Goal: Information Seeking & Learning: Check status

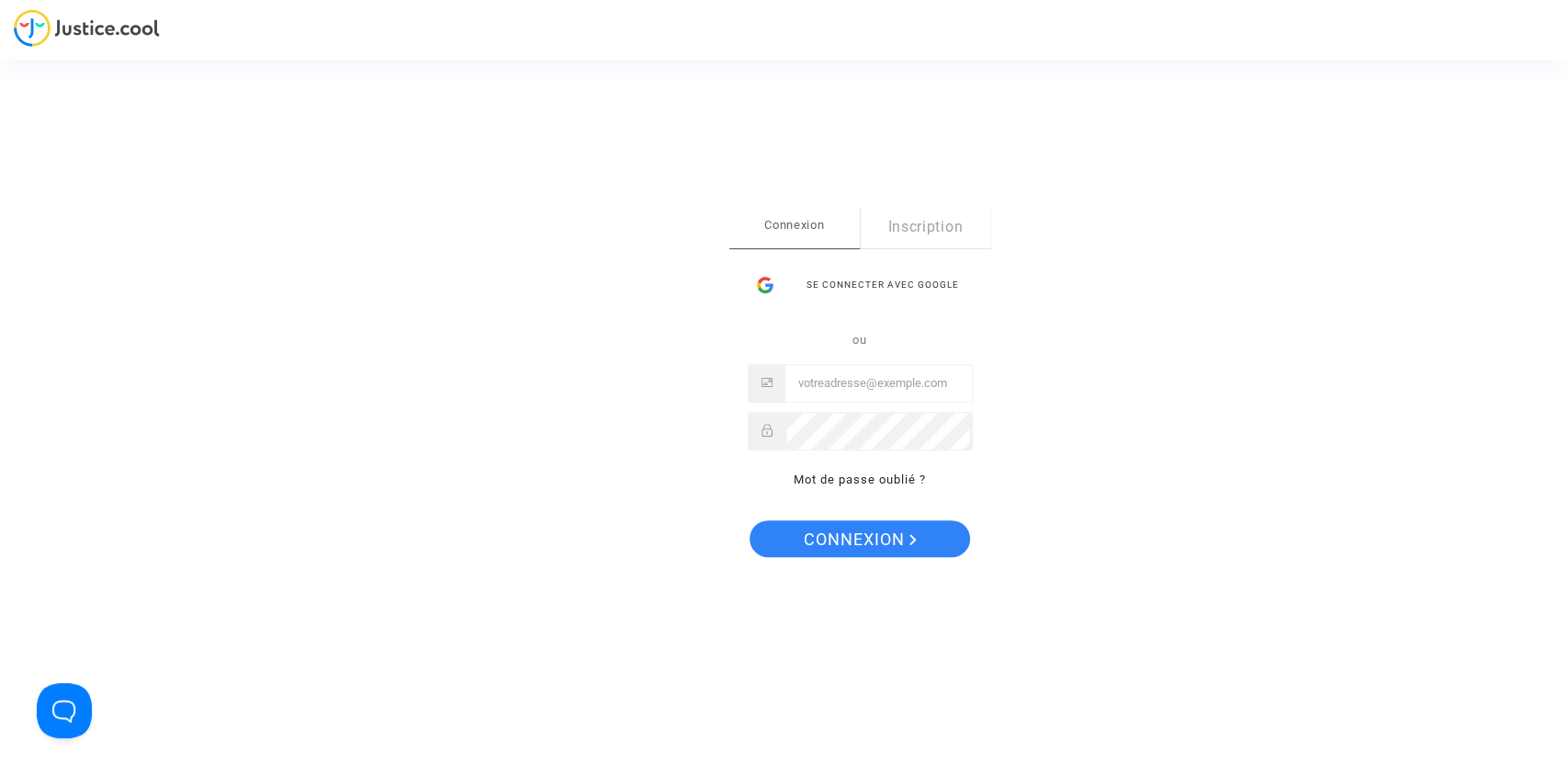
type input "tom@pitcher-avocat.fr"
click at [833, 537] on span "Connexion" at bounding box center [860, 539] width 113 height 39
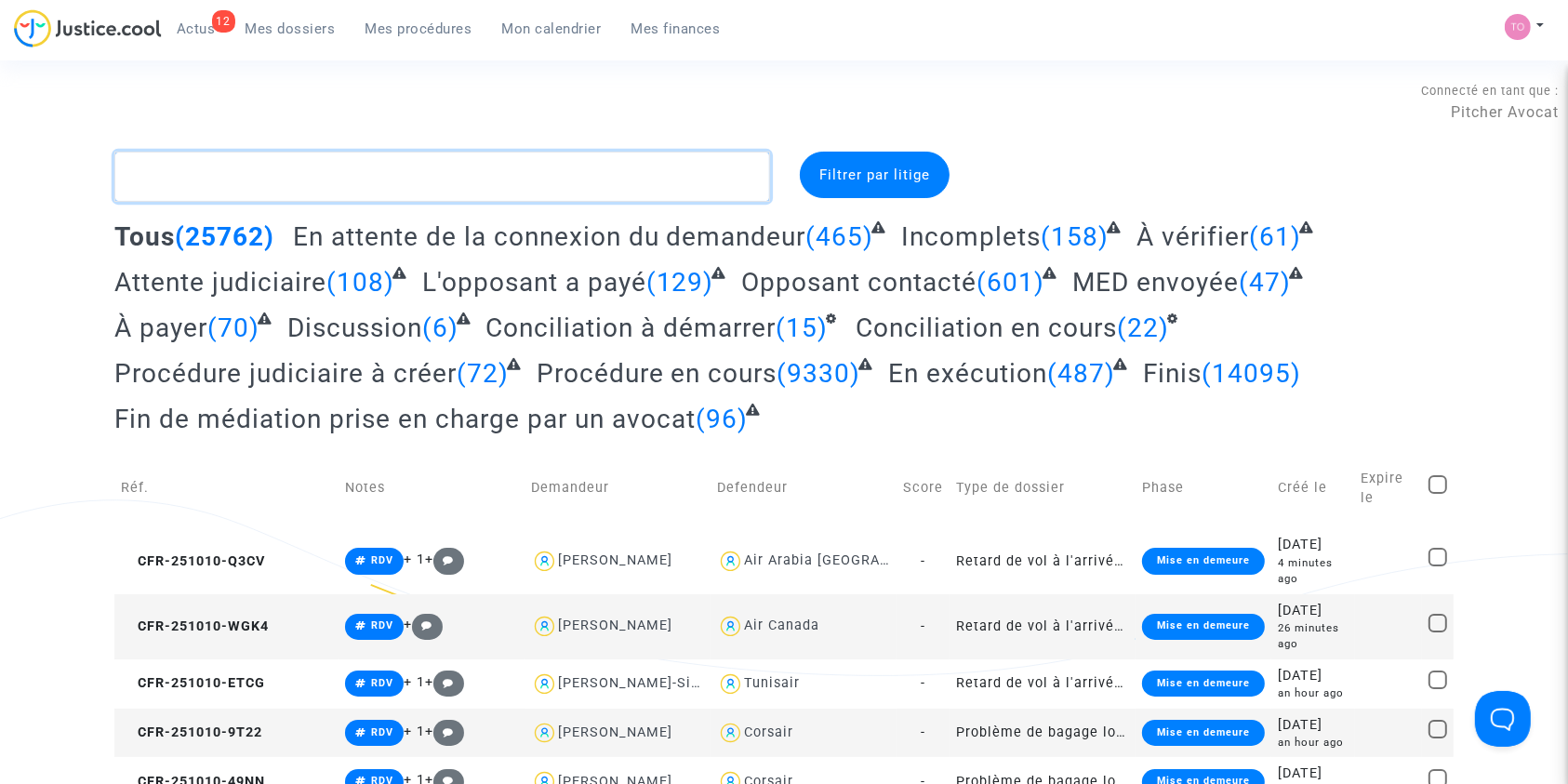
click at [385, 163] on textarea at bounding box center [441, 176] width 656 height 50
paste textarea "CFR-251007-77K8"
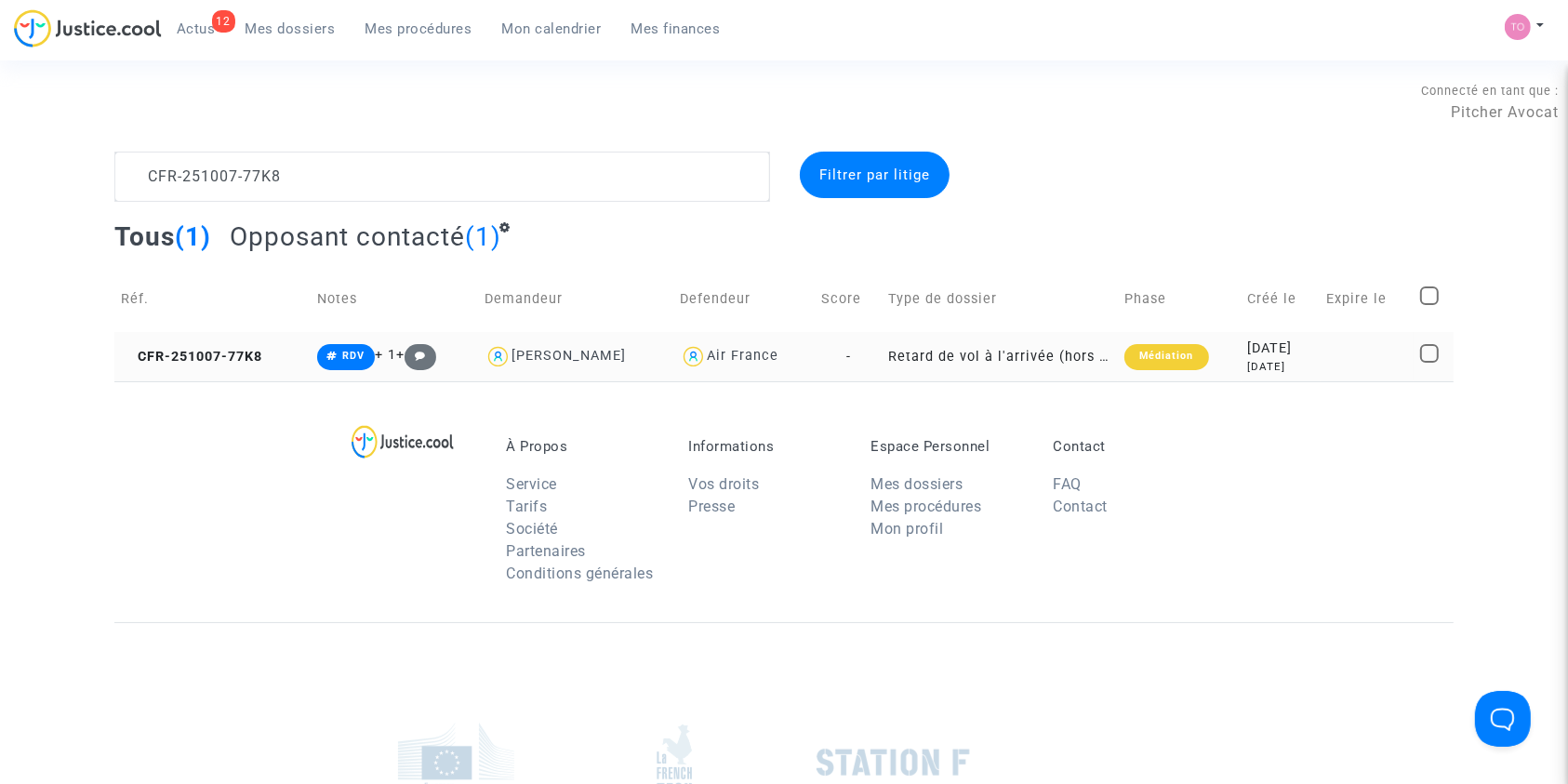
click at [1252, 373] on div "[DATE]" at bounding box center [1281, 367] width 66 height 16
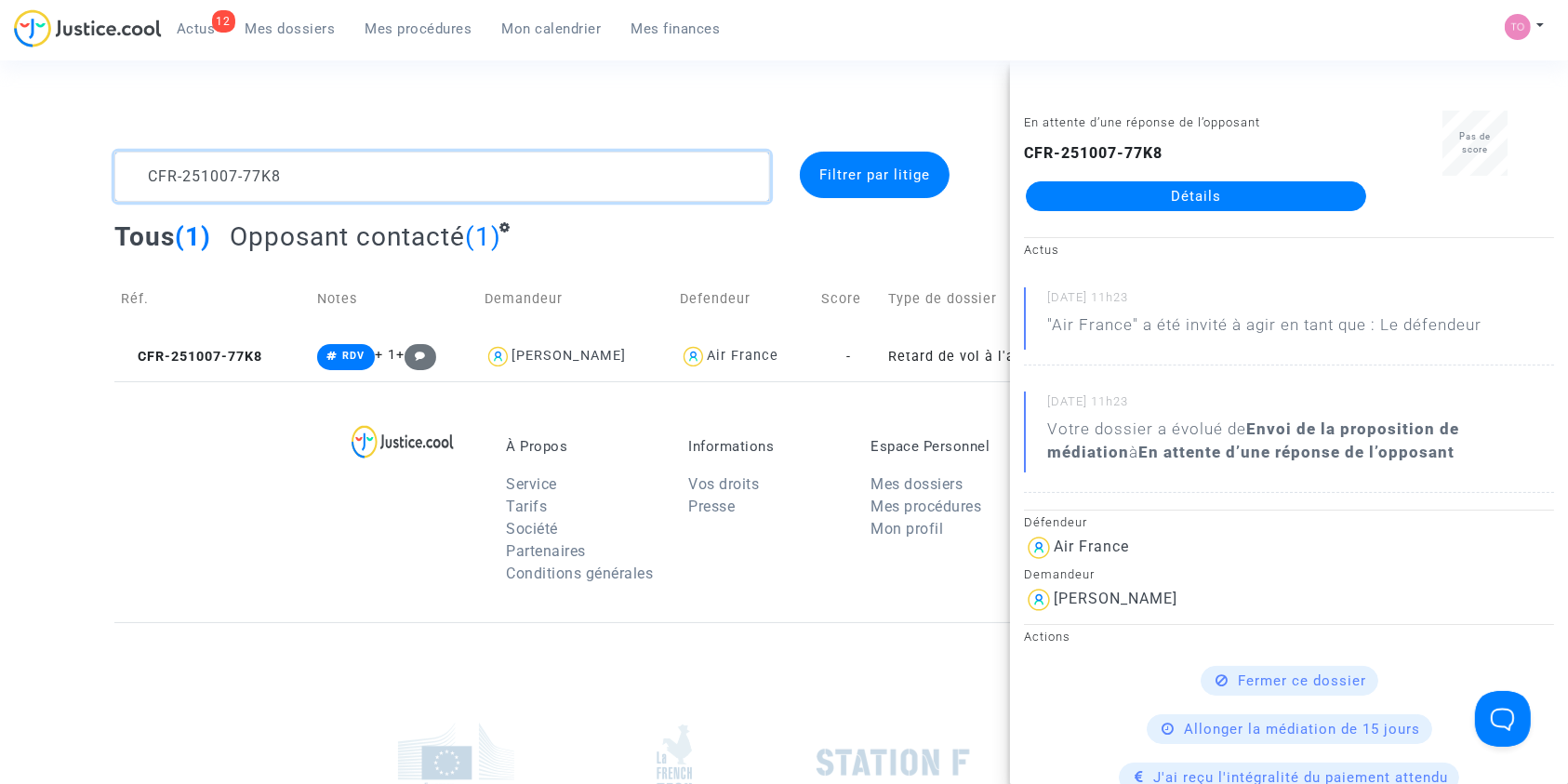
drag, startPoint x: 472, startPoint y: 182, endPoint x: 0, endPoint y: 185, distance: 472.0
click at [0, 185] on div "CFR-251007-77K8 Filtrer par litige Tous (1) Opposant contacté (1) Réf. Notes De…" at bounding box center [784, 266] width 1568 height 230
paste textarea "41001-GBNU"
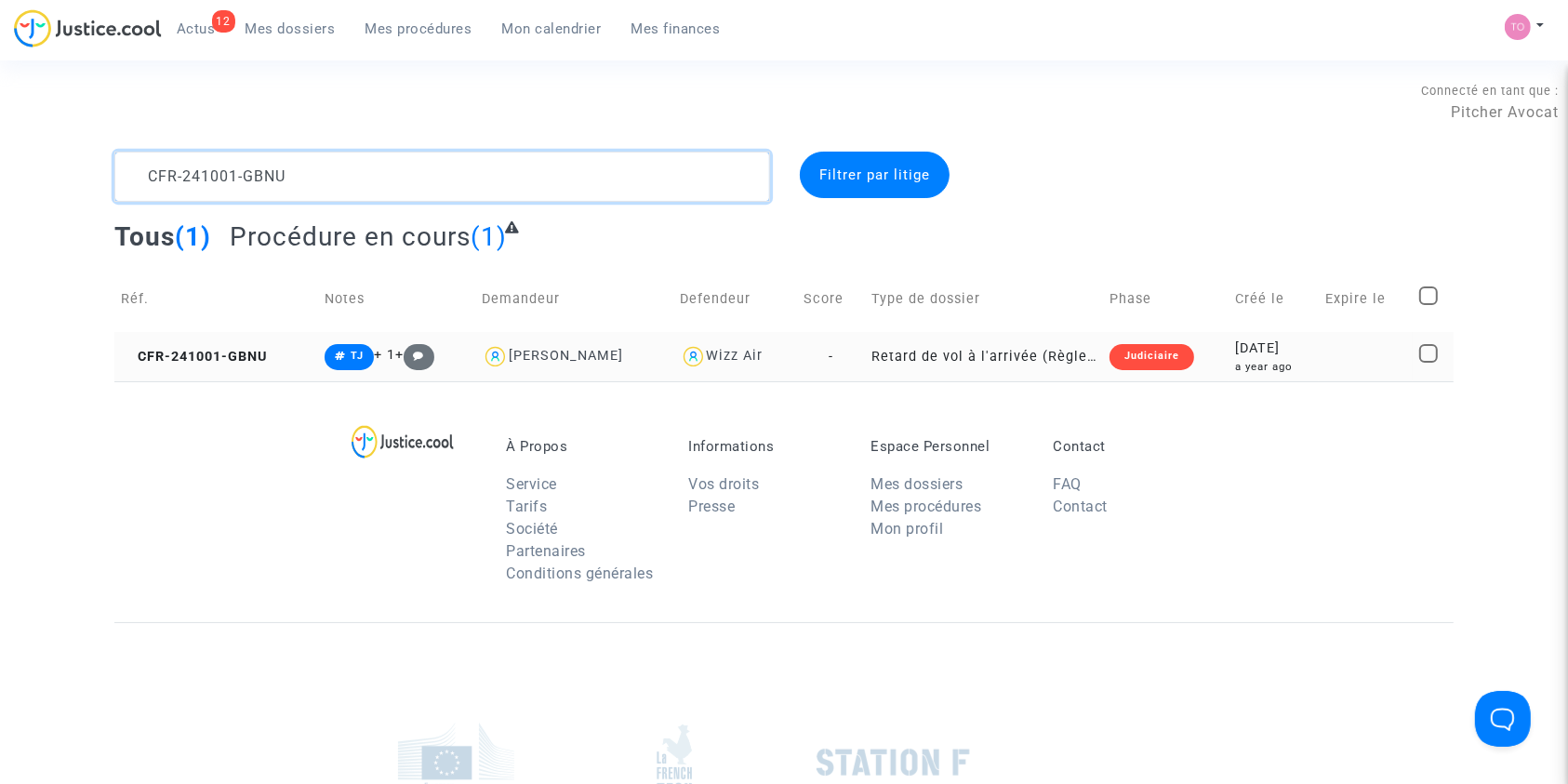
type textarea "CFR-241001-GBNU"
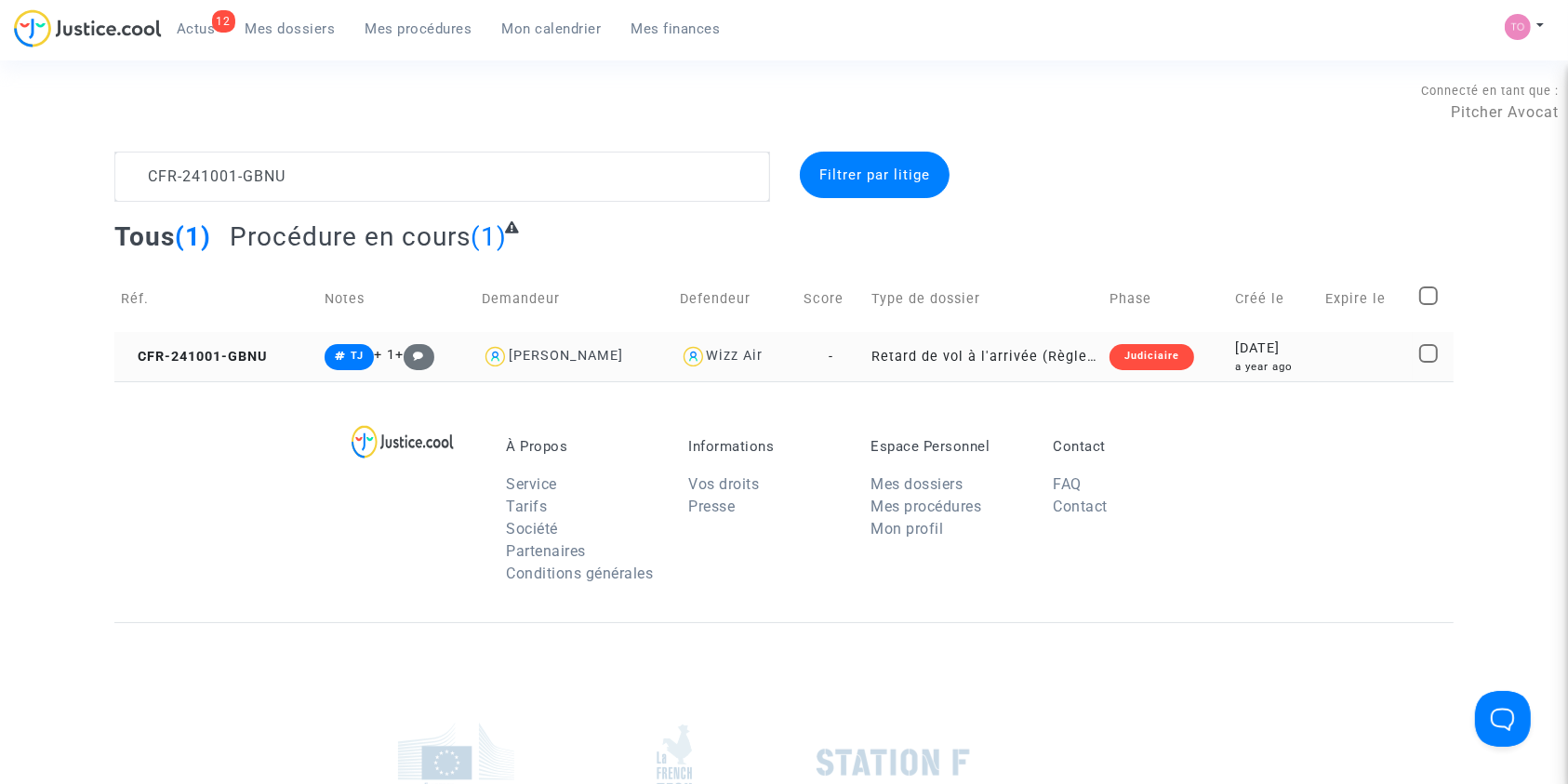
click at [1196, 374] on td "Judiciaire" at bounding box center [1165, 356] width 125 height 49
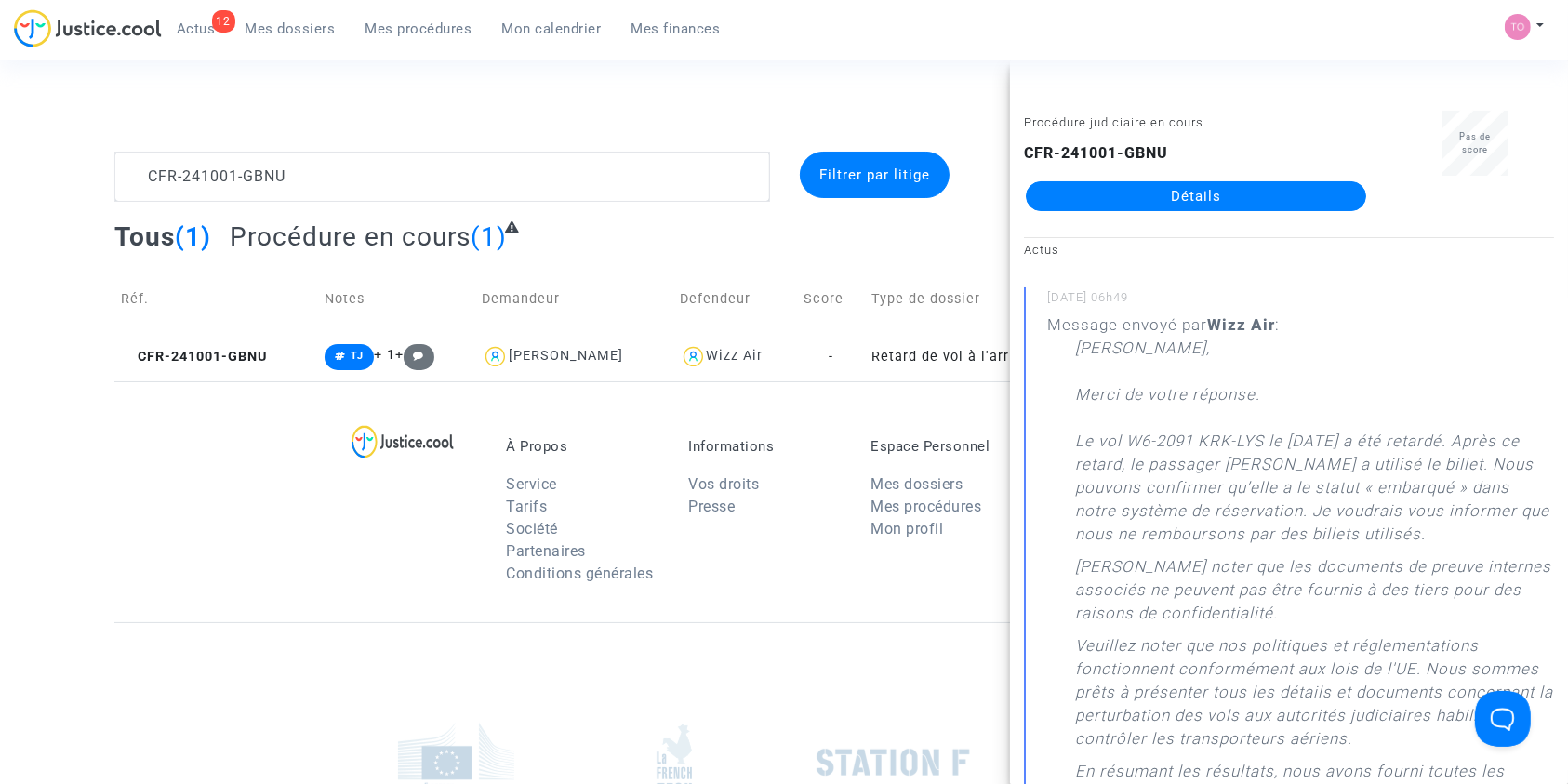
click at [1187, 191] on link "Détails" at bounding box center [1196, 195] width 341 height 30
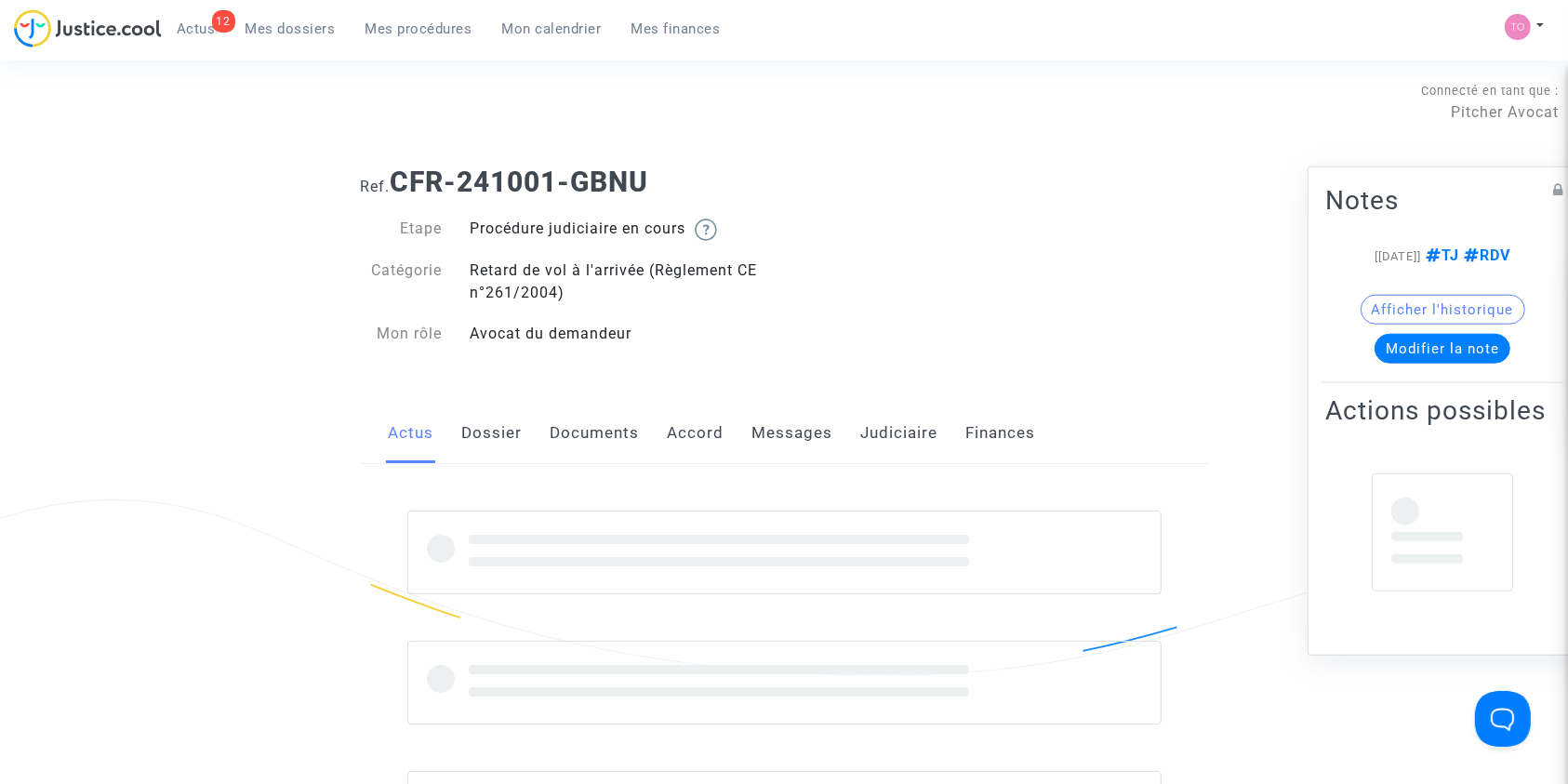
click at [894, 436] on link "Judiciaire" at bounding box center [900, 434] width 78 height 61
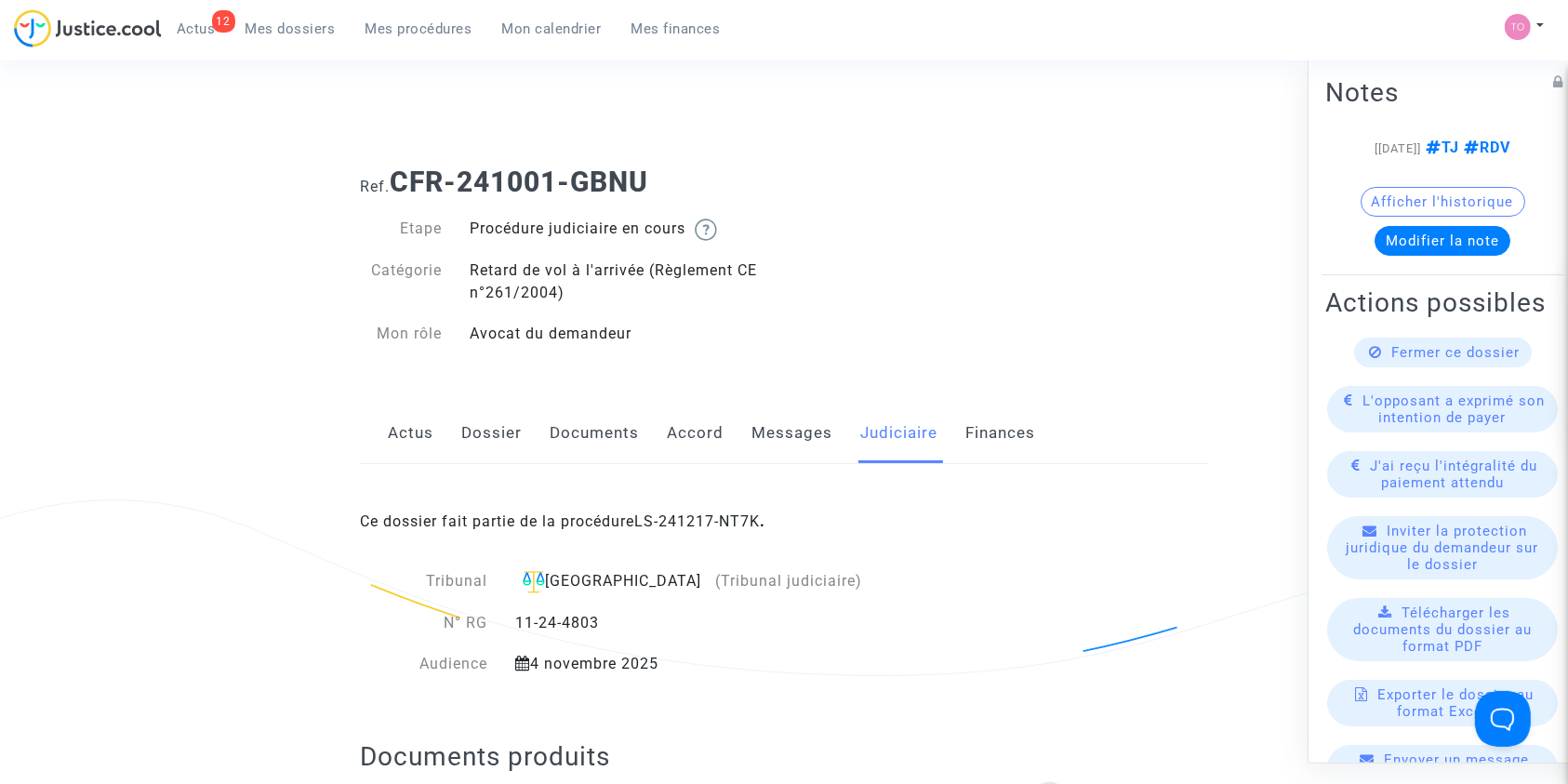
click at [491, 436] on link "Dossier" at bounding box center [492, 434] width 60 height 61
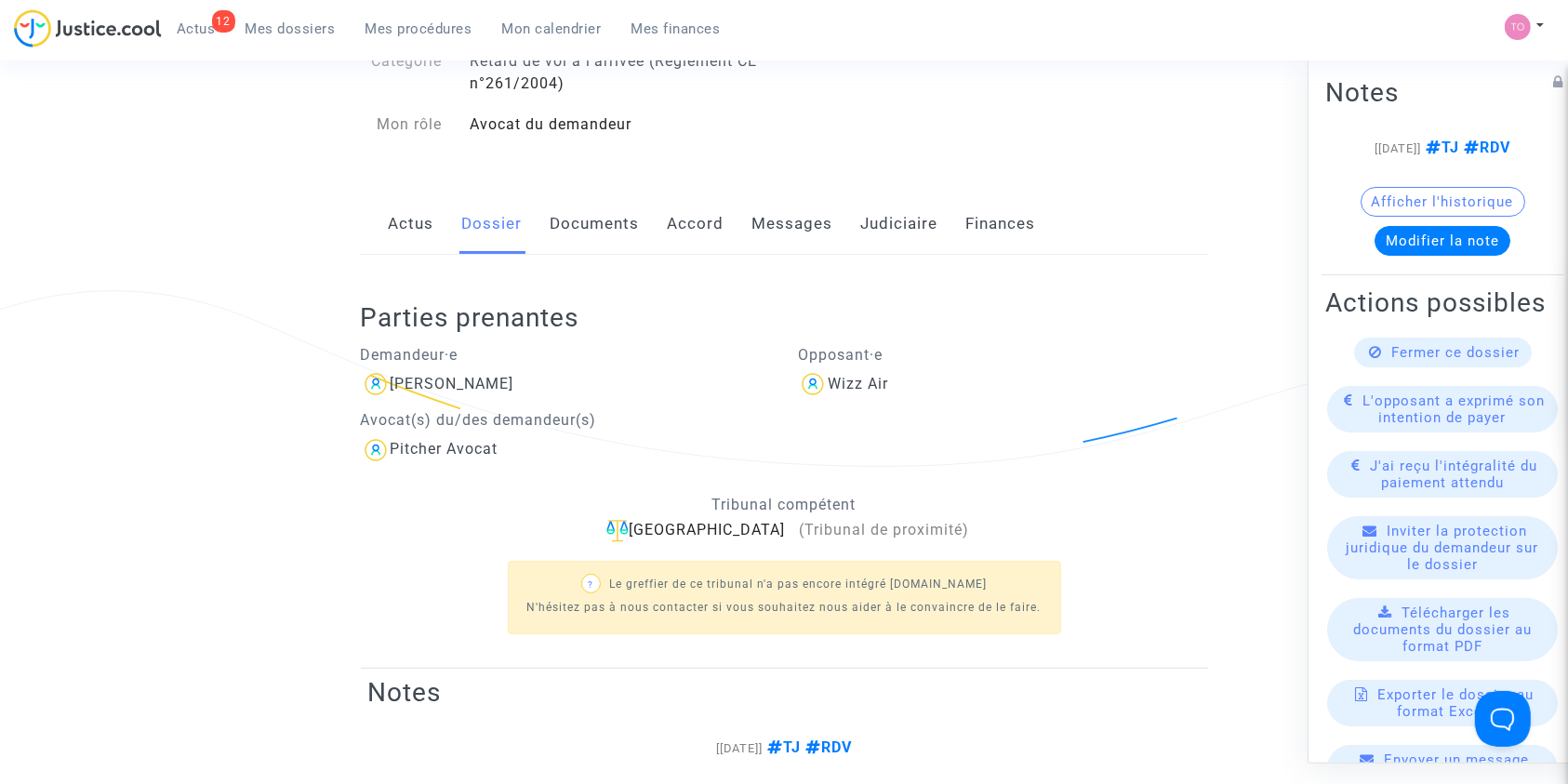
scroll to position [277, 0]
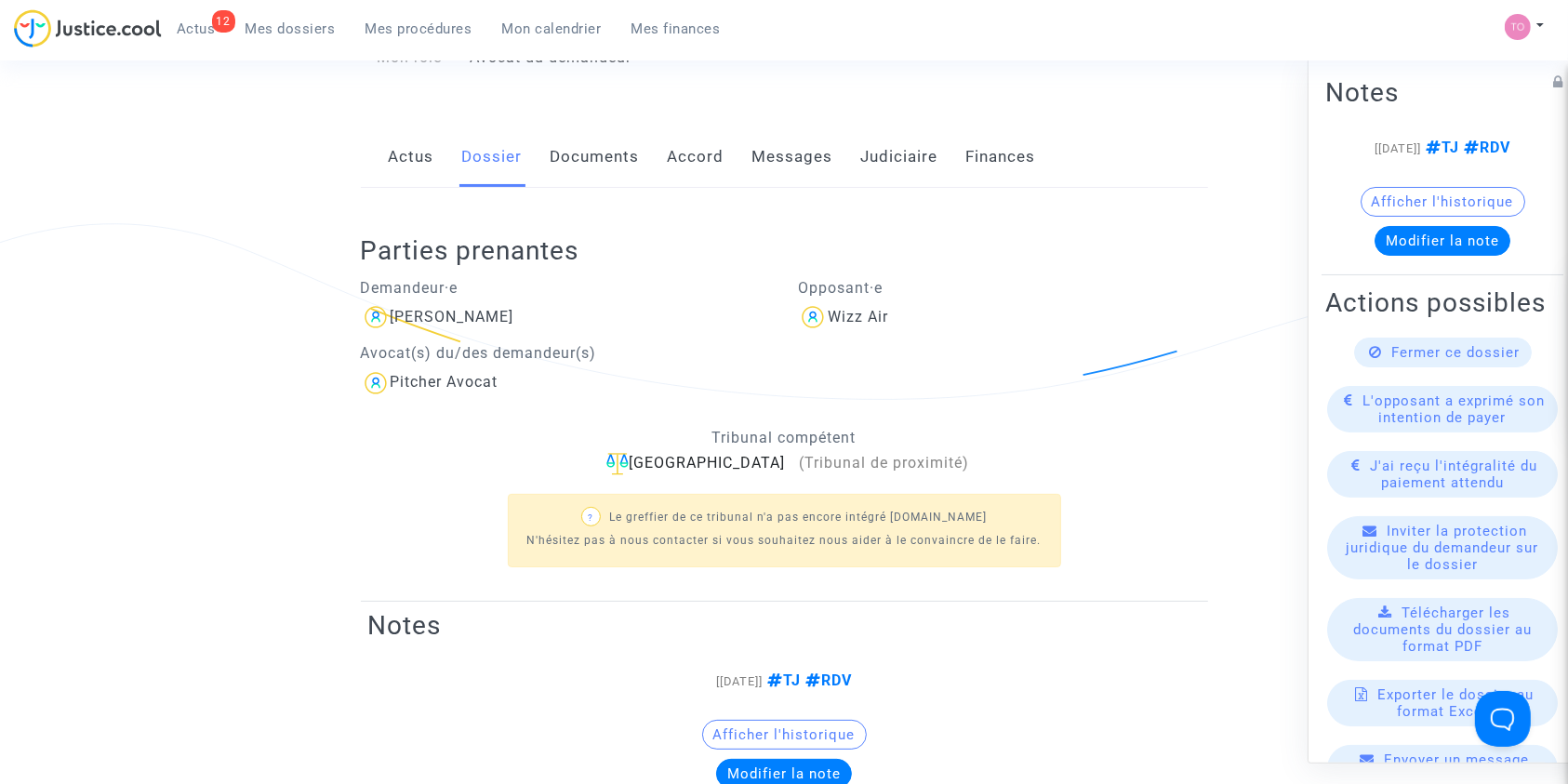
click at [412, 151] on link "Actus" at bounding box center [412, 157] width 46 height 61
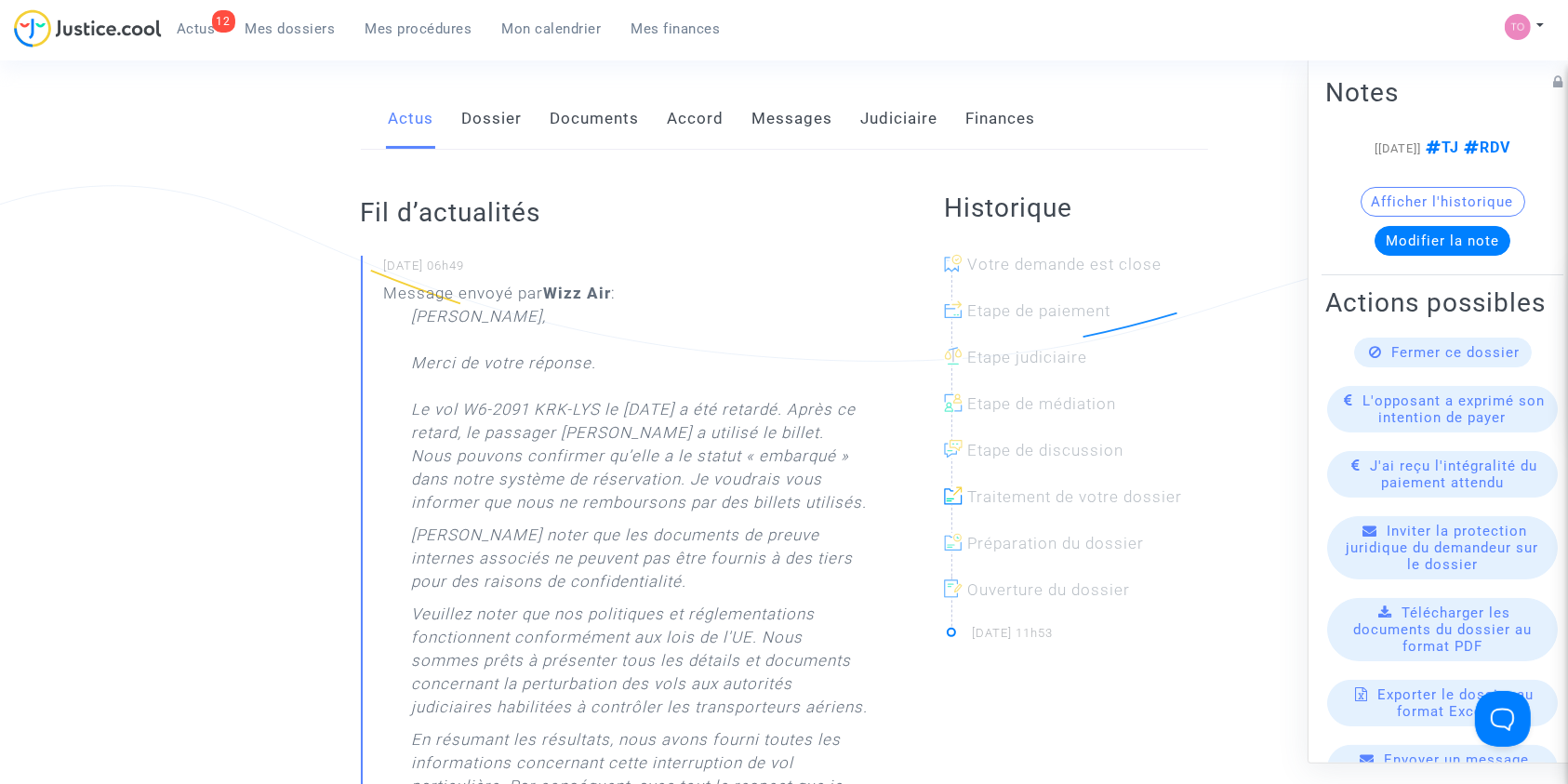
scroll to position [235, 0]
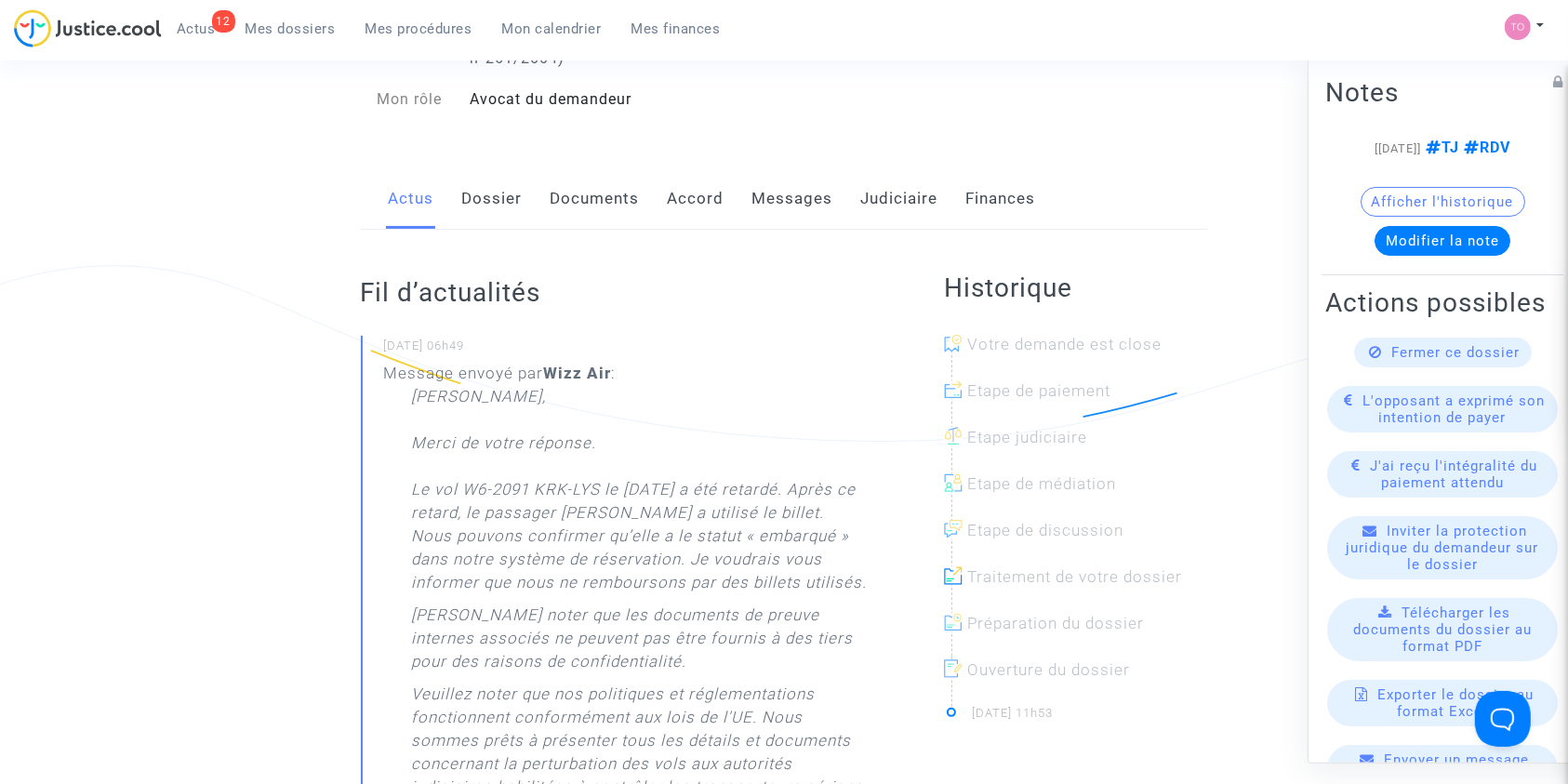
click at [489, 212] on link "Dossier" at bounding box center [492, 199] width 60 height 61
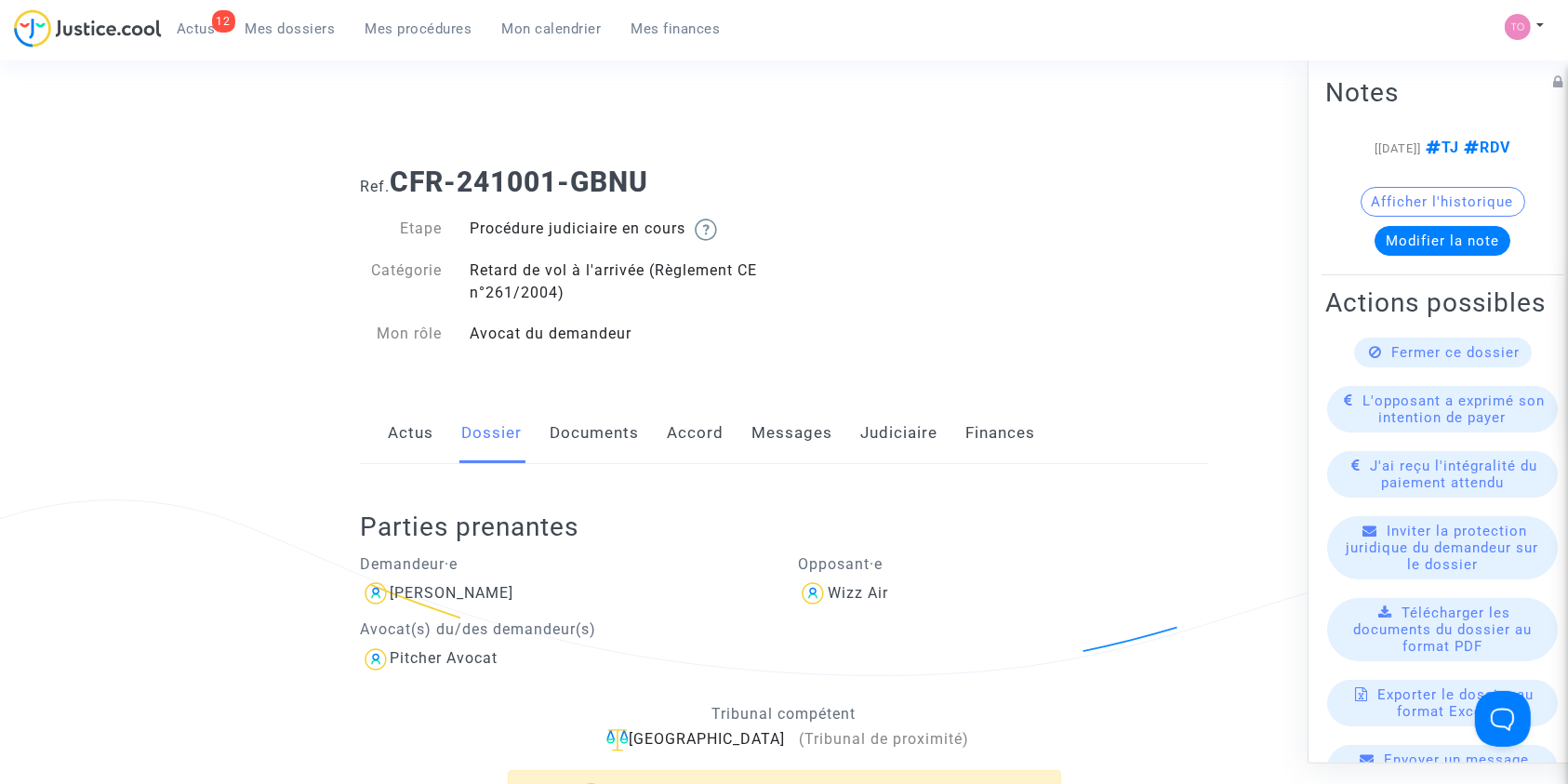
click at [571, 415] on link "Documents" at bounding box center [594, 434] width 89 height 61
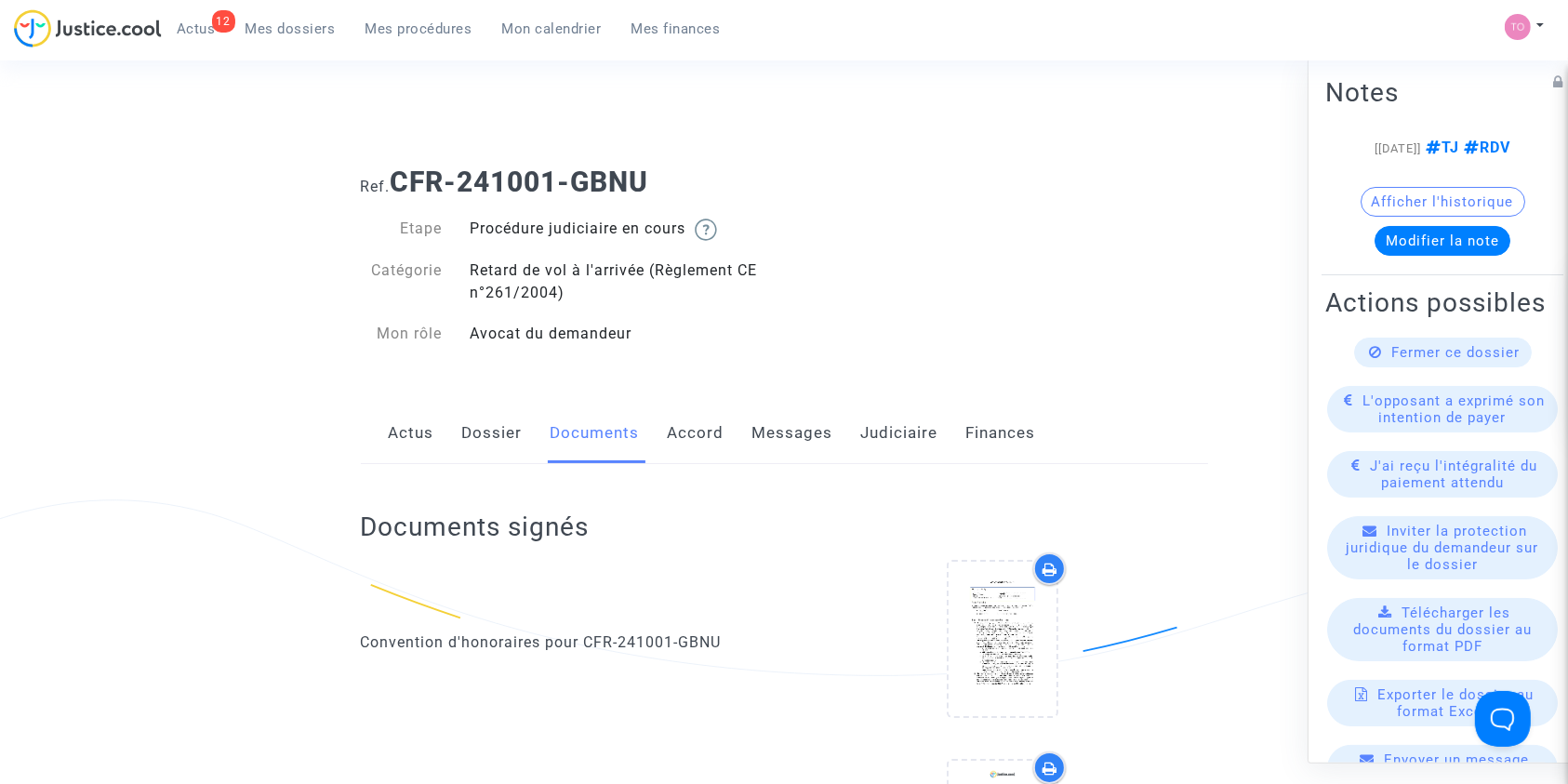
scroll to position [19, 0]
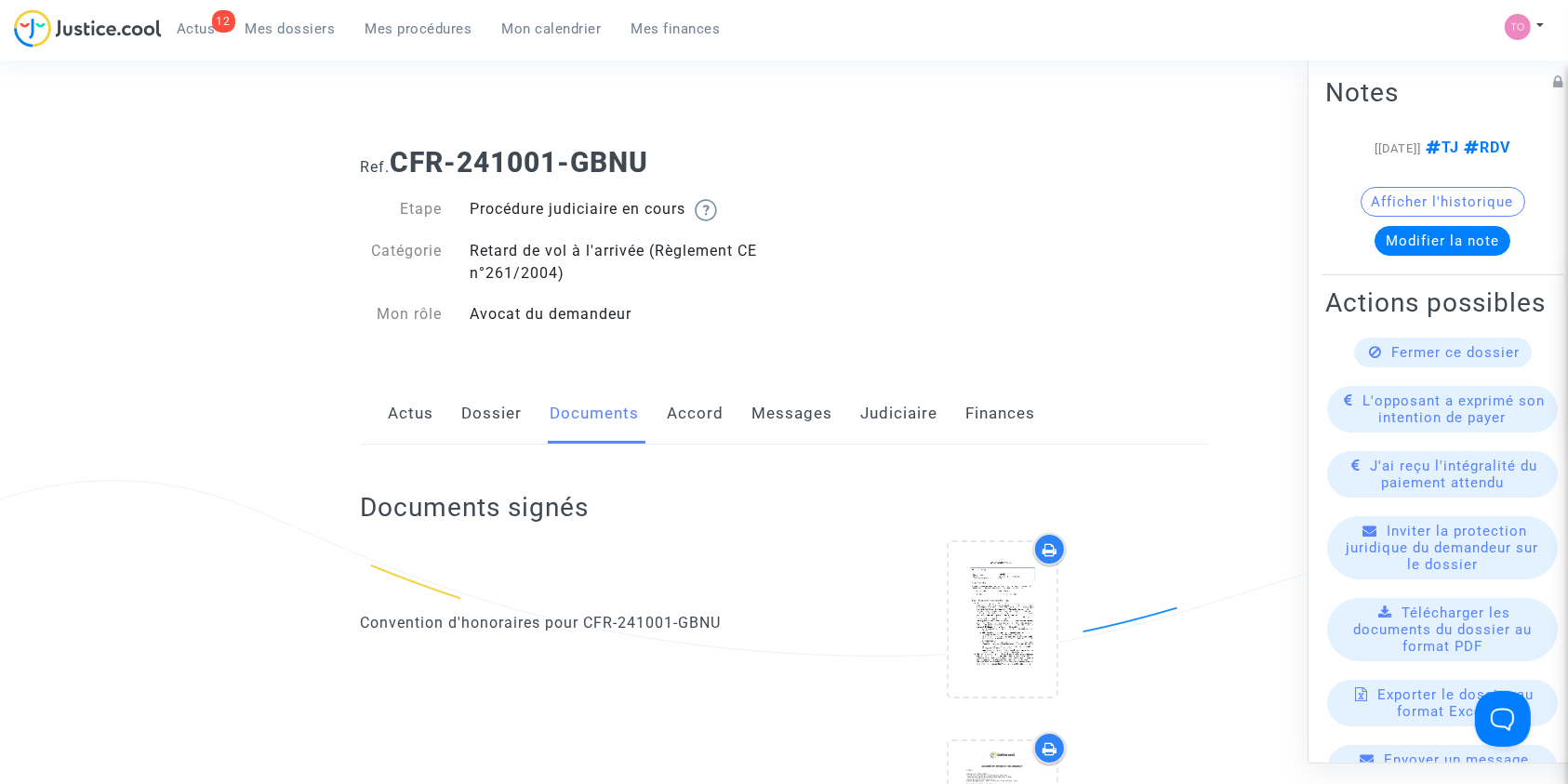
click at [711, 426] on link "Accord" at bounding box center [695, 414] width 56 height 61
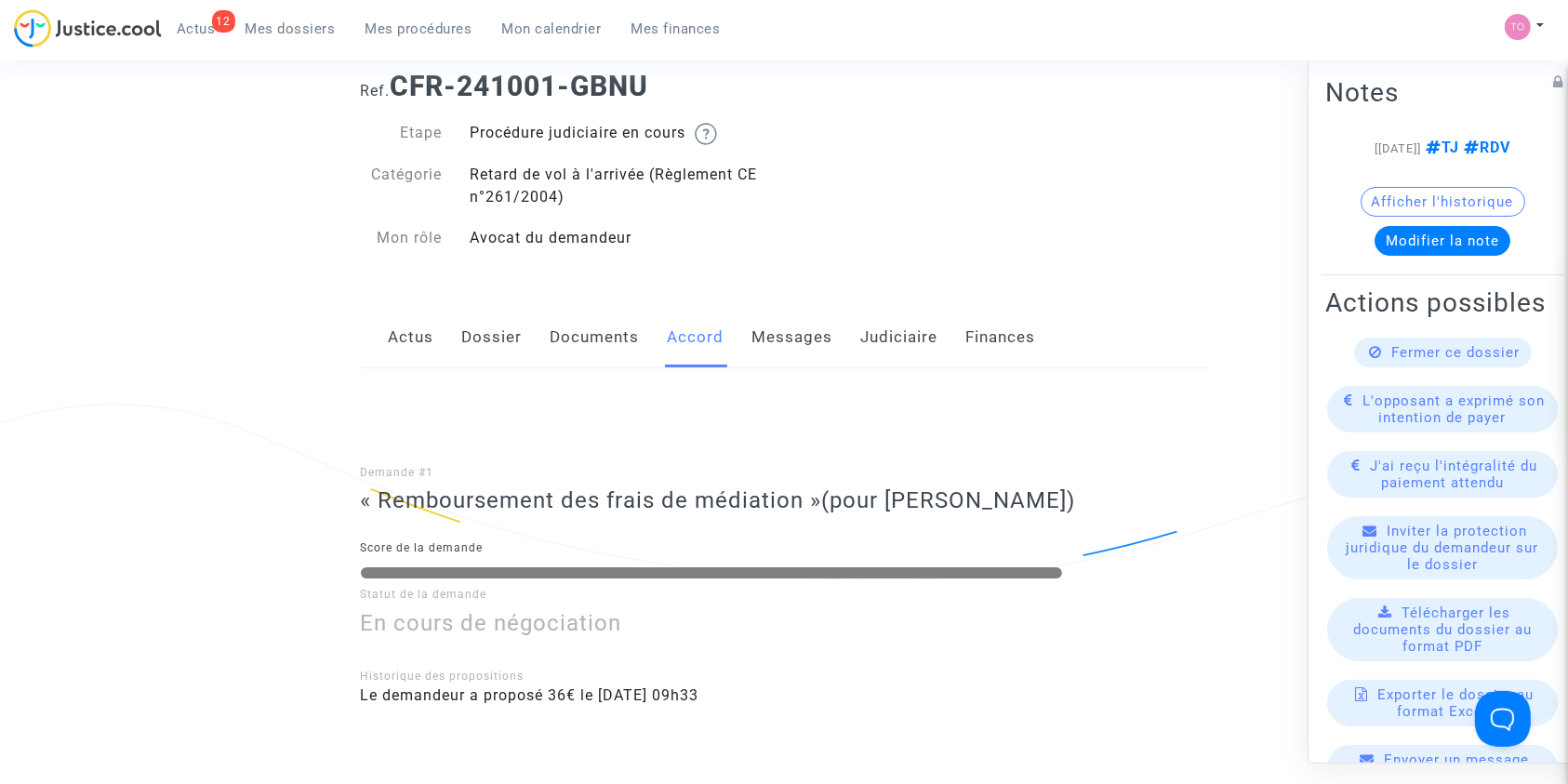
scroll to position [381, 0]
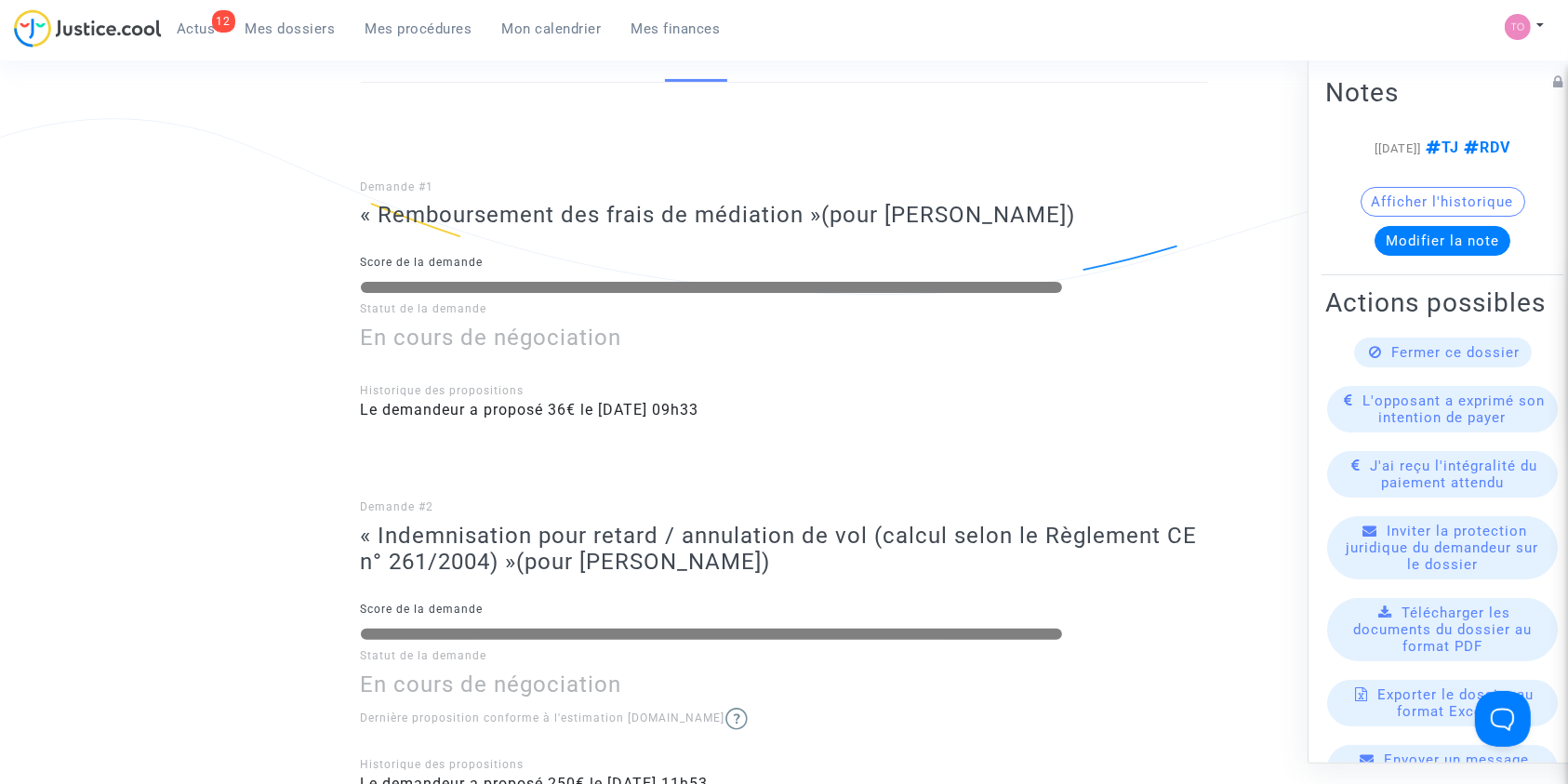
click at [293, 34] on span "Mes dossiers" at bounding box center [290, 28] width 90 height 16
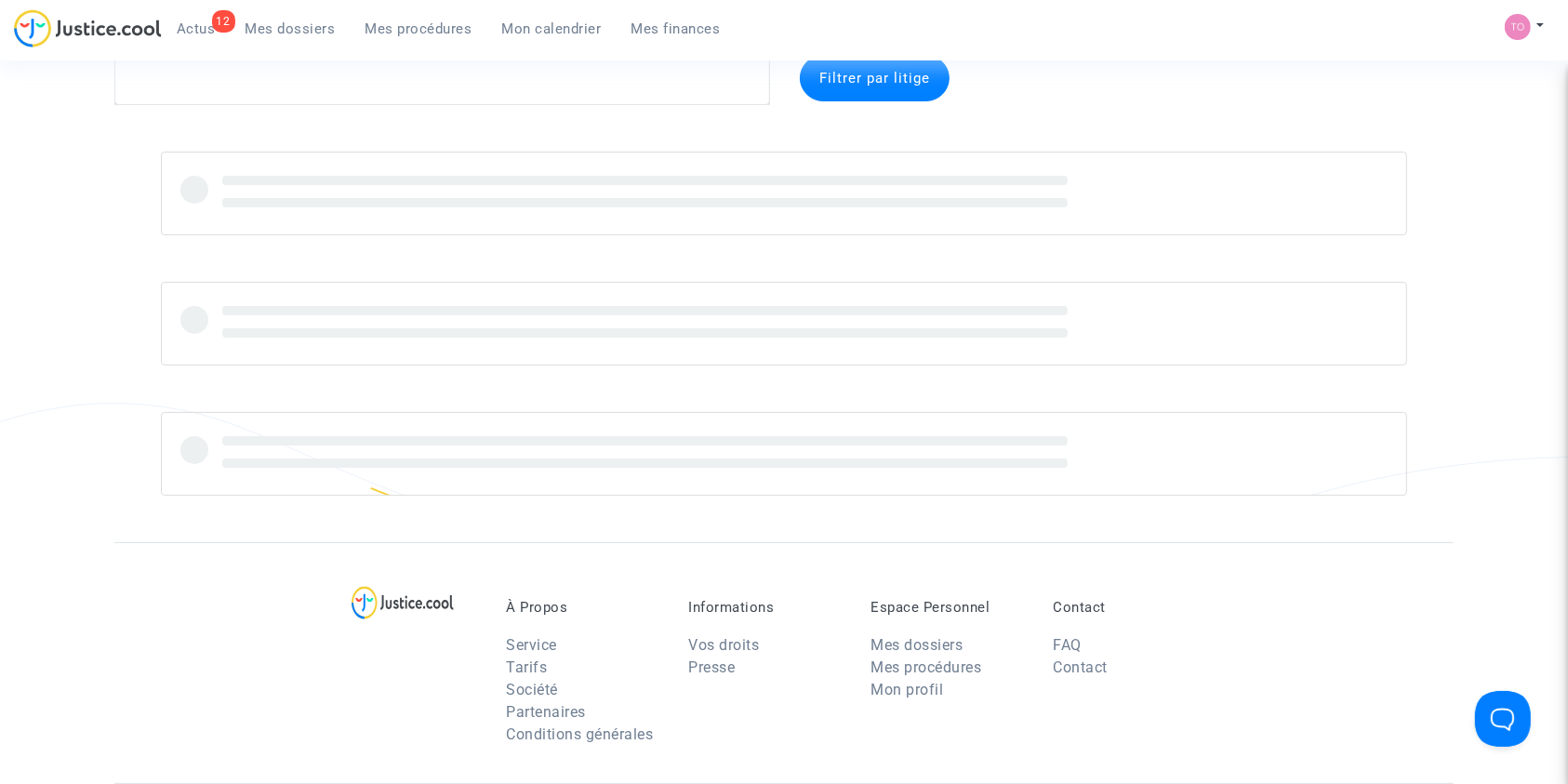
scroll to position [14, 0]
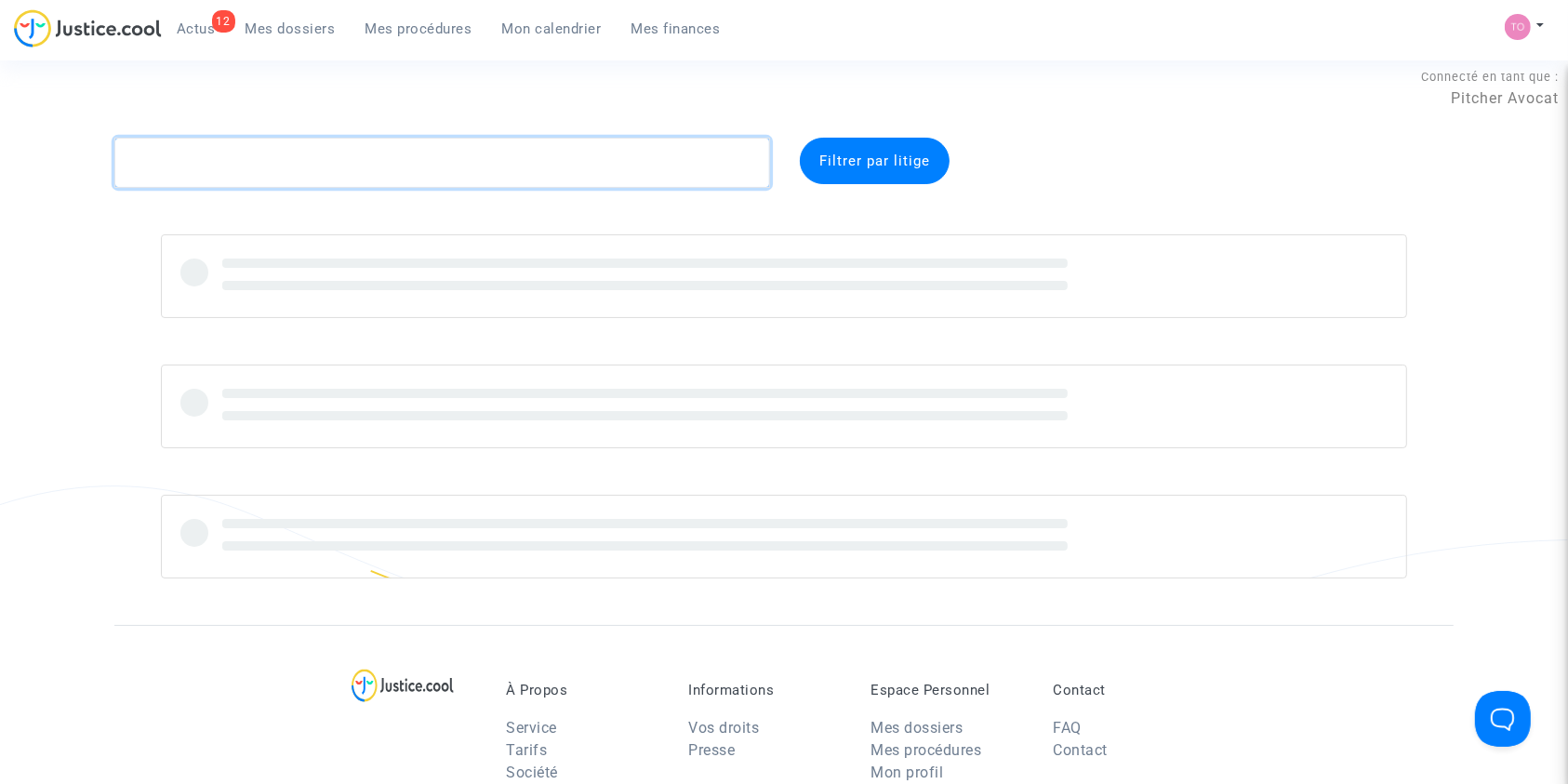
click at [230, 159] on textarea at bounding box center [441, 163] width 656 height 50
paste textarea "LS-250603-HP7U"
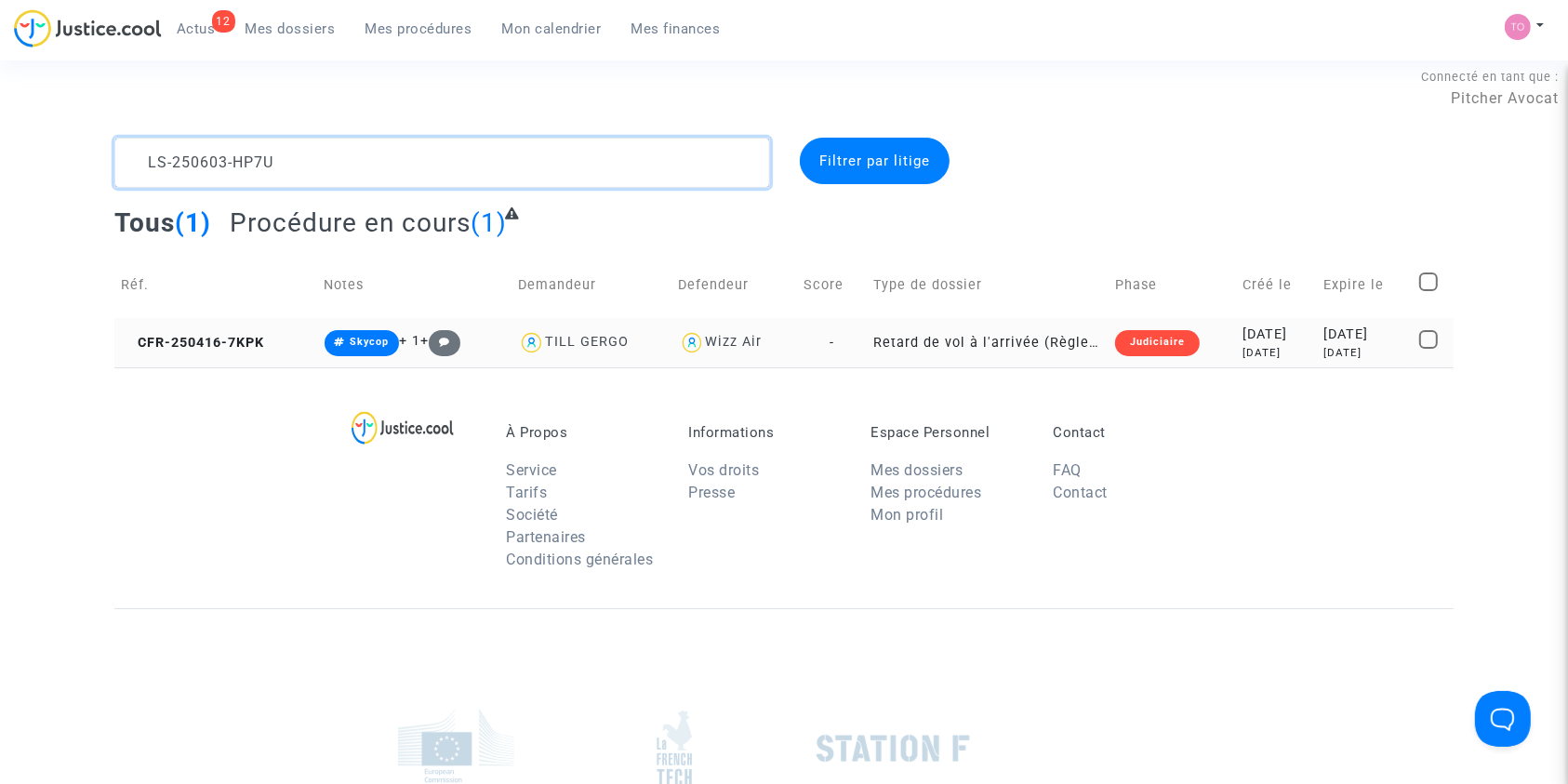
type textarea "LS-250603-HP7U"
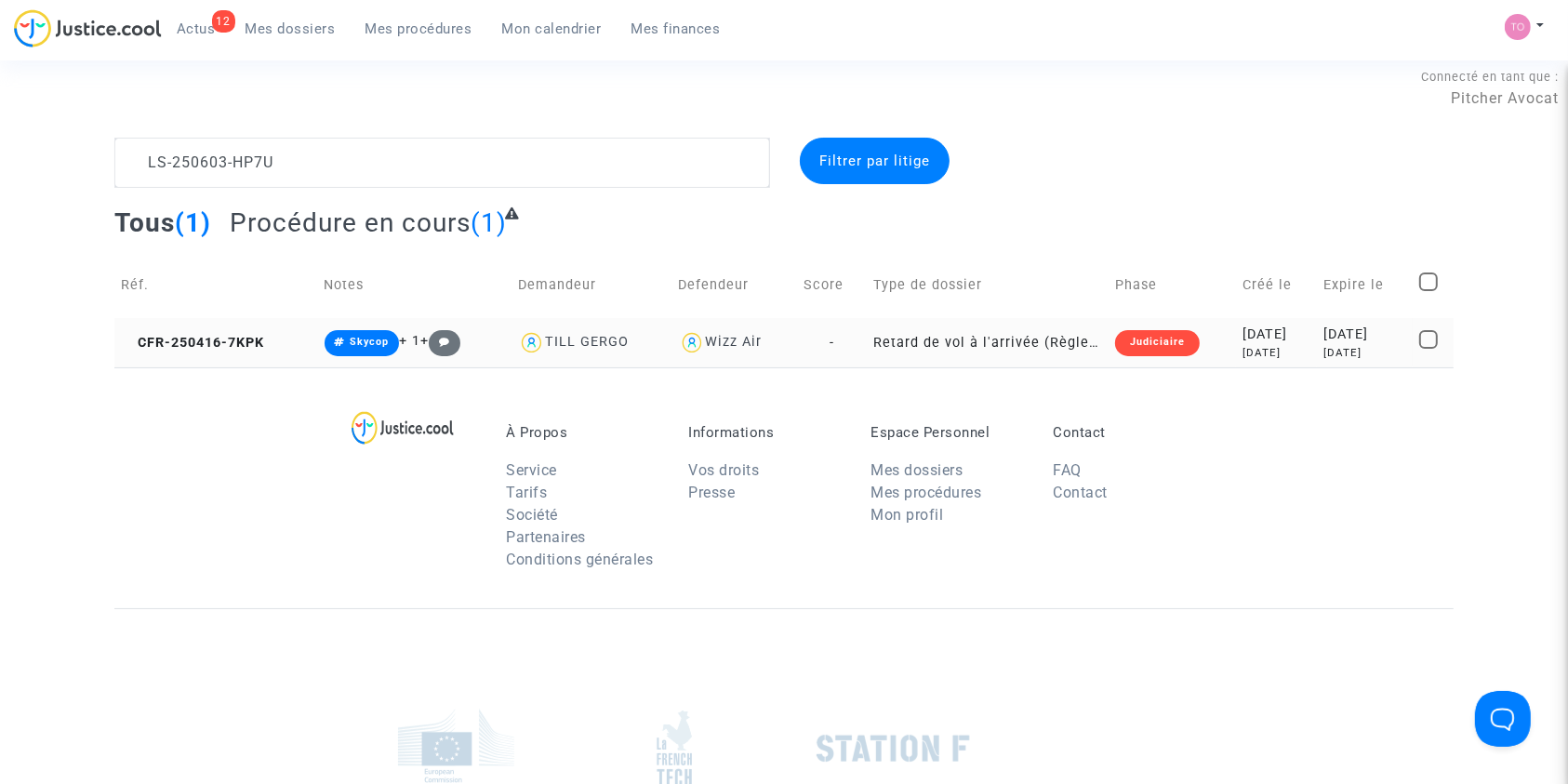
click at [1243, 329] on div "2025-04-16" at bounding box center [1276, 334] width 68 height 20
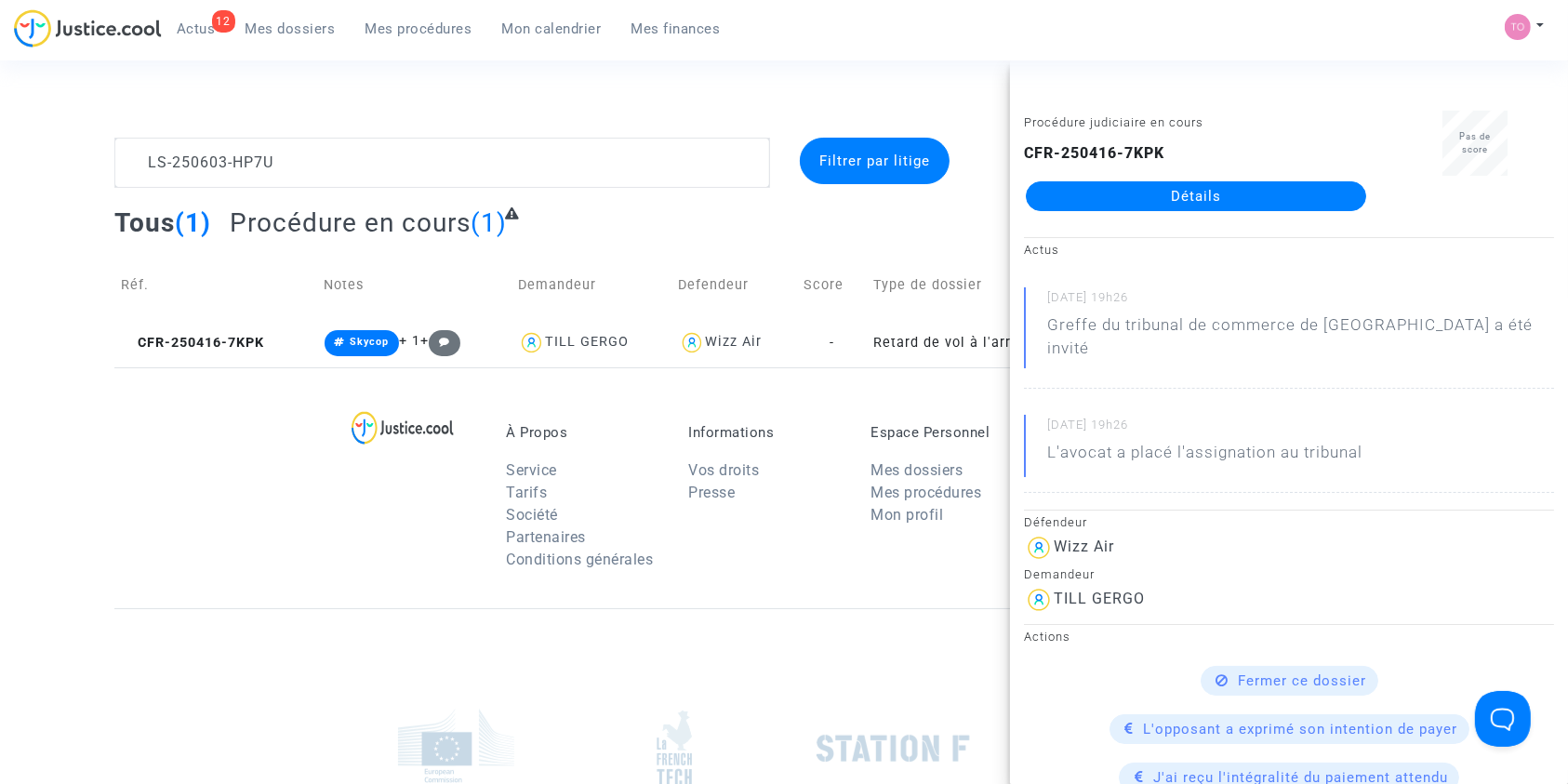
click at [1101, 204] on link "Détails" at bounding box center [1196, 195] width 341 height 30
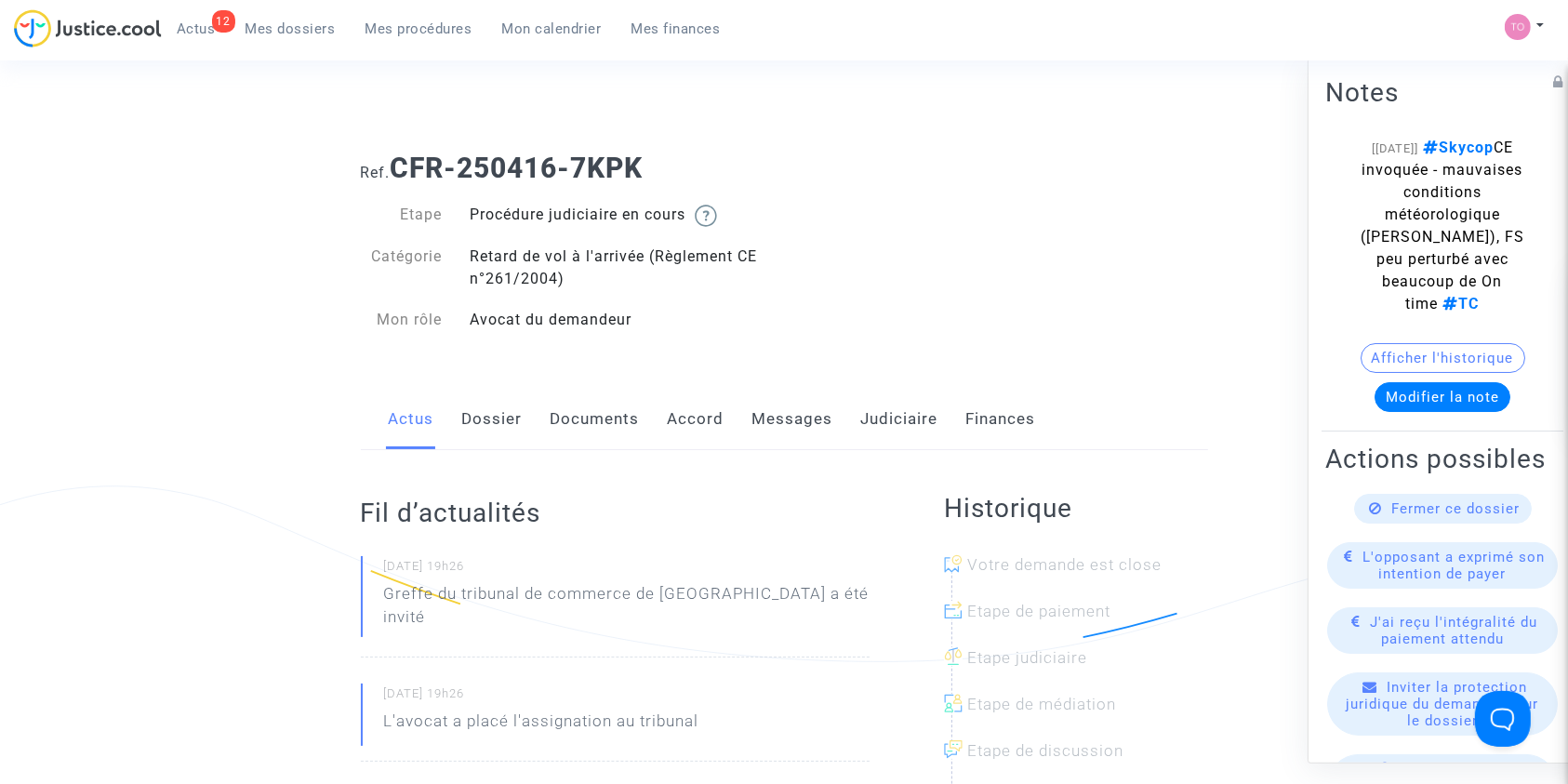
click at [705, 409] on link "Accord" at bounding box center [695, 419] width 56 height 61
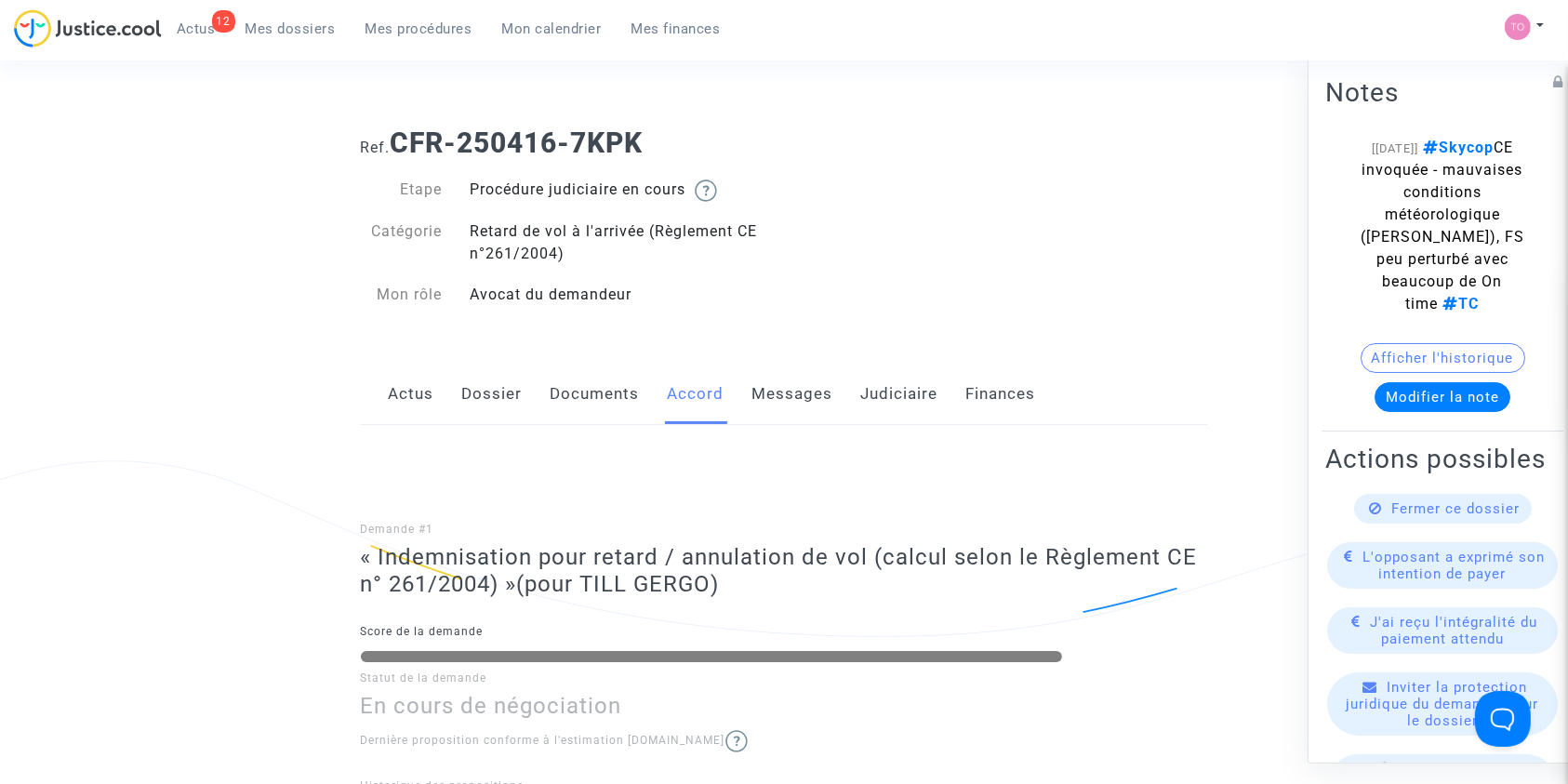
scroll to position [38, 0]
click at [890, 402] on link "Judiciaire" at bounding box center [900, 395] width 78 height 61
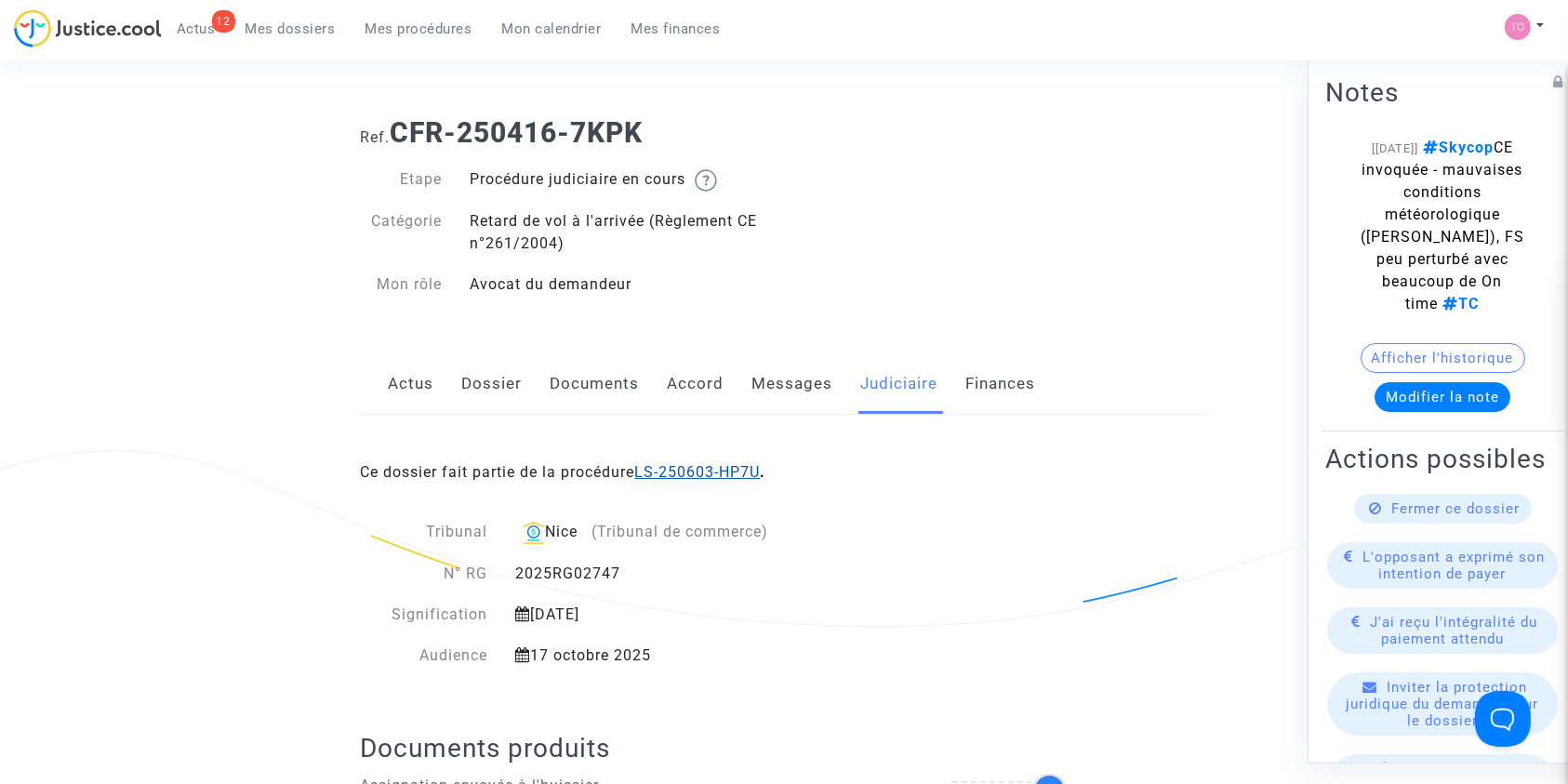
scroll to position [51, 0]
click at [670, 472] on link "LS-250603-HP7U" at bounding box center [697, 470] width 125 height 17
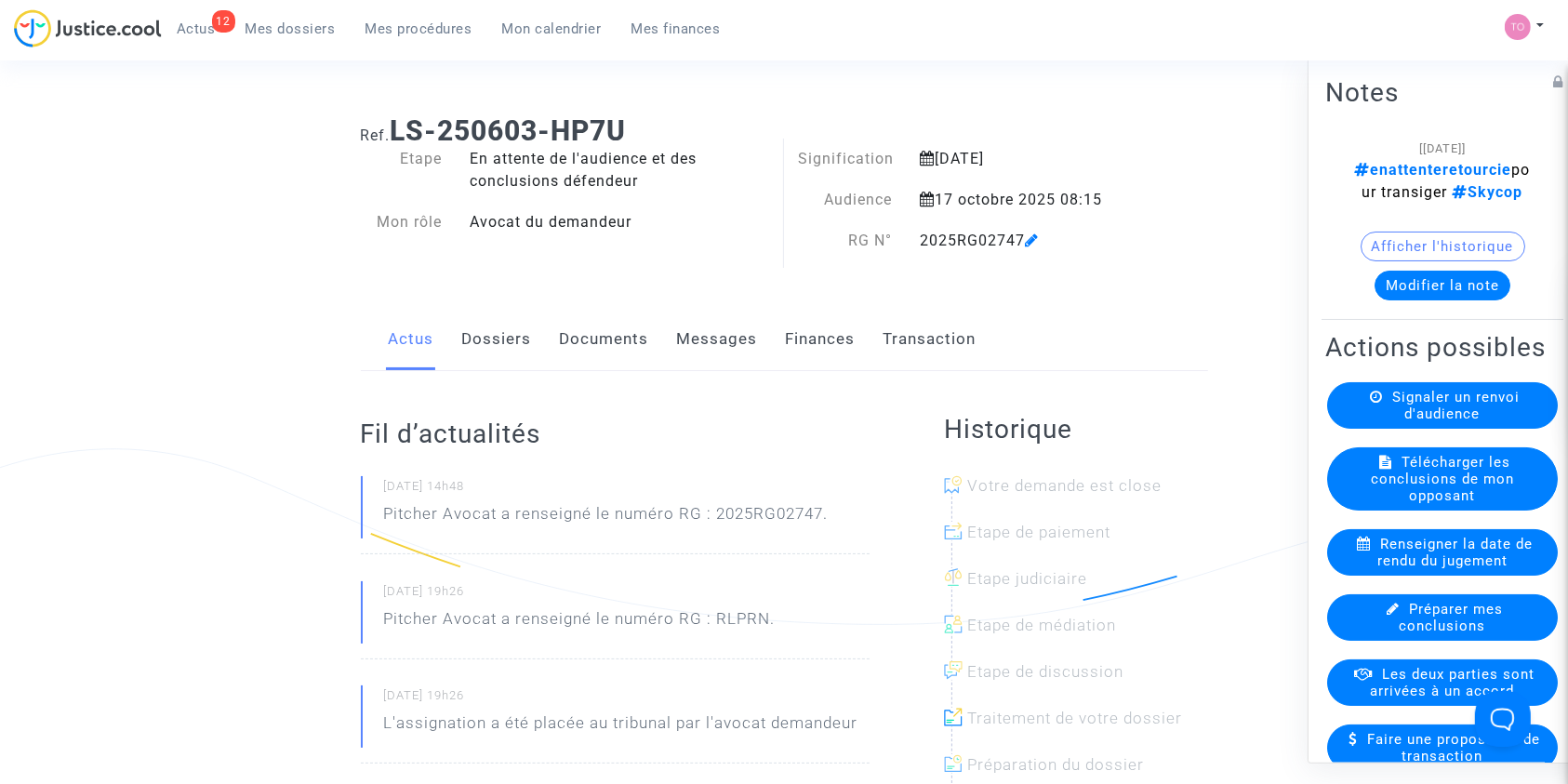
click at [818, 327] on link "Finances" at bounding box center [820, 340] width 70 height 61
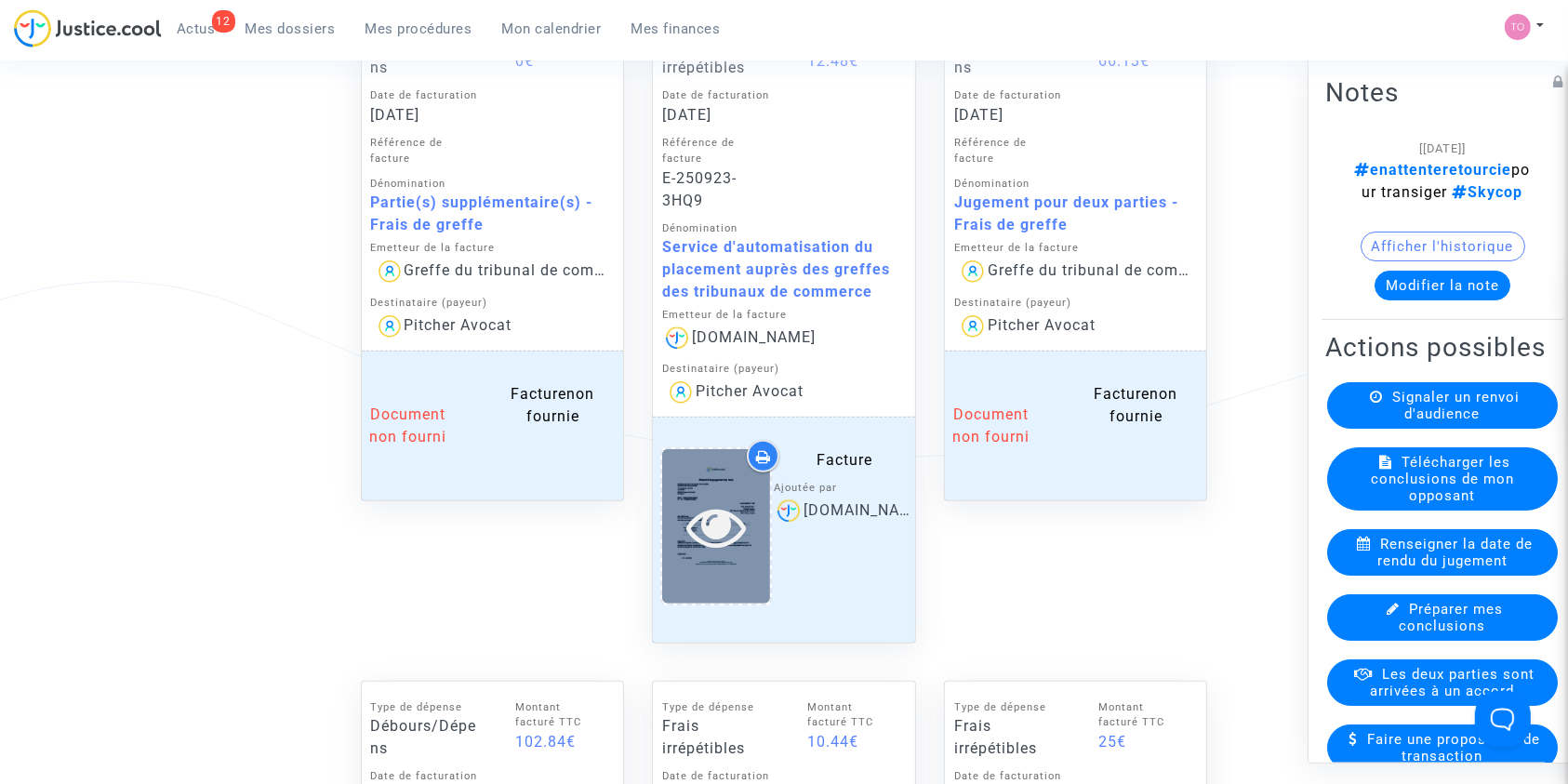
scroll to position [1569, 0]
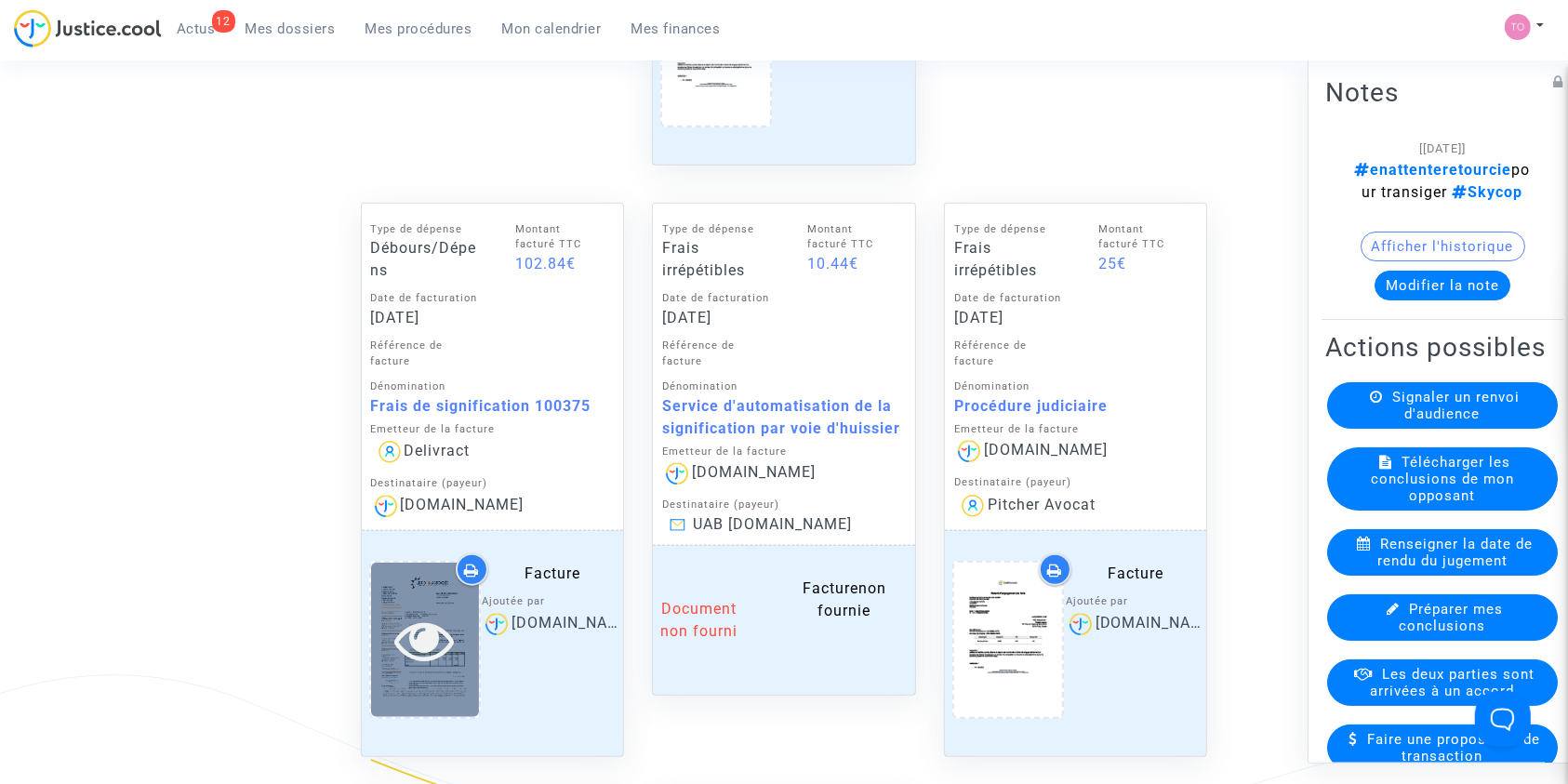
click at [404, 613] on icon at bounding box center [424, 639] width 60 height 59
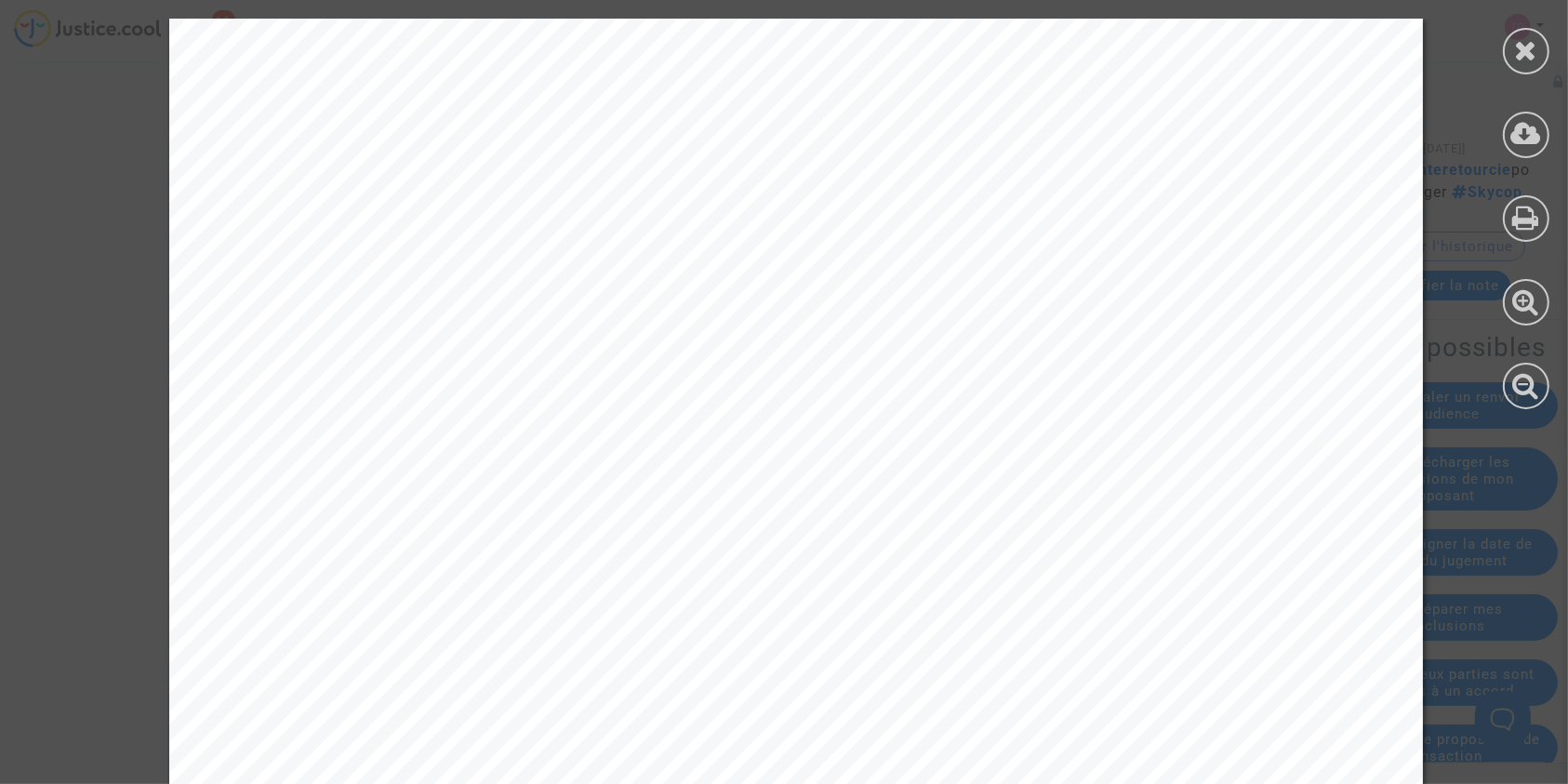
scroll to position [654, 0]
click at [1511, 44] on div at bounding box center [1526, 51] width 47 height 47
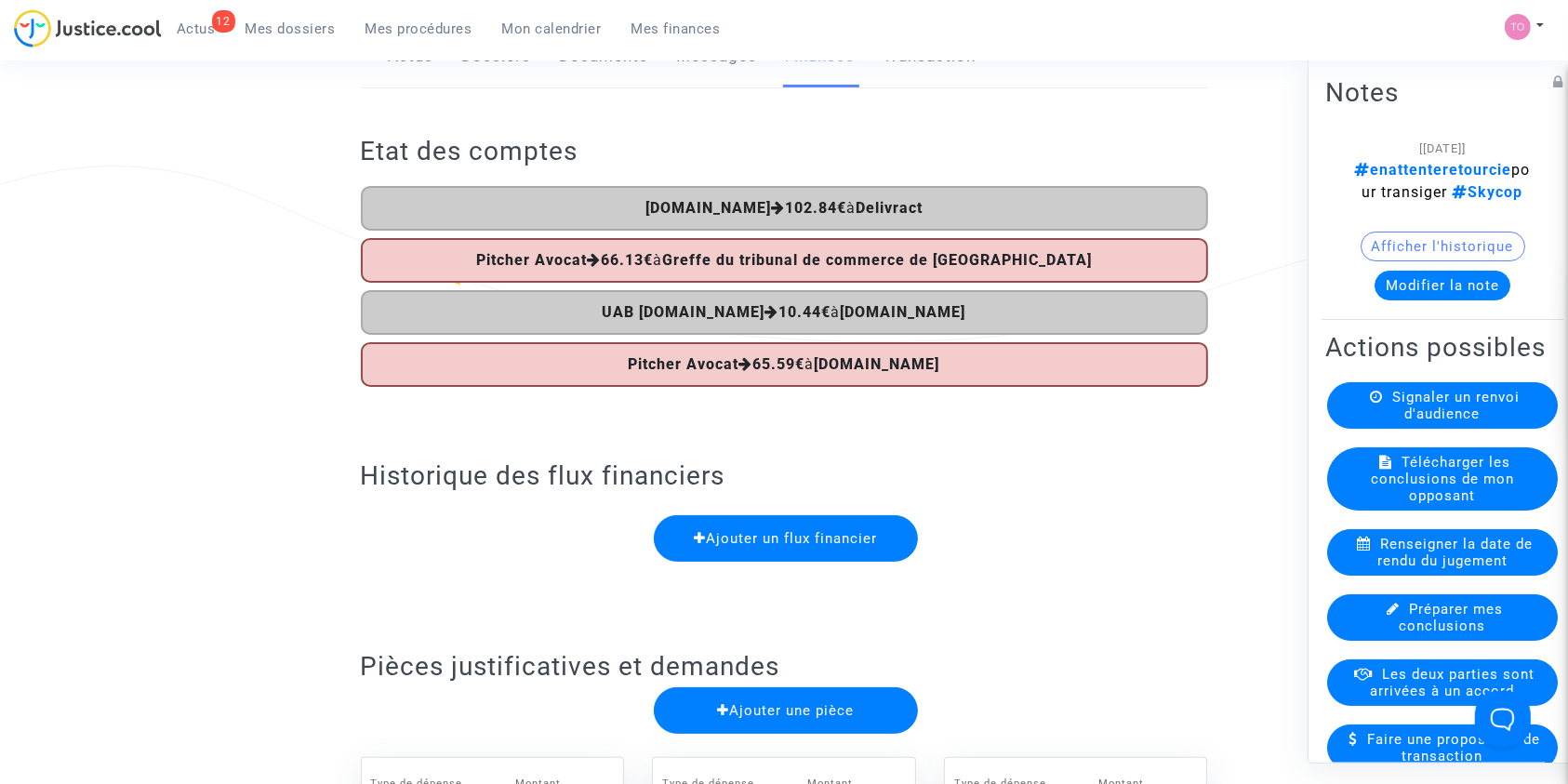
scroll to position [0, 0]
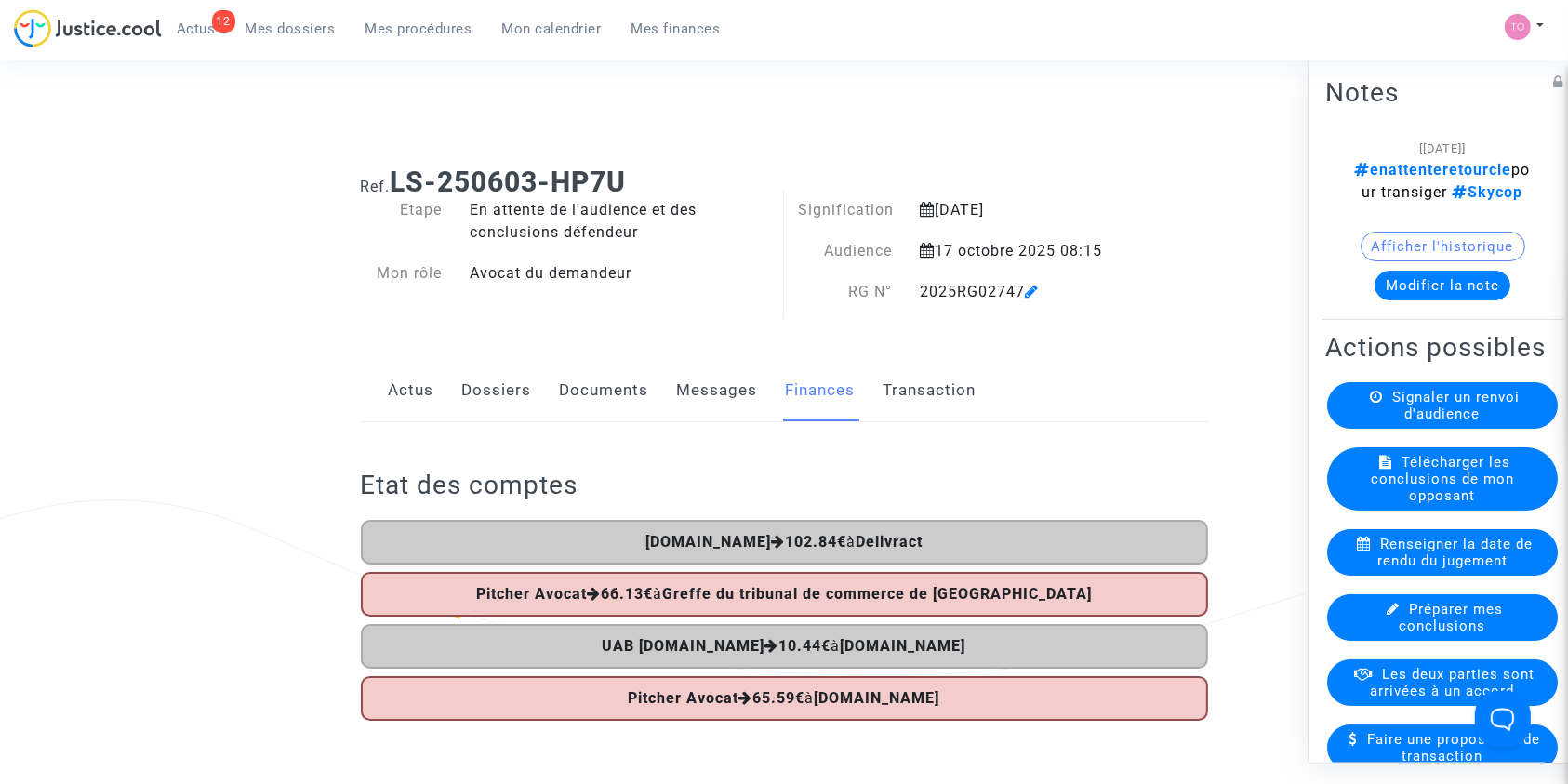
click at [505, 397] on link "Dossiers" at bounding box center [497, 391] width 70 height 61
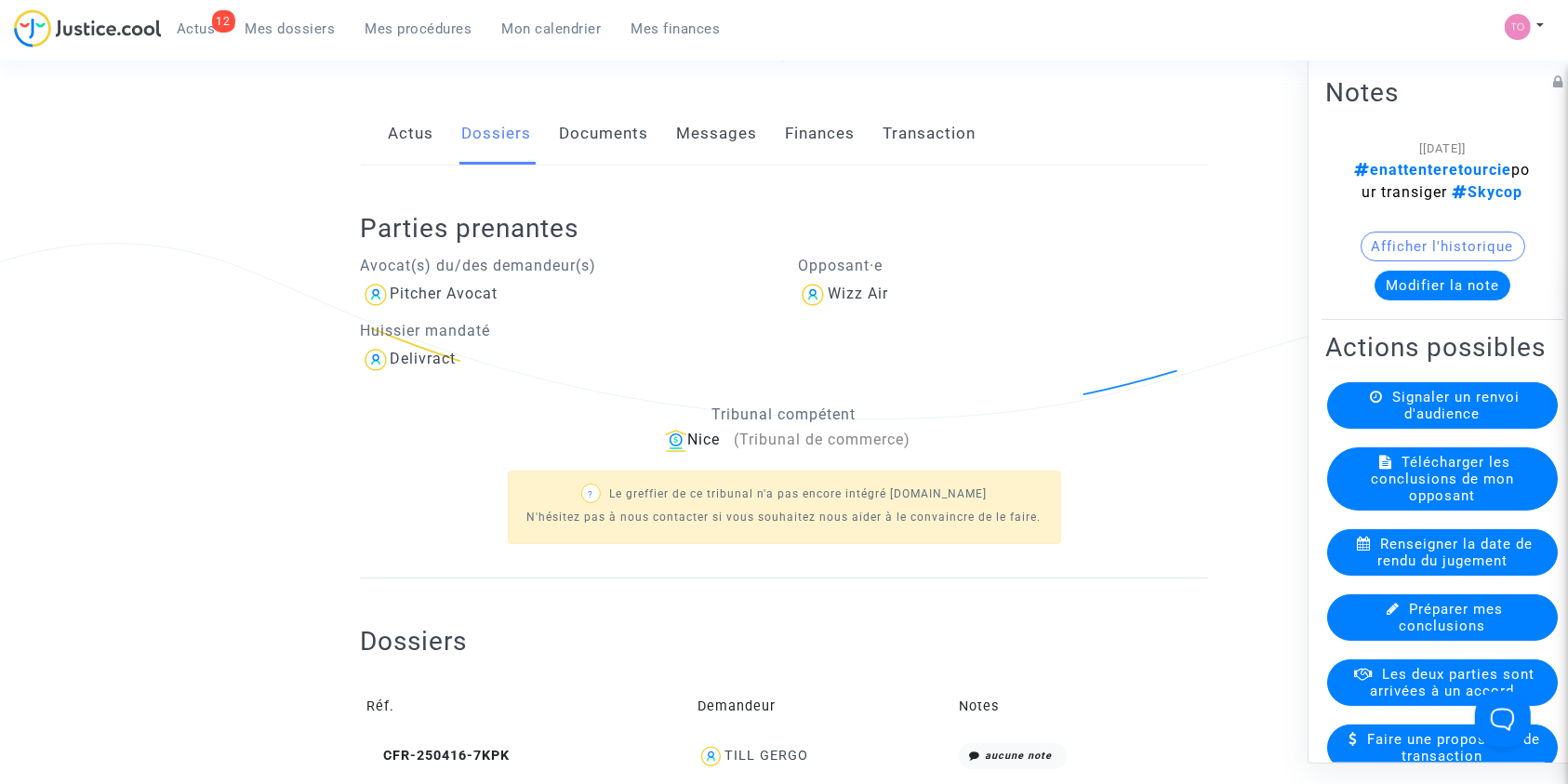
scroll to position [481, 0]
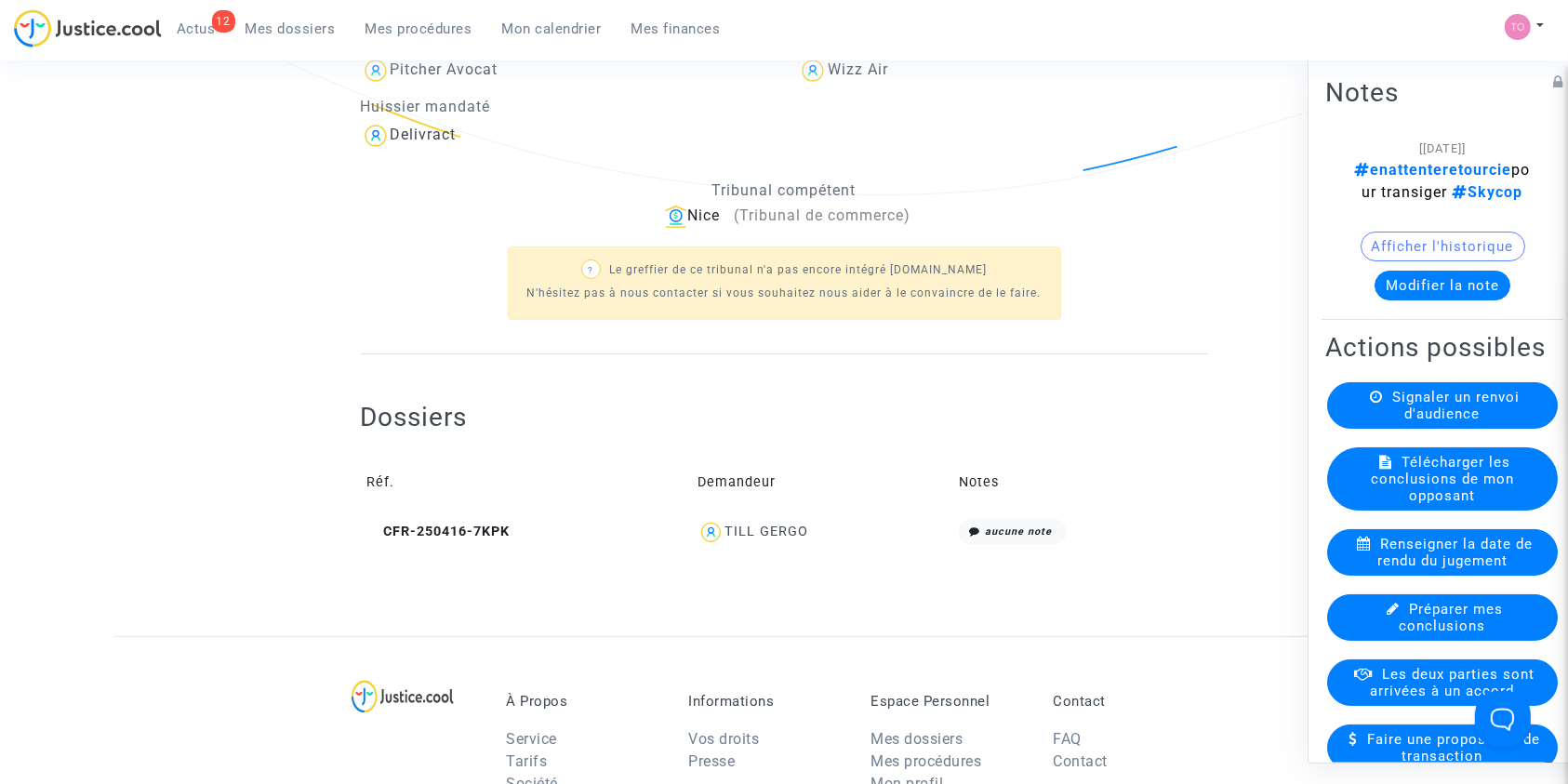
click at [783, 518] on span "TILL GERGO" at bounding box center [766, 478] width 83 height 123
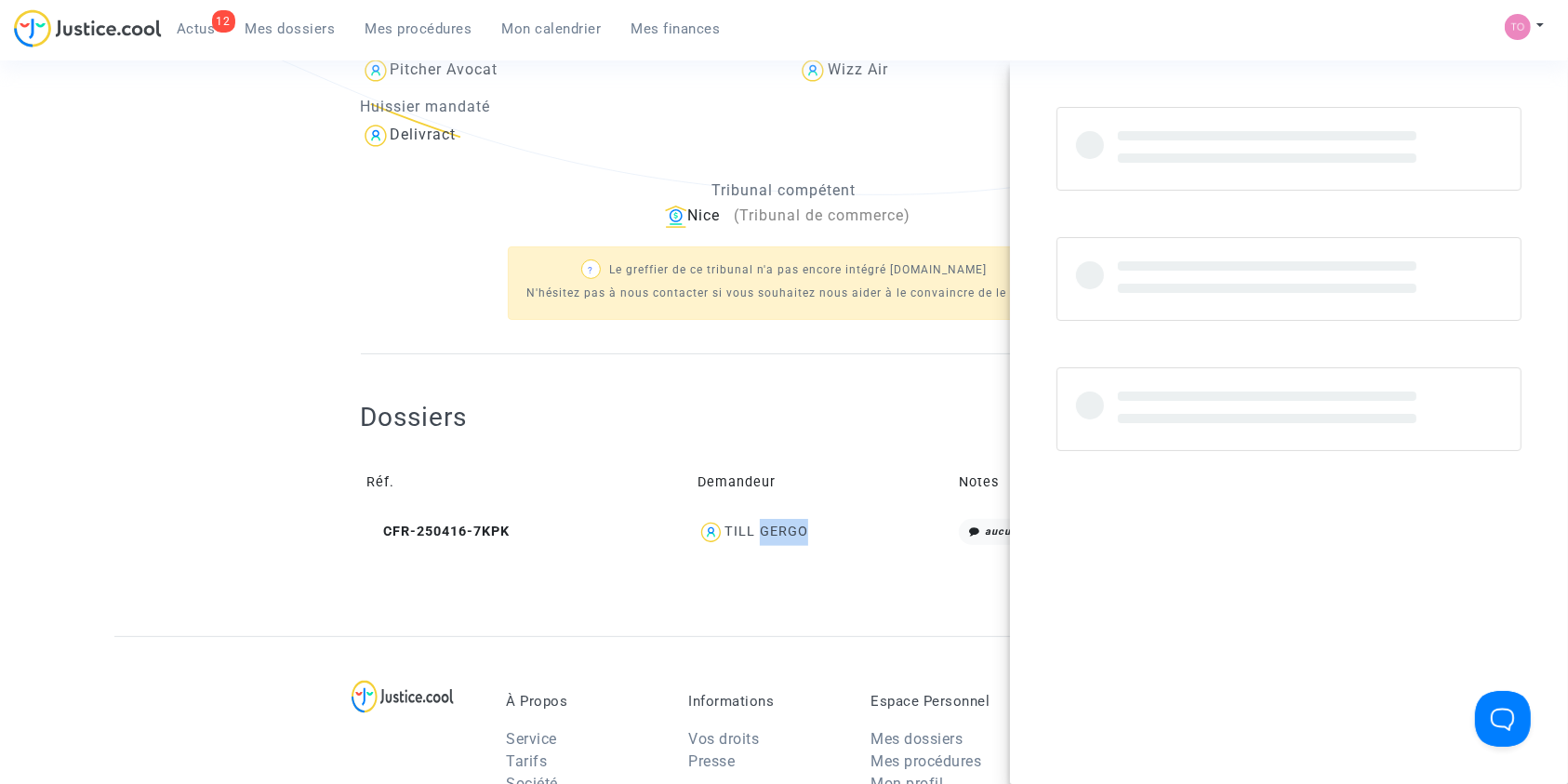
click at [783, 518] on span "TILL GERGO" at bounding box center [766, 478] width 83 height 123
copy div "GERGO"
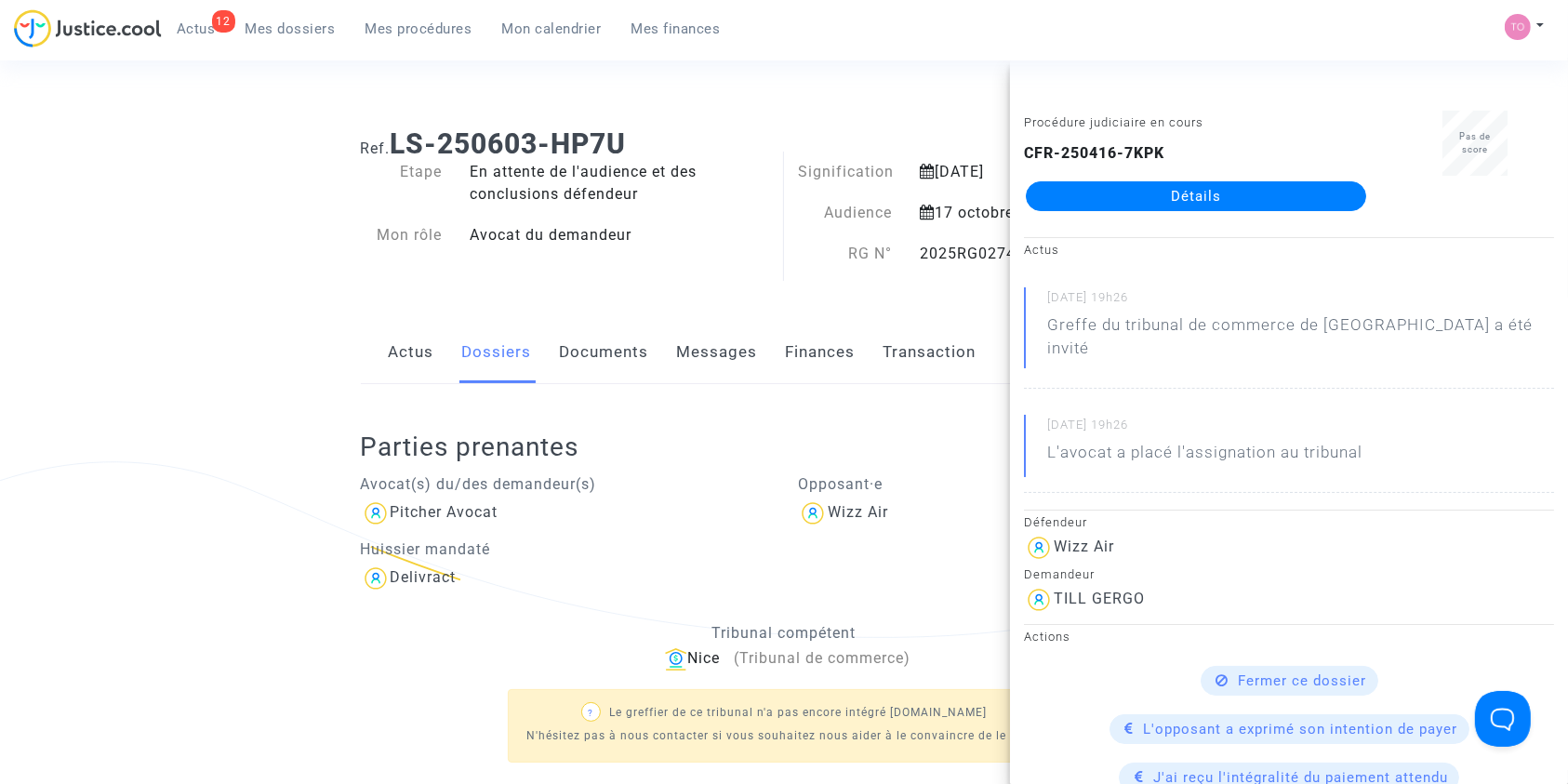
scroll to position [0, 0]
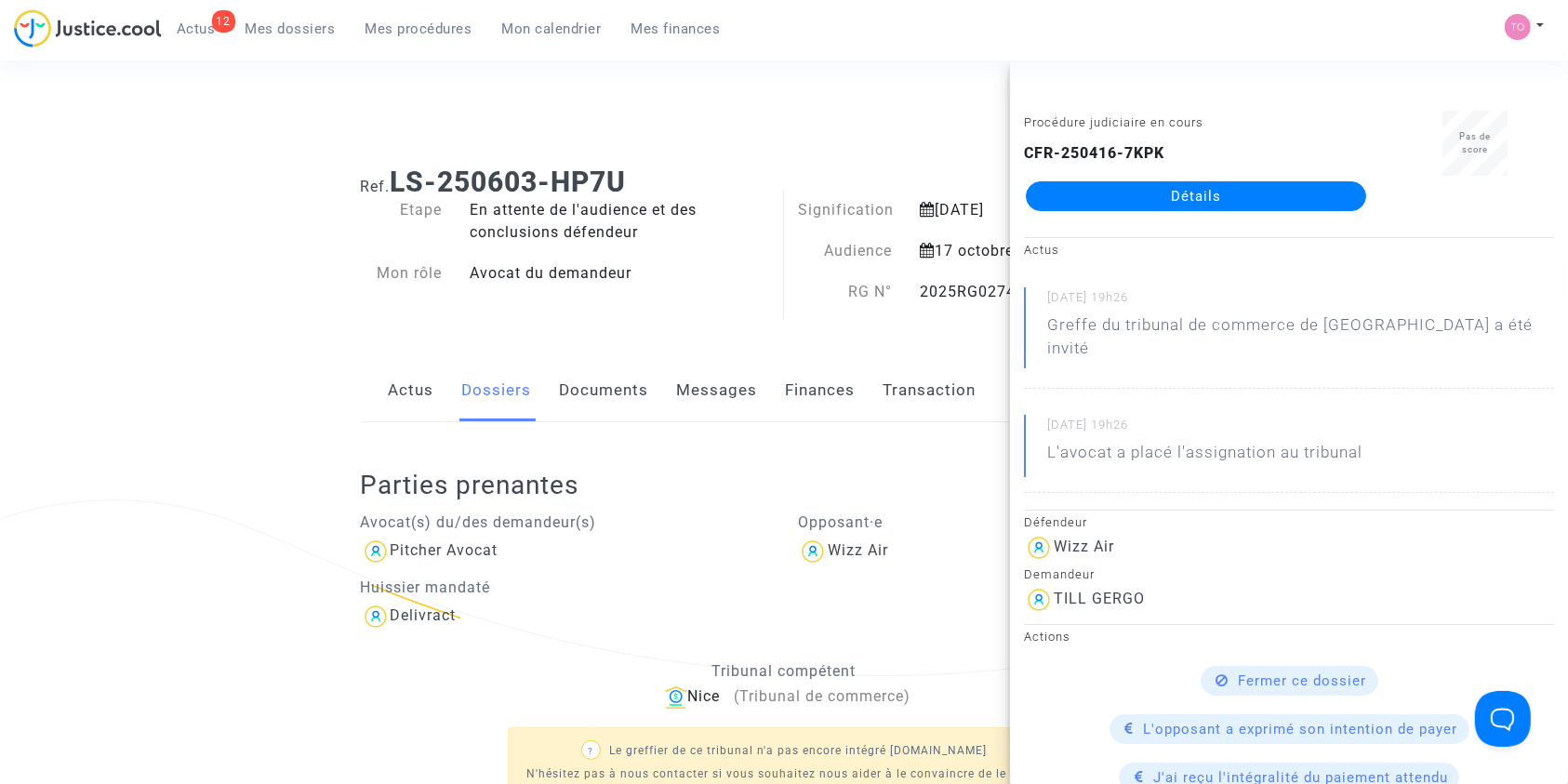
click at [287, 269] on ng-component "Ref. LS-250603-HP7U Etape En attente de l'audience et des conclusions défendeur…" at bounding box center [783, 634] width 1339 height 965
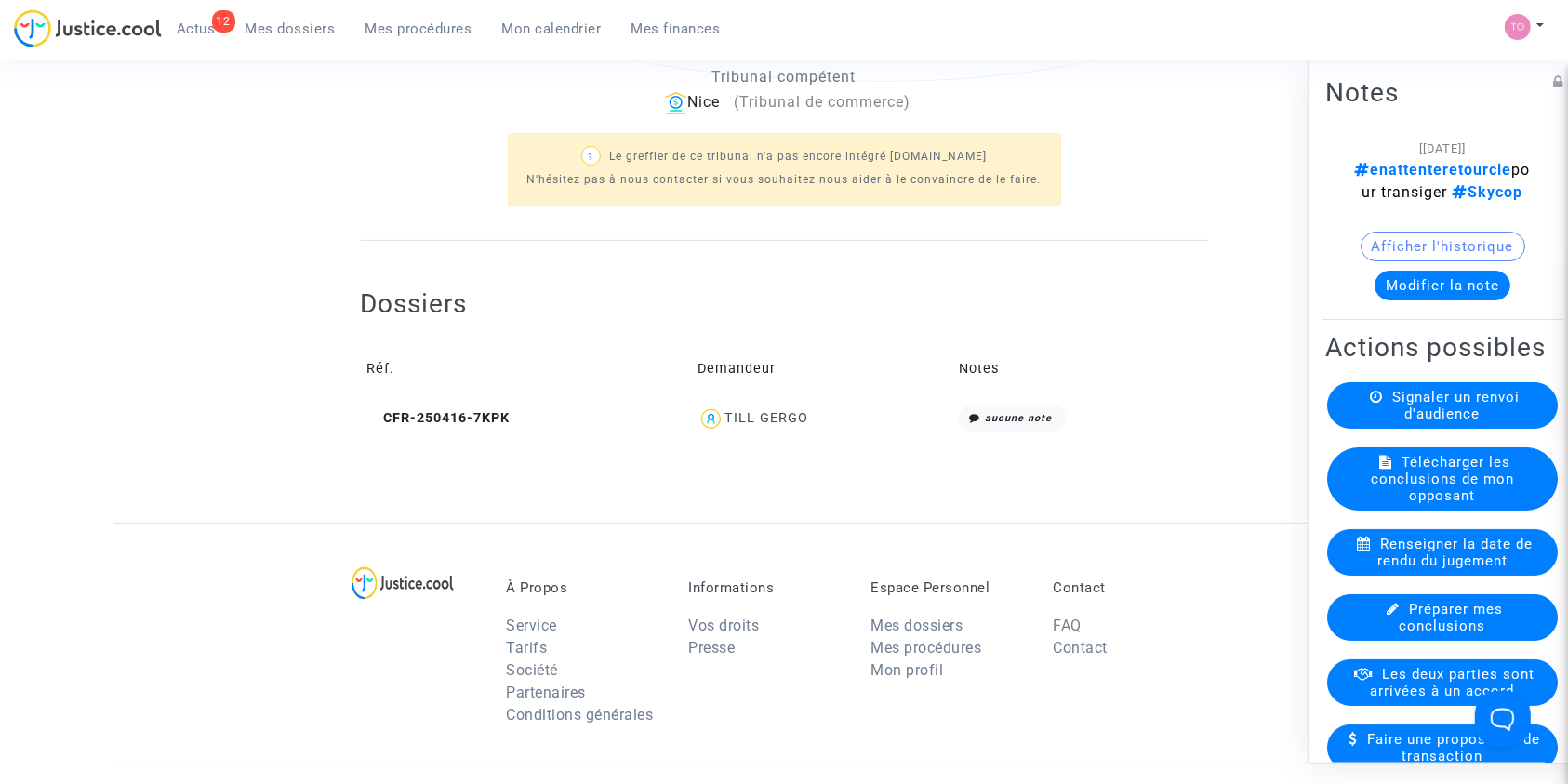
scroll to position [595, 0]
click at [370, 413] on icon at bounding box center [374, 416] width 14 height 13
drag, startPoint x: 818, startPoint y: 414, endPoint x: 729, endPoint y: 428, distance: 90.1
click at [729, 428] on div "TILL GERGO" at bounding box center [821, 418] width 248 height 27
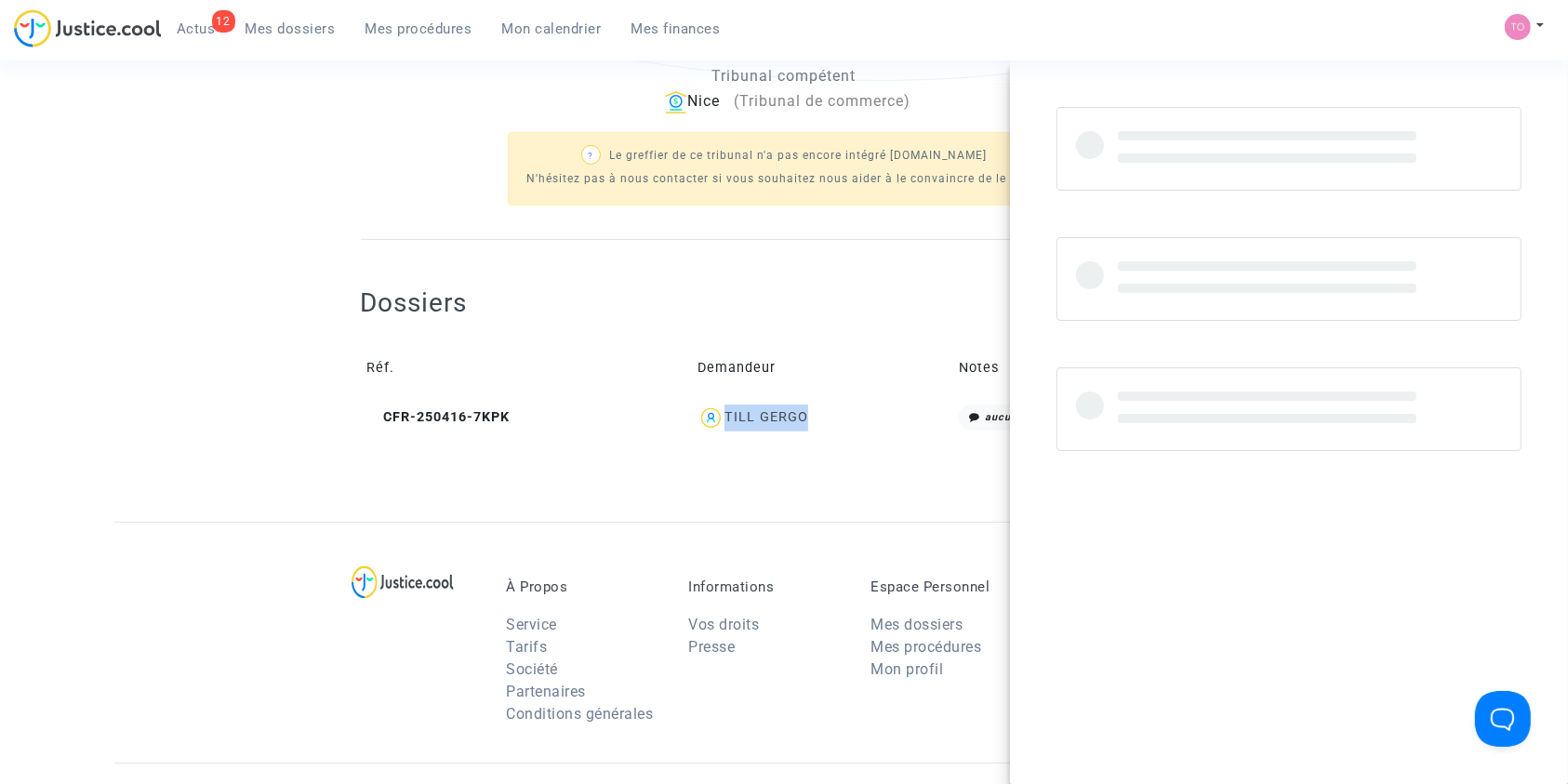
copy div "TILL GERGO"
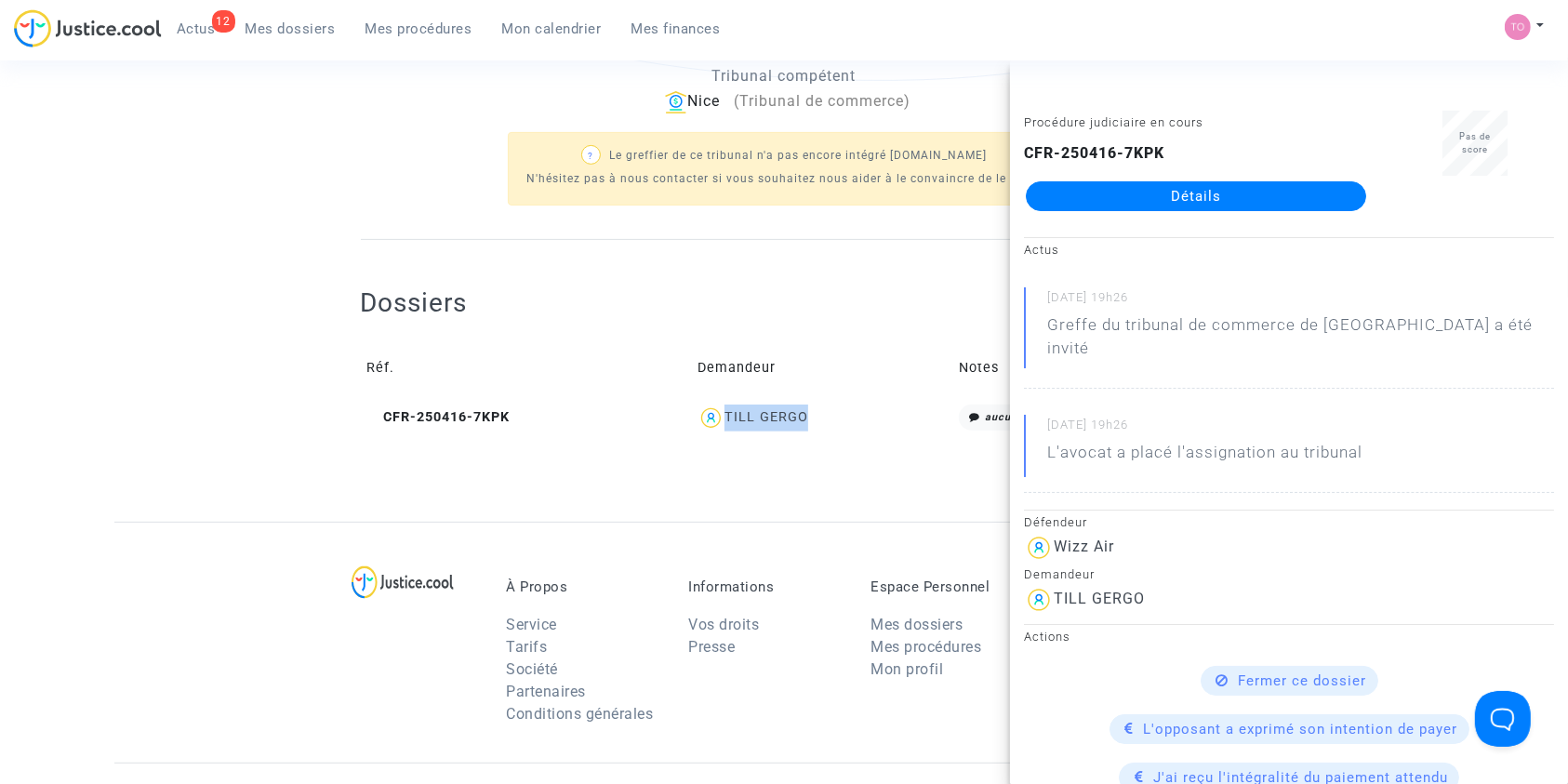
click at [807, 437] on td "TILL GERGO" at bounding box center [821, 418] width 261 height 40
click at [818, 345] on td "Demandeur" at bounding box center [821, 368] width 261 height 60
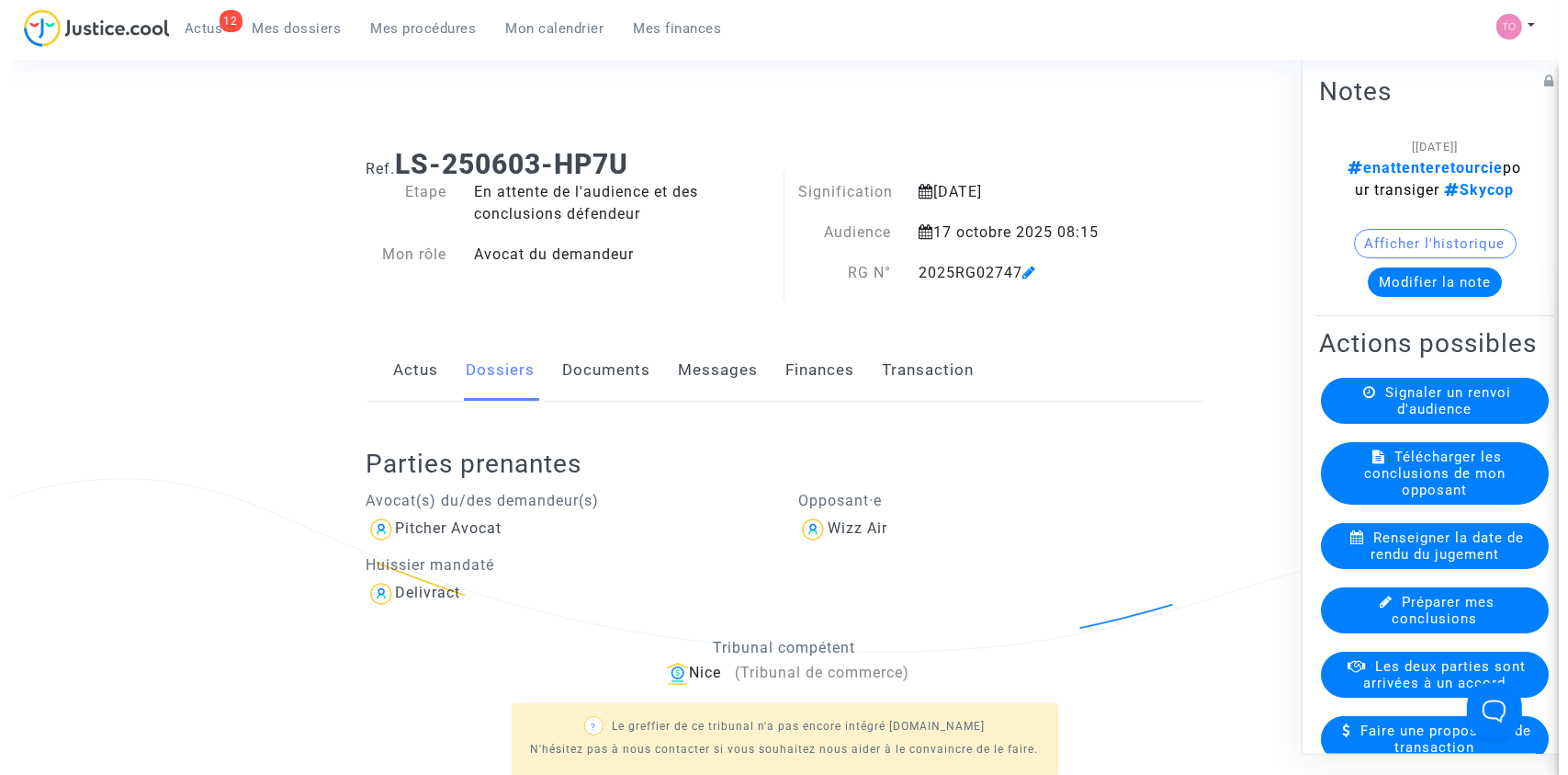
scroll to position [0, 0]
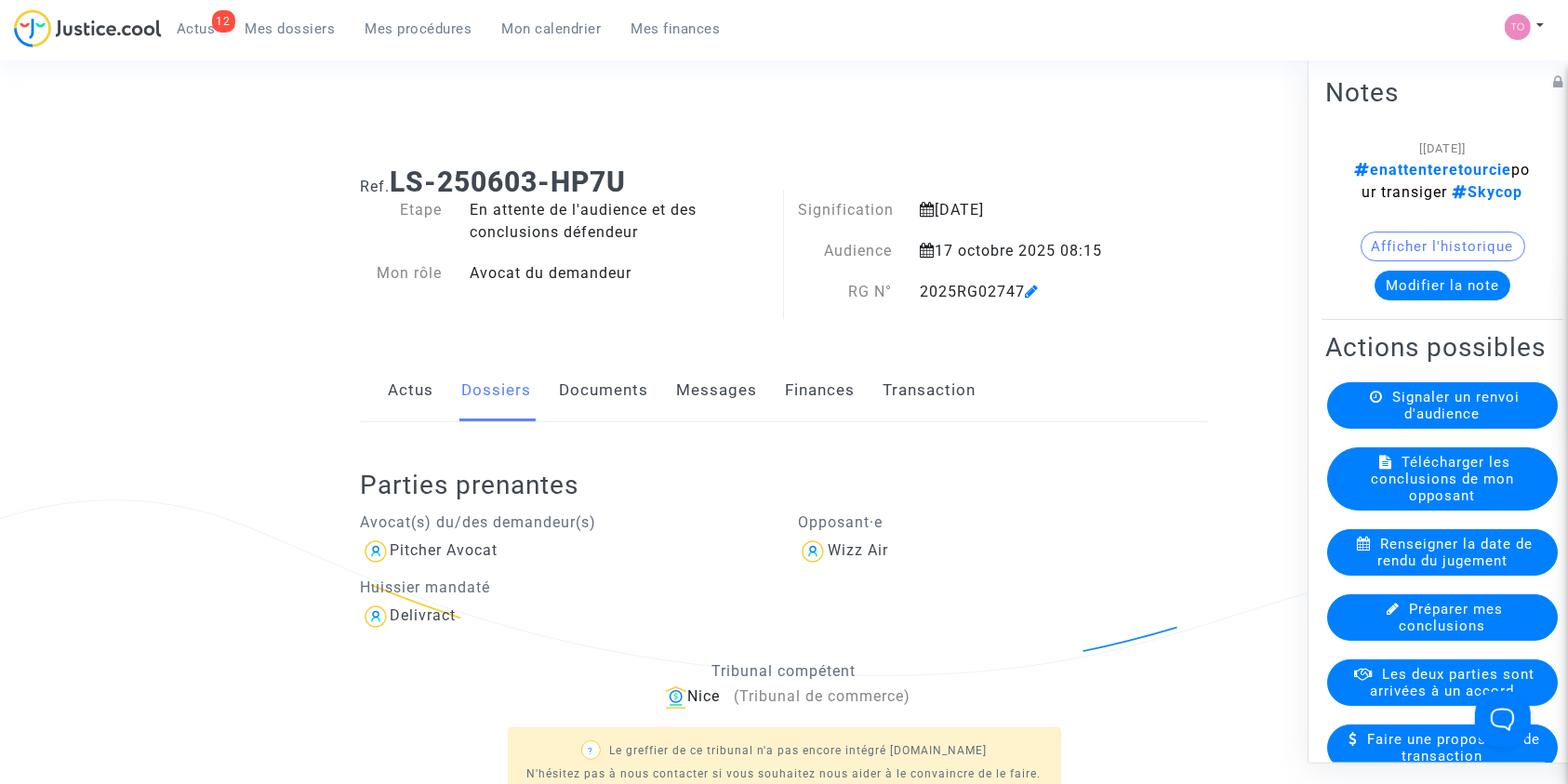
click at [1432, 300] on button "Modifier la note" at bounding box center [1443, 284] width 136 height 30
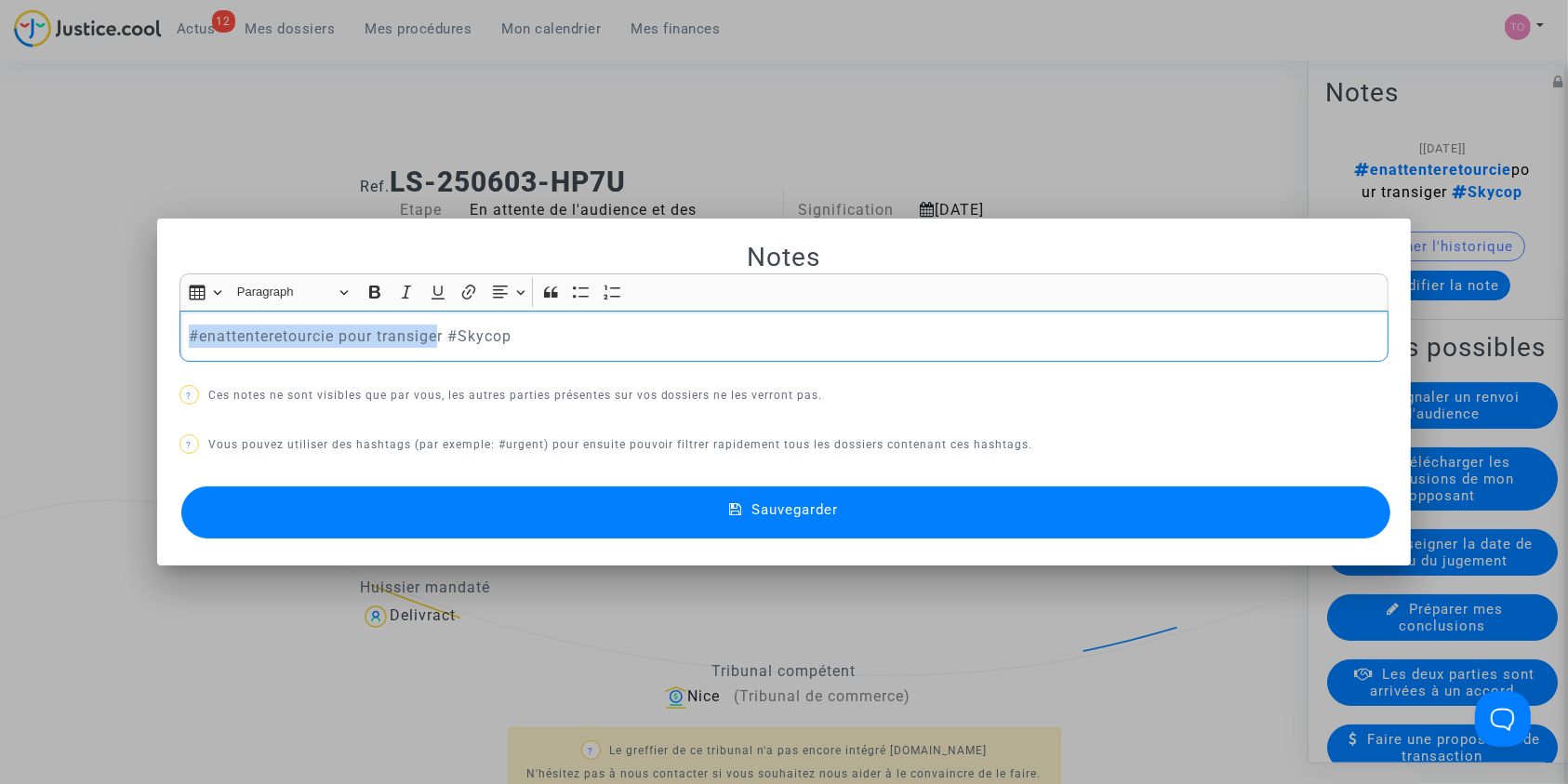
drag, startPoint x: 434, startPoint y: 342, endPoint x: 14, endPoint y: 346, distance: 420.0
click at [14, 346] on div "Notes Rich Text Editor Insert table Insert table Heading Paragraph Paragraph He…" at bounding box center [784, 392] width 1568 height 784
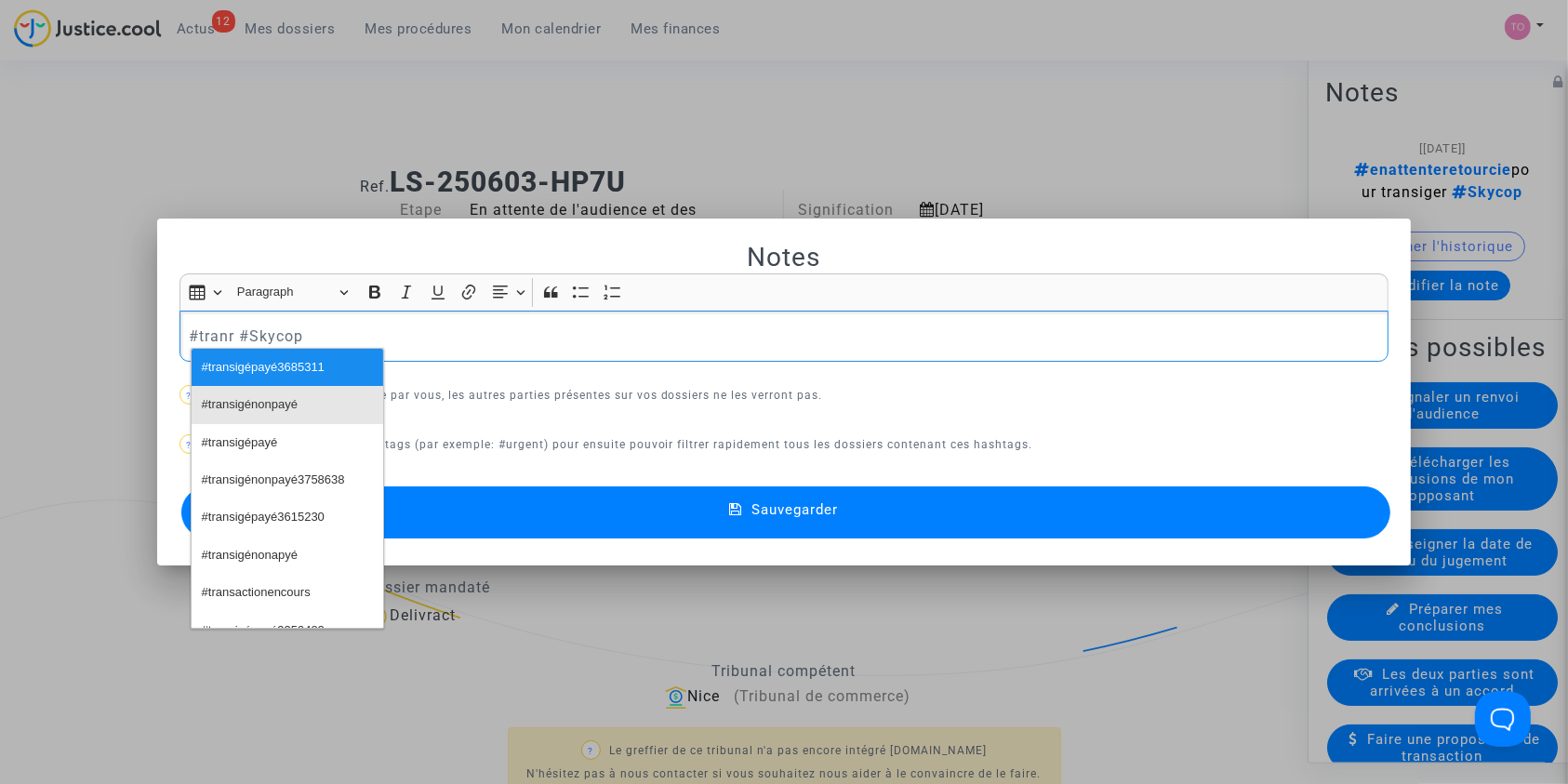
click at [214, 407] on span "#transigénonpayé" at bounding box center [250, 405] width 96 height 27
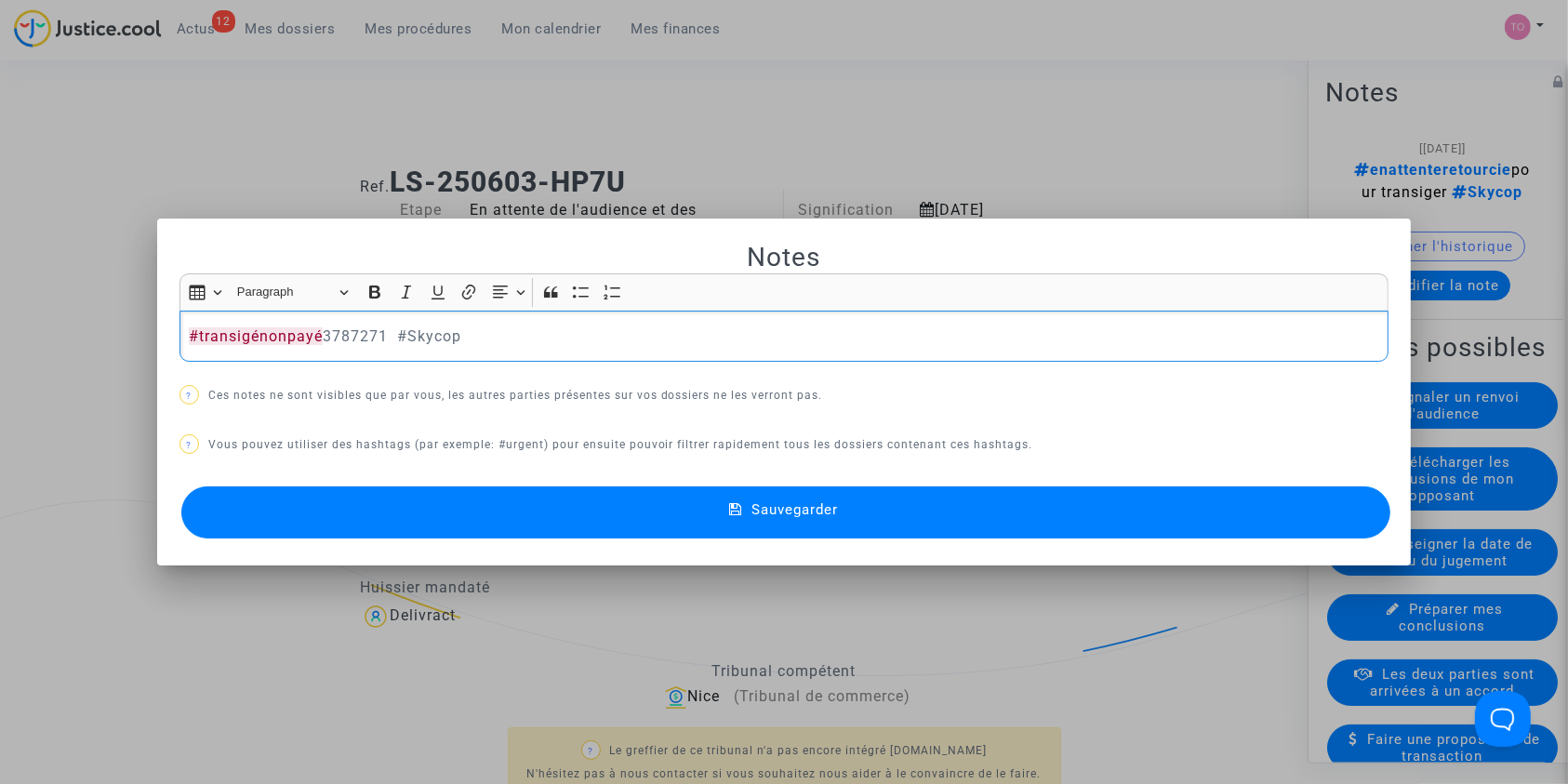
click at [428, 496] on button "Sauvegarder" at bounding box center [786, 512] width 1210 height 52
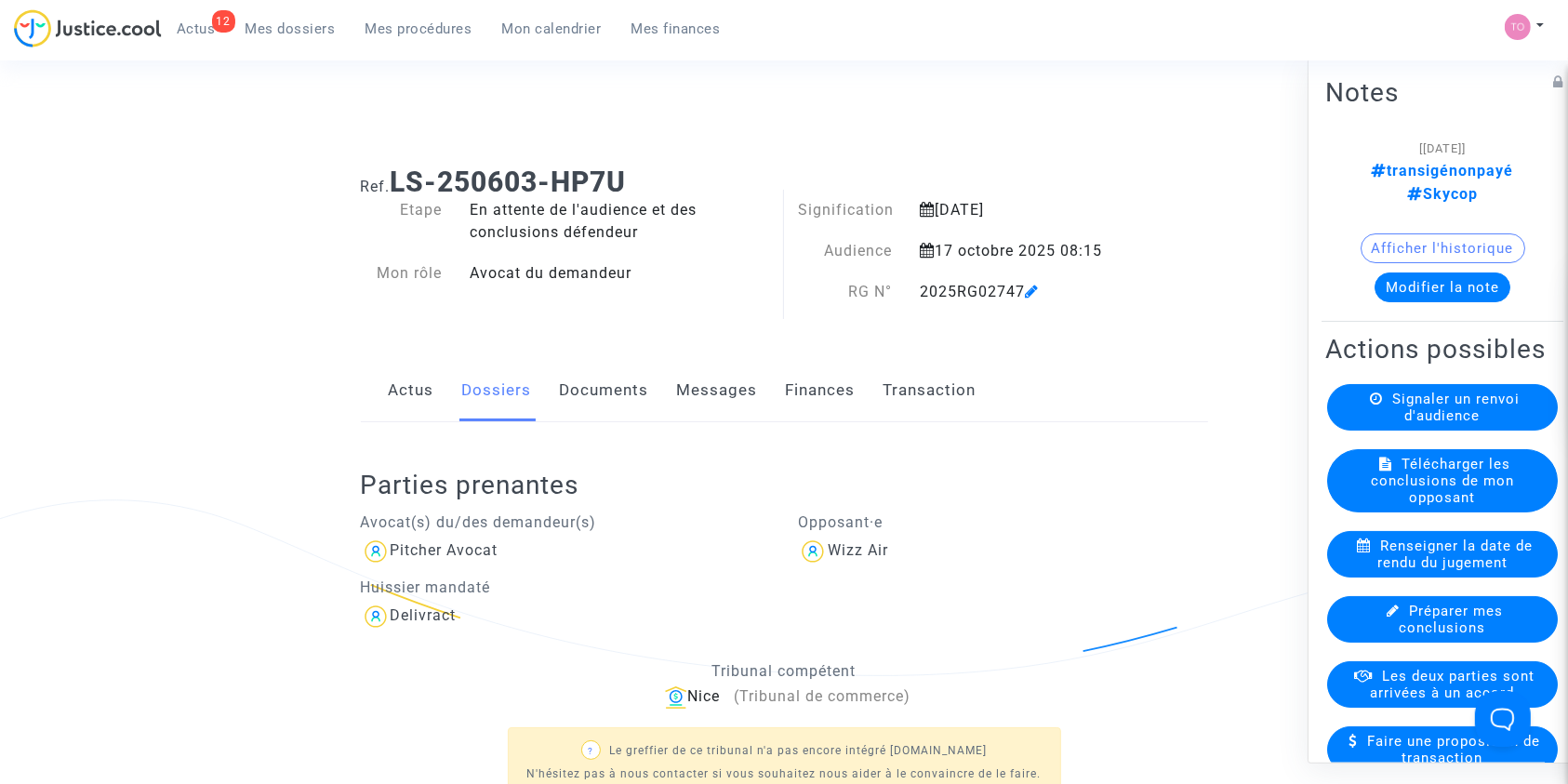
click at [1376, 690] on span "Les deux parties sont arrivées à un accord" at bounding box center [1453, 683] width 165 height 34
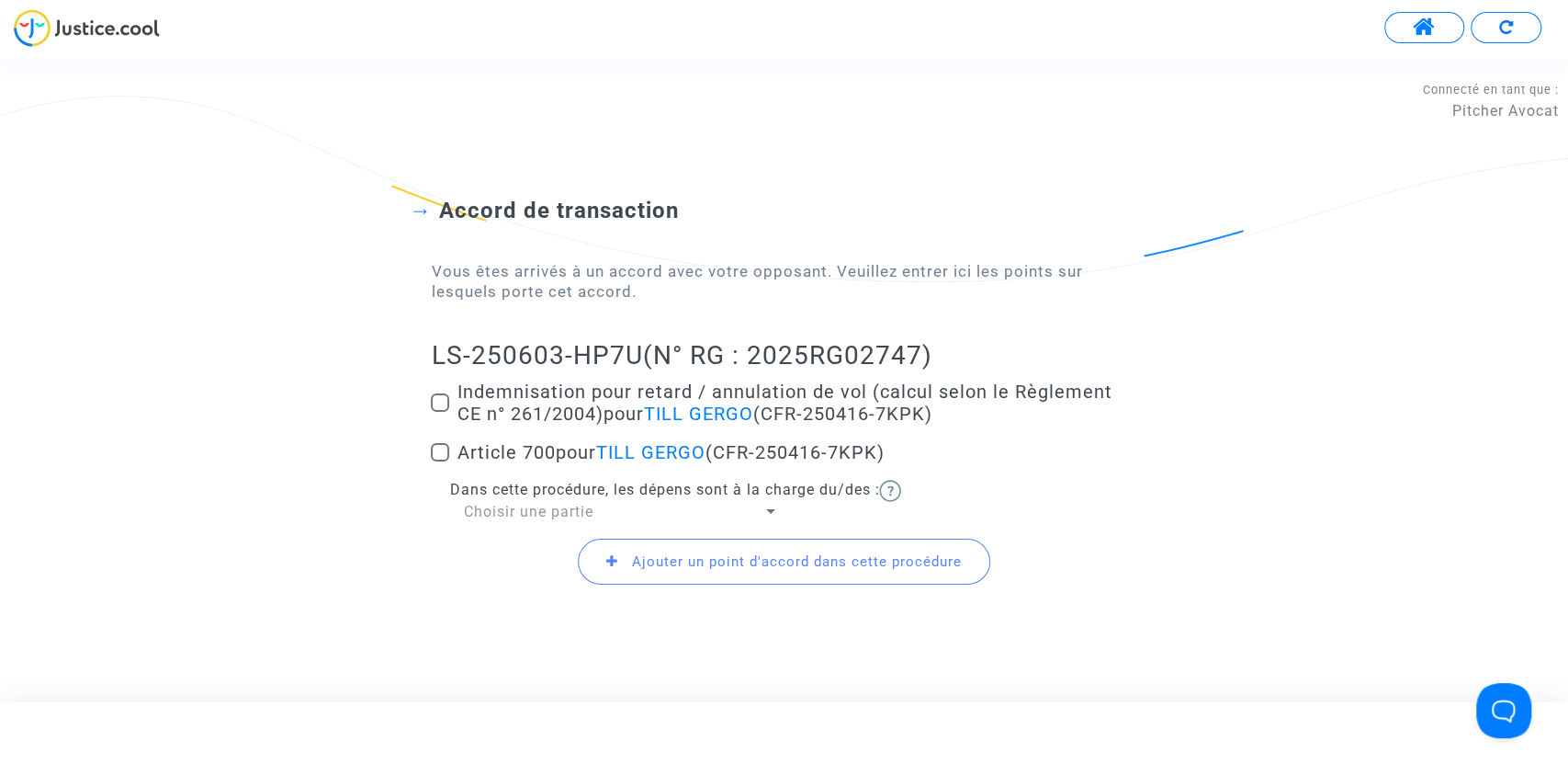
click at [432, 400] on span at bounding box center [440, 402] width 18 height 18
click at [439, 412] on input "Indemnisation pour retard / annulation de vol (calcul selon le Règlement CE n° …" at bounding box center [439, 412] width 1 height 1
checkbox input "true"
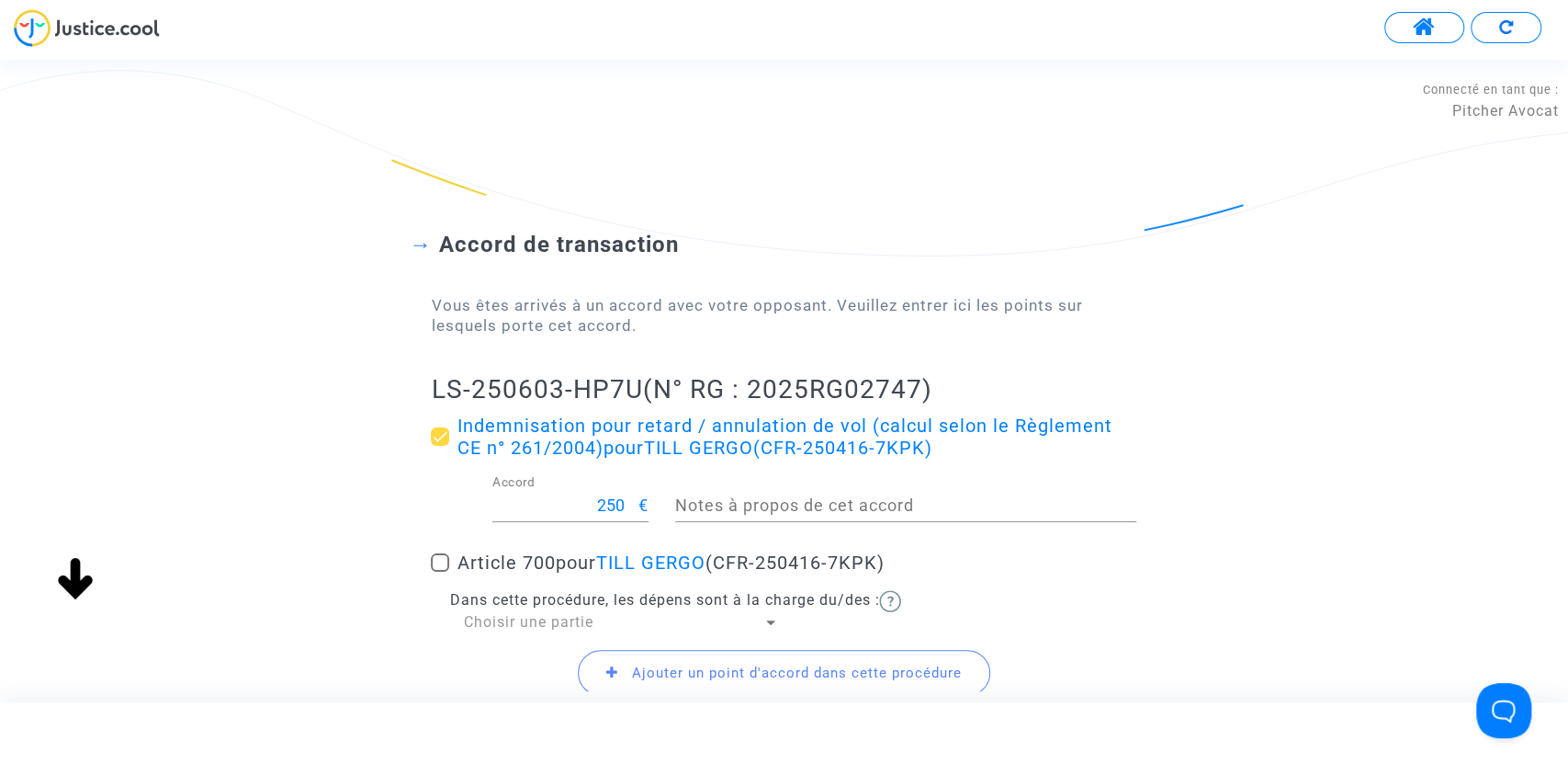
click at [442, 557] on span at bounding box center [440, 562] width 18 height 18
click at [440, 572] on input "Article 700 pour TILL GERGO (CFR-250416-7KPK)" at bounding box center [439, 572] width 1 height 1
checkbox input "true"
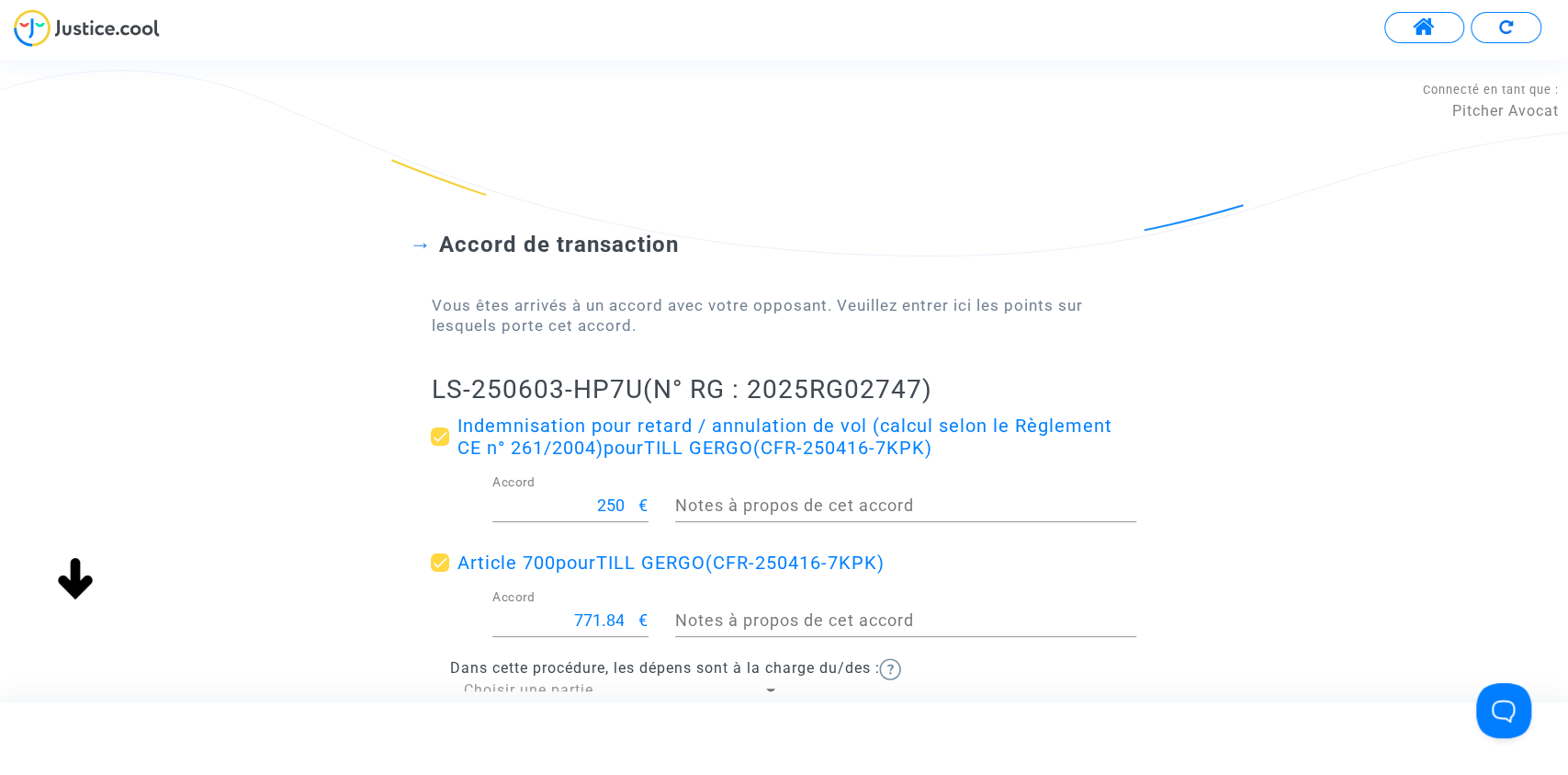
scroll to position [216, 0]
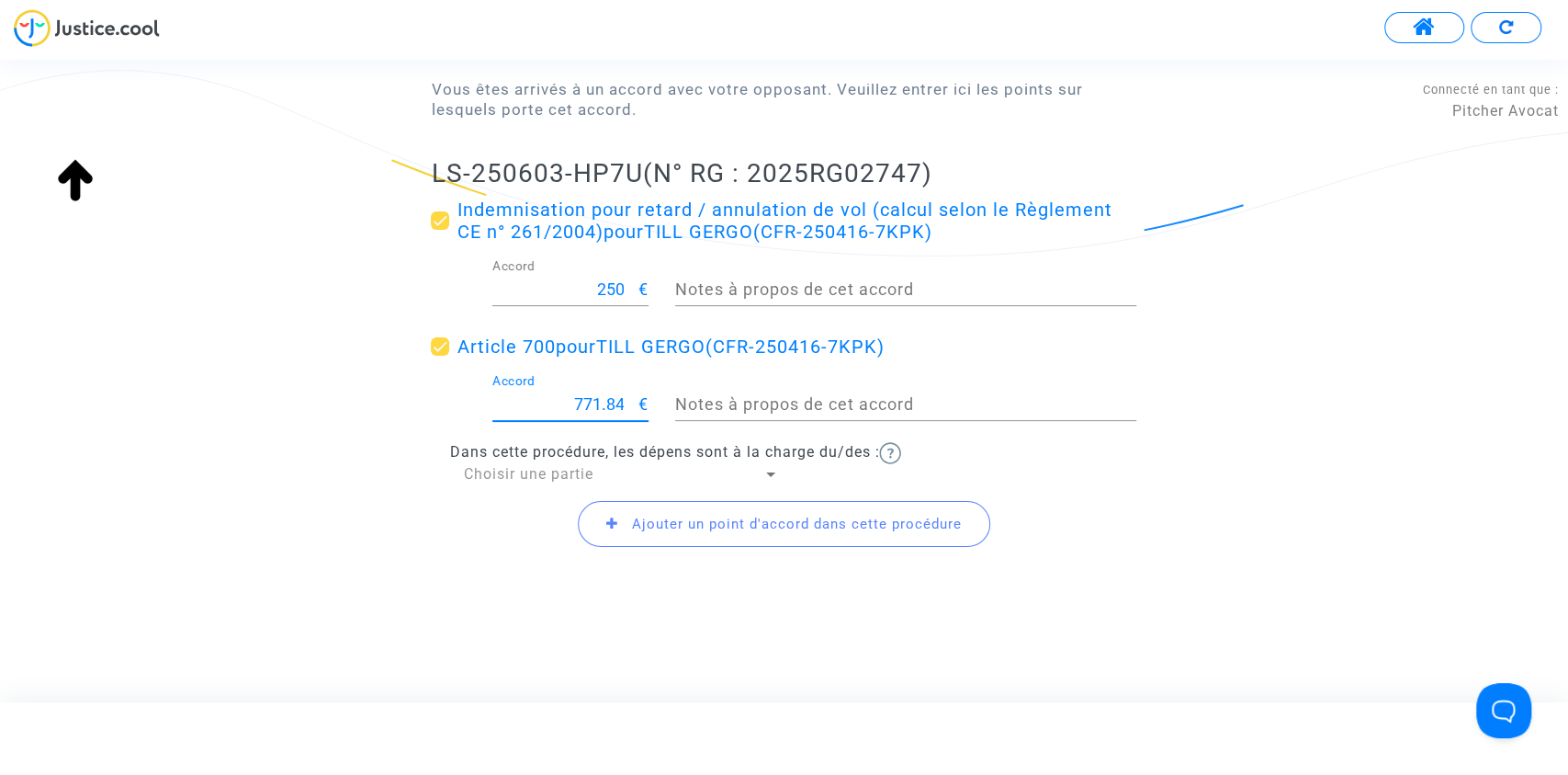
click at [601, 408] on input "771.84" at bounding box center [566, 404] width 146 height 18
type input "200"
click at [481, 478] on span "Choisir une partie" at bounding box center [528, 474] width 130 height 17
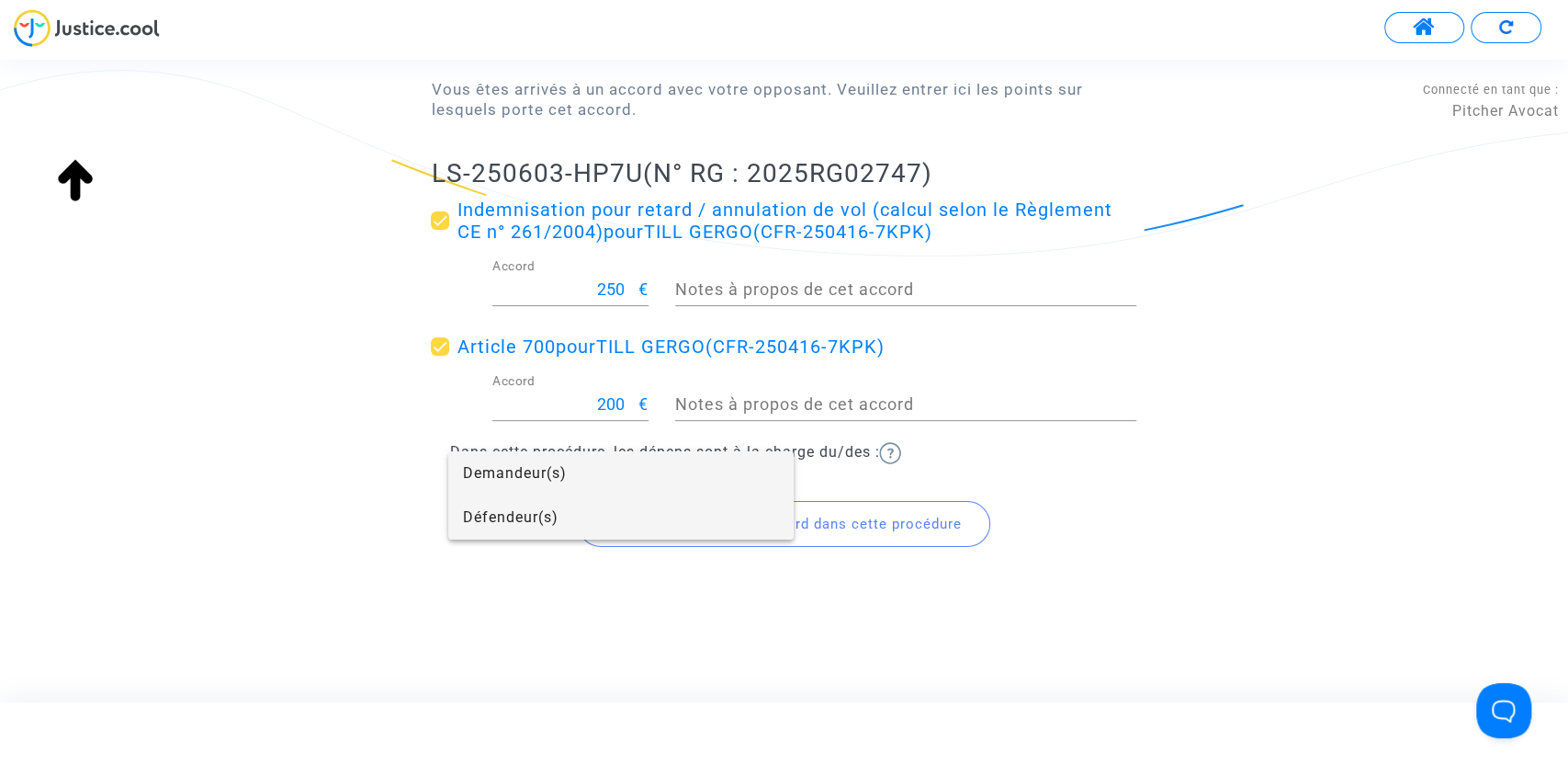
click at [490, 509] on span "Défendeur(s)" at bounding box center [621, 518] width 316 height 44
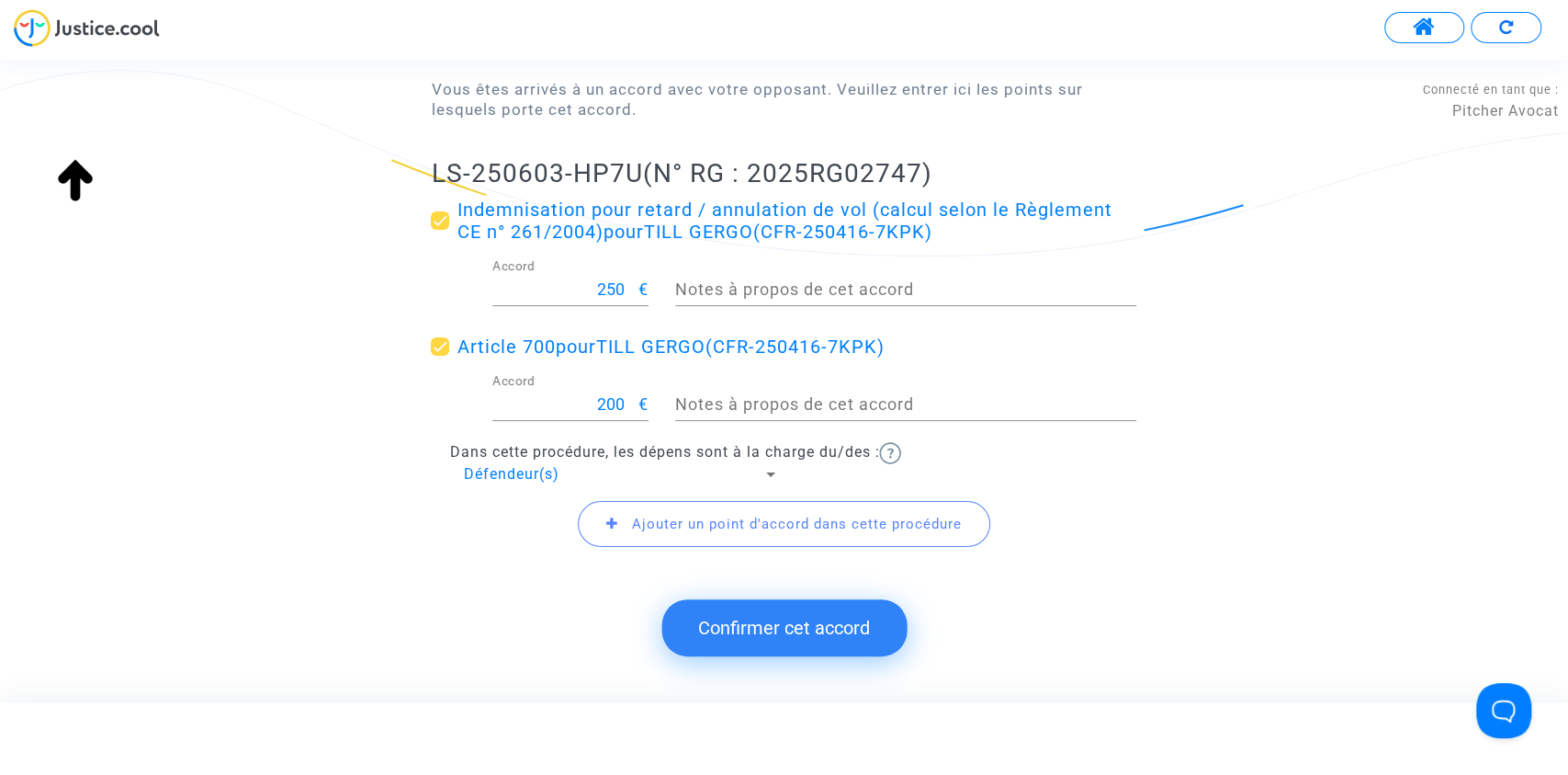
click at [755, 615] on button "Confirmer cet accord" at bounding box center [783, 627] width 245 height 57
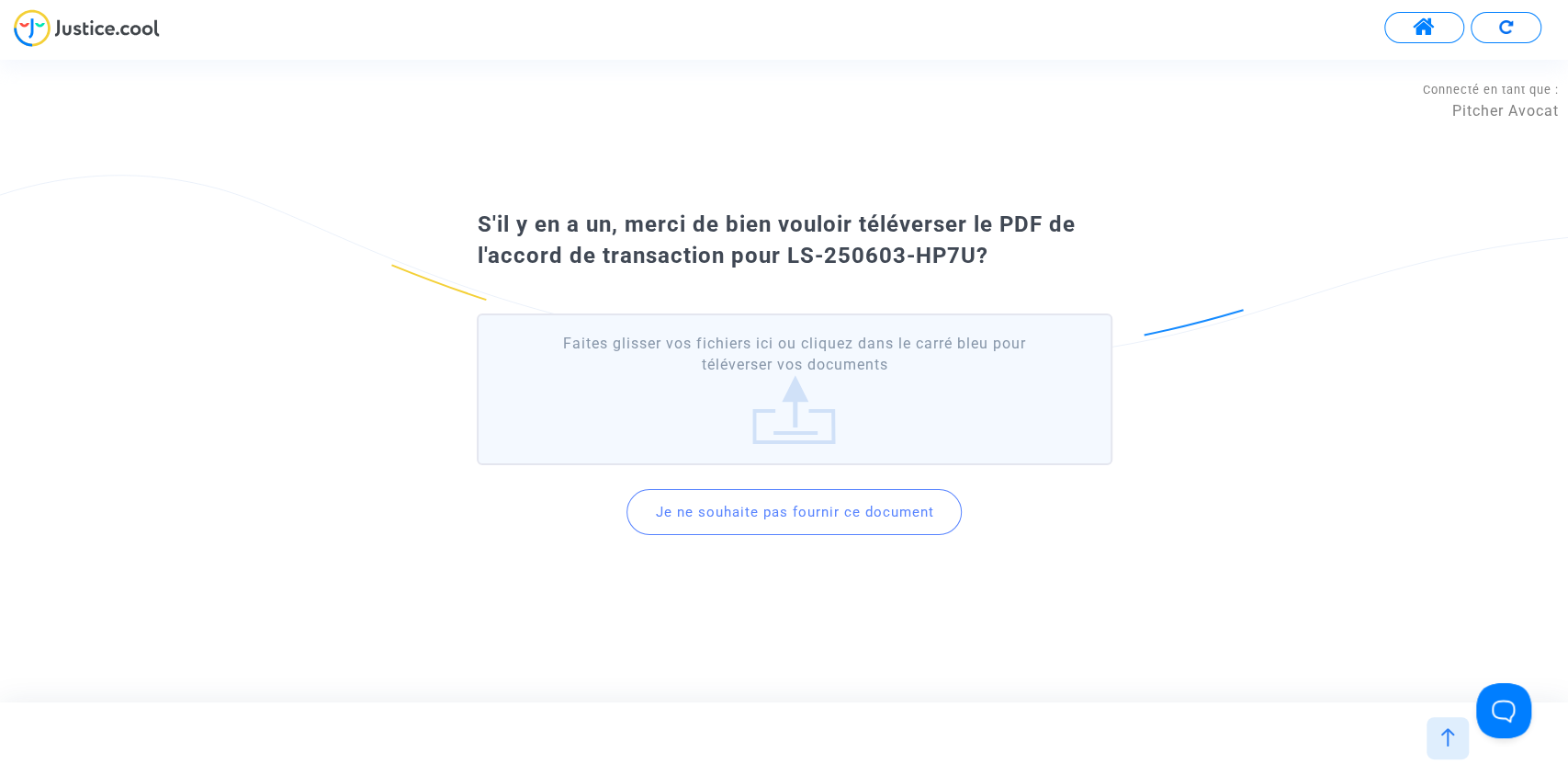
click at [779, 519] on button "Je ne souhaite pas fournir ce document" at bounding box center [794, 512] width 336 height 46
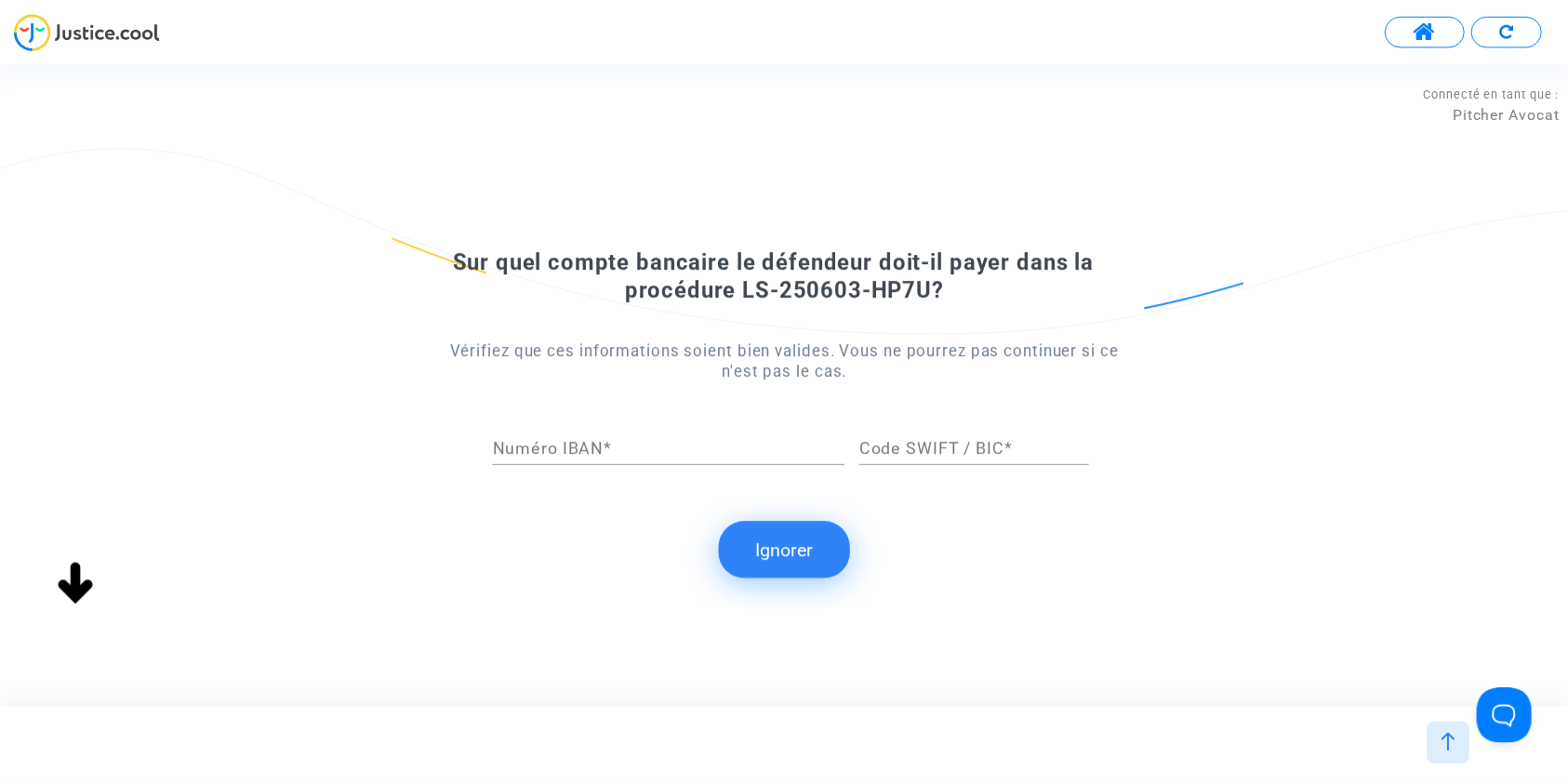
scroll to position [0, 0]
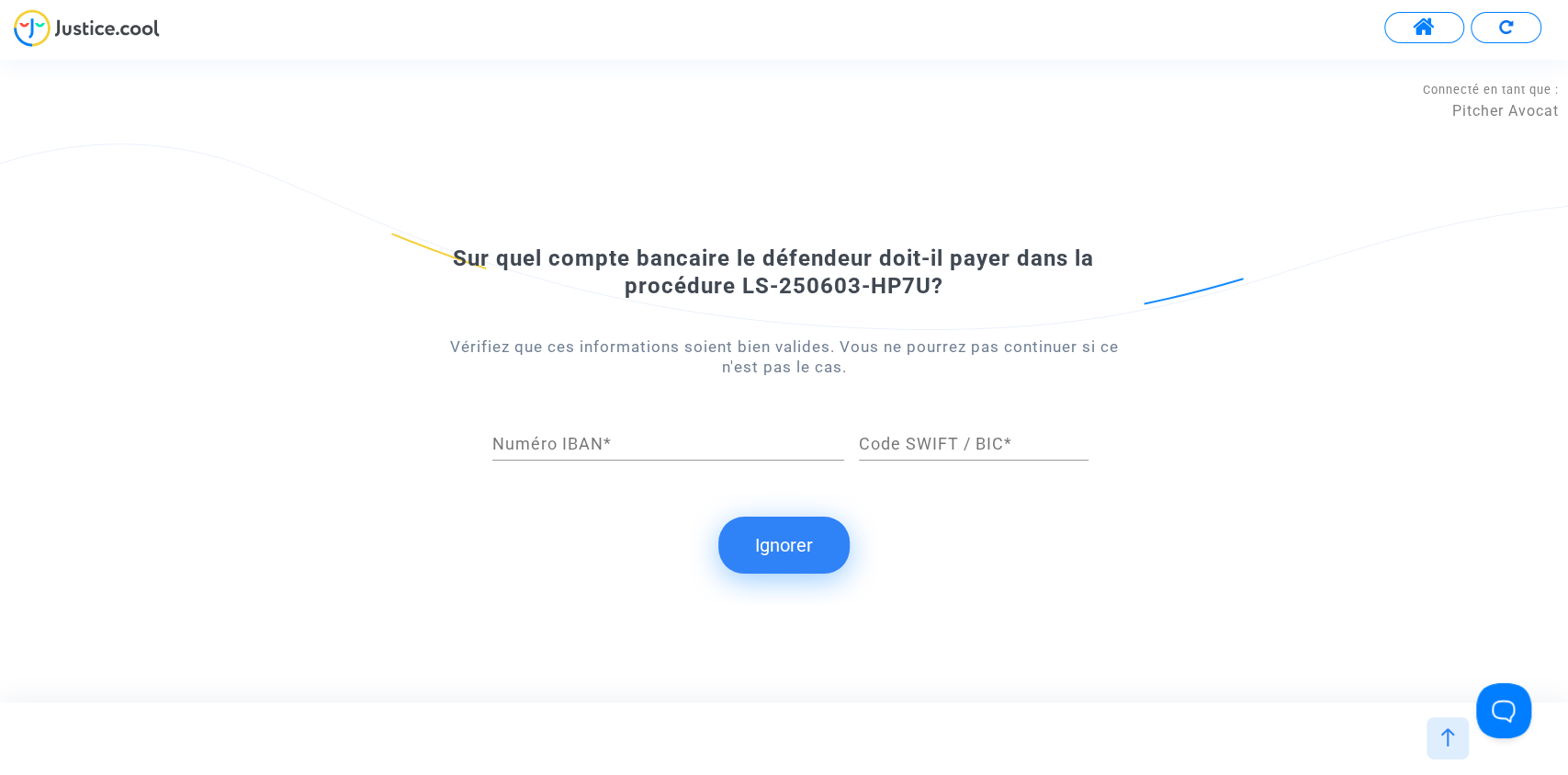
click at [780, 537] on button "Ignorer" at bounding box center [784, 545] width 131 height 57
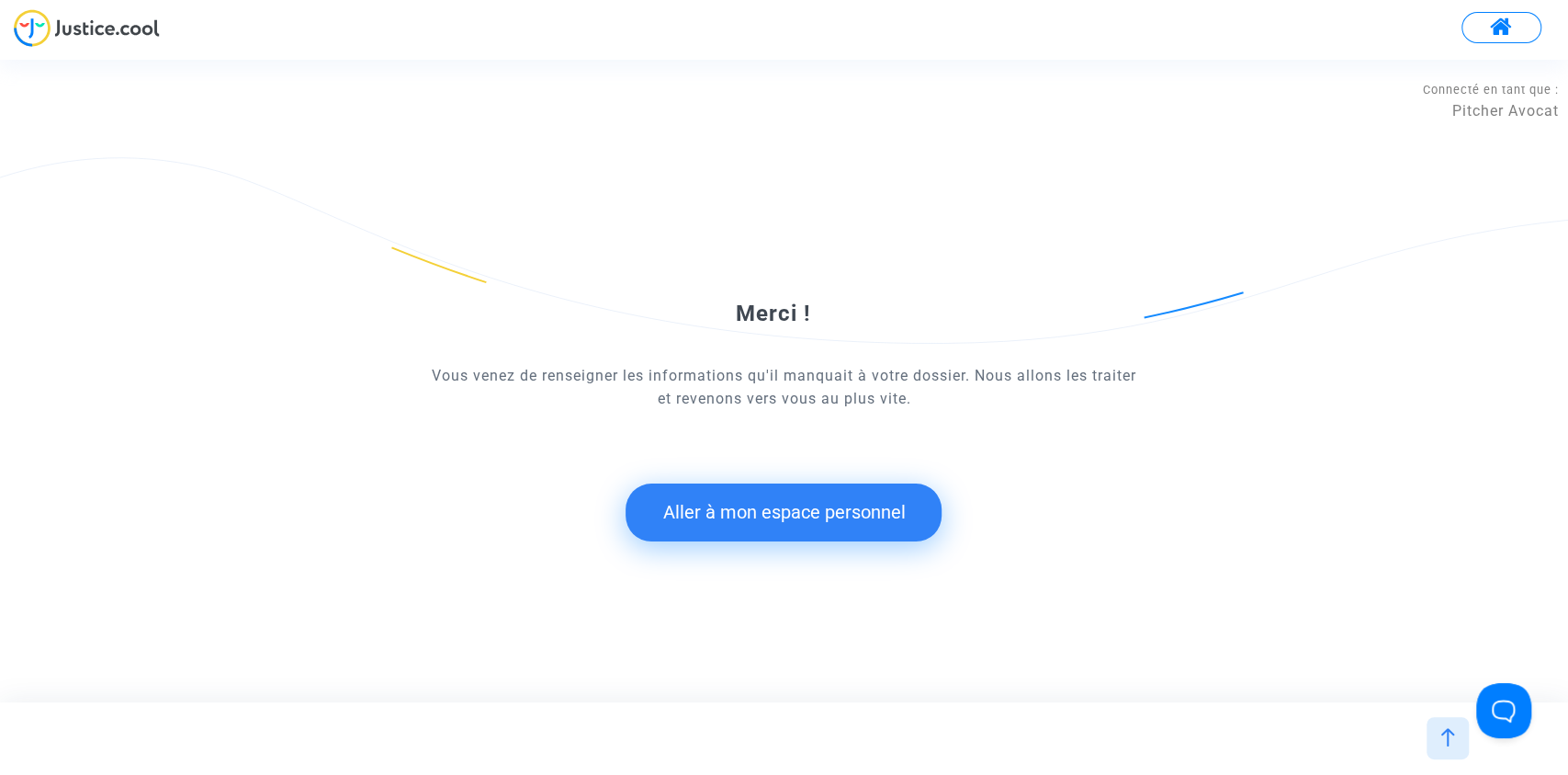
click at [729, 505] on button "Aller à mon espace personnel" at bounding box center [784, 512] width 316 height 57
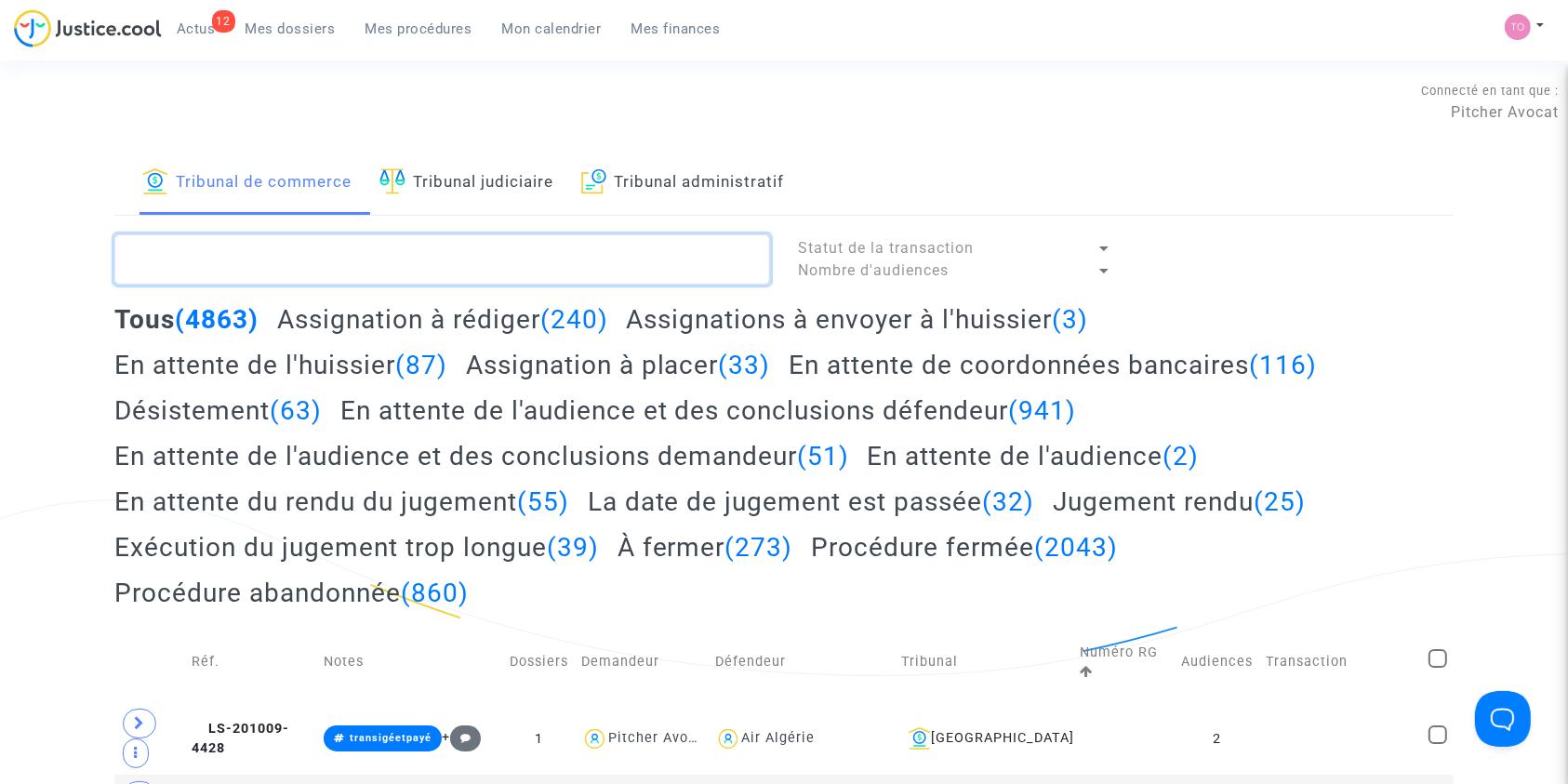
click at [184, 247] on textarea at bounding box center [441, 259] width 656 height 50
paste textarea "MOIZANT"
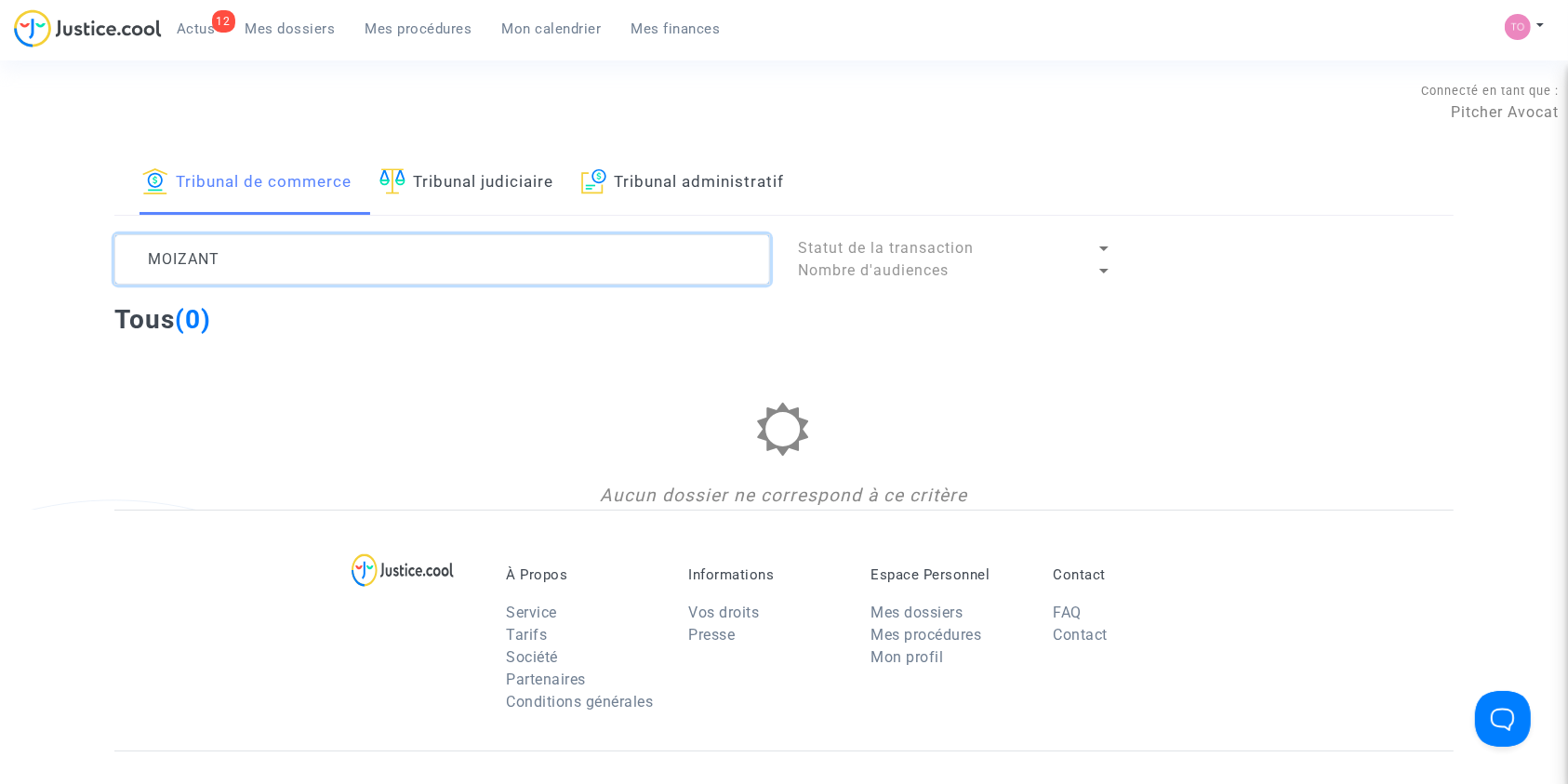
type textarea "MOIZANT"
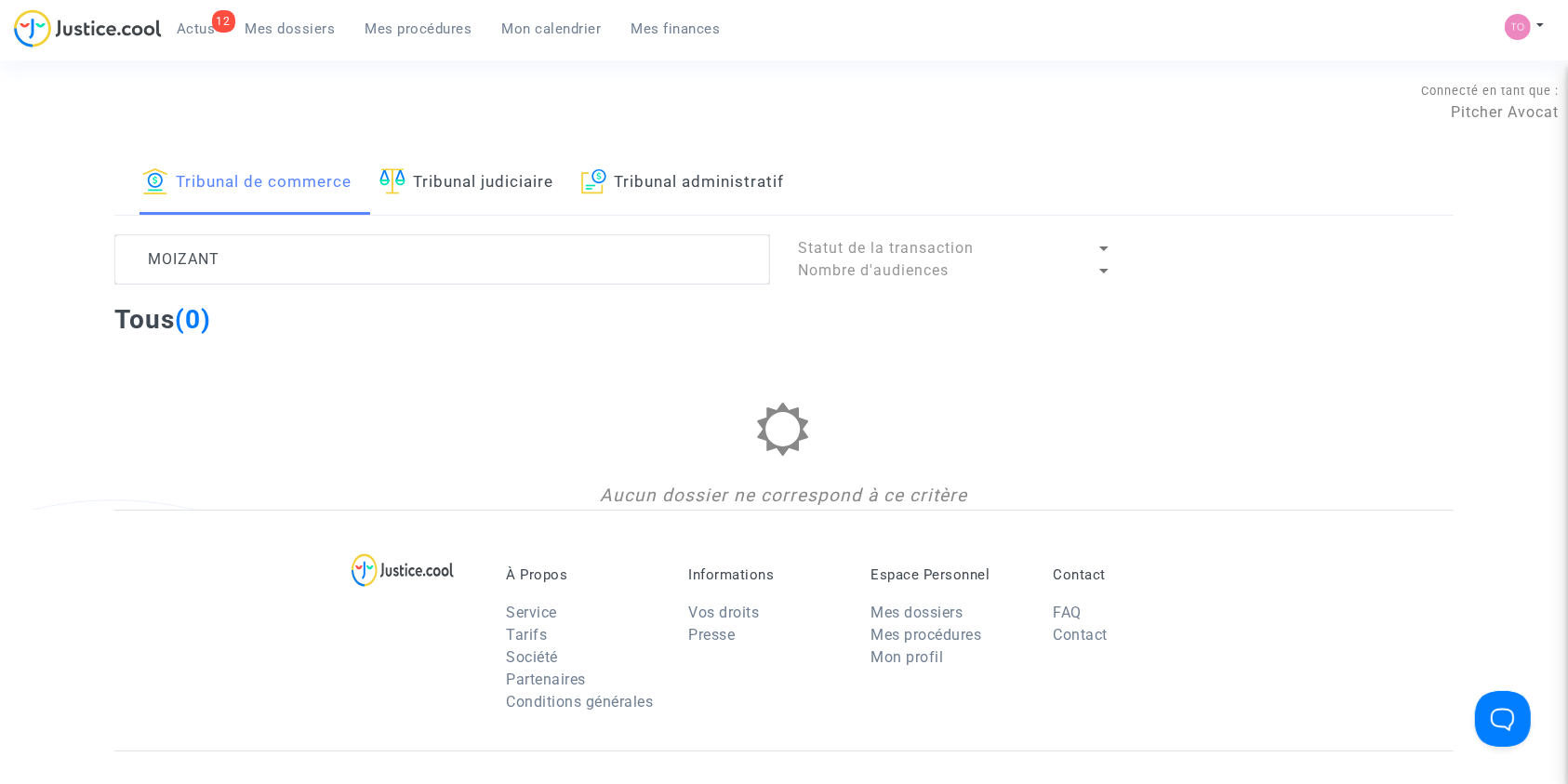
click at [414, 179] on link "Tribunal judiciaire" at bounding box center [466, 183] width 174 height 63
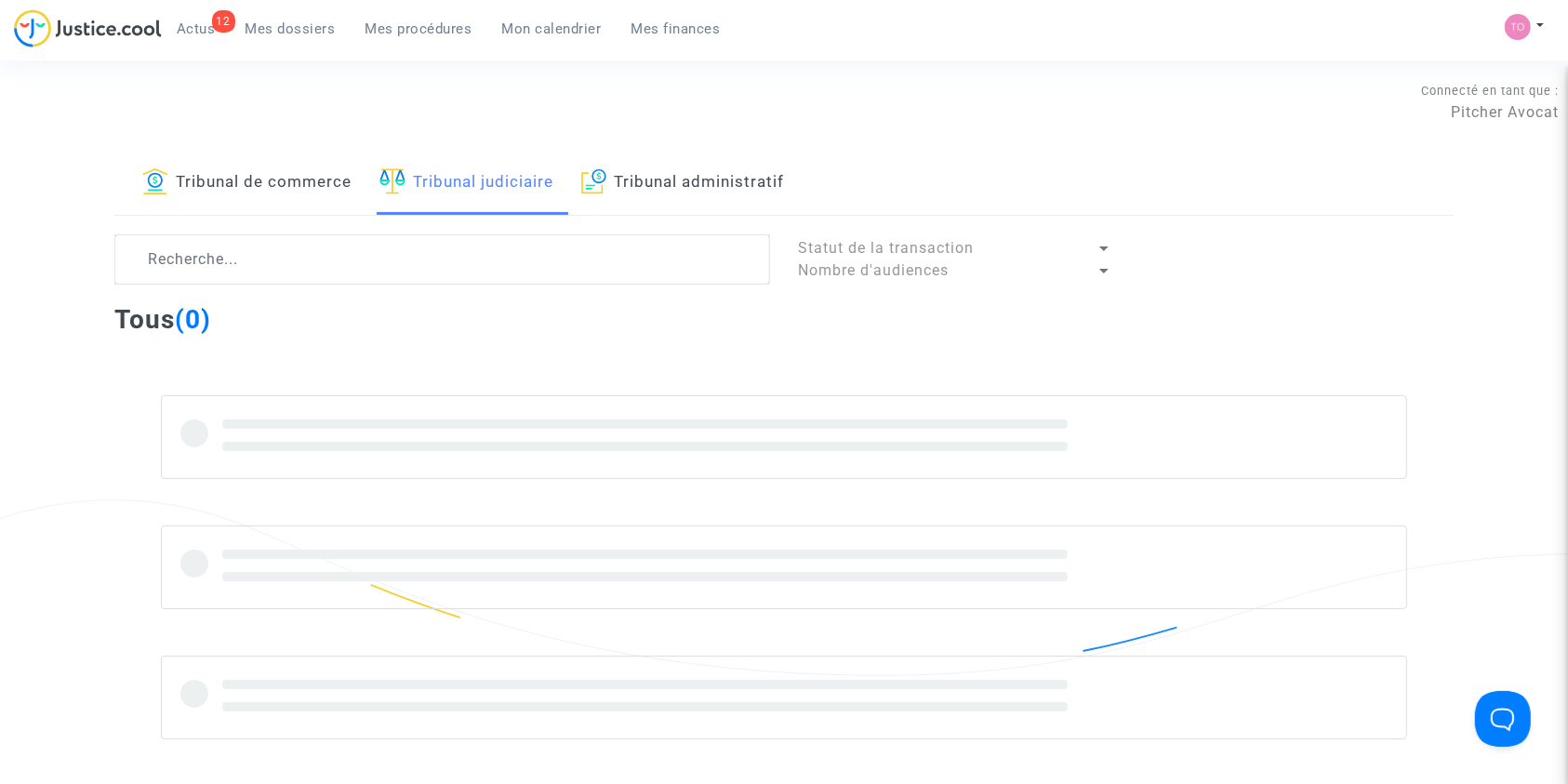
click at [282, 40] on link "Mes dossiers" at bounding box center [290, 29] width 120 height 28
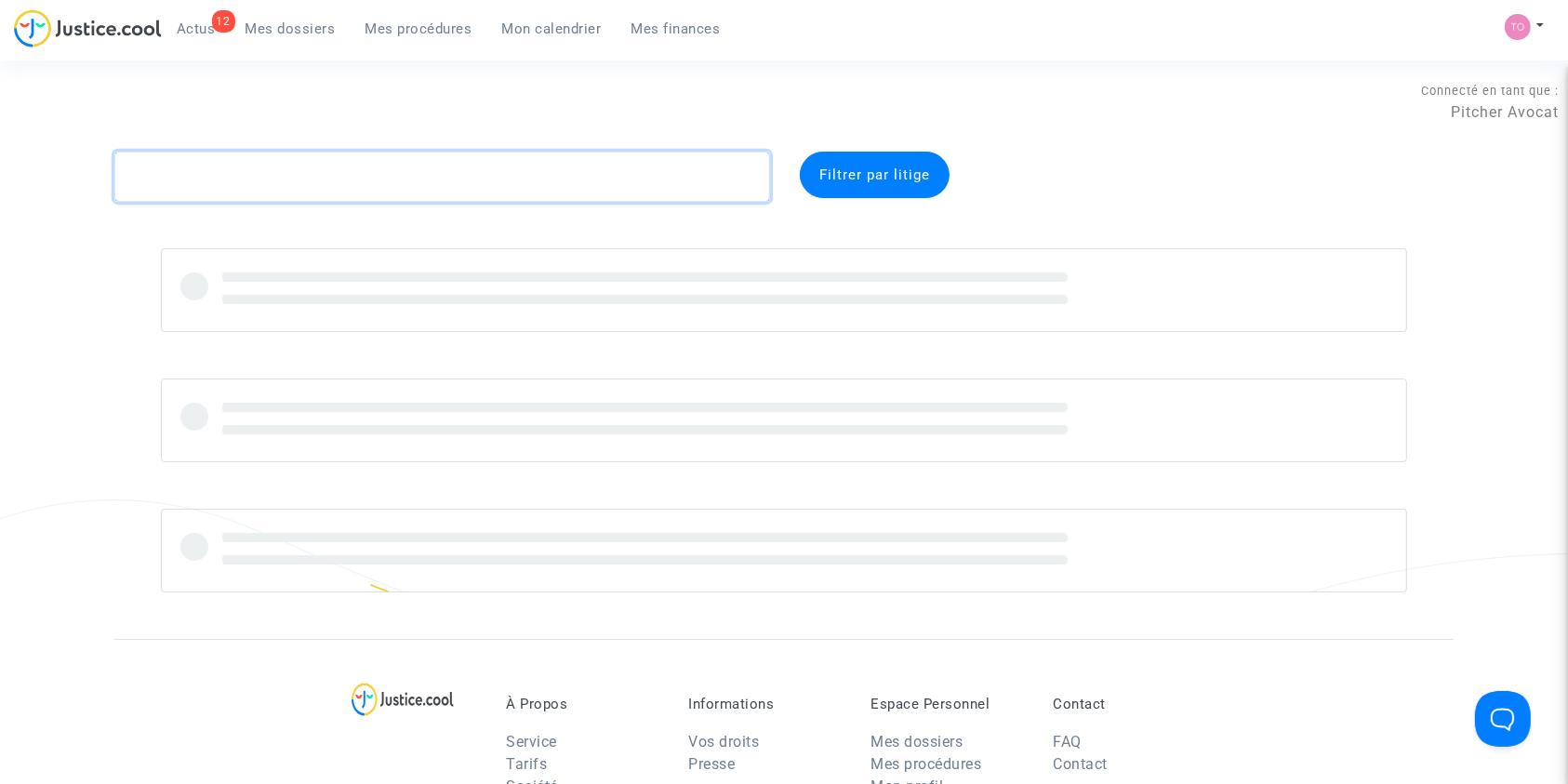
click at [223, 176] on textarea at bounding box center [441, 176] width 656 height 50
paste textarea "MOIZANT"
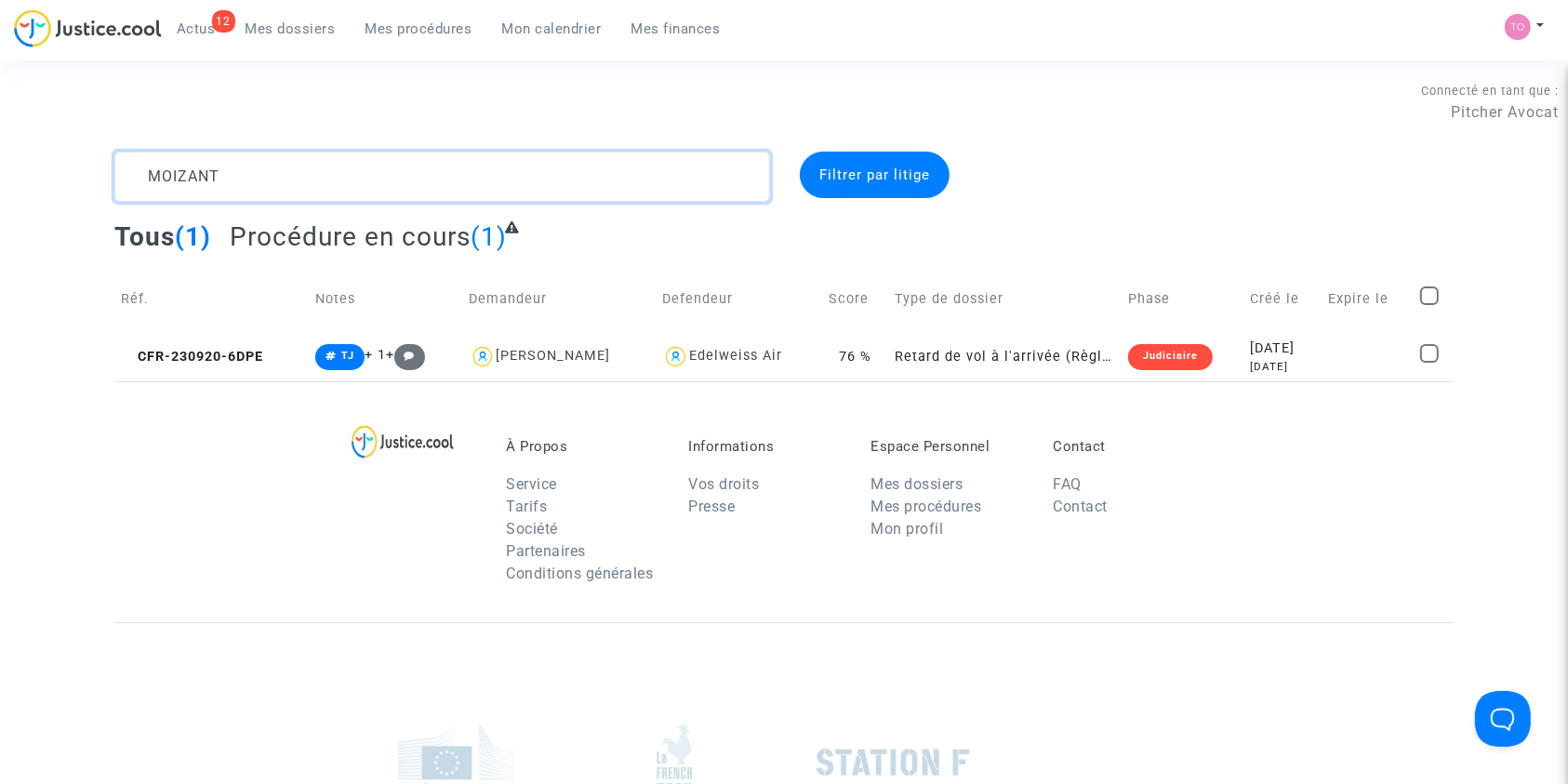
drag, startPoint x: 248, startPoint y: 160, endPoint x: 69, endPoint y: 176, distance: 179.7
click at [69, 176] on div "MOIZANT Filtrer par litige Tous (1) Procédure en cours (1) Réf. Notes Demandeur…" at bounding box center [784, 266] width 1568 height 230
paste textarea "CFR-250527-PFGF"
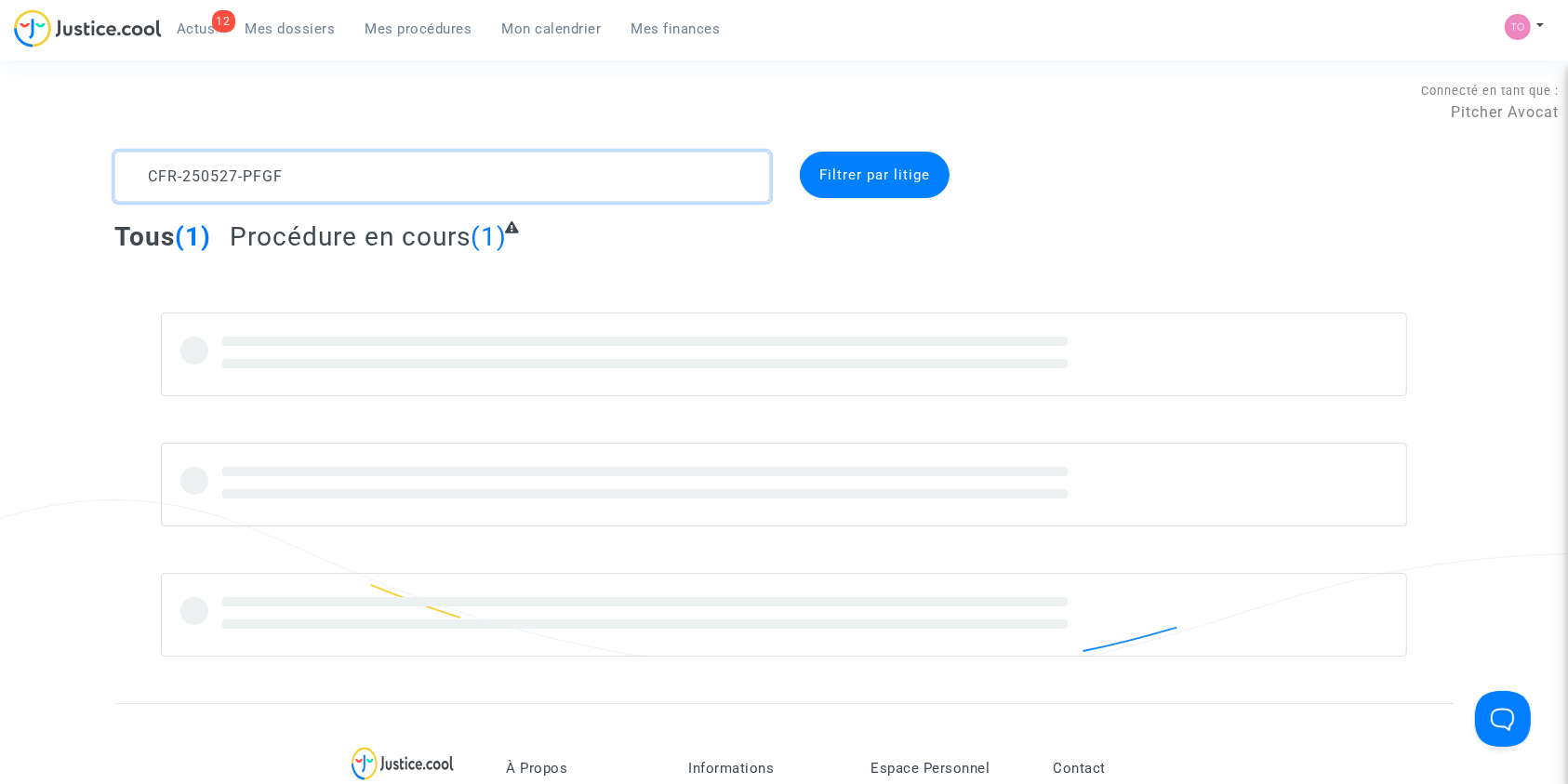
type textarea "CFR-250527-PFGF"
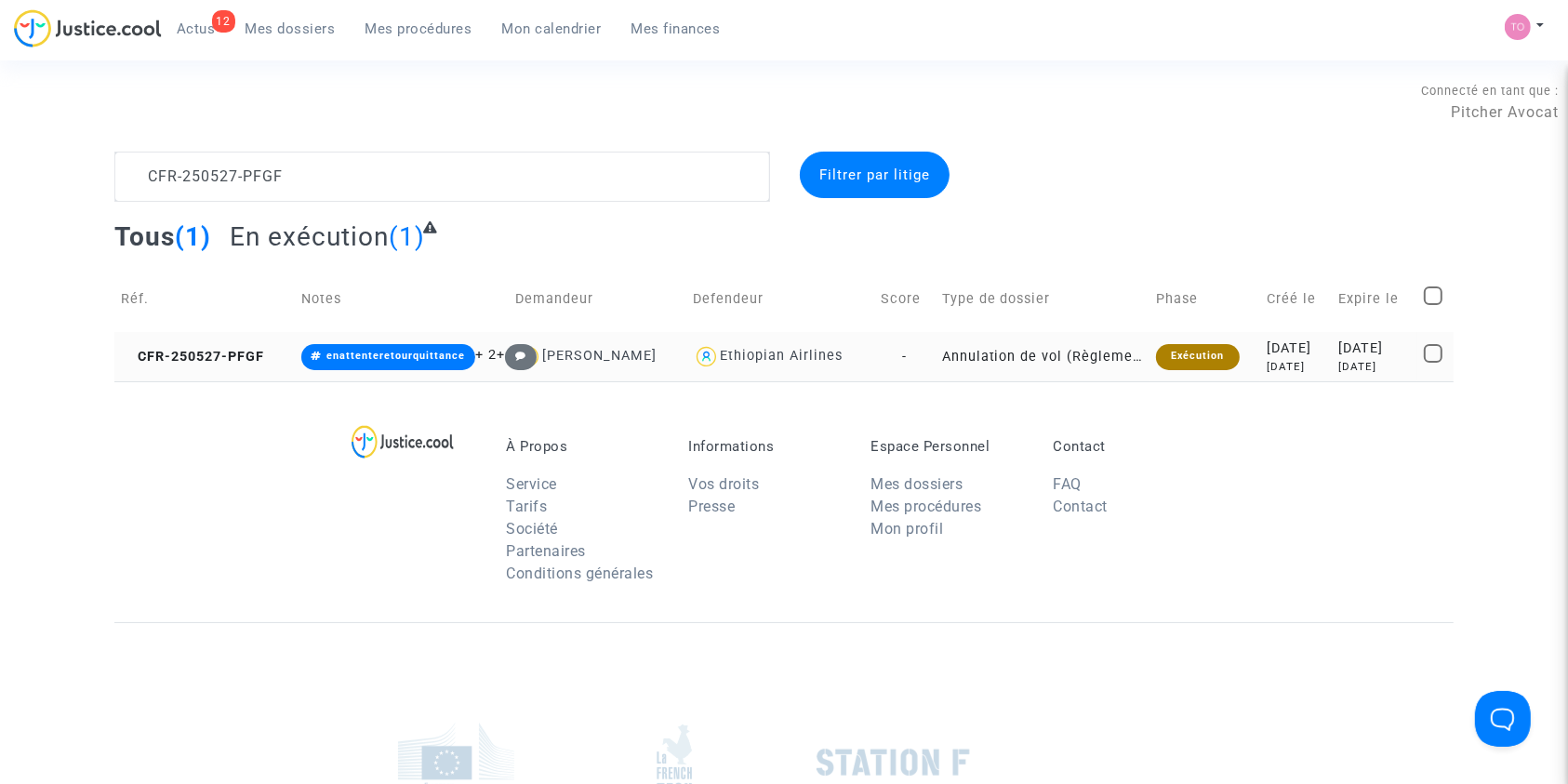
click at [1272, 361] on div "4 months ago" at bounding box center [1295, 367] width 58 height 16
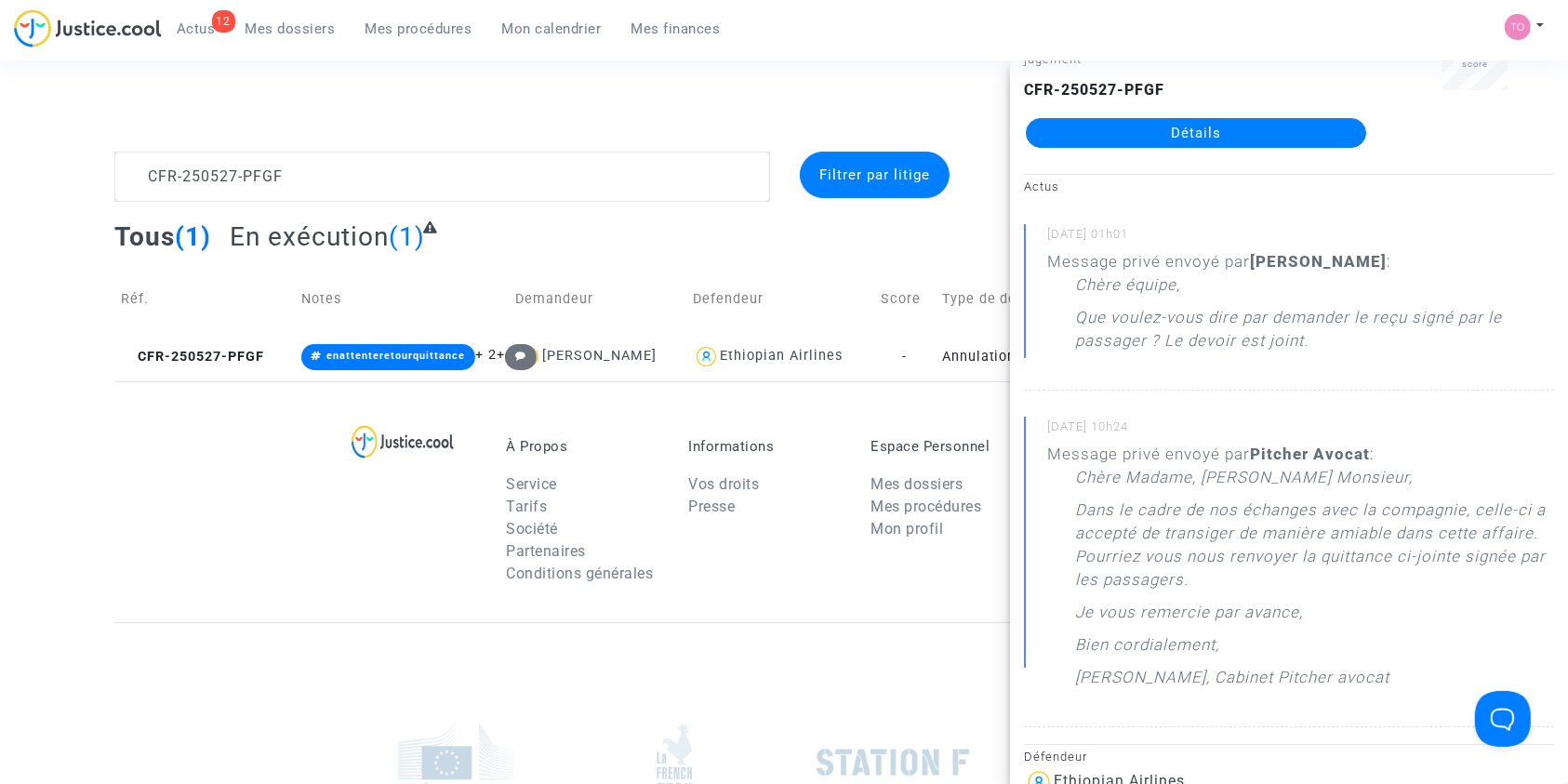
scroll to position [86, 0]
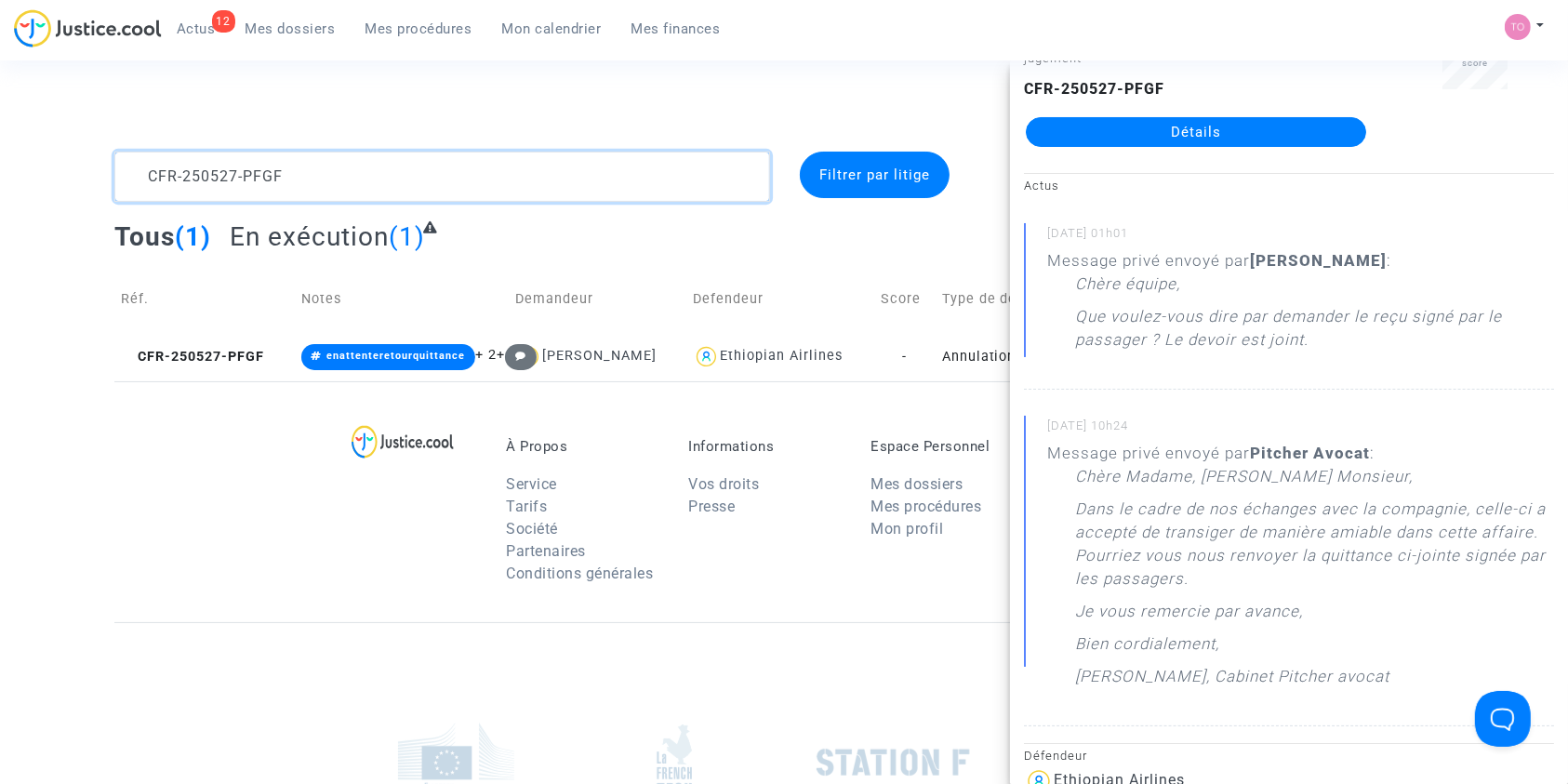
click at [341, 159] on textarea at bounding box center [441, 176] width 656 height 50
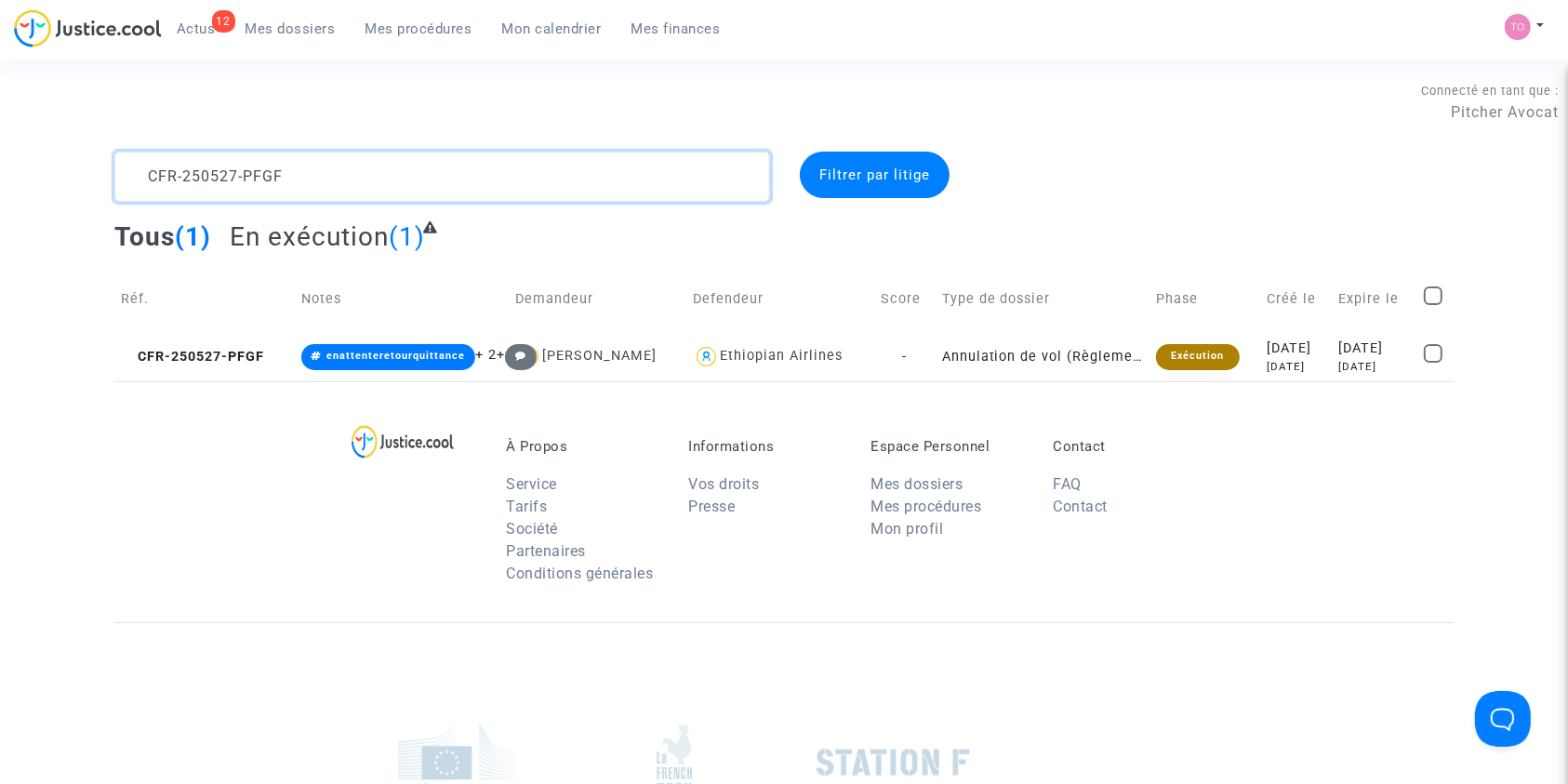
scroll to position [0, 0]
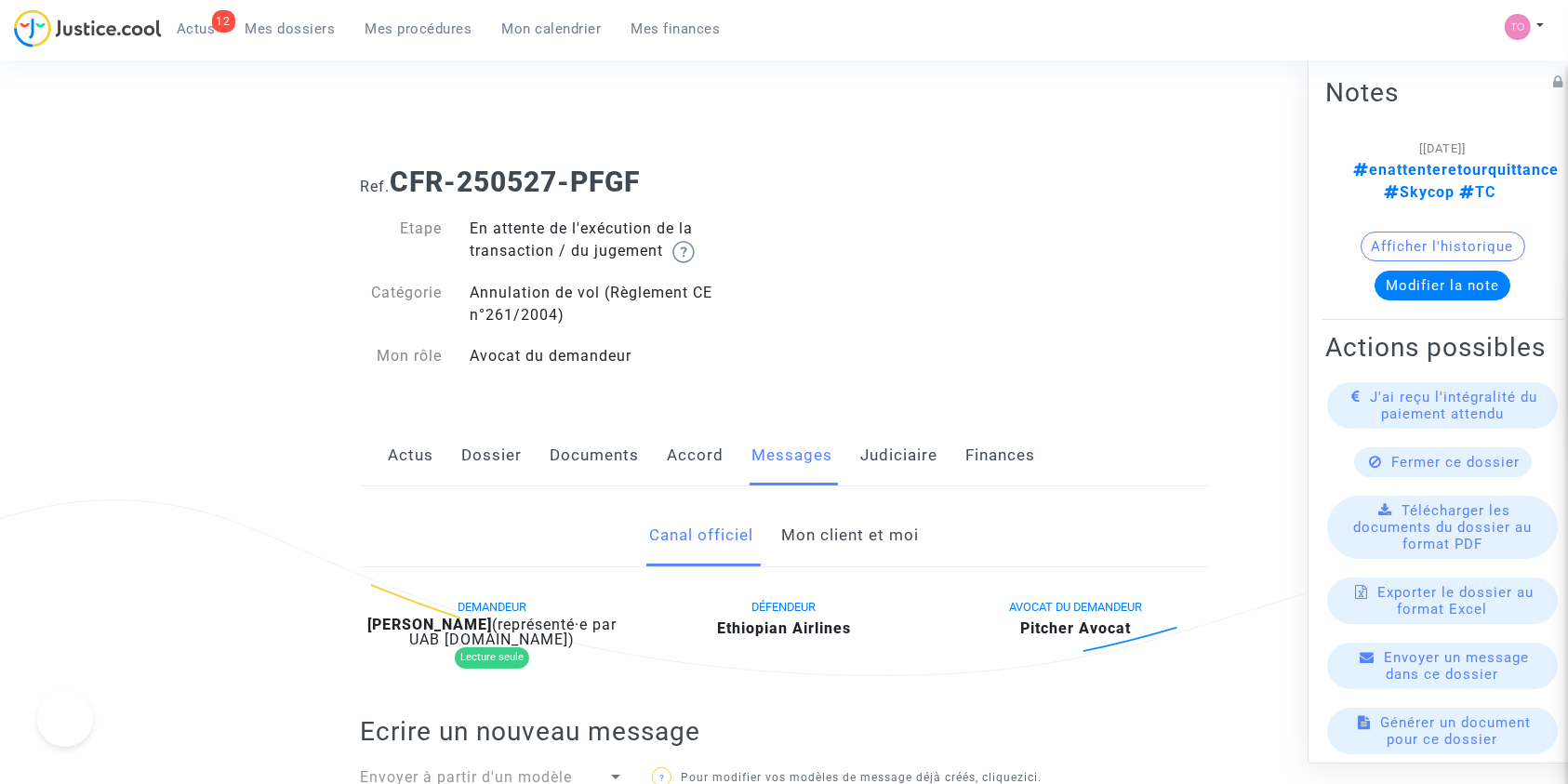
click at [828, 534] on link "Mon client et moi" at bounding box center [850, 535] width 138 height 61
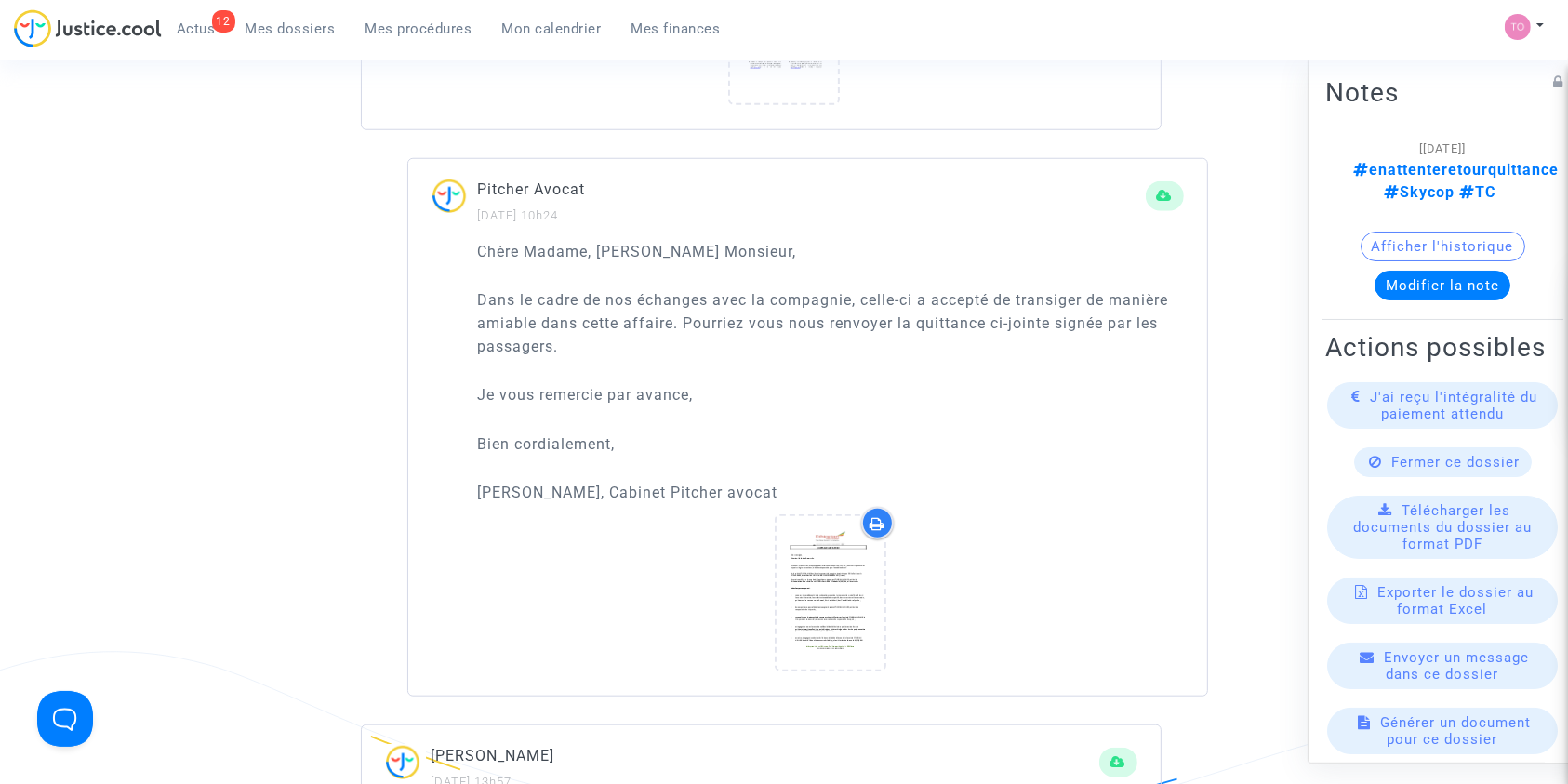
scroll to position [1593, 0]
click at [1373, 231] on button "Afficher l'historique" at bounding box center [1443, 245] width 165 height 30
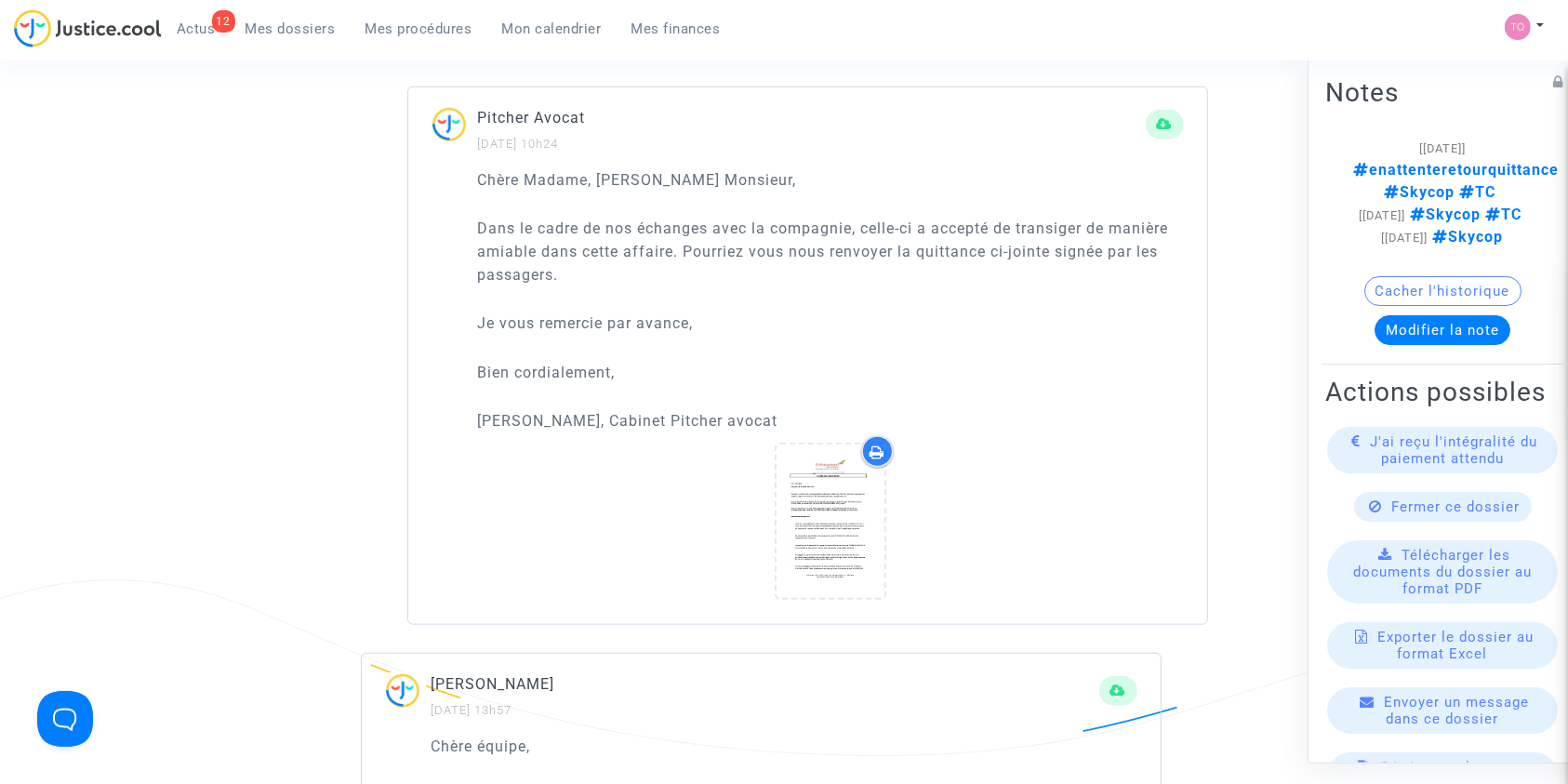
scroll to position [1666, 0]
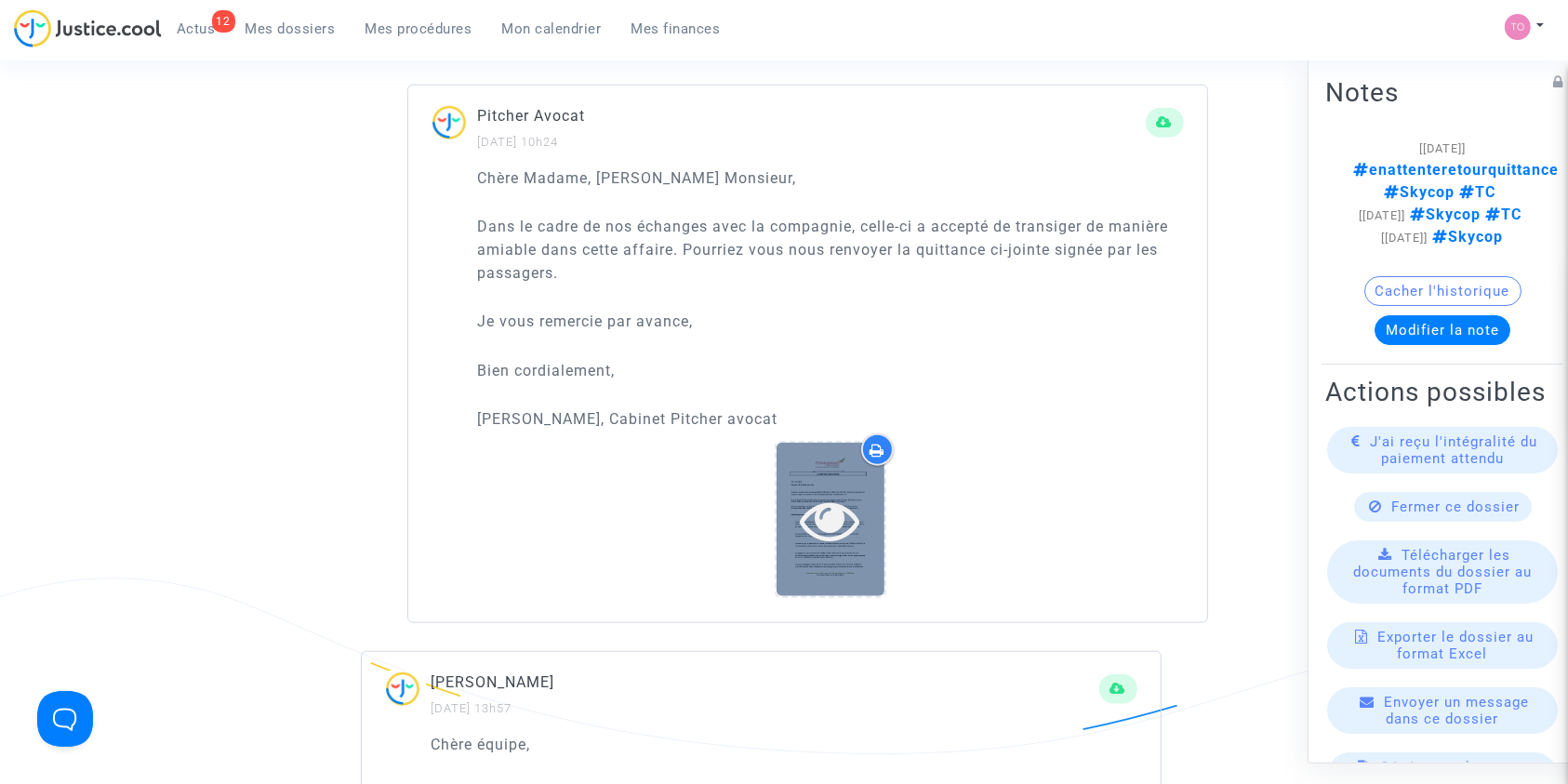
click at [878, 504] on div at bounding box center [830, 520] width 108 height 59
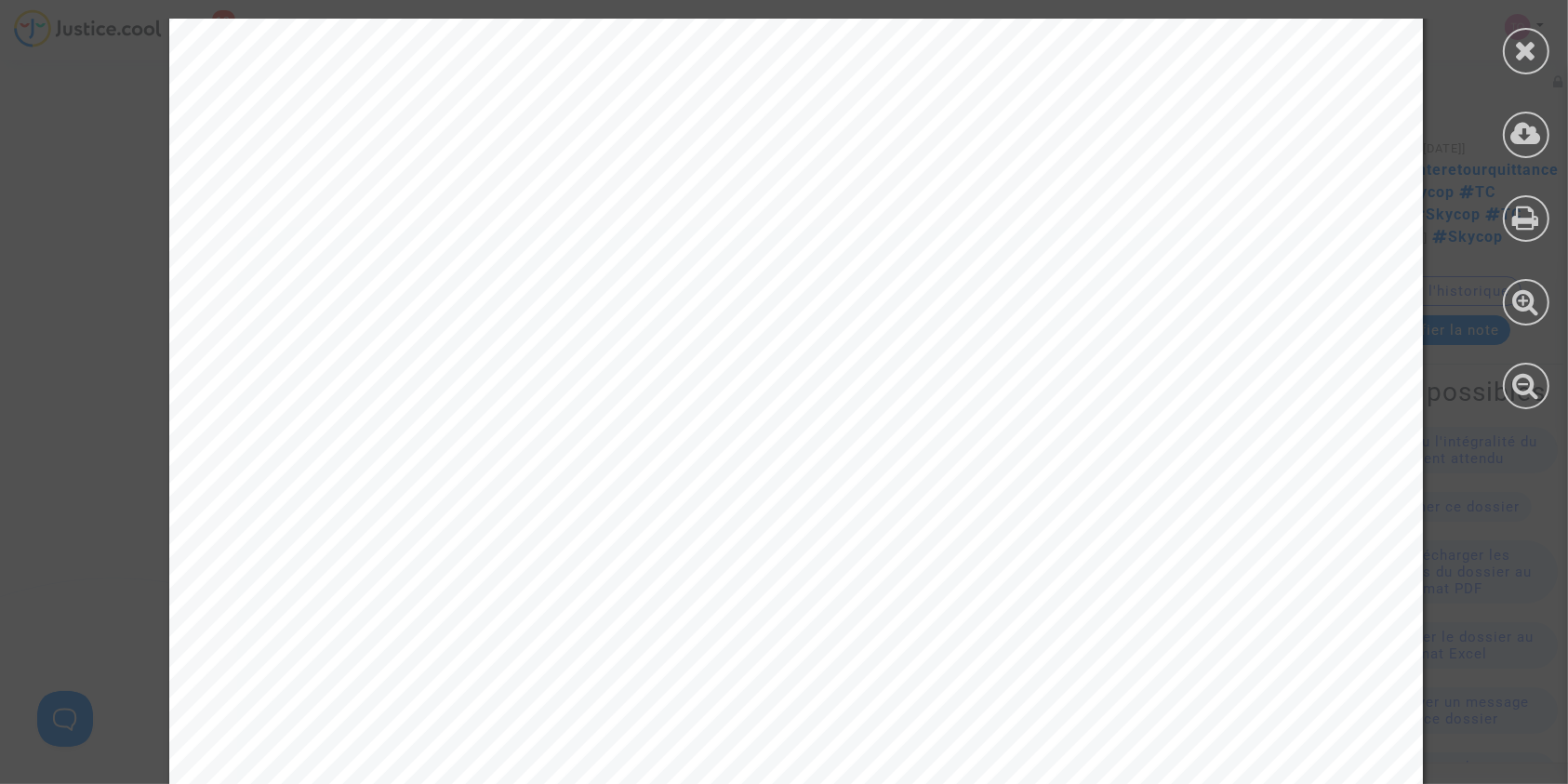
scroll to position [1918, 0]
click at [1517, 60] on icon at bounding box center [1526, 50] width 23 height 28
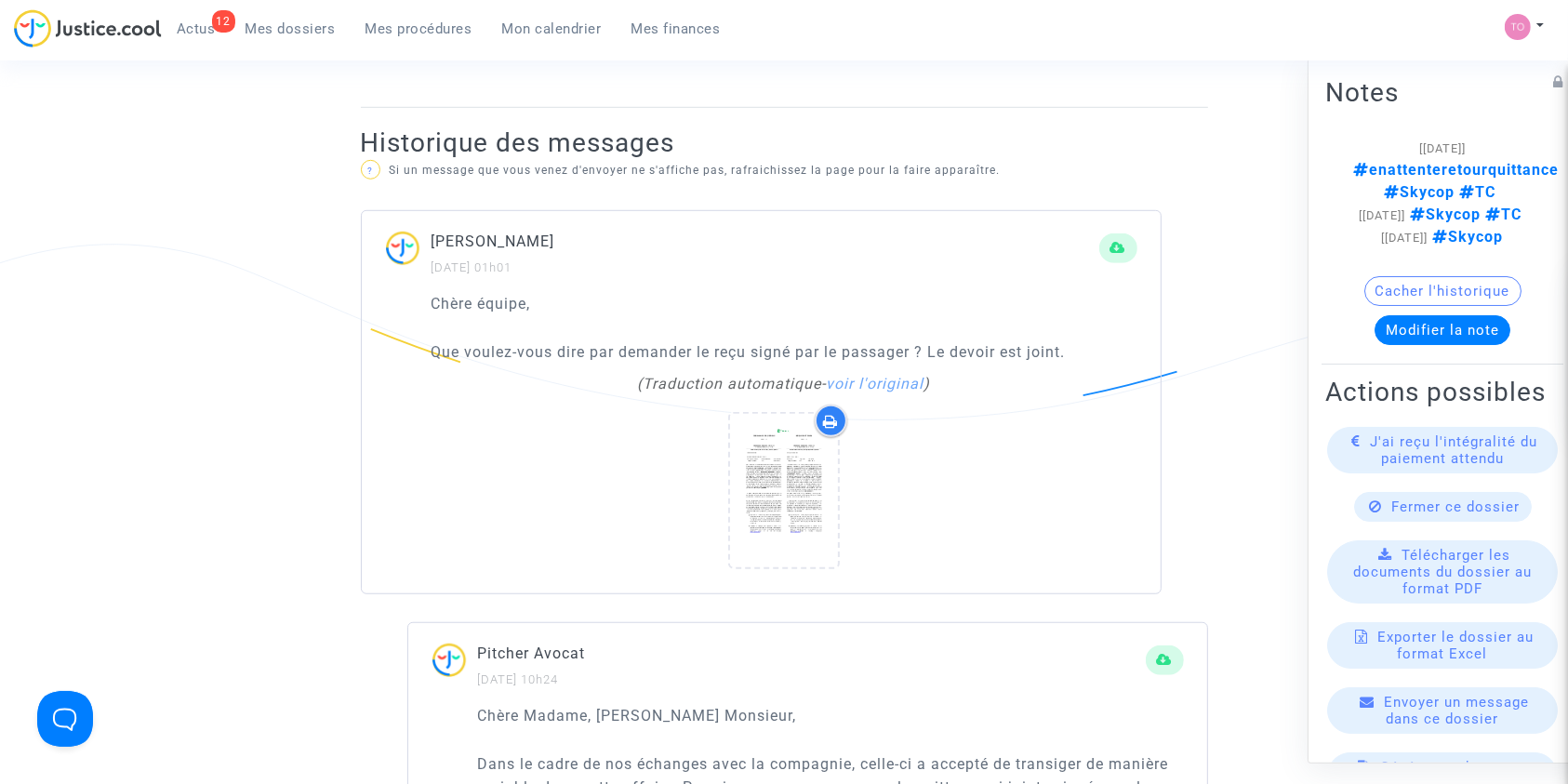
scroll to position [1127, 0]
drag, startPoint x: 461, startPoint y: 336, endPoint x: 626, endPoint y: 342, distance: 165.1
click at [626, 342] on div "Chère équipe, Que voulez-vous dire par demander le reçu signé par le passager ?…" at bounding box center [784, 328] width 706 height 72
click at [698, 346] on p "Que voulez-vous dire par demander le reçu signé par le passager ? Le devoir est…" at bounding box center [784, 353] width 706 height 23
drag, startPoint x: 698, startPoint y: 346, endPoint x: 912, endPoint y: 347, distance: 214.0
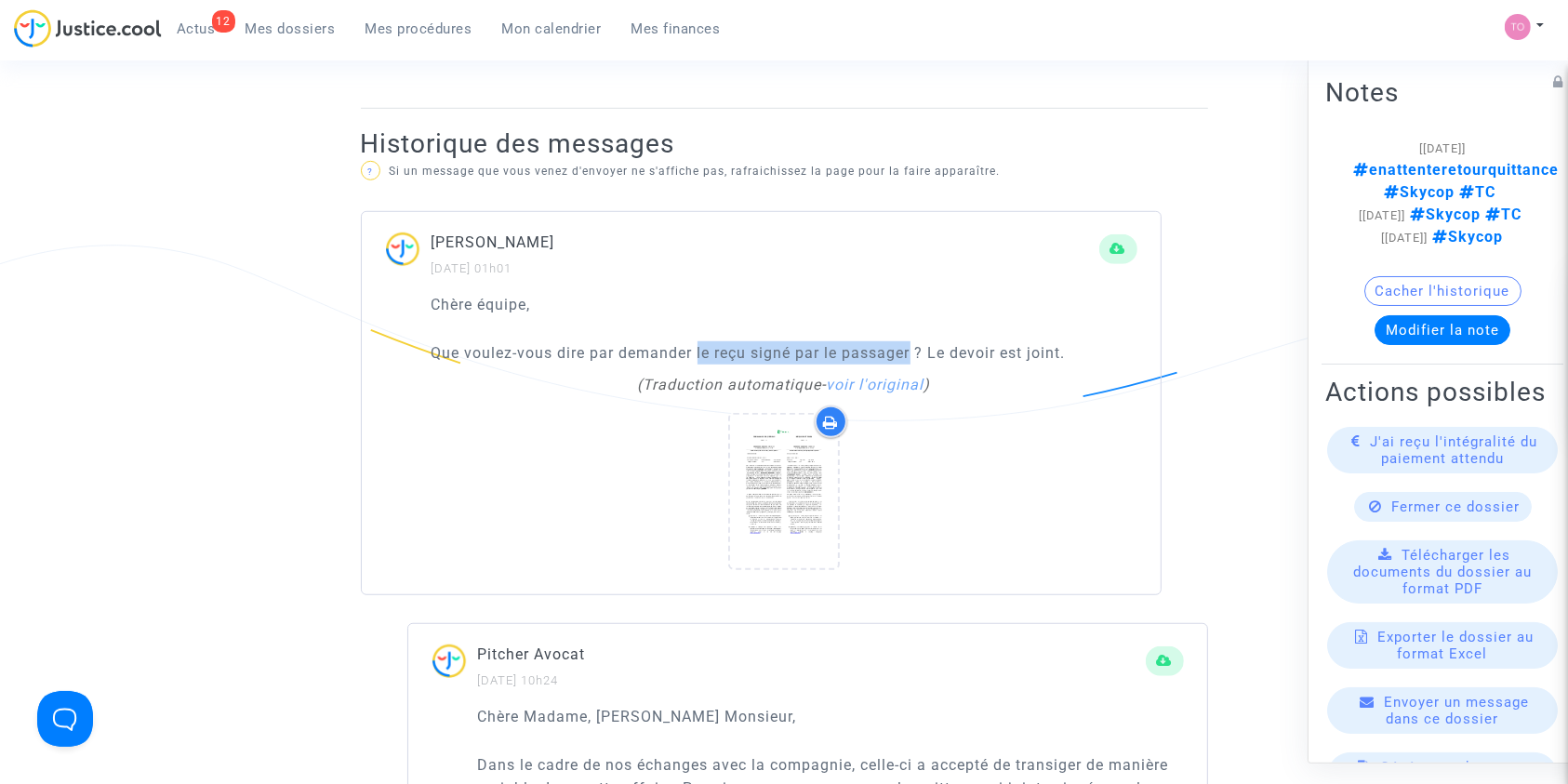
click at [912, 347] on p "Que voulez-vous dire par demander le reçu signé par le passager ? Le devoir est…" at bounding box center [784, 353] width 706 height 23
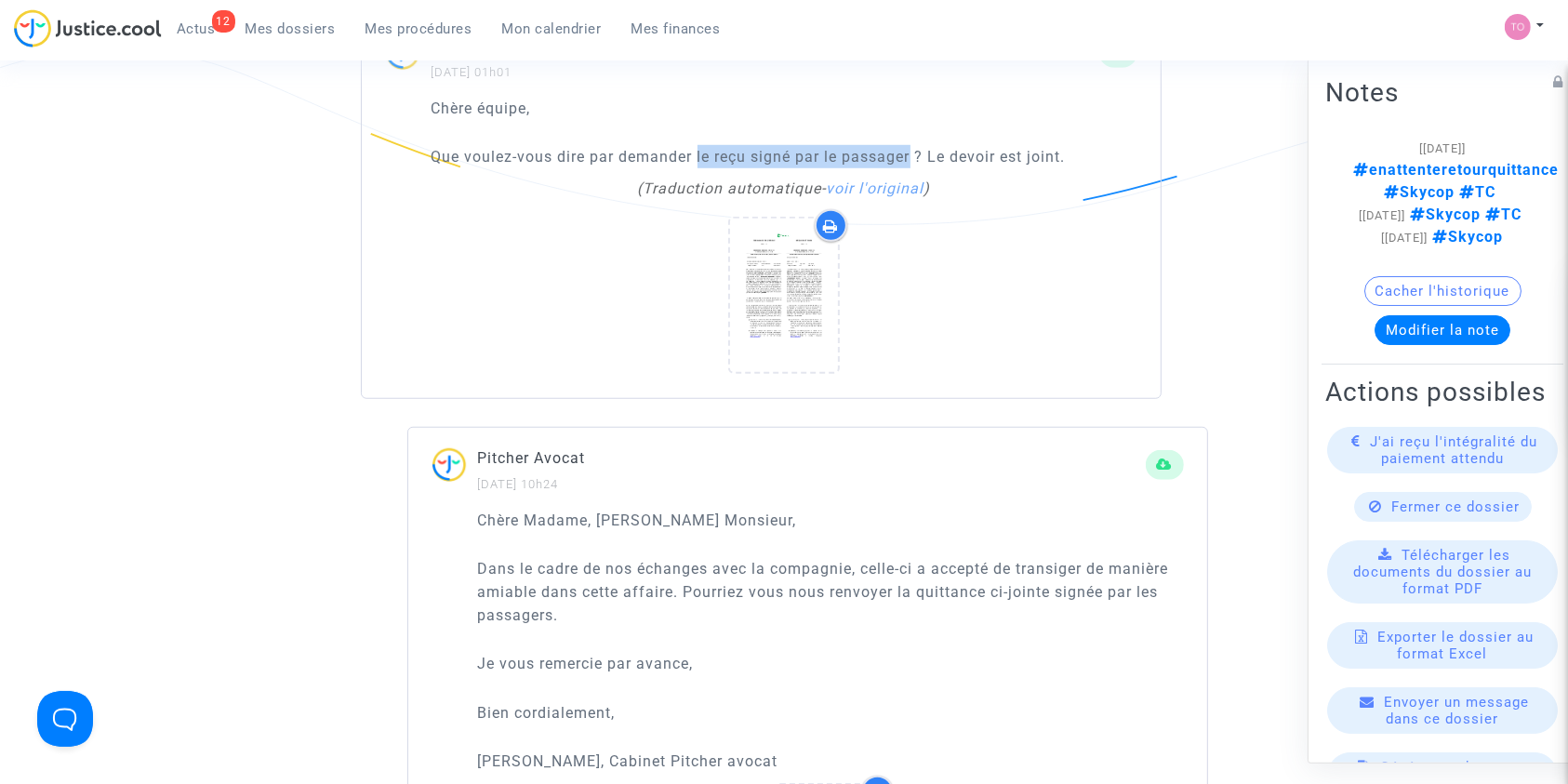
scroll to position [1265, 0]
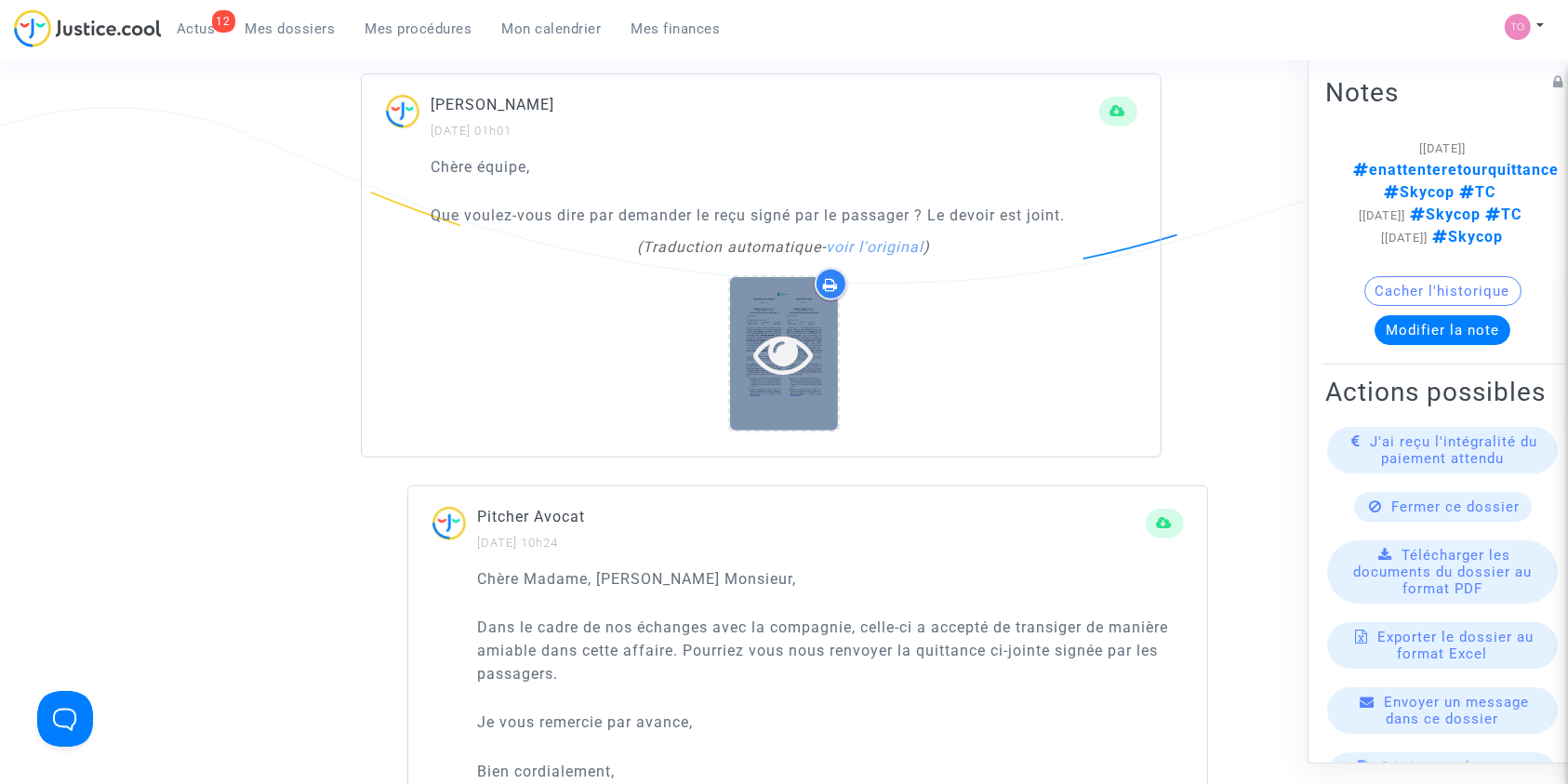
click at [803, 351] on icon at bounding box center [784, 353] width 60 height 59
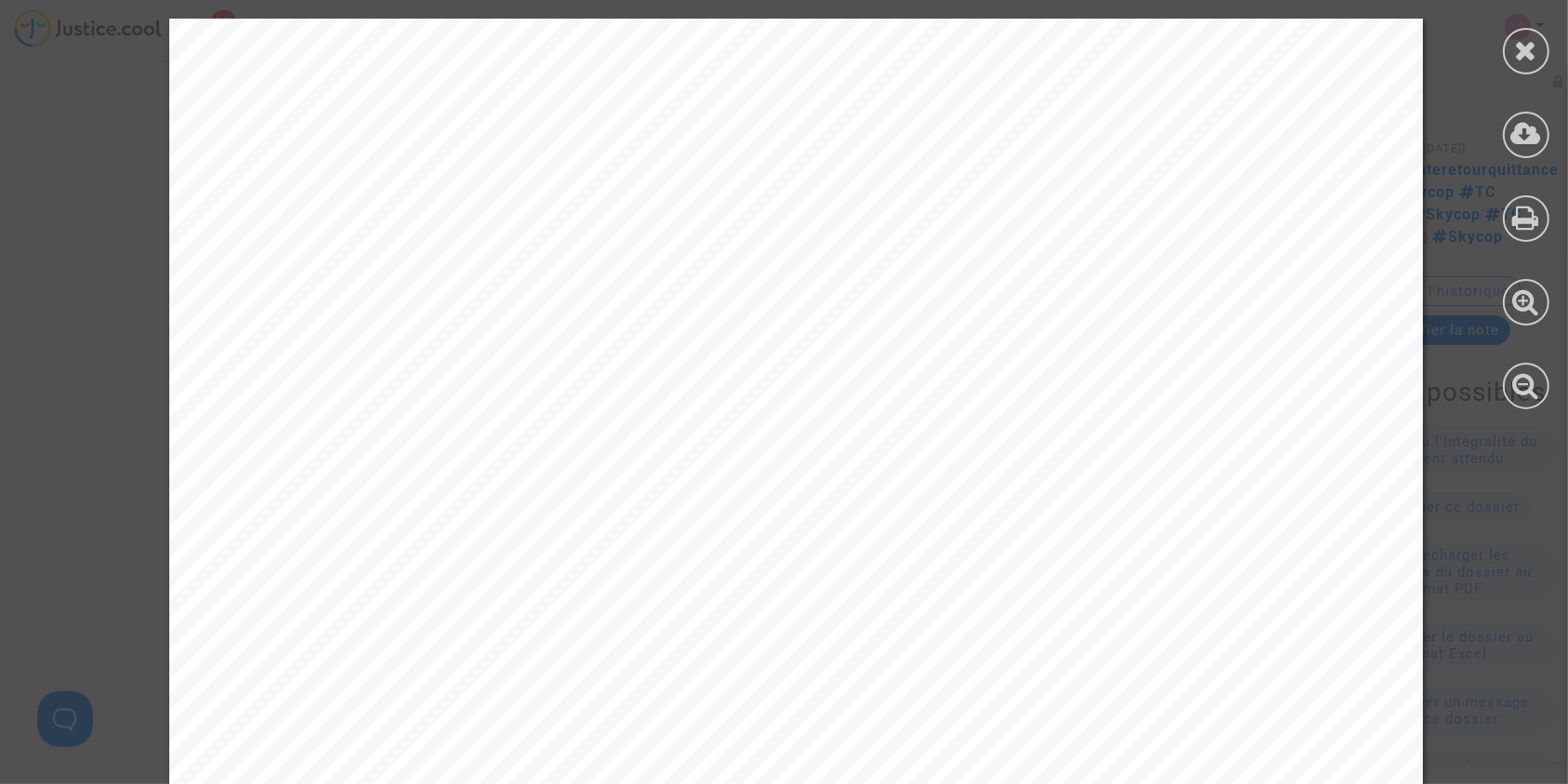
scroll to position [813, 0]
click at [1532, 33] on div at bounding box center [1526, 51] width 47 height 47
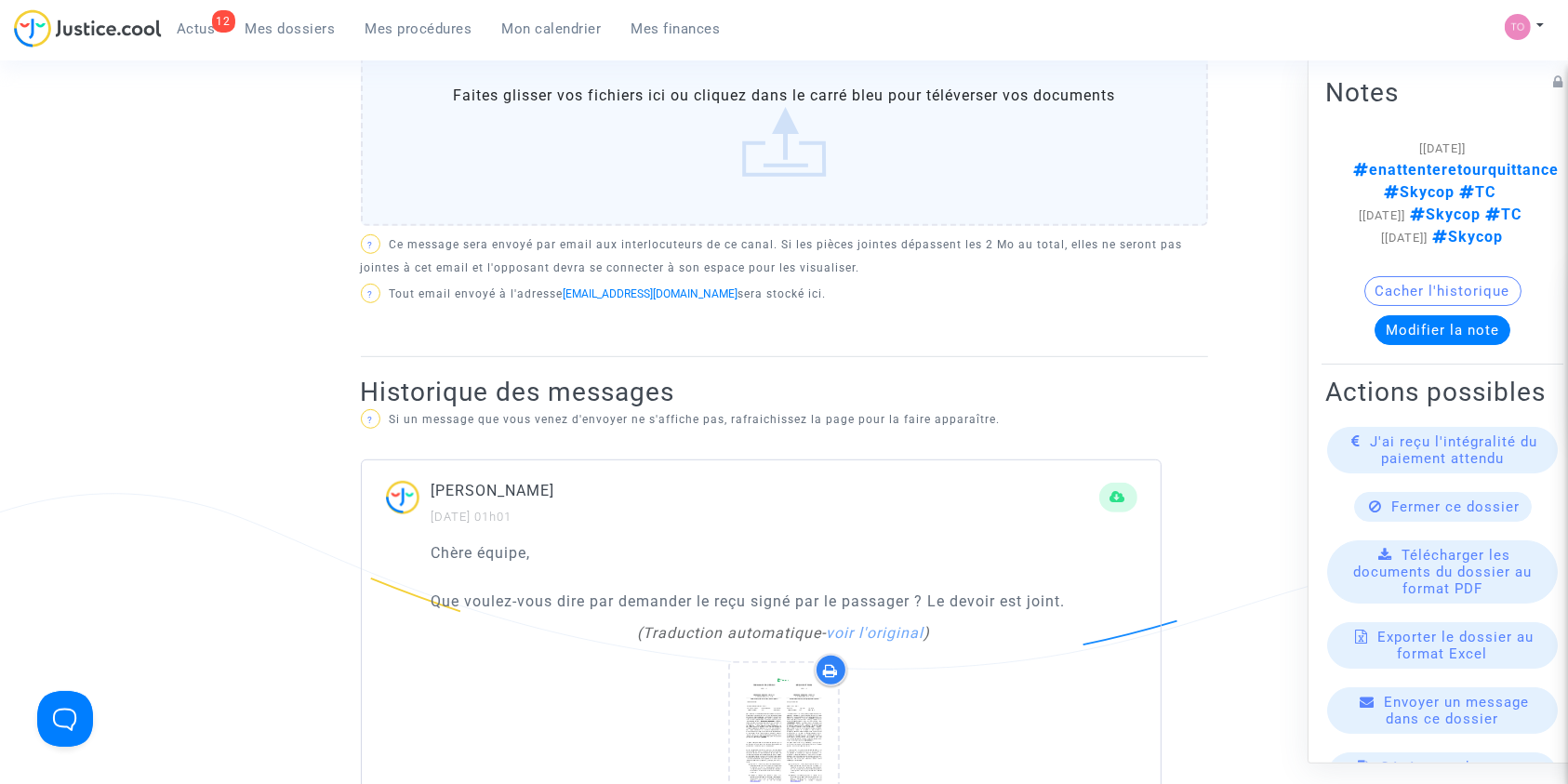
scroll to position [1311, 0]
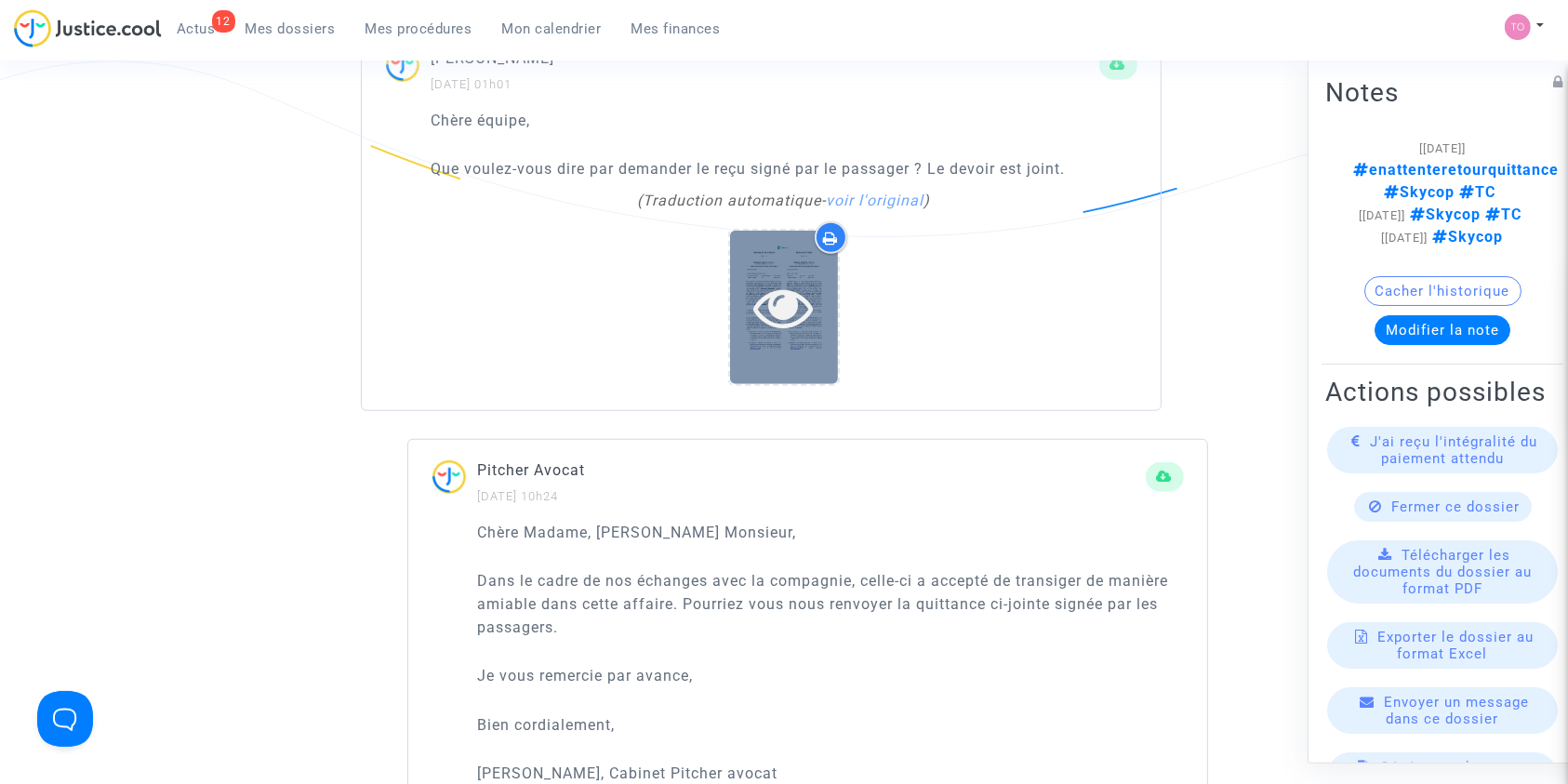
click at [800, 331] on icon at bounding box center [784, 306] width 60 height 59
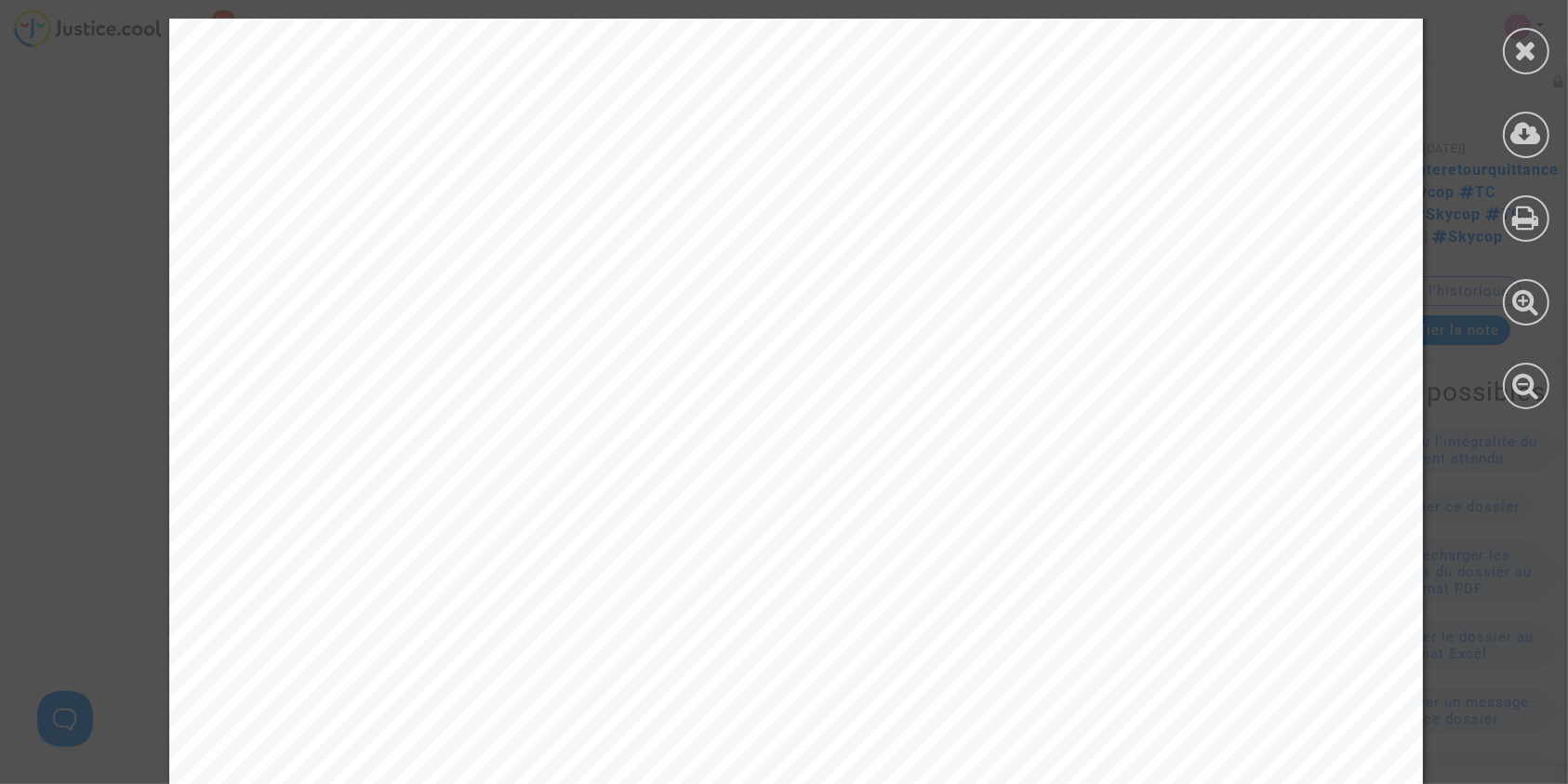
scroll to position [0, 0]
click at [1527, 36] on icon at bounding box center [1526, 50] width 23 height 28
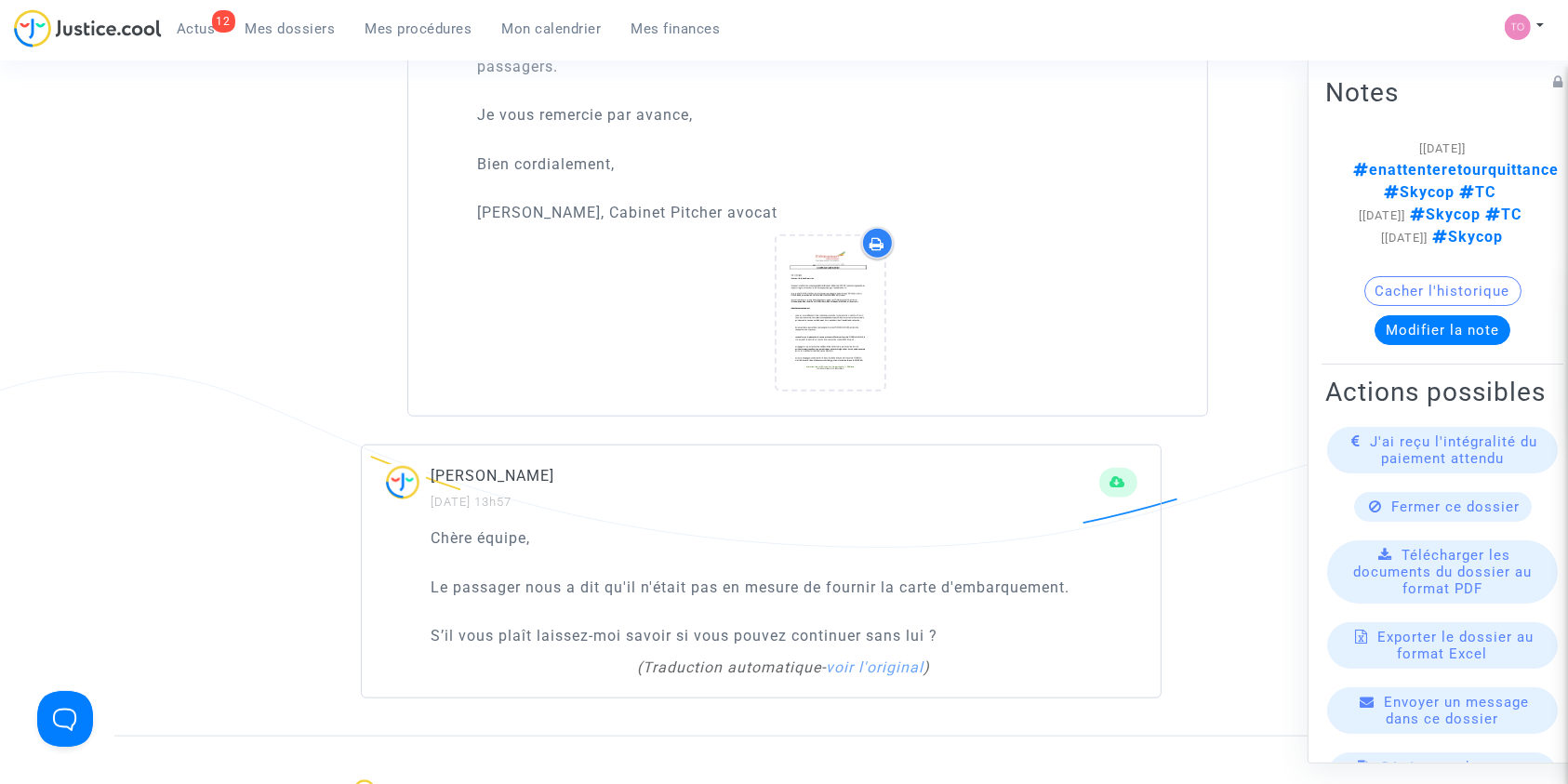
scroll to position [1870, 0]
click at [874, 247] on icon at bounding box center [878, 245] width 15 height 15
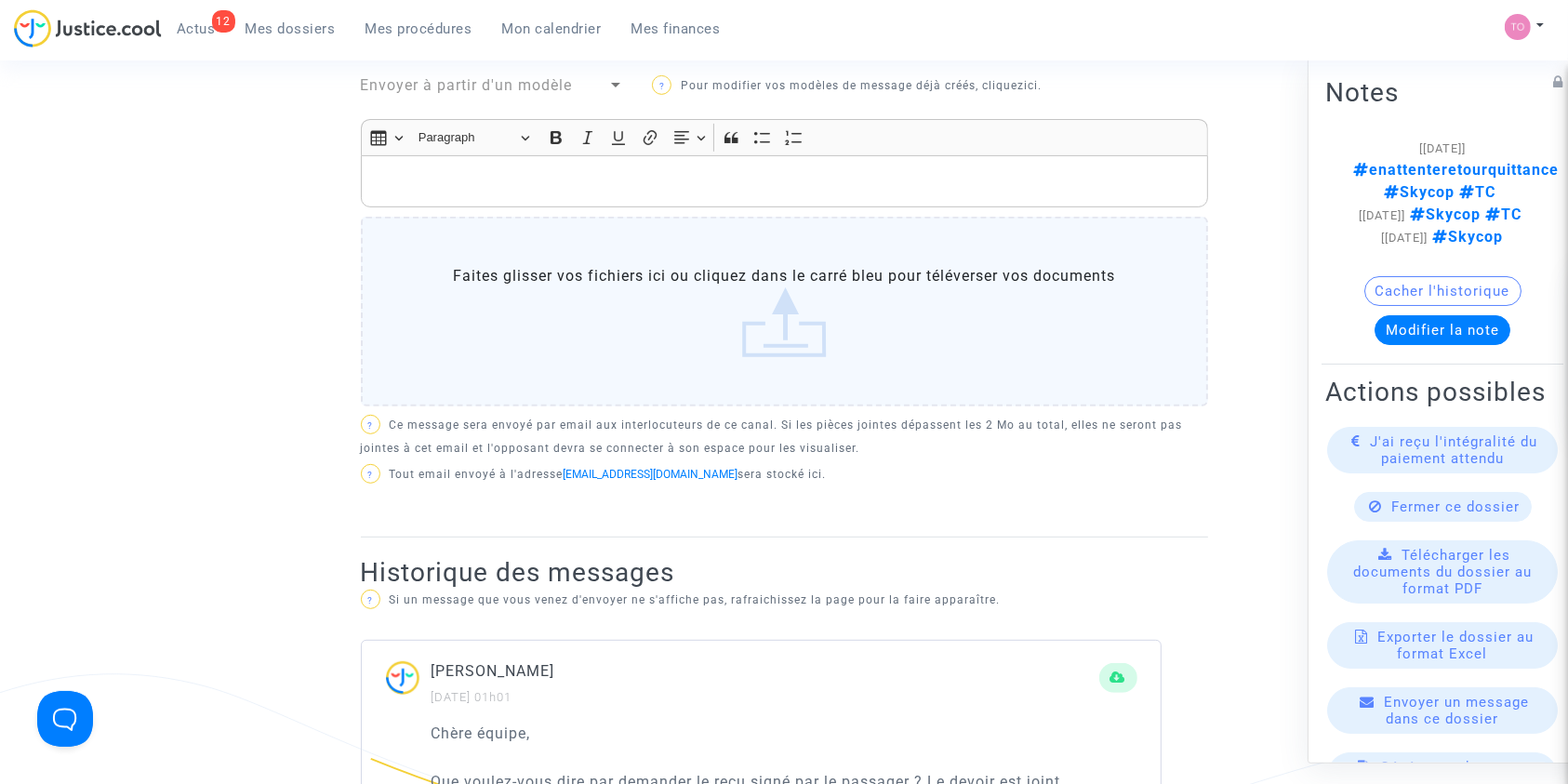
scroll to position [621, 0]
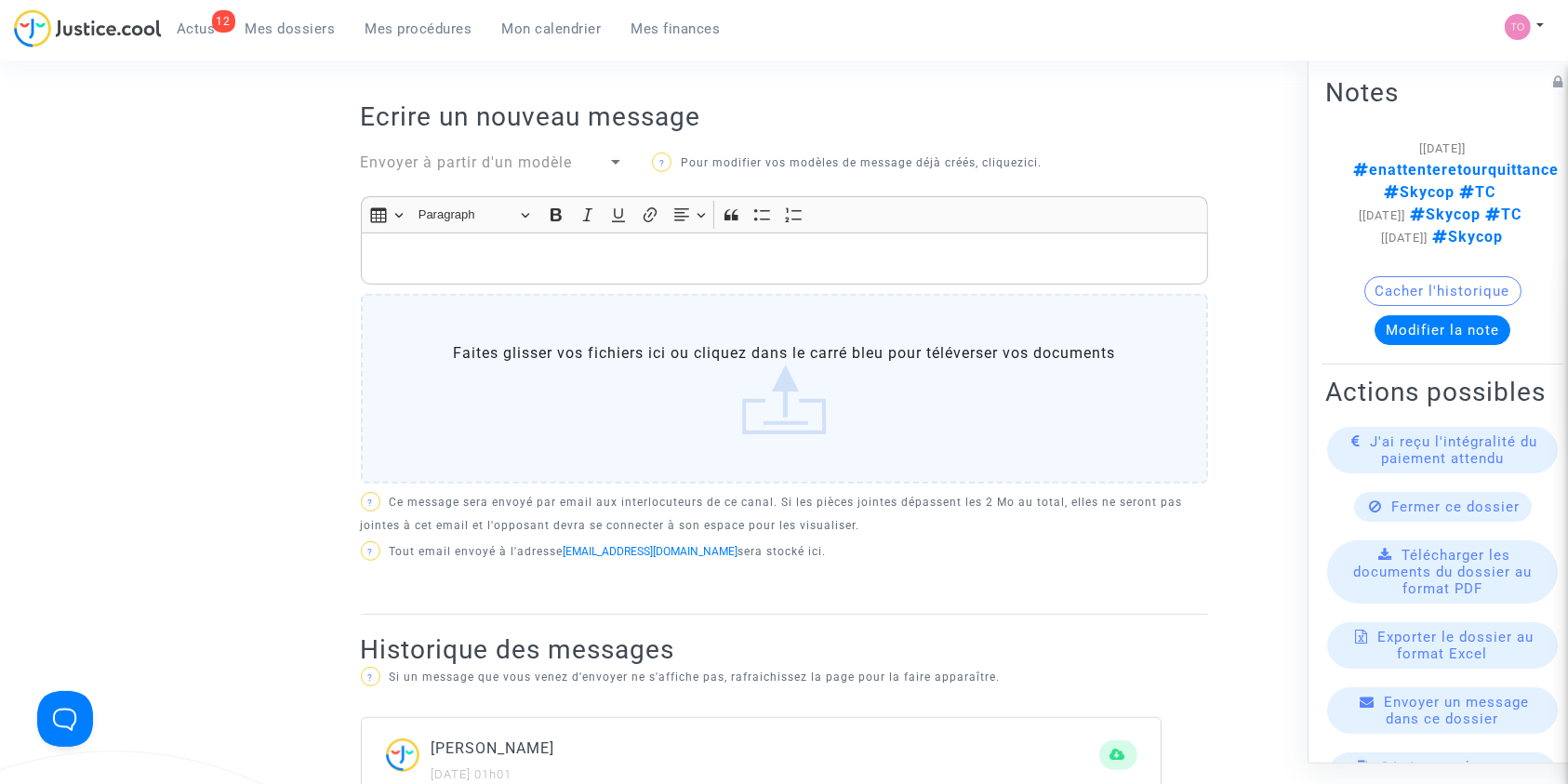
click at [476, 239] on div "Rich Text Editor, main" at bounding box center [784, 258] width 847 height 52
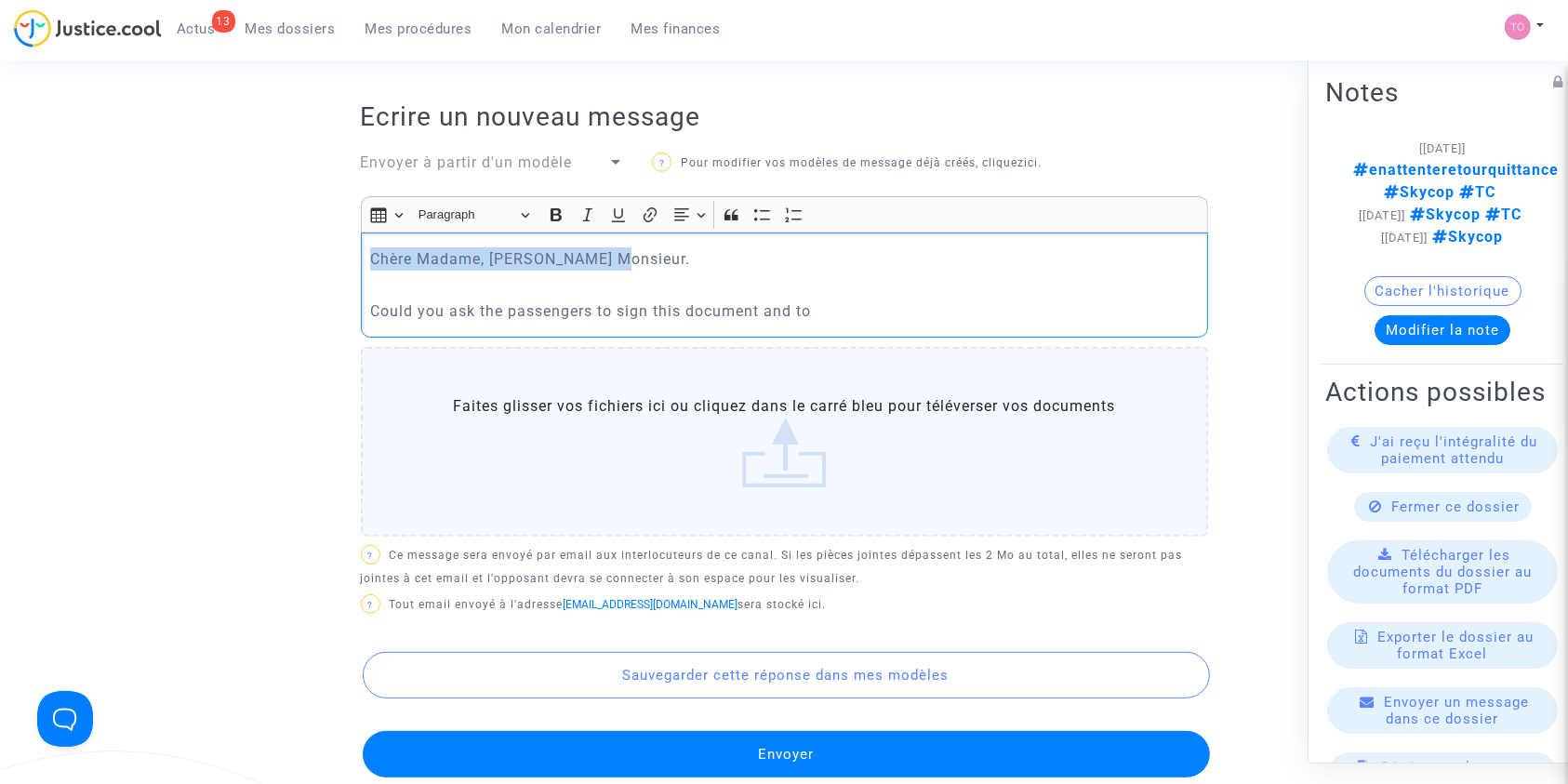
drag, startPoint x: 445, startPoint y: 254, endPoint x: 322, endPoint y: 252, distance: 123.0
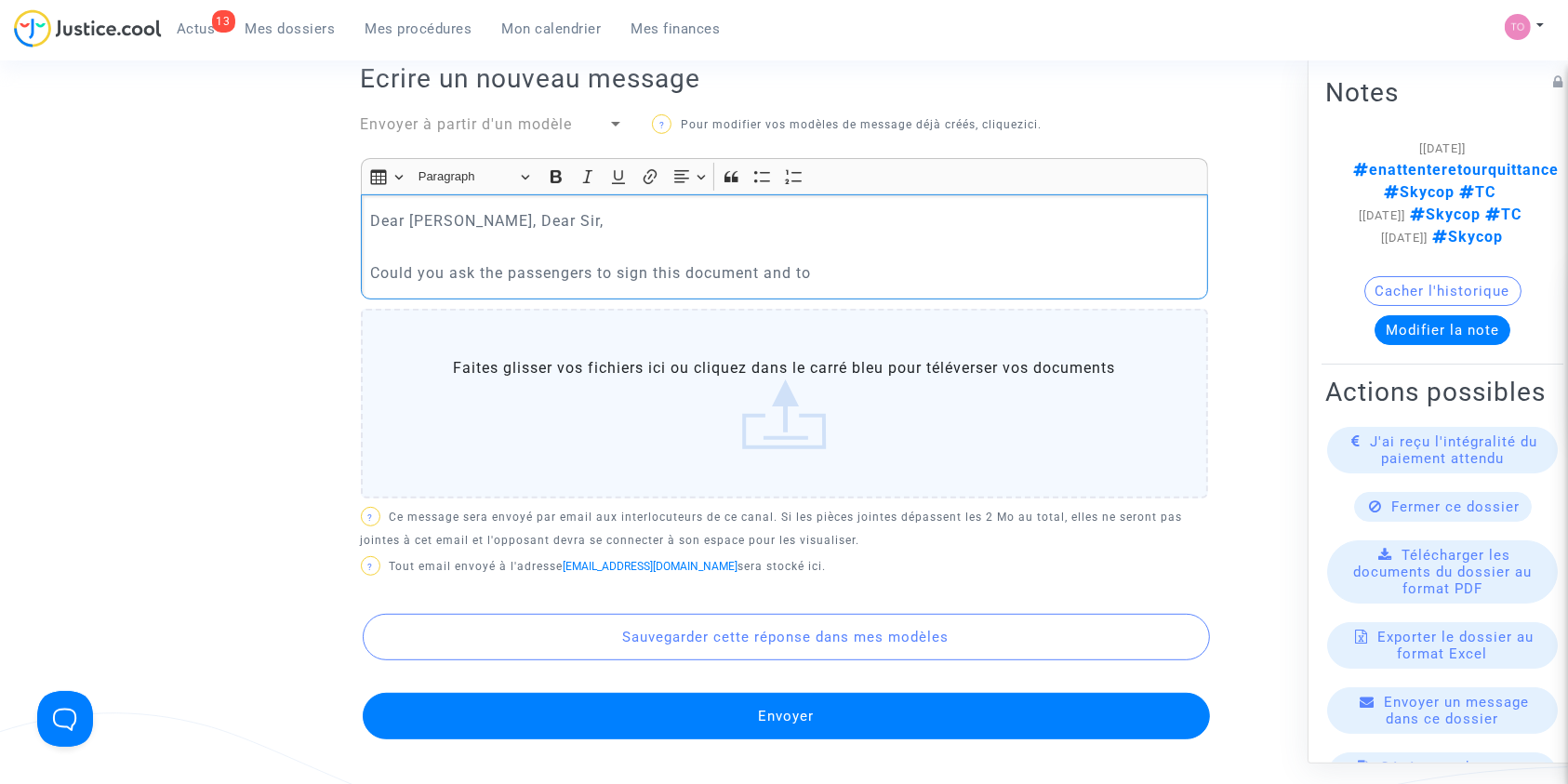
scroll to position [661, 0]
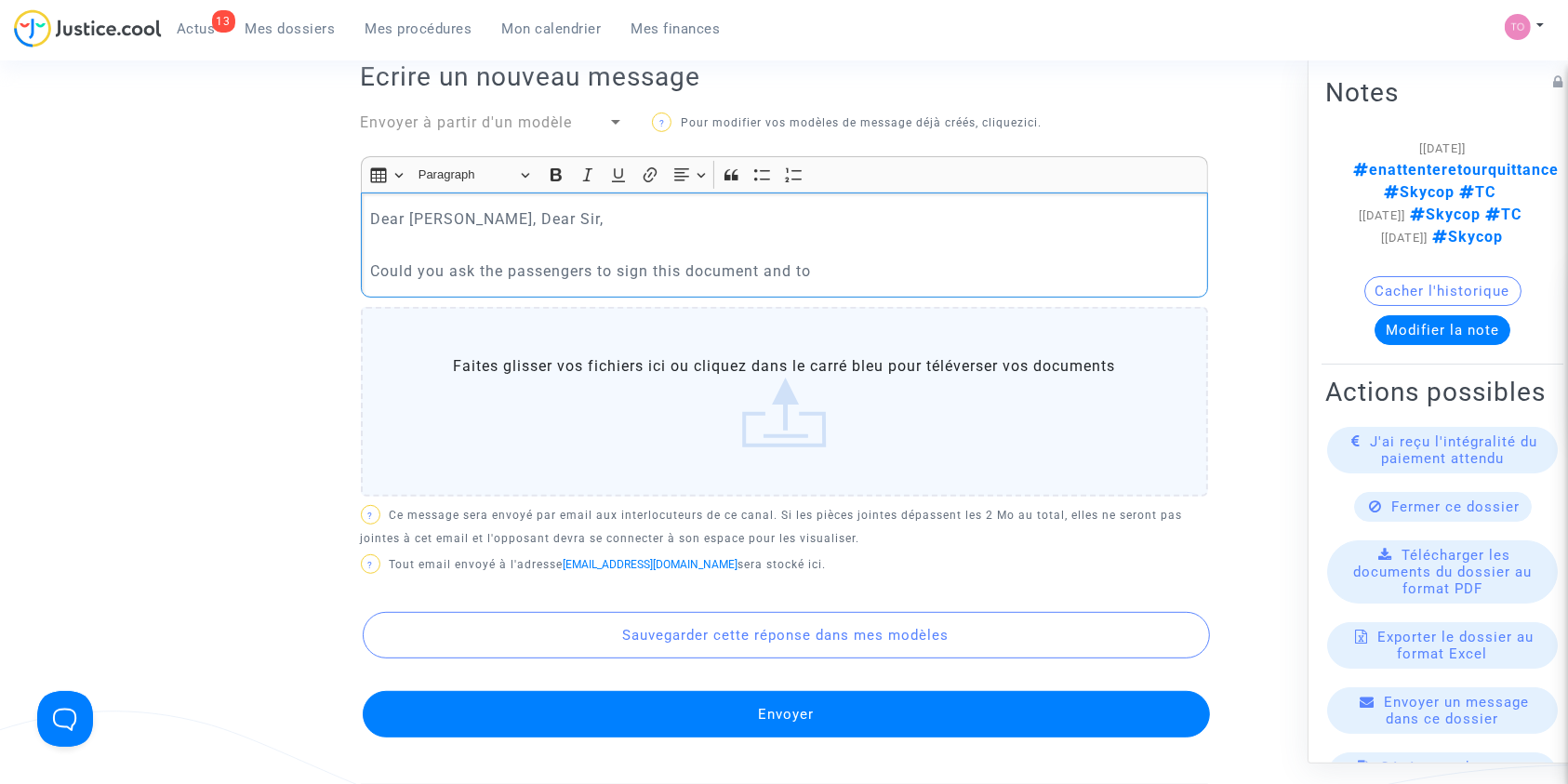
click at [840, 277] on p "Could you ask the passengers to sign this document and to" at bounding box center [784, 271] width 828 height 23
click at [633, 271] on p "Could you ask the passengers to sign this document and to" at bounding box center [784, 271] width 828 height 23
click at [534, 274] on p "Could you ask the passengers to sign this document and to" at bounding box center [784, 271] width 828 height 23
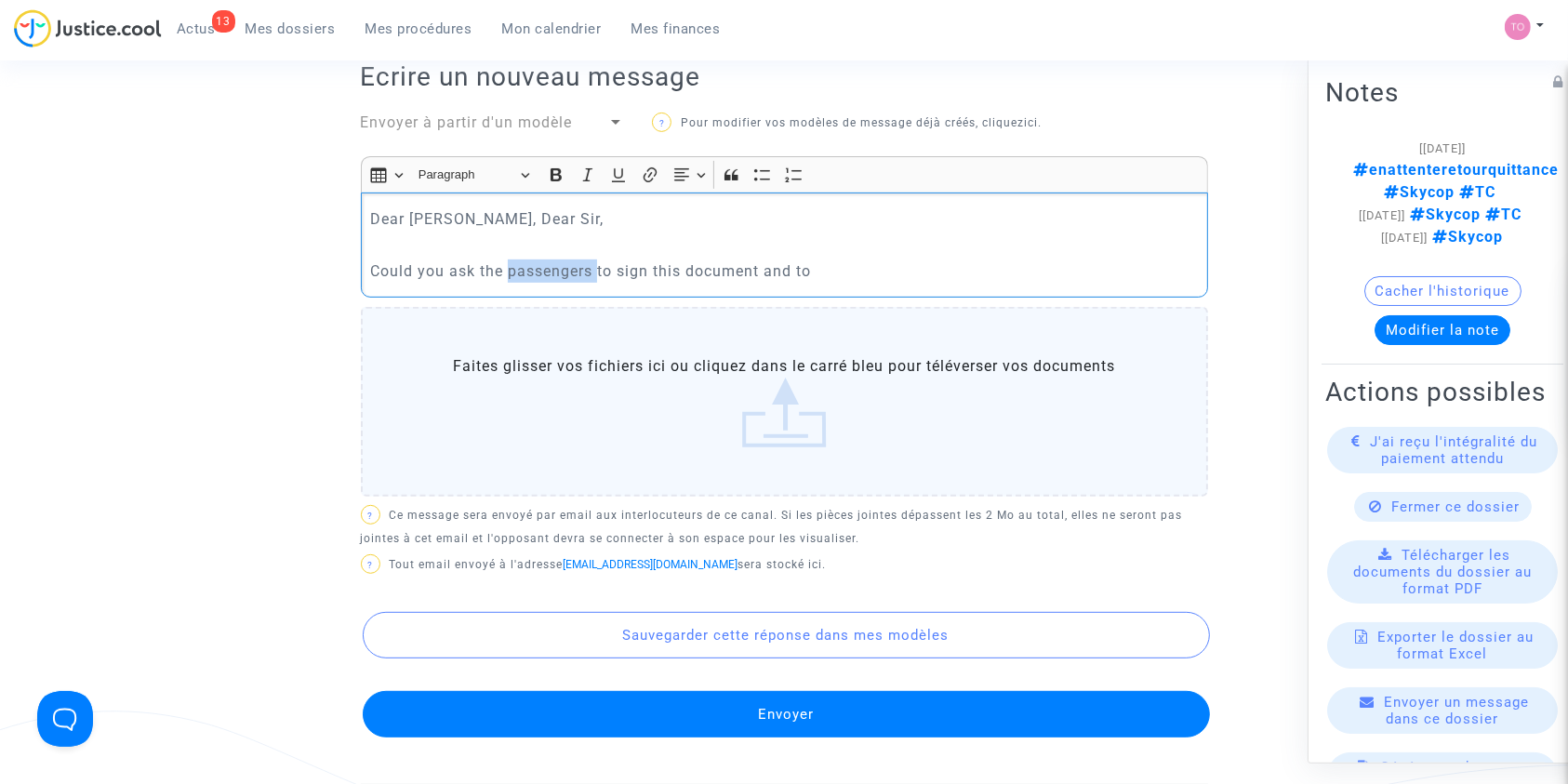
click at [534, 274] on p "Could you ask the passengers to sign this document and to" at bounding box center [784, 271] width 828 height 23
click at [852, 259] on p "Could you ask the passengers to sign this document and to" at bounding box center [784, 271] width 828 height 23
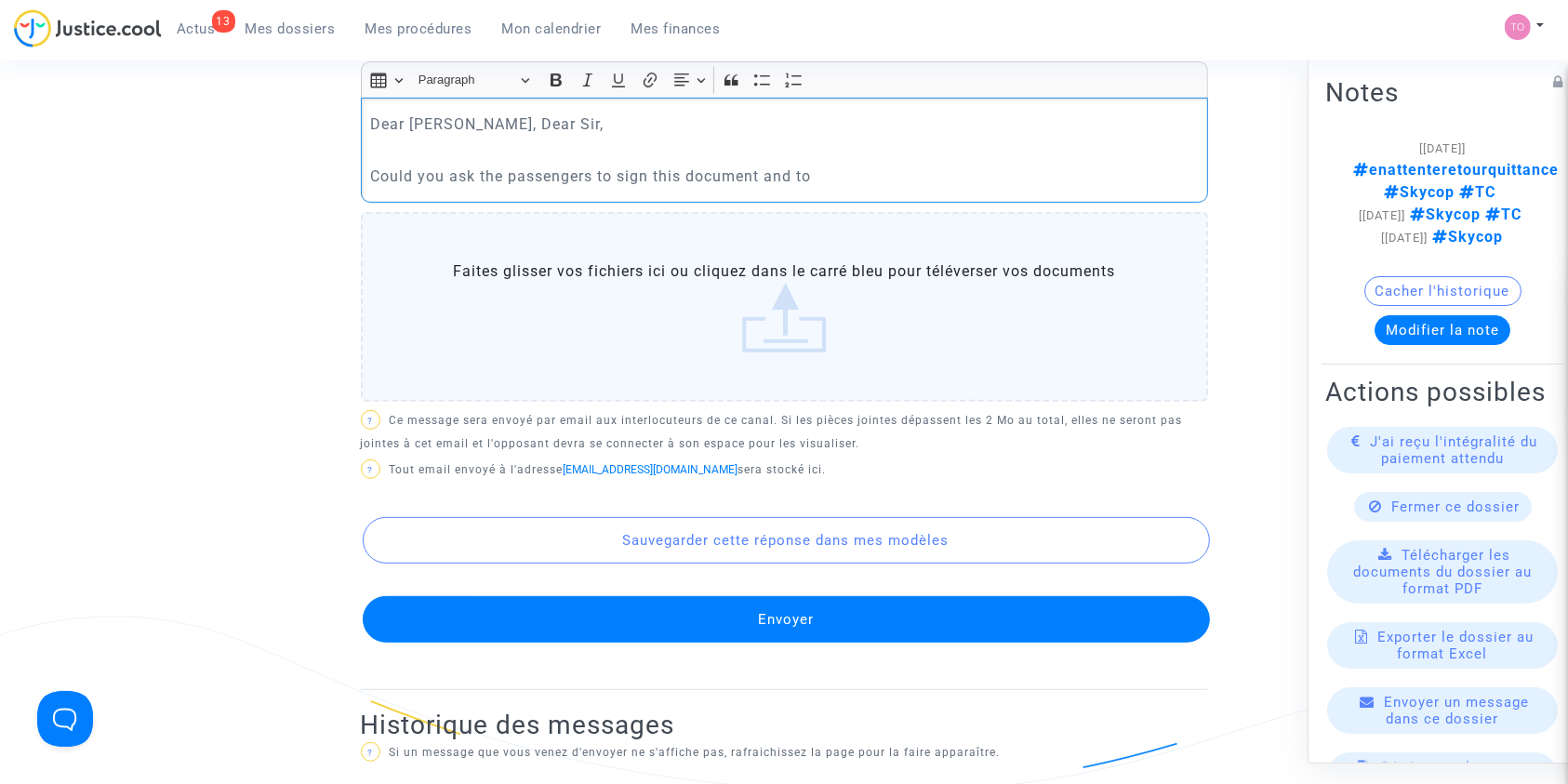
scroll to position [755, 0]
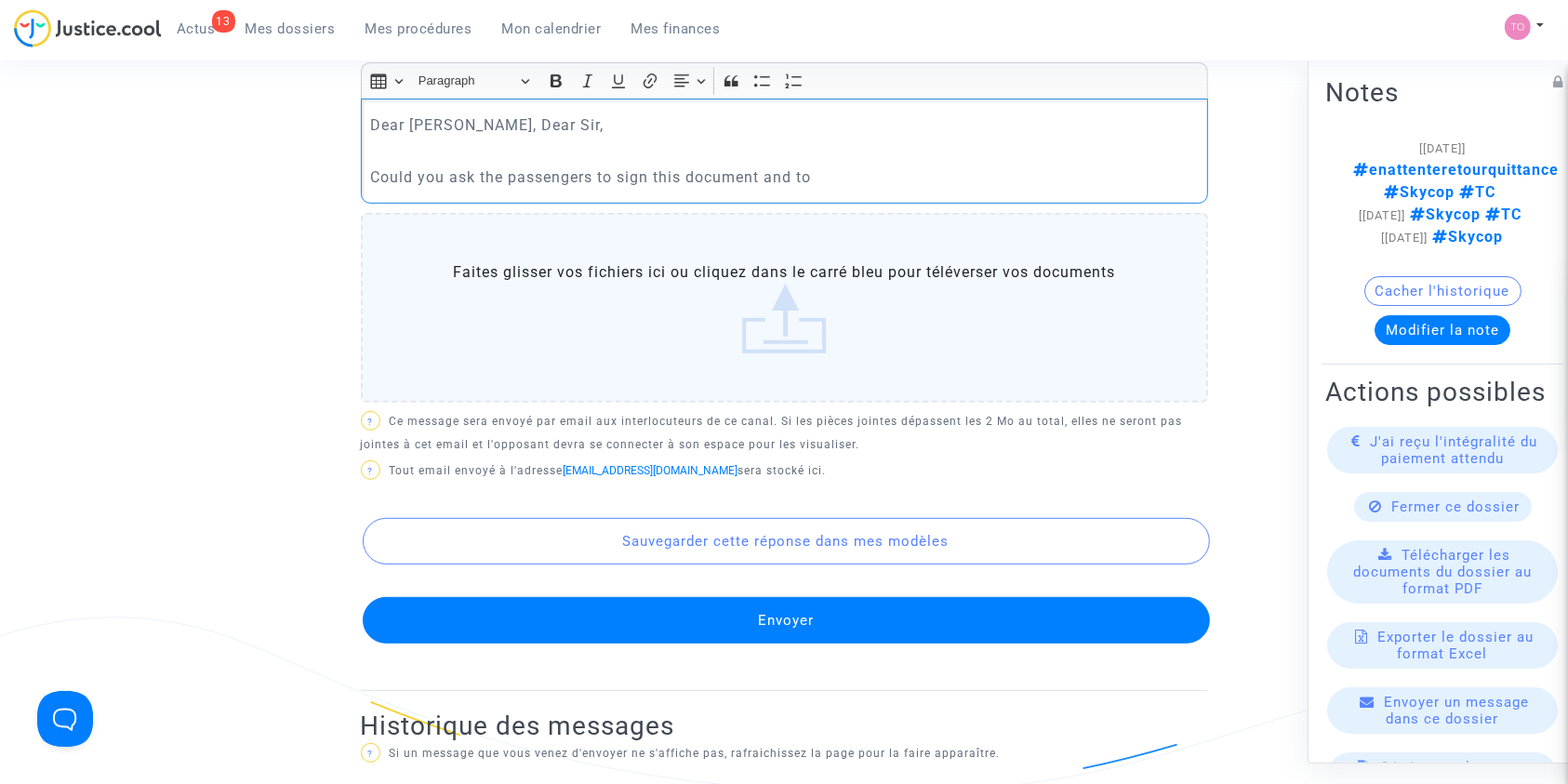
click at [822, 175] on p "Could you ask the passengers to sign this document and to" at bounding box center [784, 177] width 828 height 23
click at [837, 171] on p "Could you ask the passengers to sign this document and to" at bounding box center [784, 177] width 828 height 23
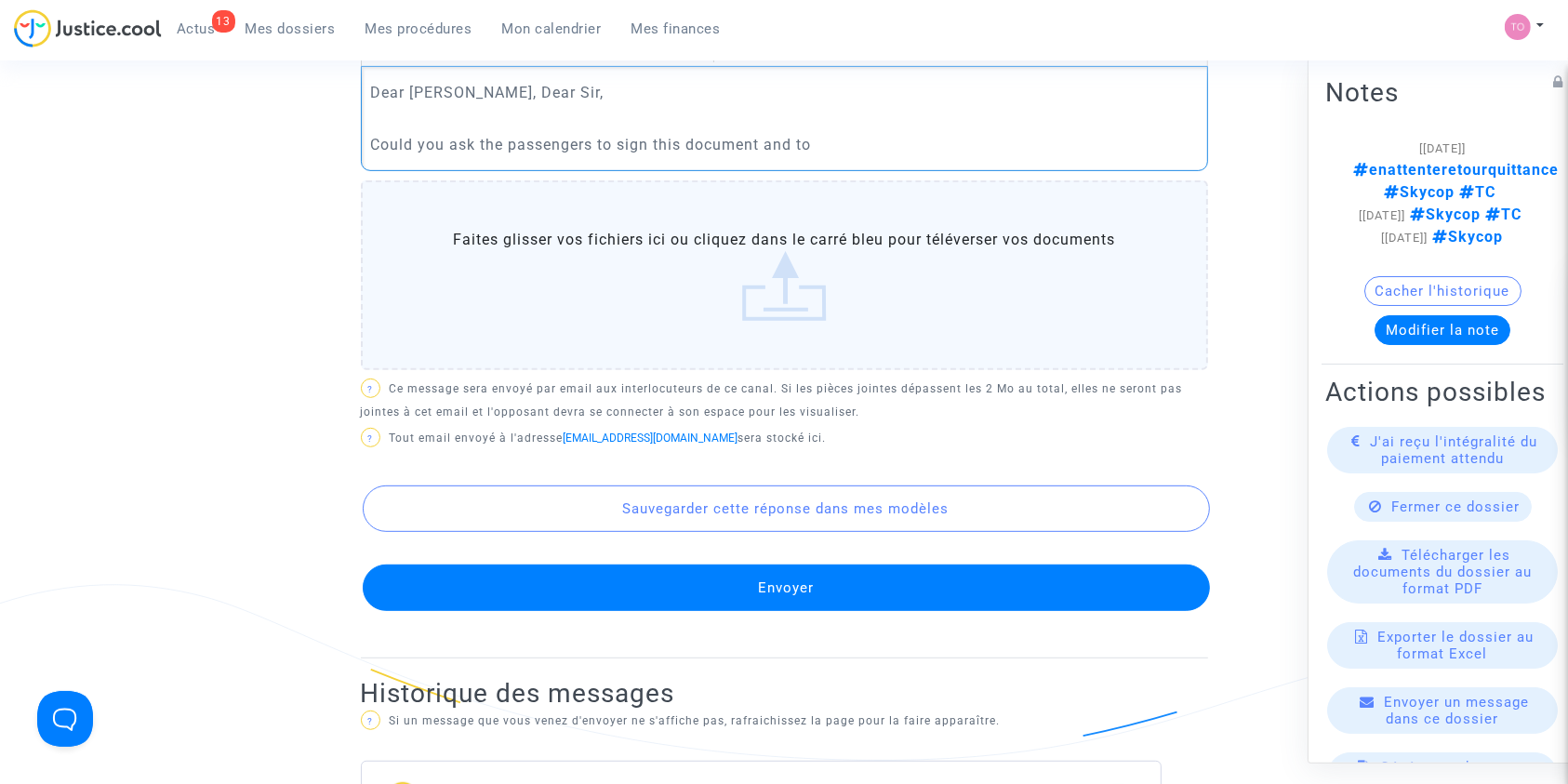
scroll to position [768, 0]
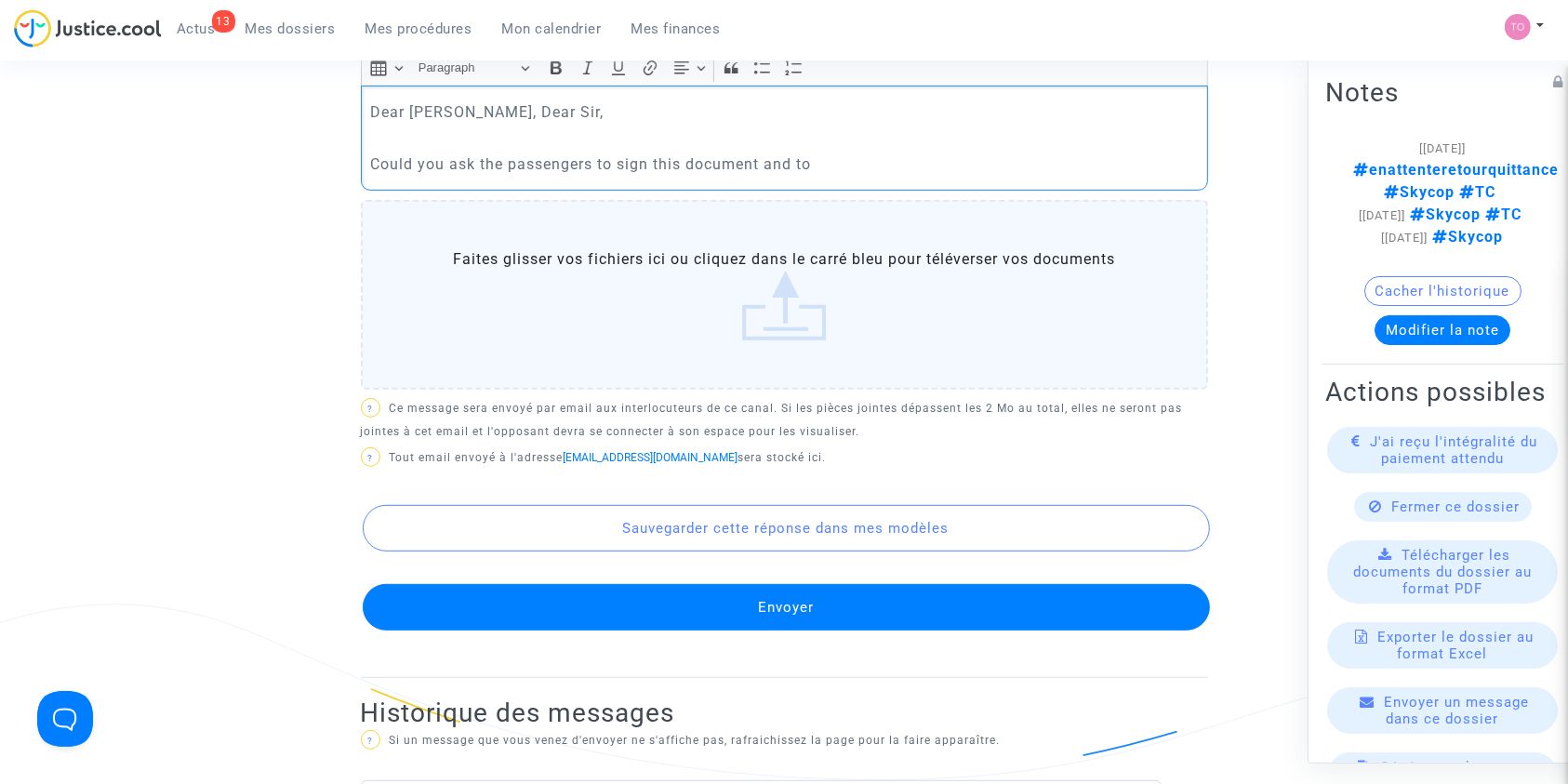
click at [570, 167] on p "Could you ask the passengers to sign this document and to" at bounding box center [784, 164] width 828 height 23
click at [826, 162] on p "Could you ask the passengers to sign this document and to" at bounding box center [784, 164] width 828 height 23
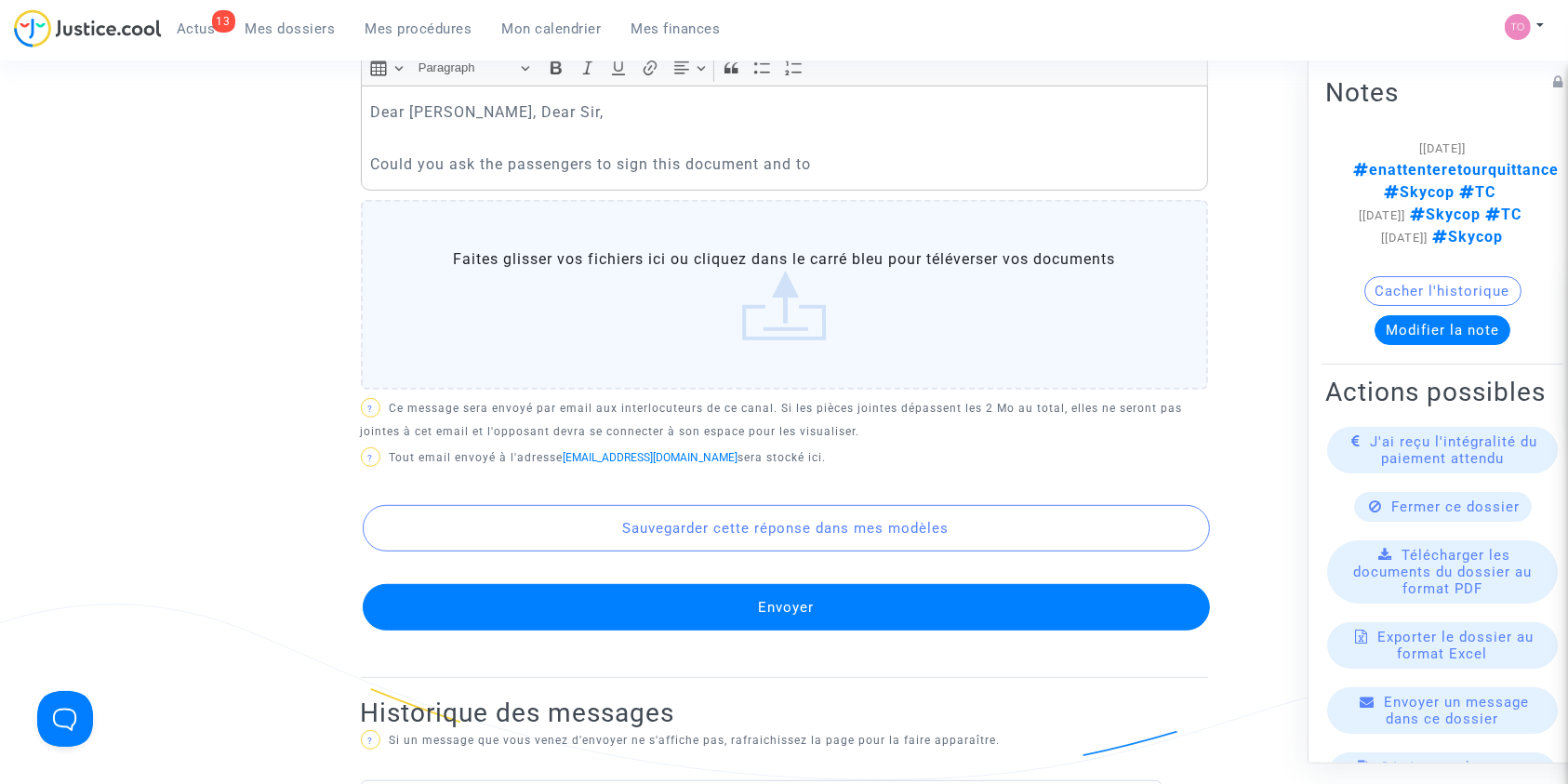
click at [375, 155] on p "Could you ask the passengers to sign this document and to" at bounding box center [784, 164] width 828 height 23
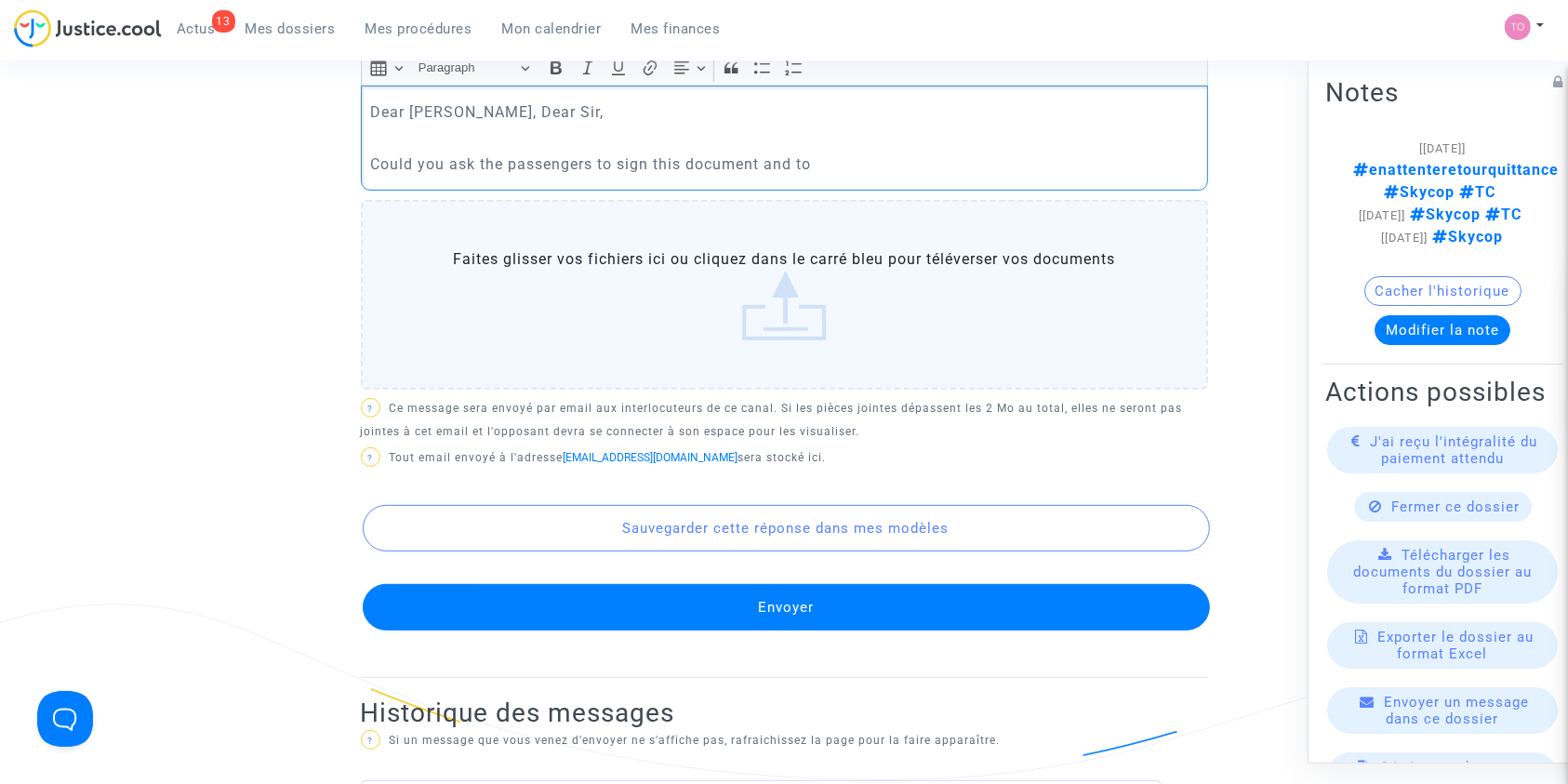
click at [375, 155] on p "Could you ask the passengers to sign this document and to" at bounding box center [784, 164] width 828 height 23
drag, startPoint x: 363, startPoint y: 155, endPoint x: 952, endPoint y: 153, distance: 589.0
click at [952, 153] on div "Dear Madam, Dear Sir, Could you ask the passengers to sign this document and to" at bounding box center [784, 137] width 847 height 104
copy p "Could you ask the passengers to sign this document and to"
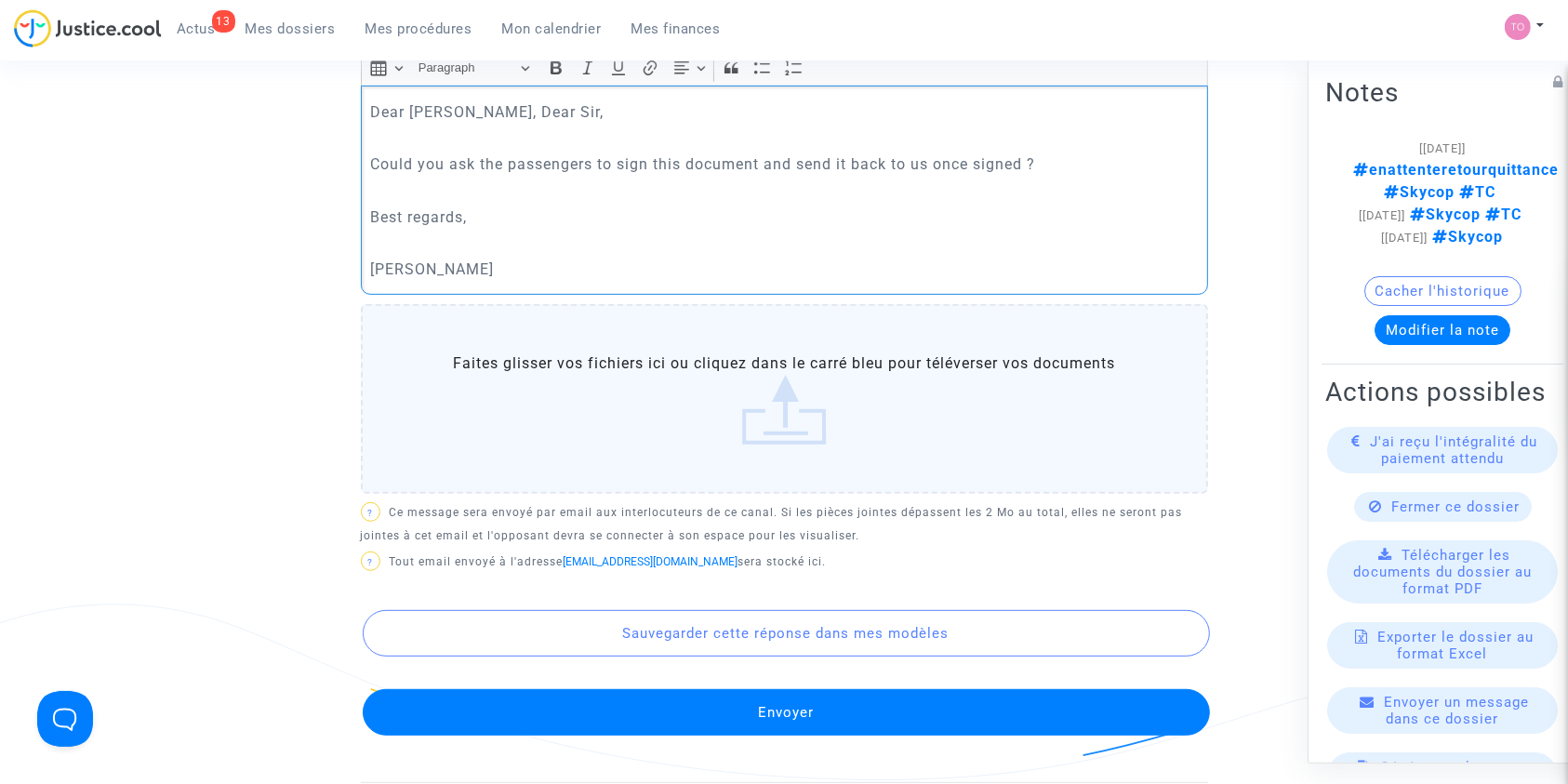
click at [752, 689] on button "Envoyer" at bounding box center [786, 712] width 847 height 47
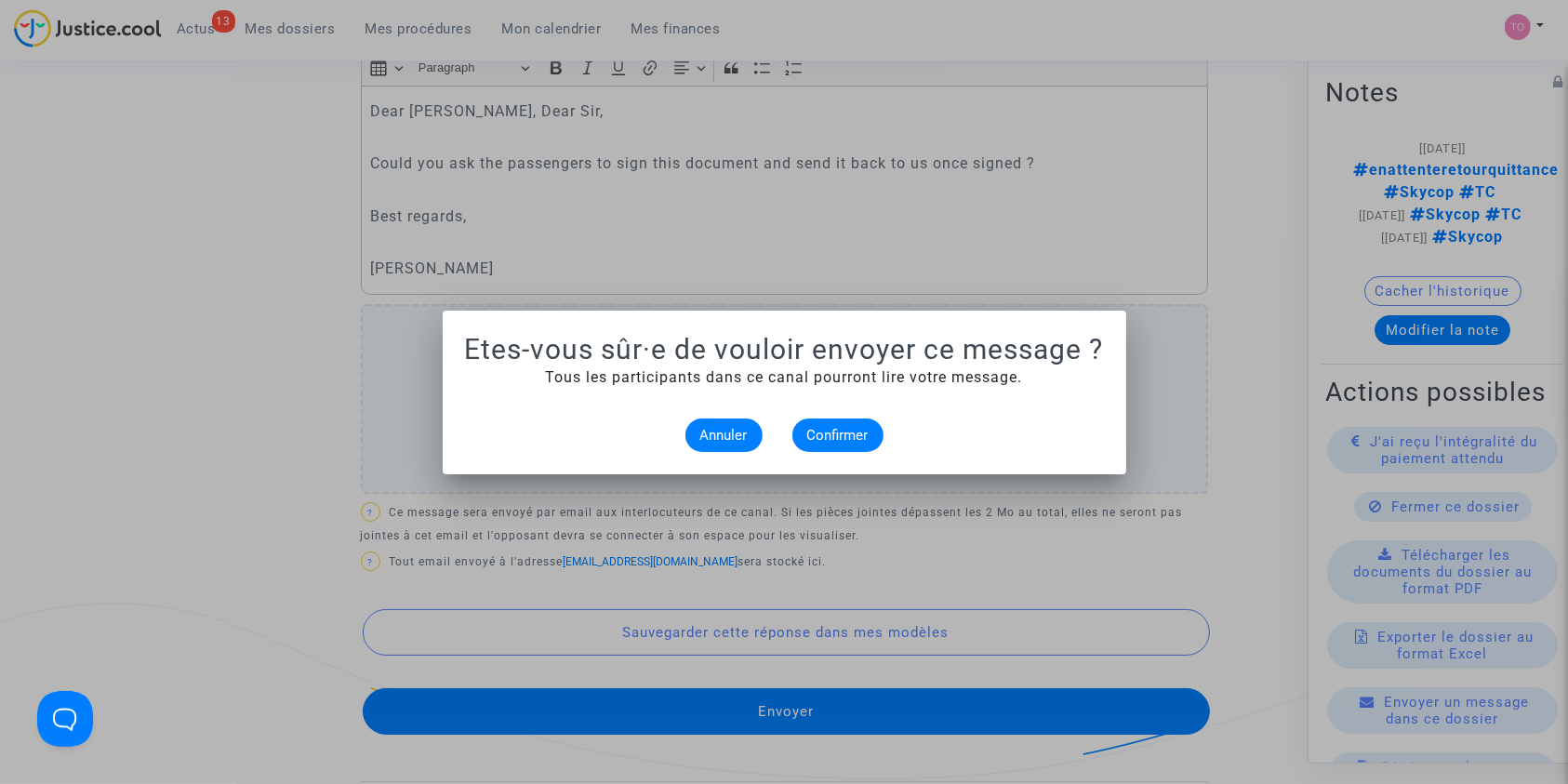
scroll to position [0, 0]
click at [819, 442] on button "Confirmer" at bounding box center [838, 435] width 91 height 34
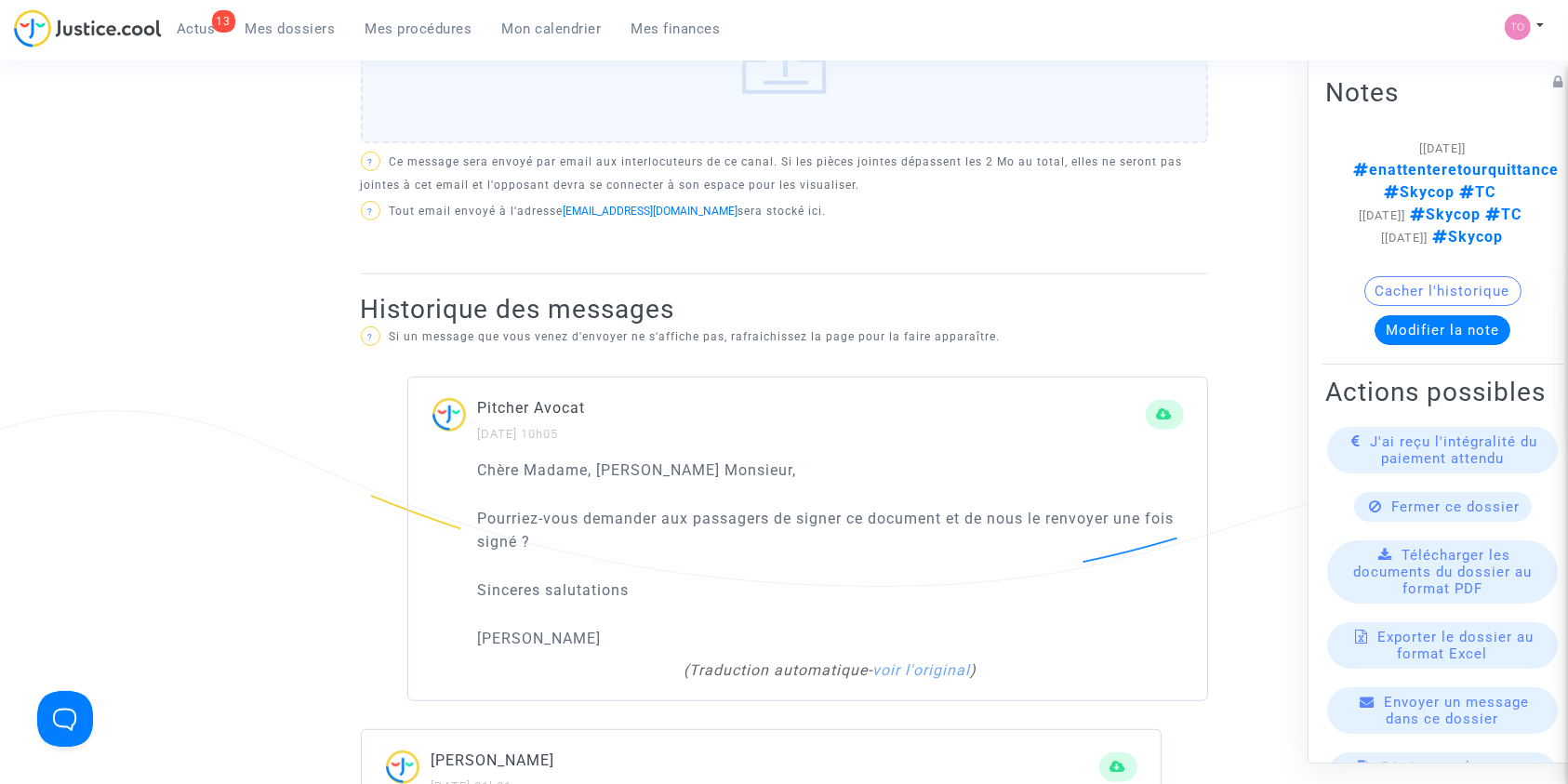
scroll to position [770, 0]
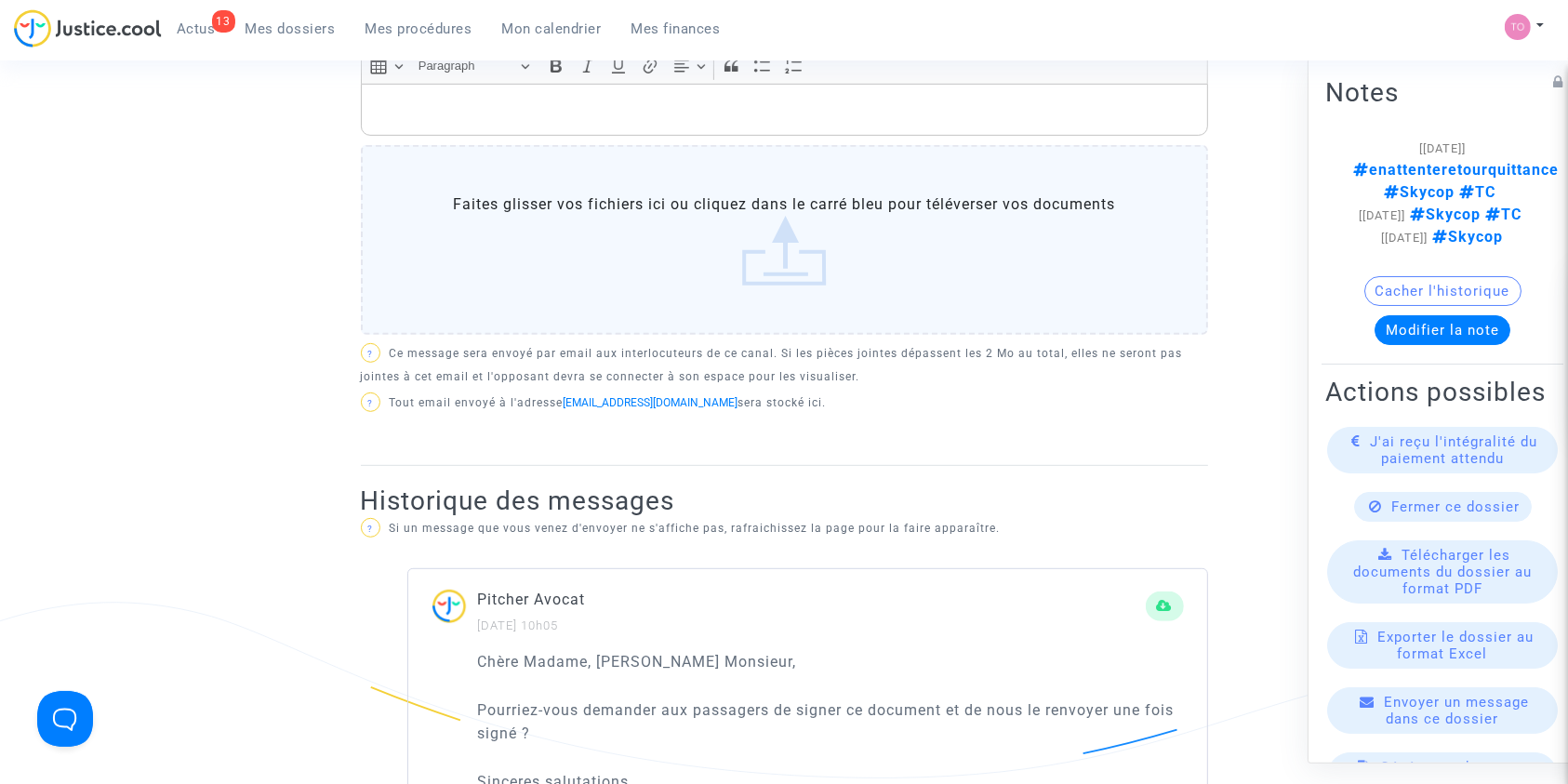
click at [687, 233] on label "Faites glisser vos fichiers ici ou cliquez dans le carré bleu pour téléverser v…" at bounding box center [784, 240] width 847 height 190
click at [0, 0] on input "Faites glisser vos fichiers ici ou cliquez dans le carré bleu pour téléverser v…" at bounding box center [0, 0] width 0 height 0
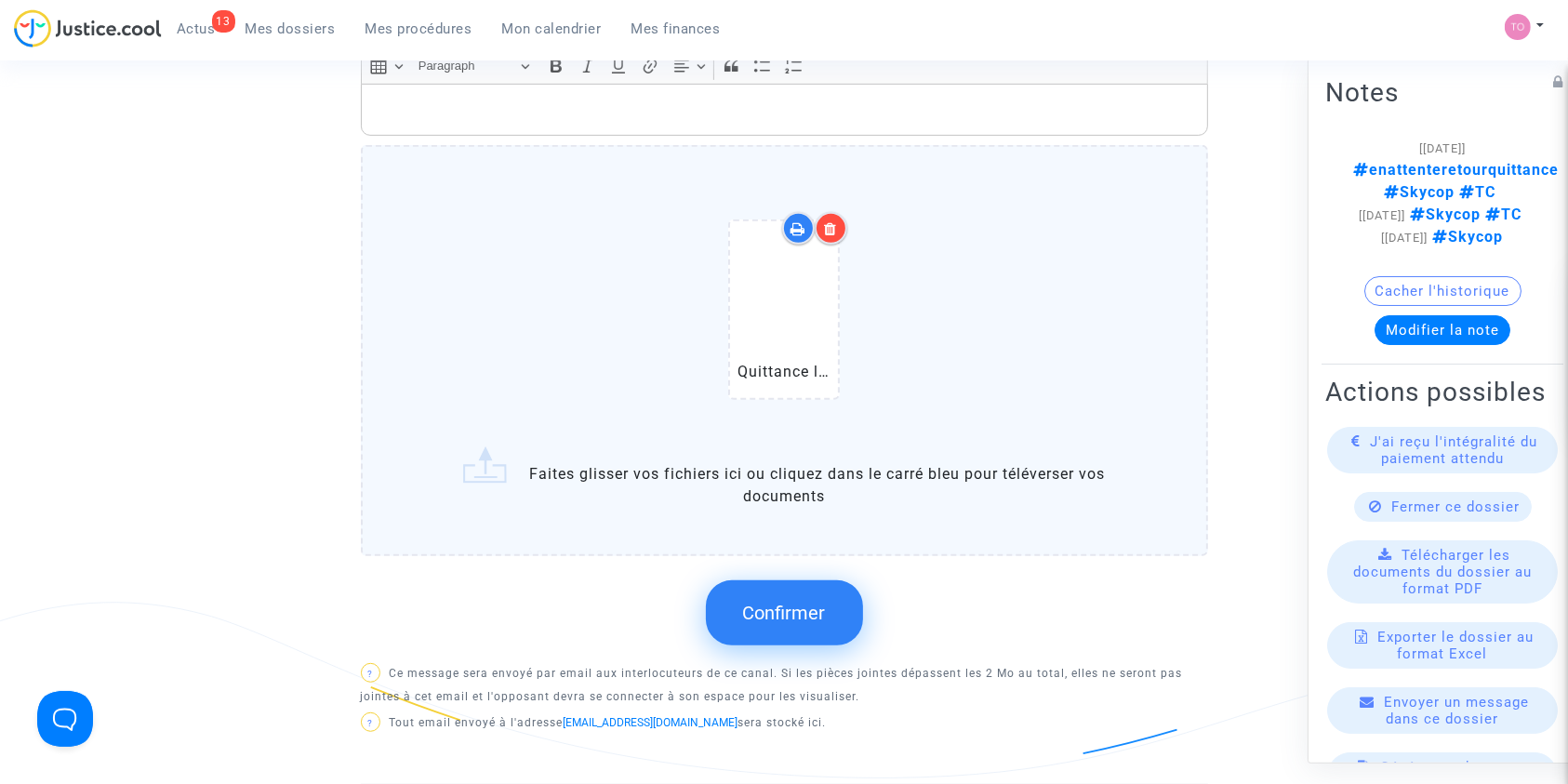
click at [764, 602] on span "Confirmer" at bounding box center [784, 613] width 82 height 22
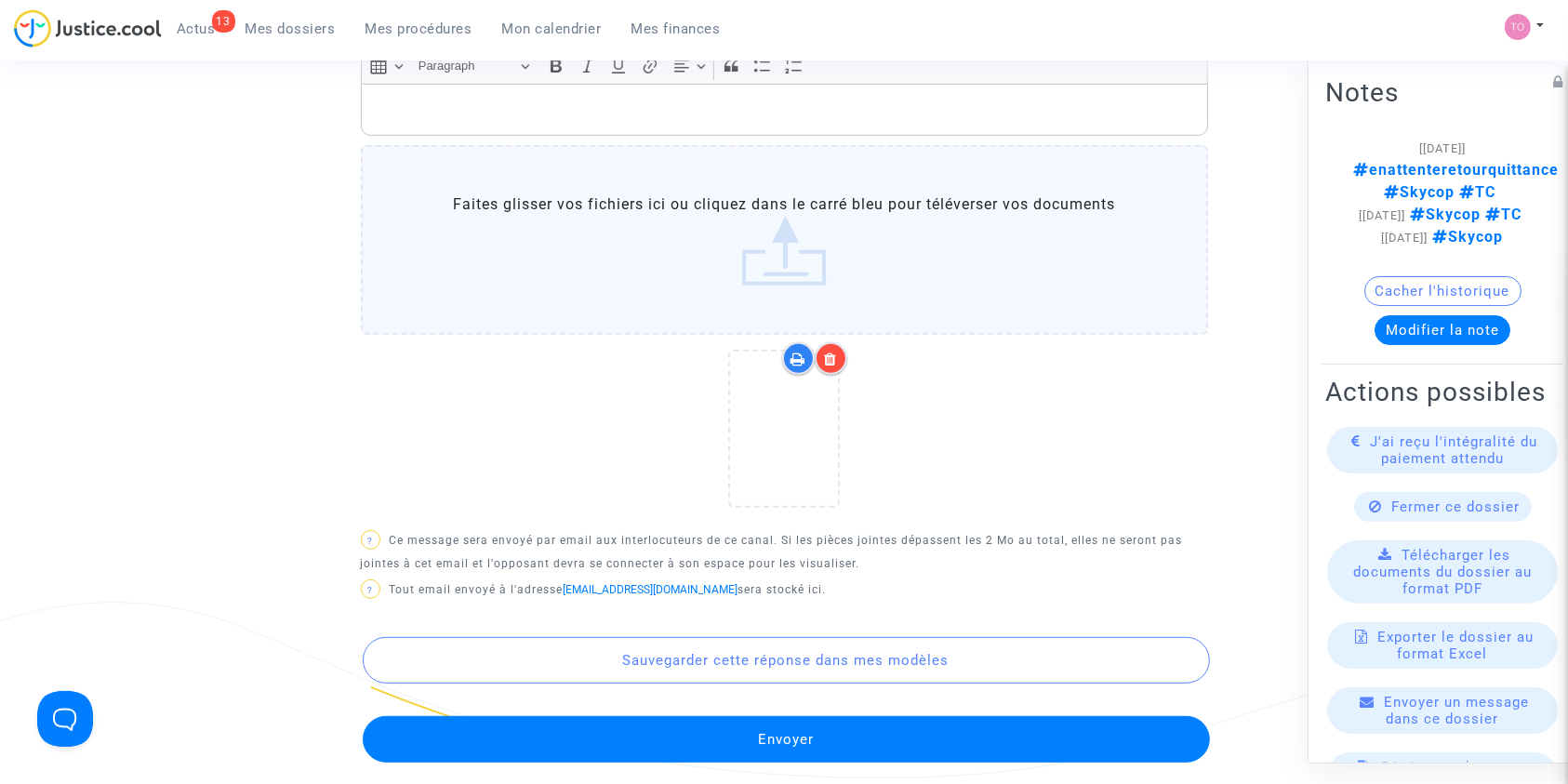
scroll to position [899, 0]
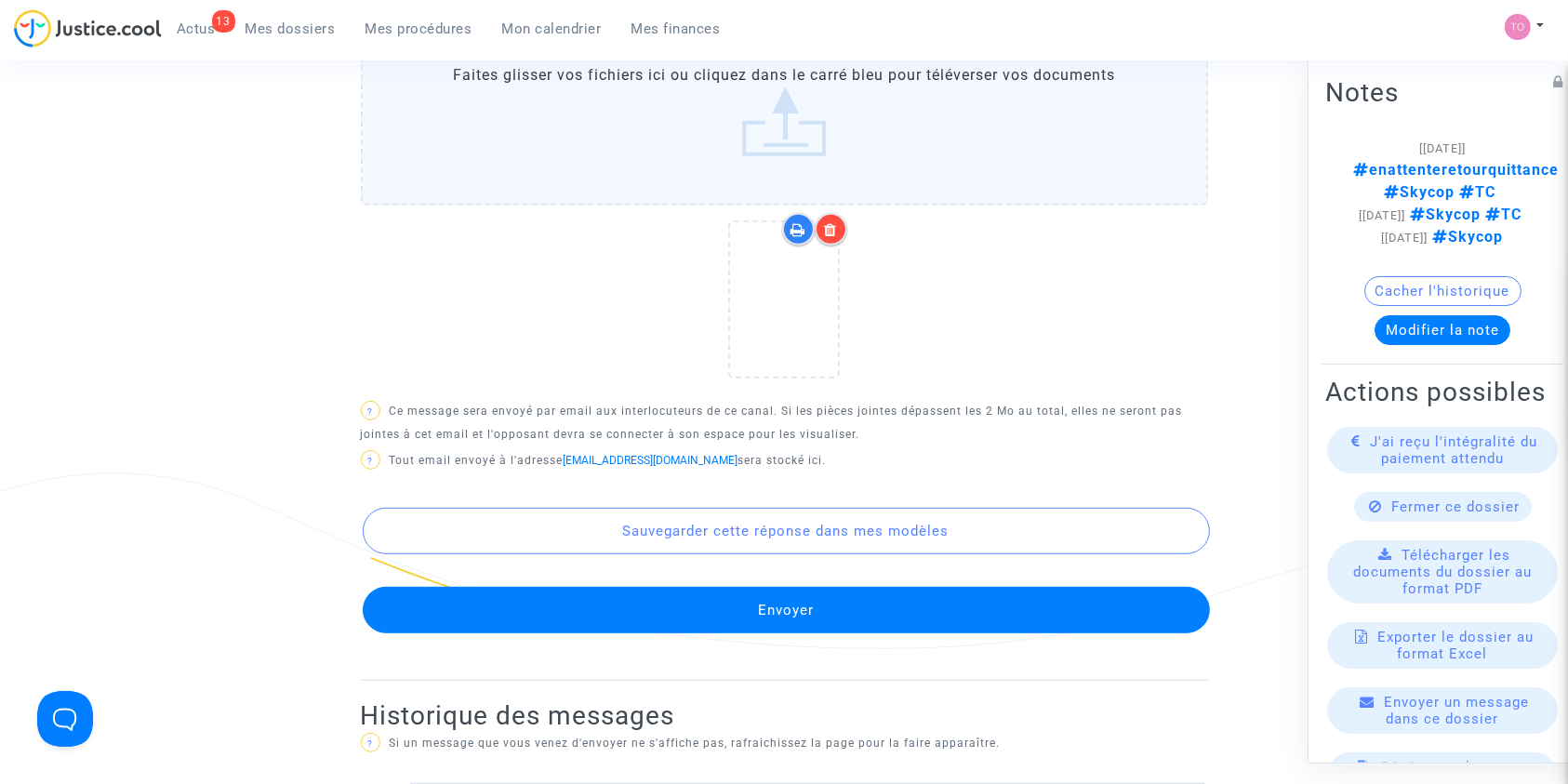
click at [594, 613] on button "Envoyer" at bounding box center [786, 610] width 847 height 47
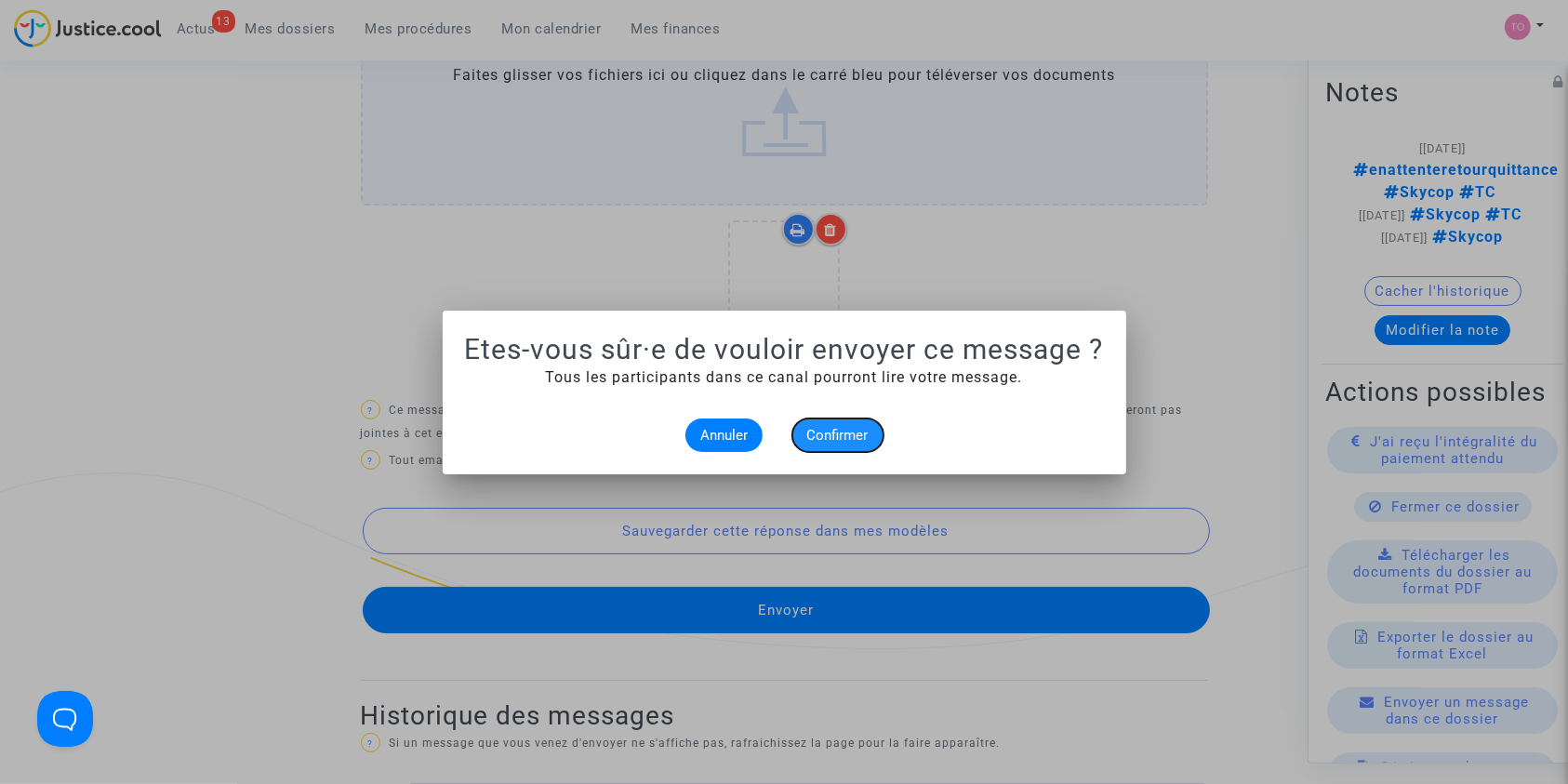
click at [823, 438] on span "Confirmer" at bounding box center [838, 435] width 61 height 16
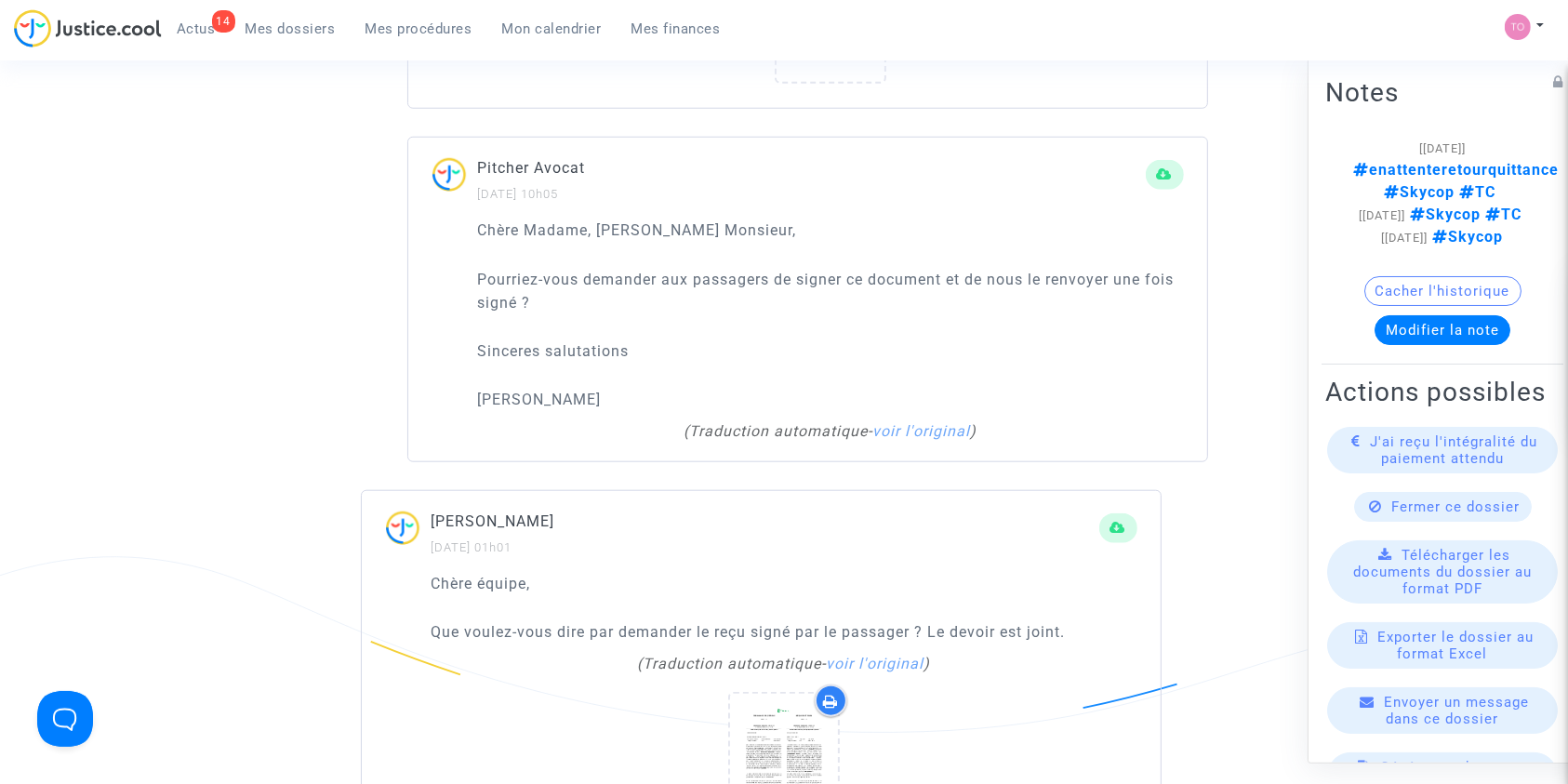
scroll to position [1685, 0]
click at [293, 18] on link "Mes dossiers" at bounding box center [290, 29] width 120 height 28
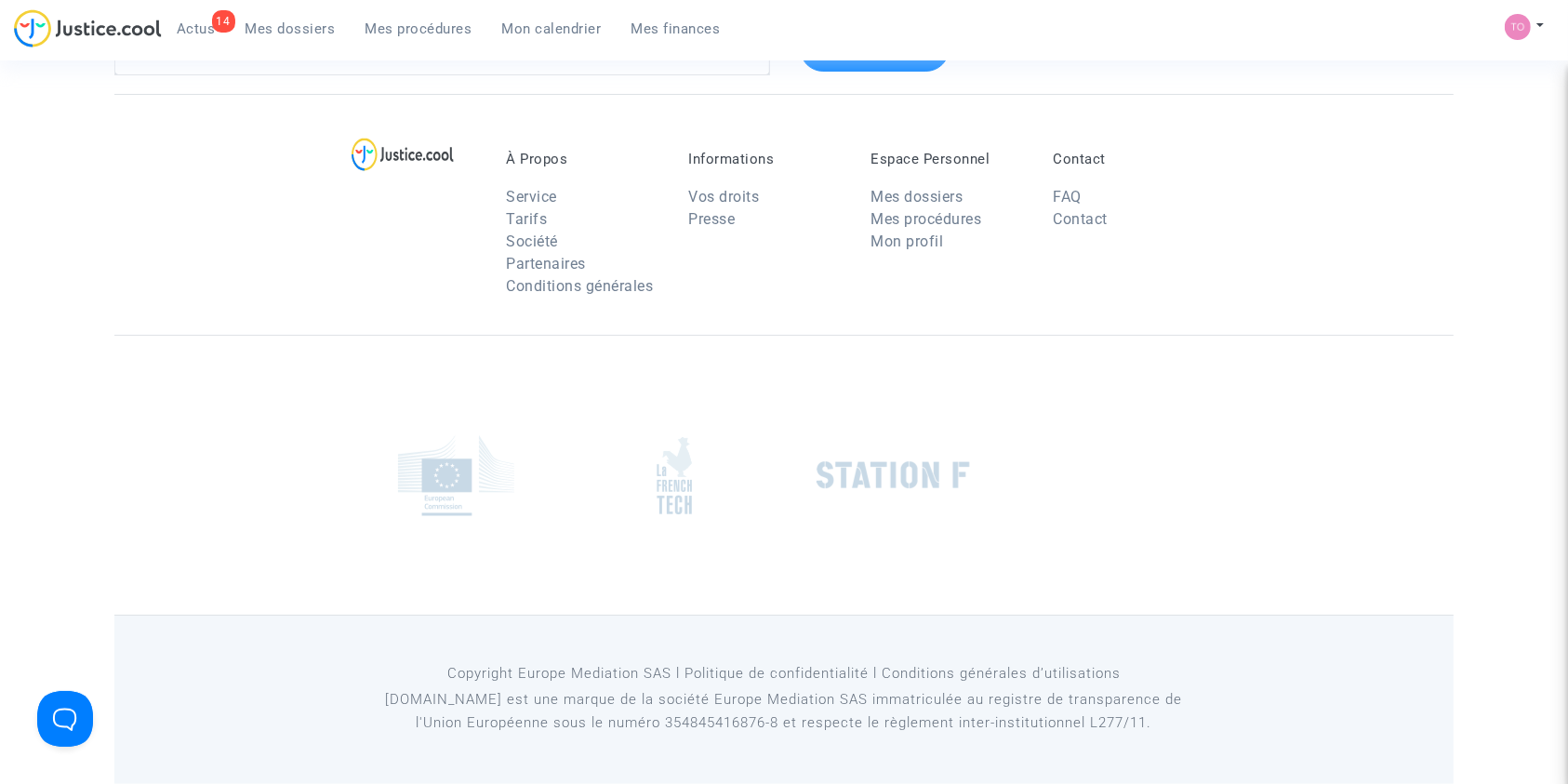
scroll to position [126, 0]
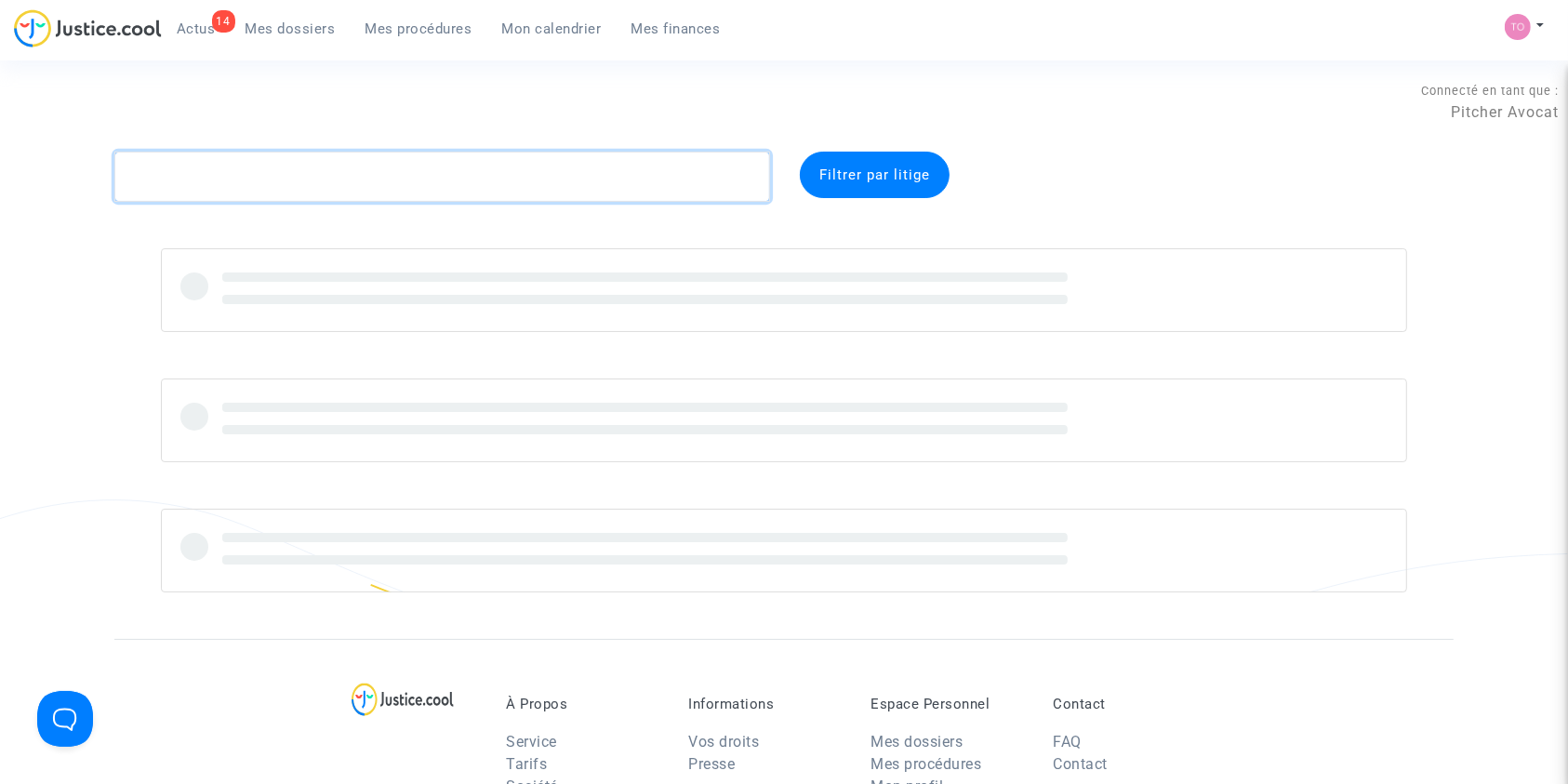
click at [244, 154] on textarea at bounding box center [441, 176] width 656 height 50
paste textarea "MOIZANT"
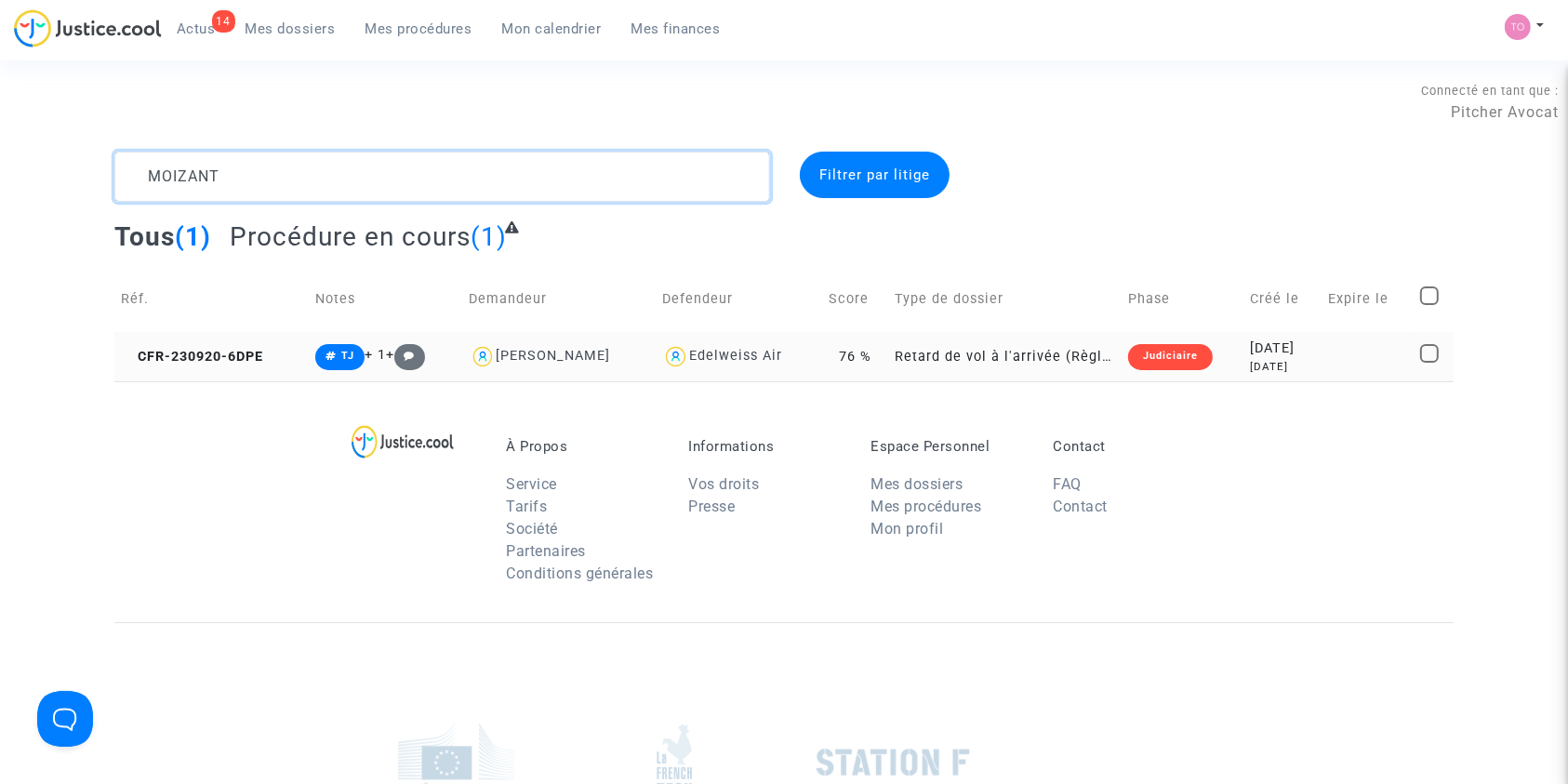
type textarea "MOIZANT"
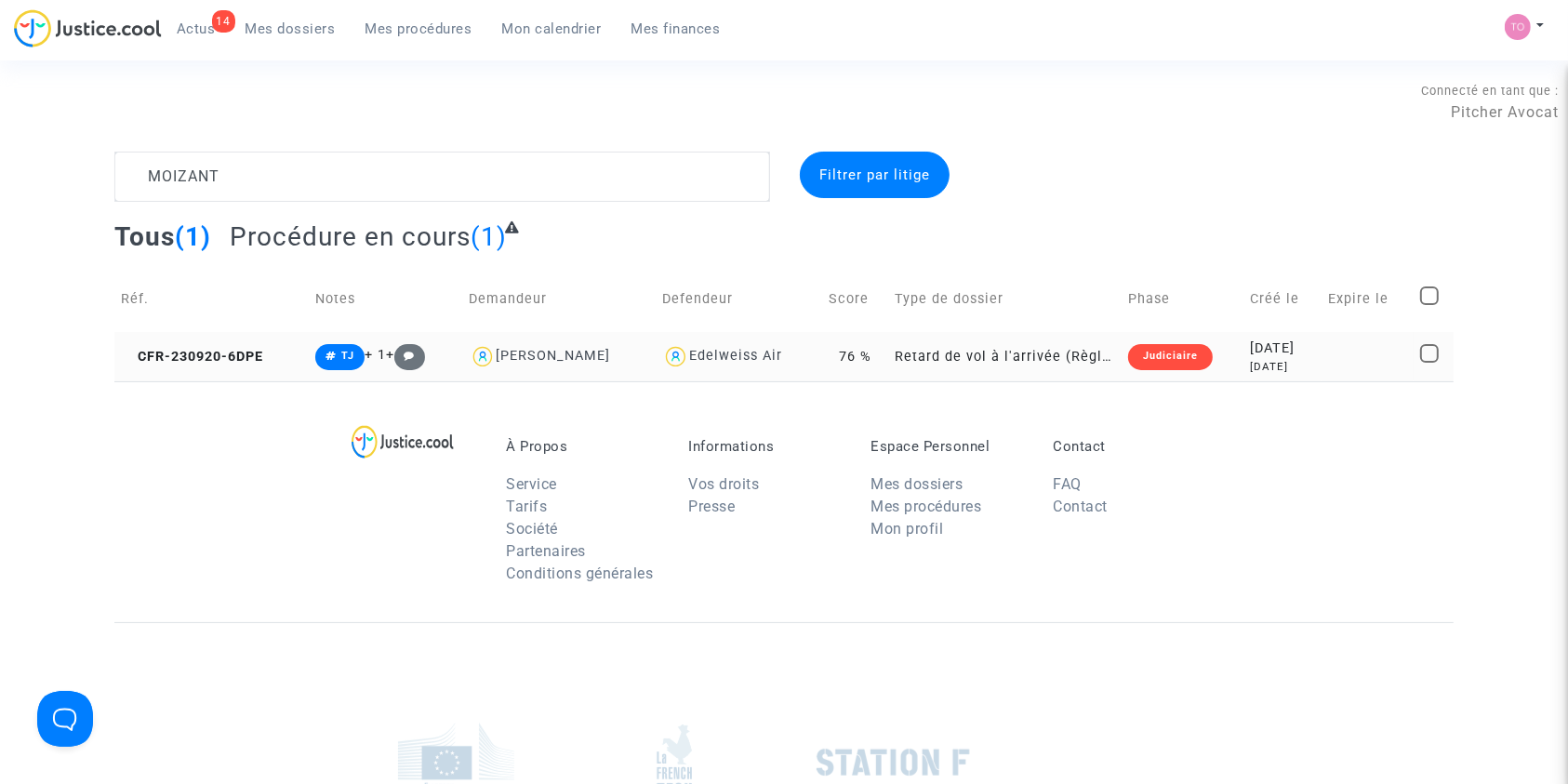
click at [1322, 350] on td "2023-09-20 2 years ago" at bounding box center [1284, 356] width 78 height 49
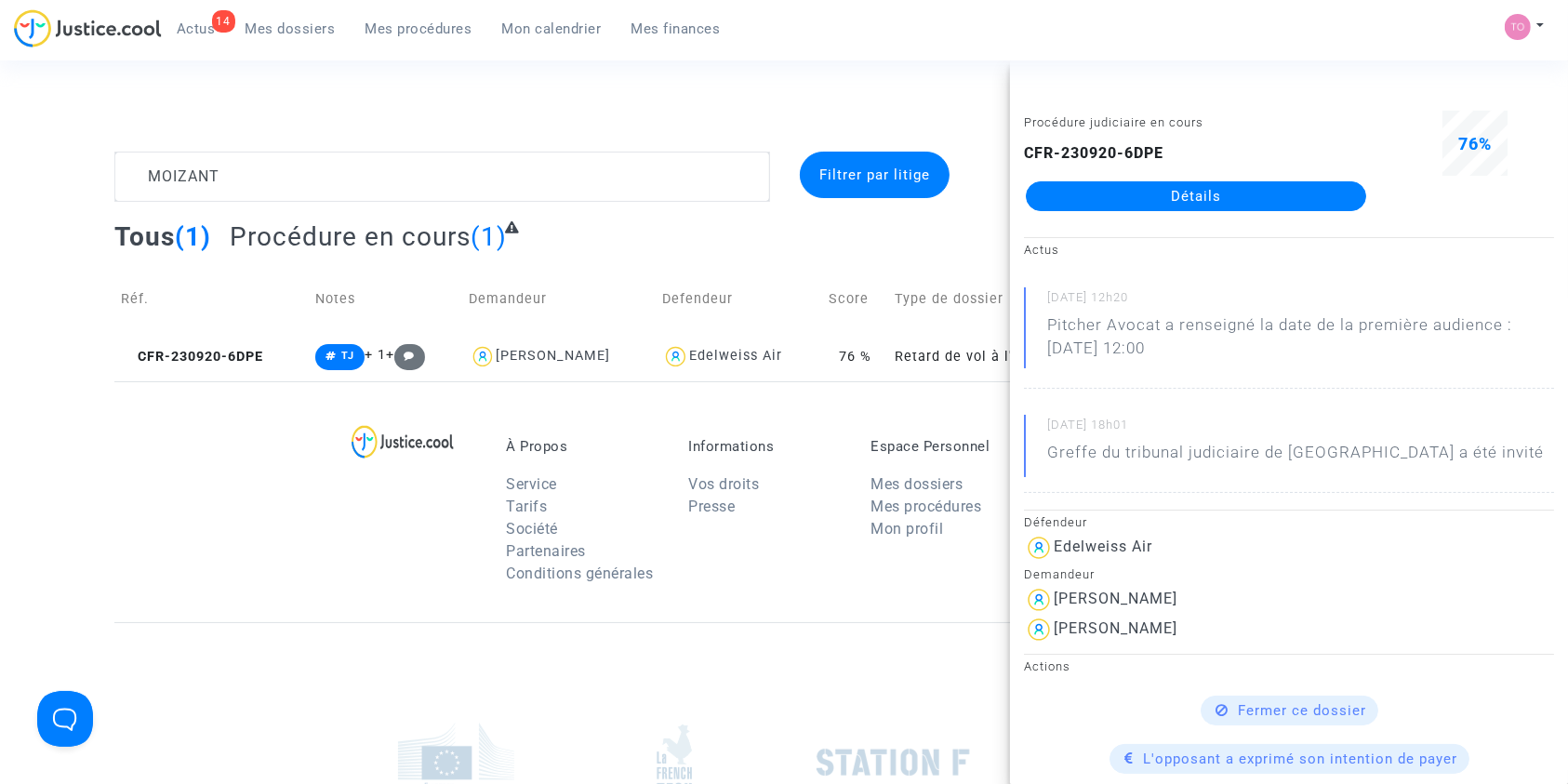
click at [1174, 199] on link "Détails" at bounding box center [1196, 195] width 341 height 30
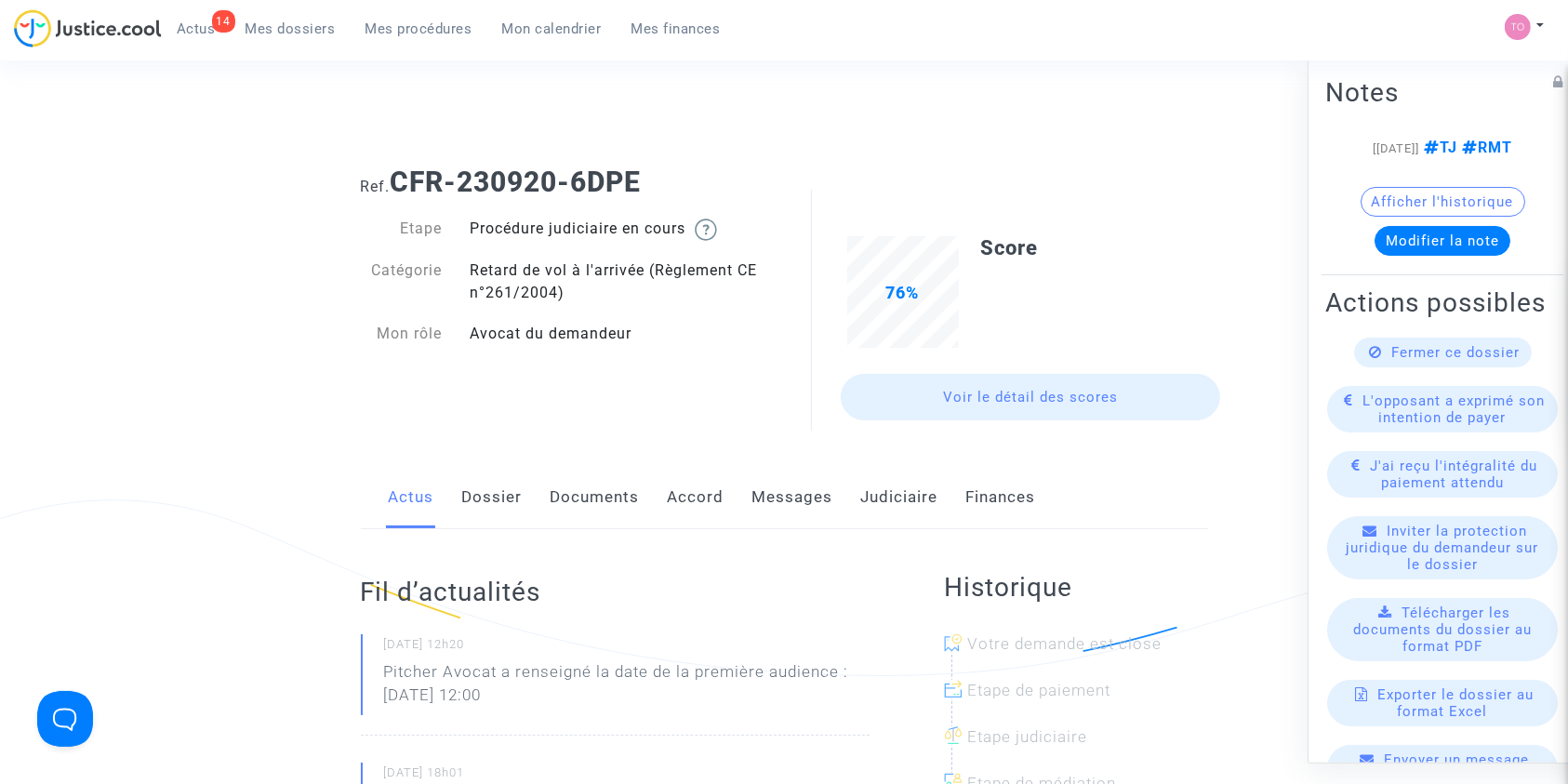
click at [492, 495] on link "Dossier" at bounding box center [492, 498] width 60 height 61
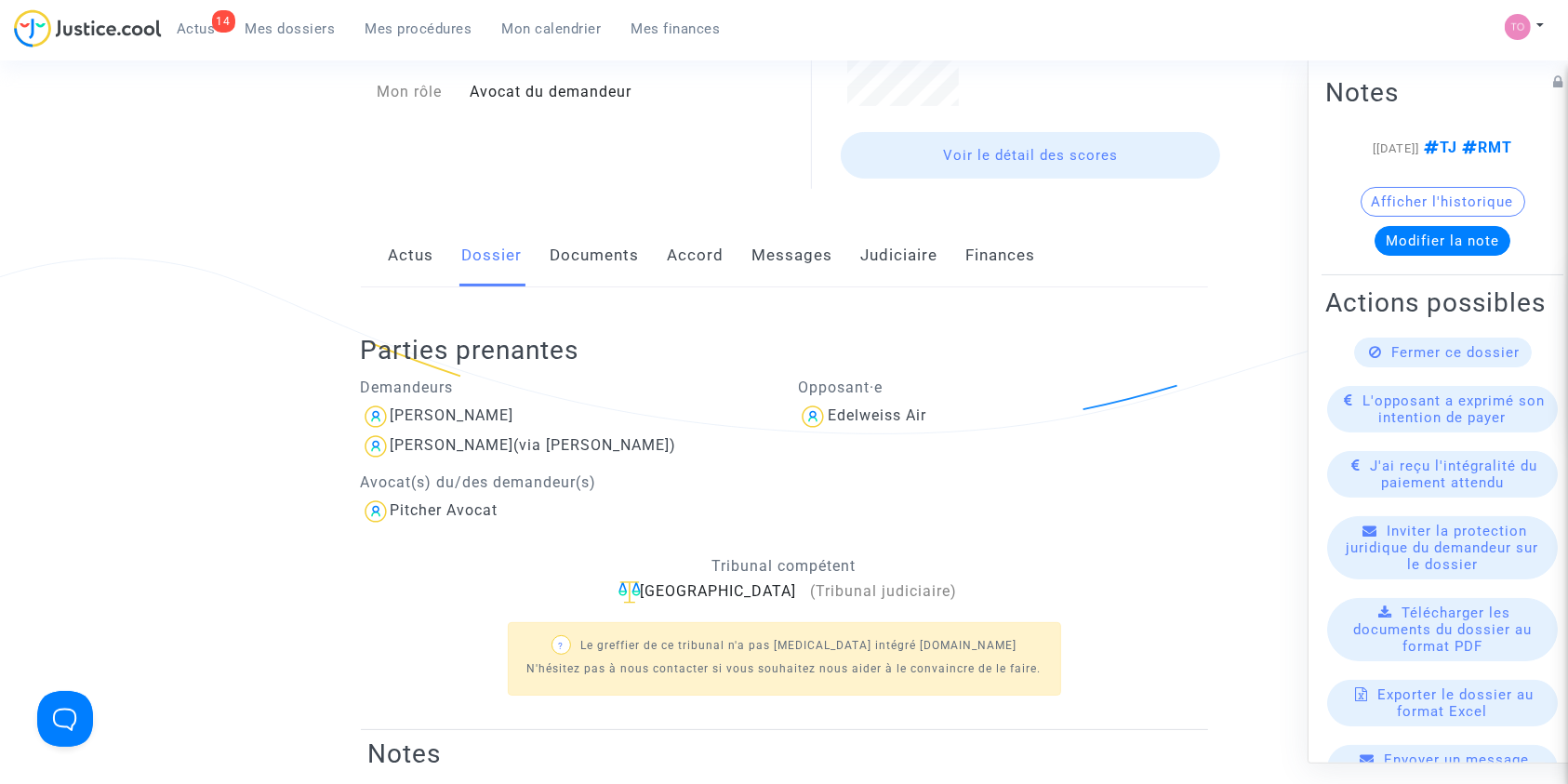
scroll to position [243, 0]
click at [668, 249] on link "Accord" at bounding box center [695, 255] width 56 height 61
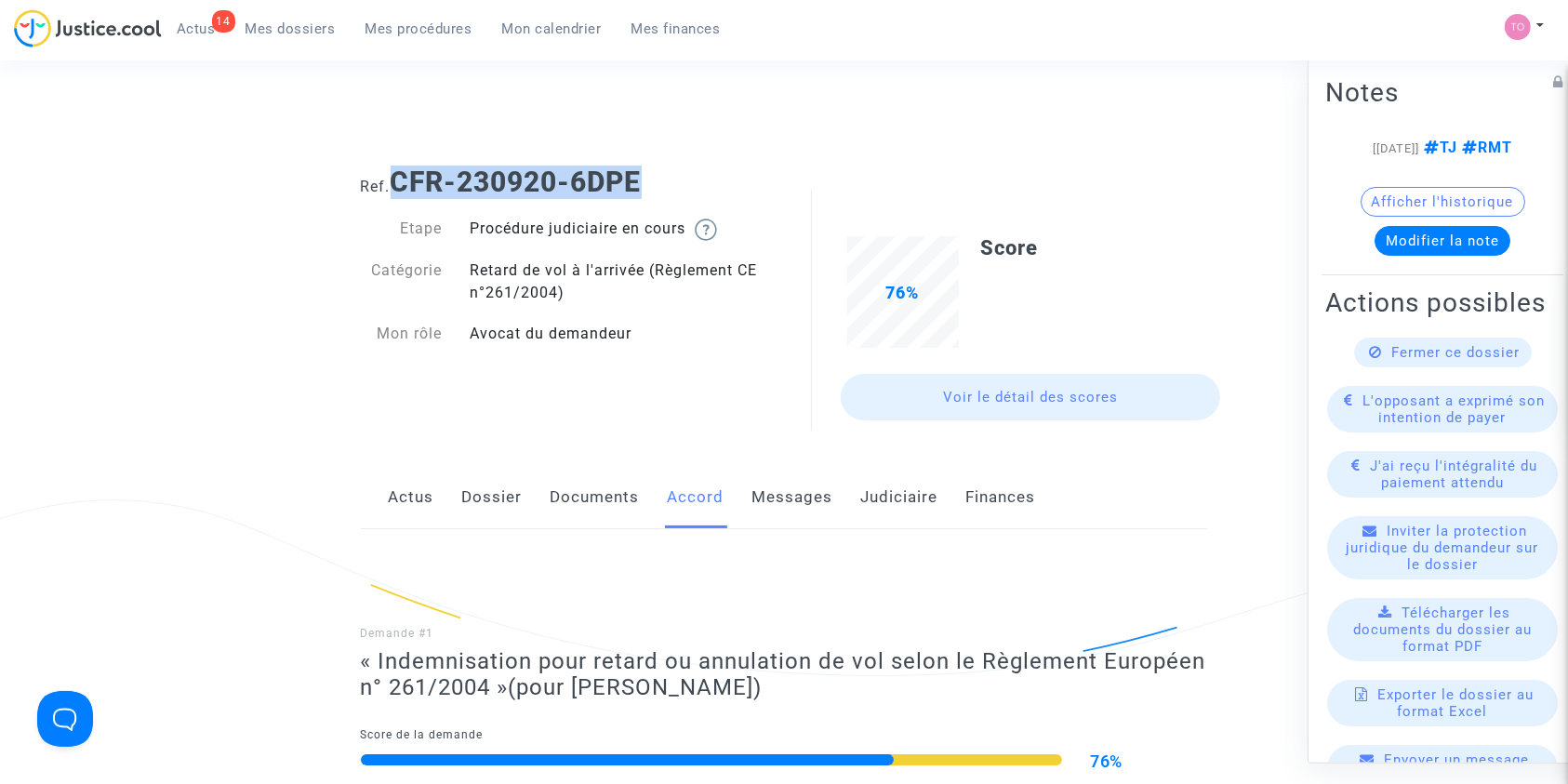
drag, startPoint x: 651, startPoint y: 181, endPoint x: 400, endPoint y: 188, distance: 251.1
click at [400, 188] on h1 "Ref. CFR-230920-6DPE" at bounding box center [784, 182] width 847 height 34
copy b "CFR-230920-6DPE"
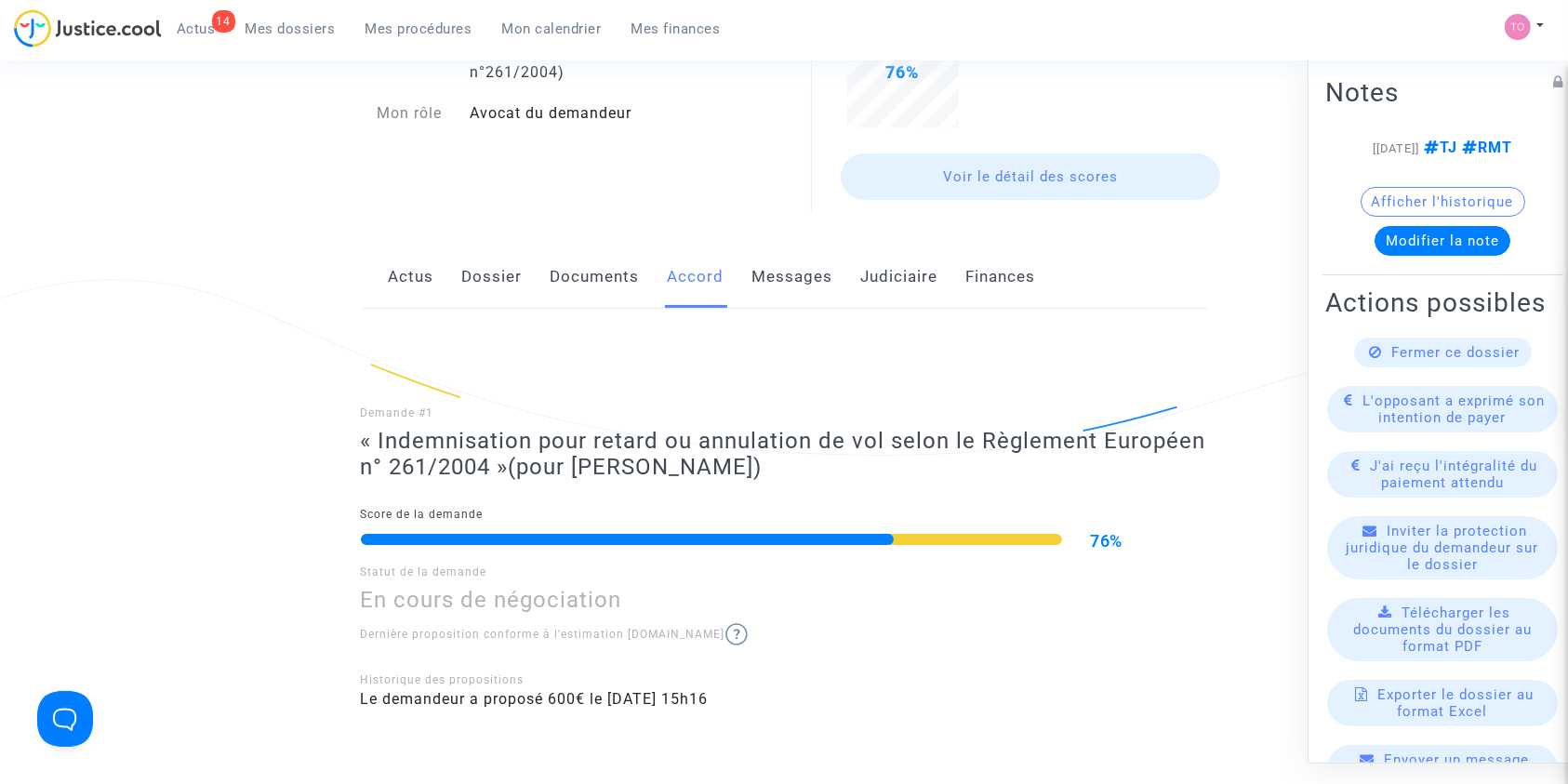
scroll to position [281, 0]
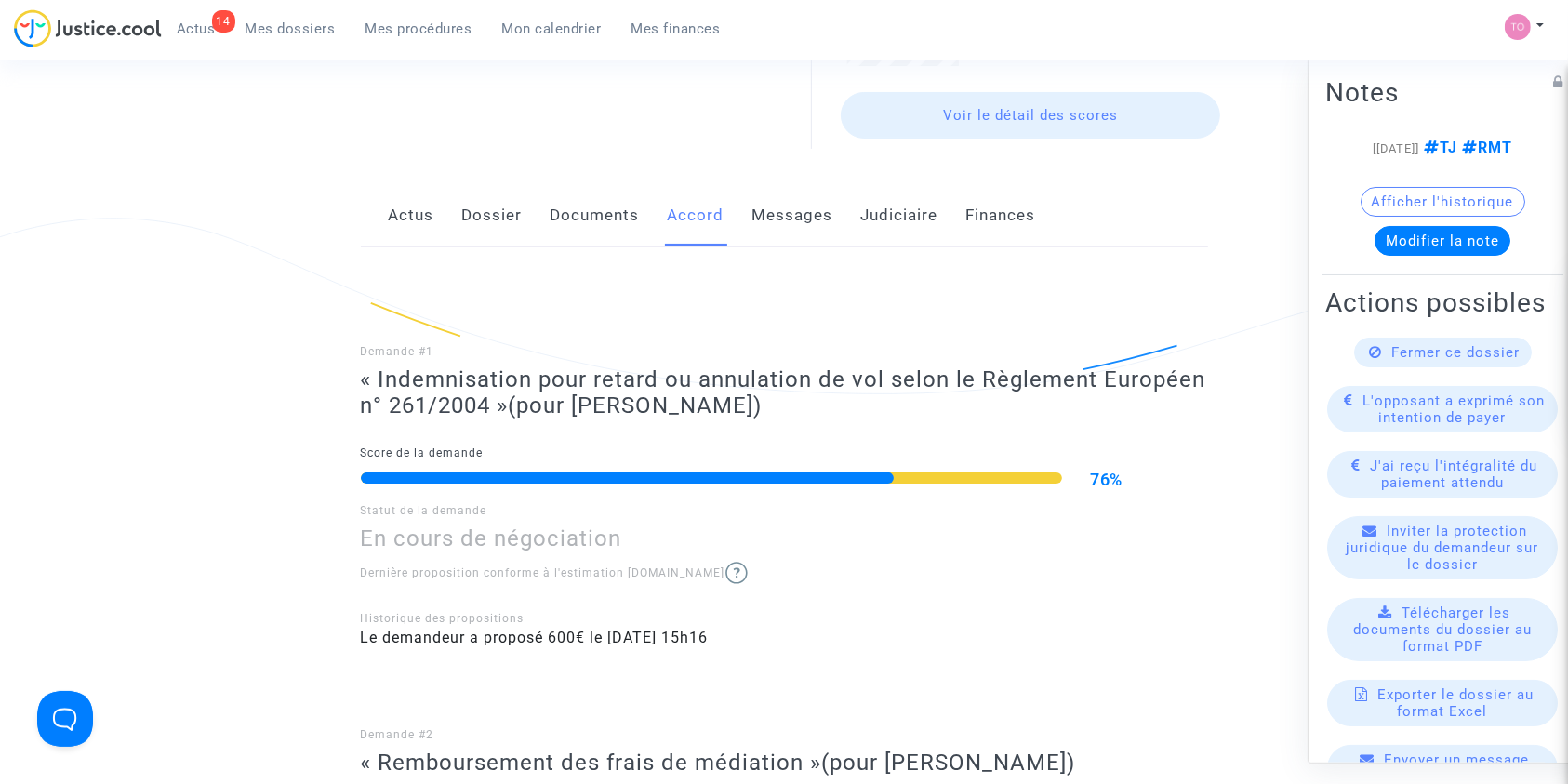
click at [479, 206] on link "Dossier" at bounding box center [492, 215] width 60 height 61
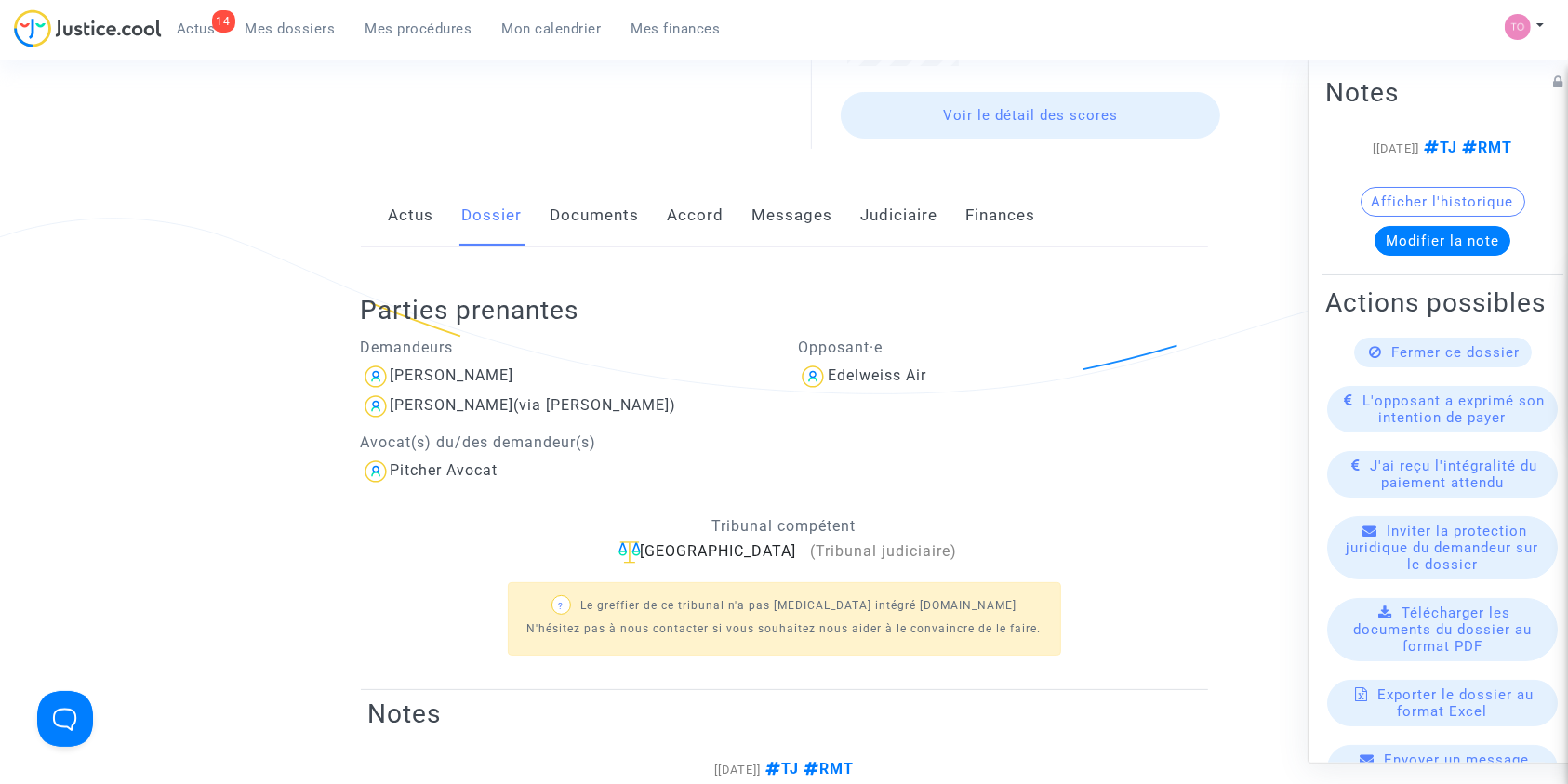
drag, startPoint x: 554, startPoint y: 369, endPoint x: 379, endPoint y: 369, distance: 175.0
click at [379, 369] on div "MOIZANT Veronique" at bounding box center [566, 376] width 410 height 30
copy div "MOIZANT Veronique"
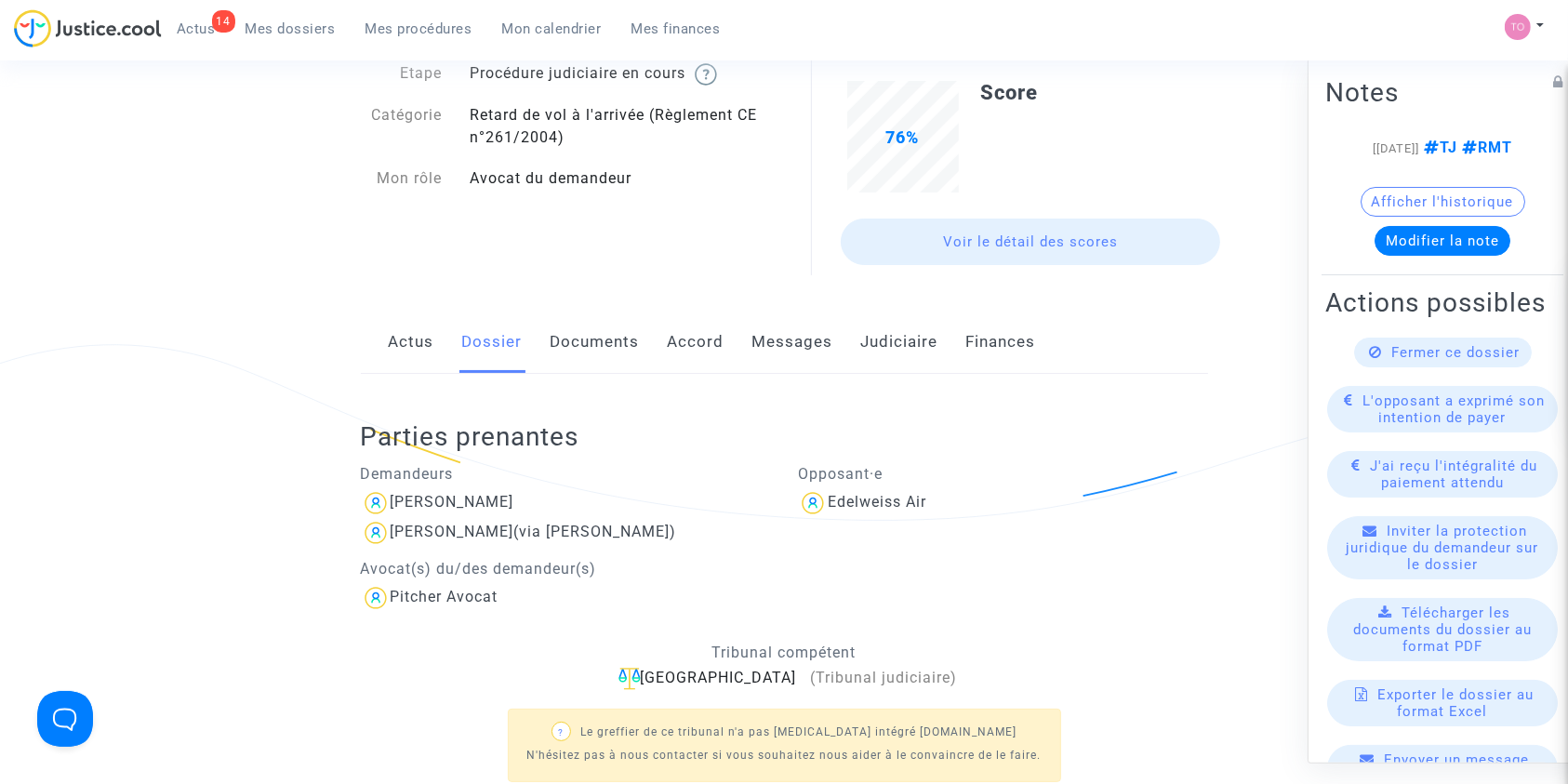
scroll to position [104, 0]
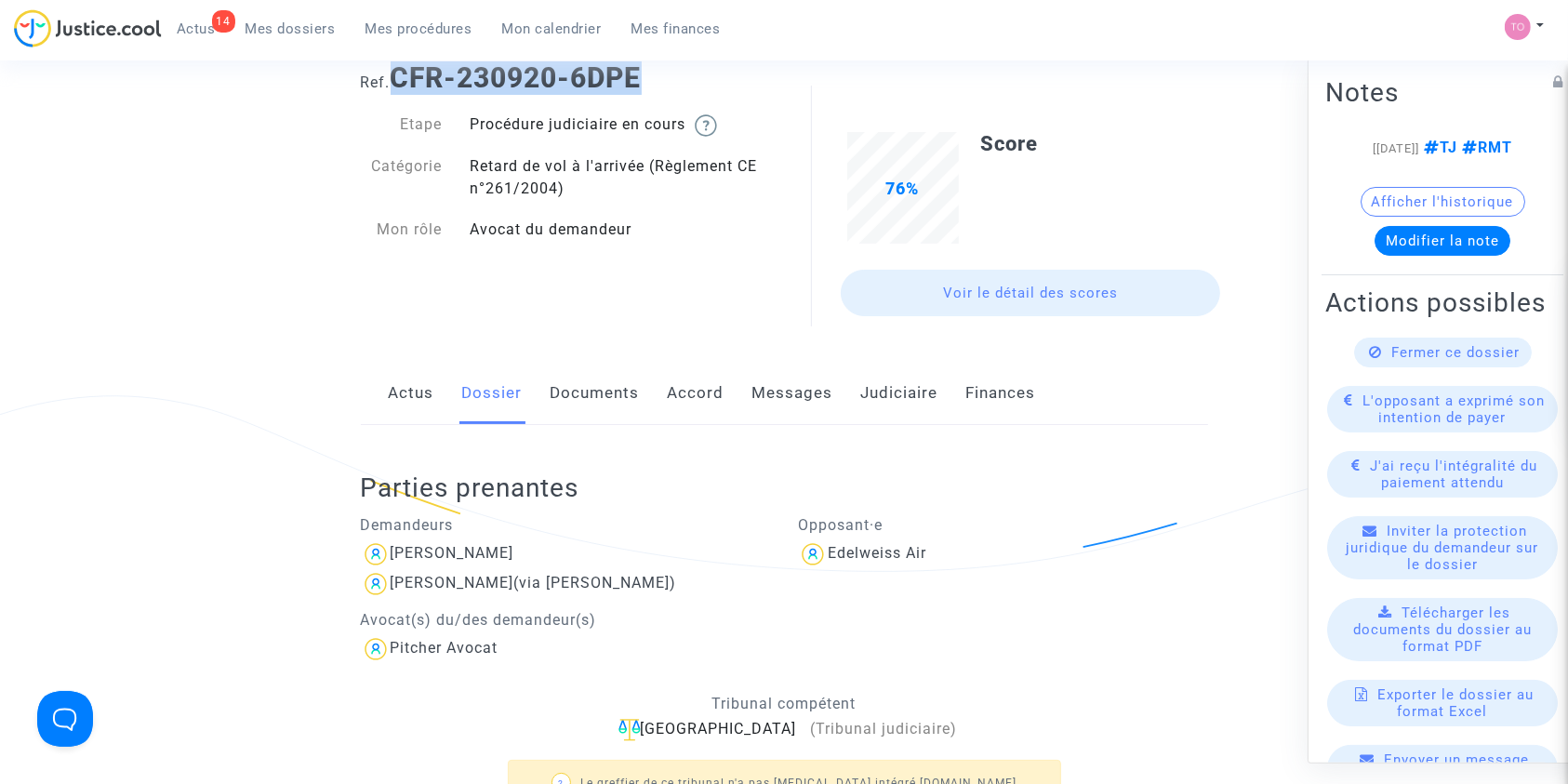
click at [698, 394] on link "Accord" at bounding box center [695, 393] width 56 height 61
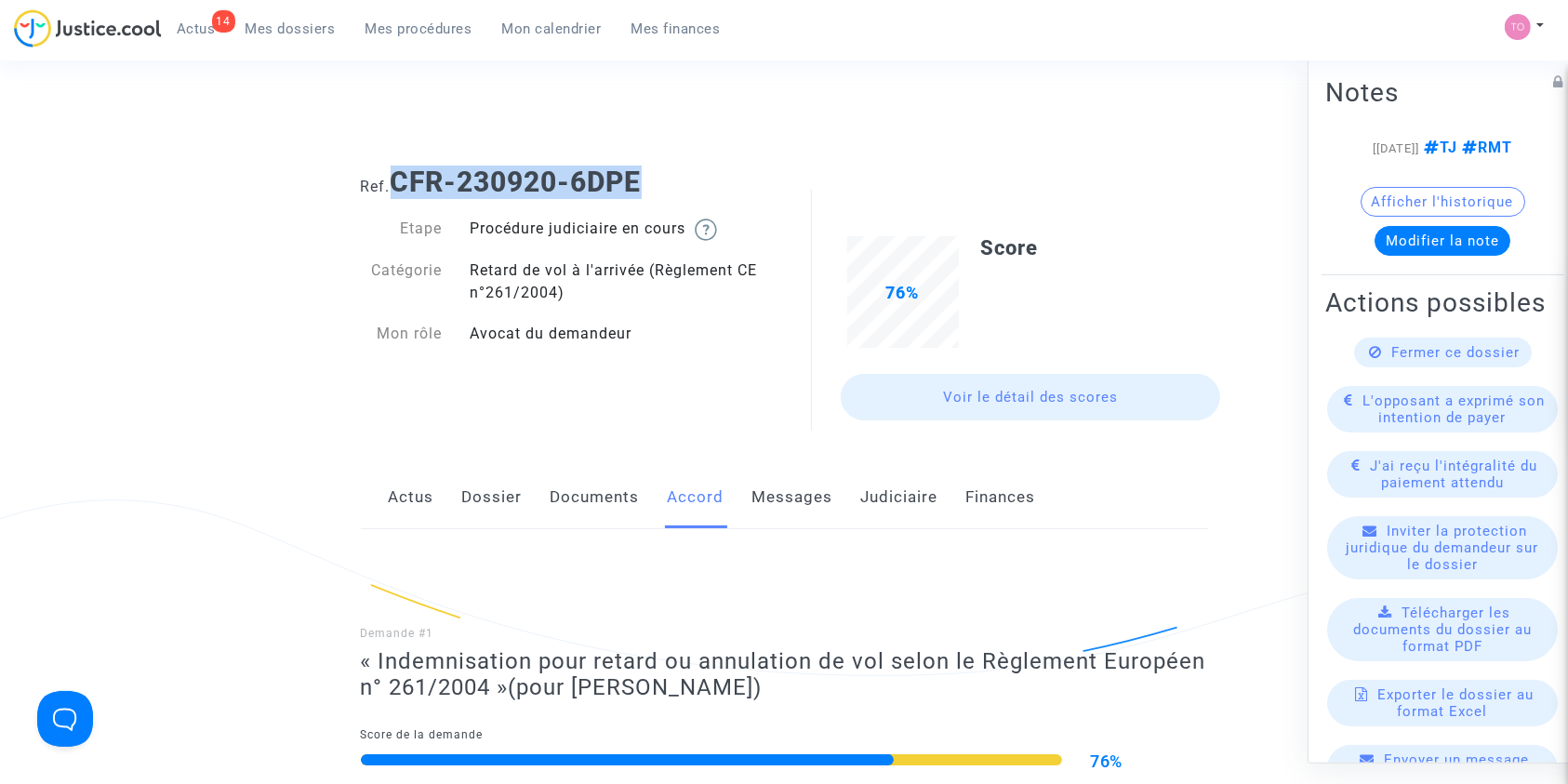
click at [899, 503] on link "Judiciaire" at bounding box center [900, 498] width 78 height 61
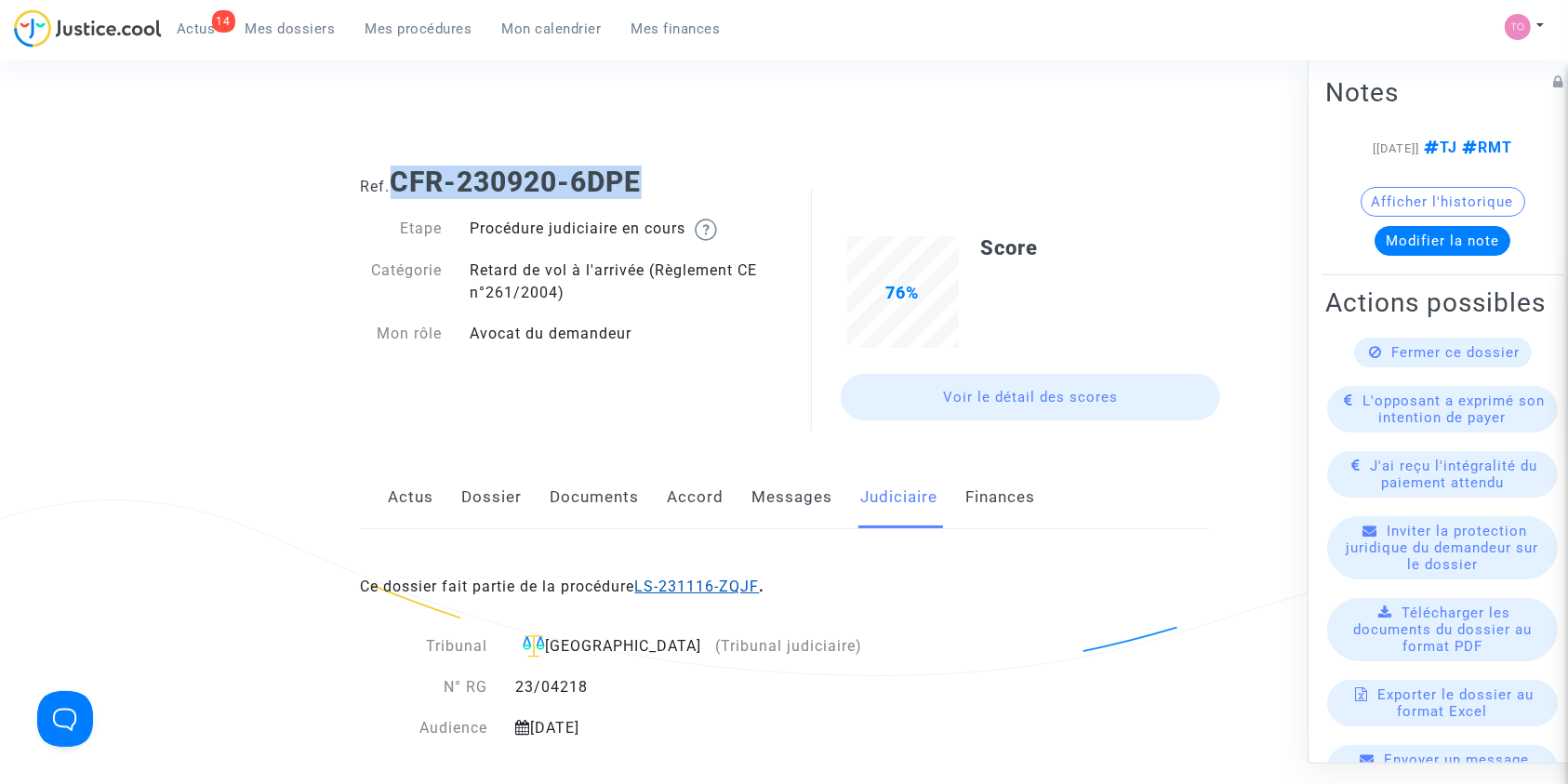
click at [736, 586] on link "LS-231116-ZQJF" at bounding box center [697, 586] width 124 height 17
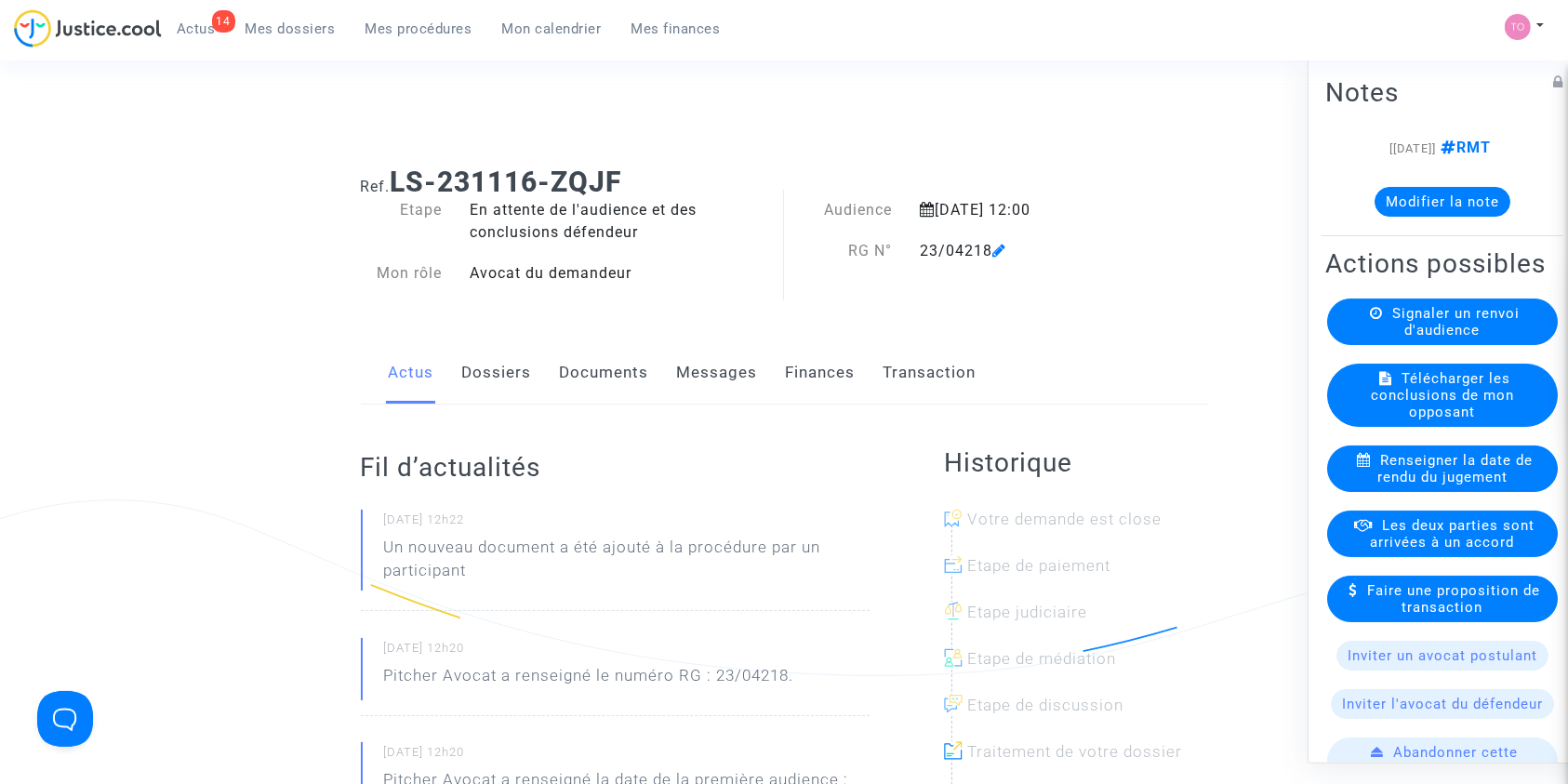
click at [1424, 186] on button "Modifier la note" at bounding box center [1443, 200] width 136 height 30
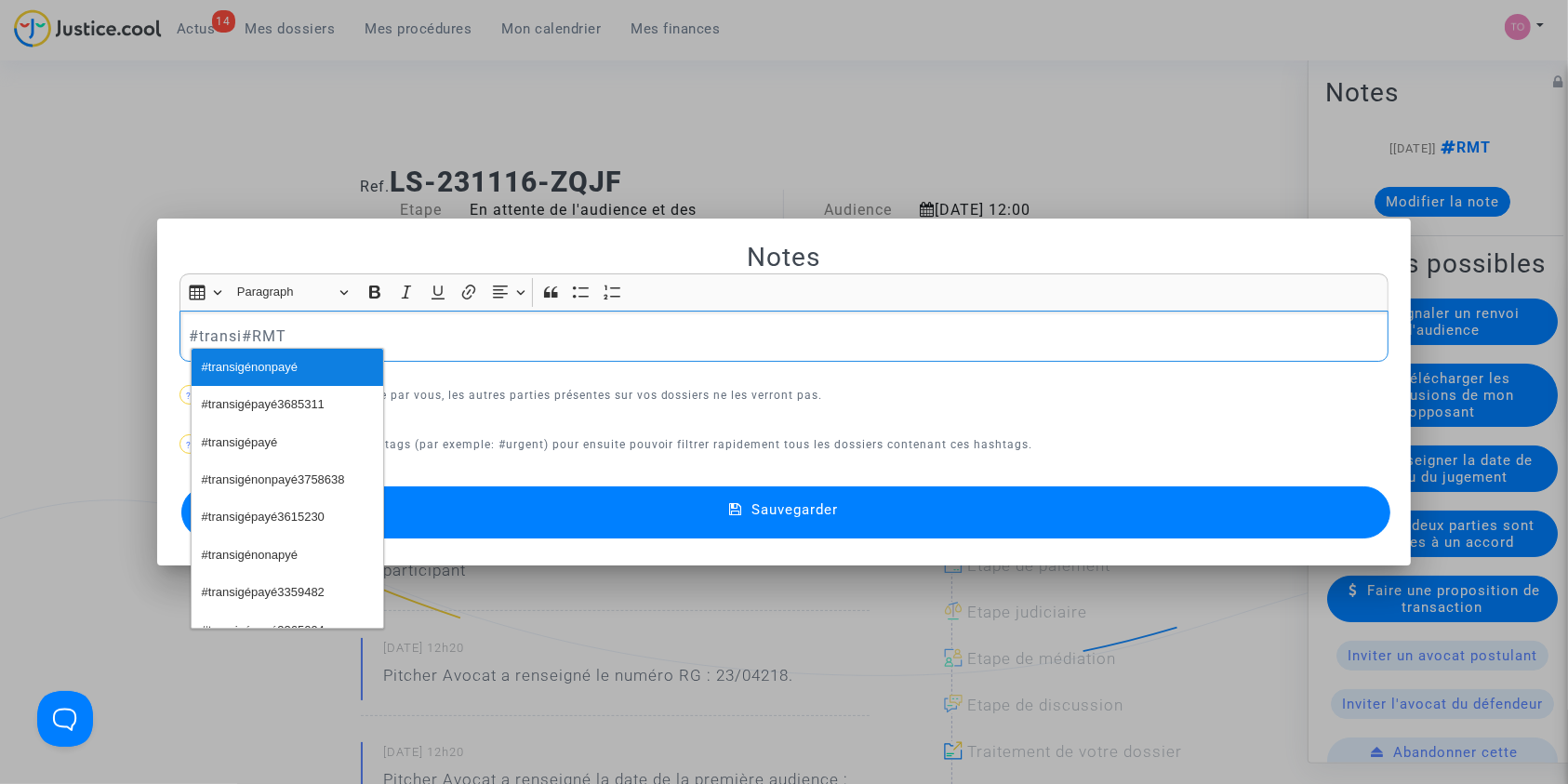
click at [276, 365] on span "#transigénonpayé" at bounding box center [250, 368] width 96 height 27
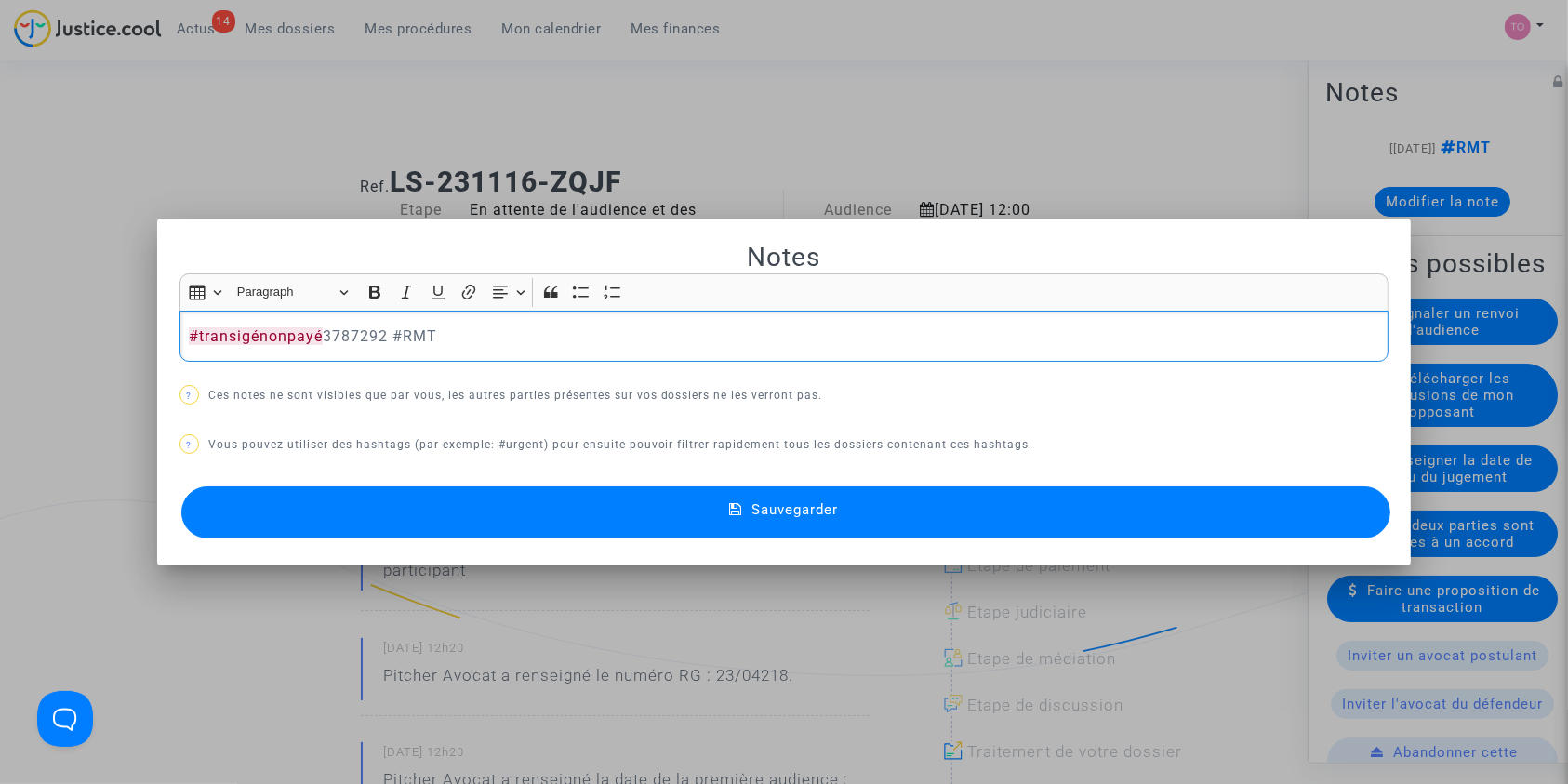
click at [560, 509] on button "Sauvegarder" at bounding box center [786, 512] width 1210 height 52
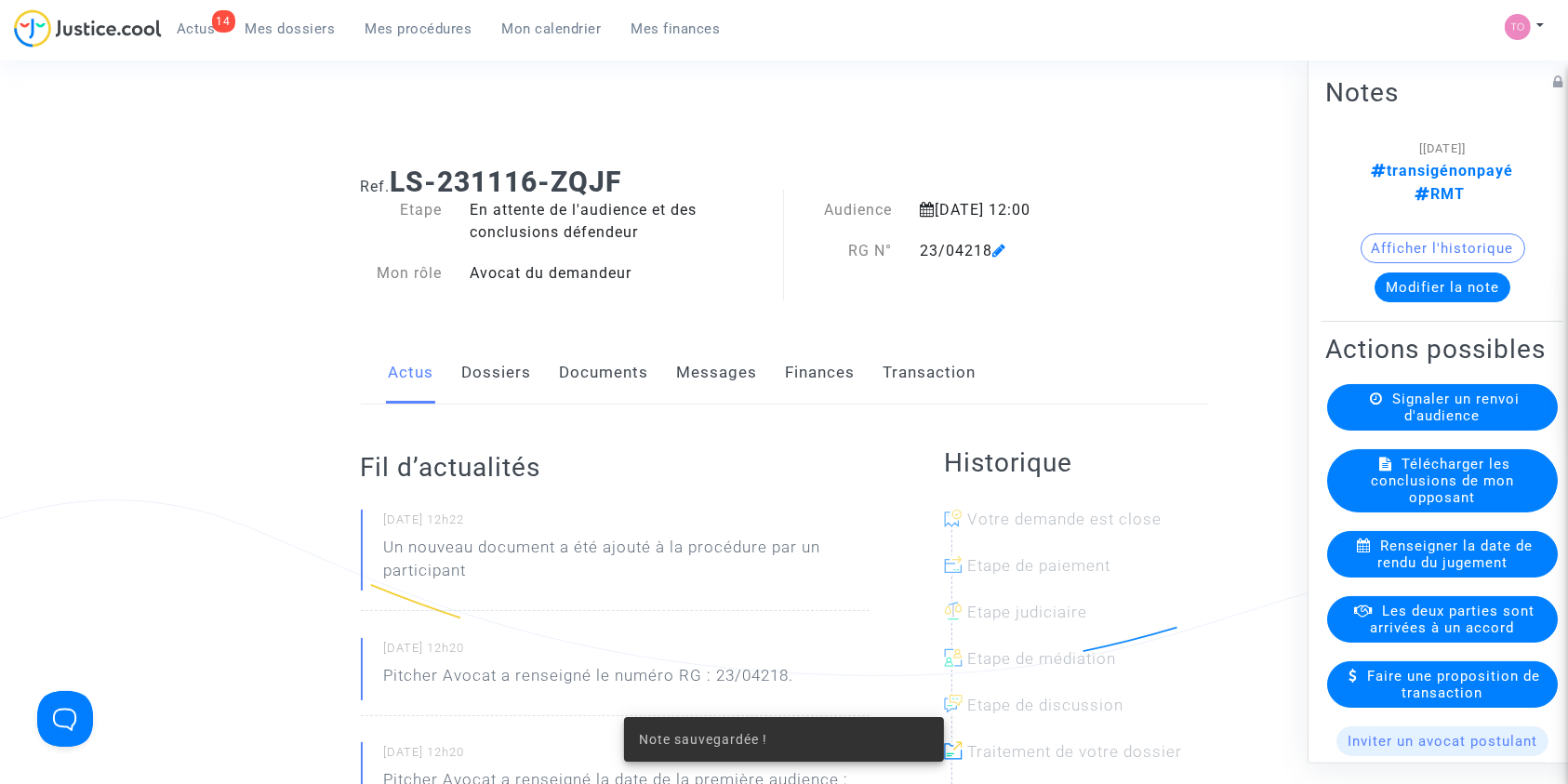
click at [1417, 614] on span "Les deux parties sont arrivées à un accord" at bounding box center [1453, 618] width 165 height 34
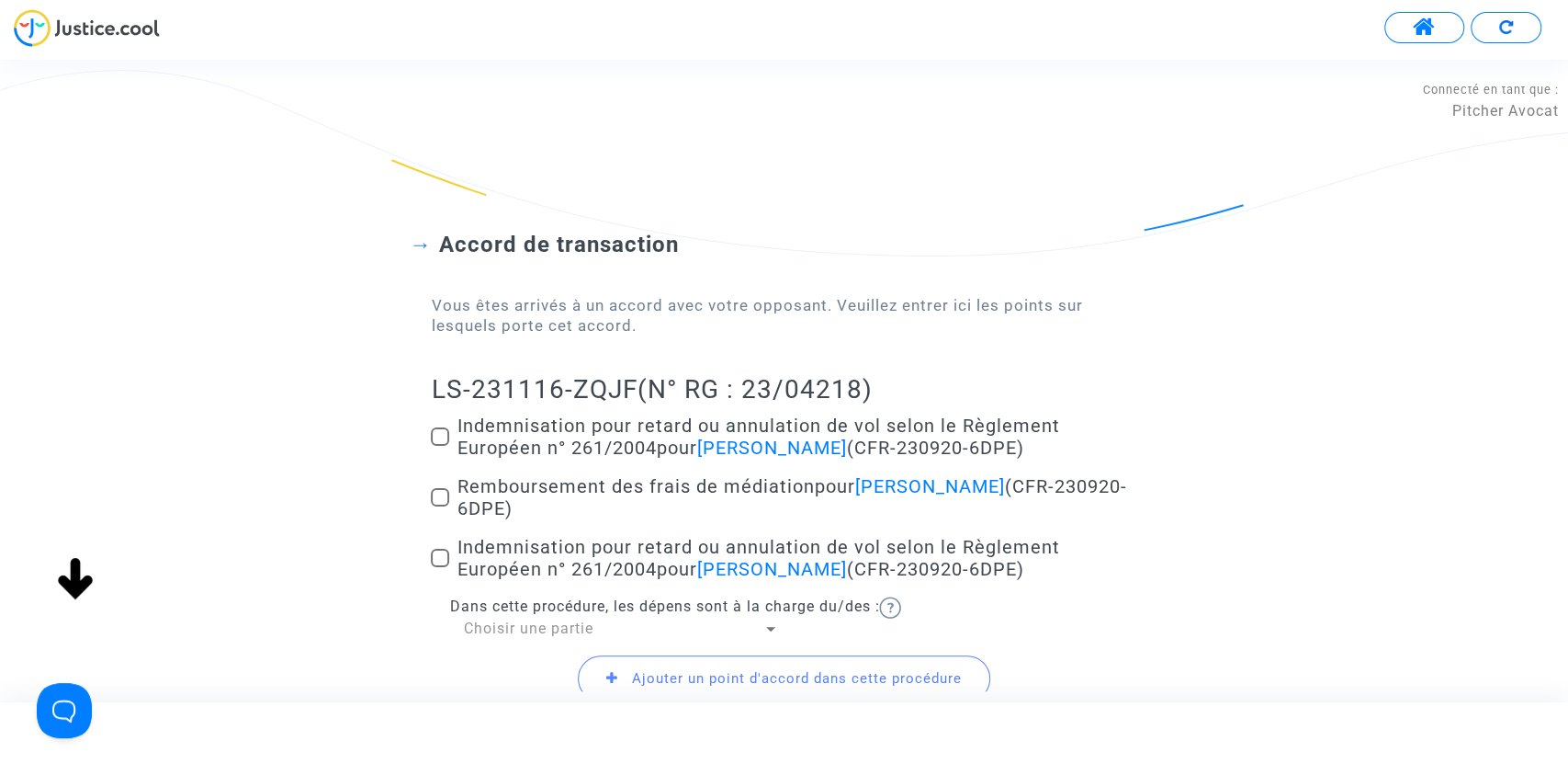
click at [440, 453] on label "Indemnisation pour retard ou annulation de vol selon le Règlement Européen n° 2…" at bounding box center [784, 436] width 706 height 44
click at [440, 447] on input "Indemnisation pour retard ou annulation de vol selon le Règlement Européen n° 2…" at bounding box center [439, 446] width 1 height 1
checkbox input "true"
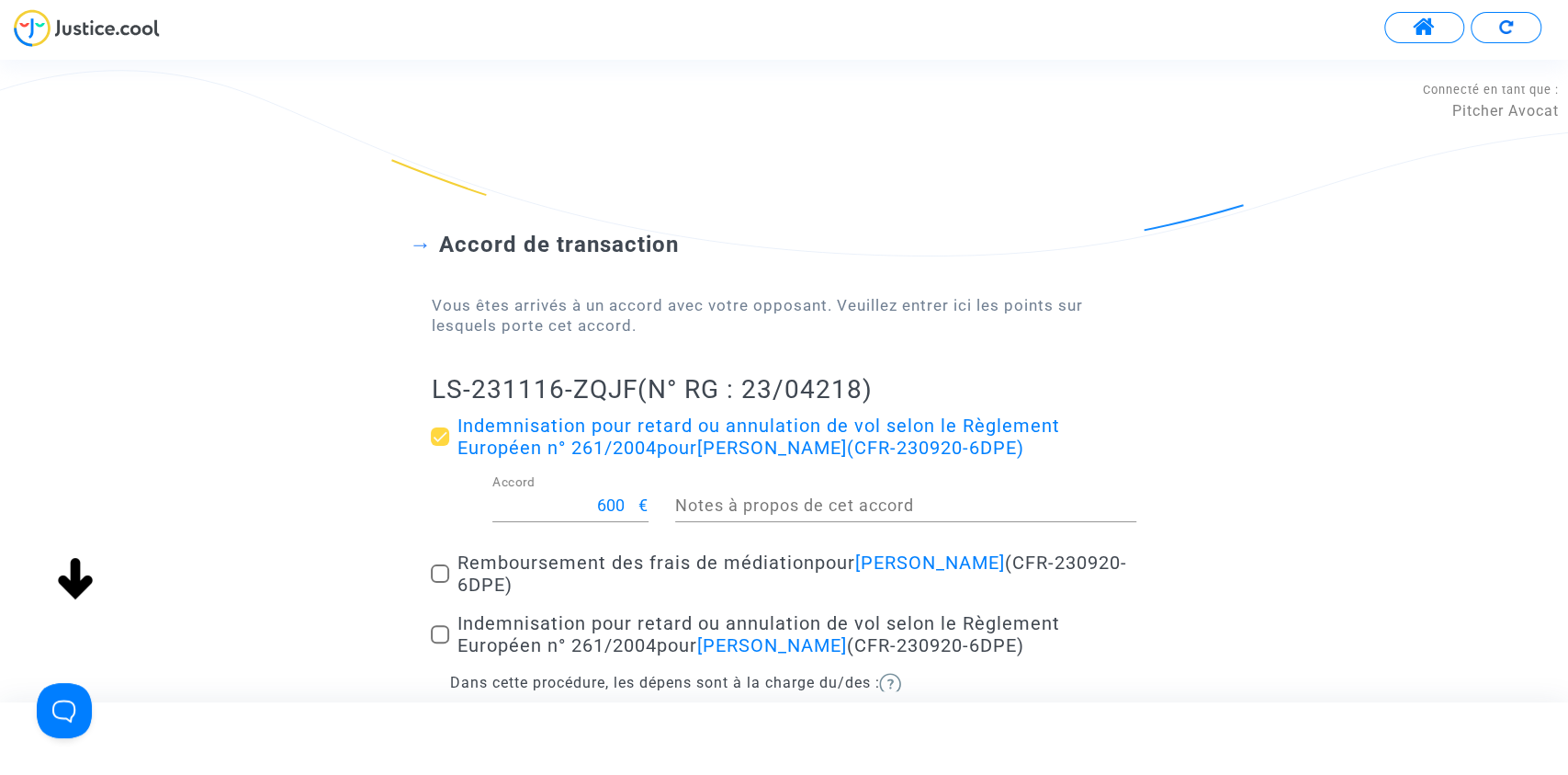
click at [439, 571] on span at bounding box center [440, 572] width 18 height 18
click at [439, 583] on input "Remboursement des frais de médiation pour MOIZANT Veronique (CFR-230920-6DPE)" at bounding box center [439, 583] width 1 height 1
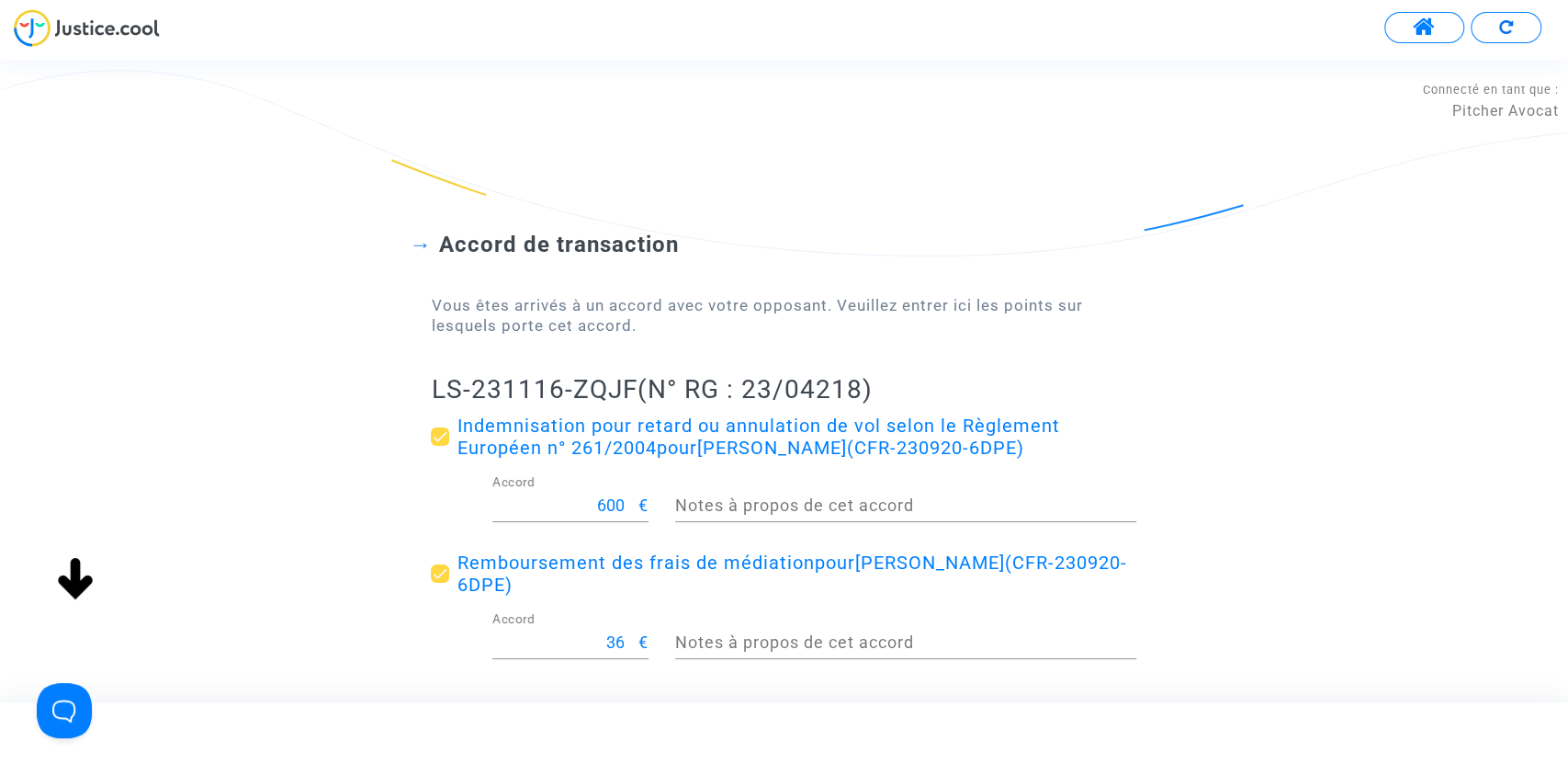
scroll to position [255, 0]
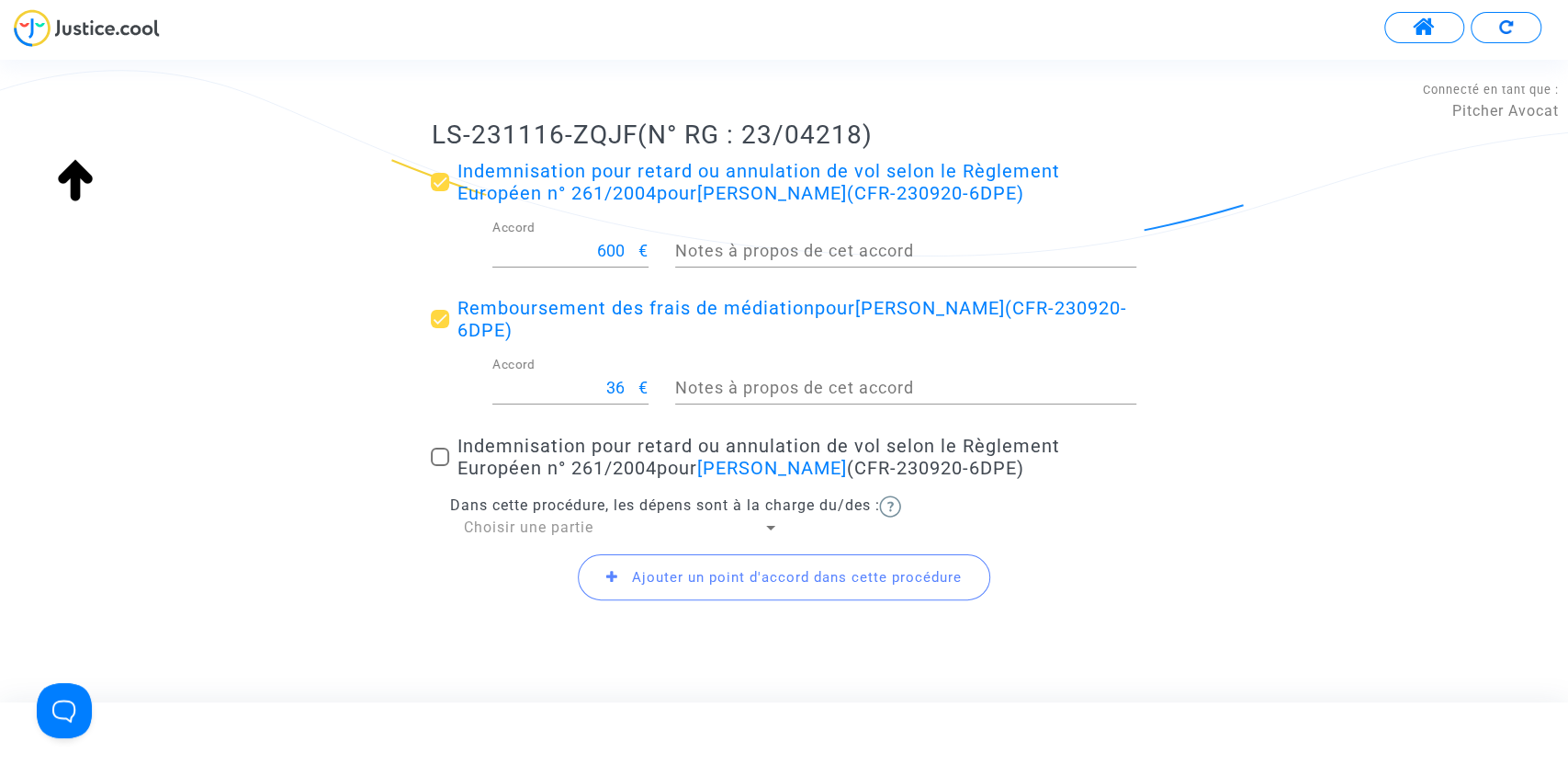
click at [434, 320] on span at bounding box center [440, 318] width 18 height 18
click at [439, 328] on input "Remboursement des frais de médiation pour MOIZANT Veronique (CFR-230920-6DPE)" at bounding box center [439, 328] width 1 height 1
checkbox input "false"
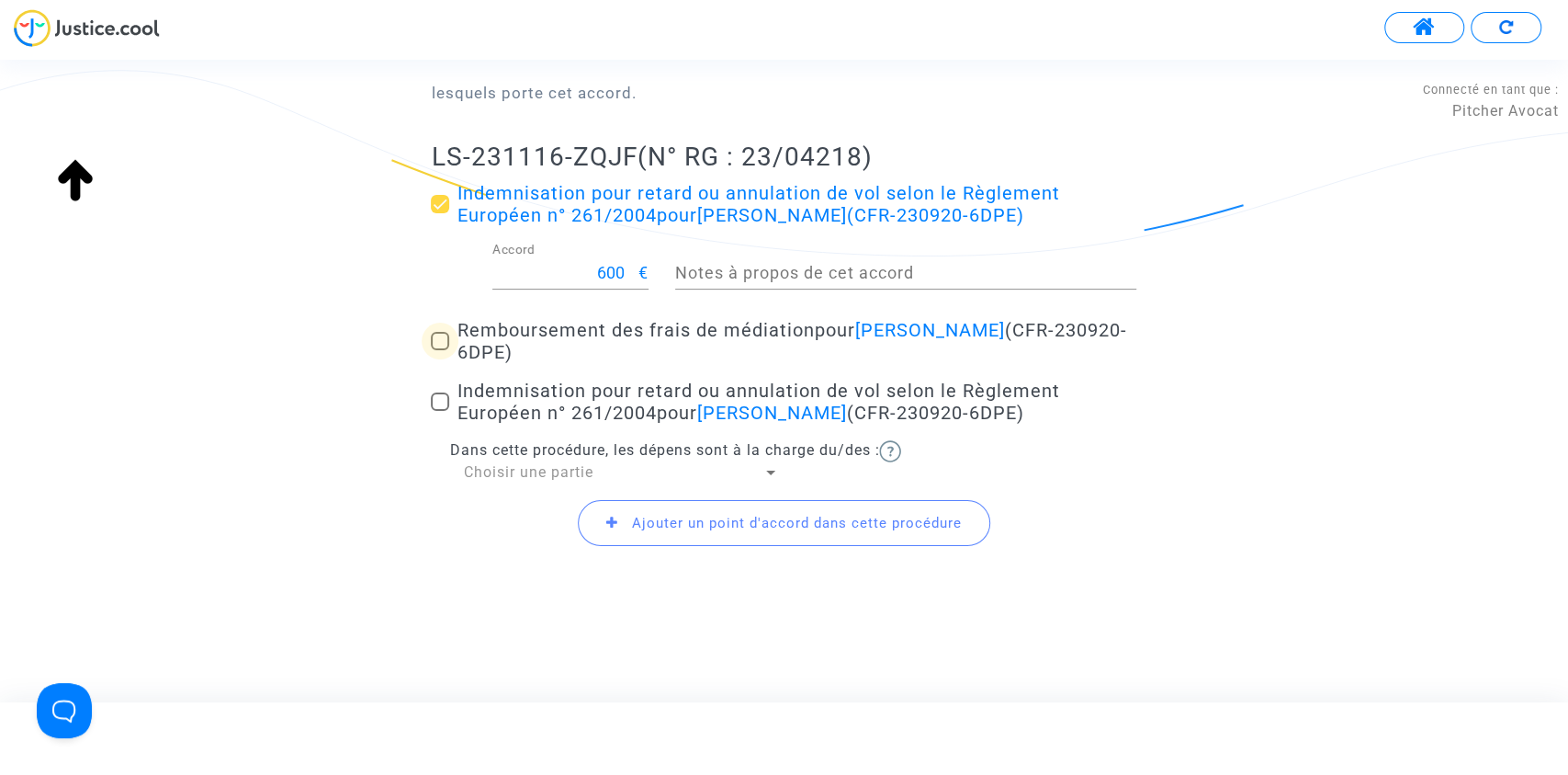
scroll to position [232, 0]
click at [436, 398] on span at bounding box center [440, 402] width 18 height 18
click at [439, 412] on input "Indemnisation pour retard ou annulation de vol selon le Règlement Européen n° 2…" at bounding box center [439, 412] width 1 height 1
checkbox input "true"
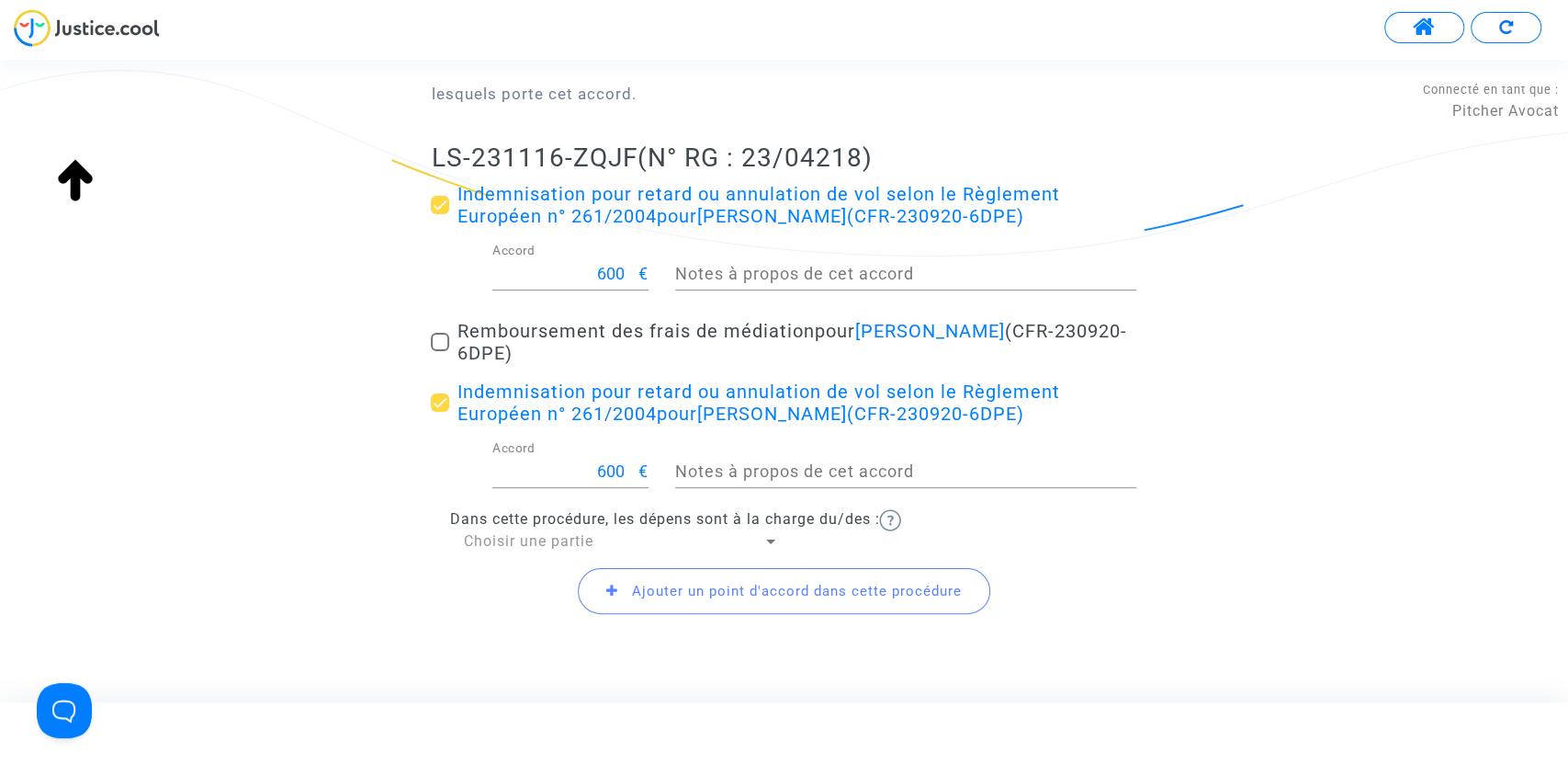
click at [482, 533] on span "Choisir une partie" at bounding box center [528, 540] width 130 height 17
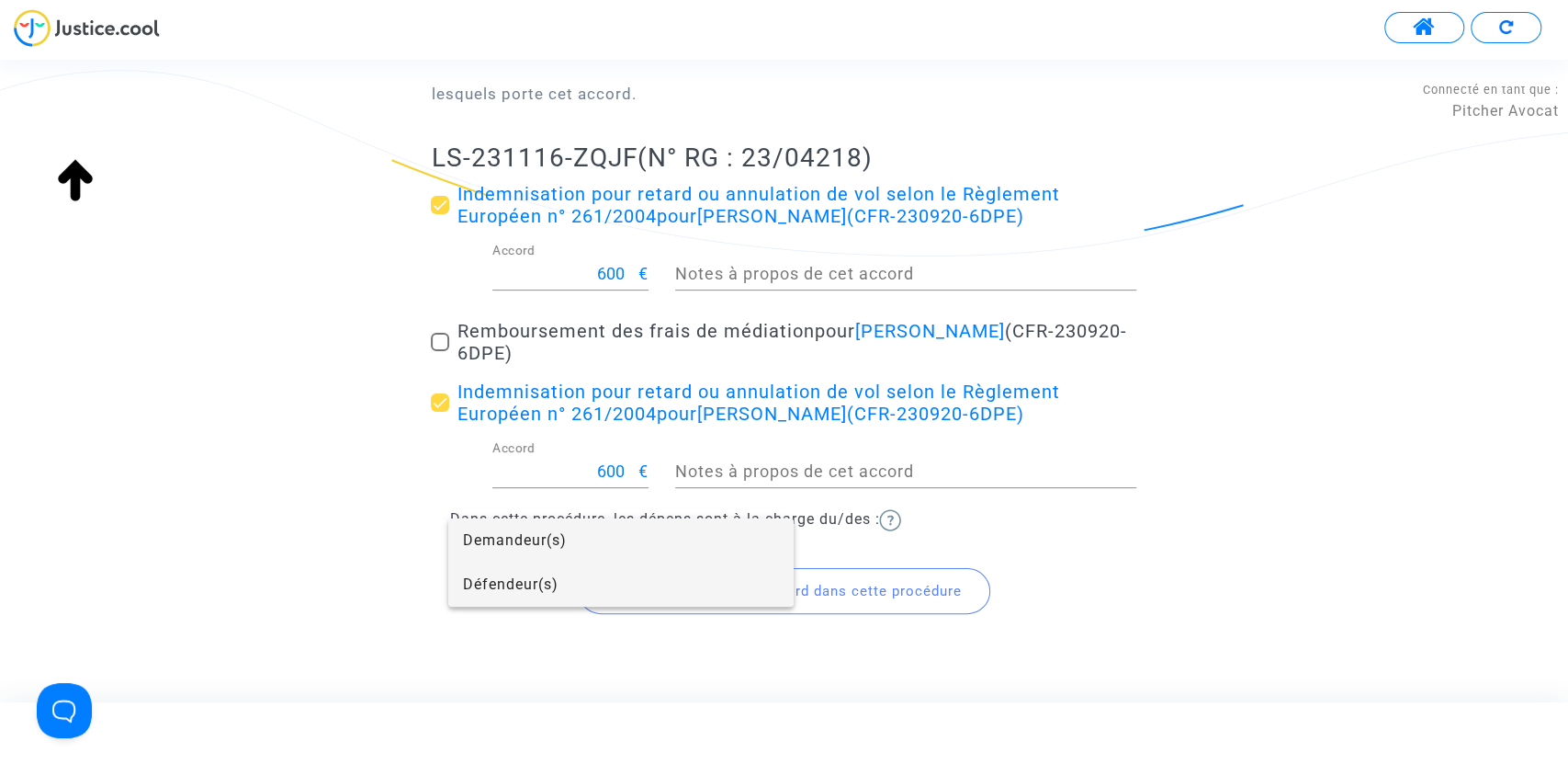
click at [482, 572] on span "Défendeur(s)" at bounding box center [621, 585] width 316 height 44
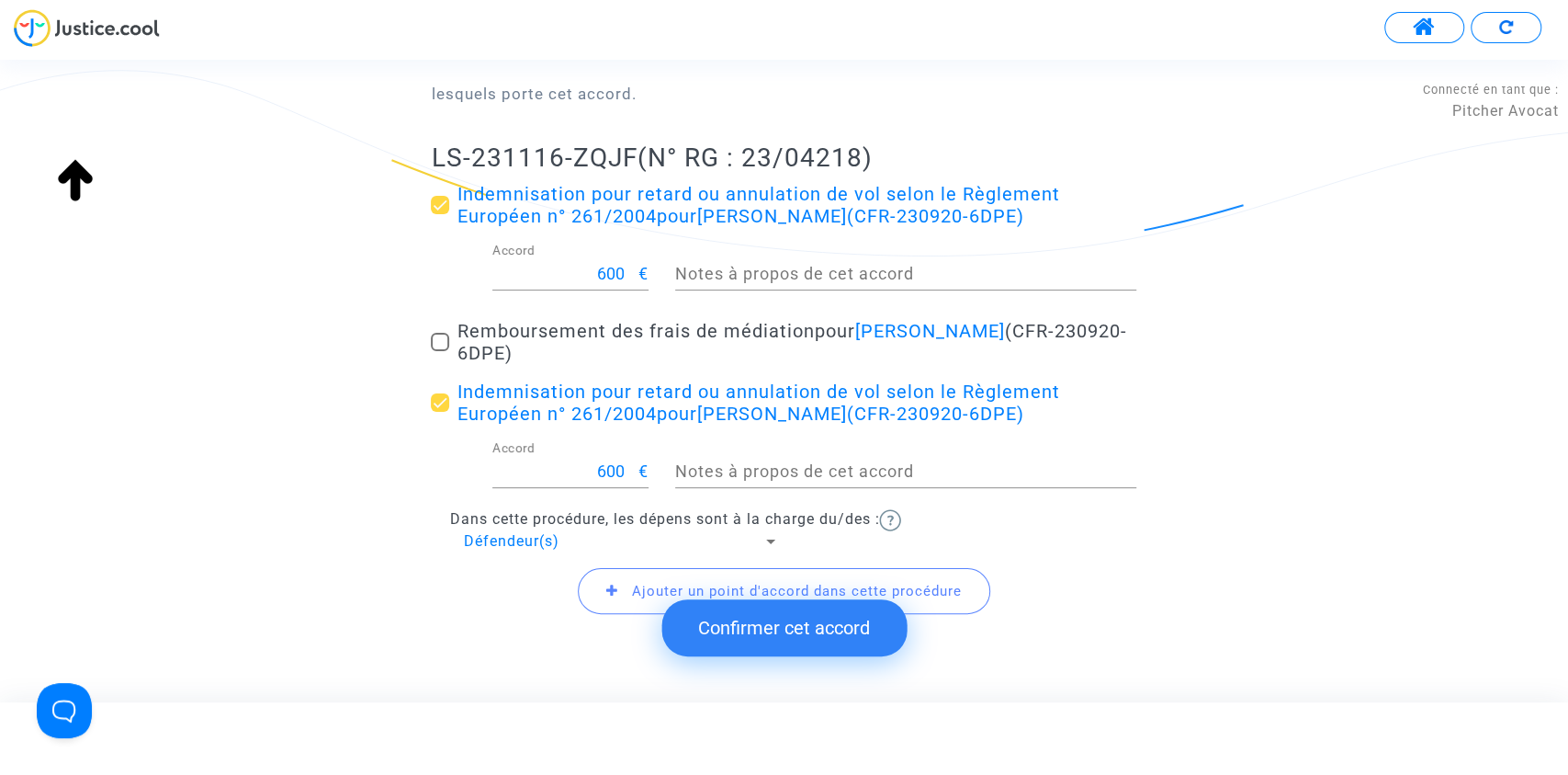
scroll to position [299, 0]
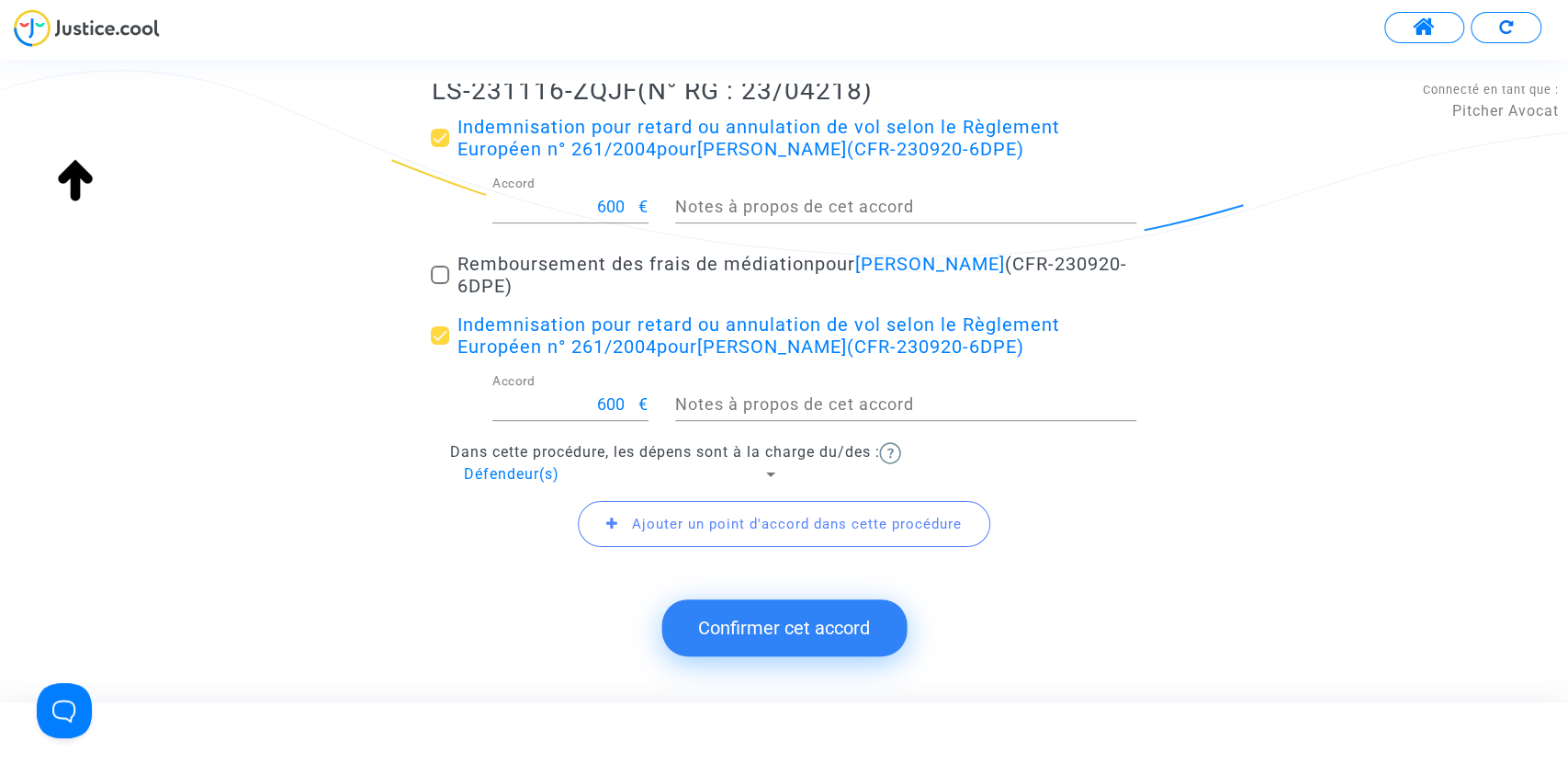
drag, startPoint x: 617, startPoint y: 585, endPoint x: 389, endPoint y: 601, distance: 228.6
click at [389, 601] on div "Accord de transaction Vous êtes arrivés à un accord avec votre opposant. Veuill…" at bounding box center [784, 394] width 1568 height 622
click at [633, 518] on span "Ajouter un point d'accord dans cette procédure" at bounding box center [796, 523] width 330 height 16
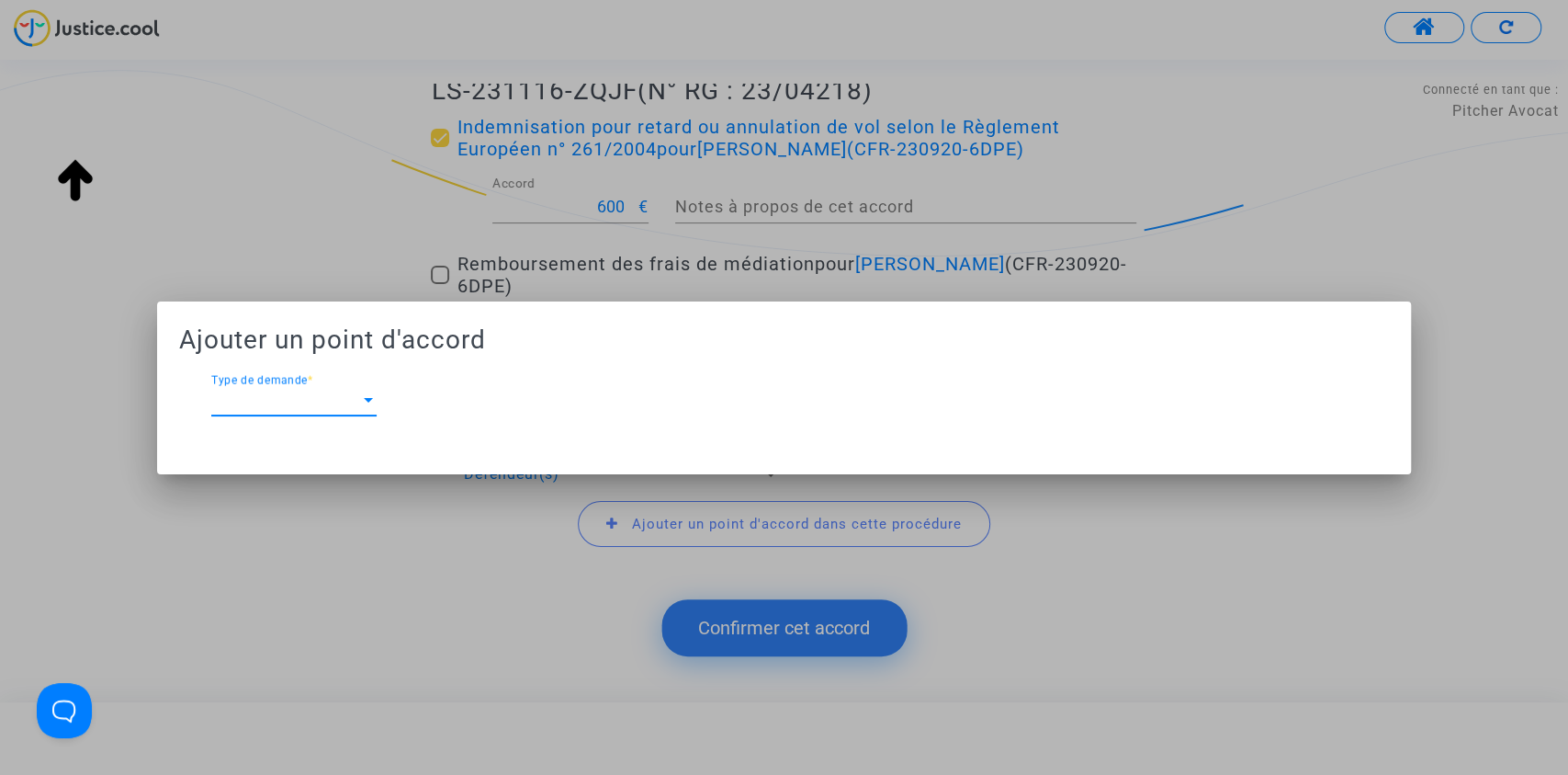
click at [303, 407] on span "Type de demande" at bounding box center [285, 400] width 148 height 16
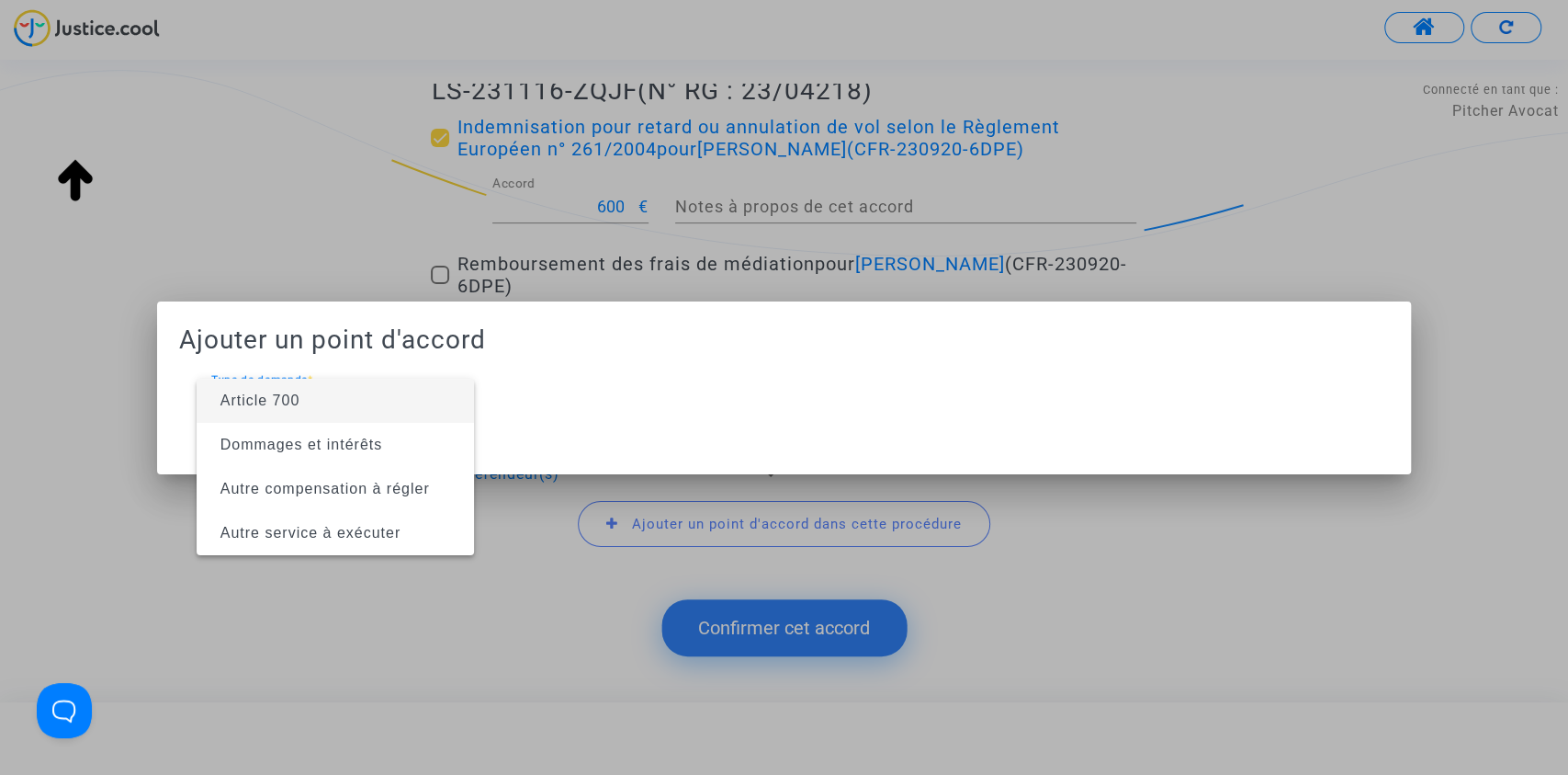
click at [284, 404] on span "Article 700" at bounding box center [260, 400] width 80 height 16
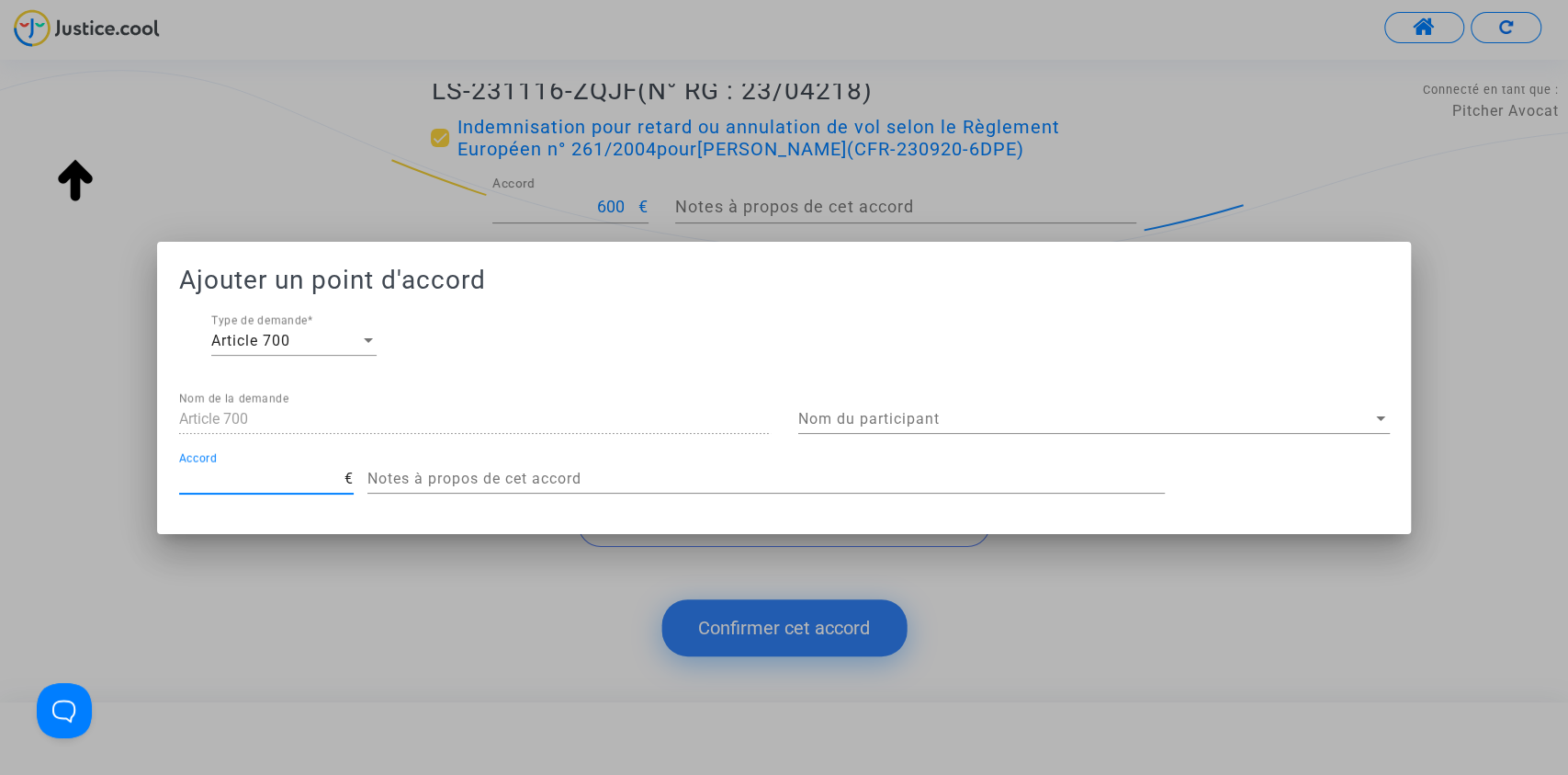
click at [247, 484] on input "Accord" at bounding box center [261, 478] width 166 height 16
type input "200"
click at [867, 427] on span "Nom du participant" at bounding box center [1086, 418] width 575 height 16
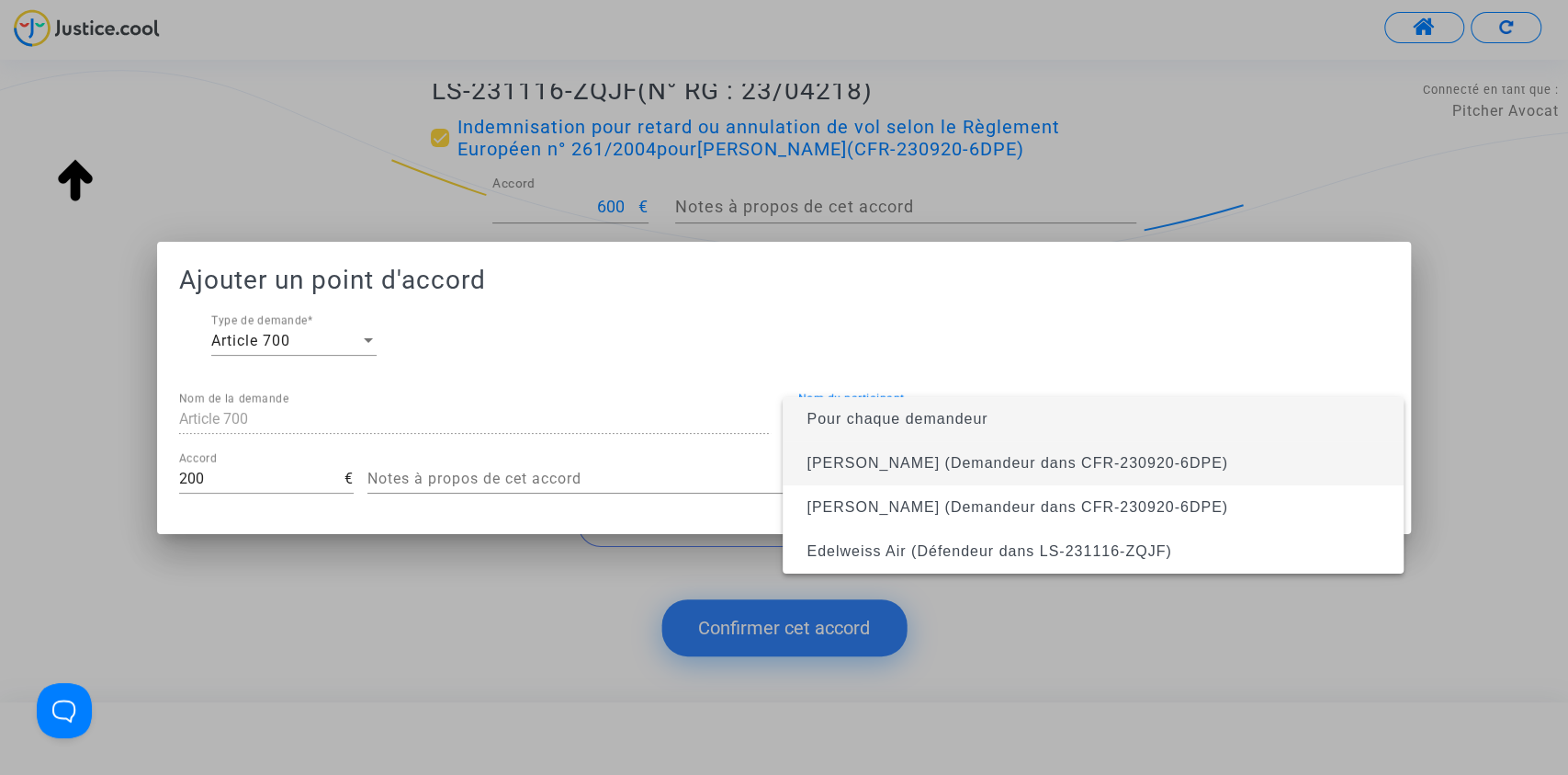
click at [852, 466] on span "MOIZANT Veronique (Demandeur dans CFR-230920-6DPE)" at bounding box center [1018, 463] width 422 height 16
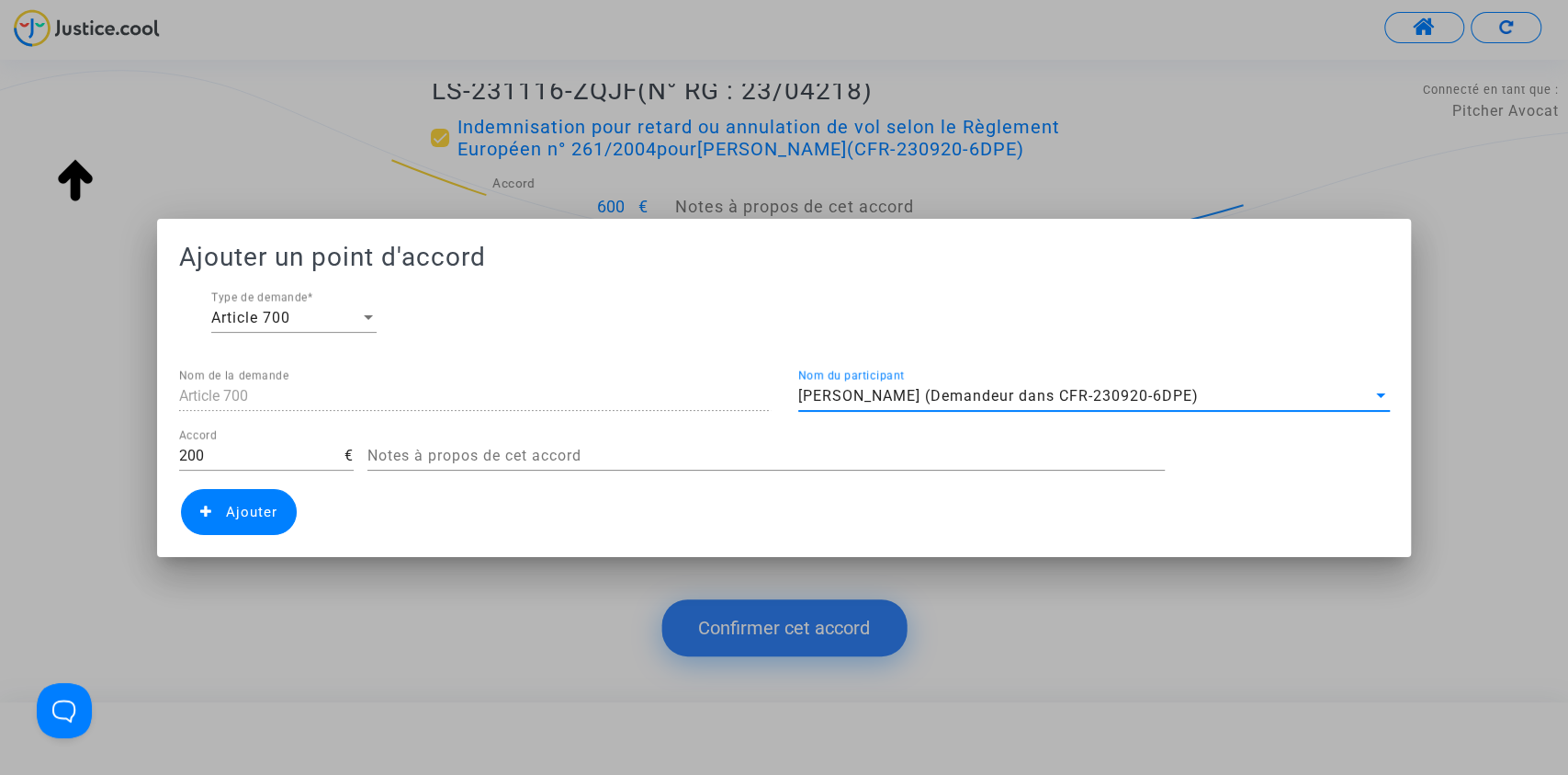
click at [248, 517] on span "Ajouter" at bounding box center [252, 511] width 51 height 16
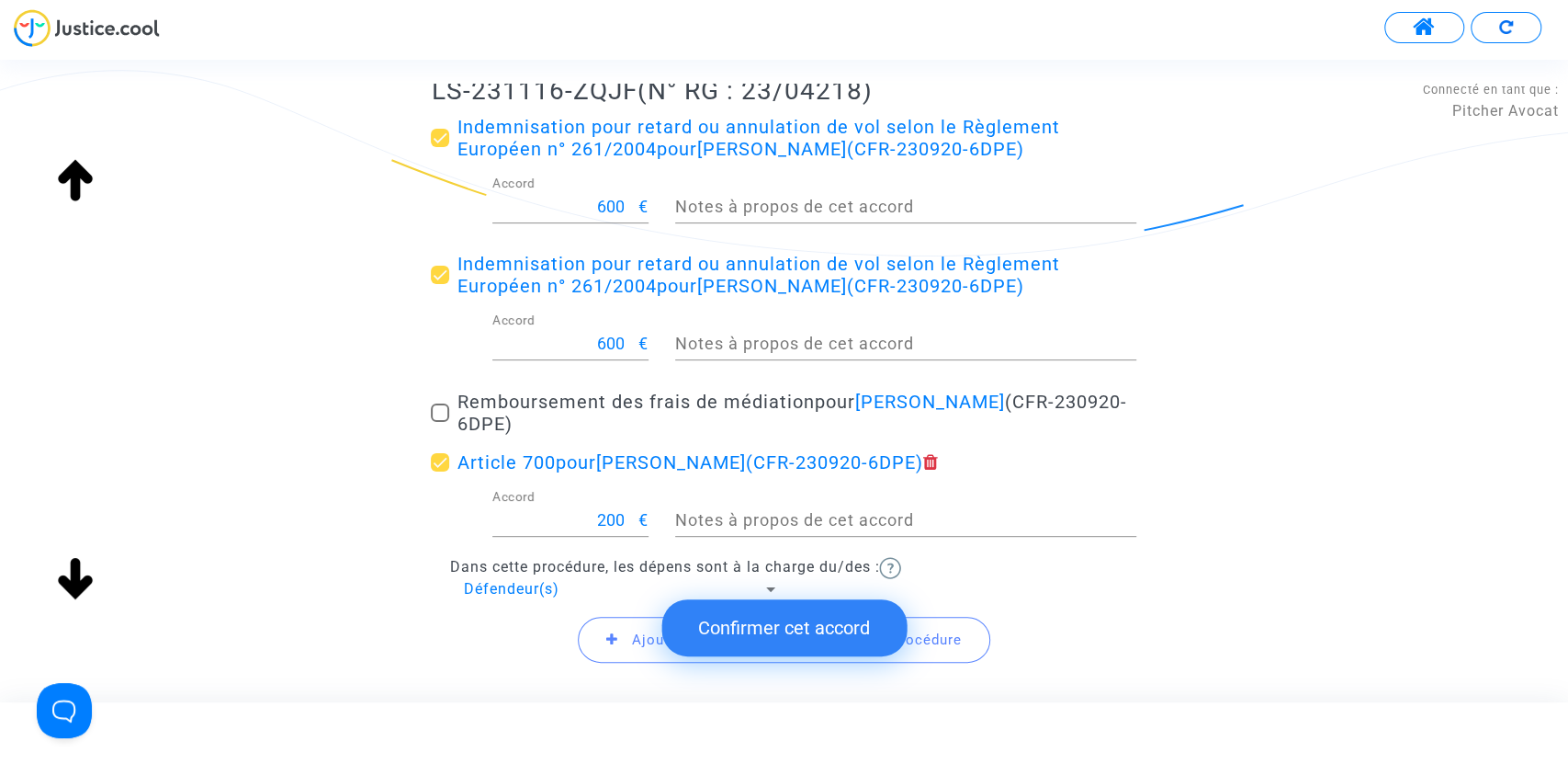
click at [808, 617] on button "Confirmer cet accord" at bounding box center [783, 627] width 245 height 57
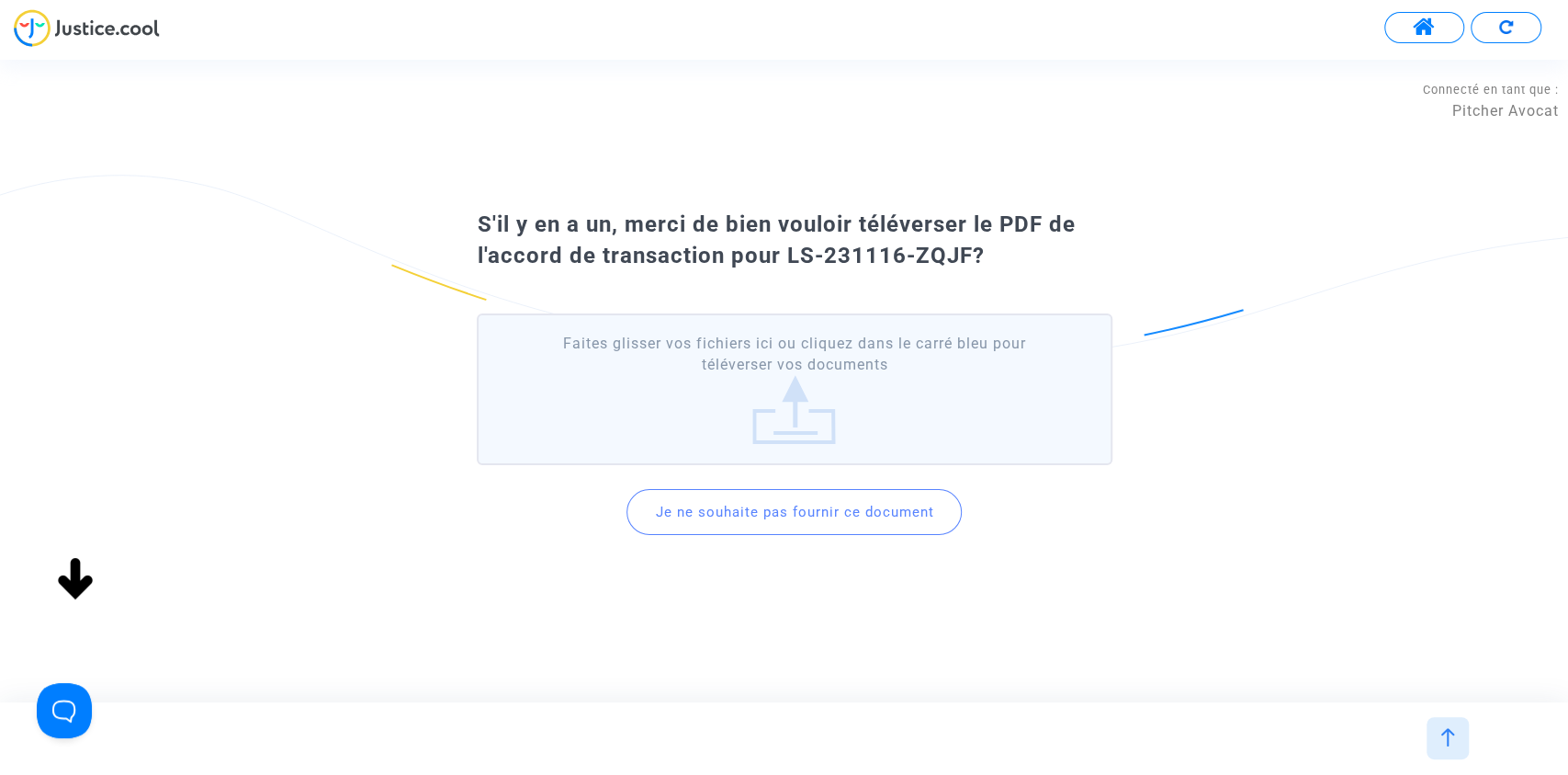
click at [757, 511] on button "Je ne souhaite pas fournir ce document" at bounding box center [794, 512] width 336 height 46
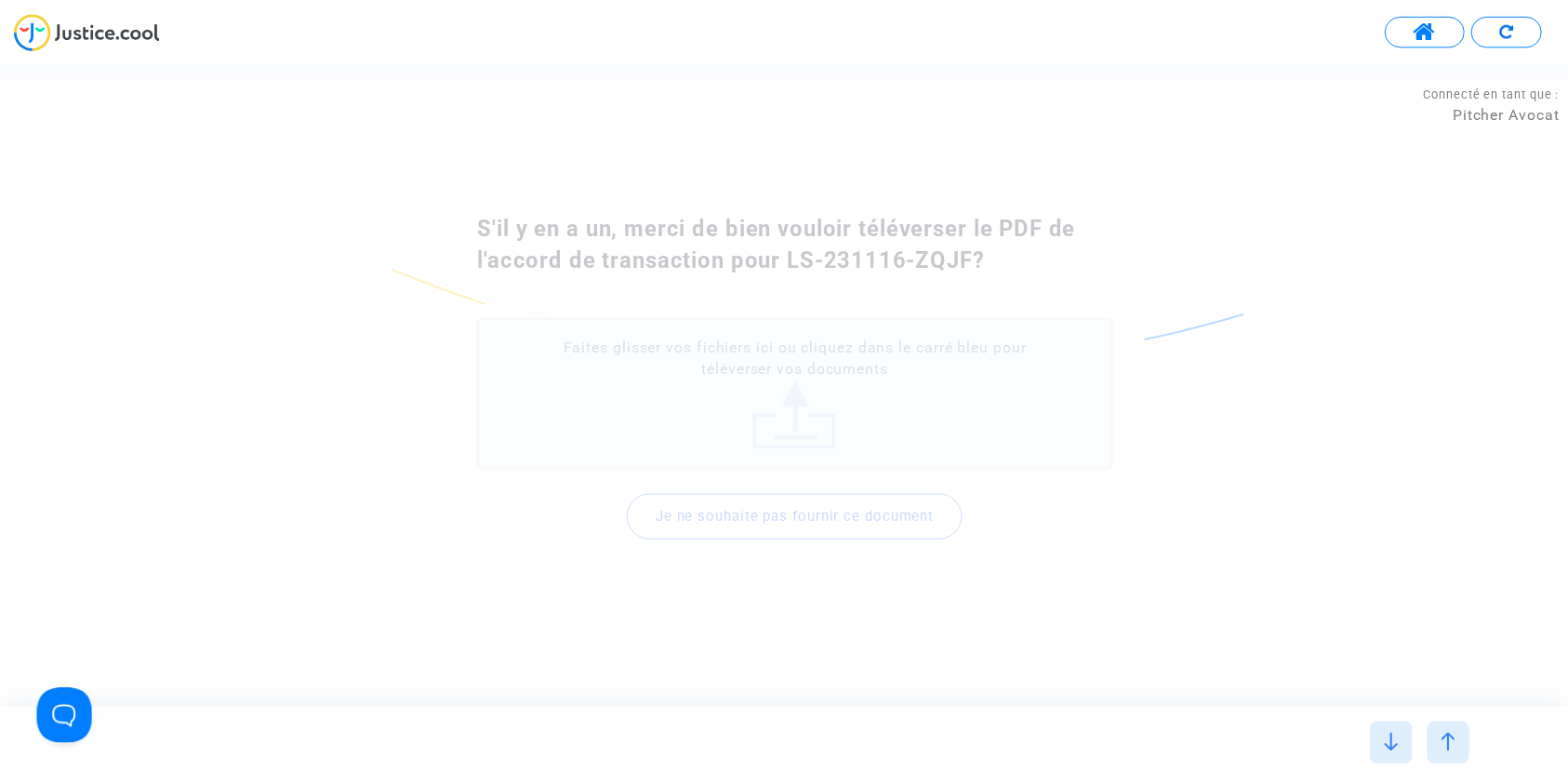
scroll to position [0, 0]
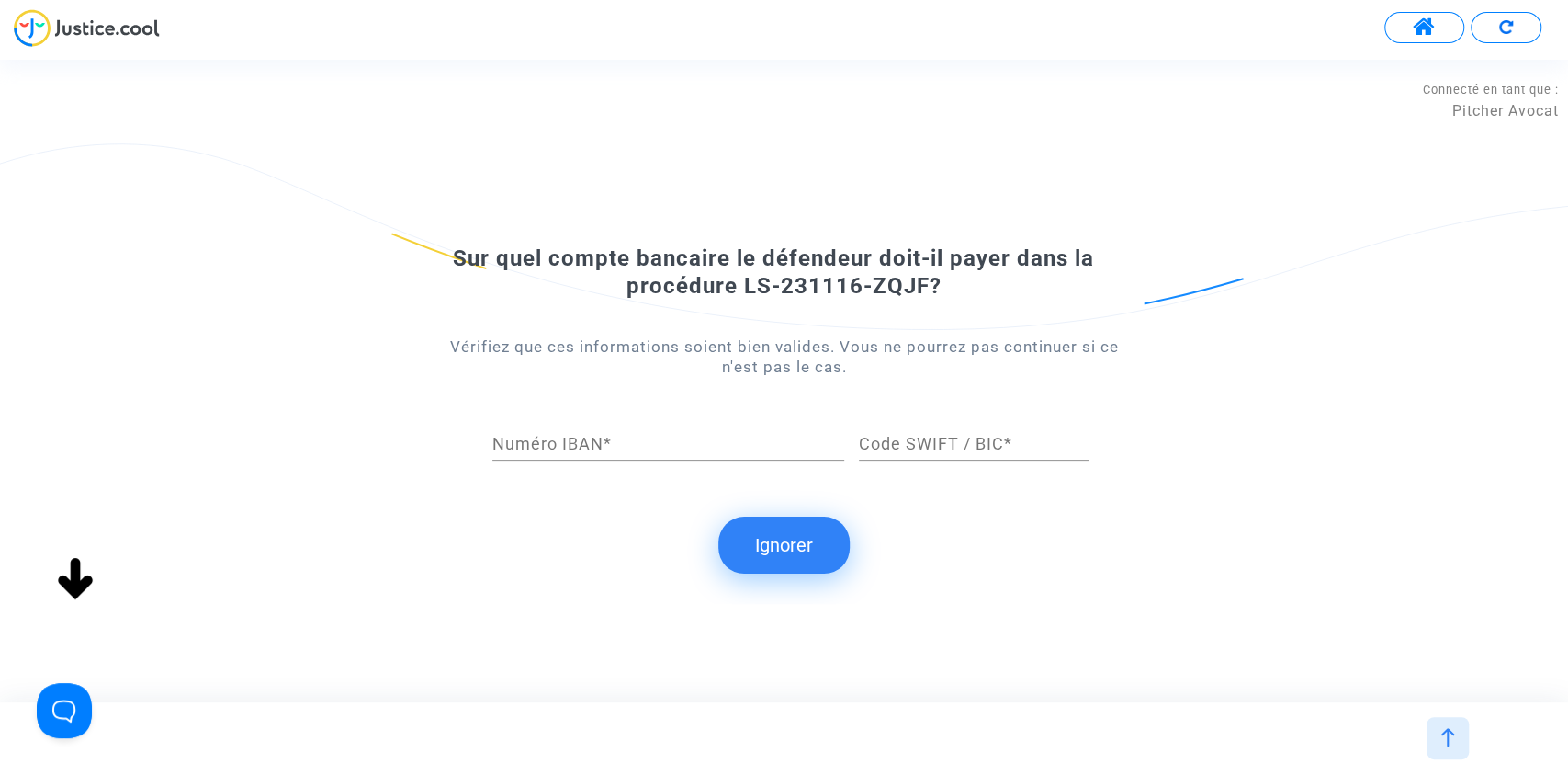
click at [757, 531] on button "Ignorer" at bounding box center [784, 545] width 131 height 57
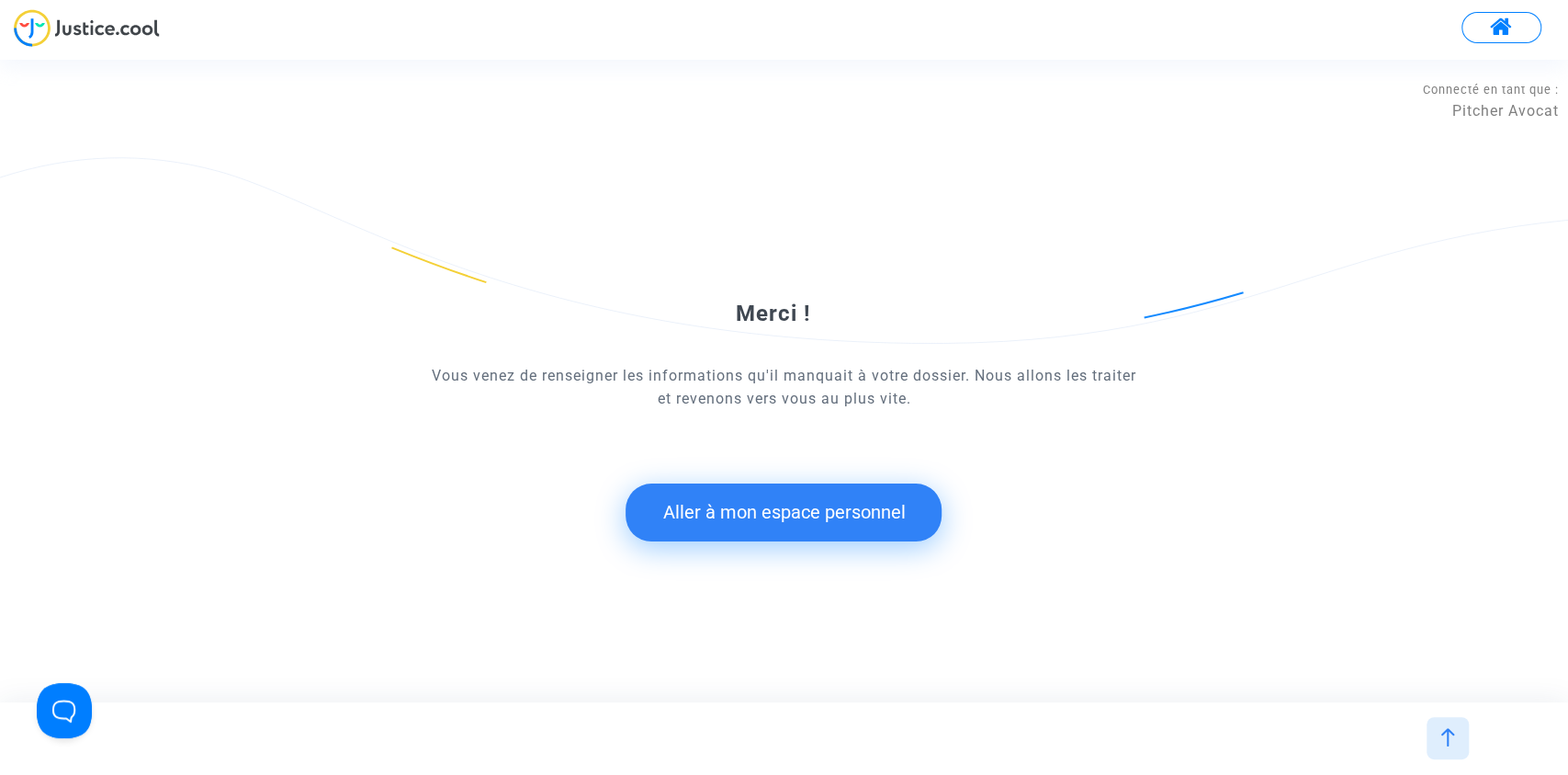
click at [721, 500] on button "Aller à mon espace personnel" at bounding box center [784, 512] width 316 height 57
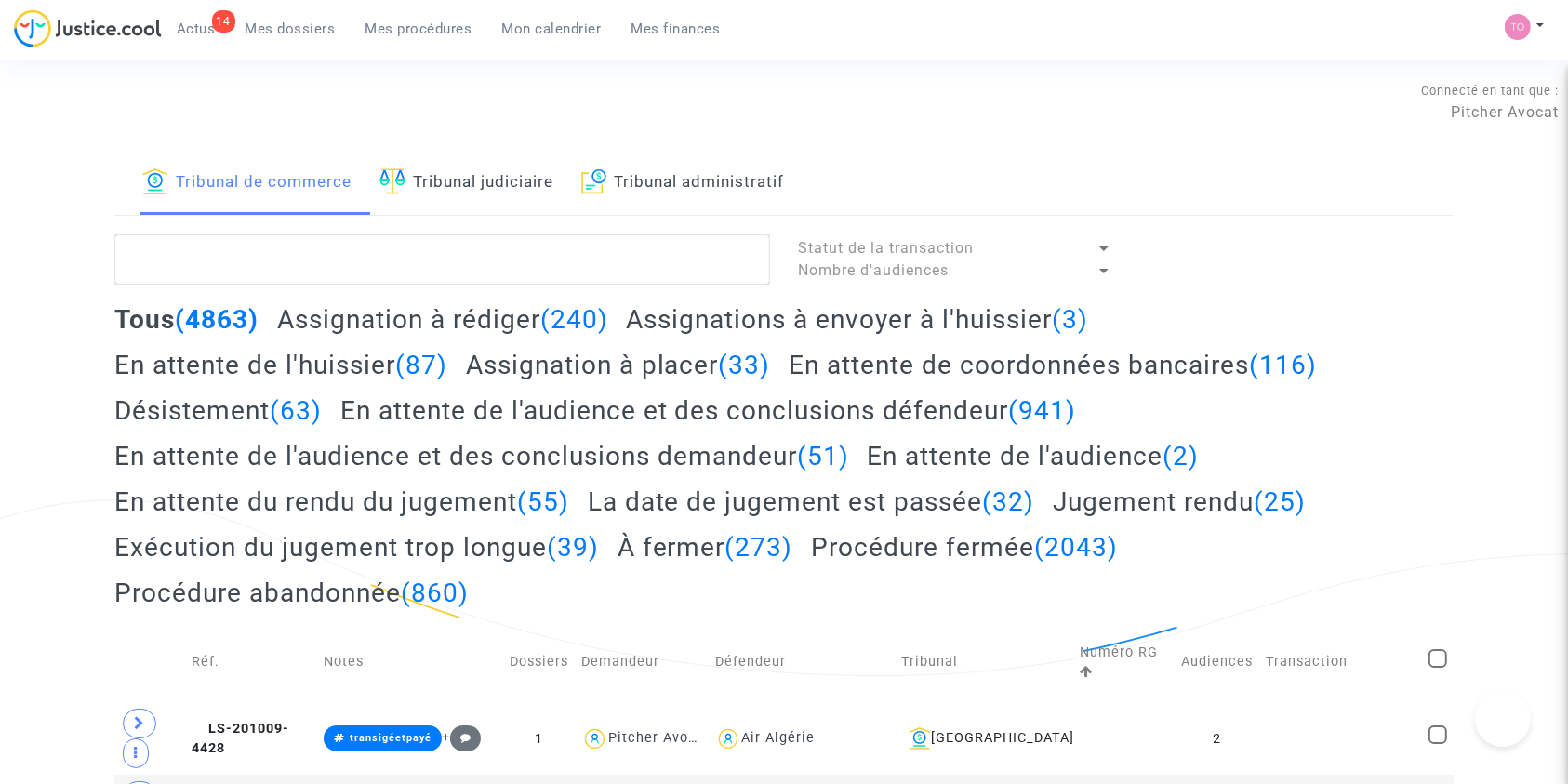
click at [268, 38] on link "Mes dossiers" at bounding box center [290, 29] width 120 height 28
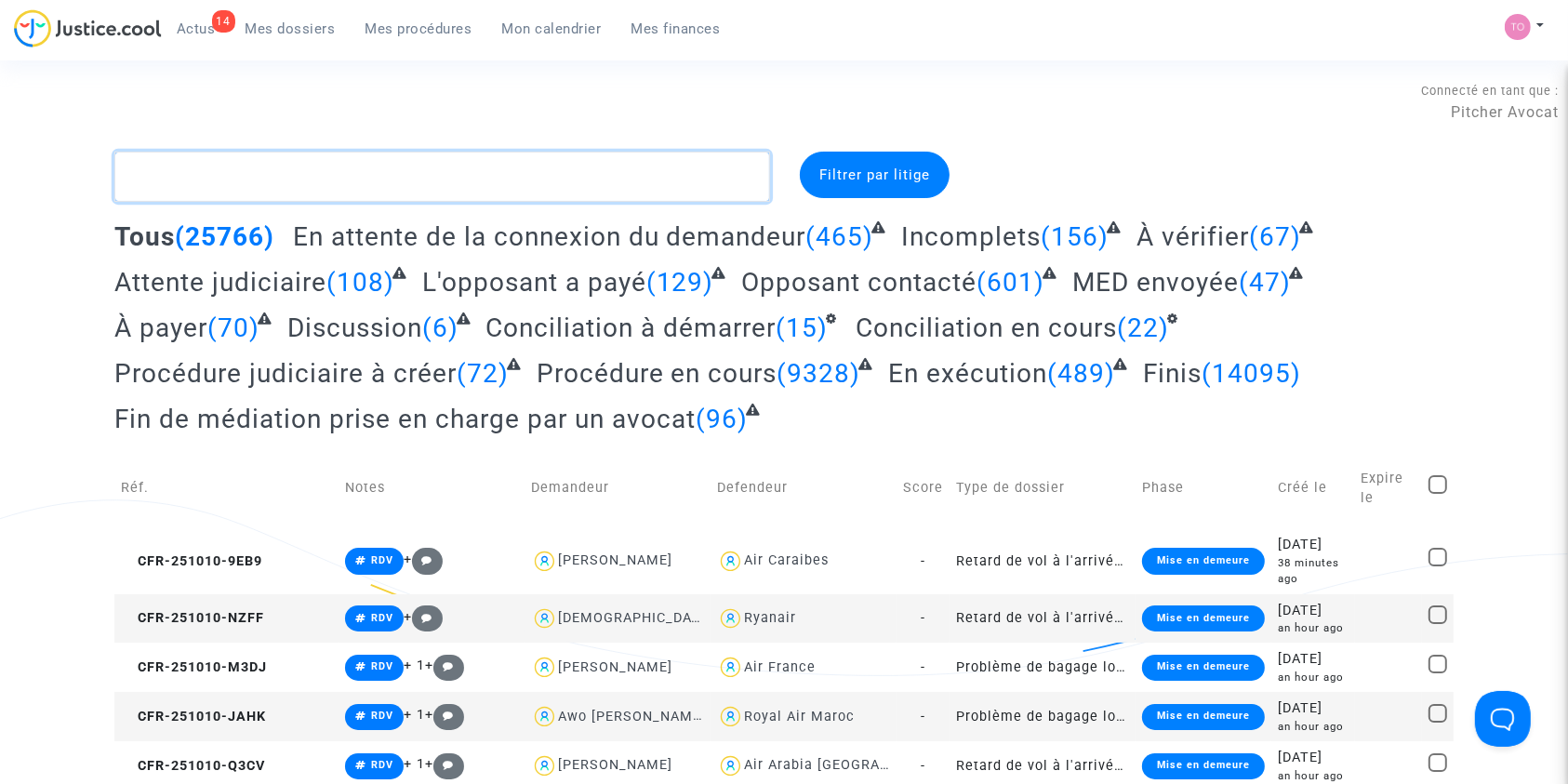
click at [235, 163] on textarea at bounding box center [441, 176] width 656 height 50
paste textarea "ANDRE"
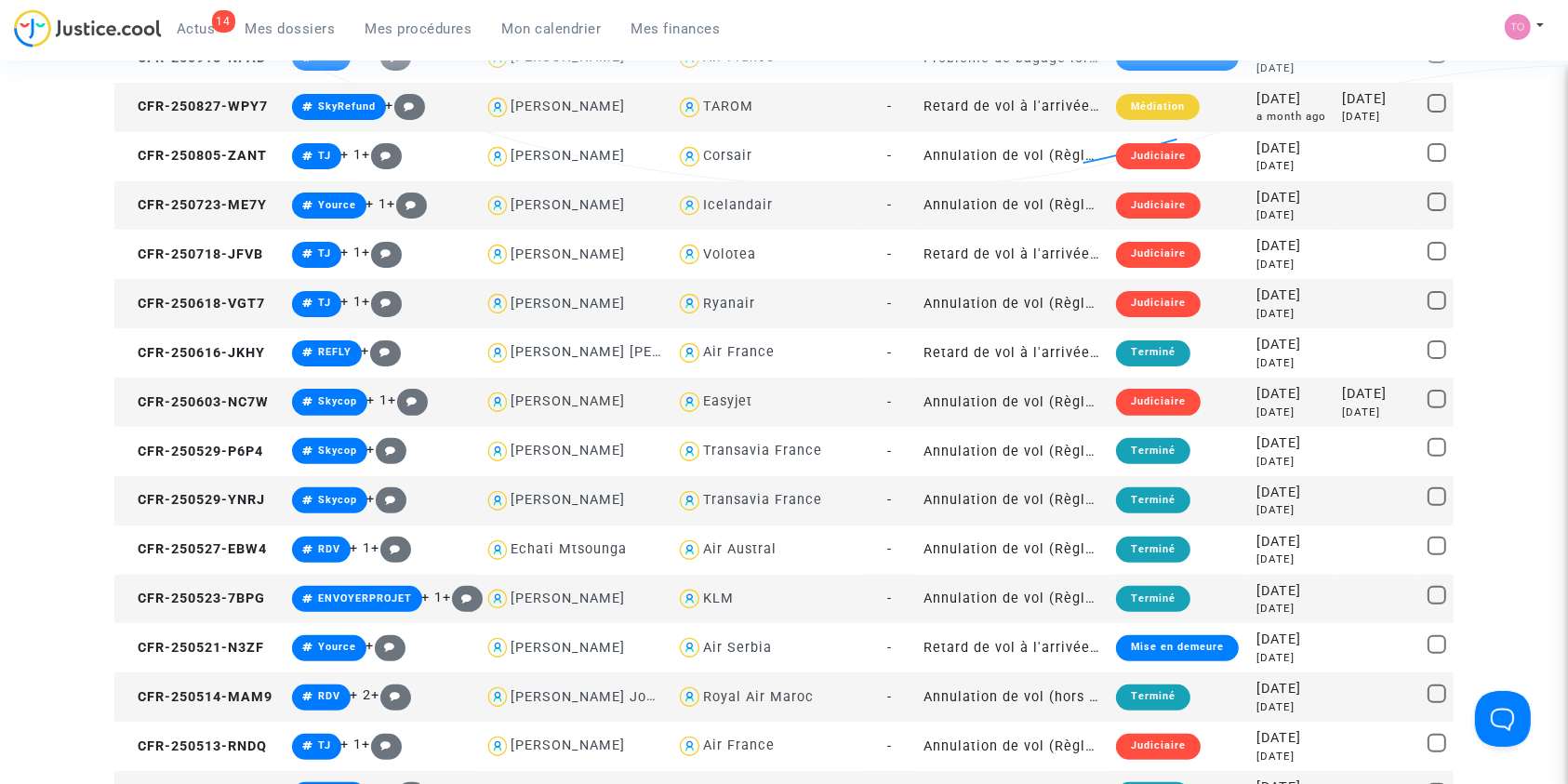
scroll to position [491, 0]
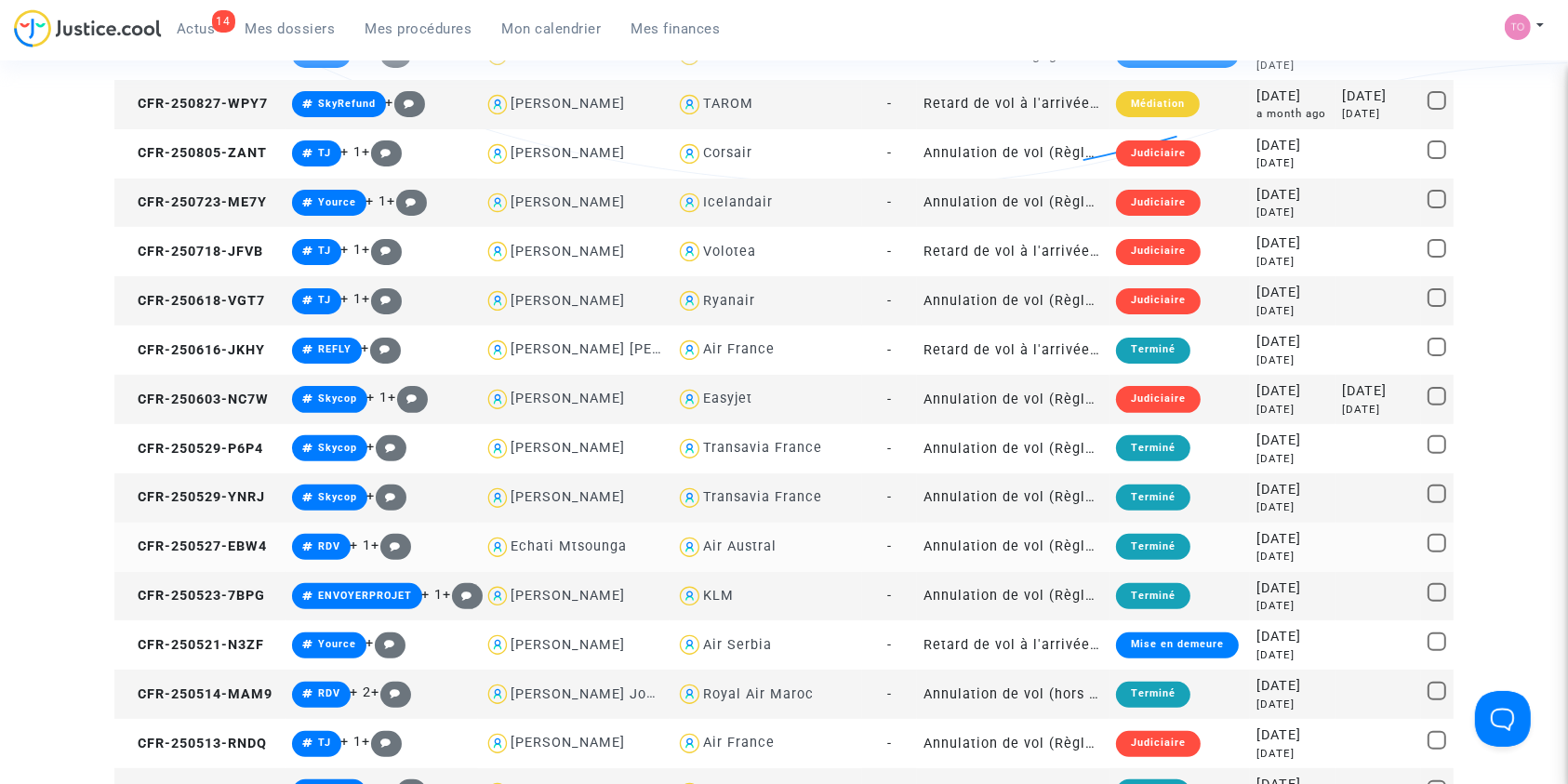
click at [726, 543] on div "Air Austral" at bounding box center [739, 546] width 74 height 16
type textarea "ANDRE @"Air Austral""
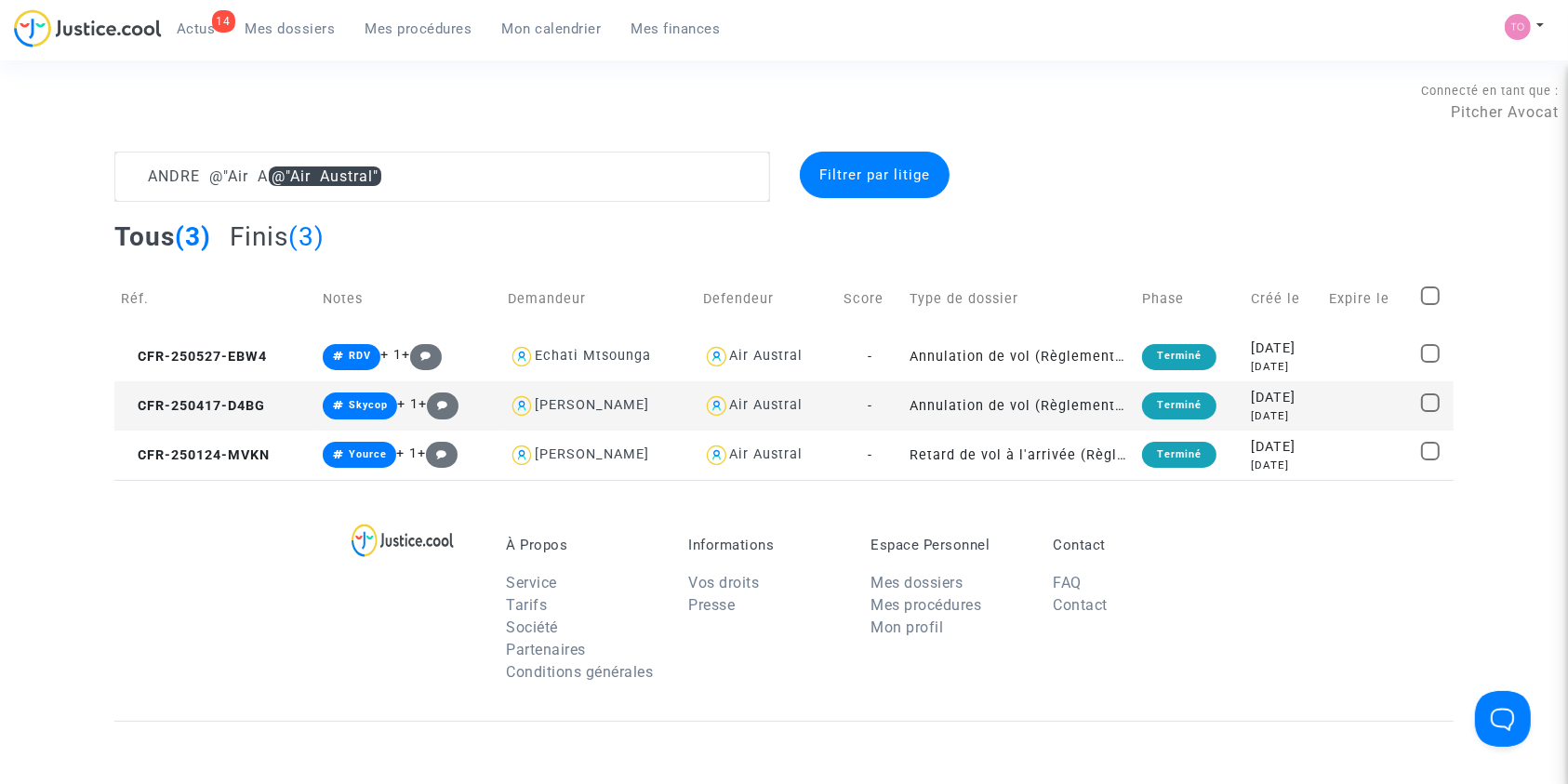
click at [1252, 395] on div "2025-04-17" at bounding box center [1285, 397] width 65 height 20
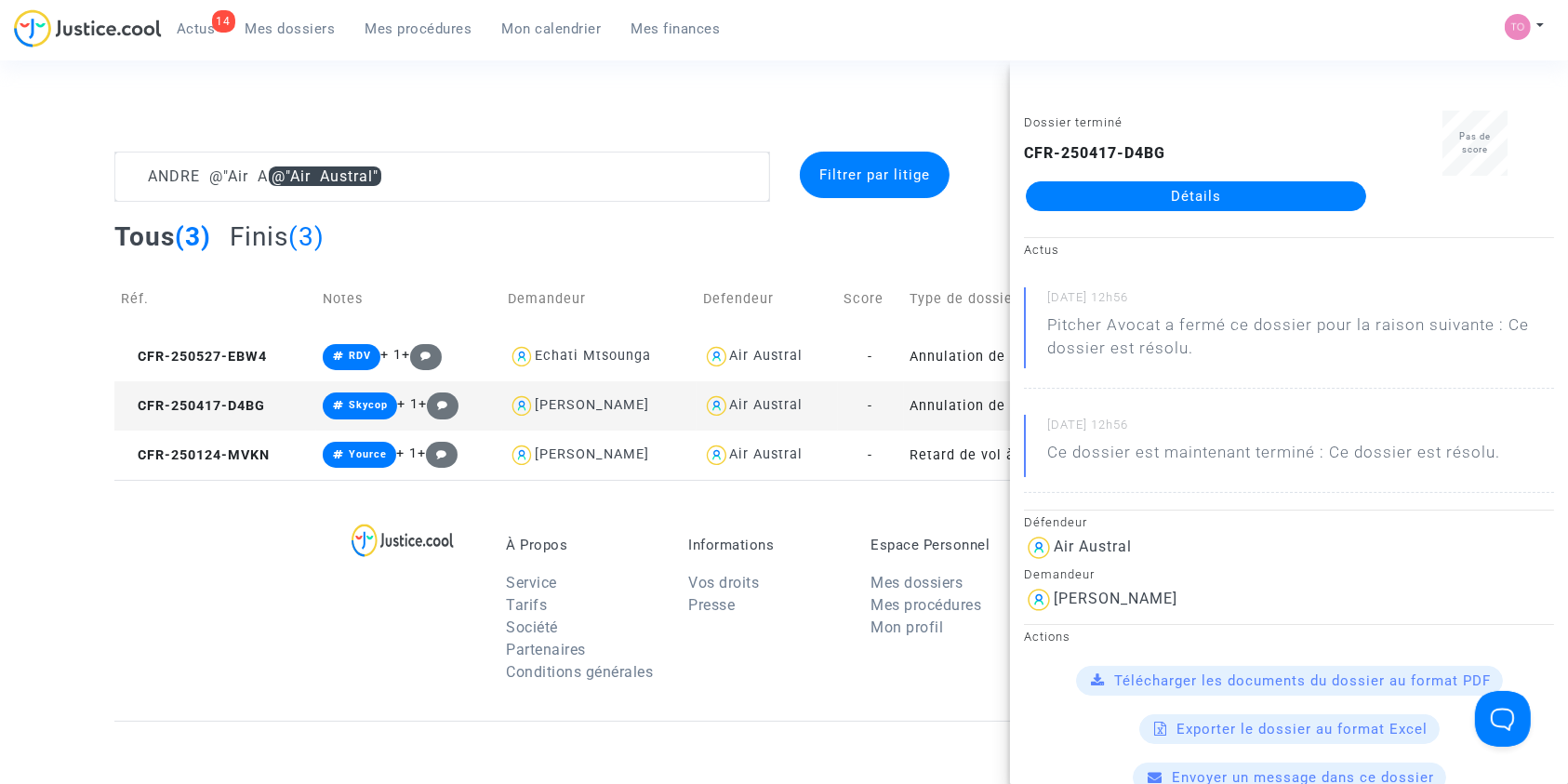
click at [1191, 203] on link "Détails" at bounding box center [1196, 195] width 341 height 30
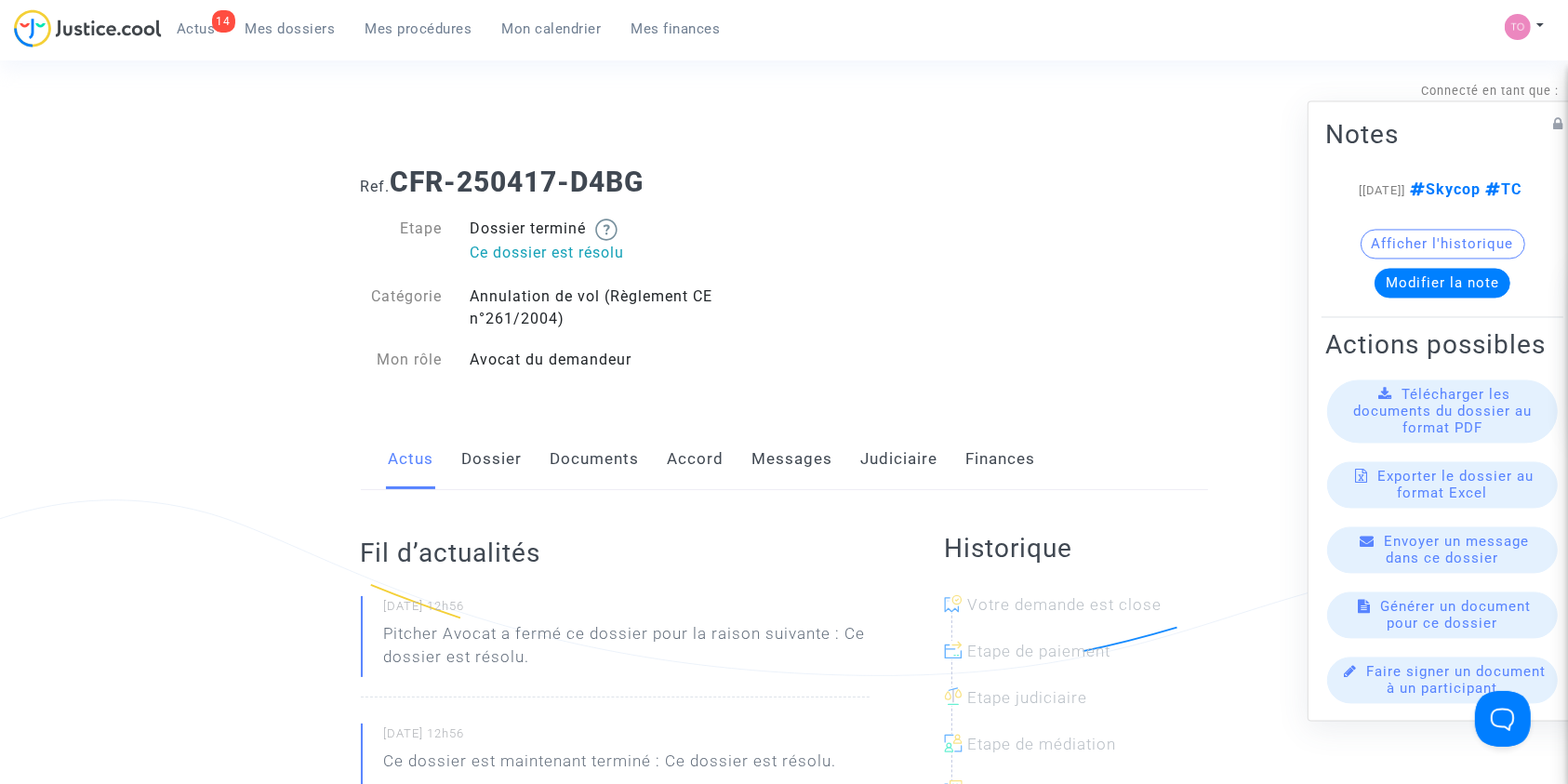
click at [905, 454] on link "Judiciaire" at bounding box center [900, 459] width 78 height 61
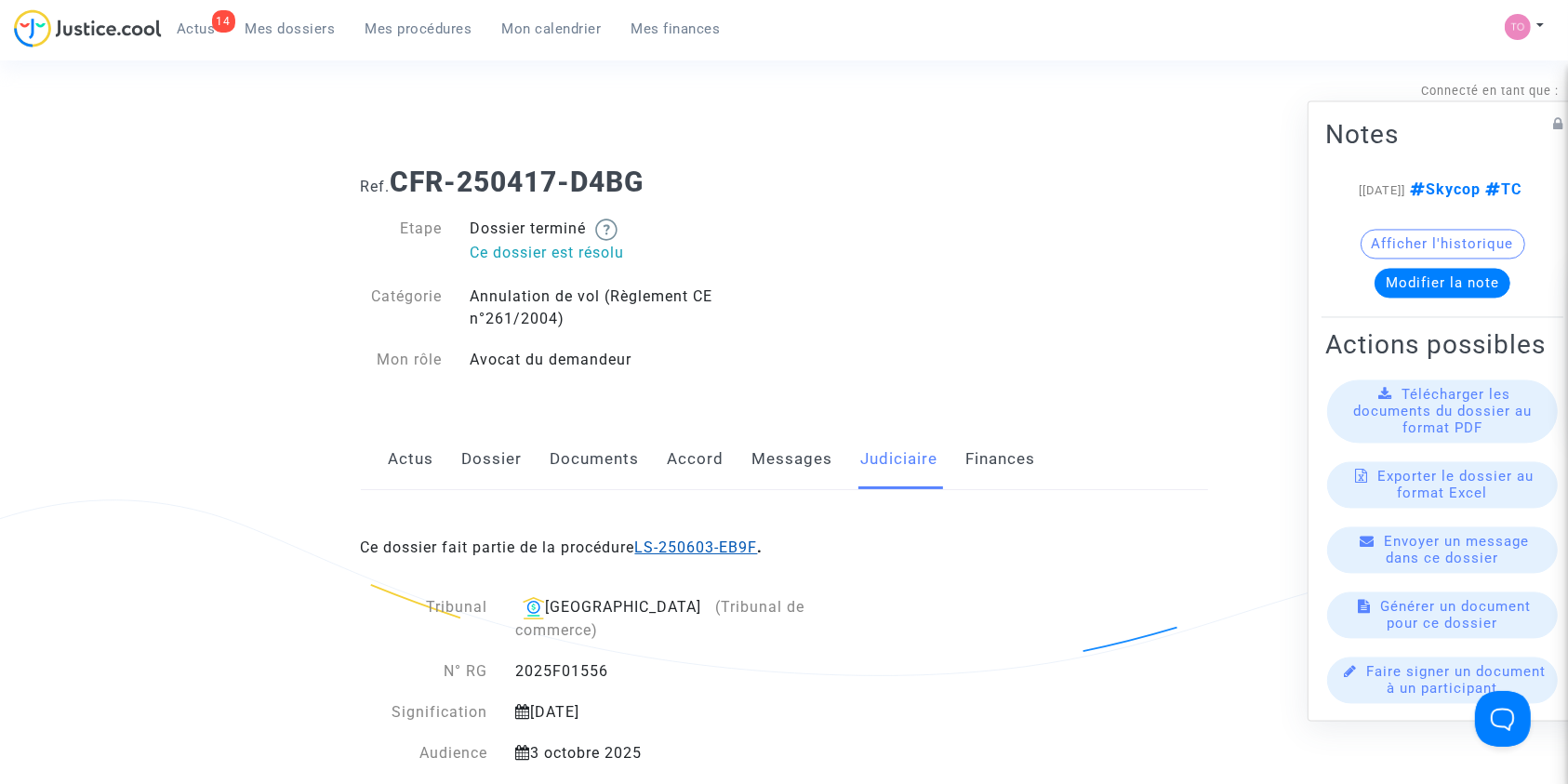
click at [672, 548] on link "LS-250603-EB9F" at bounding box center [696, 547] width 123 height 17
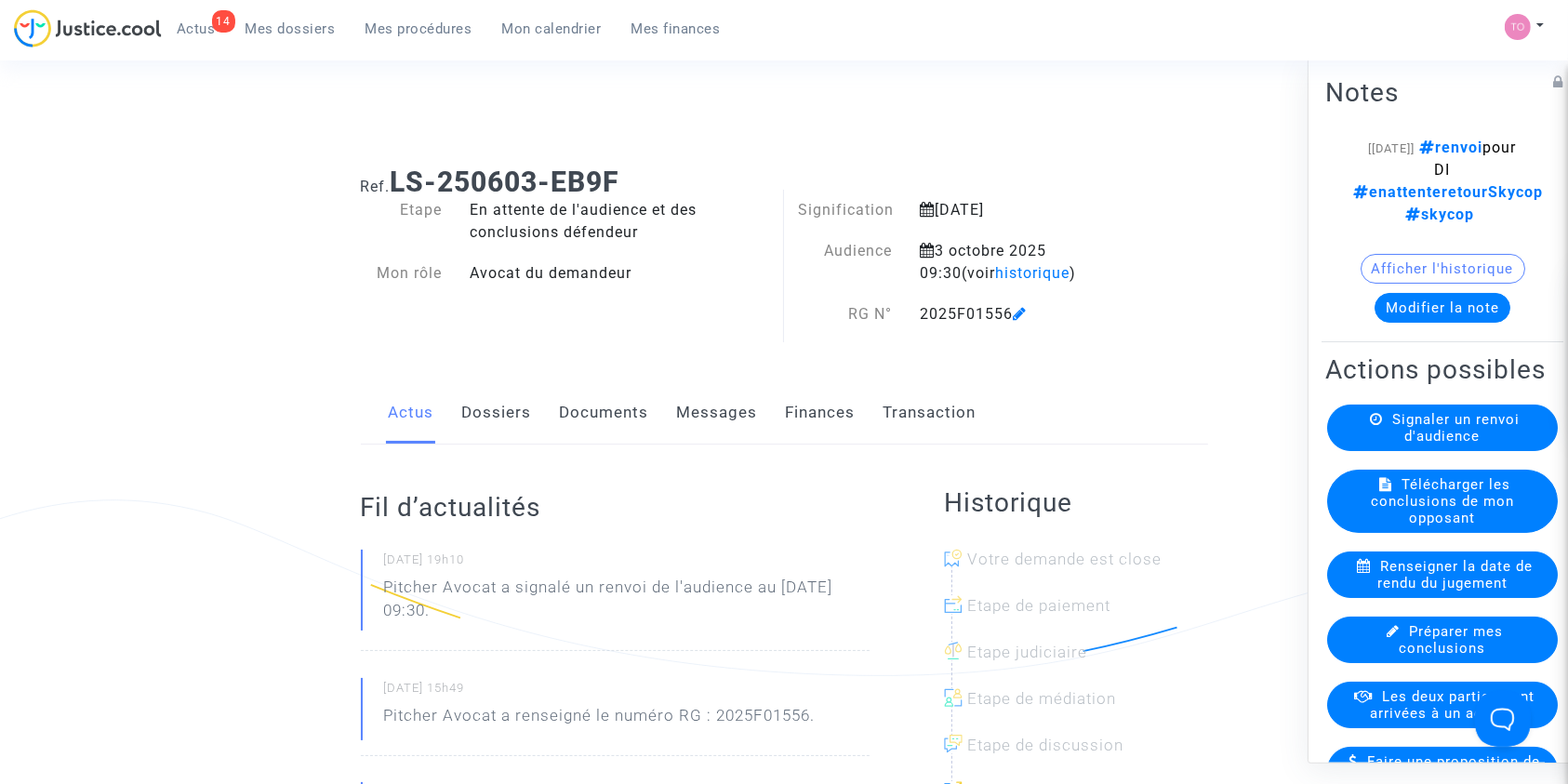
click at [1382, 261] on button "Afficher l'historique" at bounding box center [1443, 267] width 165 height 30
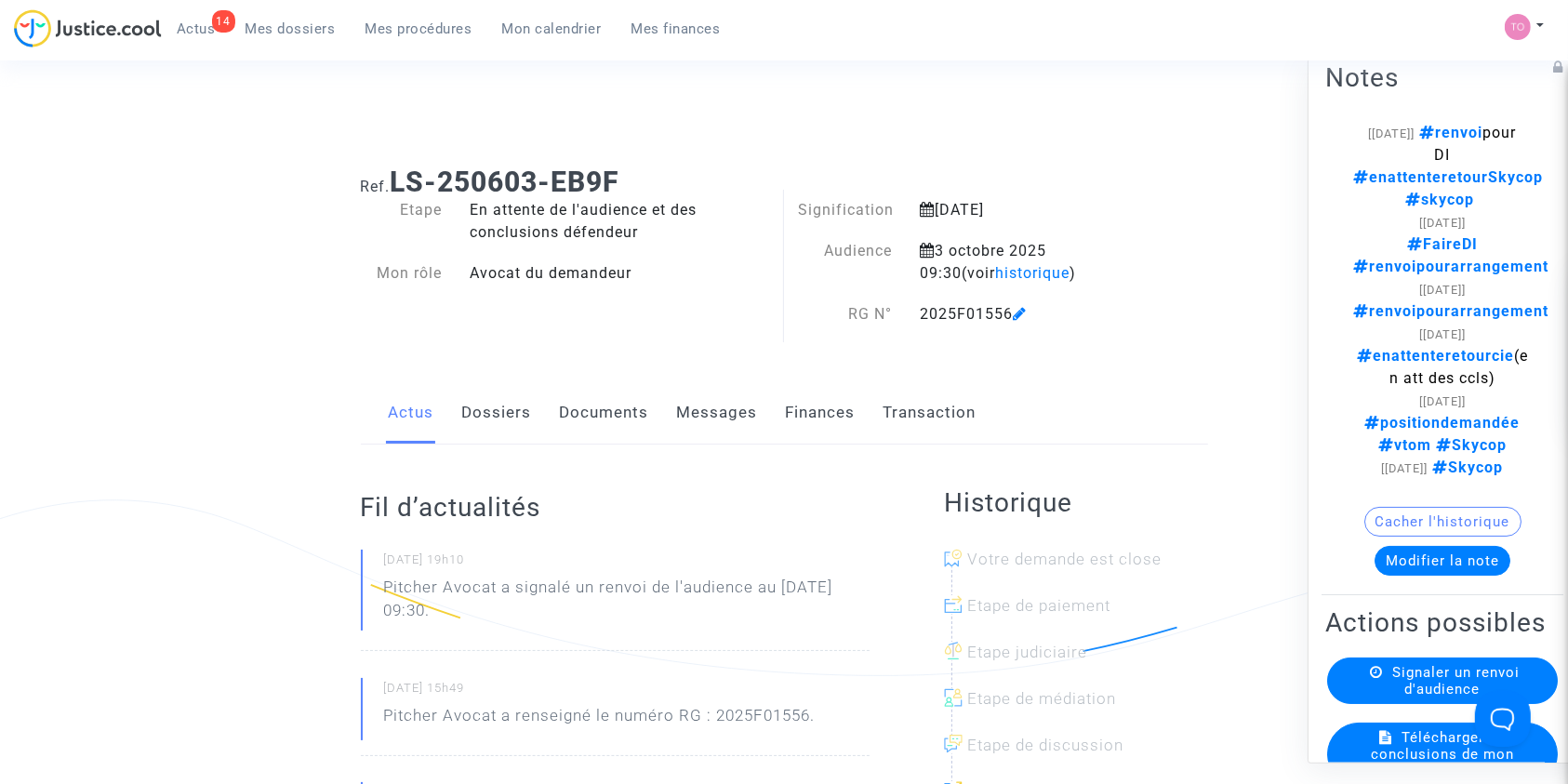
scroll to position [14, 0]
click at [596, 414] on link "Documents" at bounding box center [604, 413] width 89 height 61
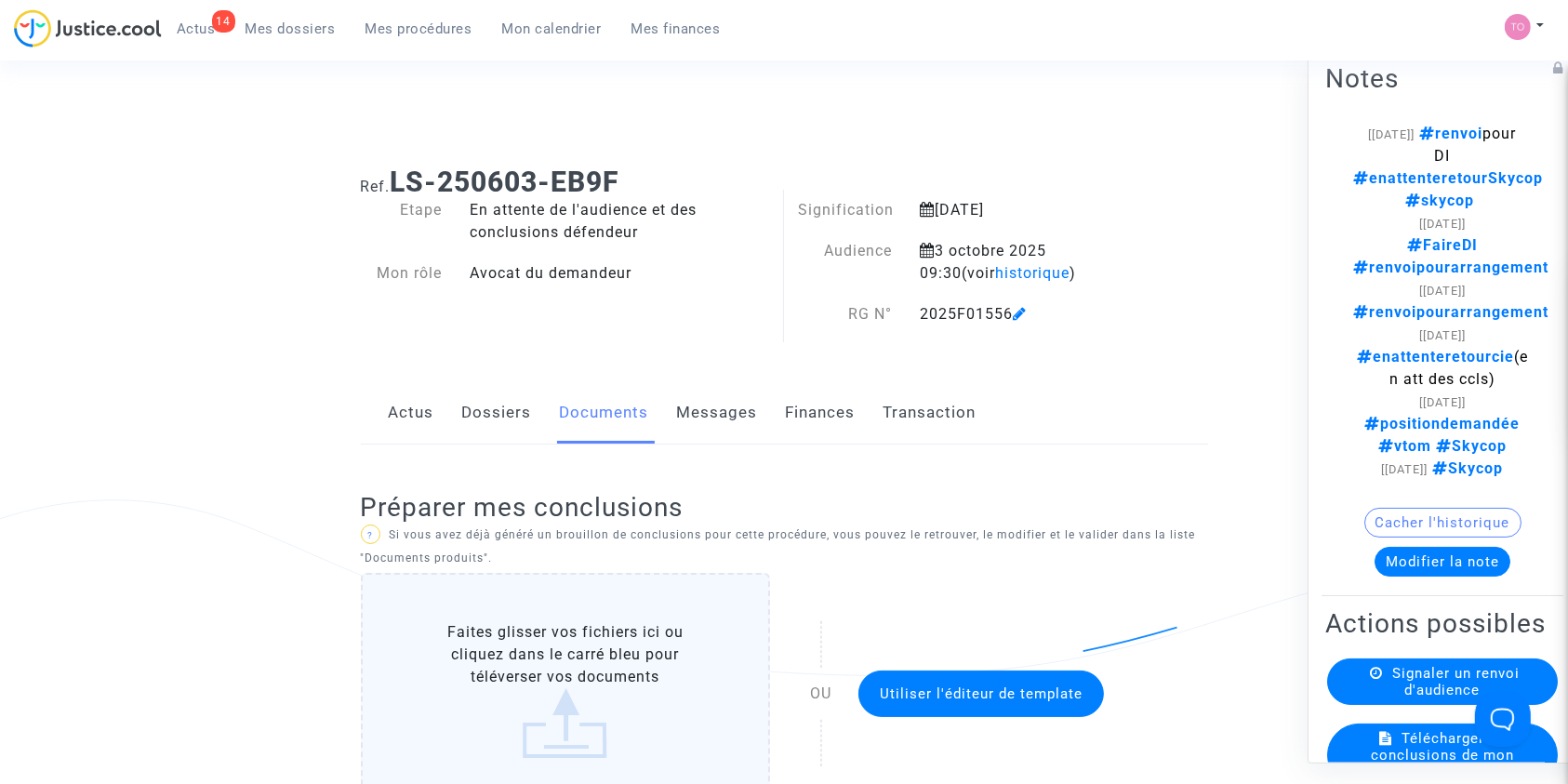
click at [733, 416] on link "Messages" at bounding box center [717, 413] width 81 height 61
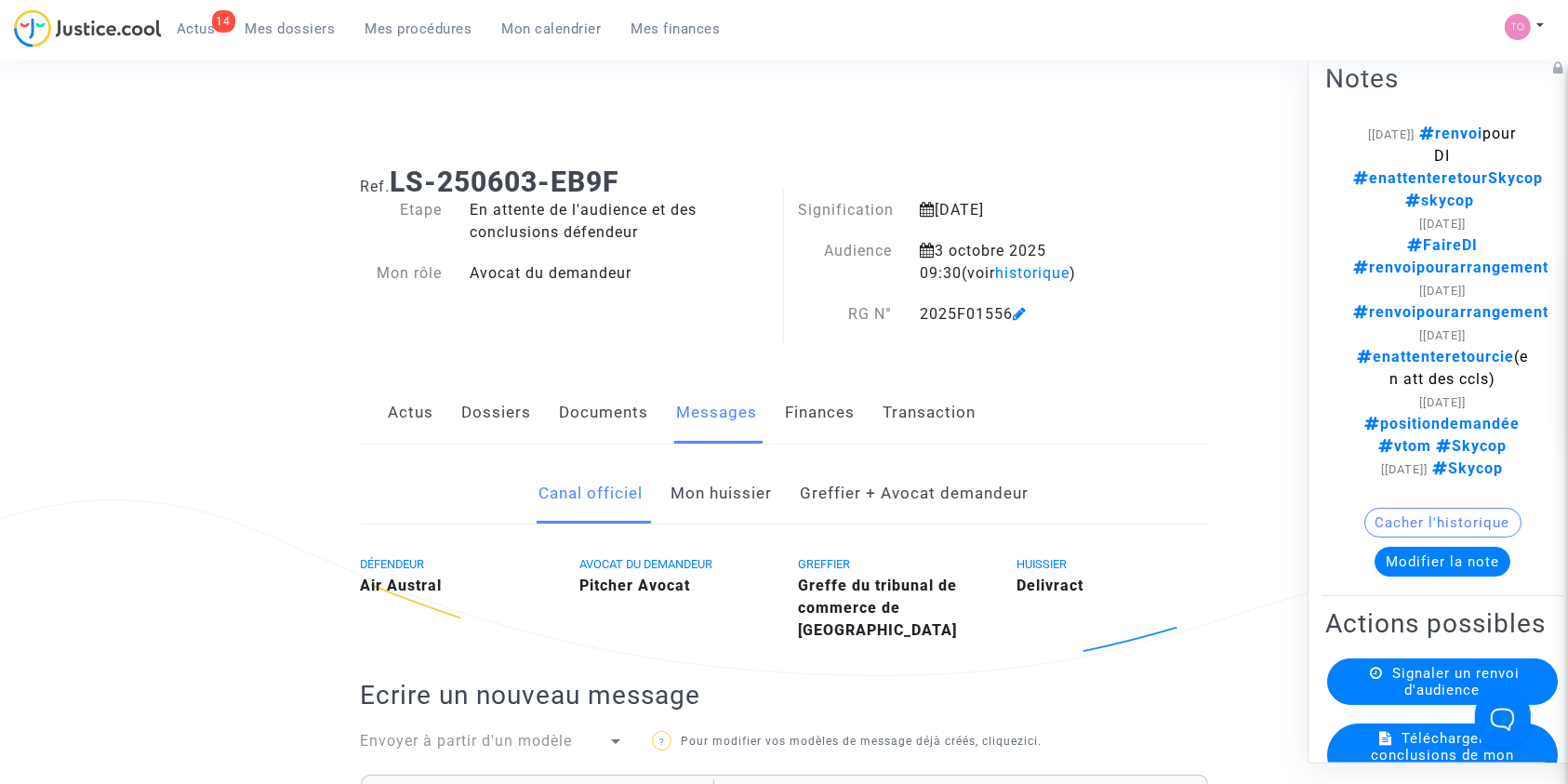
click at [508, 418] on link "Dossiers" at bounding box center [497, 413] width 70 height 61
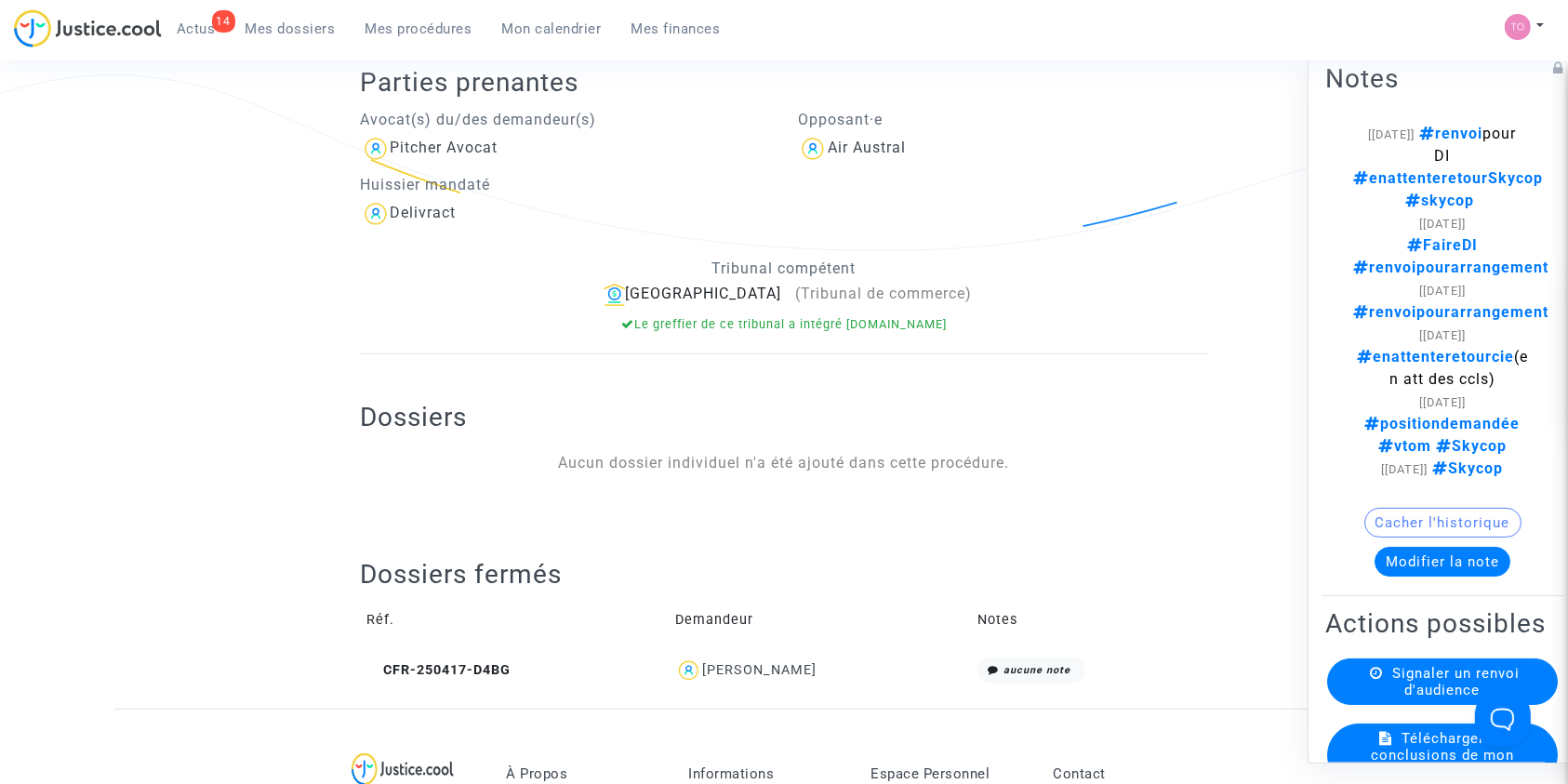
scroll to position [426, 0]
click at [769, 674] on div "Marie Andre" at bounding box center [758, 669] width 114 height 16
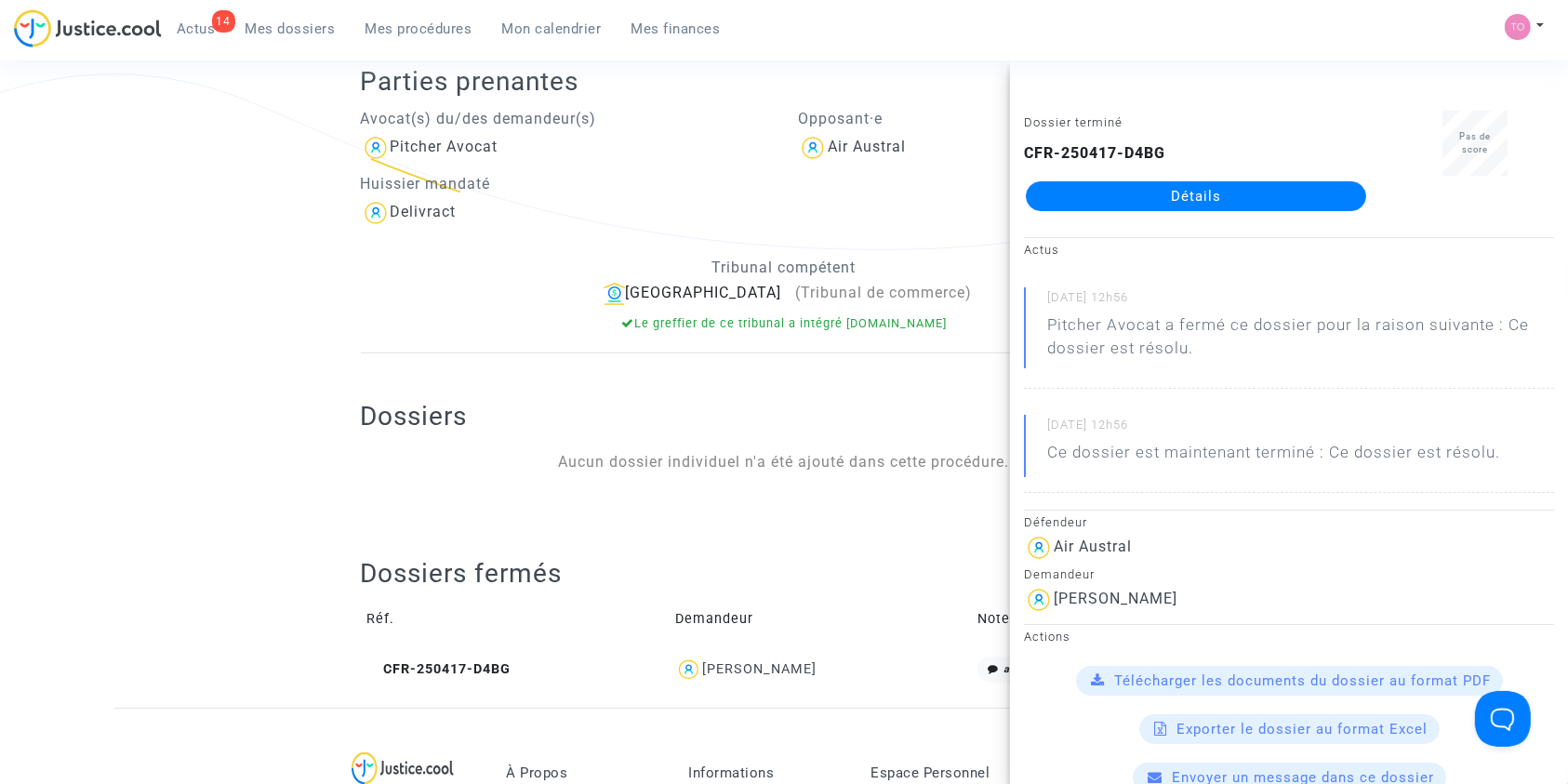
click at [1176, 200] on link "Détails" at bounding box center [1196, 195] width 341 height 30
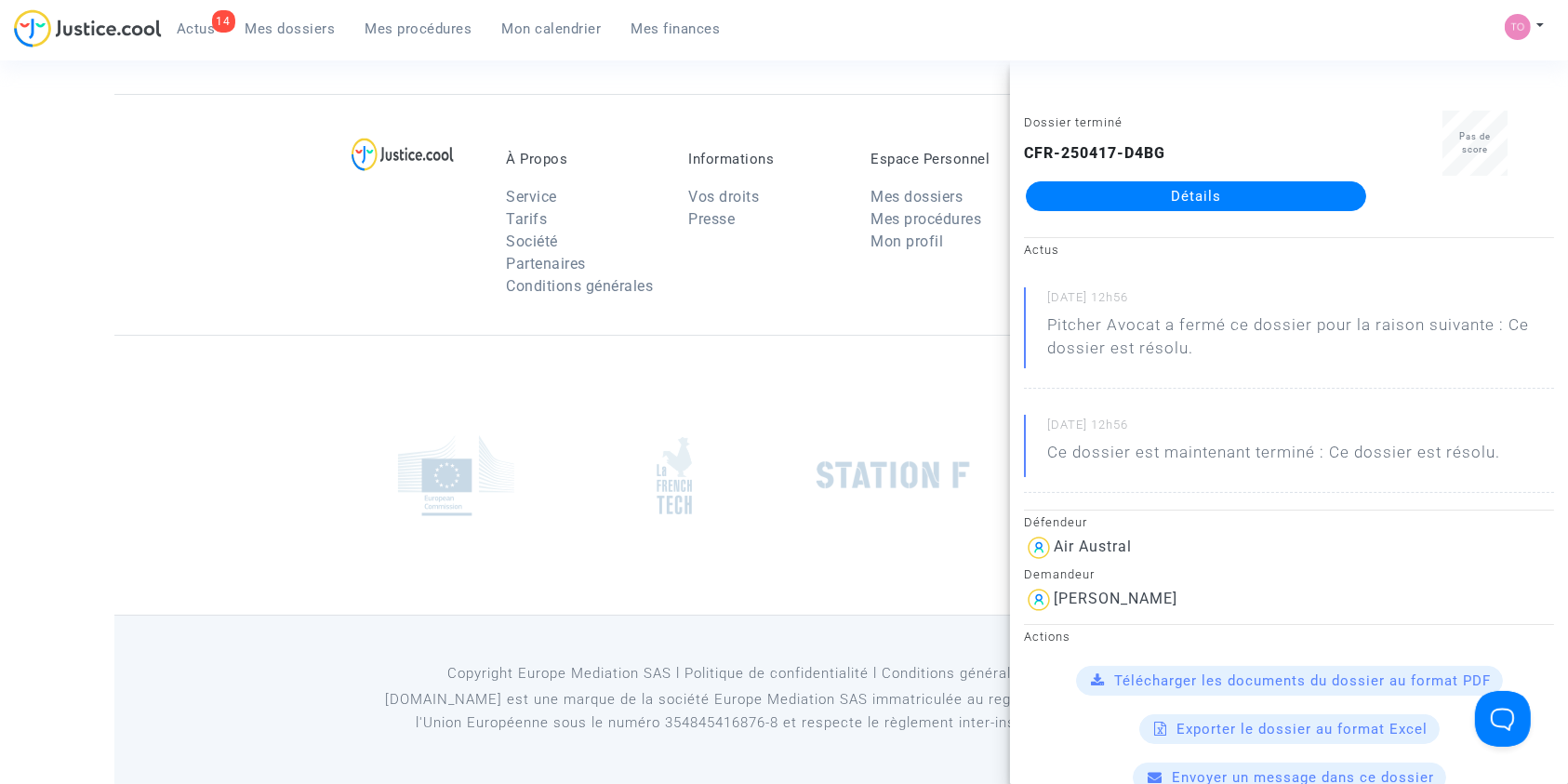
scroll to position [426, 0]
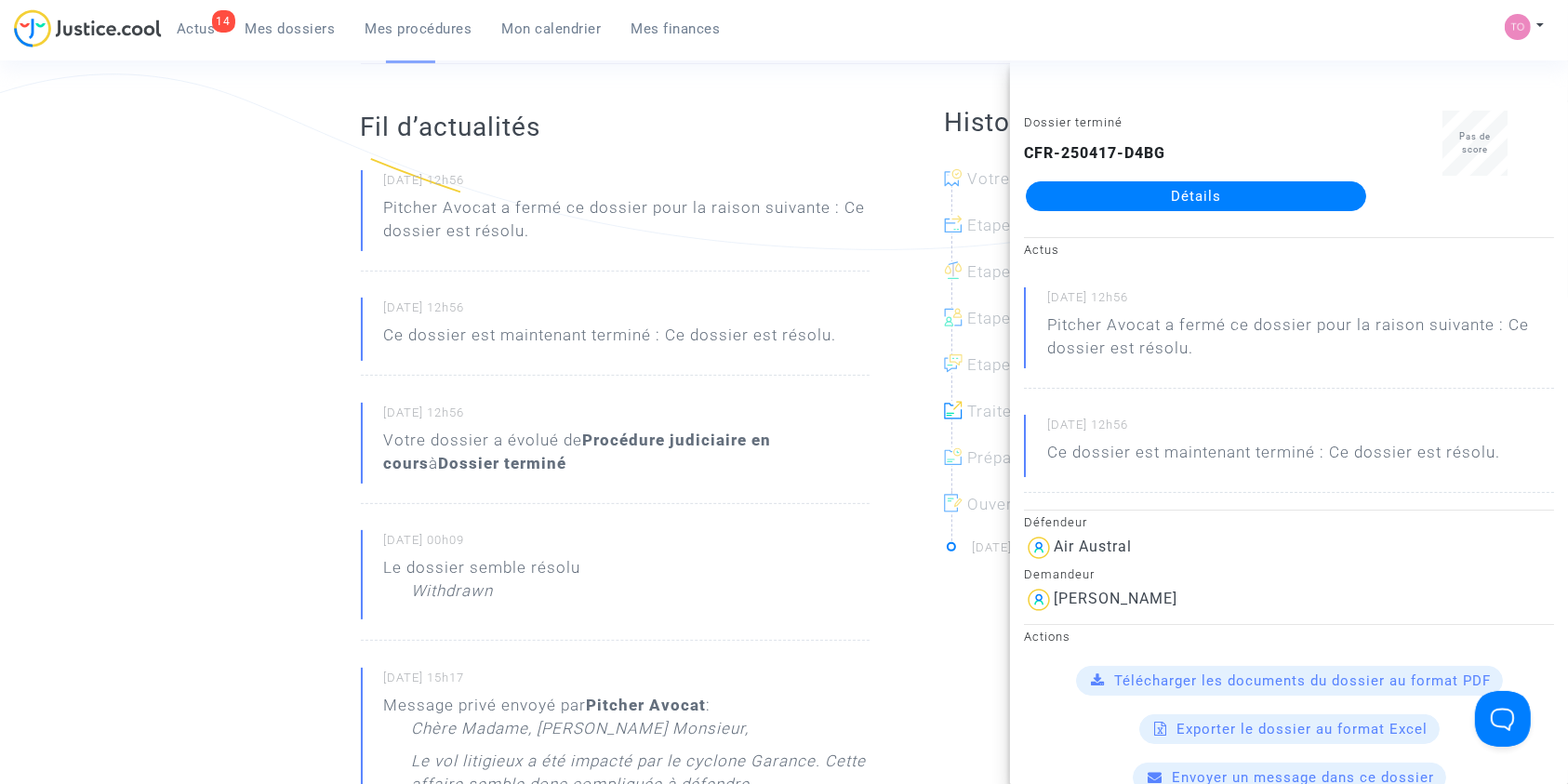
click at [49, 413] on div "Ref. CFR-250417-D4BG Etape Dossier terminé Ce dossier est résolu Catégorie Annu…" at bounding box center [784, 574] width 1568 height 1699
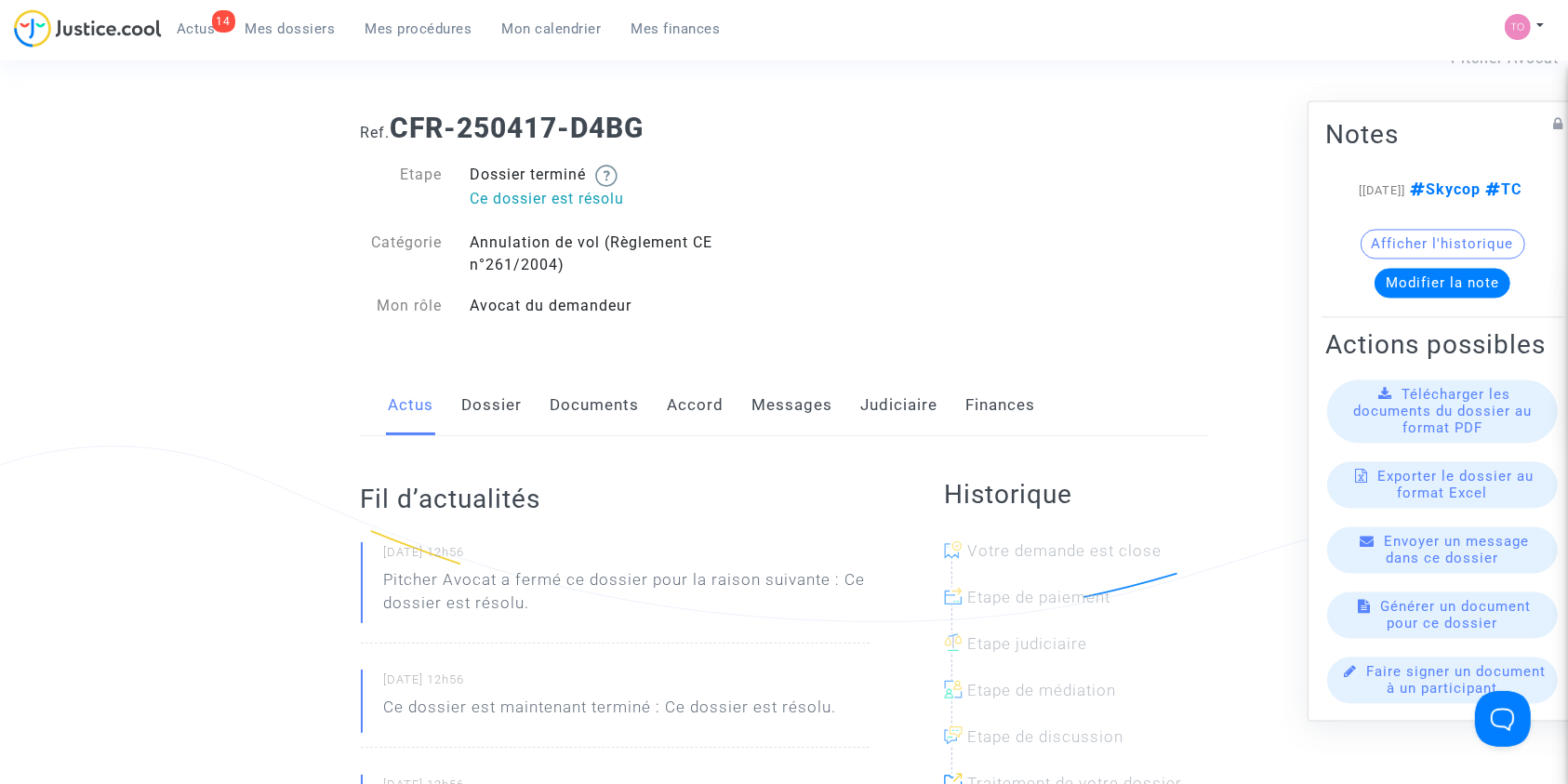
scroll to position [31, 0]
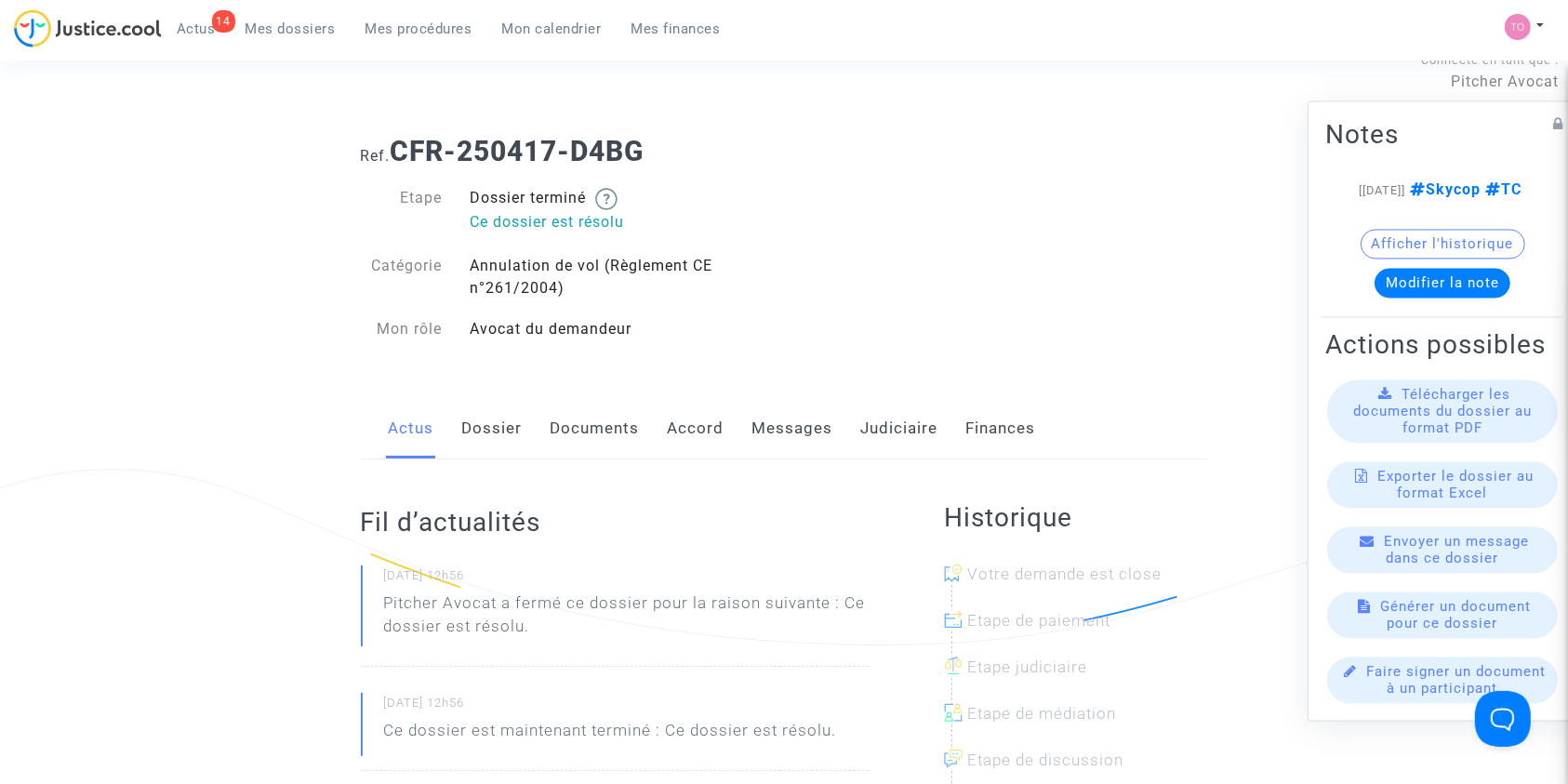
click at [581, 435] on link "Documents" at bounding box center [594, 429] width 89 height 61
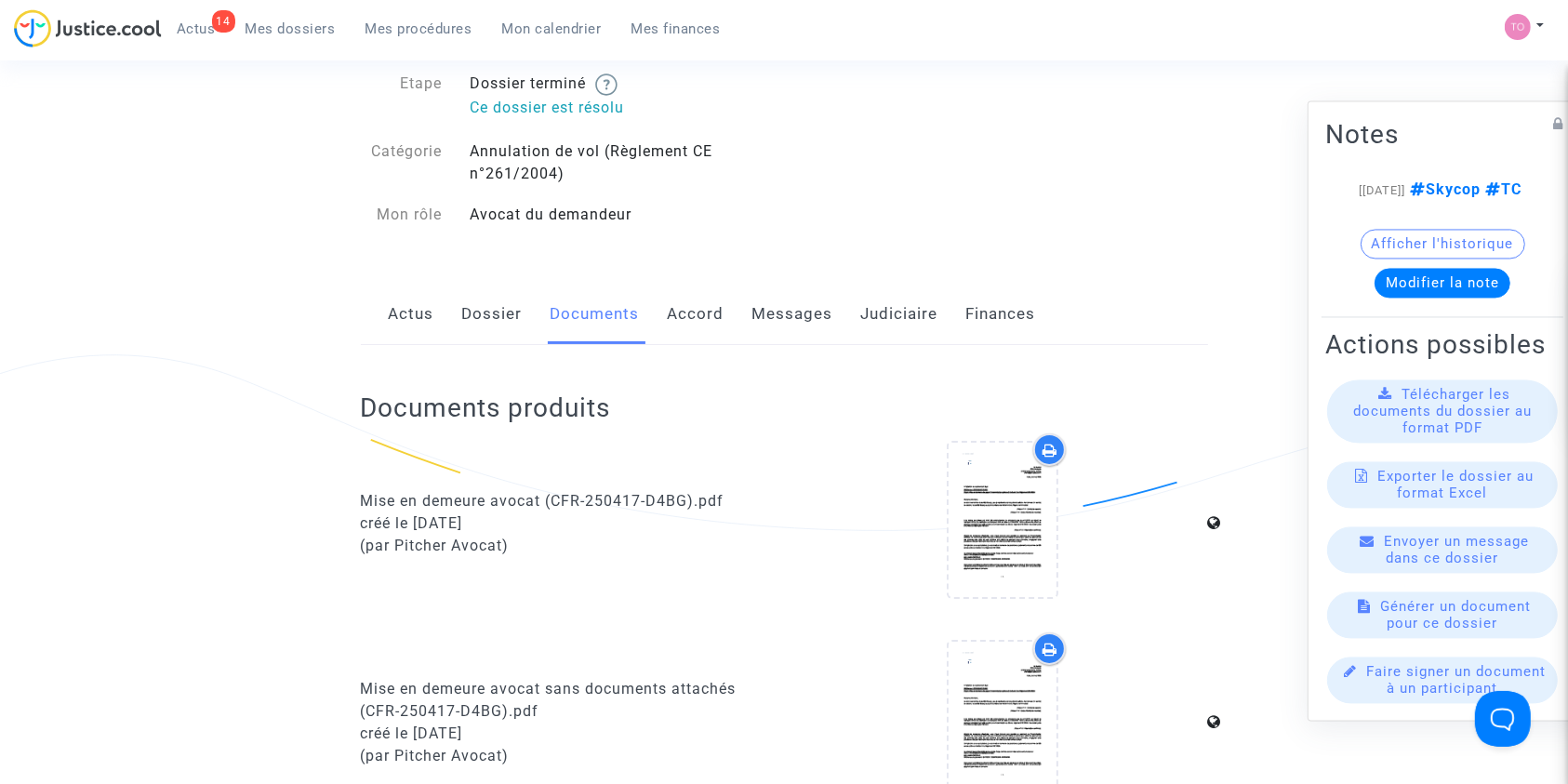
scroll to position [134, 0]
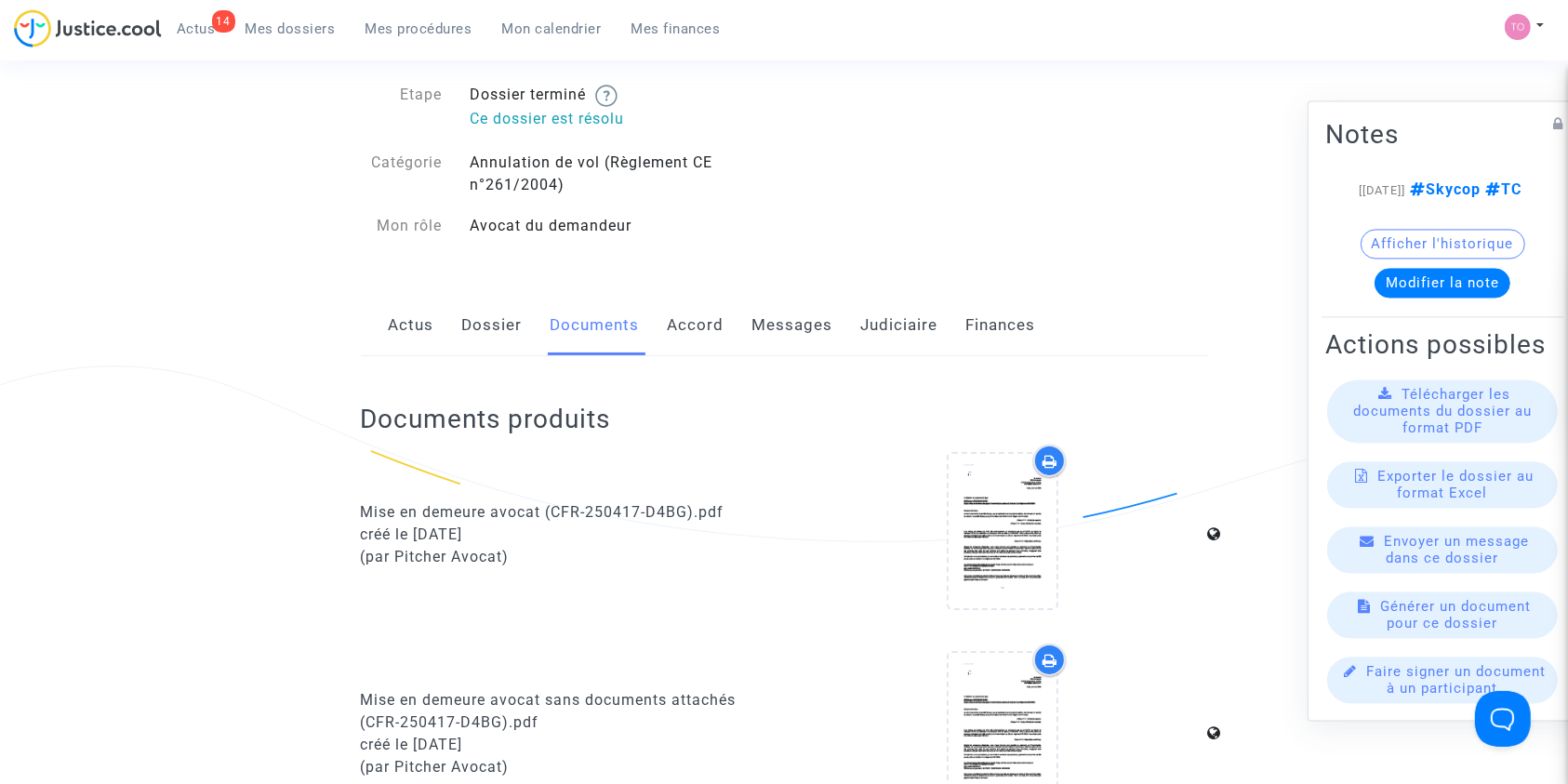
click at [833, 339] on div "Actus Dossier Documents Accord Messages Judiciaire Finances" at bounding box center [784, 325] width 847 height 62
click at [796, 336] on link "Messages" at bounding box center [793, 325] width 81 height 61
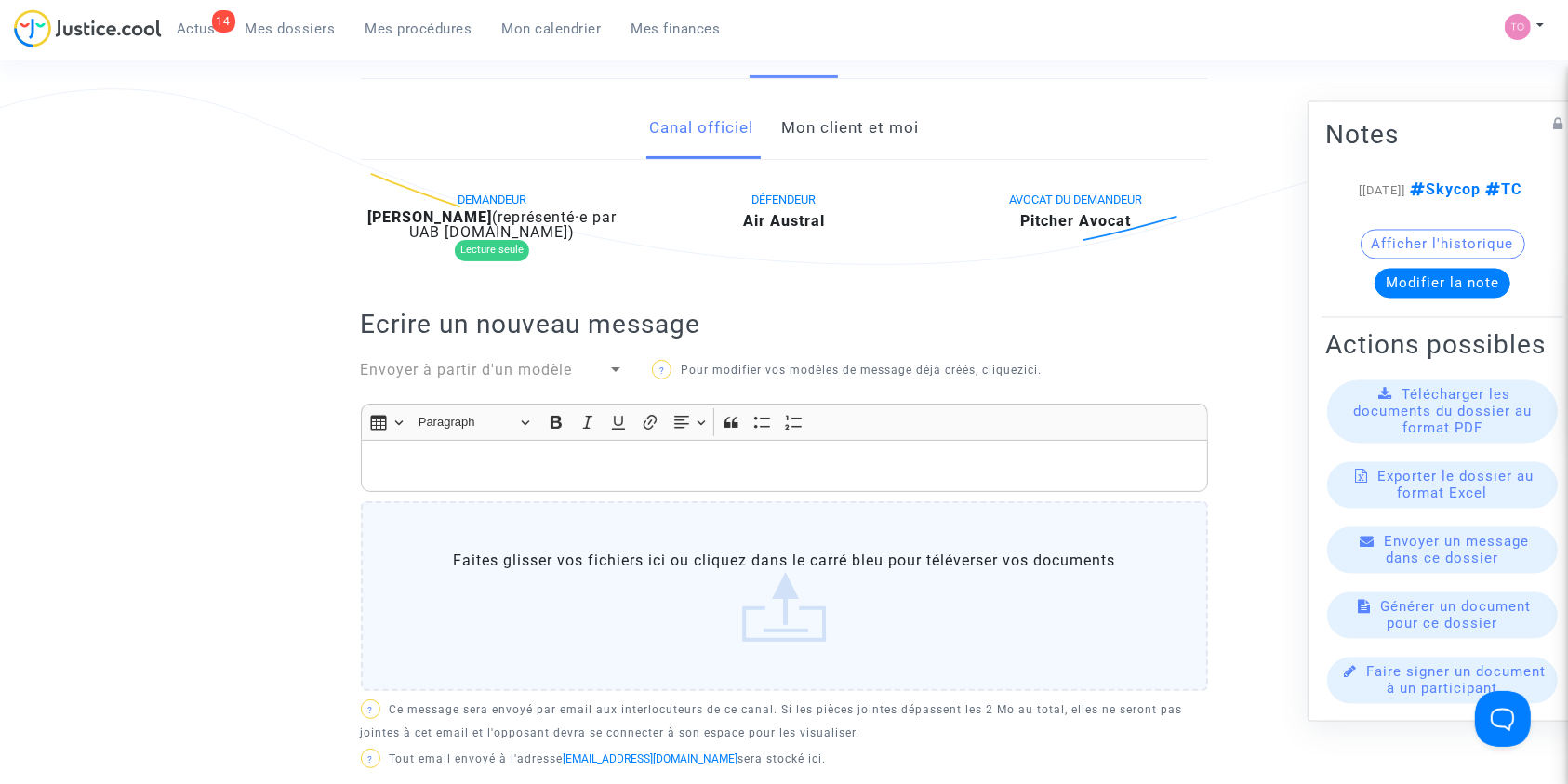
scroll to position [217, 0]
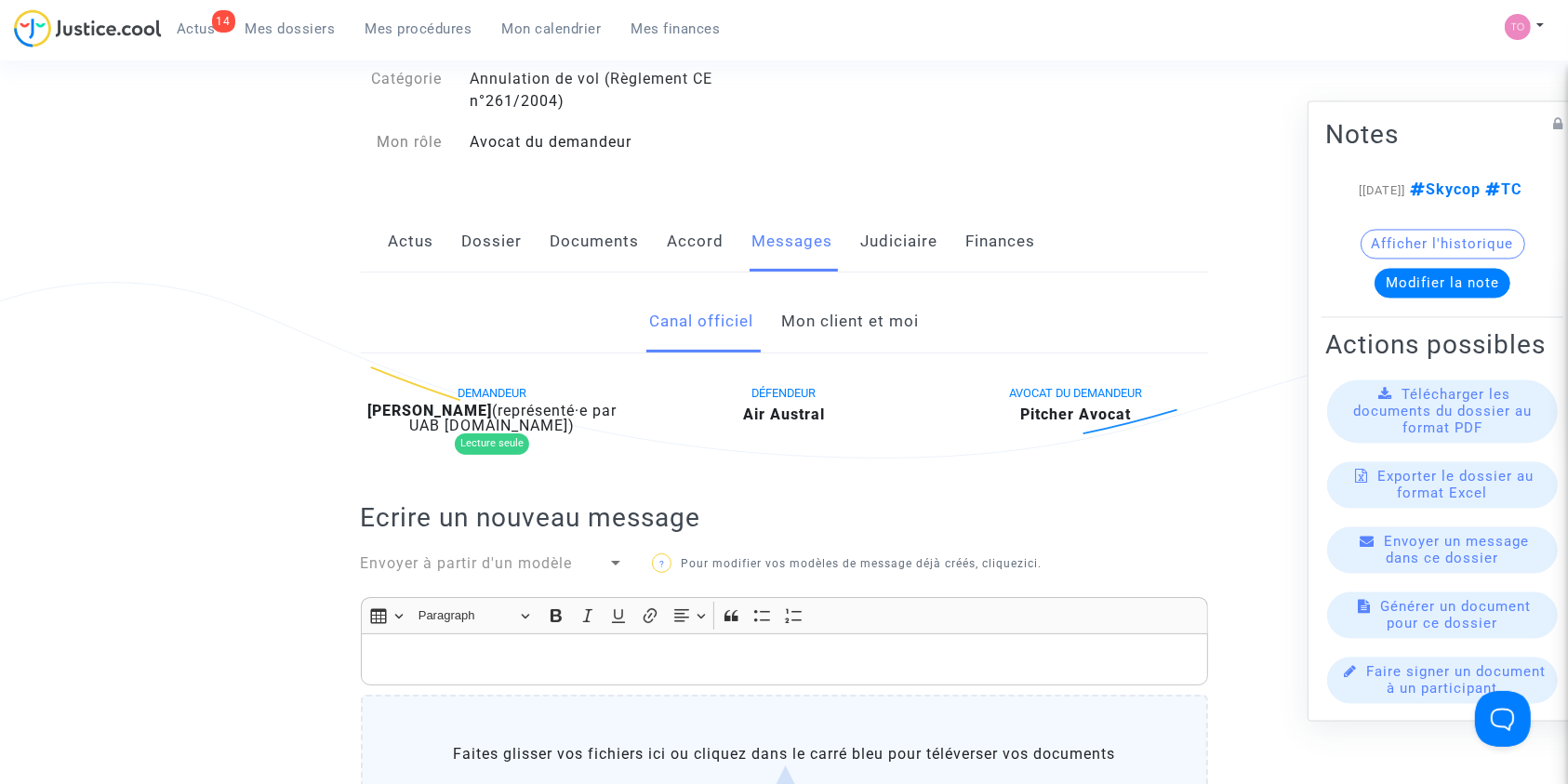
click at [796, 336] on link "Mon client et moi" at bounding box center [850, 322] width 138 height 61
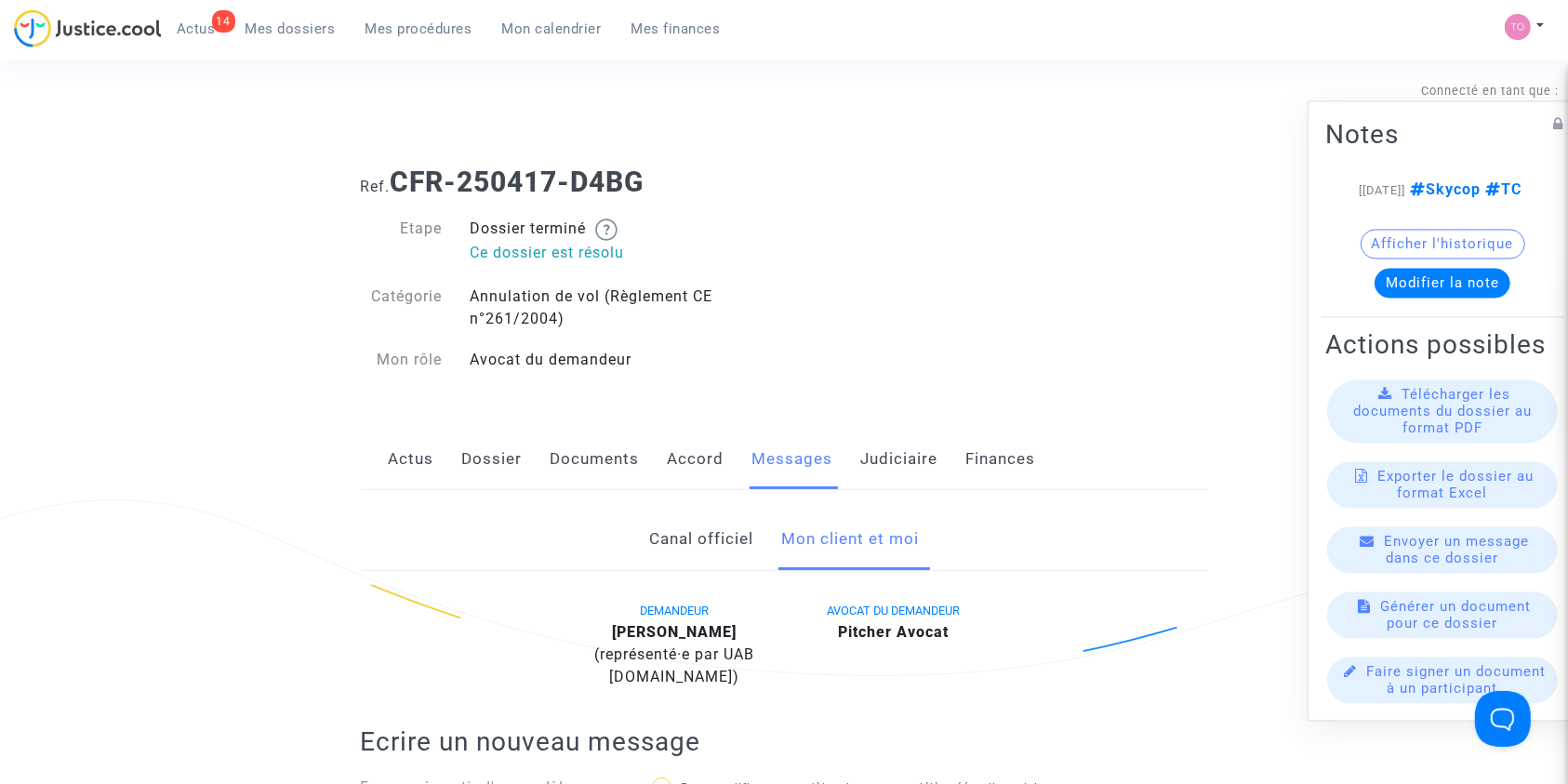
click at [882, 458] on link "Judiciaire" at bounding box center [900, 459] width 78 height 61
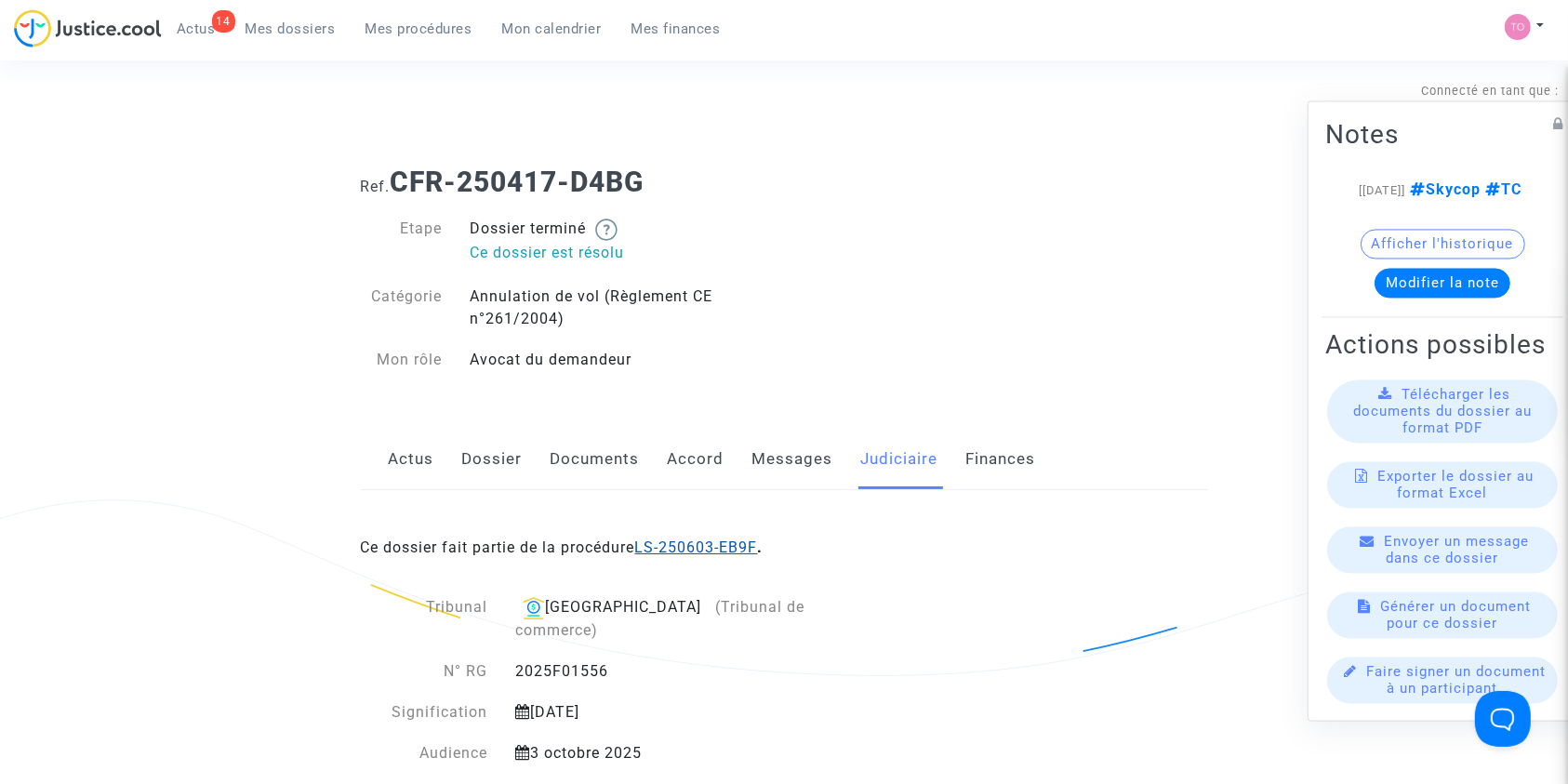
click at [713, 543] on link "LS-250603-EB9F" at bounding box center [696, 547] width 123 height 17
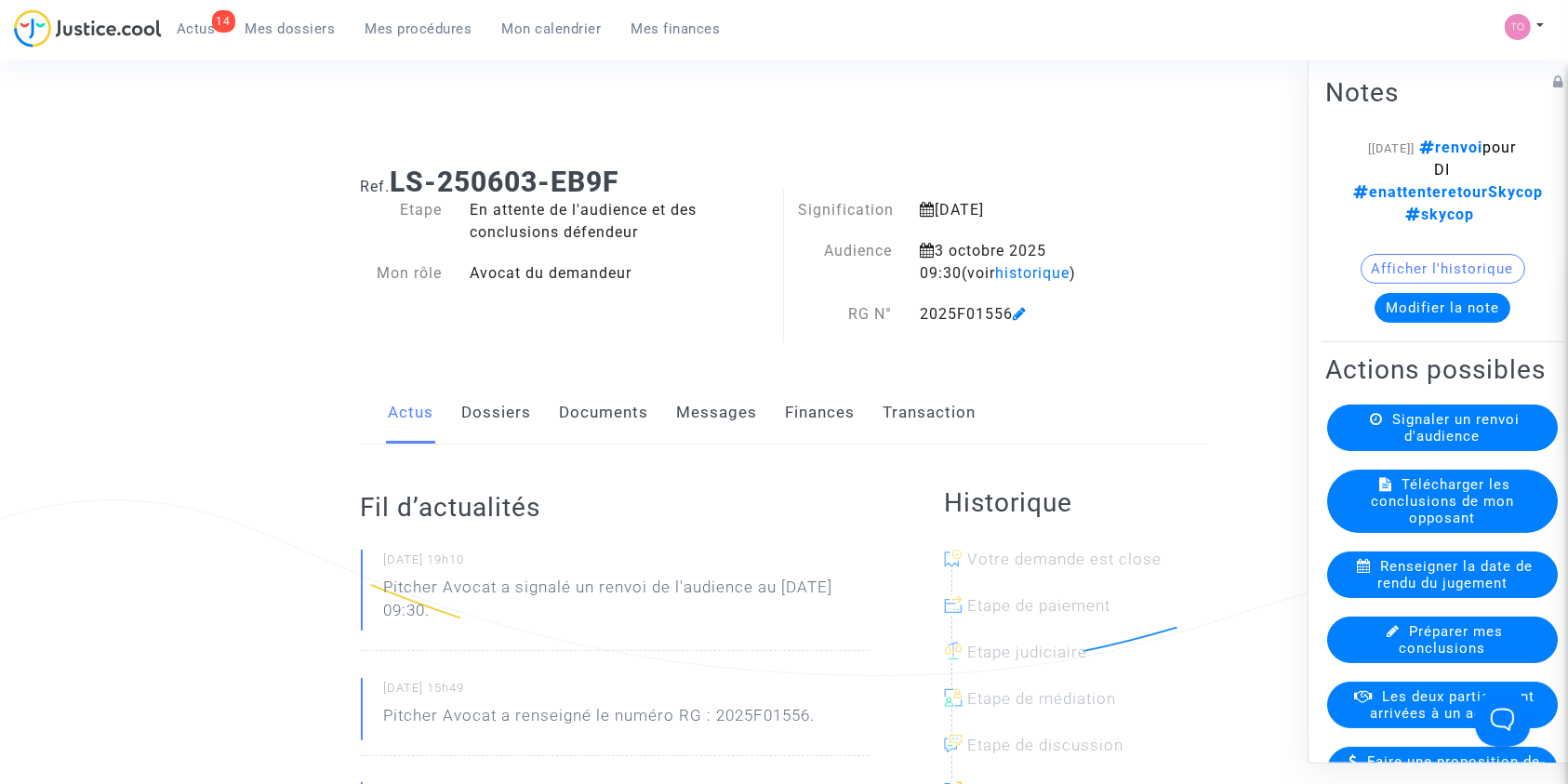
click at [542, 406] on div "Actus Dossiers Documents Messages Finances Transaction" at bounding box center [784, 413] width 847 height 62
click at [566, 408] on link "Documents" at bounding box center [604, 413] width 89 height 61
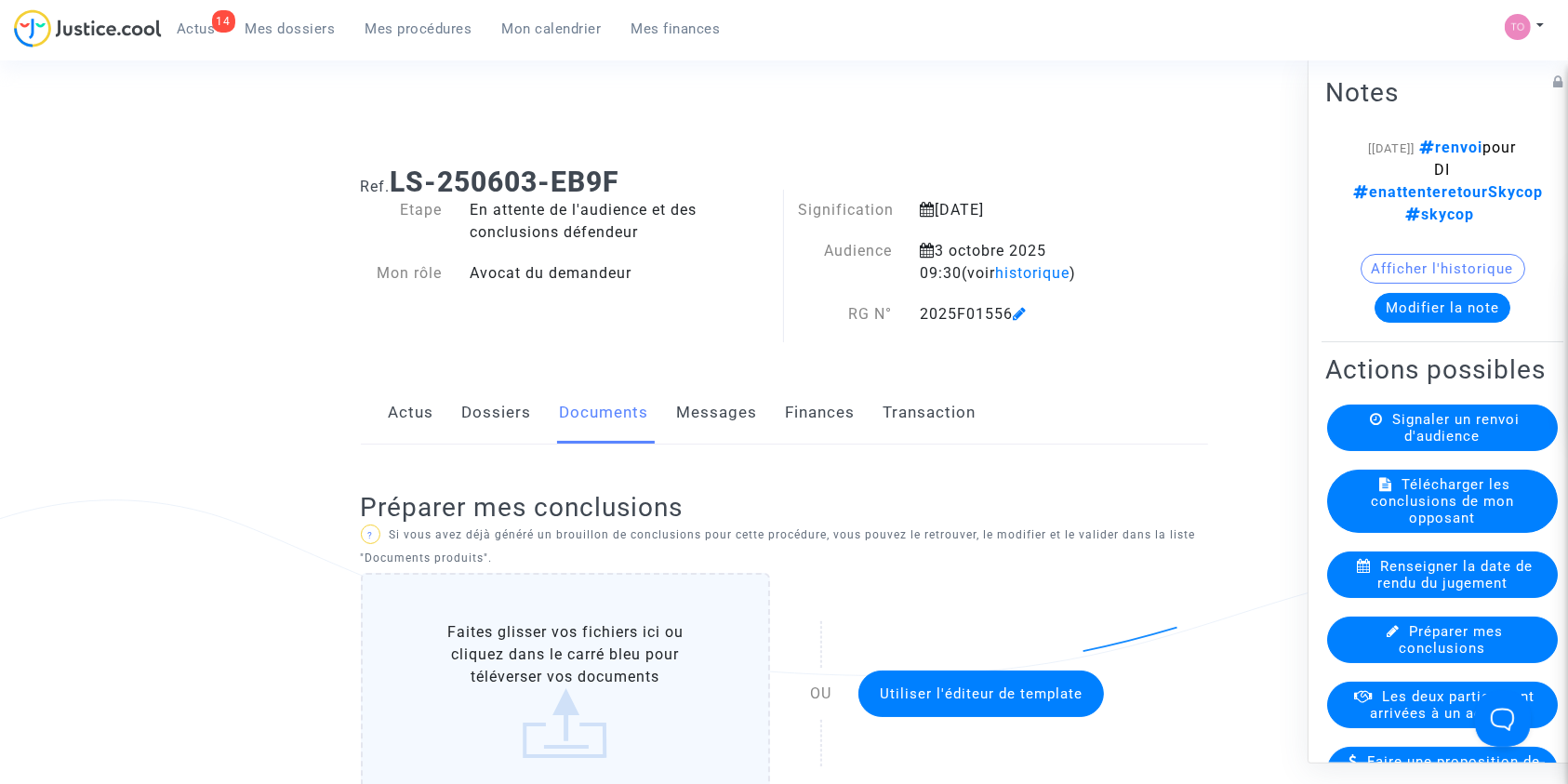
click at [289, 31] on span "Mes dossiers" at bounding box center [290, 28] width 90 height 16
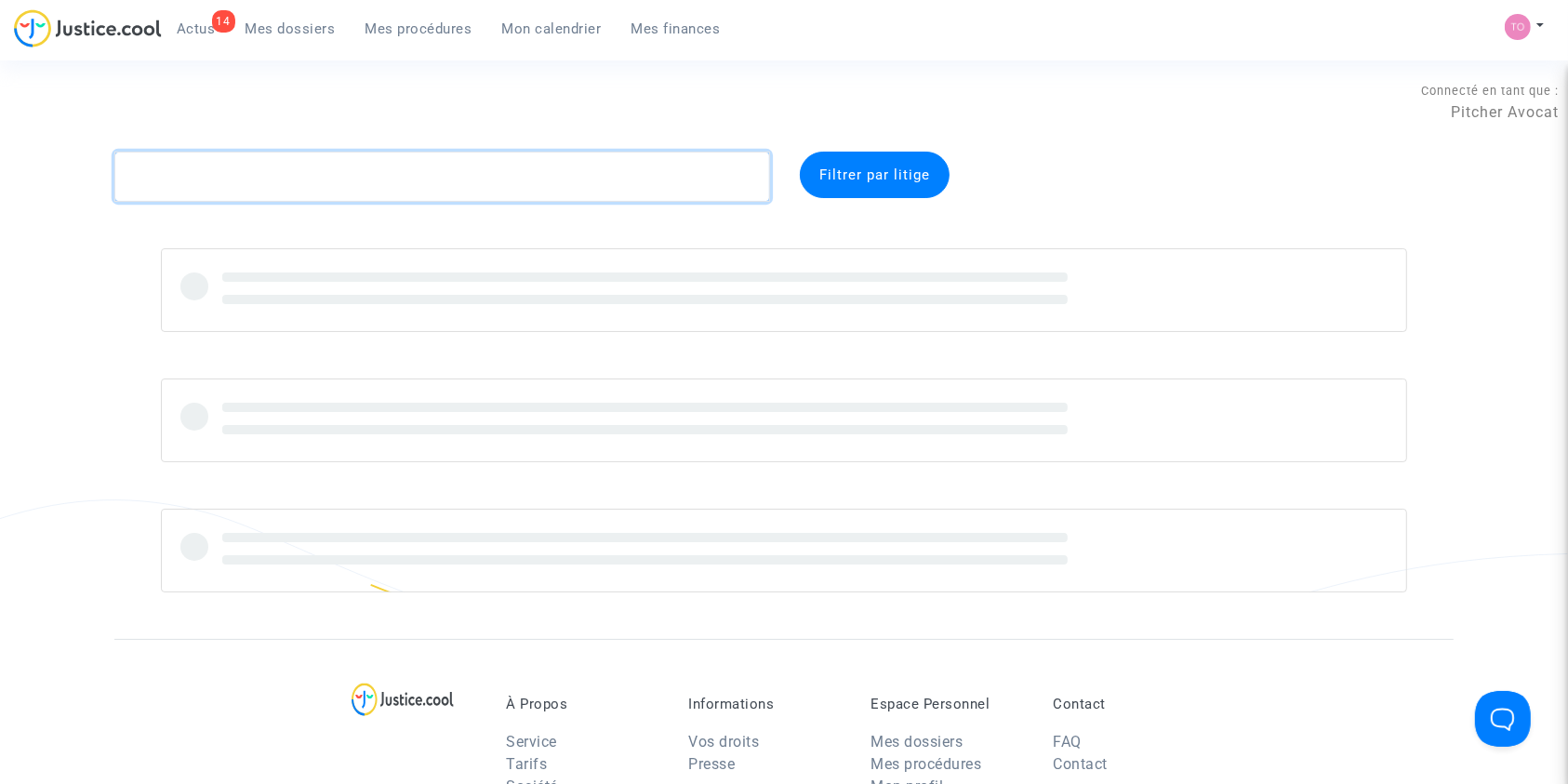
click at [383, 178] on textarea at bounding box center [441, 176] width 656 height 50
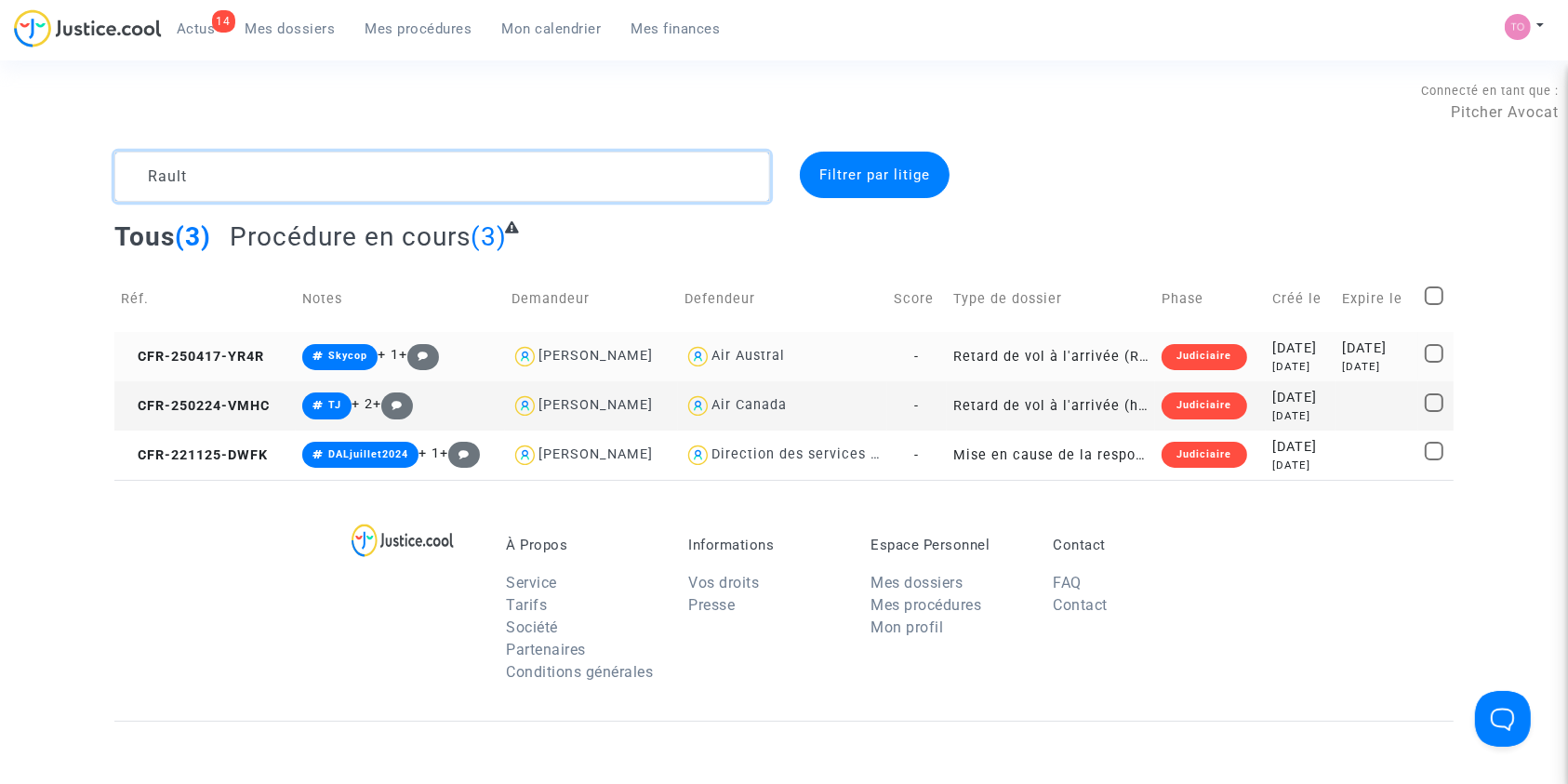
type textarea "Rault"
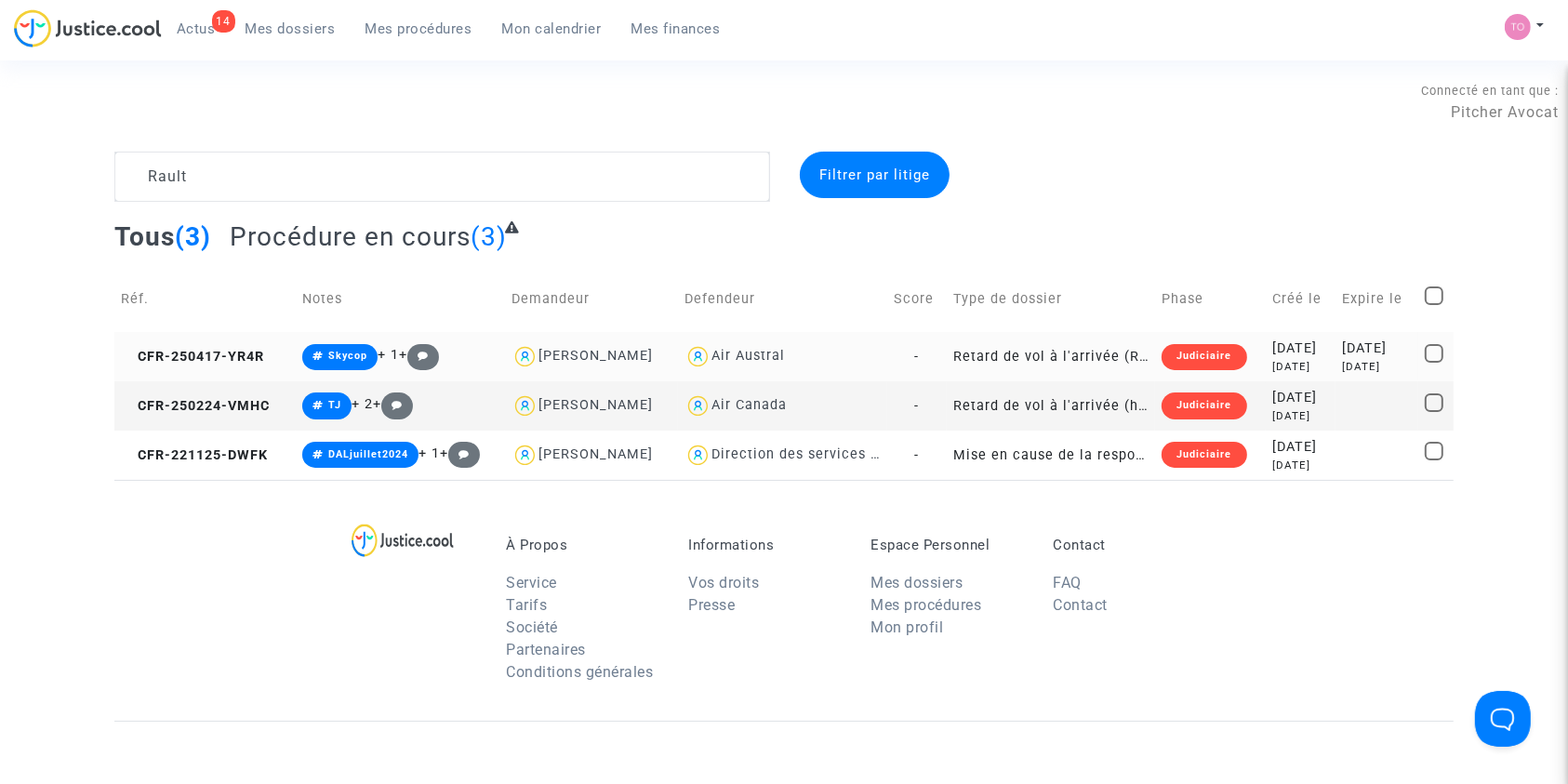
click at [1294, 360] on div "[DATE]" at bounding box center [1300, 367] width 56 height 16
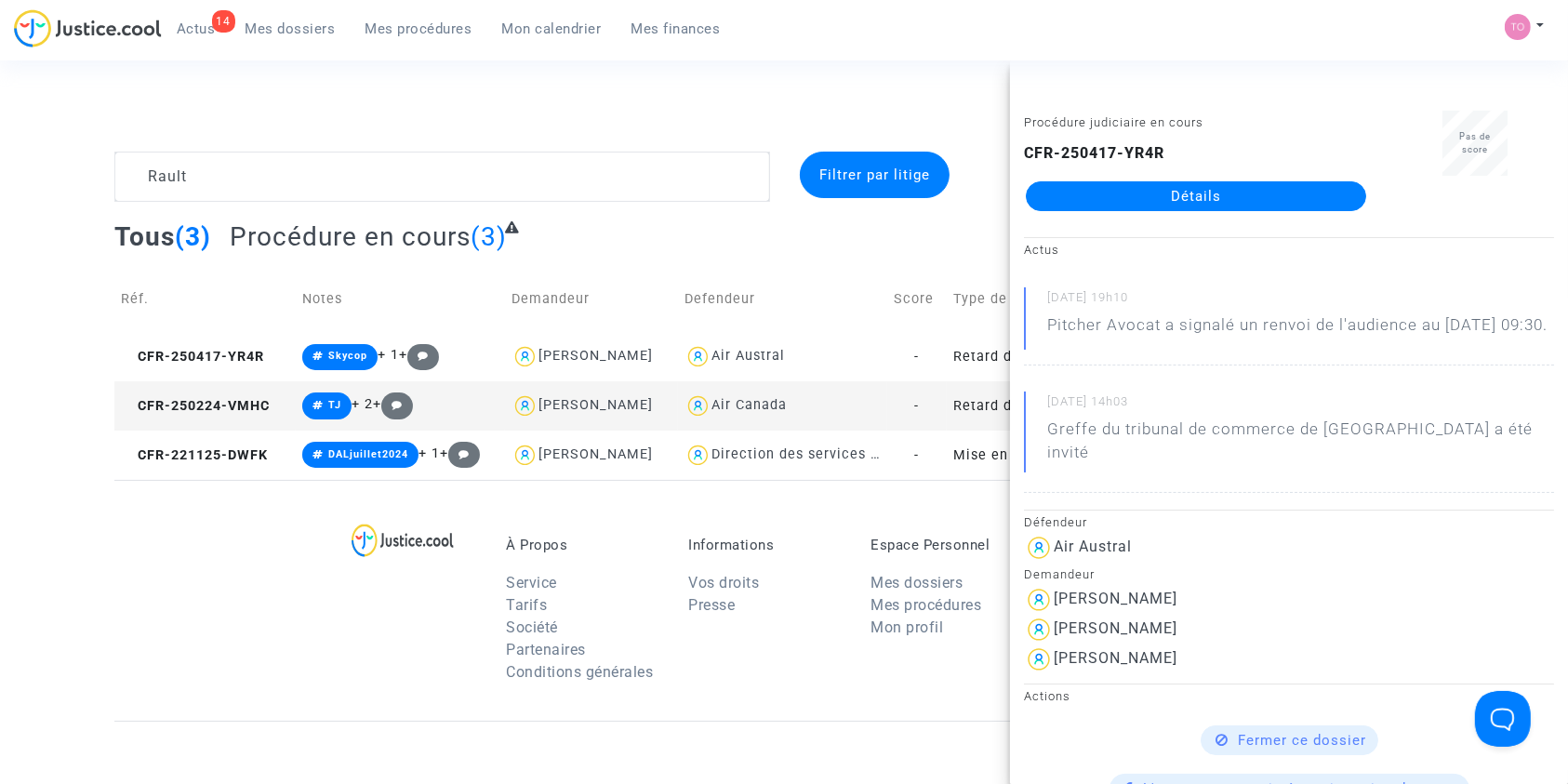
click at [1187, 194] on link "Détails" at bounding box center [1196, 195] width 341 height 30
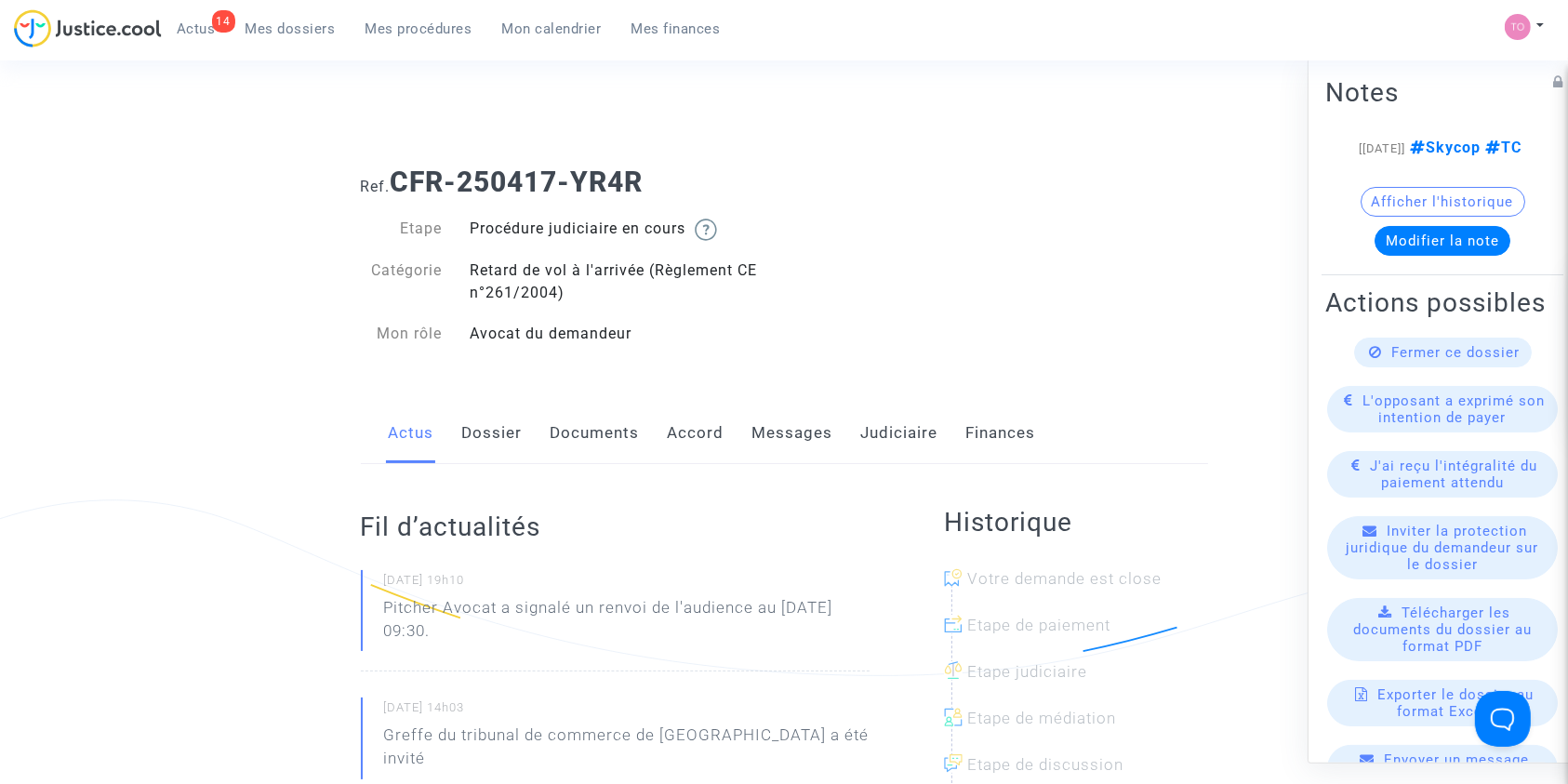
click at [669, 439] on link "Accord" at bounding box center [695, 434] width 56 height 61
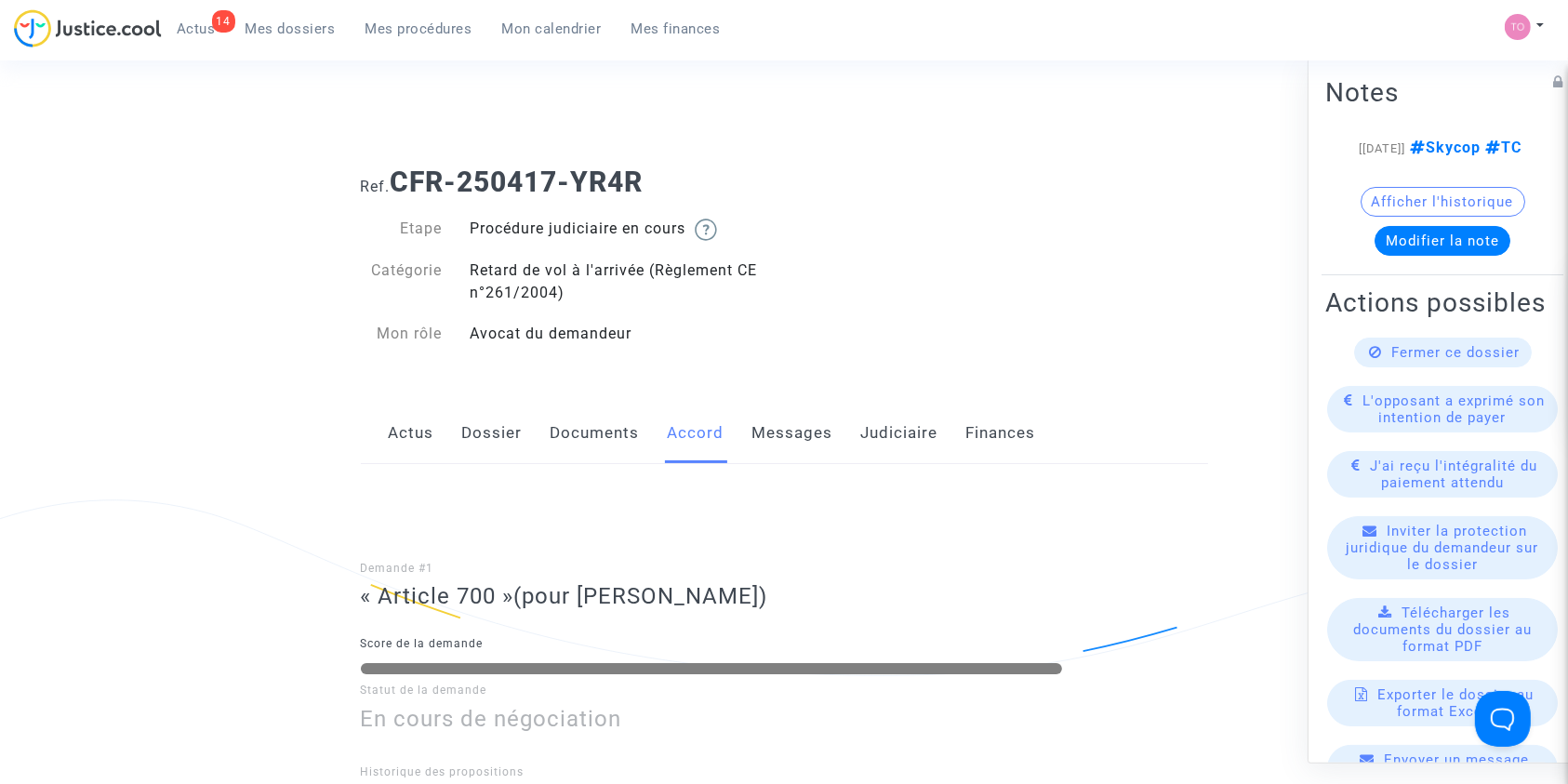
click at [902, 451] on link "Judiciaire" at bounding box center [900, 434] width 78 height 61
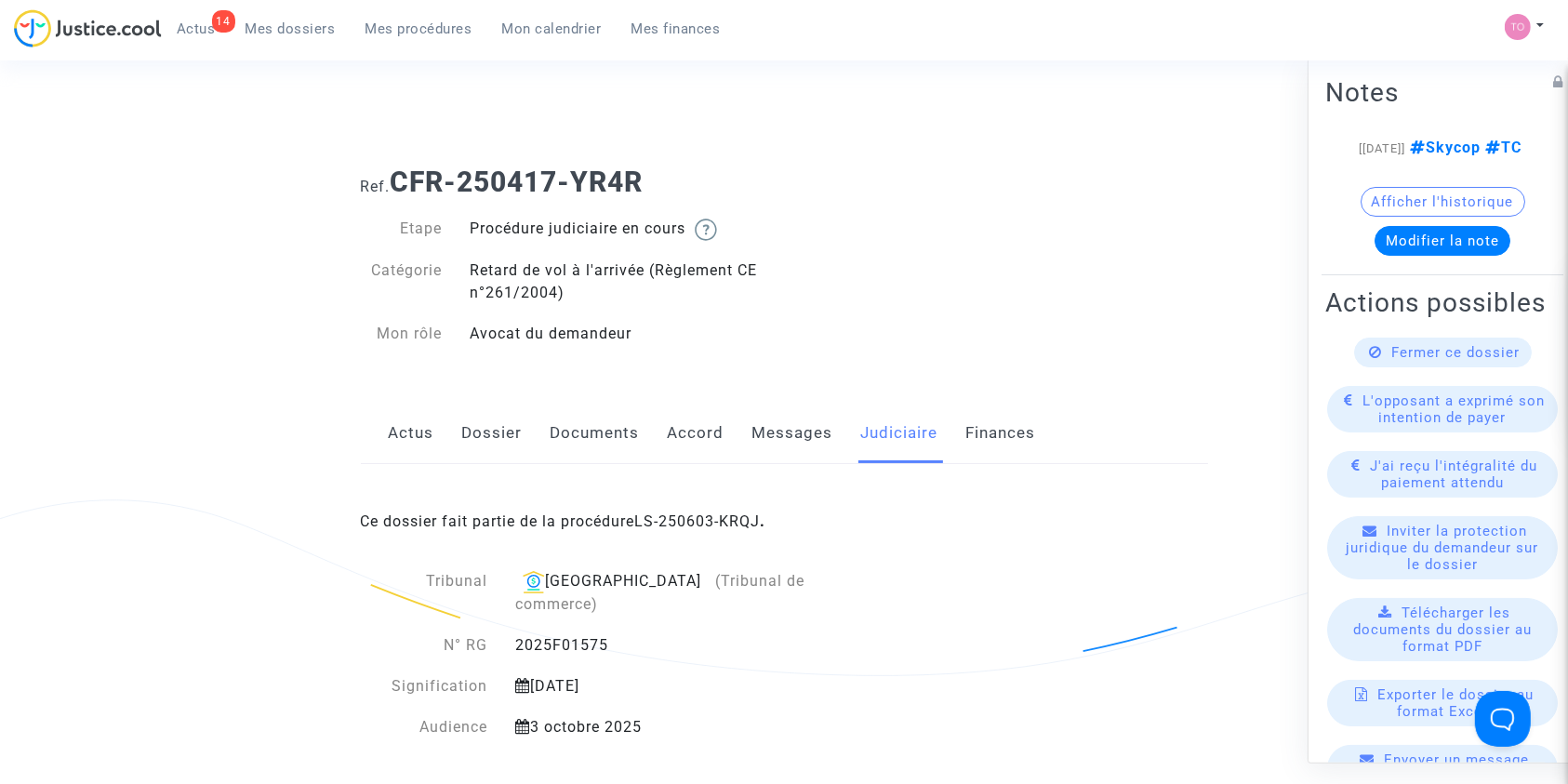
click at [704, 508] on div "Ce dossier fait partie de la procédure LS-250603-KRQJ ." at bounding box center [784, 507] width 847 height 87
click at [695, 519] on link "LS-250603-KRQJ" at bounding box center [697, 521] width 125 height 17
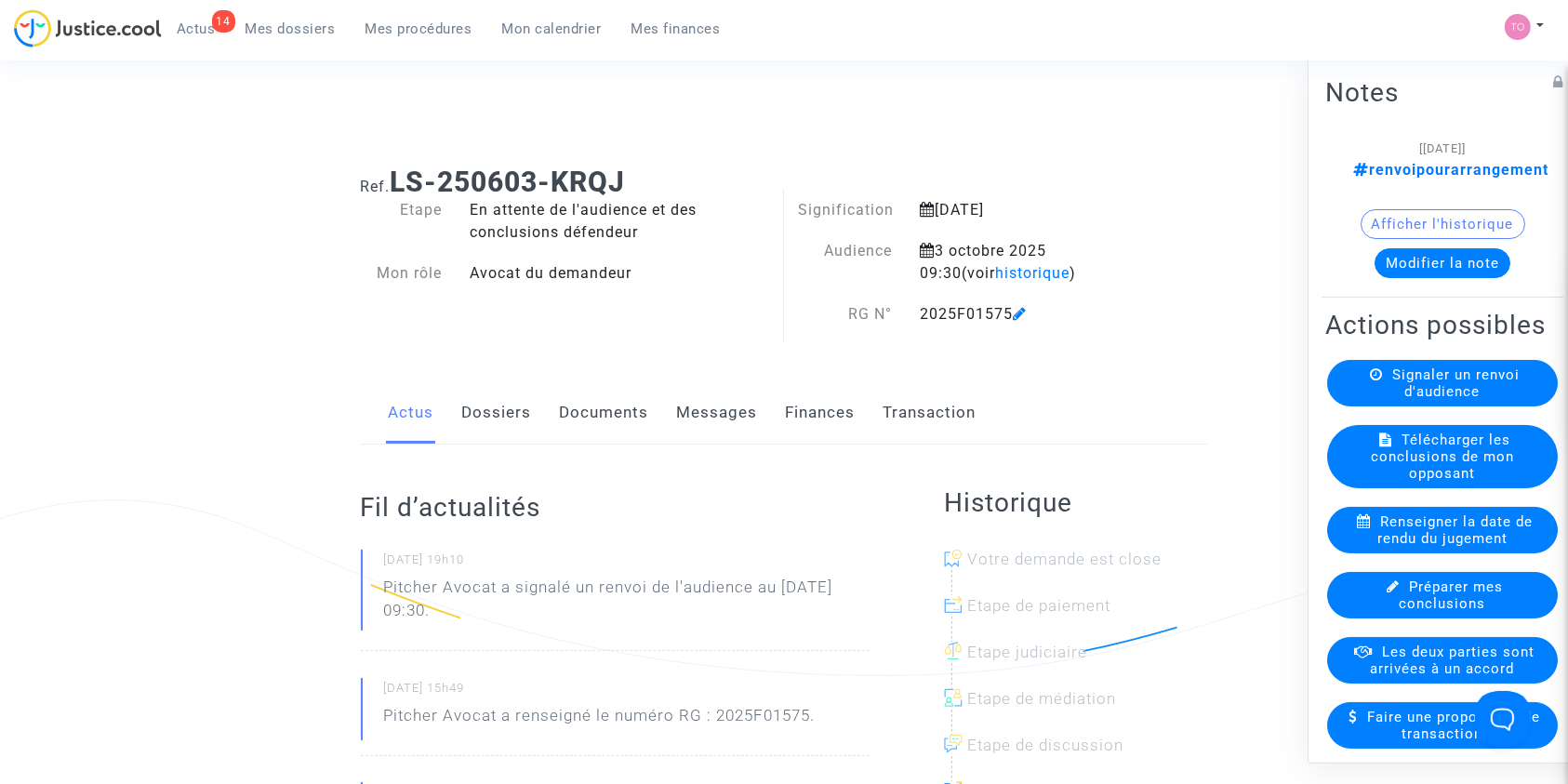
click at [834, 398] on link "Finances" at bounding box center [820, 413] width 70 height 61
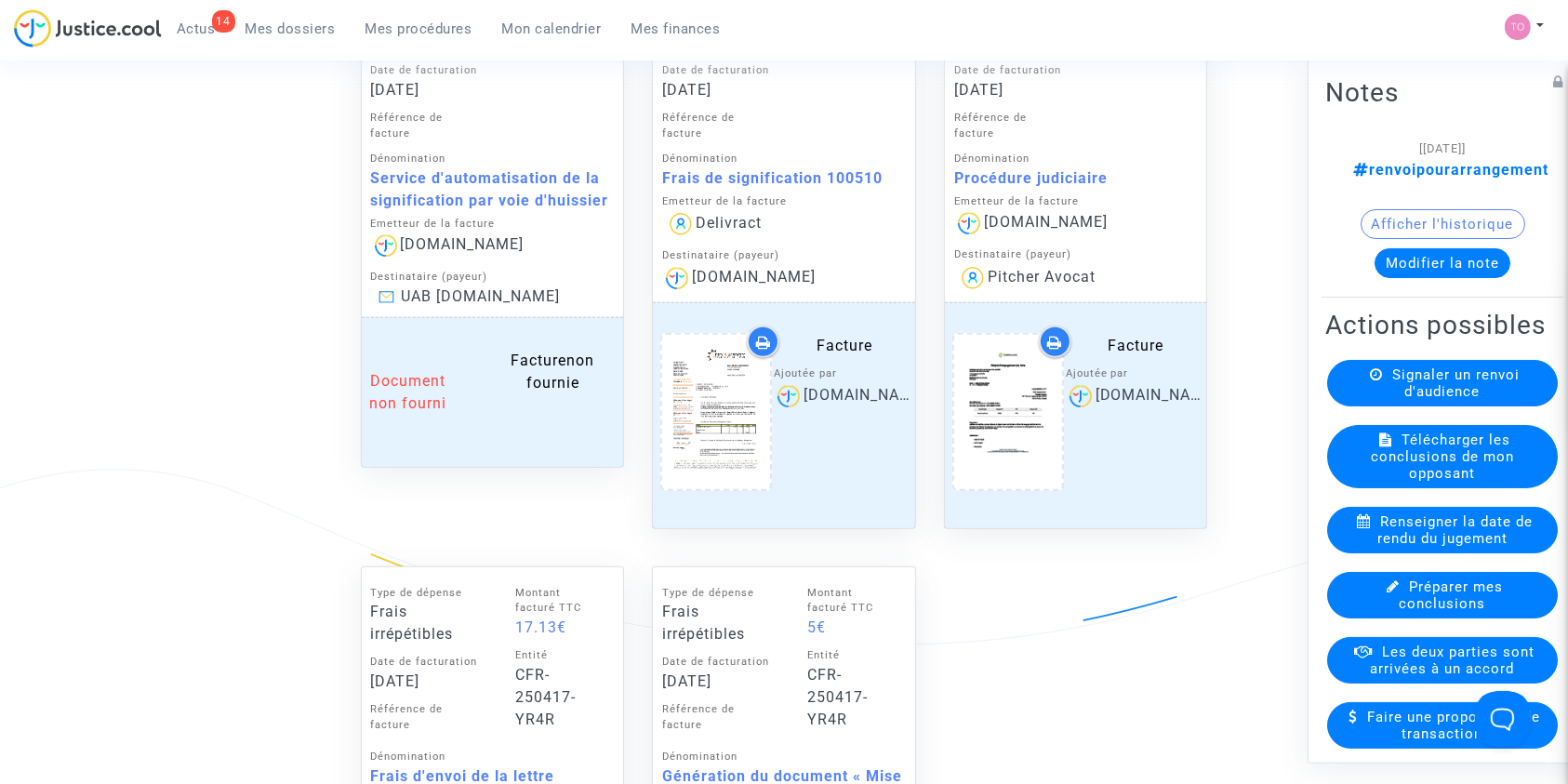
scroll to position [1775, 0]
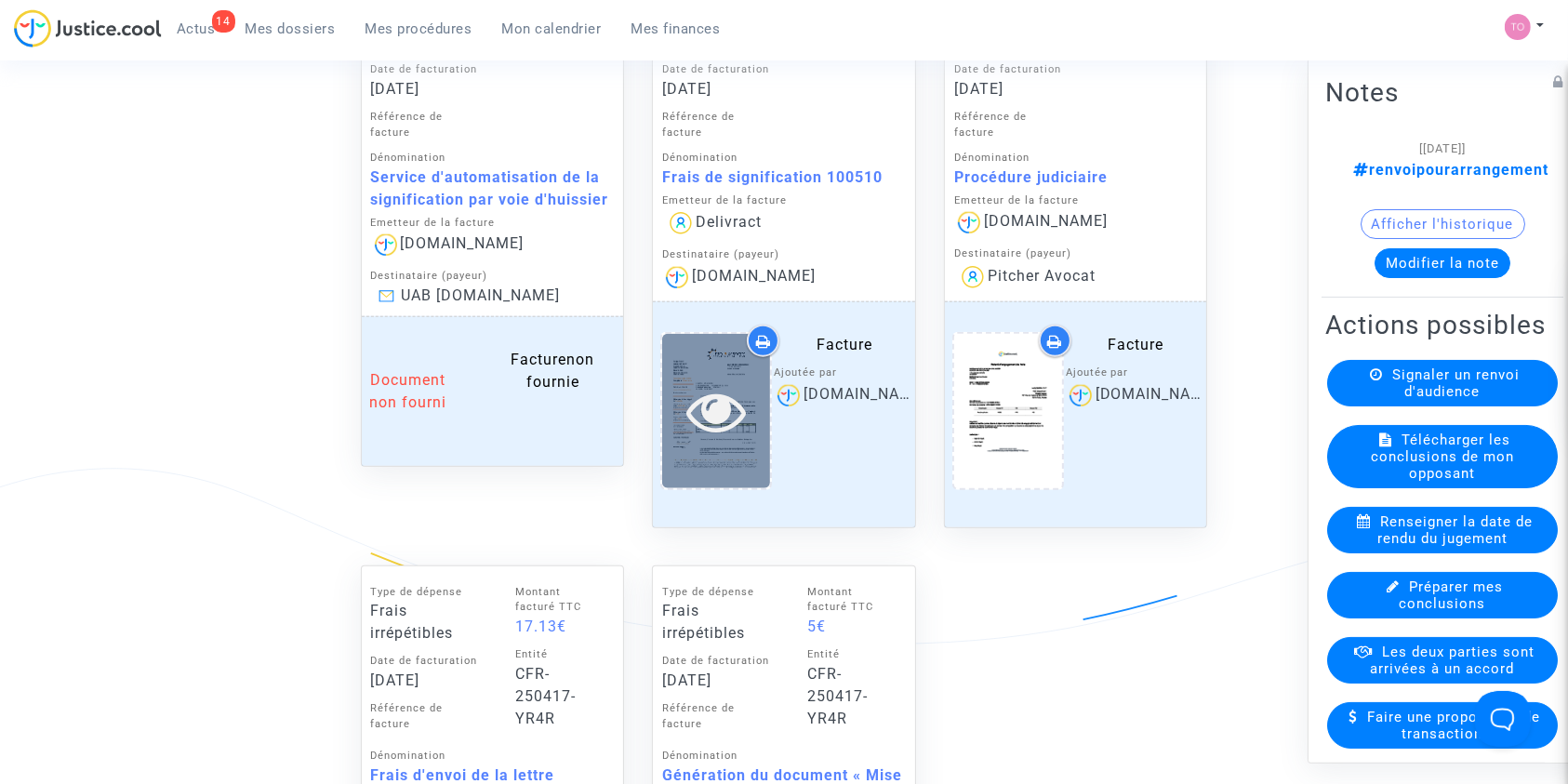
click at [743, 397] on icon at bounding box center [716, 411] width 60 height 59
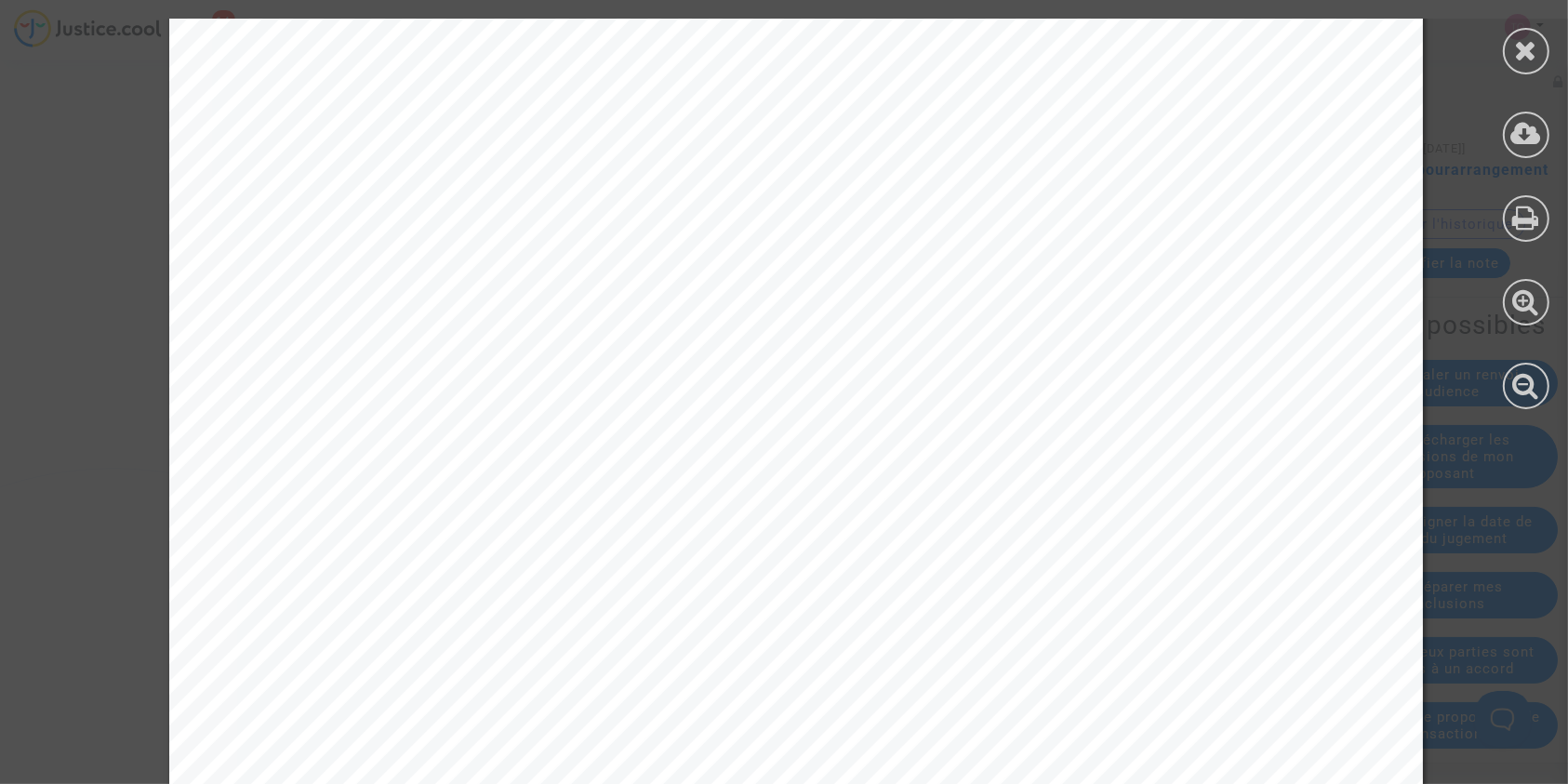
scroll to position [875, 0]
click at [1501, 39] on div at bounding box center [1525, 213] width 83 height 428
click at [1508, 48] on div at bounding box center [1526, 51] width 47 height 47
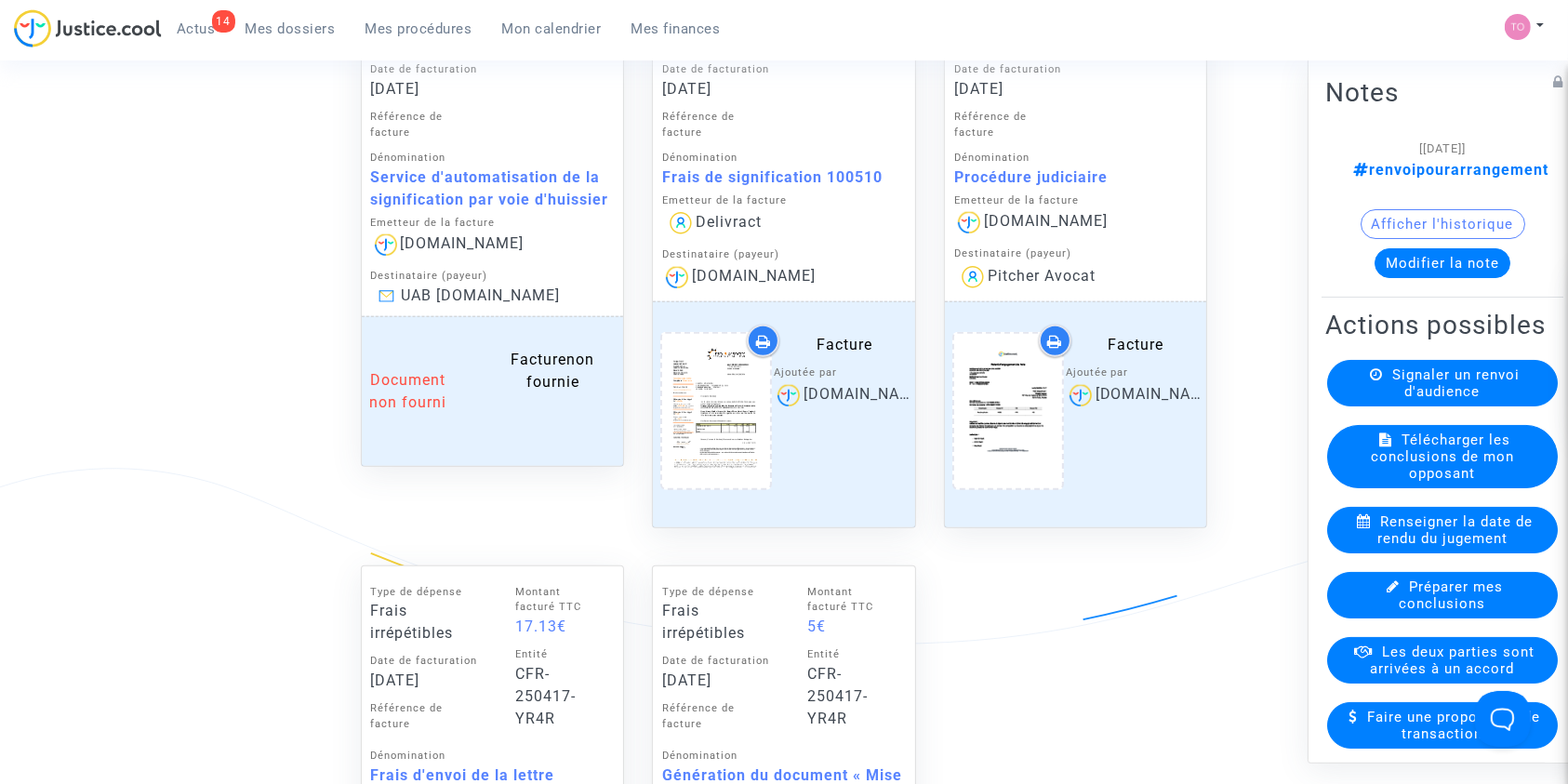
click at [302, 41] on link "Mes dossiers" at bounding box center [290, 29] width 120 height 28
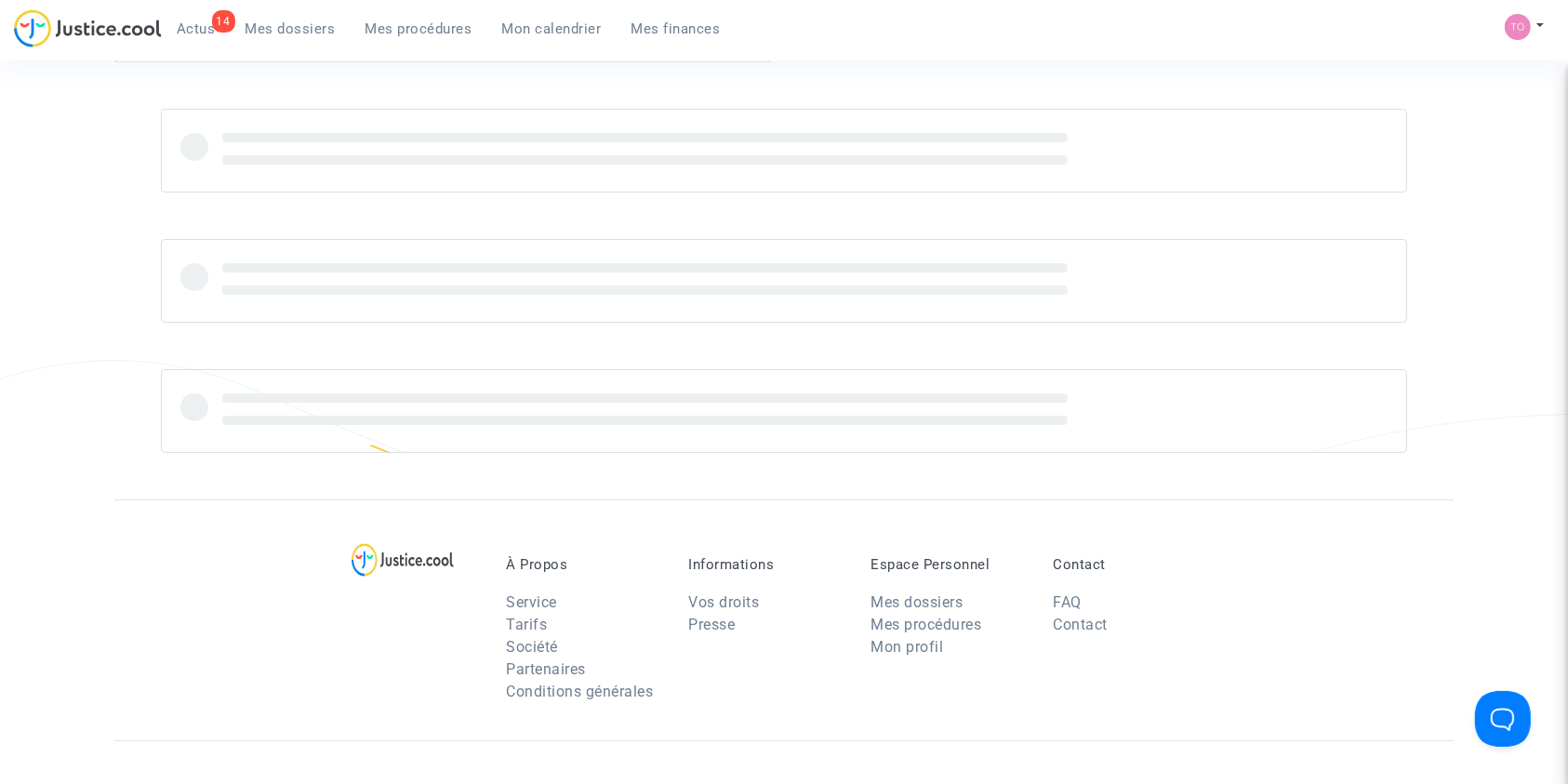
scroll to position [115, 0]
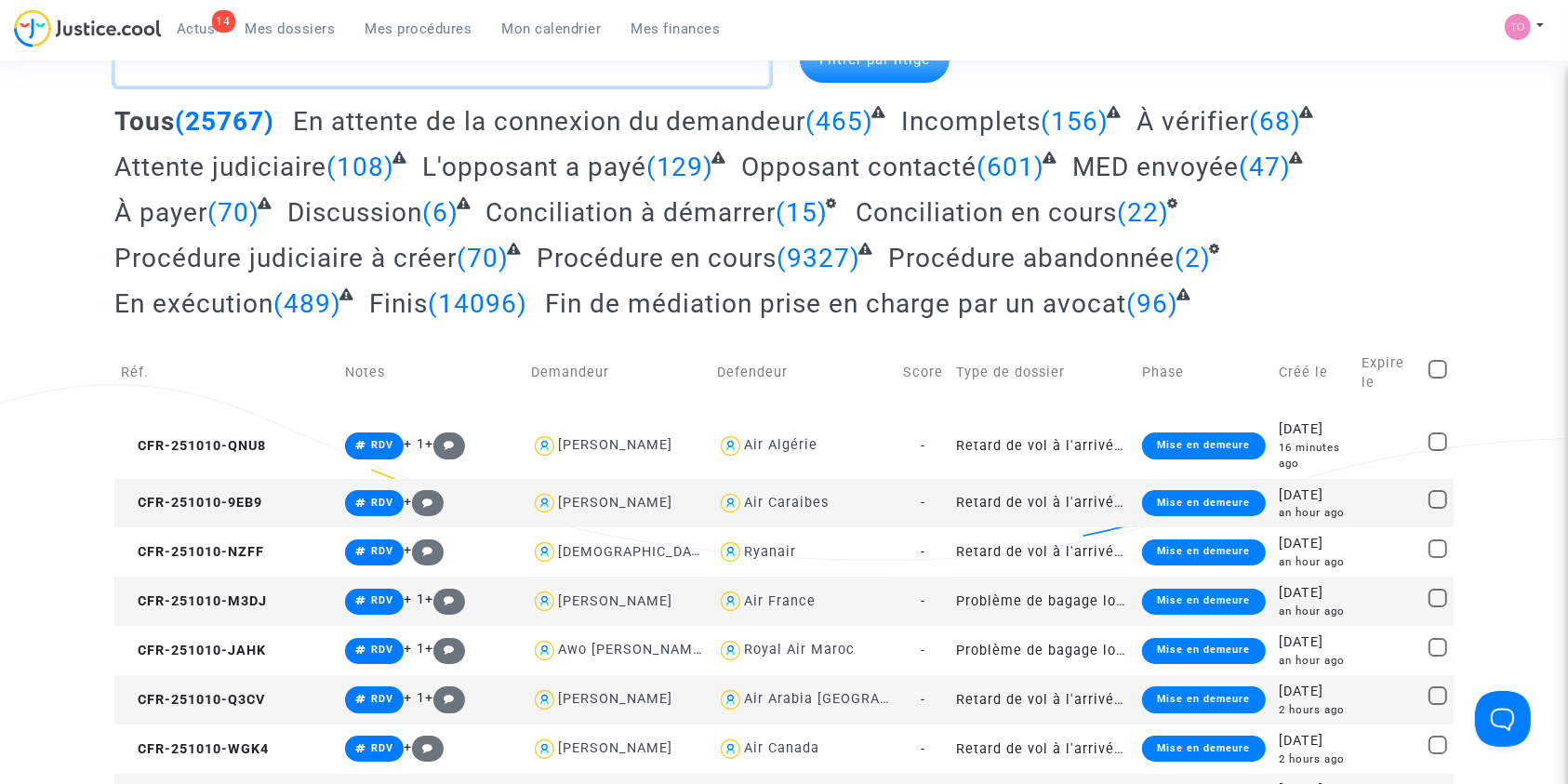
click at [231, 86] on textarea at bounding box center [441, 61] width 656 height 50
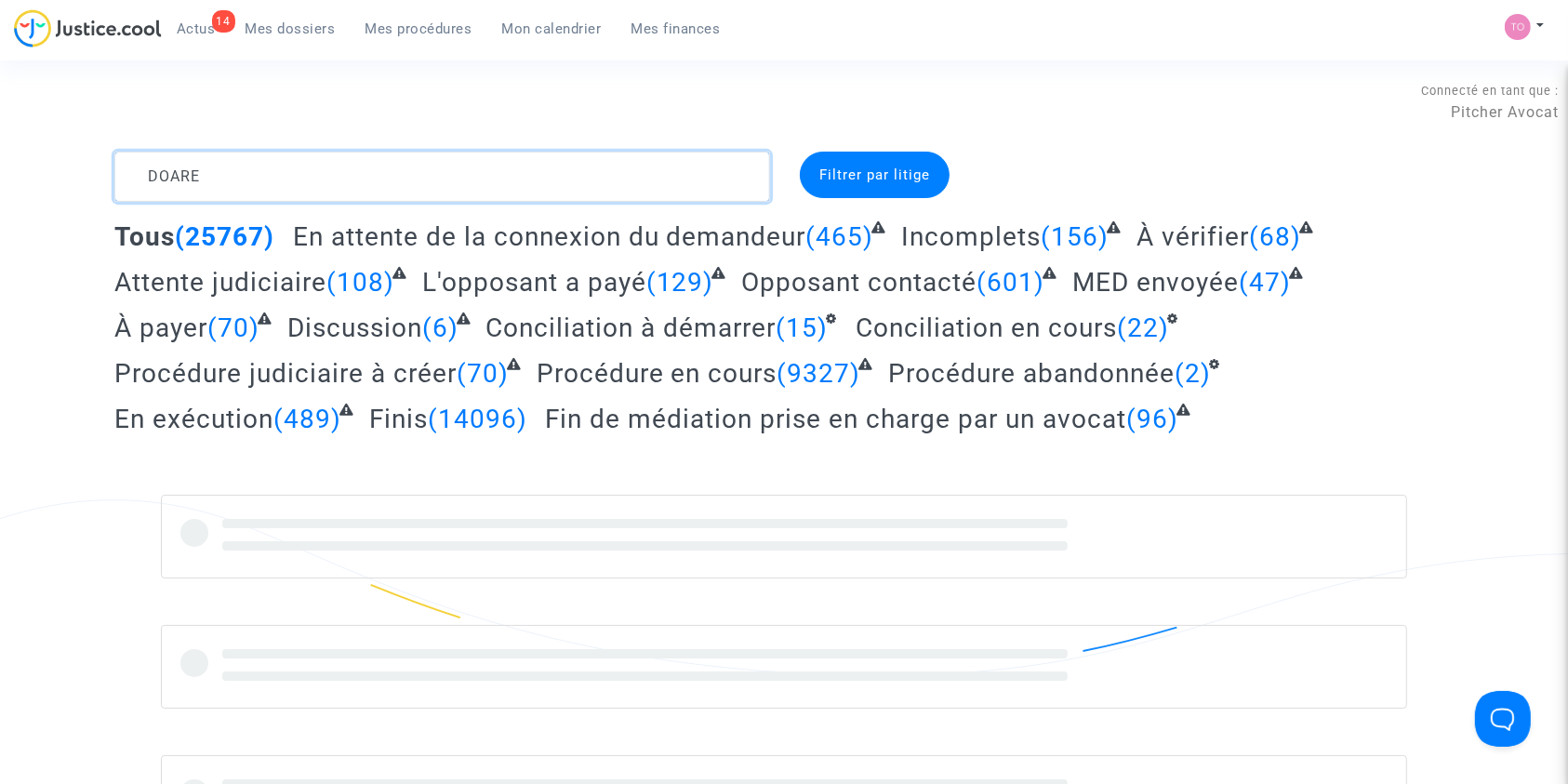
type textarea "DOARE"
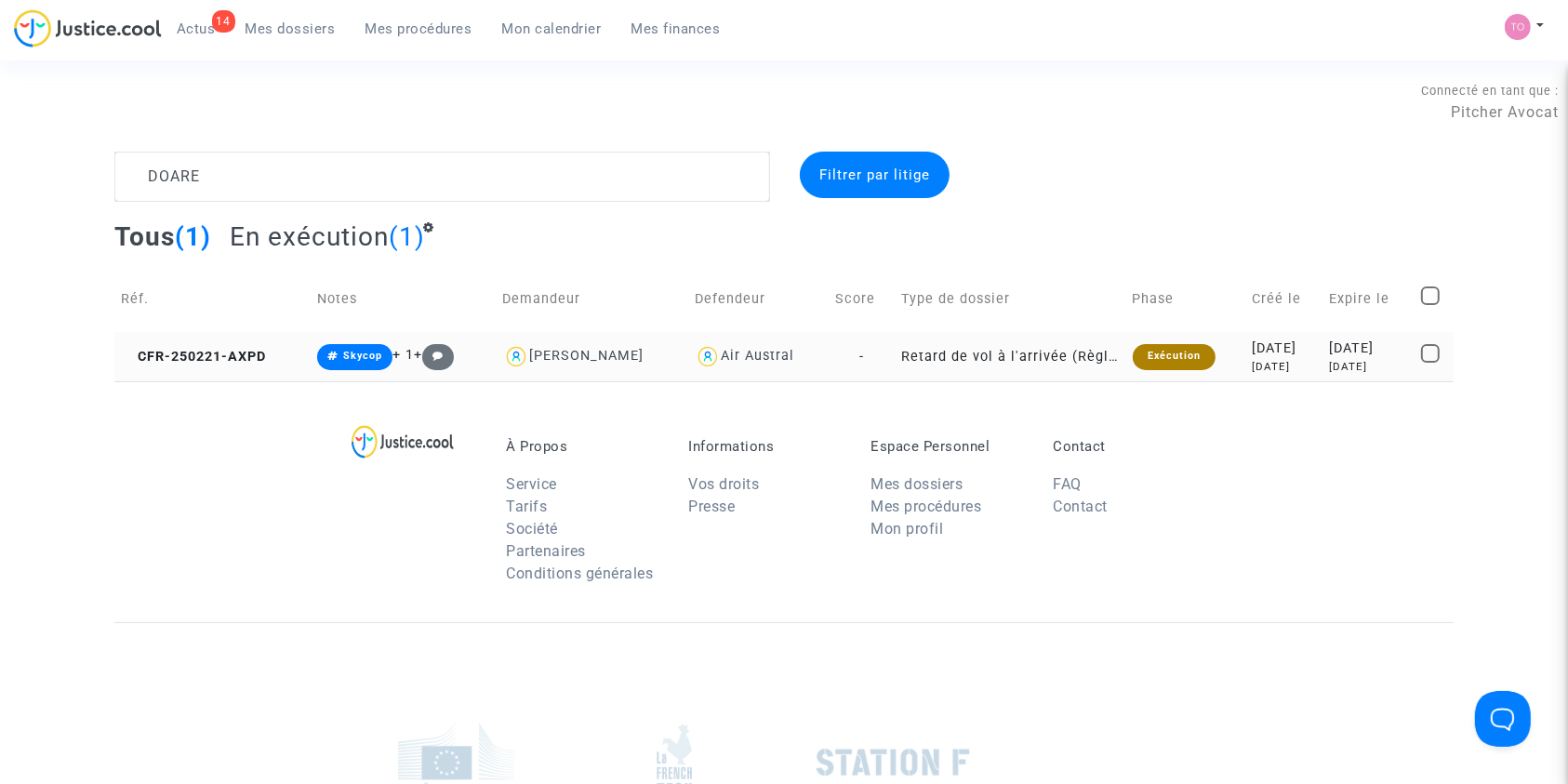
click at [1195, 347] on td "Exécution" at bounding box center [1185, 356] width 120 height 49
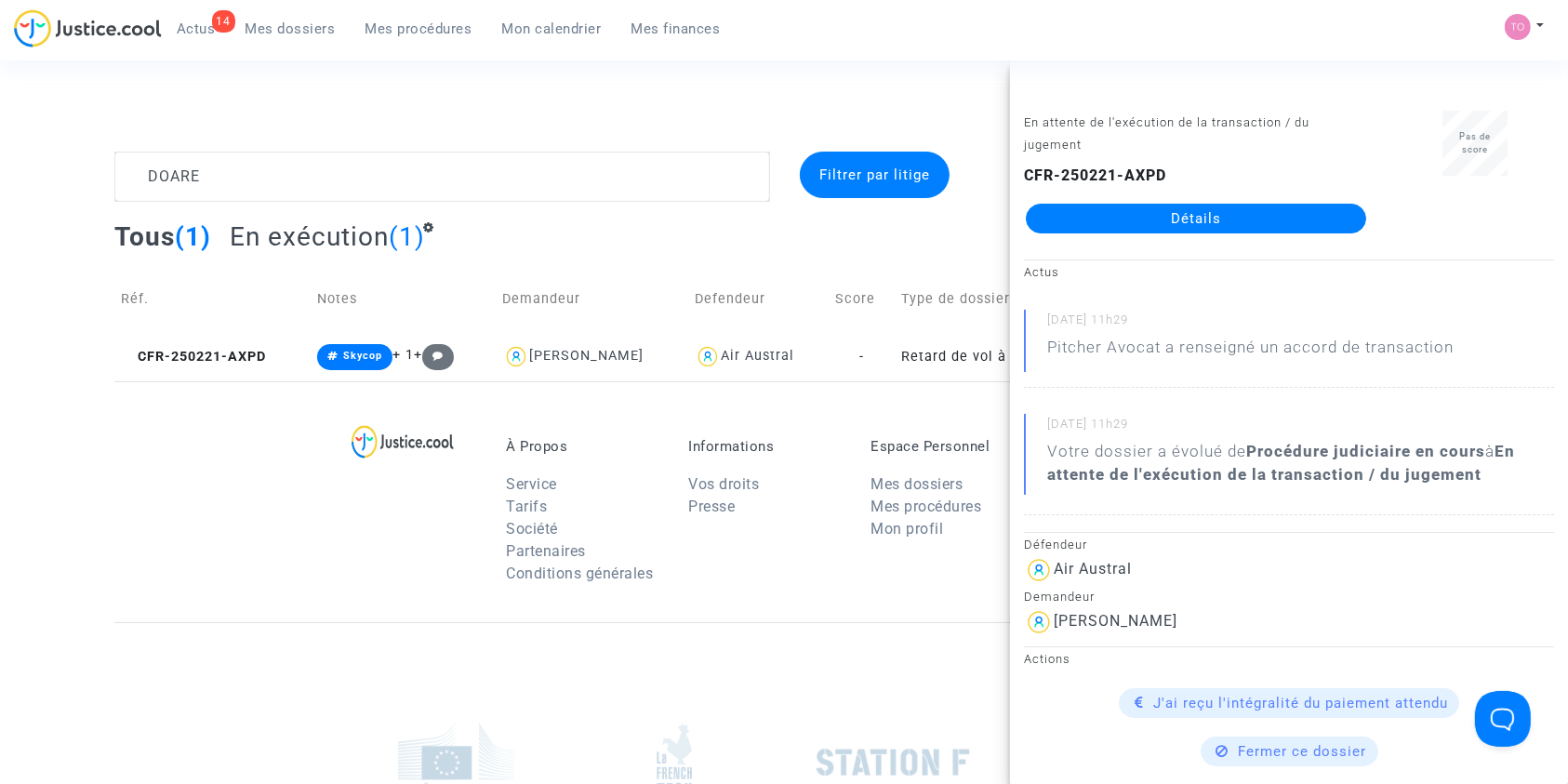
click at [1176, 212] on link "Détails" at bounding box center [1196, 218] width 341 height 30
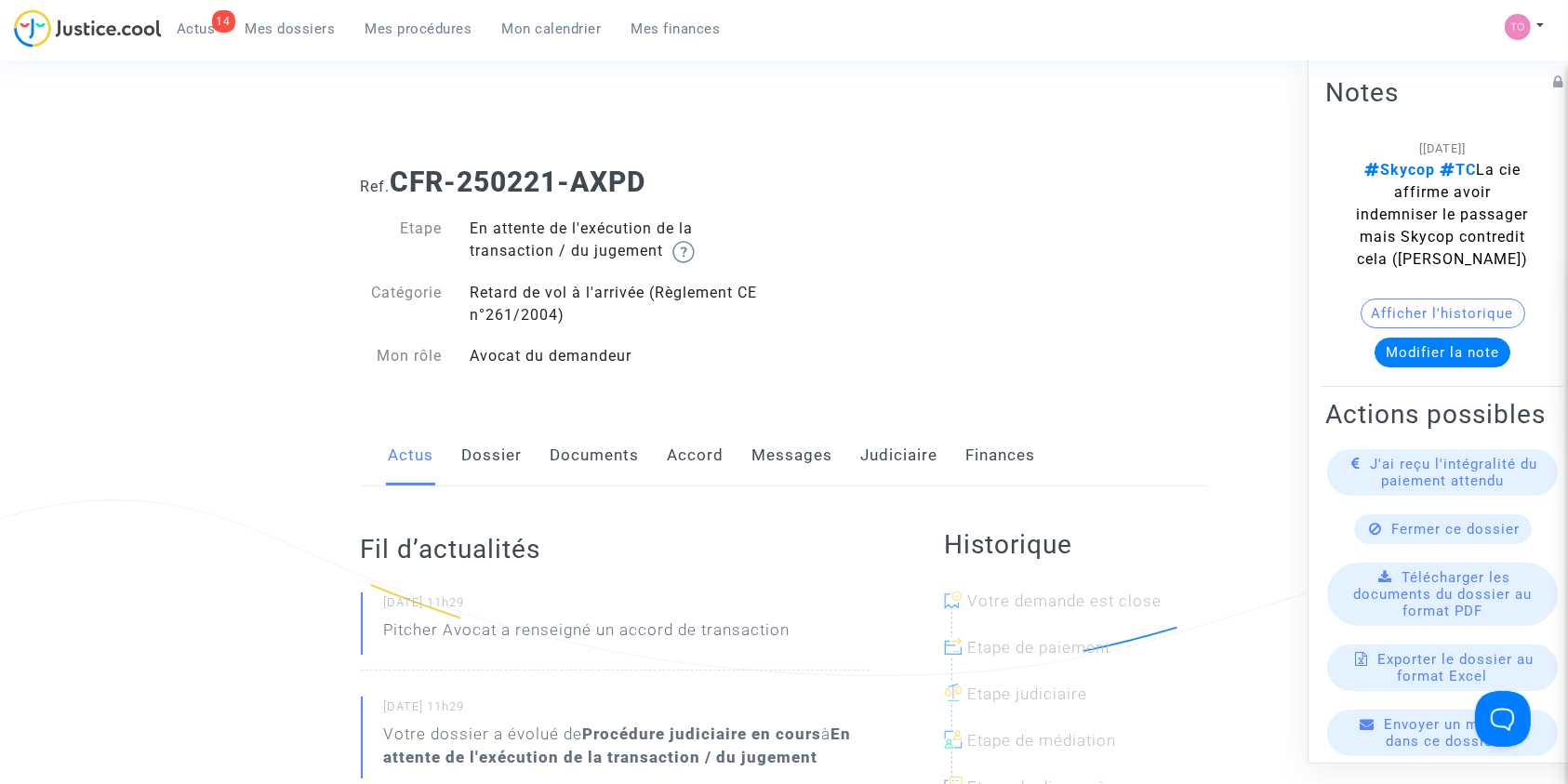
click at [692, 456] on link "Accord" at bounding box center [695, 456] width 56 height 61
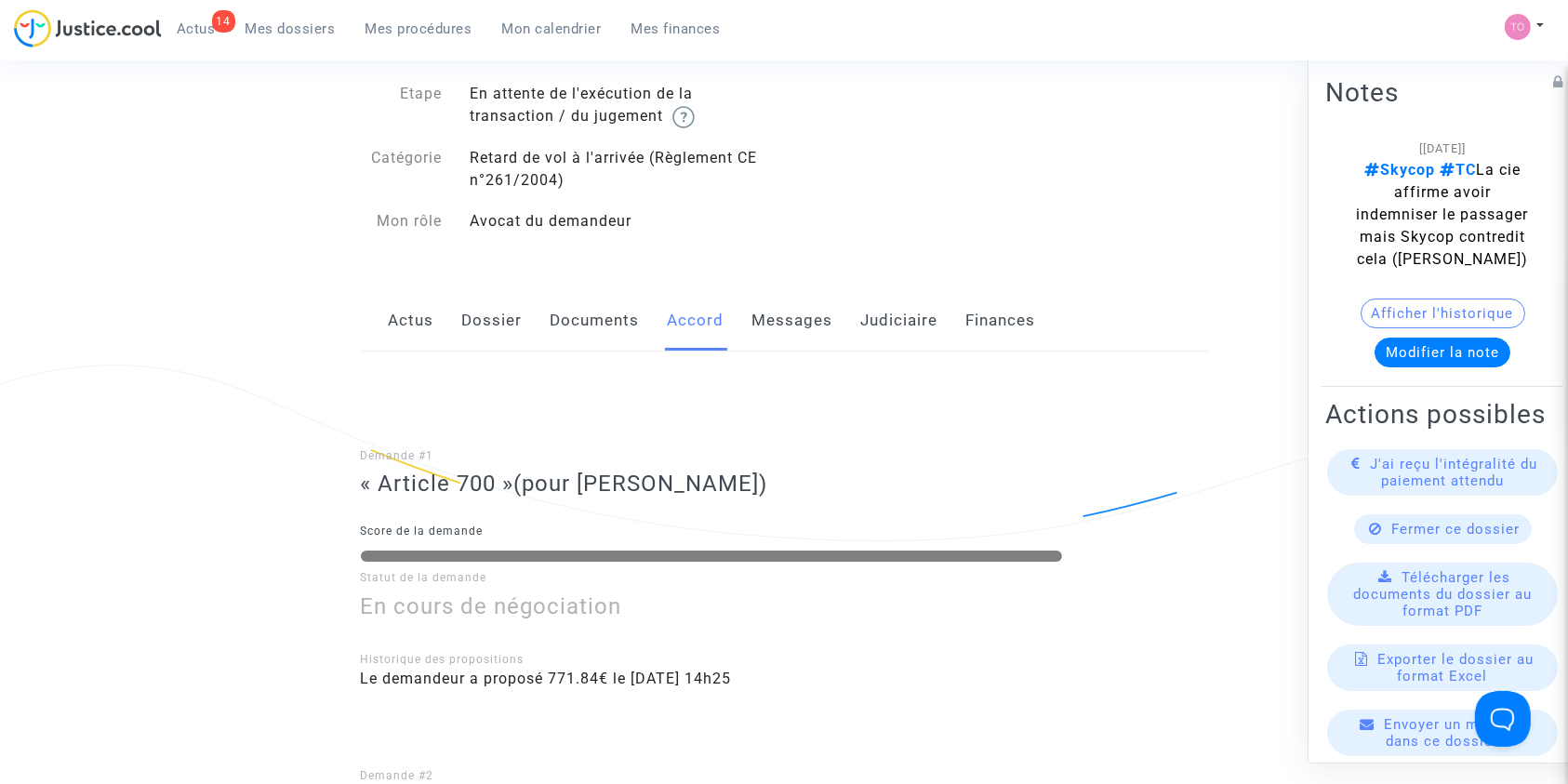
scroll to position [138, 0]
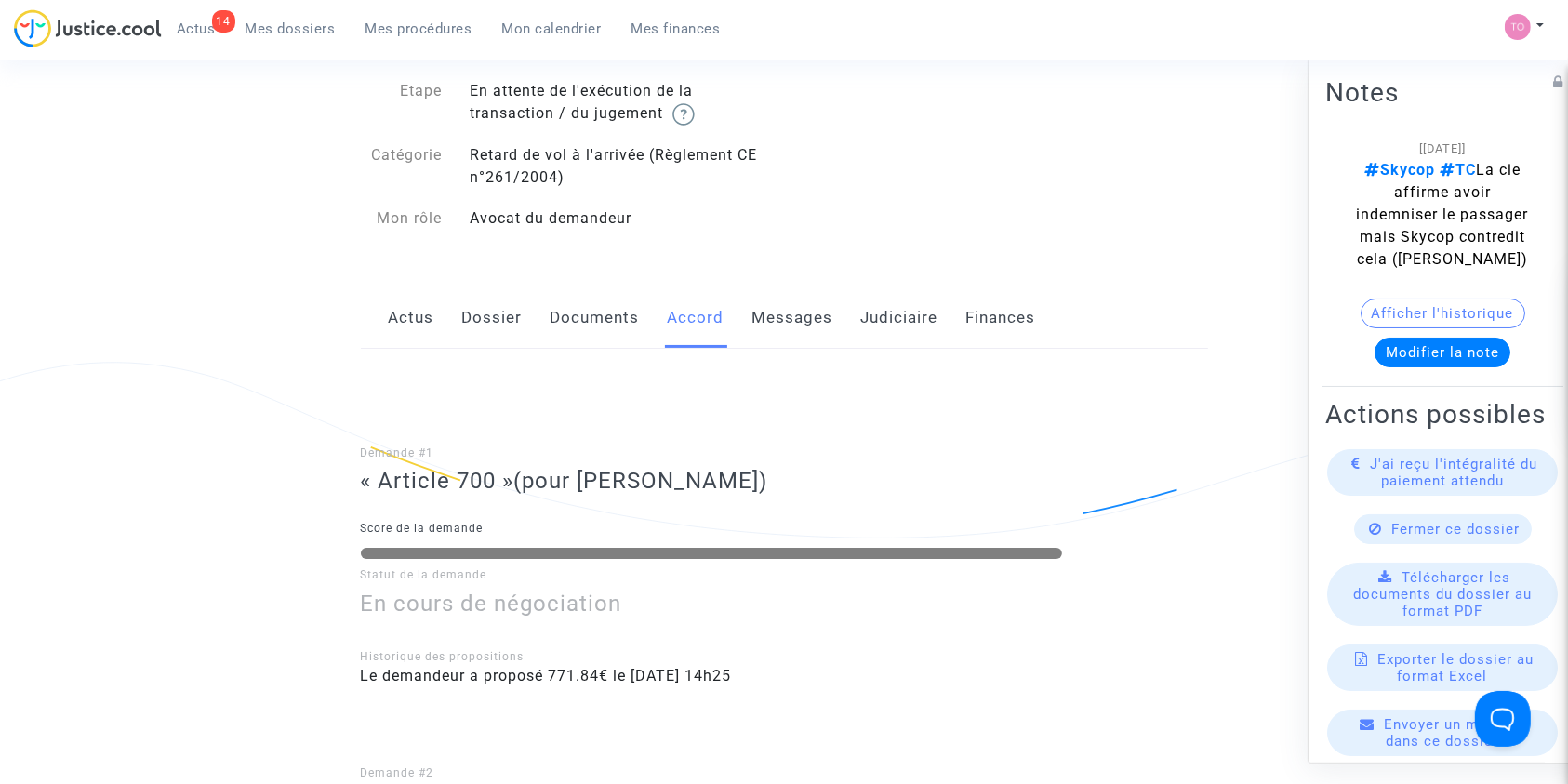
click at [909, 313] on link "Judiciaire" at bounding box center [900, 318] width 78 height 61
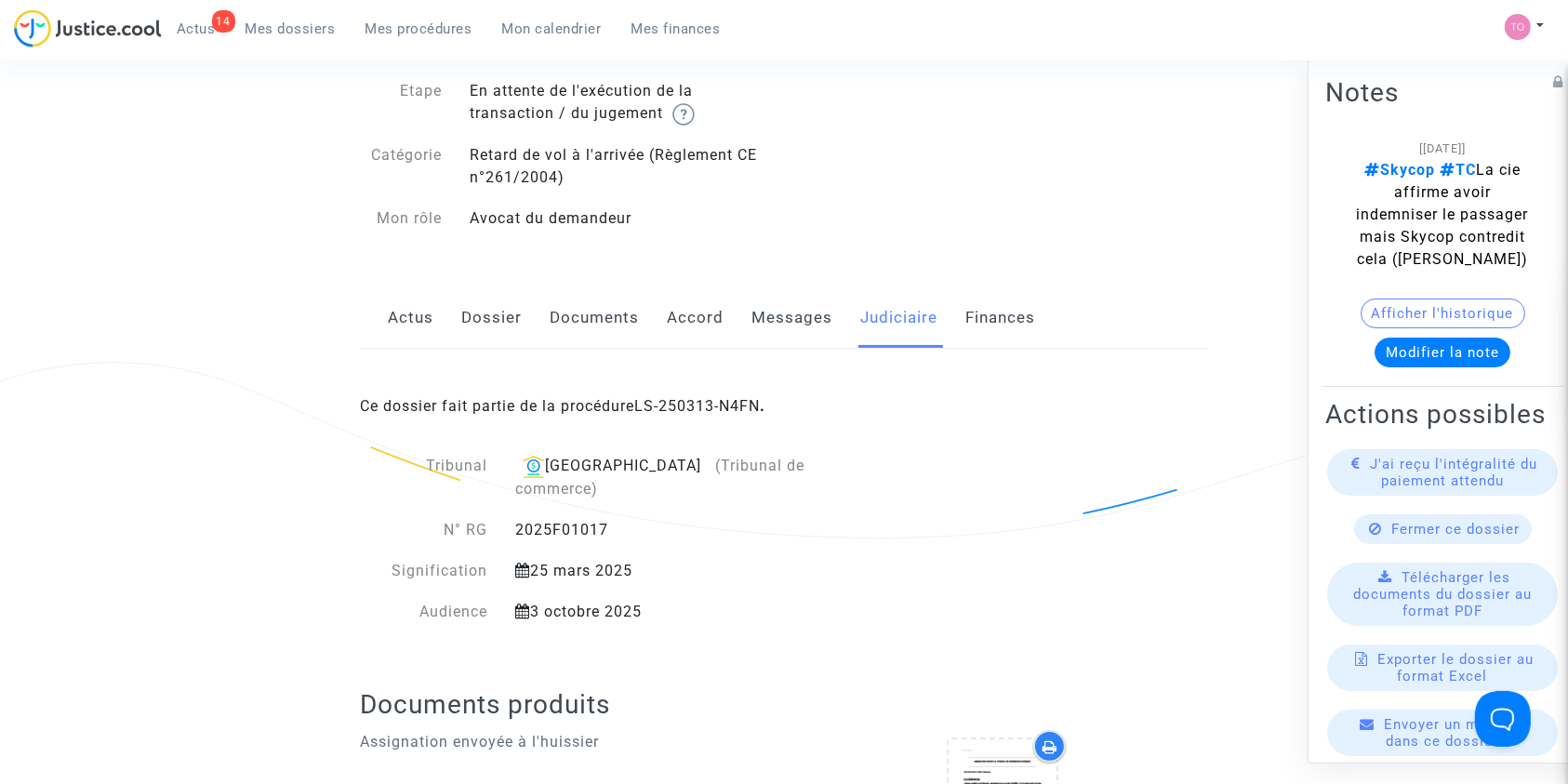
drag, startPoint x: 620, startPoint y: 504, endPoint x: 517, endPoint y: 503, distance: 103.0
click at [517, 519] on div "2025F01017" at bounding box center [689, 529] width 376 height 22
copy div "2025F01017"
click at [495, 321] on link "Dossier" at bounding box center [492, 318] width 60 height 61
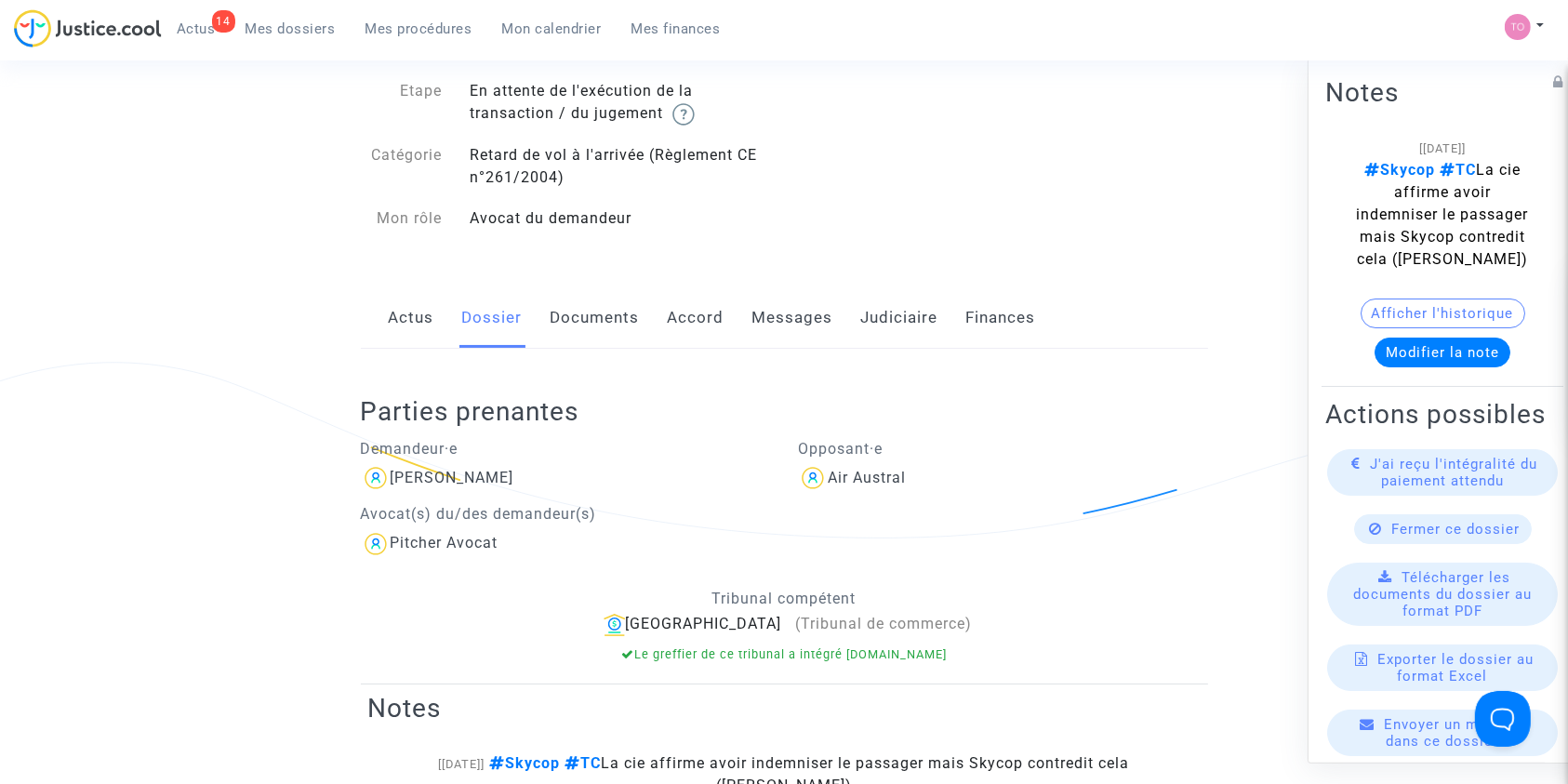
click at [514, 23] on span "Mon calendrier" at bounding box center [552, 28] width 100 height 16
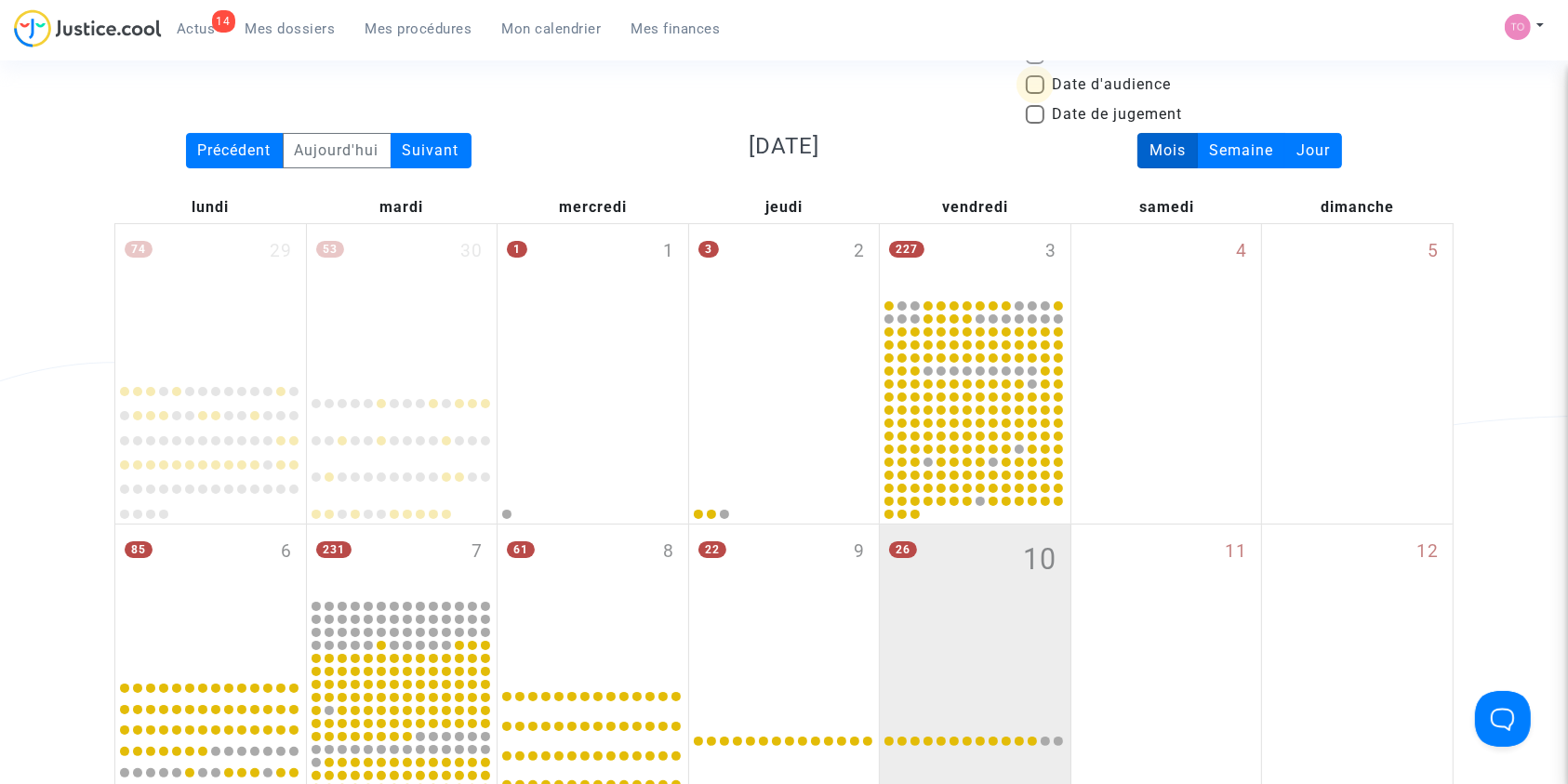
click at [1039, 76] on span at bounding box center [1034, 84] width 18 height 18
click at [1035, 94] on input "Date d'audience" at bounding box center [1034, 94] width 1 height 1
checkbox input "true"
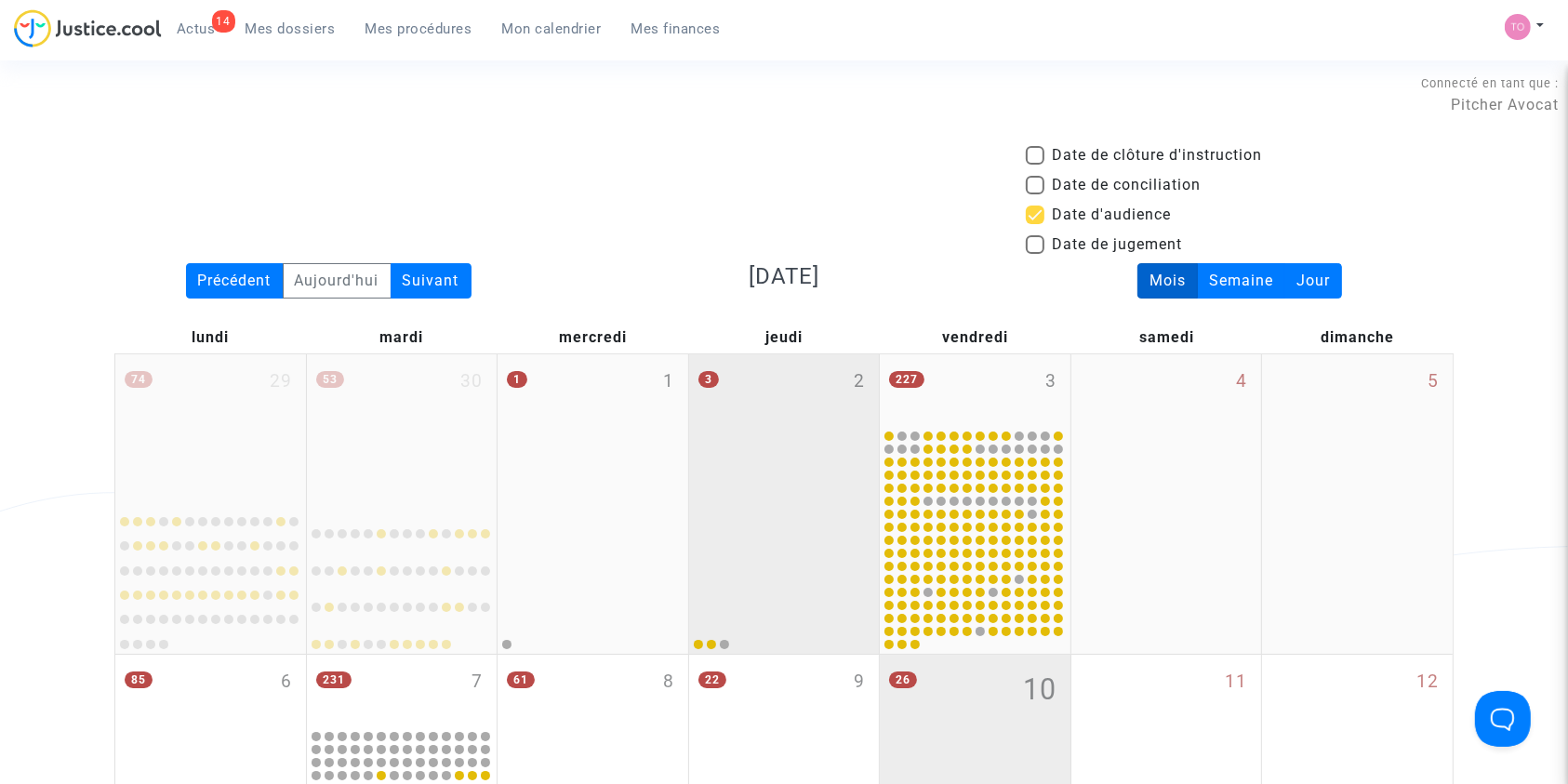
scroll to position [182, 0]
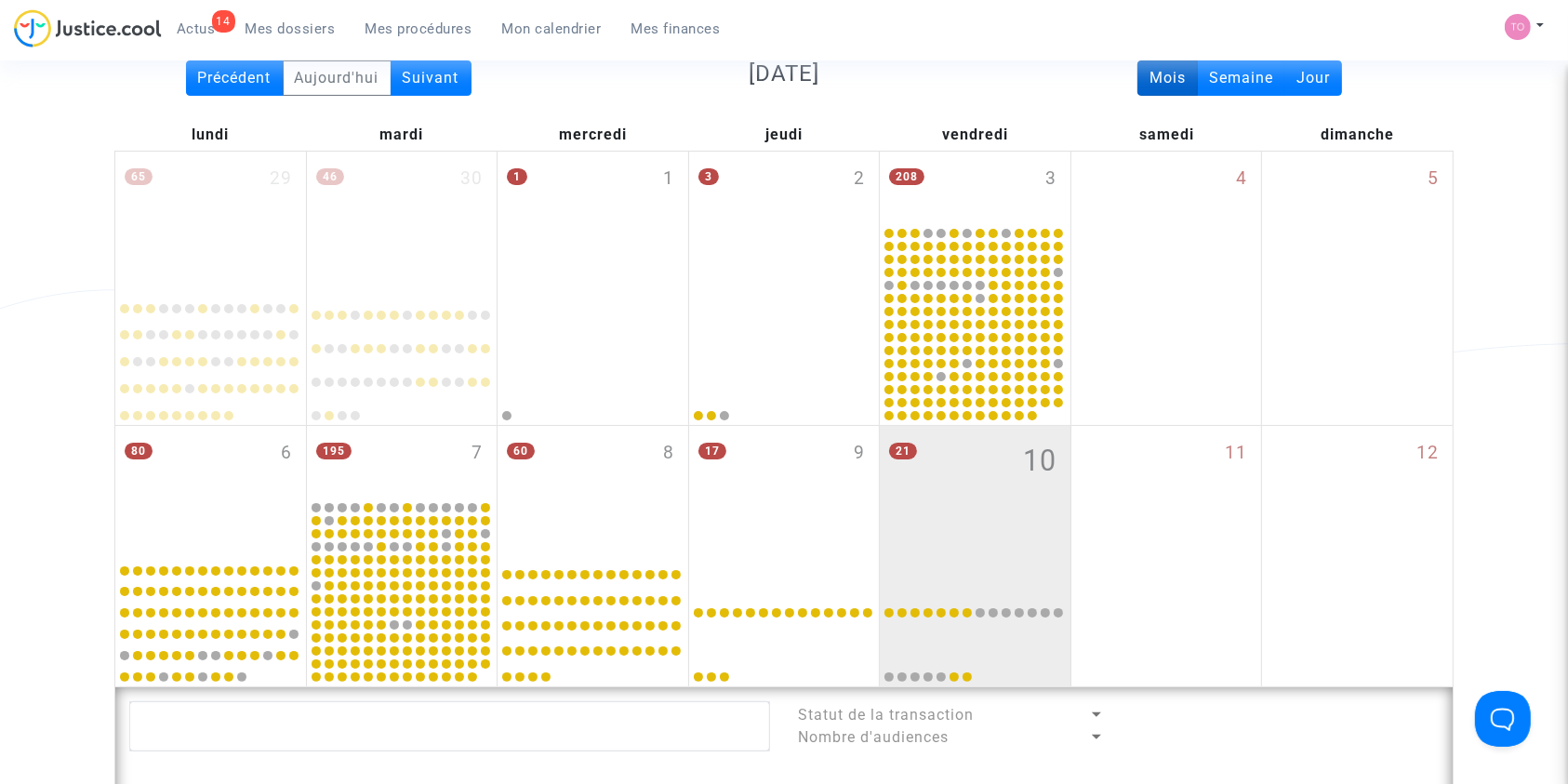
scroll to position [210, 0]
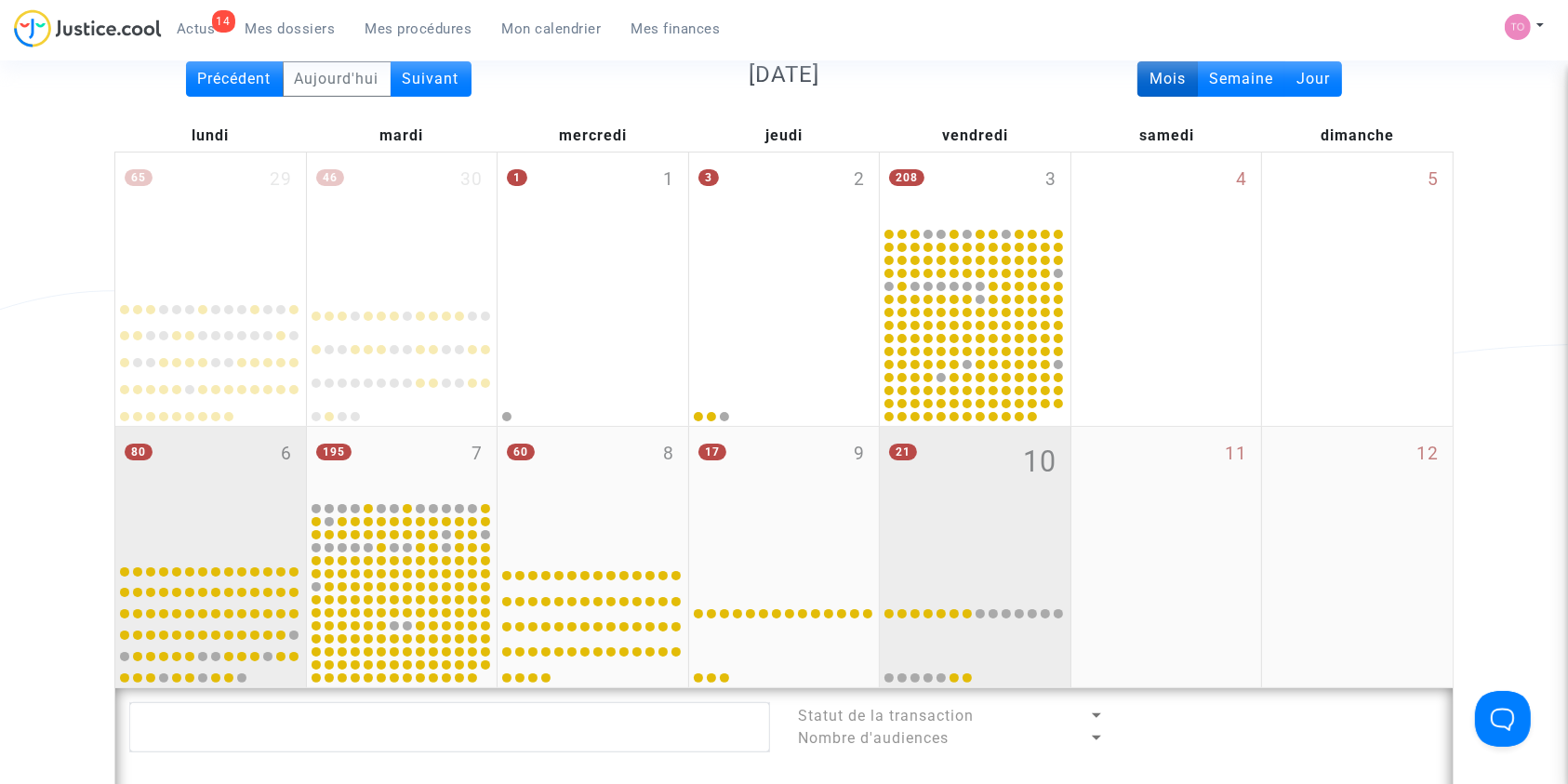
click at [235, 490] on div "80 6" at bounding box center [210, 490] width 190 height 127
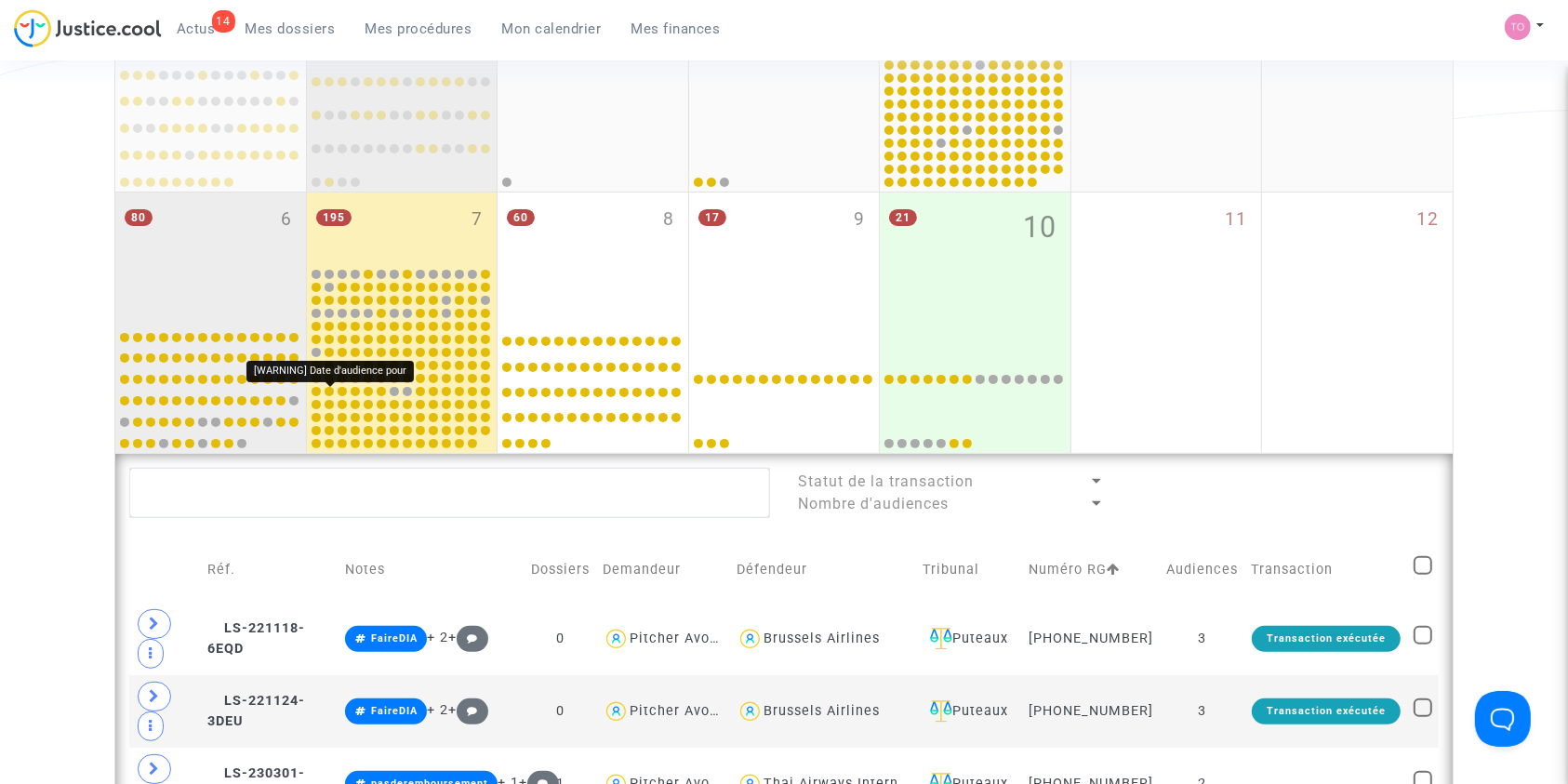
scroll to position [439, 0]
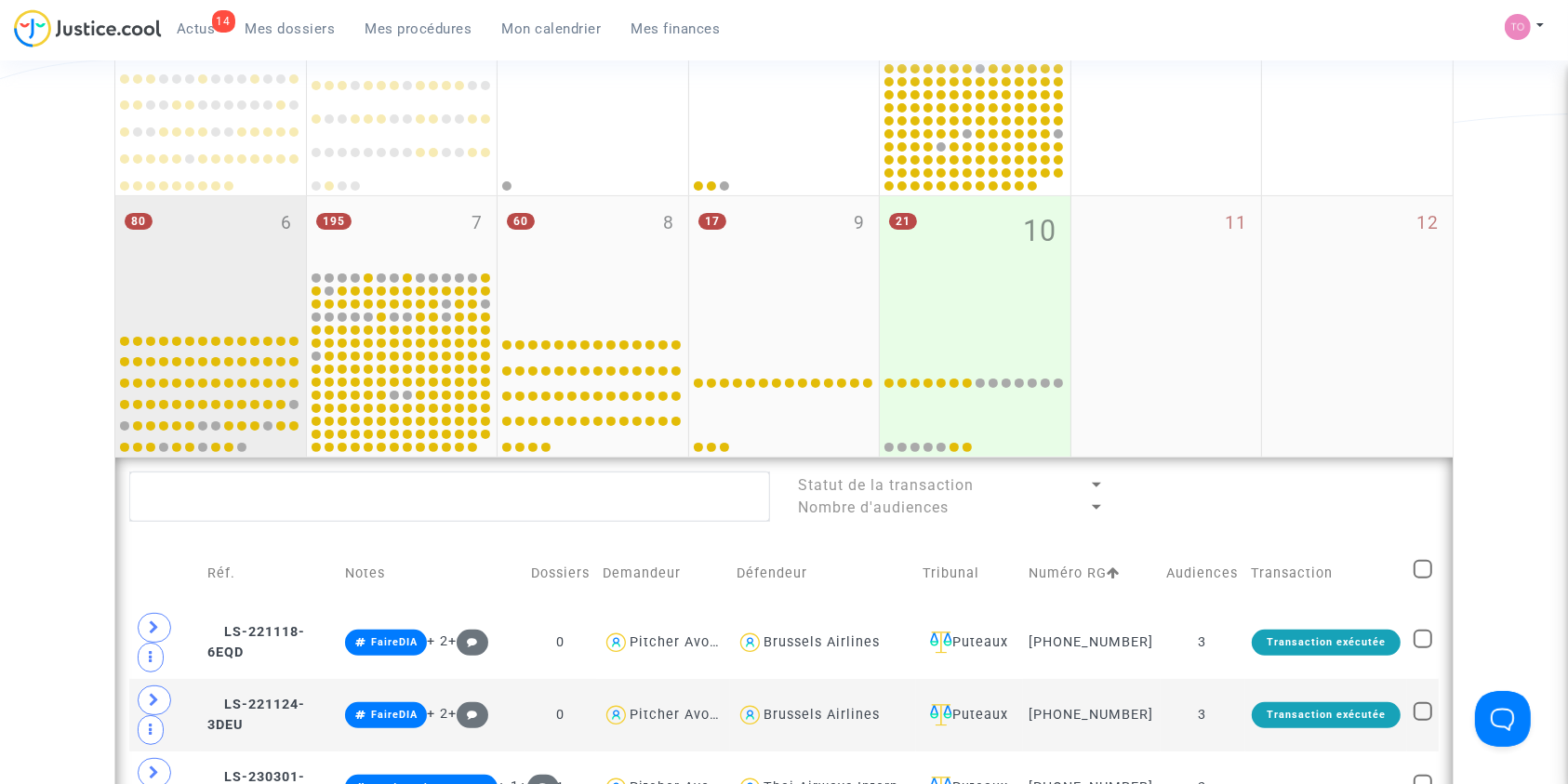
click at [269, 292] on div "80 6" at bounding box center [210, 259] width 190 height 127
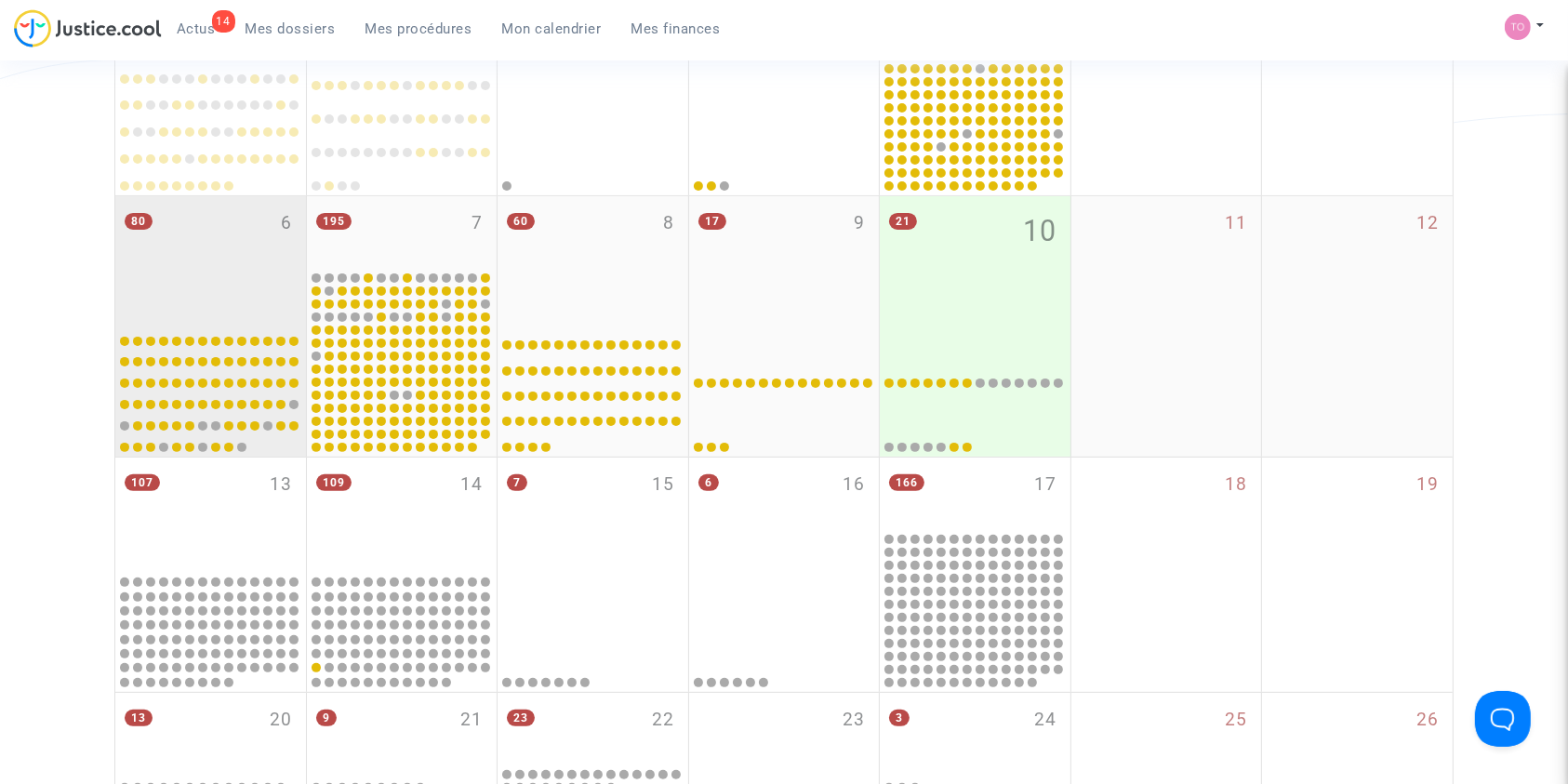
scroll to position [715, 0]
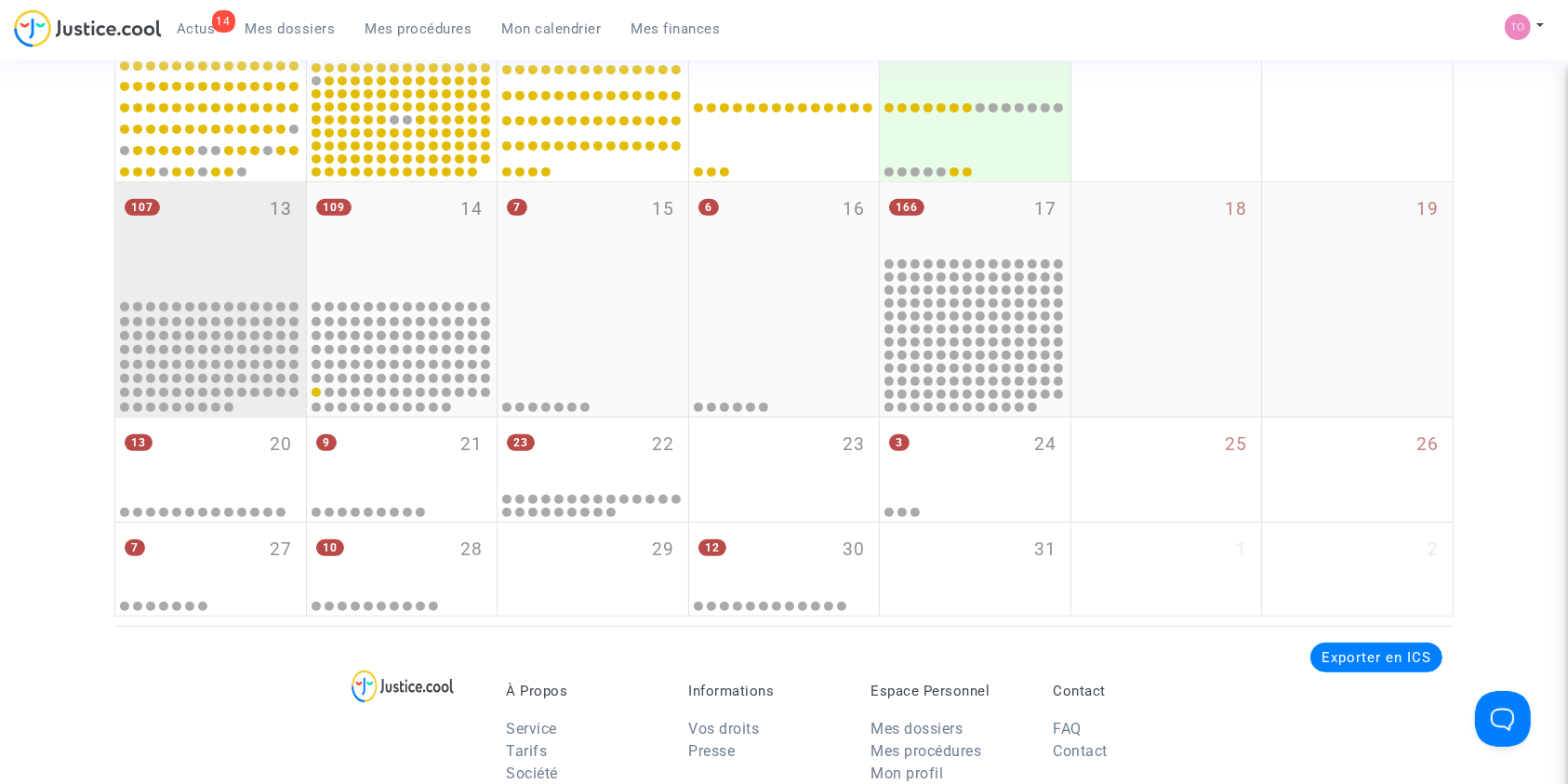
click at [215, 263] on div "107 13" at bounding box center [210, 238] width 190 height 114
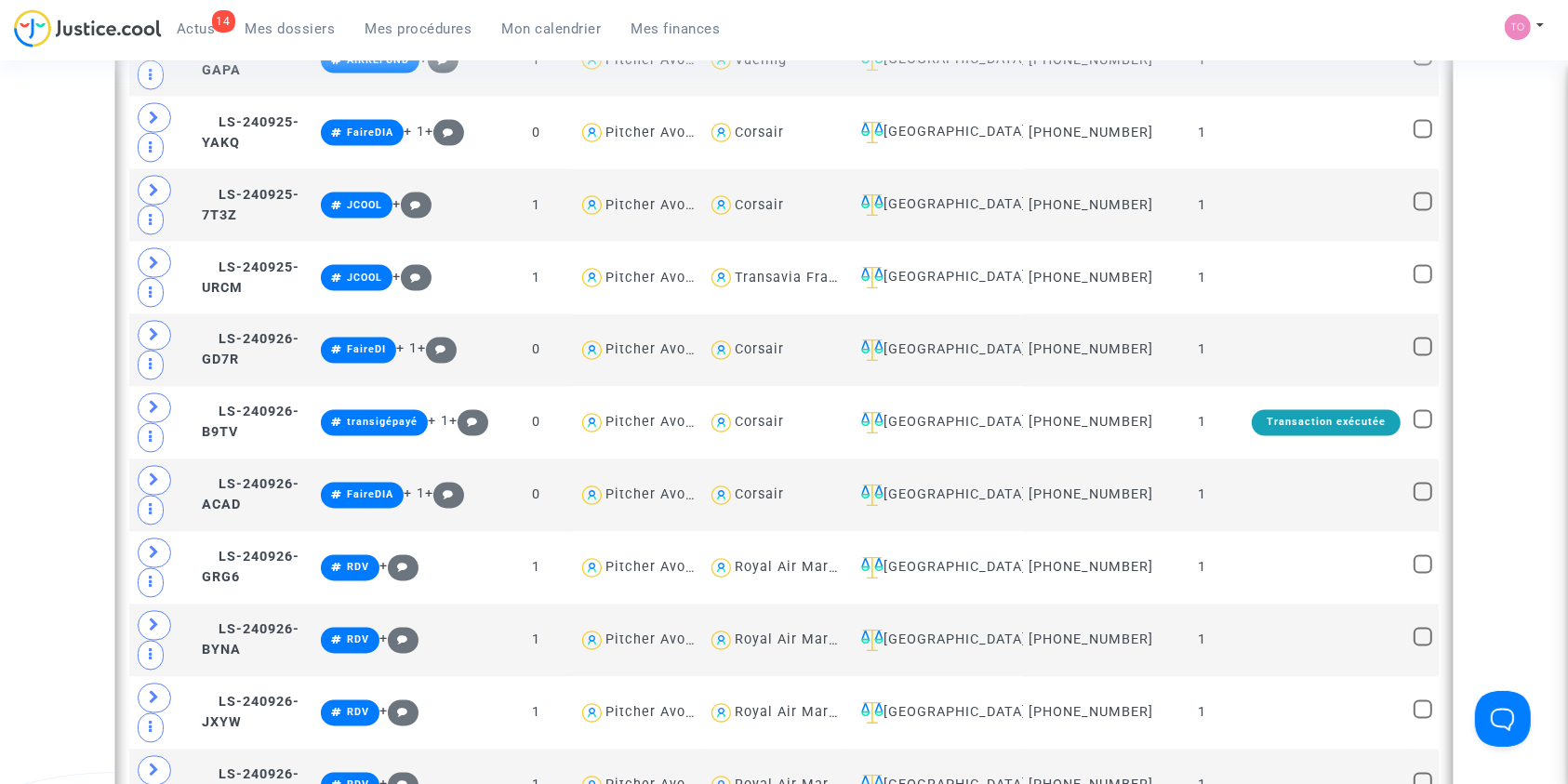
scroll to position [3137, 0]
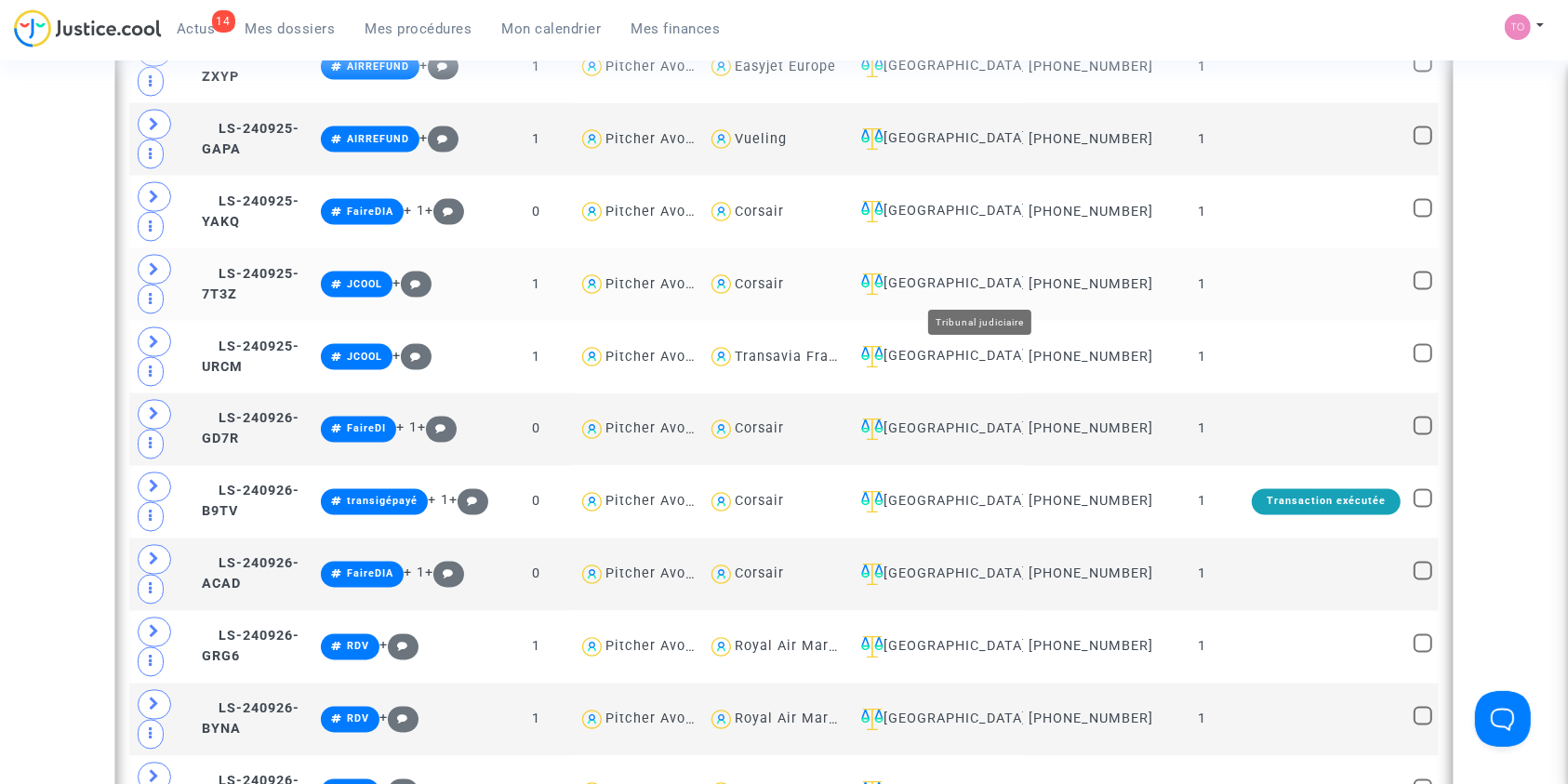
click at [1003, 284] on div "Ivry-sur-Seine" at bounding box center [935, 284] width 163 height 22
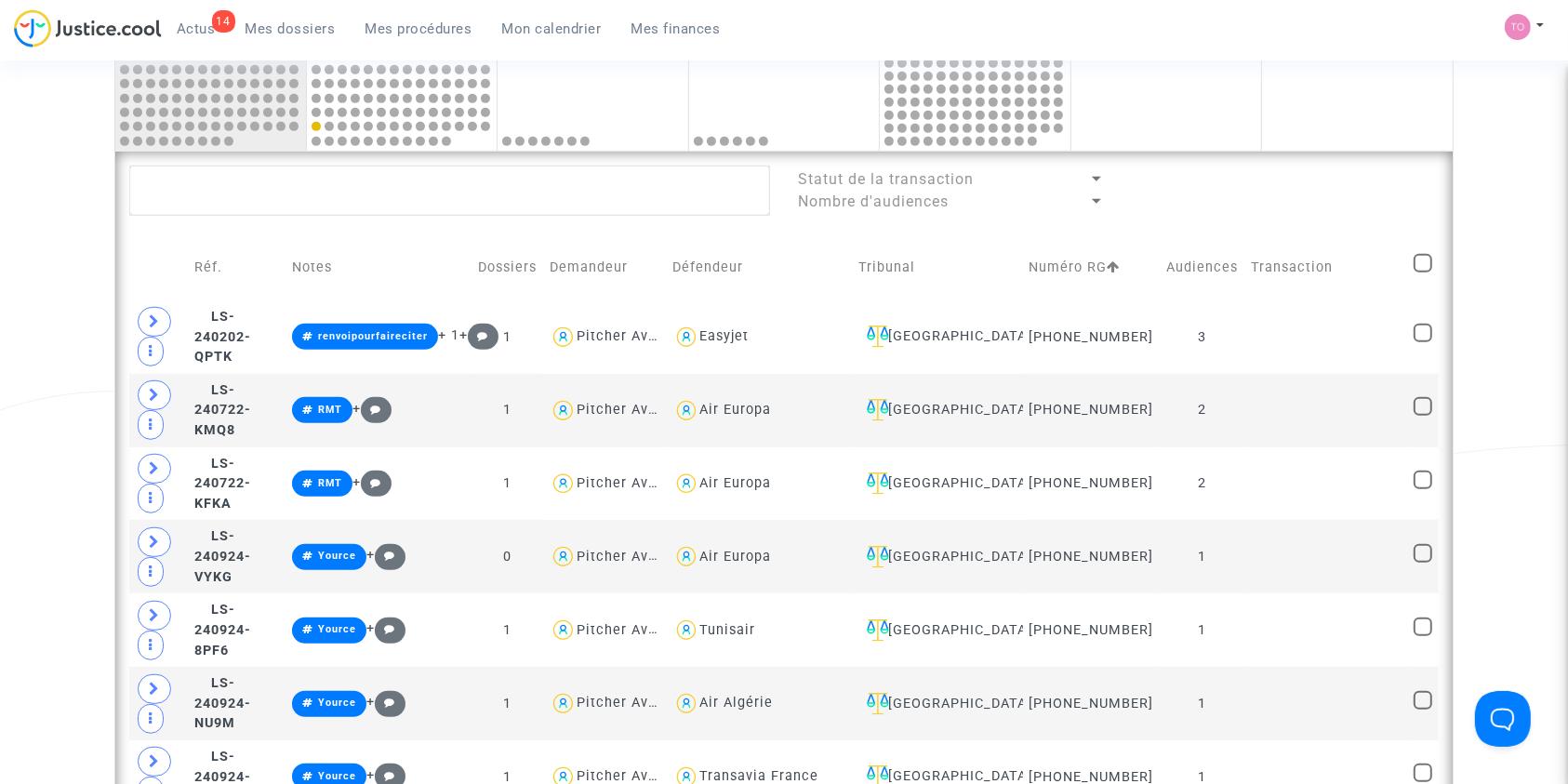
scroll to position [978, 0]
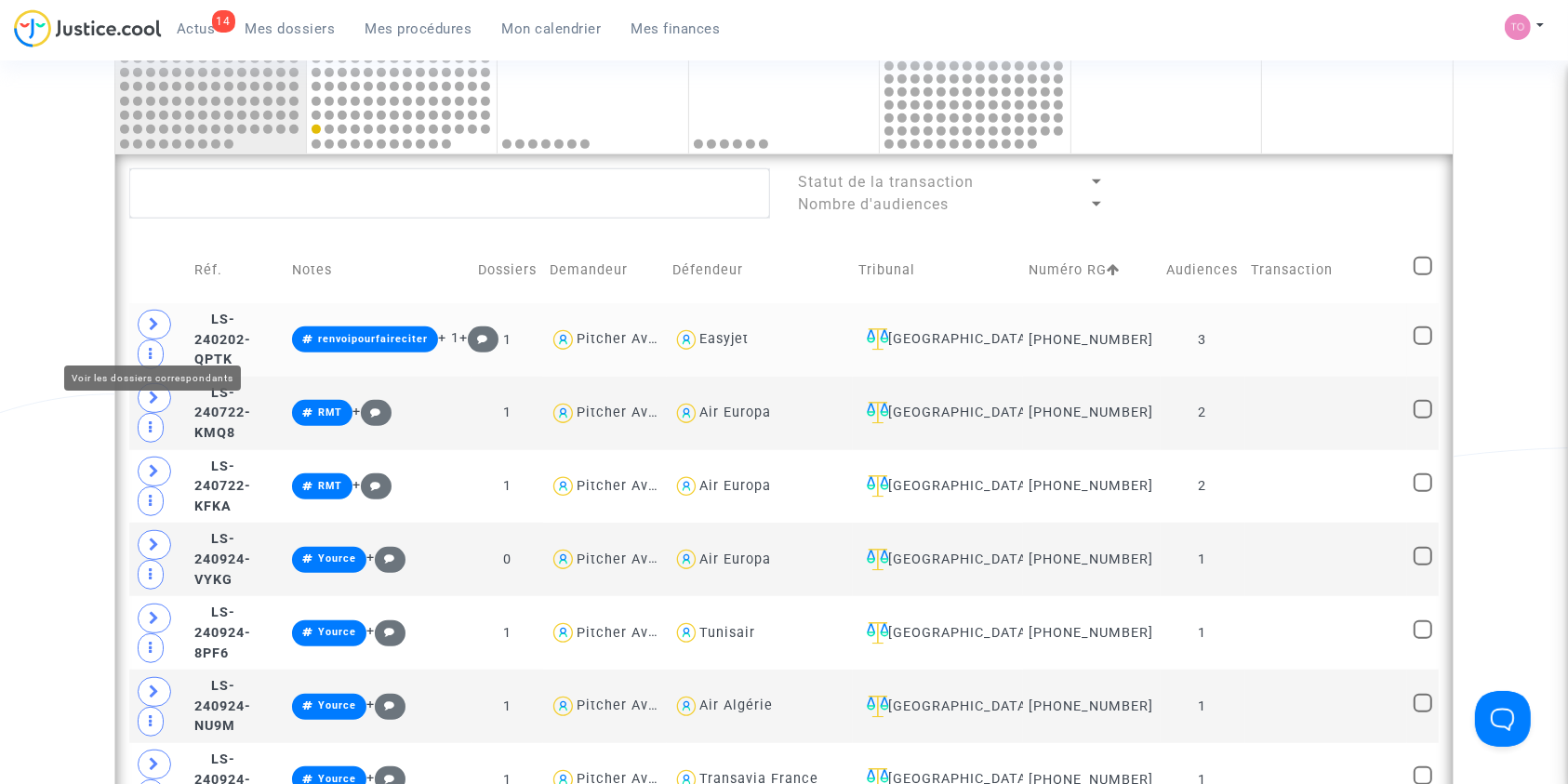
click at [157, 331] on icon at bounding box center [154, 324] width 11 height 14
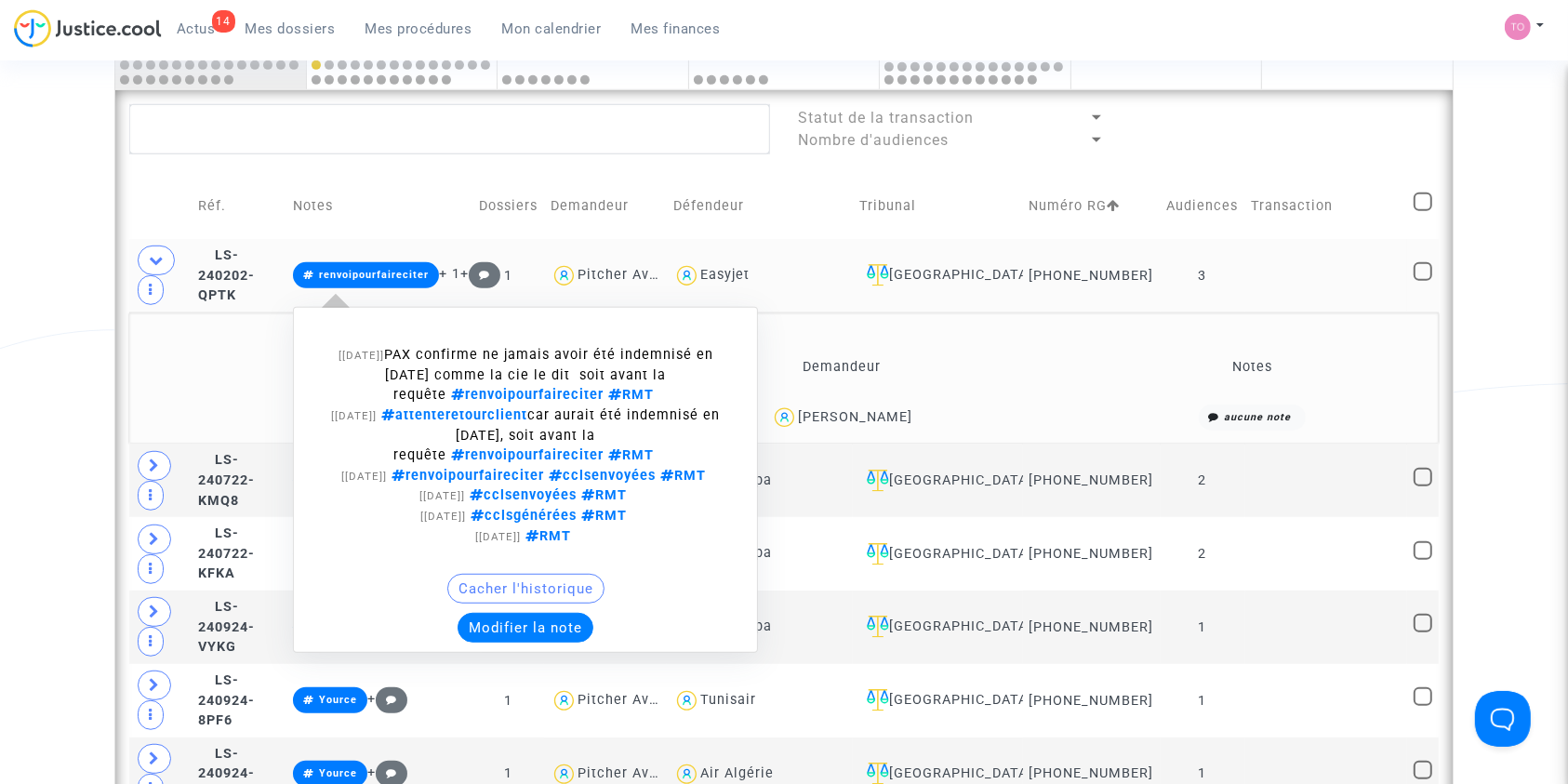
scroll to position [1043, 0]
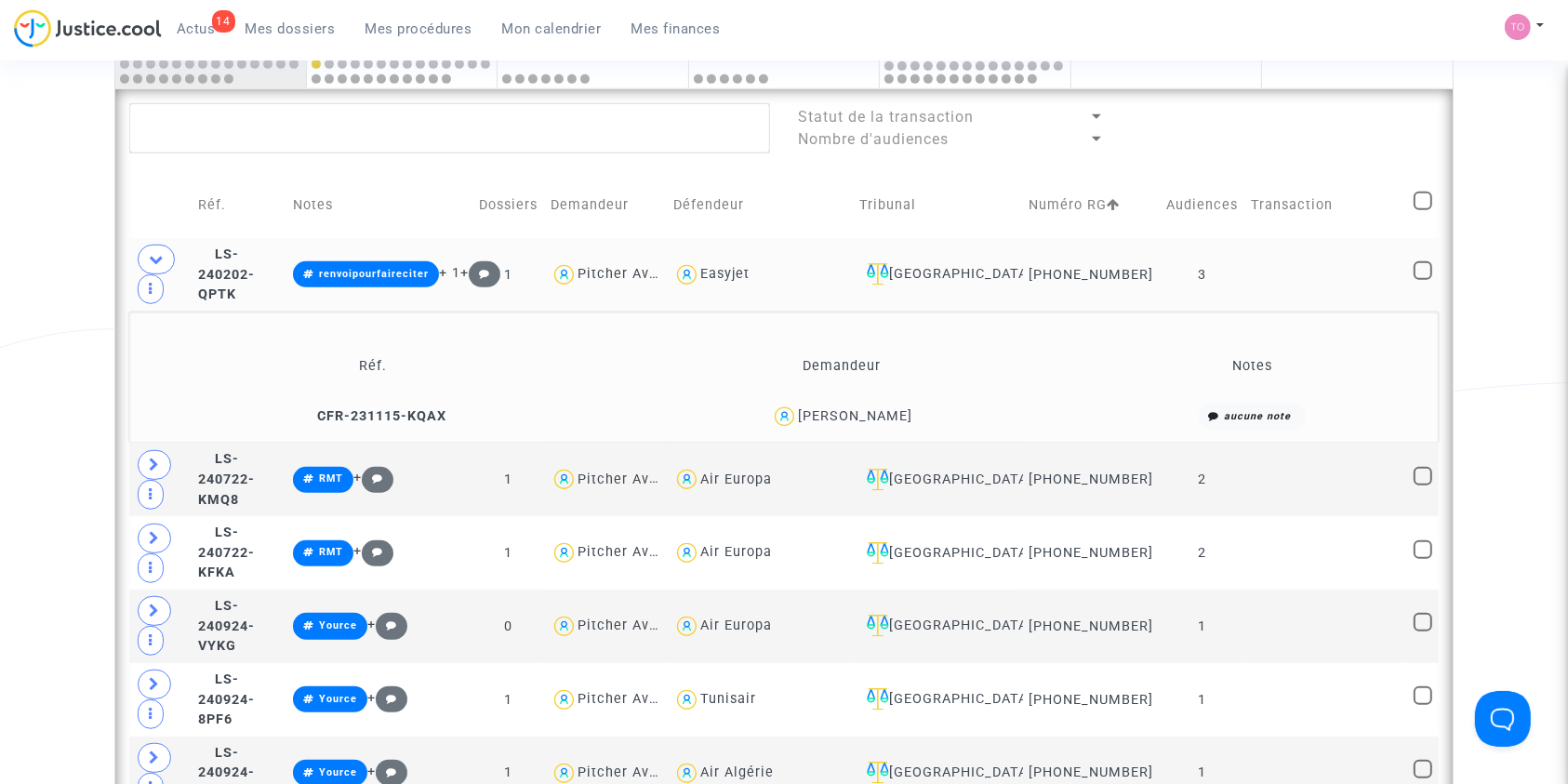
click at [800, 416] on span "GHISLAIN MICHEL CHRISTIAN VINC DE LONGEAUX BRUNET DU GUILLIER" at bounding box center [854, 363] width 114 height 123
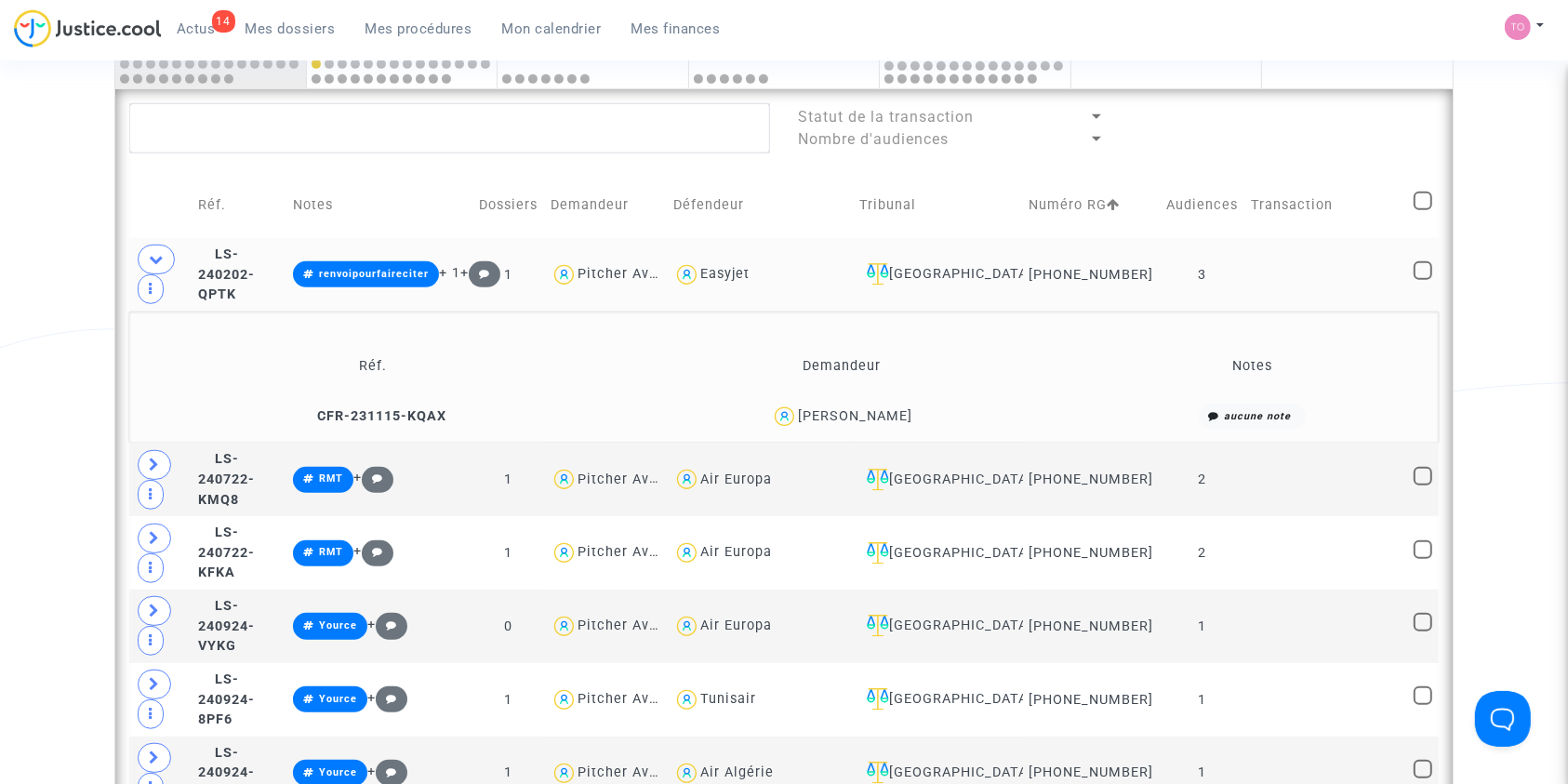
click at [826, 414] on span "GHISLAIN MICHEL CHRISTIAN VINC DE LONGEAUX BRUNET DU GUILLIER" at bounding box center [854, 363] width 114 height 123
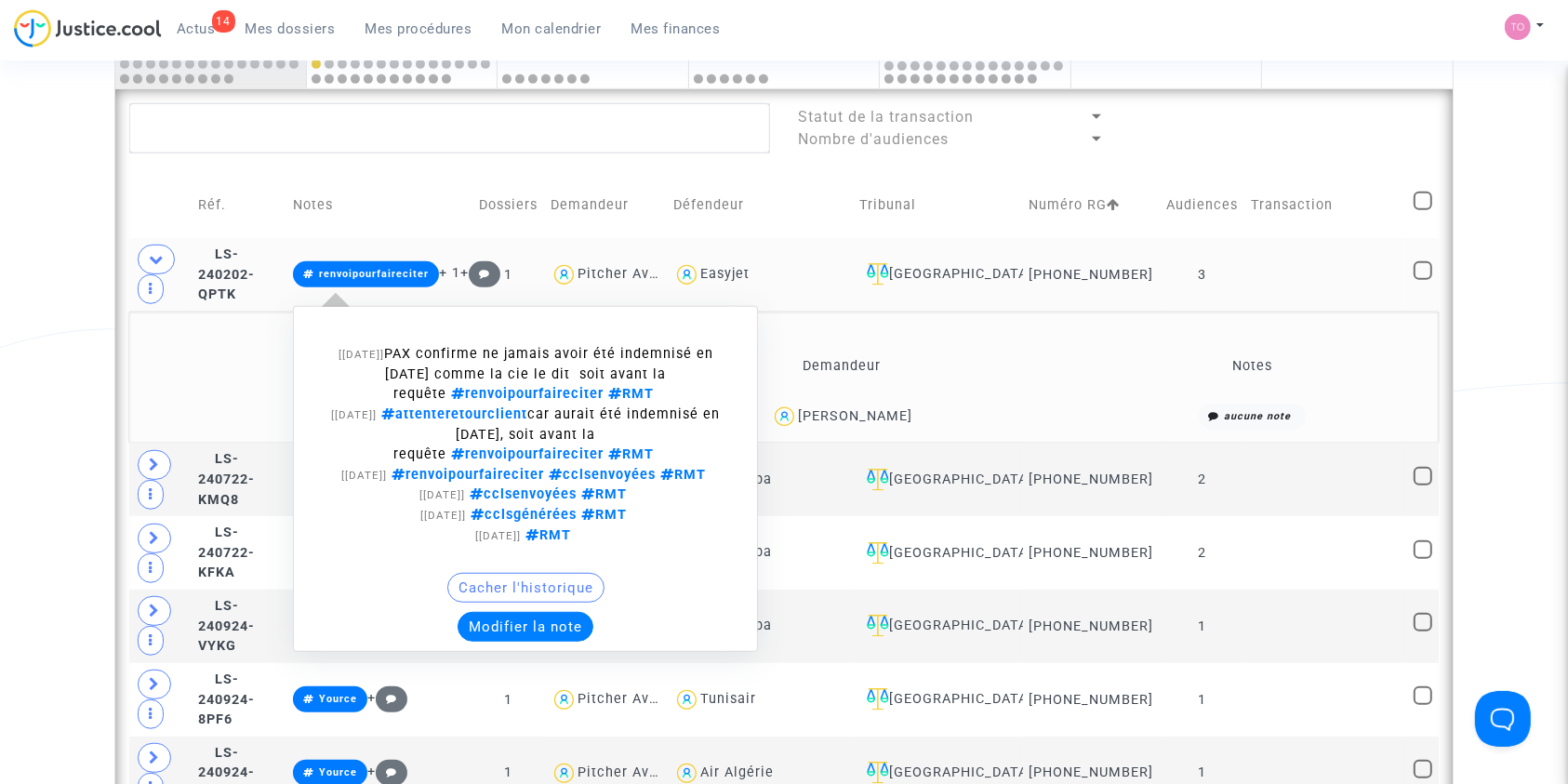
click at [582, 641] on button "Modifier la note" at bounding box center [526, 626] width 136 height 30
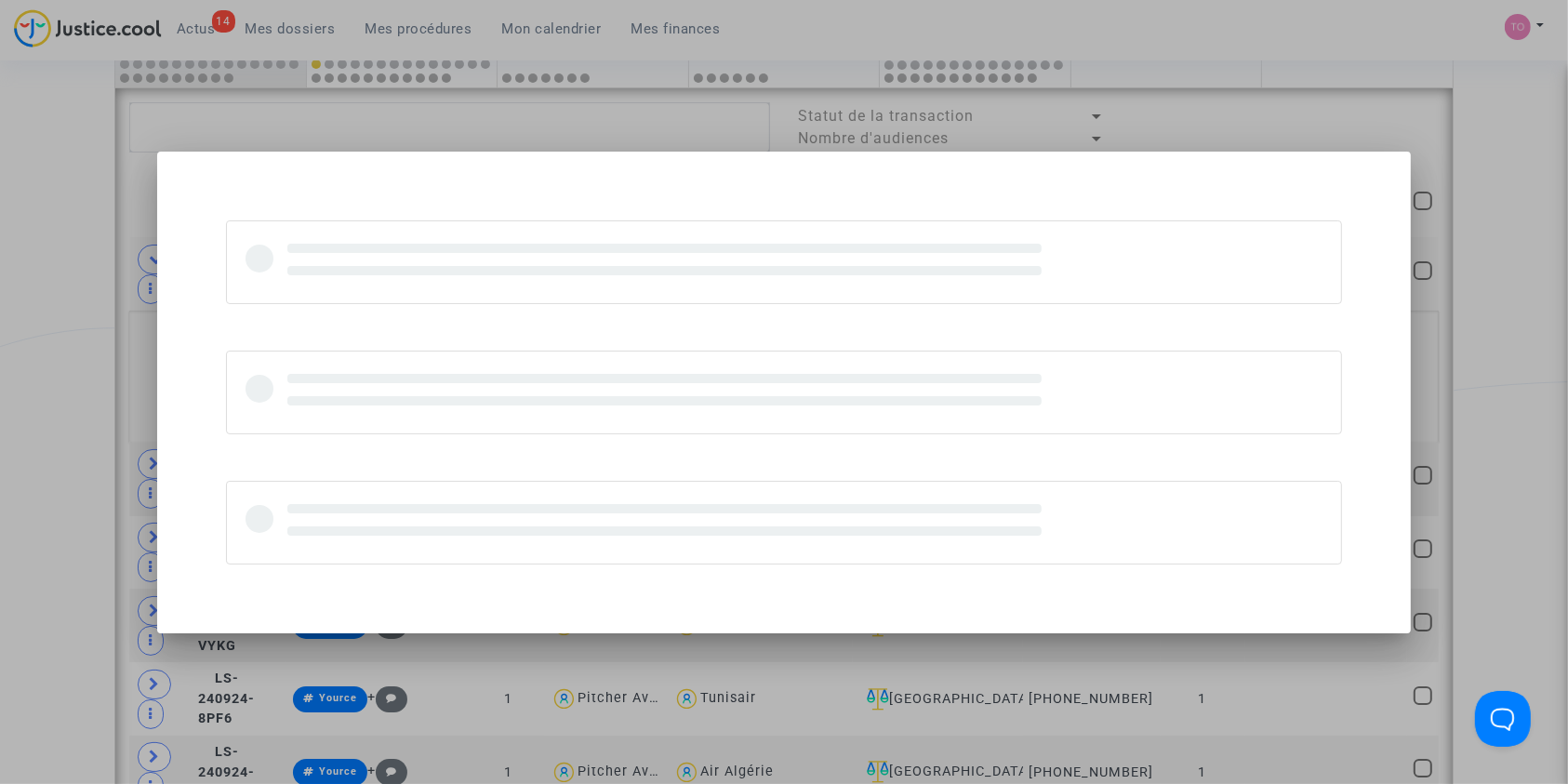
scroll to position [0, 0]
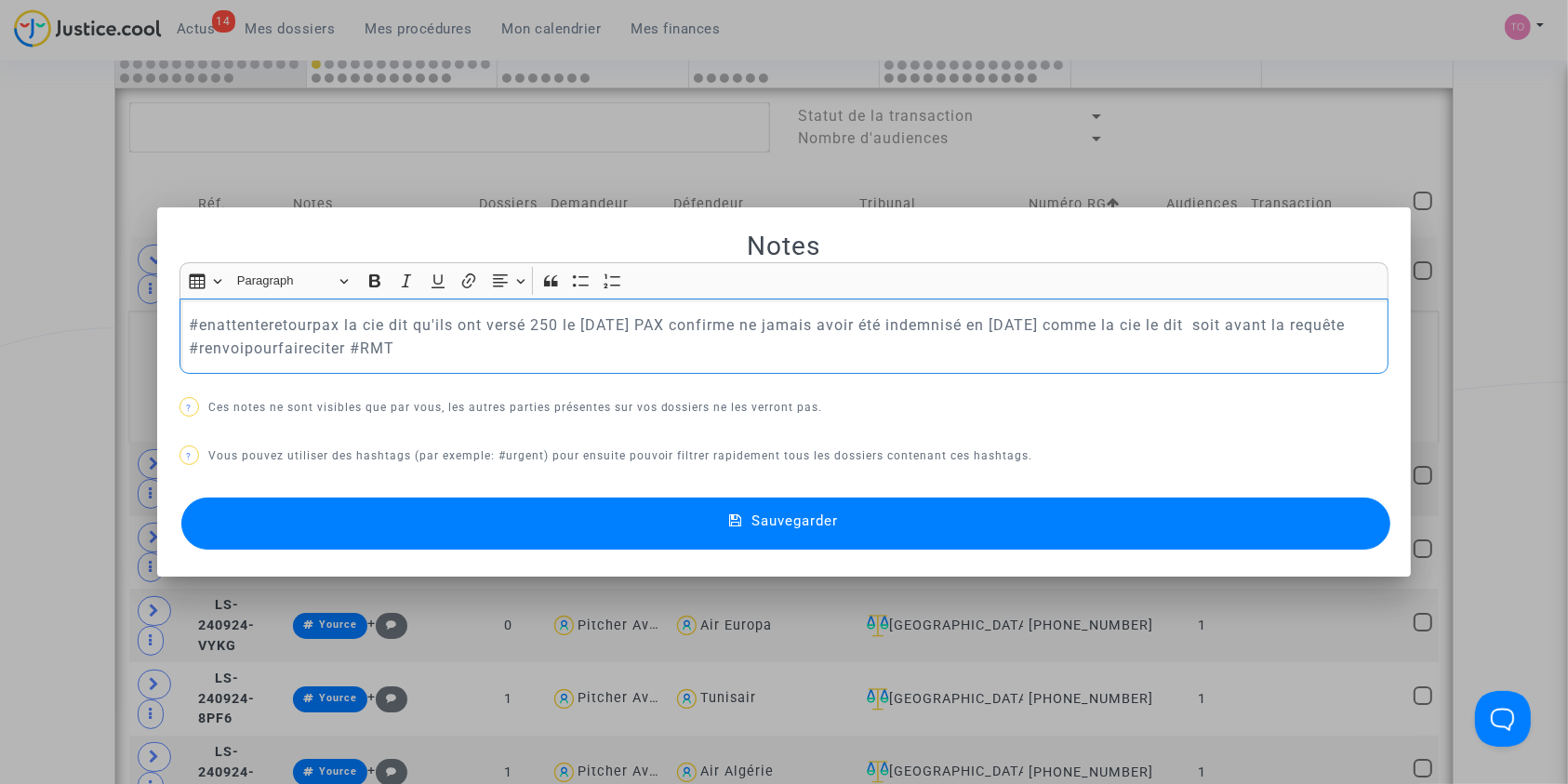
drag, startPoint x: 665, startPoint y: 324, endPoint x: 409, endPoint y: 369, distance: 259.9
click at [409, 369] on div "#enattenteretourpax la cie dit qu'ils ont versé 250 le 7 aout 2023 PAX confirme…" at bounding box center [784, 336] width 1210 height 76
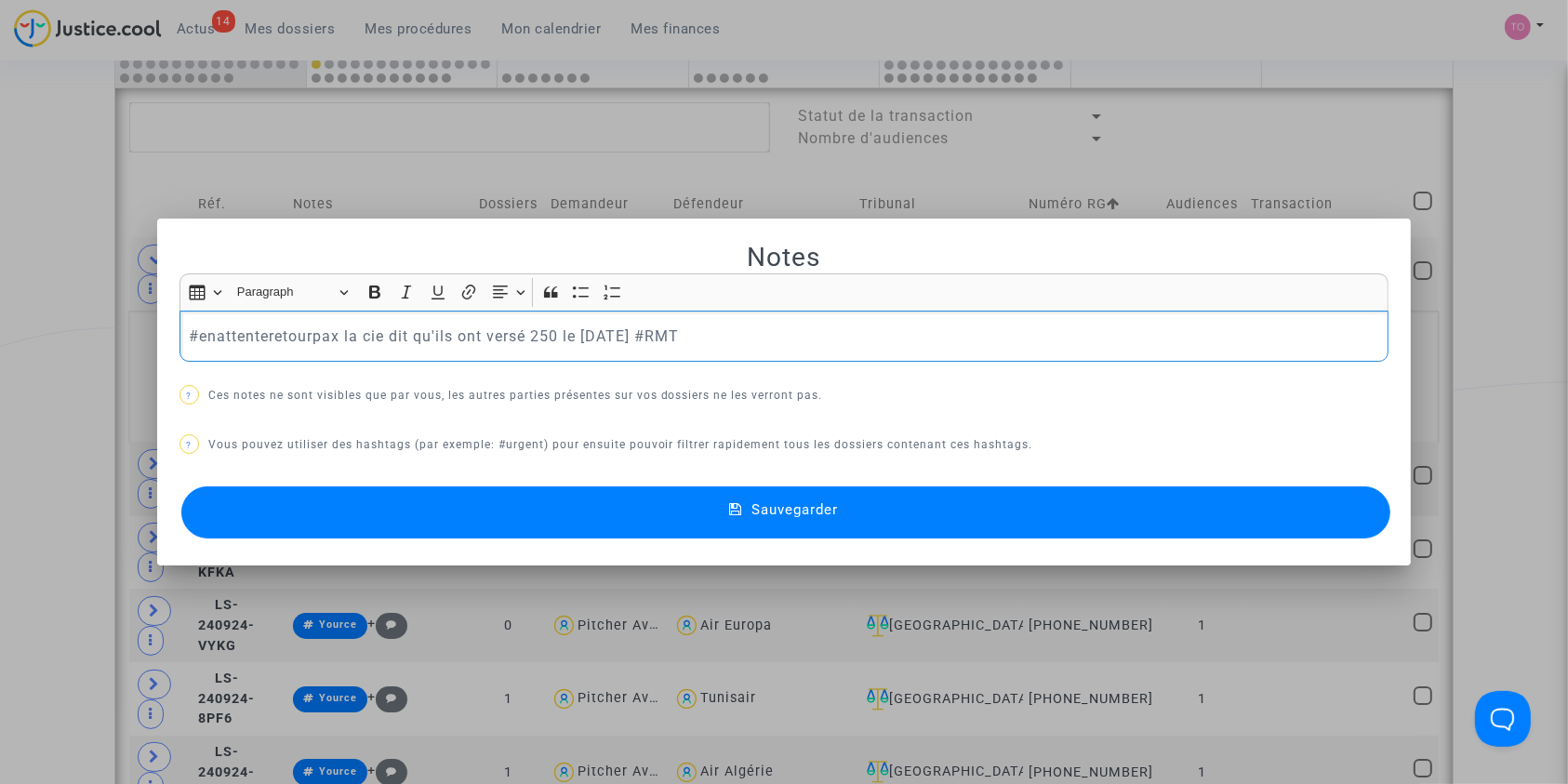
click at [557, 509] on button "Sauvegarder" at bounding box center [786, 512] width 1210 height 52
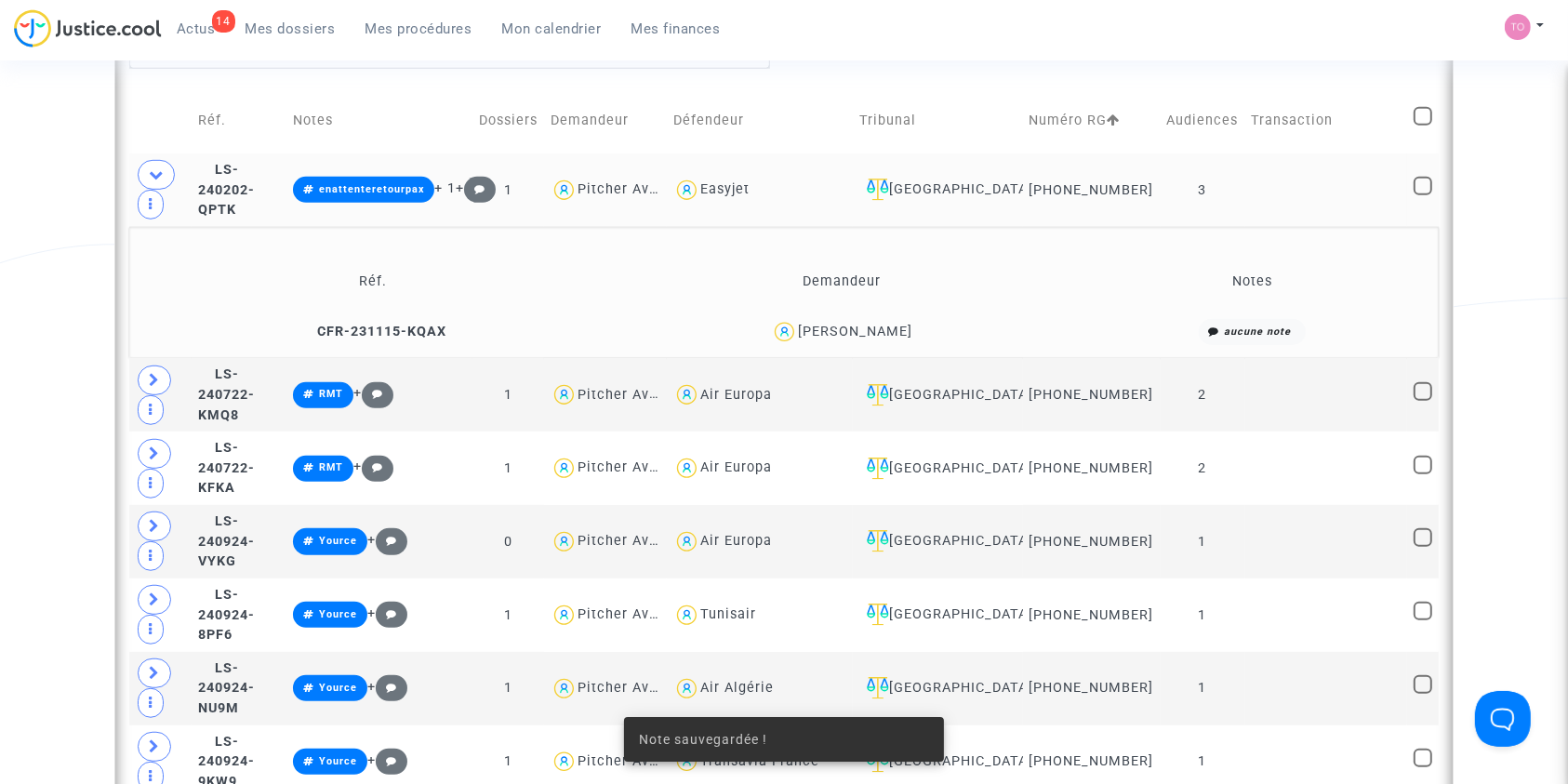
scroll to position [1215, 0]
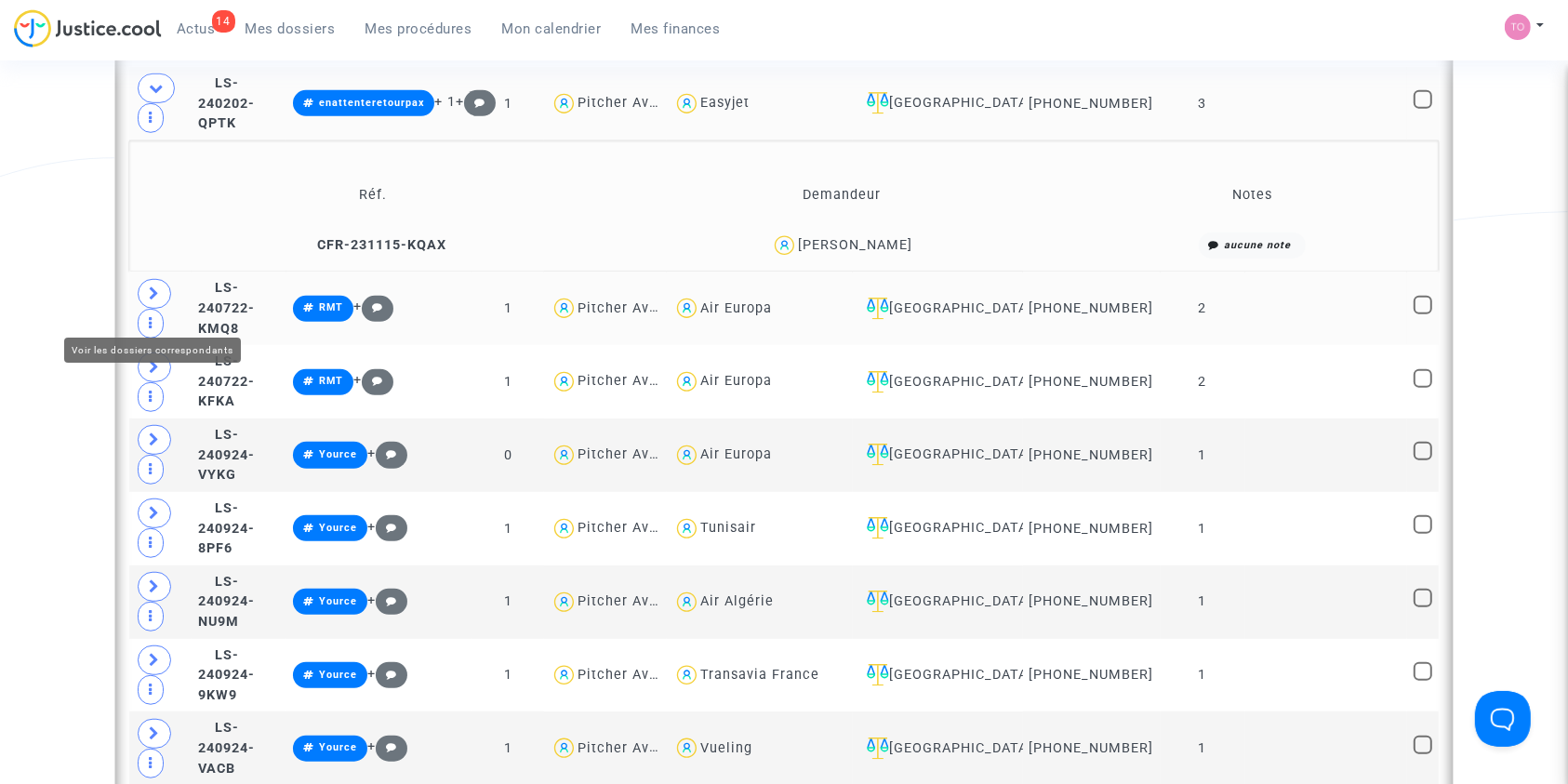
click at [163, 308] on span at bounding box center [154, 293] width 34 height 30
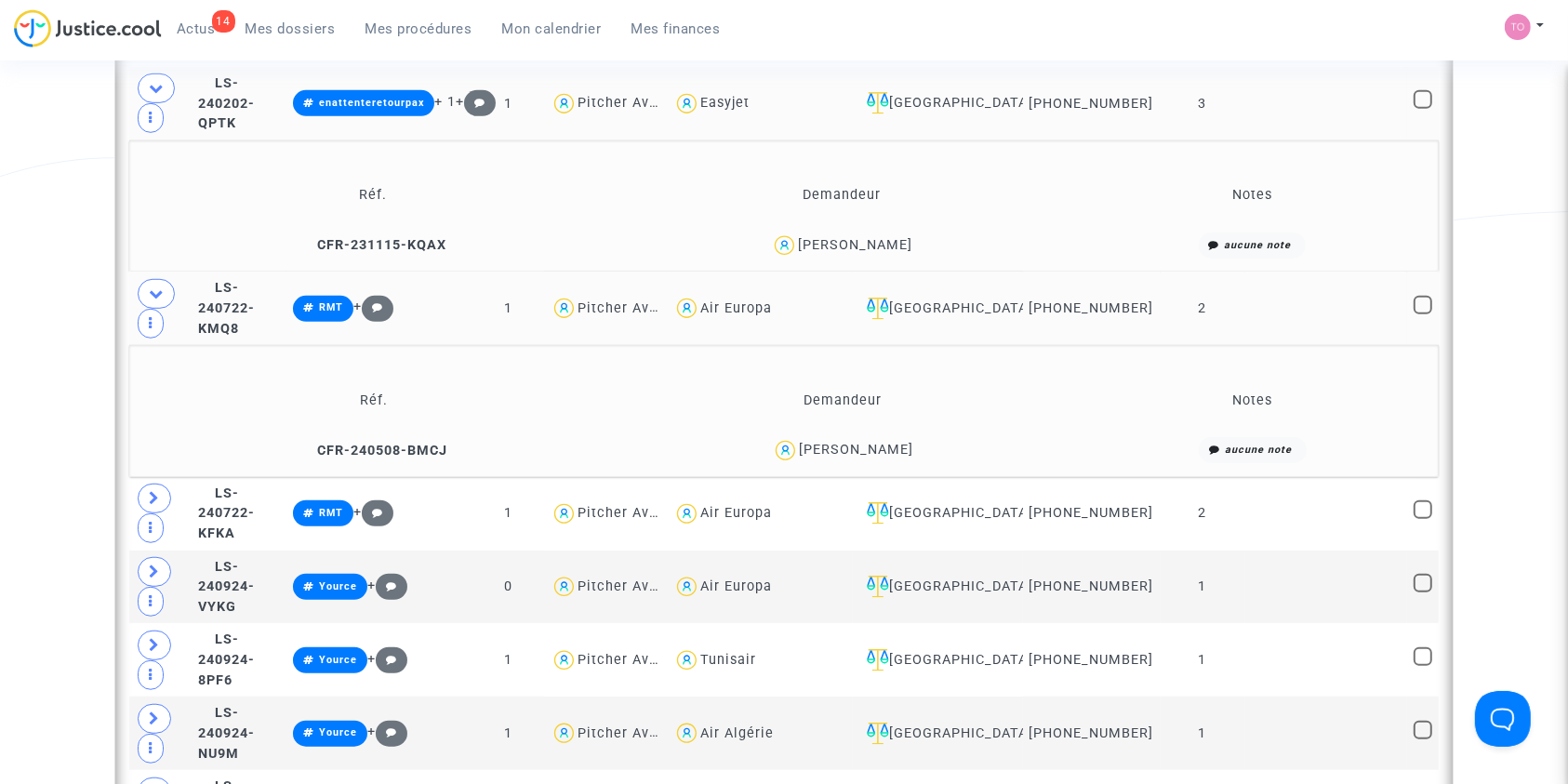
click at [889, 458] on div "Larbi Hadj larbi" at bounding box center [855, 449] width 114 height 16
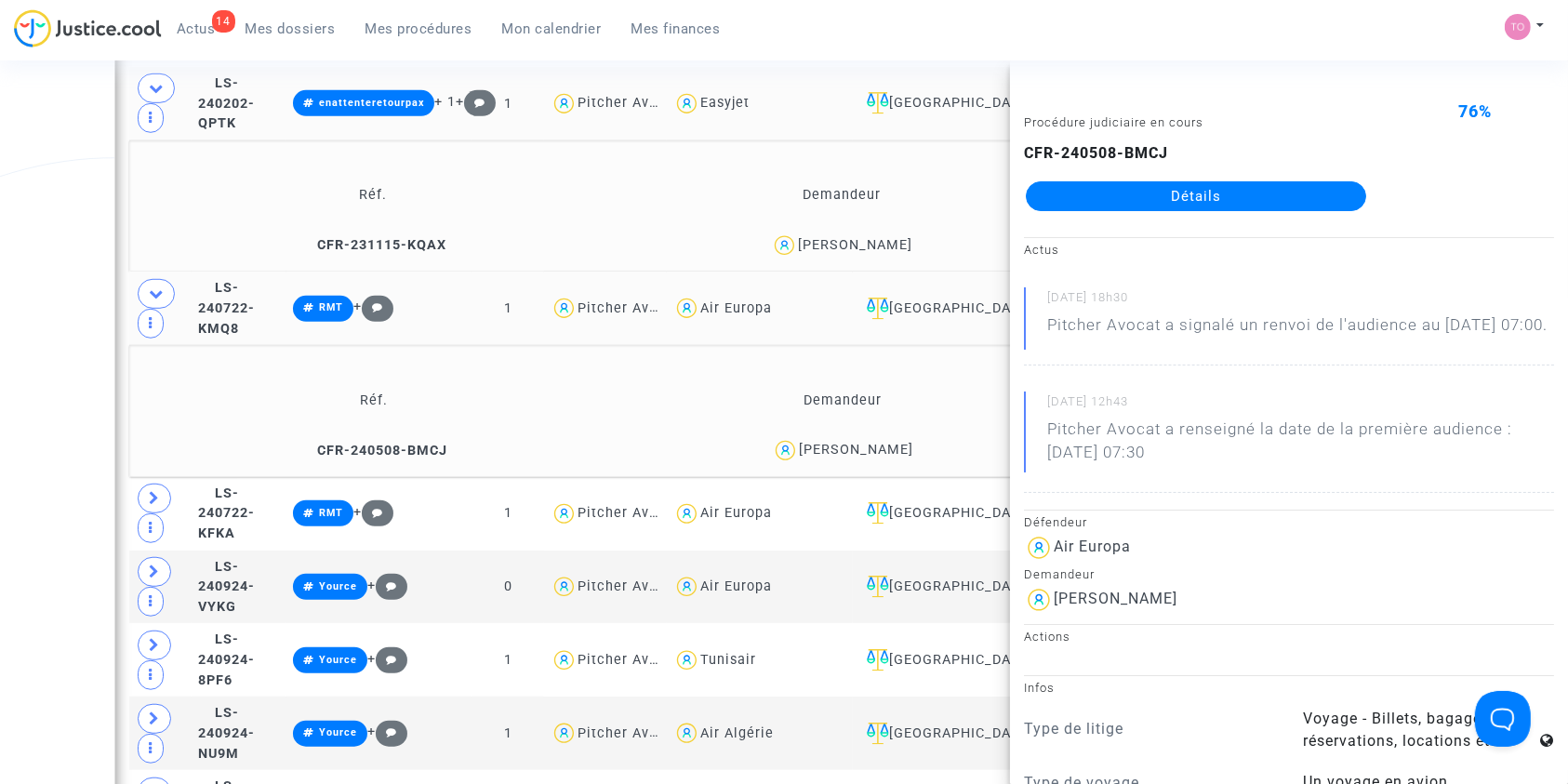
copy div "larbi"
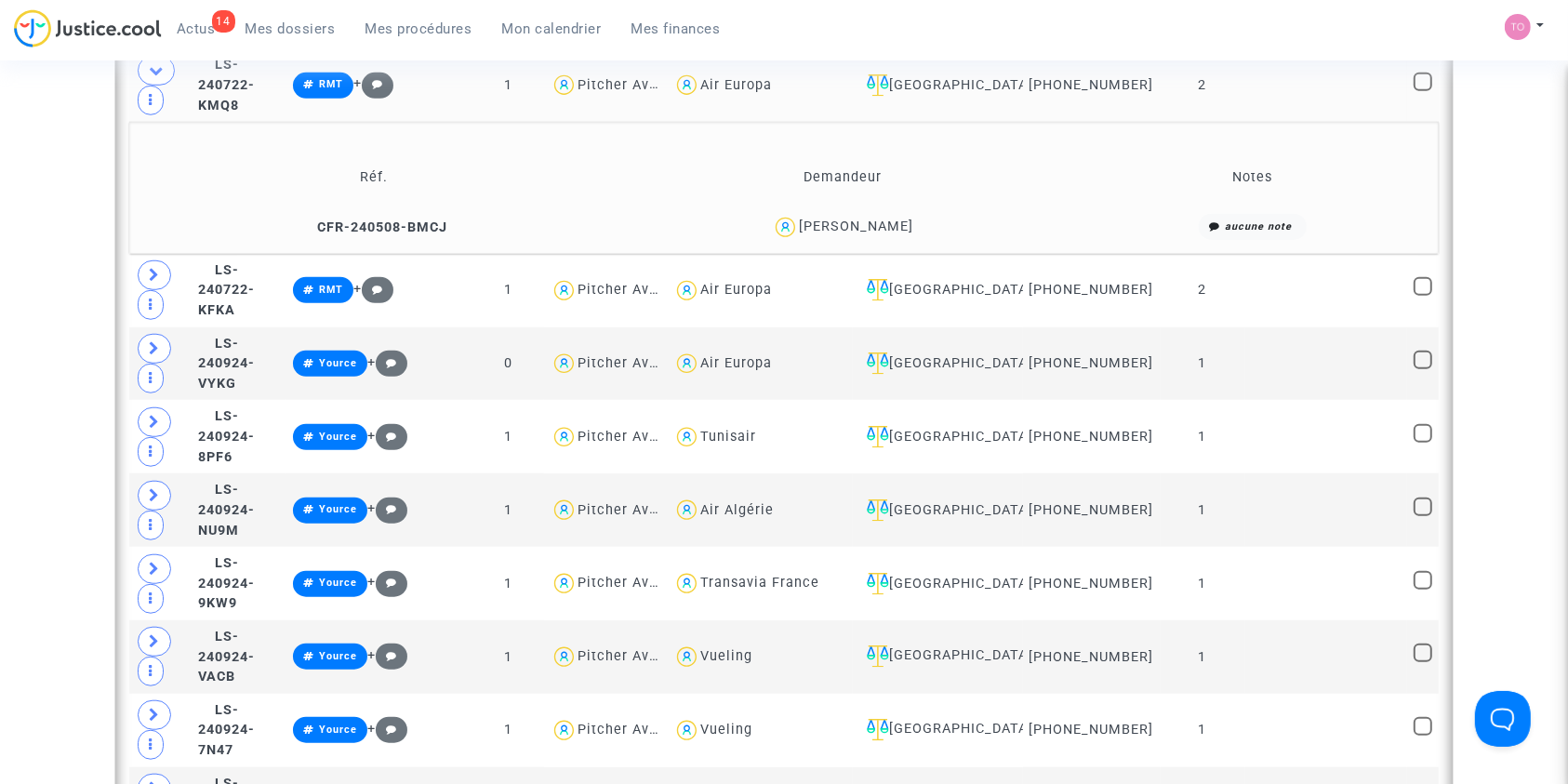
scroll to position [1488, 0]
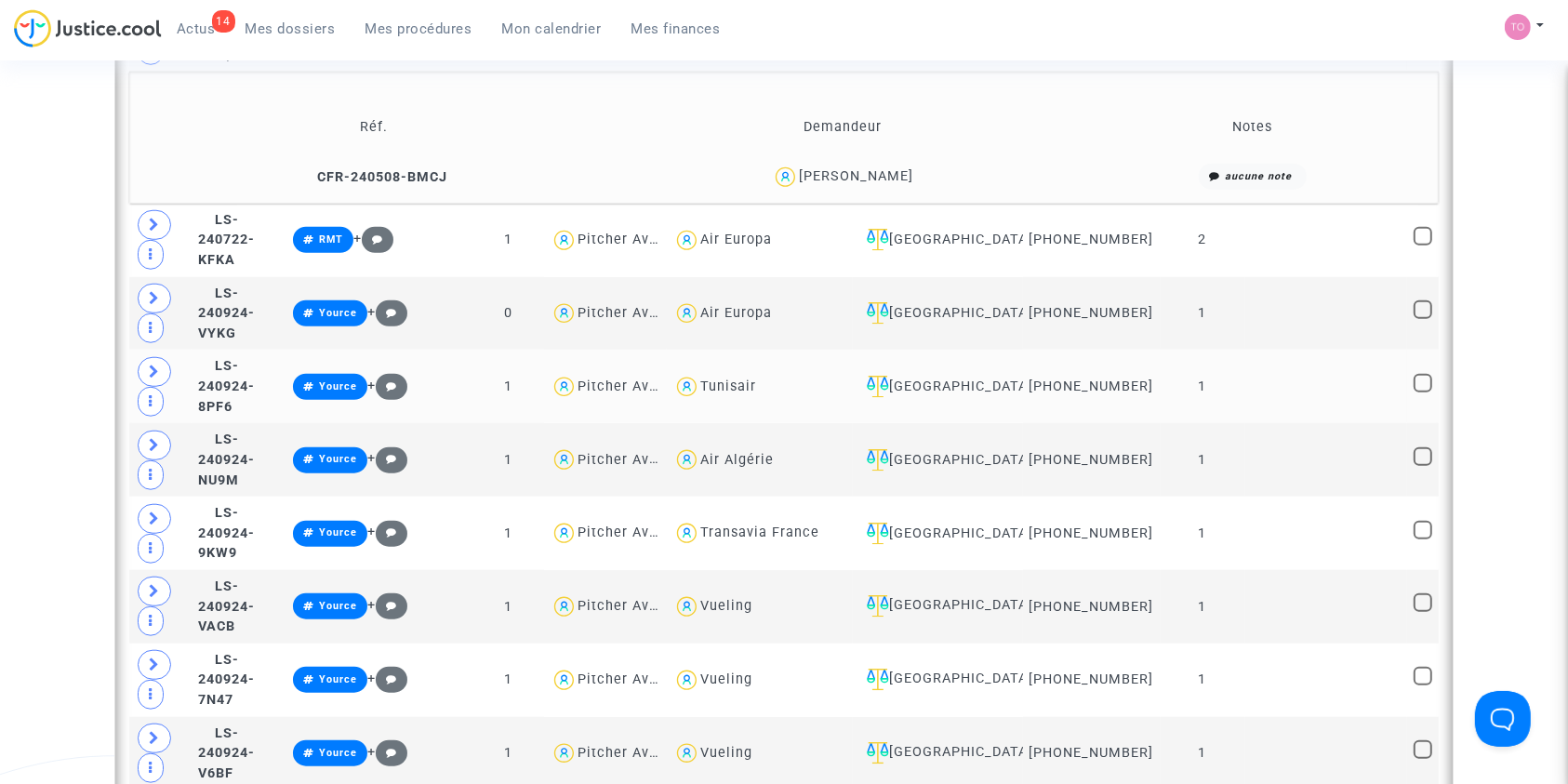
click at [667, 423] on td "Pitcher Avocat" at bounding box center [605, 459] width 123 height 74
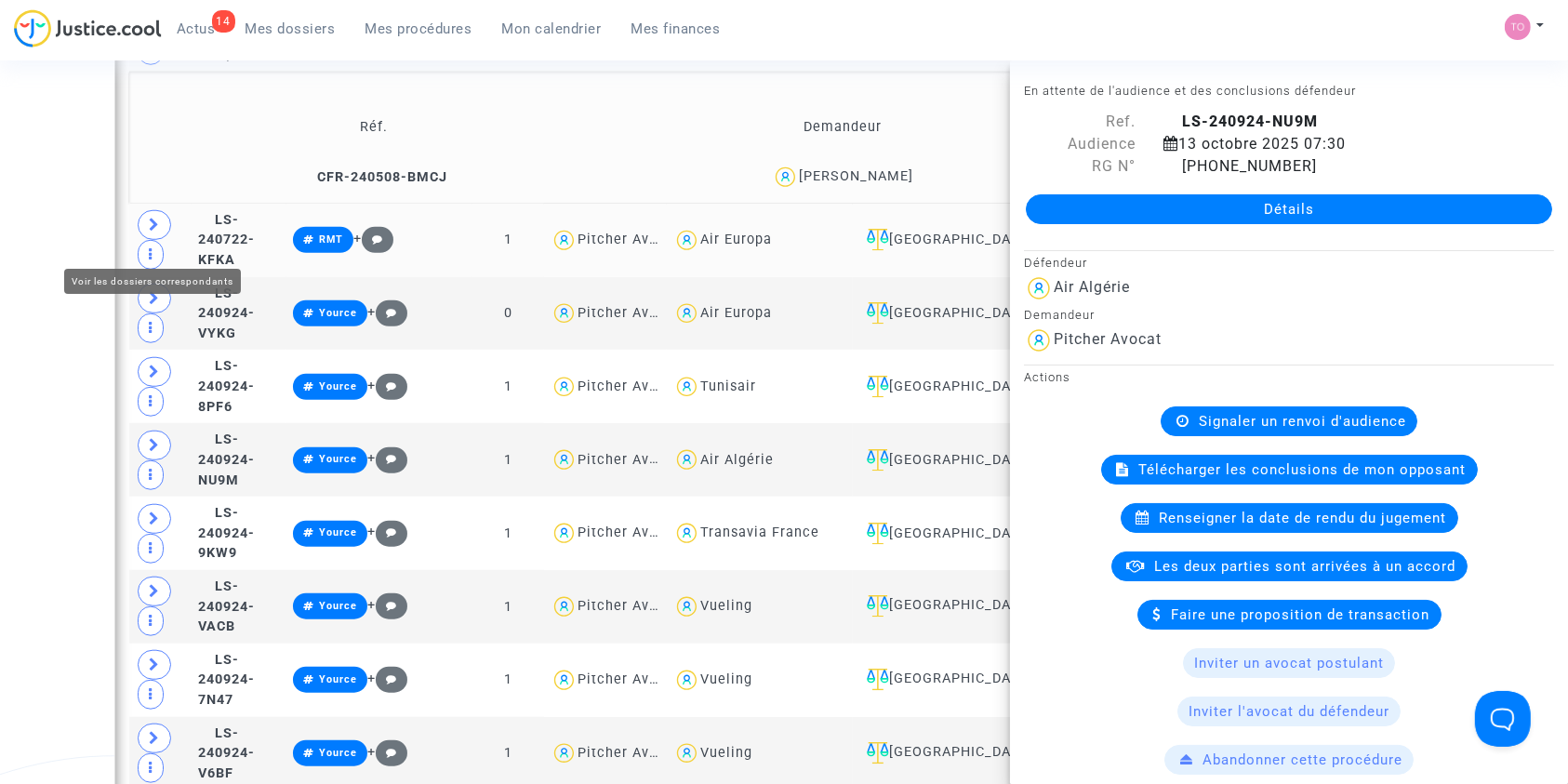
click at [158, 232] on icon at bounding box center [154, 224] width 11 height 14
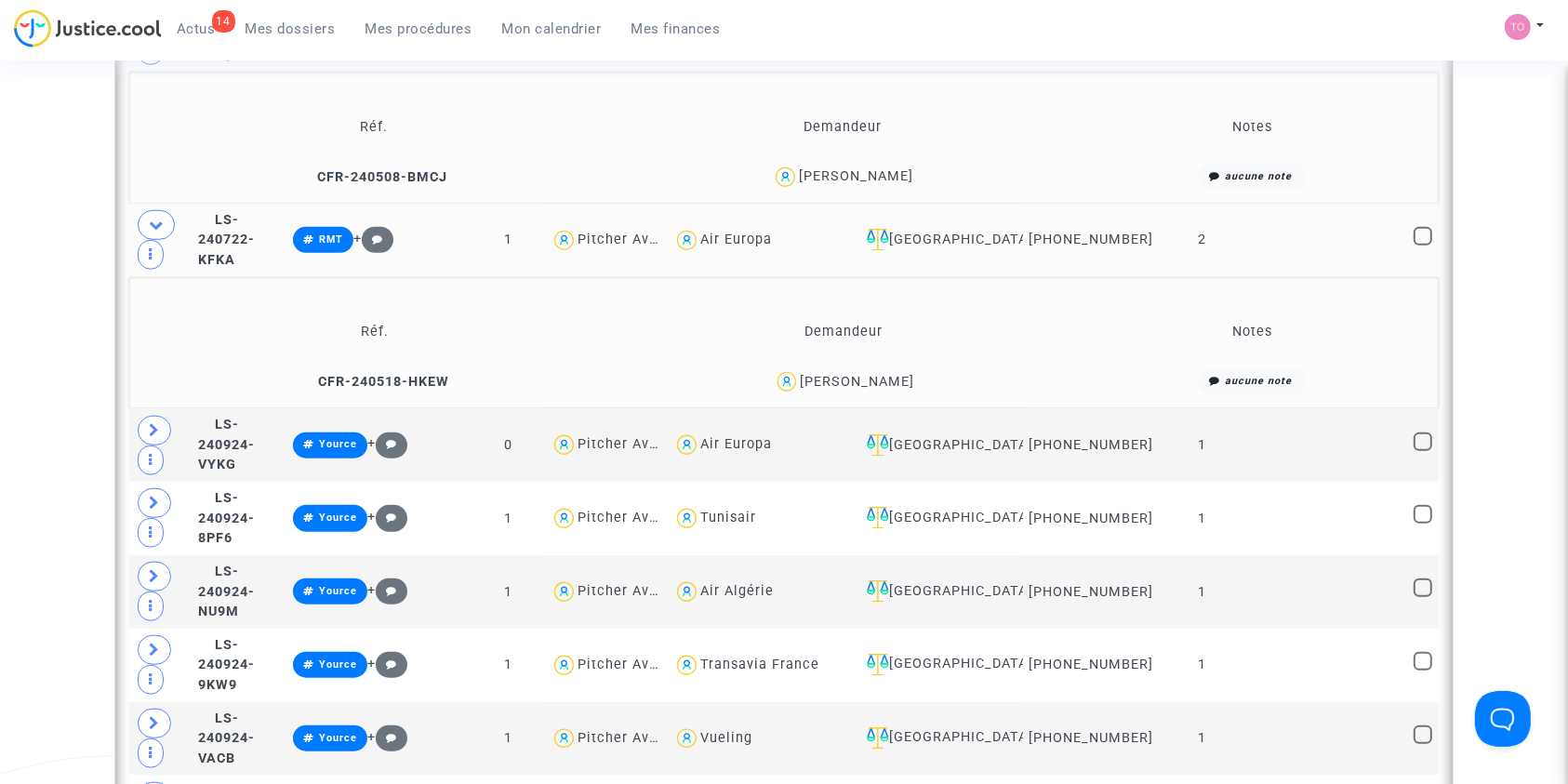
click at [875, 385] on div "Franck Chazelle" at bounding box center [856, 382] width 114 height 16
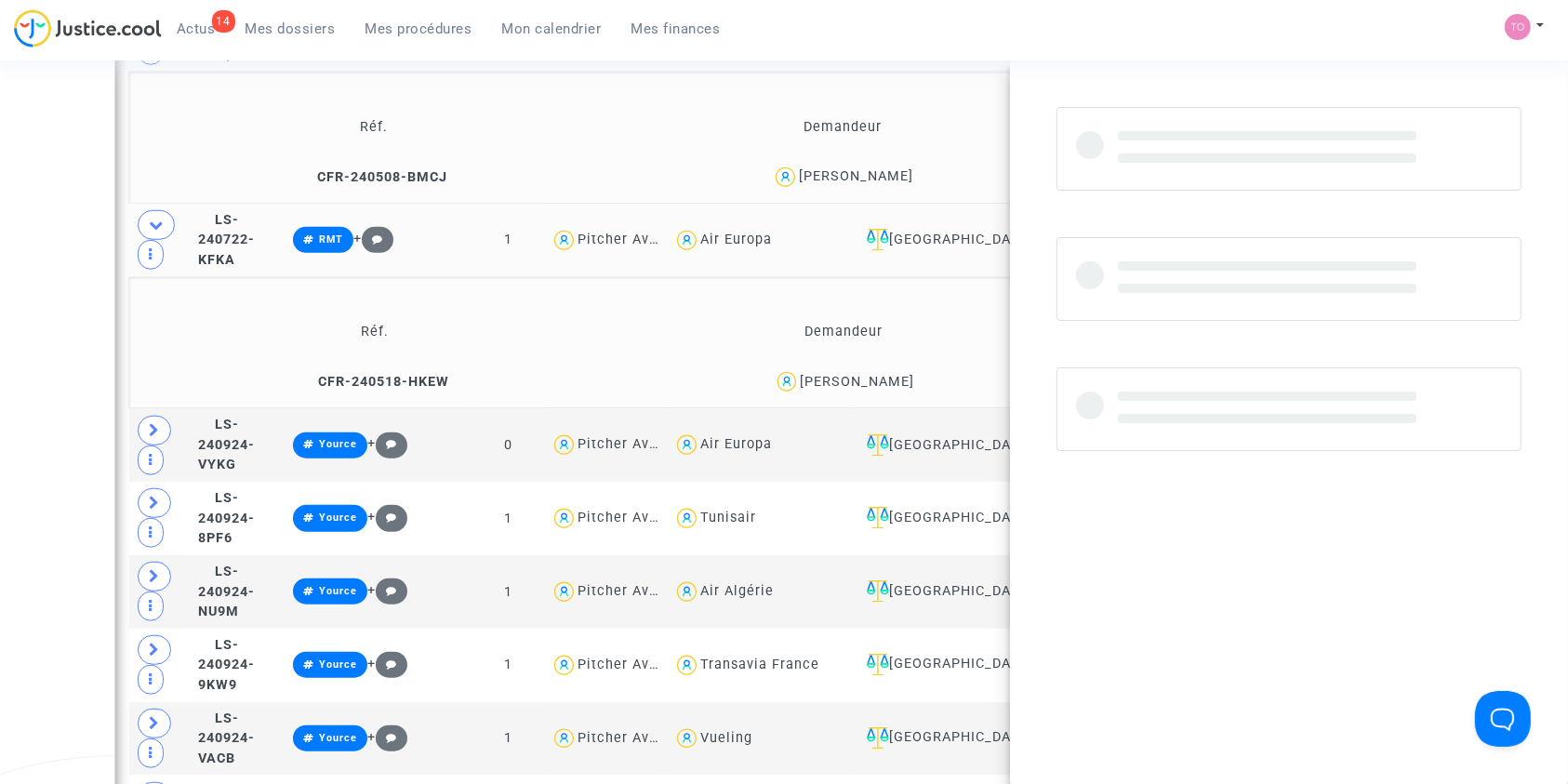
copy div "Chazelle"
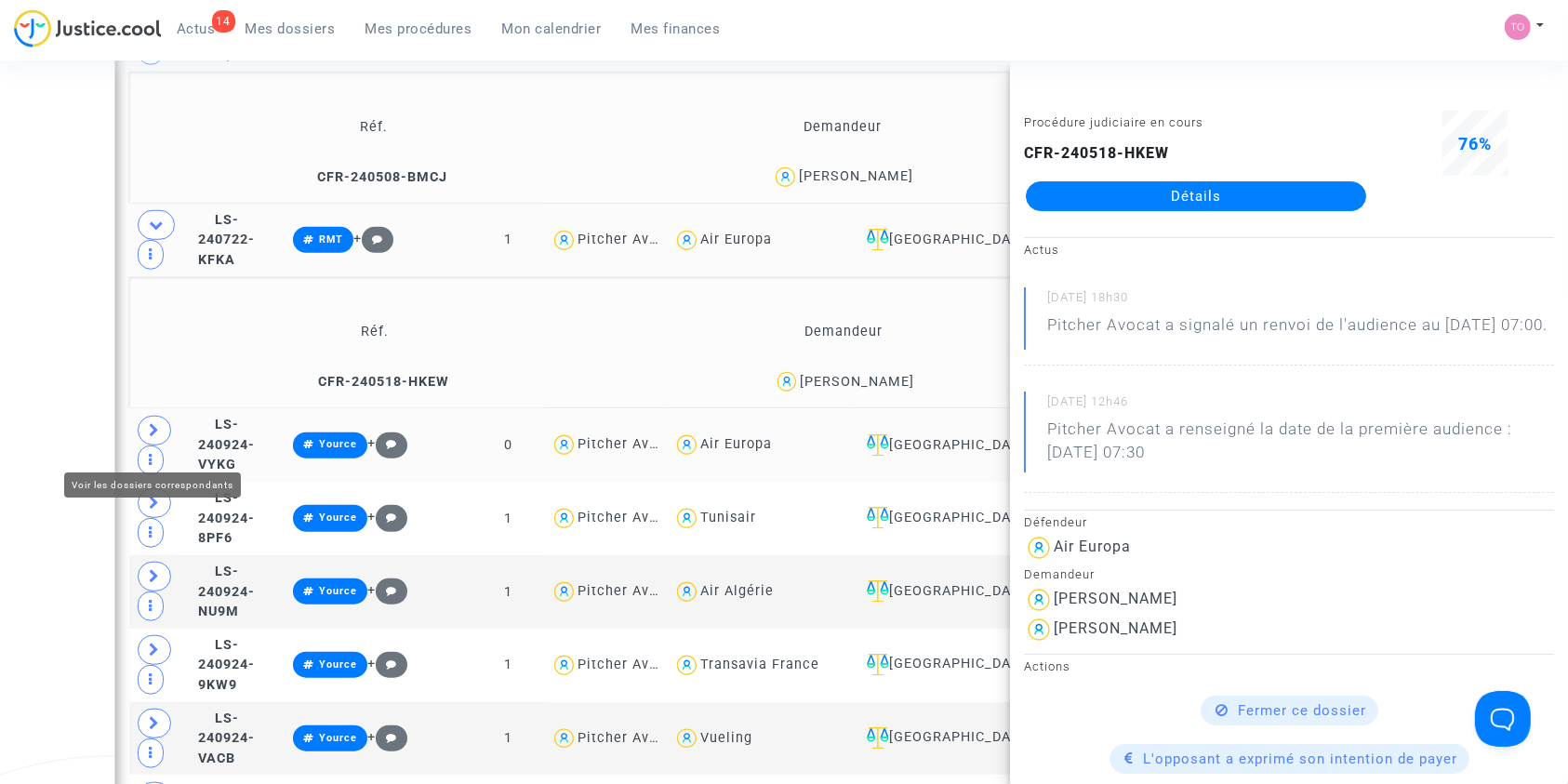
click at [155, 437] on icon at bounding box center [154, 430] width 11 height 14
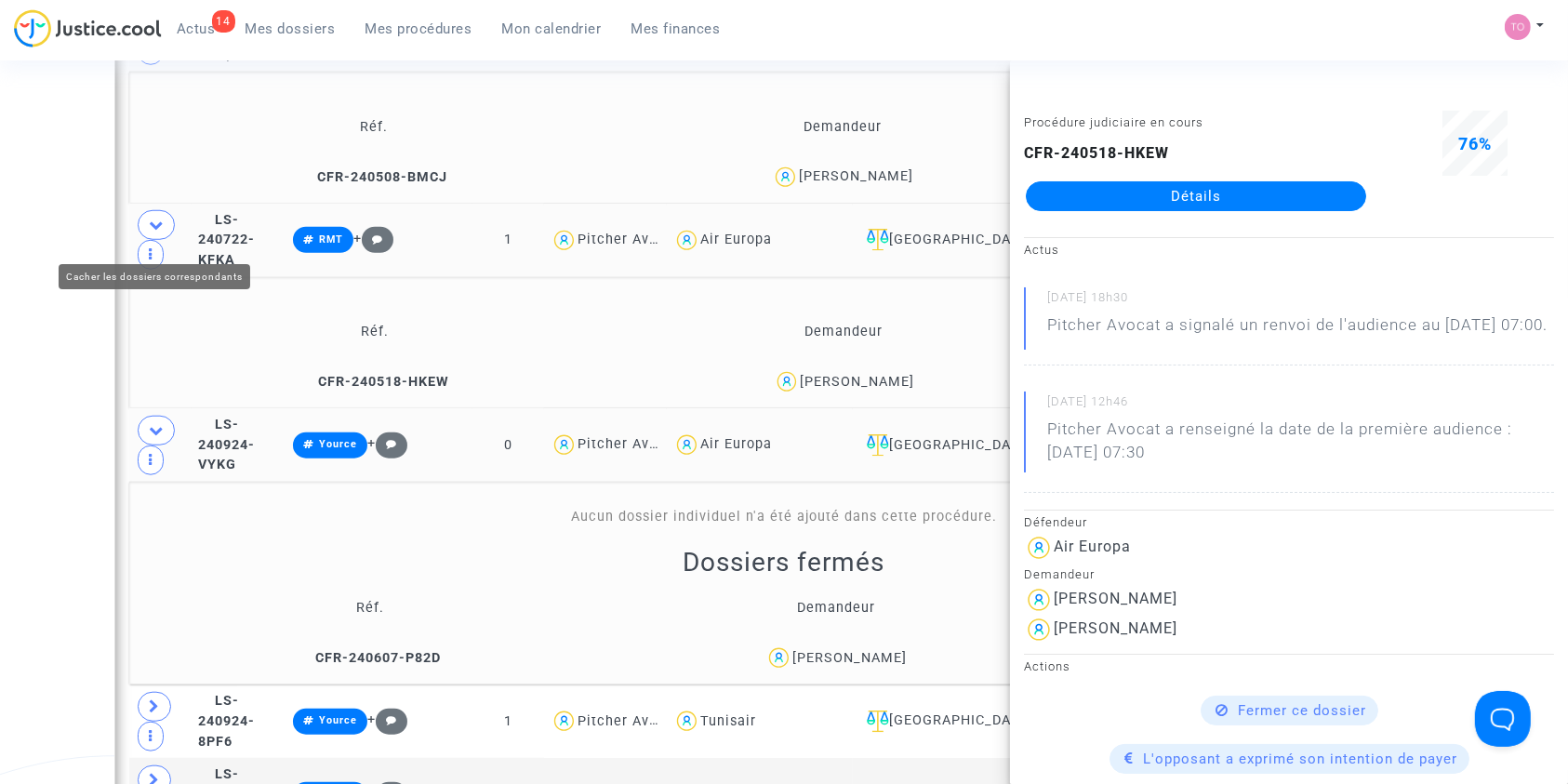
click at [166, 230] on span at bounding box center [156, 225] width 37 height 30
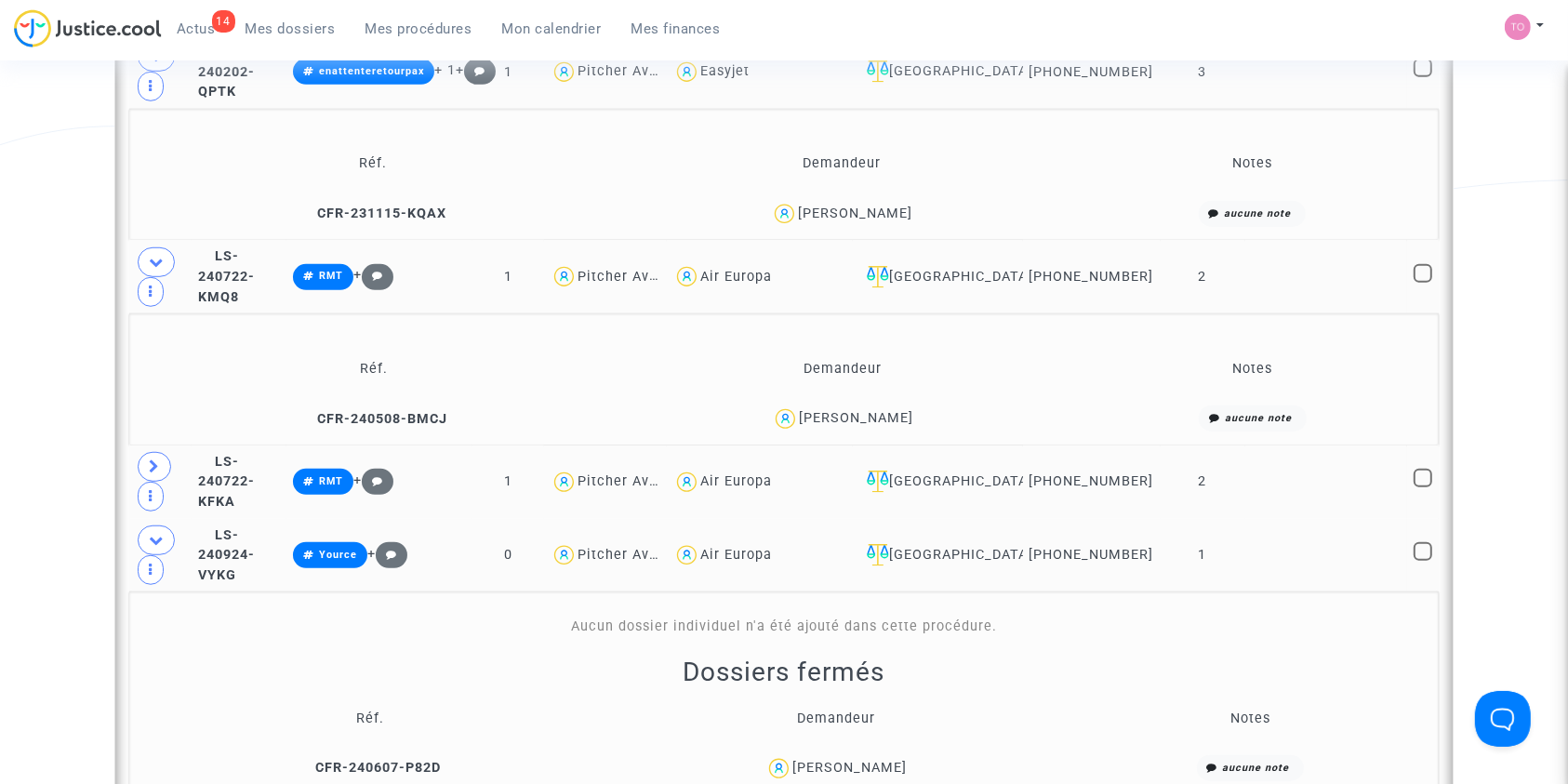
scroll to position [1240, 0]
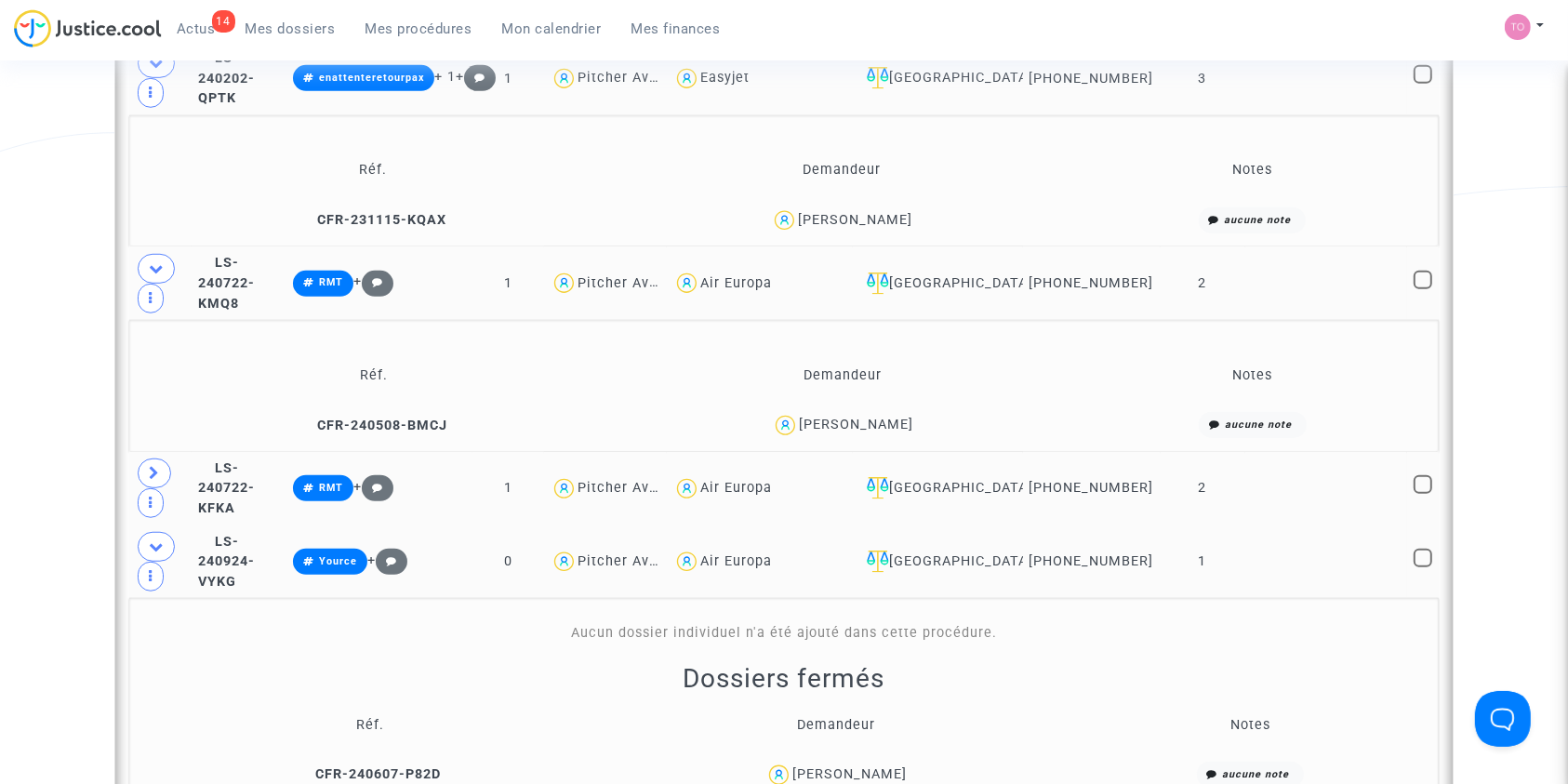
click at [146, 264] on td at bounding box center [160, 282] width 62 height 74
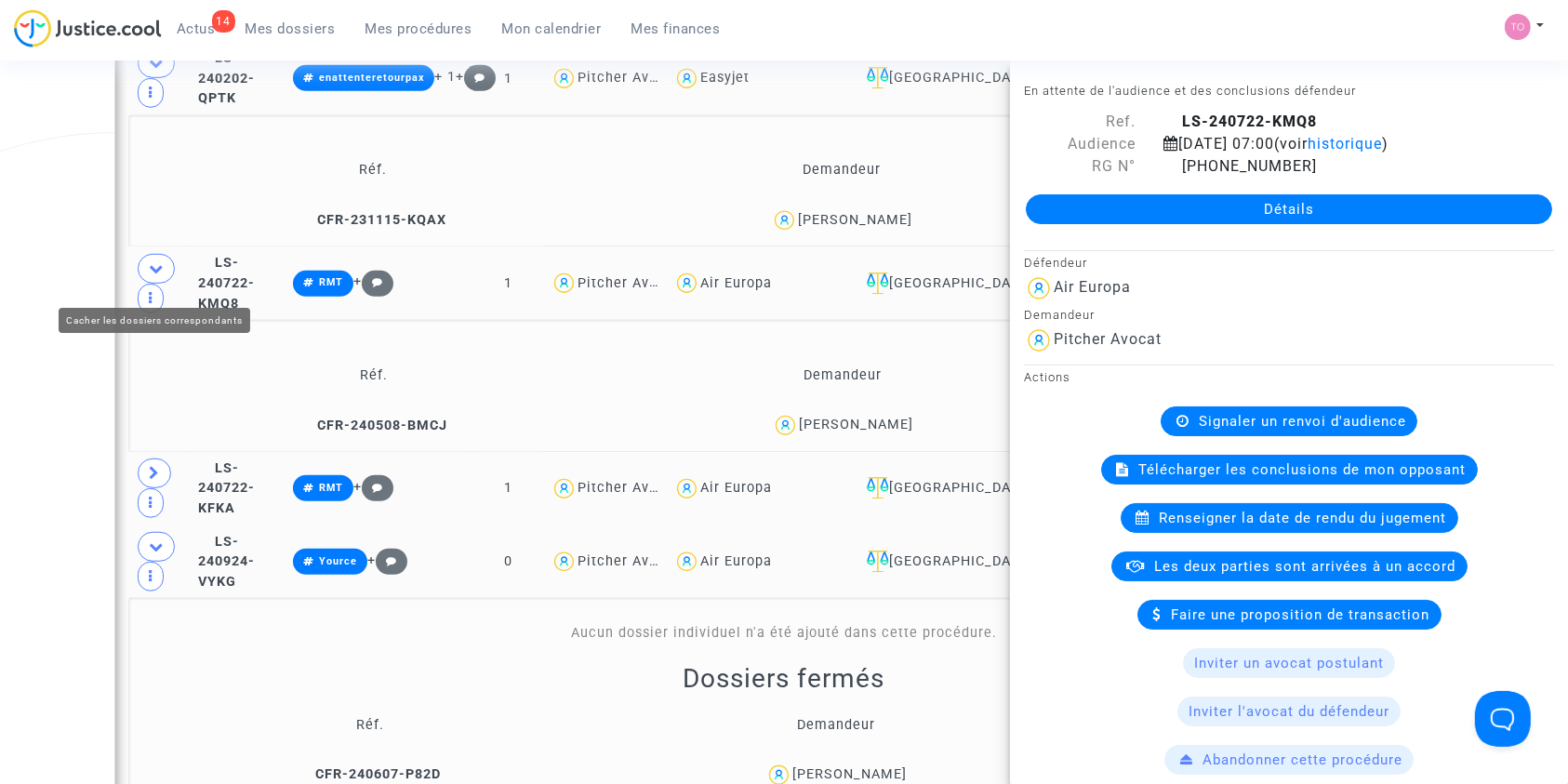
click at [153, 276] on icon at bounding box center [156, 268] width 15 height 14
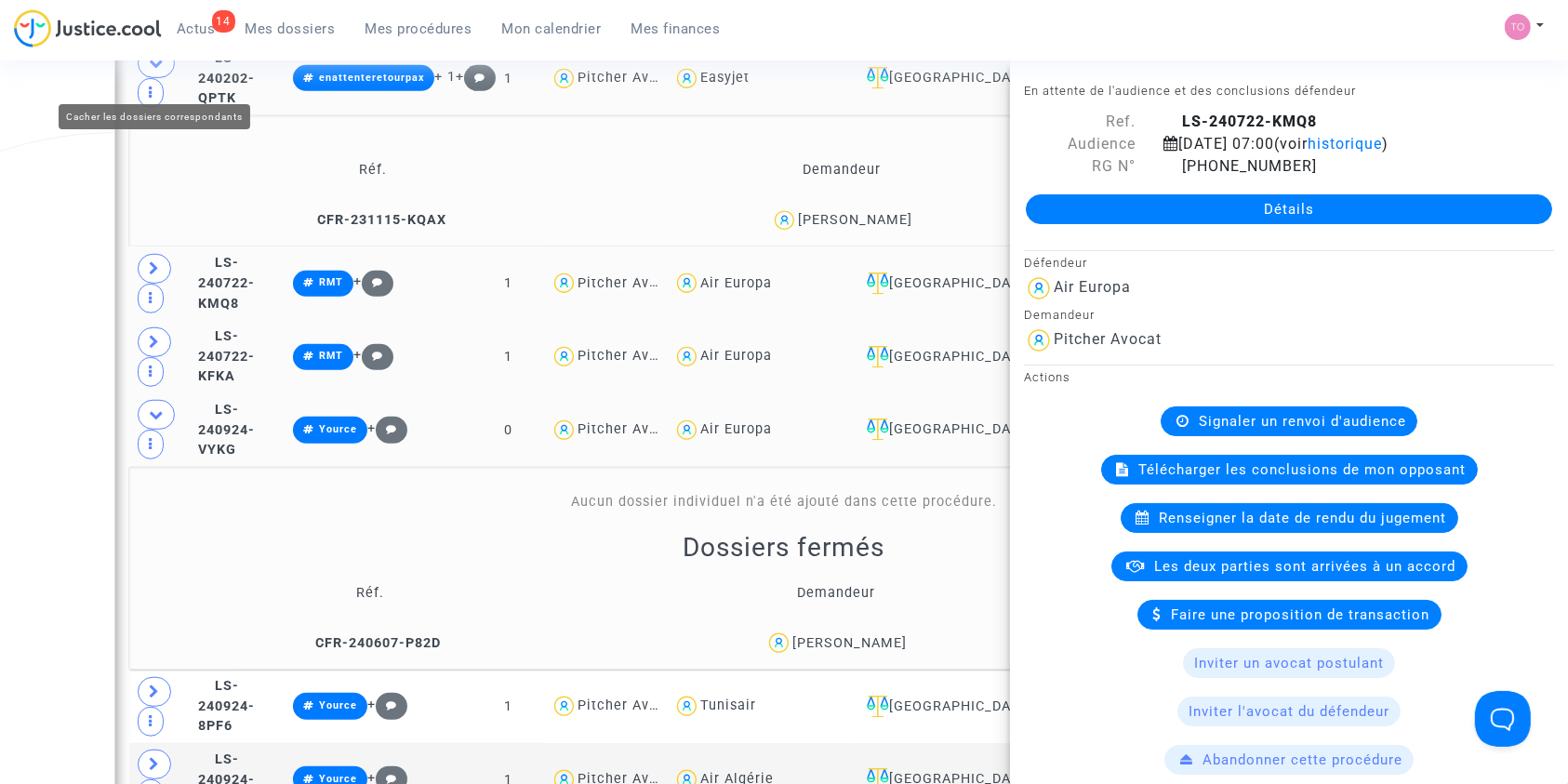
click at [160, 70] on icon at bounding box center [156, 62] width 15 height 14
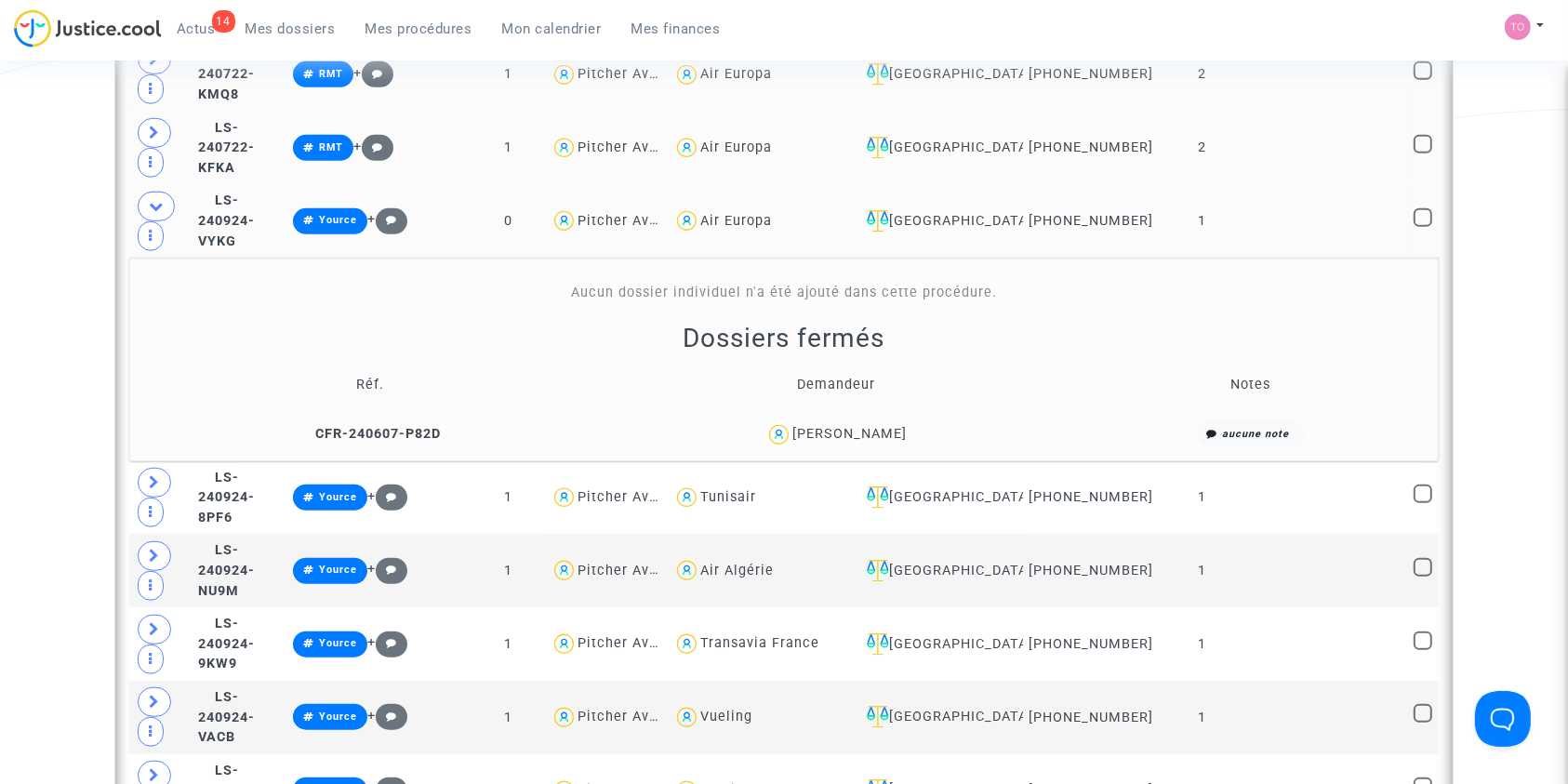
scroll to position [1326, 0]
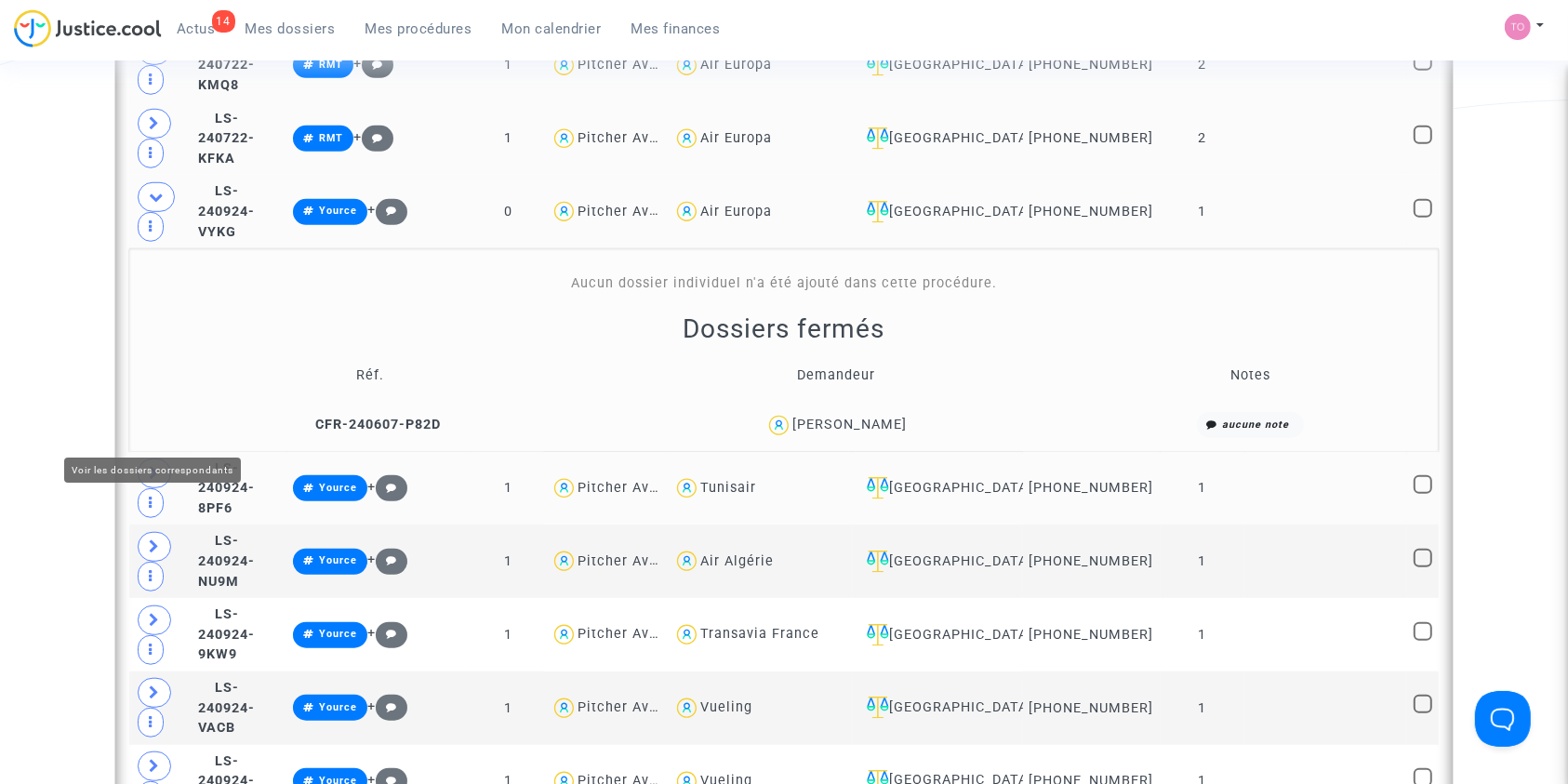
click at [154, 466] on icon at bounding box center [154, 473] width 11 height 14
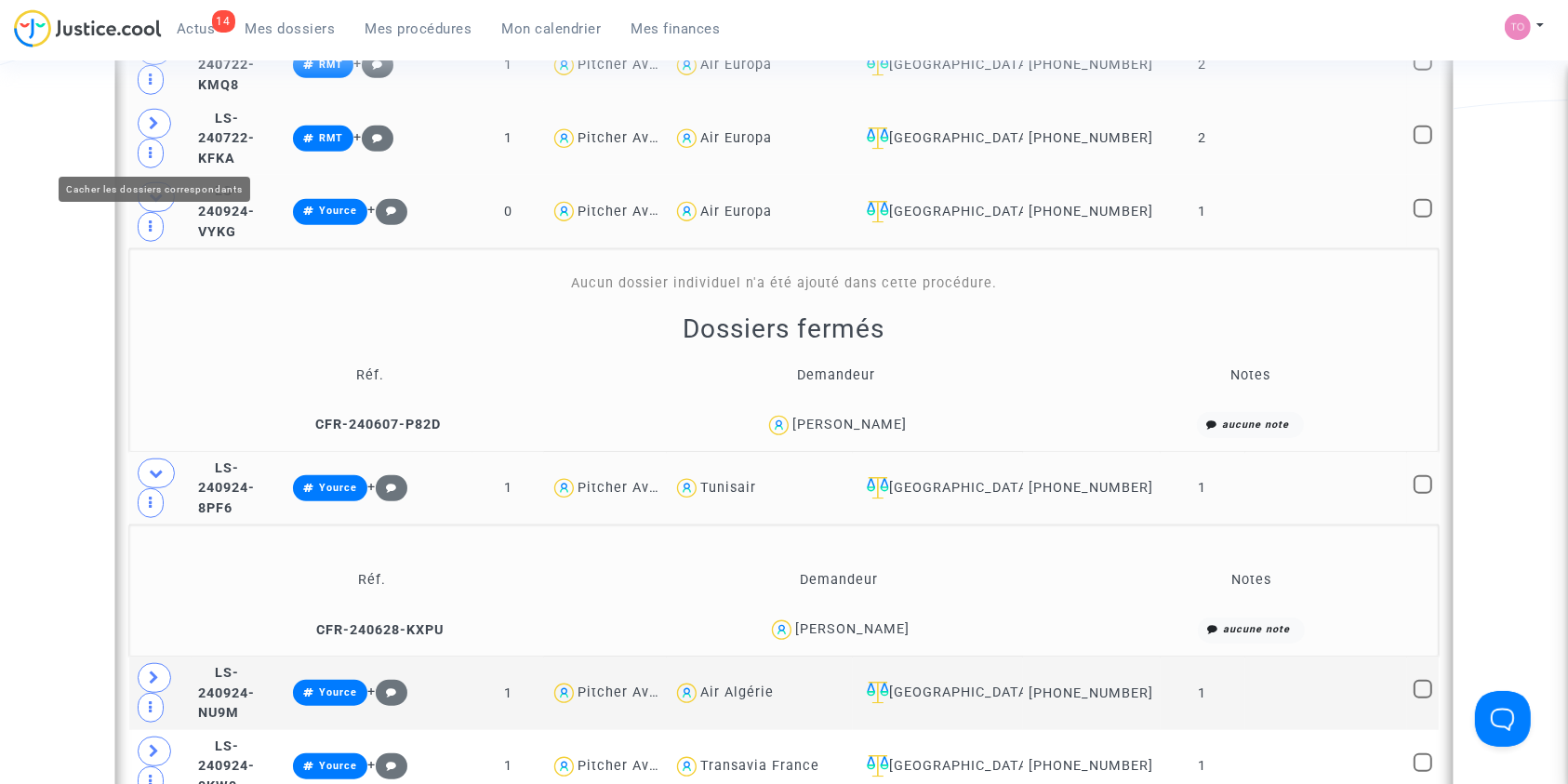
click at [161, 190] on icon at bounding box center [156, 196] width 15 height 14
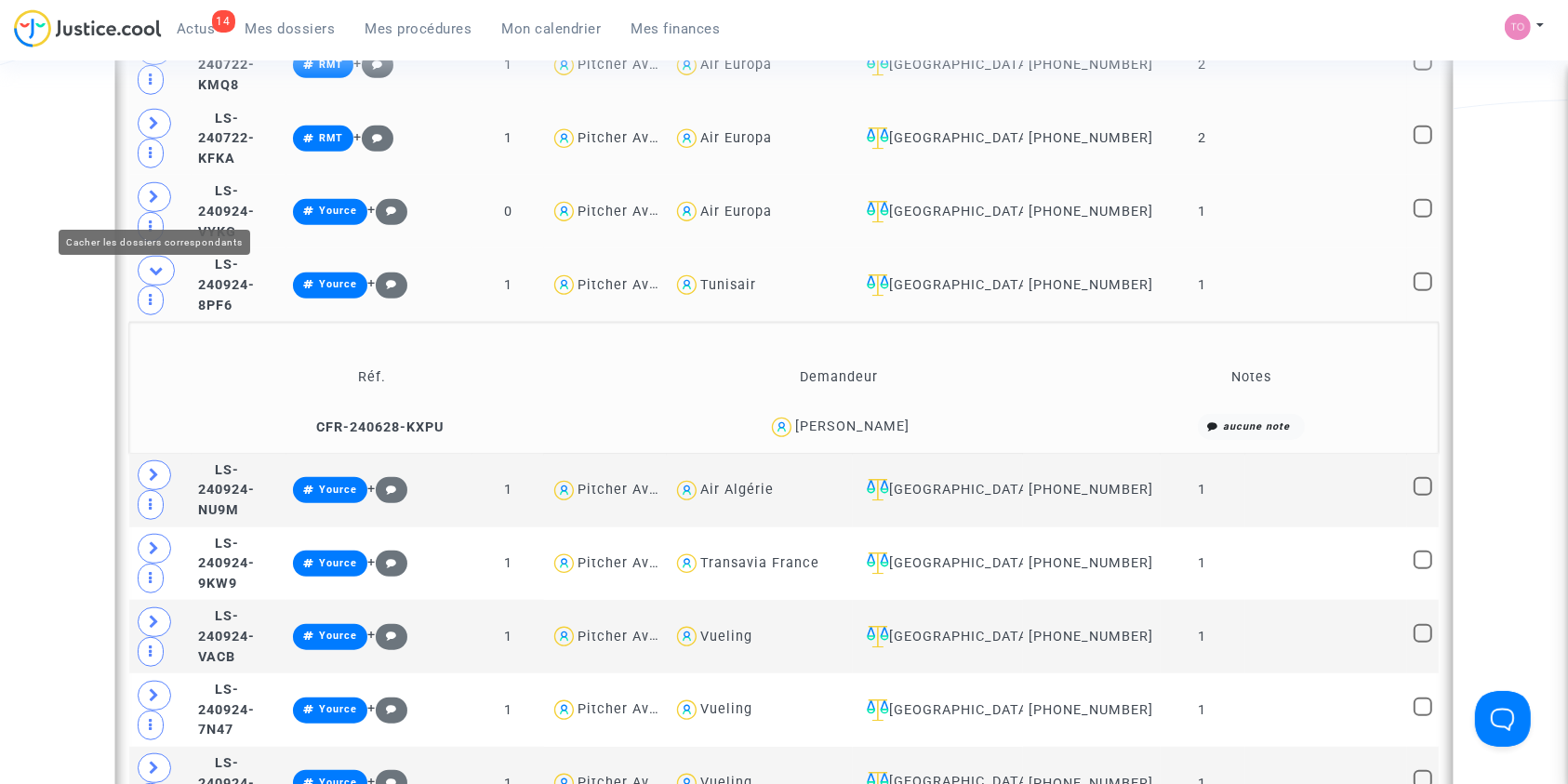
click at [145, 256] on span at bounding box center [156, 270] width 37 height 30
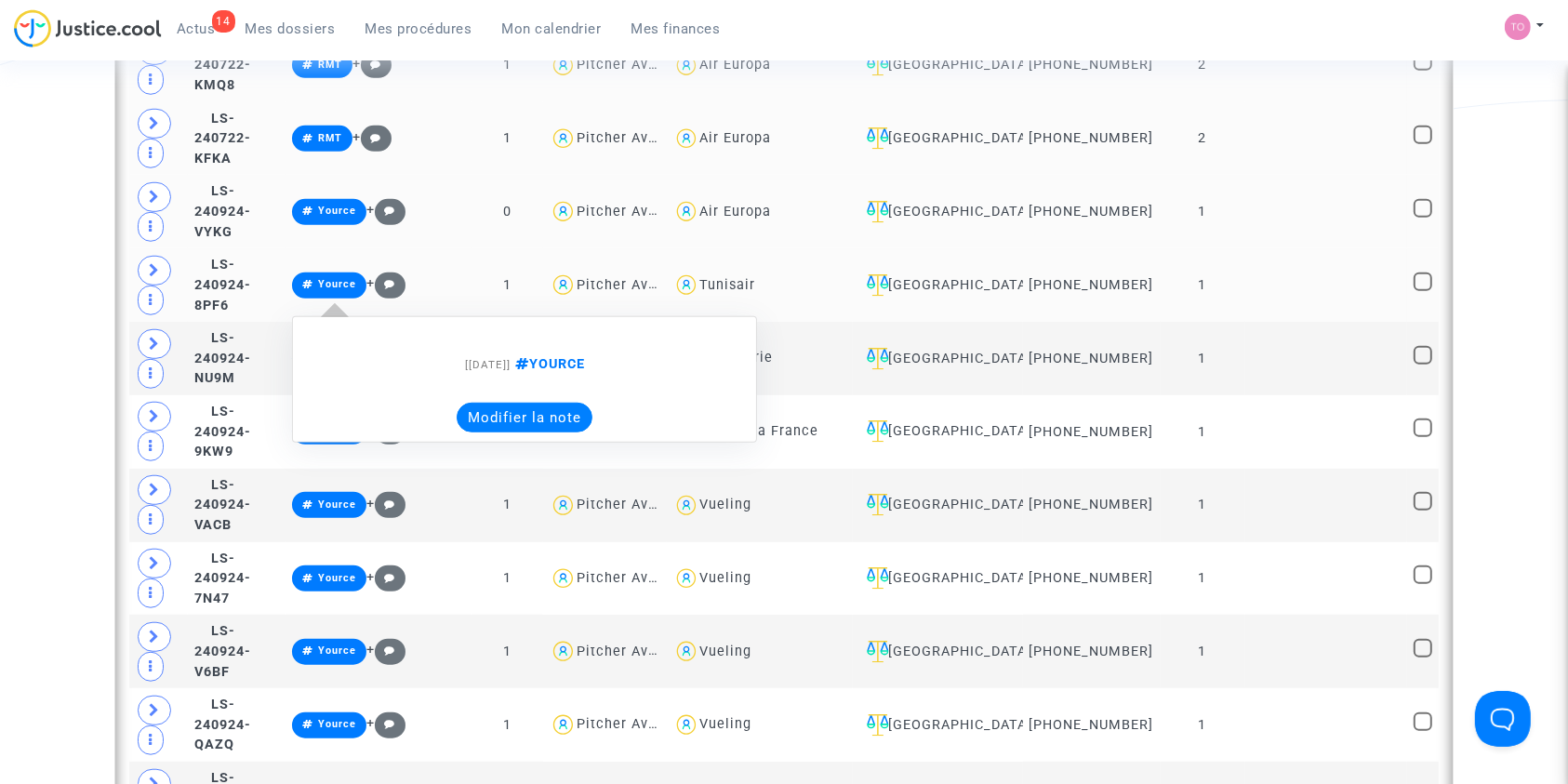
click at [593, 423] on button "Modifier la note" at bounding box center [525, 417] width 136 height 30
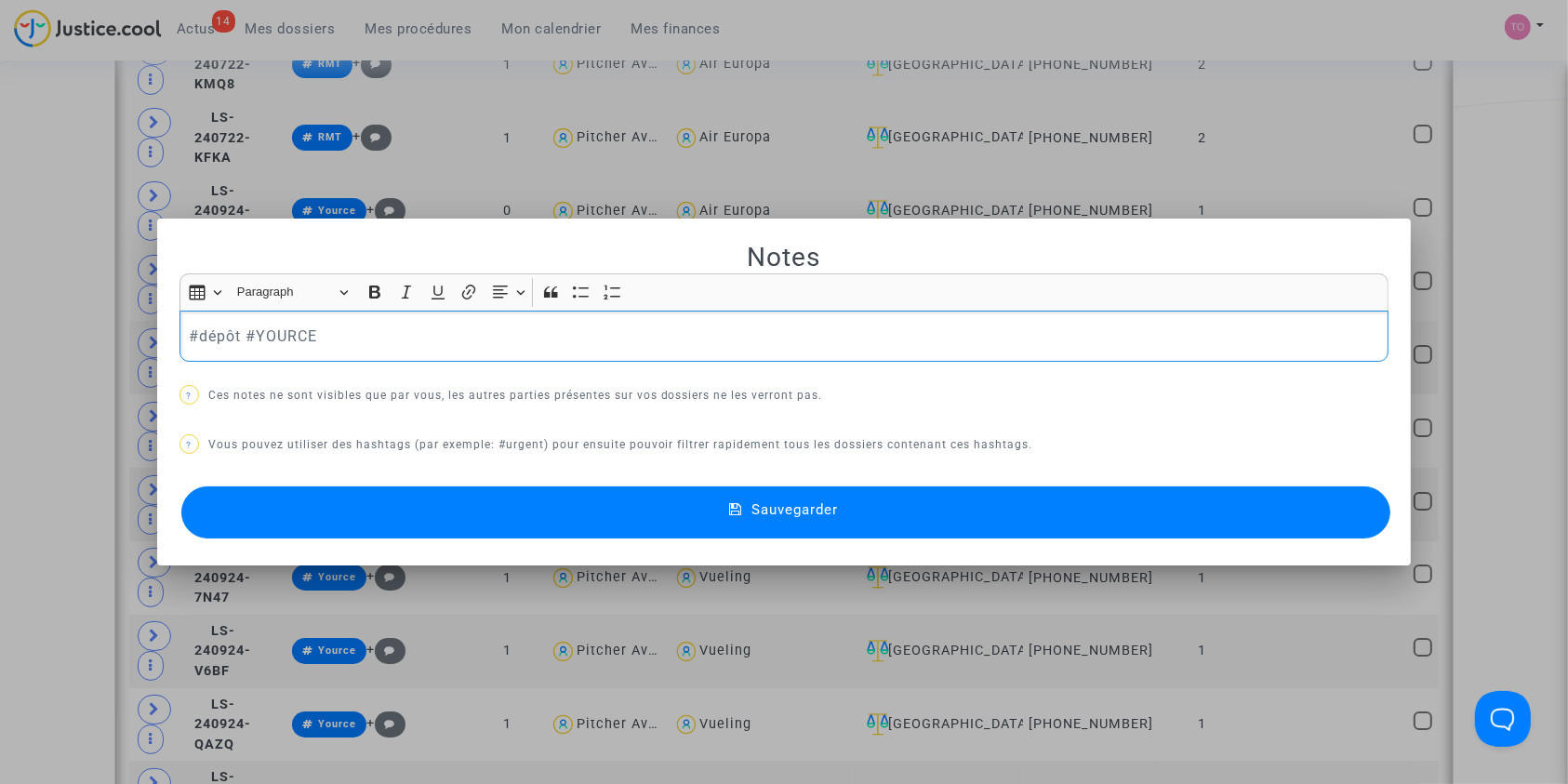
click at [602, 502] on button "Sauvegarder" at bounding box center [786, 512] width 1210 height 52
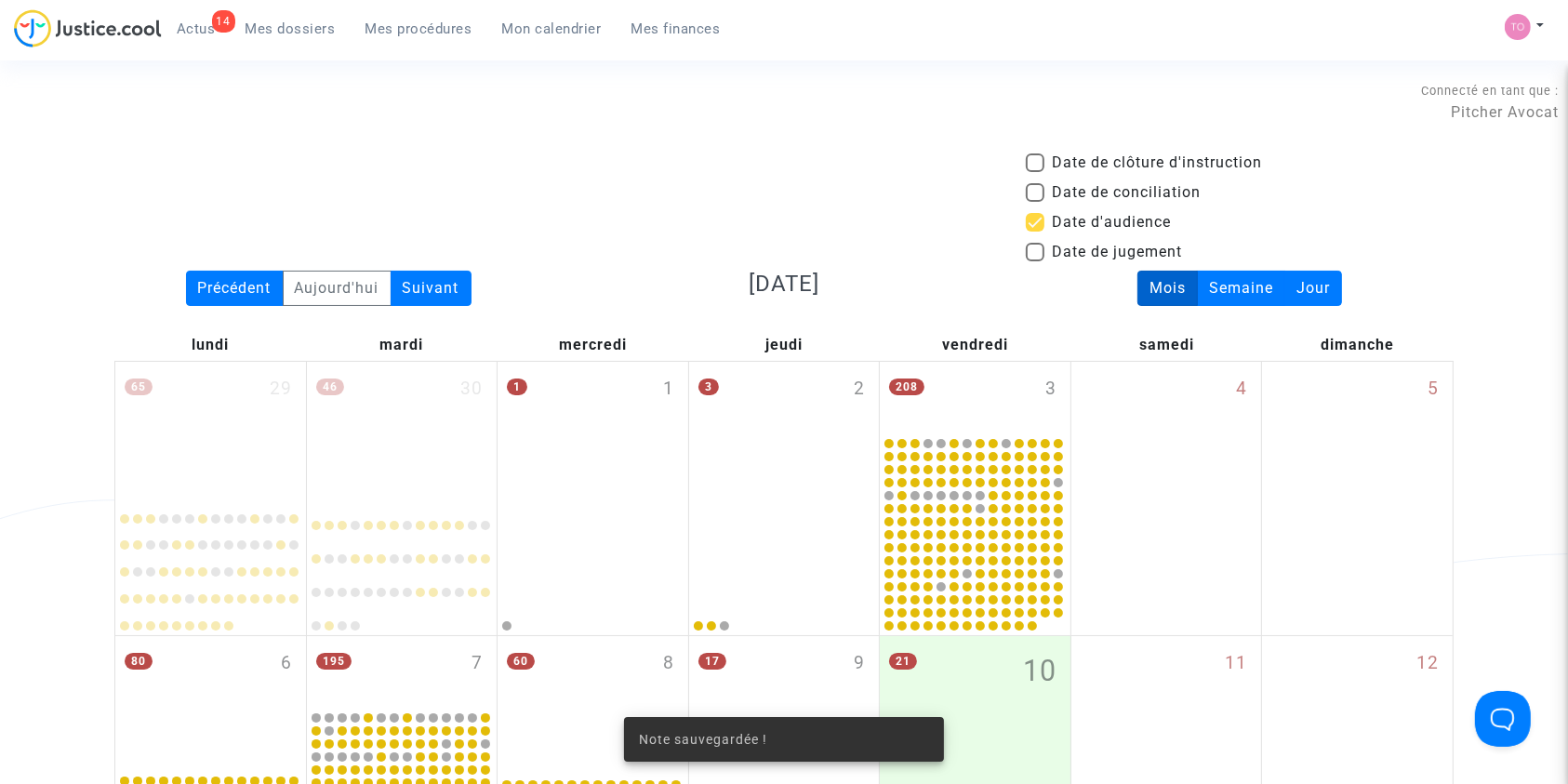
scroll to position [1326, 0]
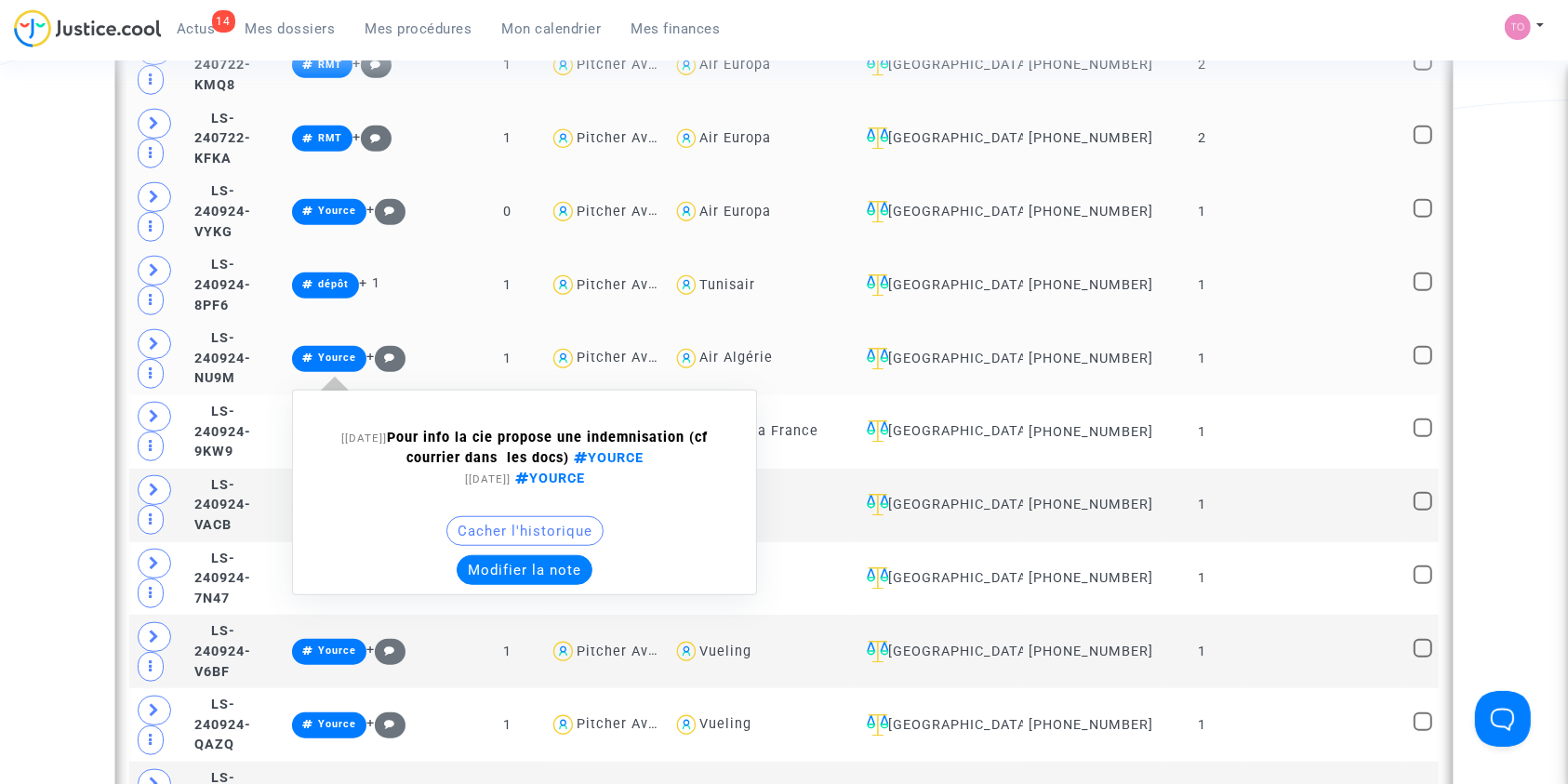
click at [585, 578] on button "Modifier la note" at bounding box center [525, 570] width 136 height 30
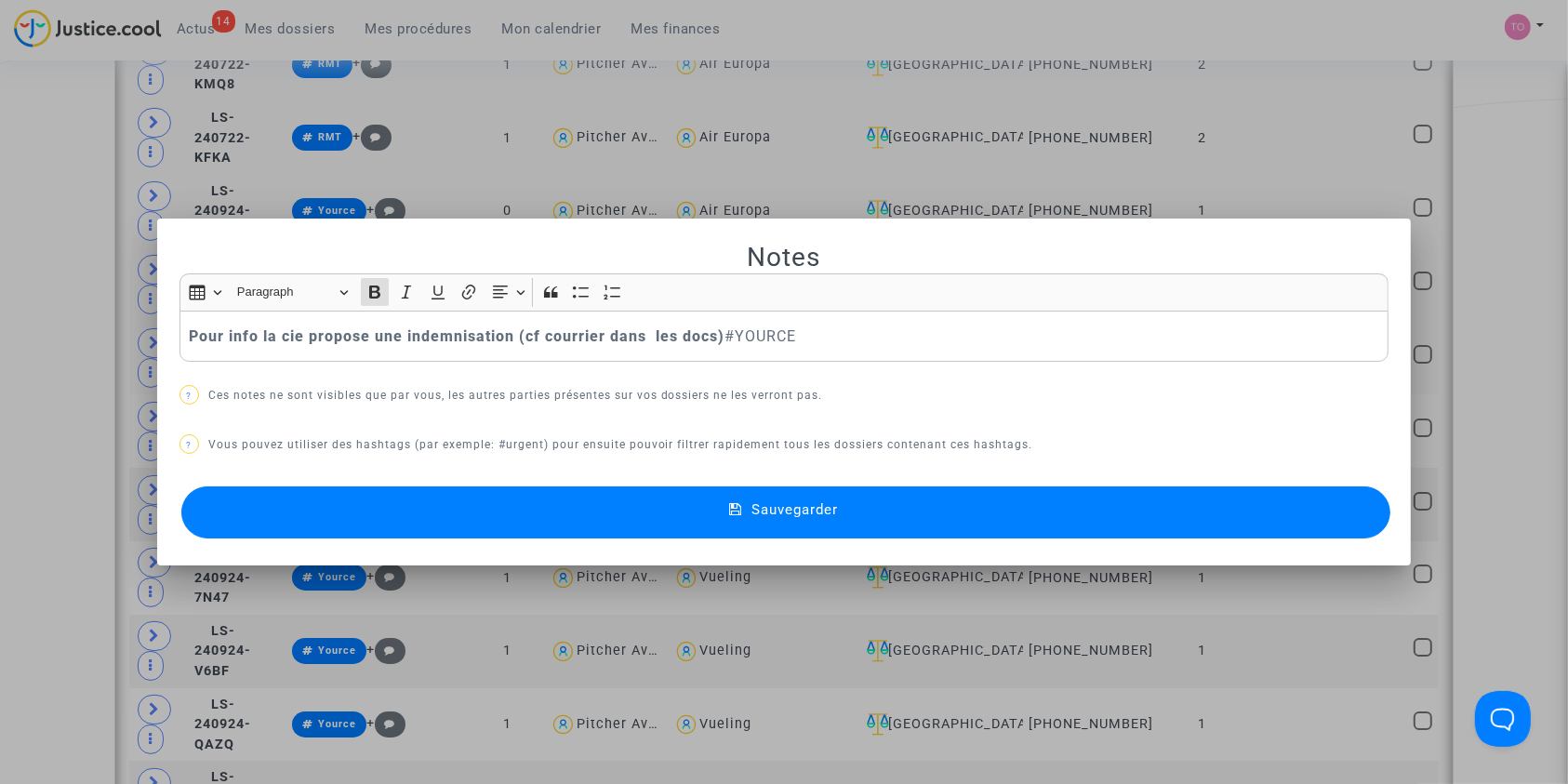
scroll to position [0, 0]
click at [78, 442] on div at bounding box center [784, 392] width 1568 height 784
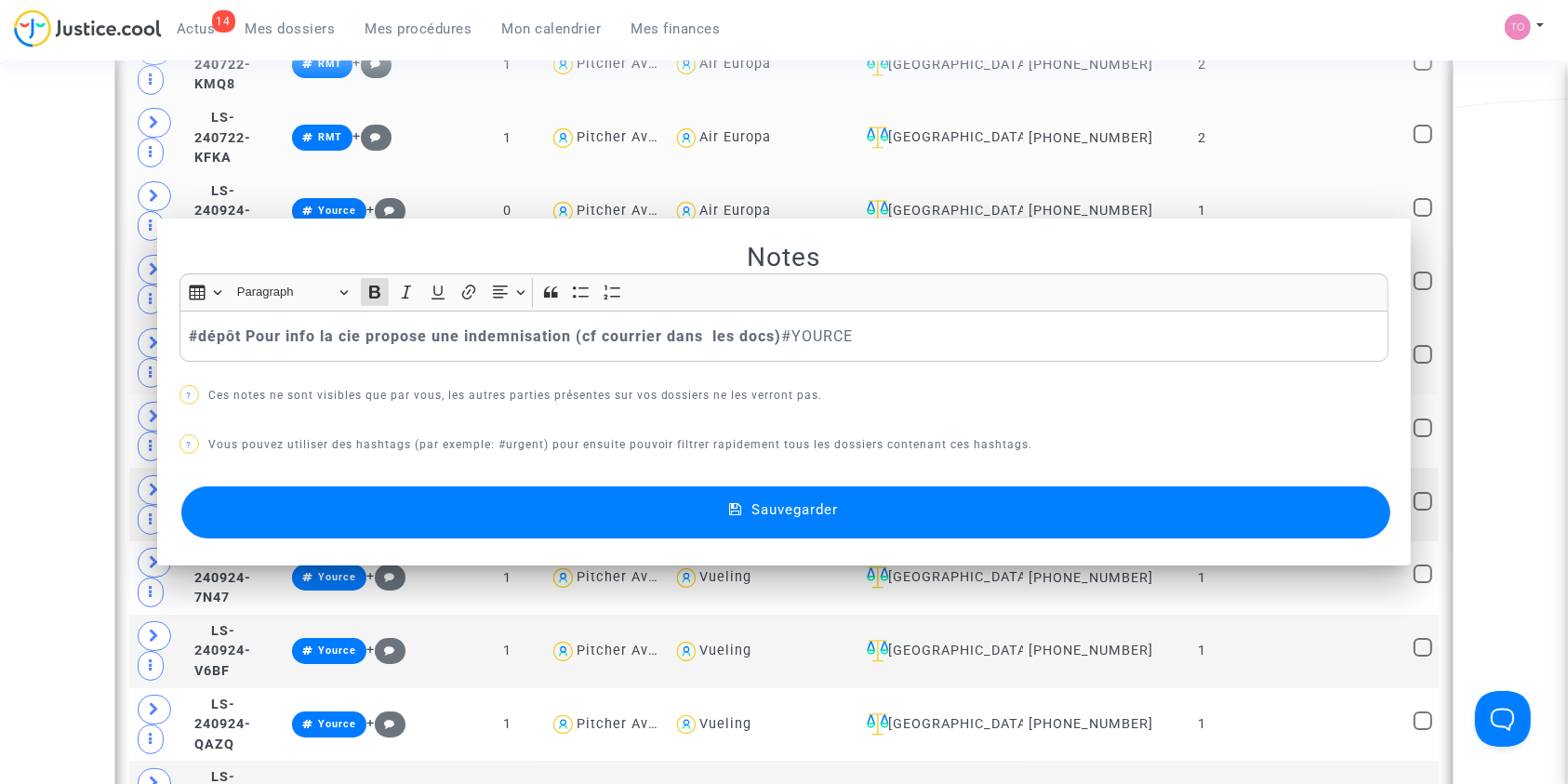
scroll to position [1326, 0]
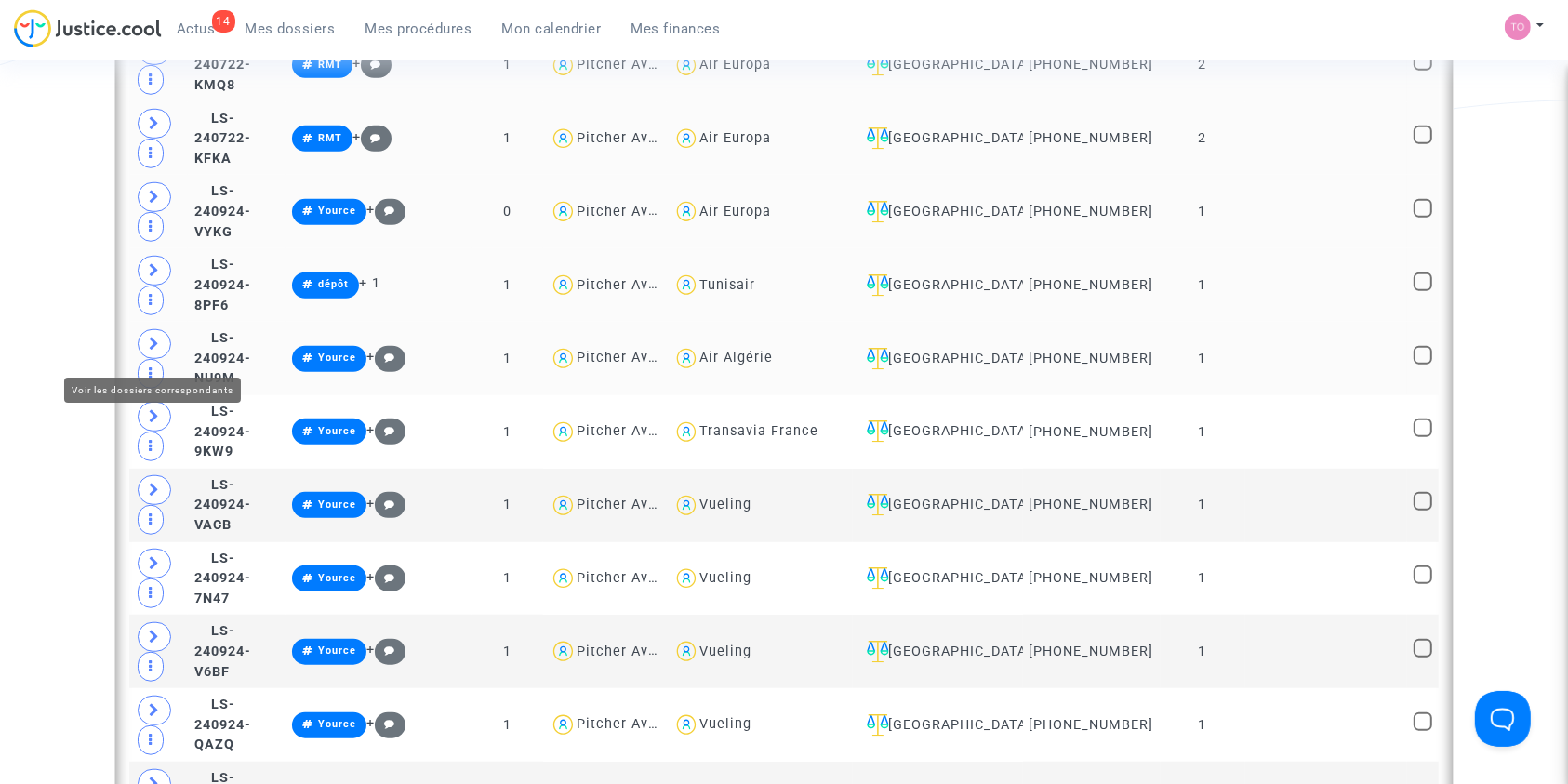
click at [148, 348] on icon at bounding box center [154, 344] width 11 height 14
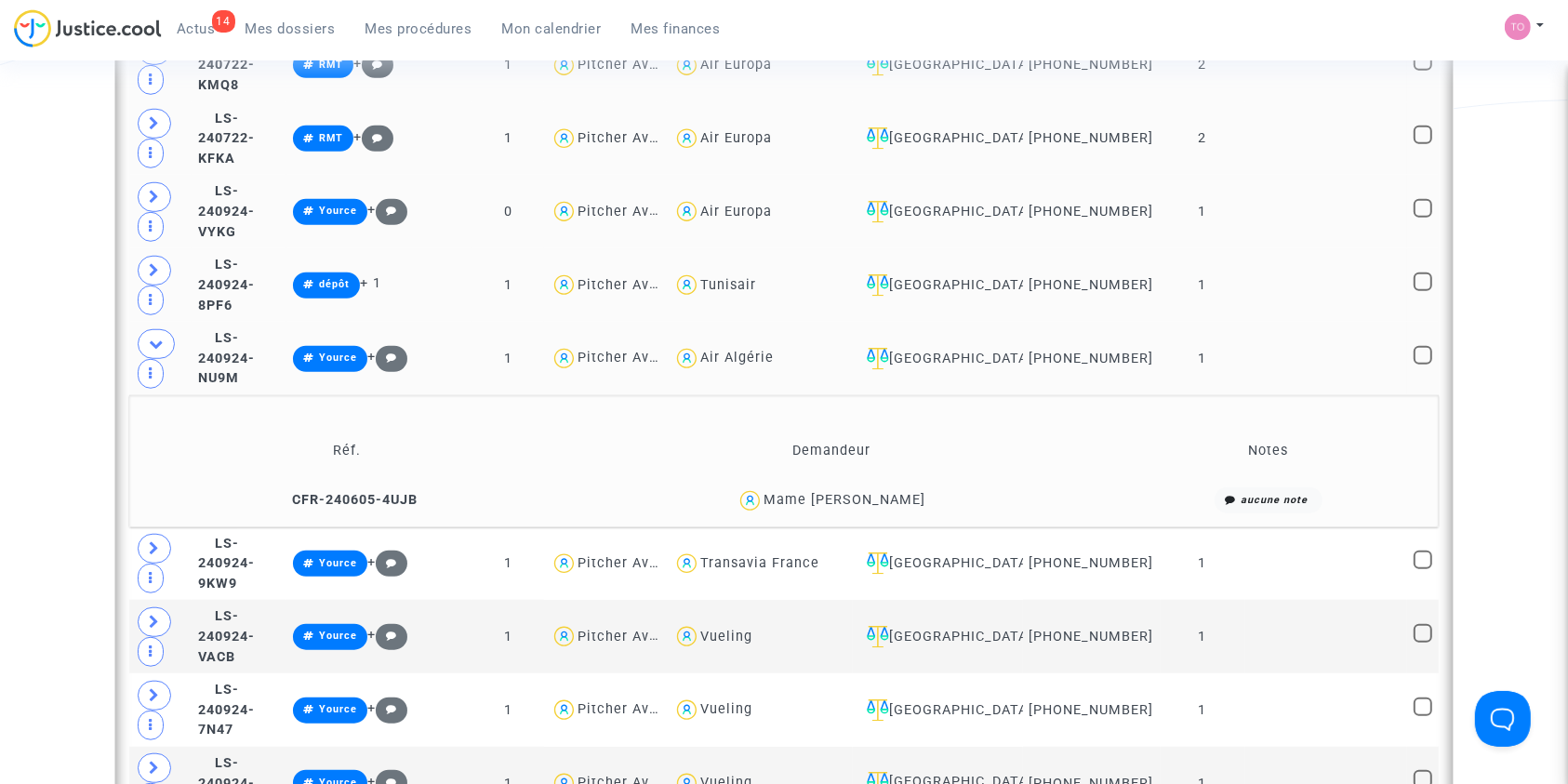
drag, startPoint x: 915, startPoint y: 409, endPoint x: 832, endPoint y: 421, distance: 83.9
click at [832, 487] on div "Mame Diarra Dabo" at bounding box center [831, 501] width 535 height 27
copy div "Diarra Dabo"
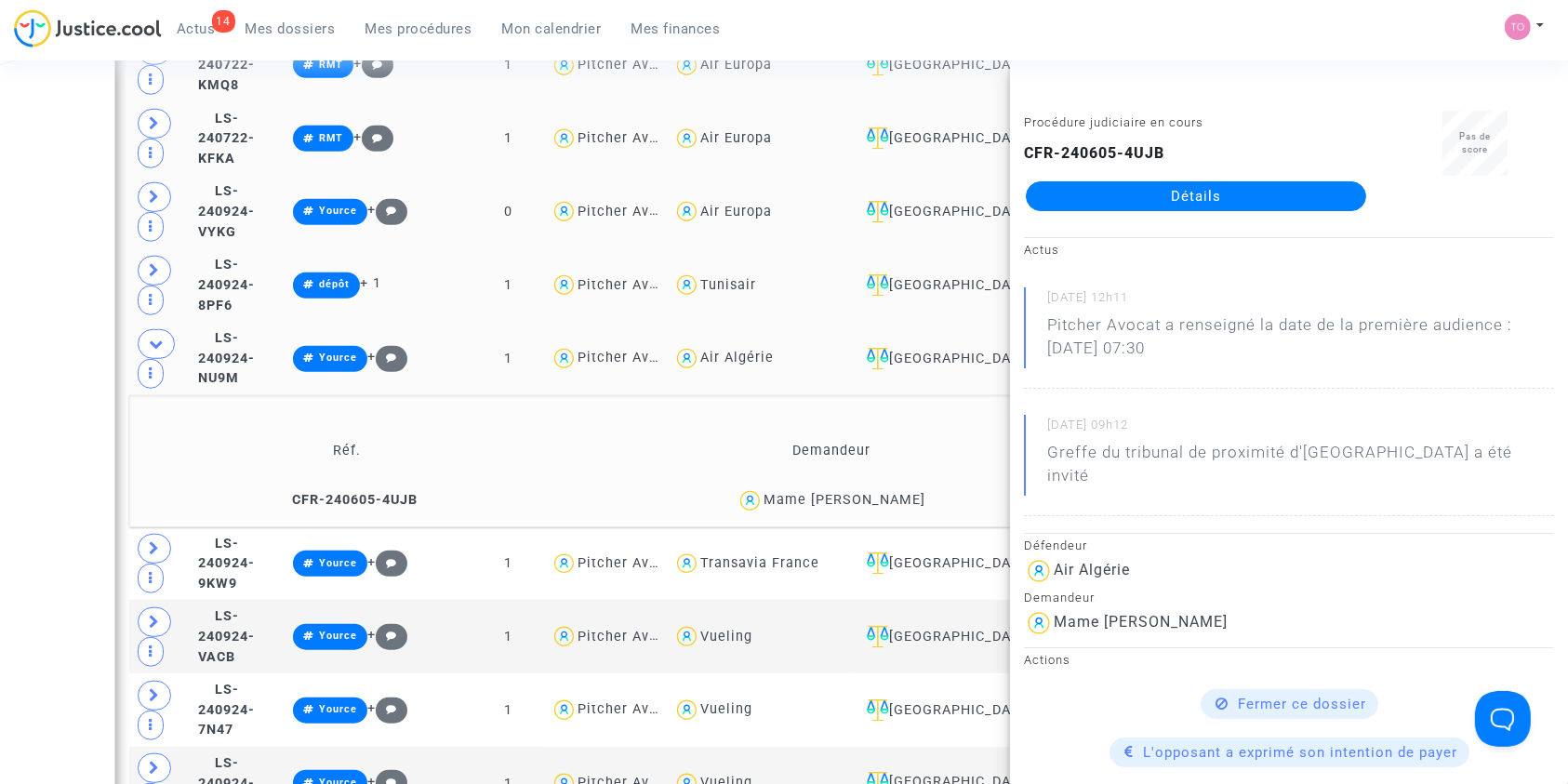
click at [828, 492] on div "Mame Diarra Dabo" at bounding box center [844, 500] width 162 height 16
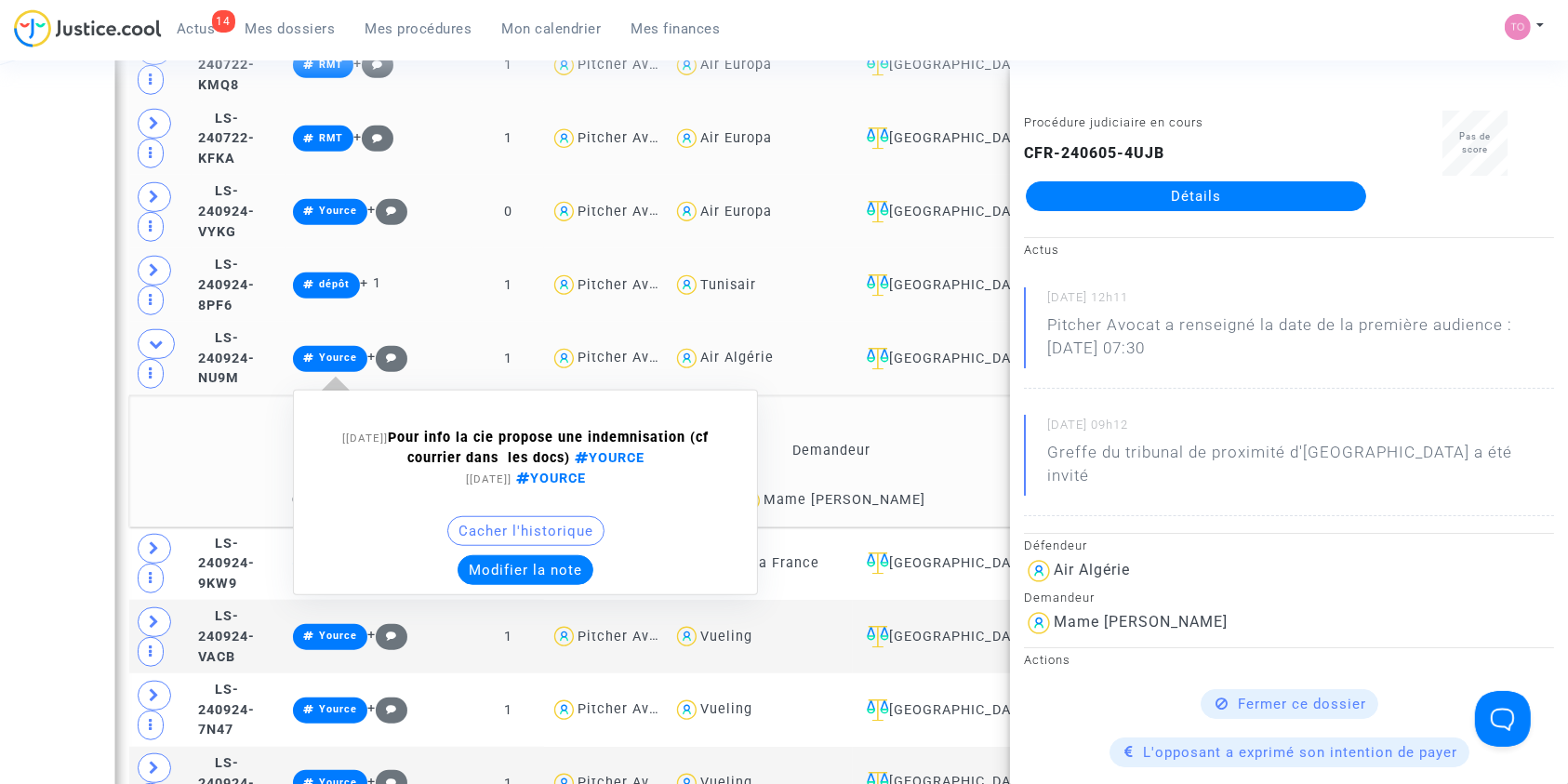
click at [594, 555] on button "Modifier la note" at bounding box center [526, 570] width 136 height 30
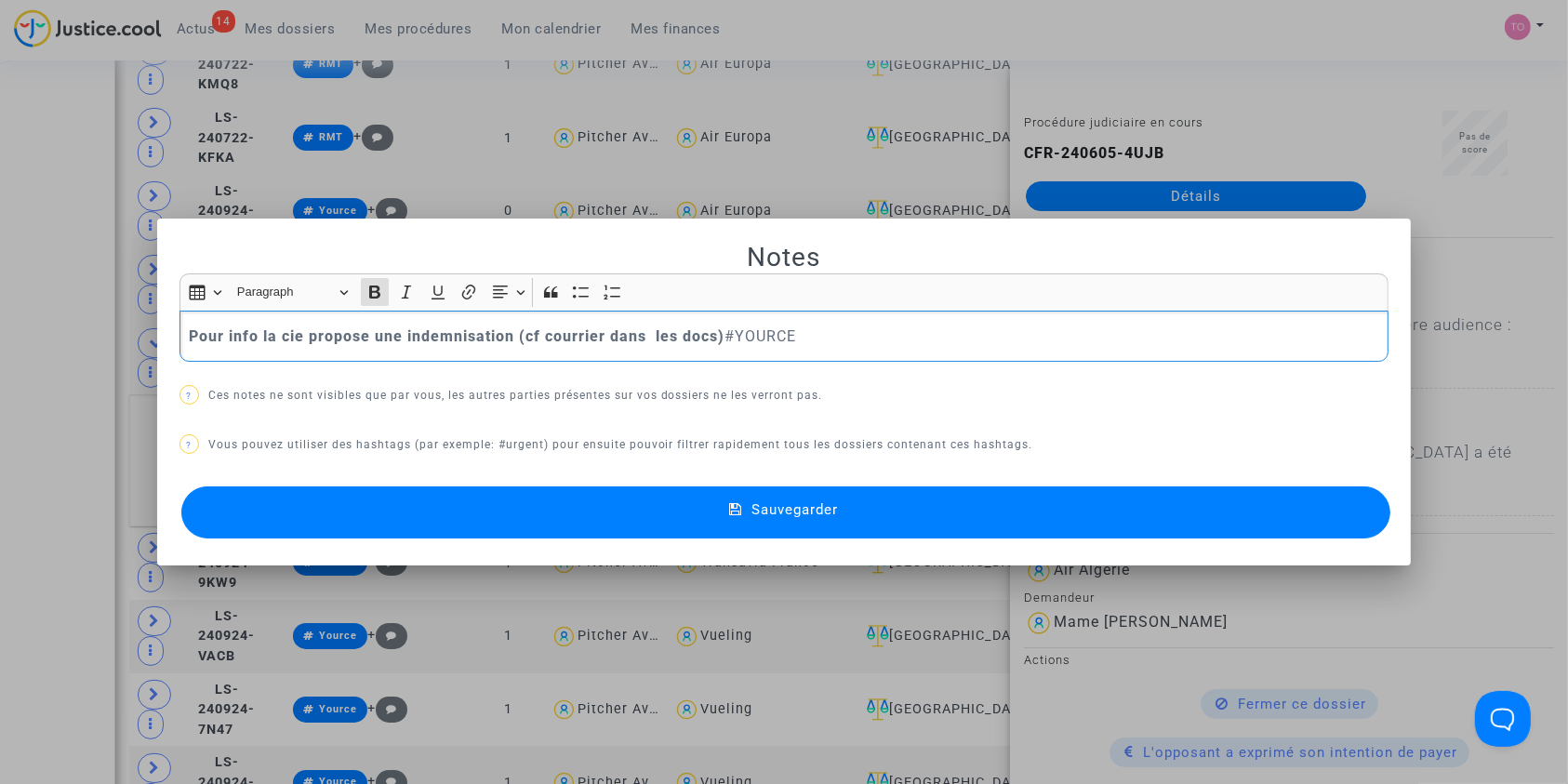
scroll to position [0, 0]
drag, startPoint x: 571, startPoint y: 327, endPoint x: 1109, endPoint y: 368, distance: 539.6
click at [1109, 368] on div "Notes Rich Text Editor Insert table Insert table Heading Paragraph Paragraph He…" at bounding box center [784, 392] width 1210 height 302
click at [751, 504] on span "Sauvegarder" at bounding box center [795, 509] width 86 height 16
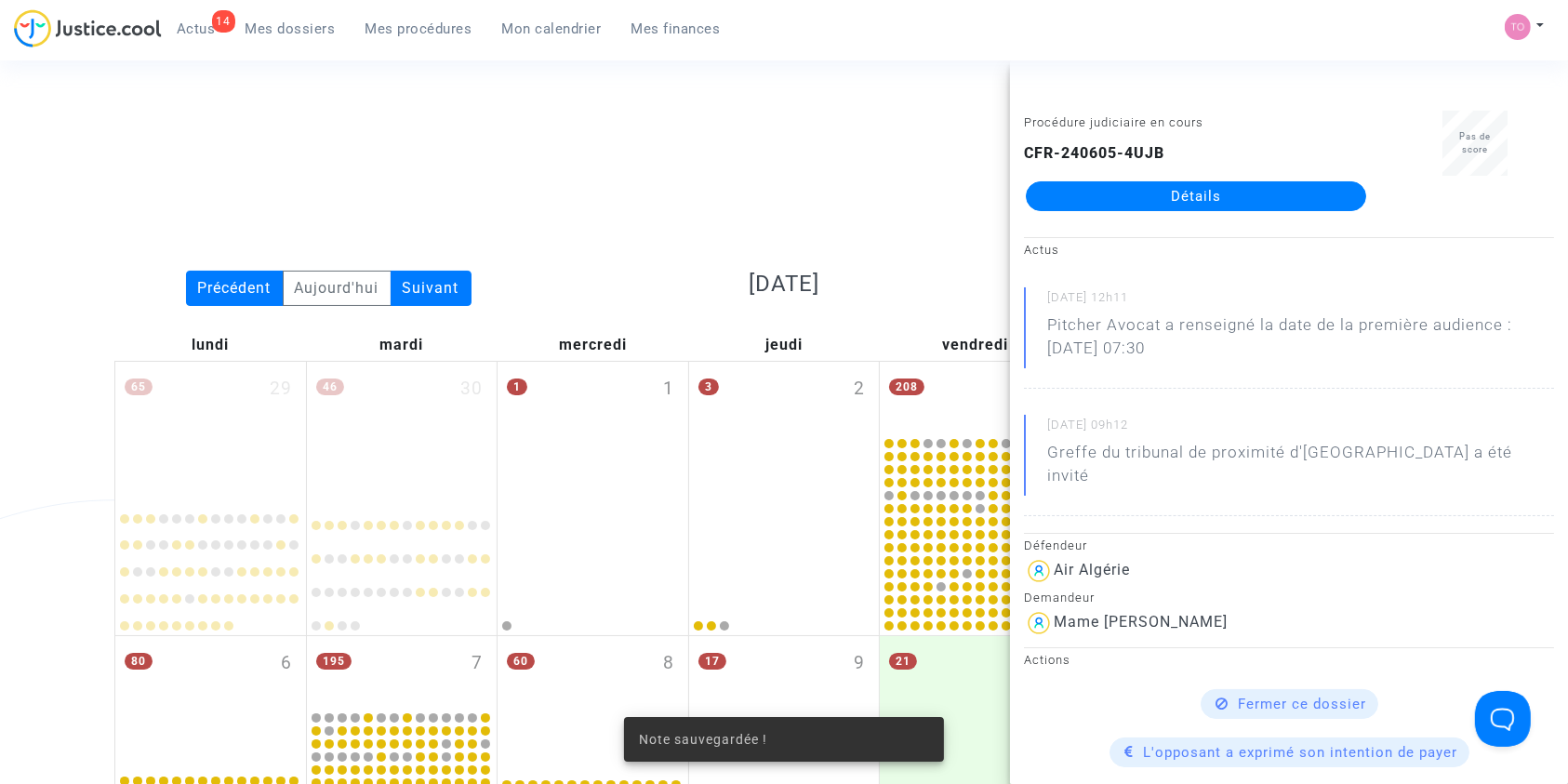
scroll to position [1326, 0]
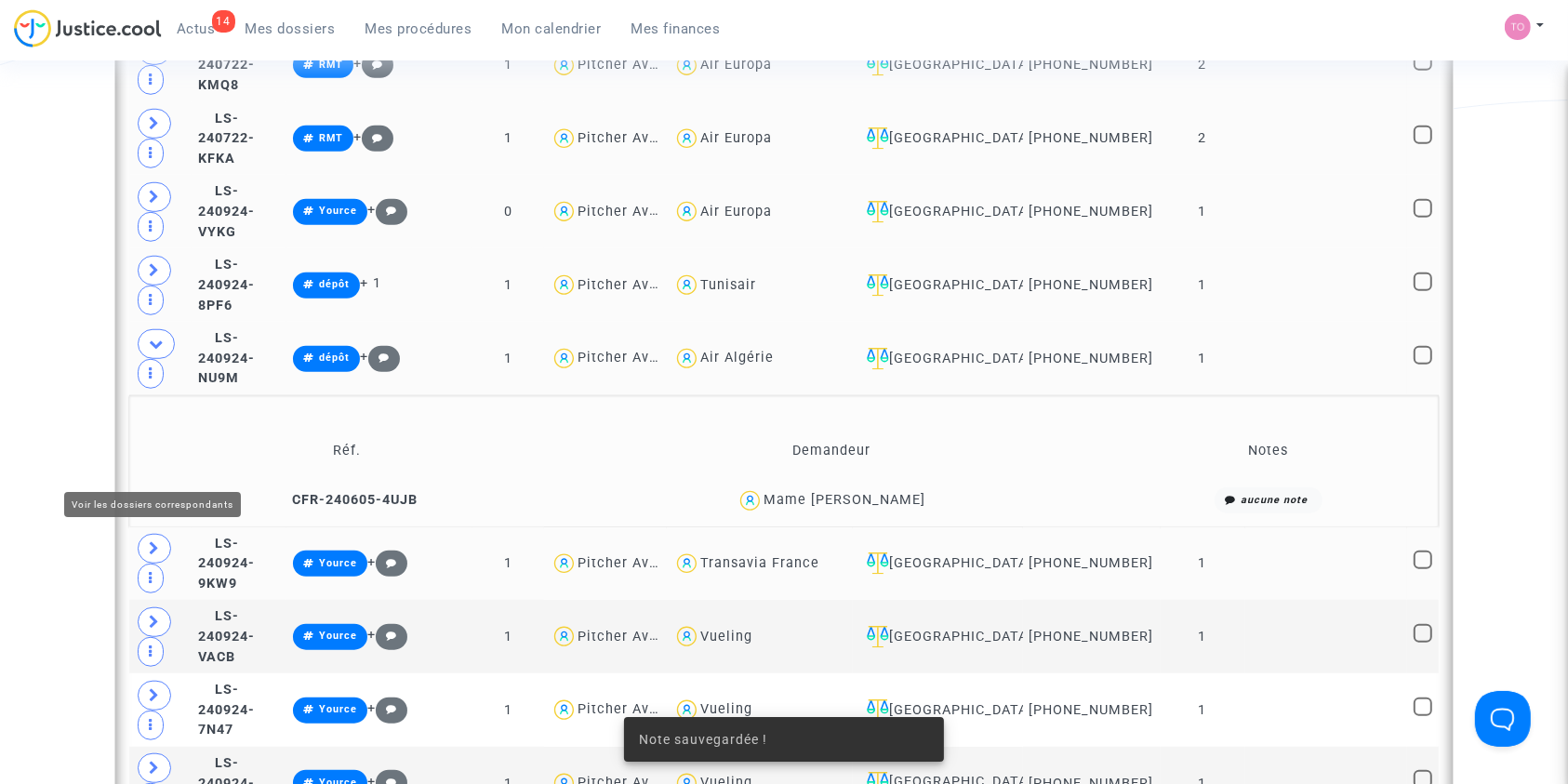
click at [152, 541] on icon at bounding box center [154, 548] width 11 height 14
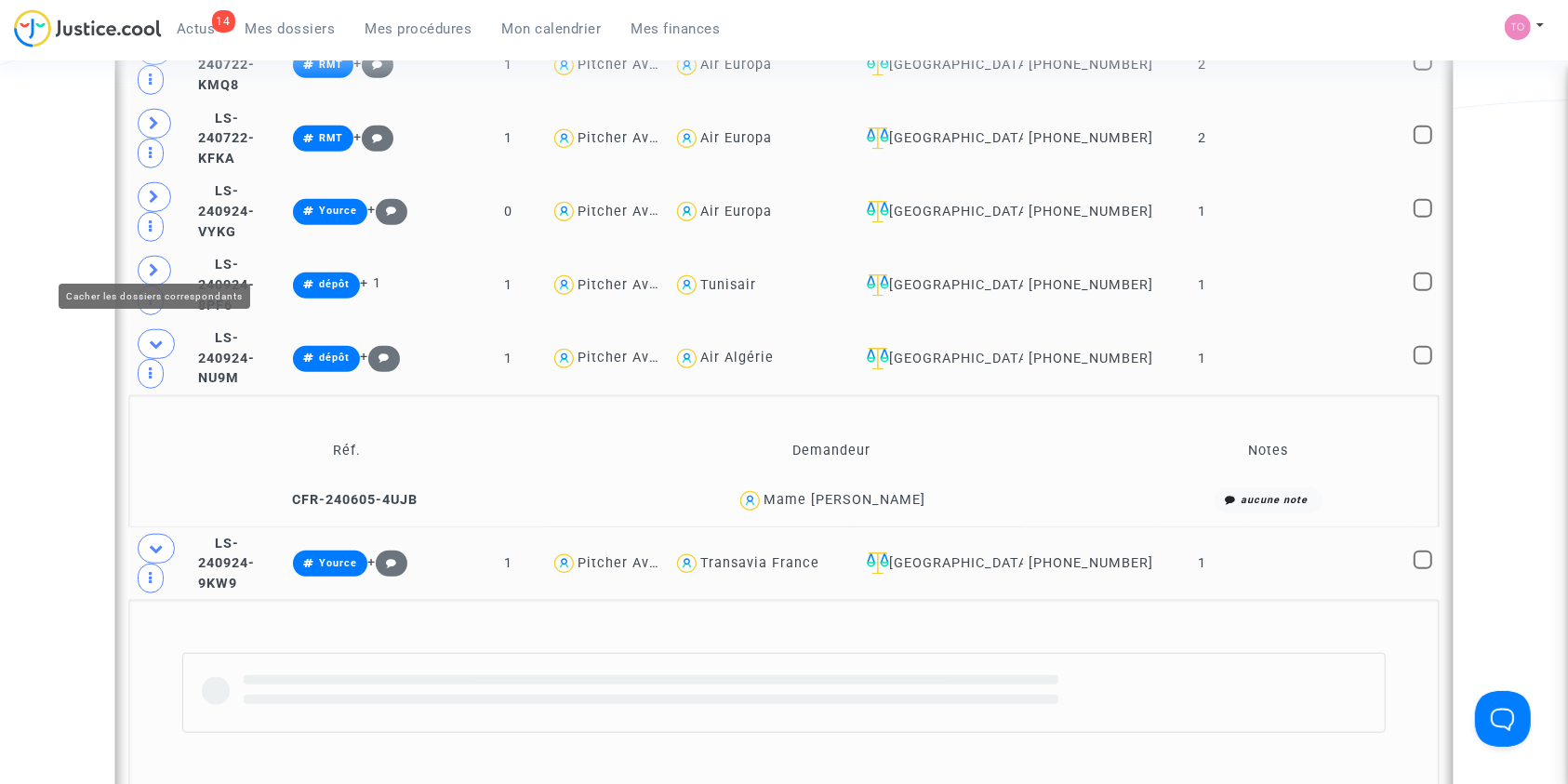
click at [156, 337] on icon at bounding box center [156, 344] width 15 height 14
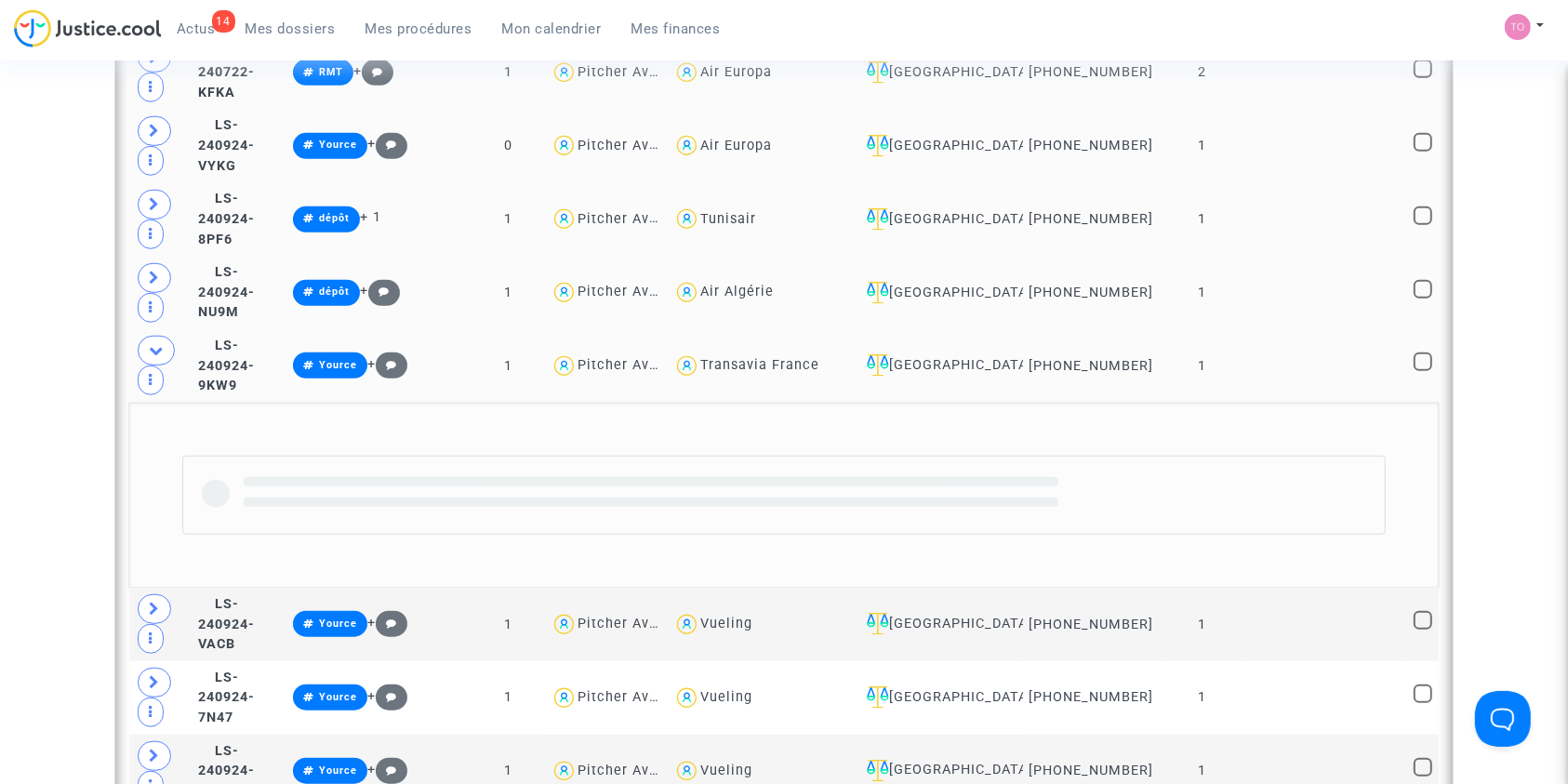
scroll to position [1393, 0]
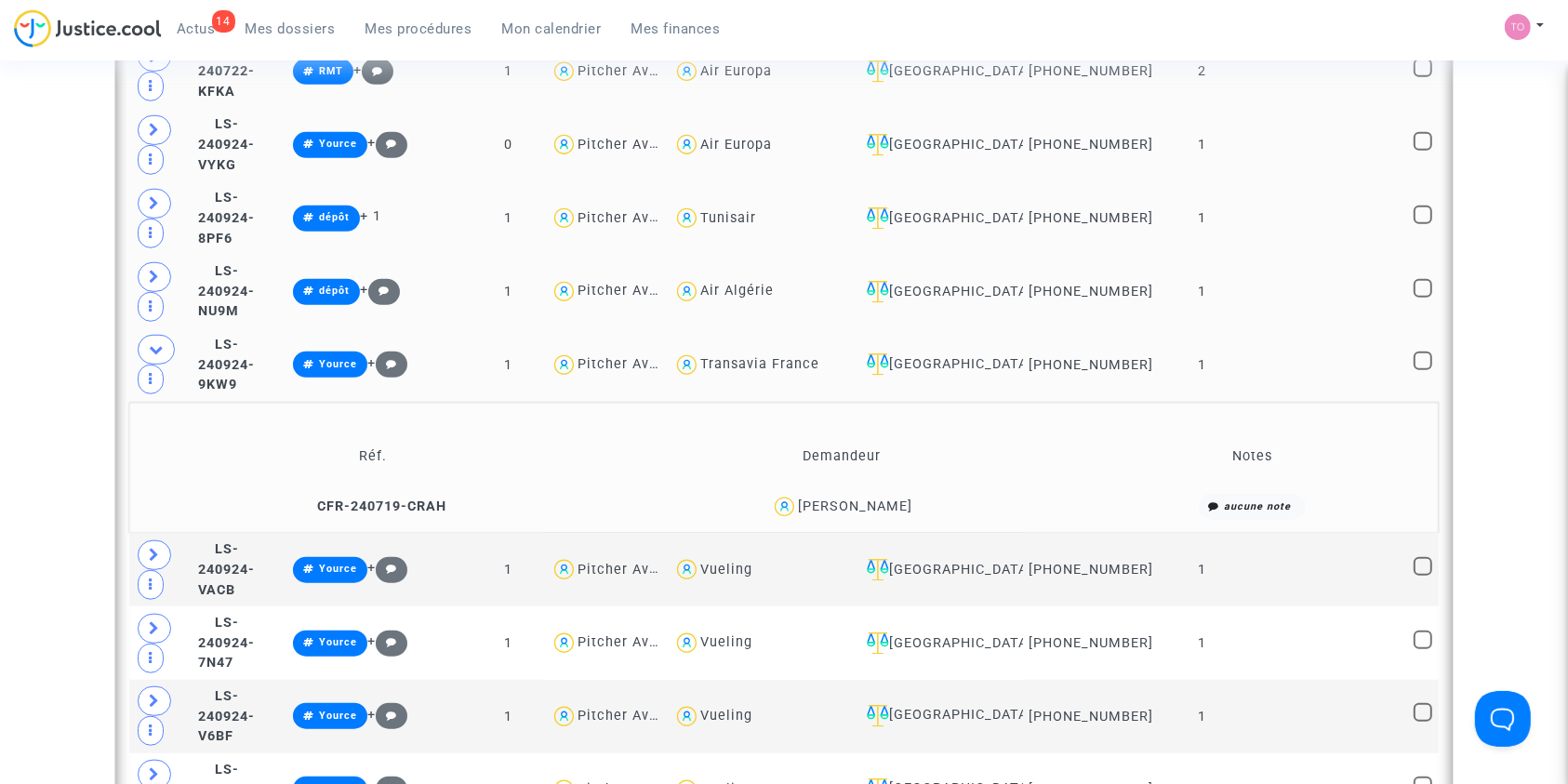
click at [904, 499] on div "Patrice Monbrison Fouchere" at bounding box center [854, 506] width 114 height 16
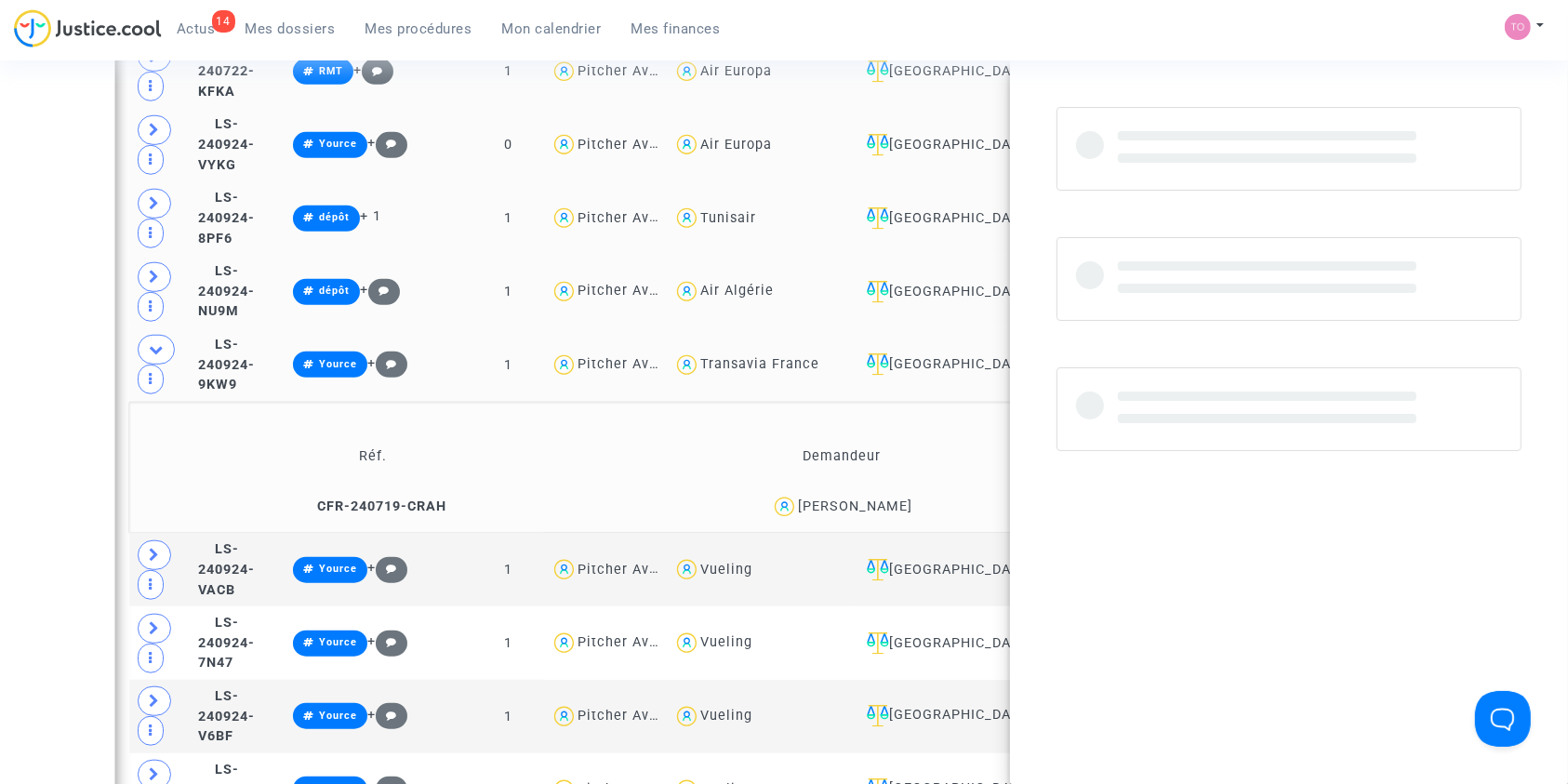
click at [904, 499] on div "Patrice Monbrison Fouchere" at bounding box center [854, 506] width 114 height 16
copy div "Fouchere"
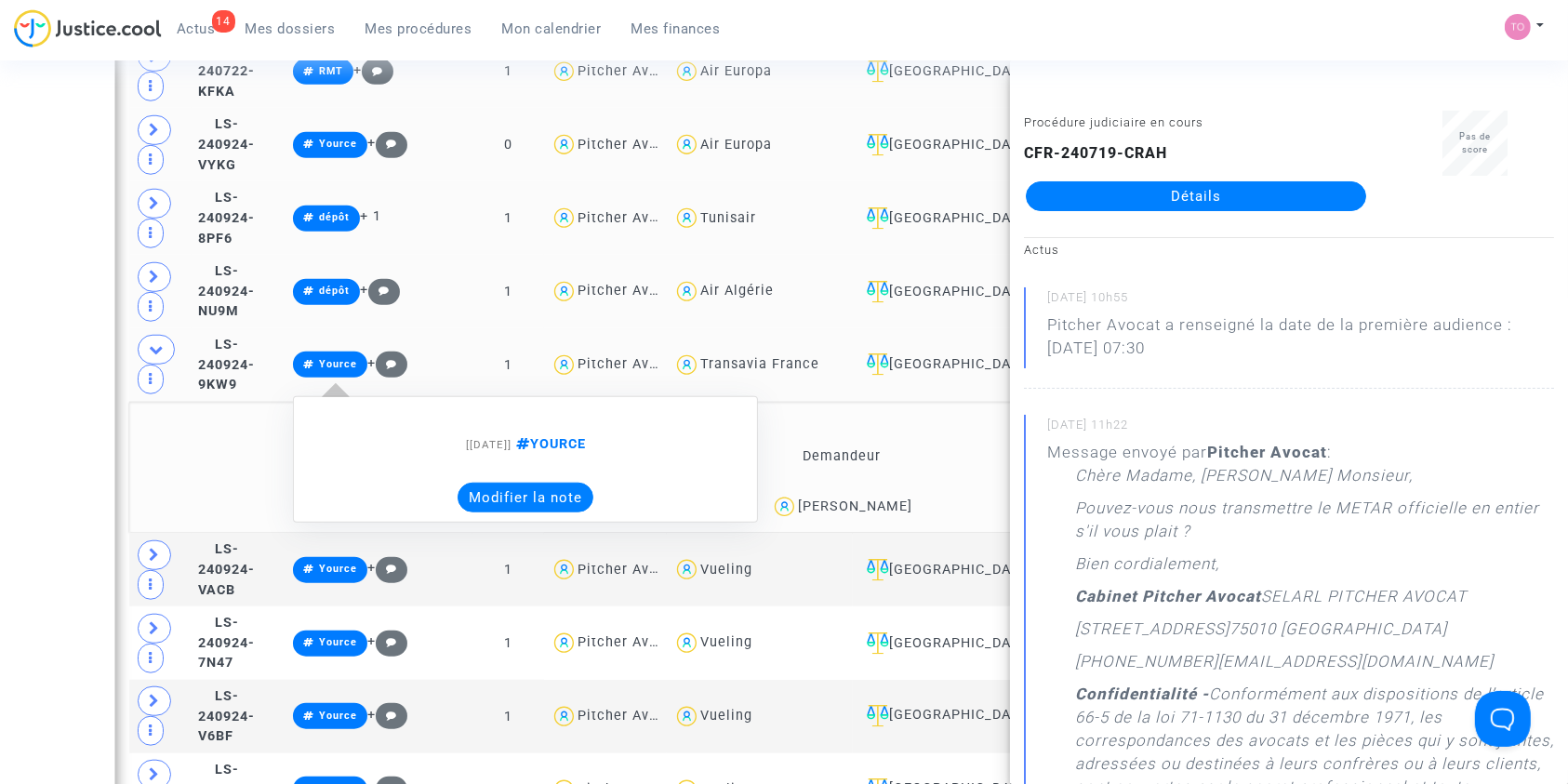
click at [588, 482] on button "Modifier la note" at bounding box center [526, 497] width 136 height 30
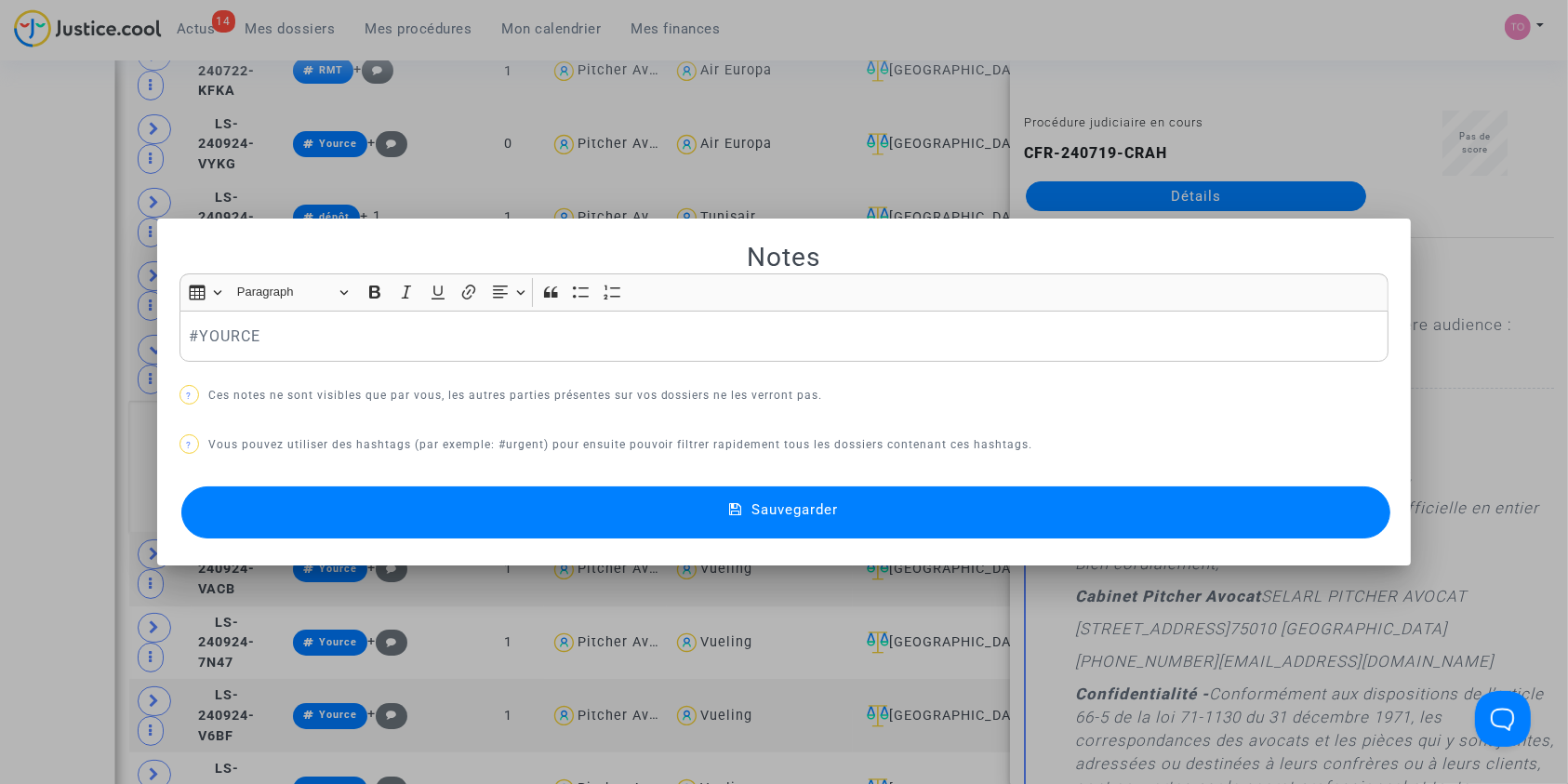
scroll to position [0, 0]
click at [543, 517] on button "Sauvegarder" at bounding box center [786, 512] width 1210 height 52
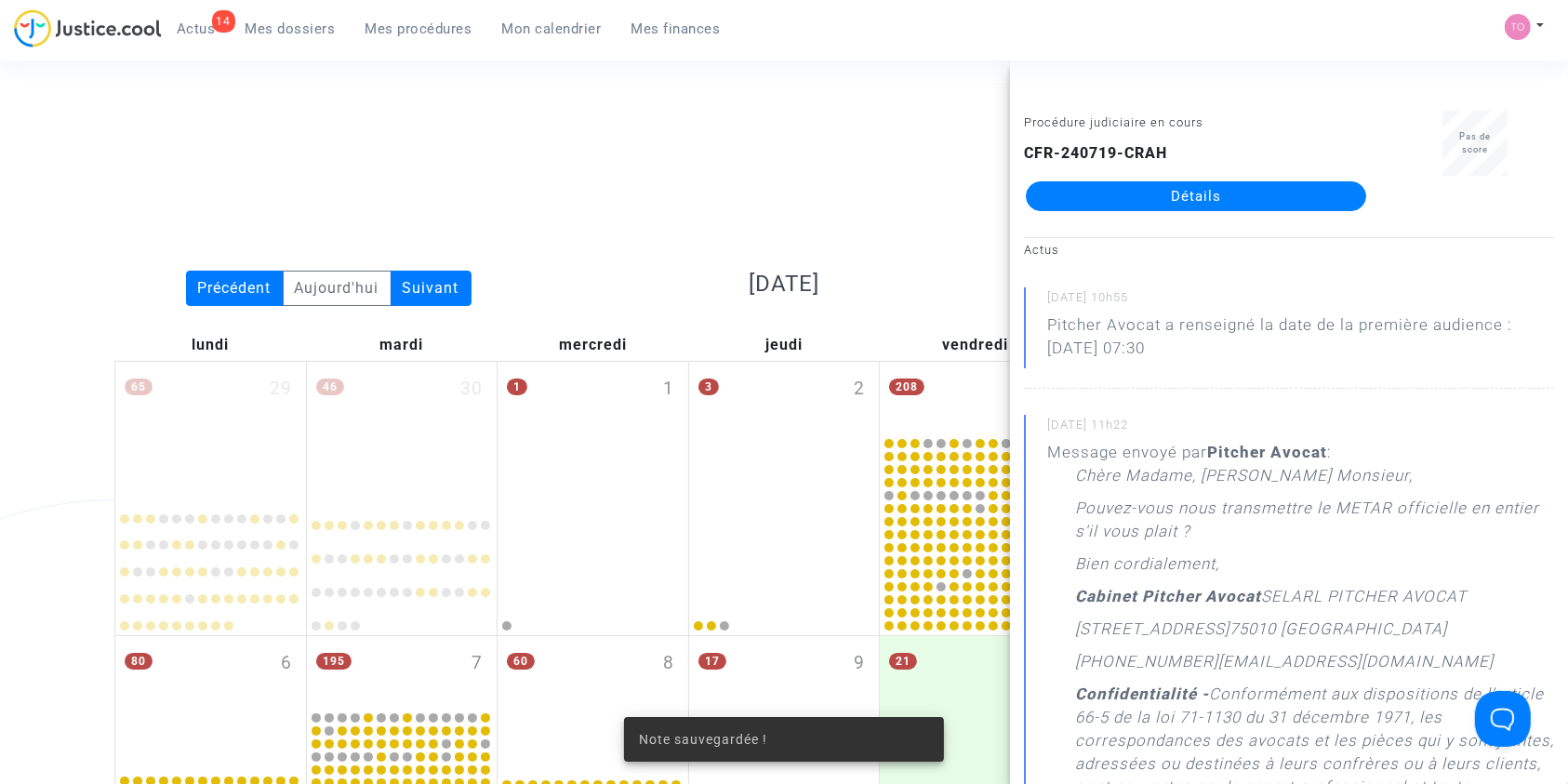
scroll to position [1393, 0]
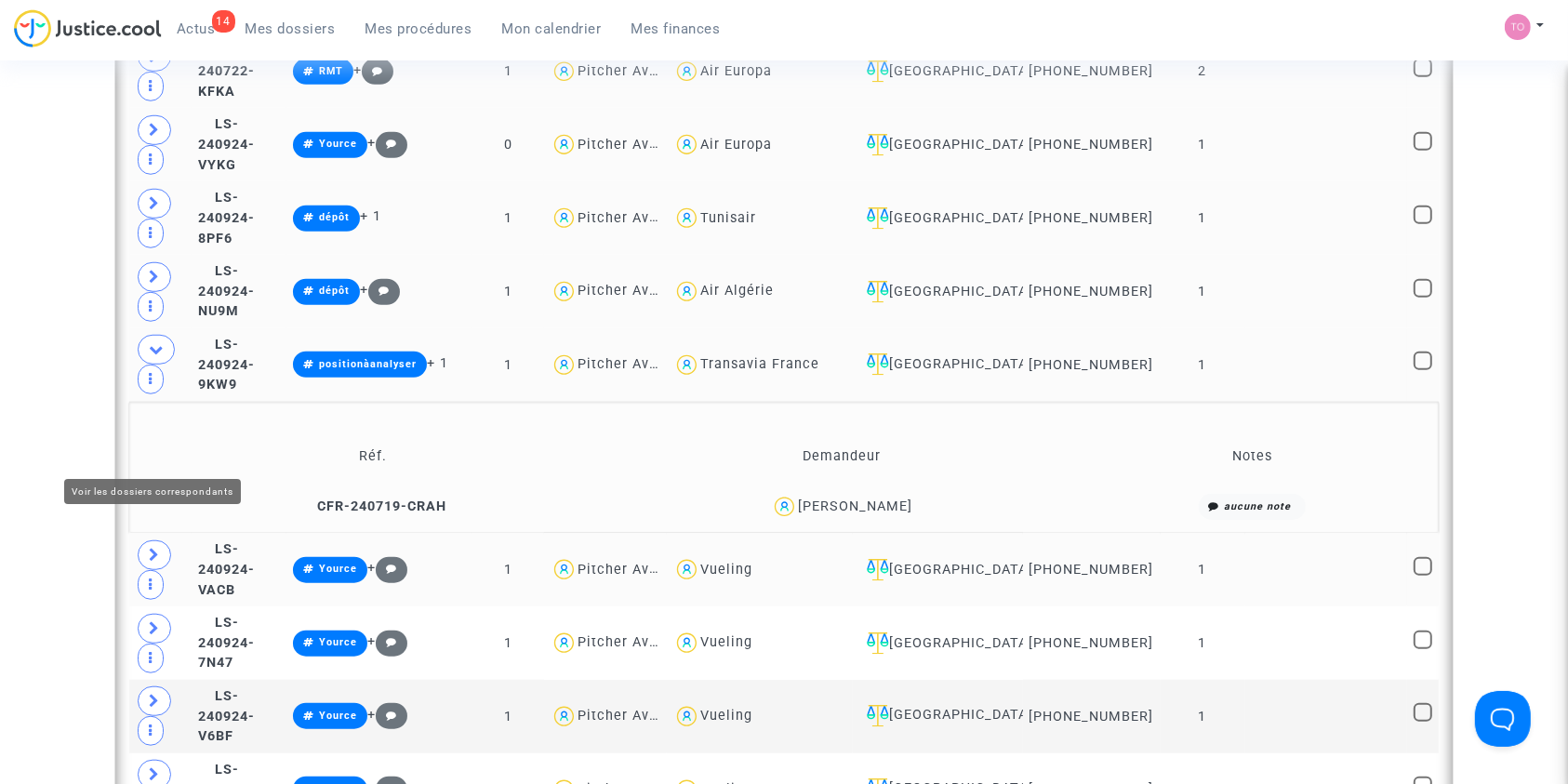
click at [154, 548] on icon at bounding box center [154, 554] width 11 height 14
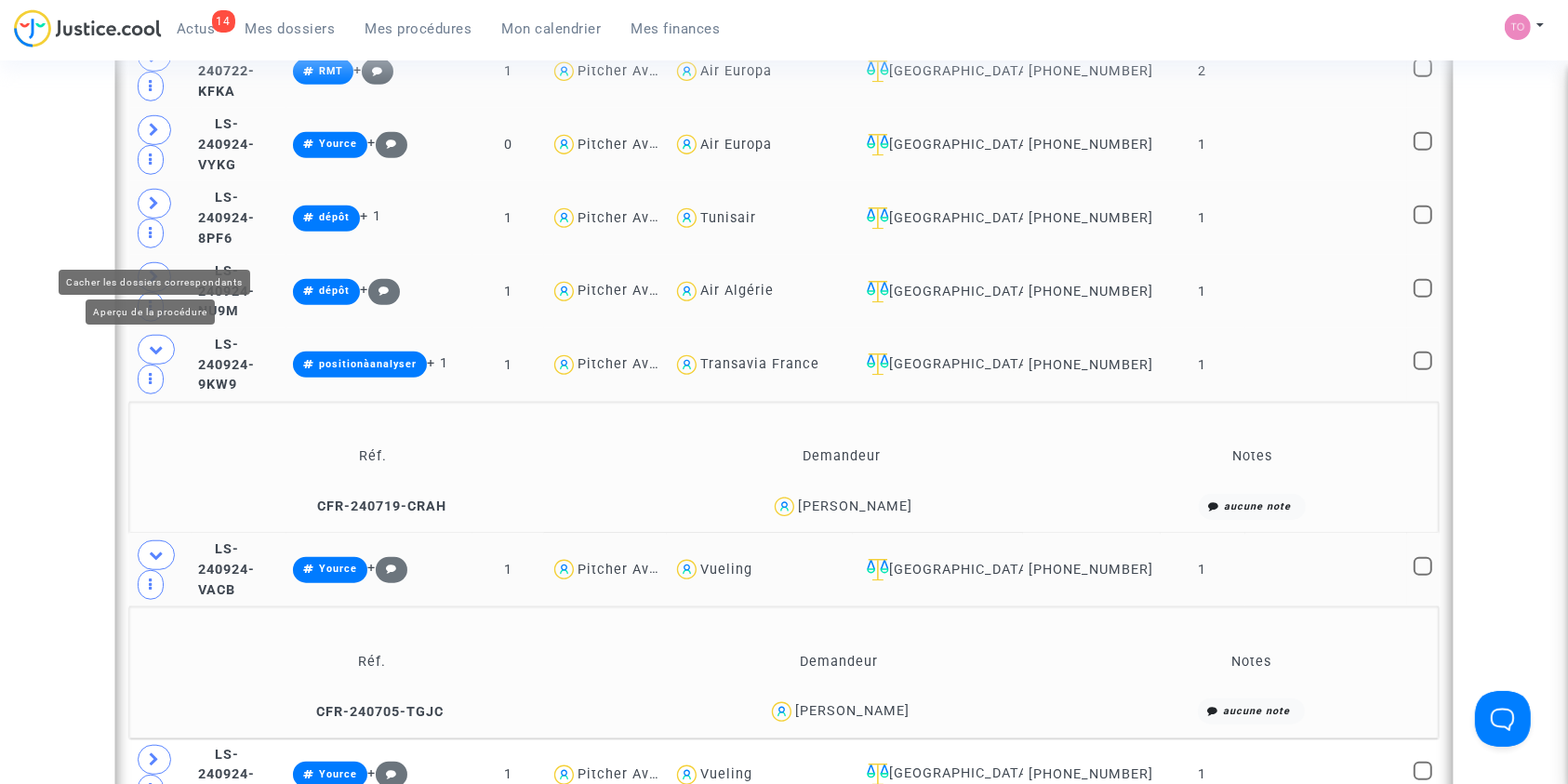
click at [151, 335] on span at bounding box center [156, 349] width 37 height 30
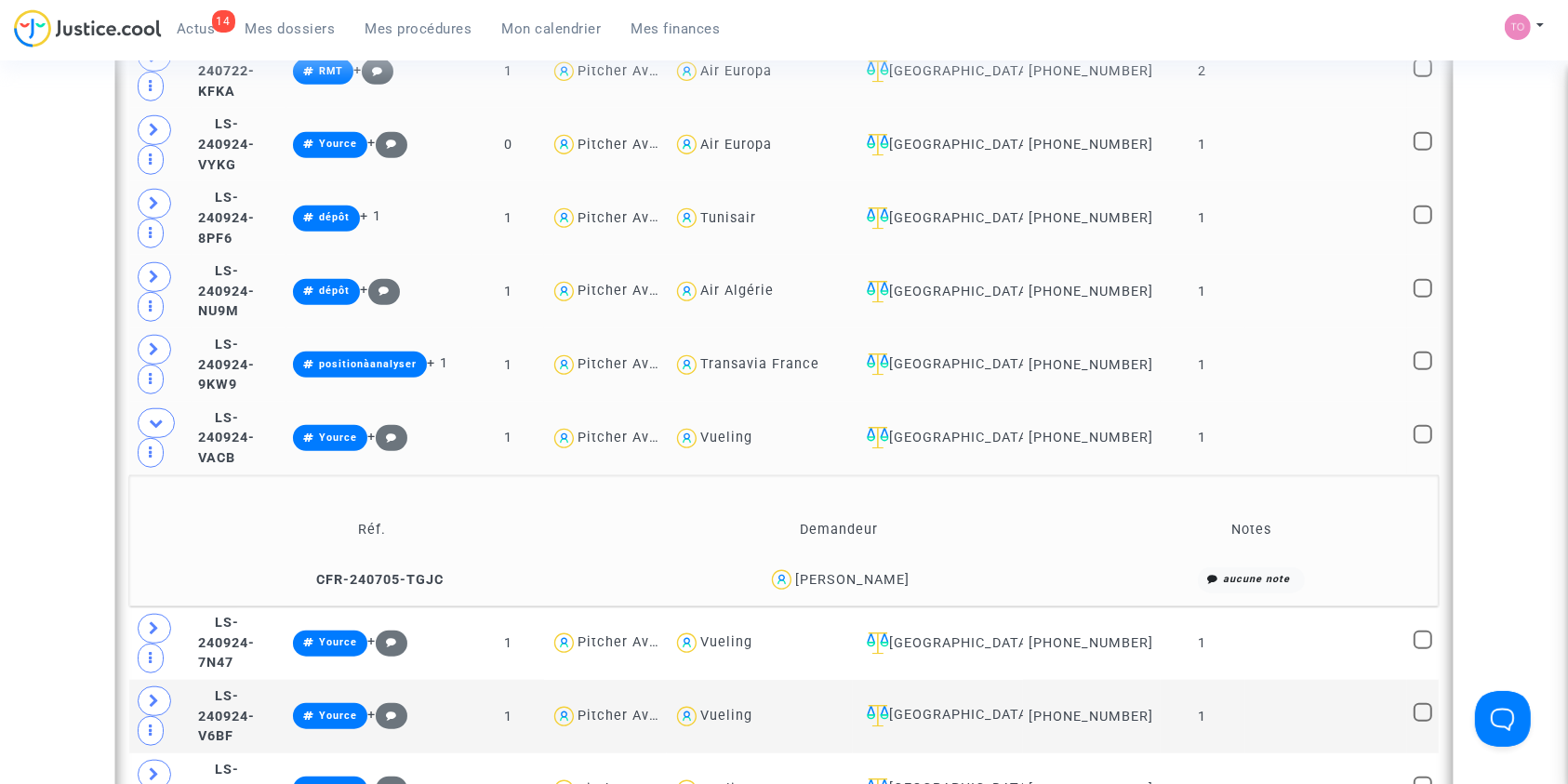
click at [878, 571] on div "Stéphane Brazo" at bounding box center [852, 579] width 114 height 16
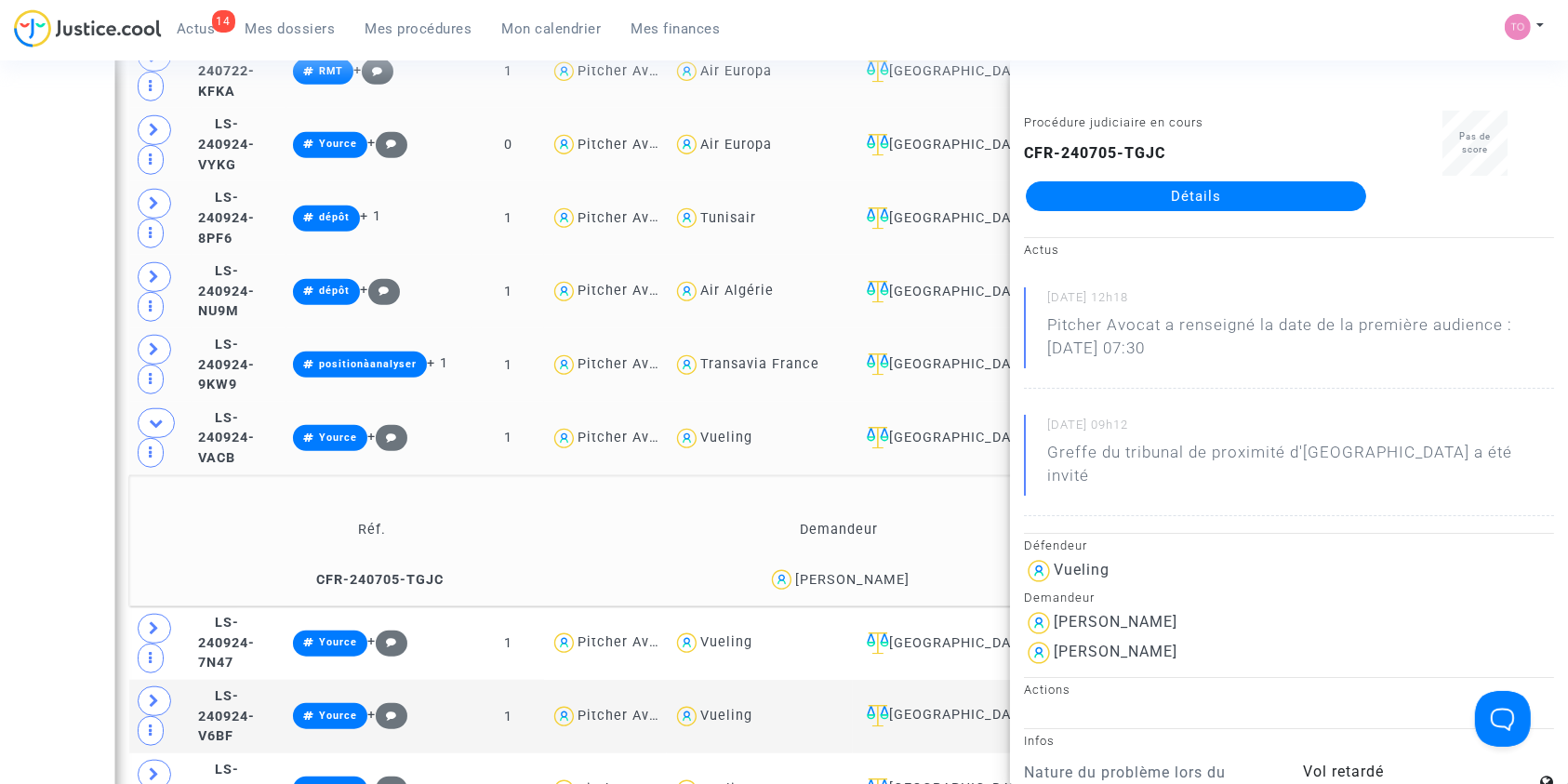
copy div "Brazo"
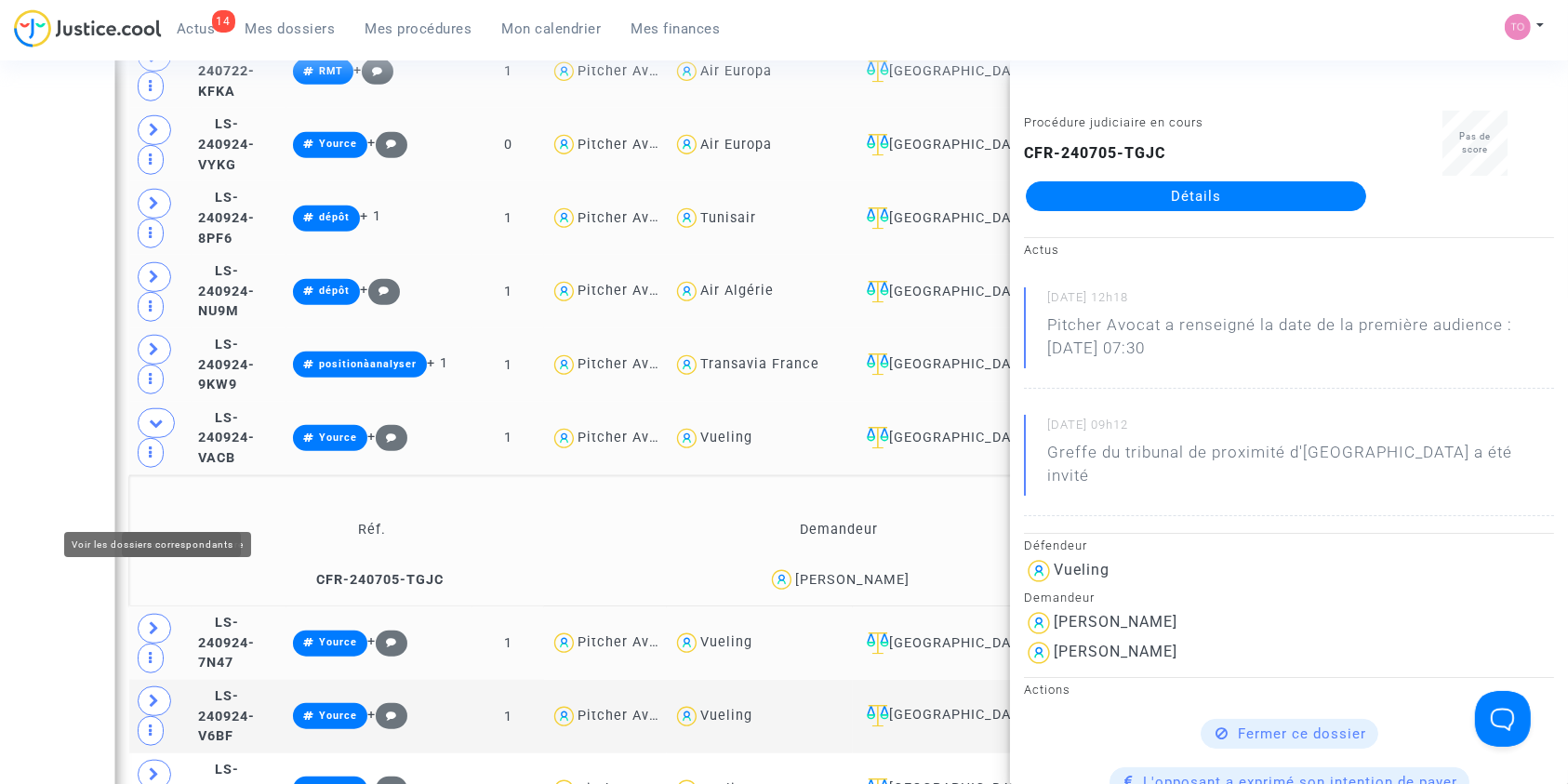
click at [157, 621] on icon at bounding box center [154, 628] width 11 height 14
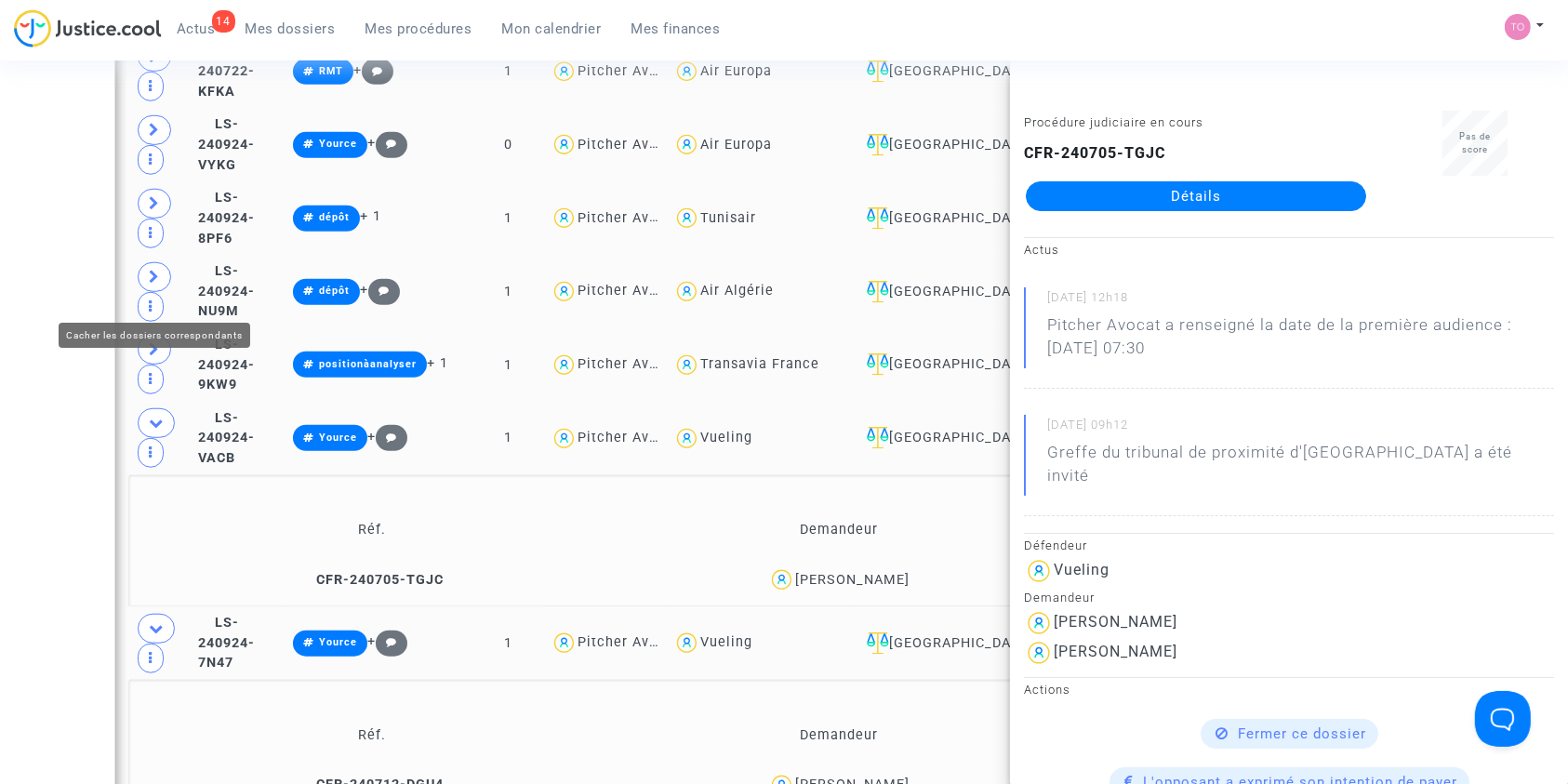
click at [154, 408] on span at bounding box center [156, 422] width 37 height 30
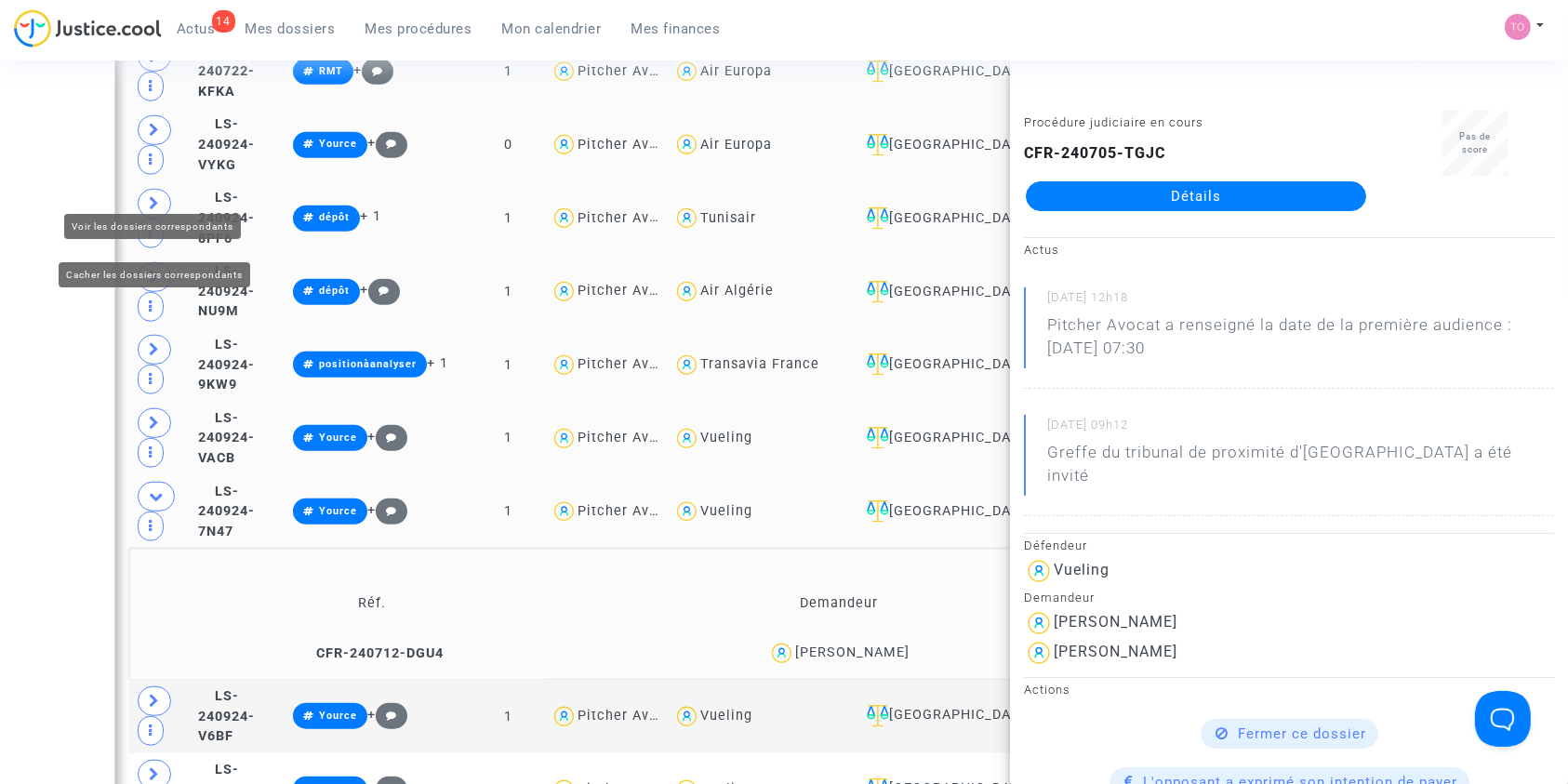
scroll to position [1508, 0]
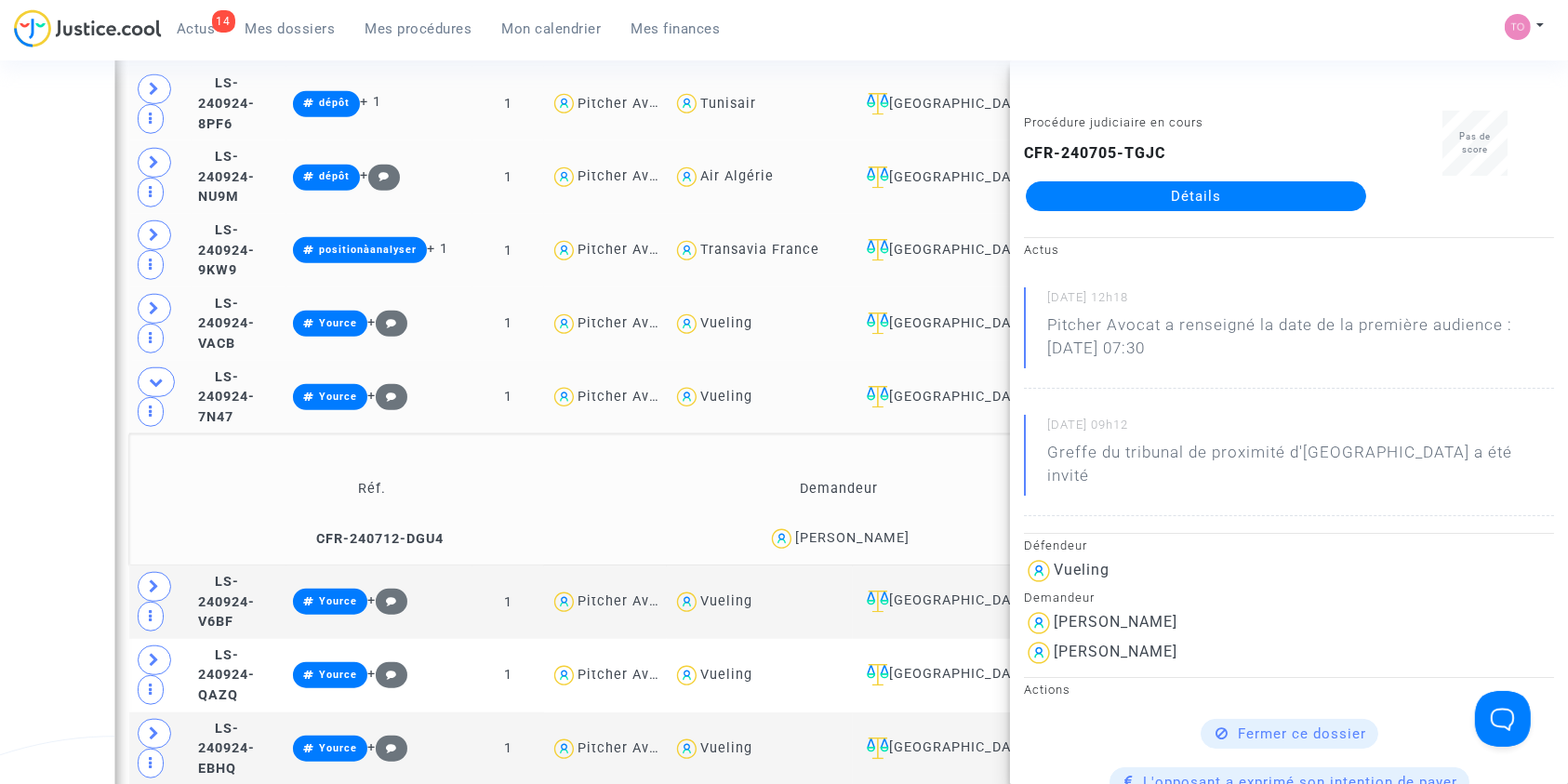
click at [887, 530] on div "David Honen" at bounding box center [852, 538] width 114 height 16
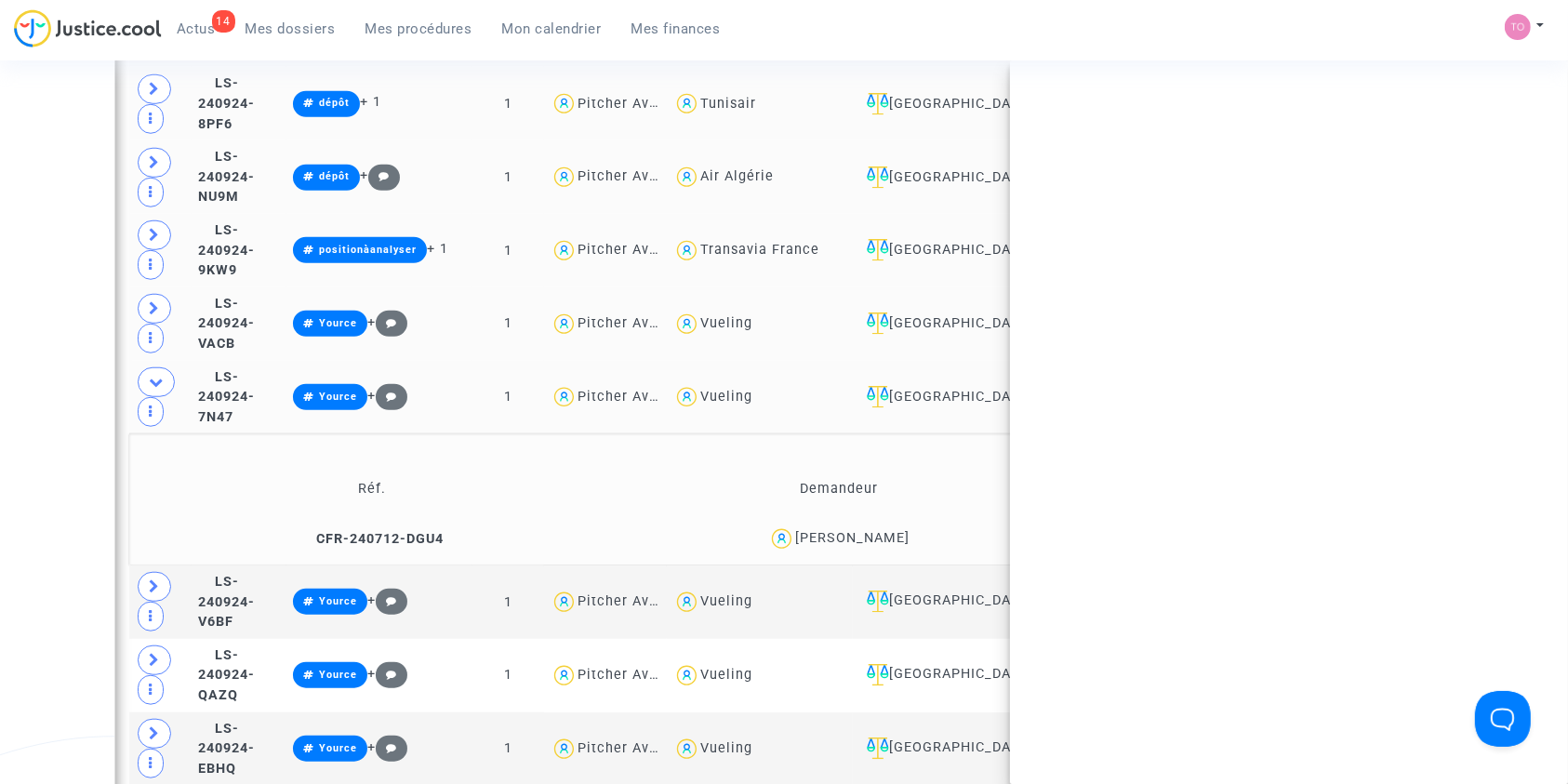
copy div "Honen"
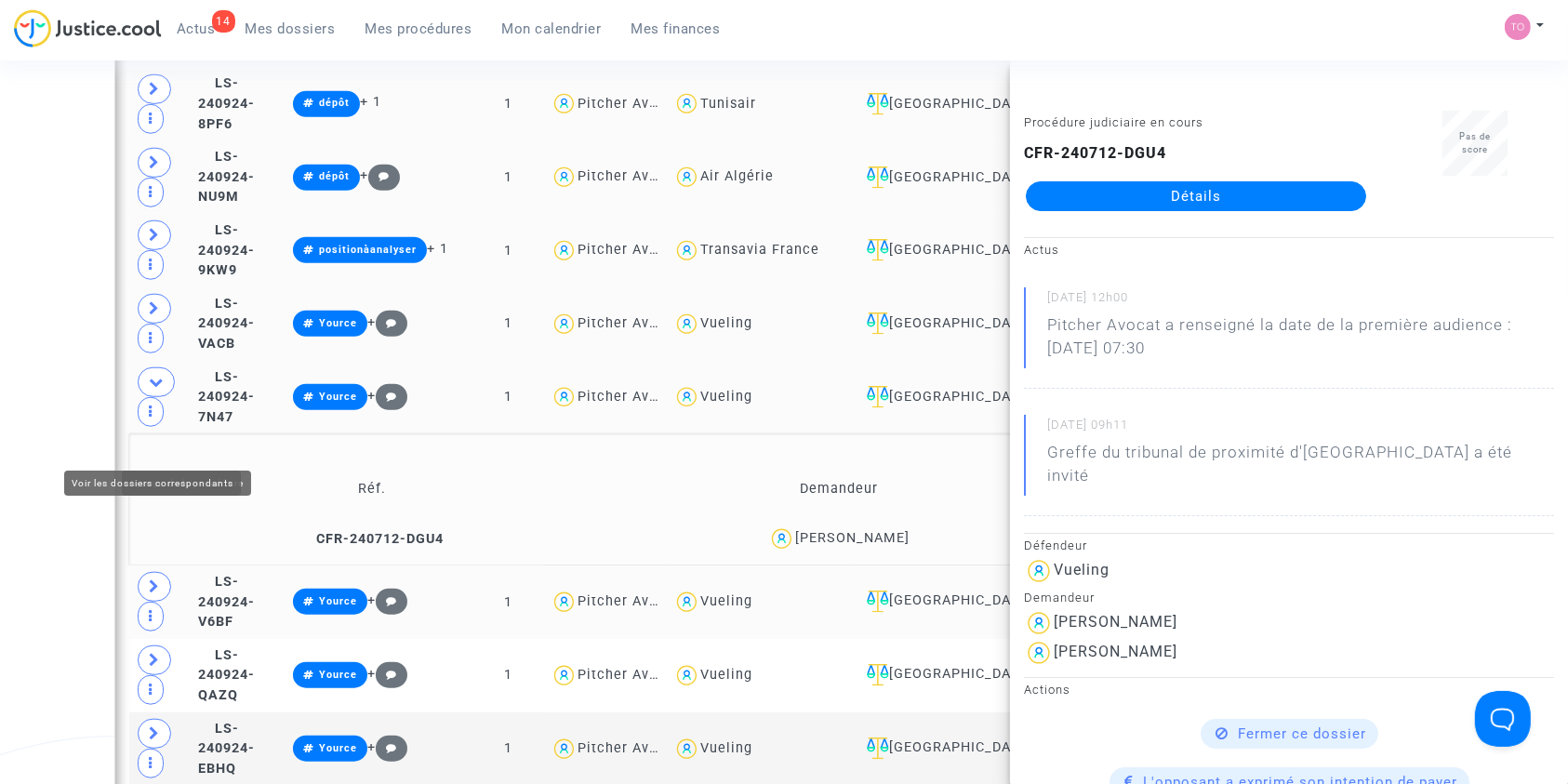
click at [148, 579] on icon at bounding box center [154, 586] width 11 height 14
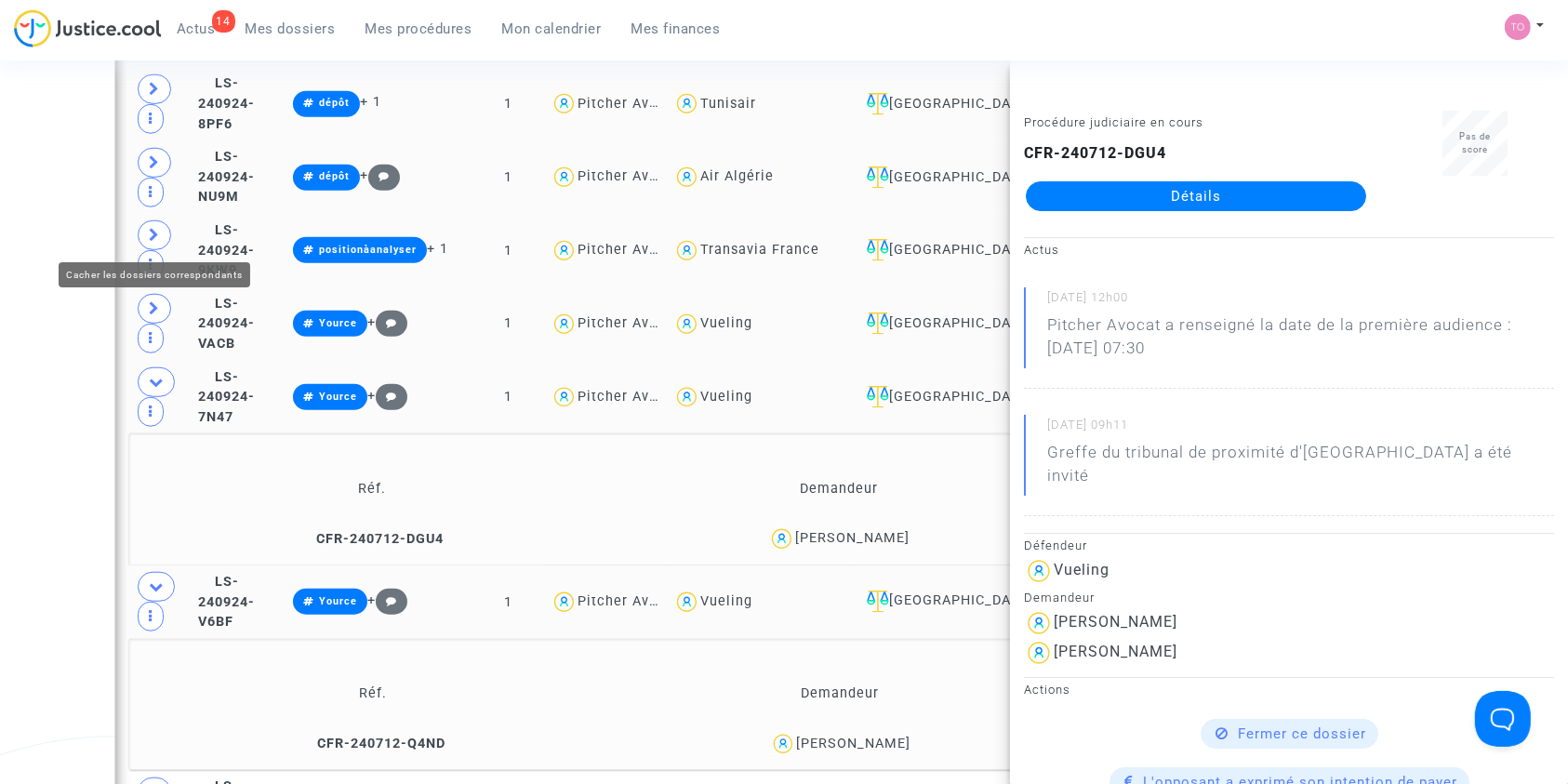
click at [154, 374] on icon at bounding box center [156, 381] width 15 height 14
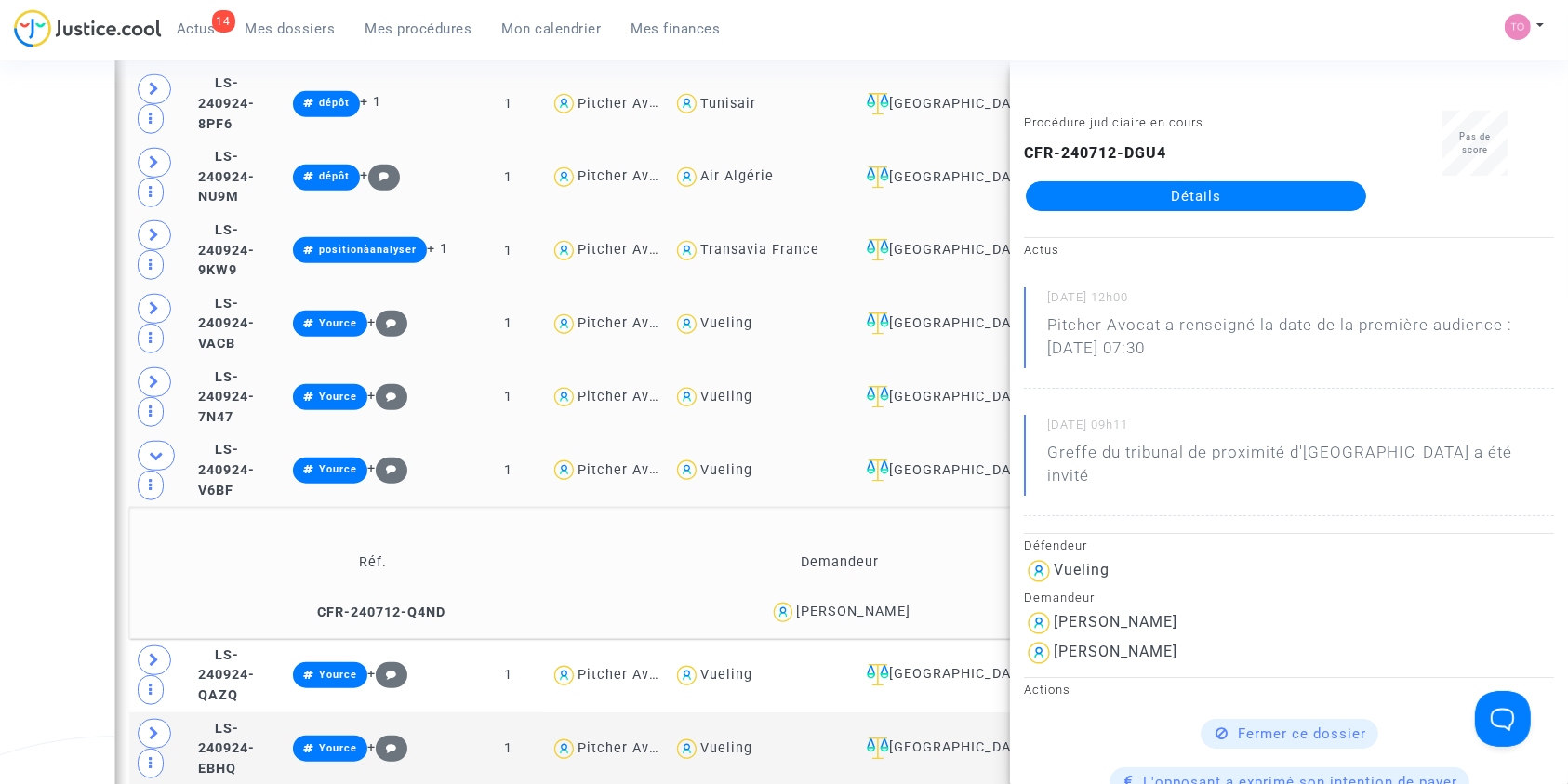
click at [871, 603] on div "David Honen" at bounding box center [853, 611] width 114 height 16
click at [161, 645] on span at bounding box center [154, 660] width 34 height 30
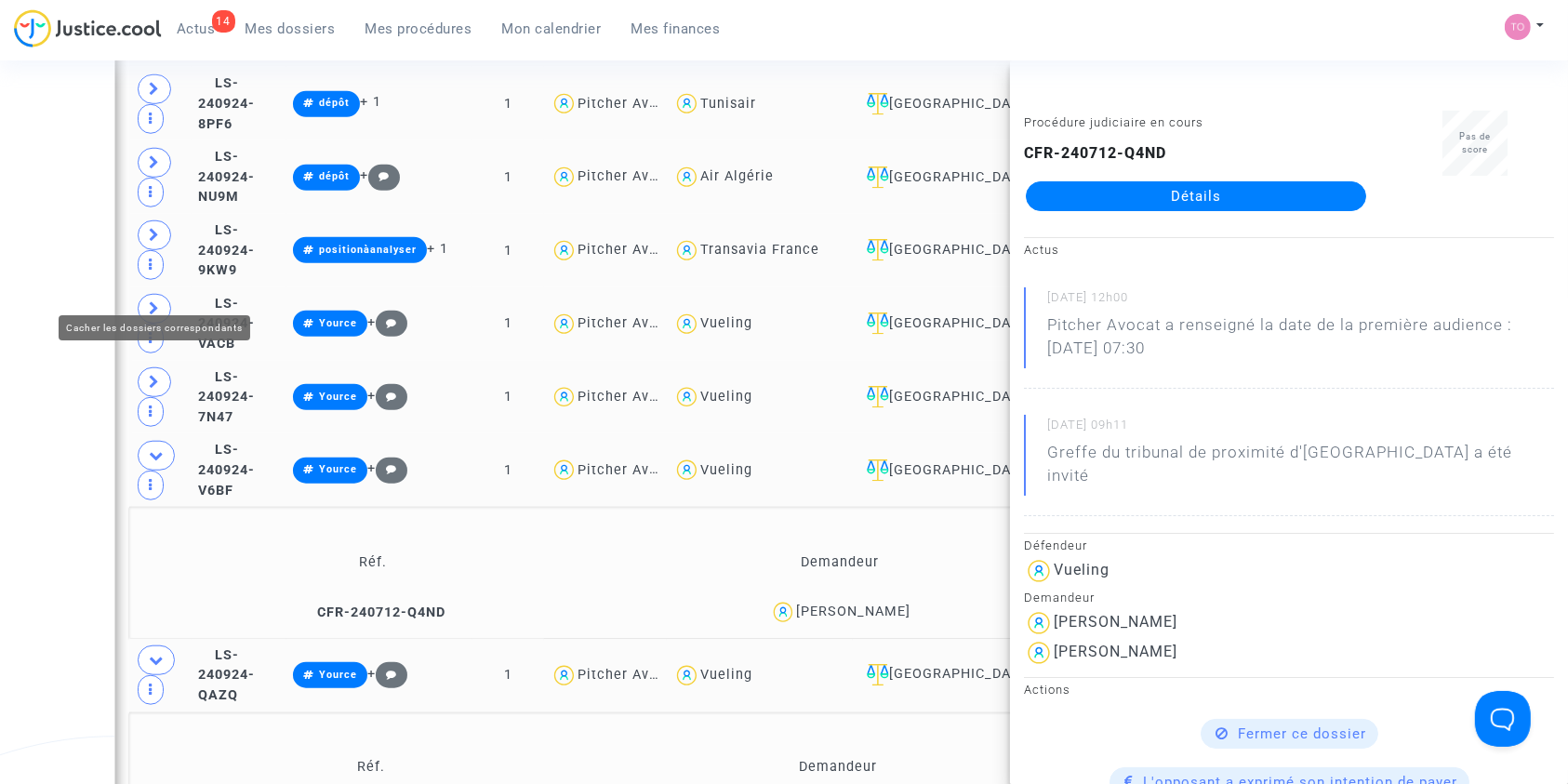
click at [148, 448] on icon at bounding box center [156, 455] width 15 height 14
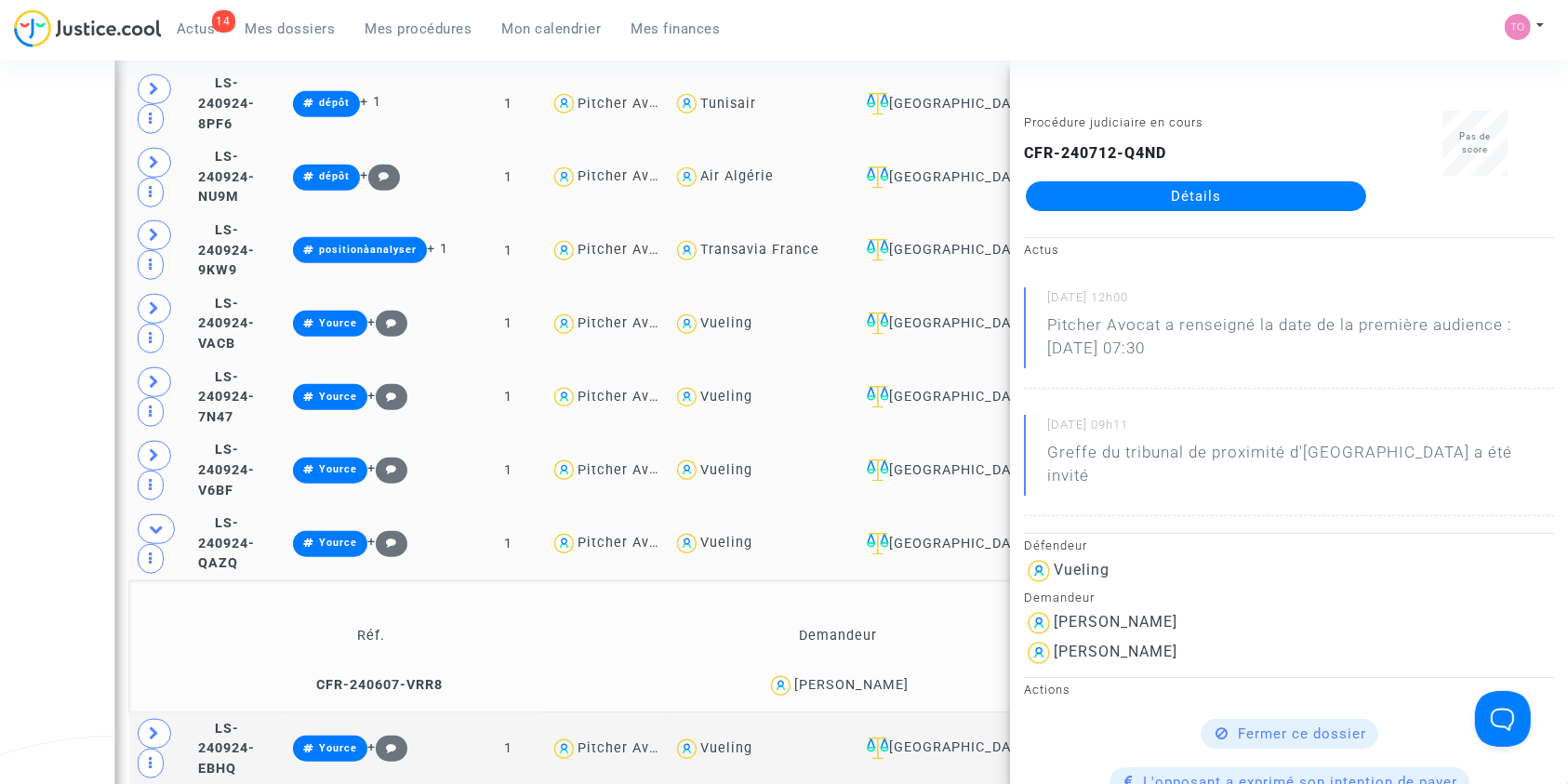
click at [872, 677] on div "Elias Demnati" at bounding box center [851, 684] width 114 height 16
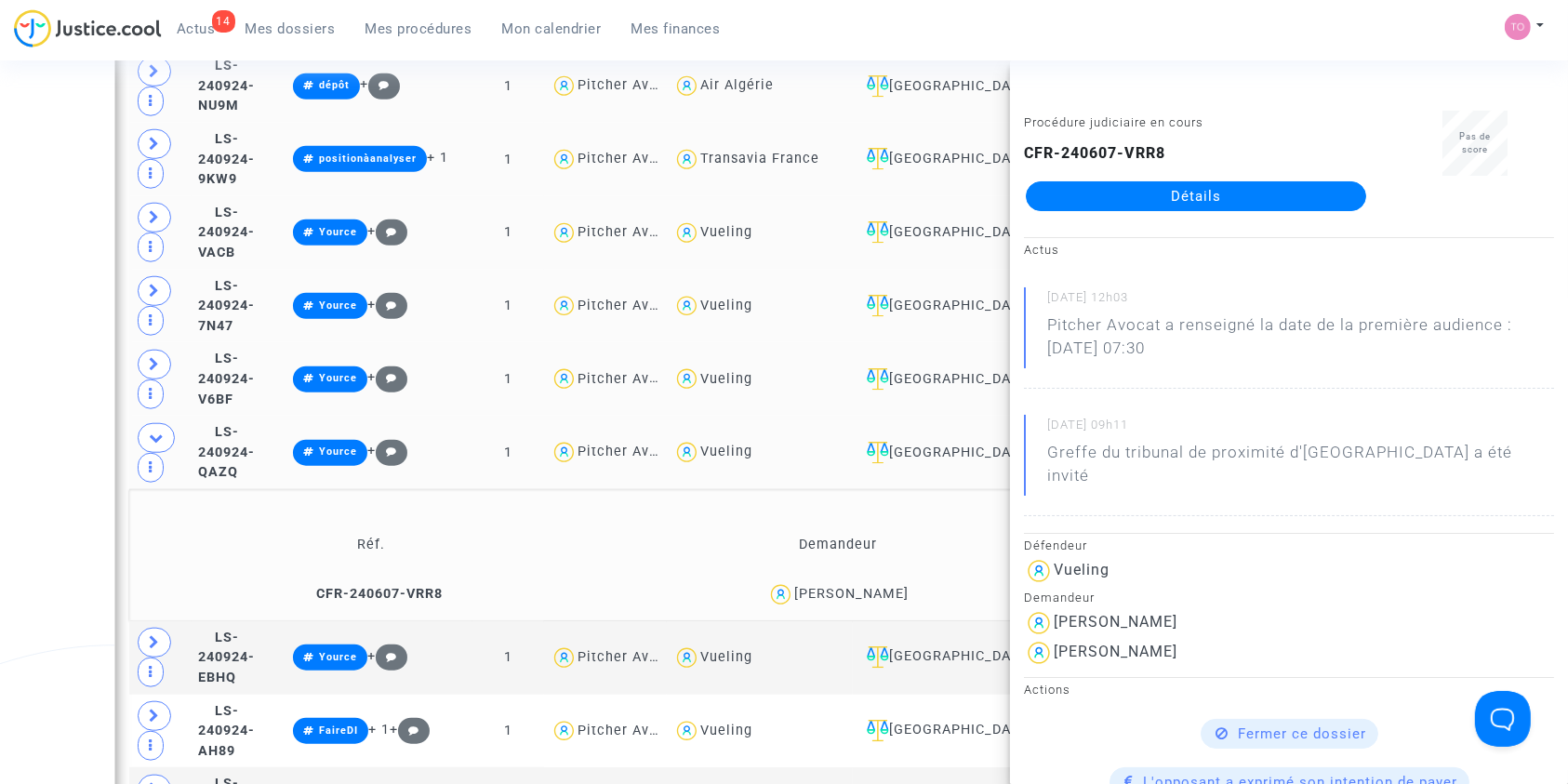
scroll to position [1600, 0]
click at [752, 442] on div "Vueling" at bounding box center [726, 450] width 52 height 16
type textarea "@Vueling"
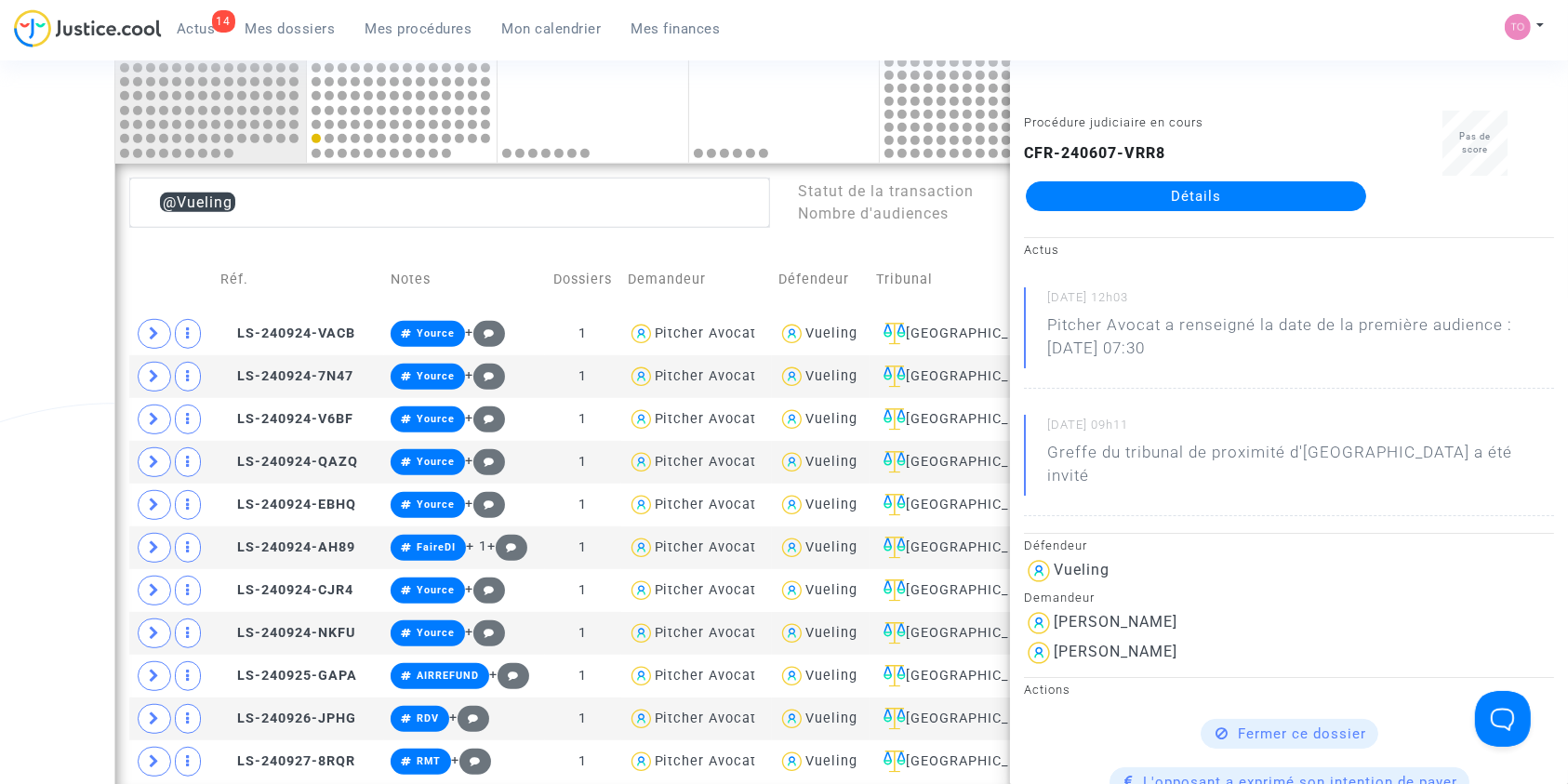
scroll to position [959, 0]
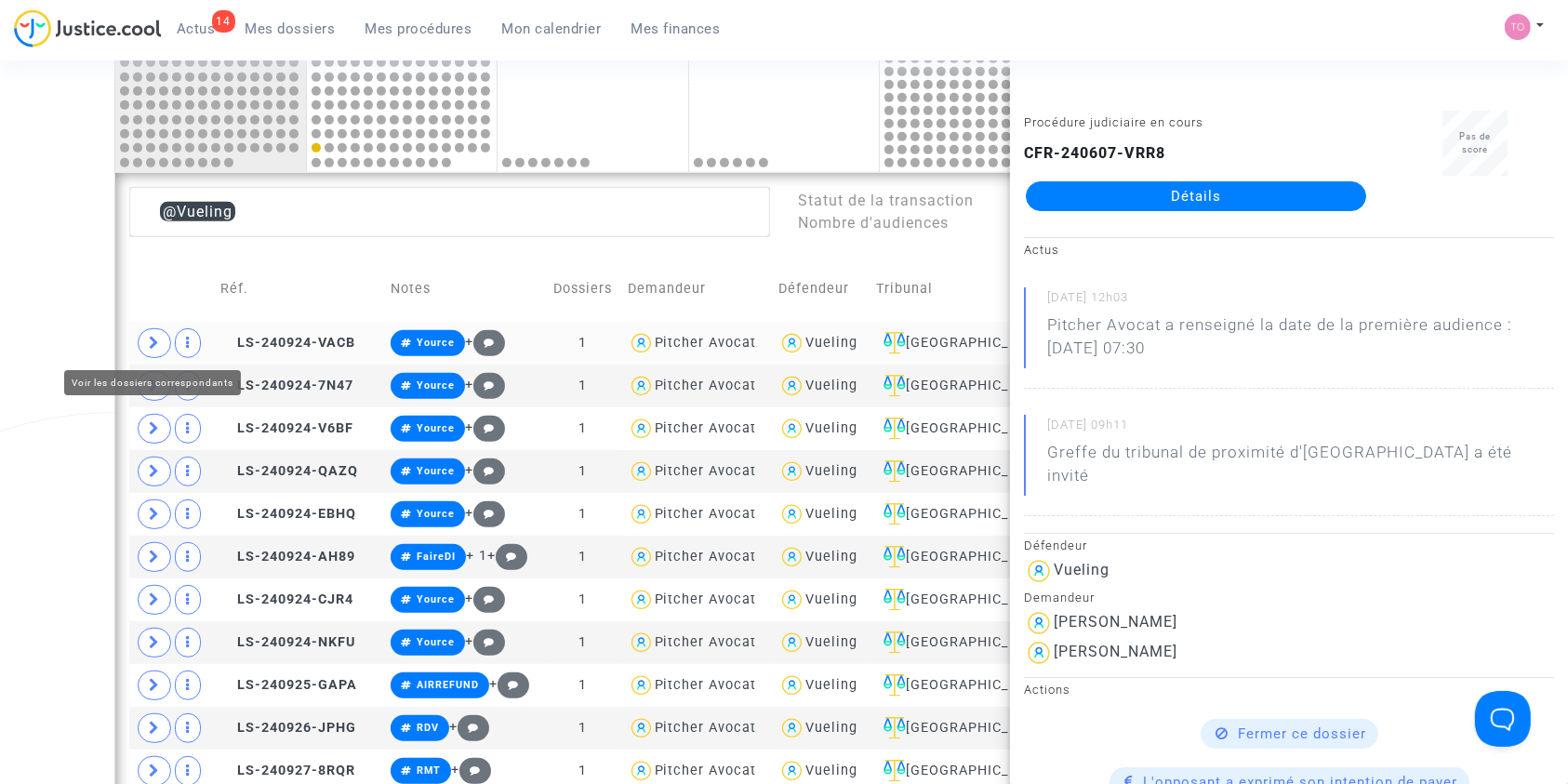
click at [152, 336] on icon at bounding box center [154, 343] width 11 height 14
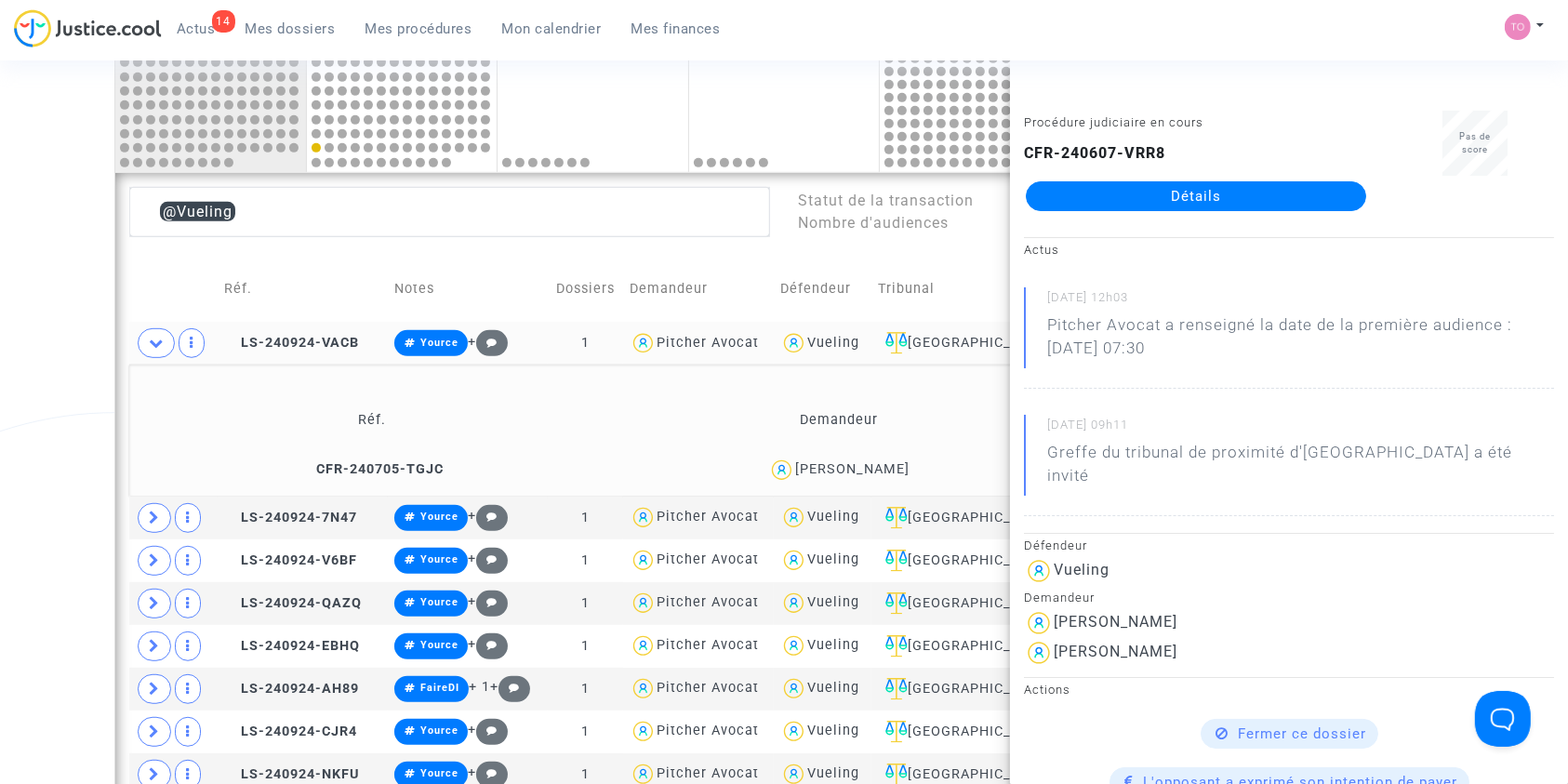
scroll to position [1035, 0]
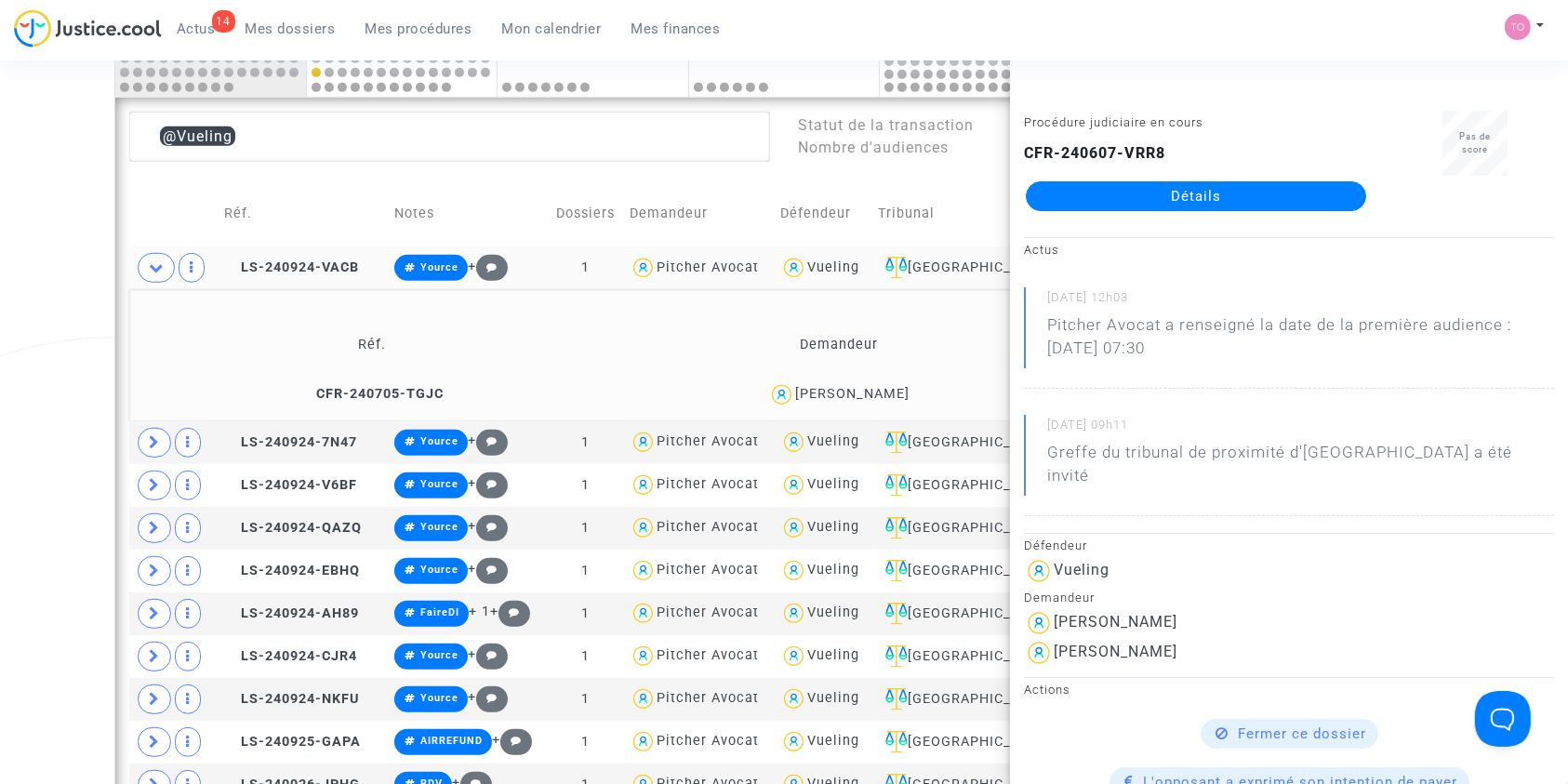
click at [857, 260] on div "Vueling" at bounding box center [833, 267] width 52 height 16
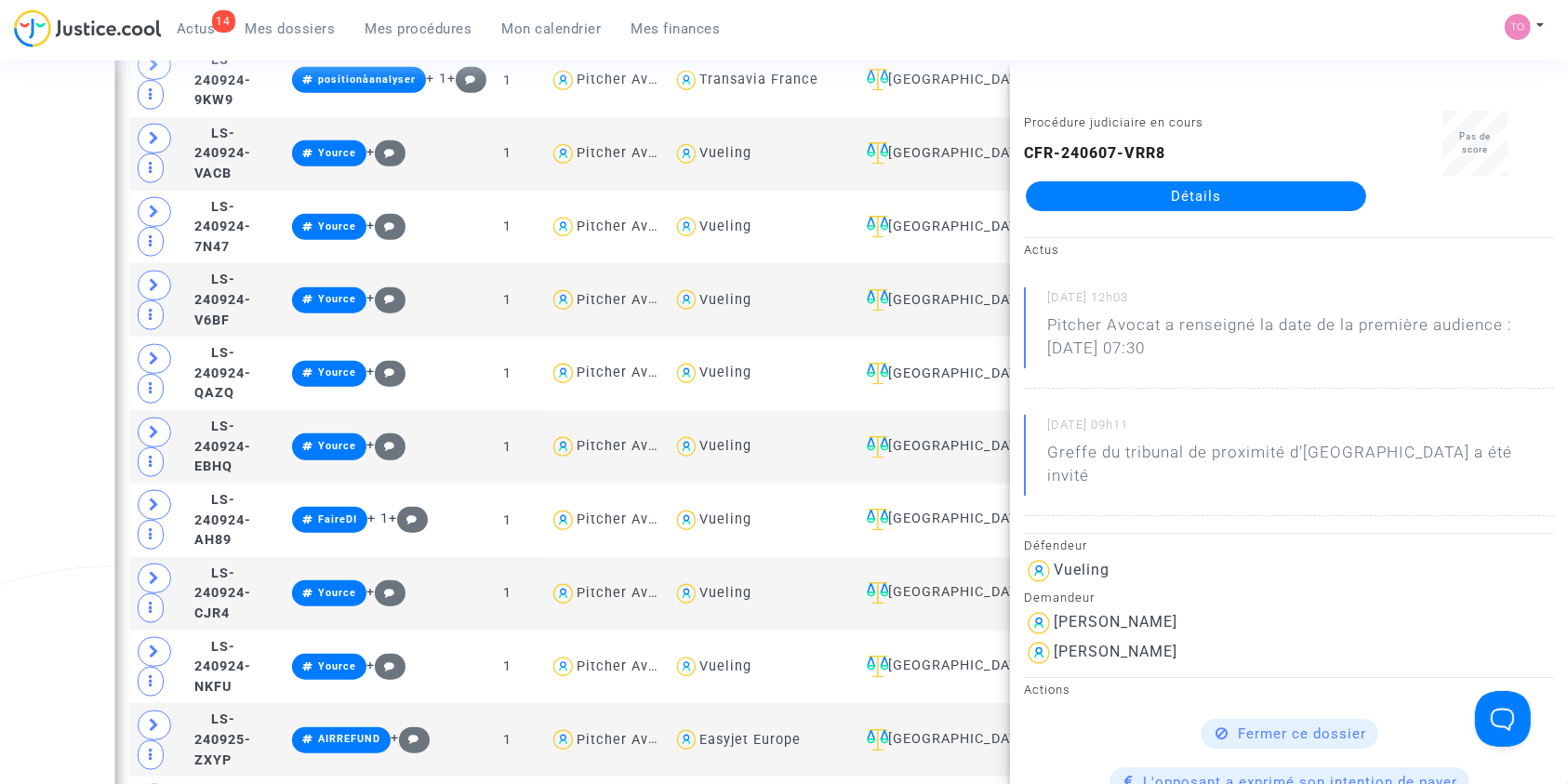
scroll to position [1682, 0]
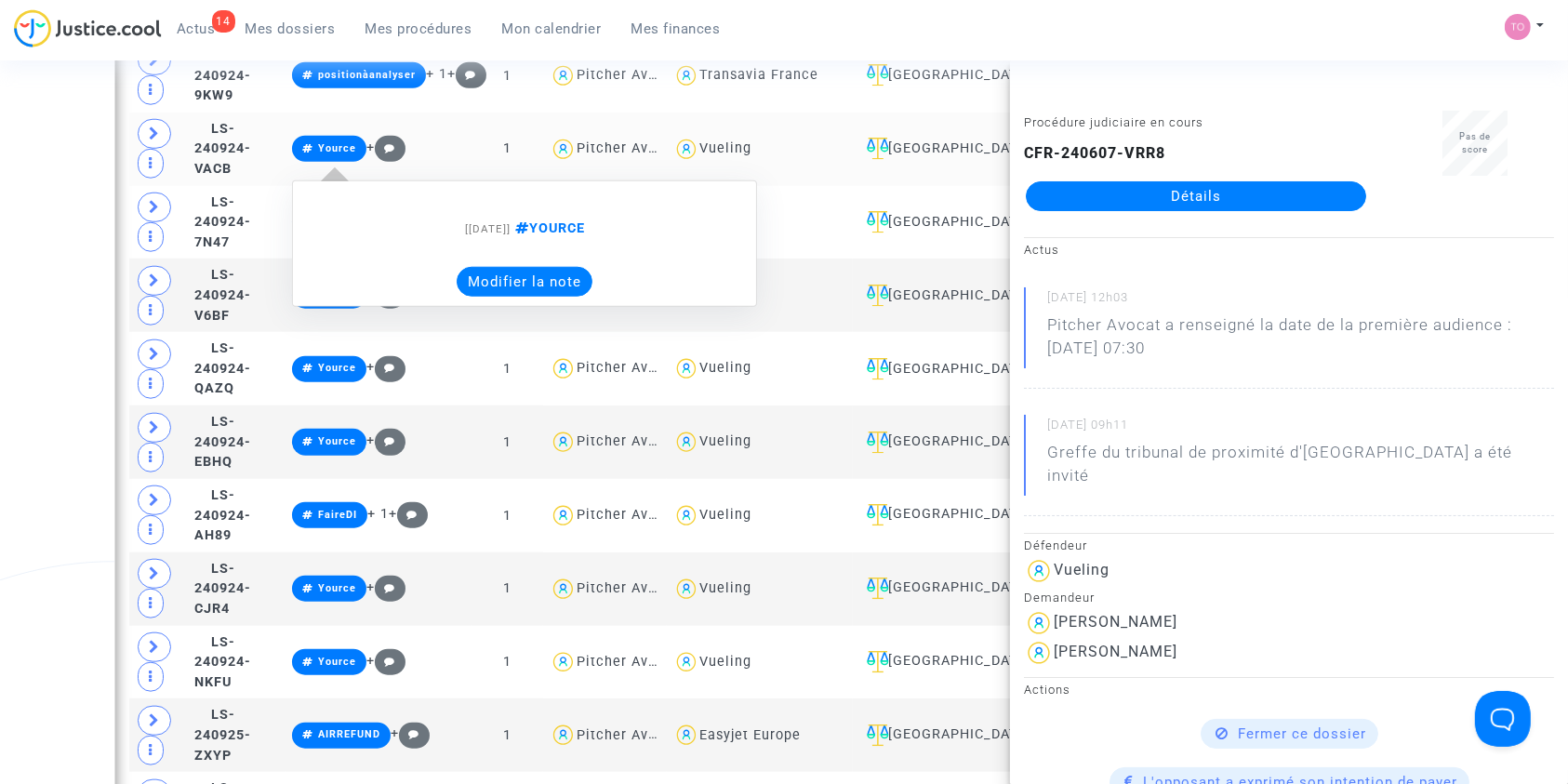
click at [593, 283] on button "Modifier la note" at bounding box center [525, 281] width 136 height 30
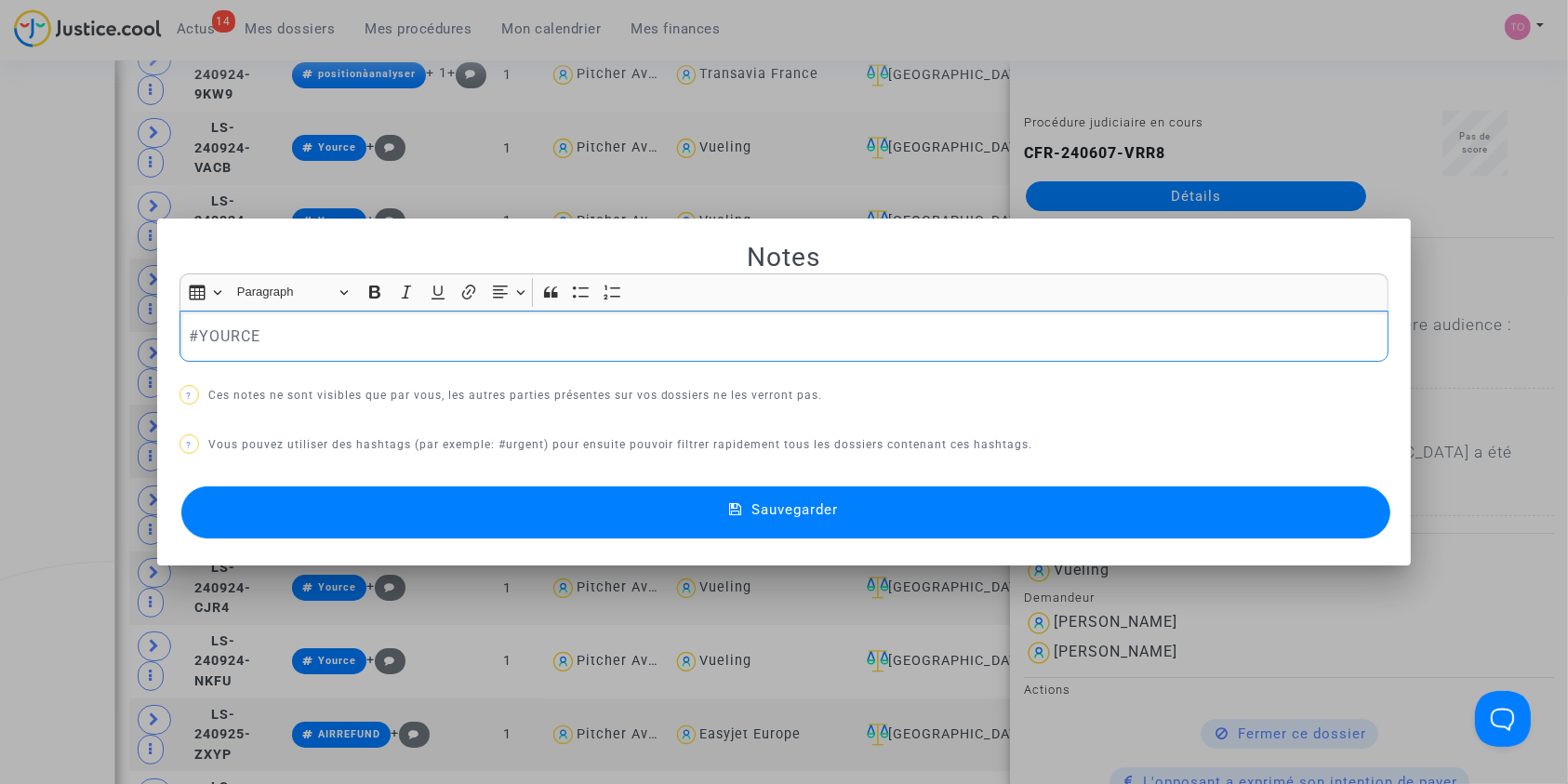
scroll to position [0, 0]
drag, startPoint x: 332, startPoint y: 328, endPoint x: 46, endPoint y: 361, distance: 287.9
click at [46, 361] on div "Notes Rich Text Editor Insert table Insert table Heading Paragraph Paragraph He…" at bounding box center [784, 392] width 1568 height 784
click at [304, 501] on button "Sauvegarder" at bounding box center [786, 512] width 1210 height 52
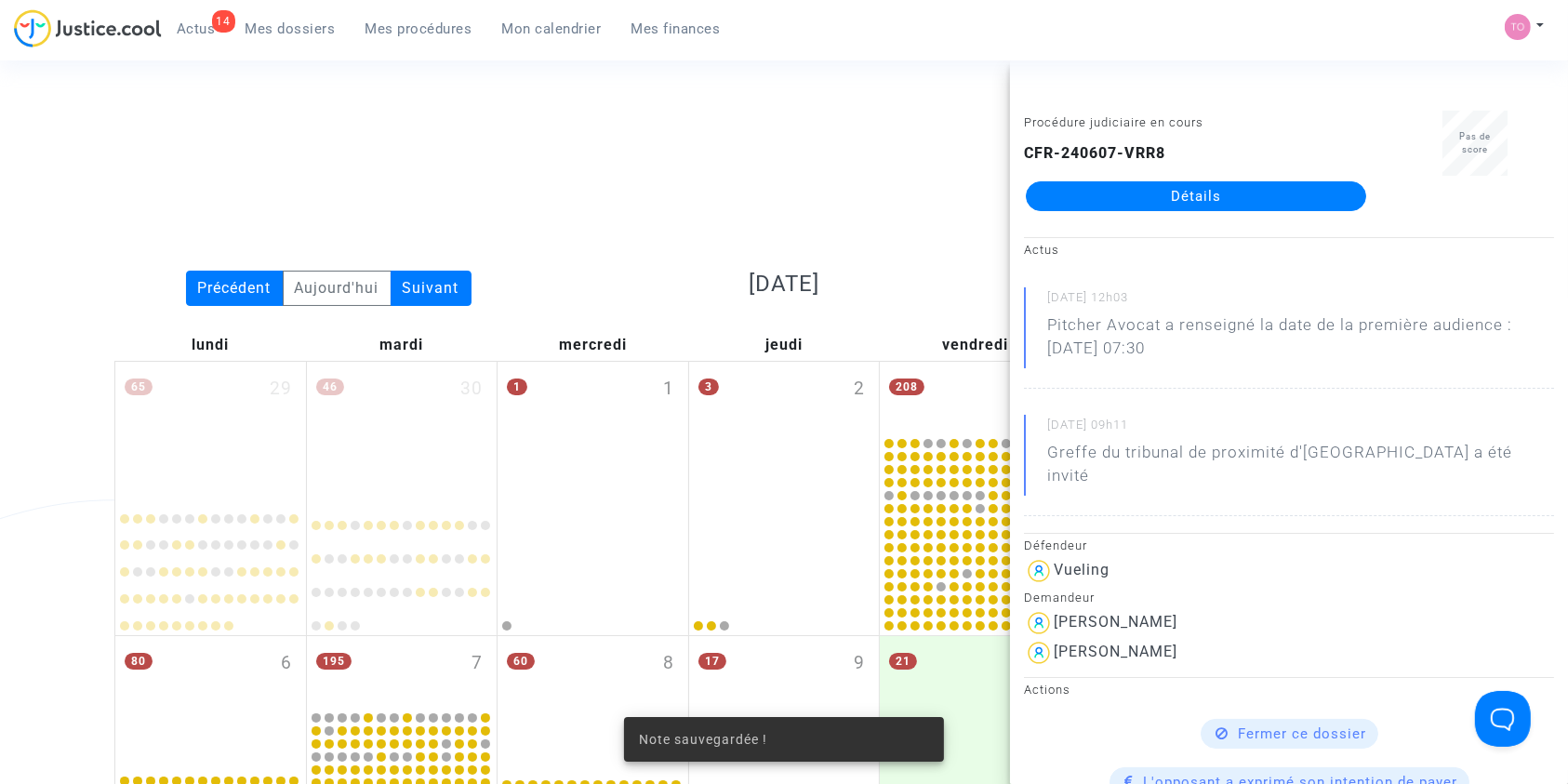
scroll to position [1682, 0]
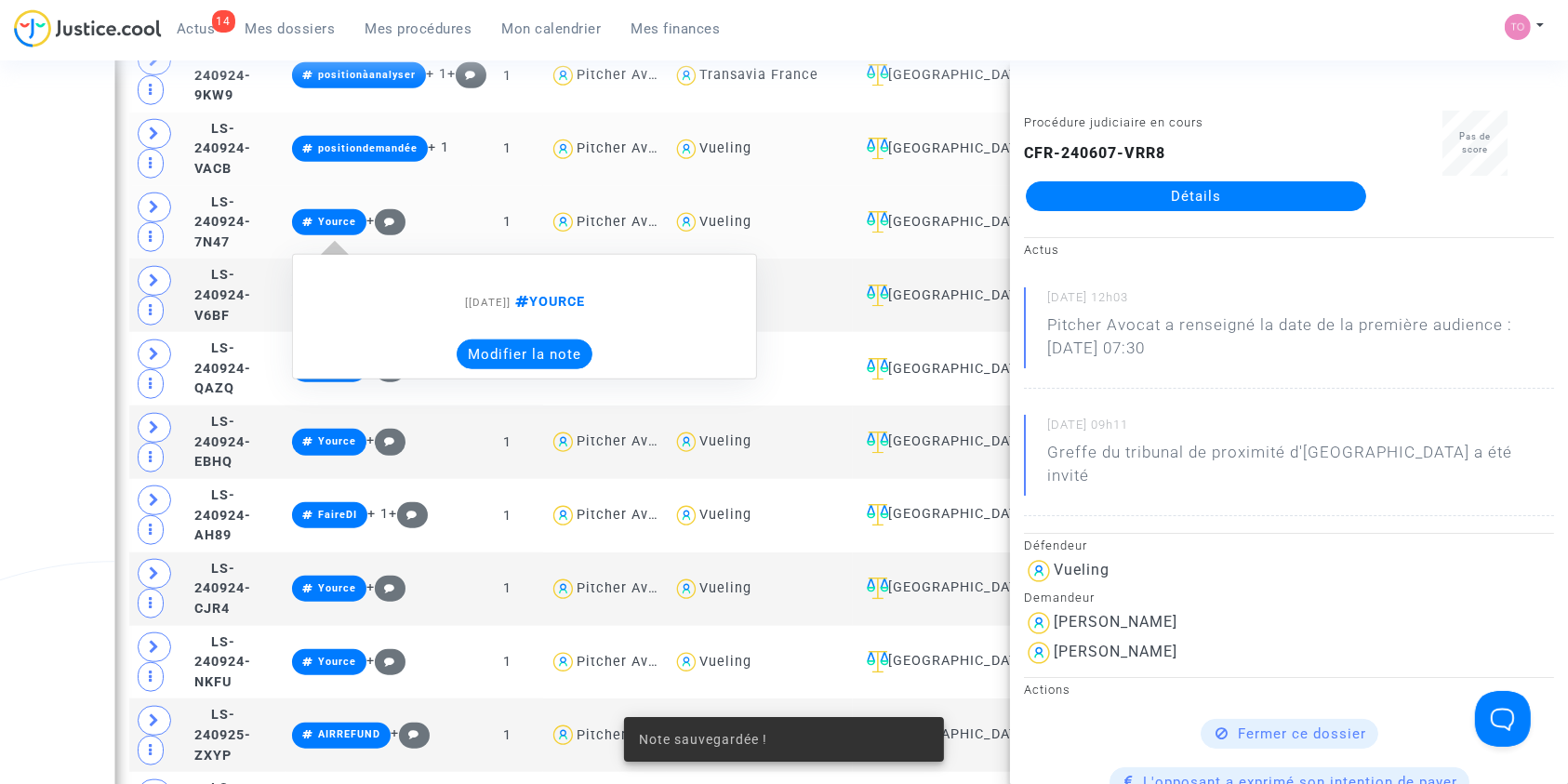
click at [572, 358] on button "Modifier la note" at bounding box center [525, 354] width 136 height 30
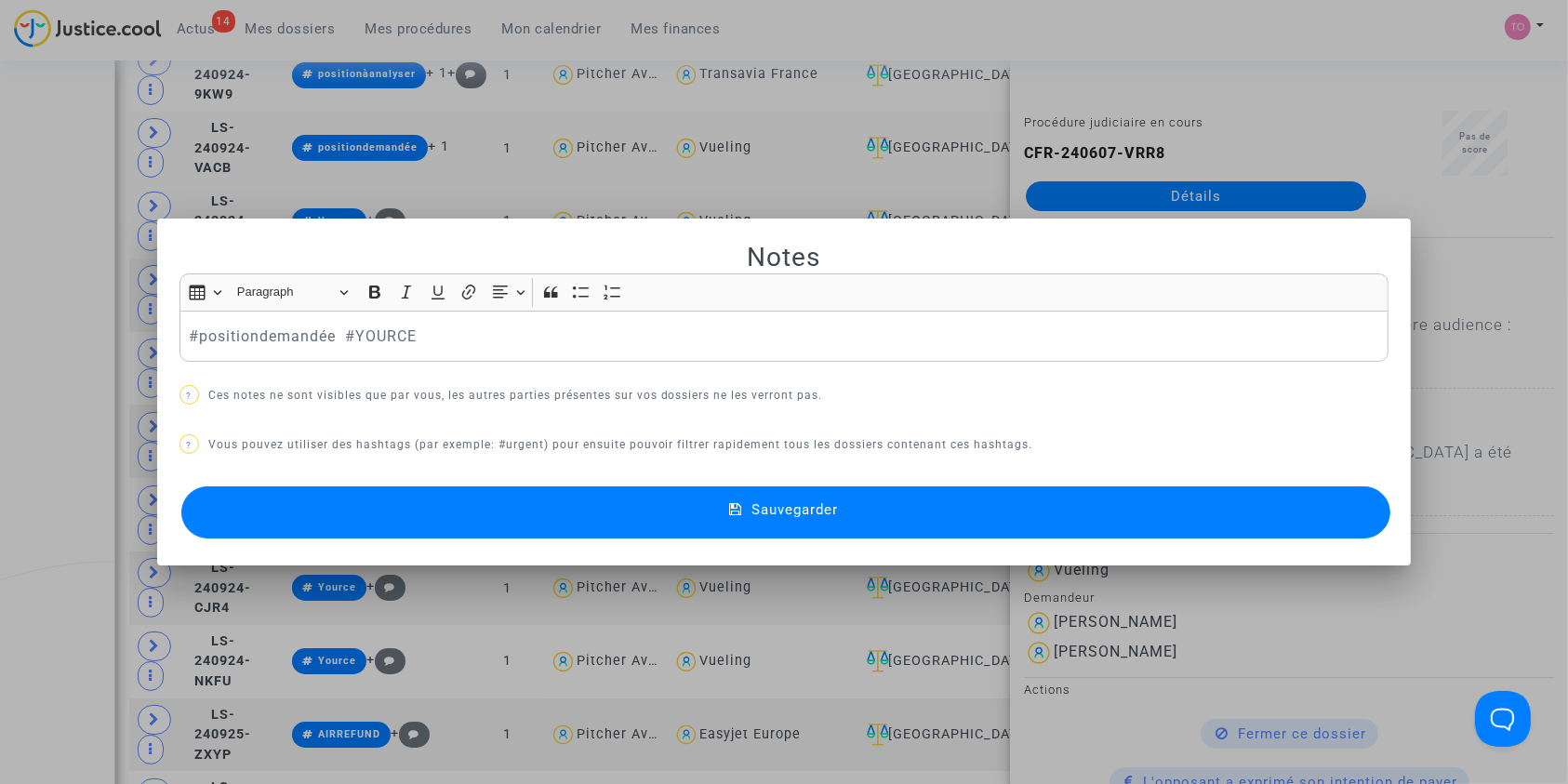
click at [432, 494] on button "Sauvegarder" at bounding box center [786, 512] width 1210 height 52
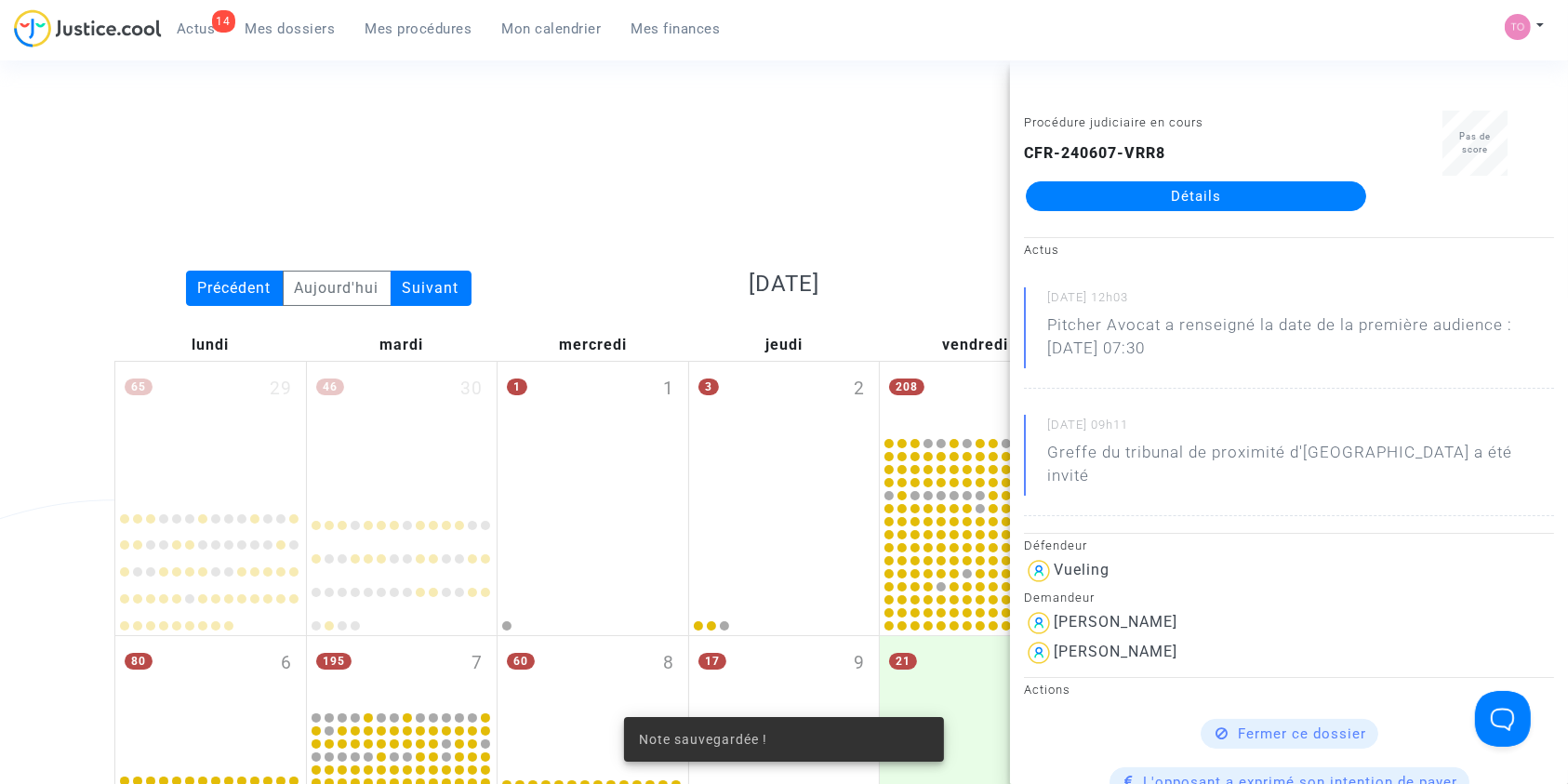
scroll to position [1682, 0]
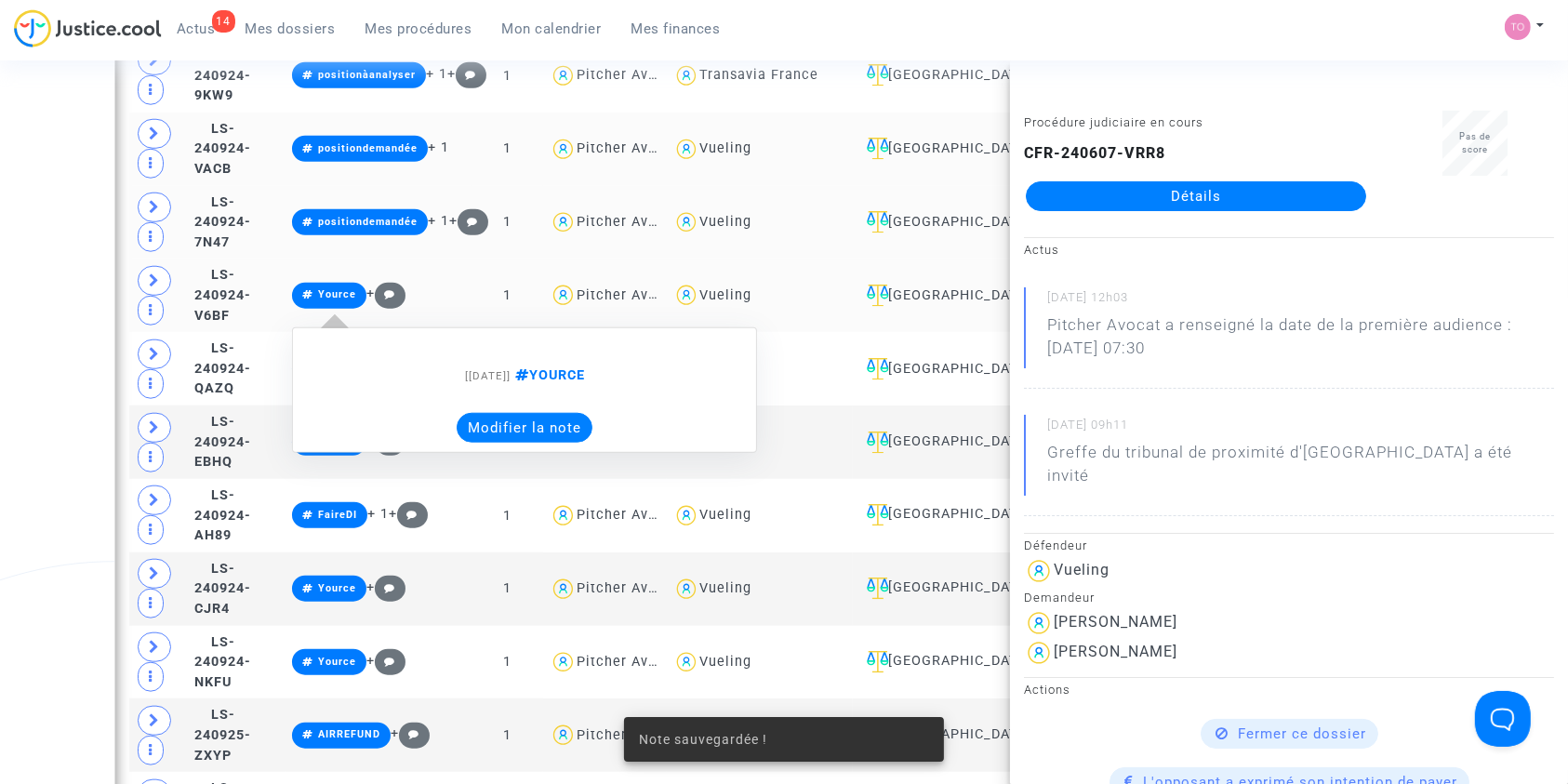
click at [554, 429] on button "Modifier la note" at bounding box center [525, 427] width 136 height 30
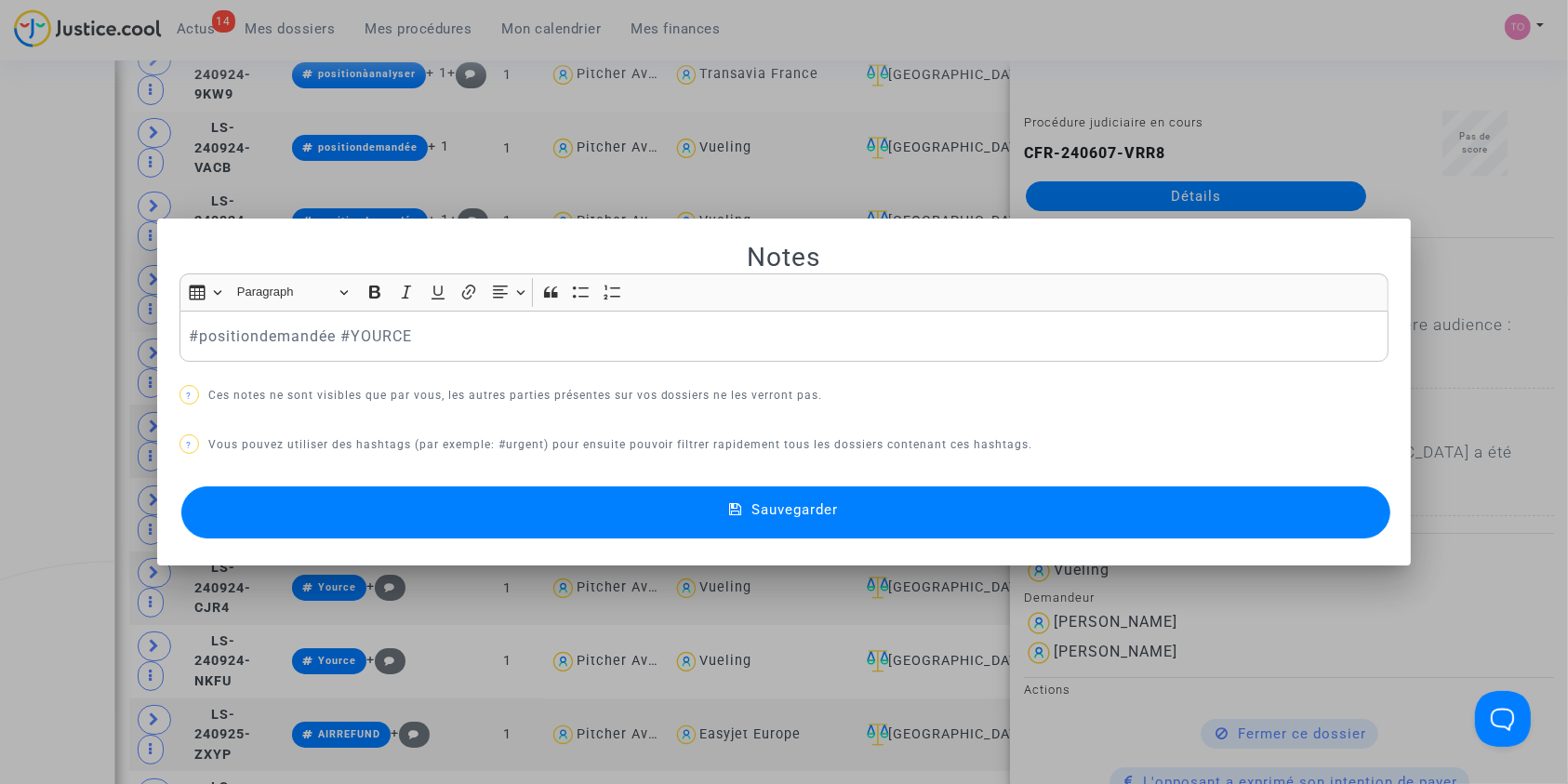
click at [526, 490] on button "Sauvegarder" at bounding box center [786, 512] width 1210 height 52
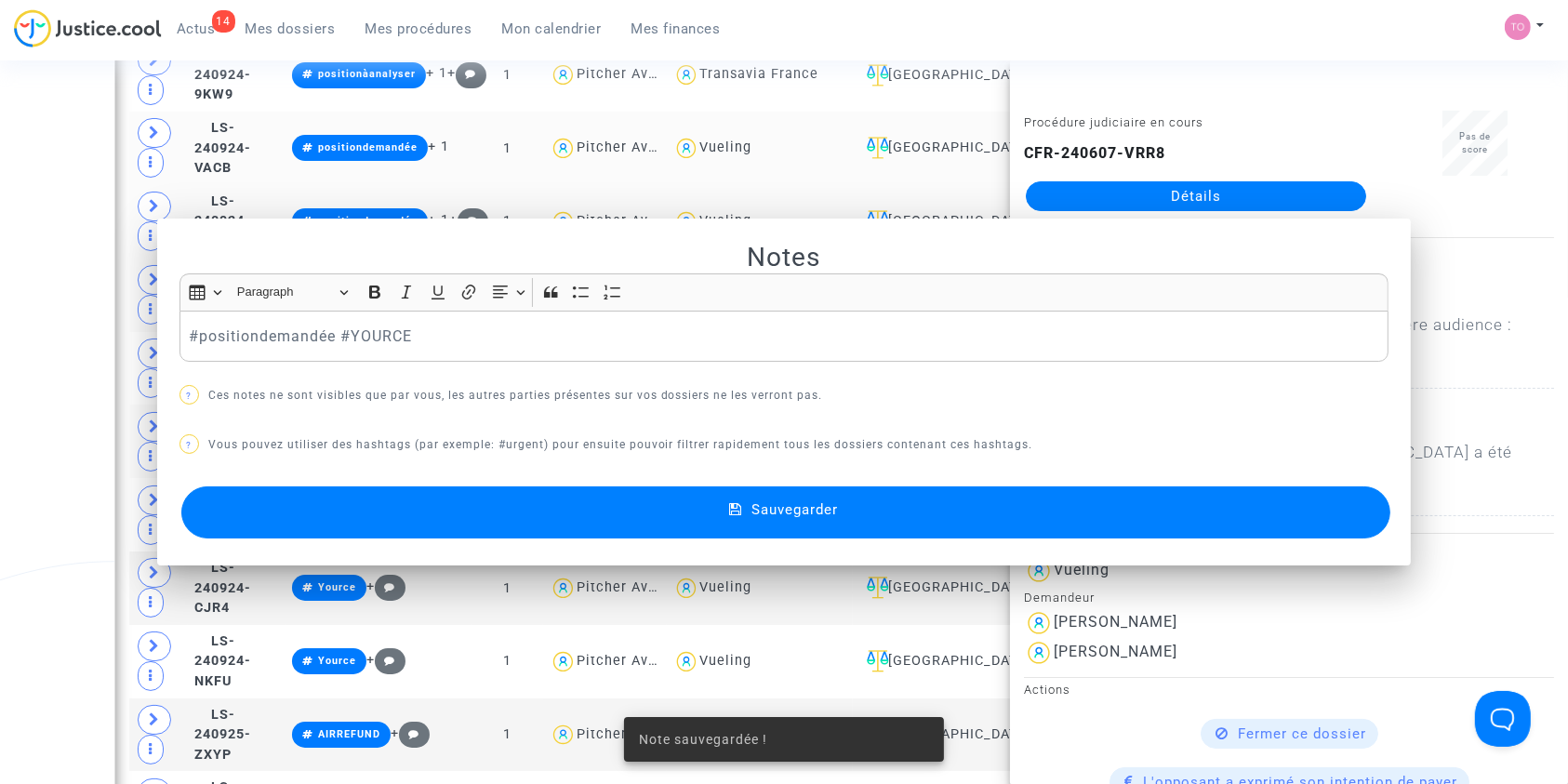
scroll to position [1682, 0]
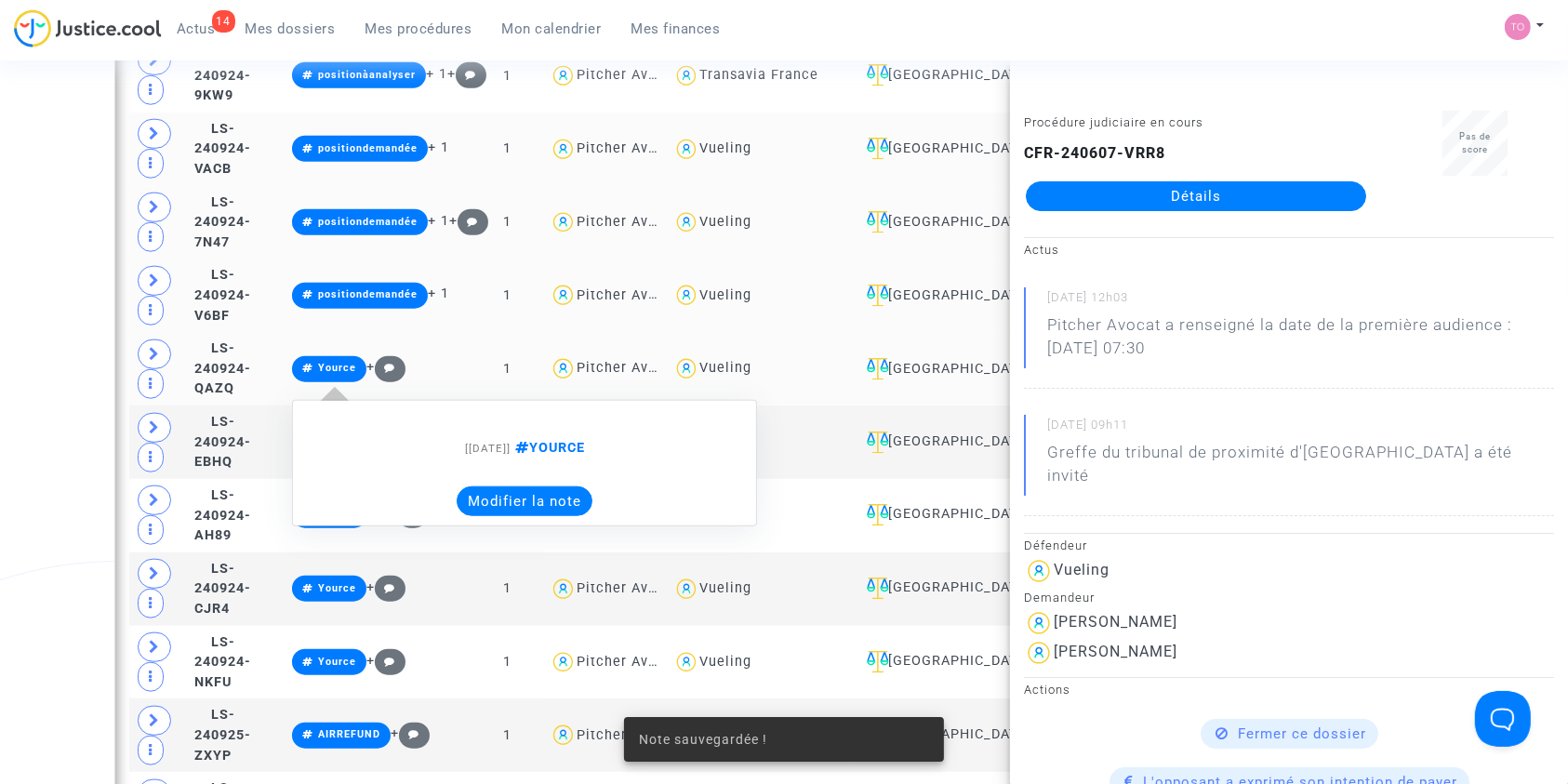
click at [593, 491] on button "Modifier la note" at bounding box center [525, 501] width 136 height 30
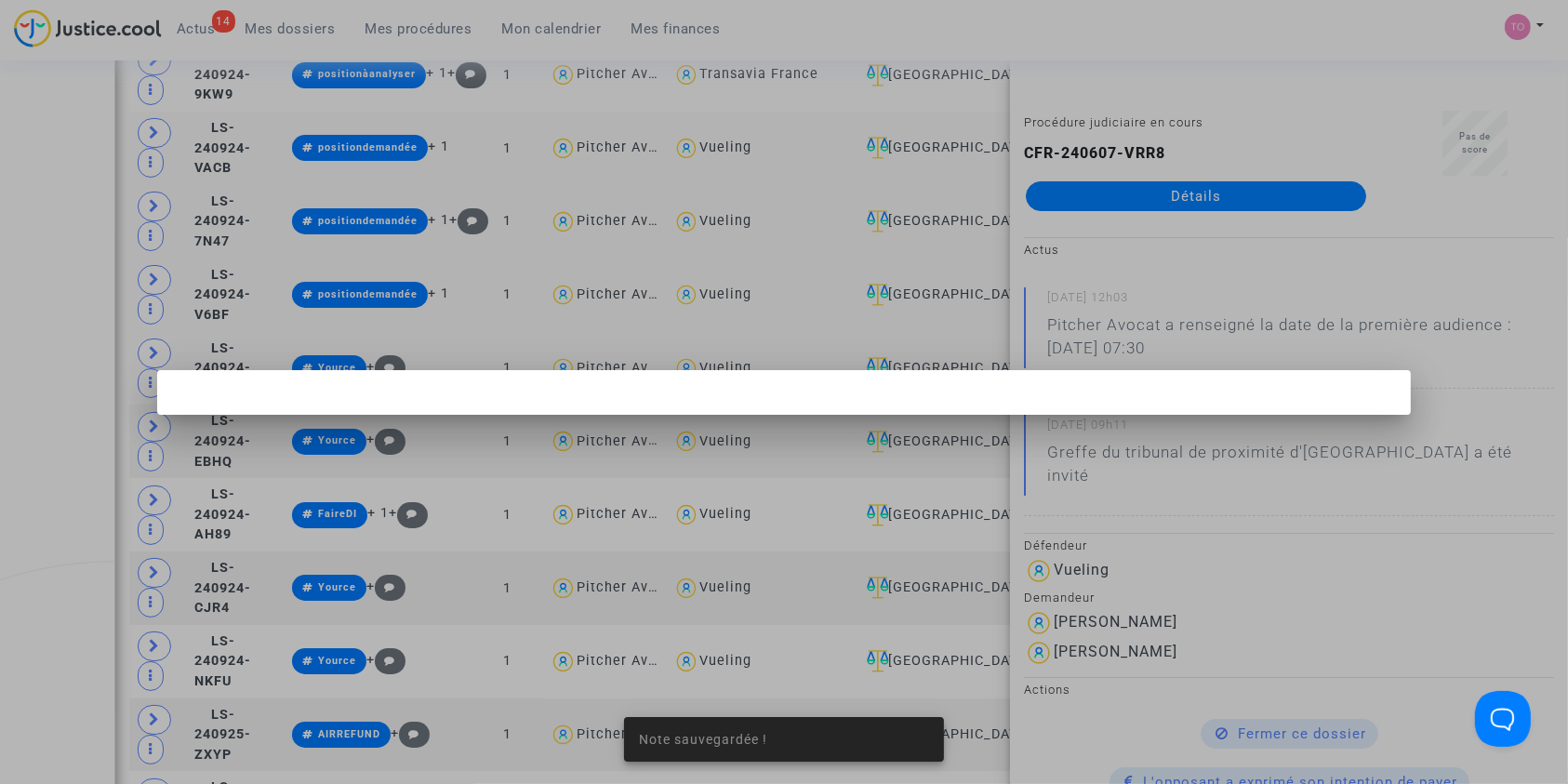
scroll to position [0, 0]
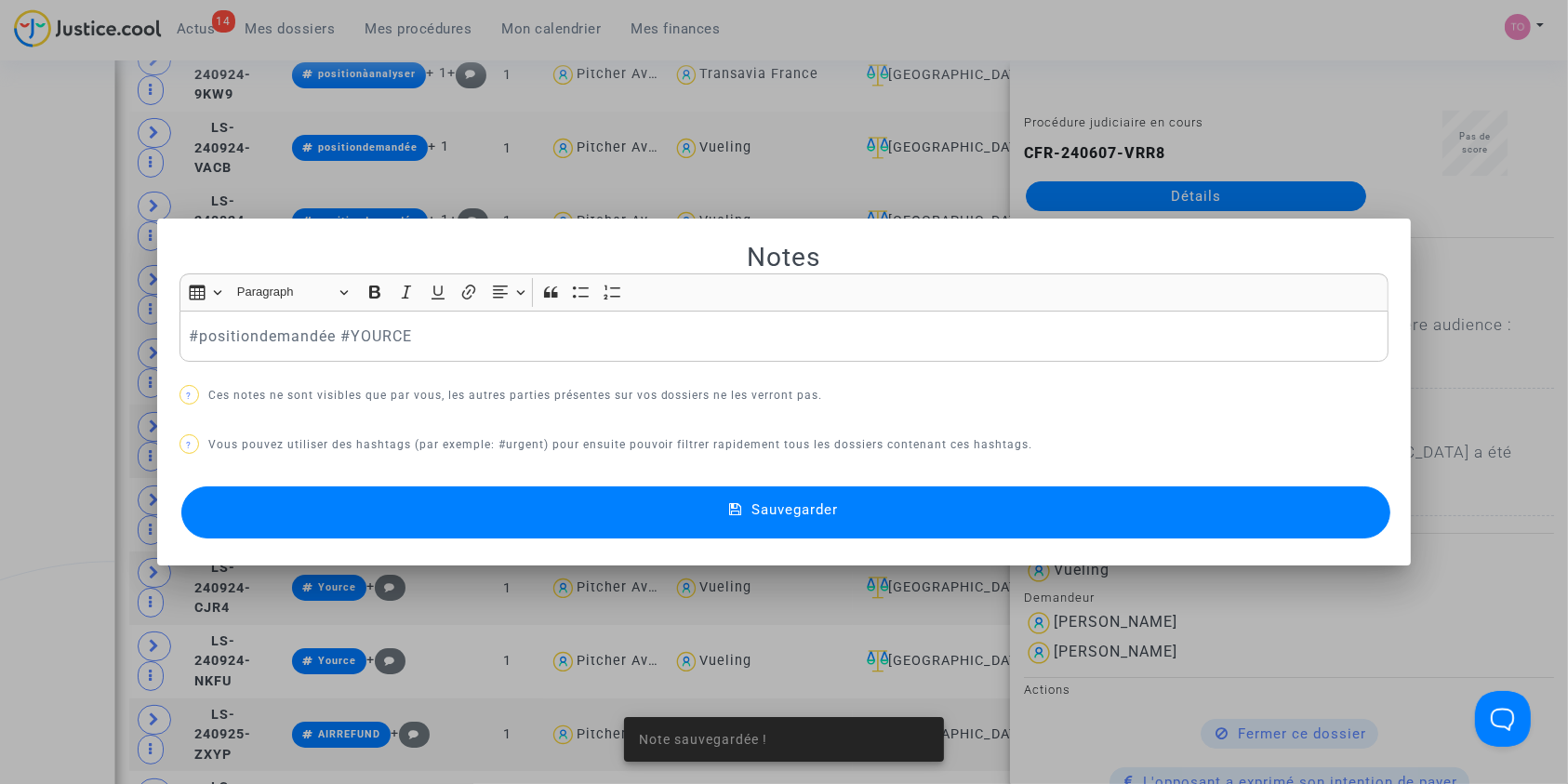
click at [580, 511] on button "Sauvegarder" at bounding box center [786, 512] width 1210 height 52
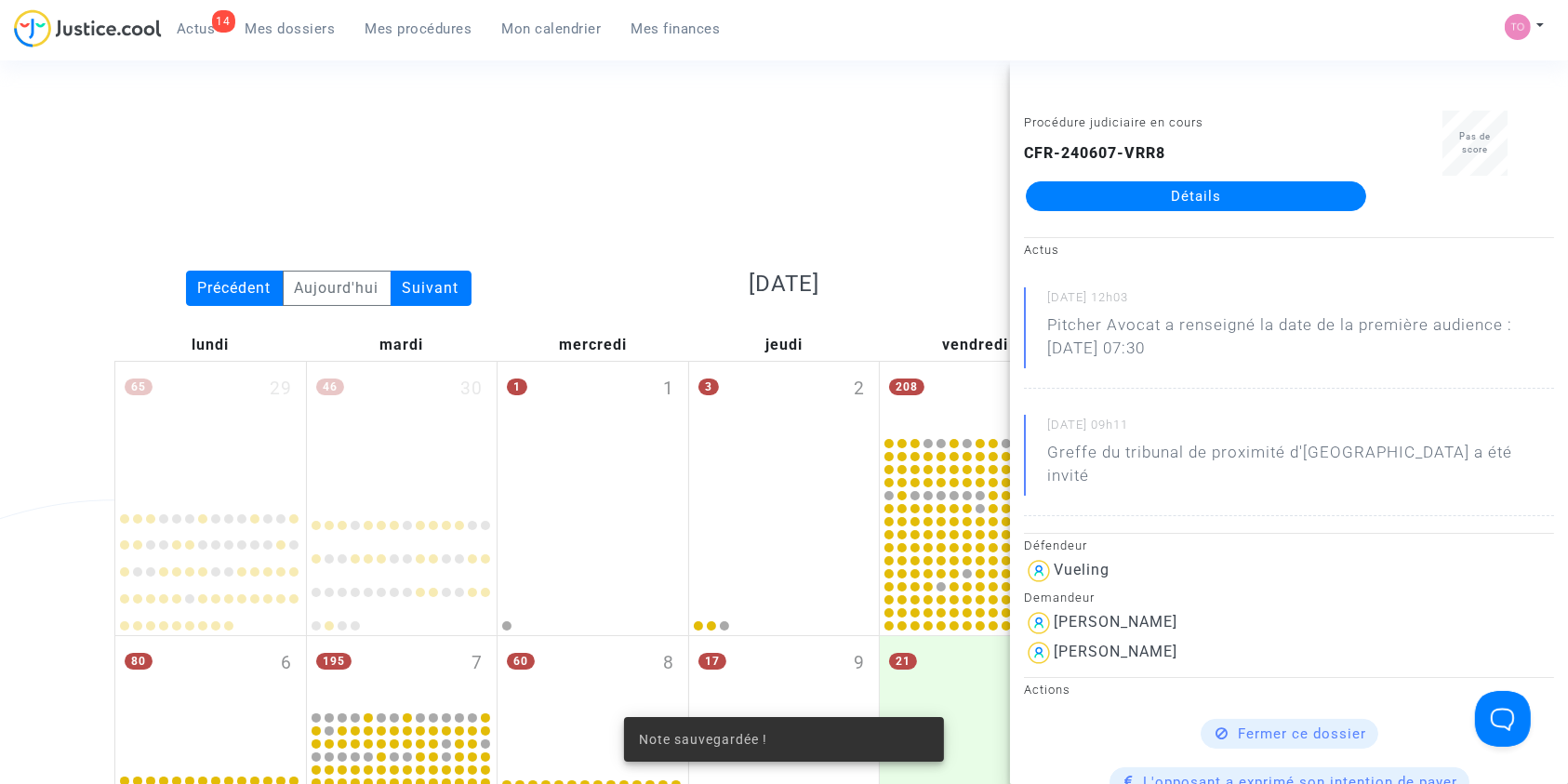
scroll to position [1682, 0]
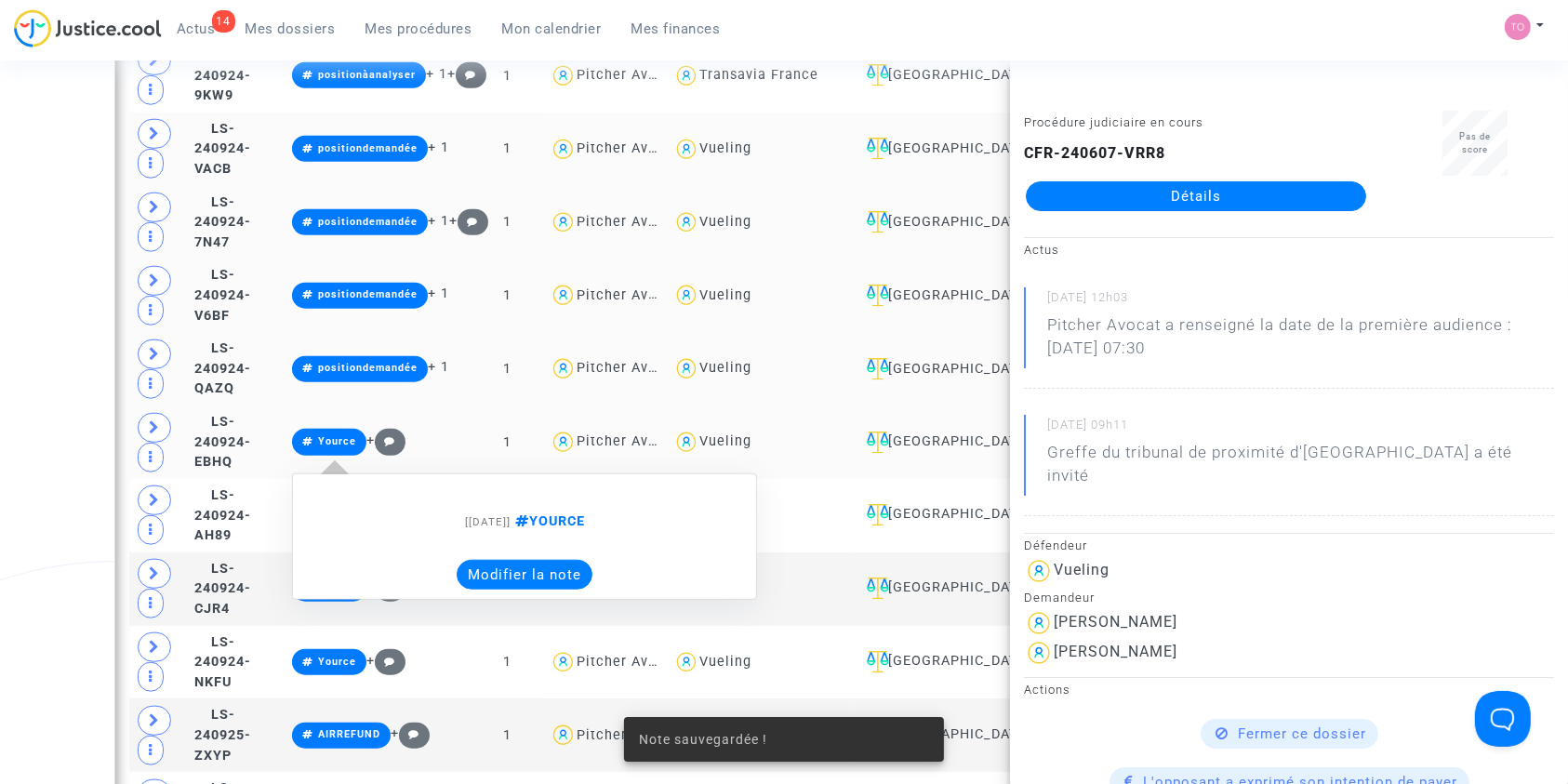
click at [593, 571] on button "Modifier la note" at bounding box center [525, 574] width 136 height 30
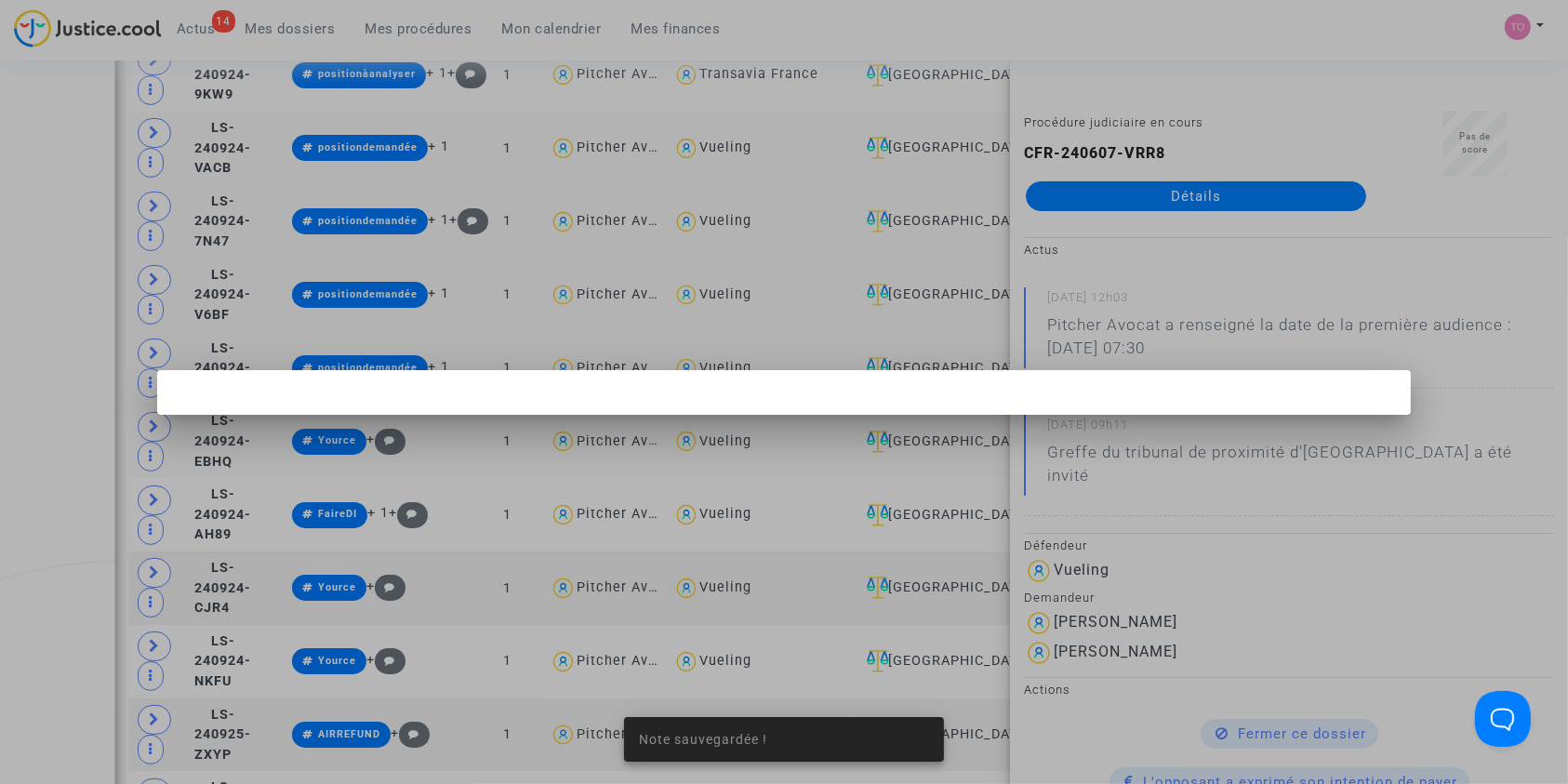
scroll to position [0, 0]
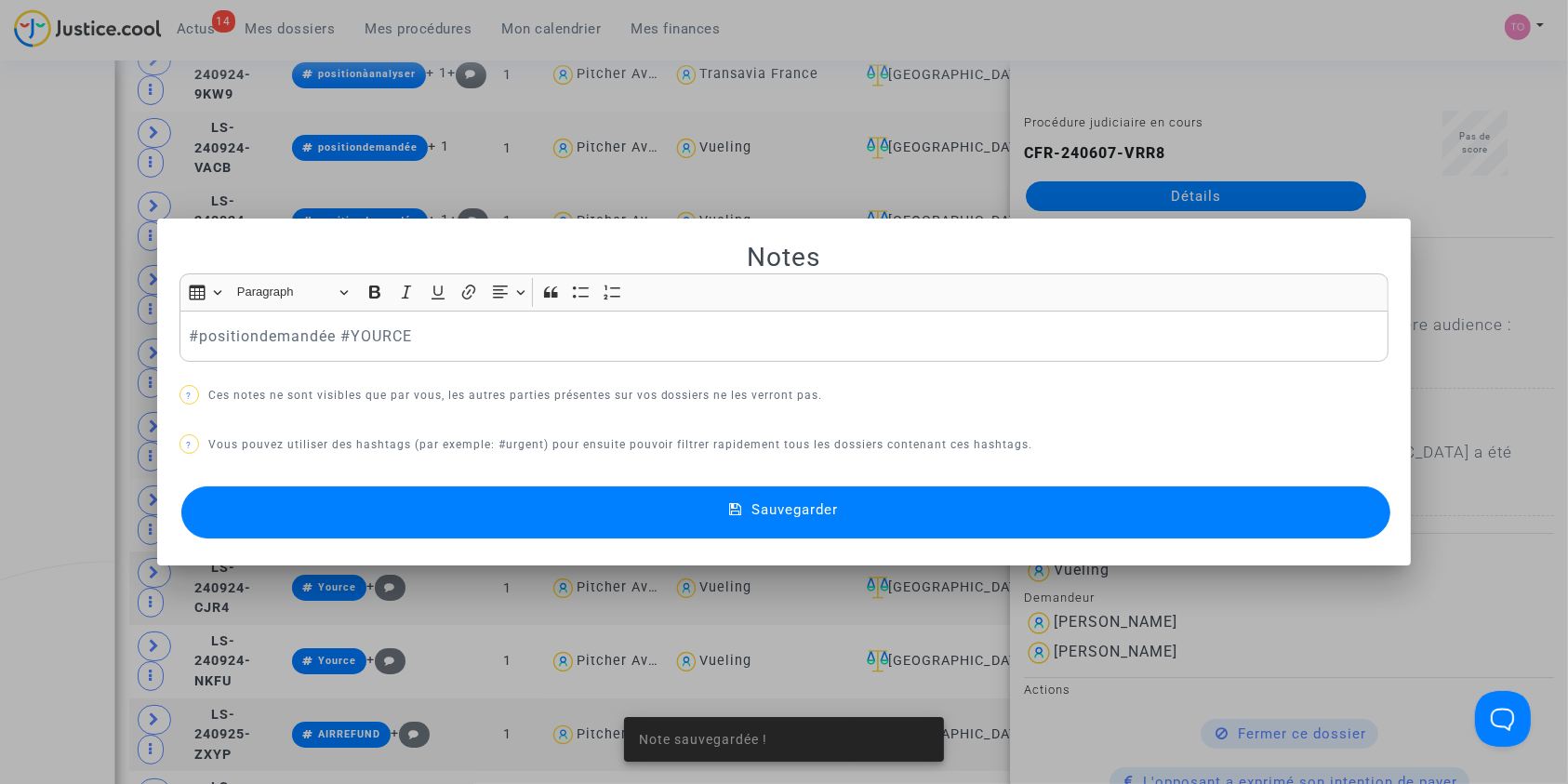
click at [568, 495] on button "Sauvegarder" at bounding box center [786, 512] width 1210 height 52
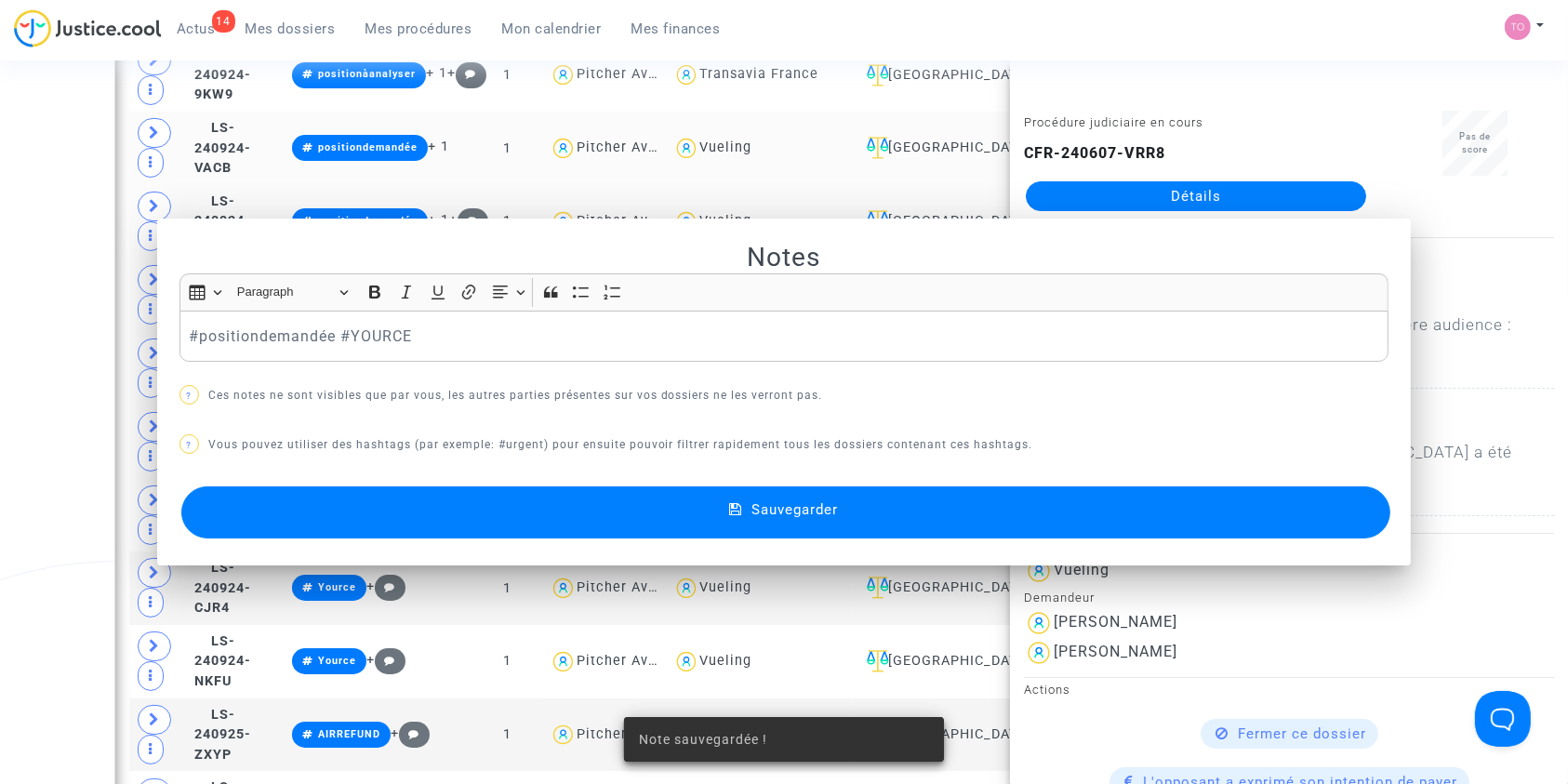
scroll to position [1682, 0]
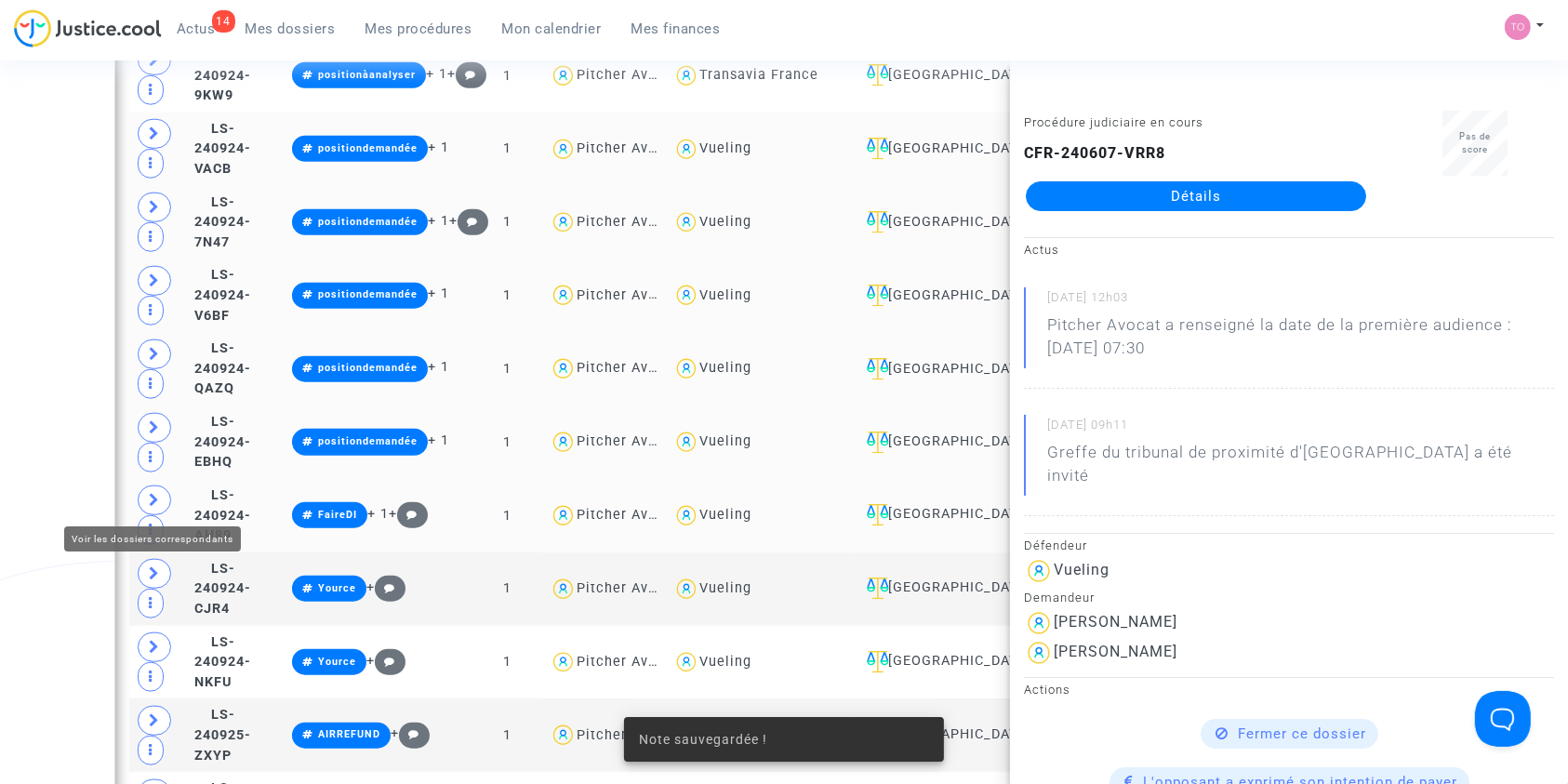
click at [150, 496] on icon at bounding box center [154, 500] width 11 height 14
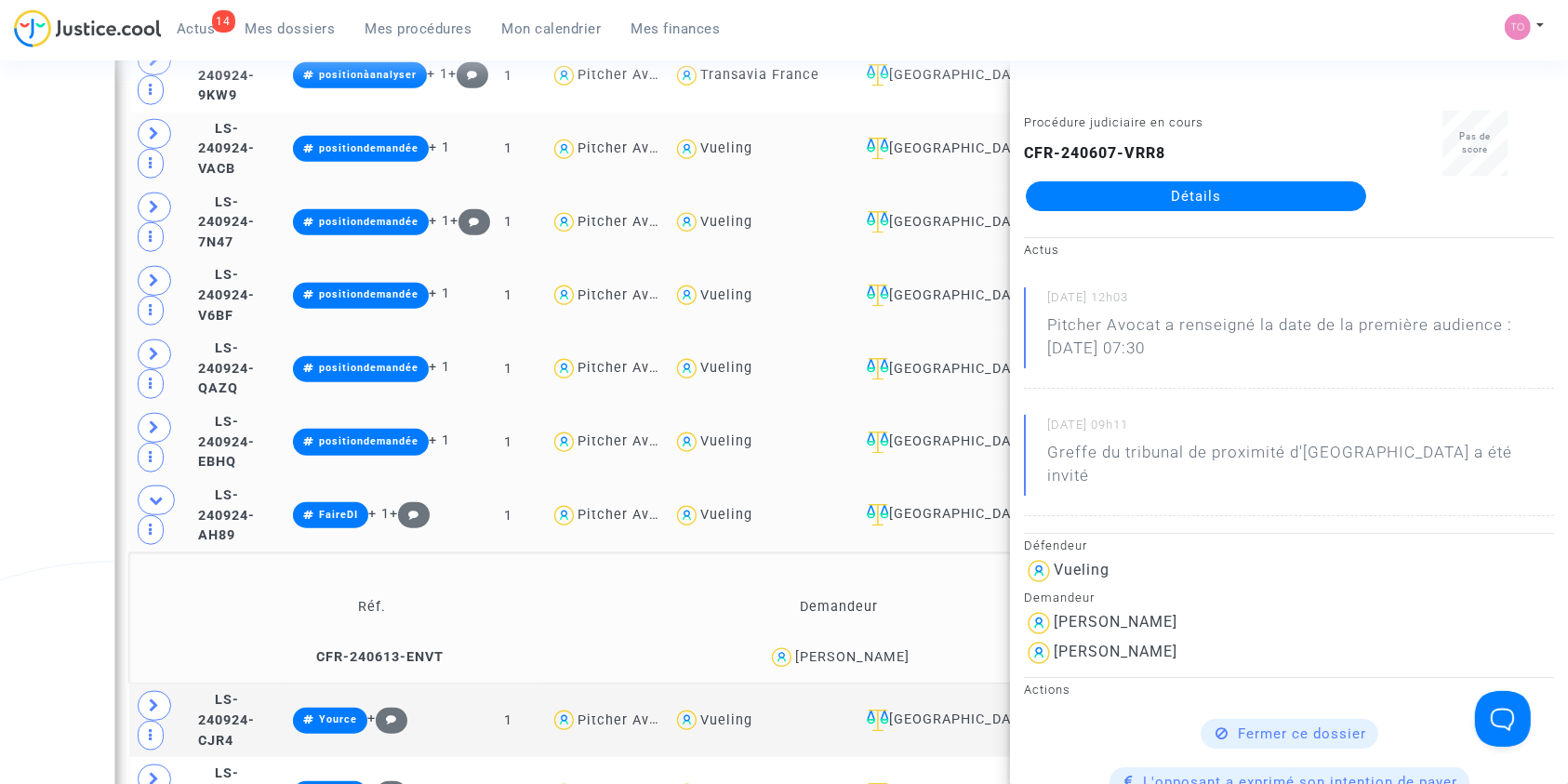
click at [874, 649] on div "Alexandre Espagnol" at bounding box center [852, 657] width 114 height 16
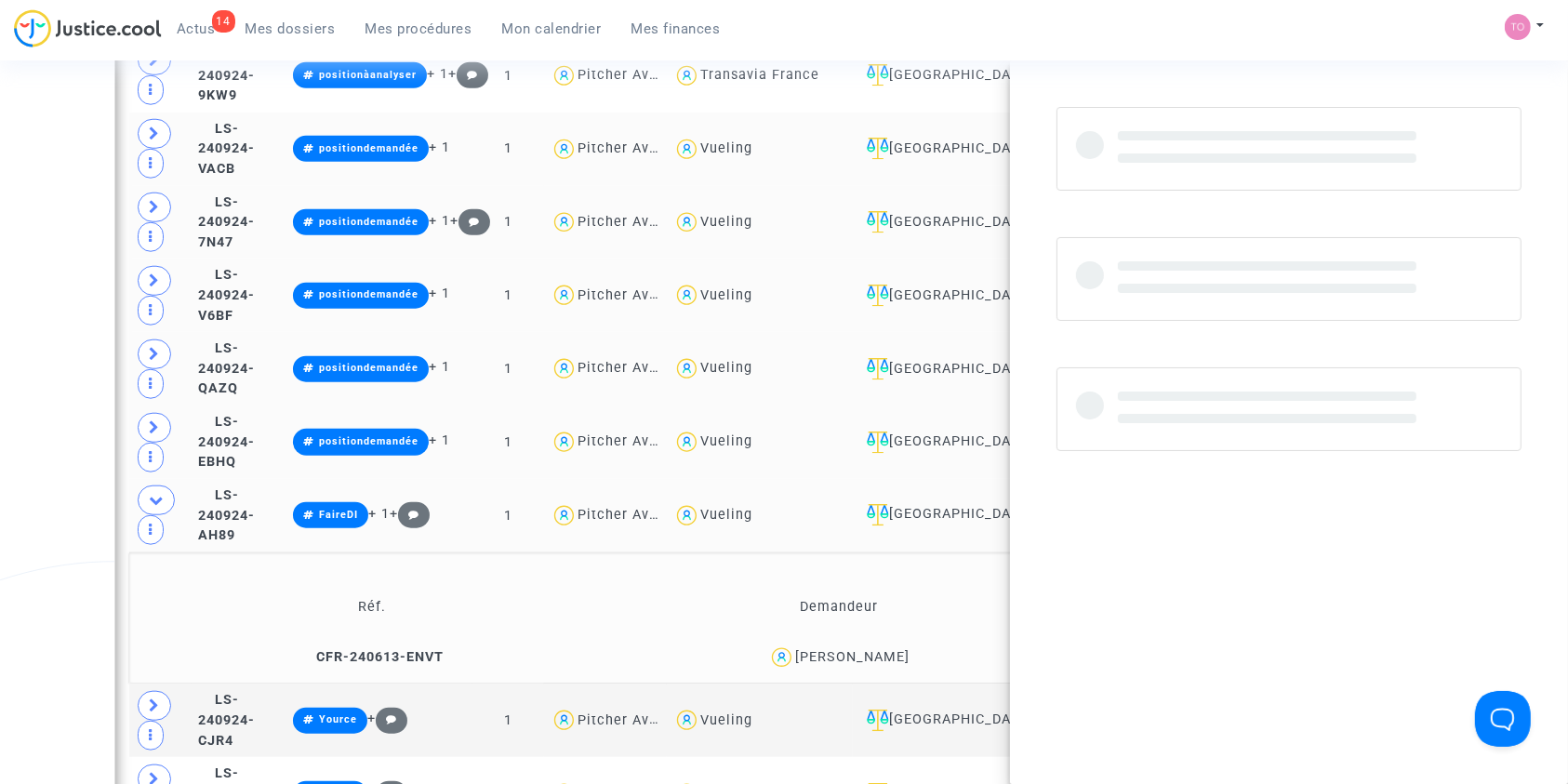
click at [874, 649] on div "Alexandre Espagnol" at bounding box center [852, 657] width 114 height 16
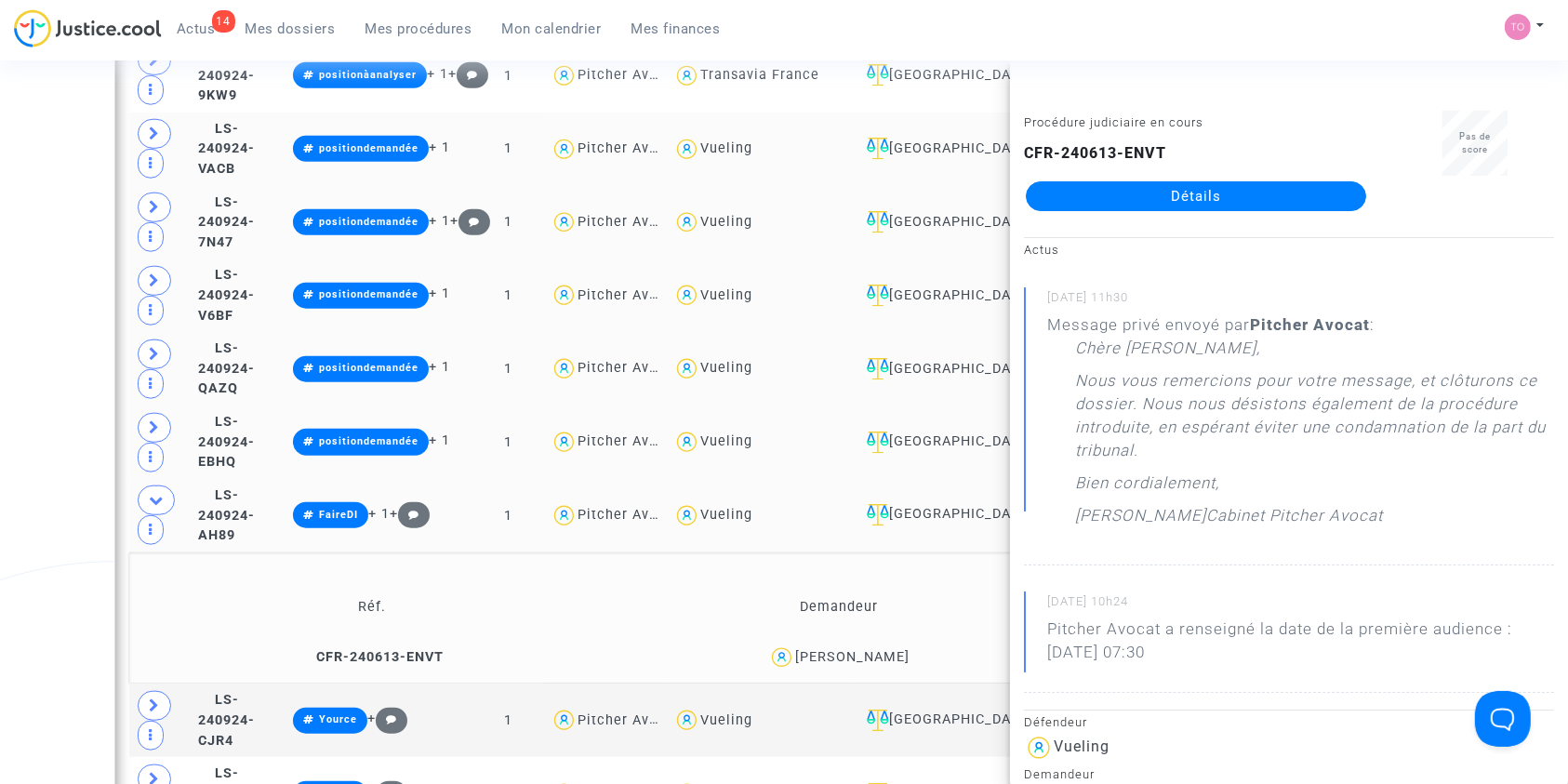
click at [1059, 395] on div "Message privé envoyé par Pitcher Avocat : Chère Snezana, Nous vous remercions p…" at bounding box center [1300, 424] width 506 height 223
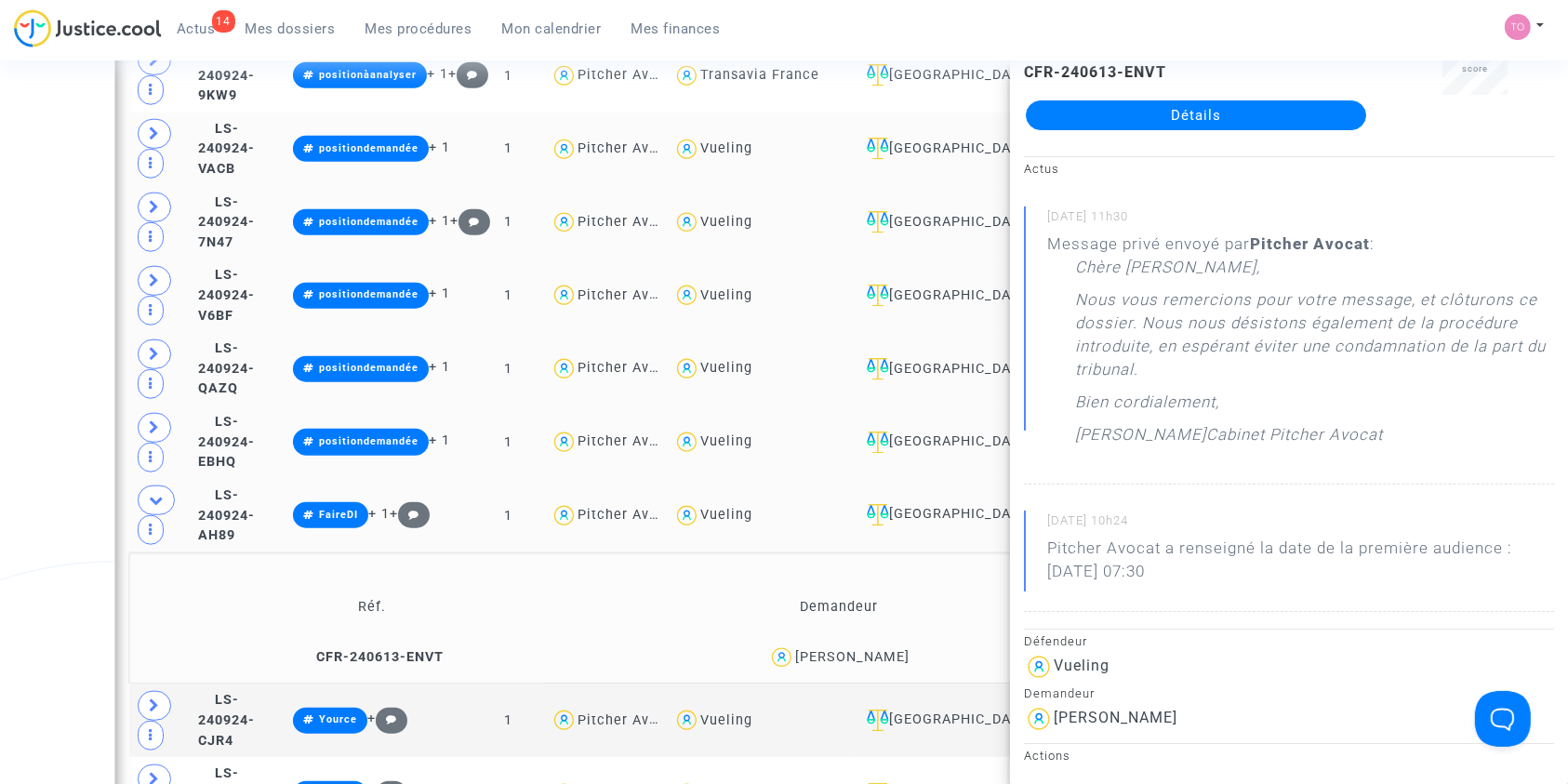
scroll to position [81, 0]
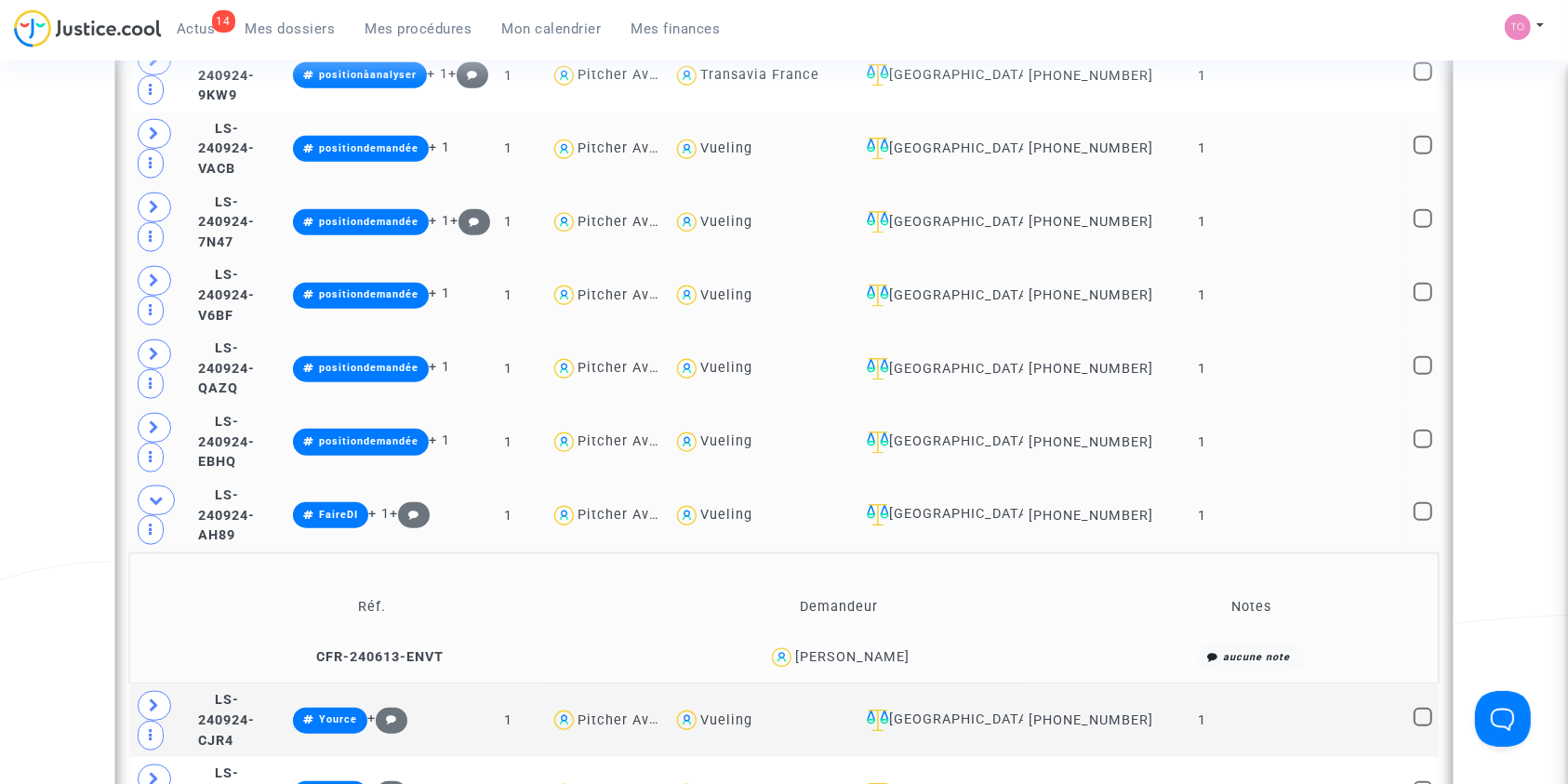
scroll to position [0, 0]
click at [156, 699] on icon at bounding box center [154, 706] width 11 height 14
click at [154, 493] on icon at bounding box center [156, 500] width 15 height 14
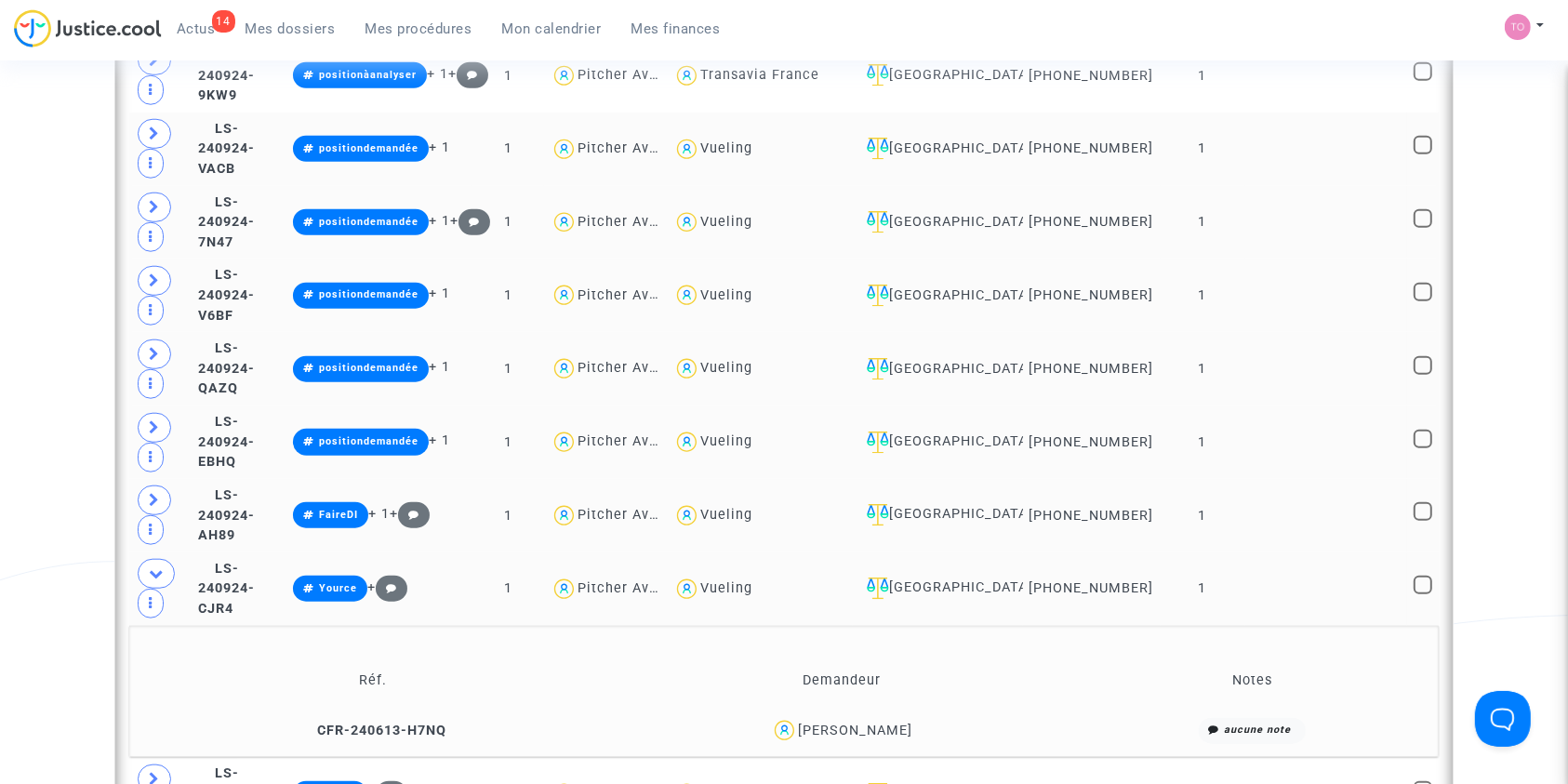
click at [886, 723] on div "Régis Derbre" at bounding box center [854, 730] width 114 height 16
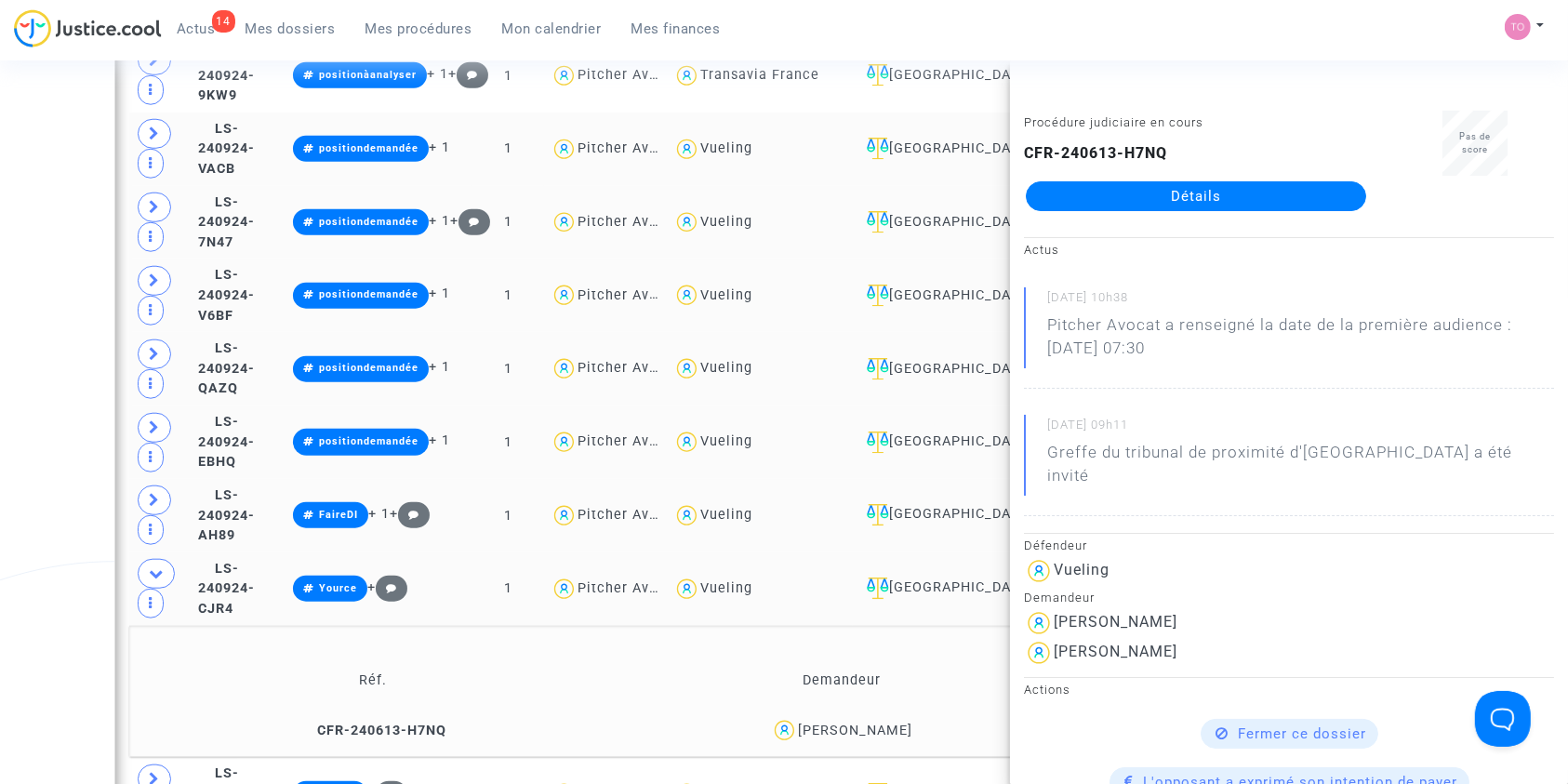
scroll to position [1757, 0]
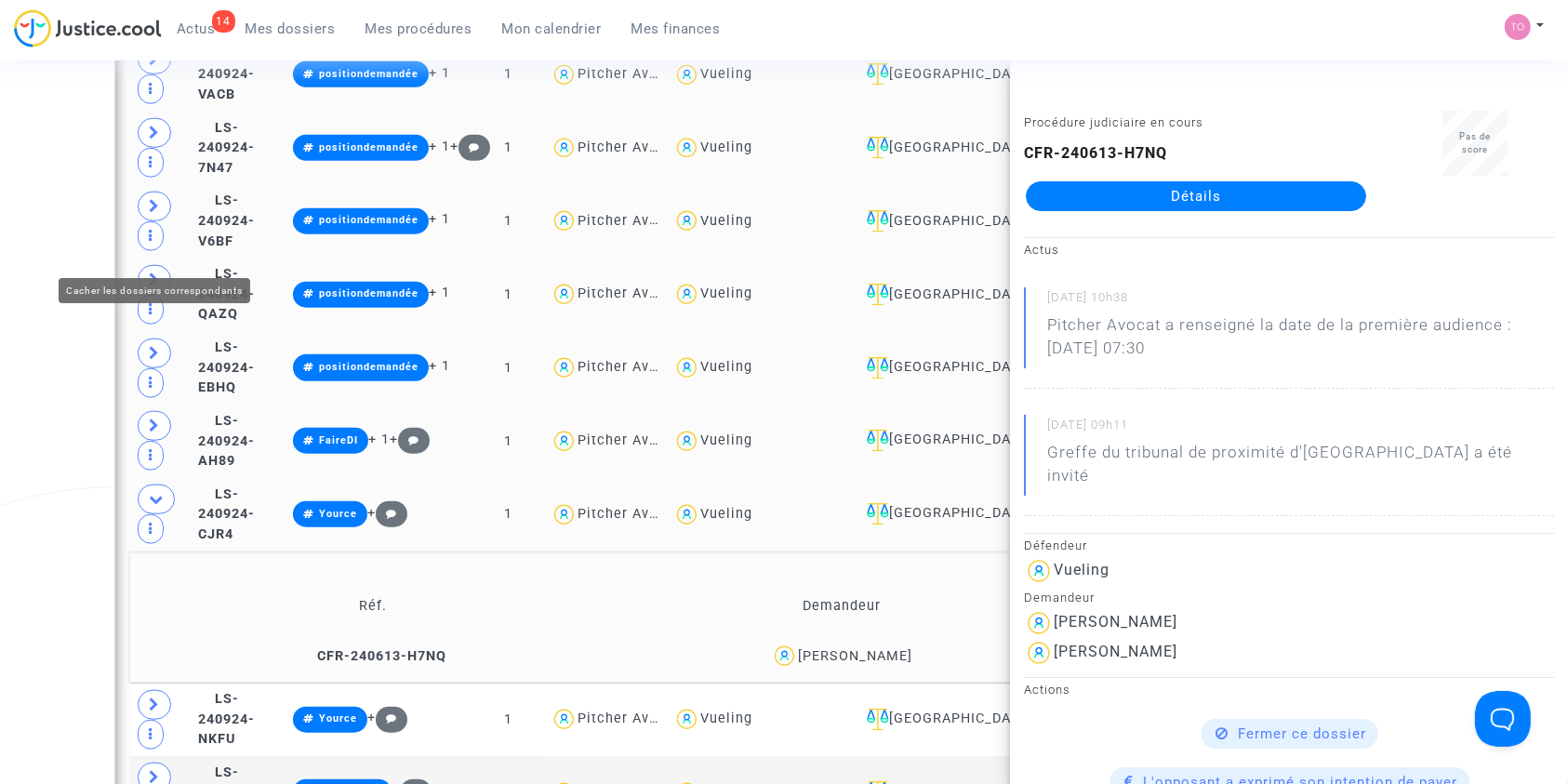
click at [151, 492] on icon at bounding box center [156, 499] width 15 height 14
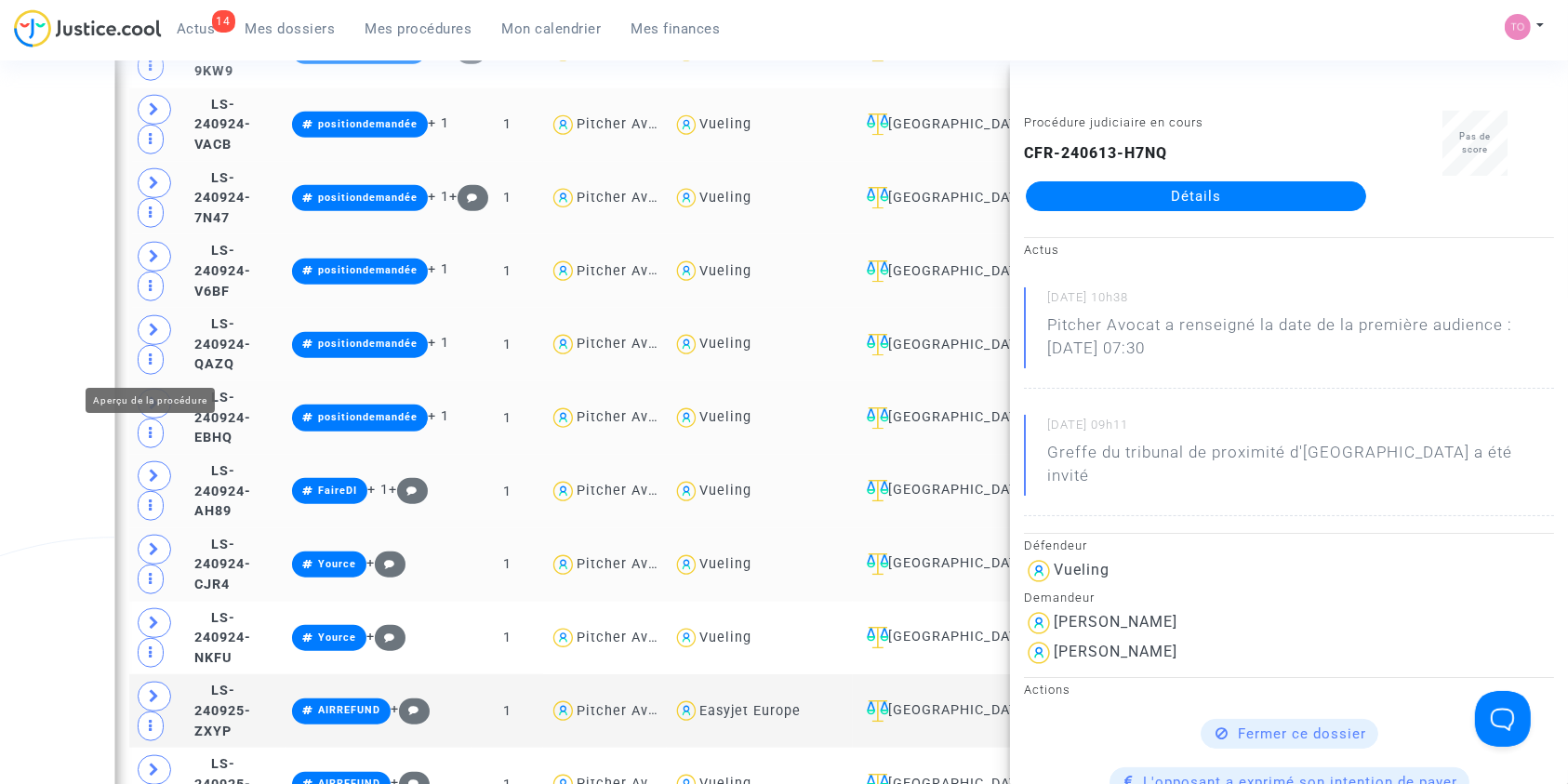
scroll to position [1704, 0]
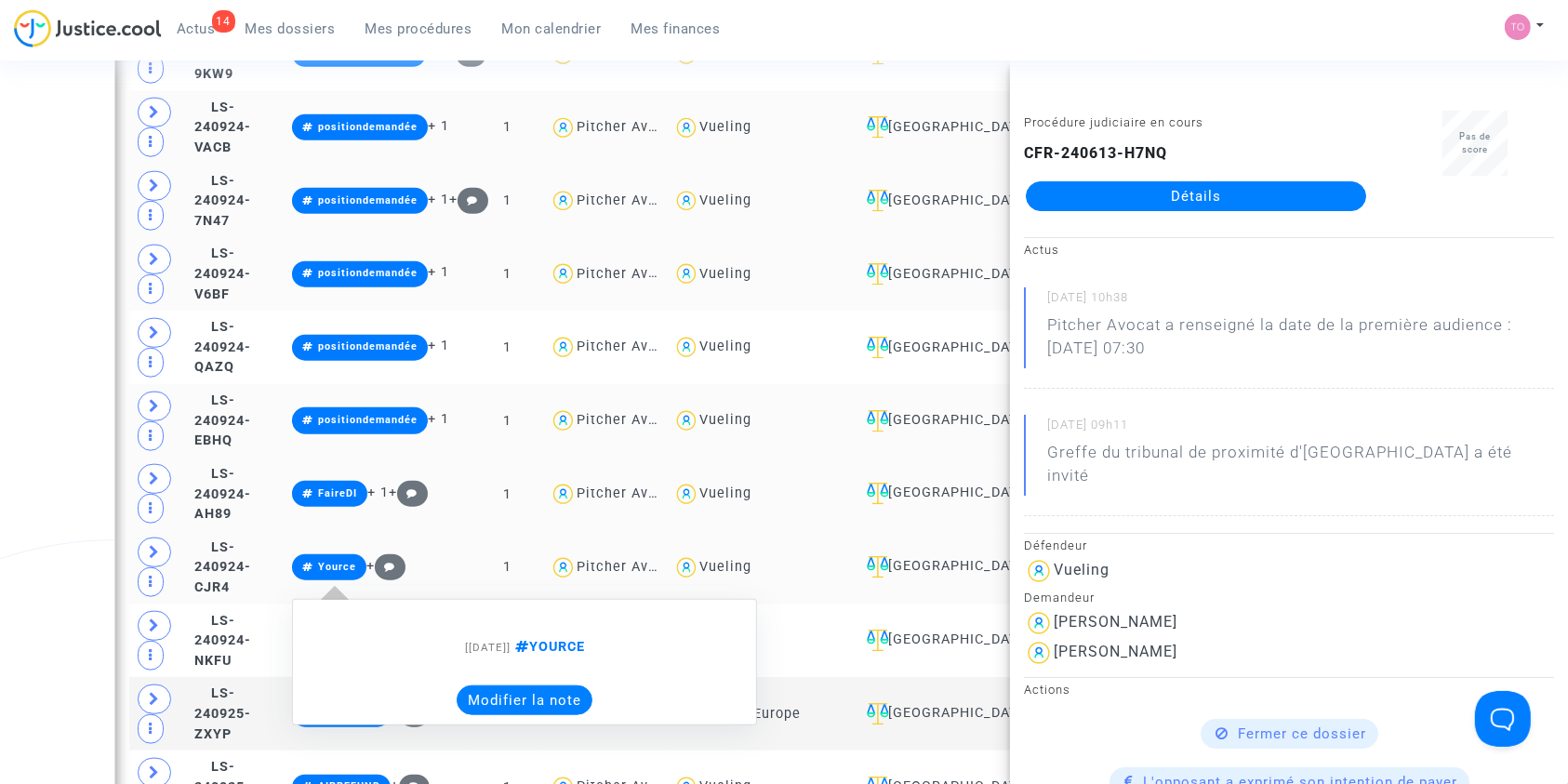
click at [558, 694] on button "Modifier la note" at bounding box center [525, 700] width 136 height 30
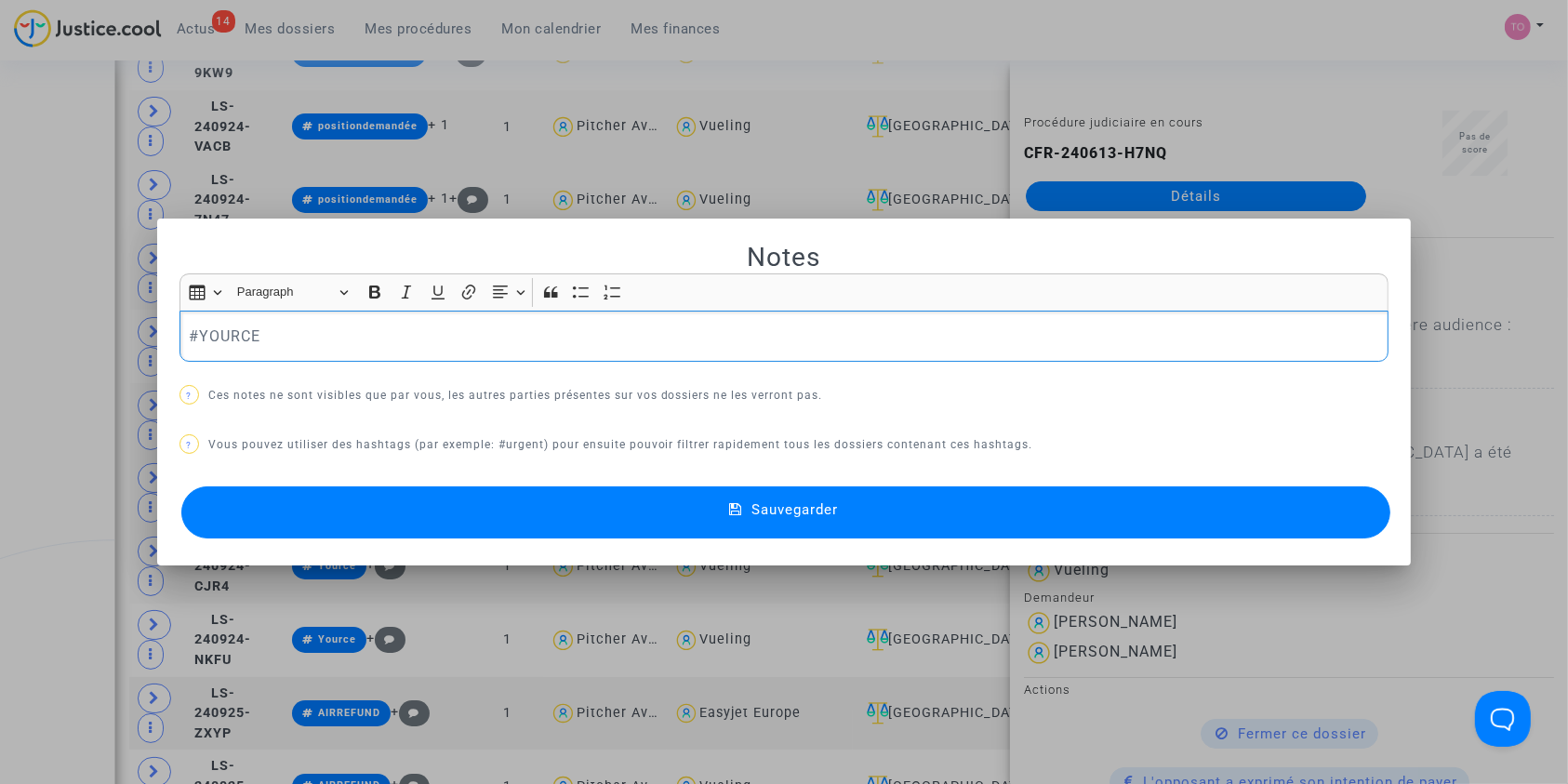
scroll to position [0, 0]
click at [530, 509] on button "Sauvegarder" at bounding box center [786, 512] width 1210 height 52
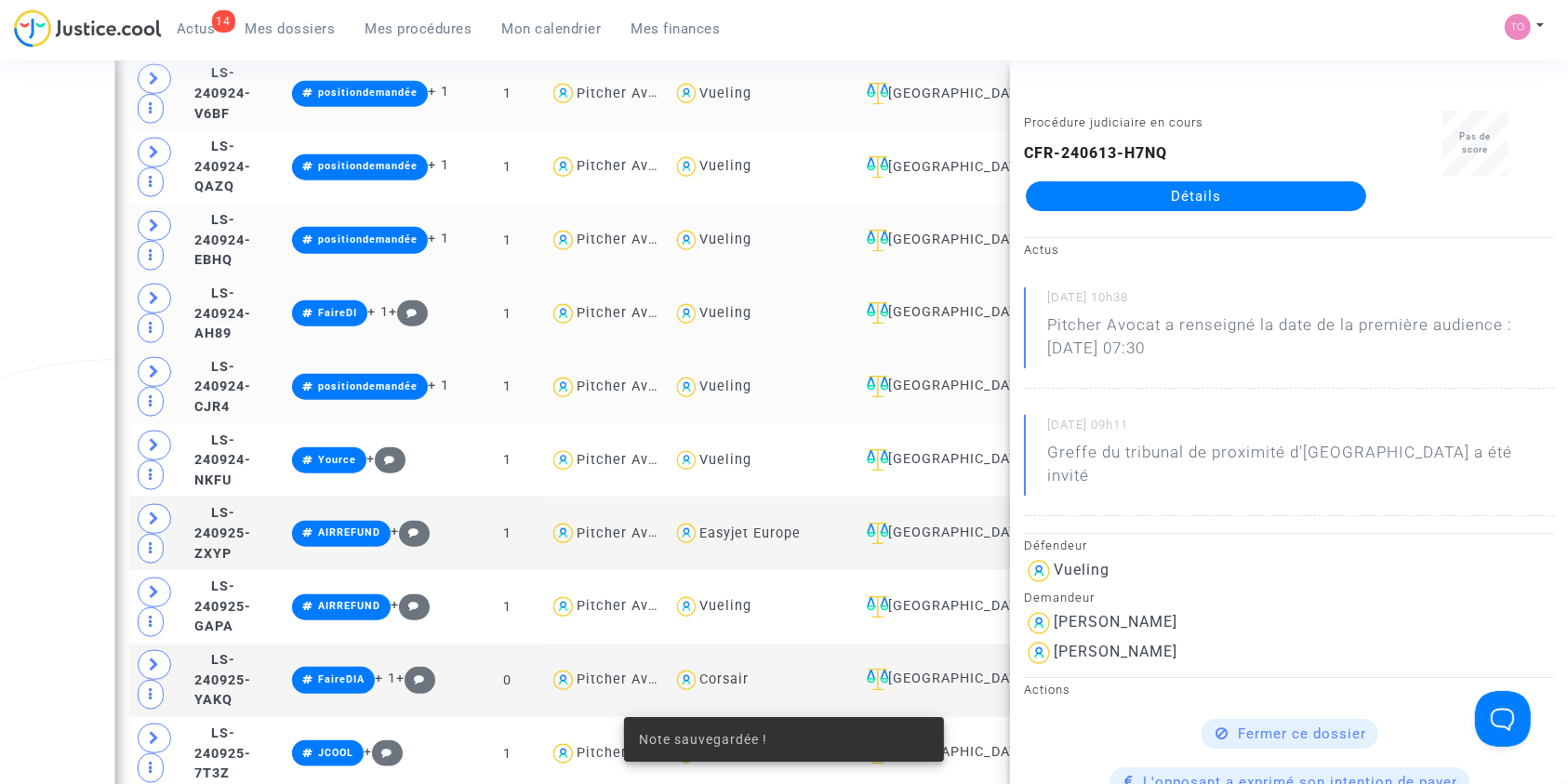
scroll to position [1885, 0]
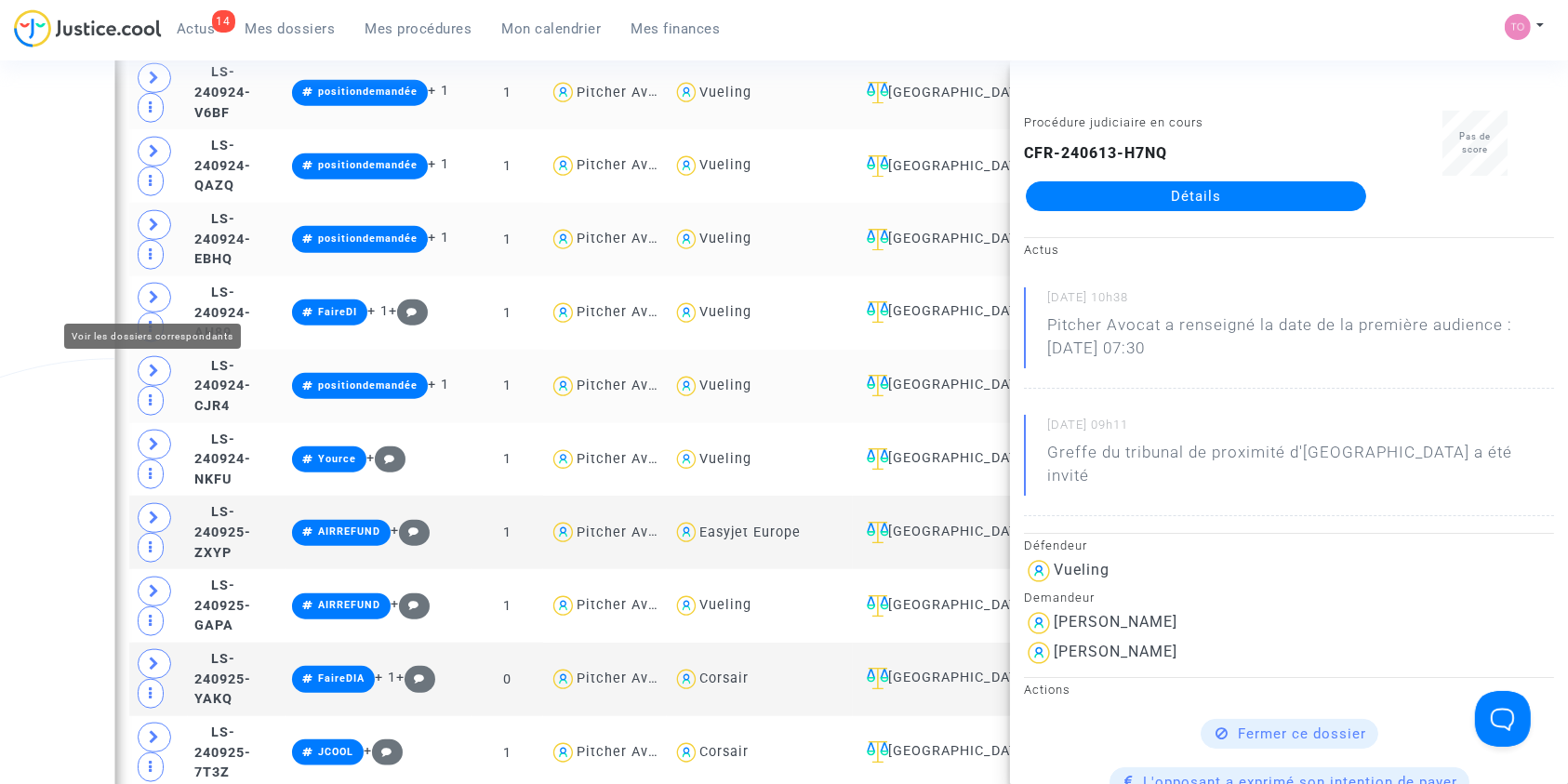
click at [148, 294] on icon at bounding box center [154, 297] width 11 height 14
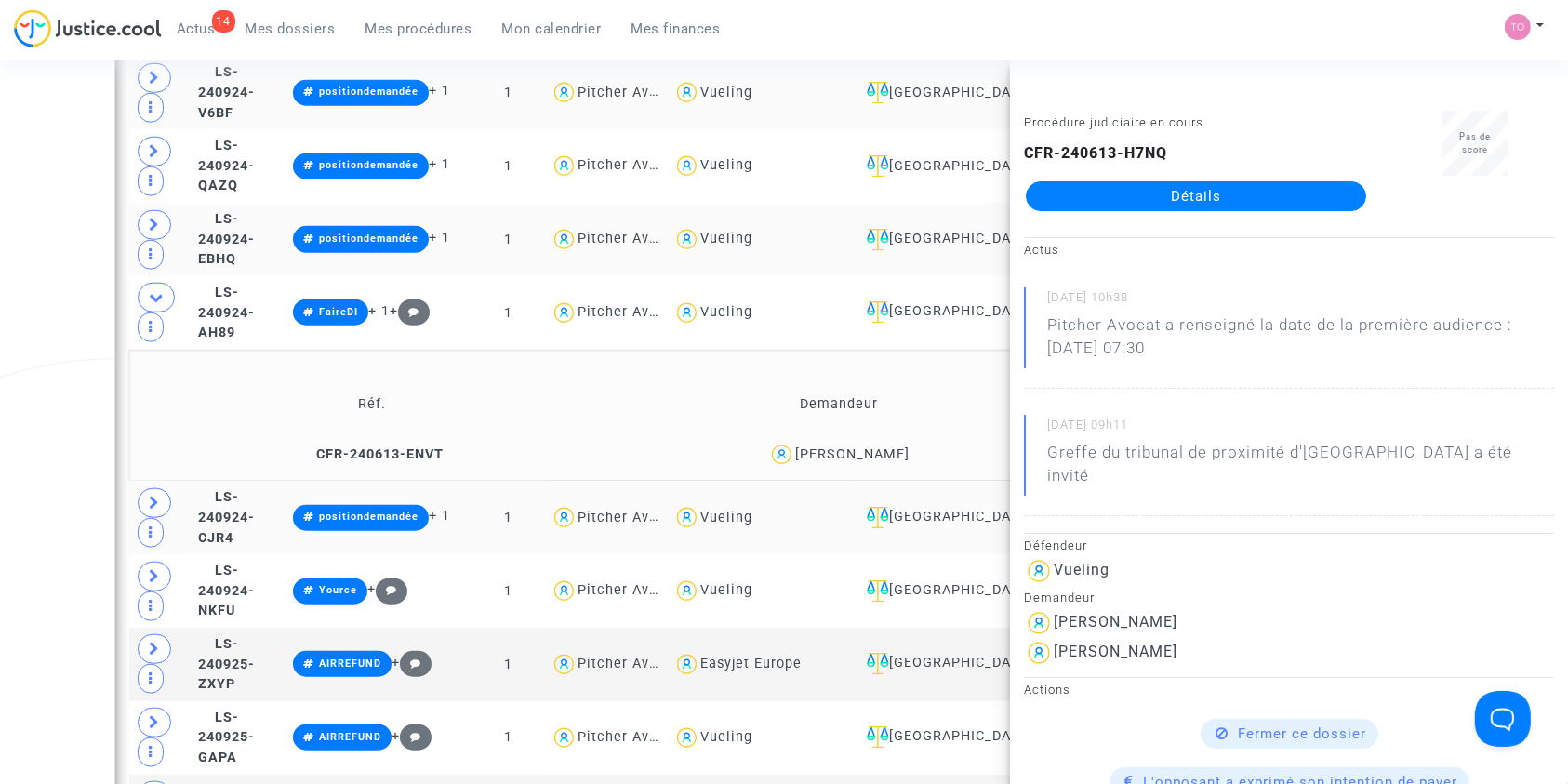
scroll to position [1912, 0]
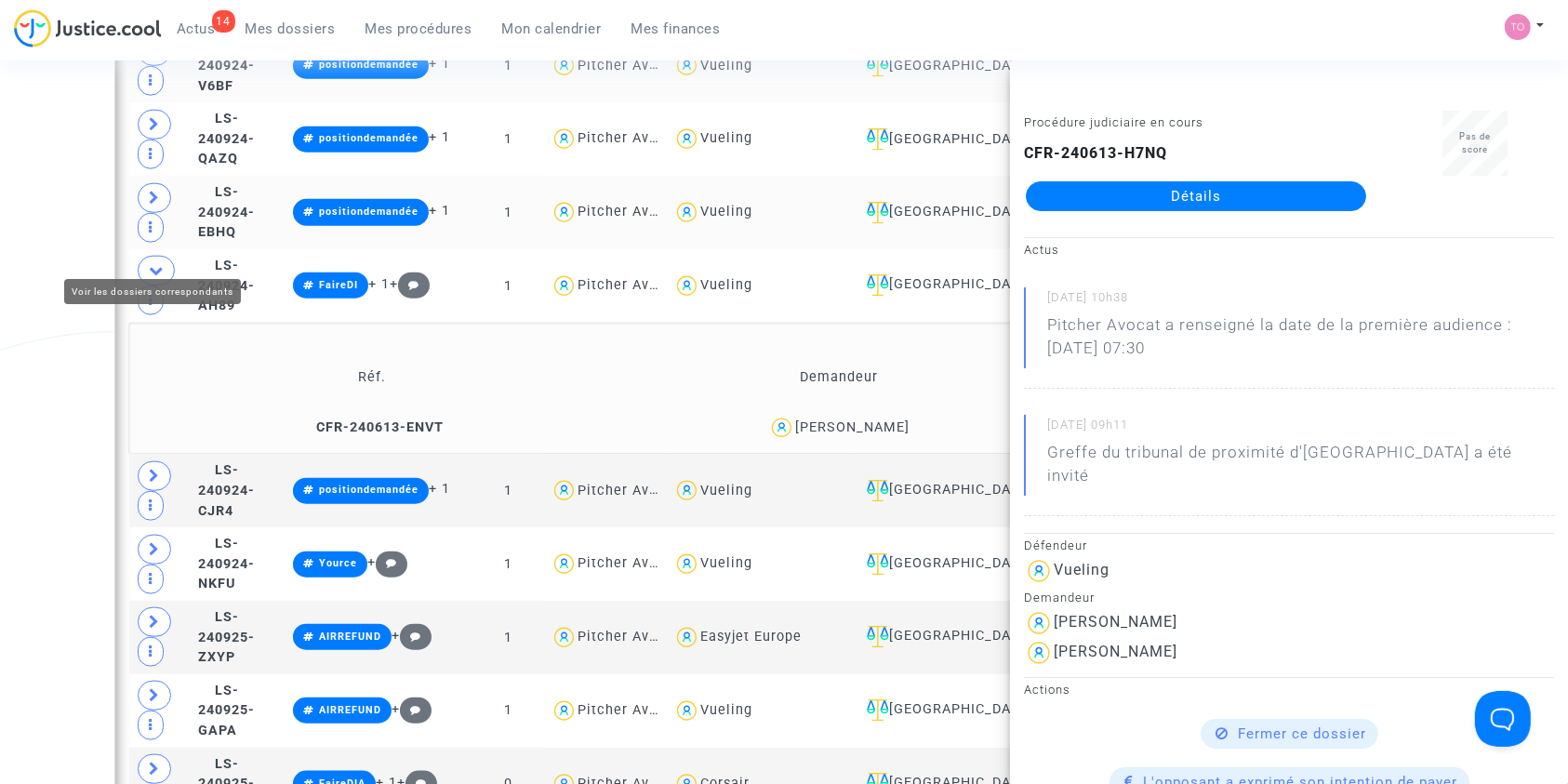
click at [155, 469] on icon at bounding box center [154, 476] width 11 height 14
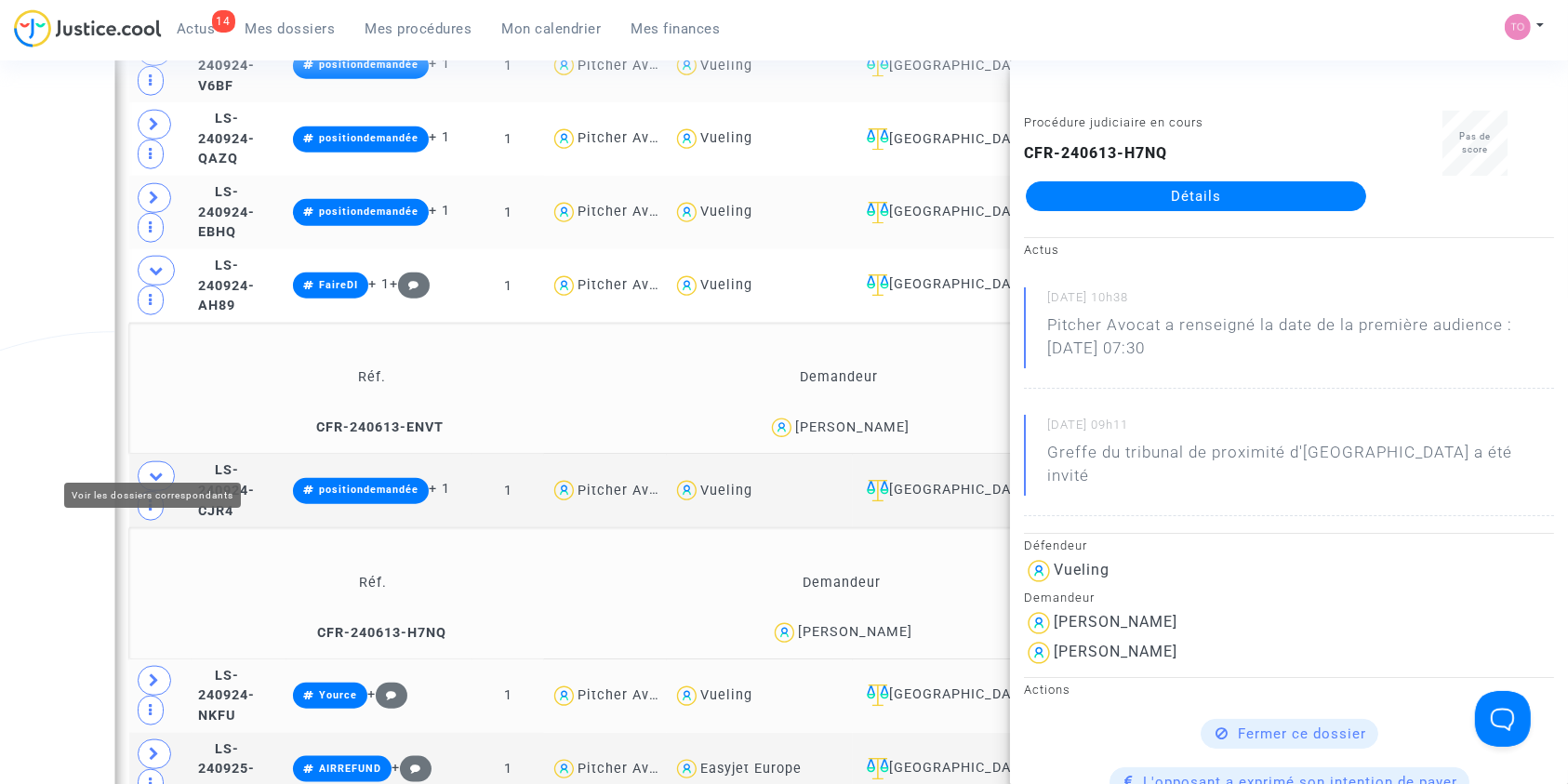
click at [148, 673] on icon at bounding box center [154, 680] width 11 height 14
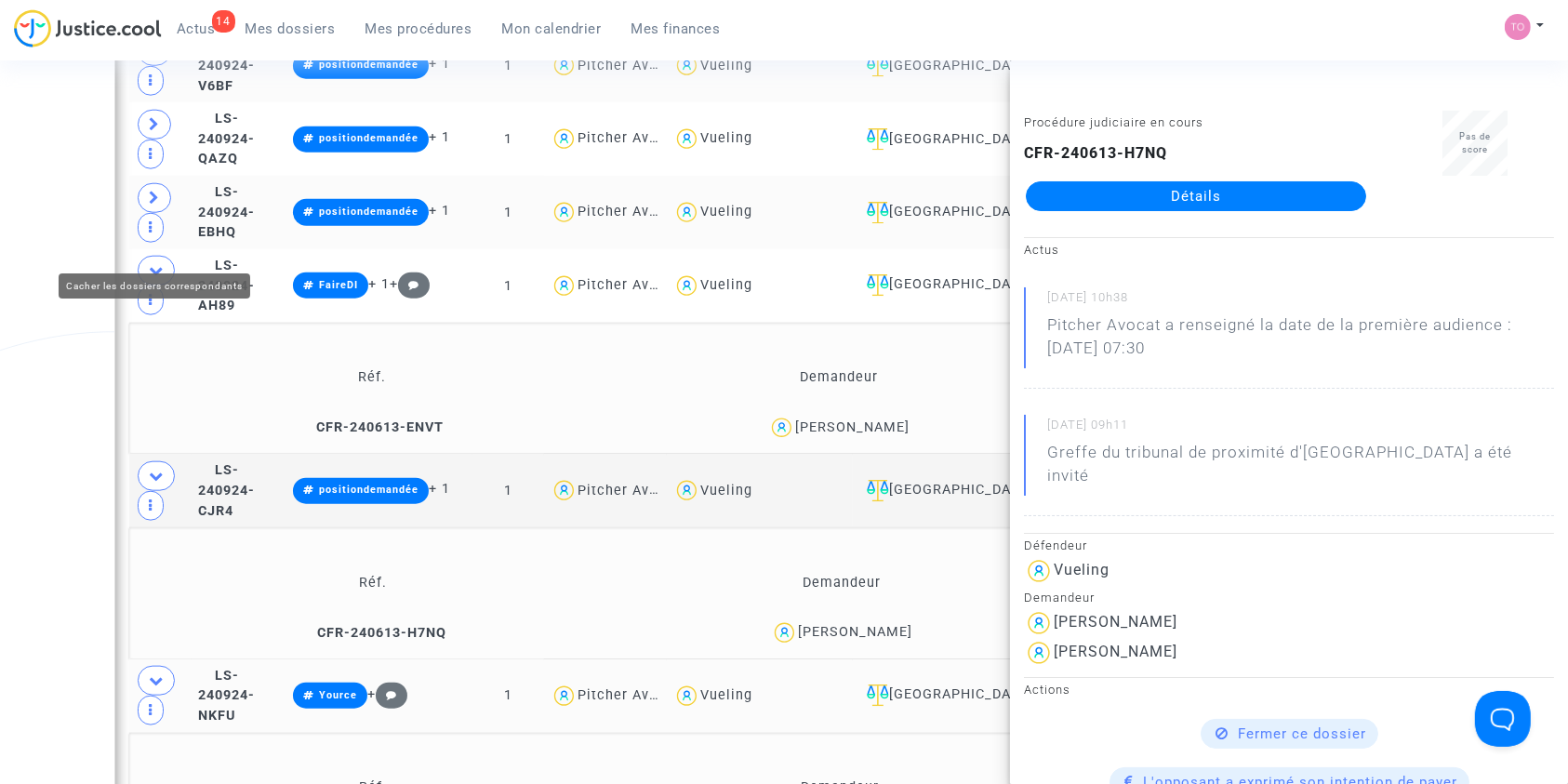
click at [148, 469] on icon at bounding box center [156, 476] width 15 height 14
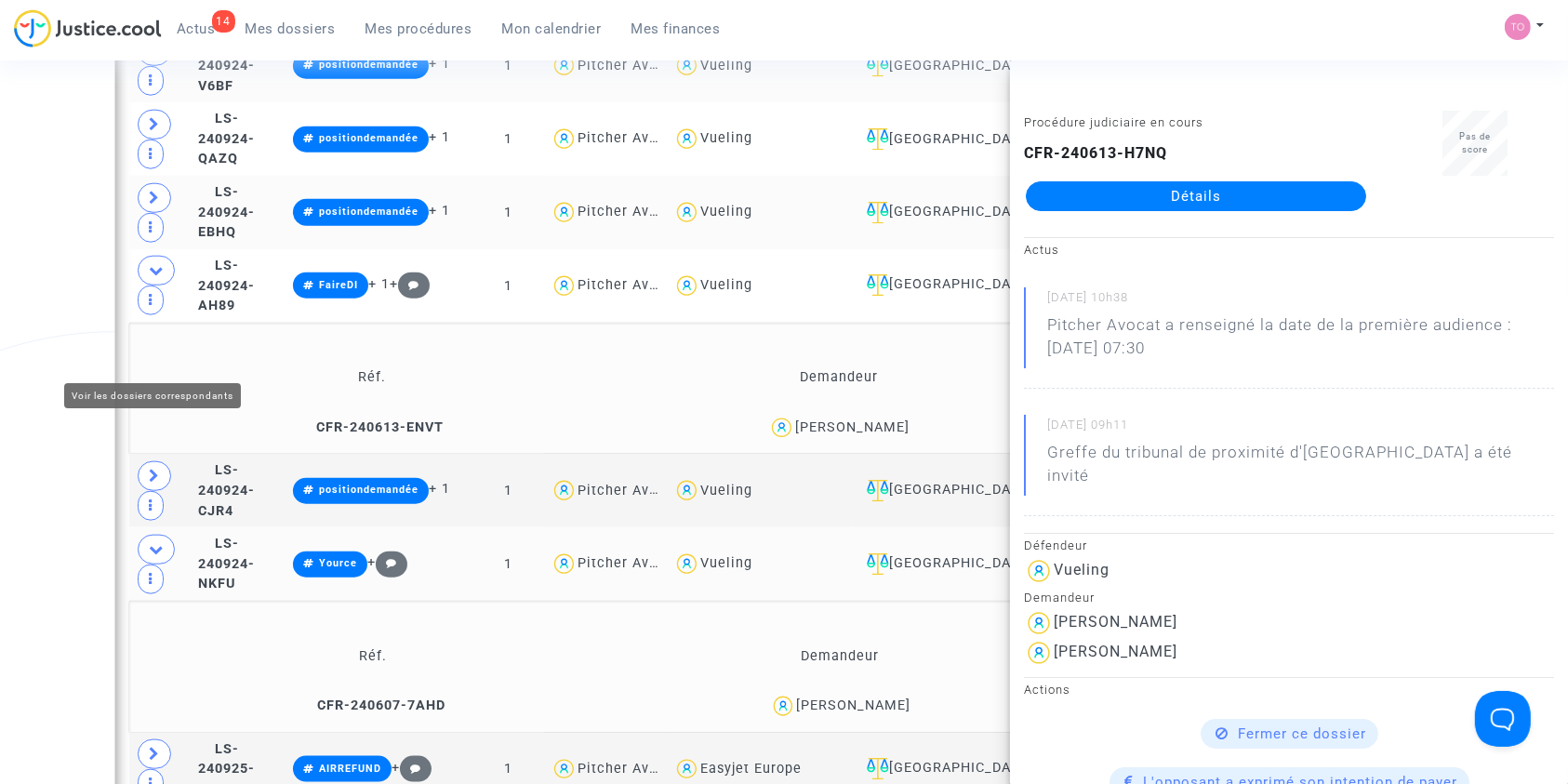
scroll to position [1803, 0]
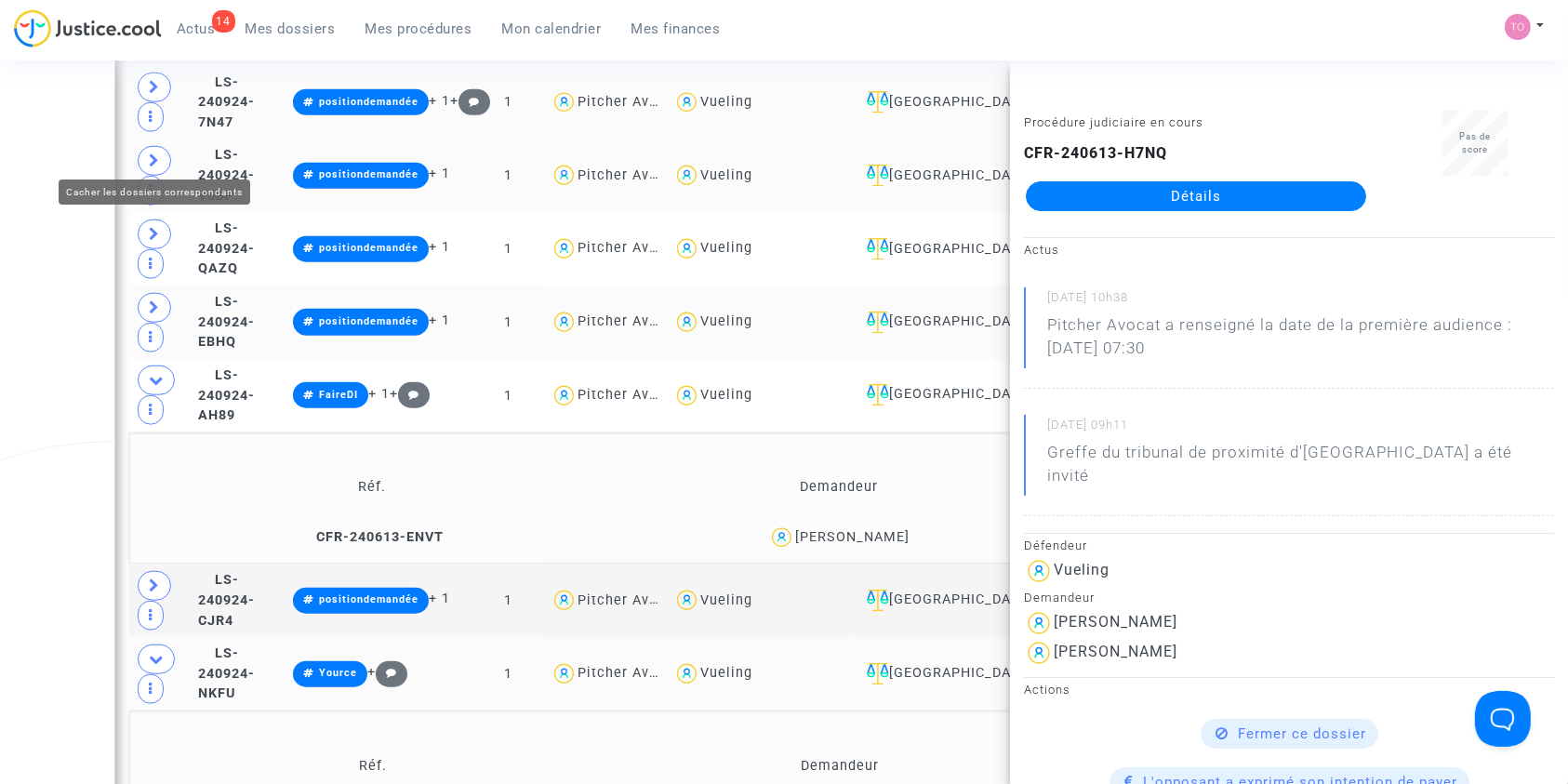
click at [154, 373] on icon at bounding box center [156, 380] width 15 height 14
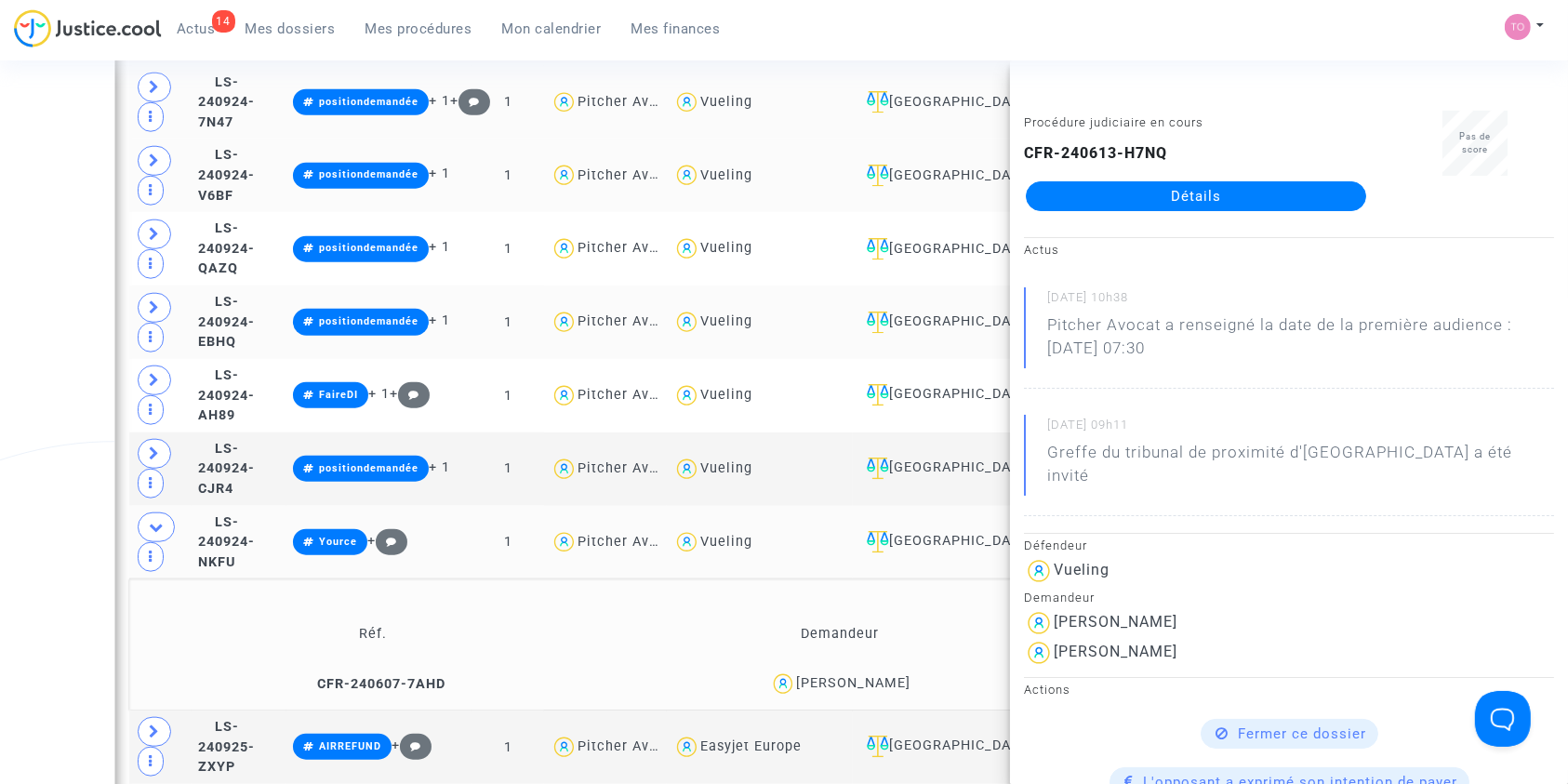
click at [896, 675] on div "Jean Charles Ponelle" at bounding box center [853, 683] width 114 height 16
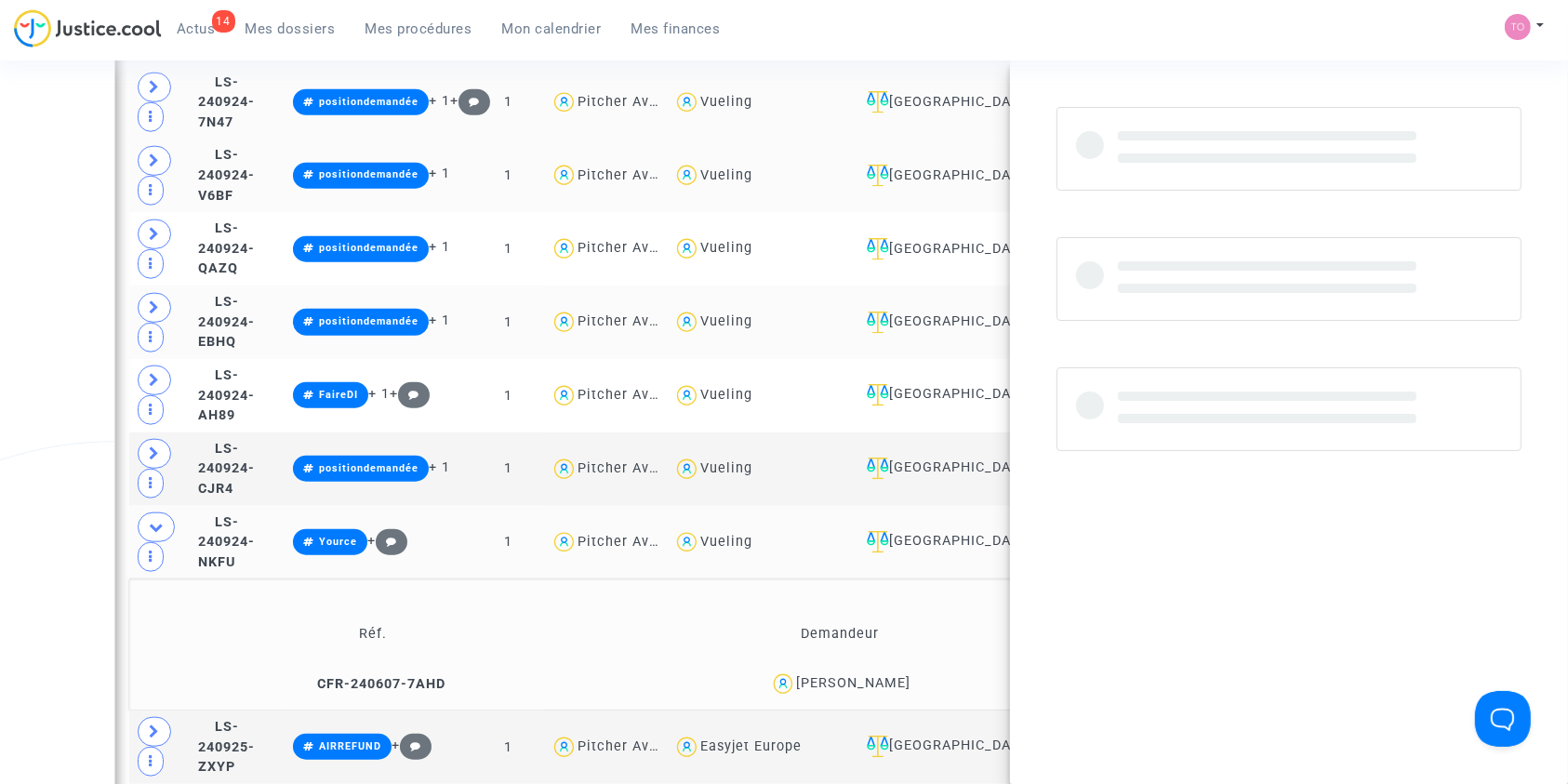
click at [896, 675] on div "Jean Charles Ponelle" at bounding box center [853, 683] width 114 height 16
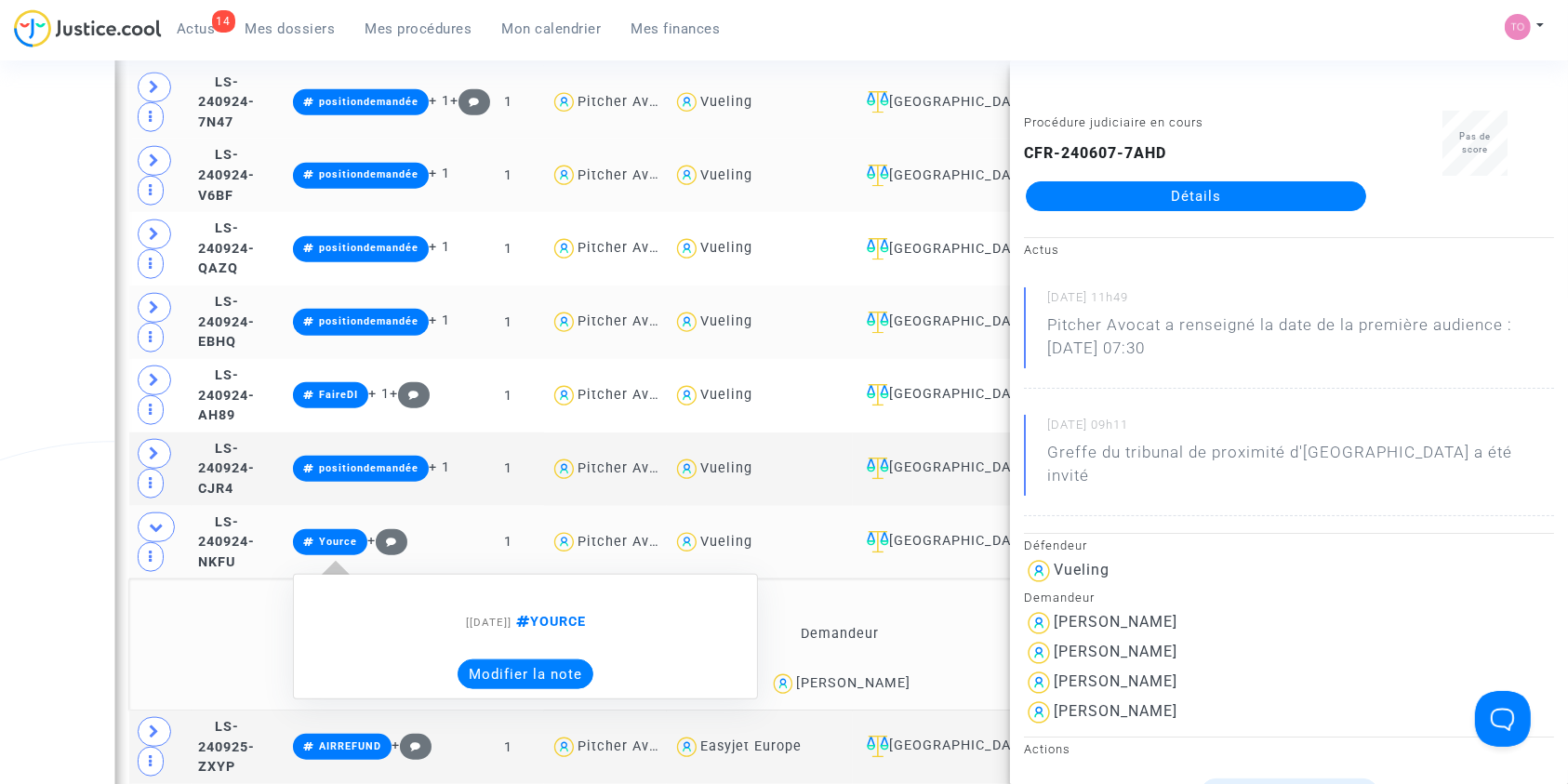
click at [576, 660] on button "Modifier la note" at bounding box center [526, 674] width 136 height 30
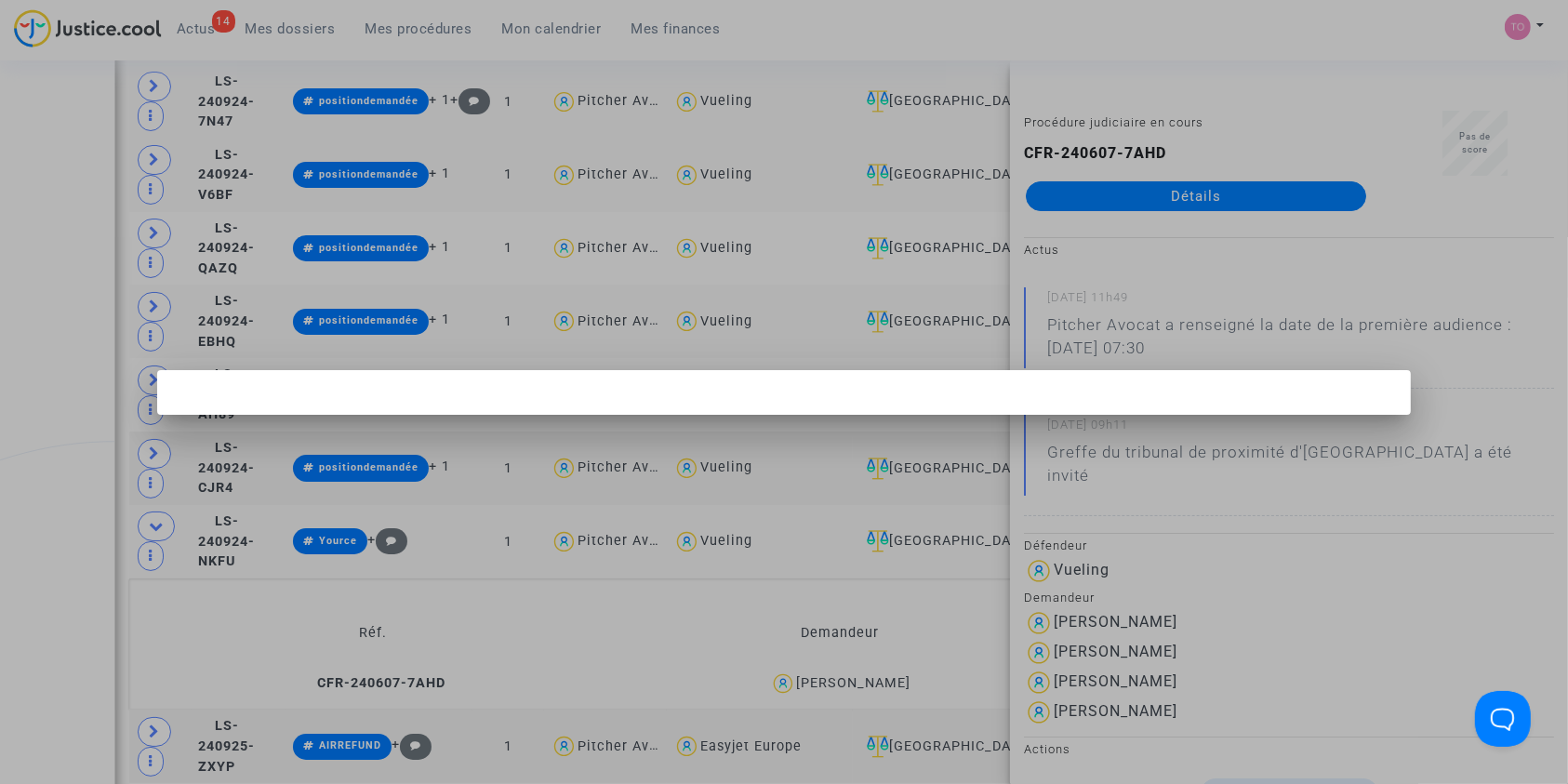
scroll to position [0, 0]
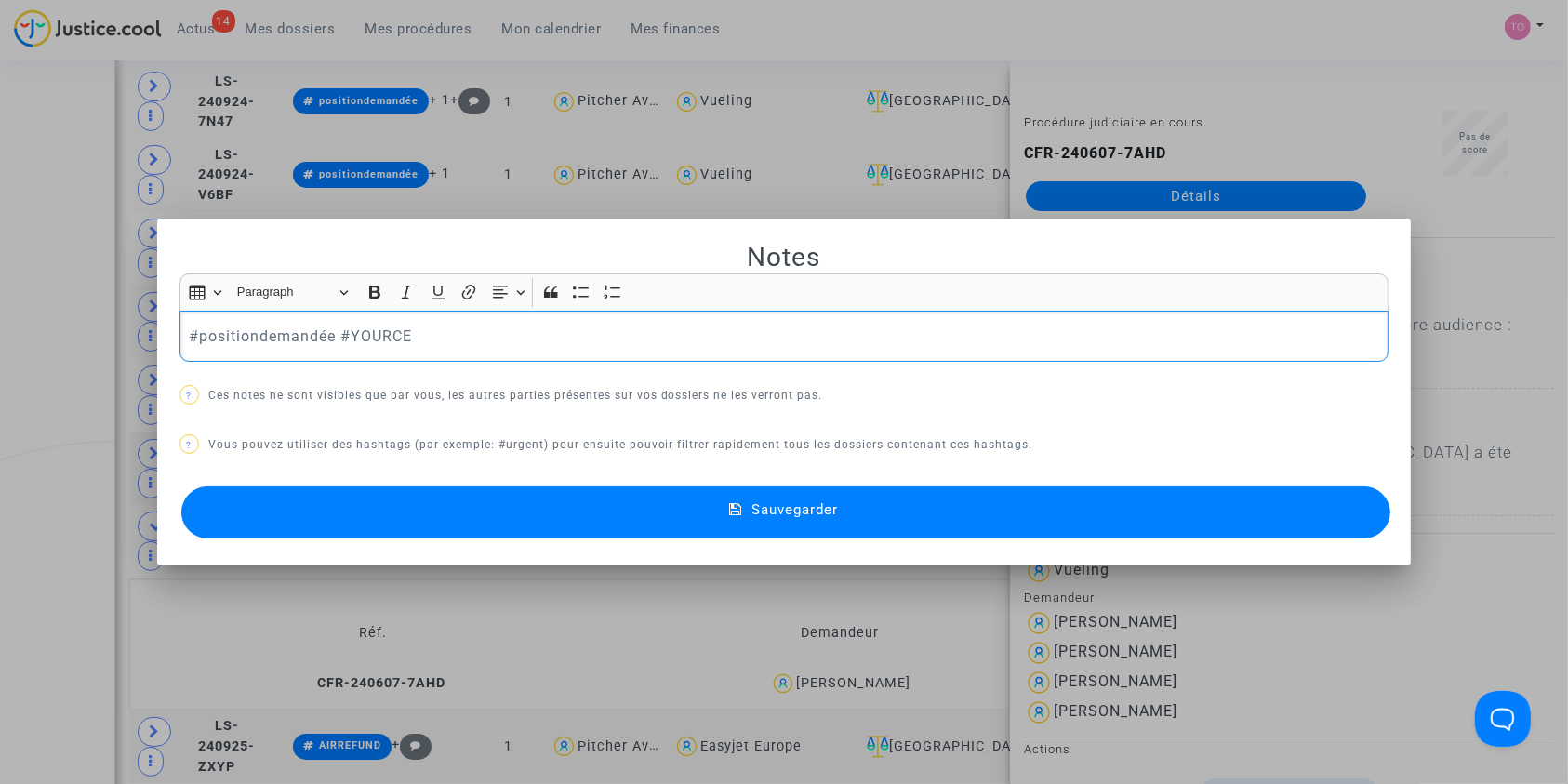
click at [472, 526] on button "Sauvegarder" at bounding box center [786, 512] width 1210 height 52
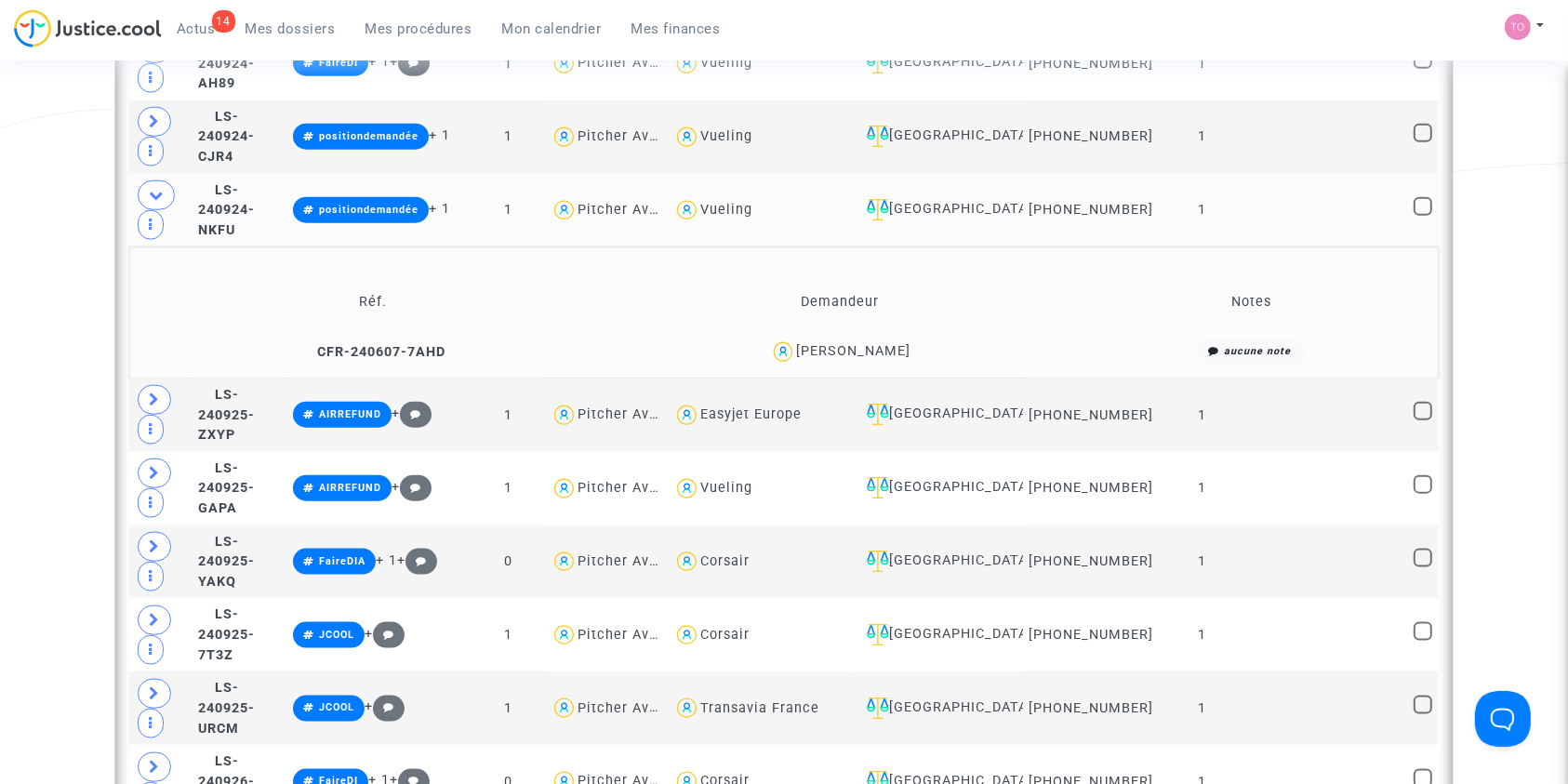
scroll to position [1911, 0]
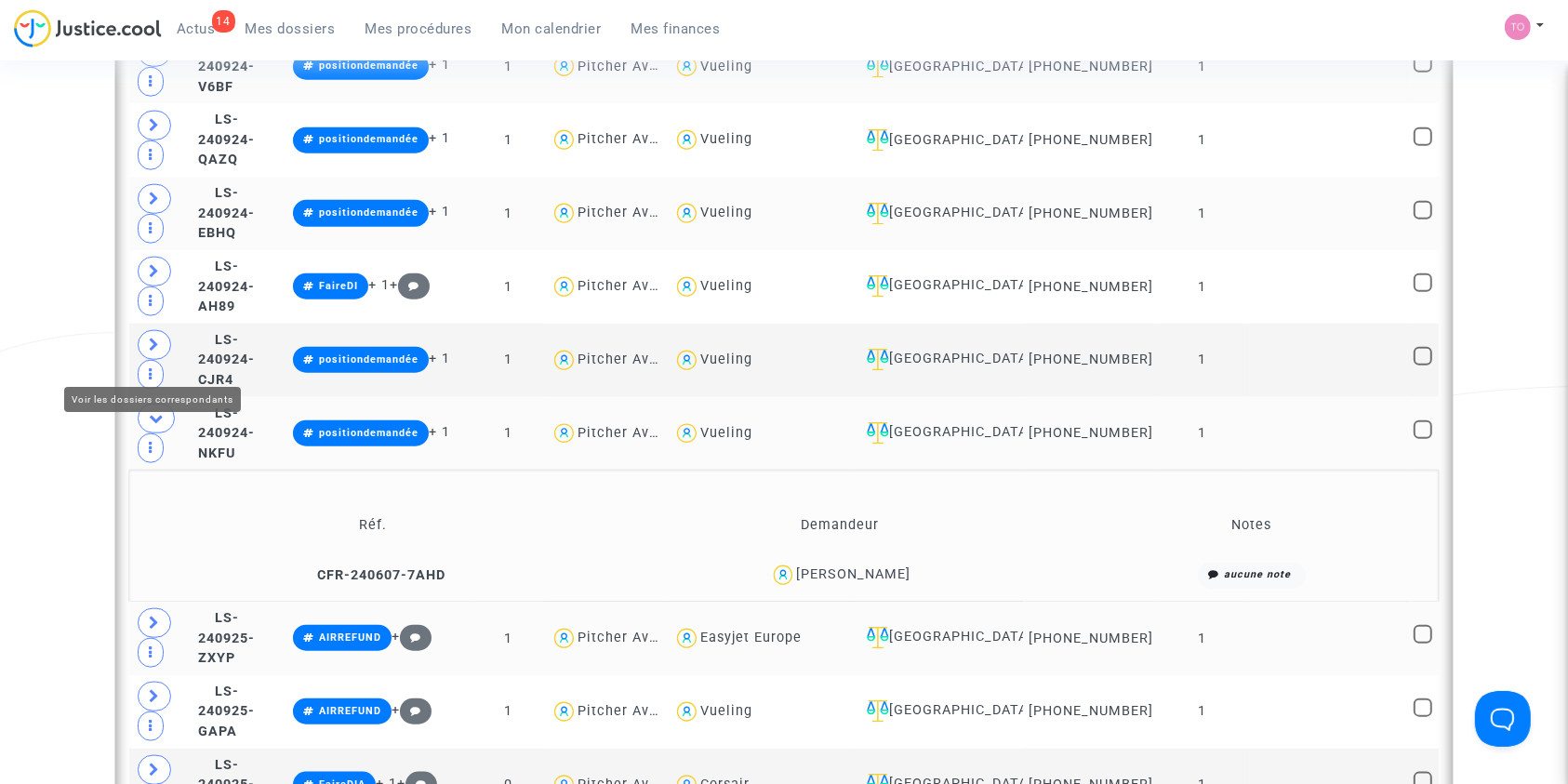
click at [154, 616] on icon at bounding box center [154, 622] width 11 height 14
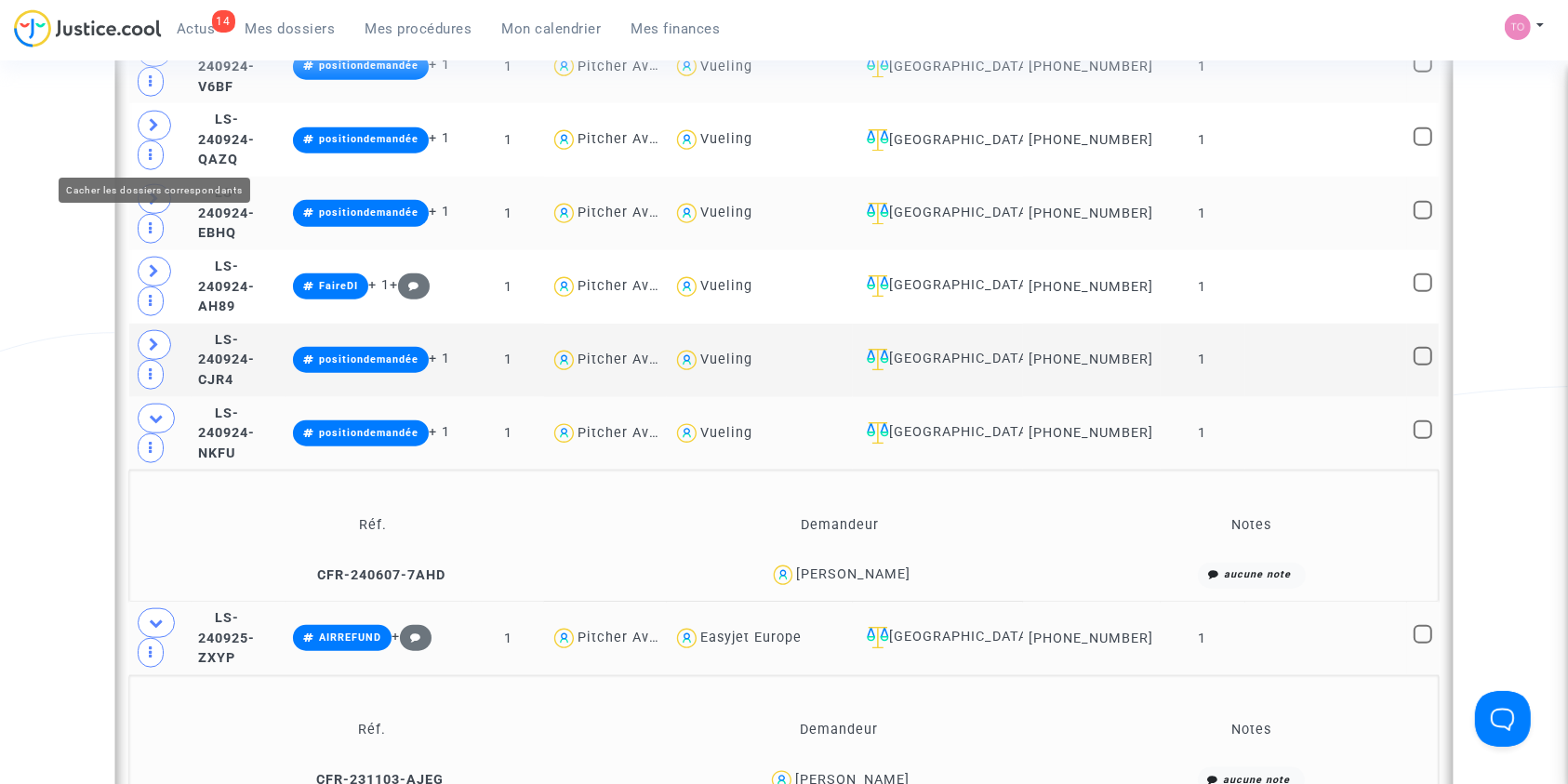
click at [158, 411] on icon at bounding box center [156, 417] width 15 height 14
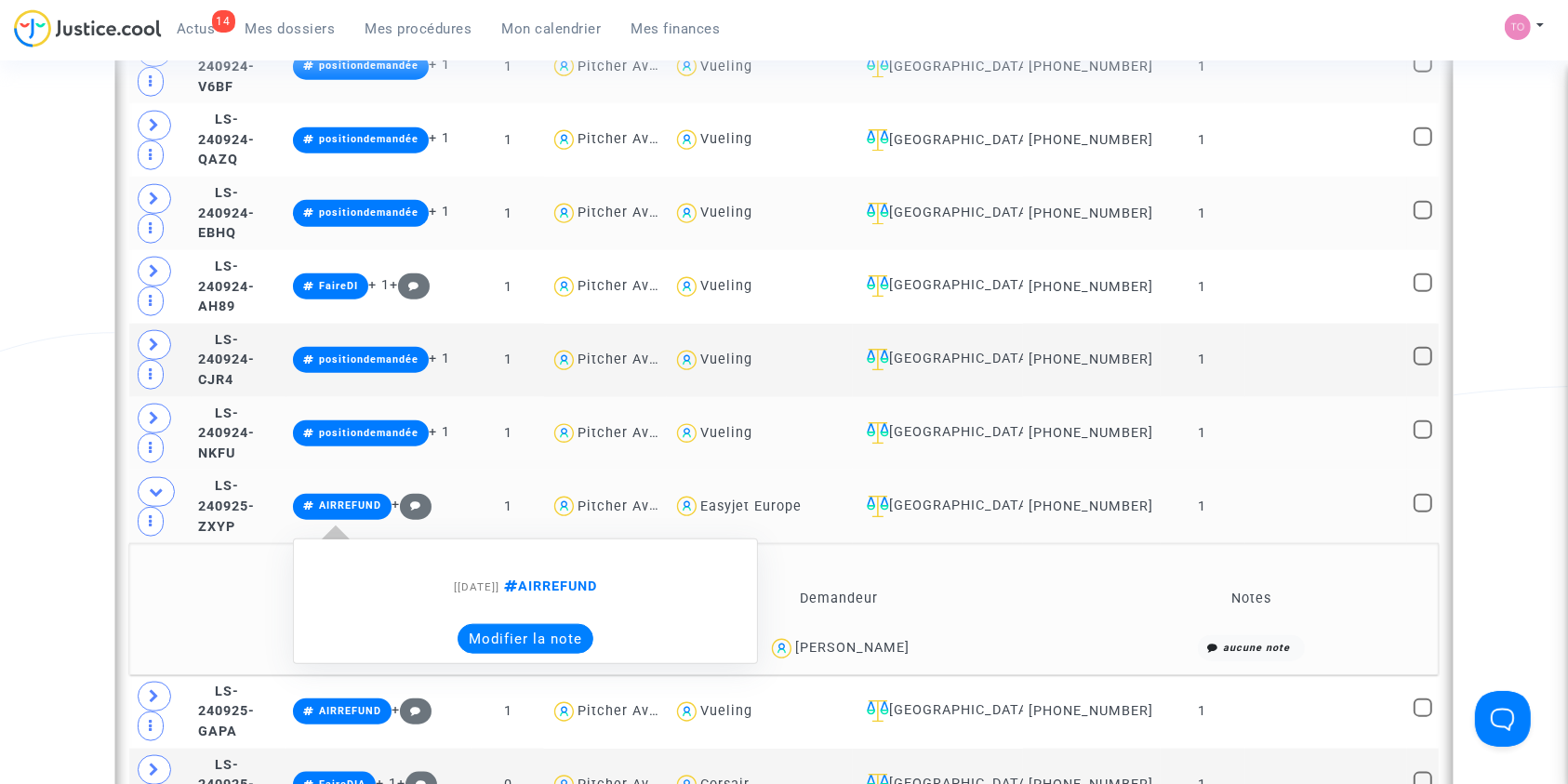
click at [871, 639] on div "Pierre Soussy" at bounding box center [852, 647] width 114 height 16
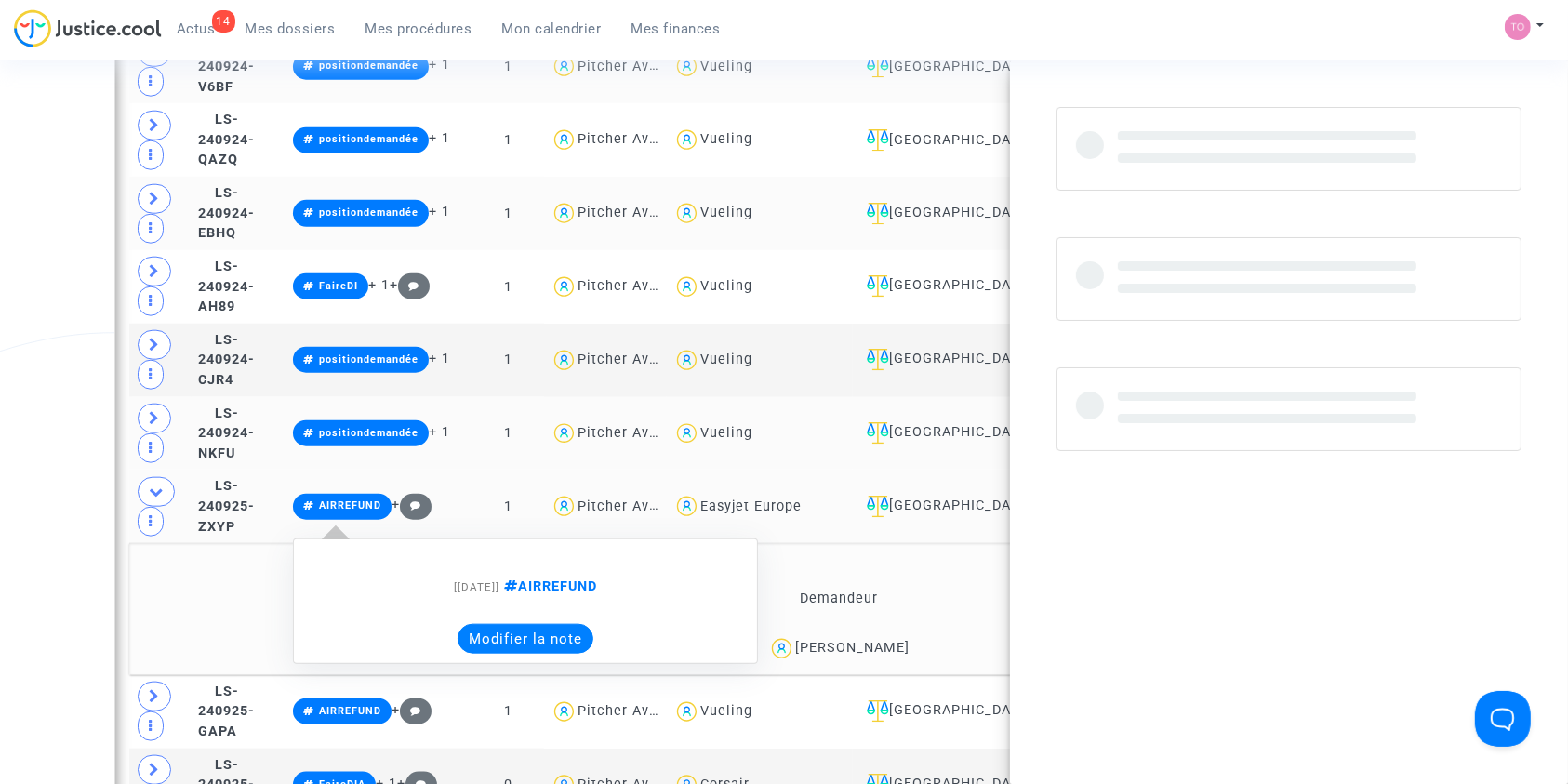
click at [871, 639] on div "Pierre Soussy" at bounding box center [852, 647] width 114 height 16
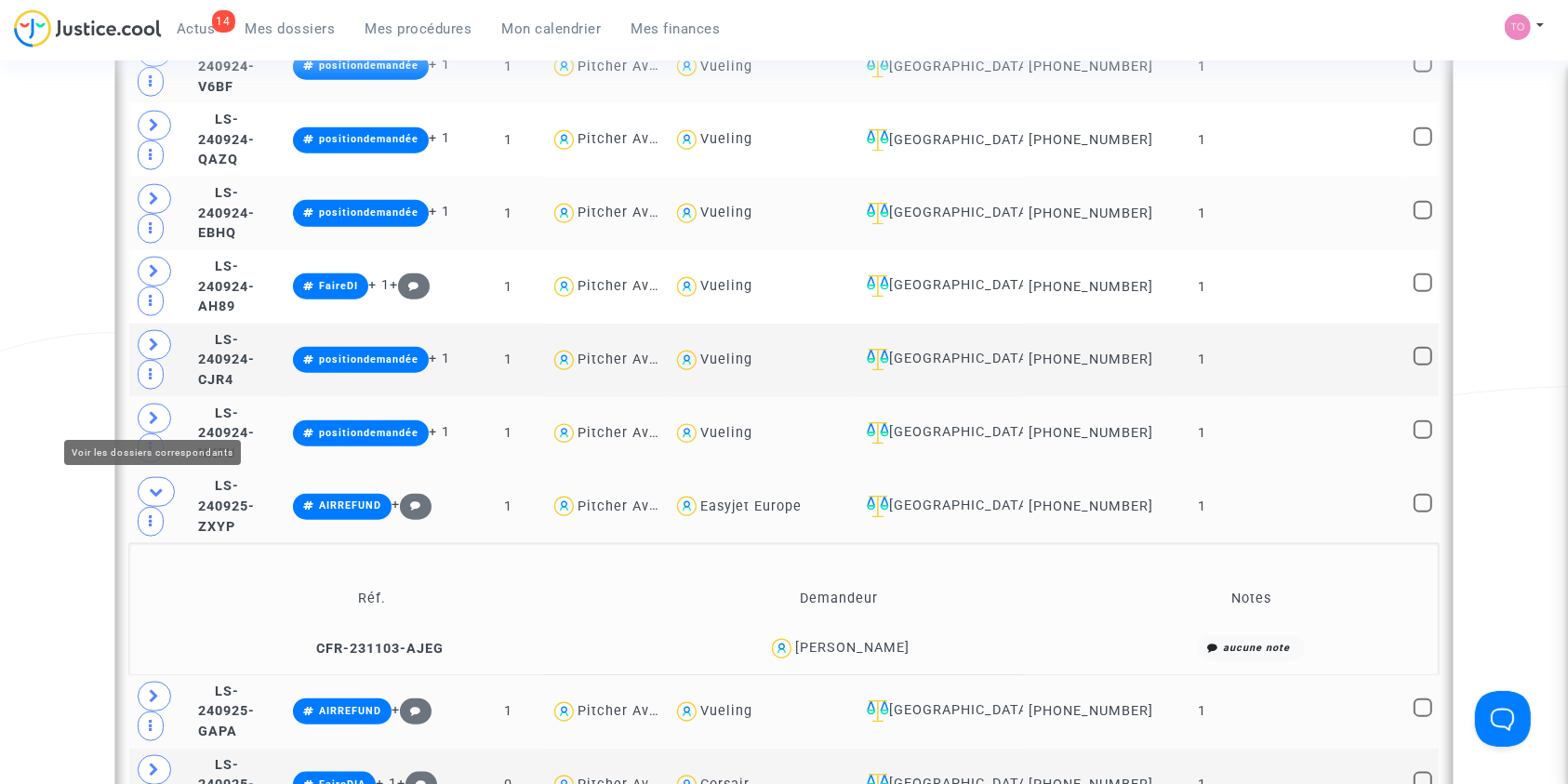
click at [156, 689] on icon at bounding box center [154, 696] width 11 height 14
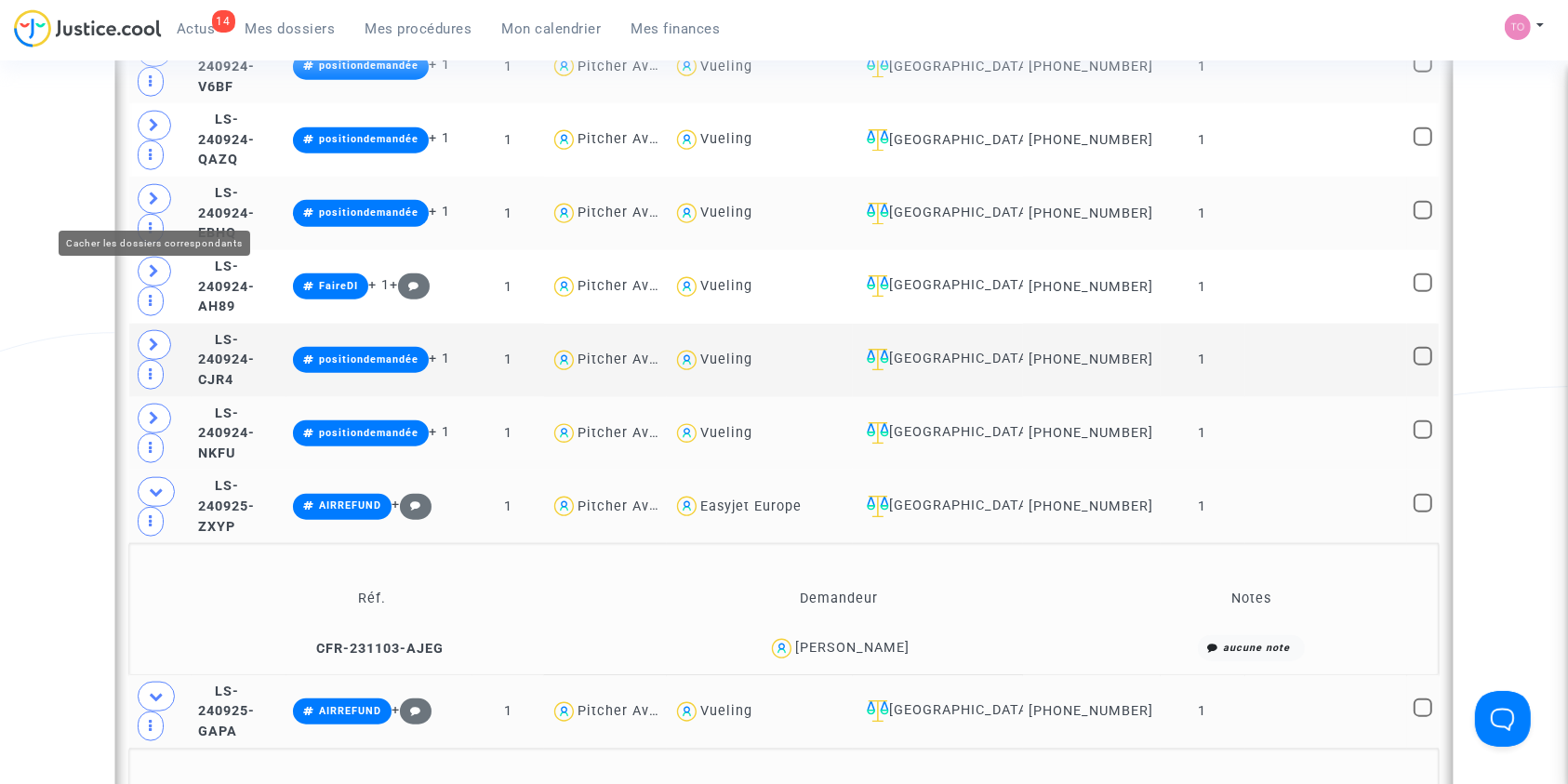
click at [160, 484] on icon at bounding box center [156, 491] width 15 height 14
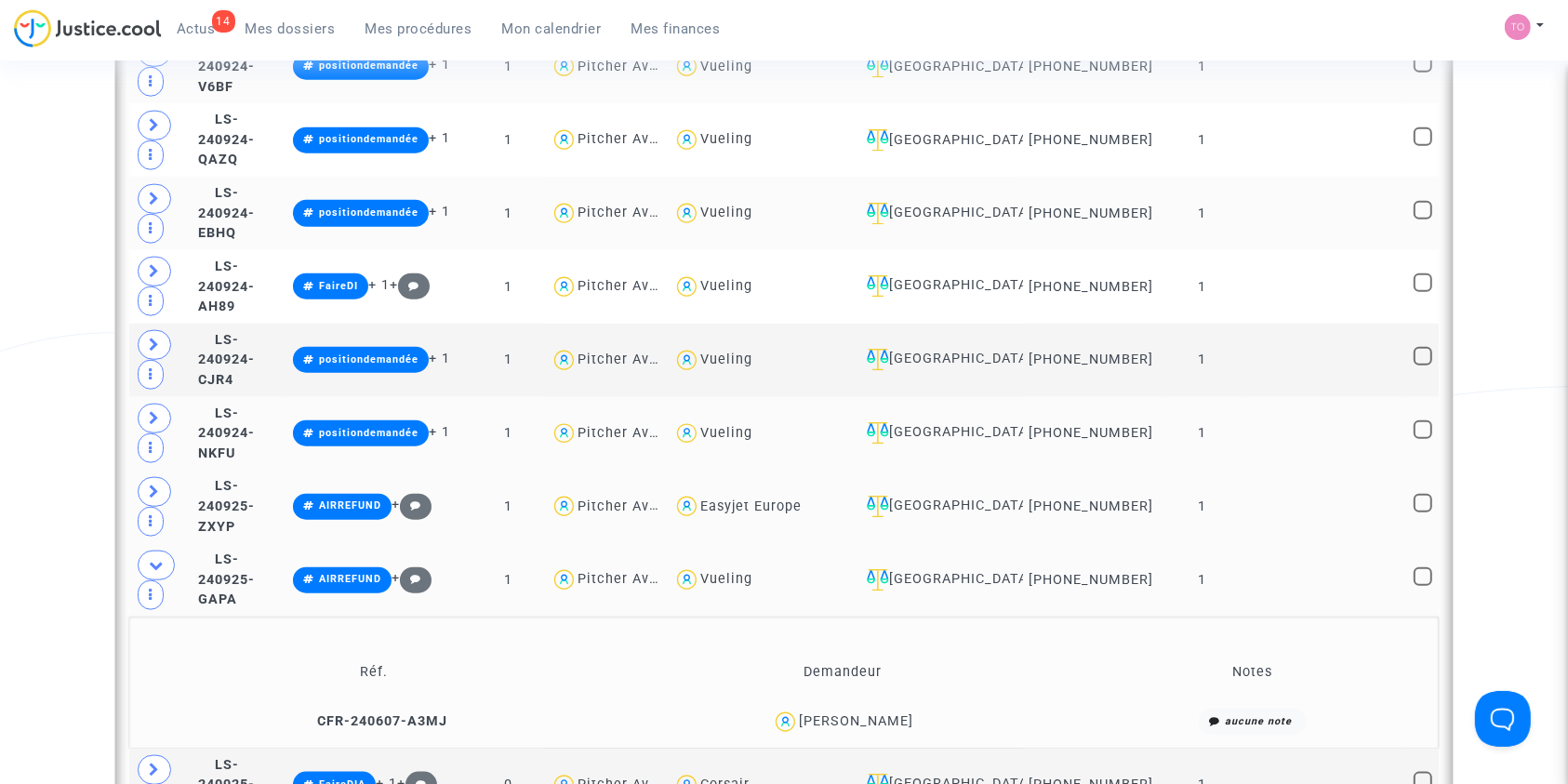
click at [876, 713] on div "mehdi DELMAS" at bounding box center [855, 721] width 114 height 16
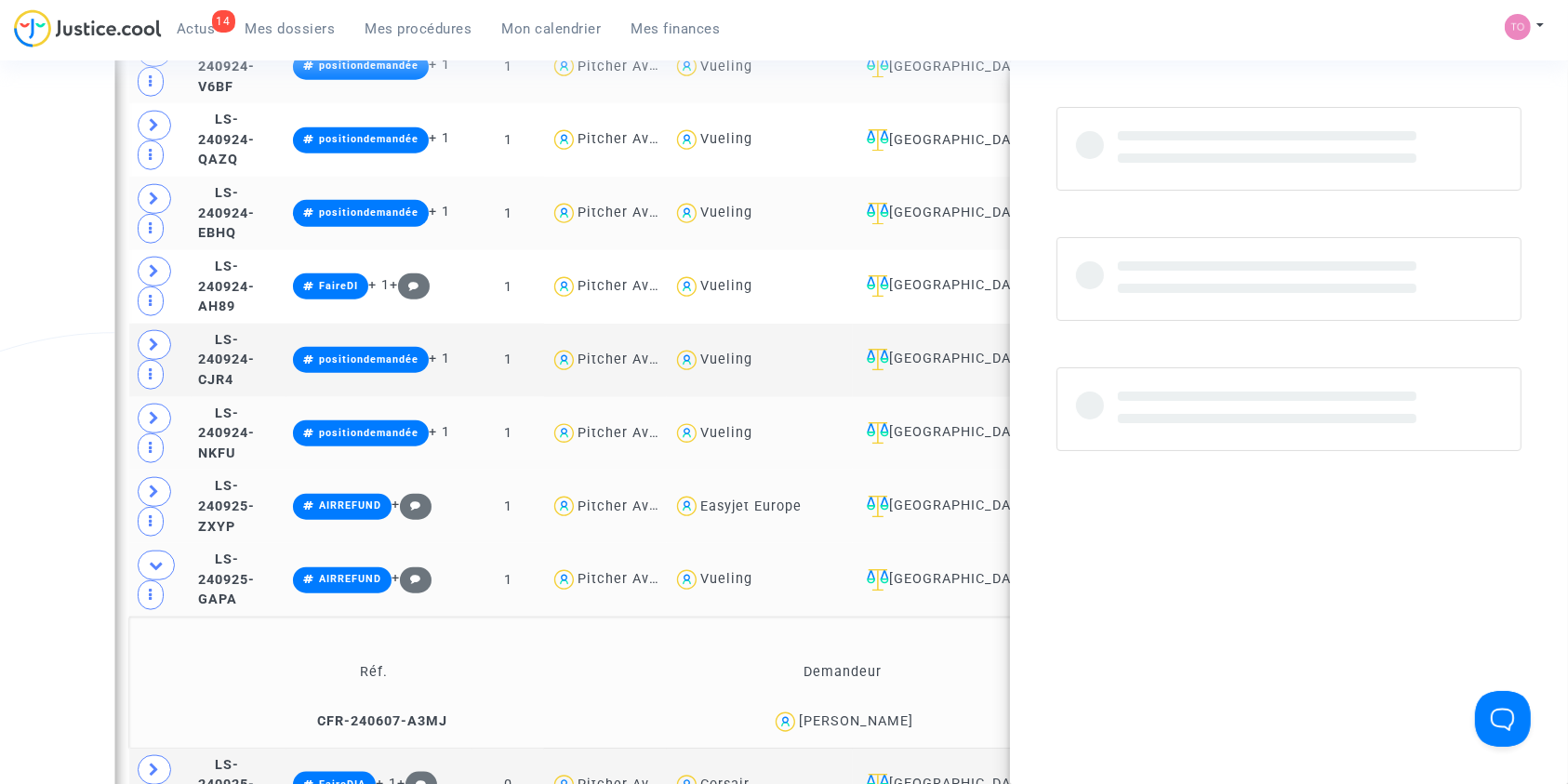
click at [876, 713] on div "mehdi DELMAS" at bounding box center [855, 721] width 114 height 16
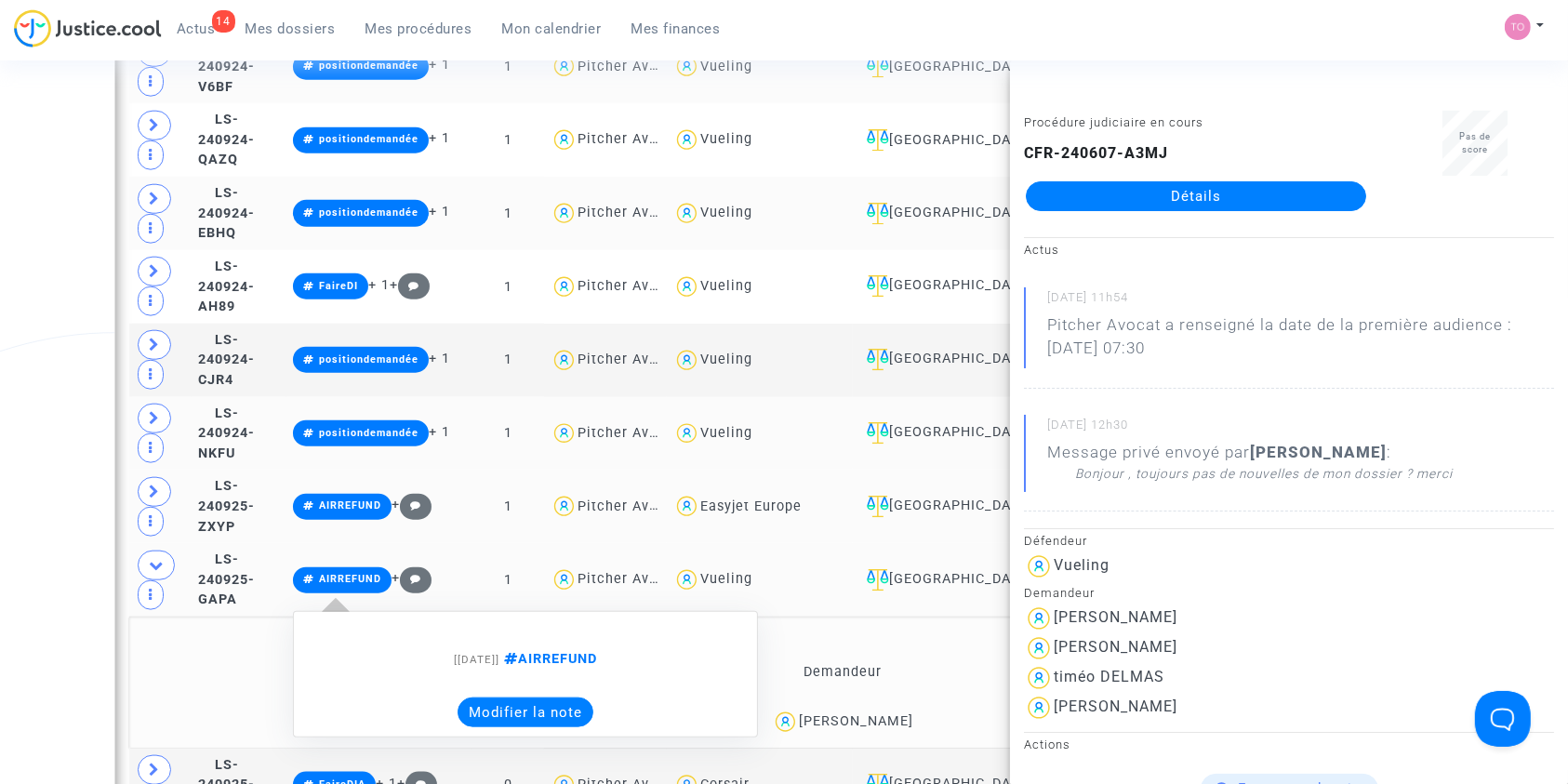
click at [590, 698] on button "Modifier la note" at bounding box center [526, 712] width 136 height 30
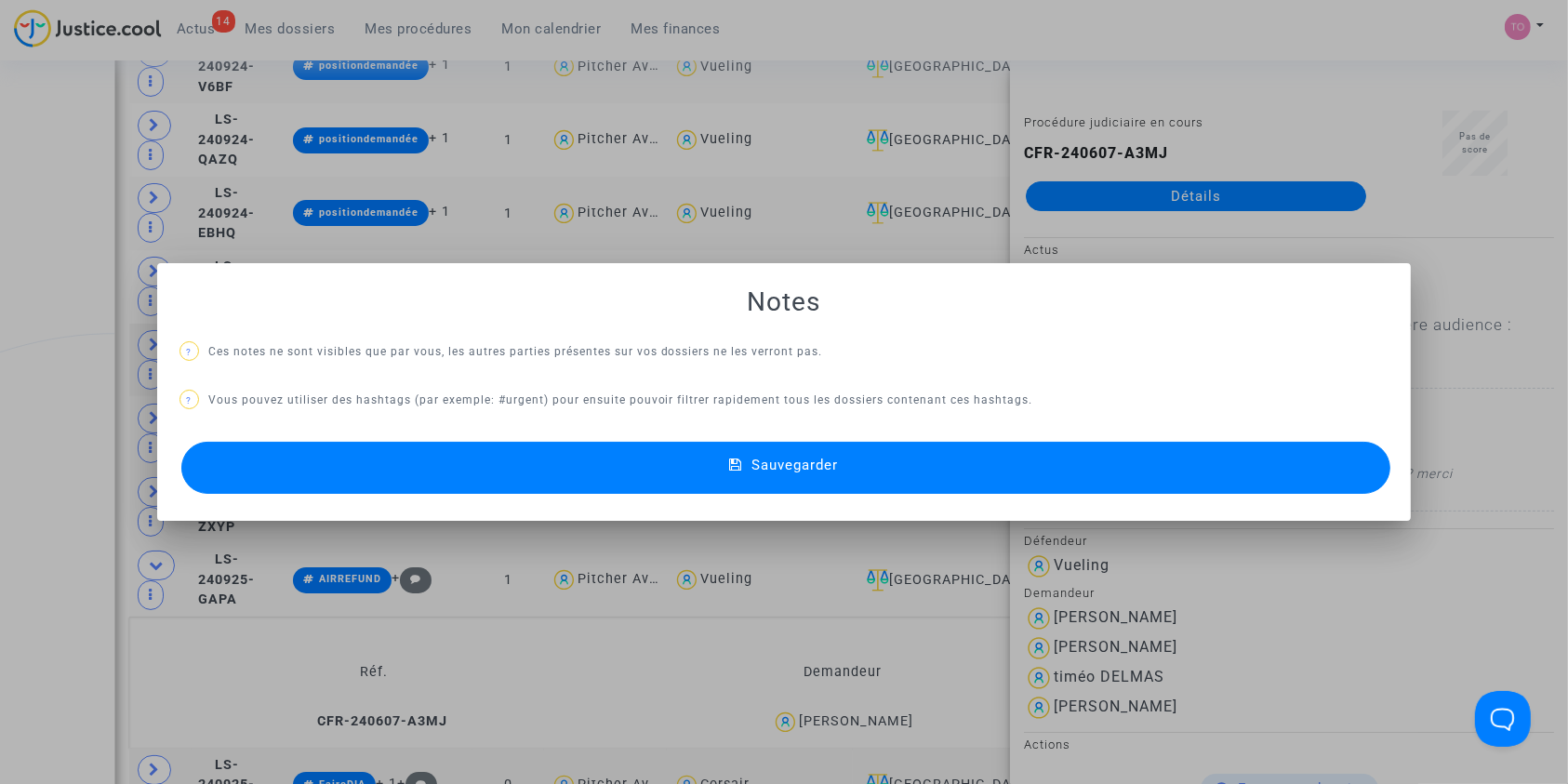
scroll to position [0, 0]
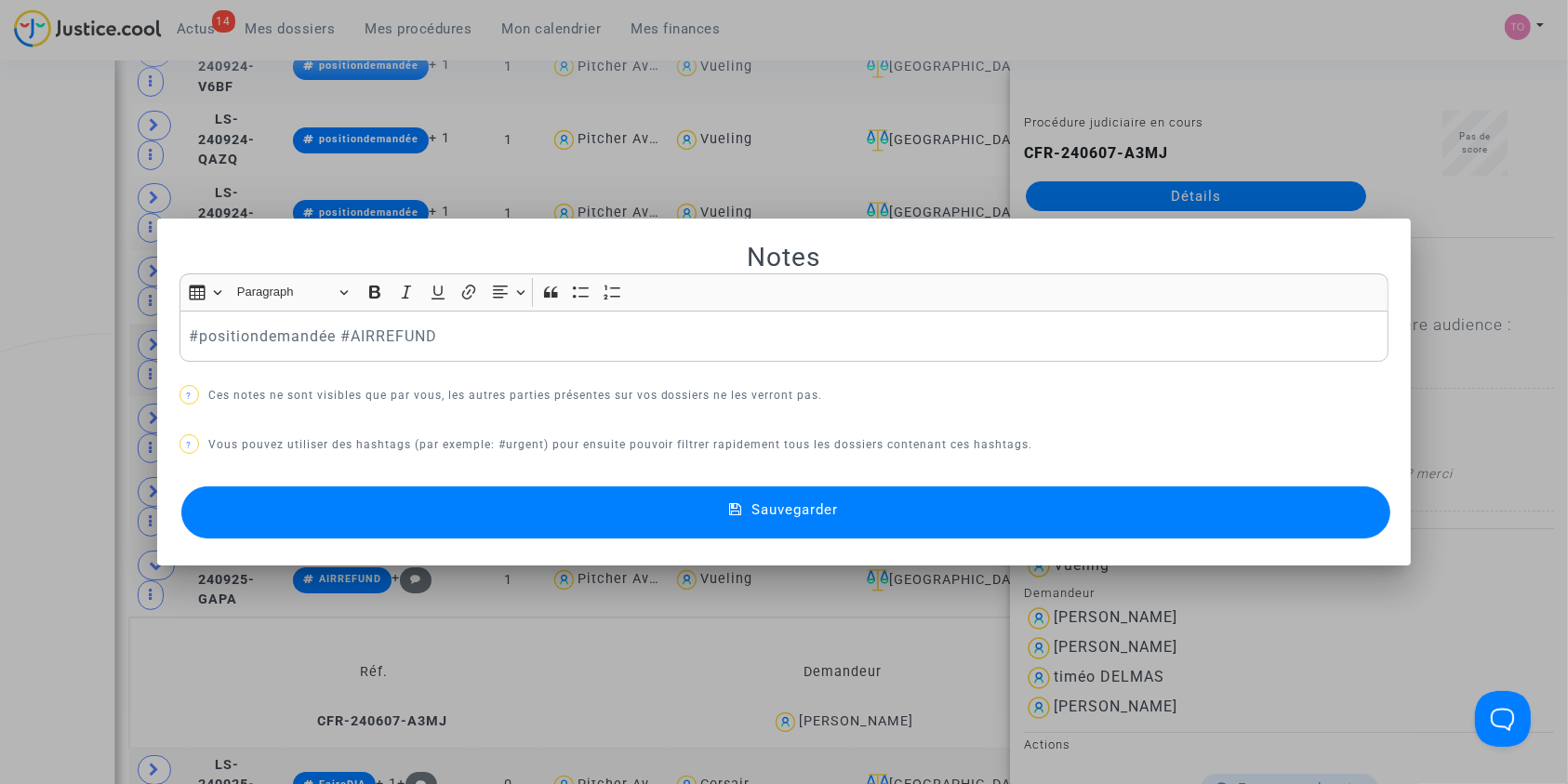
click at [552, 496] on button "Sauvegarder" at bounding box center [786, 512] width 1210 height 52
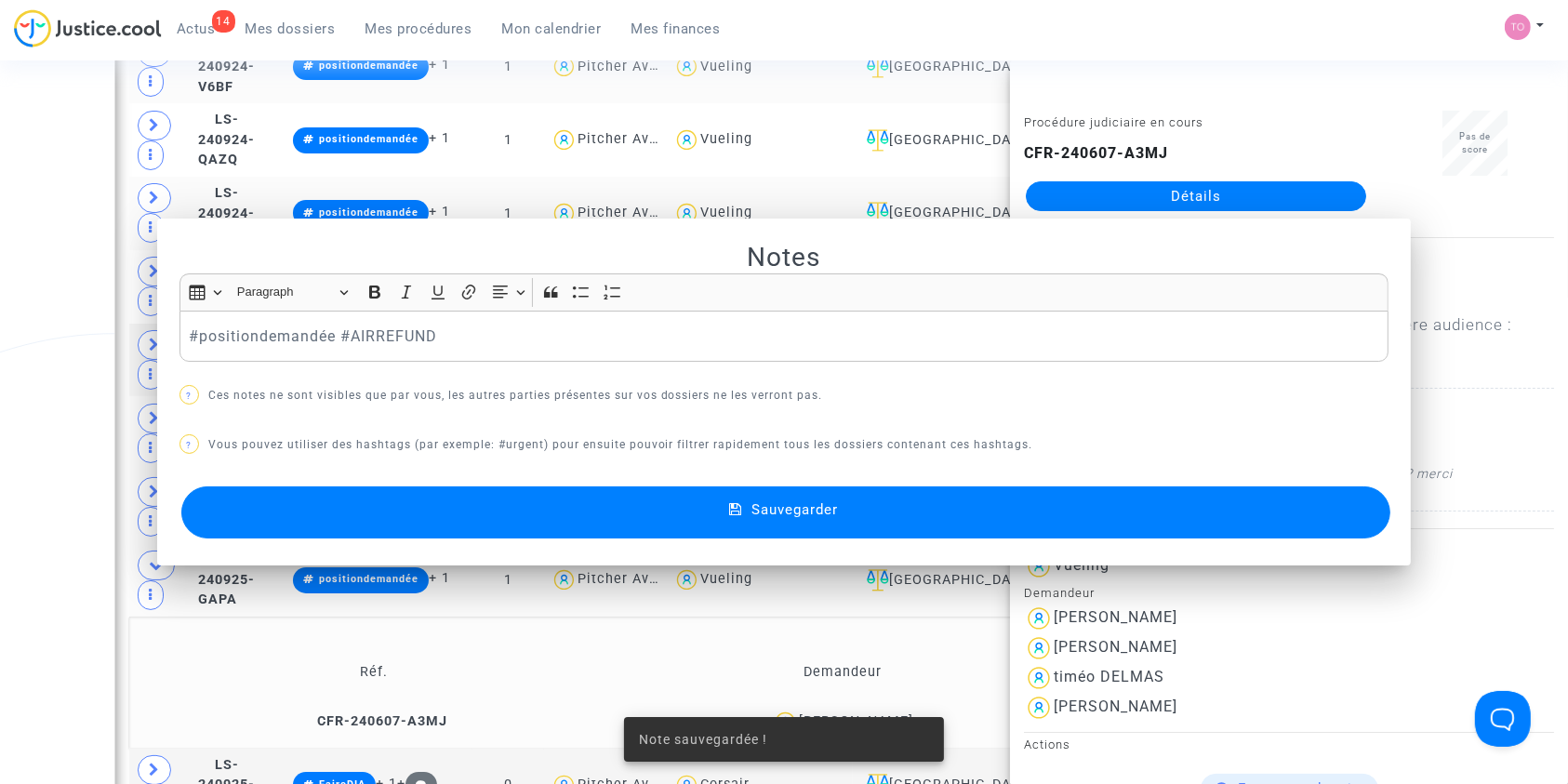
scroll to position [1911, 0]
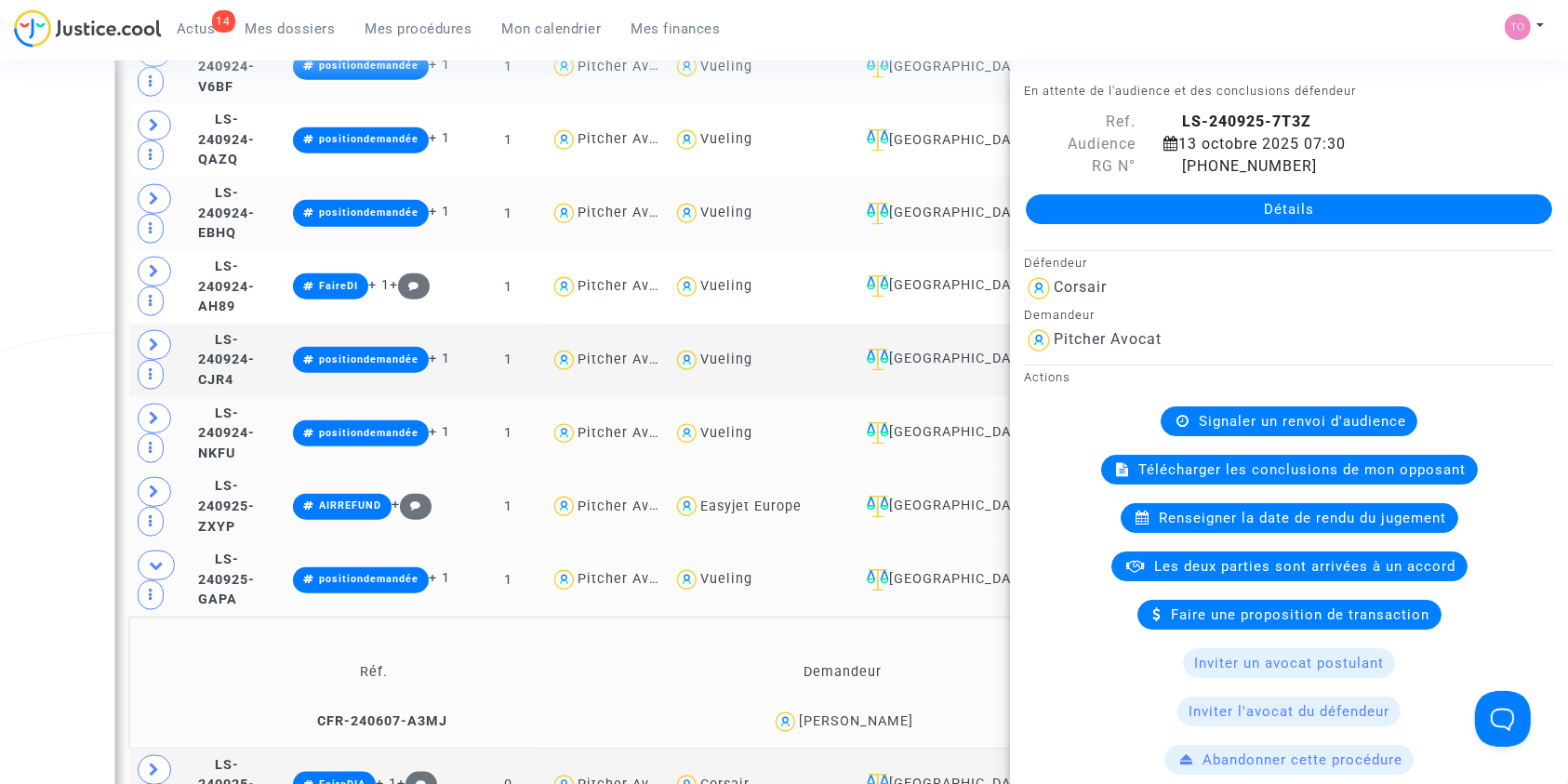
scroll to position [1985, 0]
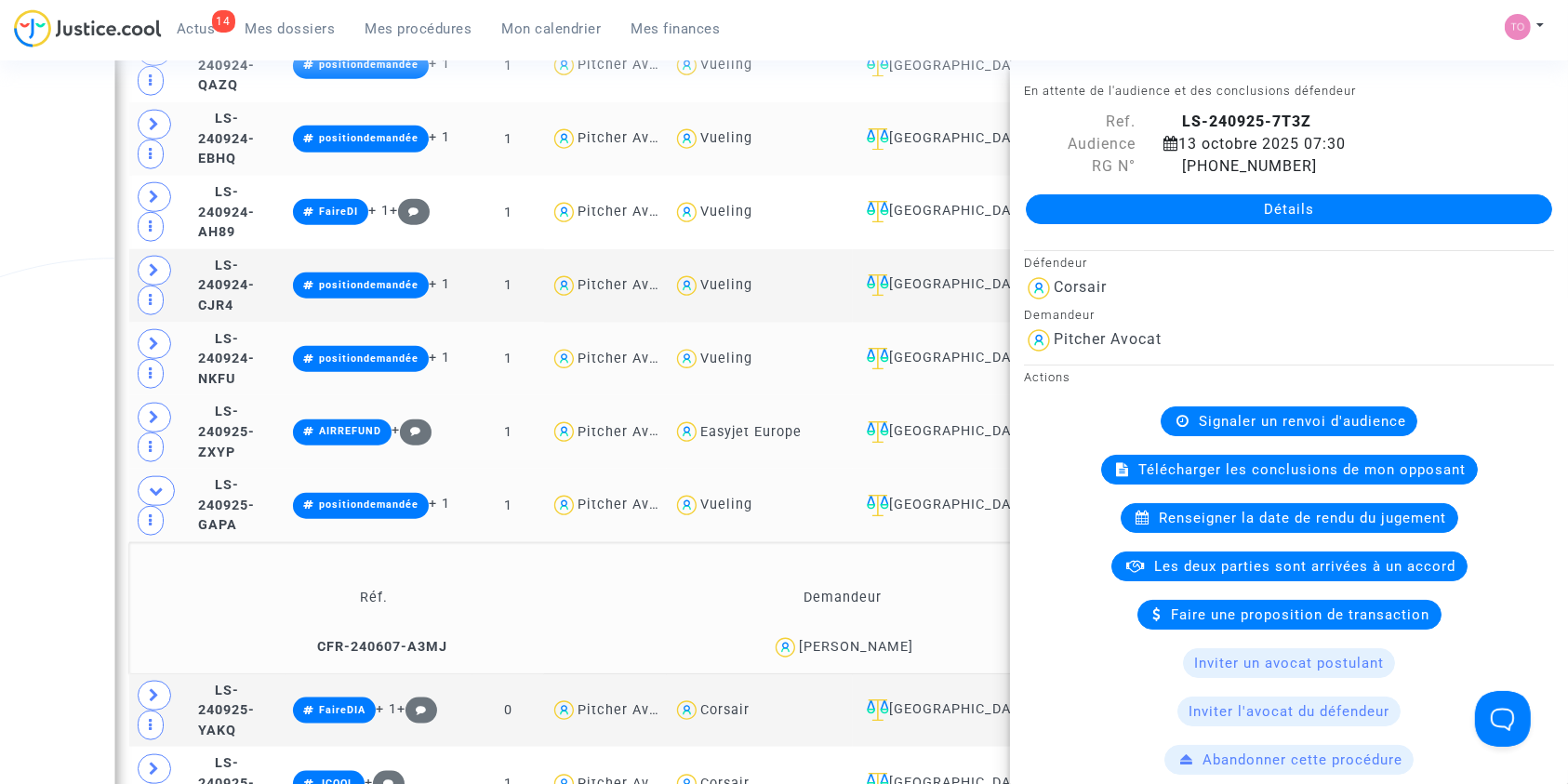
click at [68, 402] on div "Date de clôture d'instruction Date de conciliation Date d'audience Date de juge…" at bounding box center [784, 768] width 1568 height 5205
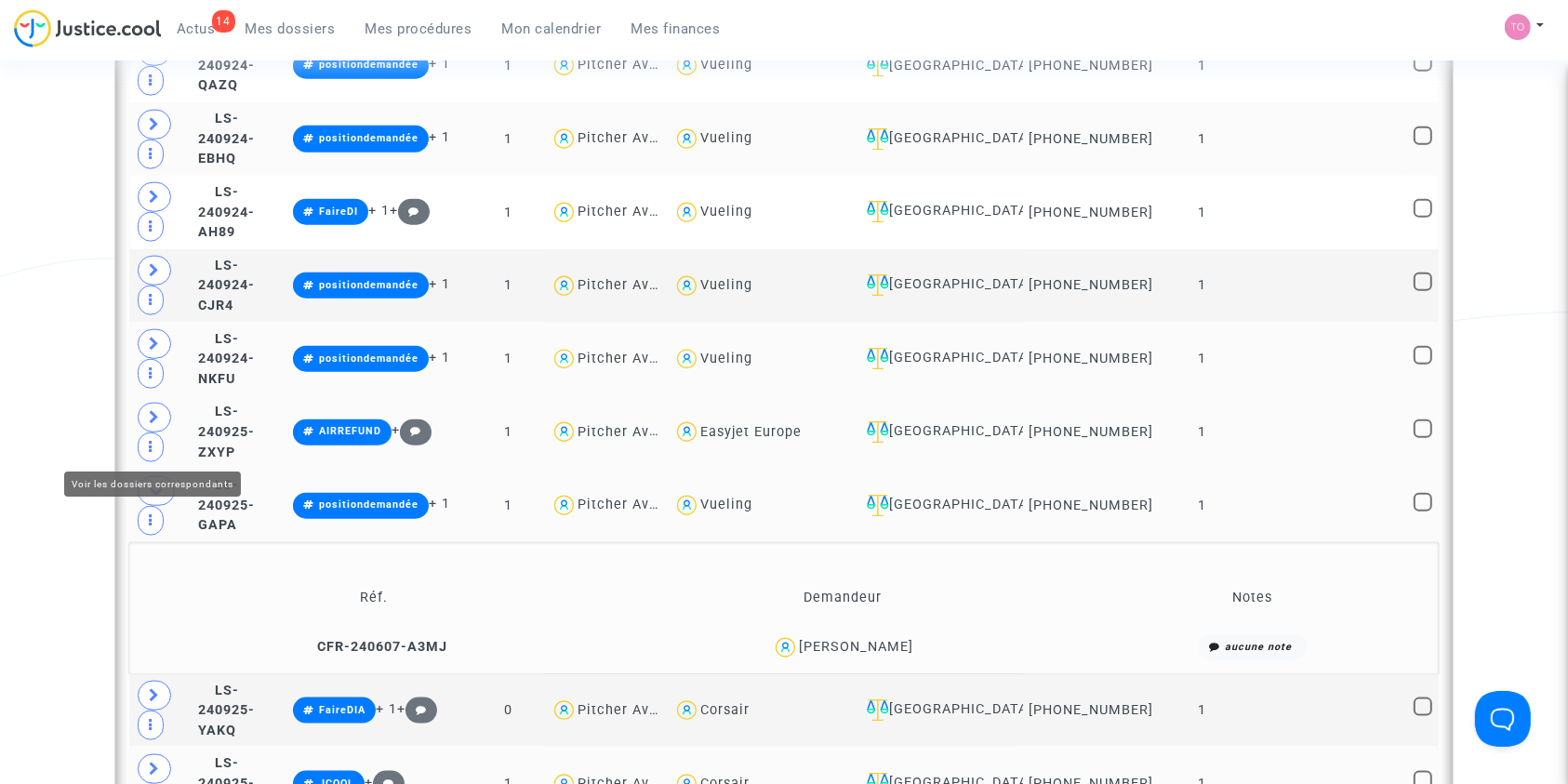
click at [154, 762] on icon at bounding box center [154, 769] width 11 height 14
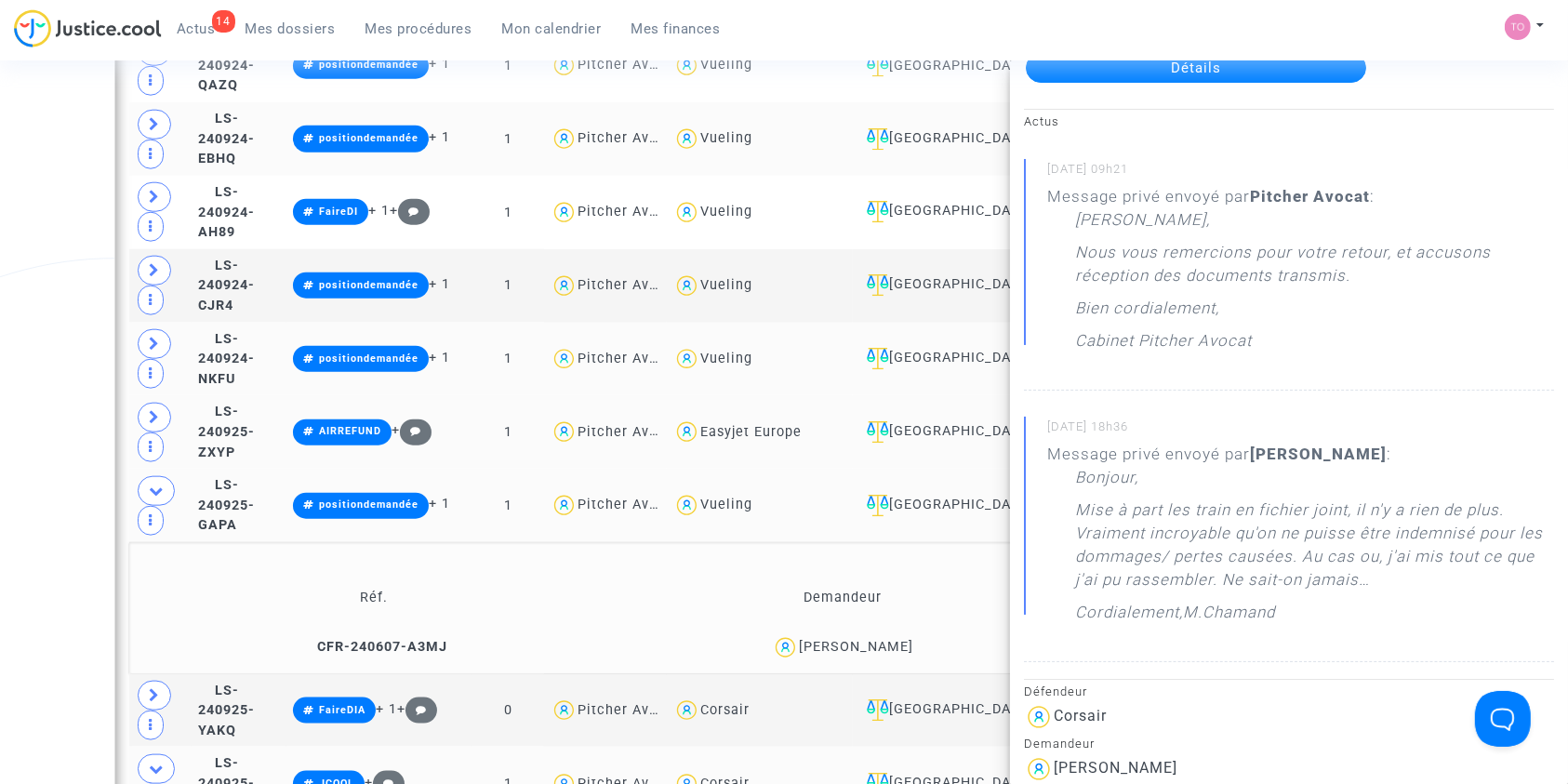
scroll to position [133, 0]
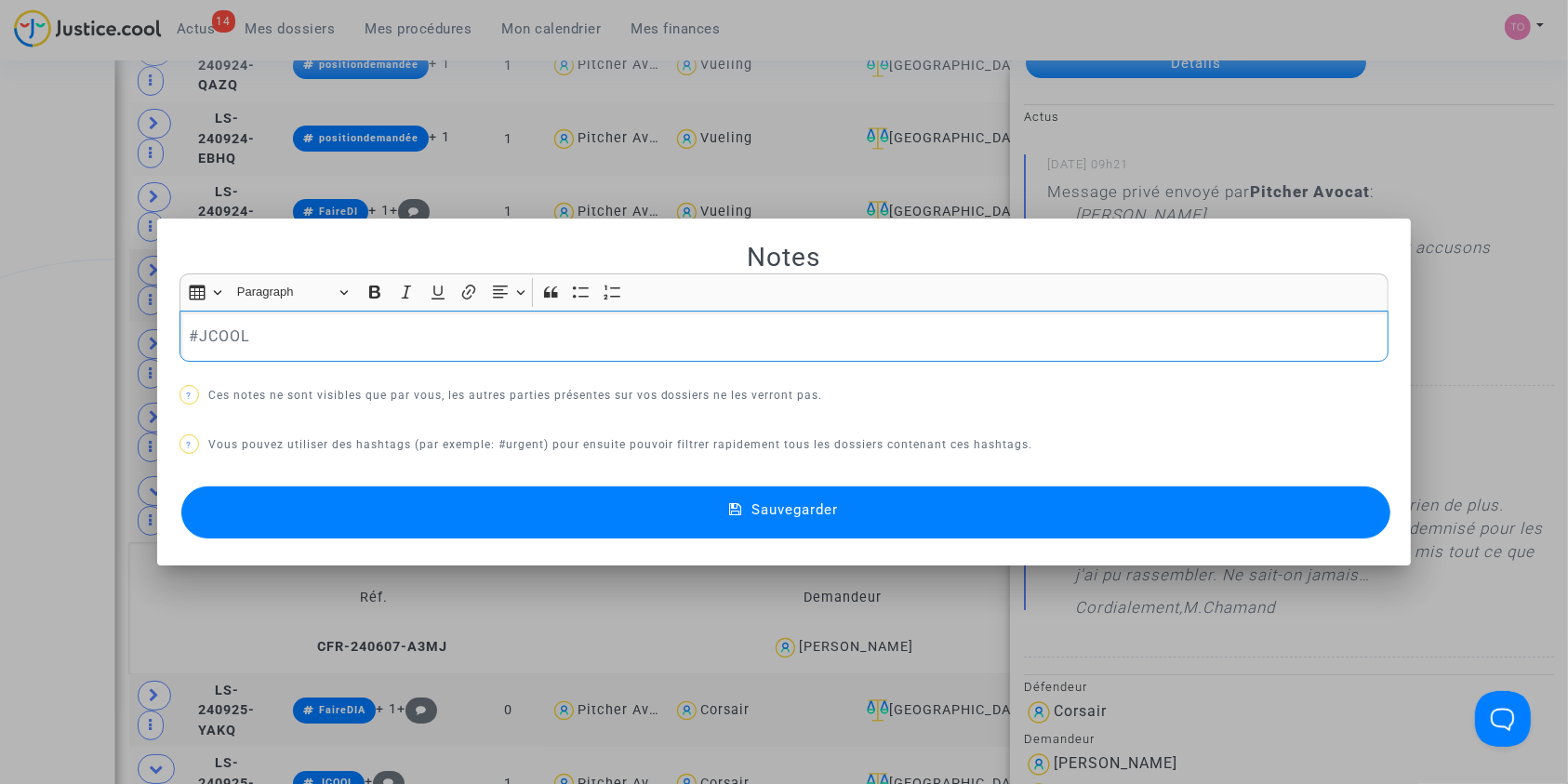
scroll to position [0, 0]
click at [585, 532] on button "Sauvegarder" at bounding box center [786, 512] width 1210 height 52
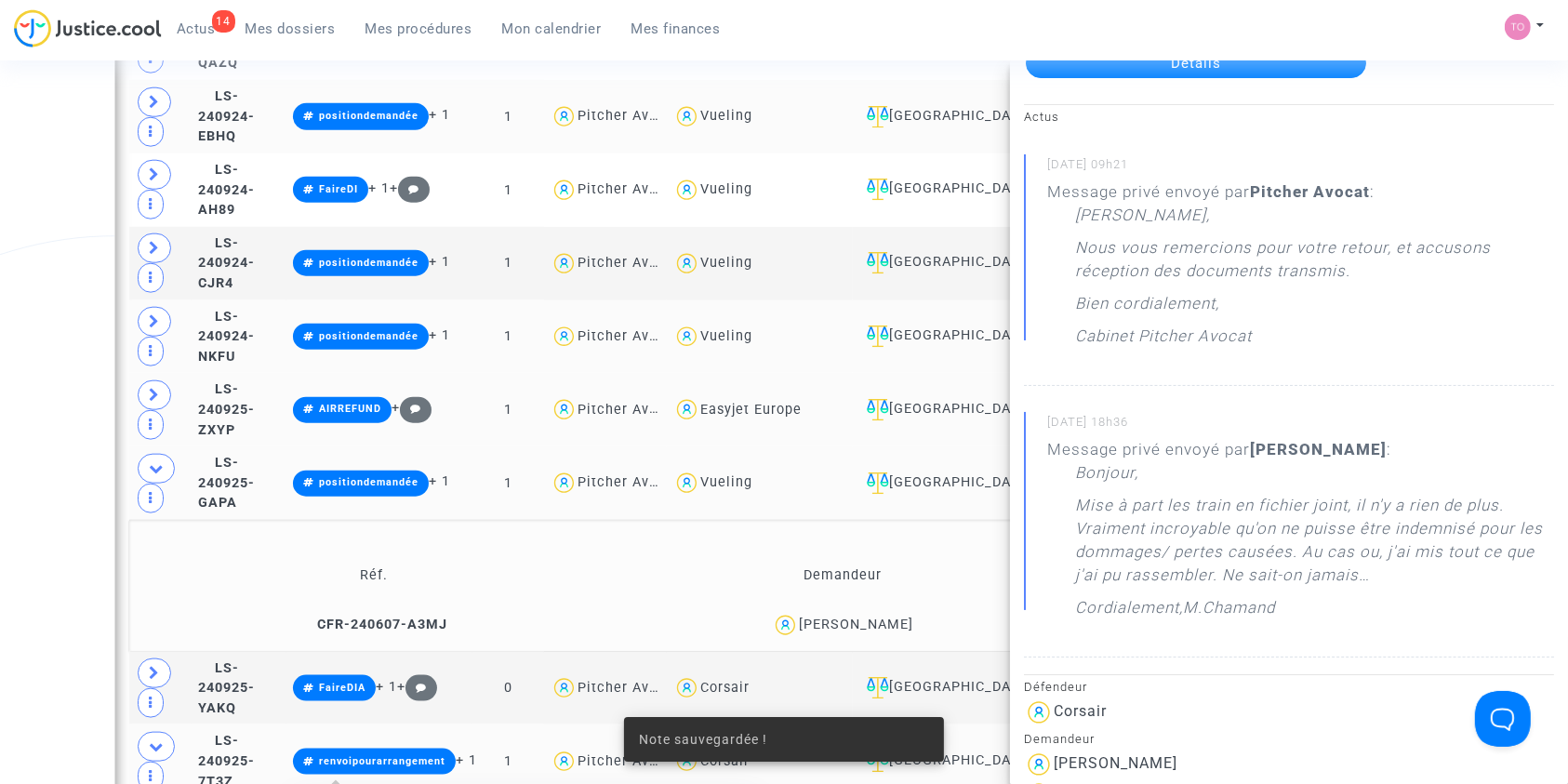
scroll to position [2022, 0]
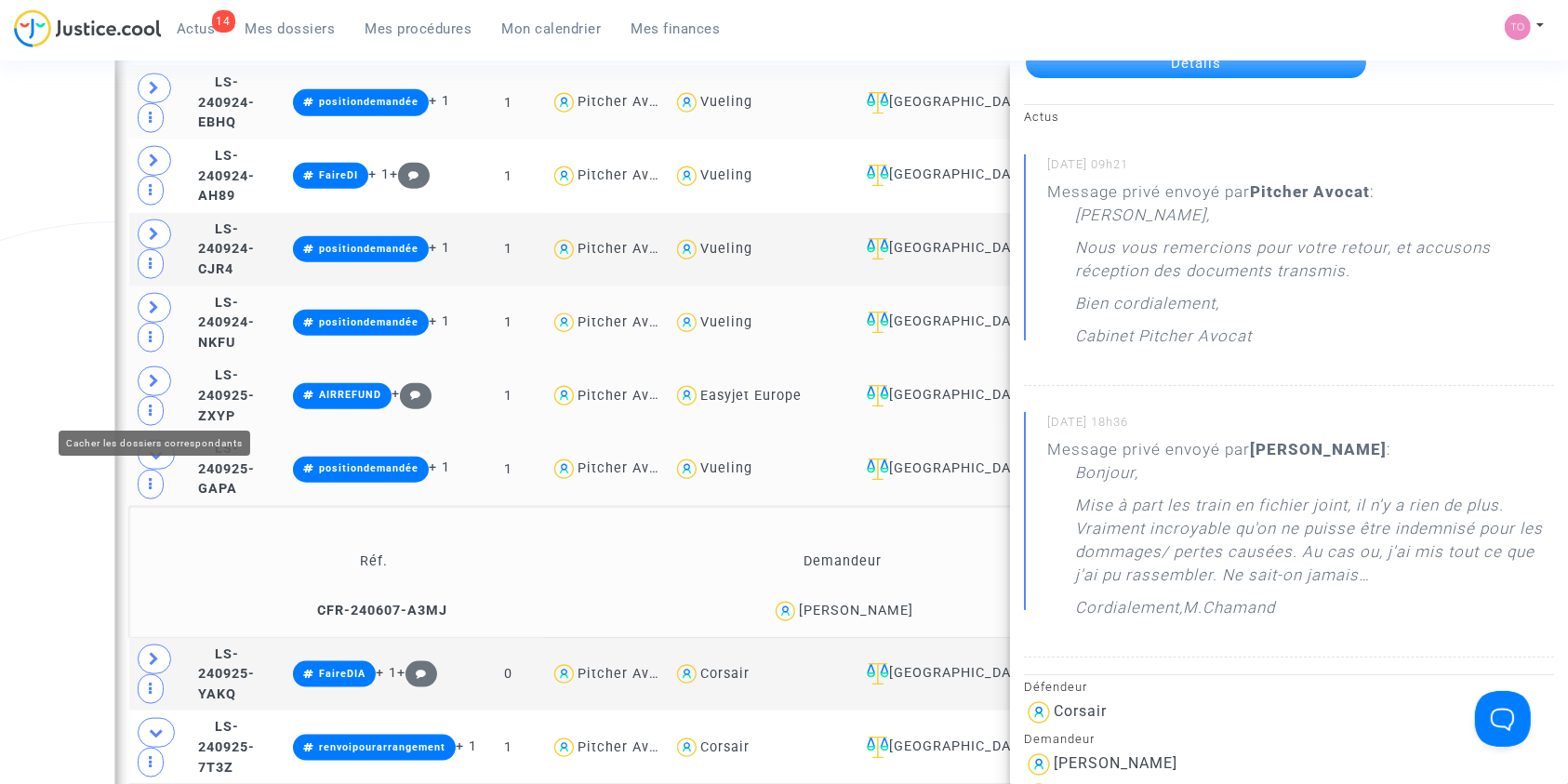
click at [152, 726] on icon at bounding box center [156, 732] width 15 height 14
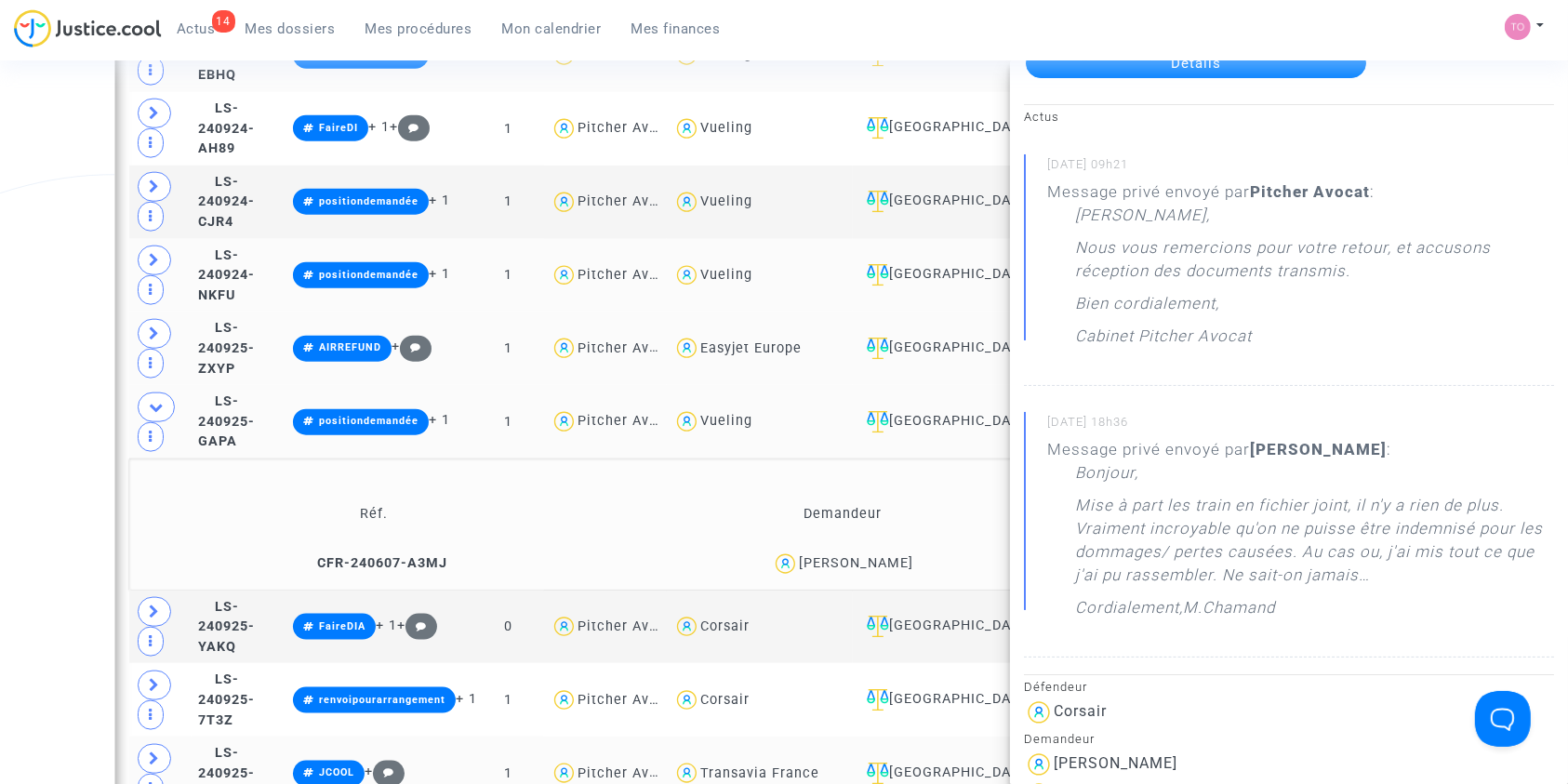
scroll to position [2071, 0]
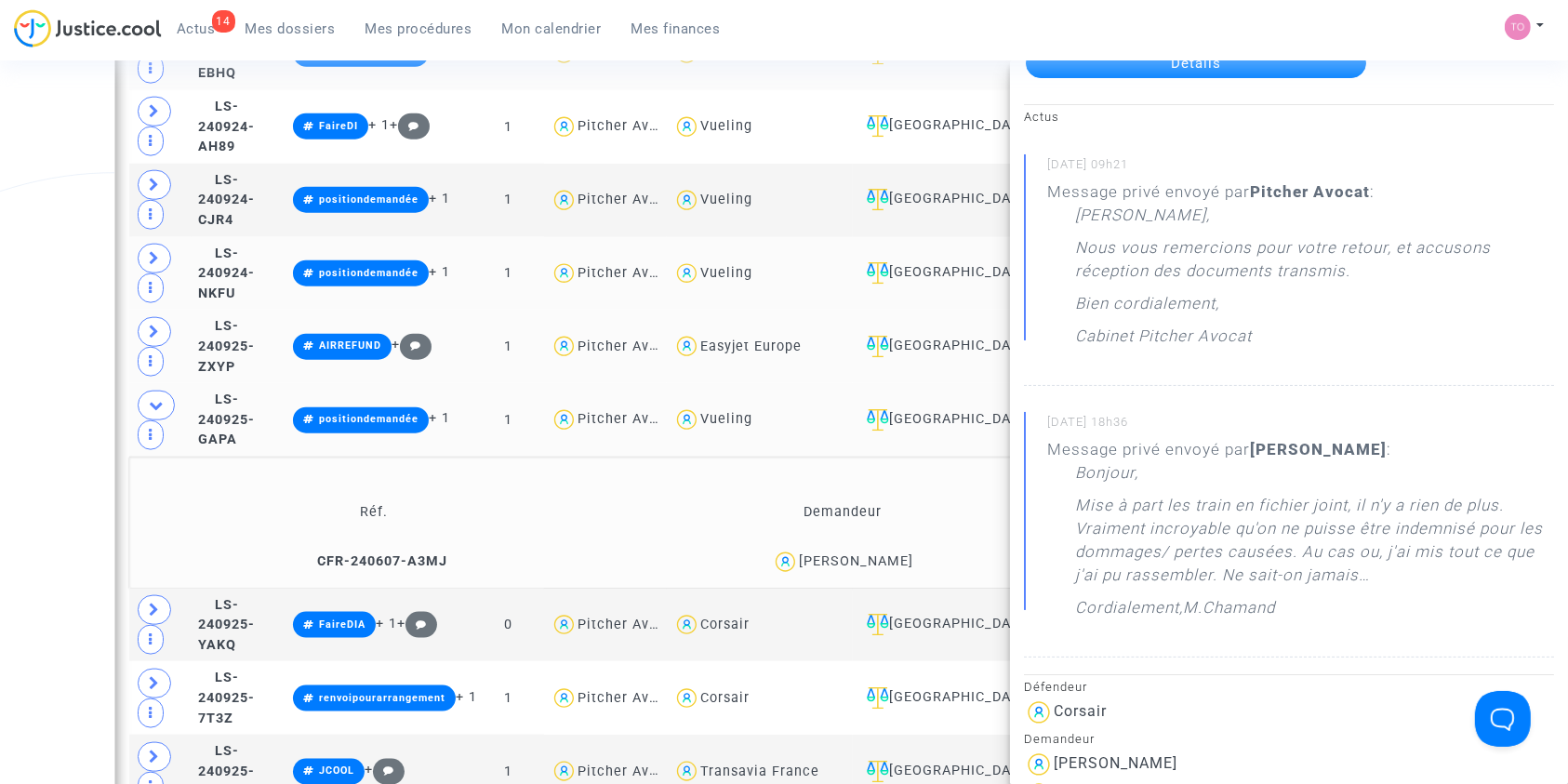
click at [74, 434] on div "Date de clôture d'instruction Date de conciliation Date d'audience Date de juge…" at bounding box center [784, 683] width 1568 height 5205
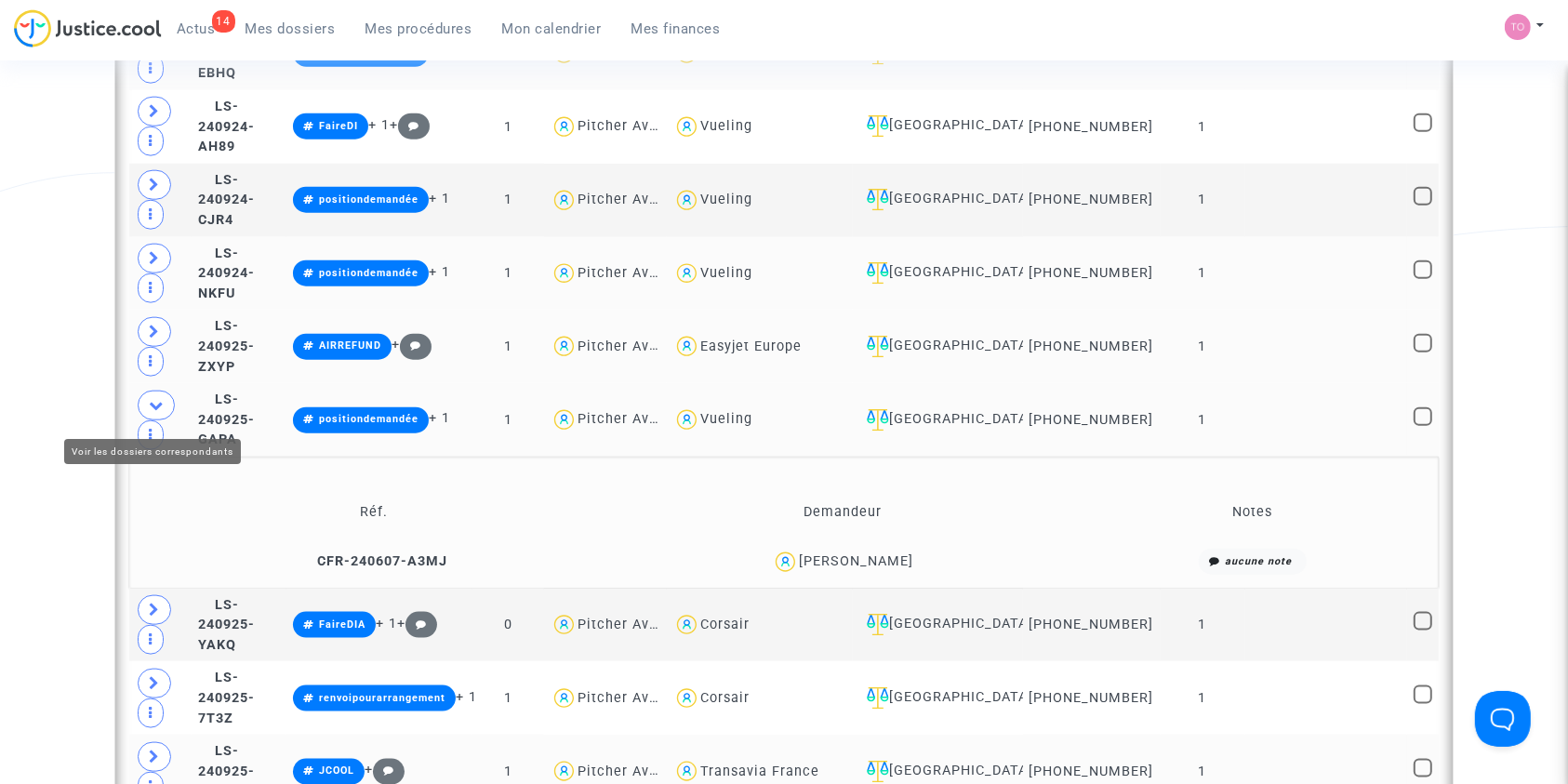
click at [149, 750] on icon at bounding box center [154, 756] width 11 height 14
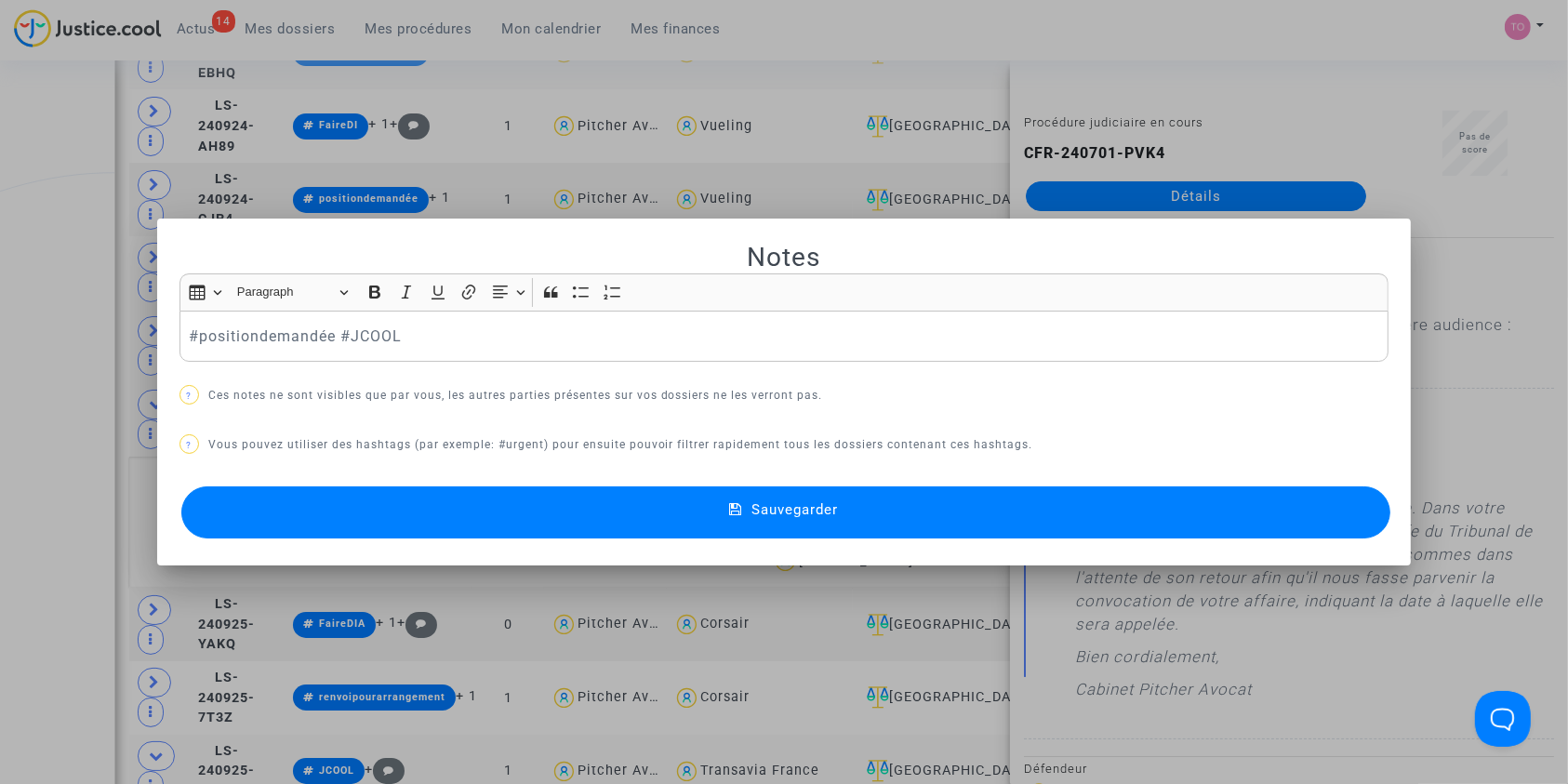
click at [623, 511] on button "Sauvegarder" at bounding box center [786, 512] width 1210 height 52
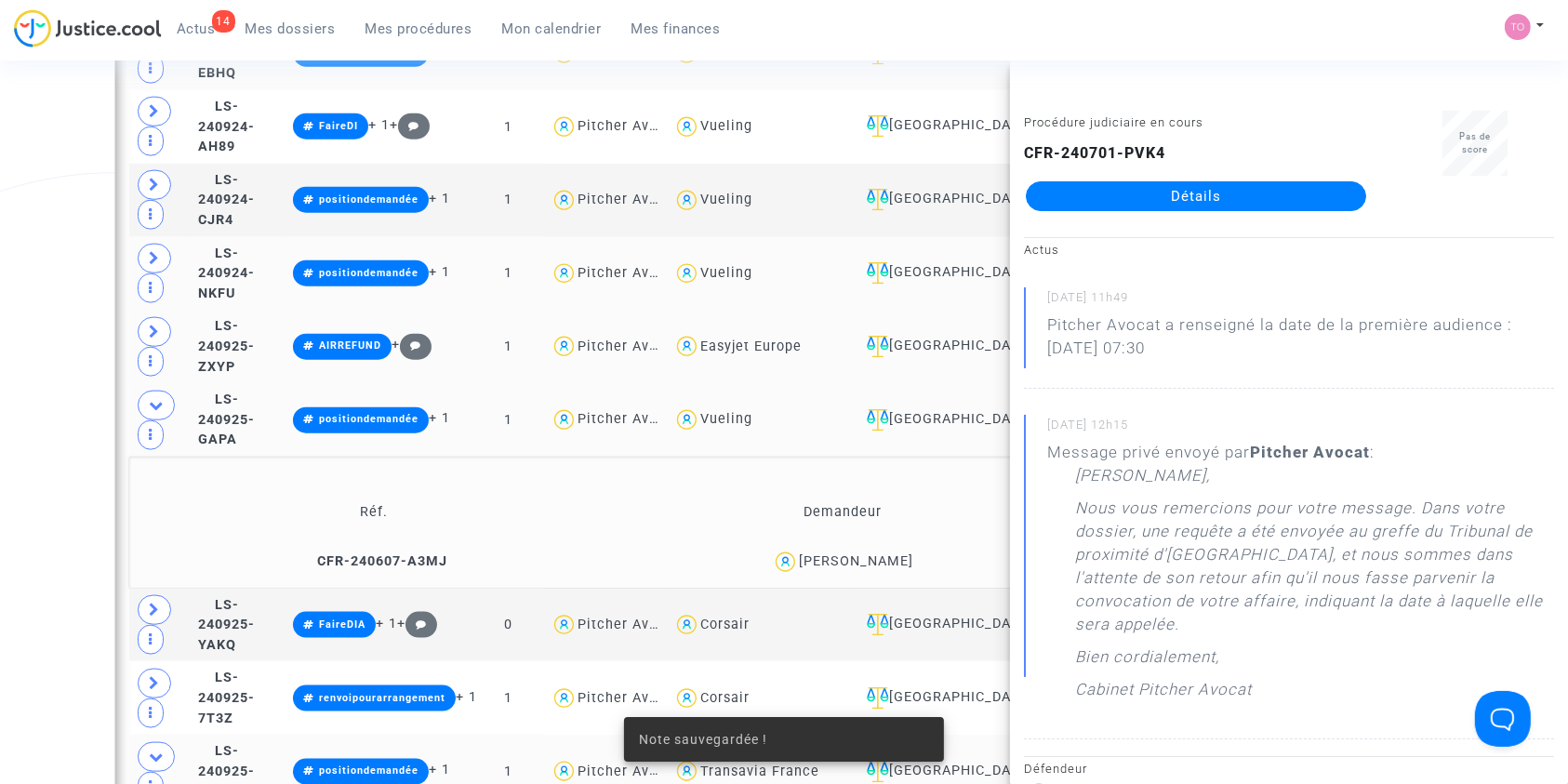
scroll to position [2150, 0]
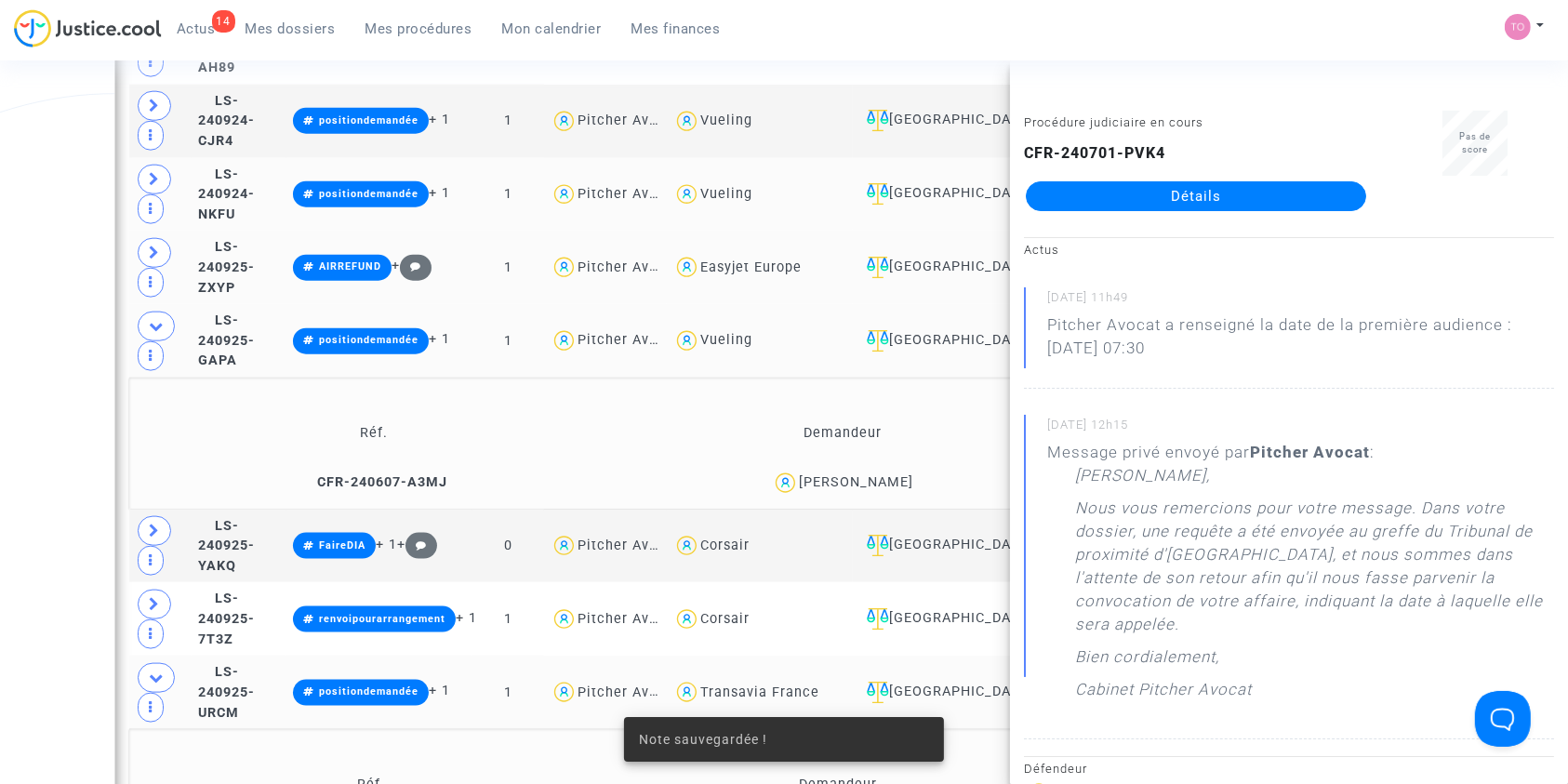
drag, startPoint x: 164, startPoint y: 467, endPoint x: 30, endPoint y: 482, distance: 134.8
click at [30, 482] on div "Date de clôture d'instruction Date de conciliation Date d'audience Date de juge…" at bounding box center [784, 669] width 1568 height 5337
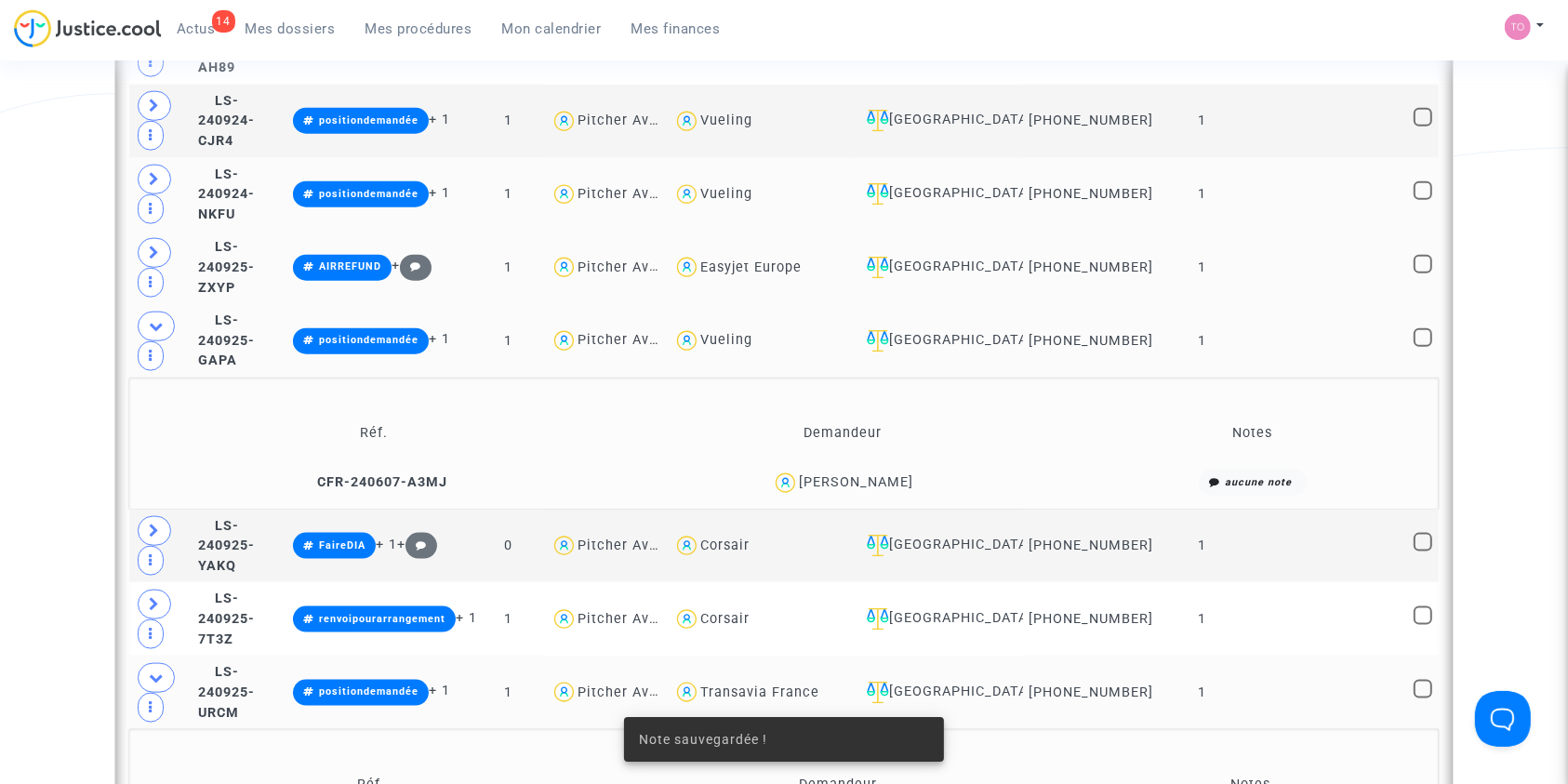
click at [30, 482] on div "Date de clôture d'instruction Date de conciliation Date d'audience Date de juge…" at bounding box center [784, 669] width 1568 height 5337
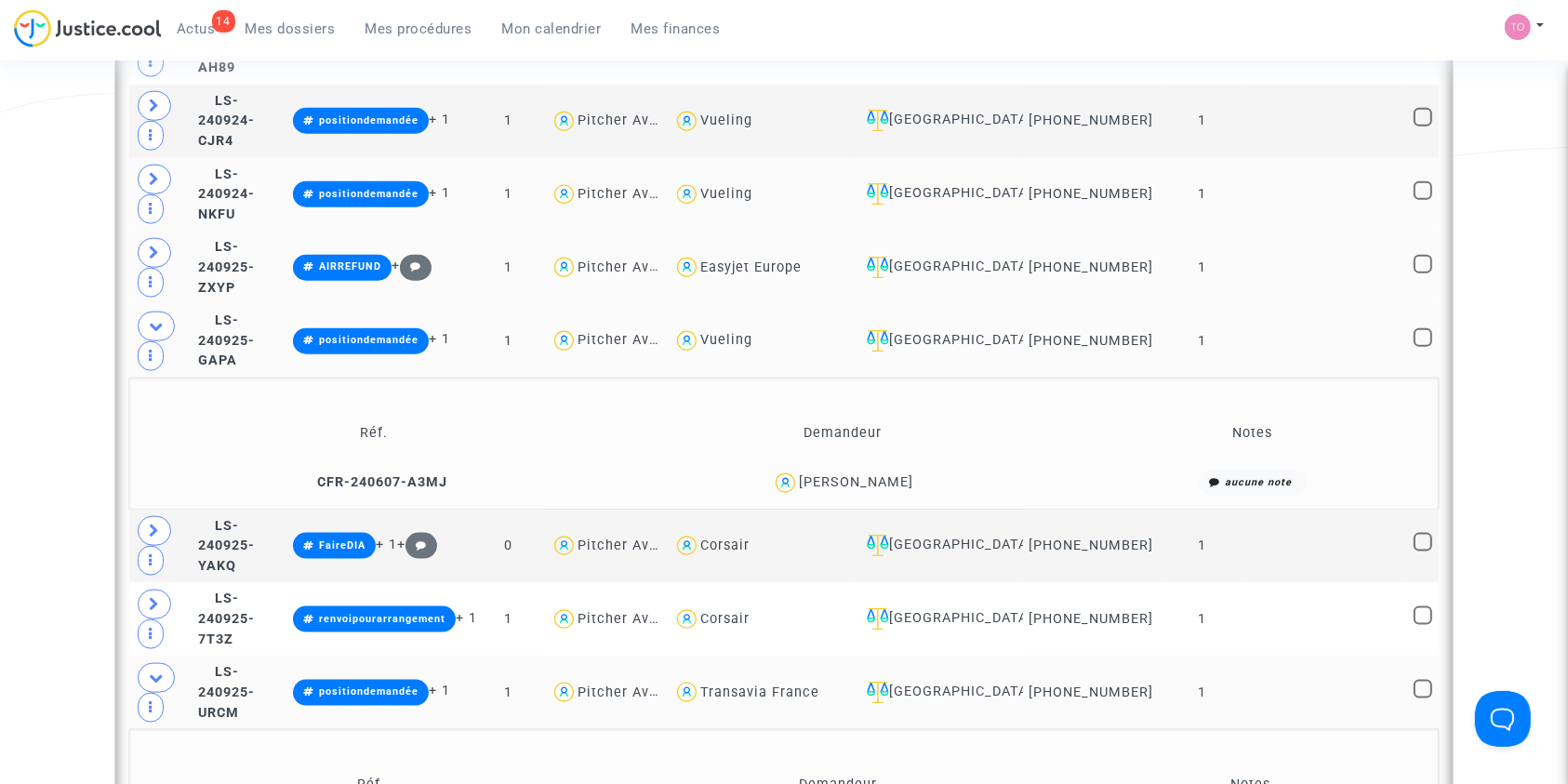
click at [30, 482] on div "Date de clôture d'instruction Date de conciliation Date d'audience Date de juge…" at bounding box center [784, 669] width 1568 height 5337
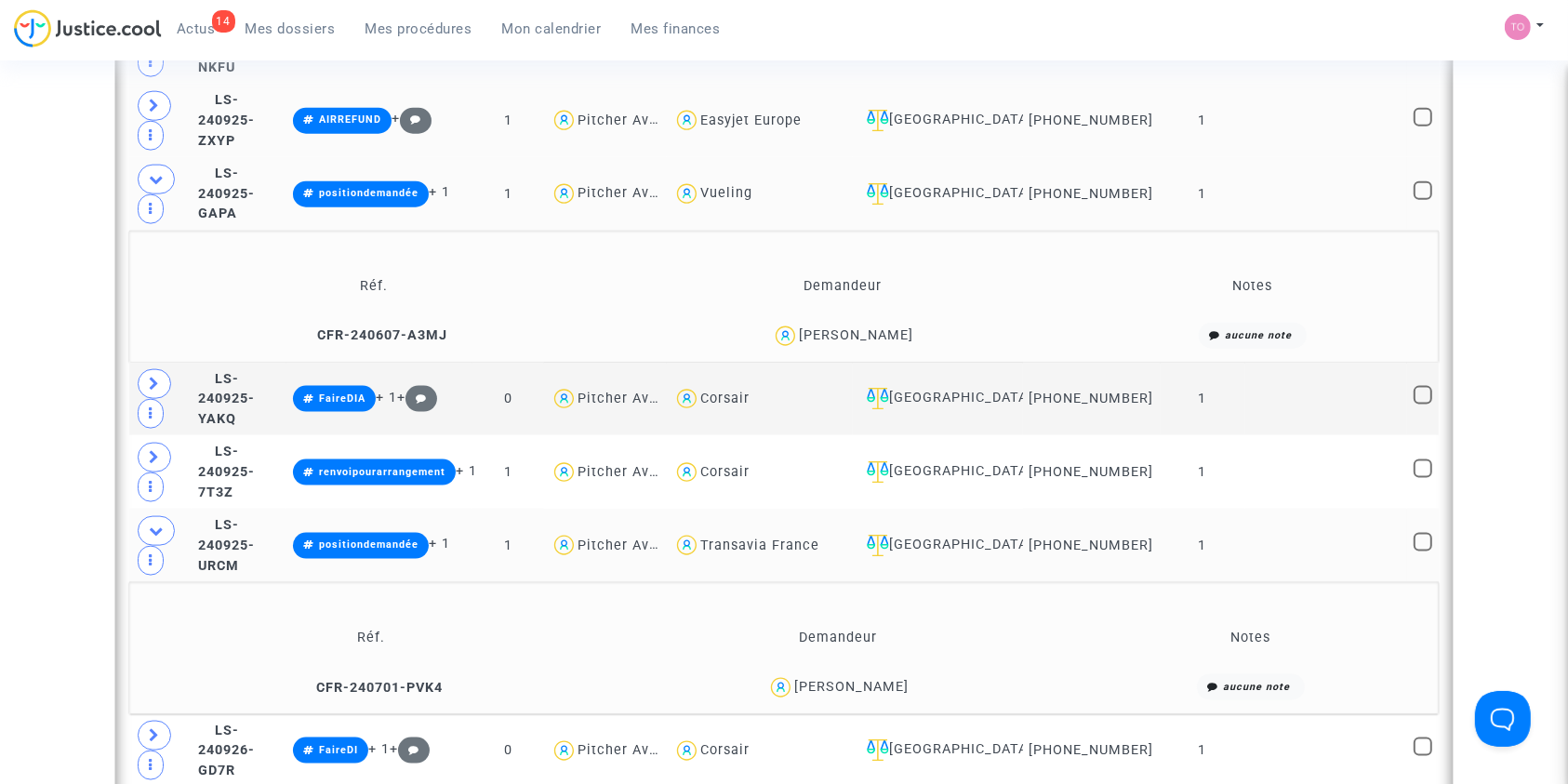
scroll to position [2351, 0]
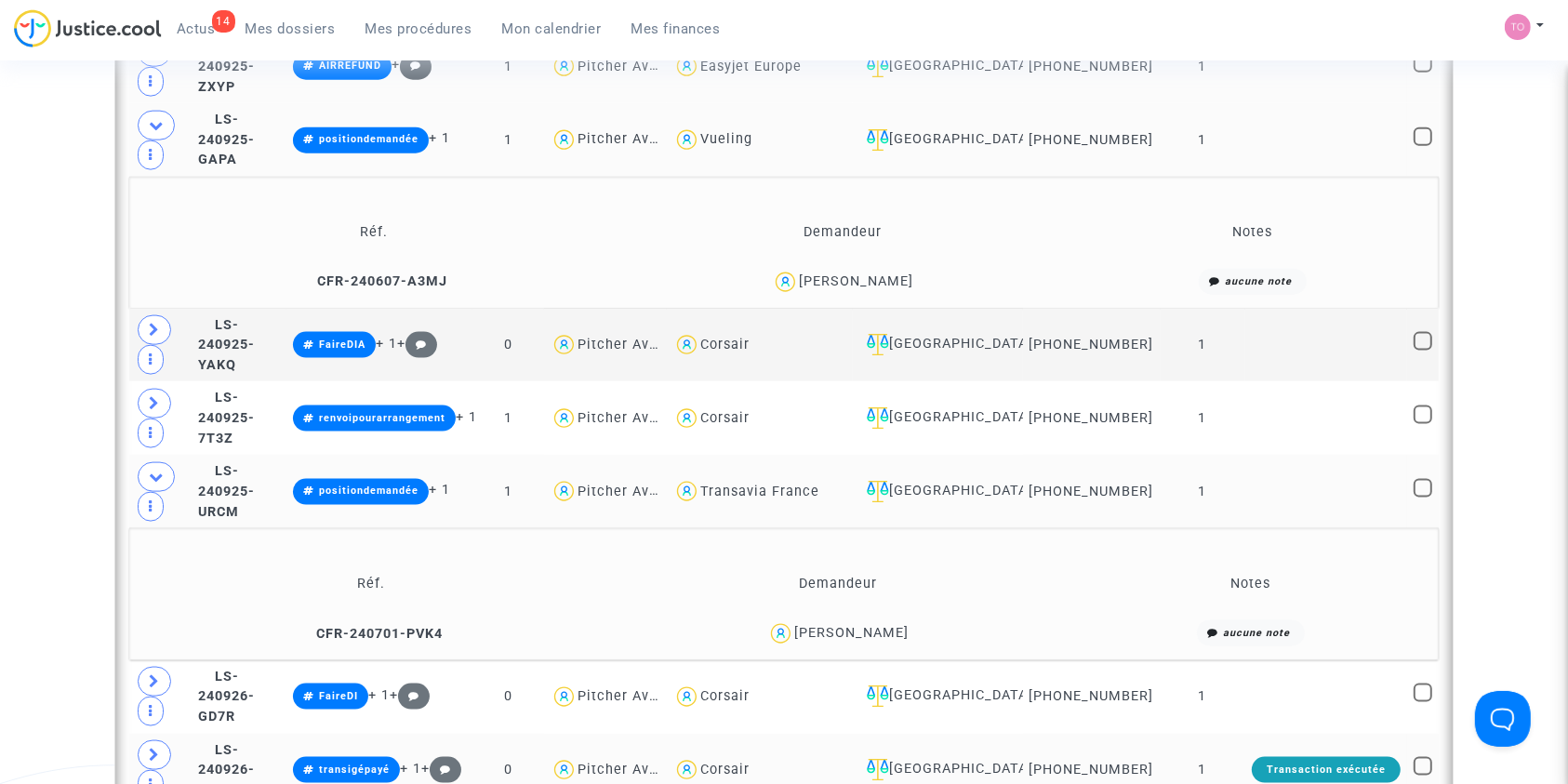
click at [133, 733] on td at bounding box center [160, 770] width 62 height 74
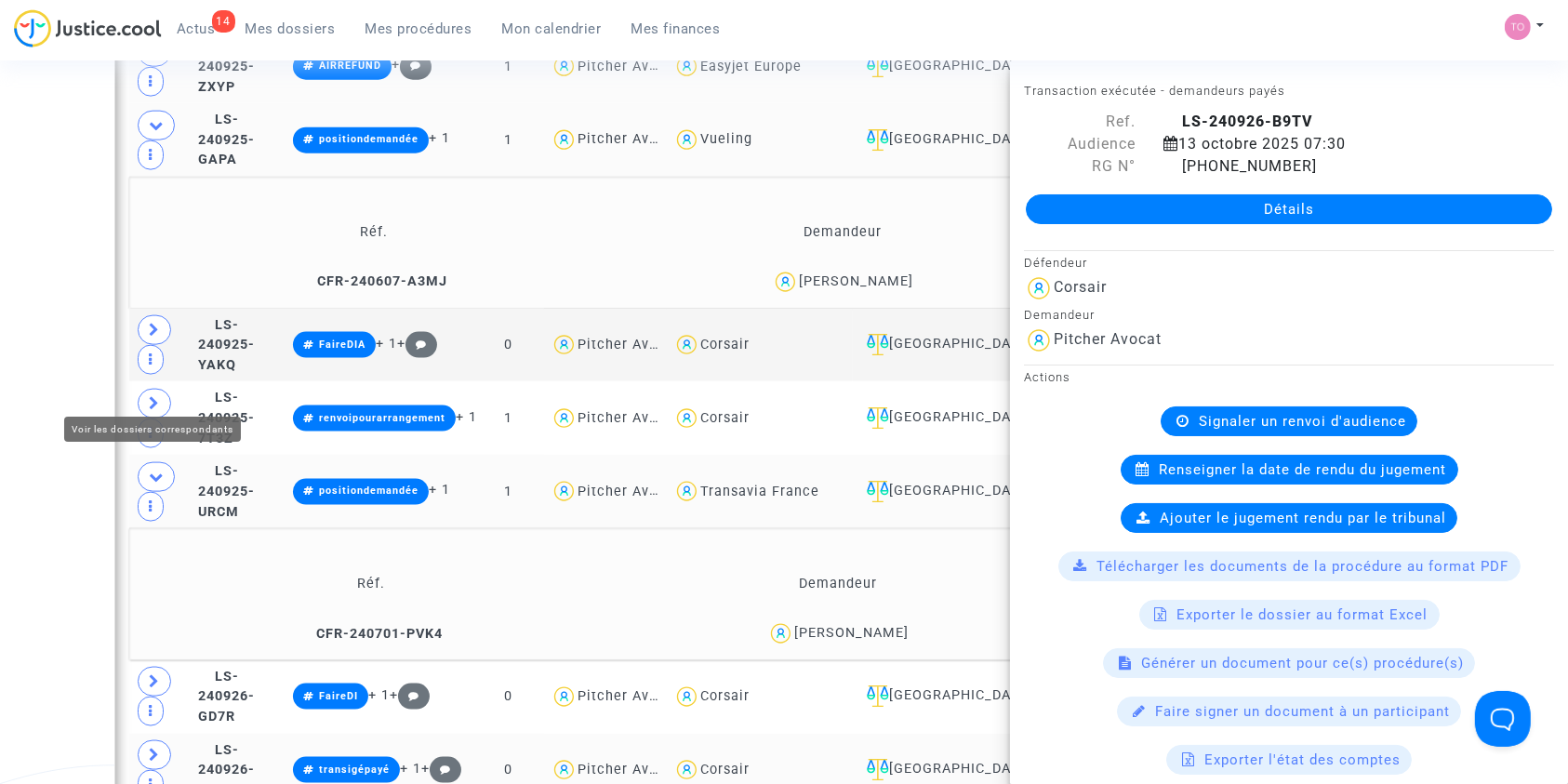
click at [148, 748] on icon at bounding box center [154, 754] width 11 height 14
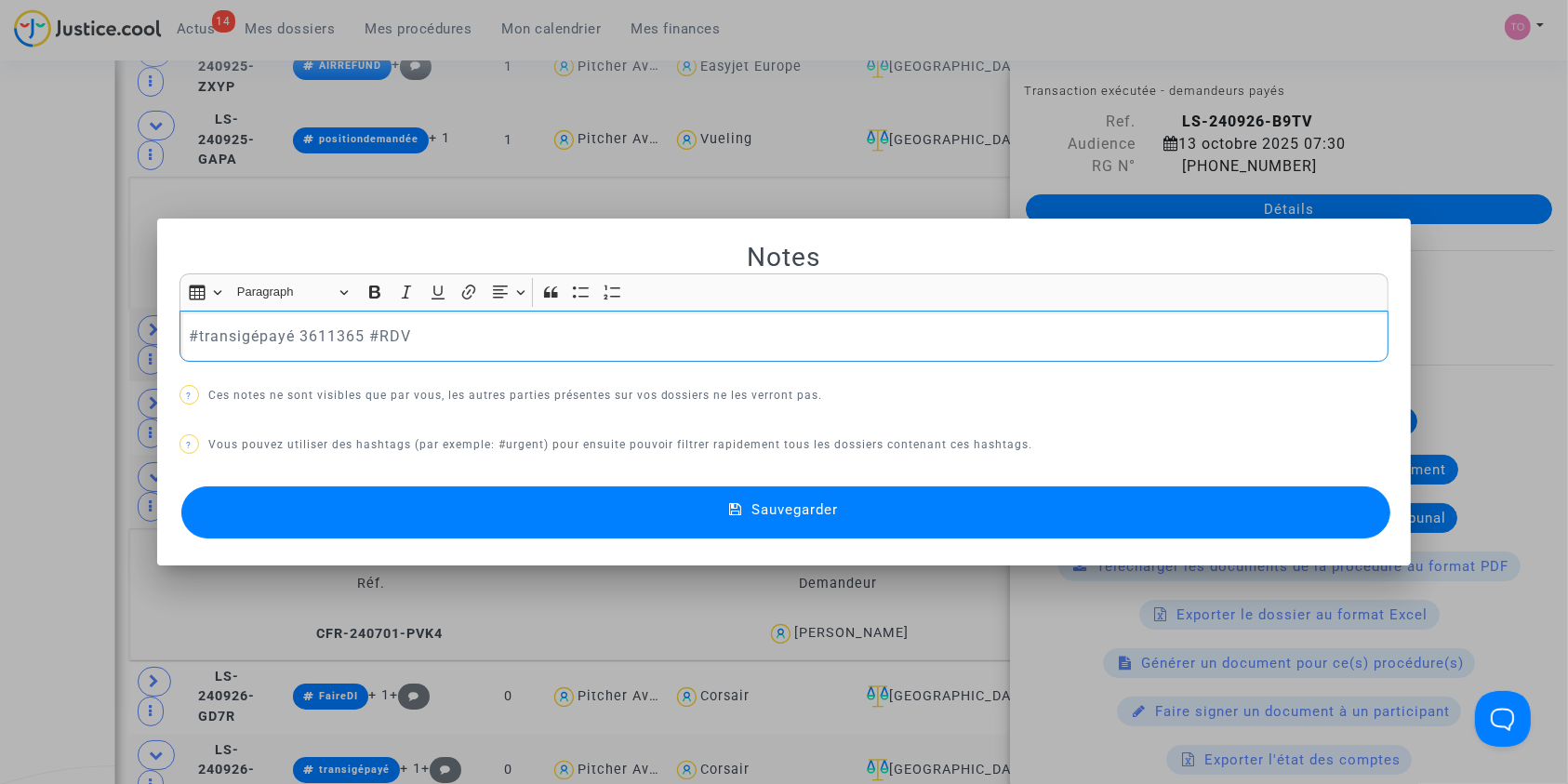
scroll to position [0, 0]
click at [681, 506] on button "Sauvegarder" at bounding box center [786, 512] width 1210 height 52
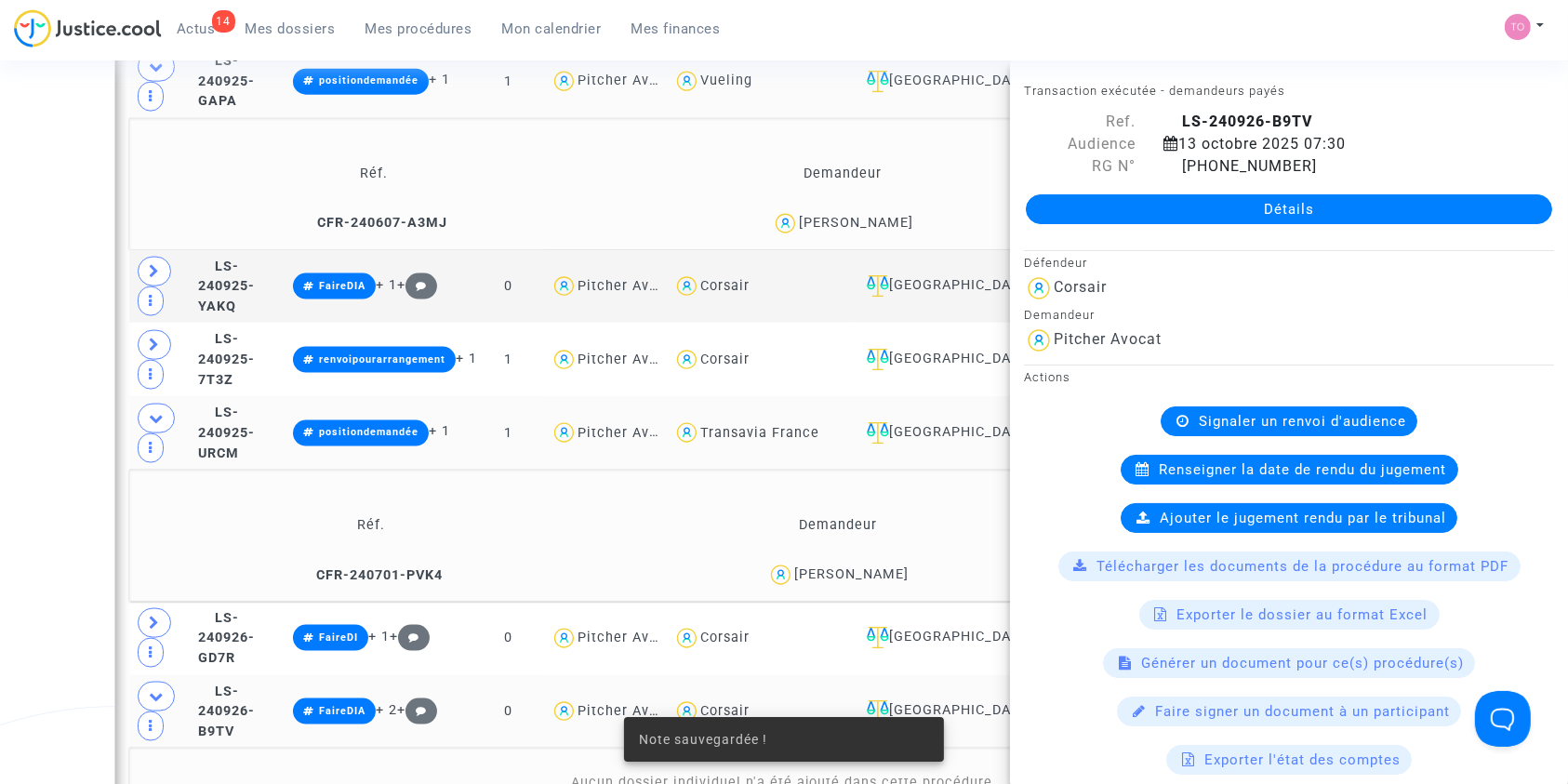
scroll to position [2410, 0]
click at [72, 527] on div "Date de clôture d'instruction Date de conciliation Date d'audience Date de juge…" at bounding box center [784, 510] width 1568 height 5540
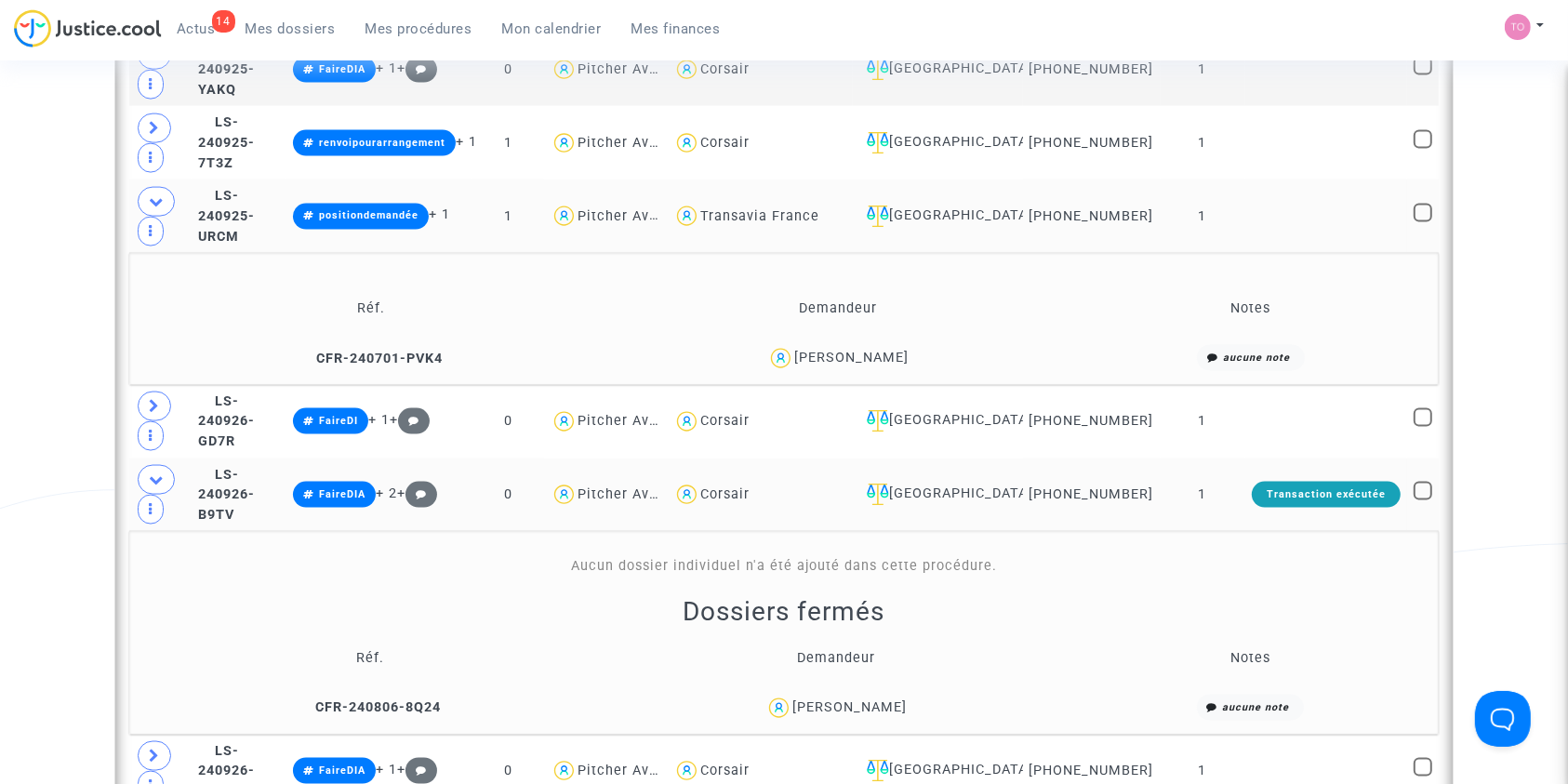
scroll to position [2625, 0]
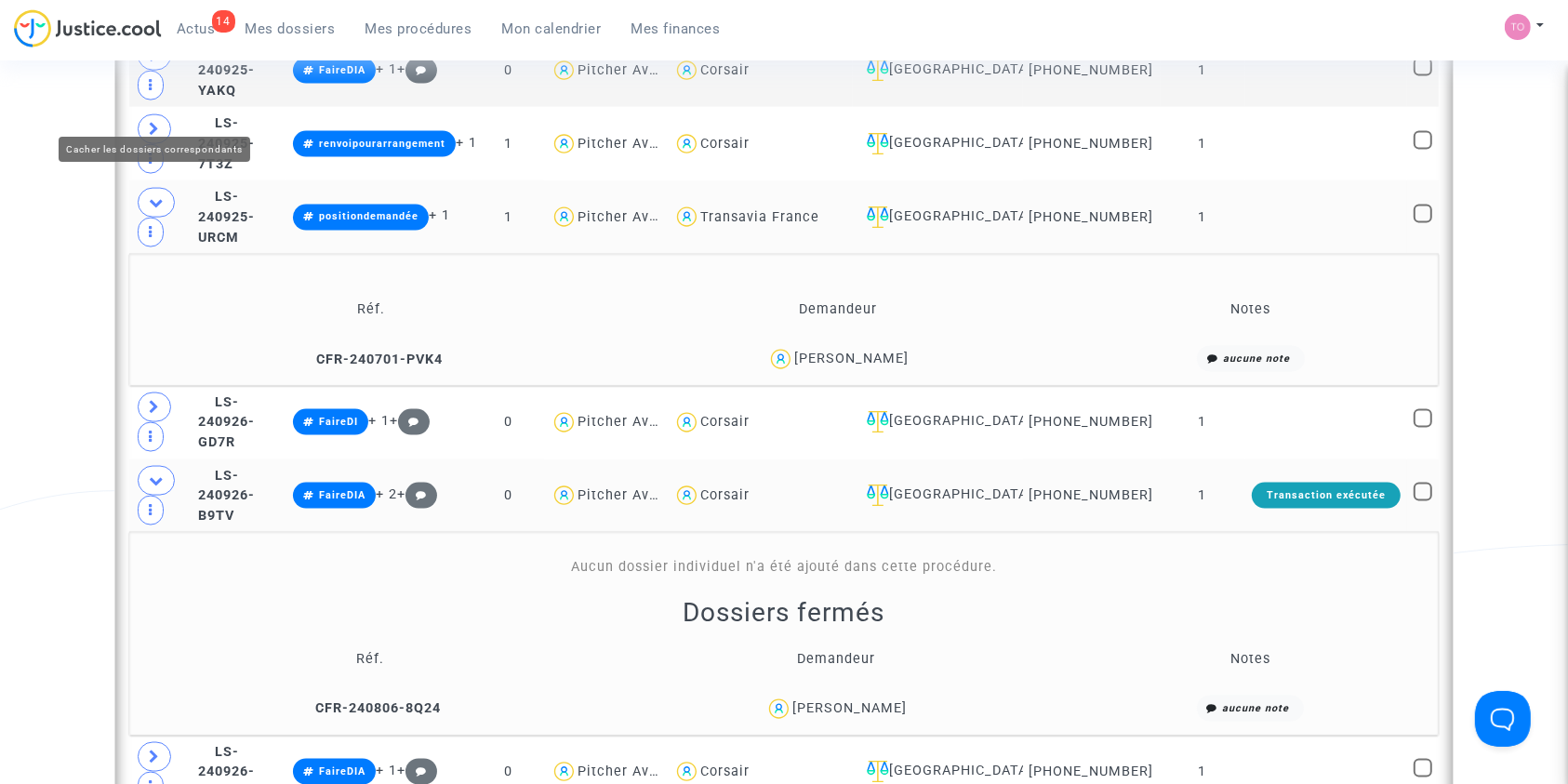
click at [165, 466] on span at bounding box center [156, 481] width 37 height 30
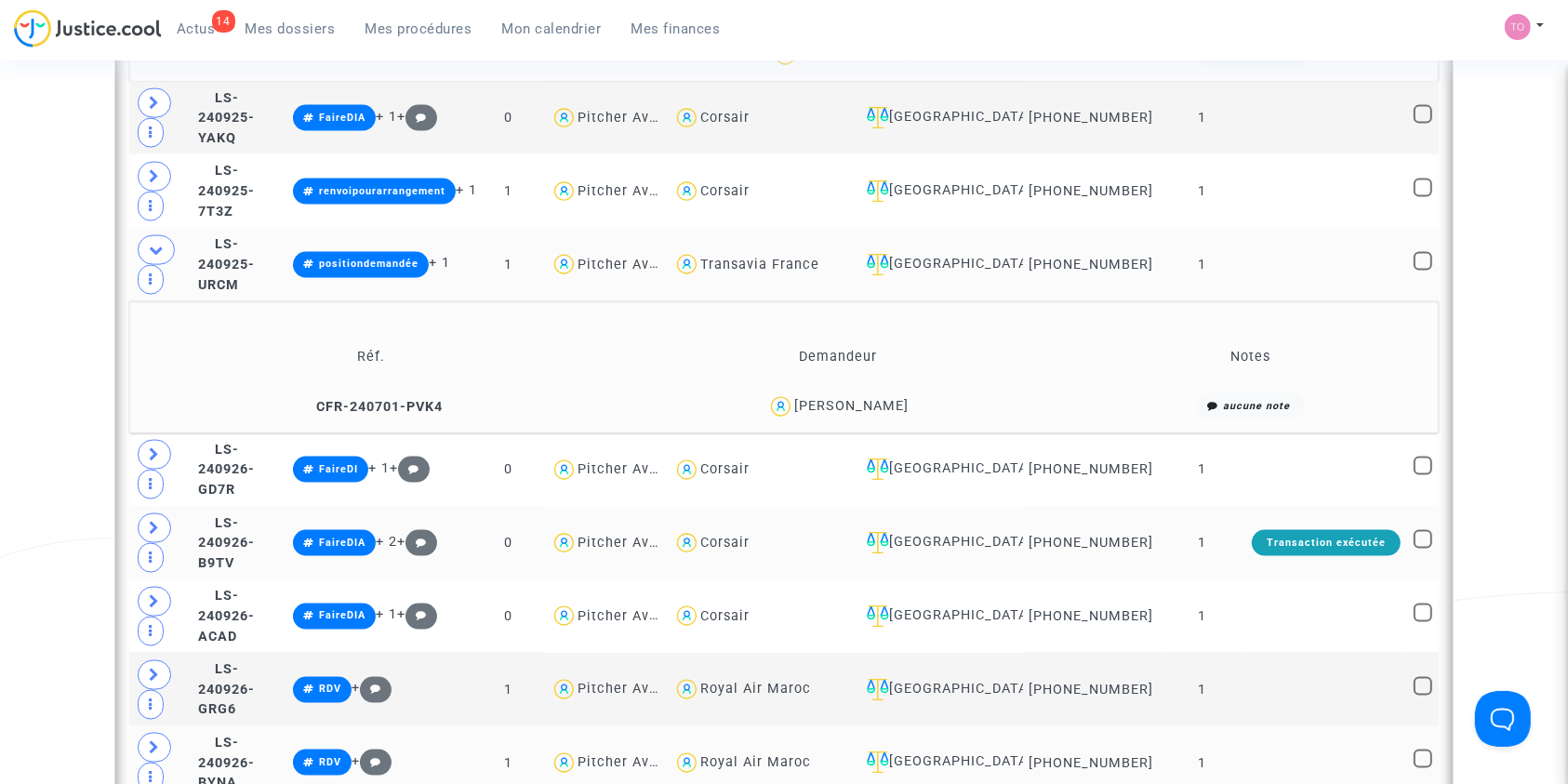
scroll to position [2560, 0]
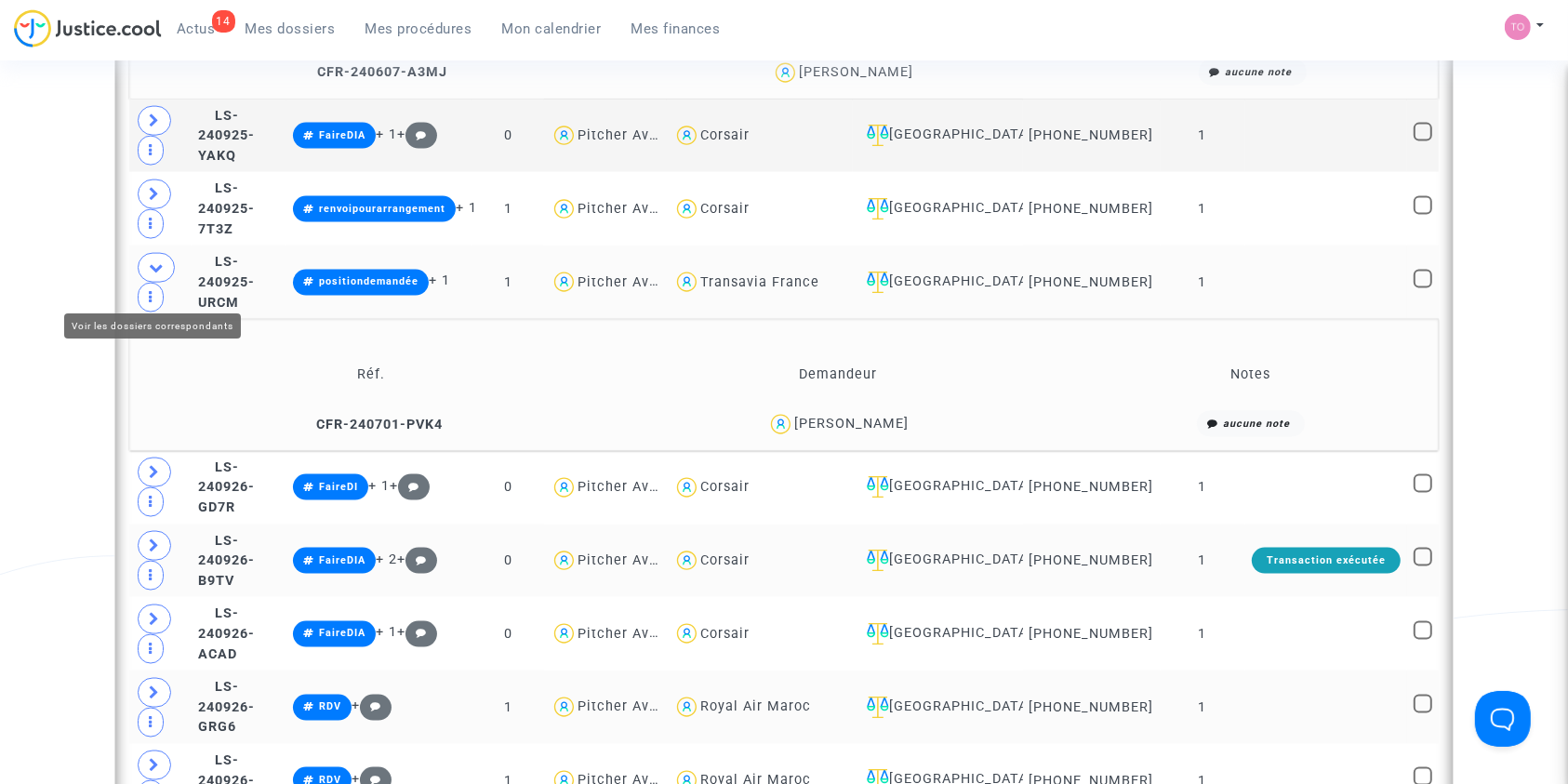
click at [151, 685] on icon at bounding box center [154, 692] width 11 height 14
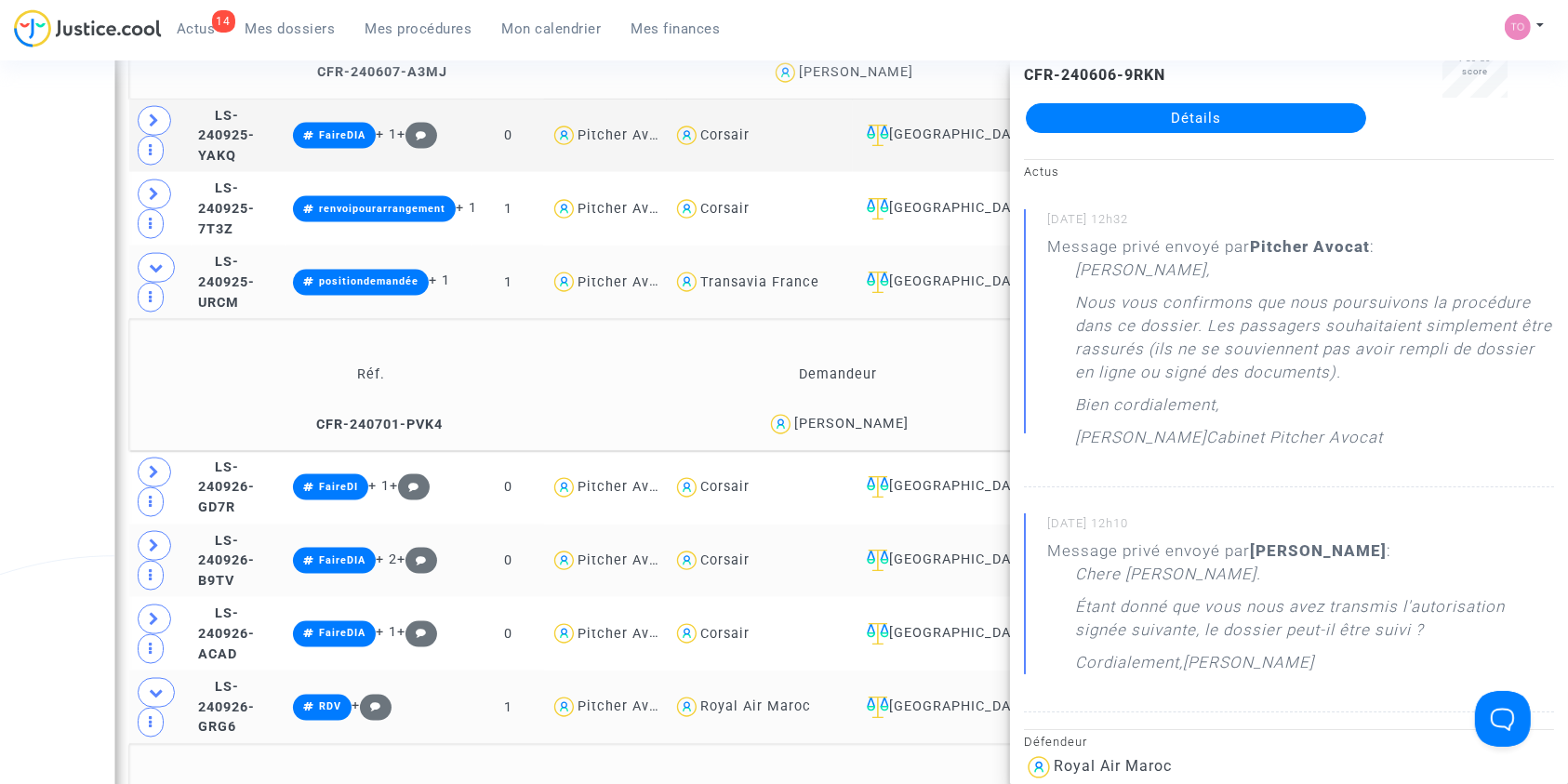
scroll to position [74, 0]
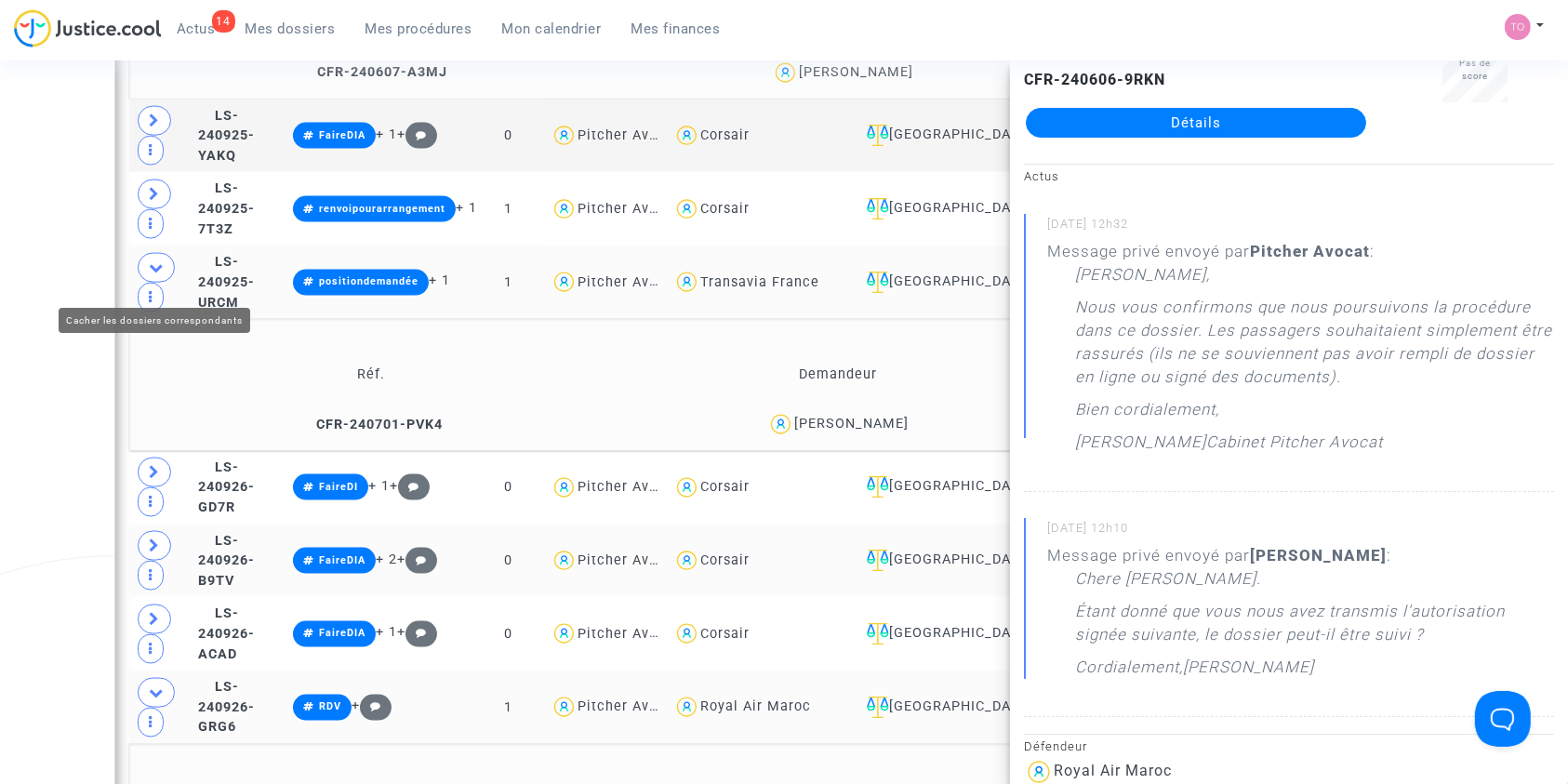
click at [152, 685] on icon at bounding box center [156, 692] width 15 height 14
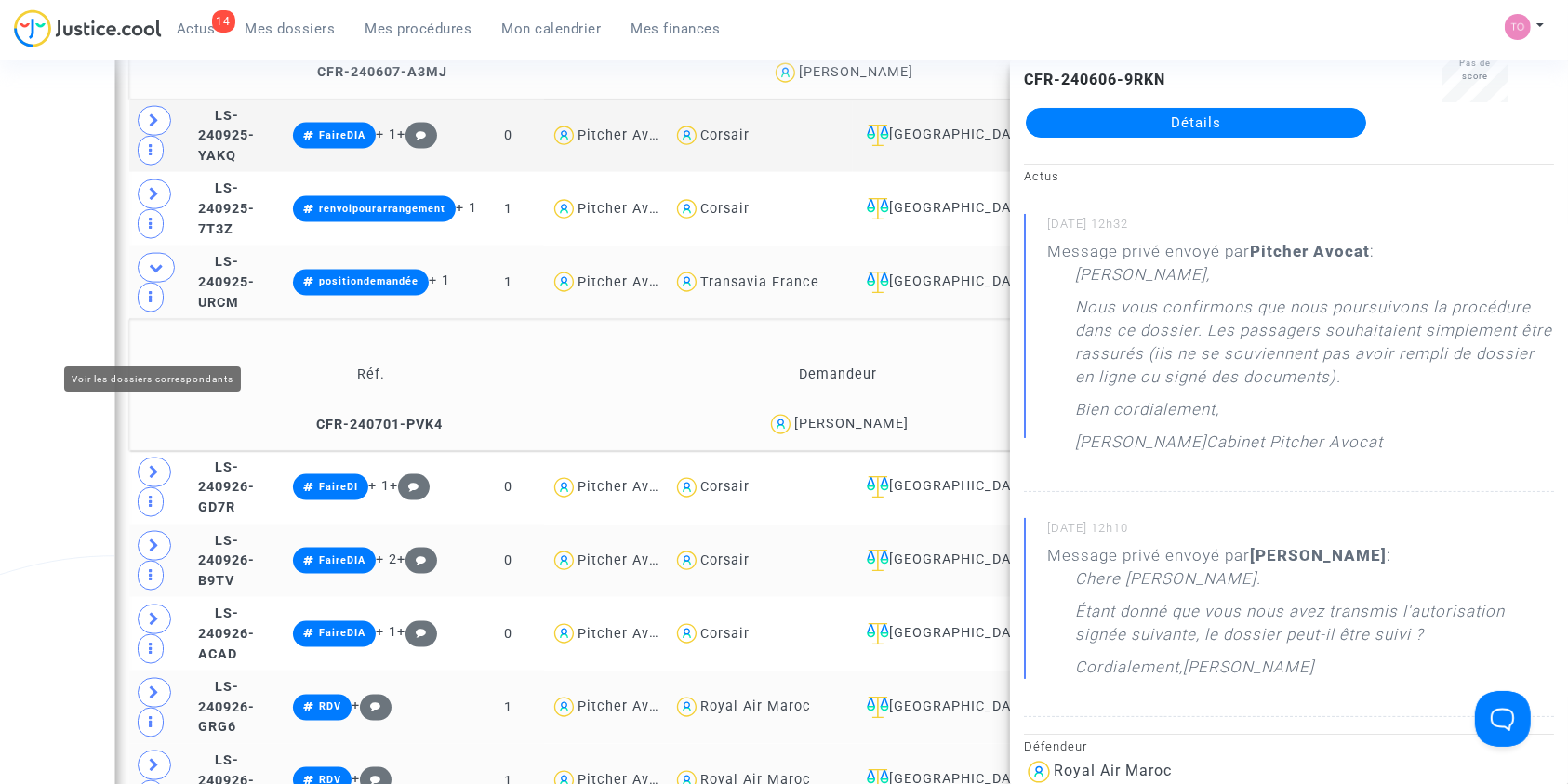
click at [153, 758] on icon at bounding box center [154, 765] width 11 height 14
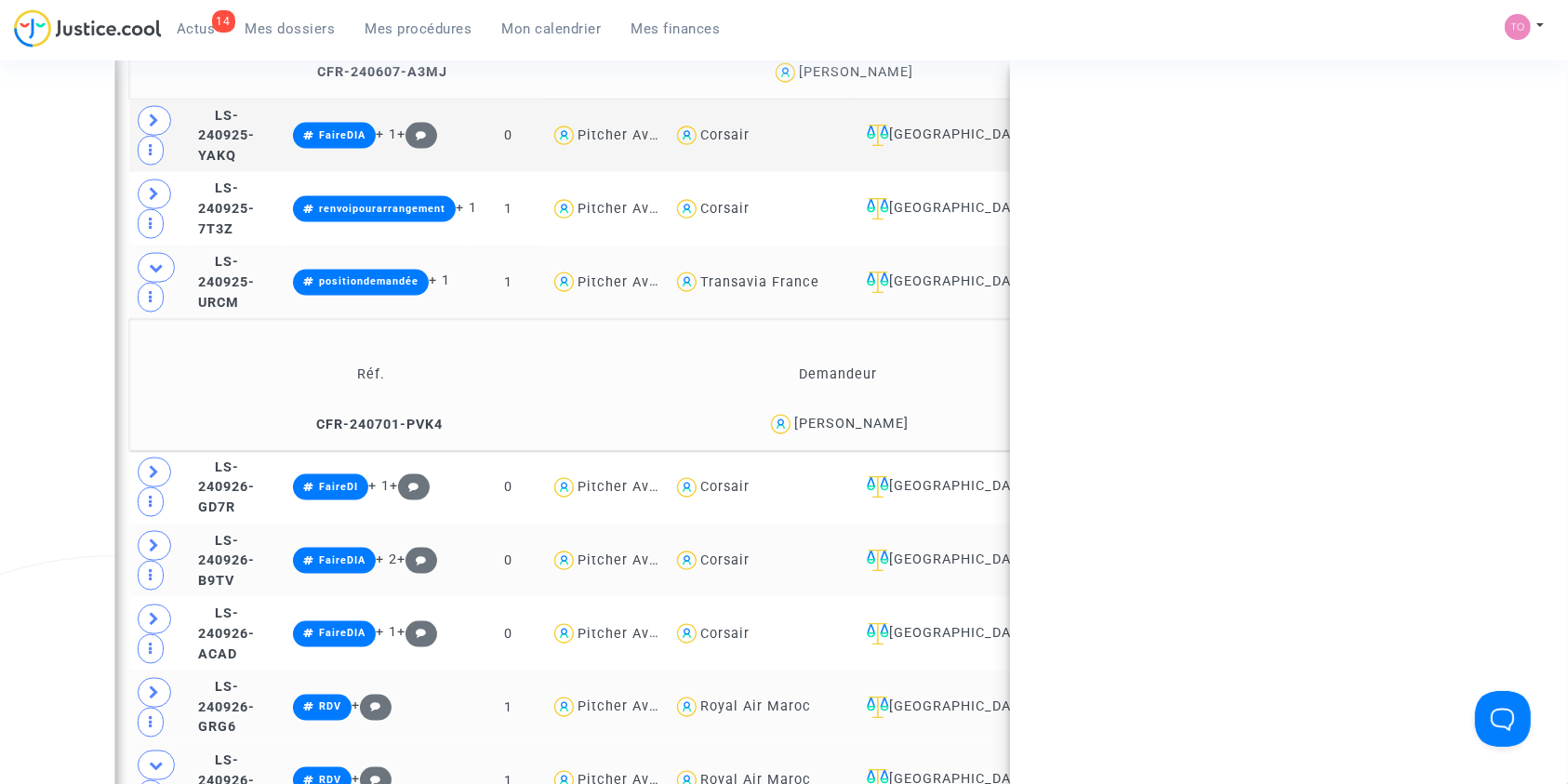
scroll to position [0, 0]
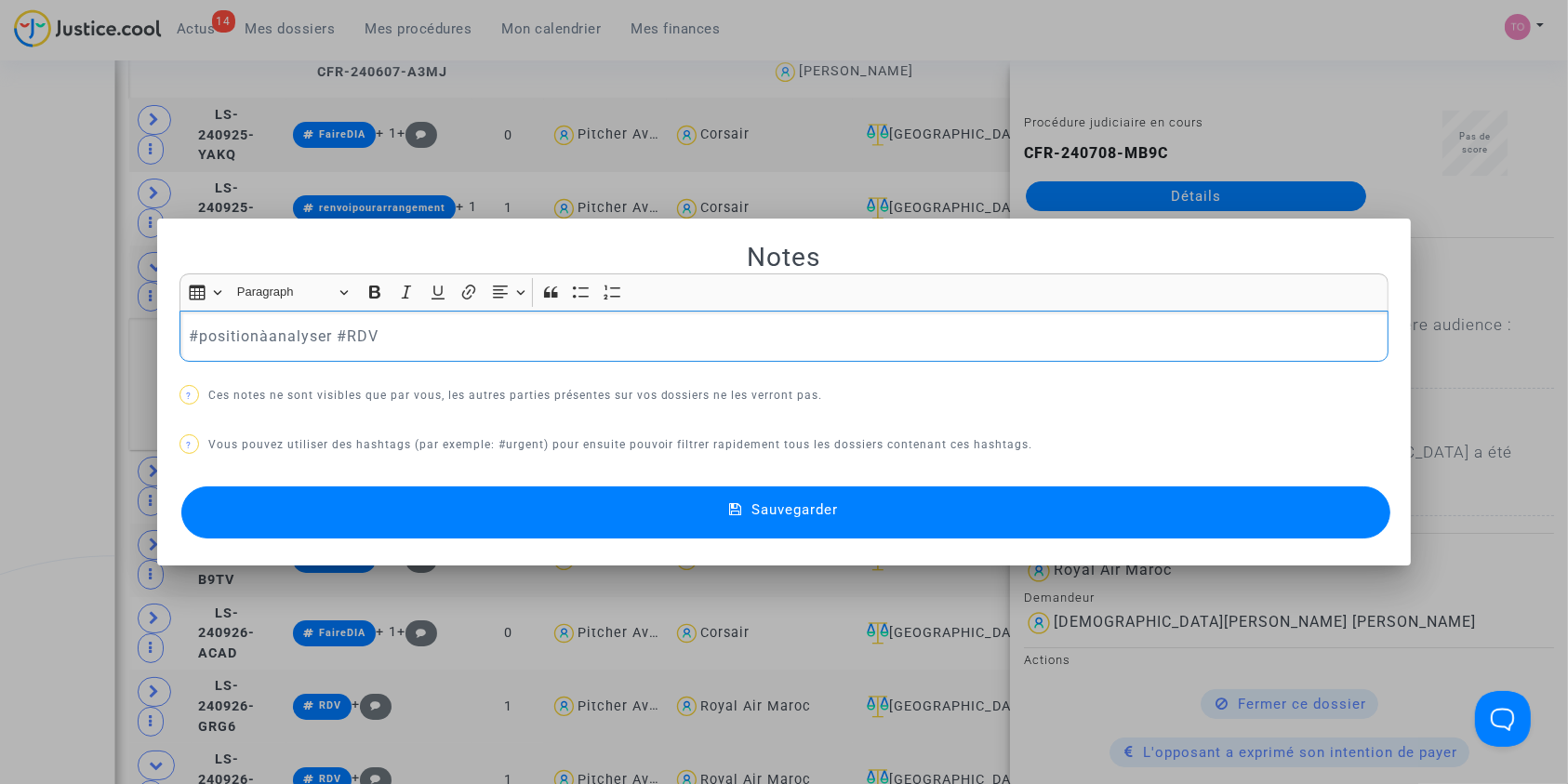
click at [526, 507] on button "Sauvegarder" at bounding box center [786, 512] width 1210 height 52
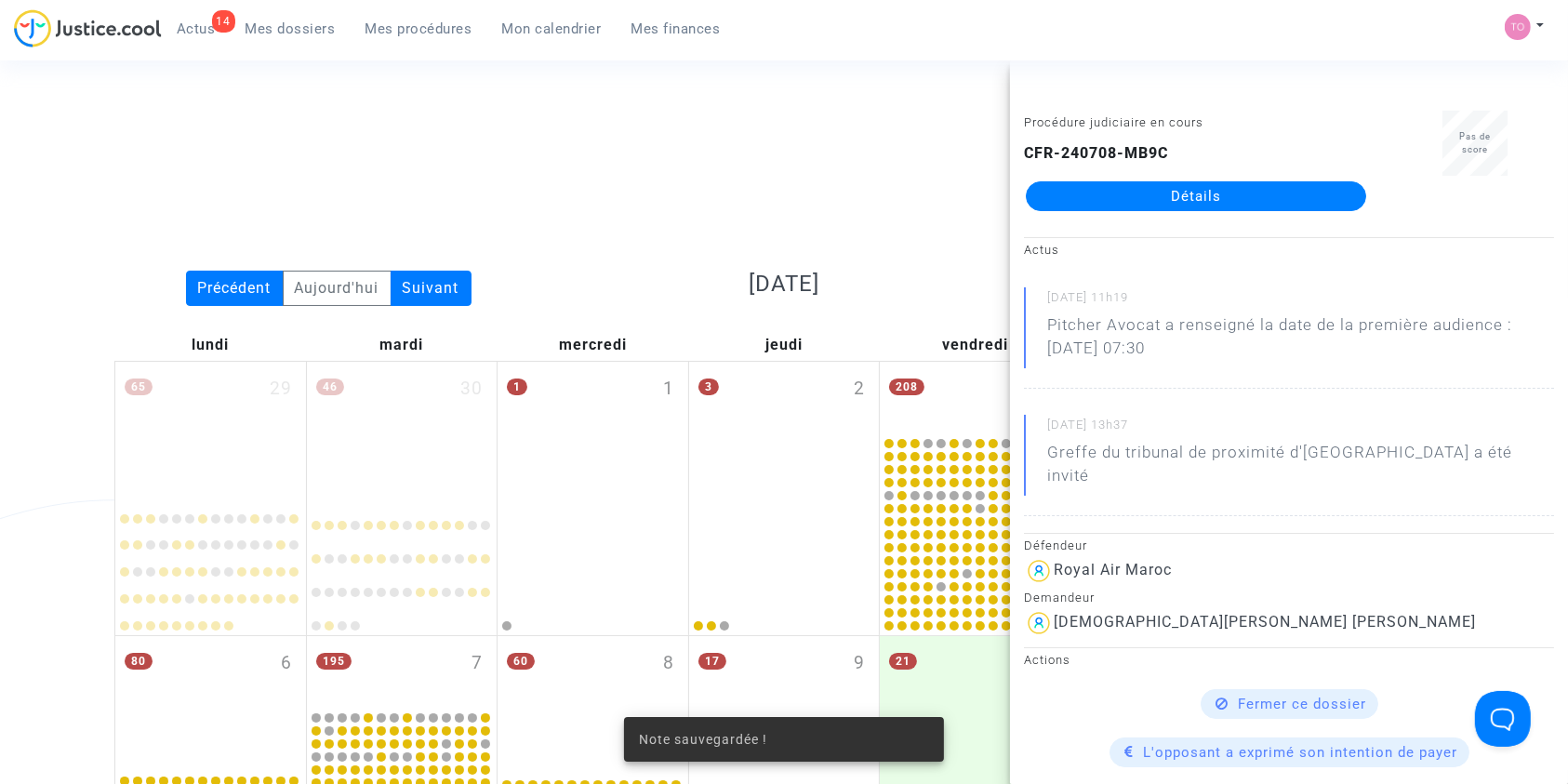
scroll to position [2560, 0]
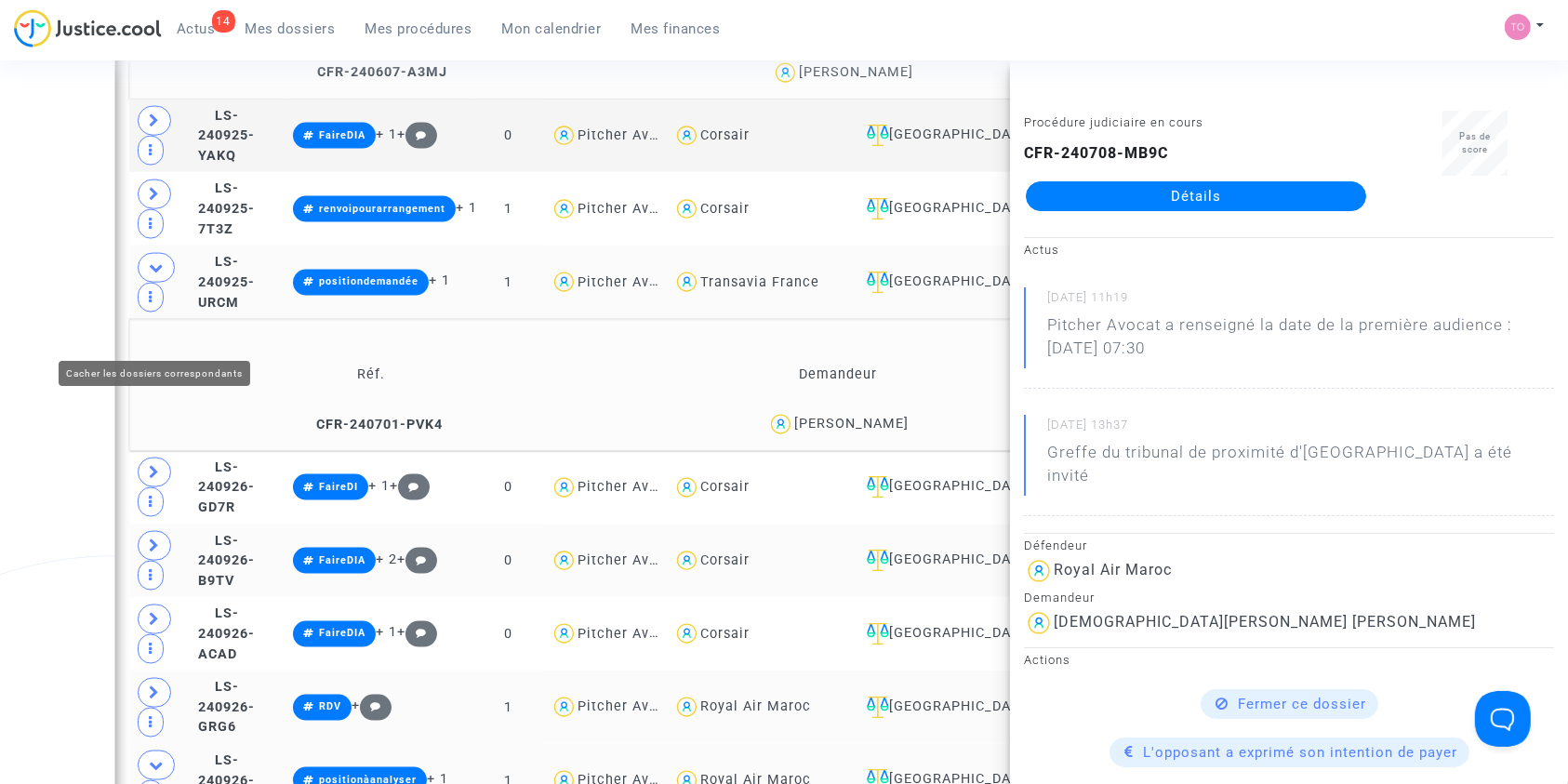
click at [157, 758] on icon at bounding box center [156, 765] width 15 height 14
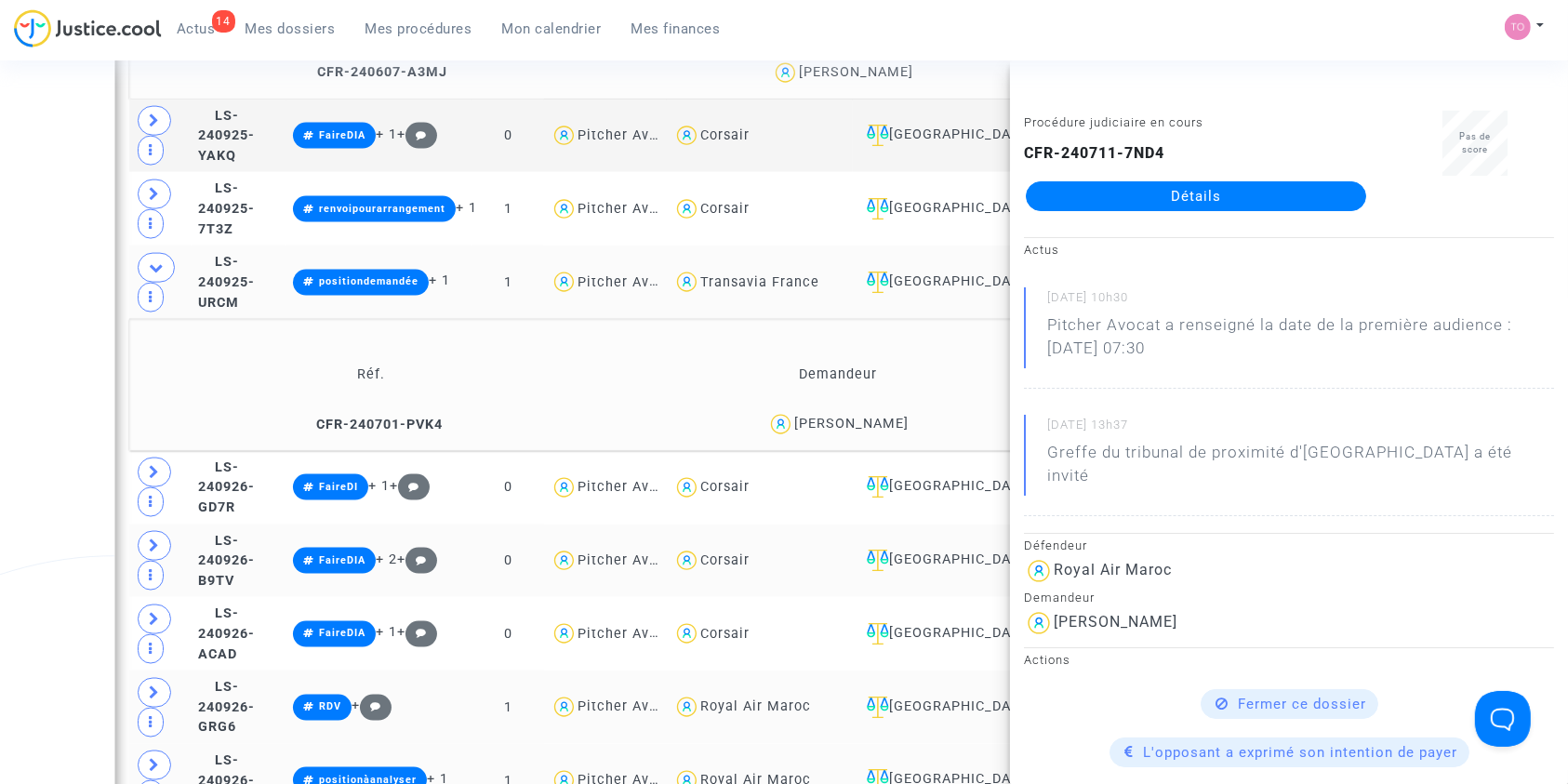
scroll to position [2723, 0]
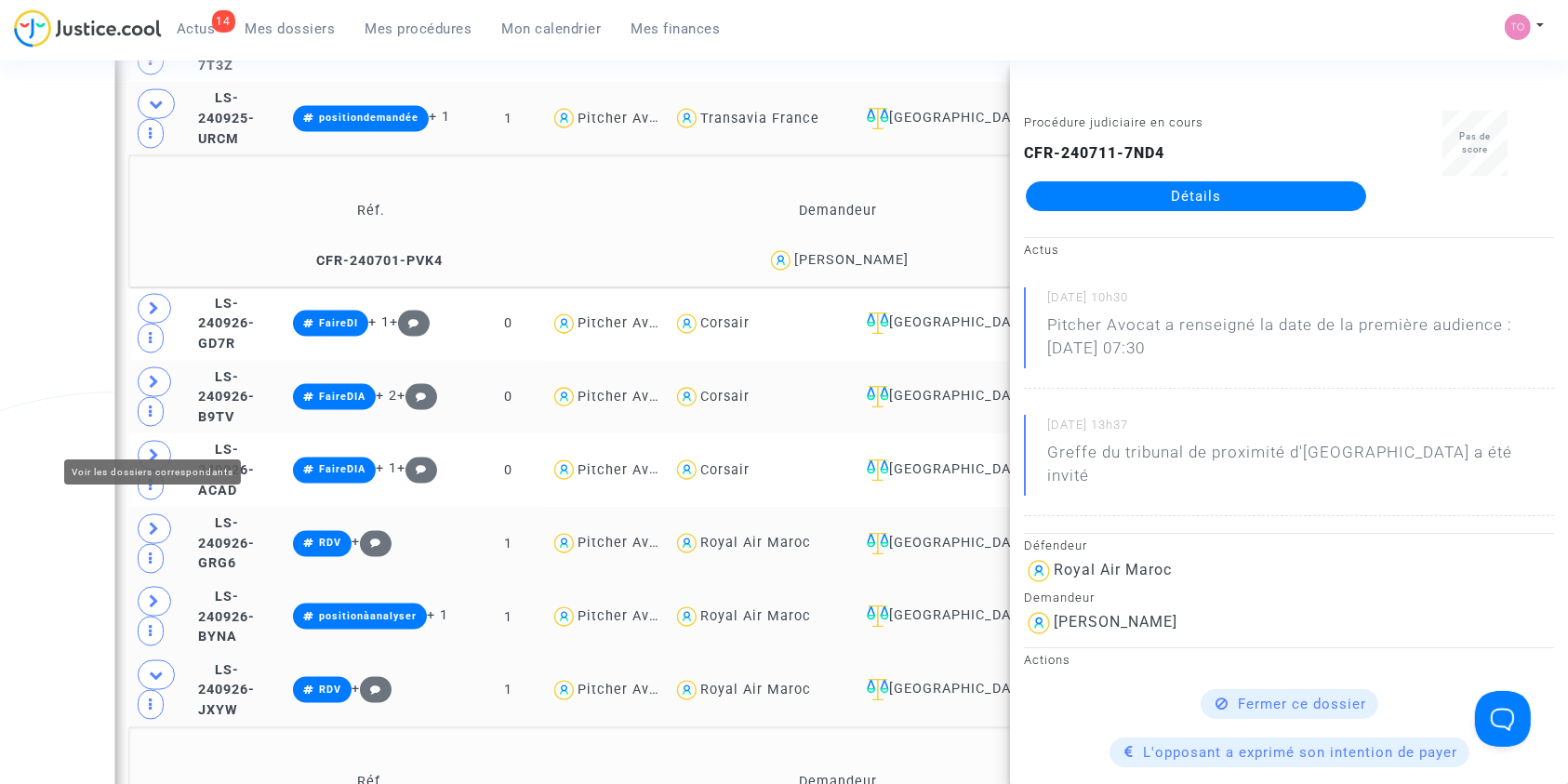
click at [155, 667] on icon at bounding box center [156, 674] width 15 height 14
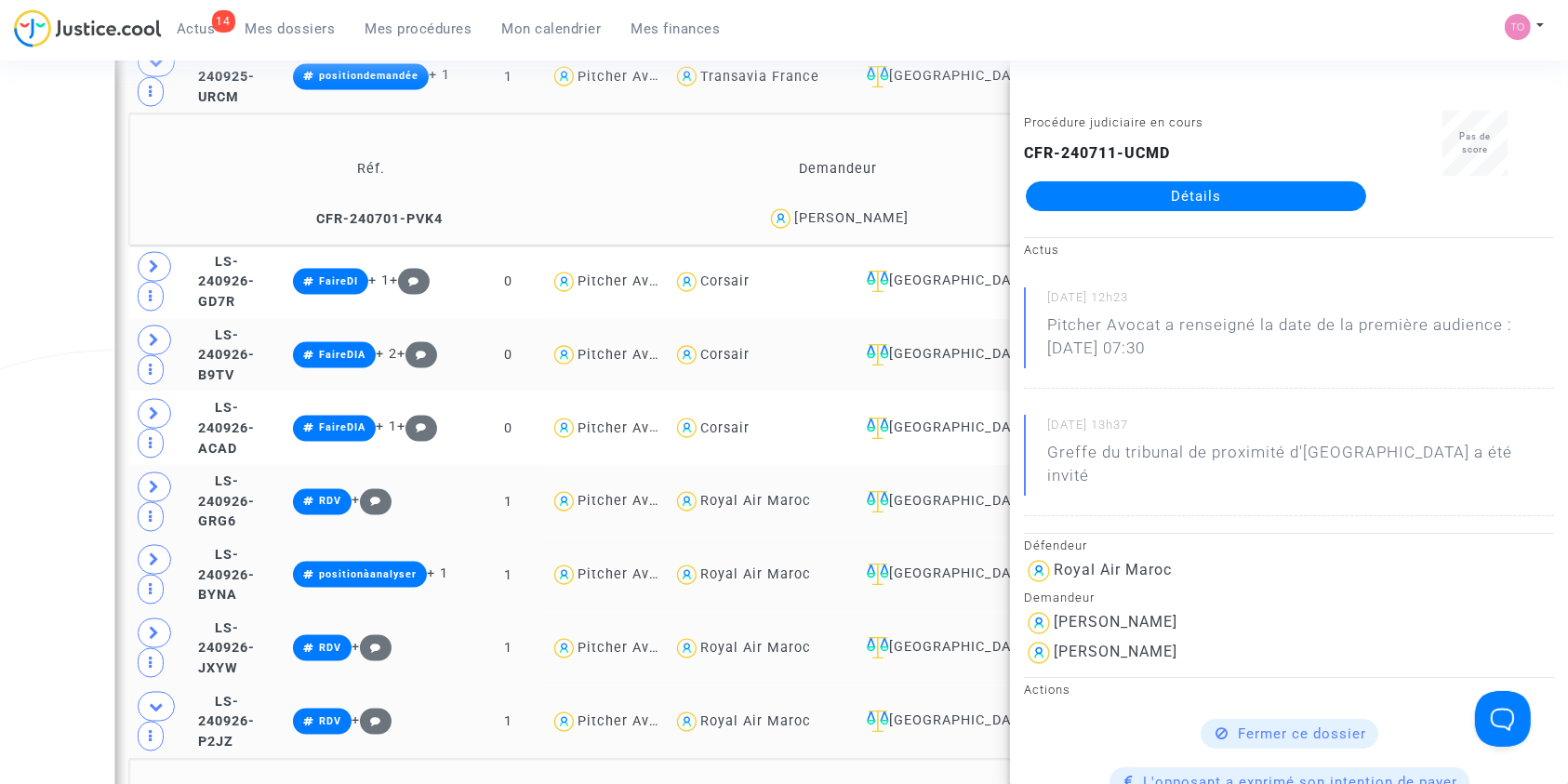
scroll to position [2766, 0]
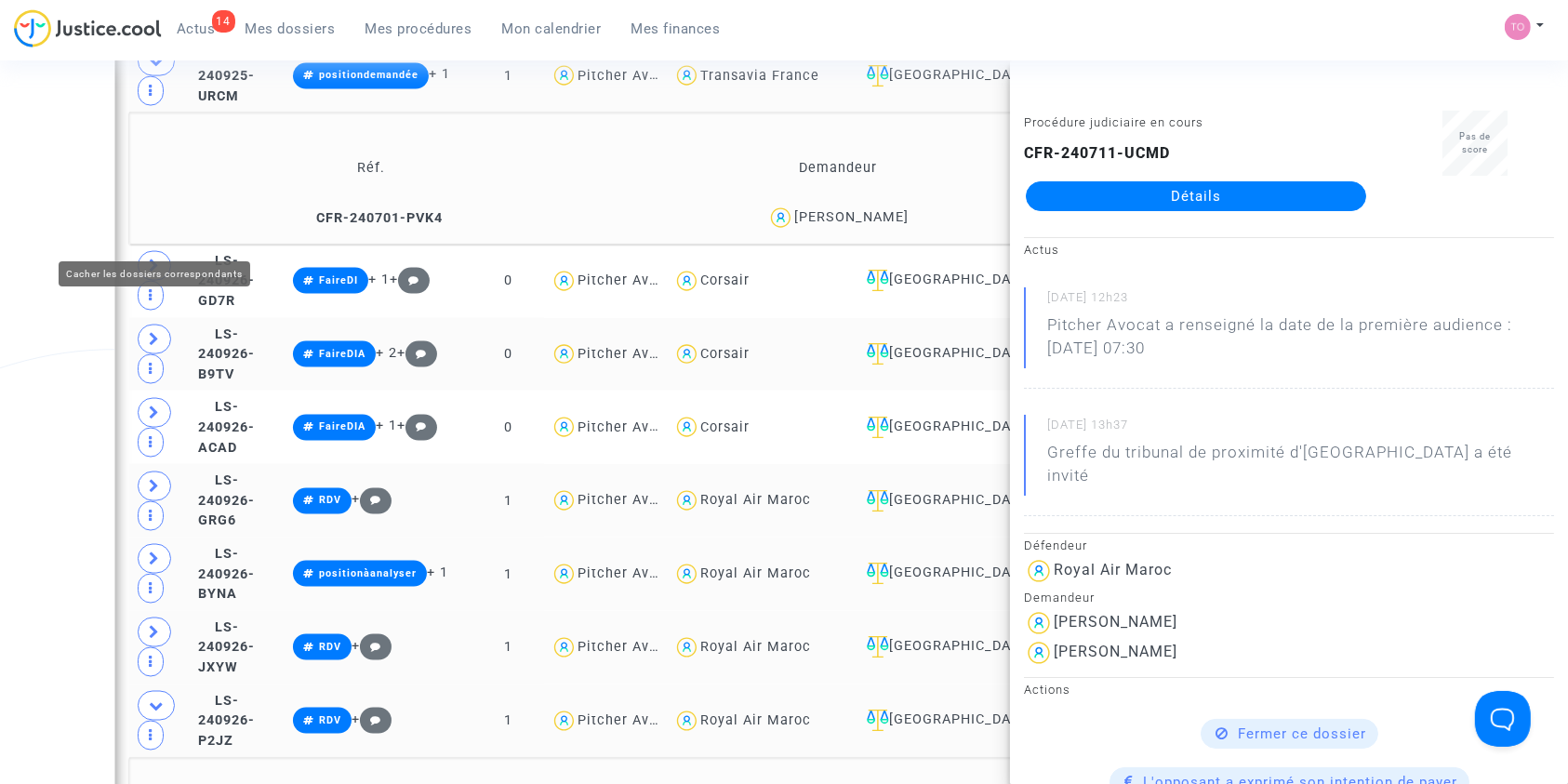
click at [157, 699] on icon at bounding box center [156, 706] width 15 height 14
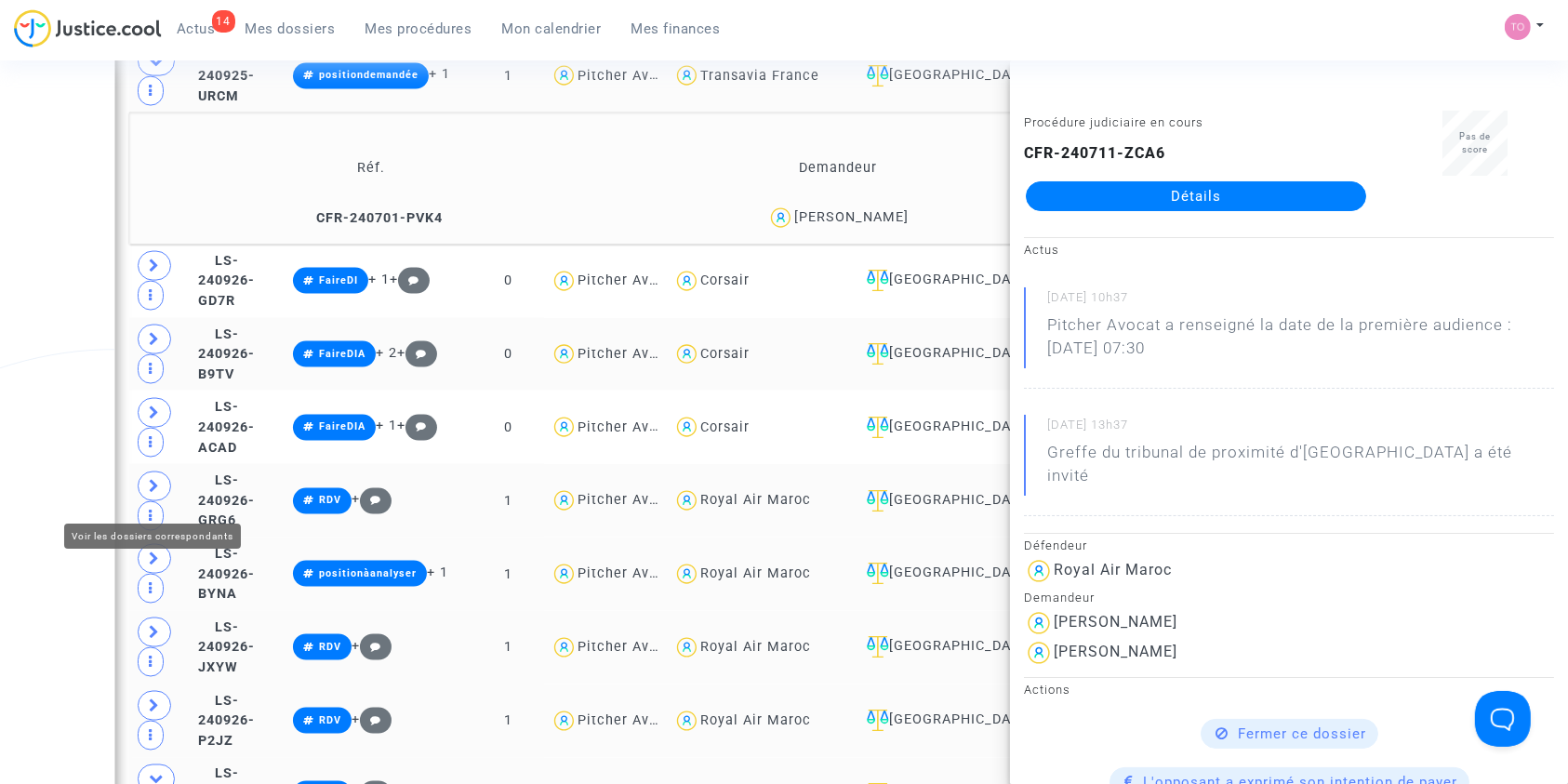
click at [148, 772] on icon at bounding box center [156, 778] width 15 height 14
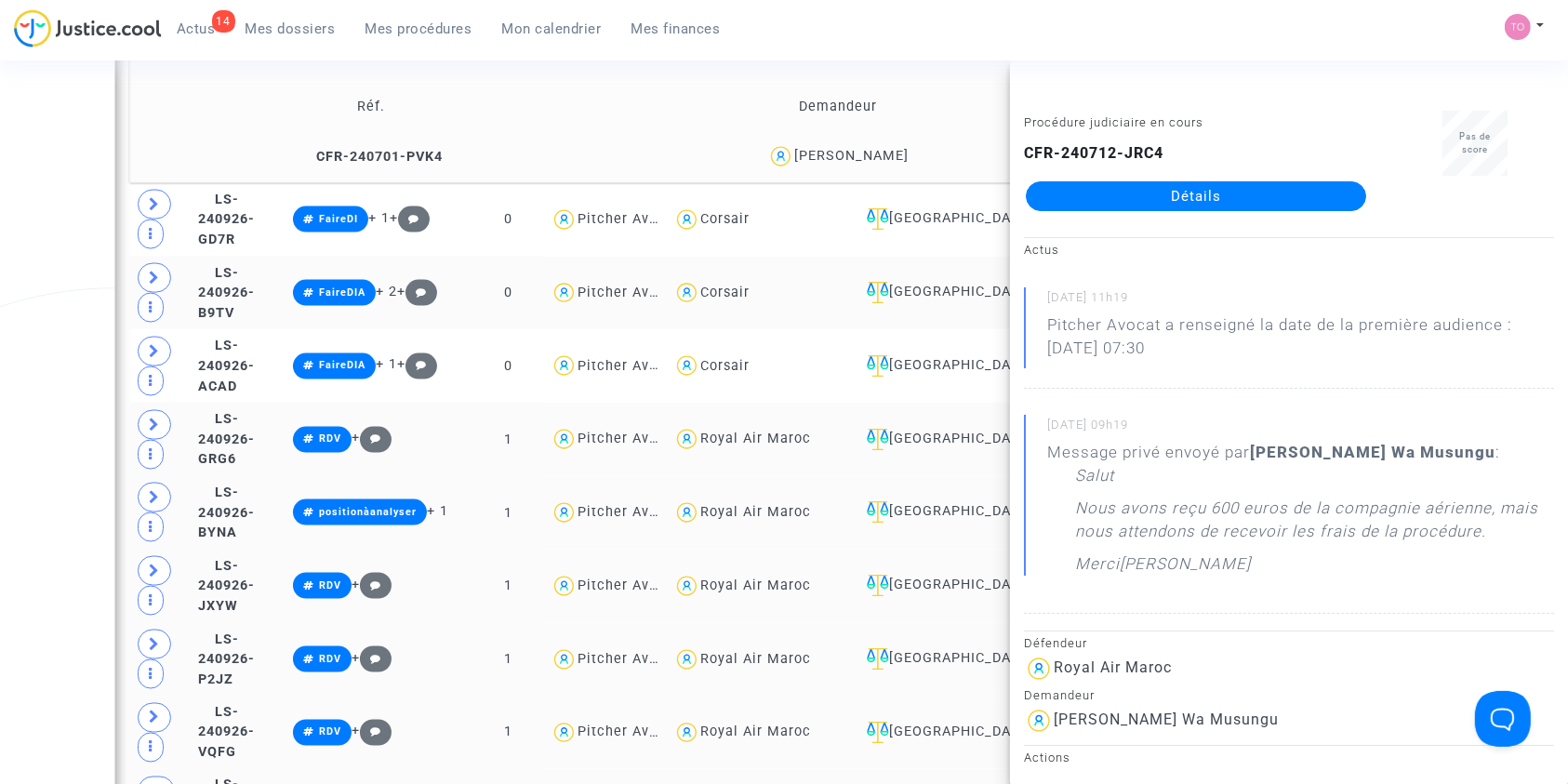
click at [0, 343] on div "Date de clôture d'instruction Date de conciliation Date d'audience Date de juge…" at bounding box center [784, 57] width 1568 height 5468
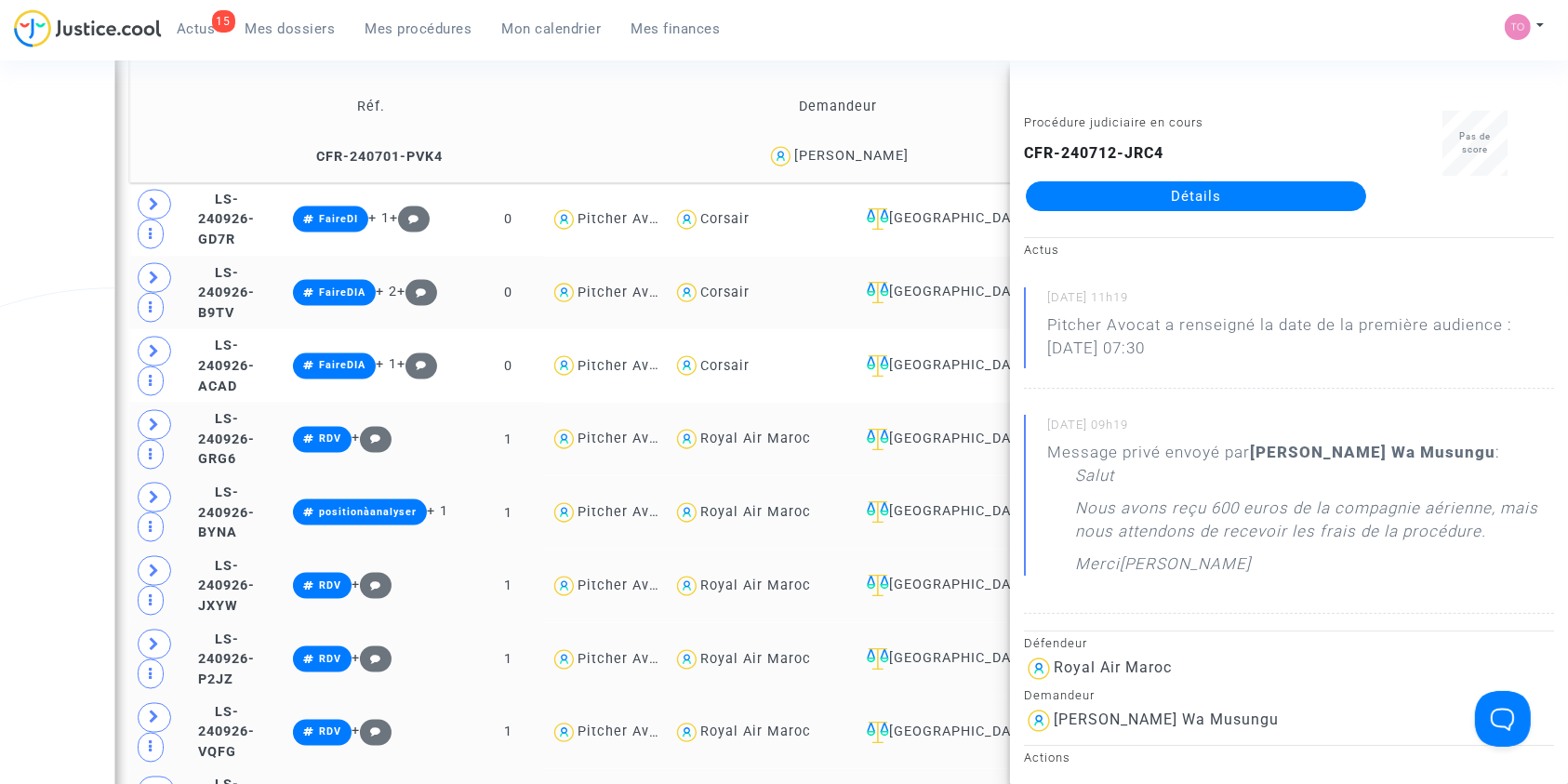
click at [0, 437] on div "Date de clôture d'instruction Date de conciliation Date d'audience Date de juge…" at bounding box center [784, 57] width 1568 height 5468
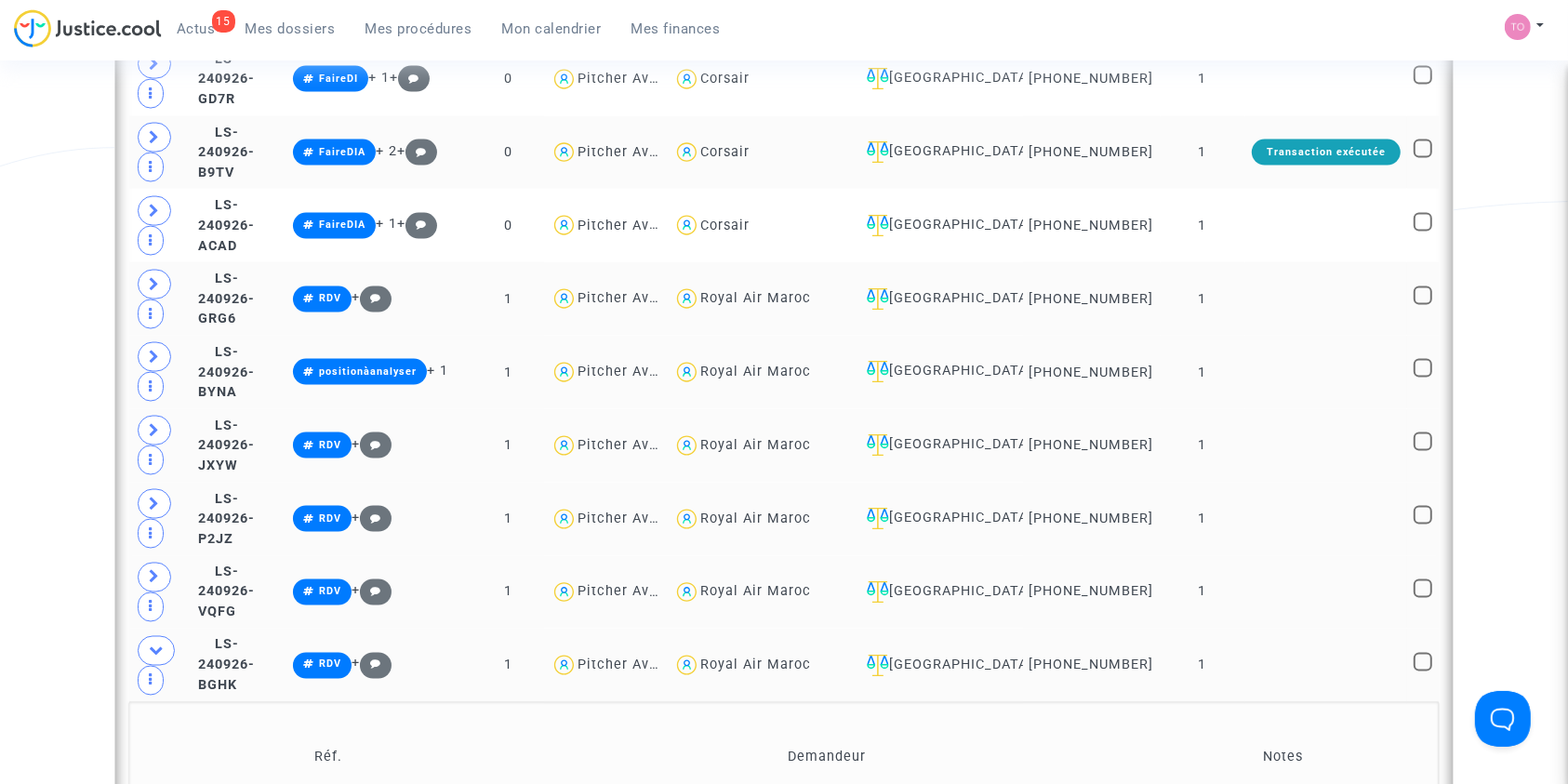
scroll to position [2968, 0]
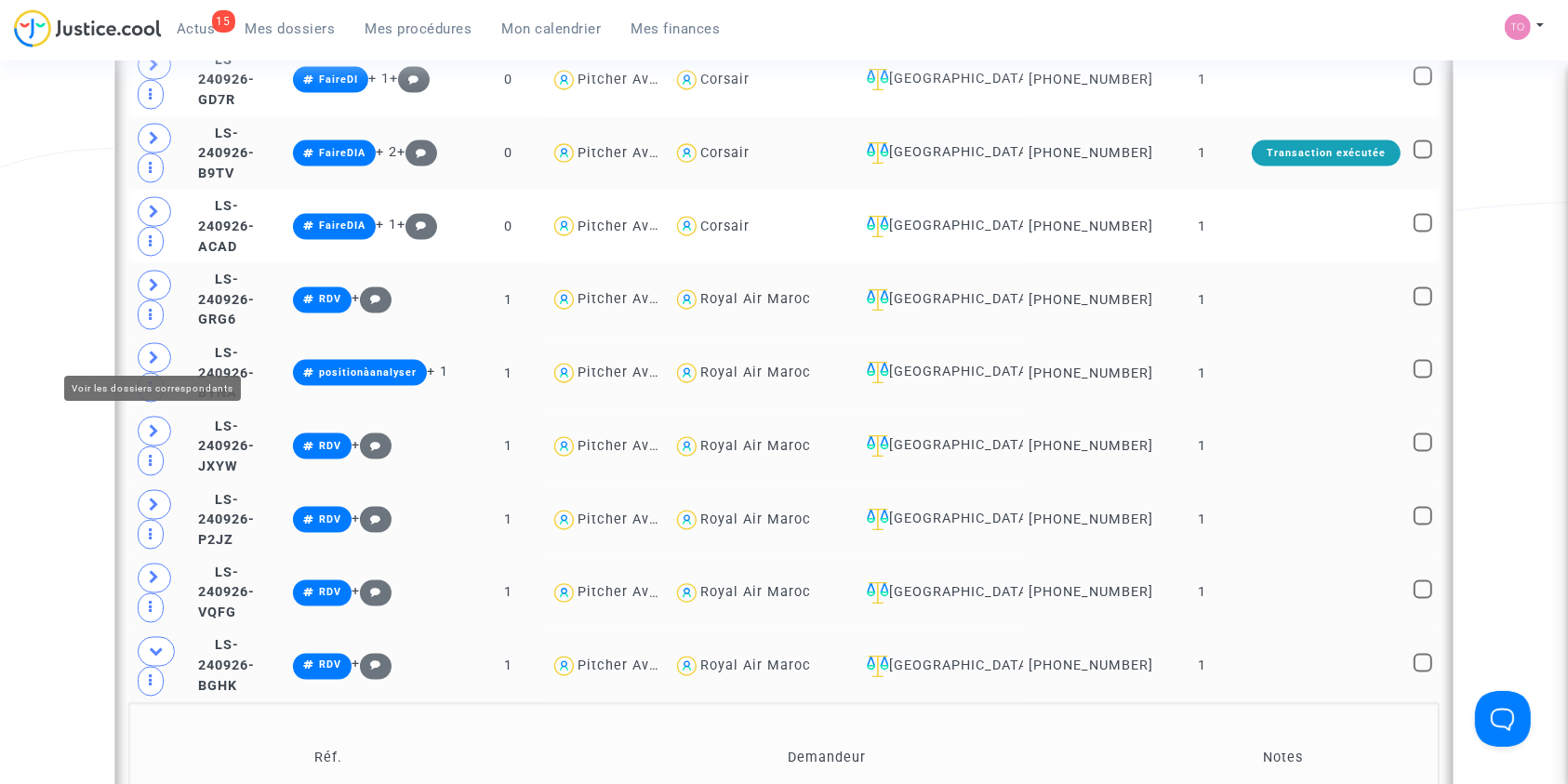
click at [153, 644] on icon at bounding box center [156, 651] width 15 height 14
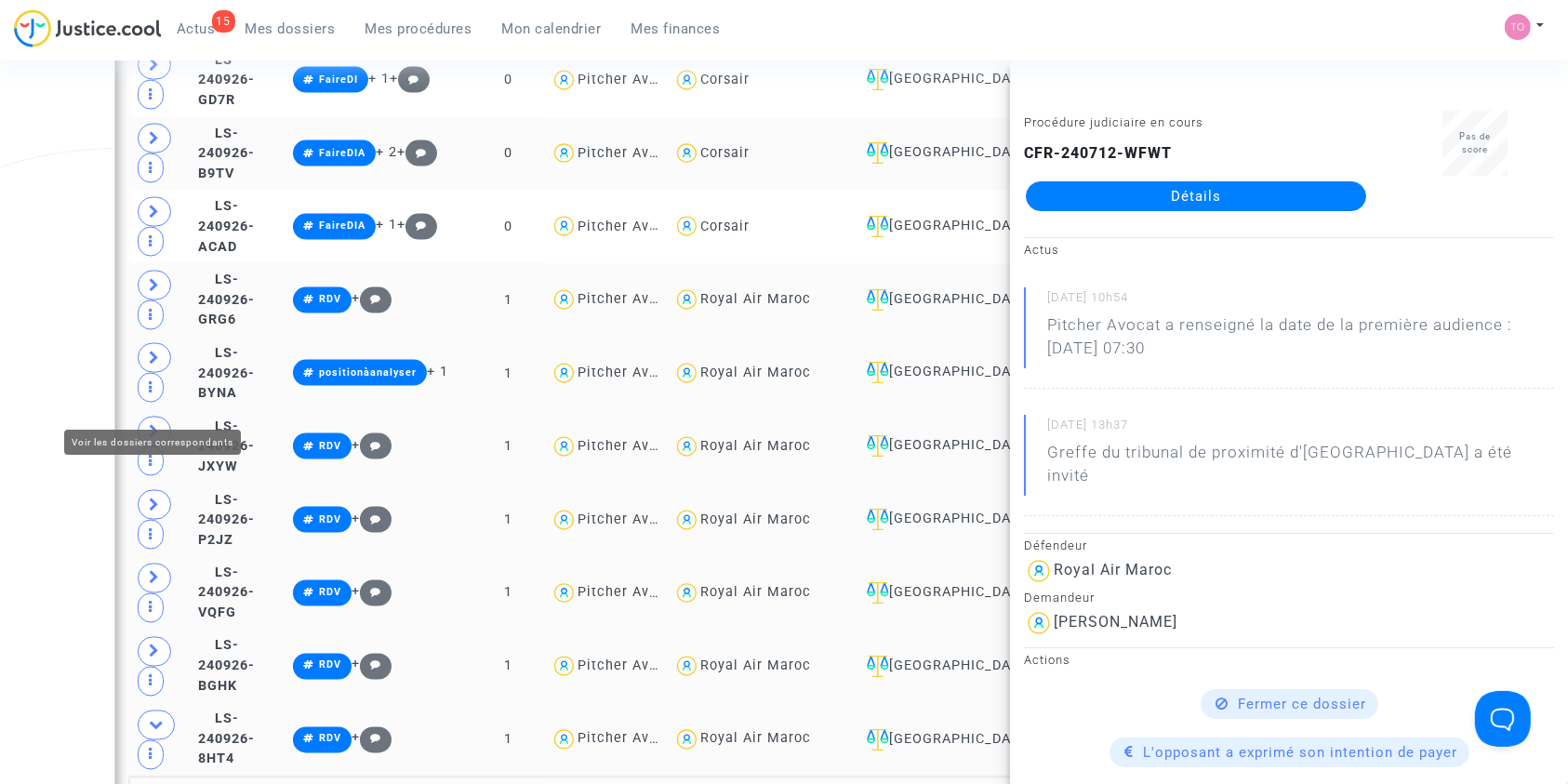
click at [156, 718] on icon at bounding box center [156, 725] width 15 height 14
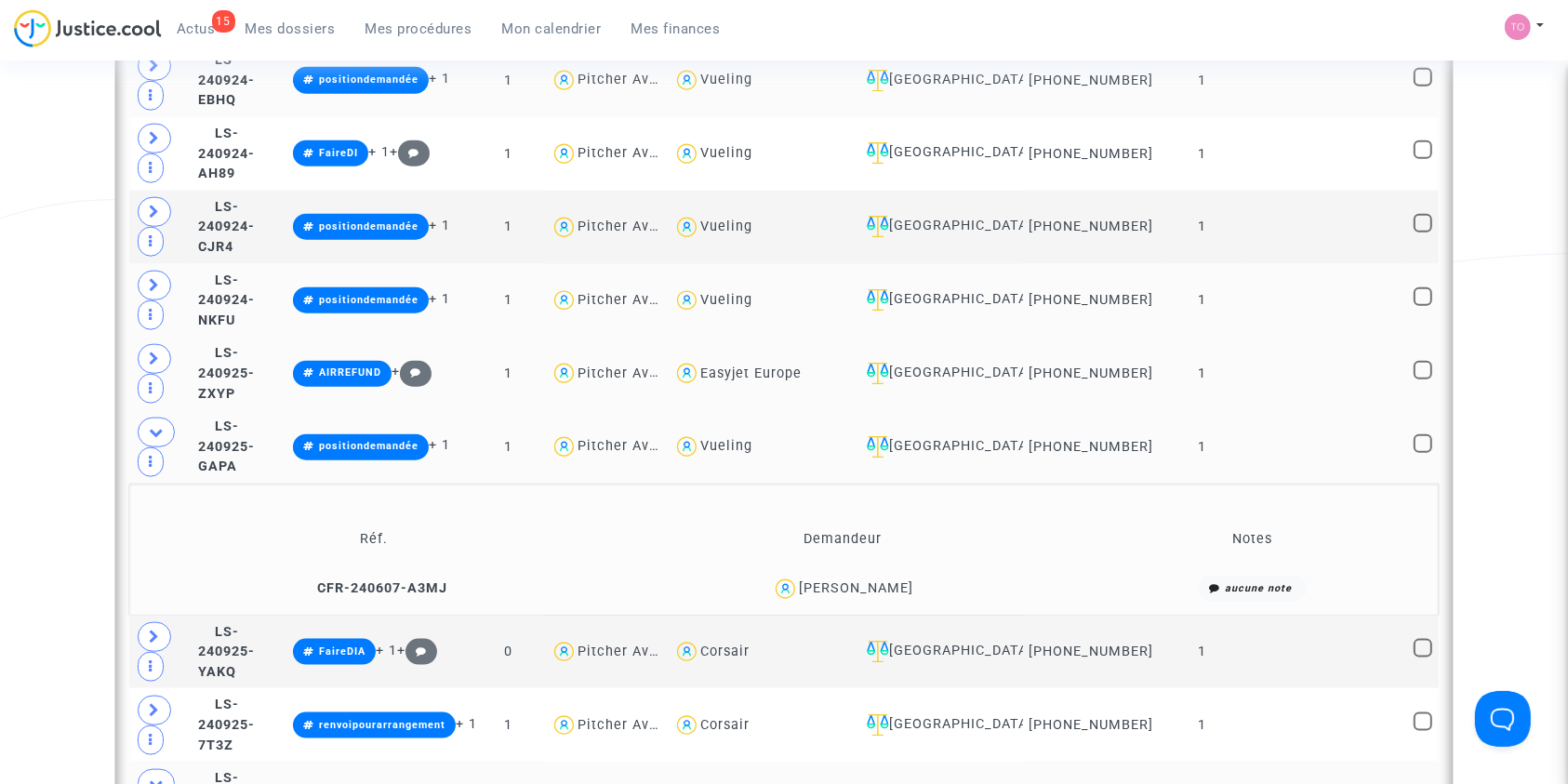
scroll to position [2042, 0]
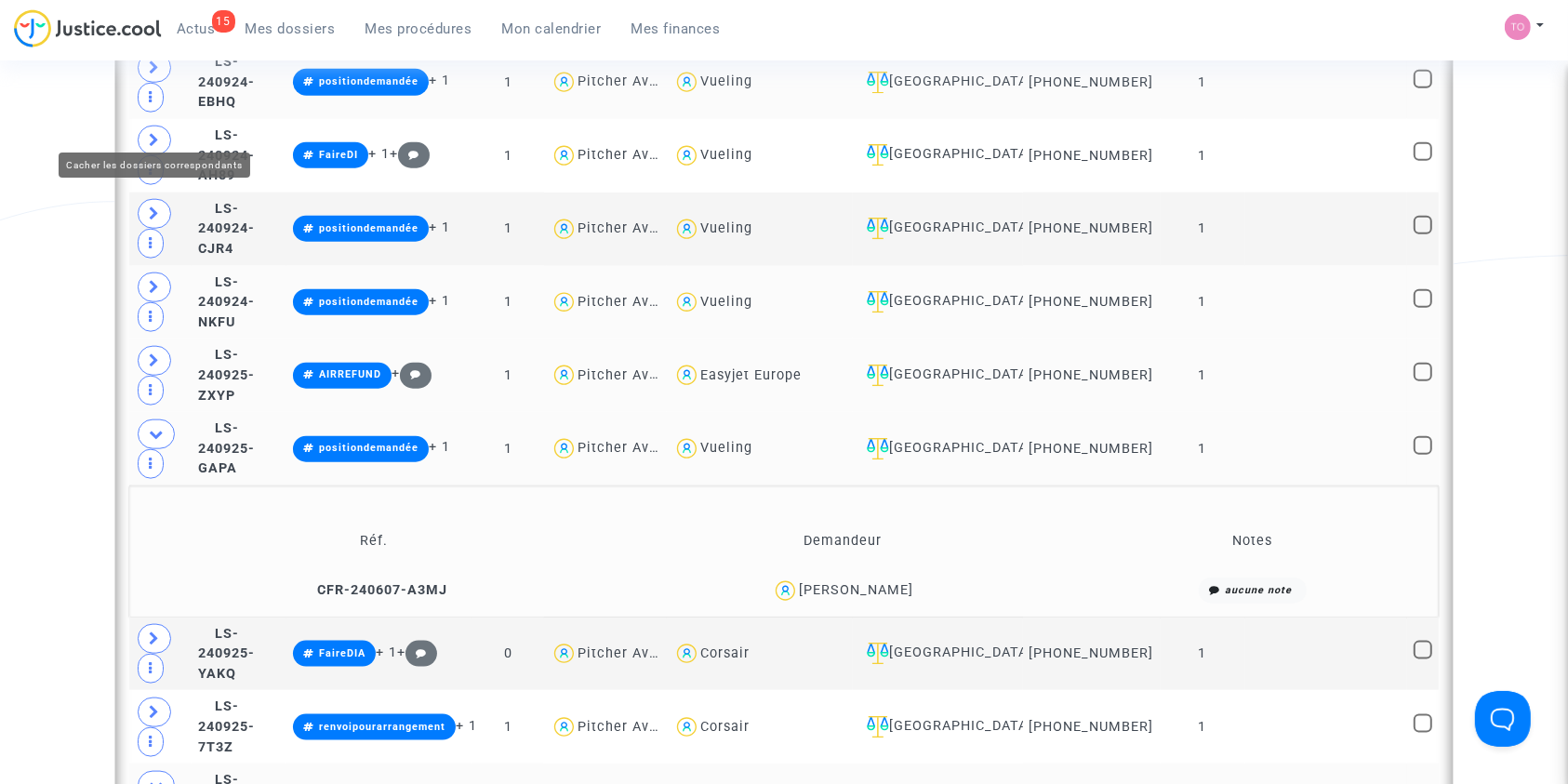
click at [155, 427] on icon at bounding box center [156, 434] width 15 height 14
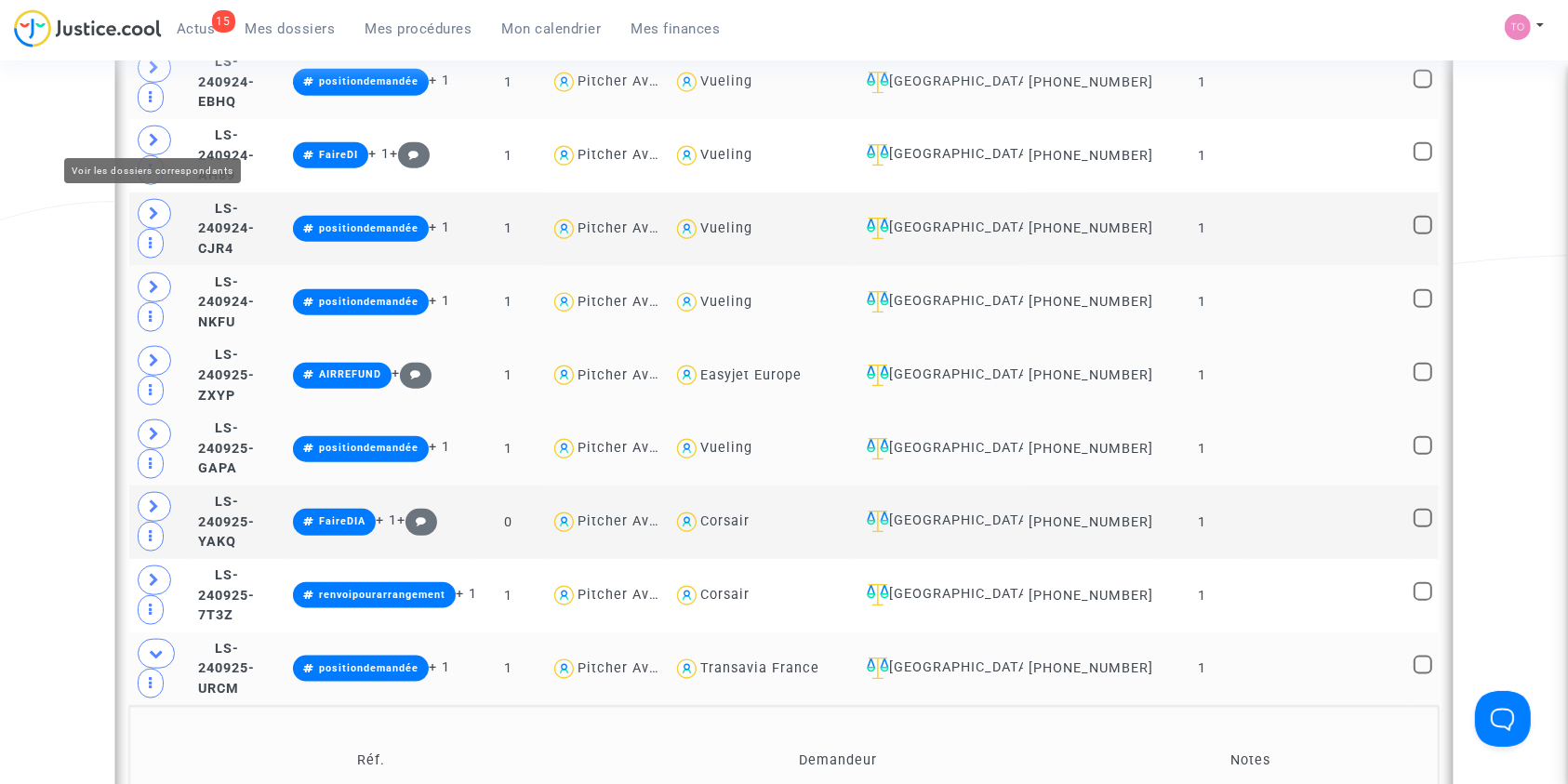
click at [155, 427] on icon at bounding box center [154, 434] width 11 height 14
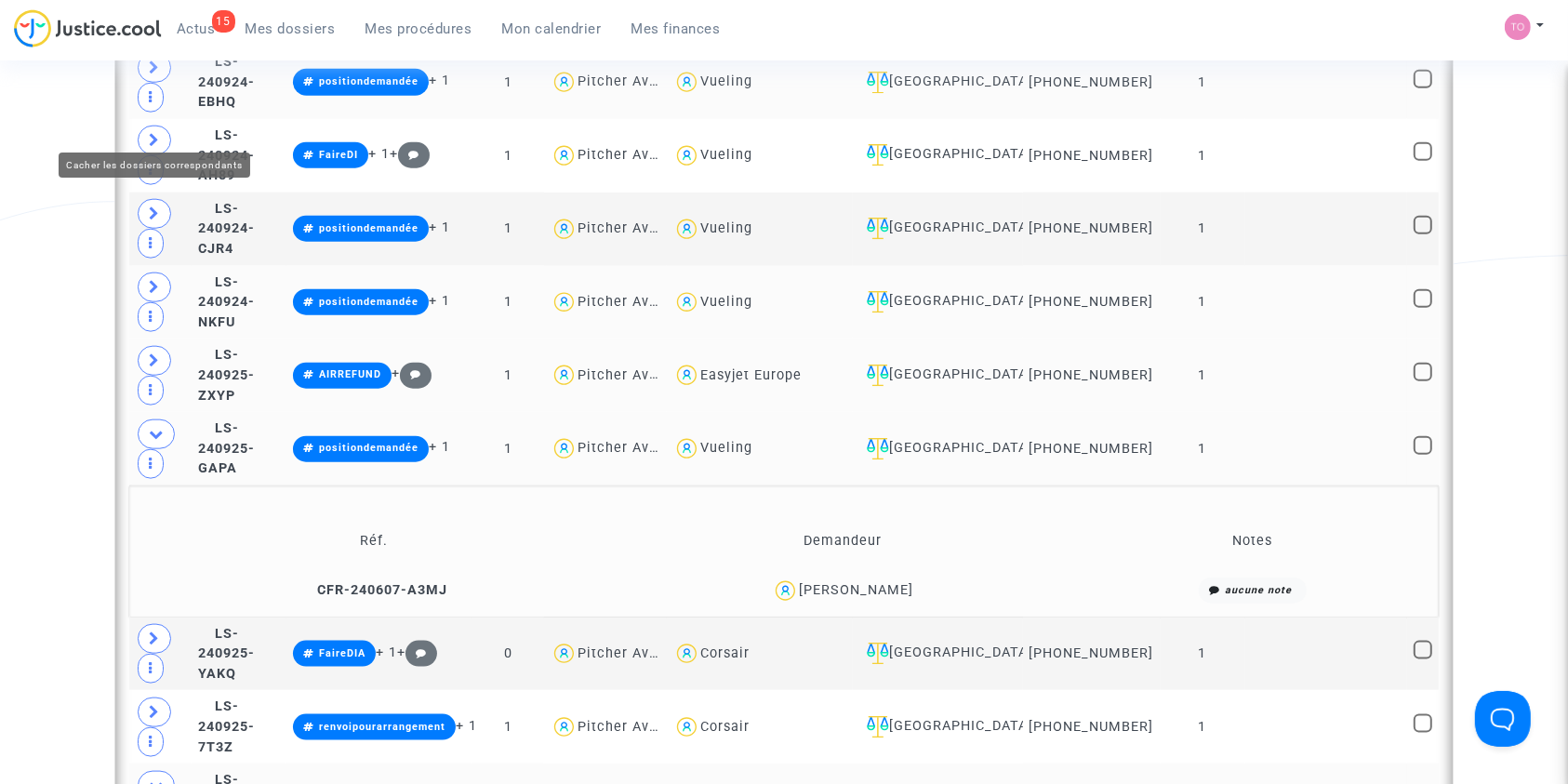
click at [156, 427] on icon at bounding box center [156, 434] width 15 height 14
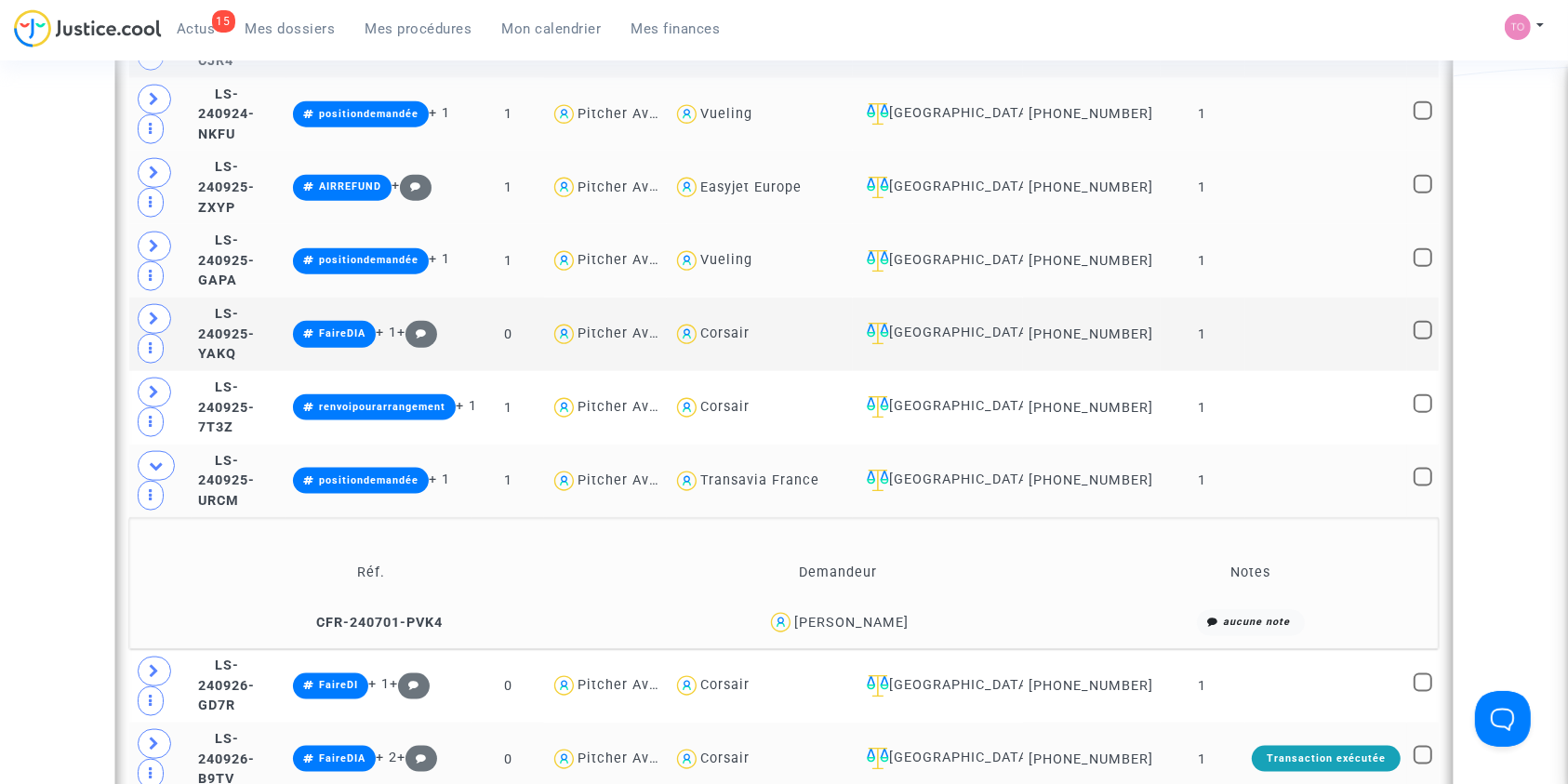
scroll to position [2228, 0]
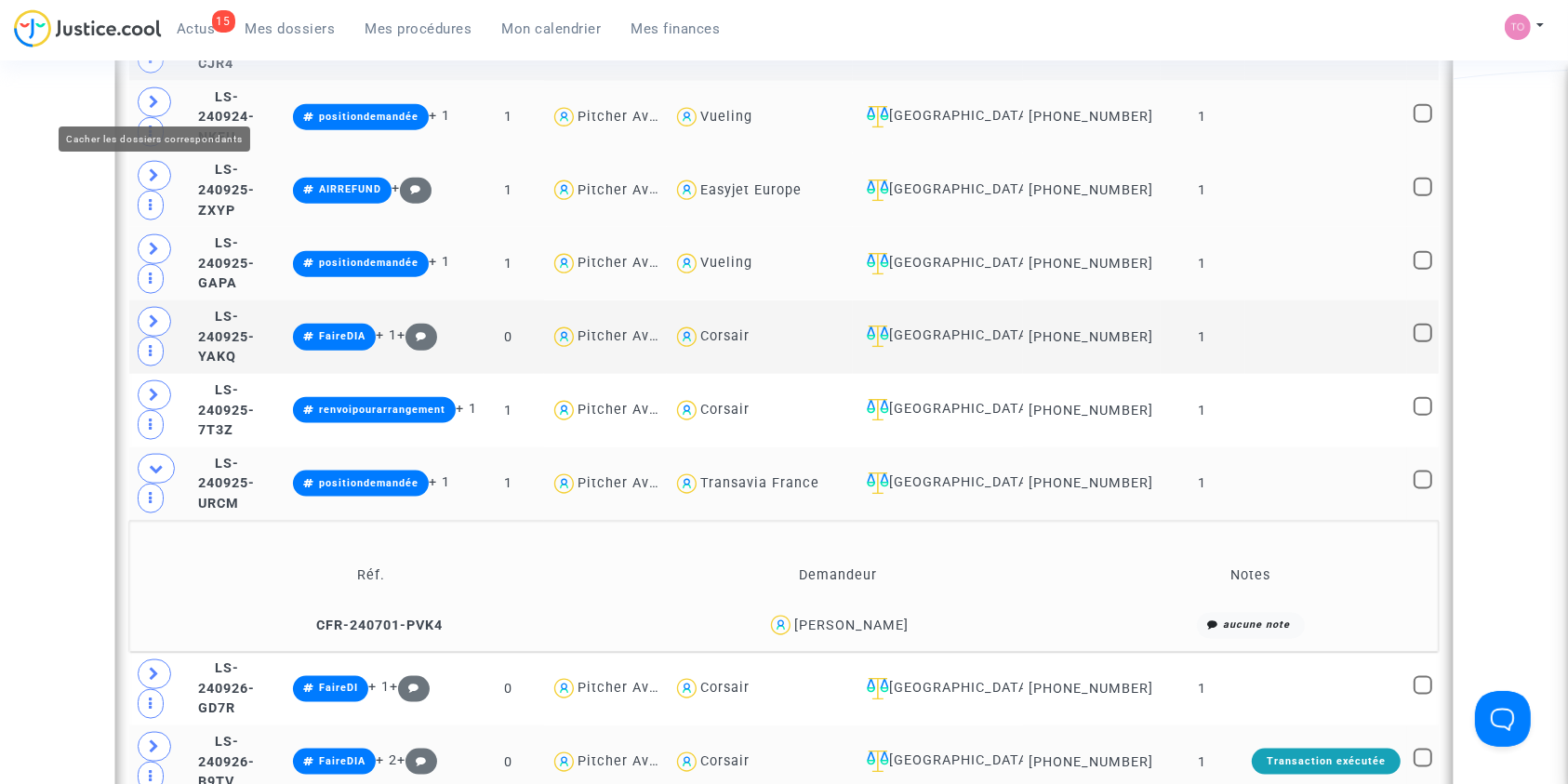
click at [162, 461] on icon at bounding box center [156, 468] width 15 height 14
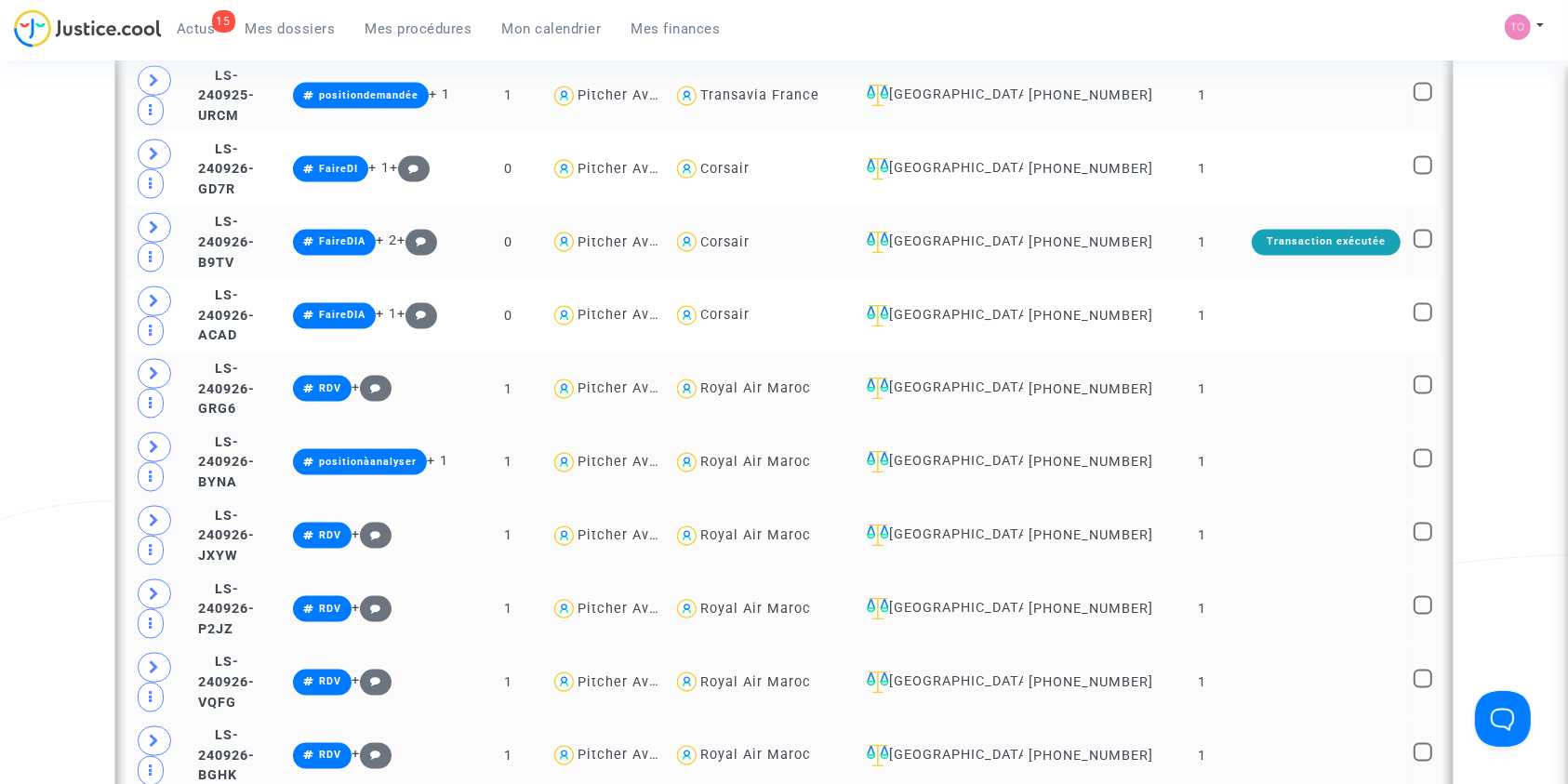
scroll to position [2611, 0]
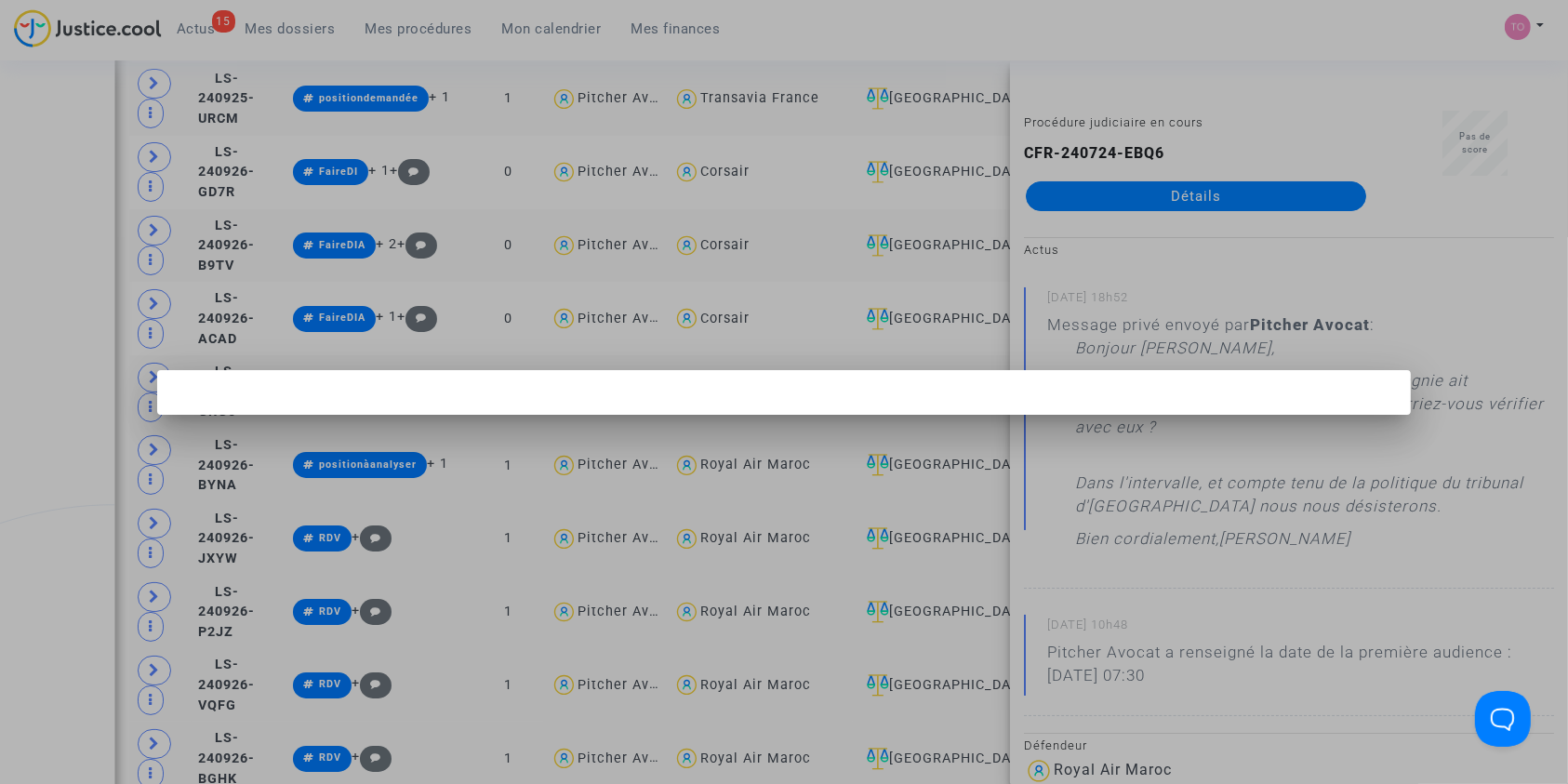
scroll to position [0, 0]
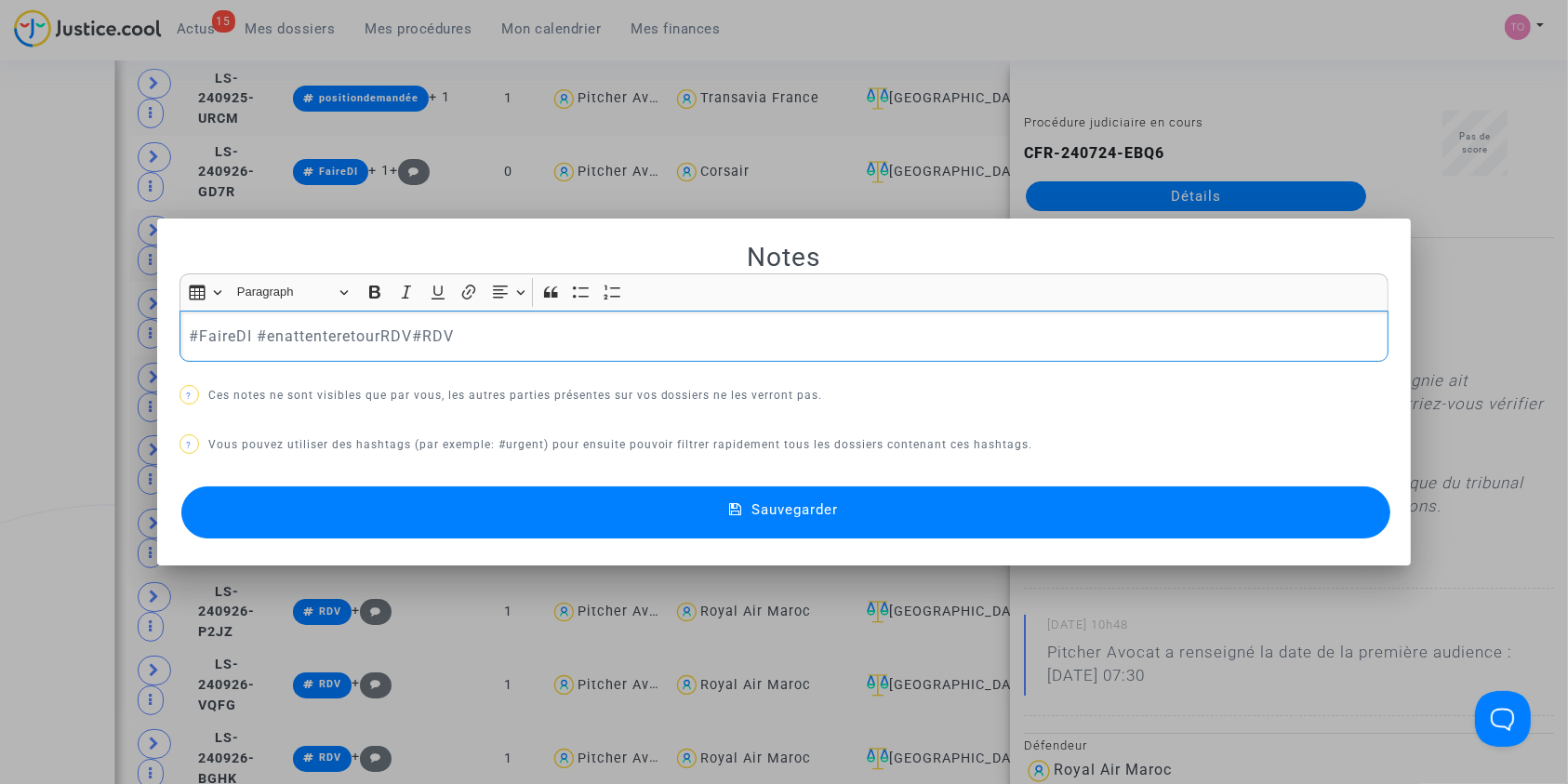
drag, startPoint x: 245, startPoint y: 333, endPoint x: 86, endPoint y: 338, distance: 159.1
click at [86, 338] on div "Notes Rich Text Editor Insert table Insert table Heading Paragraph Paragraph He…" at bounding box center [784, 392] width 1568 height 784
click at [335, 329] on p "#enattenteretourRDV#RDV" at bounding box center [783, 336] width 1190 height 23
click at [440, 510] on button "Sauvegarder" at bounding box center [786, 512] width 1210 height 52
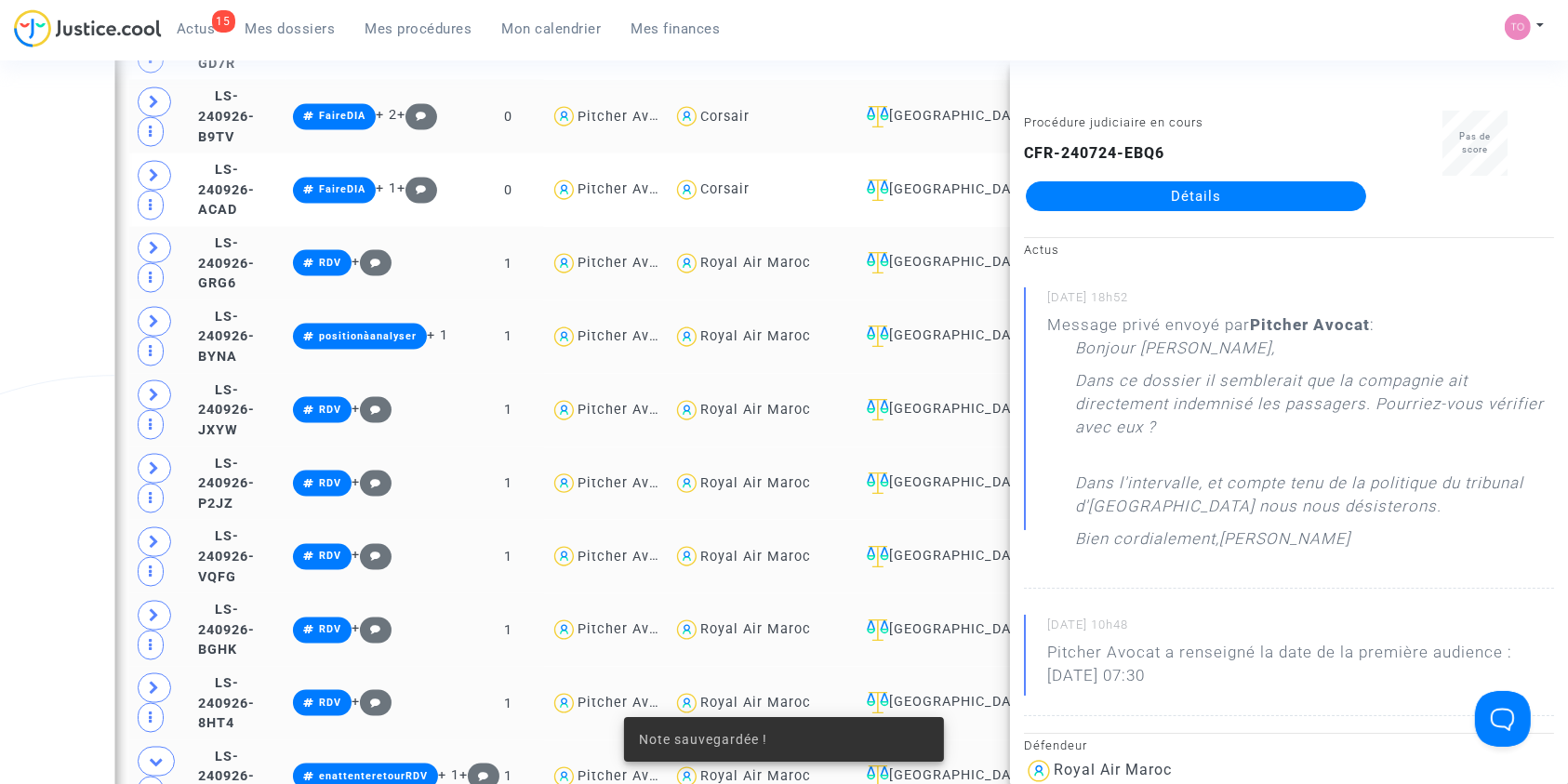
scroll to position [2740, 0]
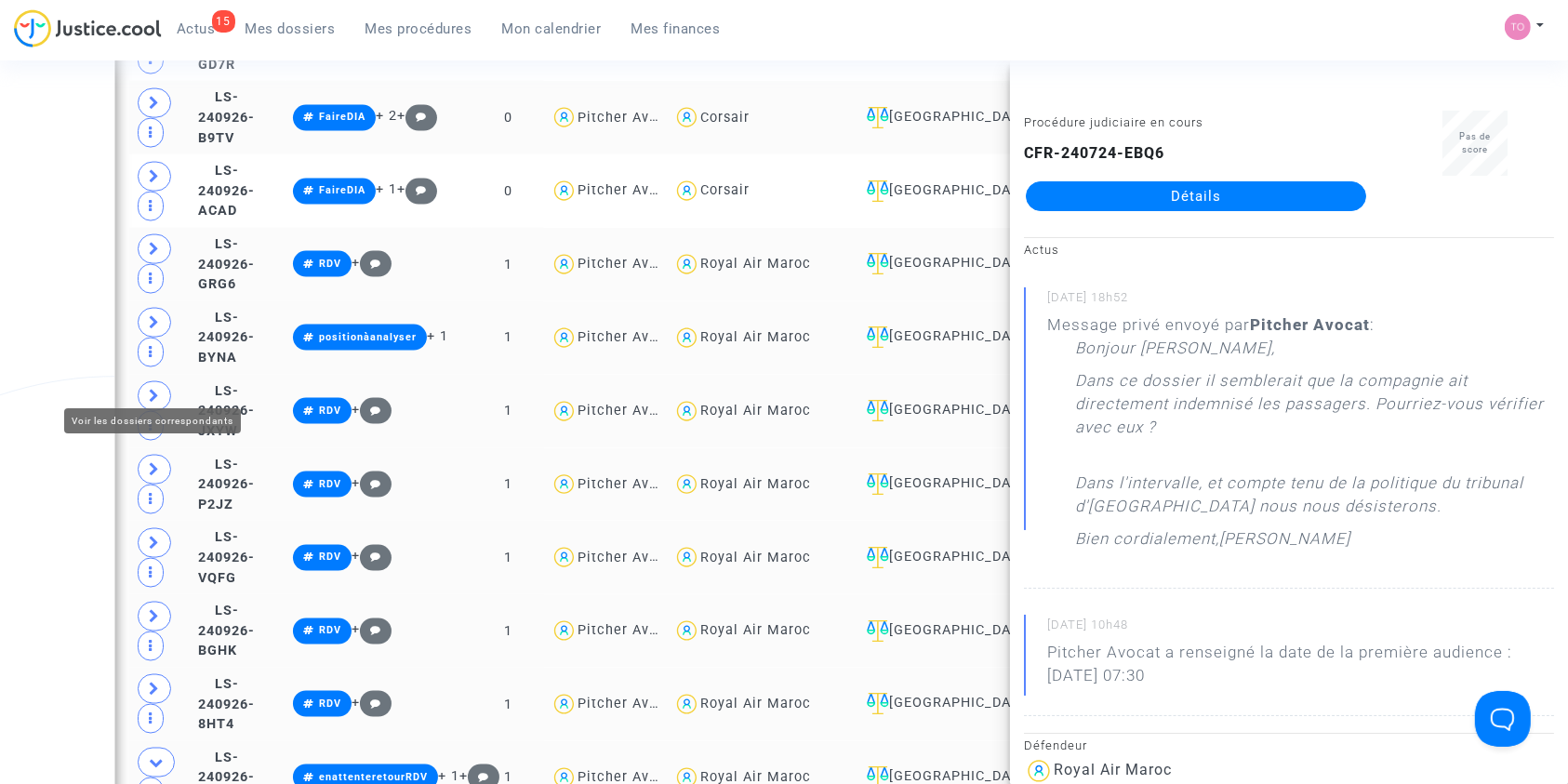
click at [150, 755] on icon at bounding box center [156, 762] width 15 height 14
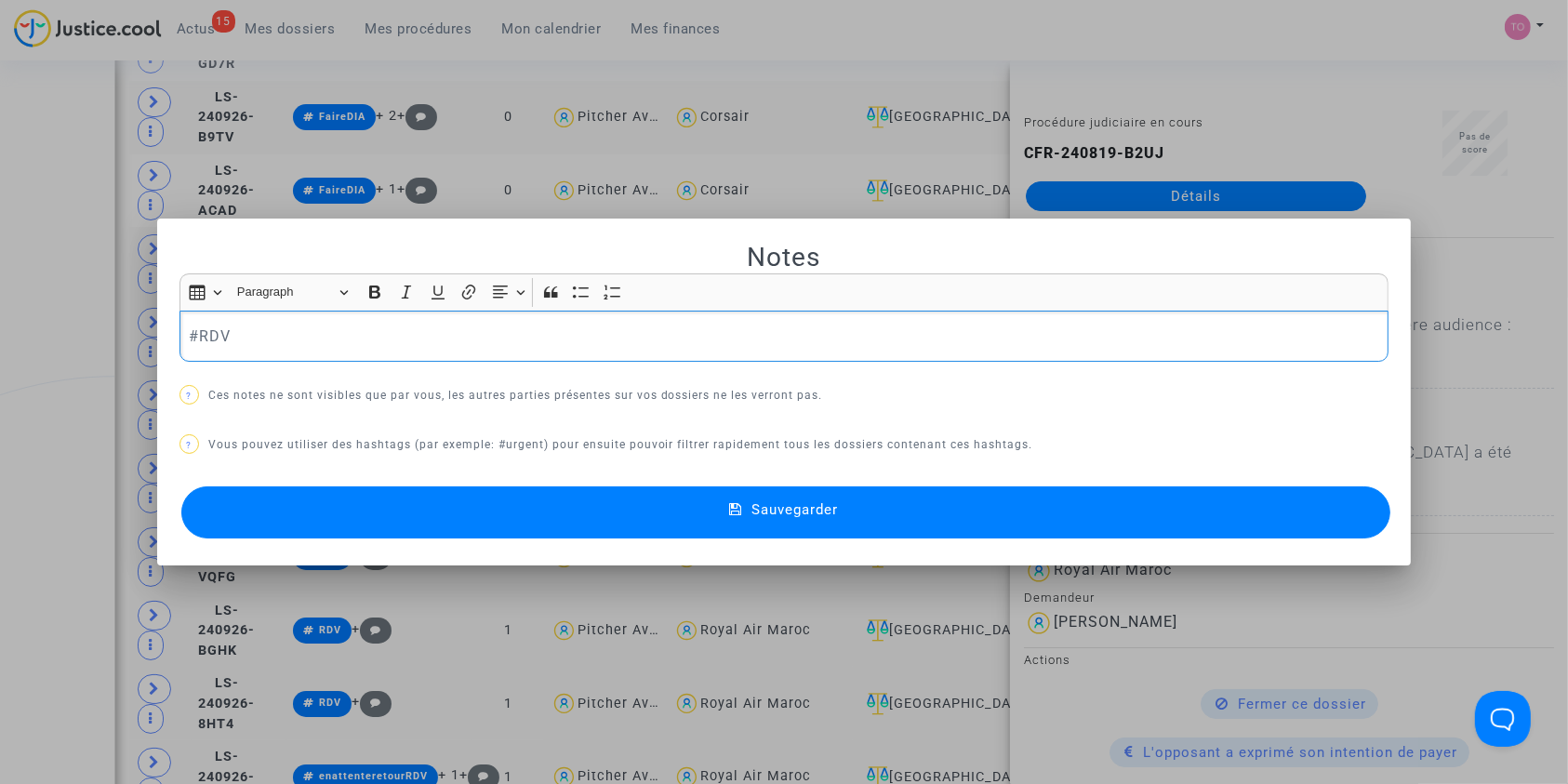
scroll to position [0, 0]
click at [459, 505] on button "Sauvegarder" at bounding box center [786, 512] width 1210 height 52
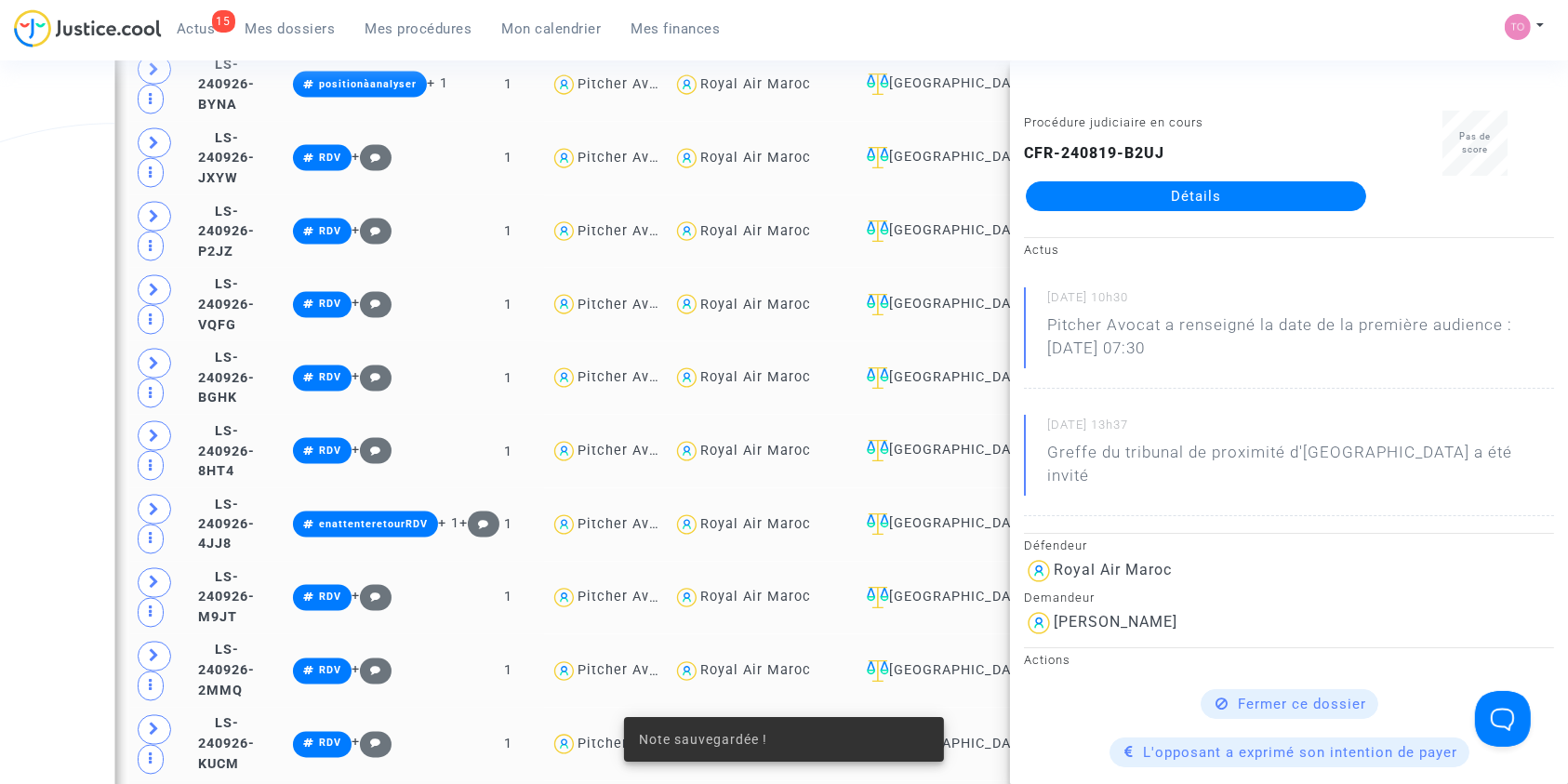
scroll to position [2994, 0]
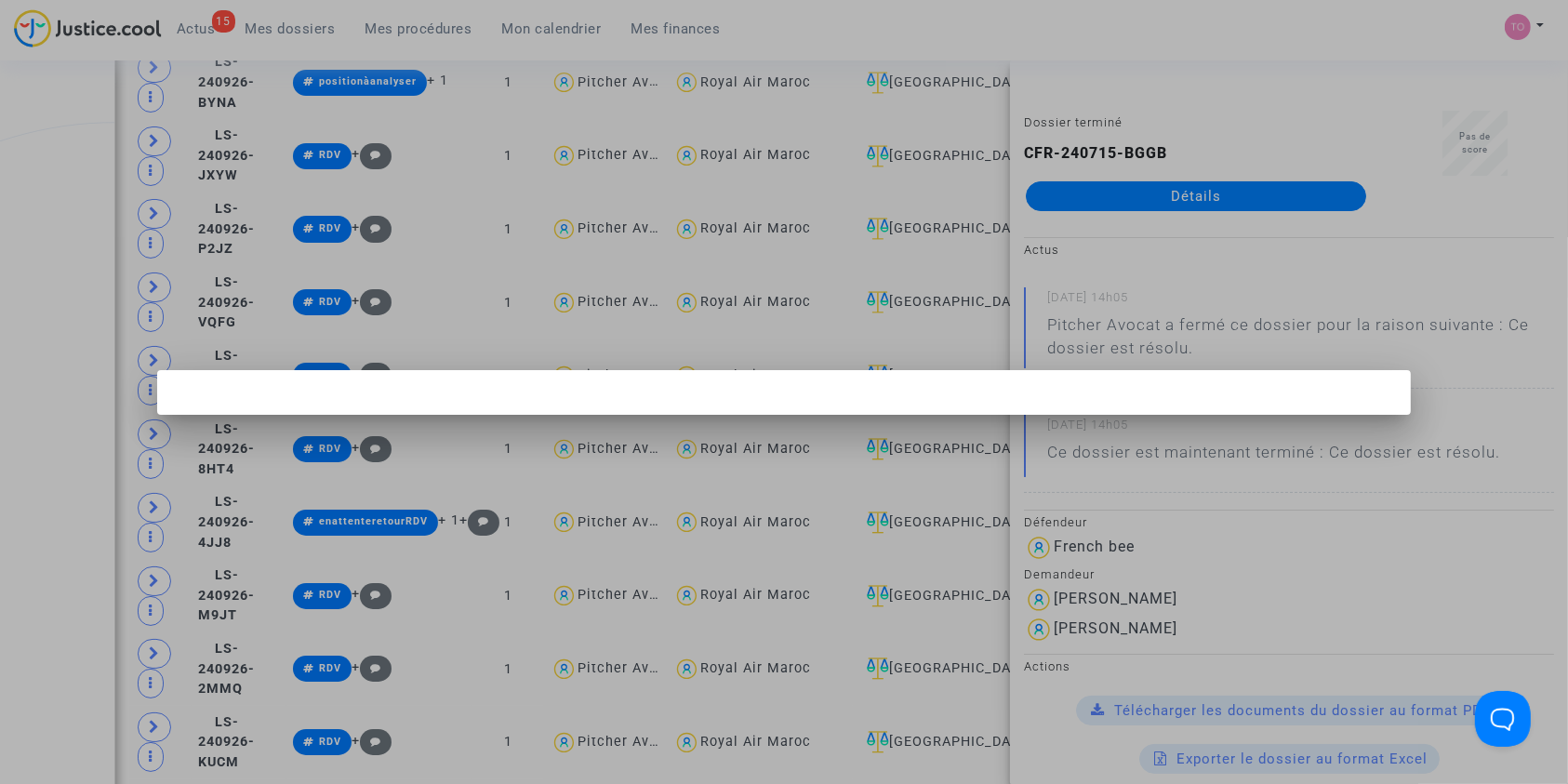
scroll to position [0, 0]
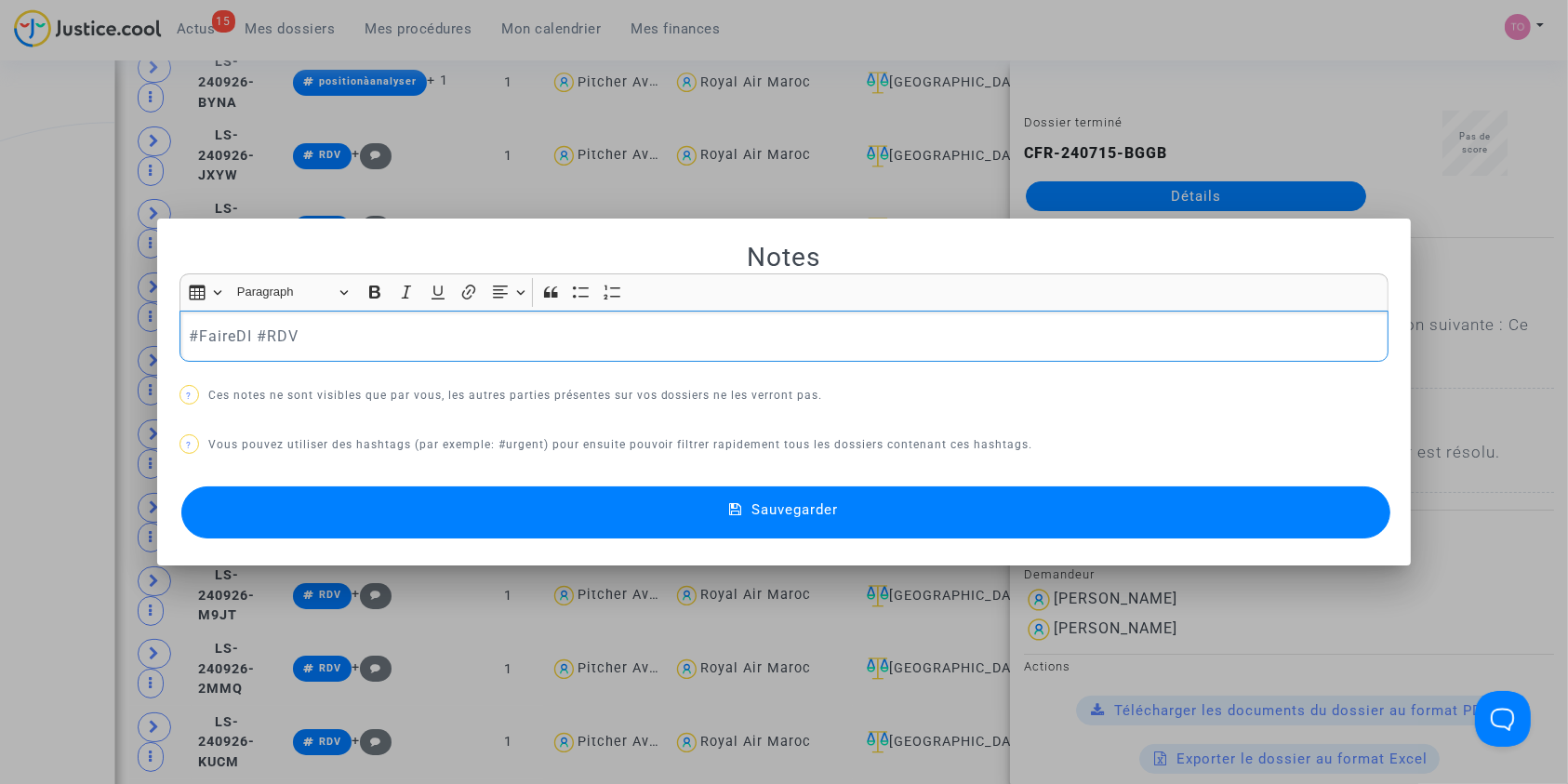
click at [543, 515] on button "Sauvegarder" at bounding box center [786, 512] width 1210 height 52
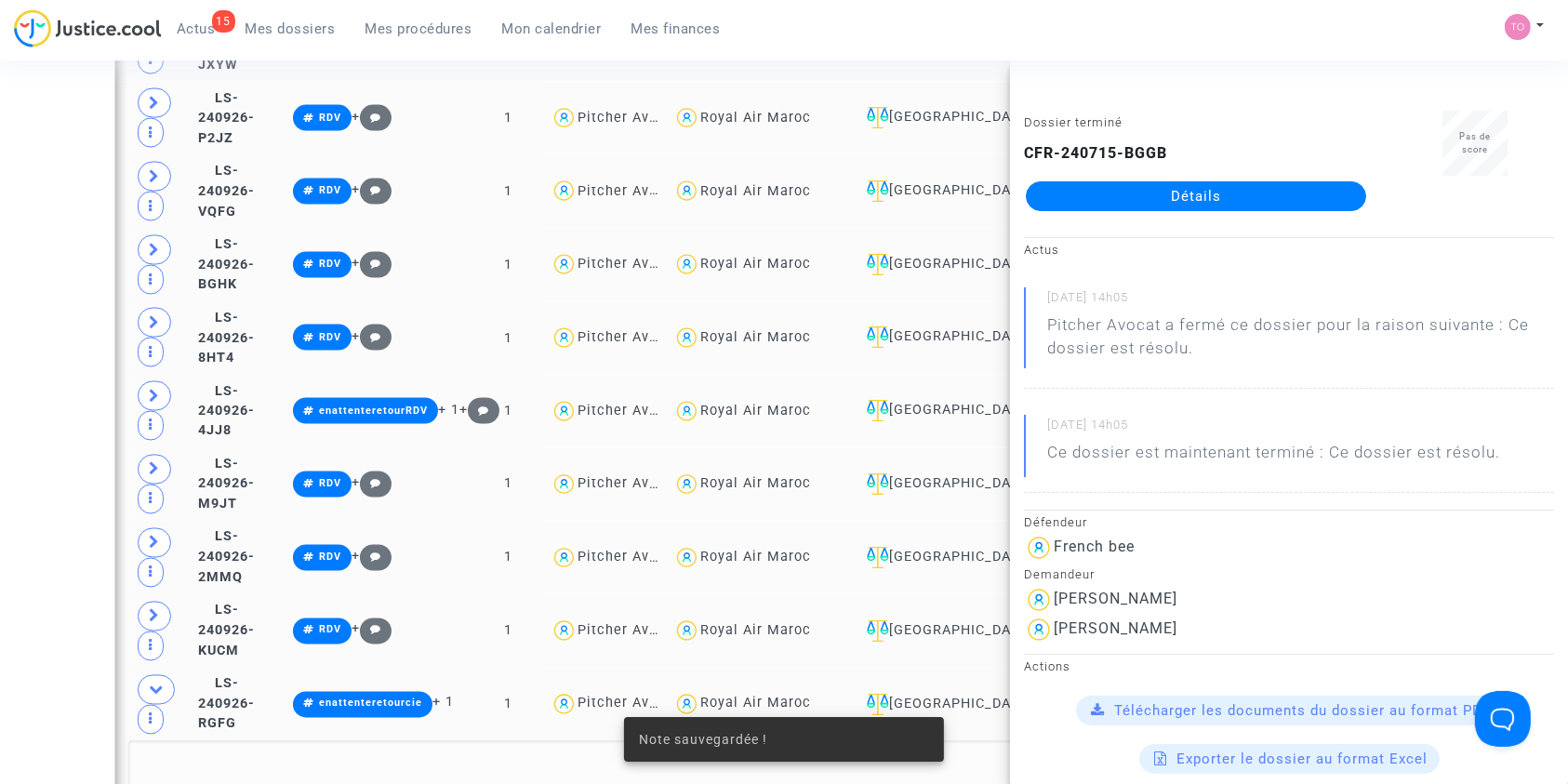
scroll to position [3108, 0]
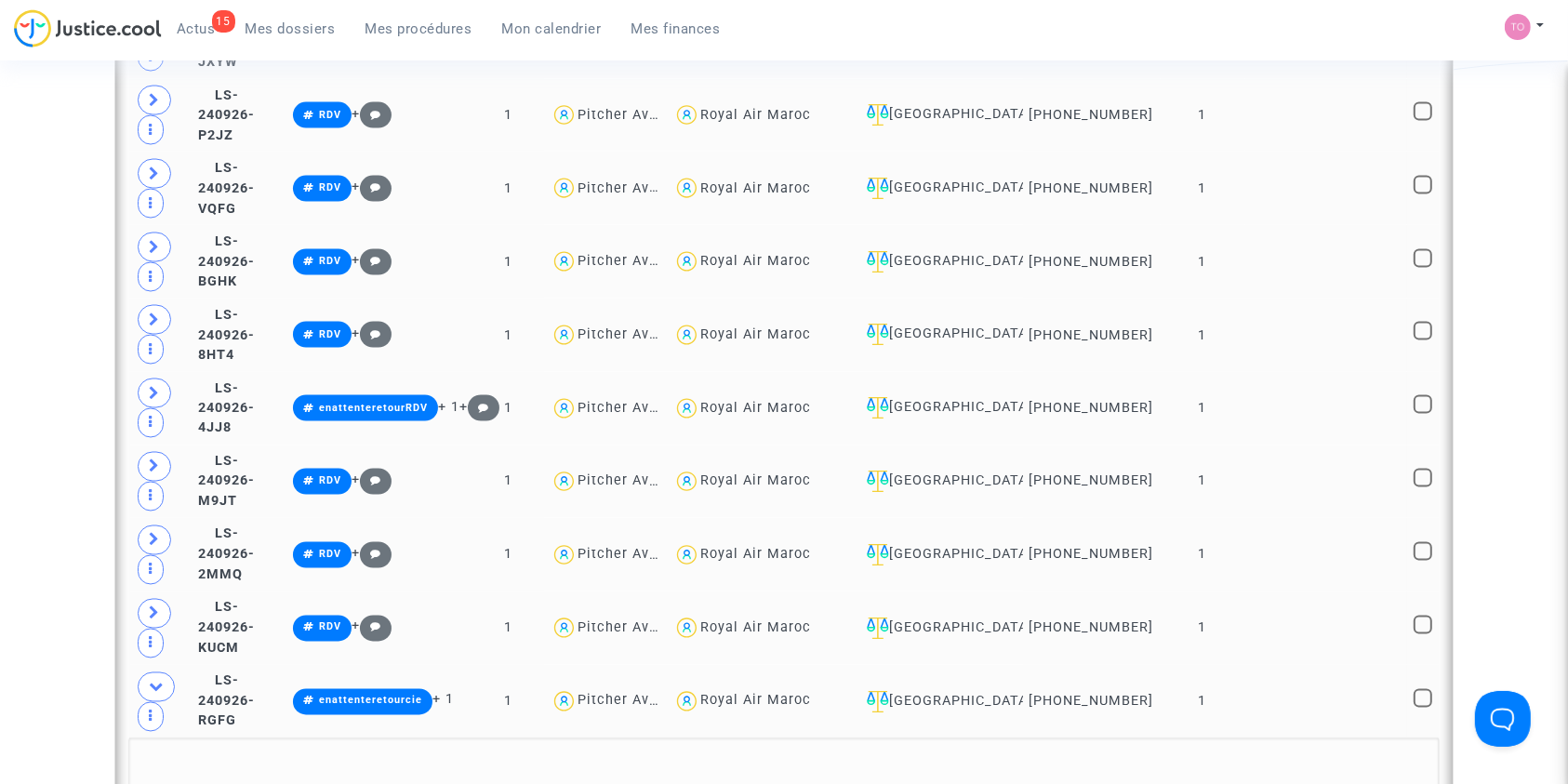
scroll to position [3153, 0]
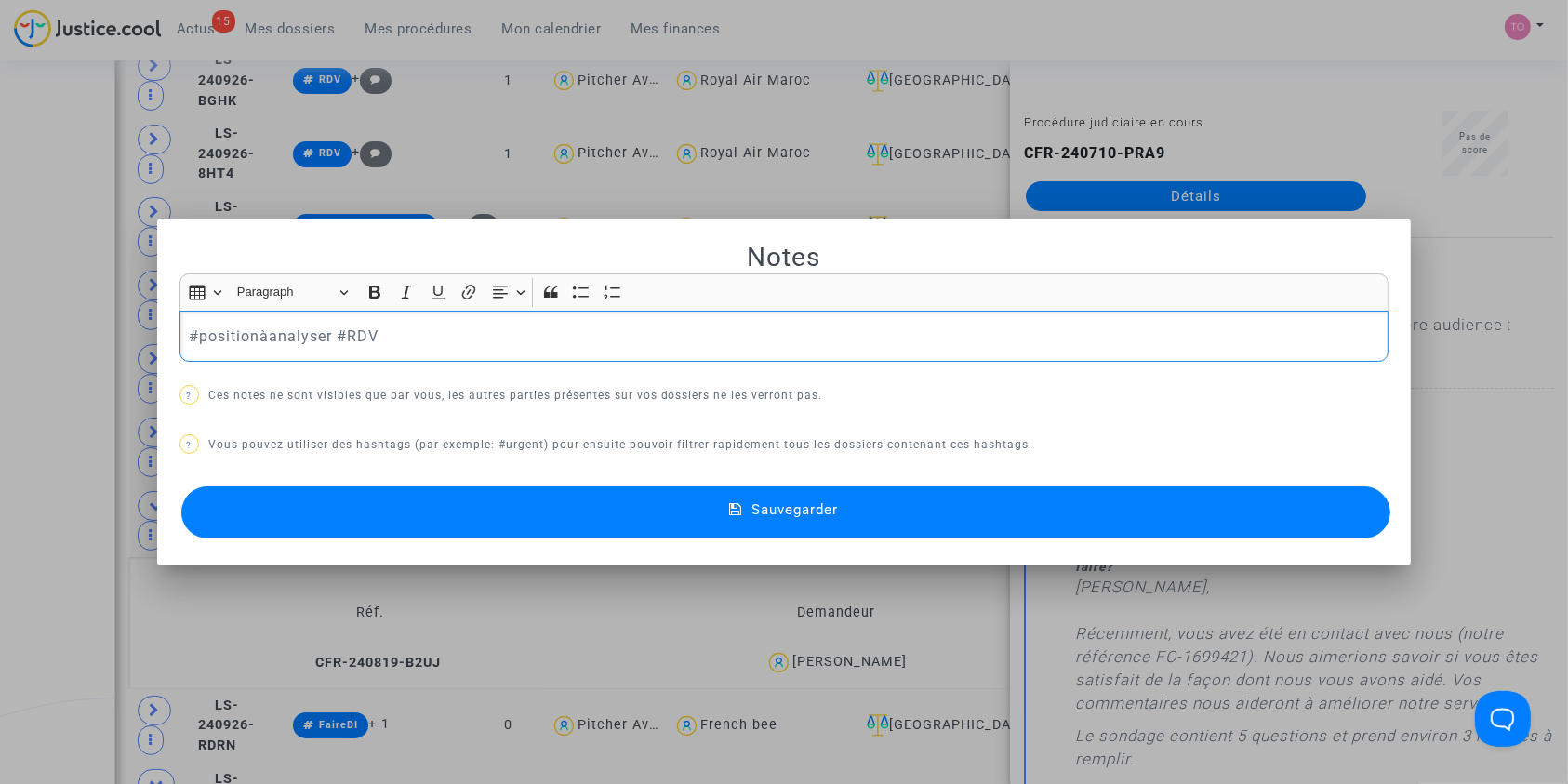
click at [469, 529] on button "Sauvegarder" at bounding box center [786, 512] width 1210 height 52
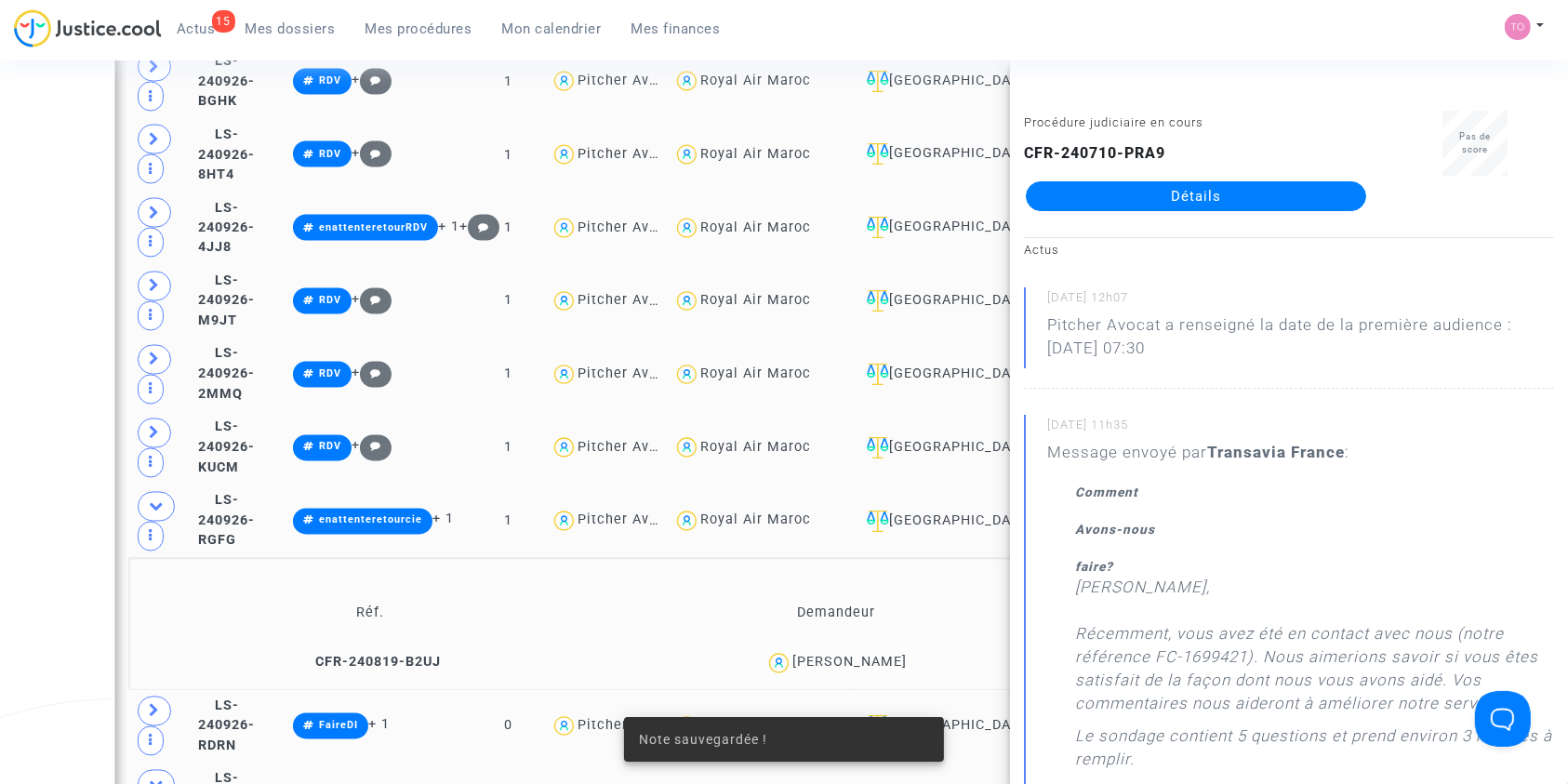
scroll to position [3344, 0]
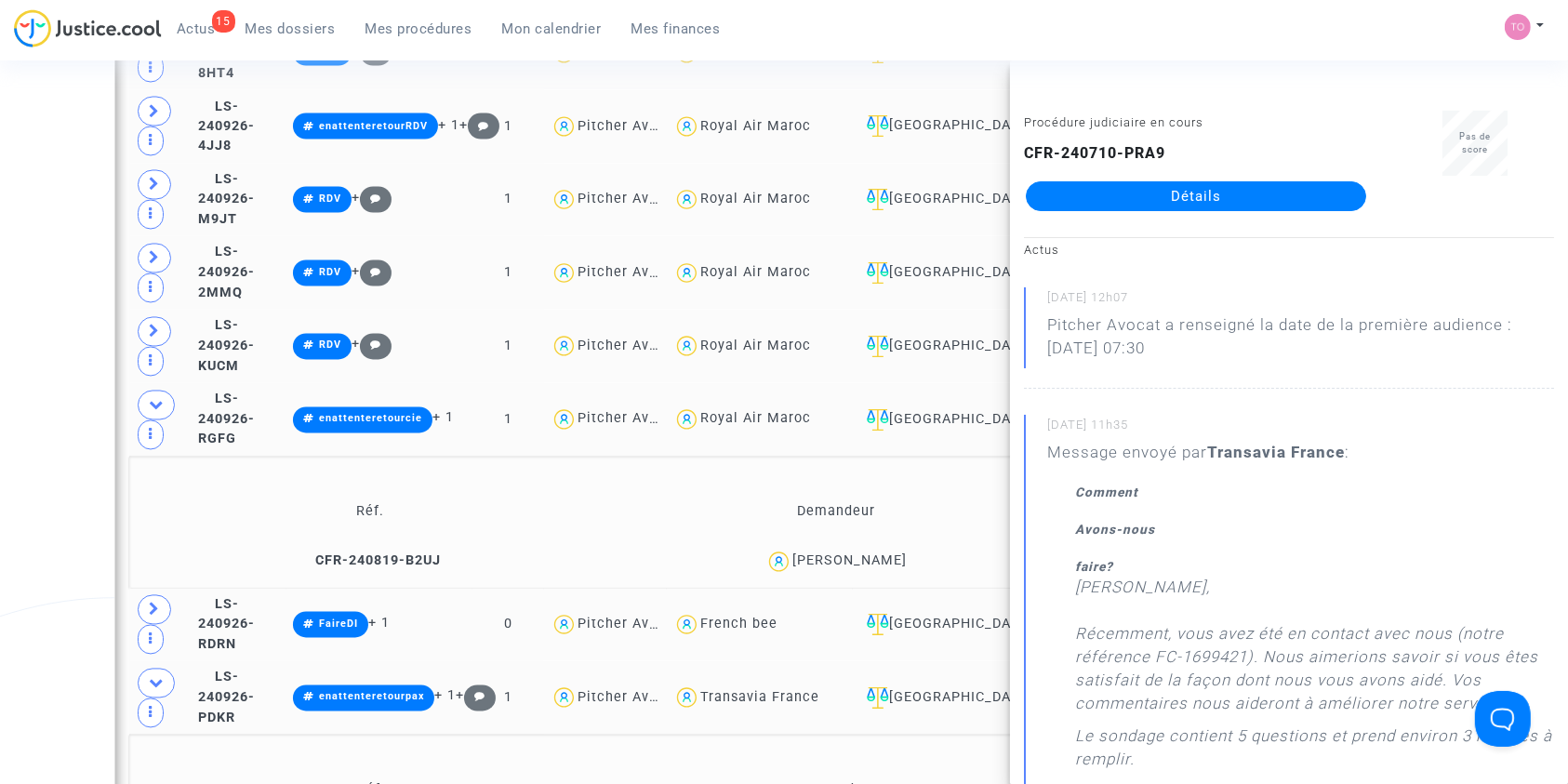
scroll to position [3392, 0]
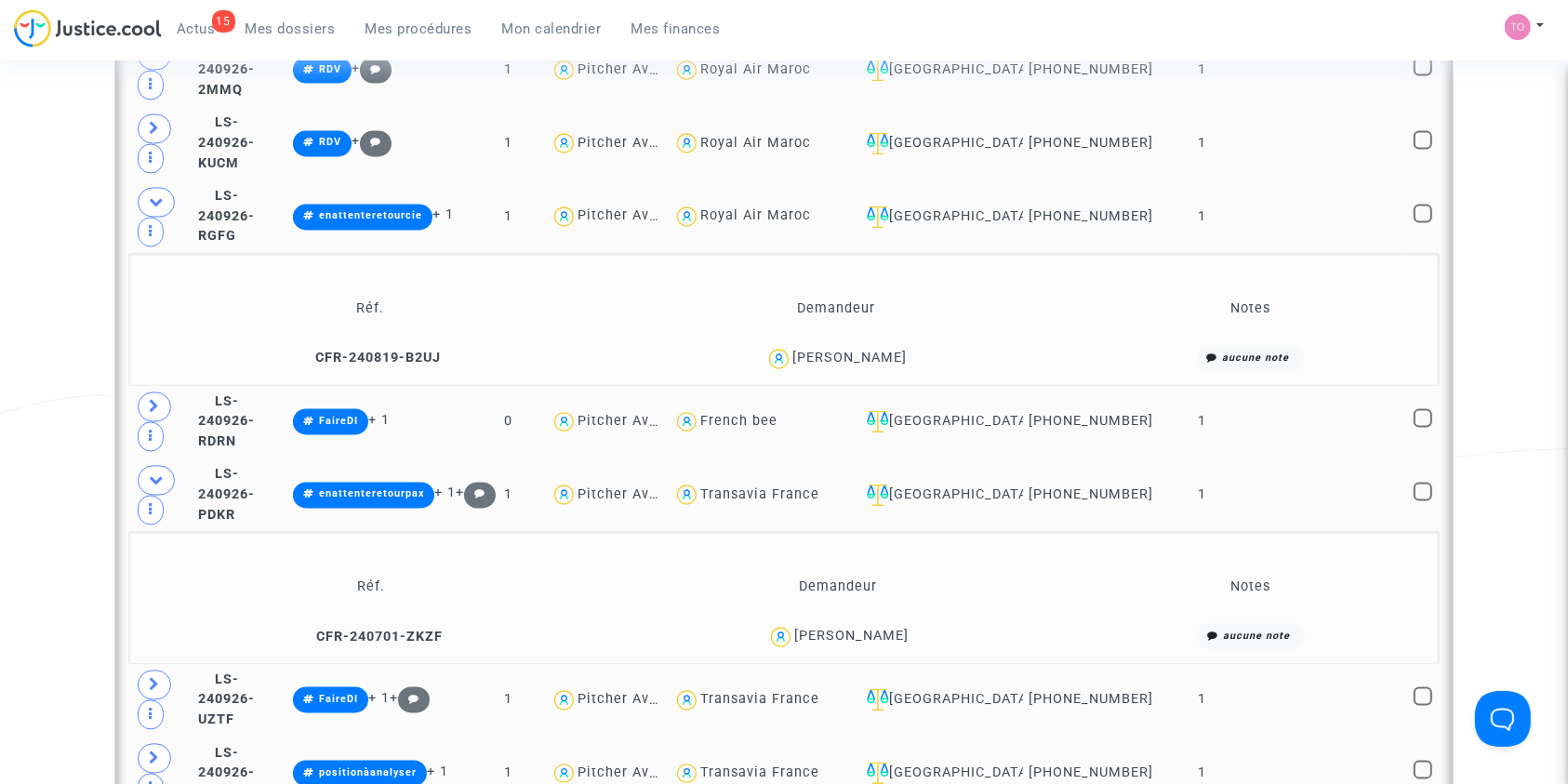
scroll to position [3595, 0]
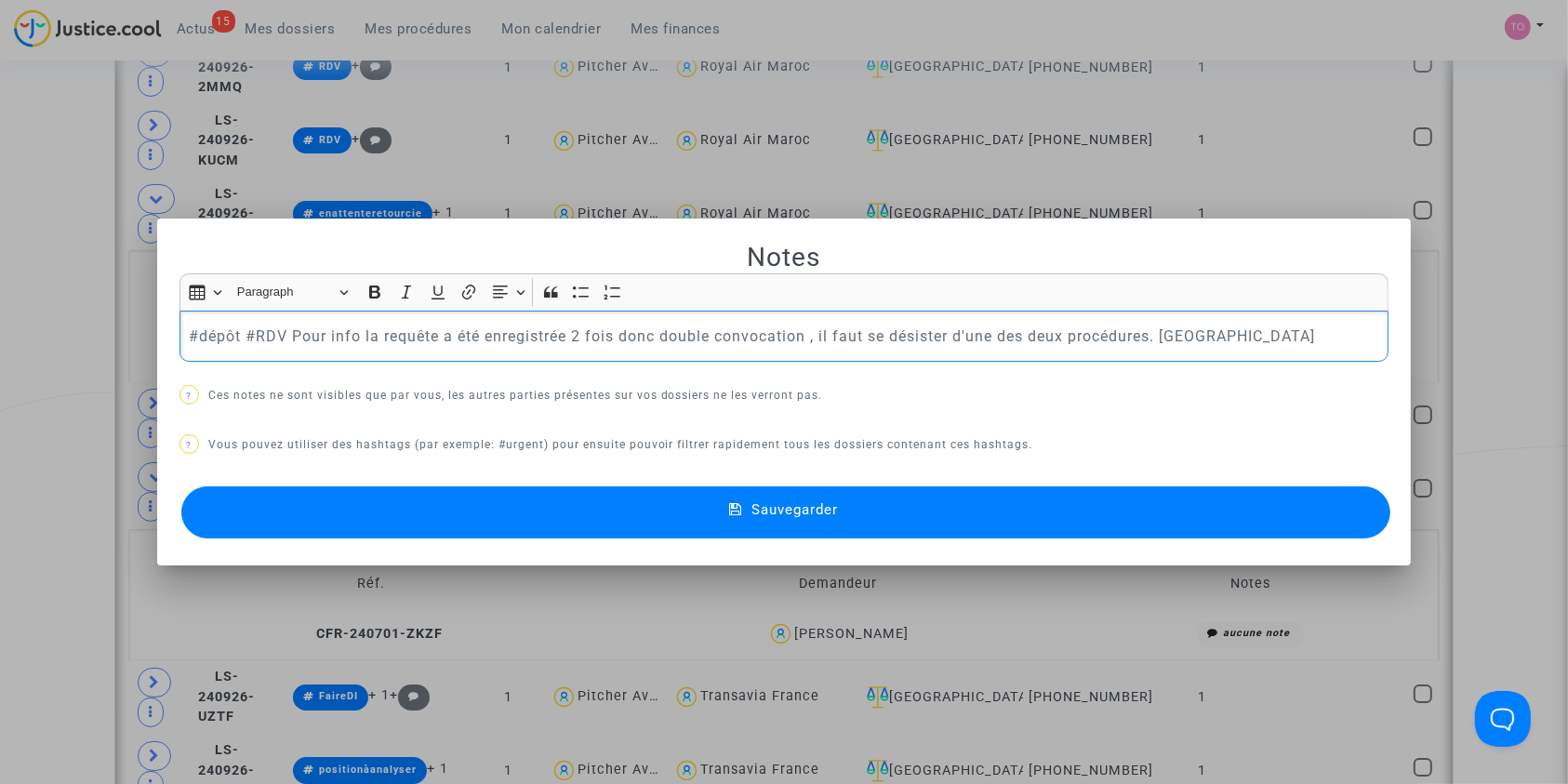
click at [262, 336] on p "#dépôt #RDV Pour info la requête a été enregistrée 2 fois donc double convocati…" at bounding box center [783, 336] width 1190 height 23
click at [255, 336] on p "#dépôt #RDV Pour info la requête a été enregistrée 2 fois donc double convocati…" at bounding box center [783, 336] width 1190 height 23
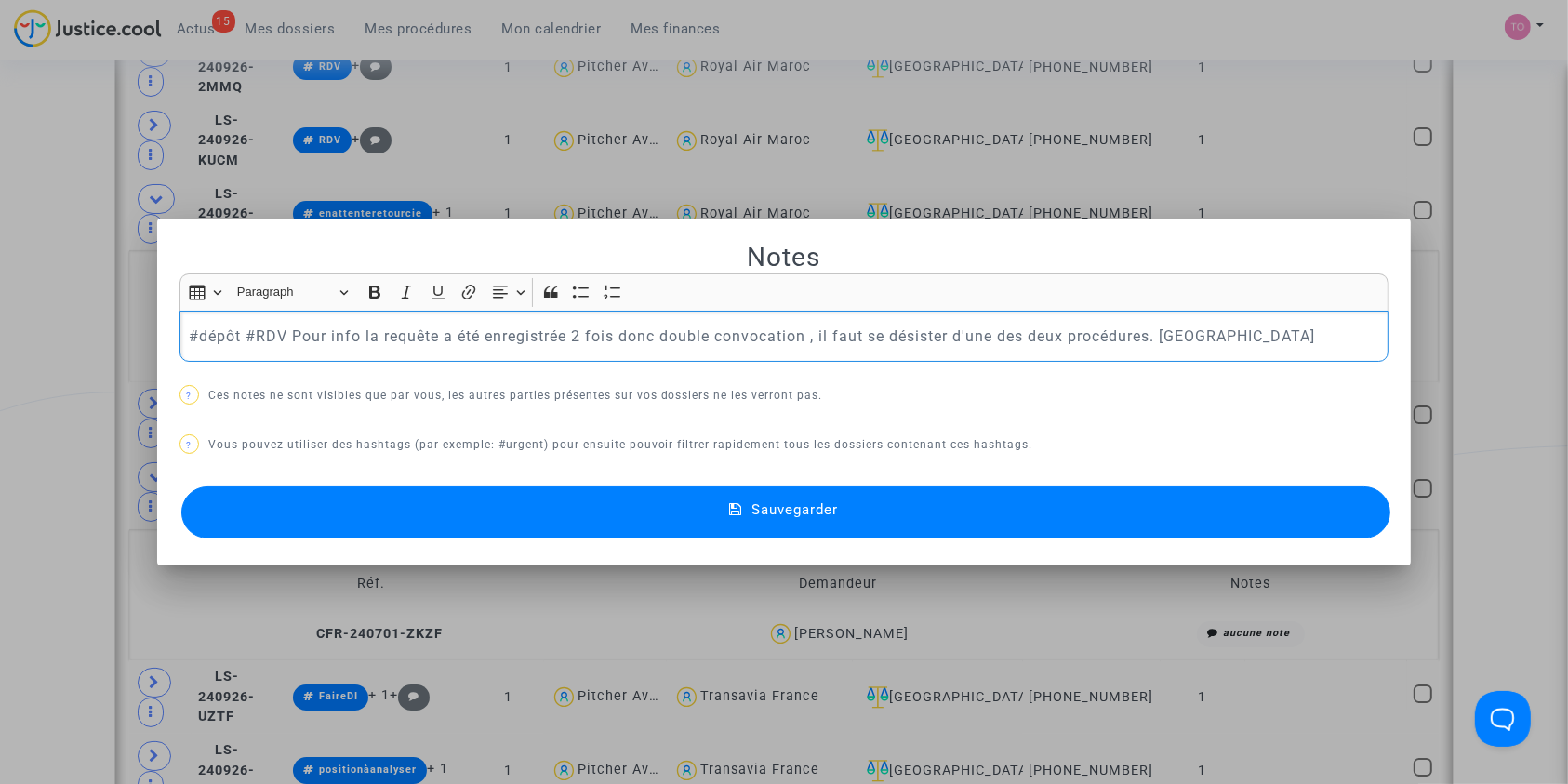
click at [255, 336] on p "#dépôt #RDV Pour info la requête a été enregistrée 2 fois donc double convocati…" at bounding box center [783, 336] width 1190 height 23
click at [1181, 329] on p "#dépôt DV Pour info la requête a été enregistrée 2 fois donc double convocation…" at bounding box center [783, 336] width 1190 height 23
click at [936, 508] on button "Sauvegarder" at bounding box center [786, 512] width 1210 height 52
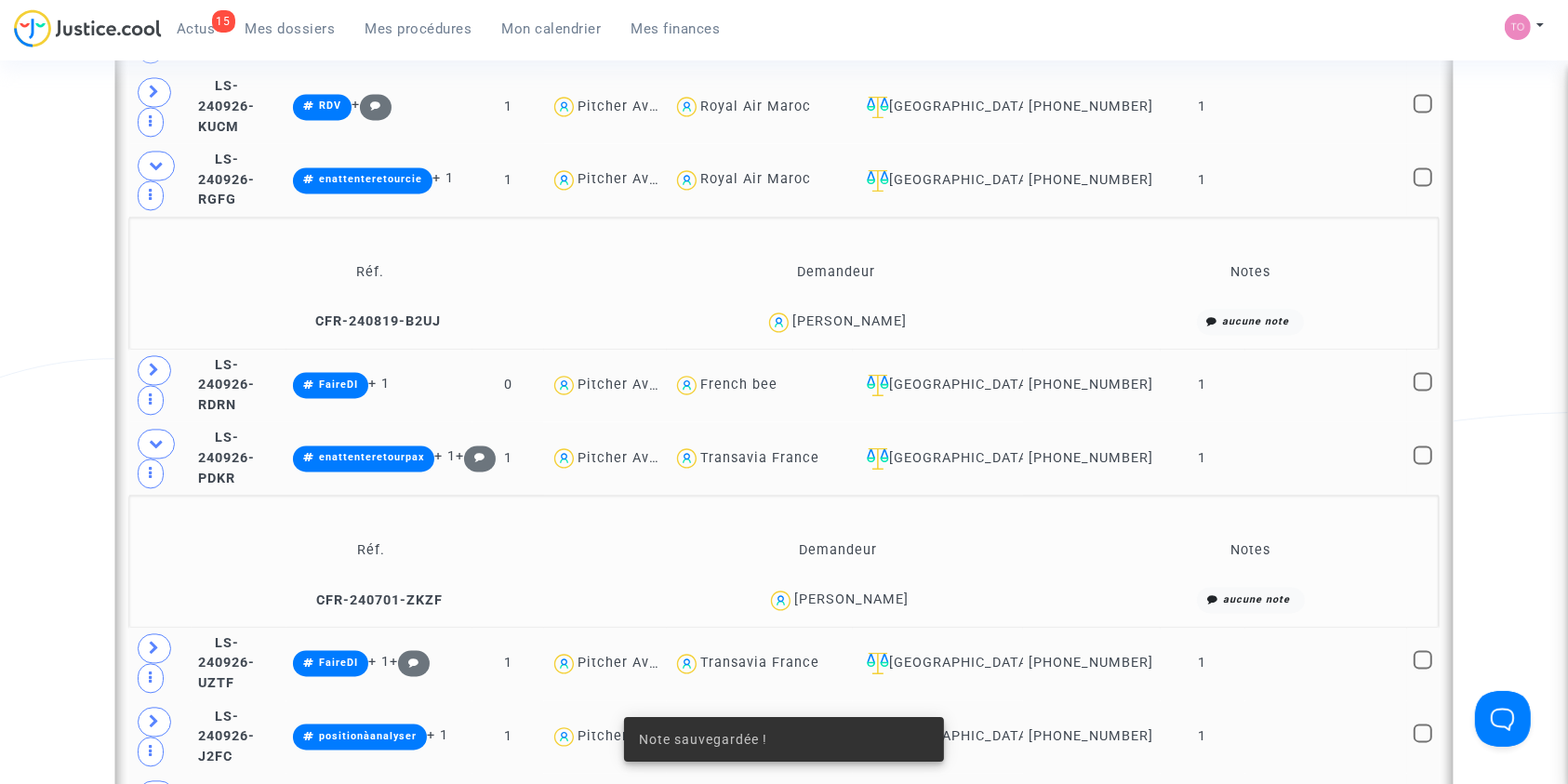
scroll to position [3630, 0]
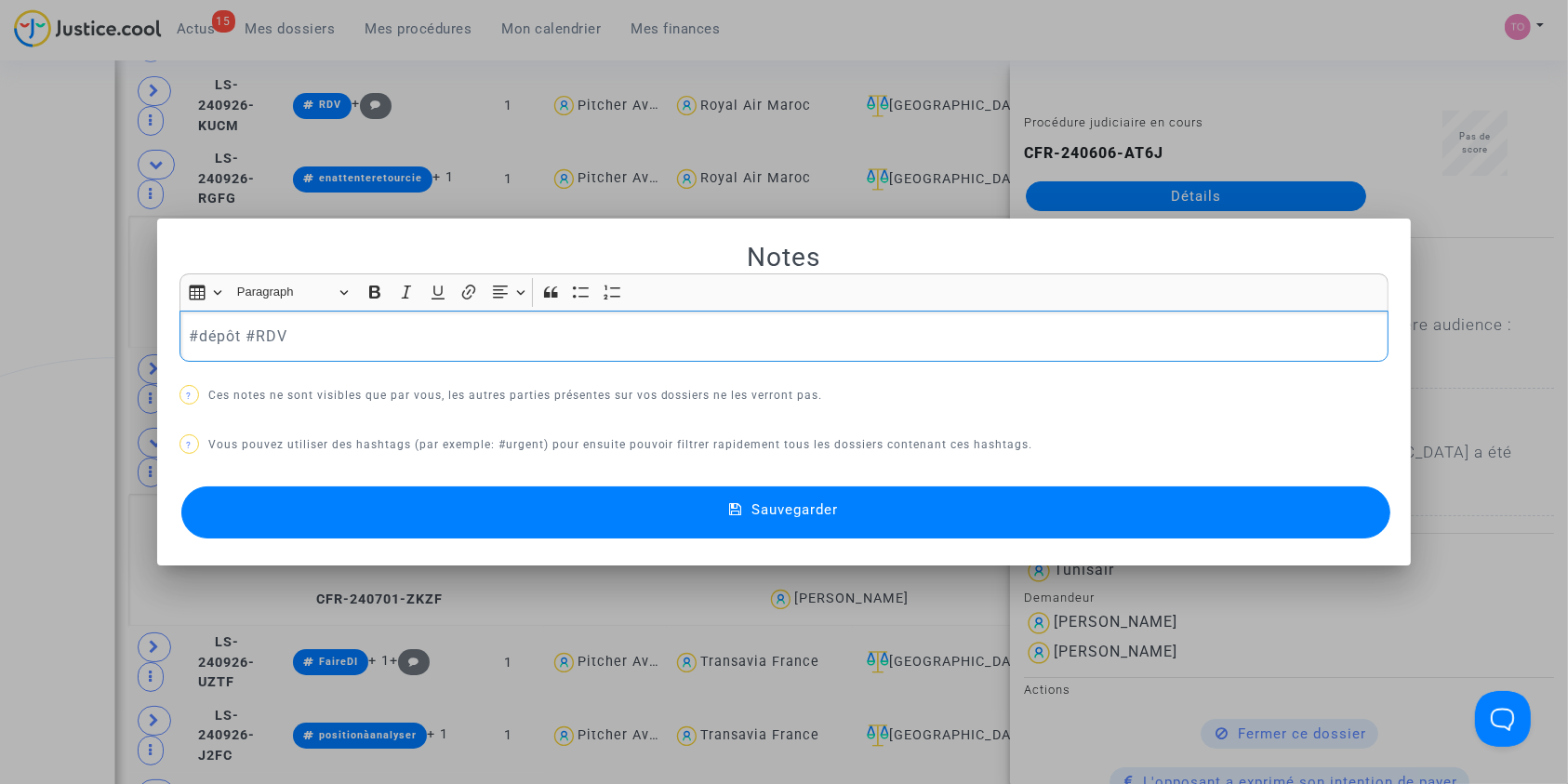
click at [468, 515] on button "Sauvegarder" at bounding box center [786, 512] width 1210 height 52
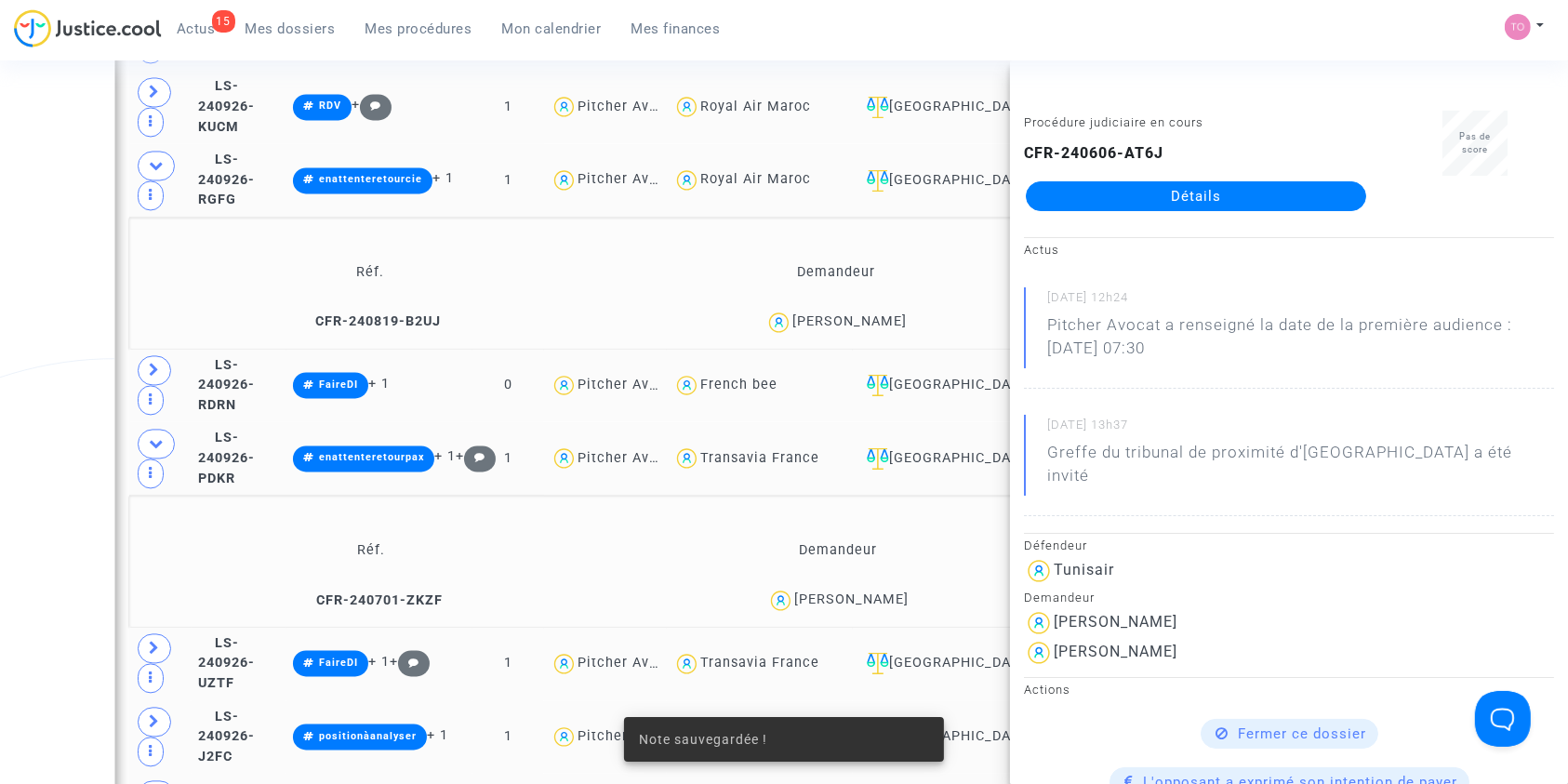
scroll to position [3757, 0]
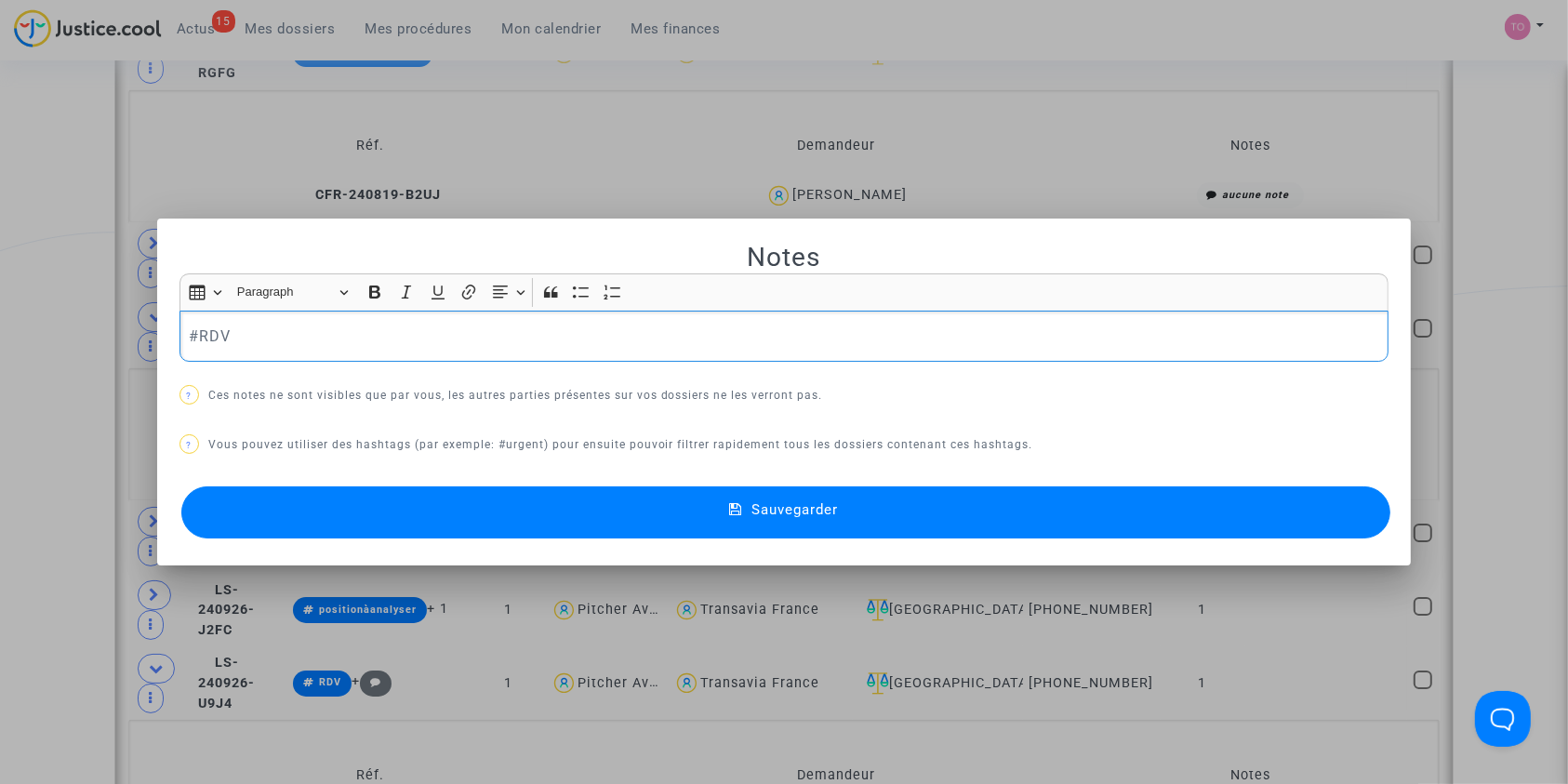
scroll to position [0, 0]
drag, startPoint x: 233, startPoint y: 330, endPoint x: 125, endPoint y: 329, distance: 108.0
click at [125, 329] on div "Notes Rich Text Editor Insert table Insert table Heading Paragraph Paragraph He…" at bounding box center [784, 392] width 1568 height 784
click at [321, 503] on button "Sauvegarder" at bounding box center [786, 512] width 1210 height 52
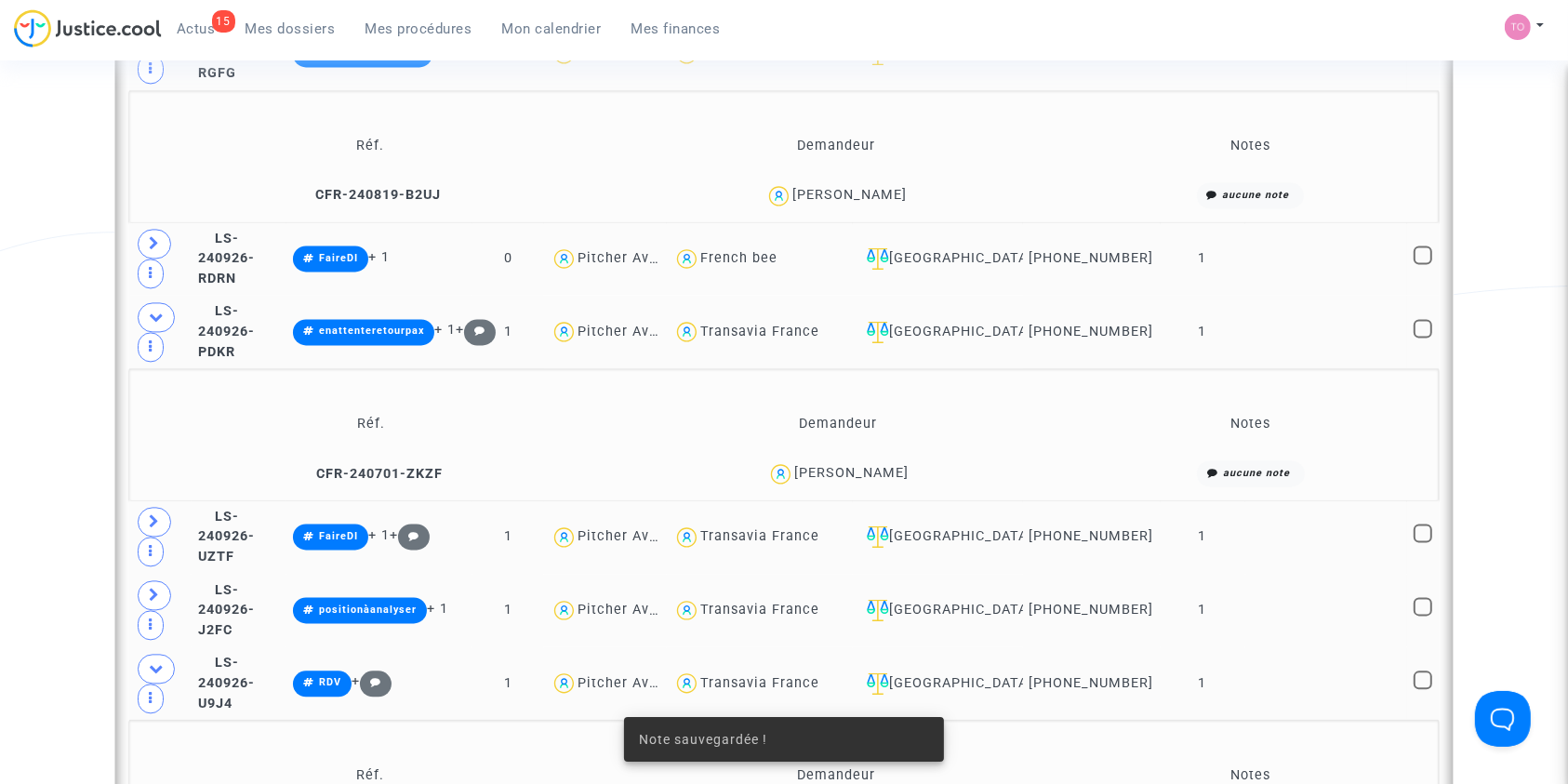
scroll to position [3899, 0]
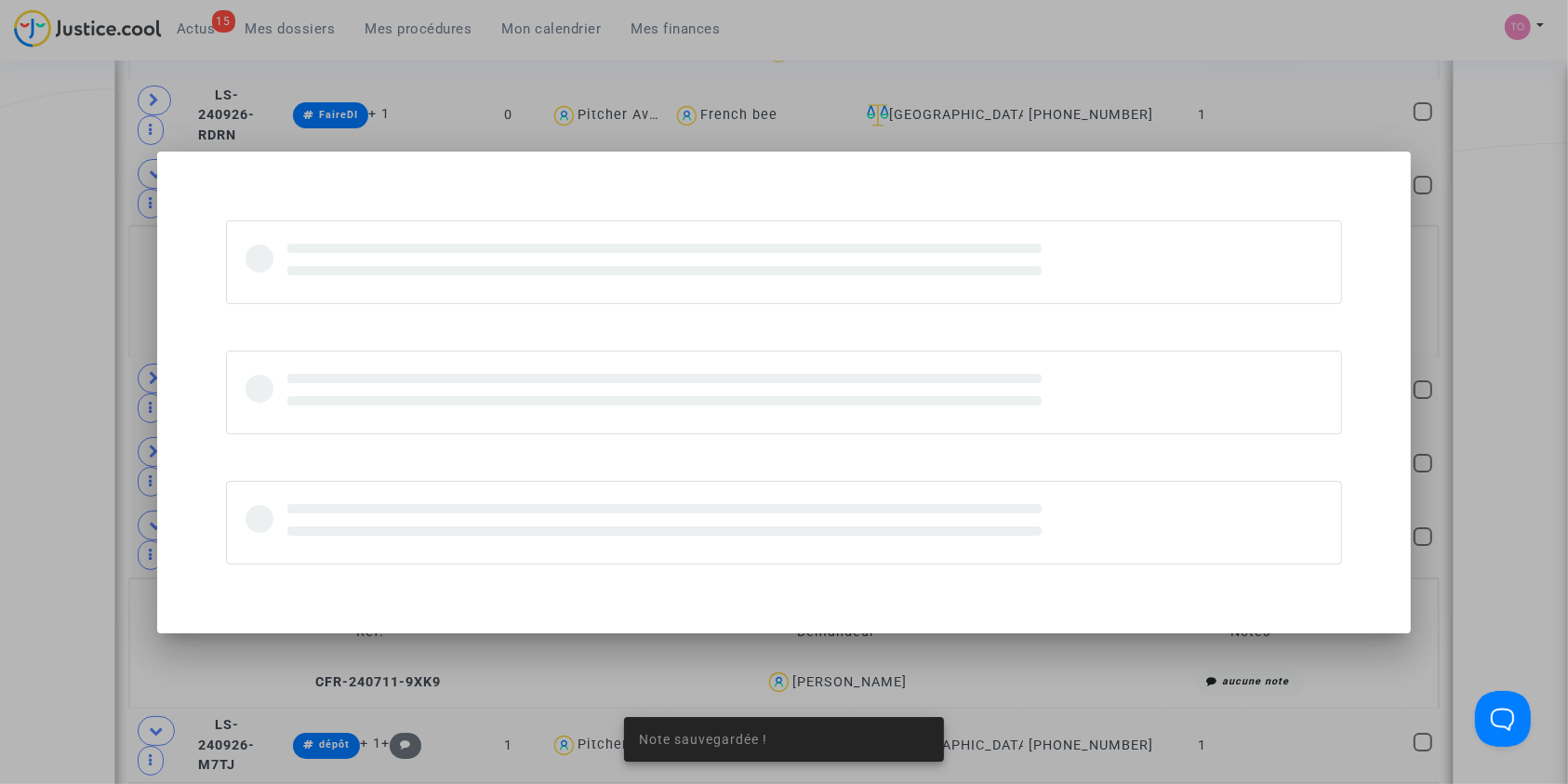
scroll to position [0, 0]
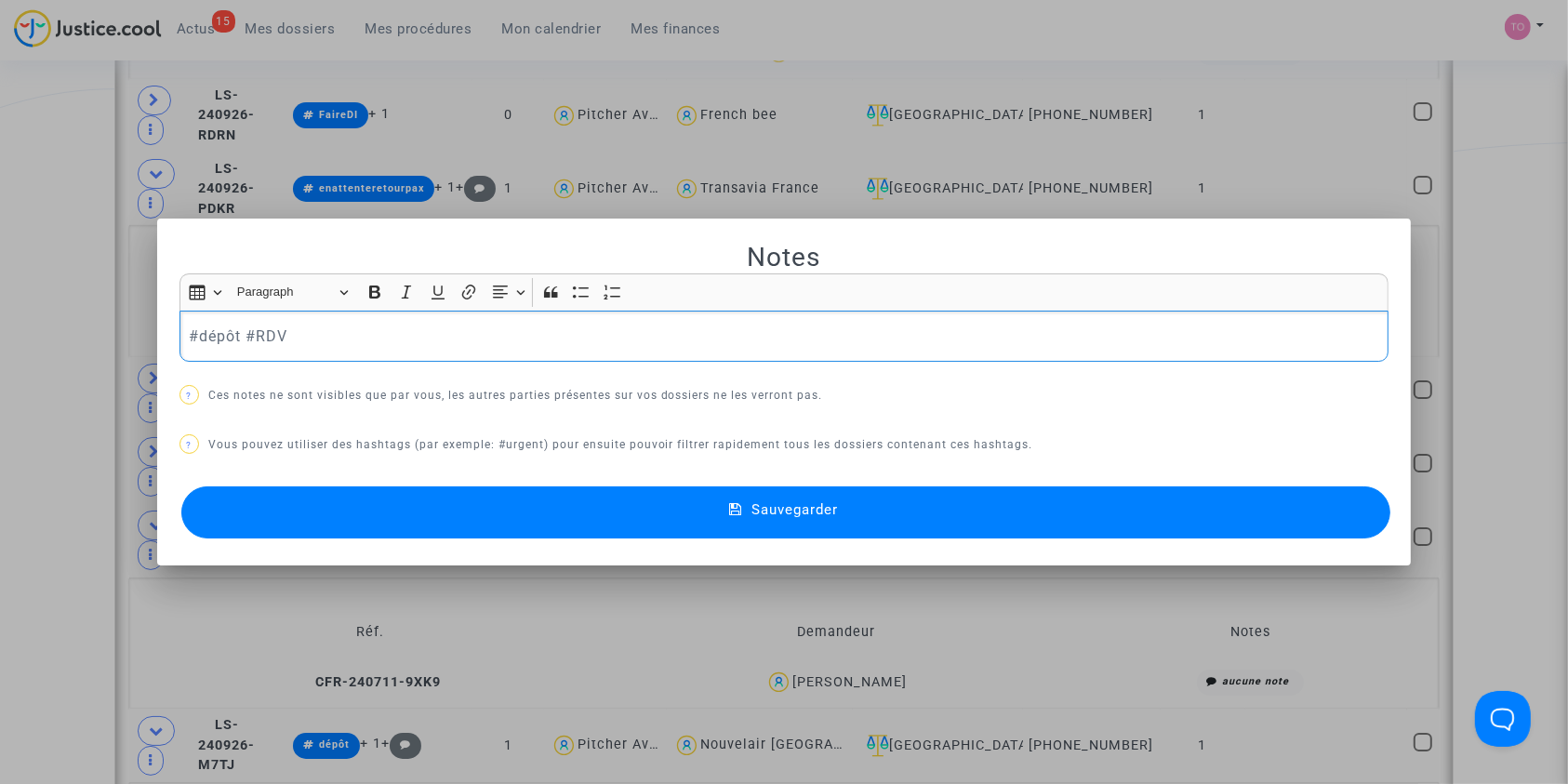
click at [505, 504] on button "Sauvegarder" at bounding box center [786, 512] width 1210 height 52
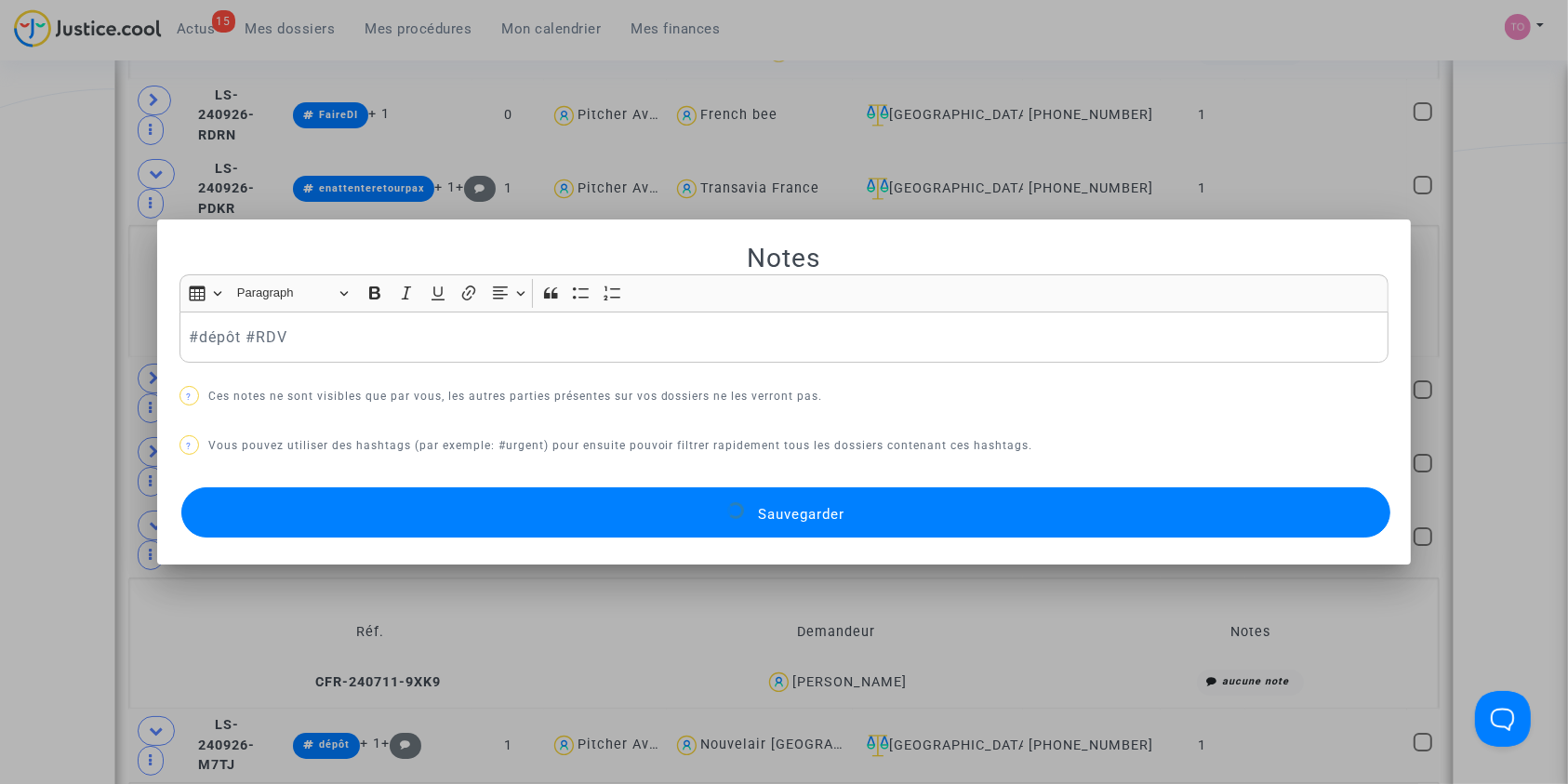
scroll to position [3899, 0]
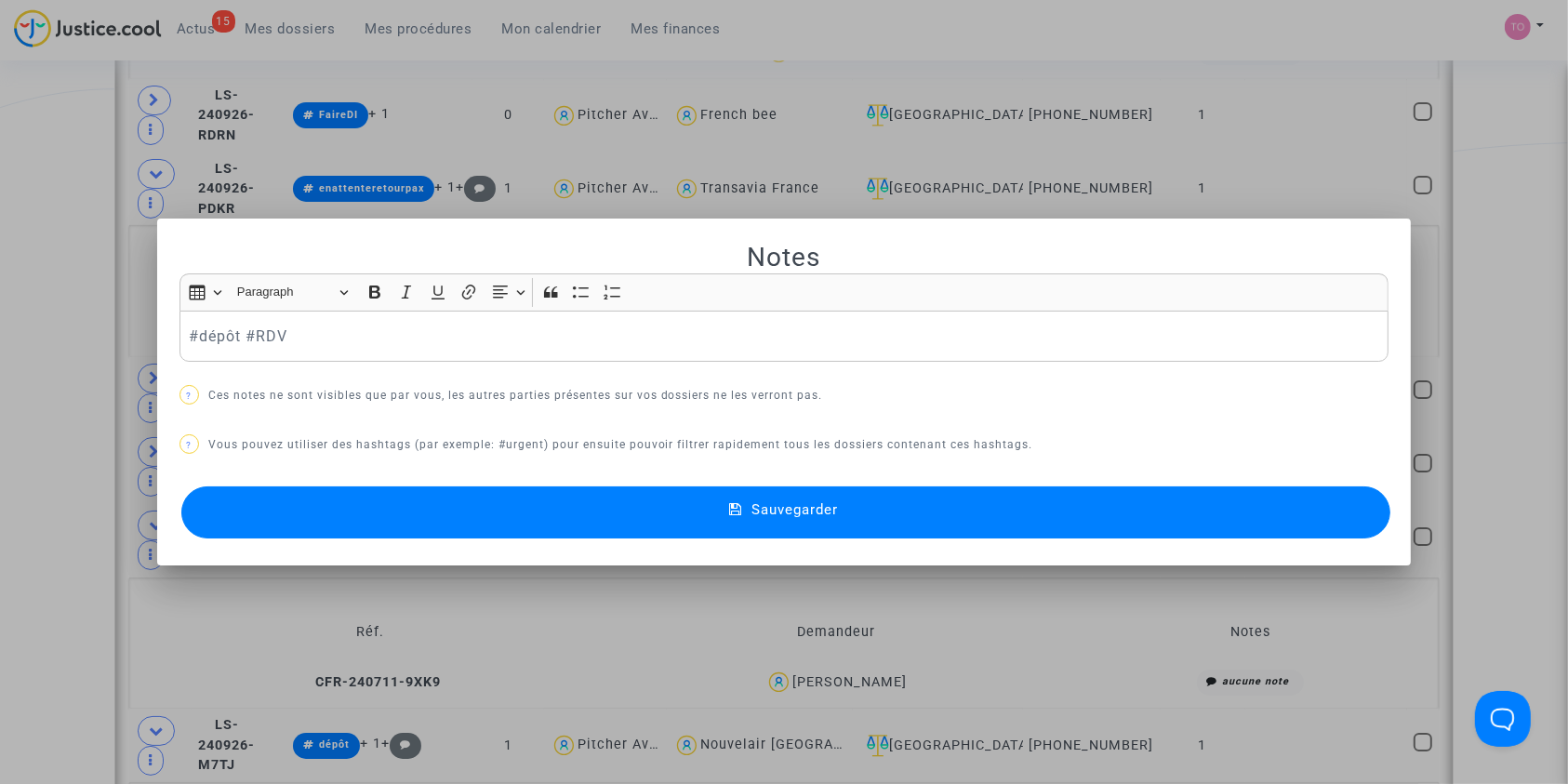
click at [529, 504] on button "Sauvegarder" at bounding box center [786, 512] width 1210 height 52
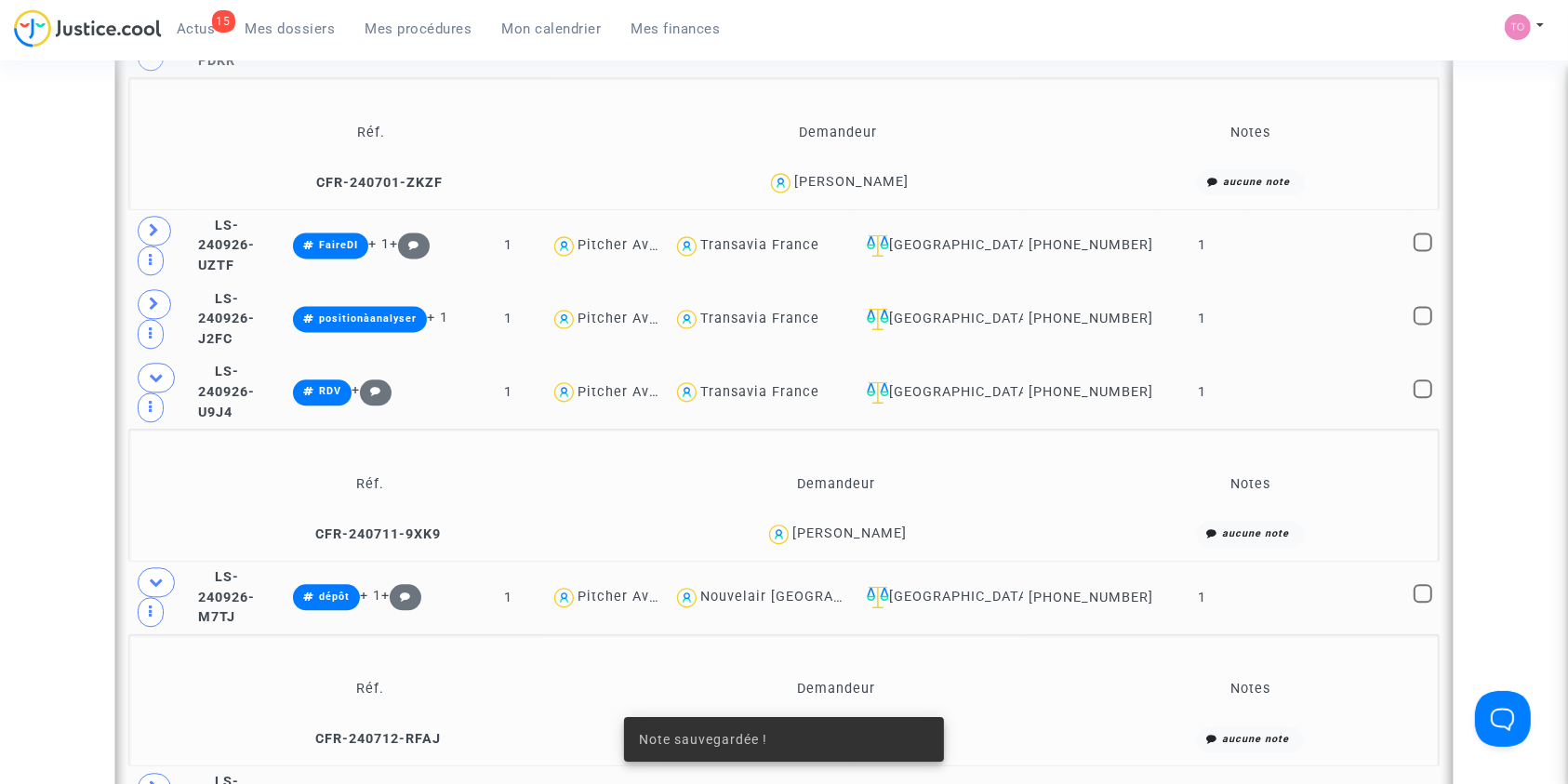
scroll to position [4049, 0]
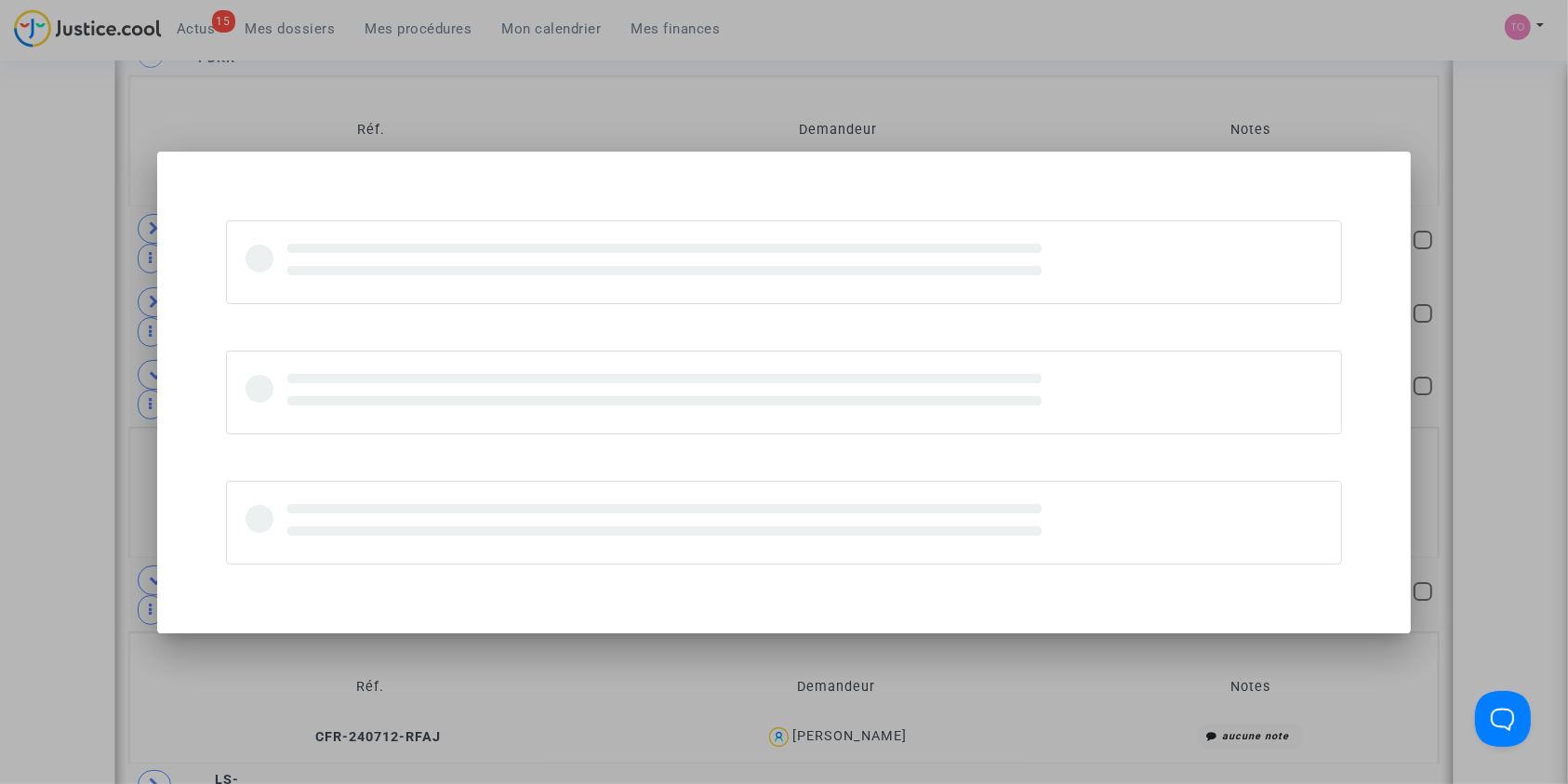
scroll to position [0, 0]
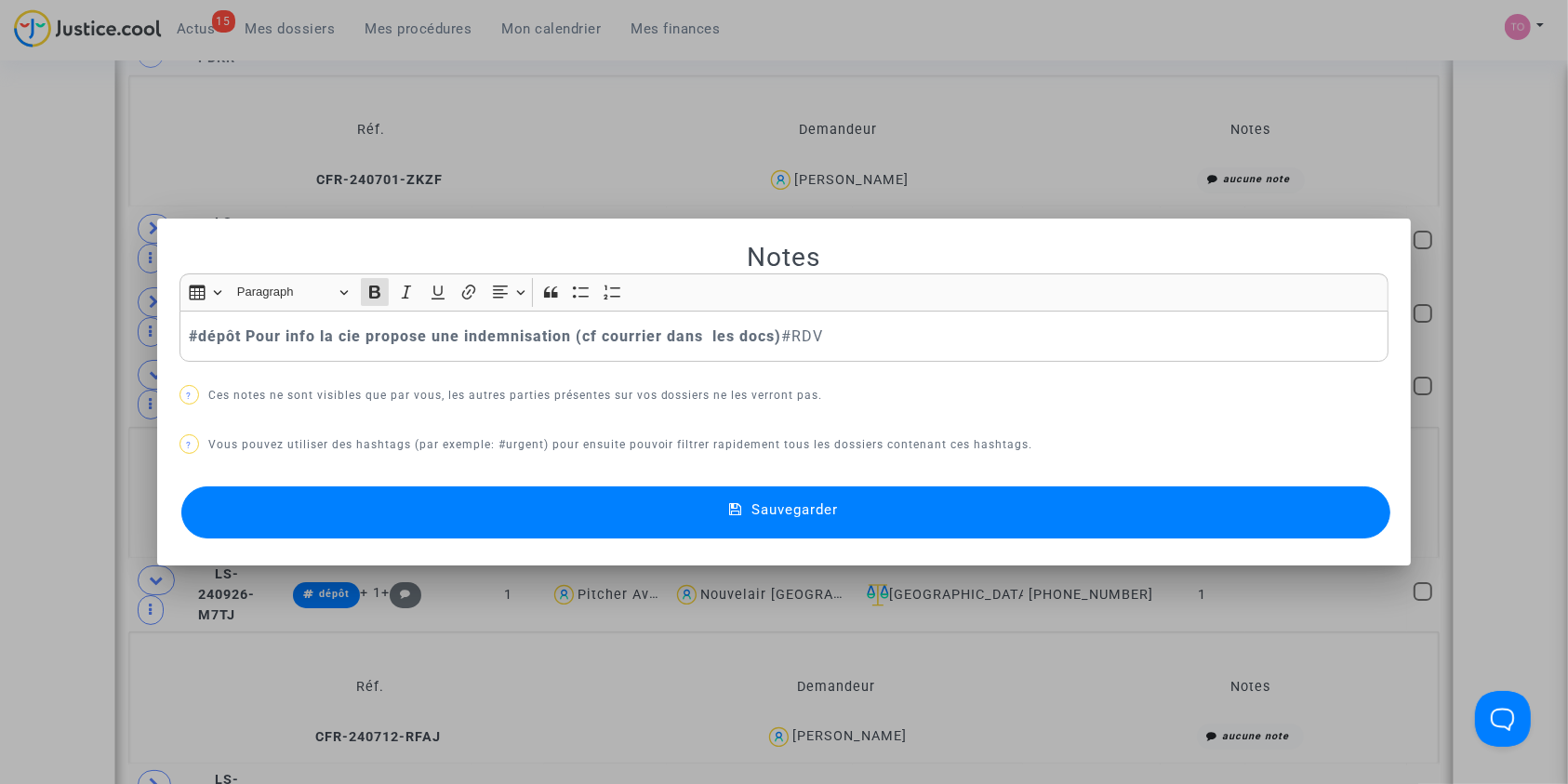
click at [536, 506] on button "Sauvegarder" at bounding box center [786, 512] width 1210 height 52
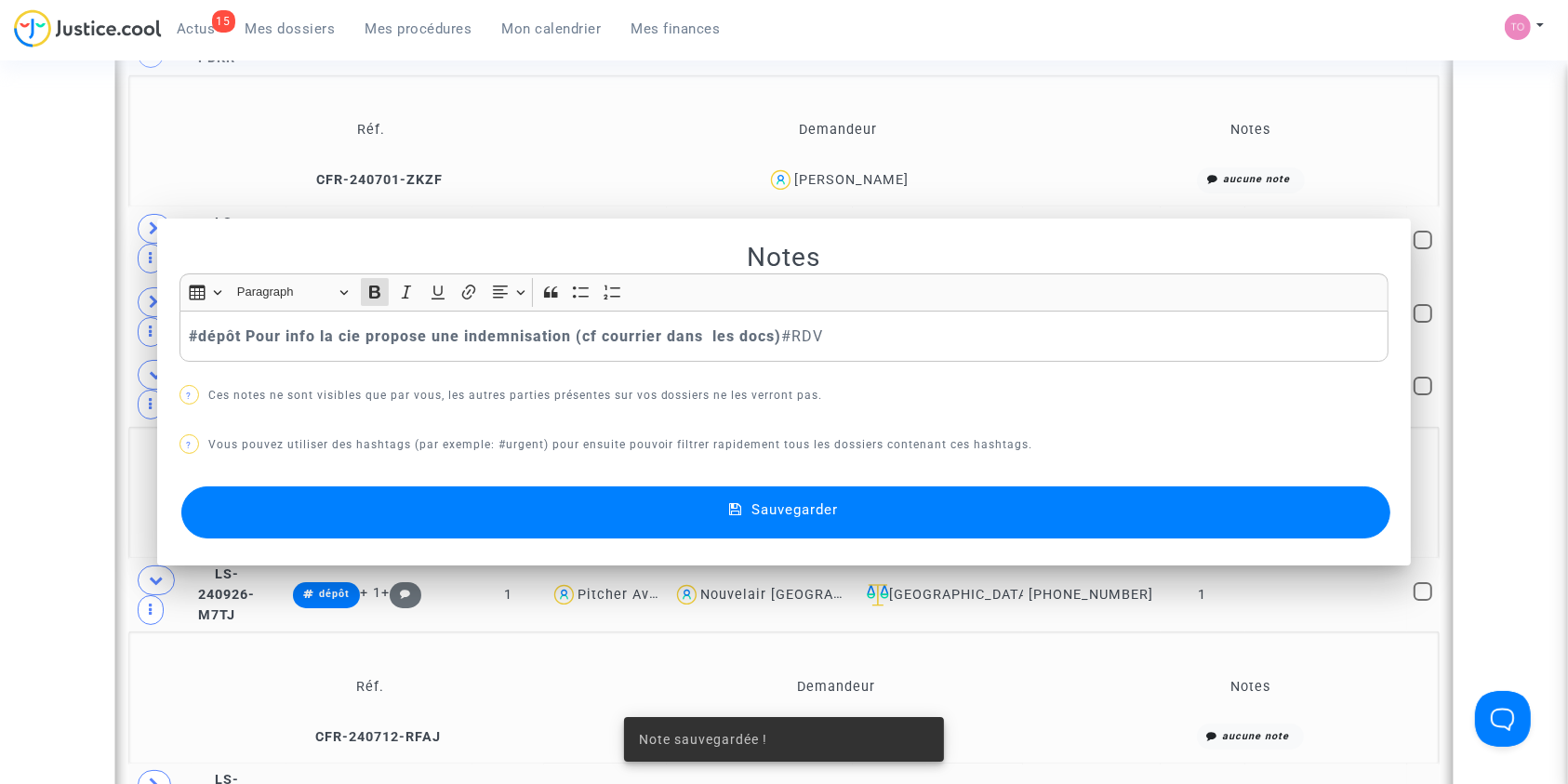
scroll to position [4049, 0]
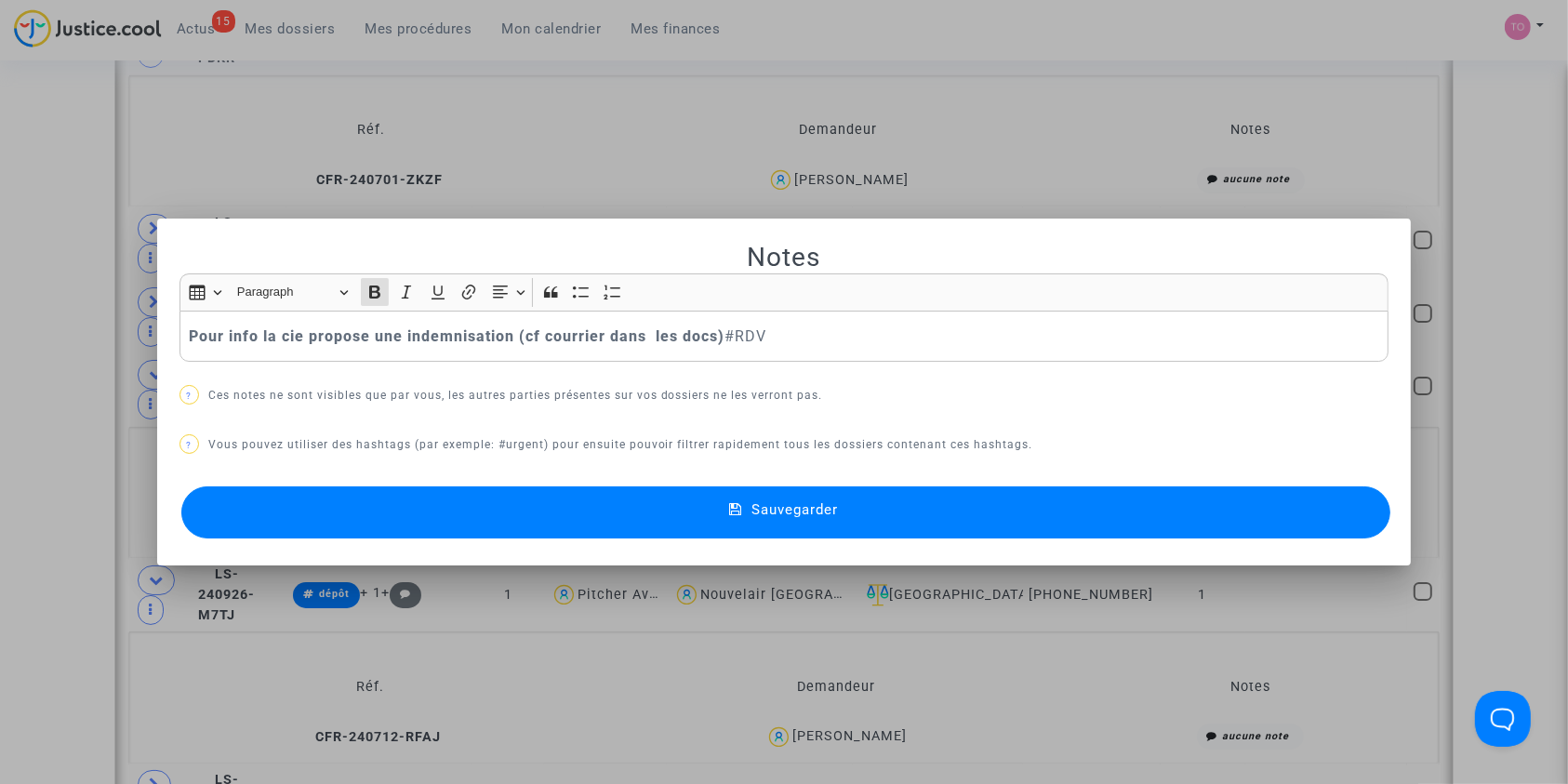
scroll to position [0, 0]
click at [494, 515] on button "Sauvegarder" at bounding box center [786, 512] width 1210 height 52
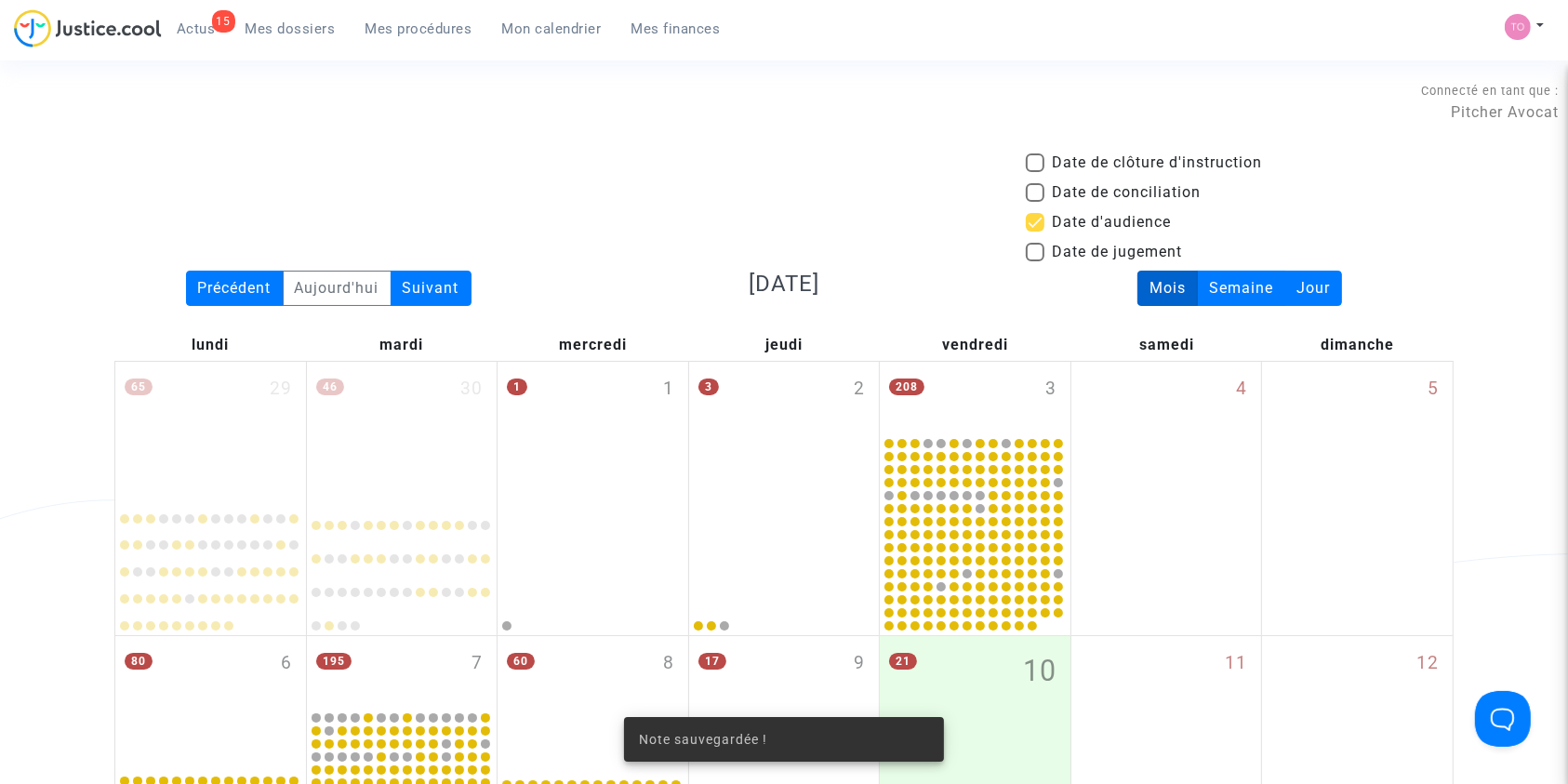
scroll to position [4049, 0]
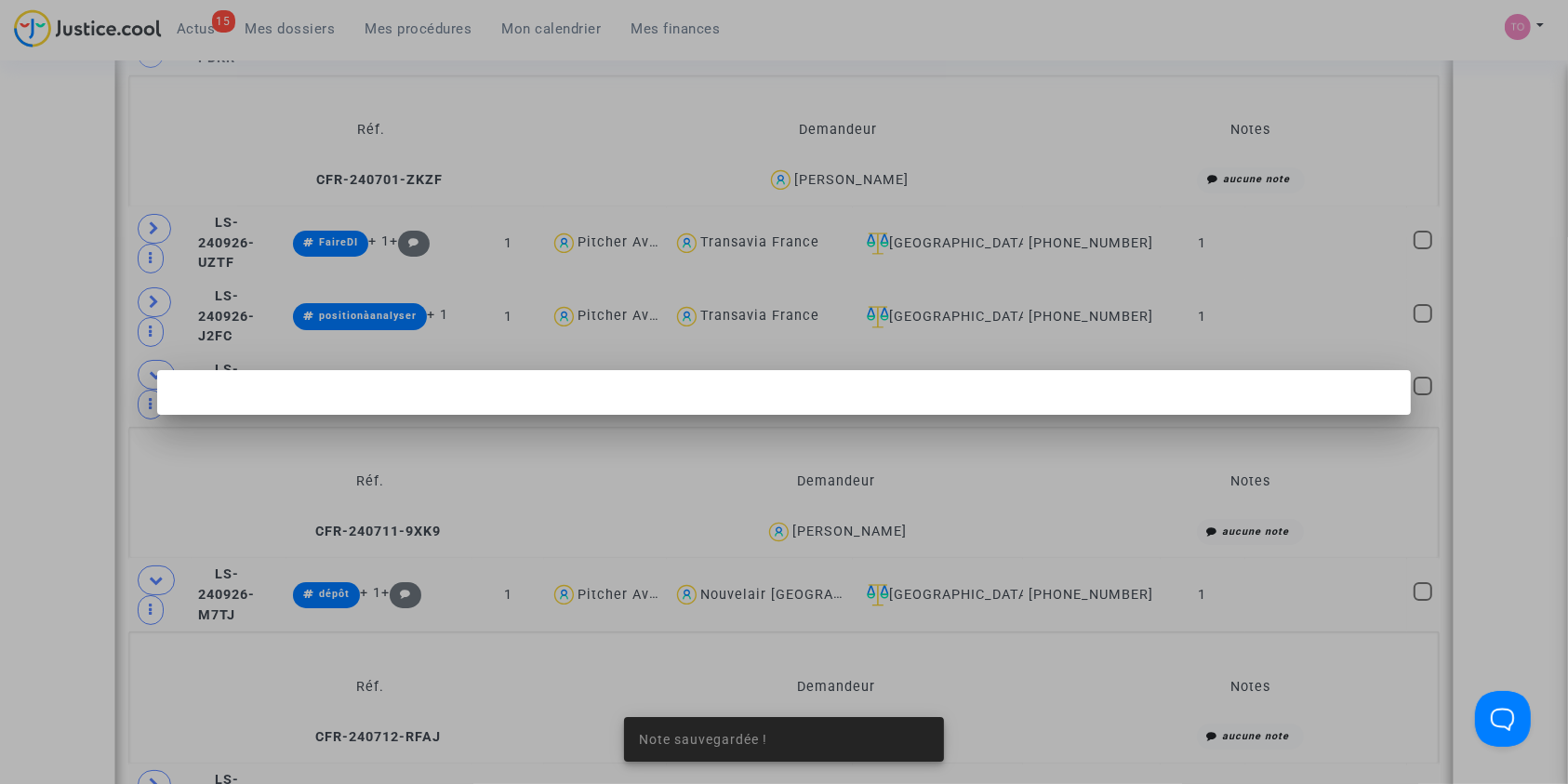
scroll to position [0, 0]
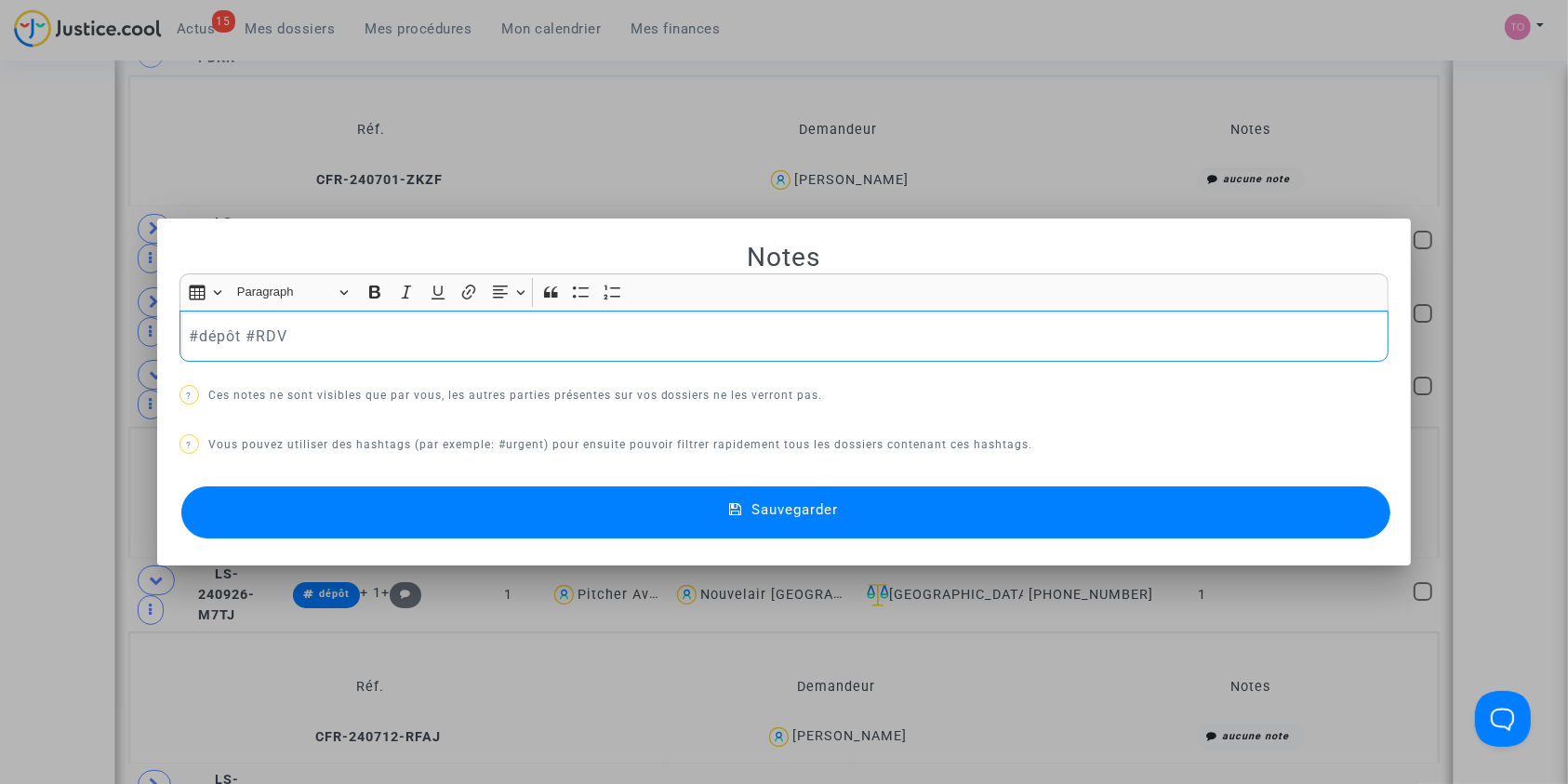
click at [0, 450] on div at bounding box center [784, 392] width 1568 height 784
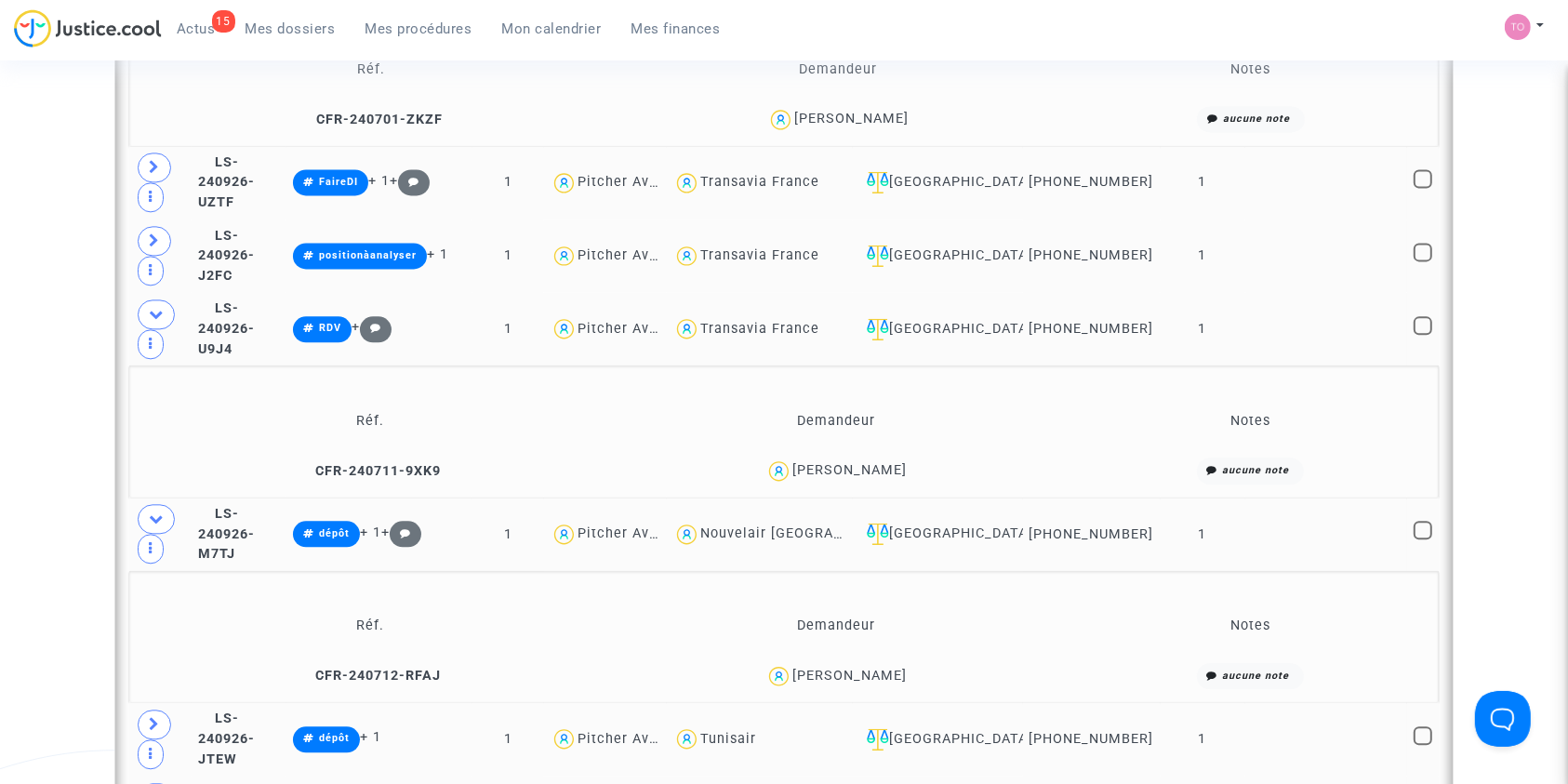
scroll to position [4112, 0]
drag, startPoint x: 959, startPoint y: 612, endPoint x: 827, endPoint y: 618, distance: 132.1
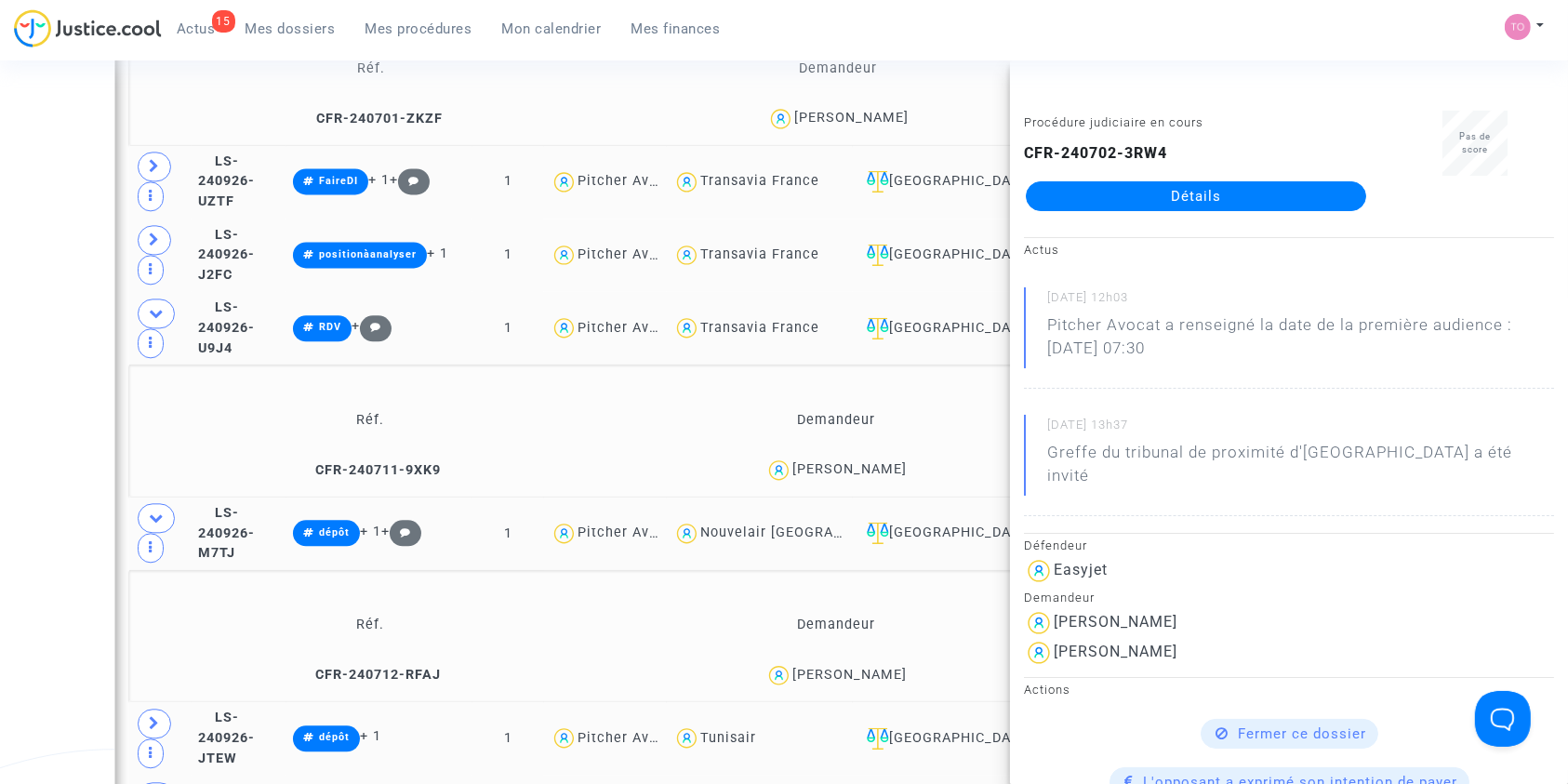
scroll to position [4244, 0]
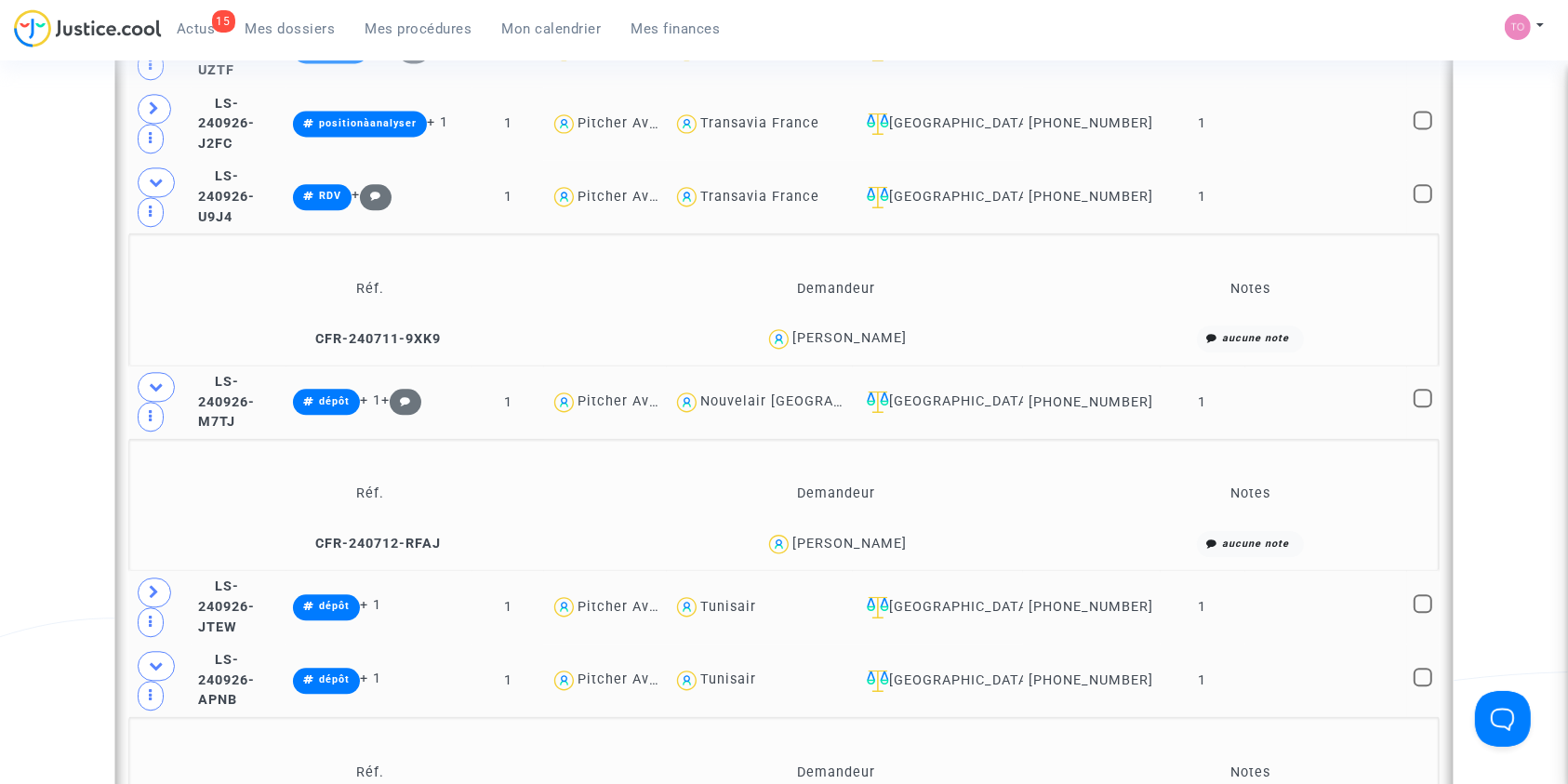
scroll to position [4370, 0]
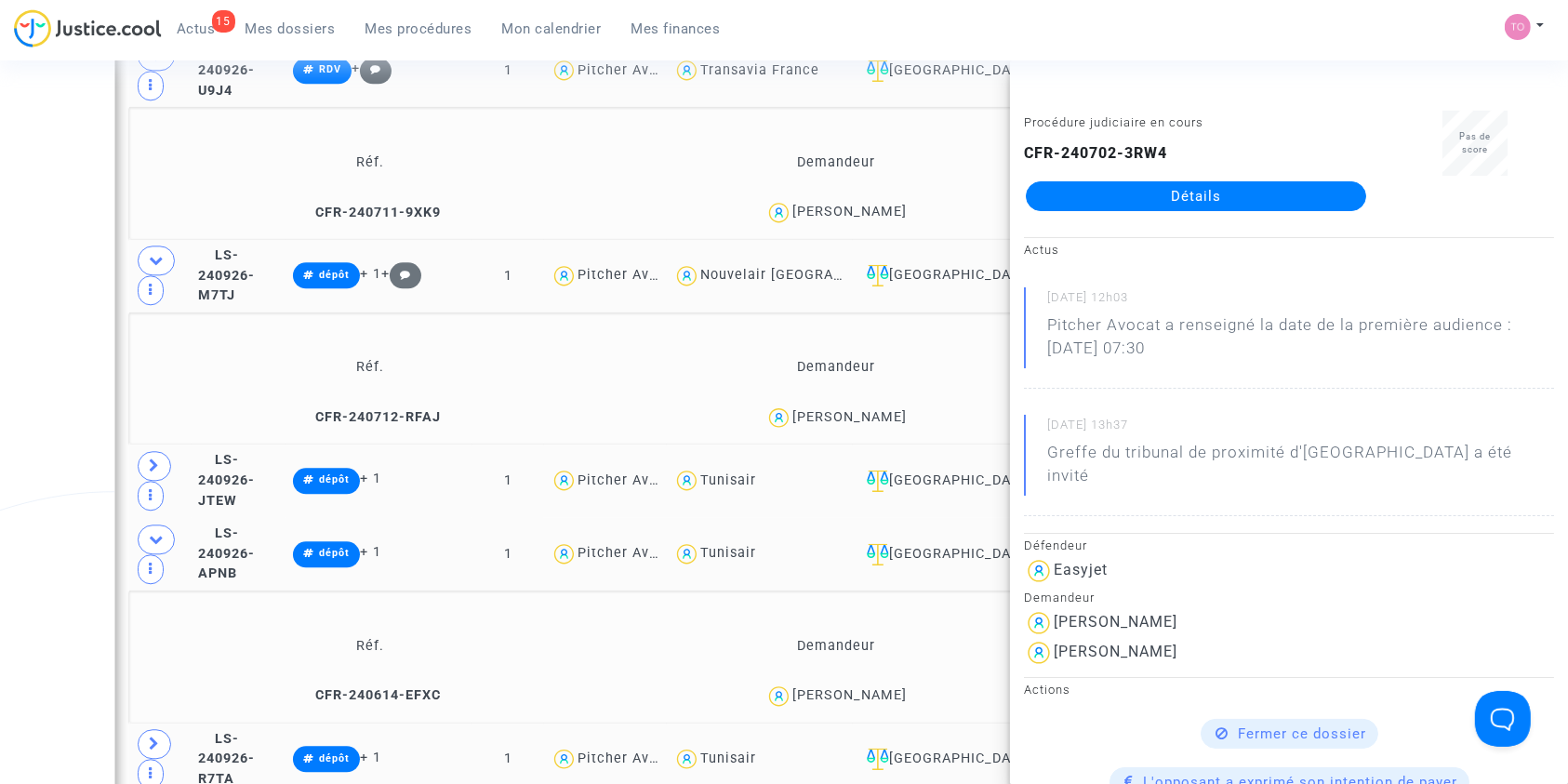
scroll to position [4486, 0]
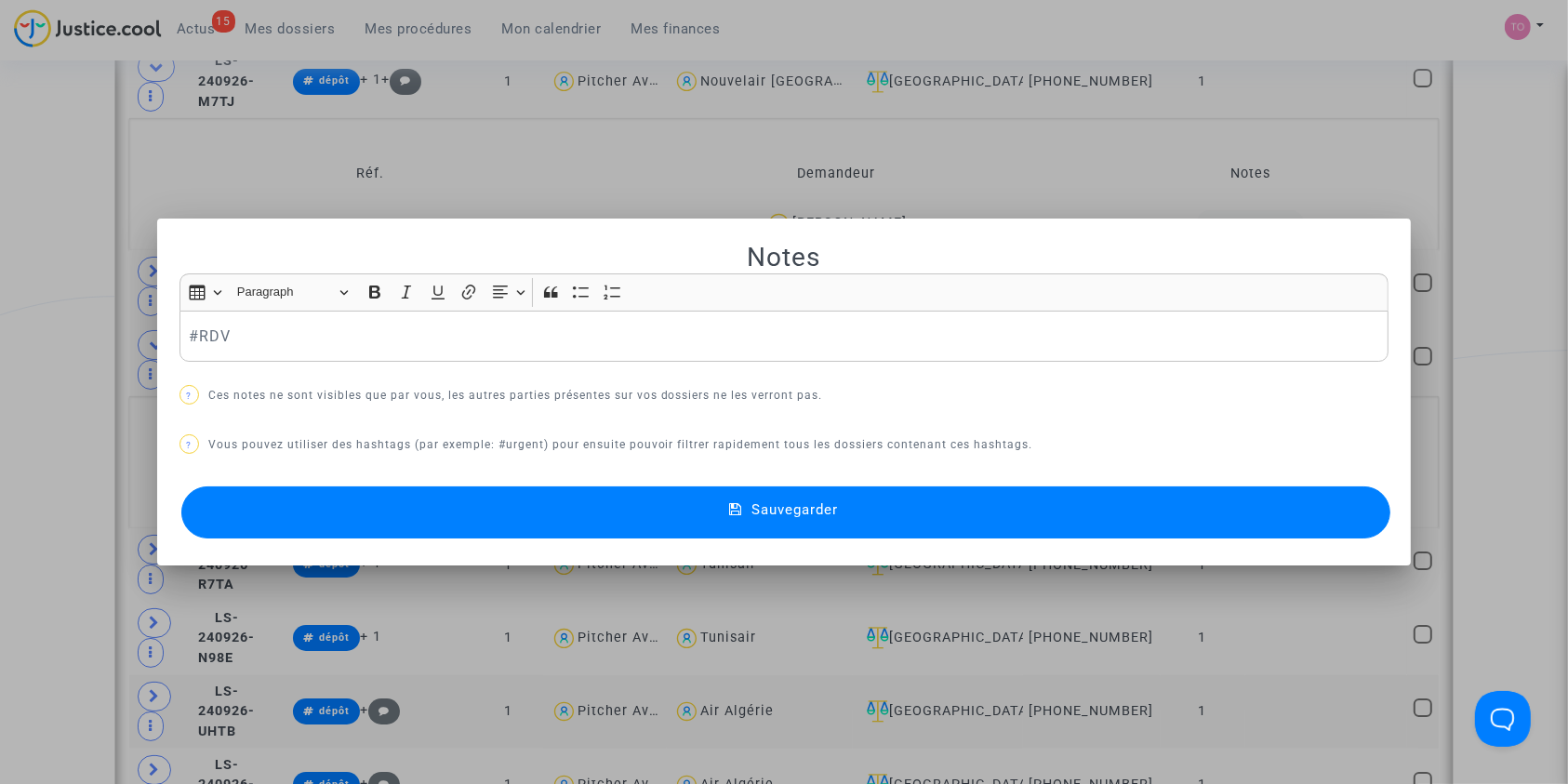
click at [189, 330] on p "#RDV" at bounding box center [783, 336] width 1190 height 23
click at [443, 525] on button "Sauvegarder" at bounding box center [786, 512] width 1210 height 52
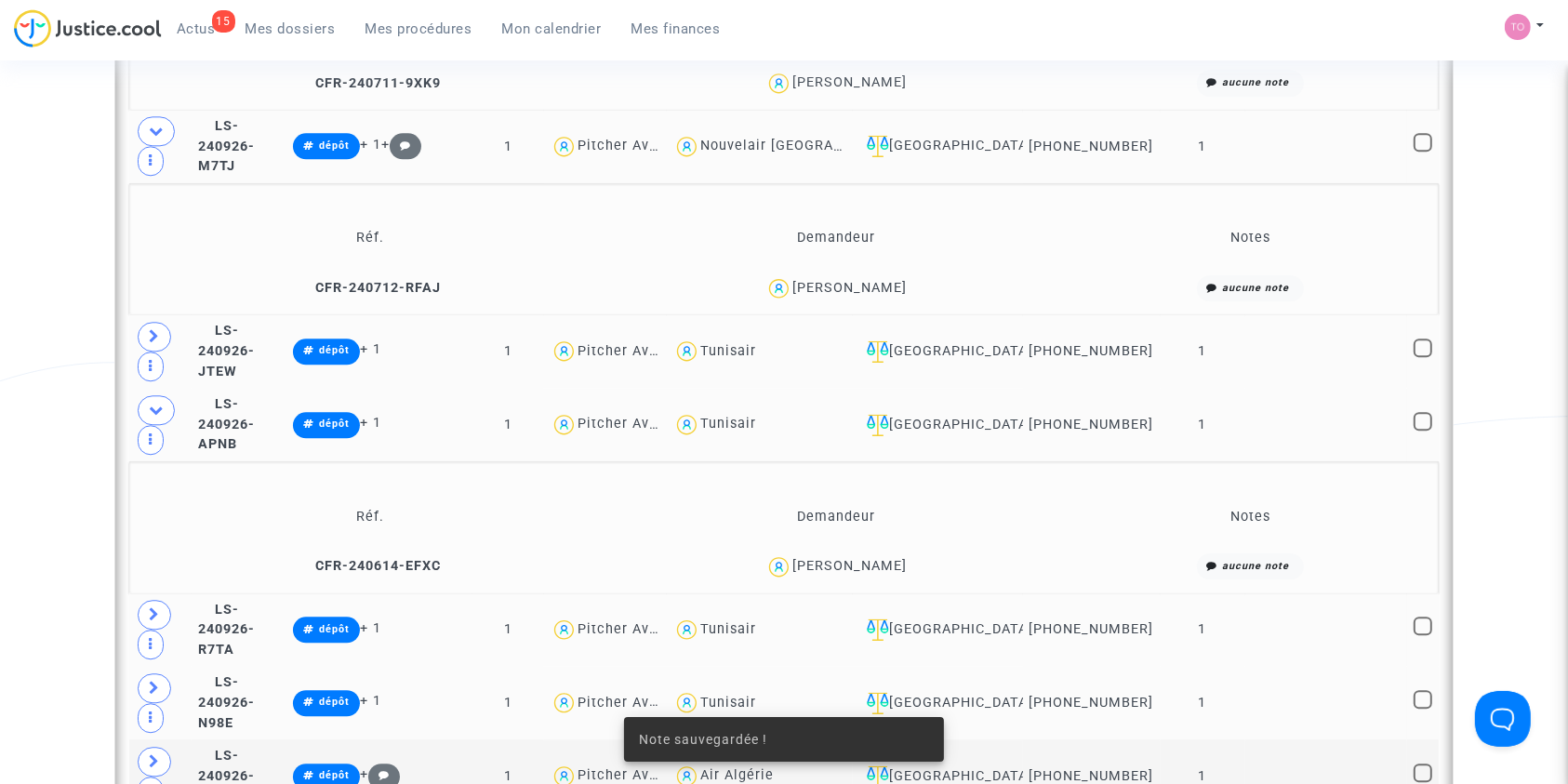
scroll to position [4496, 0]
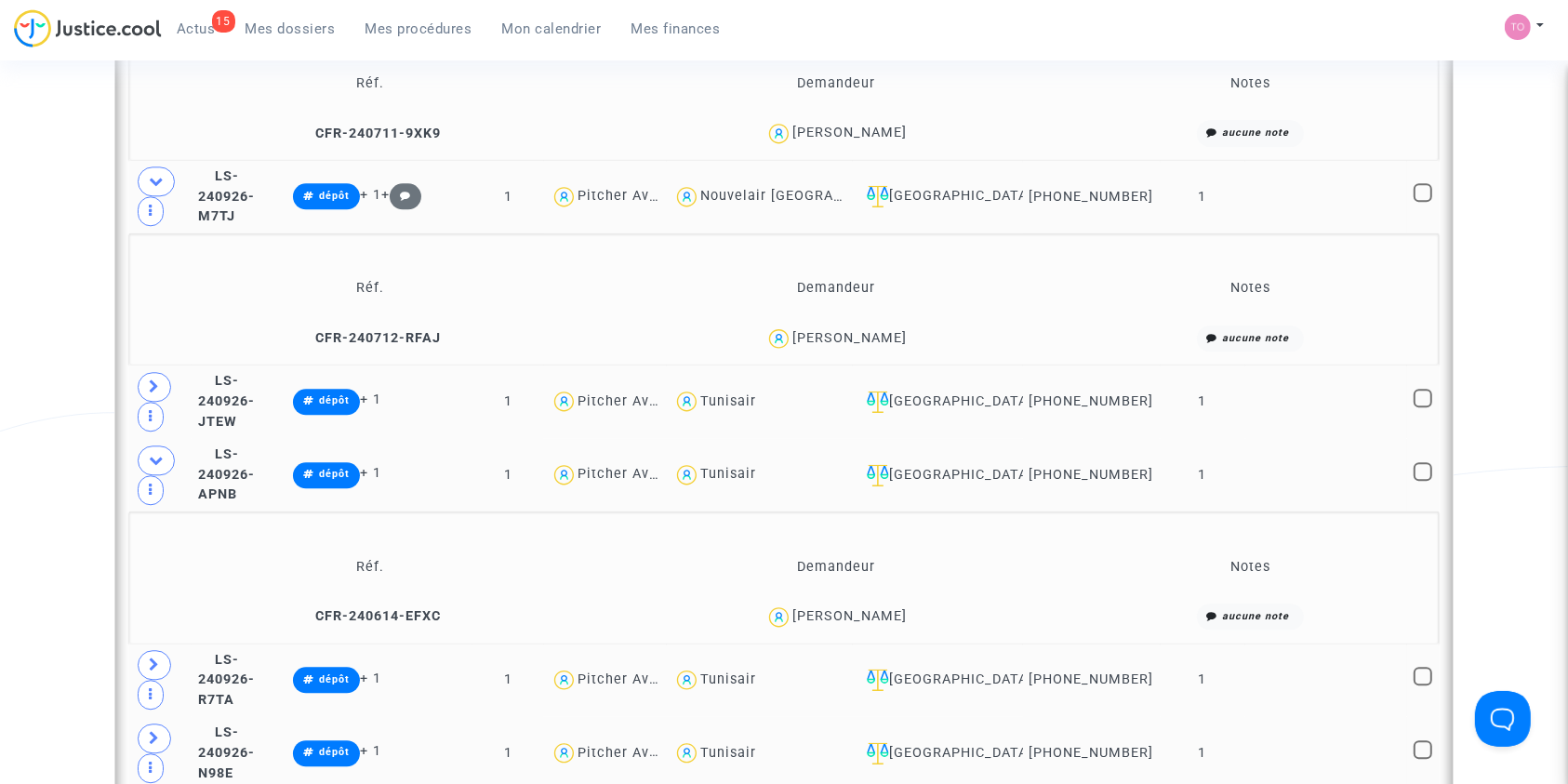
scroll to position [4446, 0]
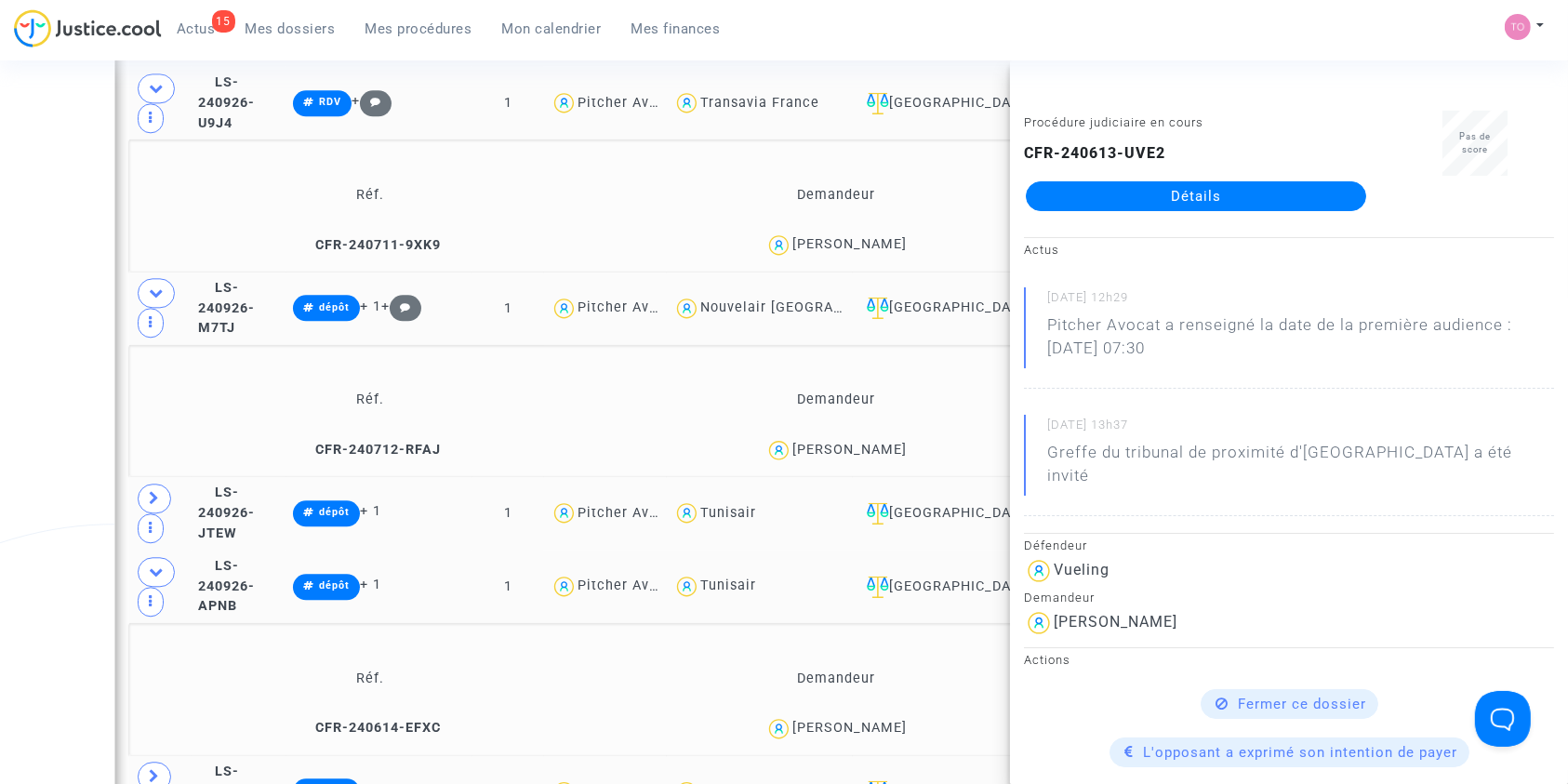
scroll to position [4335, 0]
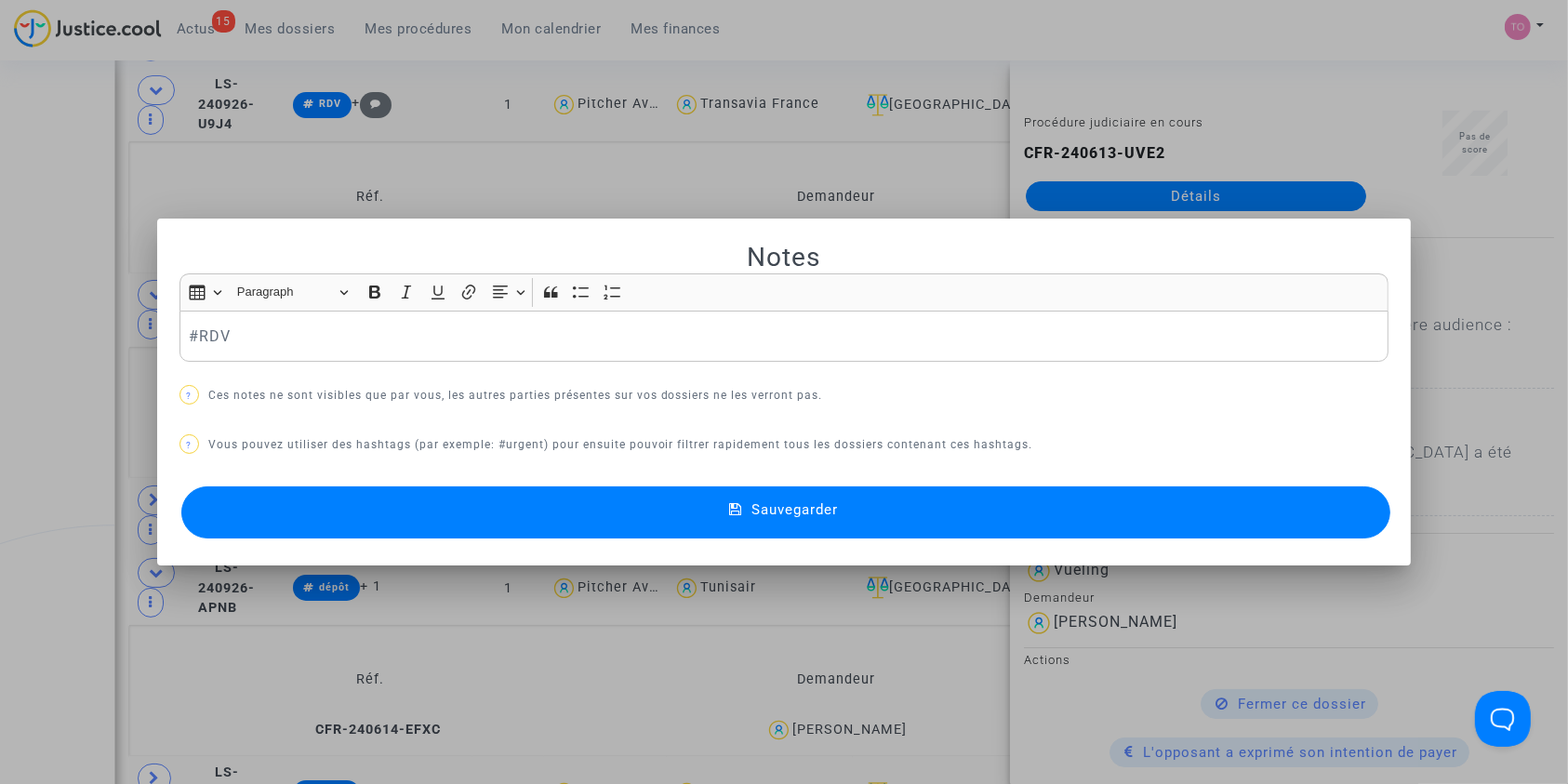
scroll to position [0, 0]
click at [563, 523] on button "Sauvegarder" at bounding box center [786, 512] width 1210 height 52
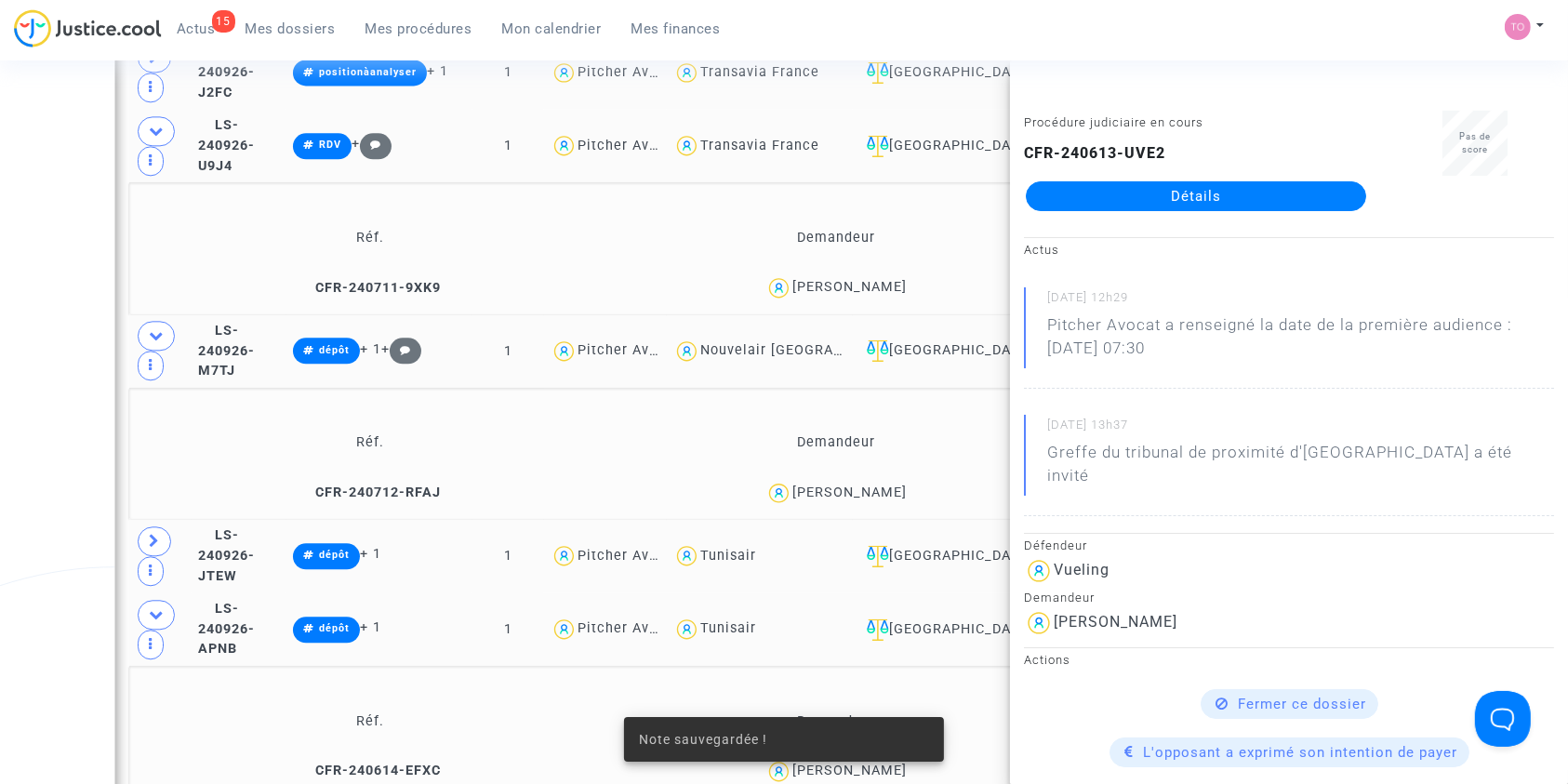
scroll to position [4292, 0]
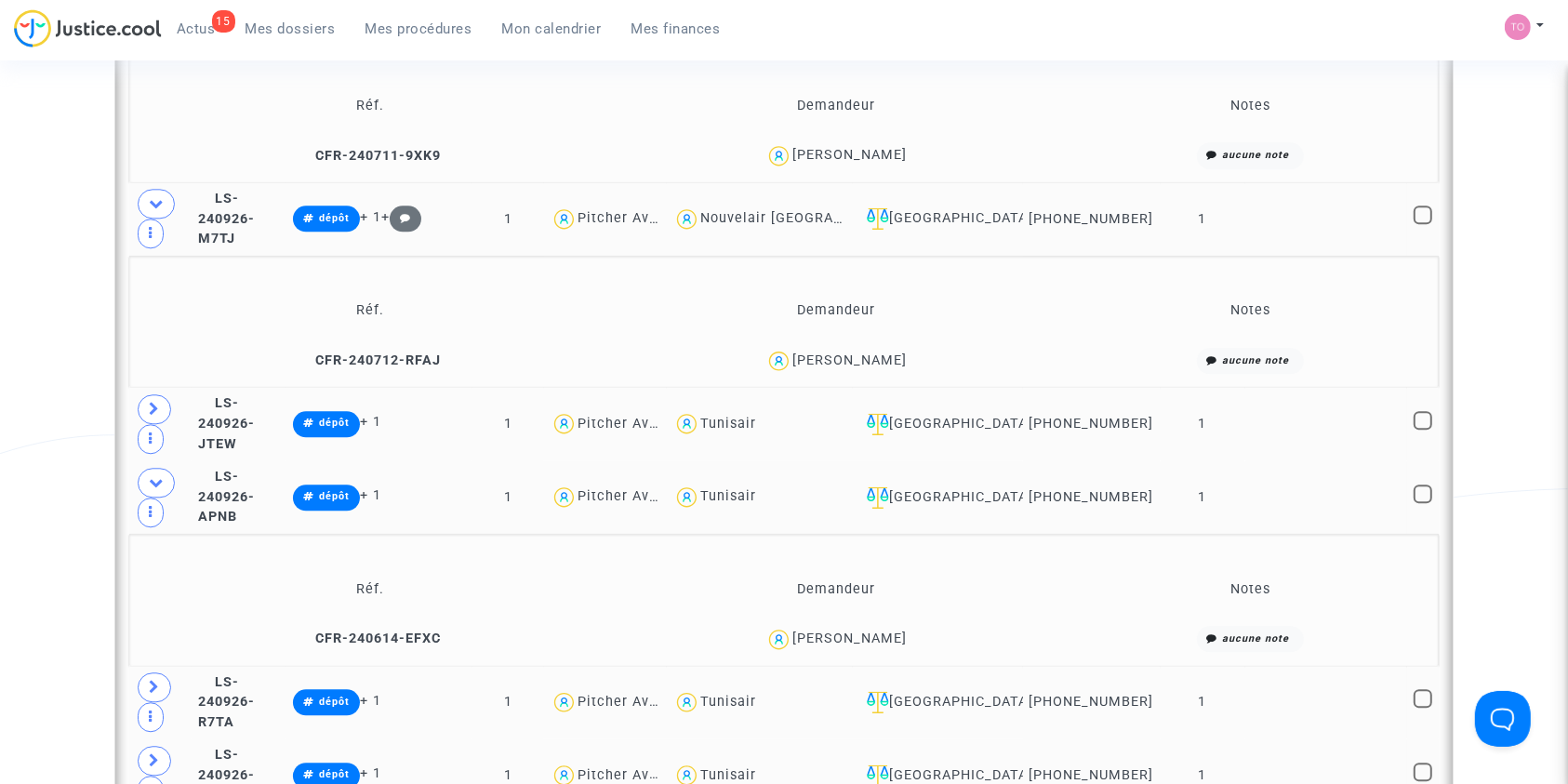
scroll to position [4426, 0]
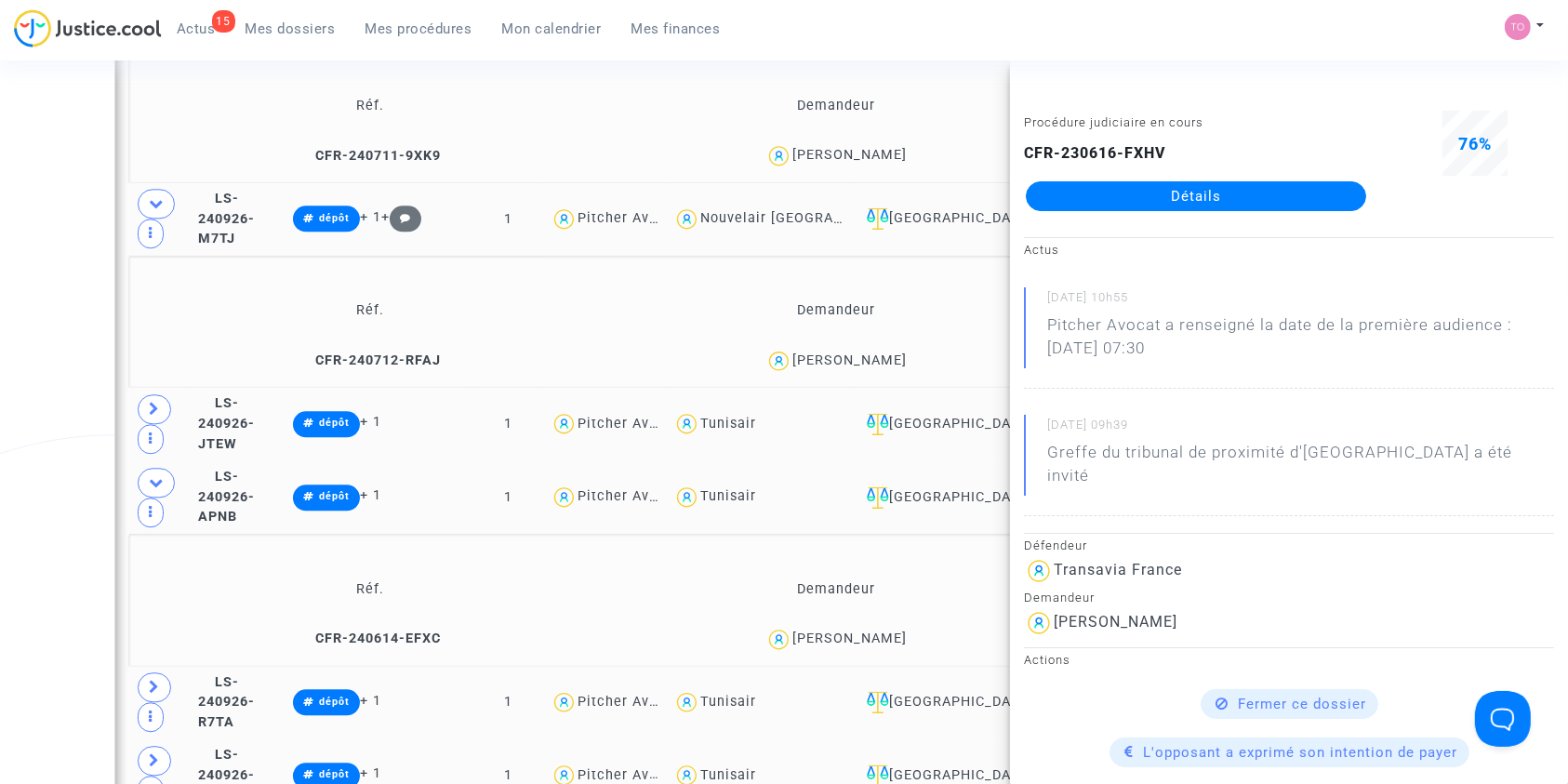
scroll to position [4543, 0]
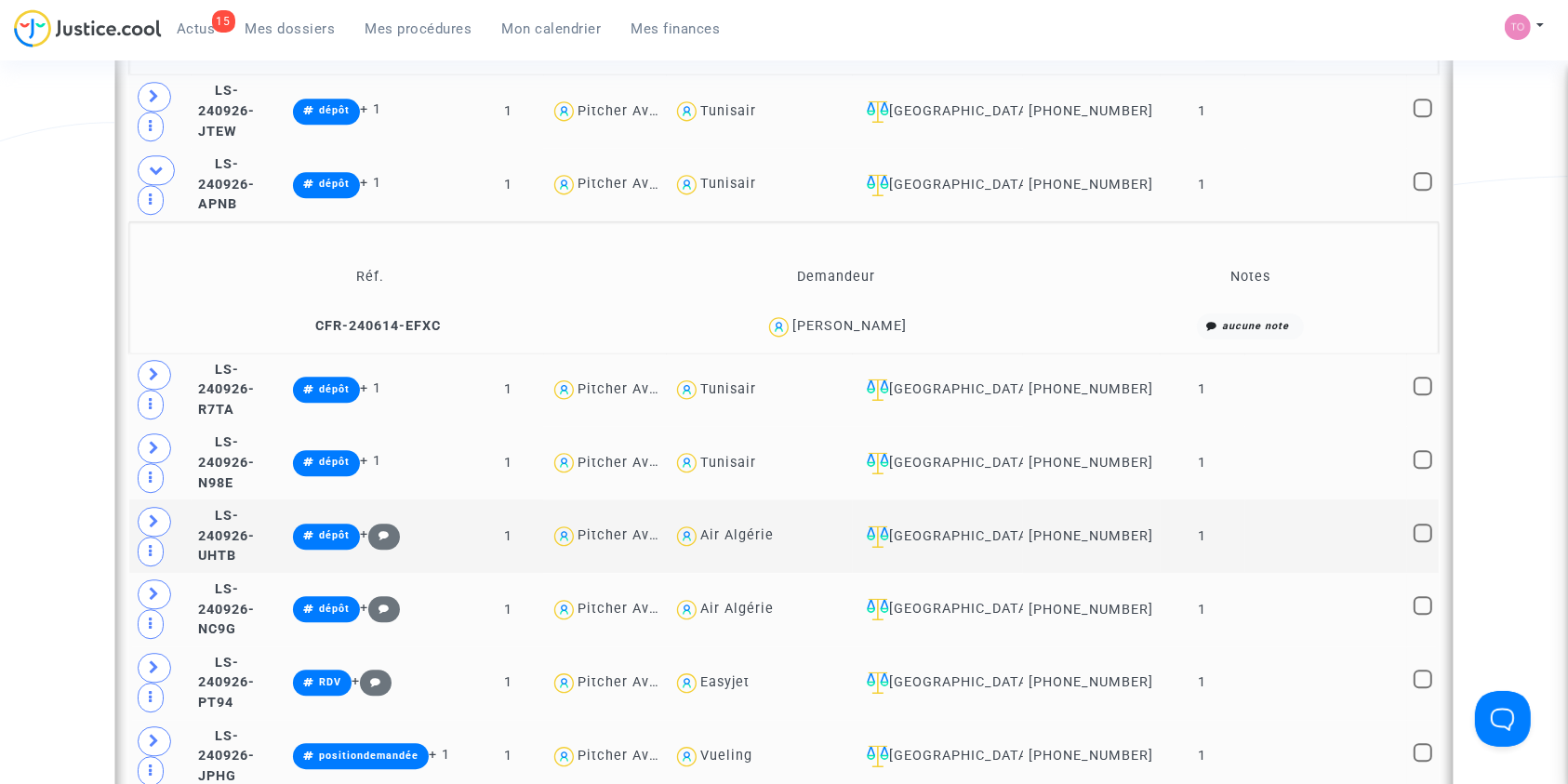
scroll to position [4746, 0]
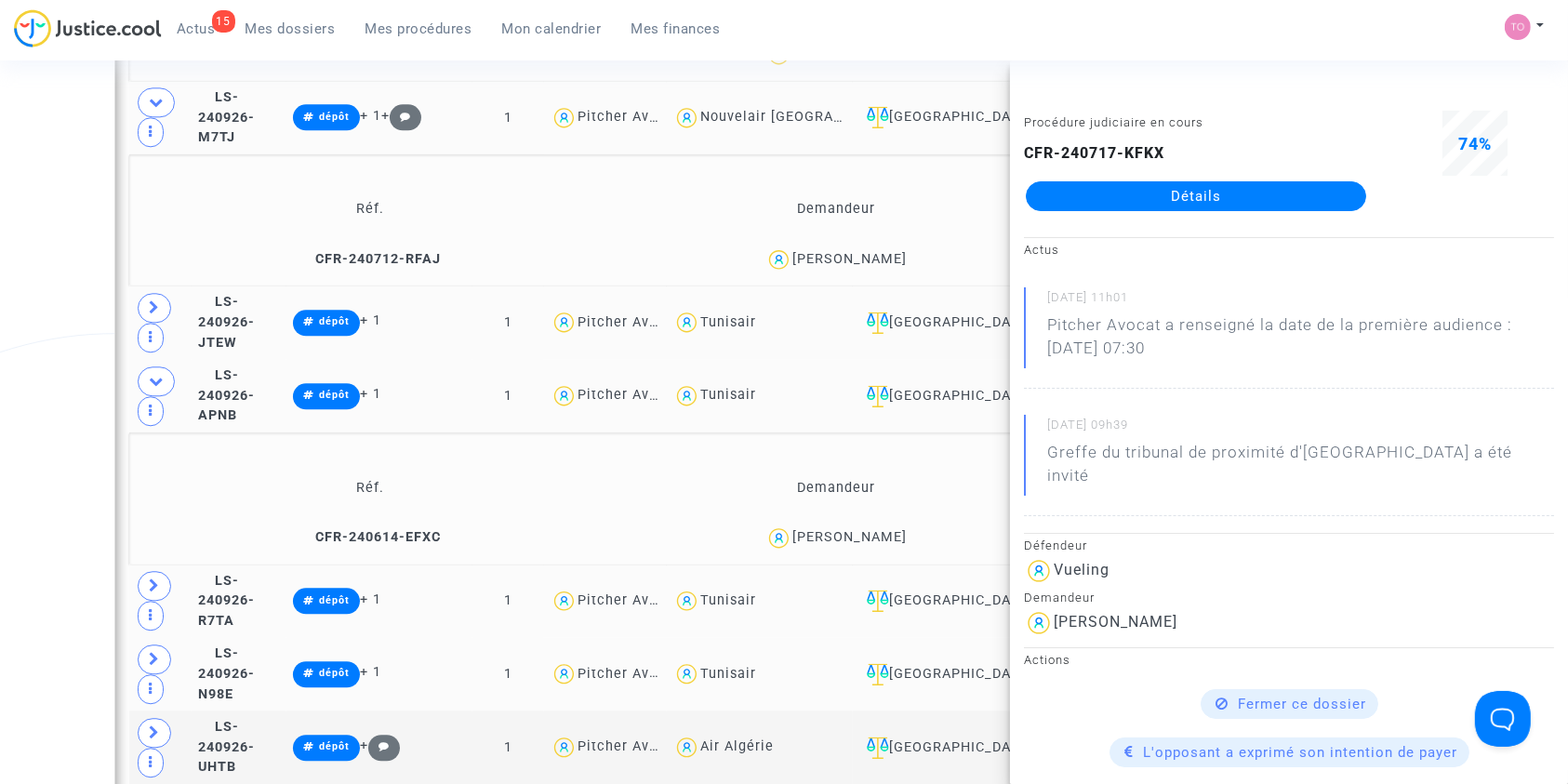
scroll to position [4526, 0]
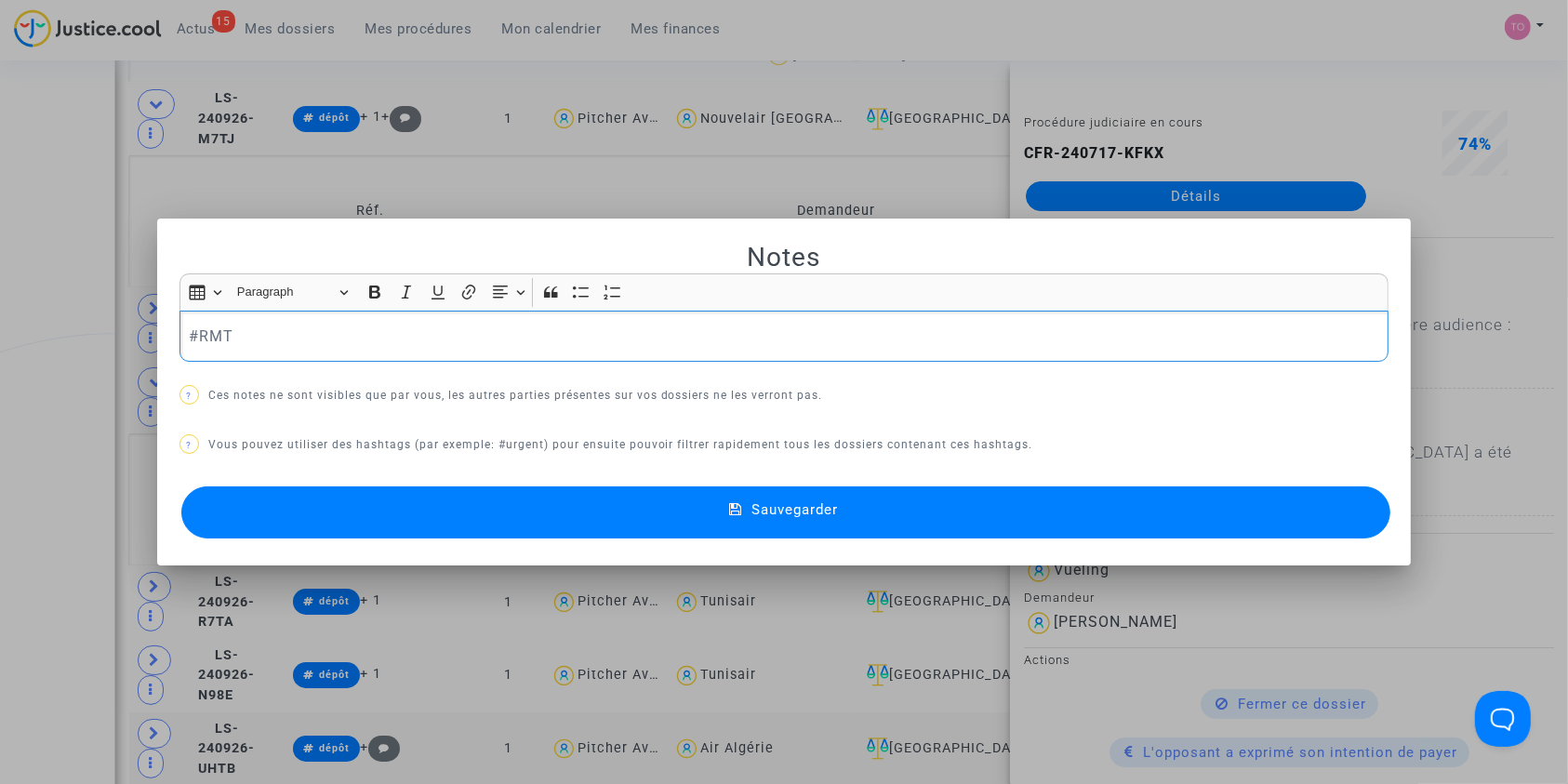
scroll to position [0, 0]
click at [528, 502] on button "Sauvegarder" at bounding box center [786, 512] width 1210 height 52
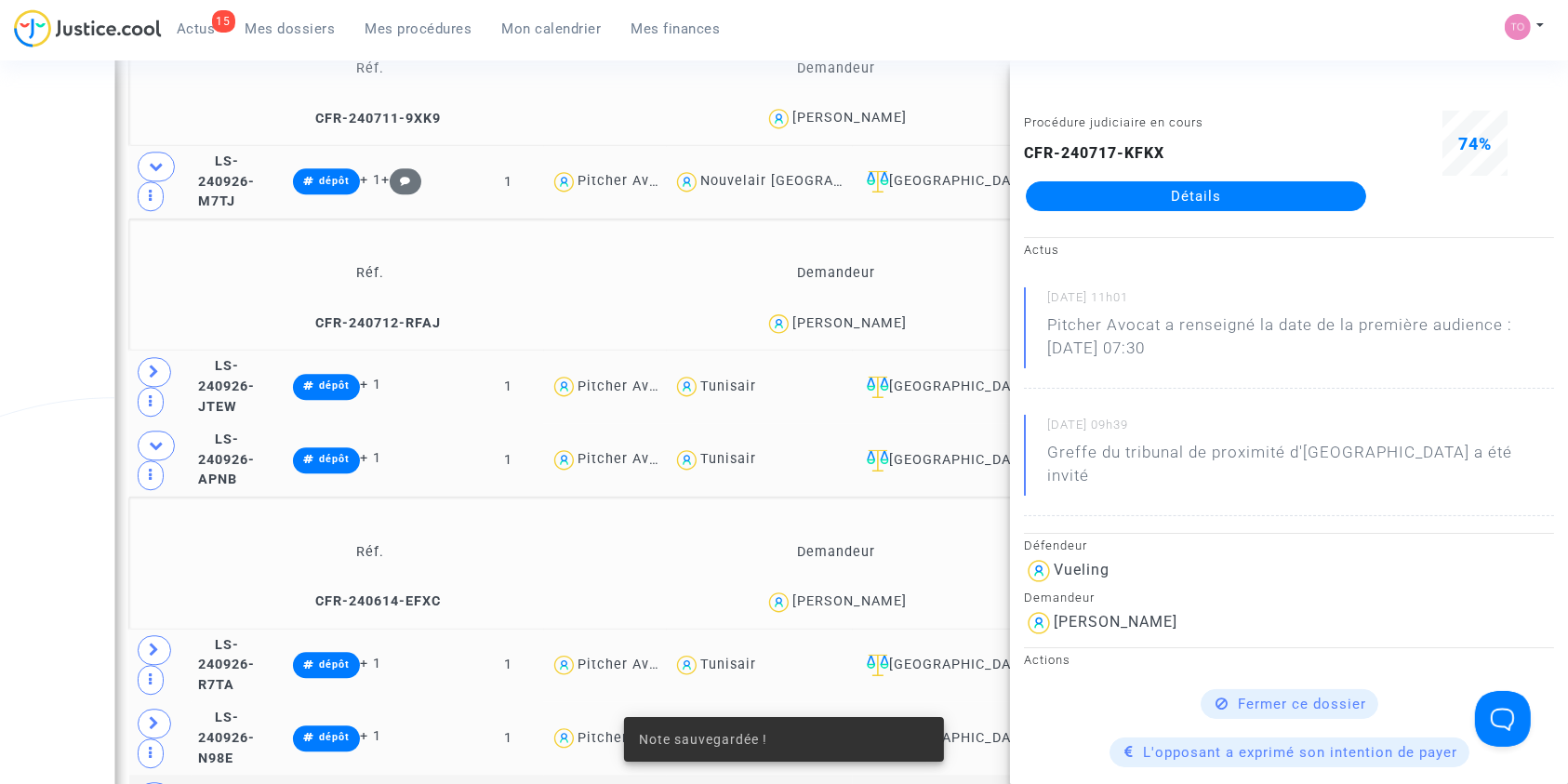
scroll to position [4462, 0]
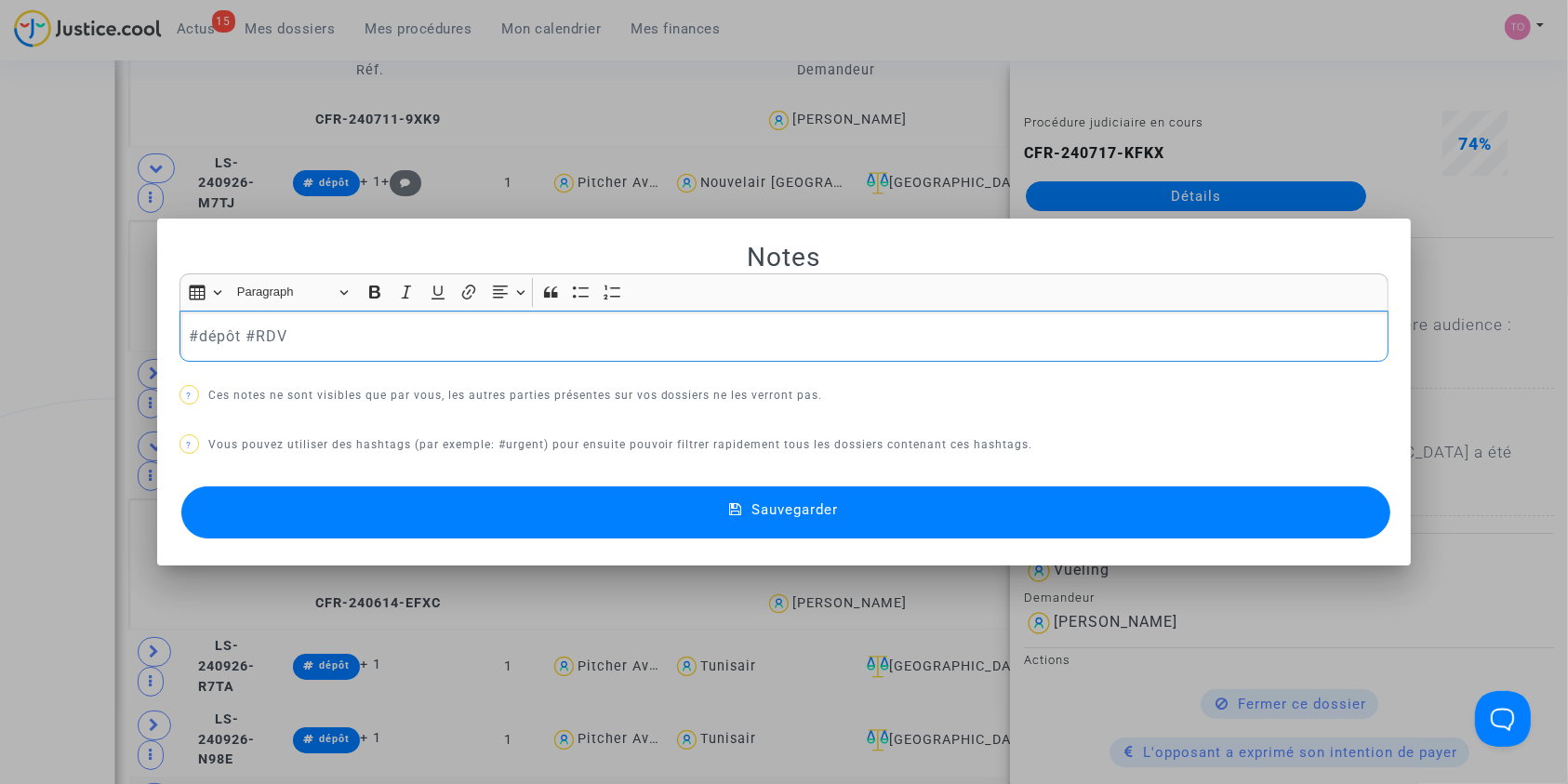
click at [549, 524] on button "Sauvegarder" at bounding box center [786, 512] width 1210 height 52
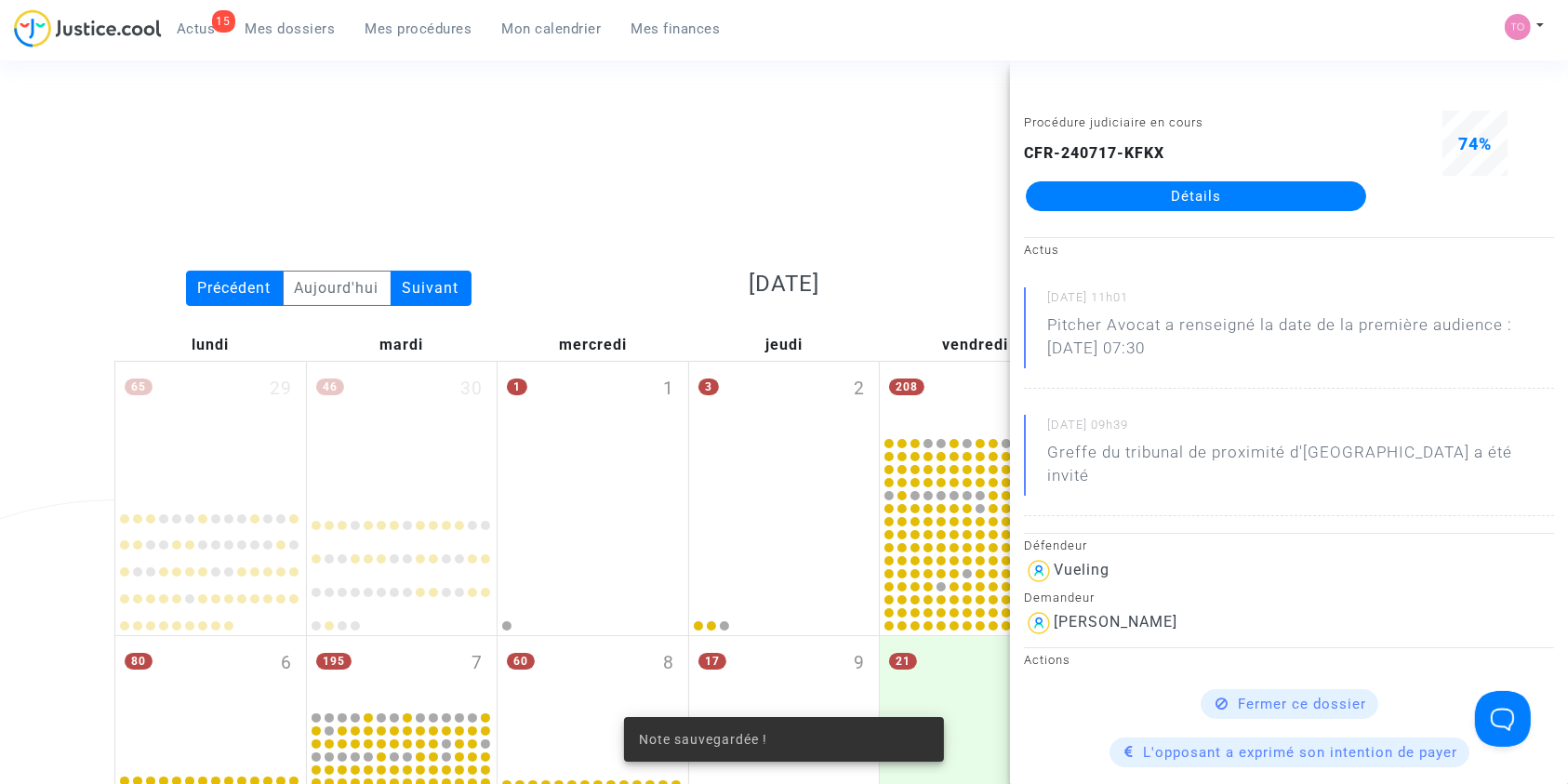
scroll to position [4462, 0]
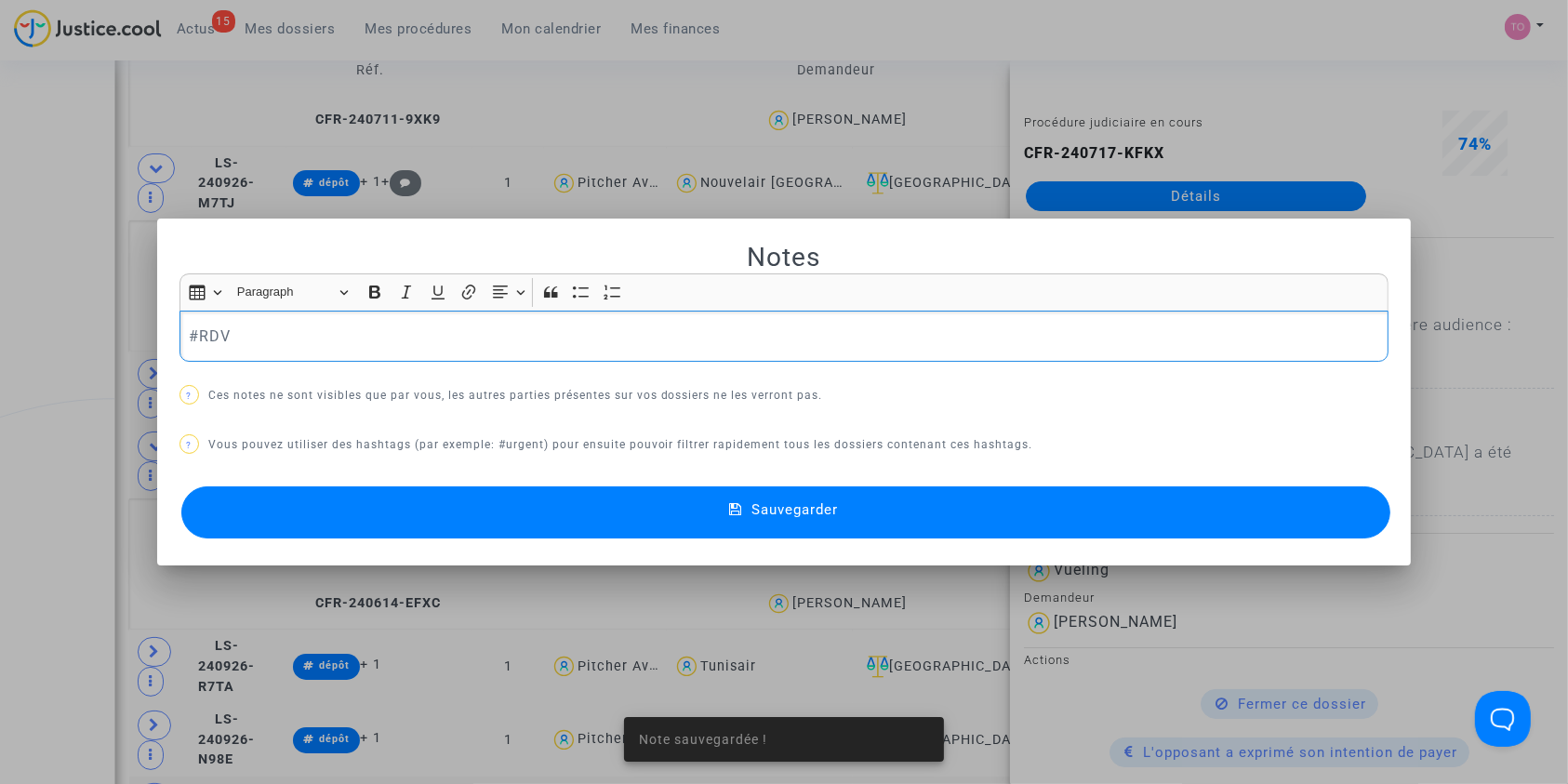
scroll to position [0, 0]
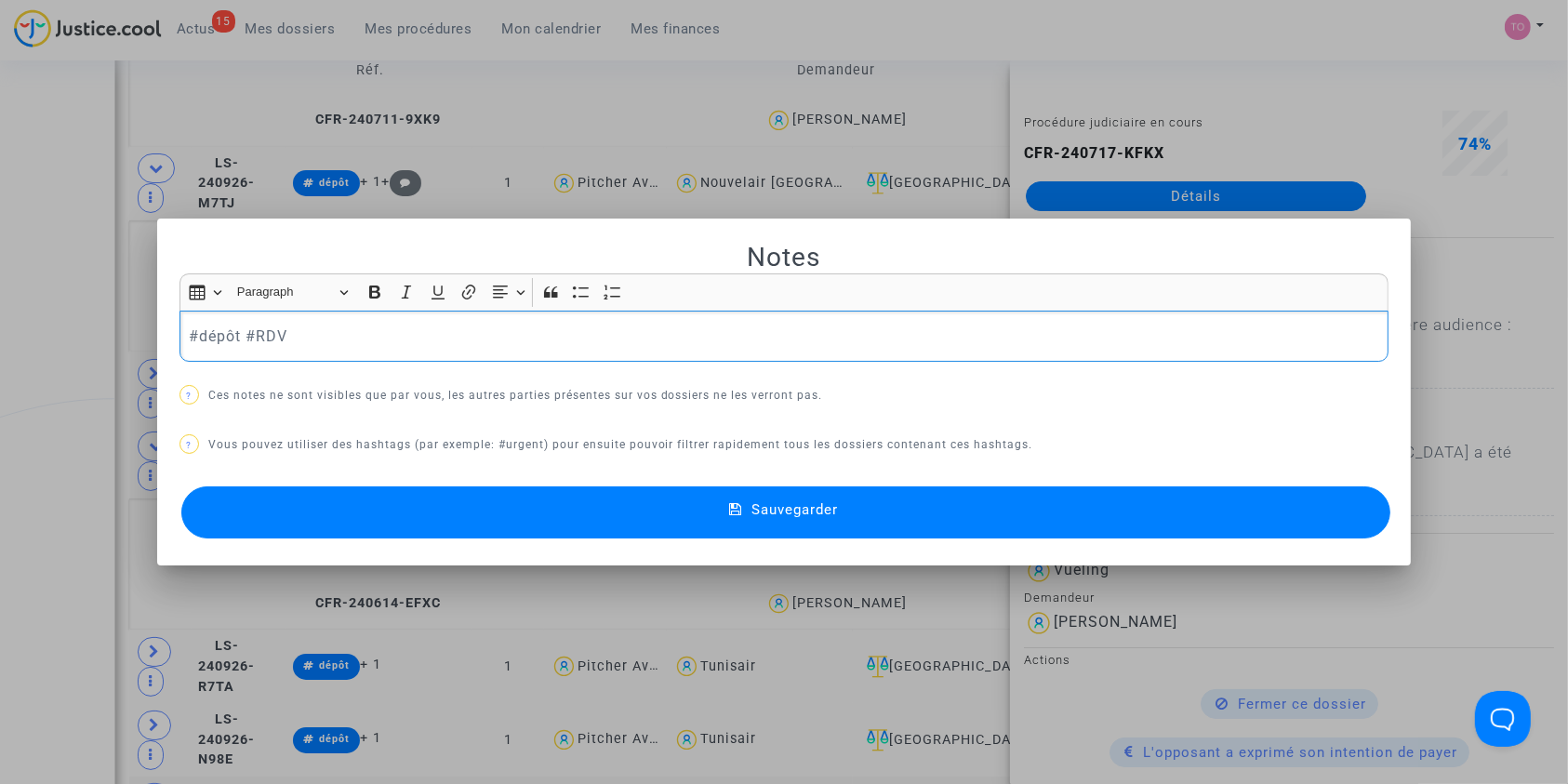
click at [552, 518] on button "Sauvegarder" at bounding box center [786, 512] width 1210 height 52
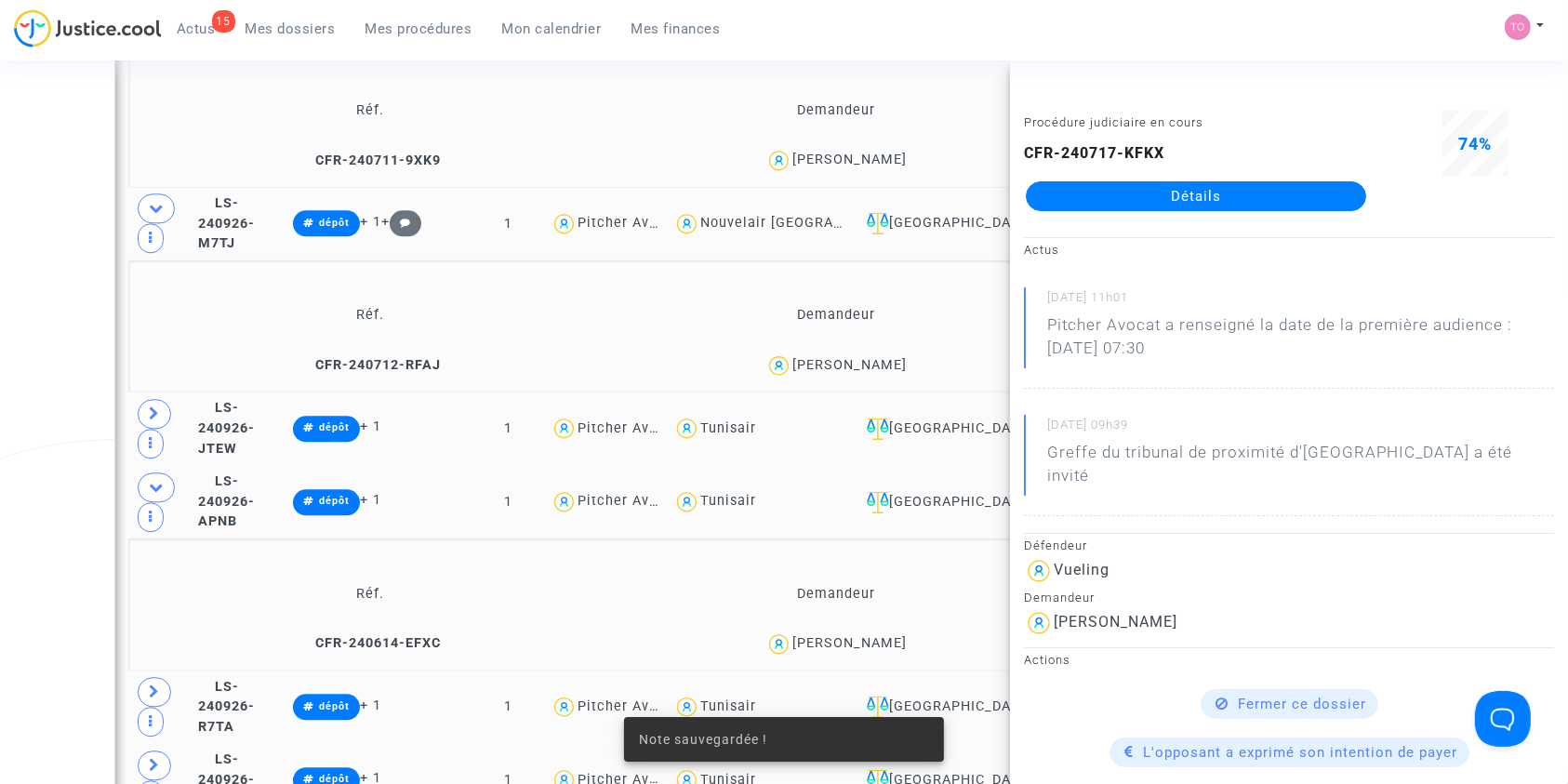
scroll to position [4419, 0]
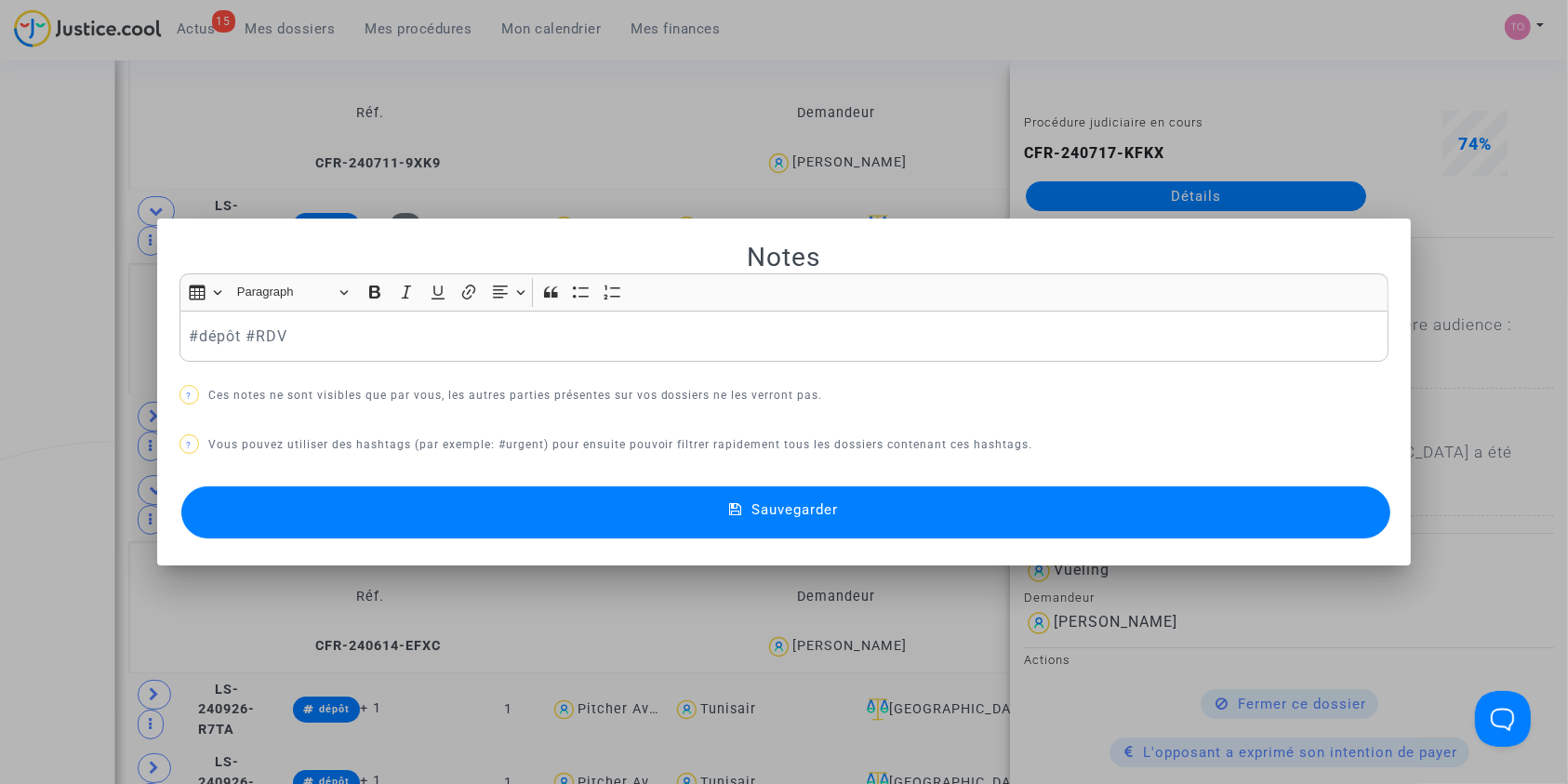
click at [522, 525] on button "Sauvegarder" at bounding box center [786, 512] width 1210 height 52
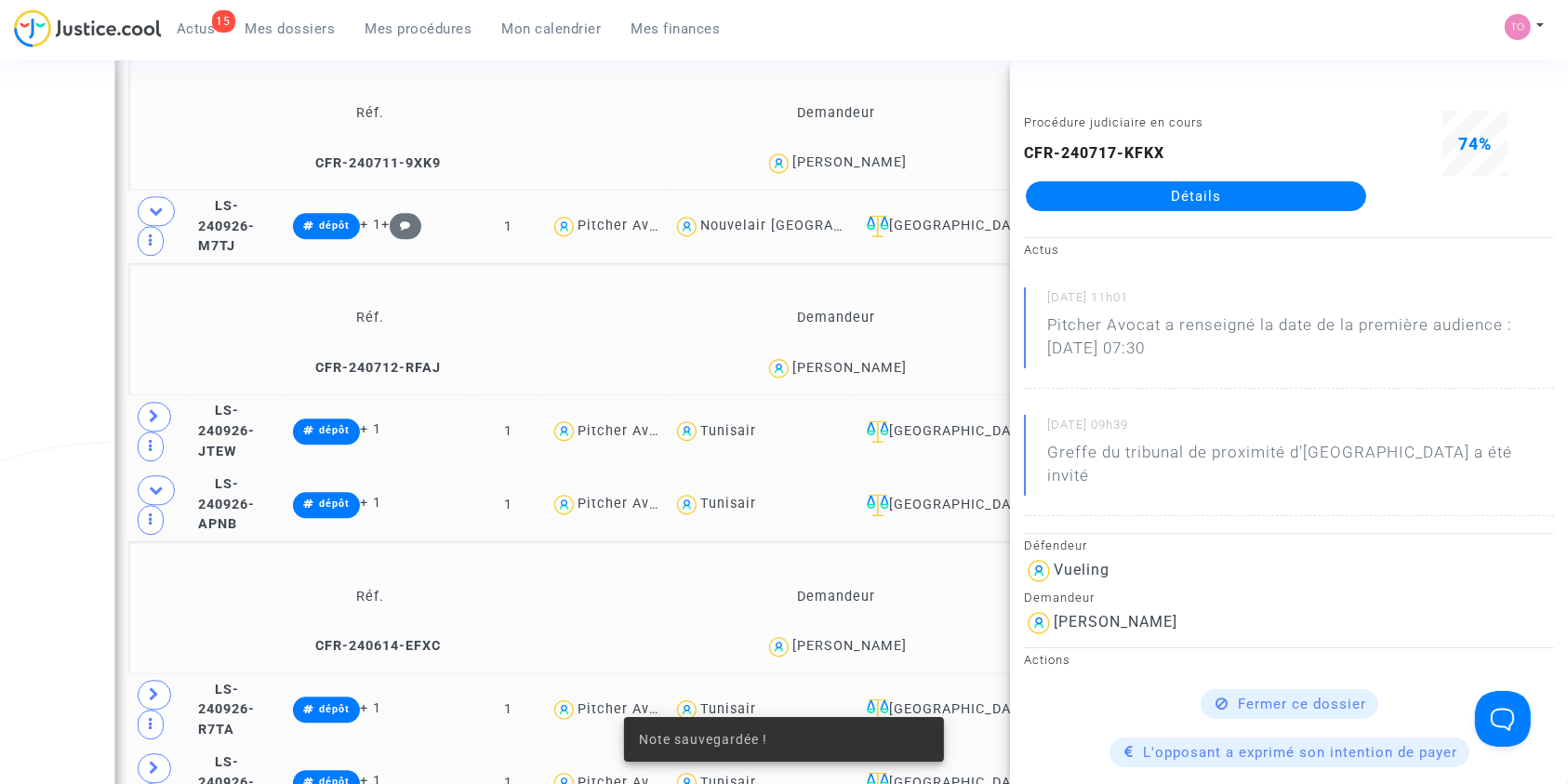
scroll to position [4352, 0]
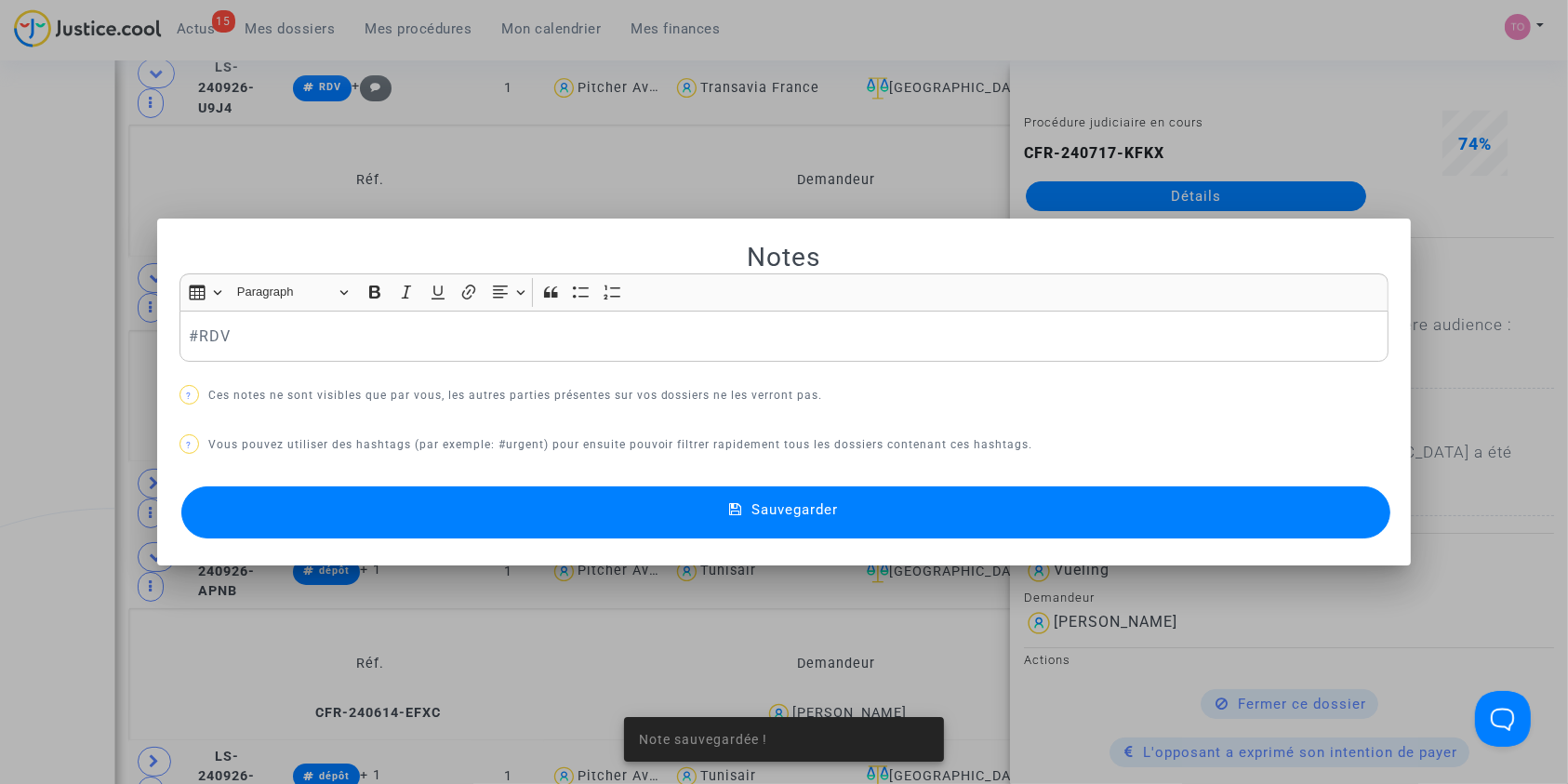
scroll to position [0, 0]
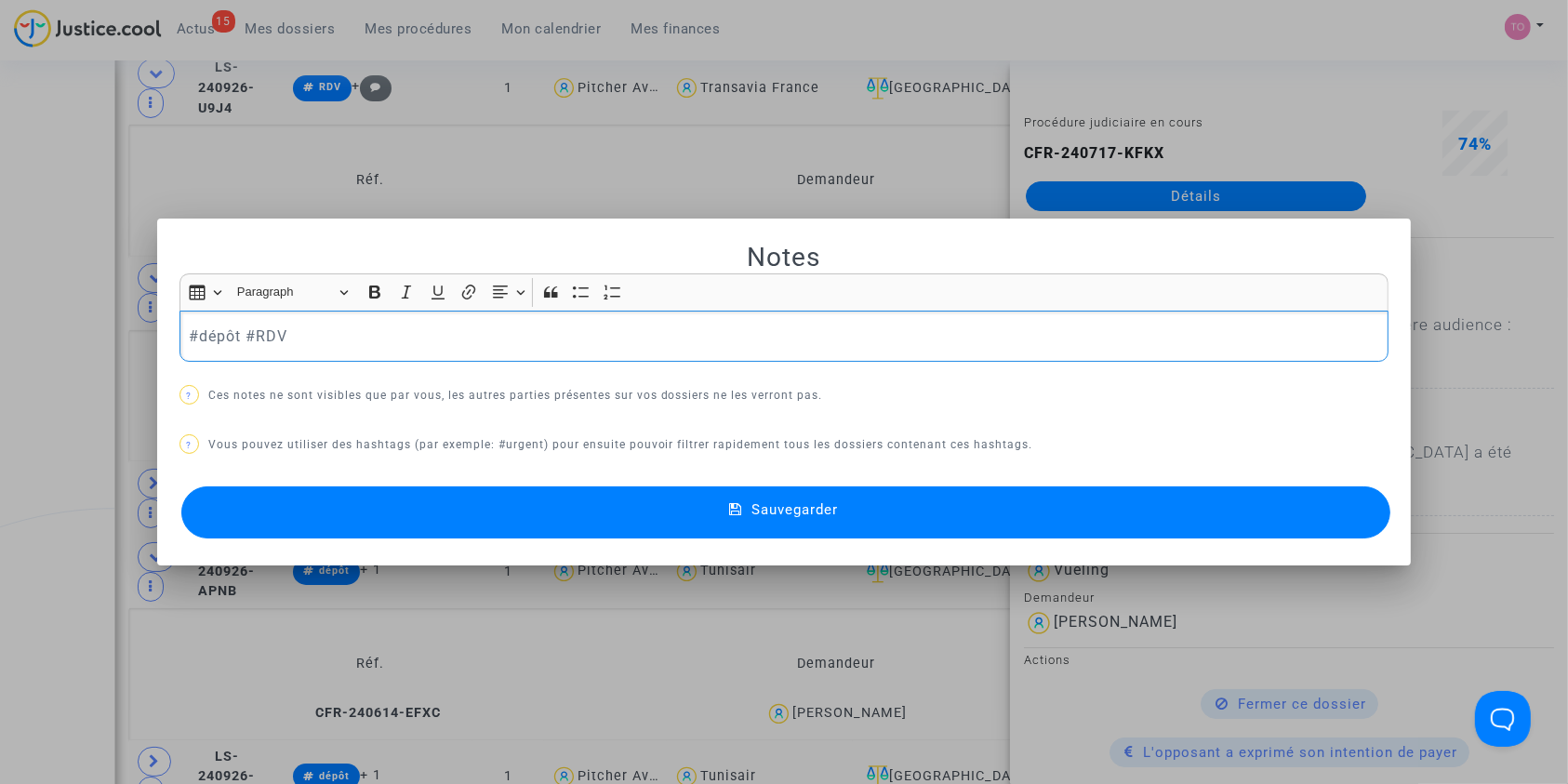
click at [577, 515] on button "Sauvegarder" at bounding box center [786, 512] width 1210 height 52
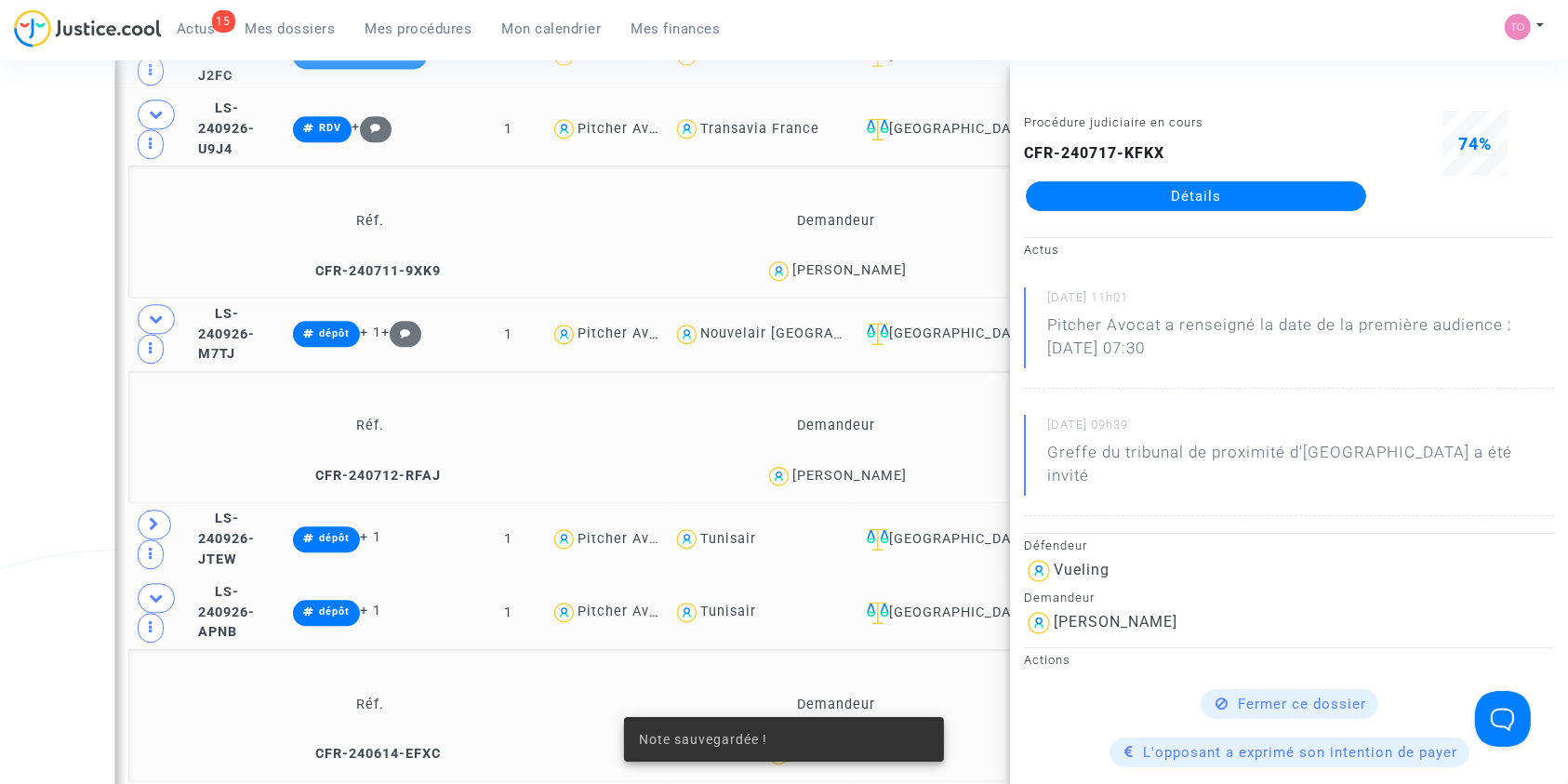
scroll to position [4310, 0]
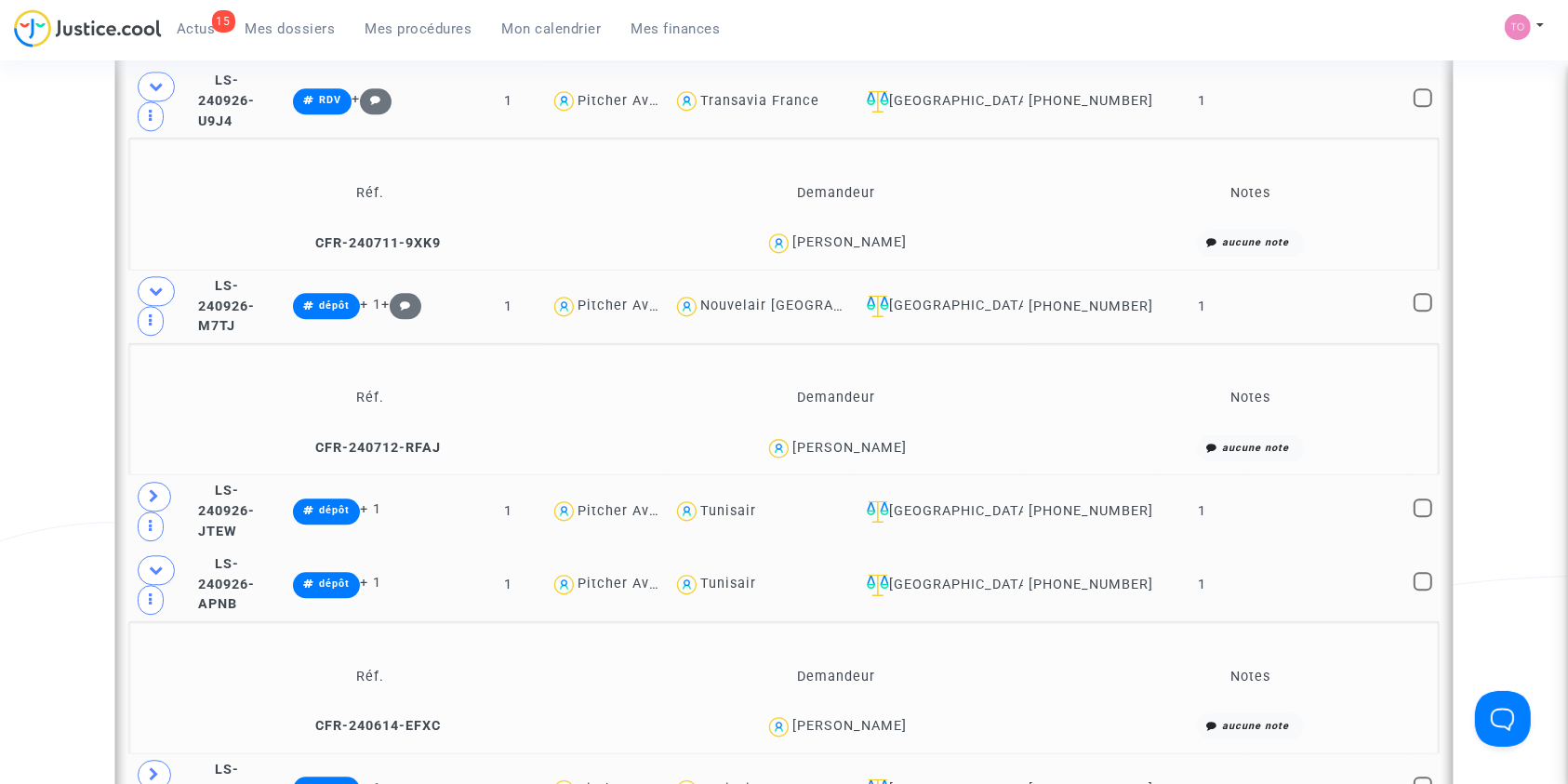
scroll to position [4388, 0]
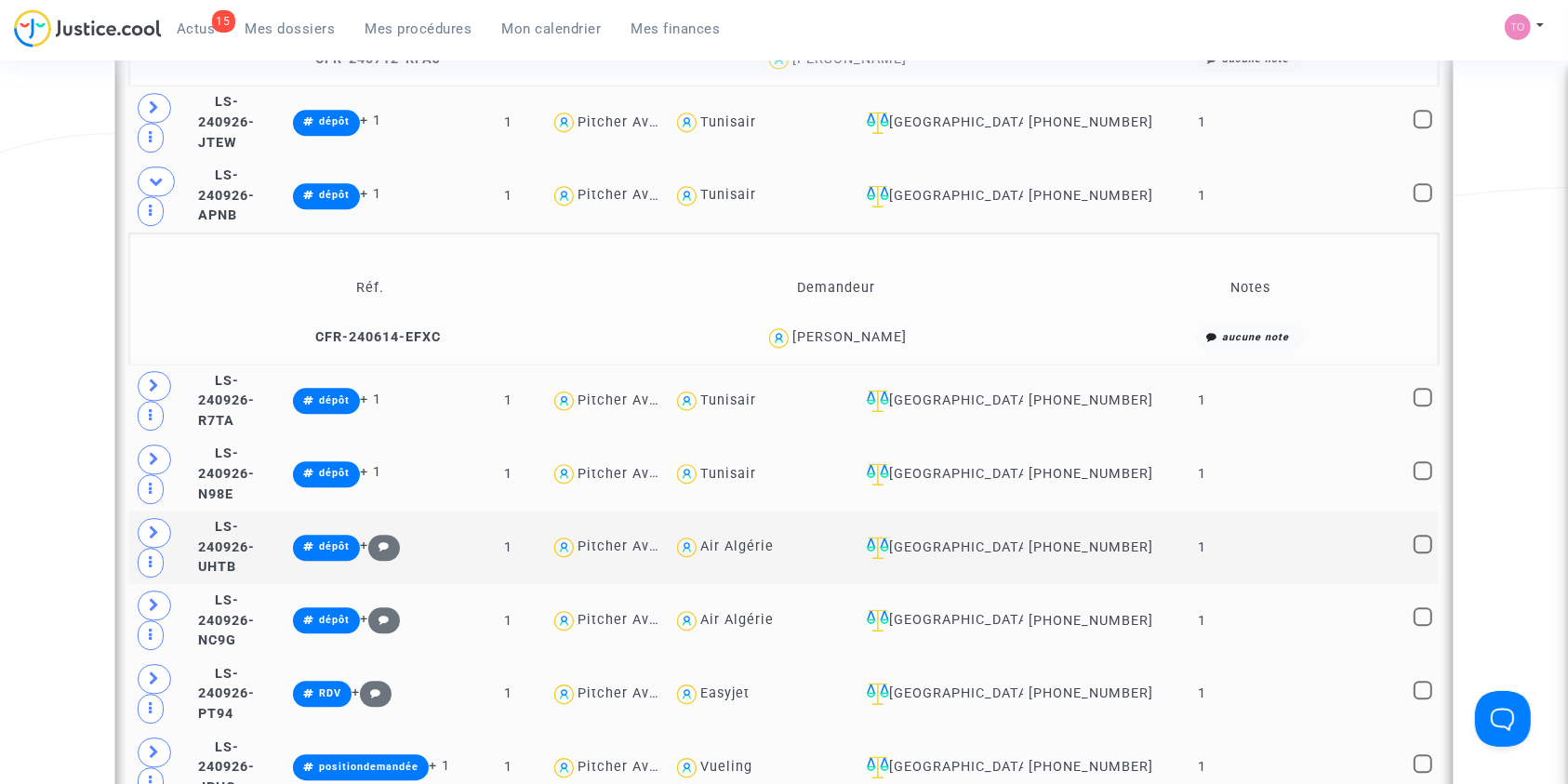
scroll to position [4725, 0]
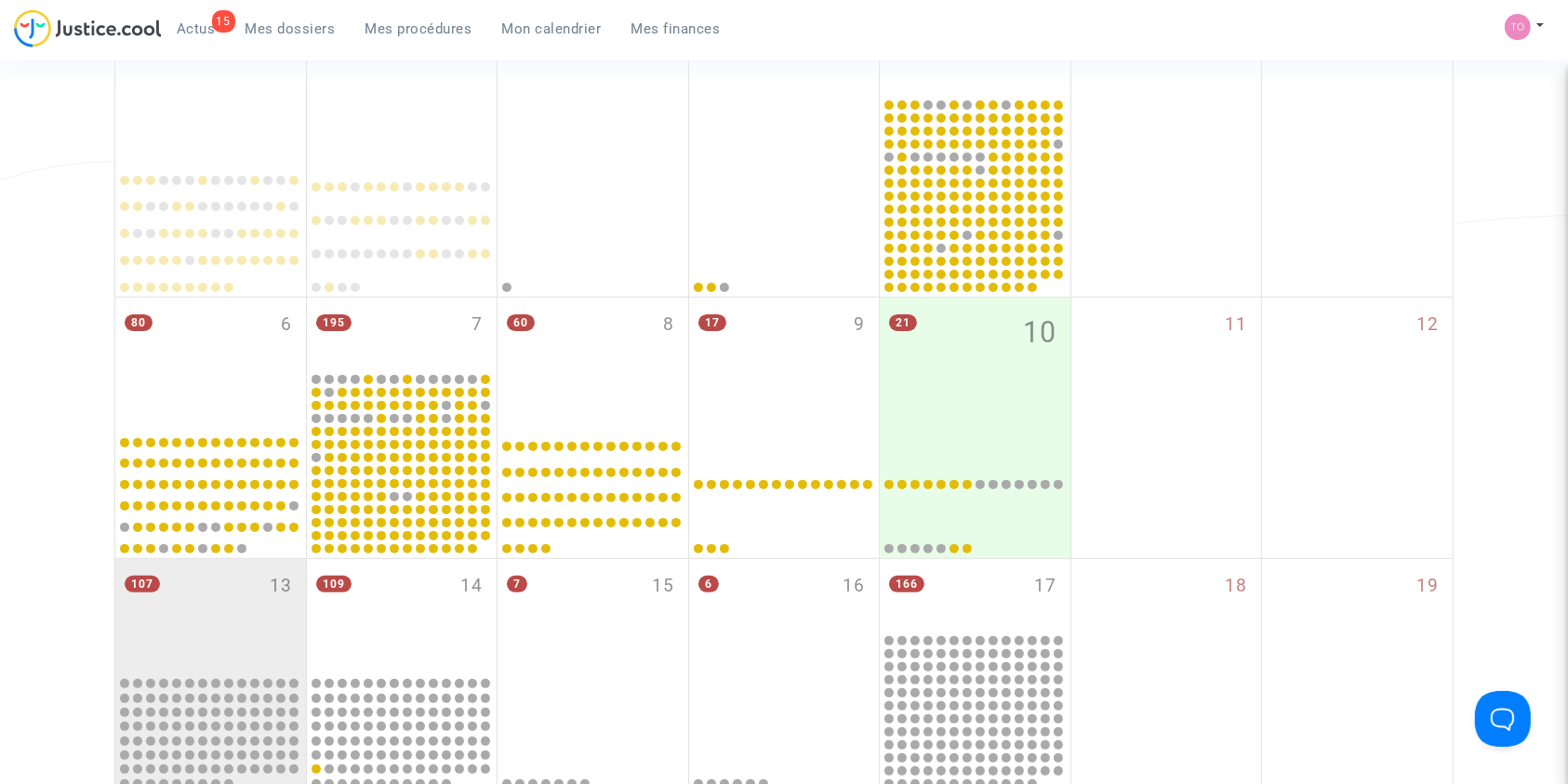
scroll to position [765, 0]
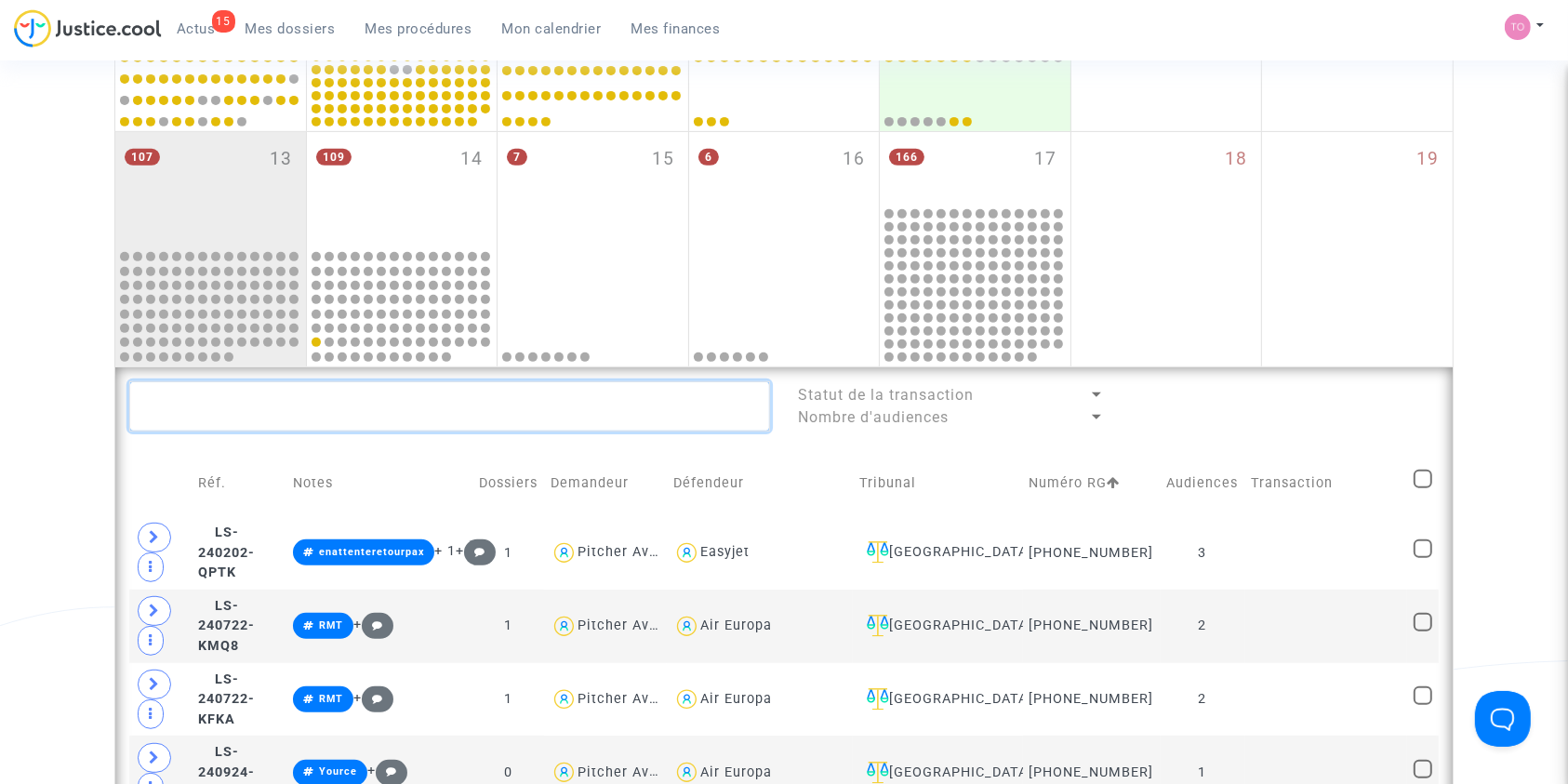
click at [325, 398] on textarea at bounding box center [449, 406] width 640 height 50
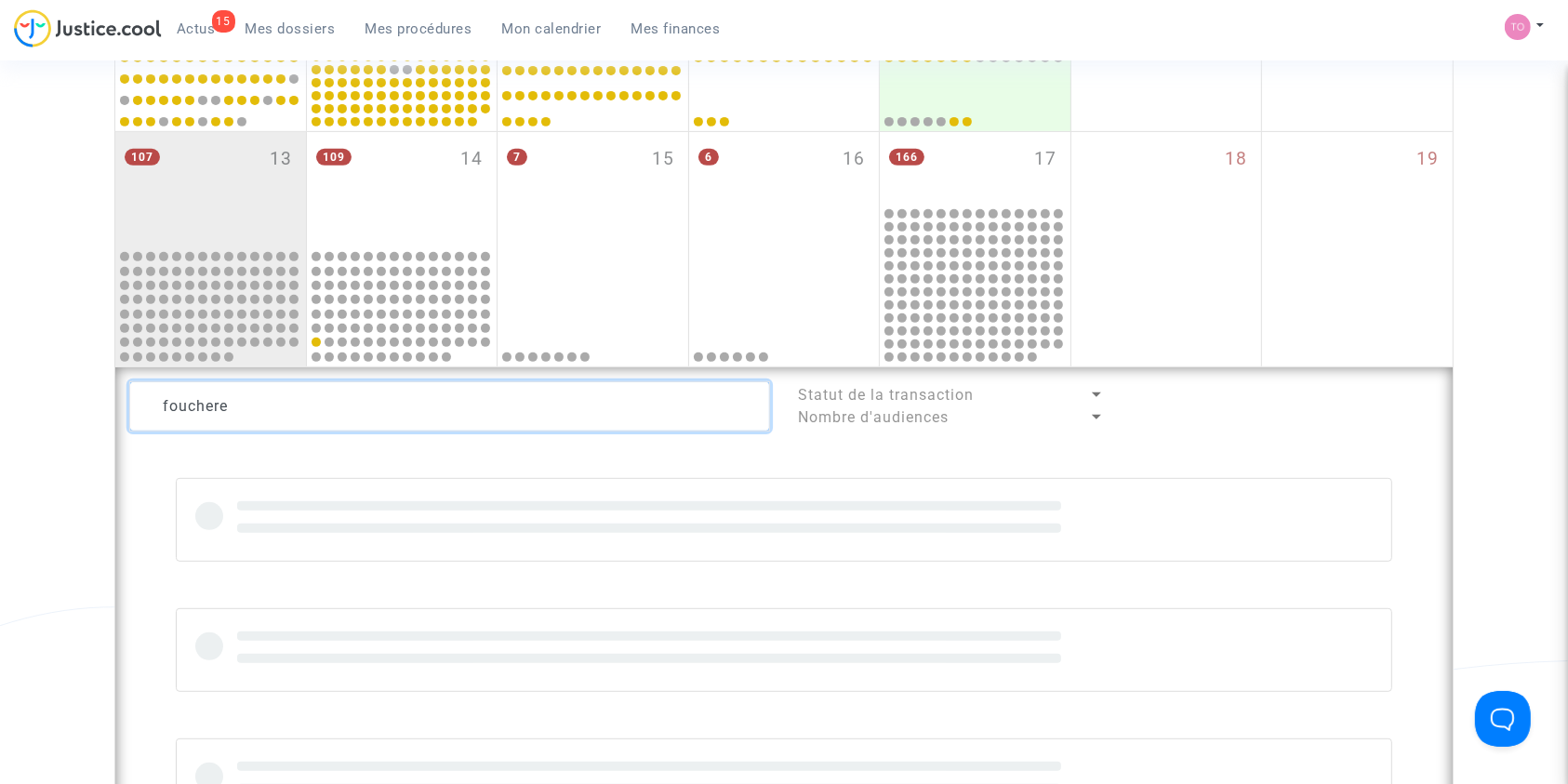
scroll to position [871, 0]
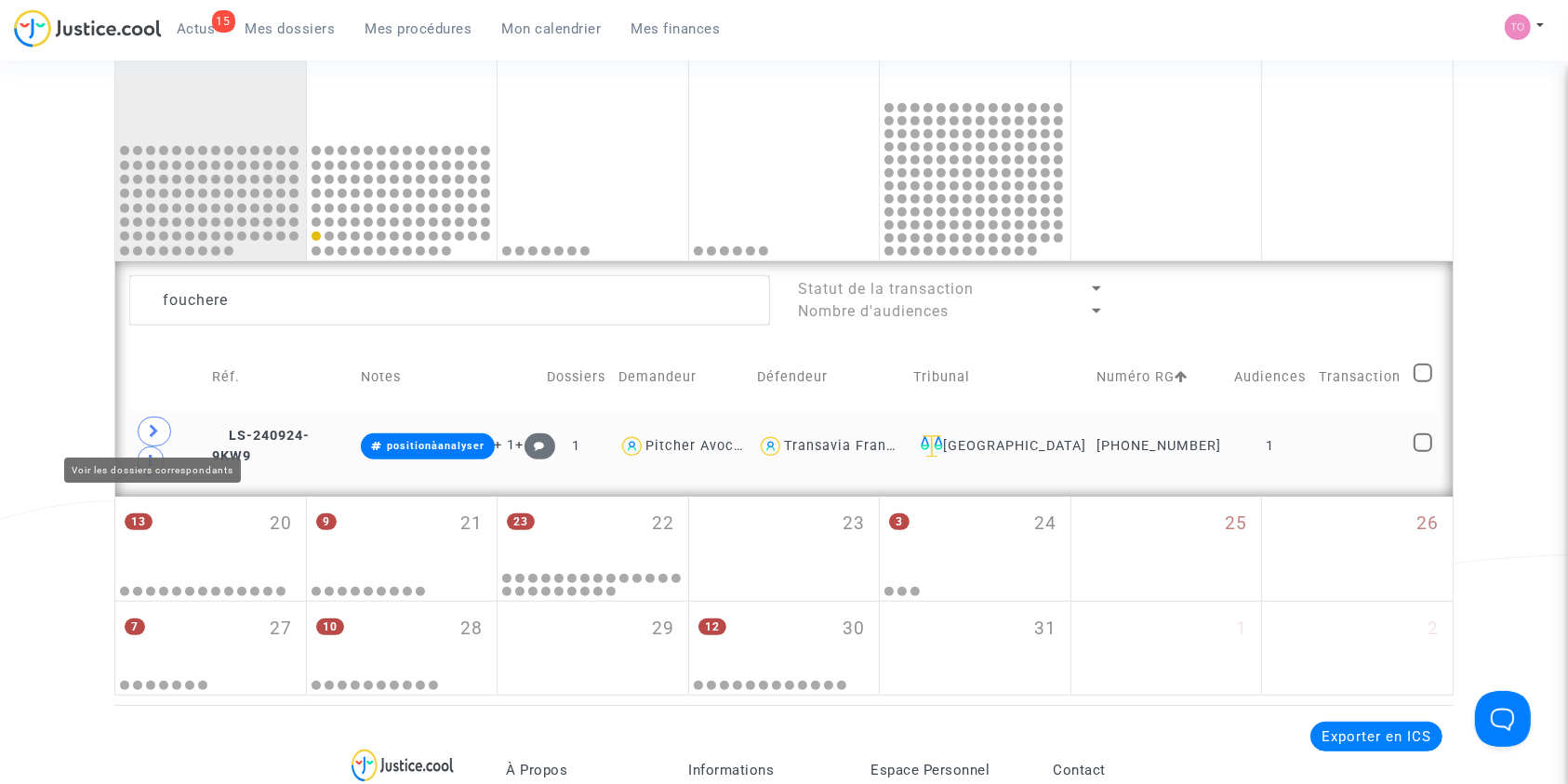
click at [160, 431] on span at bounding box center [154, 431] width 34 height 30
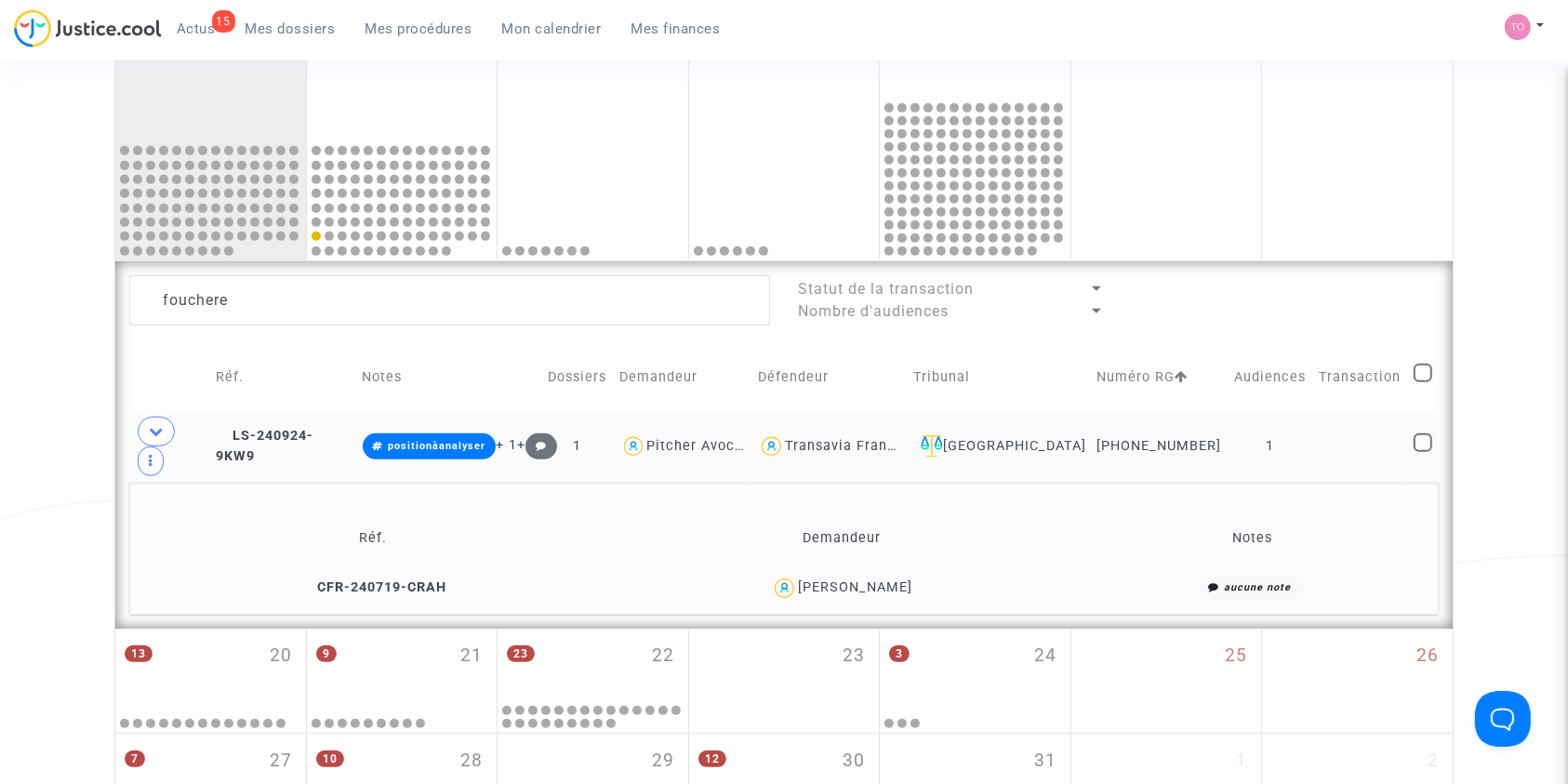
click at [864, 579] on div "Patrice Monbrison Fouchere" at bounding box center [854, 587] width 114 height 16
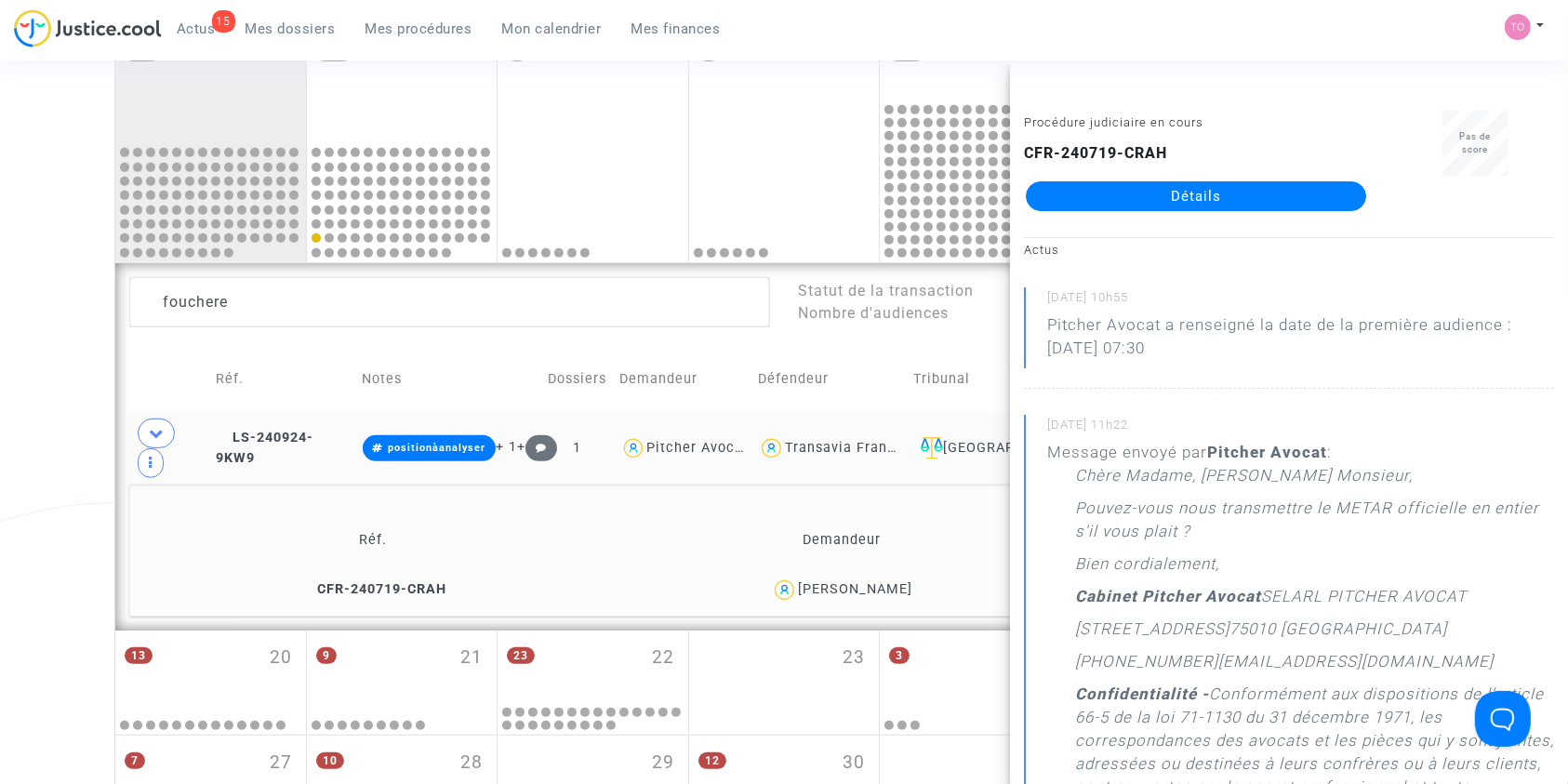
scroll to position [867, 0]
click at [156, 430] on icon at bounding box center [156, 435] width 15 height 14
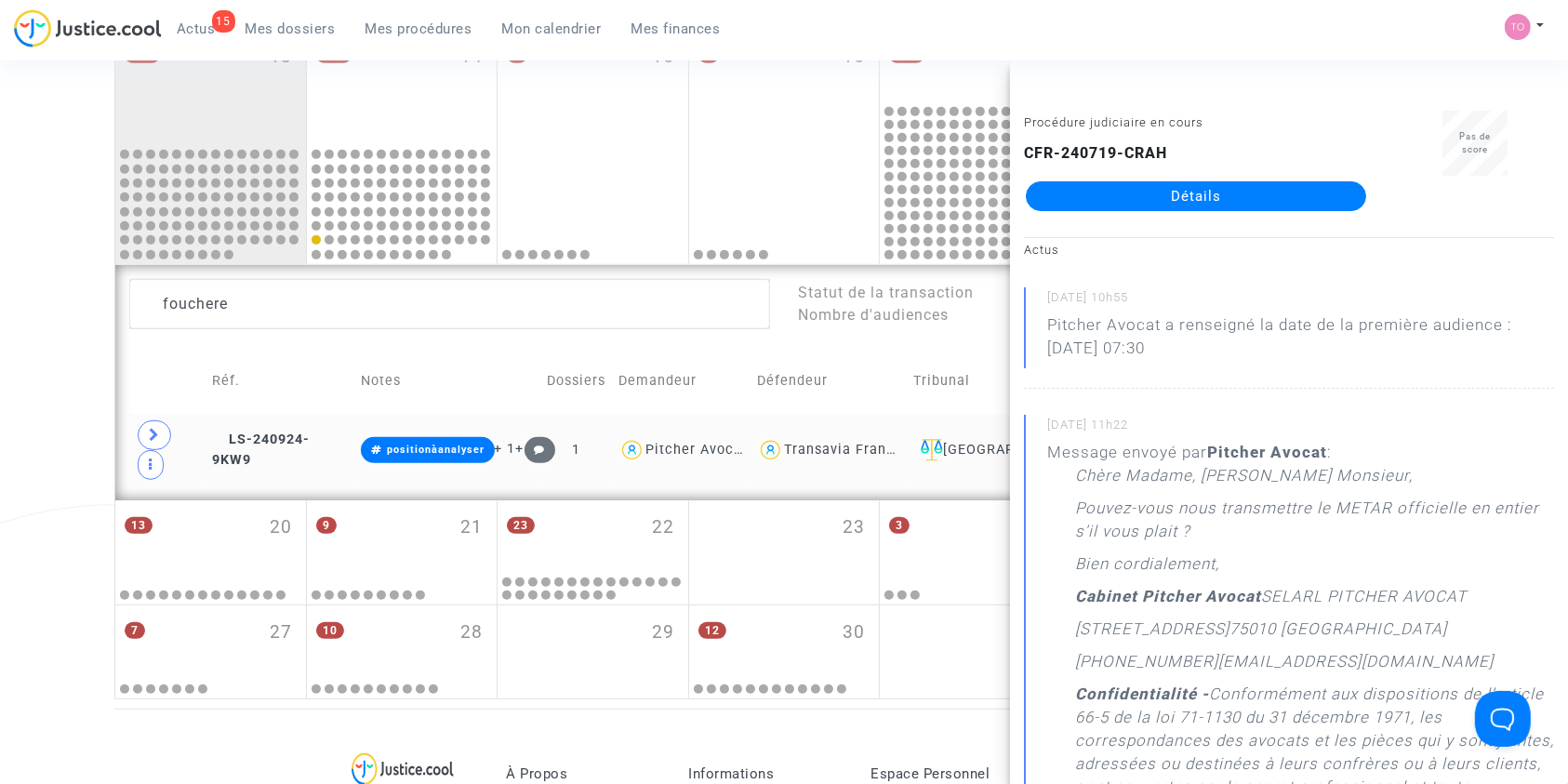
click at [861, 441] on div "Transavia France" at bounding box center [843, 449] width 119 height 16
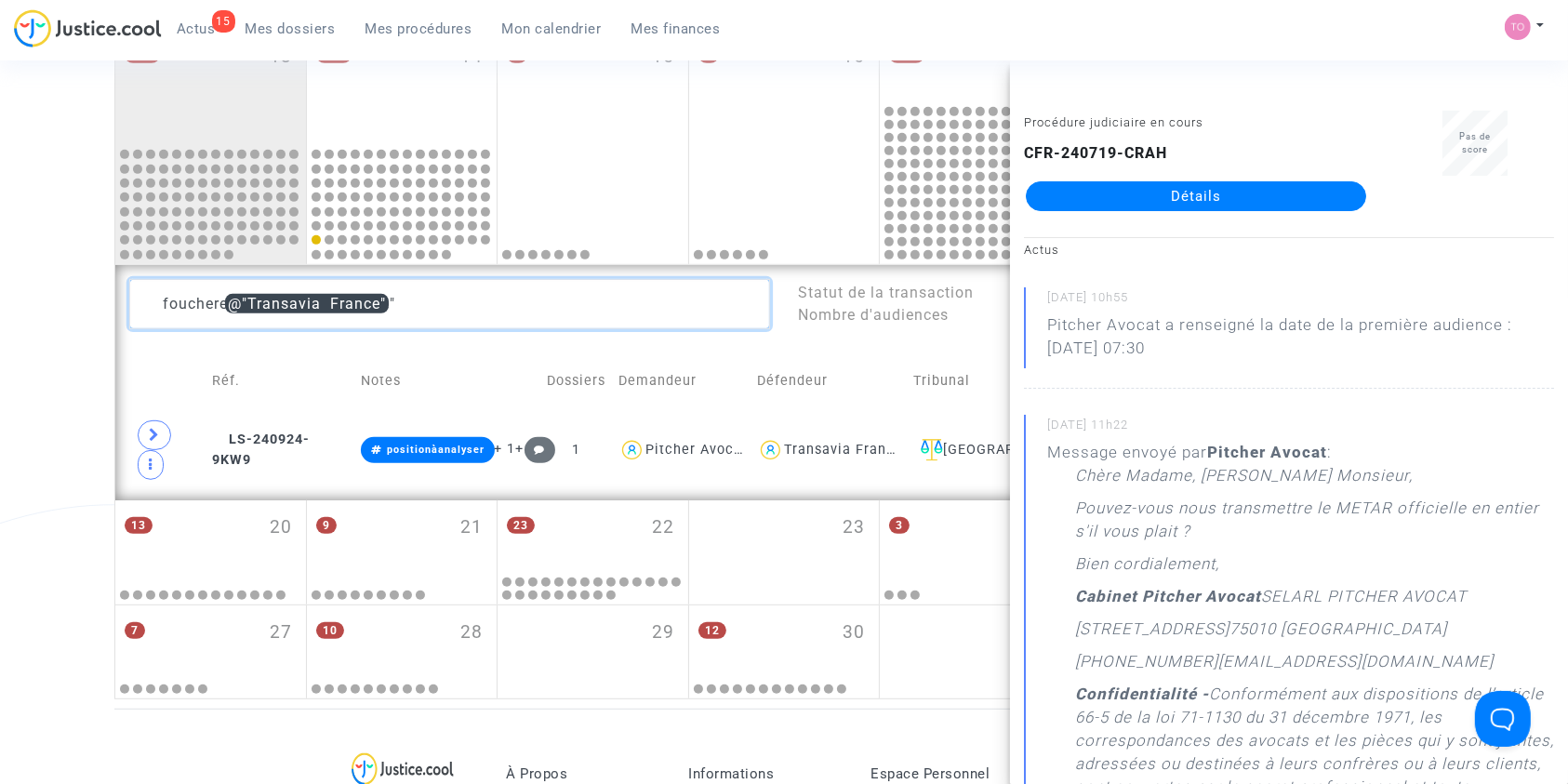
drag, startPoint x: 229, startPoint y: 295, endPoint x: 68, endPoint y: 318, distance: 162.6
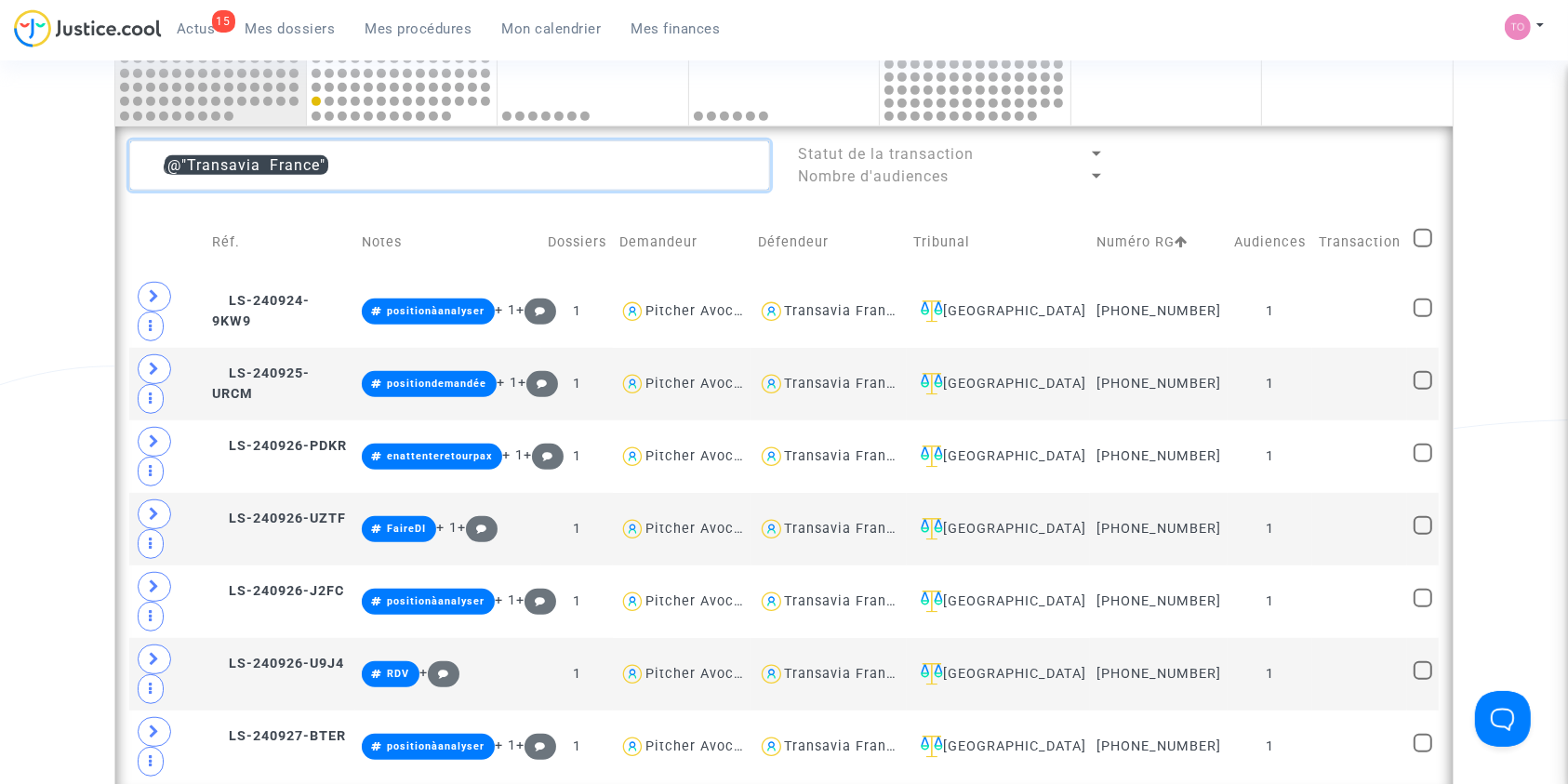
scroll to position [1012, 0]
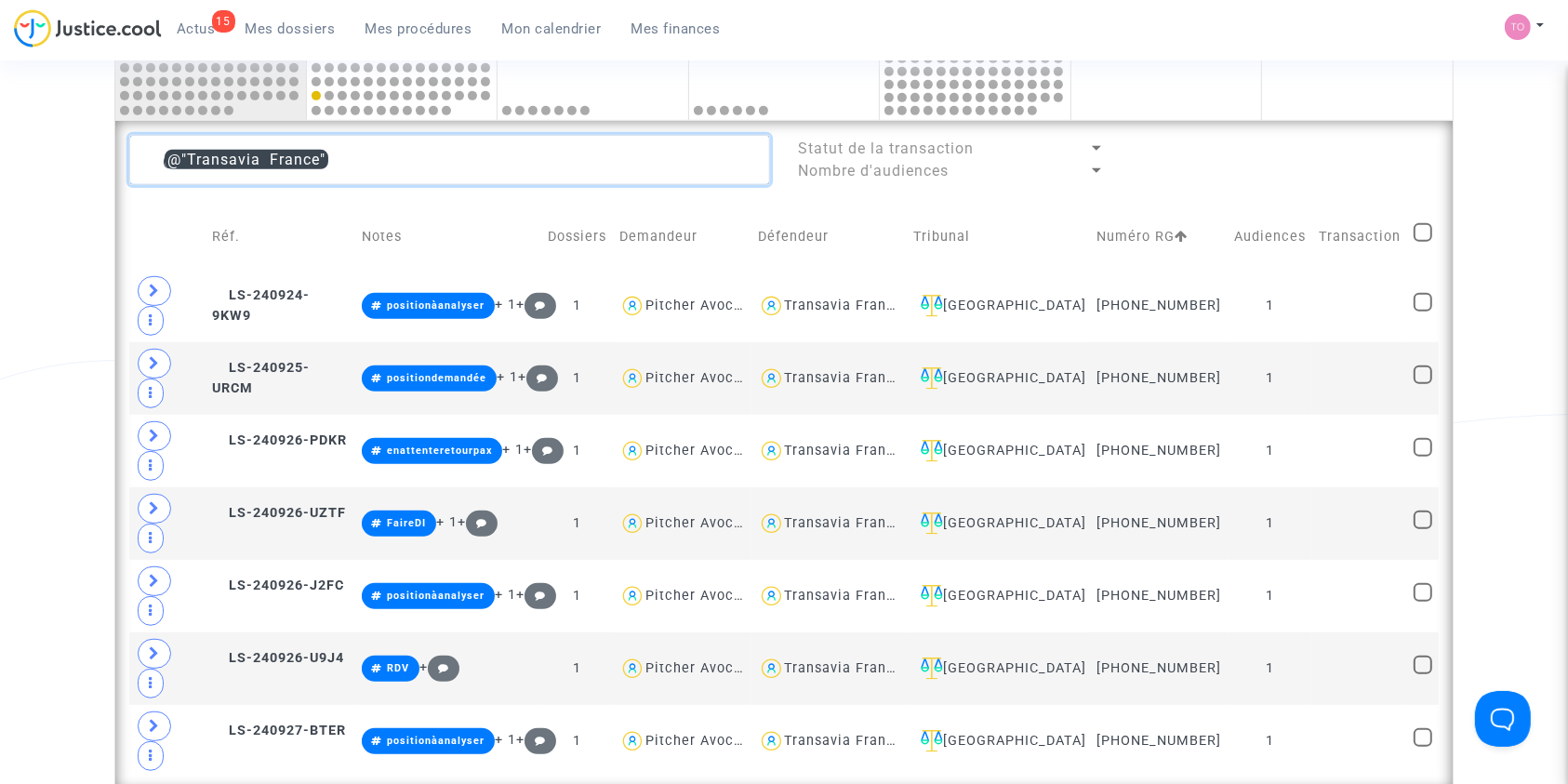
type textarea "@"Transavia France""
click at [1414, 227] on span at bounding box center [1422, 232] width 18 height 18
click at [1422, 242] on input "checkbox" at bounding box center [1422, 242] width 1 height 1
checkbox input "true"
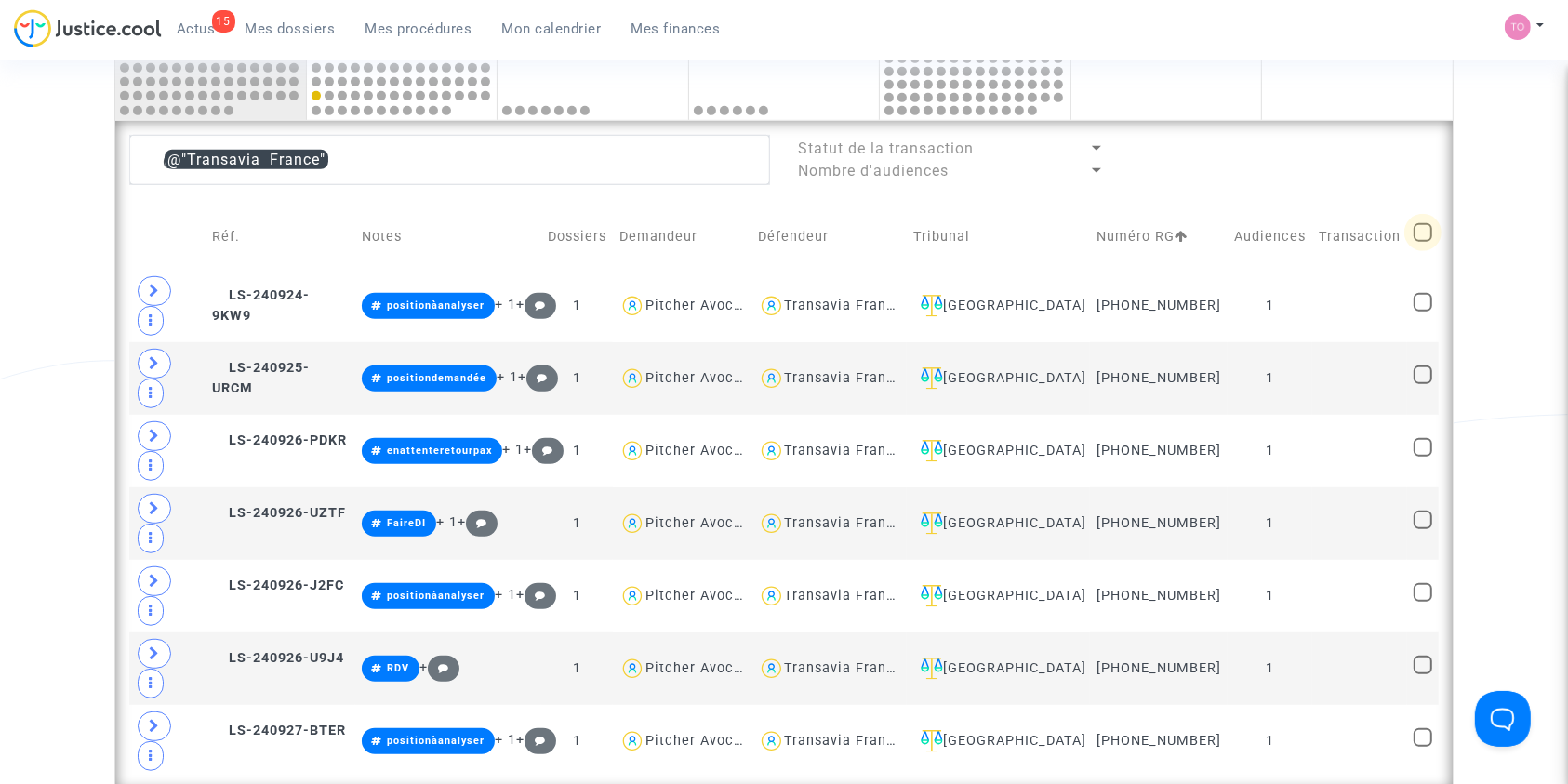
checkbox input "true"
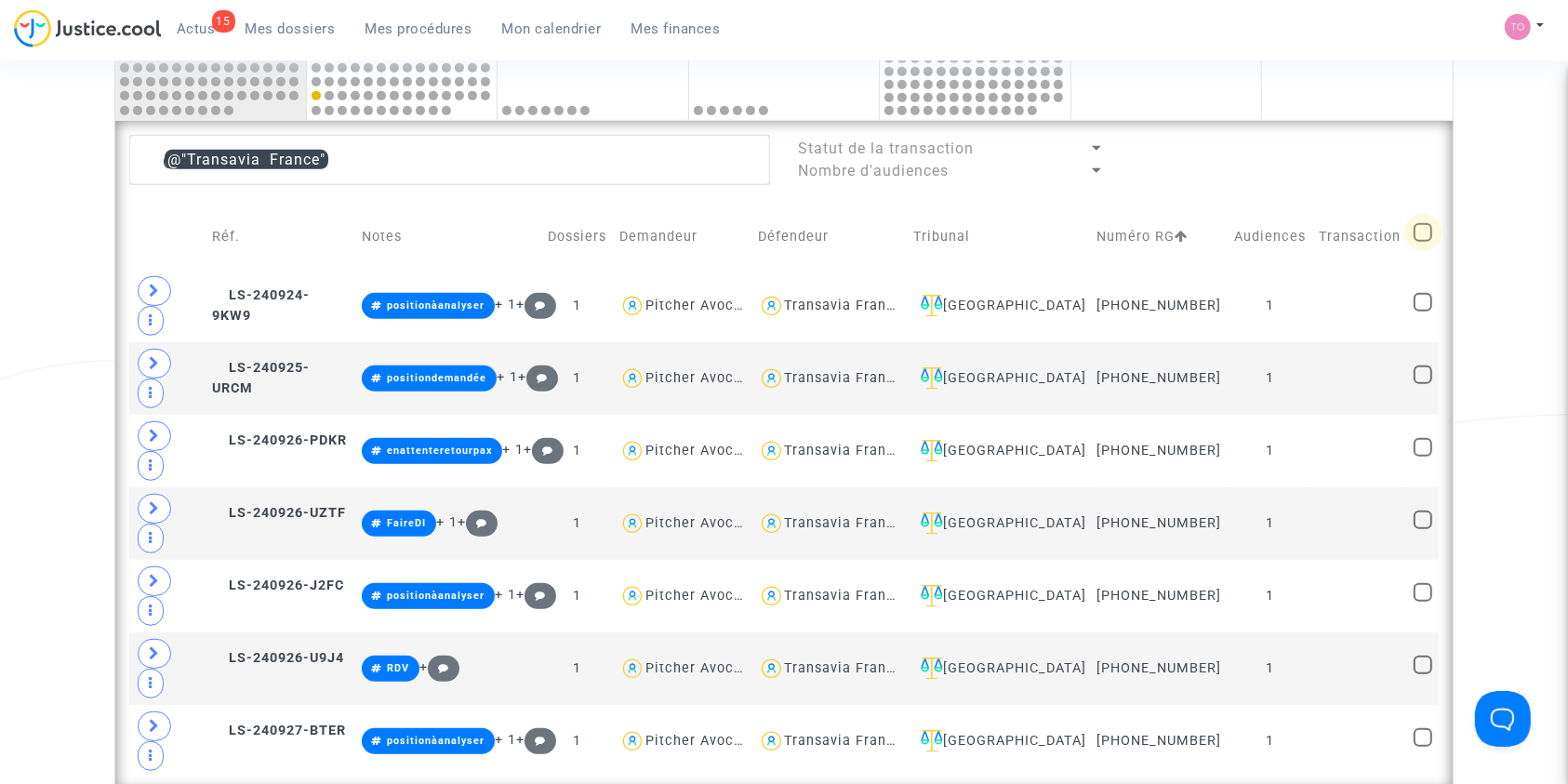
checkbox input "true"
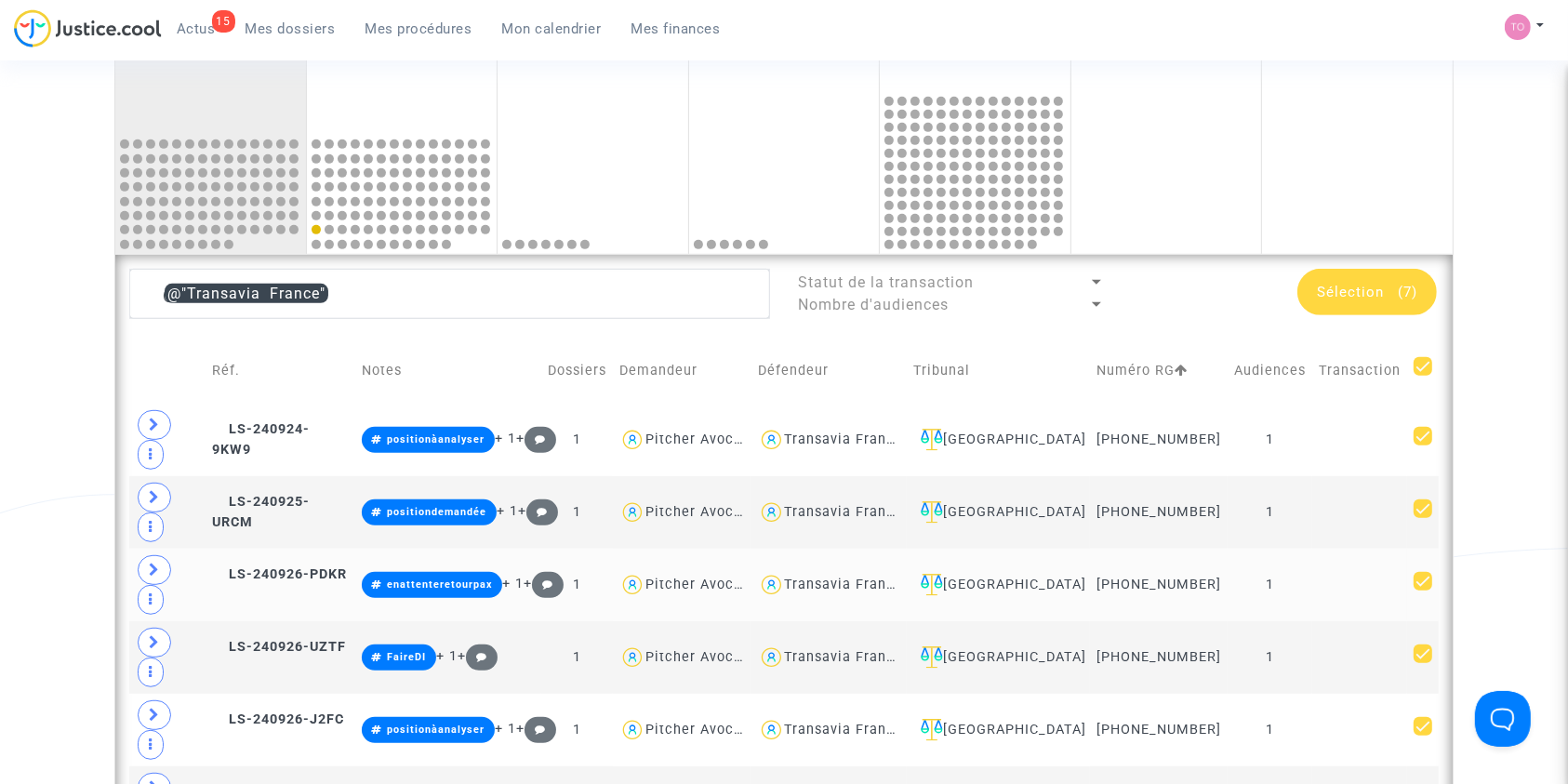
scroll to position [871, 0]
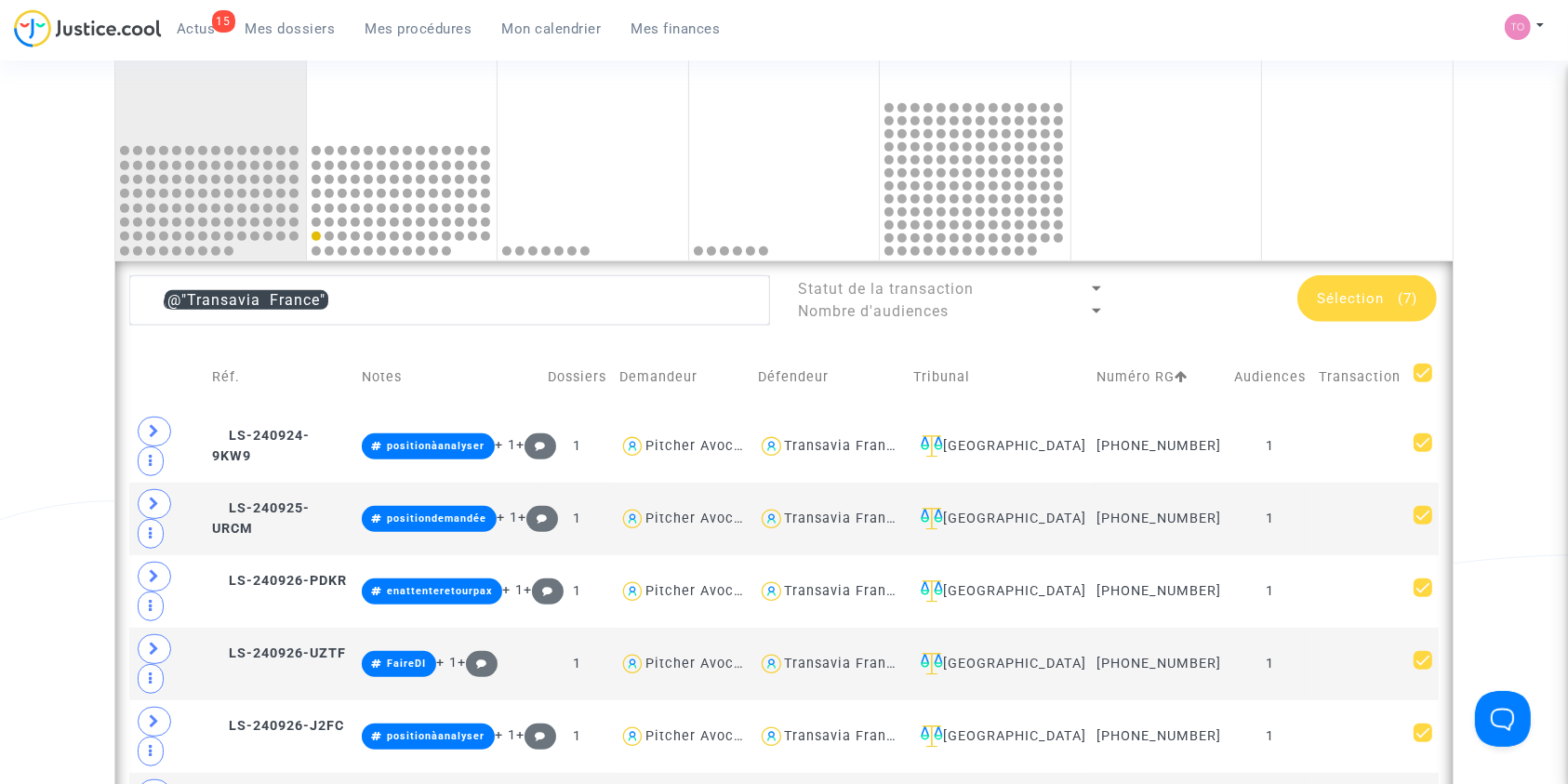
click at [1420, 368] on span at bounding box center [1422, 372] width 18 height 18
click at [1422, 382] on input "checkbox" at bounding box center [1422, 382] width 1 height 1
checkbox input "false"
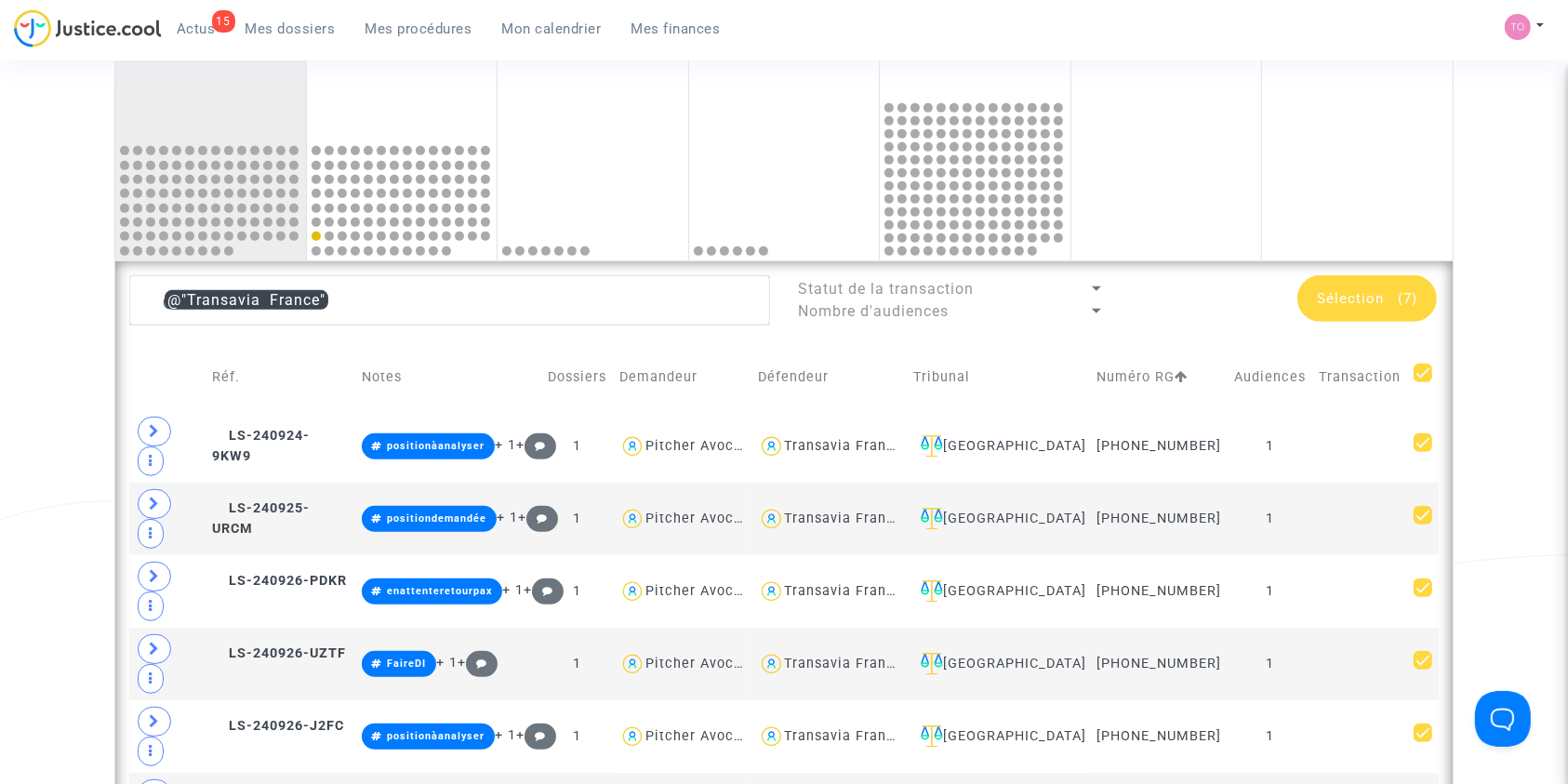
checkbox input "false"
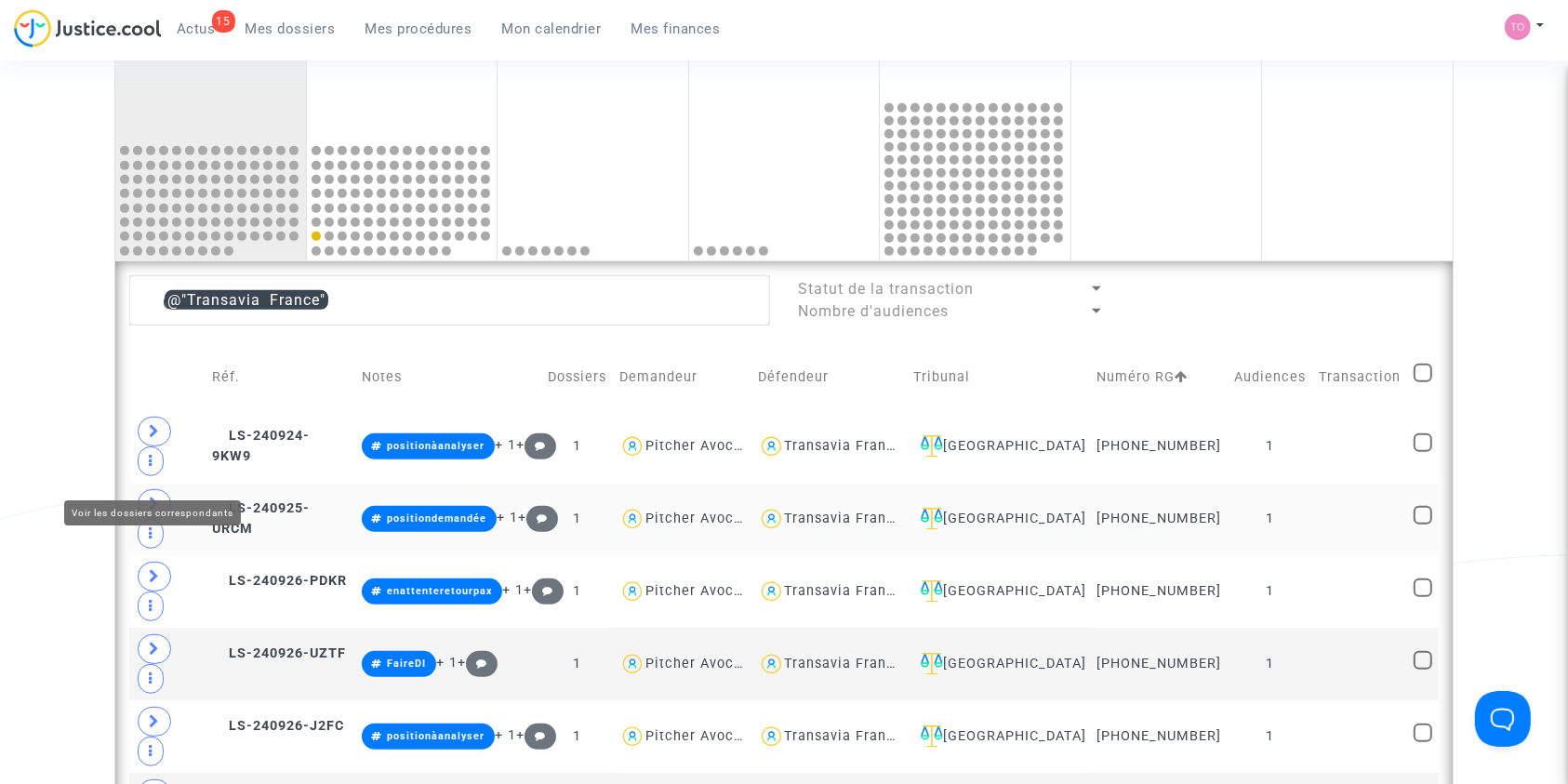
click at [146, 489] on span at bounding box center [154, 504] width 34 height 30
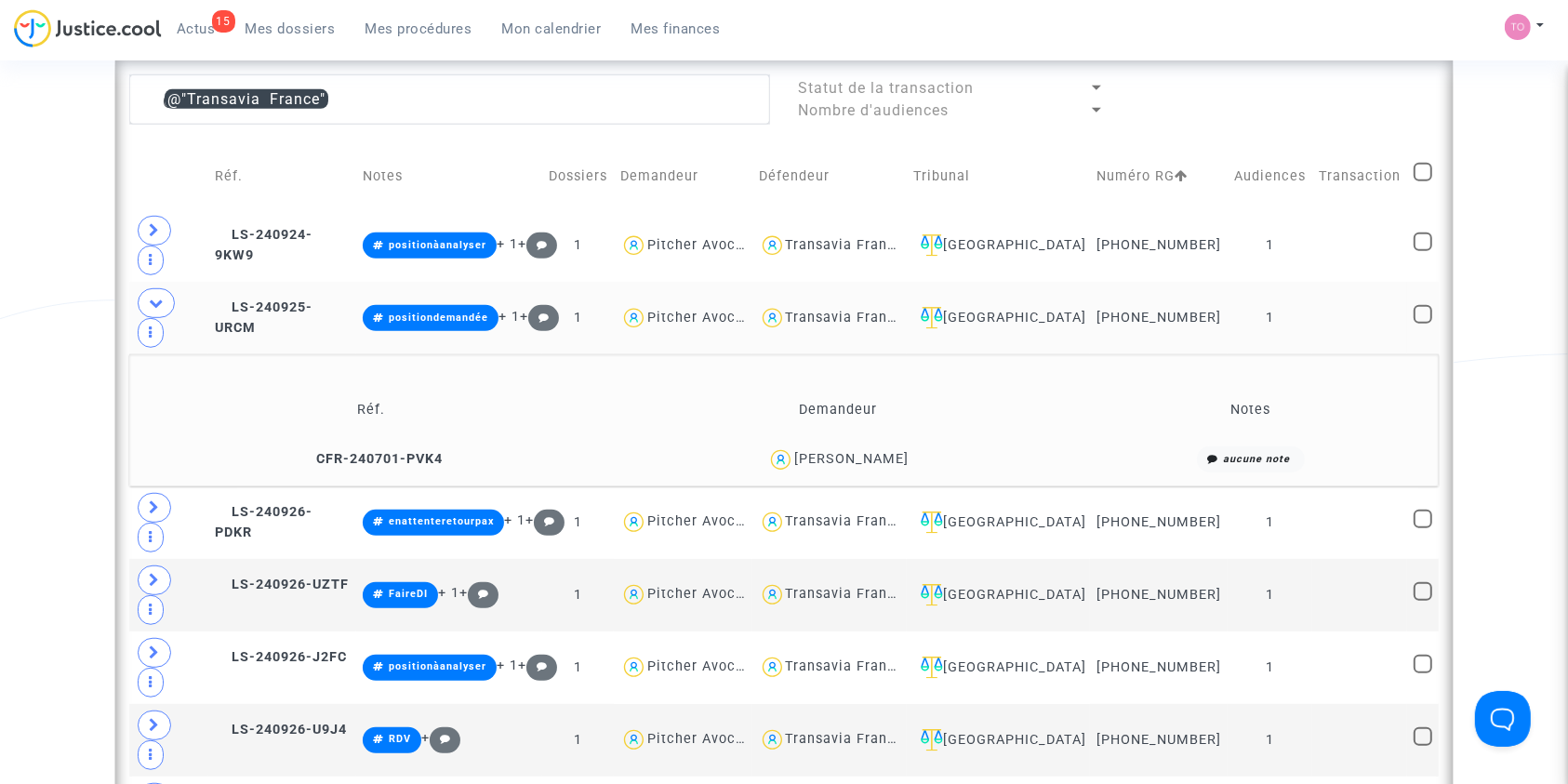
scroll to position [1075, 0]
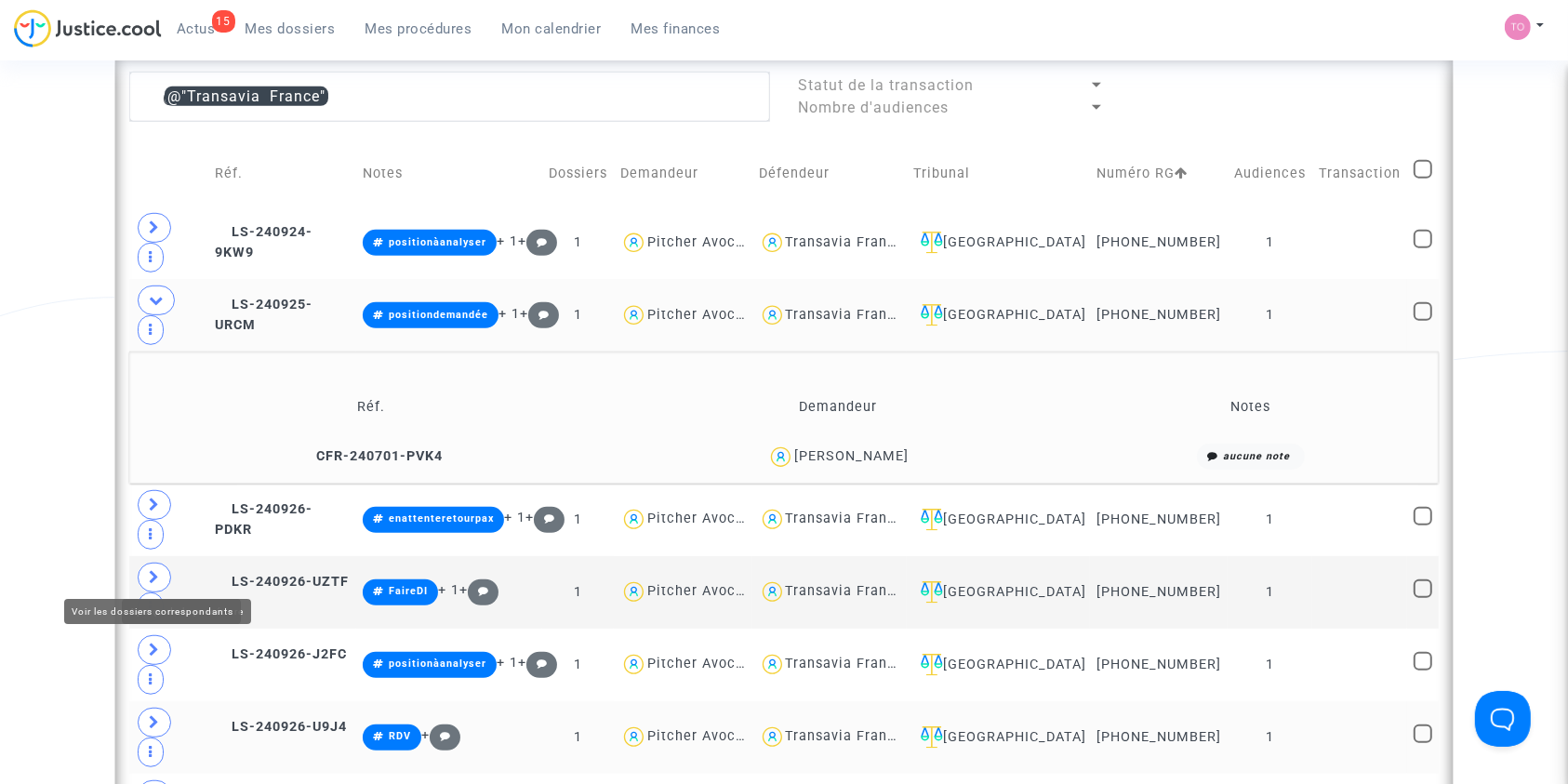
click at [158, 715] on icon at bounding box center [154, 722] width 11 height 14
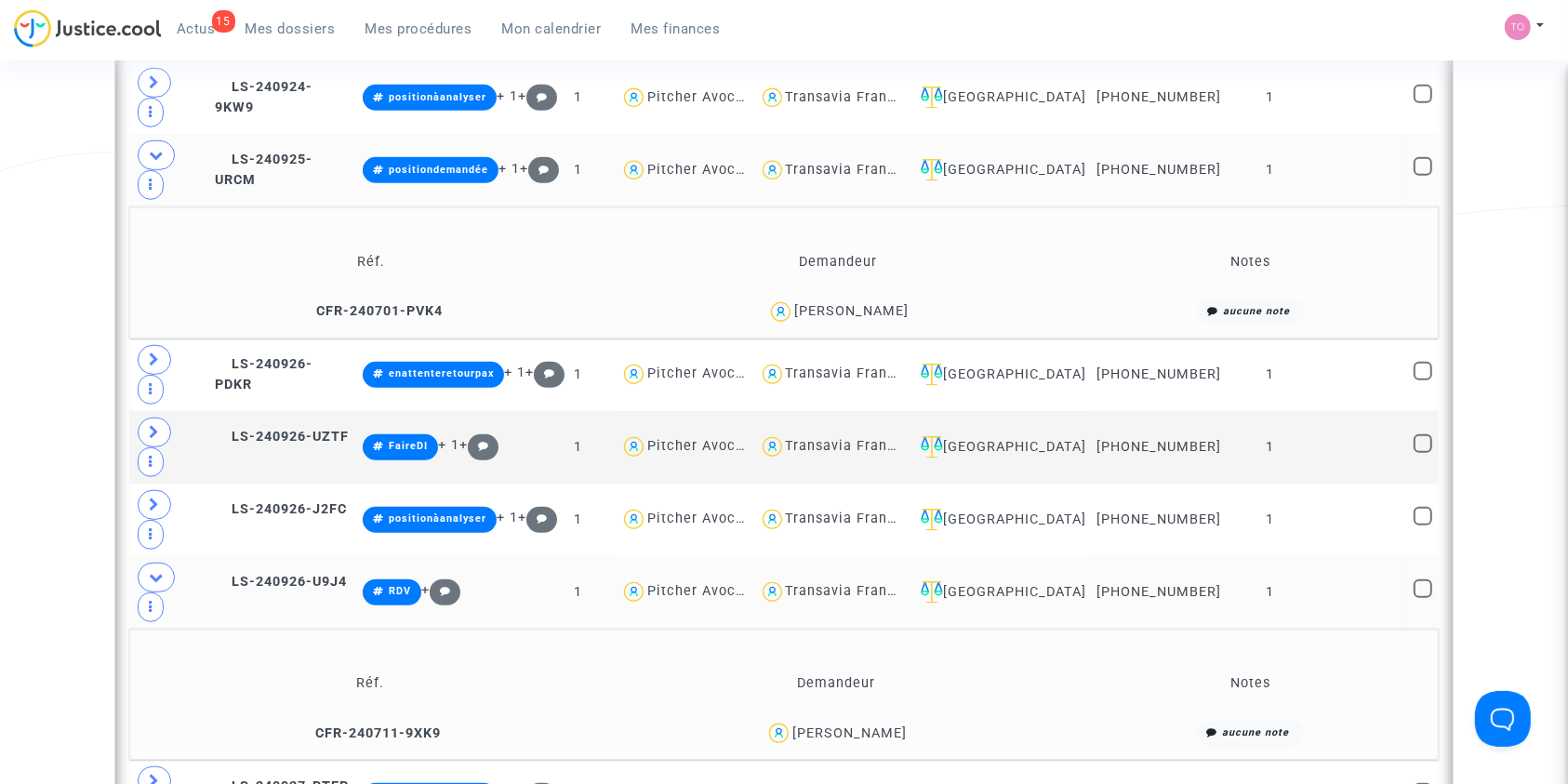
scroll to position [1153, 0]
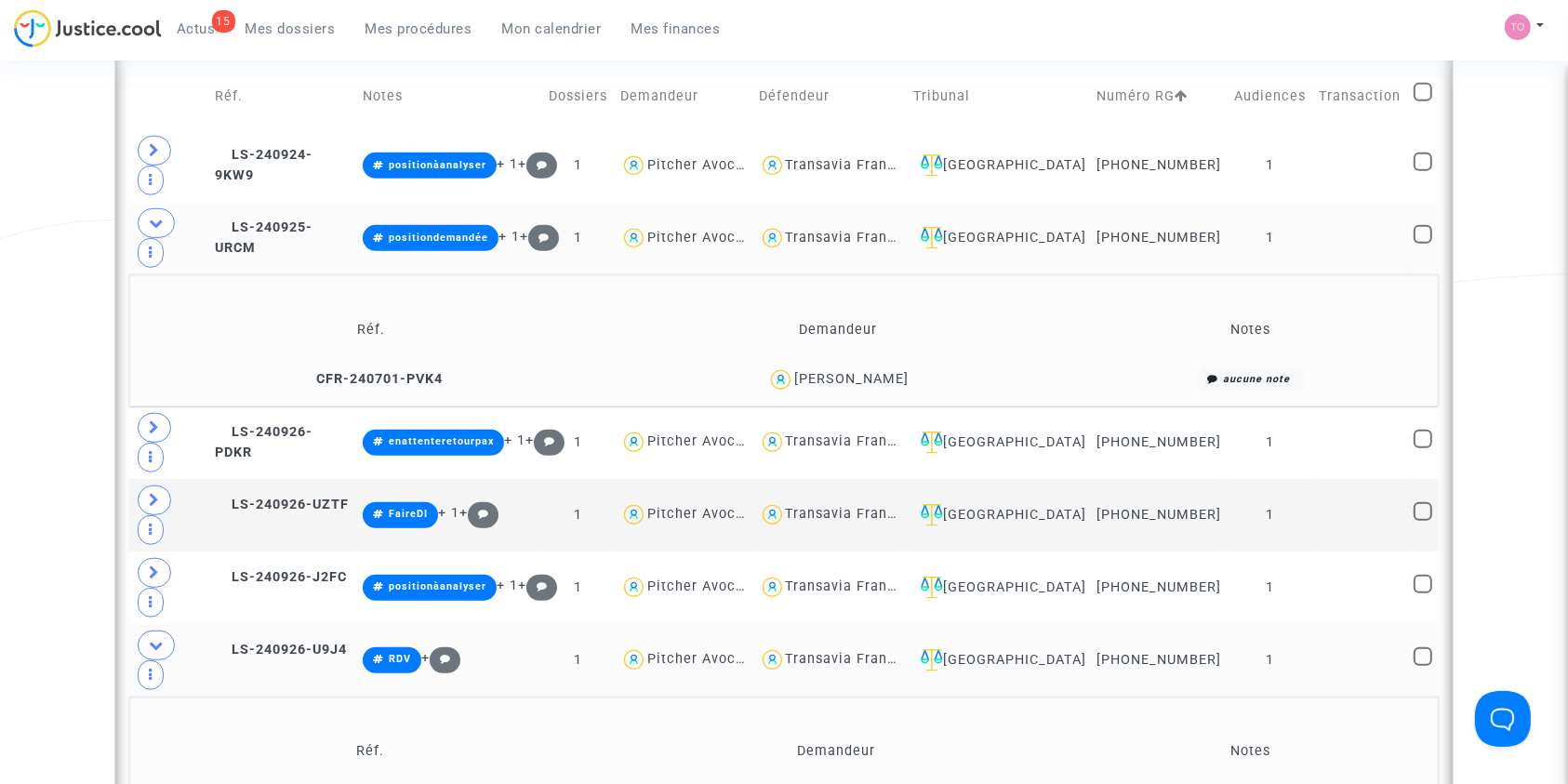
click at [900, 371] on div "Anthony Boisseau" at bounding box center [851, 379] width 114 height 16
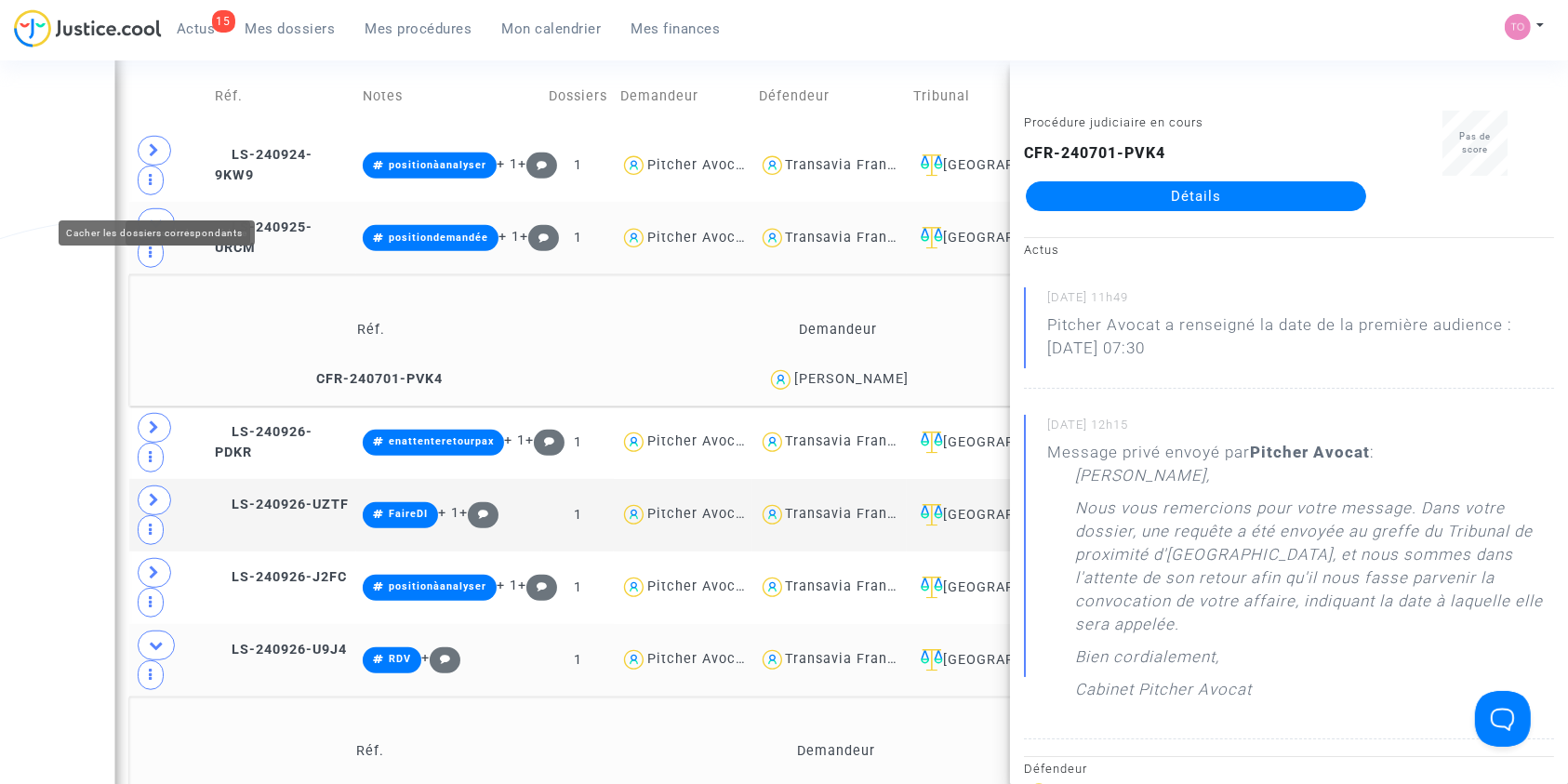
click at [146, 209] on span at bounding box center [156, 223] width 37 height 30
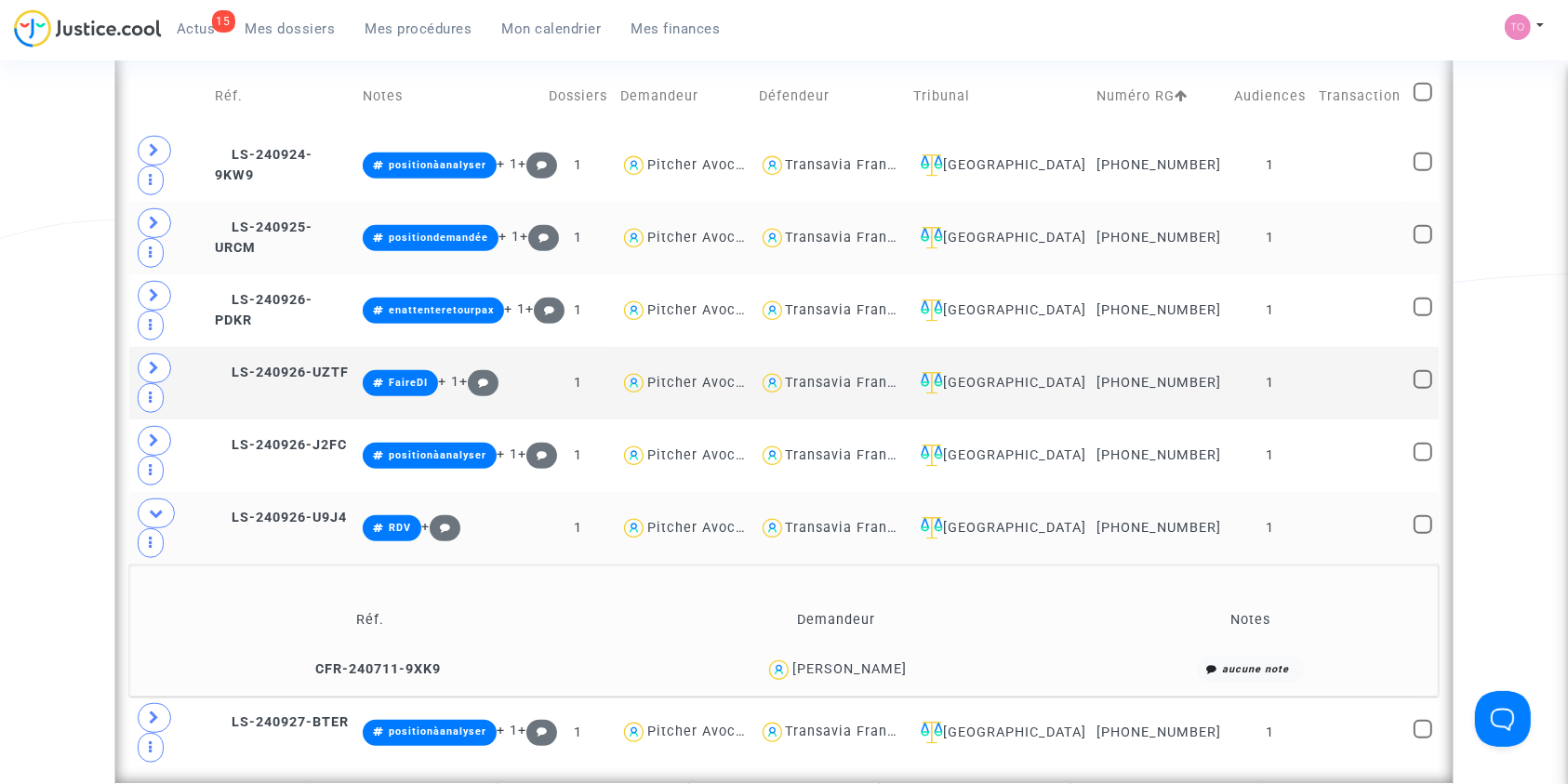
scroll to position [1064, 0]
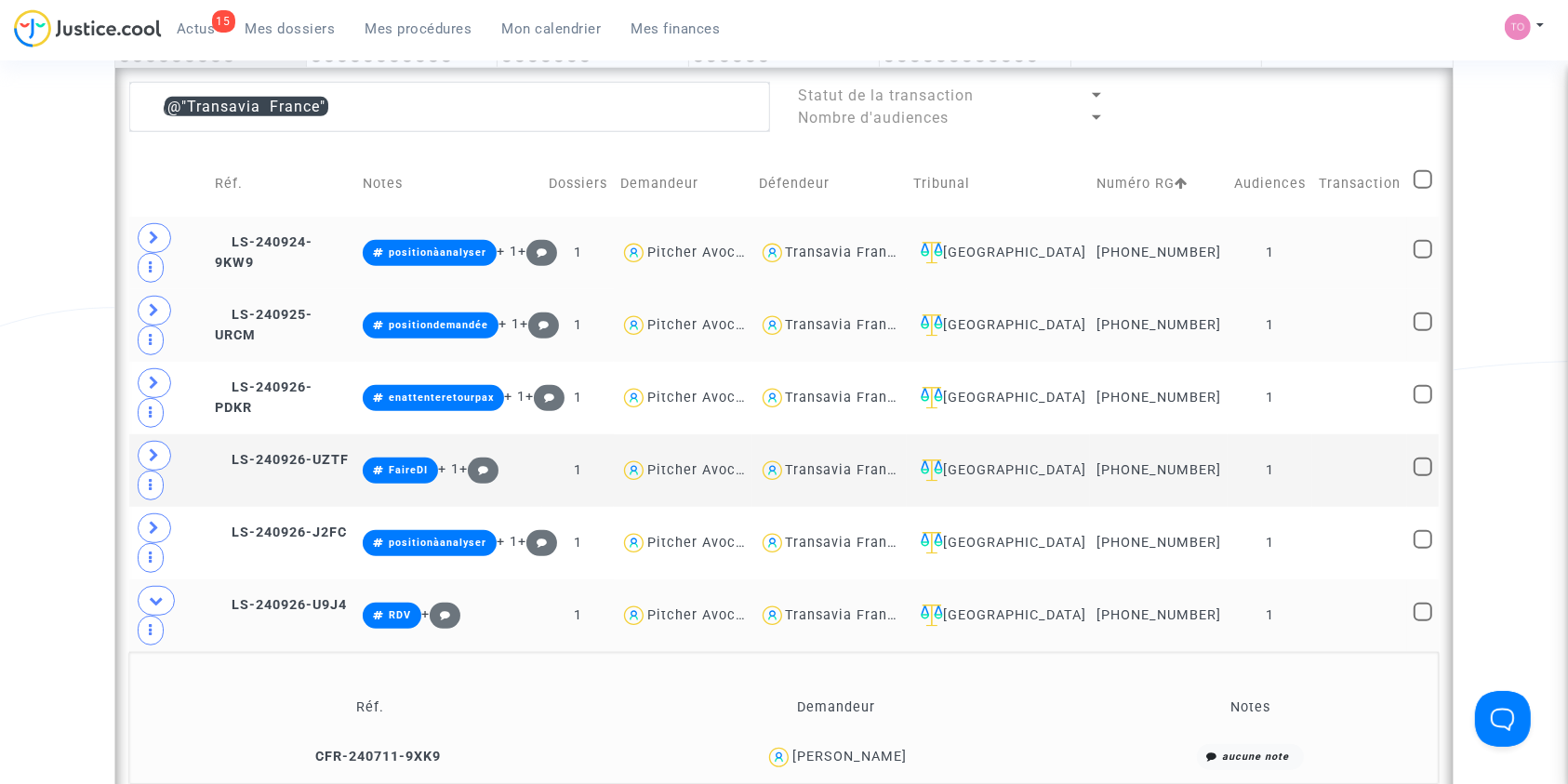
click at [848, 247] on div "Transavia France" at bounding box center [830, 254] width 143 height 27
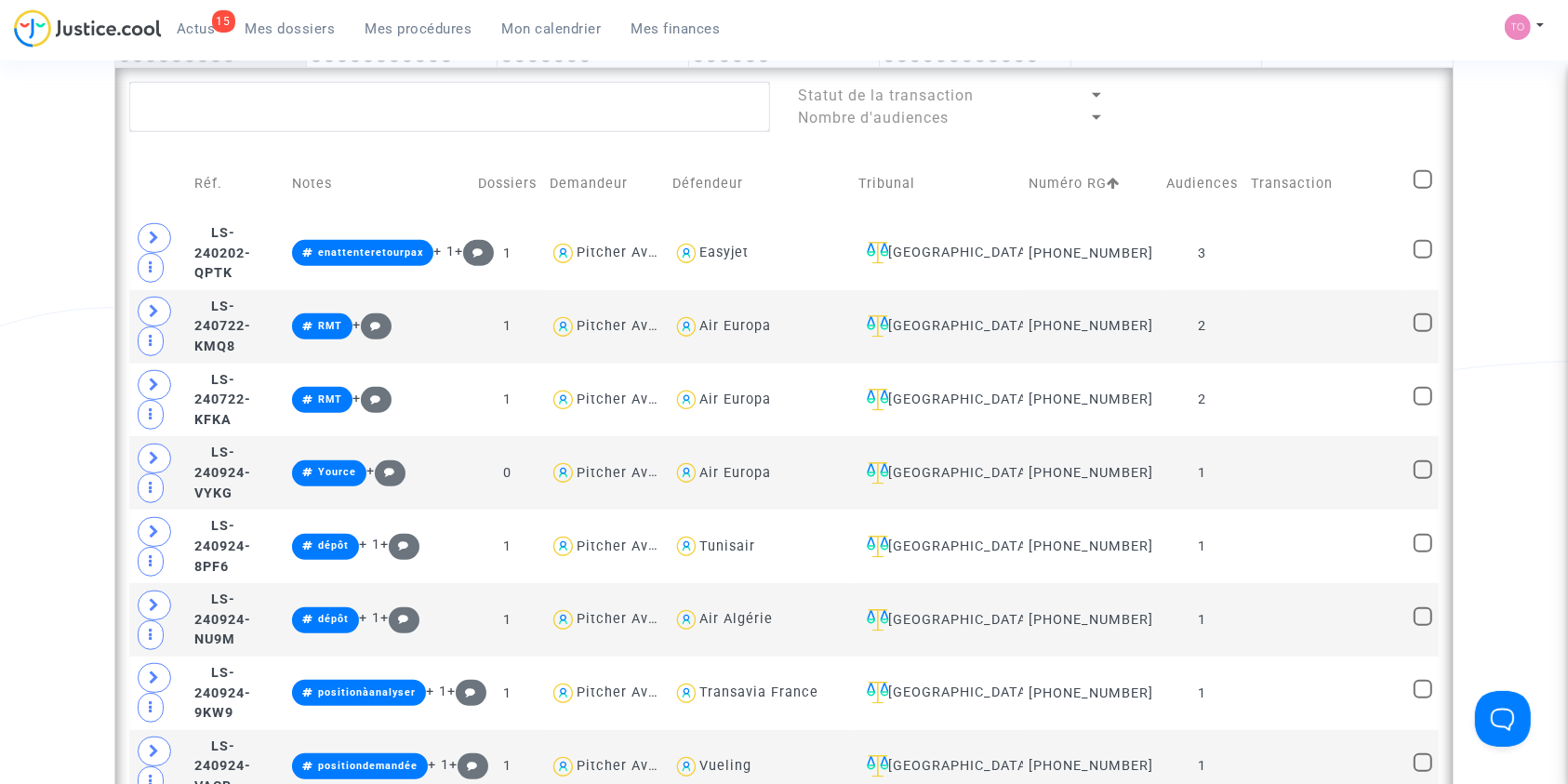
scroll to position [1092, 0]
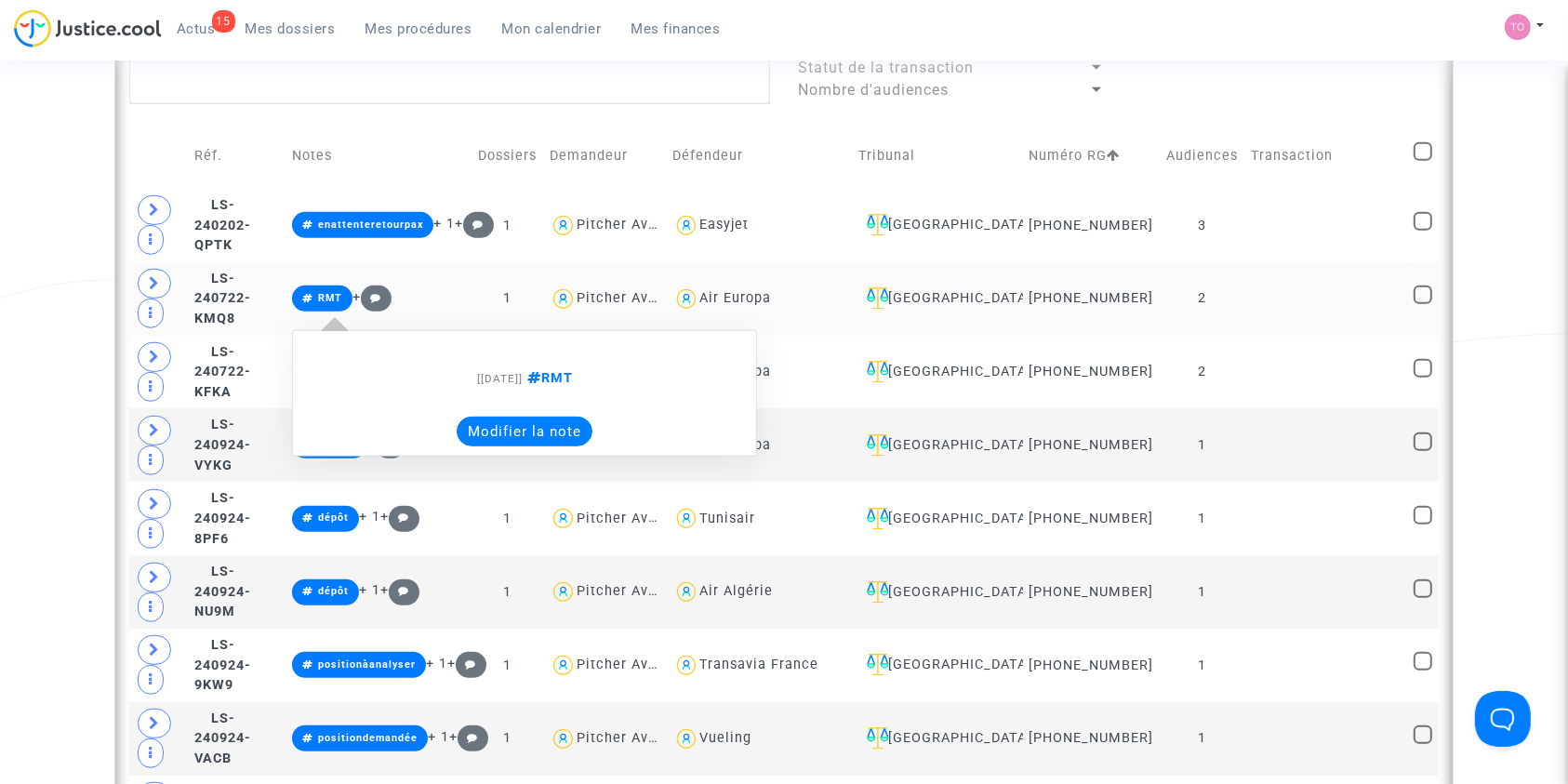
click at [570, 439] on button "Modifier la note" at bounding box center [525, 431] width 136 height 30
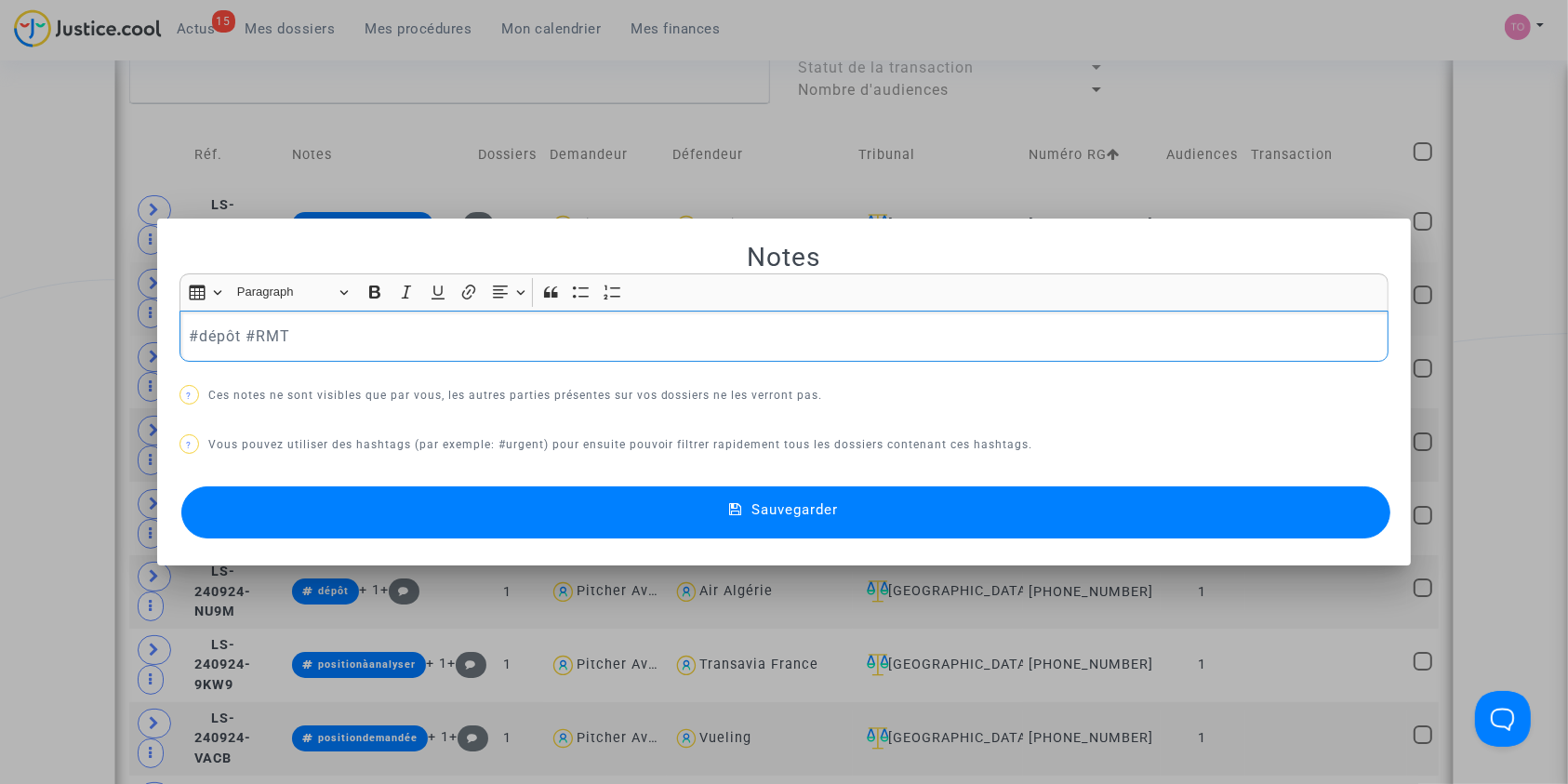
click at [528, 498] on button "Sauvegarder" at bounding box center [786, 512] width 1210 height 52
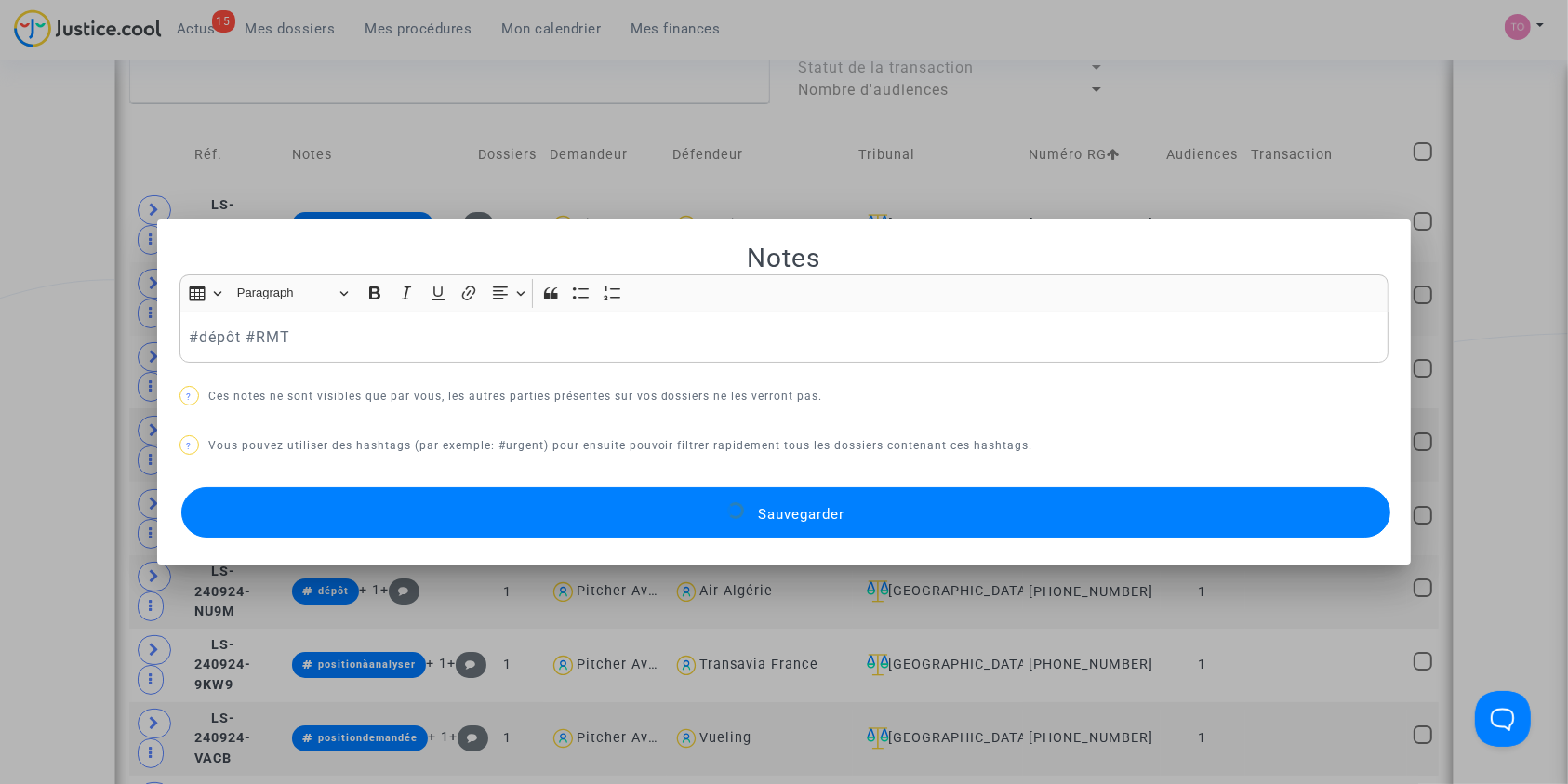
scroll to position [1092, 0]
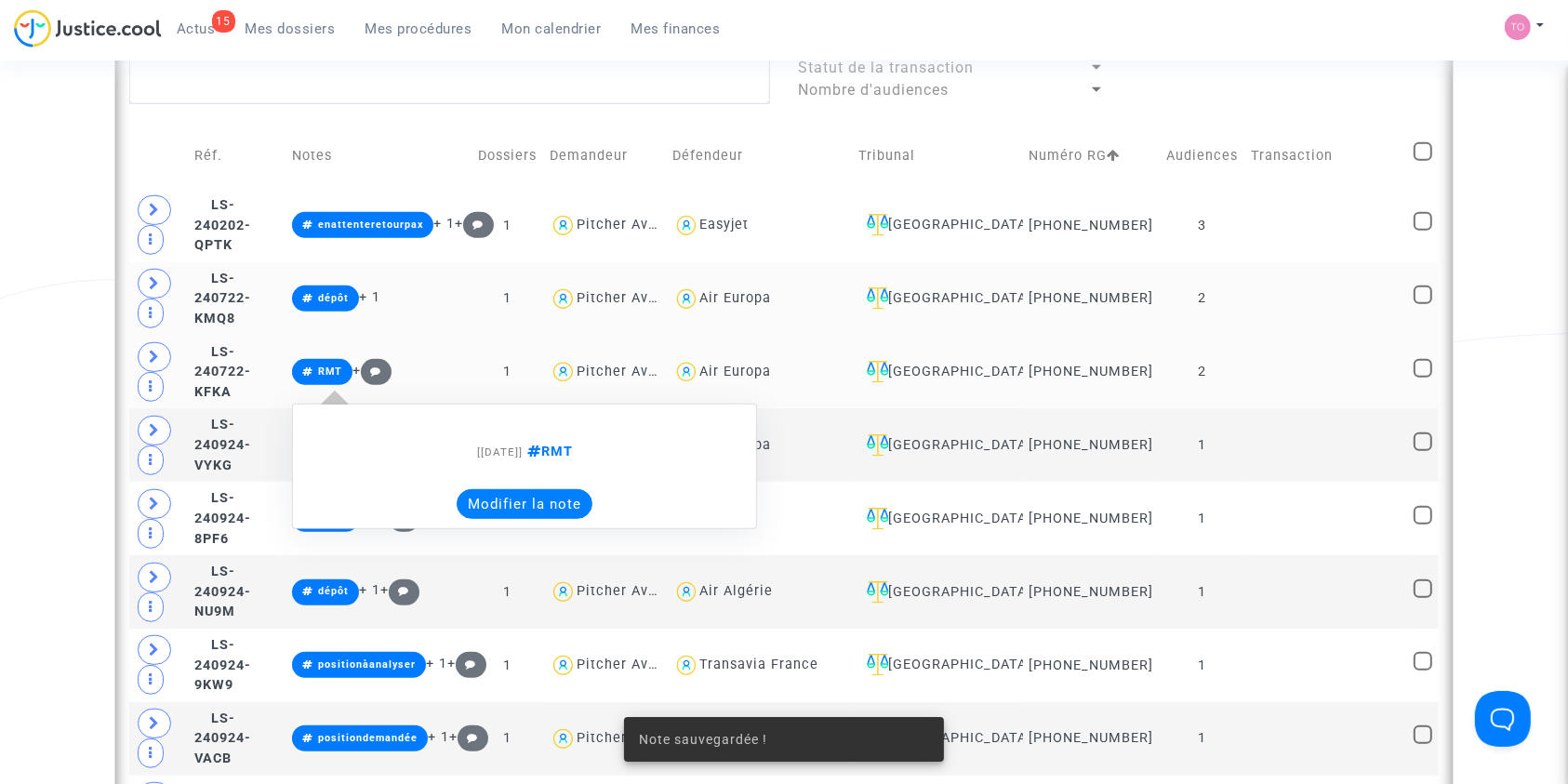
click at [580, 512] on button "Modifier la note" at bounding box center [525, 504] width 136 height 30
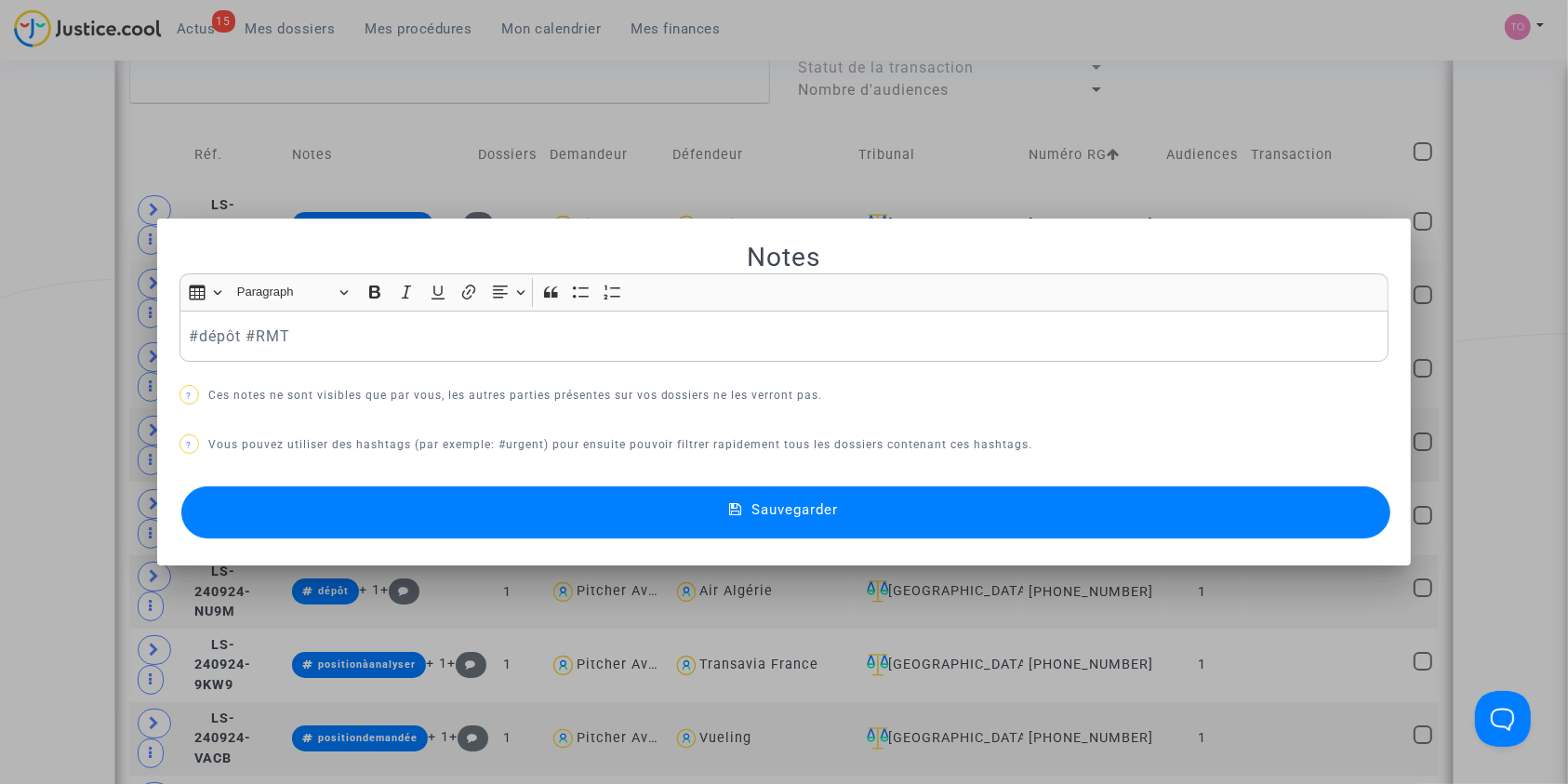
click at [580, 512] on button "Sauvegarder" at bounding box center [786, 512] width 1210 height 52
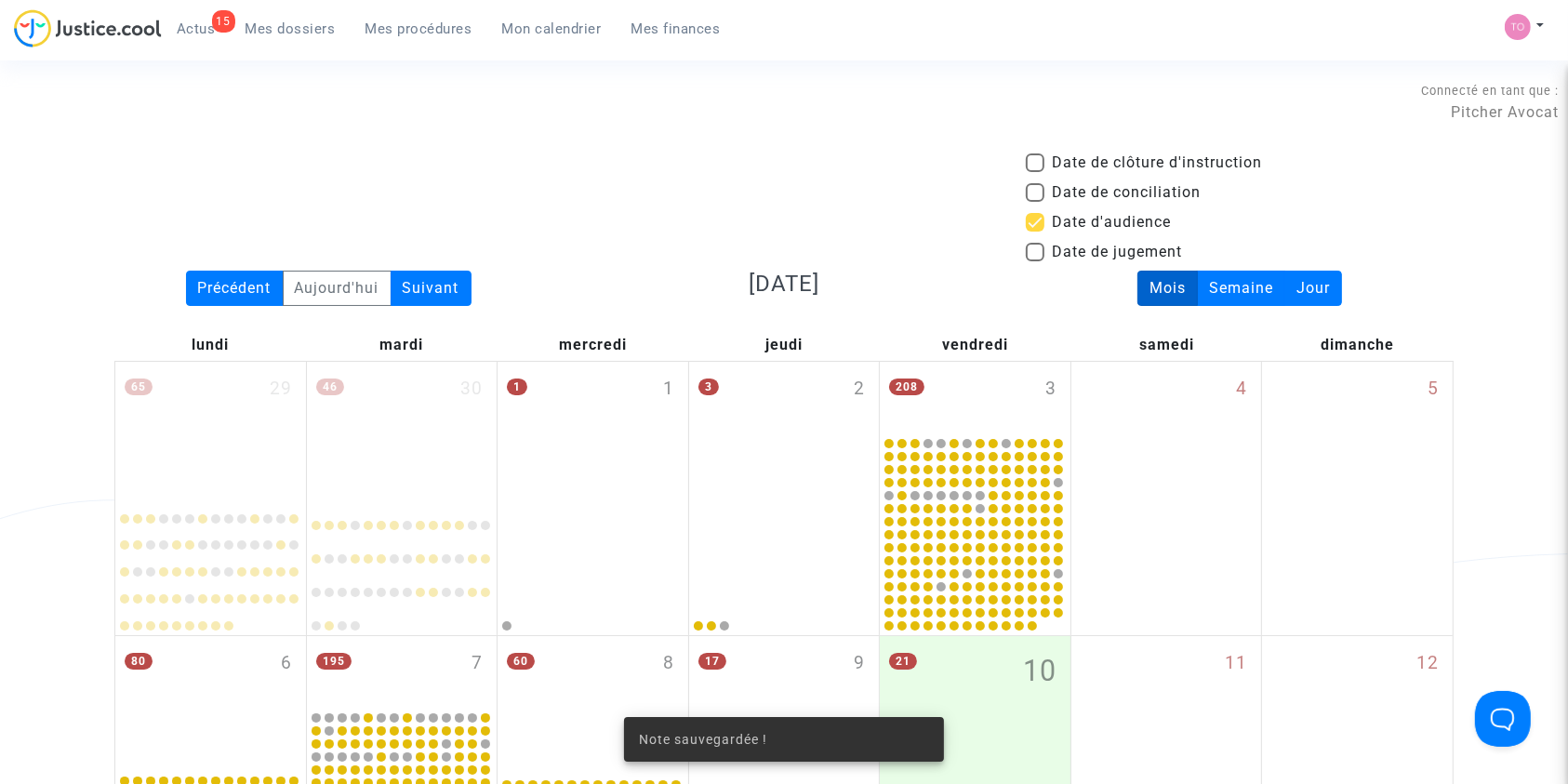
scroll to position [1092, 0]
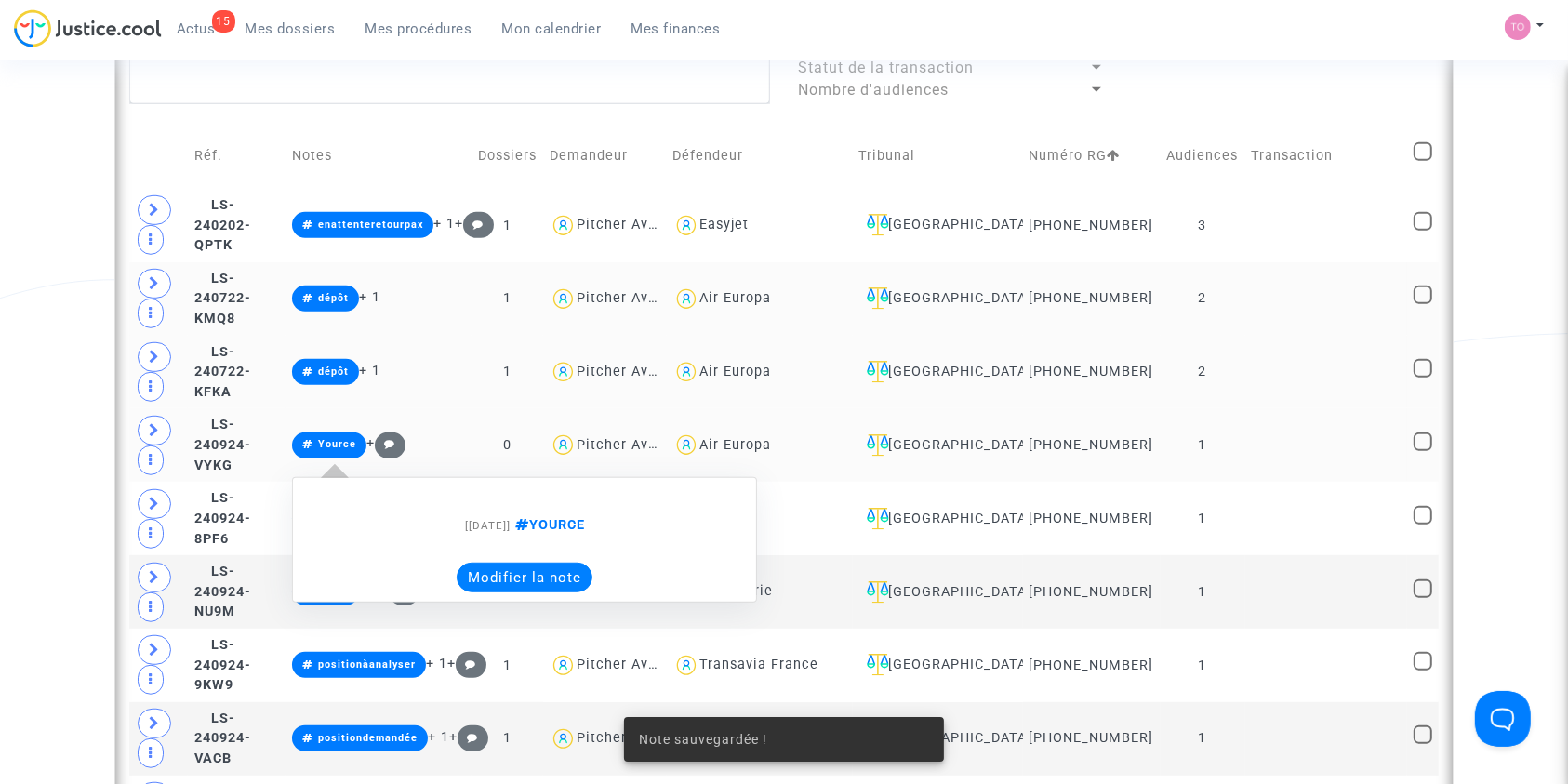
click at [578, 578] on button "Modifier la note" at bounding box center [525, 577] width 136 height 30
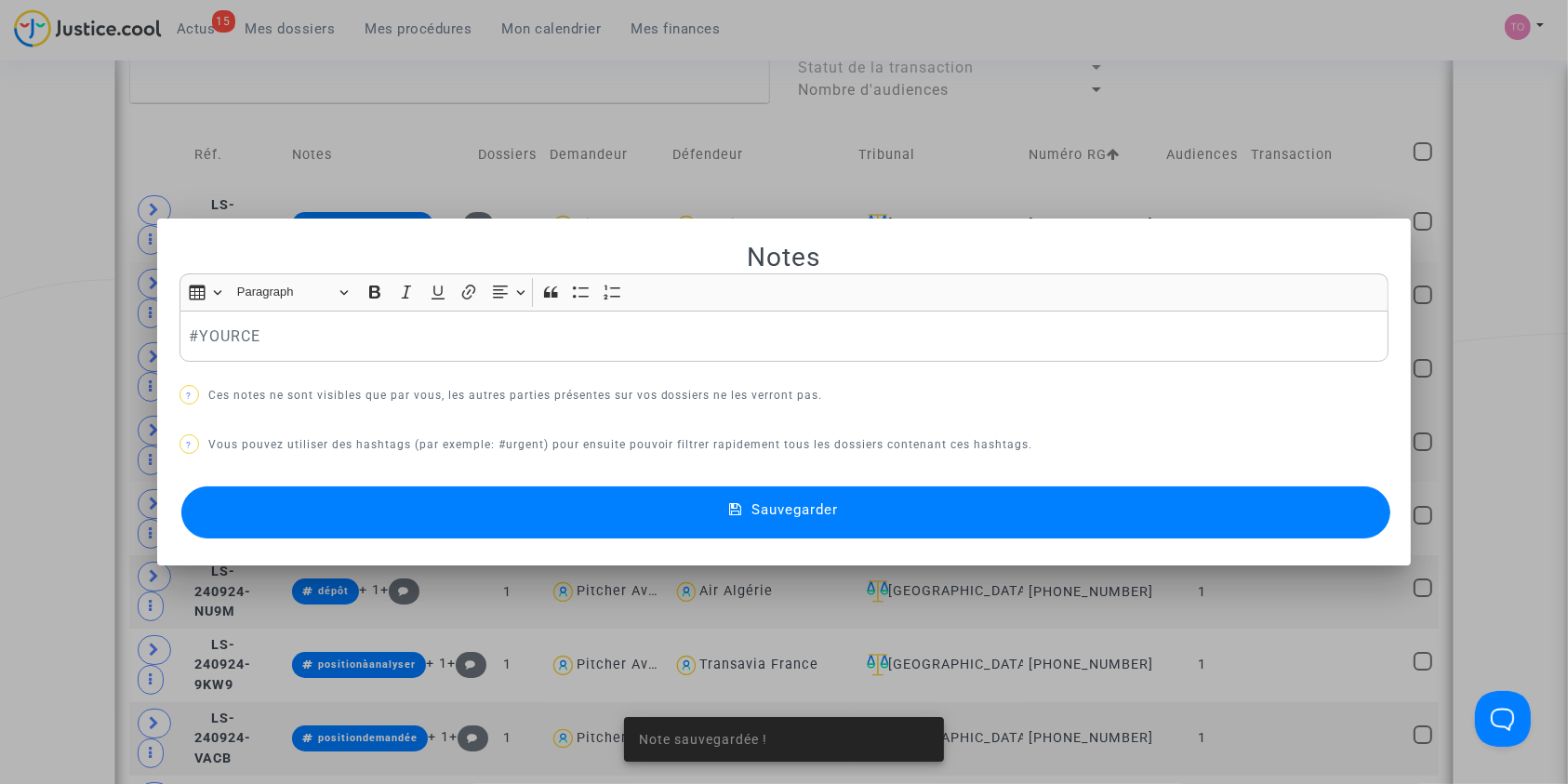
scroll to position [0, 0]
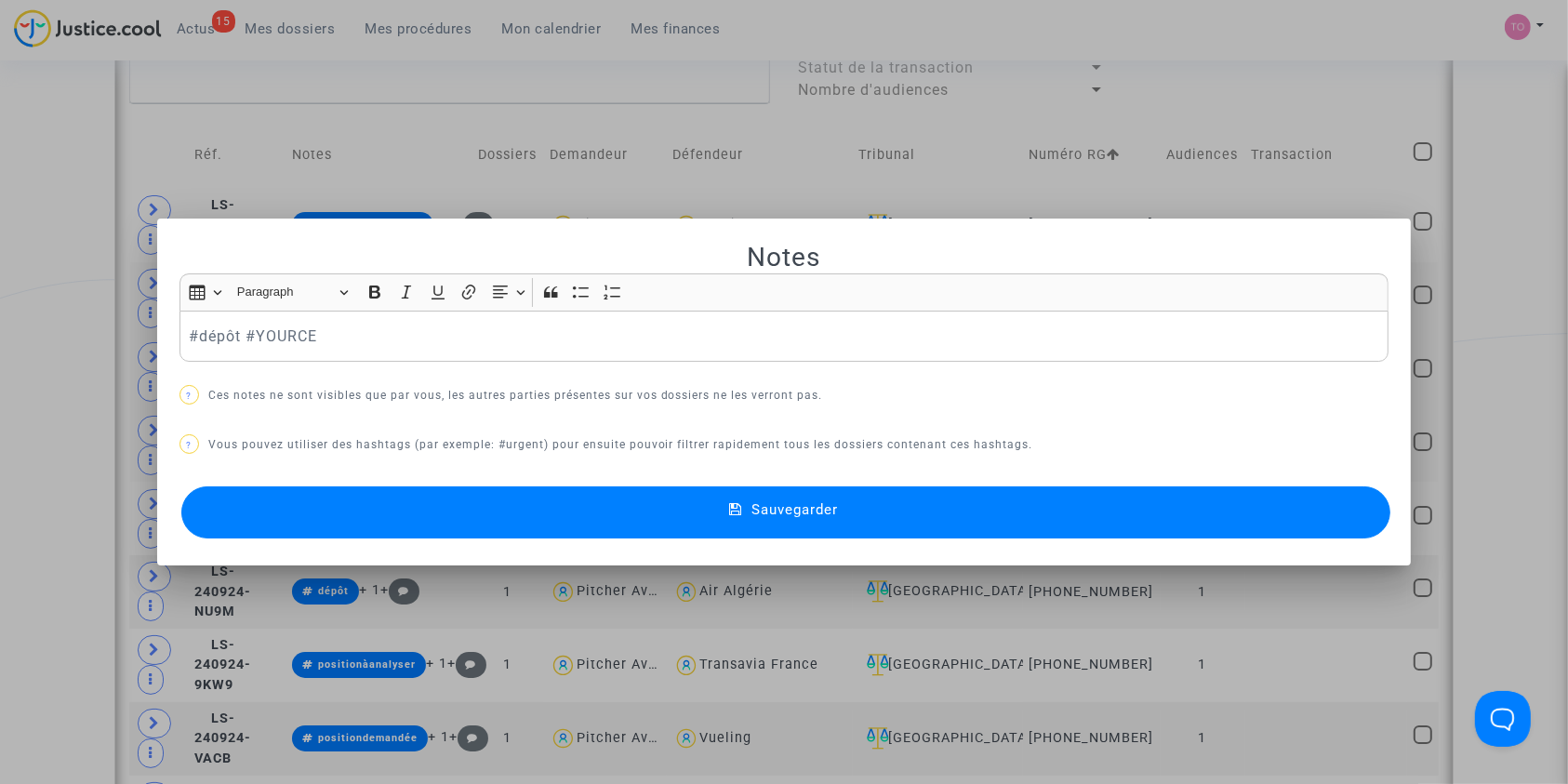
click at [611, 520] on button "Sauvegarder" at bounding box center [786, 512] width 1210 height 52
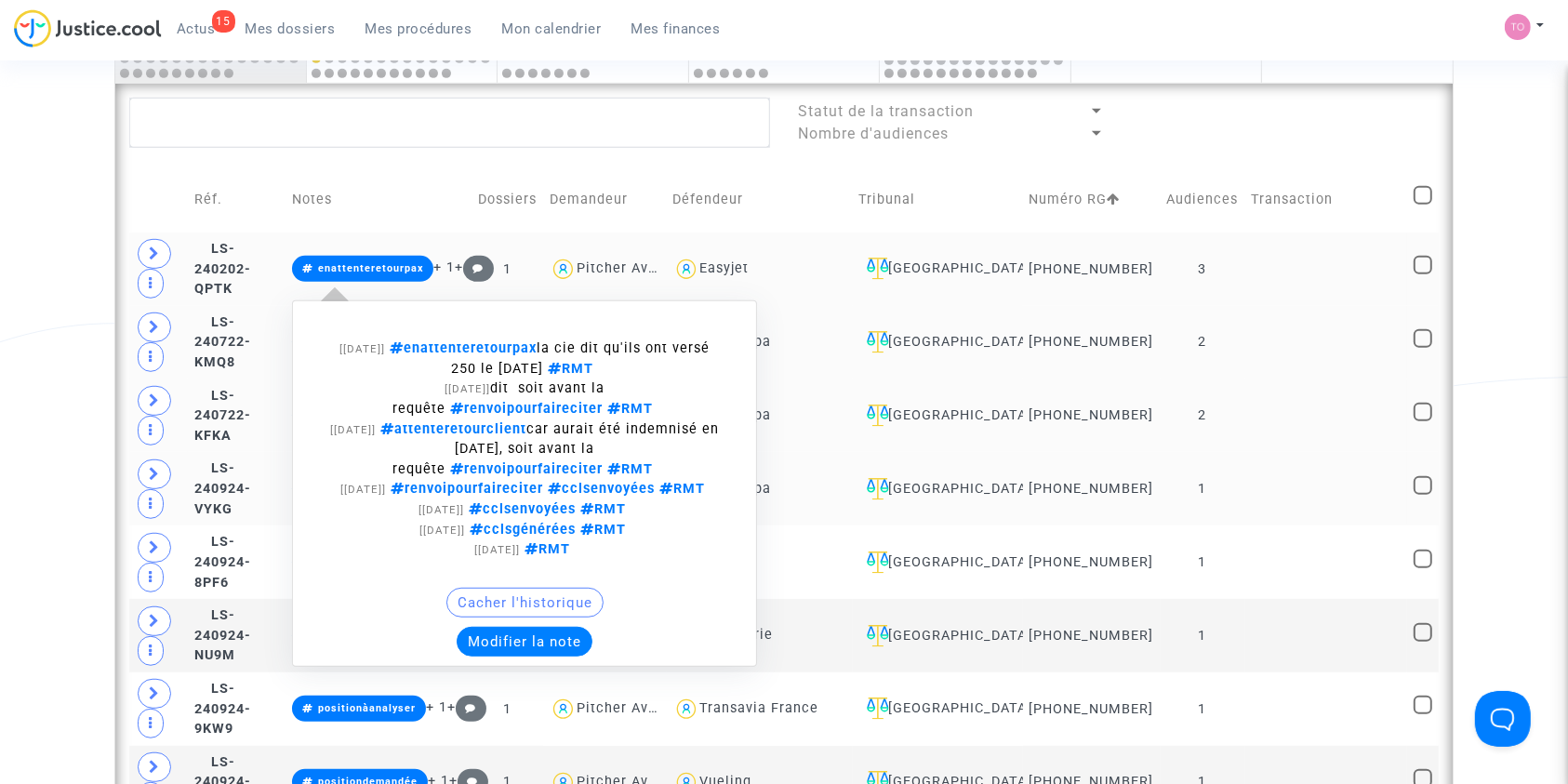
scroll to position [1050, 0]
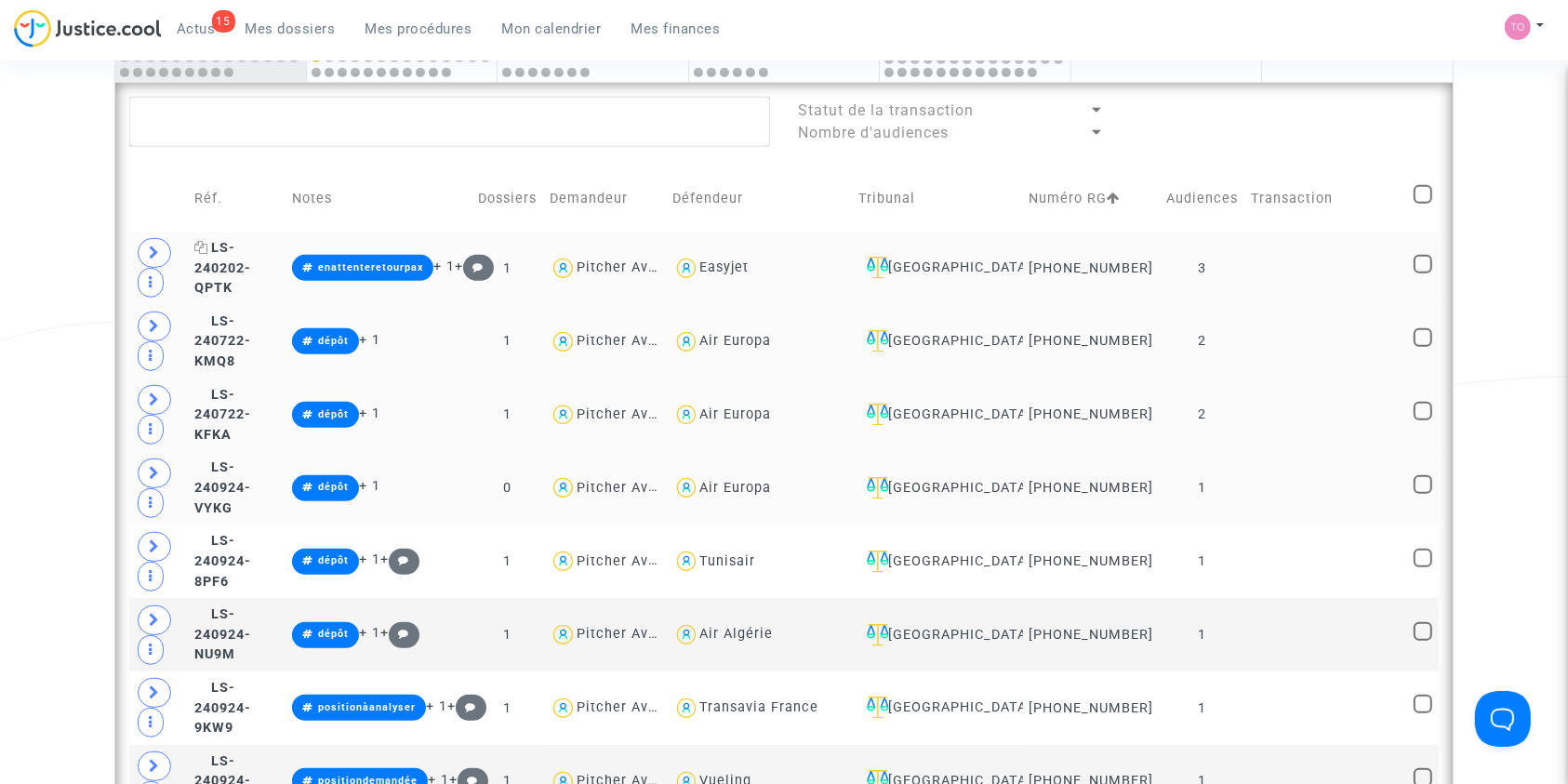
click at [251, 267] on span "LS-240202-QPTK" at bounding box center [222, 268] width 56 height 56
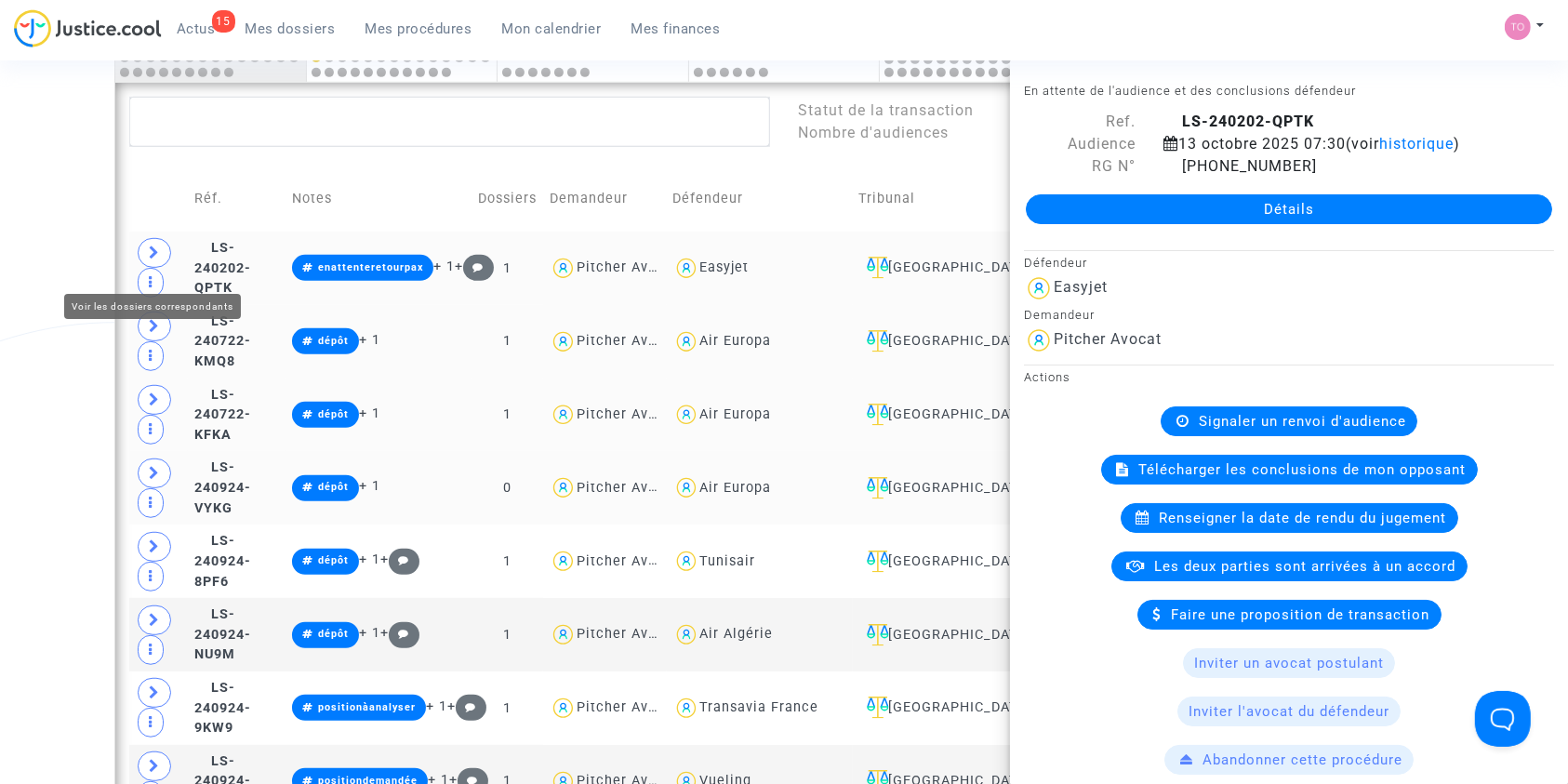
click at [156, 259] on icon at bounding box center [154, 252] width 11 height 14
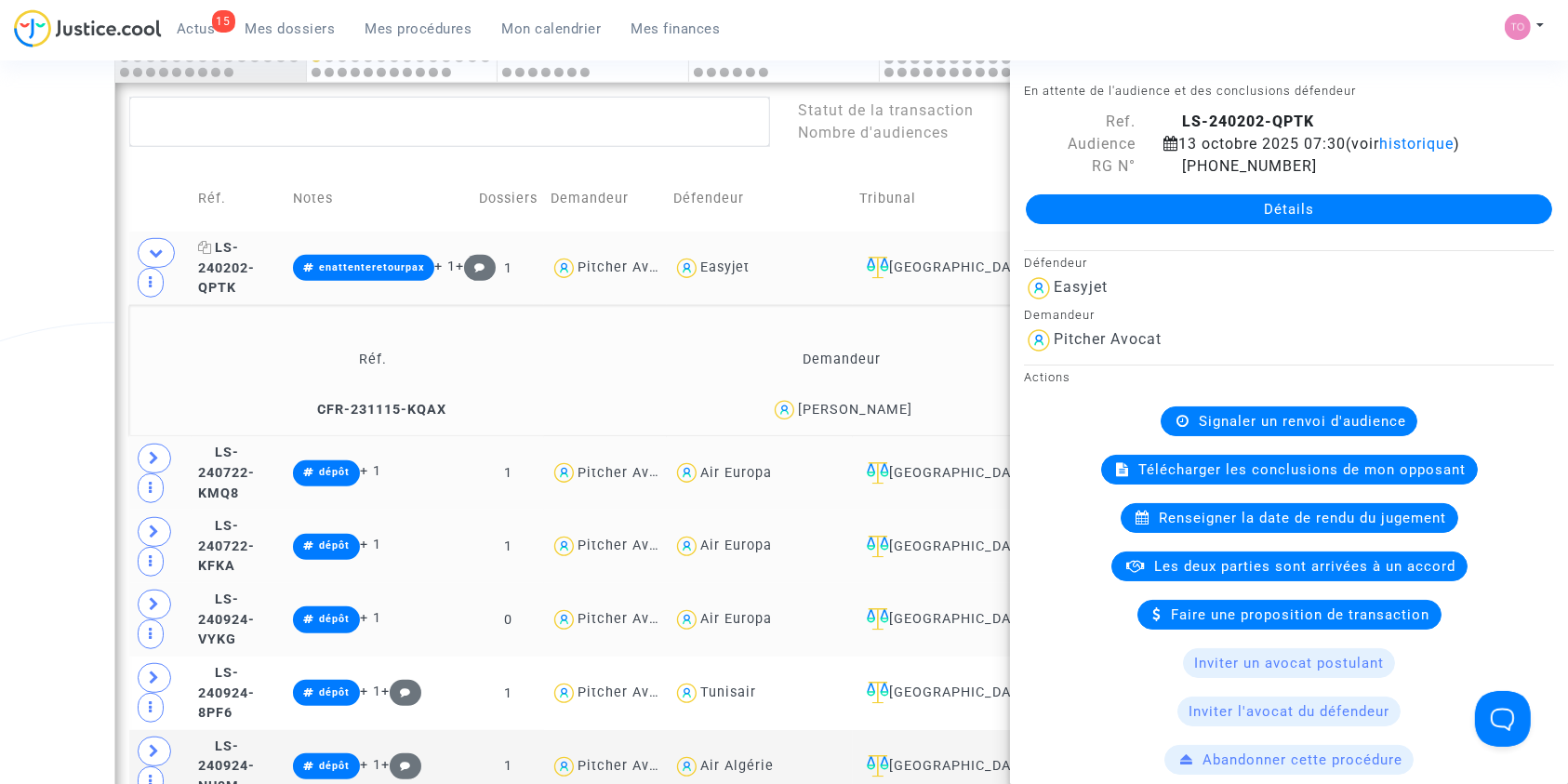
click at [255, 264] on span "LS-240202-QPTK" at bounding box center [226, 268] width 56 height 56
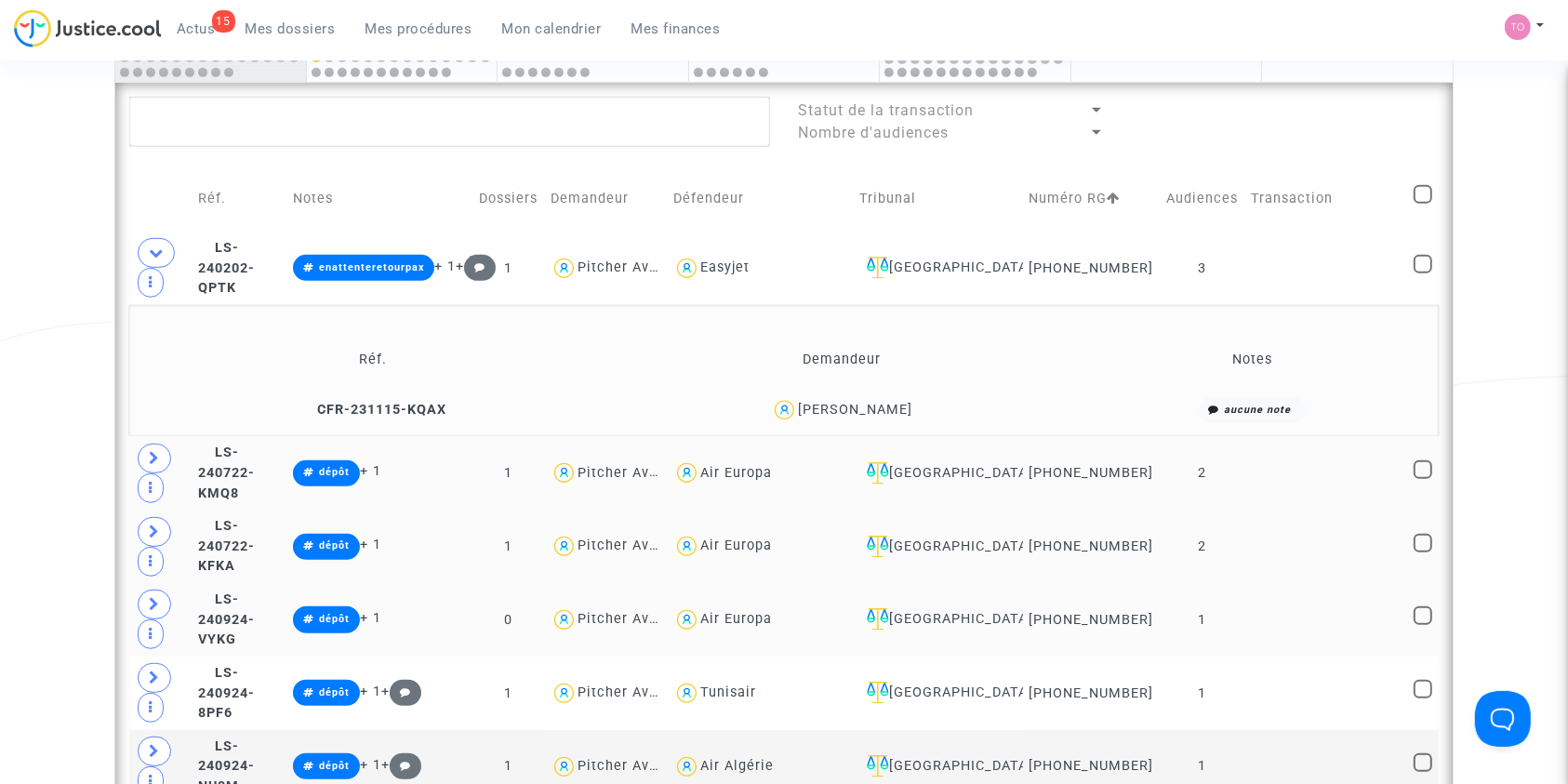
drag, startPoint x: 739, startPoint y: 415, endPoint x: 691, endPoint y: 414, distance: 48.0
click at [797, 414] on div "GHISLAIN MICHEL CHRISTIAN VINC DE LONGEAUX BRUNET DU GUILLIER" at bounding box center [854, 410] width 114 height 16
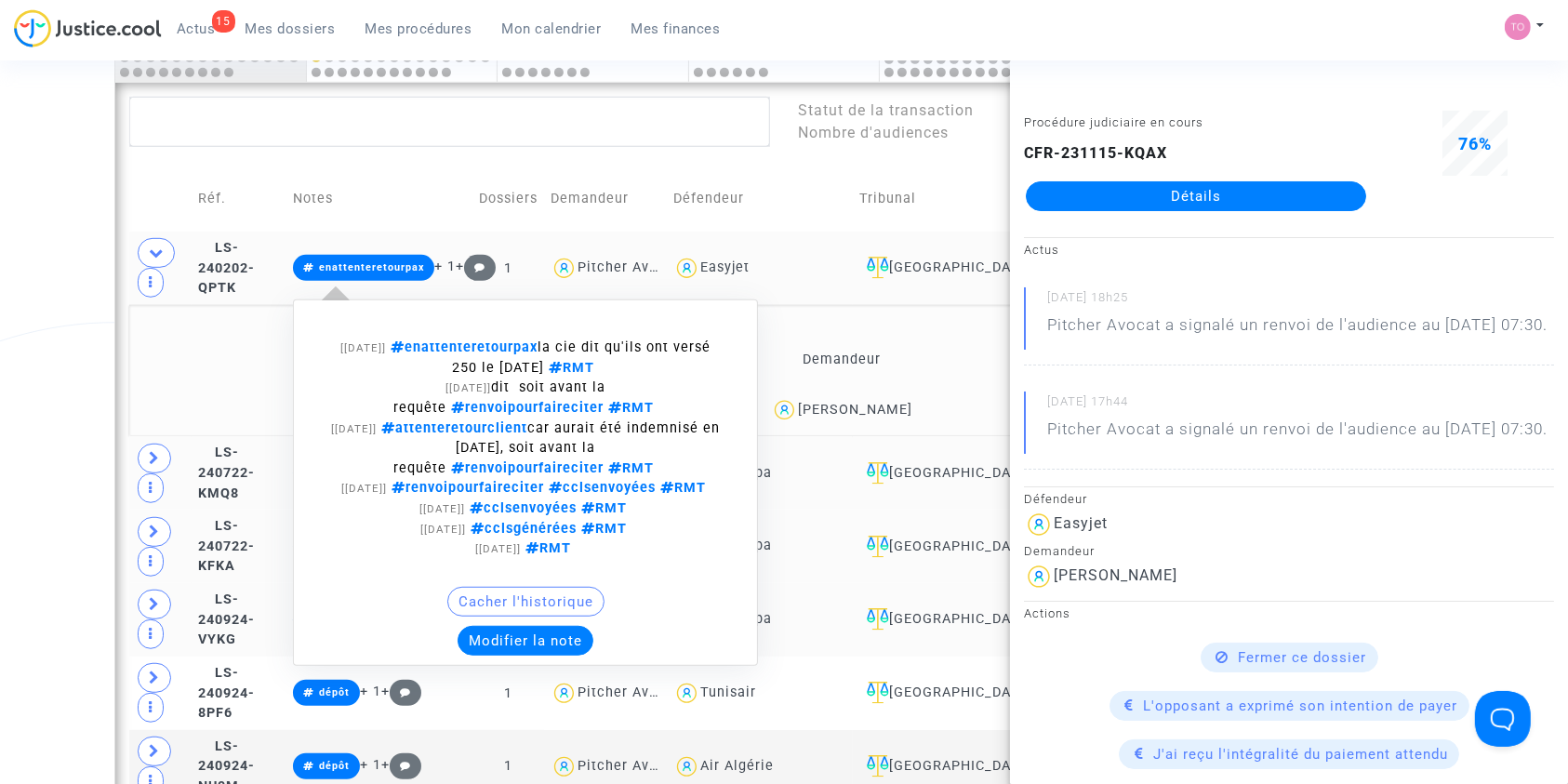
click at [580, 656] on button "Modifier la note" at bounding box center [526, 640] width 136 height 30
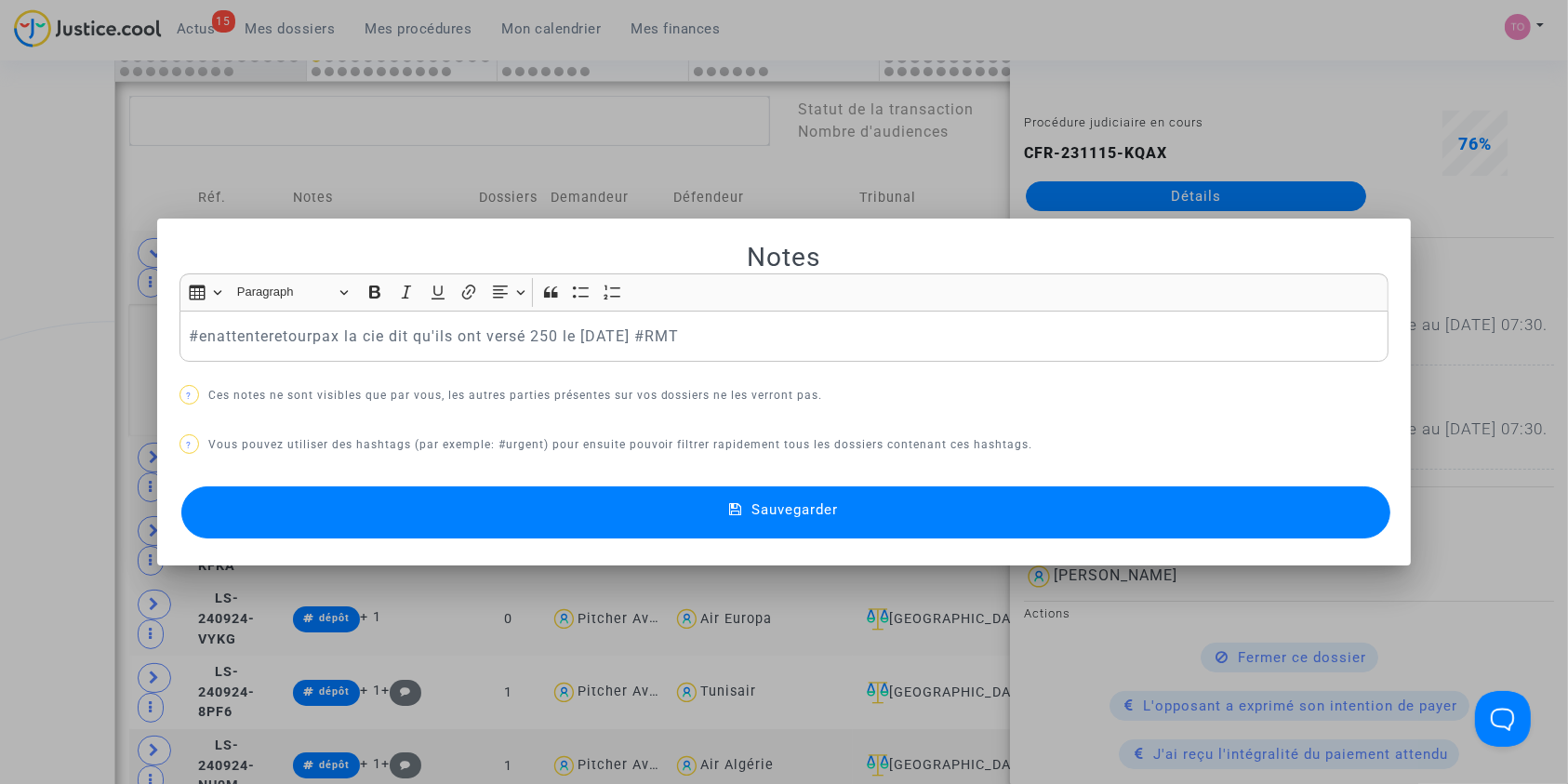
scroll to position [0, 0]
click at [667, 330] on p "#enattenteretourpax la cie dit qu'ils ont versé 250 le 7 aout 2023 #RMT" at bounding box center [783, 336] width 1190 height 23
drag, startPoint x: 675, startPoint y: 332, endPoint x: 777, endPoint y: 331, distance: 102.0
click at [777, 331] on p "#enattenteretourpax la cie dit qu'ils ont versé 250 le 7 aout 2023 (2 annulatio…" at bounding box center [783, 336] width 1190 height 23
click at [853, 338] on p "#enattenteretourpax la cie dit qu'ils ont versé 250 le 7 aout 2023 (2 annulatio…" at bounding box center [783, 336] width 1190 height 23
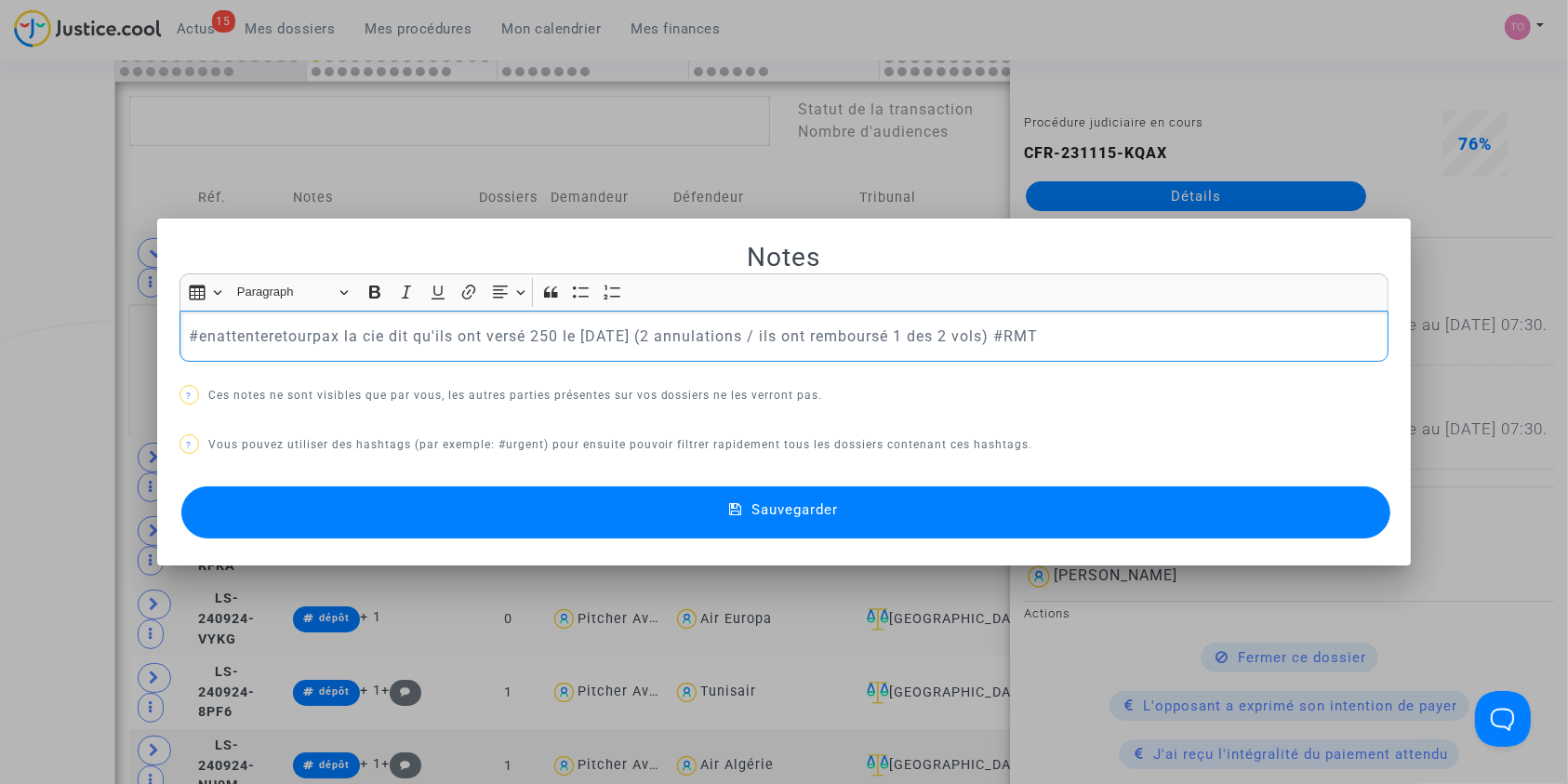
click at [1031, 337] on p "#enattenteretourpax la cie dit qu'ils ont versé 250 le 7 aout 2023 (2 annulatio…" at bounding box center [783, 336] width 1190 height 23
drag, startPoint x: 731, startPoint y: 505, endPoint x: 518, endPoint y: 518, distance: 213.4
click at [518, 518] on button "Sauvegarder" at bounding box center [786, 512] width 1210 height 52
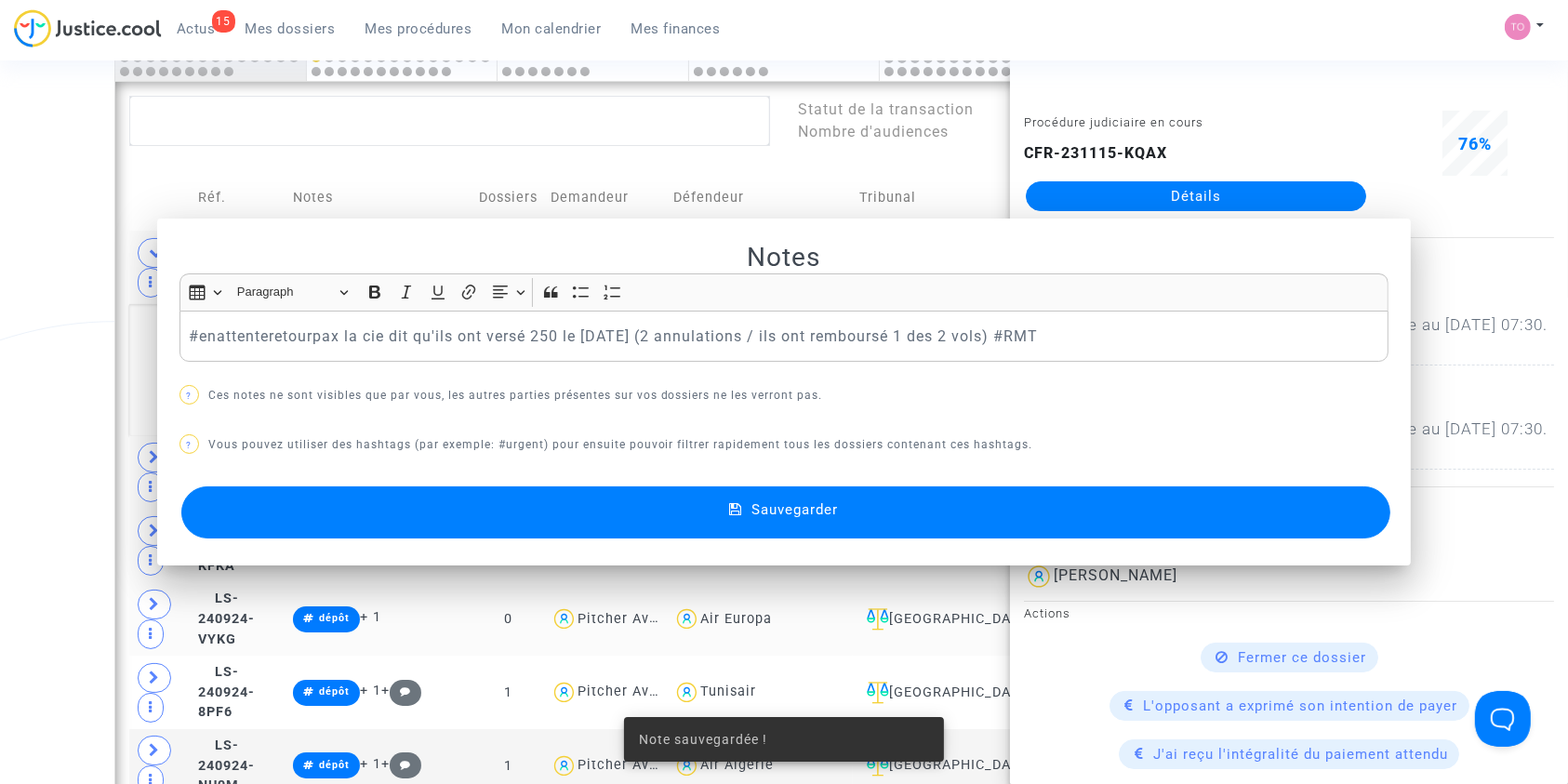
scroll to position [1050, 0]
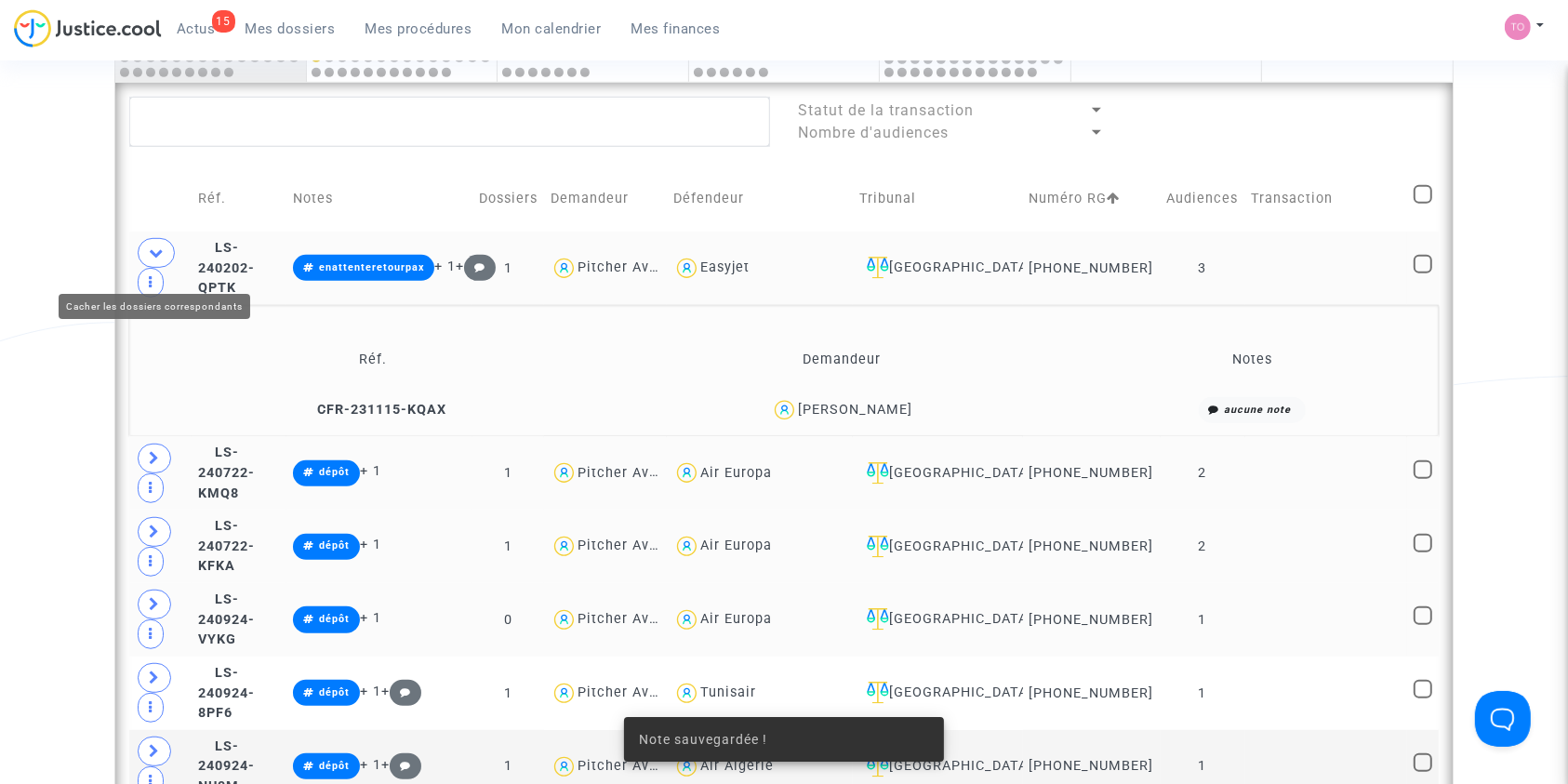
click at [144, 268] on span at bounding box center [156, 253] width 37 height 30
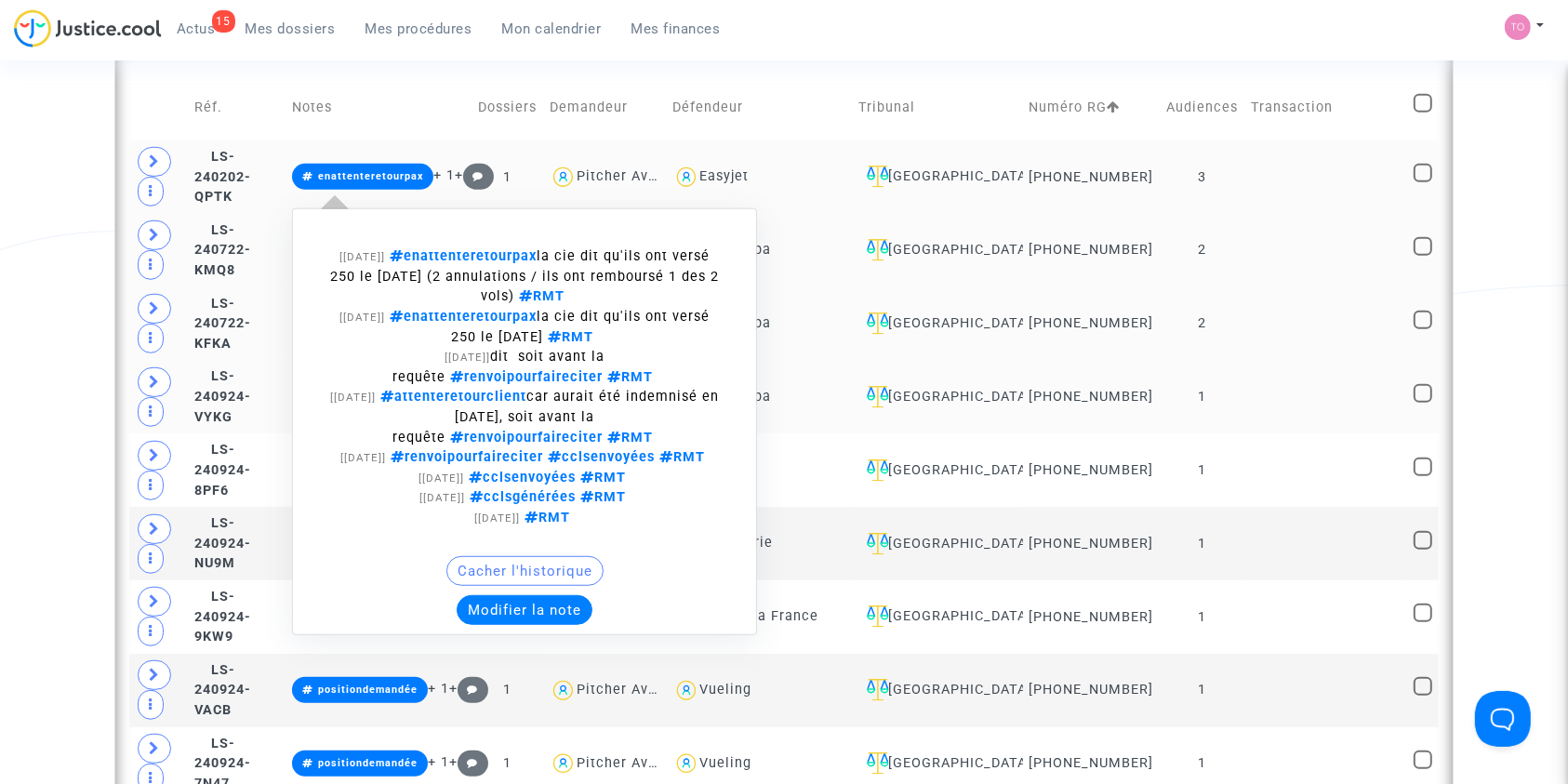
scroll to position [1142, 0]
drag, startPoint x: 408, startPoint y: 290, endPoint x: 652, endPoint y: 311, distance: 244.9
click at [652, 306] on div "[10/10/2025] enattenteretourpax la cie dit qu'ils ont versé 250 le 7 aout 2023 …" at bounding box center [525, 275] width 389 height 60
click at [719, 298] on div "[10/10/2025] enattenteretourpax la cie dit qu'ils ont versé 250 le 7 aout 2023 …" at bounding box center [525, 275] width 389 height 60
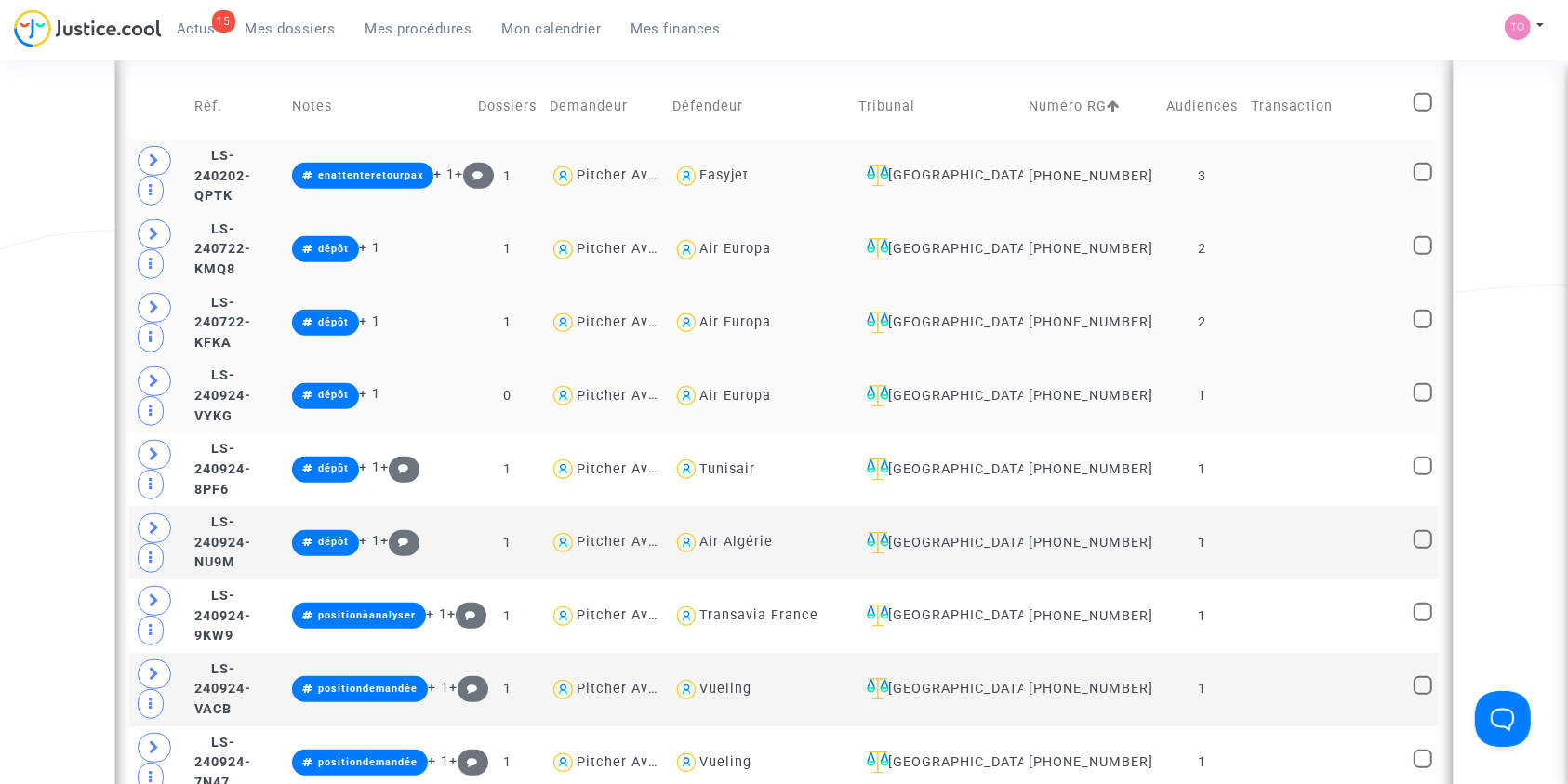
click at [260, 168] on td "LS-240202-QPTK" at bounding box center [236, 176] width 98 height 74
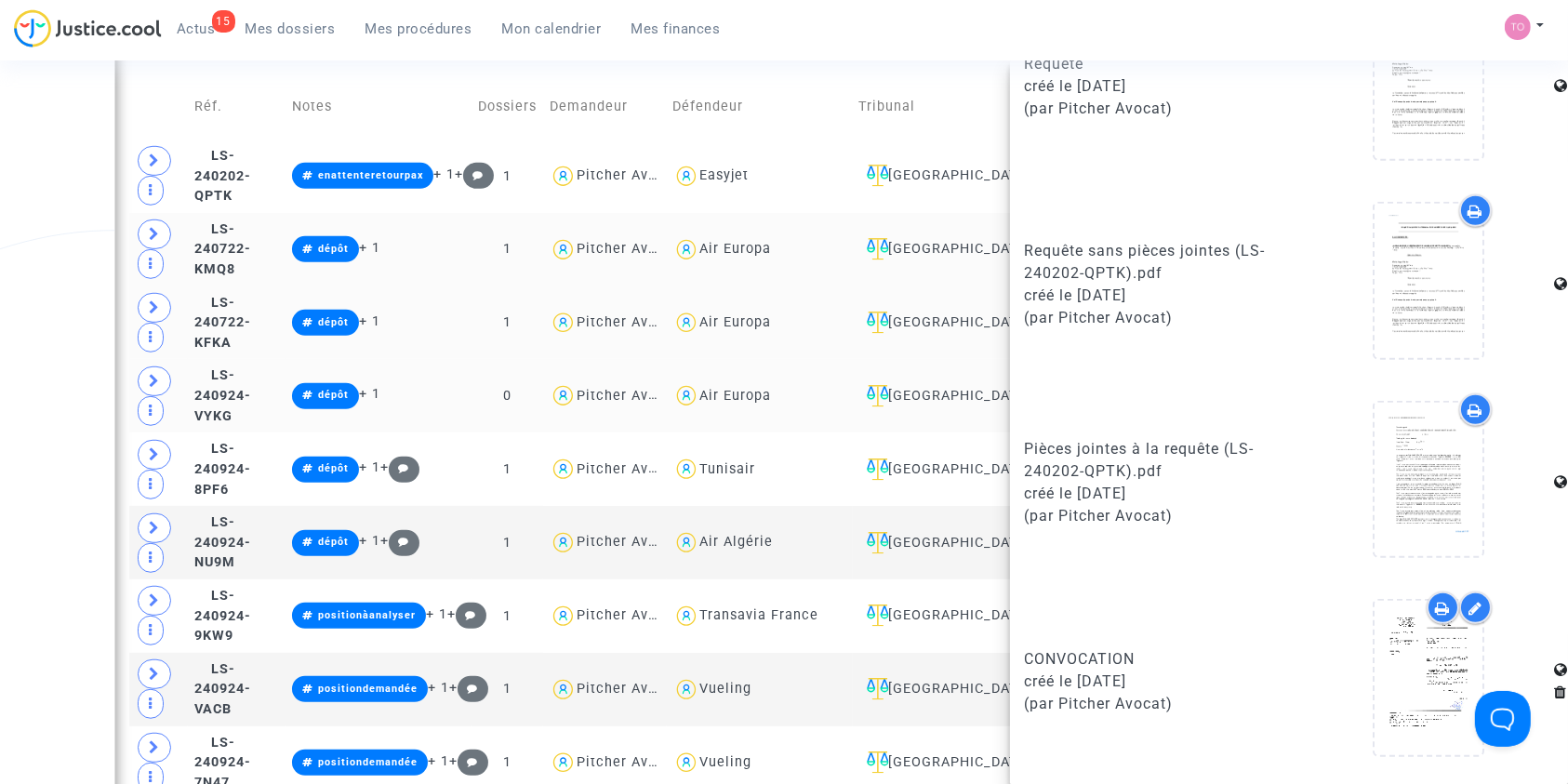
scroll to position [1270, 0]
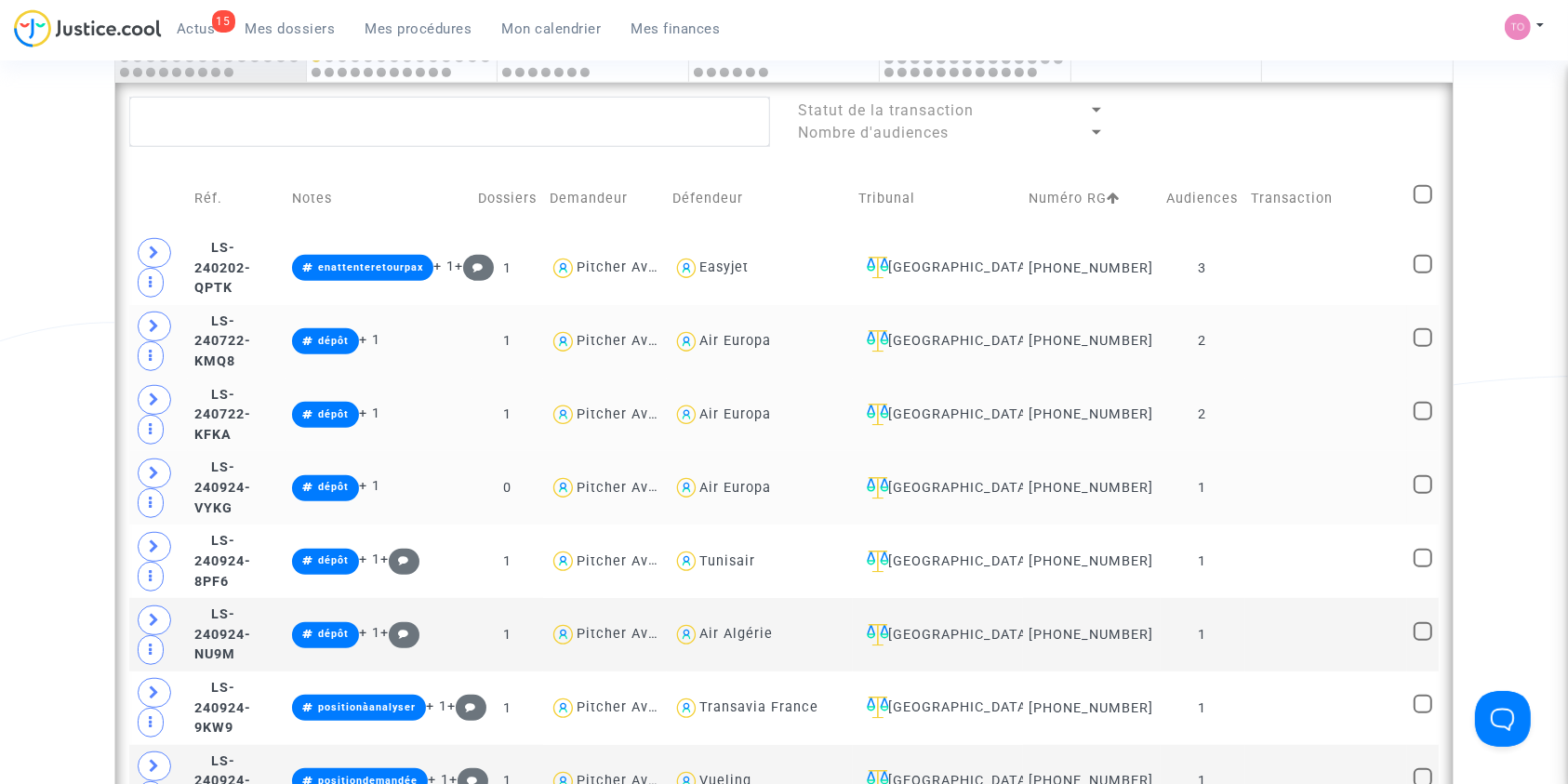
scroll to position [1049, 0]
click at [285, 258] on td "LS-240202-QPTK" at bounding box center [236, 269] width 98 height 74
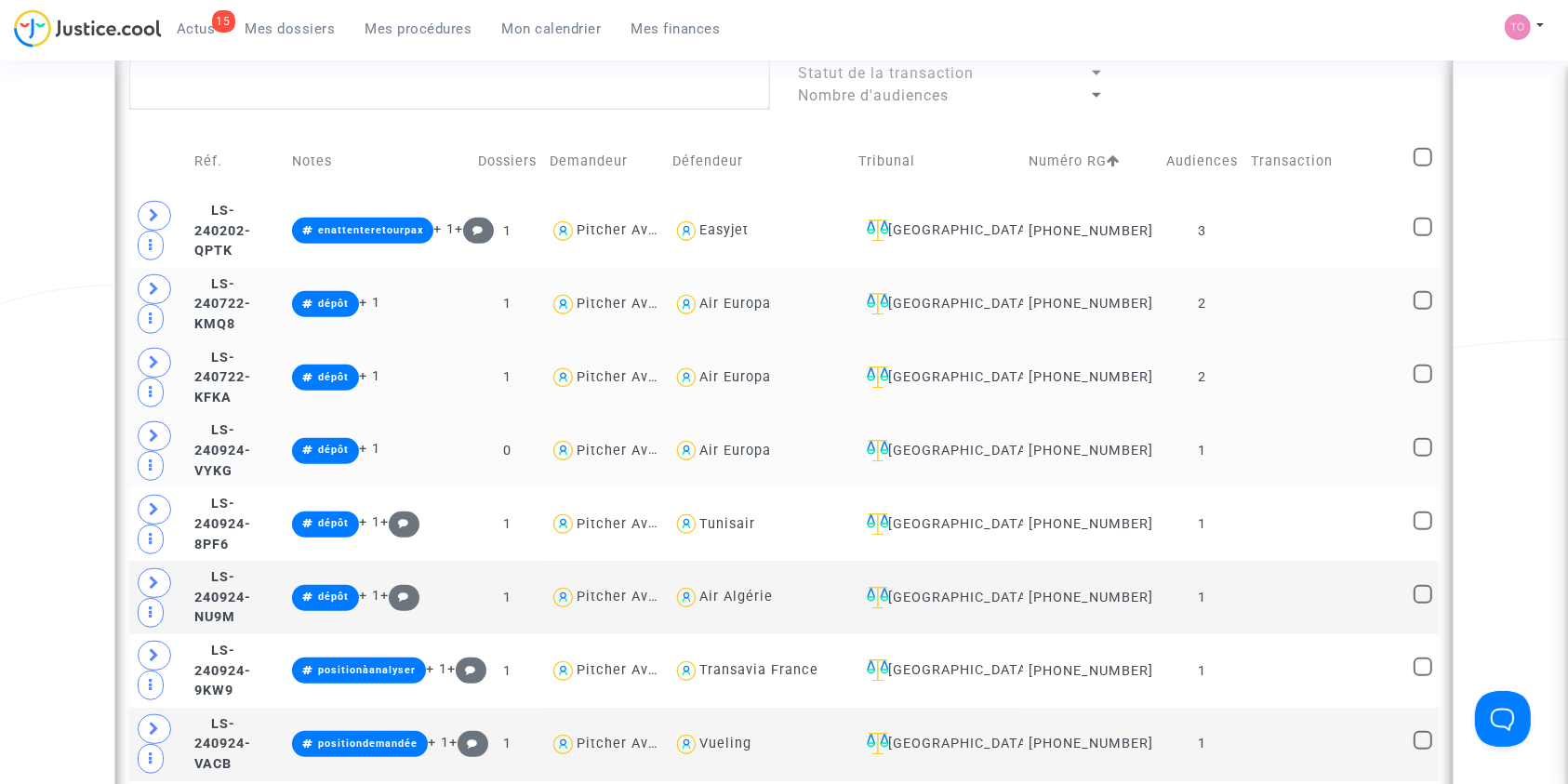
scroll to position [1056, 0]
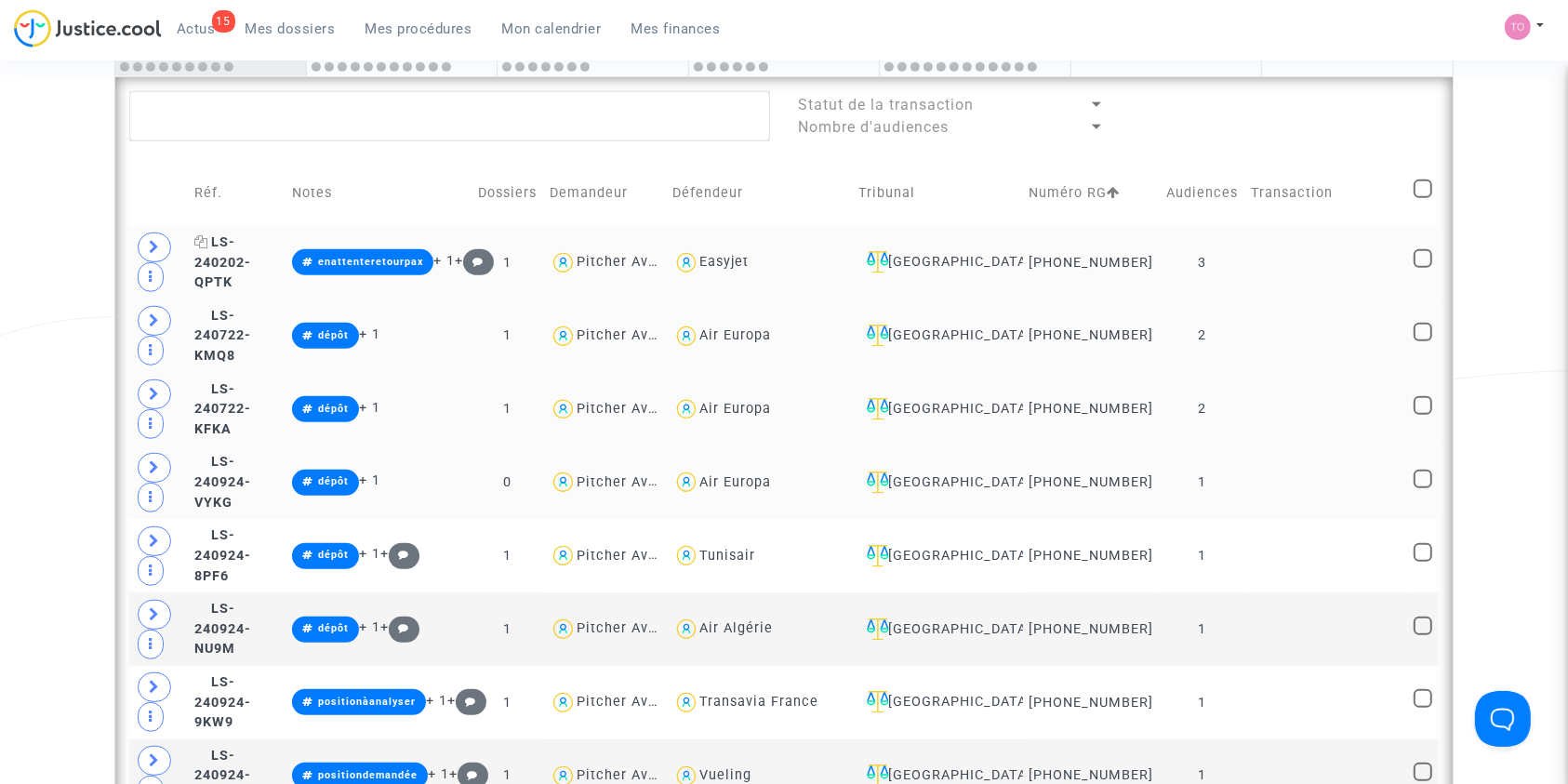
click at [251, 264] on span "LS-240202-QPTK" at bounding box center [222, 262] width 56 height 56
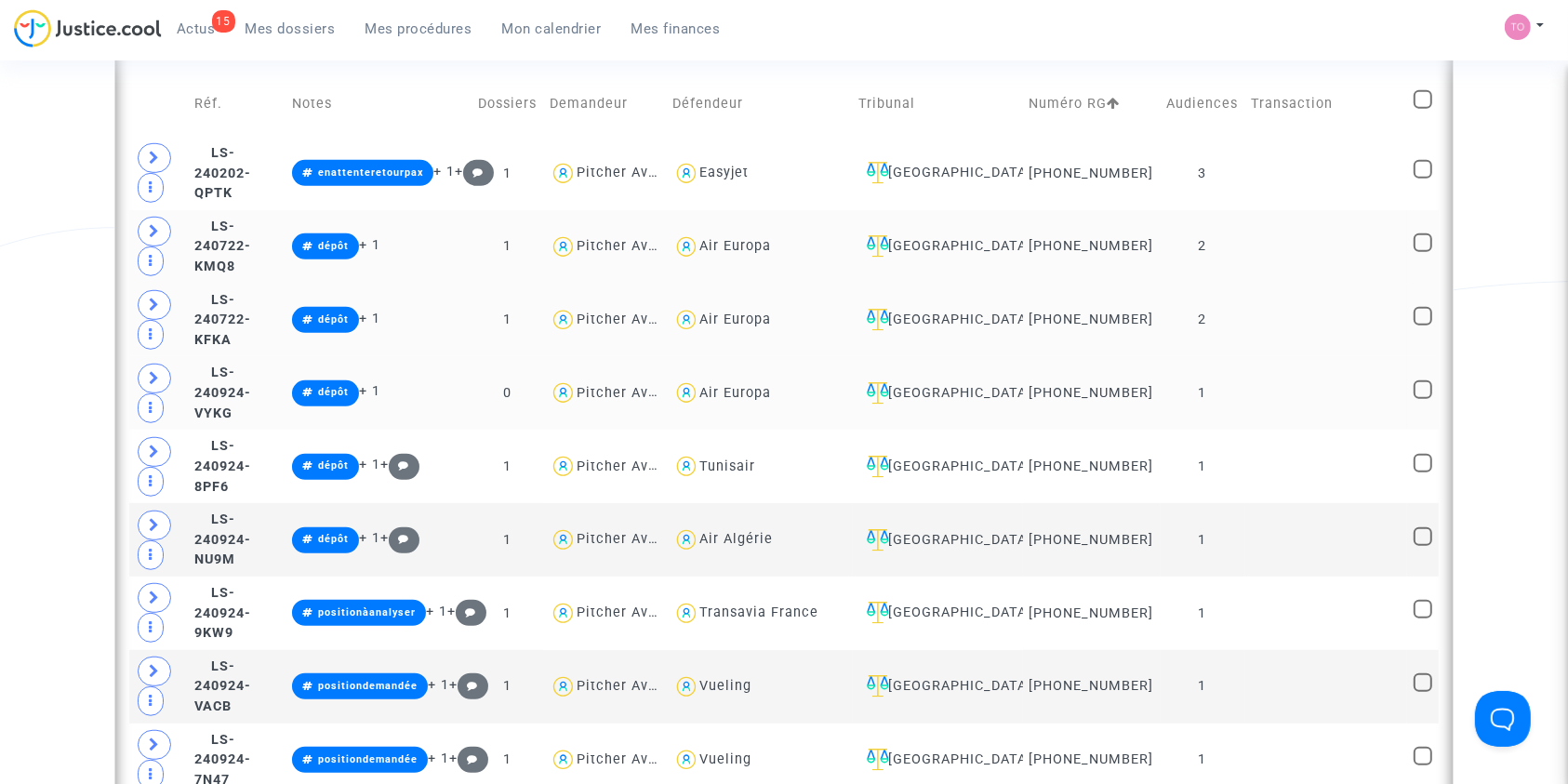
scroll to position [1146, 0]
click at [251, 173] on span "LS-240202-QPTK" at bounding box center [222, 172] width 56 height 56
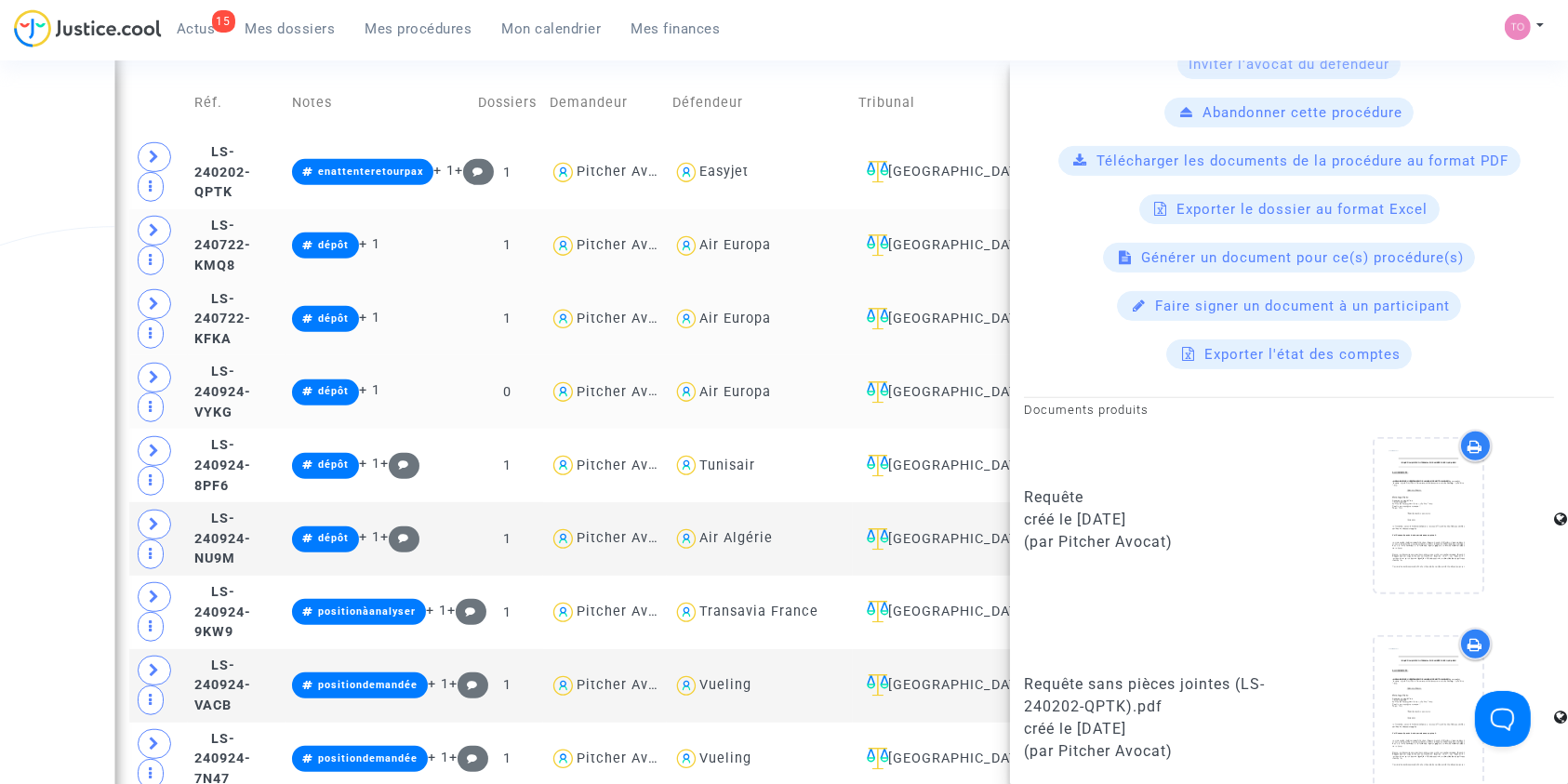
scroll to position [645, 0]
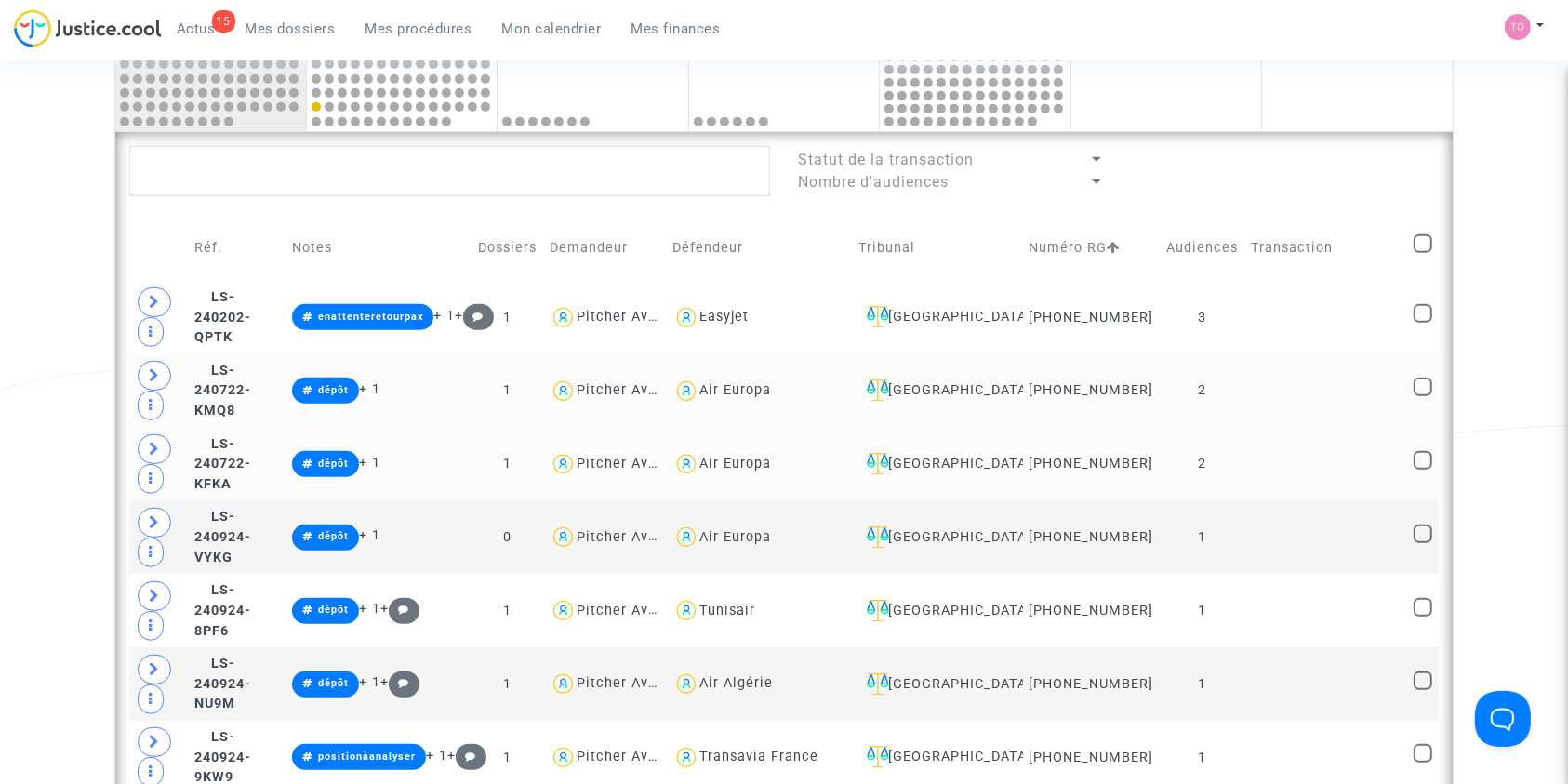
scroll to position [854, 0]
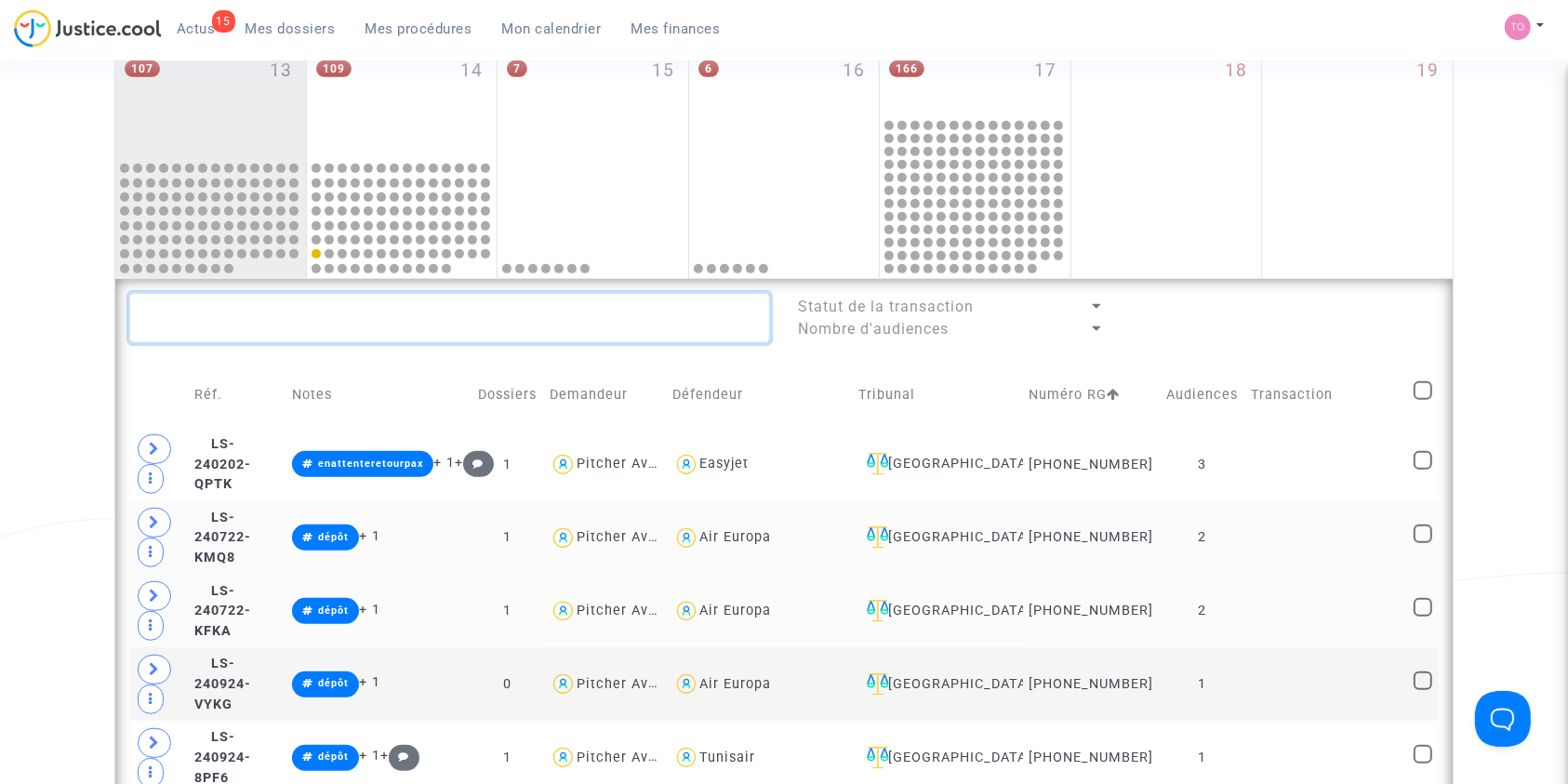
click at [359, 324] on textarea at bounding box center [449, 318] width 640 height 50
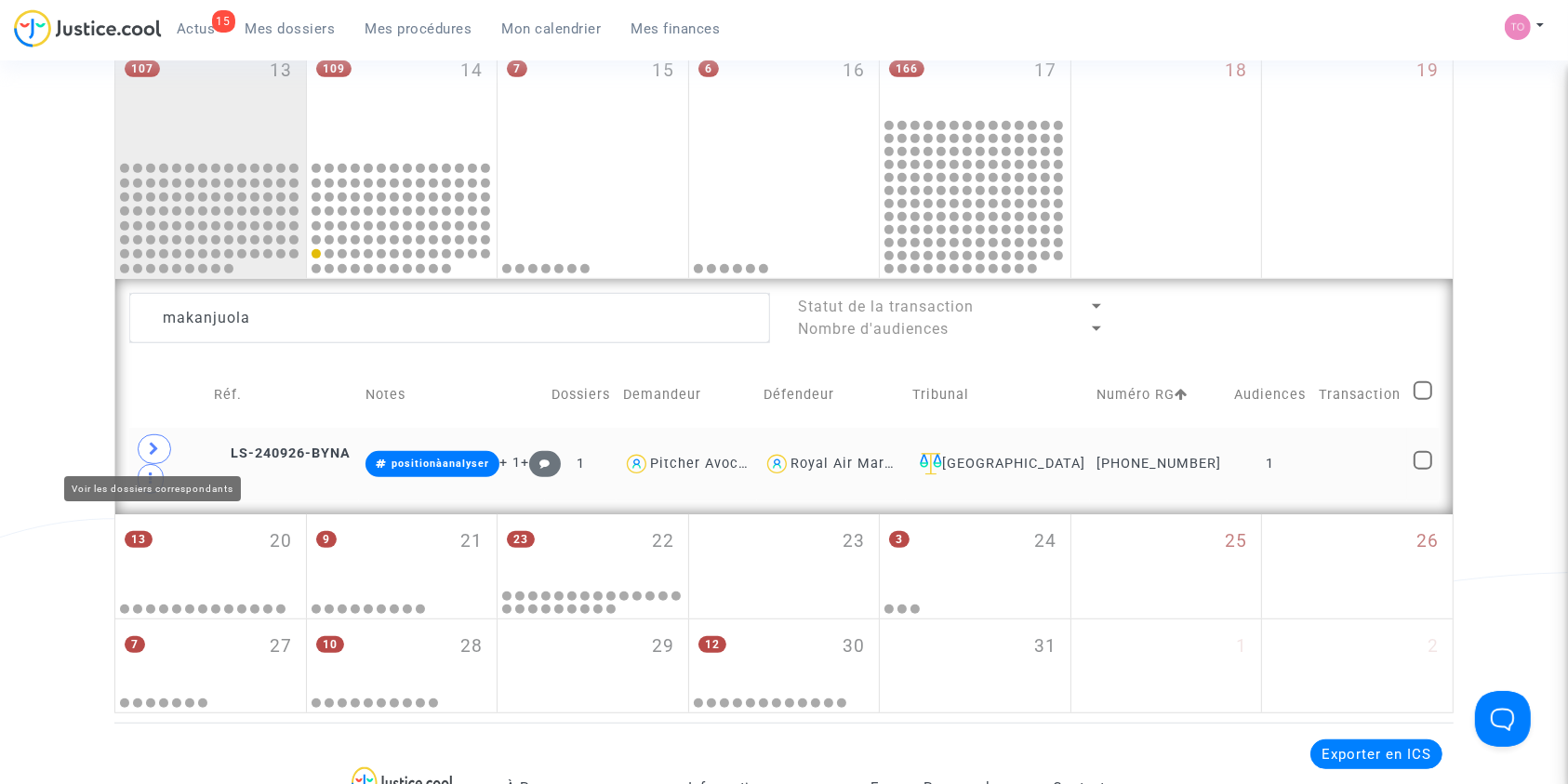
click at [160, 440] on span at bounding box center [154, 449] width 34 height 30
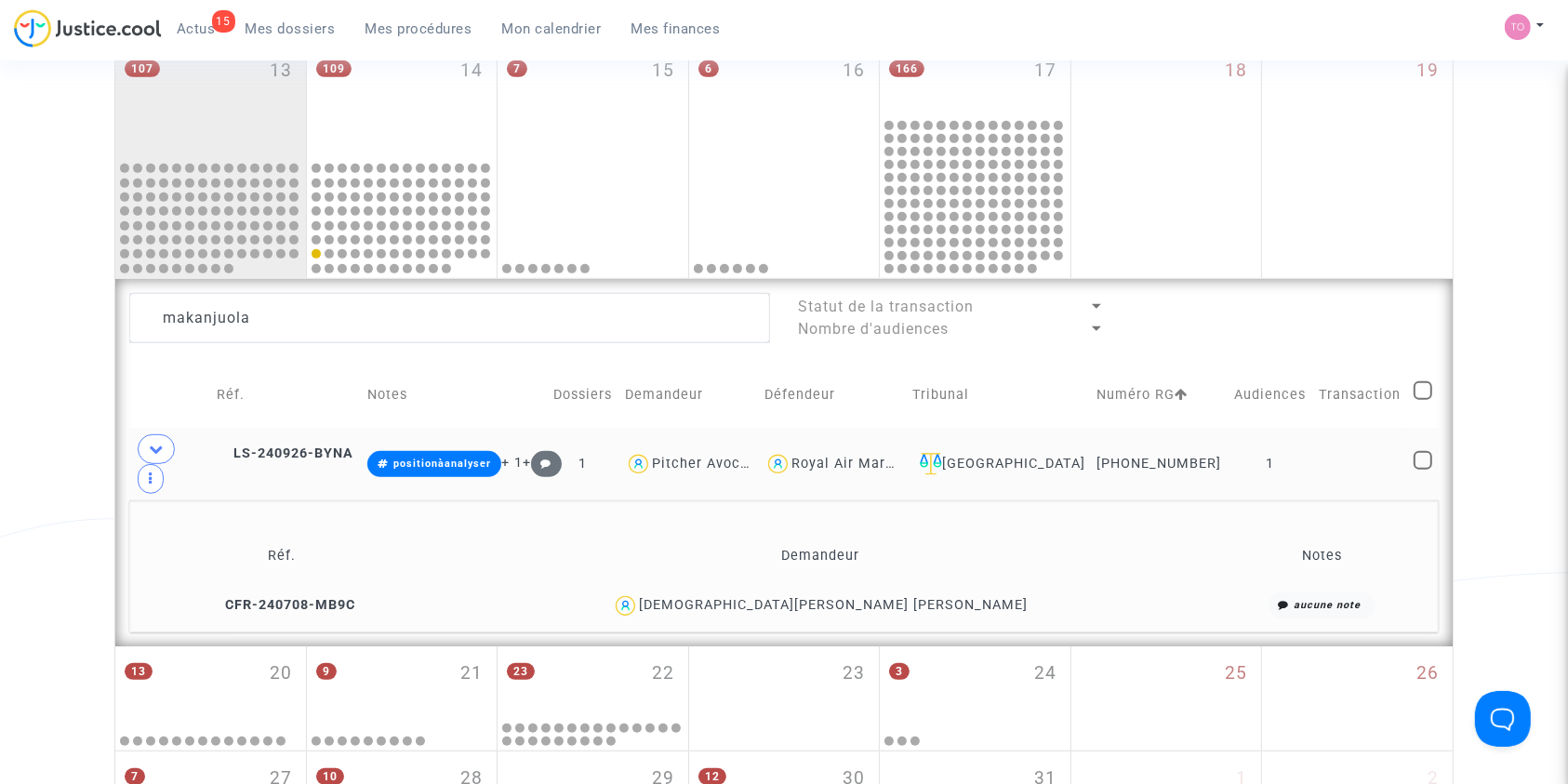
click at [931, 597] on div "[DEMOGRAPHIC_DATA][PERSON_NAME] [PERSON_NAME]" at bounding box center [833, 605] width 389 height 16
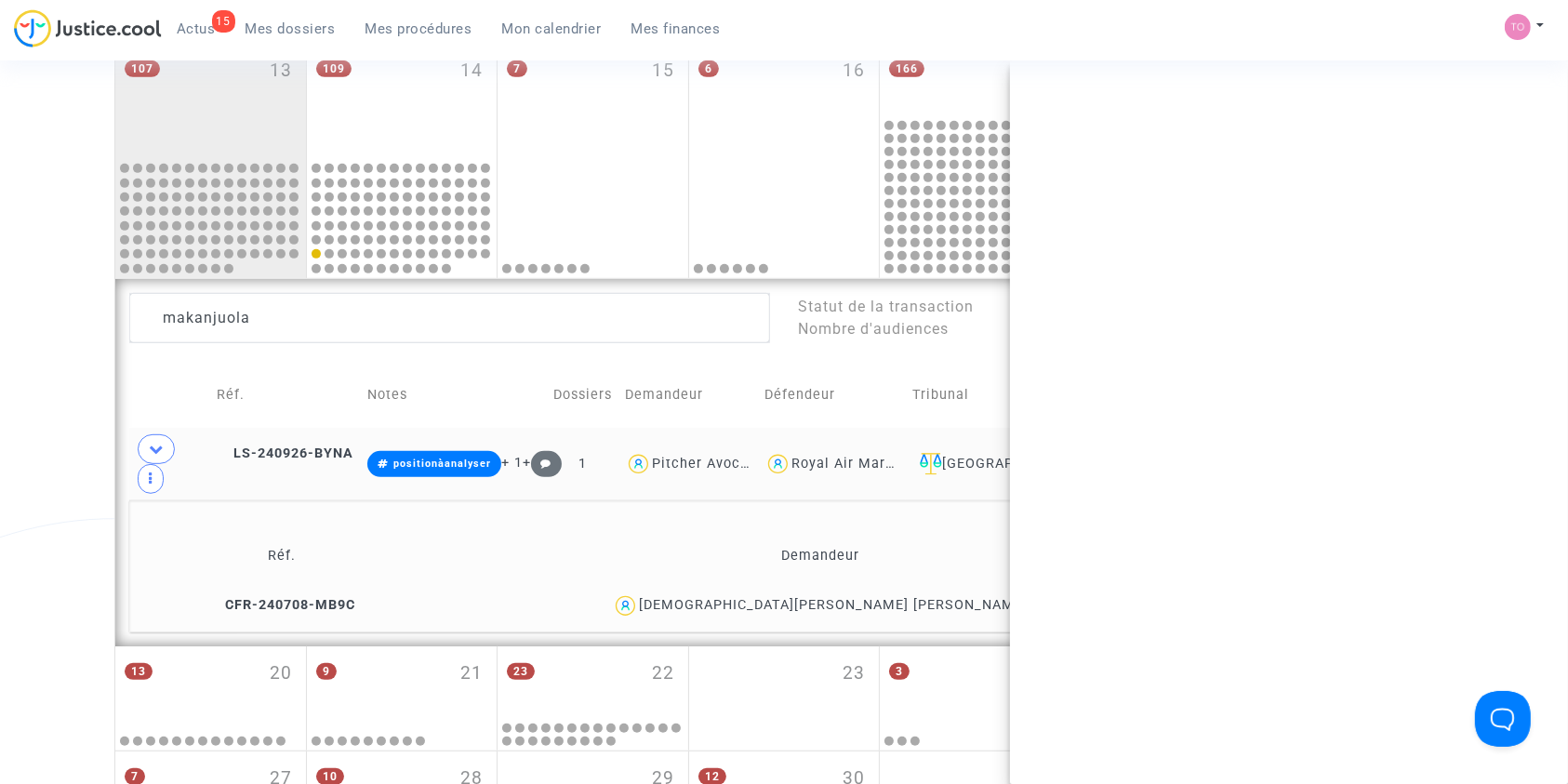
click at [931, 597] on div "[DEMOGRAPHIC_DATA][PERSON_NAME] [PERSON_NAME]" at bounding box center [833, 605] width 389 height 16
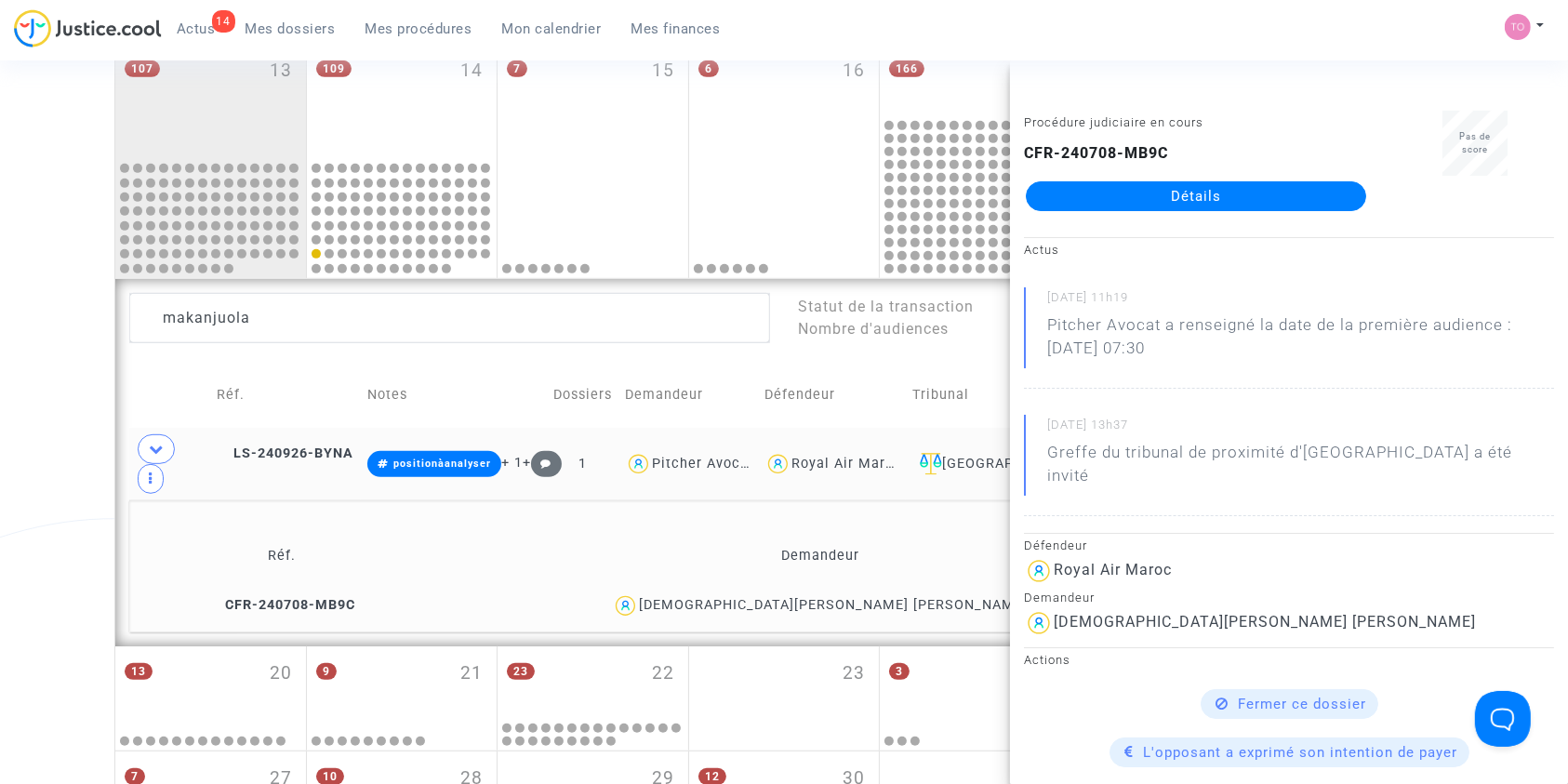
click at [875, 456] on div "Royal Air Maroc" at bounding box center [847, 463] width 111 height 16
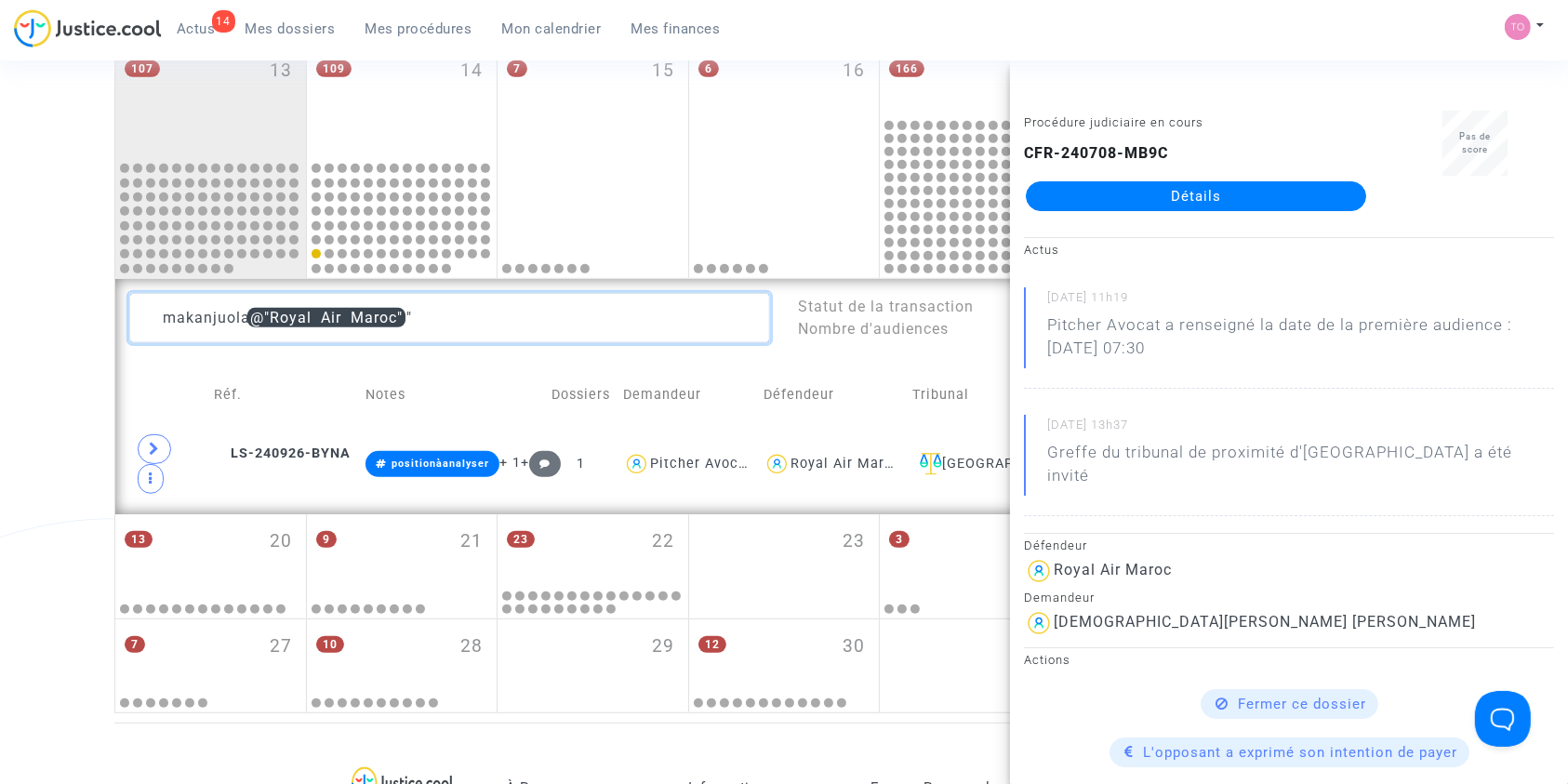
drag, startPoint x: 244, startPoint y: 321, endPoint x: 96, endPoint y: 324, distance: 148.0
click at [96, 324] on div "Date de clôture d'instruction Date de conciliation Date d'audience Date de juge…" at bounding box center [784, 6] width 1568 height 1415
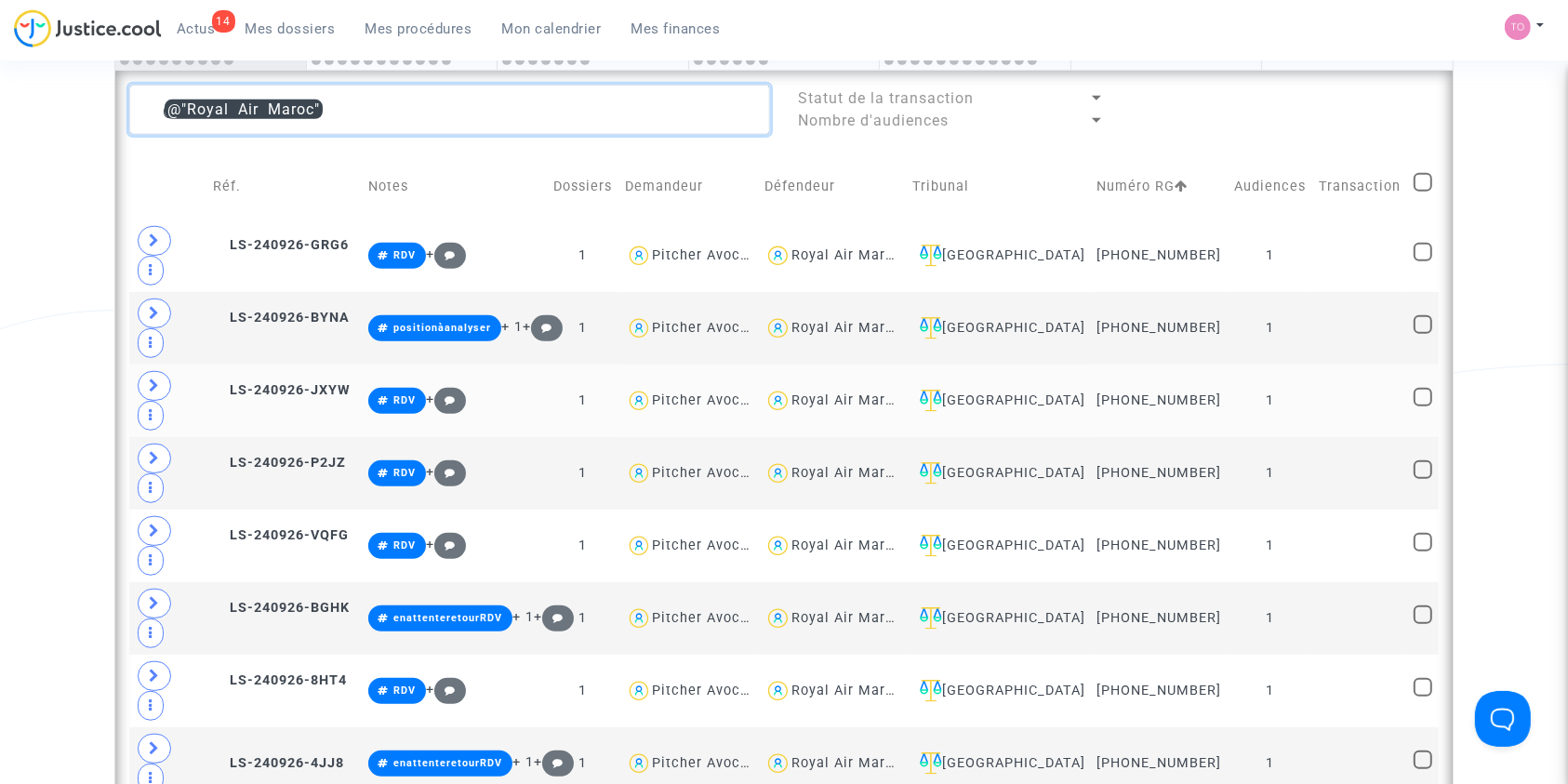
scroll to position [1057, 0]
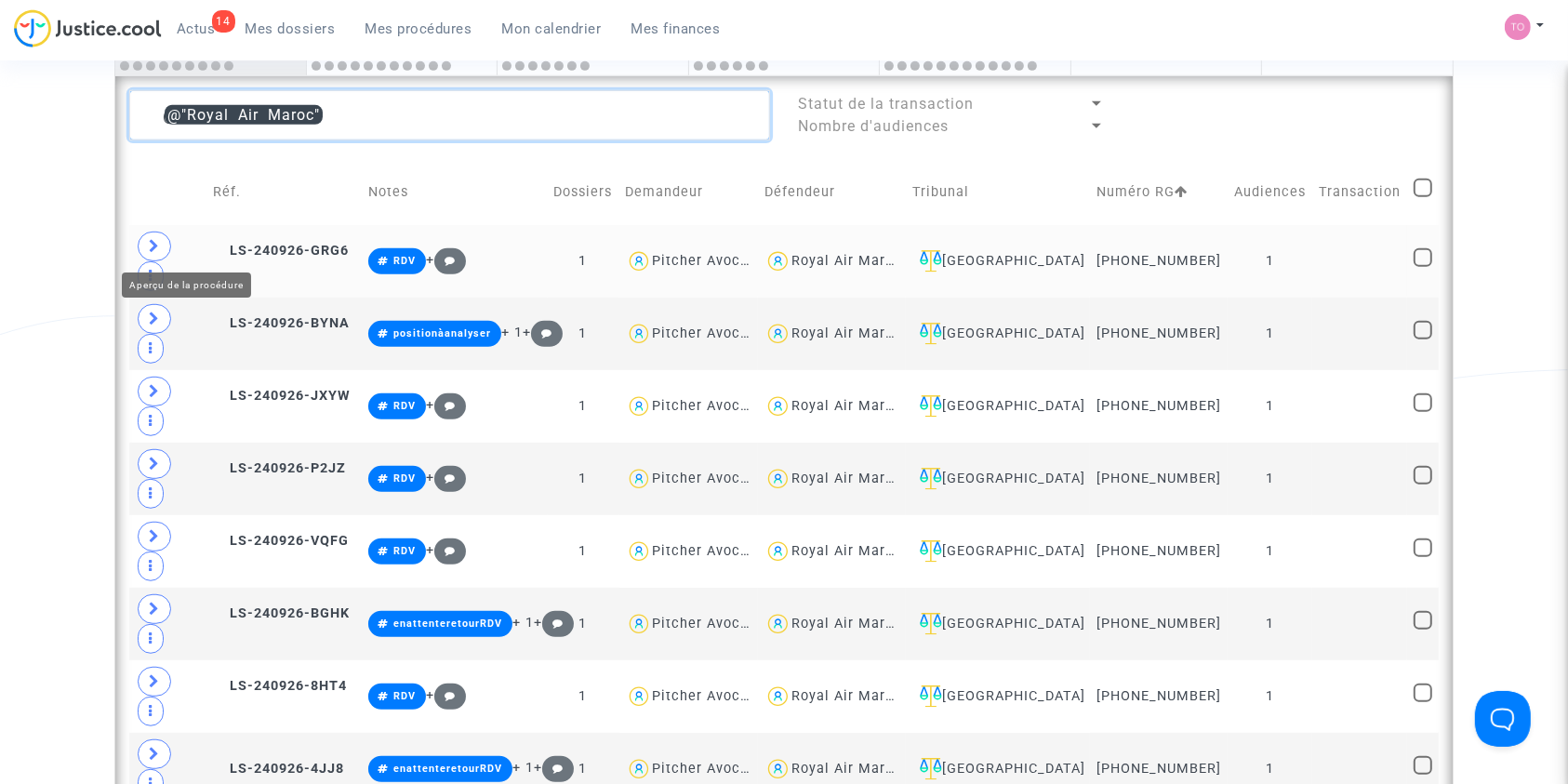
type textarea "@"Royal Air Maroc""
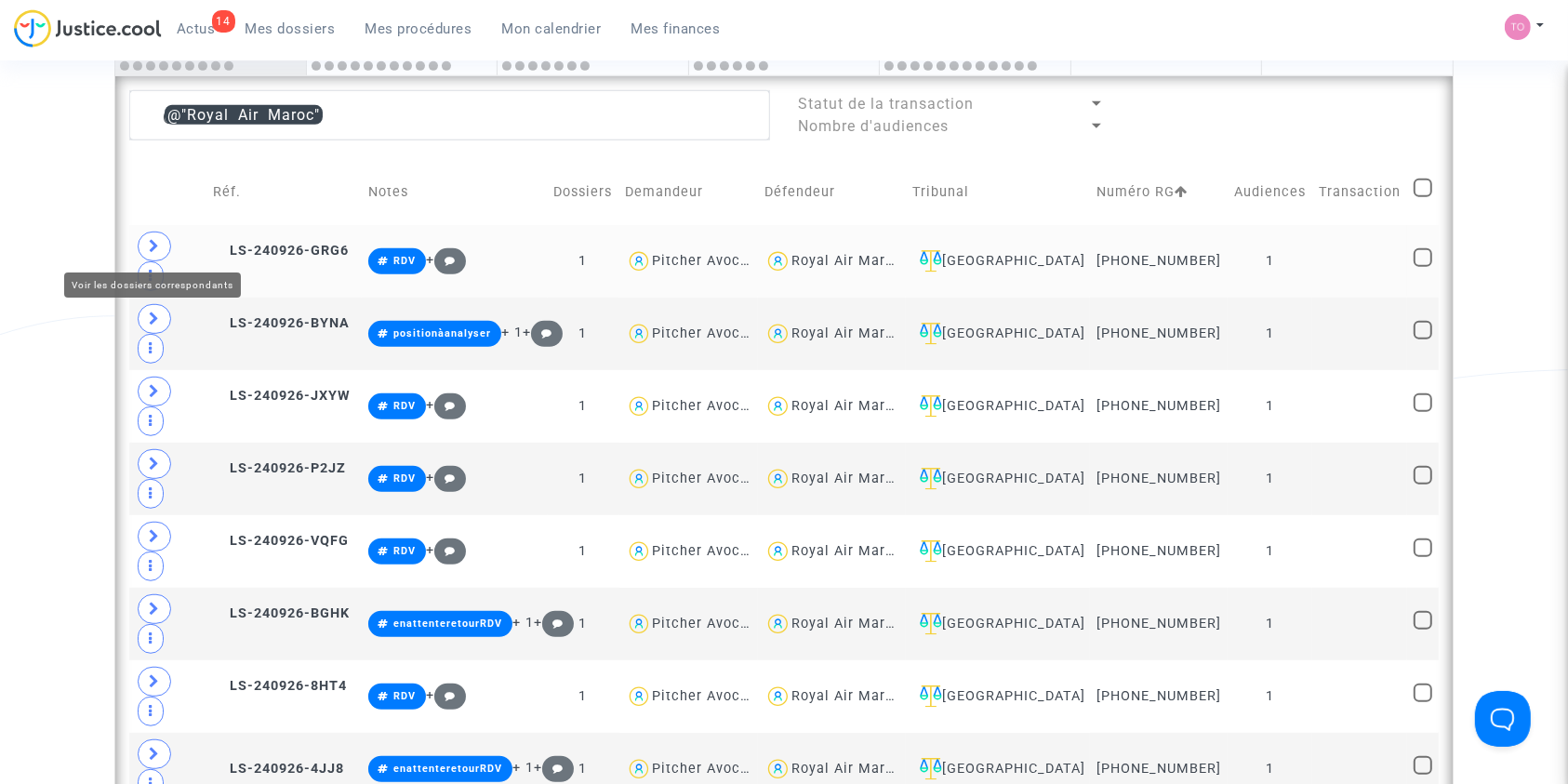
click at [160, 245] on span at bounding box center [154, 246] width 34 height 30
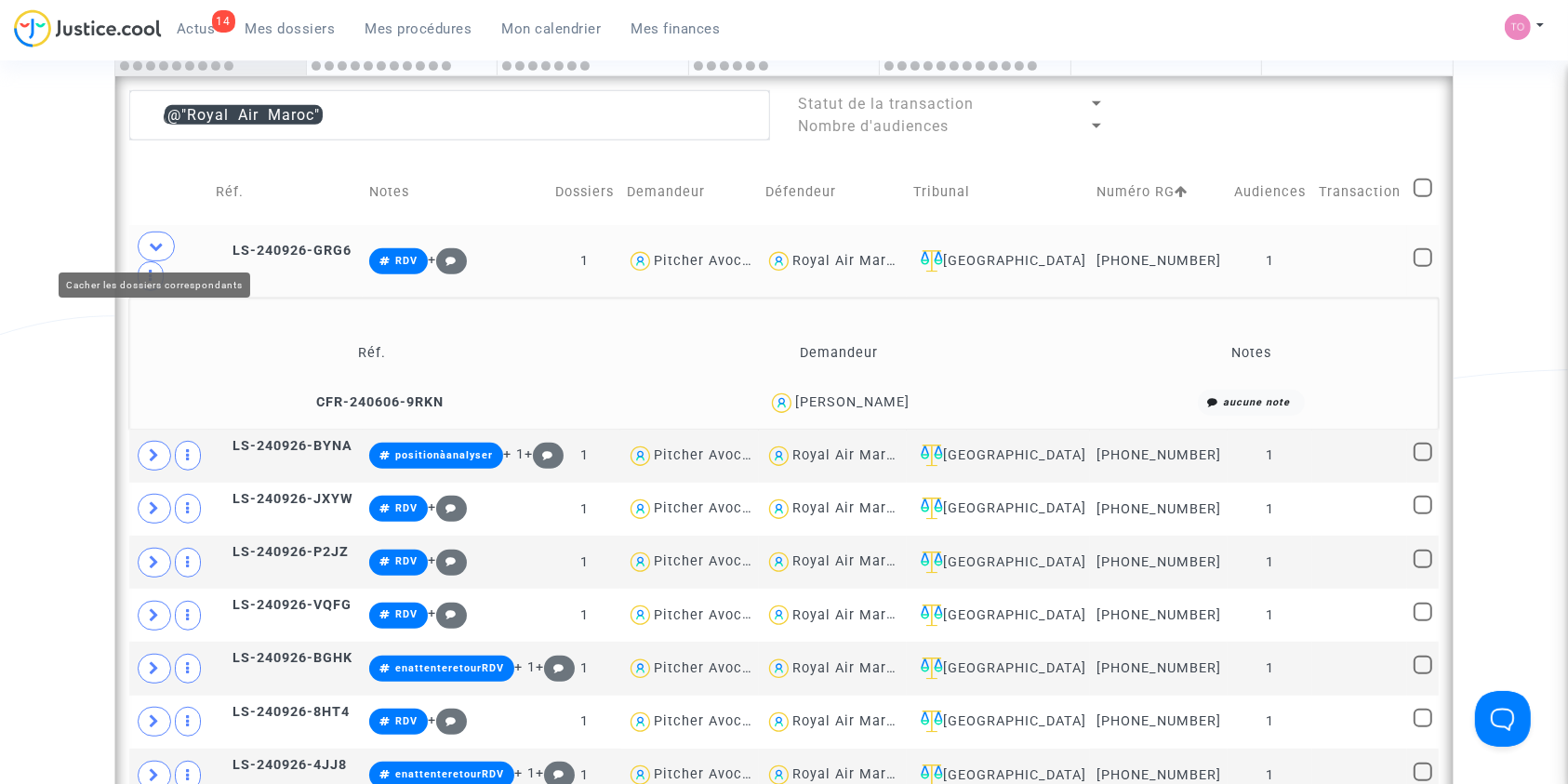
click at [159, 245] on icon at bounding box center [156, 246] width 15 height 14
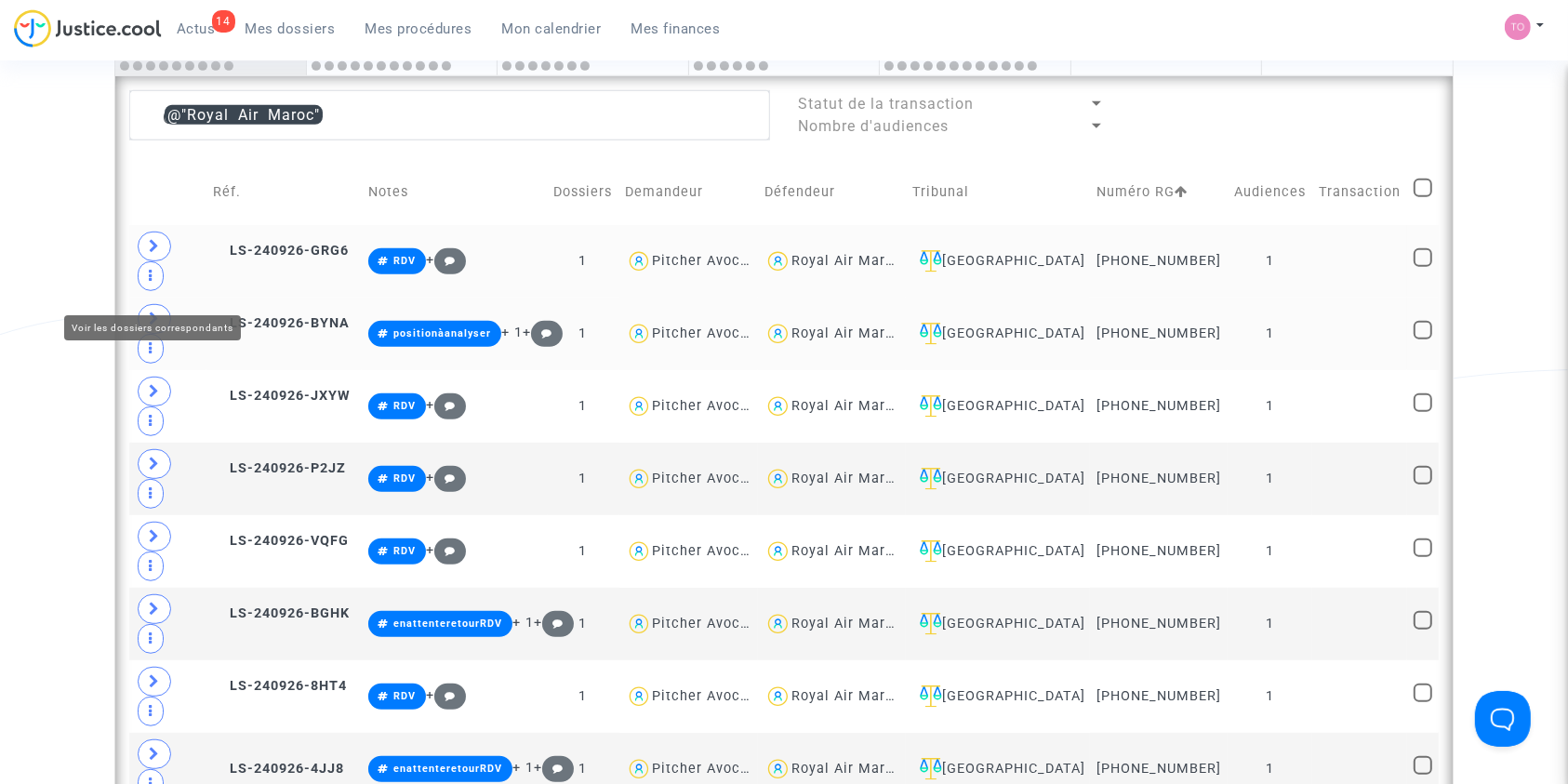
click at [163, 304] on span at bounding box center [154, 319] width 34 height 30
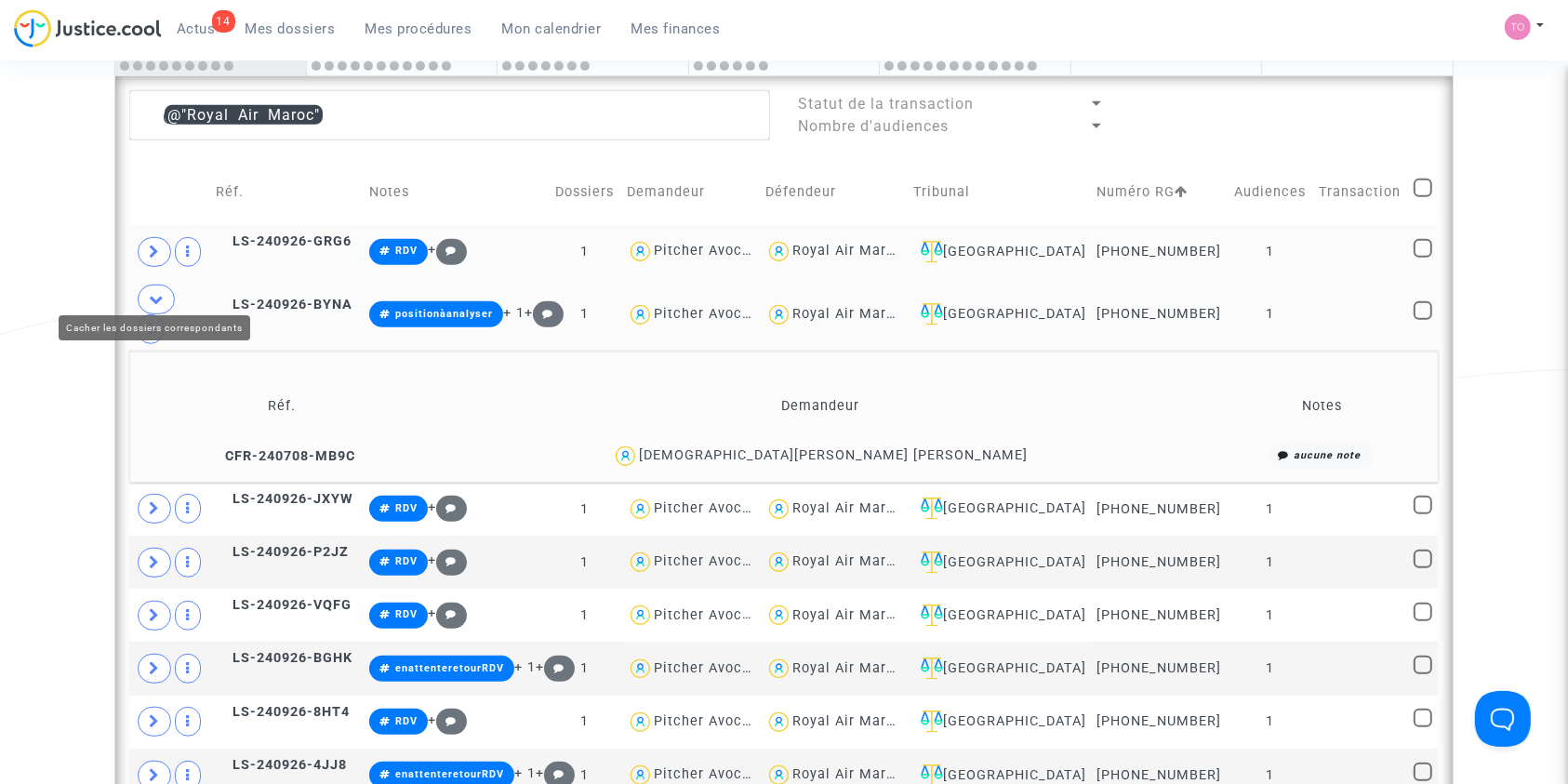
click at [159, 292] on icon at bounding box center [156, 299] width 15 height 14
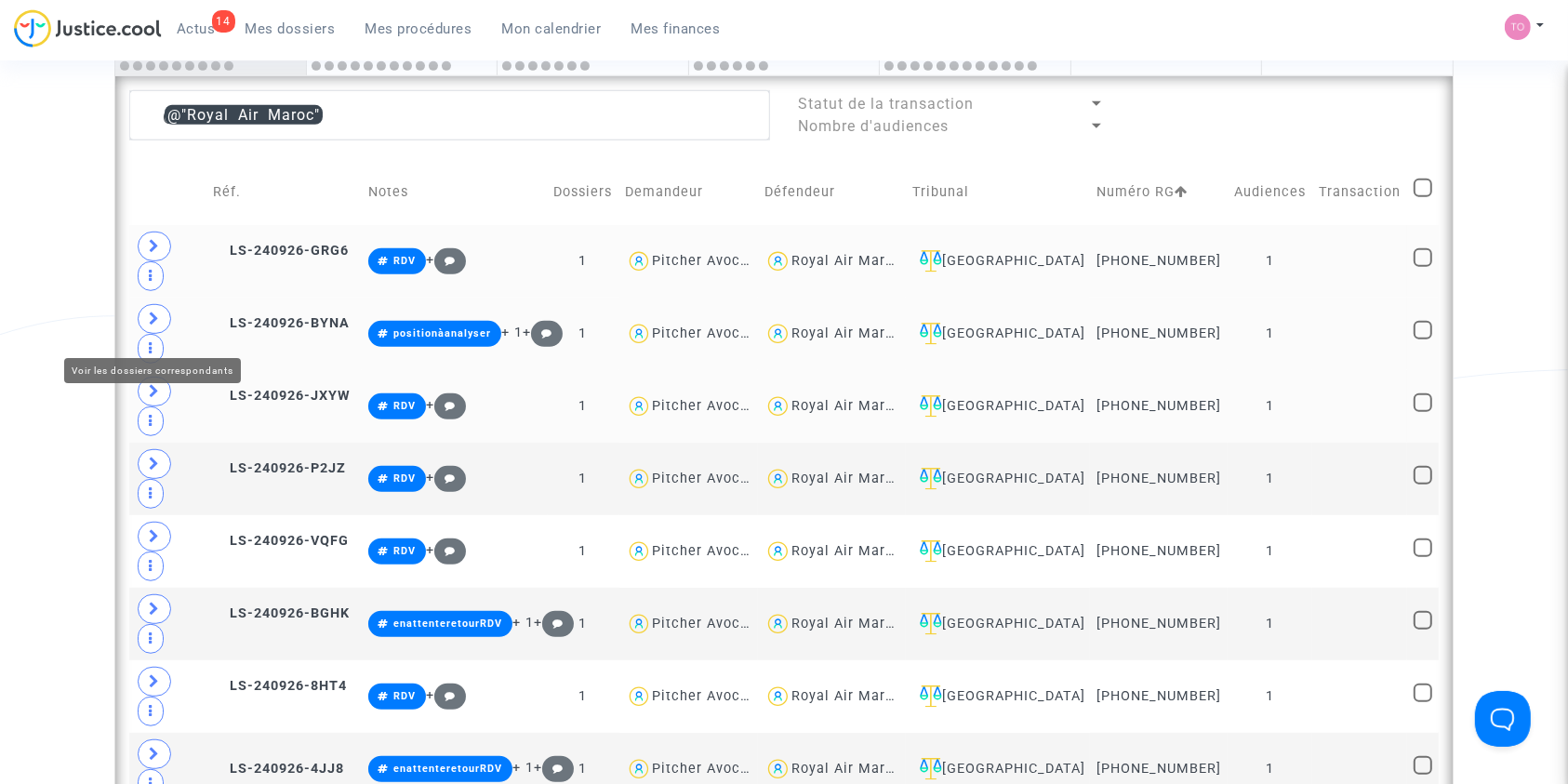
click at [151, 376] on span at bounding box center [154, 391] width 34 height 30
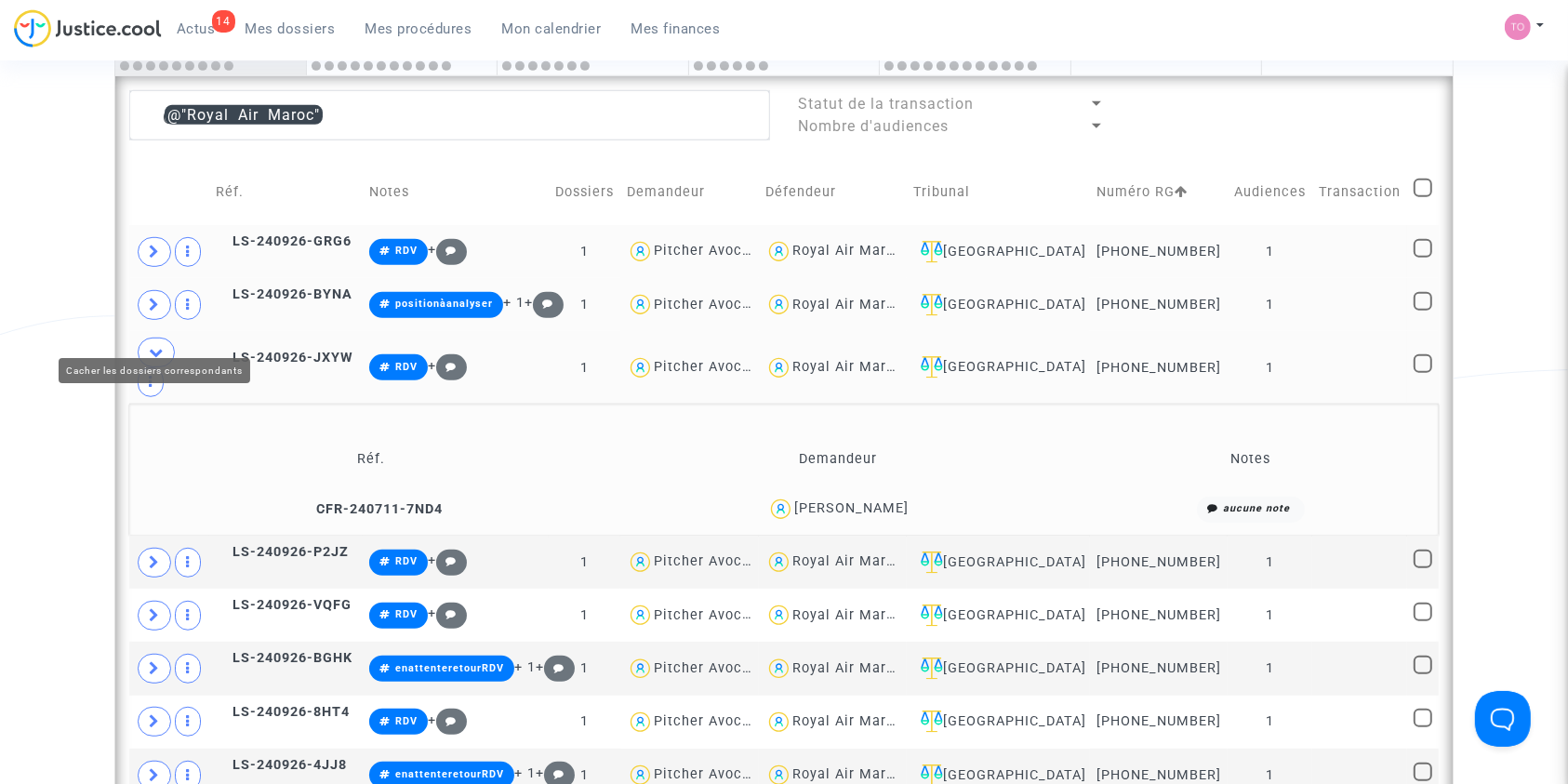
click at [153, 345] on icon at bounding box center [156, 351] width 15 height 14
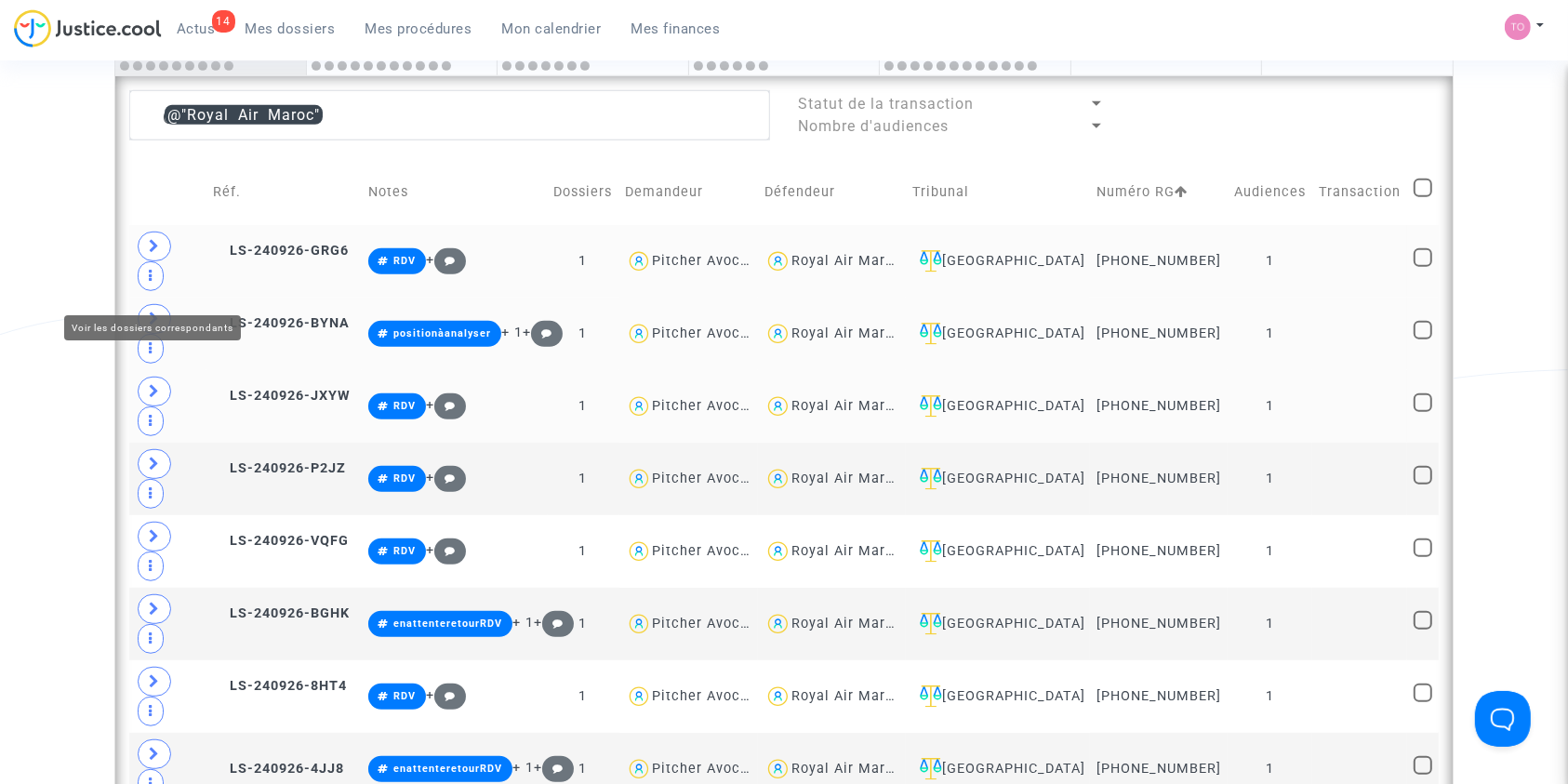
click at [145, 304] on span at bounding box center [154, 319] width 34 height 30
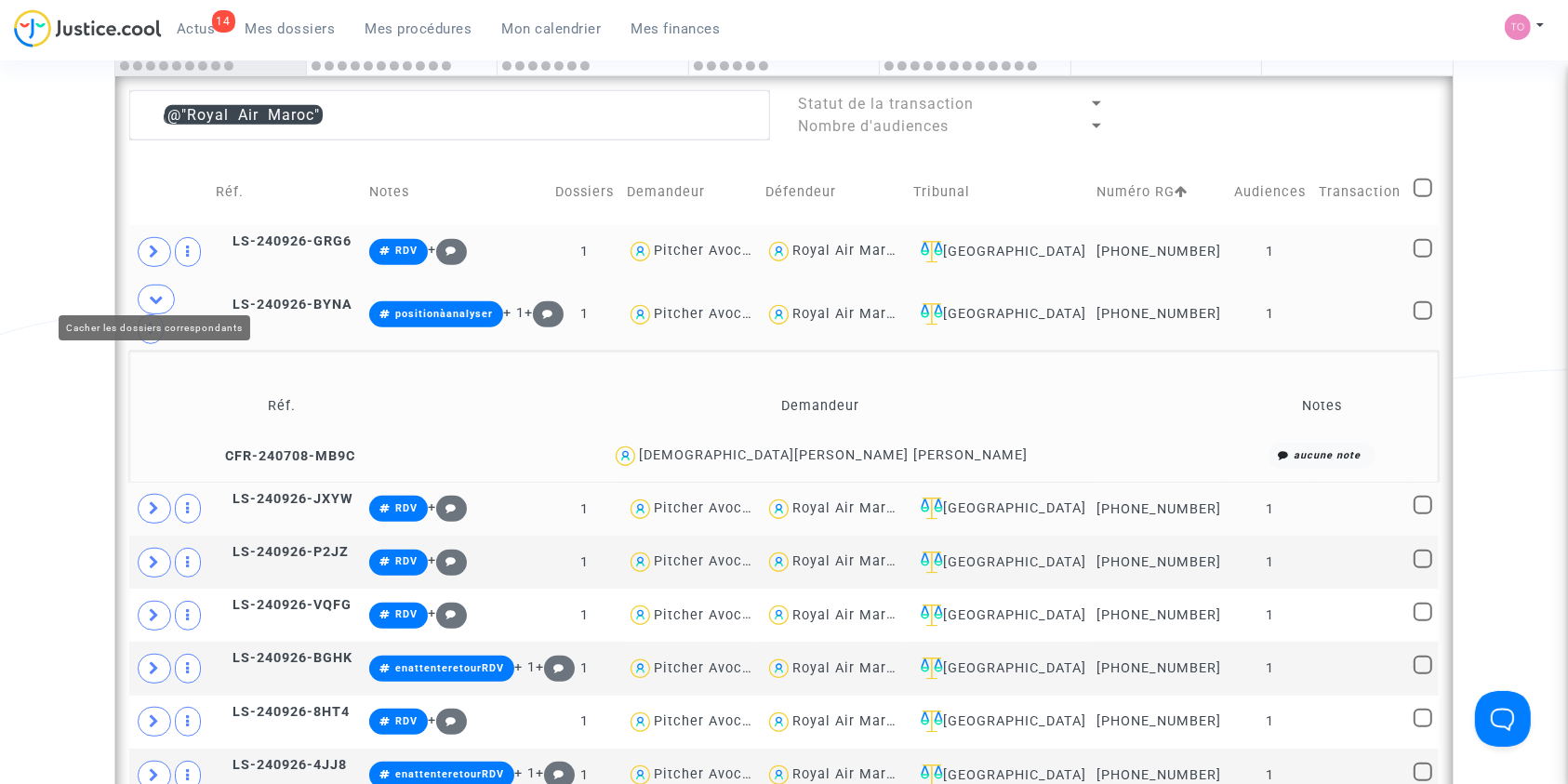
click at [145, 291] on span at bounding box center [156, 299] width 37 height 30
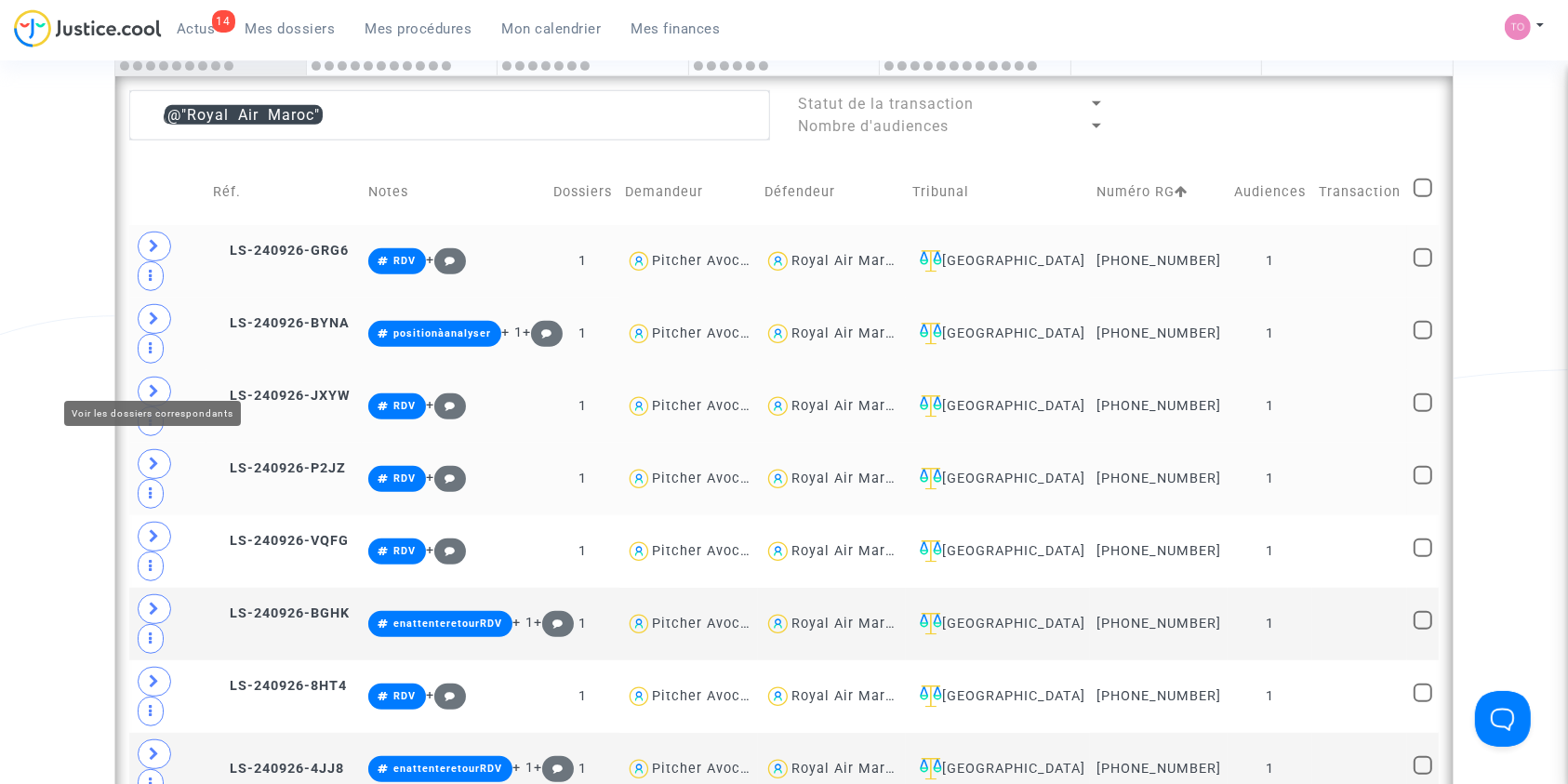
click at [158, 449] on span at bounding box center [154, 463] width 34 height 30
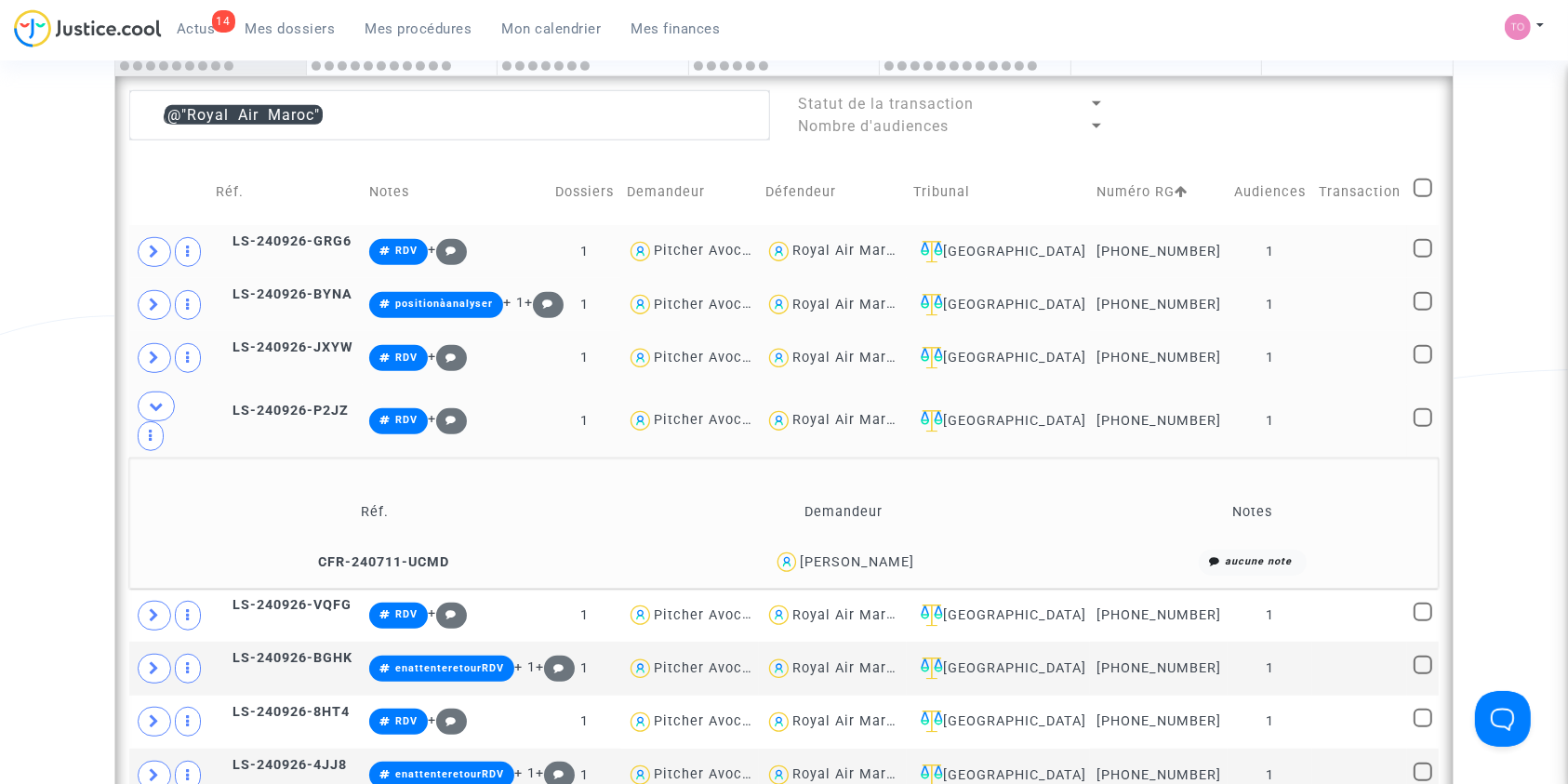
click at [854, 554] on div "Adil Mahboubi" at bounding box center [856, 562] width 114 height 16
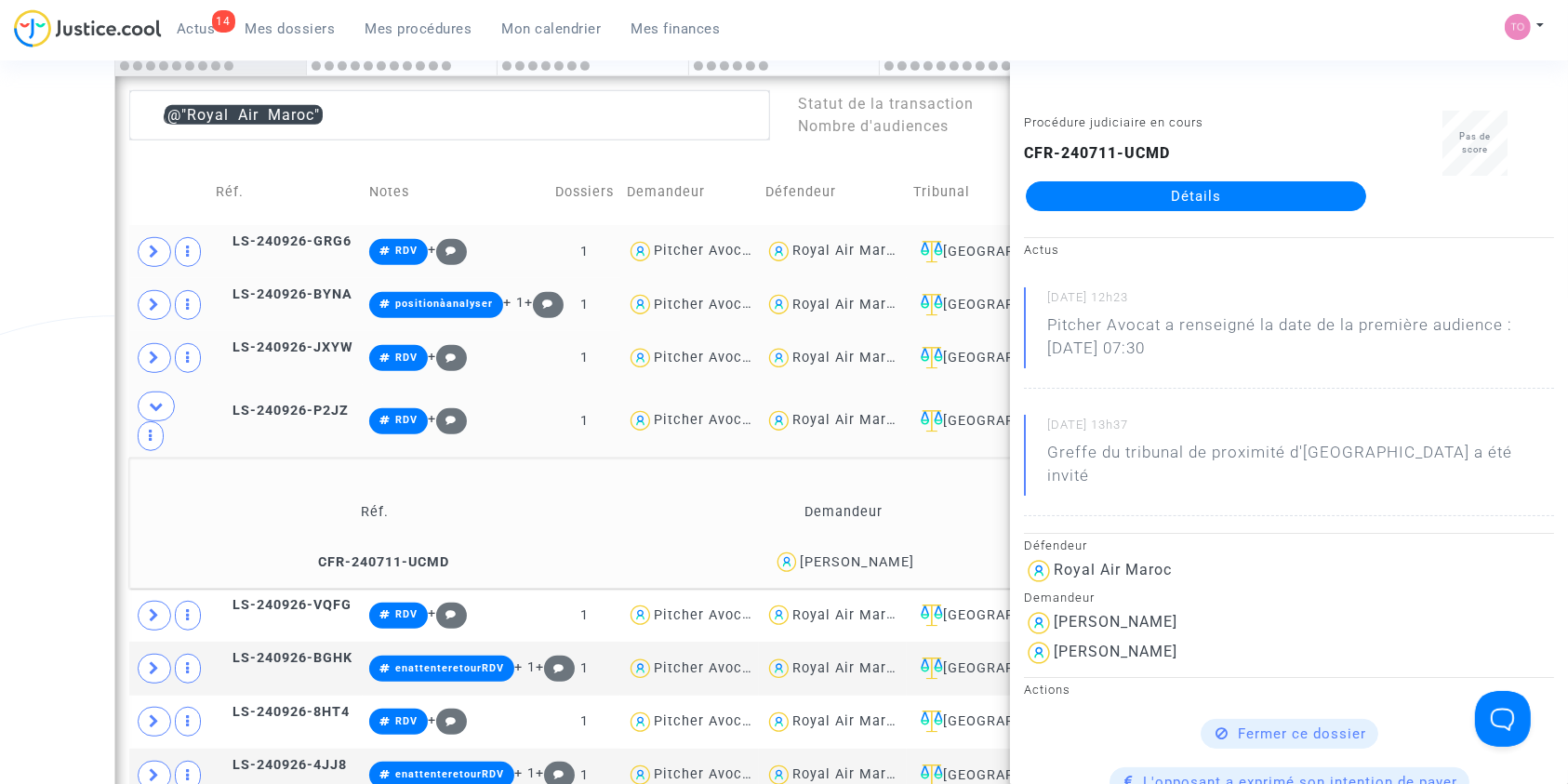
click at [888, 554] on div "Adil Mahboubi" at bounding box center [856, 562] width 114 height 16
click at [64, 392] on div "Date de clôture d'instruction Date de conciliation Date d'audience Date de juge…" at bounding box center [784, 161] width 1568 height 2132
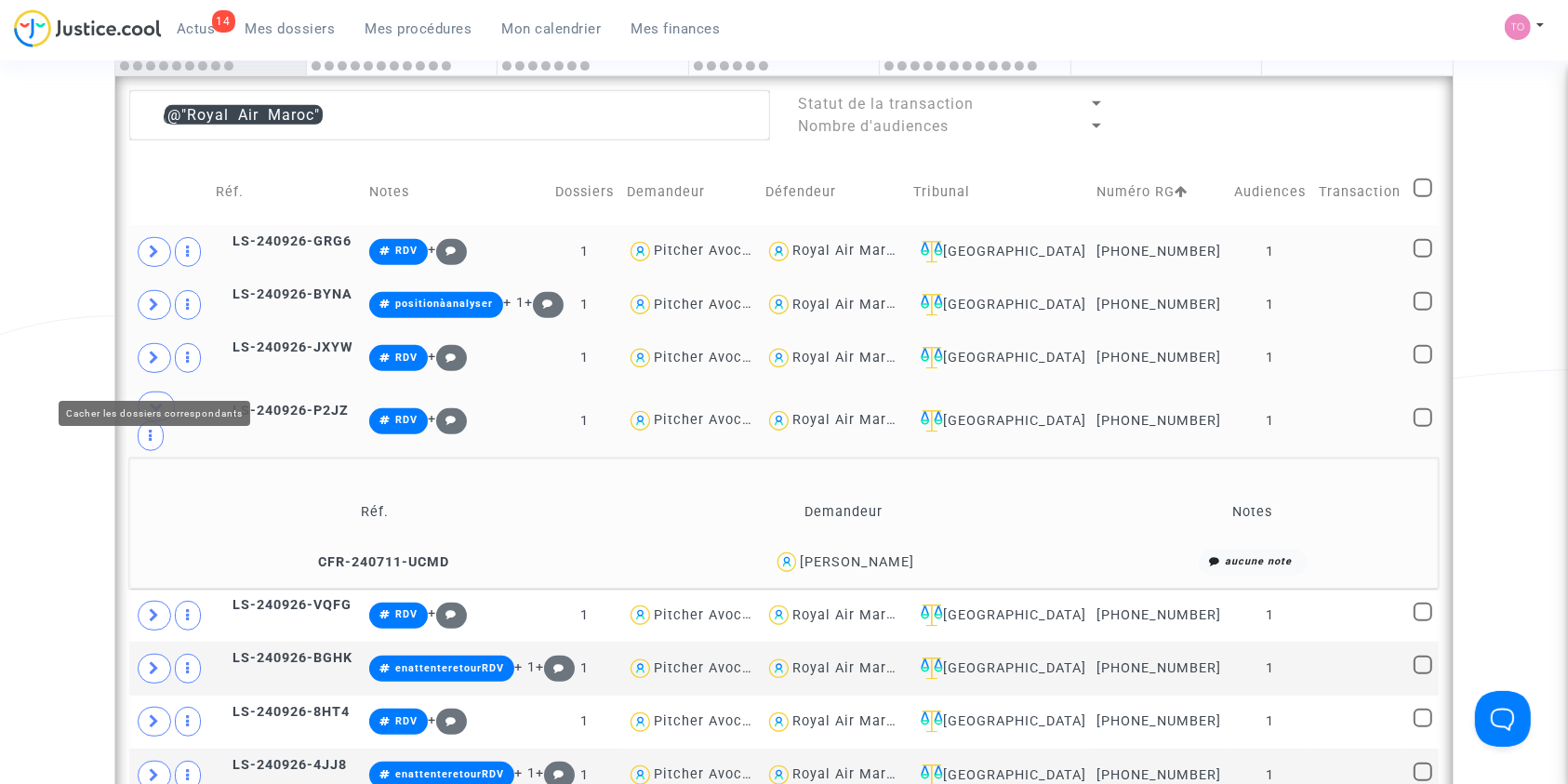
click at [161, 399] on icon at bounding box center [156, 406] width 15 height 14
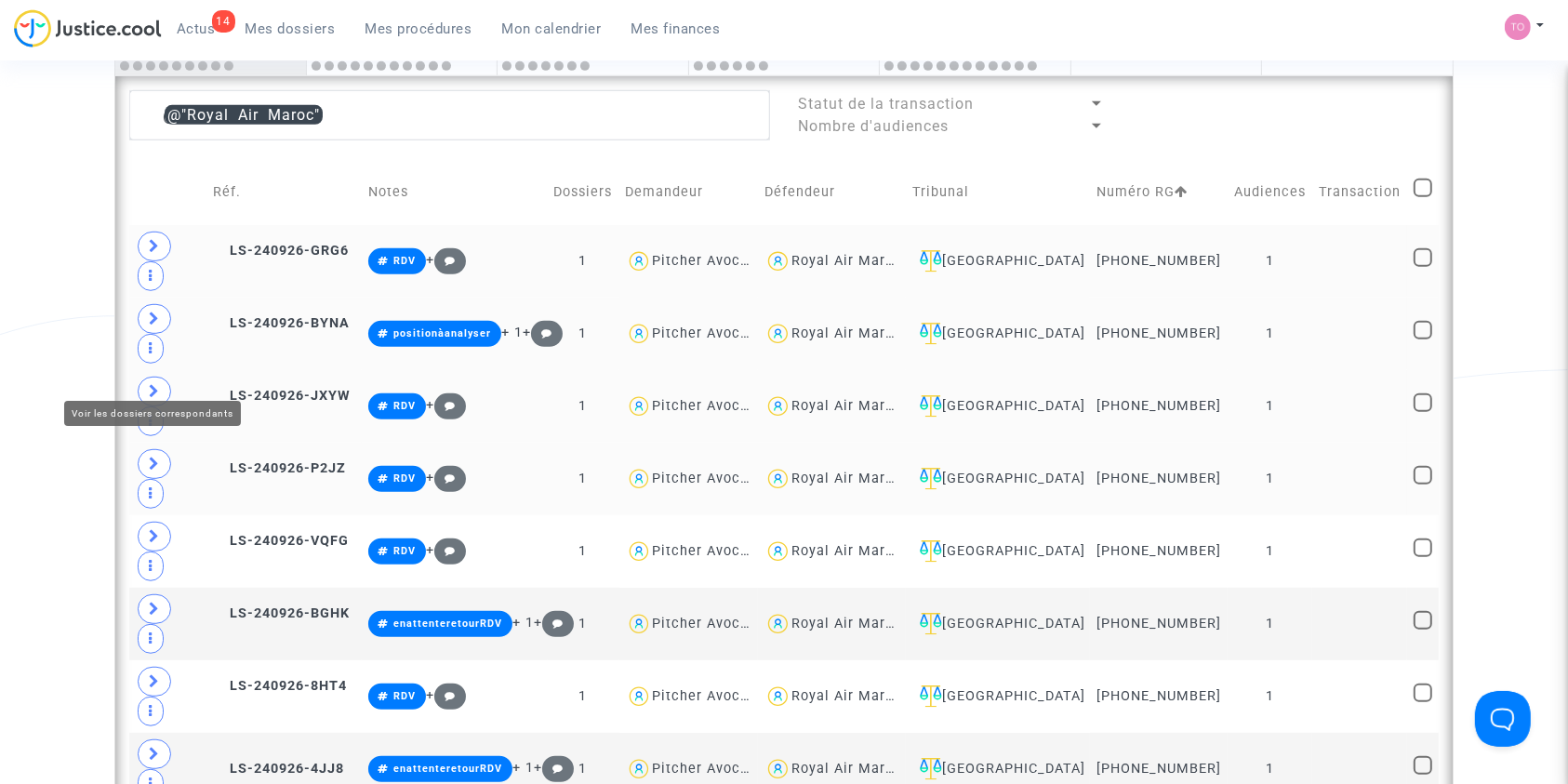
click at [155, 457] on icon at bounding box center [154, 463] width 11 height 14
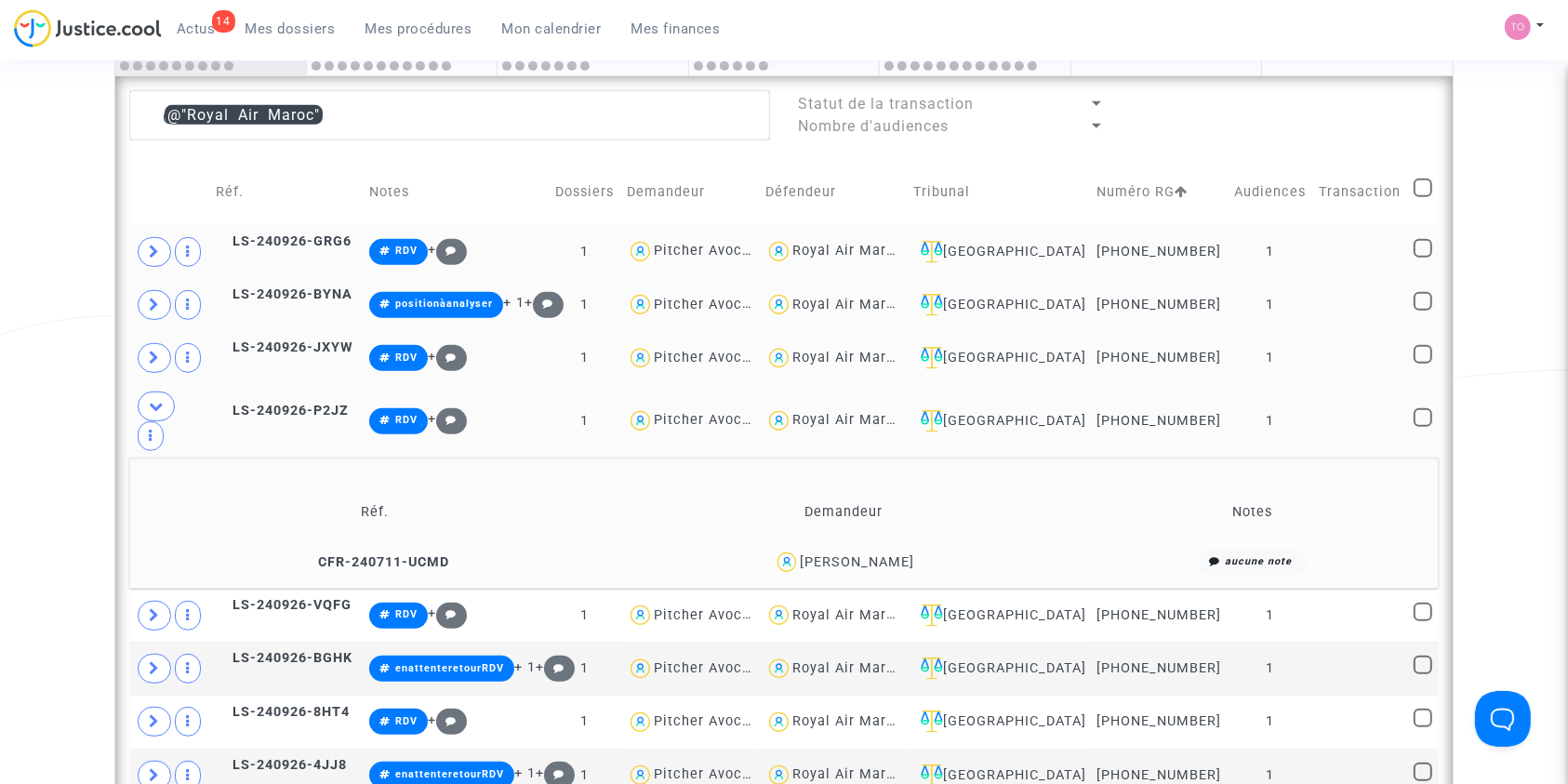
click at [874, 554] on div "Adil Mahboubi" at bounding box center [856, 562] width 114 height 16
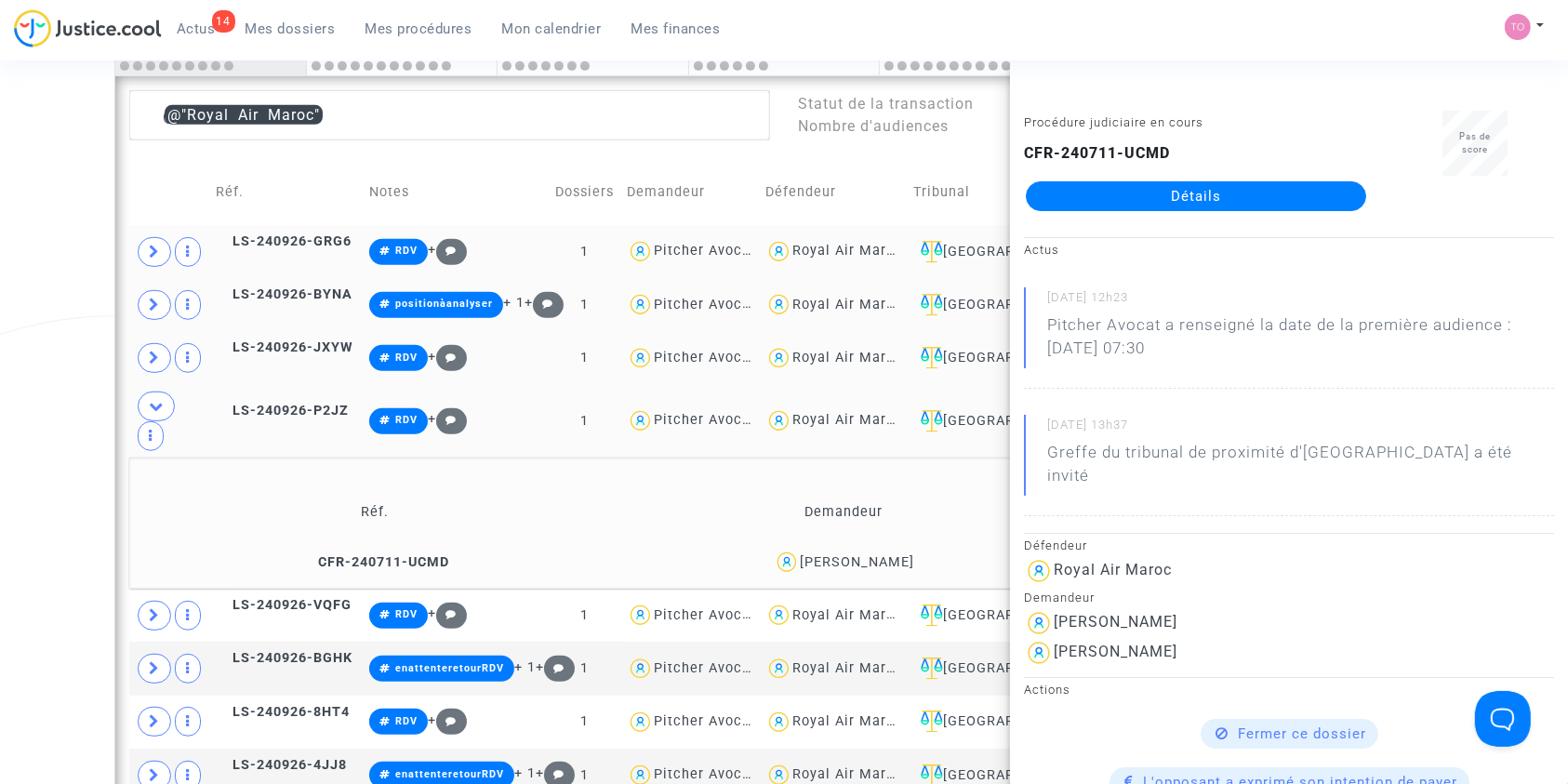
scroll to position [1193, 0]
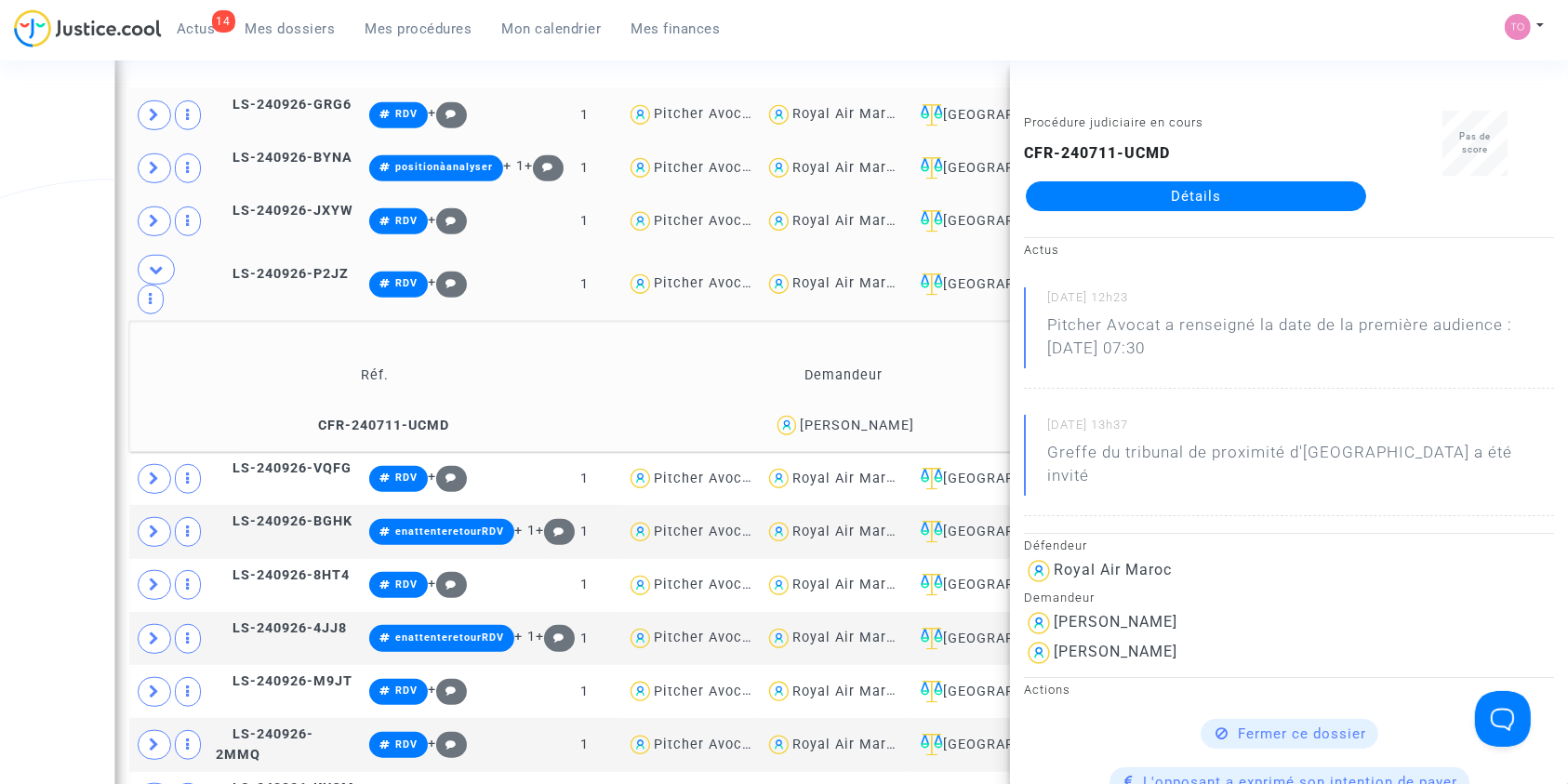
click at [46, 268] on div "Date de clôture d'instruction Date de conciliation Date d'audience Date de juge…" at bounding box center [784, 24] width 1568 height 2132
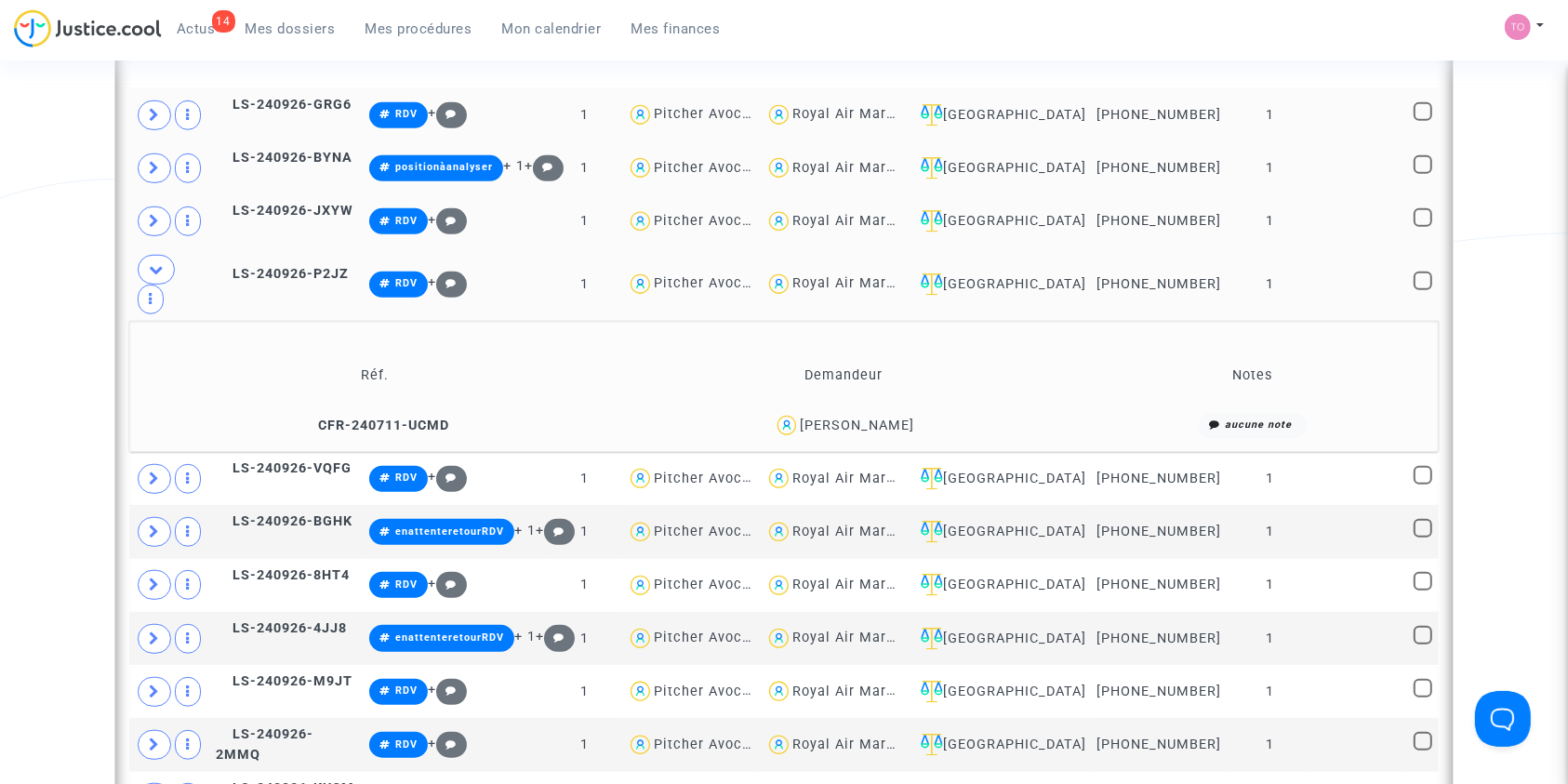
scroll to position [1041, 0]
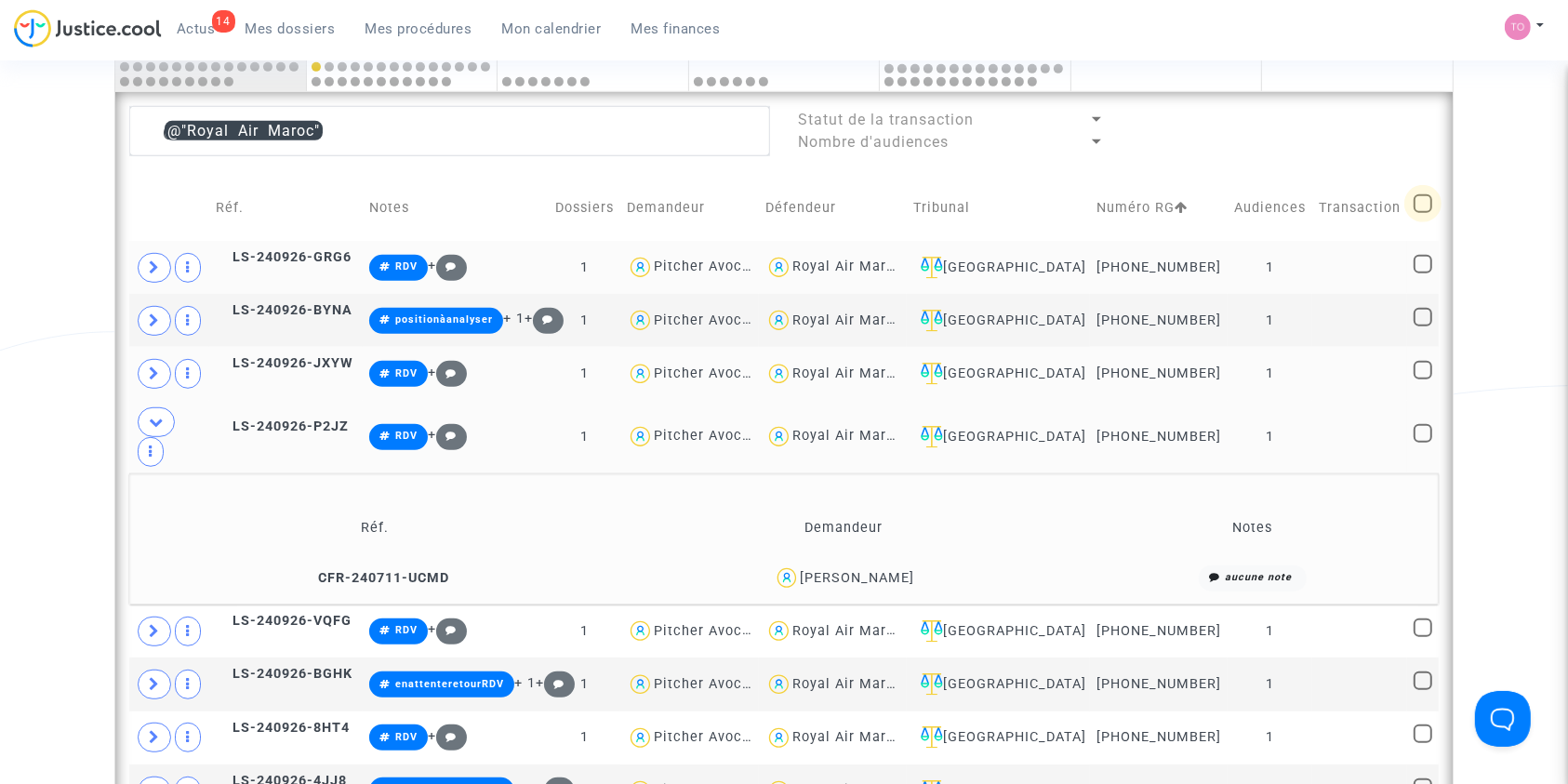
click at [1414, 203] on span at bounding box center [1422, 203] width 18 height 18
click at [1422, 213] on input "checkbox" at bounding box center [1422, 213] width 1 height 1
checkbox input "true"
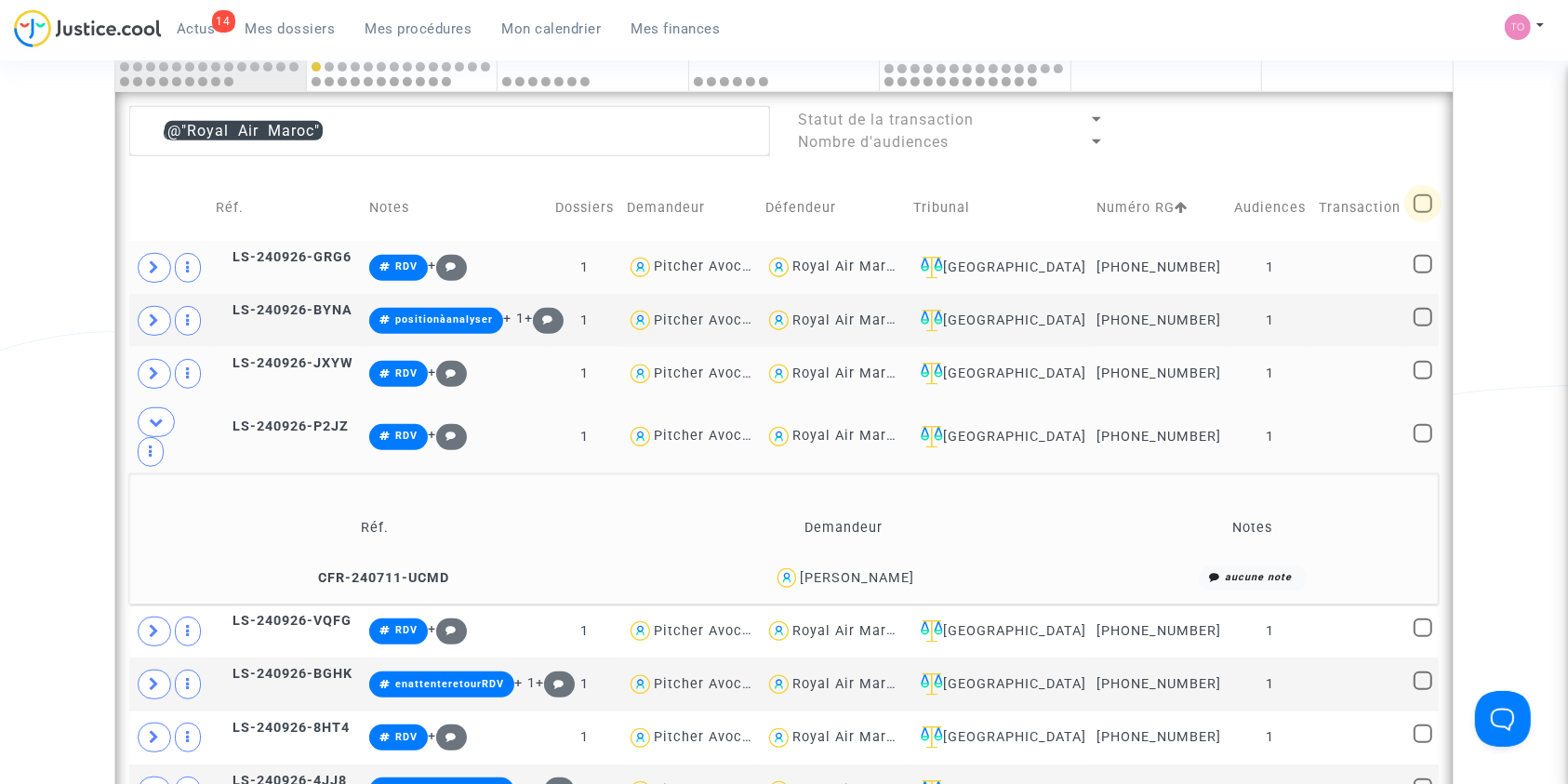
checkbox input "true"
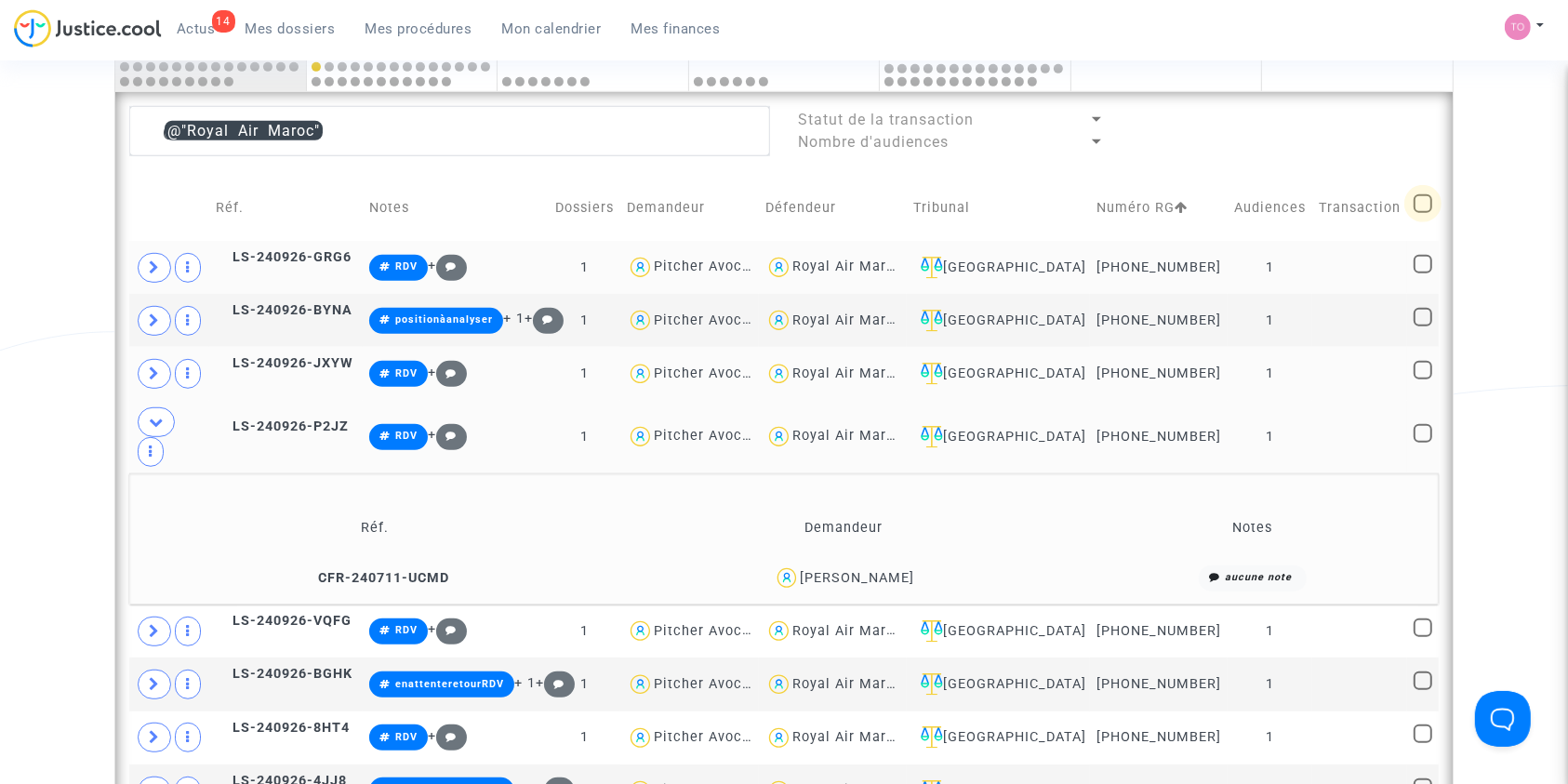
checkbox input "true"
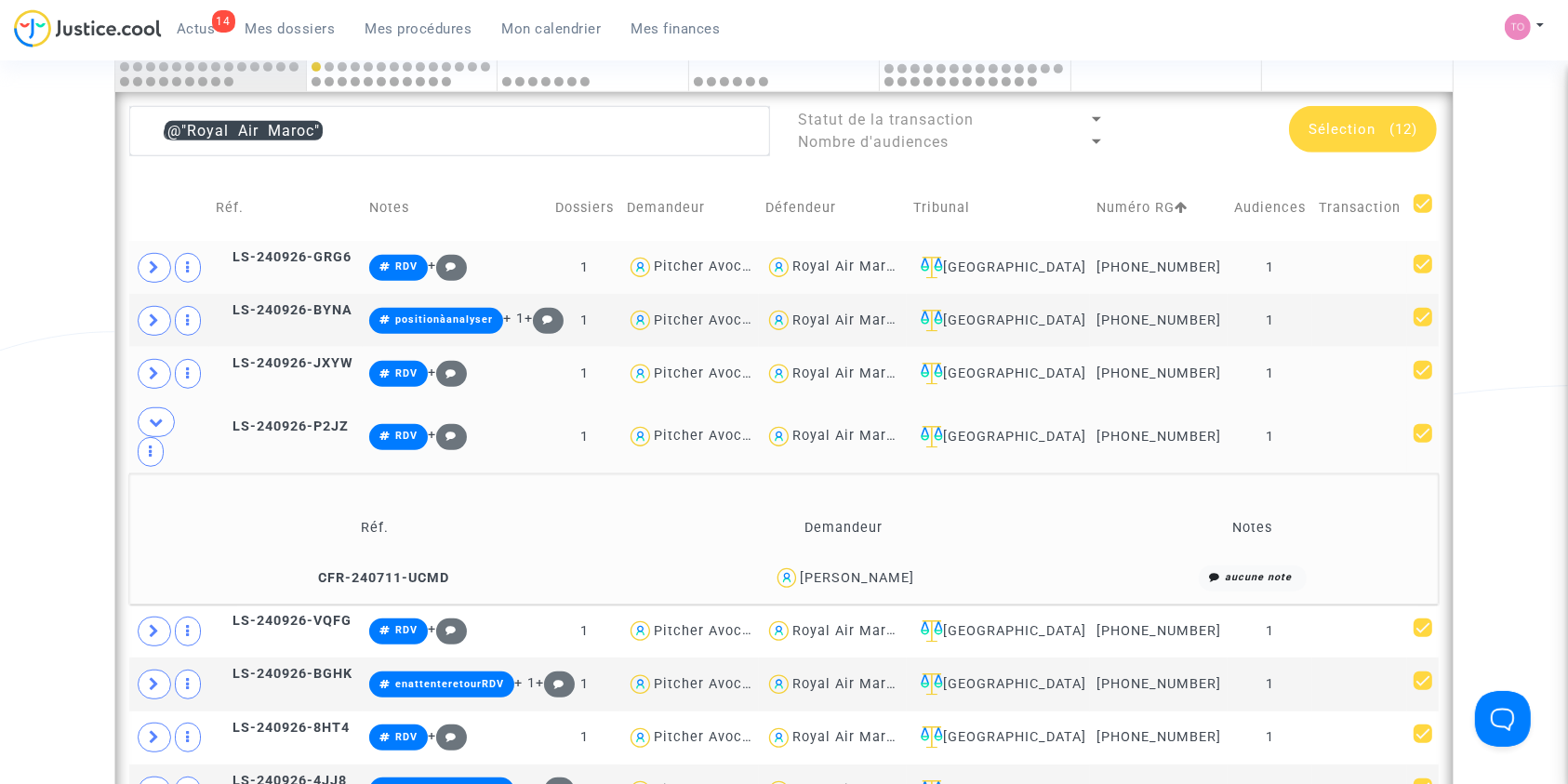
click at [1418, 197] on span at bounding box center [1422, 203] width 18 height 18
click at [1422, 213] on input "checkbox" at bounding box center [1422, 213] width 1 height 1
checkbox input "false"
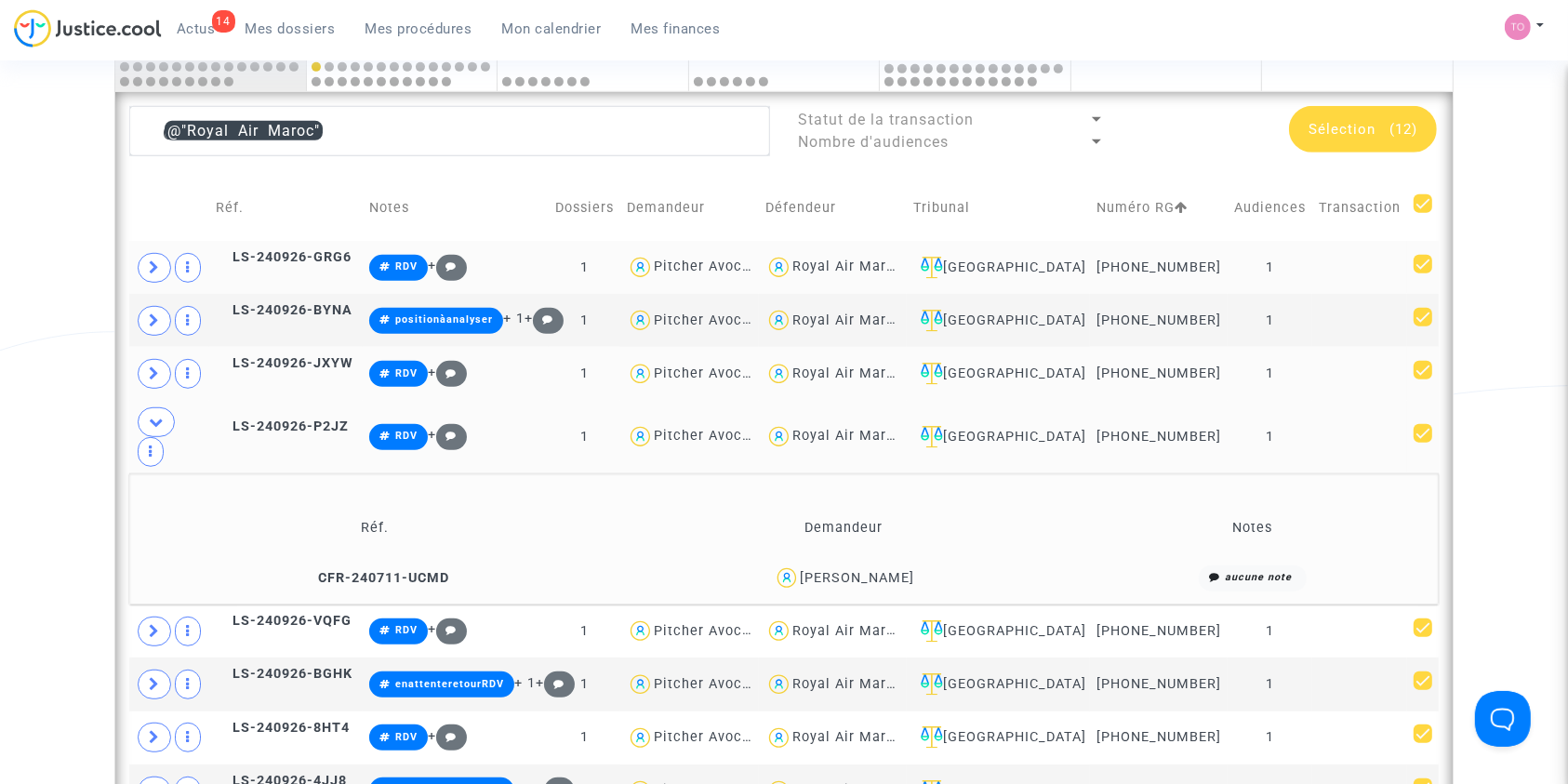
checkbox input "false"
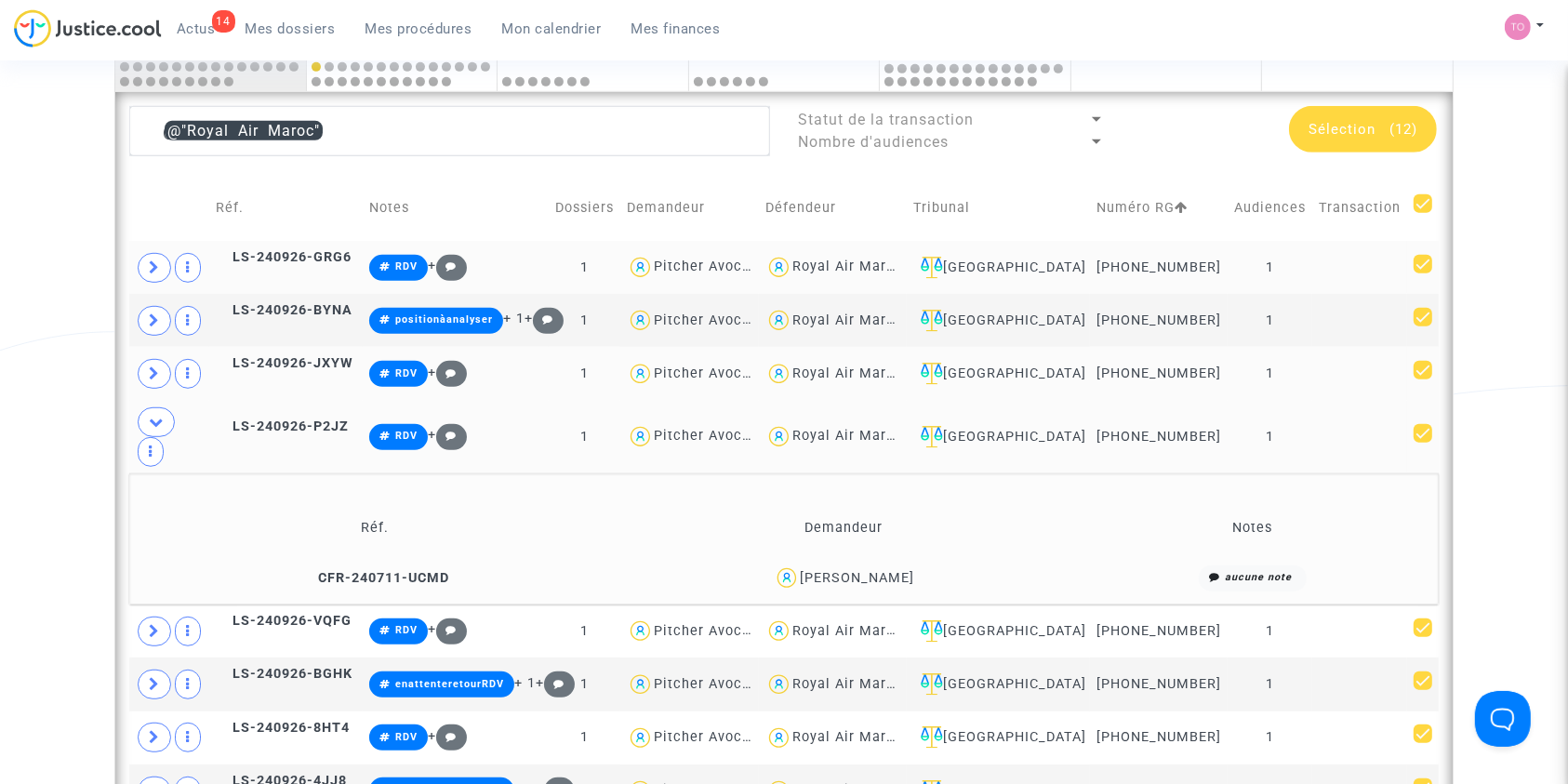
checkbox input "false"
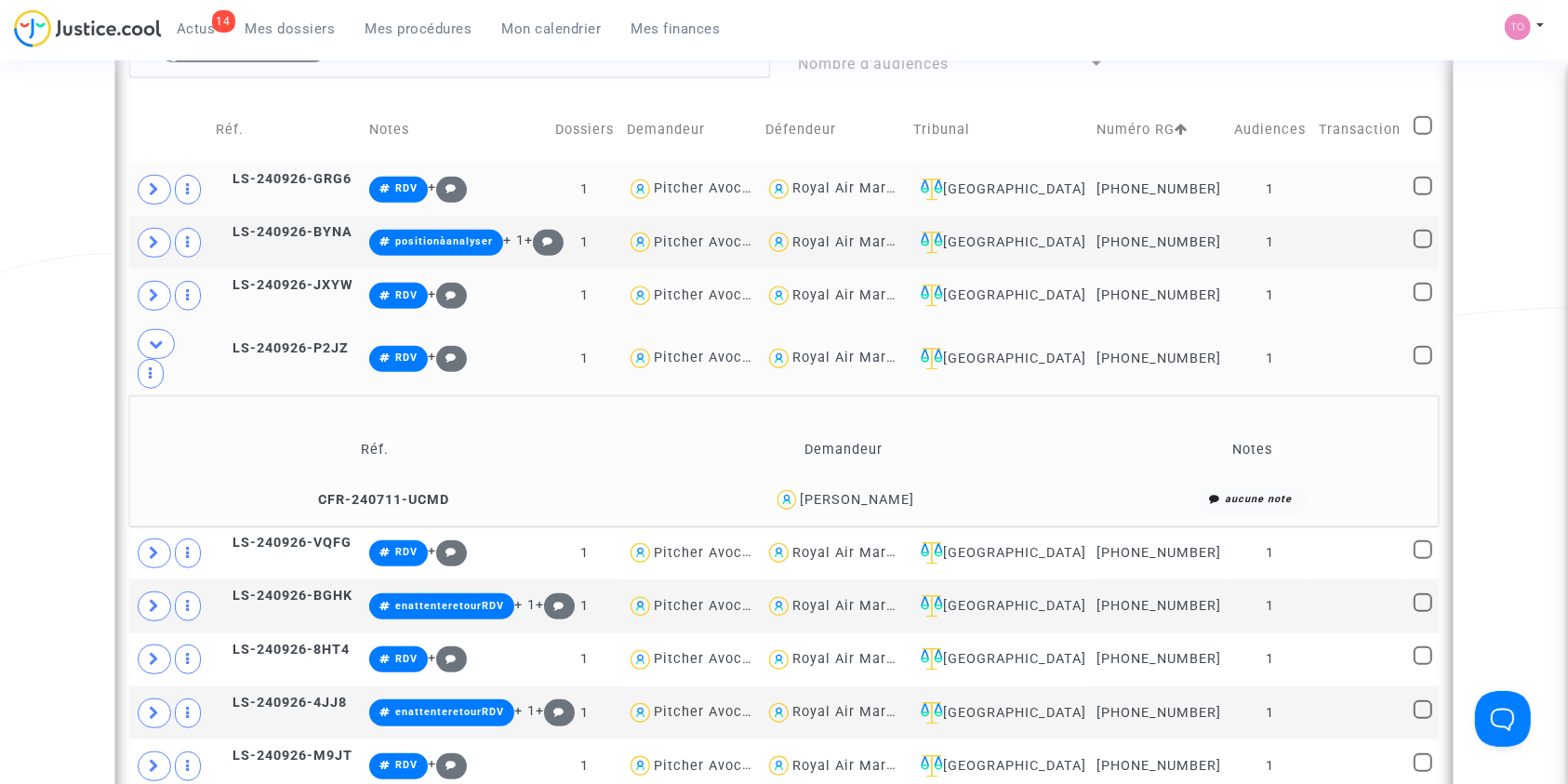
scroll to position [923, 0]
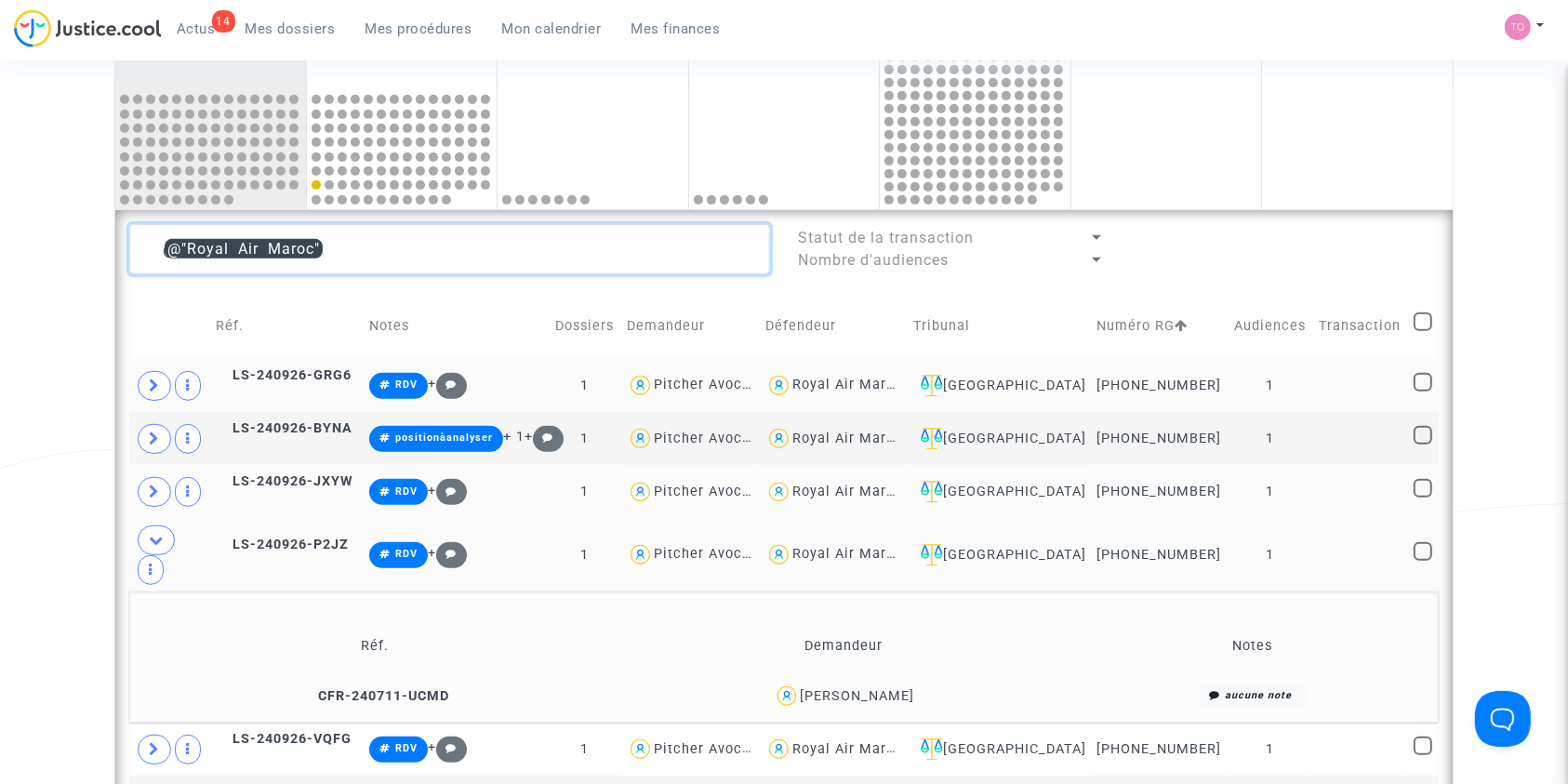
drag, startPoint x: 379, startPoint y: 238, endPoint x: 0, endPoint y: 282, distance: 381.5
click at [0, 282] on div "Date de clôture d'instruction Date de conciliation Date d'audience Date de juge…" at bounding box center [784, 295] width 1568 height 2132
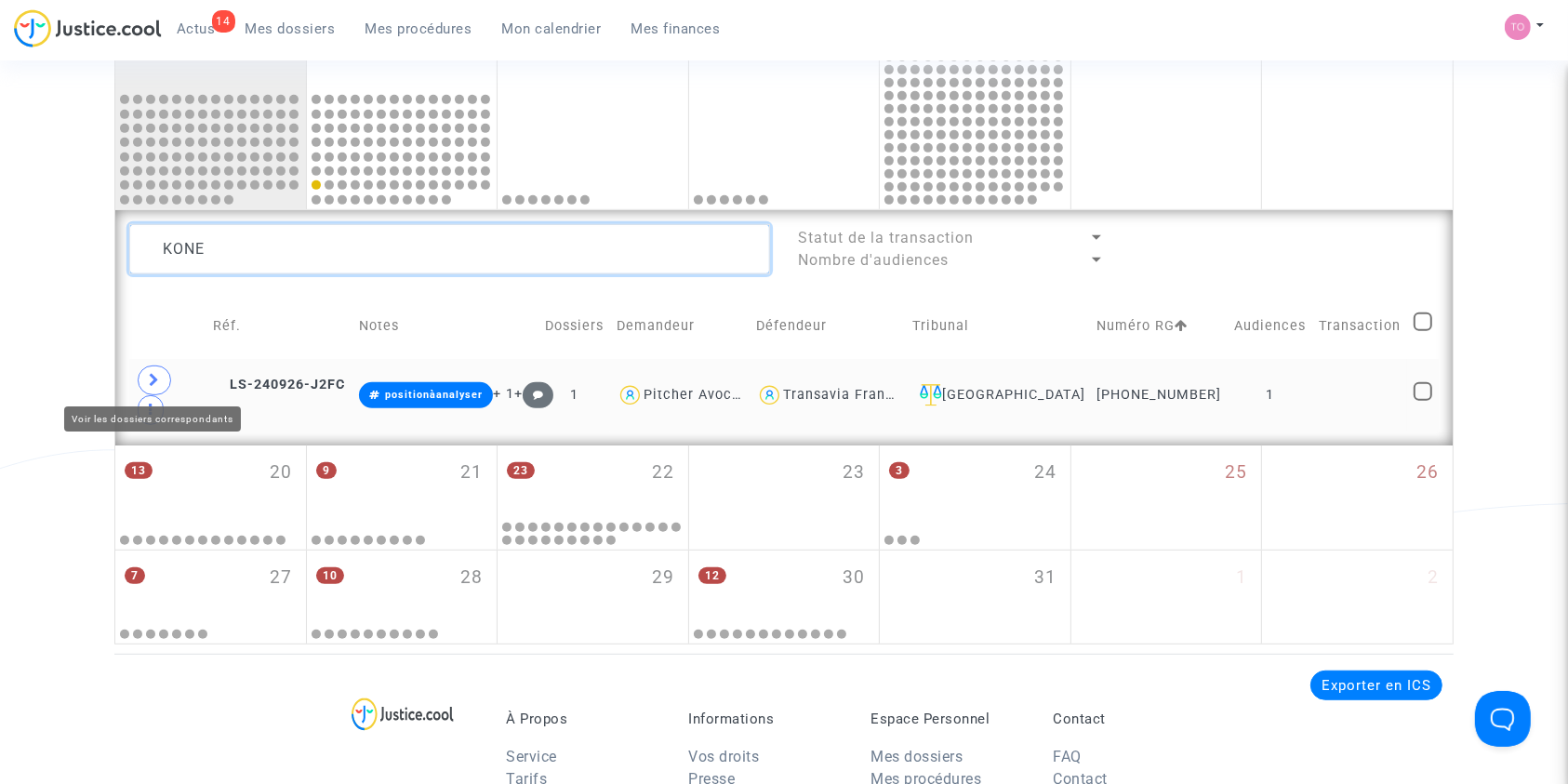
type textarea "KONE"
click at [146, 375] on span at bounding box center [154, 380] width 34 height 30
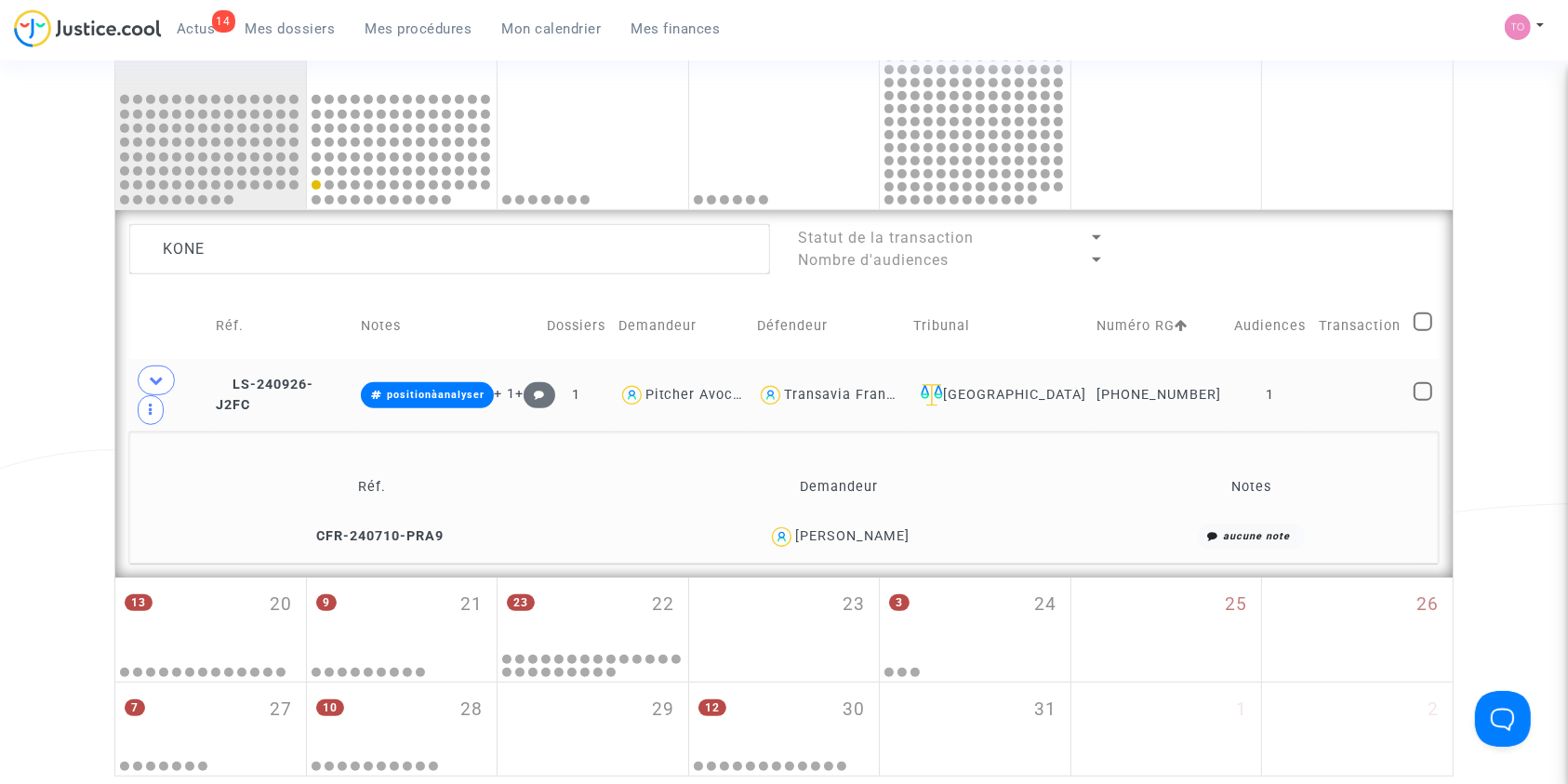
click at [841, 528] on div "Lacina Kone" at bounding box center [852, 536] width 114 height 16
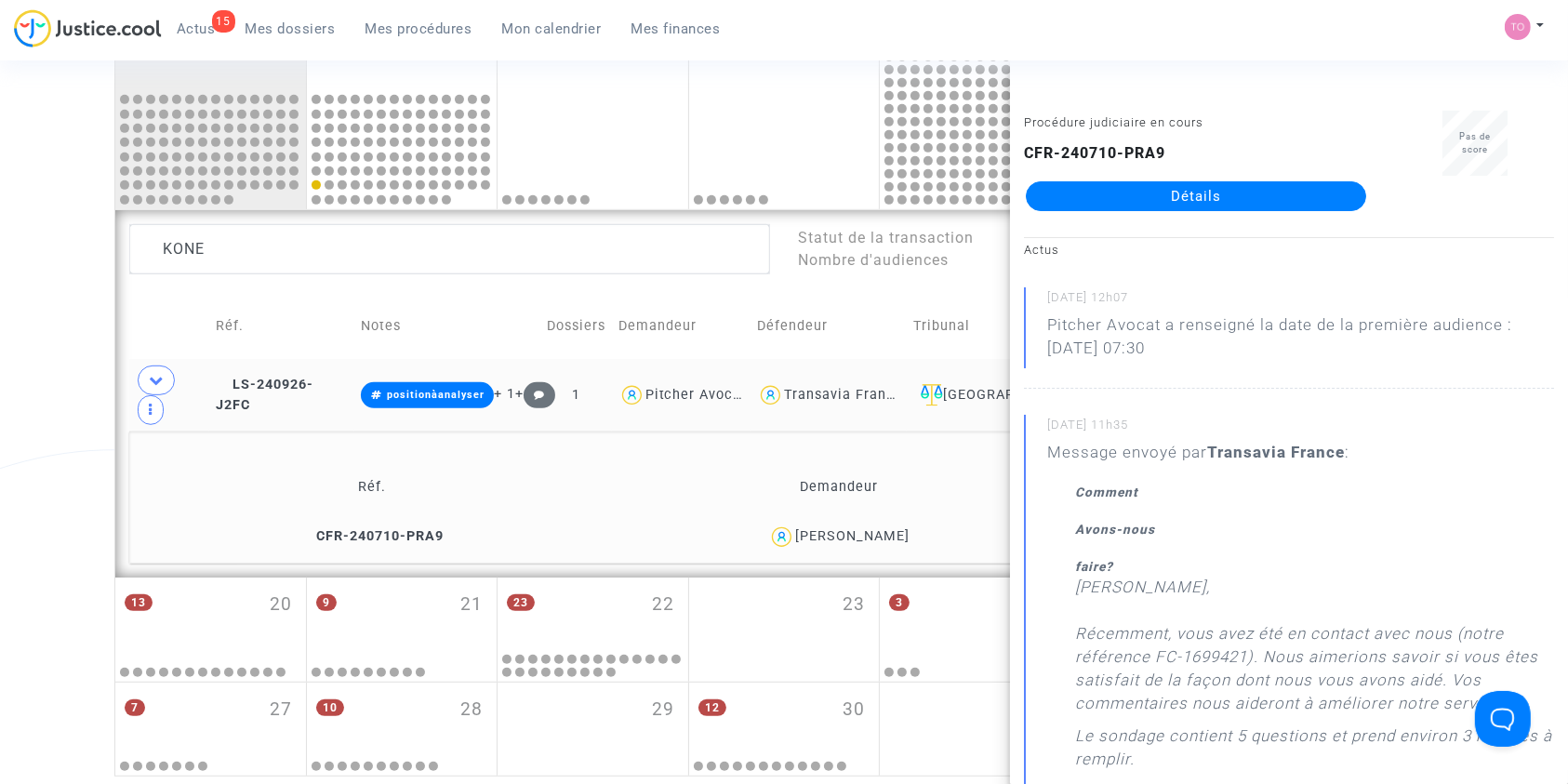
click at [78, 373] on div "Date de clôture d'instruction Date de conciliation Date d'audience Date de juge…" at bounding box center [784, 3] width 1568 height 1547
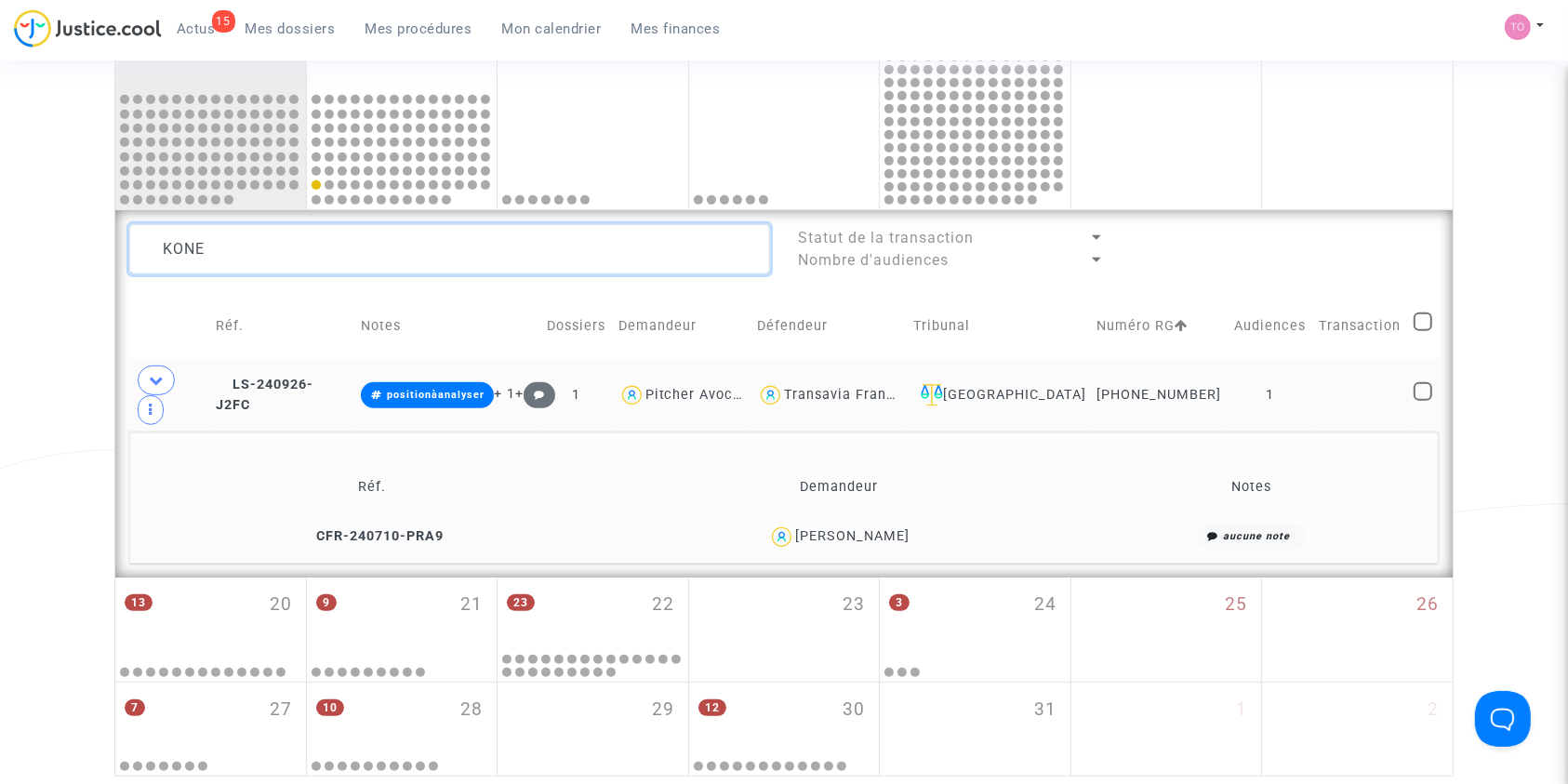
drag, startPoint x: 93, startPoint y: 242, endPoint x: 35, endPoint y: 237, distance: 58.2
click at [35, 237] on div "Date de clôture d'instruction Date de conciliation Date d'audience Date de juge…" at bounding box center [784, 3] width 1568 height 1547
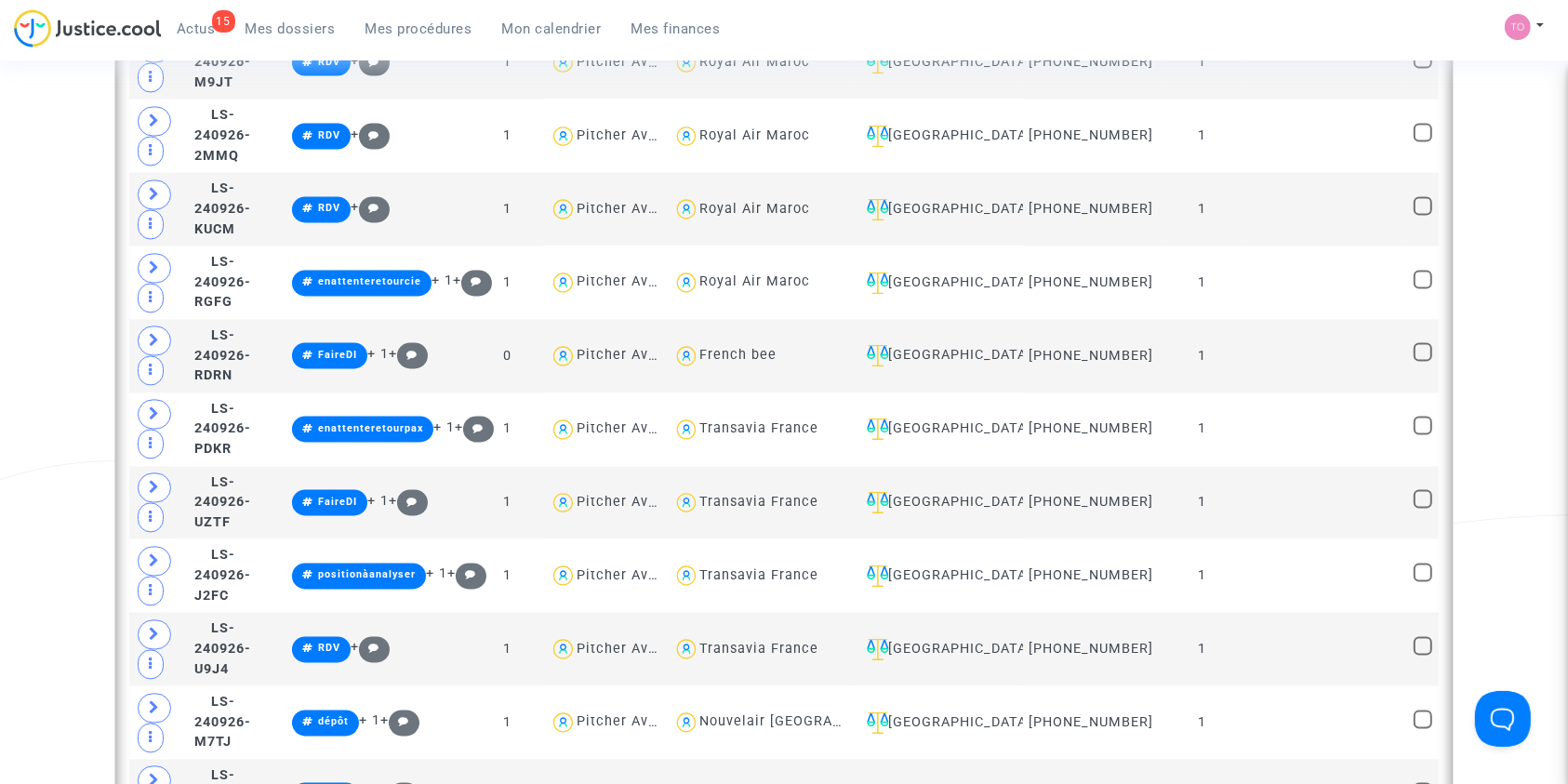
scroll to position [3300, 0]
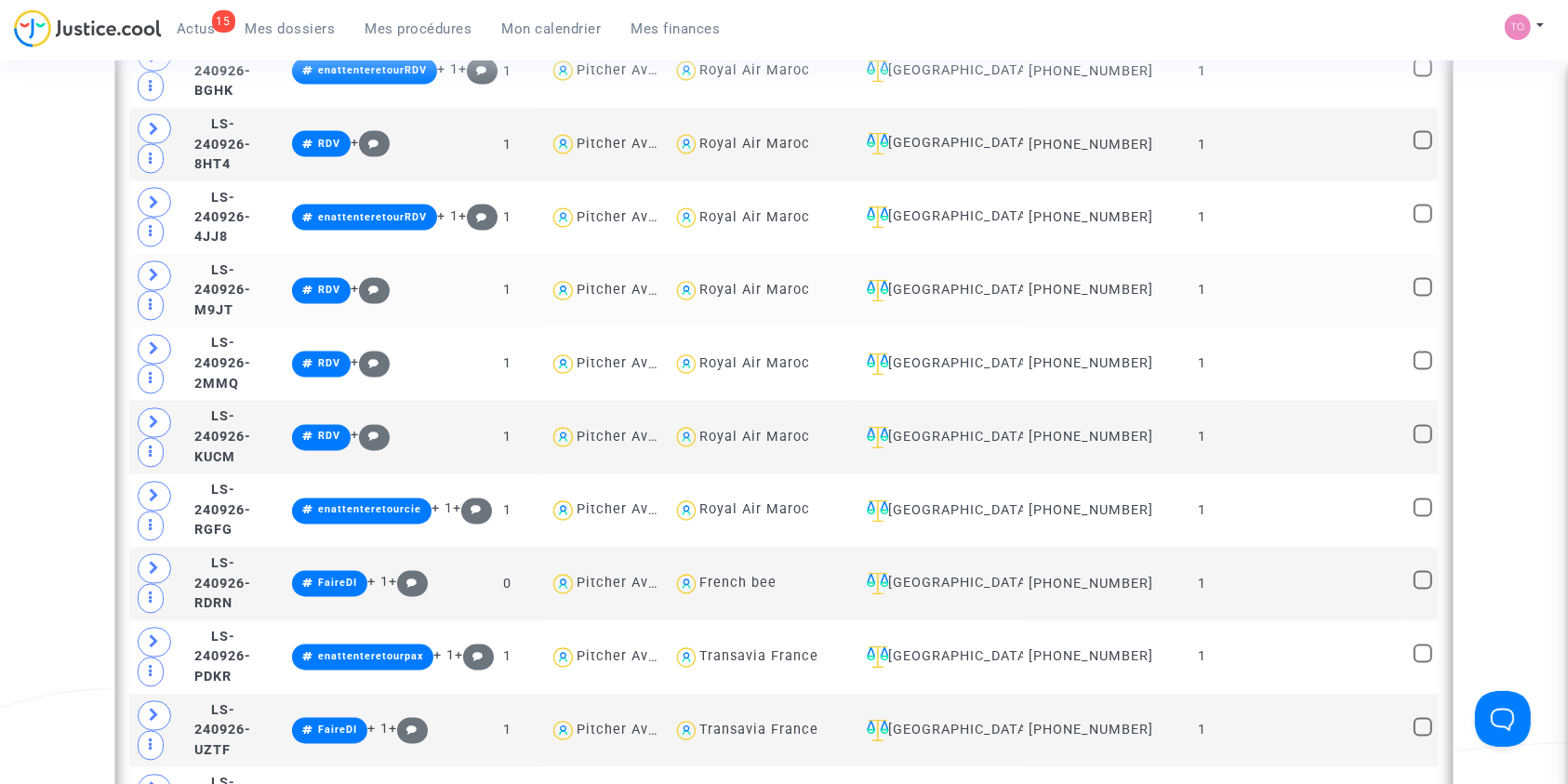
click at [810, 282] on div "Royal Air Maroc" at bounding box center [755, 290] width 111 height 16
type textarea "@"Royal Air Maroc""
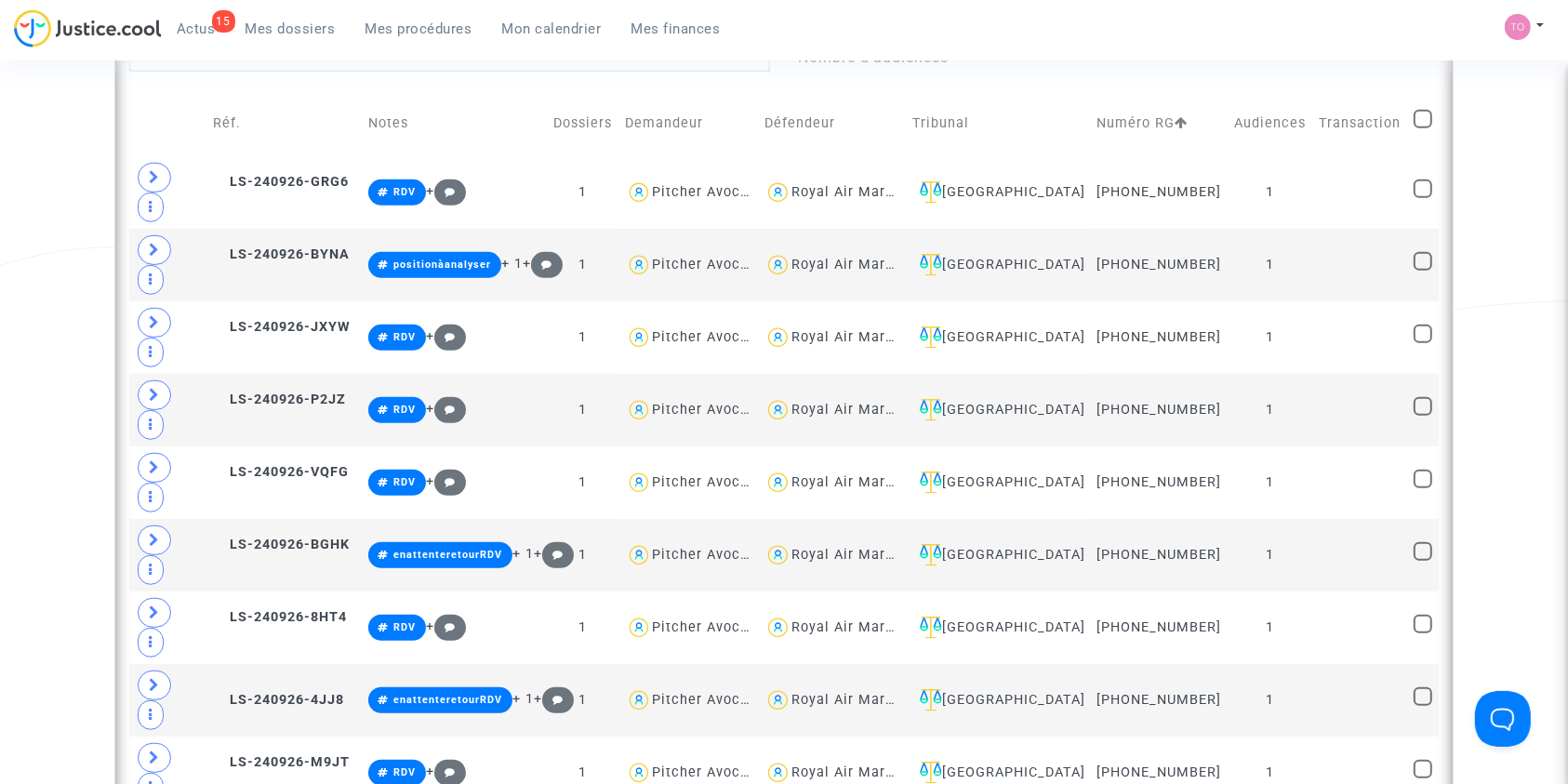
scroll to position [1047, 0]
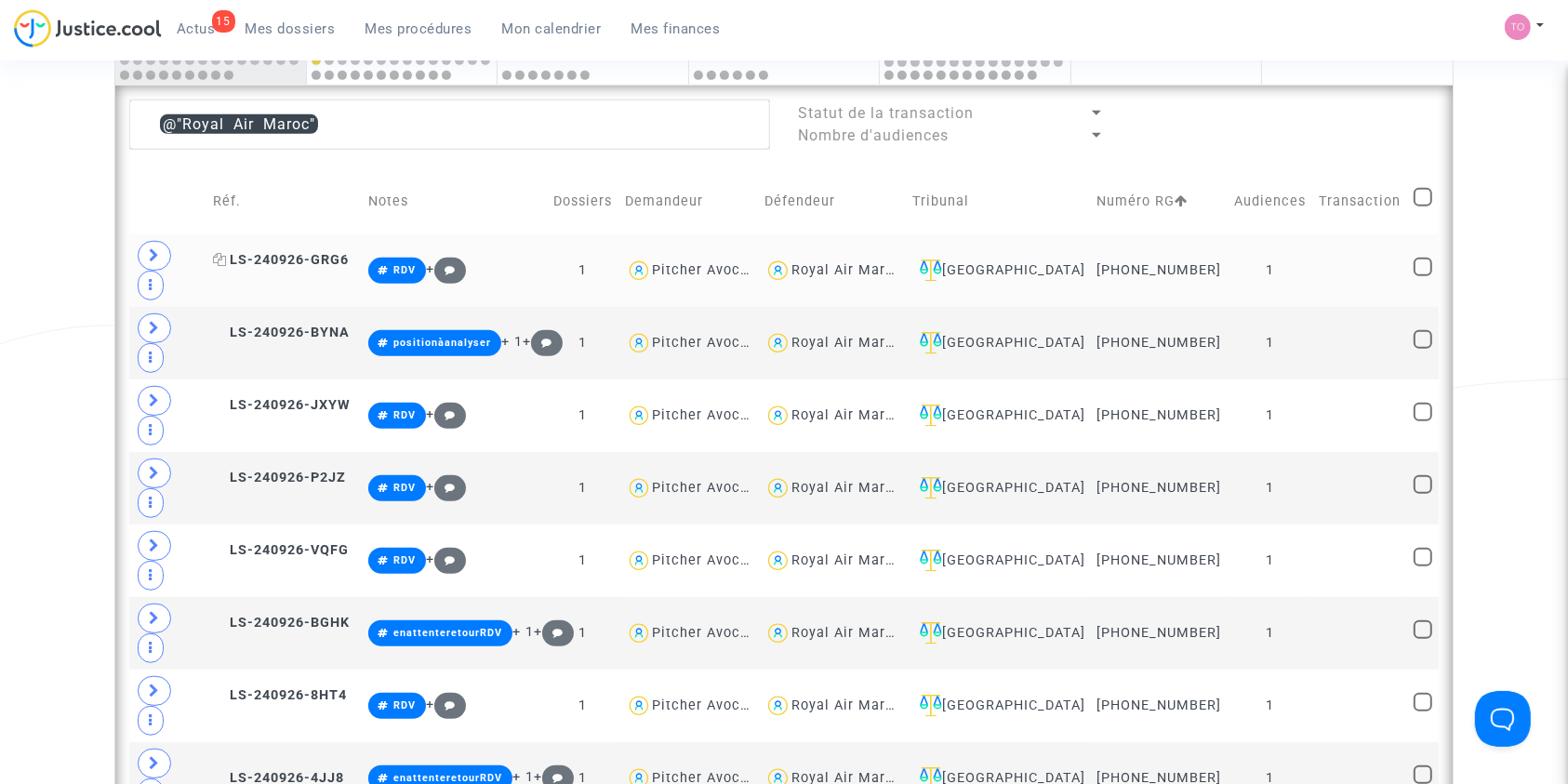
click at [298, 252] on span "LS-240926-GRG6" at bounding box center [280, 259] width 136 height 16
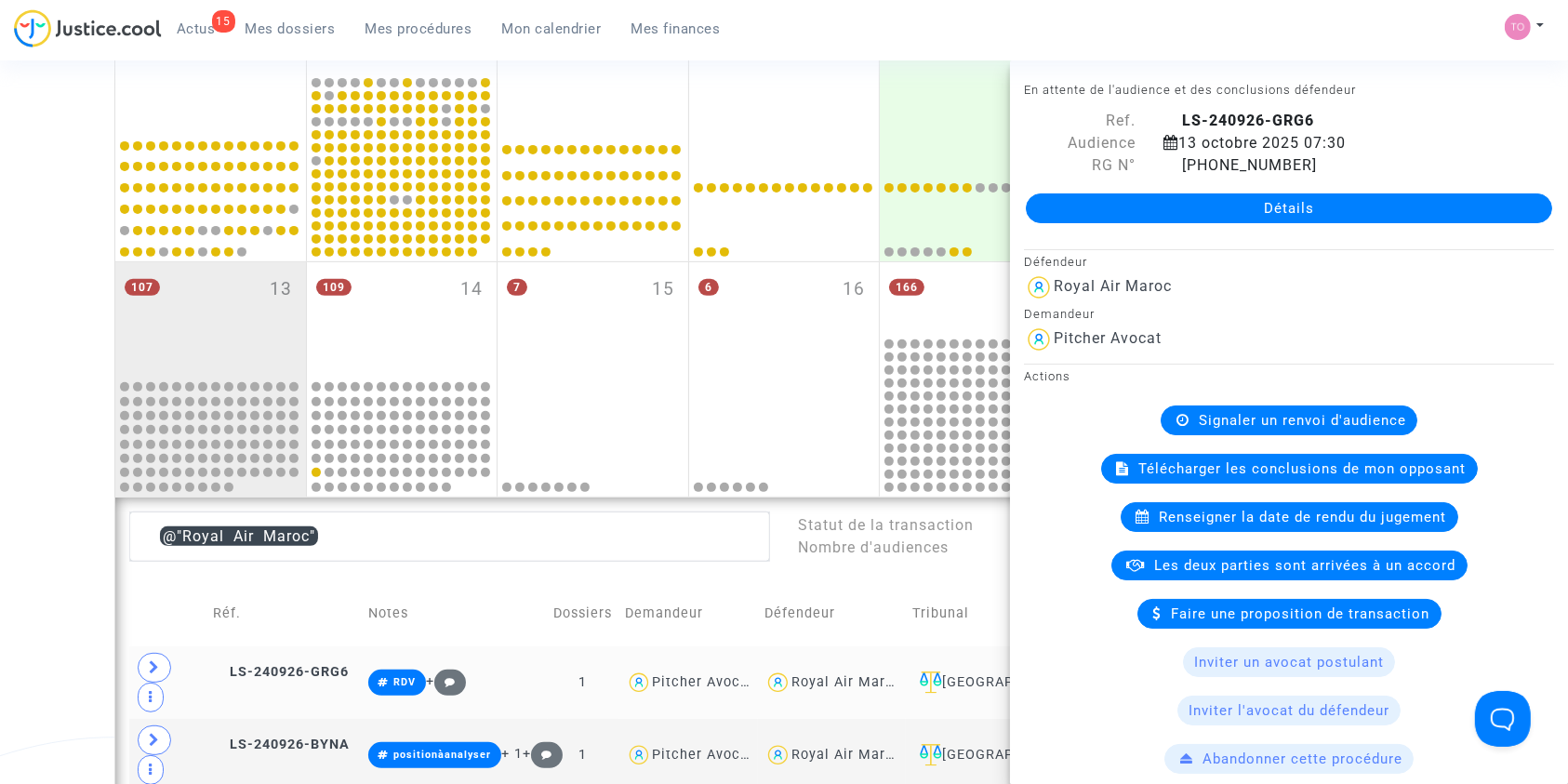
scroll to position [783, 0]
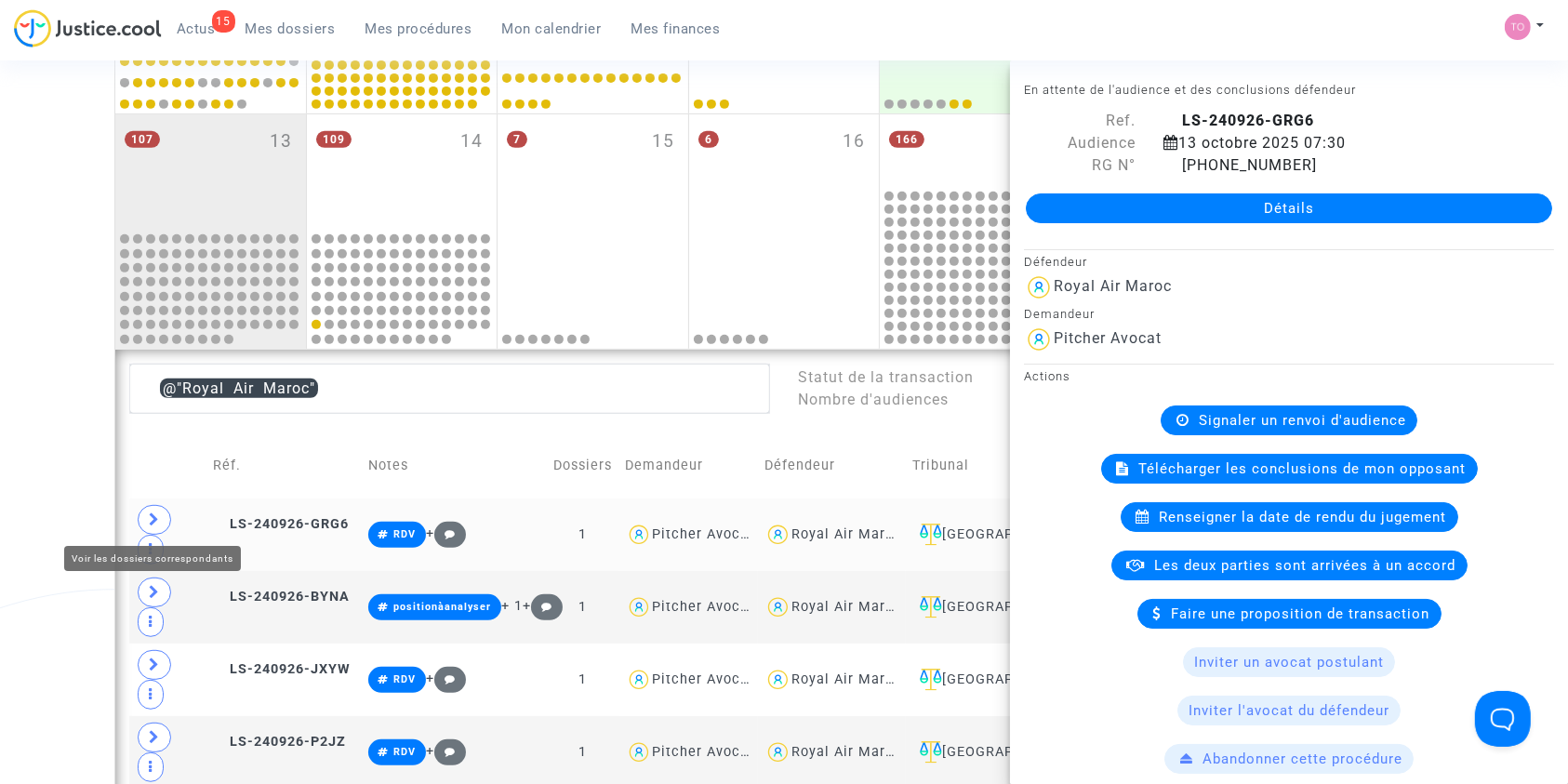
click at [145, 519] on span at bounding box center [154, 519] width 34 height 30
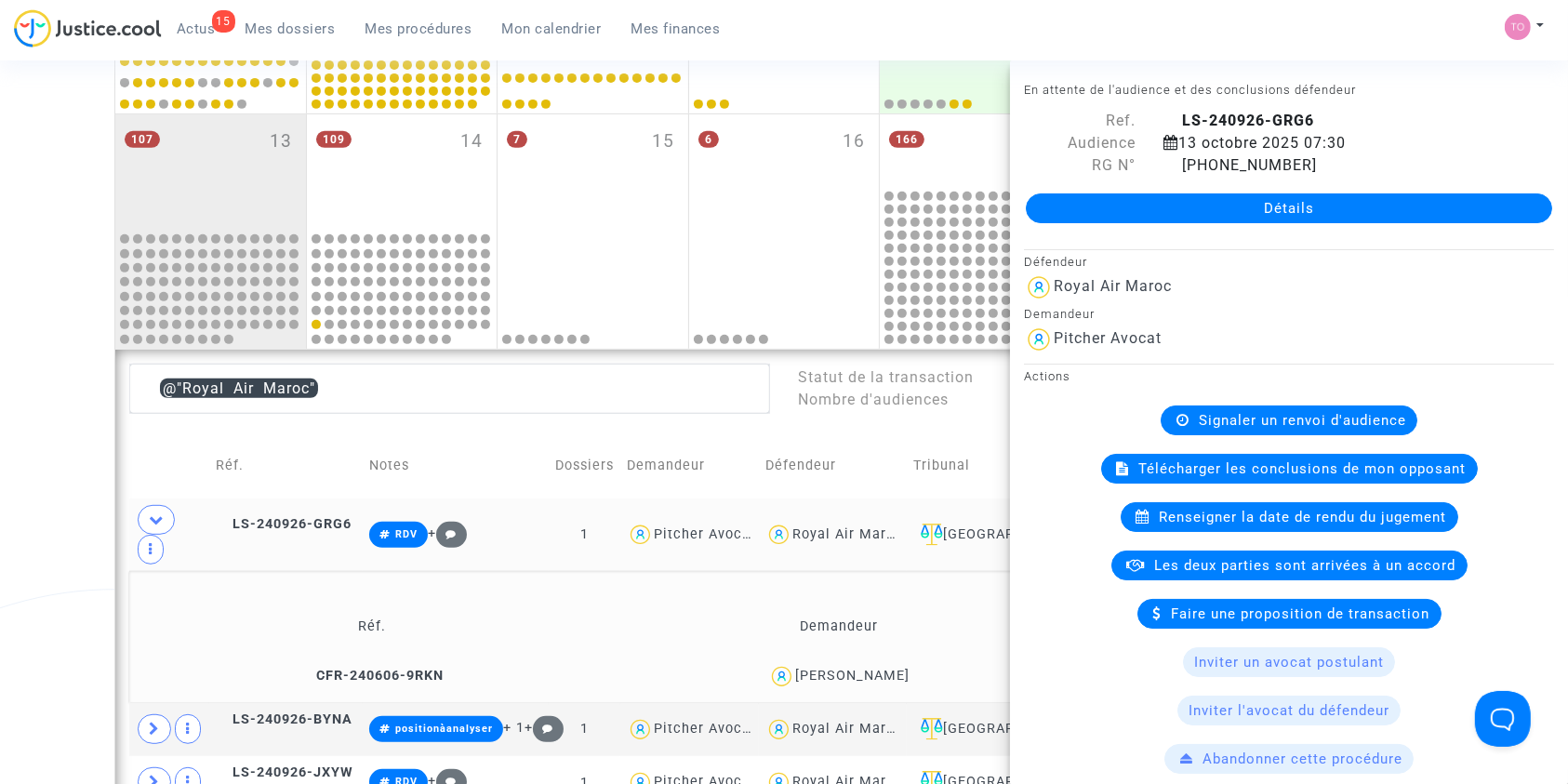
click at [849, 657] on td "Toufik Messaoudi" at bounding box center [839, 677] width 463 height 40
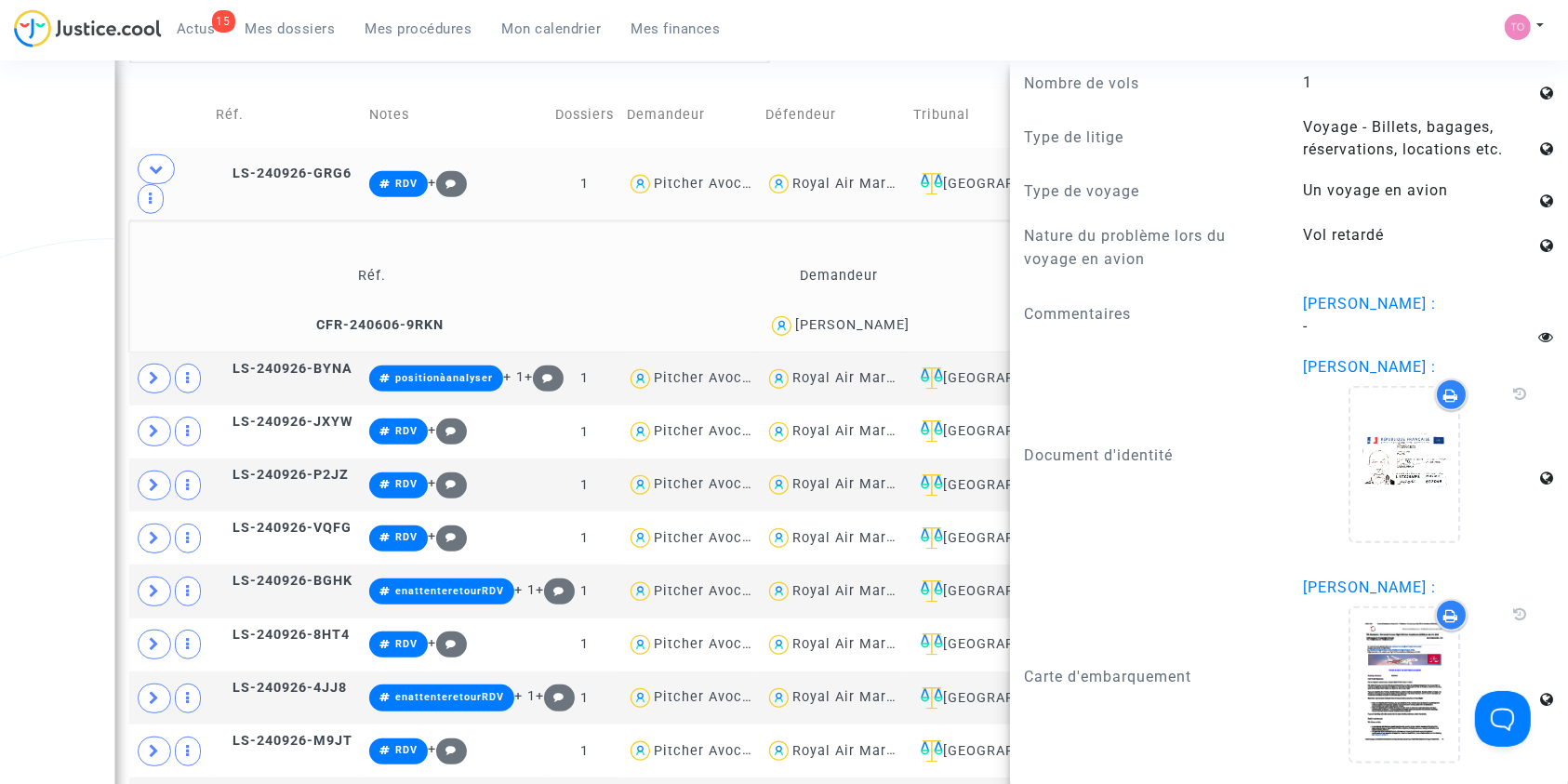
scroll to position [1135, 0]
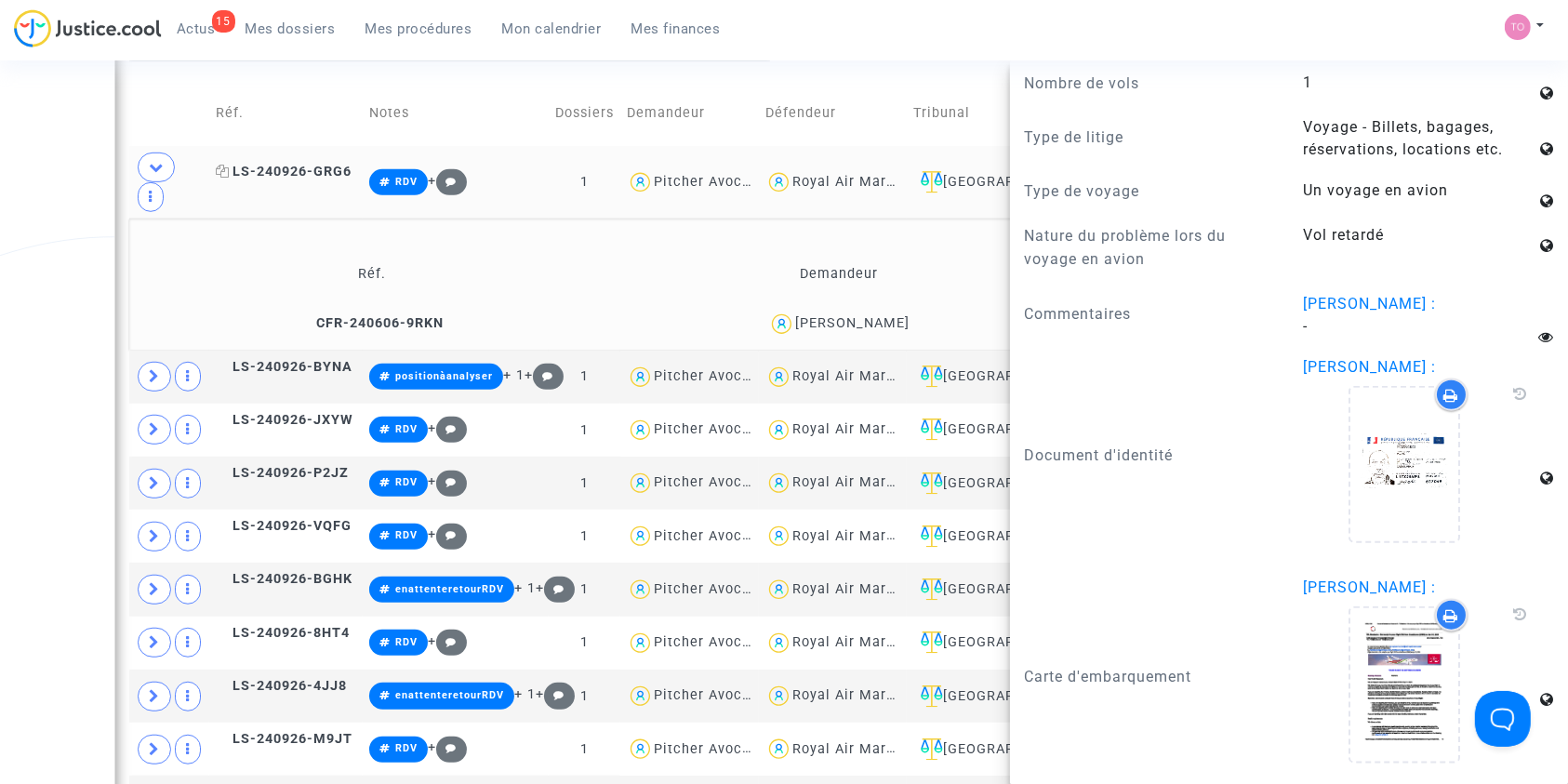
click at [315, 164] on span "LS-240926-GRG6" at bounding box center [283, 171] width 136 height 16
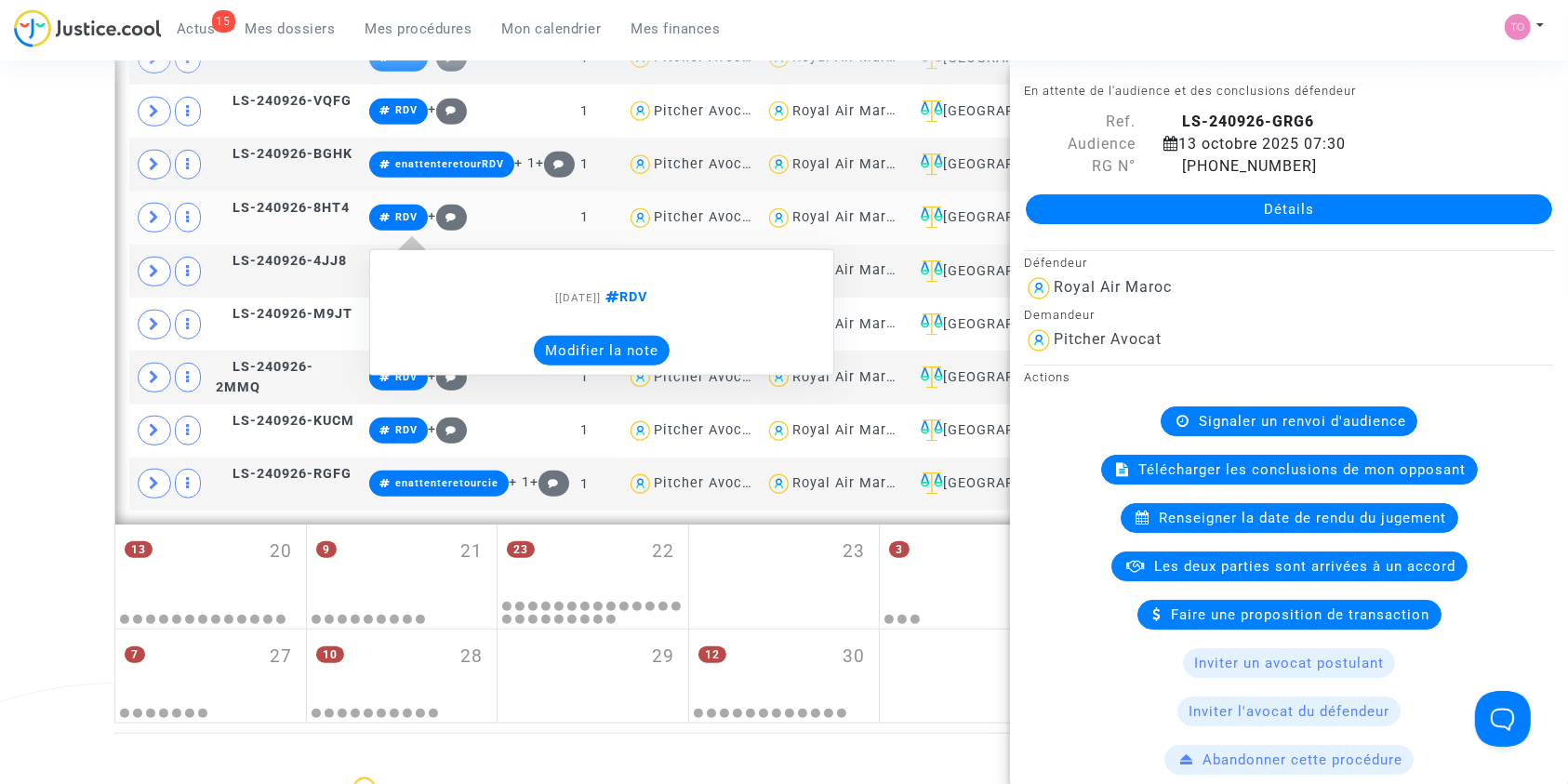
scroll to position [1707, 0]
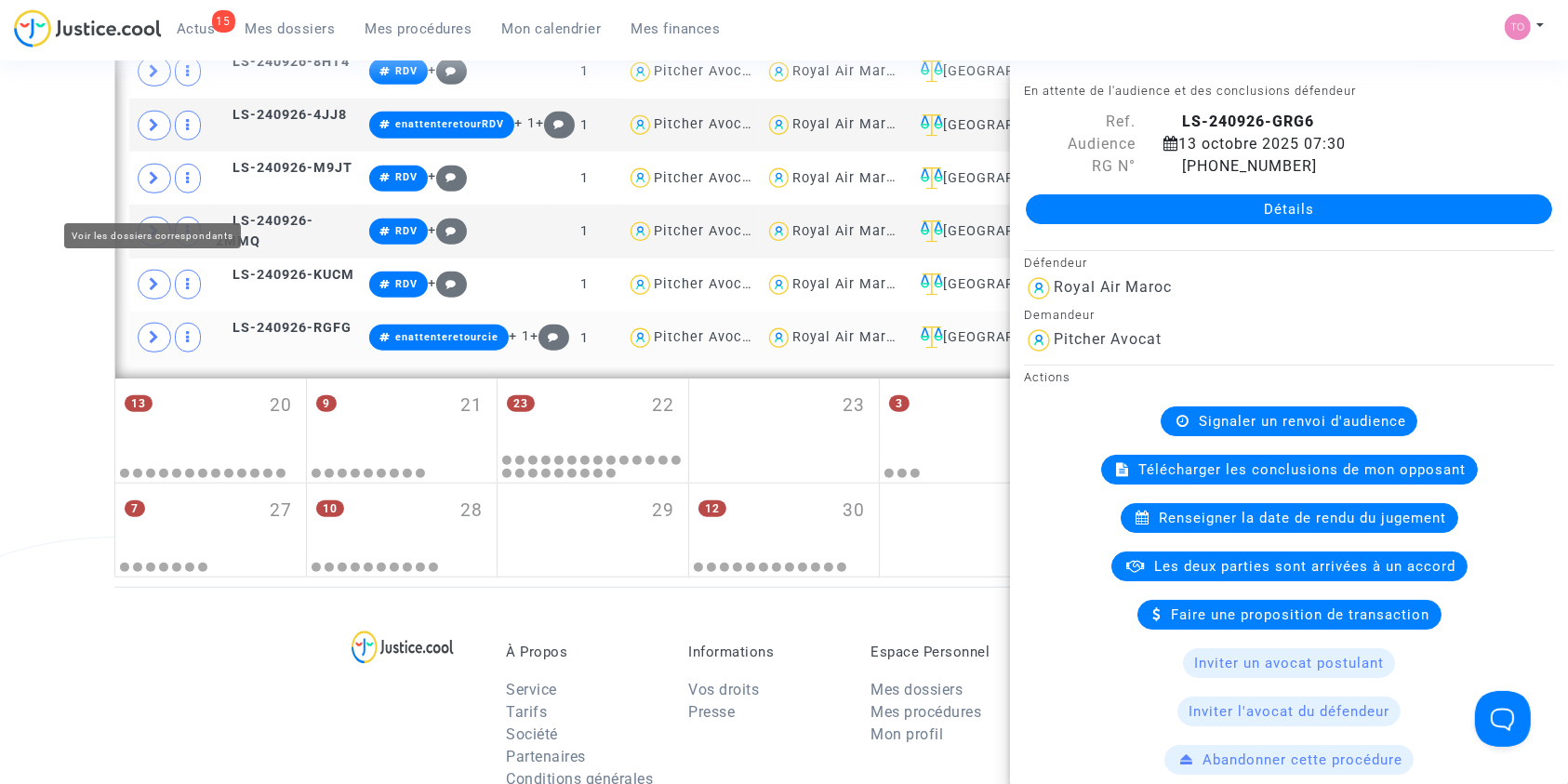
click at [156, 330] on icon at bounding box center [154, 337] width 11 height 14
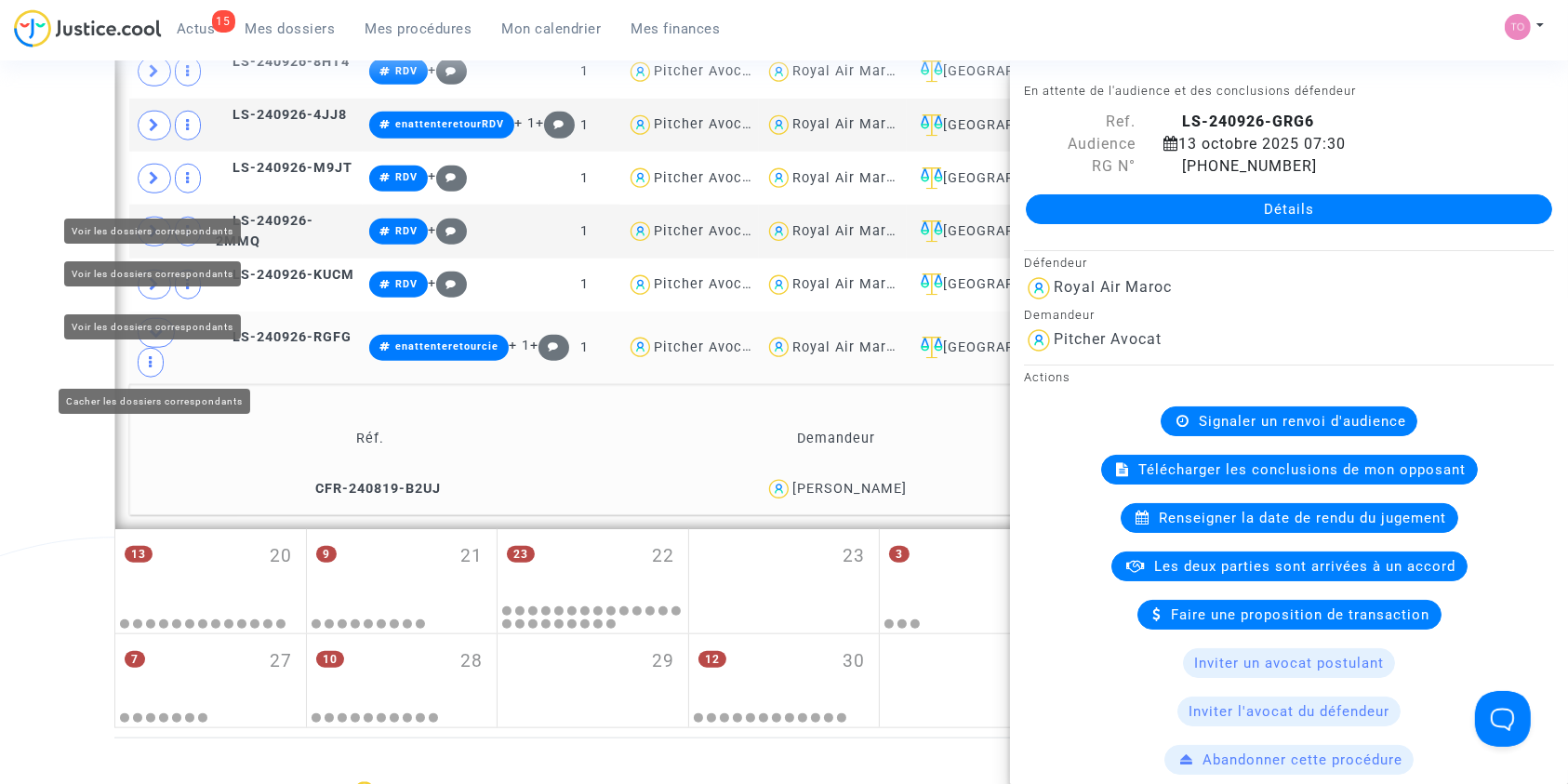
scroll to position [1535, 0]
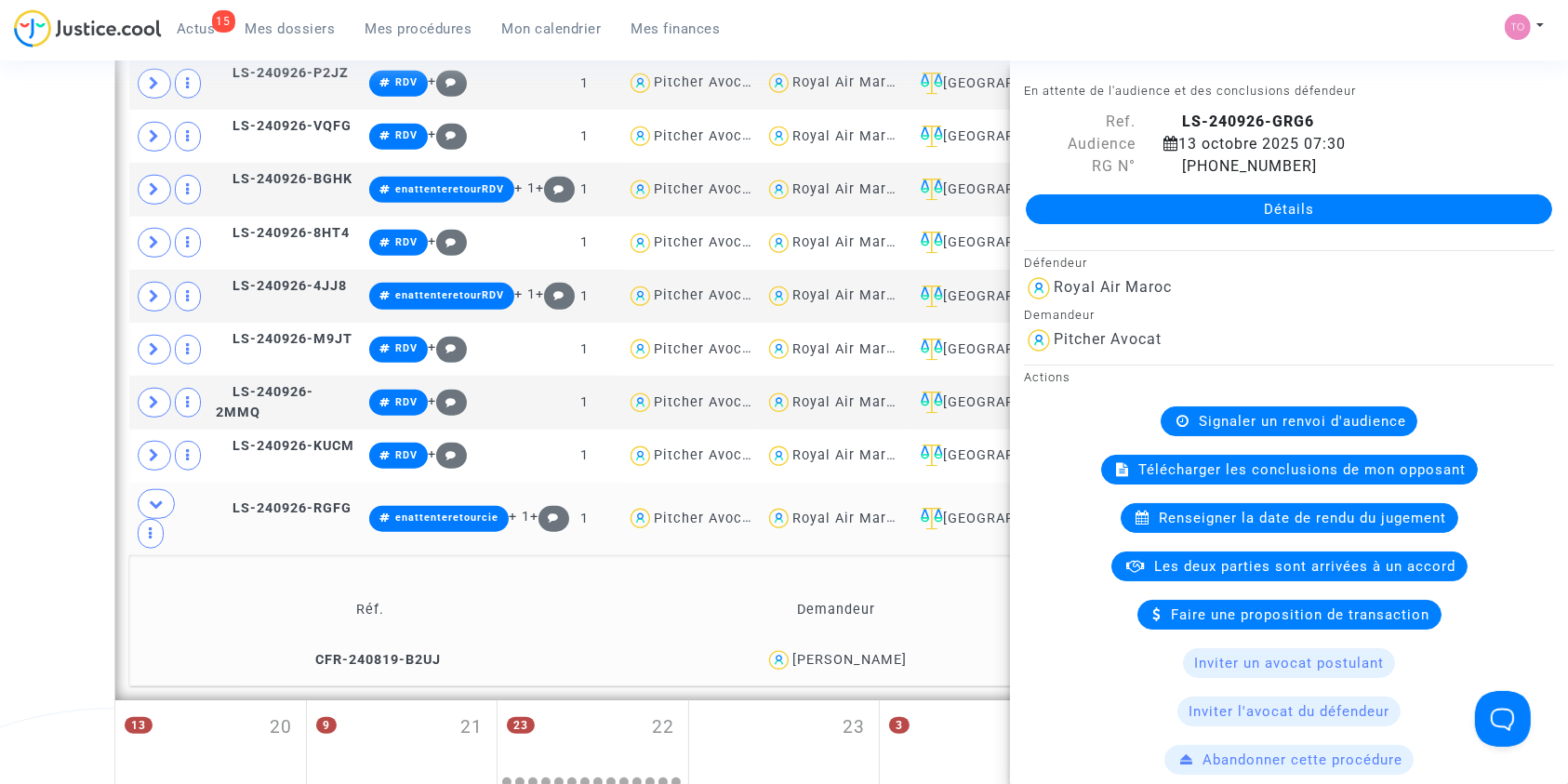
click at [855, 647] on div "Delphine Boachie" at bounding box center [836, 661] width 452 height 27
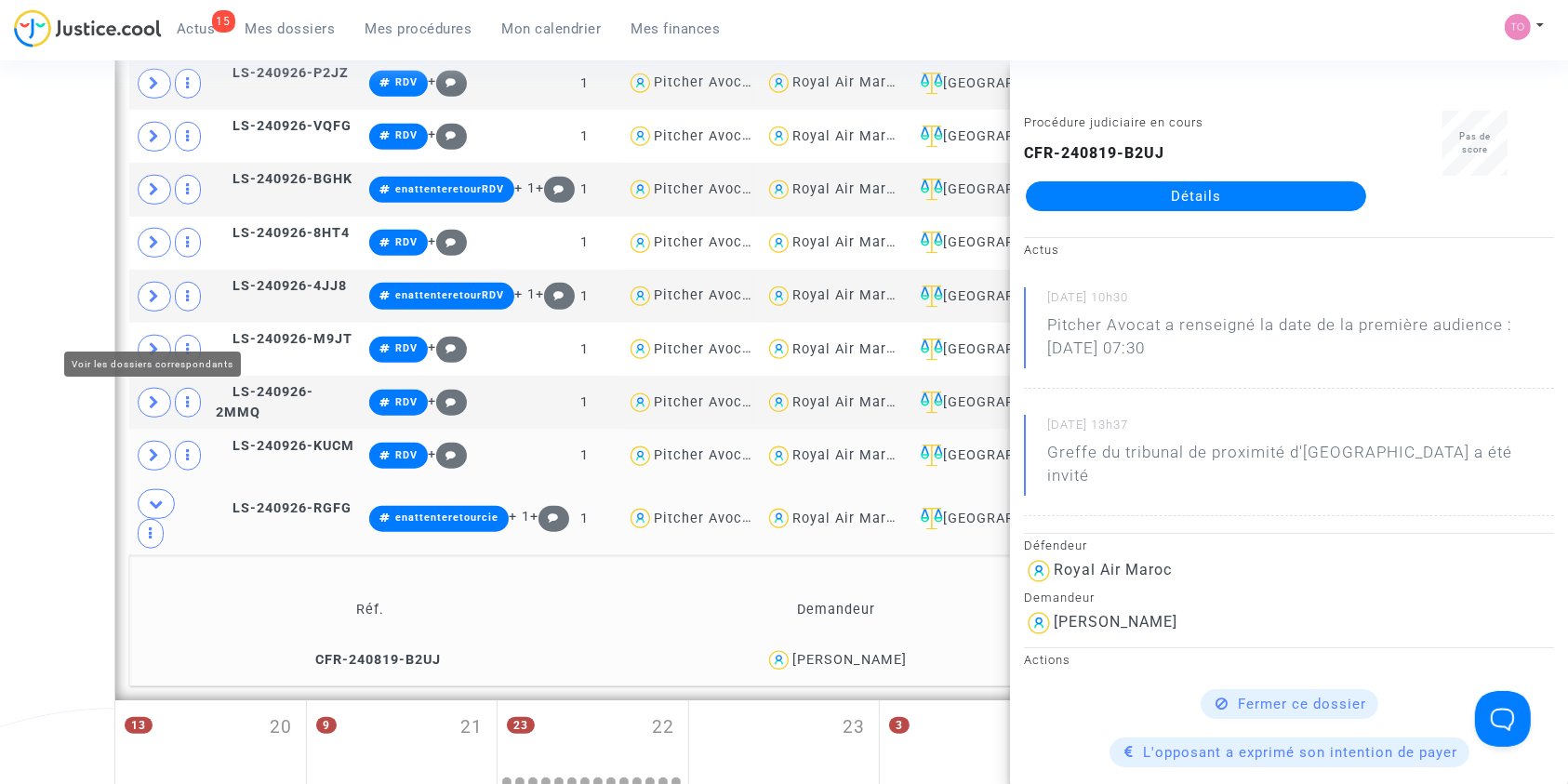
click at [156, 448] on icon at bounding box center [154, 455] width 11 height 14
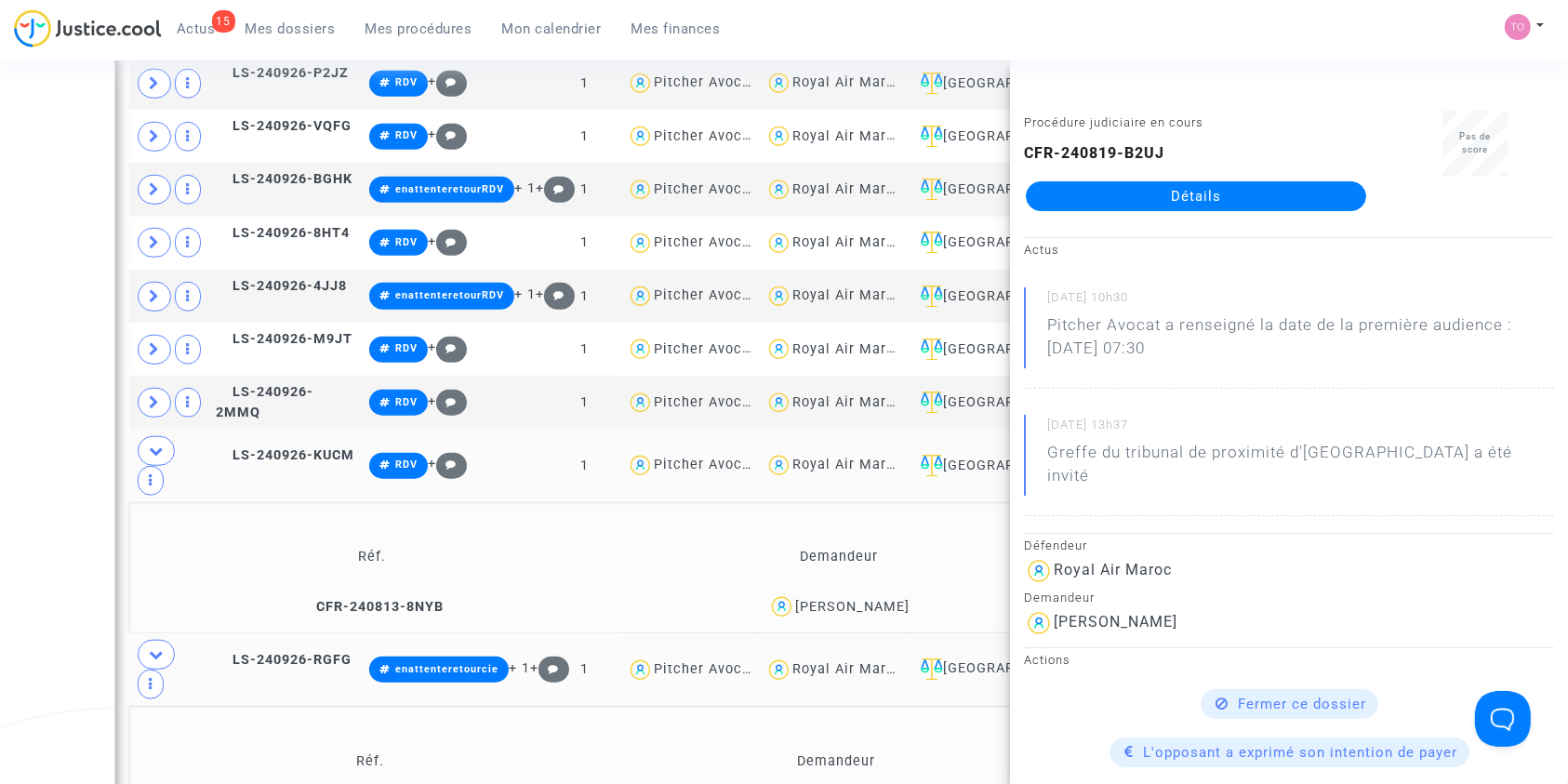
click at [795, 594] on img at bounding box center [781, 607] width 27 height 27
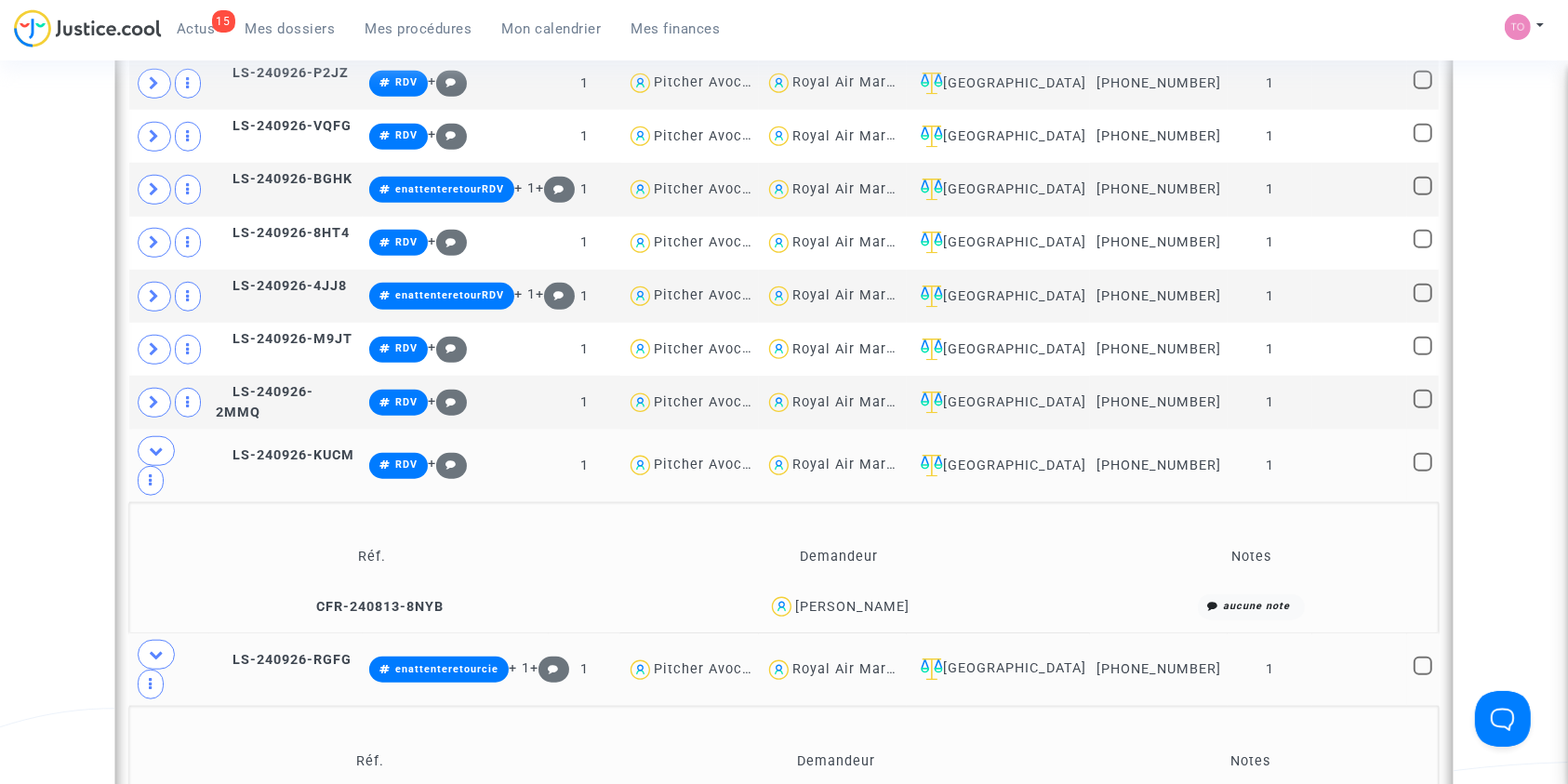
click at [839, 587] on td "Pascal Guegan" at bounding box center [839, 607] width 463 height 40
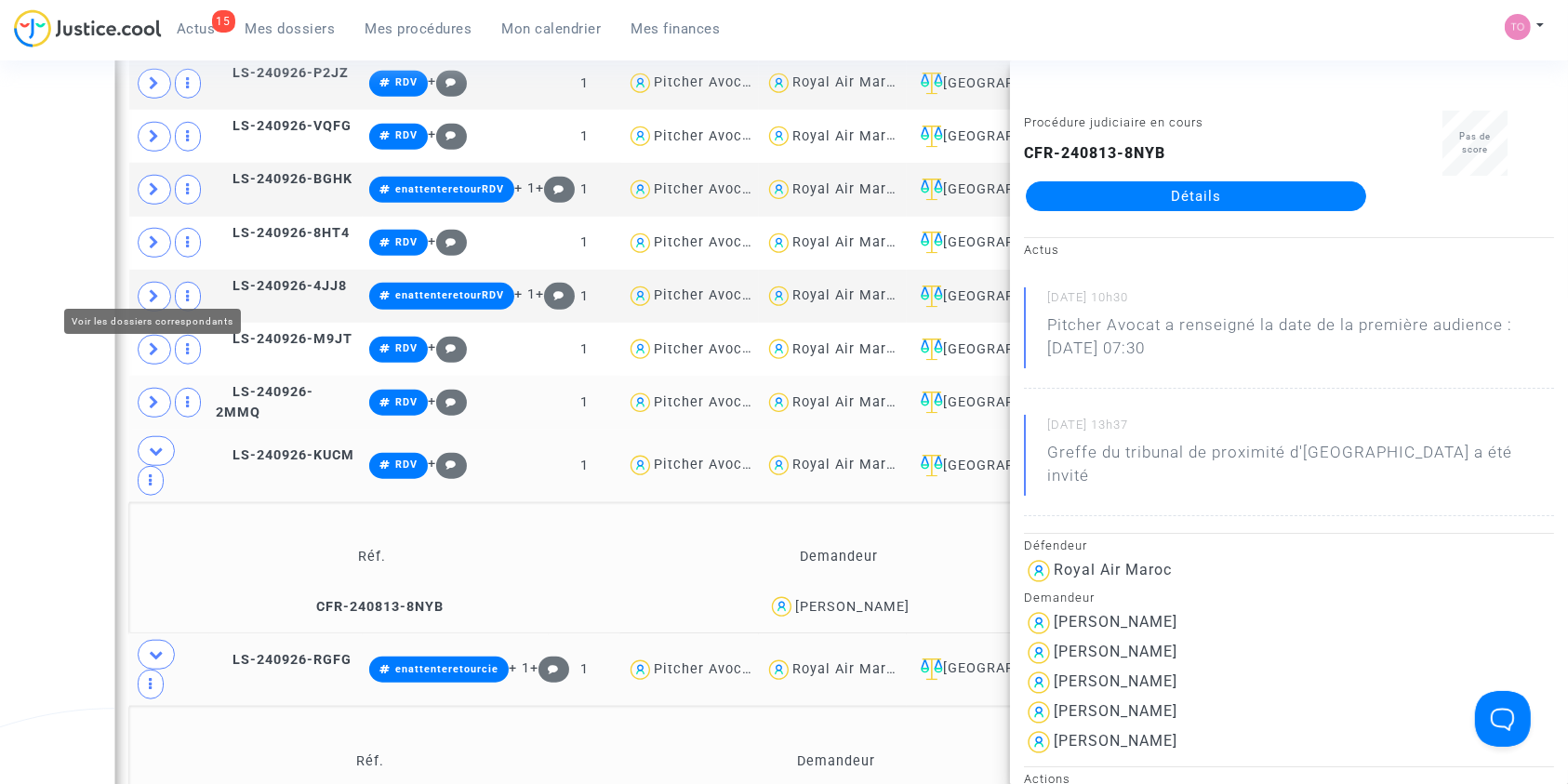
click at [164, 388] on span at bounding box center [154, 402] width 34 height 30
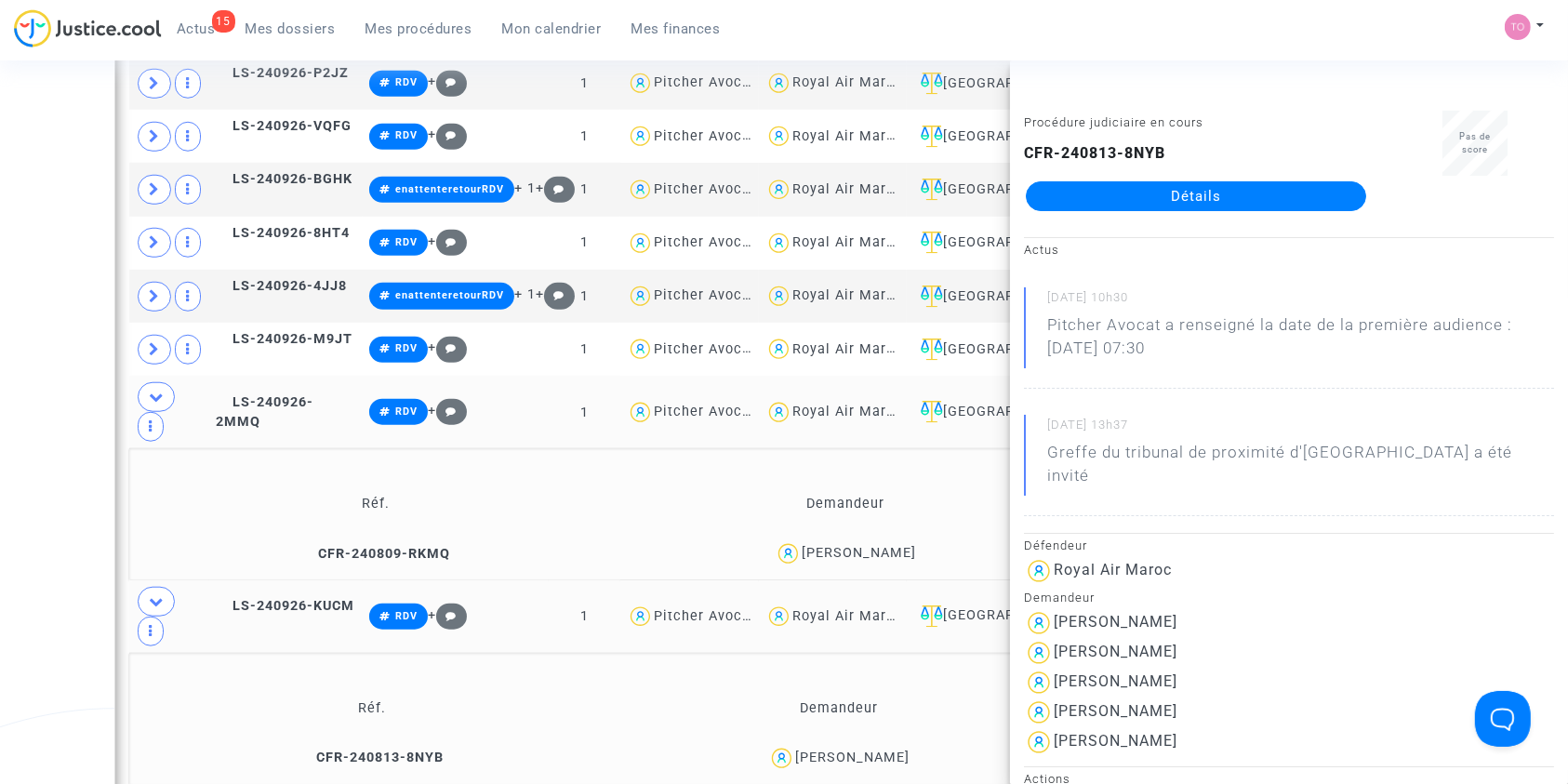
click at [872, 545] on div "Mariama Badio" at bounding box center [858, 552] width 114 height 16
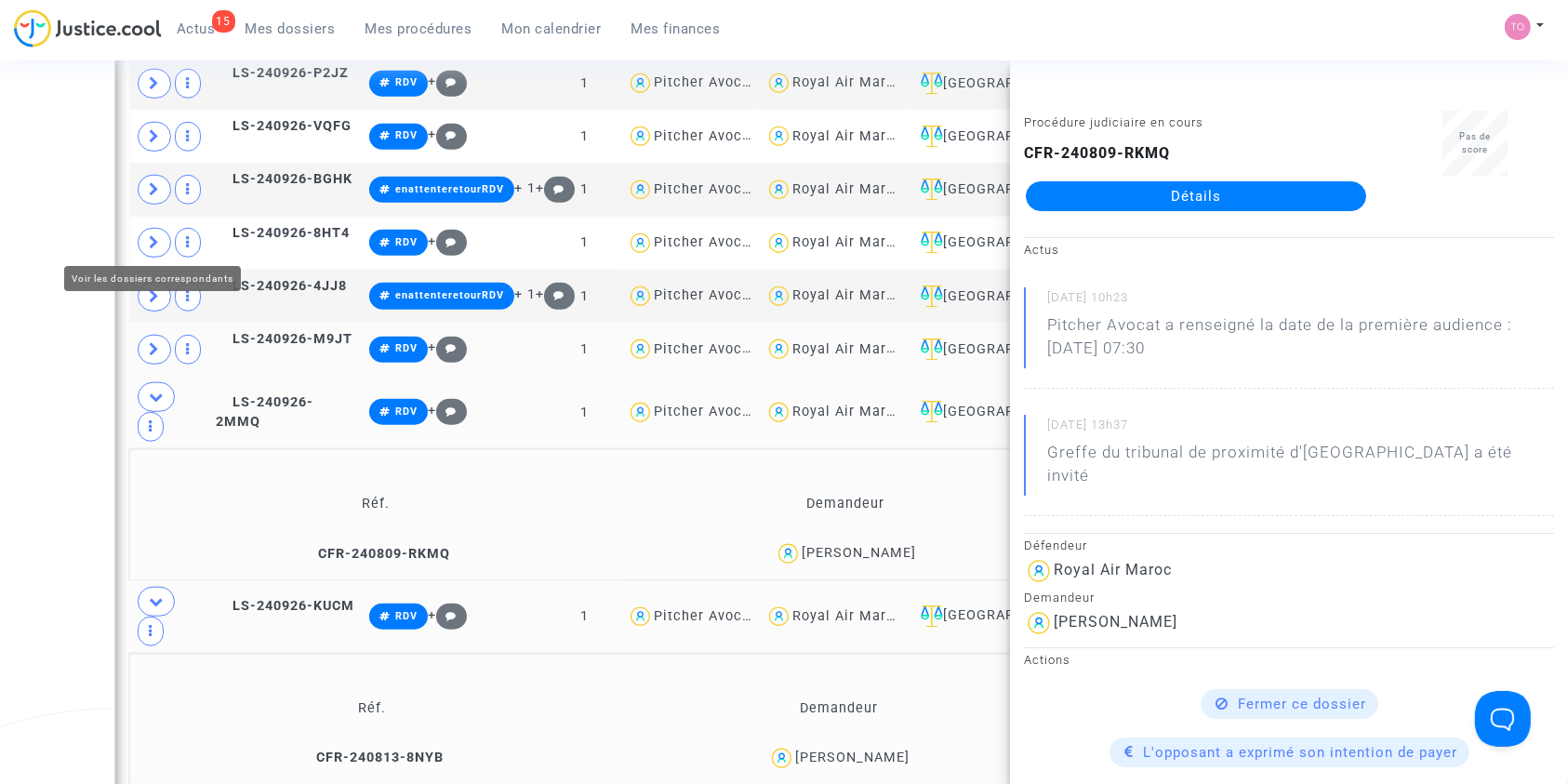
click at [159, 342] on icon at bounding box center [154, 348] width 11 height 14
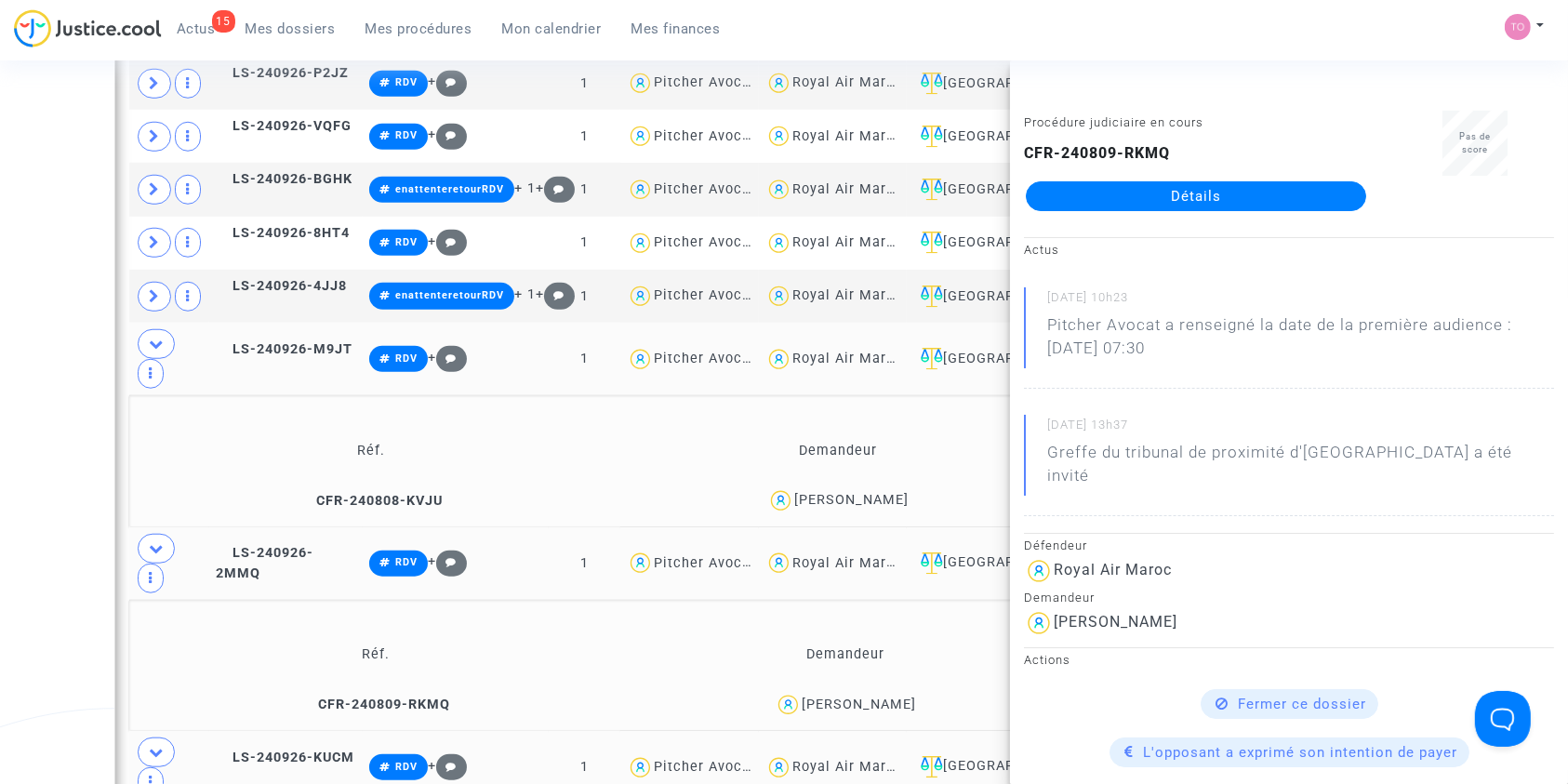
click at [873, 492] on div "Fatoumata Mbodji" at bounding box center [851, 500] width 114 height 16
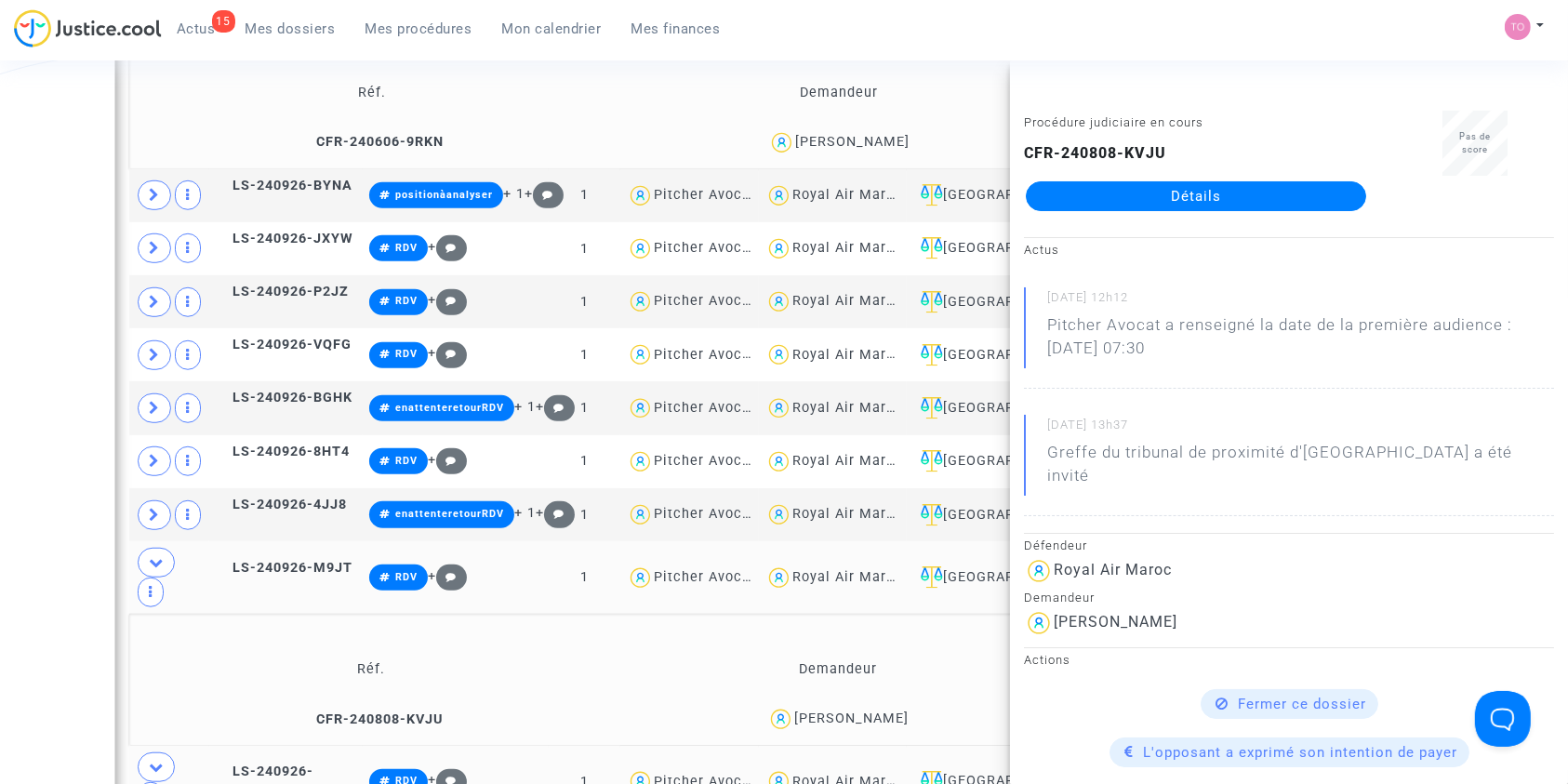
scroll to position [1310, 0]
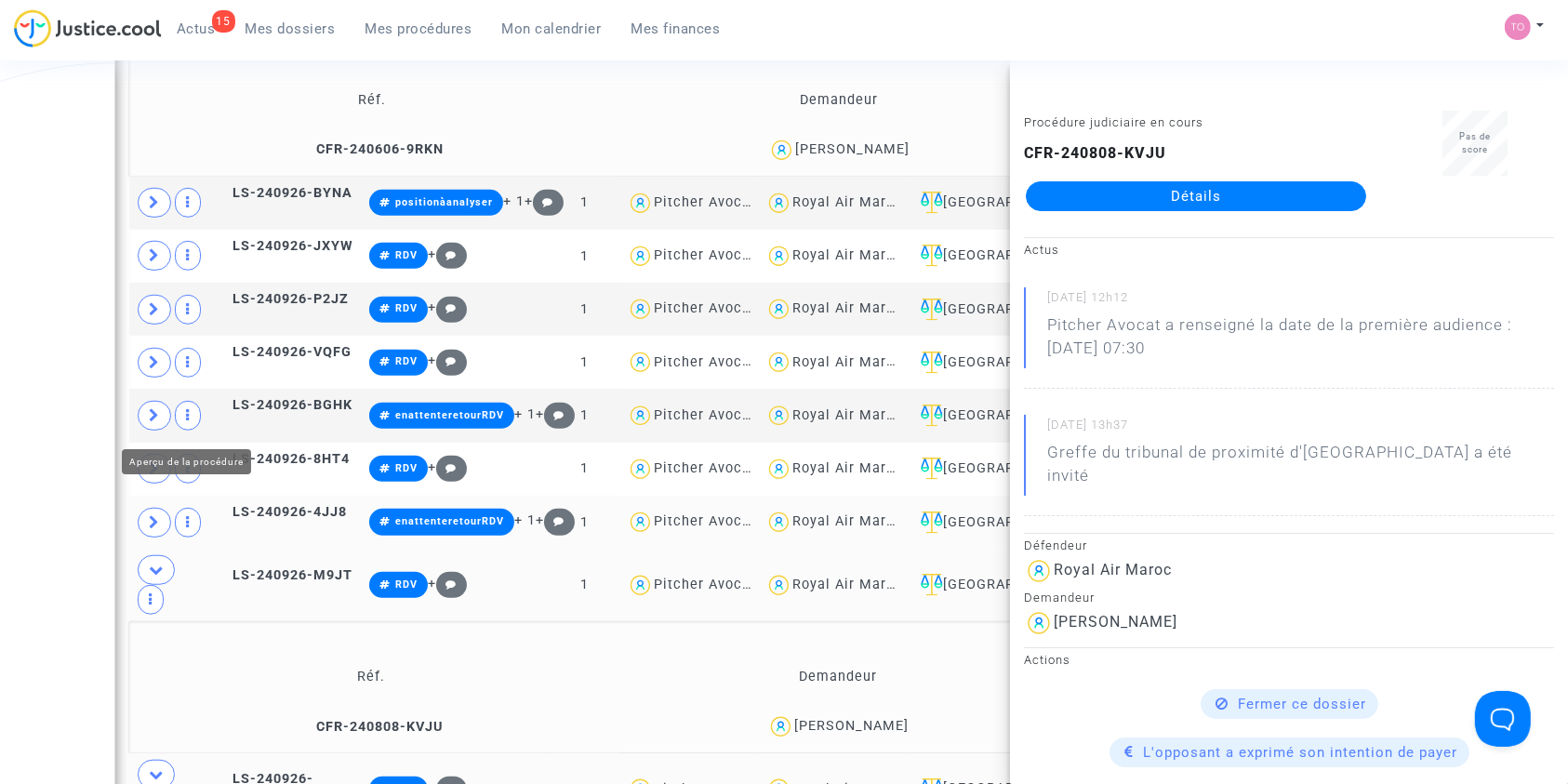
click at [165, 507] on span at bounding box center [154, 522] width 34 height 30
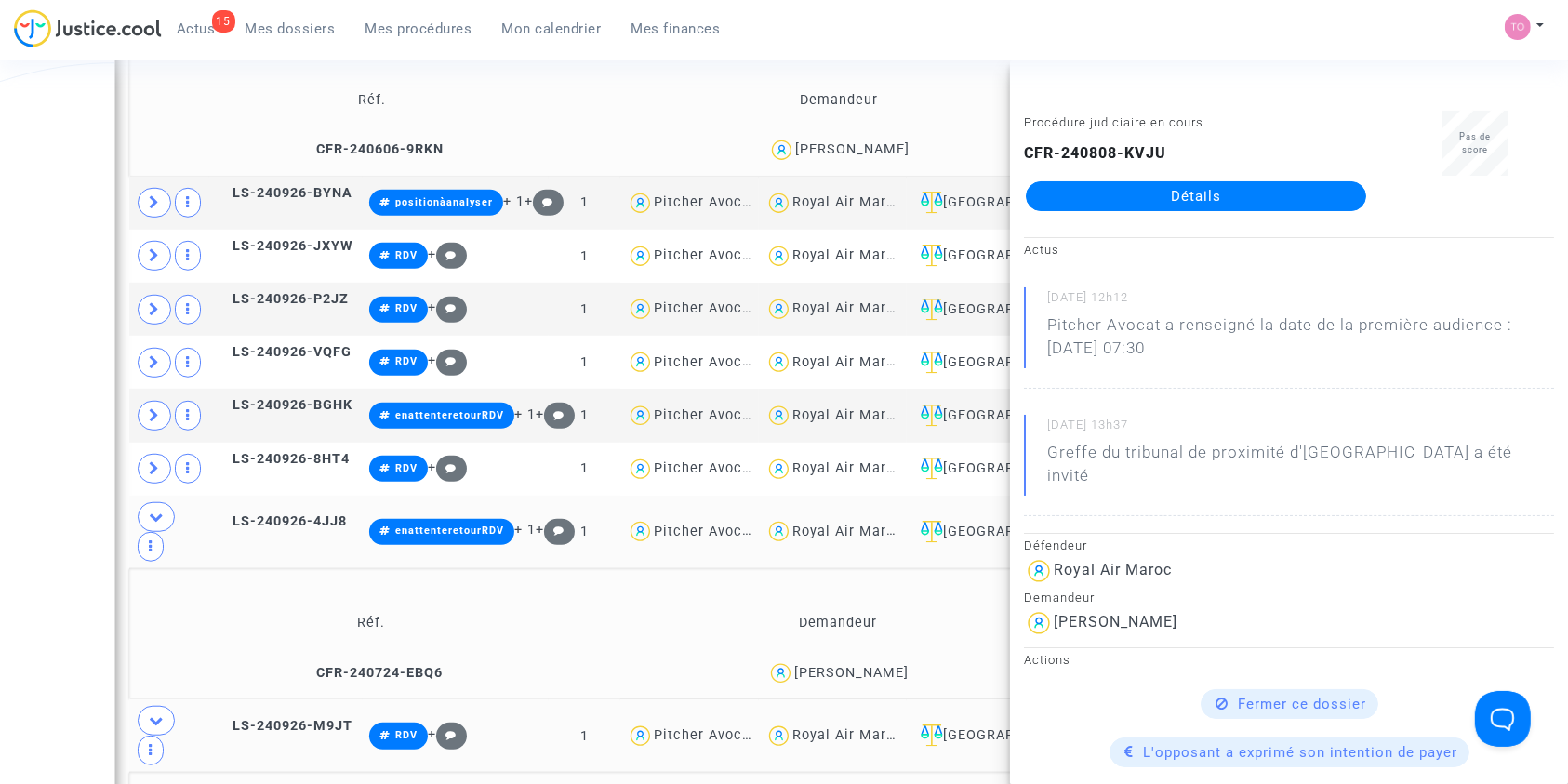
click at [836, 665] on div "Frederic Malinur" at bounding box center [851, 673] width 114 height 16
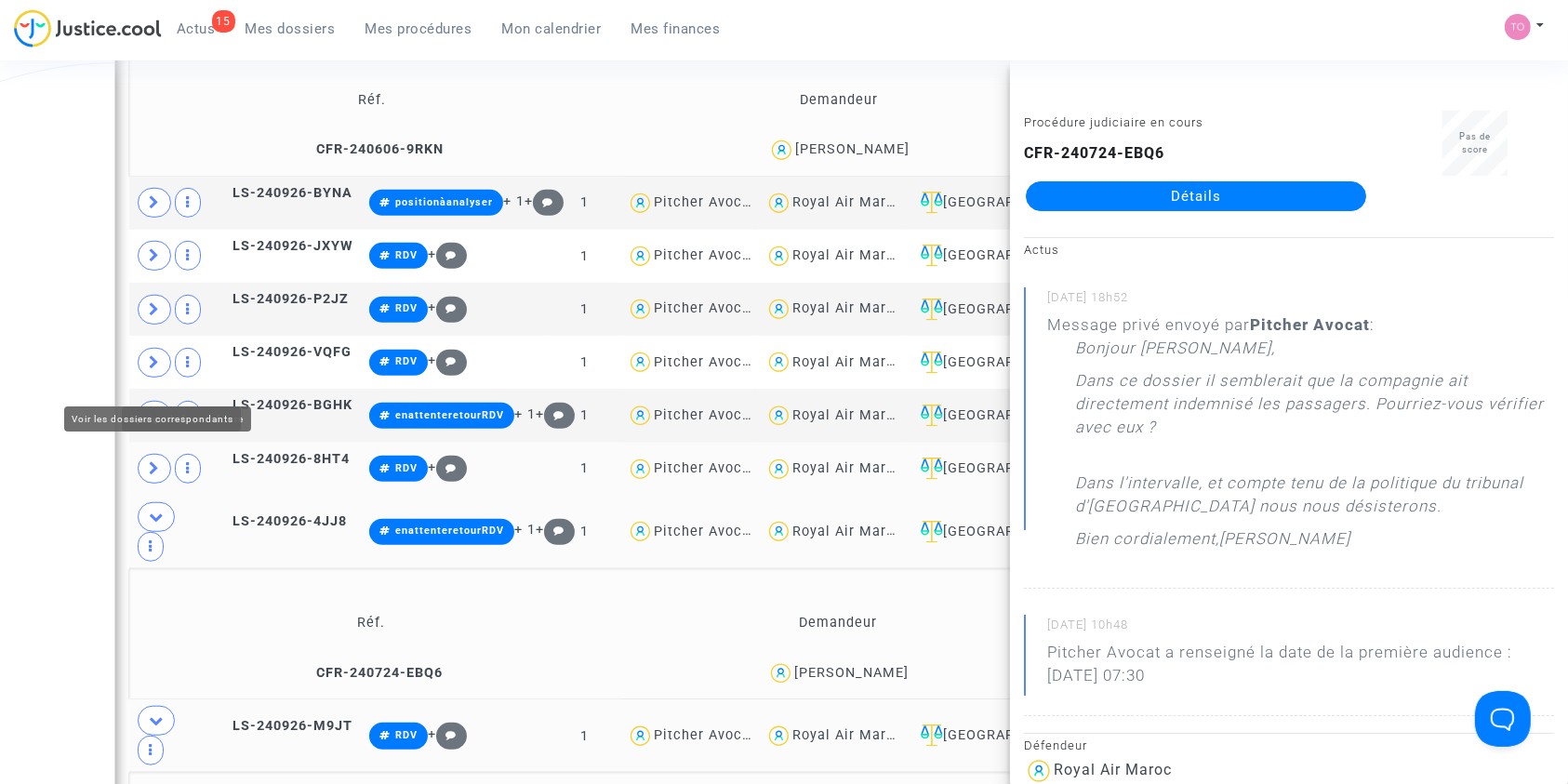
click at [154, 461] on icon at bounding box center [154, 468] width 11 height 14
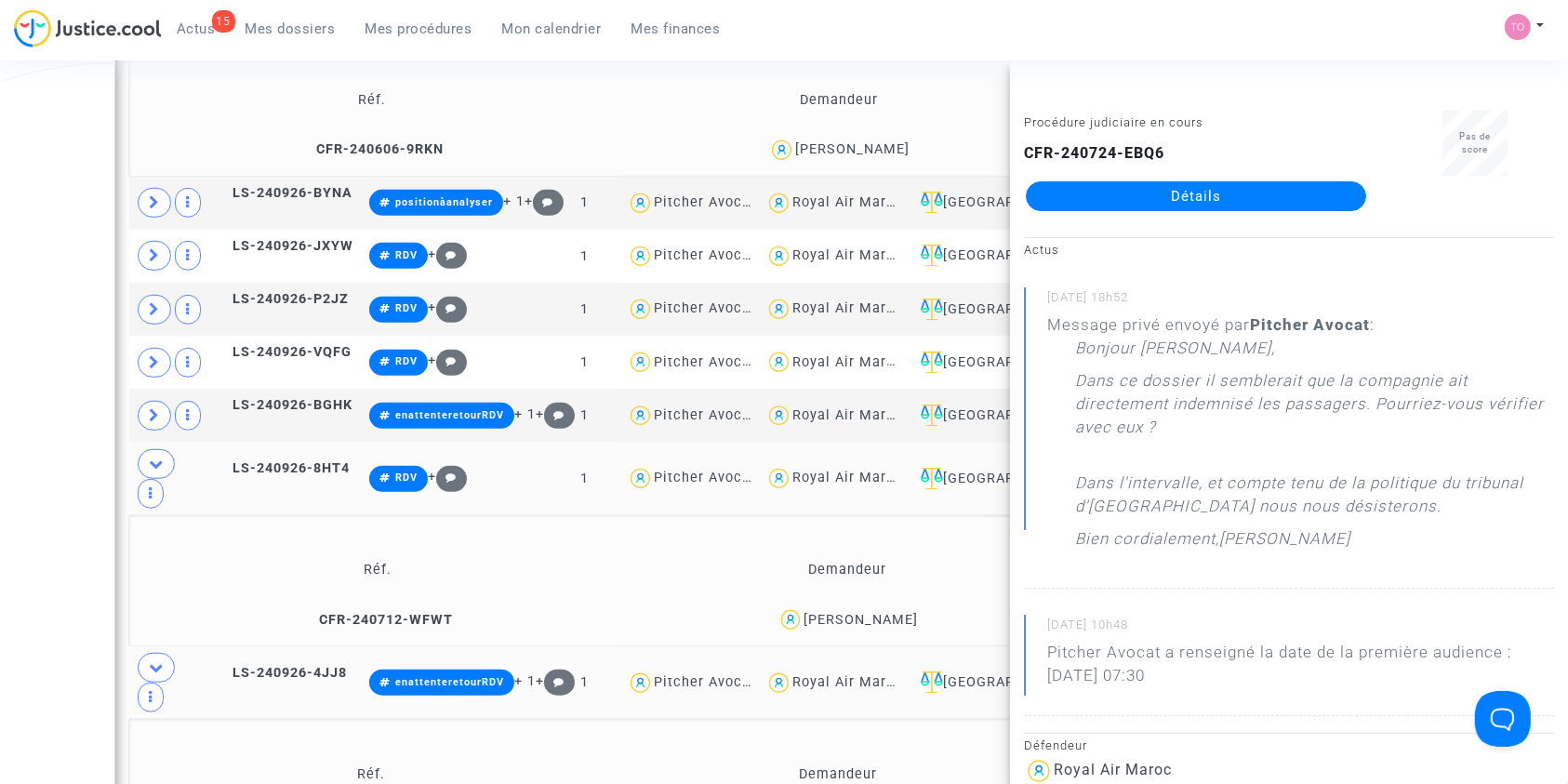
click at [893, 612] on div "Hannan Lamfadel" at bounding box center [860, 619] width 114 height 16
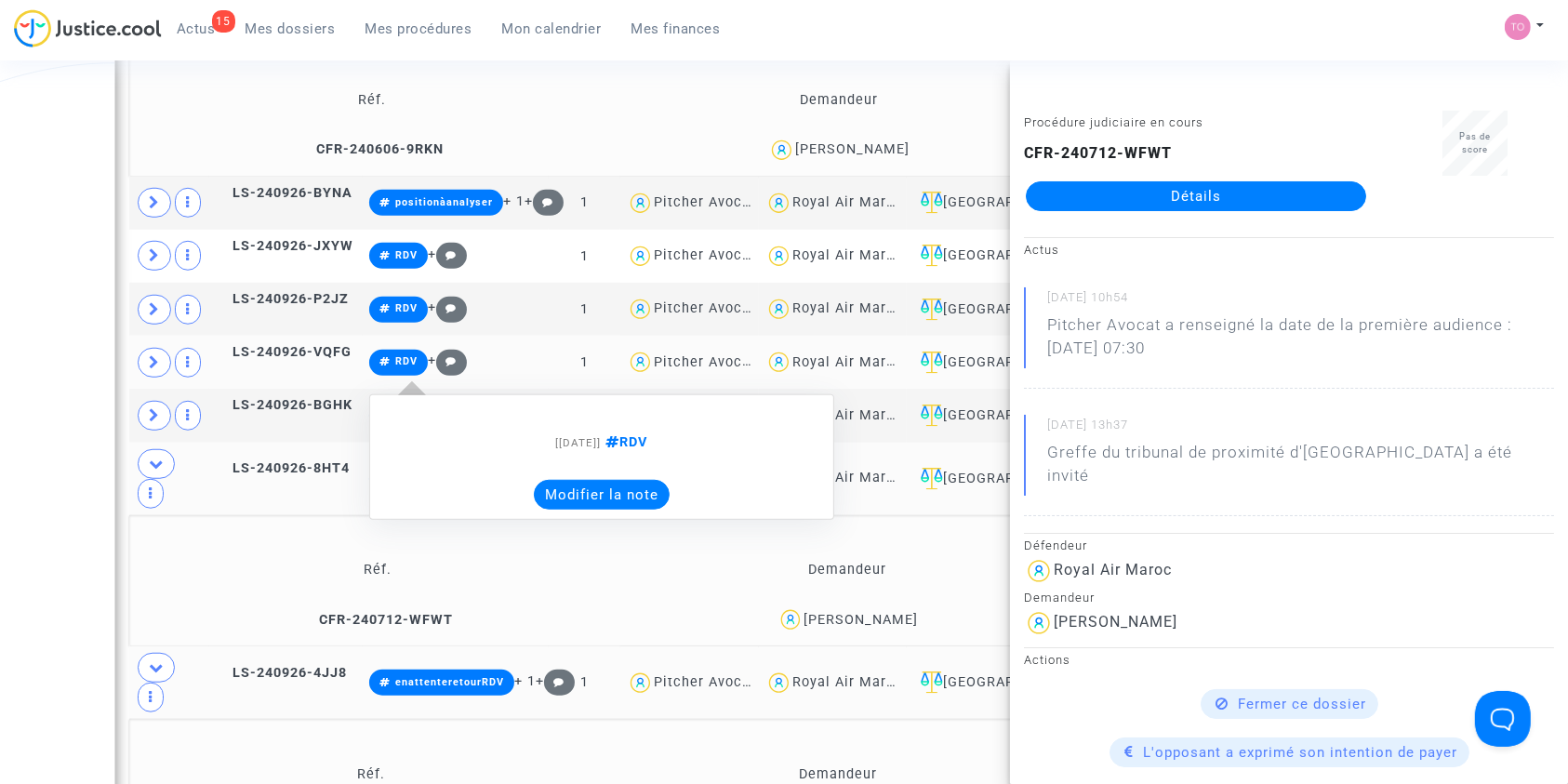
scroll to position [1170, 0]
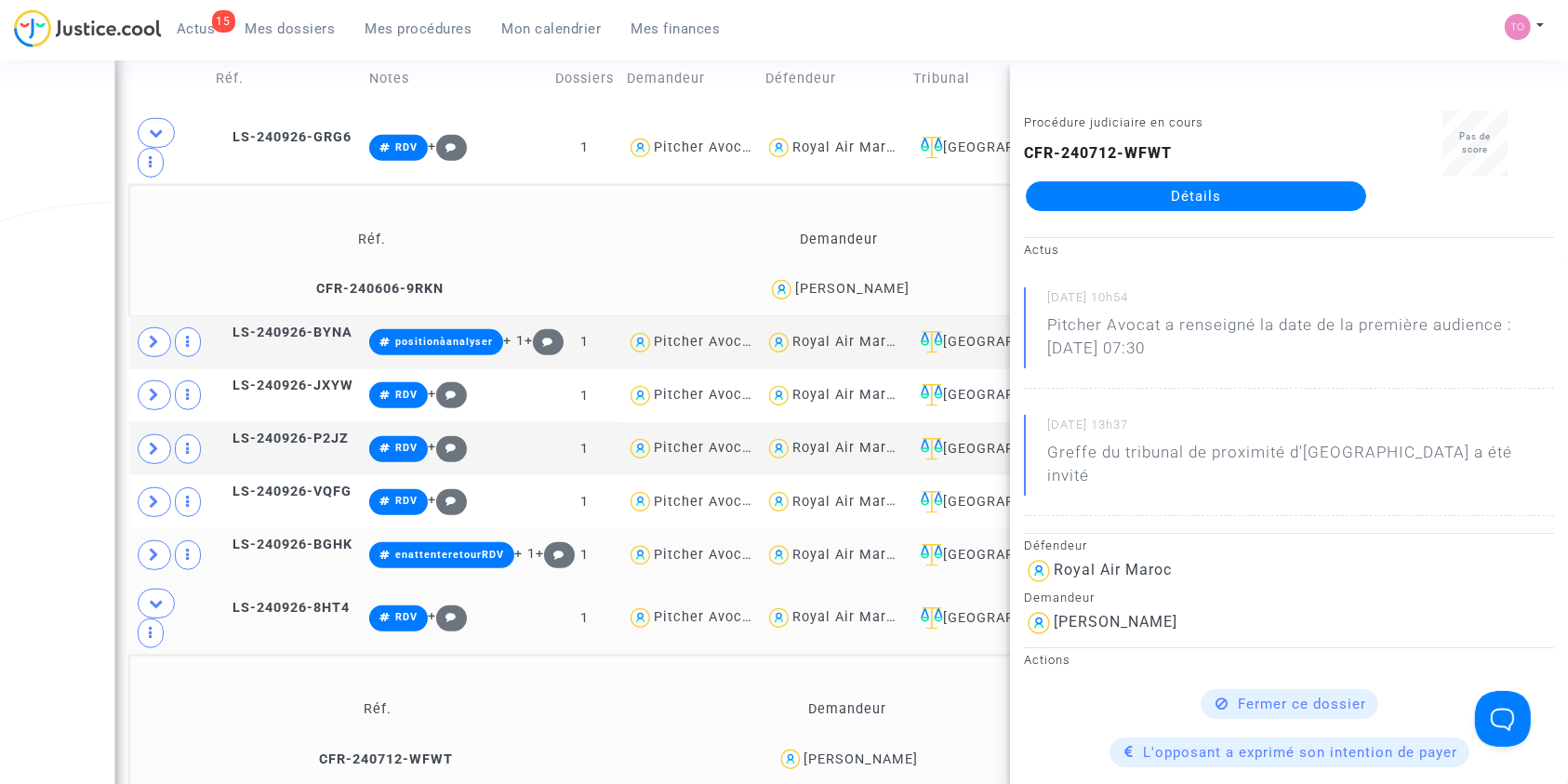
click at [146, 540] on span at bounding box center [154, 554] width 34 height 30
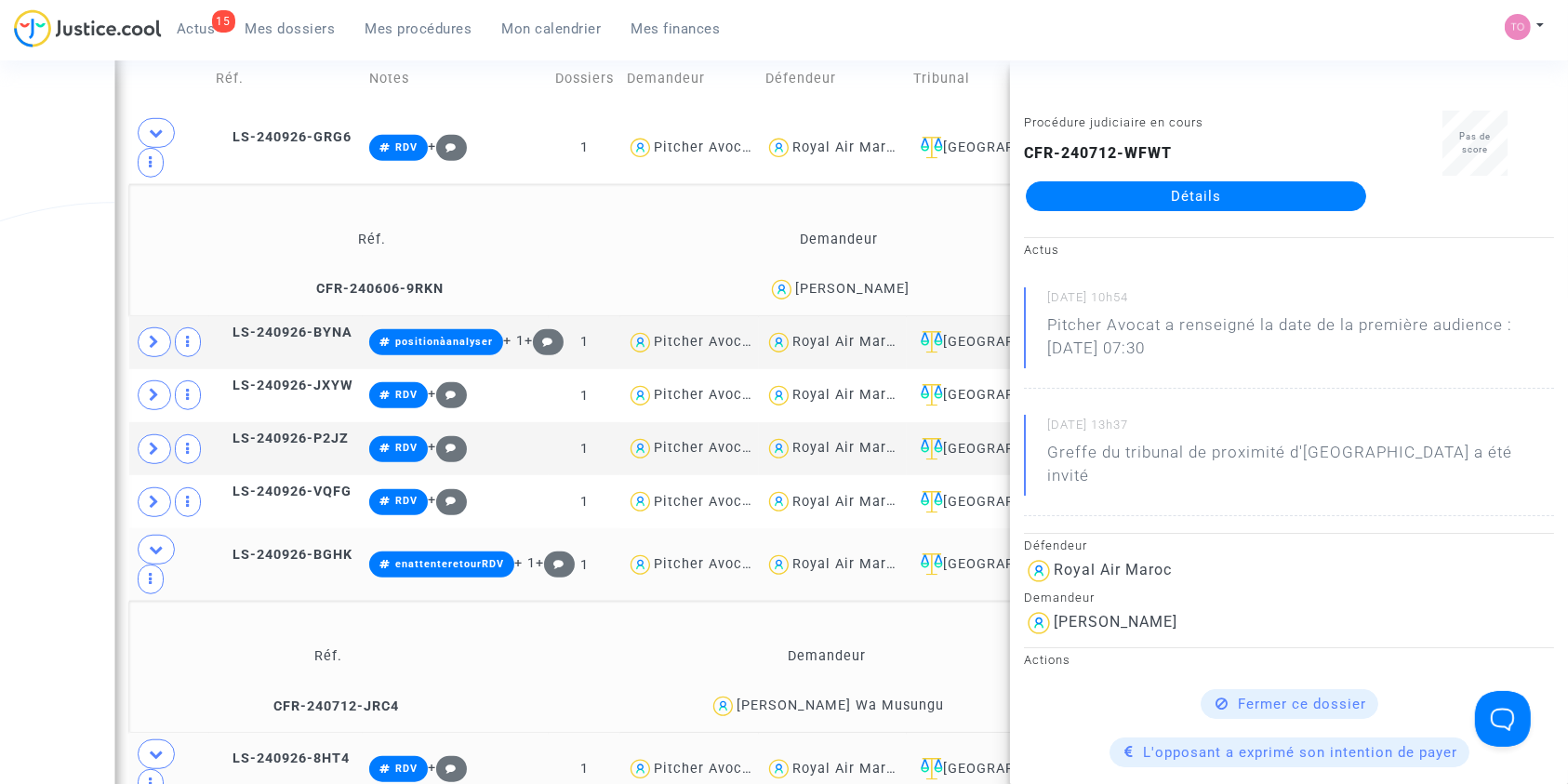
click at [893, 686] on td "Nicole Musungu Wa Musungu" at bounding box center [827, 706] width 613 height 40
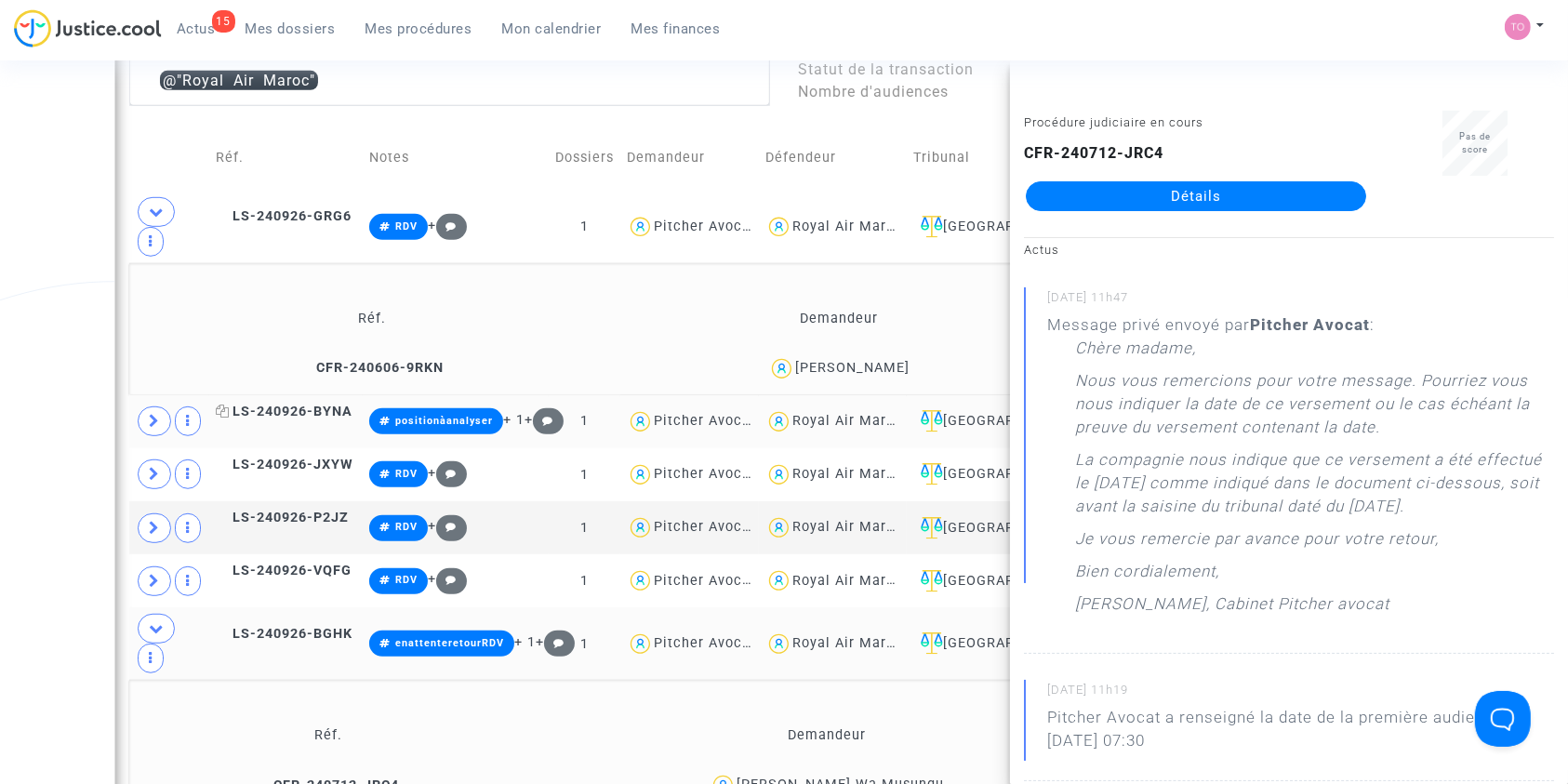
scroll to position [1091, 0]
click at [153, 572] on icon at bounding box center [154, 579] width 11 height 14
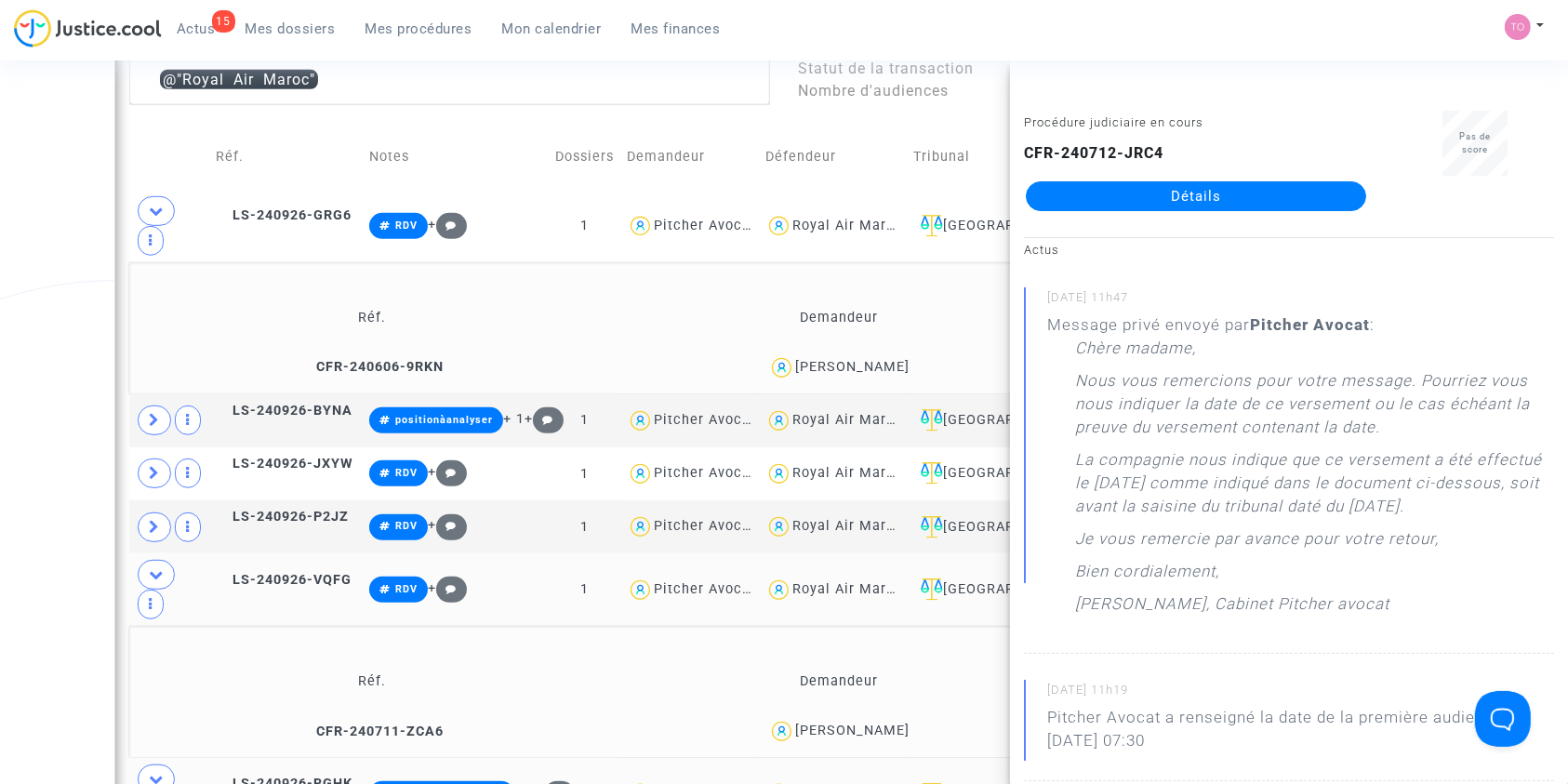
click at [847, 627] on span "Ouafae Abarzak" at bounding box center [852, 677] width 114 height 123
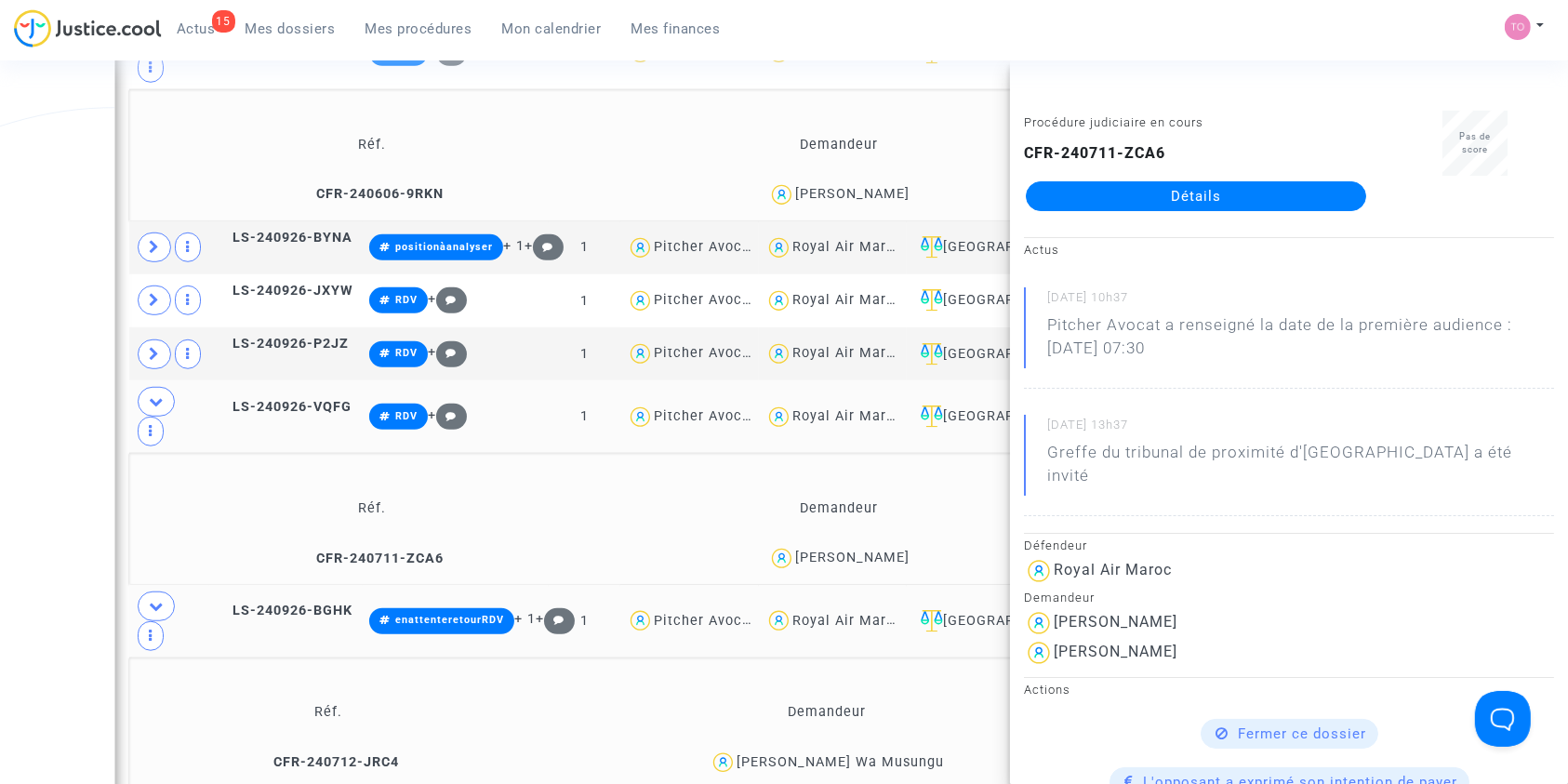
scroll to position [1280, 0]
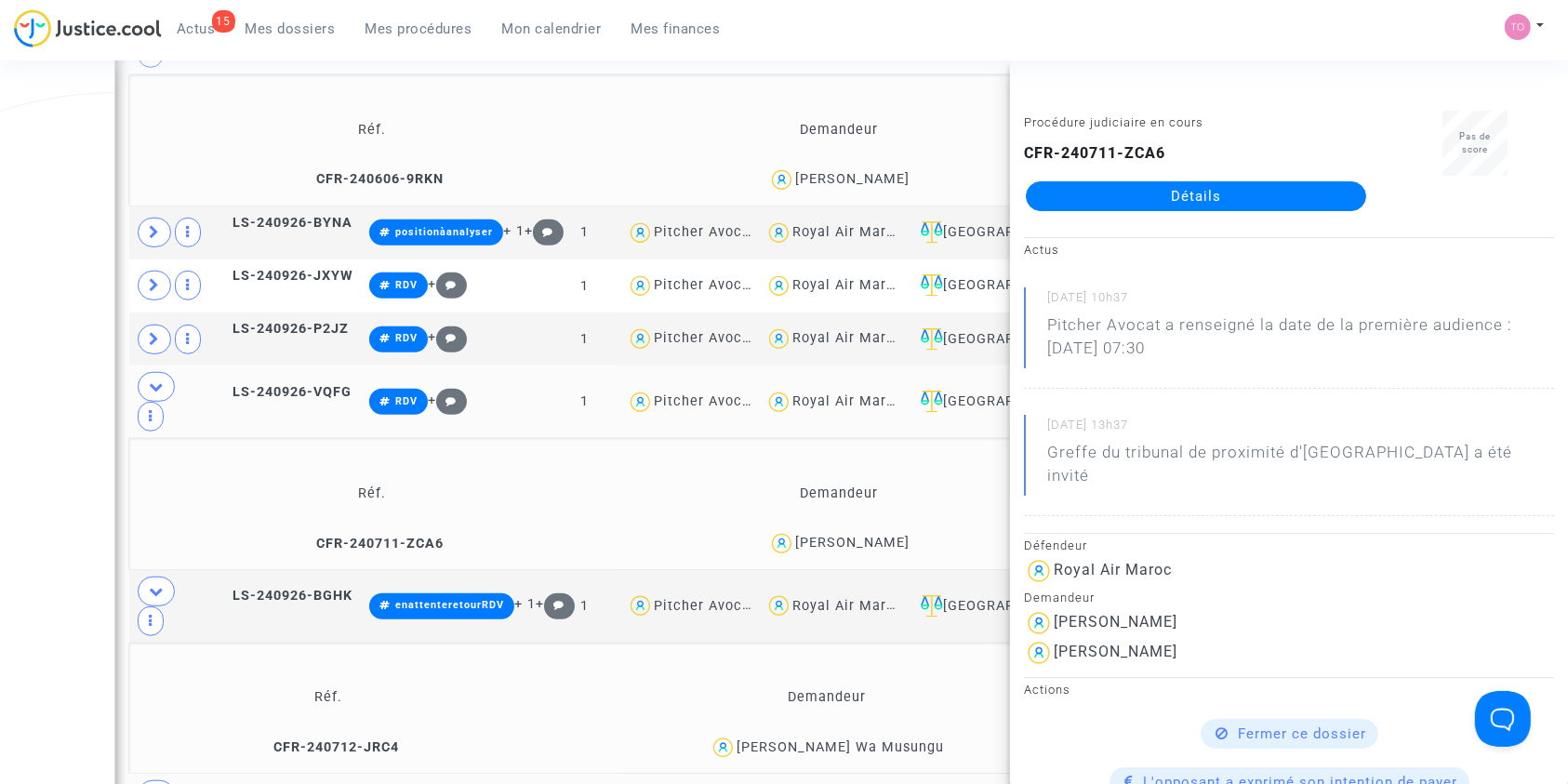
click at [0, 539] on div "Date de clôture d'instruction Date de conciliation Date d'audience Date de juge…" at bounding box center [784, 542] width 1568 height 3340
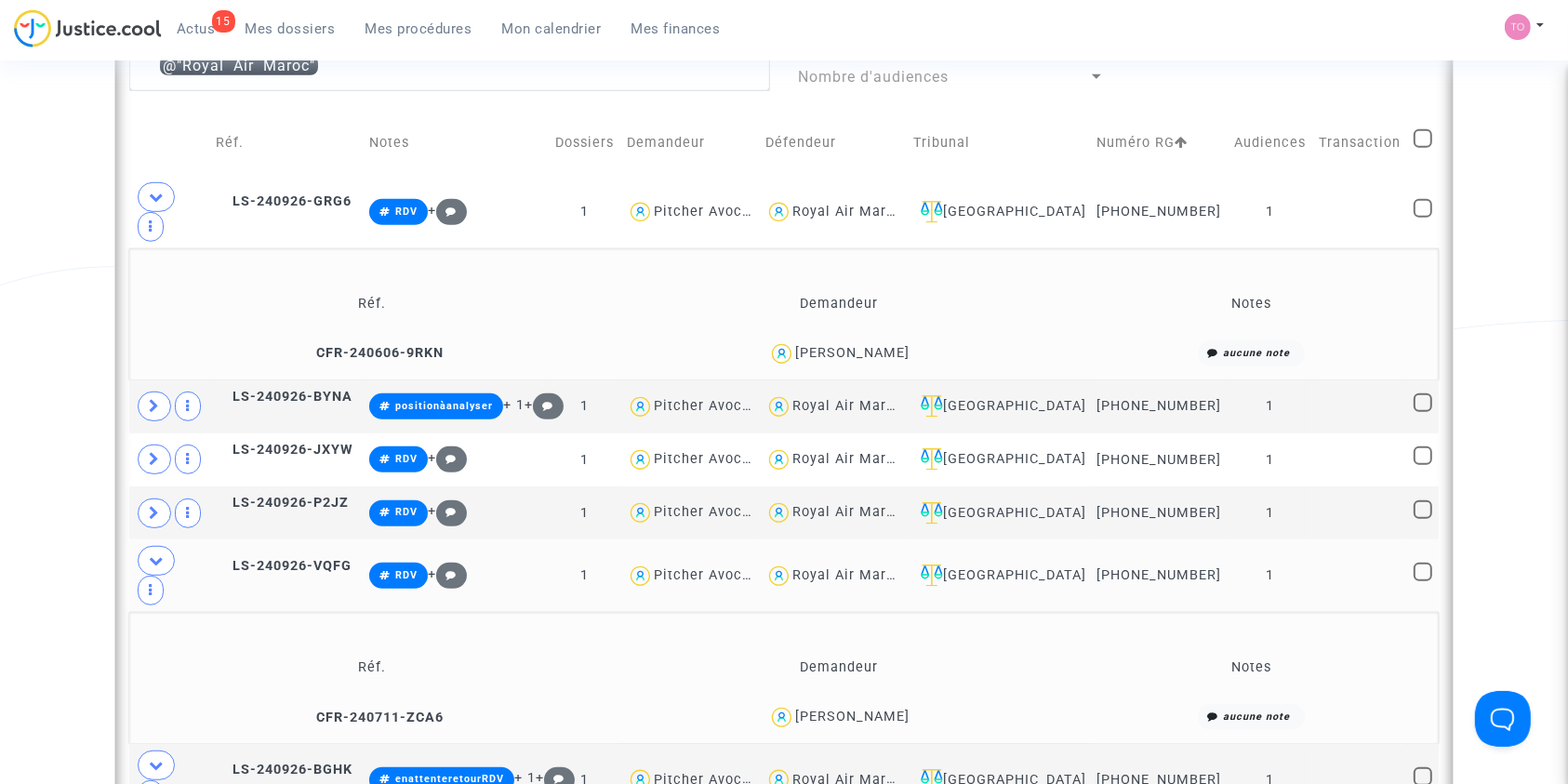
scroll to position [1104, 0]
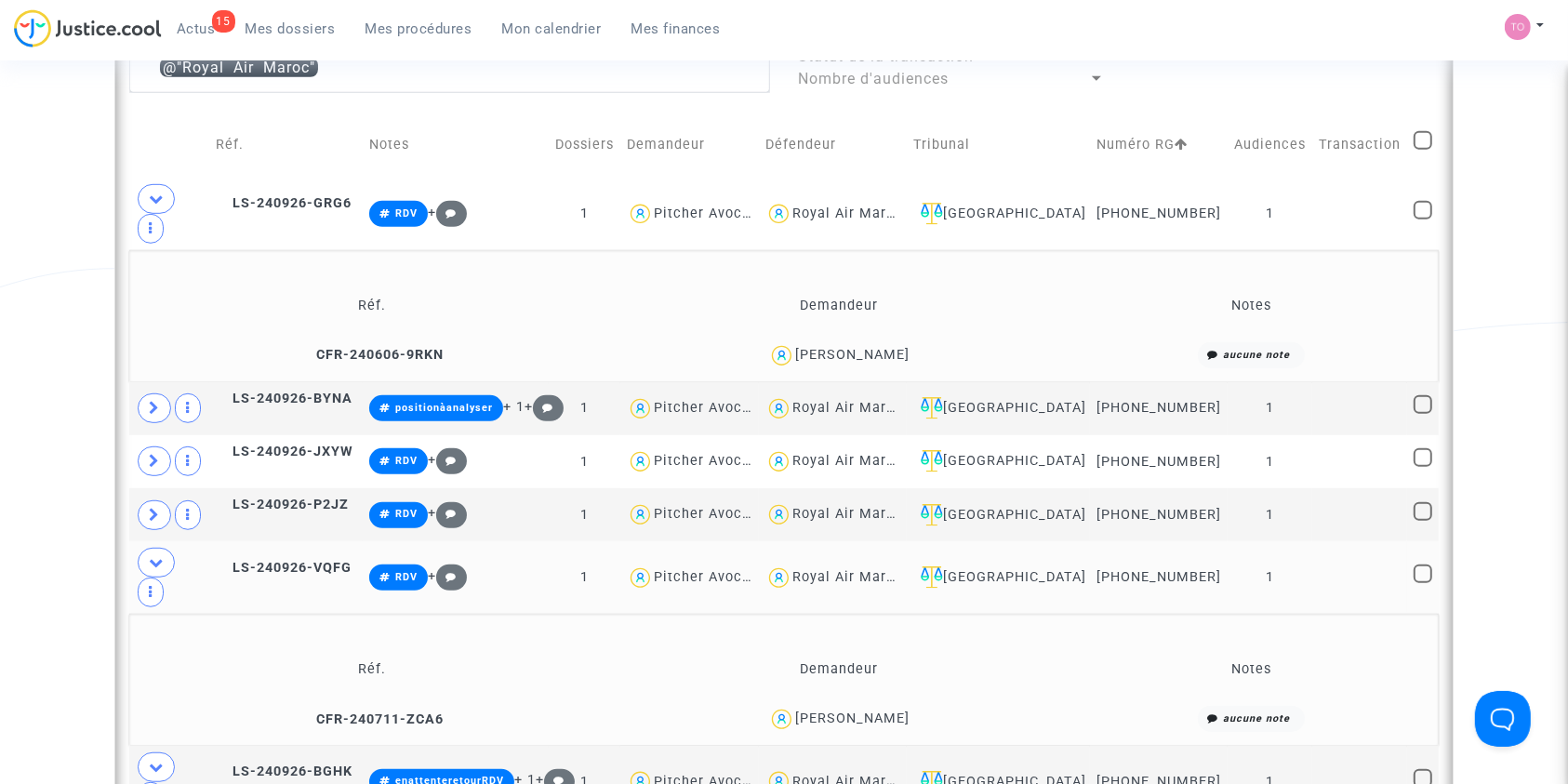
click at [498, 17] on link "Mon calendrier" at bounding box center [551, 29] width 129 height 28
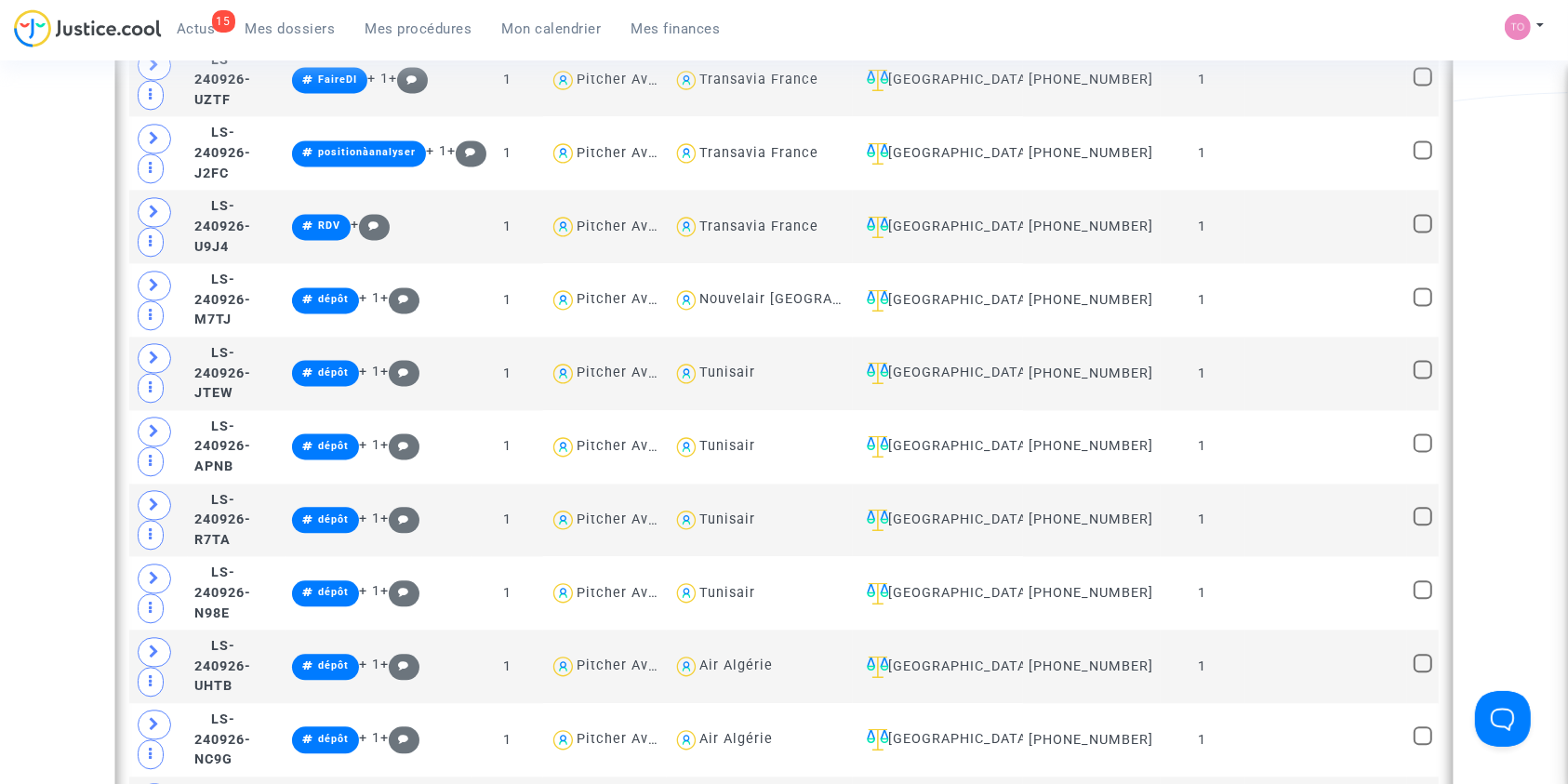
scroll to position [4437, 0]
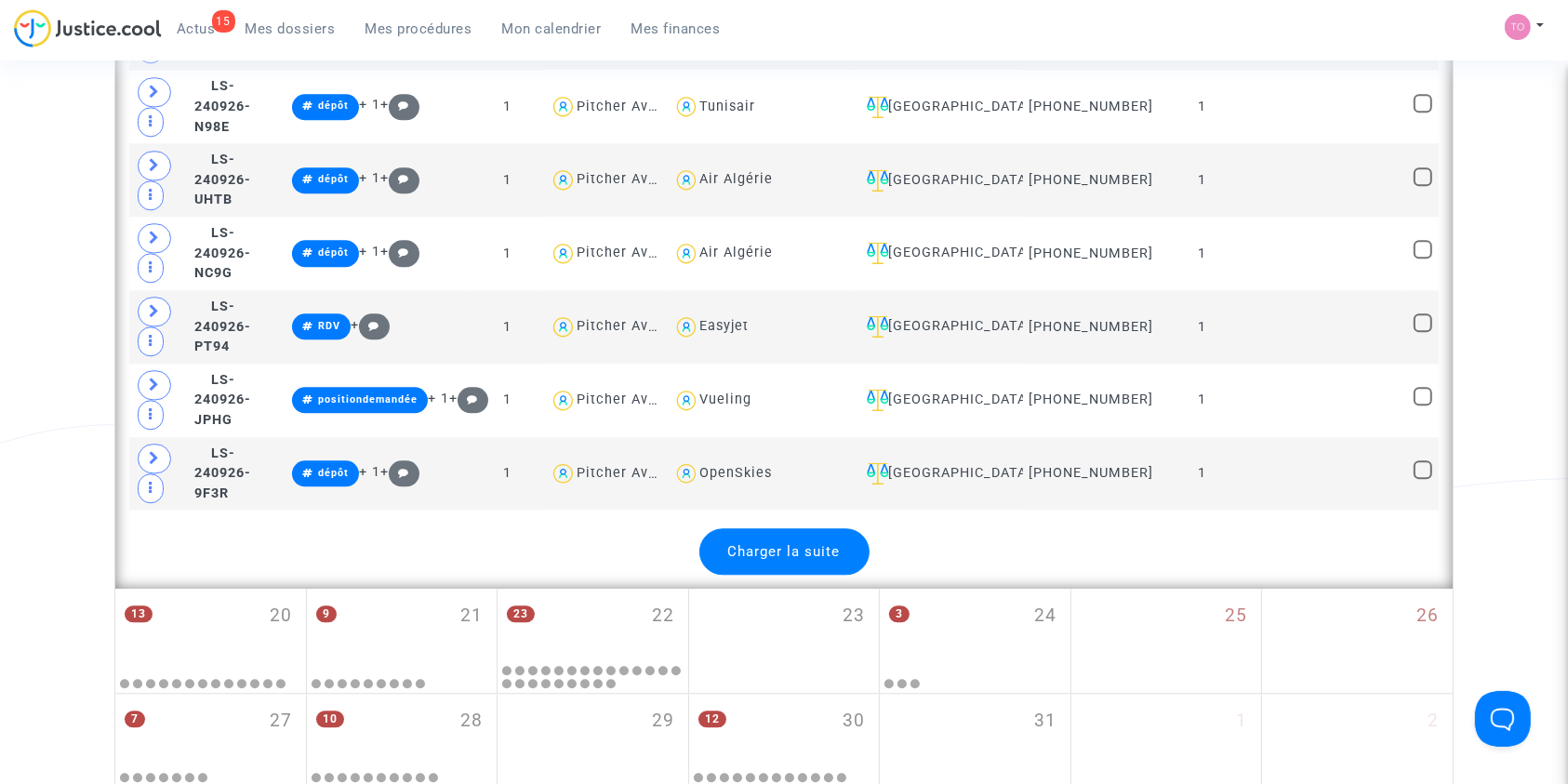
click at [781, 528] on div "Charger la suite" at bounding box center [785, 551] width 170 height 47
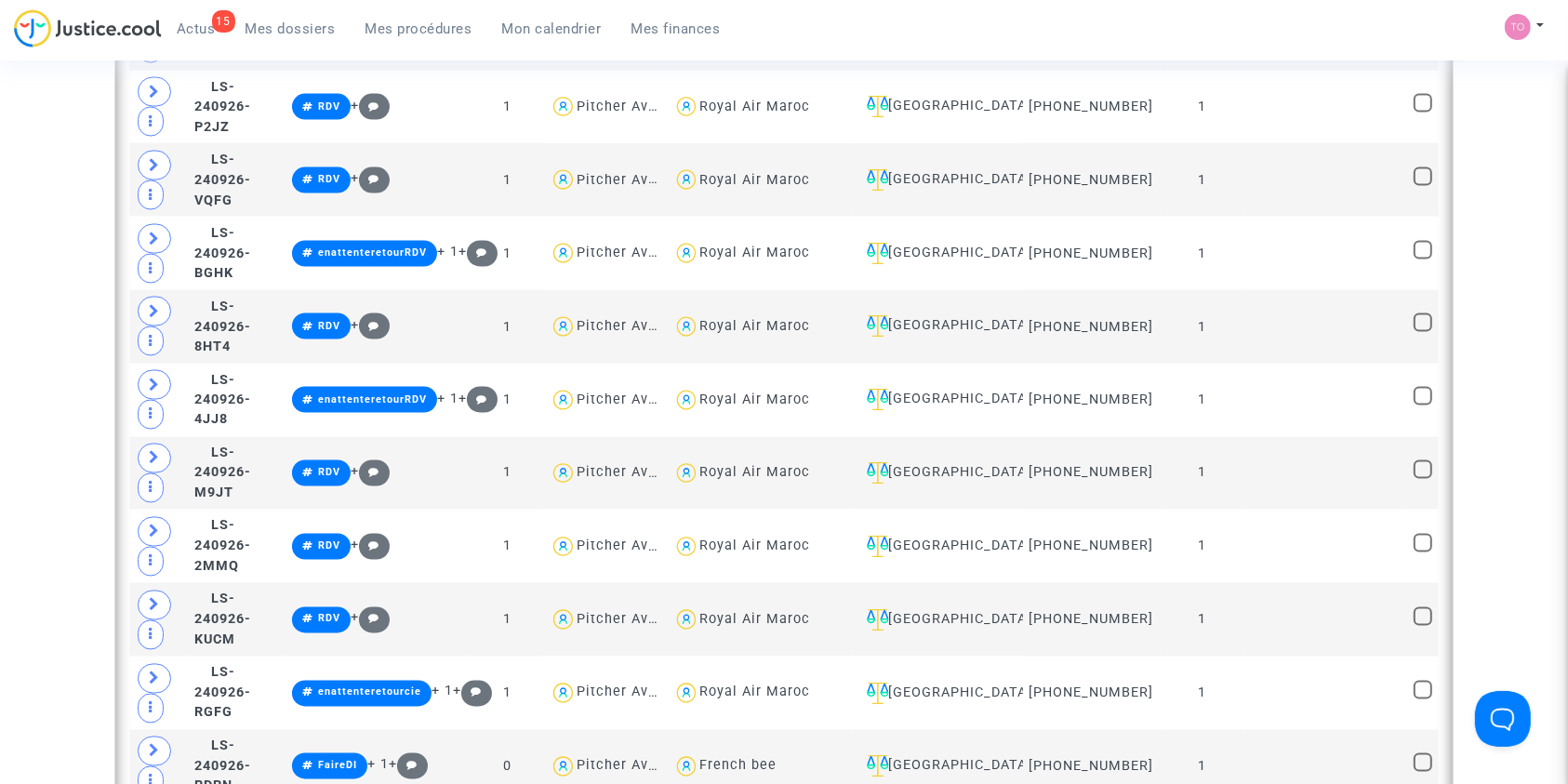
scroll to position [3028, 0]
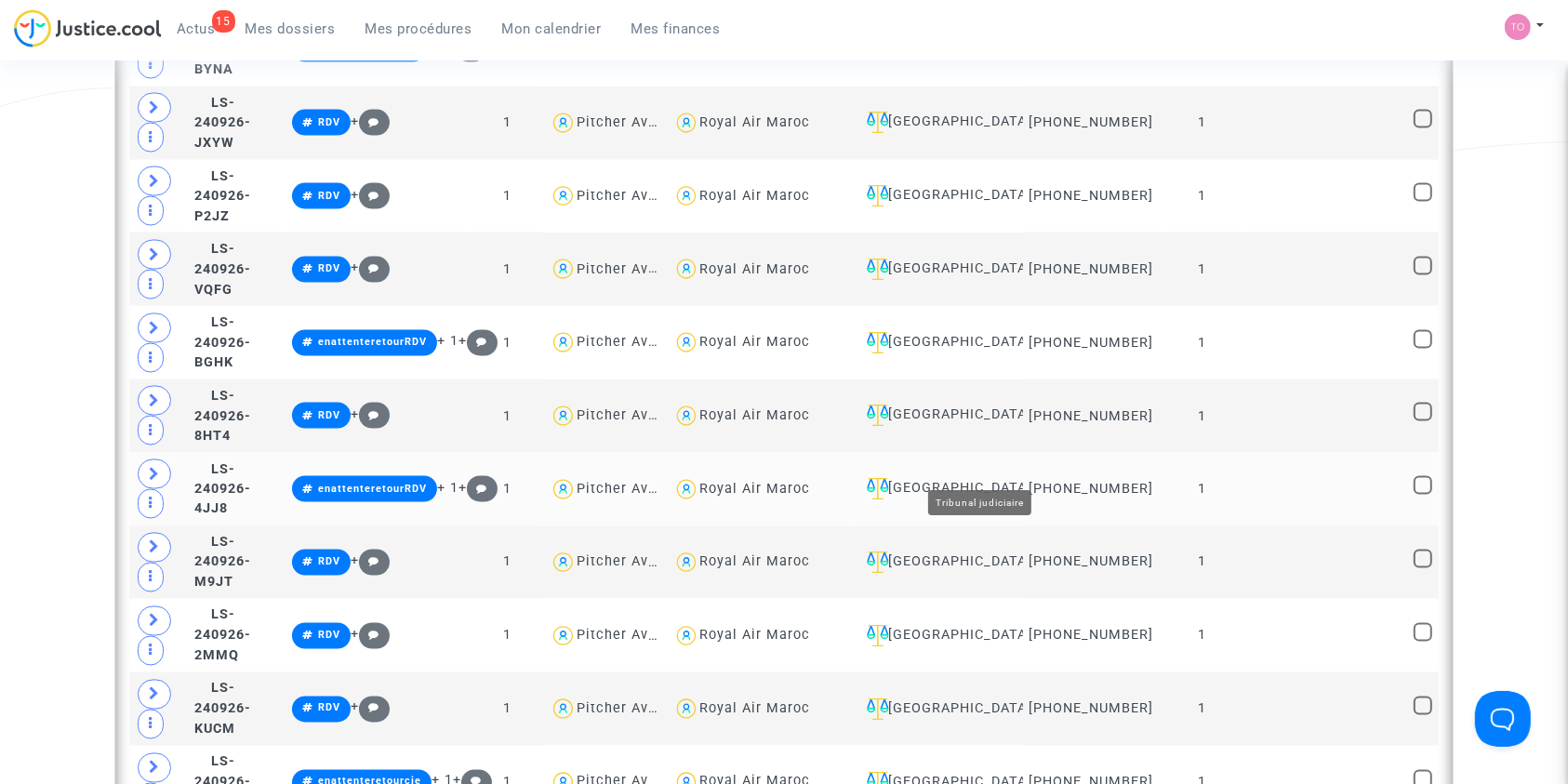
click at [1010, 478] on div "[GEOGRAPHIC_DATA]" at bounding box center [938, 488] width 157 height 22
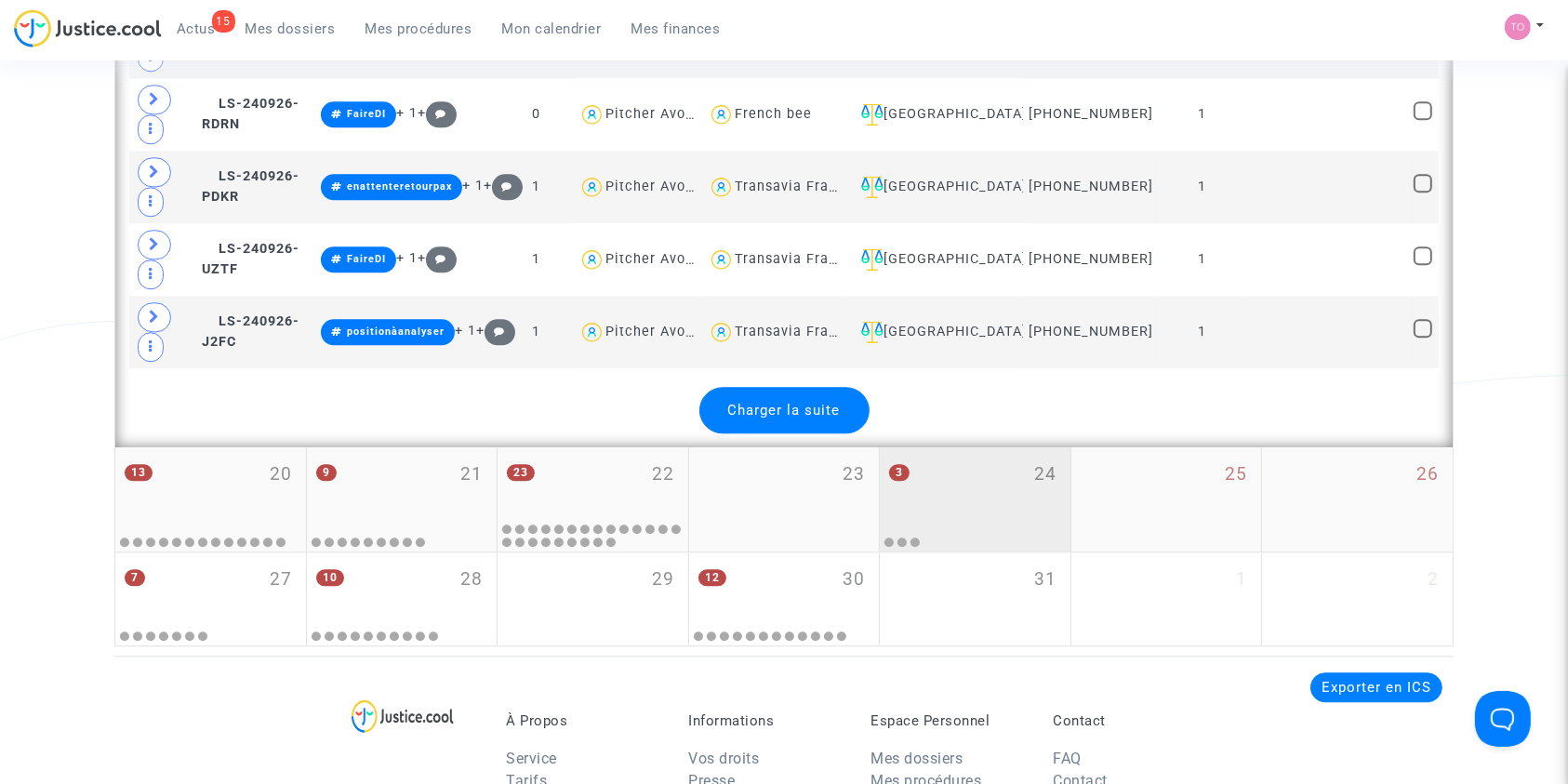
scroll to position [4534, 0]
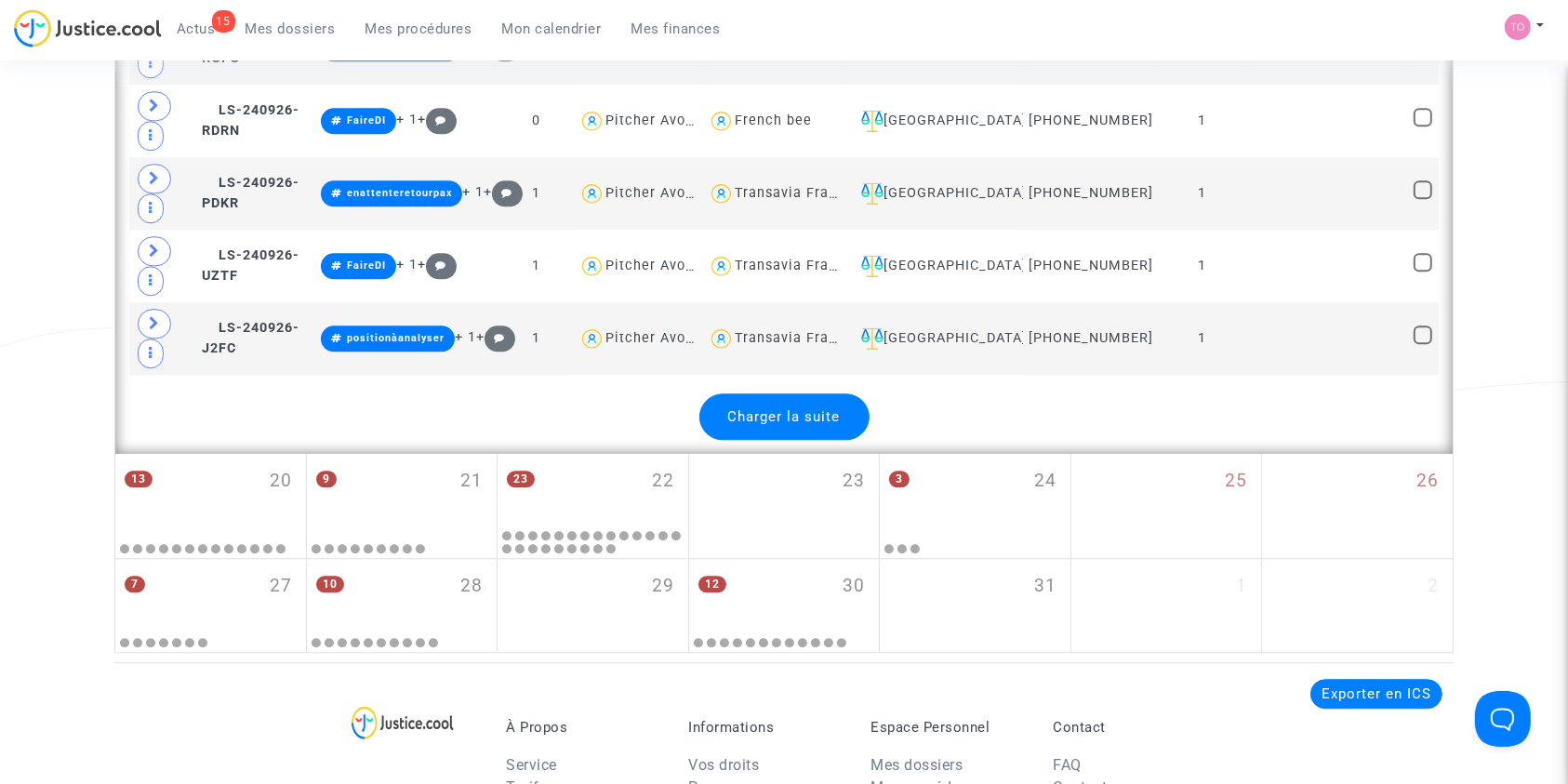
click at [811, 419] on div "Charger la suite" at bounding box center [785, 416] width 170 height 47
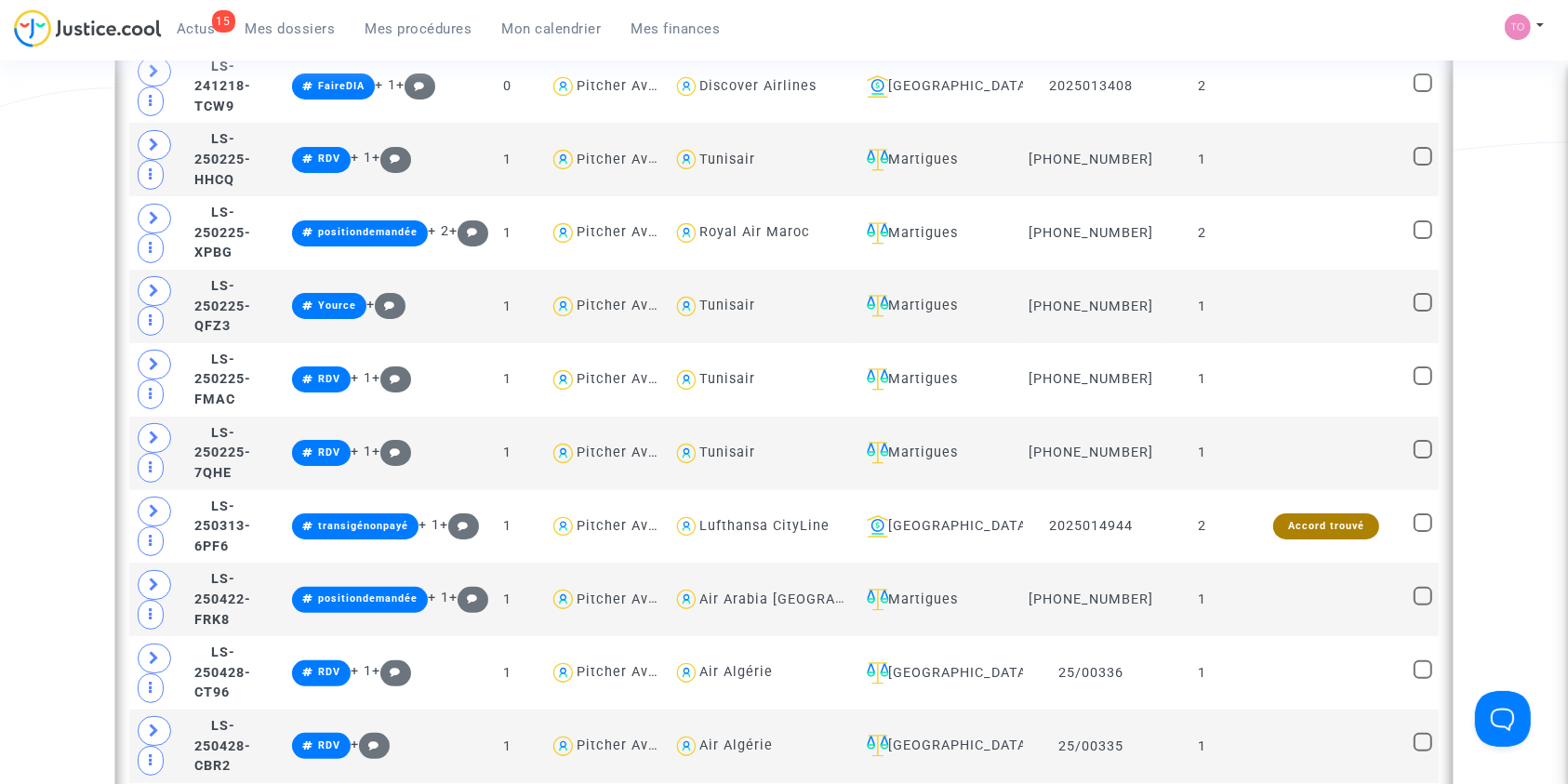
scroll to position [7836, 0]
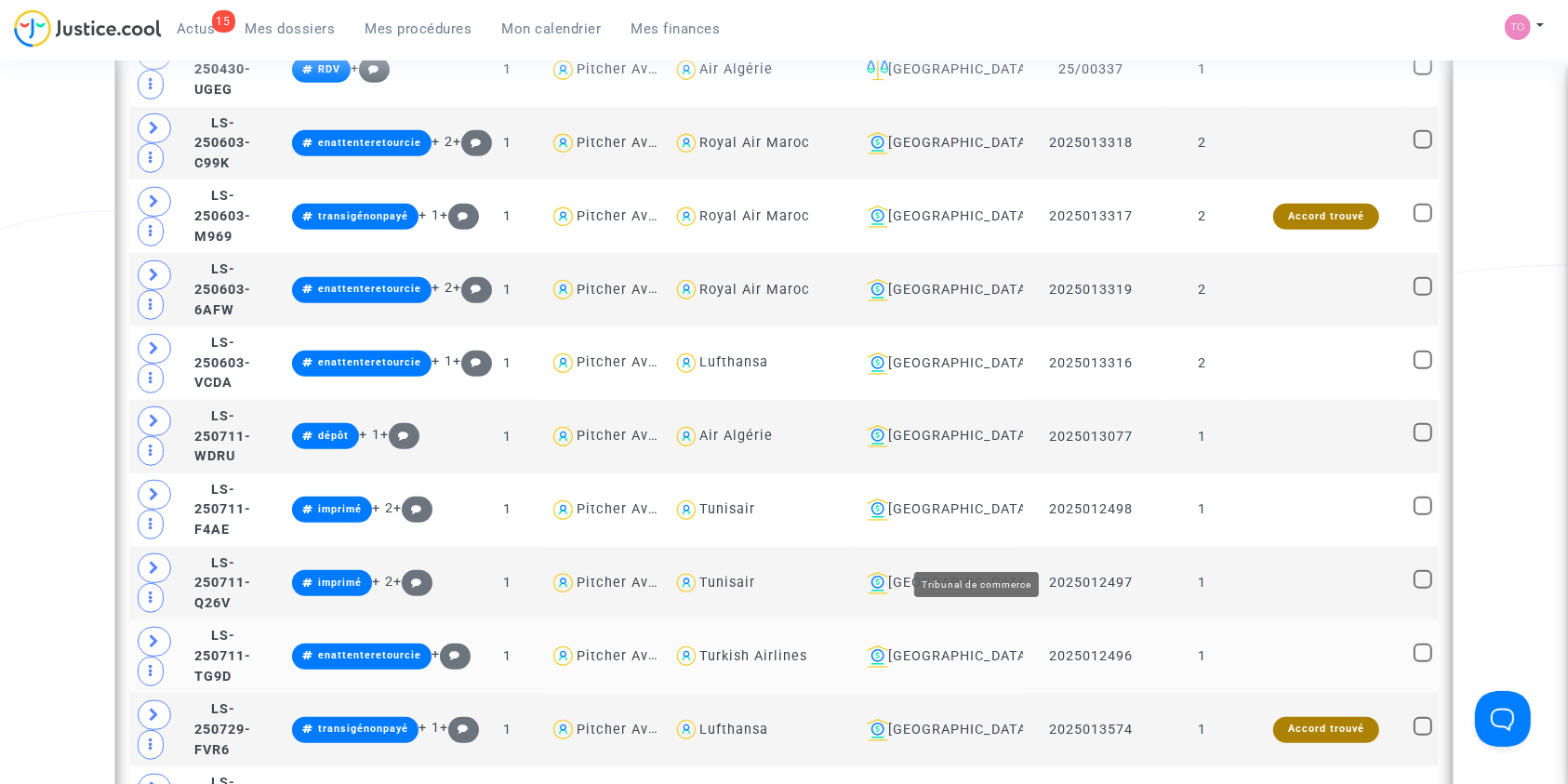
click at [974, 645] on div "Aix-en-Provence" at bounding box center [938, 656] width 157 height 22
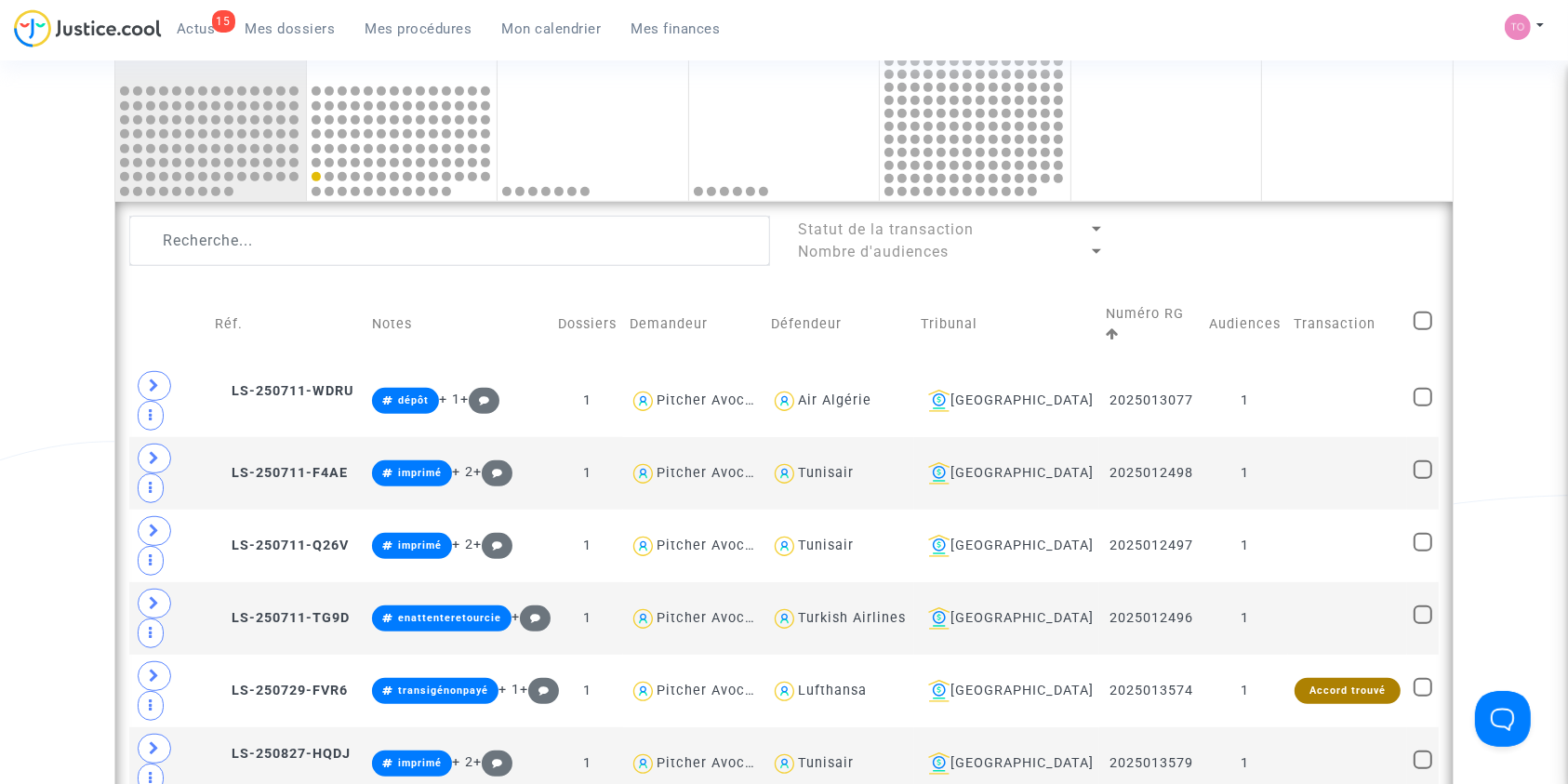
scroll to position [1139, 0]
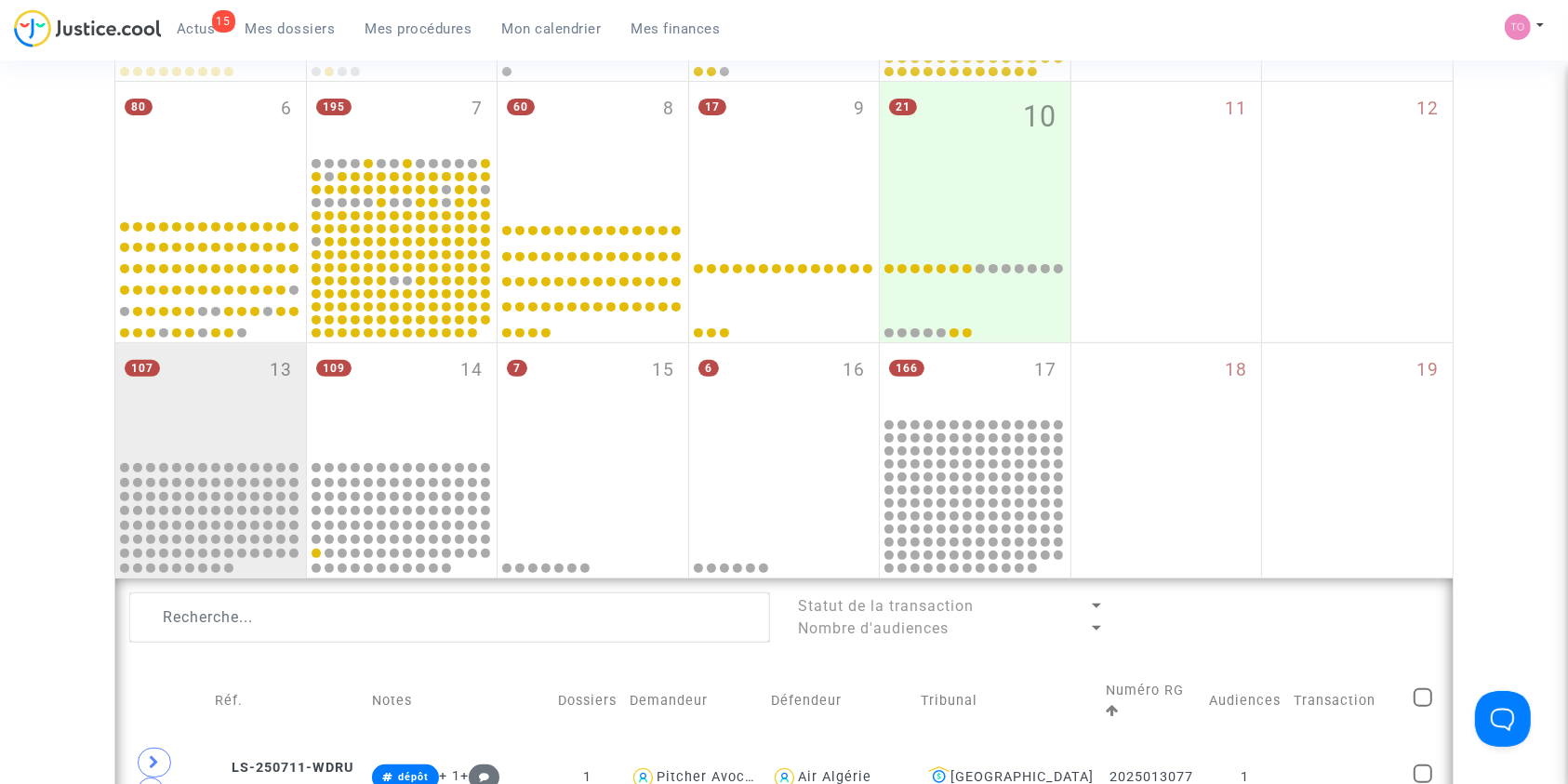
click at [277, 22] on span "Mes dossiers" at bounding box center [290, 28] width 90 height 16
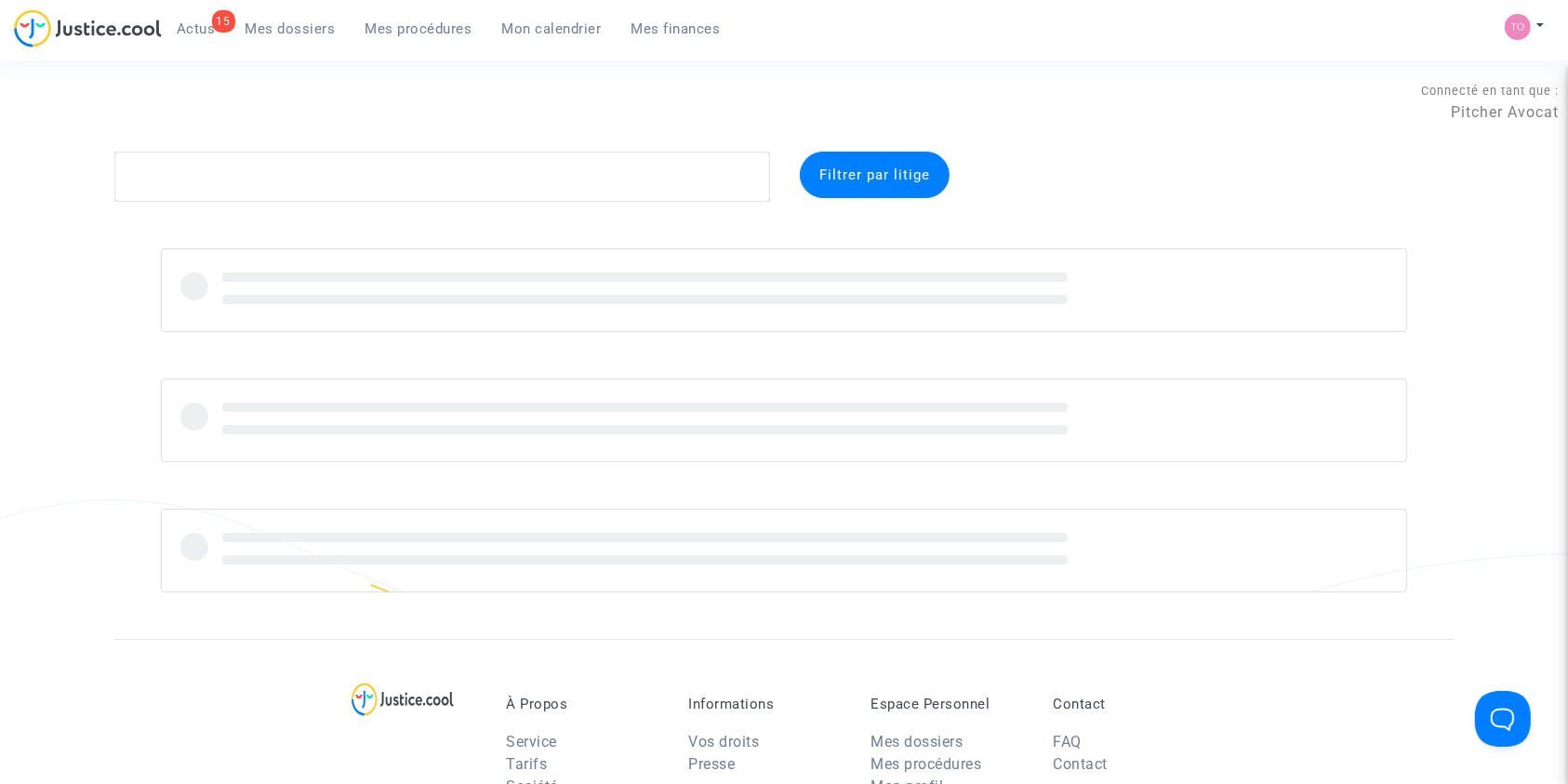
scroll to position [8, 0]
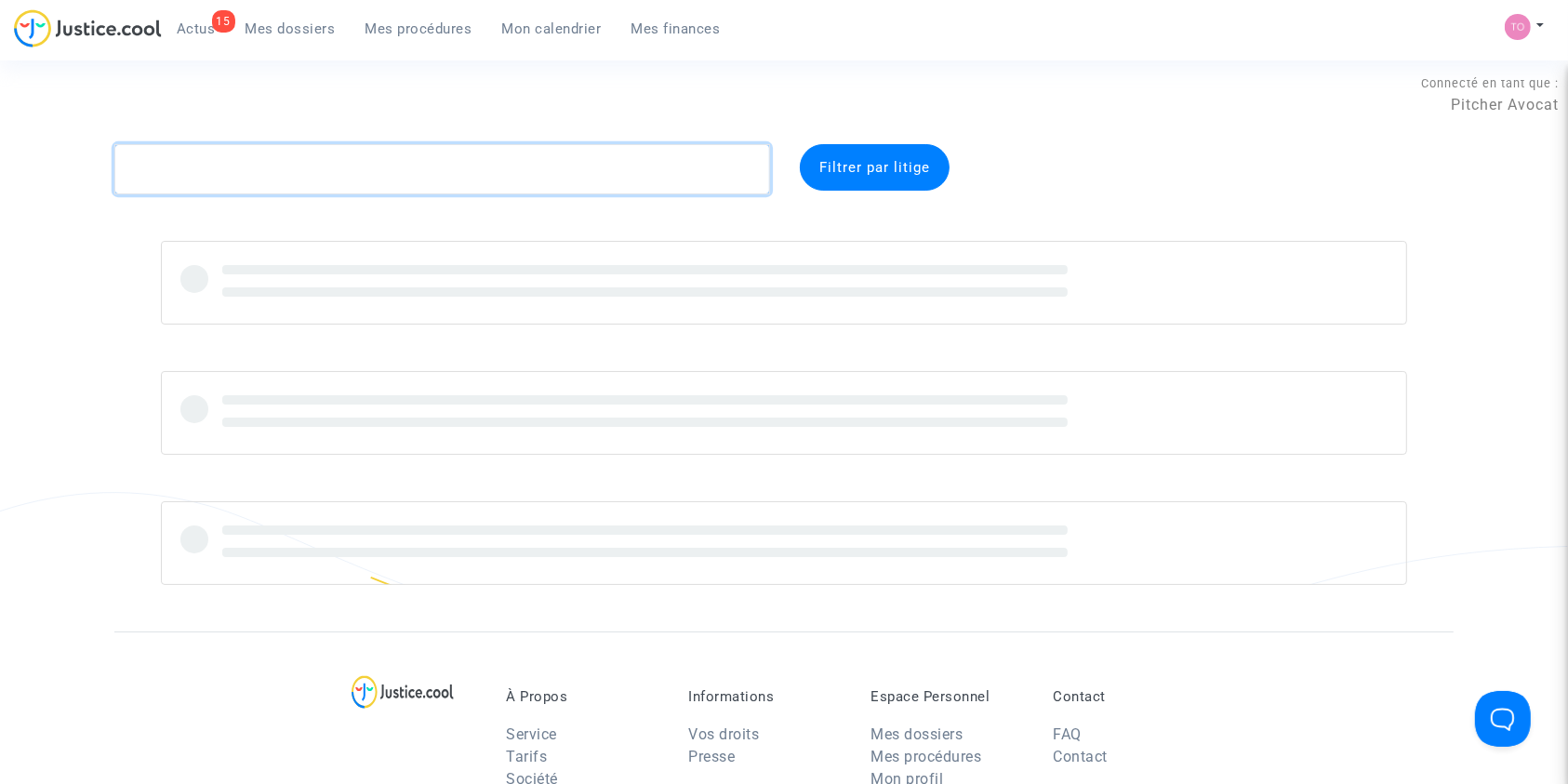
click at [202, 176] on textarea at bounding box center [441, 169] width 656 height 50
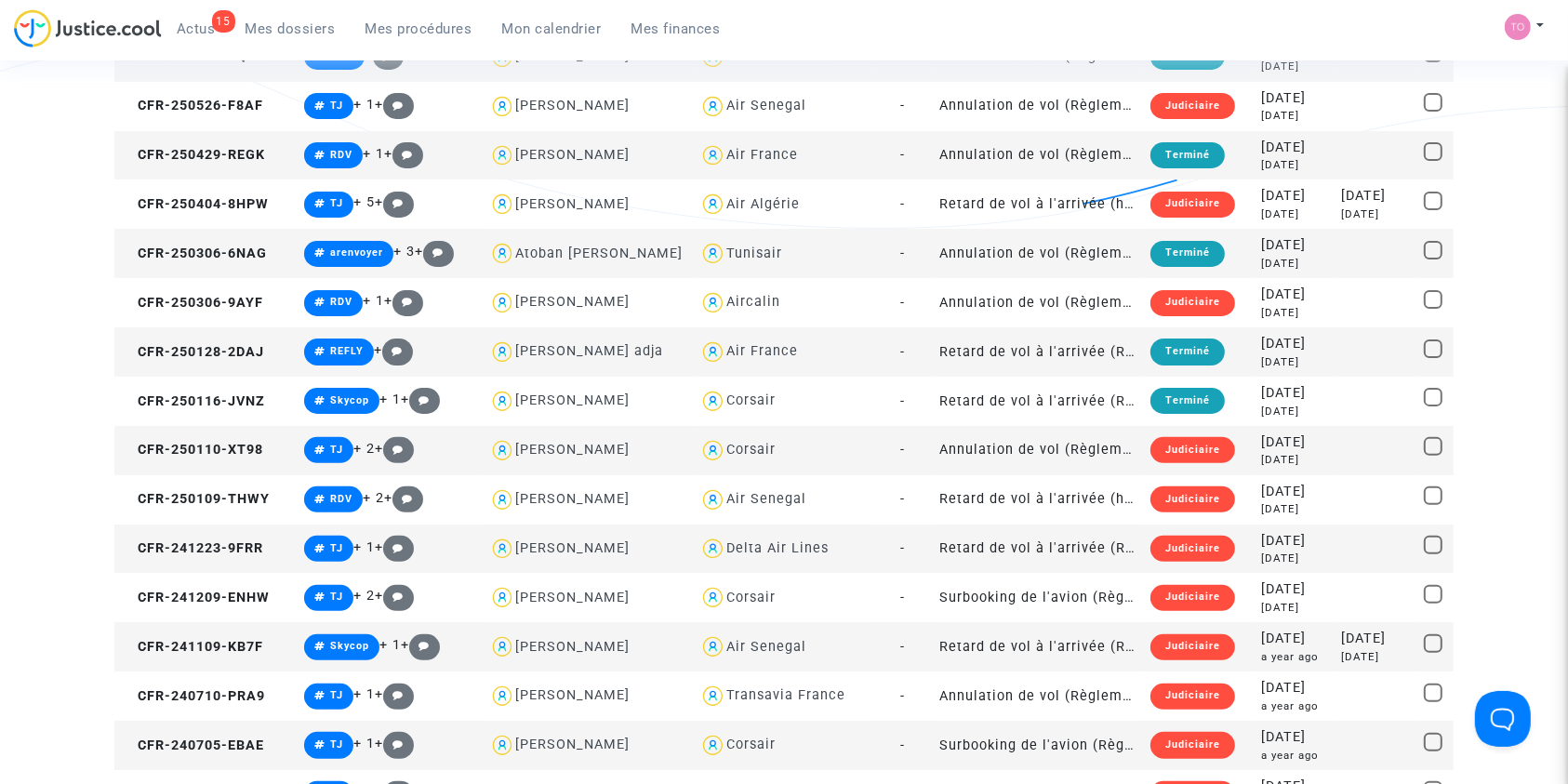
scroll to position [611, 0]
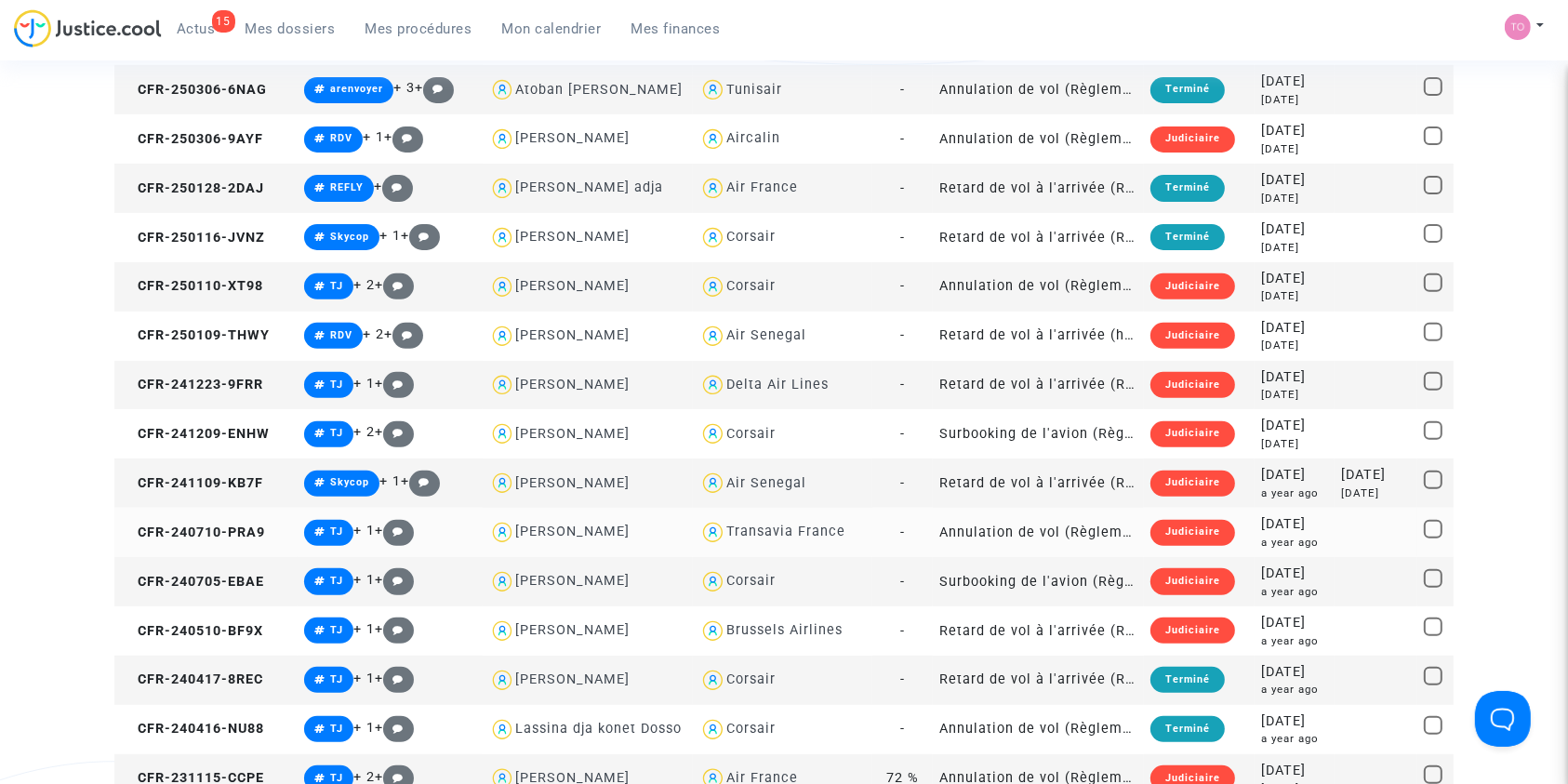
click at [766, 536] on div "Transavia France" at bounding box center [786, 531] width 119 height 16
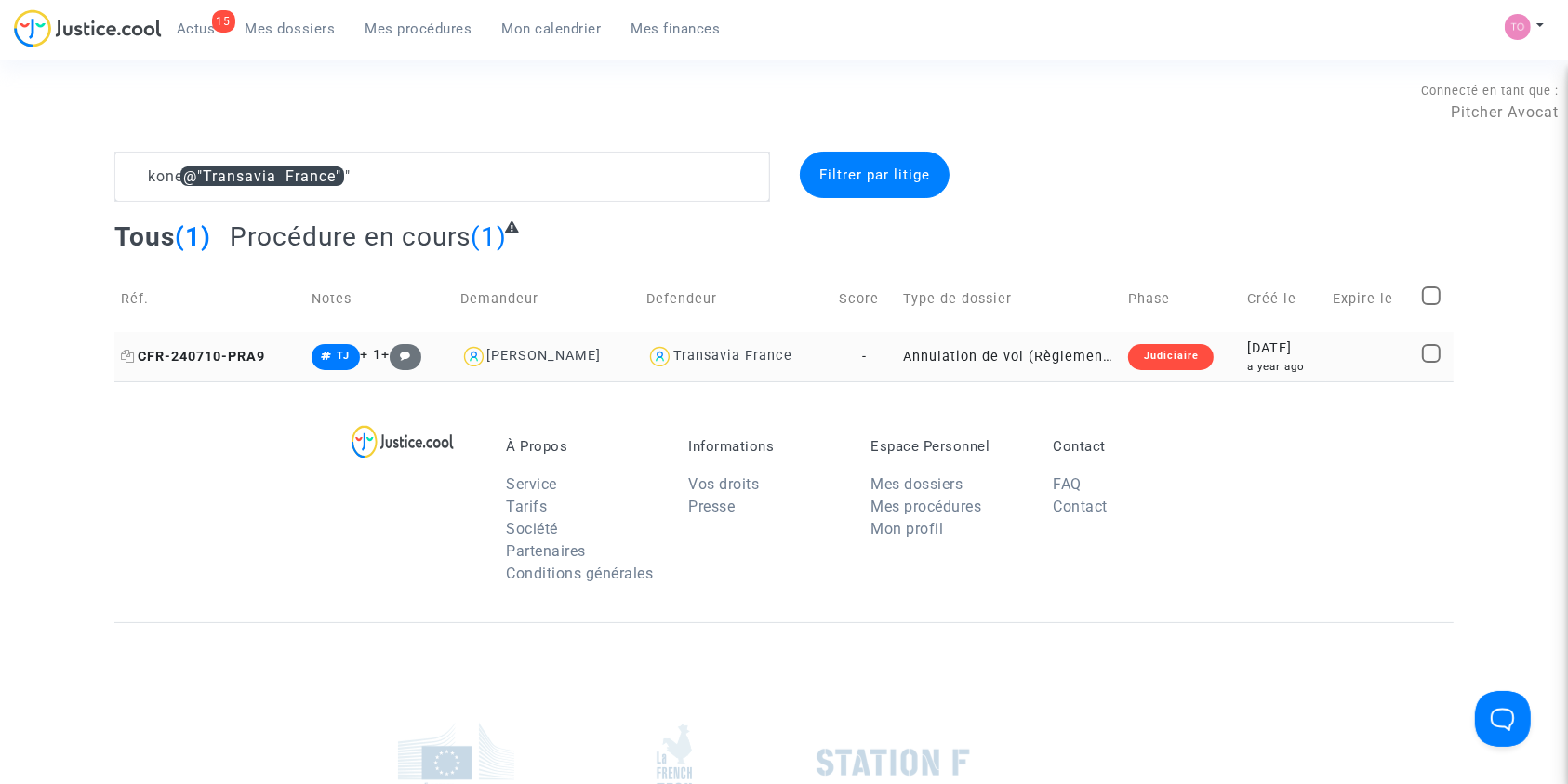
click at [127, 351] on icon at bounding box center [127, 356] width 14 height 13
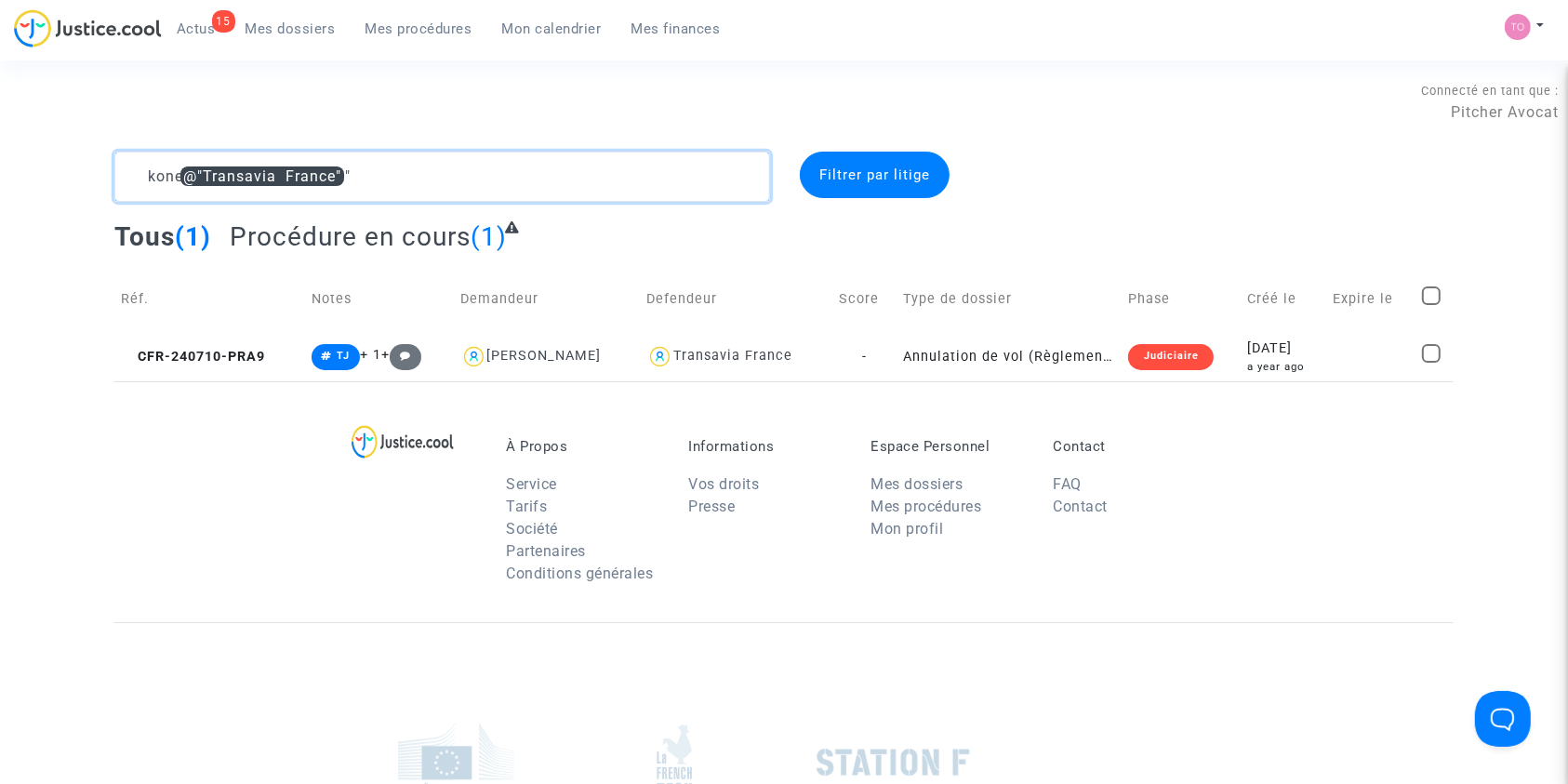
click at [162, 168] on textarea at bounding box center [441, 176] width 656 height 50
type textarea "Vaution @"Transavia France""
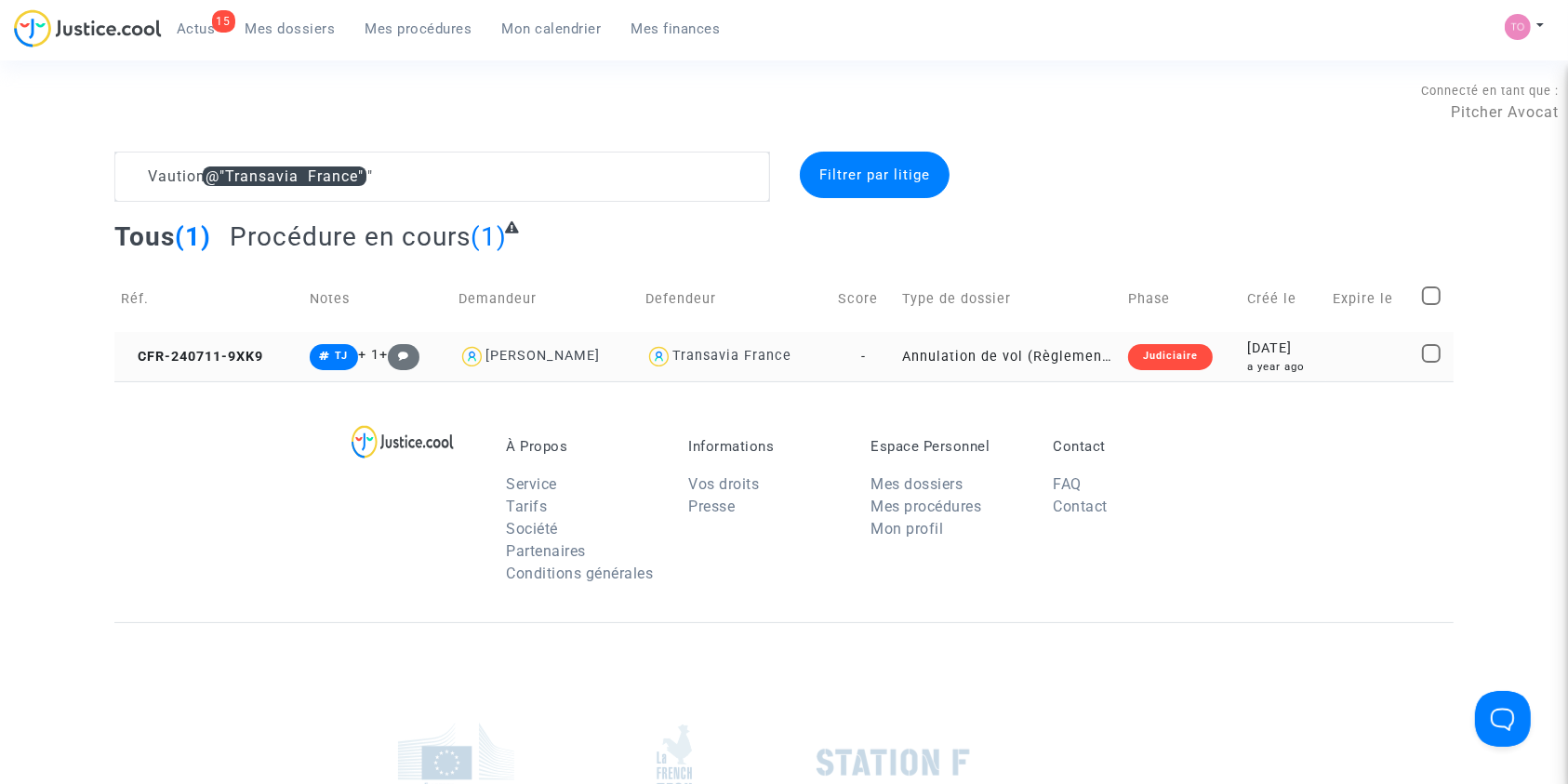
click at [1247, 355] on div "2024-07-11" at bounding box center [1284, 348] width 73 height 20
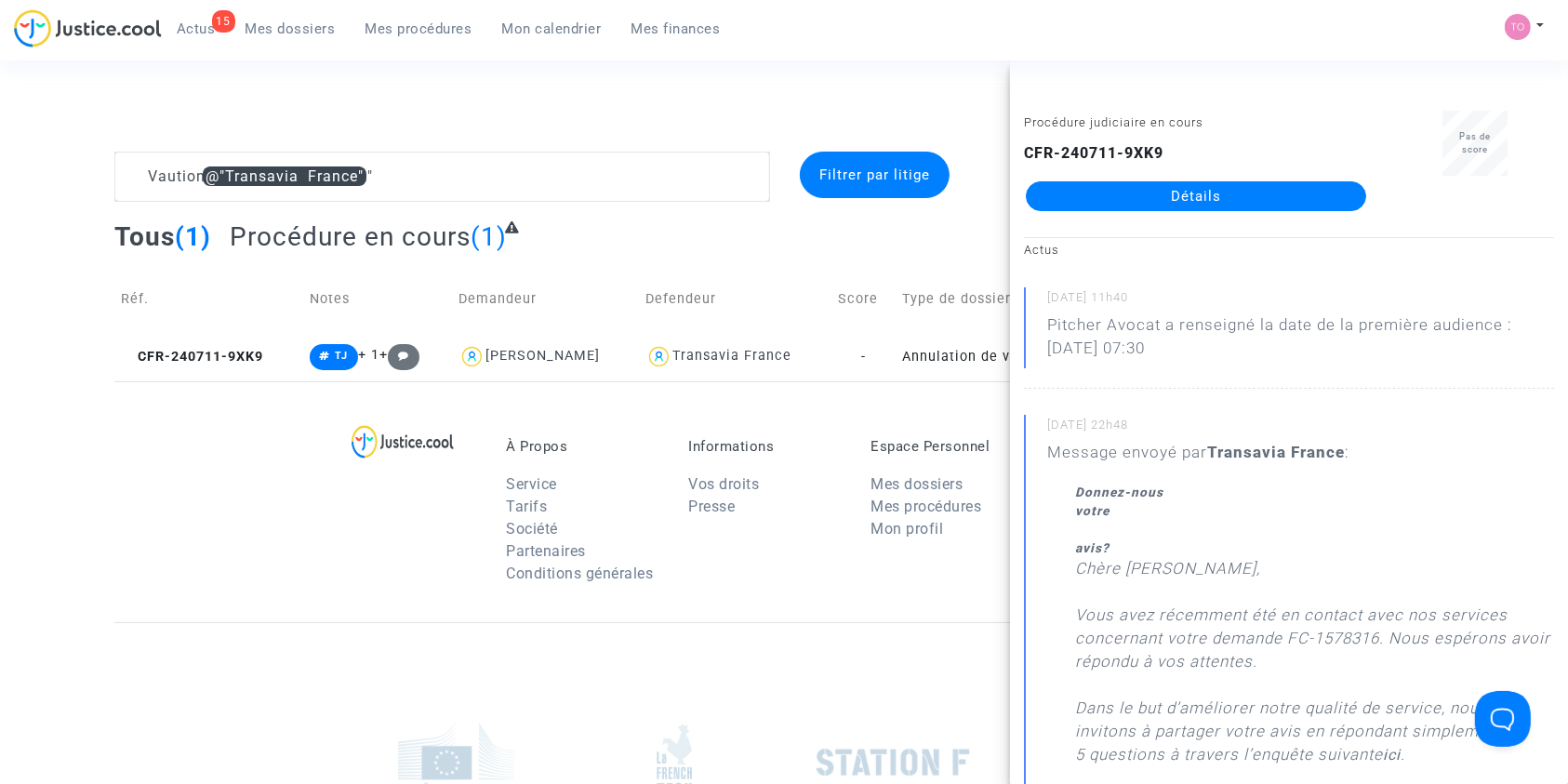
click at [1147, 205] on link "Détails" at bounding box center [1196, 195] width 341 height 30
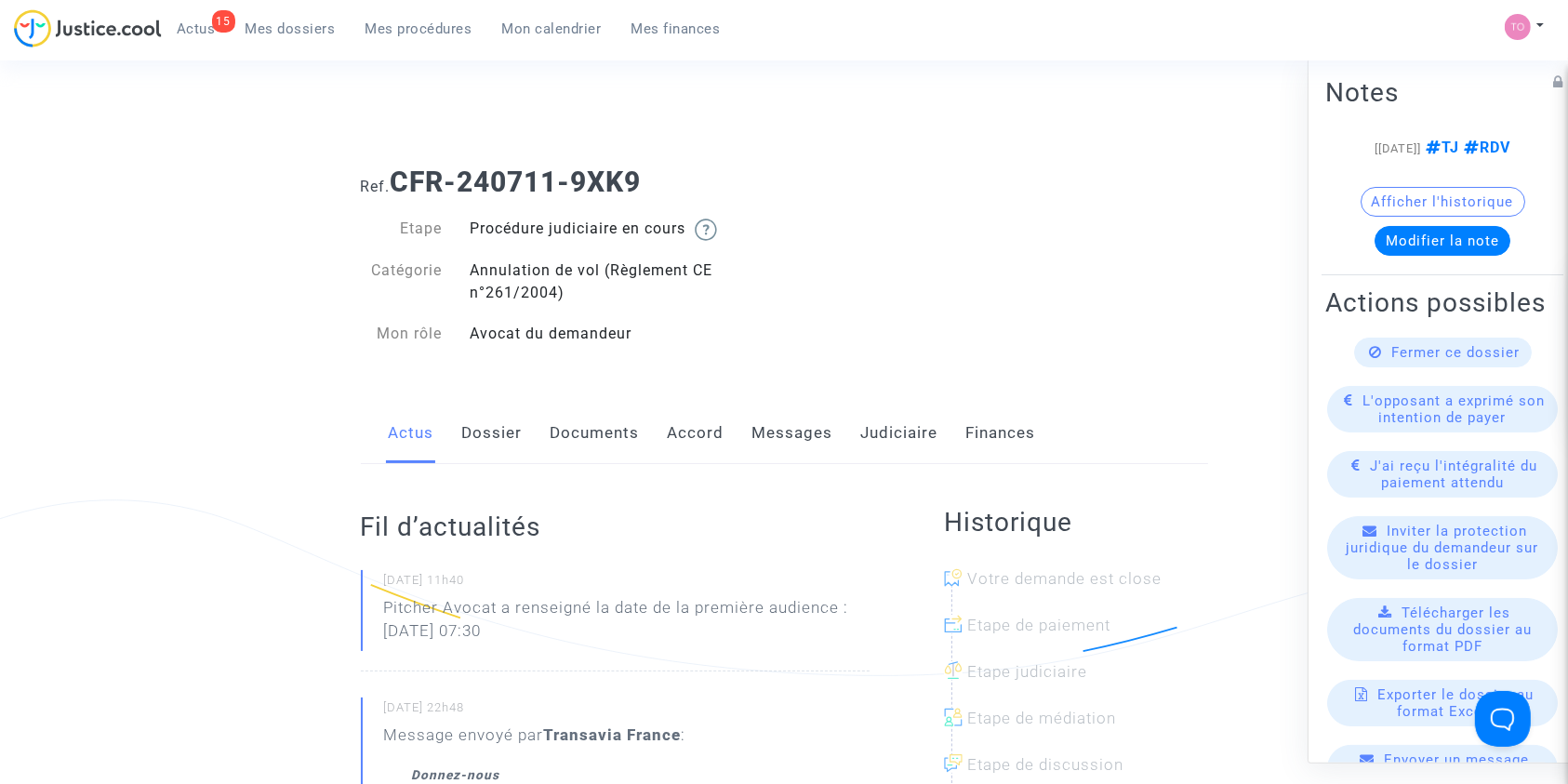
click at [706, 448] on link "Accord" at bounding box center [695, 434] width 56 height 61
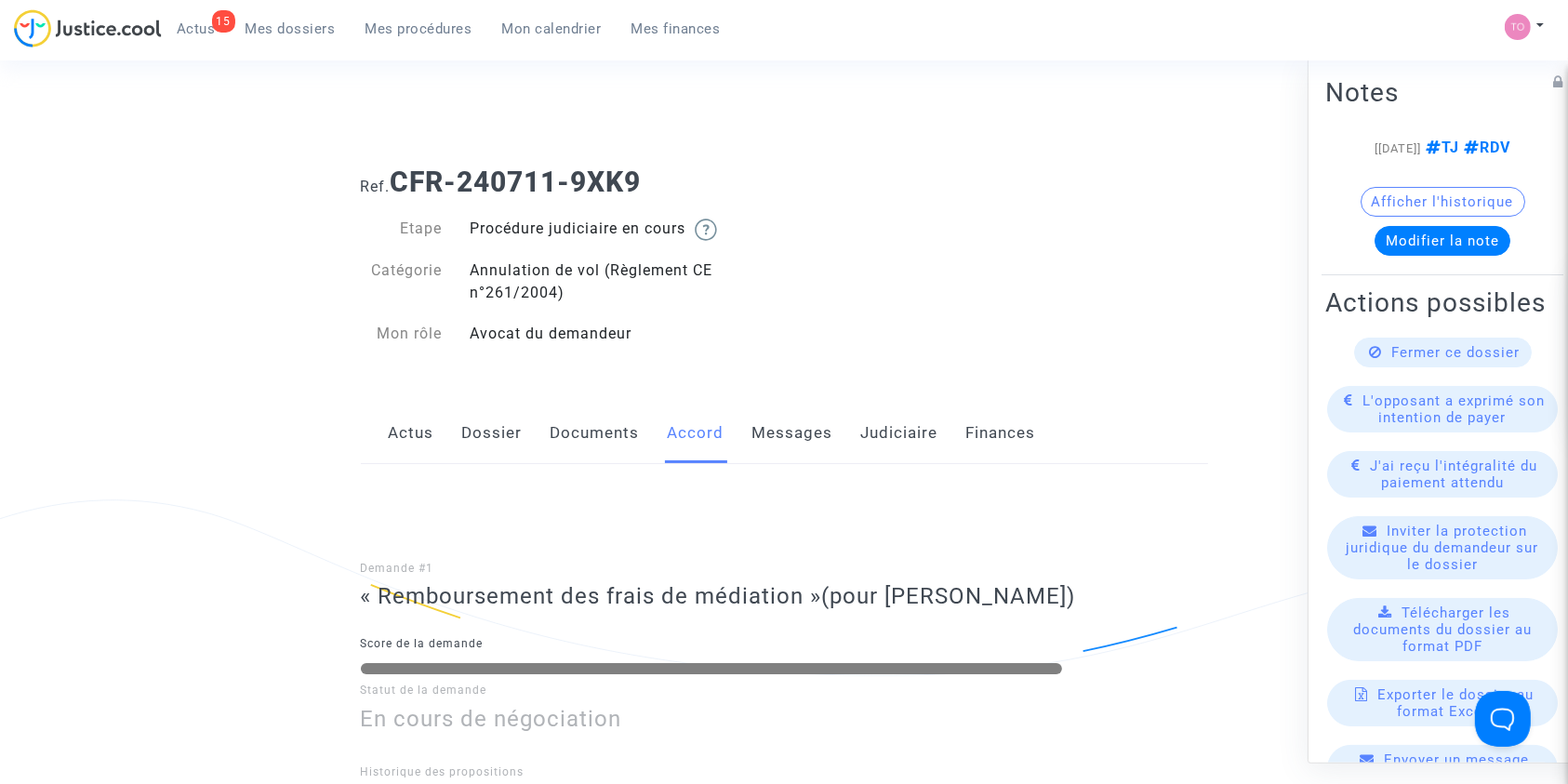
click at [602, 434] on link "Documents" at bounding box center [594, 434] width 89 height 61
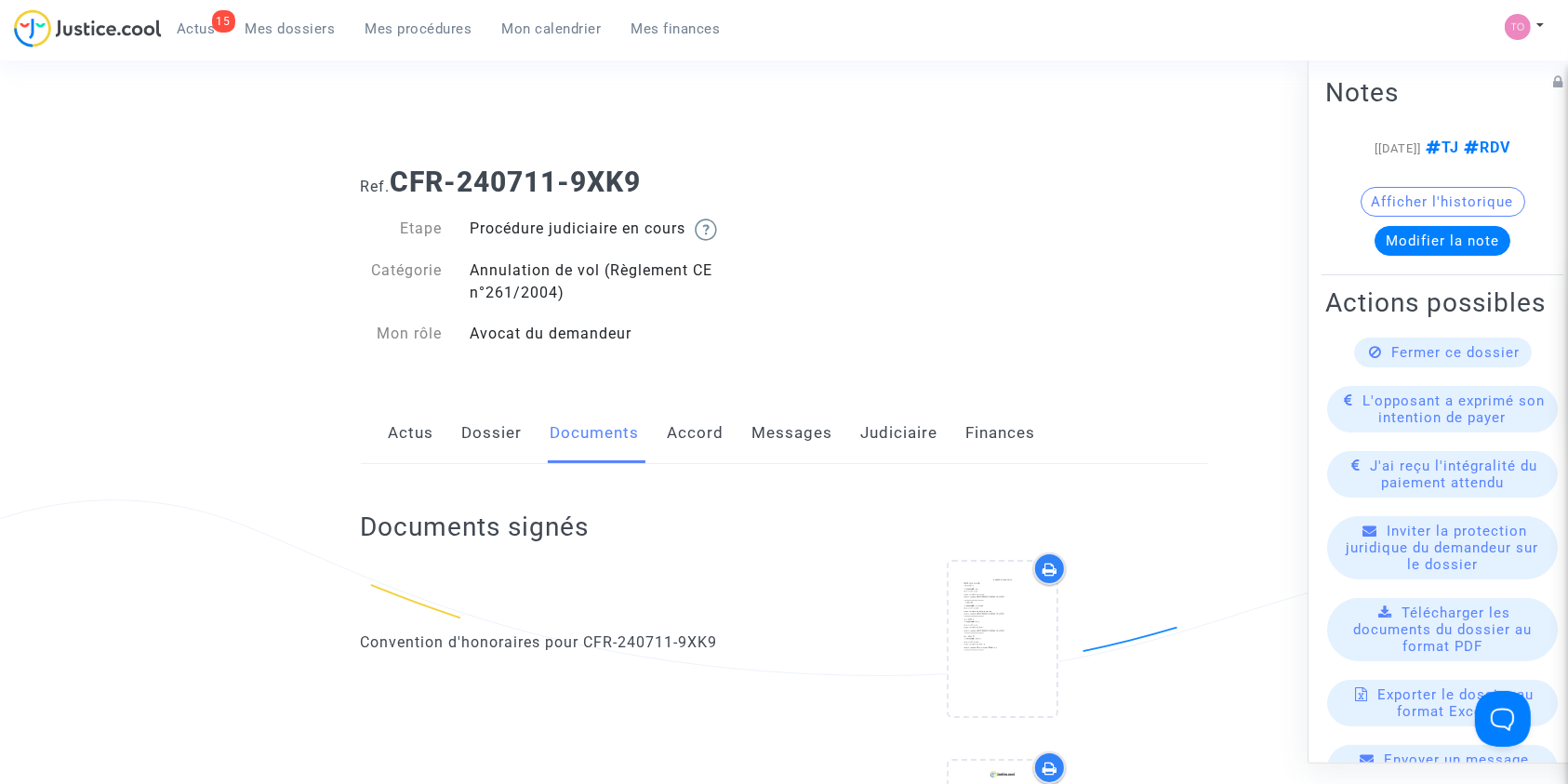
click at [457, 433] on div "Actus Dossier Documents Accord Messages Judiciaire Finances" at bounding box center [784, 434] width 847 height 62
click at [488, 433] on link "Dossier" at bounding box center [492, 434] width 60 height 61
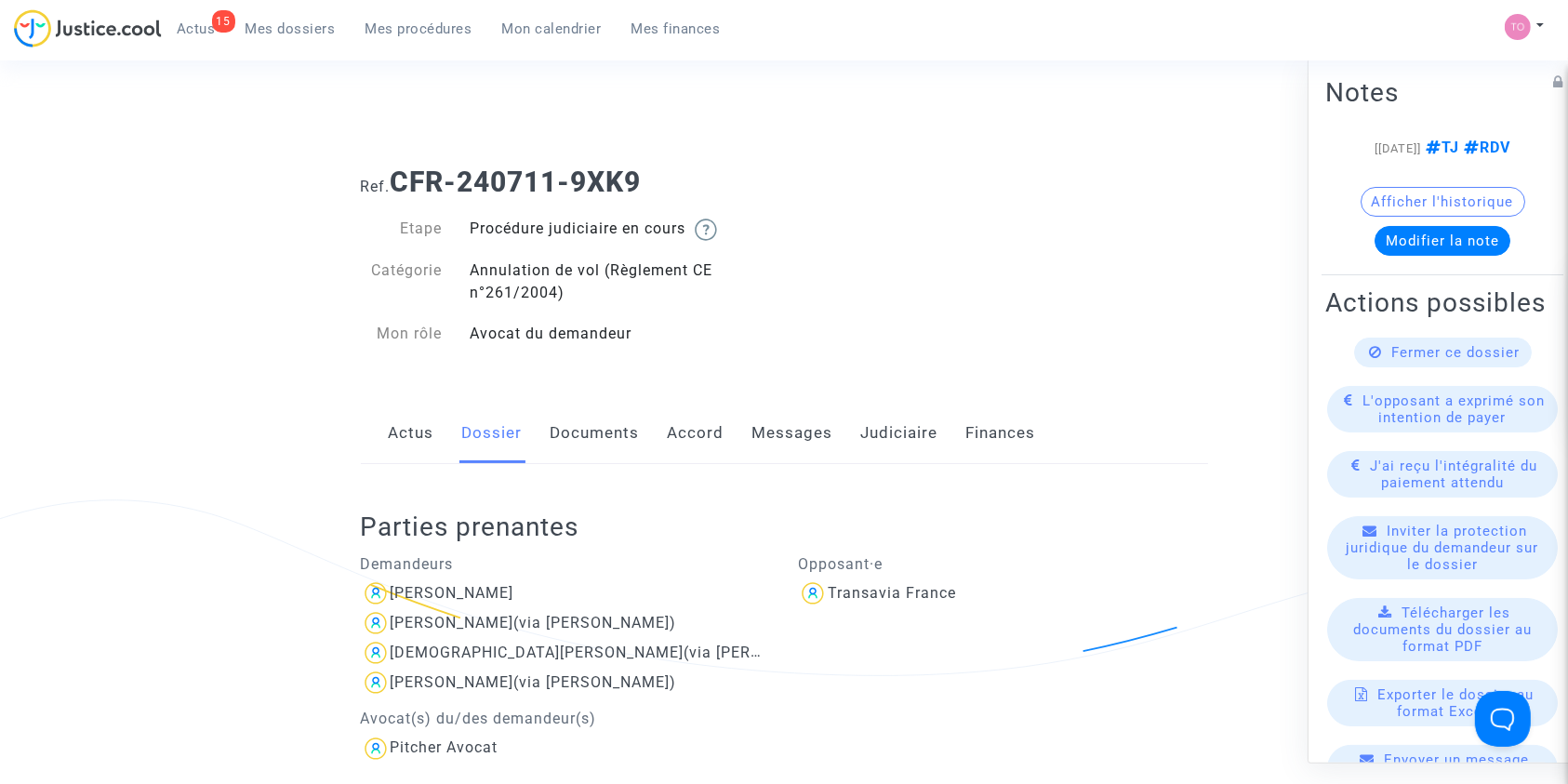
drag, startPoint x: 396, startPoint y: 176, endPoint x: 725, endPoint y: 175, distance: 329.0
click at [725, 175] on h1 "Ref. CFR-240711-9XK9" at bounding box center [784, 182] width 847 height 34
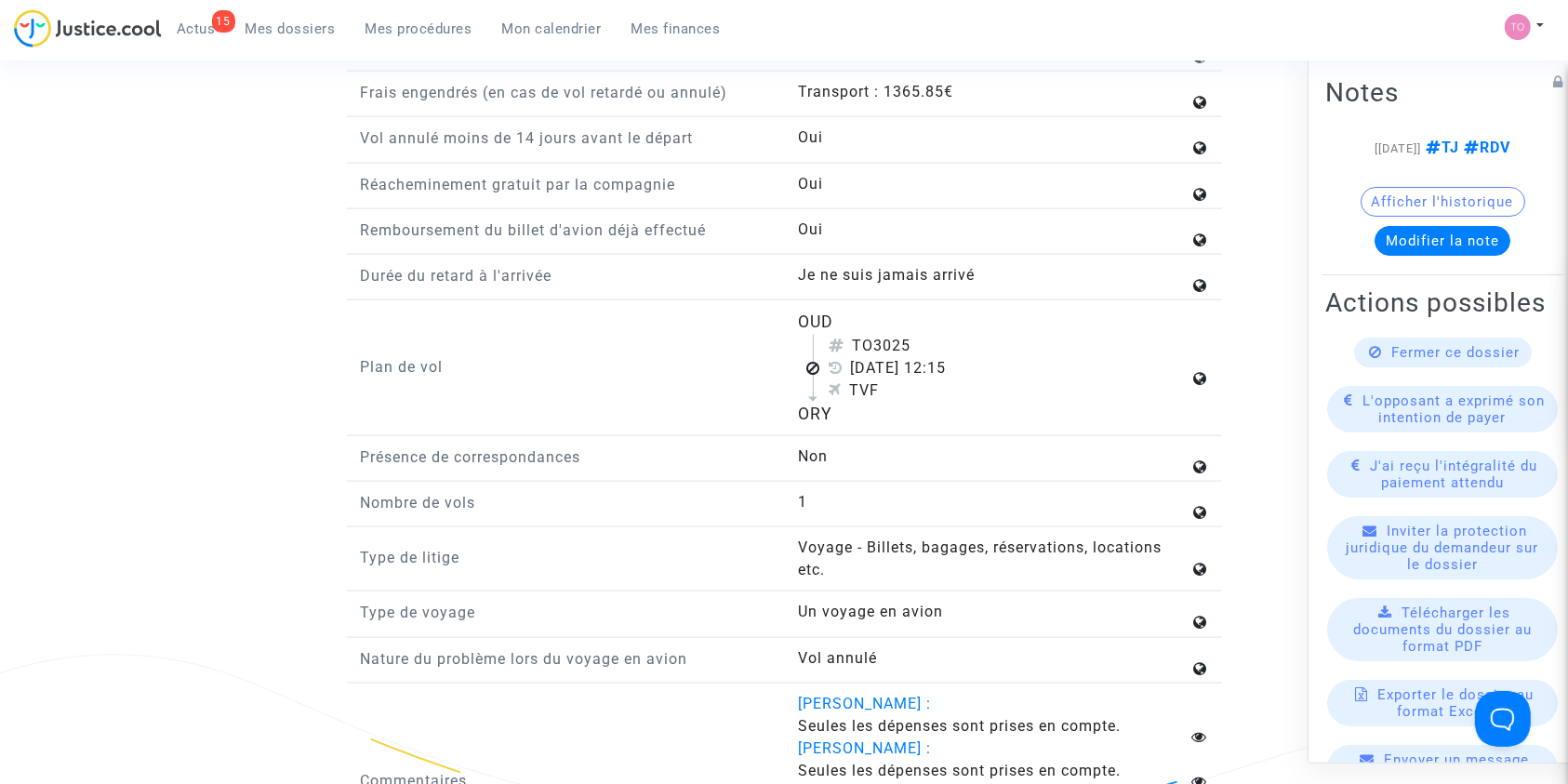
scroll to position [2462, 0]
drag, startPoint x: 790, startPoint y: 325, endPoint x: 861, endPoint y: 435, distance: 130.9
click at [861, 435] on div "Numéro de réservation H7NBXI Aéroport de départ Aéroport des Angades (OUD) Aéro…" at bounding box center [784, 431] width 847 height 1296
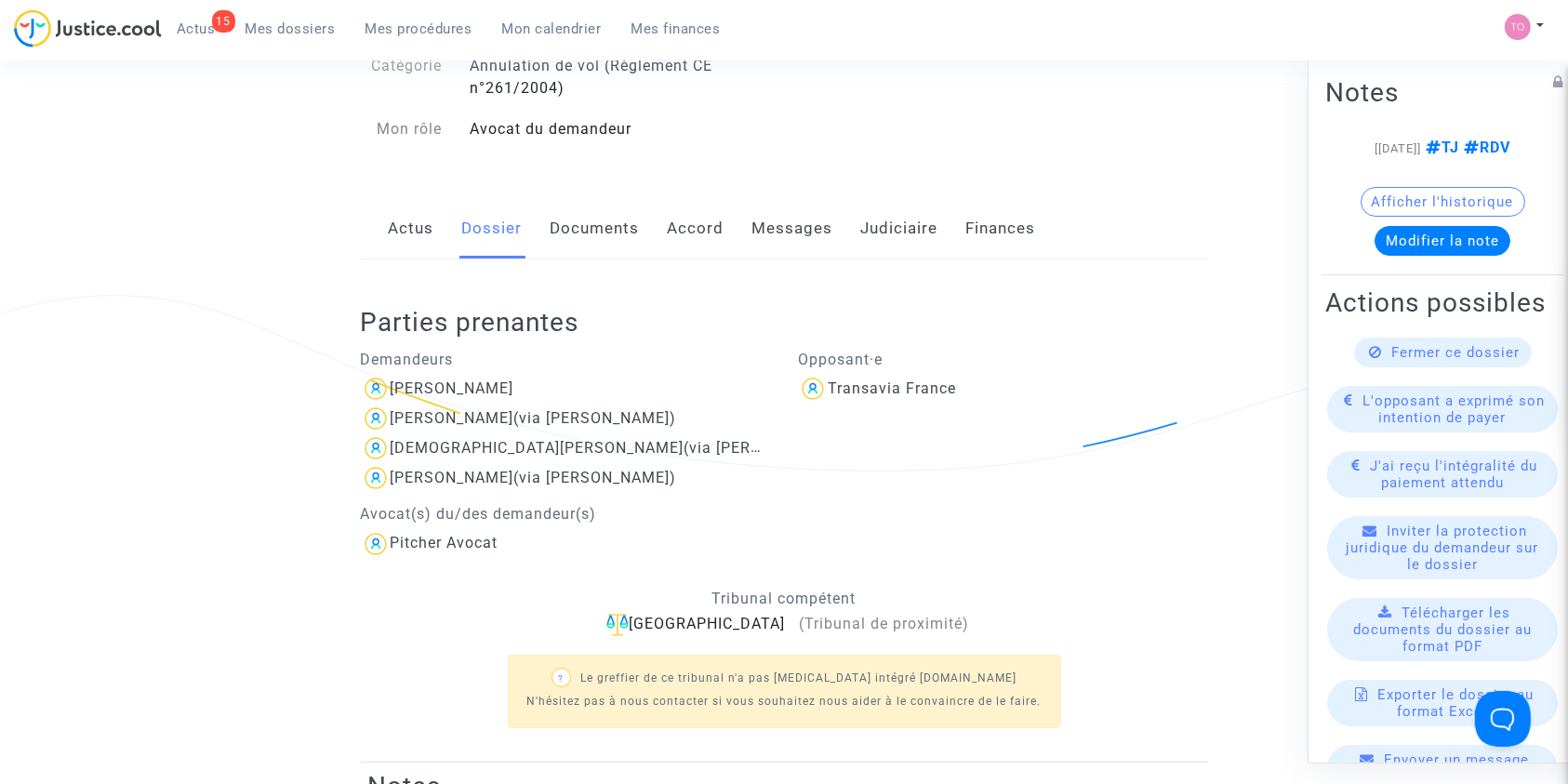
scroll to position [105, 0]
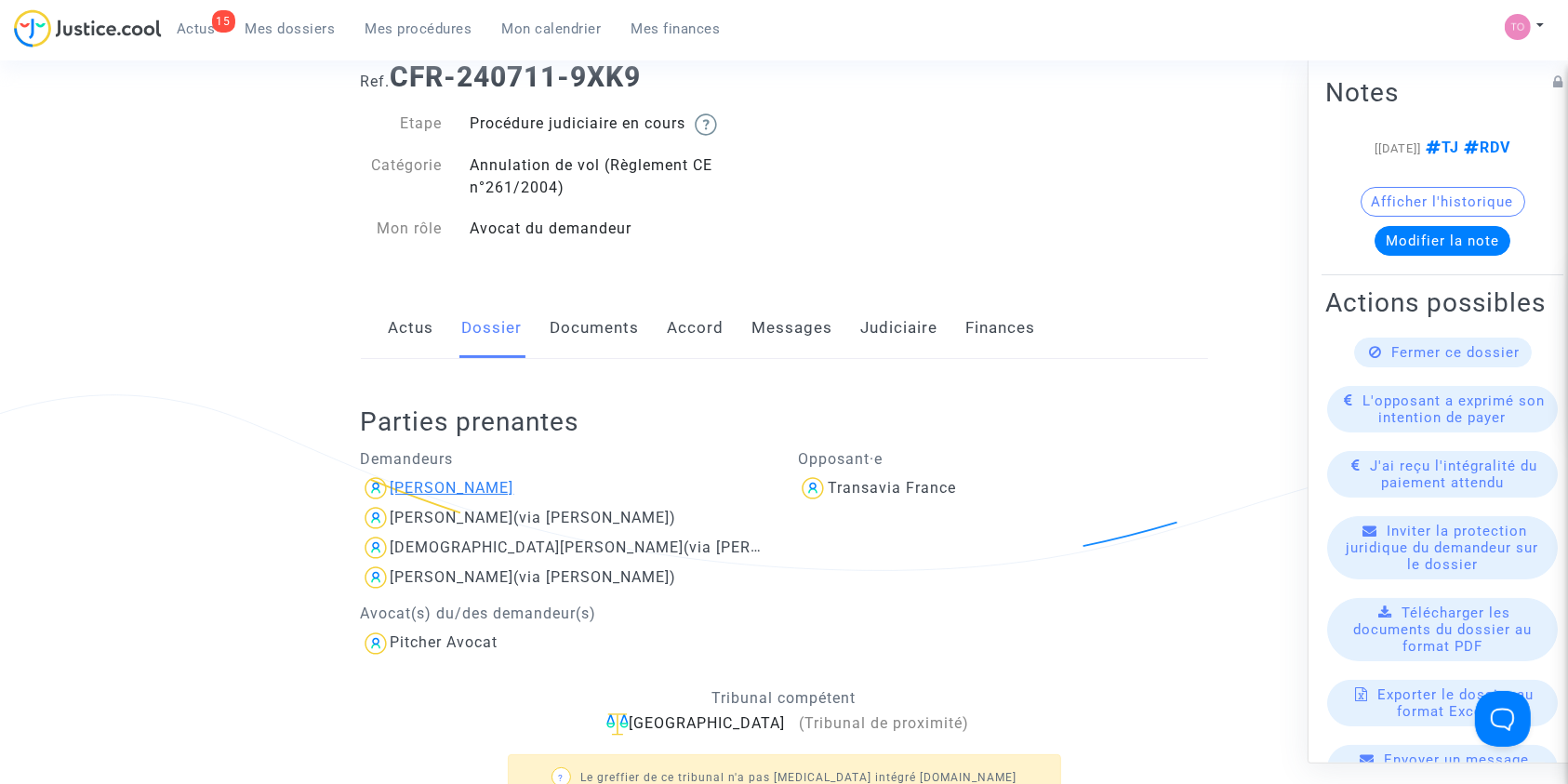
click at [439, 483] on div "Stephane Vaution" at bounding box center [452, 487] width 123 height 17
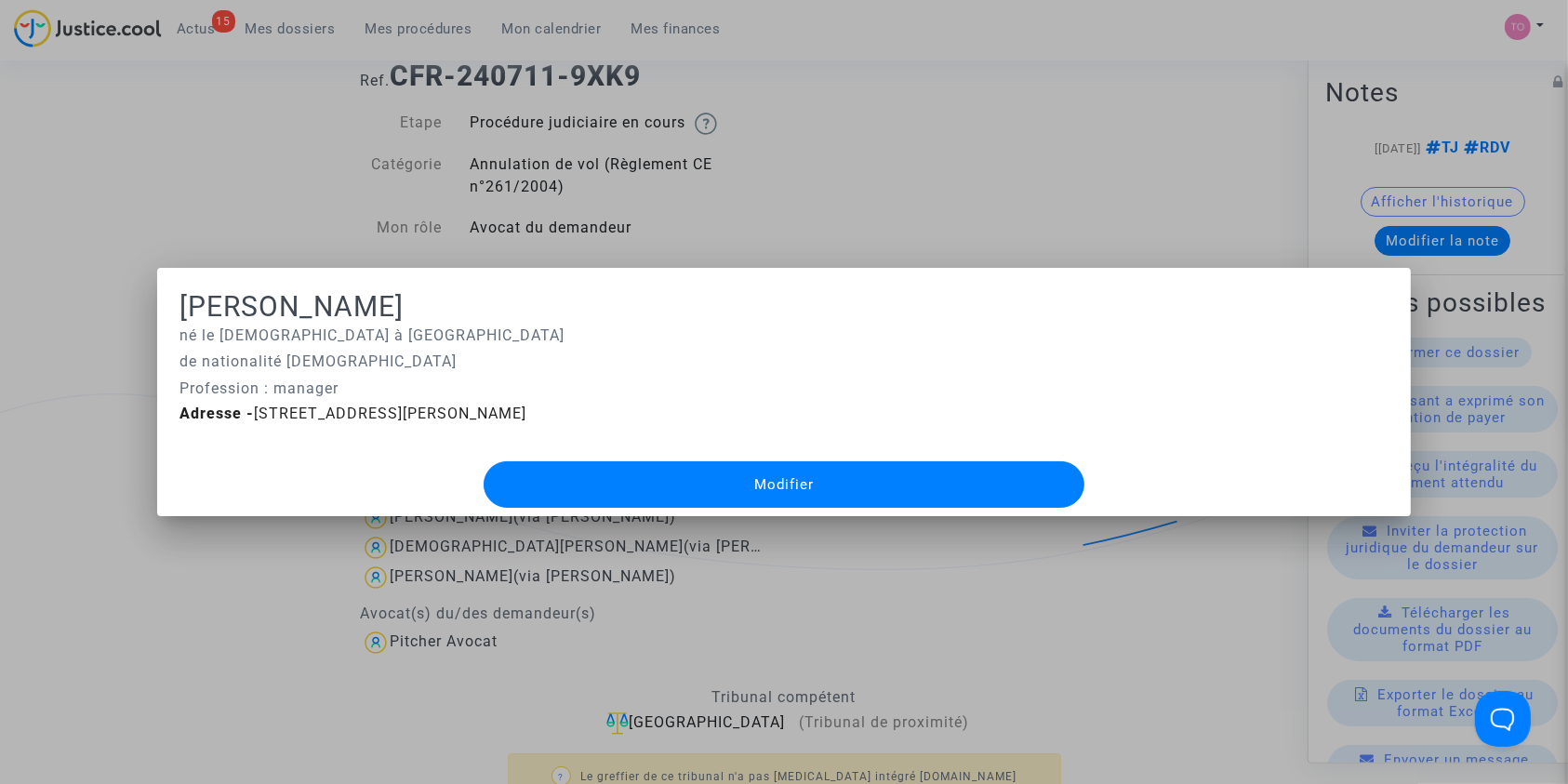
scroll to position [0, 0]
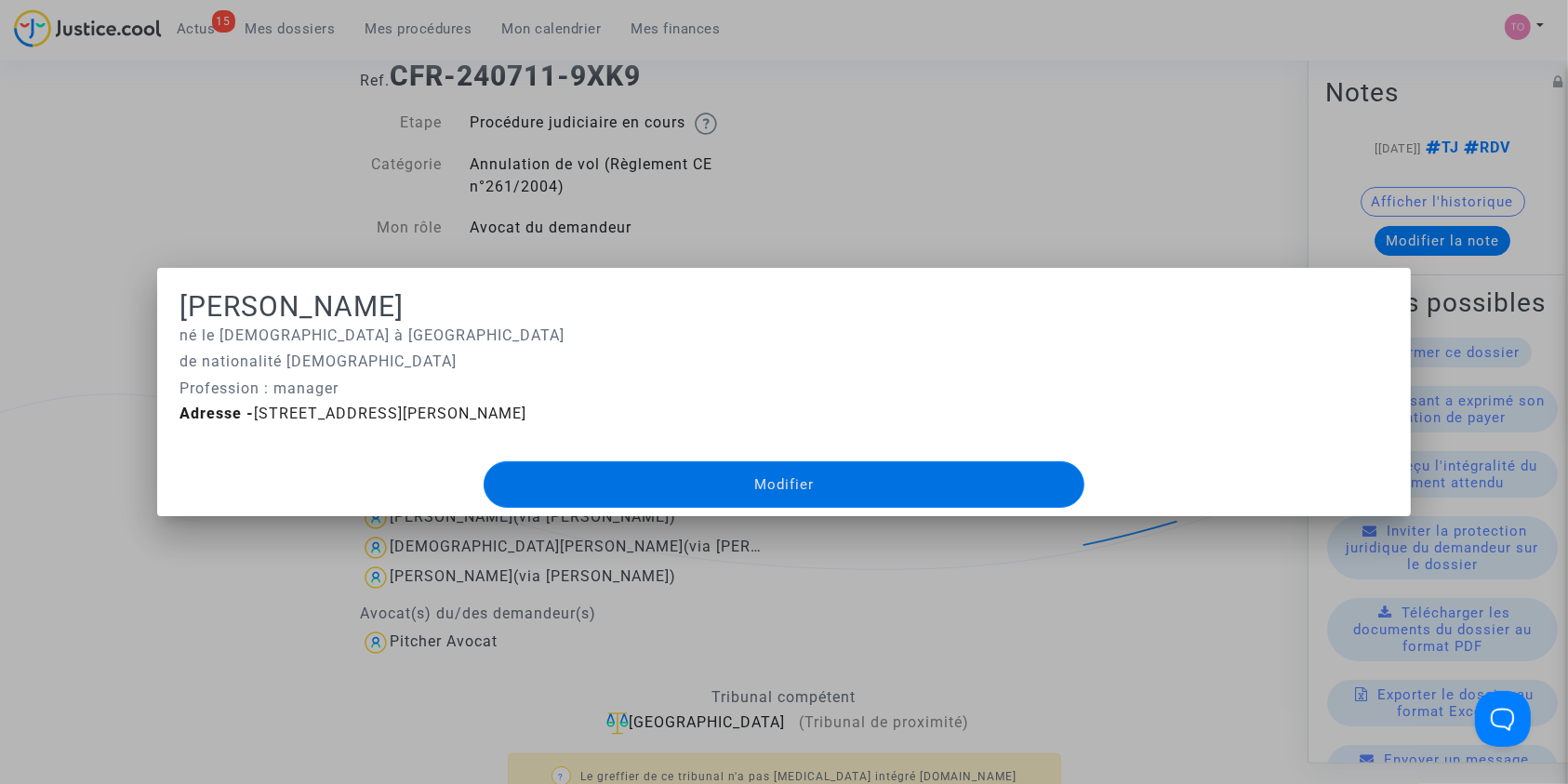
click at [85, 520] on div at bounding box center [784, 392] width 1568 height 784
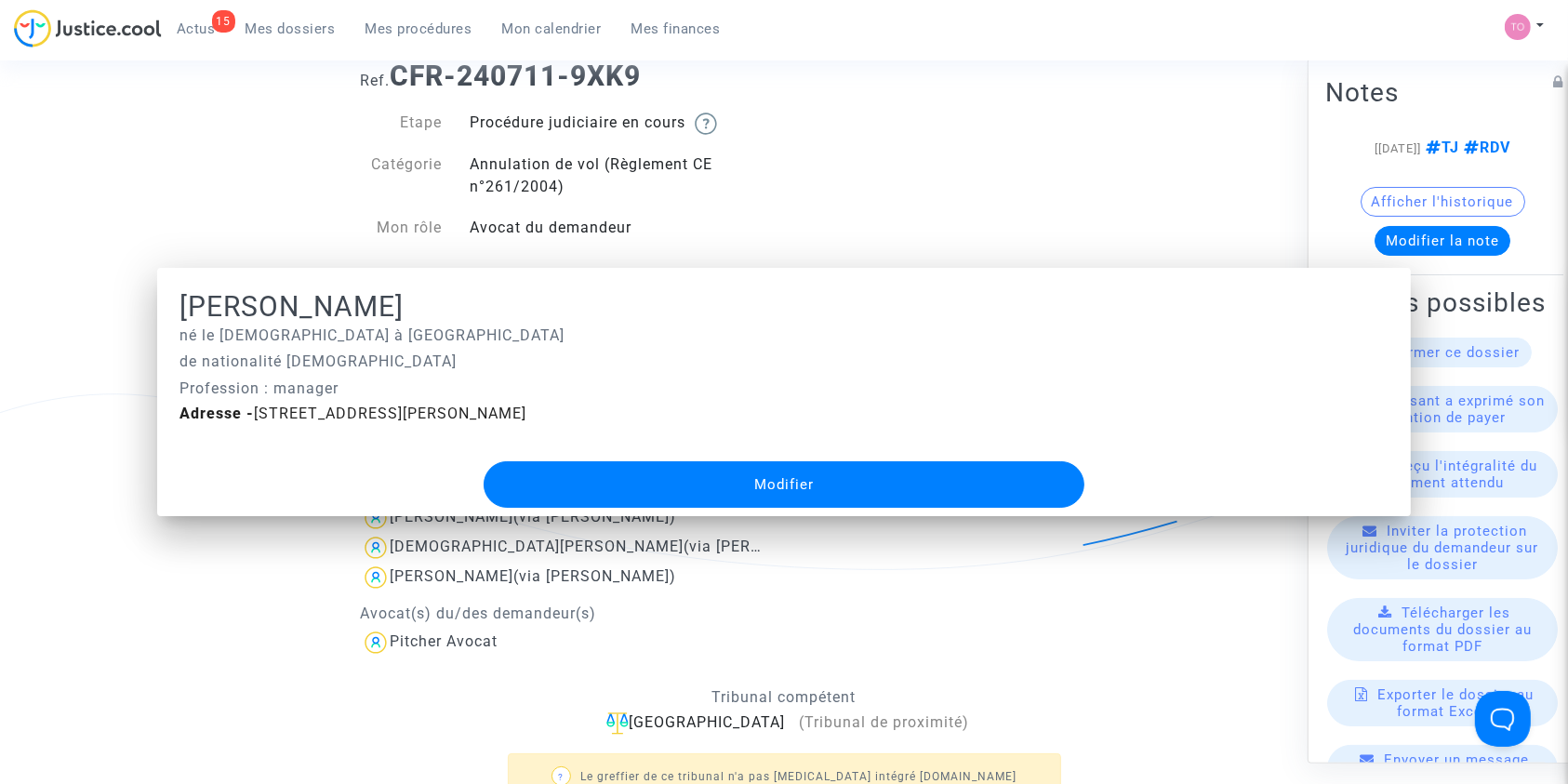
scroll to position [105, 0]
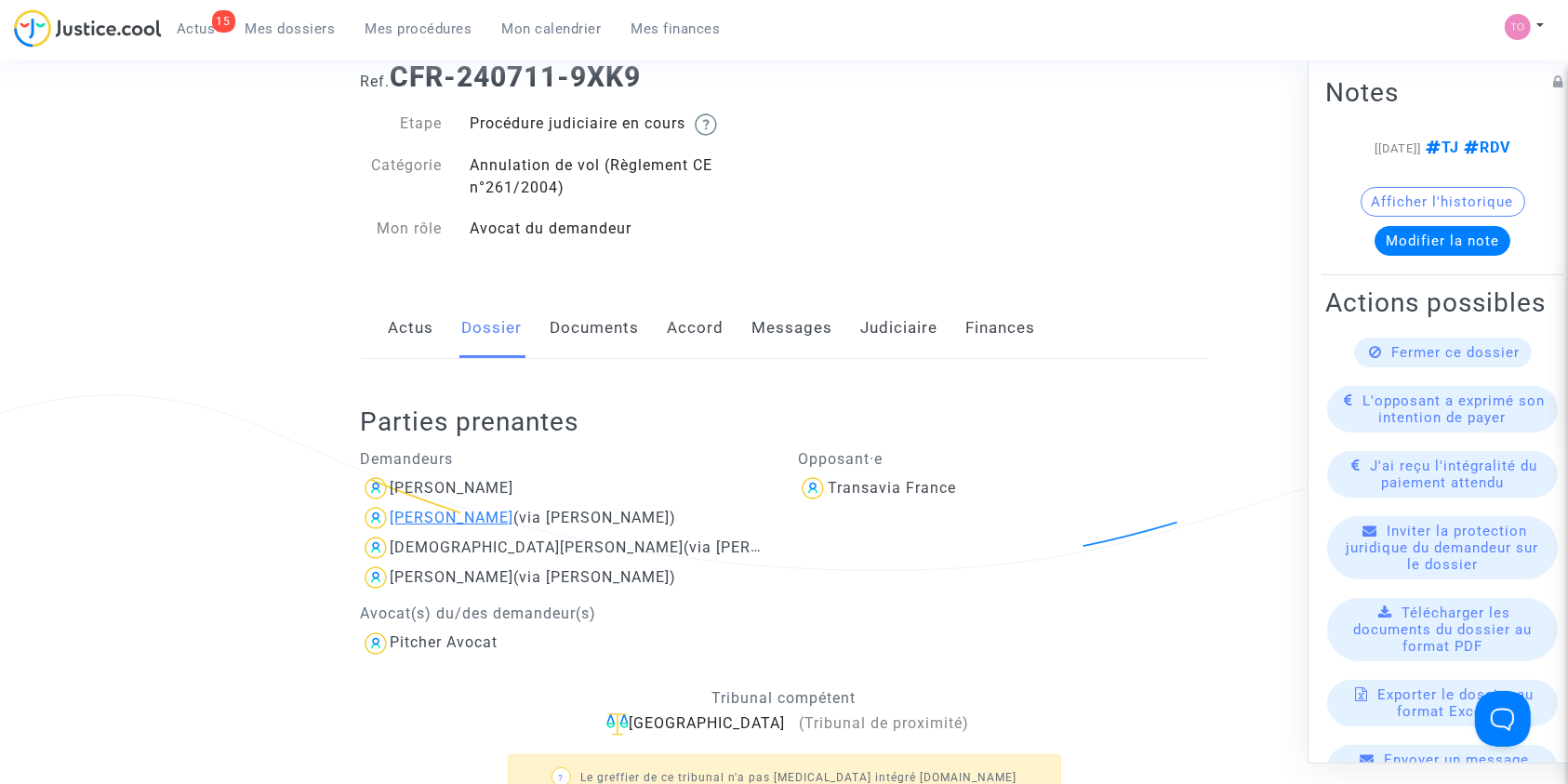
click at [419, 517] on div "Ilham Vaution" at bounding box center [452, 517] width 123 height 17
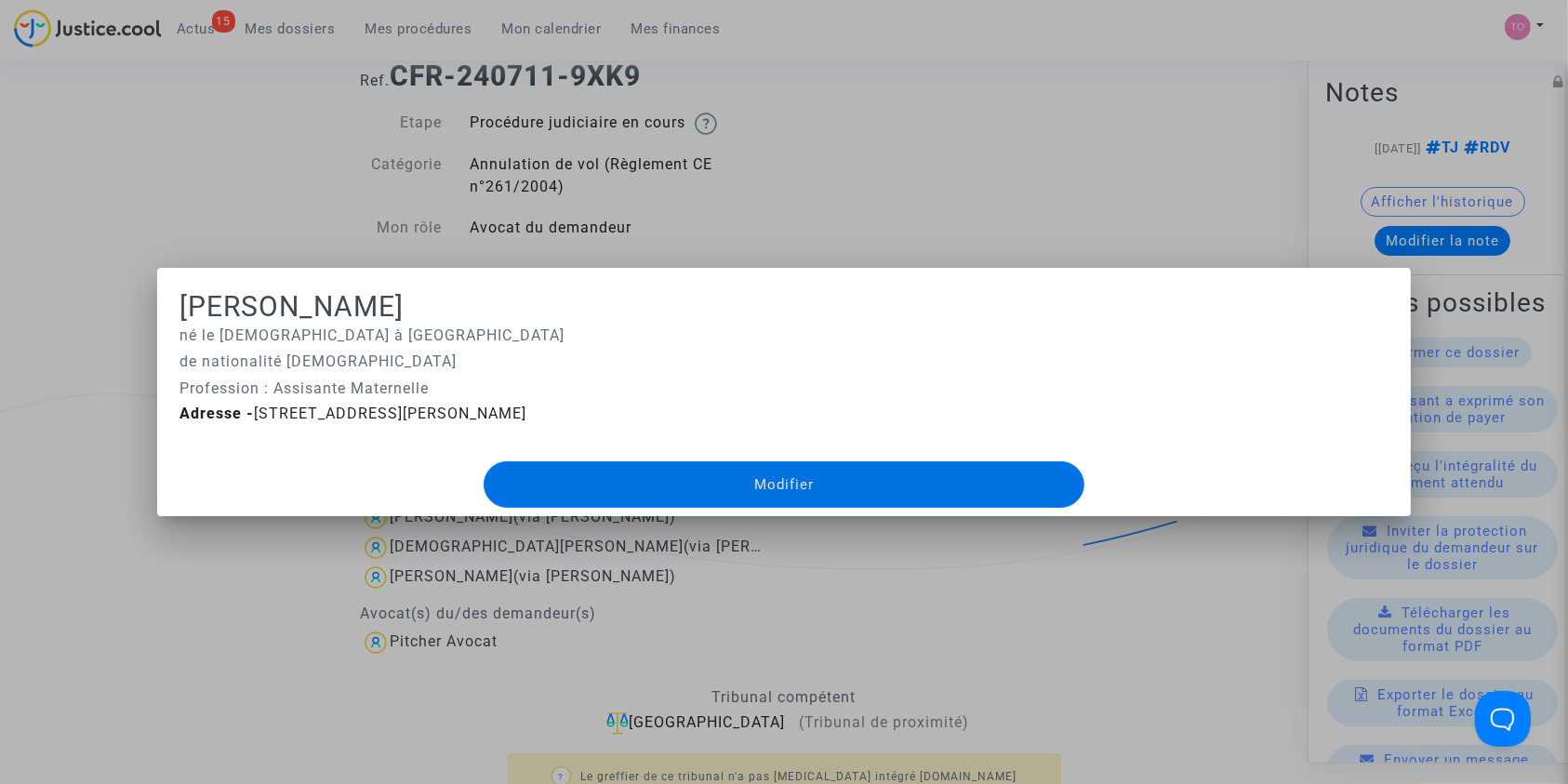
click at [231, 592] on div at bounding box center [784, 392] width 1568 height 784
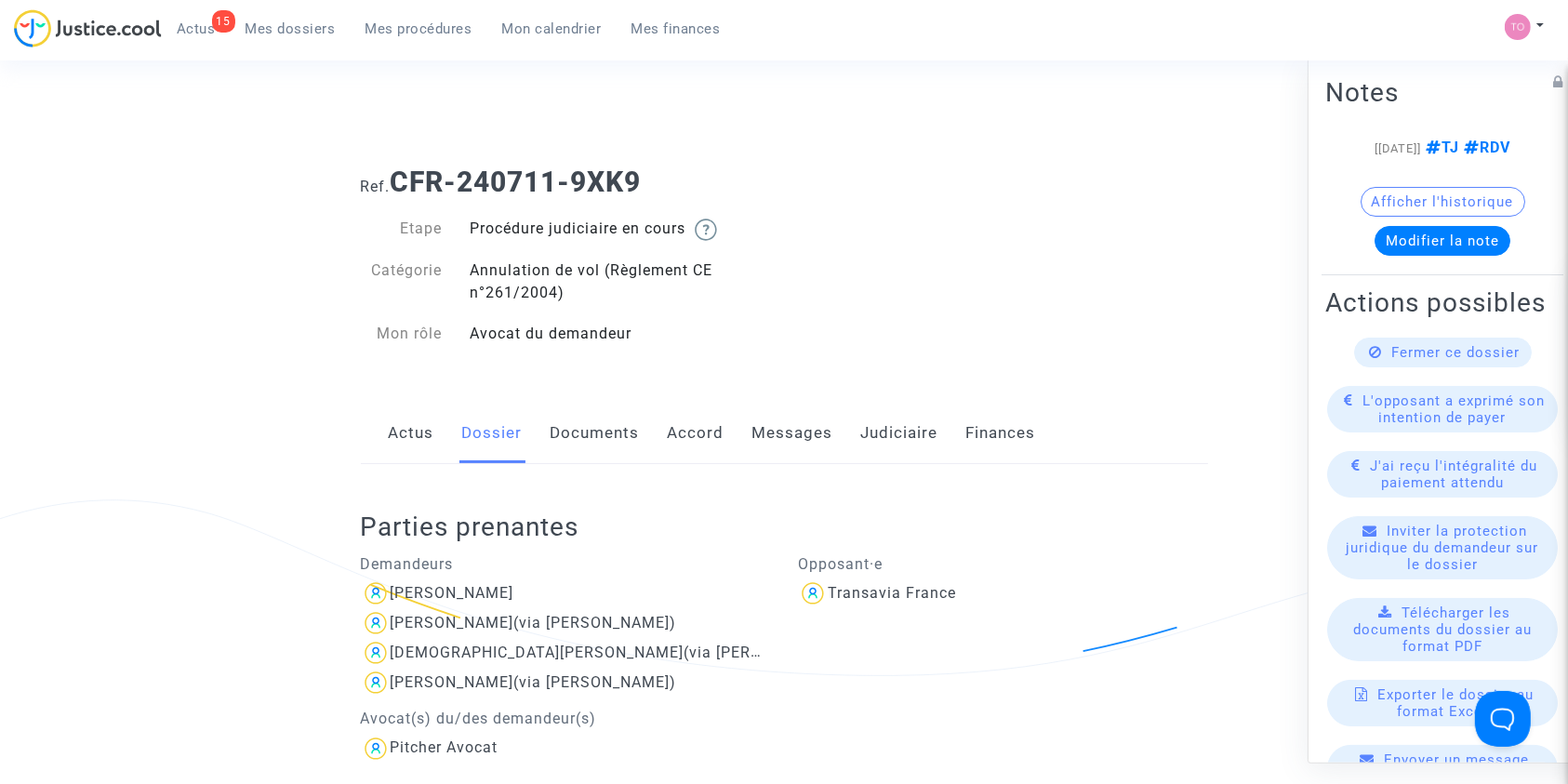
scroll to position [105, 0]
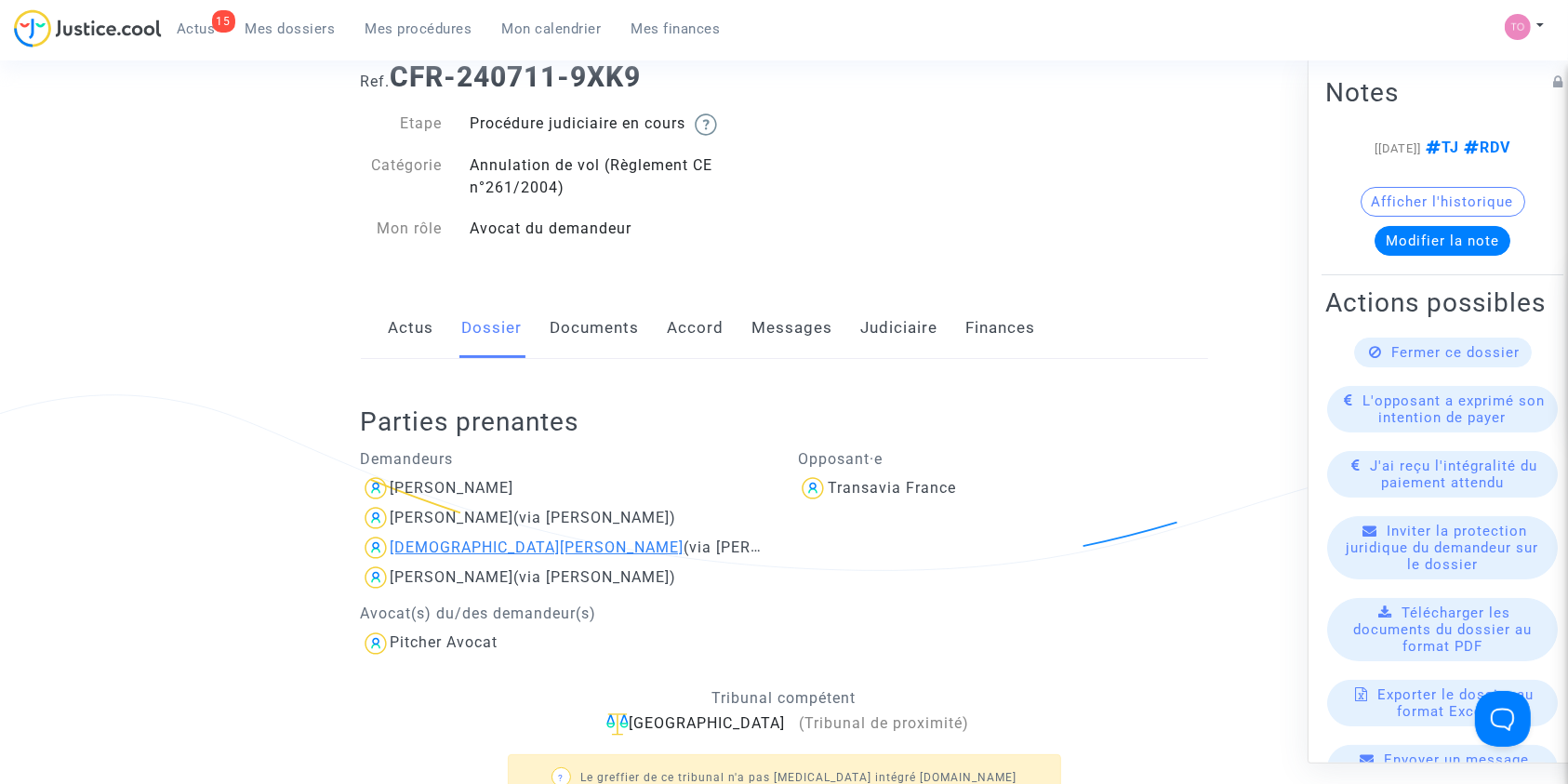
click at [428, 540] on div "Mehdi Vaution" at bounding box center [537, 547] width 294 height 17
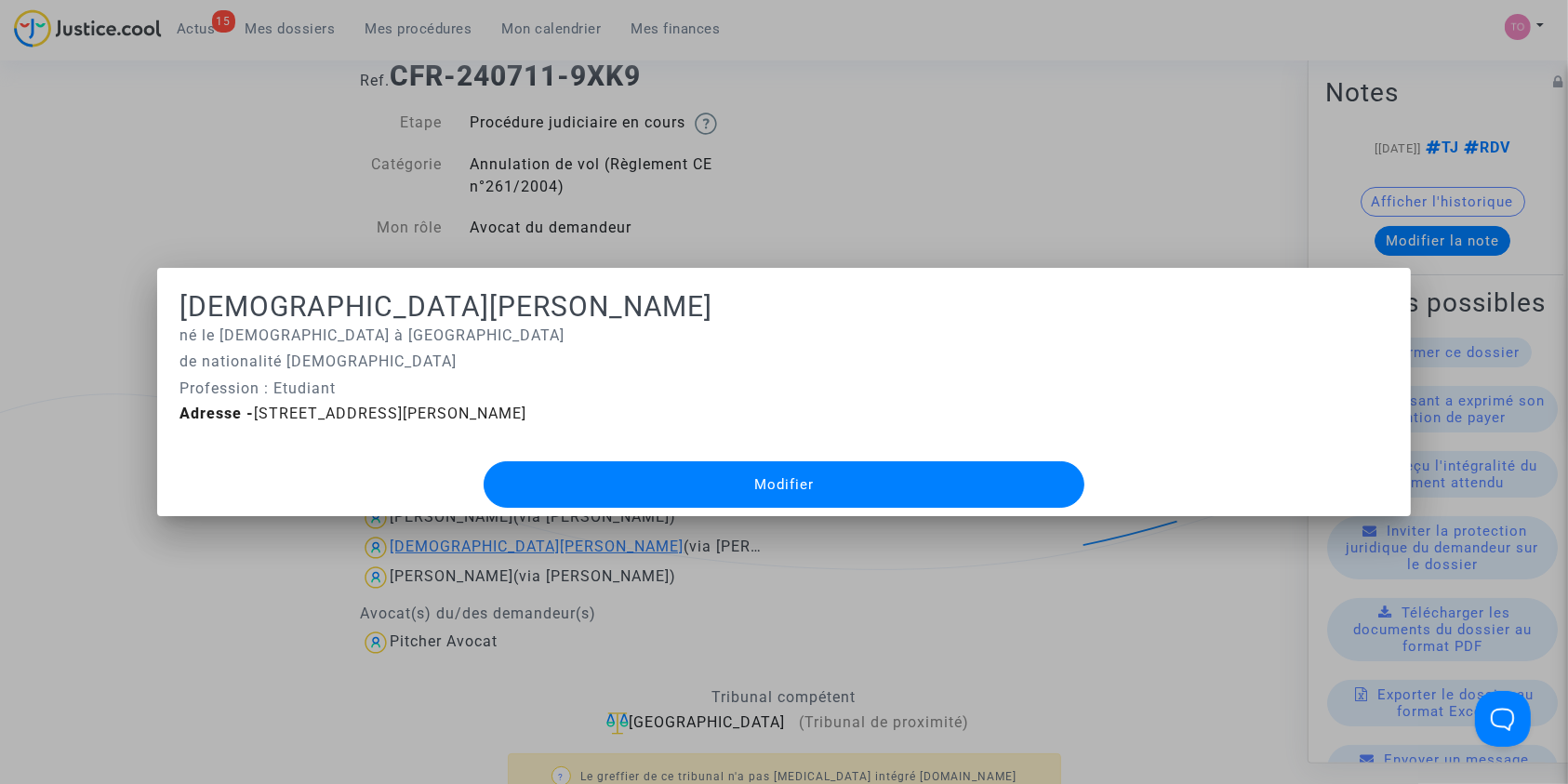
scroll to position [0, 0]
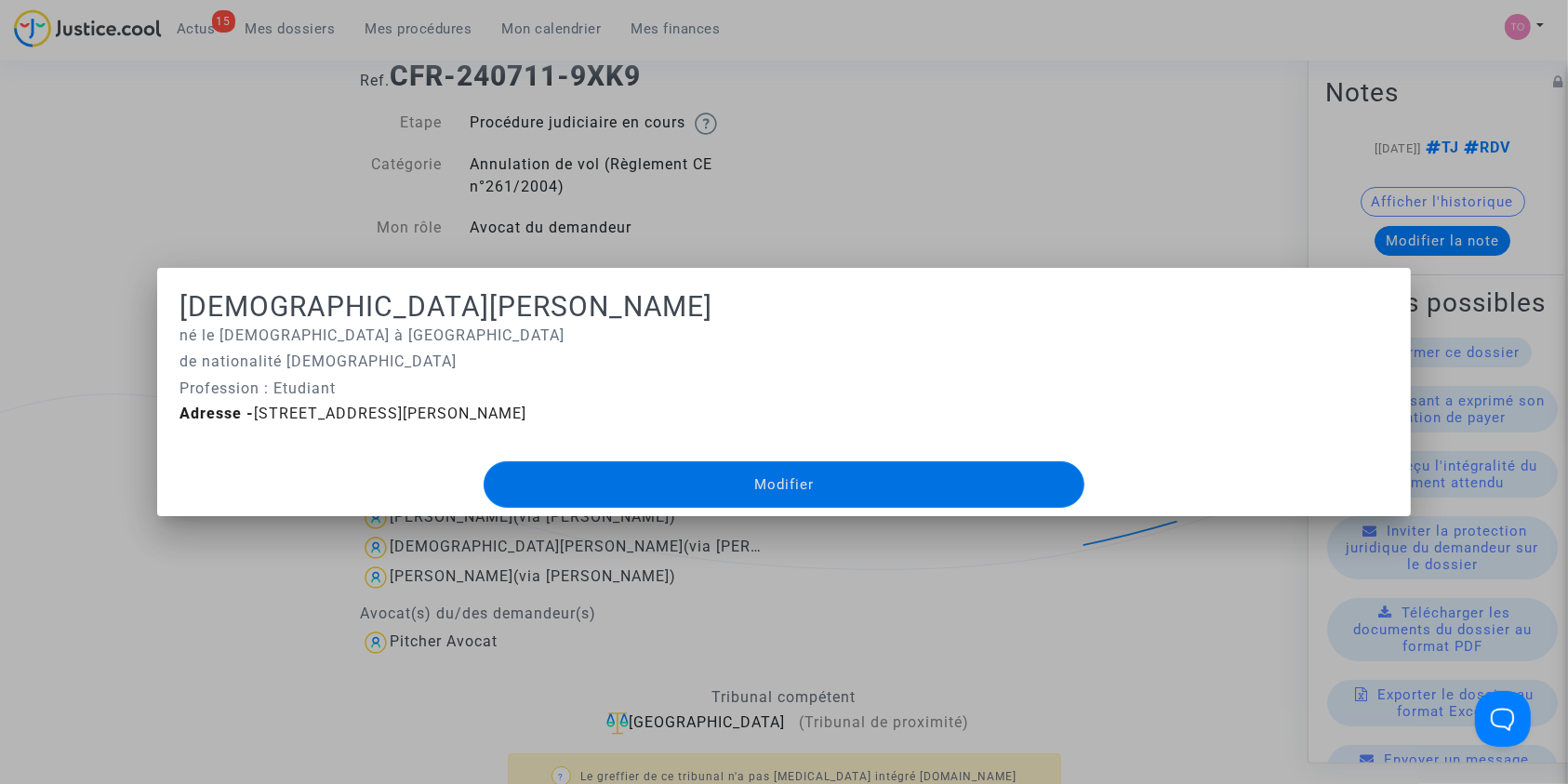
click at [153, 598] on div at bounding box center [784, 392] width 1568 height 784
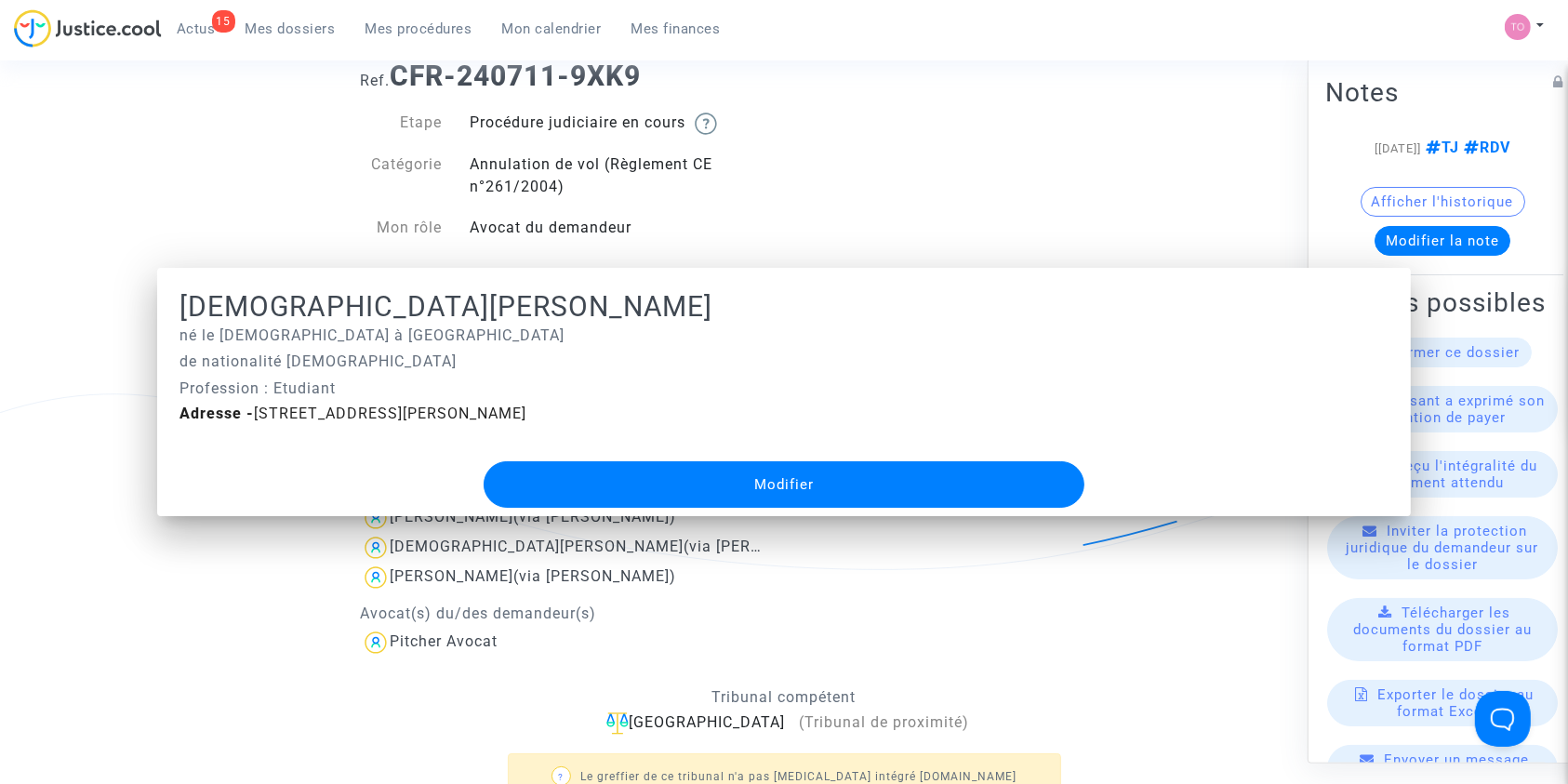
scroll to position [105, 0]
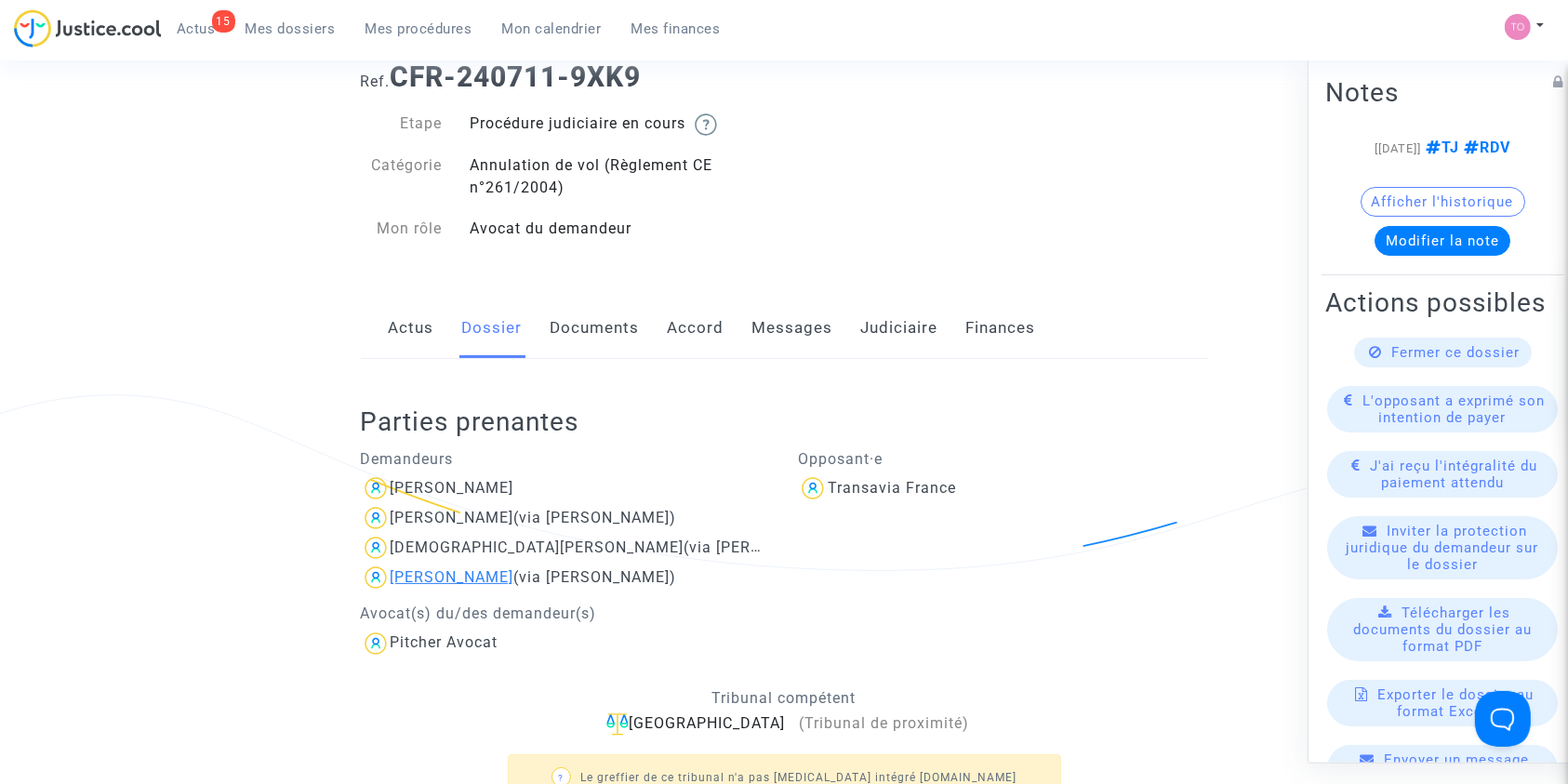
click at [420, 571] on div "Apolline Ansart" at bounding box center [452, 577] width 123 height 17
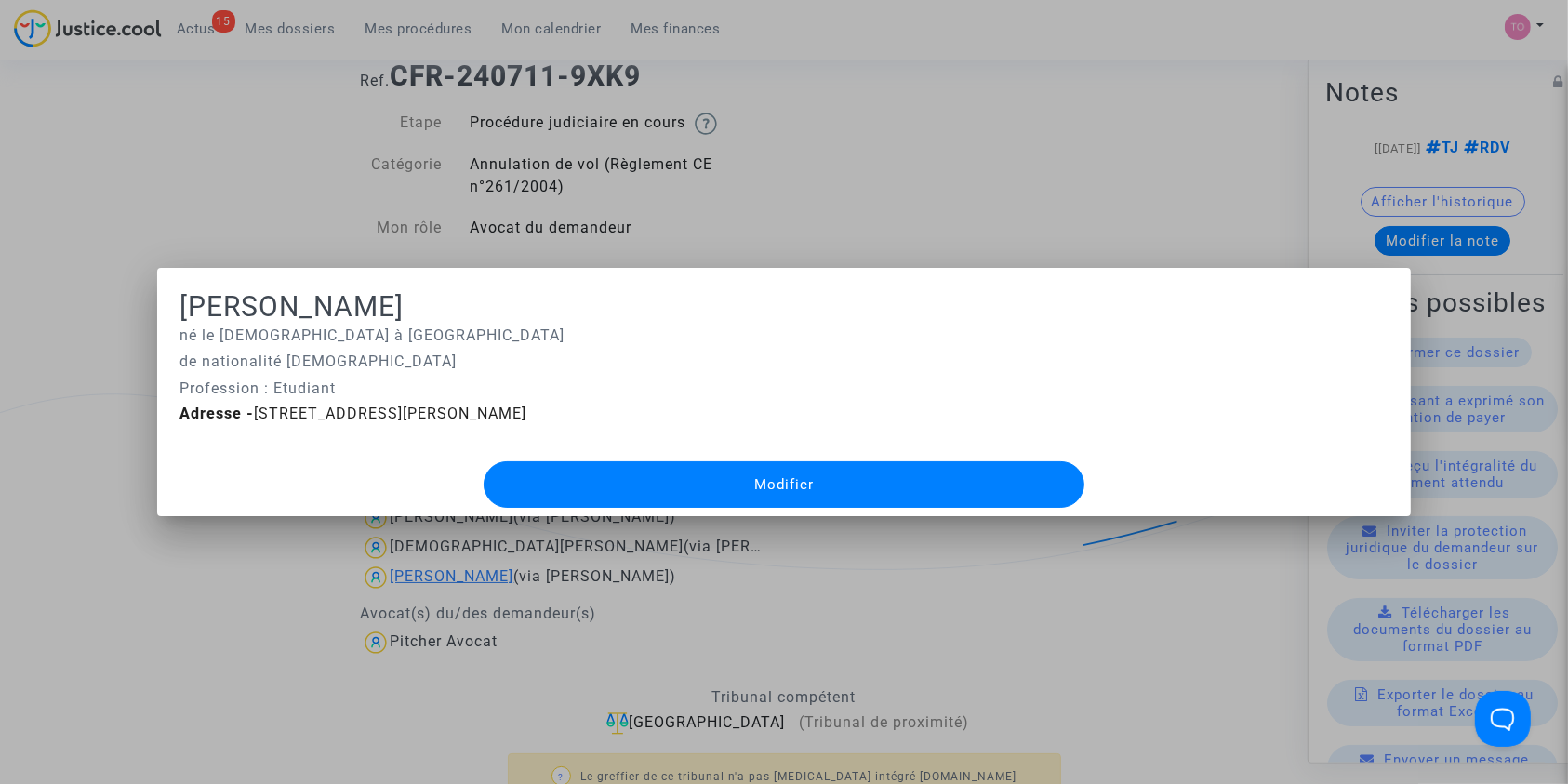
scroll to position [0, 0]
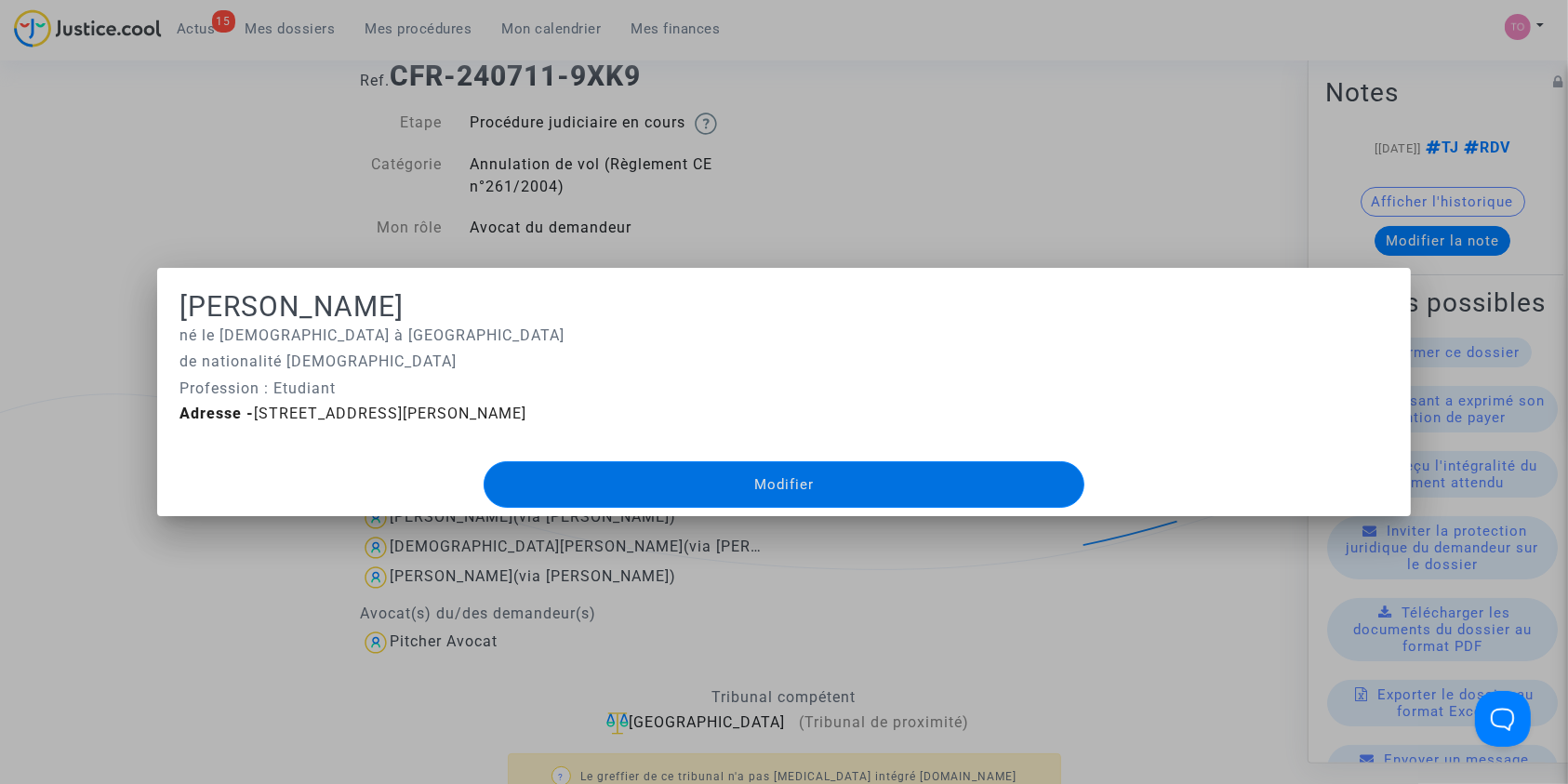
click at [214, 644] on div at bounding box center [784, 392] width 1568 height 784
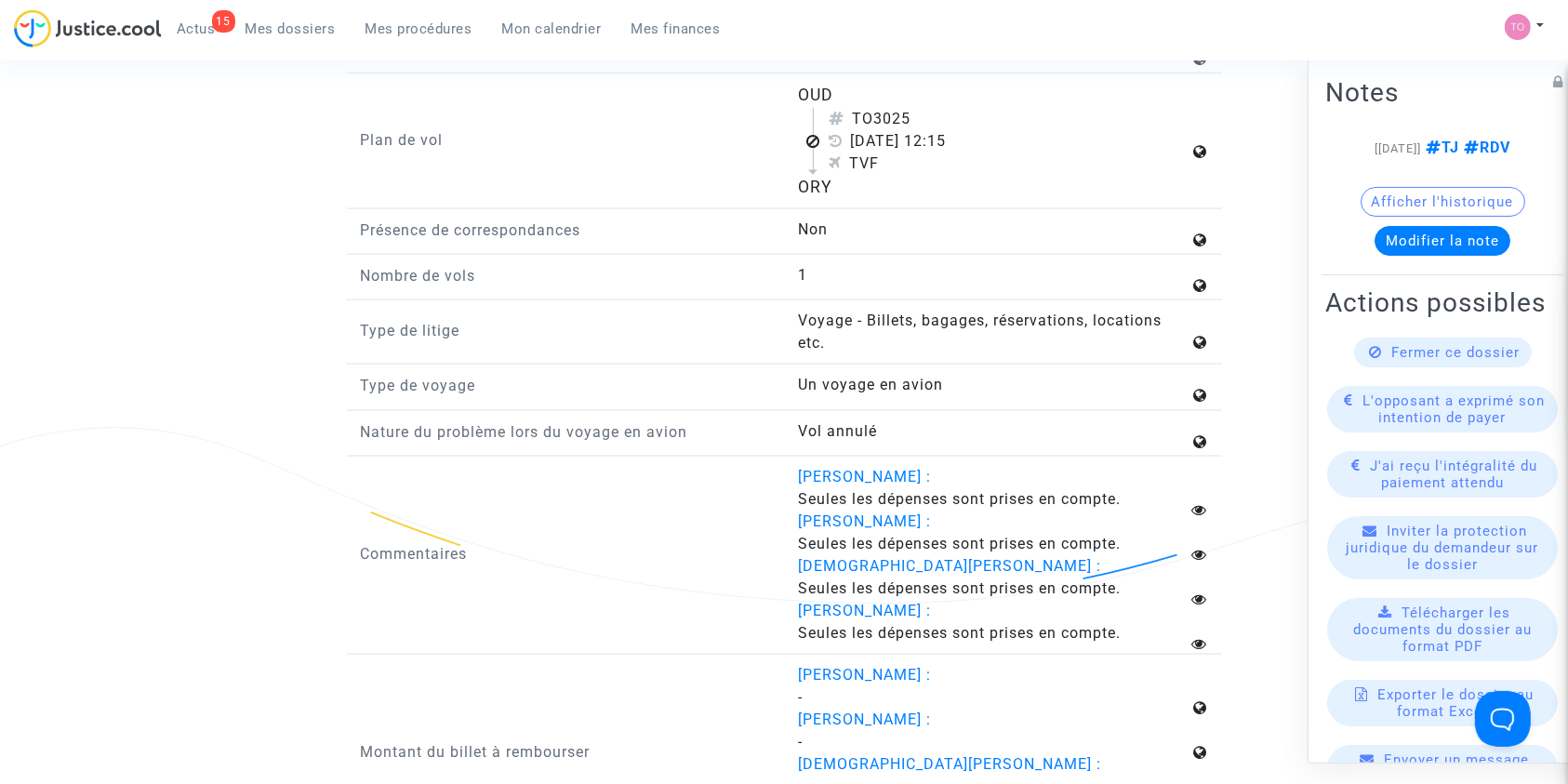
scroll to position [2739, 0]
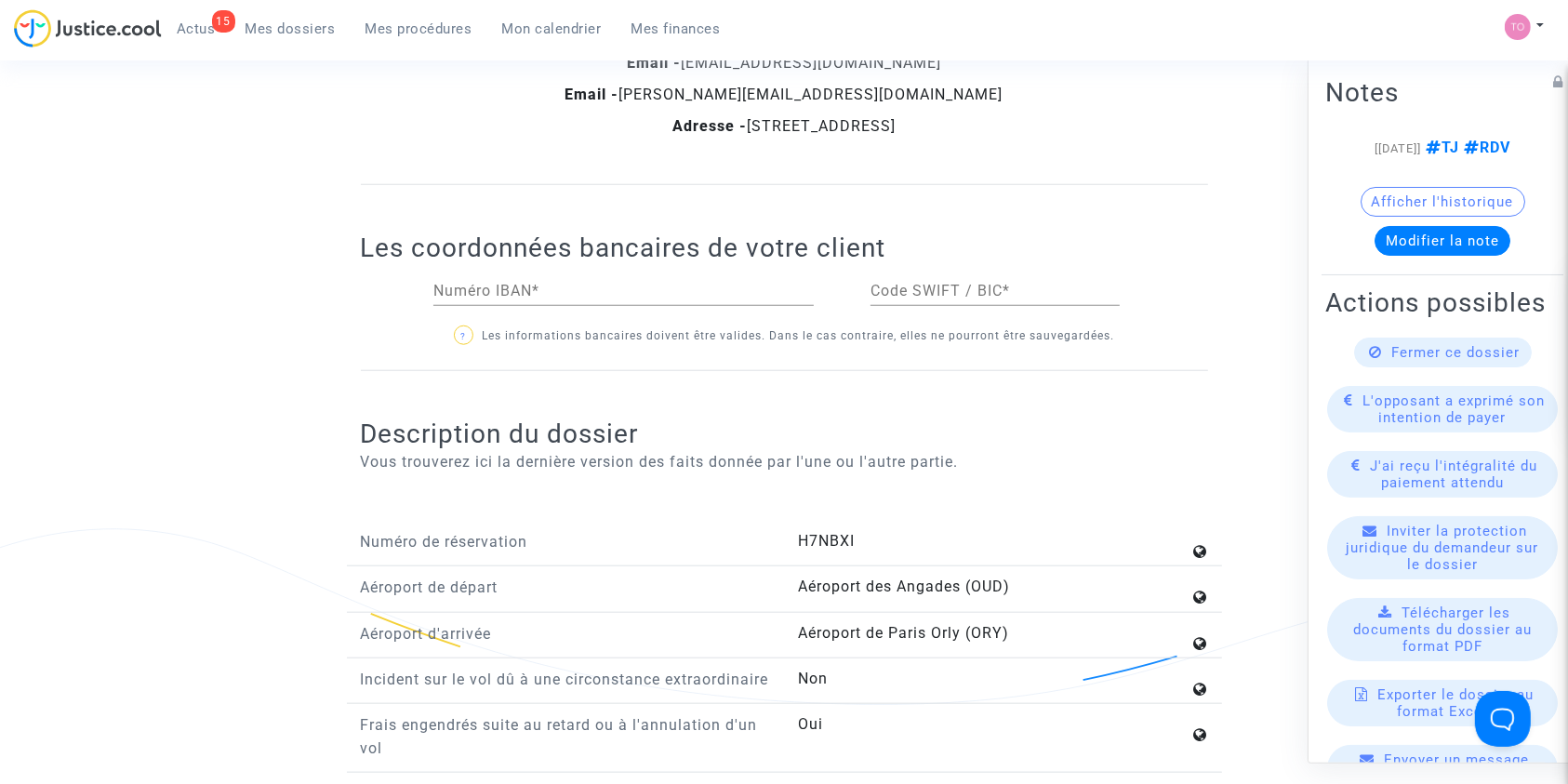
click at [548, 622] on p "Aéroport d'arrivée" at bounding box center [566, 634] width 410 height 23
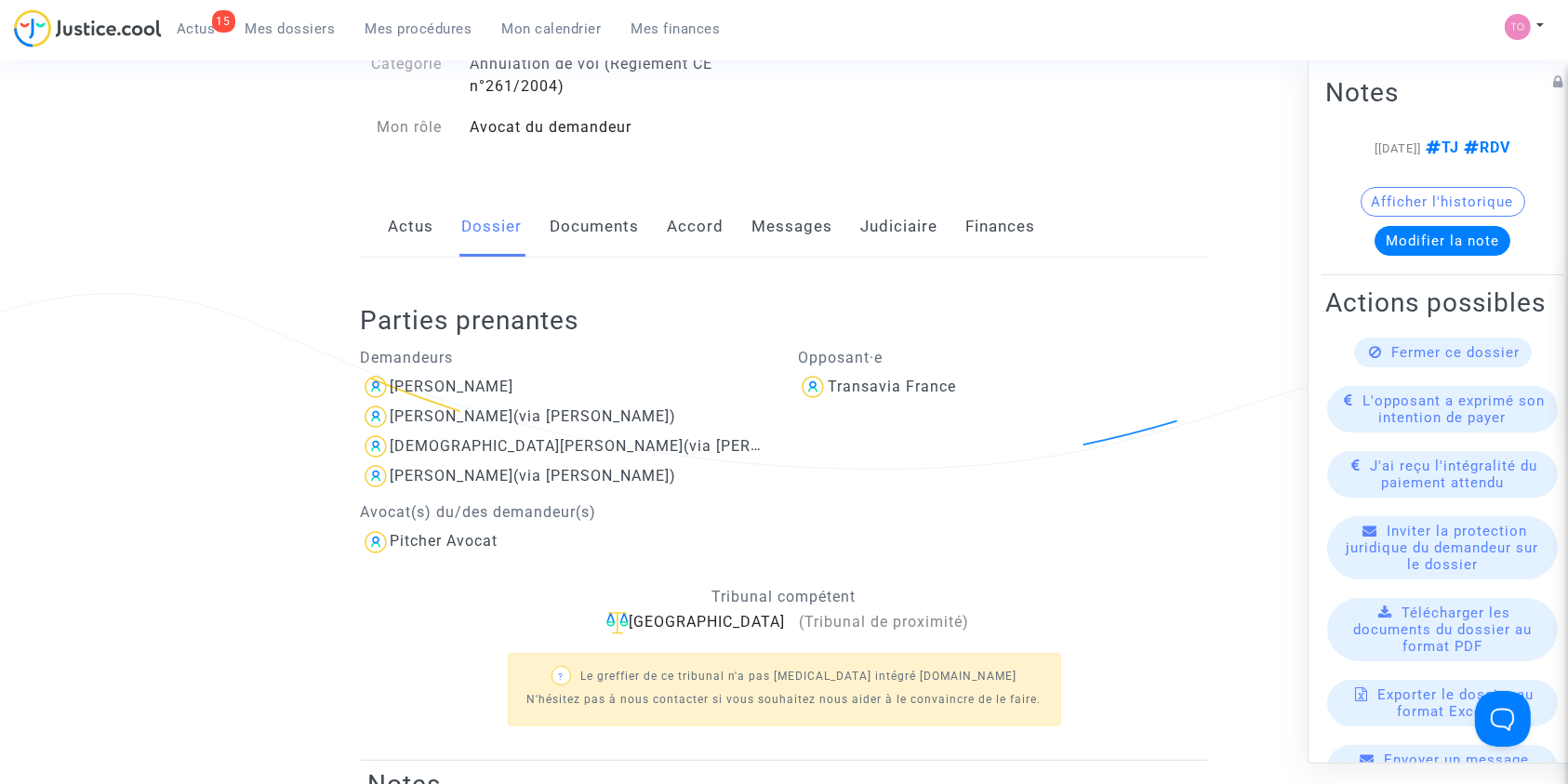
scroll to position [0, 0]
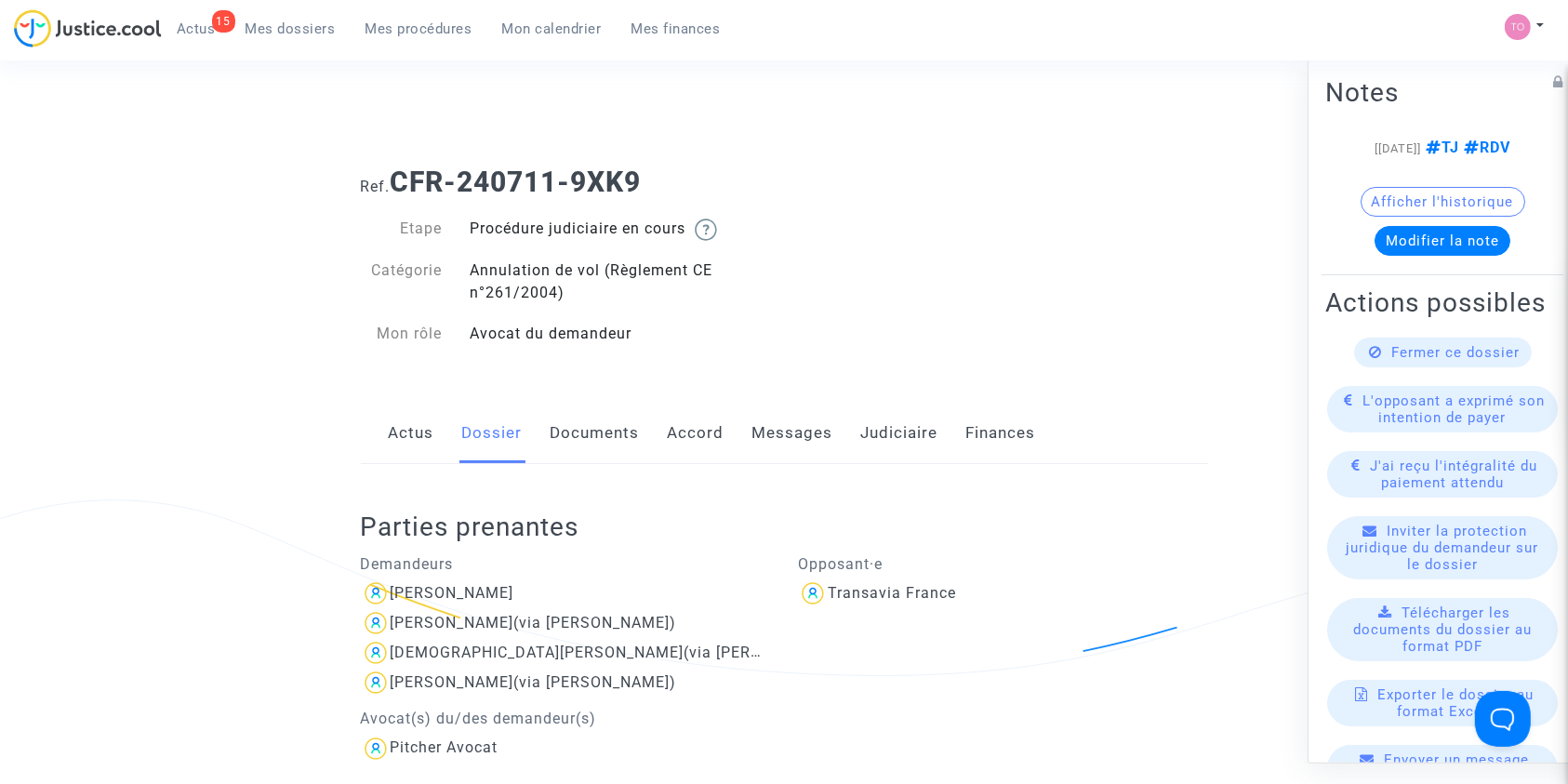
click at [607, 421] on link "Documents" at bounding box center [594, 434] width 89 height 61
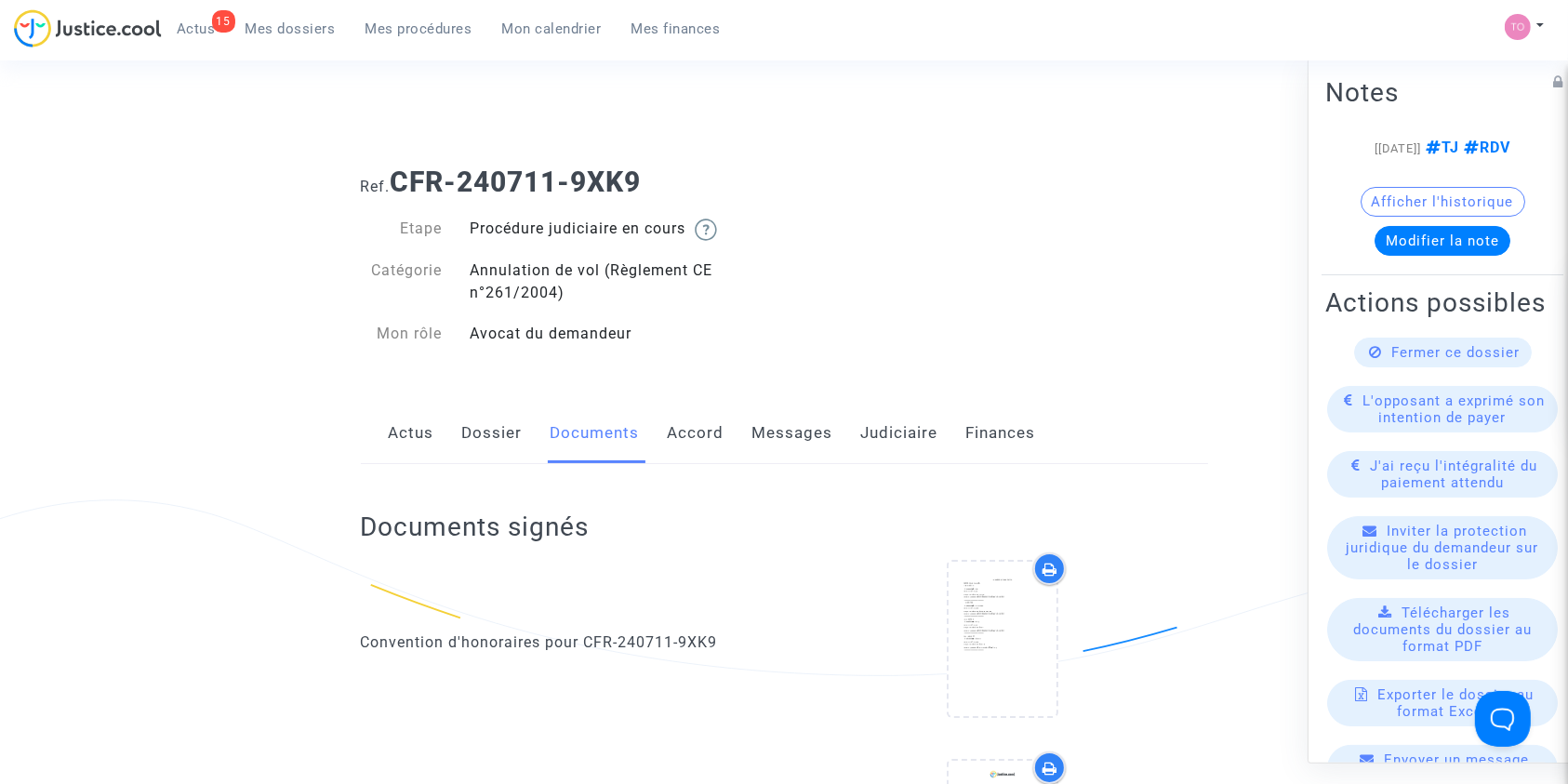
click at [782, 437] on link "Messages" at bounding box center [793, 434] width 81 height 61
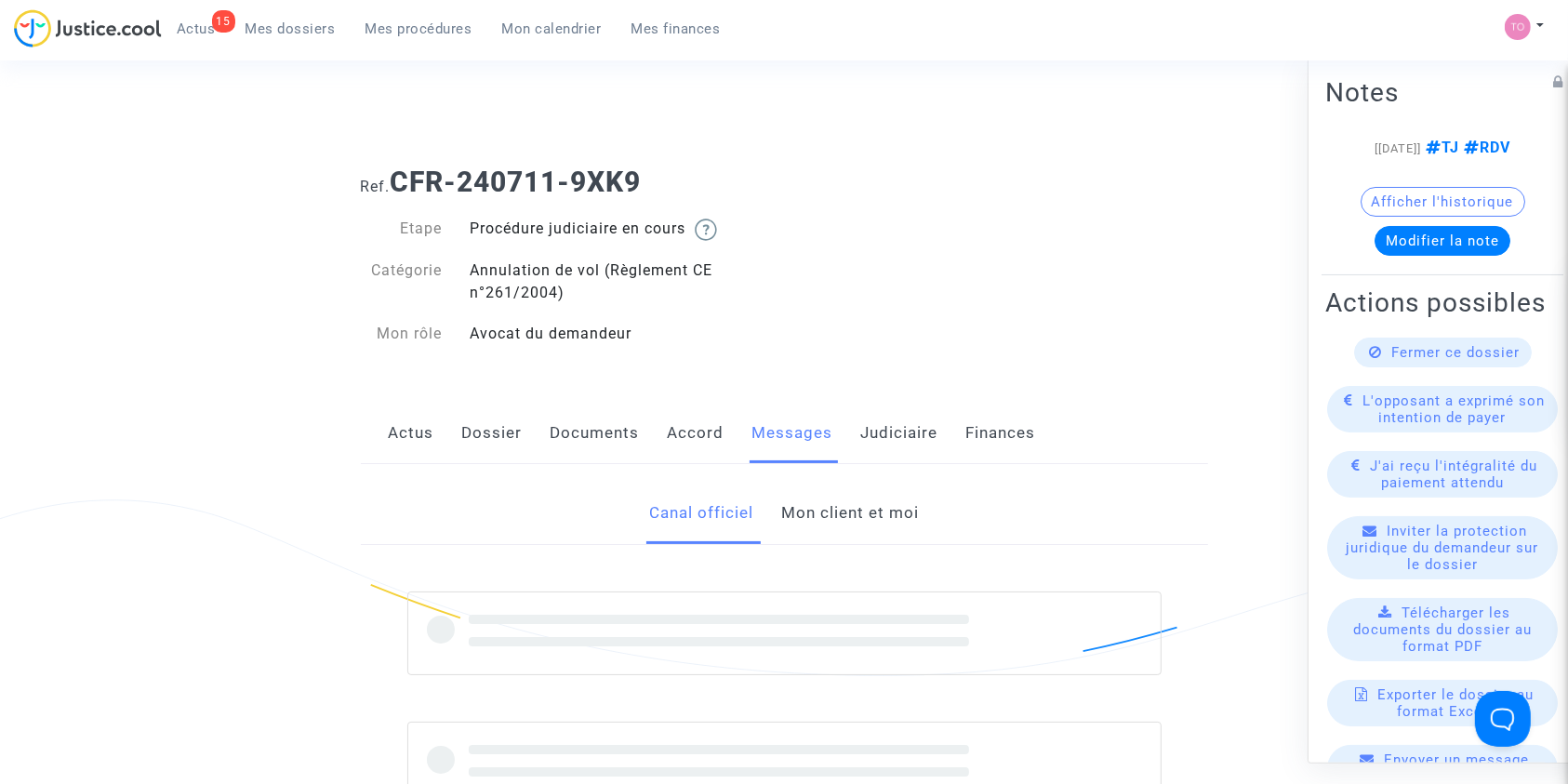
click at [829, 525] on link "Mon client et moi" at bounding box center [850, 513] width 138 height 61
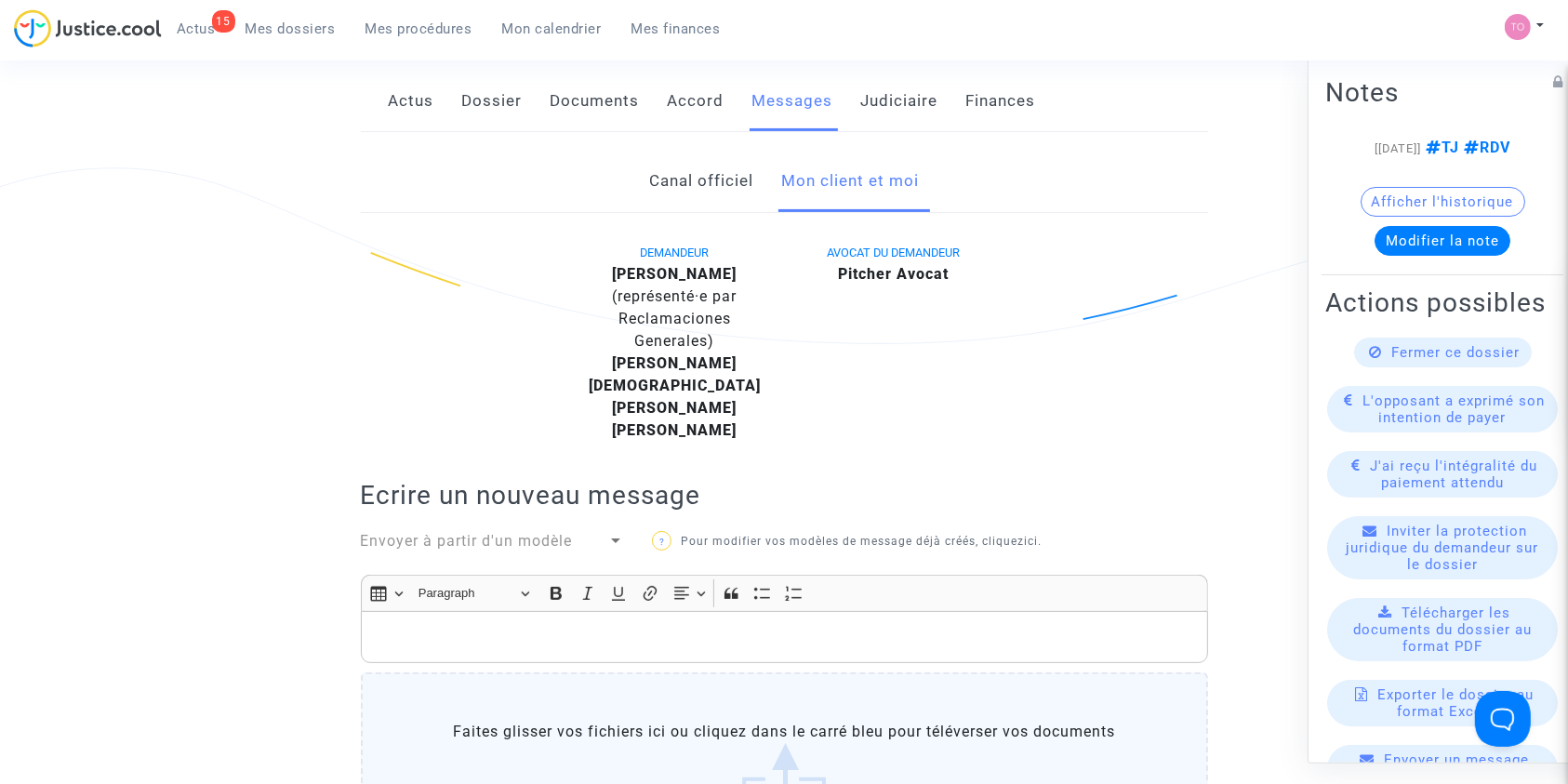
scroll to position [331, 0]
click at [640, 273] on b "Stephane Vaution" at bounding box center [674, 275] width 124 height 17
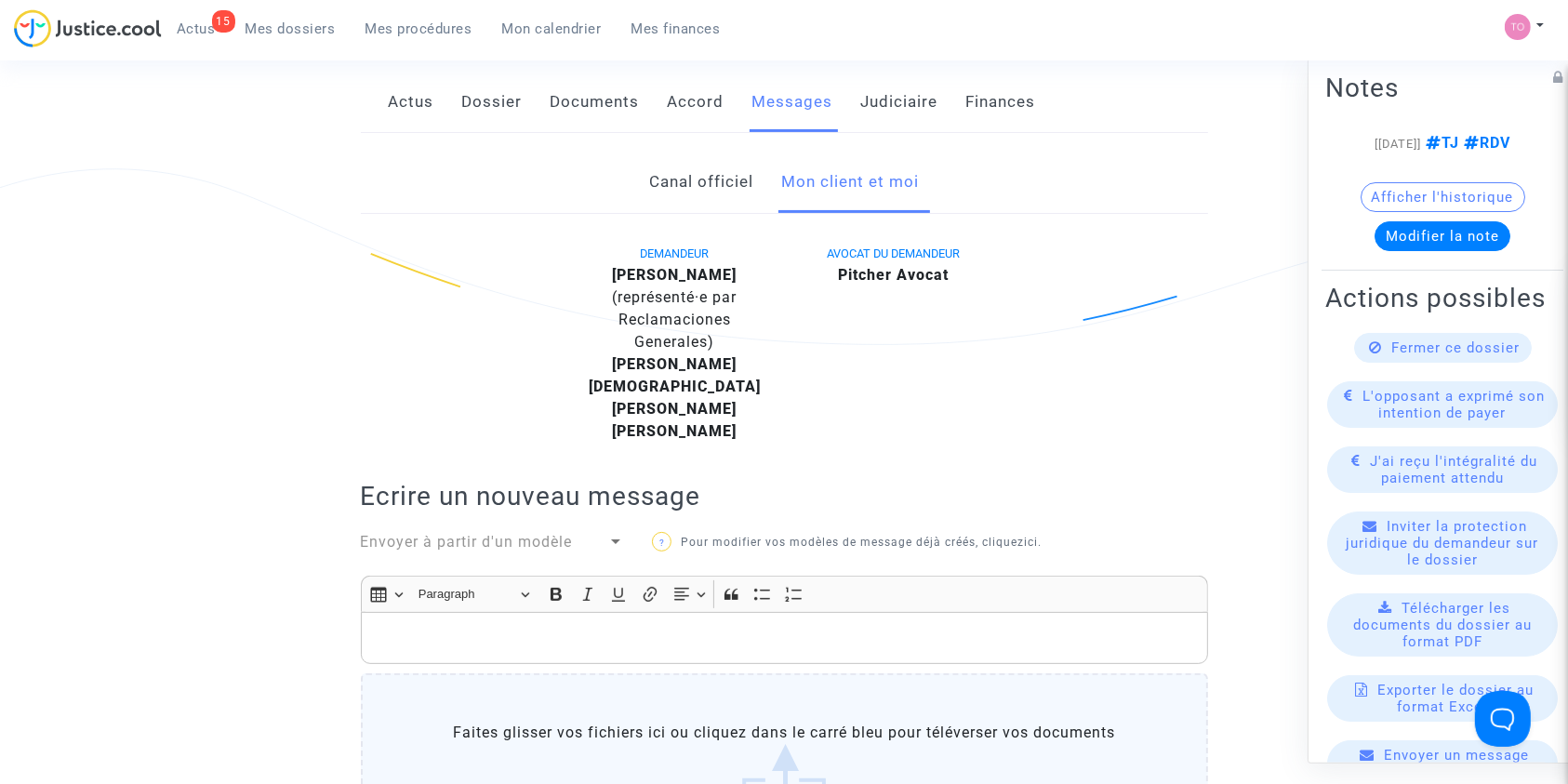
click at [530, 47] on div "15 Actus Mes dossiers Mes procédures Mon calendrier Mes finances" at bounding box center [375, 34] width 722 height 51
click at [530, 38] on link "Mon calendrier" at bounding box center [551, 29] width 129 height 28
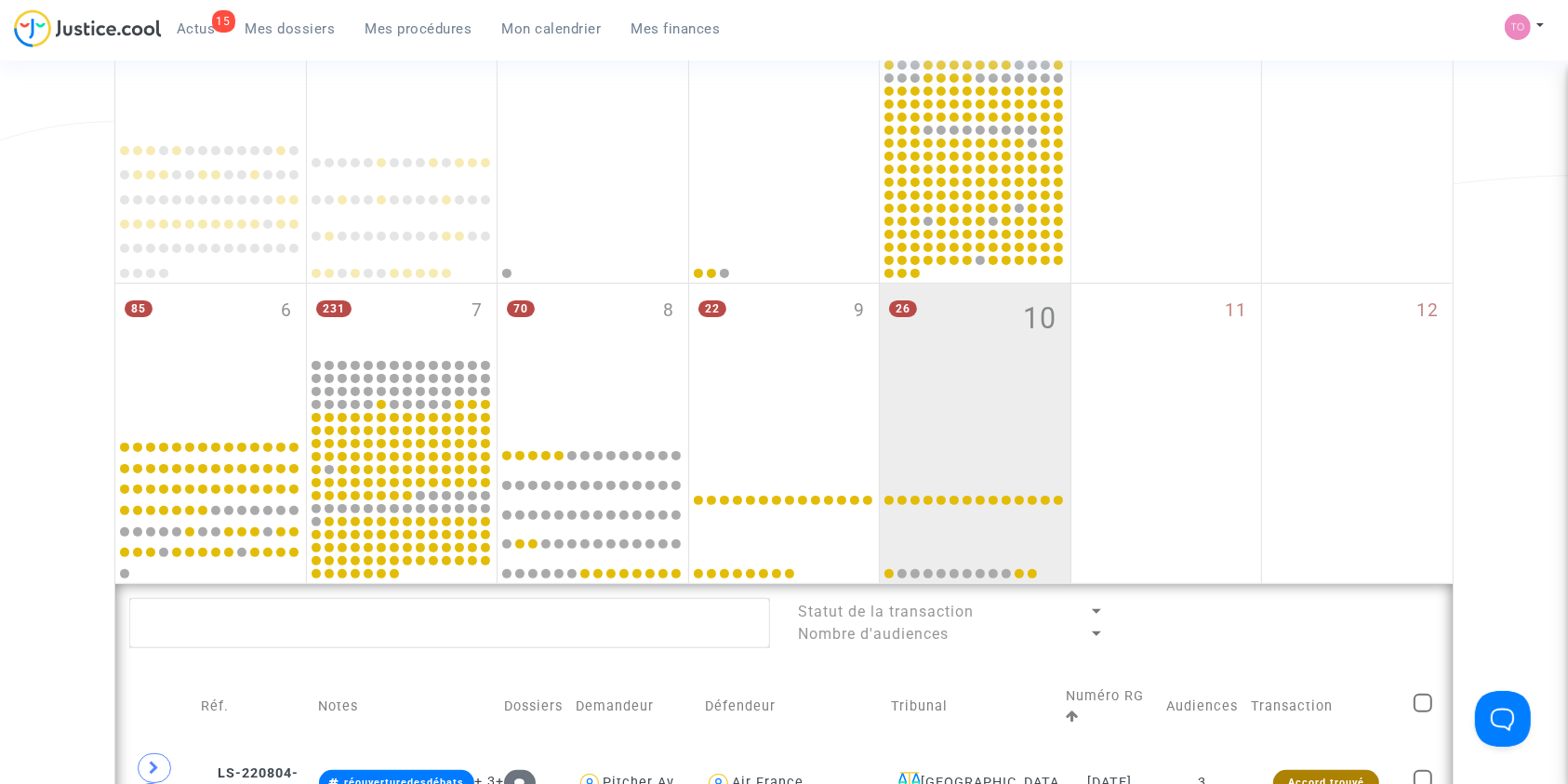
scroll to position [331, 0]
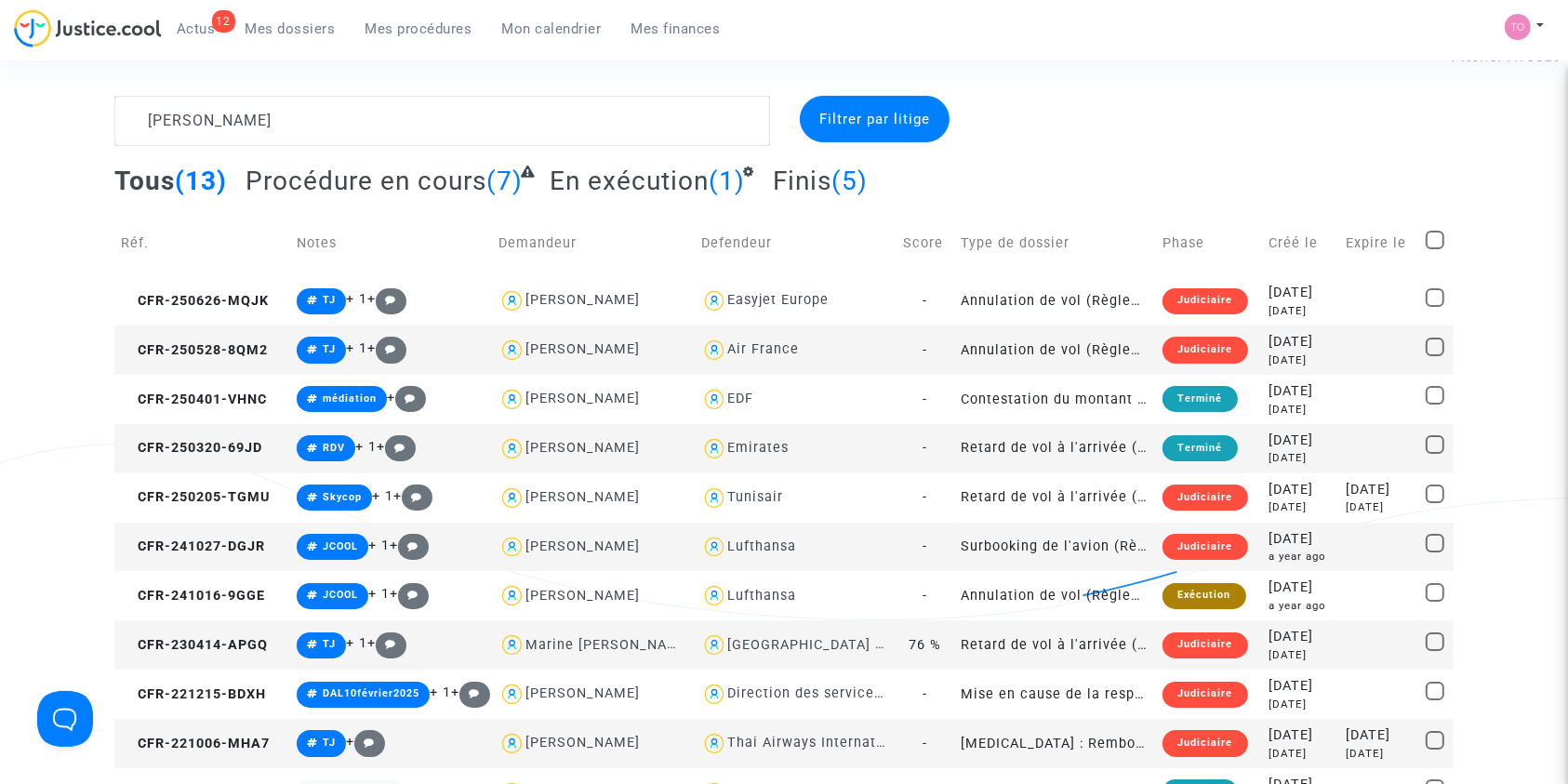
scroll to position [54, 0]
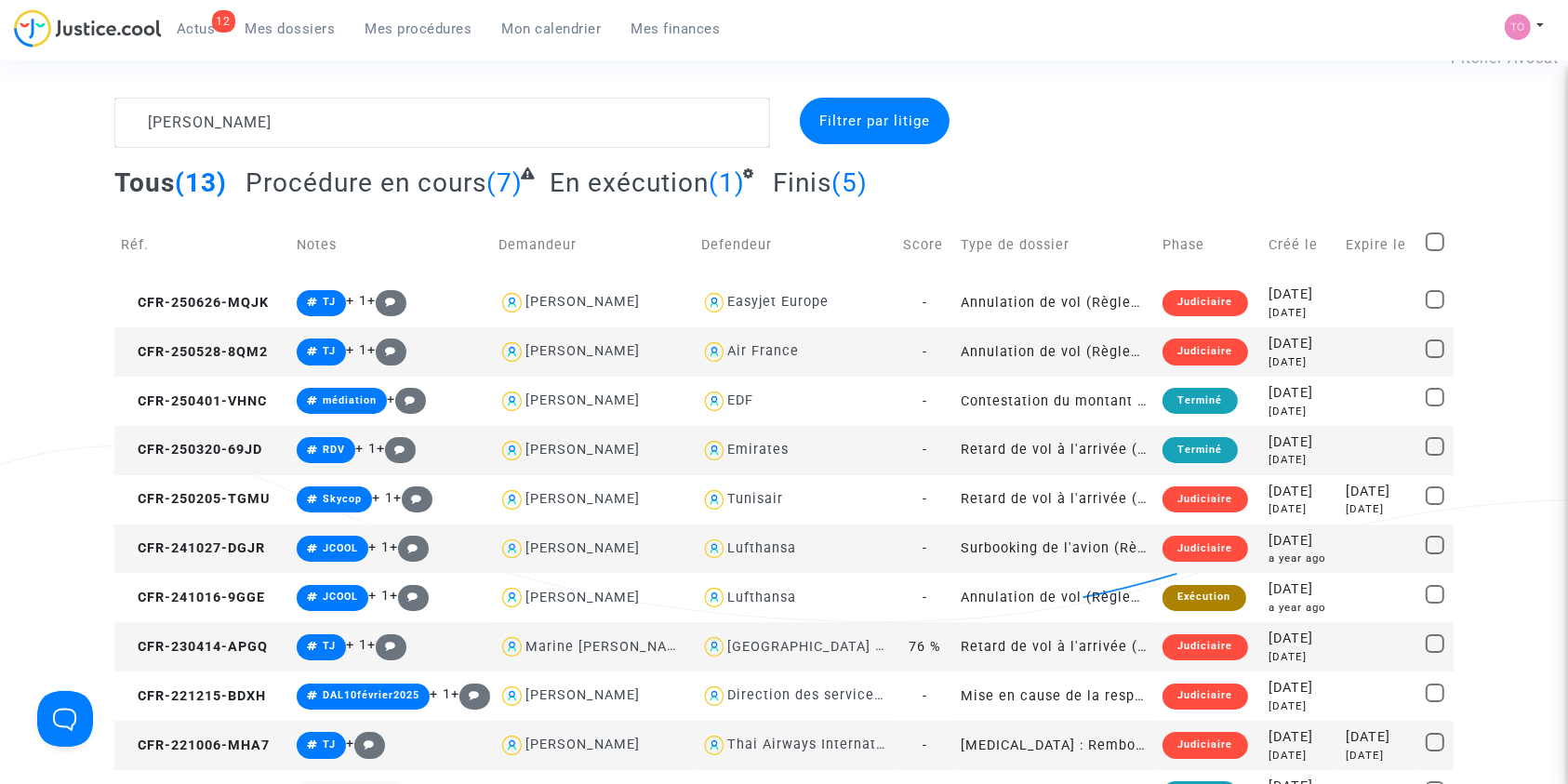
click at [731, 548] on div "Lufthansa" at bounding box center [762, 548] width 69 height 16
type textarea "BOUCHET @Lufthansa"
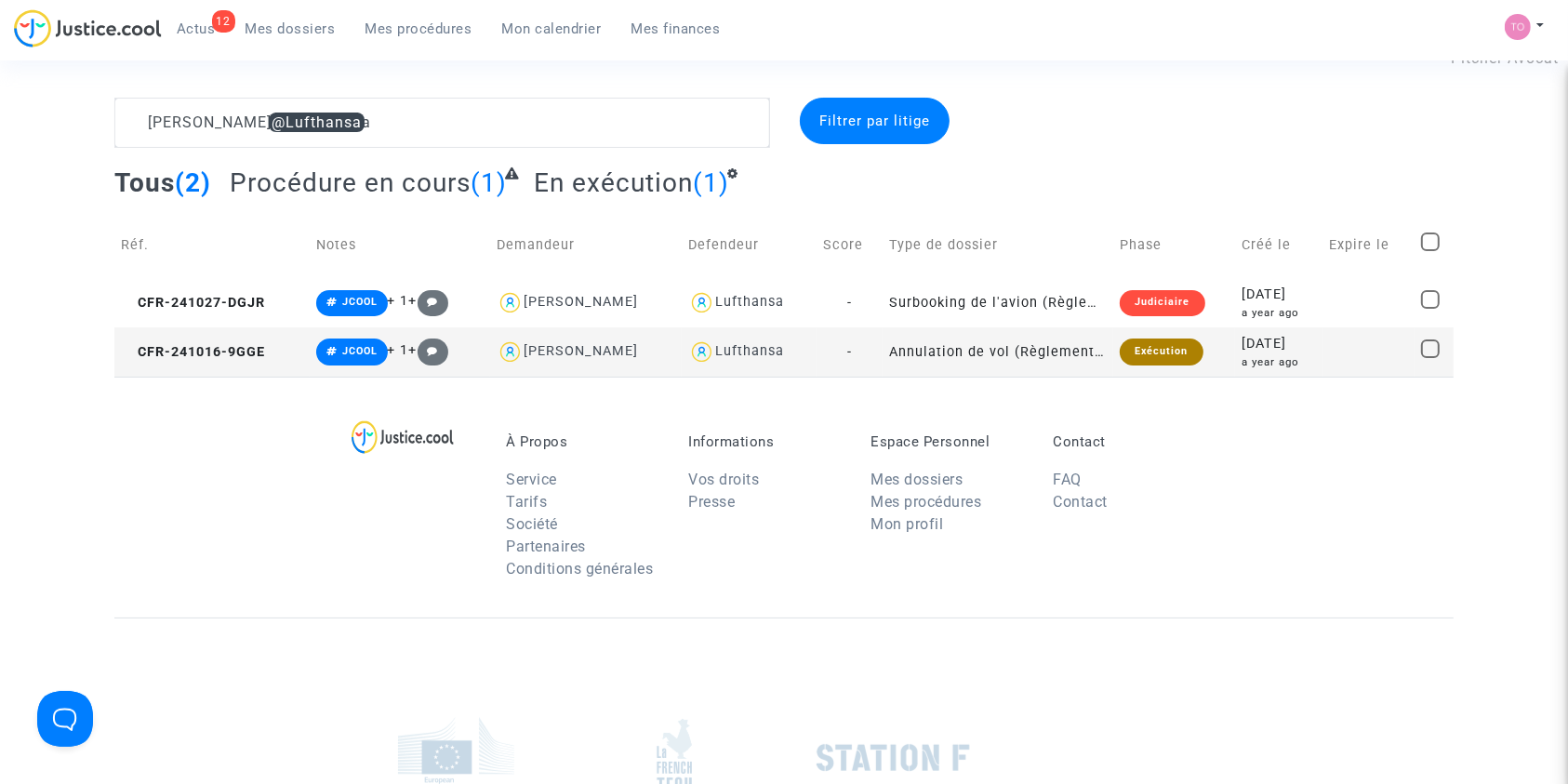
click at [1008, 402] on div "À Propos Service Tarifs Société Partenaires Conditions générales Informations V…" at bounding box center [783, 497] width 1339 height 241
click at [1267, 308] on div "a year ago" at bounding box center [1279, 313] width 75 height 16
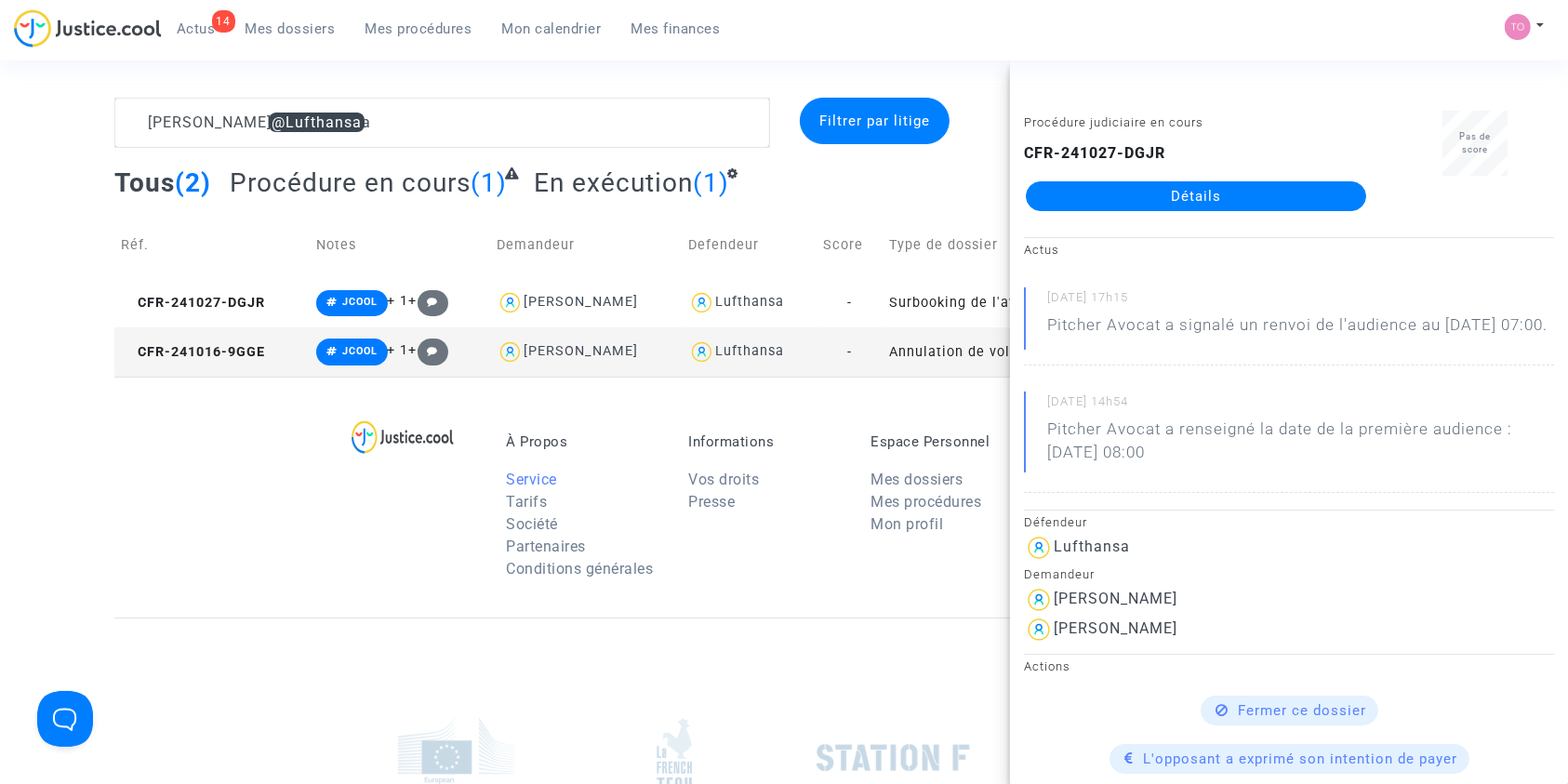
click at [529, 480] on link "Service" at bounding box center [530, 480] width 51 height 17
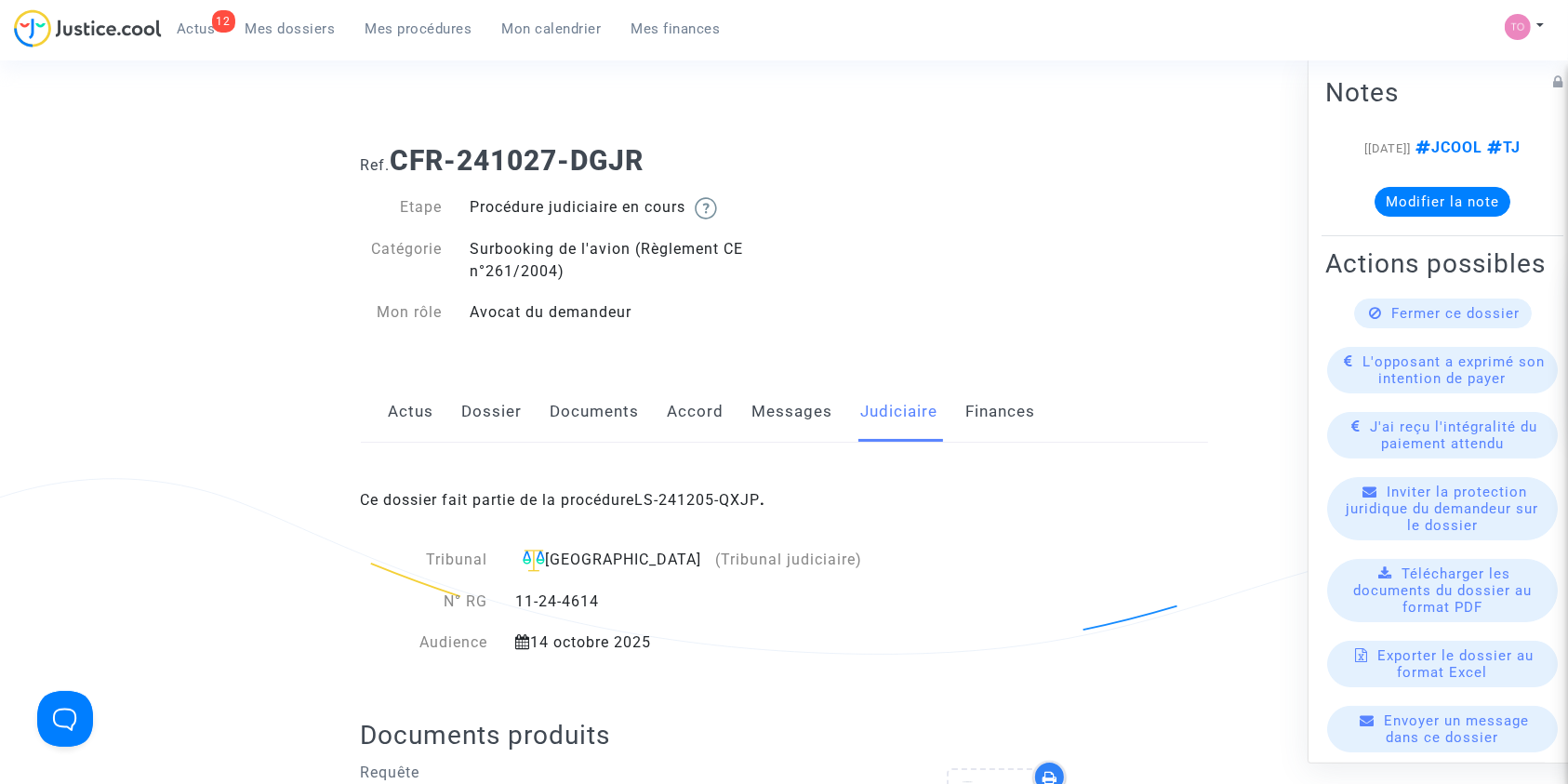
scroll to position [23, 0]
click at [492, 415] on link "Dossier" at bounding box center [492, 410] width 60 height 61
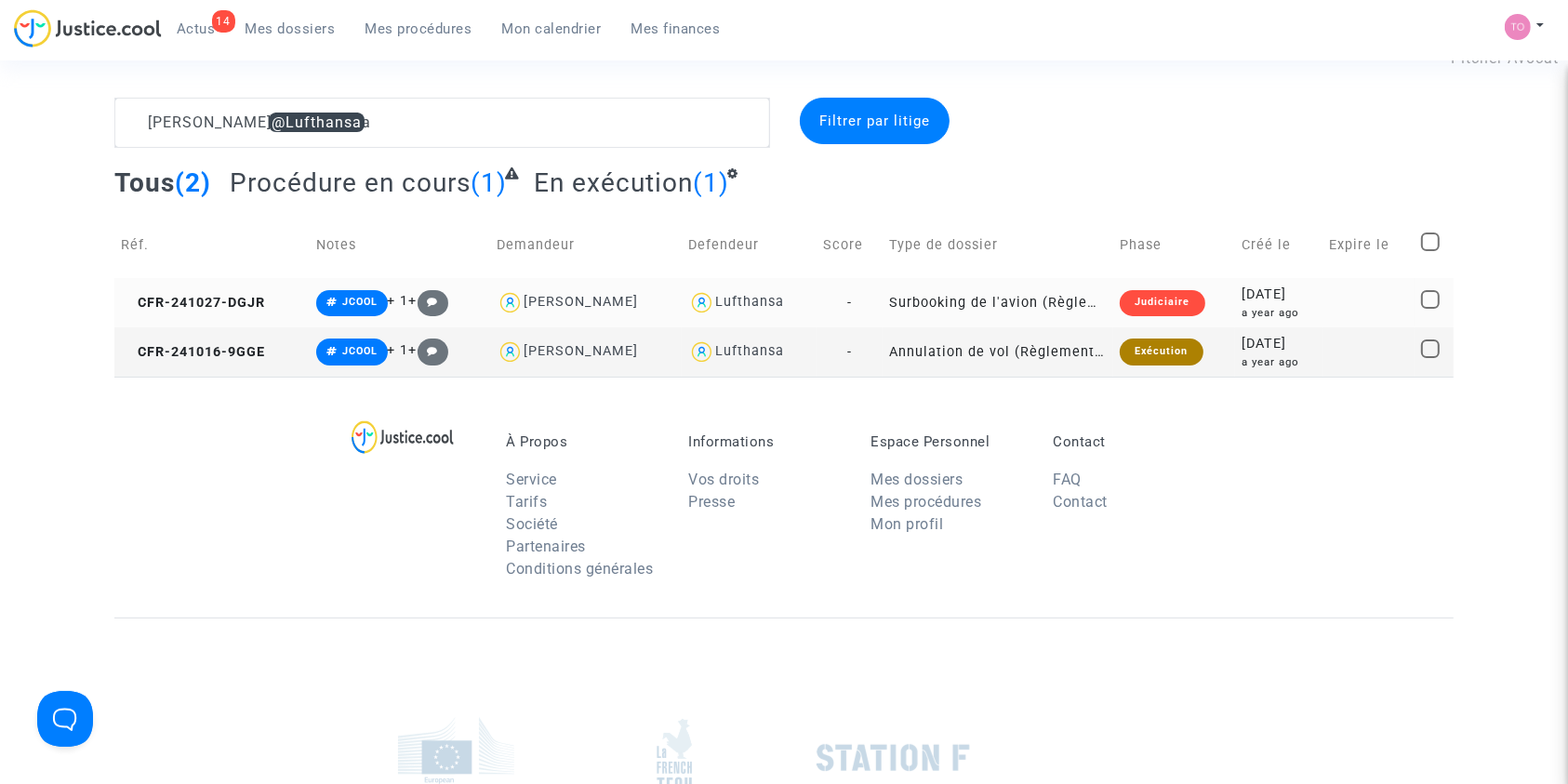
click at [1242, 302] on div "[DATE]" at bounding box center [1279, 294] width 75 height 20
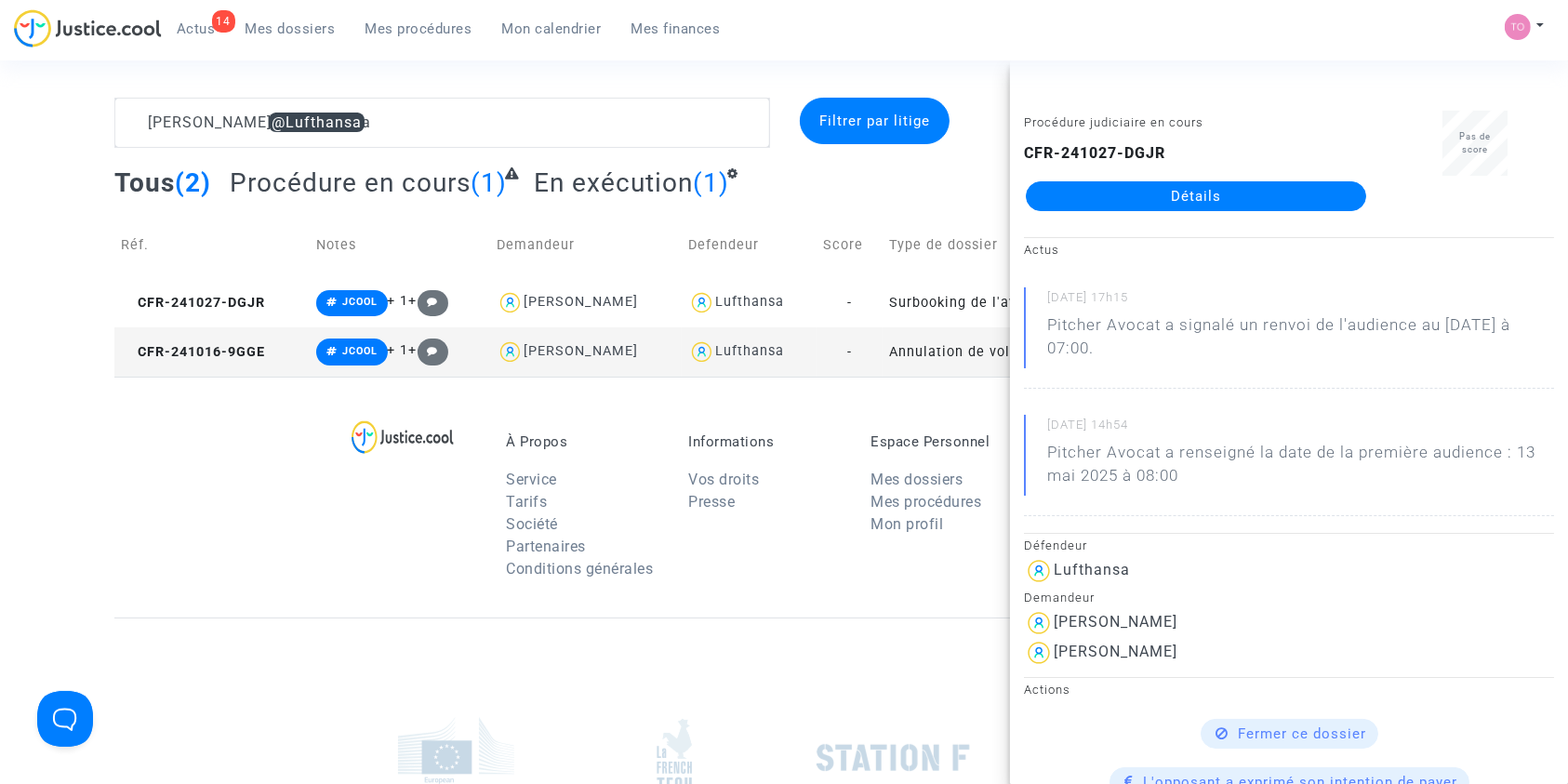
click at [1196, 197] on link "Détails" at bounding box center [1196, 195] width 341 height 30
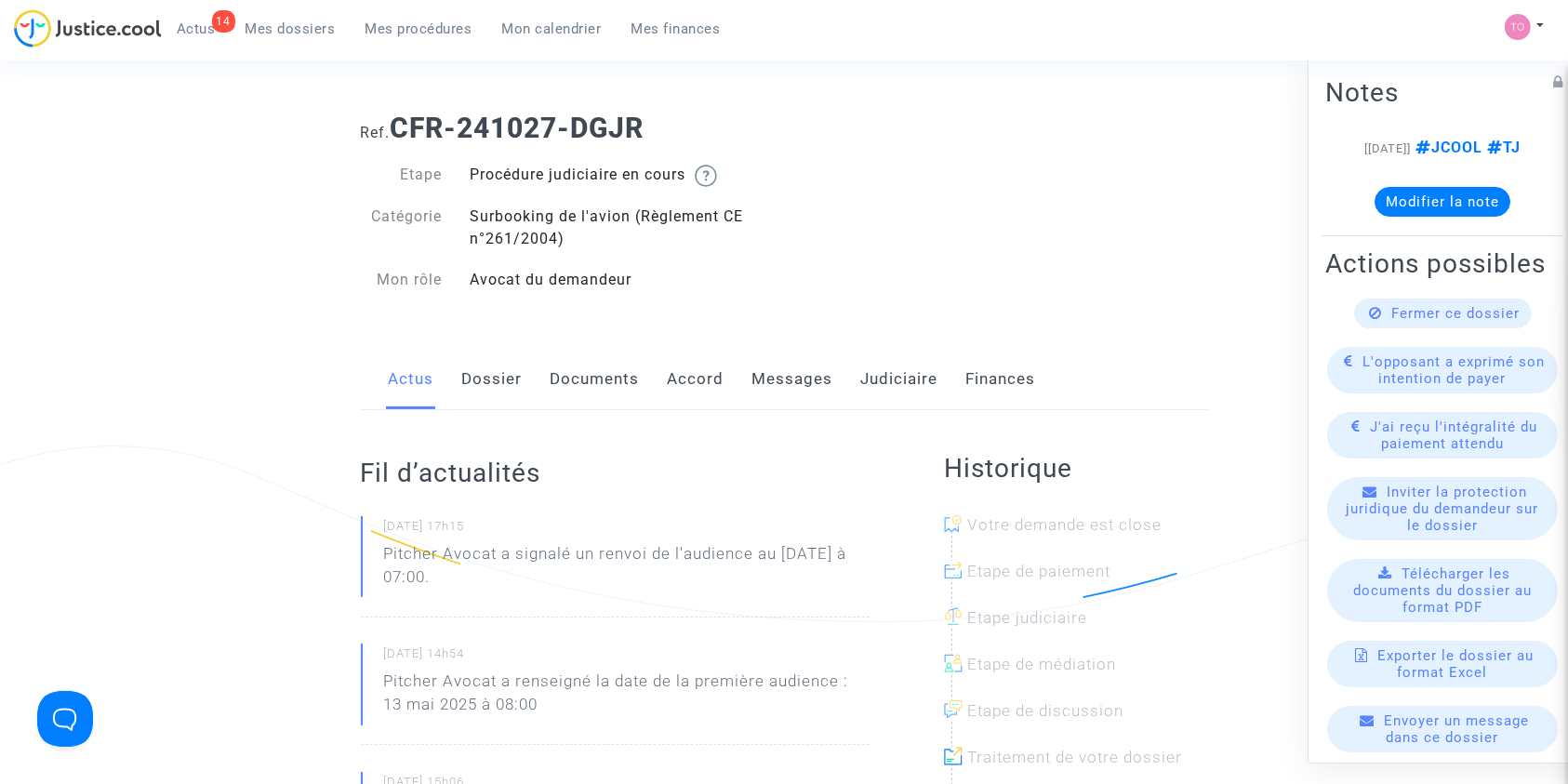
click at [896, 370] on link "Judiciaire" at bounding box center [900, 379] width 78 height 61
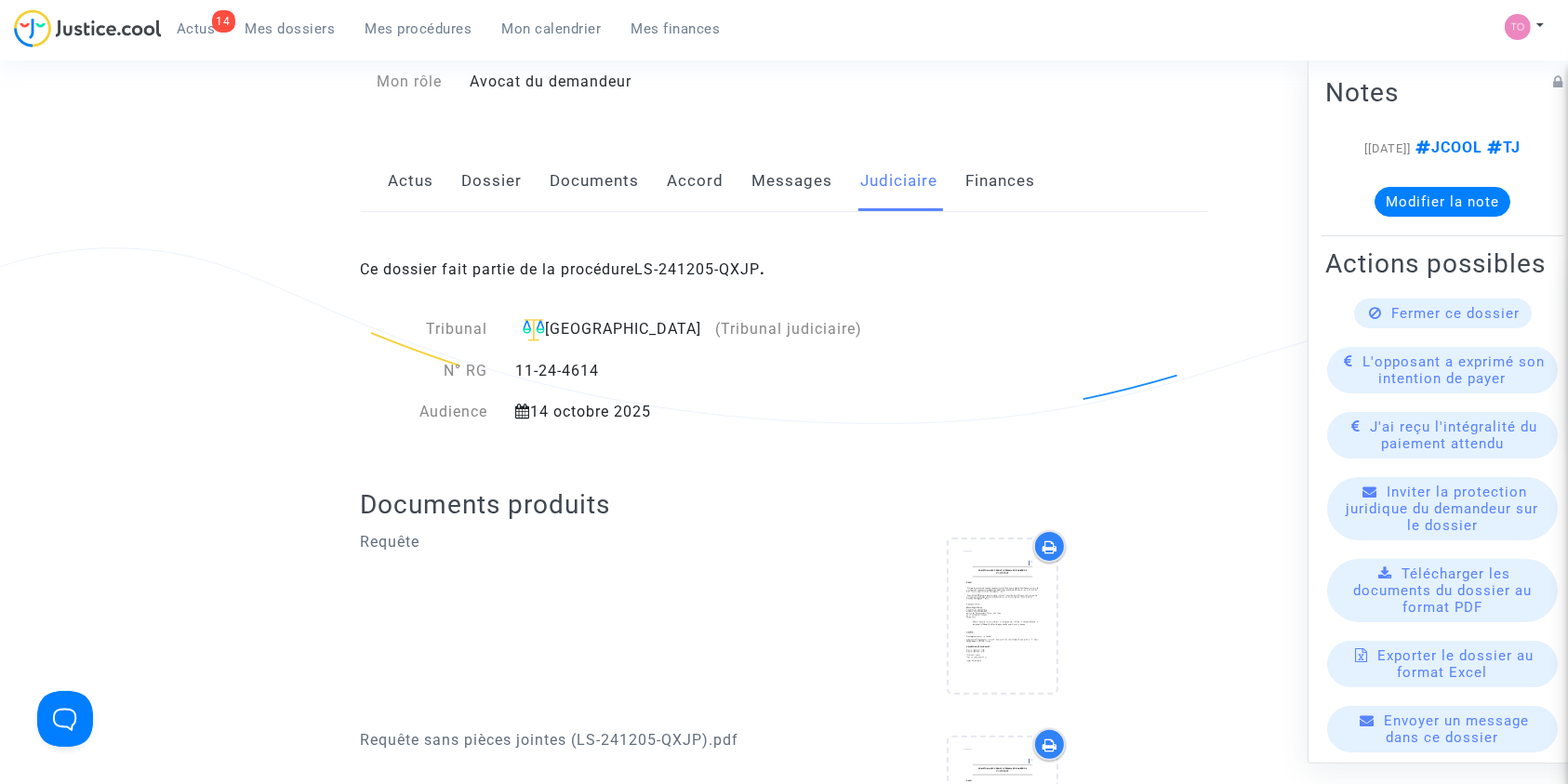
scroll to position [253, 0]
click at [676, 186] on link "Accord" at bounding box center [695, 180] width 56 height 61
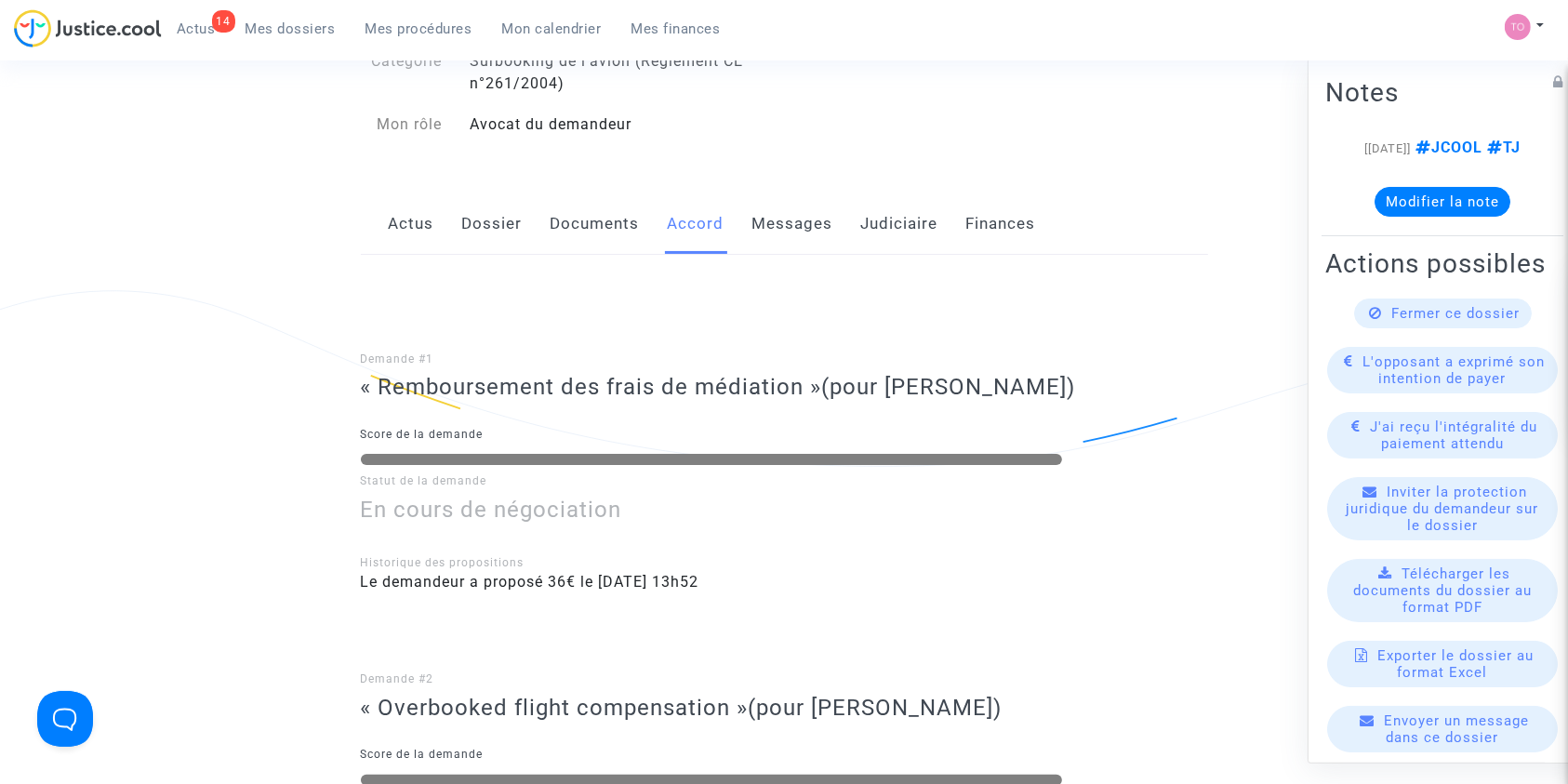
scroll to position [209, 0]
click at [510, 212] on link "Dossier" at bounding box center [492, 225] width 60 height 61
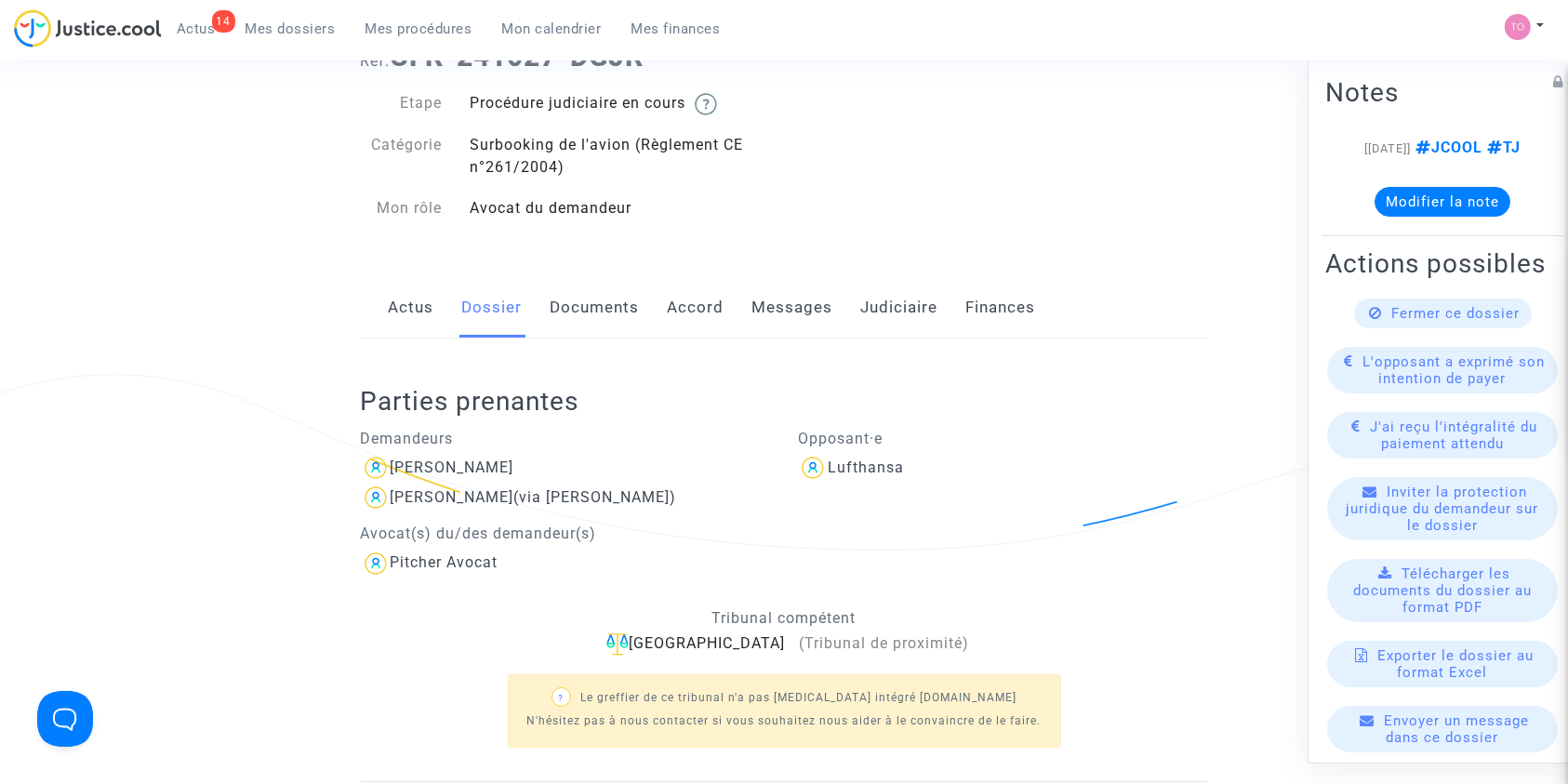
scroll to position [121, 0]
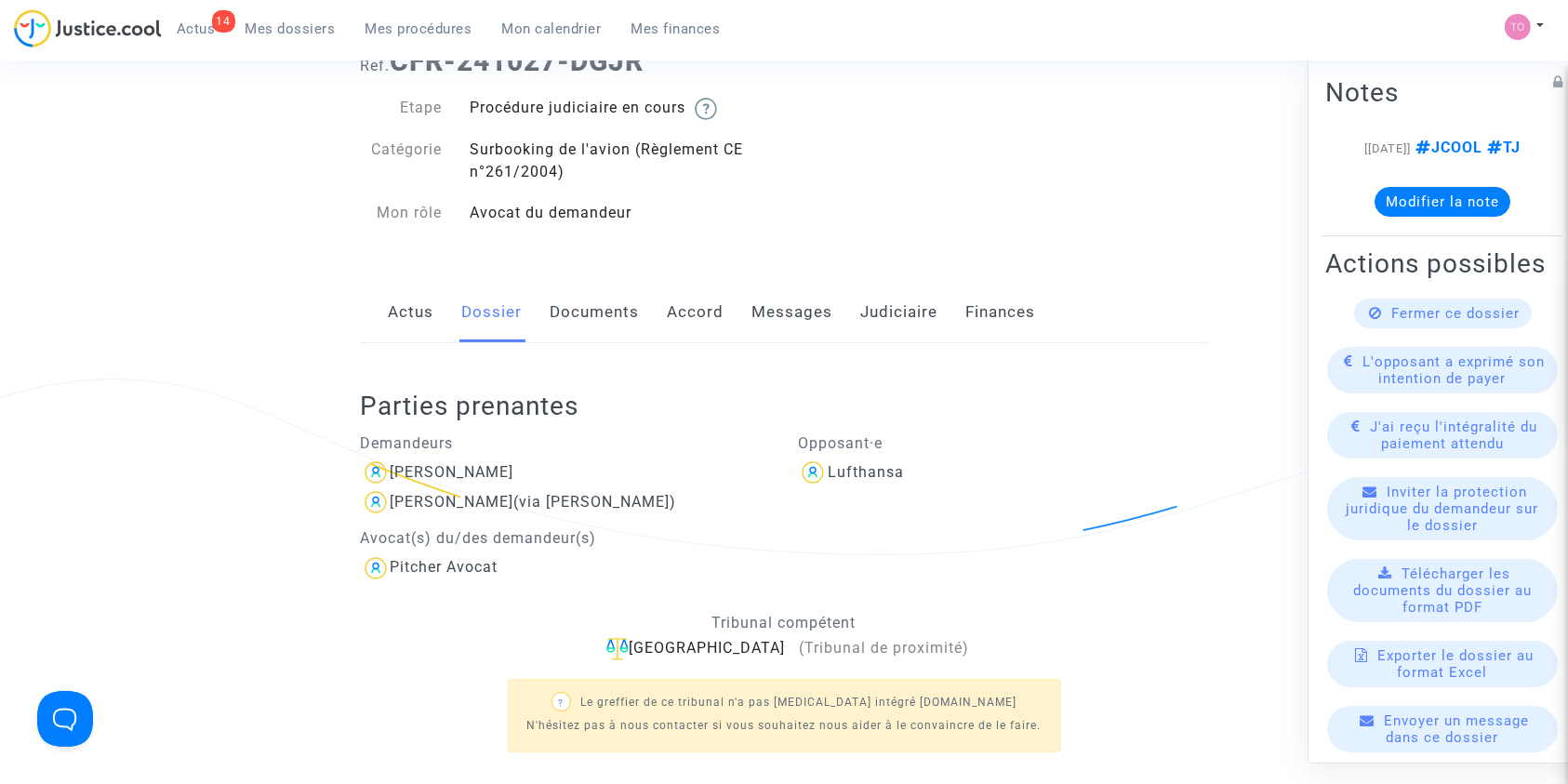
click at [602, 343] on div "Parties prenantes Demandeurs Barbara Bouchet Alain BOUCHET (via Barbara Bouchet…" at bounding box center [784, 564] width 847 height 443
click at [672, 311] on link "Accord" at bounding box center [695, 312] width 56 height 61
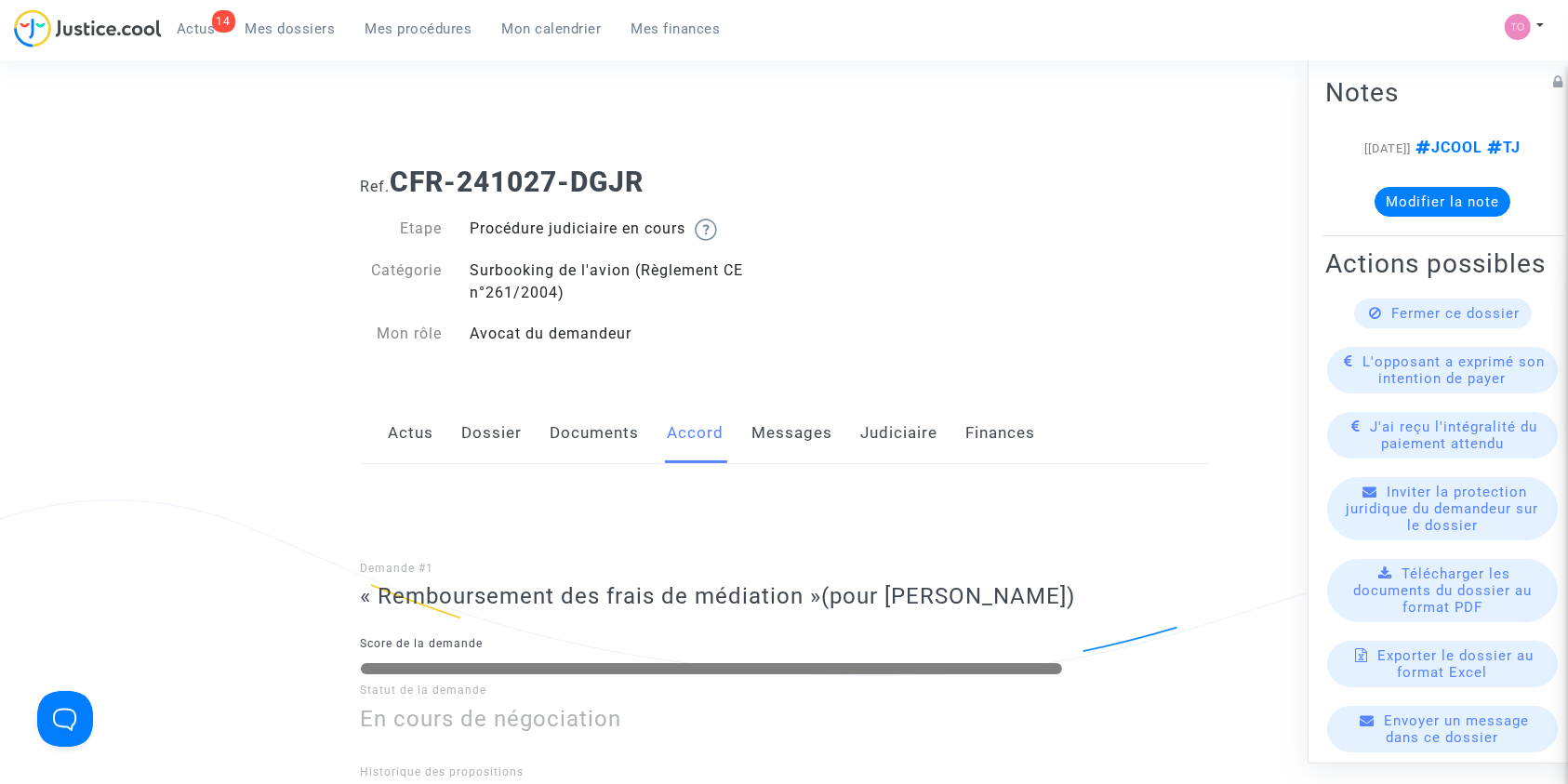
click at [551, 420] on link "Documents" at bounding box center [594, 434] width 89 height 61
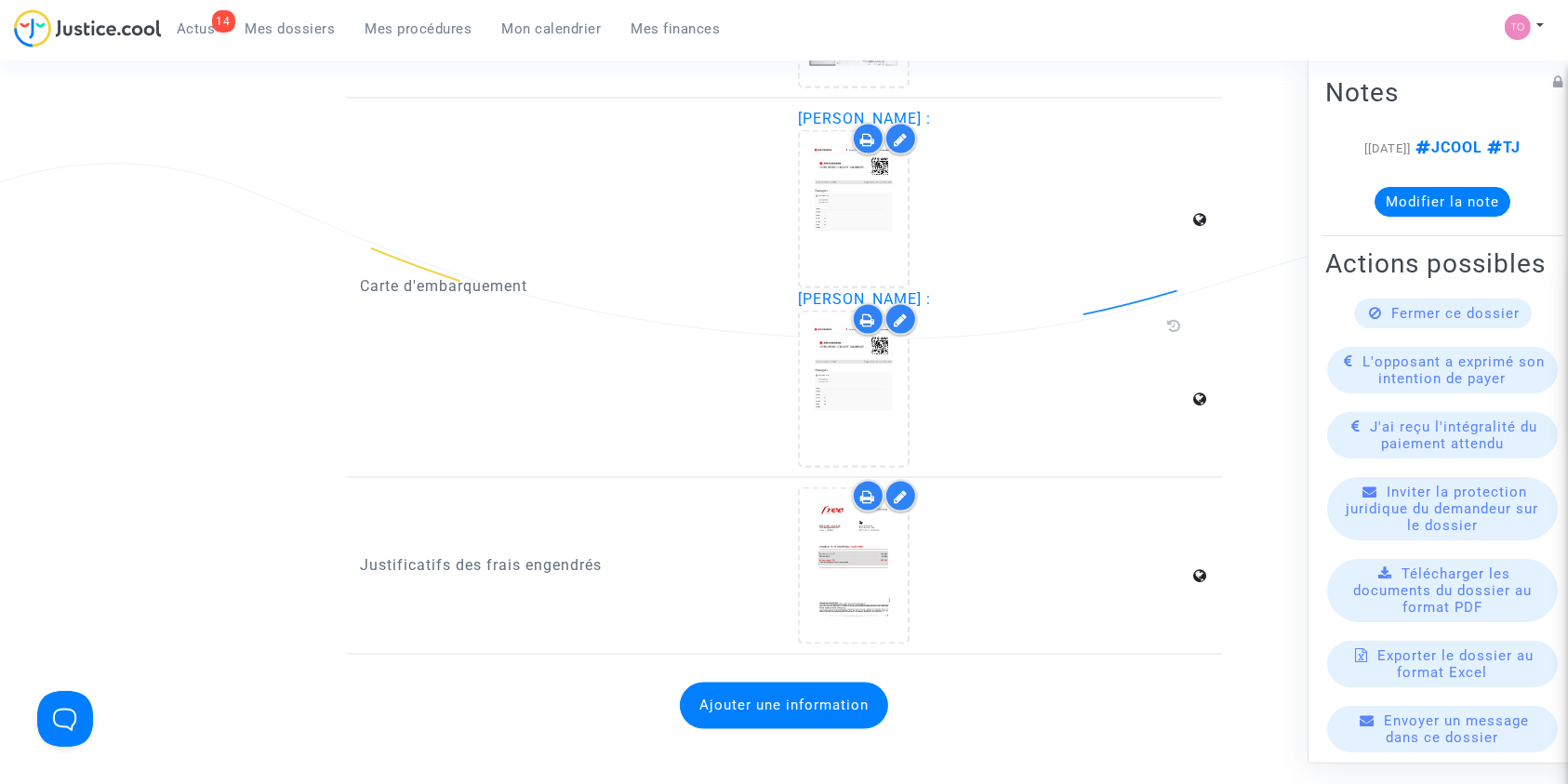
scroll to position [3116, 0]
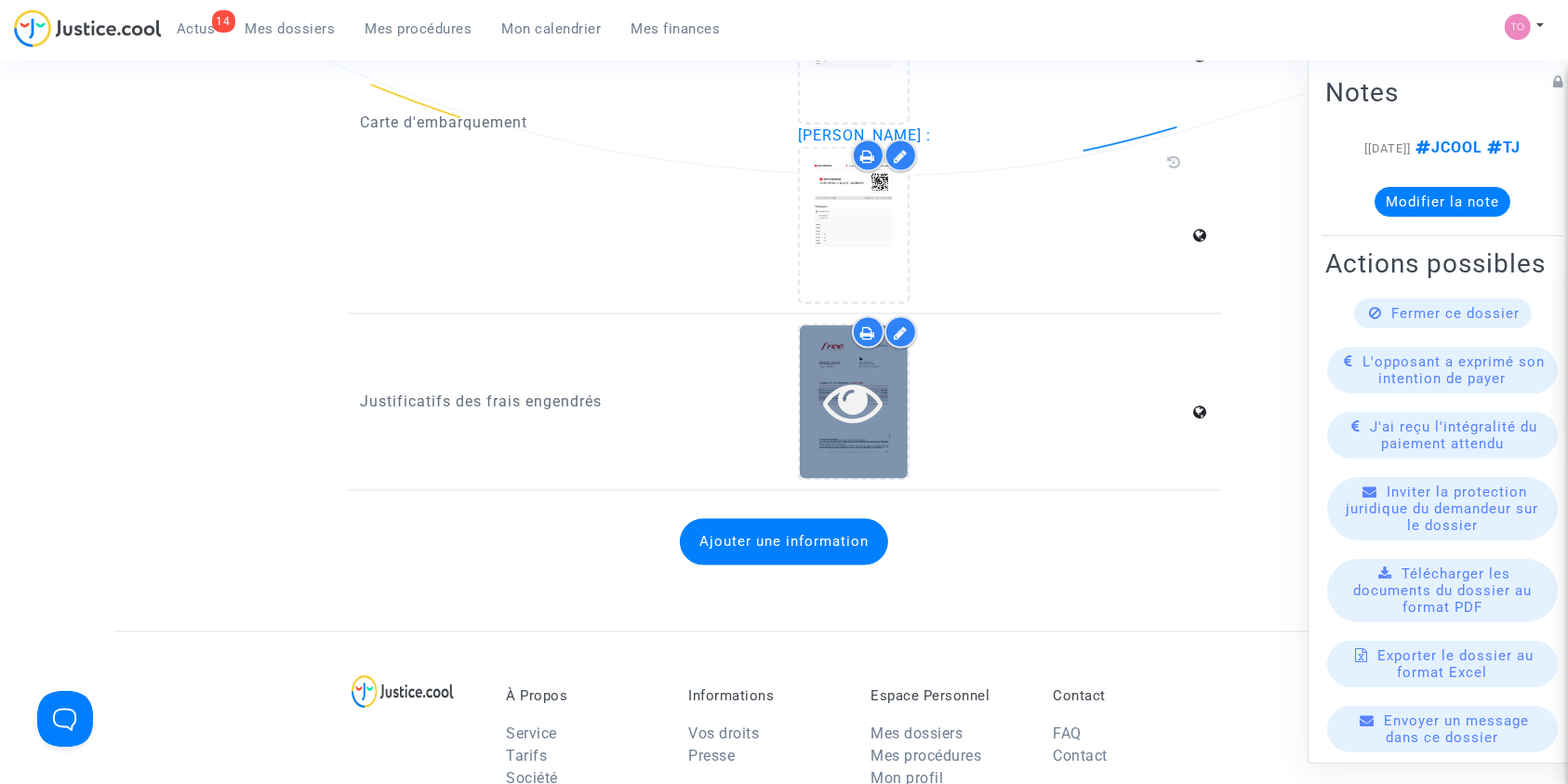
click at [819, 407] on div at bounding box center [853, 403] width 108 height 59
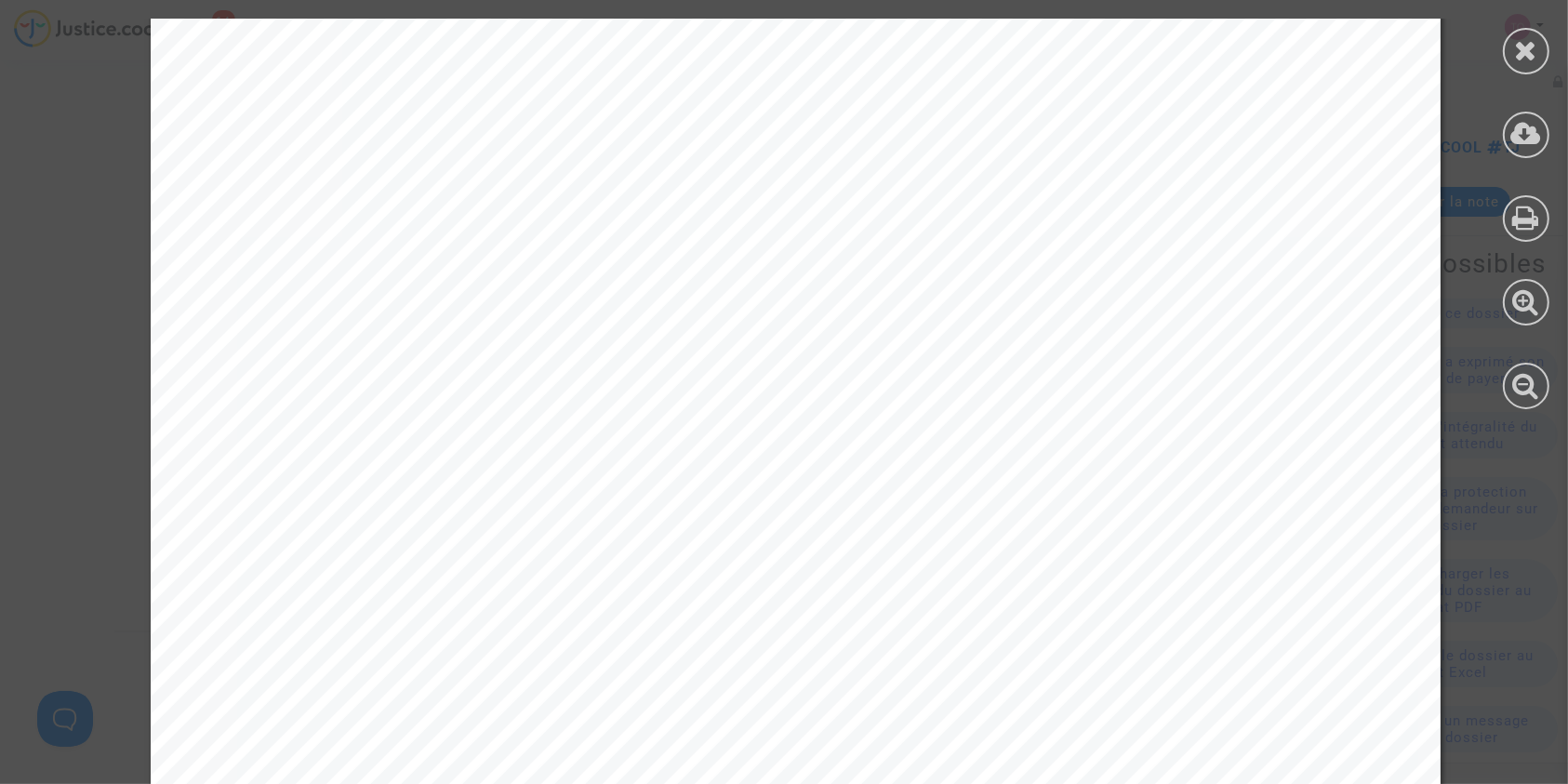
scroll to position [13662, 0]
click at [1542, 43] on div at bounding box center [1526, 51] width 47 height 47
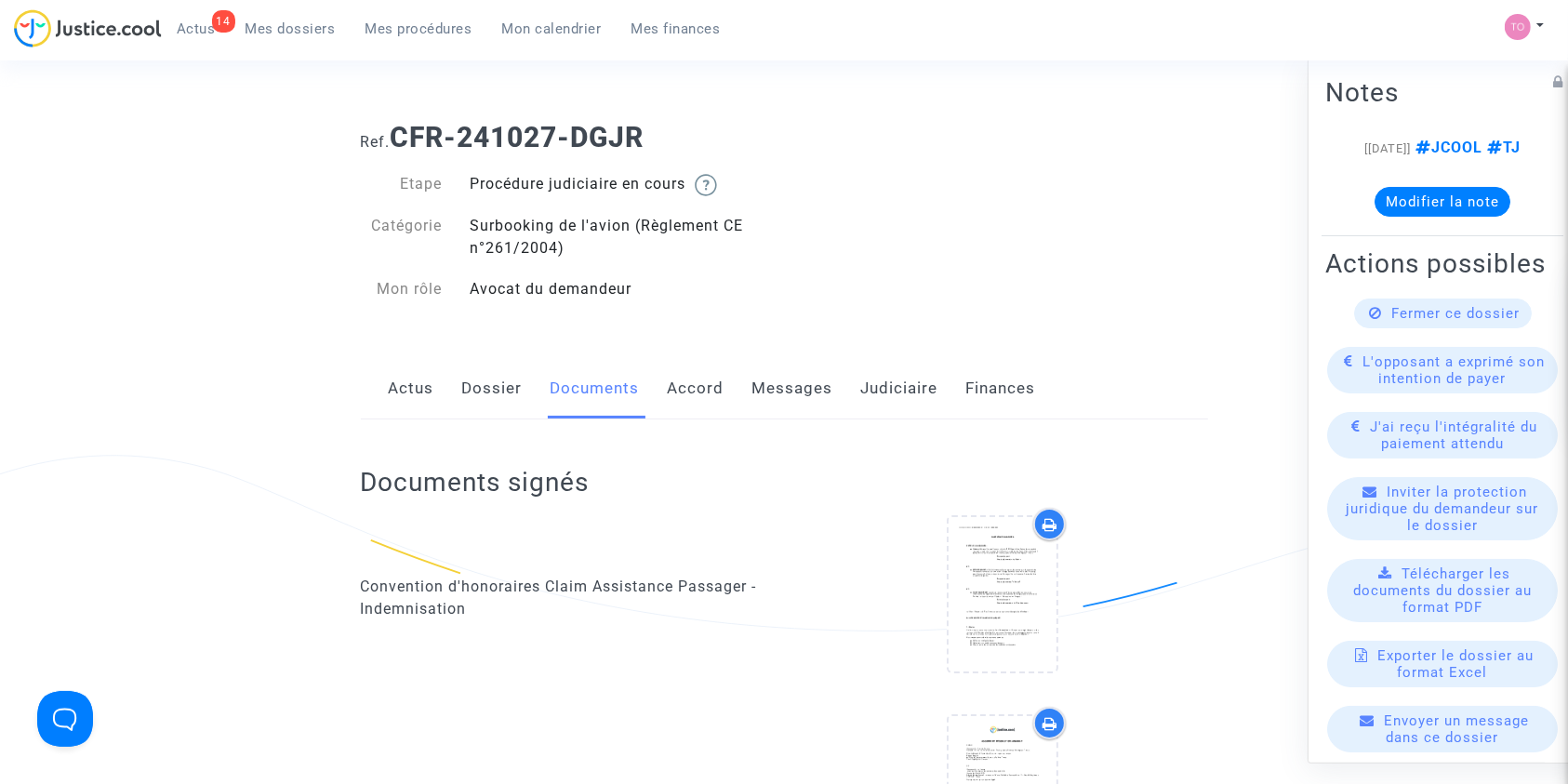
scroll to position [0, 0]
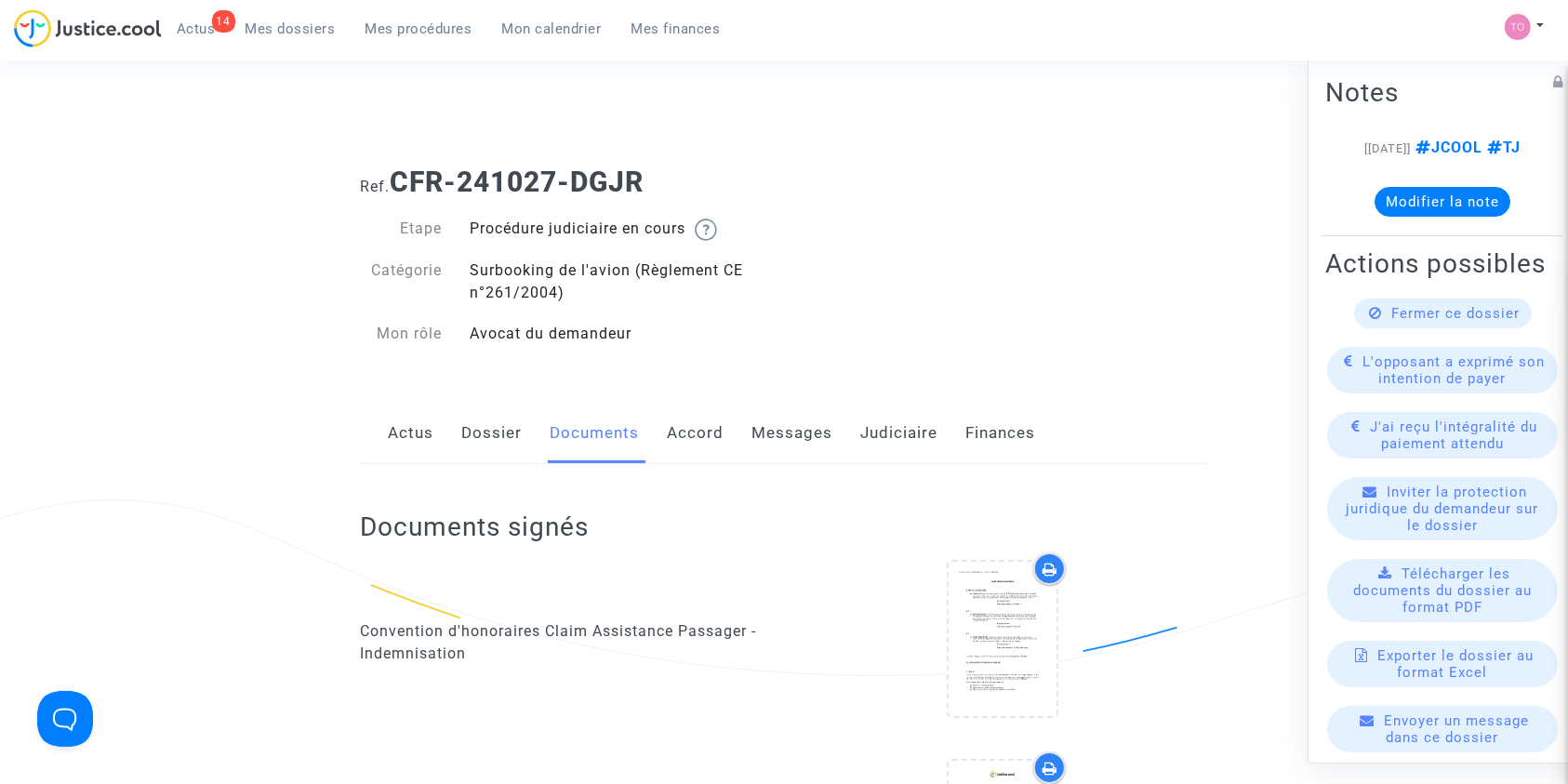
click at [513, 428] on link "Dossier" at bounding box center [492, 434] width 60 height 61
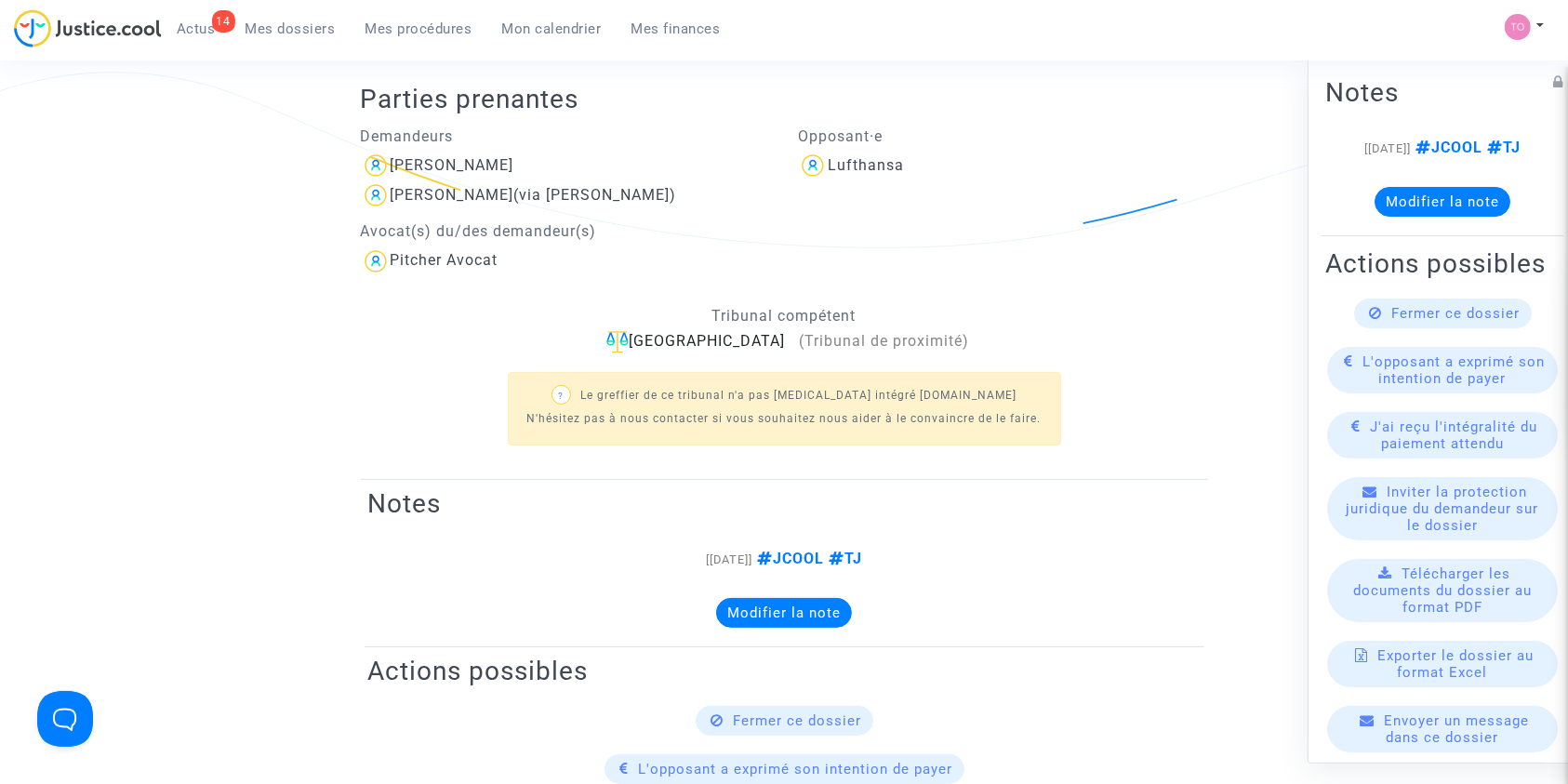
scroll to position [235, 0]
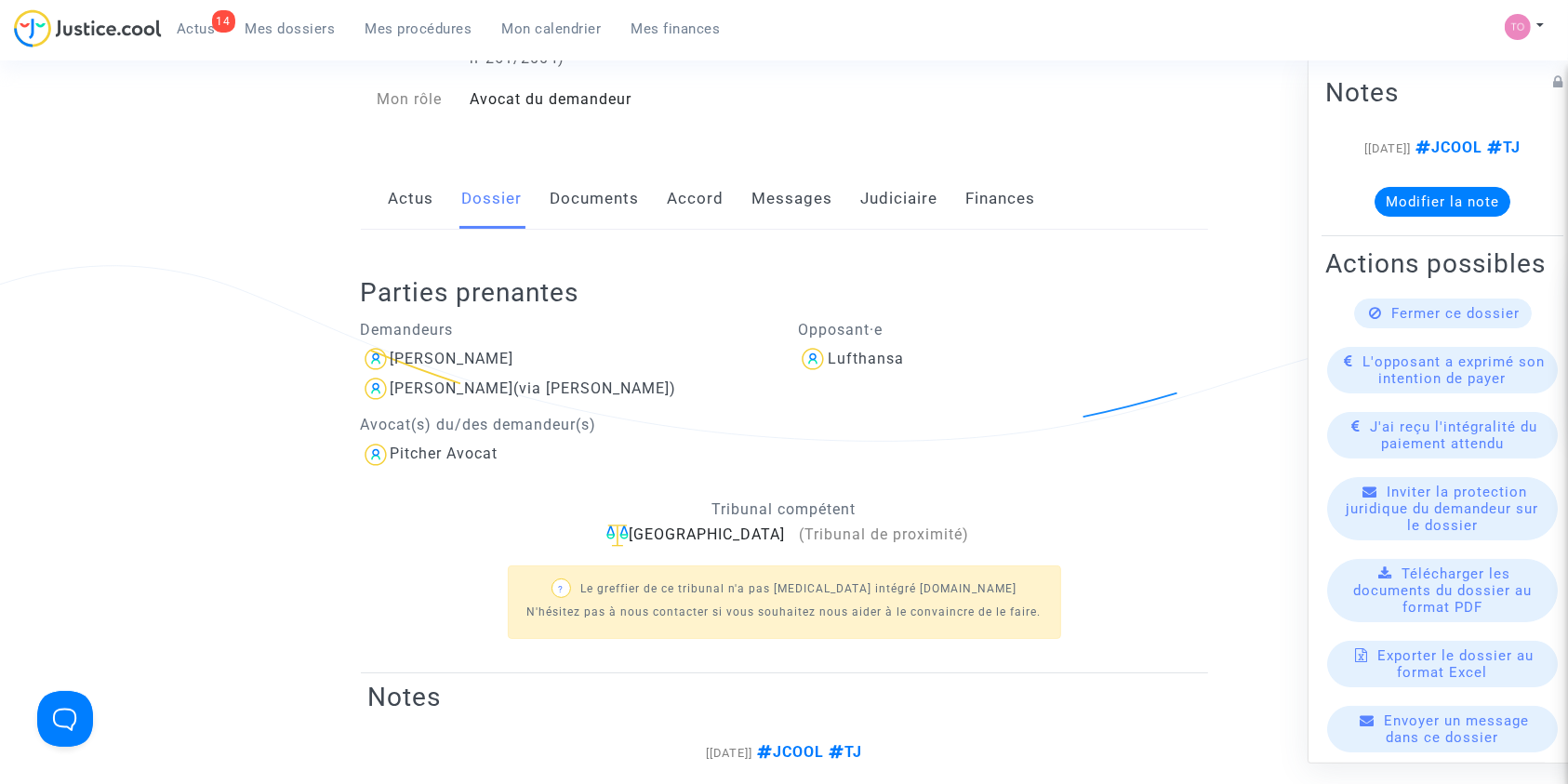
click at [609, 222] on link "Documents" at bounding box center [594, 199] width 89 height 61
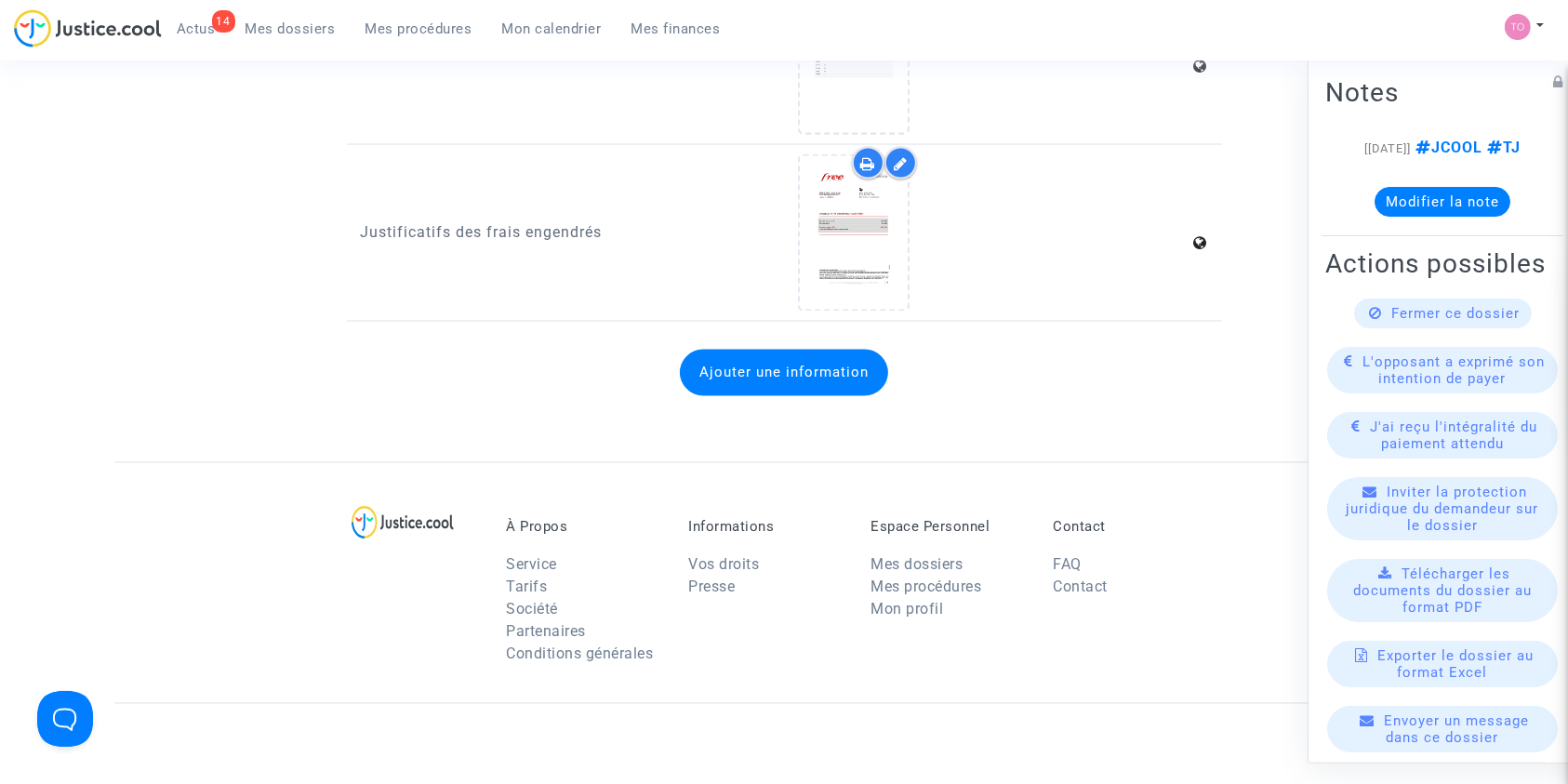
scroll to position [3282, 0]
click at [863, 159] on icon at bounding box center [869, 167] width 15 height 15
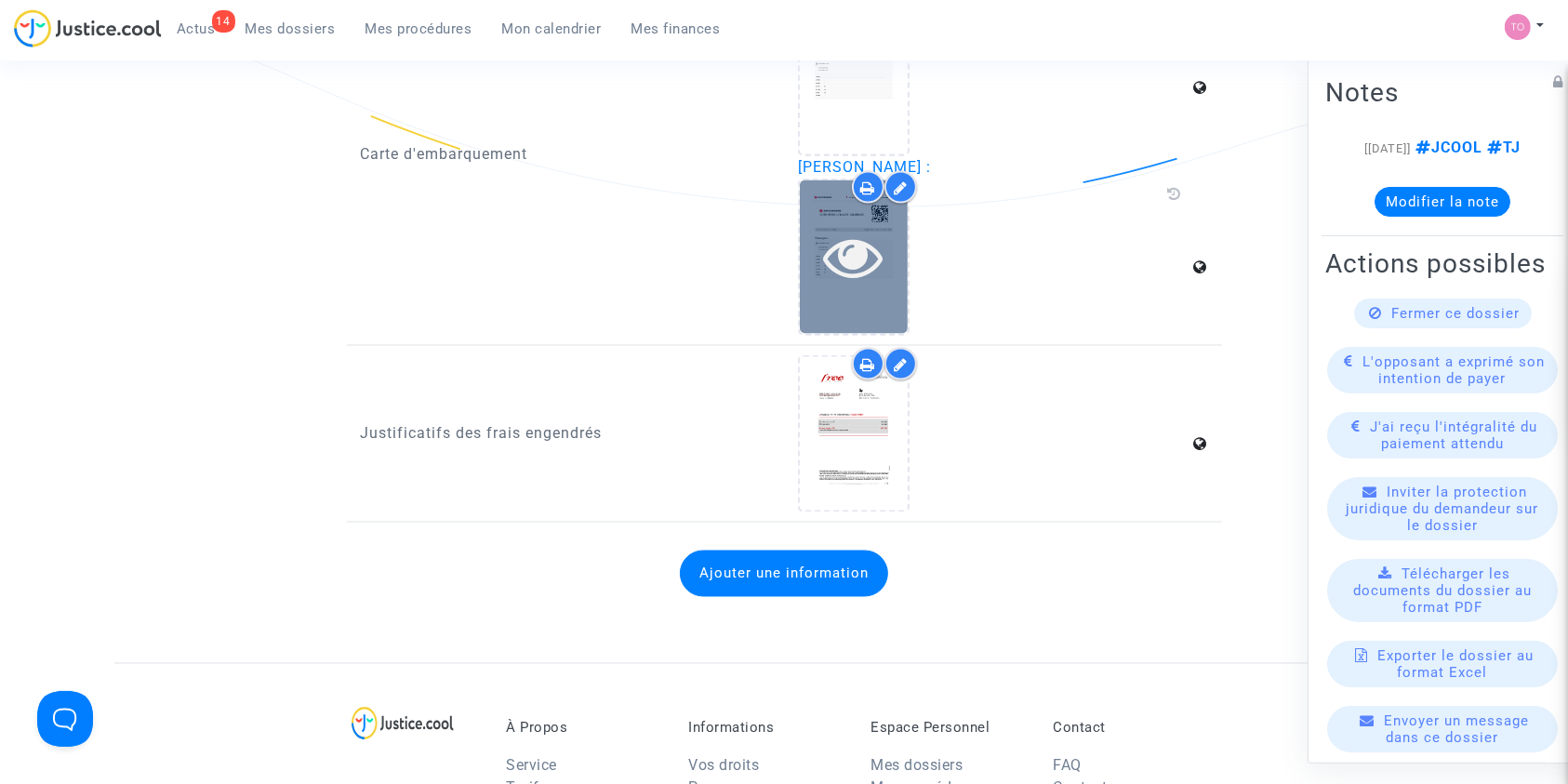
scroll to position [3070, 0]
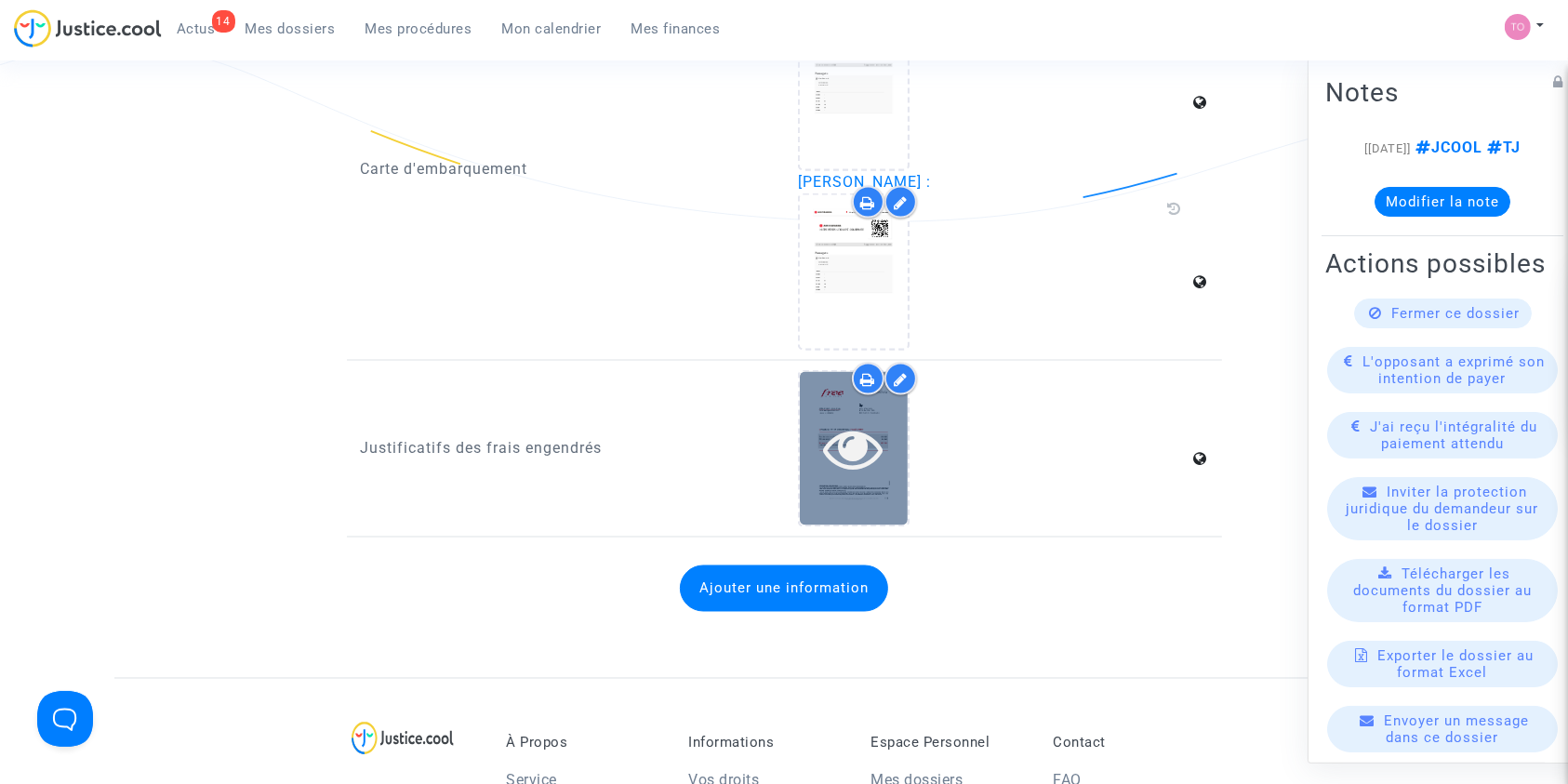
click at [880, 419] on icon at bounding box center [854, 449] width 60 height 59
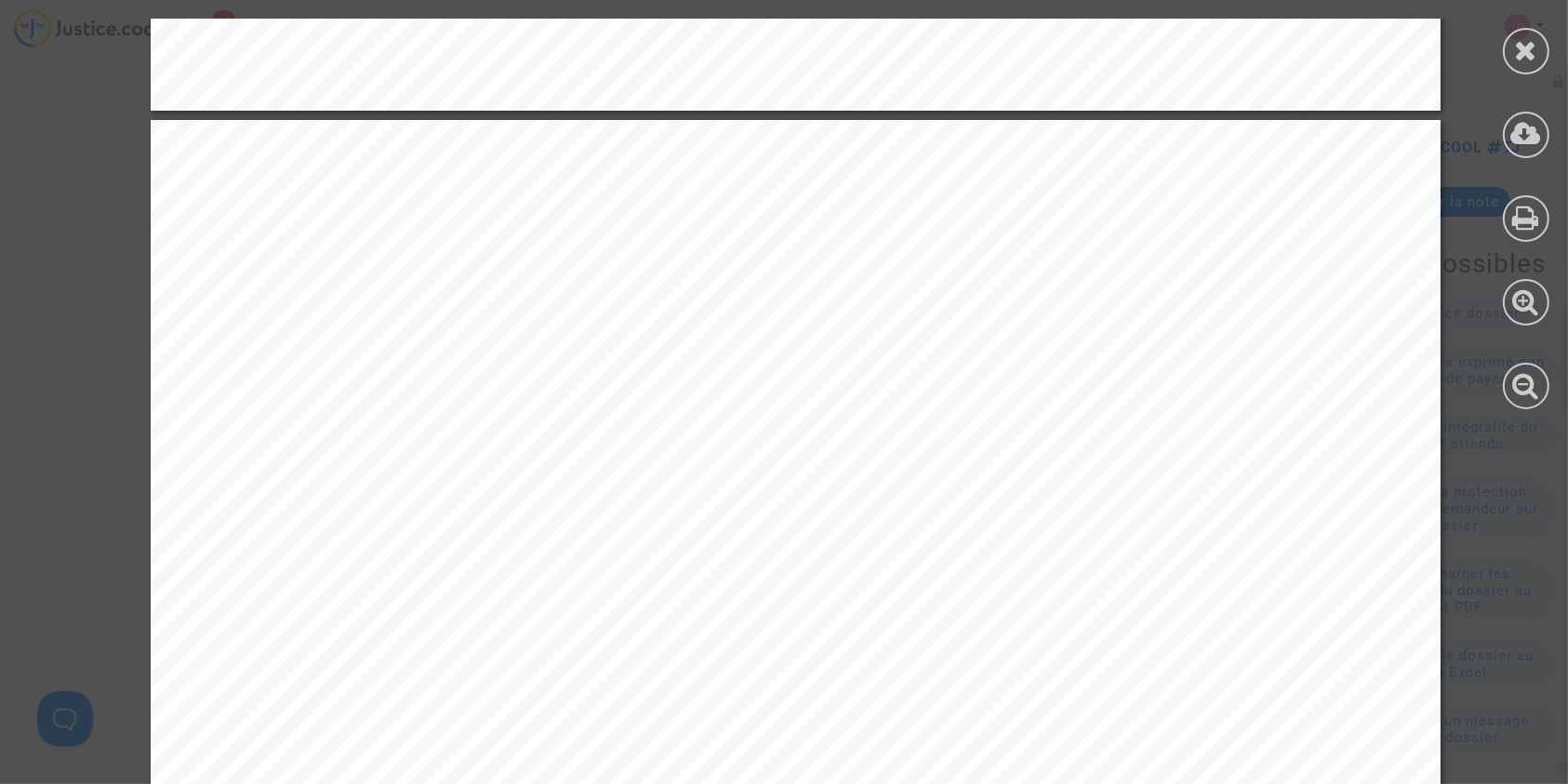
scroll to position [6611, 0]
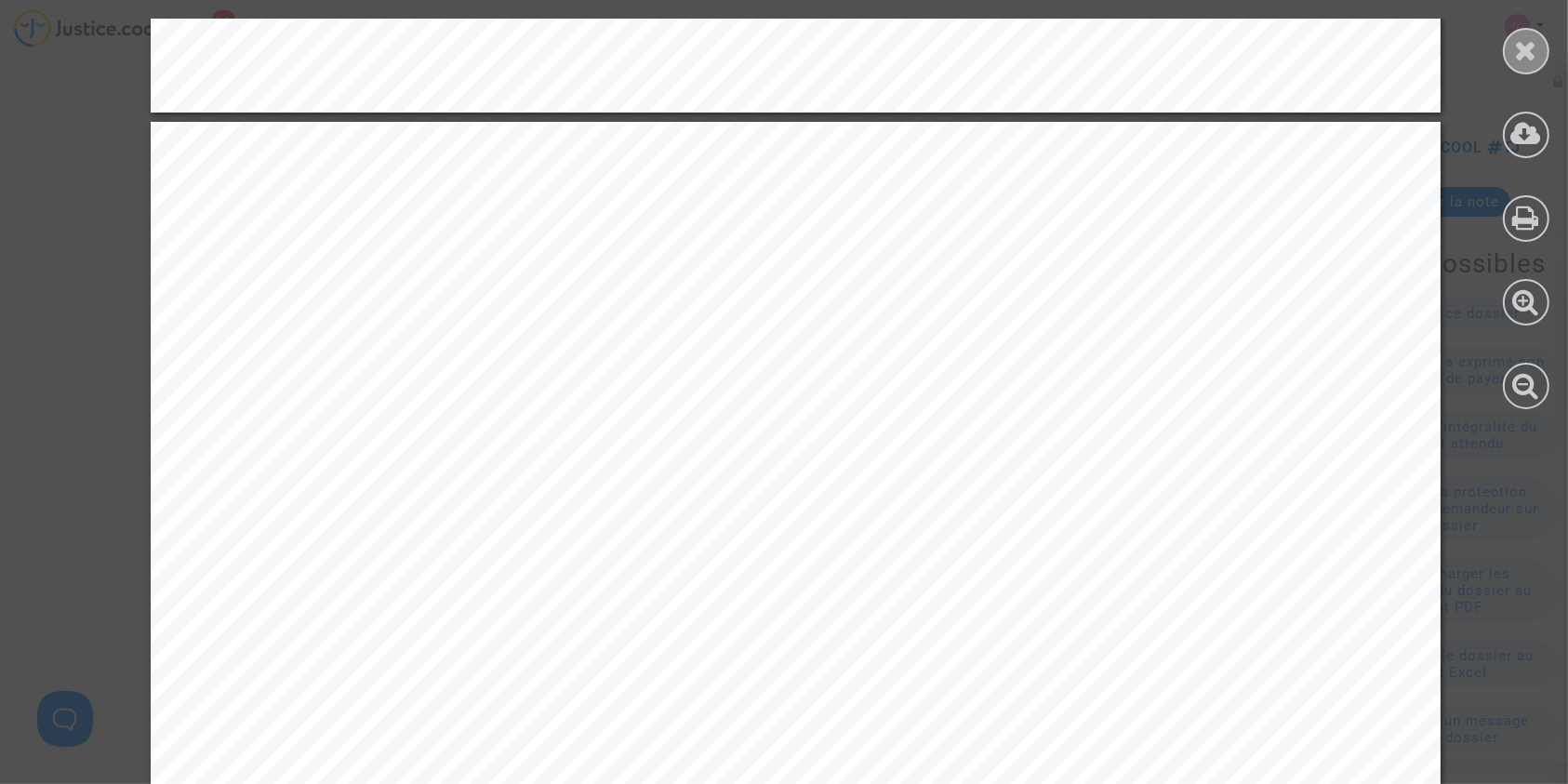
click at [1524, 56] on icon at bounding box center [1526, 50] width 23 height 28
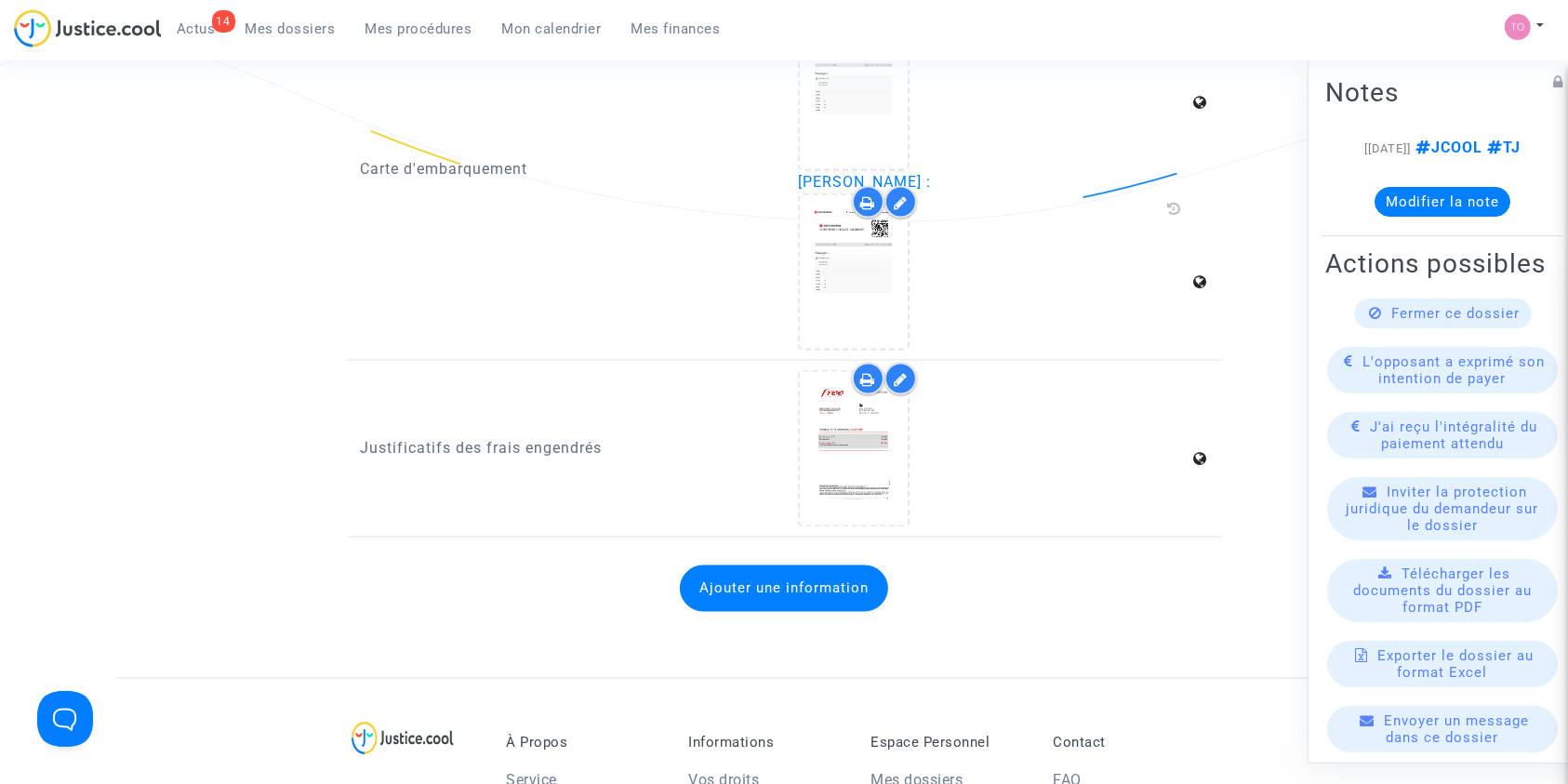
click at [287, 16] on link "Mes dossiers" at bounding box center [290, 29] width 120 height 28
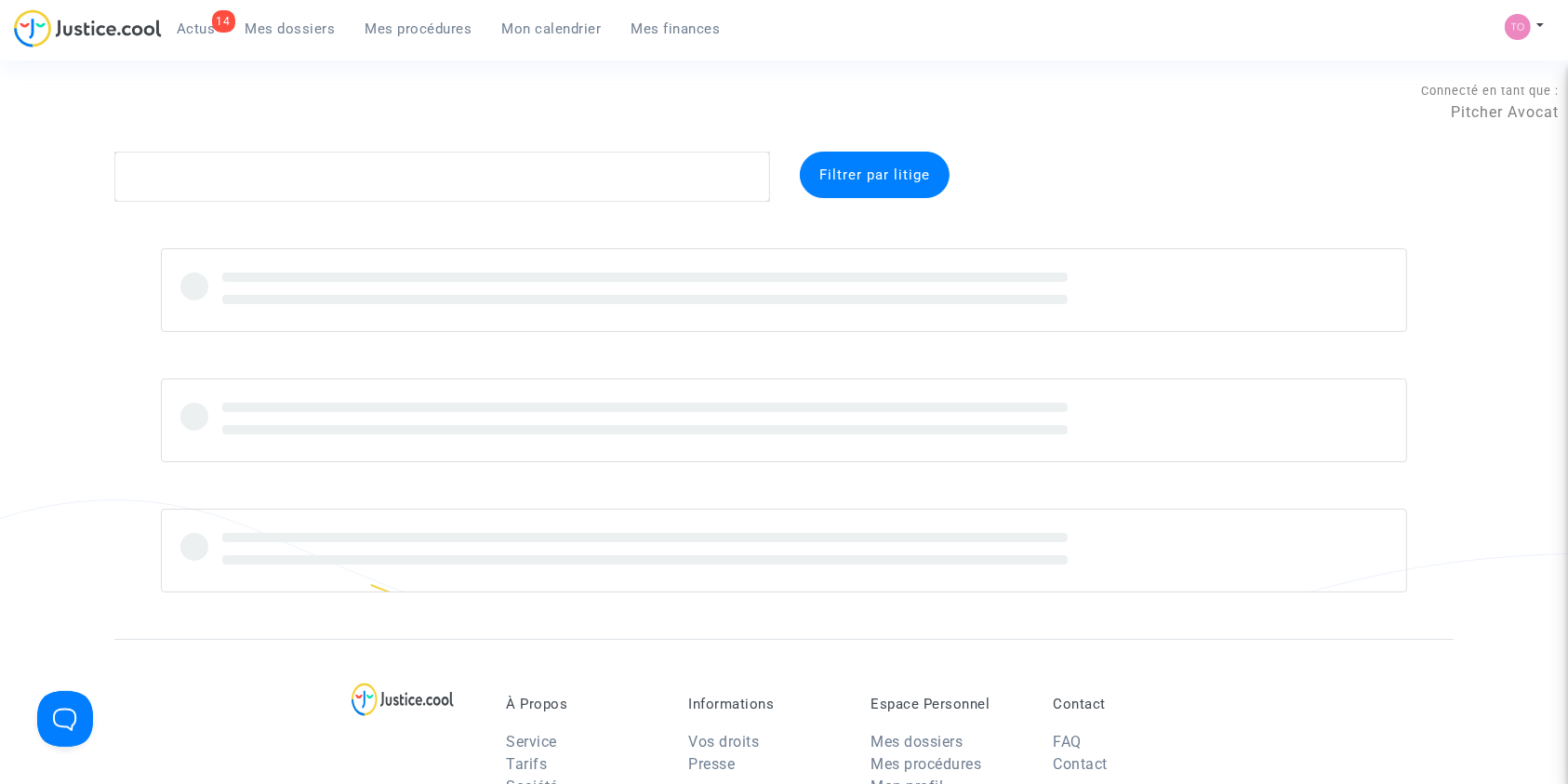
click at [165, 204] on complex-dispute-list "Filtrer par litige" at bounding box center [783, 371] width 1339 height 440
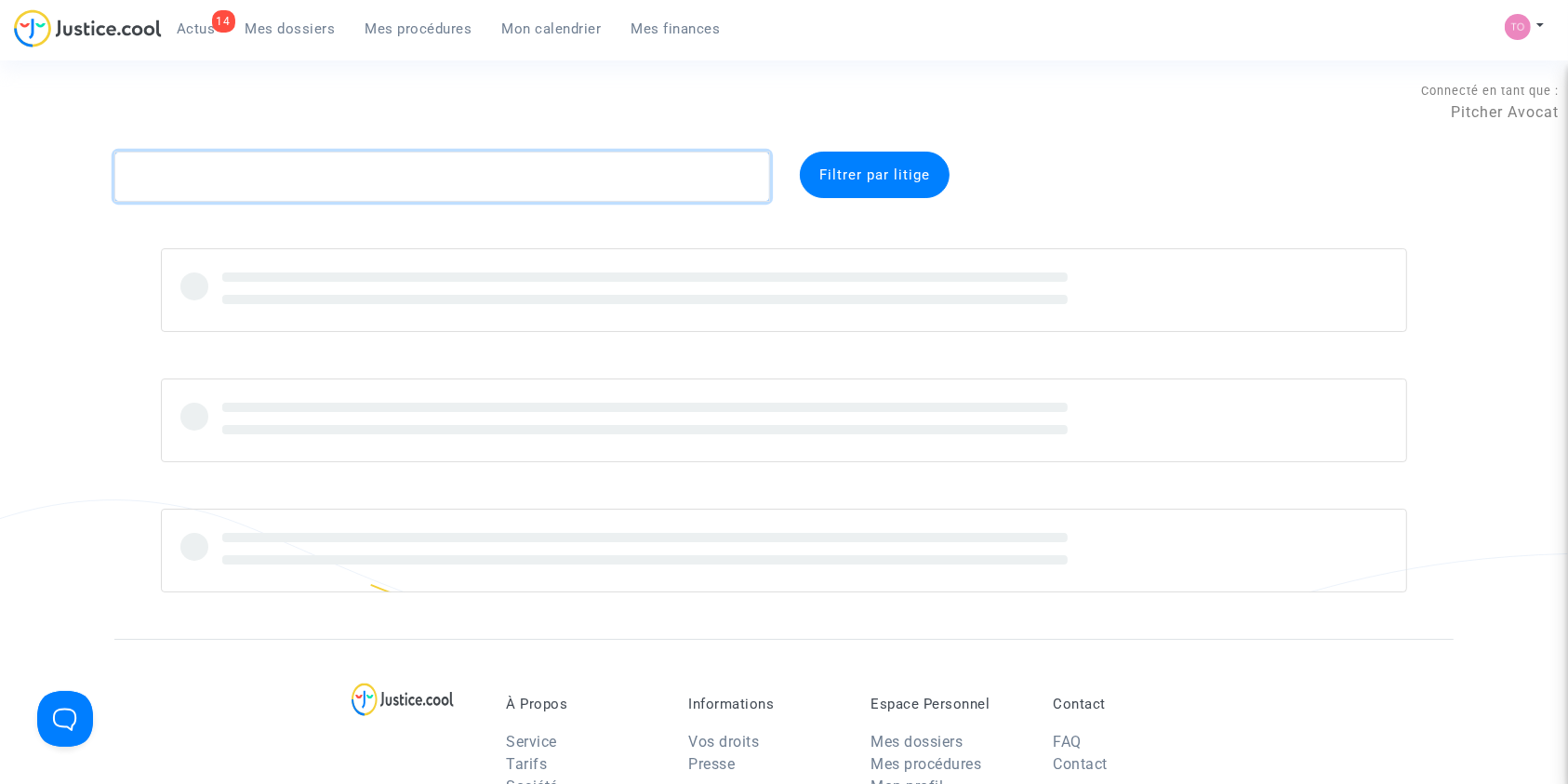
click at [155, 173] on textarea at bounding box center [441, 176] width 656 height 50
paste textarea "LOUBARESSE"
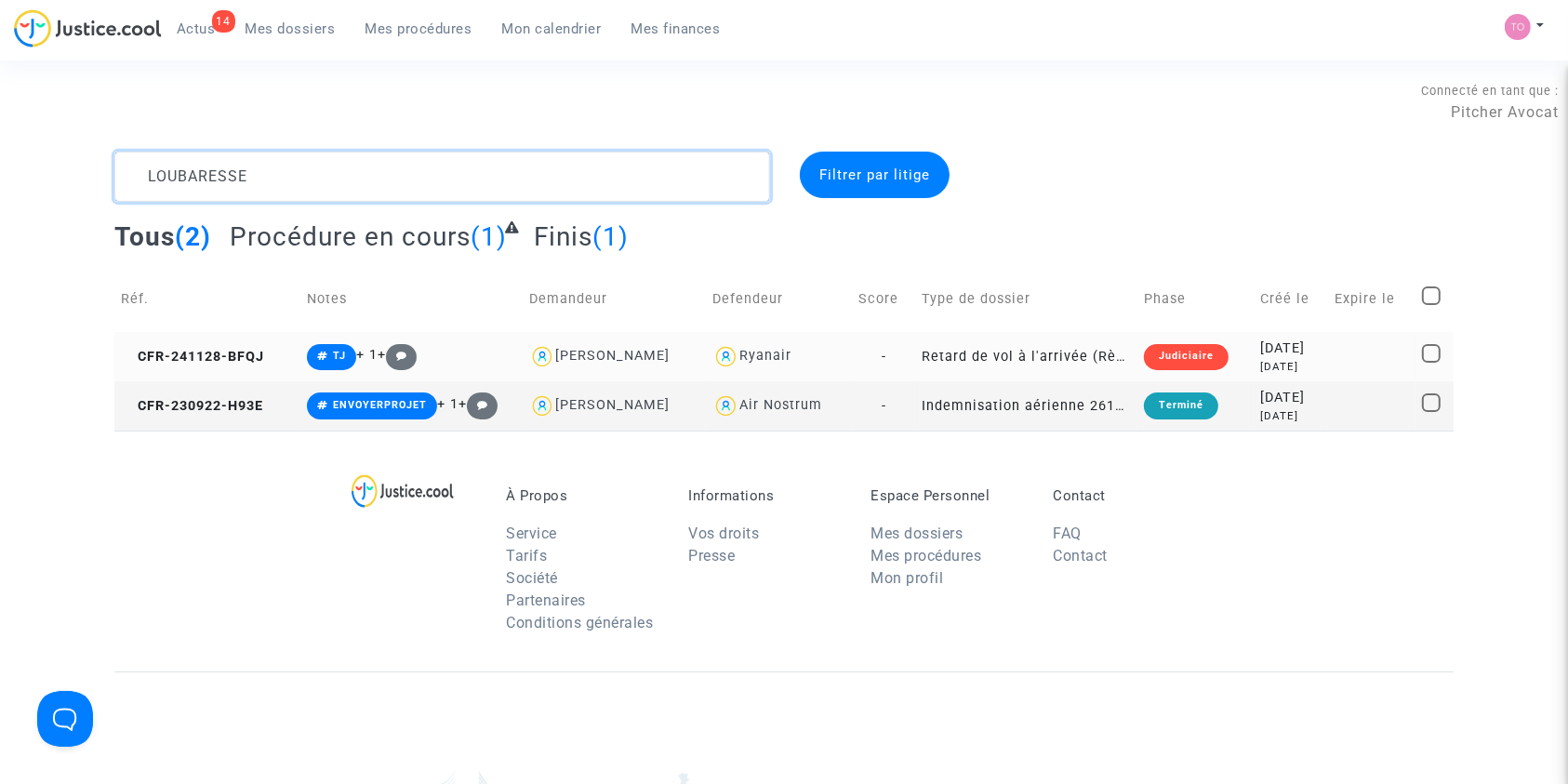
type textarea "LOUBARESSE"
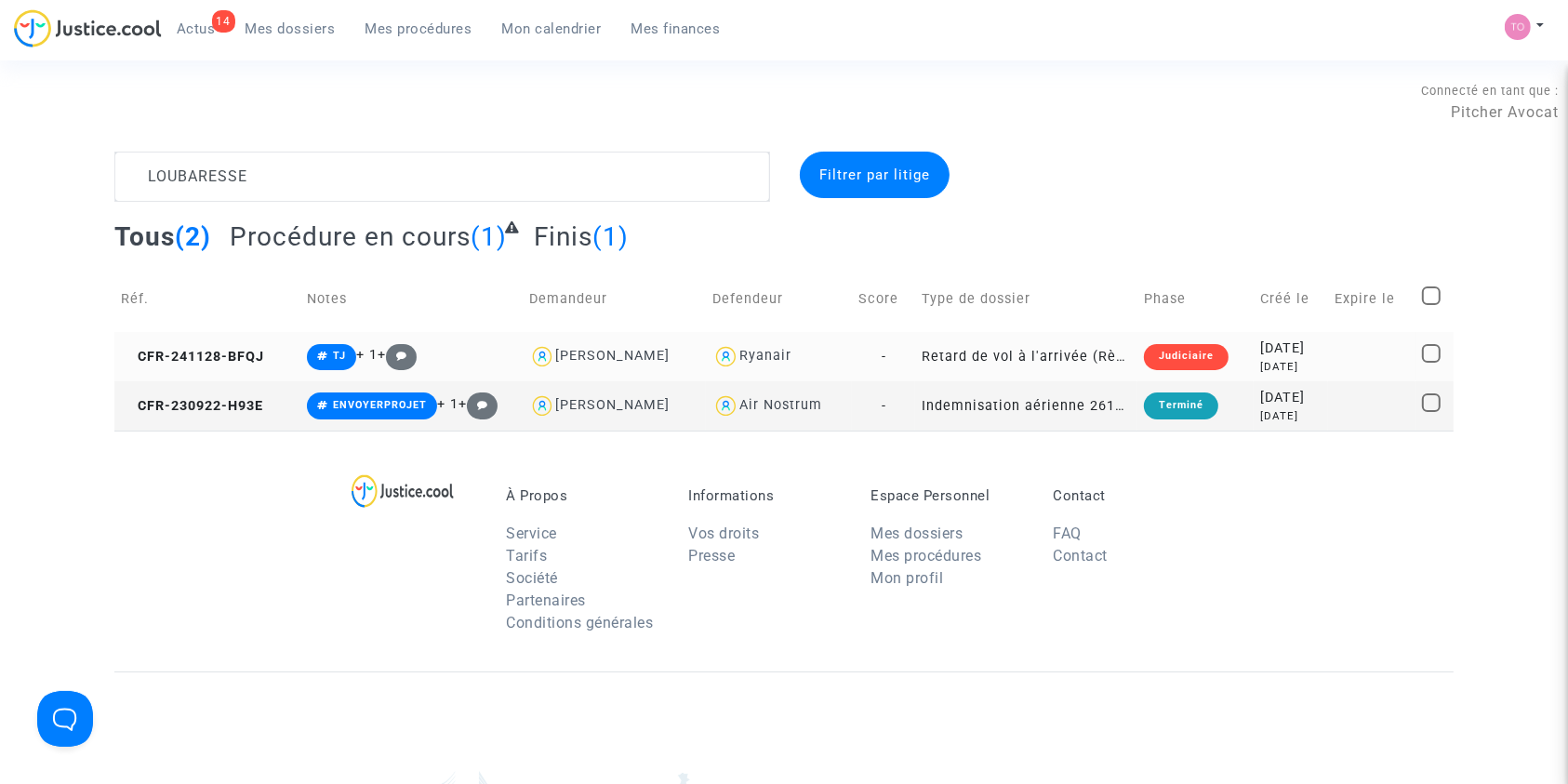
click at [1253, 344] on td "2024-11-28 10 months ago" at bounding box center [1290, 356] width 75 height 49
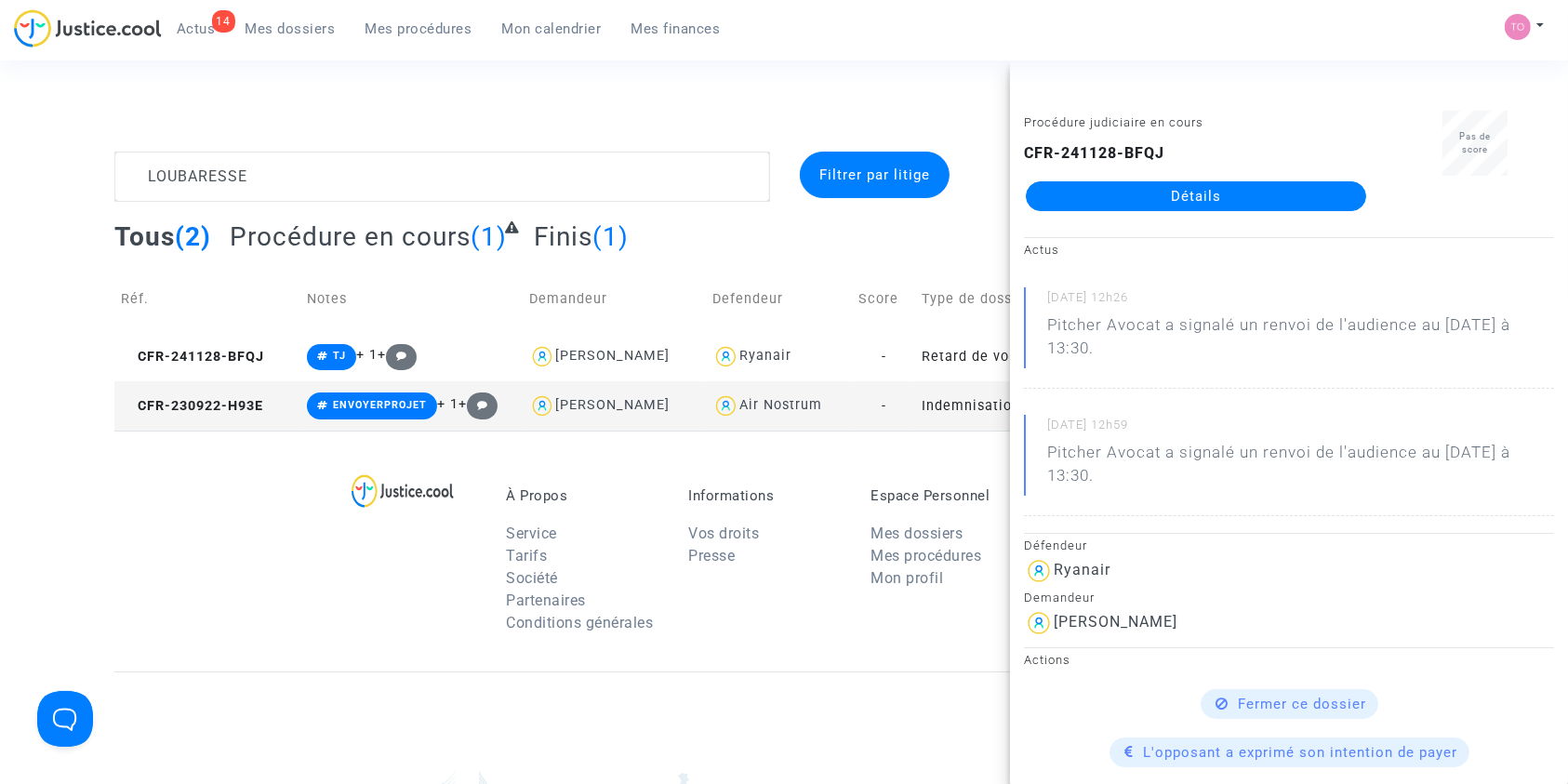
click at [1175, 197] on link "Détails" at bounding box center [1196, 195] width 341 height 30
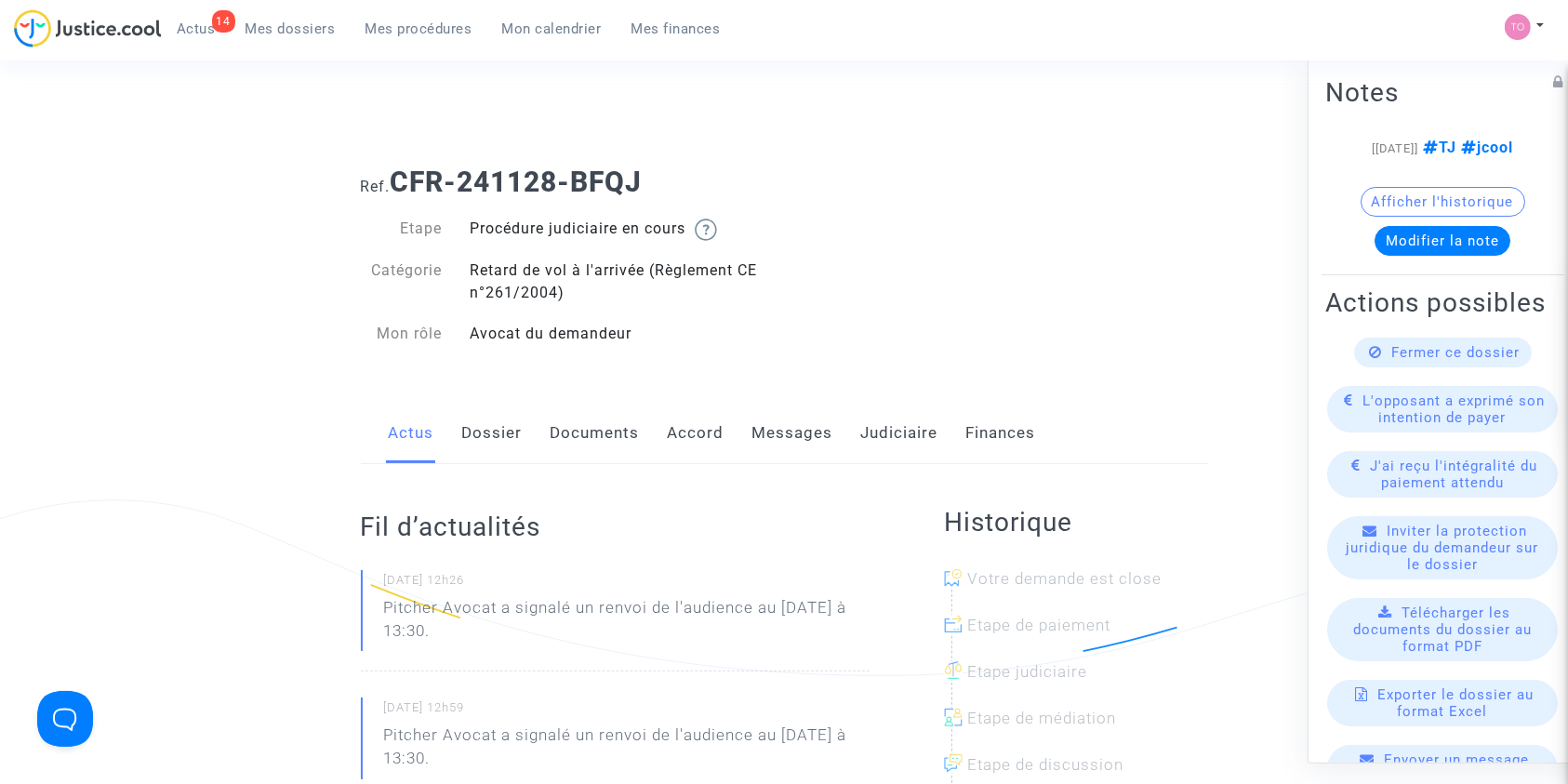
click at [887, 444] on link "Judiciaire" at bounding box center [900, 434] width 78 height 61
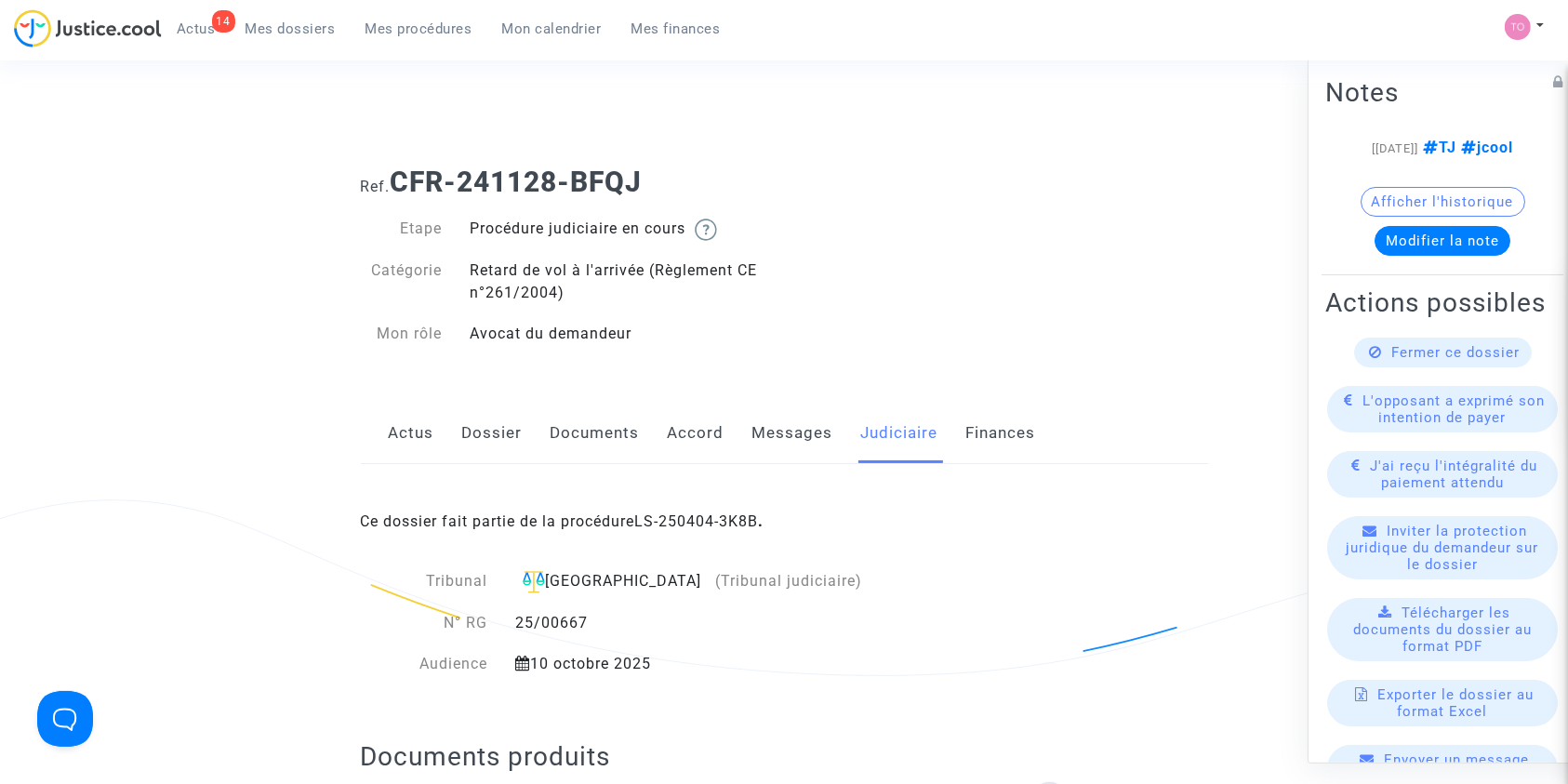
click at [688, 509] on div "Ce dossier fait partie de la procédure LS-250404-3K8B ." at bounding box center [784, 507] width 847 height 87
drag, startPoint x: 680, startPoint y: 517, endPoint x: 650, endPoint y: 519, distance: 30.1
click at [650, 519] on link "LS-250404-3K8B" at bounding box center [696, 521] width 123 height 17
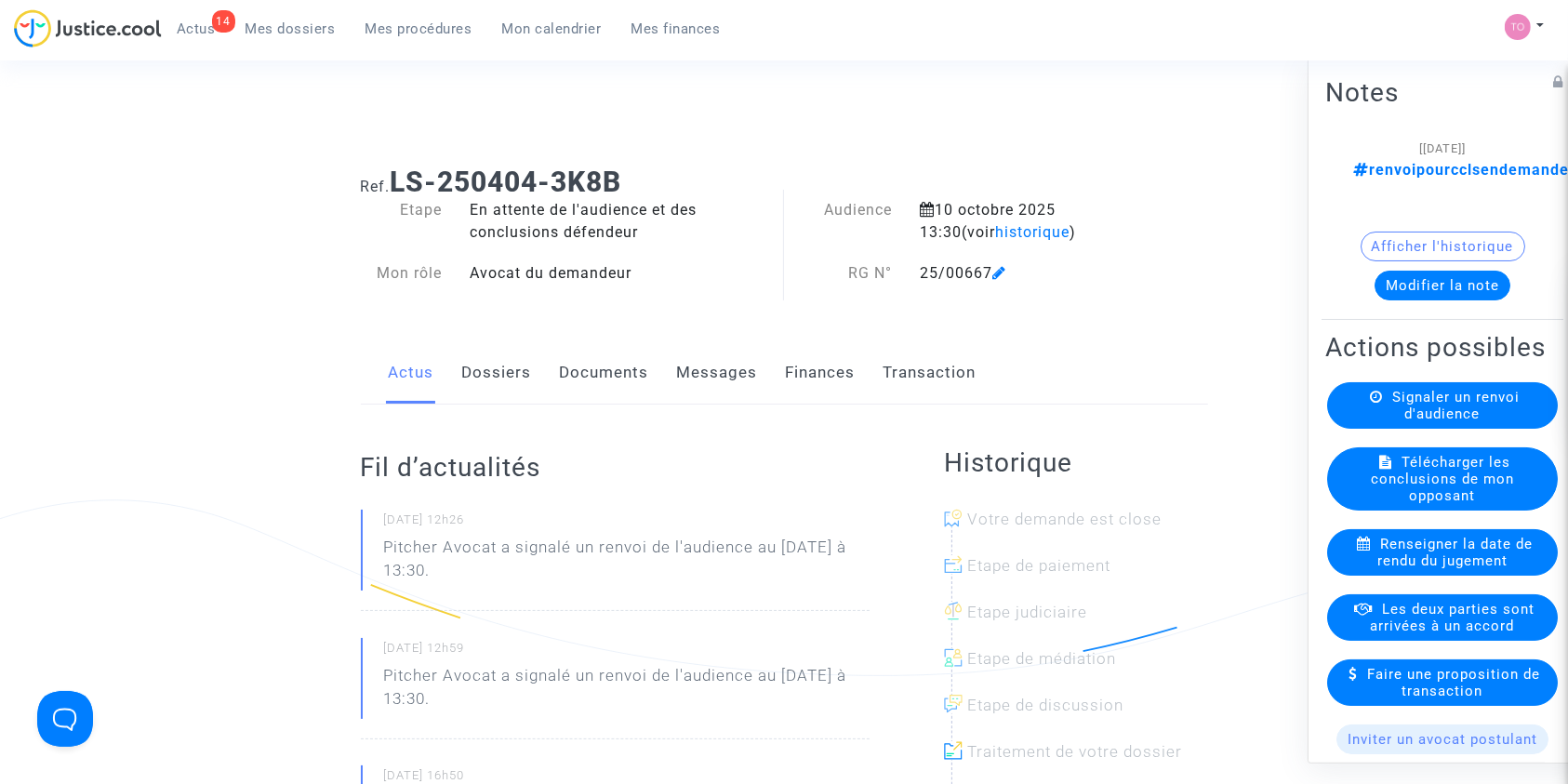
click at [1414, 270] on button "Modifier la note" at bounding box center [1443, 284] width 136 height 30
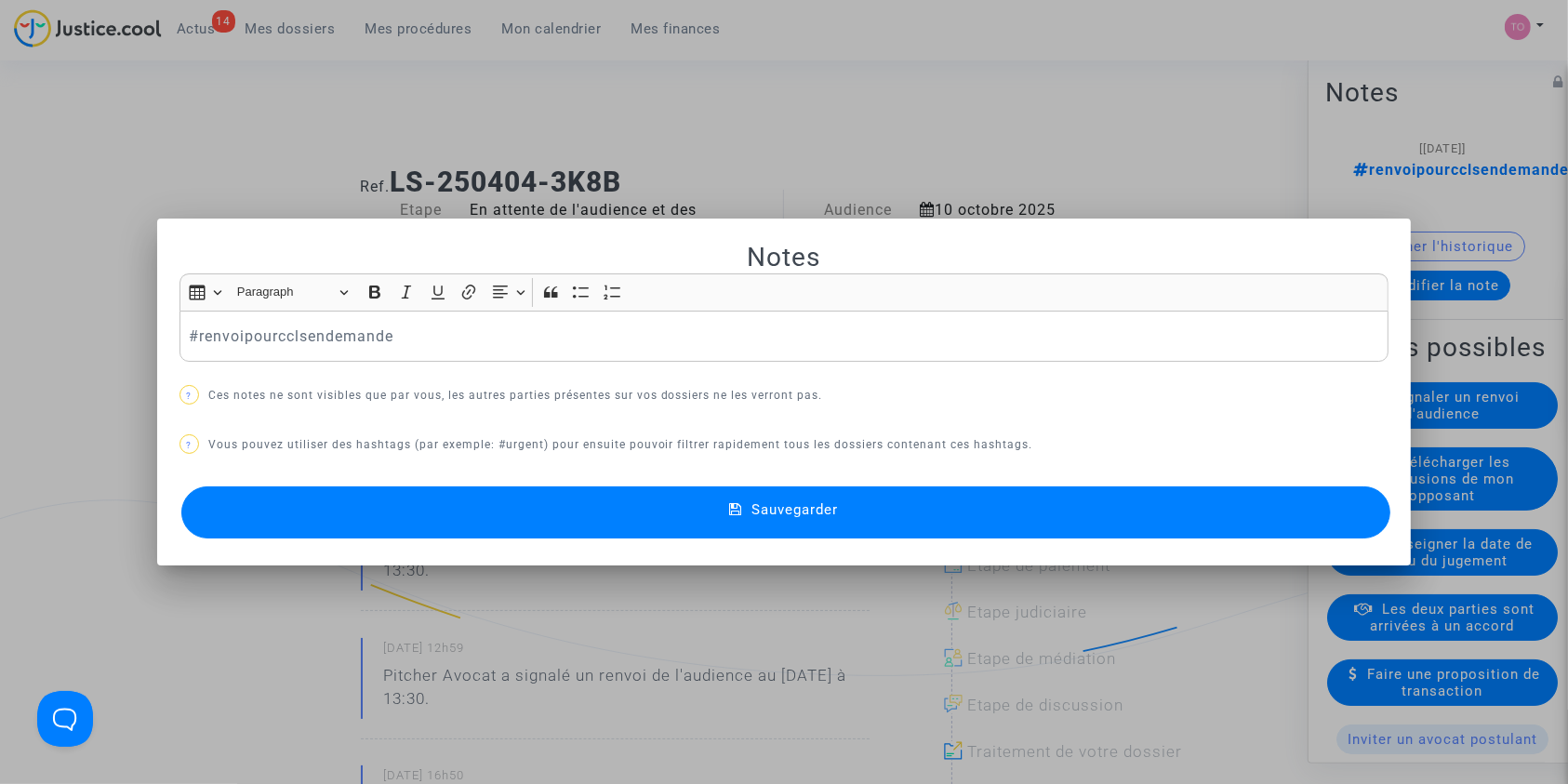
click at [409, 347] on p "#renvoipourcclsendemande" at bounding box center [783, 336] width 1190 height 23
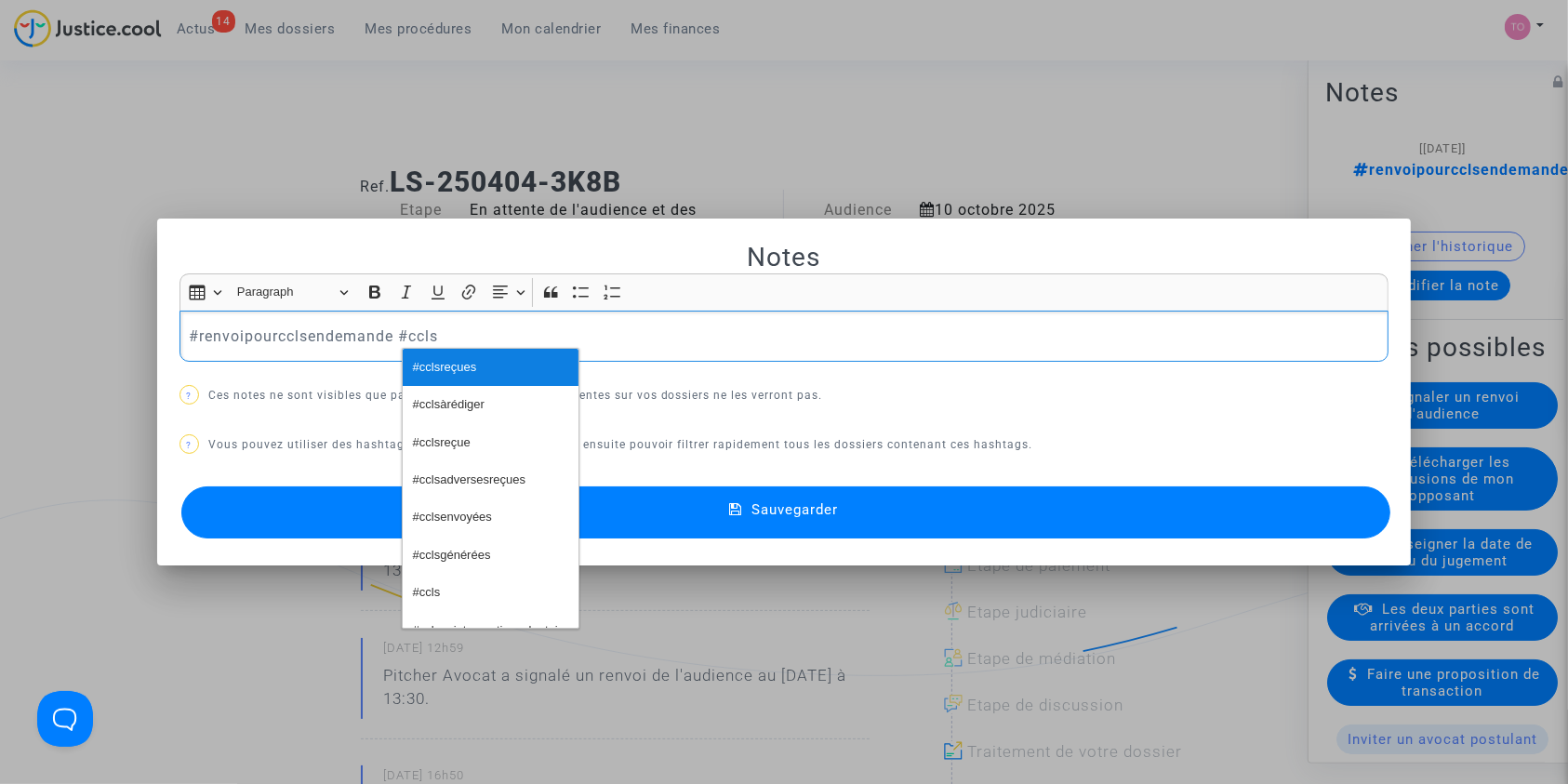
click at [422, 363] on span "#cclsreçues" at bounding box center [444, 368] width 64 height 27
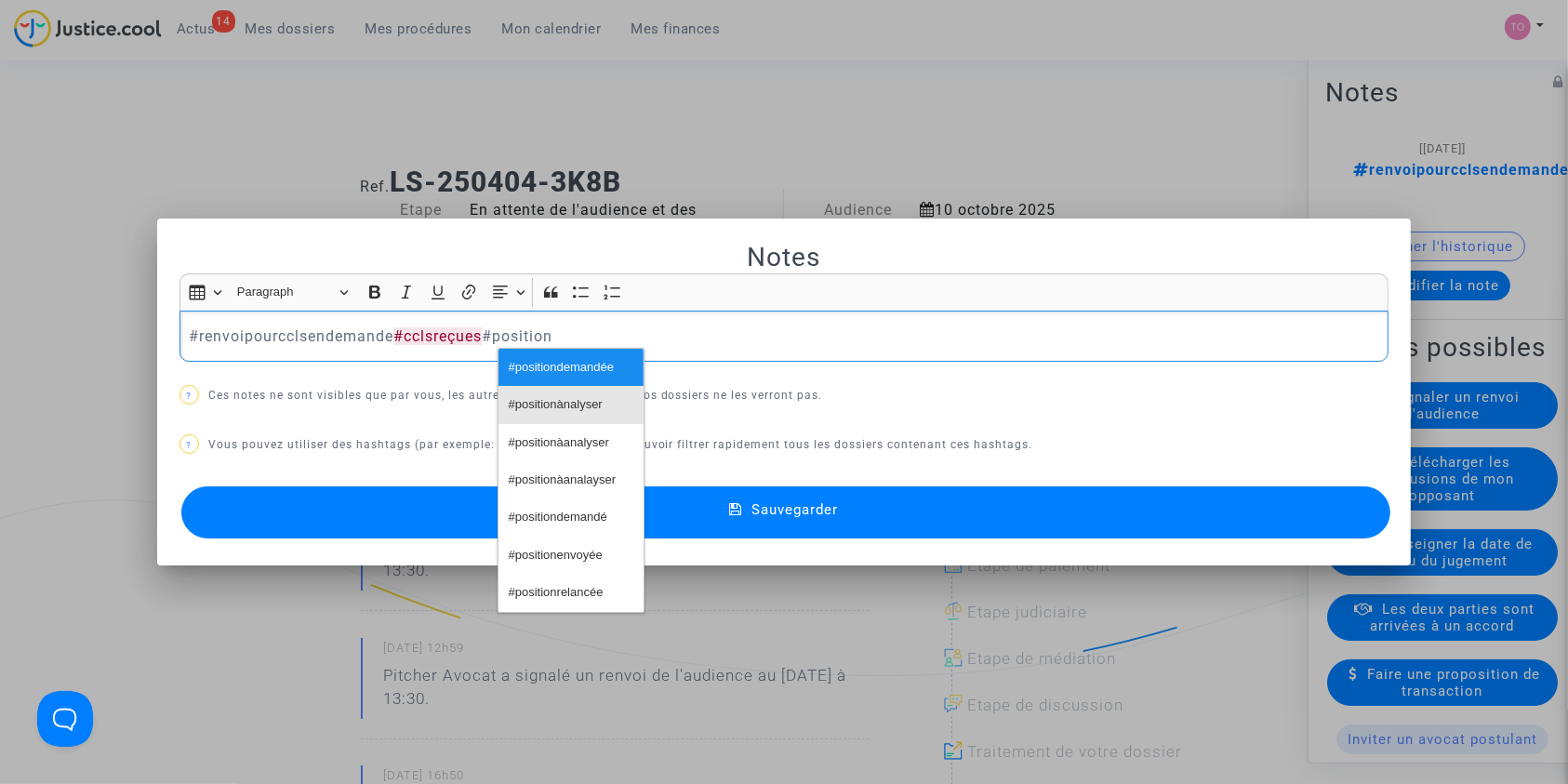
click at [508, 406] on span "#positionànalyser" at bounding box center [555, 405] width 94 height 27
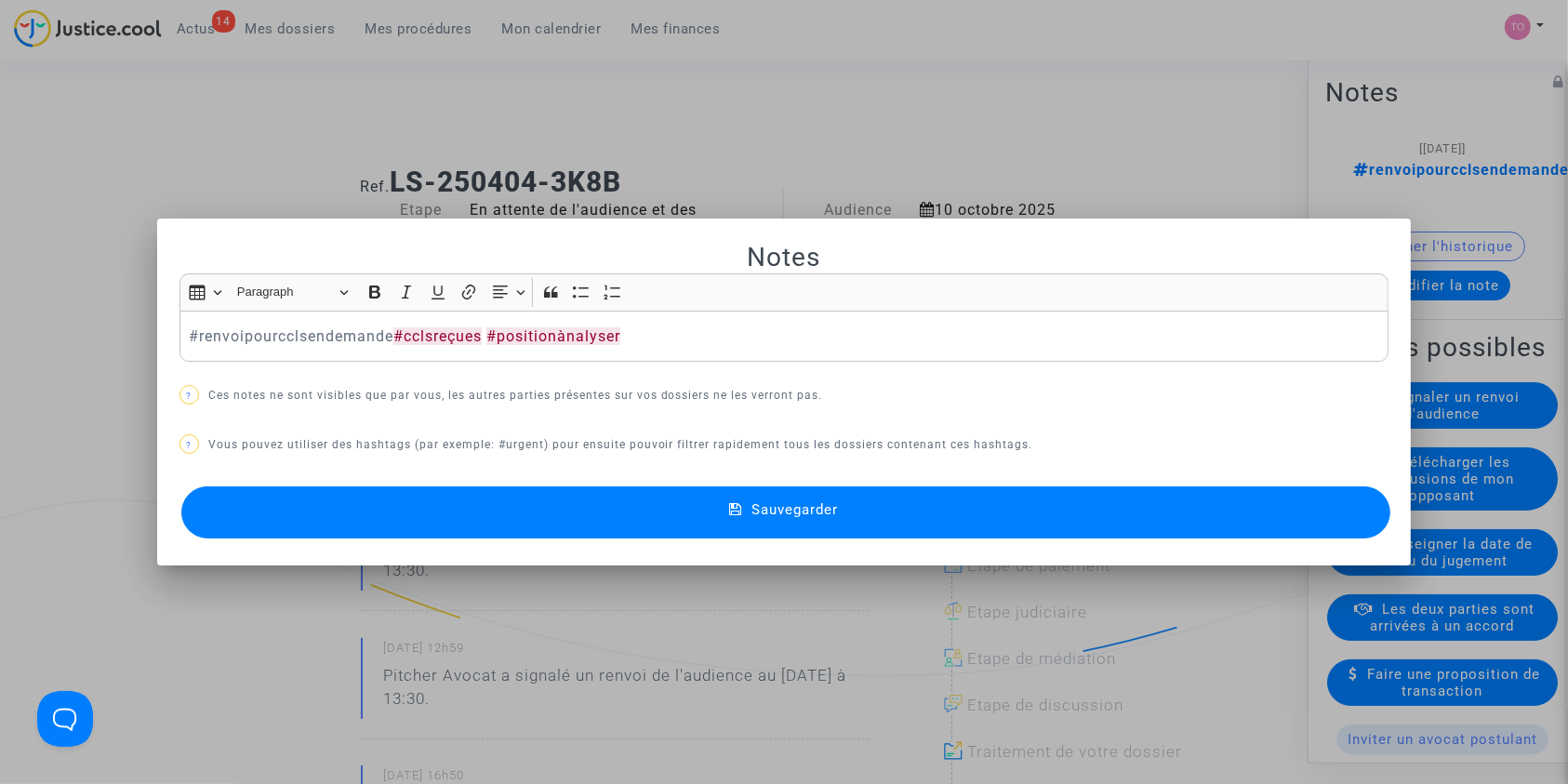
click at [529, 530] on button "Sauvegarder" at bounding box center [786, 512] width 1210 height 52
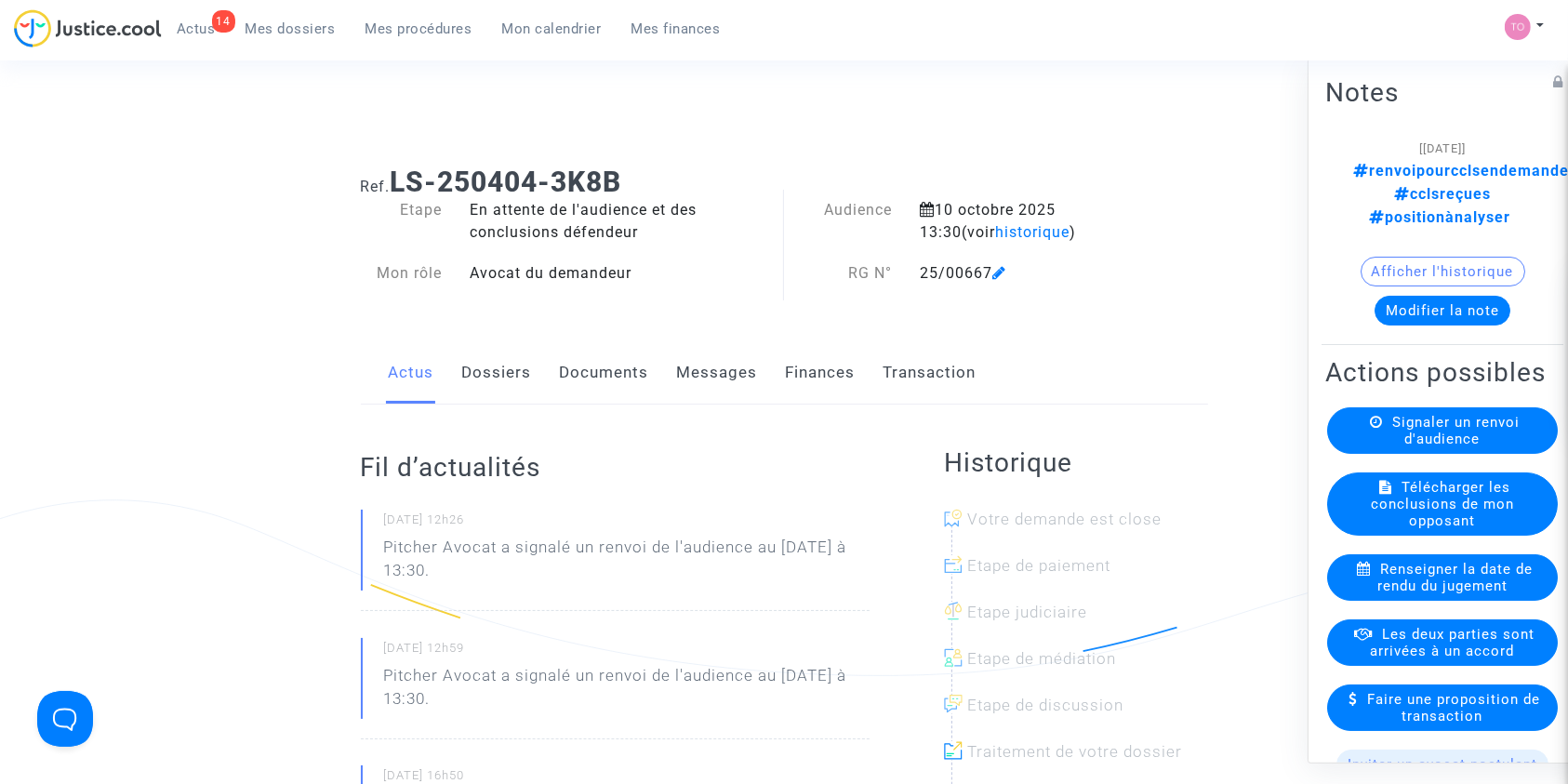
click at [504, 373] on link "Dossiers" at bounding box center [497, 372] width 70 height 61
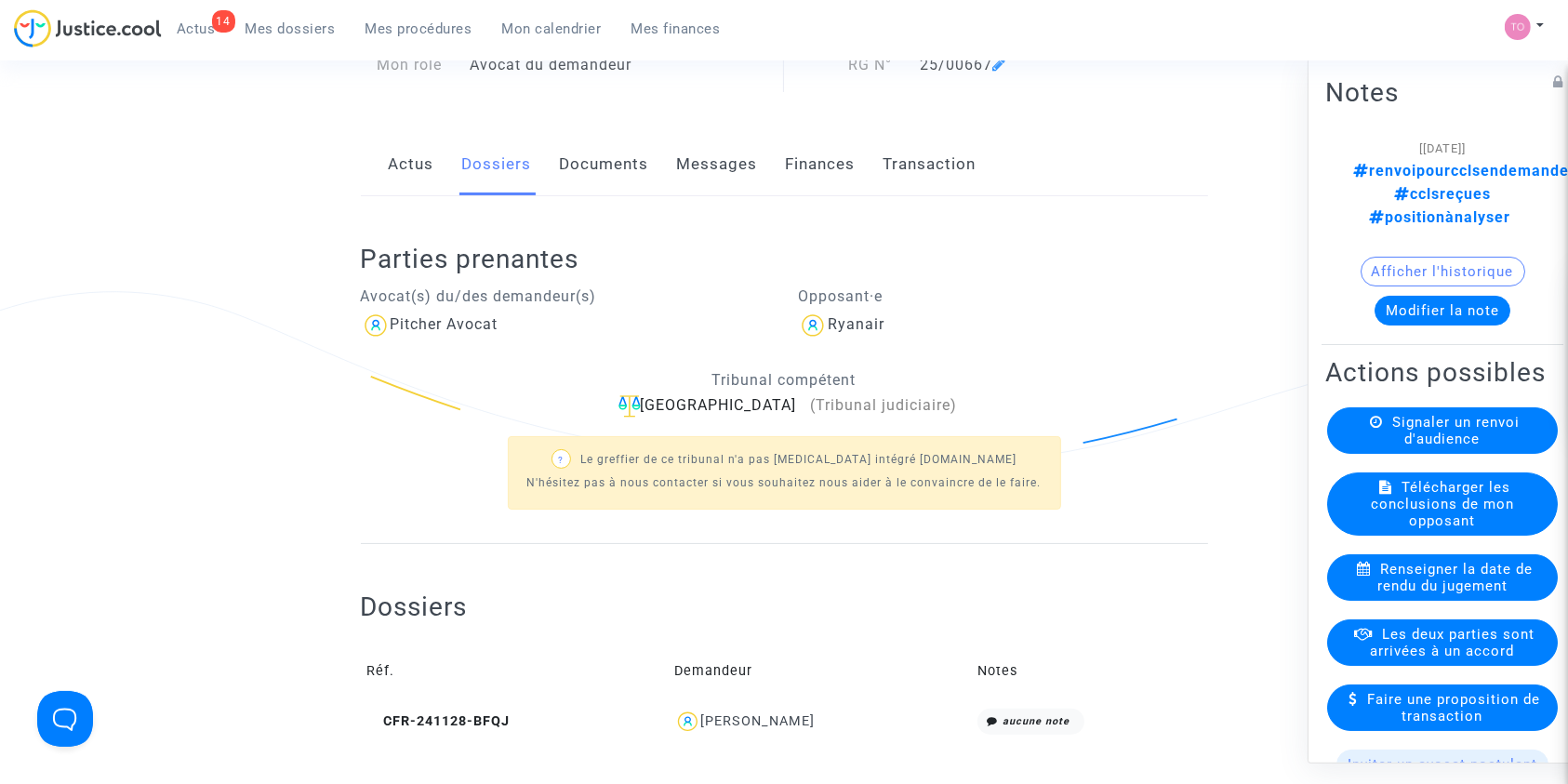
scroll to position [202, 0]
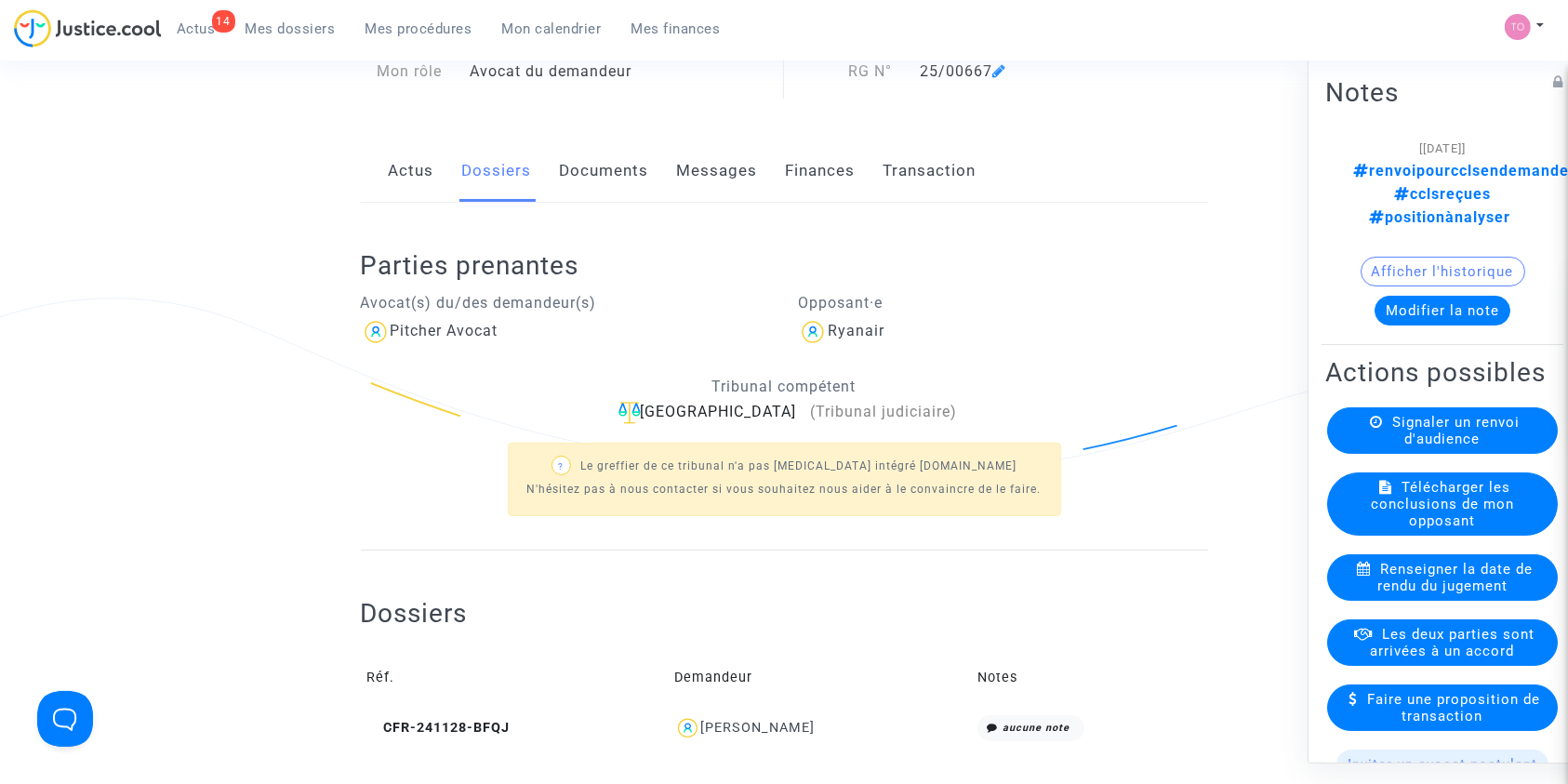
click at [594, 180] on link "Documents" at bounding box center [604, 171] width 89 height 61
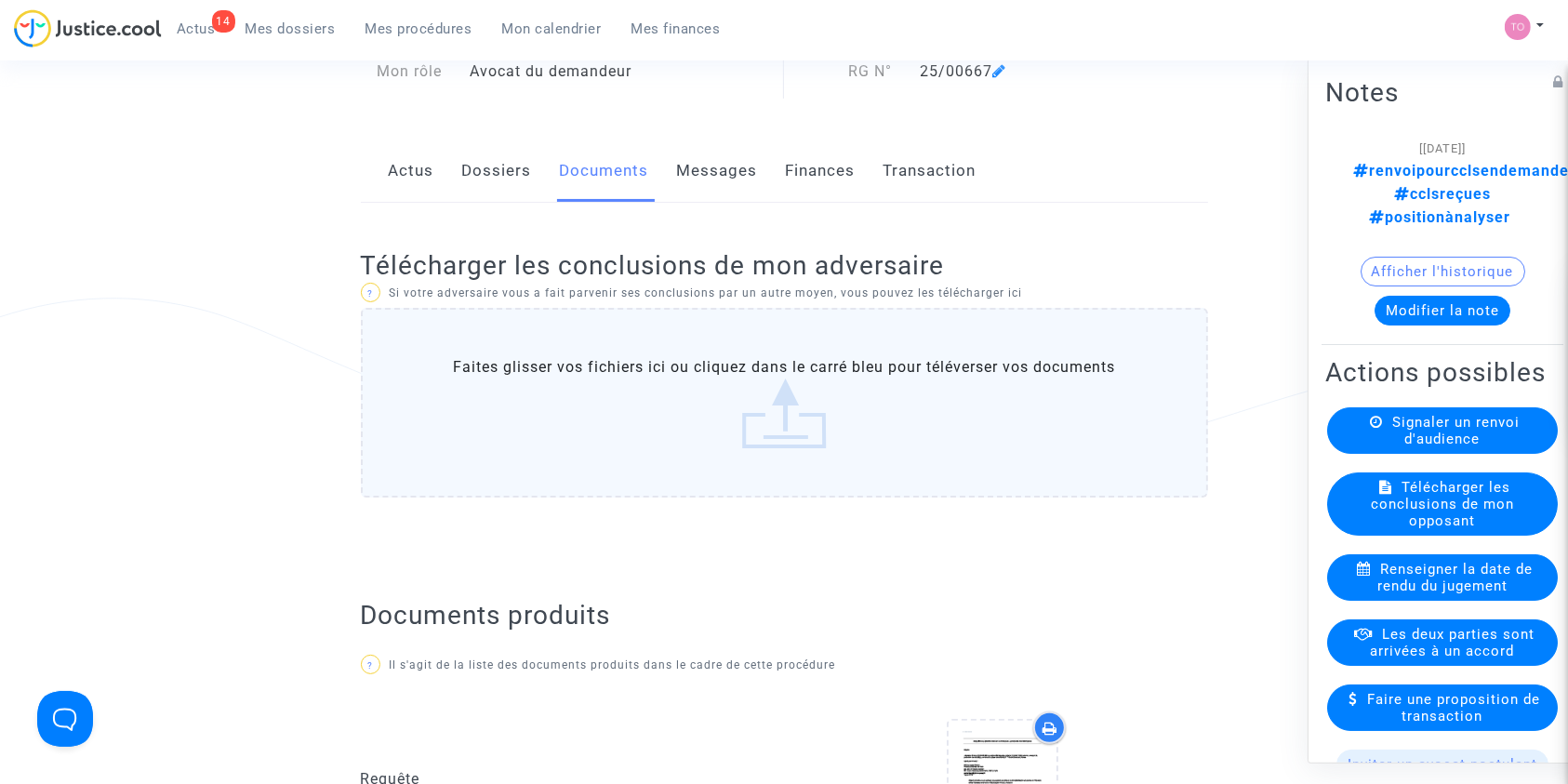
click at [605, 362] on label "Faites glisser vos fichiers ici ou cliquez dans le carré bleu pour téléverser v…" at bounding box center [784, 403] width 847 height 190
click at [0, 0] on input "Faites glisser vos fichiers ici ou cliquez dans le carré bleu pour téléverser v…" at bounding box center [0, 0] width 0 height 0
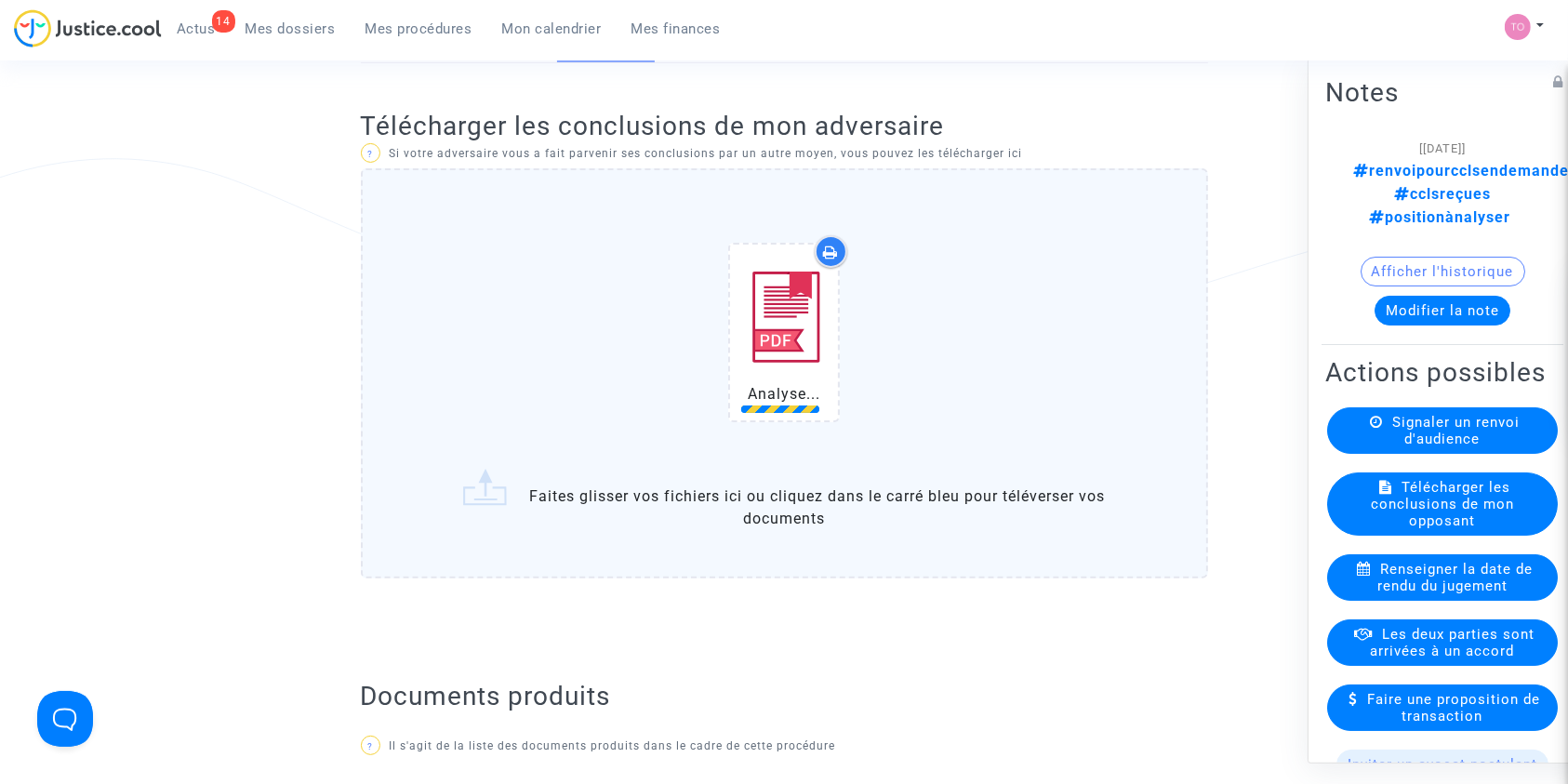
scroll to position [340, 0]
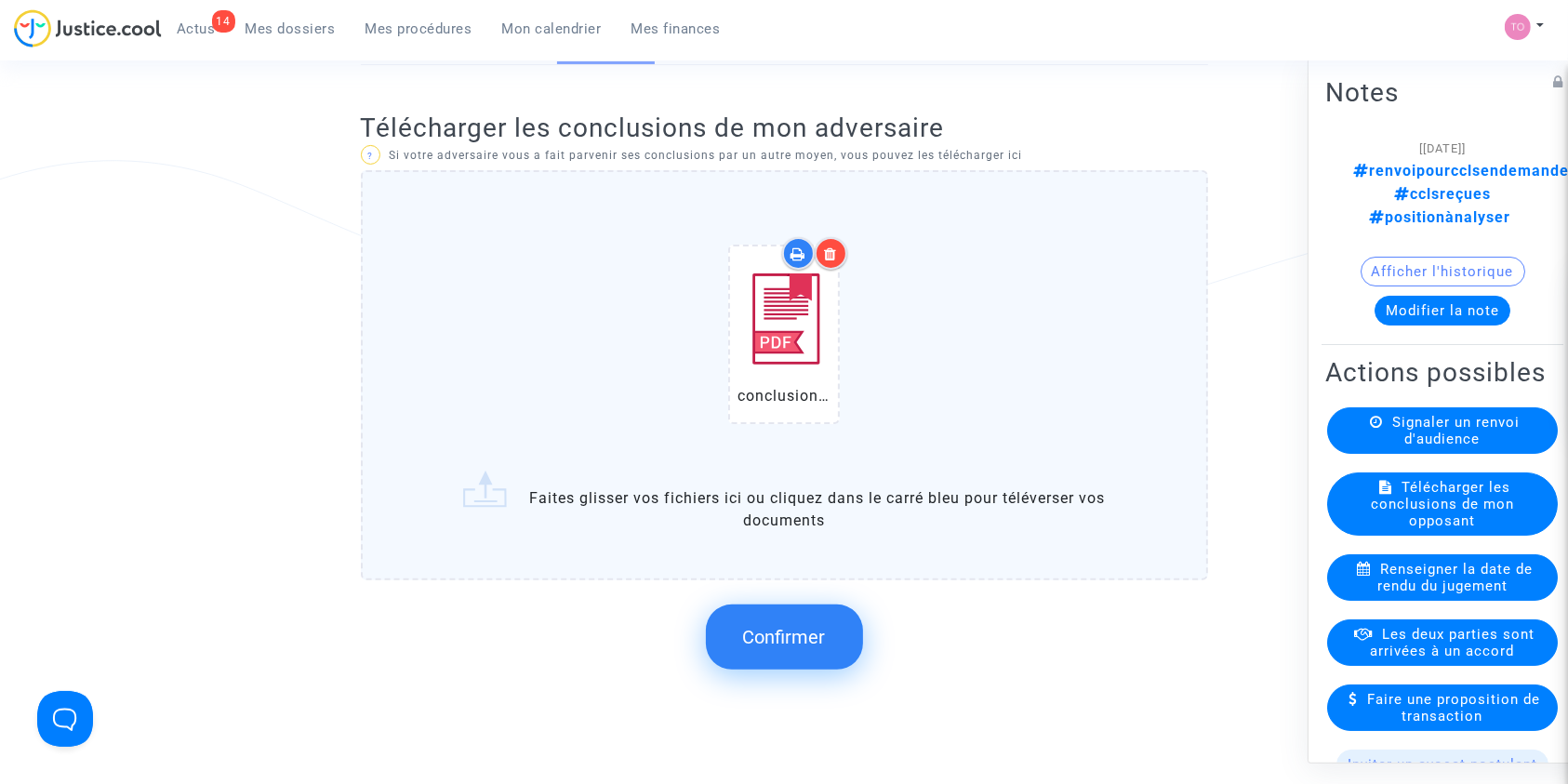
click at [757, 651] on button "Confirmer" at bounding box center [784, 637] width 157 height 65
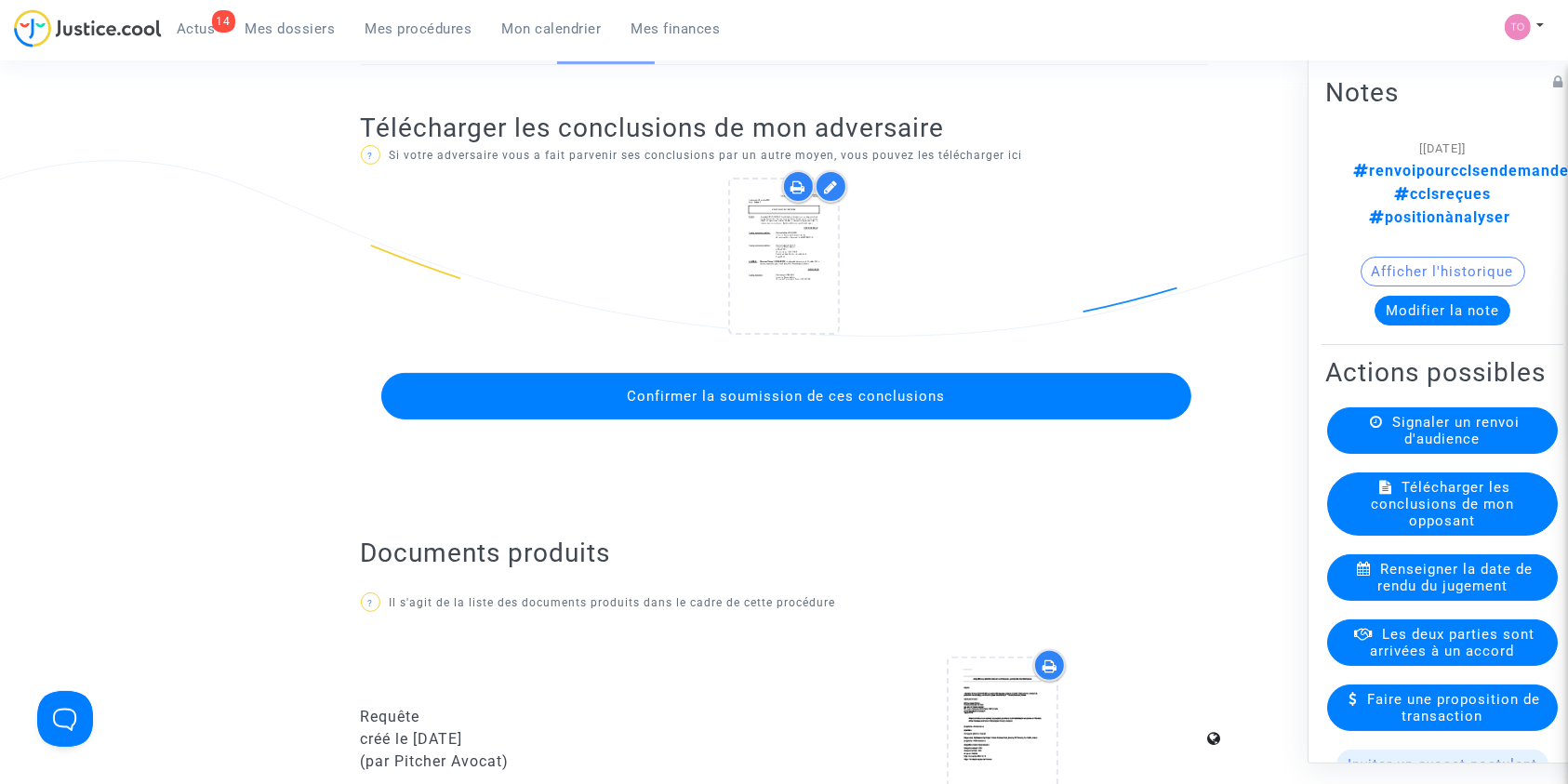
click at [677, 388] on span "Confirmer la soumission de ces conclusions" at bounding box center [786, 395] width 318 height 16
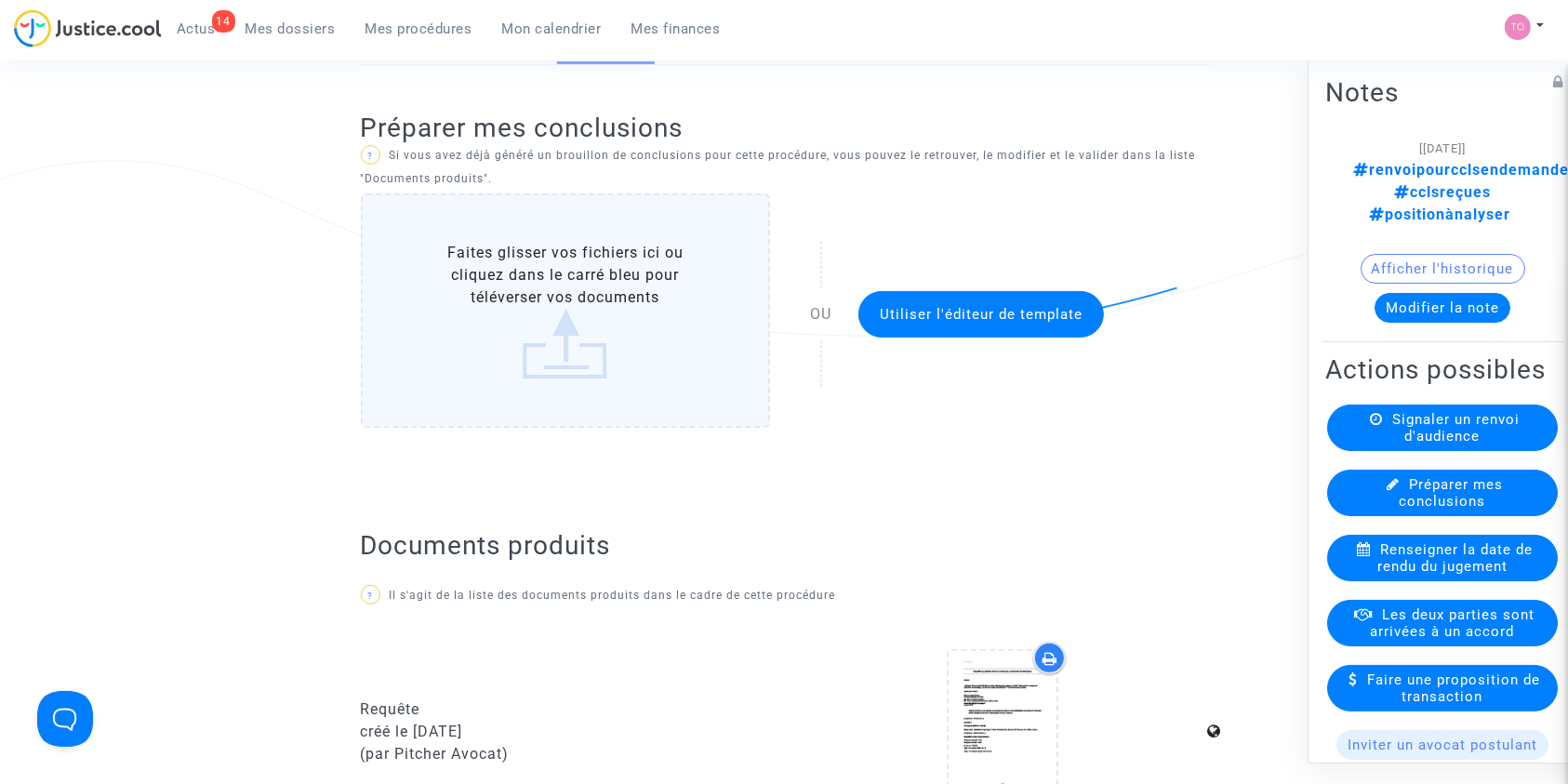
click at [280, 43] on div "14 Actus Mes dossiers Mes procédures Mon calendrier Mes finances" at bounding box center [375, 34] width 722 height 51
click at [261, 34] on span "Mes dossiers" at bounding box center [290, 28] width 90 height 16
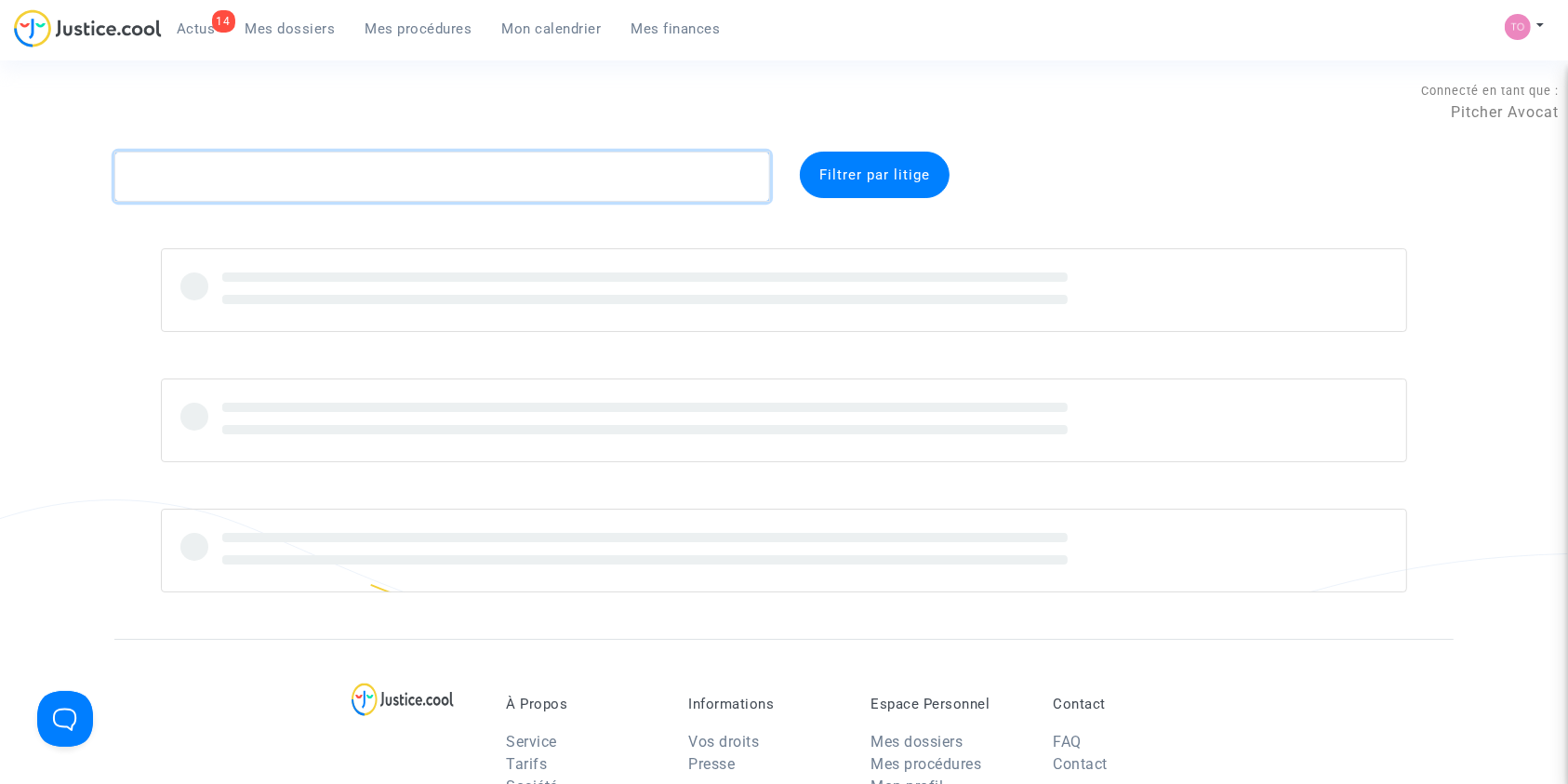
click at [212, 172] on textarea at bounding box center [441, 176] width 656 height 50
paste textarea "BENNANE"
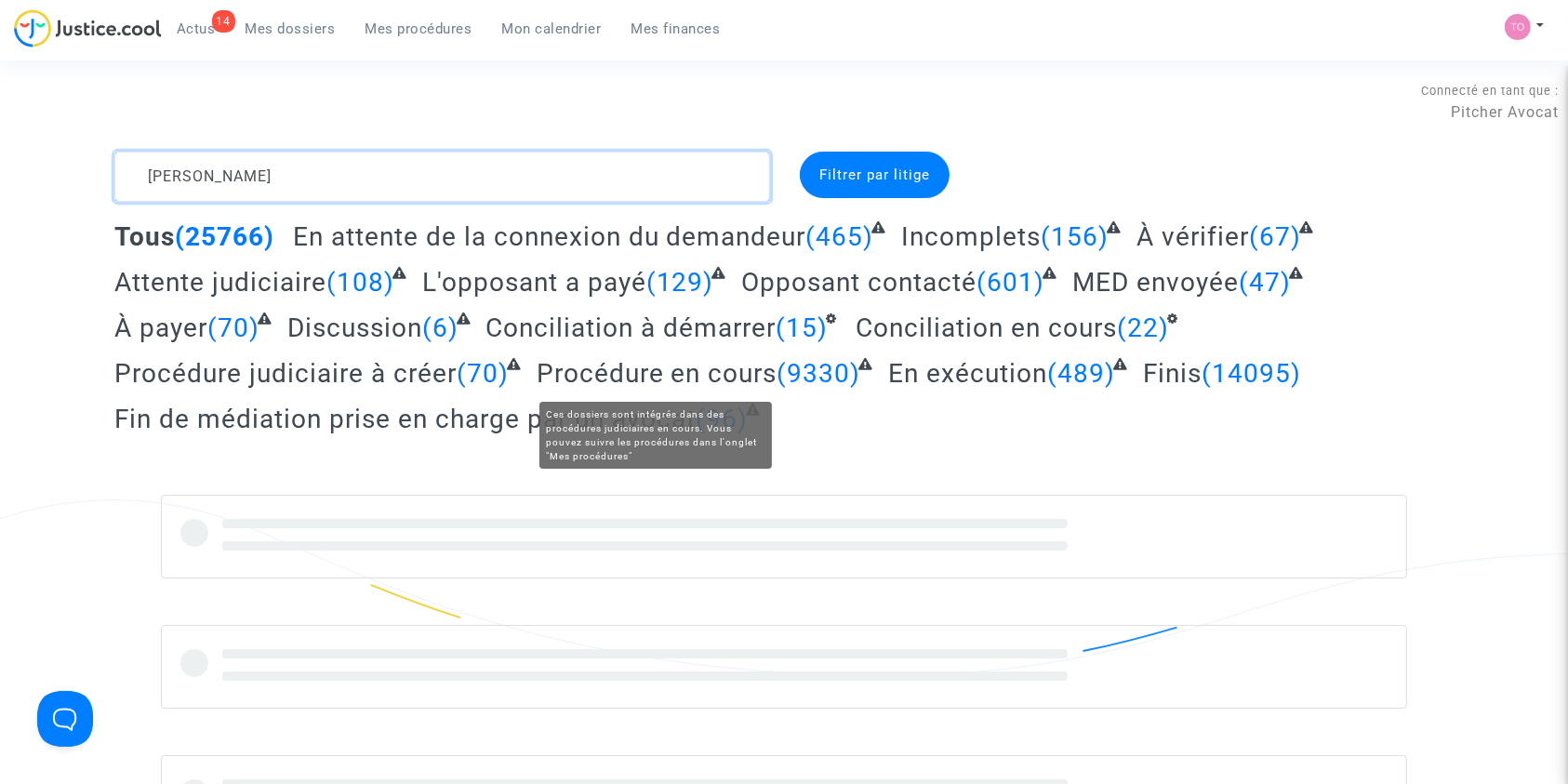
type textarea "BENNANE"
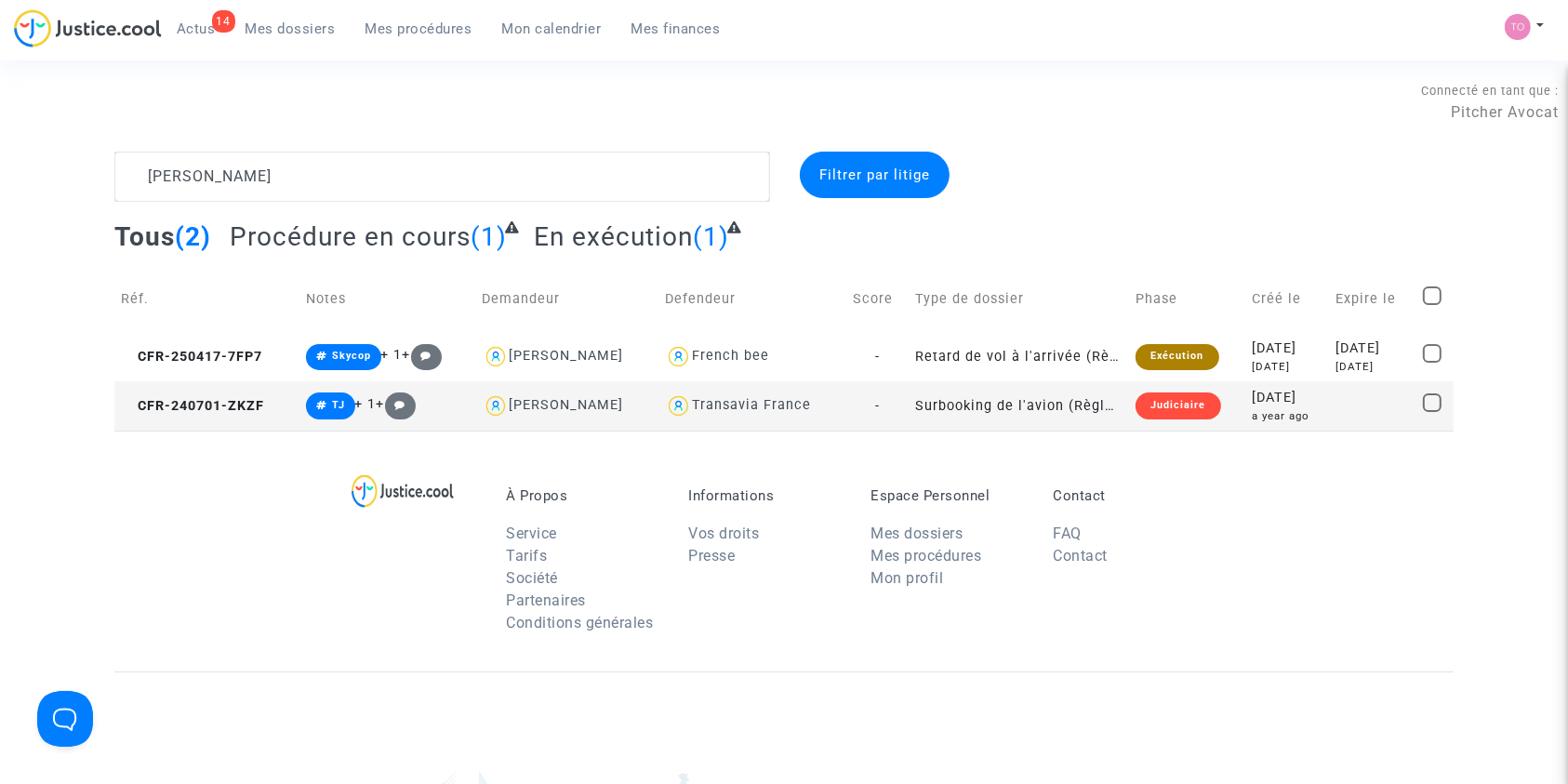
click at [1329, 418] on td at bounding box center [1372, 405] width 87 height 49
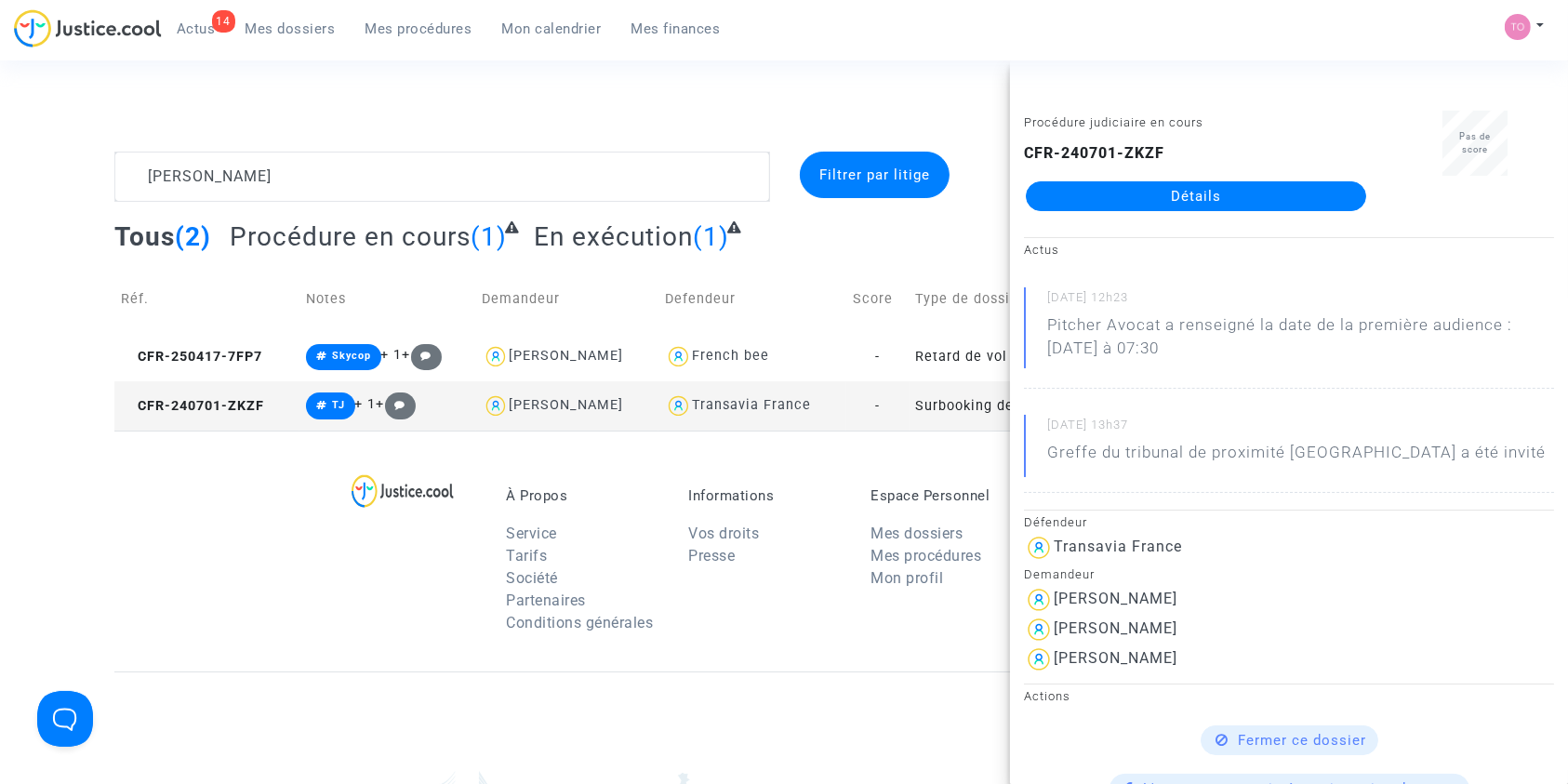
click at [1162, 208] on link "Détails" at bounding box center [1196, 195] width 341 height 30
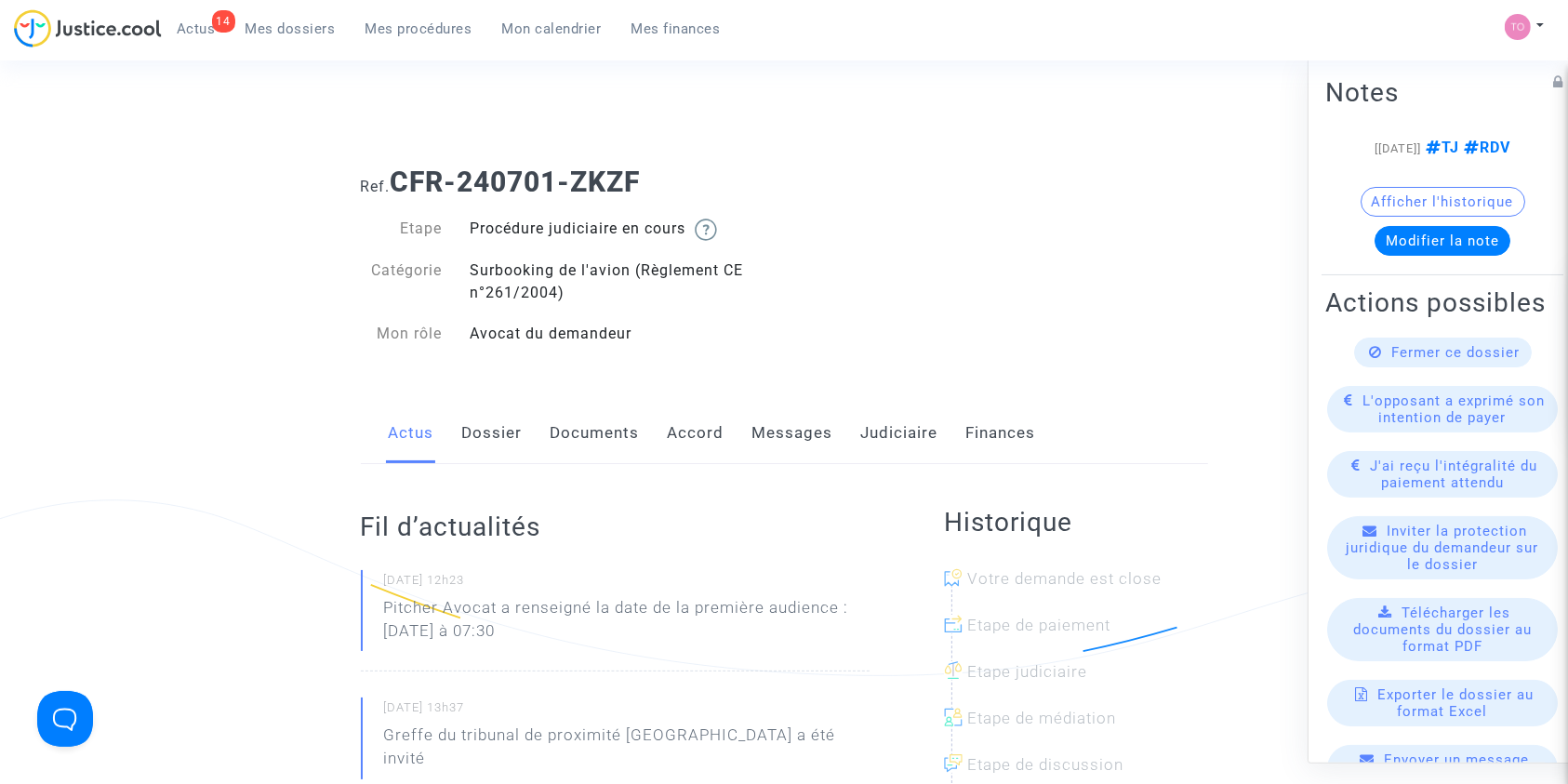
click at [754, 428] on link "Messages" at bounding box center [793, 434] width 81 height 61
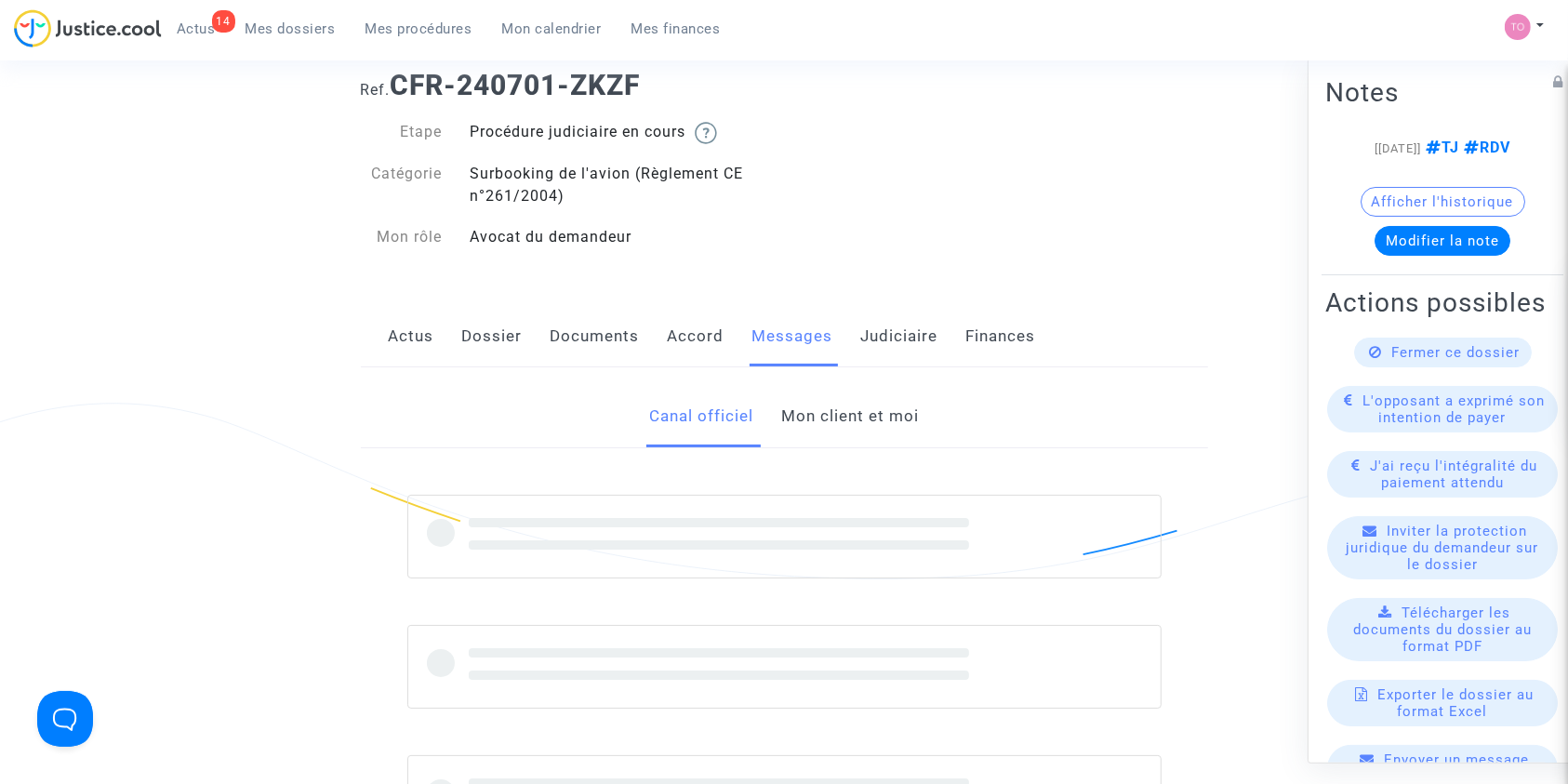
scroll to position [101, 0]
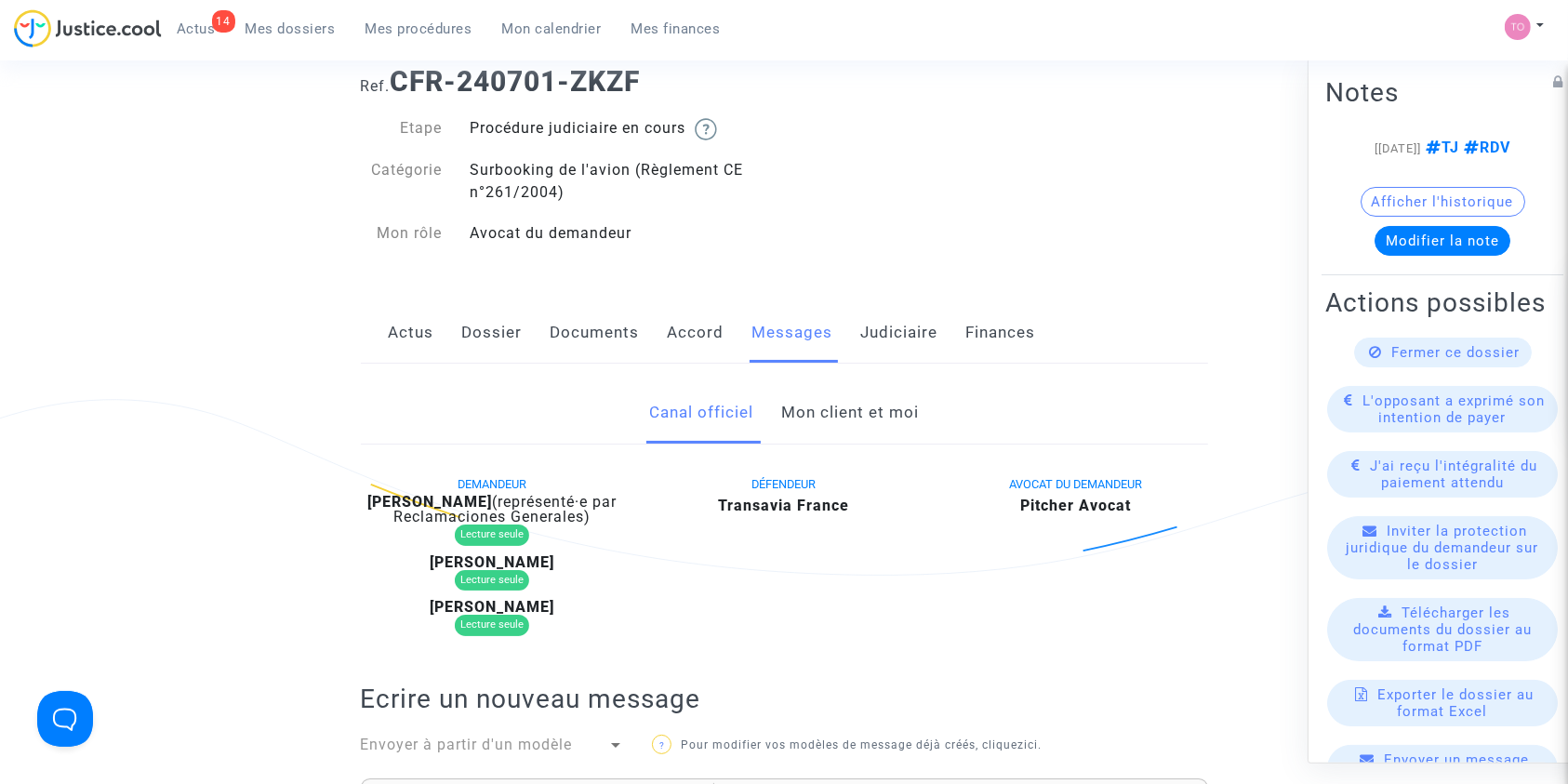
click at [829, 418] on link "Mon client et moi" at bounding box center [850, 413] width 138 height 61
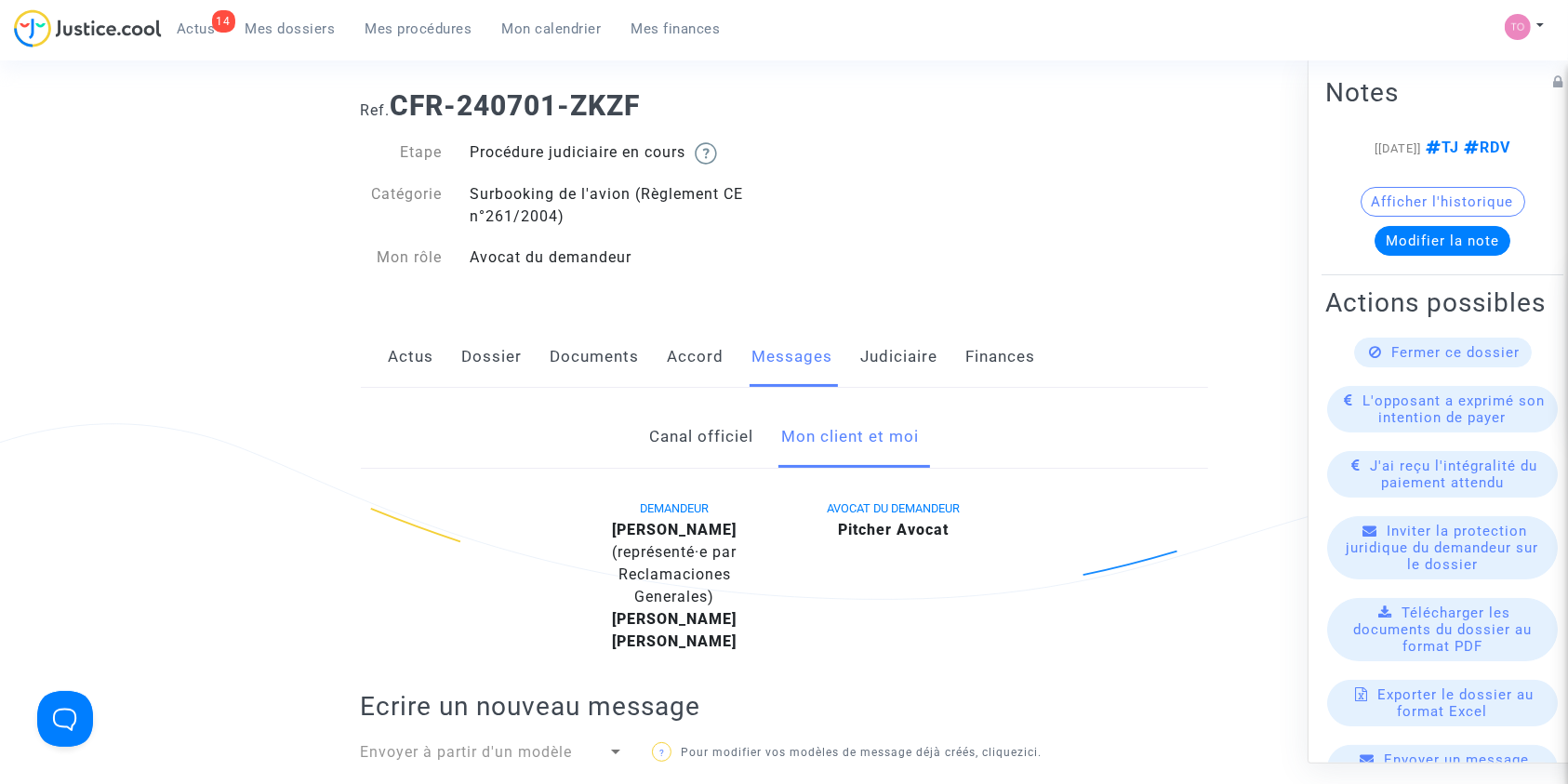
scroll to position [76, 0]
click at [500, 370] on link "Dossier" at bounding box center [492, 358] width 60 height 61
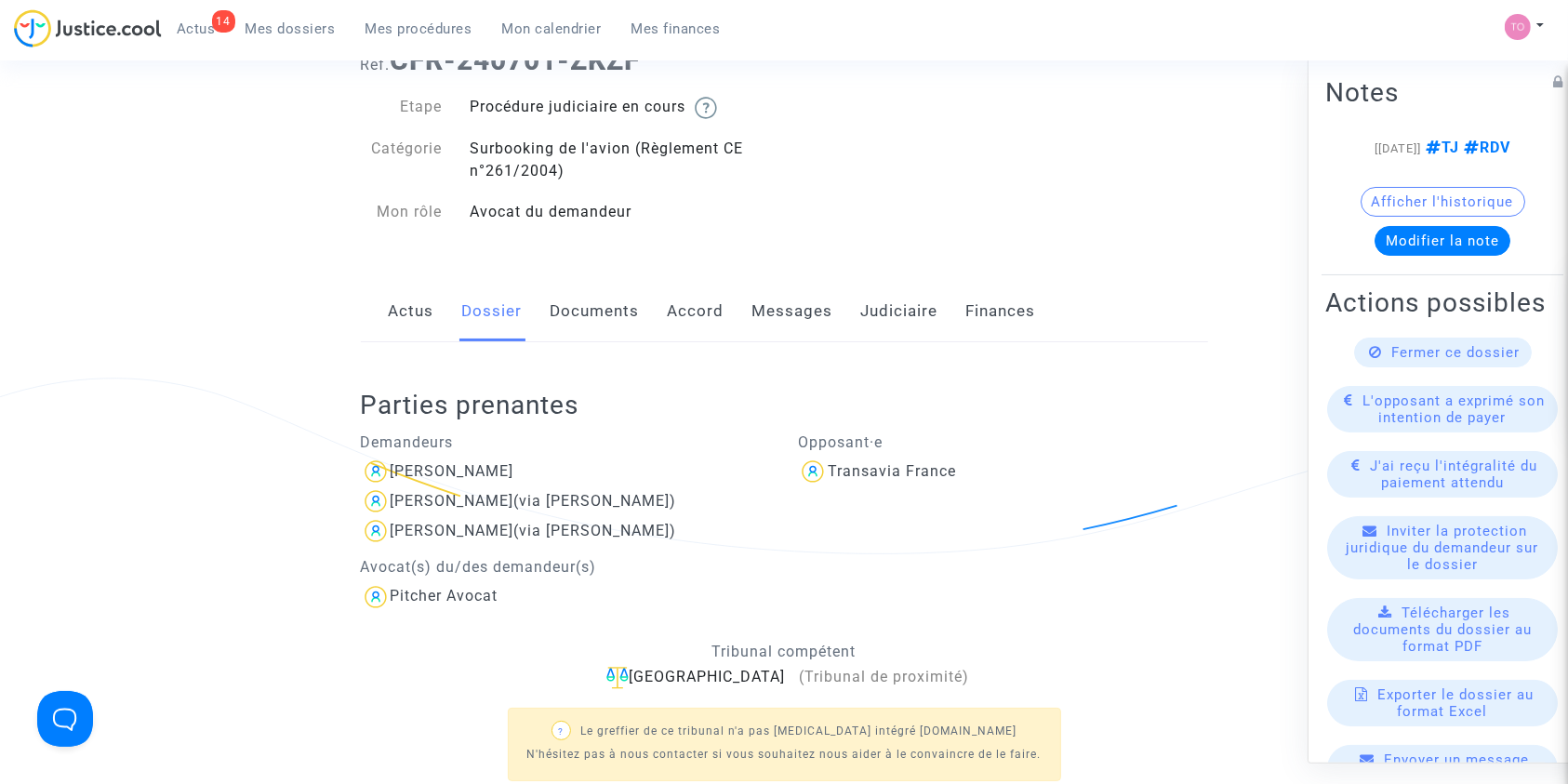
scroll to position [105, 0]
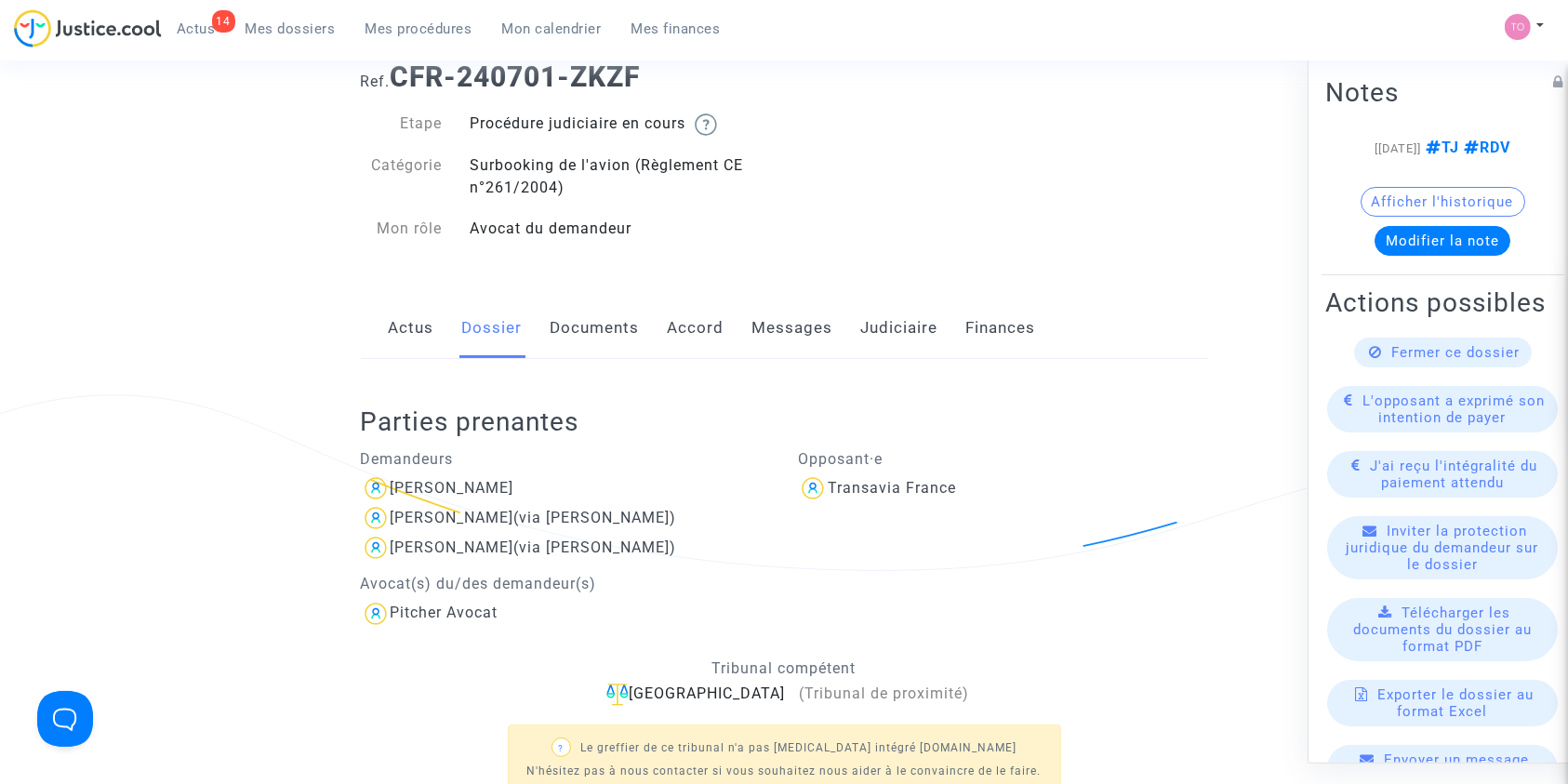
click at [594, 350] on link "Documents" at bounding box center [594, 328] width 89 height 61
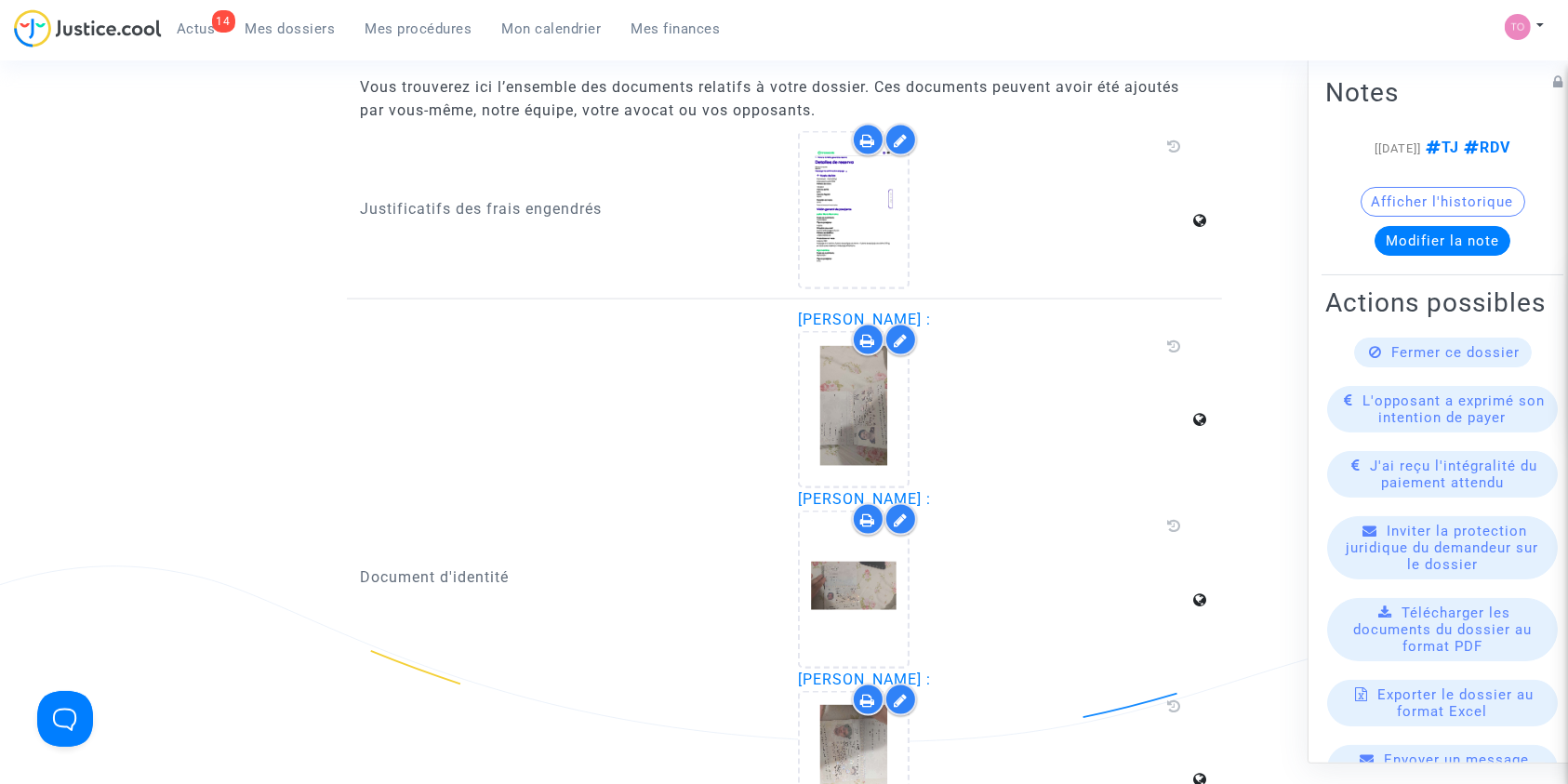
scroll to position [2551, 0]
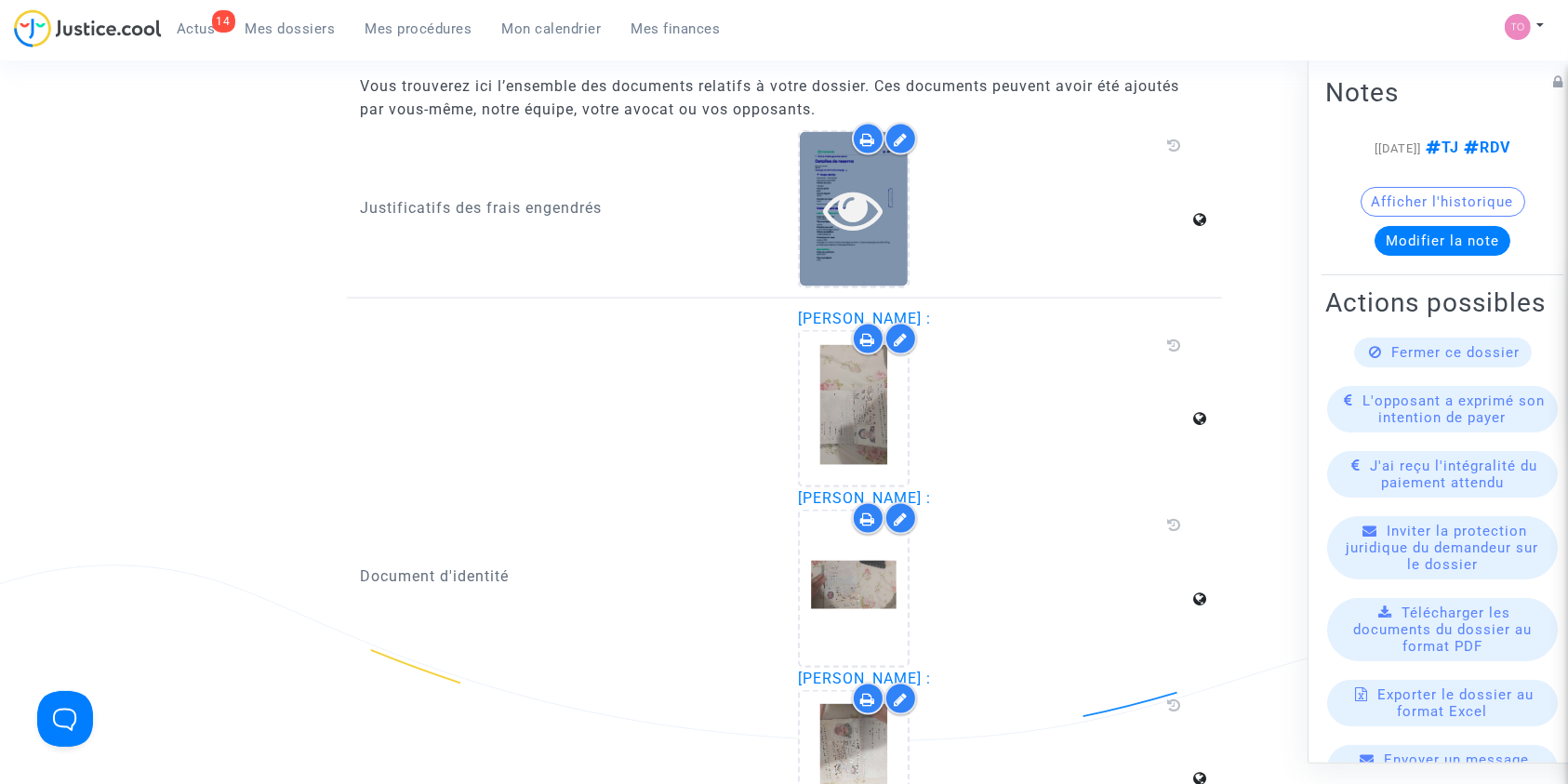
click at [835, 205] on icon at bounding box center [854, 209] width 60 height 59
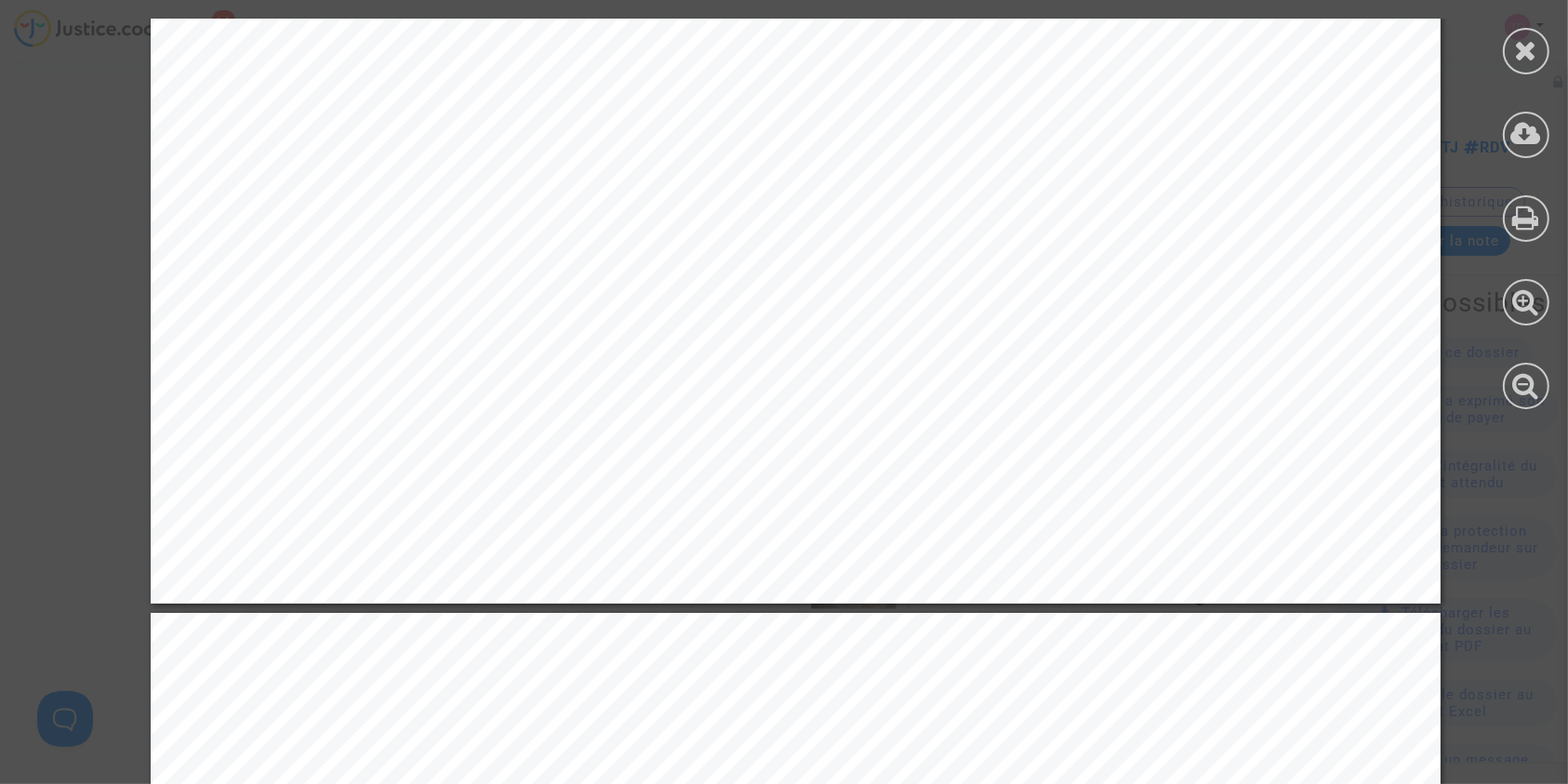
scroll to position [4193, 0]
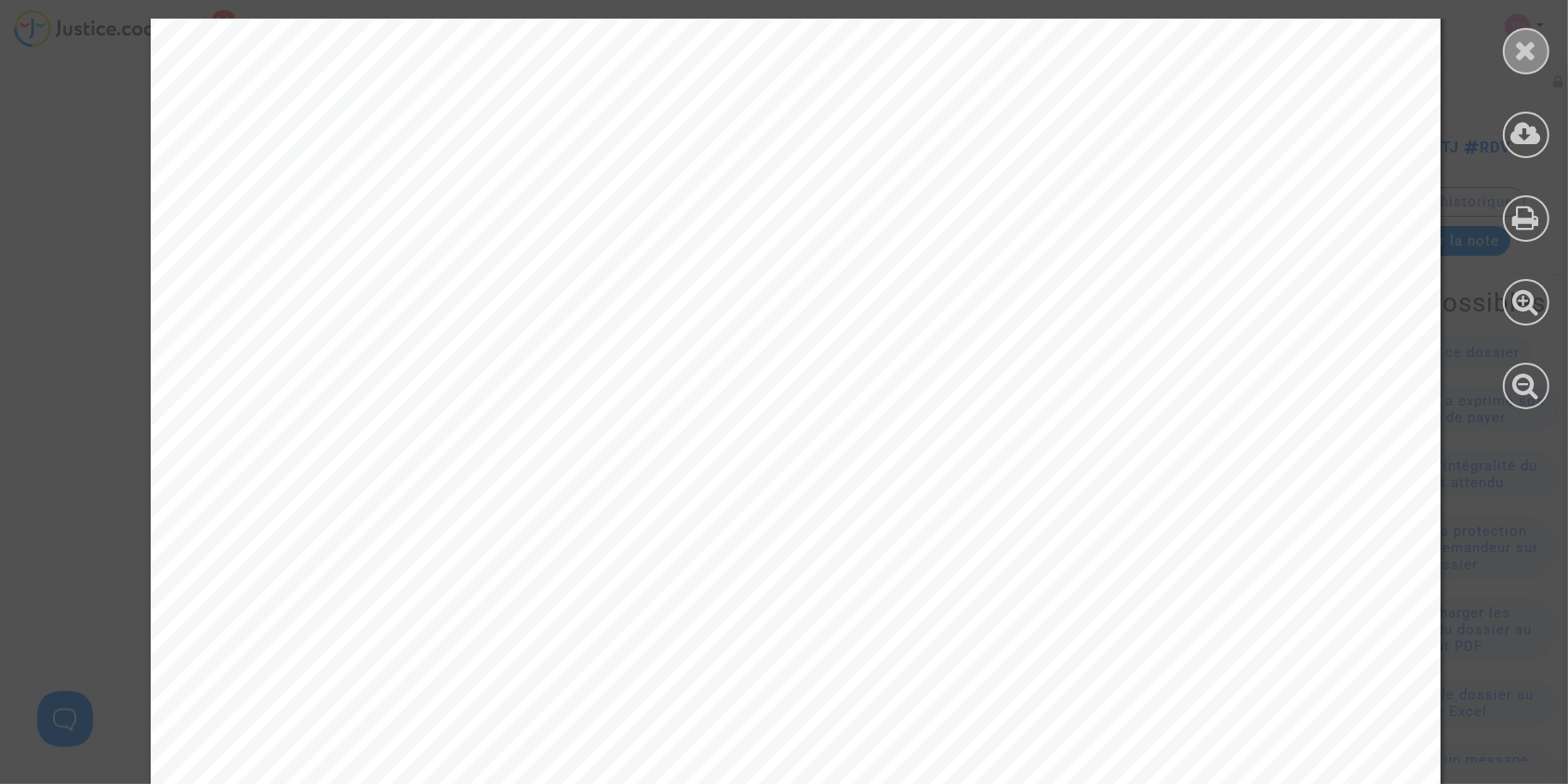
click at [1519, 70] on div at bounding box center [1526, 51] width 47 height 47
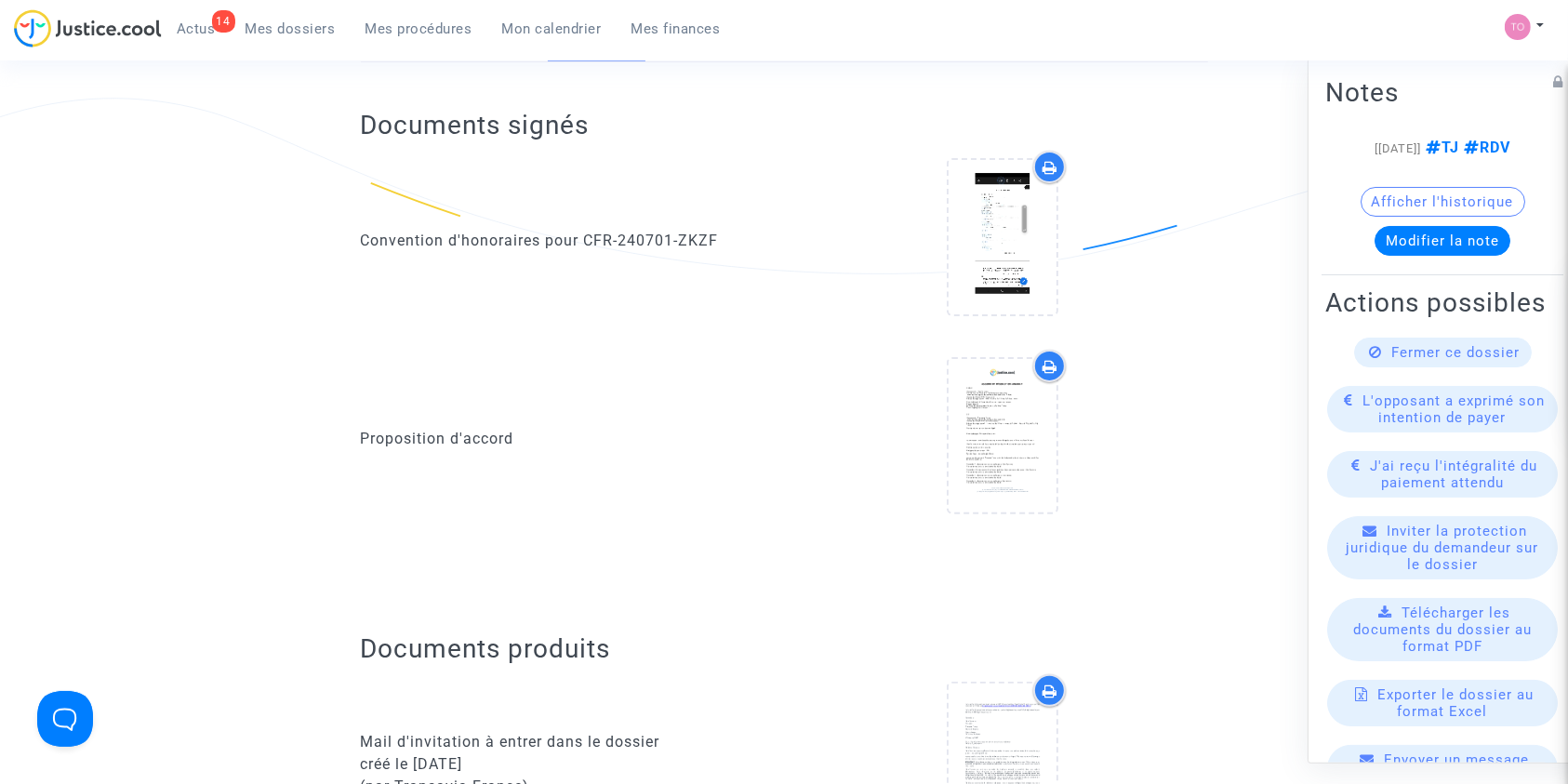
scroll to position [0, 0]
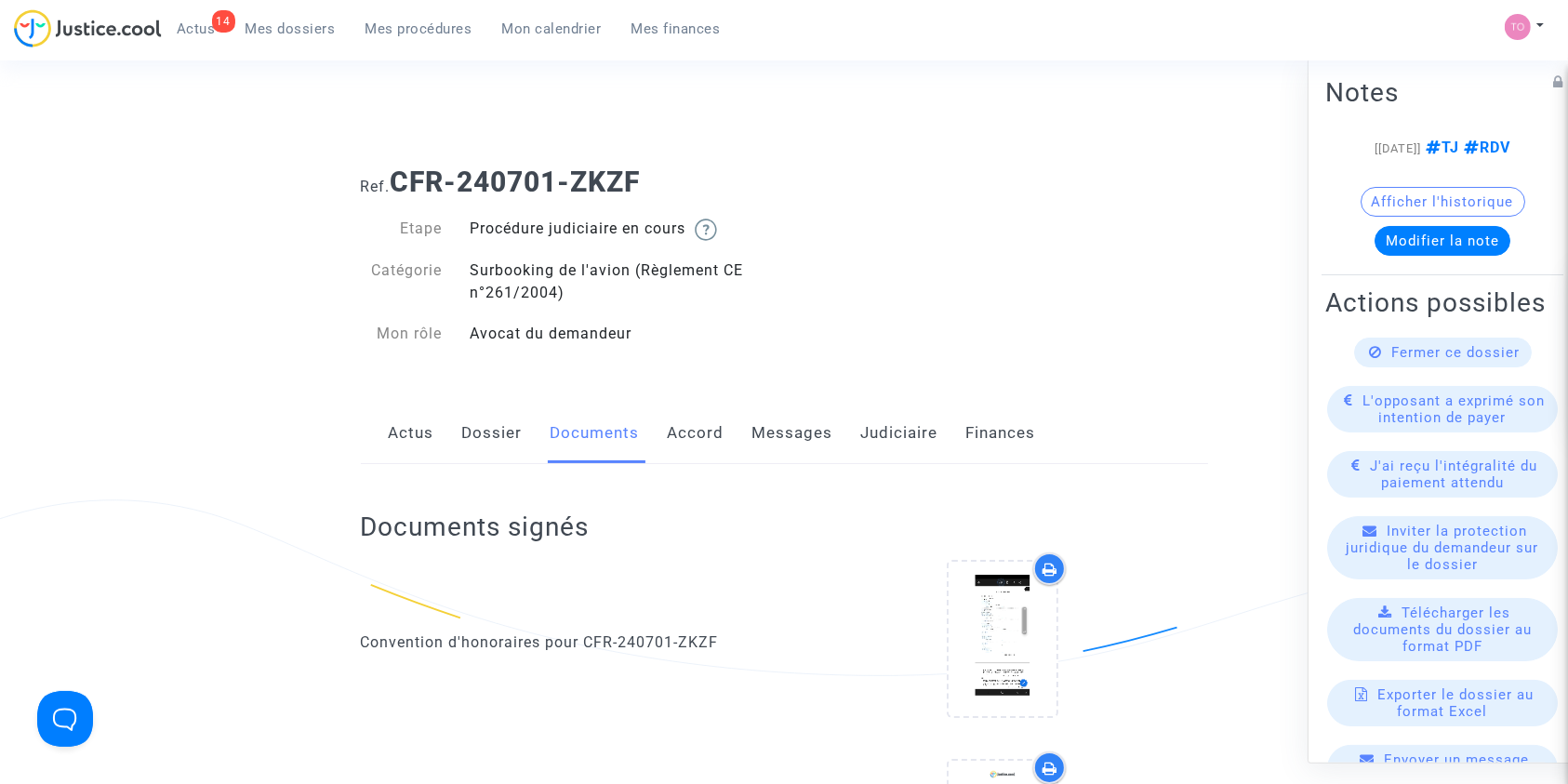
click at [776, 443] on link "Messages" at bounding box center [793, 434] width 81 height 61
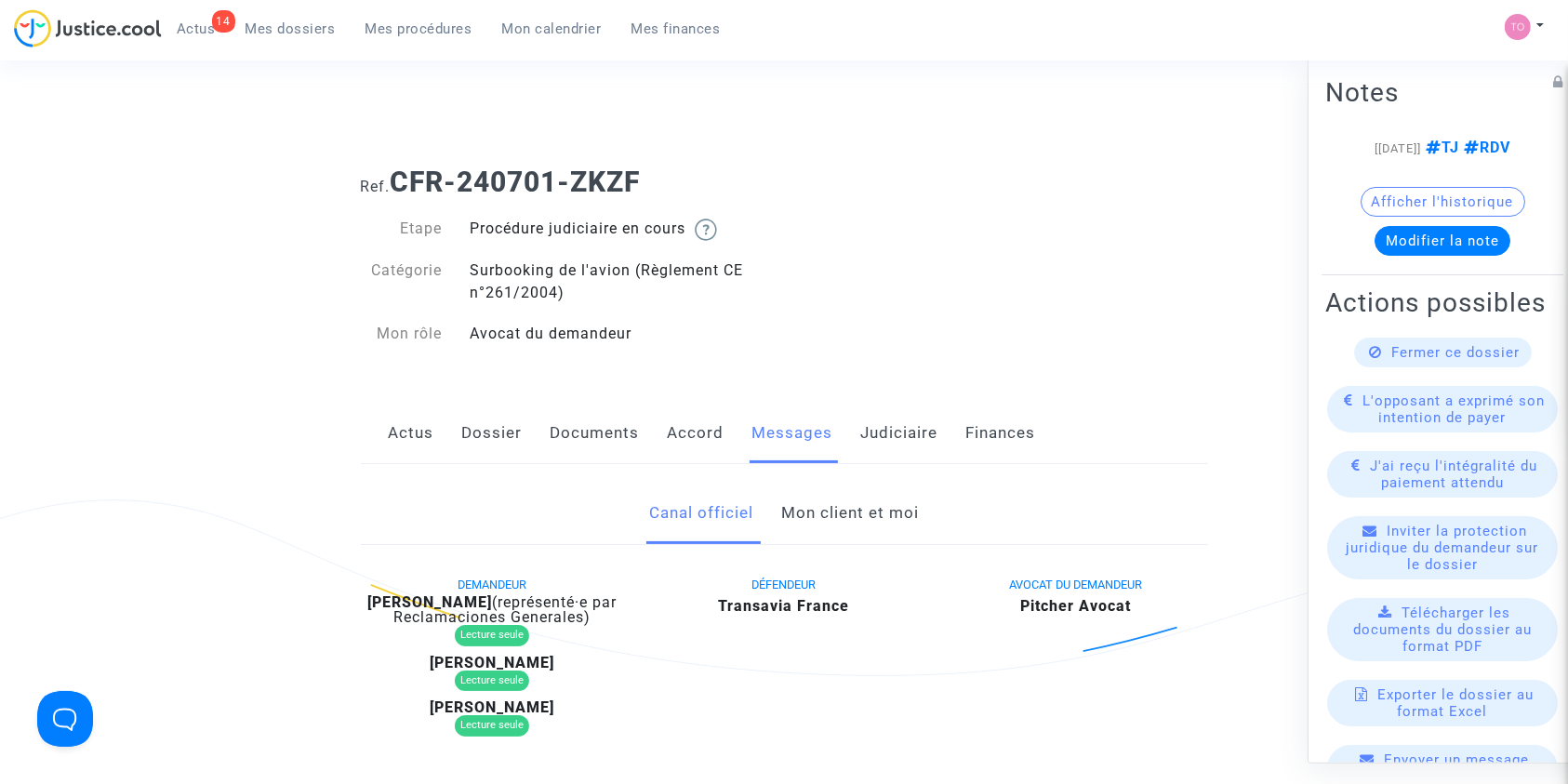
scroll to position [16, 0]
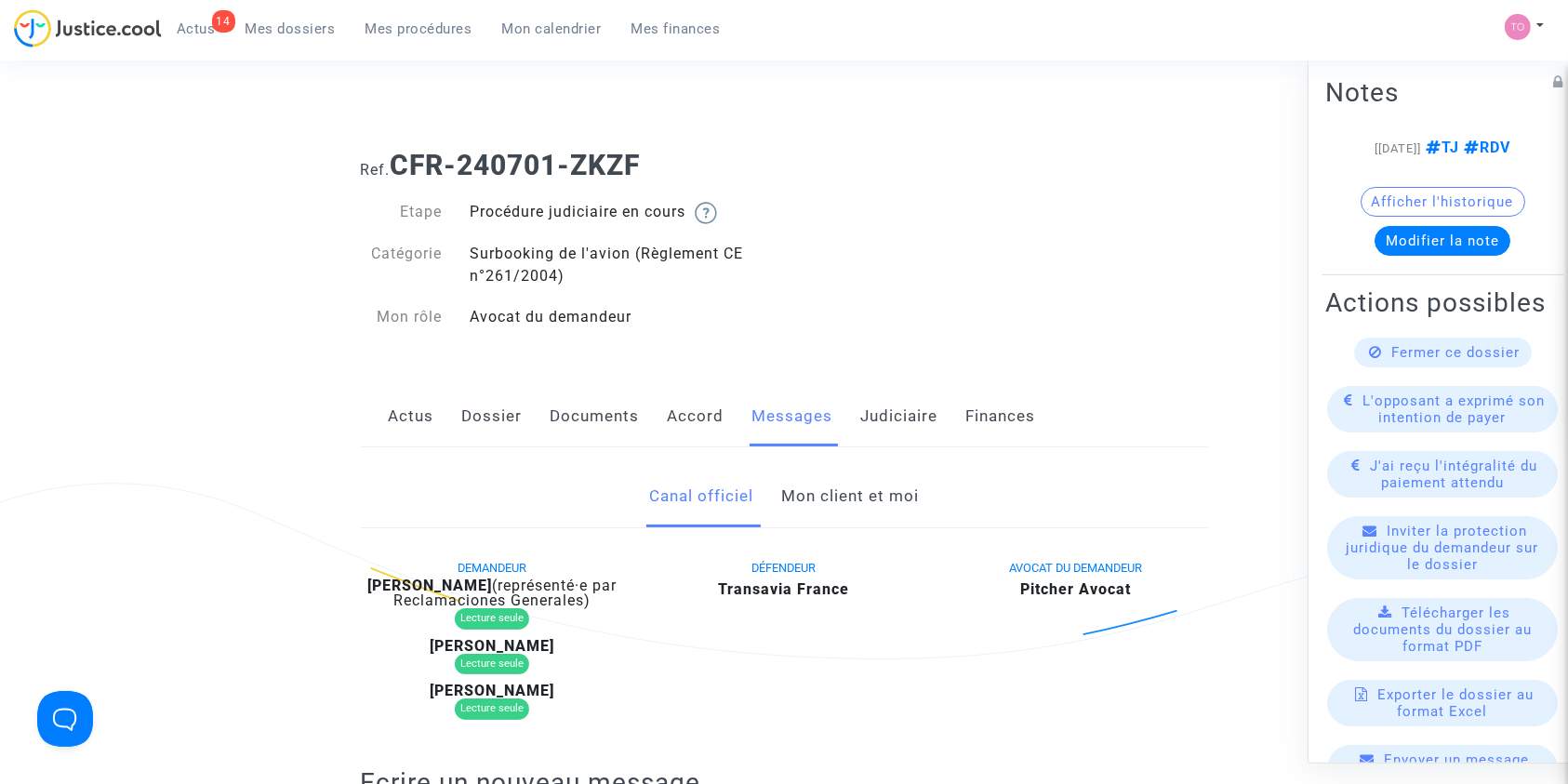
click at [785, 504] on link "Mon client et moi" at bounding box center [850, 497] width 138 height 61
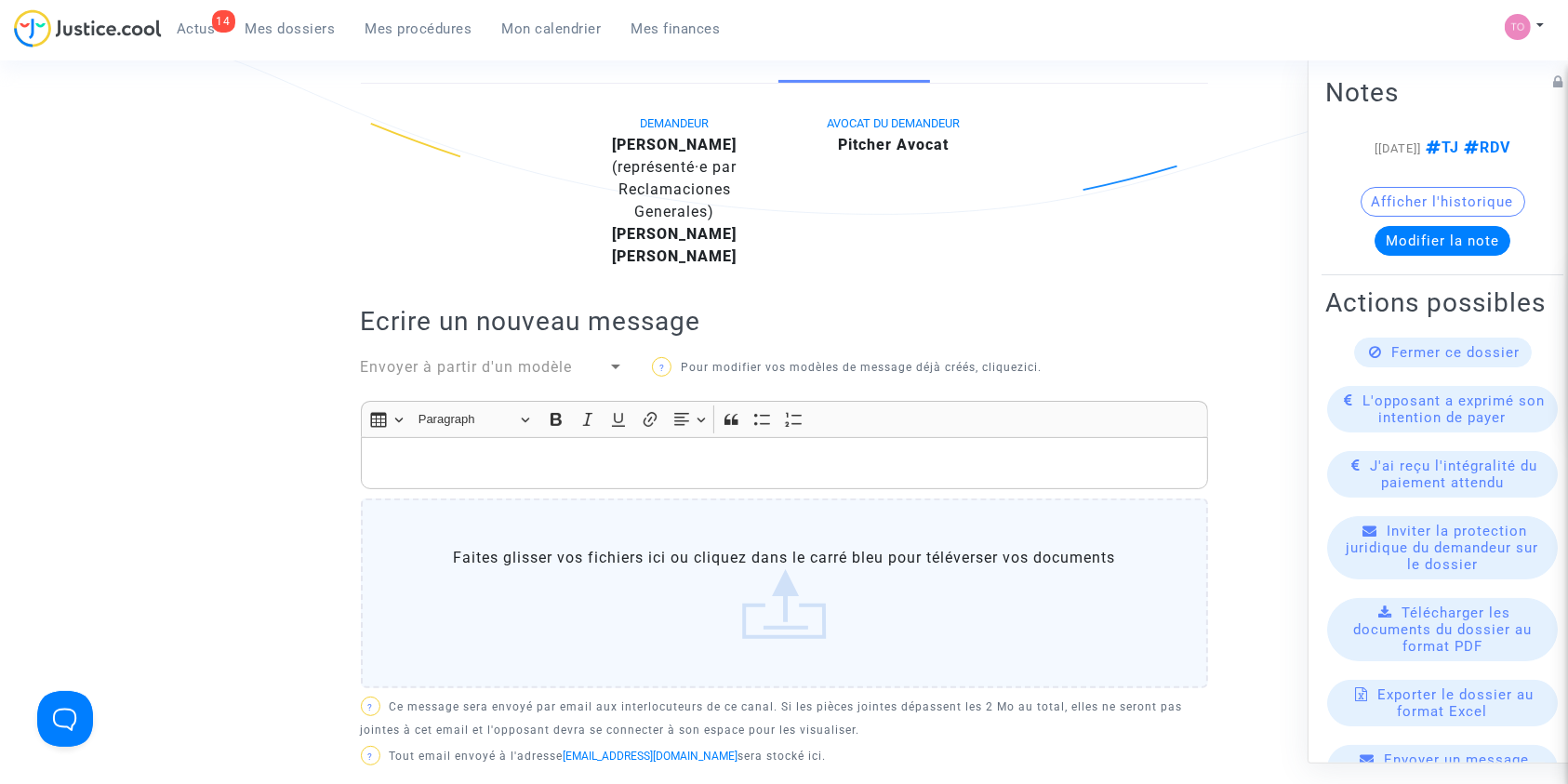
scroll to position [463, 0]
click at [610, 440] on div "Rich Text Editor, main" at bounding box center [784, 461] width 847 height 52
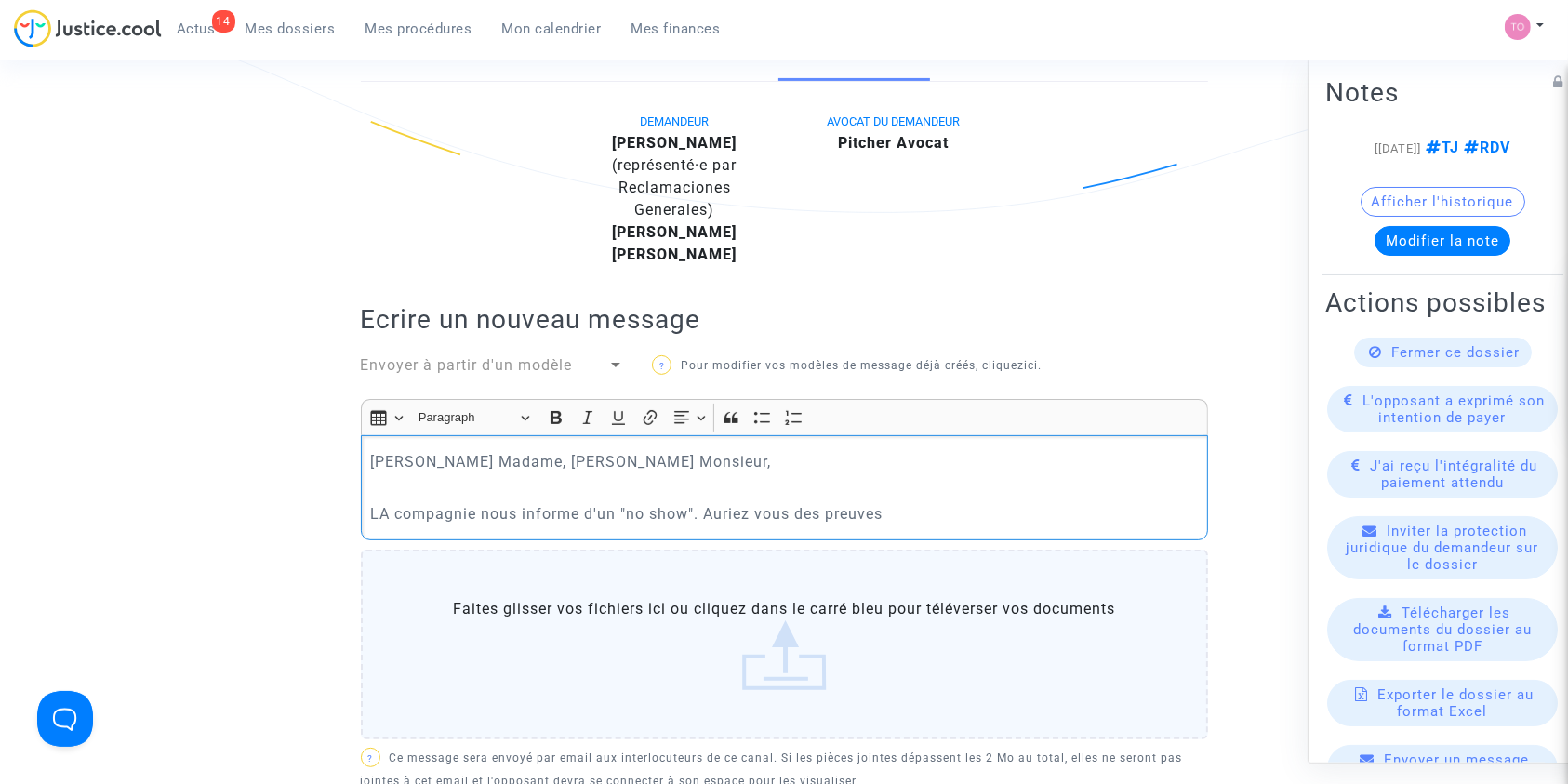
click at [730, 505] on p "LA compagnie nous informe d'un "no show". Auriez vous des preuves" at bounding box center [784, 514] width 828 height 23
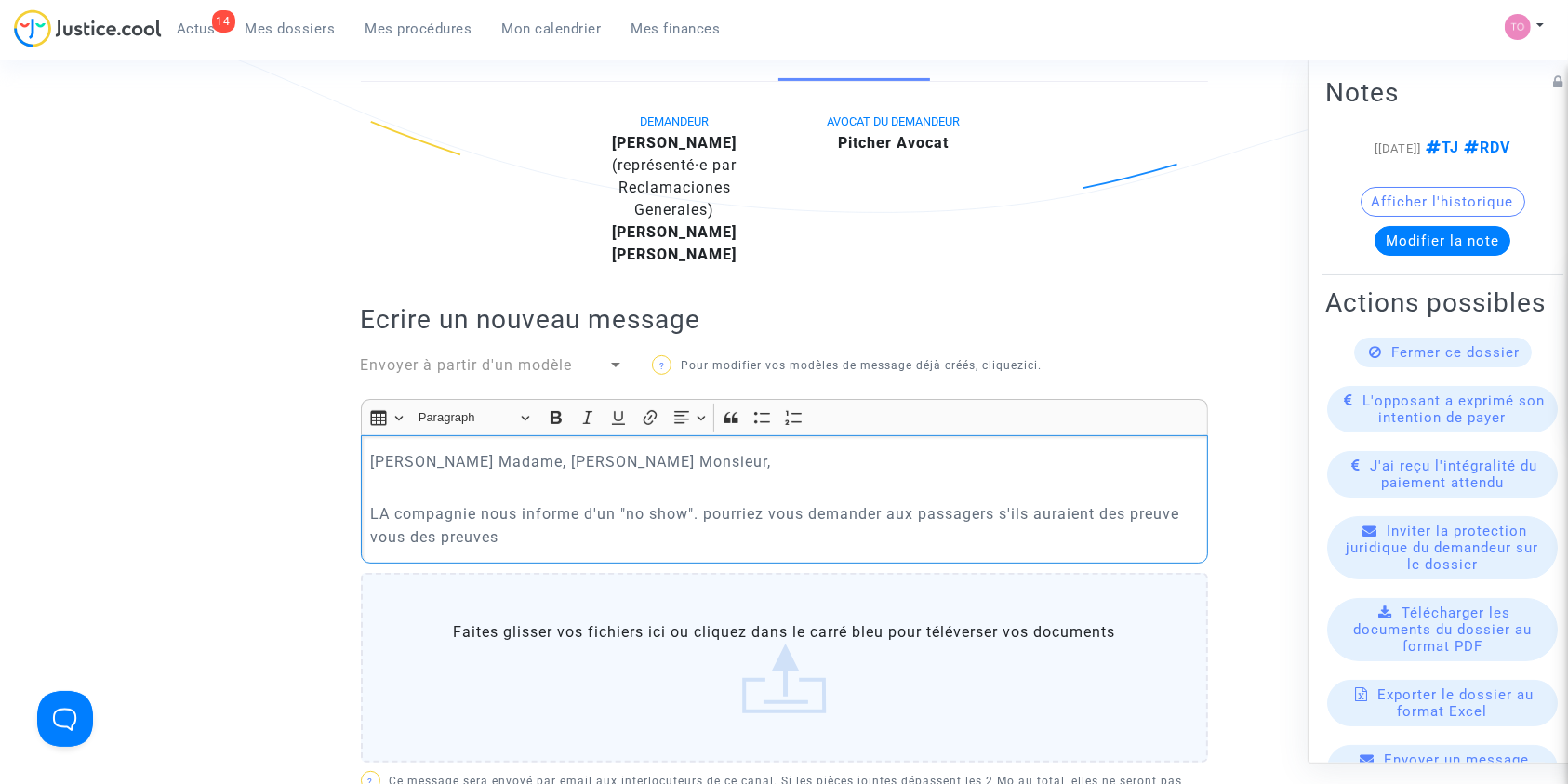
click at [455, 540] on p "LA compagnie nous informe d'un "no show". pourriez vous demander aux passagers …" at bounding box center [784, 526] width 828 height 47
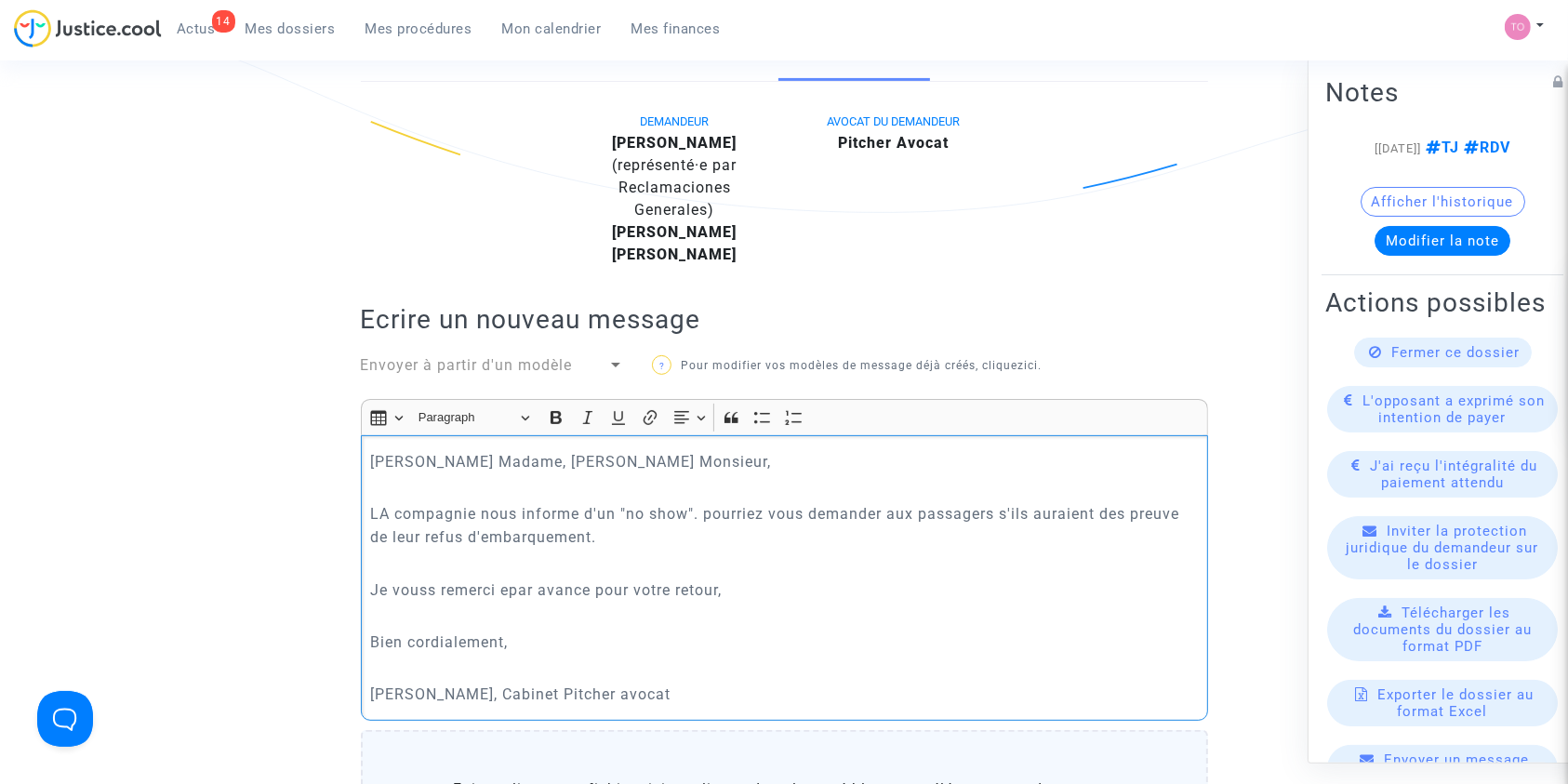
click at [428, 591] on p "Je vouss remerci epar avance pour votre retour," at bounding box center [784, 590] width 828 height 23
click at [490, 584] on p "Je vous remerci epar avance pour votre retour," at bounding box center [784, 590] width 828 height 23
click at [389, 517] on p "LA compagnie nous informe d'un "no show". pourriez vous demander aux passagers …" at bounding box center [784, 526] width 828 height 47
click at [1176, 508] on p "La compagnie nous informe d'un "no show". pourriez vous demander aux passagers …" at bounding box center [784, 526] width 828 height 47
click at [638, 531] on p "La compagnie nous informe d'un "no show". pourriez vous demander aux passagers …" at bounding box center [784, 526] width 828 height 47
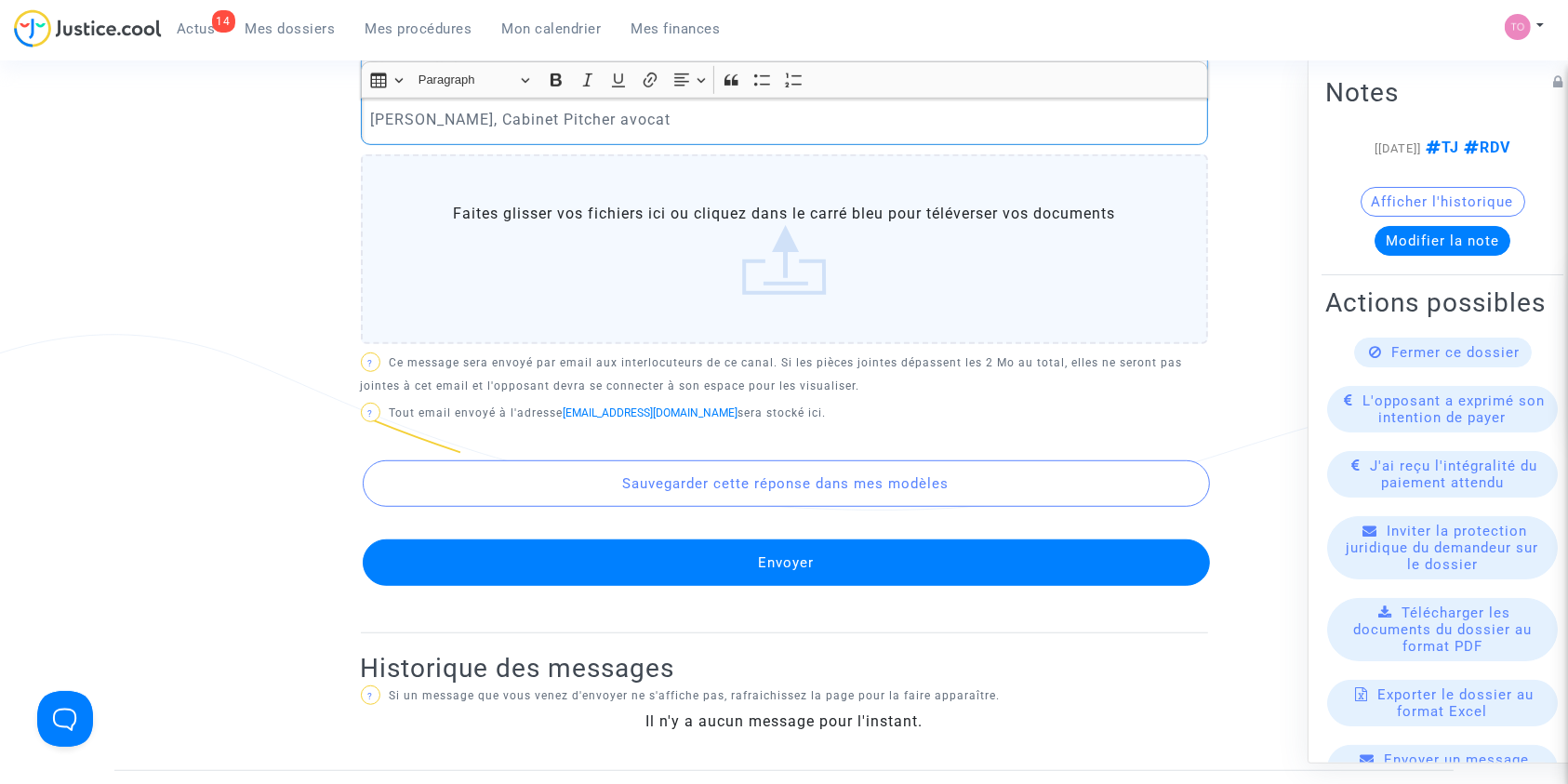
scroll to position [1122, 0]
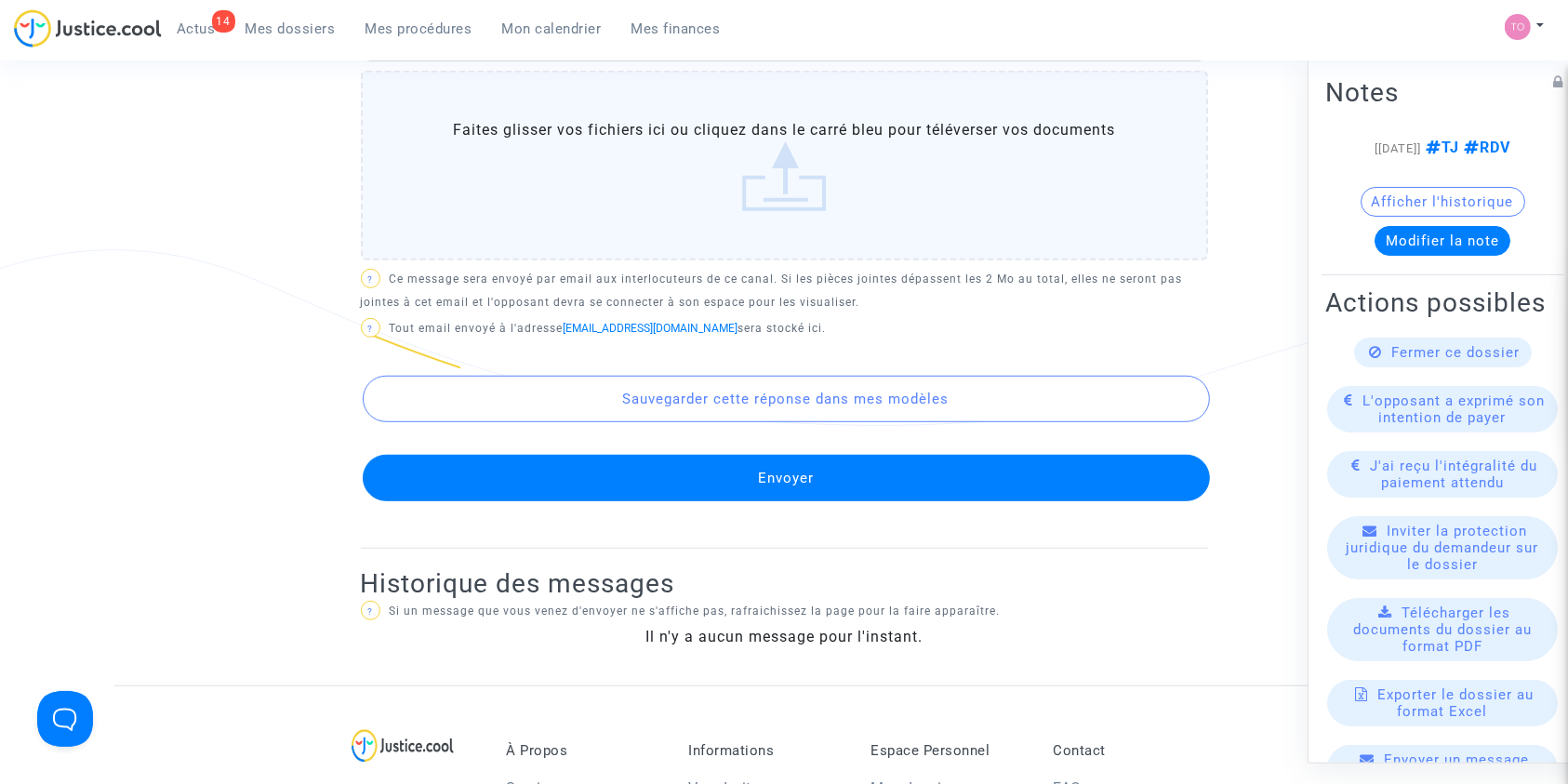
click at [709, 487] on button "Envoyer" at bounding box center [786, 478] width 847 height 47
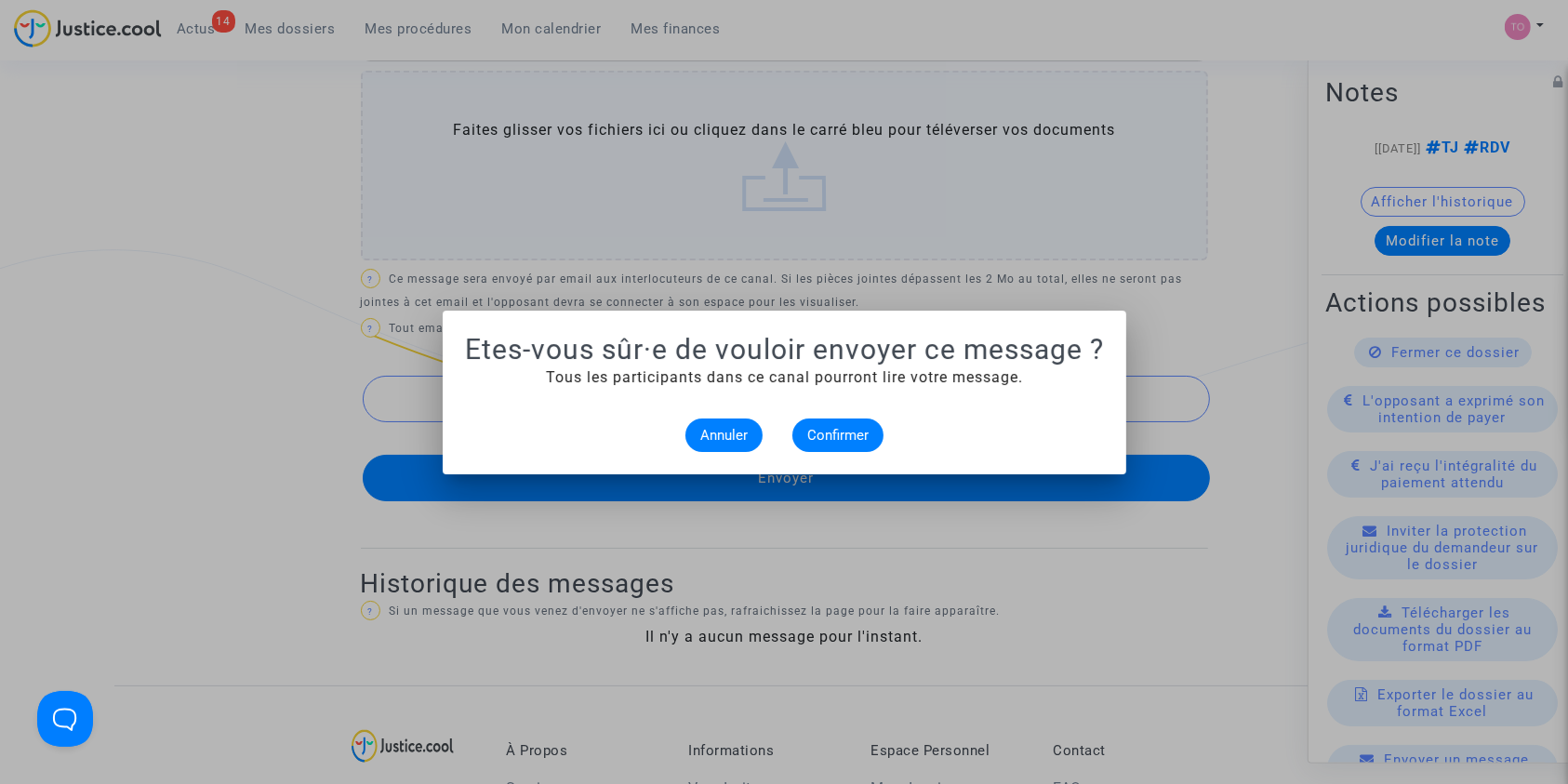
scroll to position [0, 0]
click at [843, 438] on span "Confirmer" at bounding box center [838, 435] width 61 height 16
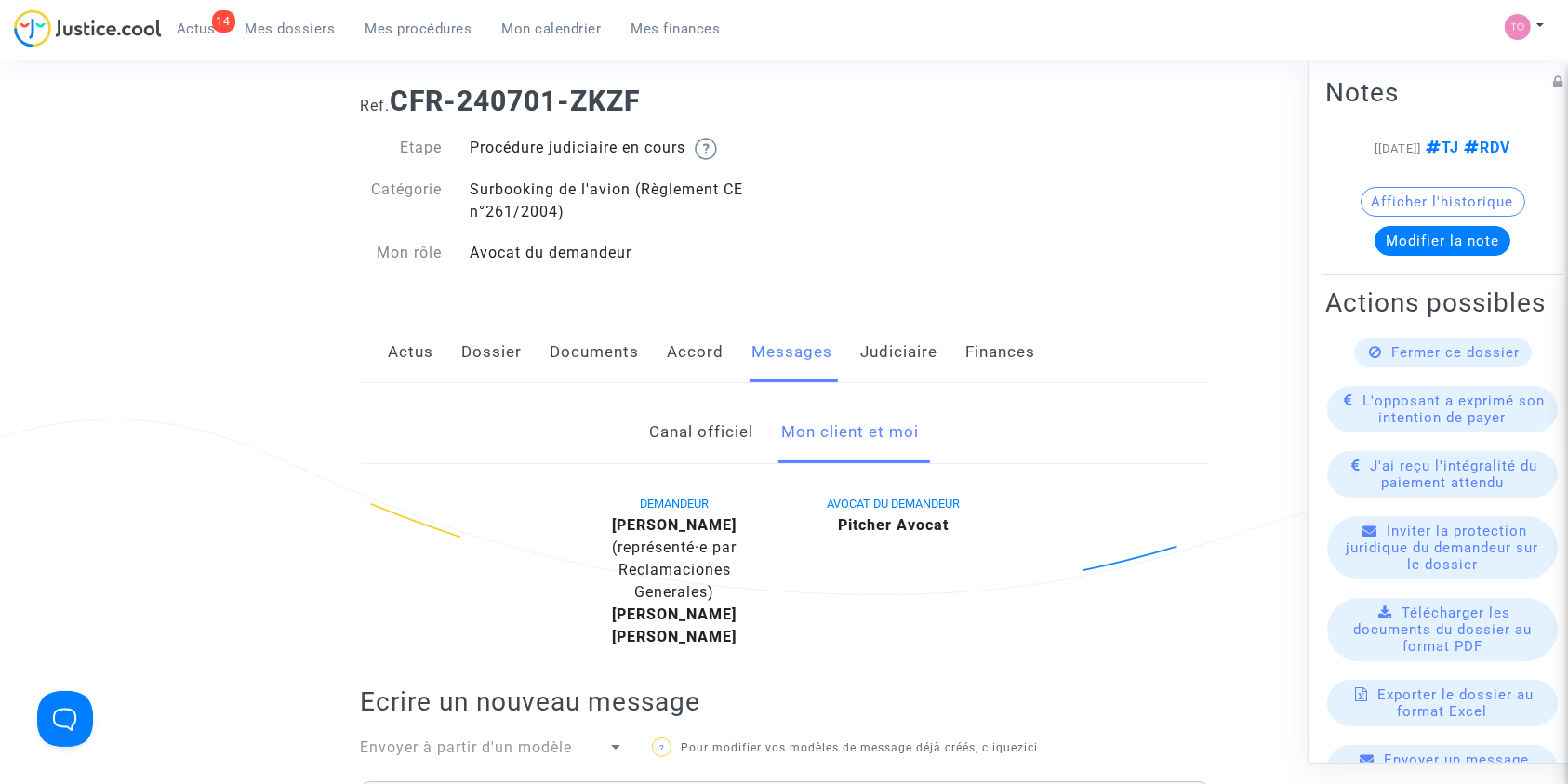
scroll to position [78, 0]
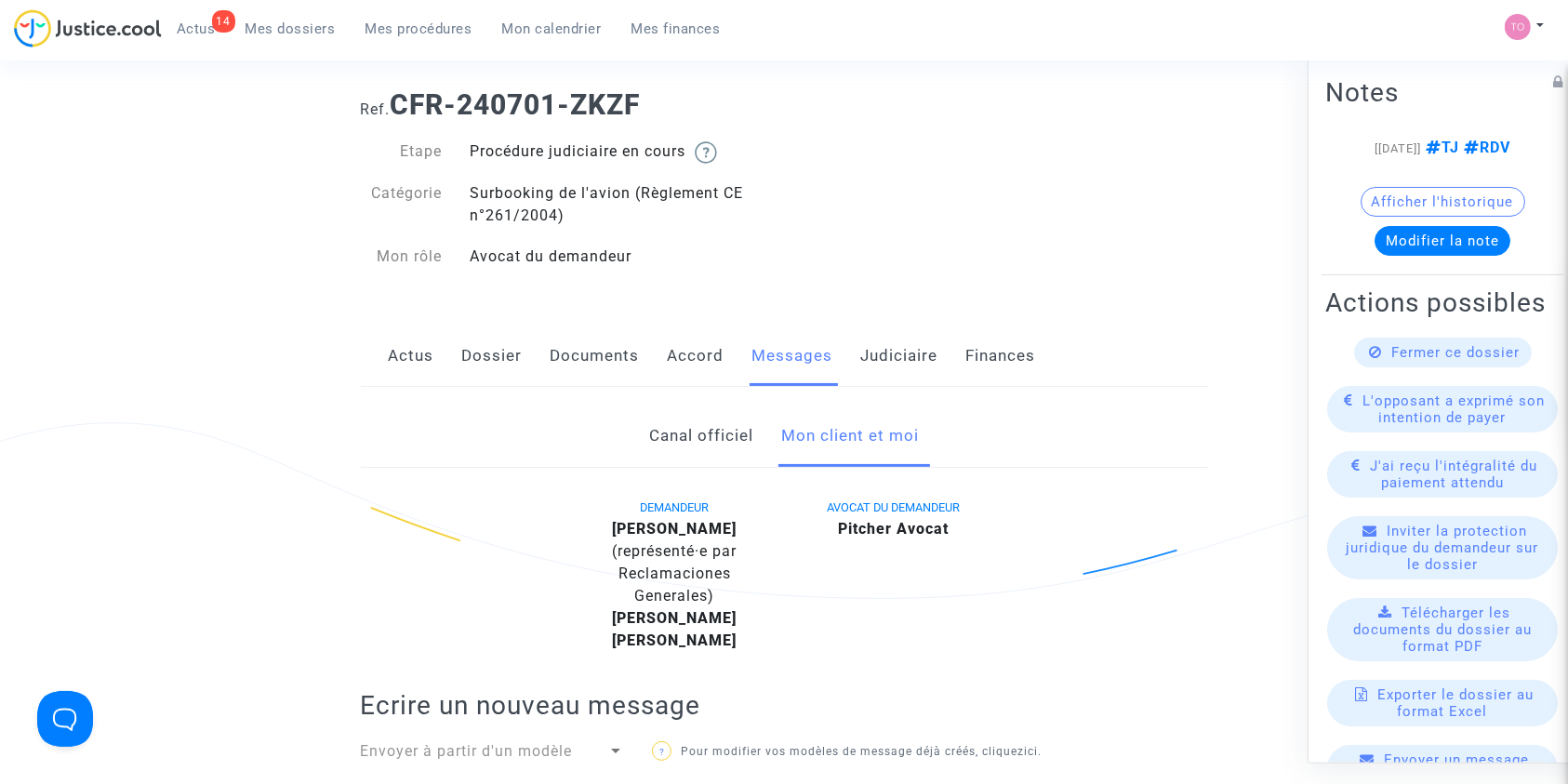
click at [908, 361] on link "Judiciaire" at bounding box center [900, 356] width 78 height 61
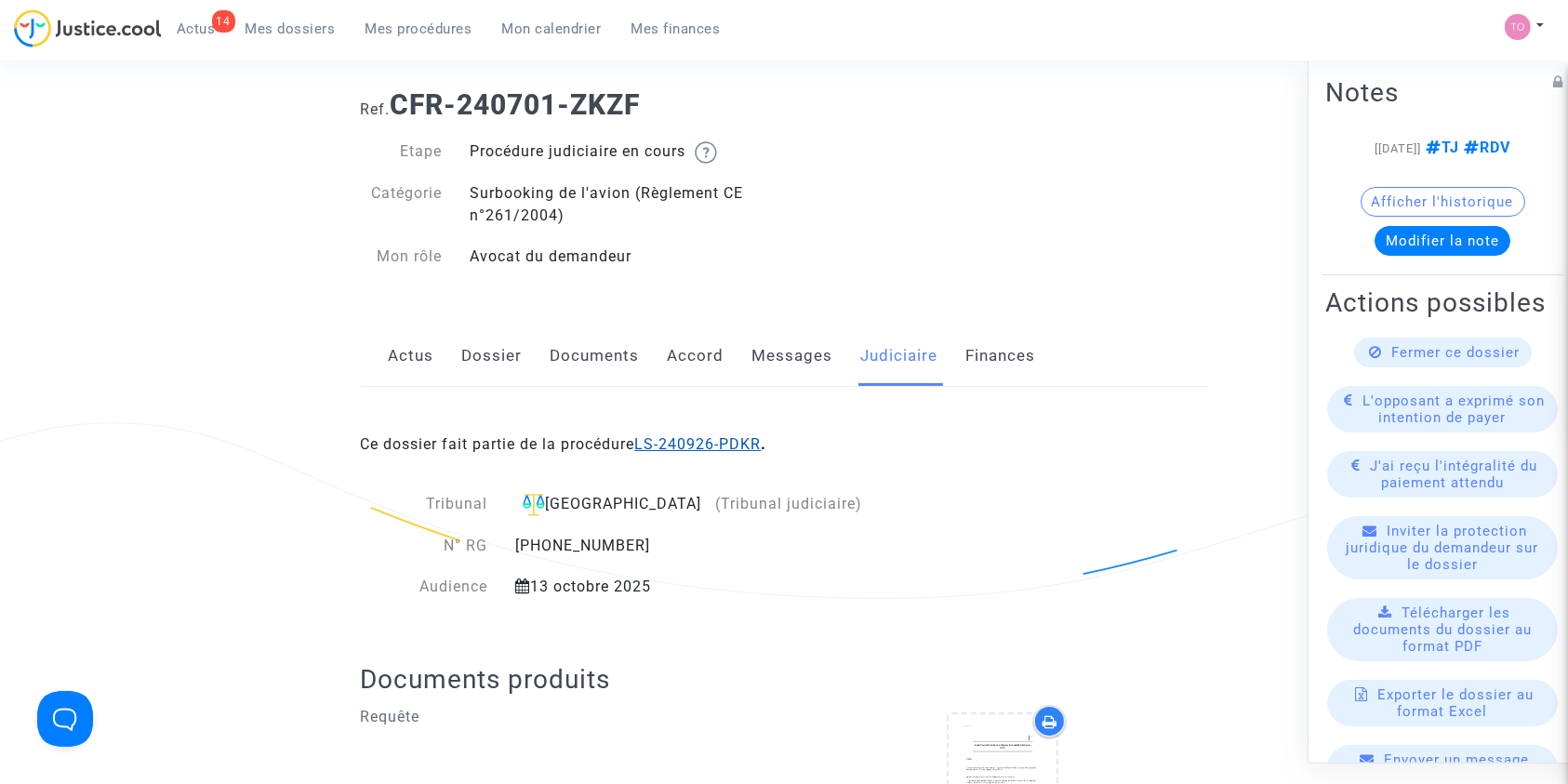
click at [727, 440] on link "LS-240926-PDKR" at bounding box center [698, 444] width 126 height 17
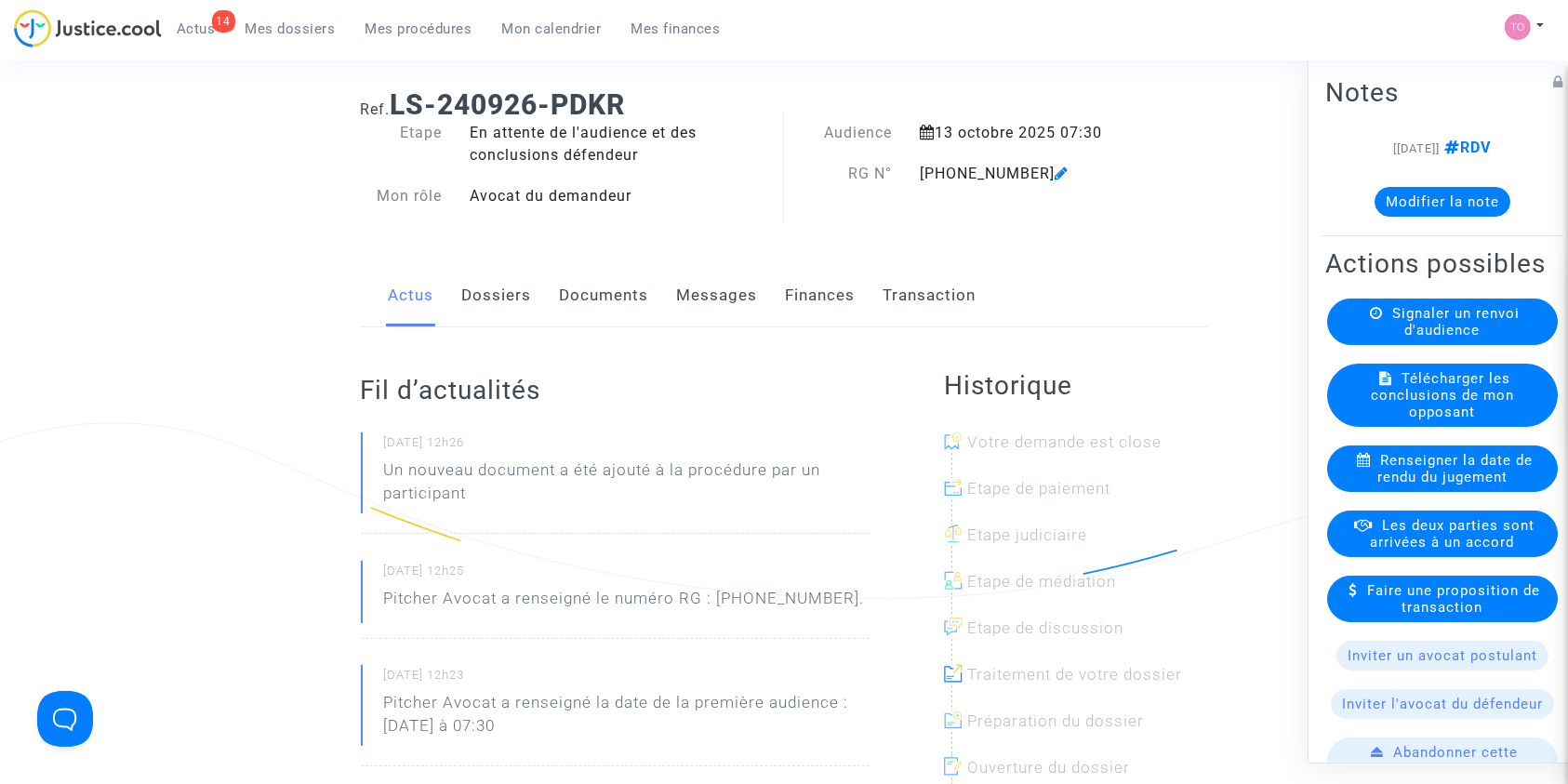
click at [1388, 205] on button "Modifier la note" at bounding box center [1443, 200] width 136 height 30
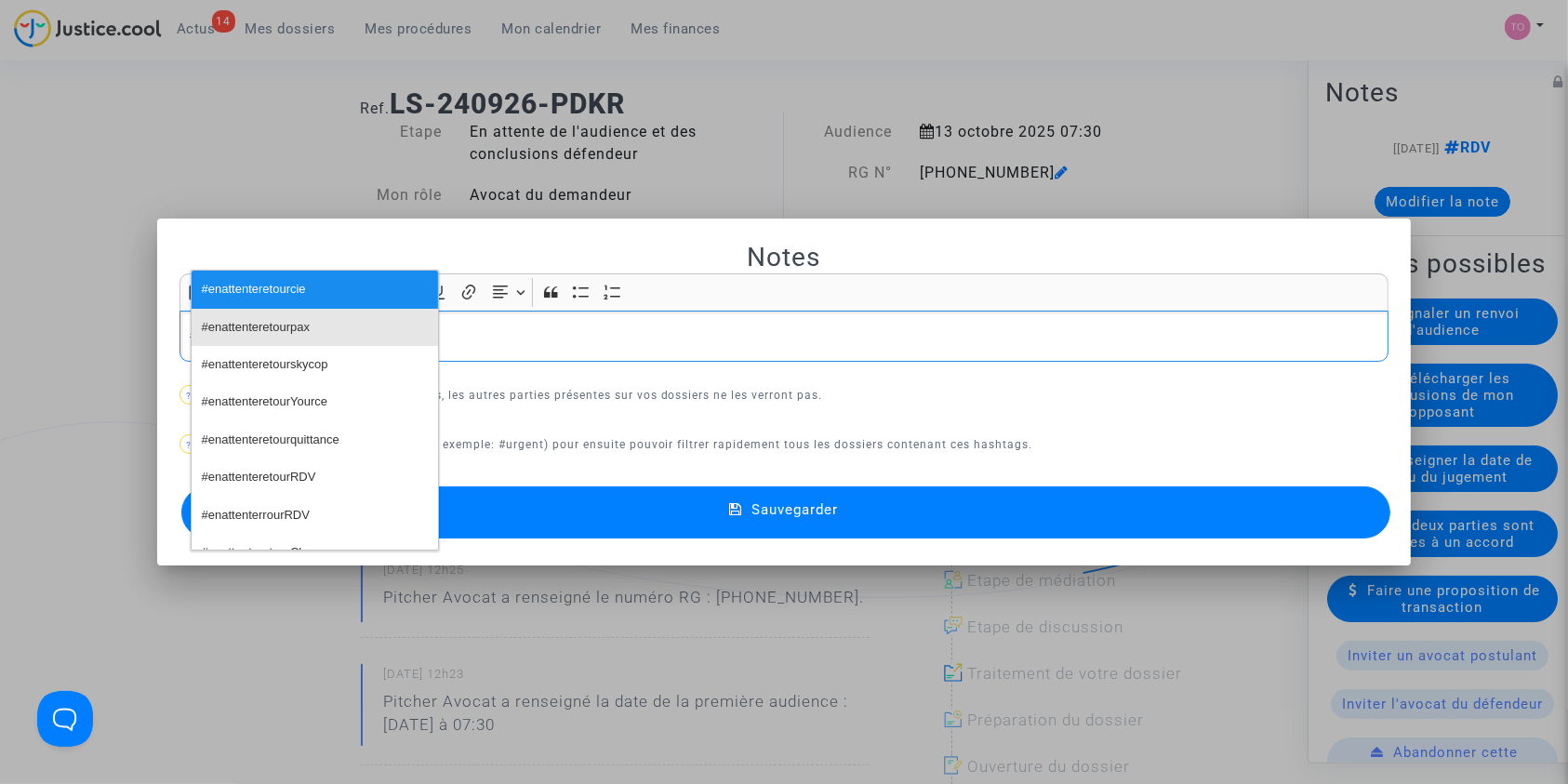
click at [342, 312] on button "#enattenteretourpax" at bounding box center [314, 327] width 246 height 37
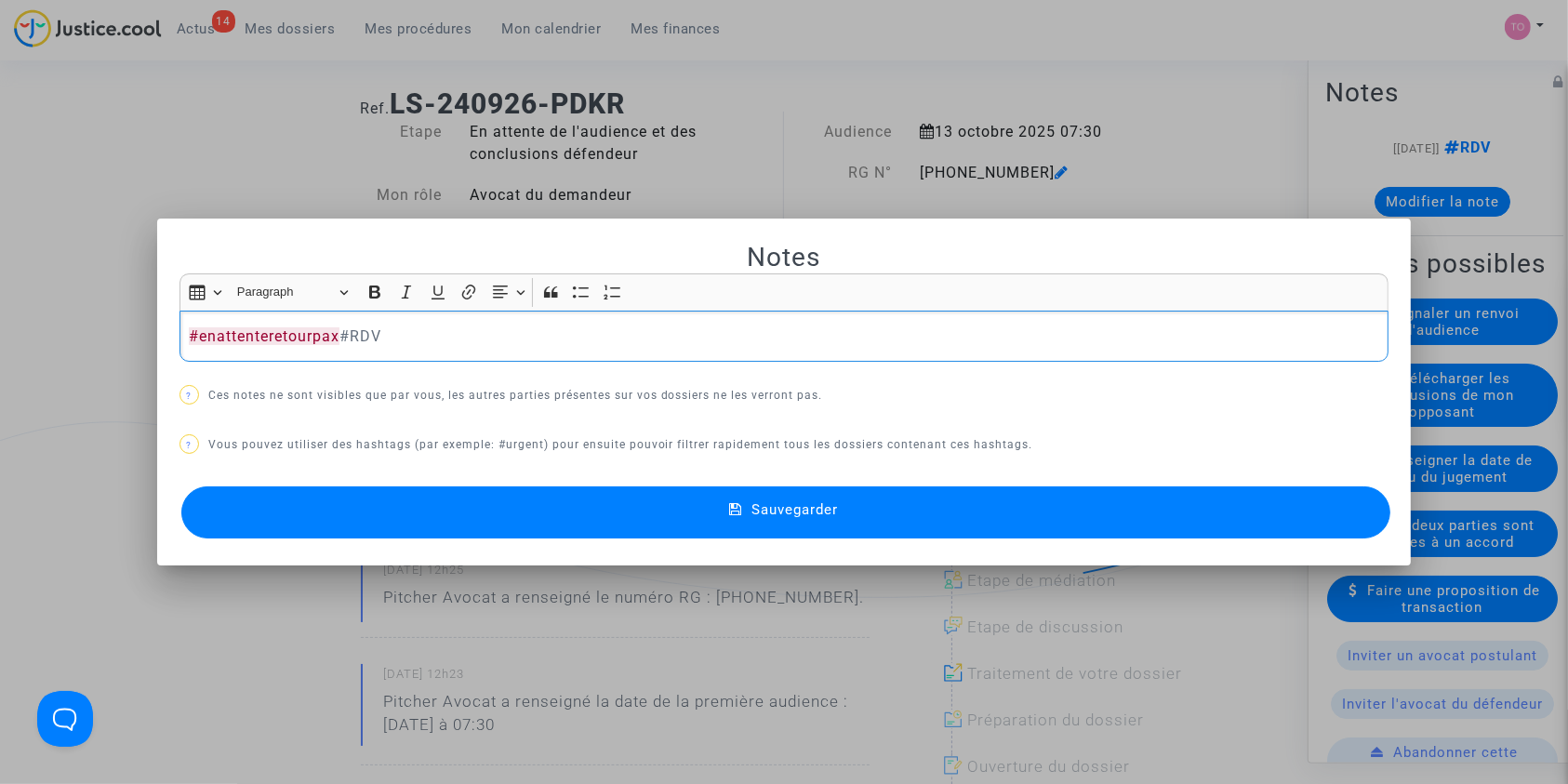
click at [484, 503] on button "Sauvegarder" at bounding box center [786, 512] width 1210 height 52
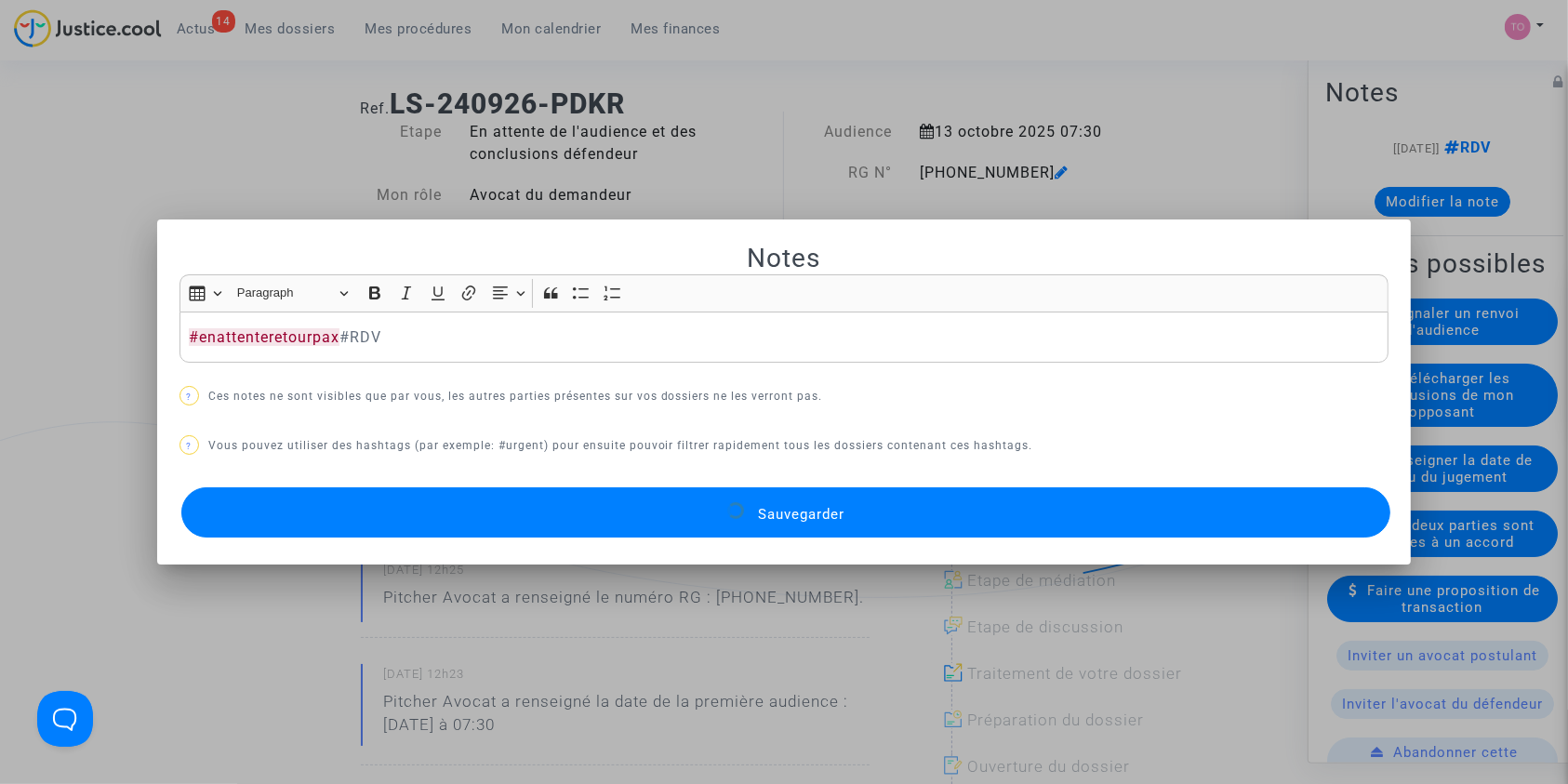
scroll to position [78, 0]
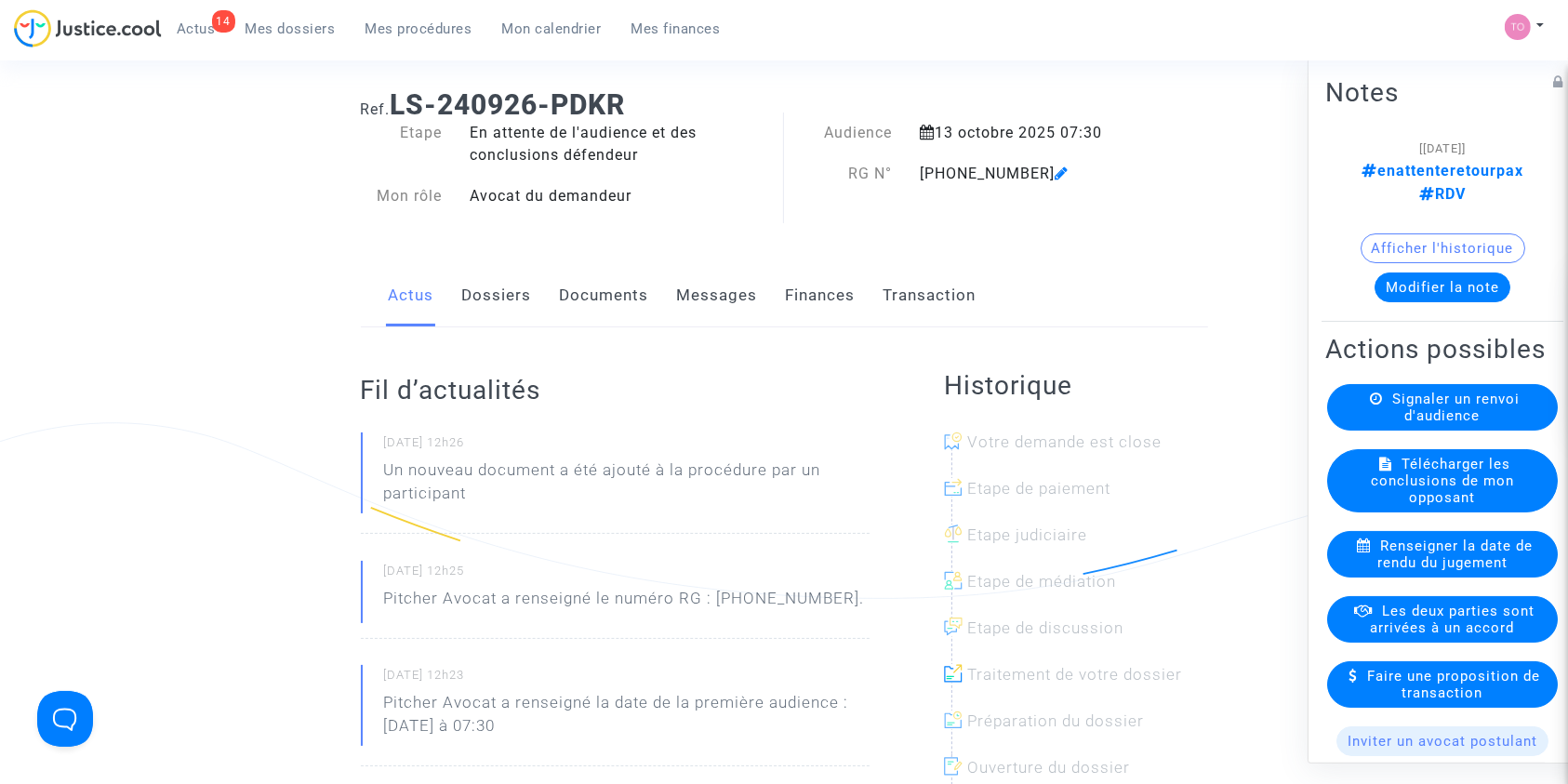
click at [537, 31] on span "Mon calendrier" at bounding box center [552, 28] width 100 height 16
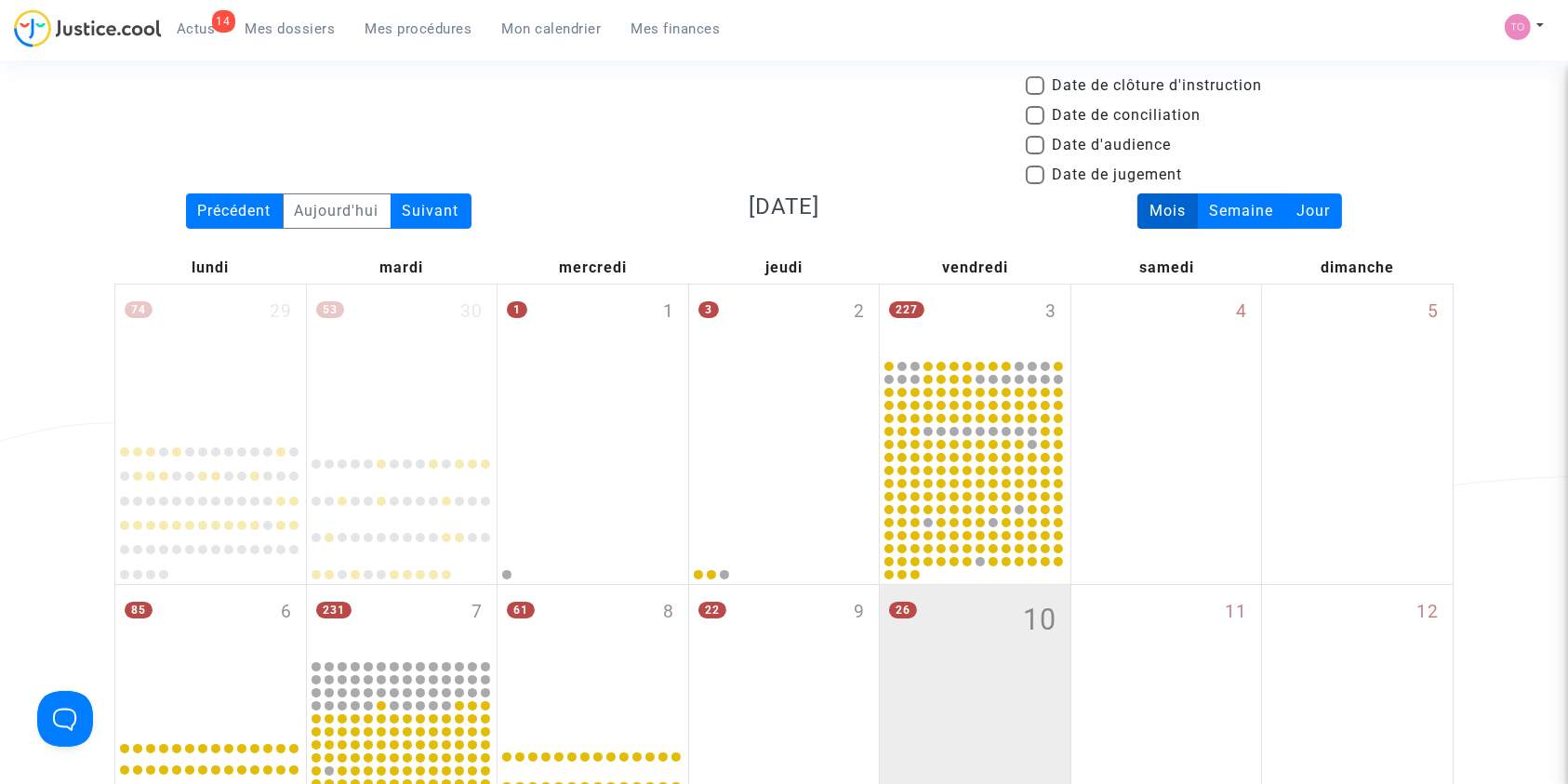
click at [1034, 138] on span at bounding box center [1034, 145] width 18 height 18
click at [1034, 154] on input "Date d'audience" at bounding box center [1034, 154] width 1 height 1
checkbox input "true"
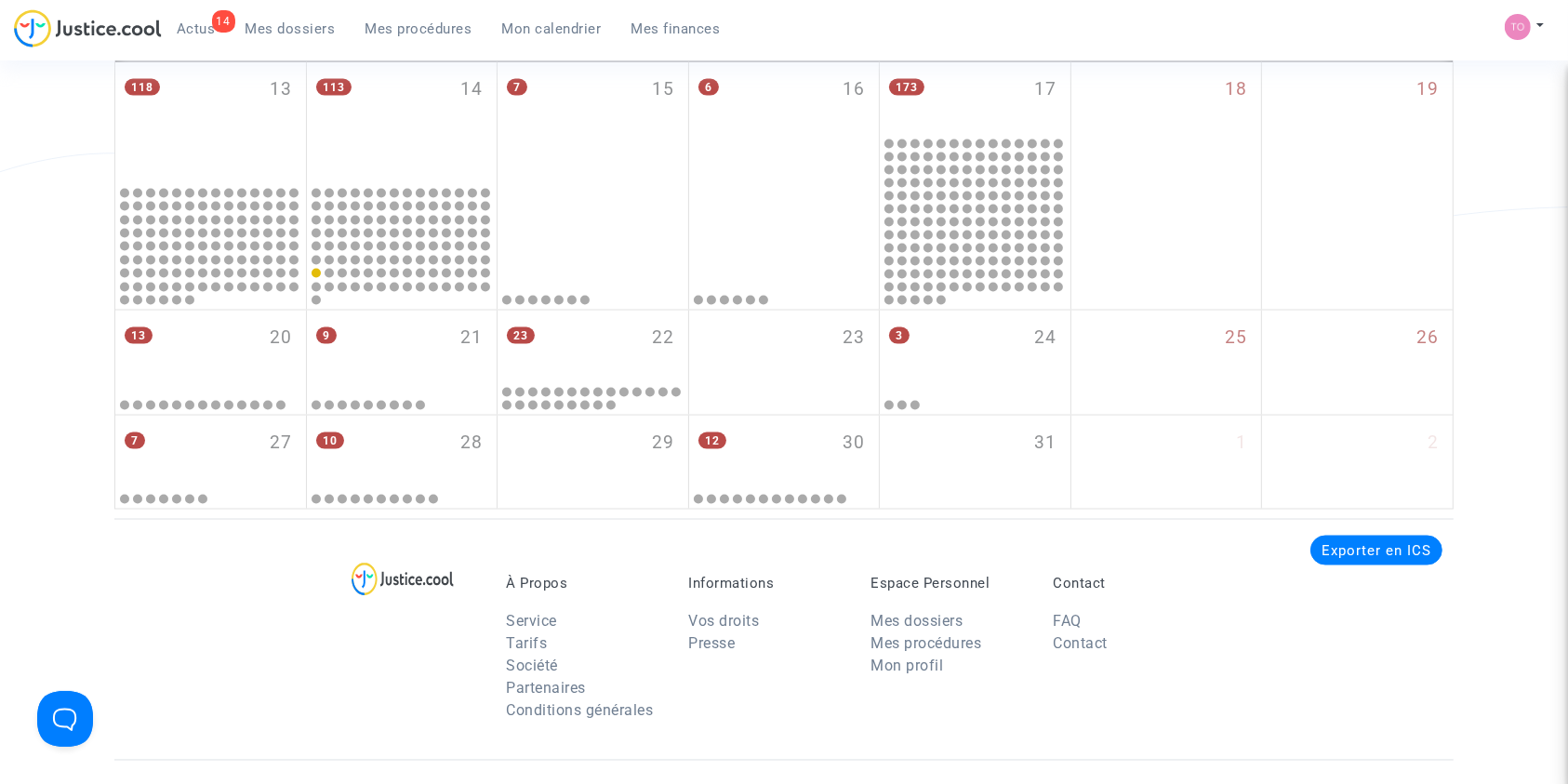
scroll to position [2953, 0]
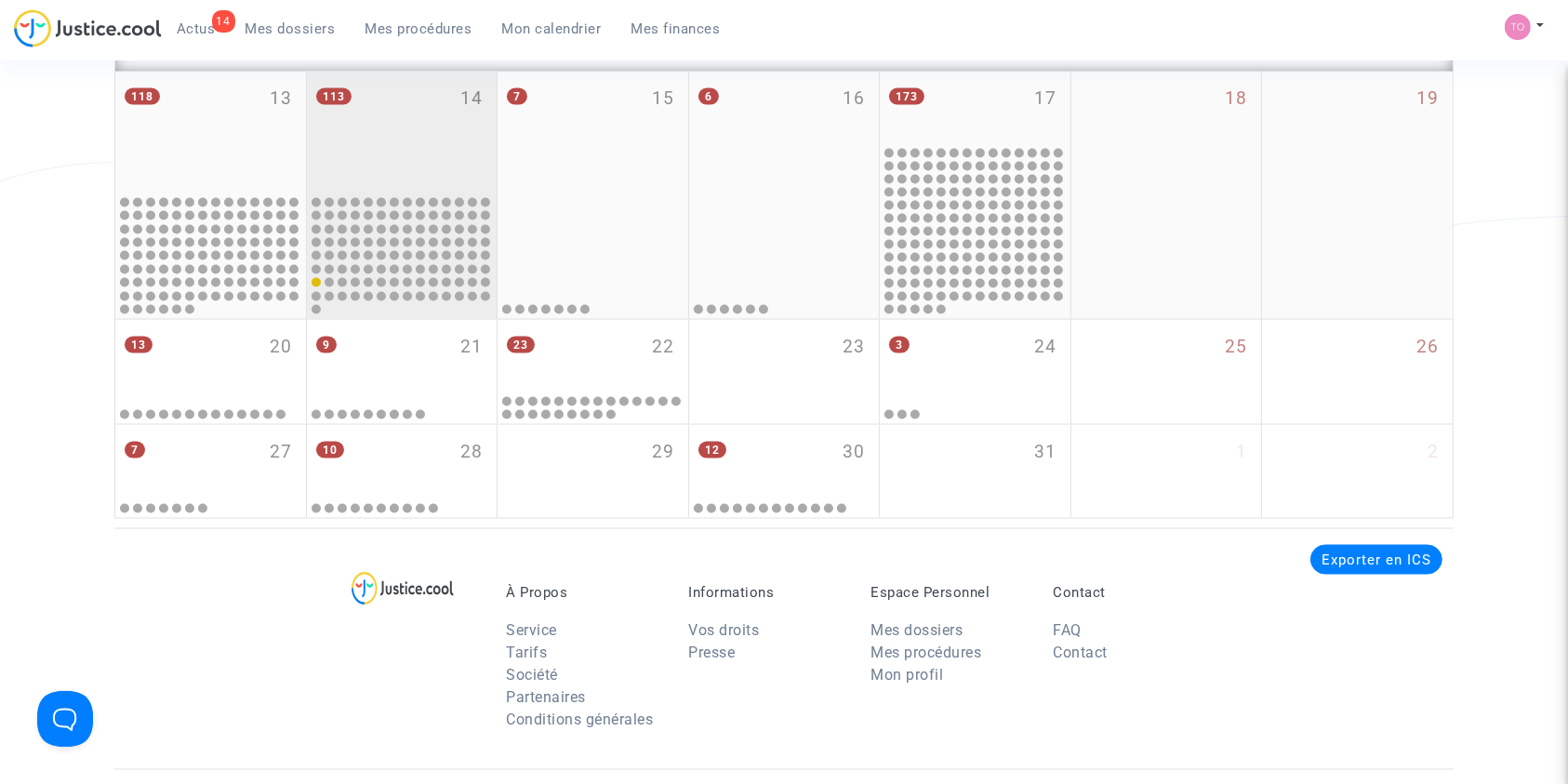
click at [411, 85] on div "113 14" at bounding box center [402, 132] width 190 height 121
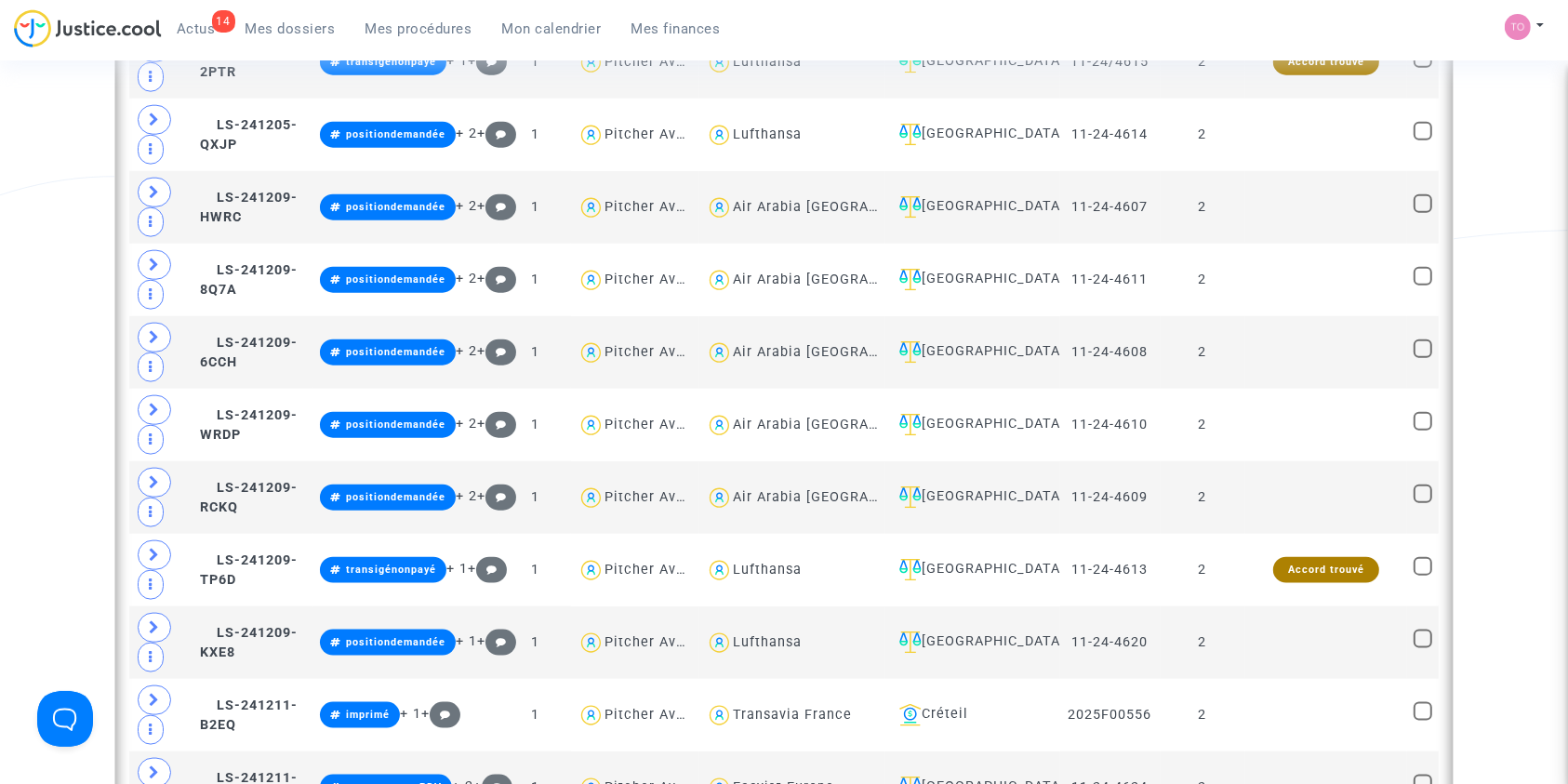
scroll to position [2421, 0]
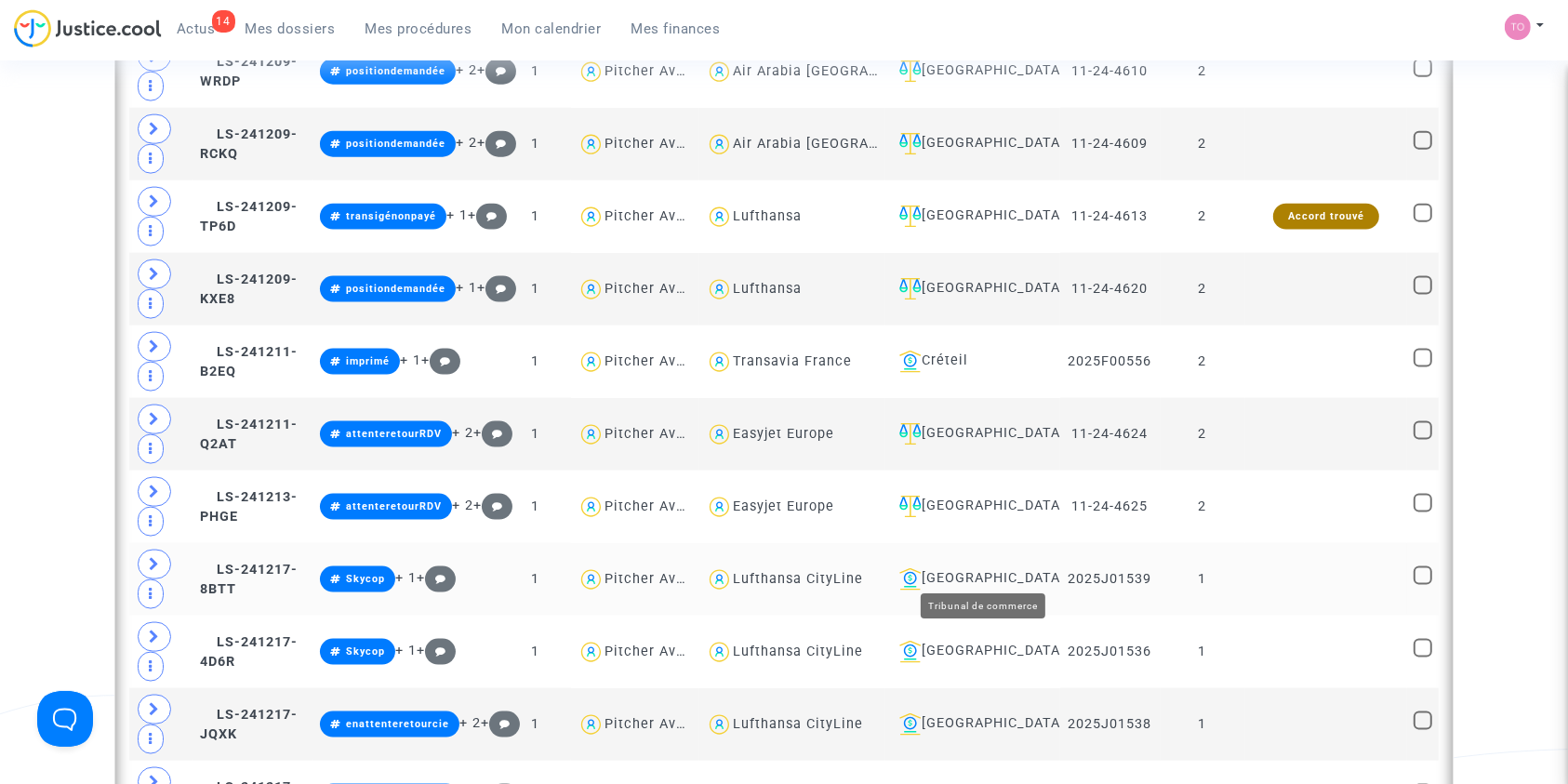
click at [980, 569] on div "Lyon" at bounding box center [973, 579] width 162 height 22
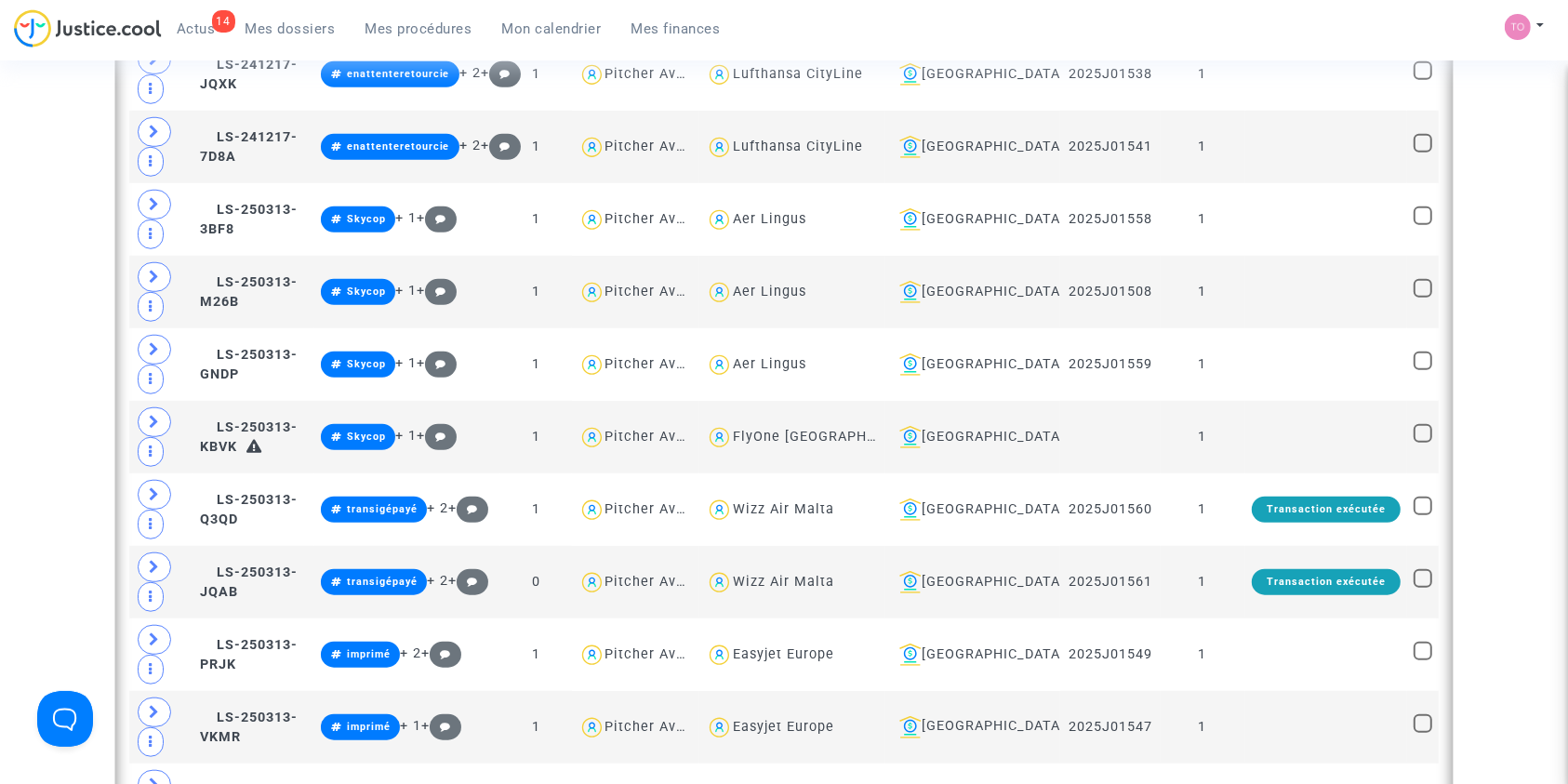
scroll to position [1161, 0]
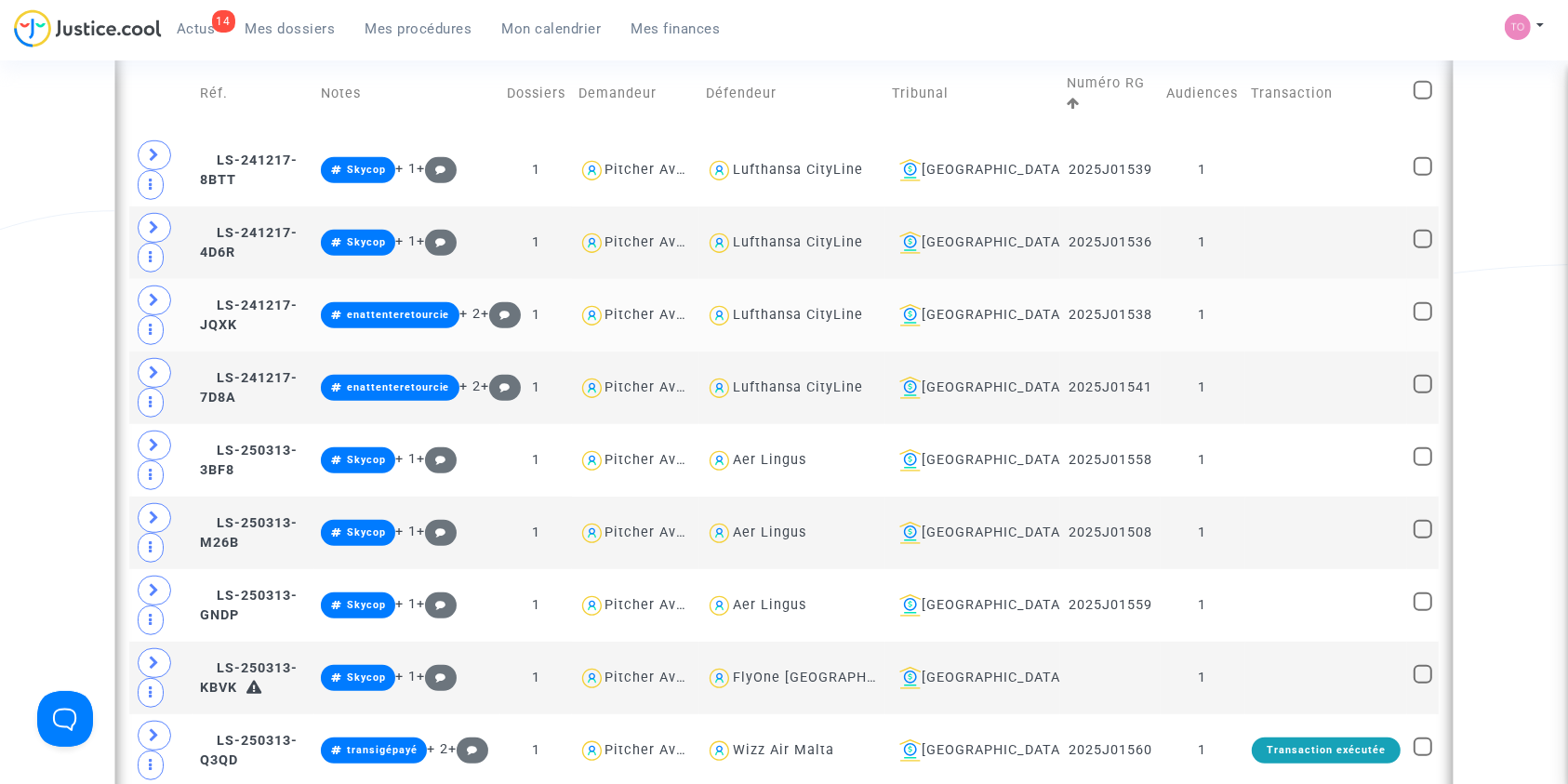
click at [847, 307] on div "Lufthansa CityLine" at bounding box center [797, 315] width 130 height 16
type textarea "@"Lufthansa CityLine""
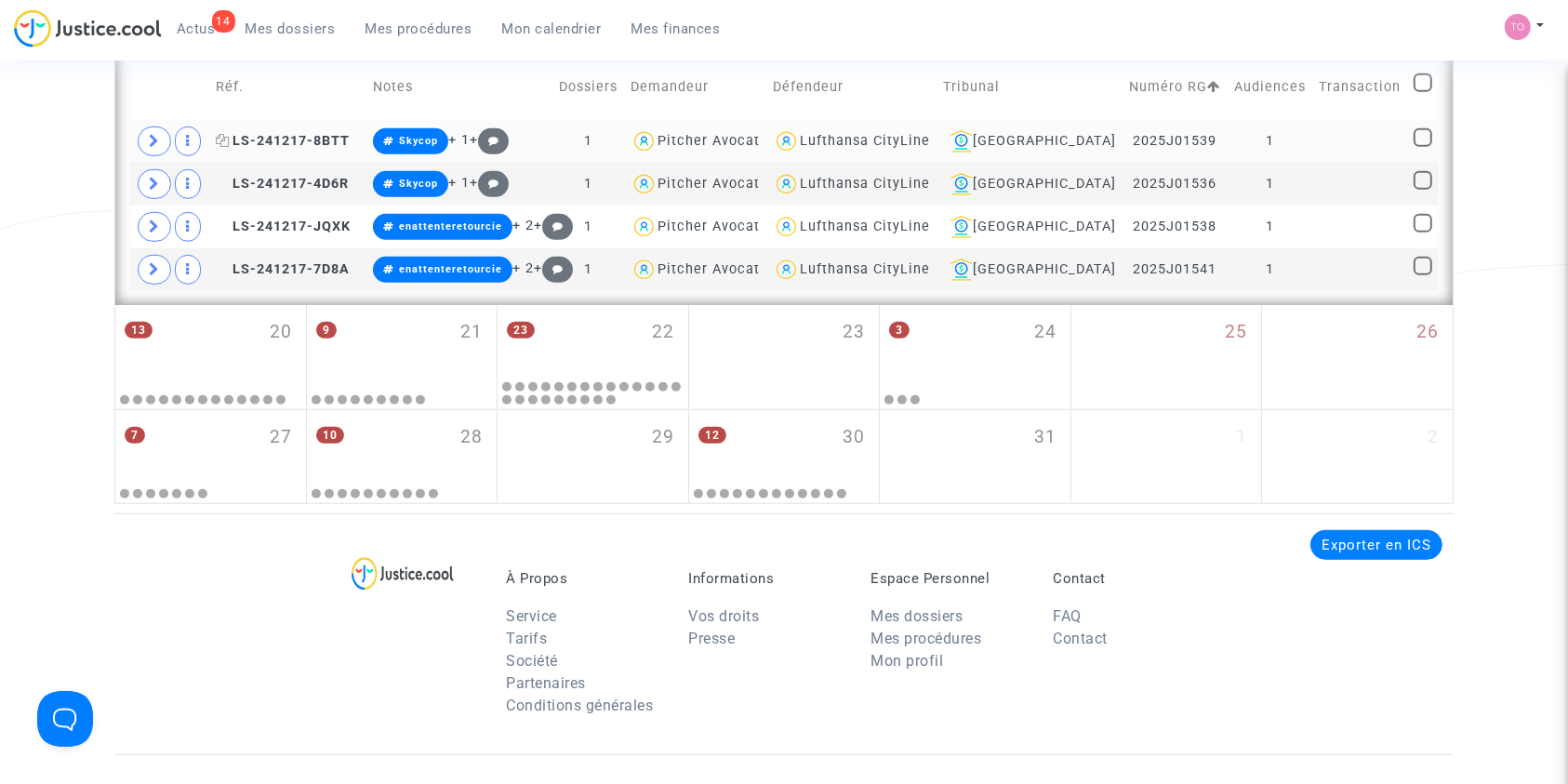
click at [290, 139] on span "LS-241217-8BTT" at bounding box center [282, 141] width 134 height 16
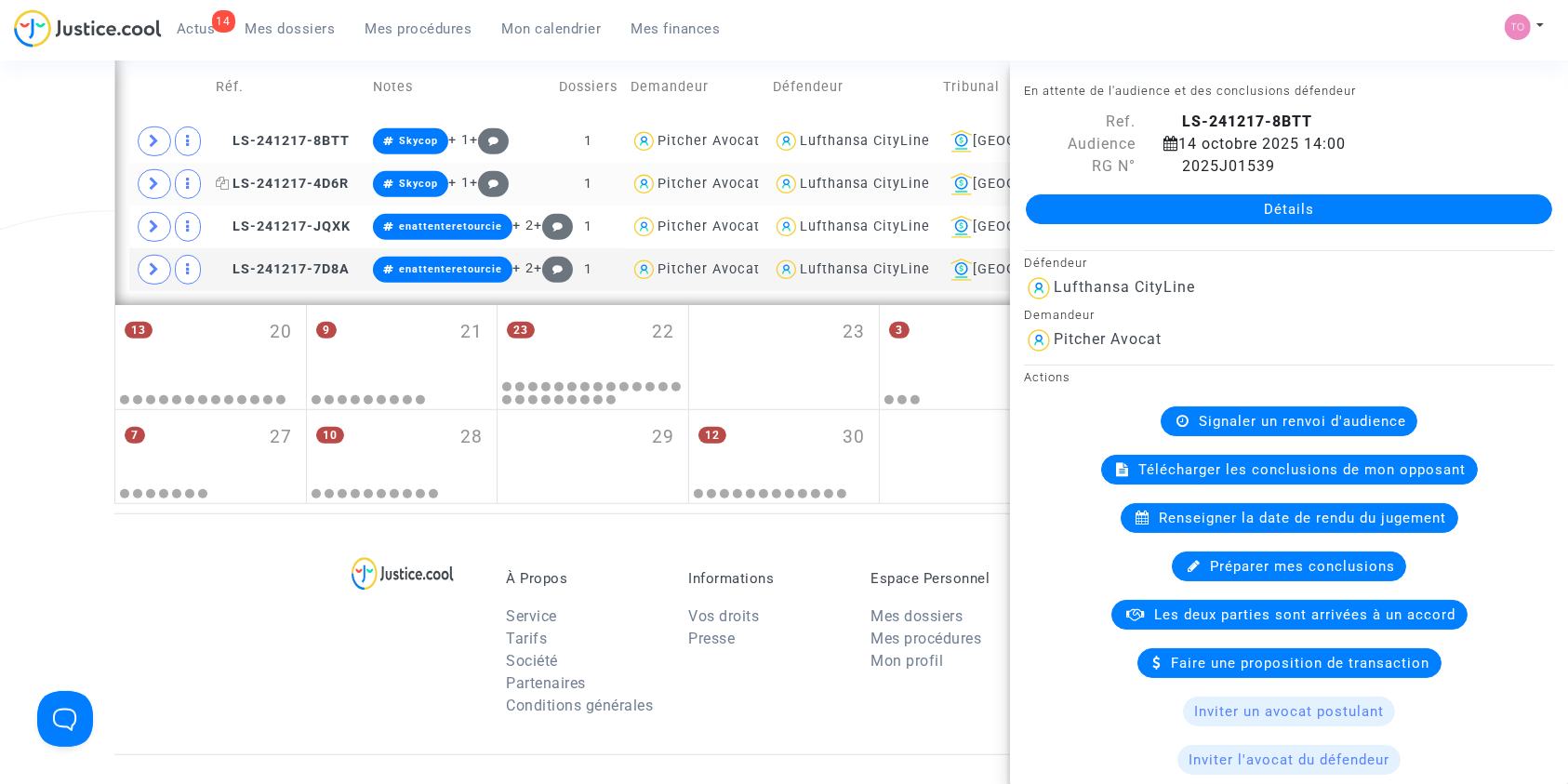
click at [289, 176] on span "LS-241217-4D6R" at bounding box center [281, 184] width 133 height 16
click at [149, 180] on icon at bounding box center [154, 184] width 11 height 14
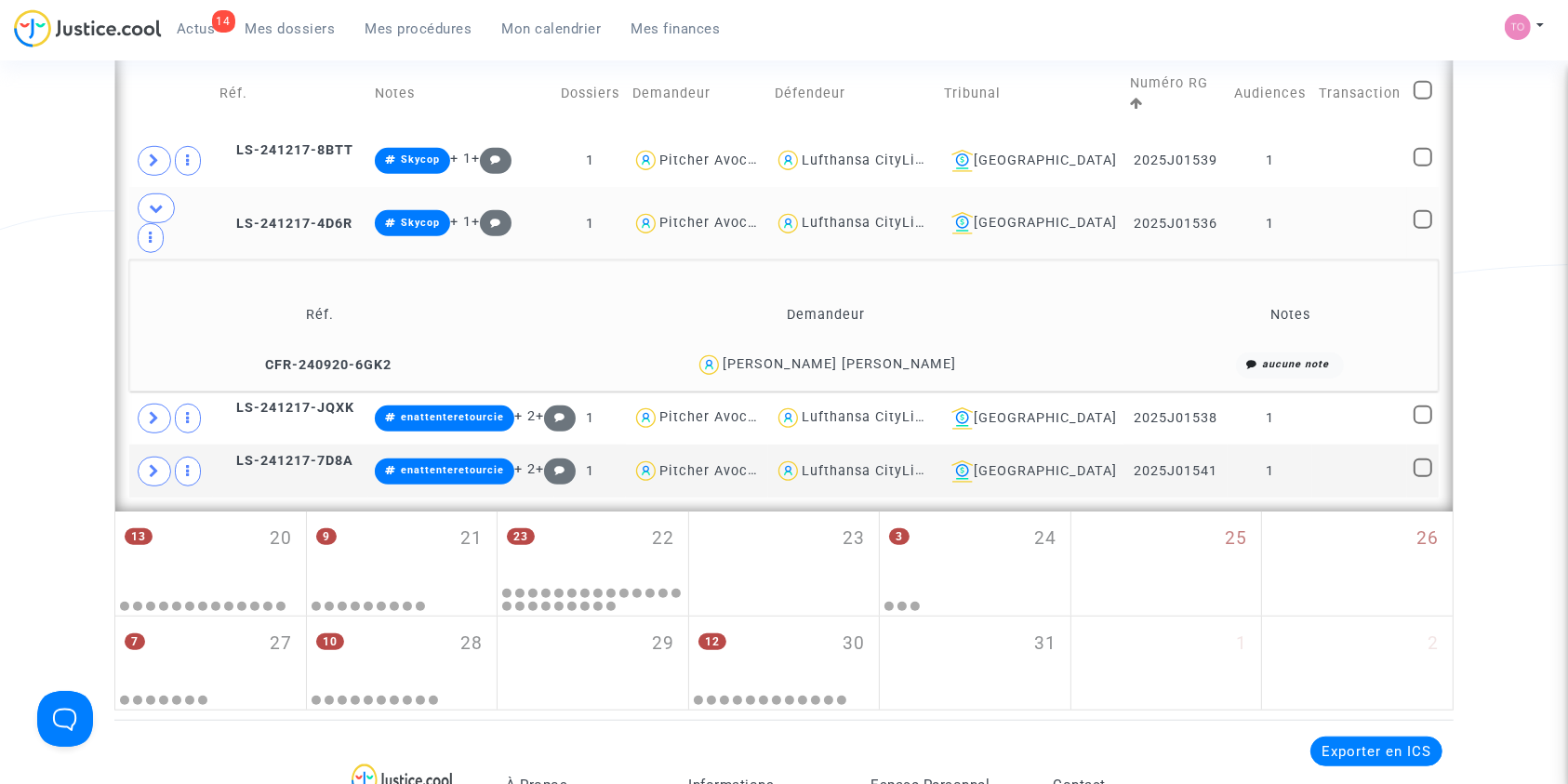
click at [910, 356] on div "carmelo michael Savignano" at bounding box center [840, 364] width 234 height 16
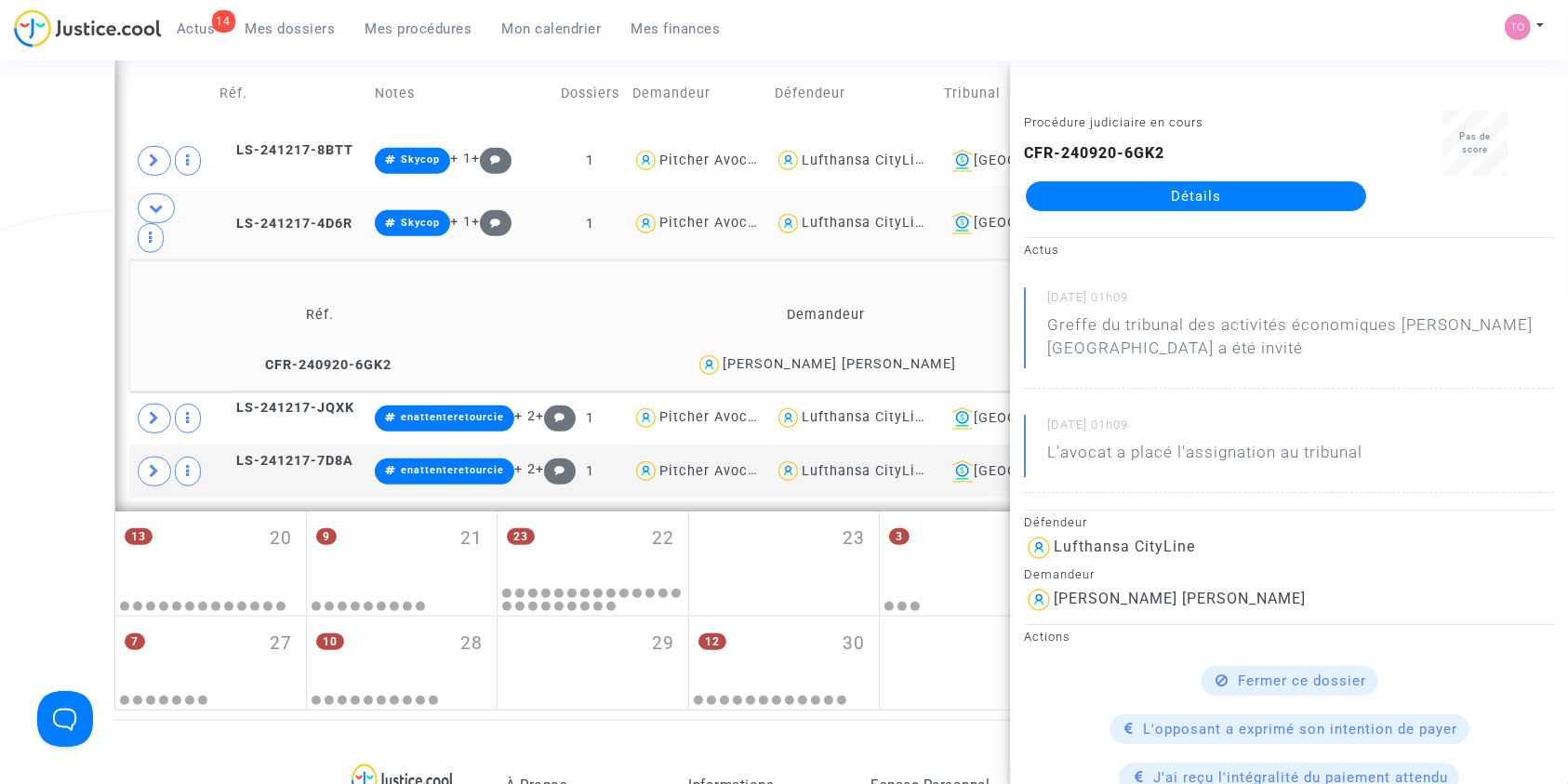
scroll to position [1055, 0]
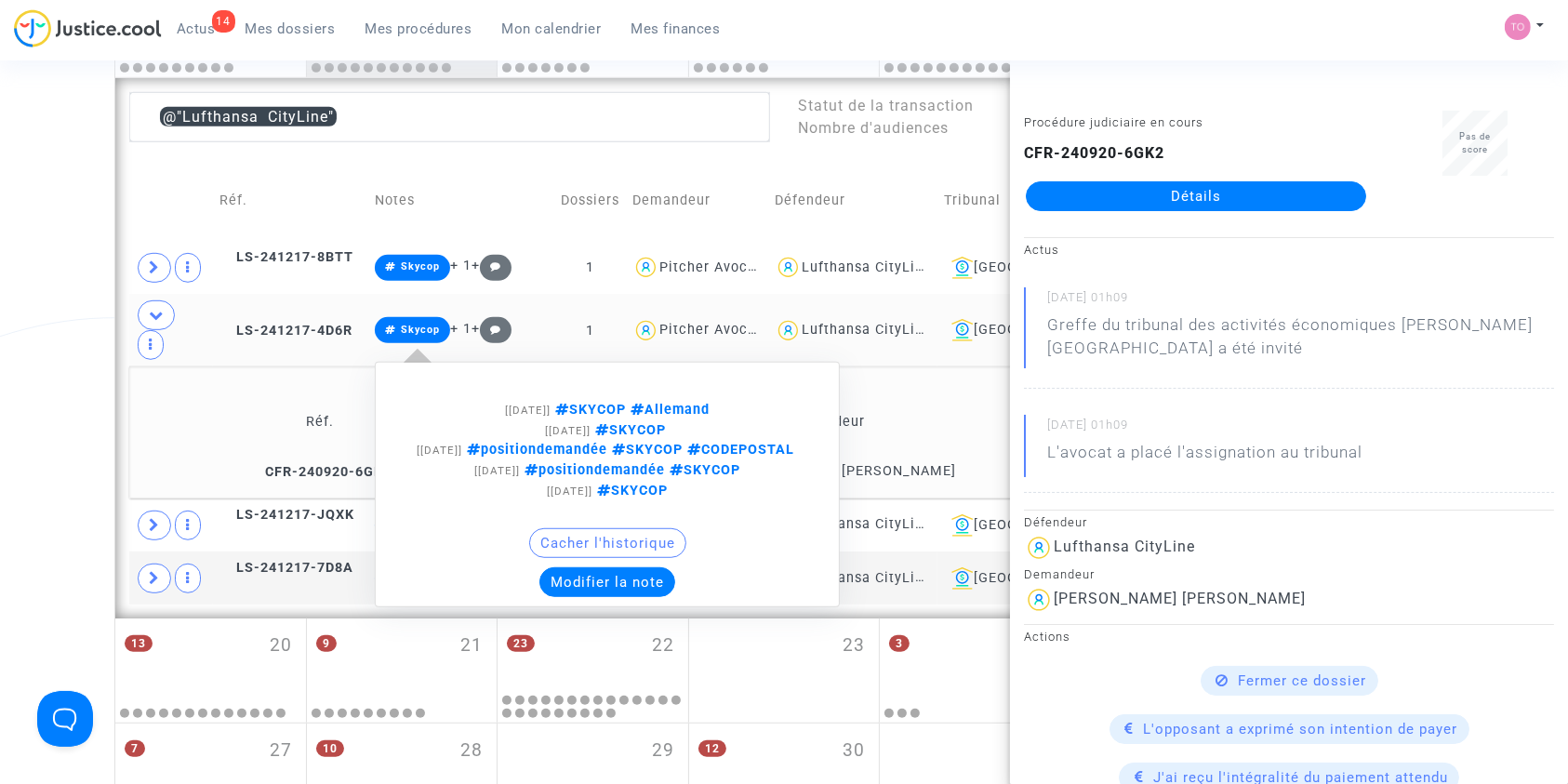
click at [594, 568] on button "Modifier la note" at bounding box center [607, 582] width 136 height 30
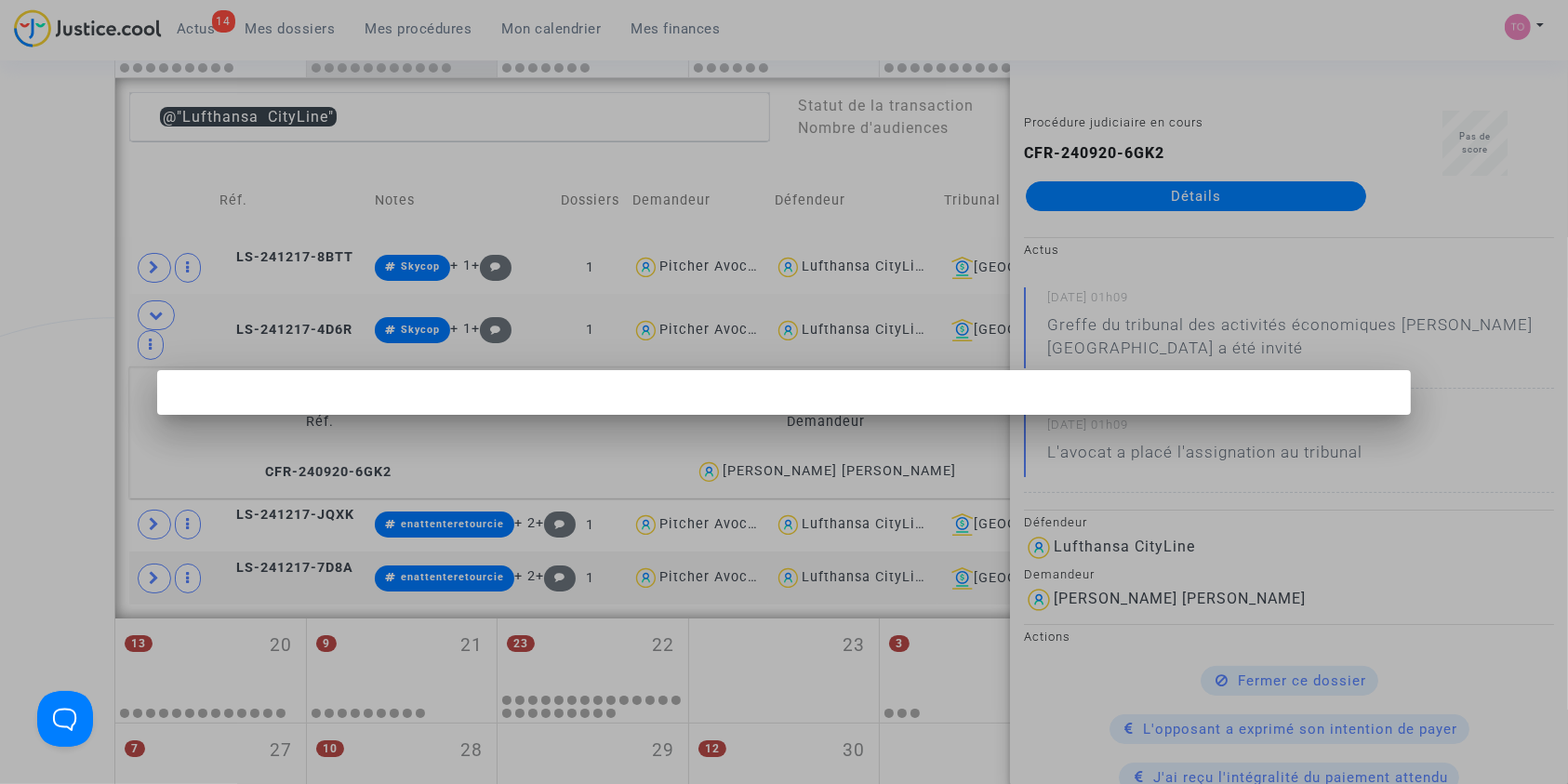
scroll to position [0, 0]
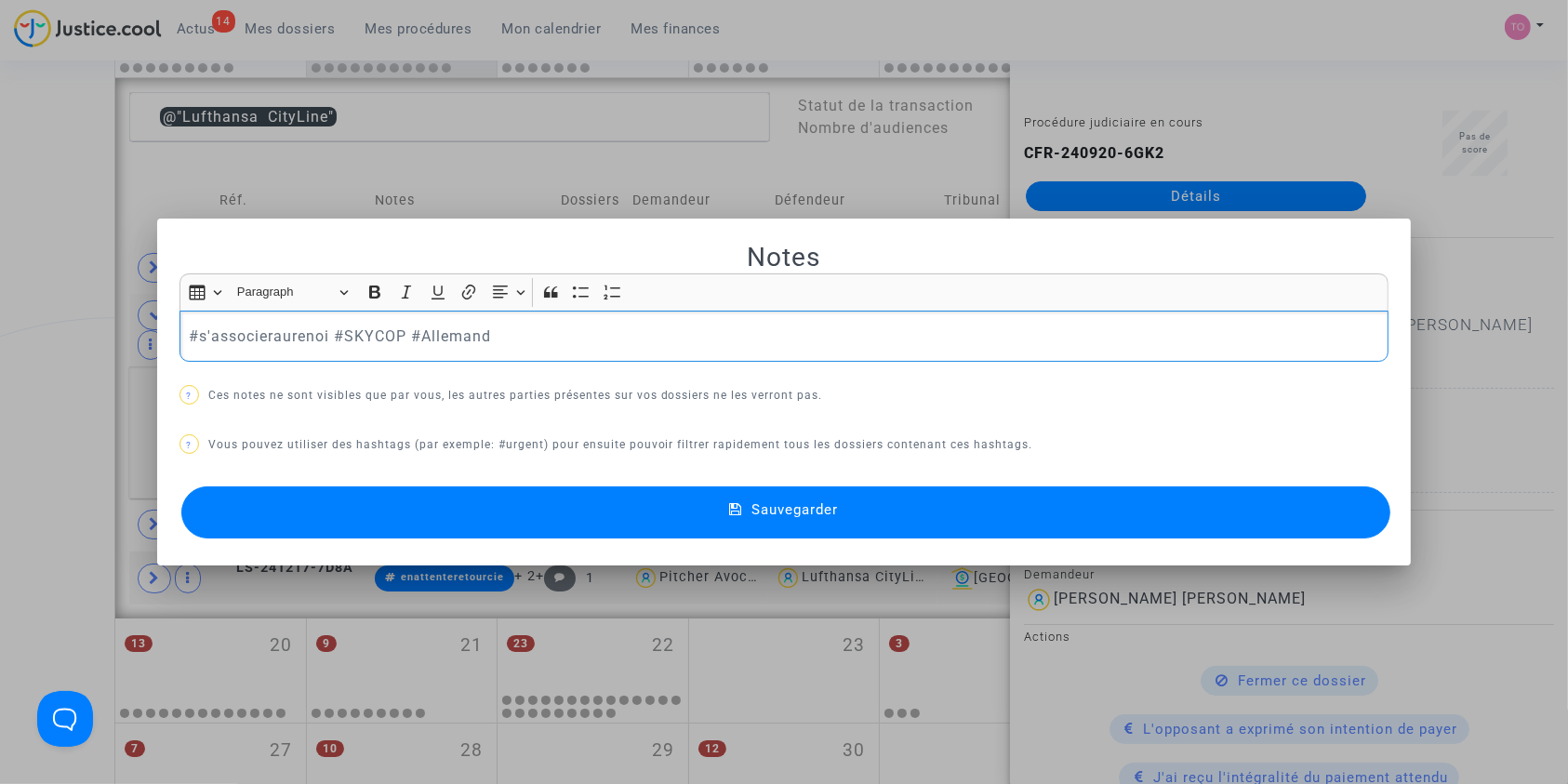
click at [302, 341] on p "#s'associeraurenoi #SKYCOP #Allemand" at bounding box center [783, 336] width 1190 height 23
click at [393, 504] on button "Sauvegarder" at bounding box center [786, 512] width 1210 height 52
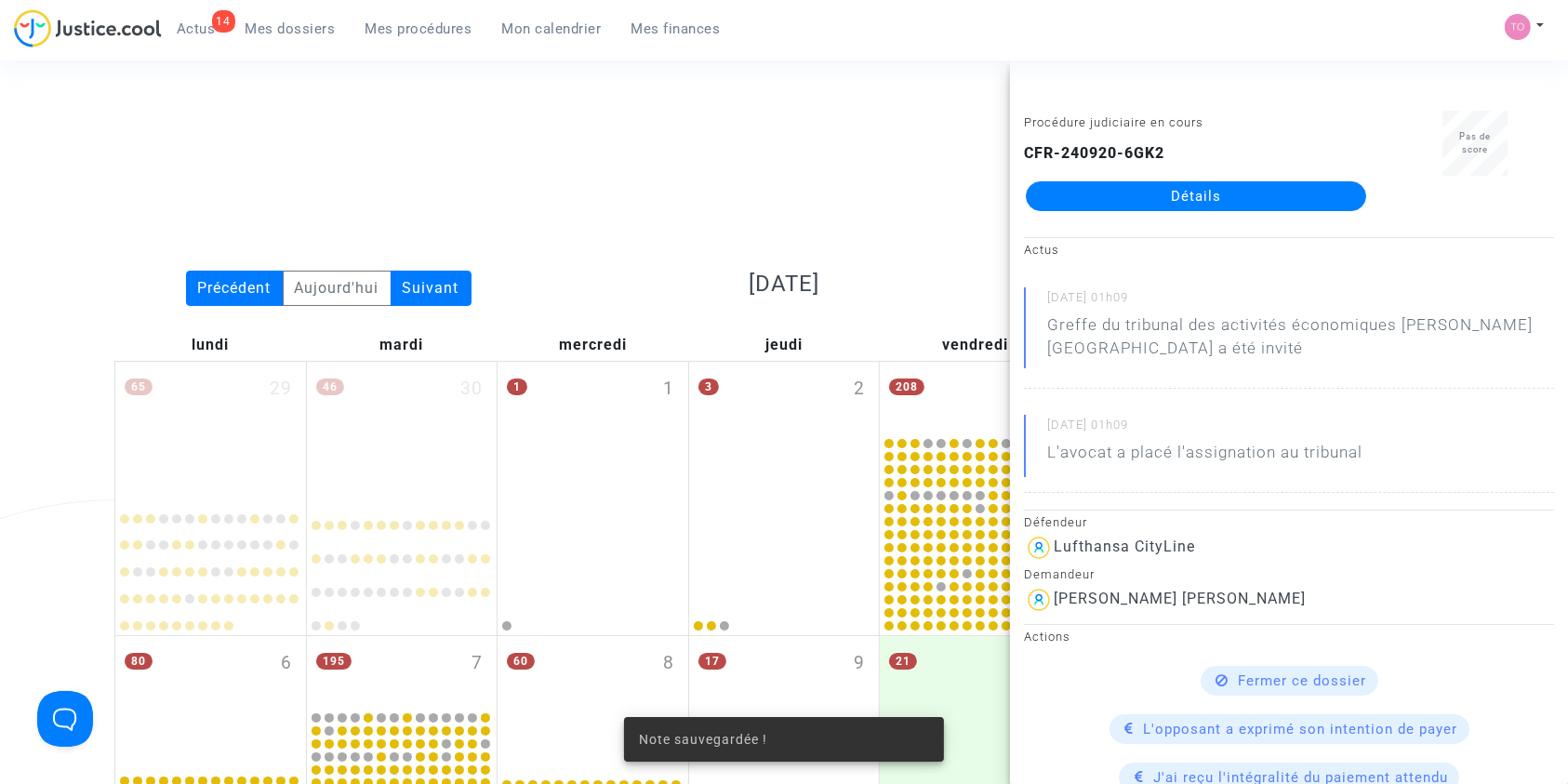
scroll to position [1055, 0]
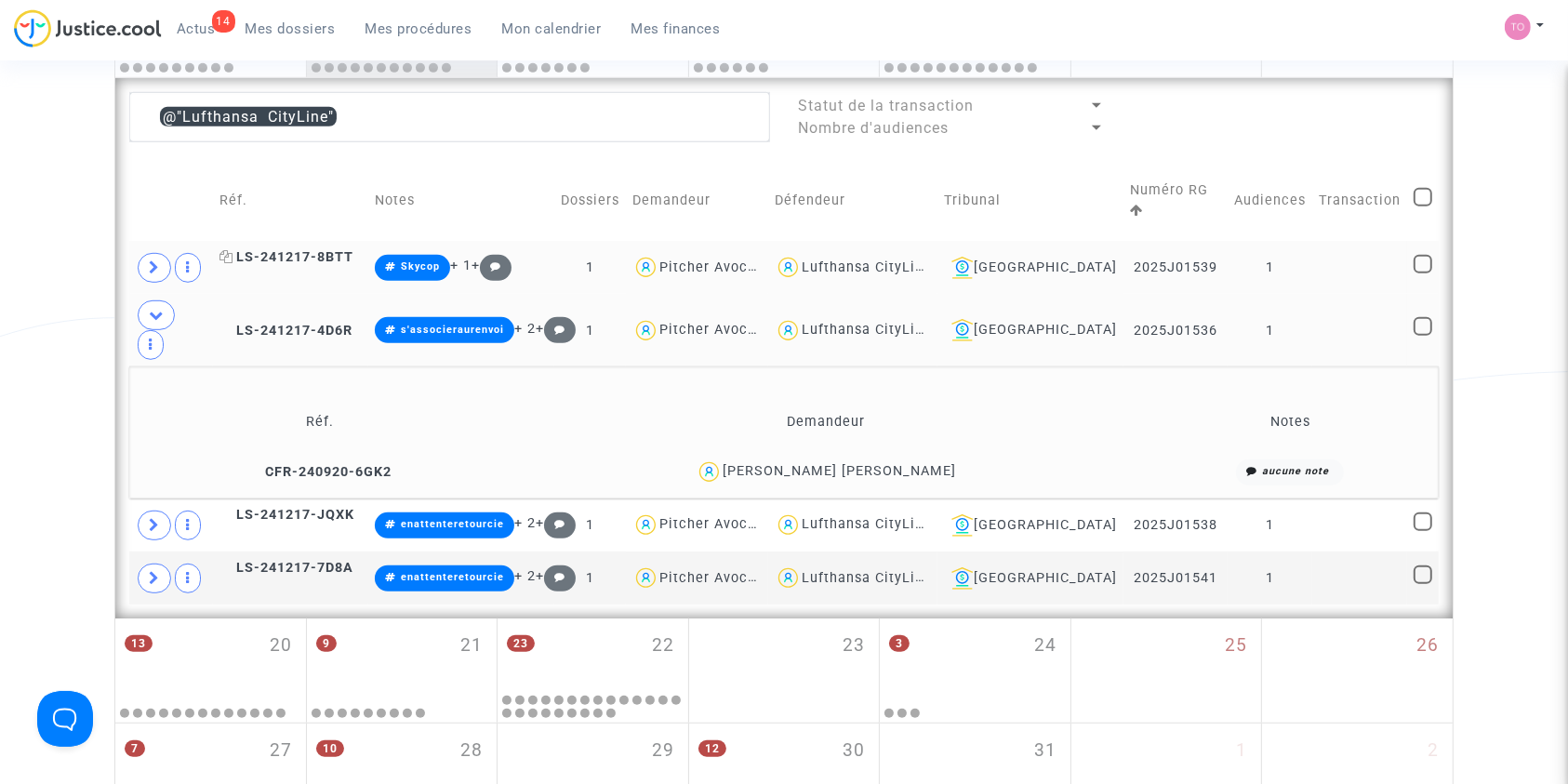
click at [331, 249] on span "LS-241217-8BTT" at bounding box center [286, 257] width 134 height 16
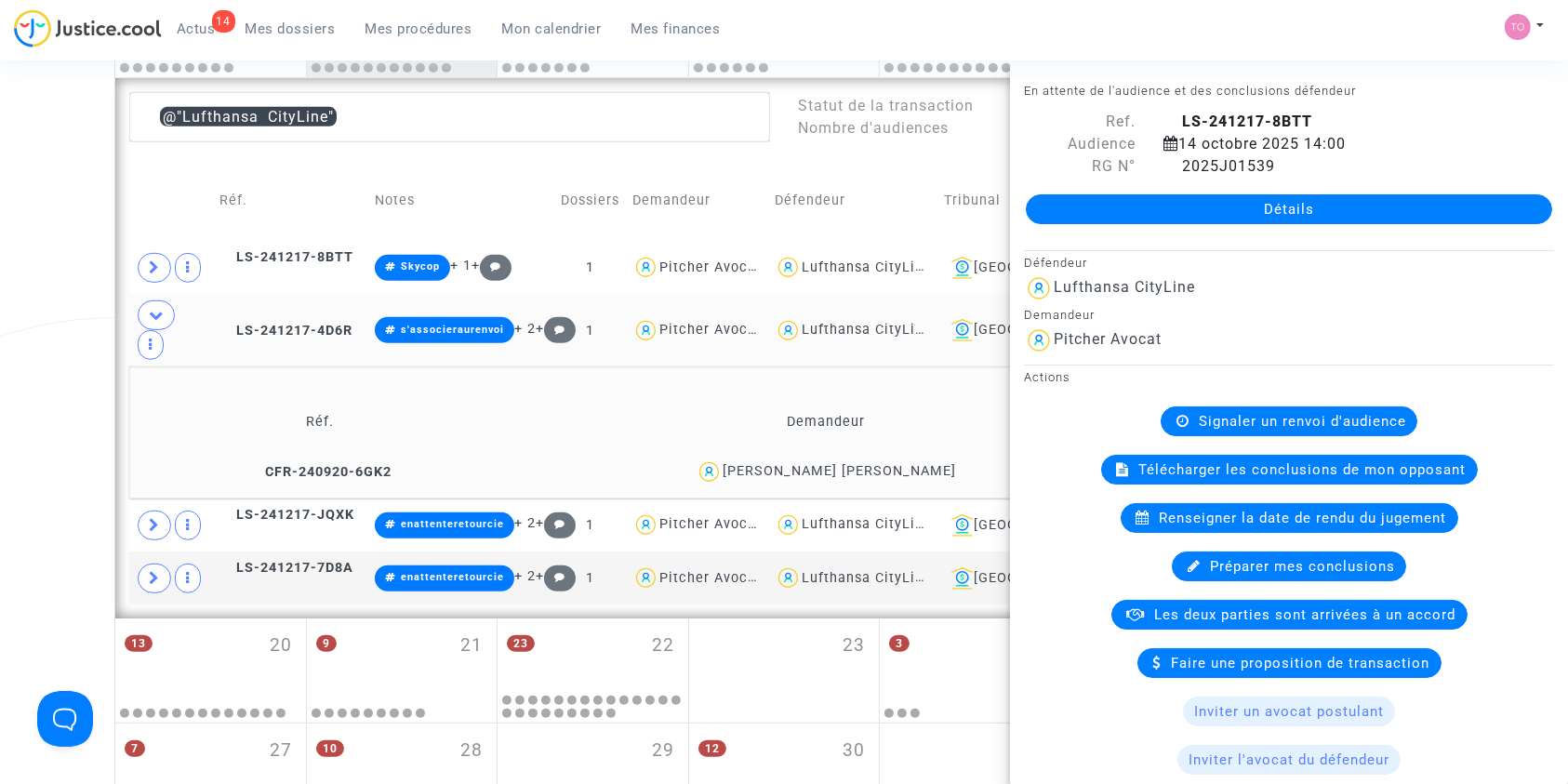
click at [284, 294] on td "LS-241217-4D6R" at bounding box center [290, 330] width 156 height 73
click at [311, 506] on span "LS-241217-JQXK" at bounding box center [286, 514] width 135 height 16
click at [305, 560] on span "LS-241217-7D8A" at bounding box center [286, 568] width 134 height 16
click at [892, 259] on div "Lufthansa CityLine" at bounding box center [866, 267] width 130 height 16
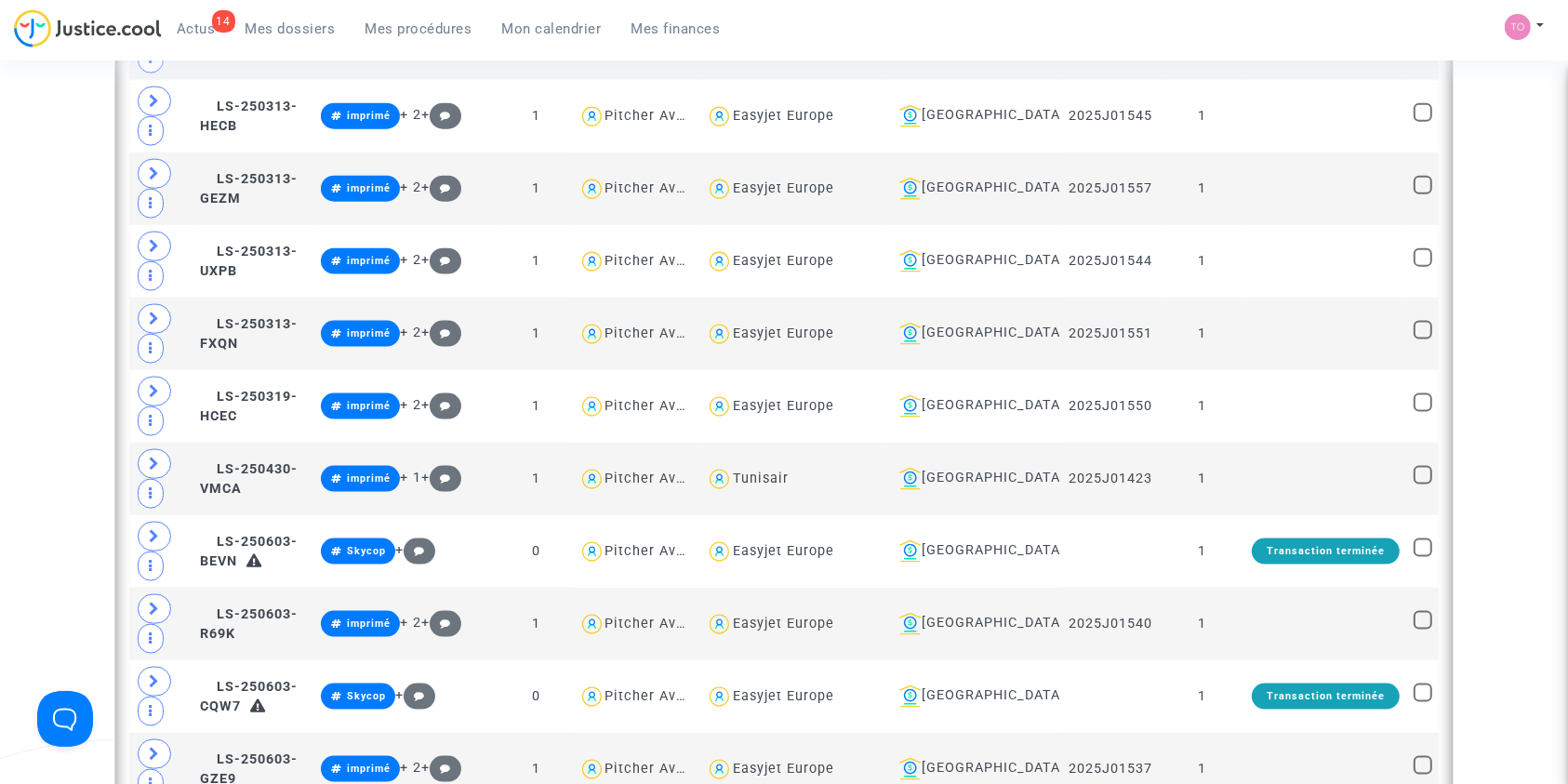
scroll to position [2673, 0]
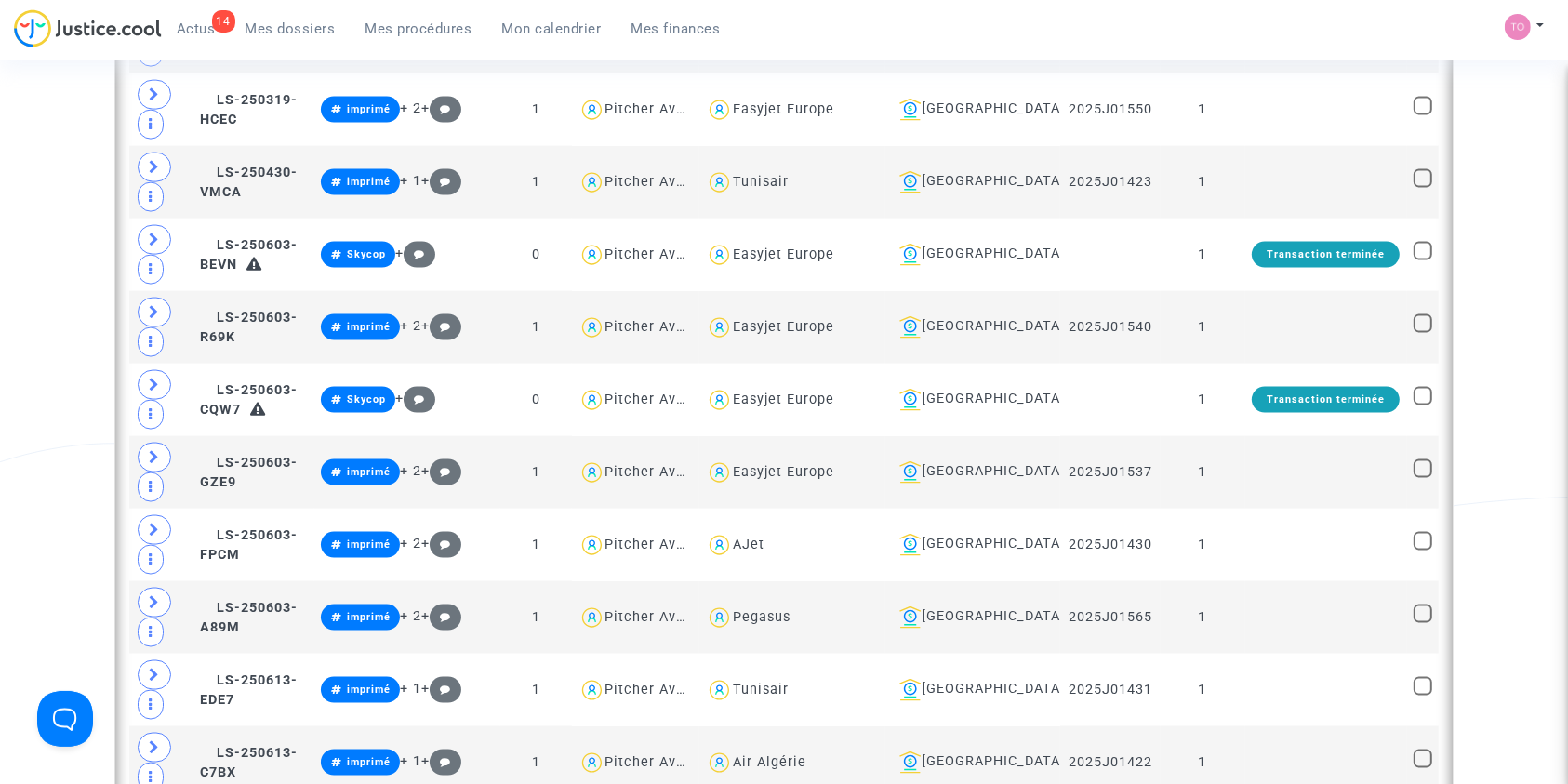
type textarea "@Lufthansa"
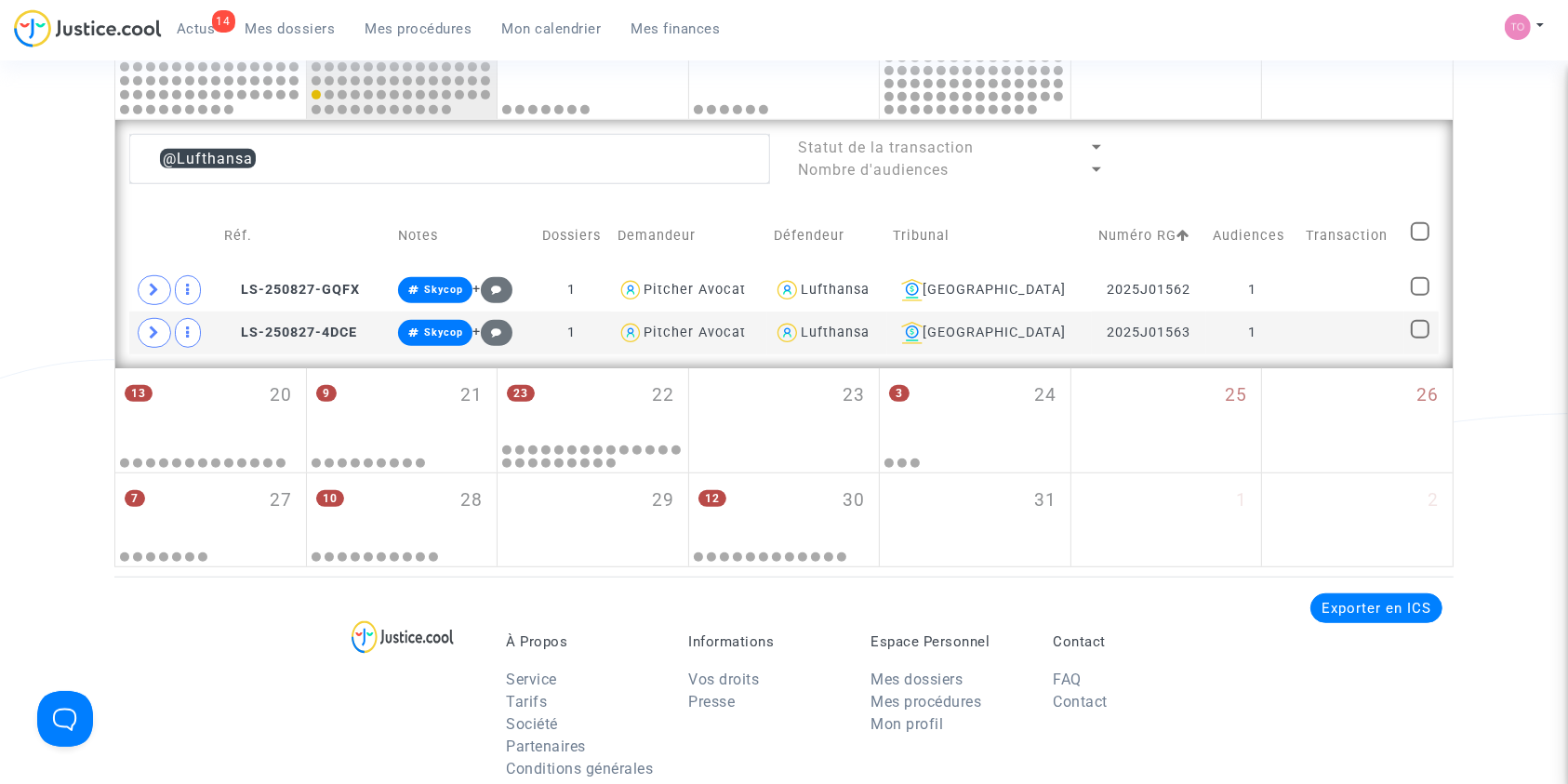
scroll to position [1012, 0]
click at [305, 284] on span "LS-250827-GQFX" at bounding box center [292, 290] width 136 height 16
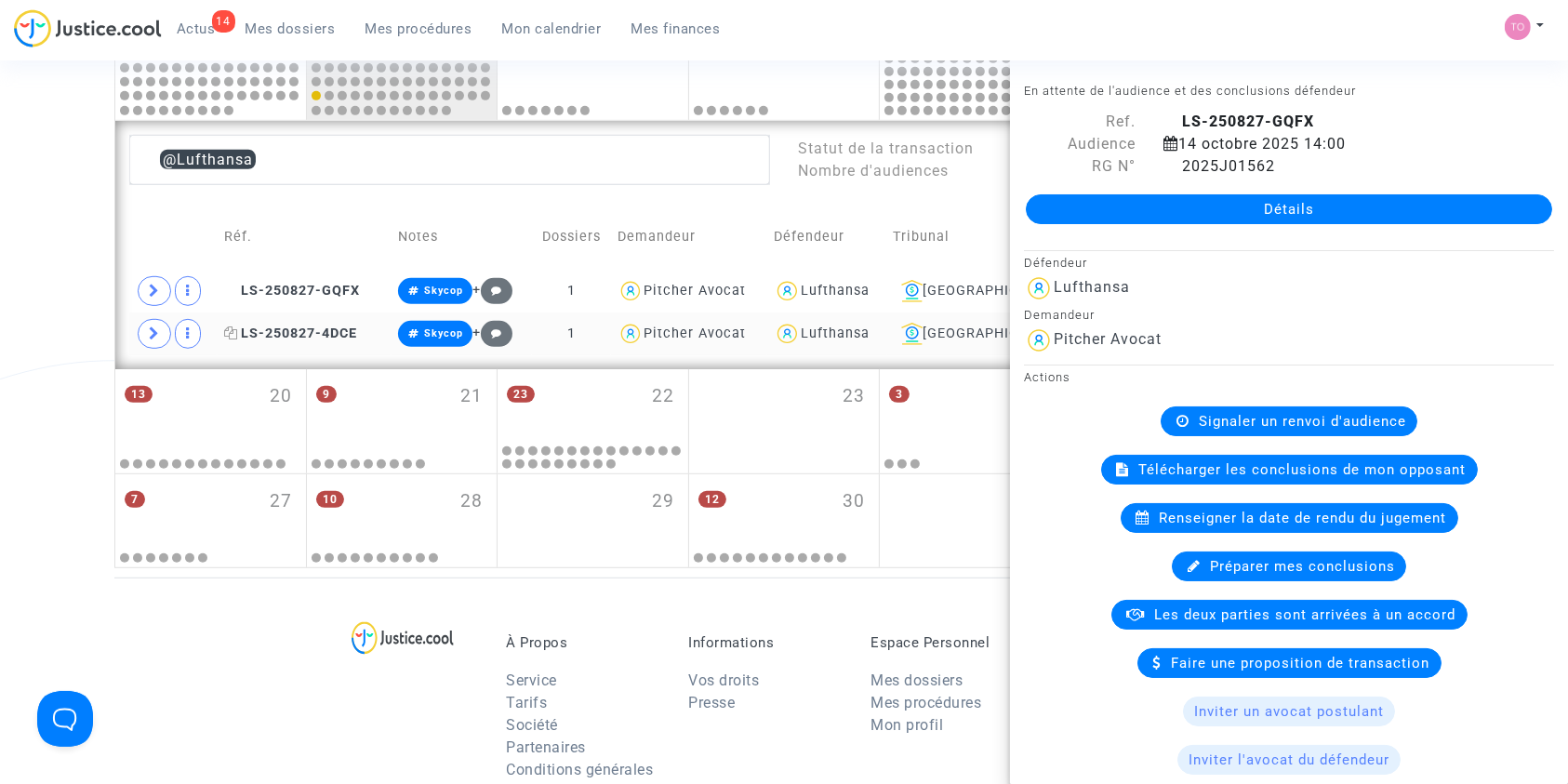
click at [306, 338] on span "LS-250827-4DCE" at bounding box center [290, 333] width 133 height 16
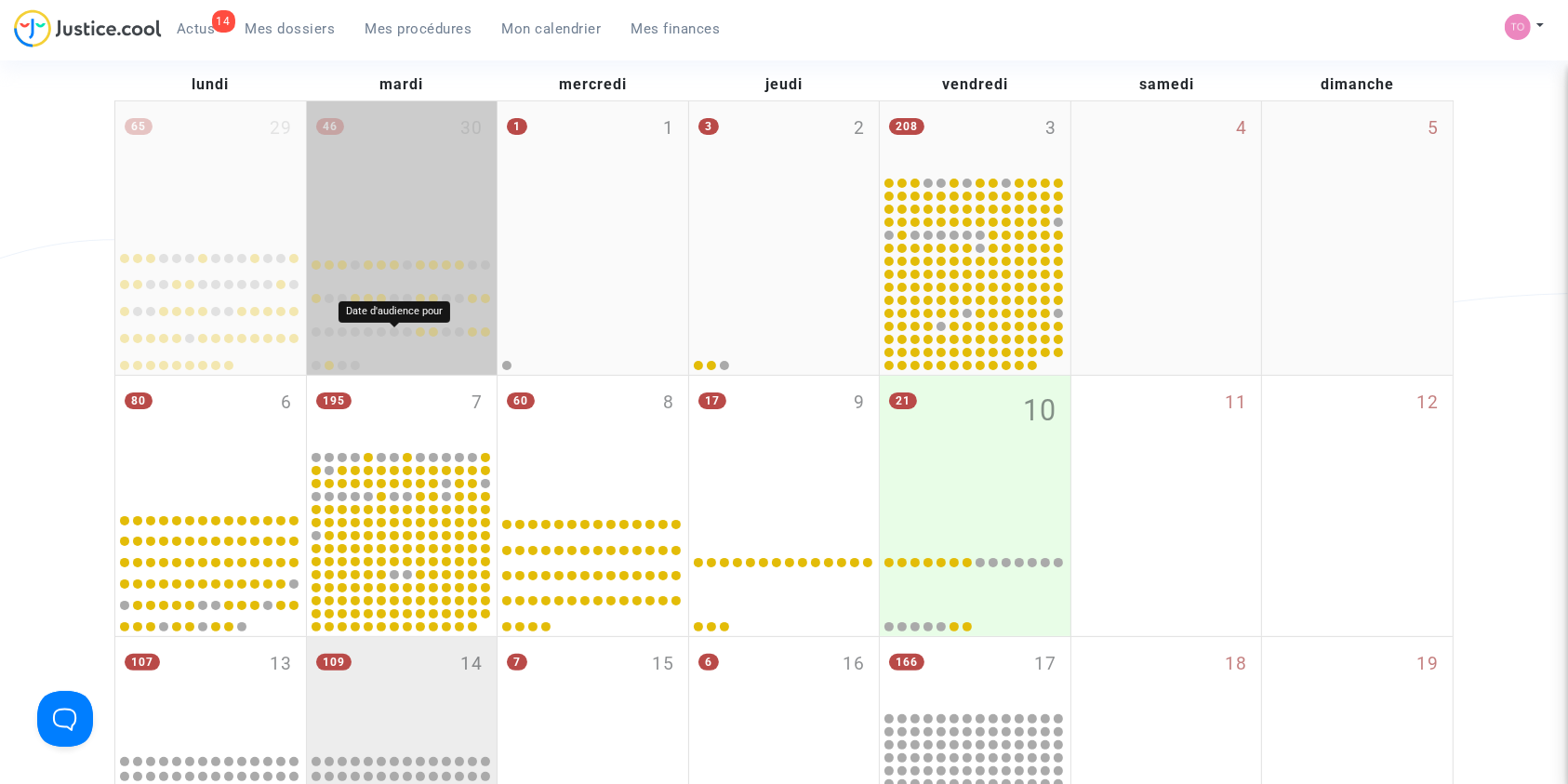
scroll to position [0, 0]
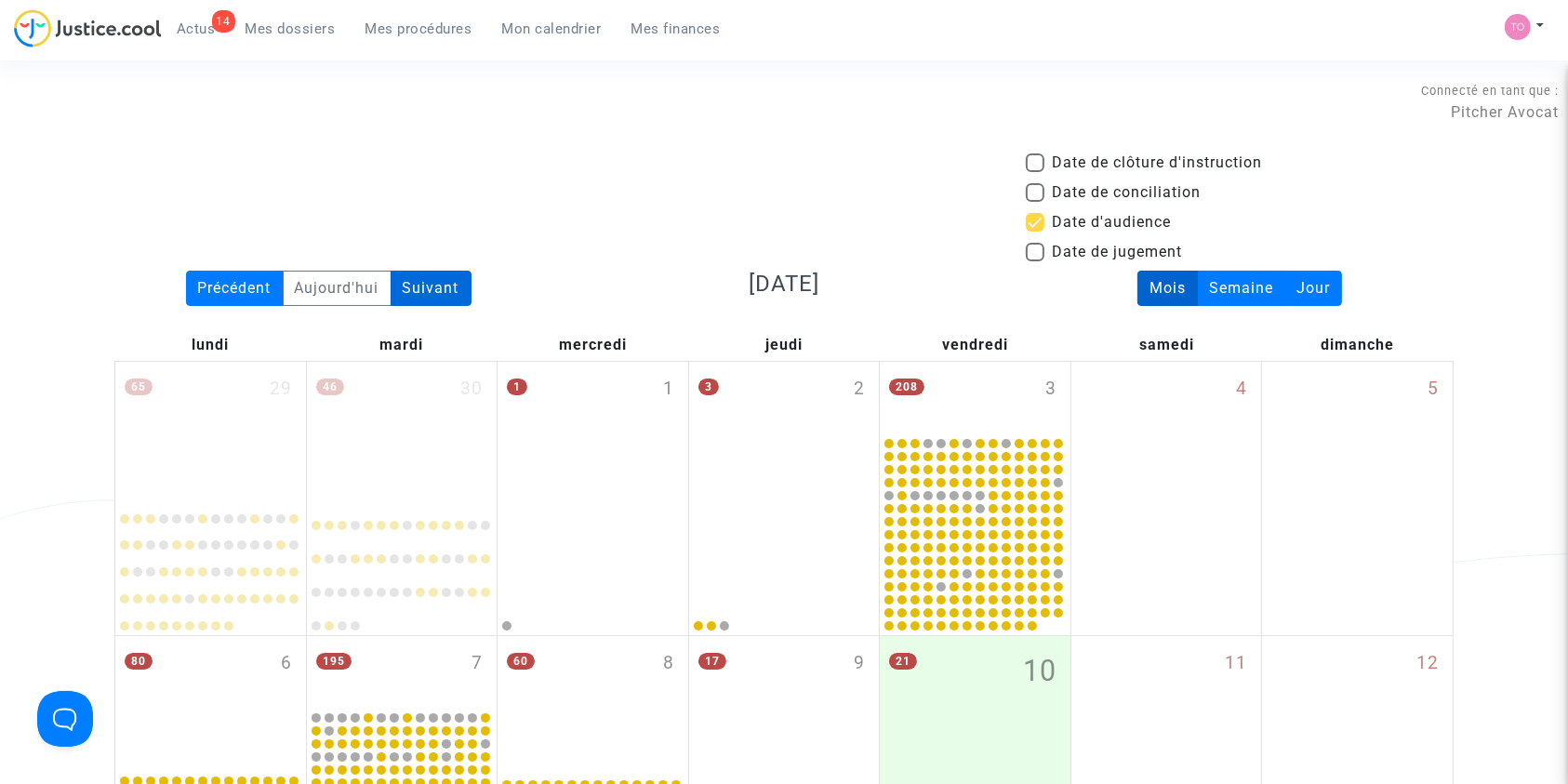
click at [409, 295] on div "Suivant" at bounding box center [431, 288] width 81 height 35
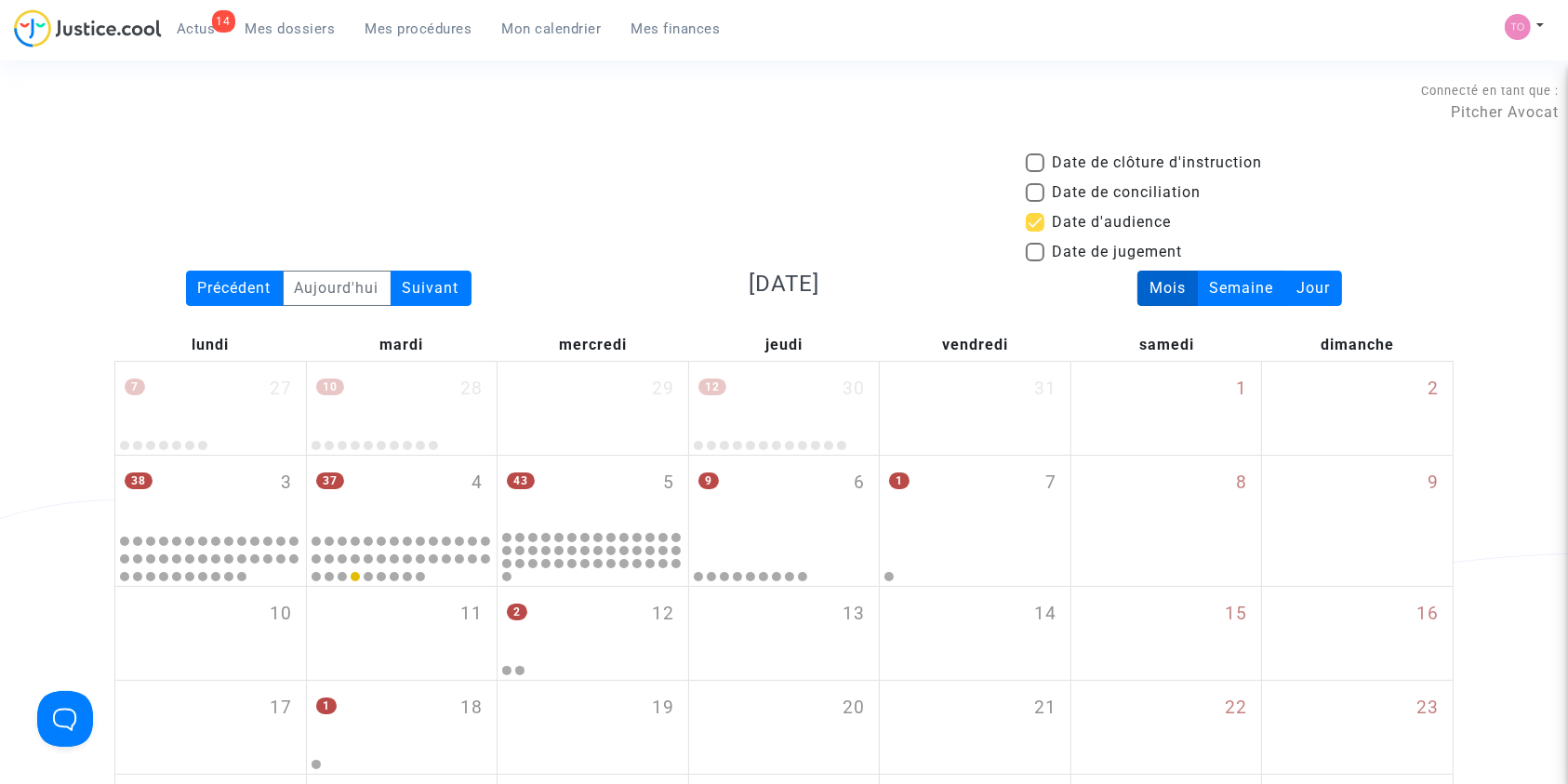
click at [1030, 221] on span at bounding box center [1034, 221] width 18 height 18
click at [1034, 232] on input "Date d'audience" at bounding box center [1034, 232] width 1 height 1
click at [1030, 221] on span at bounding box center [1034, 221] width 18 height 18
click at [1034, 232] on input "Date d'audience" at bounding box center [1034, 232] width 1 height 1
checkbox input "true"
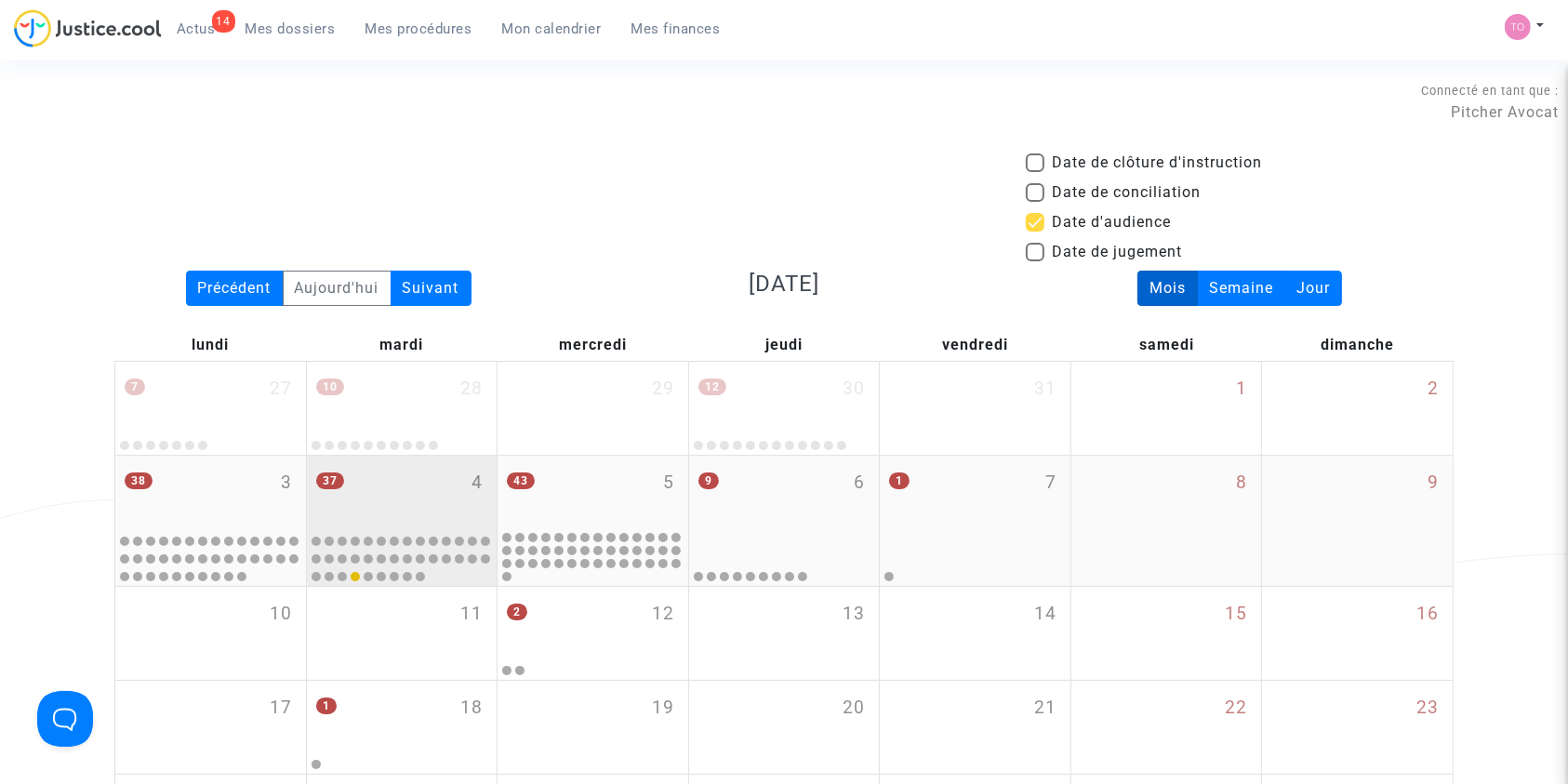
click at [387, 509] on div "37 4" at bounding box center [402, 492] width 190 height 73
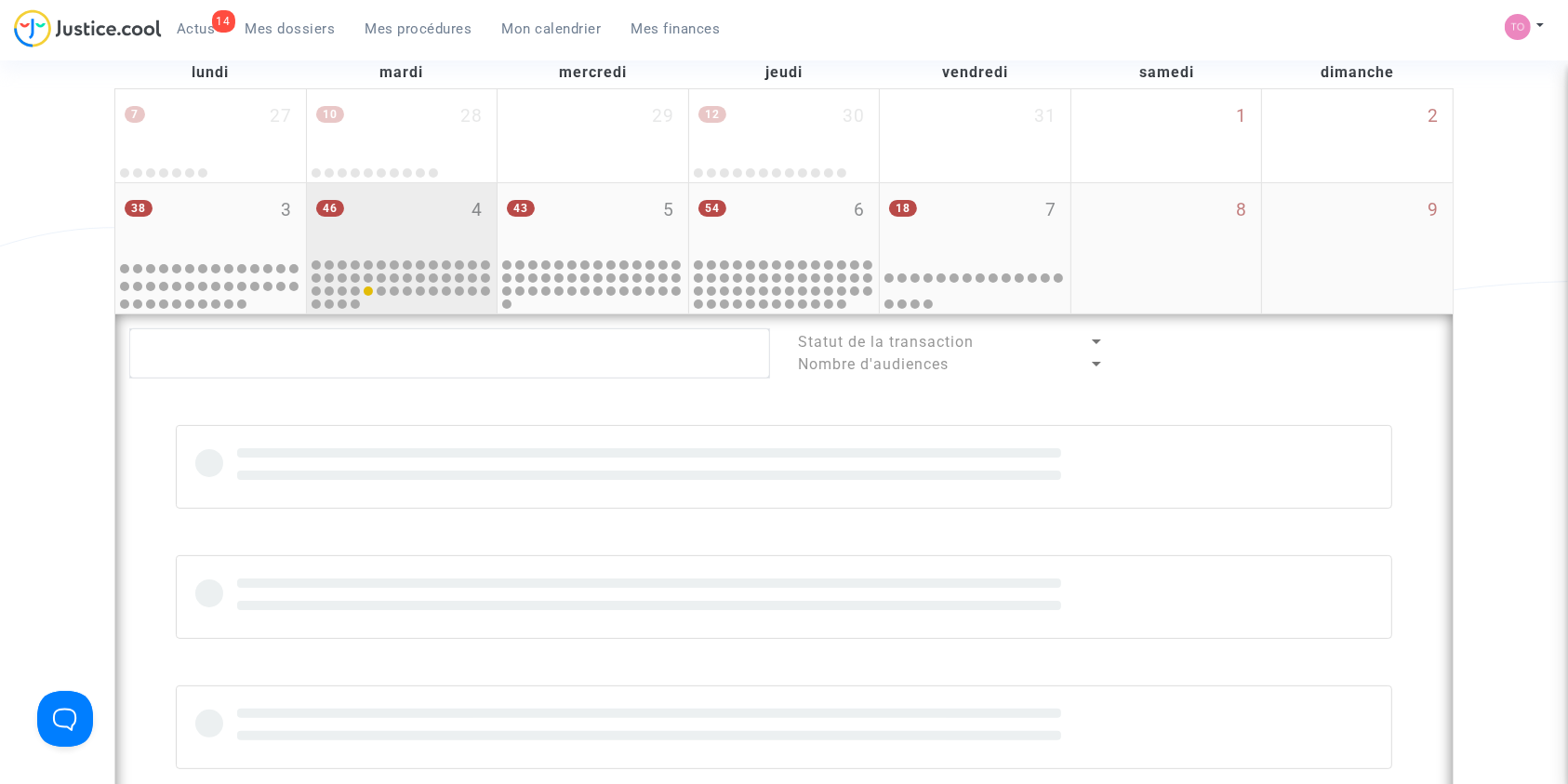
scroll to position [275, 0]
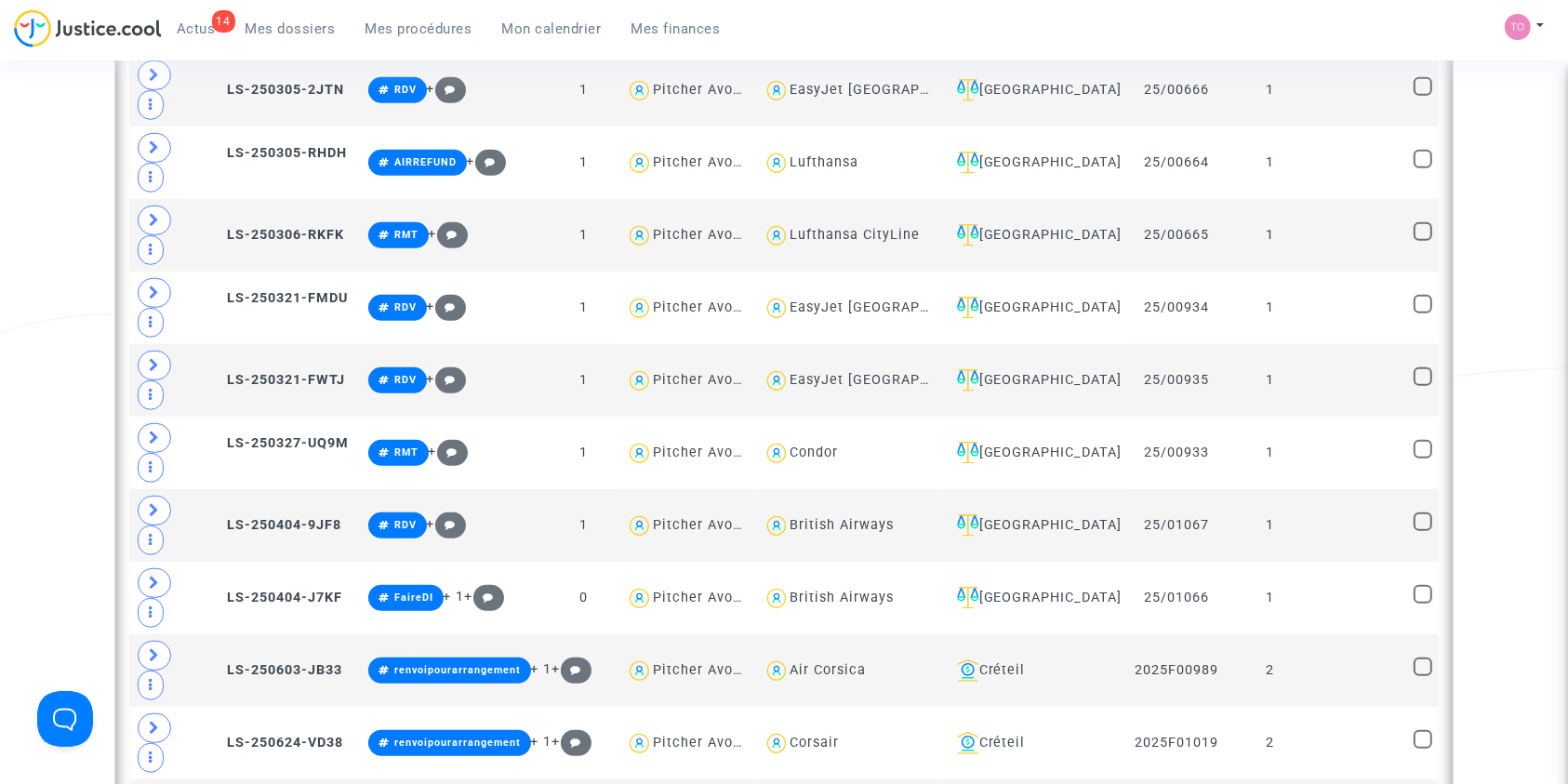
scroll to position [1057, 0]
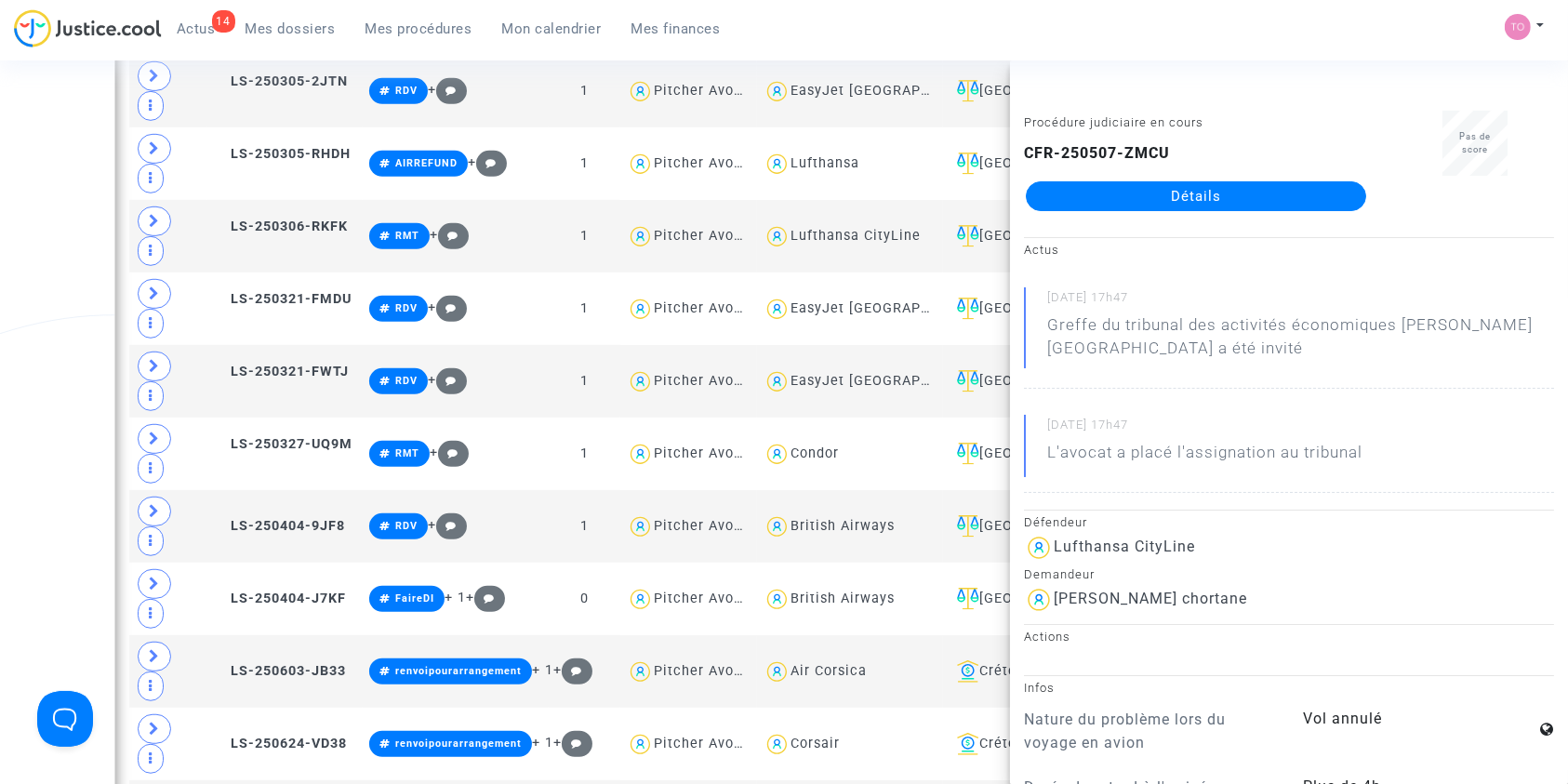
copy div "chortane"
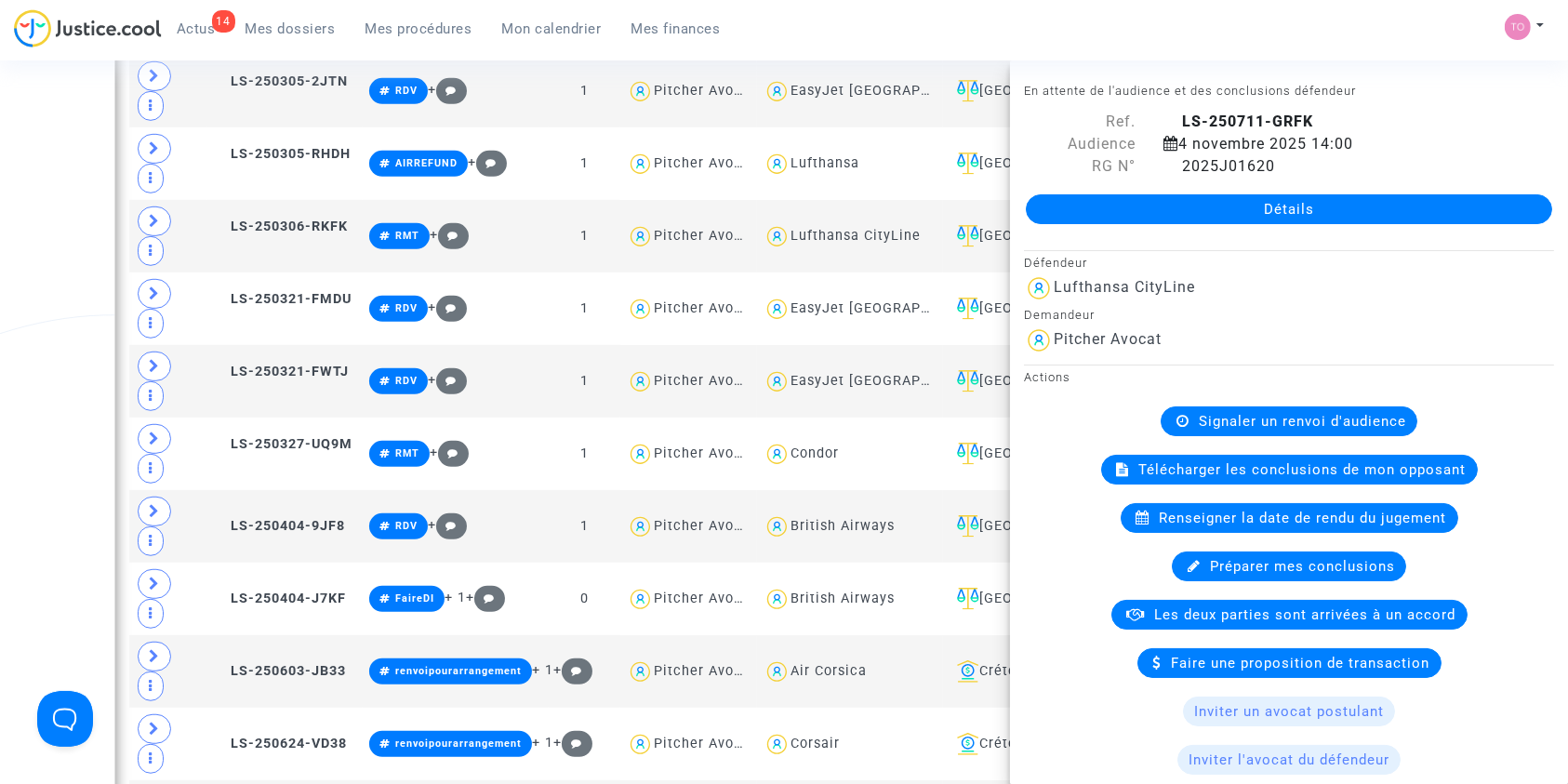
scroll to position [1121, 0]
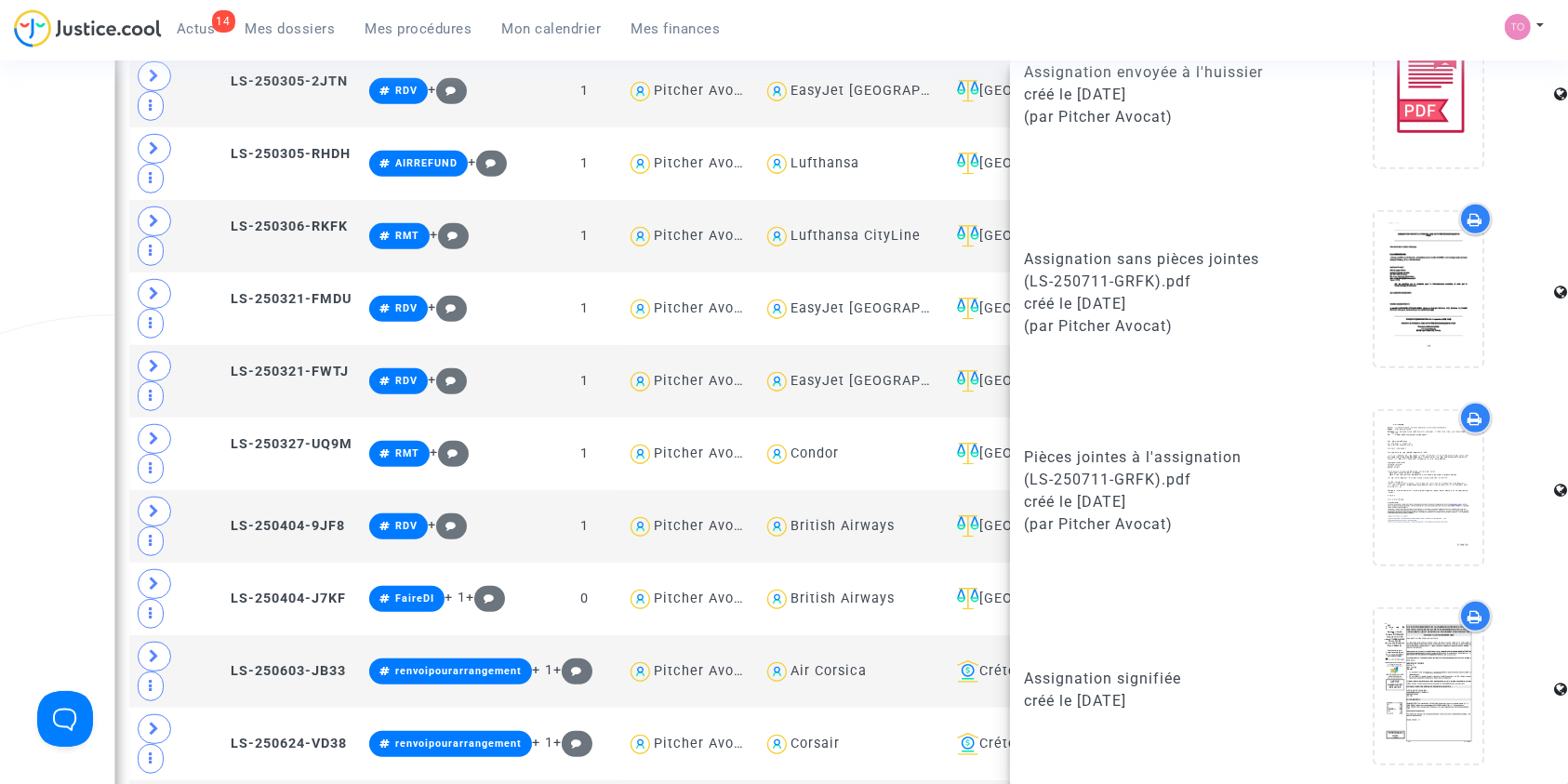
click at [1468, 609] on icon at bounding box center [1476, 616] width 15 height 15
click at [1468, 405] on div at bounding box center [1475, 418] width 33 height 33
type textarea "@"Lufthansa CityLine""
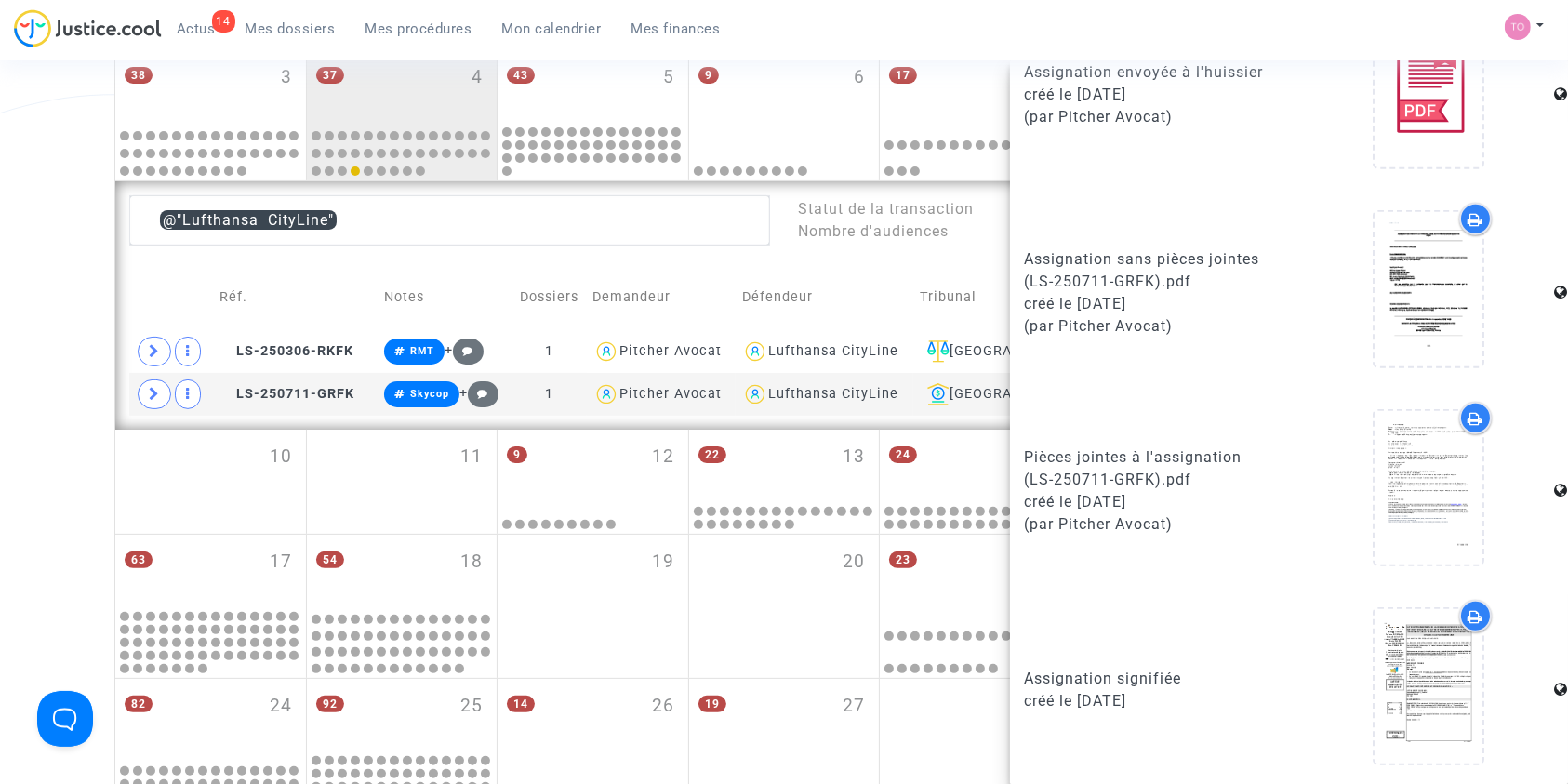
scroll to position [404, 0]
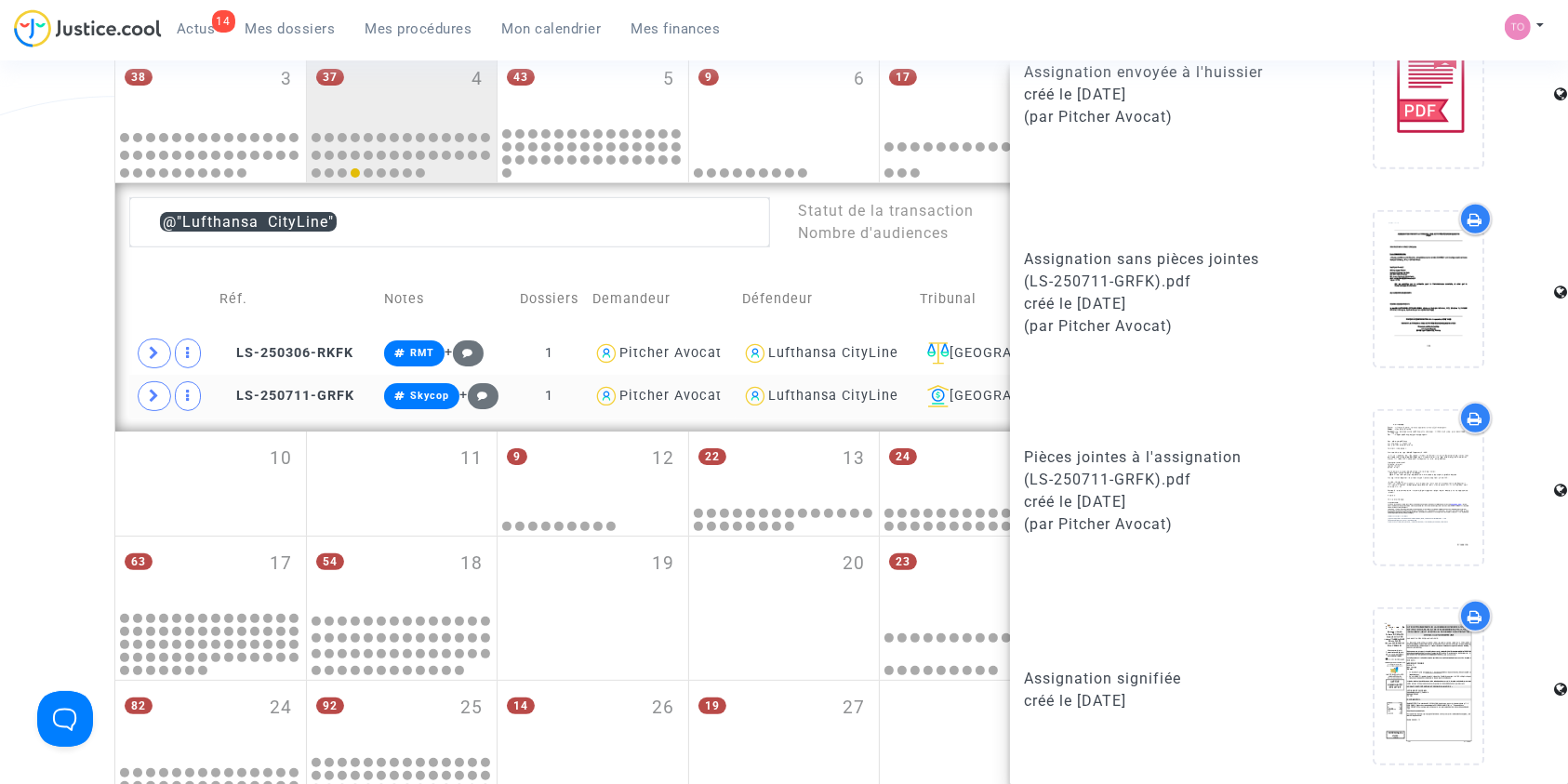
click at [281, 383] on td "LS-250711-GRFK" at bounding box center [295, 395] width 165 height 43
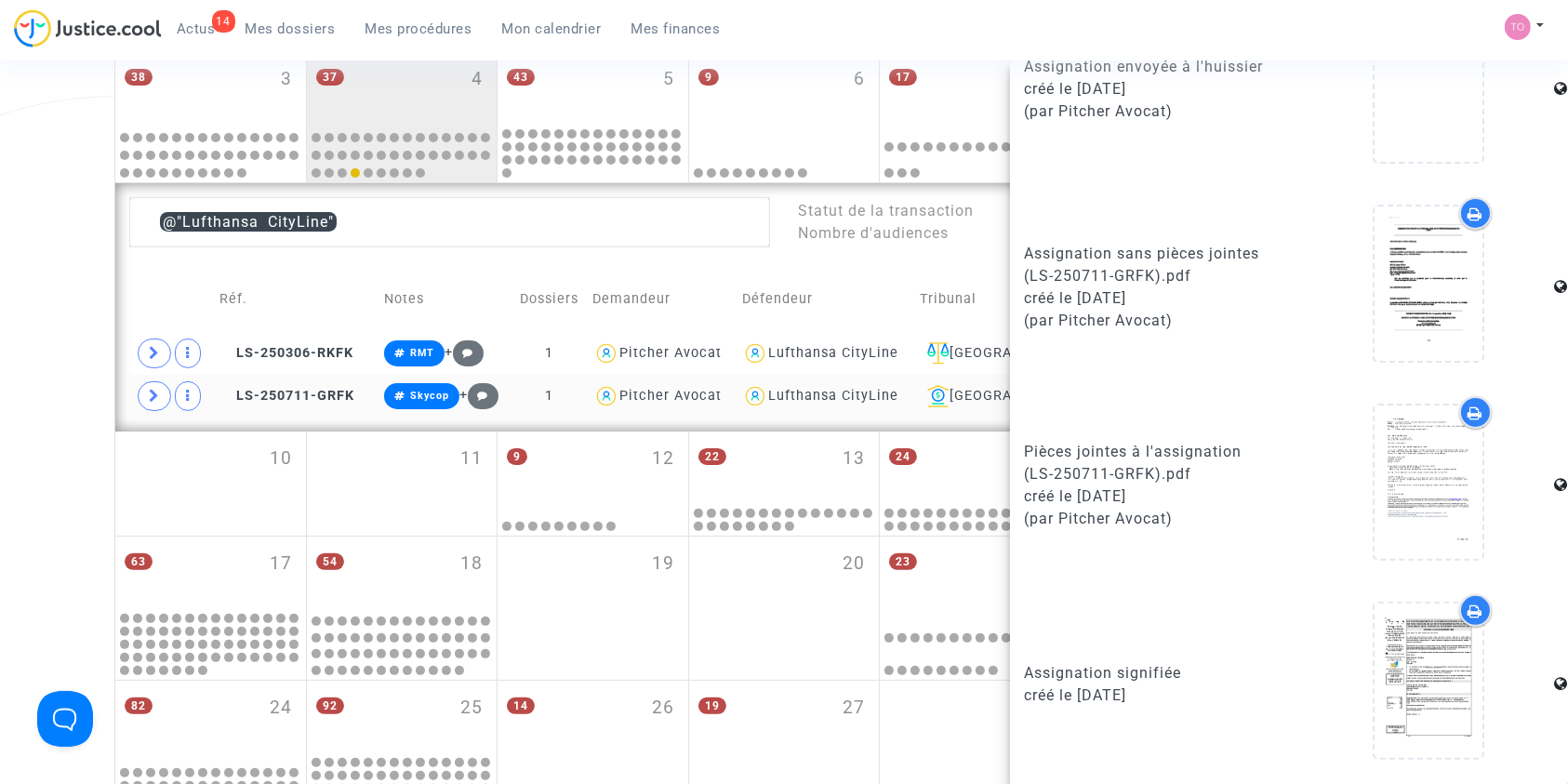
scroll to position [0, 0]
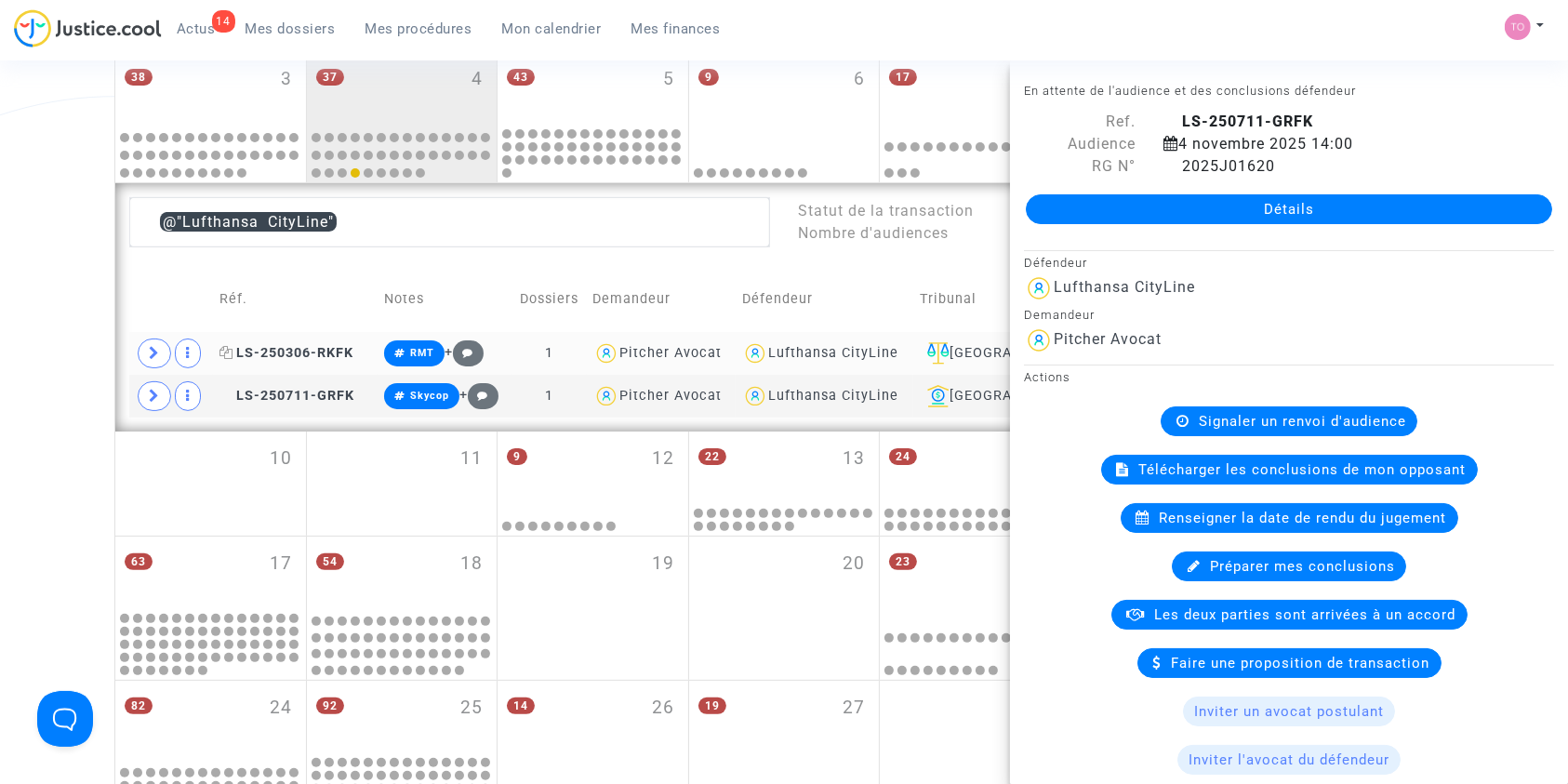
click at [275, 348] on span "LS-250306-RKFK" at bounding box center [286, 352] width 134 height 16
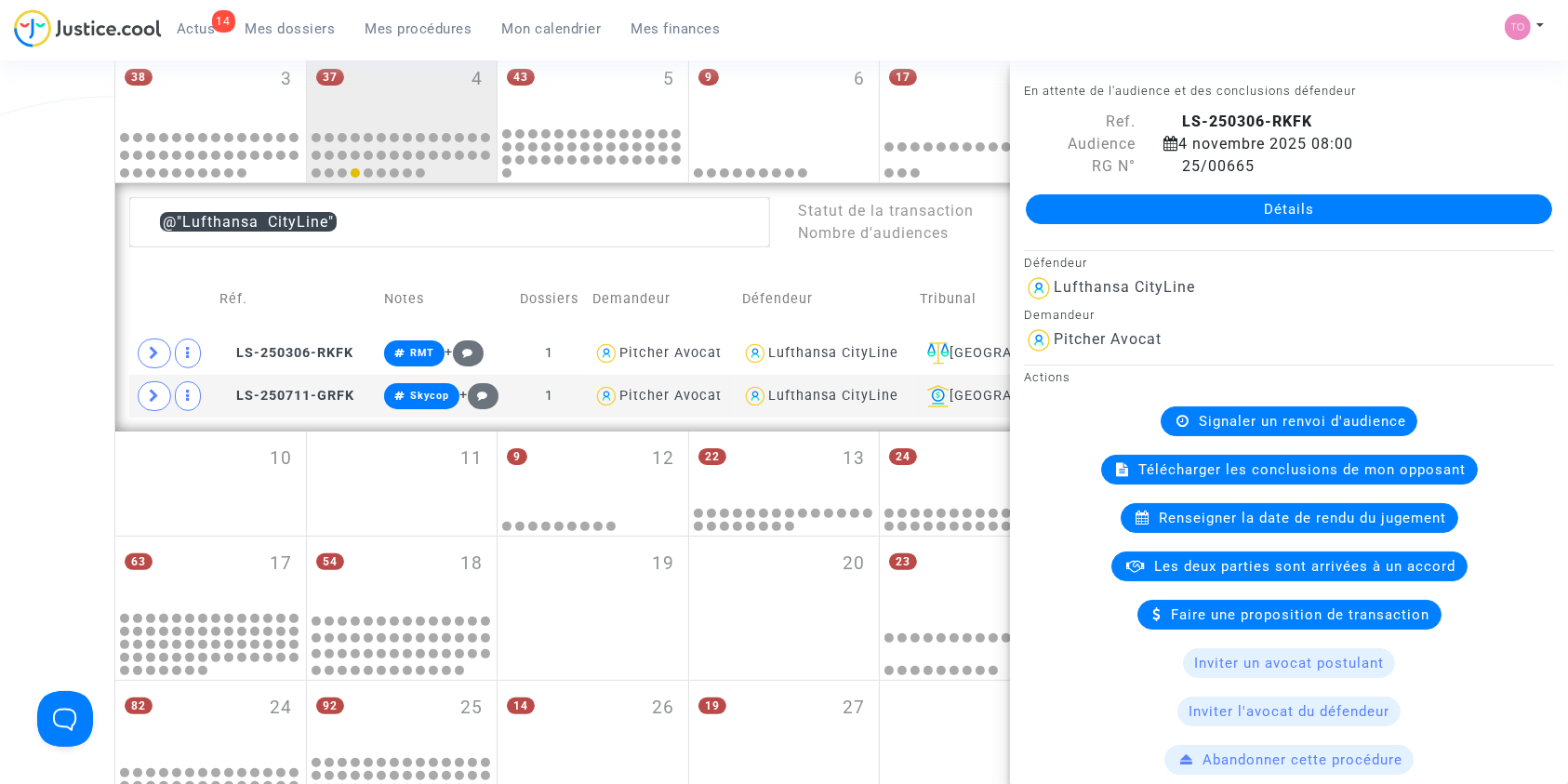
click at [0, 371] on div "Date de clôture d'instruction Date de conciliation Date d'audience Date de juge…" at bounding box center [784, 300] width 1568 height 1103
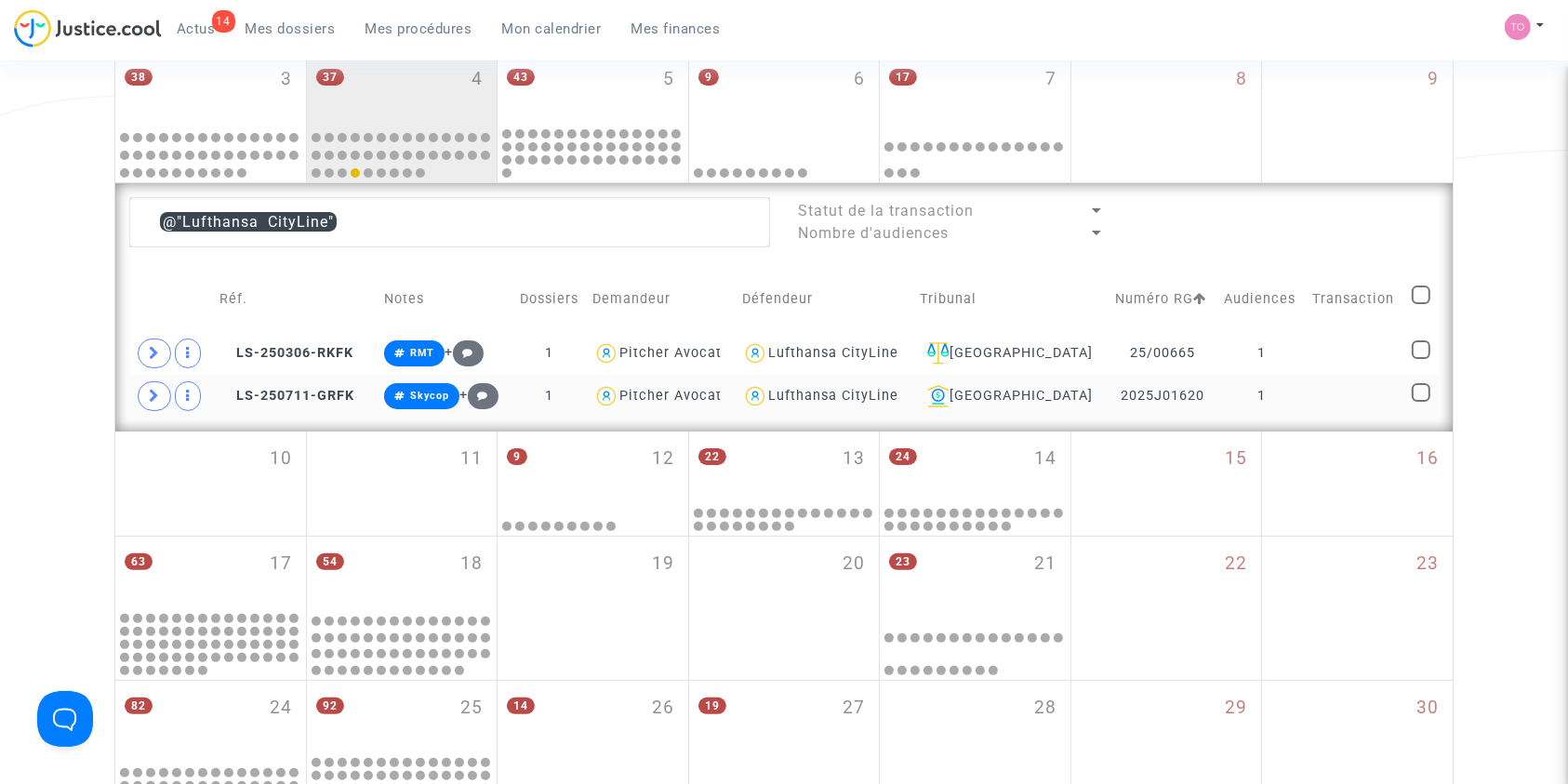
click at [845, 391] on div "Lufthansa CityLine" at bounding box center [833, 395] width 130 height 16
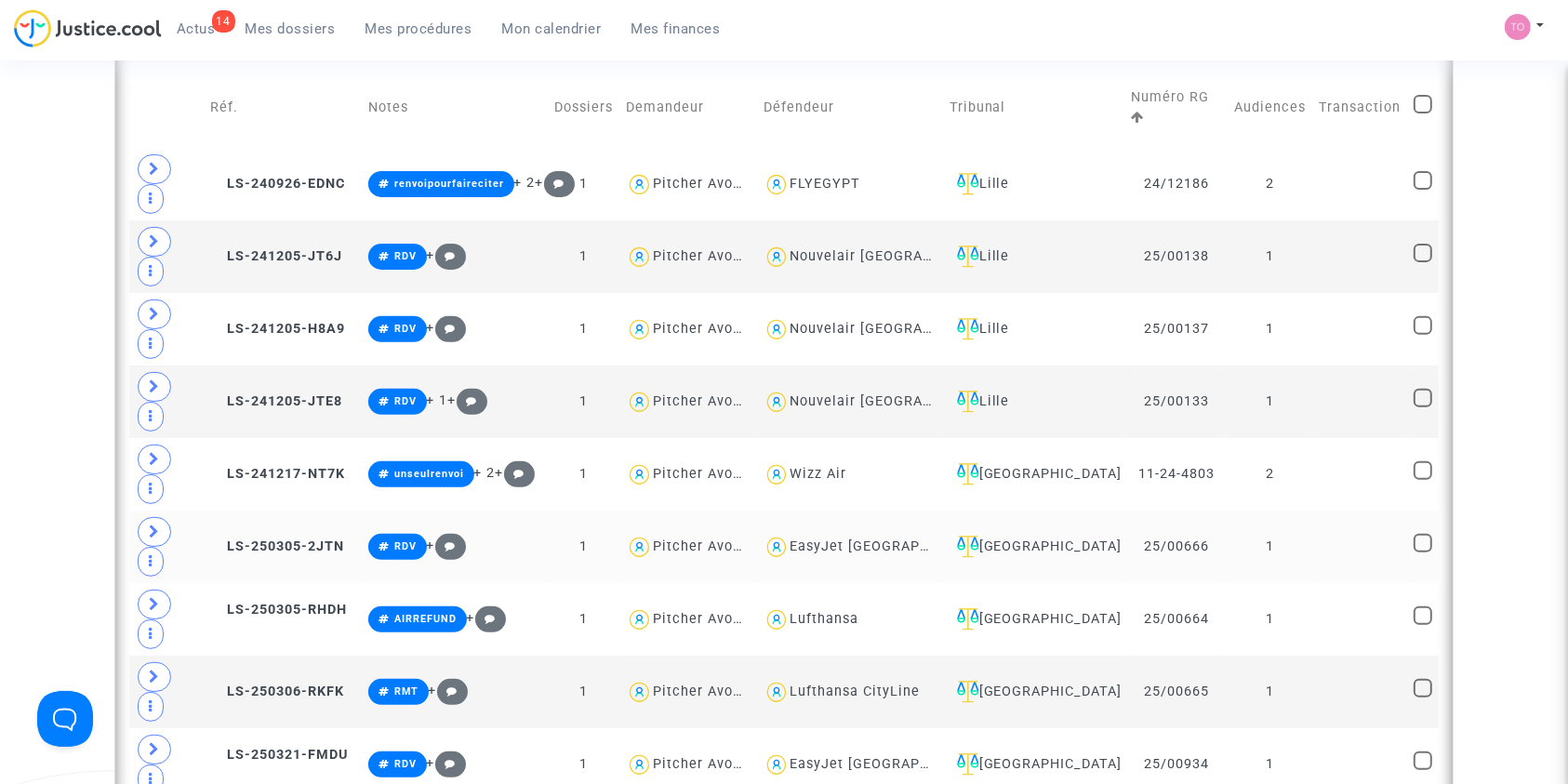
scroll to position [602, 0]
click at [851, 610] on div "Lufthansa" at bounding box center [824, 617] width 69 height 16
type textarea "@Lufthansa"
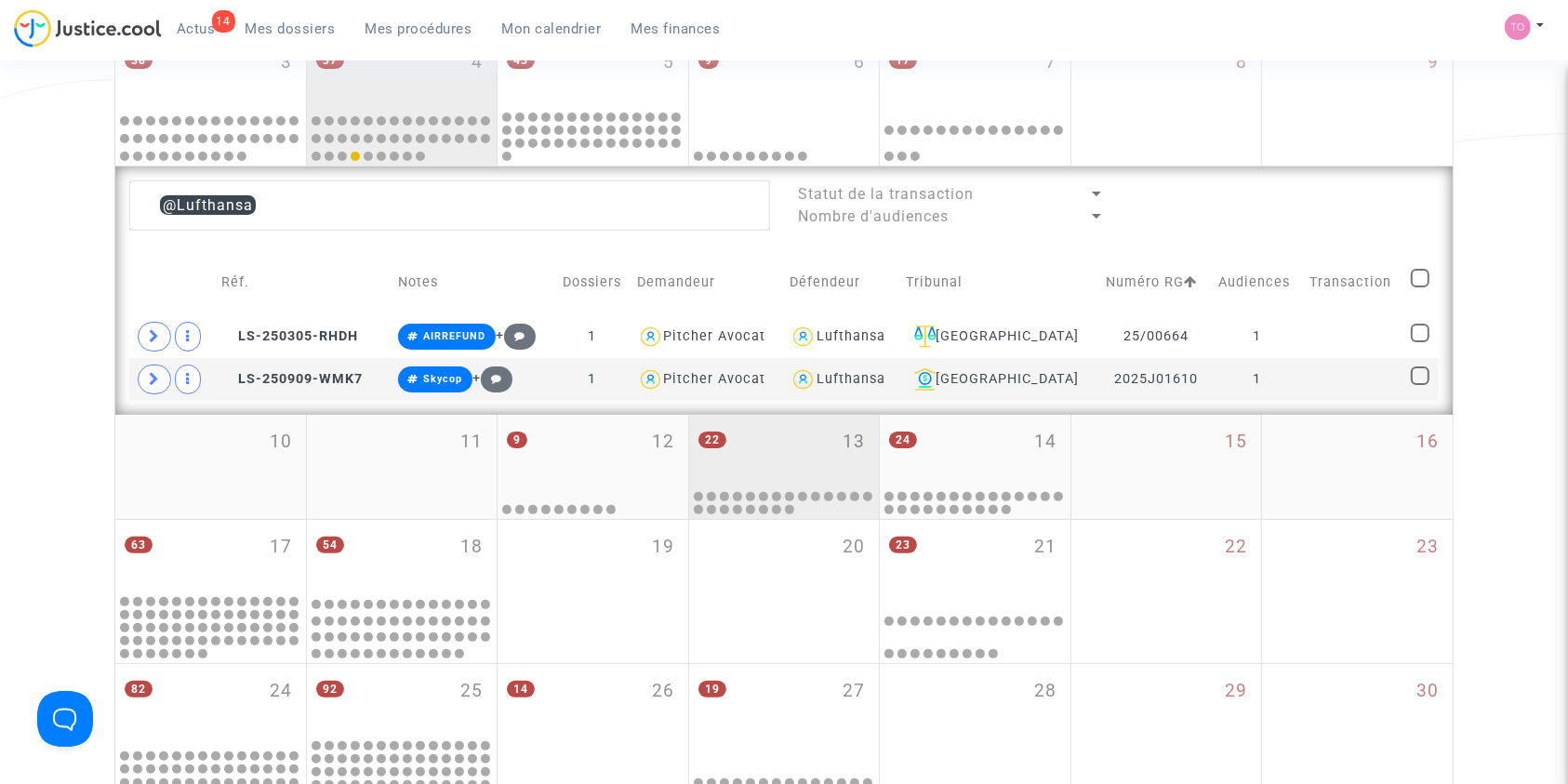
scroll to position [418, 0]
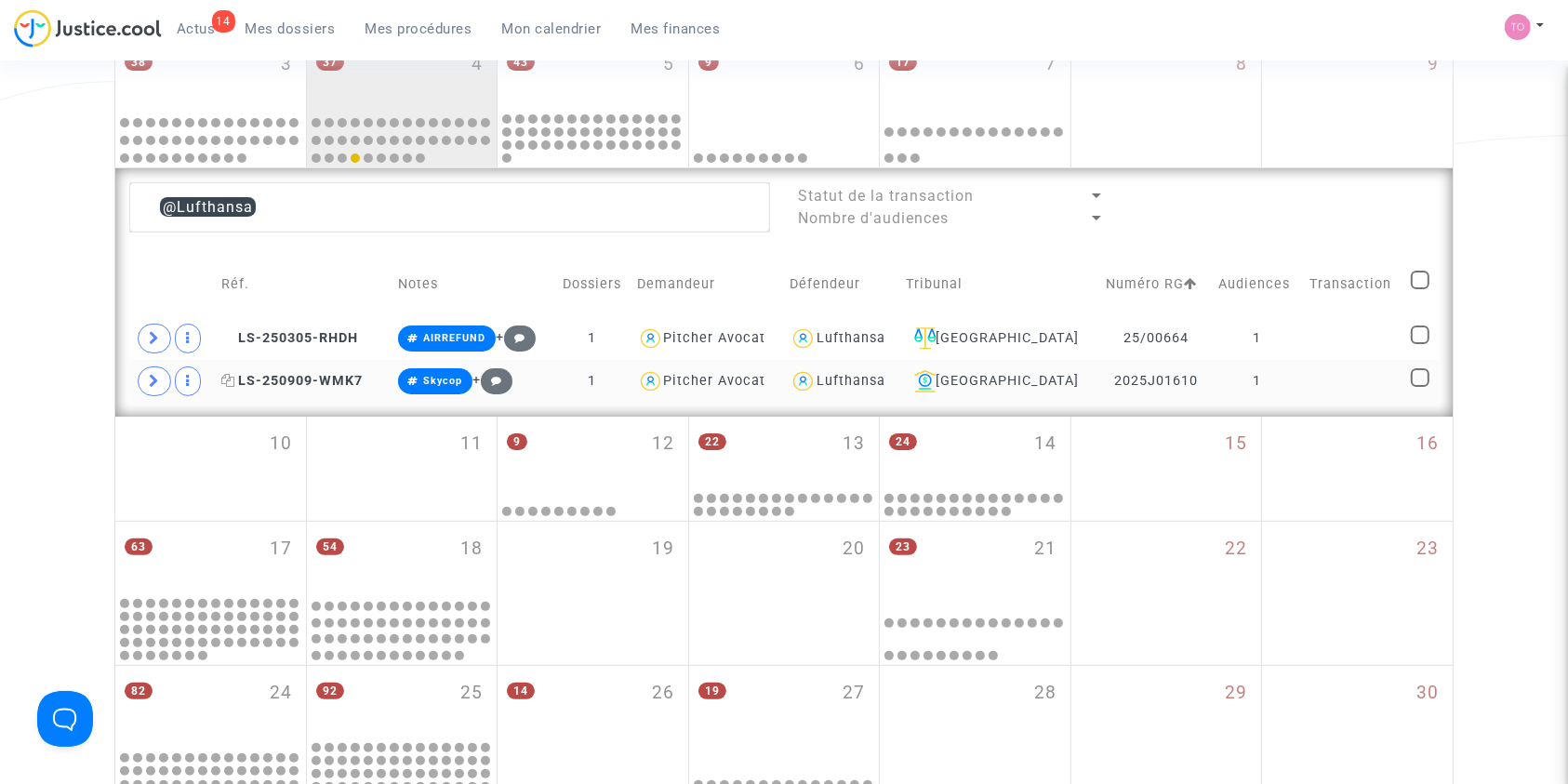
click at [313, 376] on span "LS-250909-WMK7" at bounding box center [292, 381] width 142 height 16
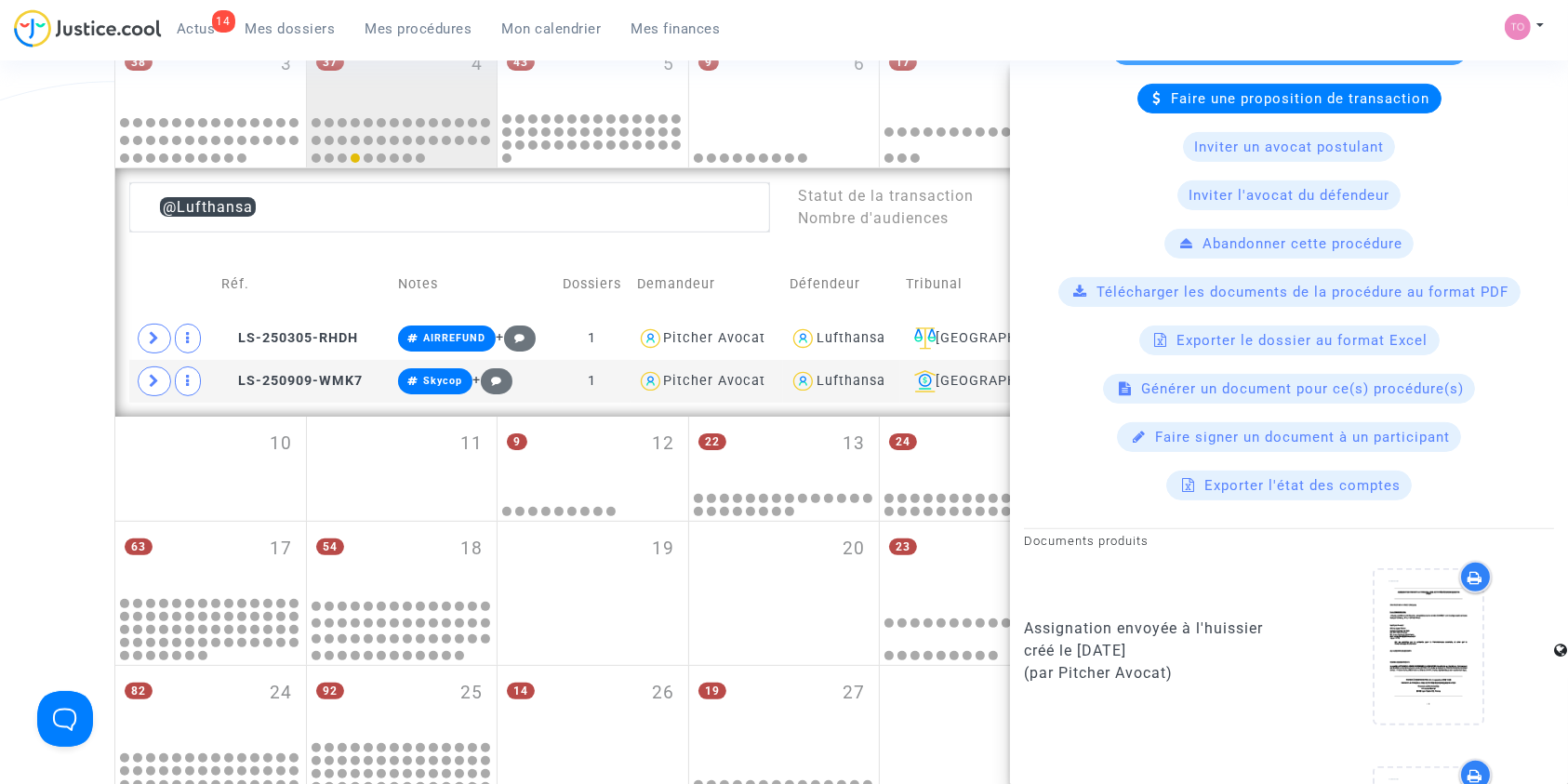
scroll to position [1121, 0]
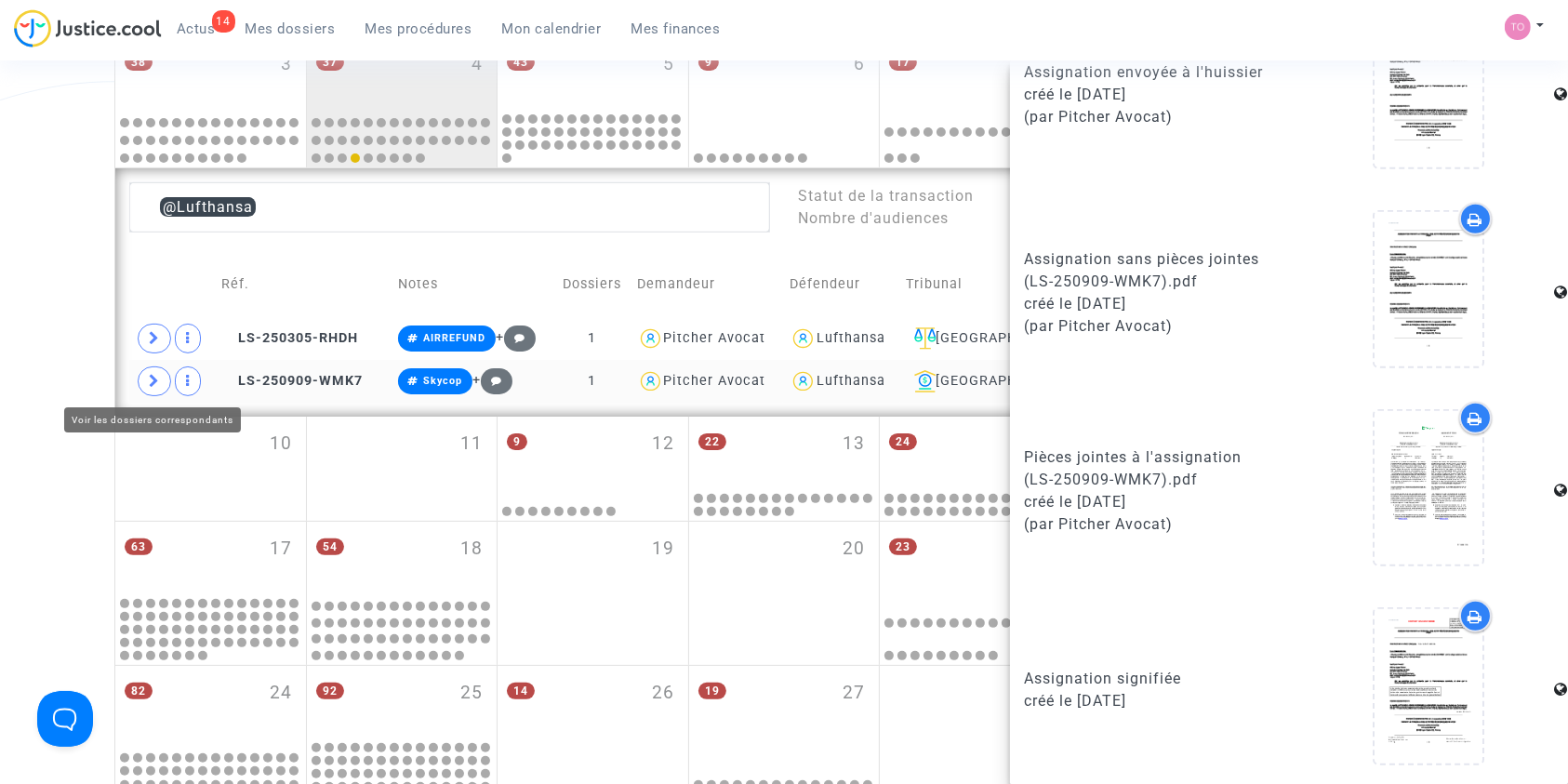
click at [146, 383] on span at bounding box center [154, 381] width 34 height 30
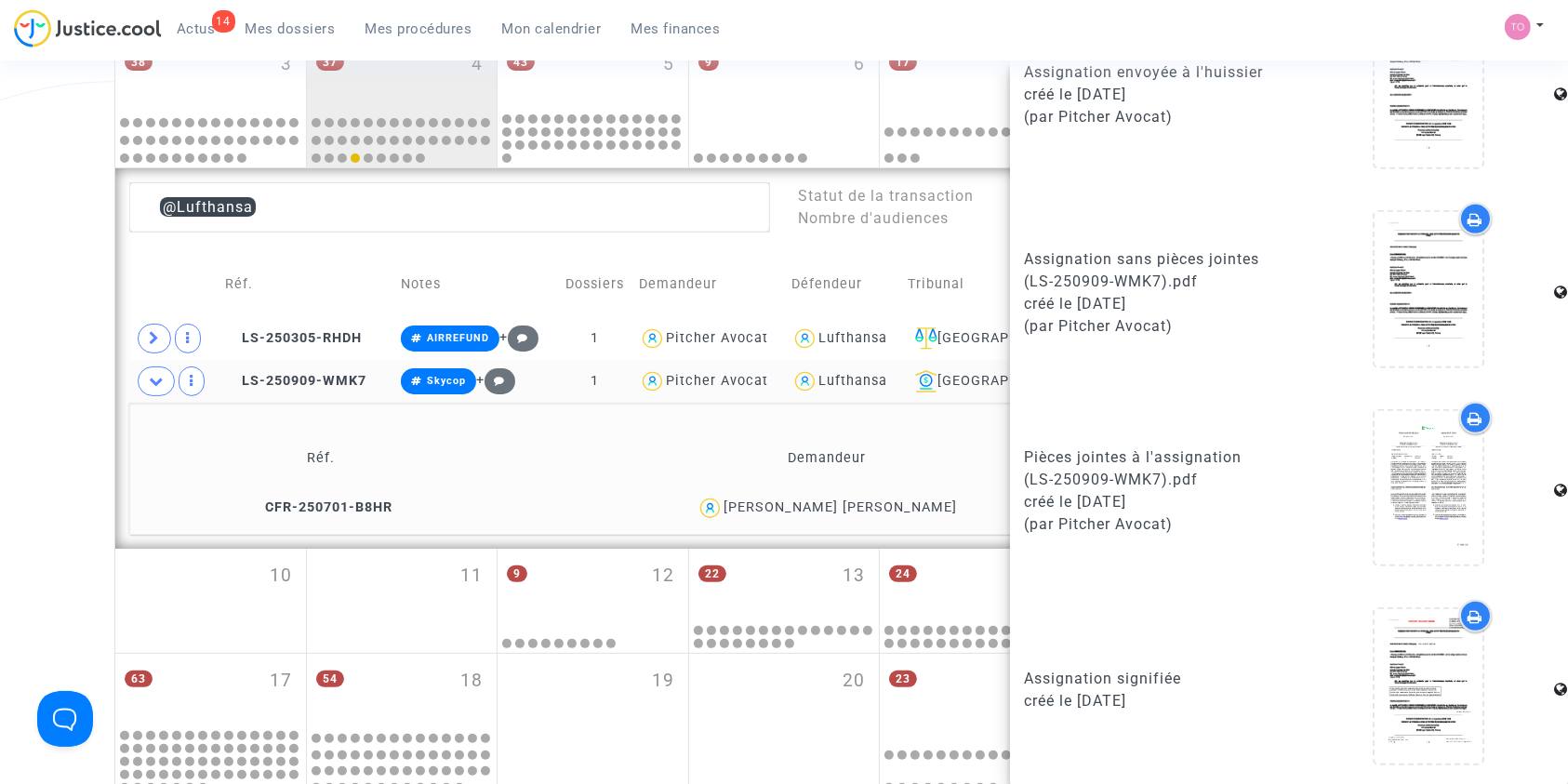
click at [907, 506] on div "Diogo Da graca soares" at bounding box center [840, 507] width 234 height 16
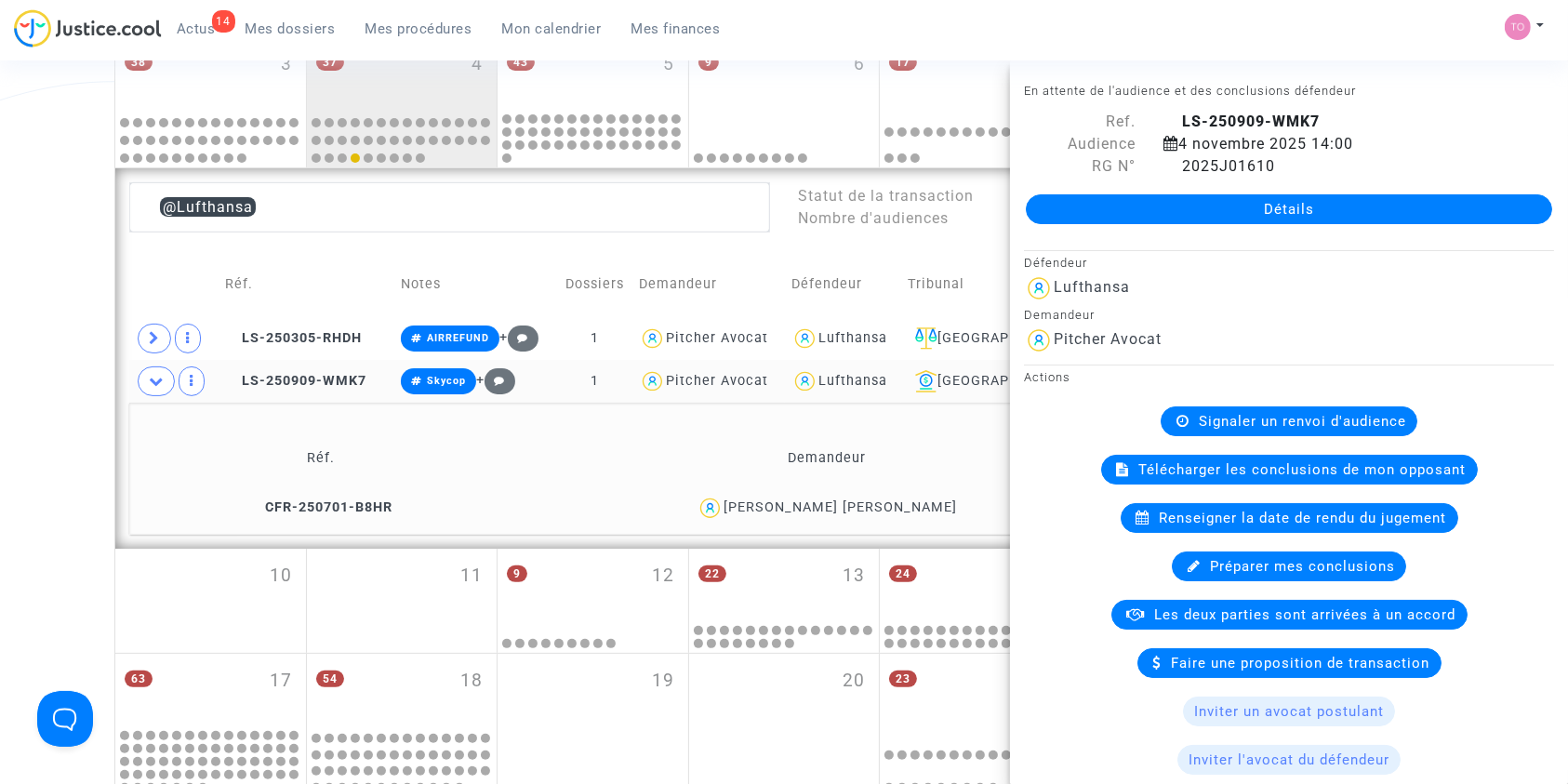
click at [907, 506] on div "Diogo Da graca soares" at bounding box center [840, 507] width 234 height 16
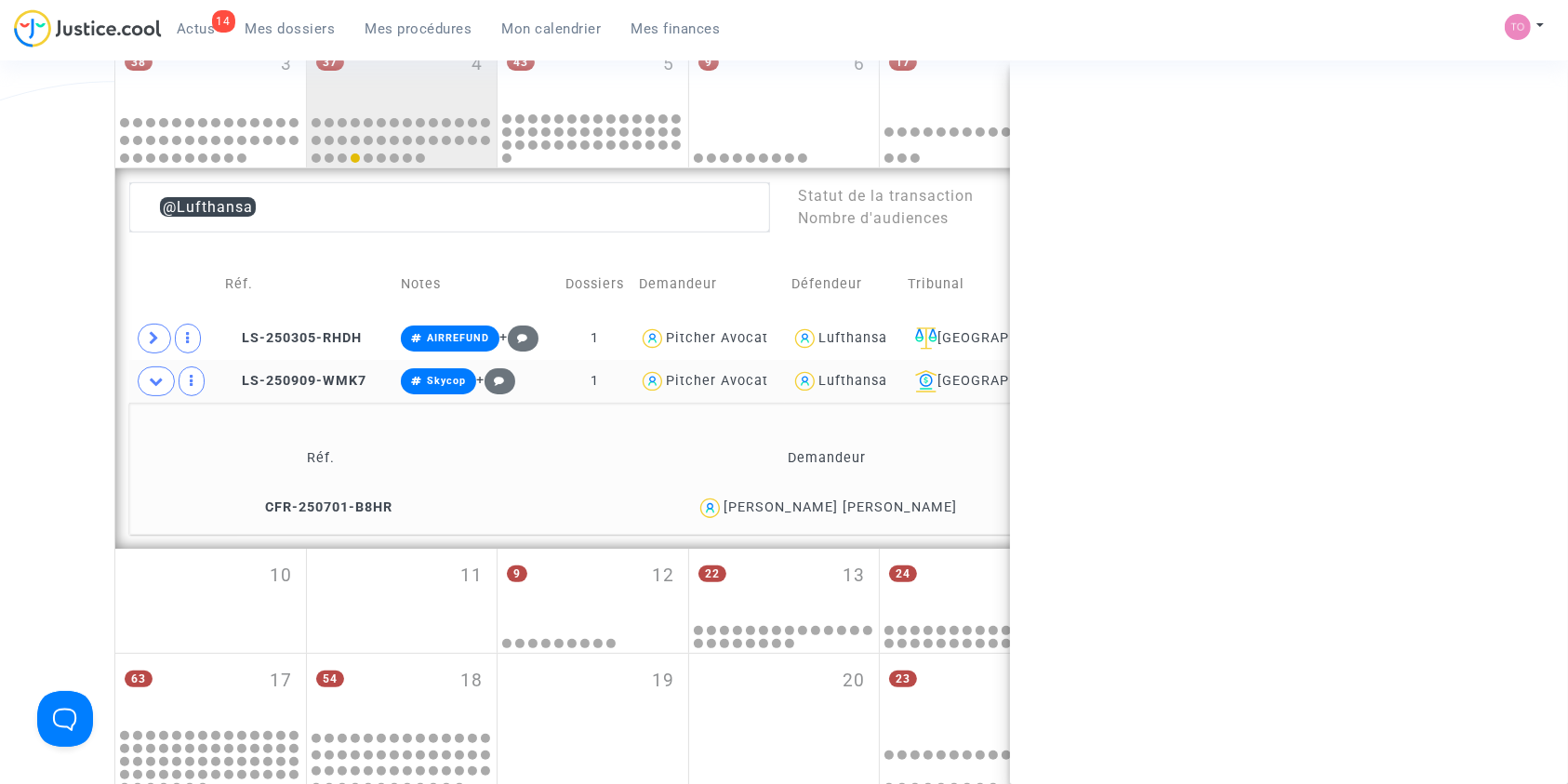
copy div "soares"
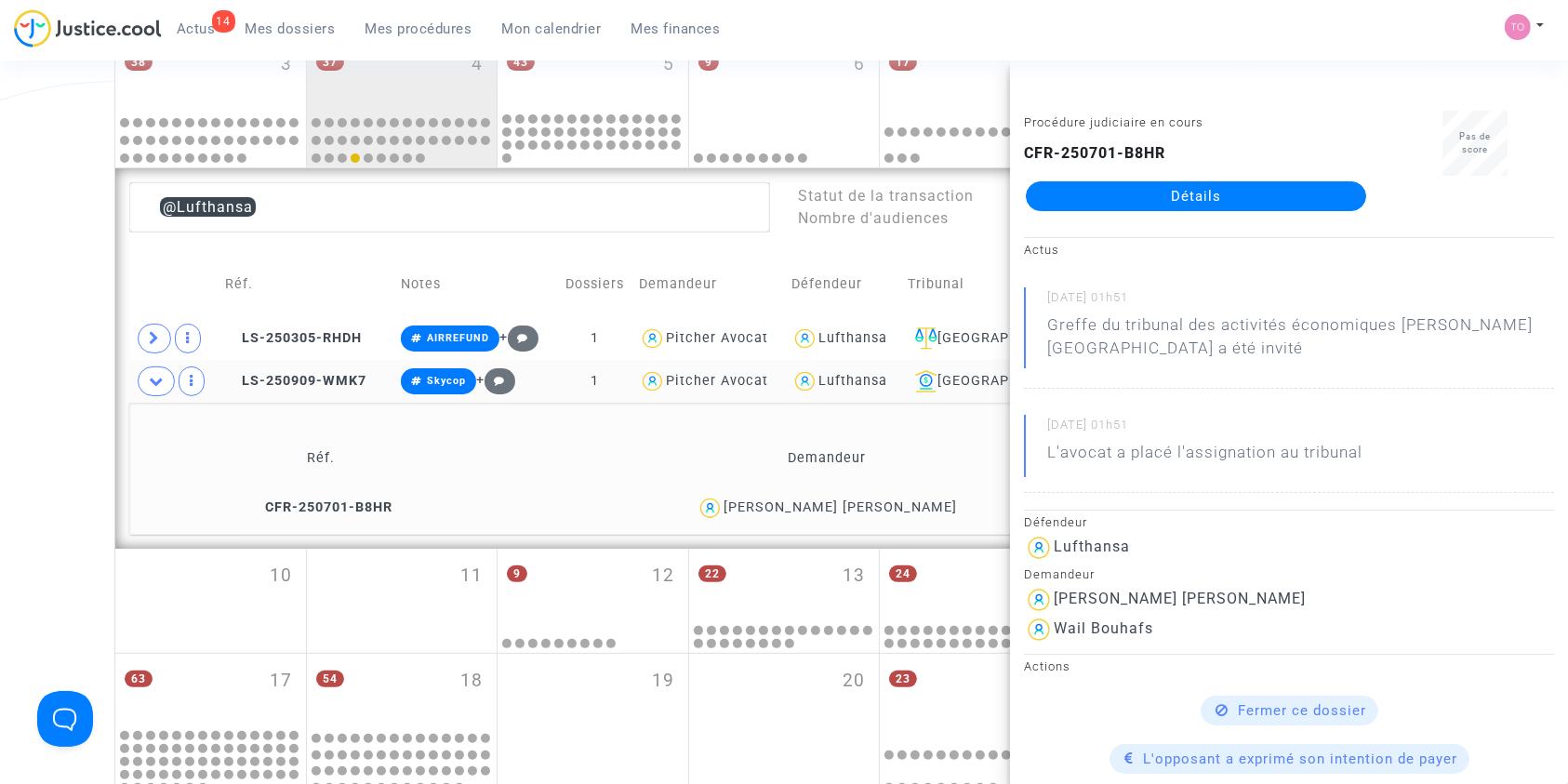
click at [907, 506] on div "Diogo Da graca soares" at bounding box center [840, 507] width 234 height 16
click at [0, 454] on div "Date de clôture d'instruction Date de conciliation Date d'audience Date de juge…" at bounding box center [784, 350] width 1568 height 1235
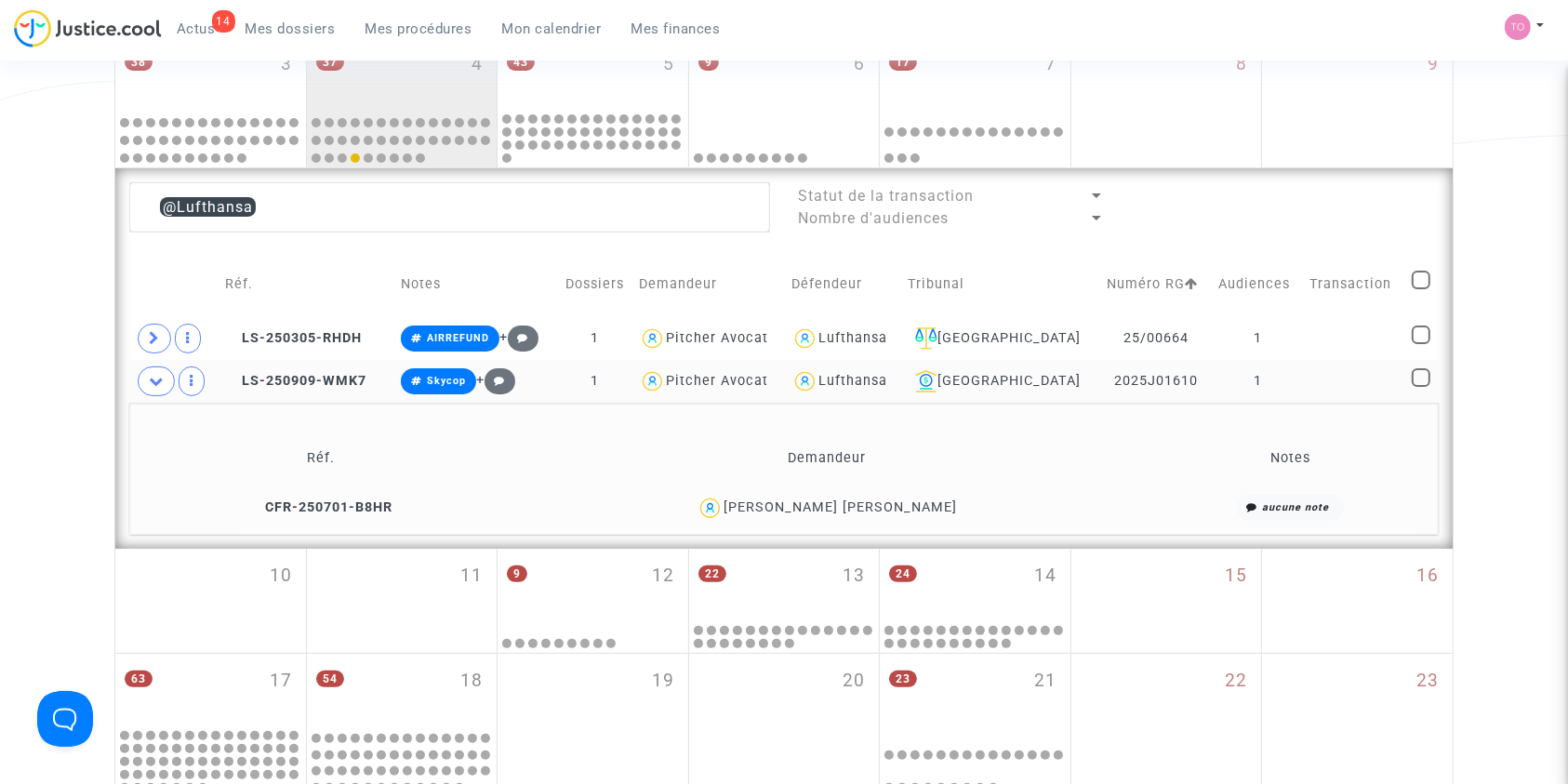
click at [897, 502] on div "Diogo Da graca soares" at bounding box center [840, 507] width 234 height 16
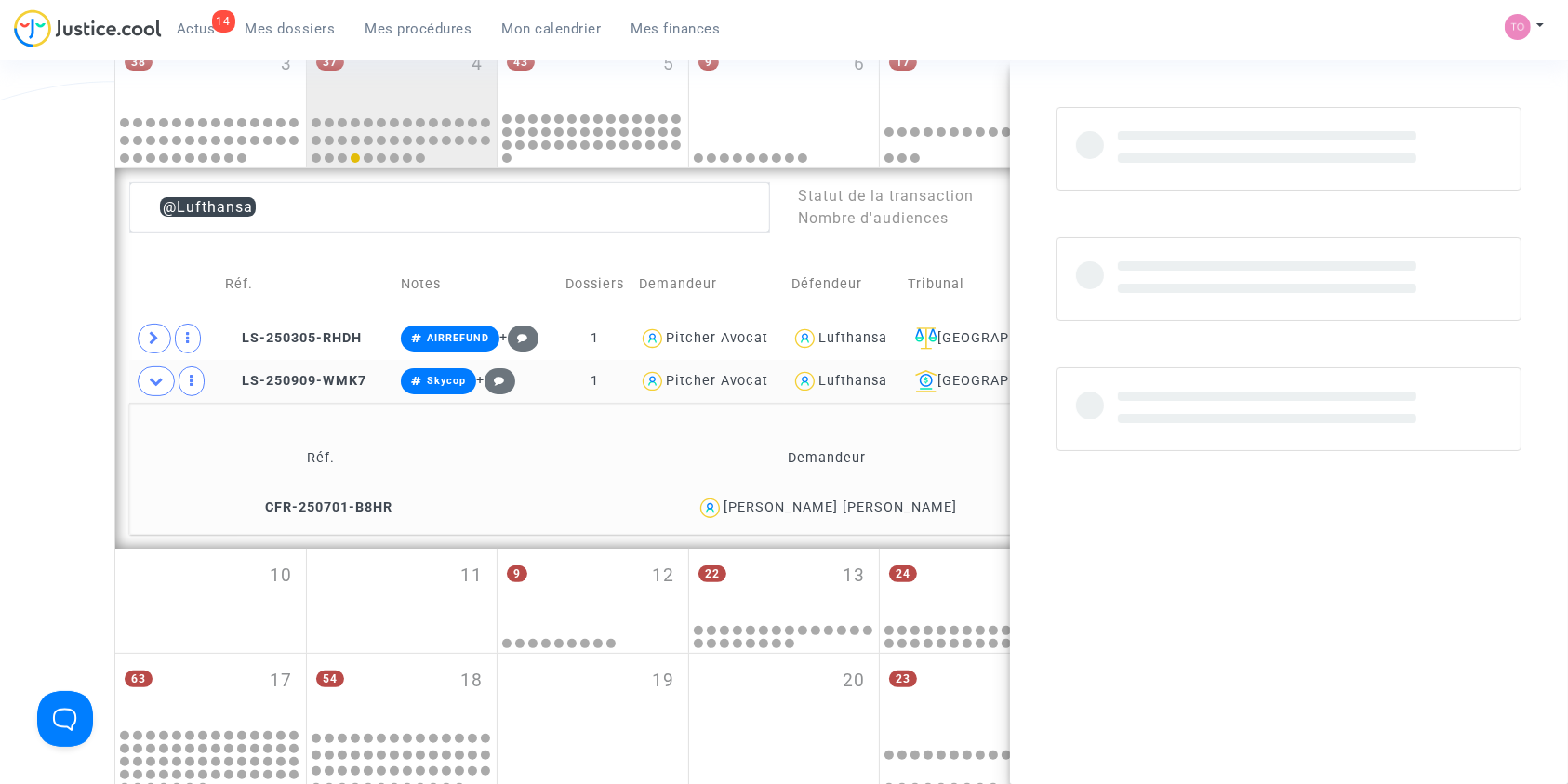
click at [897, 502] on div "Diogo Da graca soares" at bounding box center [840, 507] width 234 height 16
copy div "soares"
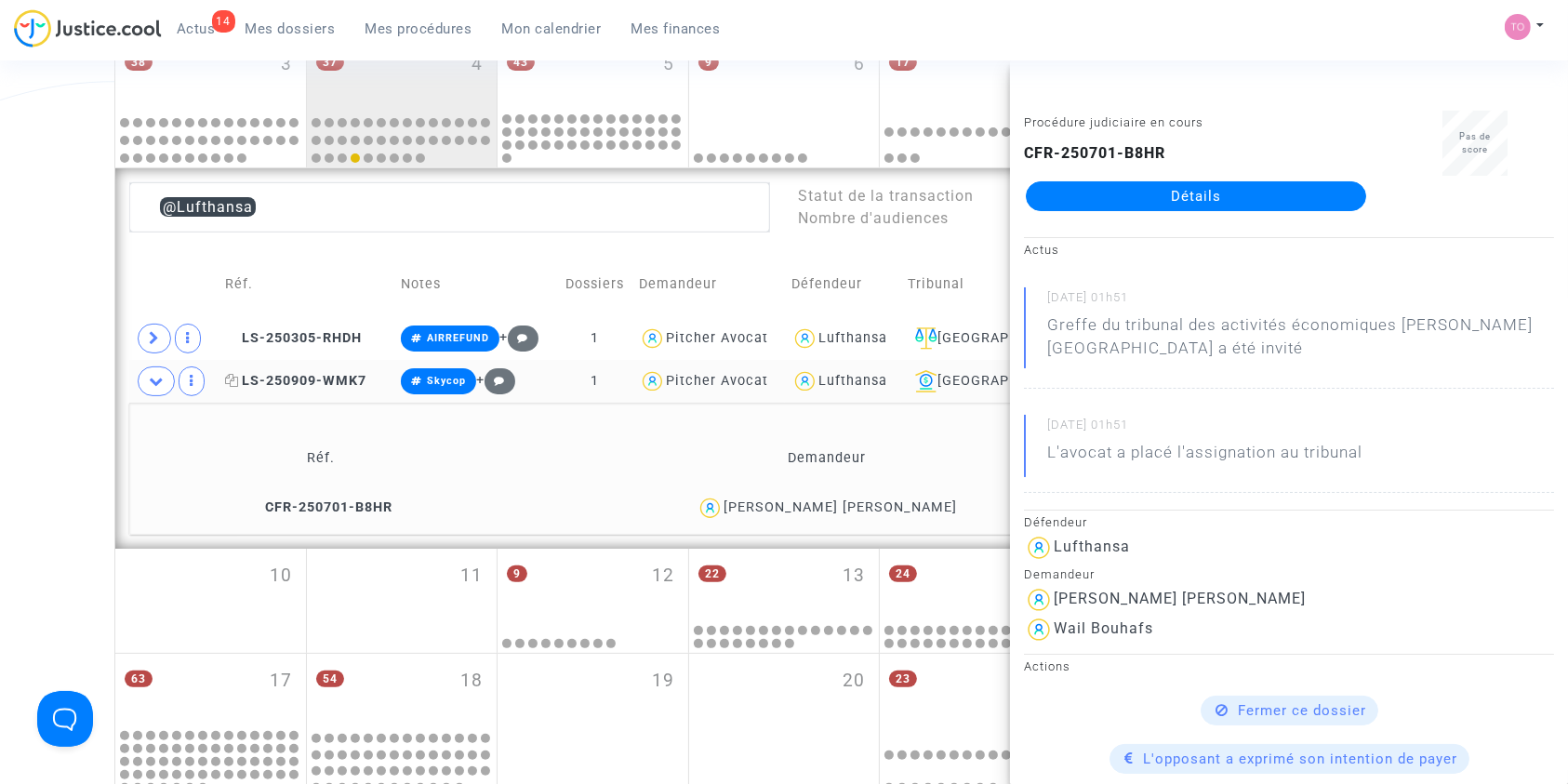
click at [307, 386] on span "LS-250909-WMK7" at bounding box center [296, 381] width 142 height 16
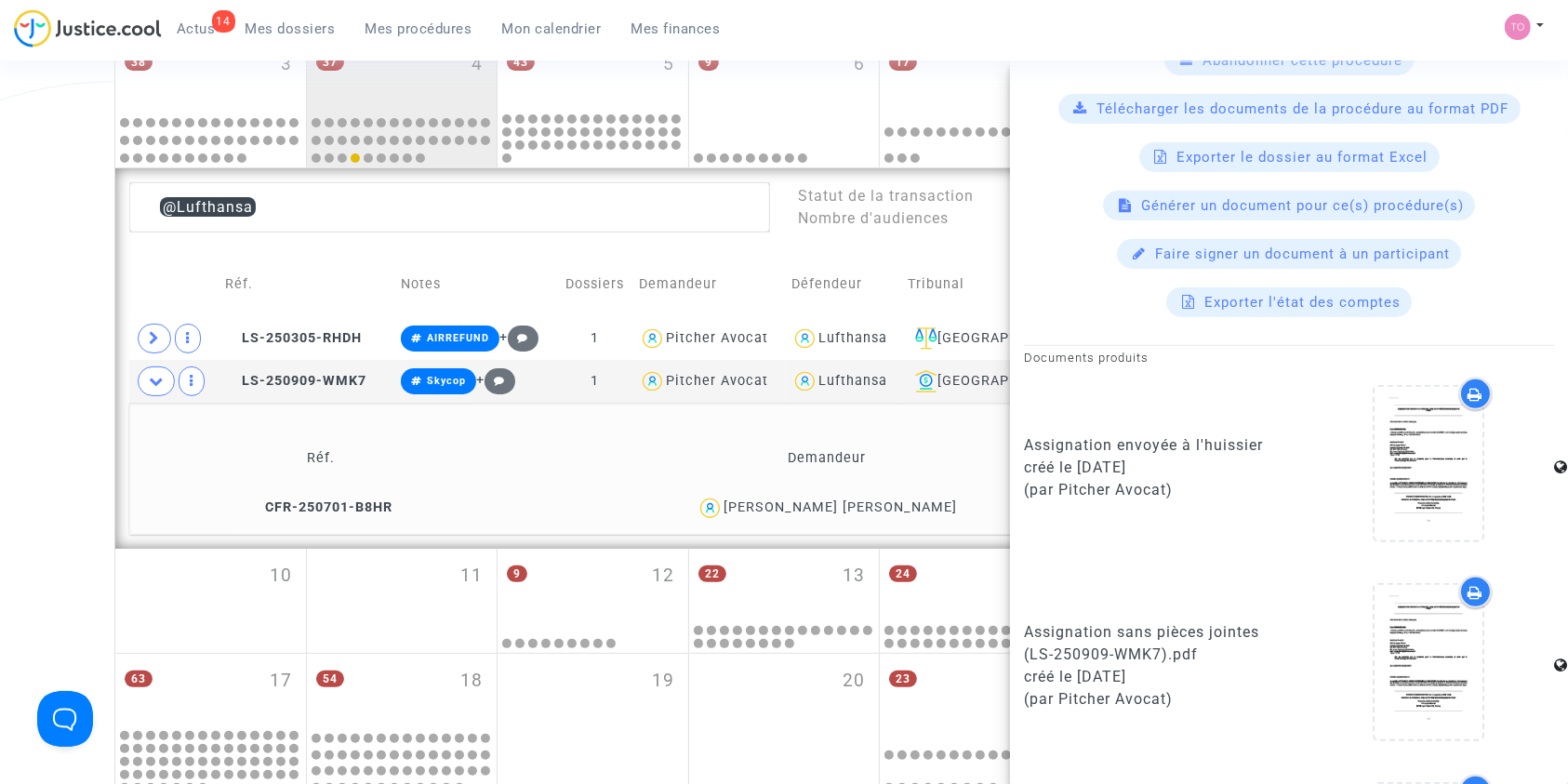
scroll to position [1121, 0]
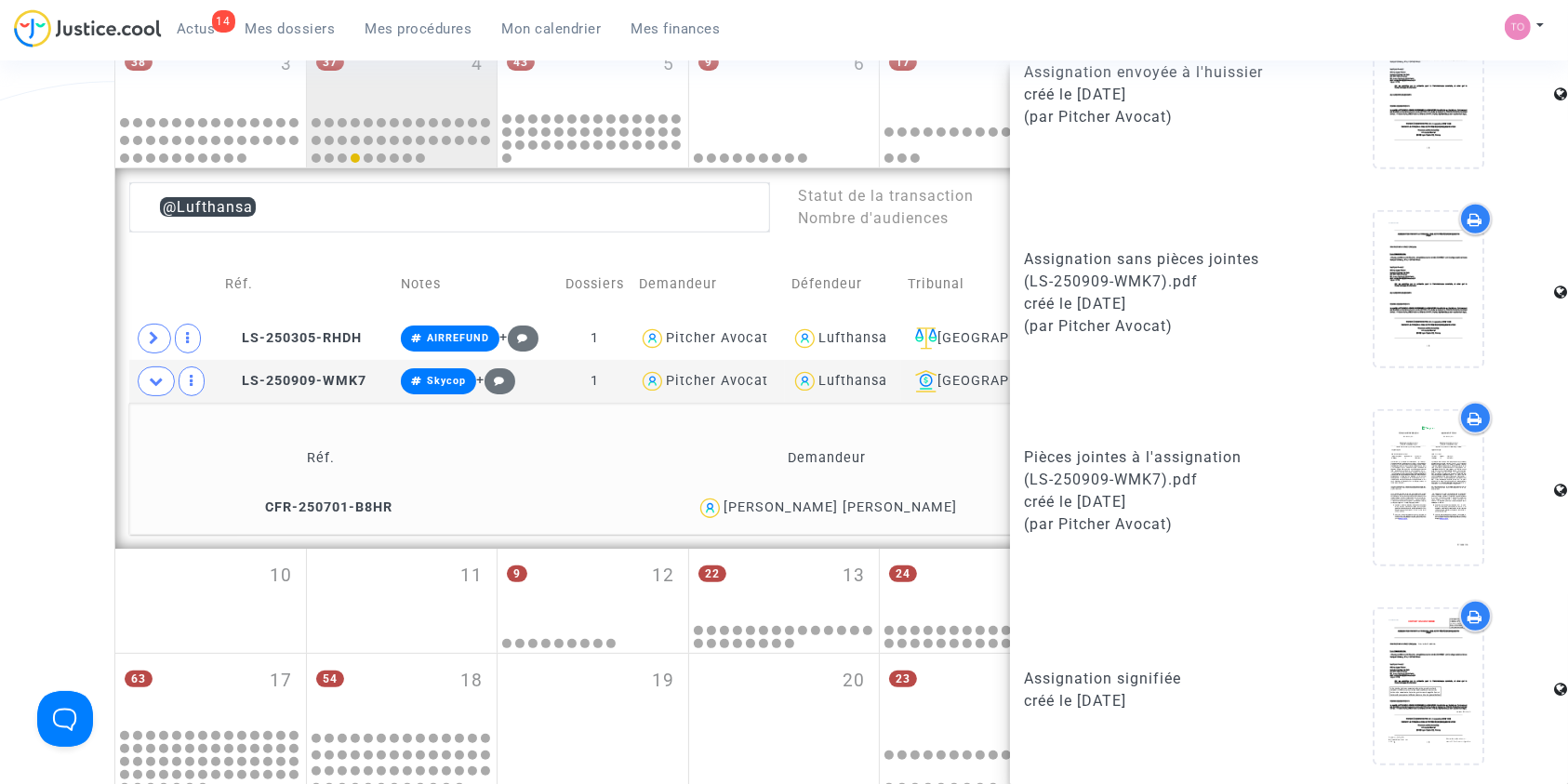
click at [1459, 602] on div at bounding box center [1475, 616] width 33 height 33
click at [1468, 411] on icon at bounding box center [1476, 418] width 15 height 15
click at [320, 24] on span "Mes dossiers" at bounding box center [290, 28] width 90 height 16
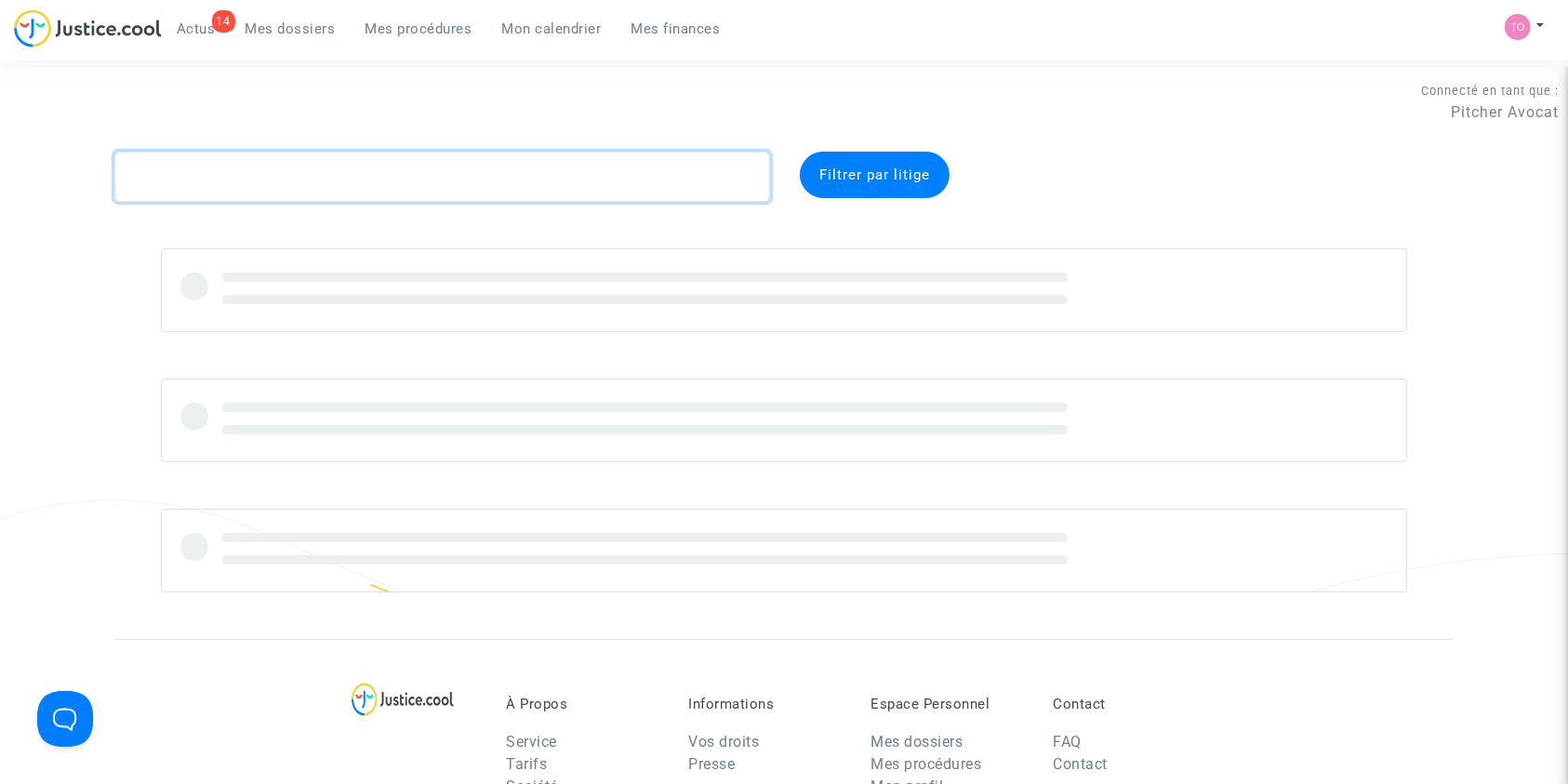
click at [183, 175] on textarea at bounding box center [441, 176] width 656 height 50
paste textarea "Danielyan"
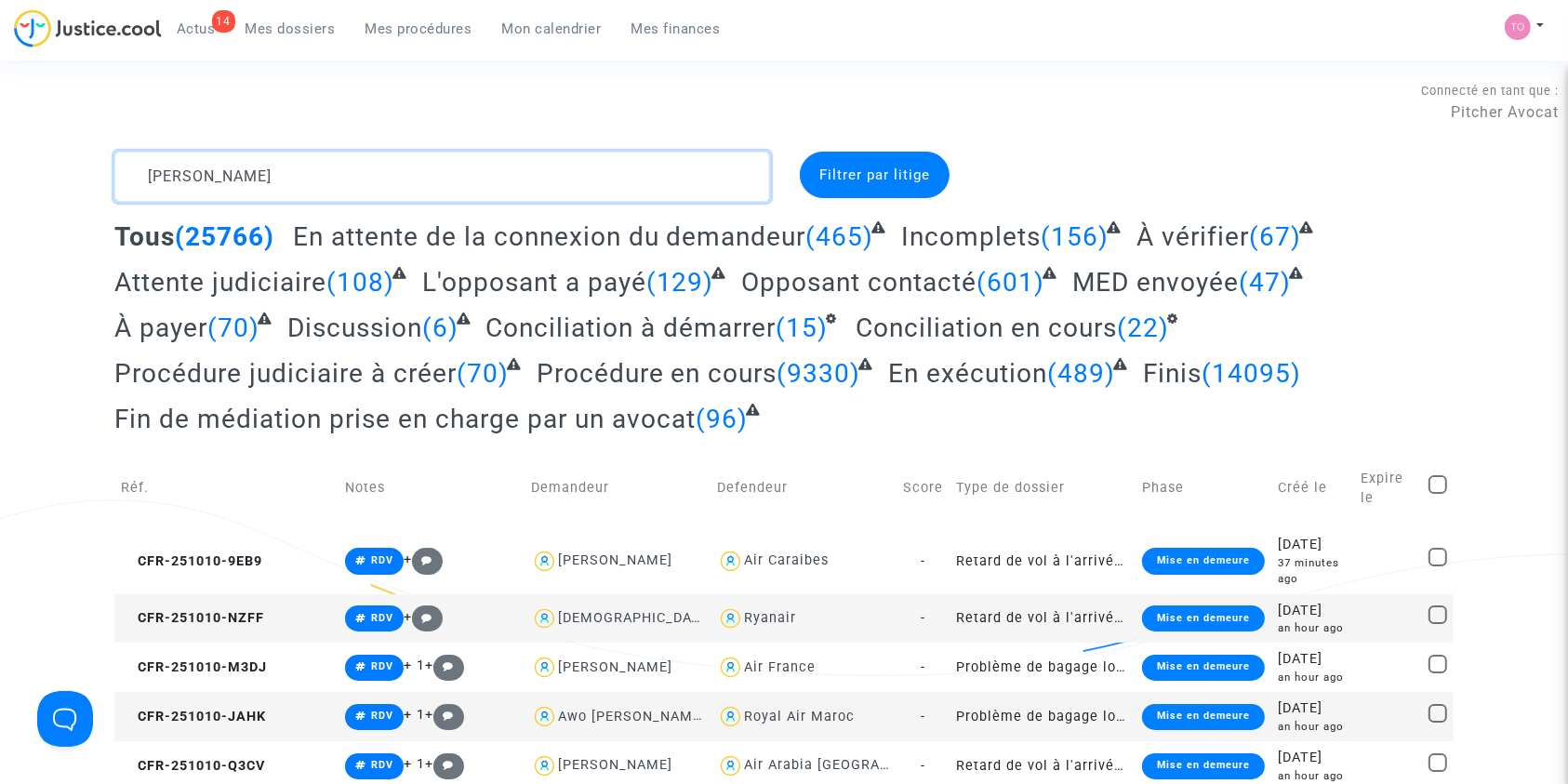
type textarea "Danielyan"
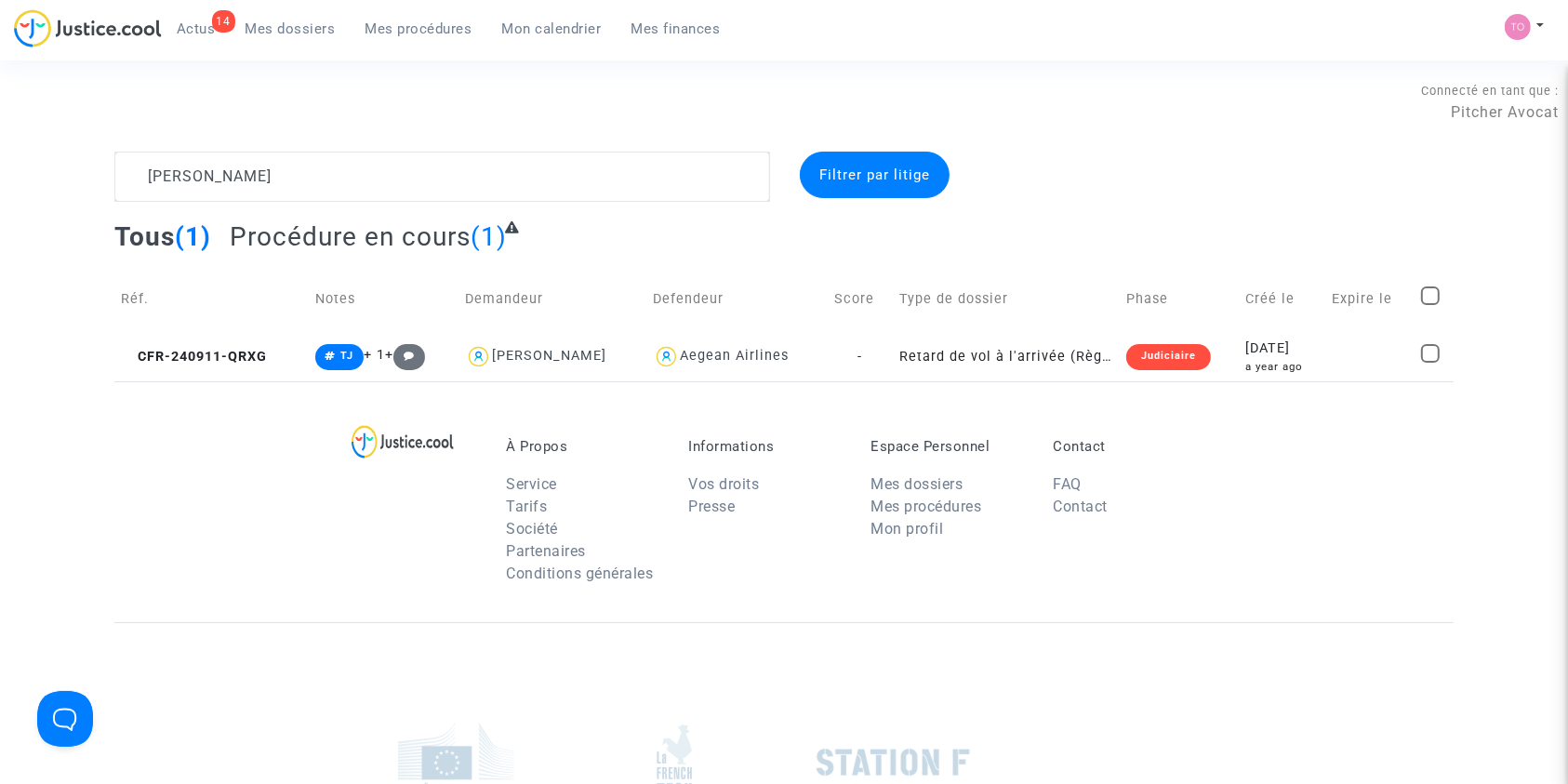
click at [1282, 325] on td "Créé le" at bounding box center [1282, 299] width 86 height 66
click at [1245, 353] on div "2024-09-11" at bounding box center [1282, 348] width 74 height 20
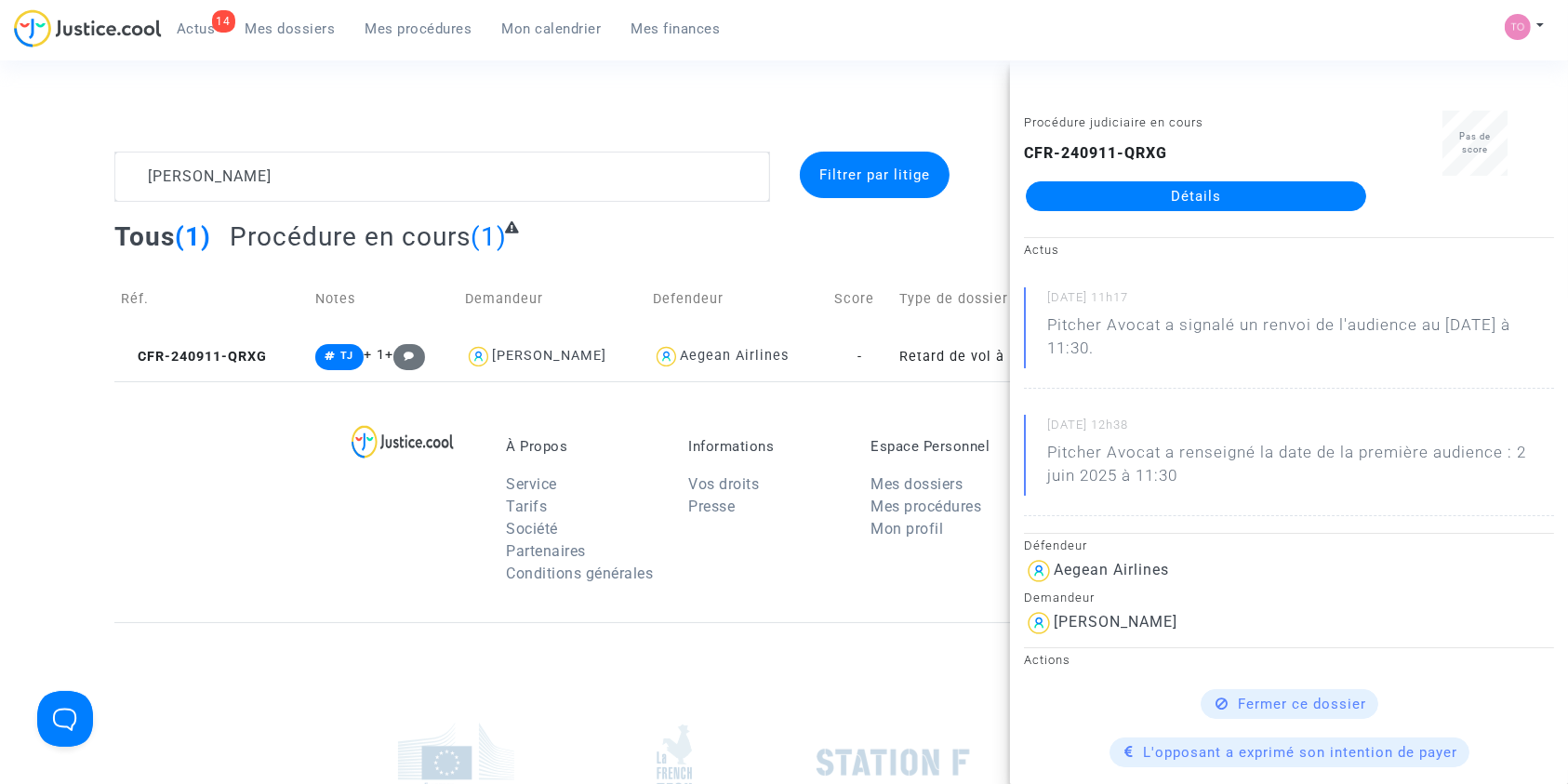
click at [1176, 202] on link "Détails" at bounding box center [1196, 195] width 341 height 30
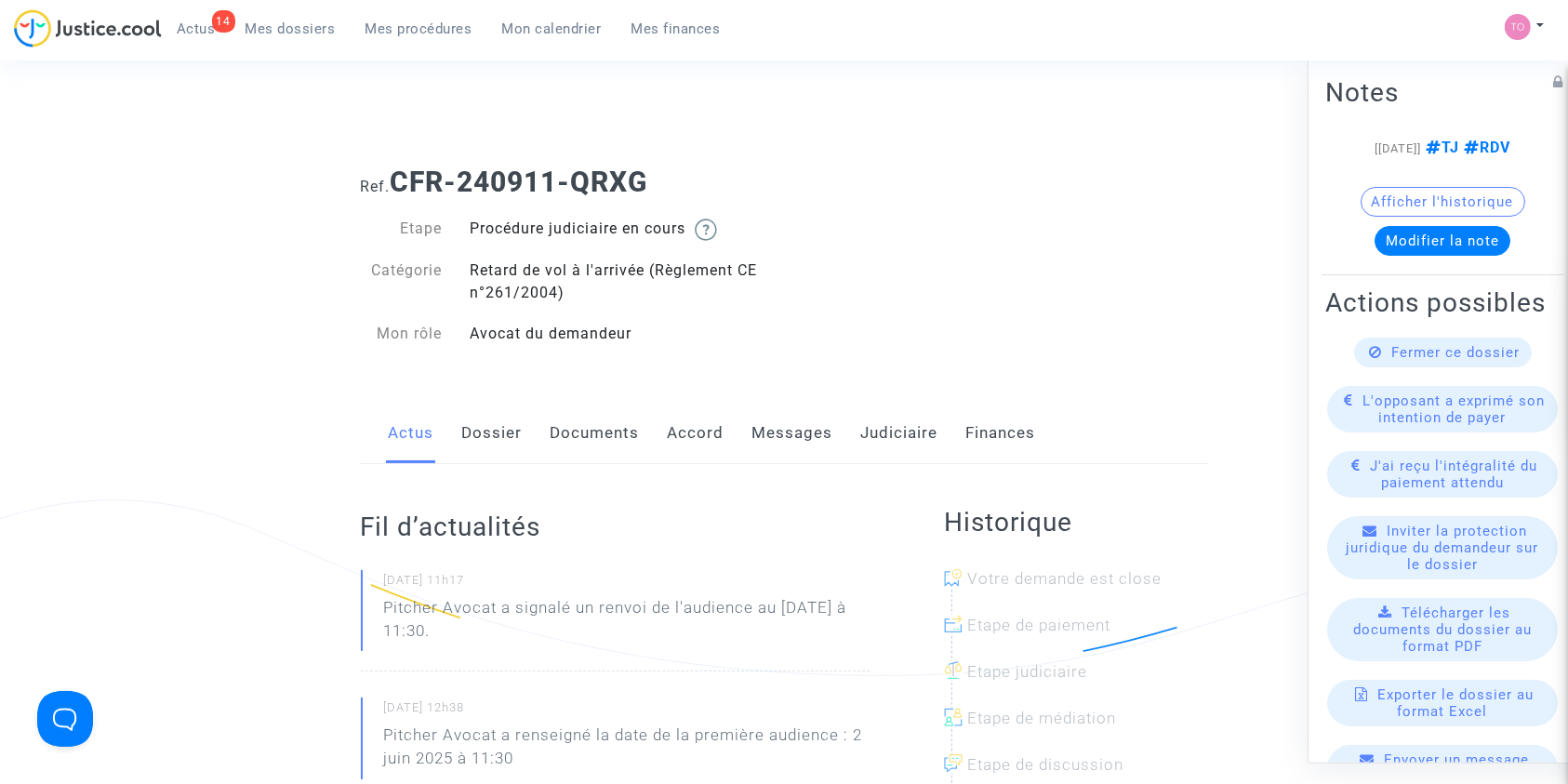
click at [918, 426] on link "Judiciaire" at bounding box center [900, 434] width 78 height 61
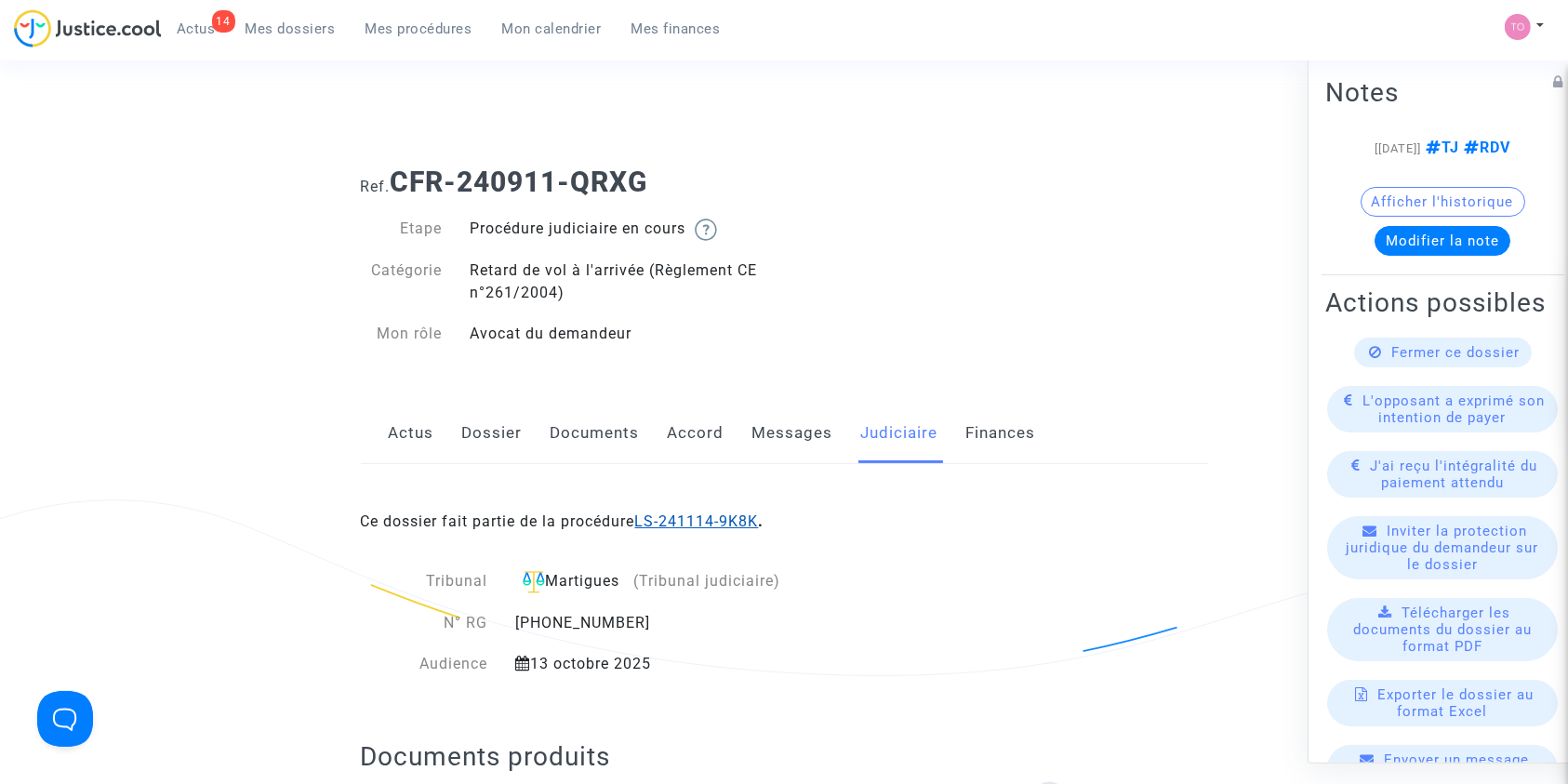
click at [690, 525] on link "LS-241114-9K8K" at bounding box center [696, 521] width 123 height 17
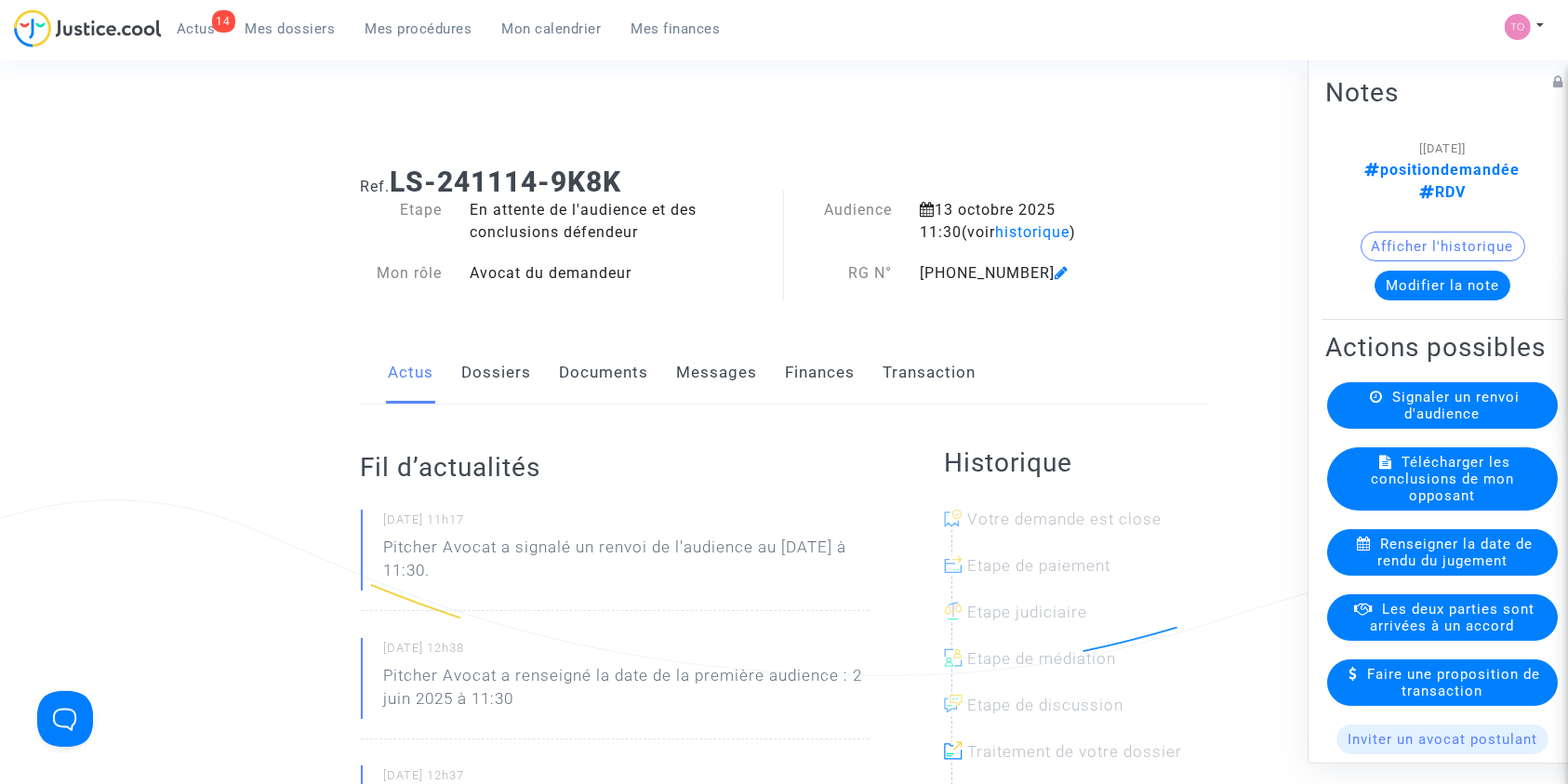
click at [1459, 270] on button "Modifier la note" at bounding box center [1443, 284] width 136 height 30
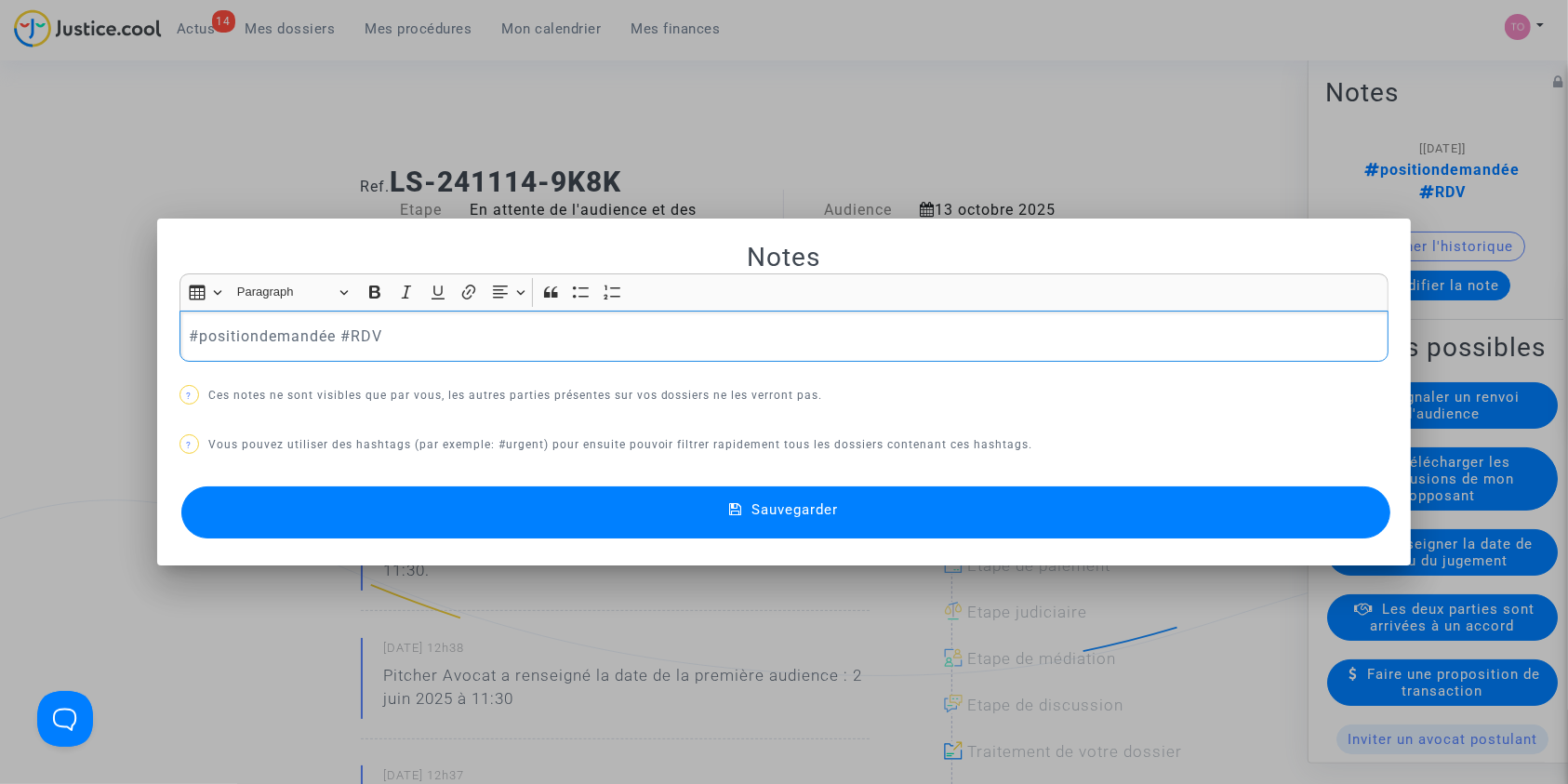
click at [238, 339] on p "#positiondemandée #RDV" at bounding box center [783, 336] width 1190 height 23
click at [243, 371] on span "#s'associeraurenvoi" at bounding box center [256, 368] width 107 height 27
click at [387, 497] on button "Sauvegarder" at bounding box center [786, 512] width 1210 height 52
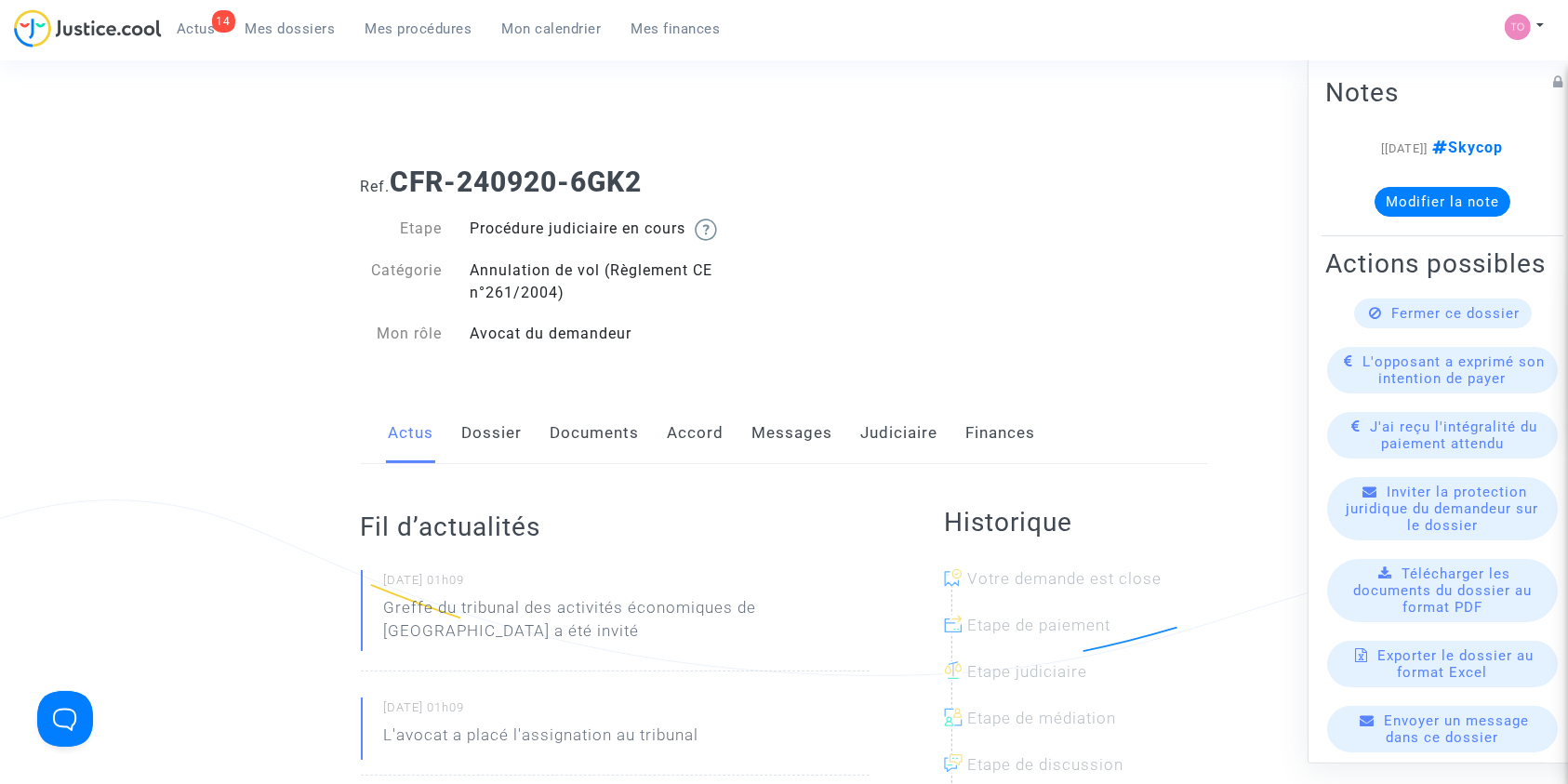
click at [907, 432] on link "Judiciaire" at bounding box center [900, 434] width 78 height 61
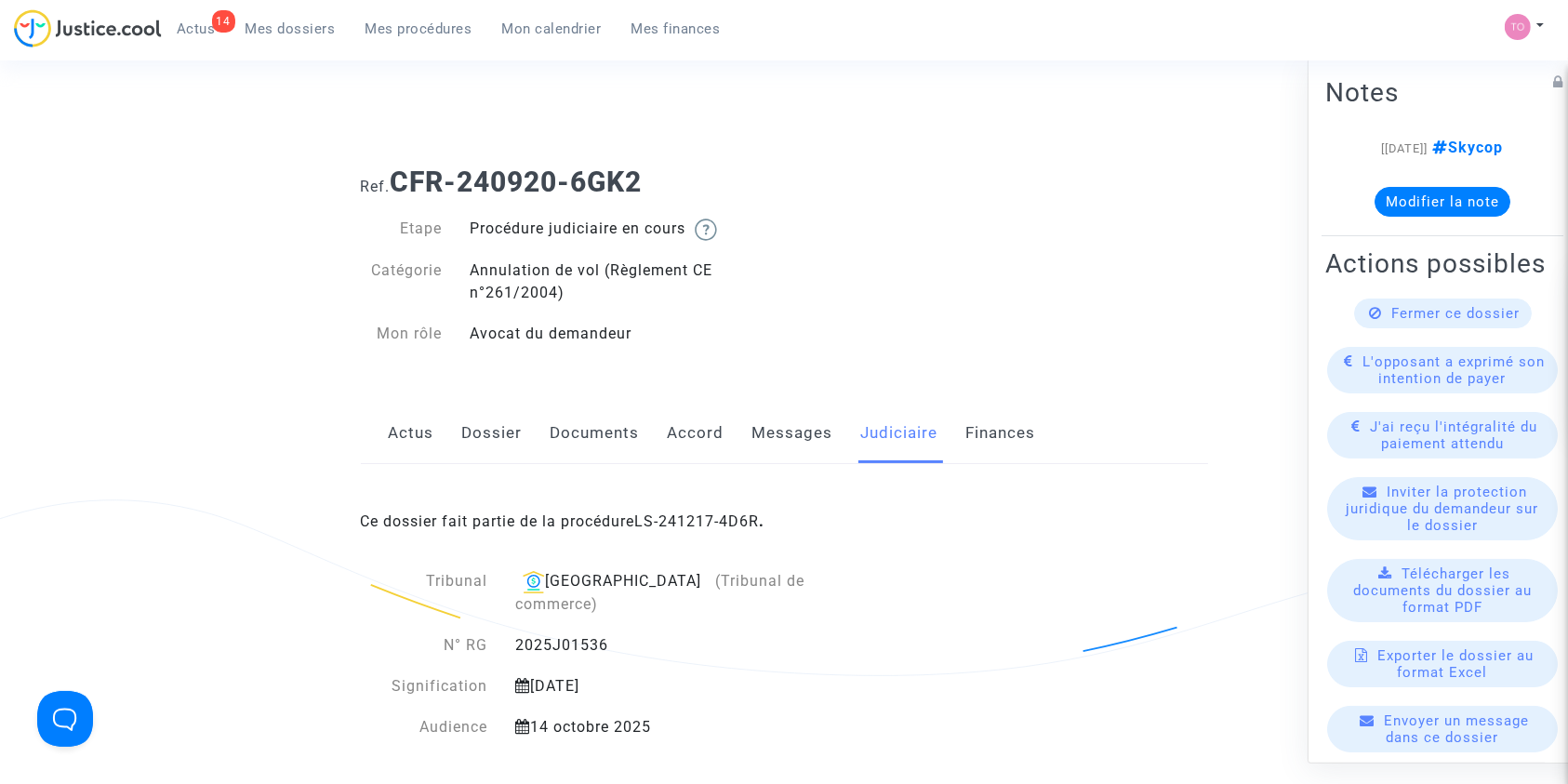
click at [603, 429] on link "Documents" at bounding box center [594, 434] width 89 height 61
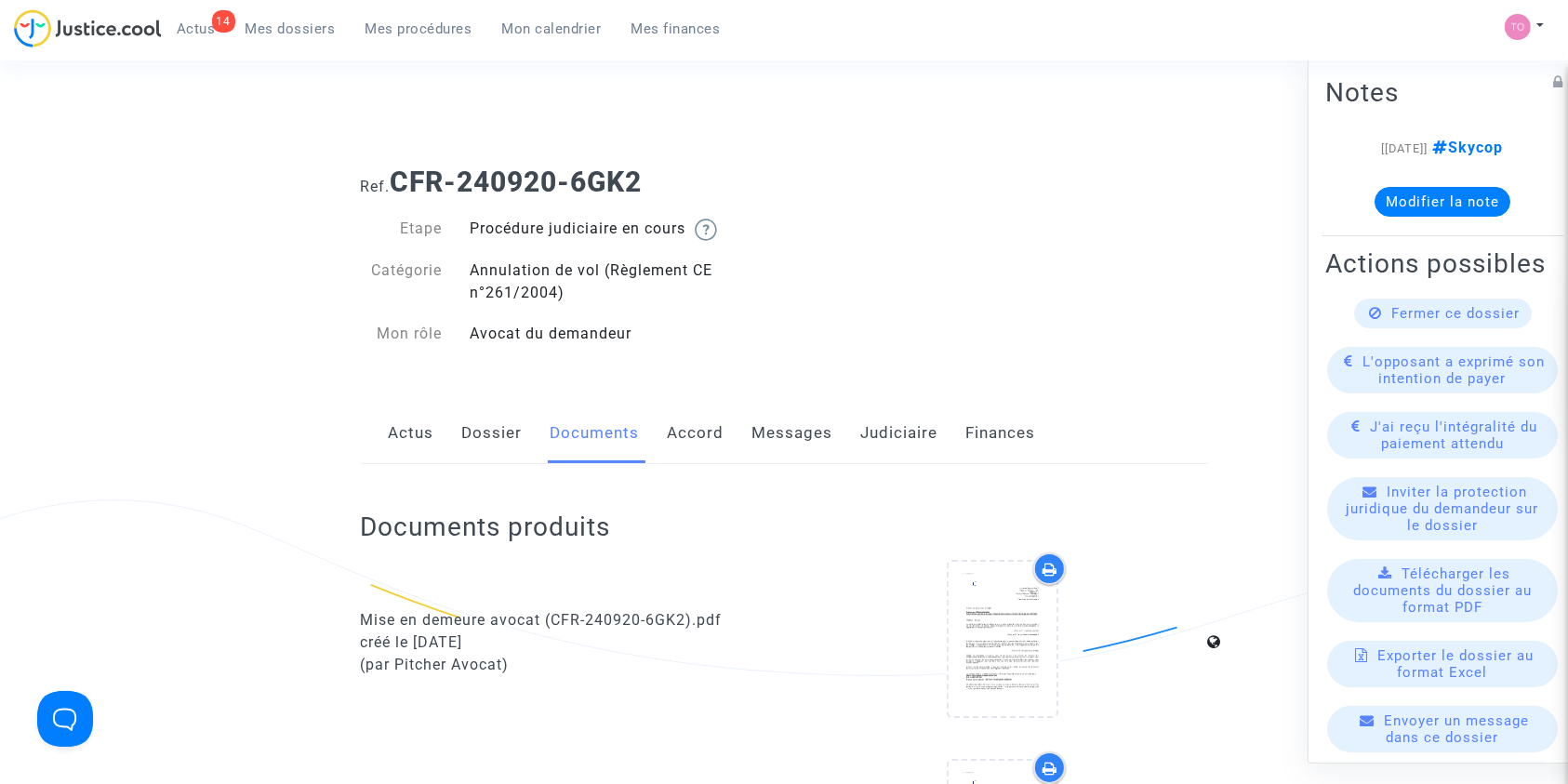
click at [466, 423] on link "Dossier" at bounding box center [492, 434] width 60 height 61
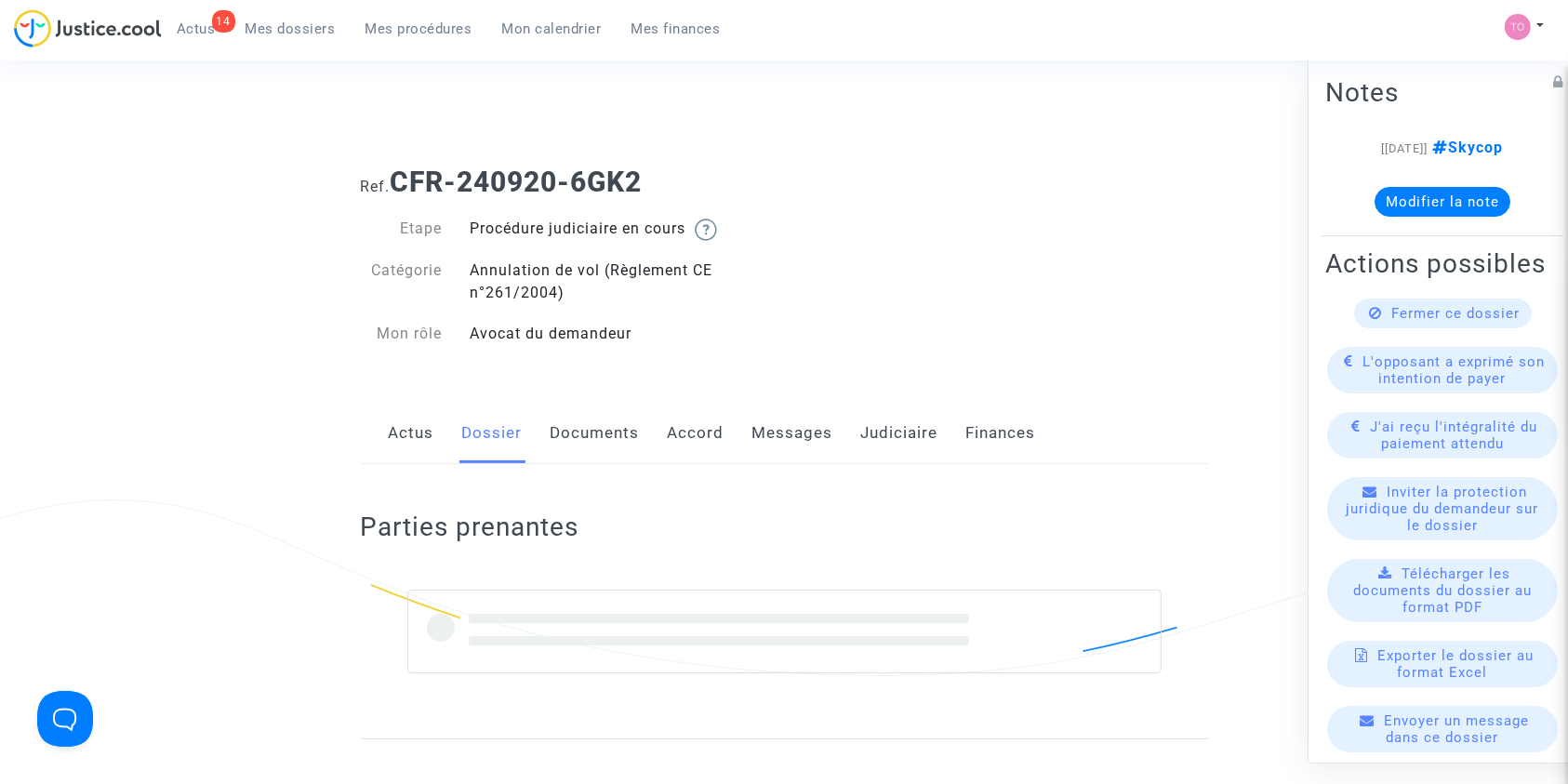
click at [636, 433] on link "Documents" at bounding box center [594, 434] width 89 height 61
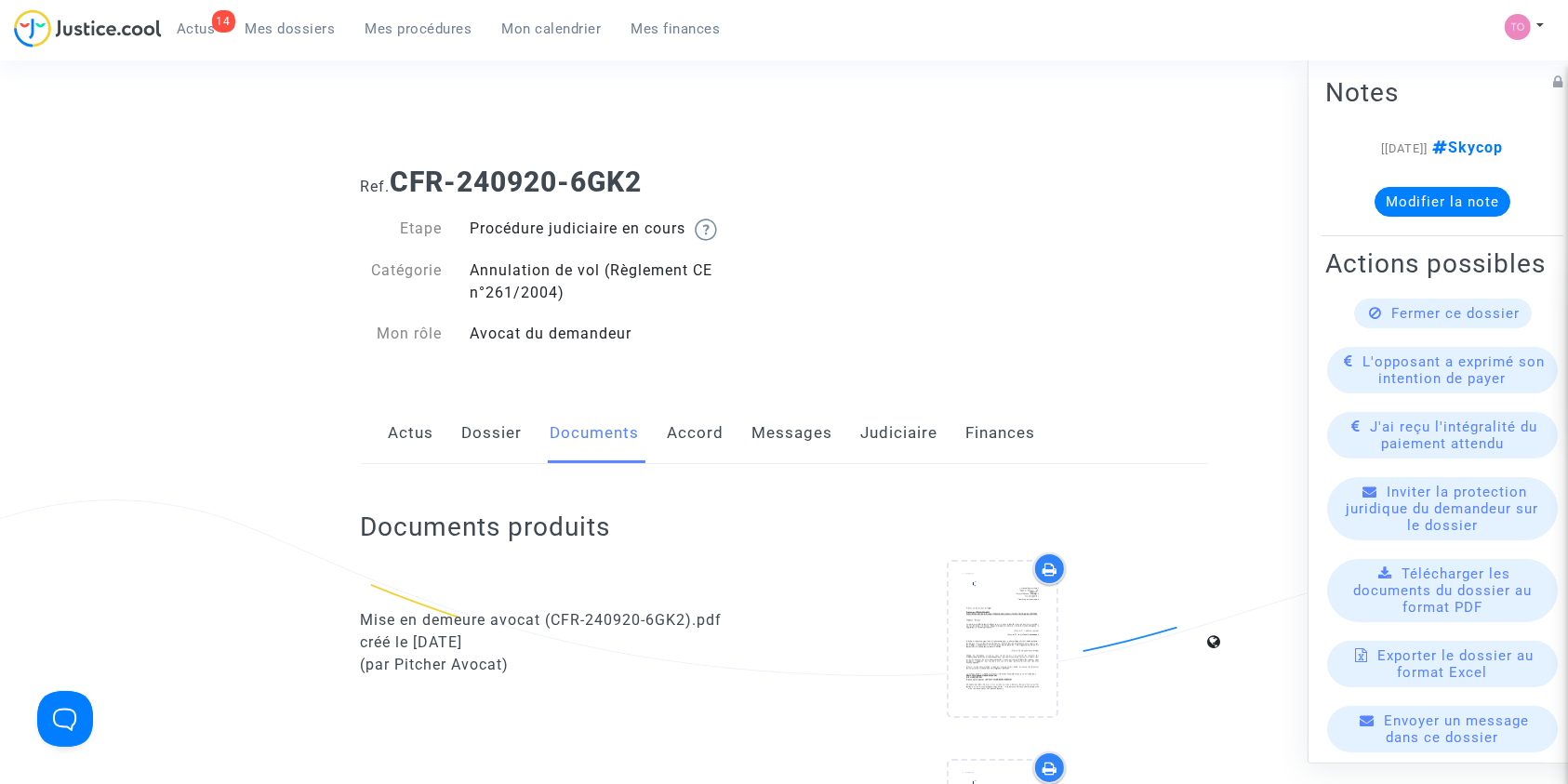
click at [875, 425] on link "Judiciaire" at bounding box center [900, 434] width 78 height 61
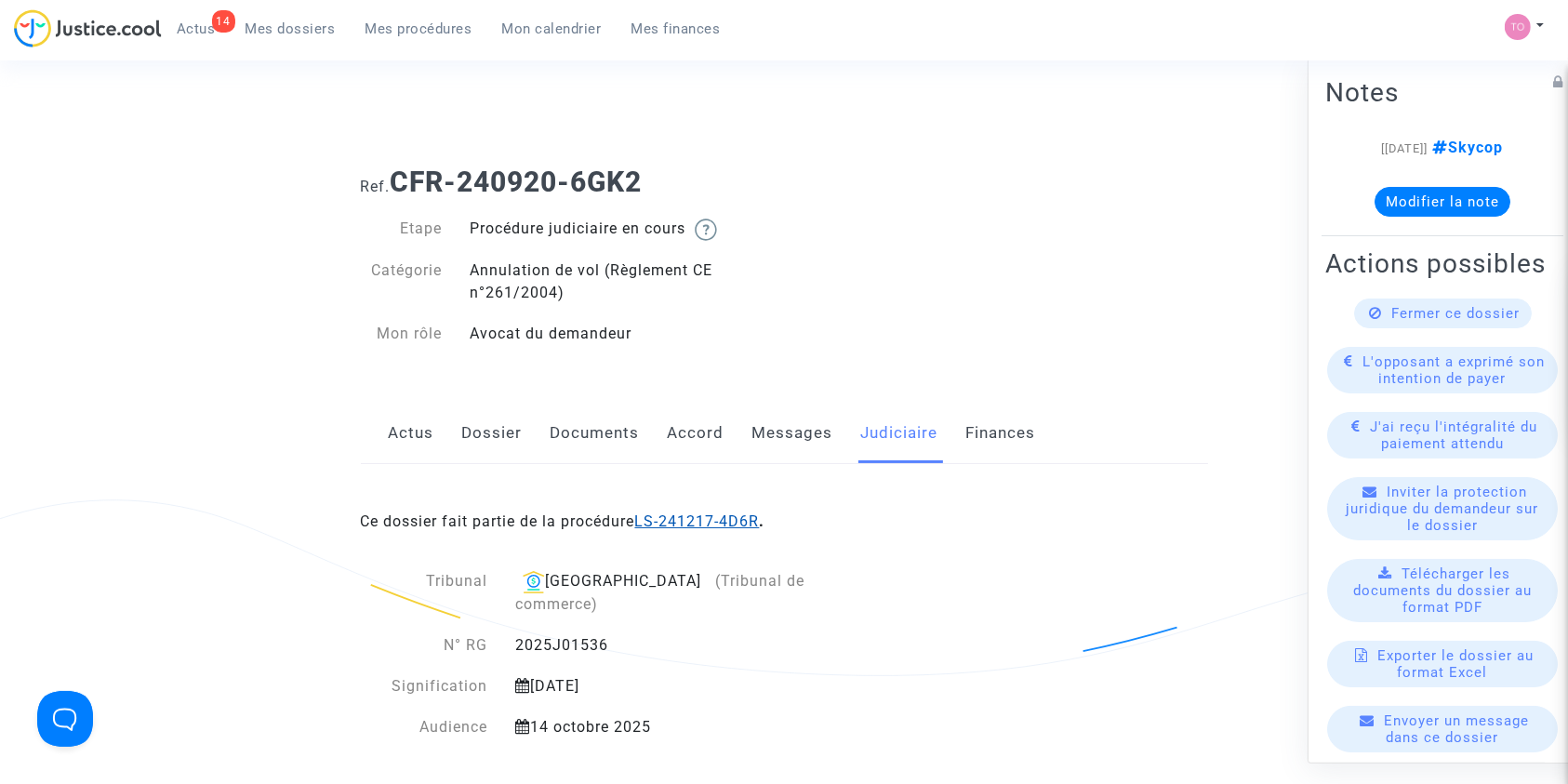
click at [668, 528] on link "LS-241217-4D6R" at bounding box center [697, 521] width 124 height 17
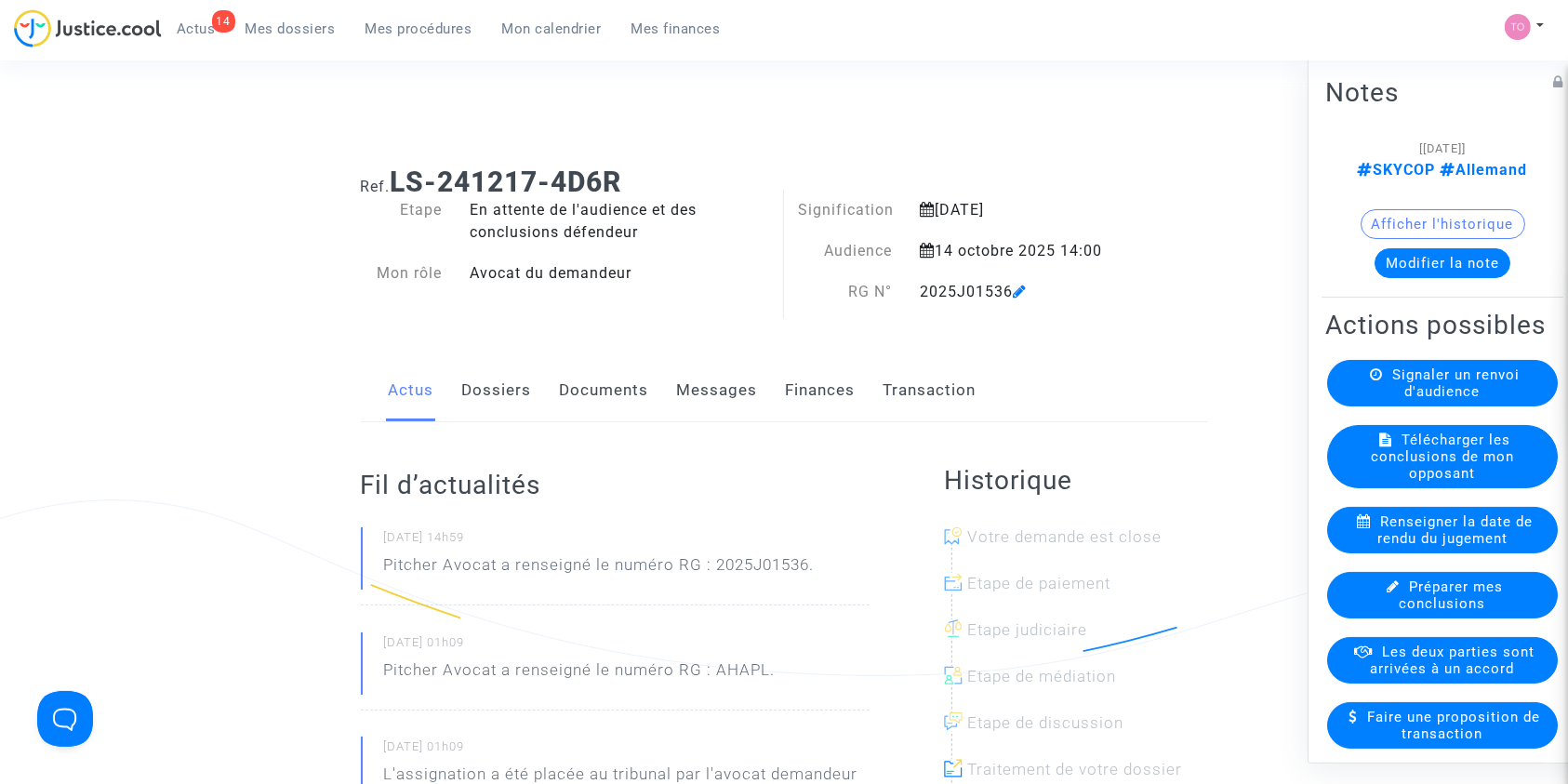
click at [455, 384] on div "Actus Dossiers Documents Messages Finances Transaction" at bounding box center [784, 391] width 847 height 62
click at [580, 387] on link "Documents" at bounding box center [604, 391] width 89 height 61
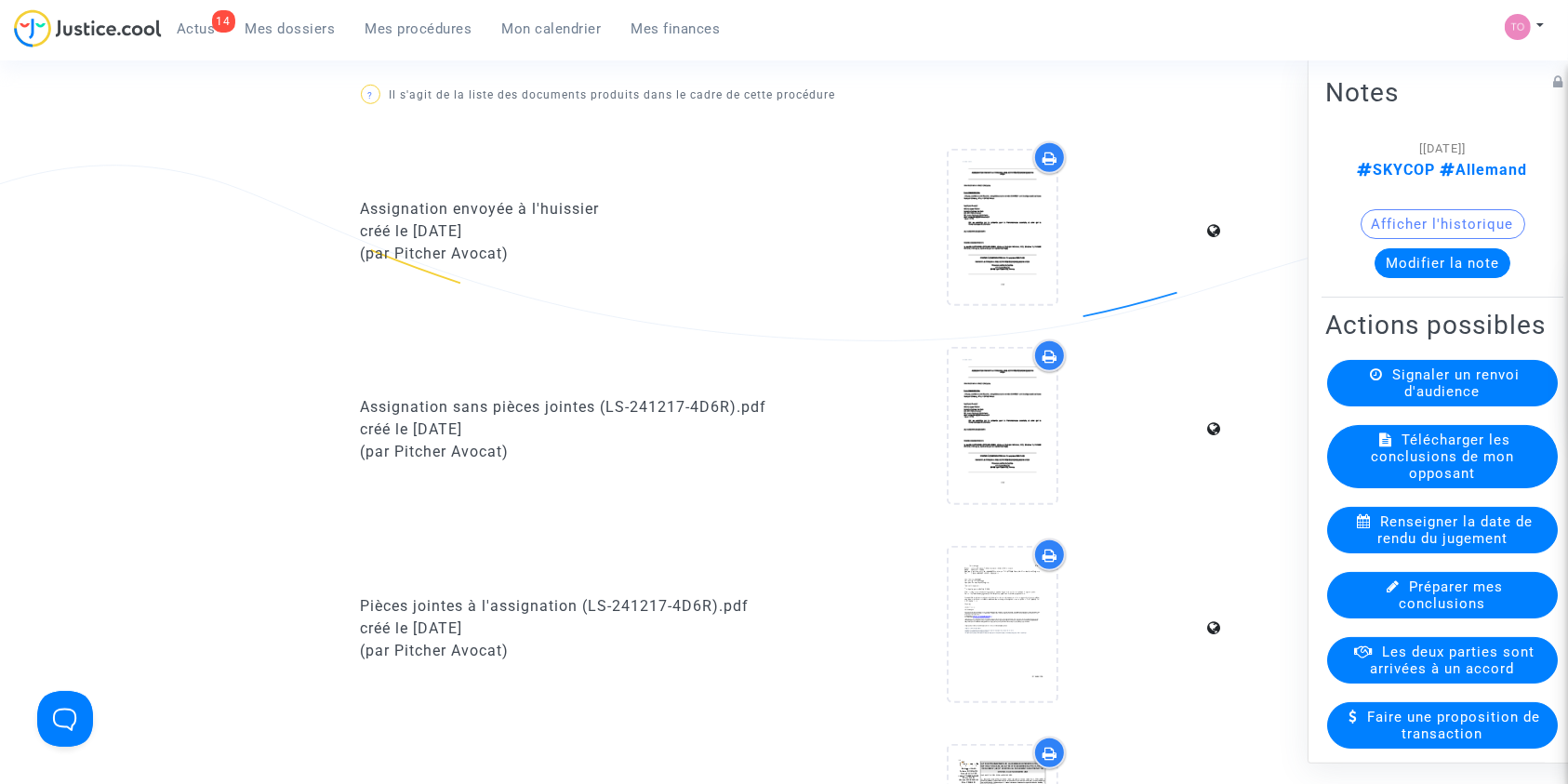
scroll to position [1646, 0]
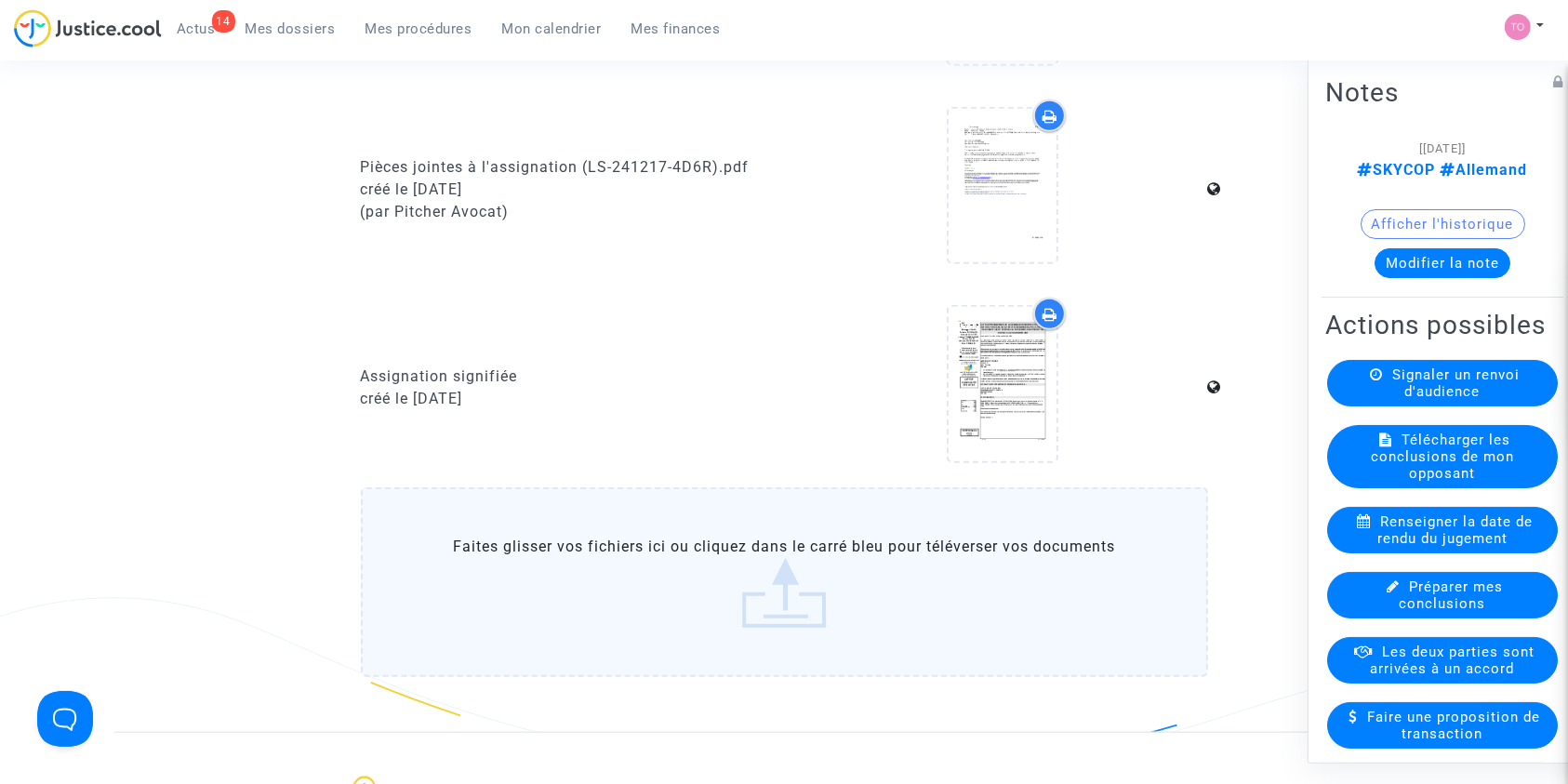
click at [1051, 316] on icon at bounding box center [1050, 315] width 15 height 15
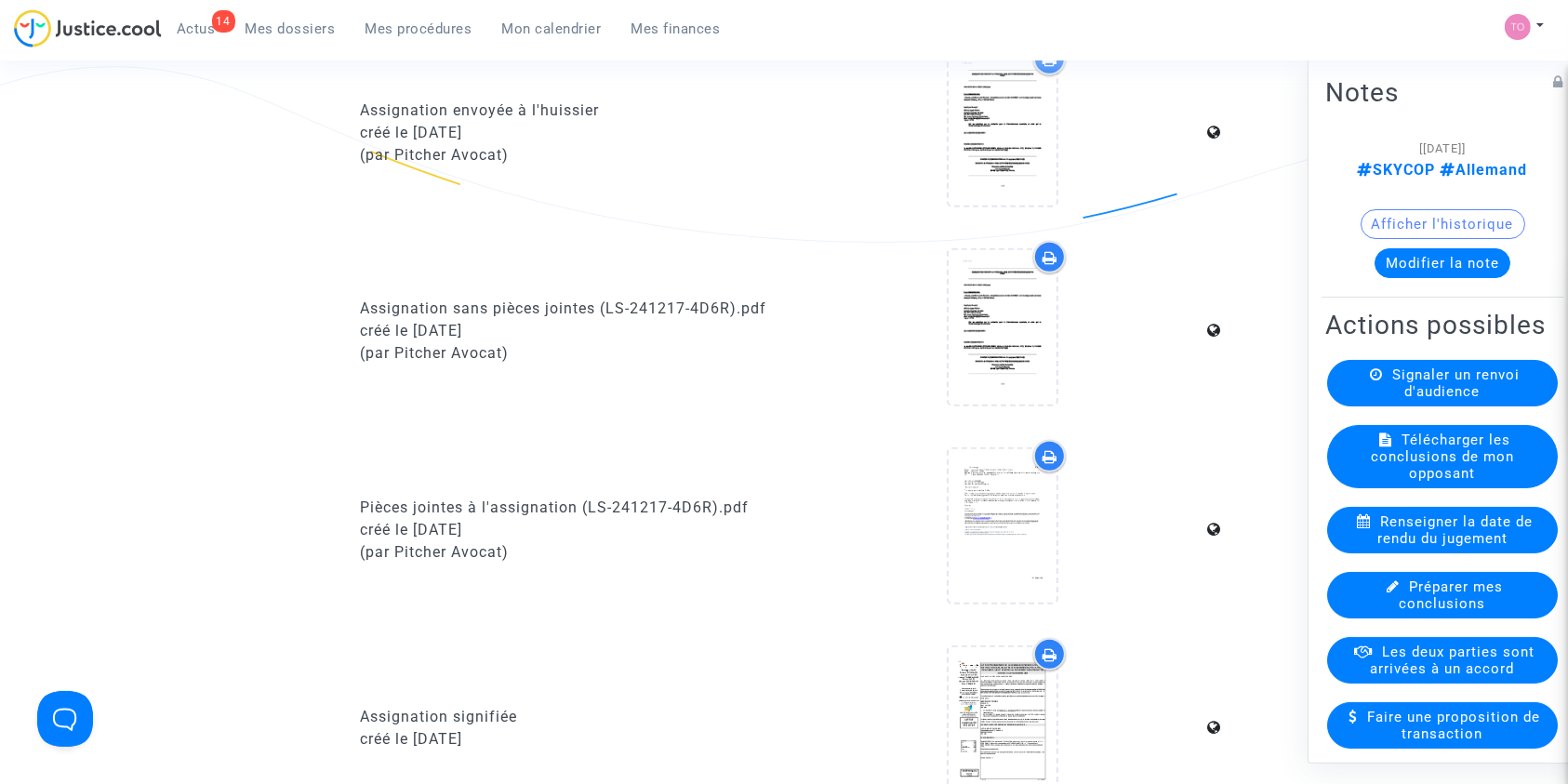
scroll to position [1417, 0]
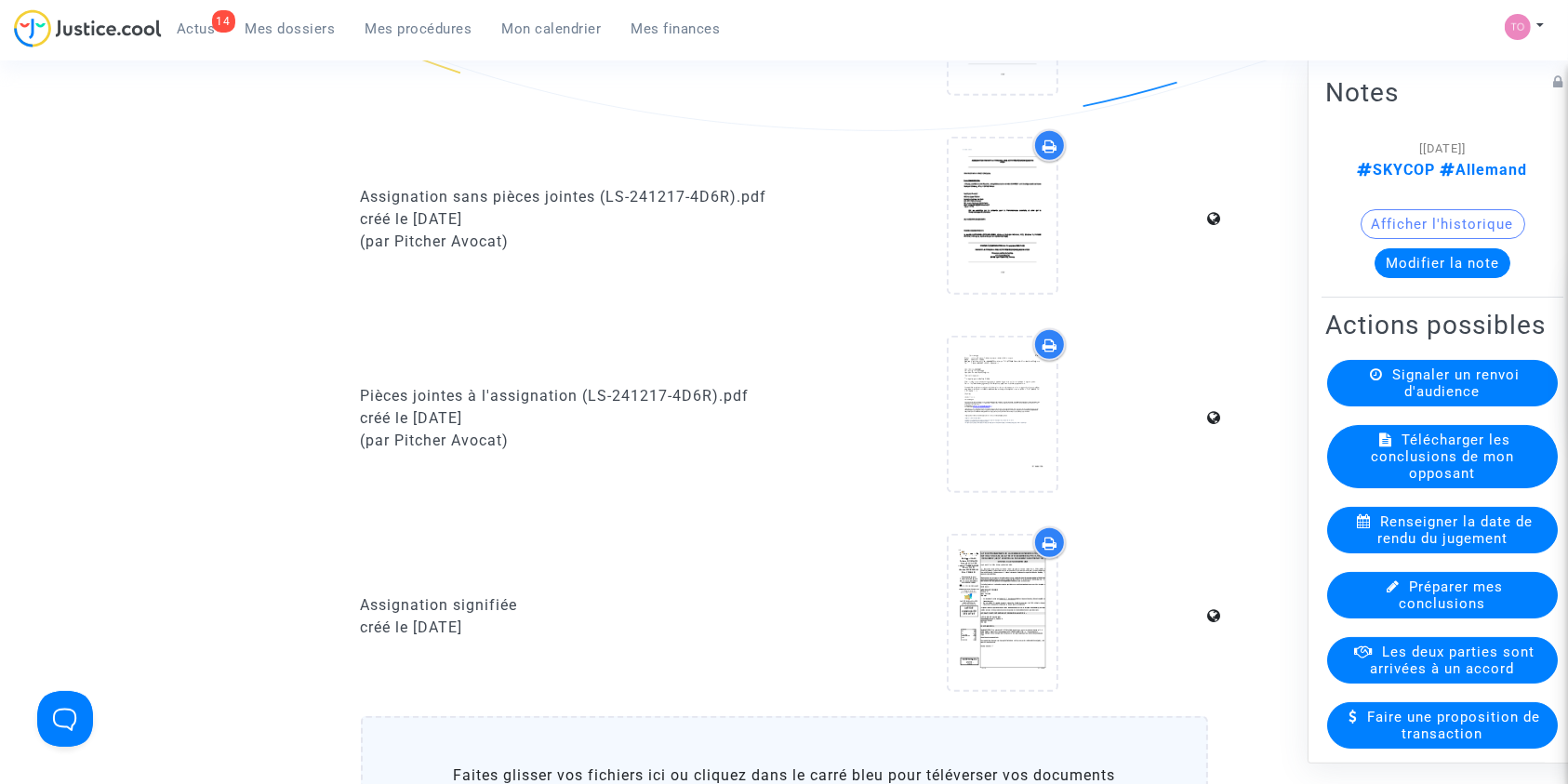
click at [1052, 346] on icon at bounding box center [1050, 346] width 15 height 15
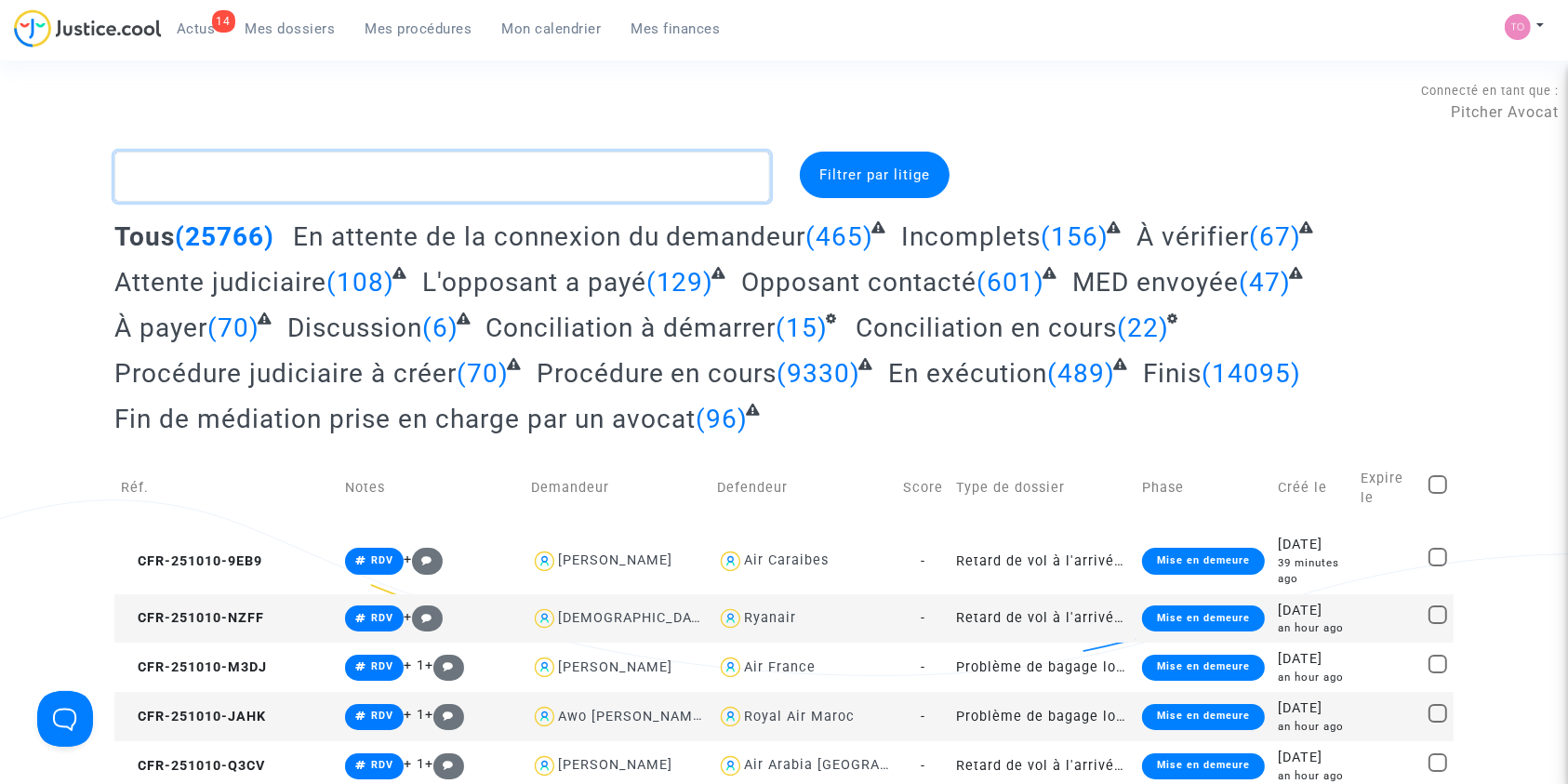
click at [240, 161] on textarea at bounding box center [441, 176] width 656 height 50
paste textarea "CONFORTO"
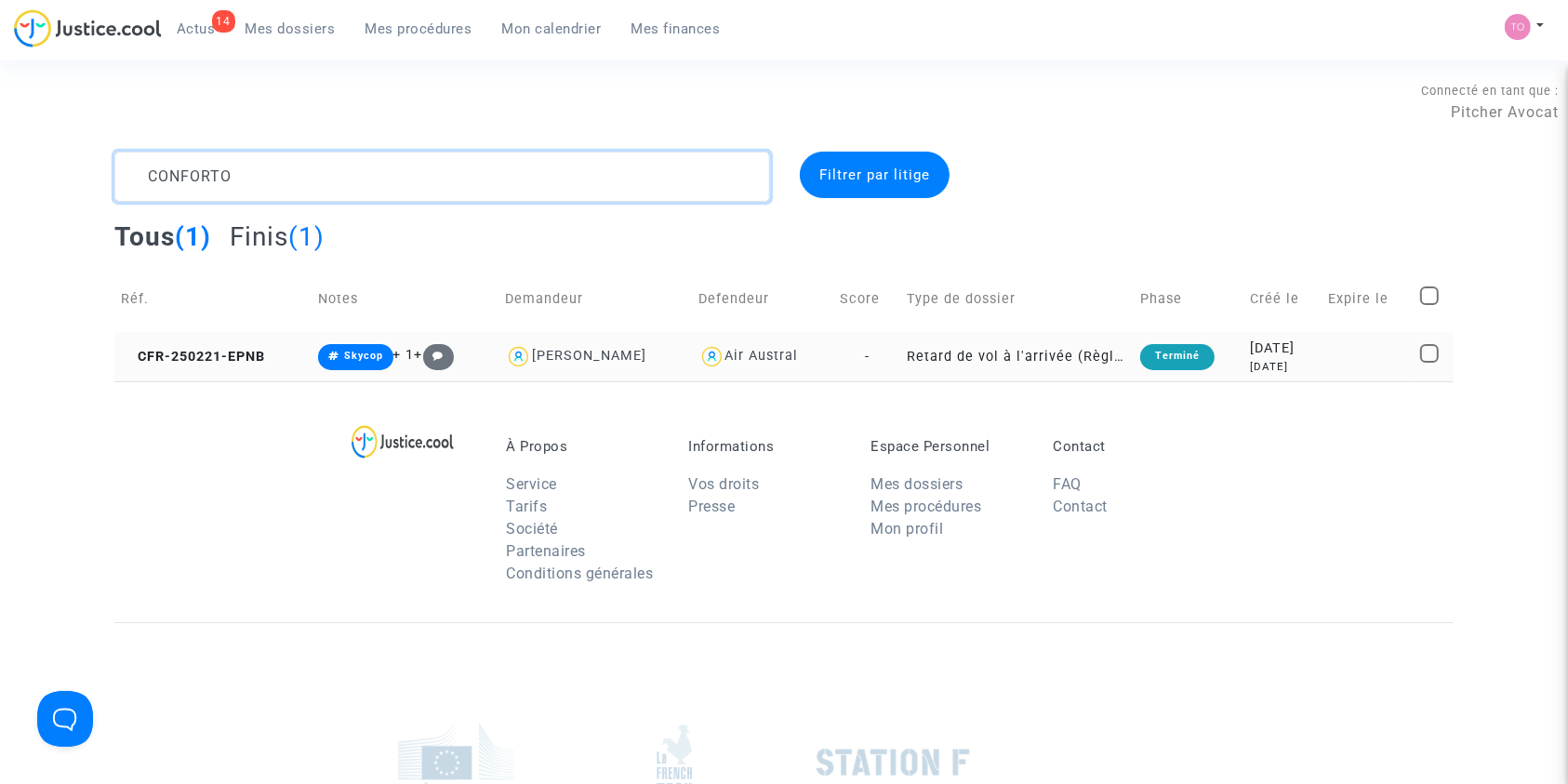
type textarea "CONFORTO"
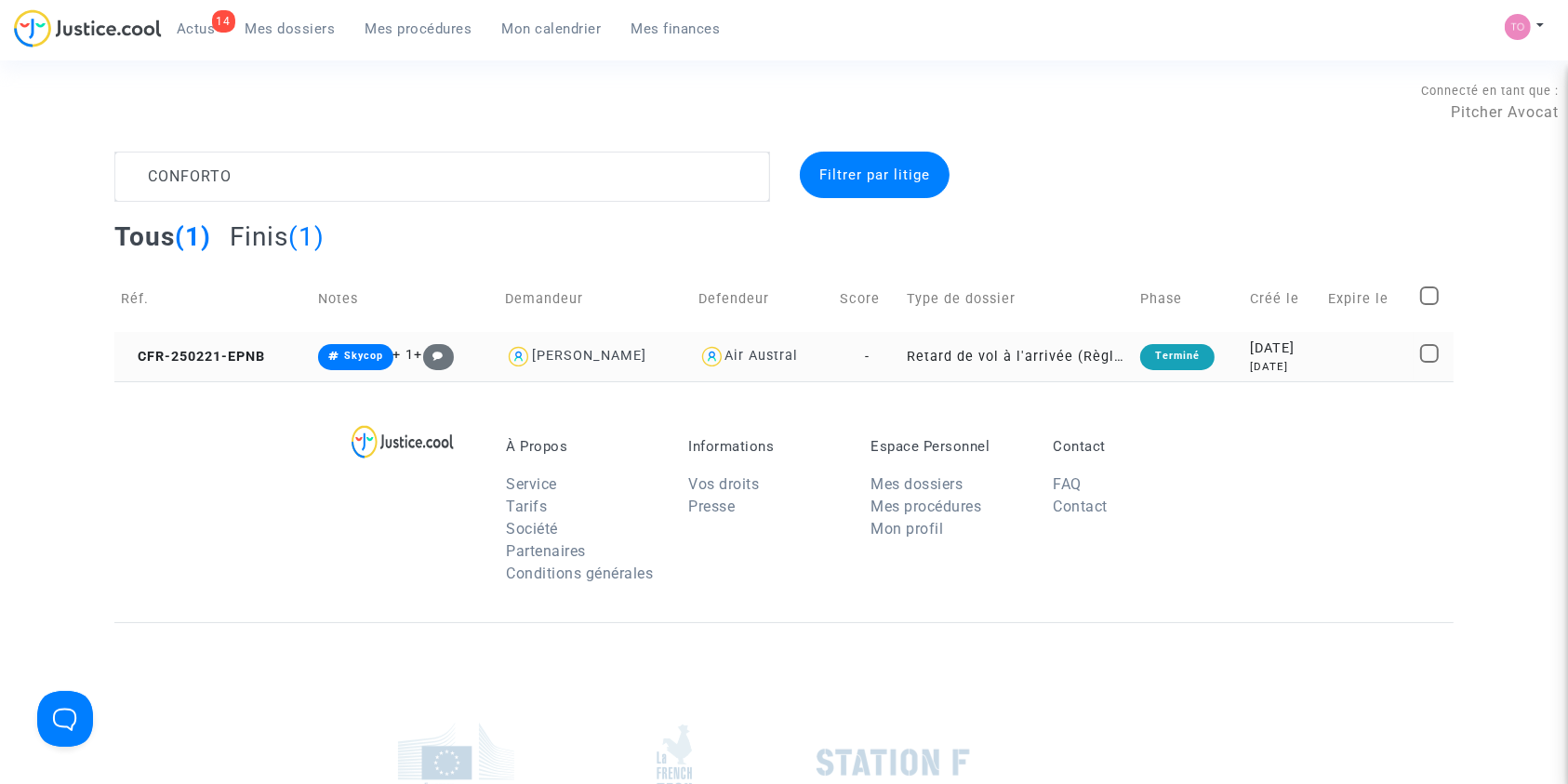
click at [1252, 367] on div "[DATE]" at bounding box center [1283, 367] width 65 height 16
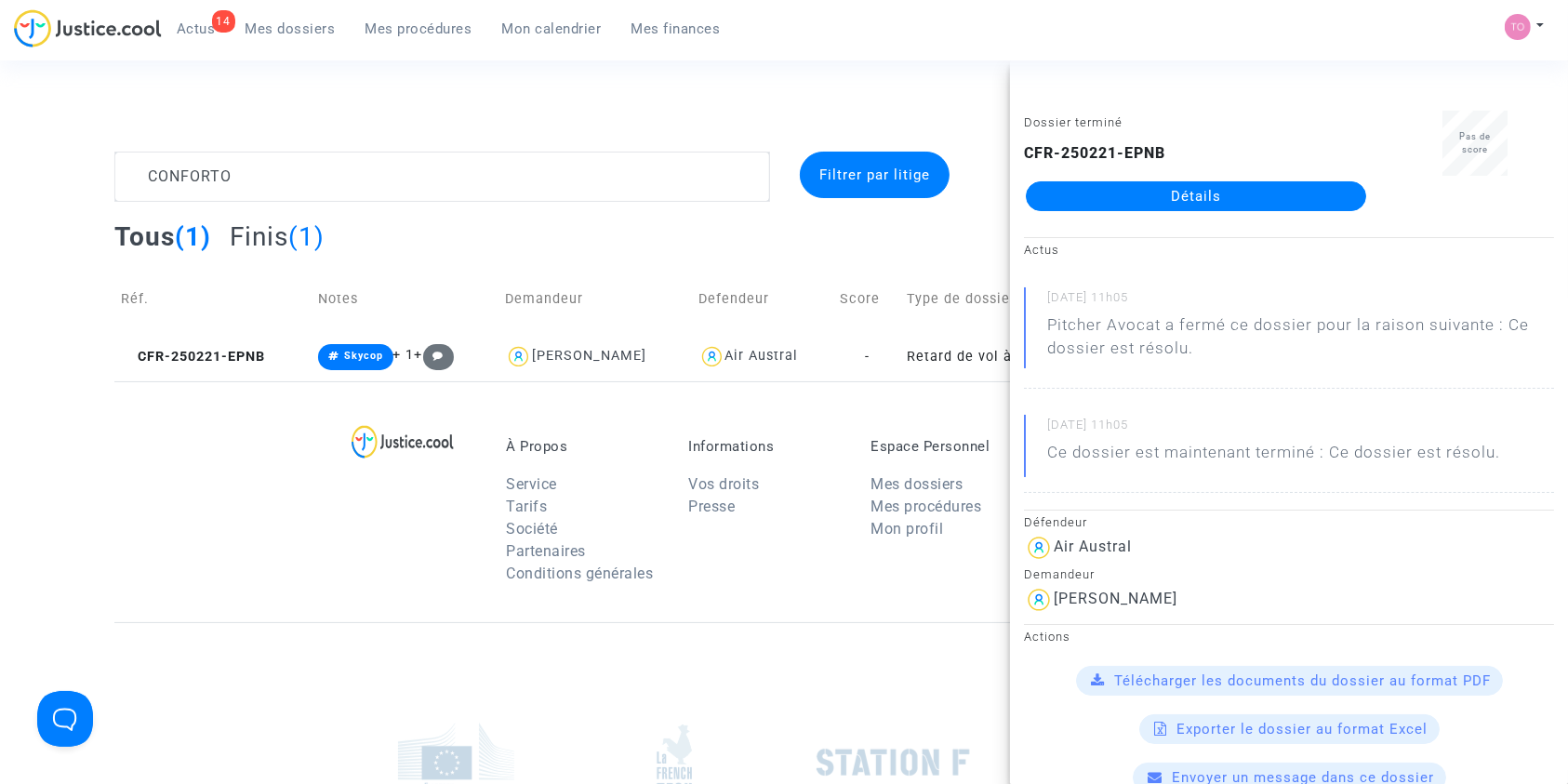
click at [1136, 182] on link "Détails" at bounding box center [1196, 195] width 341 height 30
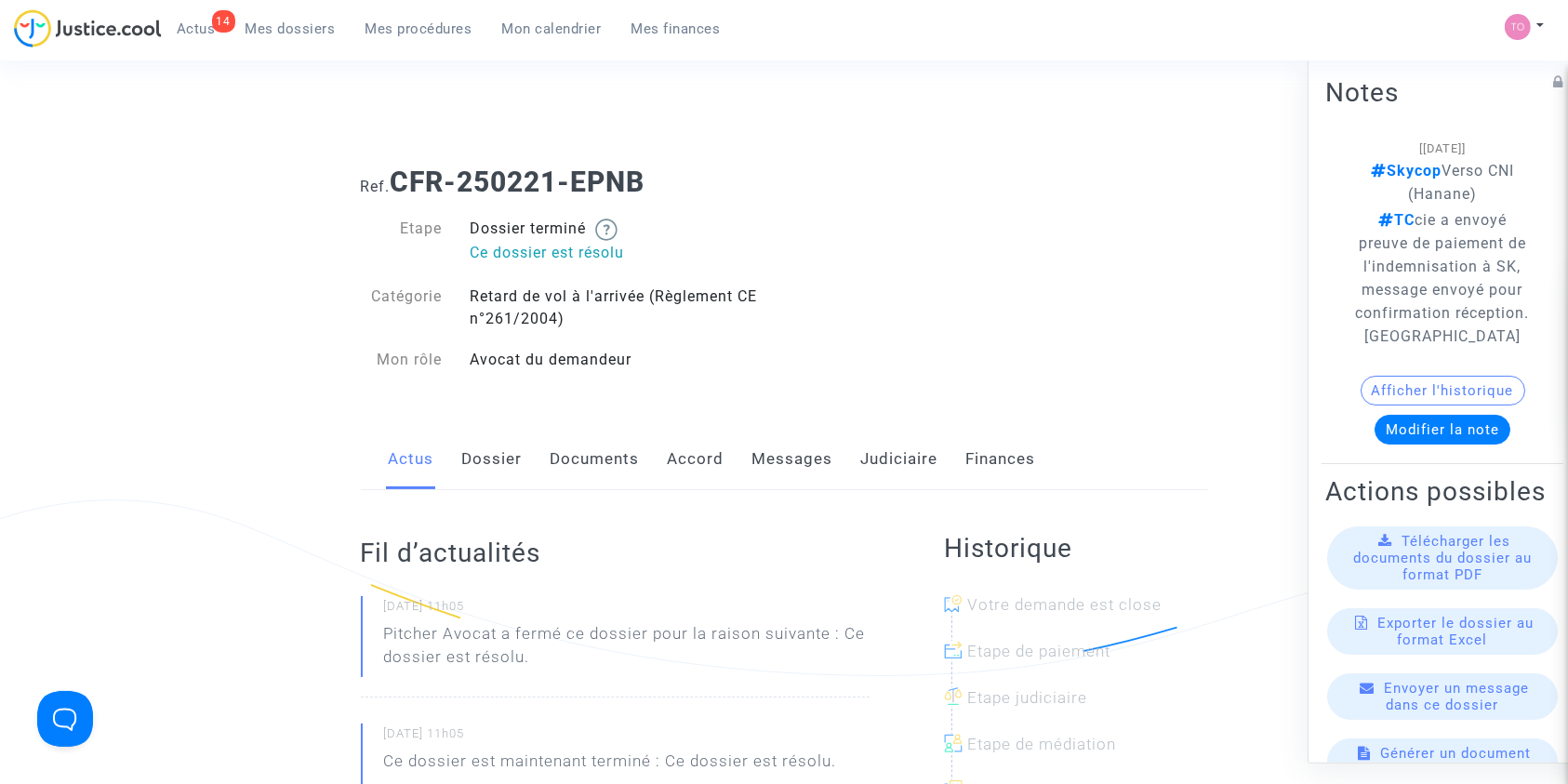
click at [867, 445] on link "Judiciaire" at bounding box center [900, 459] width 78 height 61
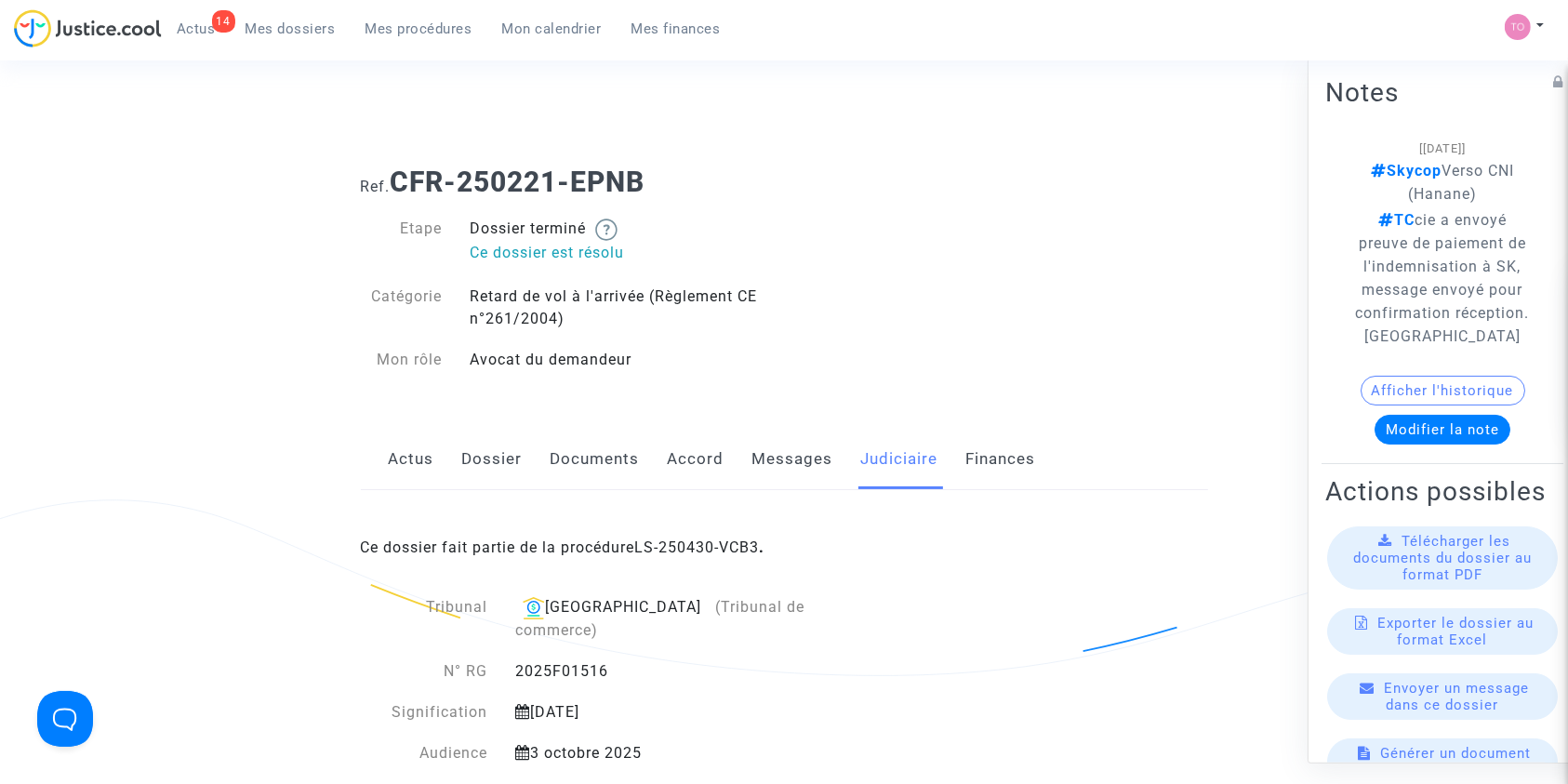
click at [666, 563] on div "Ce dossier fait partie de la procédure LS-250430-VCB3 ." at bounding box center [784, 533] width 847 height 87
click at [667, 547] on link "LS-250430-VCB3" at bounding box center [697, 547] width 124 height 17
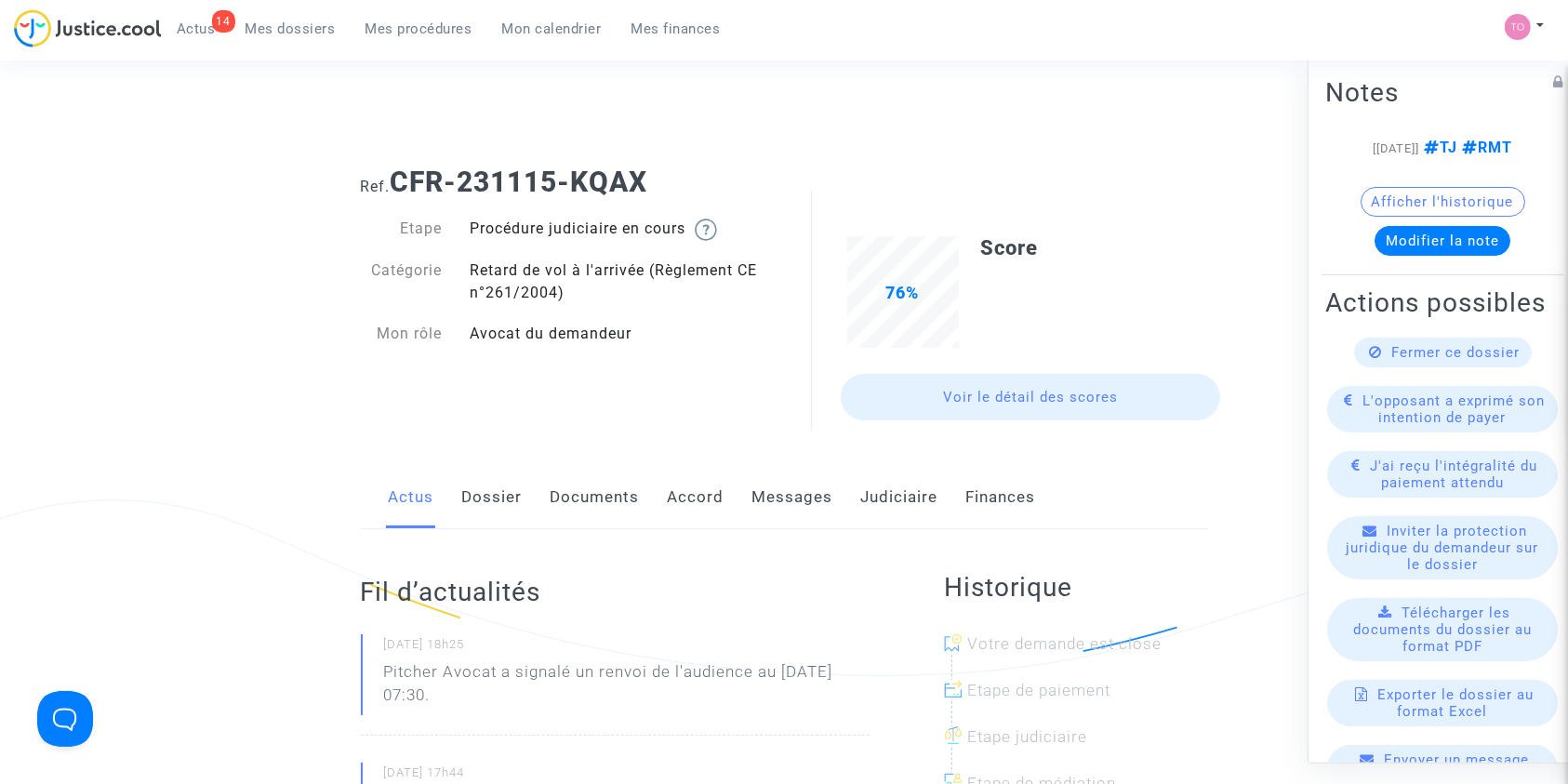
click at [893, 509] on link "Judiciaire" at bounding box center [900, 498] width 78 height 61
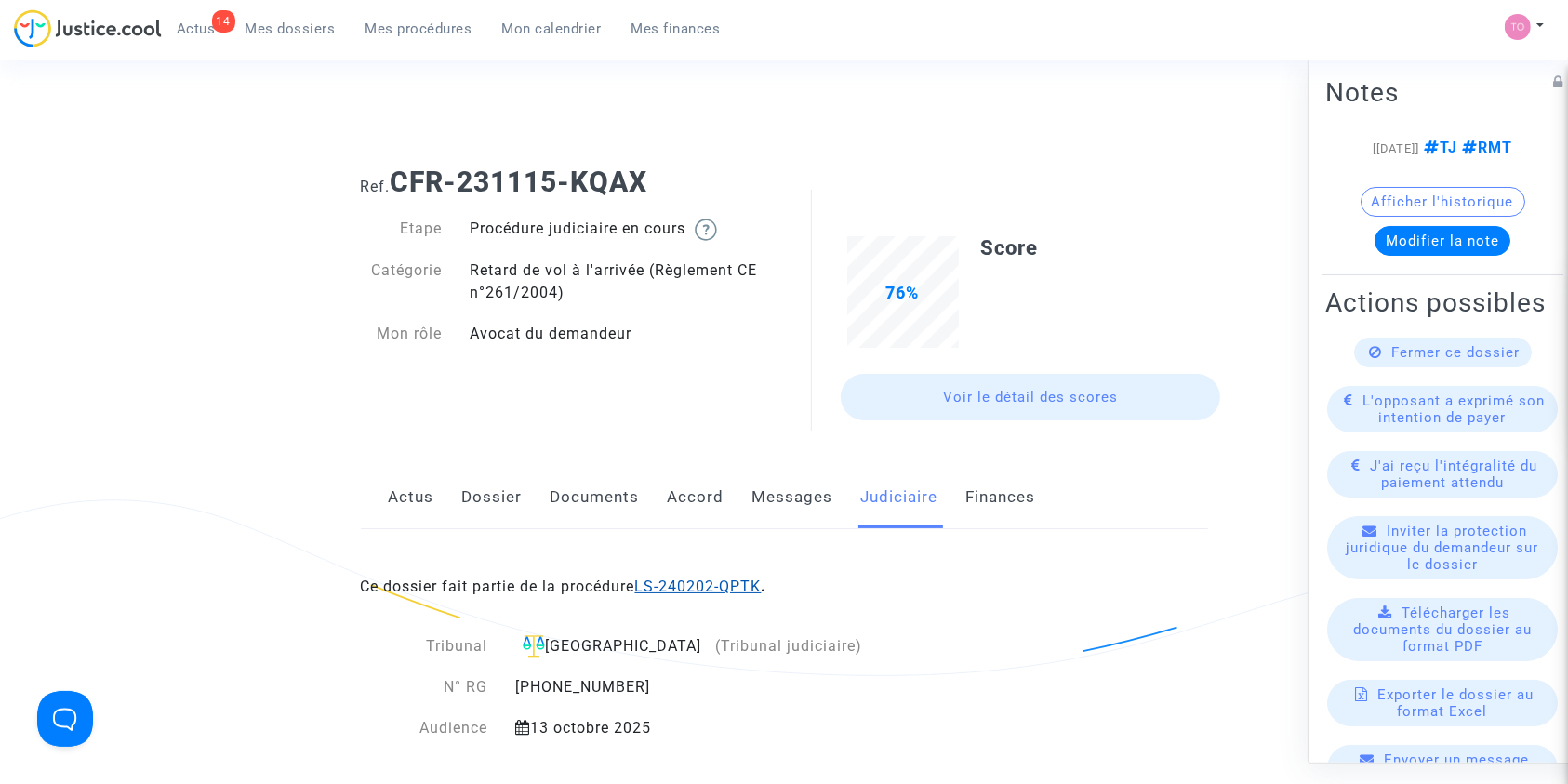
click at [666, 592] on link "LS-240202-QPTK" at bounding box center [698, 586] width 126 height 17
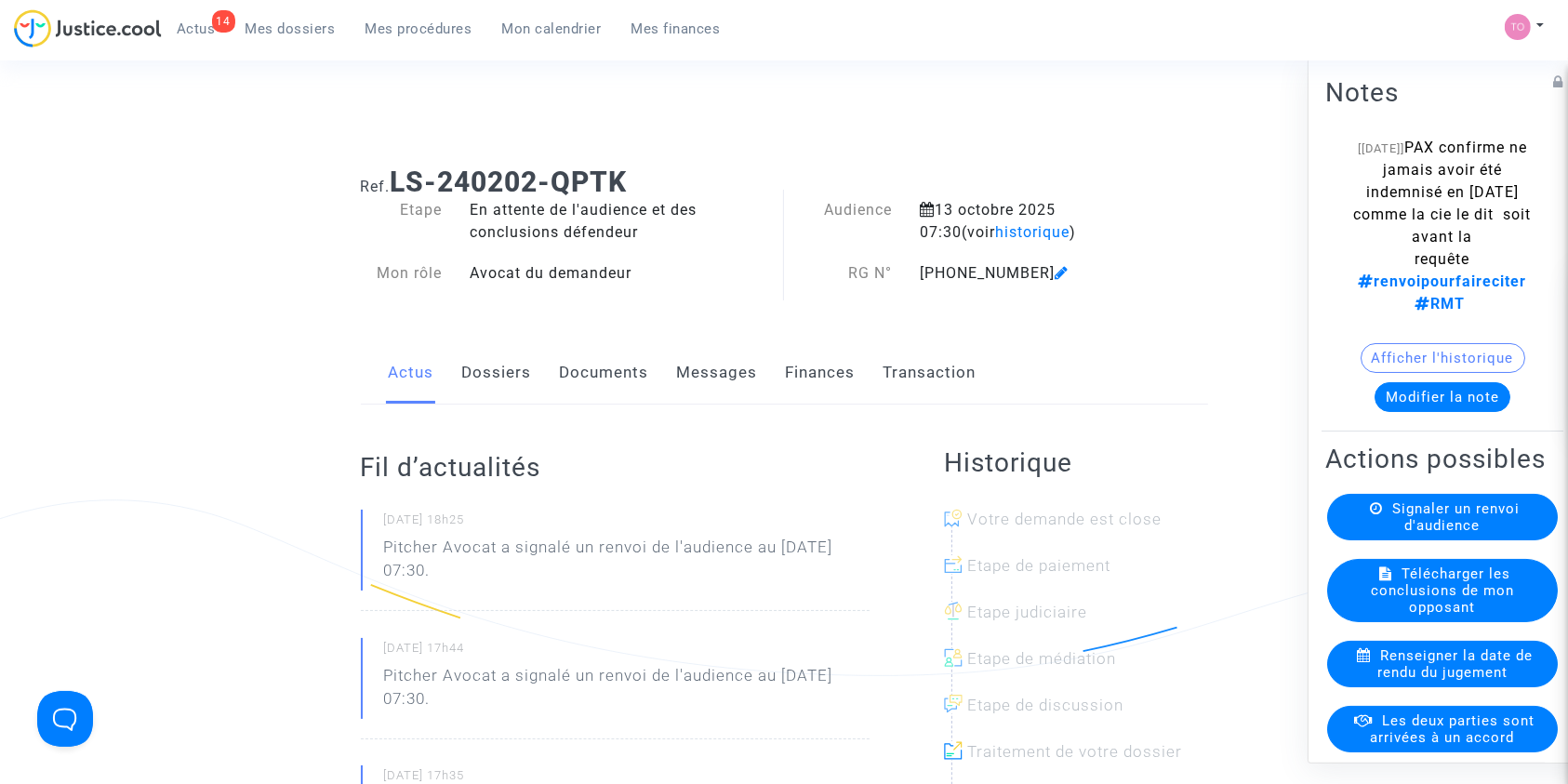
click at [501, 364] on link "Dossiers" at bounding box center [497, 372] width 70 height 61
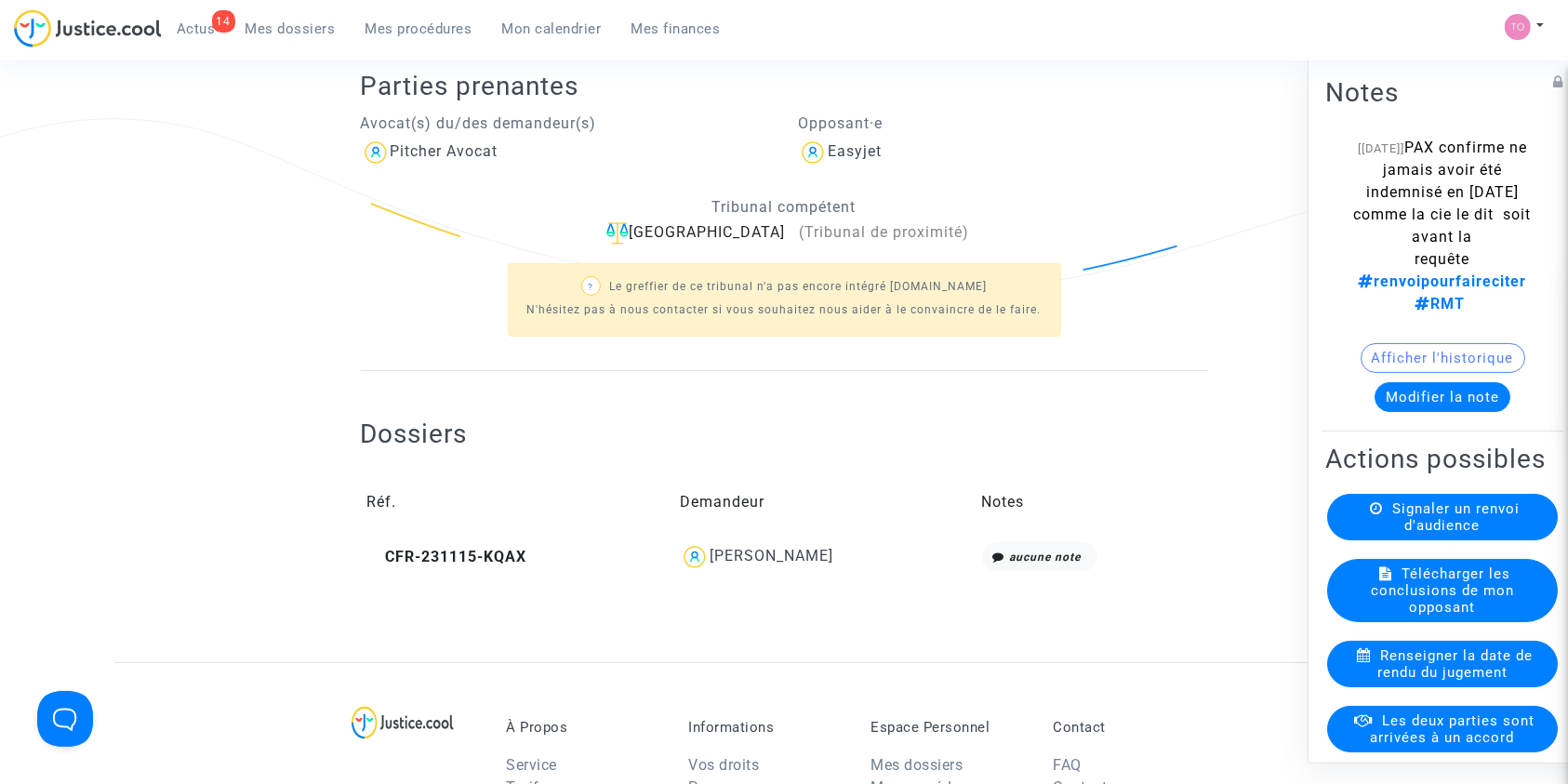
scroll to position [401, 0]
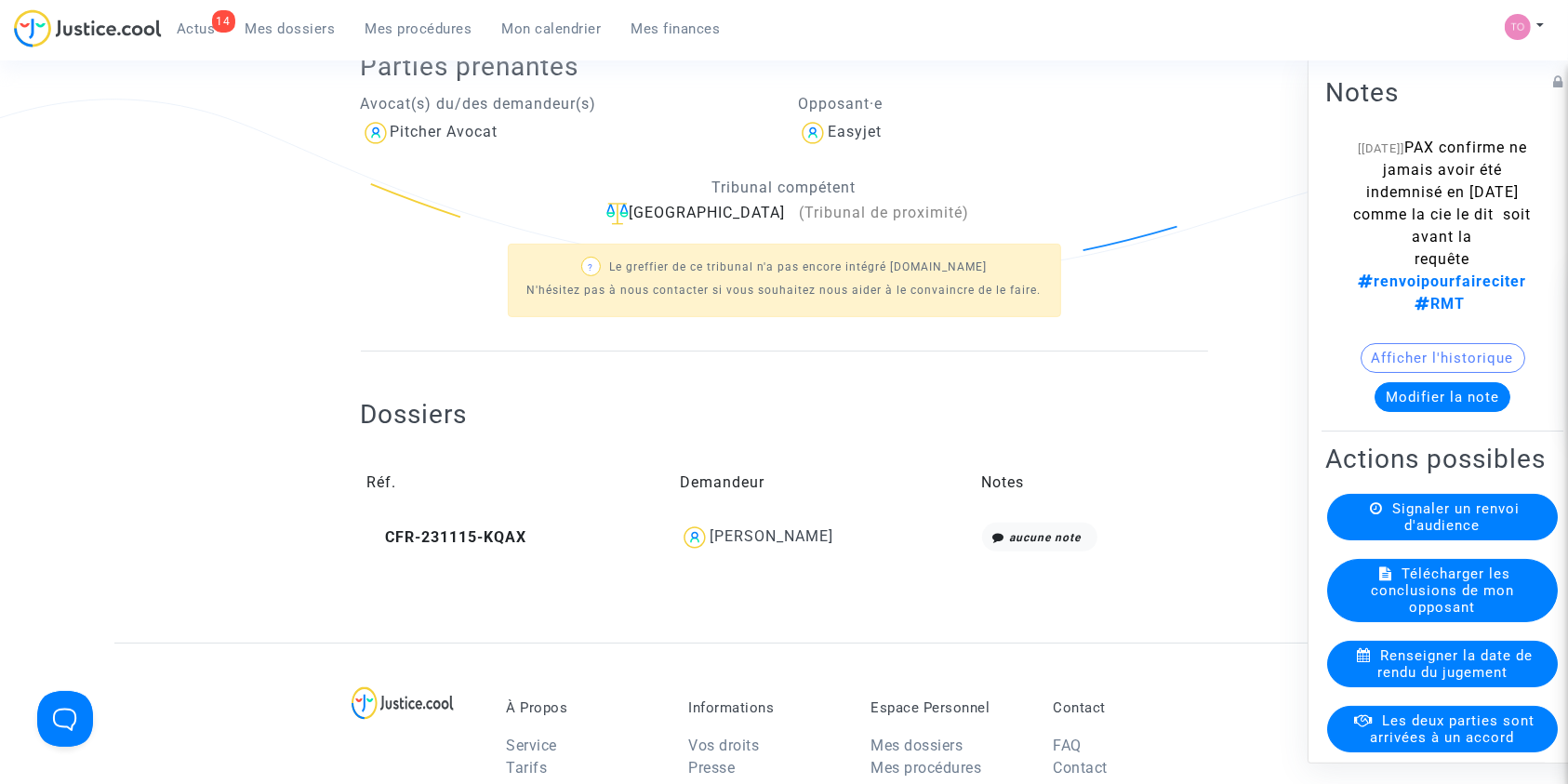
click at [833, 545] on div "[PERSON_NAME]" at bounding box center [771, 536] width 123 height 17
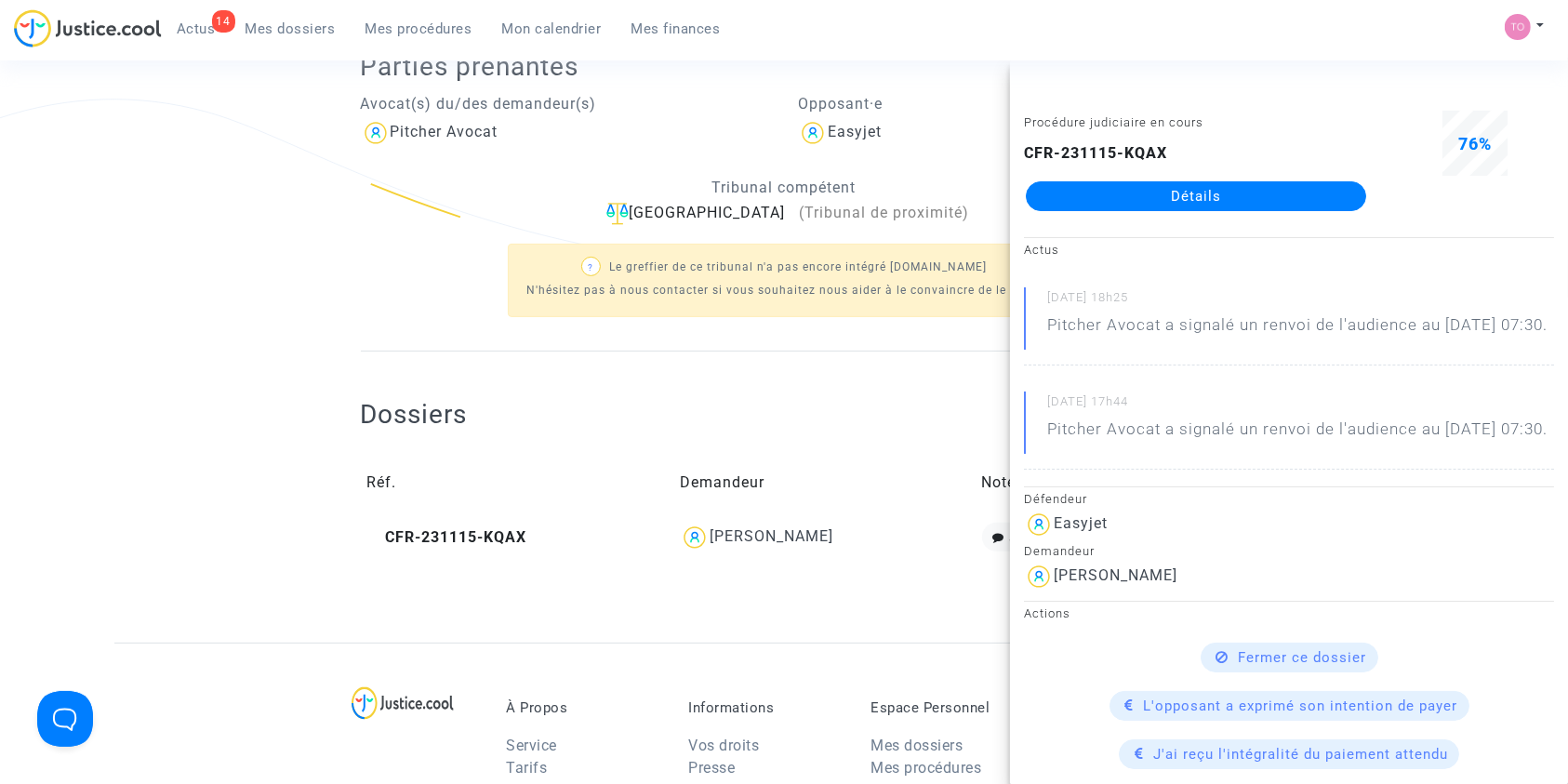
copy div "GUILLIER"
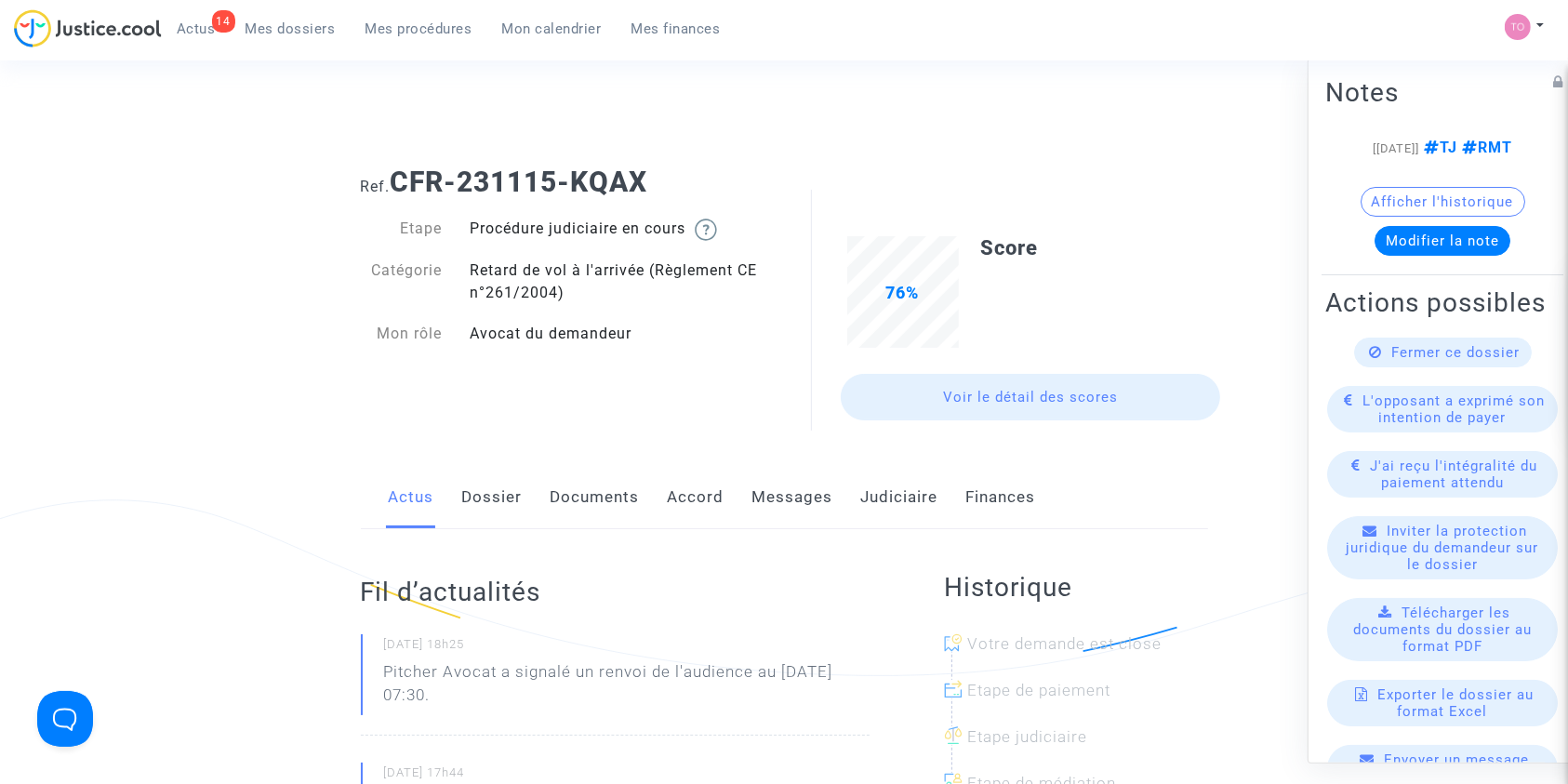
click at [786, 504] on link "Messages" at bounding box center [793, 498] width 81 height 61
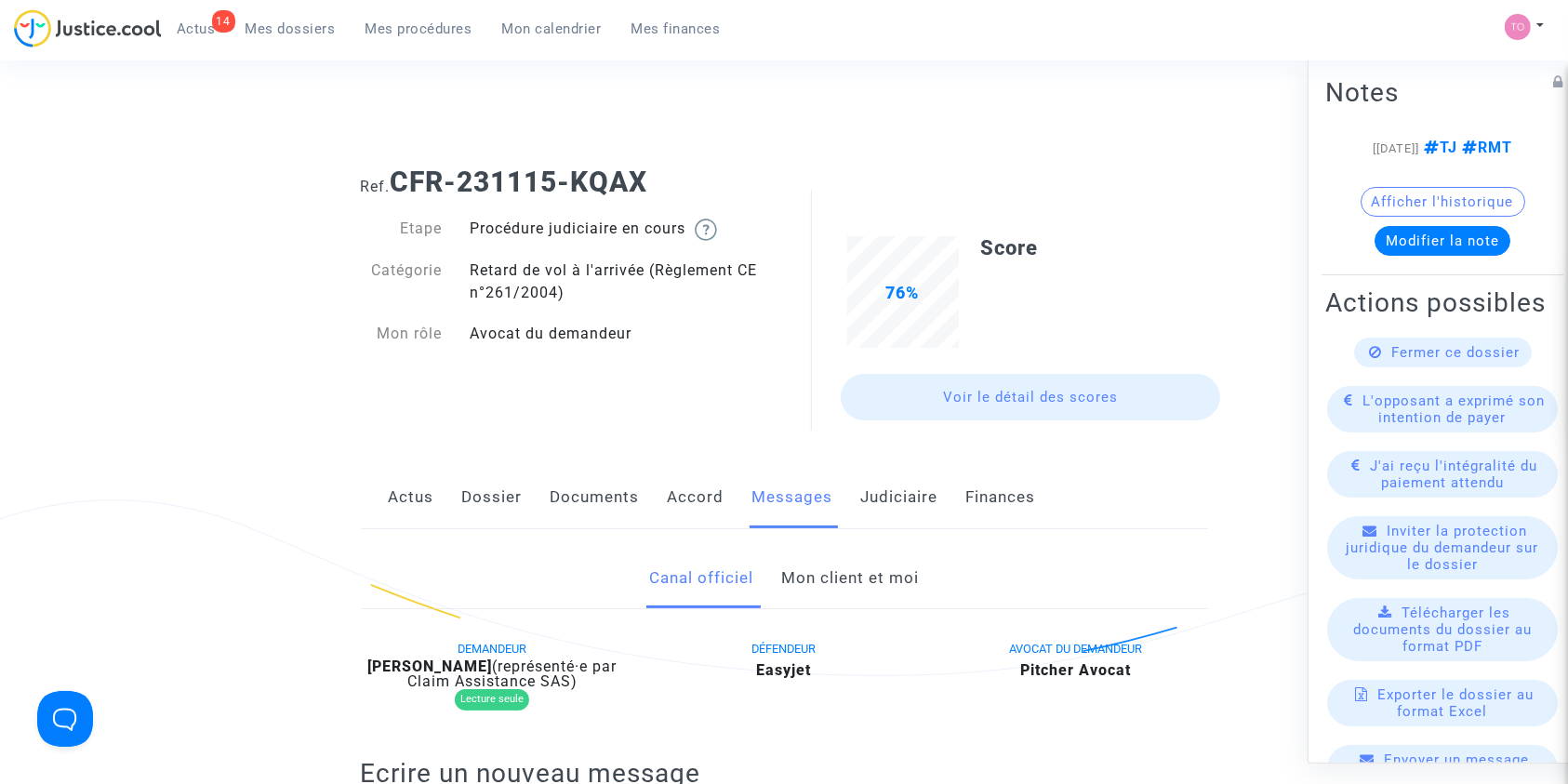
click at [818, 570] on link "Mon client et moi" at bounding box center [850, 578] width 138 height 61
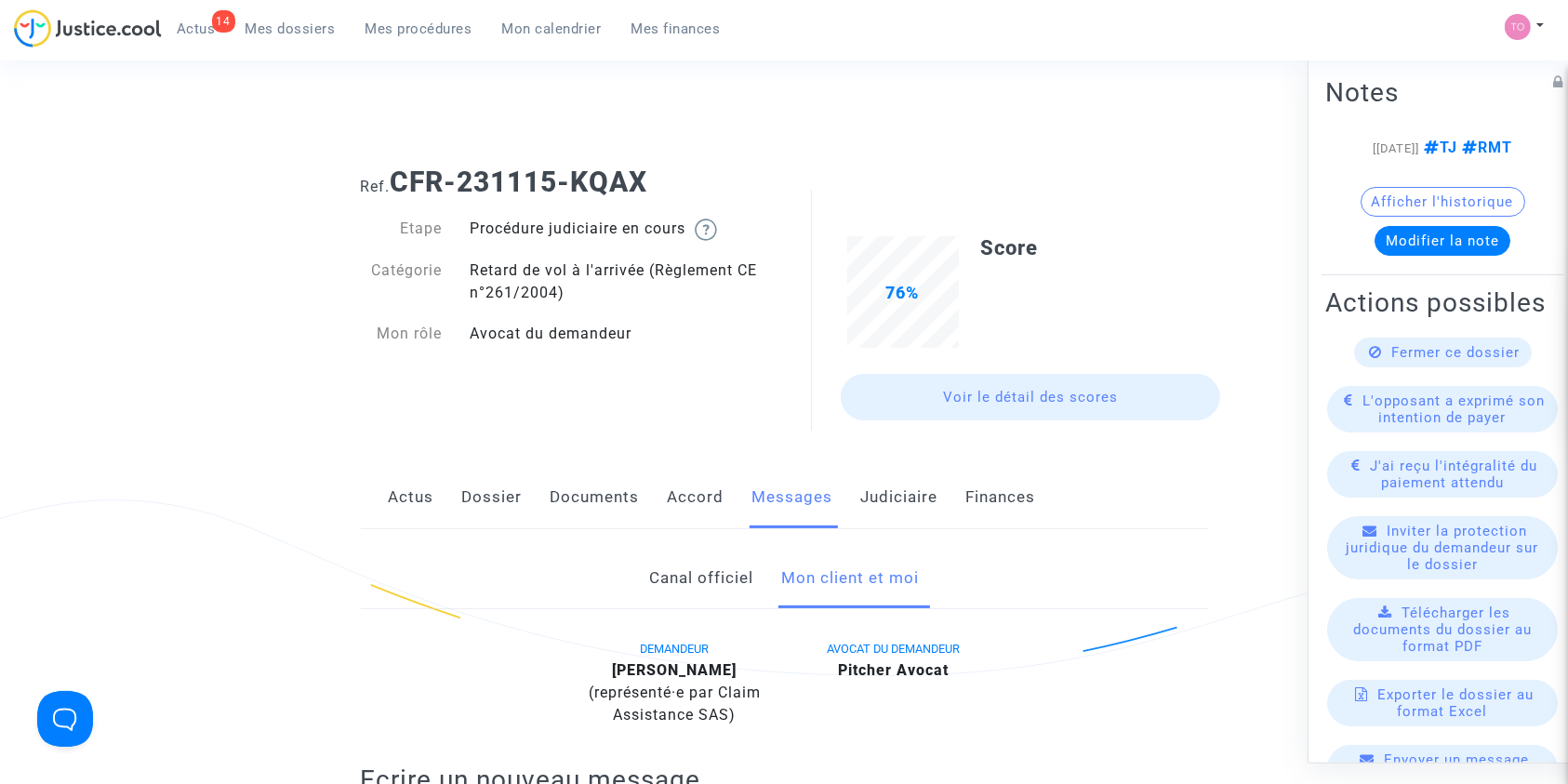
click at [485, 487] on link "Dossier" at bounding box center [492, 498] width 60 height 61
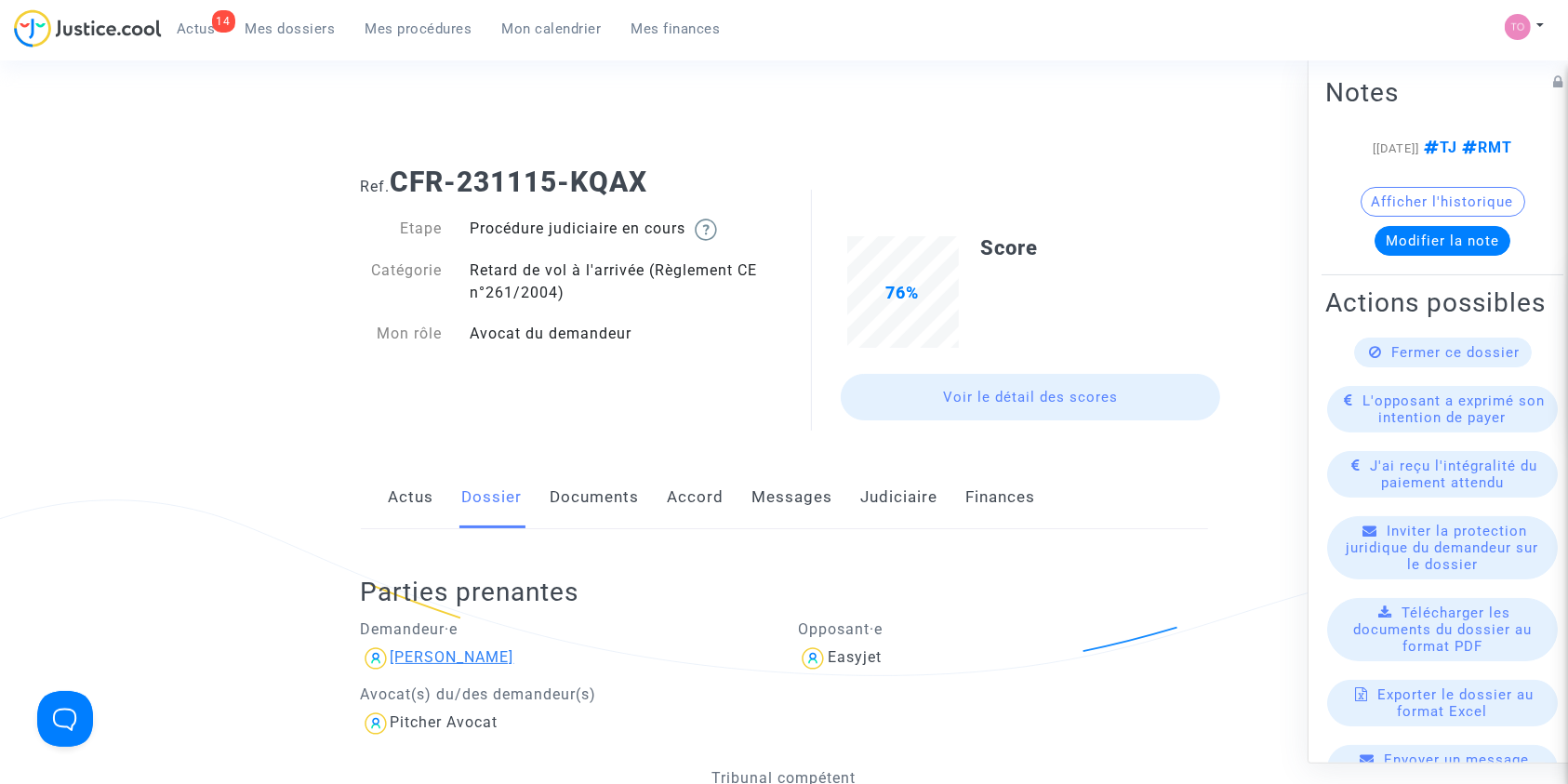
click at [461, 653] on div "[PERSON_NAME]" at bounding box center [452, 657] width 123 height 17
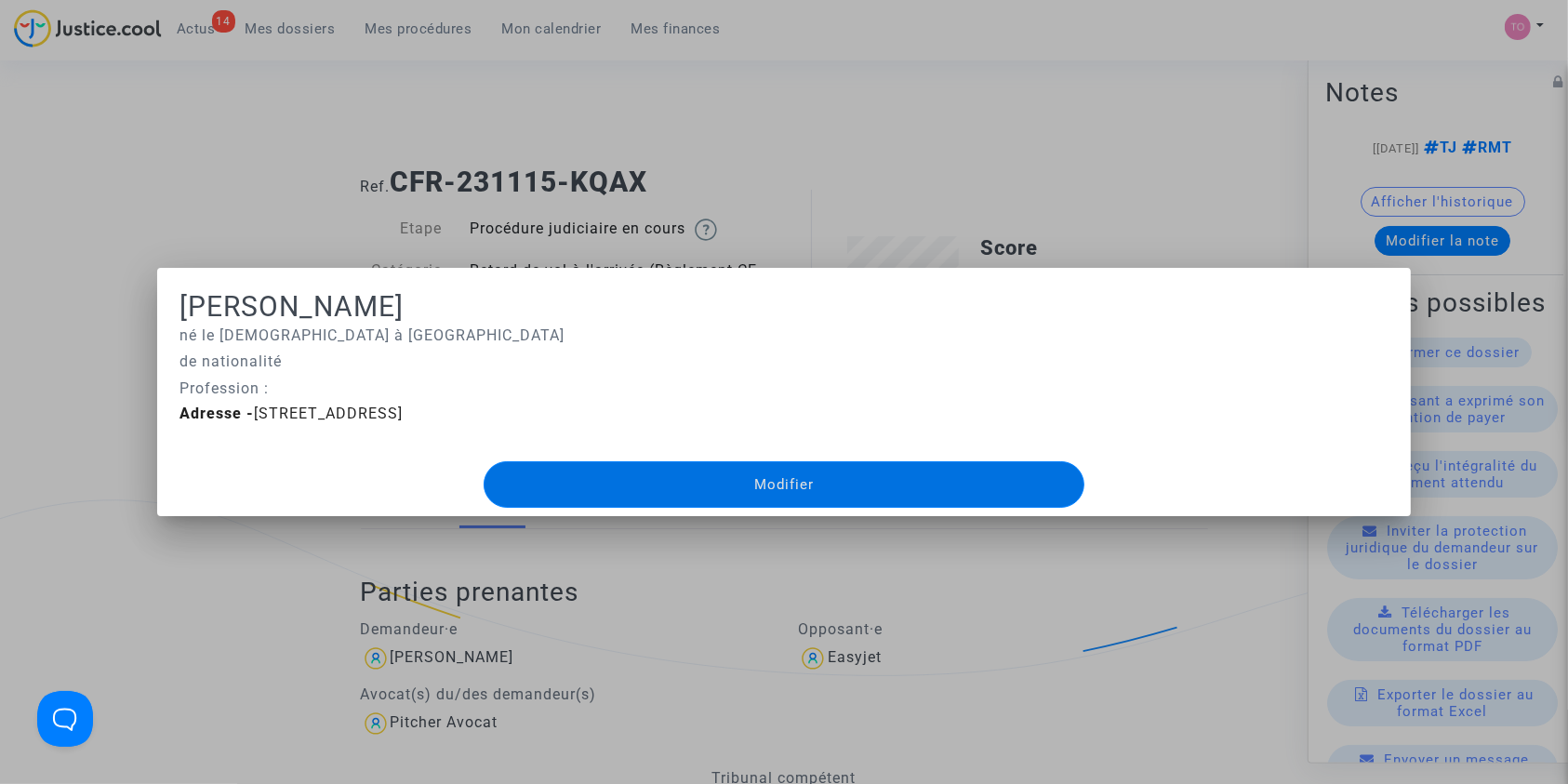
click at [645, 91] on div at bounding box center [784, 392] width 1568 height 784
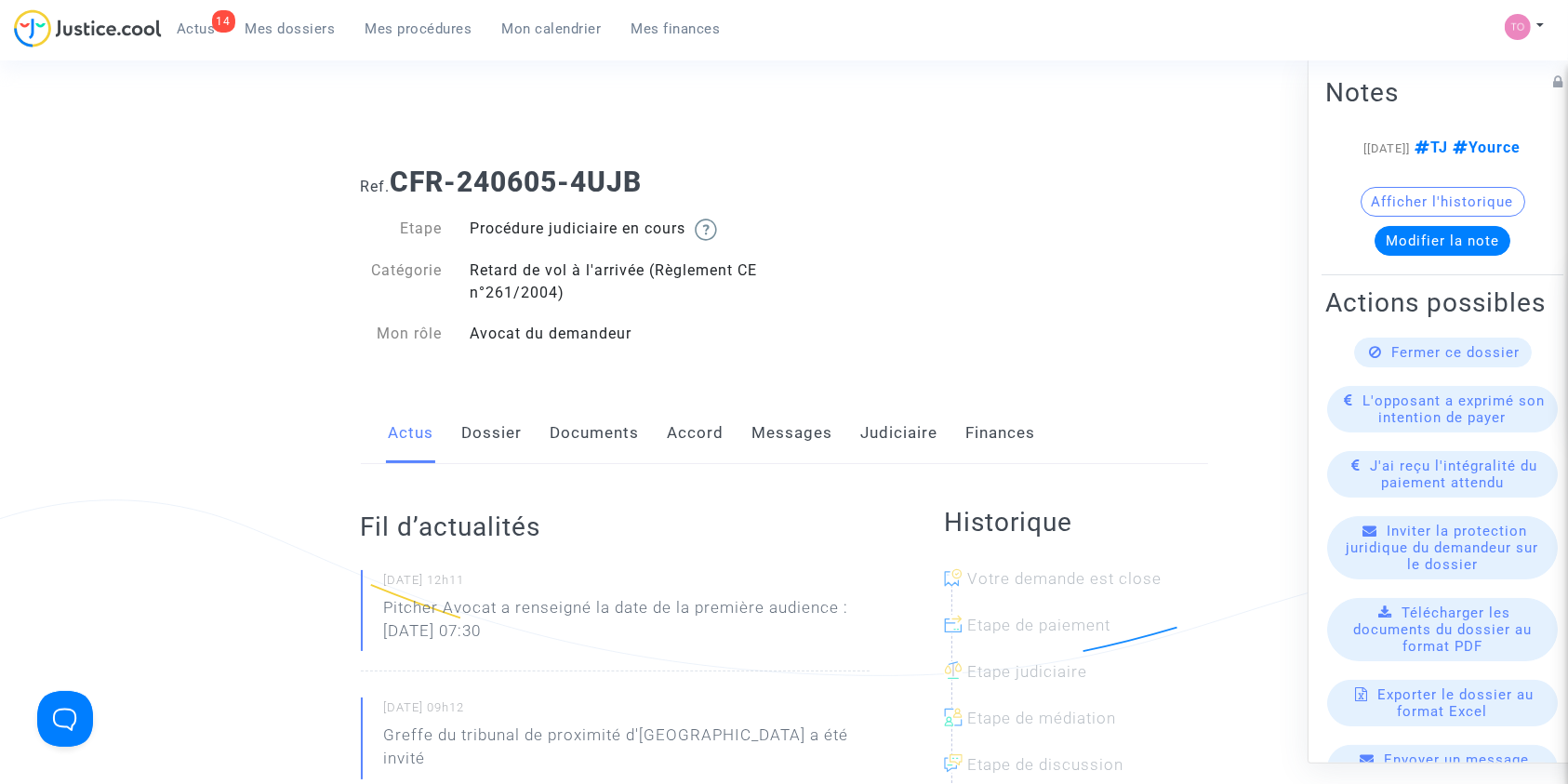
click at [595, 438] on link "Documents" at bounding box center [594, 434] width 89 height 61
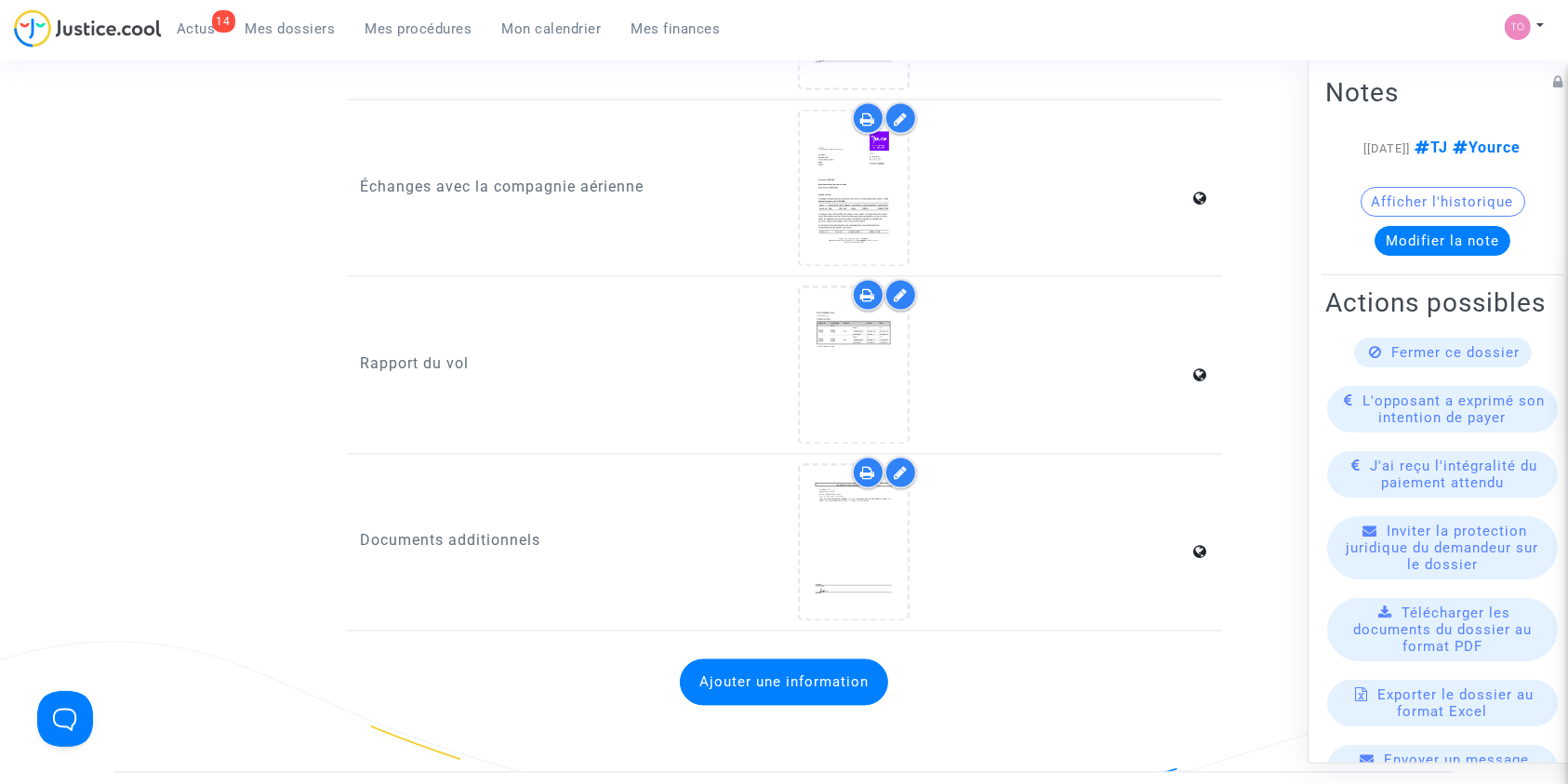
scroll to position [3348, 0]
click at [911, 534] on div at bounding box center [993, 542] width 392 height 157
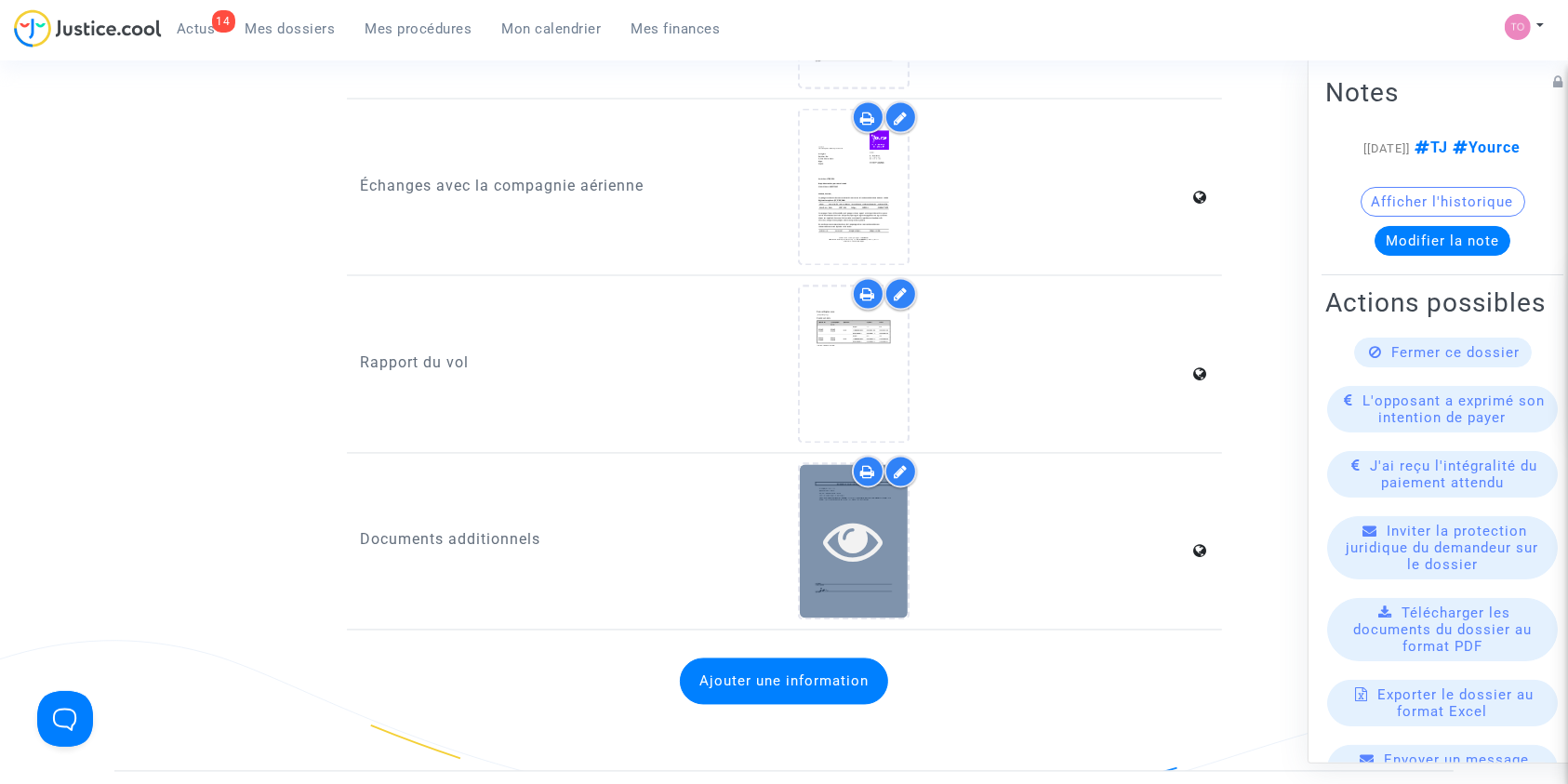
click at [874, 535] on icon at bounding box center [854, 541] width 60 height 59
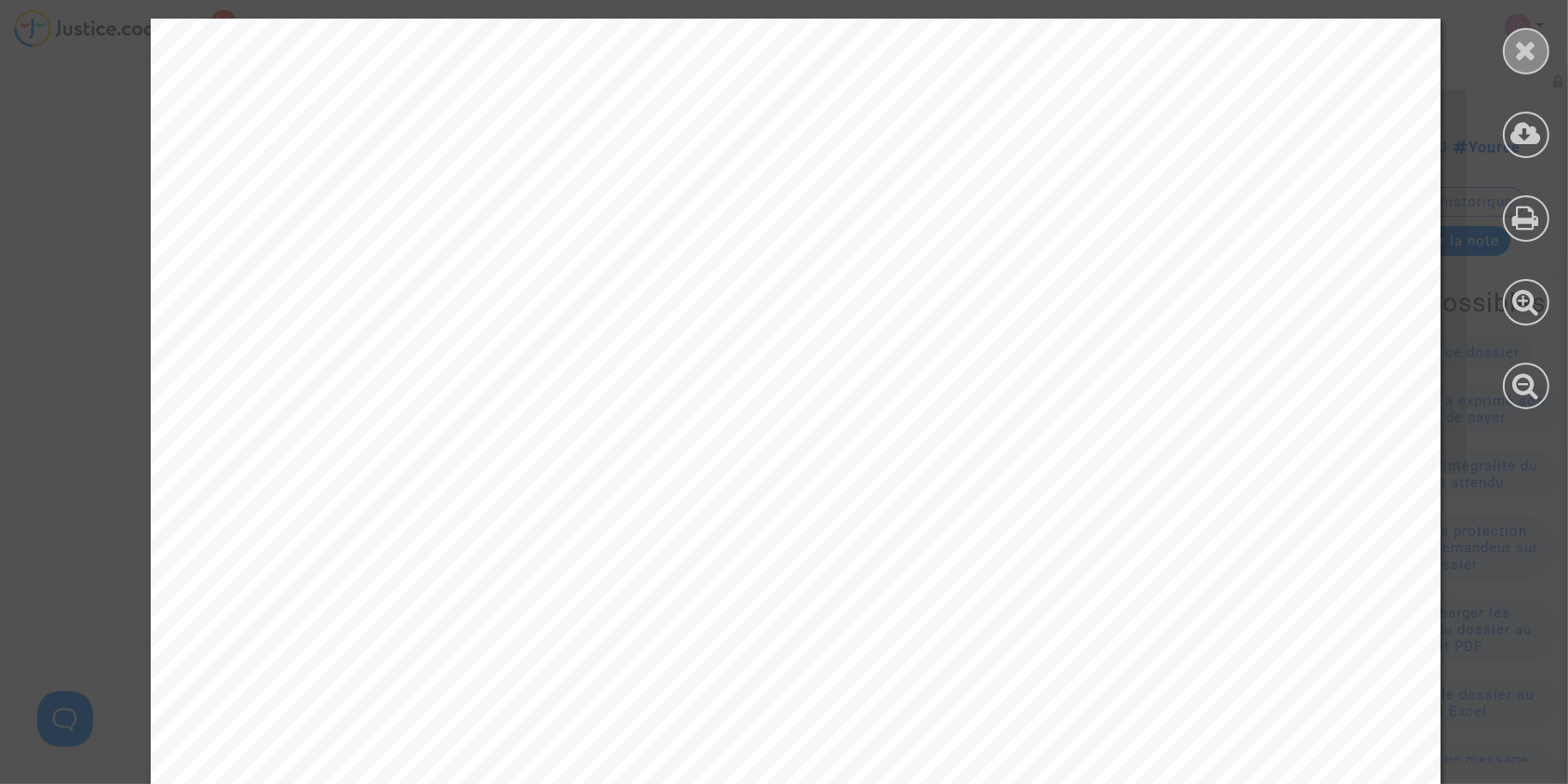
click at [1514, 51] on icon at bounding box center [1526, 50] width 23 height 28
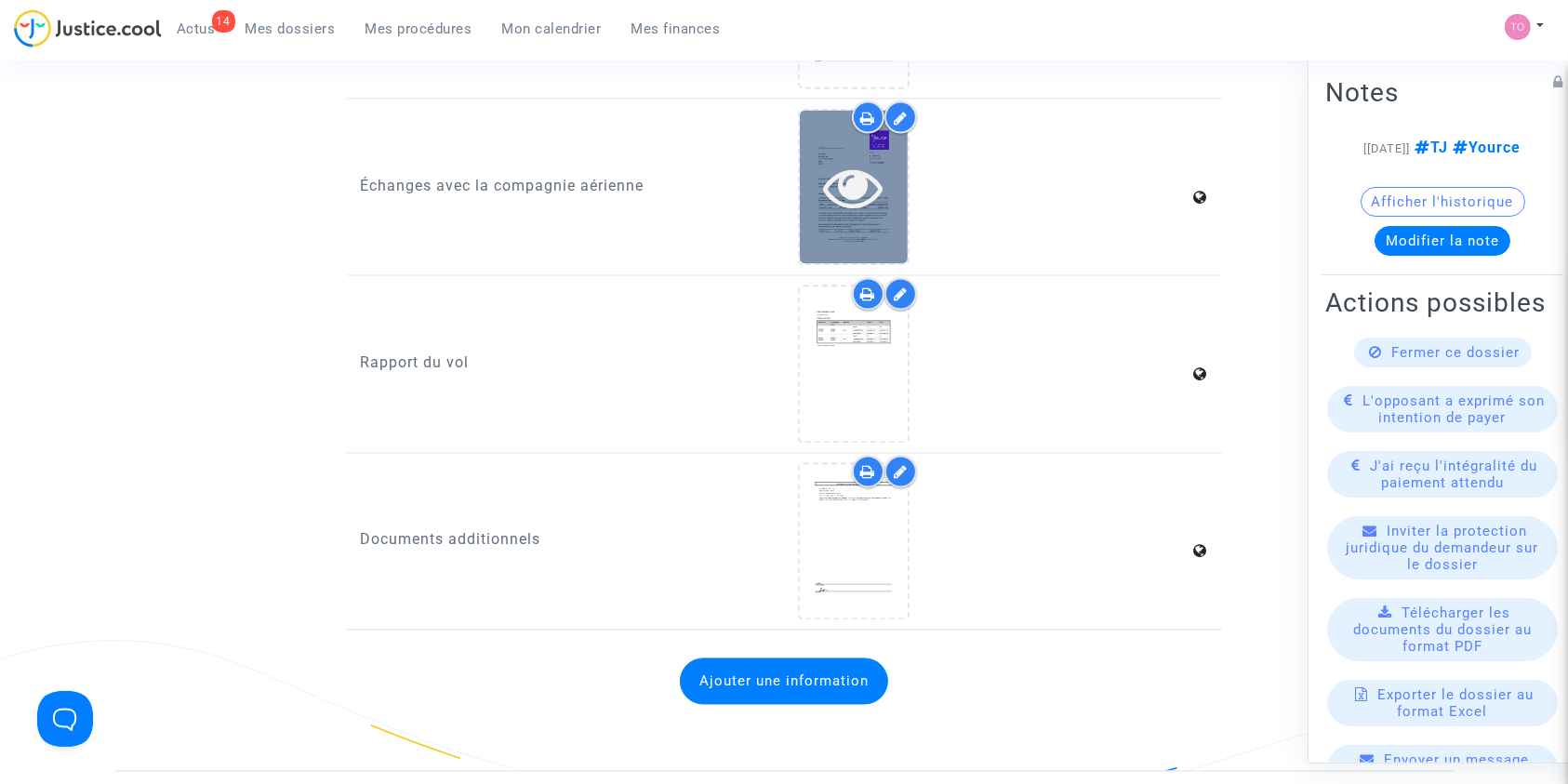
click at [833, 215] on div at bounding box center [853, 188] width 108 height 153
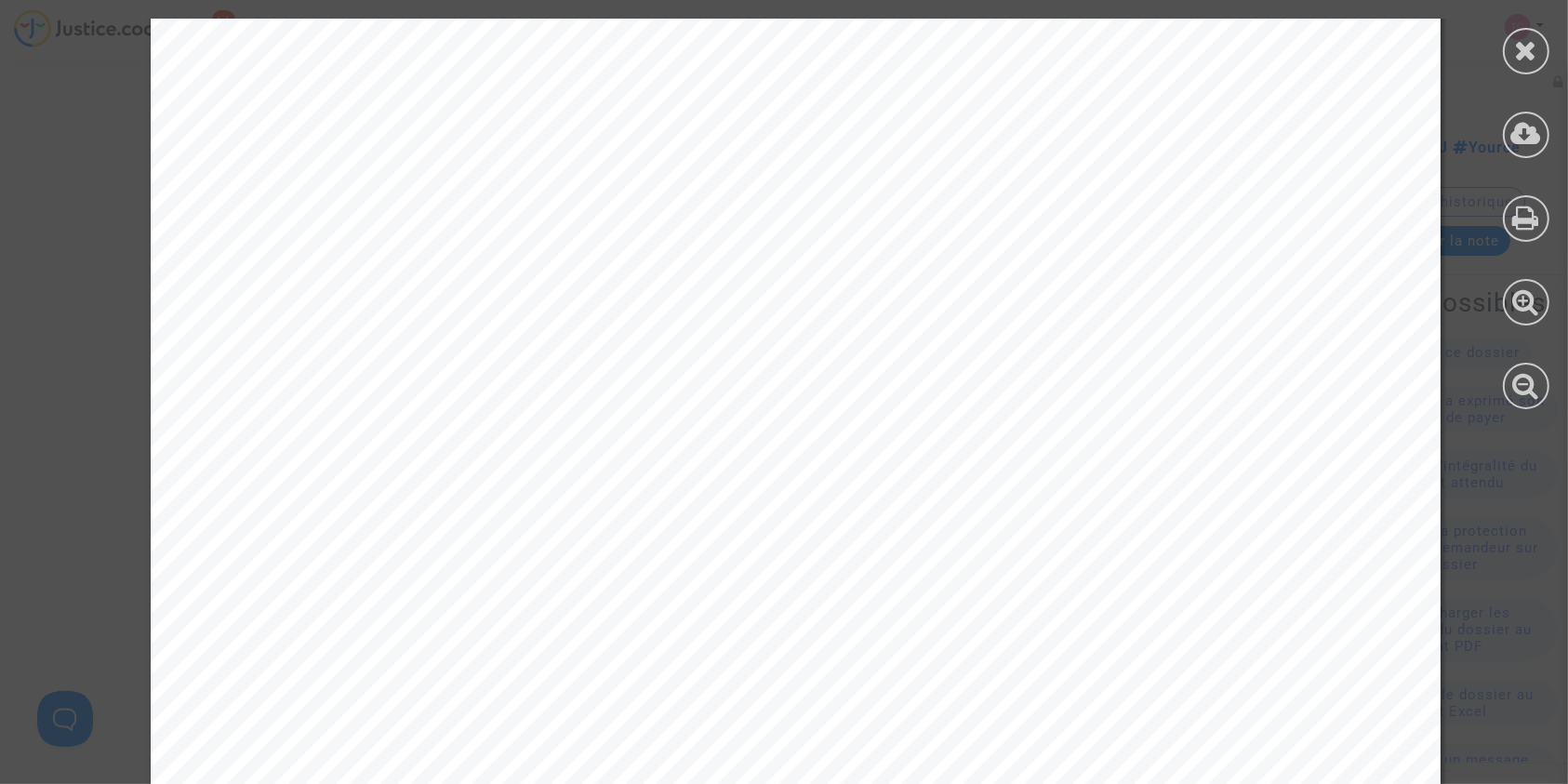
scroll to position [361, 0]
click at [1524, 45] on icon at bounding box center [1526, 50] width 23 height 28
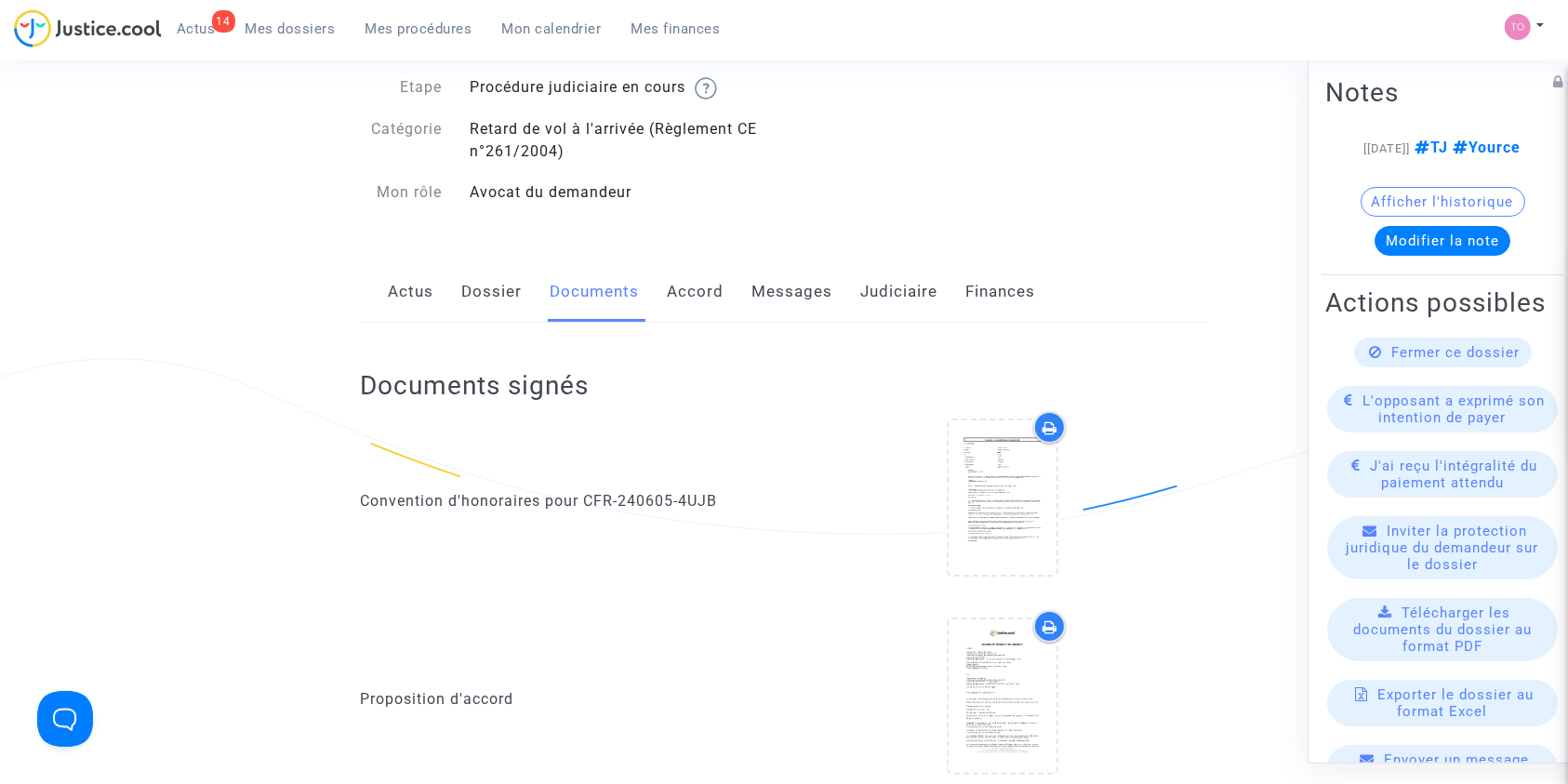
scroll to position [141, 0]
click at [949, 293] on div "Actus Dossier Documents Accord Messages Judiciaire Finances" at bounding box center [784, 293] width 847 height 62
click at [907, 298] on link "Judiciaire" at bounding box center [900, 293] width 78 height 61
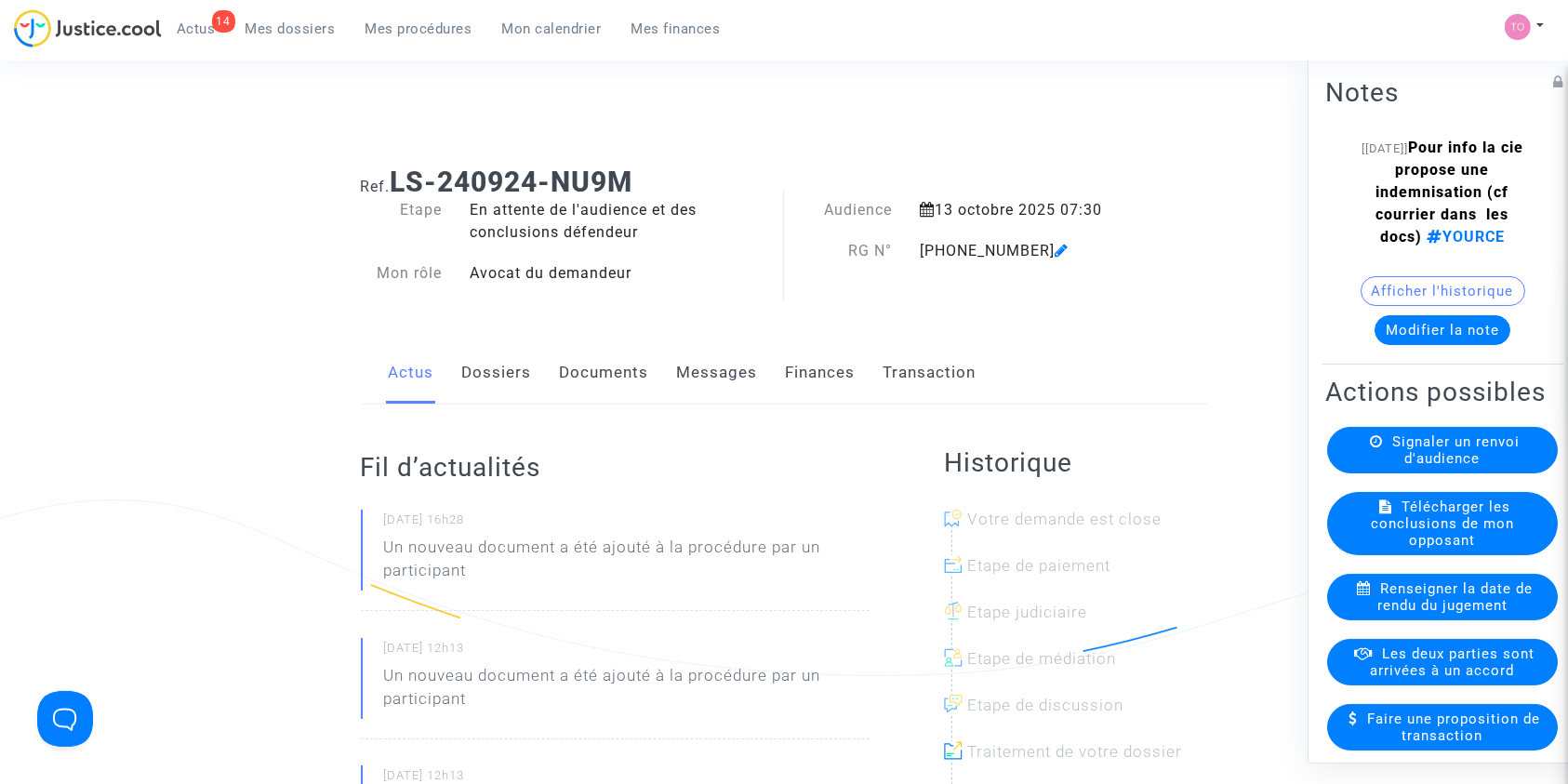
click at [509, 374] on link "Dossiers" at bounding box center [497, 372] width 70 height 61
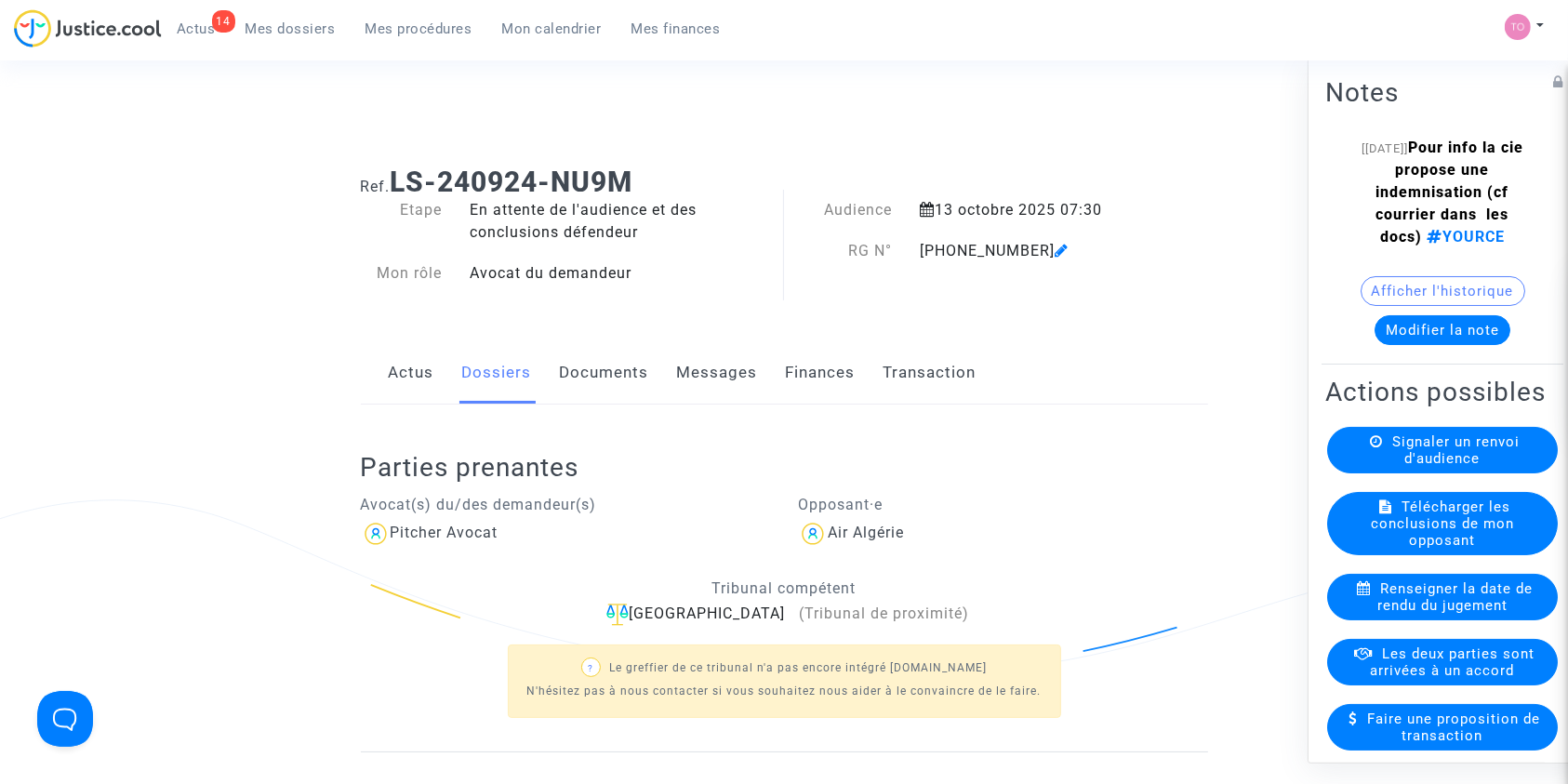
click at [610, 379] on link "Documents" at bounding box center [604, 372] width 89 height 61
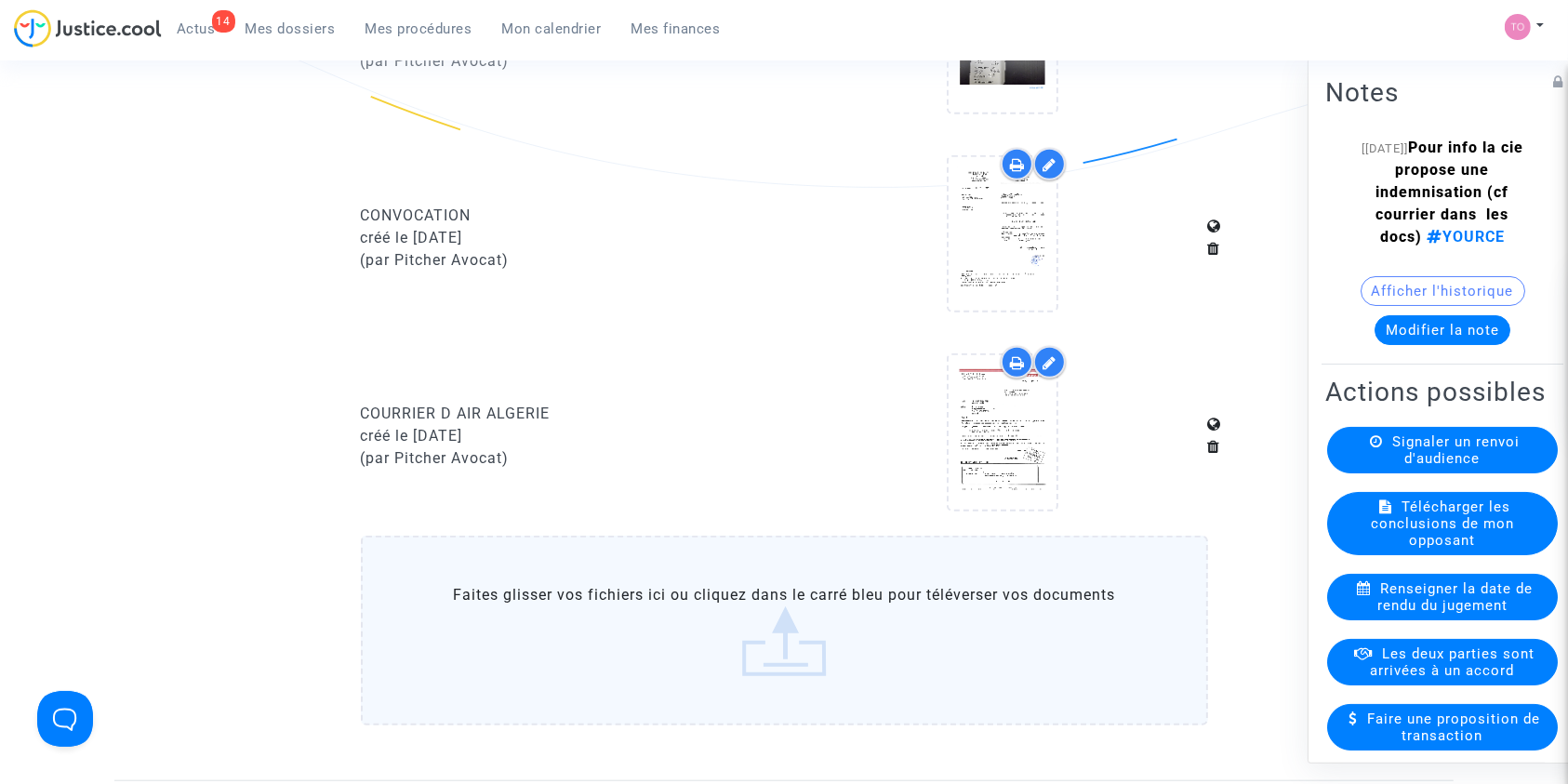
scroll to position [1361, 0]
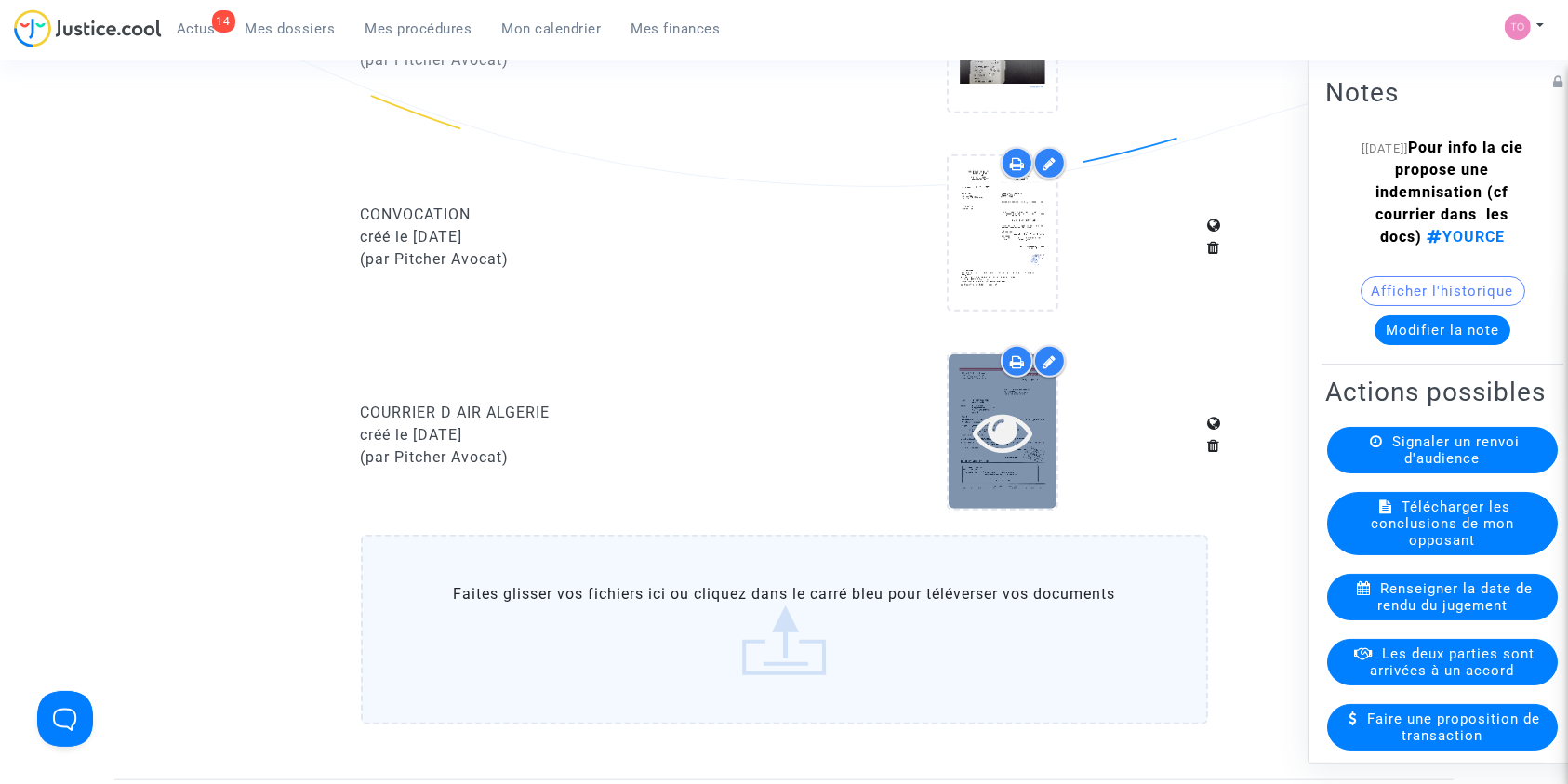
click at [964, 436] on div at bounding box center [1002, 432] width 108 height 59
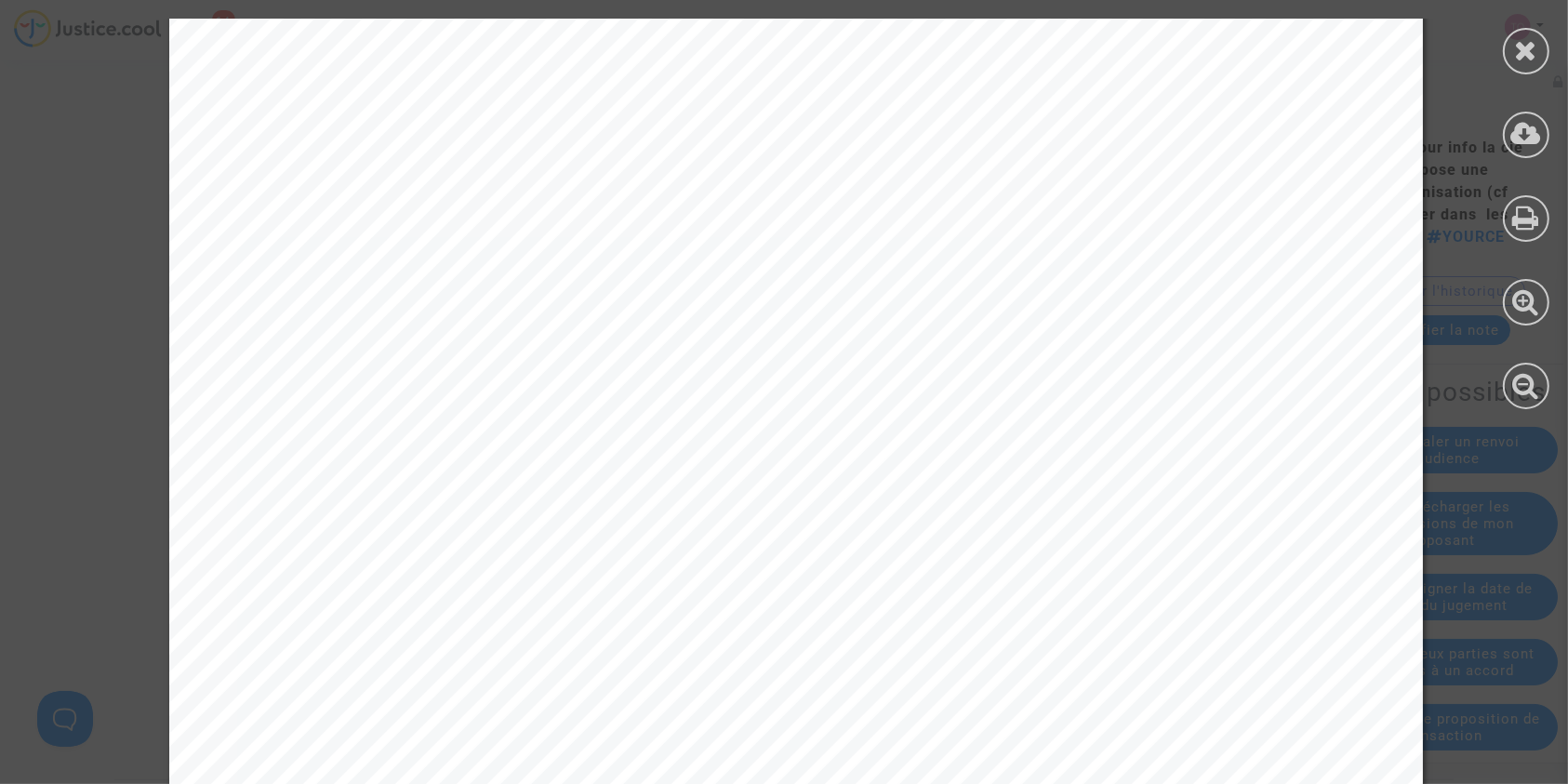
scroll to position [220, 0]
click at [1530, 61] on icon at bounding box center [1526, 50] width 23 height 28
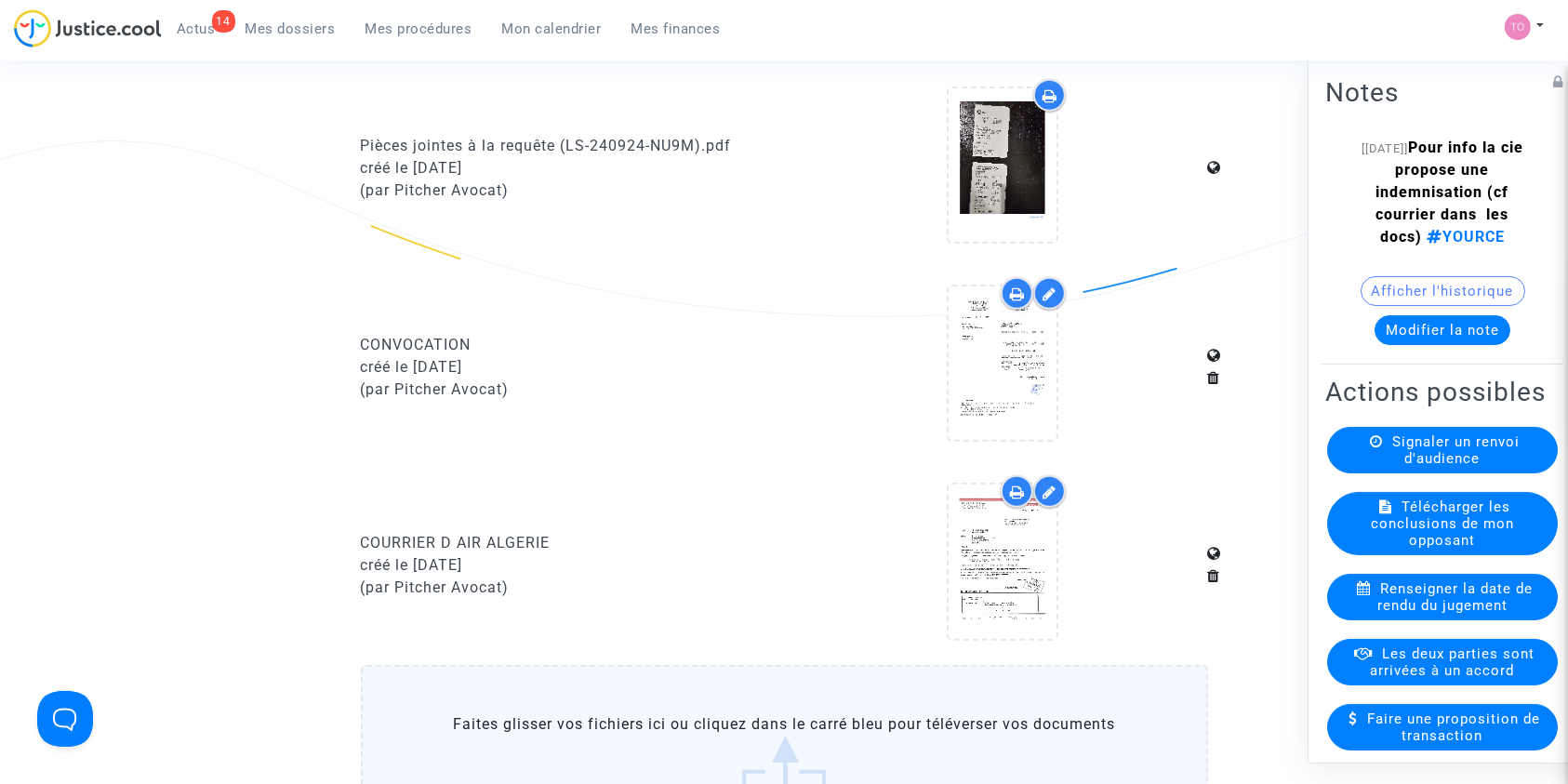
scroll to position [1236, 0]
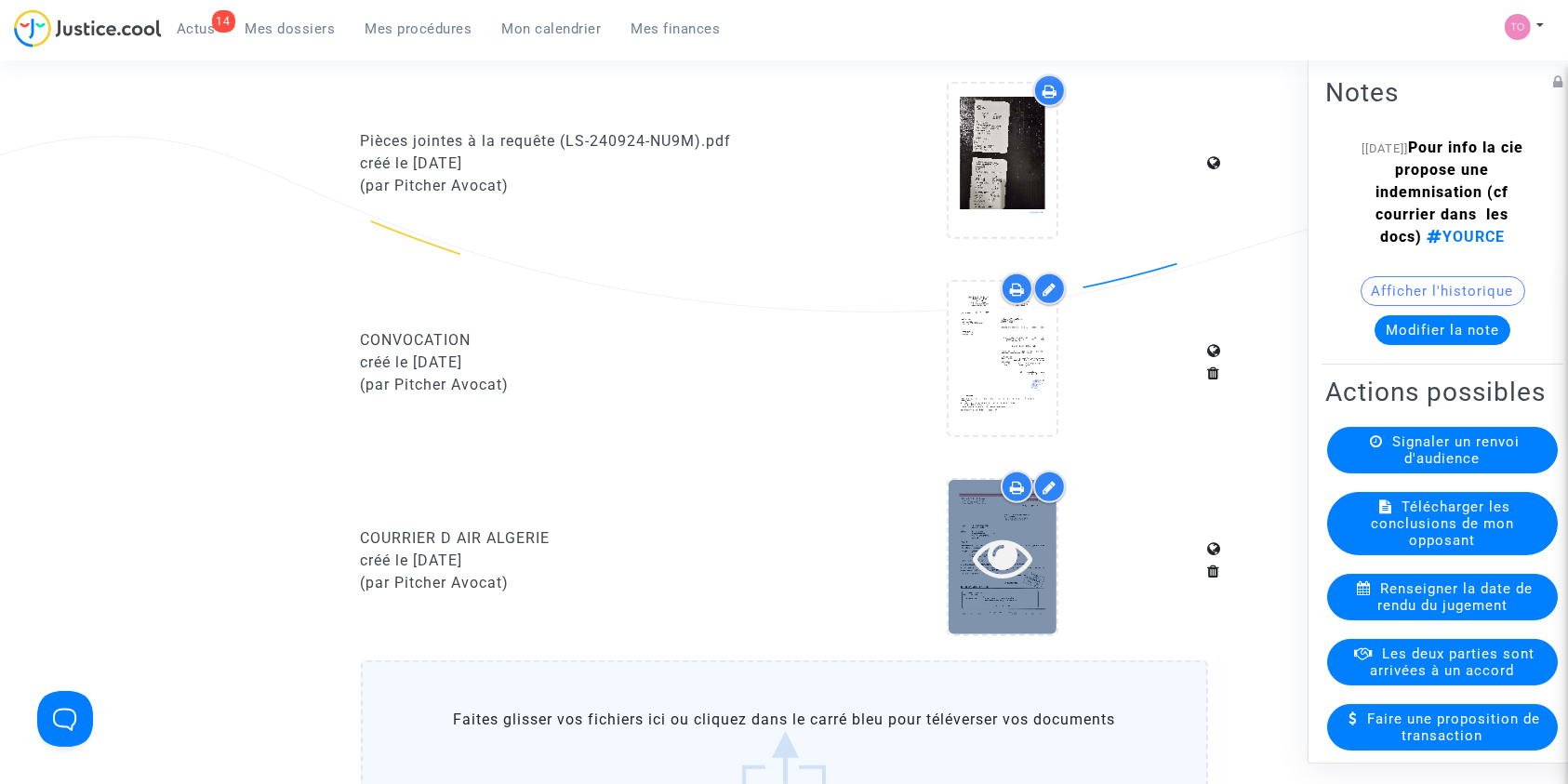
click at [993, 573] on icon at bounding box center [1002, 557] width 60 height 59
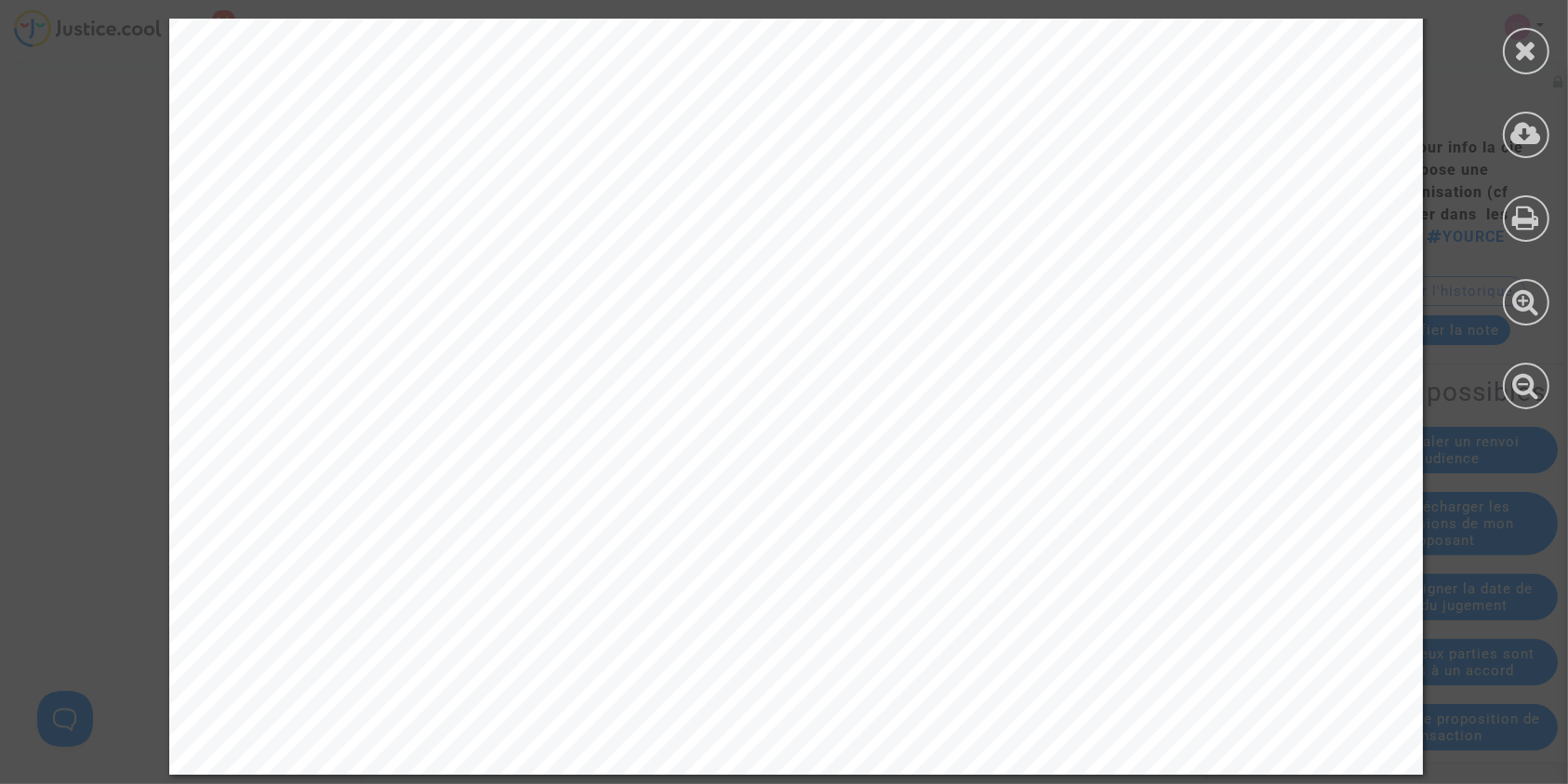
scroll to position [1262, 0]
click at [1506, 69] on div at bounding box center [1525, 213] width 83 height 428
click at [1517, 64] on div at bounding box center [1526, 51] width 47 height 47
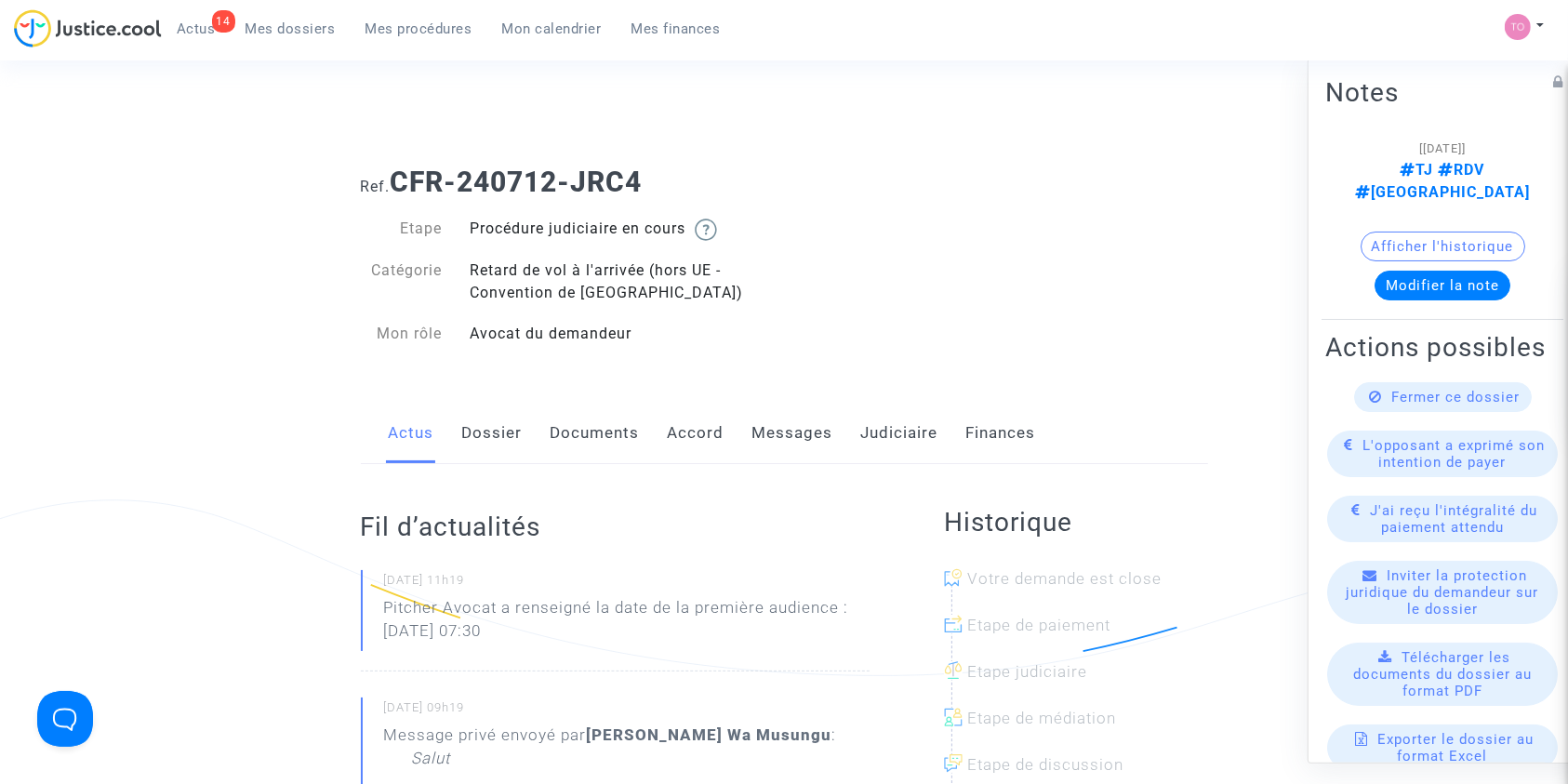
click at [779, 428] on link "Messages" at bounding box center [793, 434] width 81 height 61
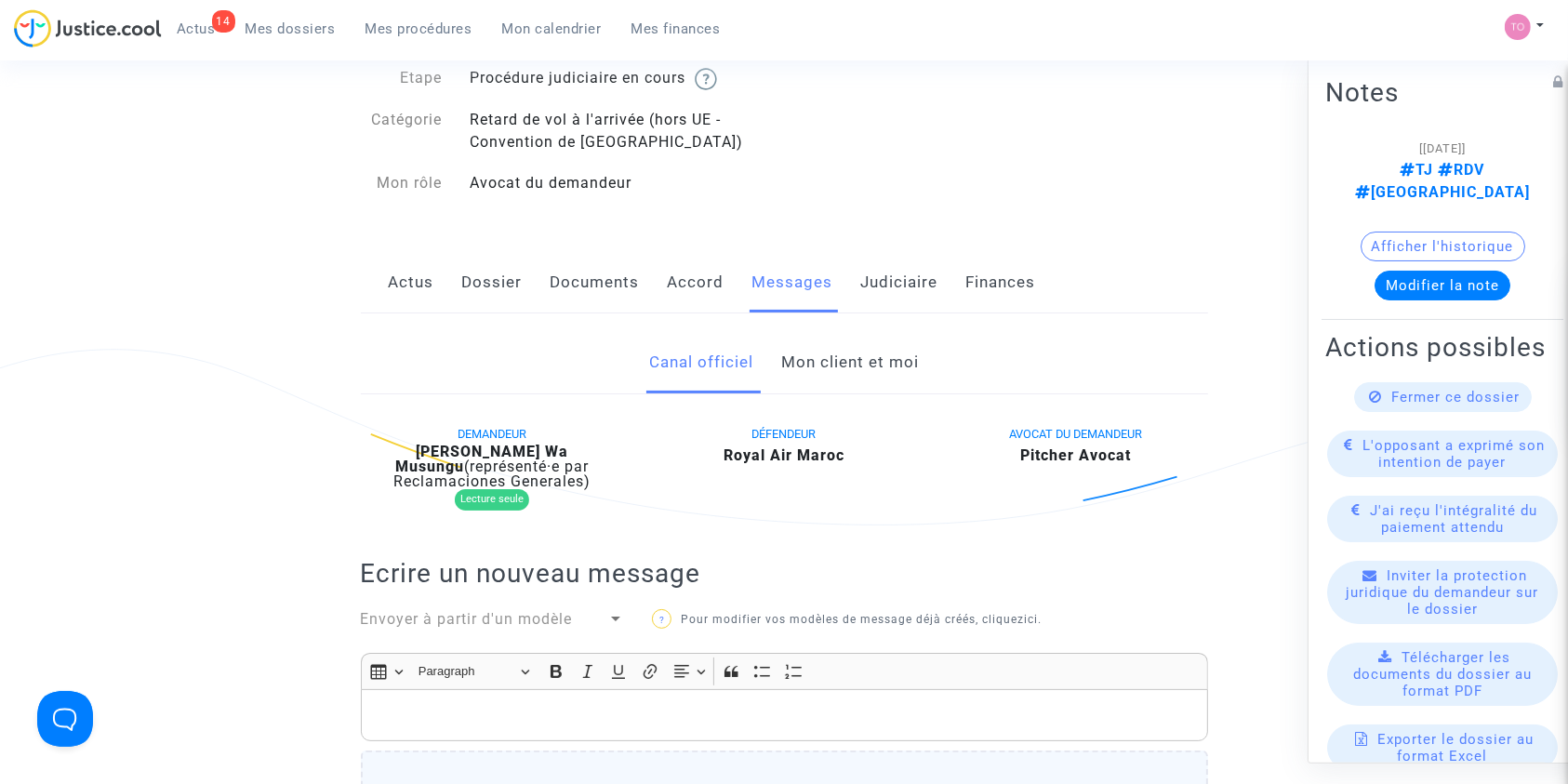
scroll to position [149, 0]
click at [818, 375] on link "Mon client et moi" at bounding box center [850, 364] width 138 height 61
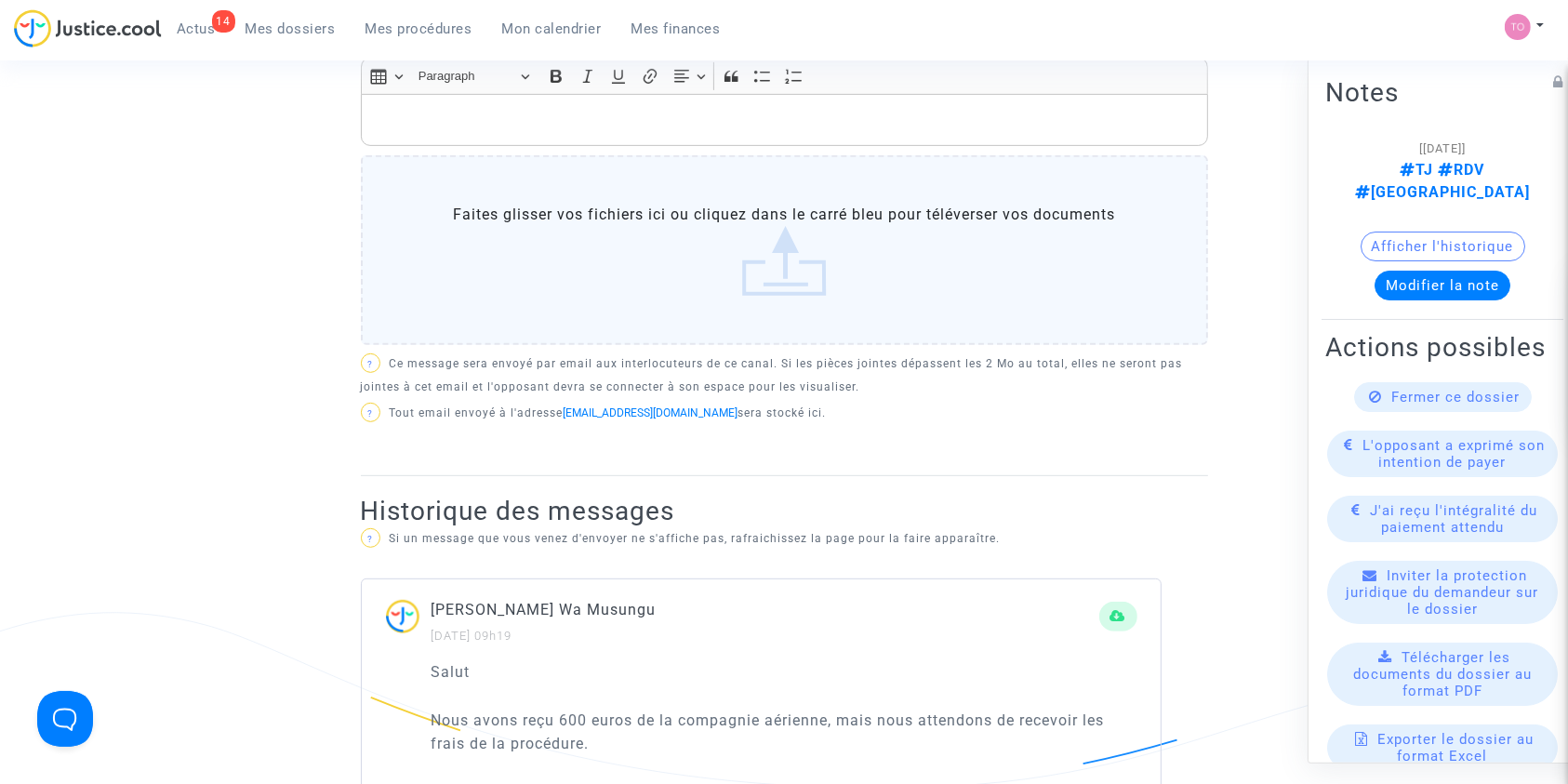
scroll to position [597, 0]
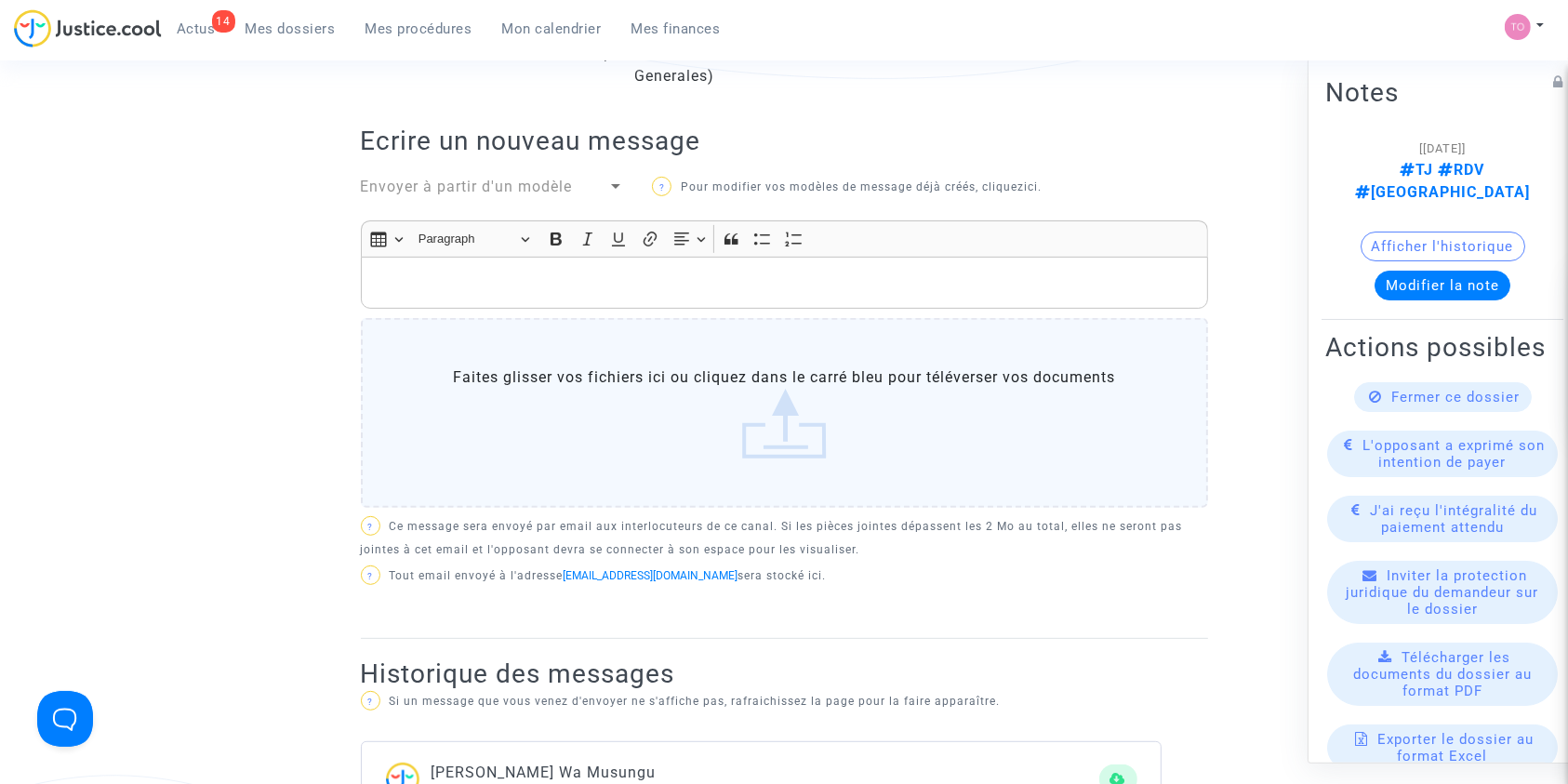
click at [467, 260] on div "Rich Text Editor, main" at bounding box center [784, 282] width 847 height 52
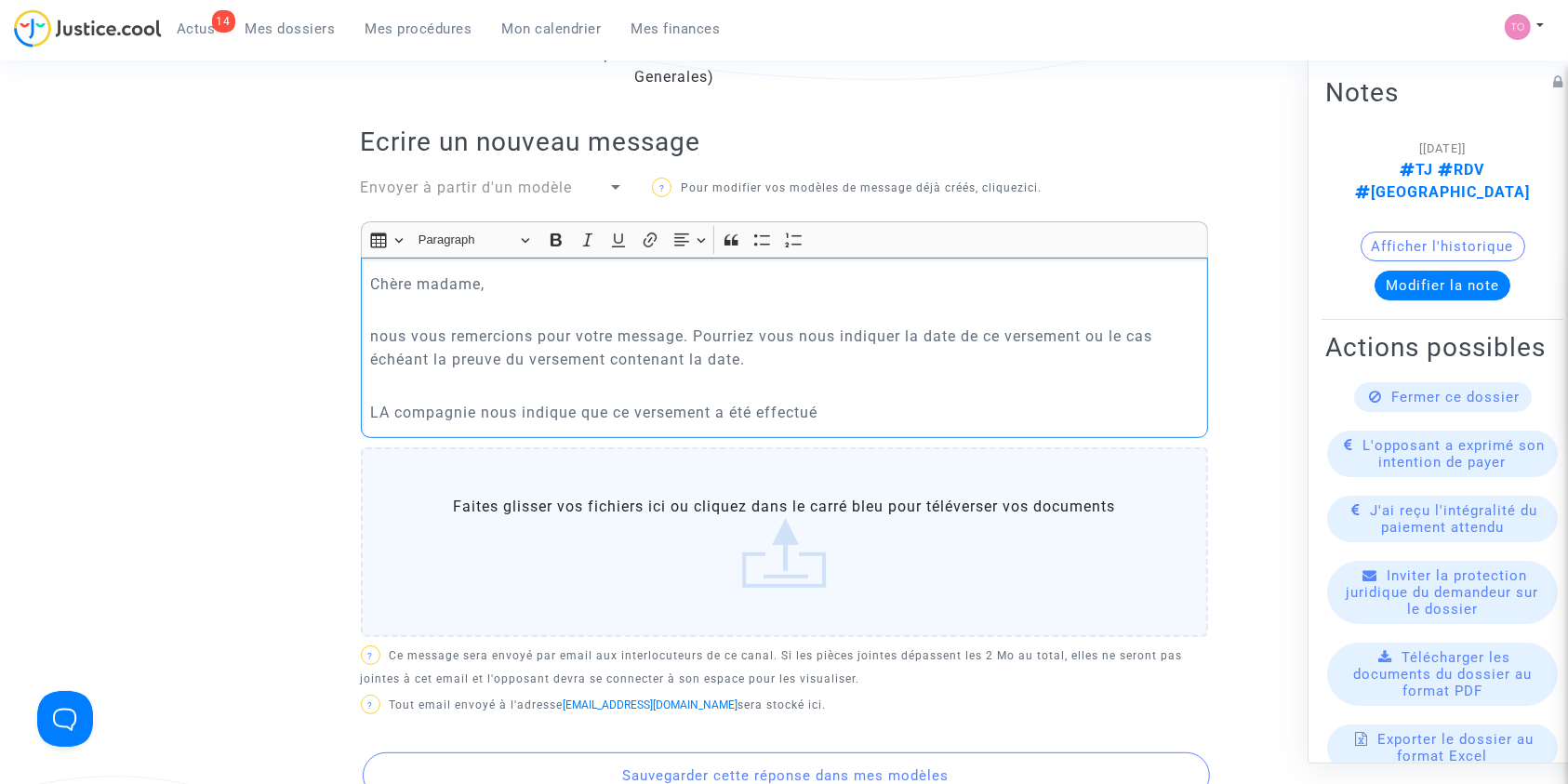
scroll to position [595, 0]
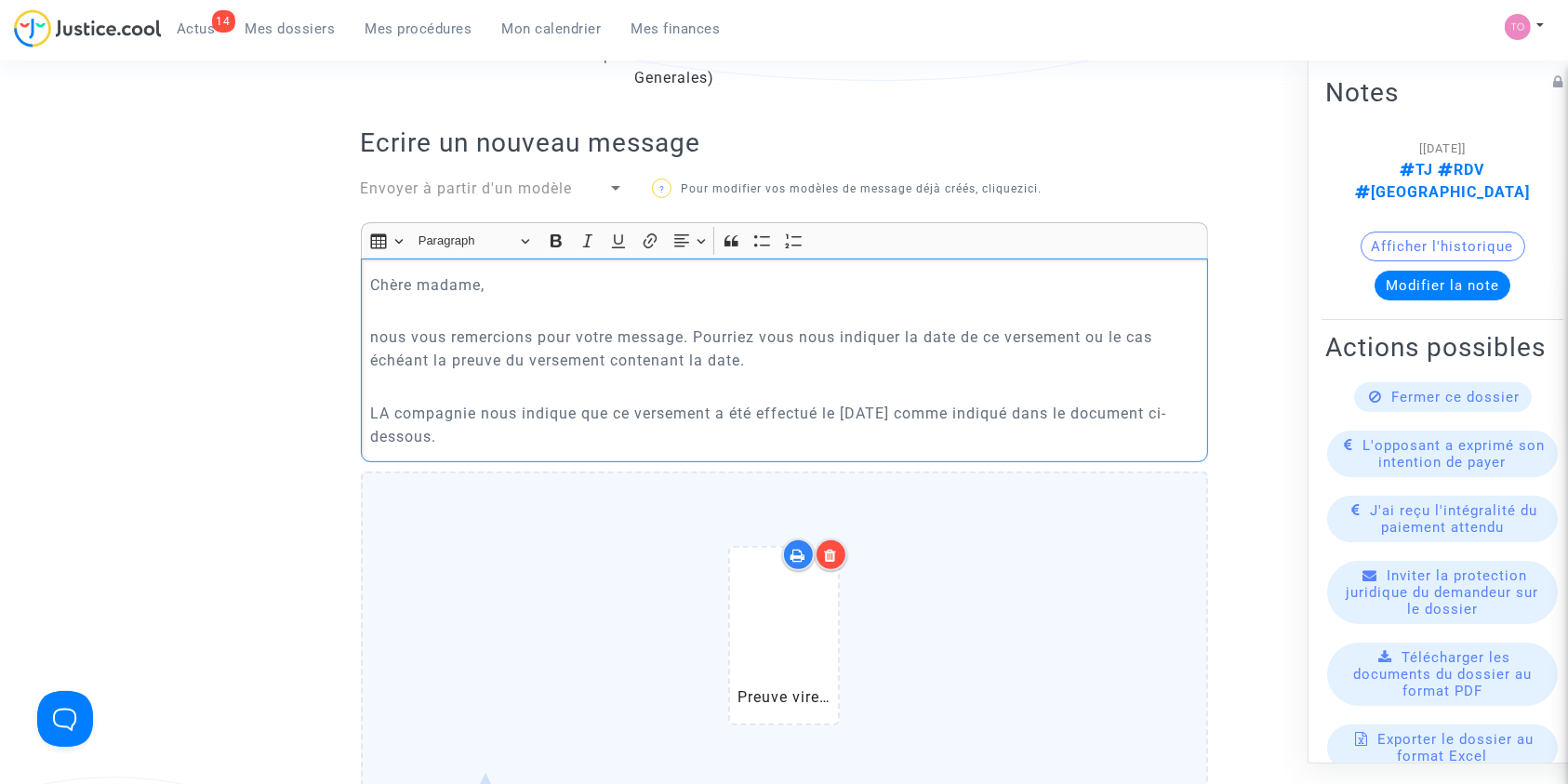
click at [391, 411] on p "LA compagnie nous indique que ce versement a été effectué le 23 septembre 2024 …" at bounding box center [784, 425] width 828 height 47
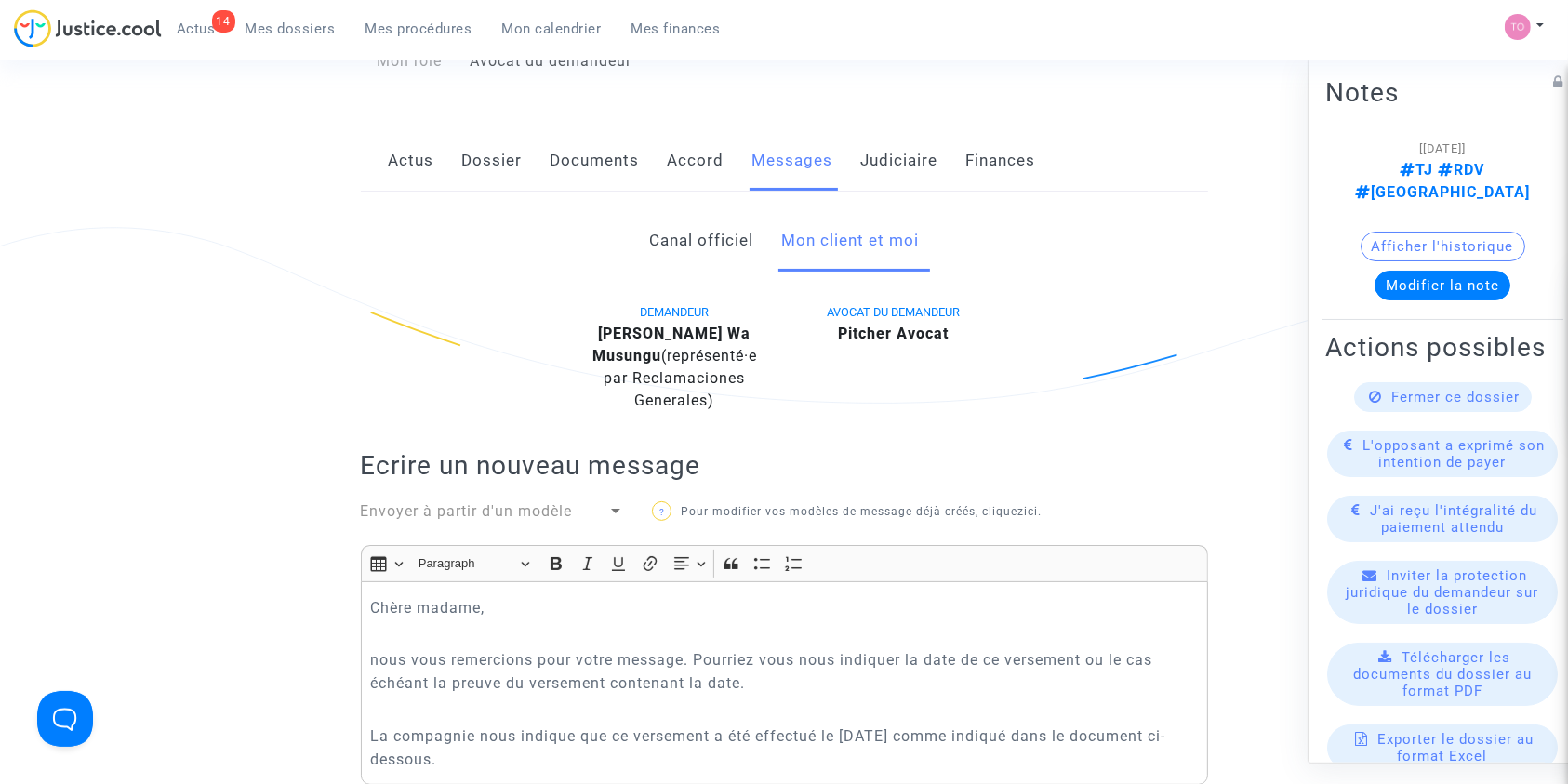
scroll to position [639, 0]
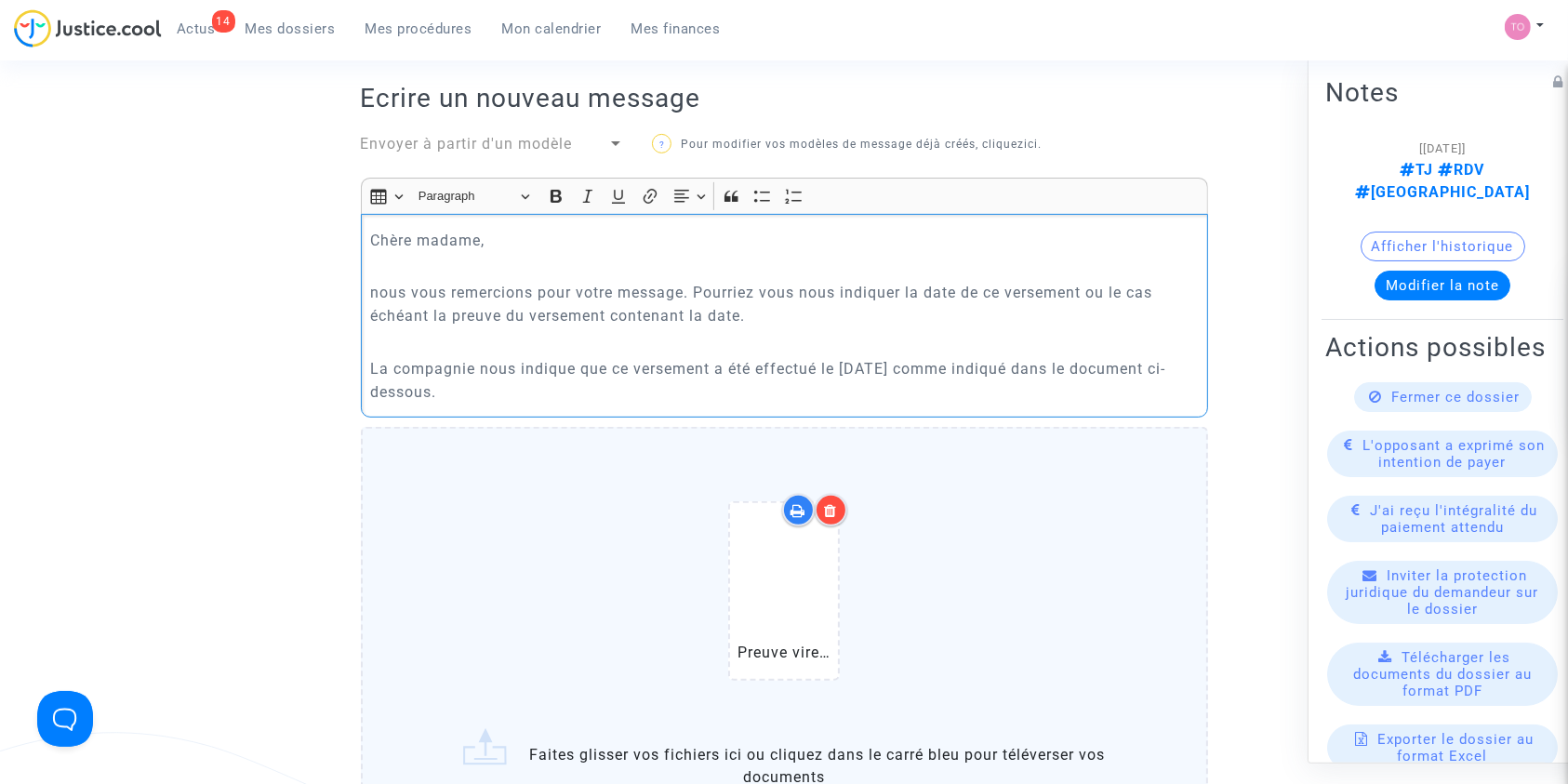
click at [532, 397] on p "La compagnie nous indique que ce versement a été effectué le 23 septembre 2024 …" at bounding box center [784, 380] width 828 height 47
click at [997, 392] on p "La compagnie nous indique que ce versement a été effectué le 23 septembre 2024 …" at bounding box center [784, 380] width 828 height 47
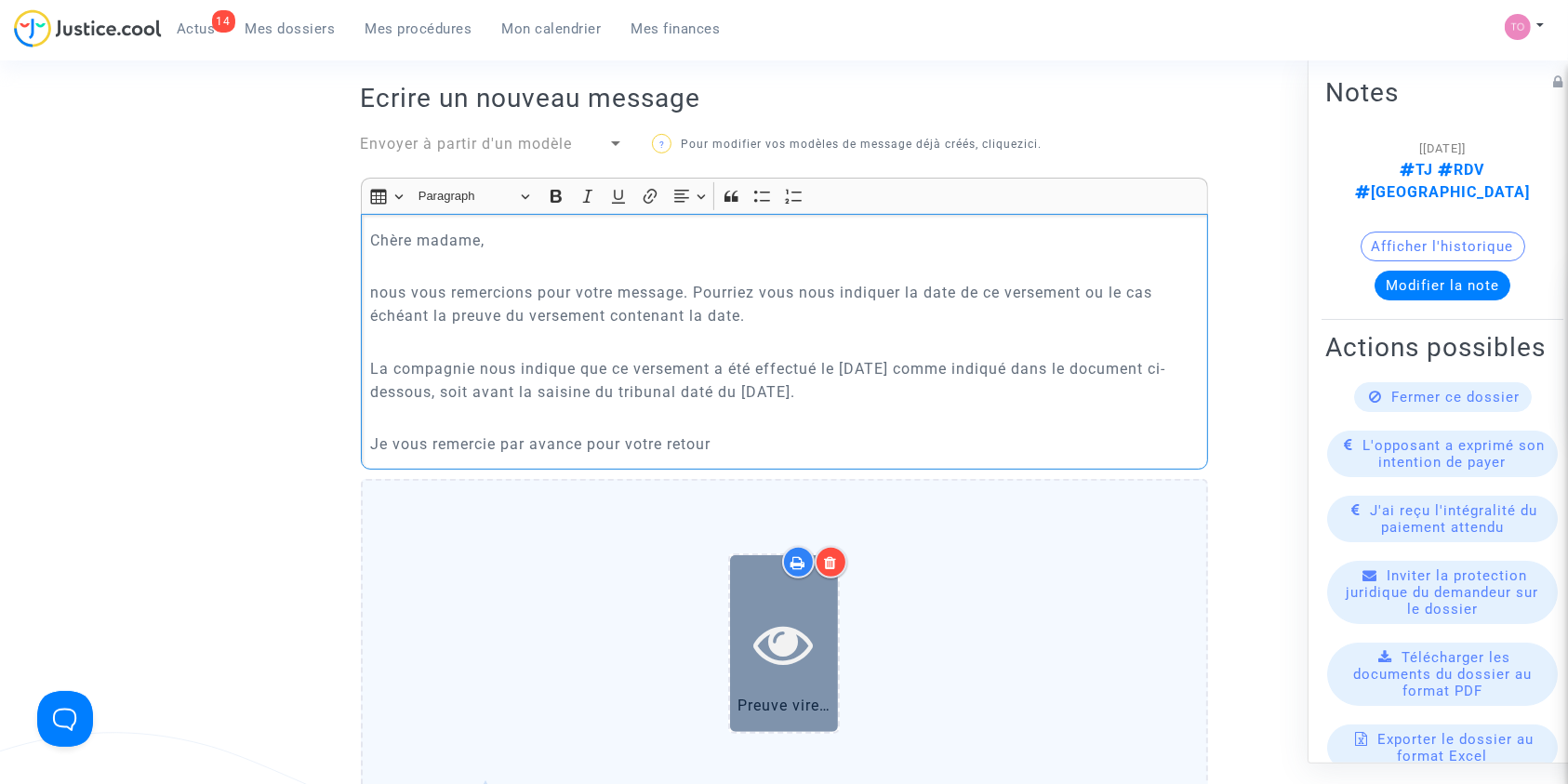
click at [799, 592] on div at bounding box center [784, 643] width 108 height 176
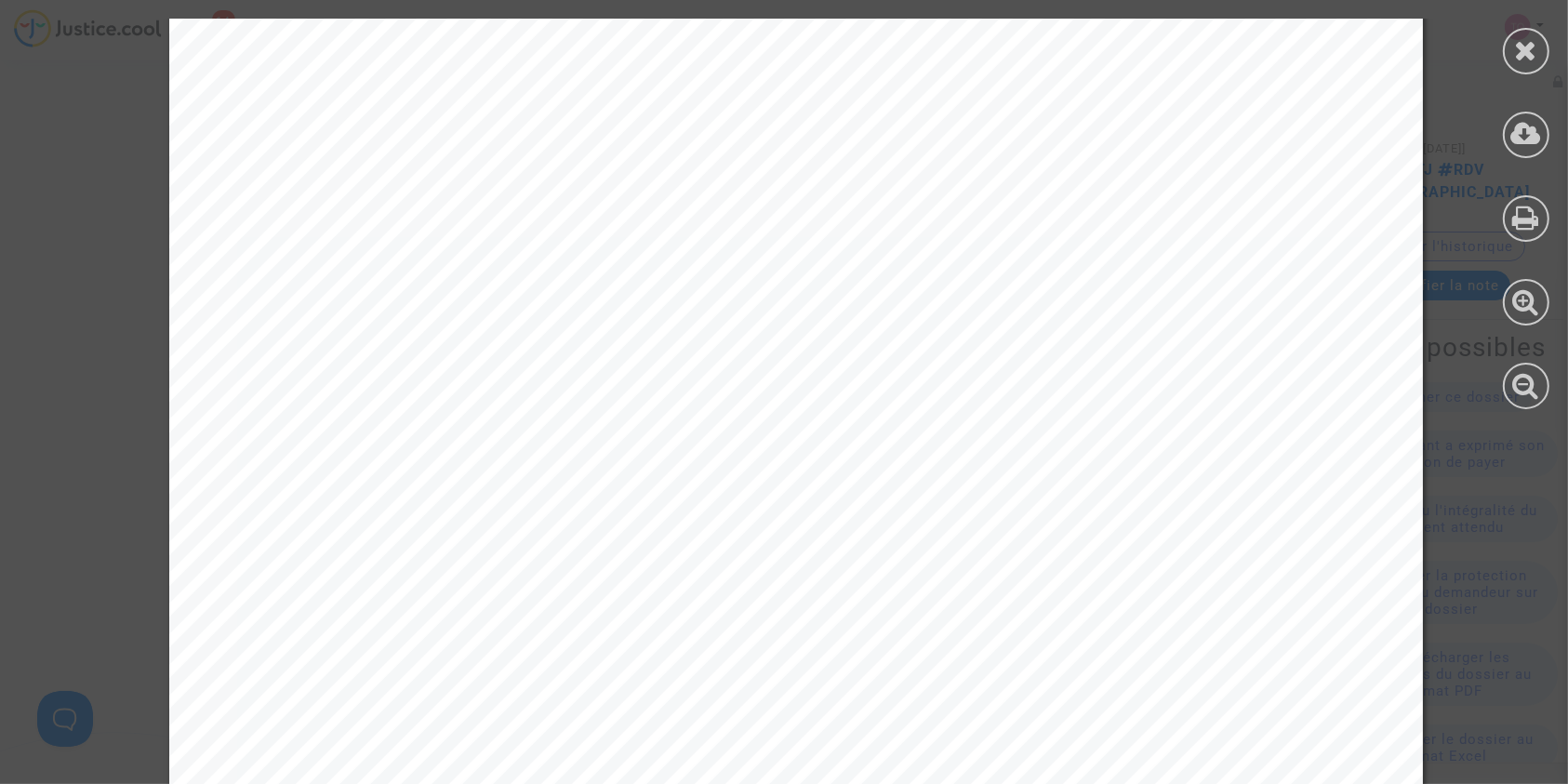
scroll to position [1037, 0]
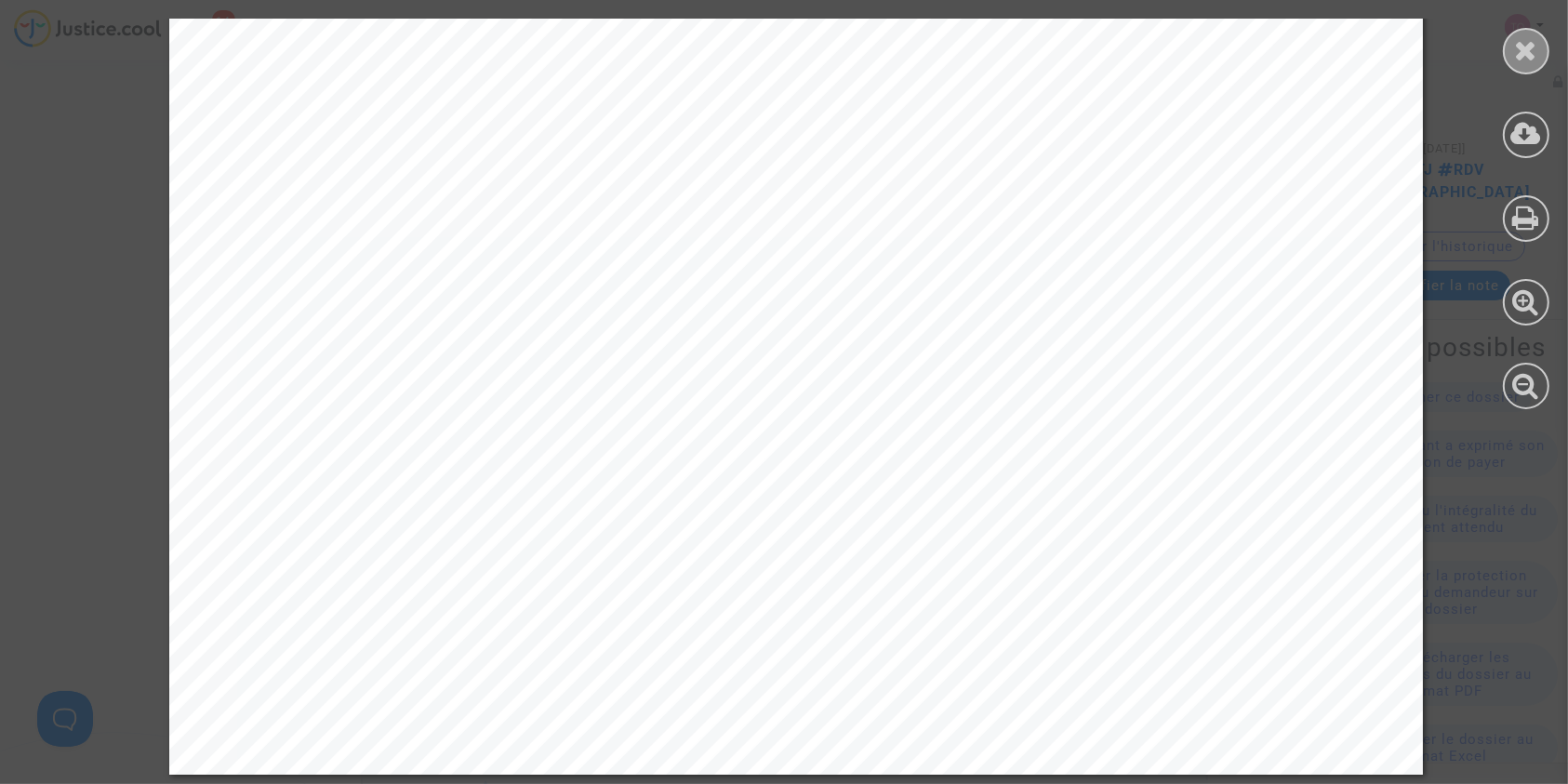
click at [1543, 40] on div at bounding box center [1526, 51] width 47 height 47
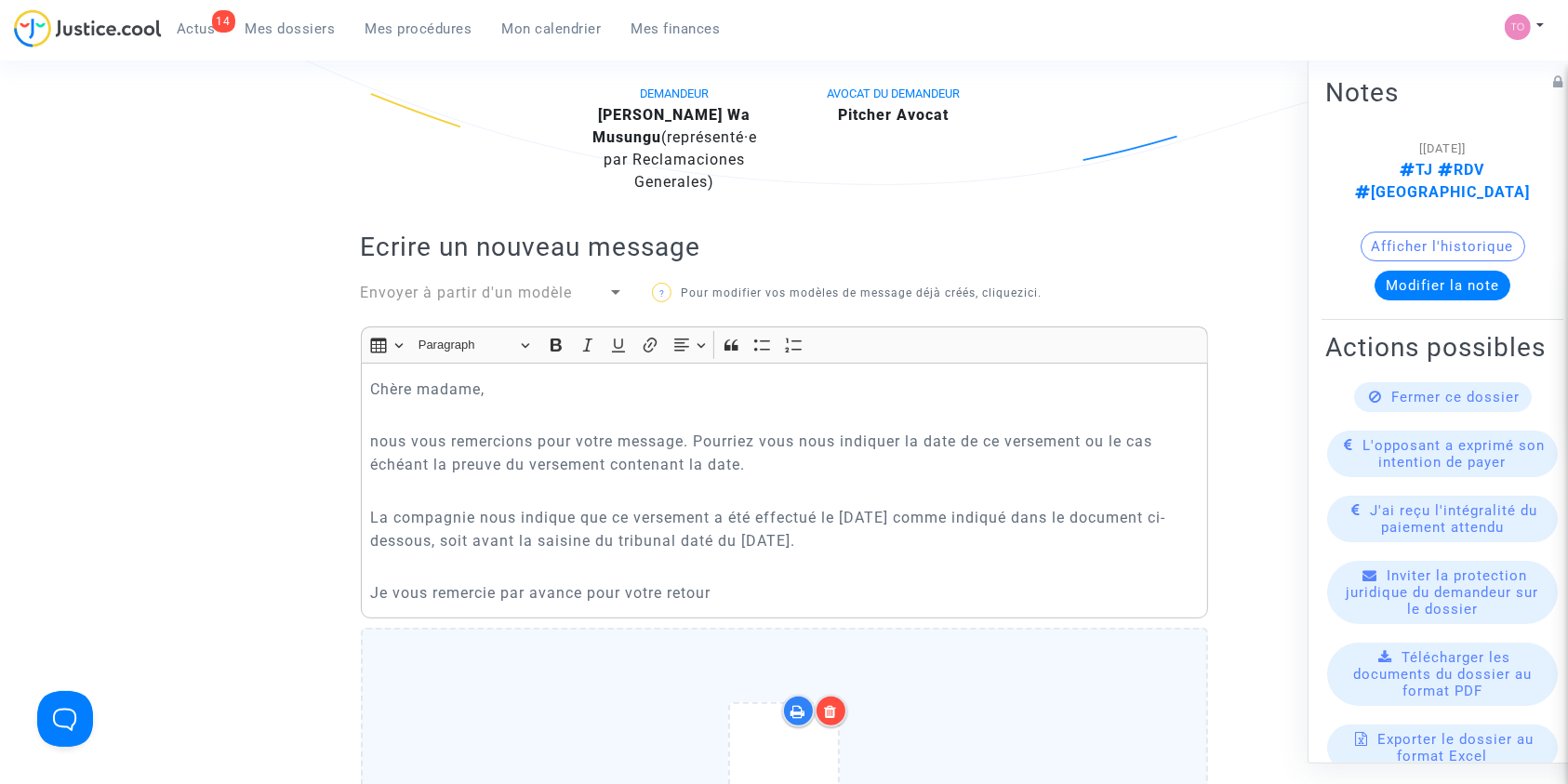
scroll to position [503, 0]
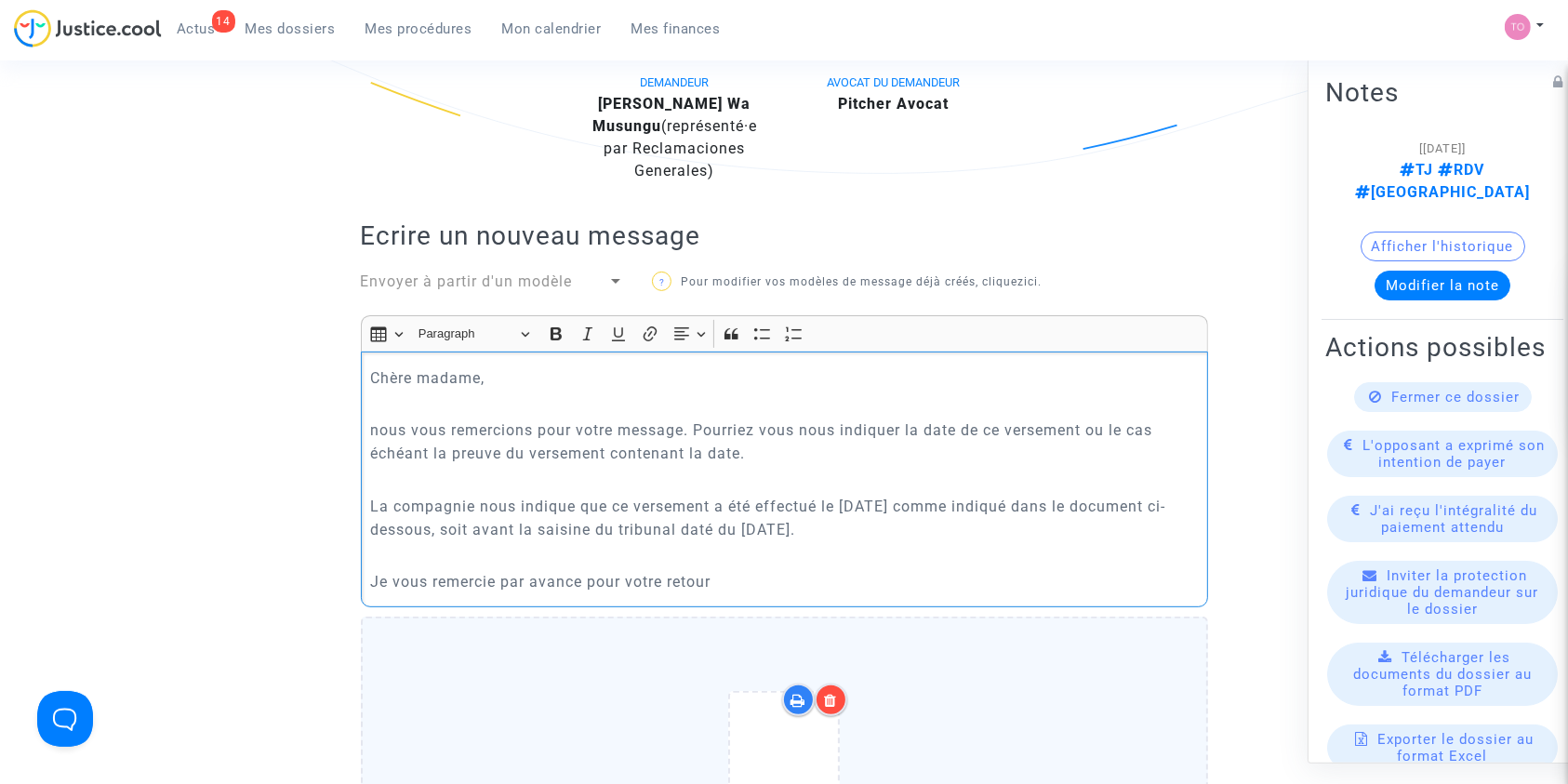
click at [723, 580] on p "Je vous remercie par avance pour votre retour" at bounding box center [784, 581] width 828 height 23
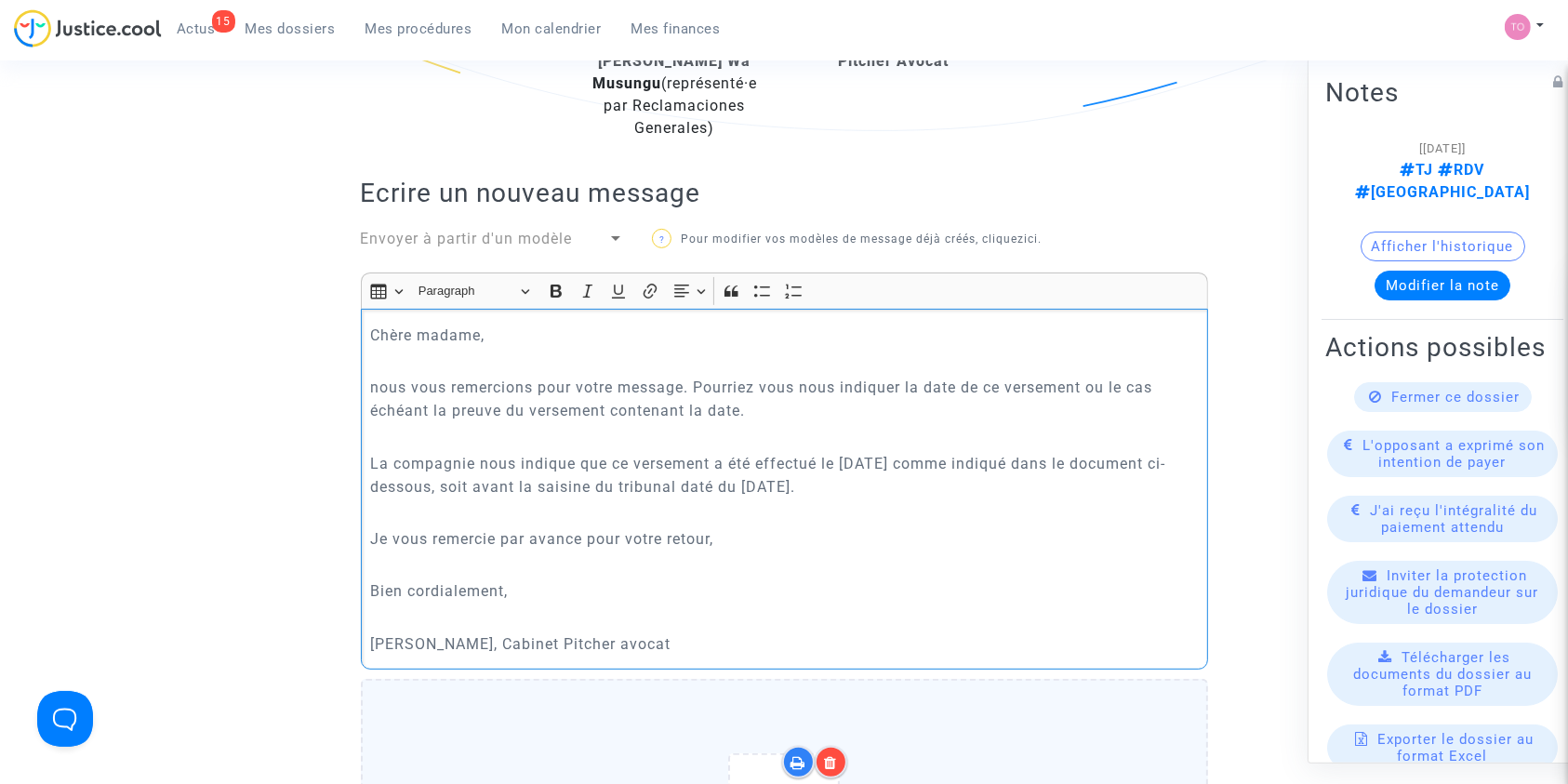
scroll to position [544, 0]
click at [379, 383] on p "nous vous remercions pour votre message. Pourriez vous nous indiquer la date de…" at bounding box center [784, 399] width 828 height 47
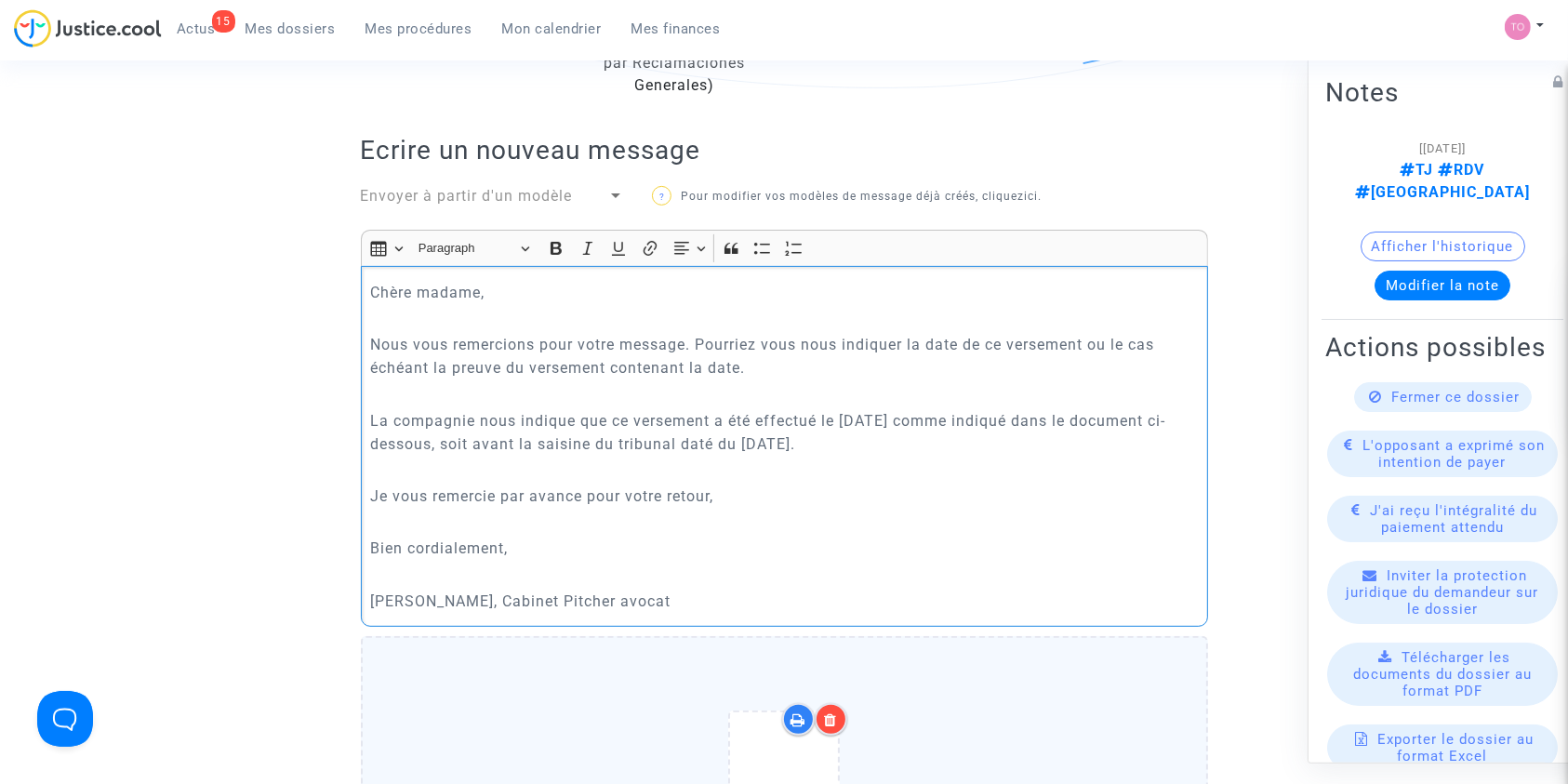
scroll to position [589, 0]
drag, startPoint x: 439, startPoint y: 422, endPoint x: 566, endPoint y: 420, distance: 127.0
click at [566, 420] on p "La compagnie nous indique que ce versement a été effectué le 23 septembre 2024 …" at bounding box center [784, 431] width 828 height 47
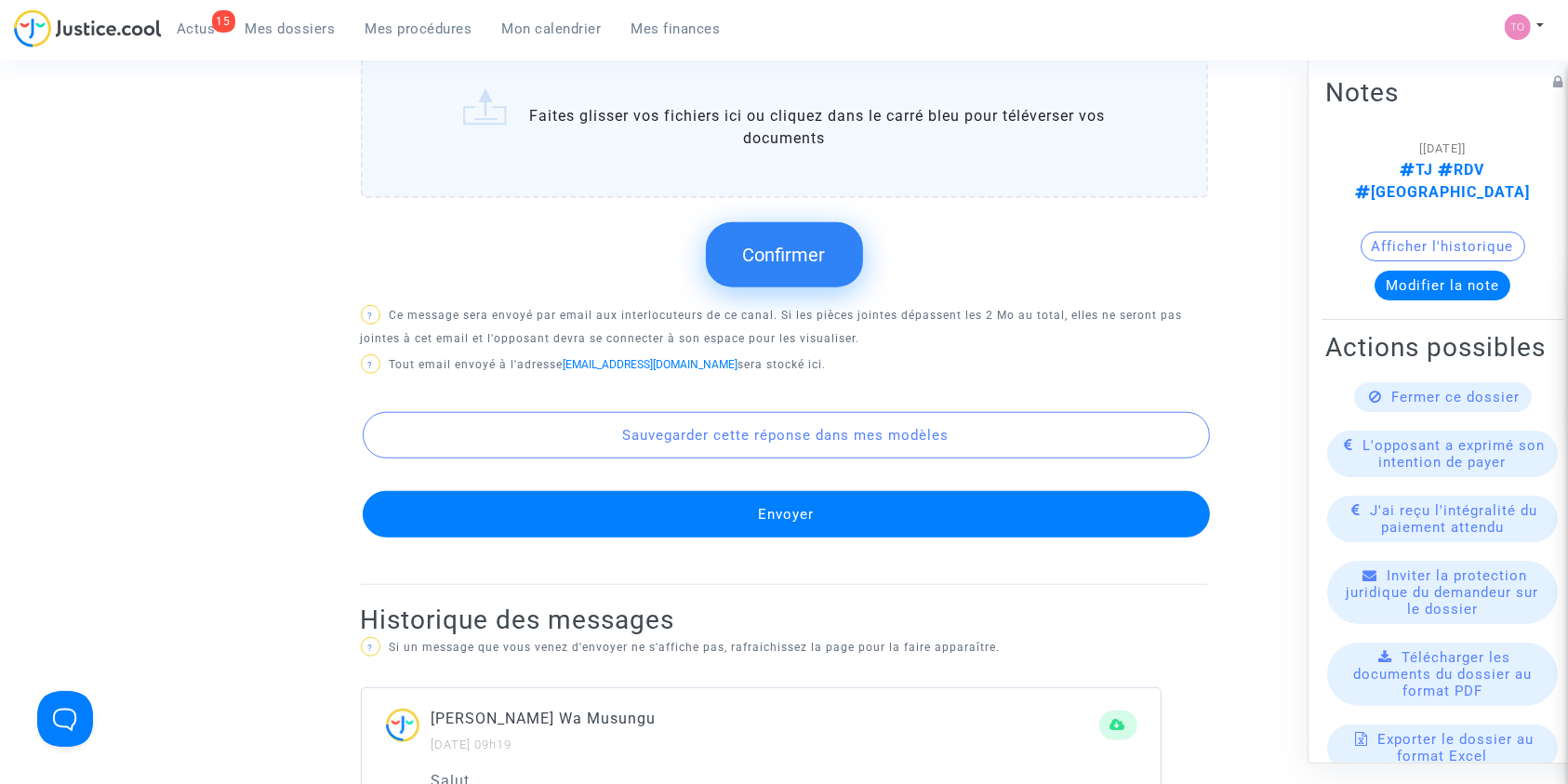
scroll to position [1437, 0]
click at [769, 249] on span "Confirmer" at bounding box center [784, 254] width 82 height 22
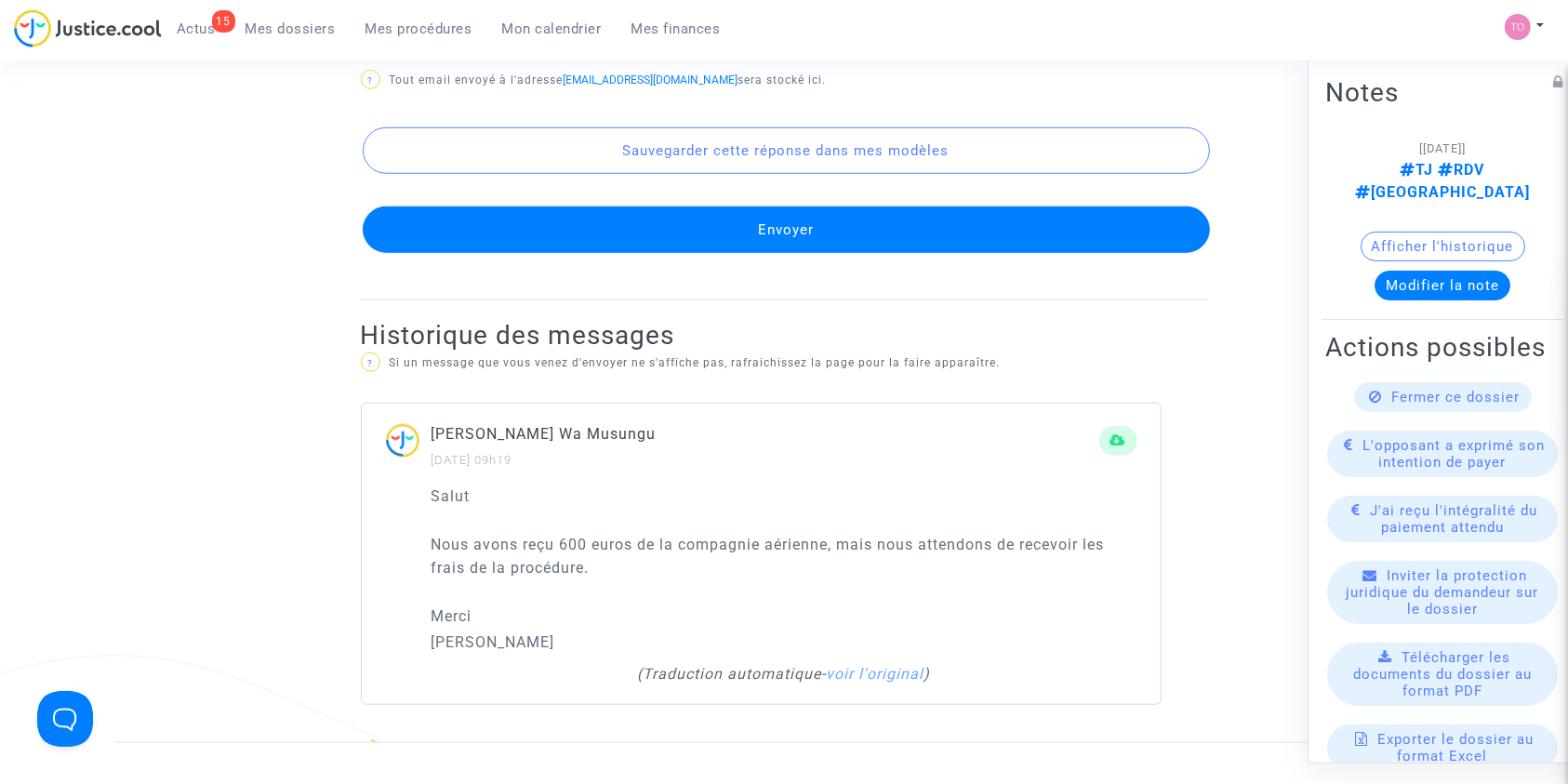
scroll to position [1585, 0]
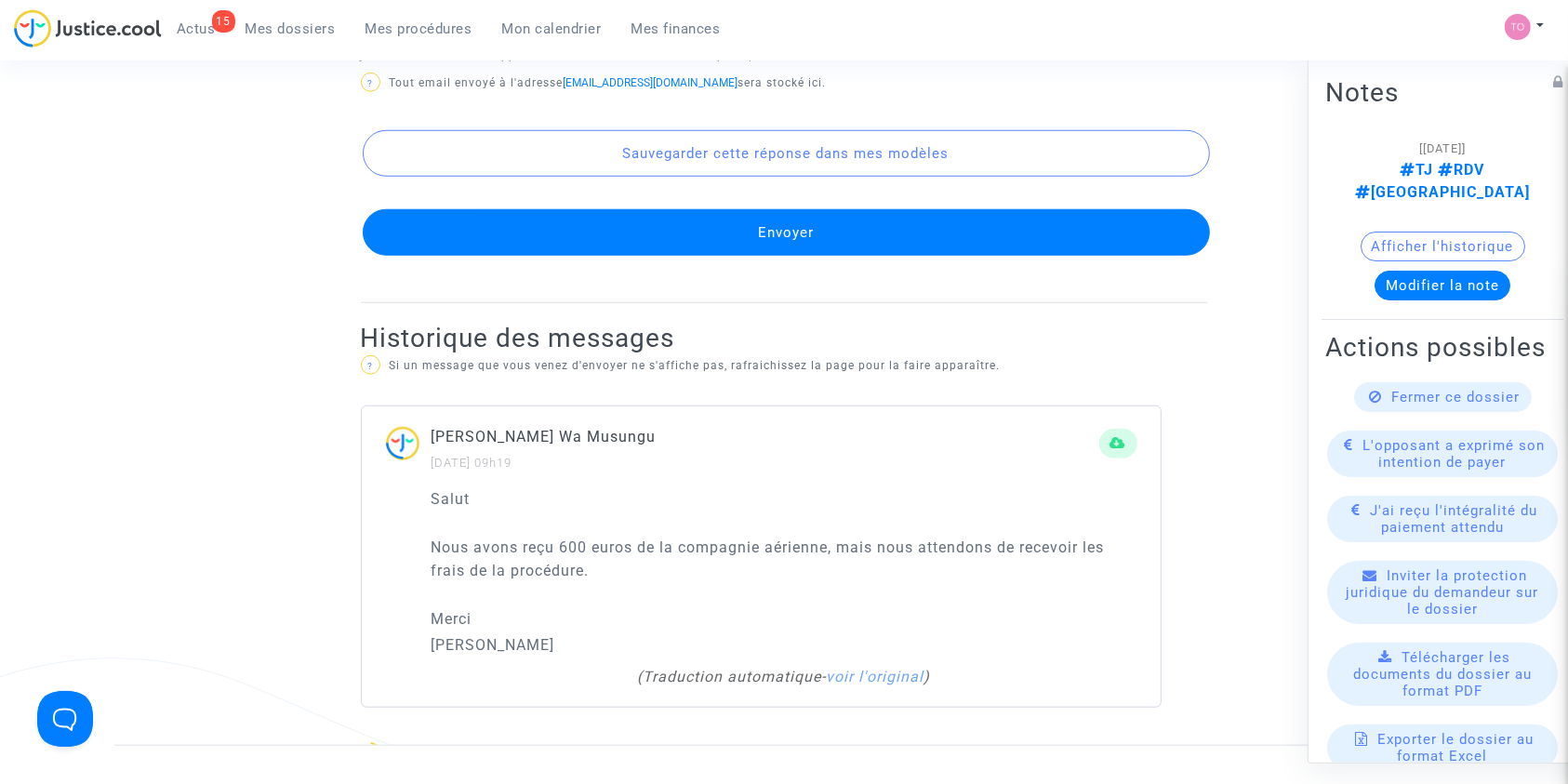
click at [726, 235] on button "Envoyer" at bounding box center [786, 233] width 847 height 47
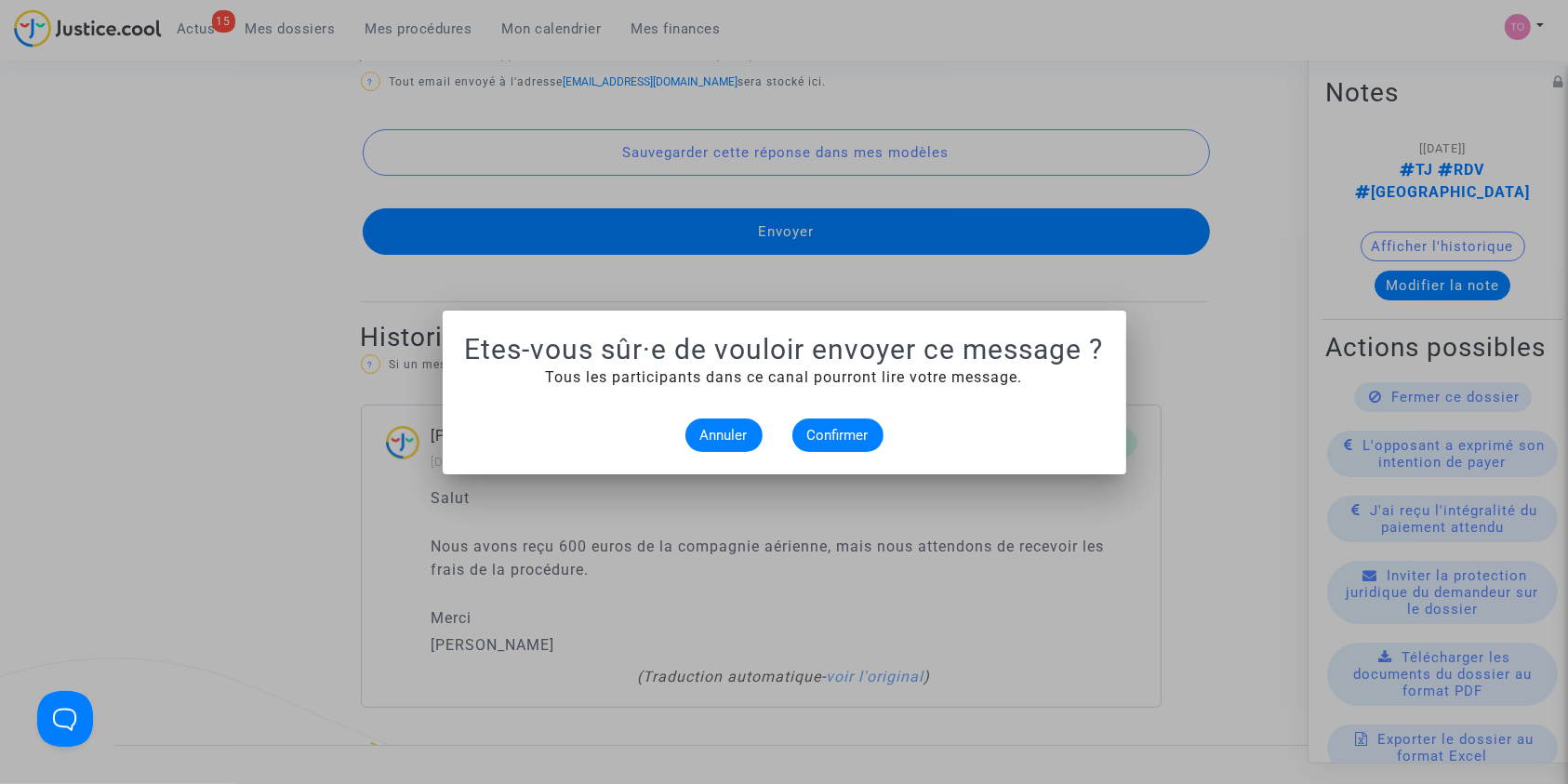
scroll to position [0, 0]
click at [826, 442] on button "Confirmer" at bounding box center [838, 435] width 91 height 34
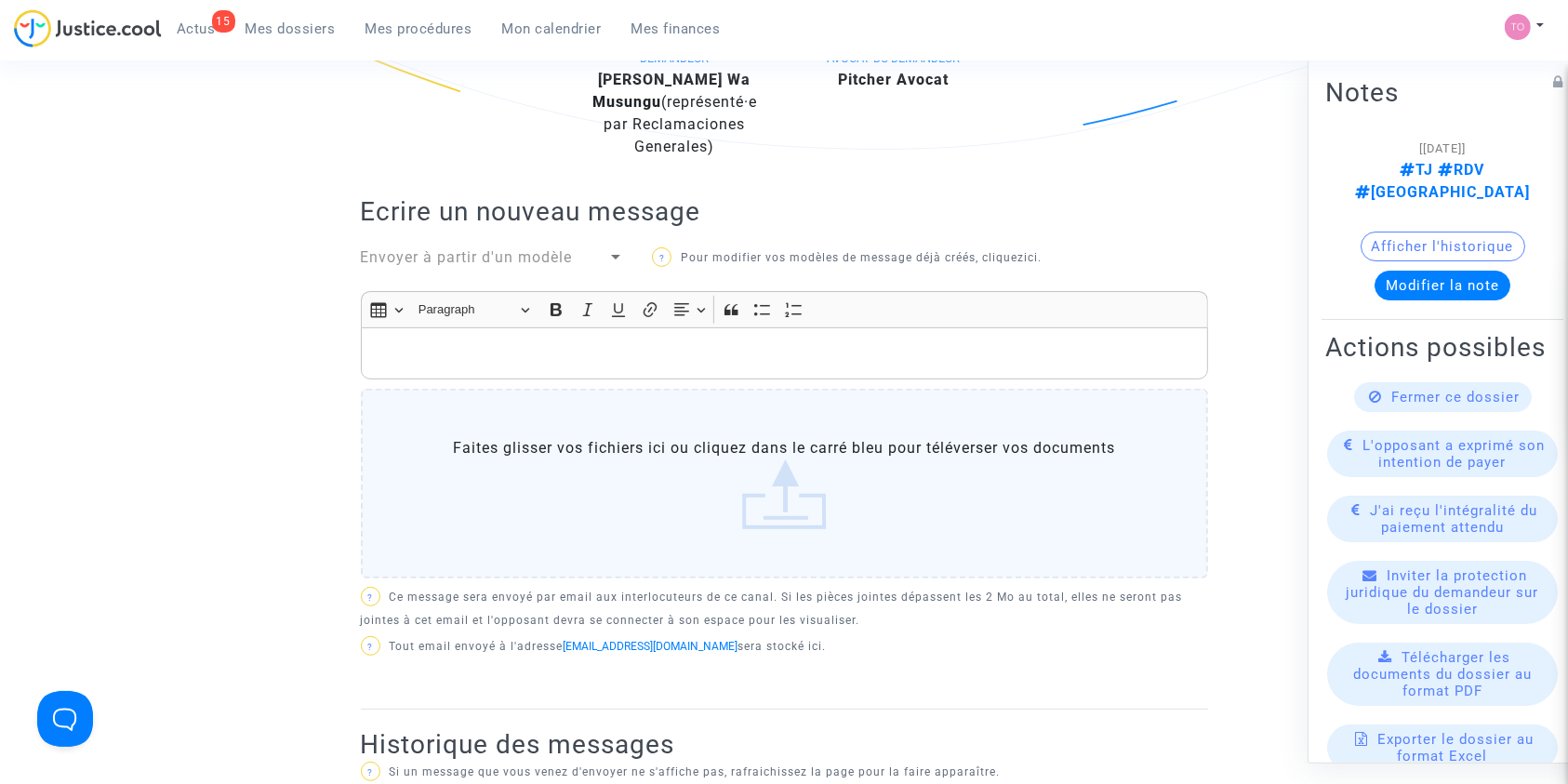
scroll to position [482, 0]
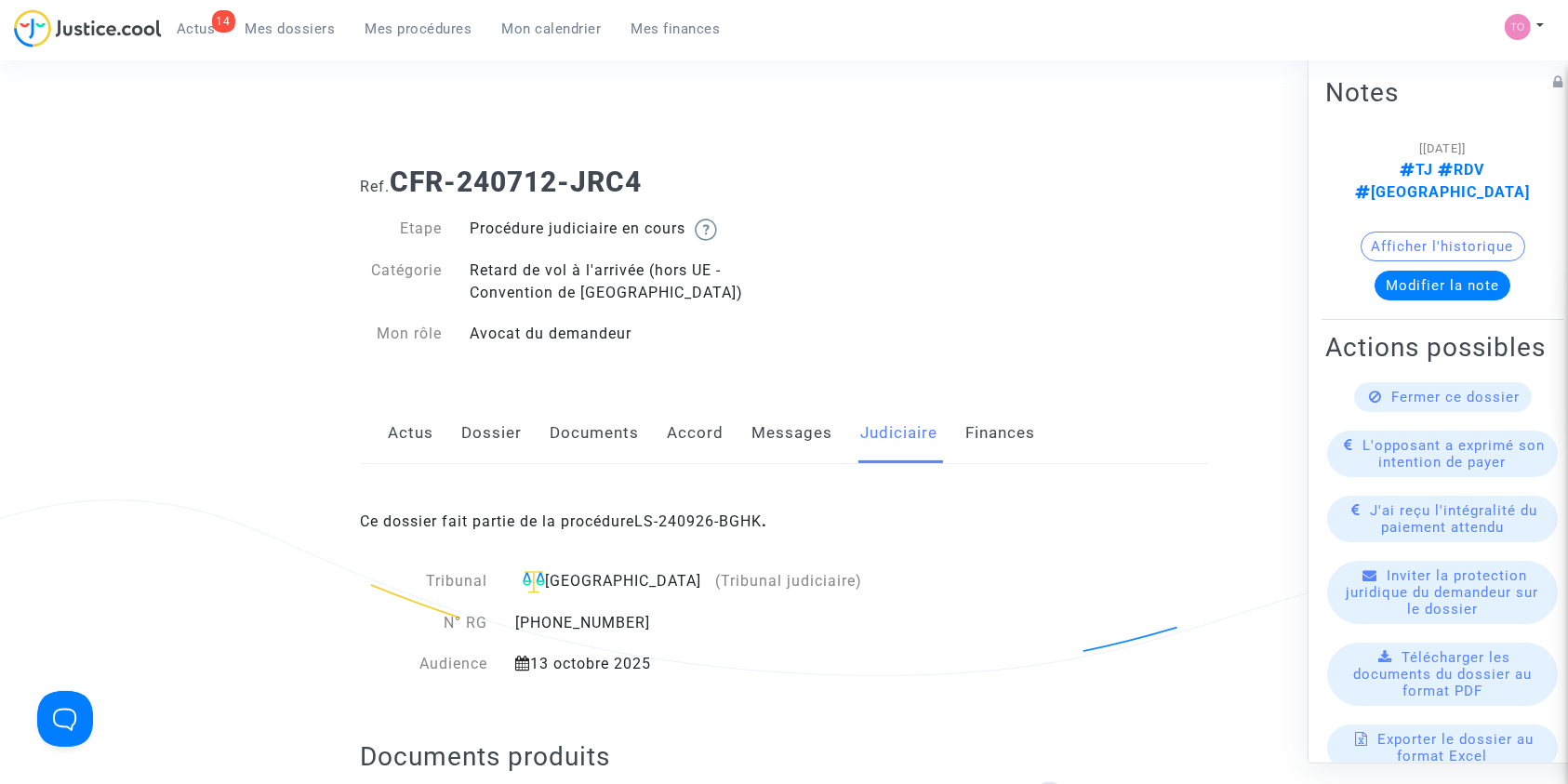
click at [694, 507] on div "Ce dossier fait partie de la procédure LS-240926-BGHK ." at bounding box center [784, 507] width 847 height 87
click at [659, 512] on link "LS-240926-BGHK" at bounding box center [698, 521] width 127 height 17
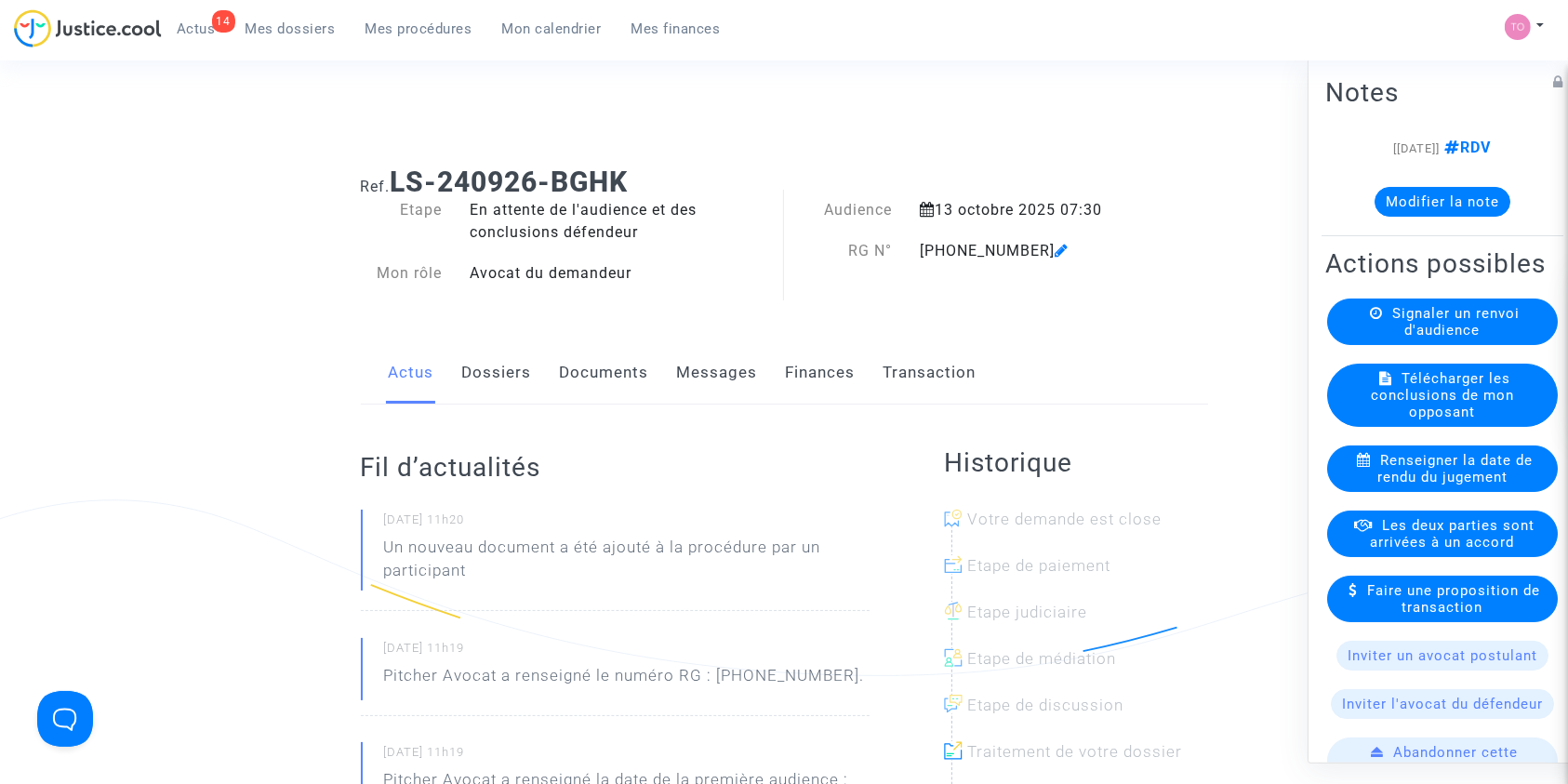
click at [618, 374] on link "Documents" at bounding box center [604, 372] width 89 height 61
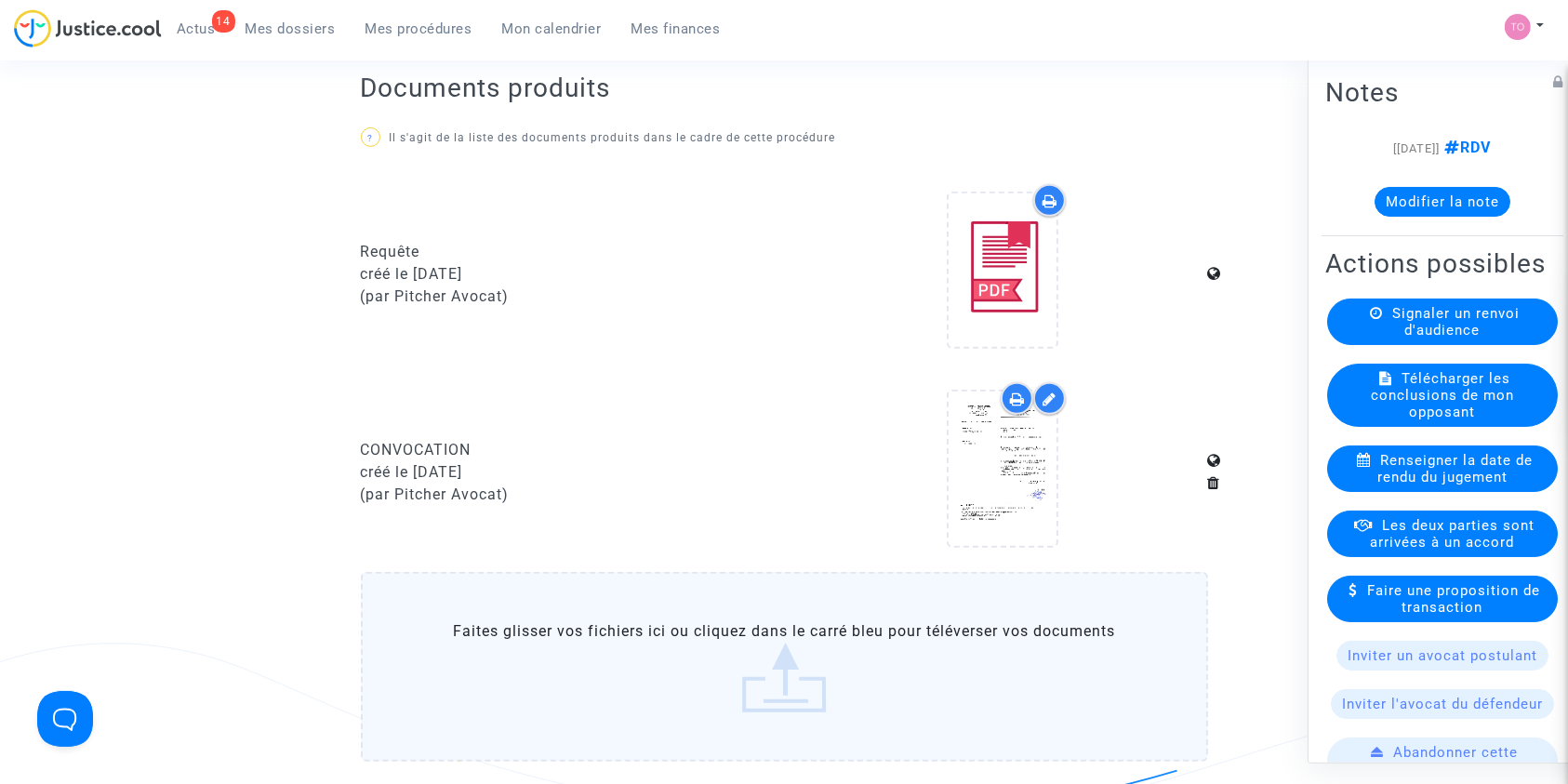
scroll to position [693, 0]
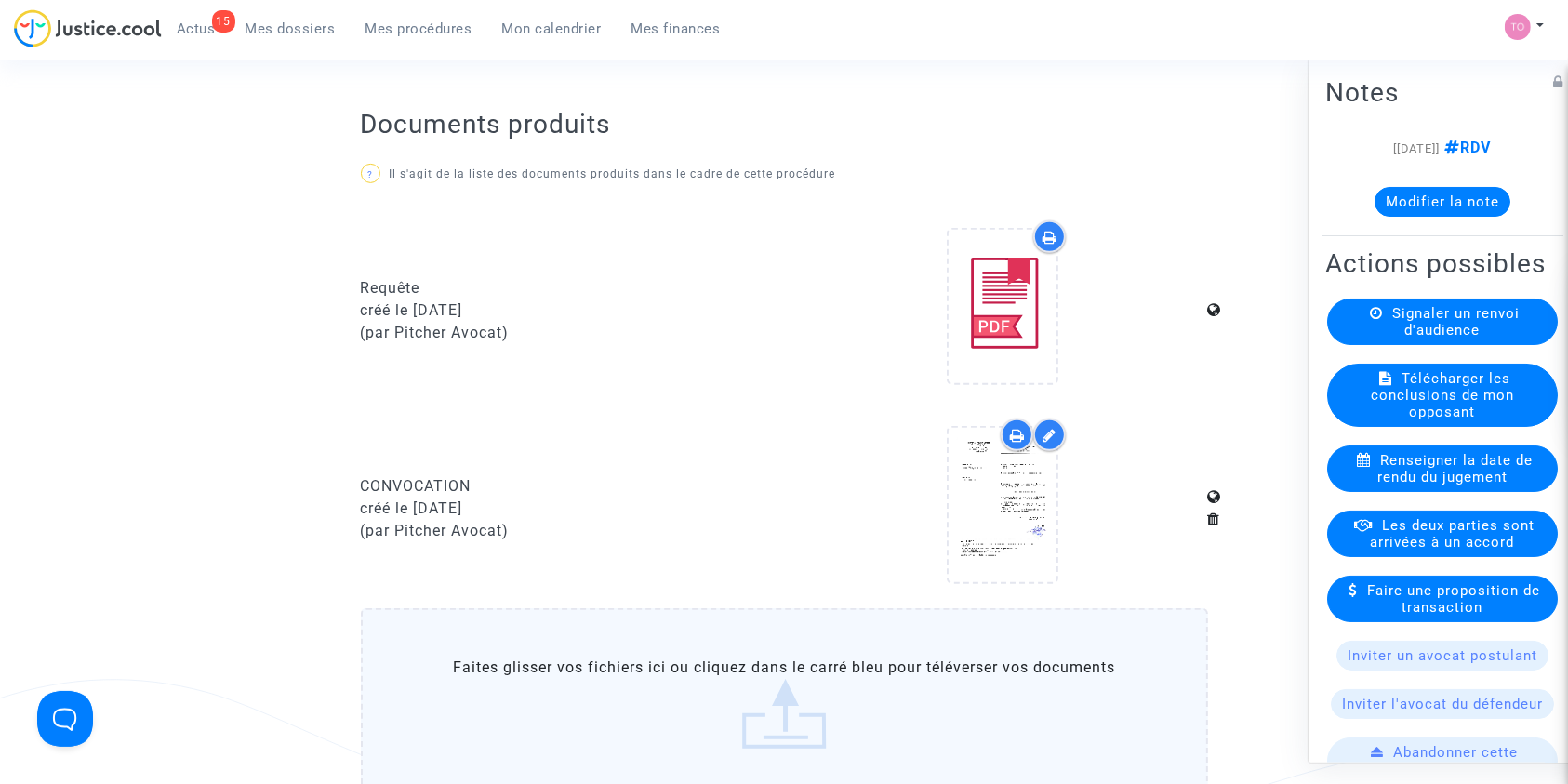
click at [1399, 193] on button "Modifier la note" at bounding box center [1443, 200] width 136 height 30
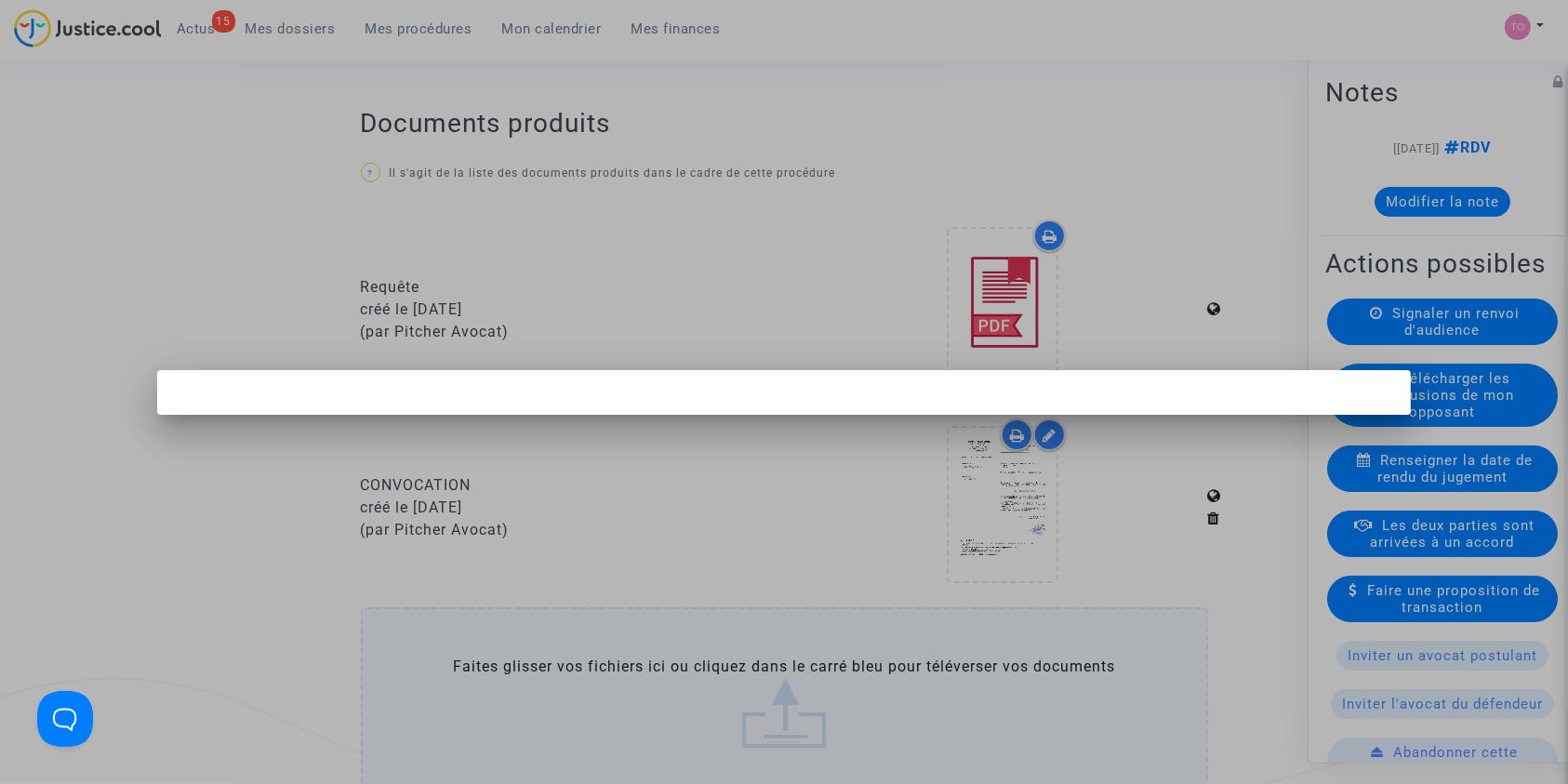
scroll to position [0, 0]
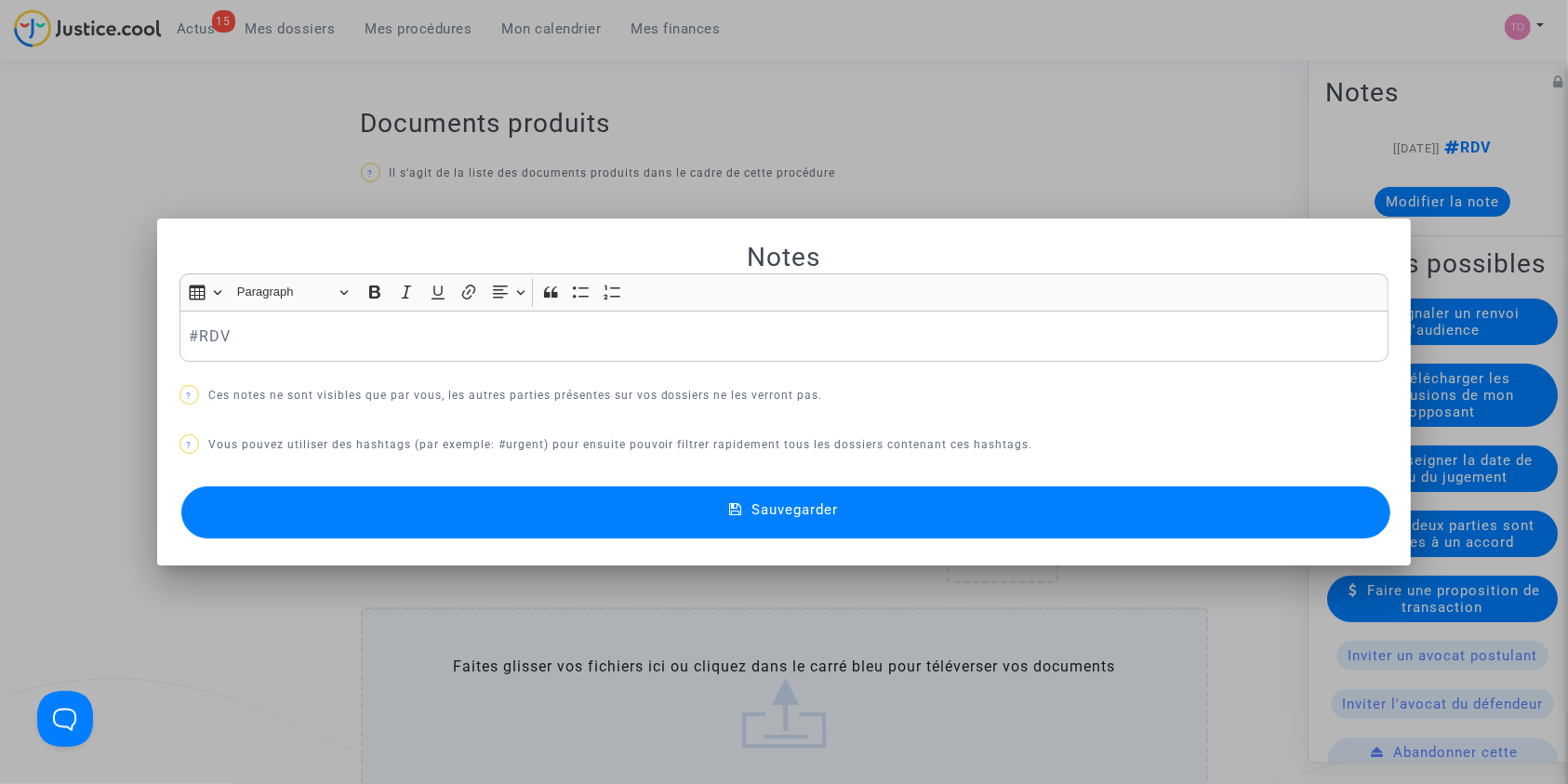
click at [179, 325] on div "#RDV" at bounding box center [784, 336] width 1210 height 52
click at [373, 518] on button "Sauvegarder" at bounding box center [786, 512] width 1210 height 52
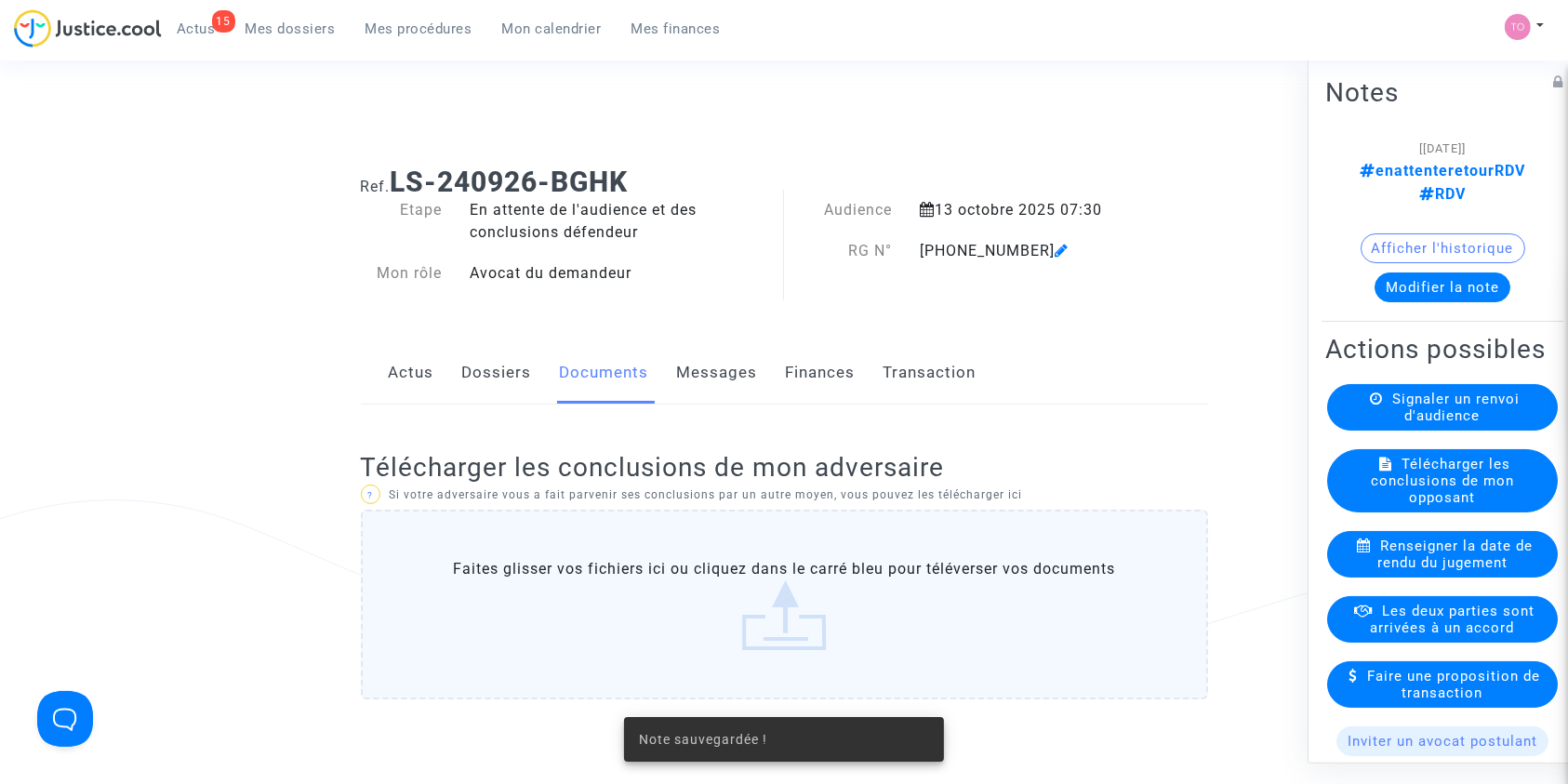
scroll to position [693, 0]
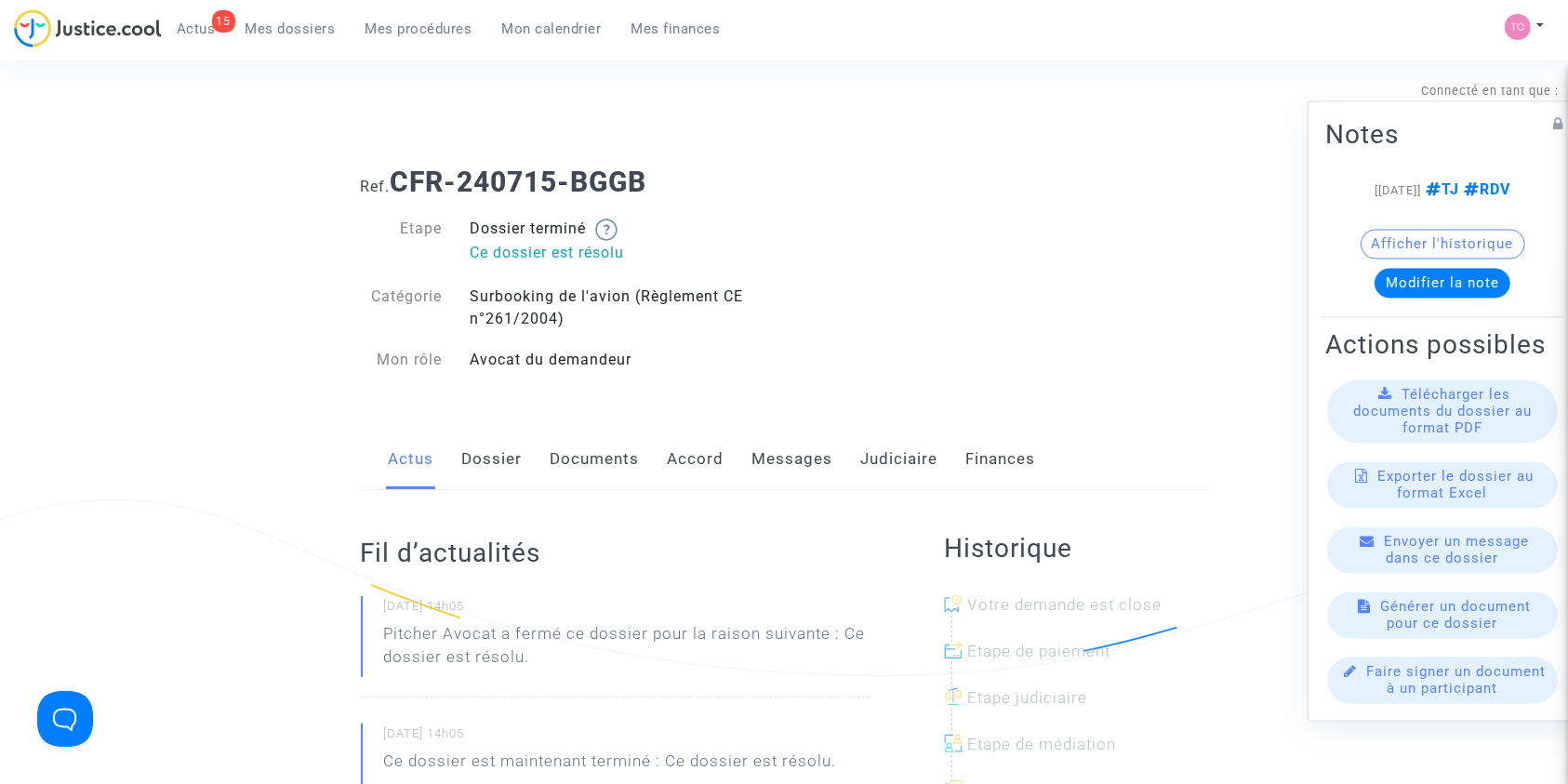
click at [773, 480] on link "Messages" at bounding box center [793, 459] width 81 height 61
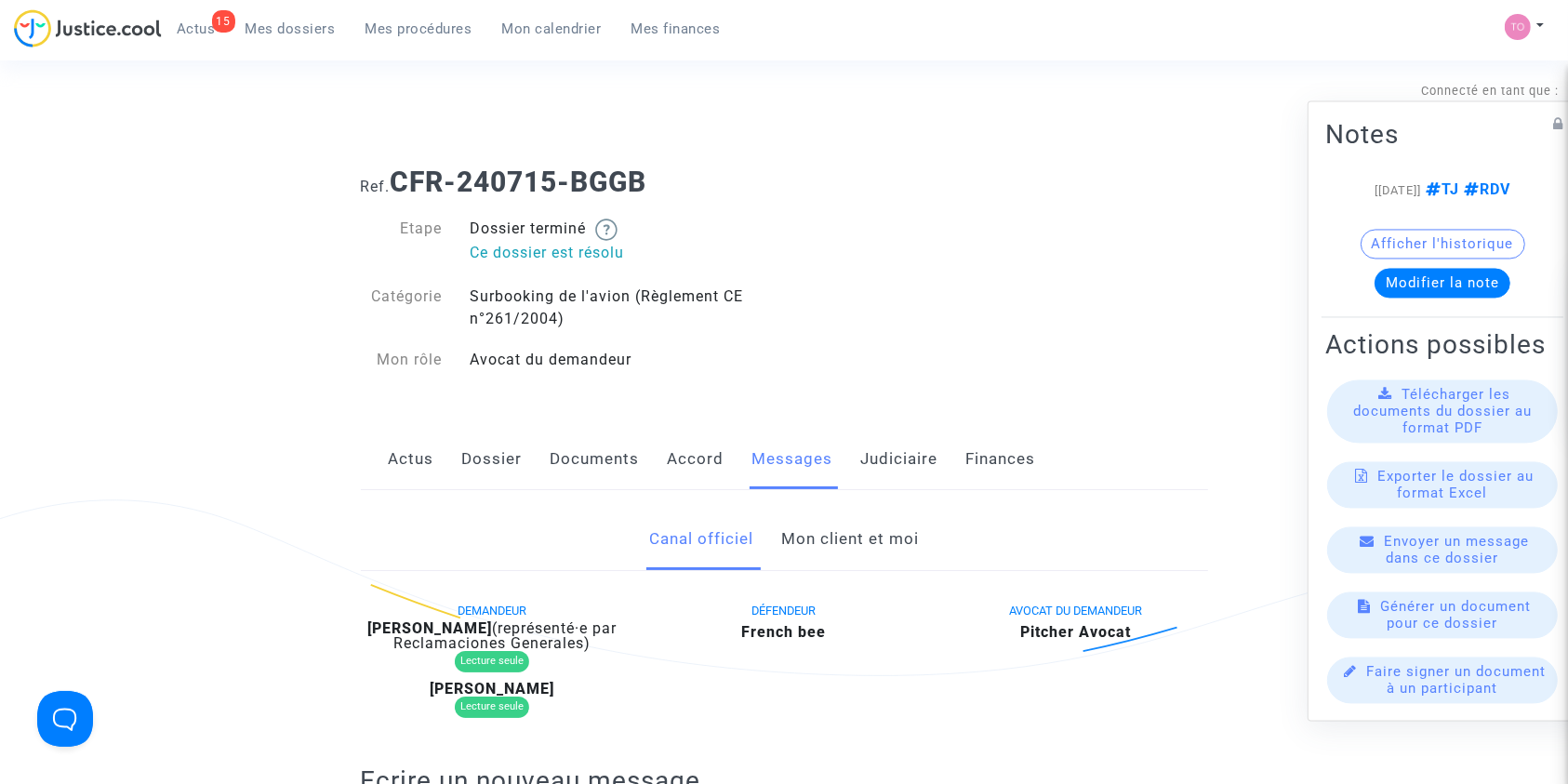
scroll to position [178, 0]
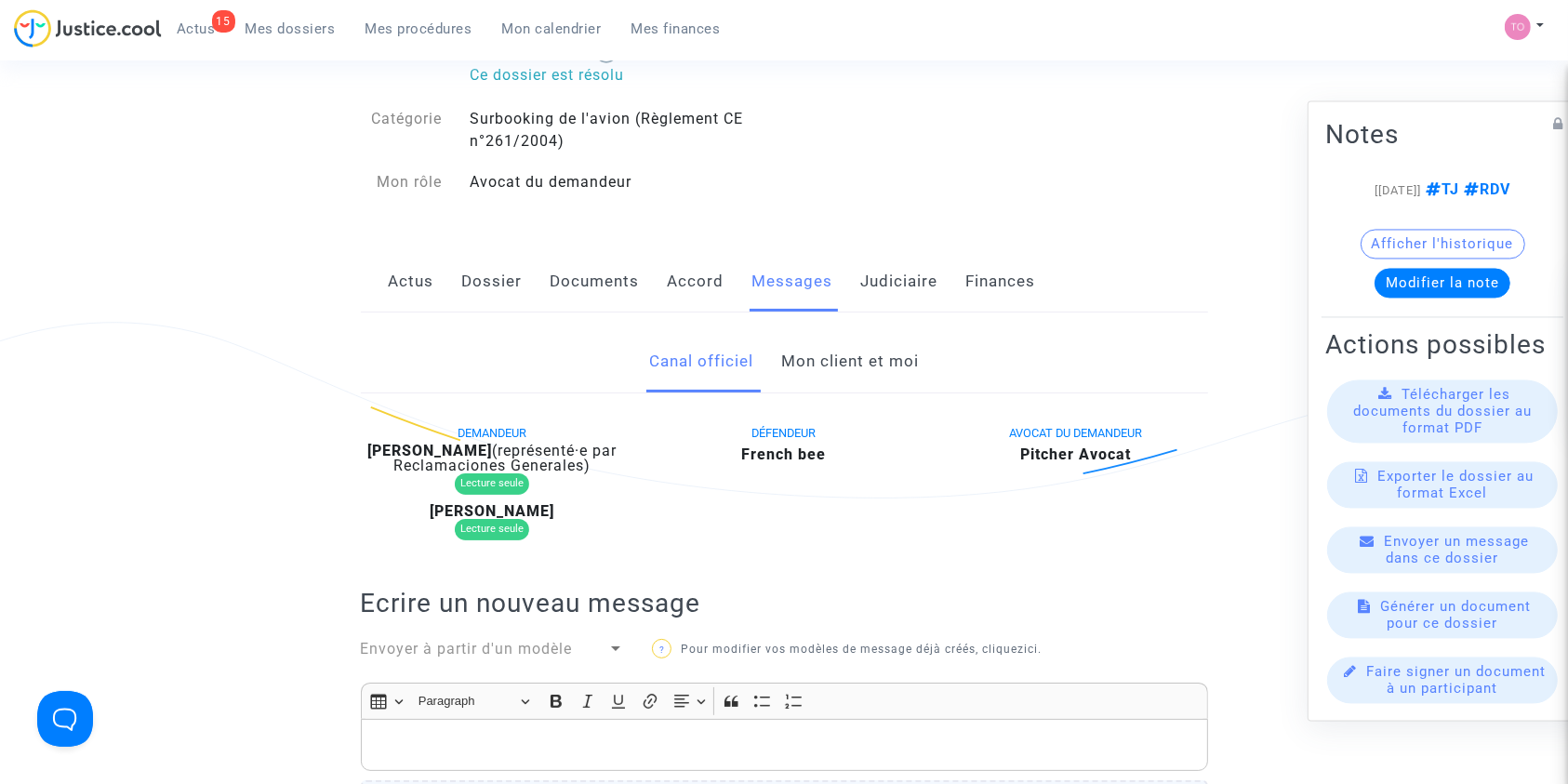
click at [836, 343] on link "Mon client et moi" at bounding box center [850, 362] width 138 height 61
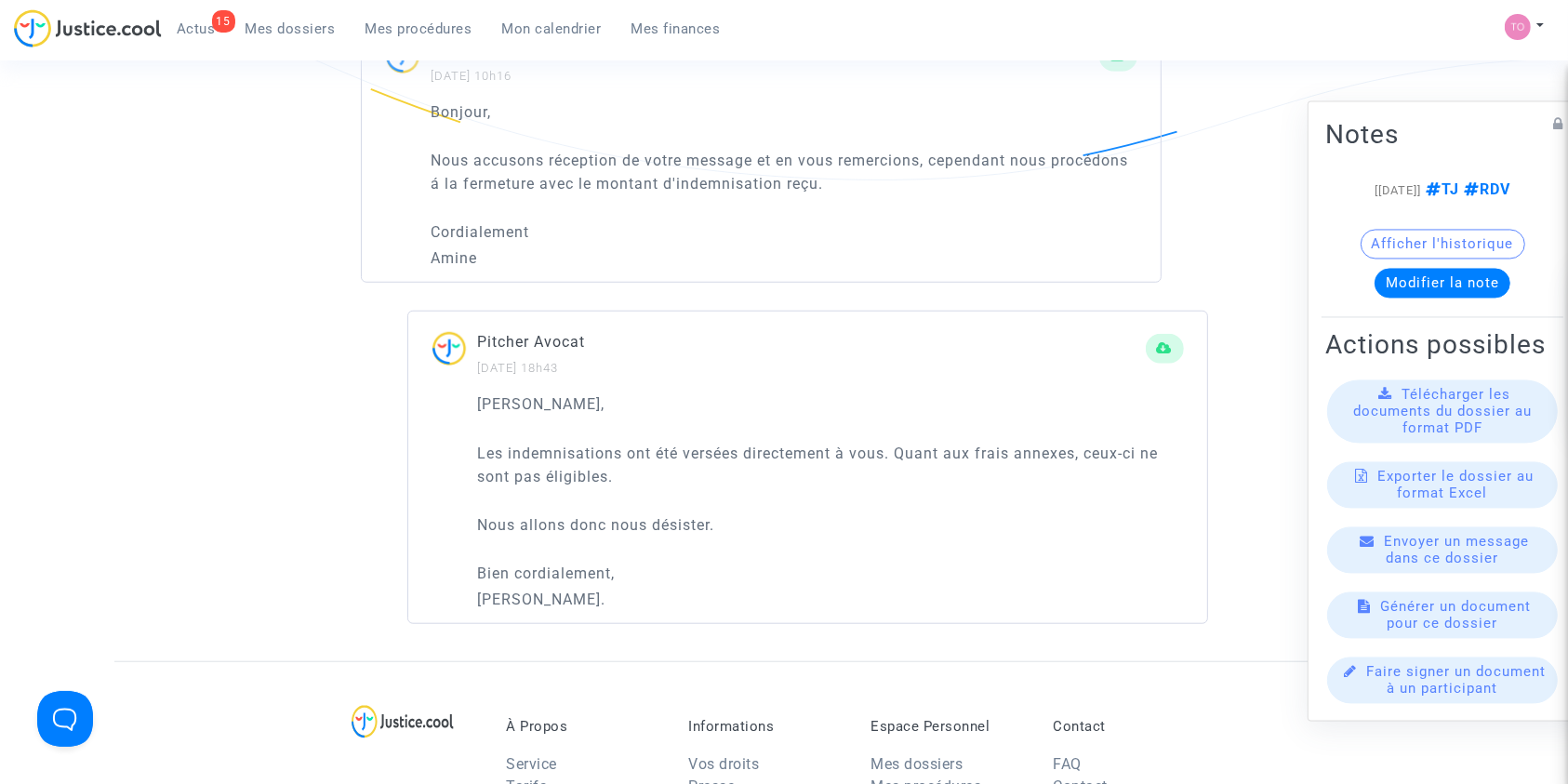
scroll to position [1369, 0]
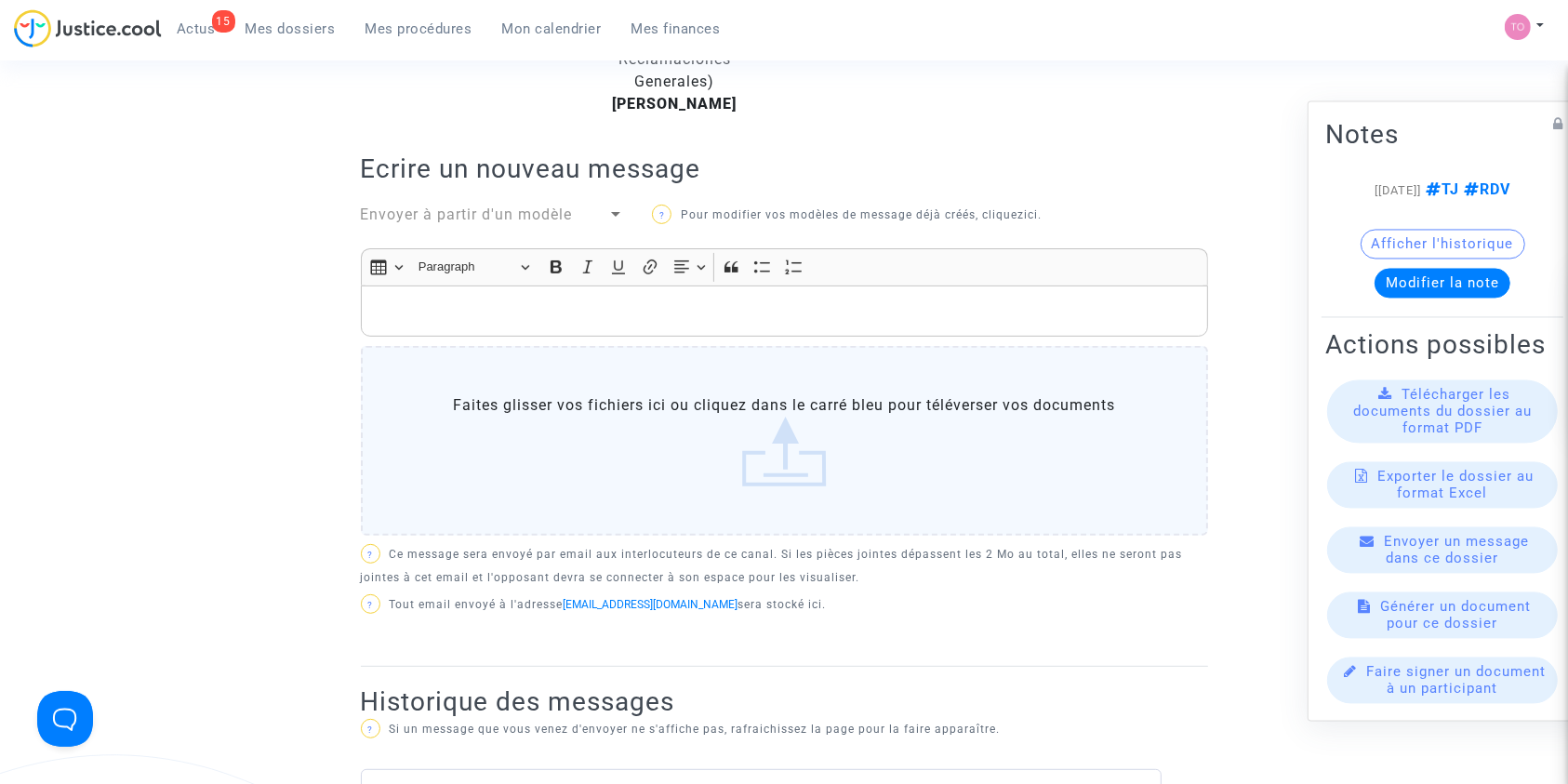
click at [278, 39] on link "Mes dossiers" at bounding box center [290, 29] width 120 height 28
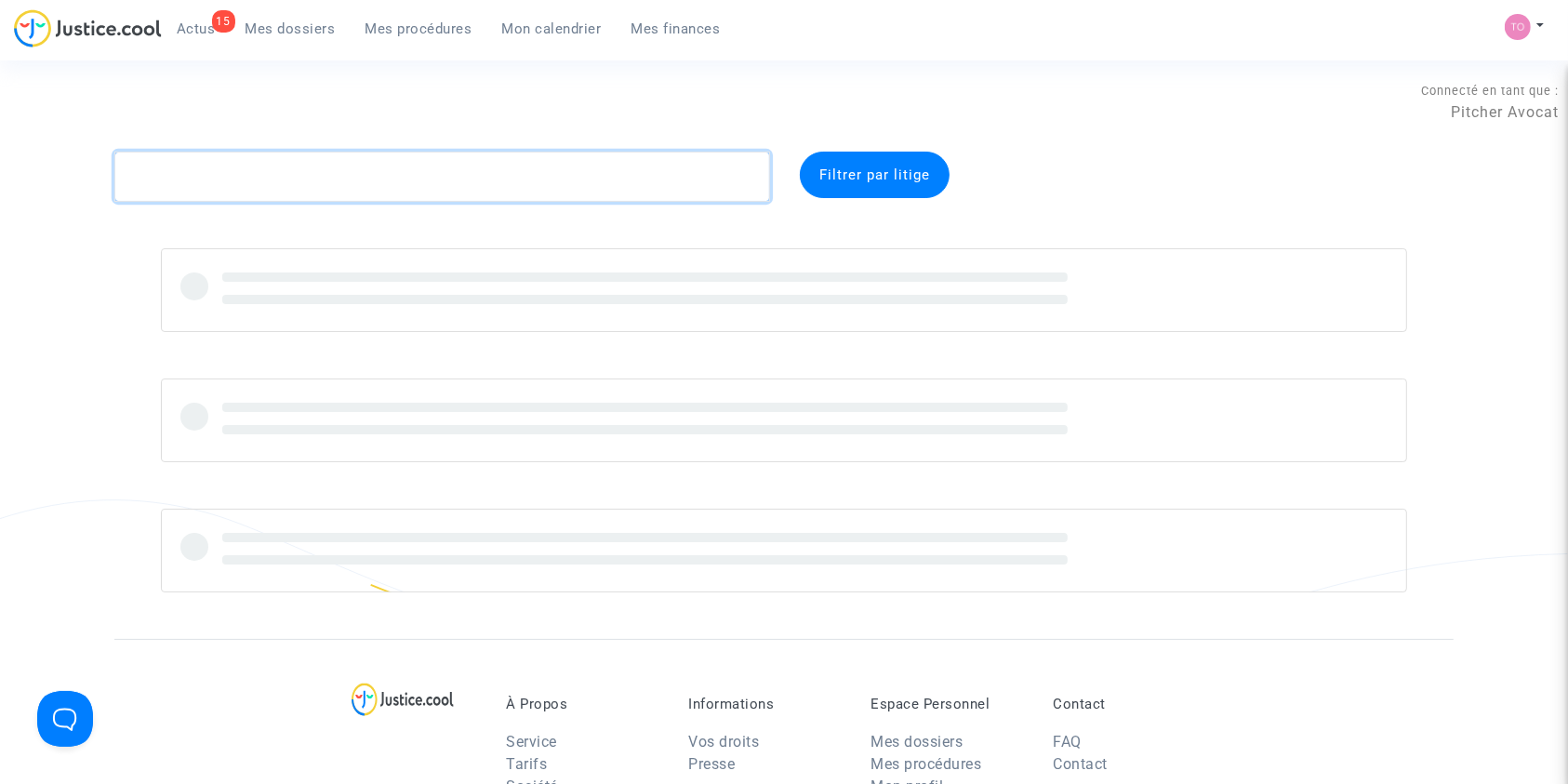
click at [230, 198] on textarea at bounding box center [441, 176] width 656 height 50
paste textarea "[PERSON_NAME]"
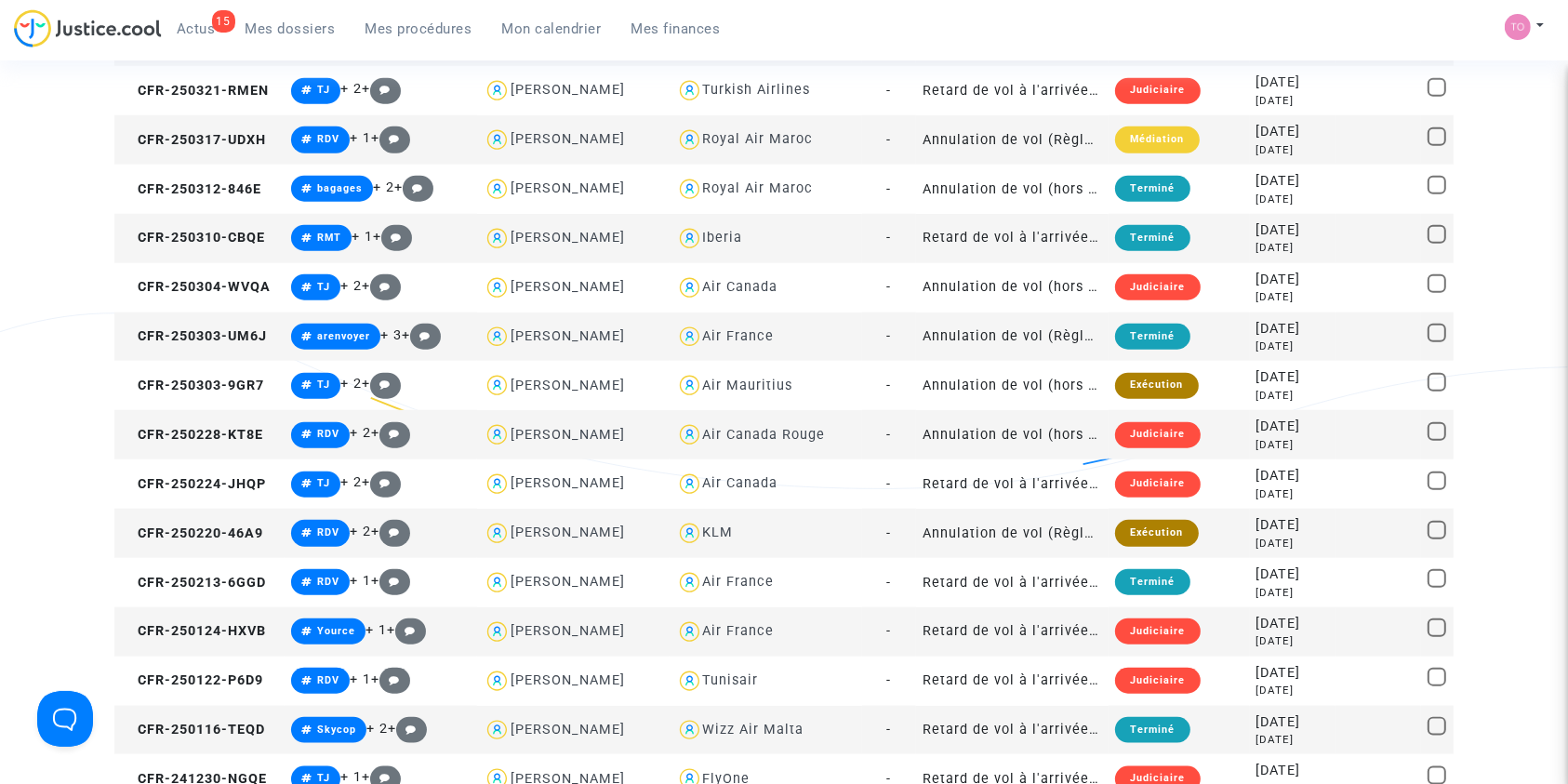
scroll to position [2284, 0]
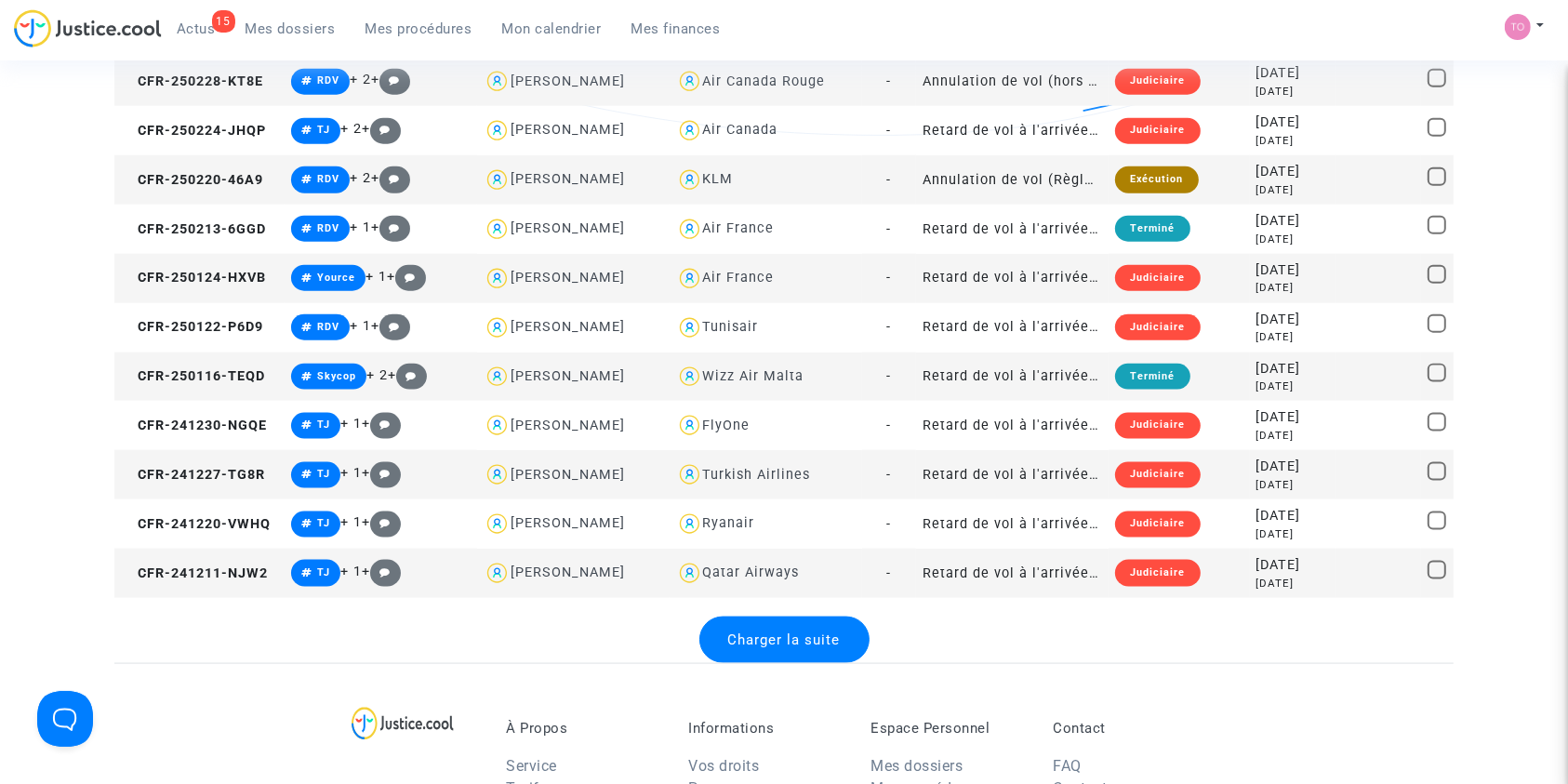
click at [759, 633] on span "Charger la suite" at bounding box center [785, 639] width 113 height 16
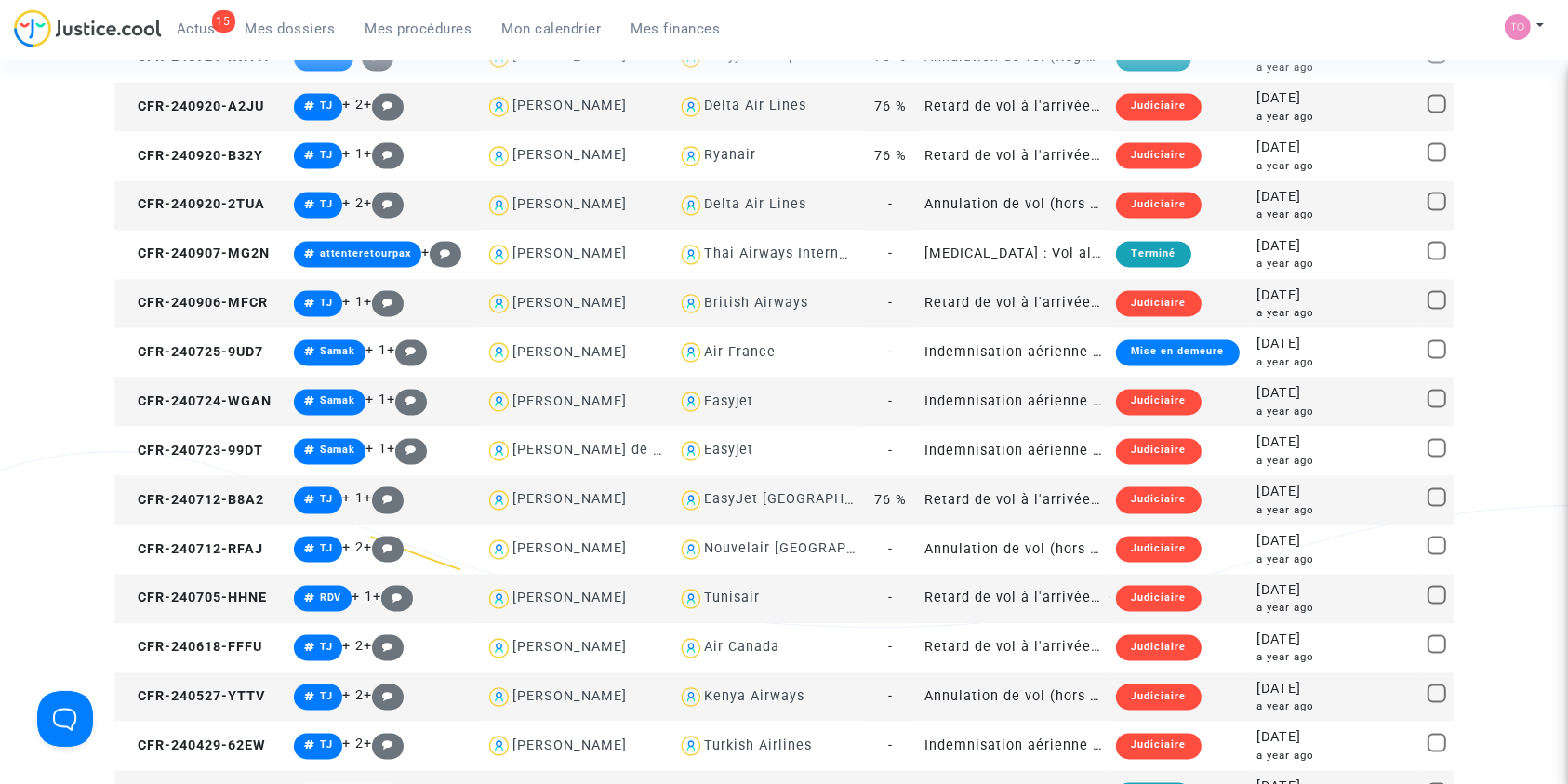
scroll to position [3654, 0]
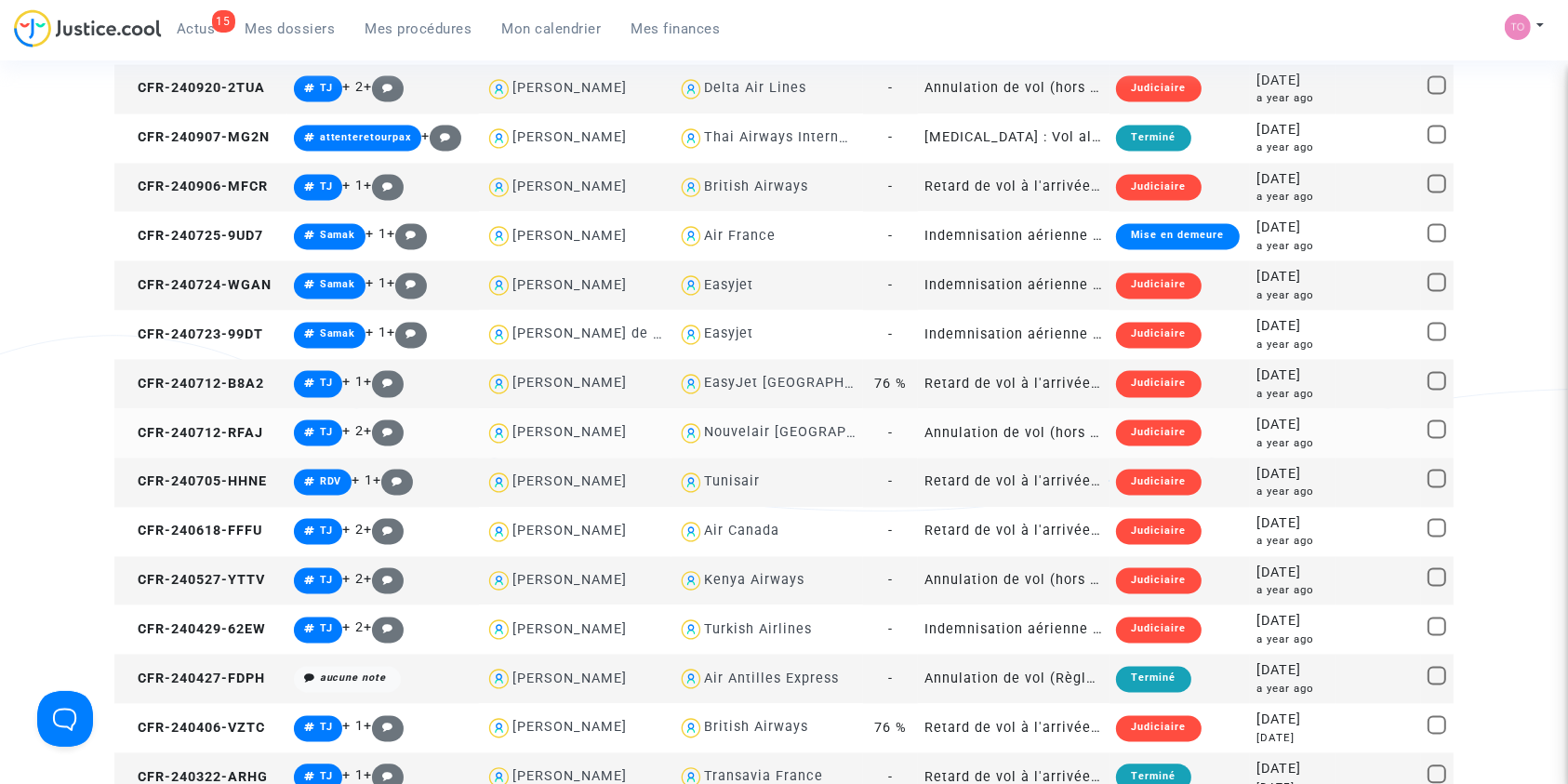
click at [750, 426] on div "Nouvelair [GEOGRAPHIC_DATA]" at bounding box center [810, 432] width 213 height 16
type textarea "[PERSON_NAME] @"Nouvelair [GEOGRAPHIC_DATA]""
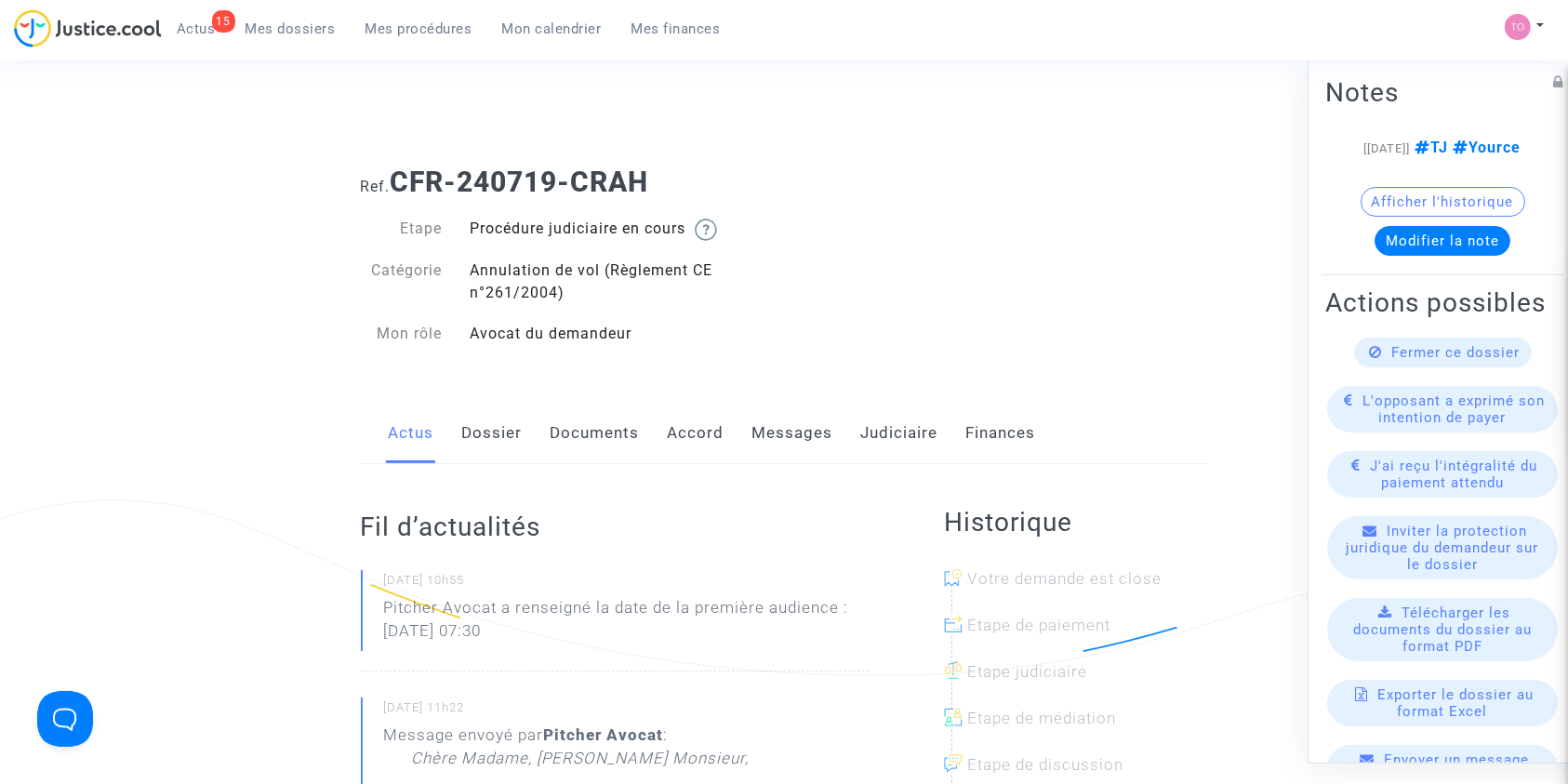
click at [884, 427] on link "Judiciaire" at bounding box center [900, 434] width 78 height 61
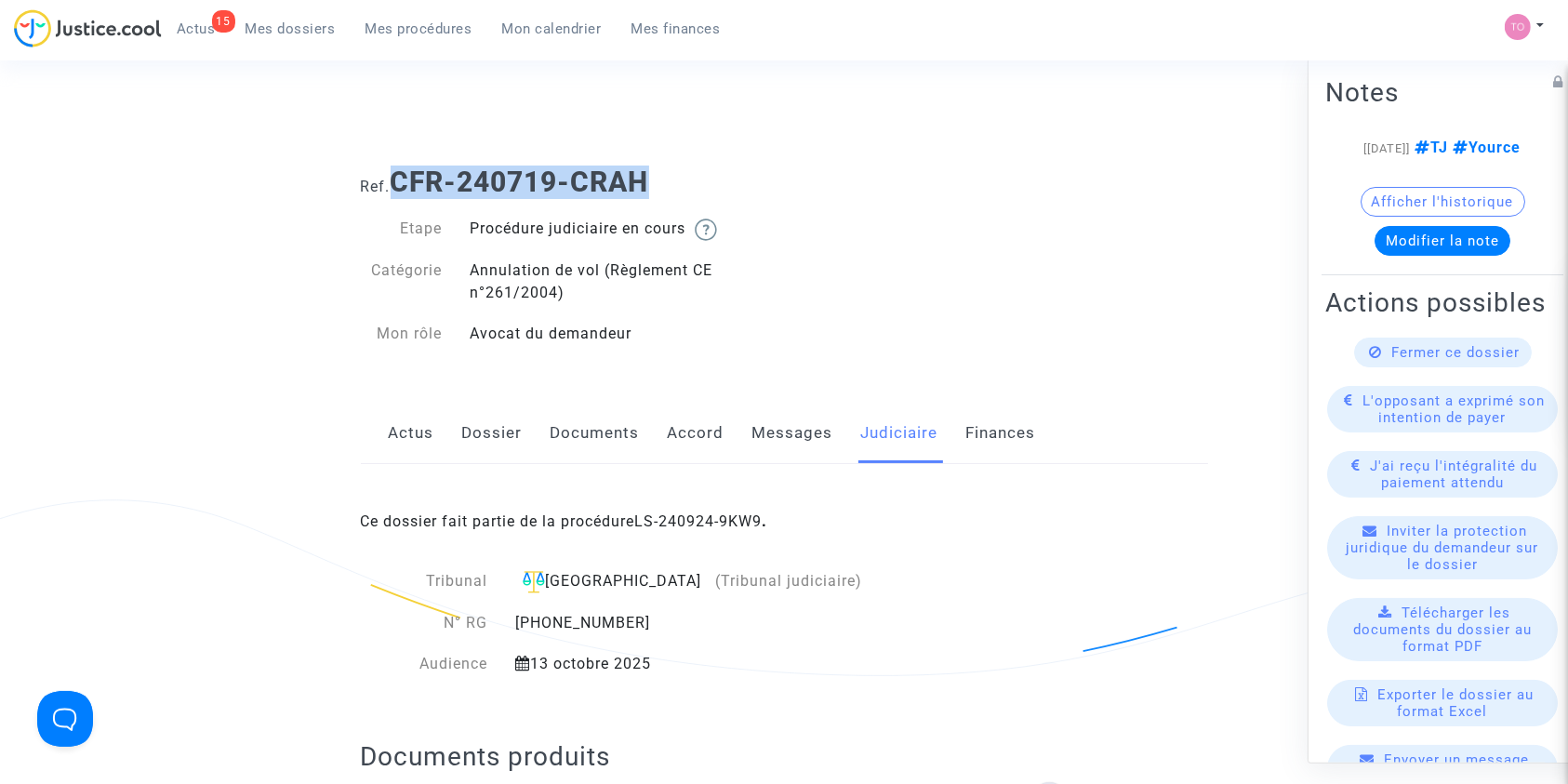
drag, startPoint x: 667, startPoint y: 178, endPoint x: 398, endPoint y: 179, distance: 269.0
click at [398, 179] on h1 "Ref. CFR-240719-CRAH" at bounding box center [784, 182] width 847 height 34
copy b "CFR-240719-CRAH"
click at [498, 441] on link "Dossier" at bounding box center [492, 434] width 60 height 61
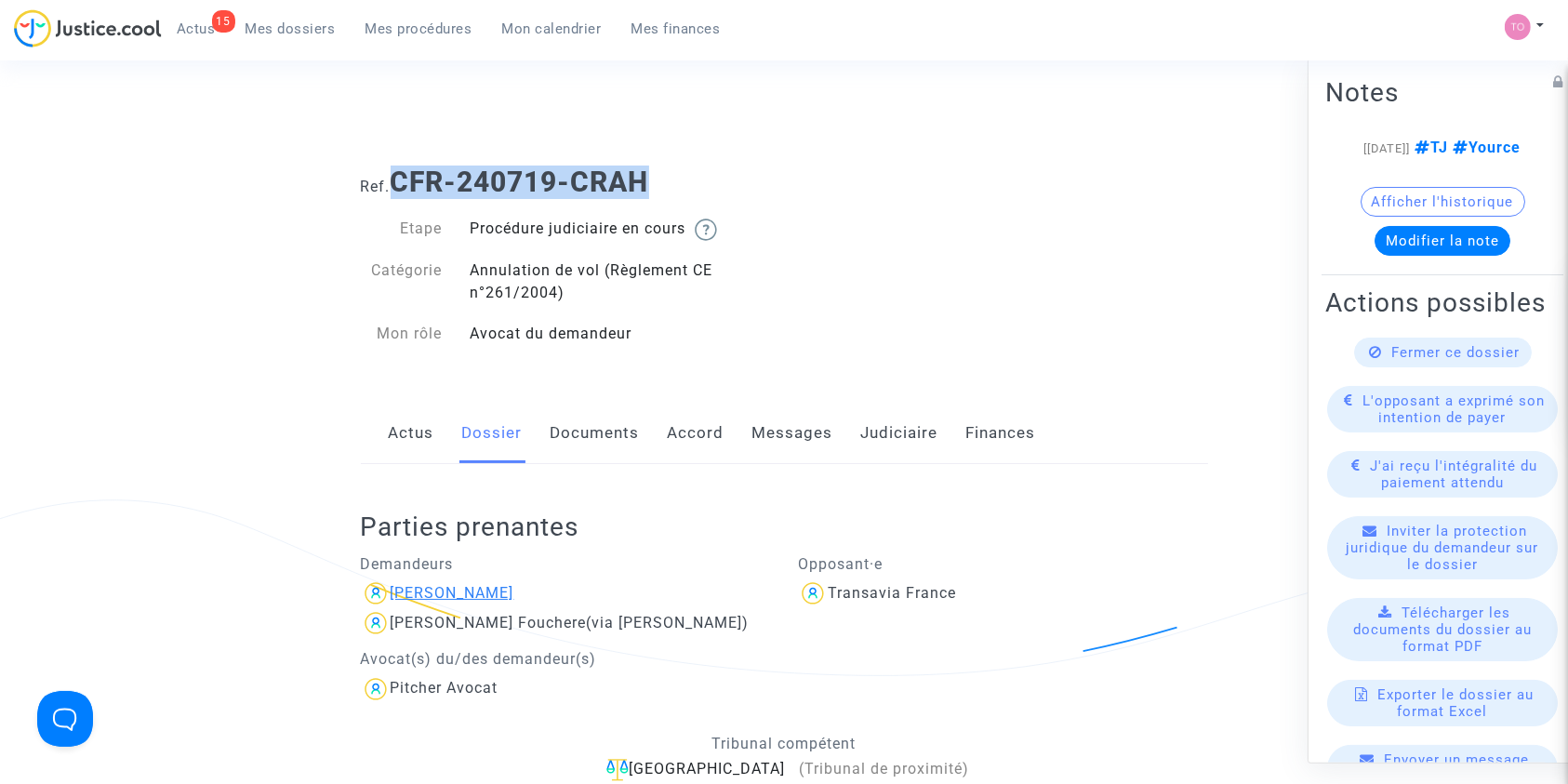
drag, startPoint x: 620, startPoint y: 589, endPoint x: 531, endPoint y: 594, distance: 89.1
click at [531, 594] on div "[PERSON_NAME]" at bounding box center [566, 593] width 410 height 30
copy div "Fouchere"
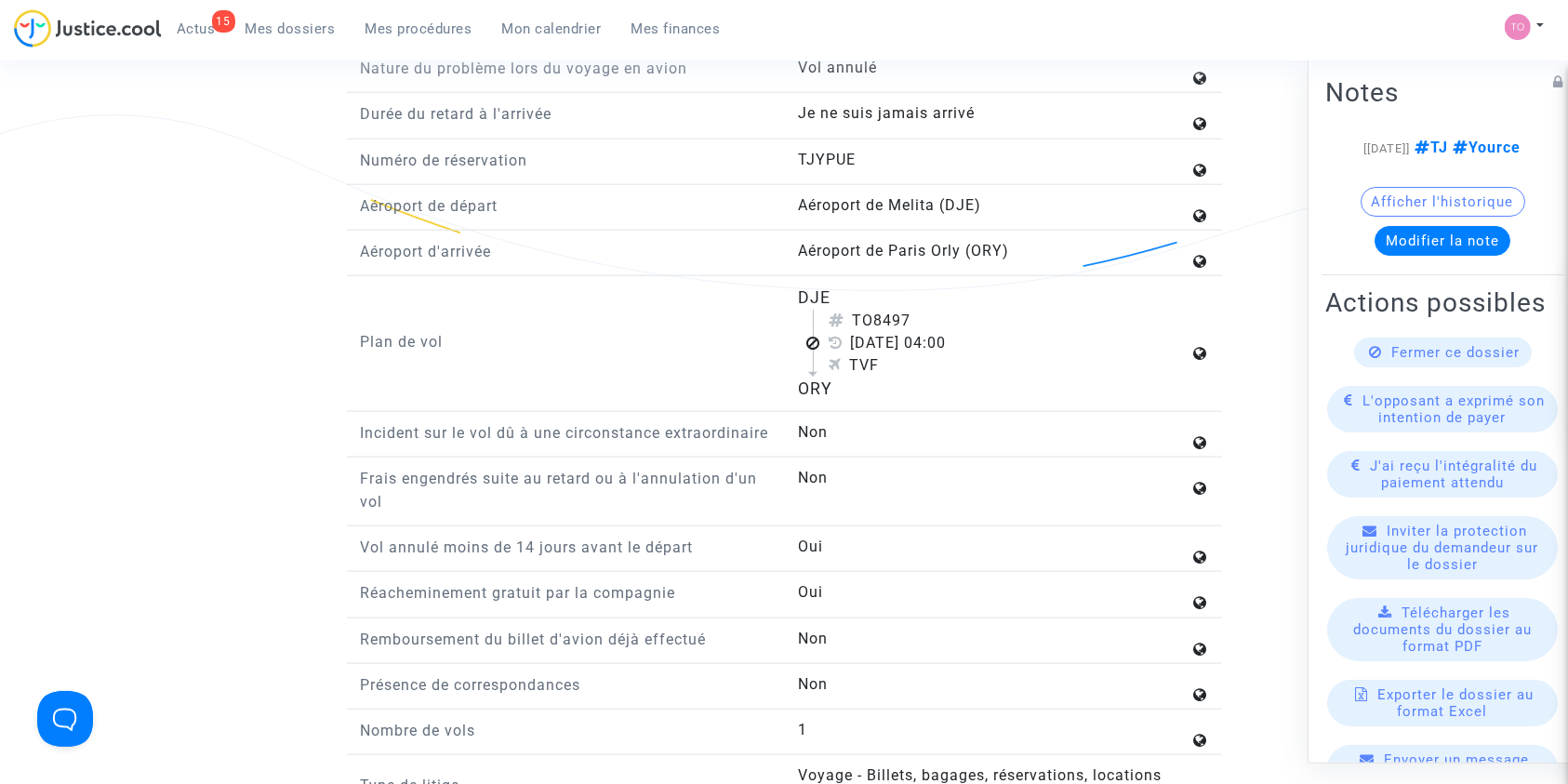
scroll to position [2128, 0]
drag, startPoint x: 776, startPoint y: 288, endPoint x: 839, endPoint y: 402, distance: 130.2
click at [839, 402] on div "Plan de vol DJE TO8497 [DATE] 04:00 TVF ORY" at bounding box center [784, 349] width 875 height 126
copy div "DJE TO8497 [DATE] 04:00 TVF ORY"
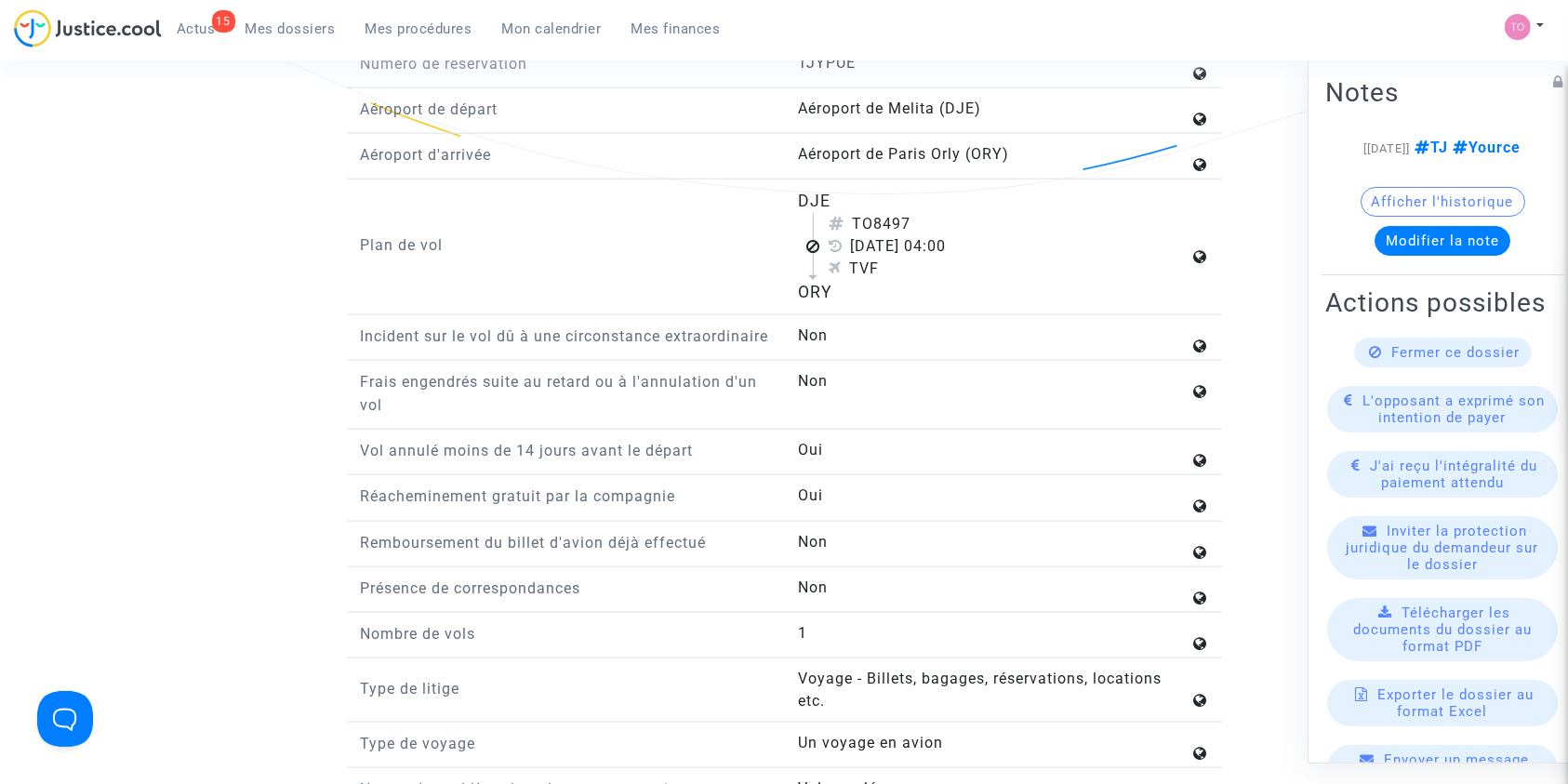
scroll to position [2225, 0]
click at [900, 496] on div "Nature du problème lors du voyage en avion Vol annulé Durée du retard à l'arriv…" at bounding box center [784, 441] width 847 height 962
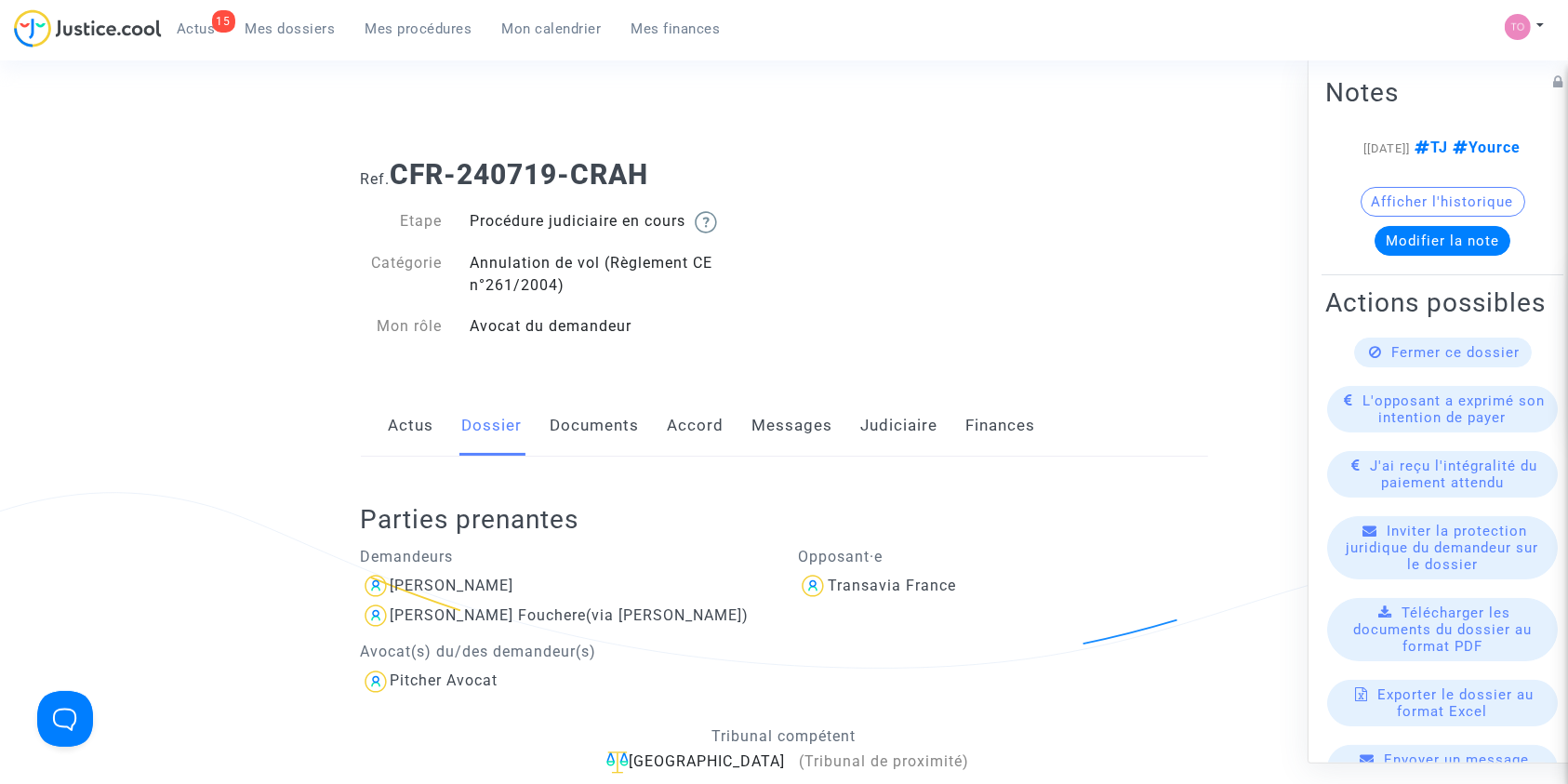
scroll to position [0, 0]
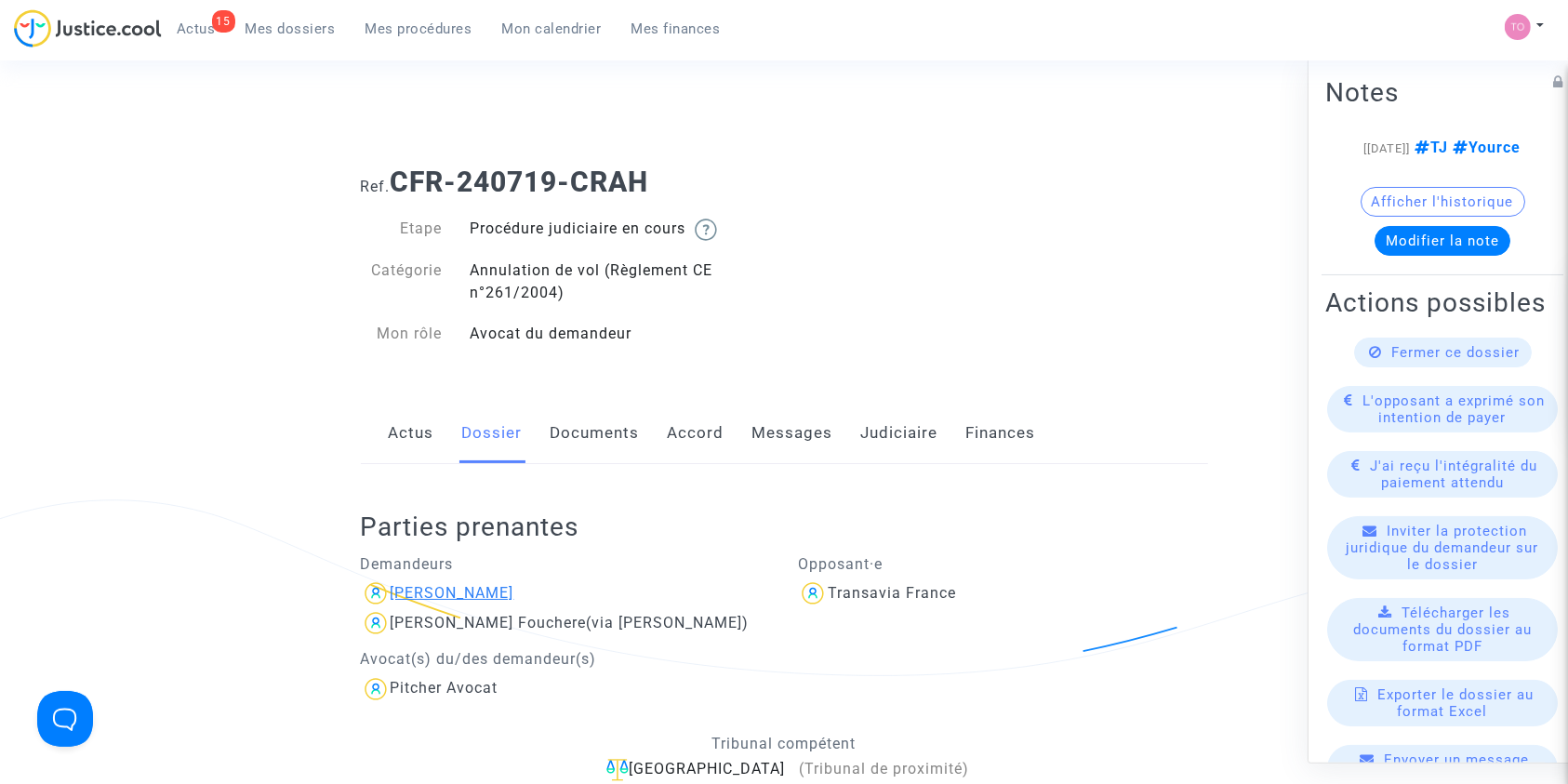
click at [454, 591] on div "[PERSON_NAME]" at bounding box center [452, 593] width 123 height 17
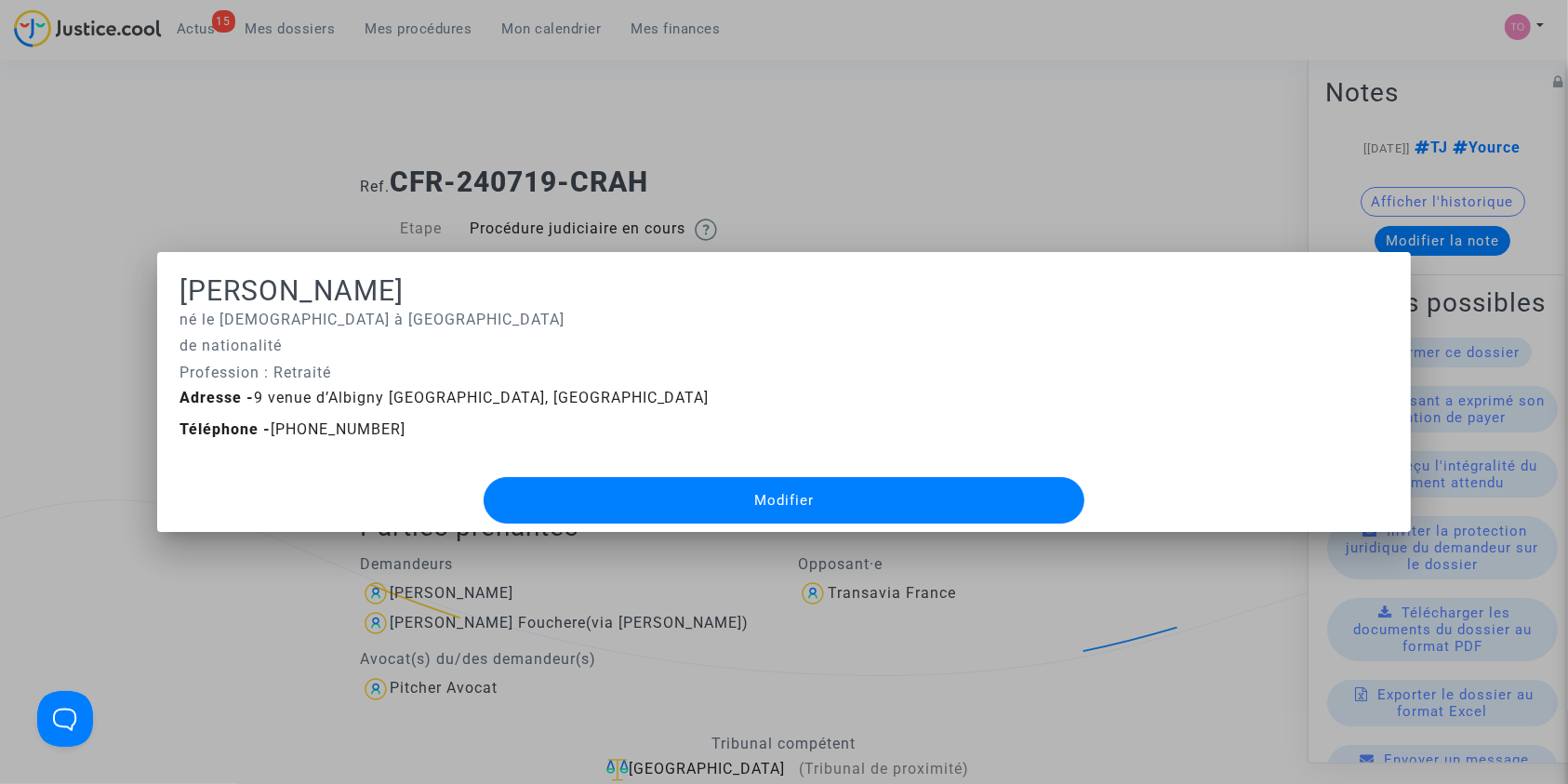
click at [781, 49] on div at bounding box center [784, 392] width 1568 height 784
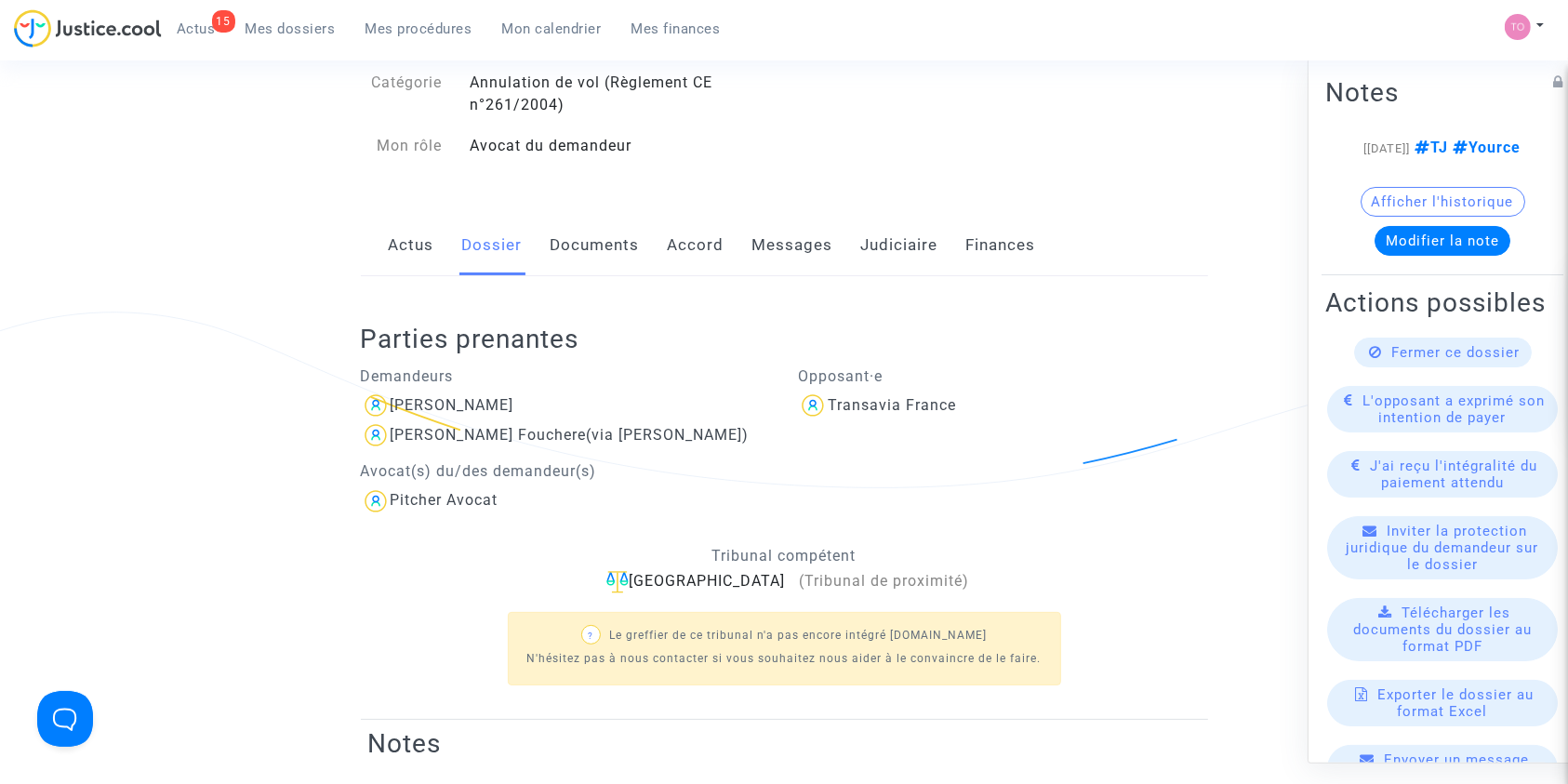
scroll to position [186, 0]
click at [601, 242] on link "Documents" at bounding box center [594, 247] width 89 height 61
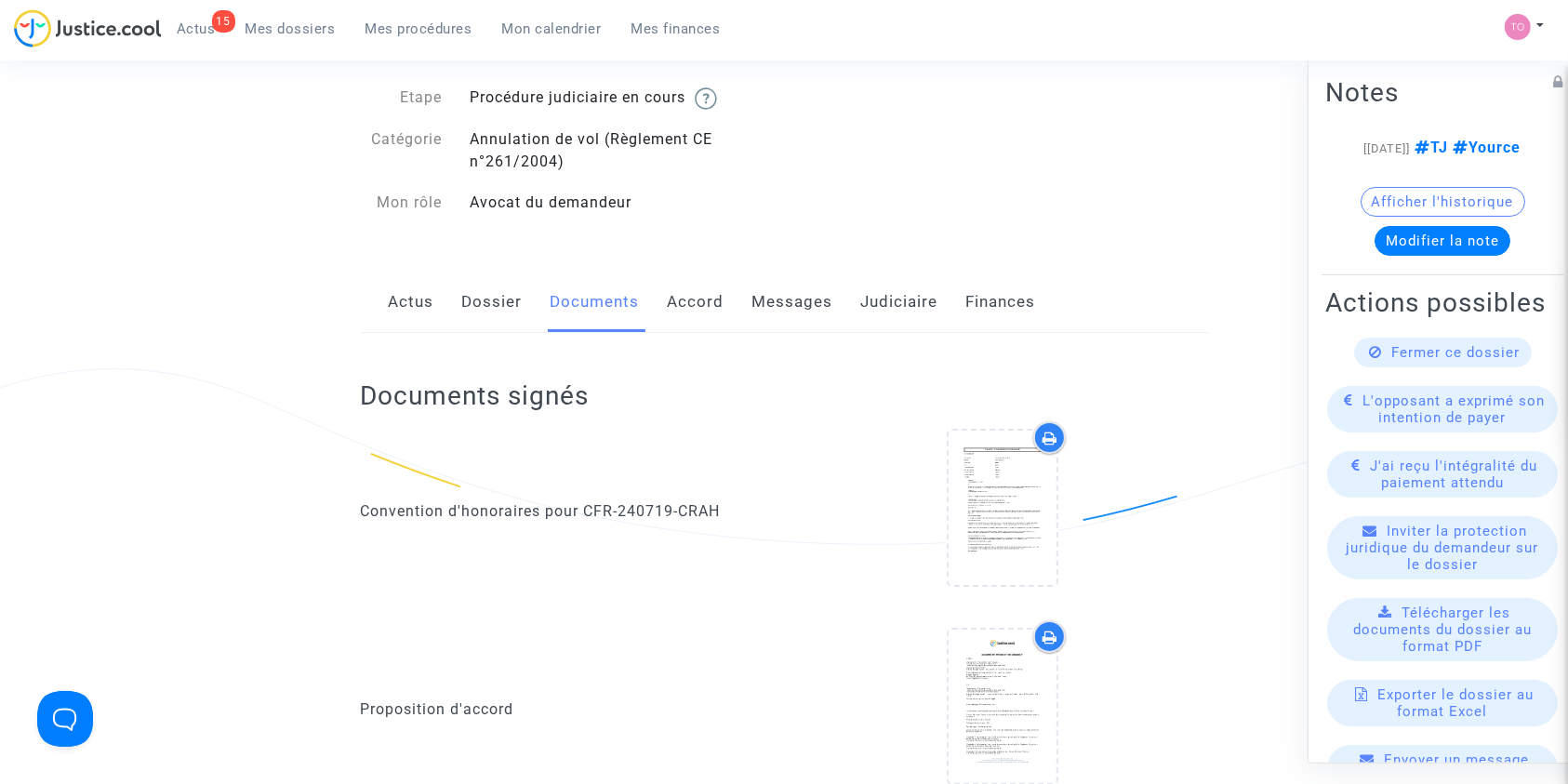
scroll to position [126, 0]
click at [483, 308] on link "Dossier" at bounding box center [492, 307] width 60 height 61
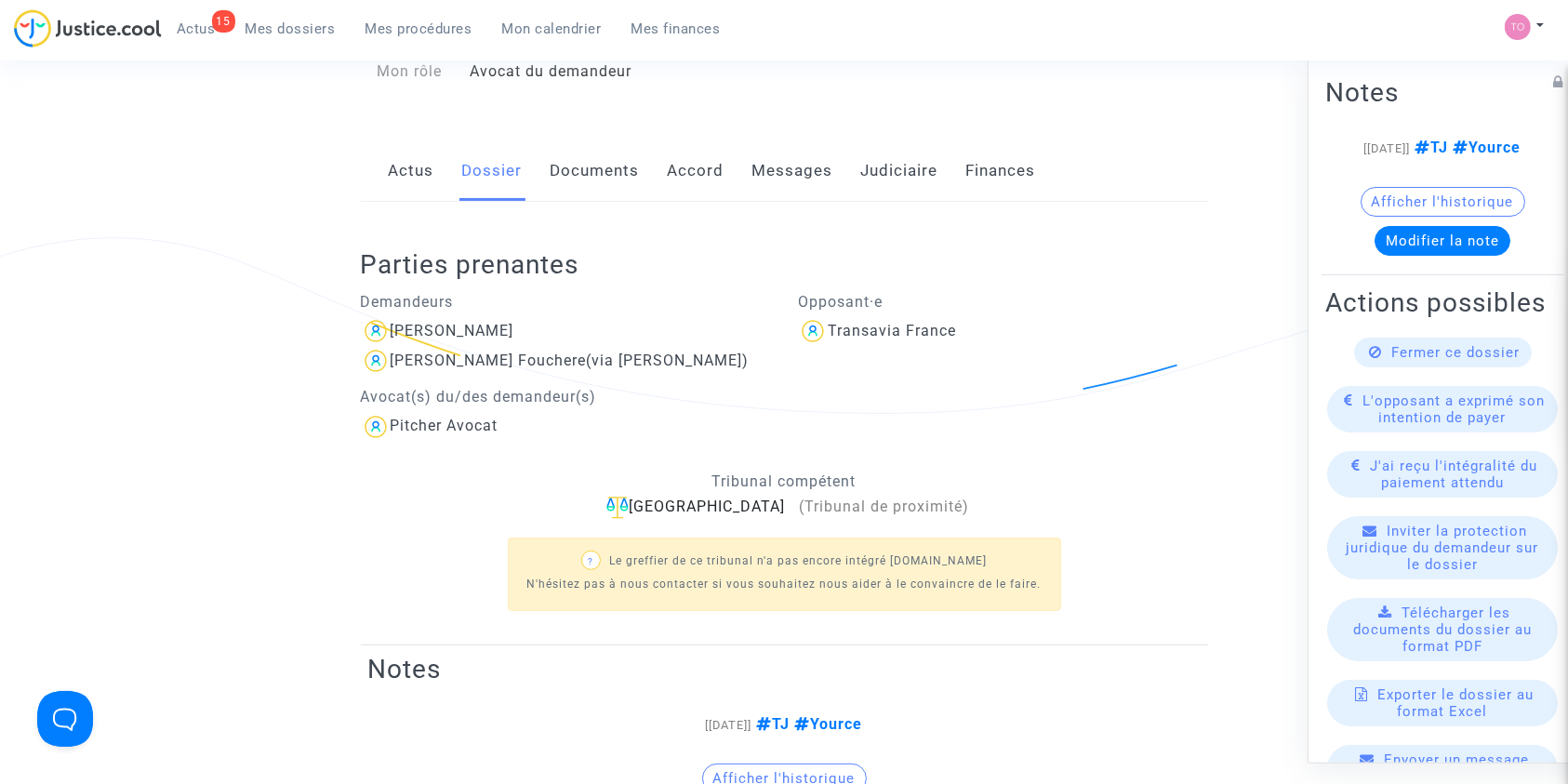
scroll to position [261, 0]
click at [590, 182] on link "Documents" at bounding box center [594, 172] width 89 height 61
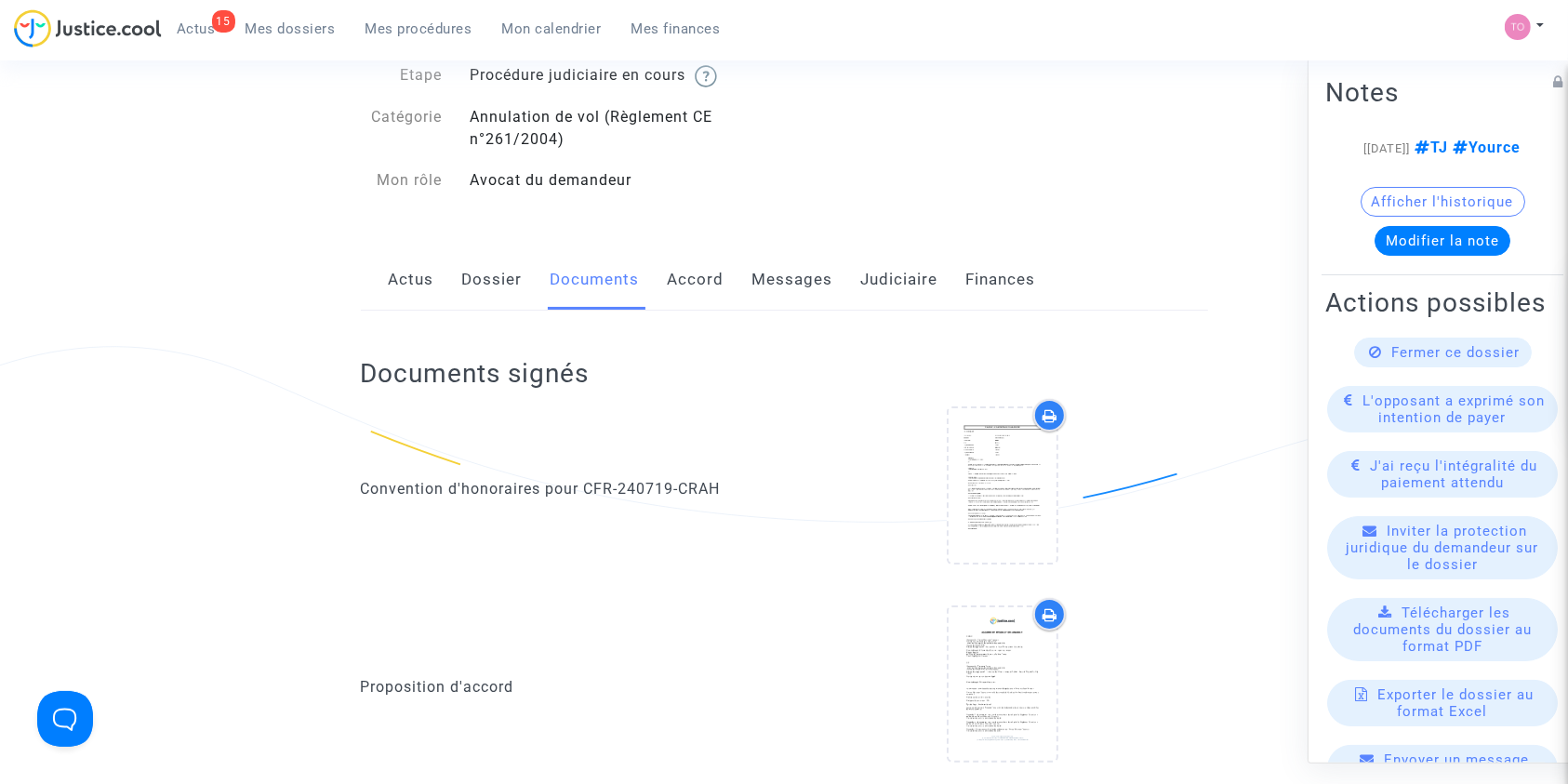
scroll to position [150, 0]
click at [498, 287] on link "Dossier" at bounding box center [492, 282] width 60 height 61
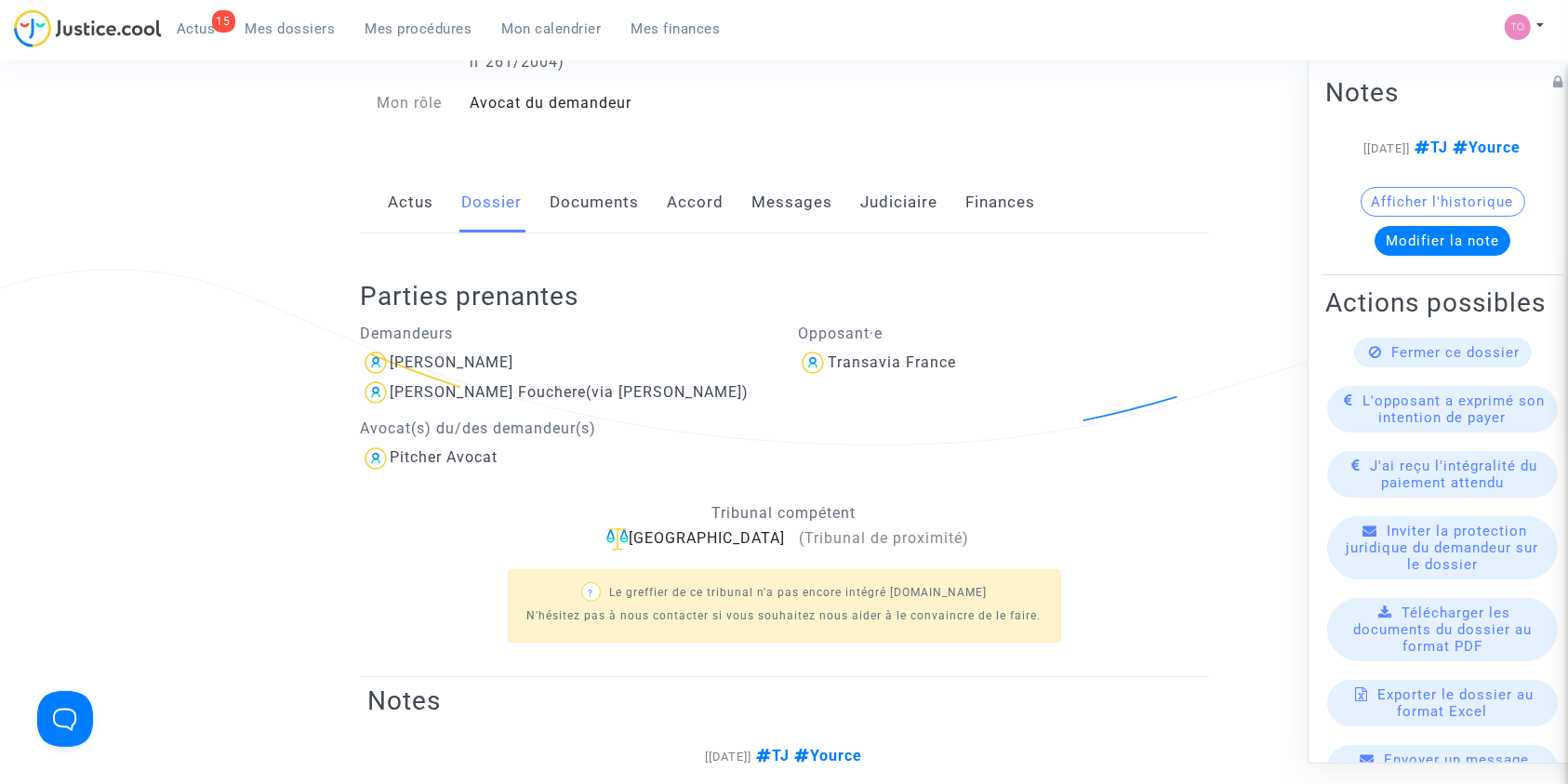
scroll to position [118, 0]
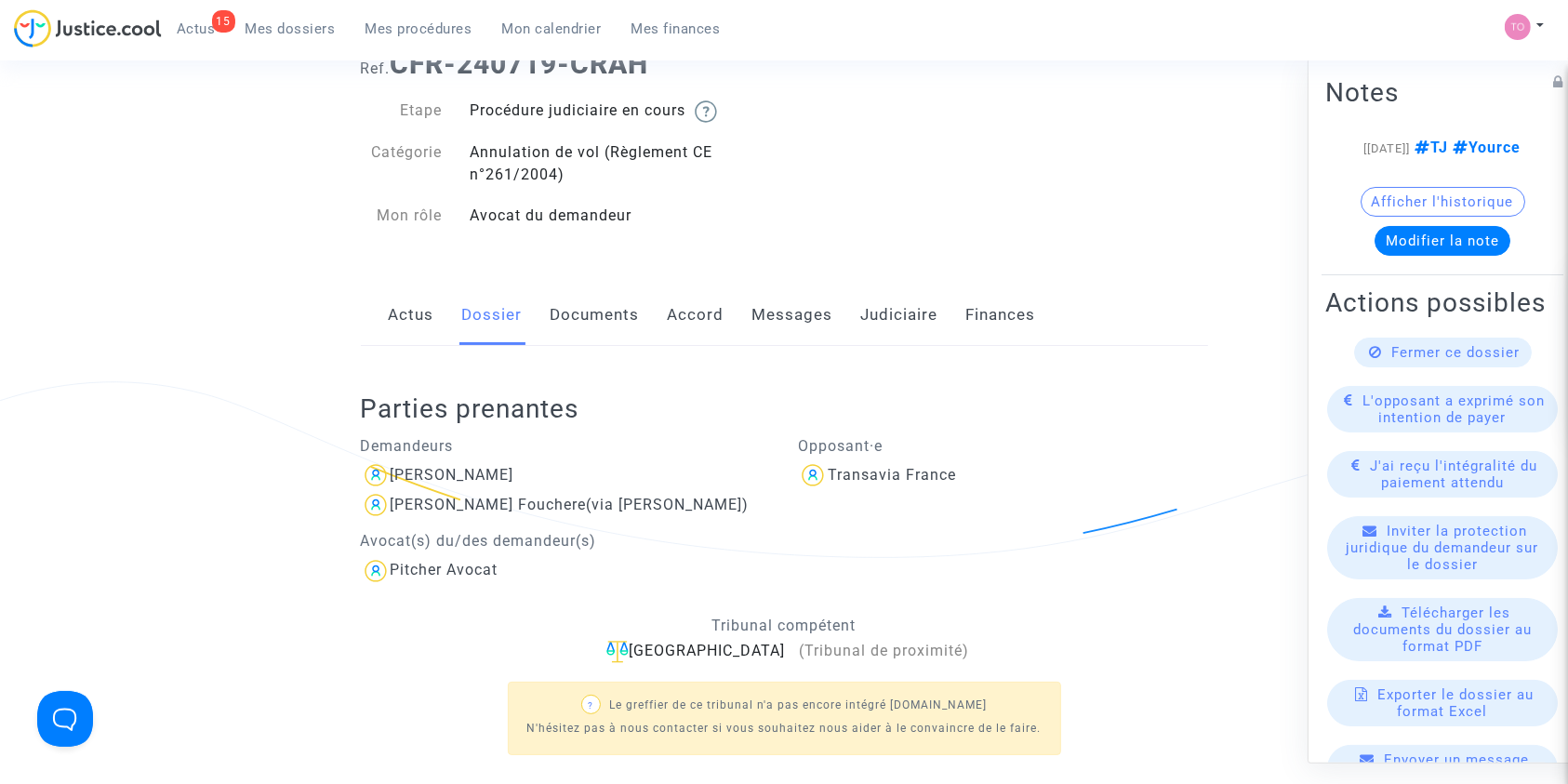
click at [425, 492] on span "[PERSON_NAME] (via [PERSON_NAME])" at bounding box center [570, 451] width 359 height 124
click at [427, 475] on div "[PERSON_NAME]" at bounding box center [452, 475] width 123 height 17
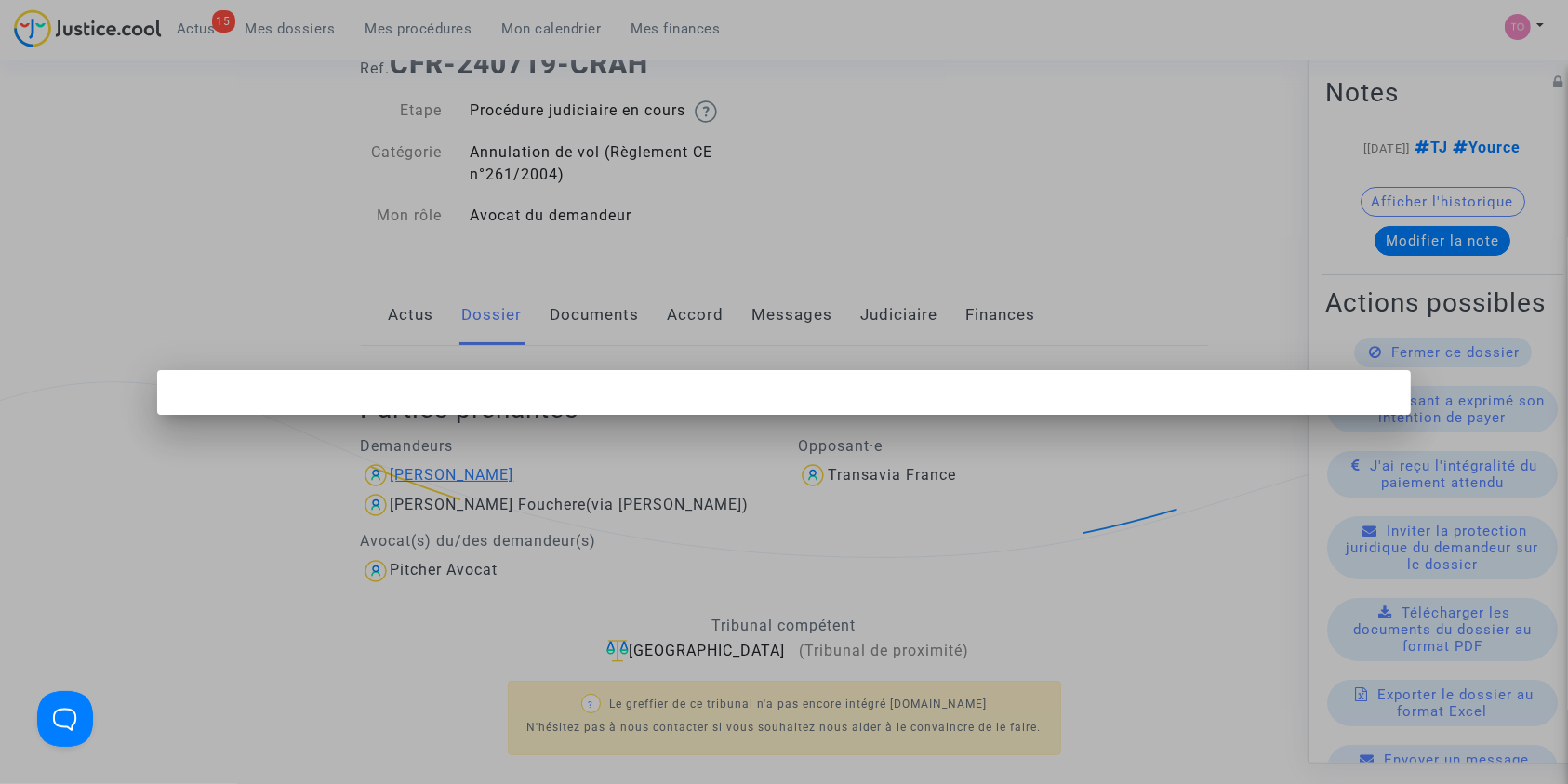
scroll to position [0, 0]
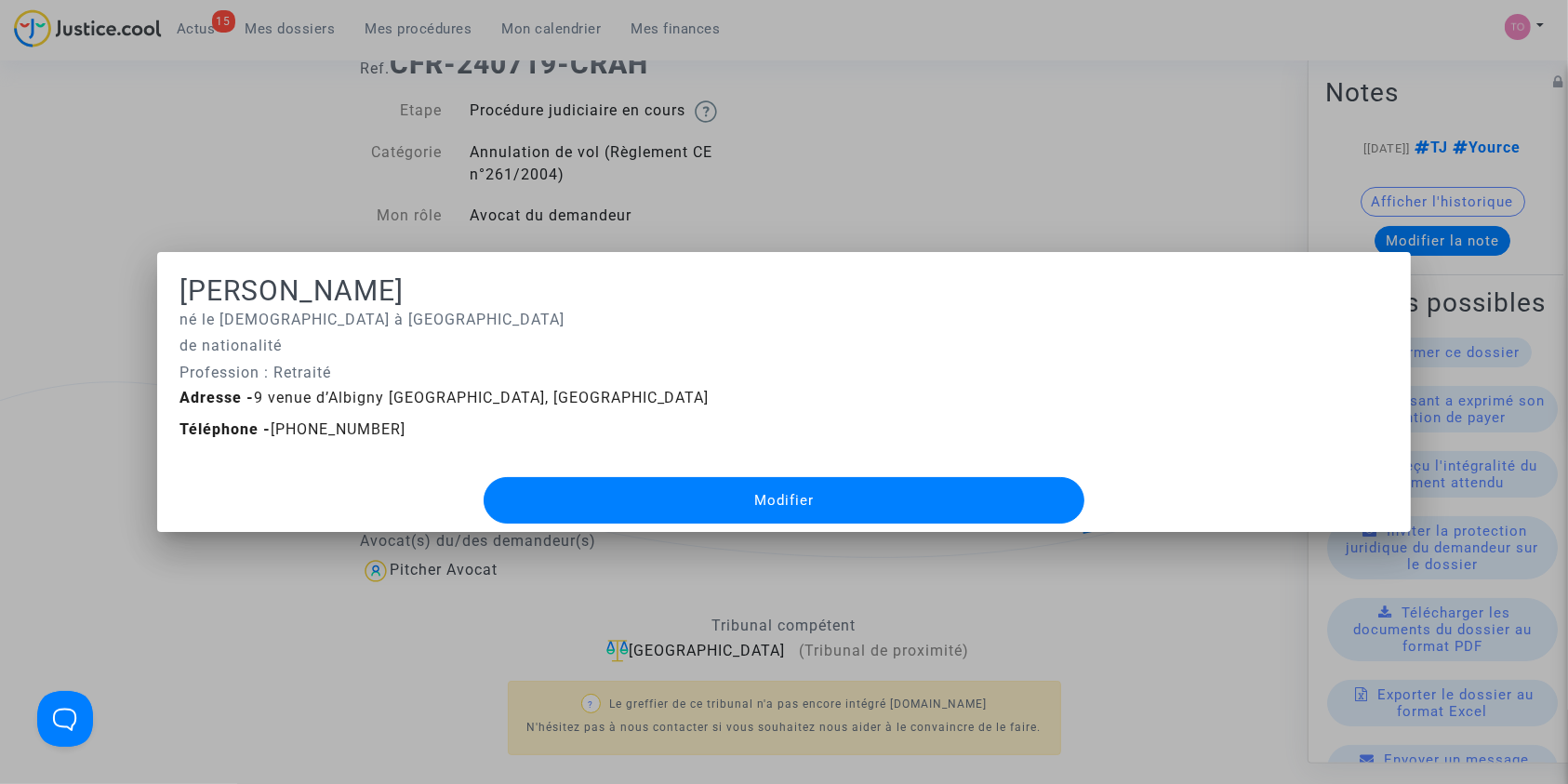
click at [288, 241] on div at bounding box center [784, 392] width 1568 height 784
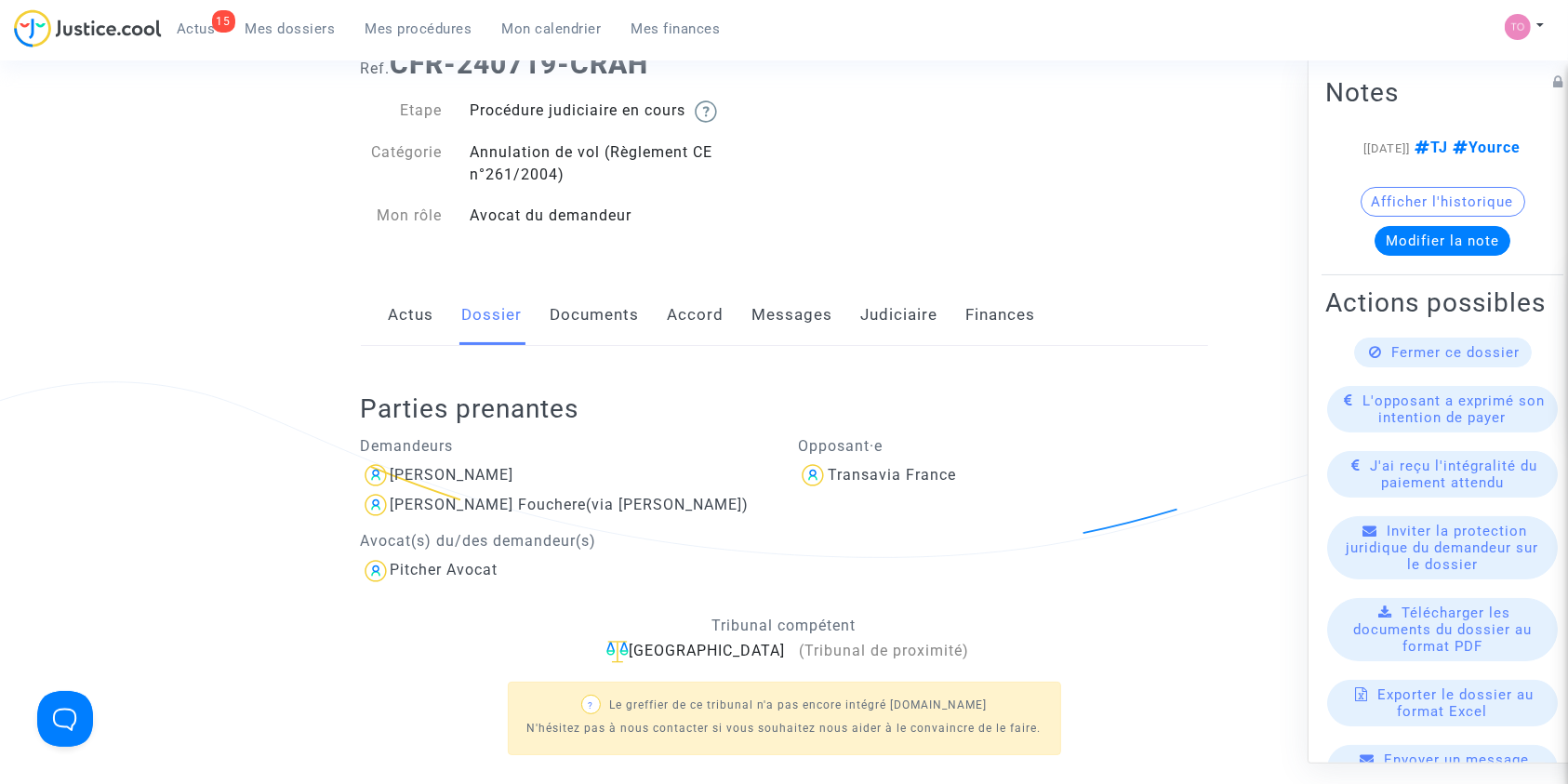
click at [1185, 137] on div "Ref. CFR-240719-CRAH Etape Procédure judiciaire en cours Catégorie Annulation d…" at bounding box center [784, 140] width 875 height 213
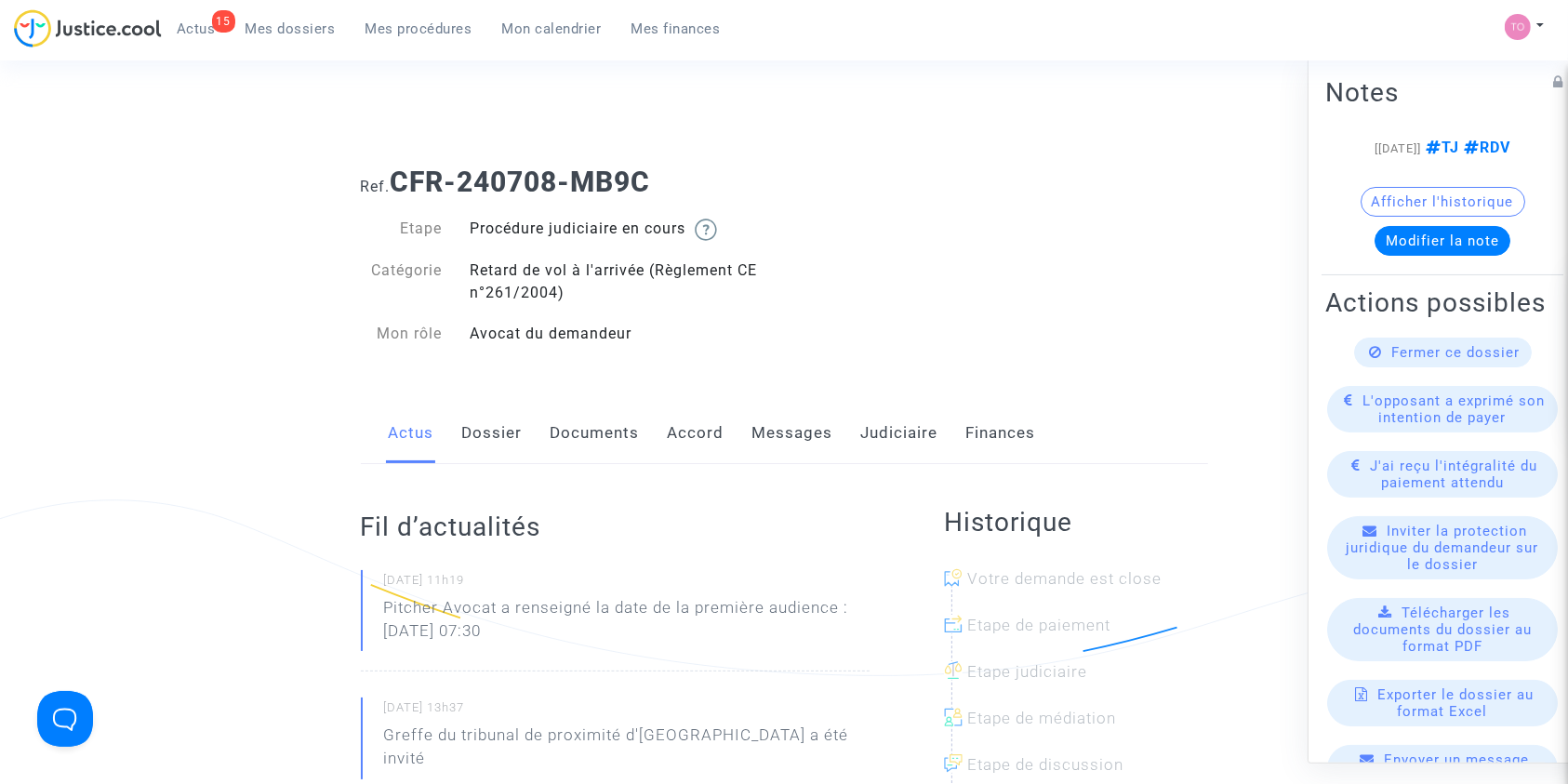
click at [795, 424] on link "Messages" at bounding box center [793, 434] width 81 height 61
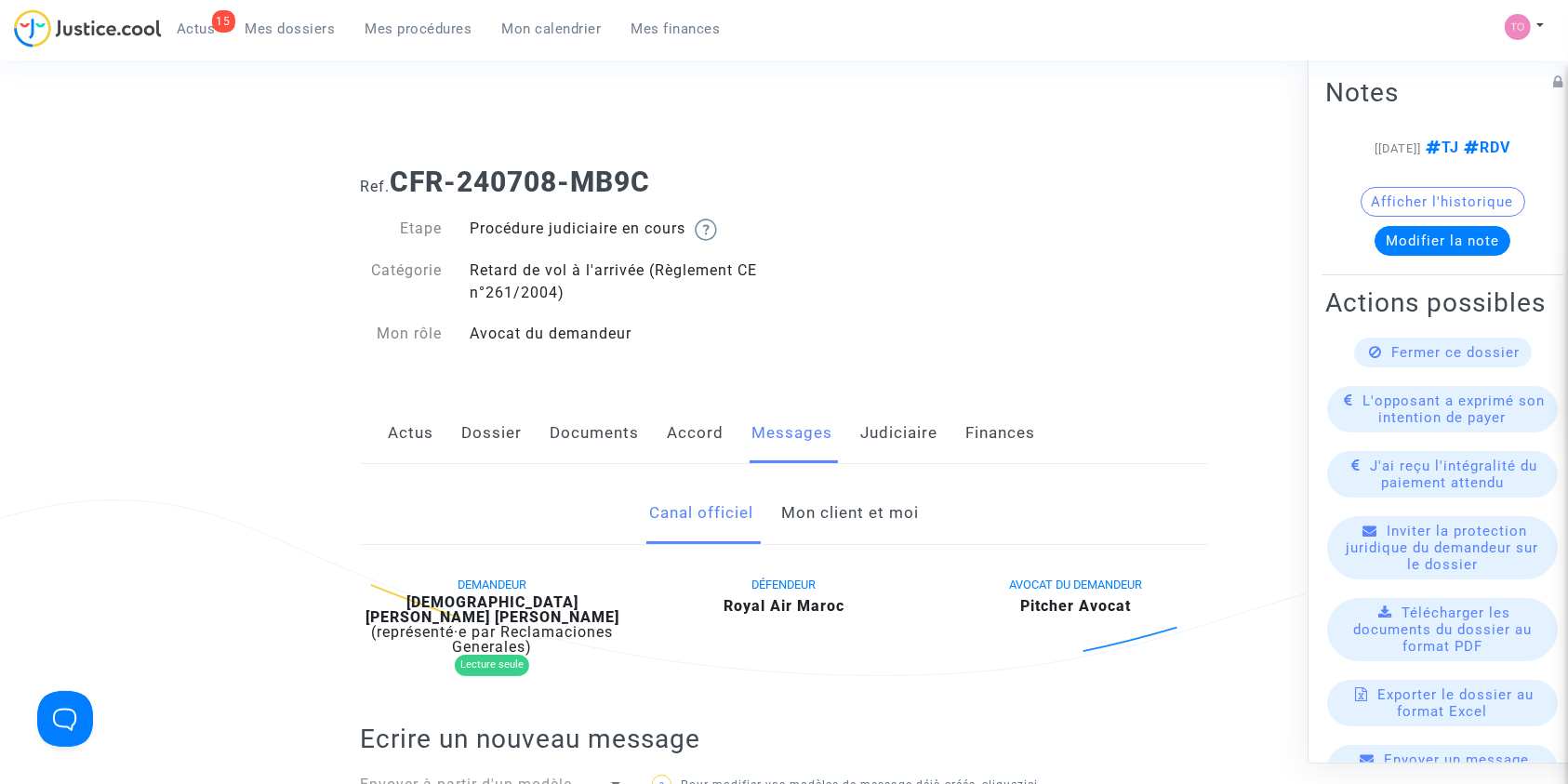
click at [803, 522] on link "Mon client et moi" at bounding box center [850, 513] width 138 height 61
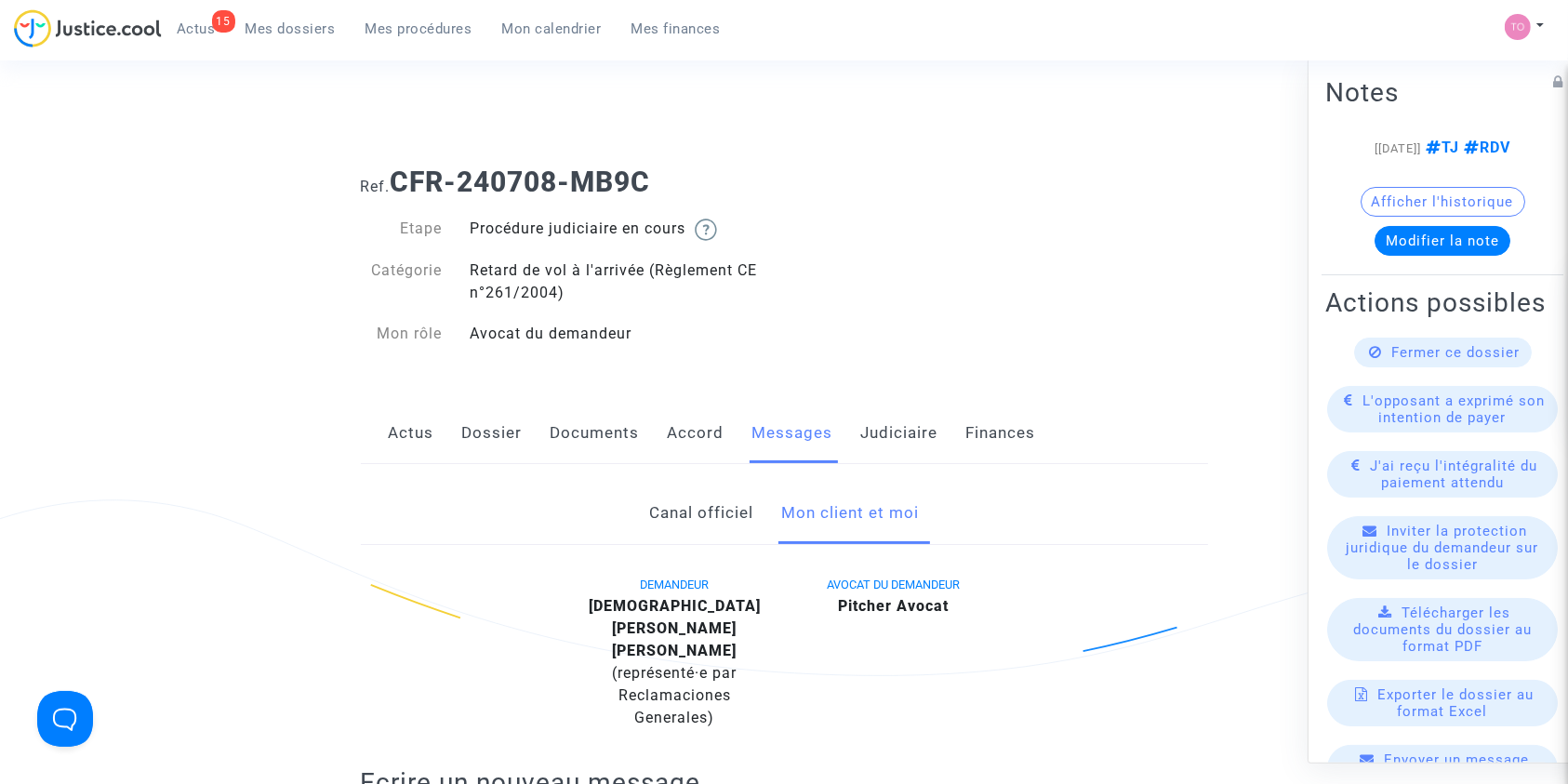
click at [494, 434] on link "Dossier" at bounding box center [492, 434] width 60 height 61
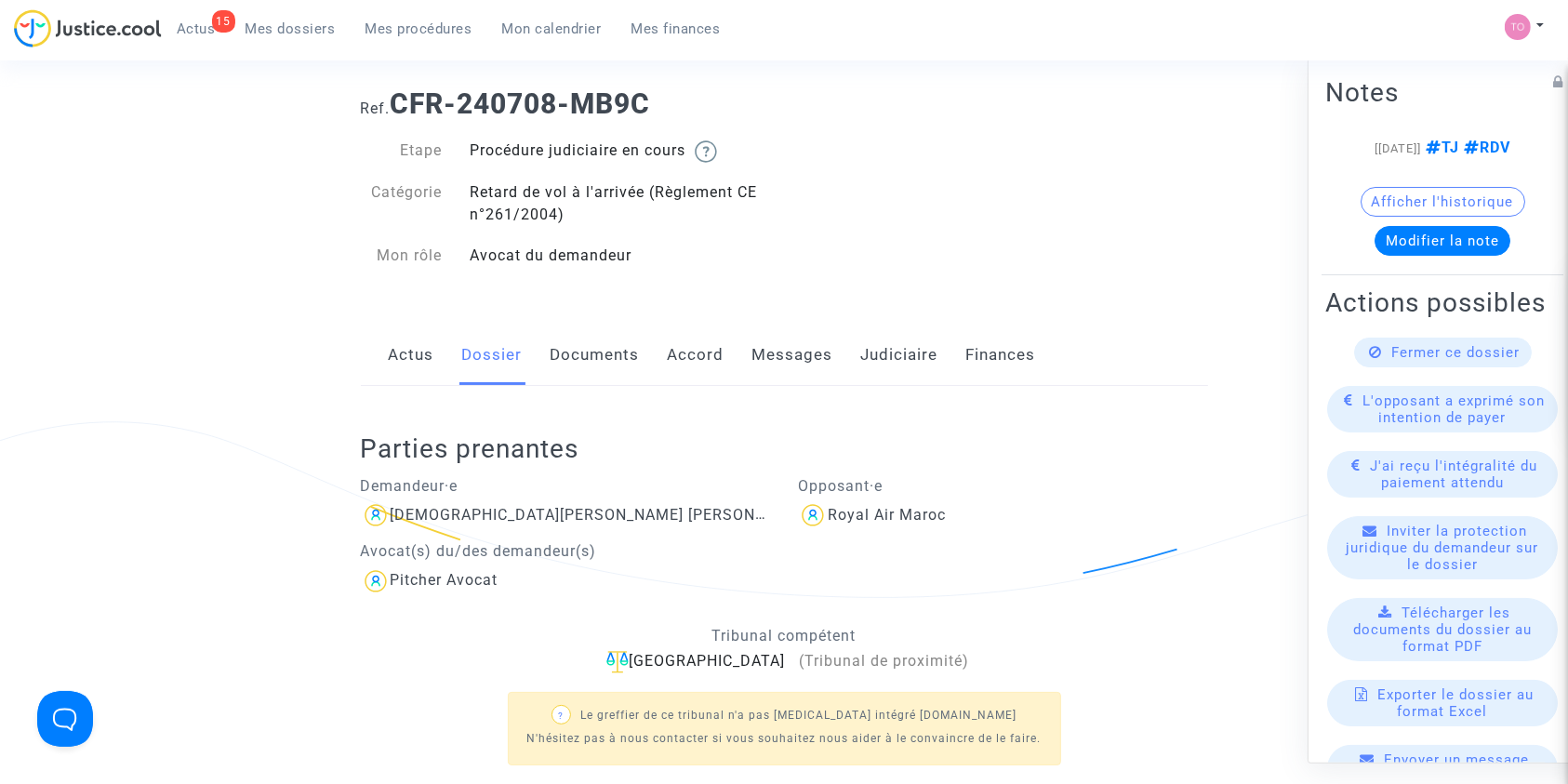
scroll to position [79, 0]
click at [786, 340] on link "Messages" at bounding box center [793, 354] width 81 height 61
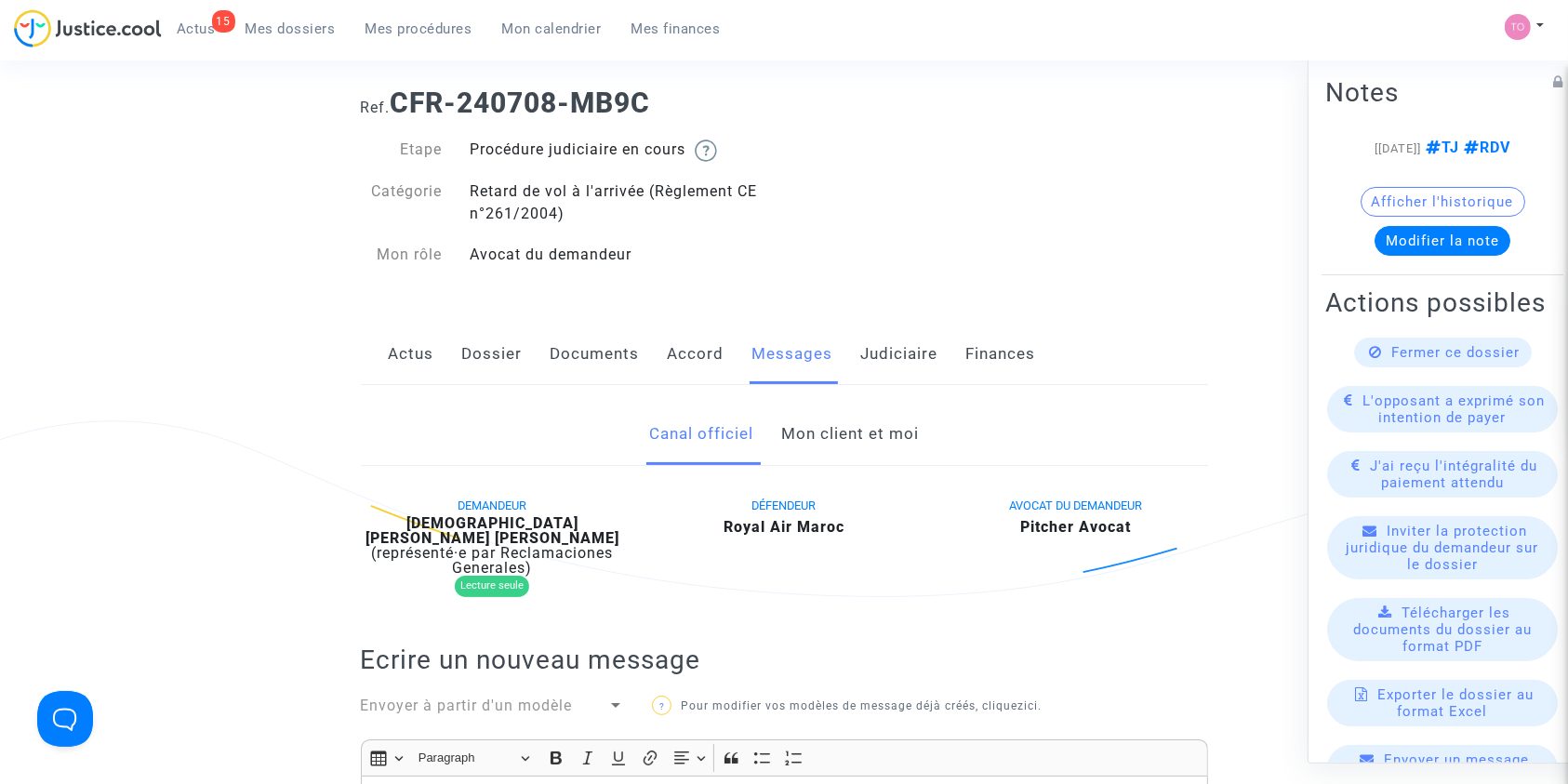
click at [805, 428] on link "Mon client et moi" at bounding box center [850, 435] width 138 height 61
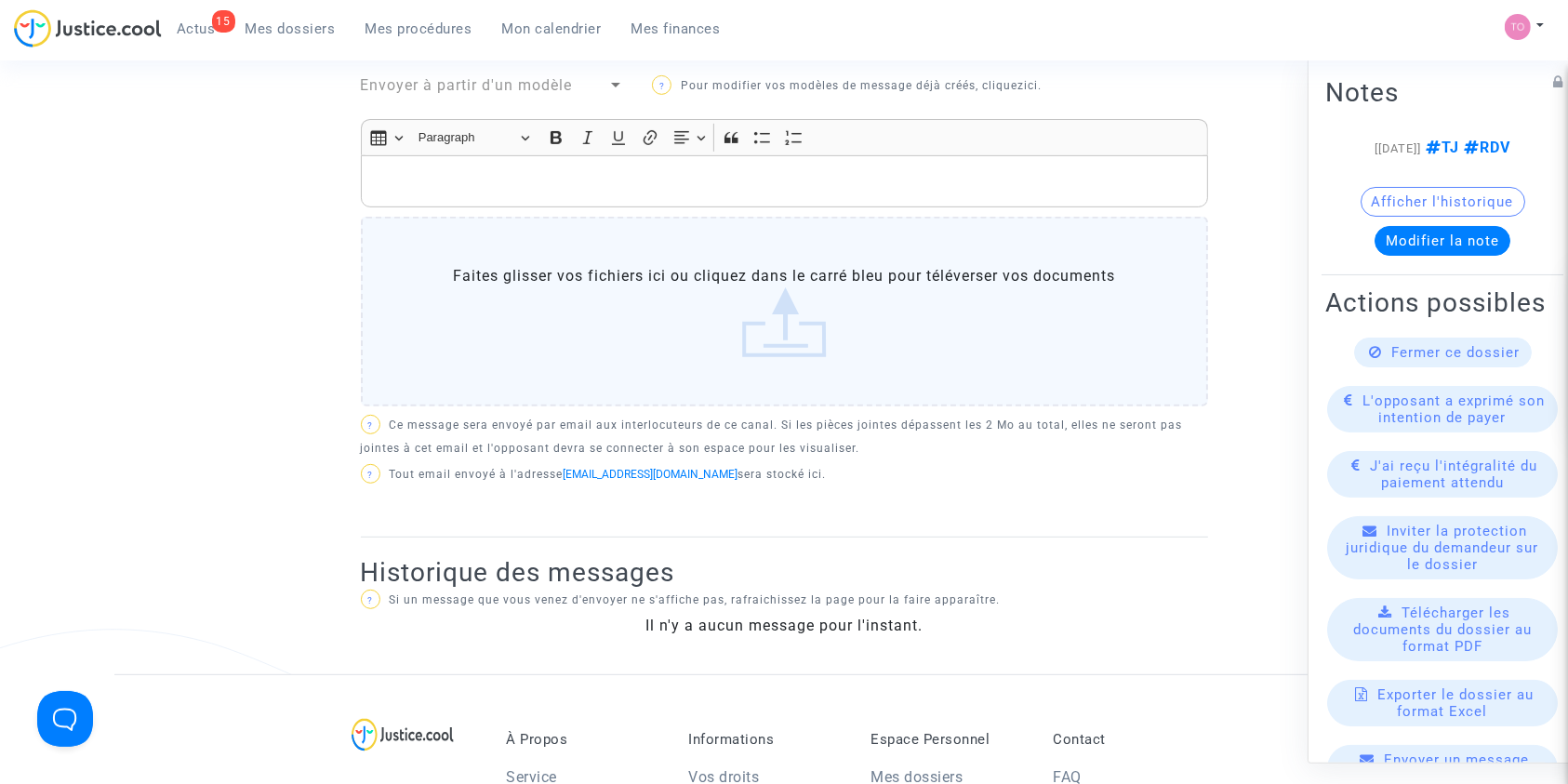
scroll to position [766, 0]
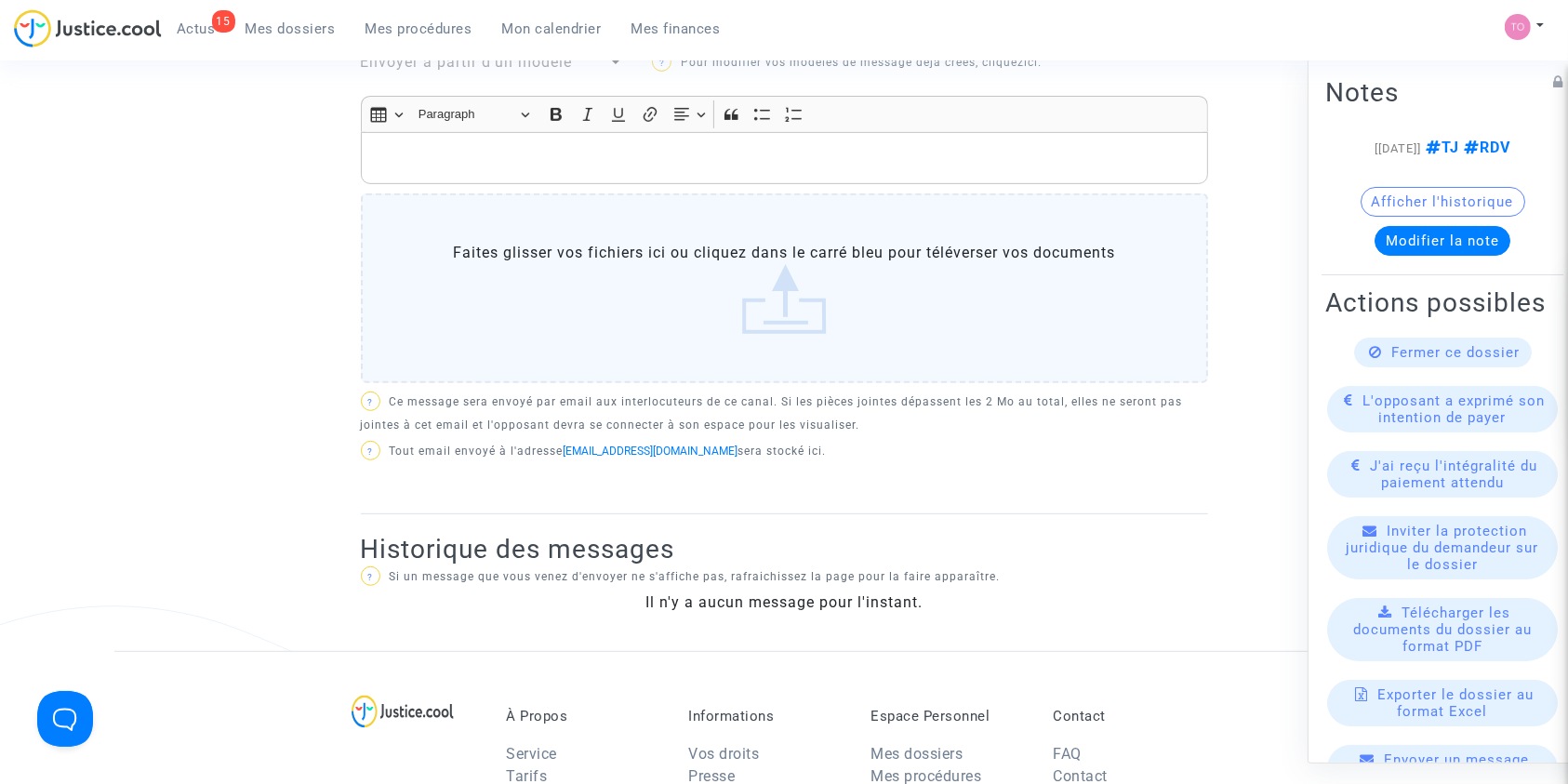
click at [503, 146] on p "Rich Text Editor, main" at bounding box center [784, 158] width 828 height 23
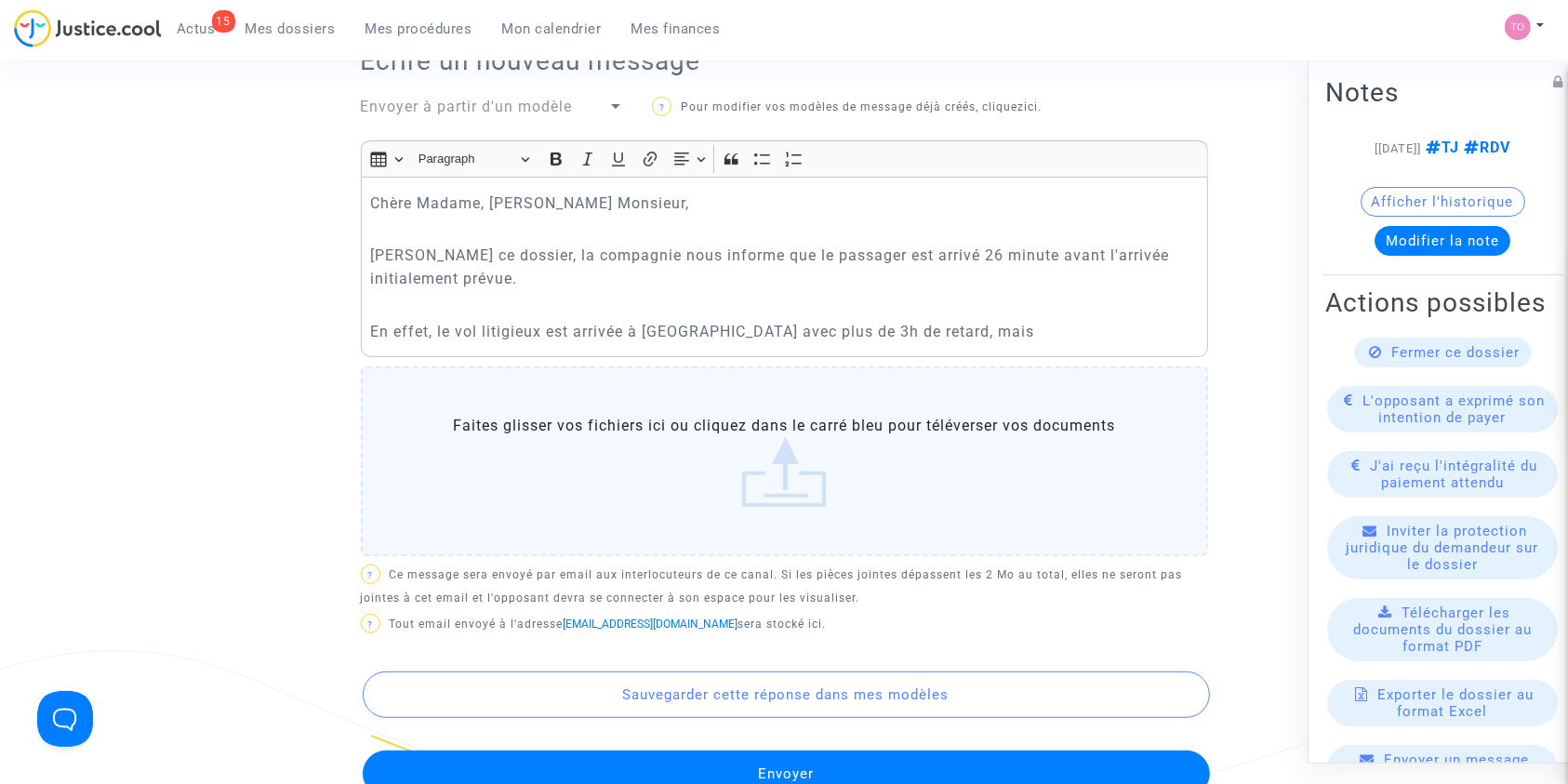
scroll to position [677, 0]
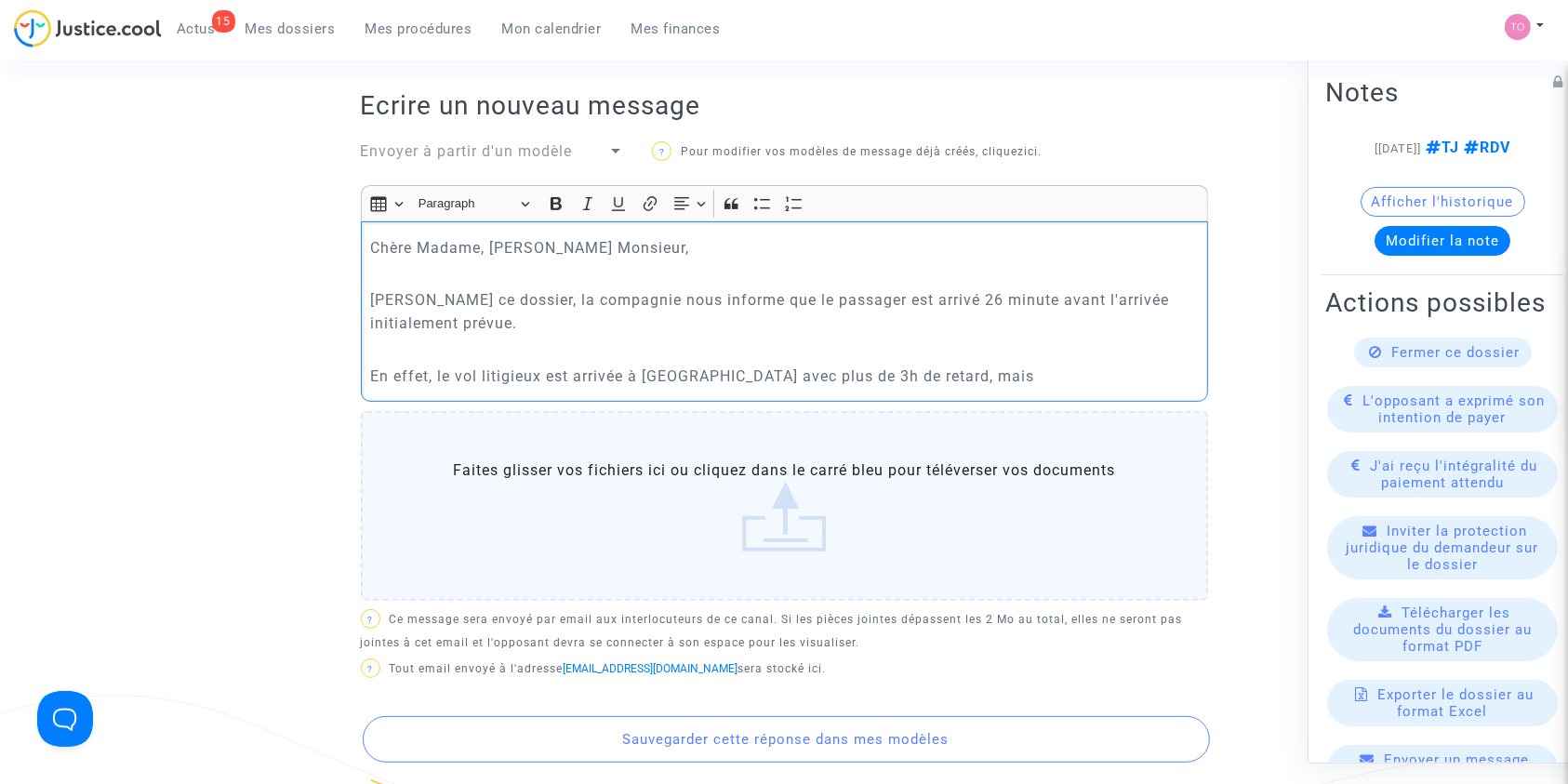
click at [978, 365] on p "En effet, le vol litigieux est arrivée à Casablanca avec plus de 3h de retard, …" at bounding box center [784, 376] width 828 height 23
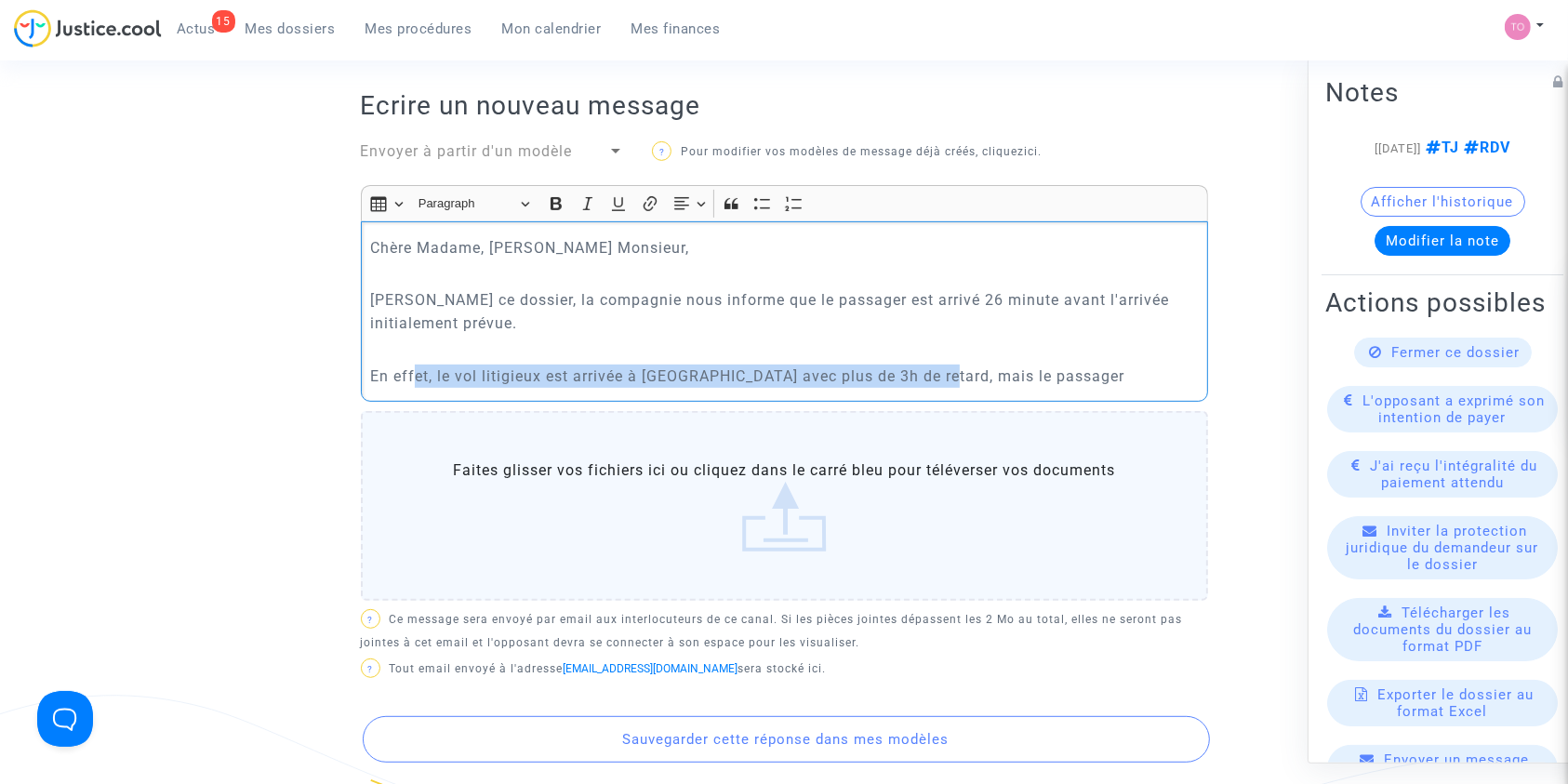
drag, startPoint x: 415, startPoint y: 365, endPoint x: 940, endPoint y: 363, distance: 525.0
click at [940, 363] on div "Chère Madame, Cher Monsieur, Dan ce dossier, la compagnie nous informe que le p…" at bounding box center [784, 311] width 847 height 180
click at [1101, 365] on p "En effet, le vol litigieux est arrivée à Casablanca avec plus de 3h de retard, …" at bounding box center [784, 376] width 828 height 23
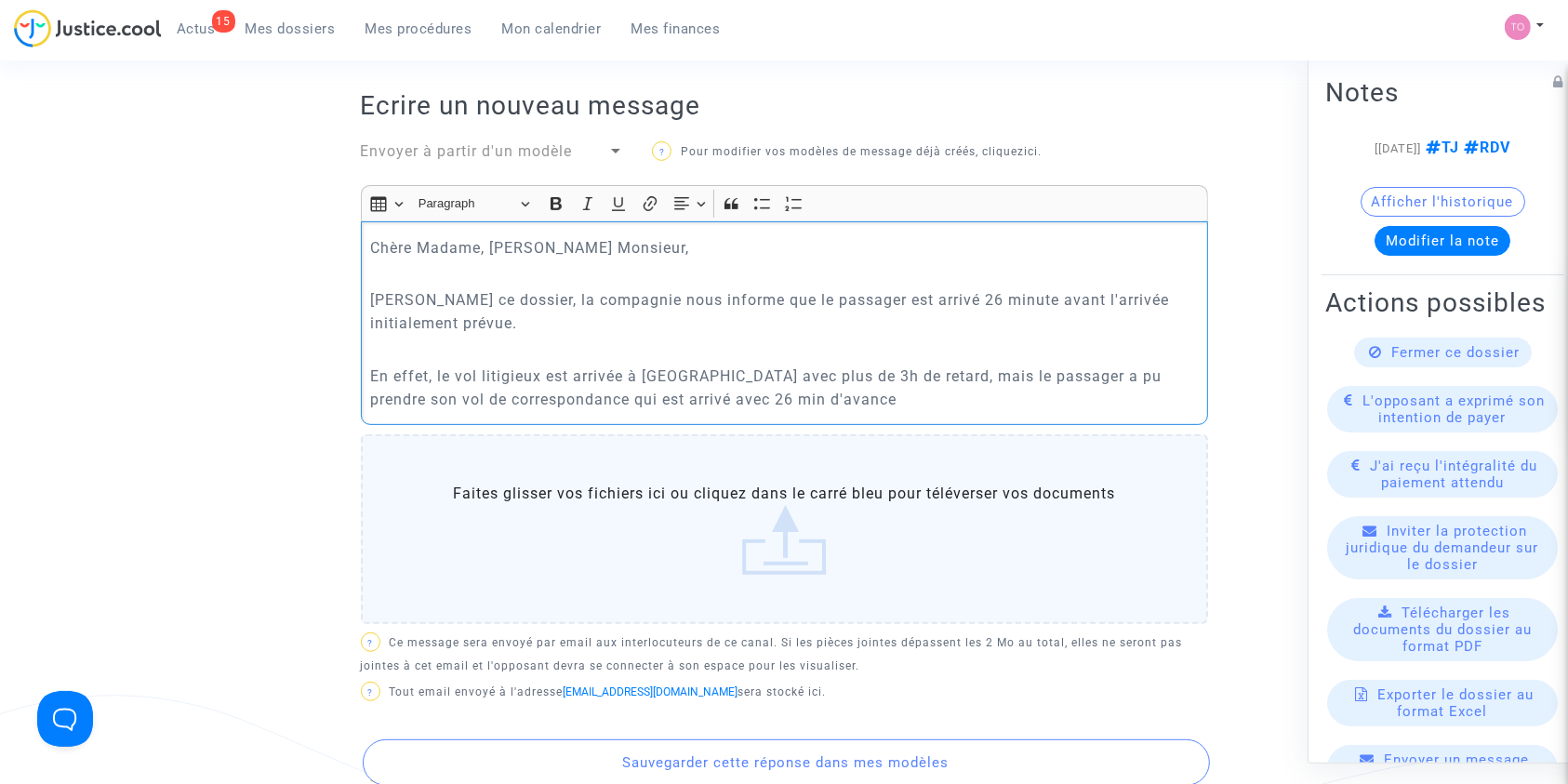
click at [857, 365] on p "En effet, le vol litigieux est arrivée à Casablanca avec plus de 3h de retard, …" at bounding box center [784, 388] width 828 height 47
click at [844, 378] on p "En effet, le vol litigieux est arrivée à Casablanca avec plus de 3h14 de retard…" at bounding box center [784, 388] width 828 height 47
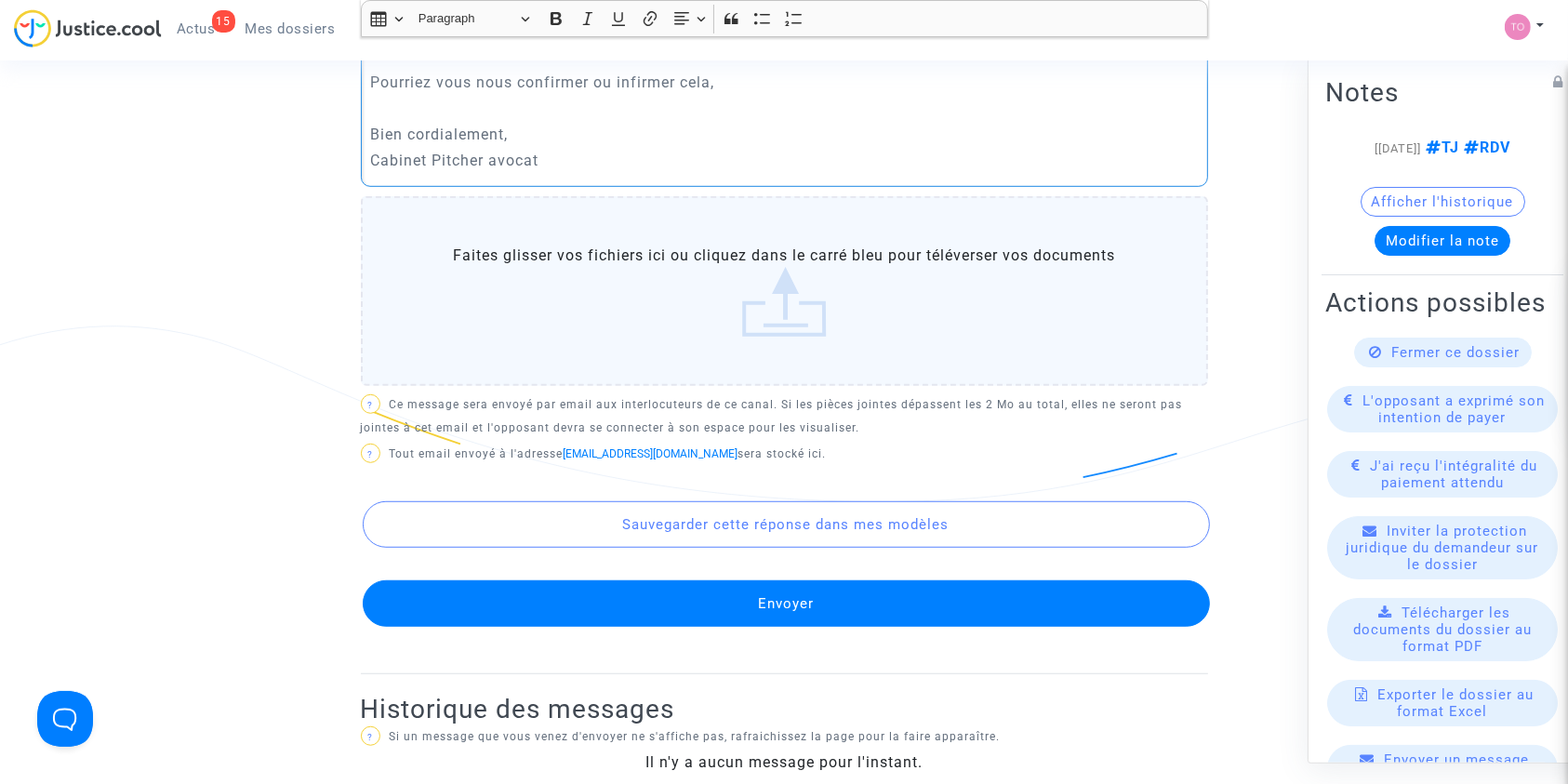
scroll to position [1048, 0]
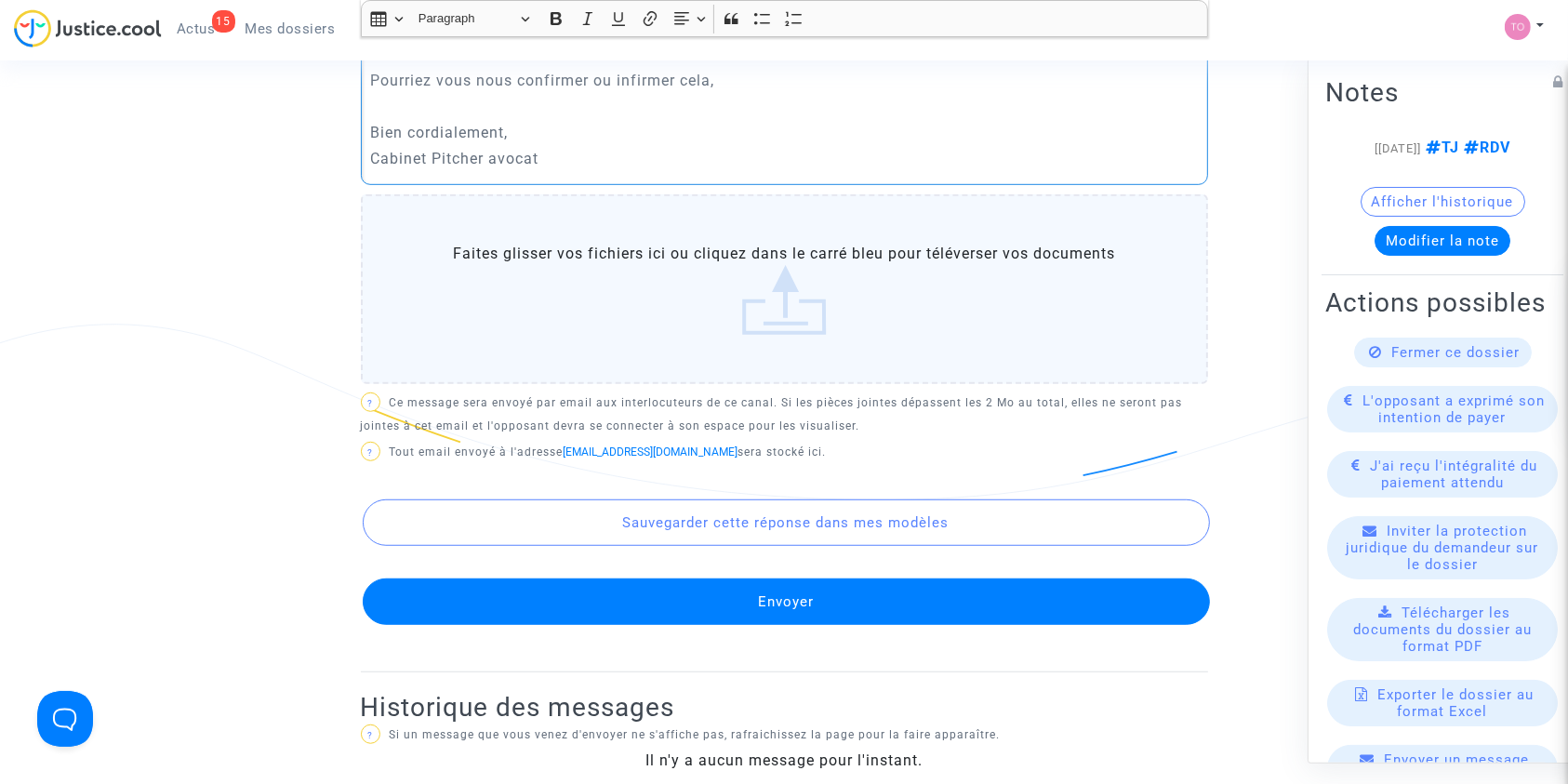
click at [675, 578] on button "Envoyer" at bounding box center [786, 601] width 847 height 47
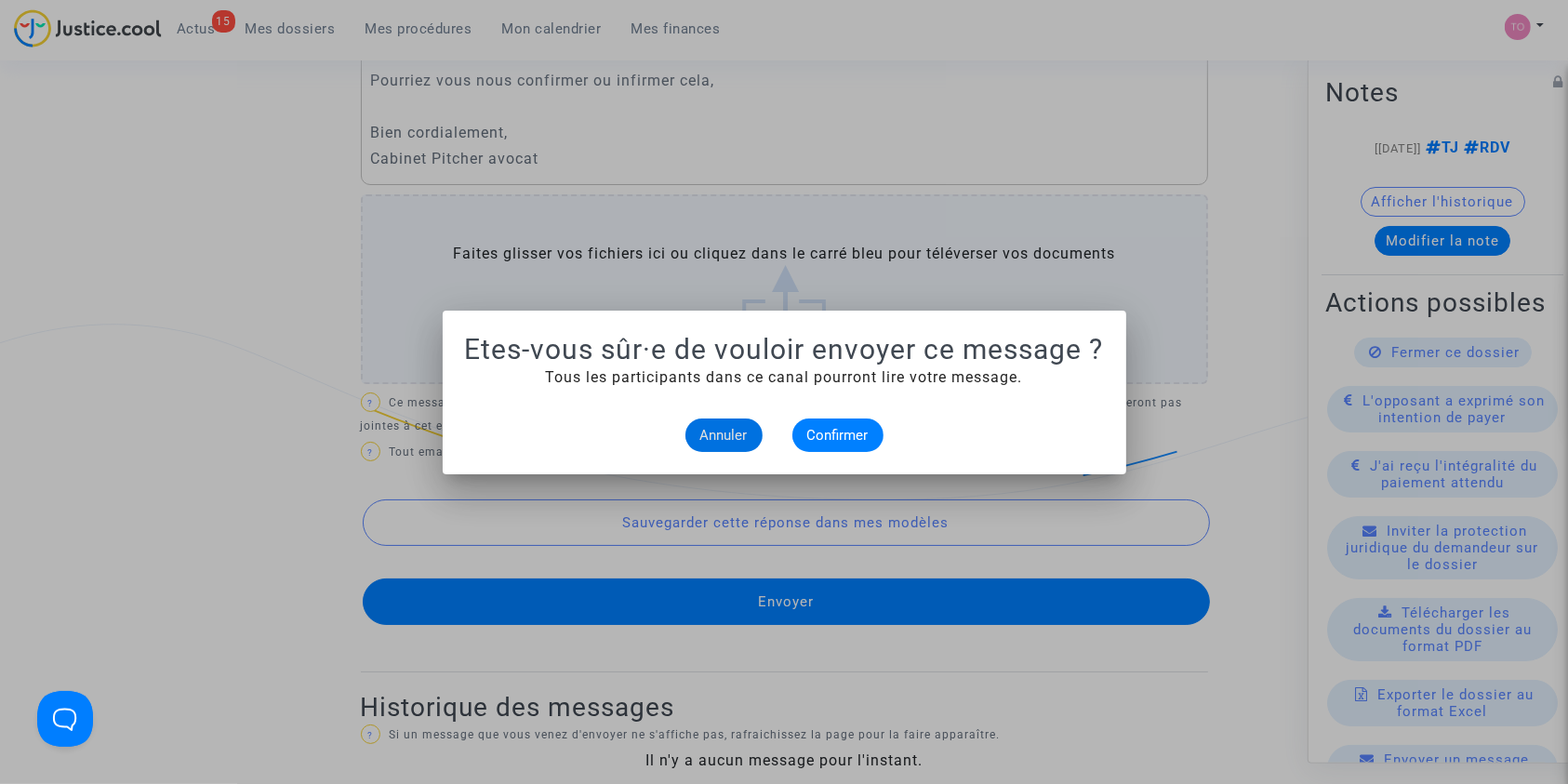
click at [733, 437] on span "Annuler" at bounding box center [724, 435] width 48 height 16
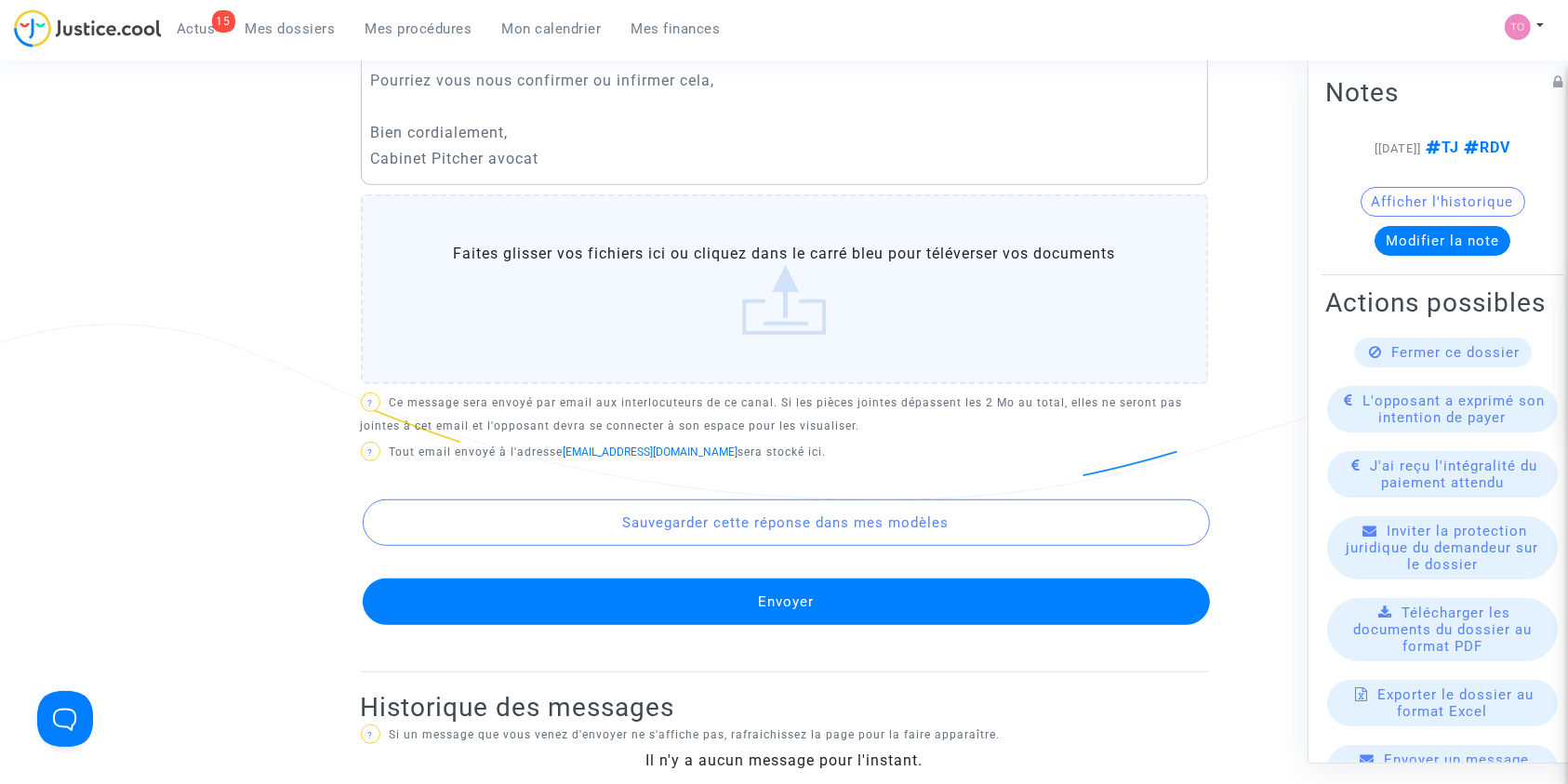
scroll to position [623, 0]
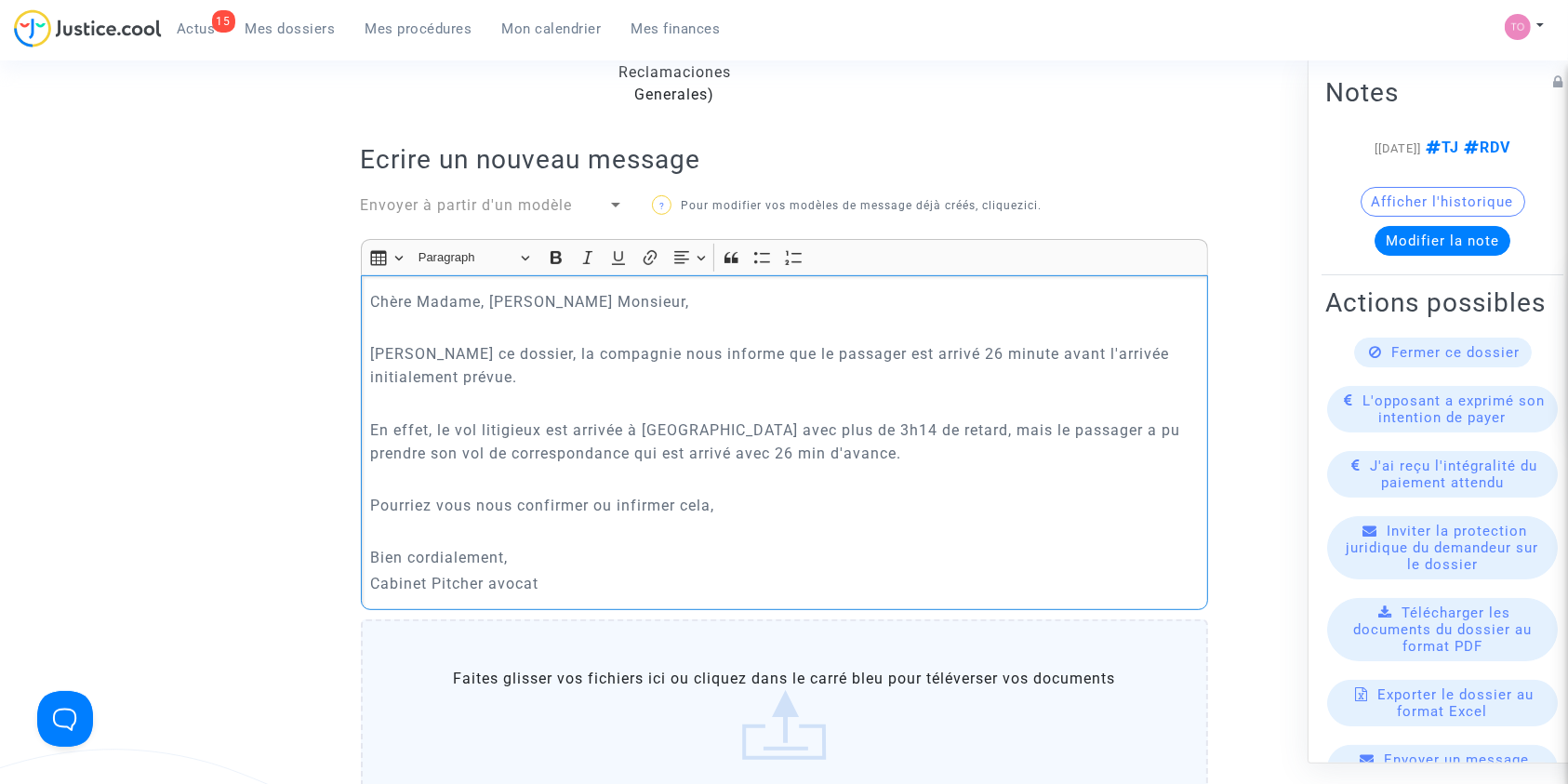
click at [843, 420] on p "En effet, le vol litigieux est arrivée à Casablanca avec plus de 3h14 de retard…" at bounding box center [784, 441] width 828 height 47
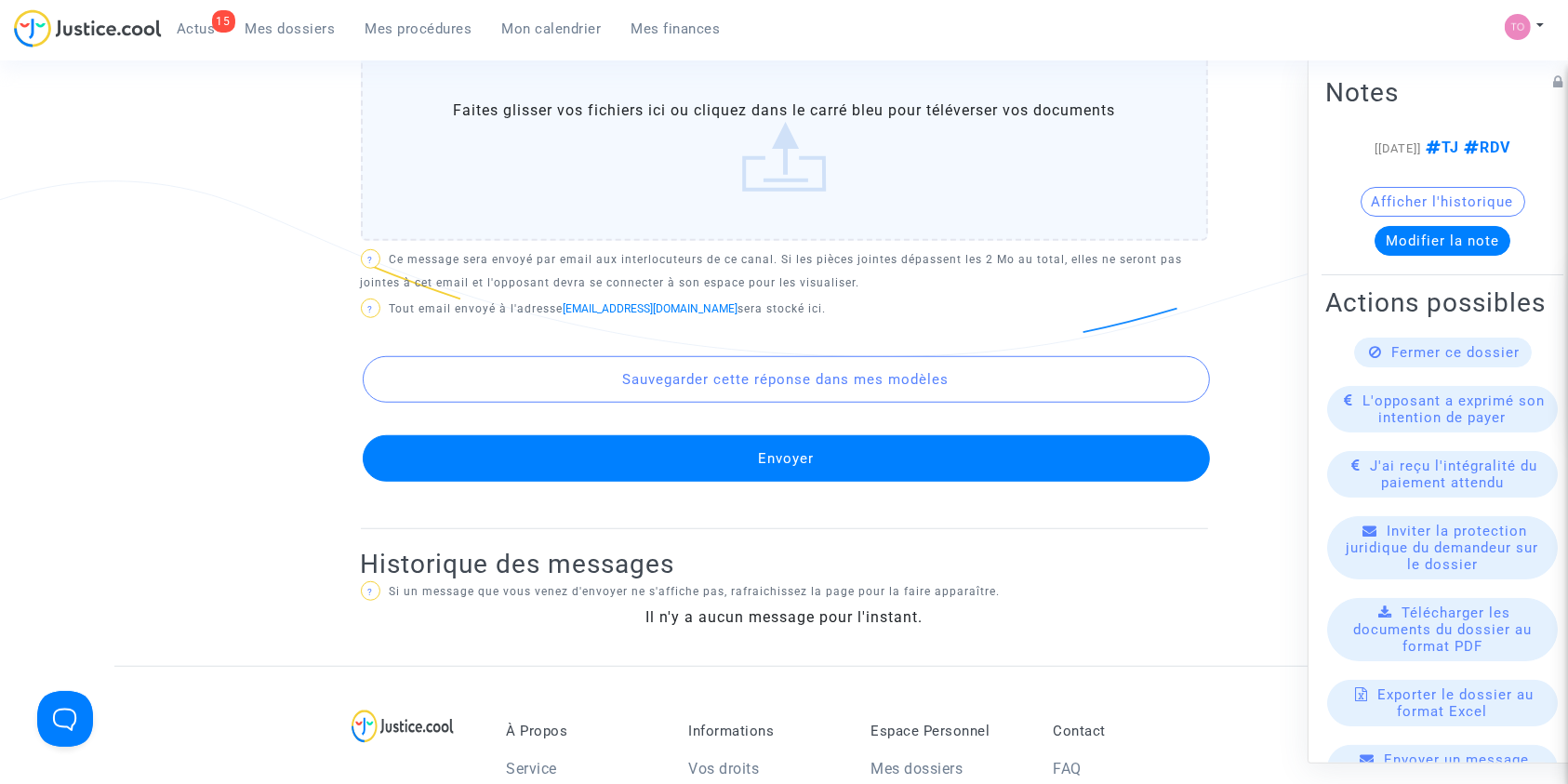
scroll to position [1193, 0]
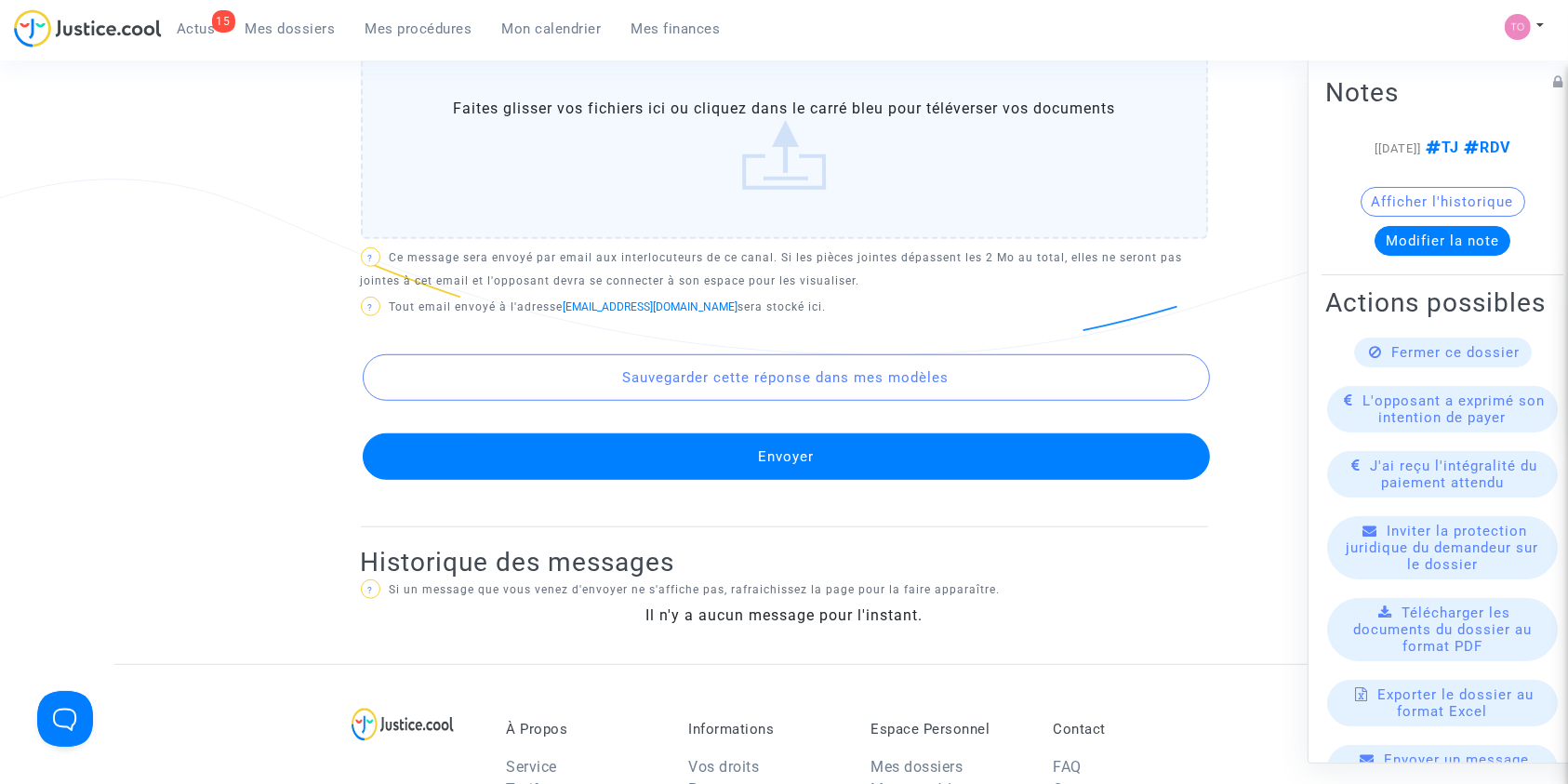
click at [827, 441] on button "Envoyer" at bounding box center [786, 457] width 847 height 47
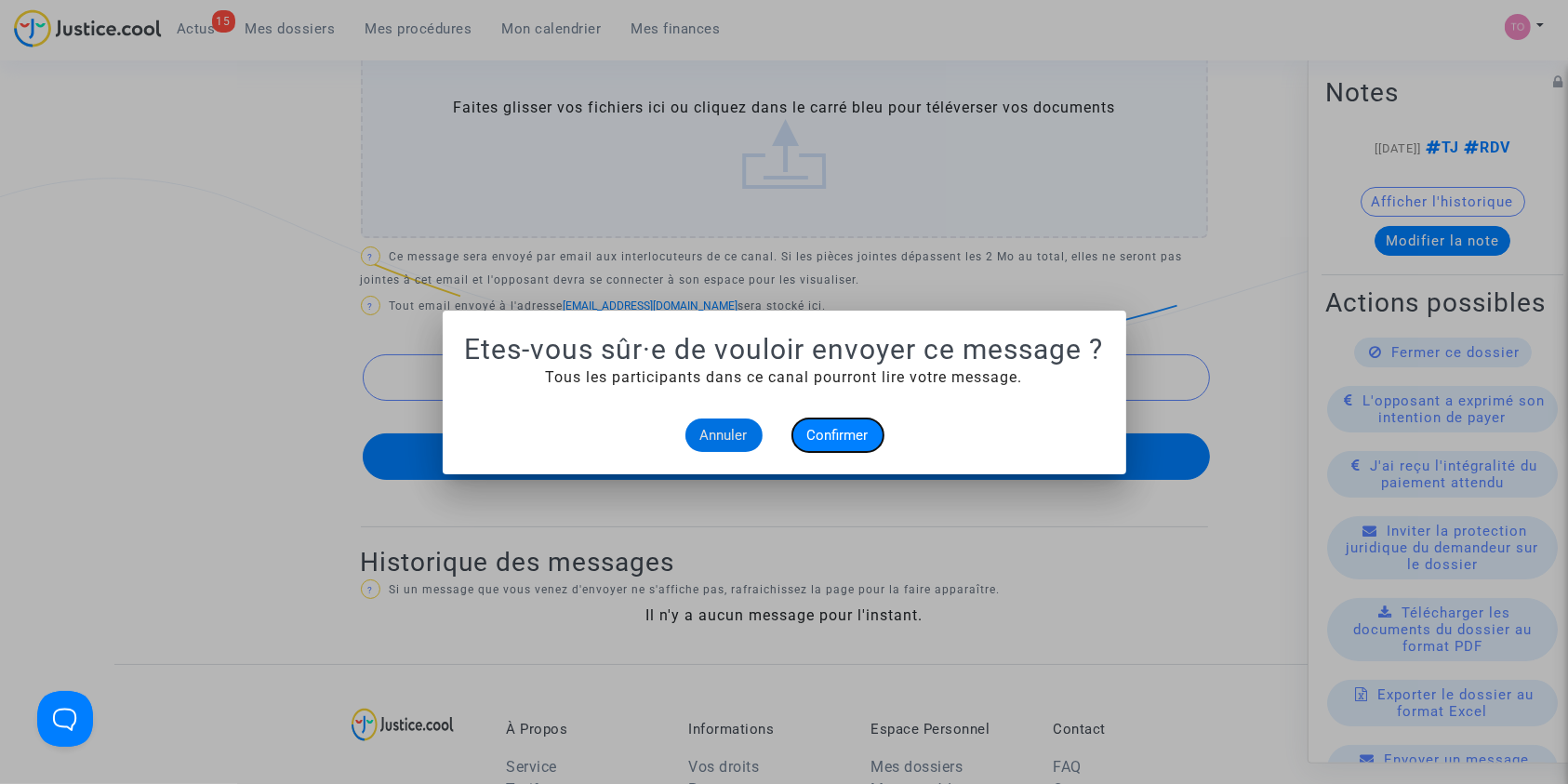
click at [839, 423] on button "Confirmer" at bounding box center [838, 435] width 91 height 34
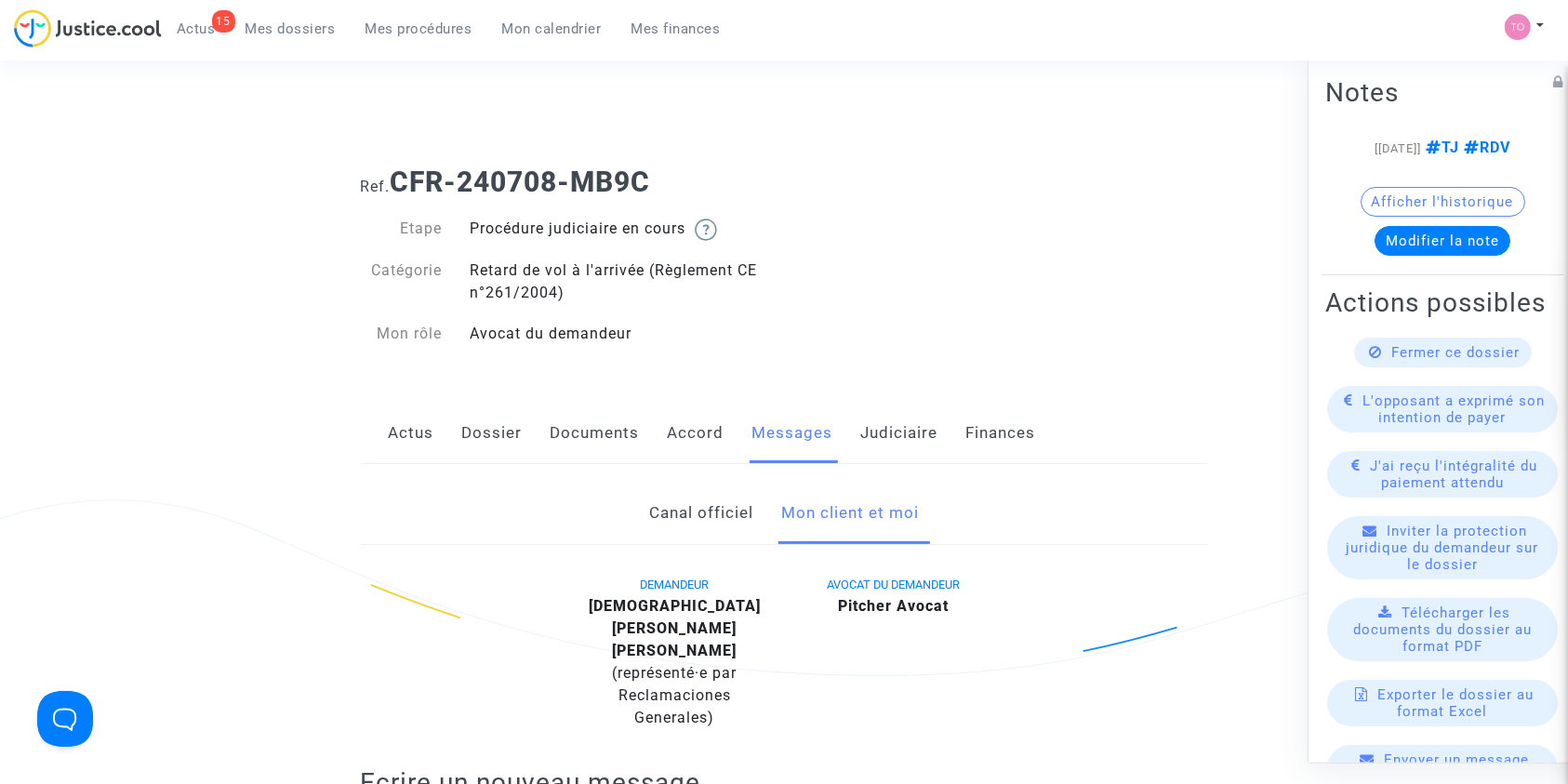
click at [275, 30] on span "Mes dossiers" at bounding box center [290, 28] width 90 height 16
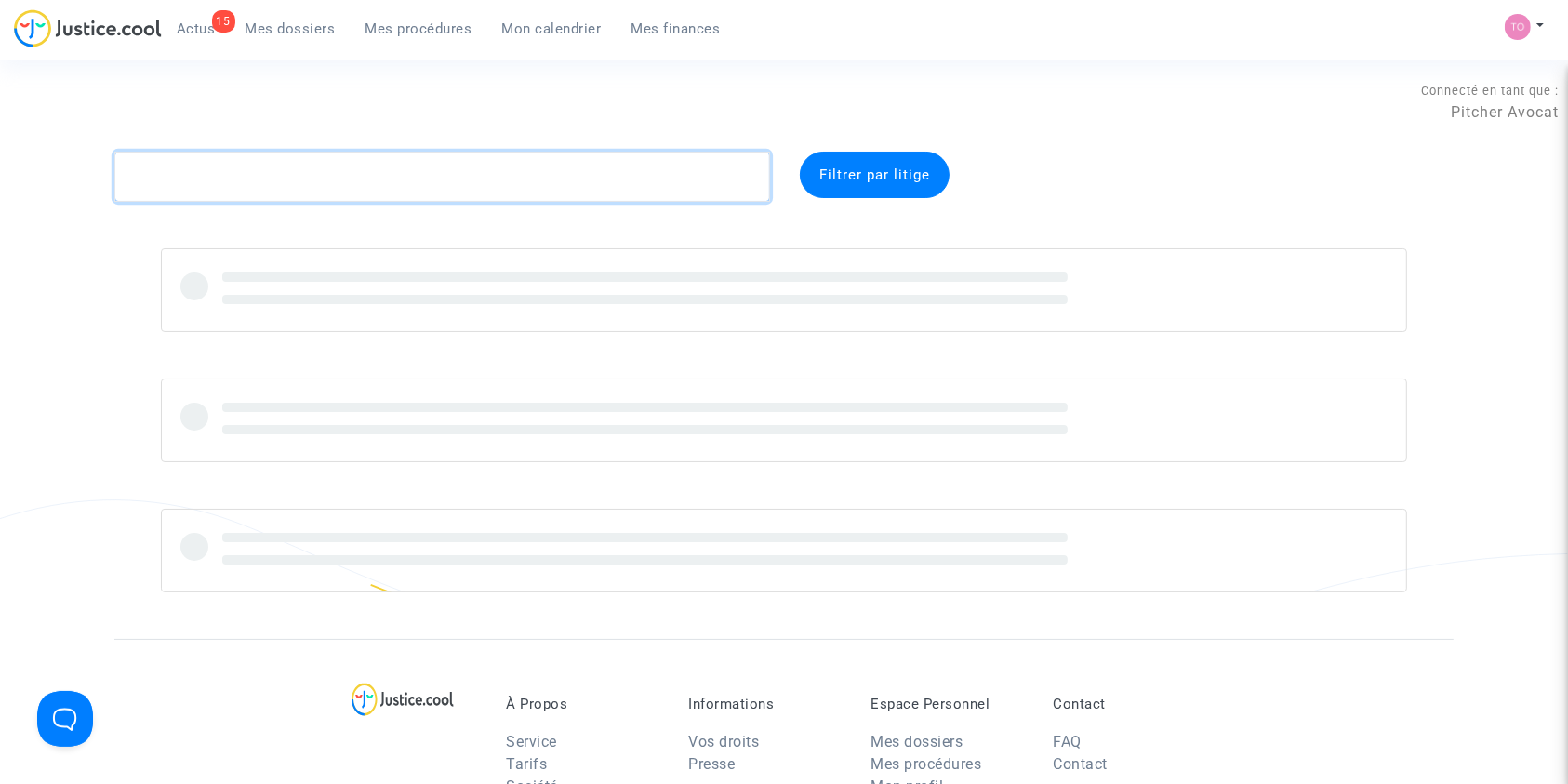
click at [285, 162] on textarea at bounding box center [441, 176] width 656 height 50
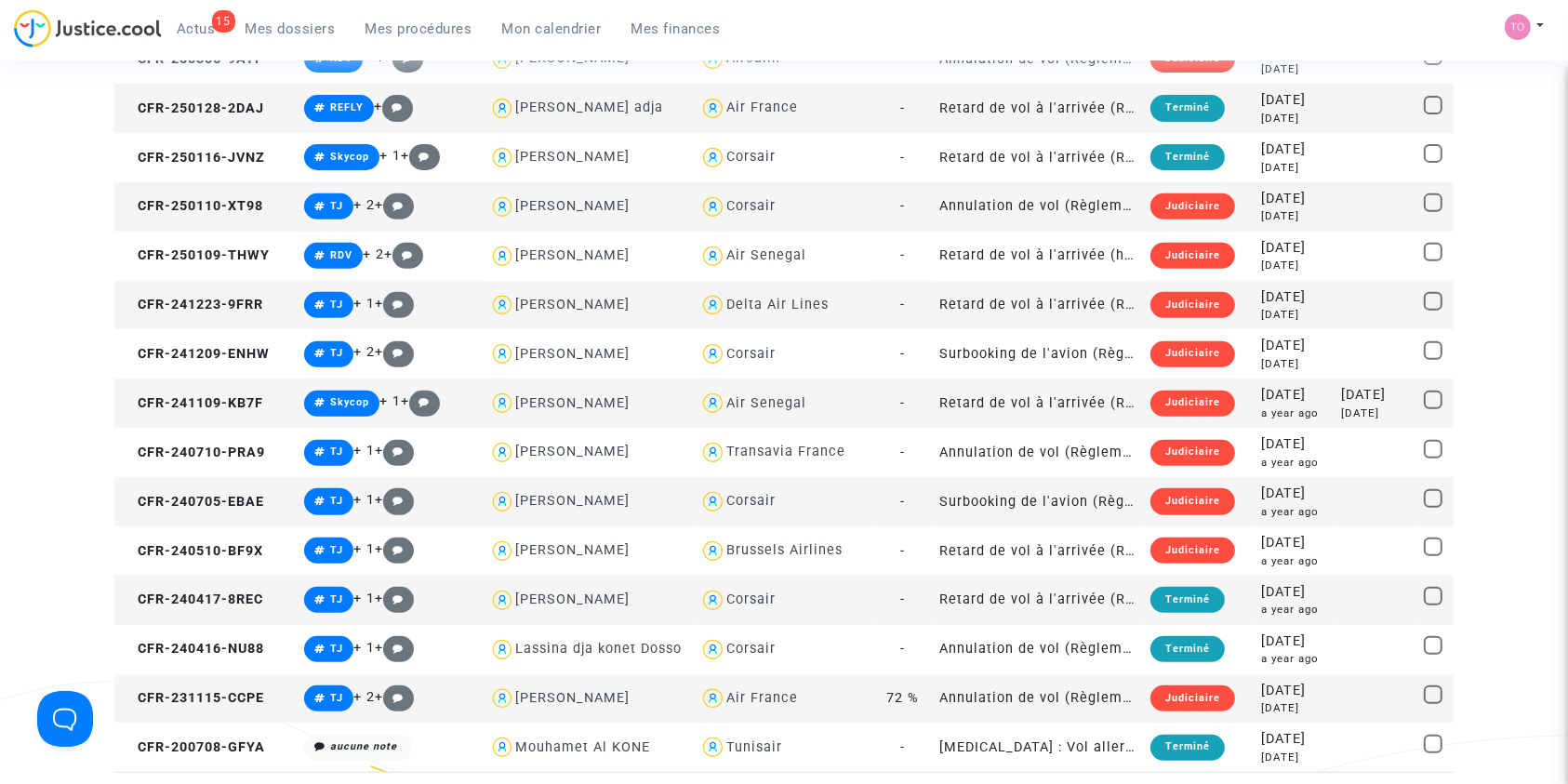
scroll to position [682, 0]
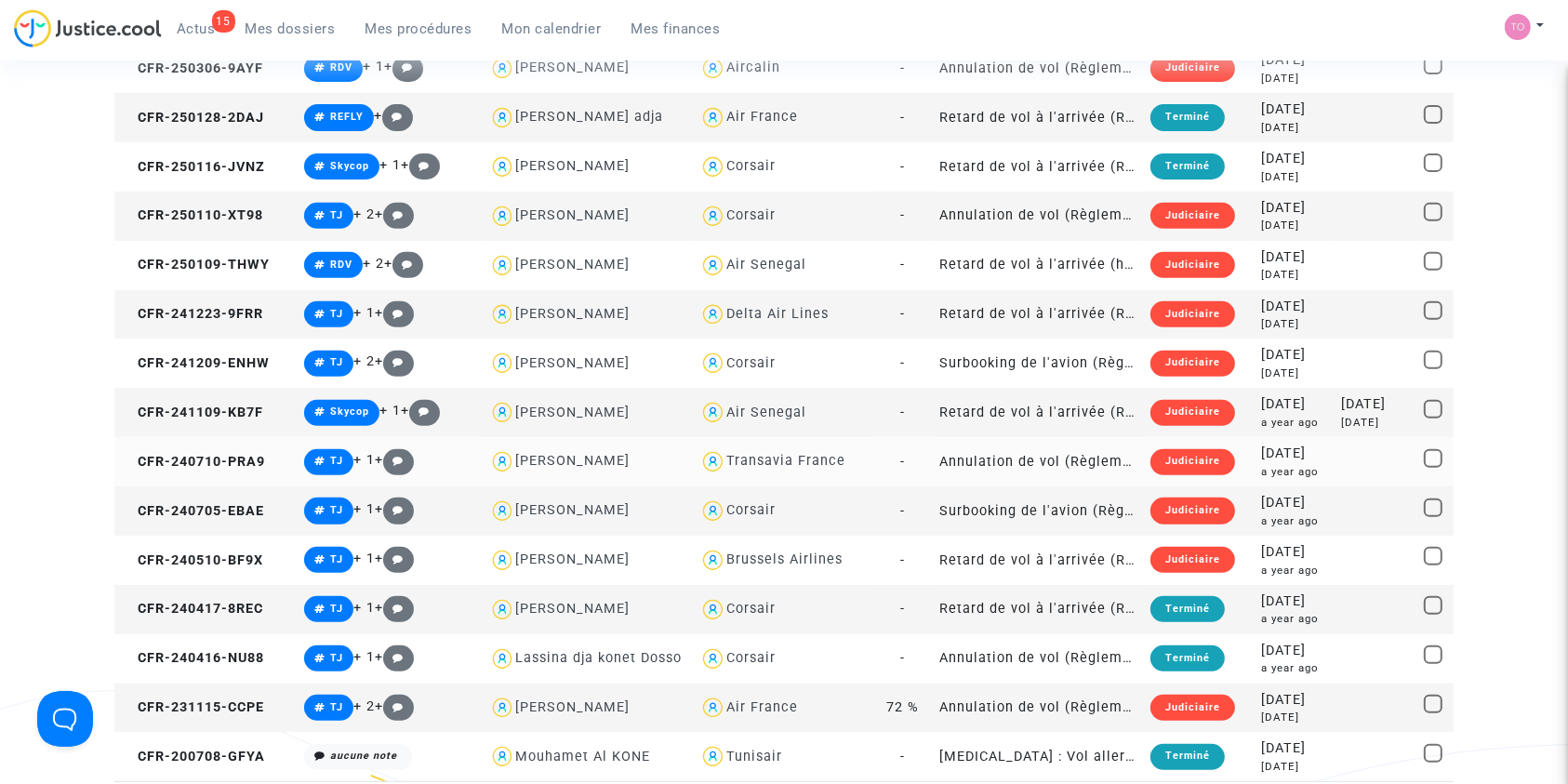
click at [773, 465] on div "Transavia France" at bounding box center [786, 460] width 119 height 16
type textarea "KONE @"Transavia France""
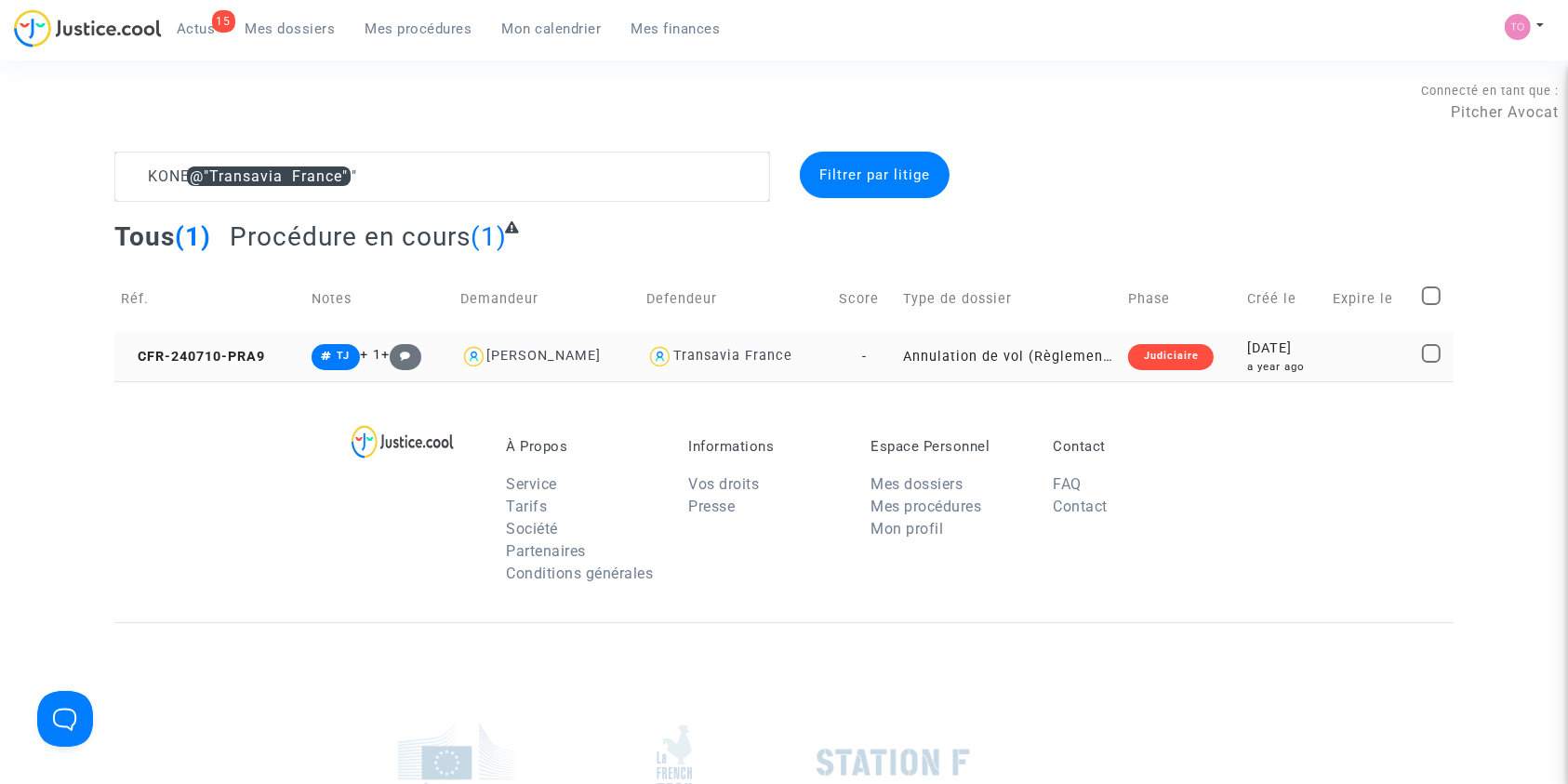
click at [1253, 339] on div "2024-07-10" at bounding box center [1284, 348] width 73 height 20
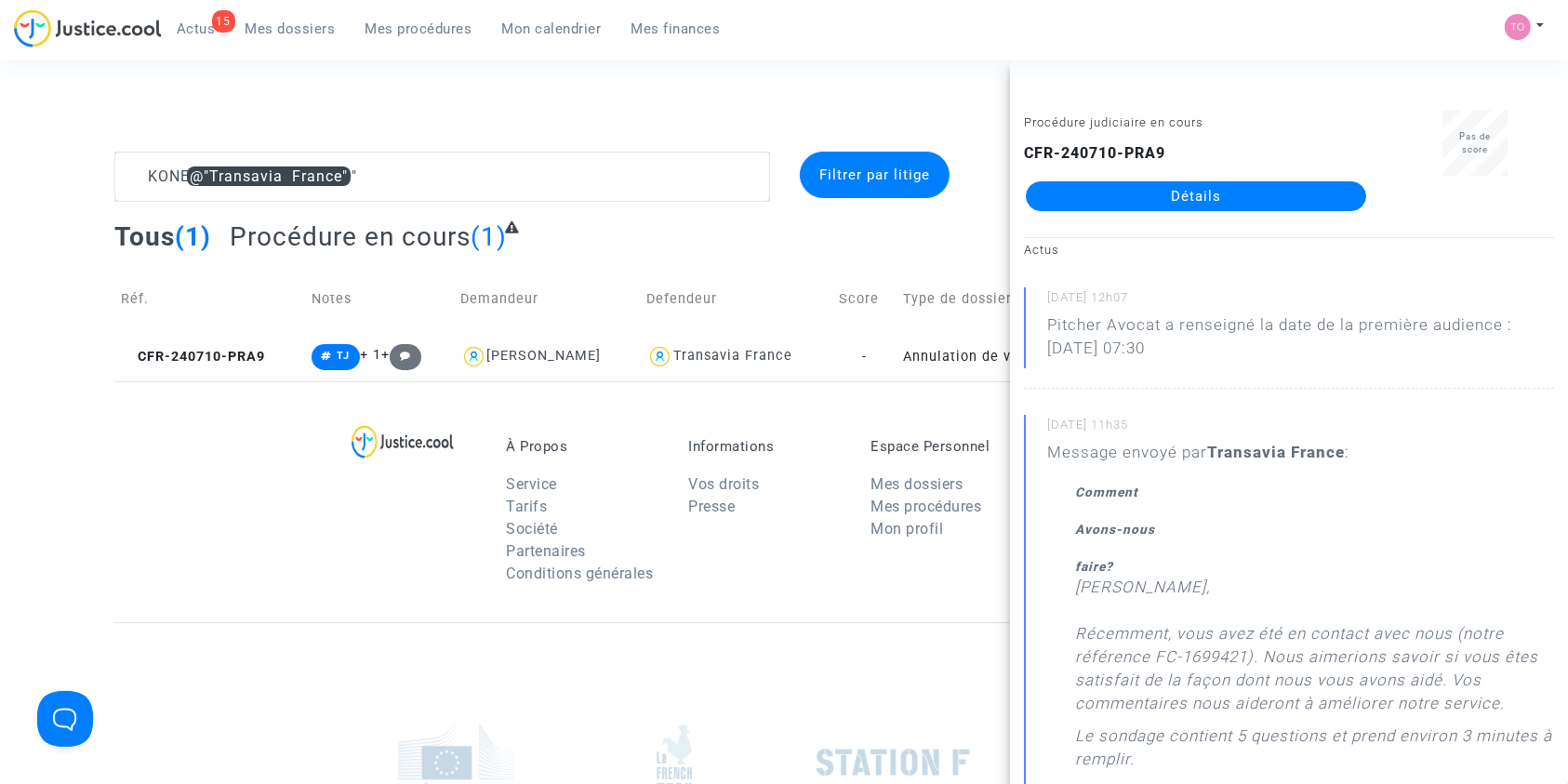
click at [1118, 190] on link "Détails" at bounding box center [1196, 195] width 341 height 30
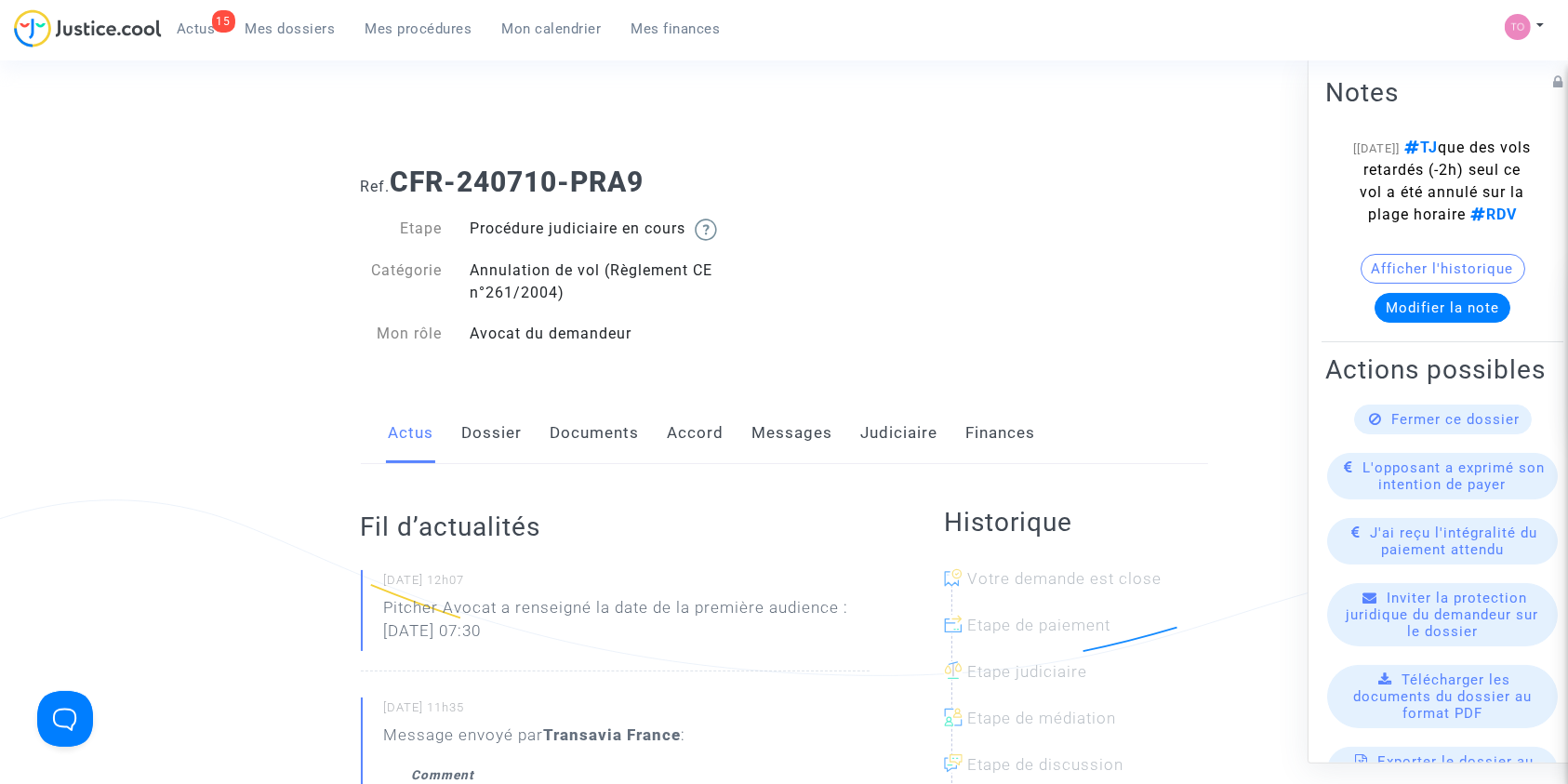
click at [496, 437] on link "Dossier" at bounding box center [492, 434] width 60 height 61
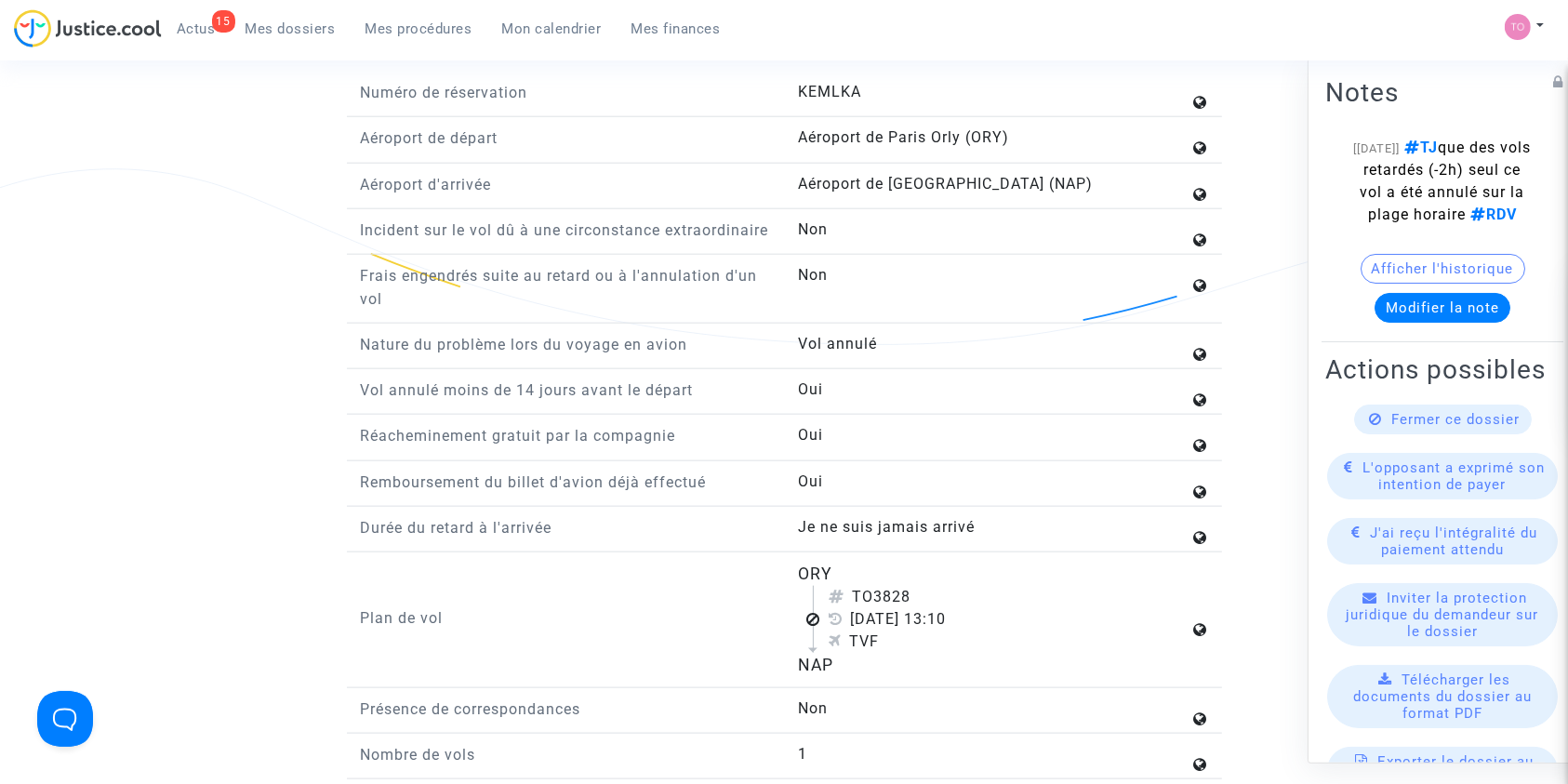
scroll to position [2095, 0]
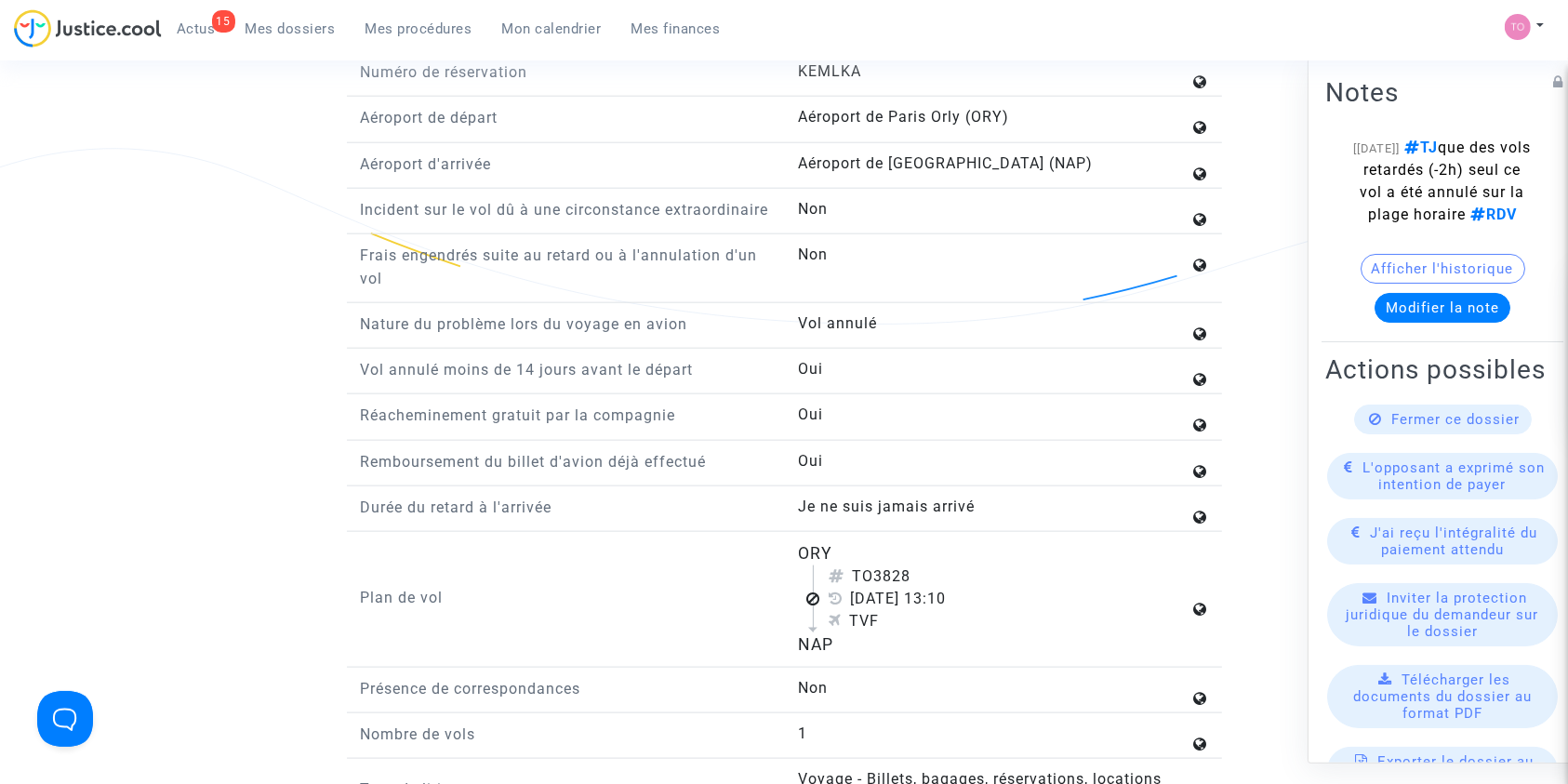
drag, startPoint x: 765, startPoint y: 551, endPoint x: 862, endPoint y: 665, distance: 149.7
click at [862, 665] on div "Numéro de réservation KEMLKA Aéroport de départ Aéroport de Paris Orly (ORY) Aé…" at bounding box center [784, 551] width 847 height 982
copy div "ORY TO3828 2 mai 2024 13:10 TVF NAP"
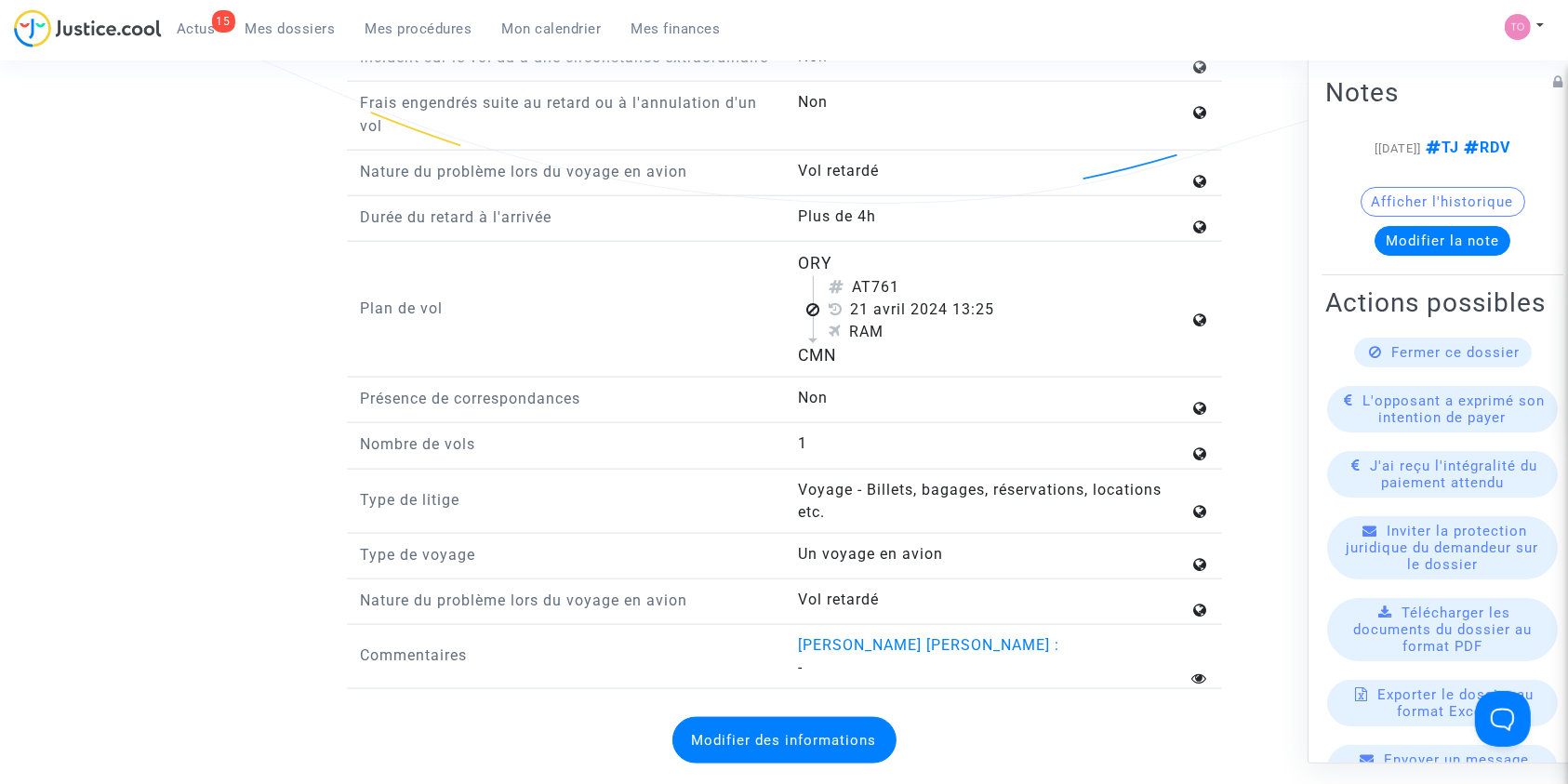
scroll to position [2213, 0]
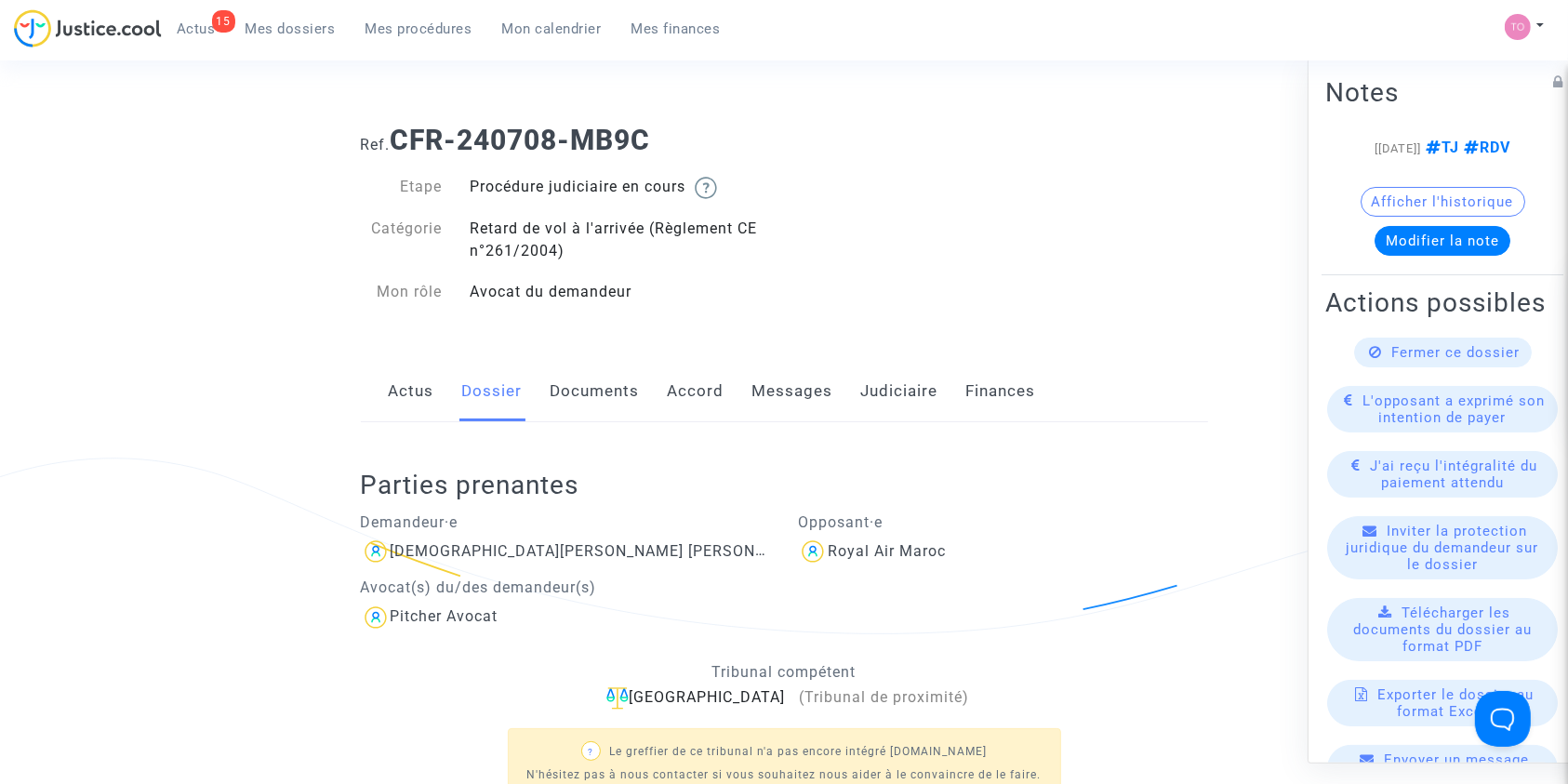
click at [601, 392] on link "Documents" at bounding box center [594, 392] width 89 height 61
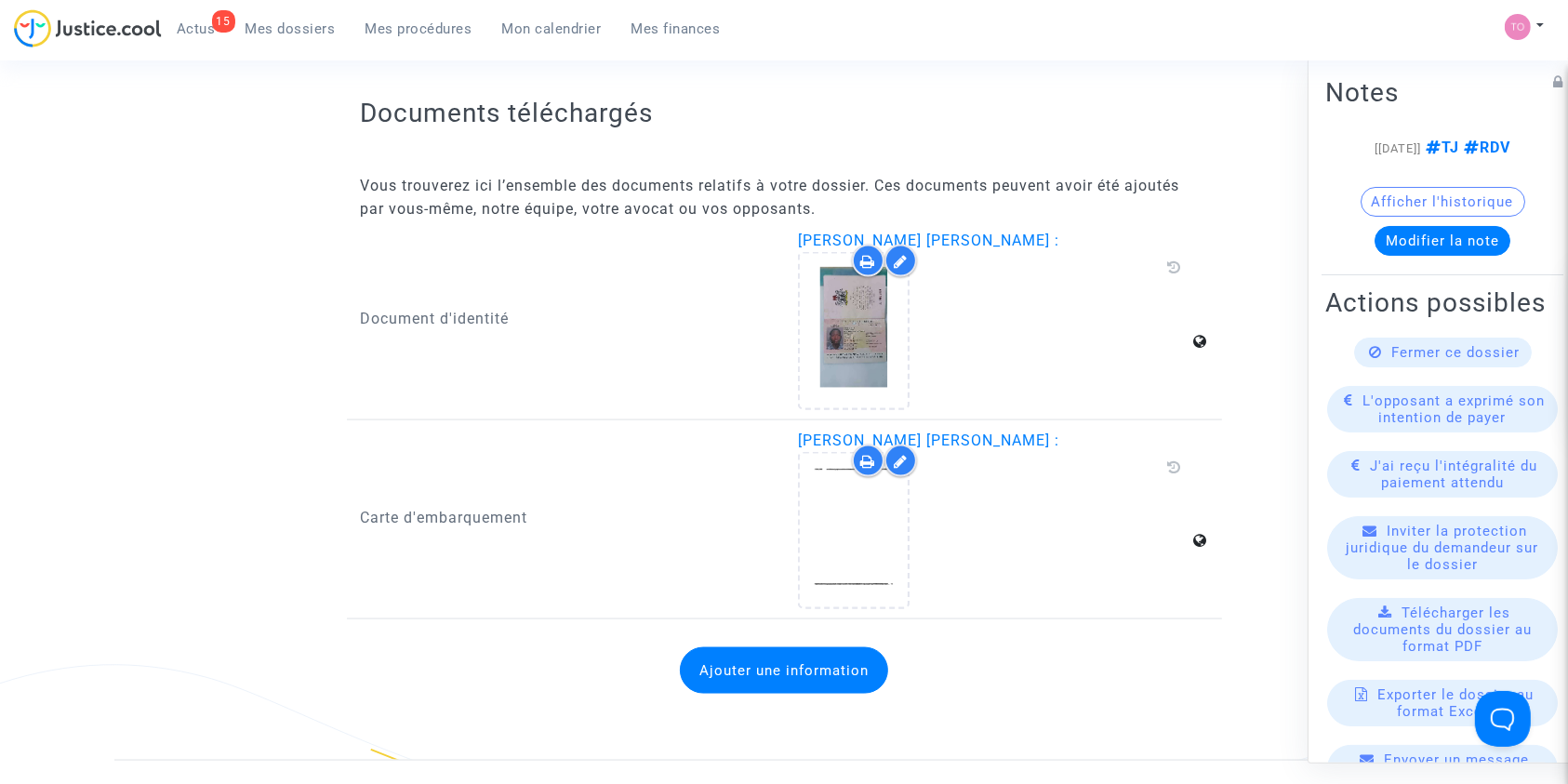
scroll to position [2450, 0]
click at [908, 537] on div at bounding box center [853, 532] width 112 height 157
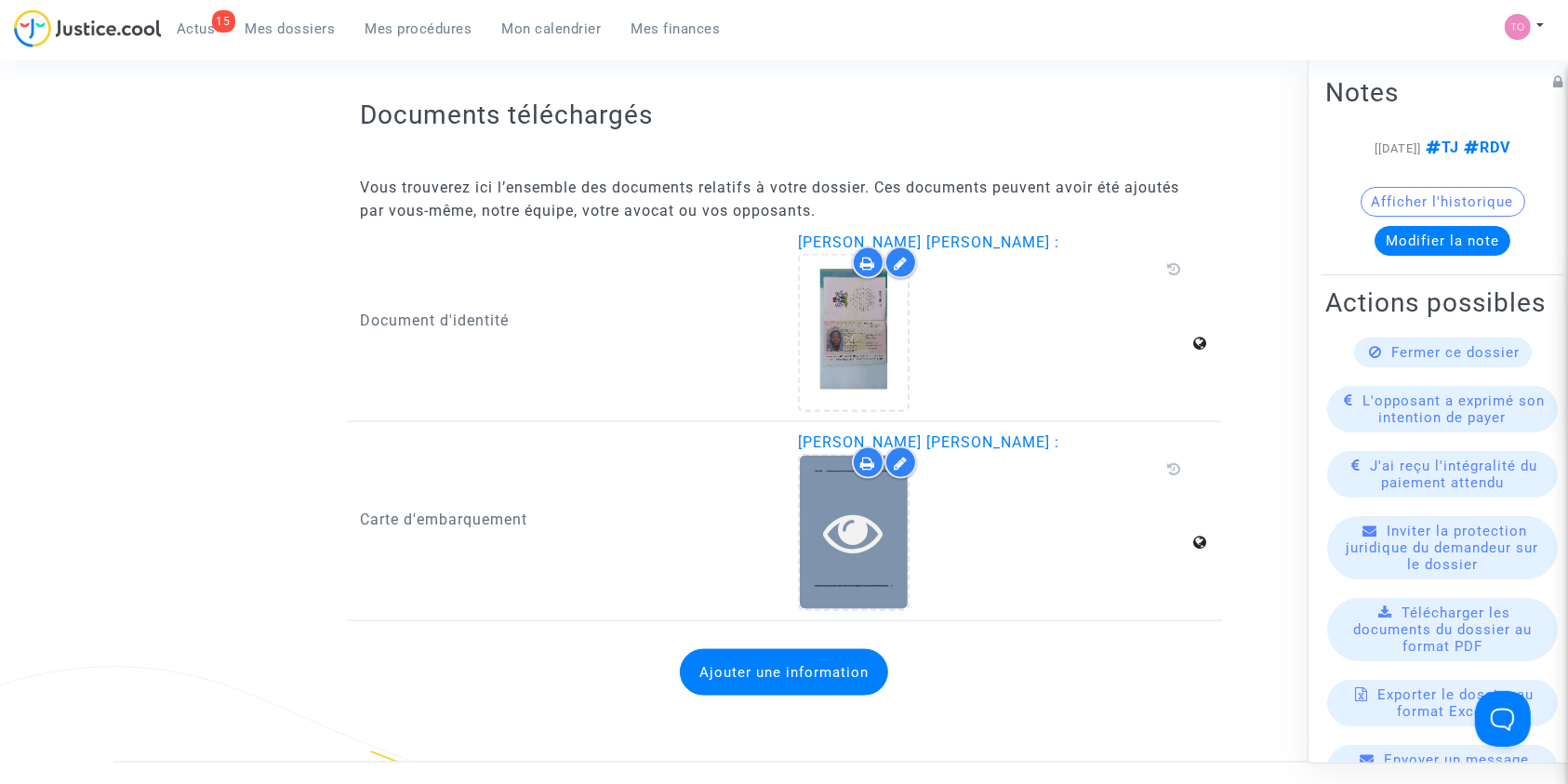
click at [877, 539] on icon at bounding box center [854, 532] width 60 height 59
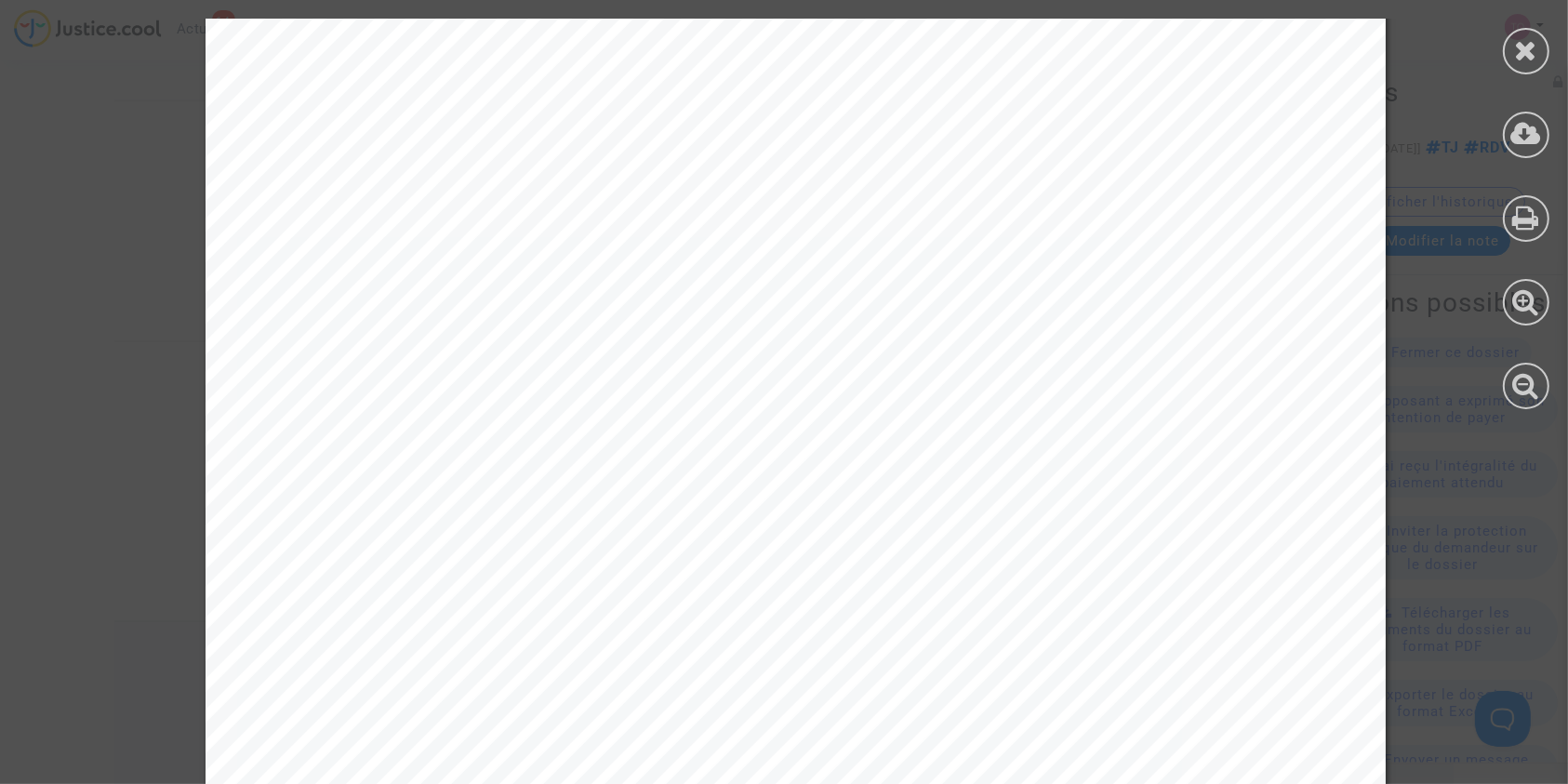
scroll to position [3741, 0]
click at [877, 539] on div at bounding box center [795, 469] width 1180 height 1669
click at [1545, 41] on div at bounding box center [1526, 51] width 47 height 47
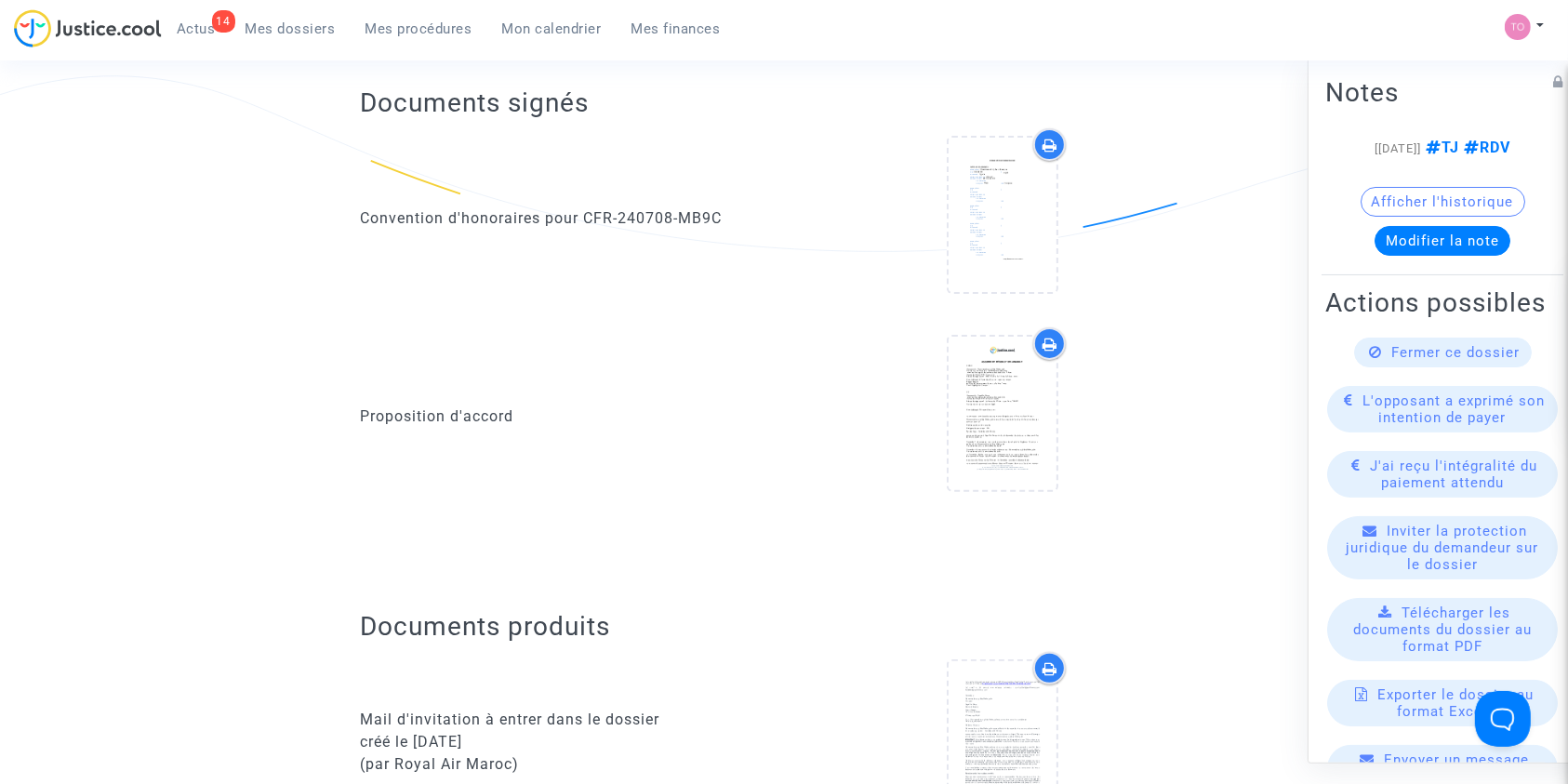
scroll to position [0, 0]
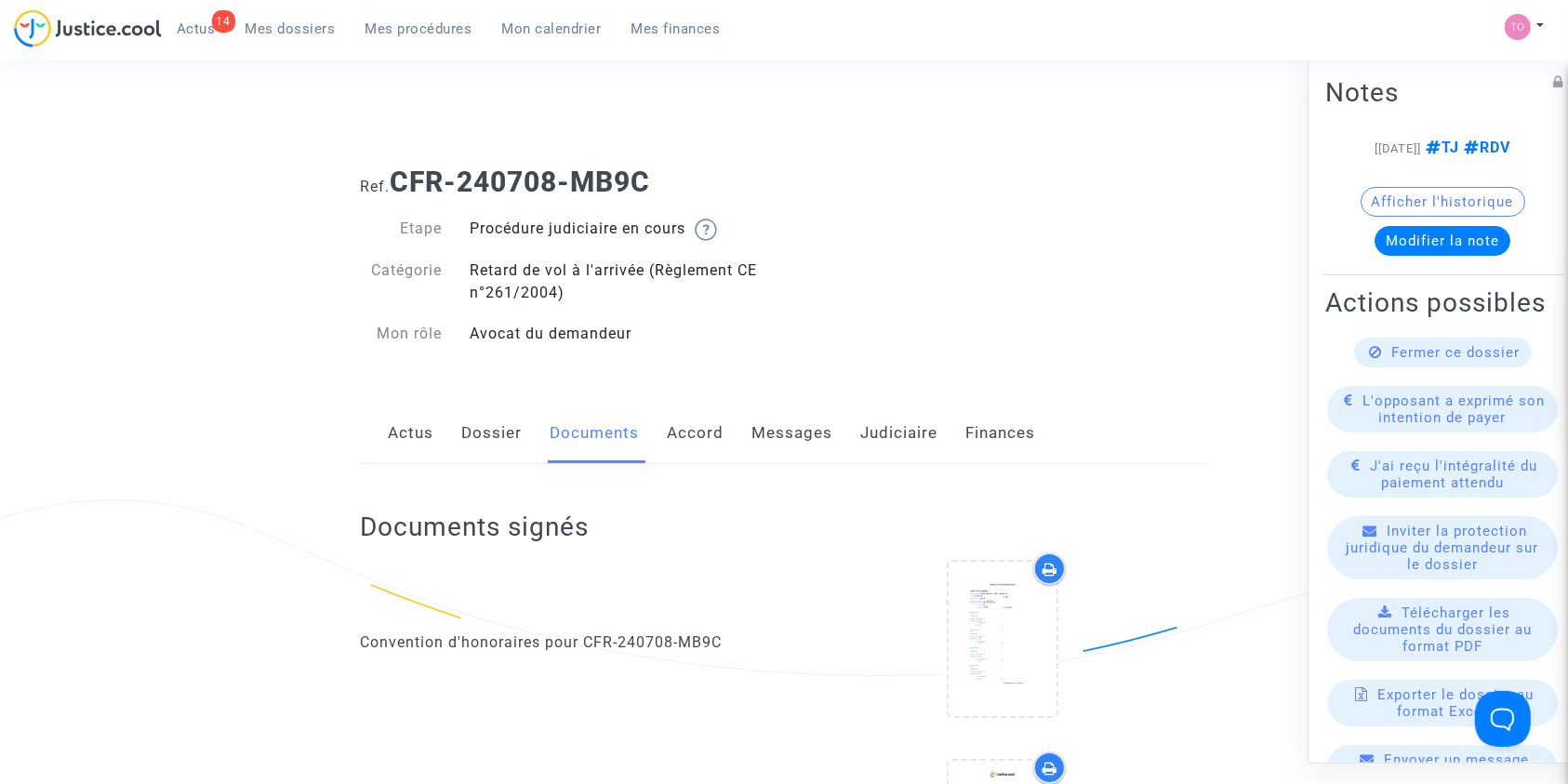
click at [795, 418] on link "Messages" at bounding box center [793, 434] width 81 height 61
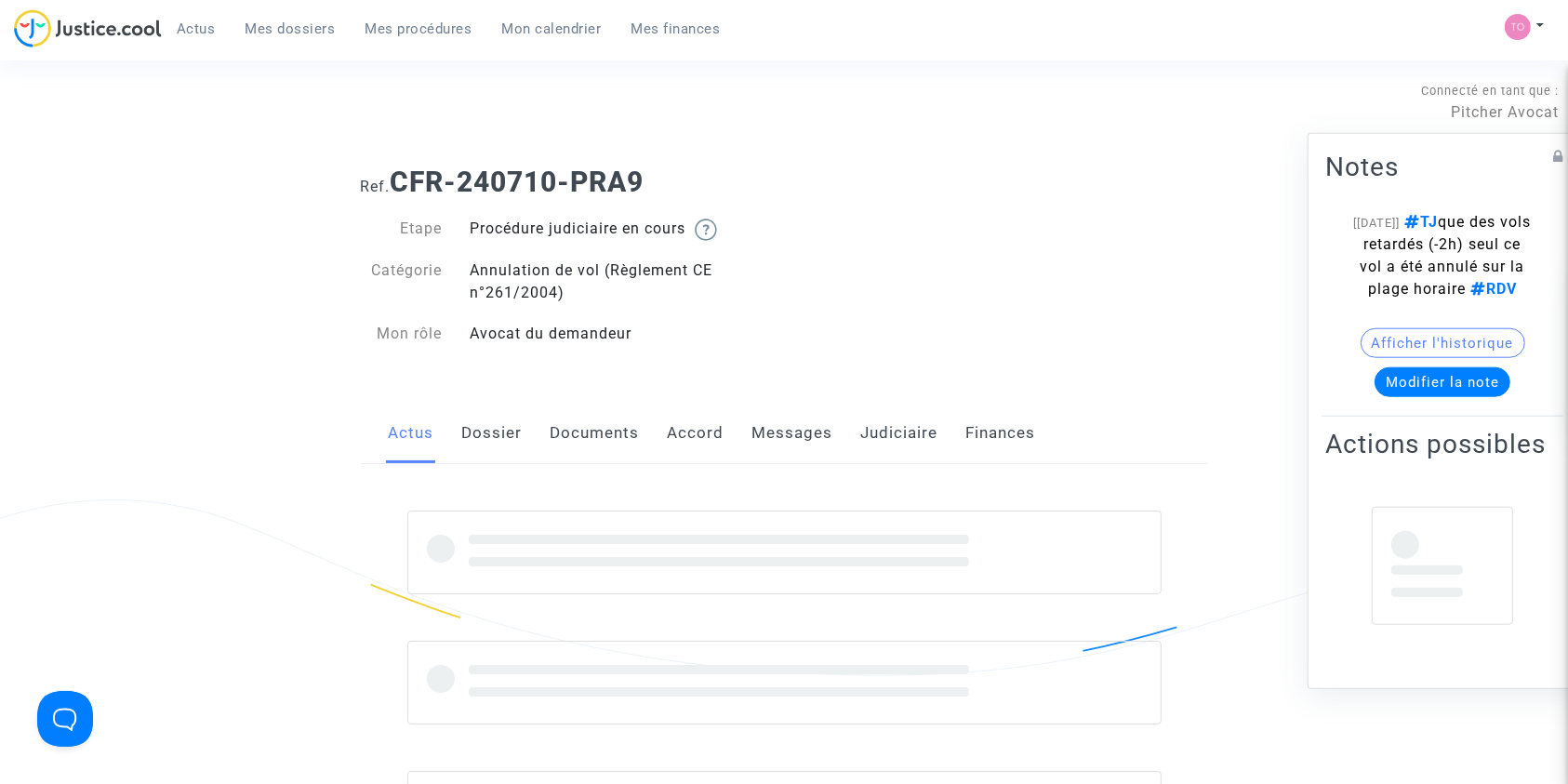
click at [793, 439] on link "Messages" at bounding box center [793, 434] width 81 height 61
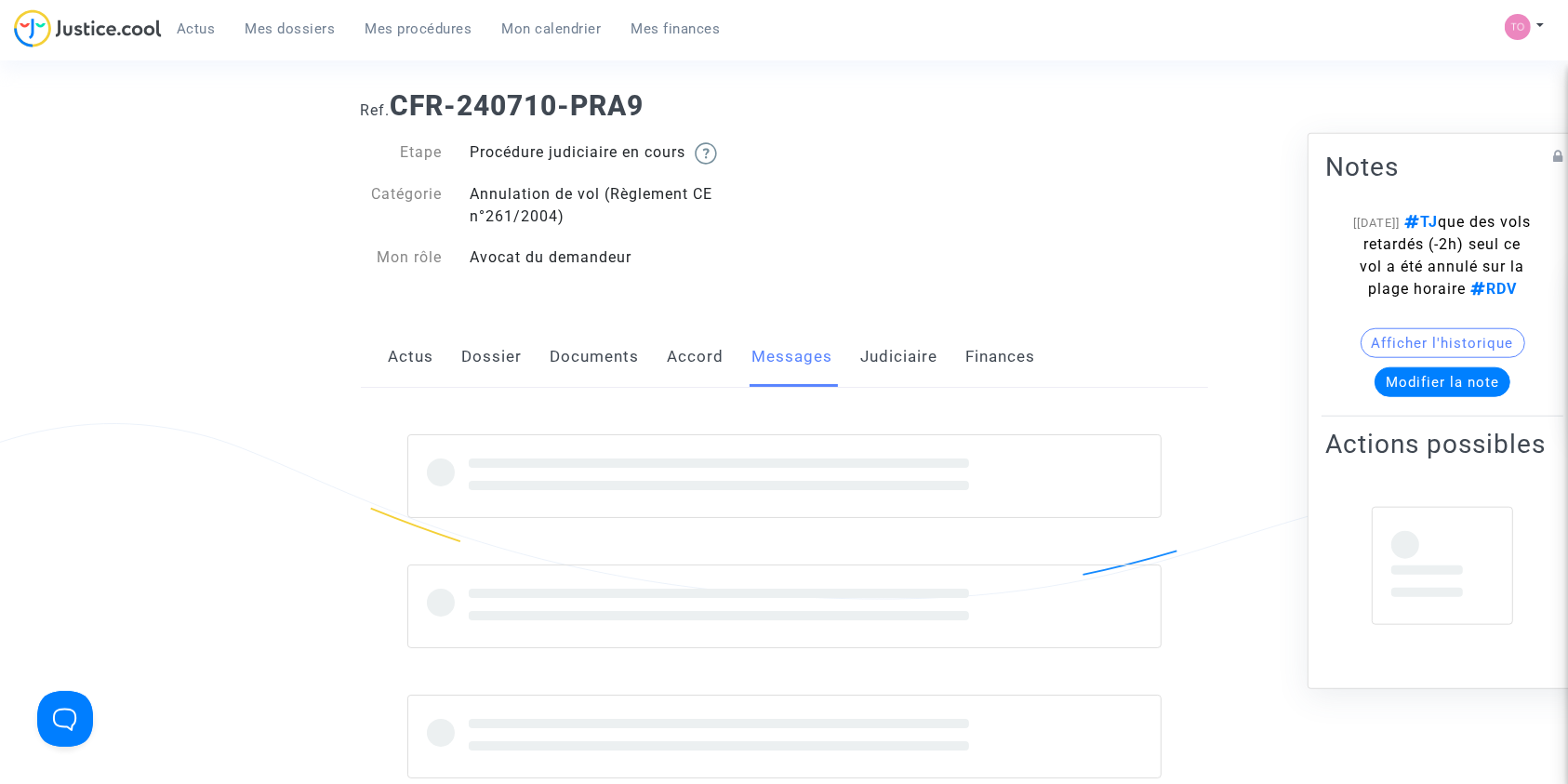
scroll to position [78, 0]
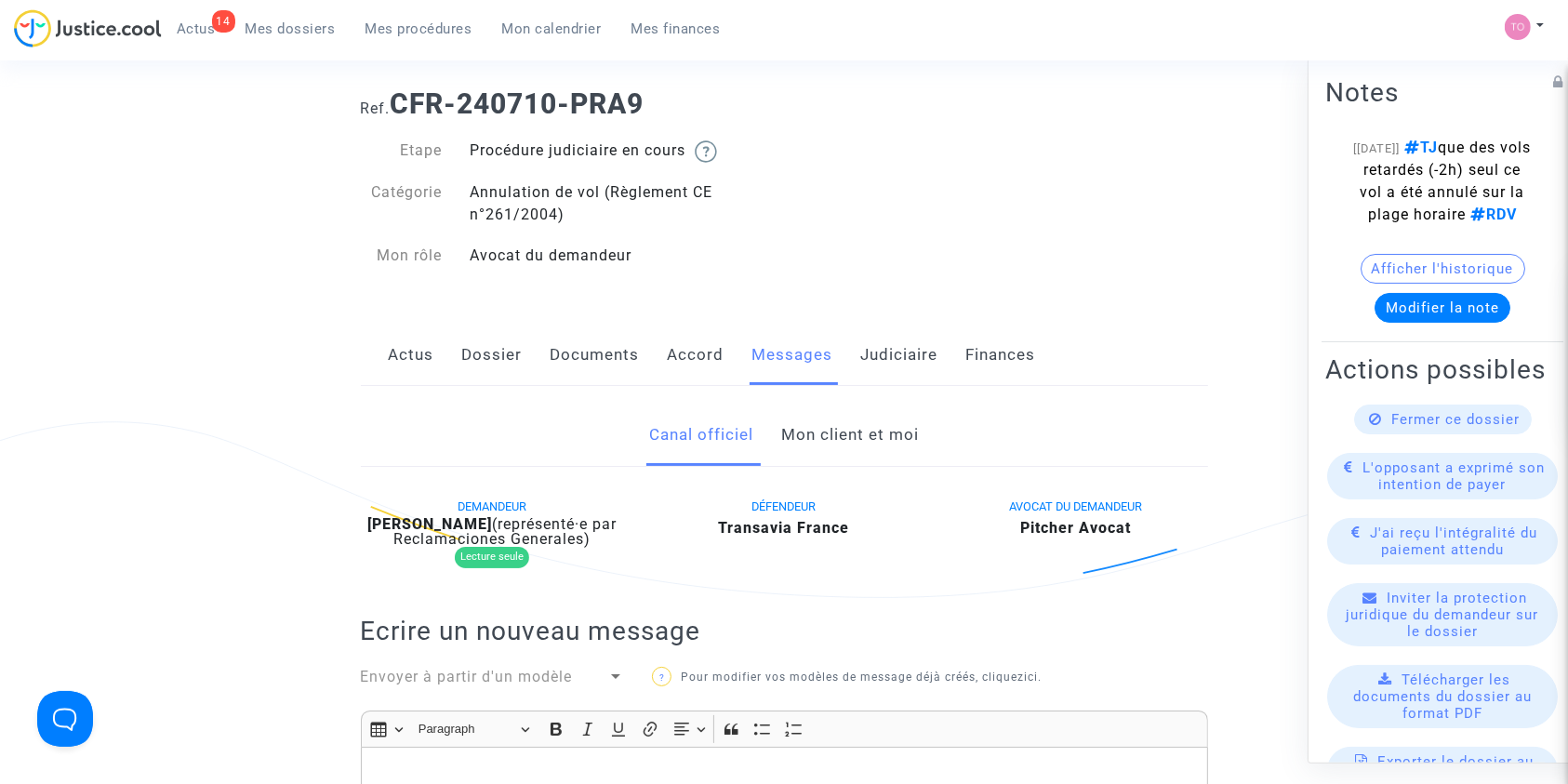
click at [823, 451] on link "Mon client et moi" at bounding box center [850, 436] width 138 height 61
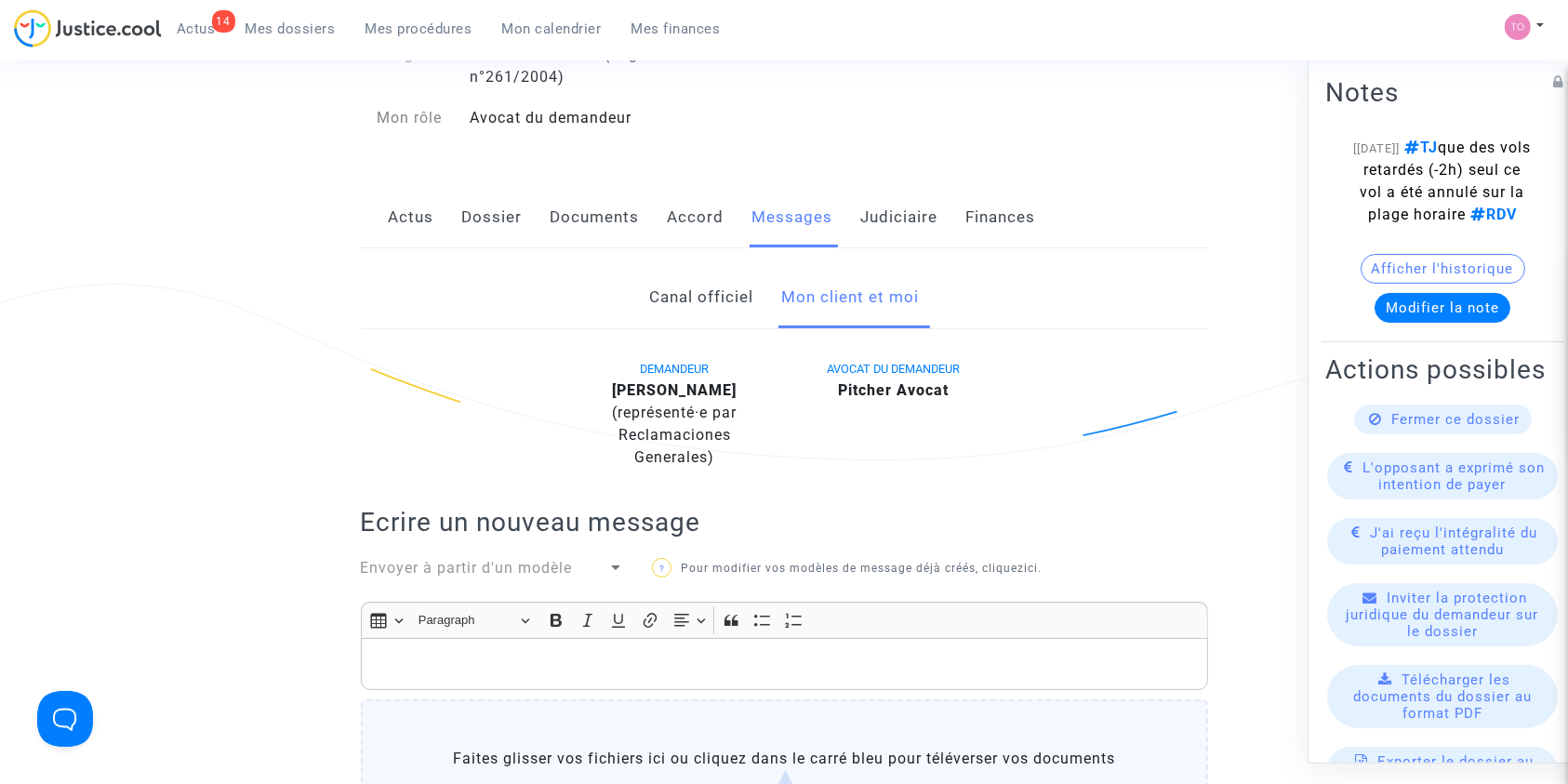
scroll to position [168, 0]
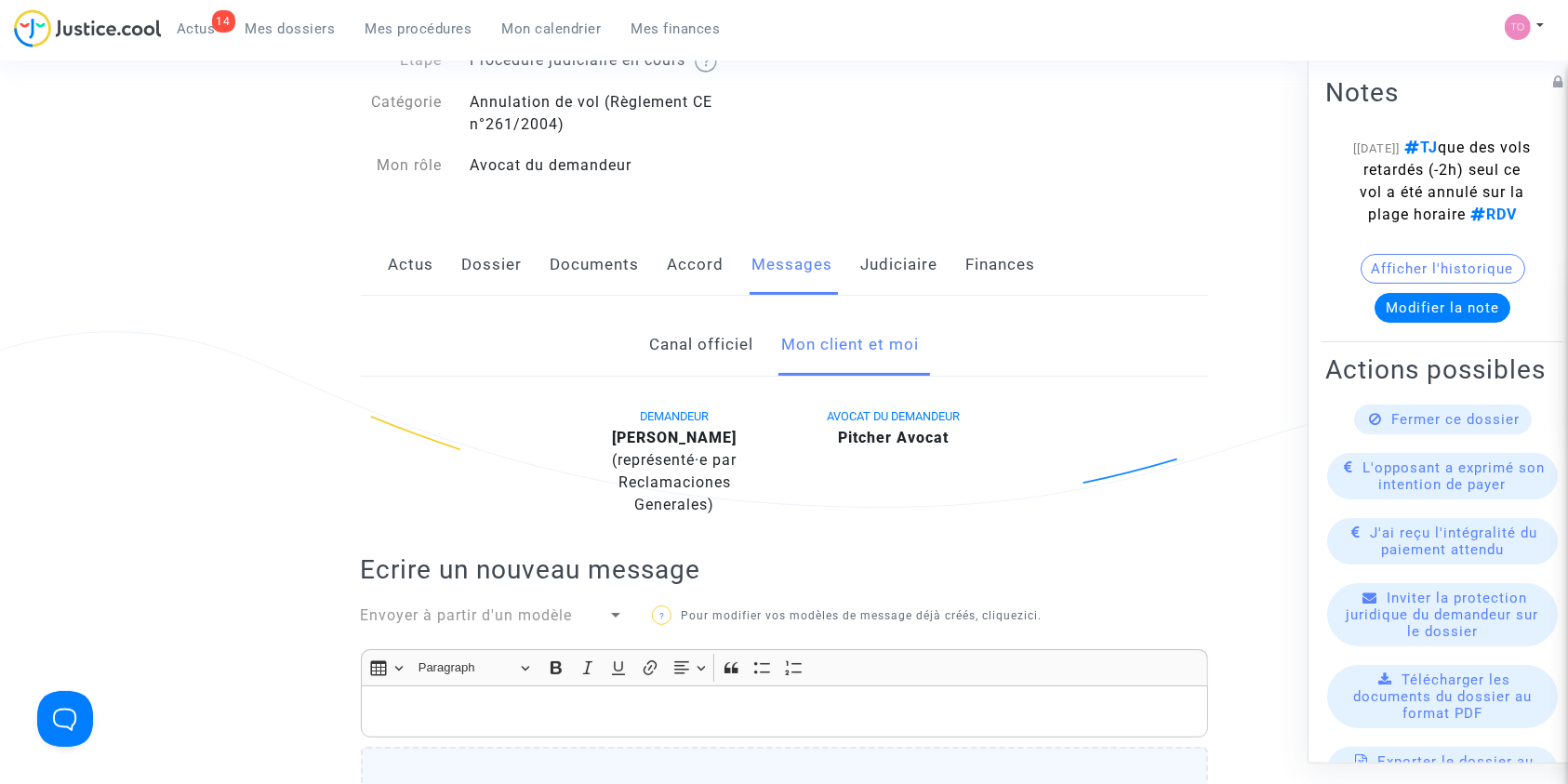
click at [679, 342] on link "Canal officiel" at bounding box center [701, 345] width 104 height 61
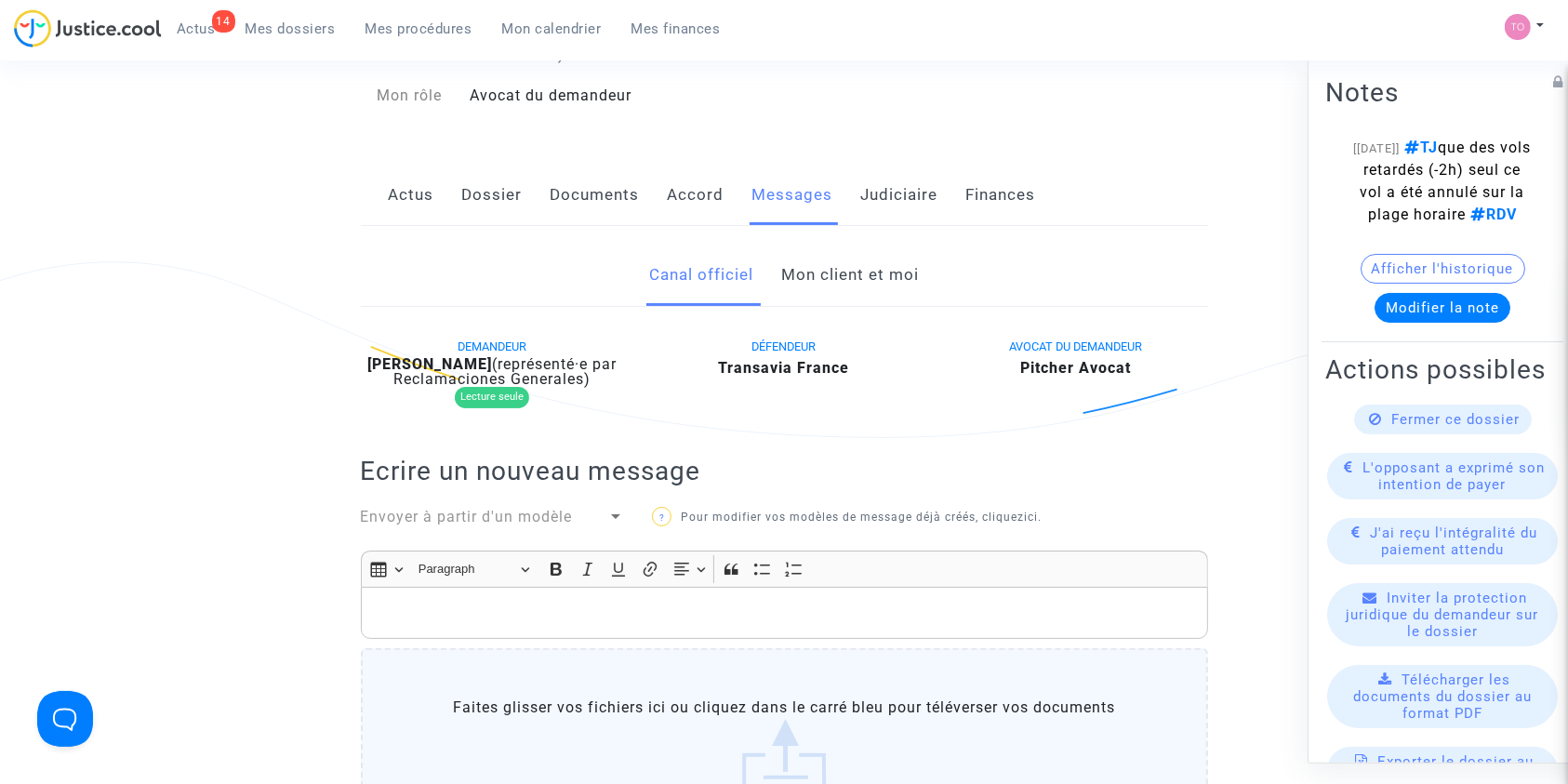
click at [848, 296] on link "Mon client et moi" at bounding box center [850, 275] width 138 height 61
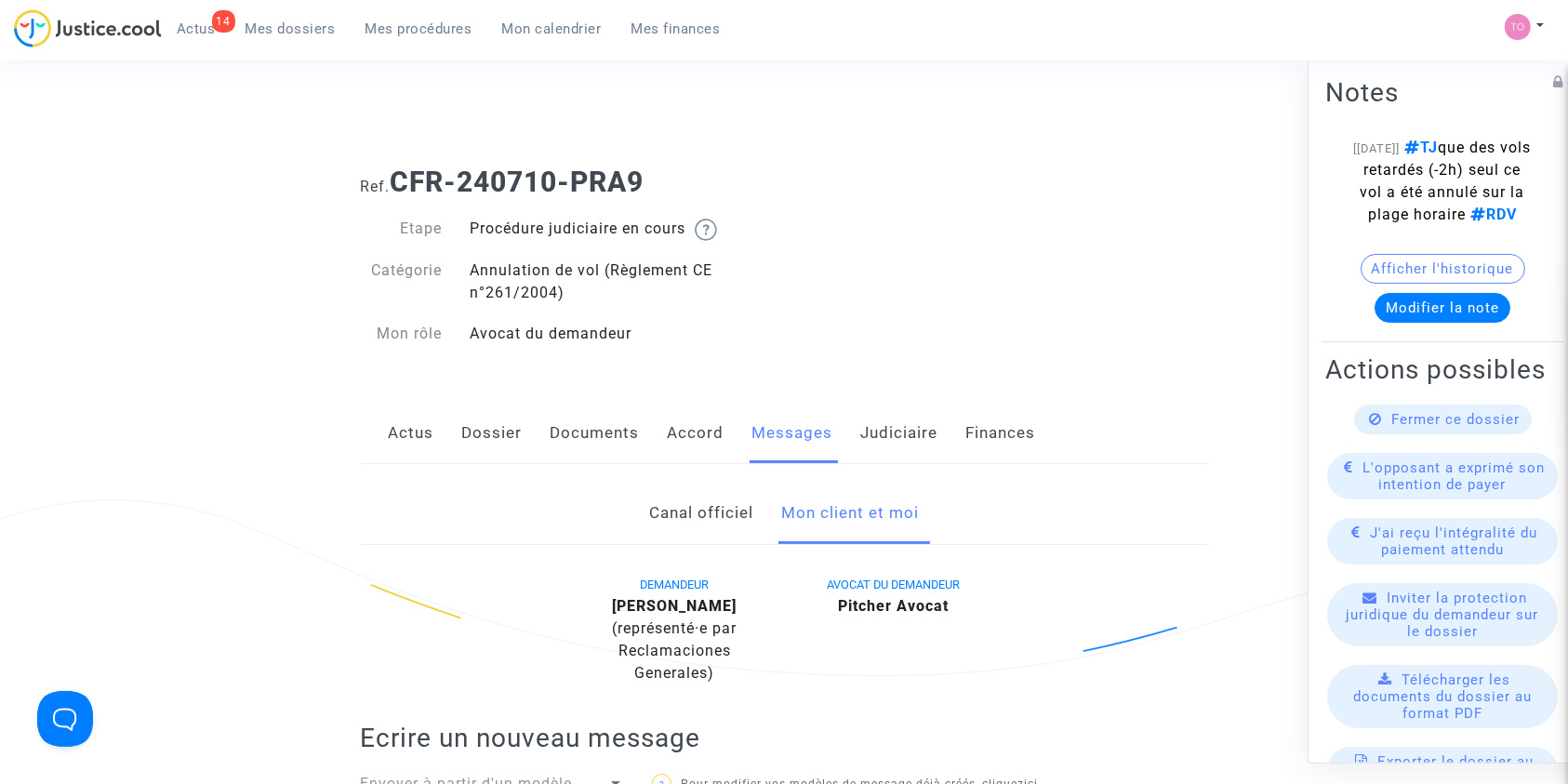
click at [495, 443] on link "Dossier" at bounding box center [492, 434] width 60 height 61
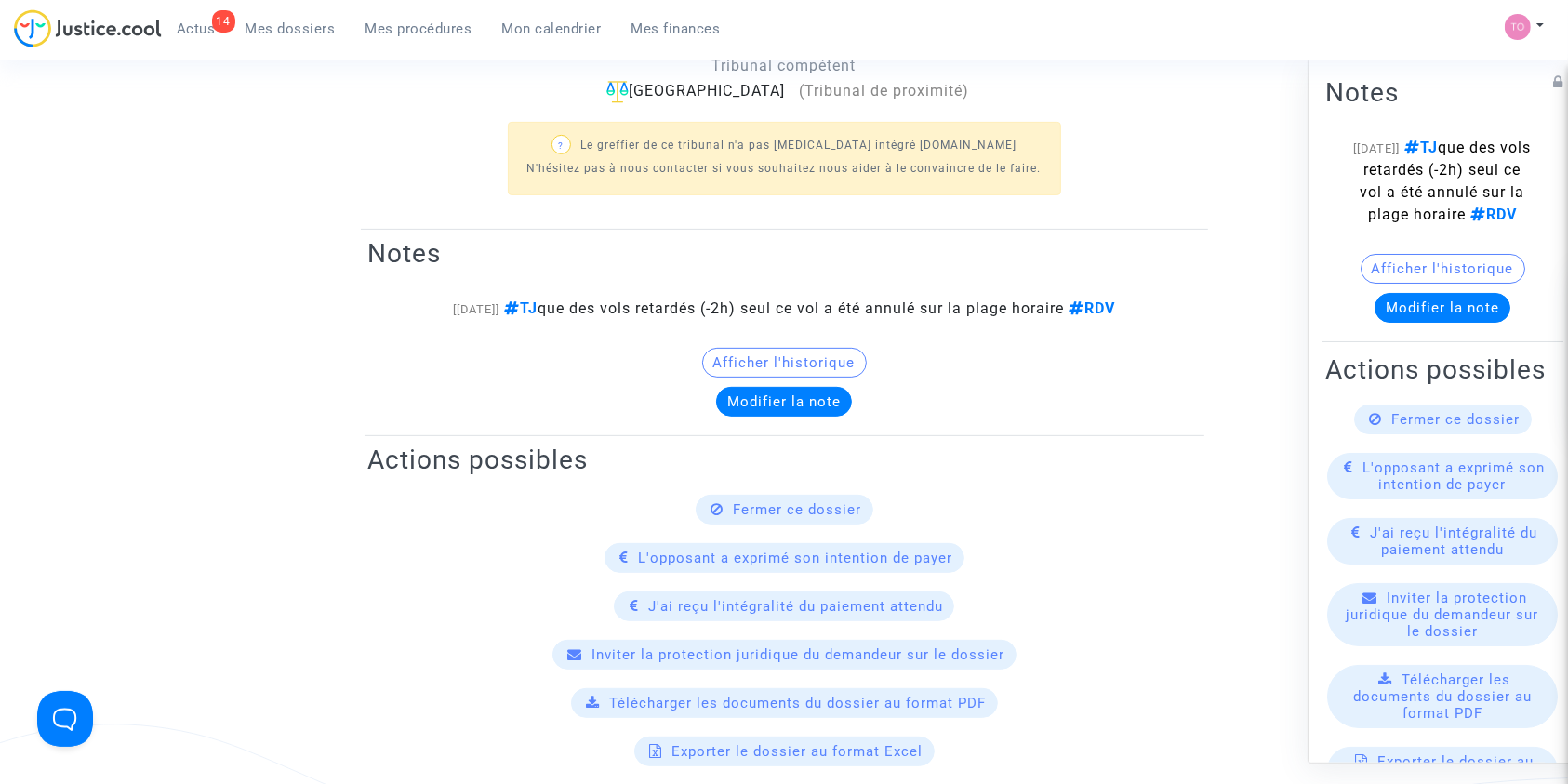
scroll to position [647, 0]
click at [628, 203] on div "? Le greffier de ce tribunal n'a pas [MEDICAL_DATA] intégré [DOMAIN_NAME] N'hés…" at bounding box center [784, 158] width 847 height 107
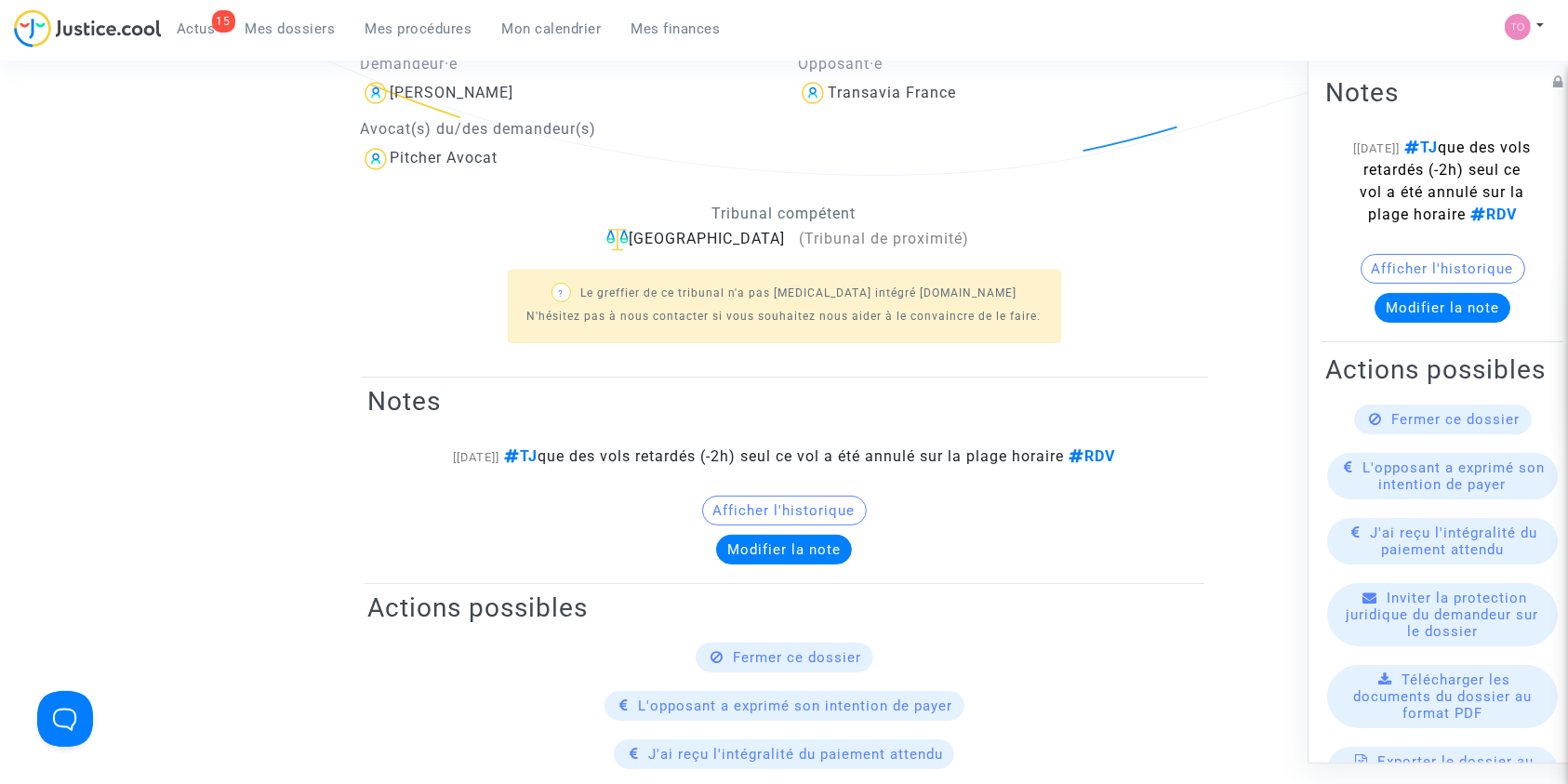
scroll to position [500, 0]
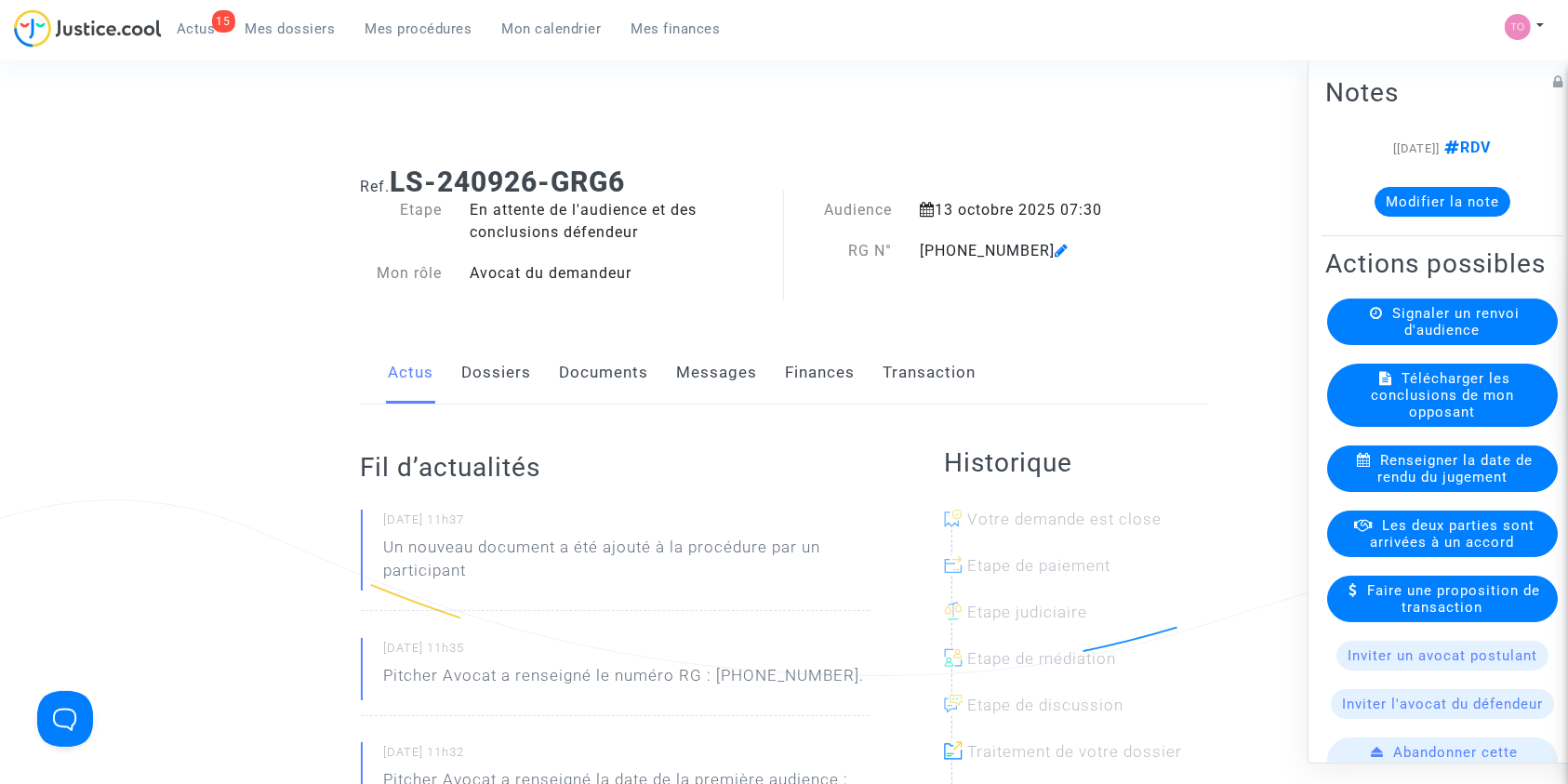
click at [619, 370] on link "Documents" at bounding box center [604, 372] width 89 height 61
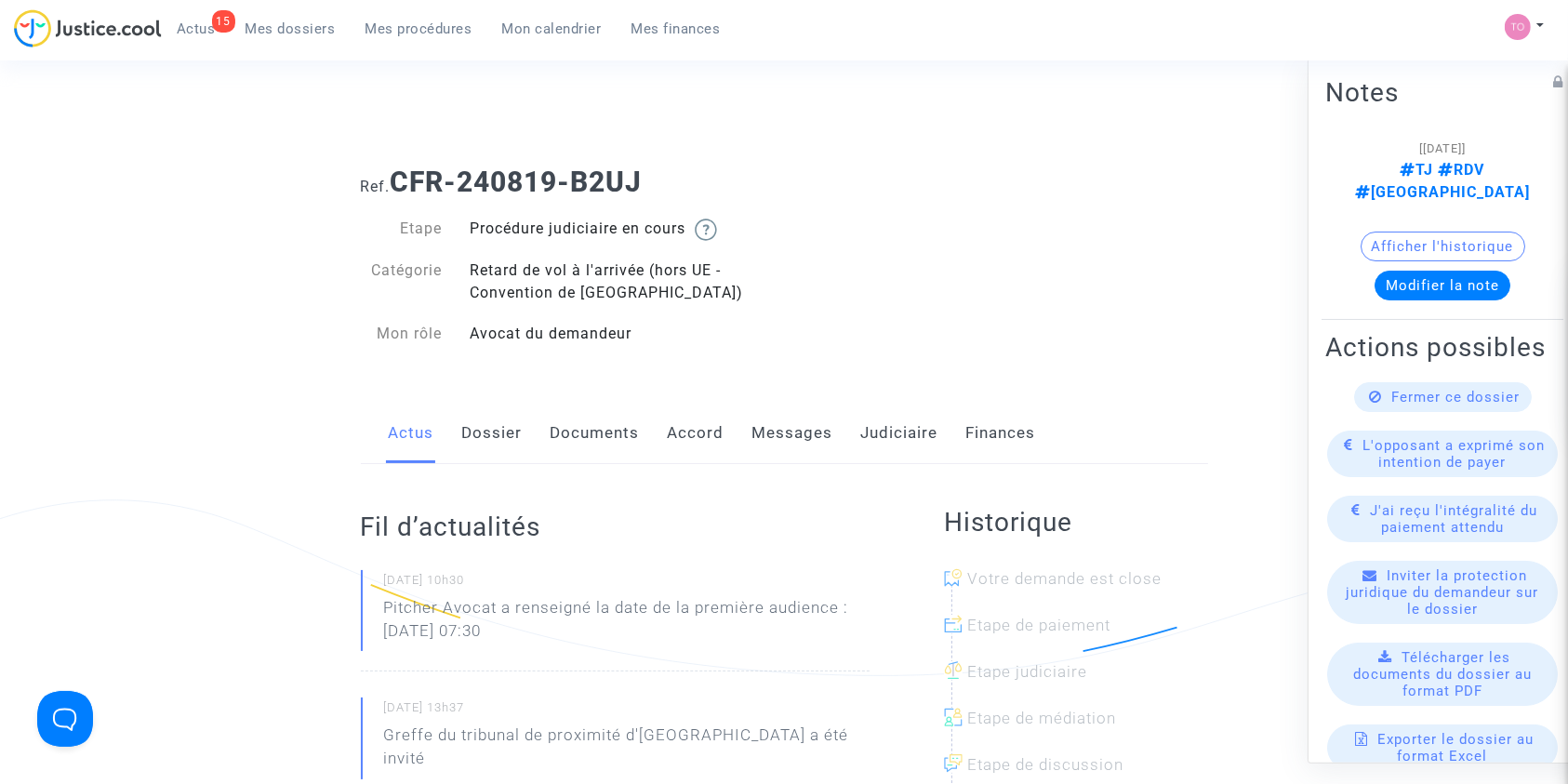
click at [692, 443] on link "Accord" at bounding box center [695, 434] width 56 height 61
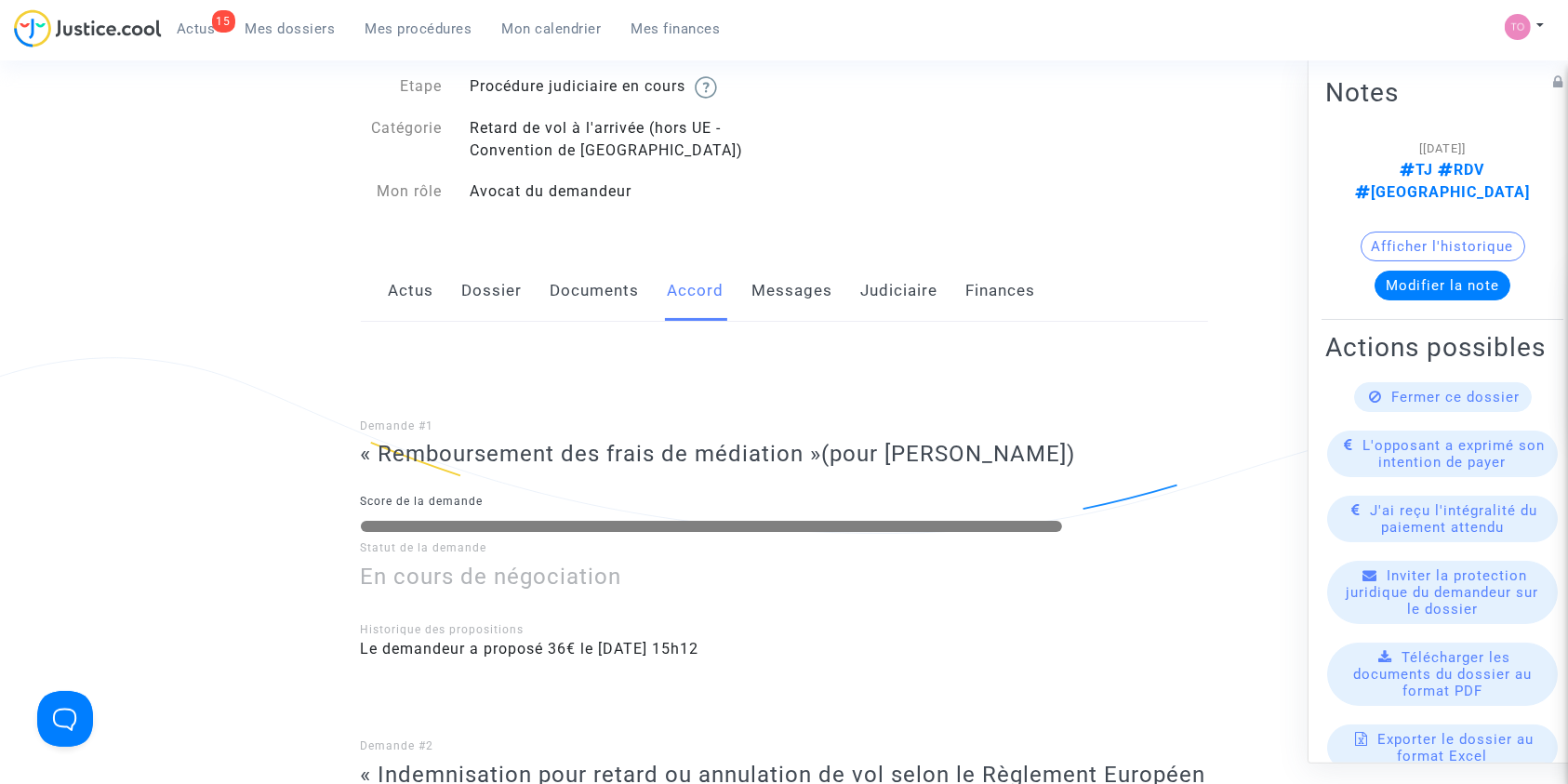
scroll to position [108, 0]
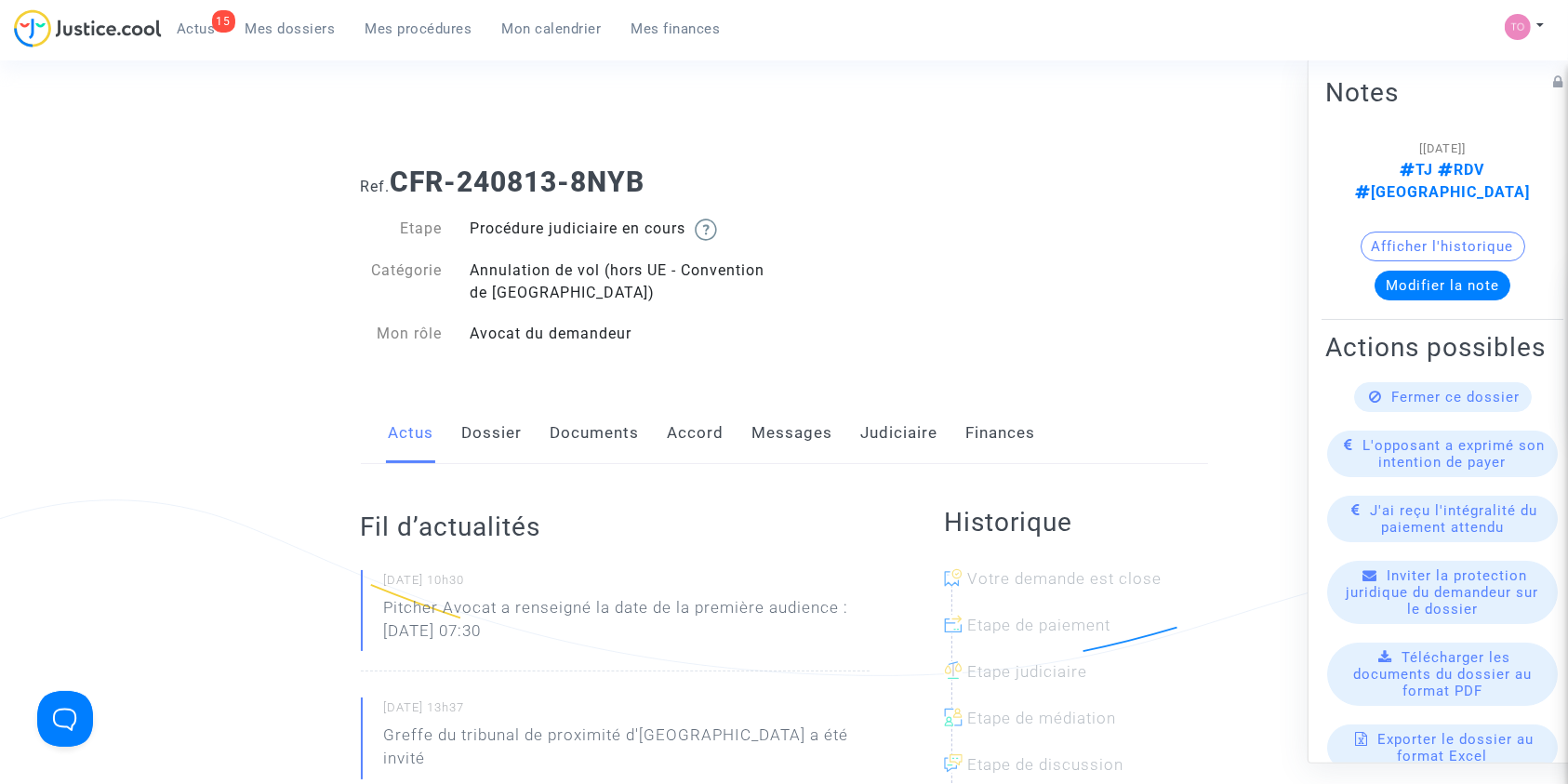
click at [692, 447] on link "Accord" at bounding box center [695, 434] width 56 height 61
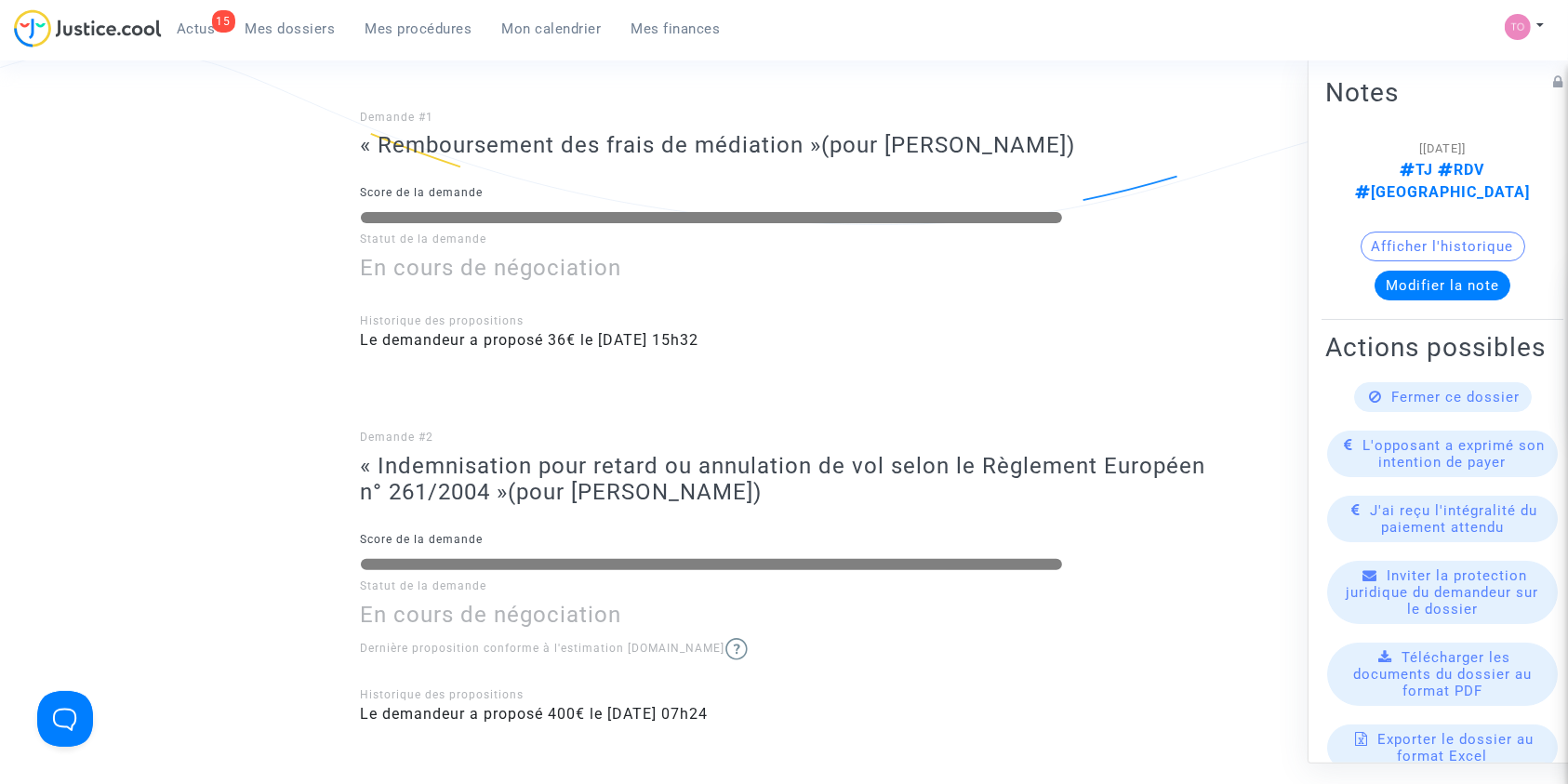
scroll to position [453, 0]
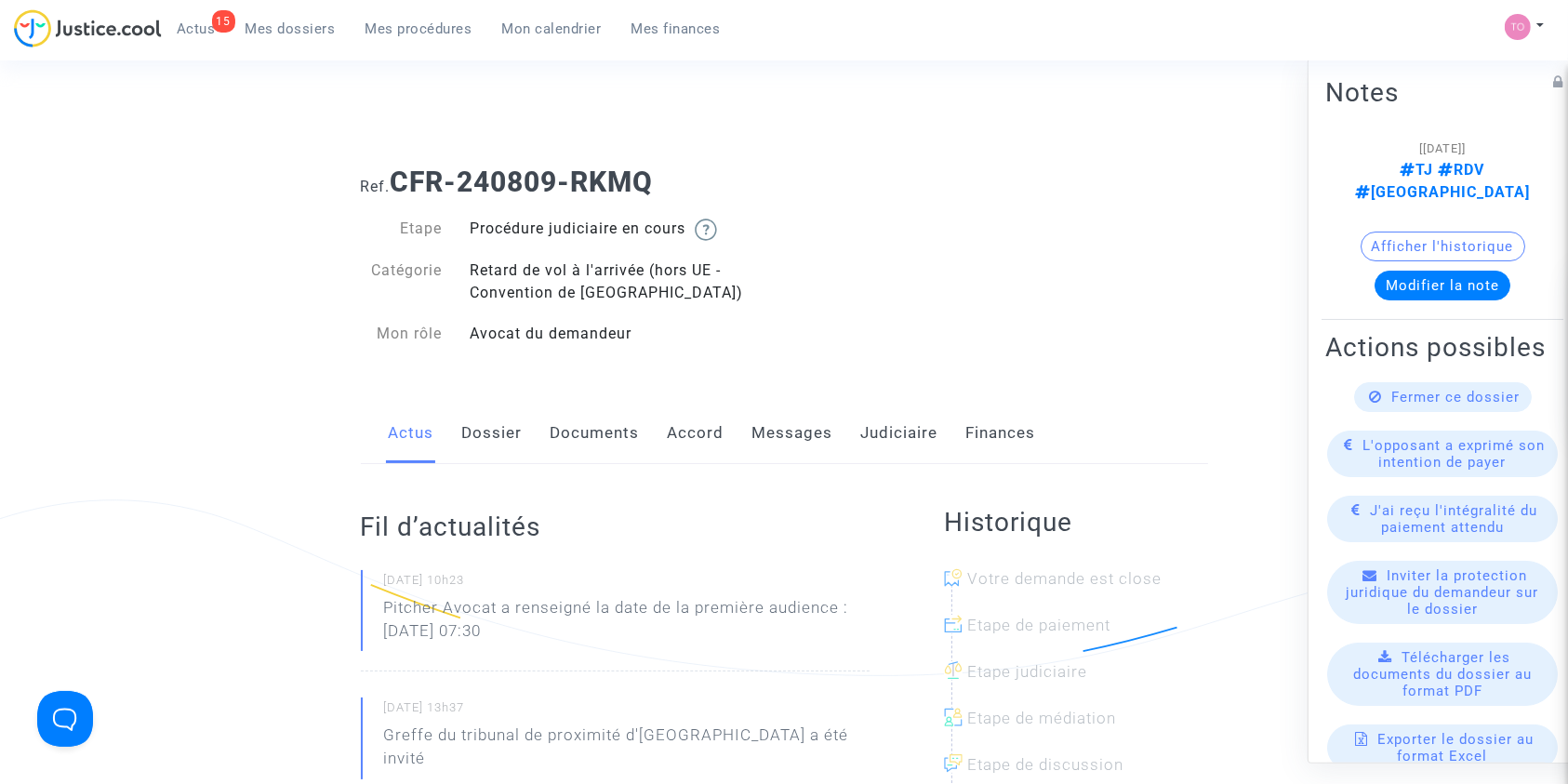
click at [692, 437] on link "Accord" at bounding box center [695, 434] width 56 height 61
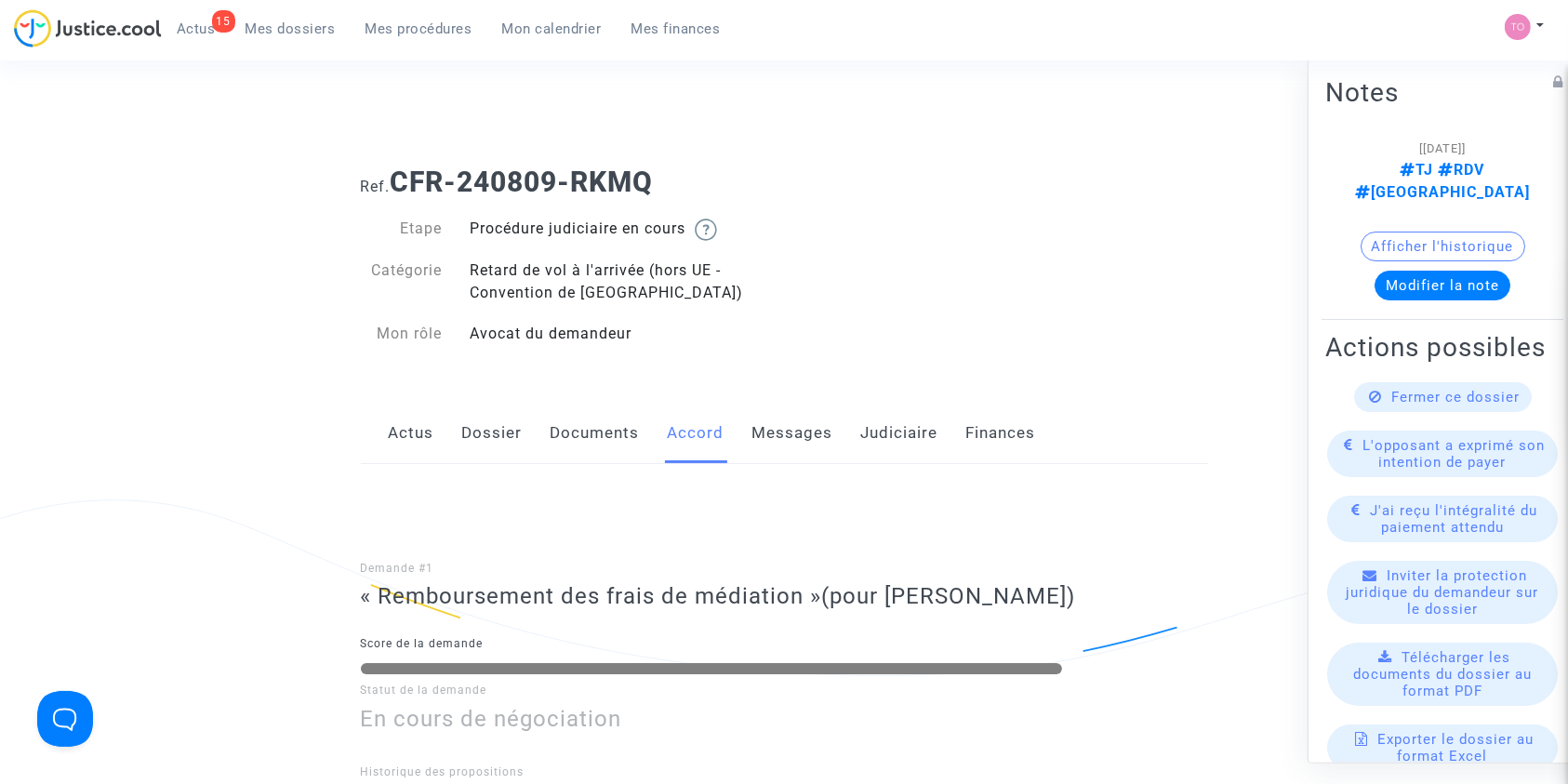
click at [504, 434] on link "Dossier" at bounding box center [492, 434] width 60 height 61
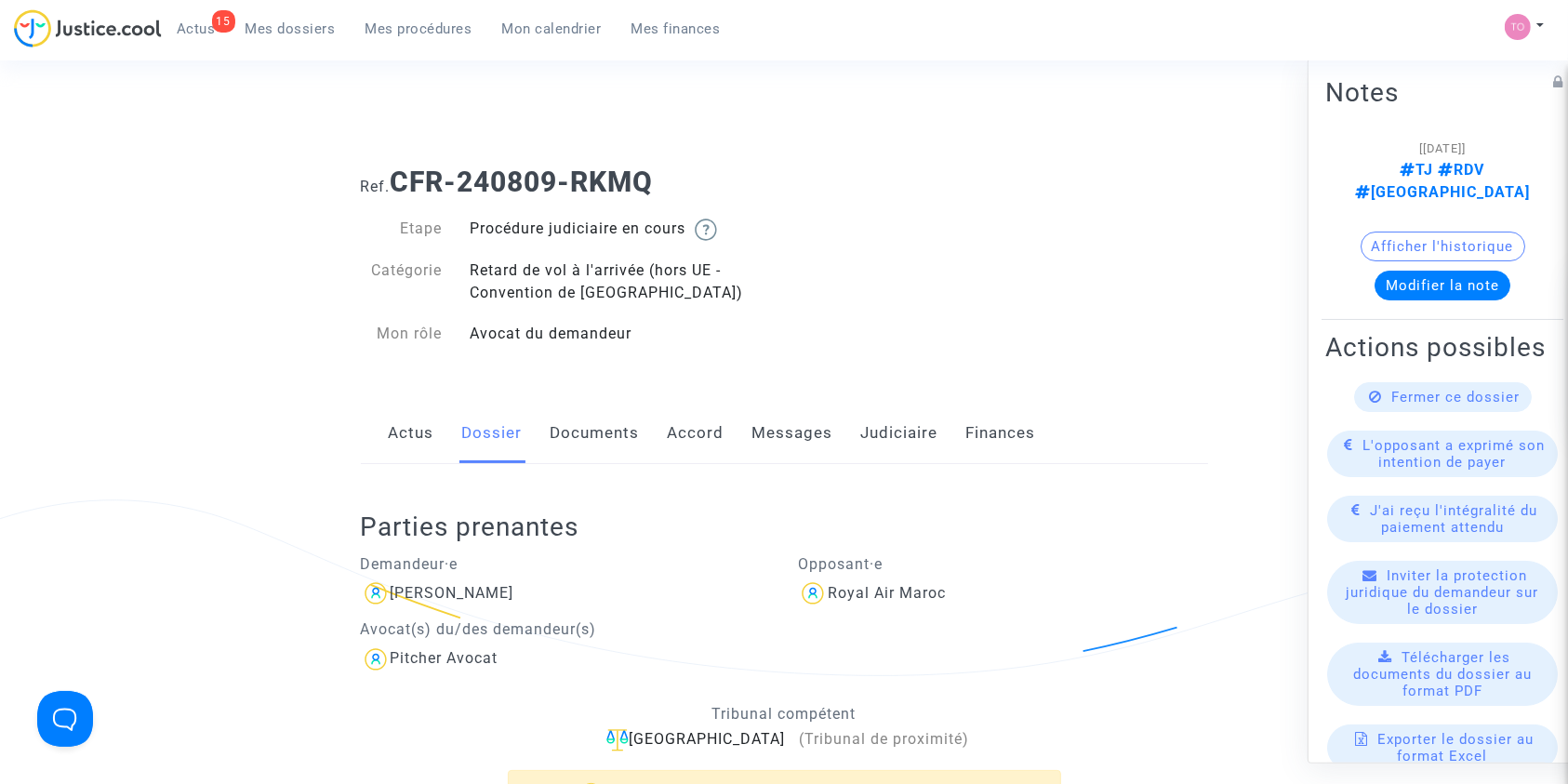
click at [871, 423] on link "Judiciaire" at bounding box center [900, 434] width 78 height 61
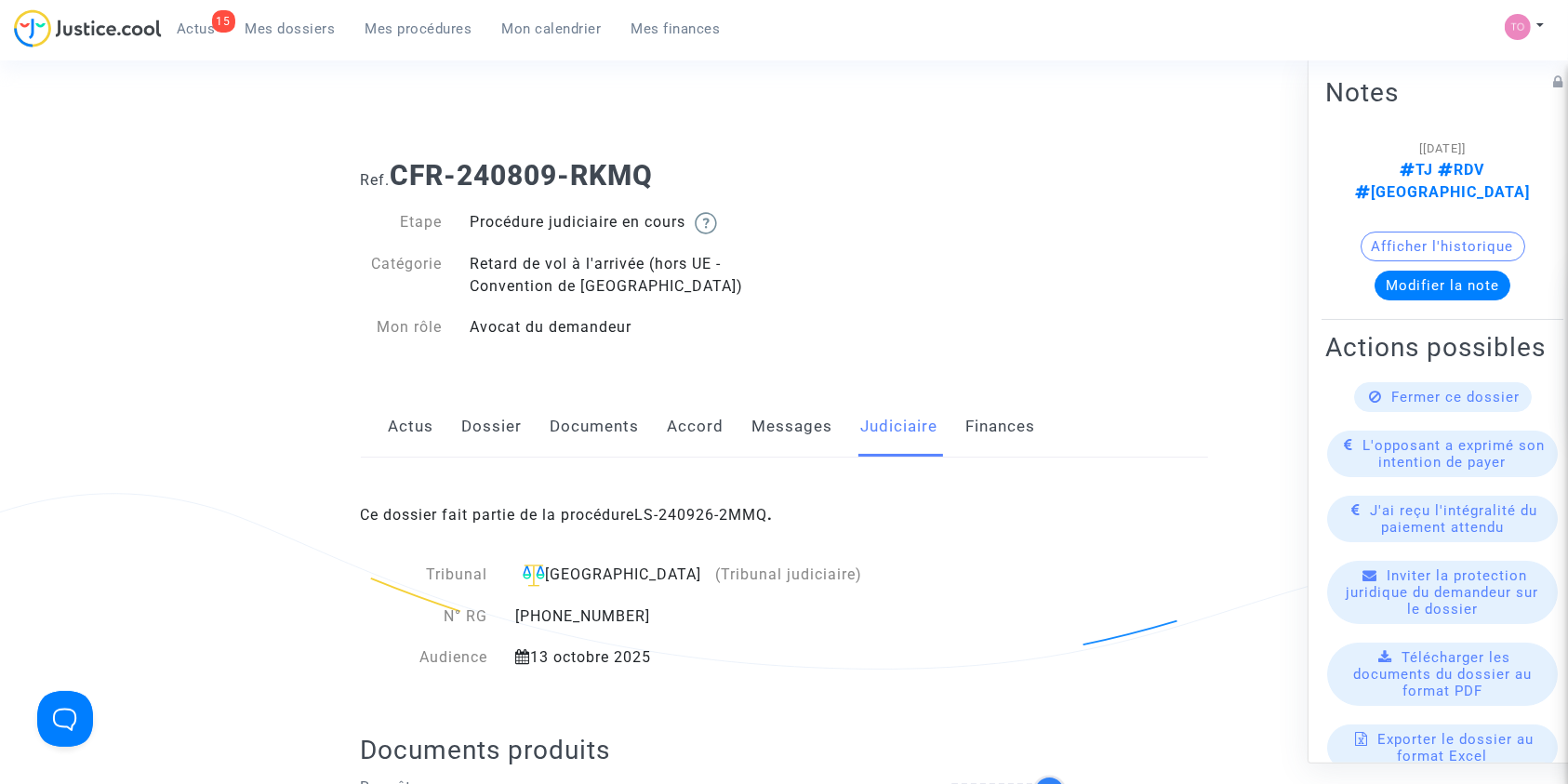
scroll to position [8, 0]
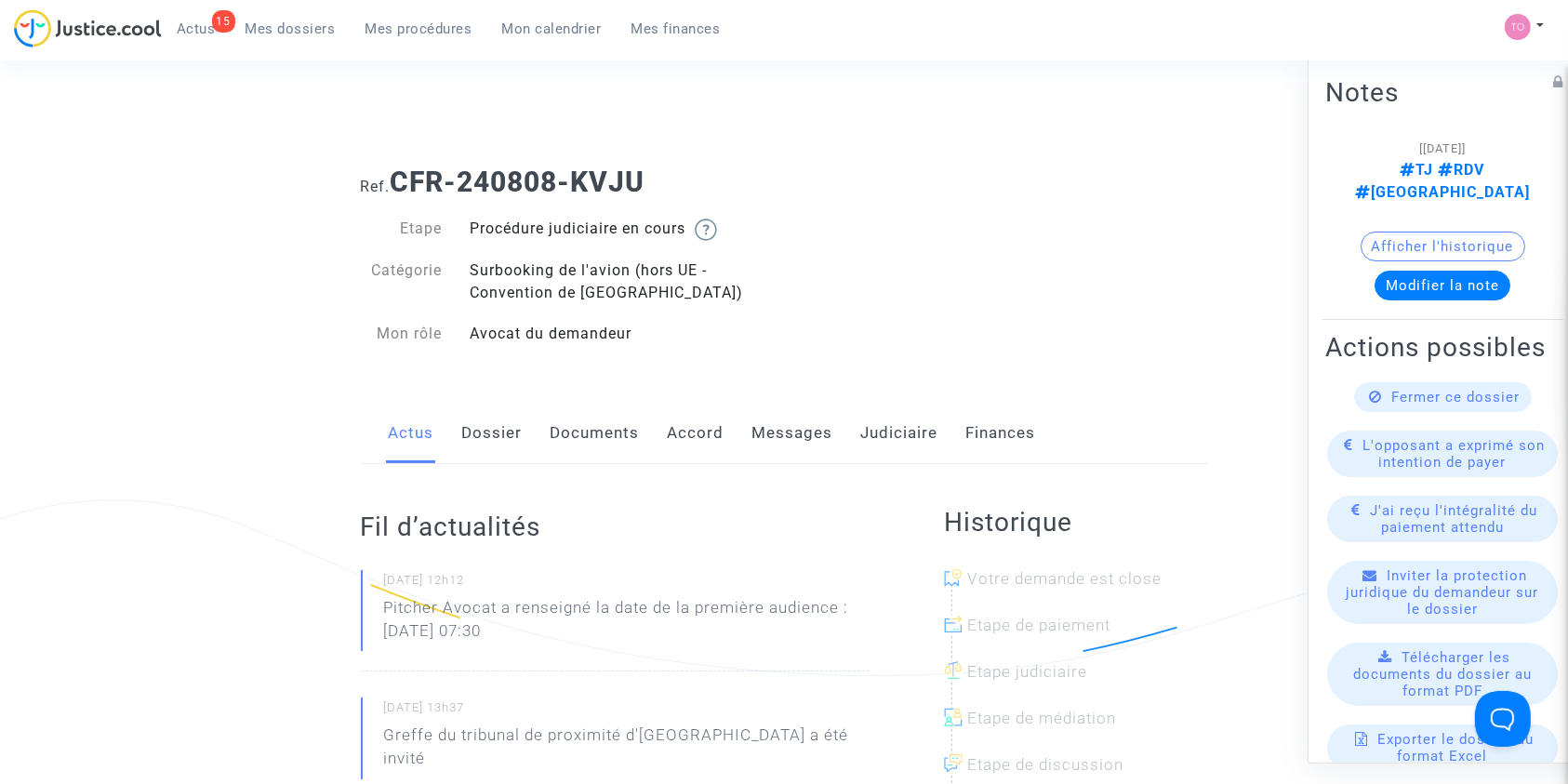
click at [739, 431] on div "Actus Dossier Documents Accord Messages Judiciaire Finances" at bounding box center [784, 434] width 847 height 62
click at [684, 431] on link "Accord" at bounding box center [695, 434] width 56 height 61
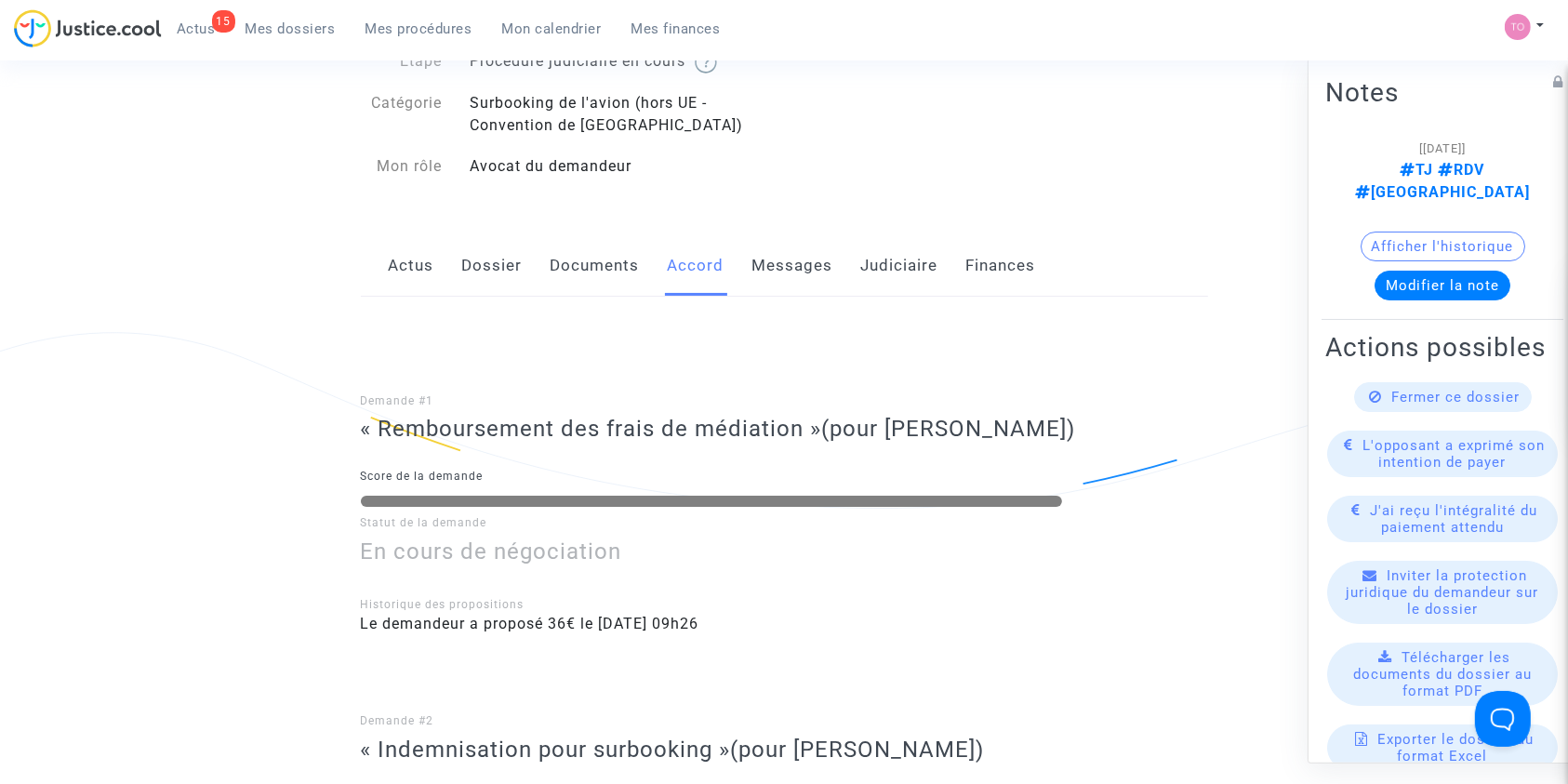
scroll to position [133, 0]
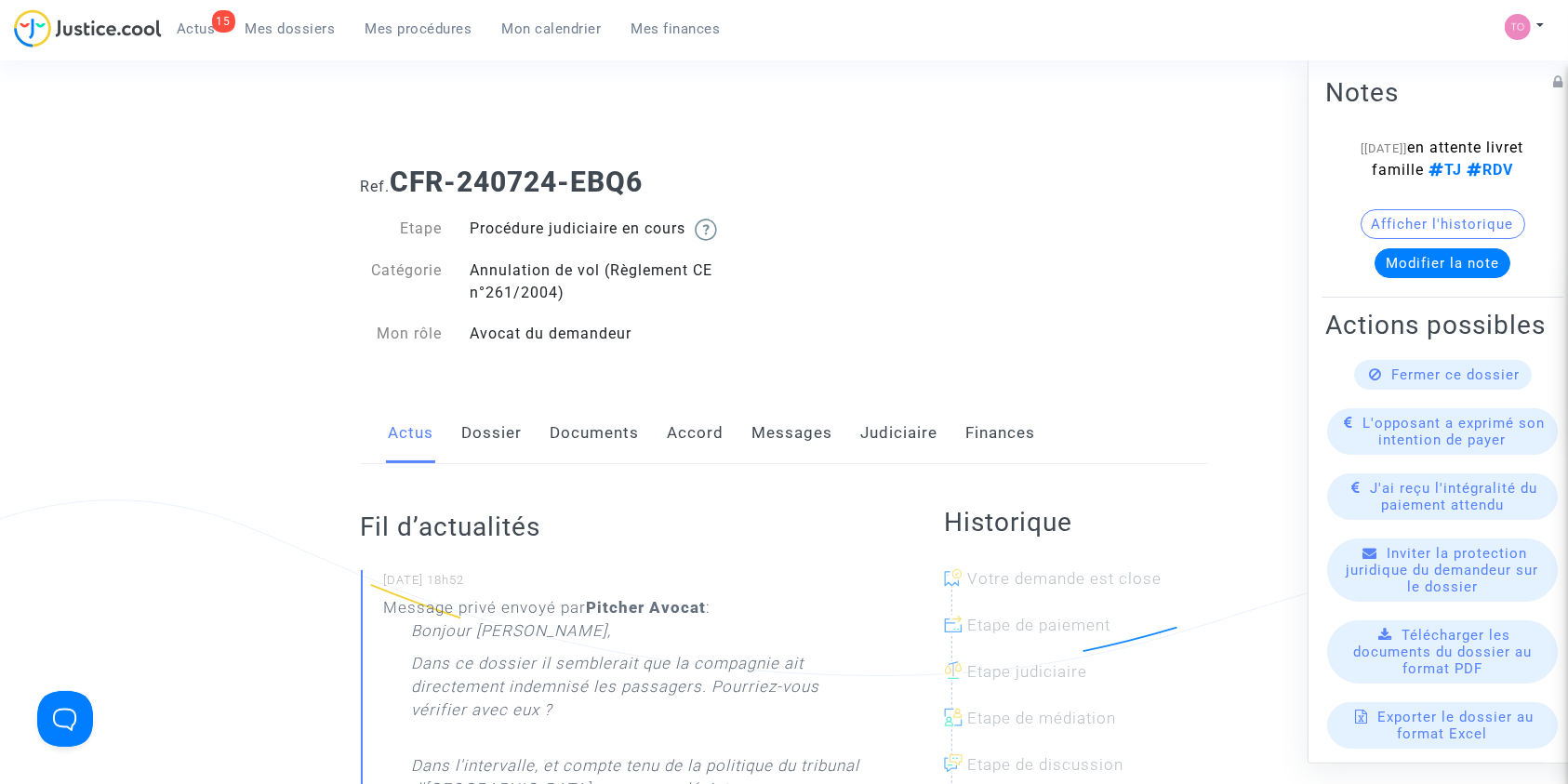
click at [686, 428] on link "Accord" at bounding box center [695, 434] width 56 height 61
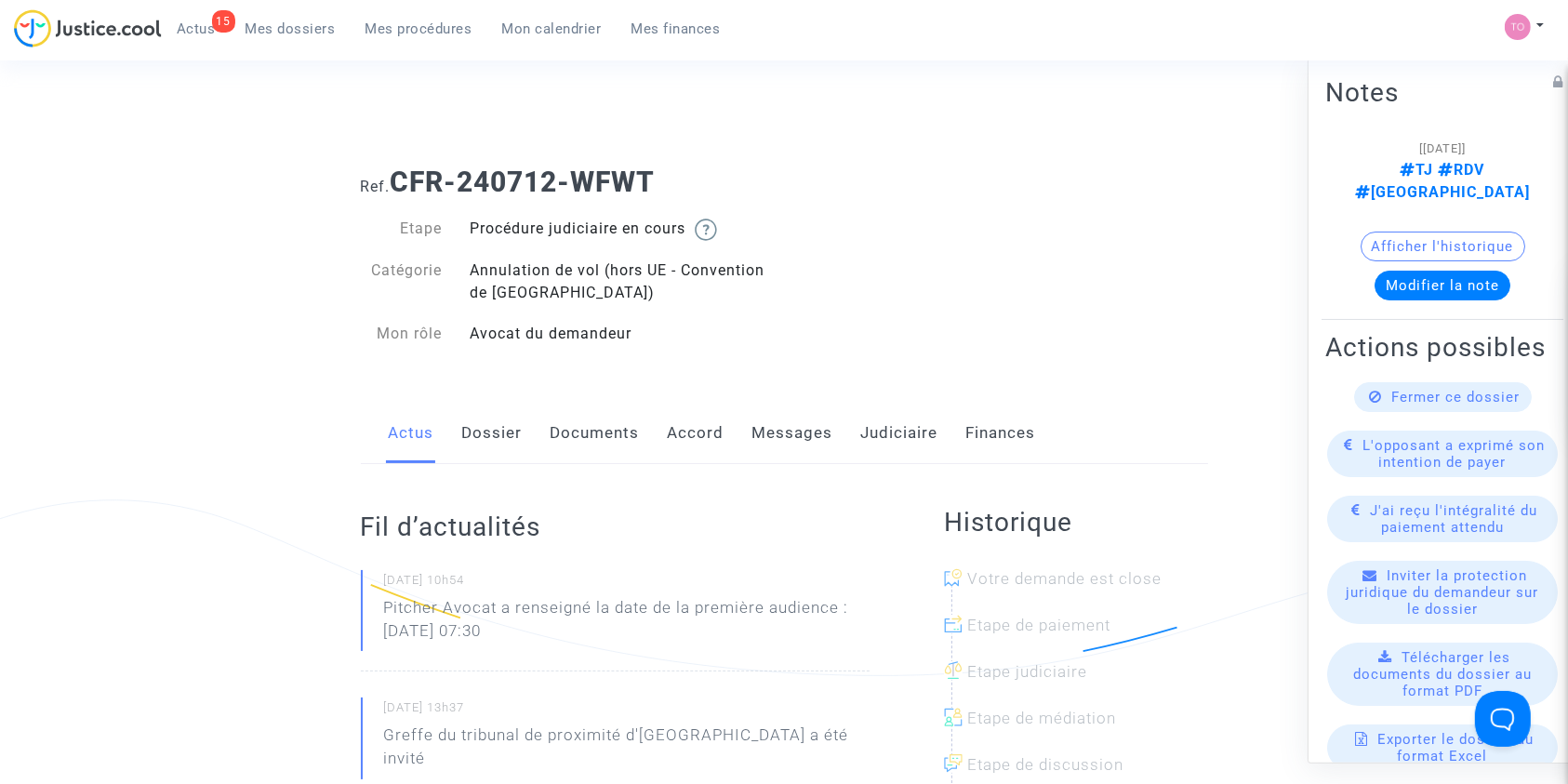
click at [709, 428] on link "Accord" at bounding box center [695, 434] width 56 height 61
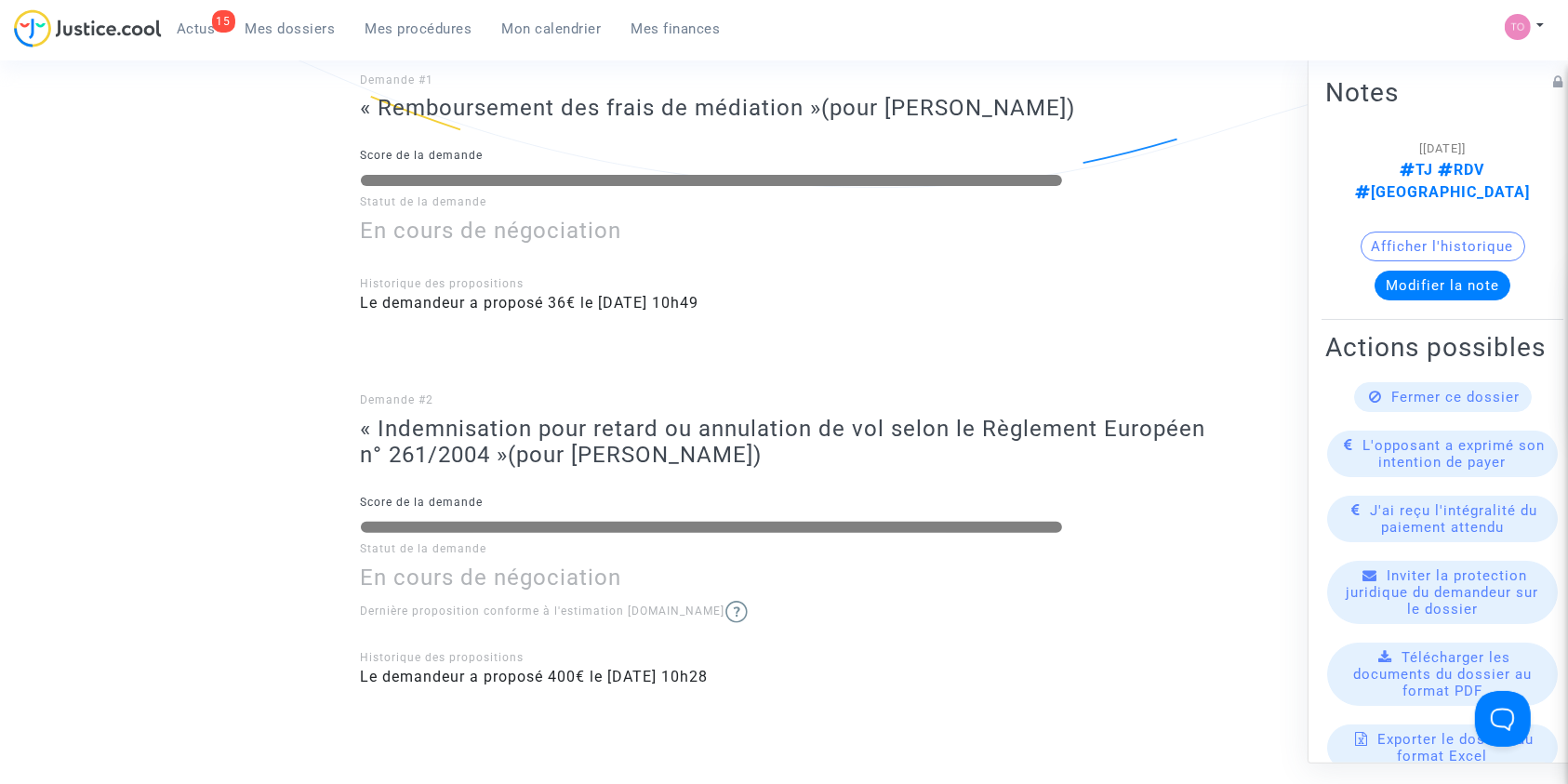
scroll to position [490, 0]
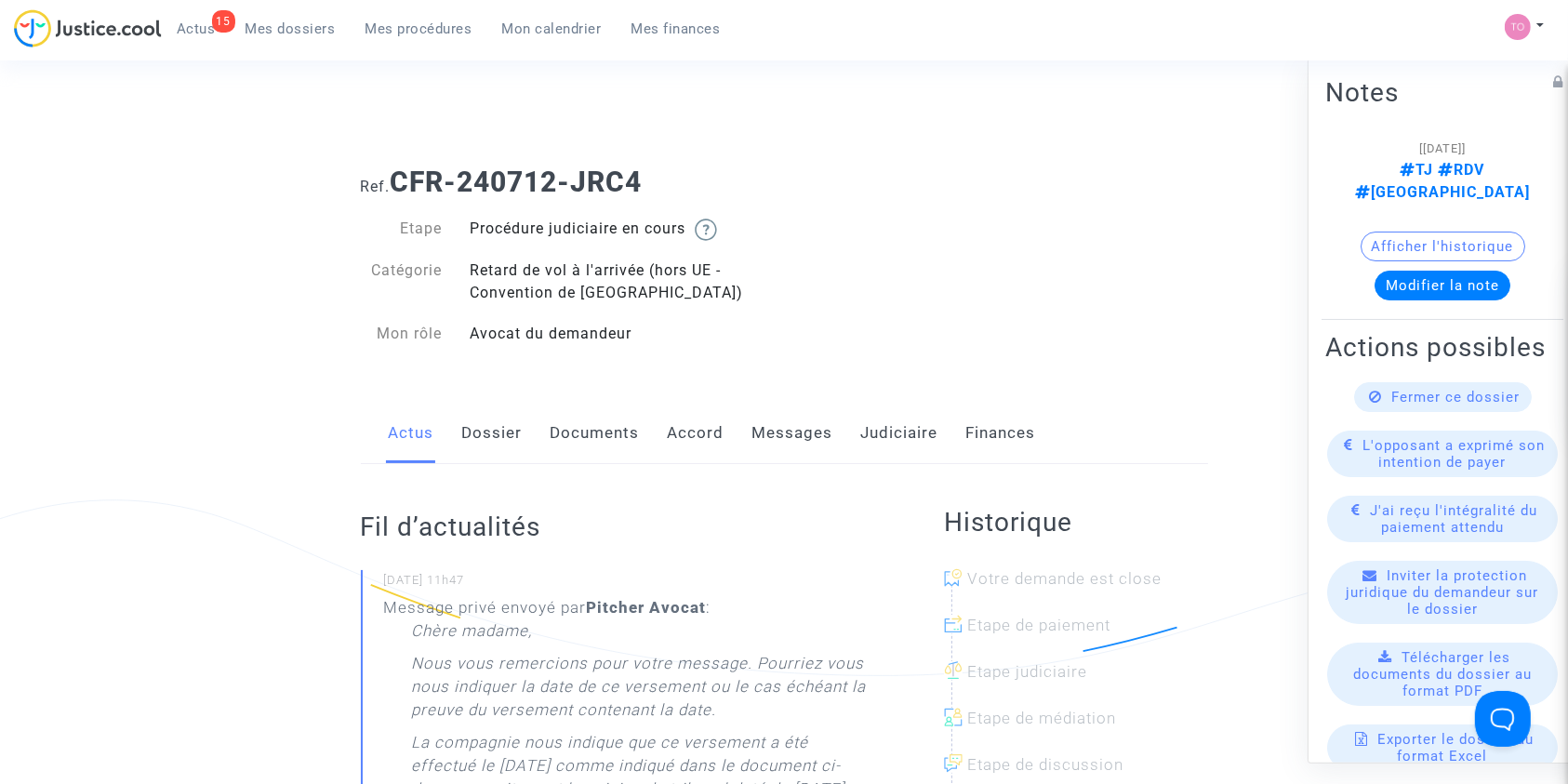
click at [683, 437] on link "Accord" at bounding box center [695, 434] width 56 height 61
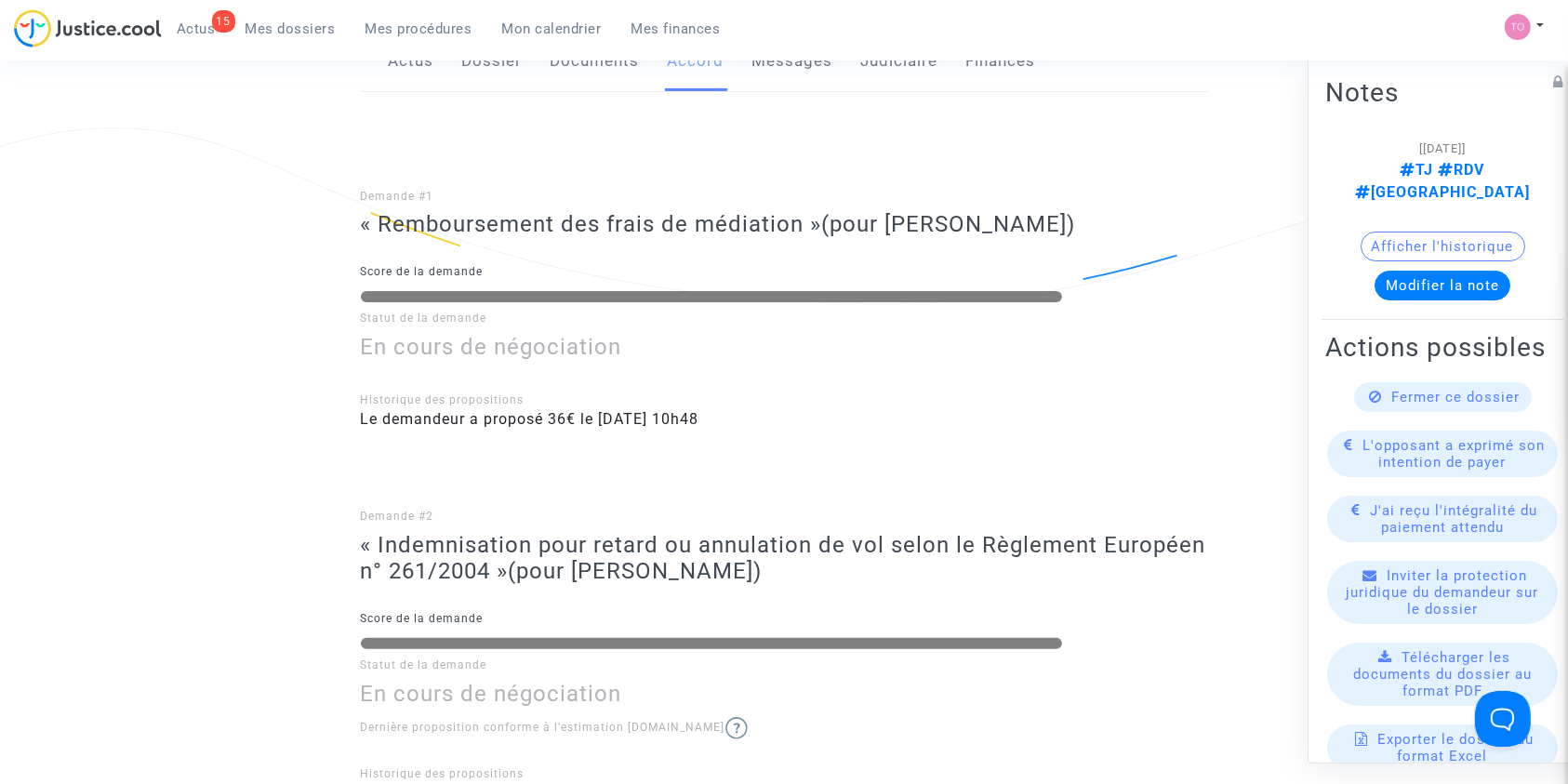
scroll to position [312, 0]
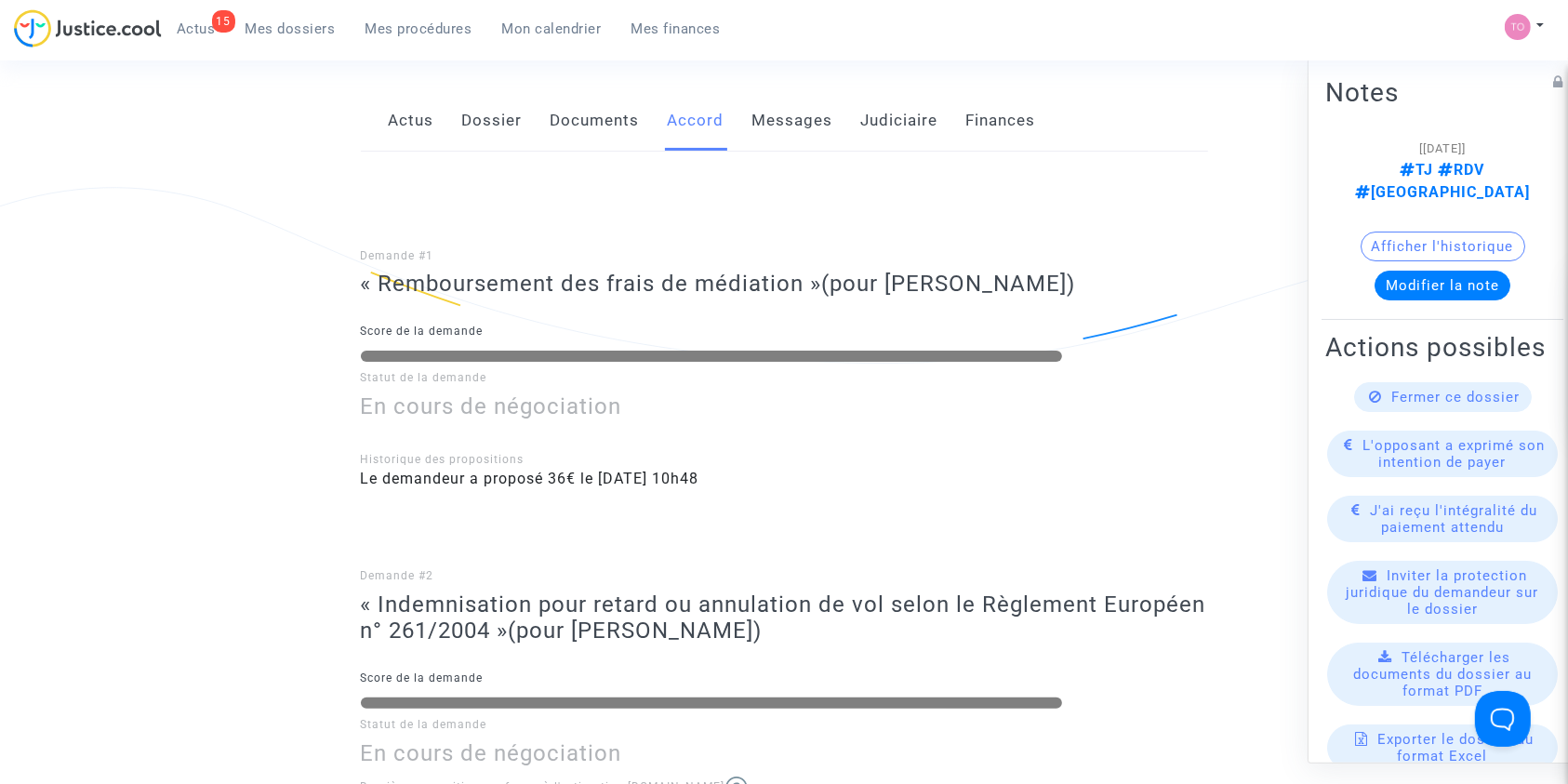
click at [499, 120] on link "Dossier" at bounding box center [492, 121] width 60 height 61
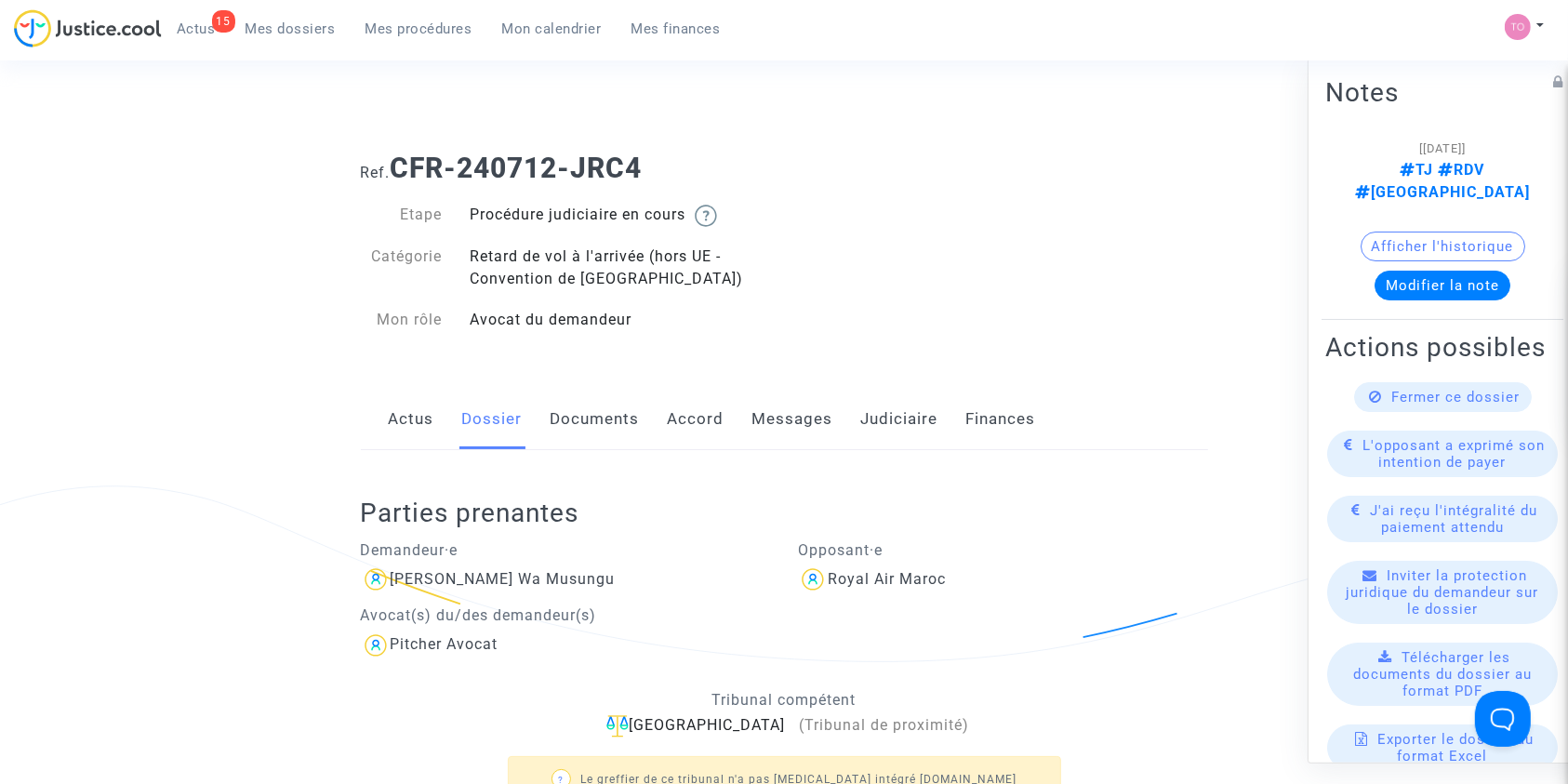
scroll to position [12, 0]
click at [276, 32] on span "Mes dossiers" at bounding box center [290, 28] width 90 height 16
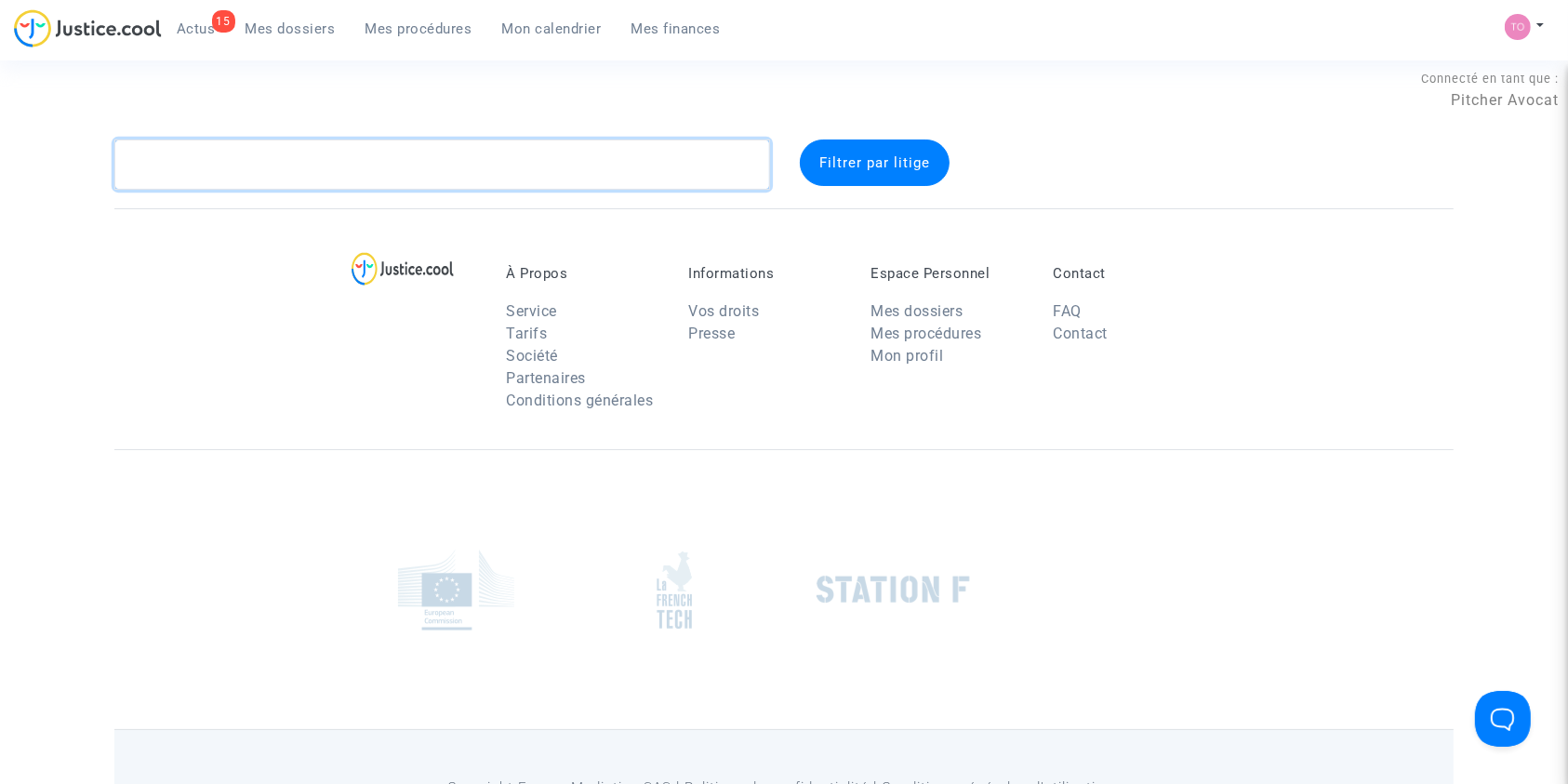
click at [268, 157] on textarea at bounding box center [441, 165] width 656 height 50
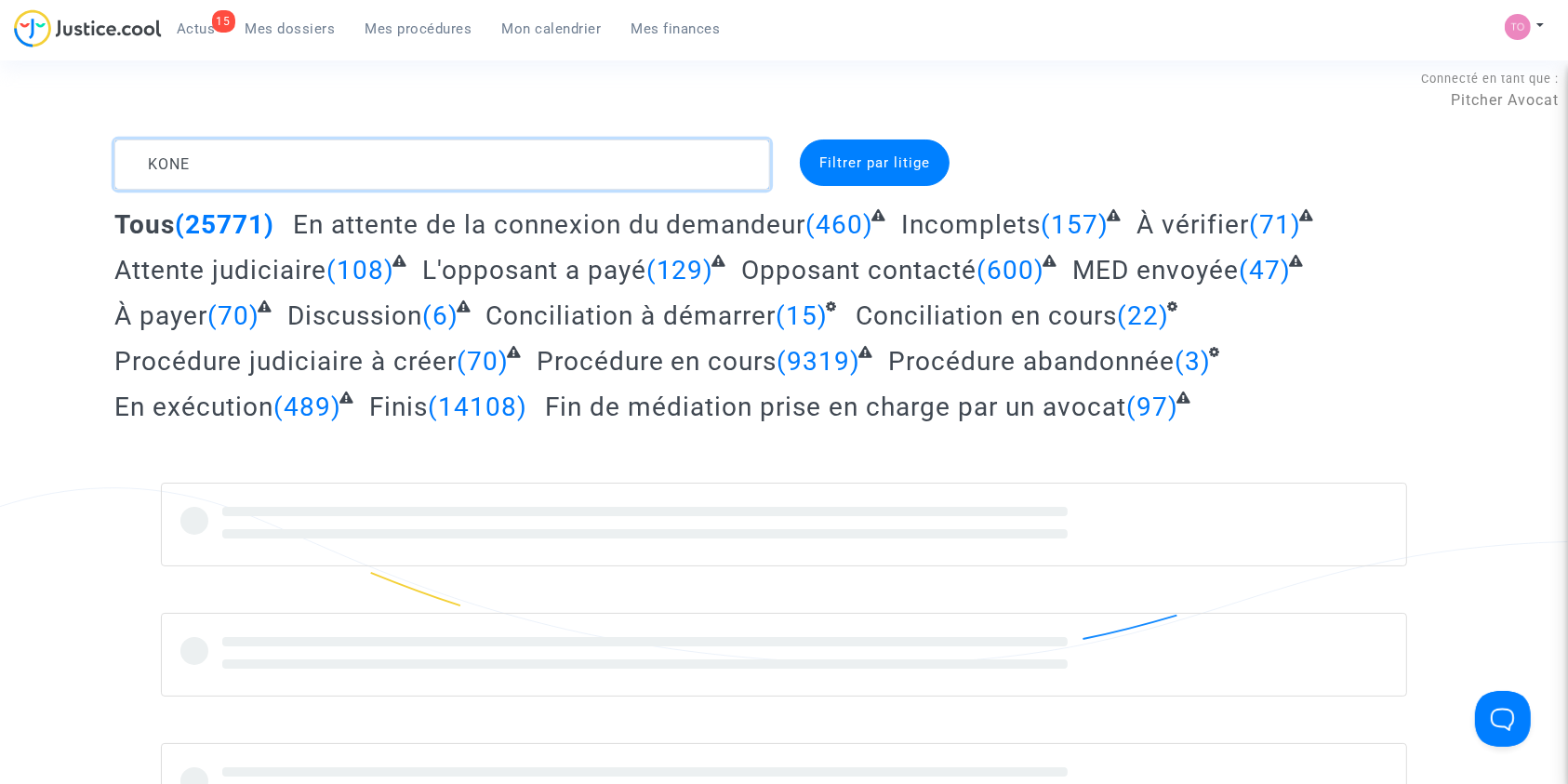
type textarea "KONE"
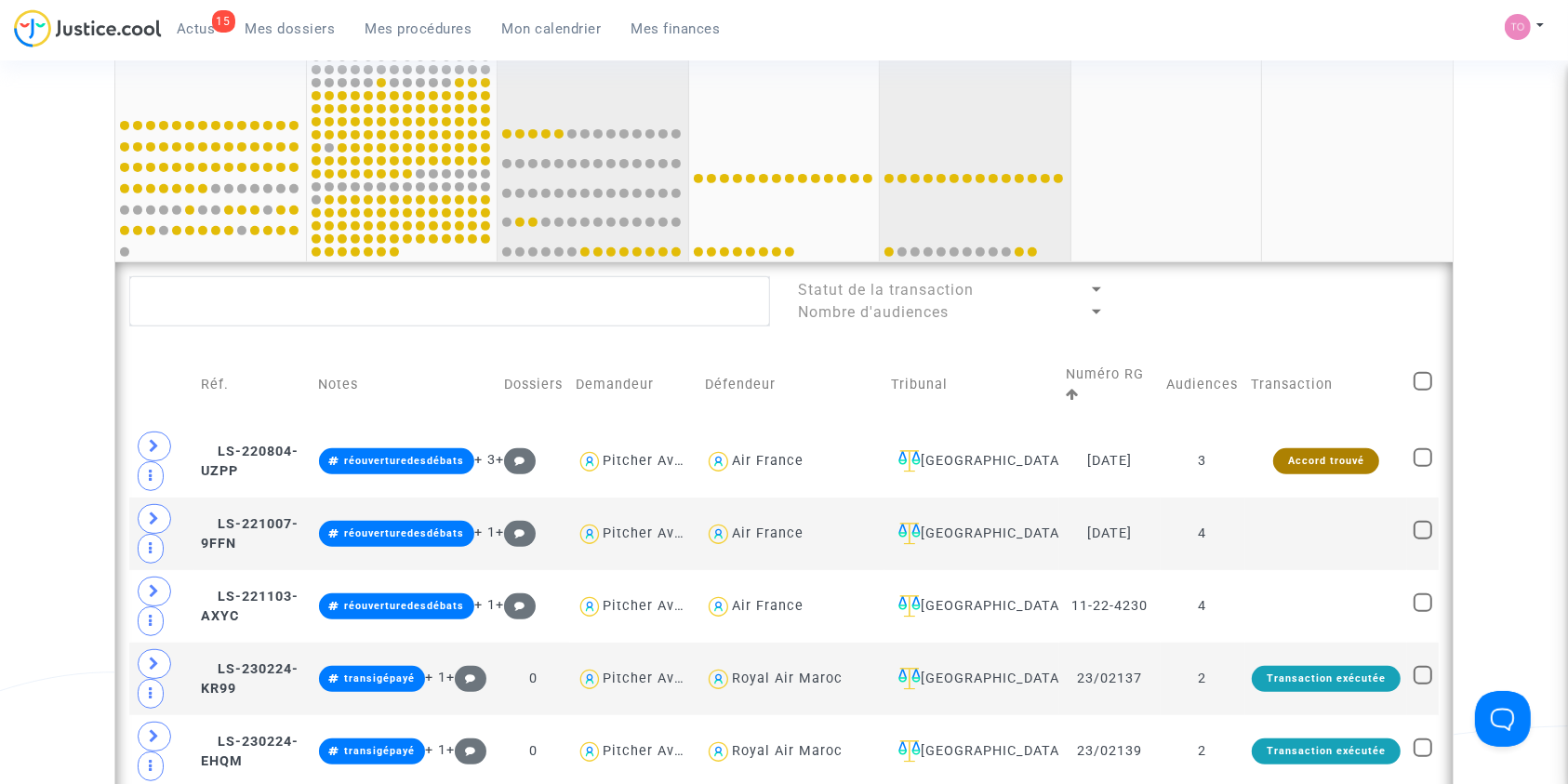
scroll to position [693, 0]
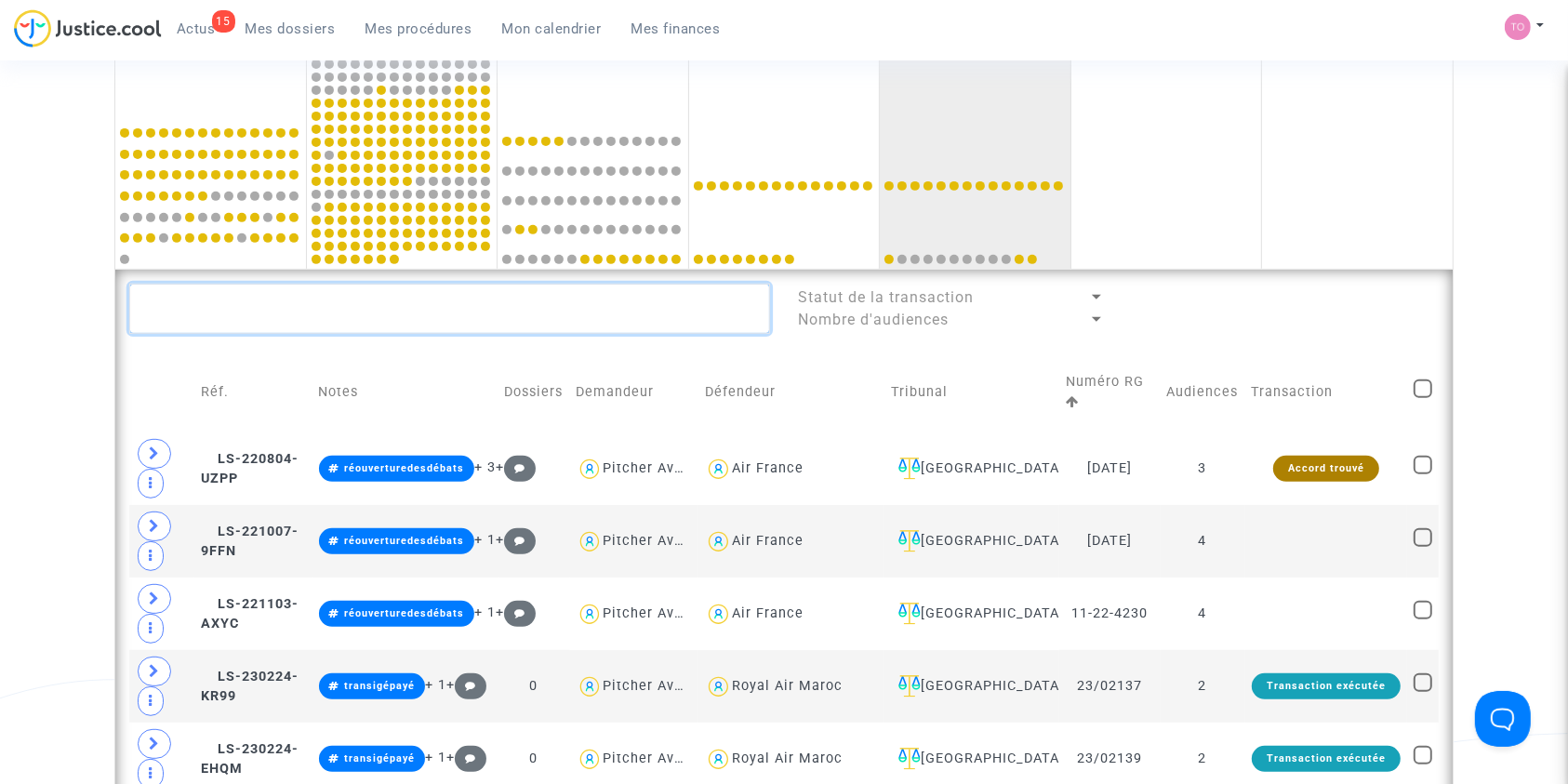
click at [251, 319] on textarea at bounding box center [449, 308] width 640 height 50
paste textarea "540,08"
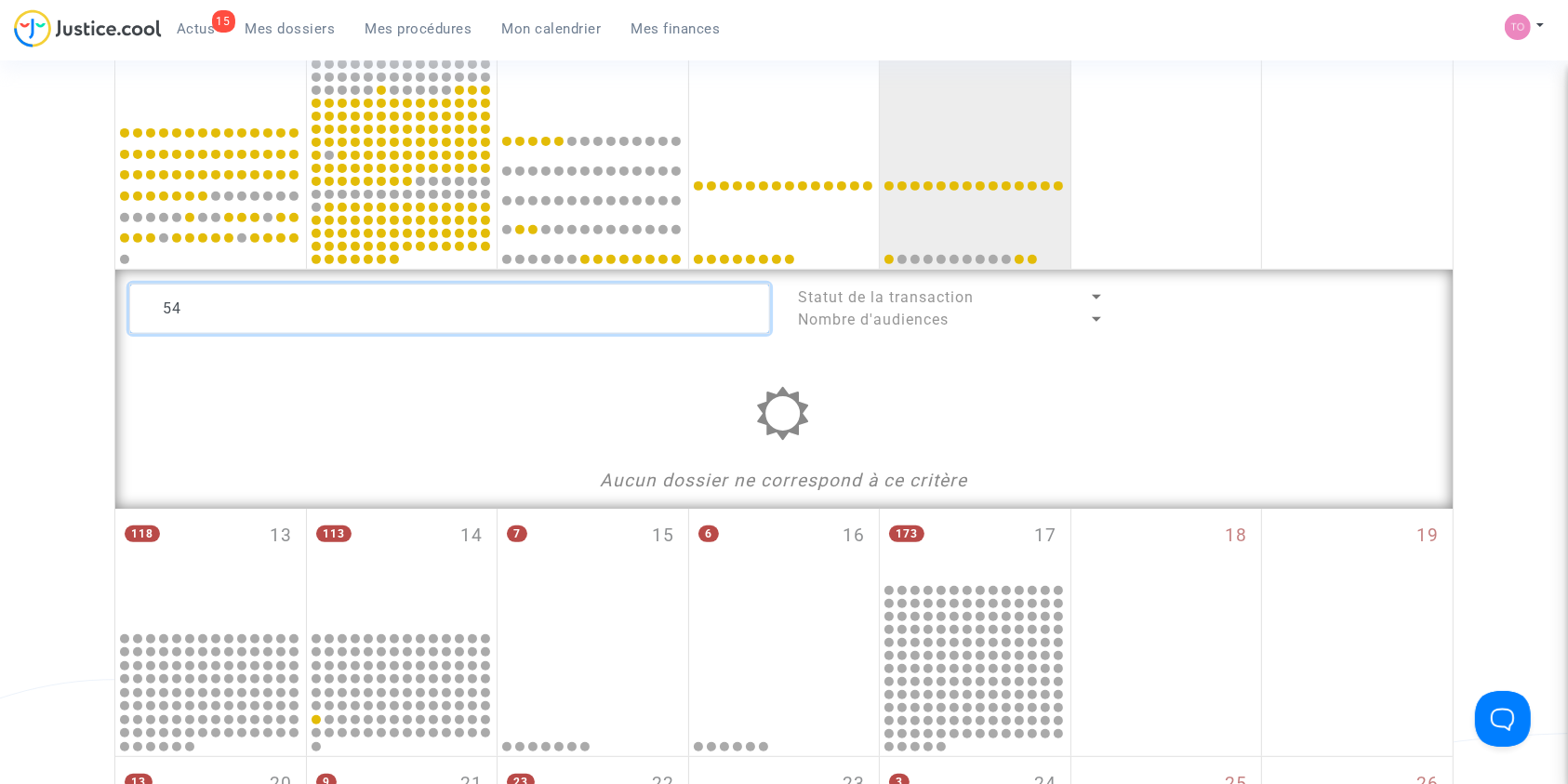
type textarea "5"
drag, startPoint x: 261, startPoint y: 306, endPoint x: 37, endPoint y: 346, distance: 227.5
click at [37, 346] on div "Date de clôture d'instruction Date de conciliation Date d'audience Date de juge…" at bounding box center [784, 208] width 1568 height 1497
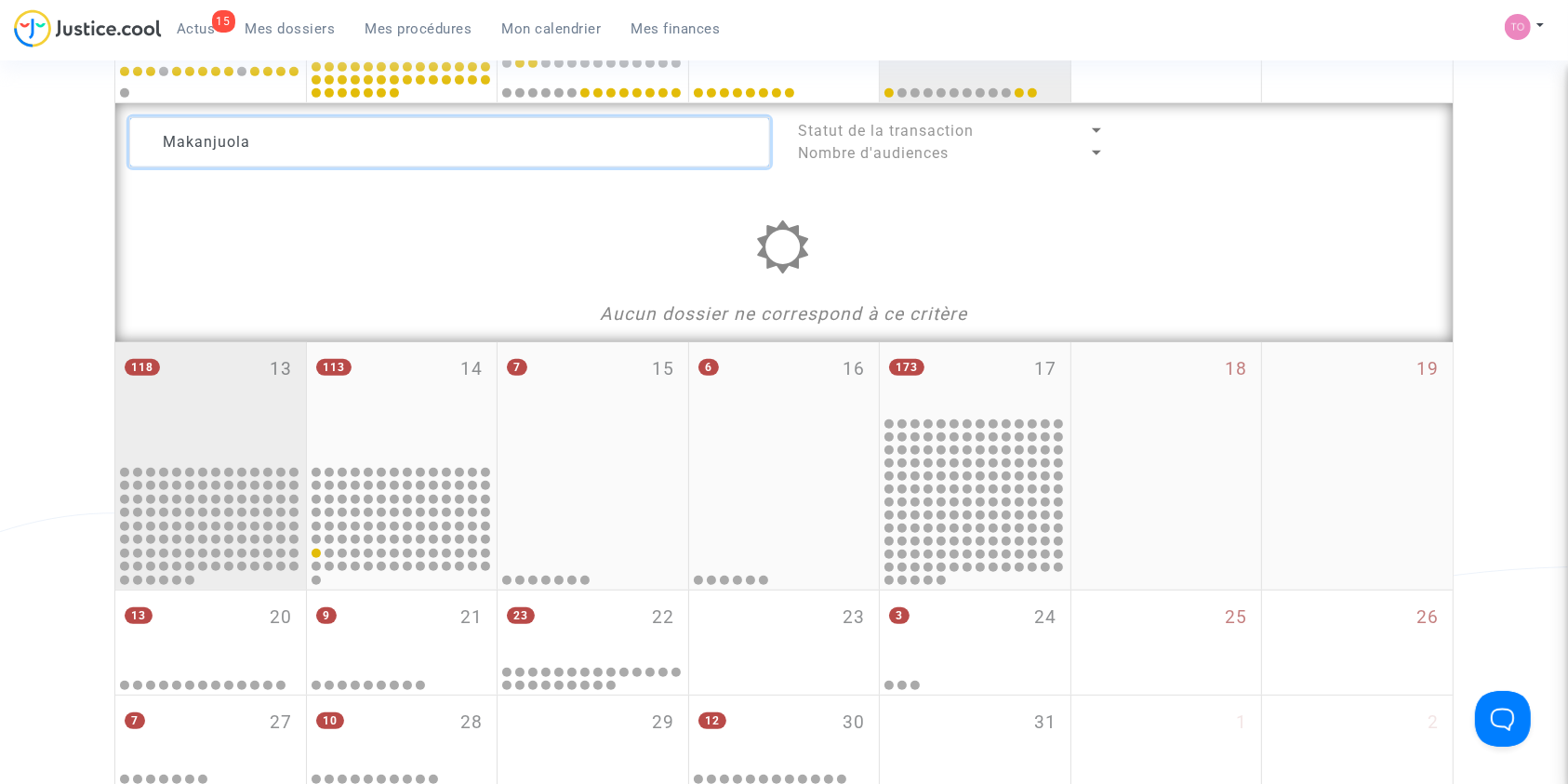
type textarea "Makanjuola"
click at [179, 391] on div "118 13" at bounding box center [210, 402] width 190 height 121
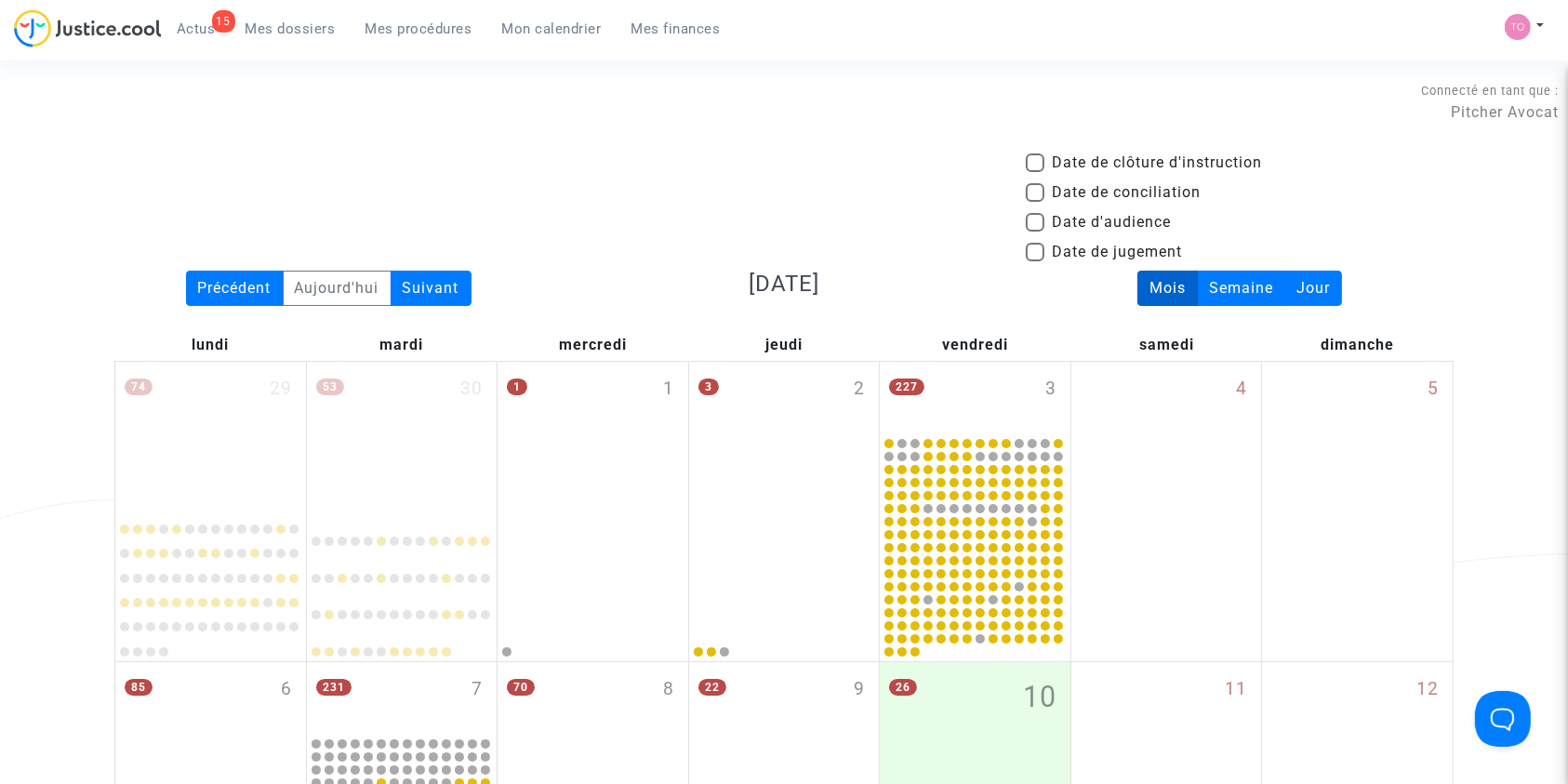
click at [1033, 221] on span at bounding box center [1034, 221] width 18 height 18
click at [1034, 232] on input "Date d'audience" at bounding box center [1034, 232] width 1 height 1
checkbox input "true"
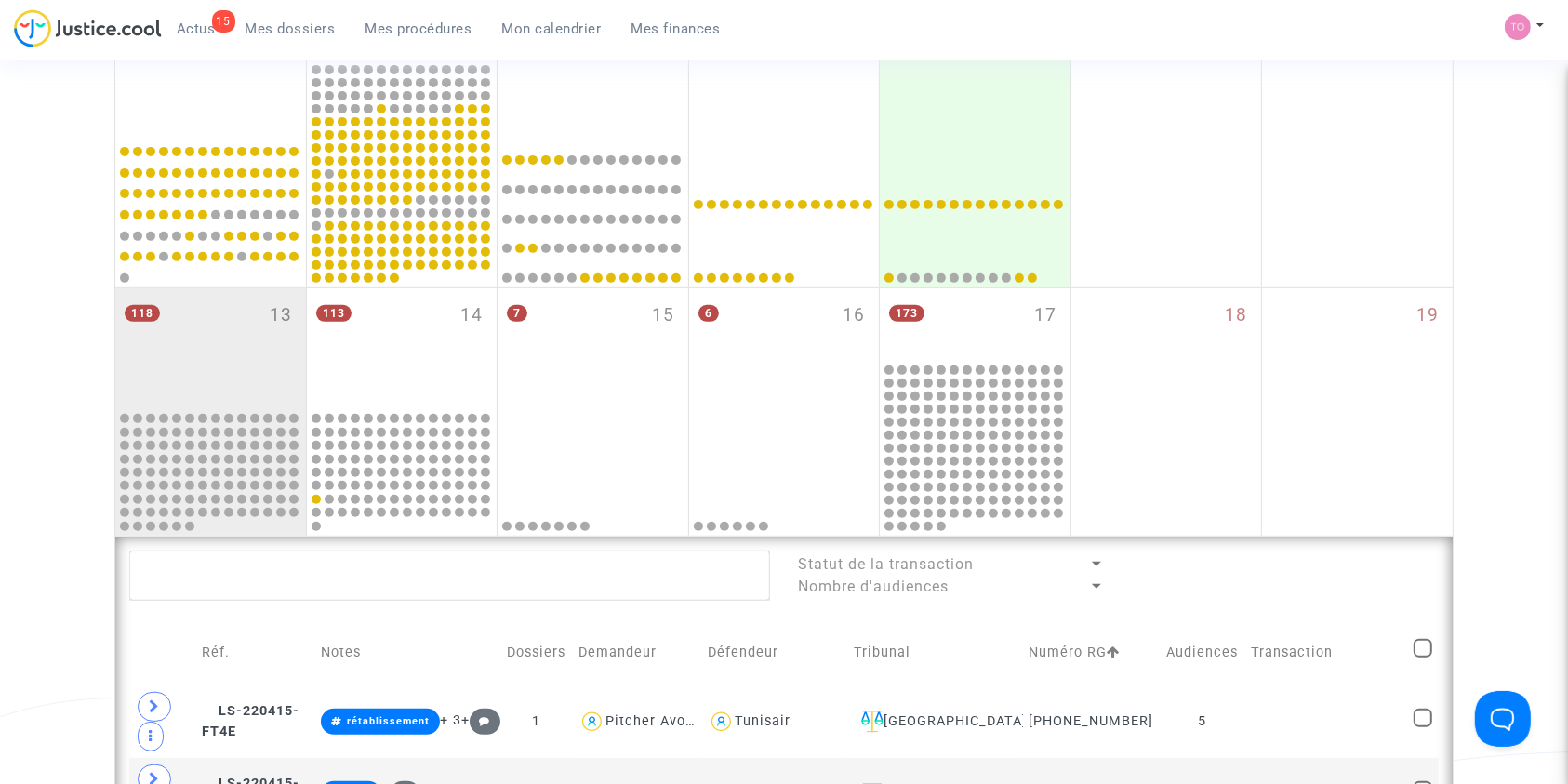
scroll to position [1080, 0]
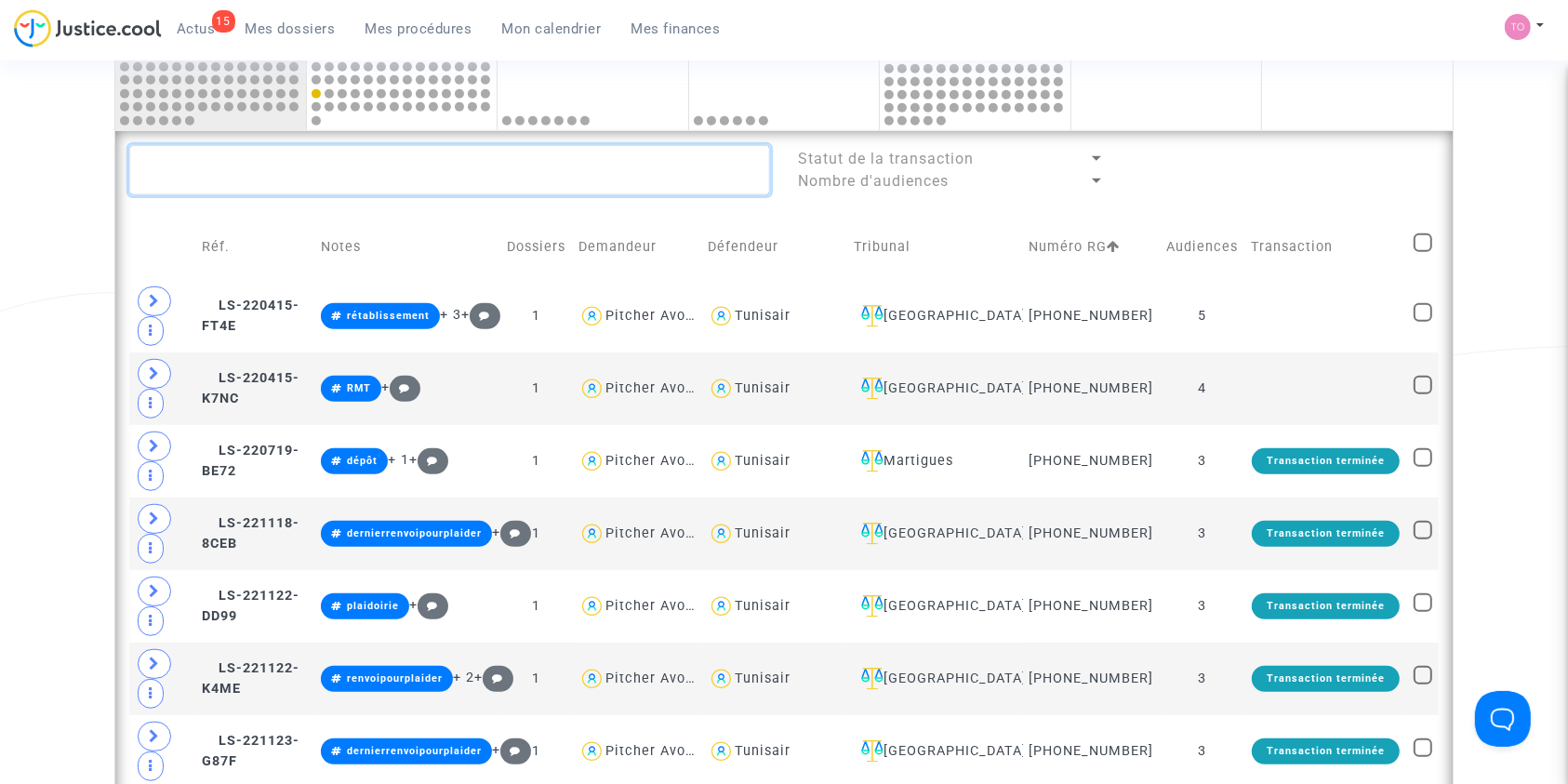
click at [244, 182] on textarea at bounding box center [449, 170] width 640 height 50
paste textarea "Makanjuola"
type textarea "Makanjuola"
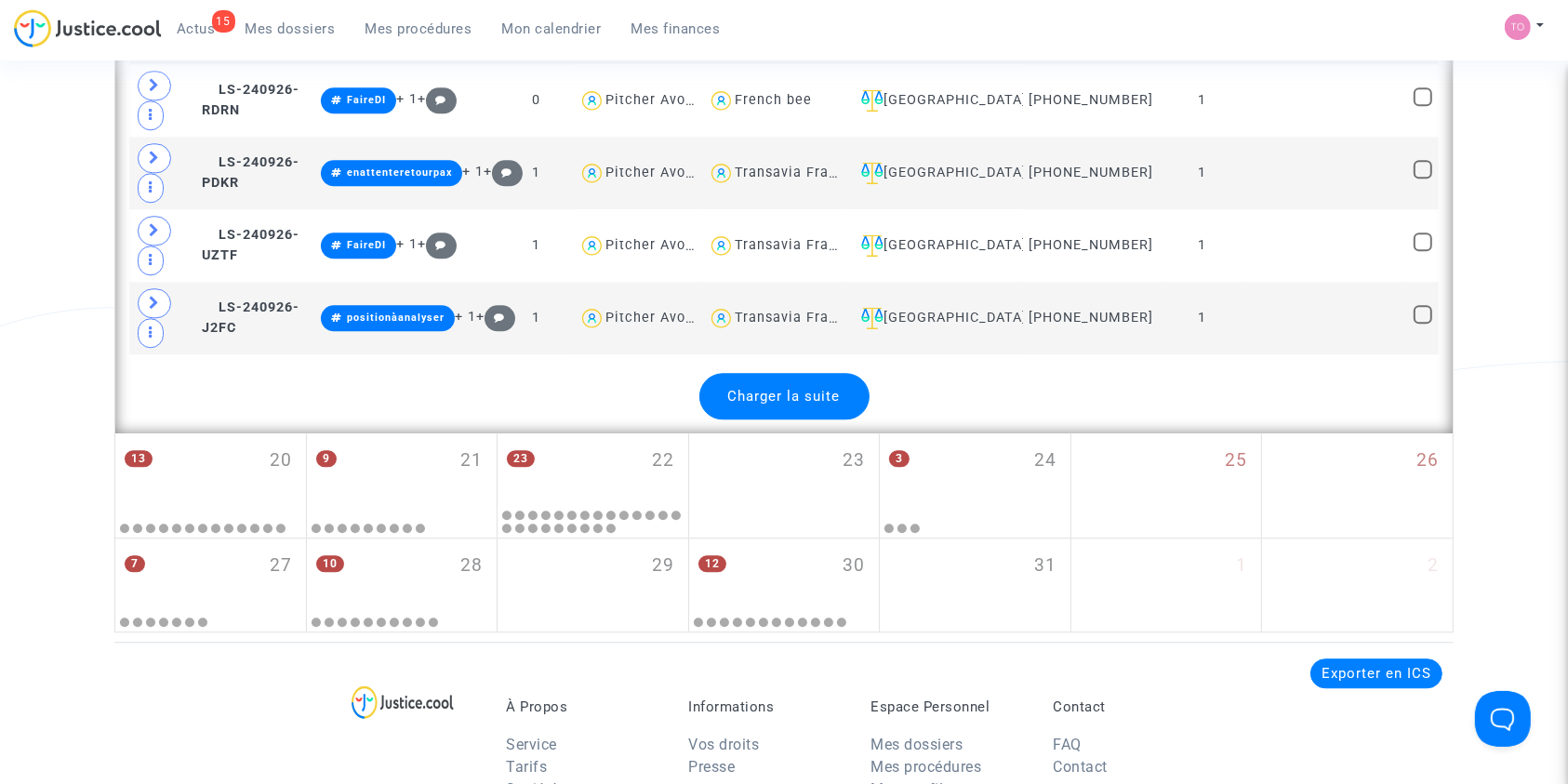
scroll to position [4559, 0]
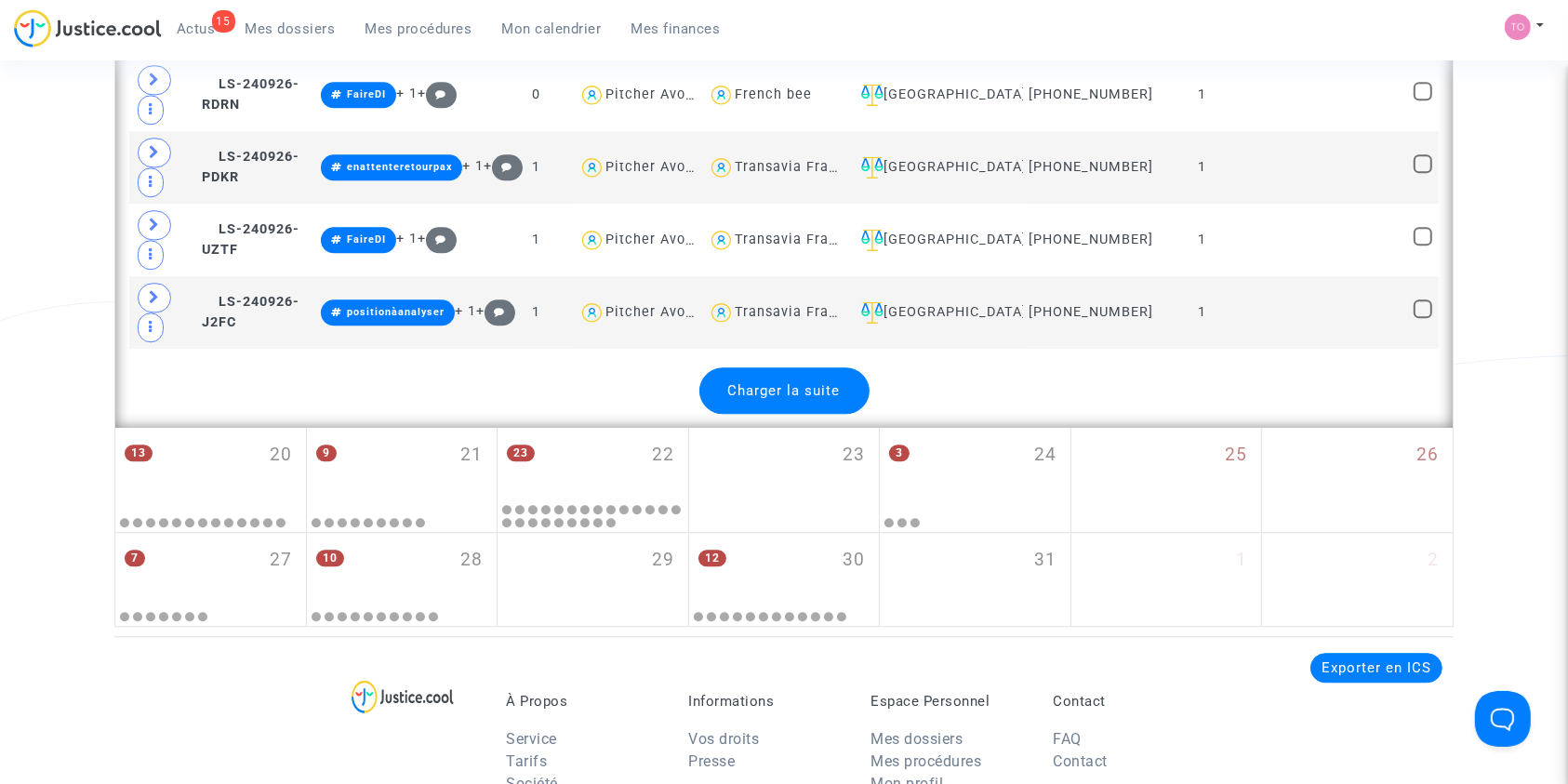
click at [817, 400] on div "Charger la suite" at bounding box center [785, 391] width 170 height 47
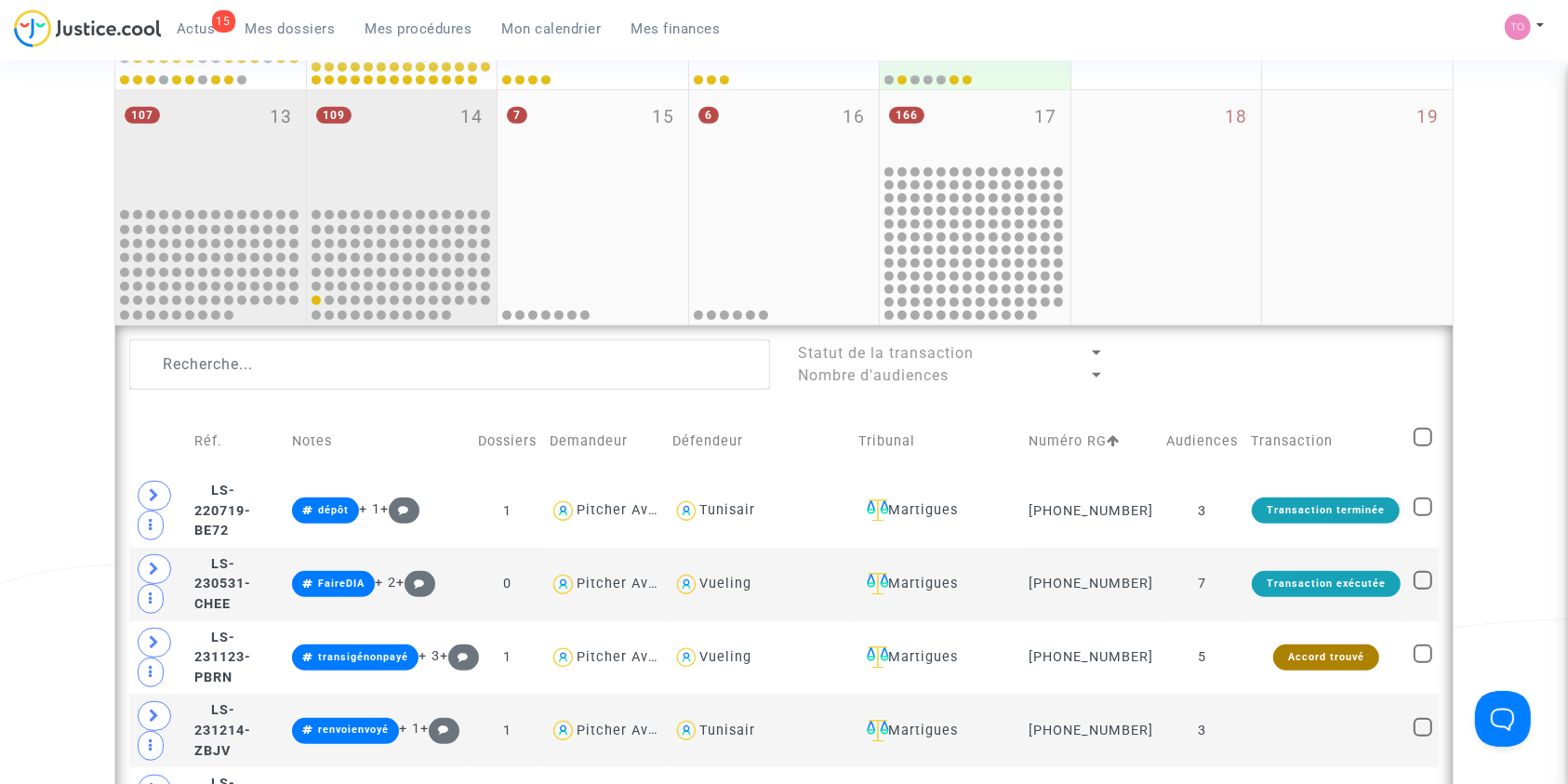
scroll to position [808, 0]
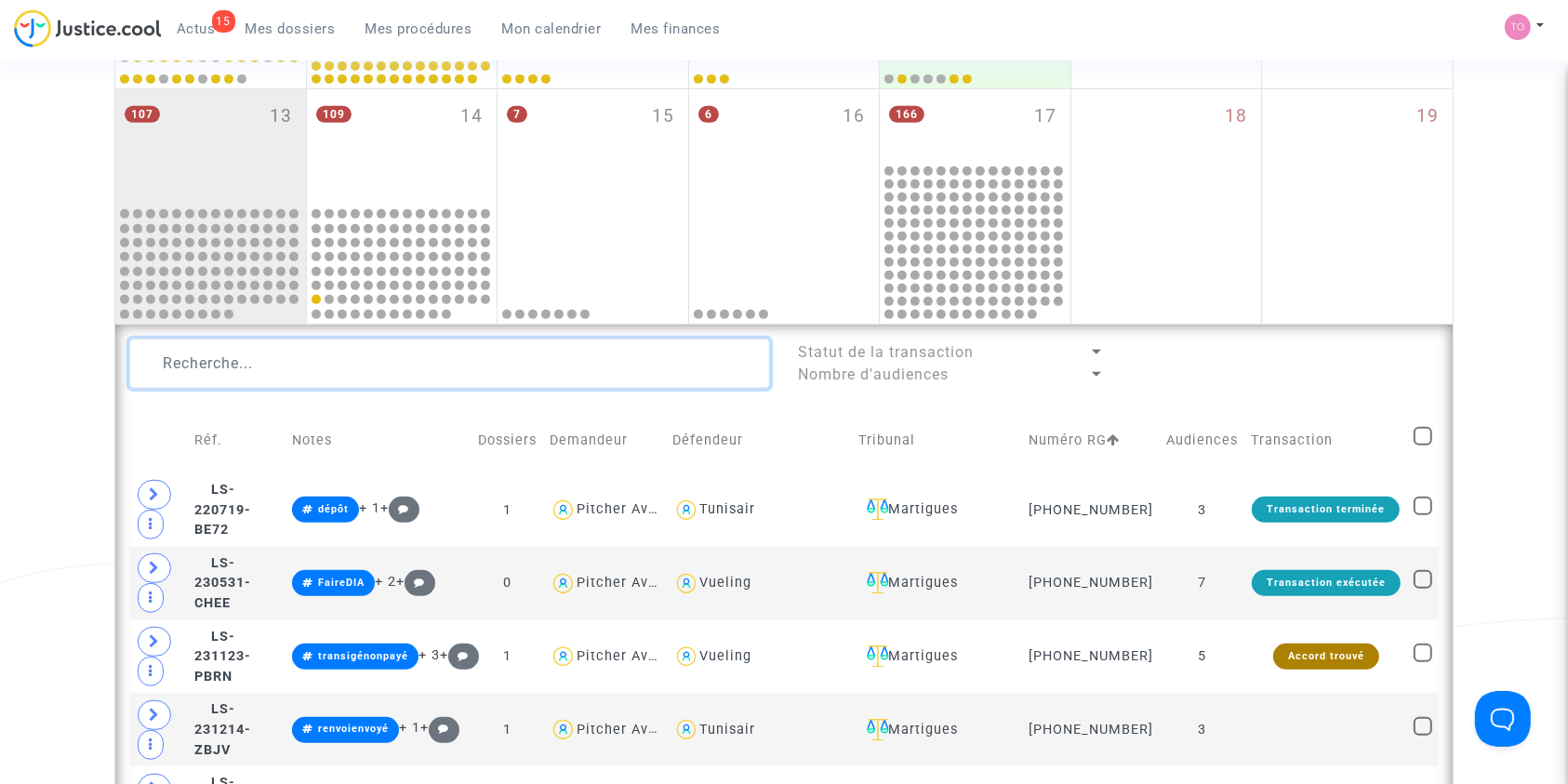
click at [162, 353] on textarea at bounding box center [449, 364] width 640 height 50
paste textarea "Makanjuola"
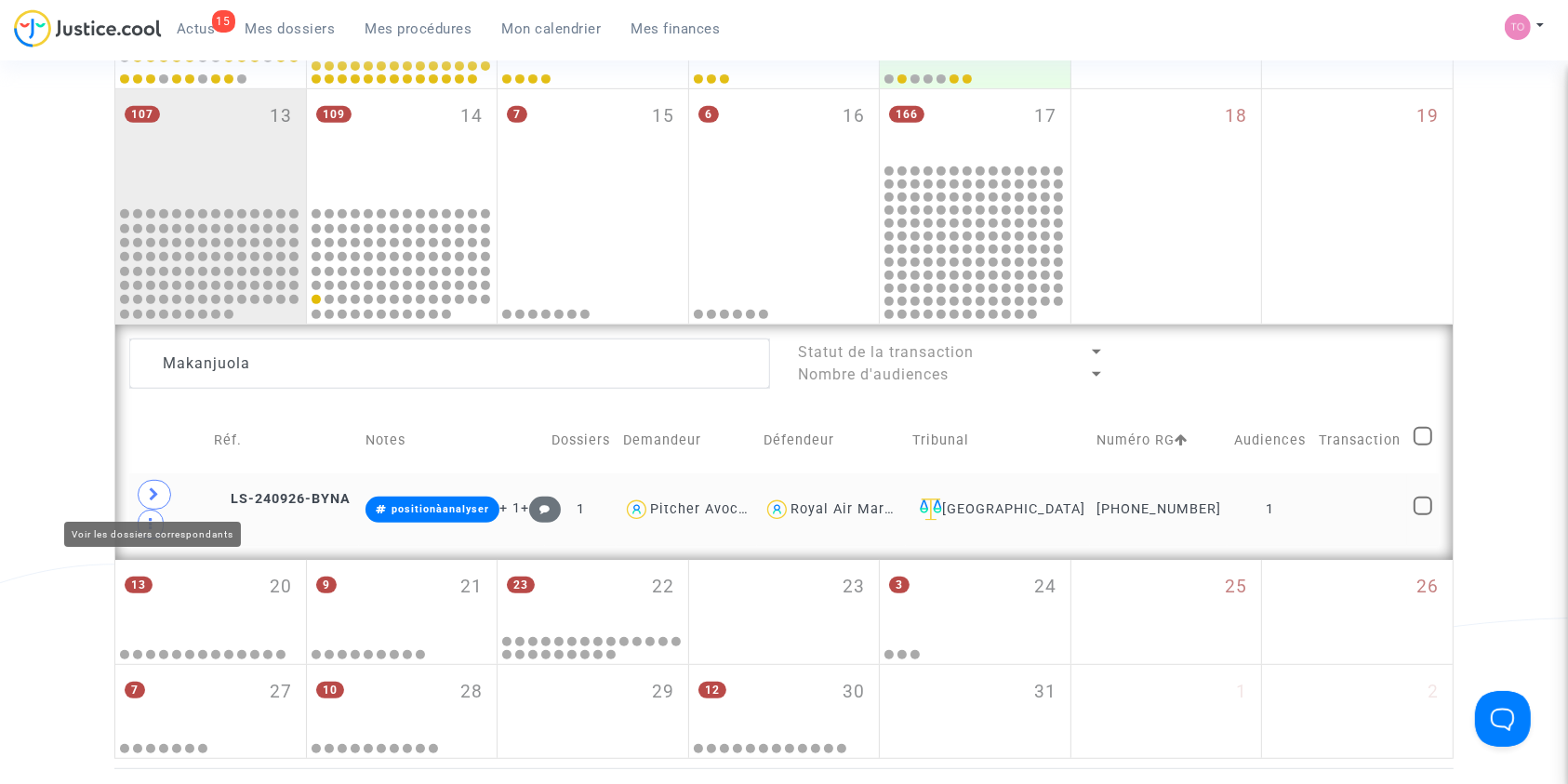
click at [158, 494] on icon at bounding box center [154, 494] width 11 height 14
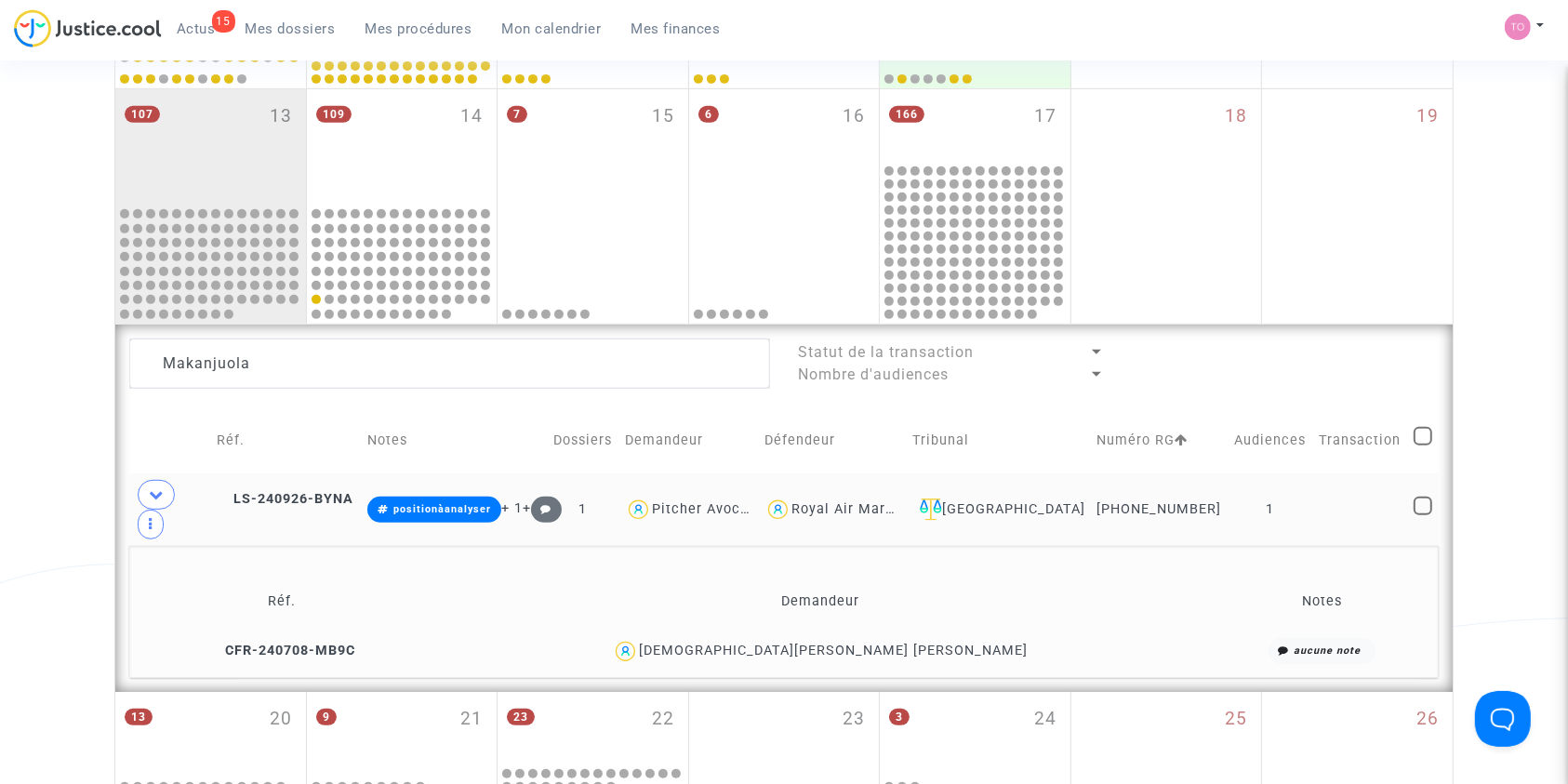
click at [949, 608] on span "[DEMOGRAPHIC_DATA][PERSON_NAME] [PERSON_NAME]" at bounding box center [833, 597] width 389 height 123
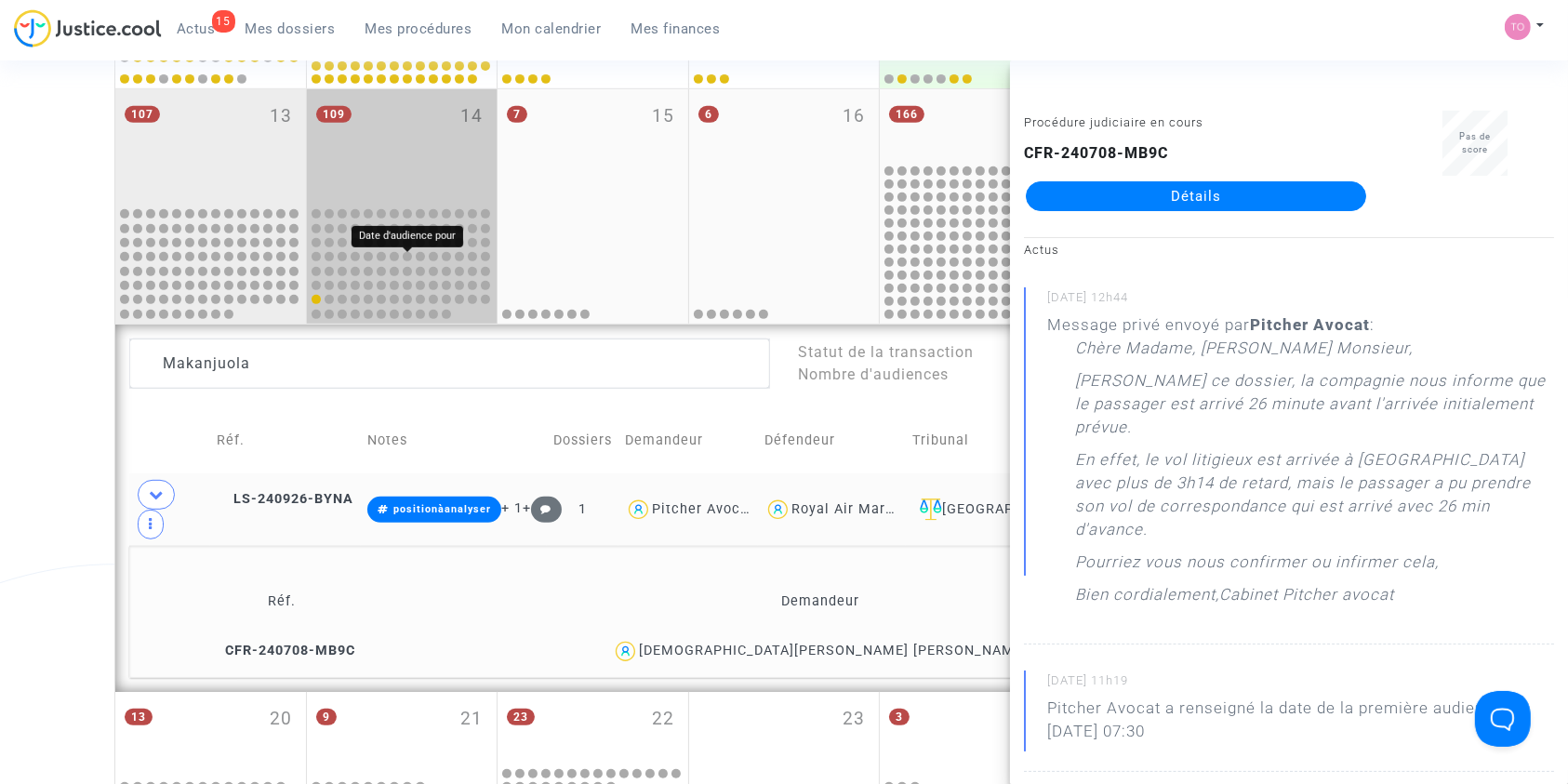
scroll to position [660, 0]
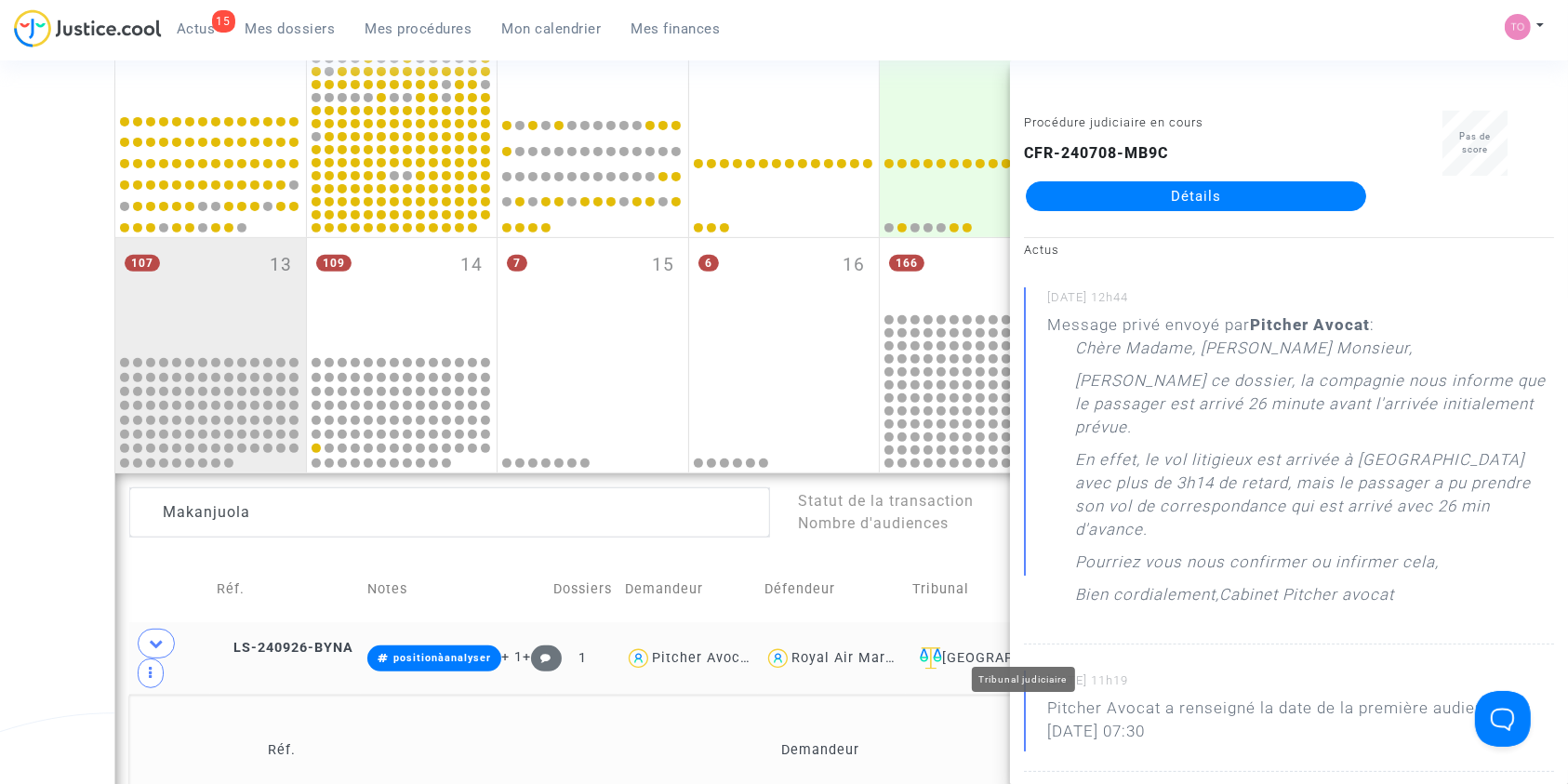
click at [893, 650] on div "Royal Air Maroc" at bounding box center [847, 658] width 111 height 16
type textarea "Makanjuola @"Royal Air Maroc""
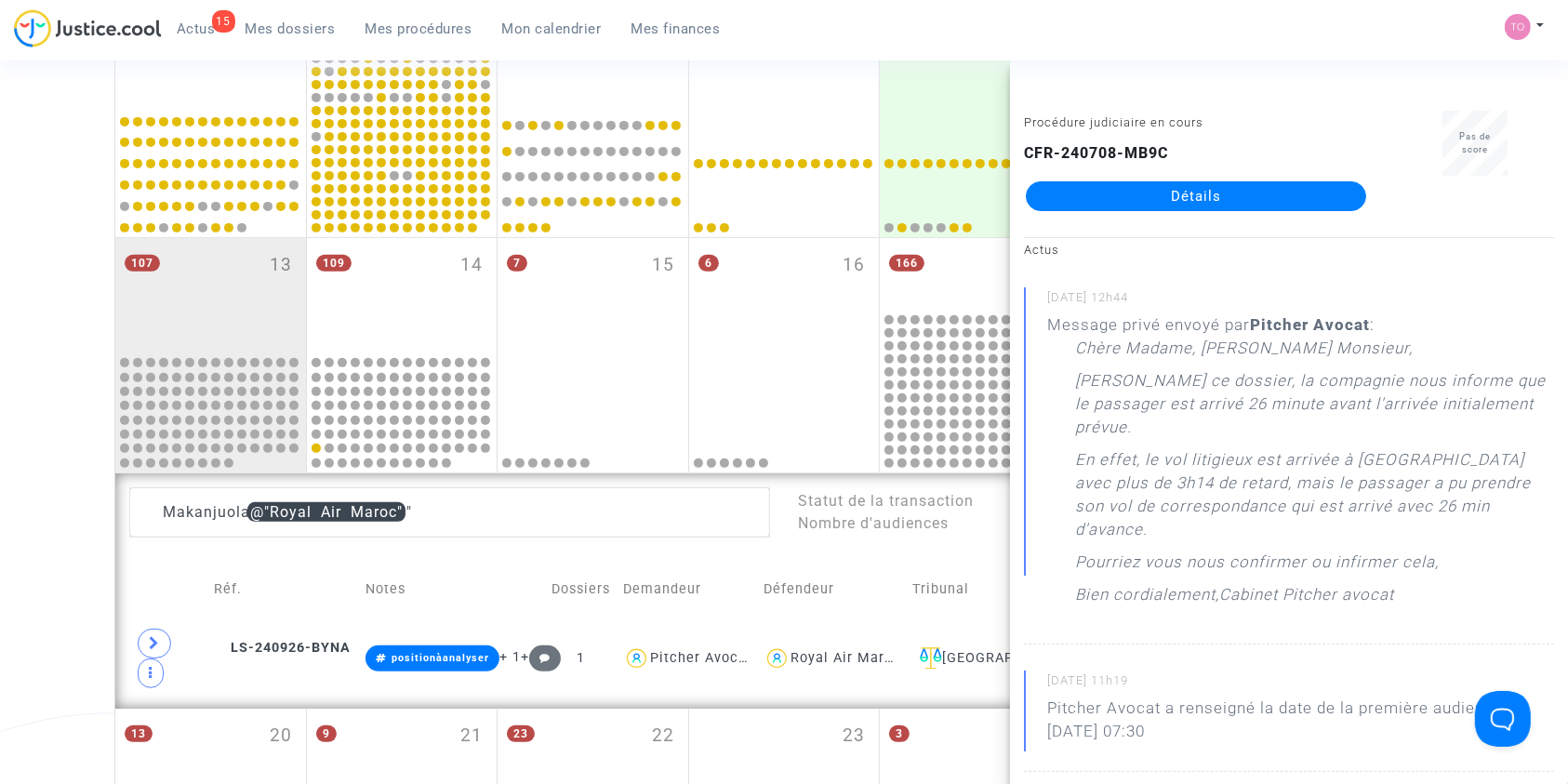
click at [55, 538] on div "Date de clôture d'instruction Date de conciliation Date d'audience Date de juge…" at bounding box center [784, 200] width 1568 height 1415
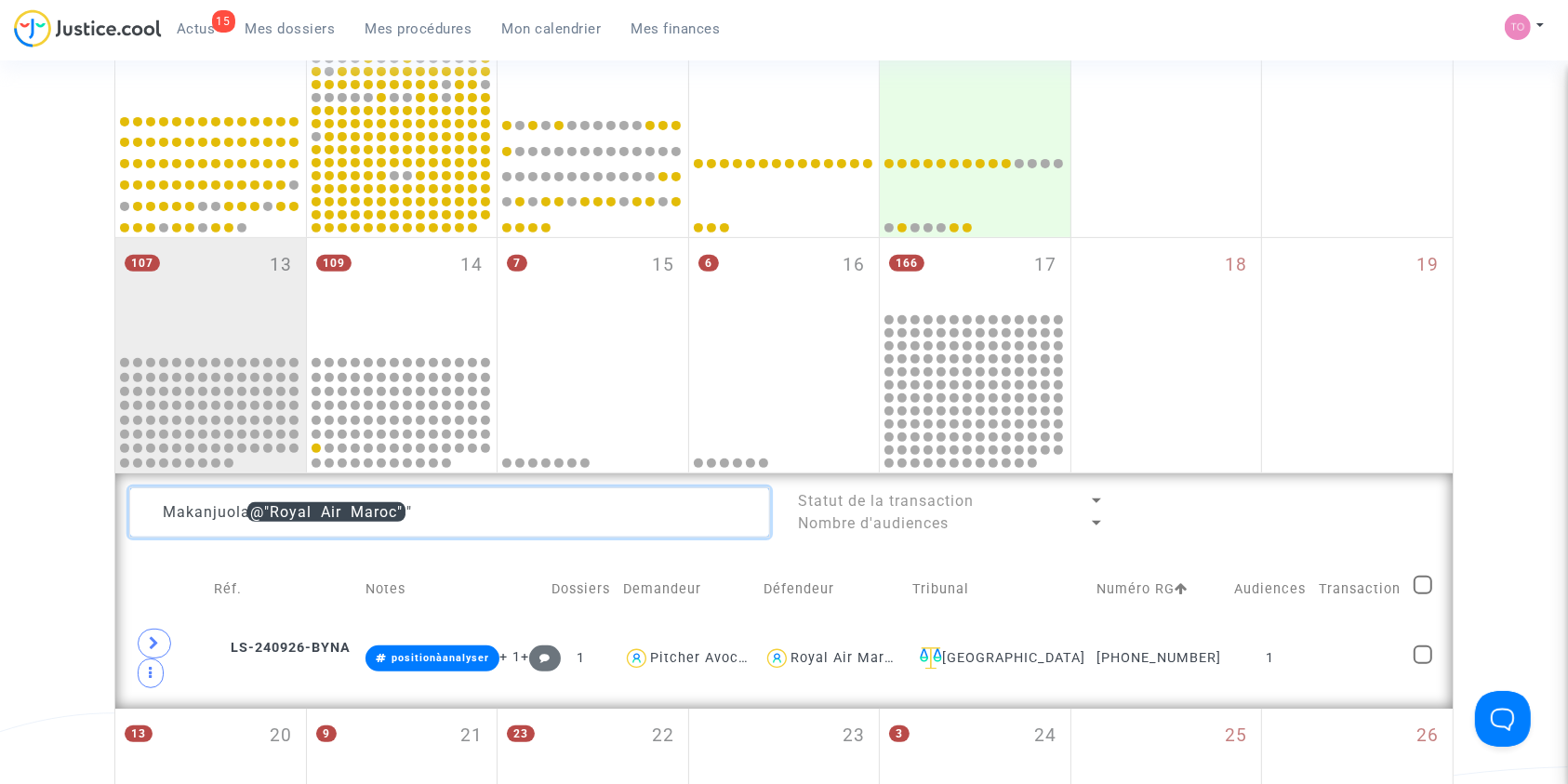
drag, startPoint x: 442, startPoint y: 502, endPoint x: 0, endPoint y: 487, distance: 442.3
click at [0, 487] on div "Date de clôture d'instruction Date de conciliation Date d'audience Date de juge…" at bounding box center [784, 200] width 1568 height 1415
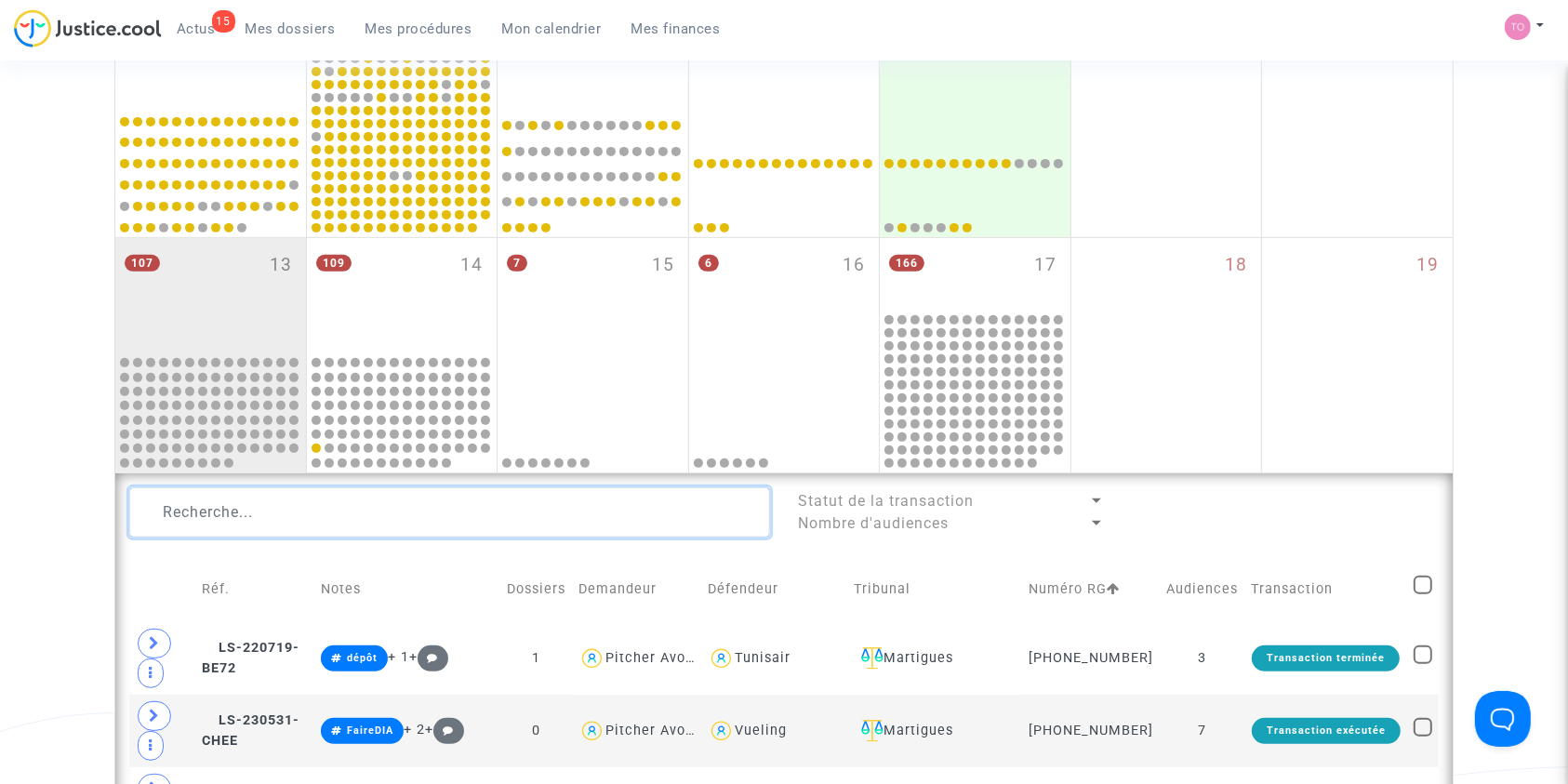
scroll to position [1207, 0]
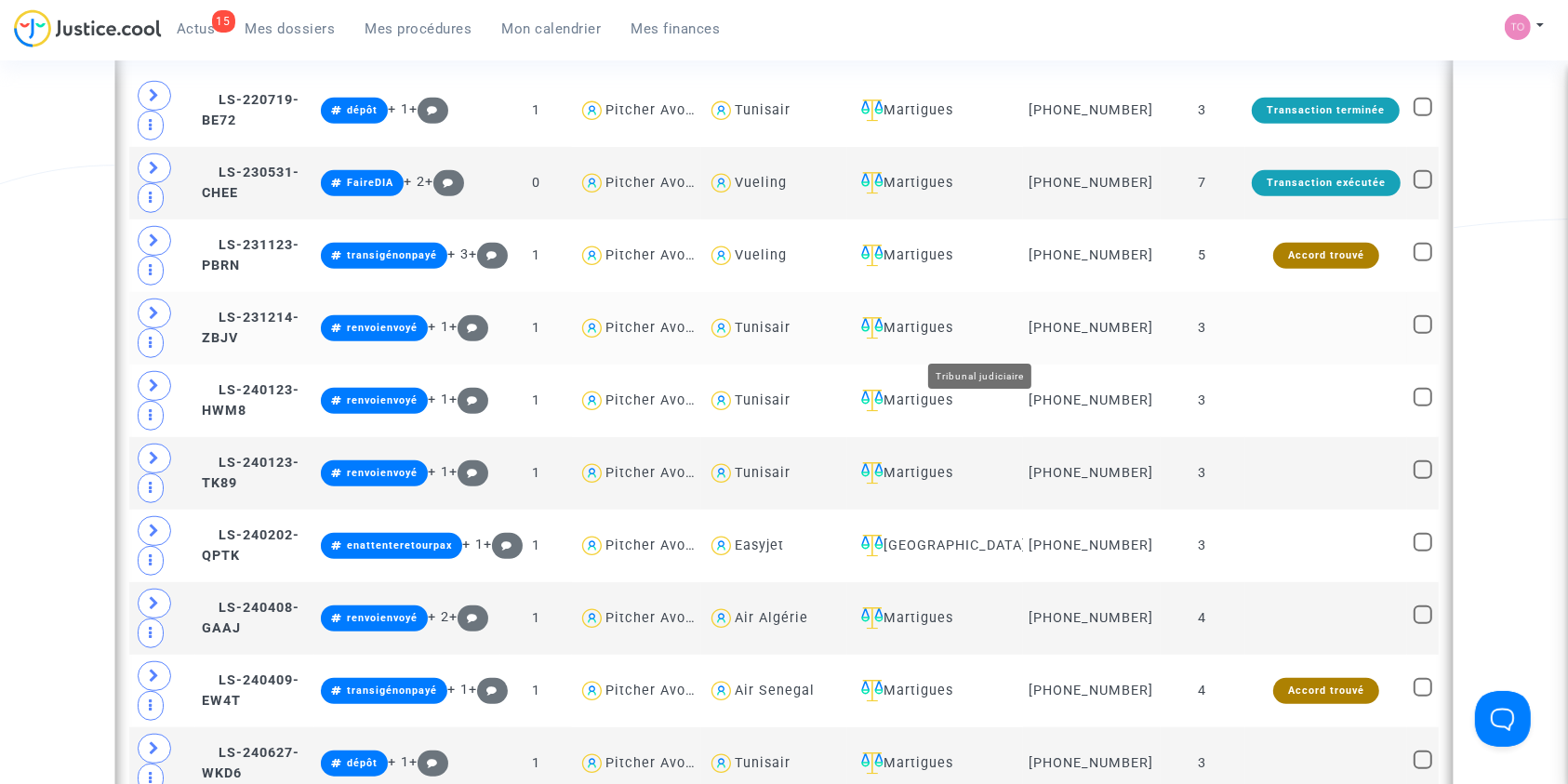
click at [984, 340] on div "Martigues" at bounding box center [935, 327] width 163 height 22
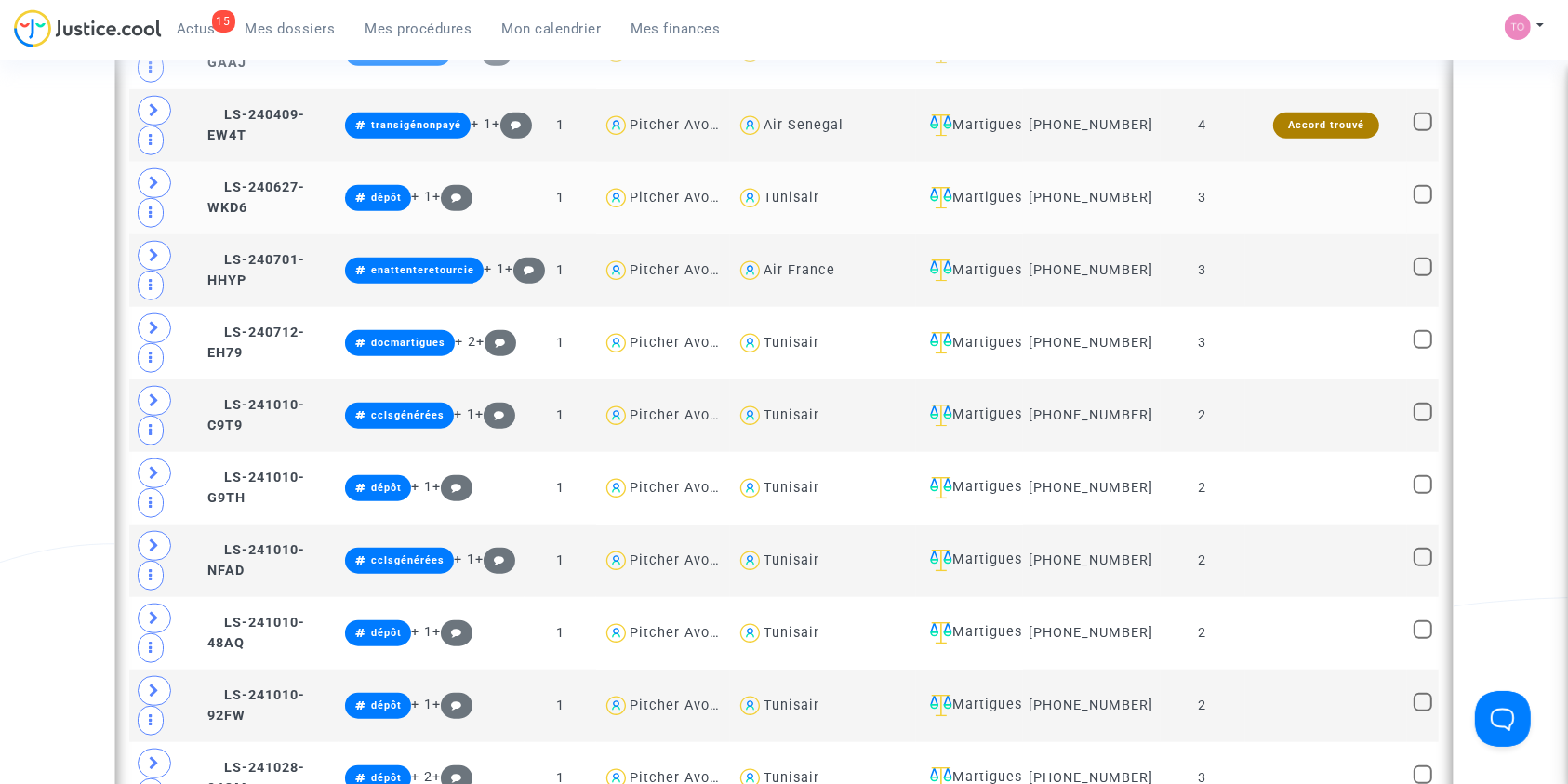
scroll to position [1706, 0]
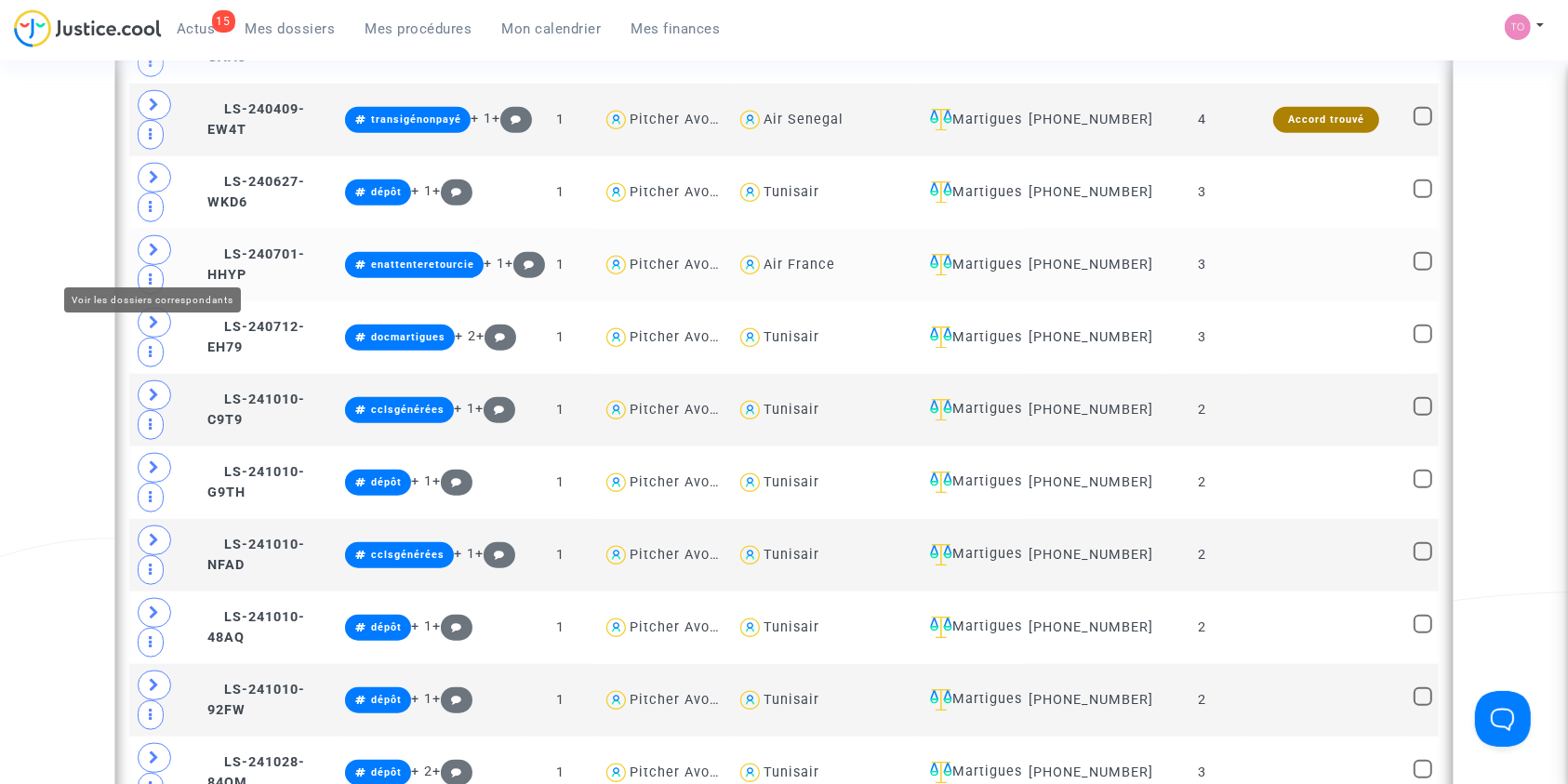
click at [156, 252] on icon at bounding box center [154, 250] width 11 height 14
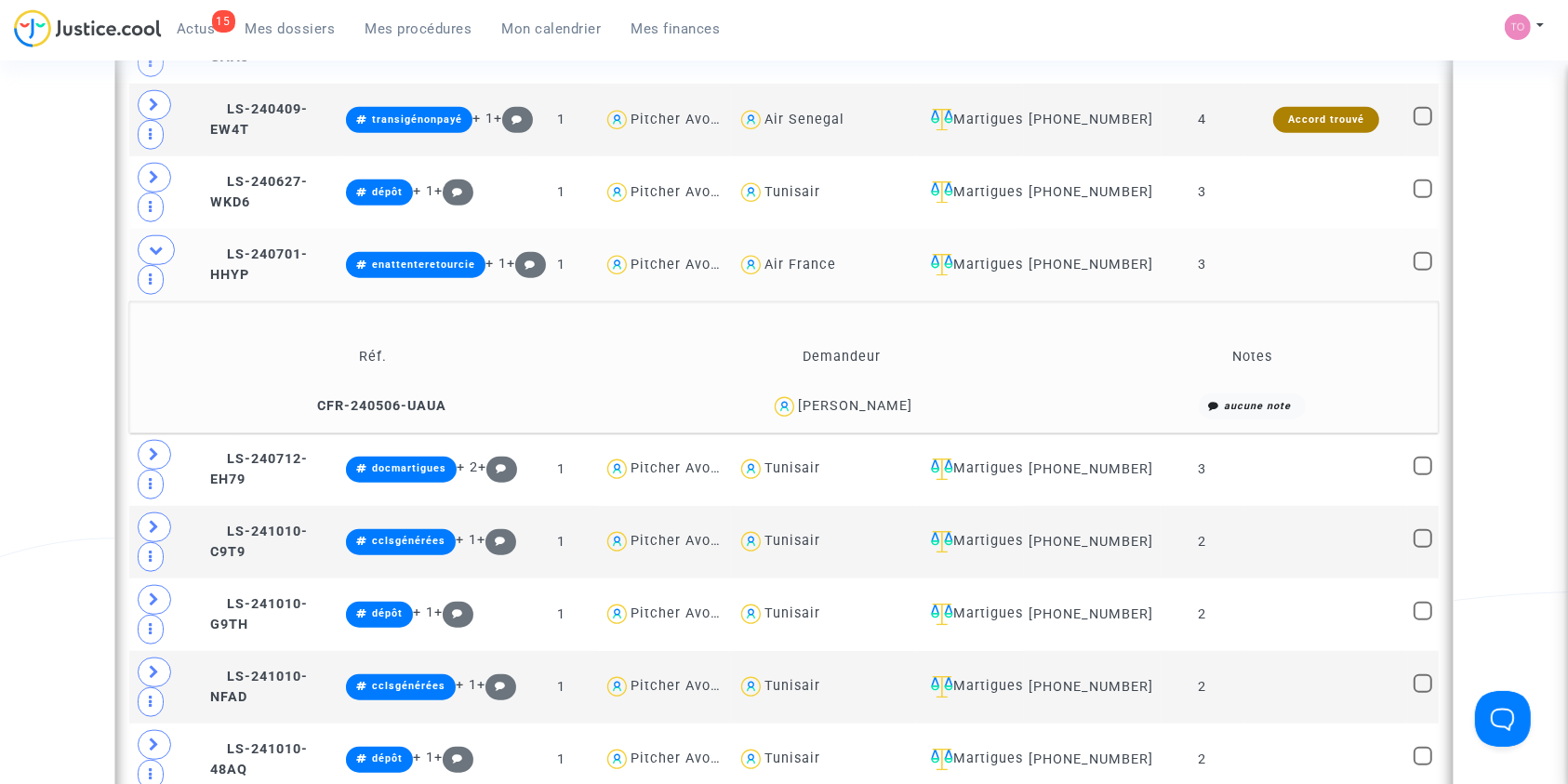
click at [889, 398] on div "Gregory Mouyeaux" at bounding box center [854, 406] width 114 height 16
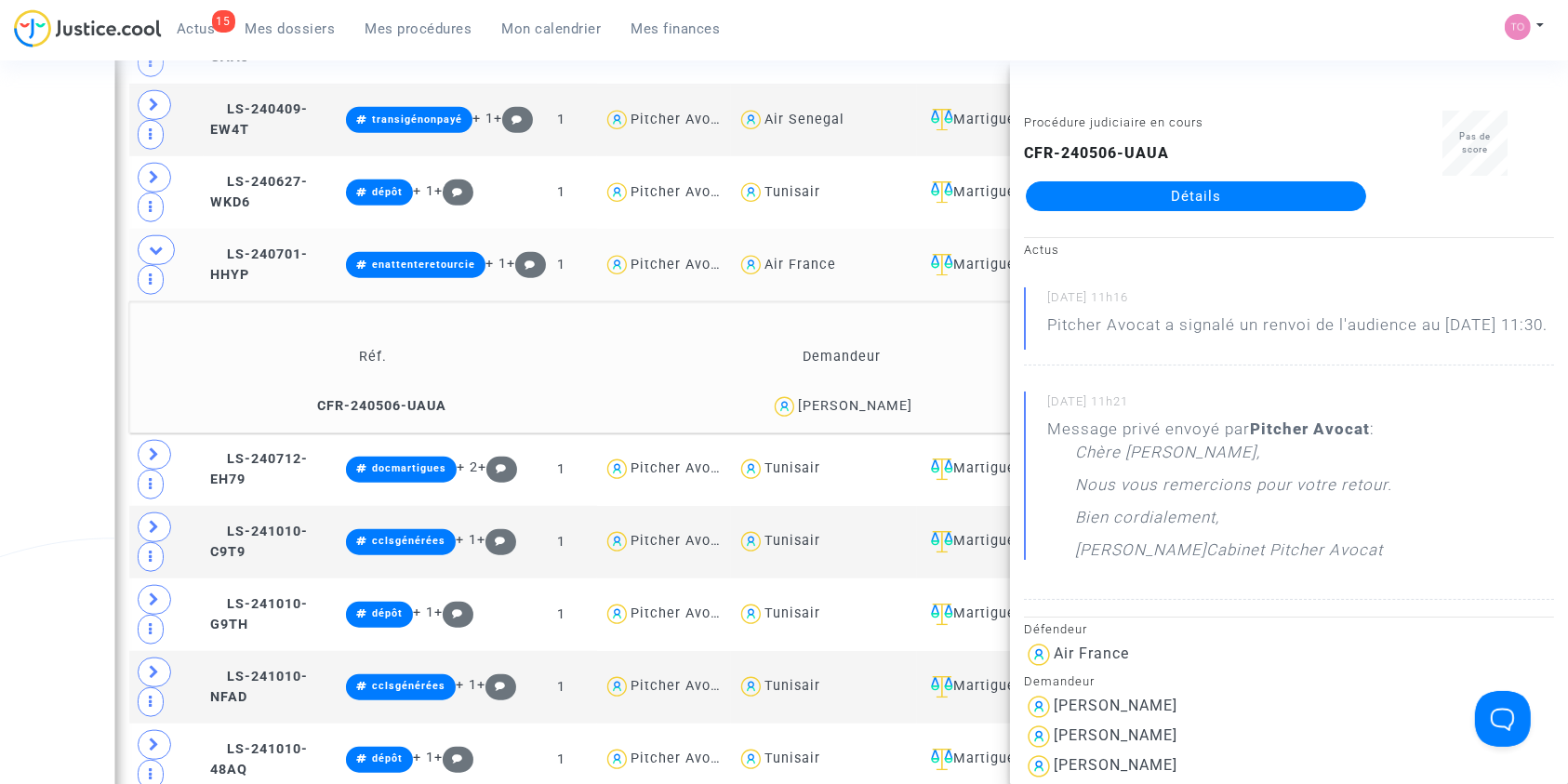
copy div "Mouyeaux"
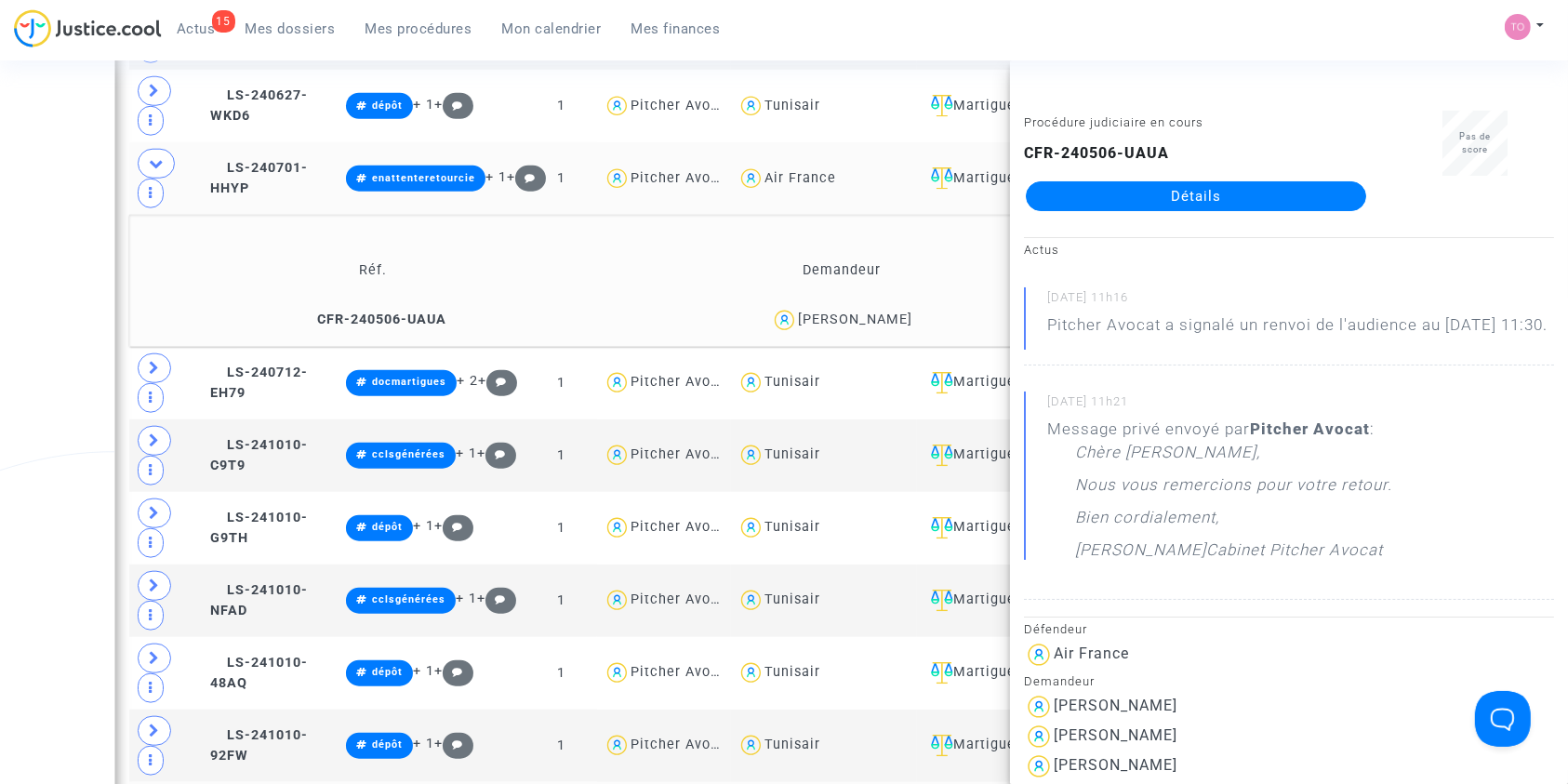
scroll to position [1793, 0]
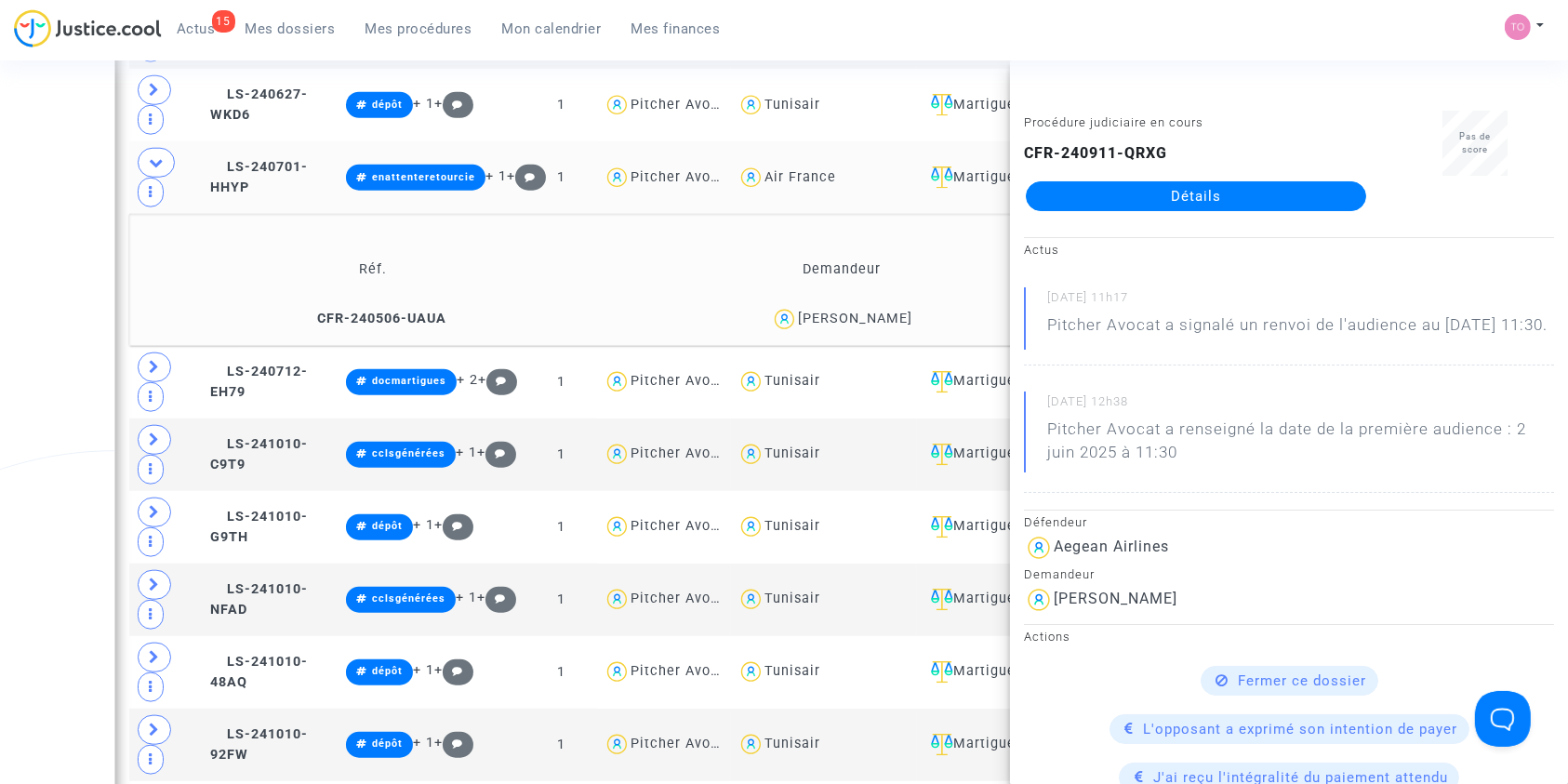
copy div "Danielyan"
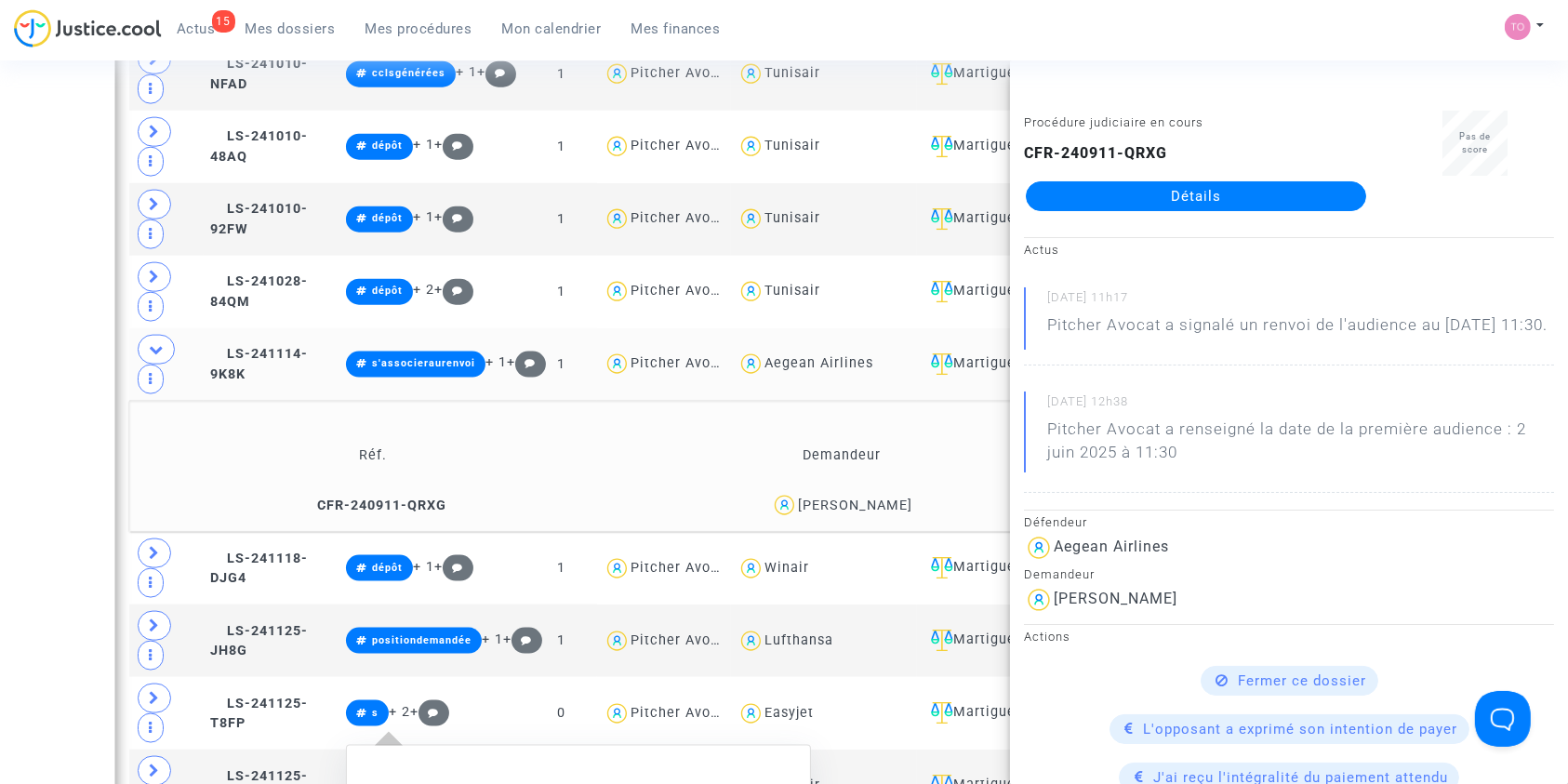
scroll to position [2323, 0]
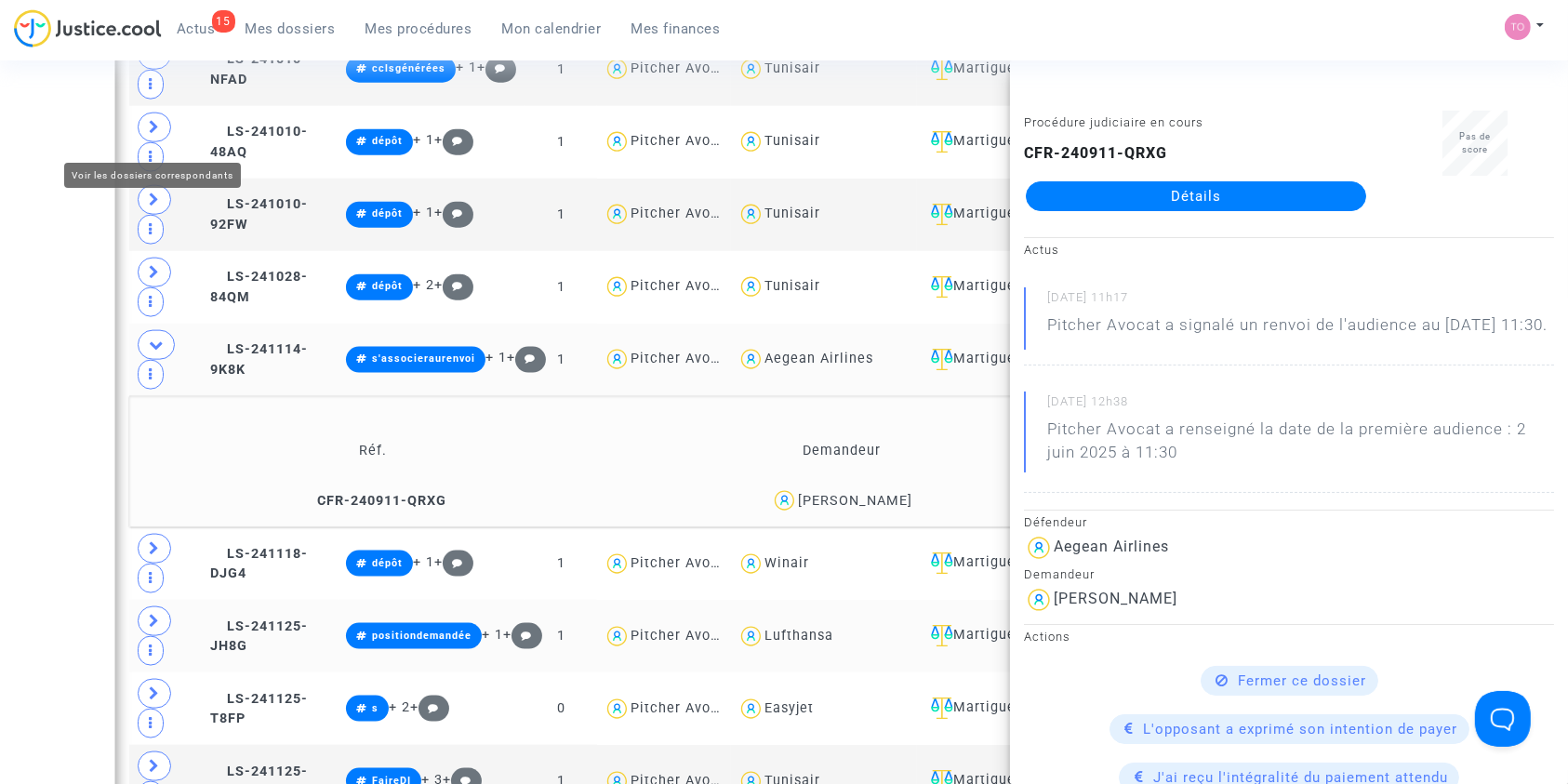
click at [144, 606] on span at bounding box center [154, 620] width 34 height 30
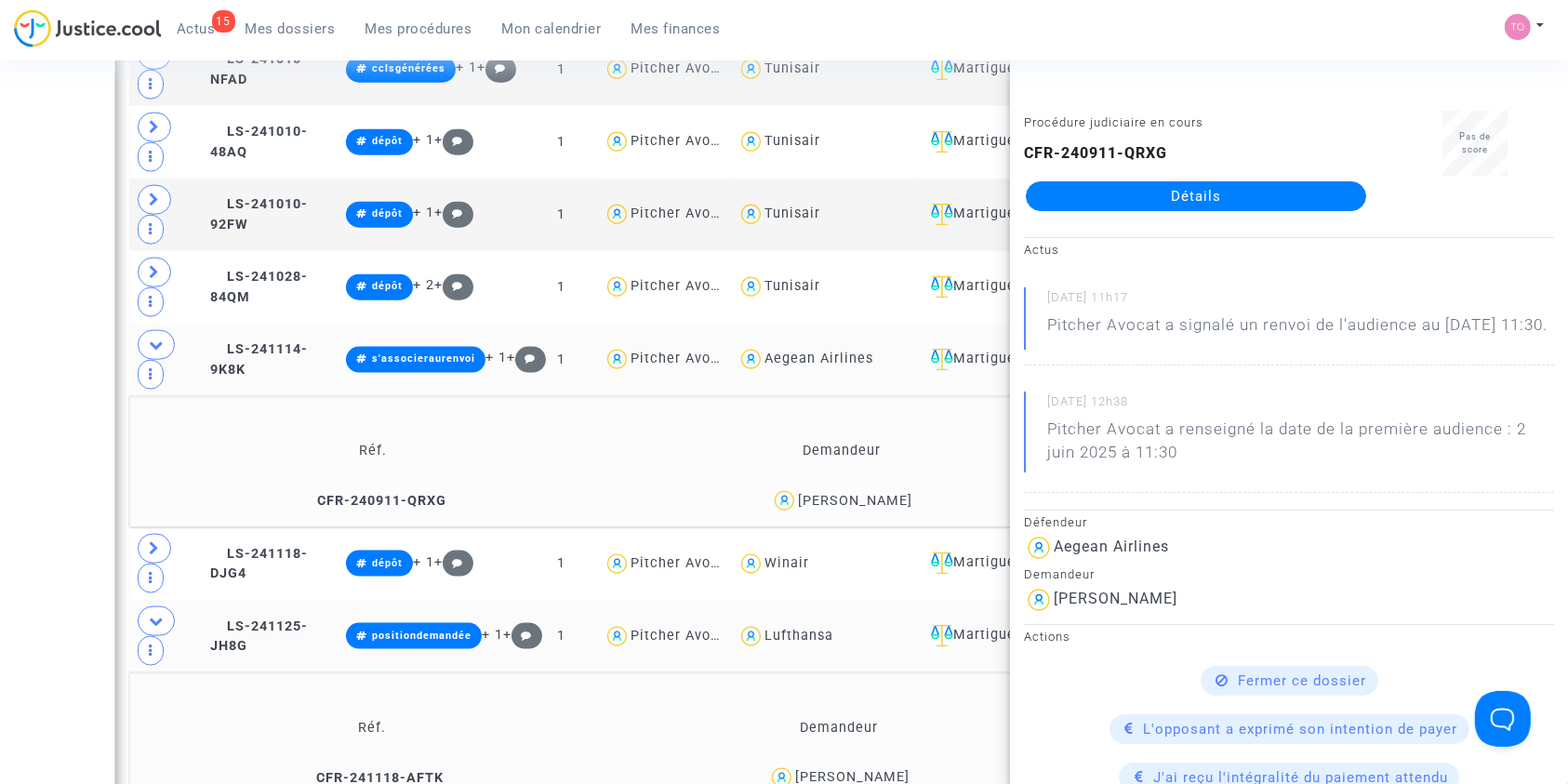
click at [856, 769] on div "Jérémy Poninballom" at bounding box center [852, 776] width 114 height 16
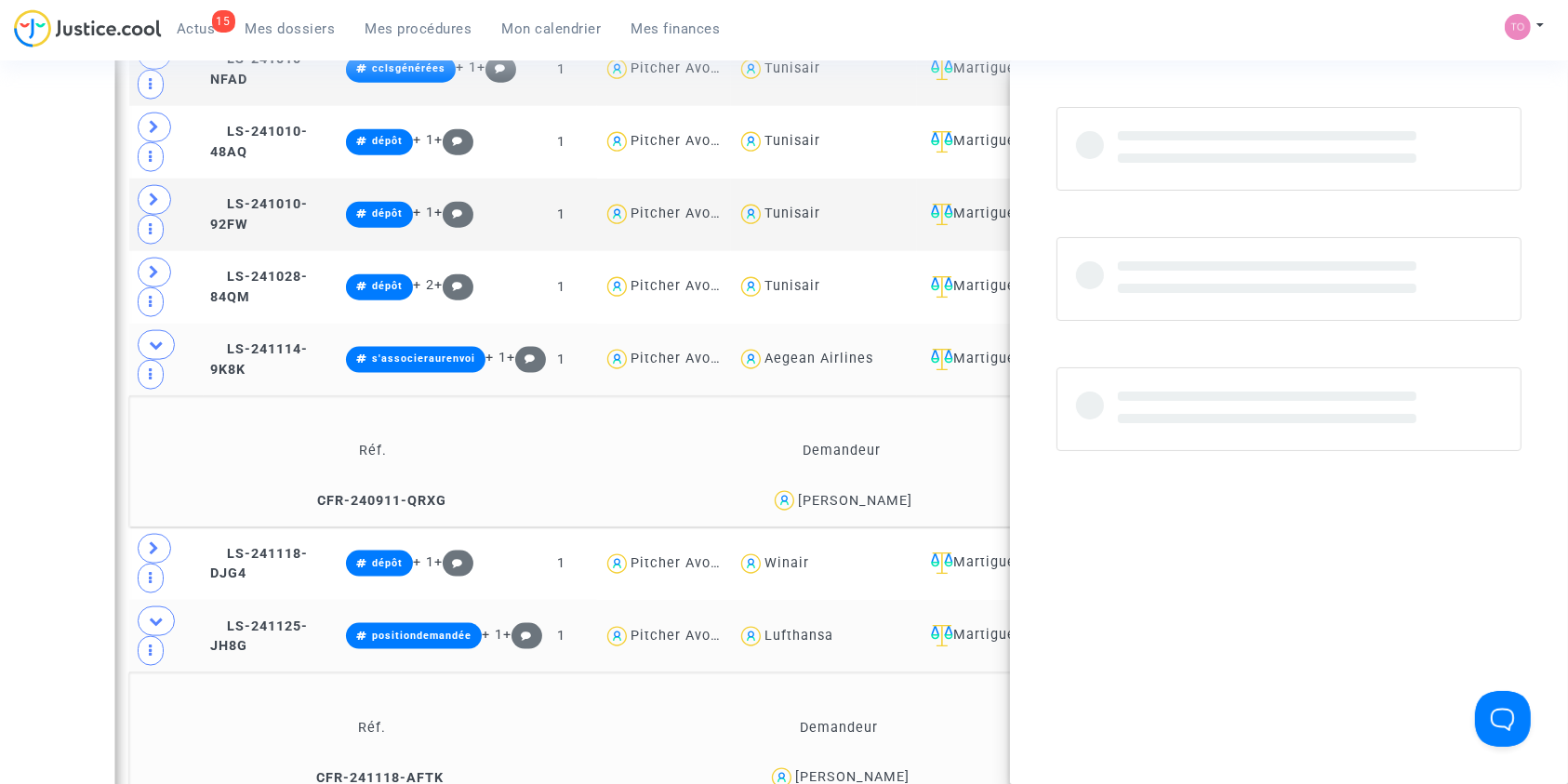
click at [856, 769] on div "Jérémy Poninballom" at bounding box center [852, 776] width 114 height 16
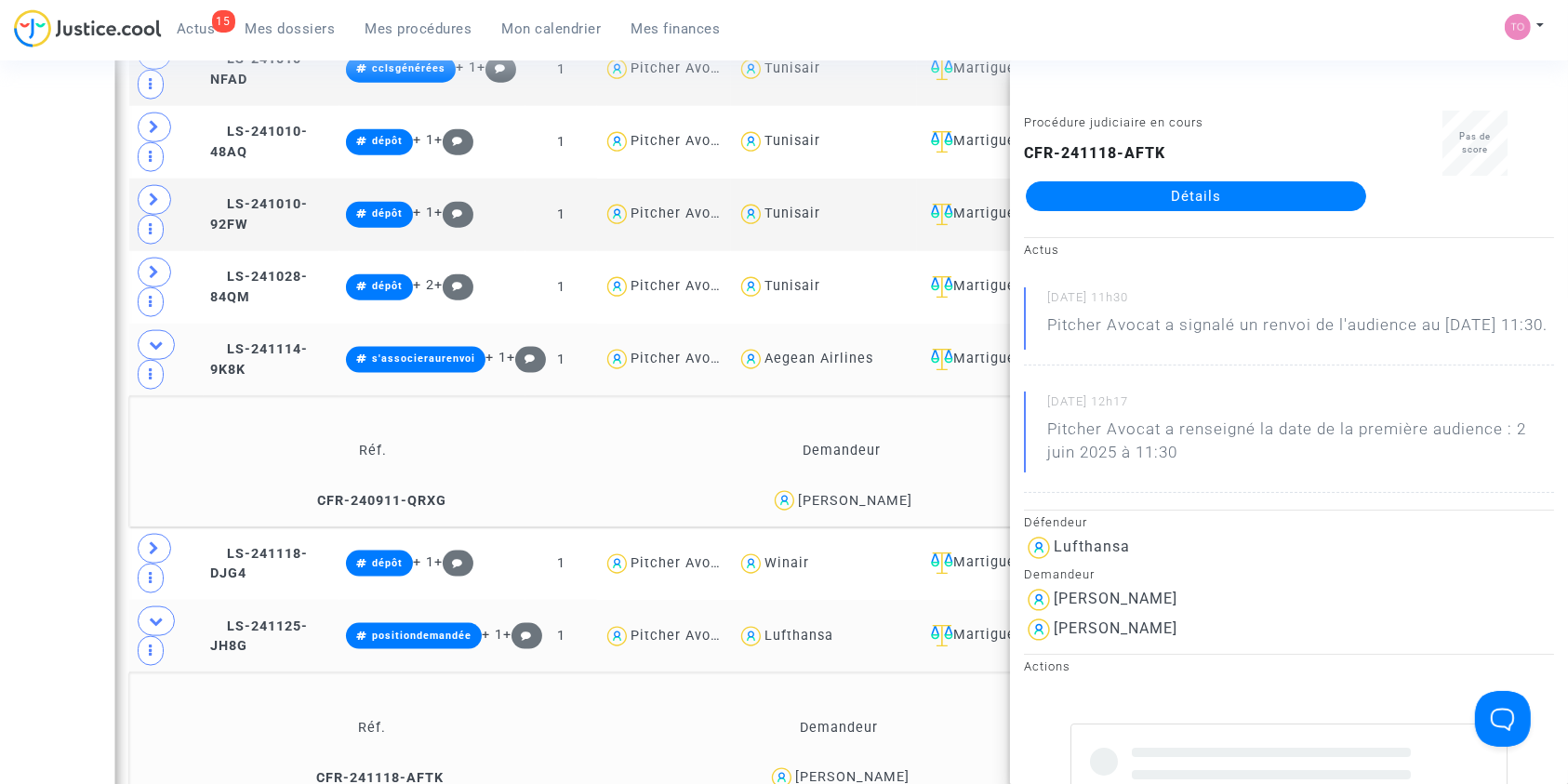
copy div "Poninballom"
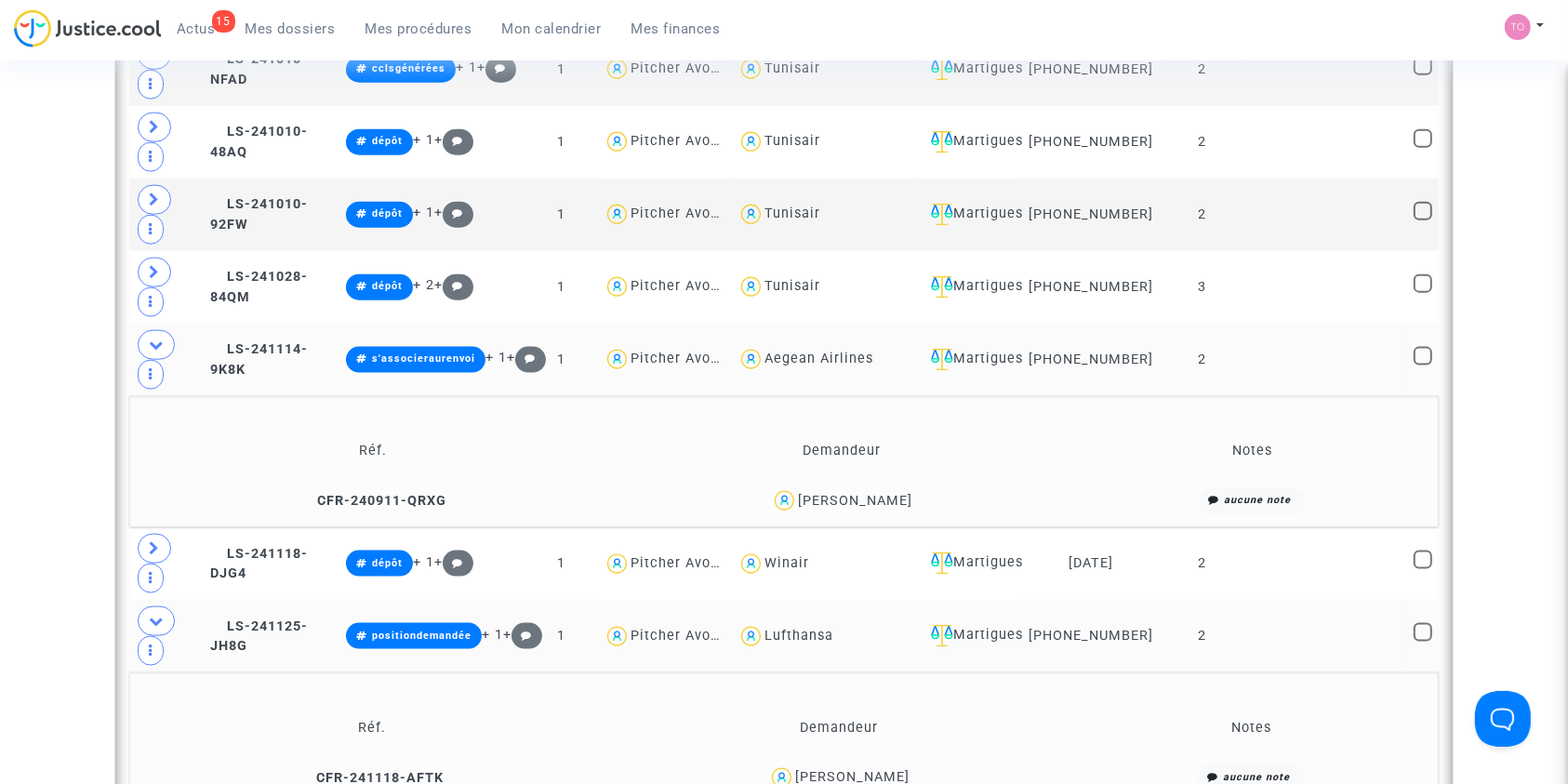
click at [891, 769] on div "Jérémy Poninballom" at bounding box center [852, 776] width 114 height 16
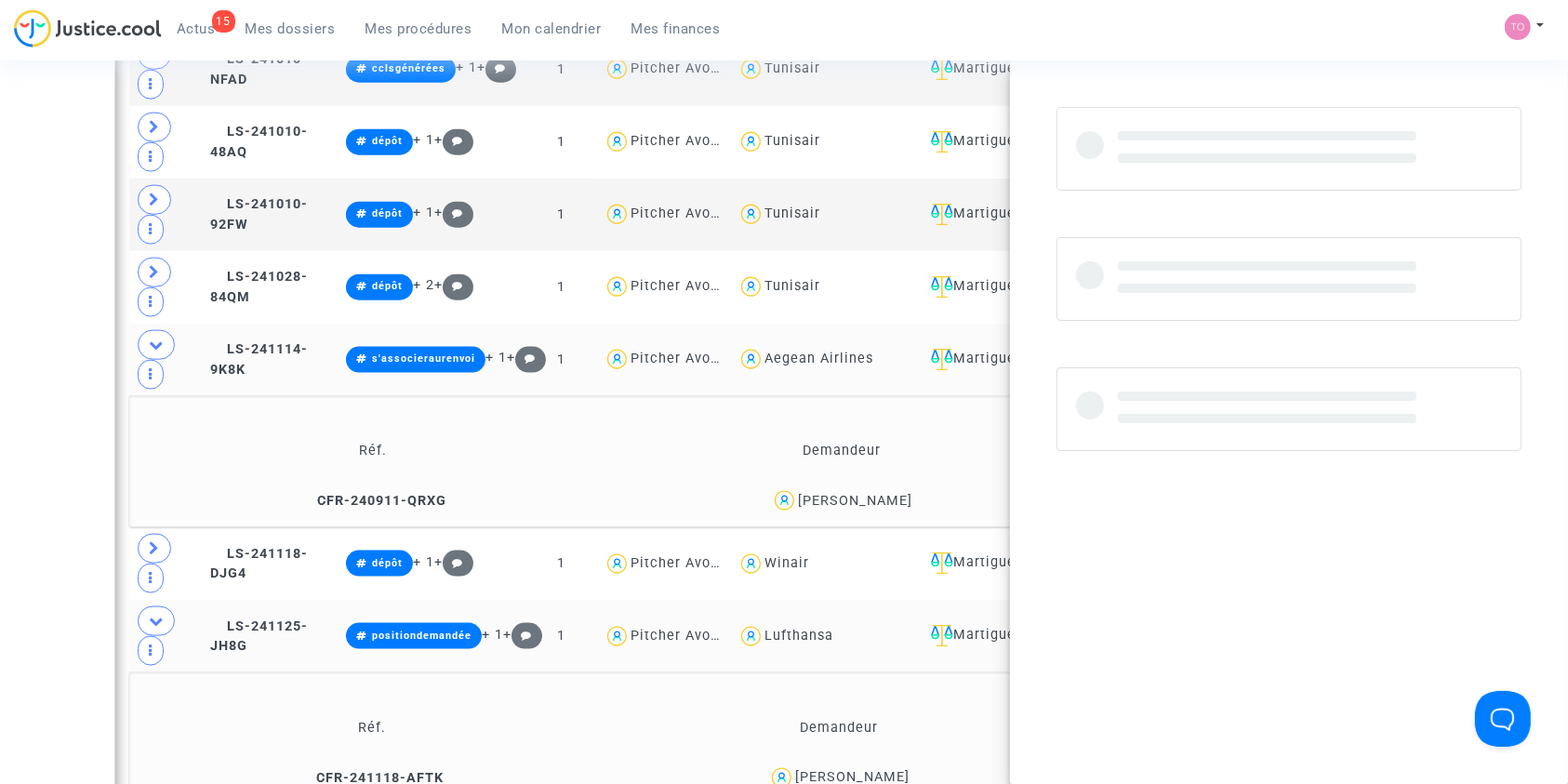
click at [891, 769] on div "Jérémy Poninballom" at bounding box center [852, 776] width 114 height 16
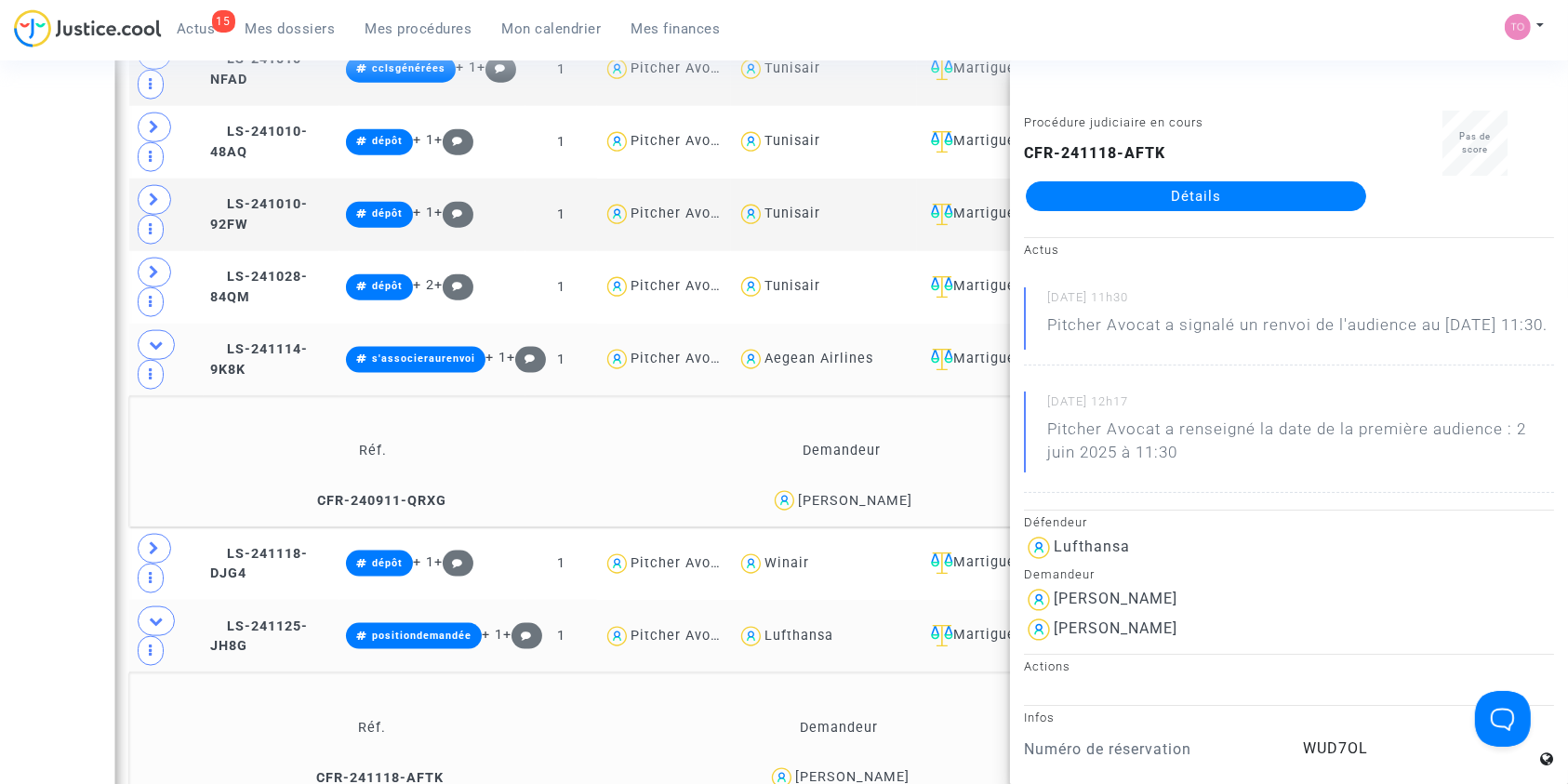
copy div "Poninballom"
click at [871, 662] on span "Jérémy Poninballom" at bounding box center [852, 724] width 114 height 123
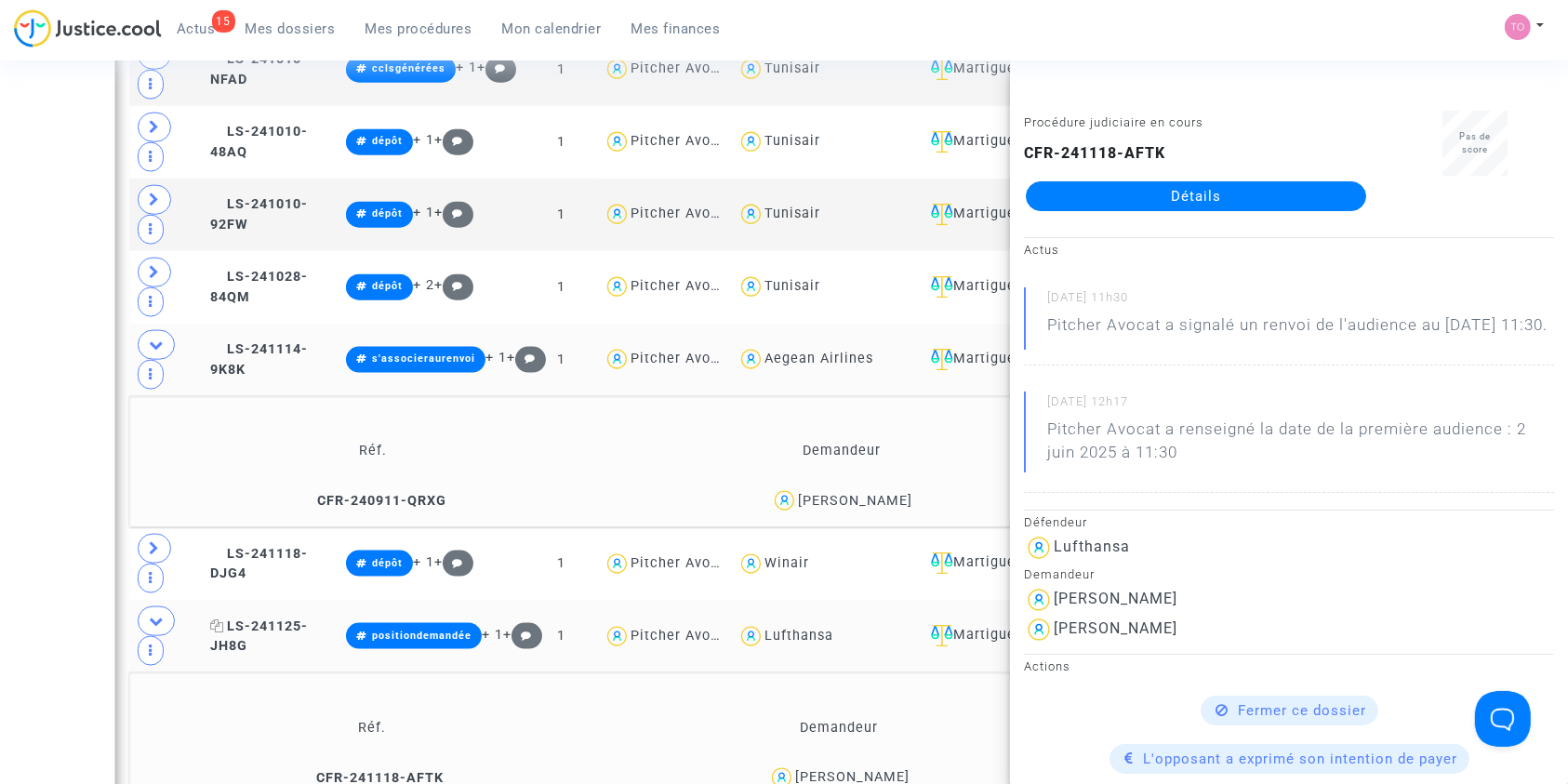
click at [280, 618] on span "LS-241125-JH8G" at bounding box center [259, 637] width 98 height 36
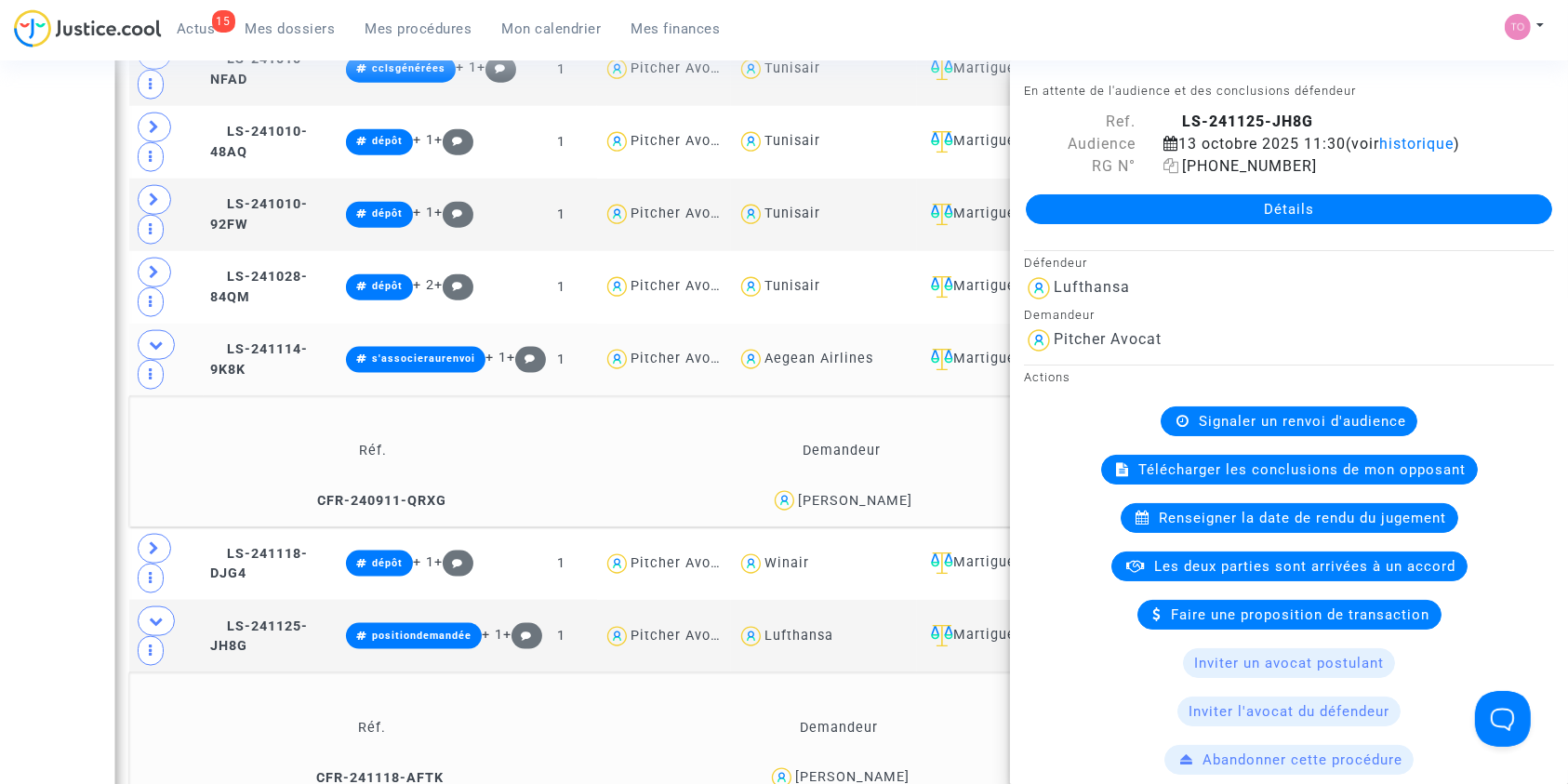
click at [1170, 166] on icon at bounding box center [1171, 166] width 16 height 15
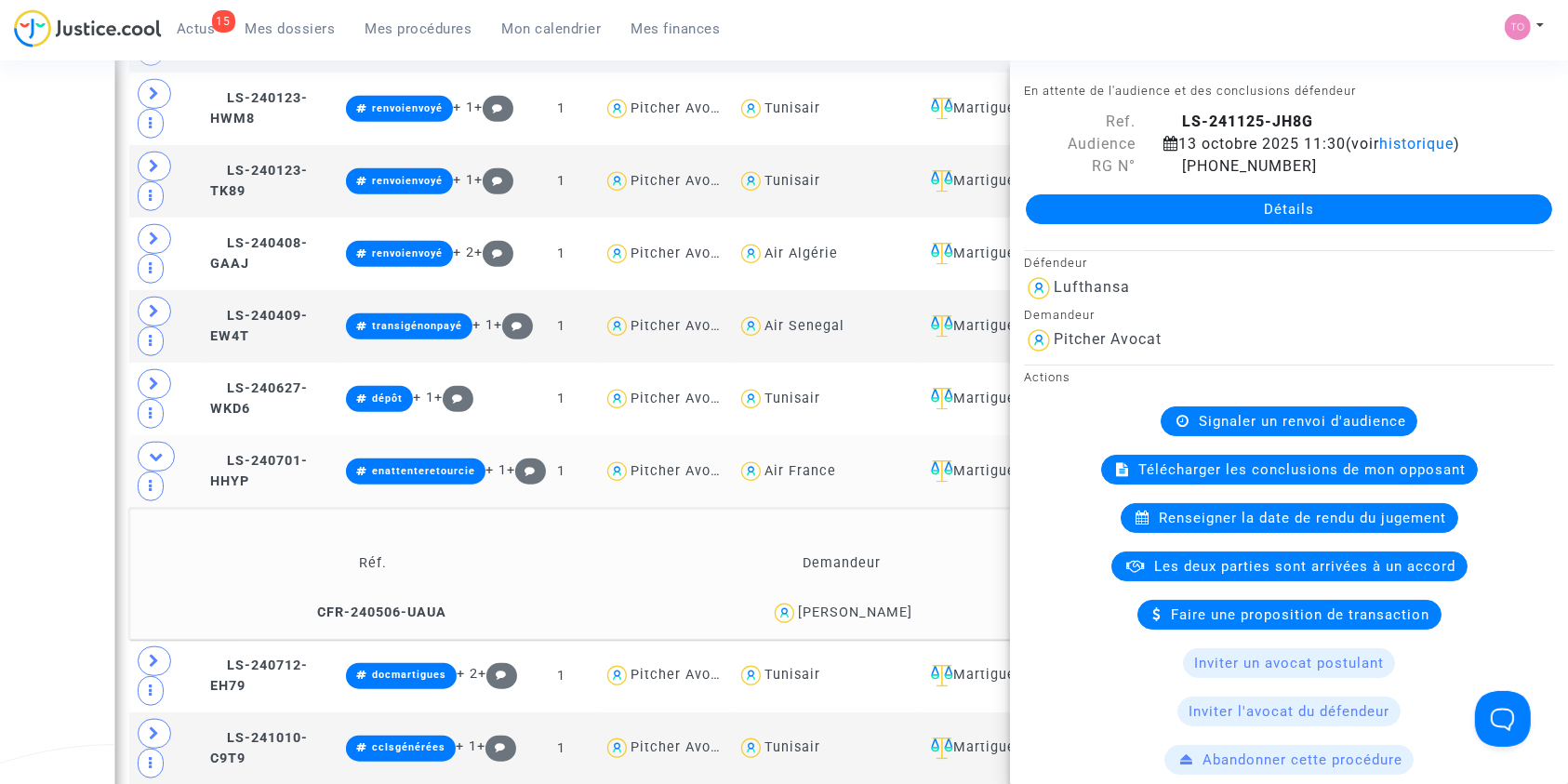
click at [298, 26] on span "Mes dossiers" at bounding box center [290, 28] width 90 height 16
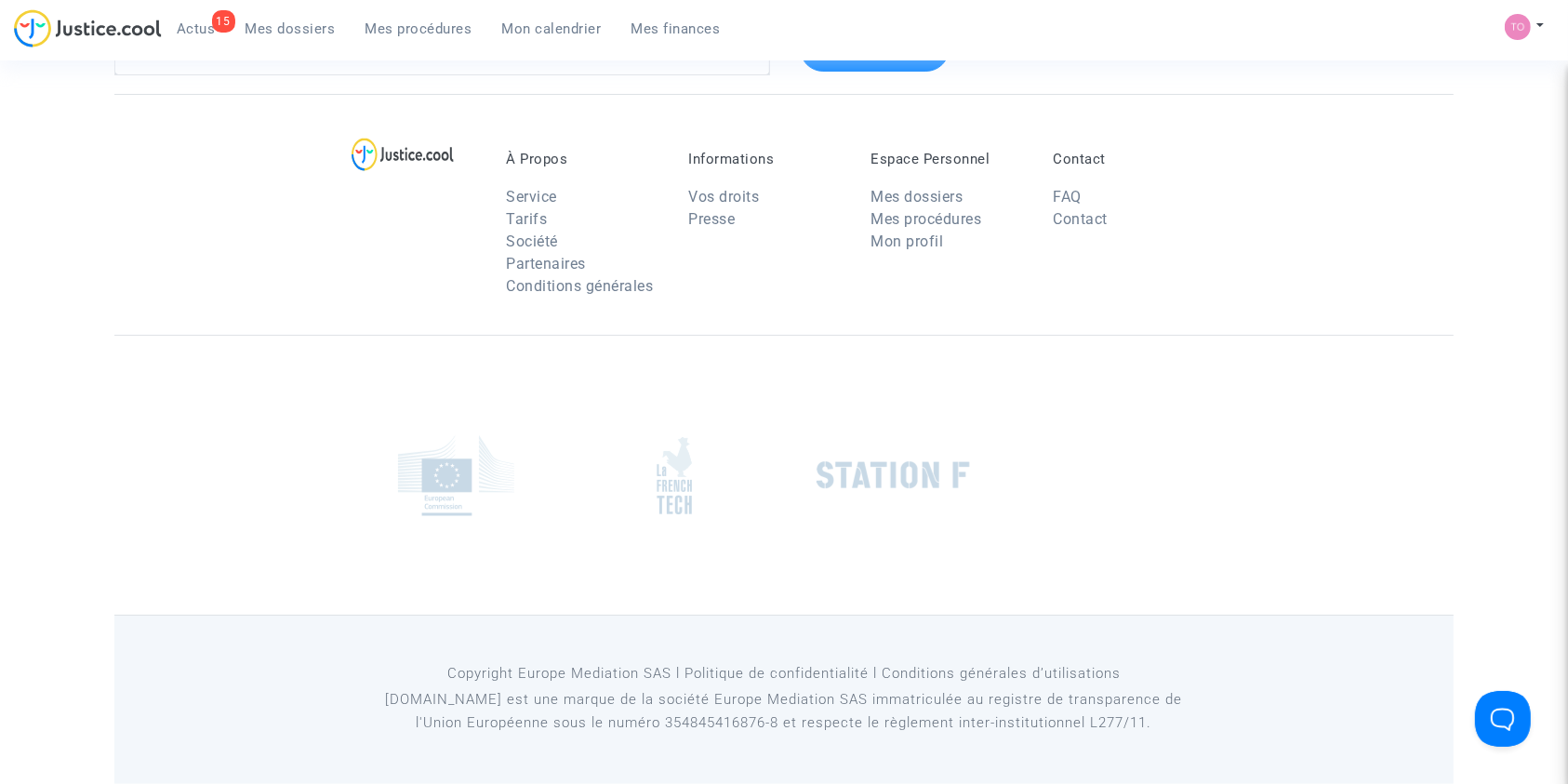
scroll to position [126, 0]
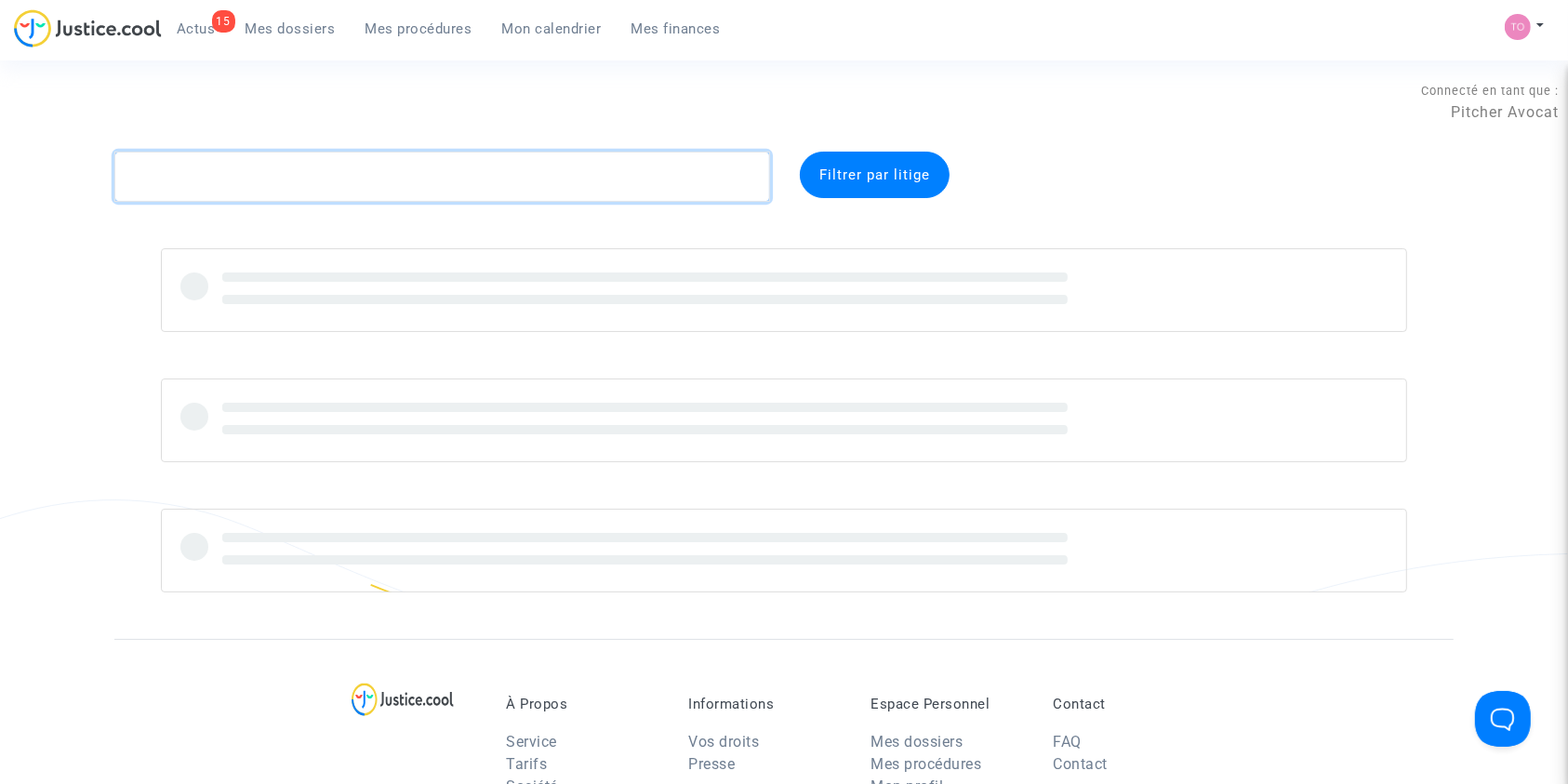
click at [168, 181] on textarea at bounding box center [441, 176] width 656 height 50
paste textarea "DIEYE"
type textarea "DIEYE"
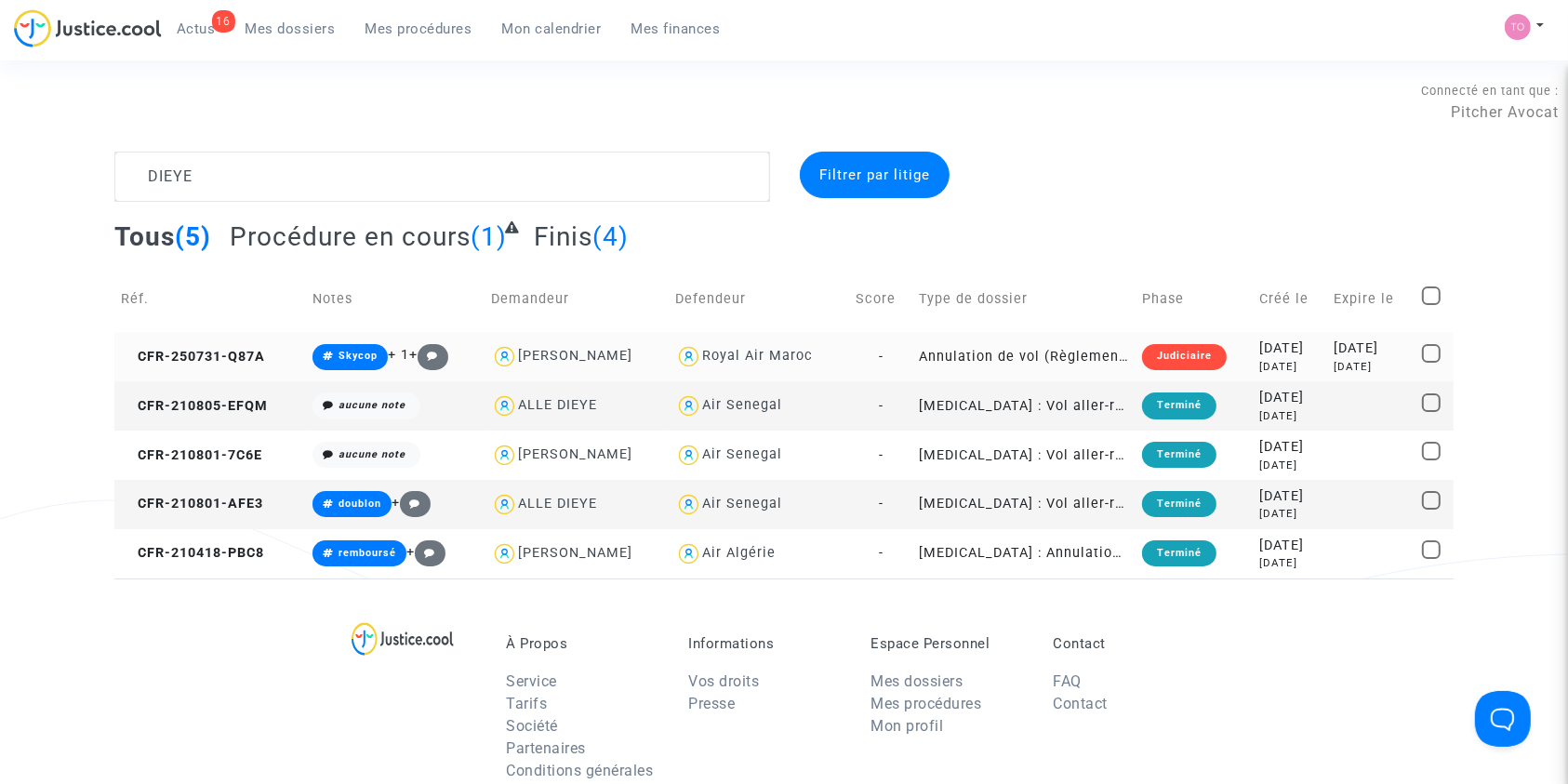
click at [1260, 351] on div "2025-07-31" at bounding box center [1289, 348] width 61 height 20
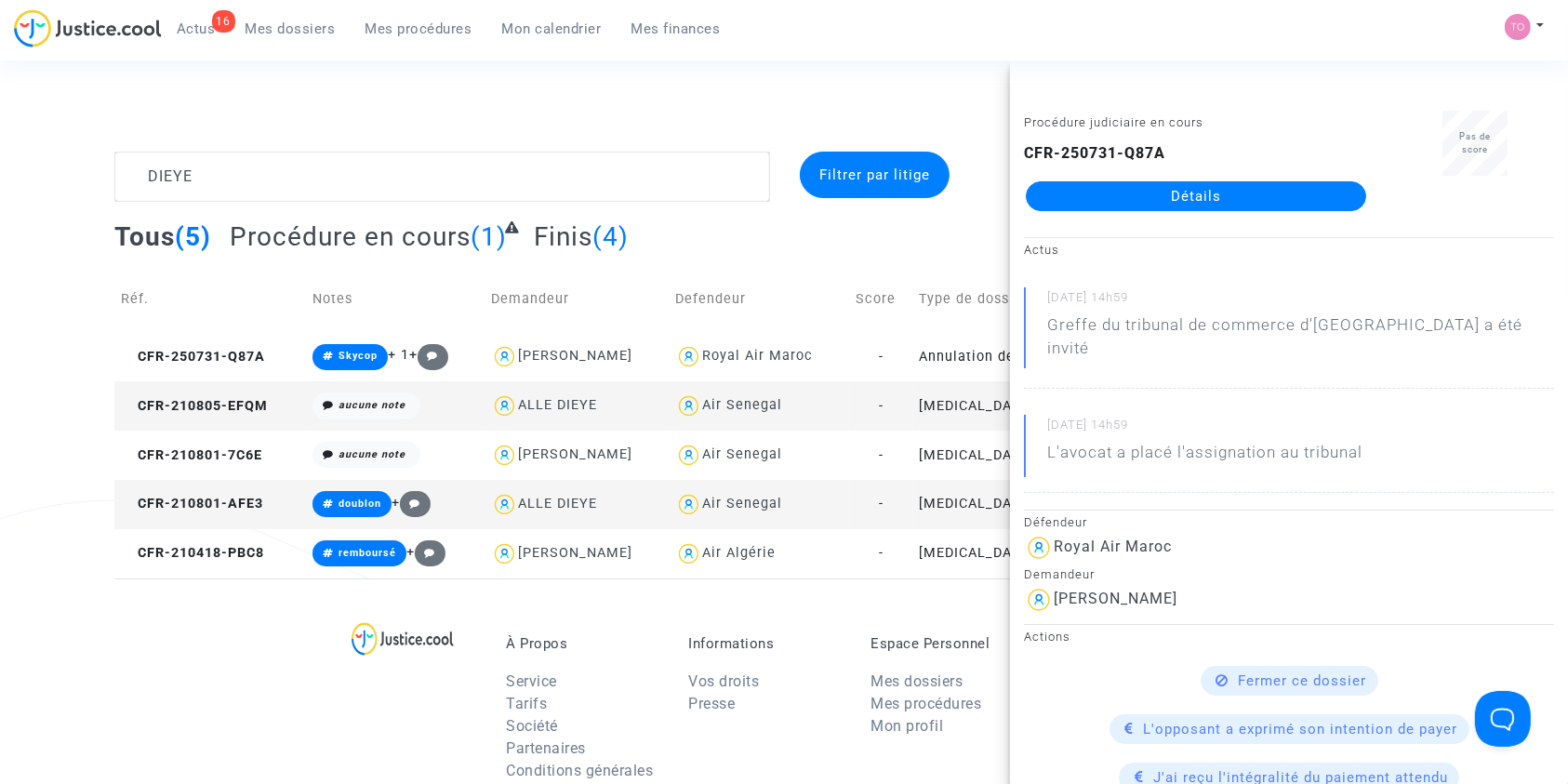
click at [1152, 196] on link "Détails" at bounding box center [1196, 195] width 341 height 30
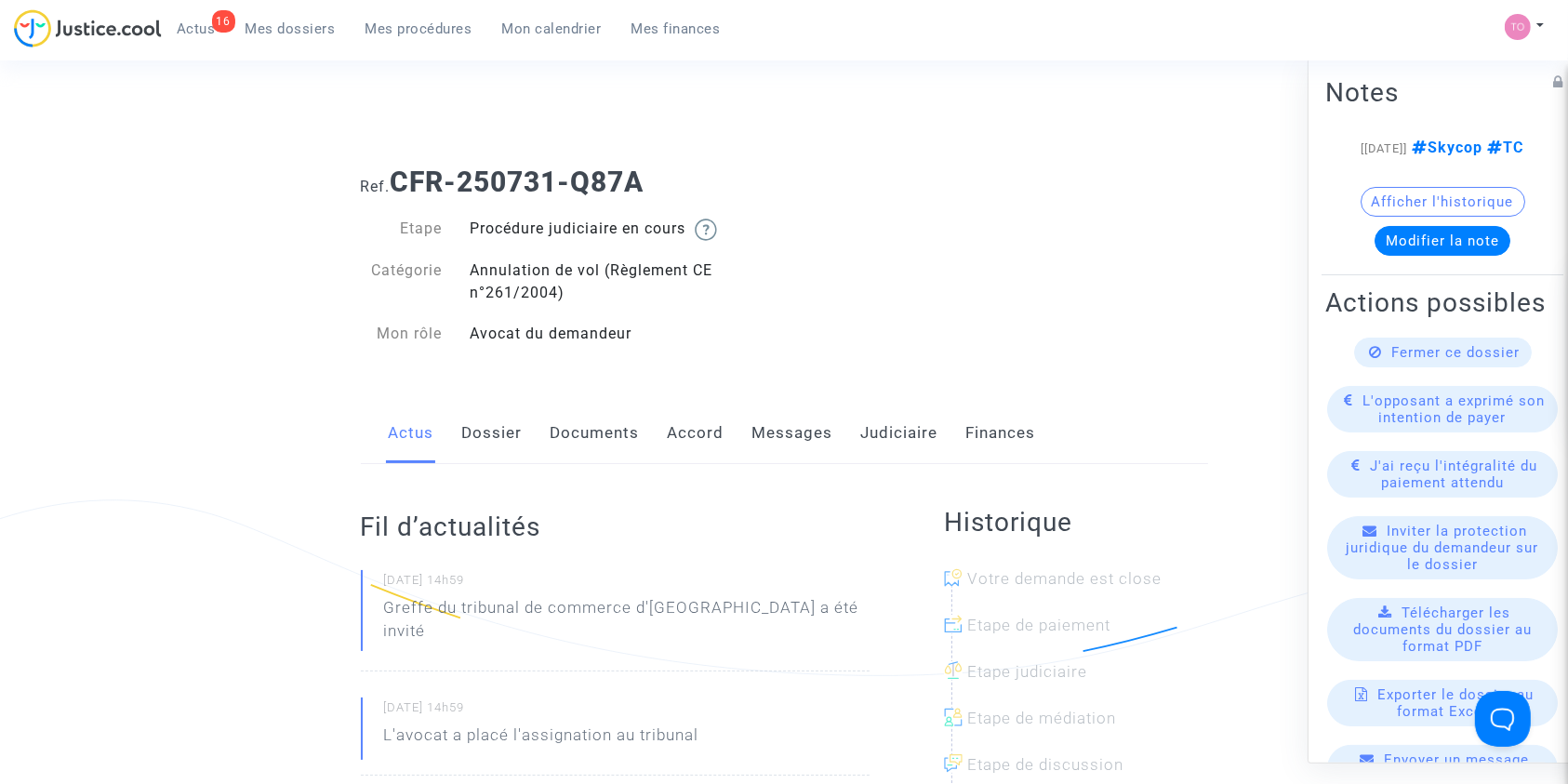
click at [891, 434] on link "Judiciaire" at bounding box center [900, 434] width 78 height 61
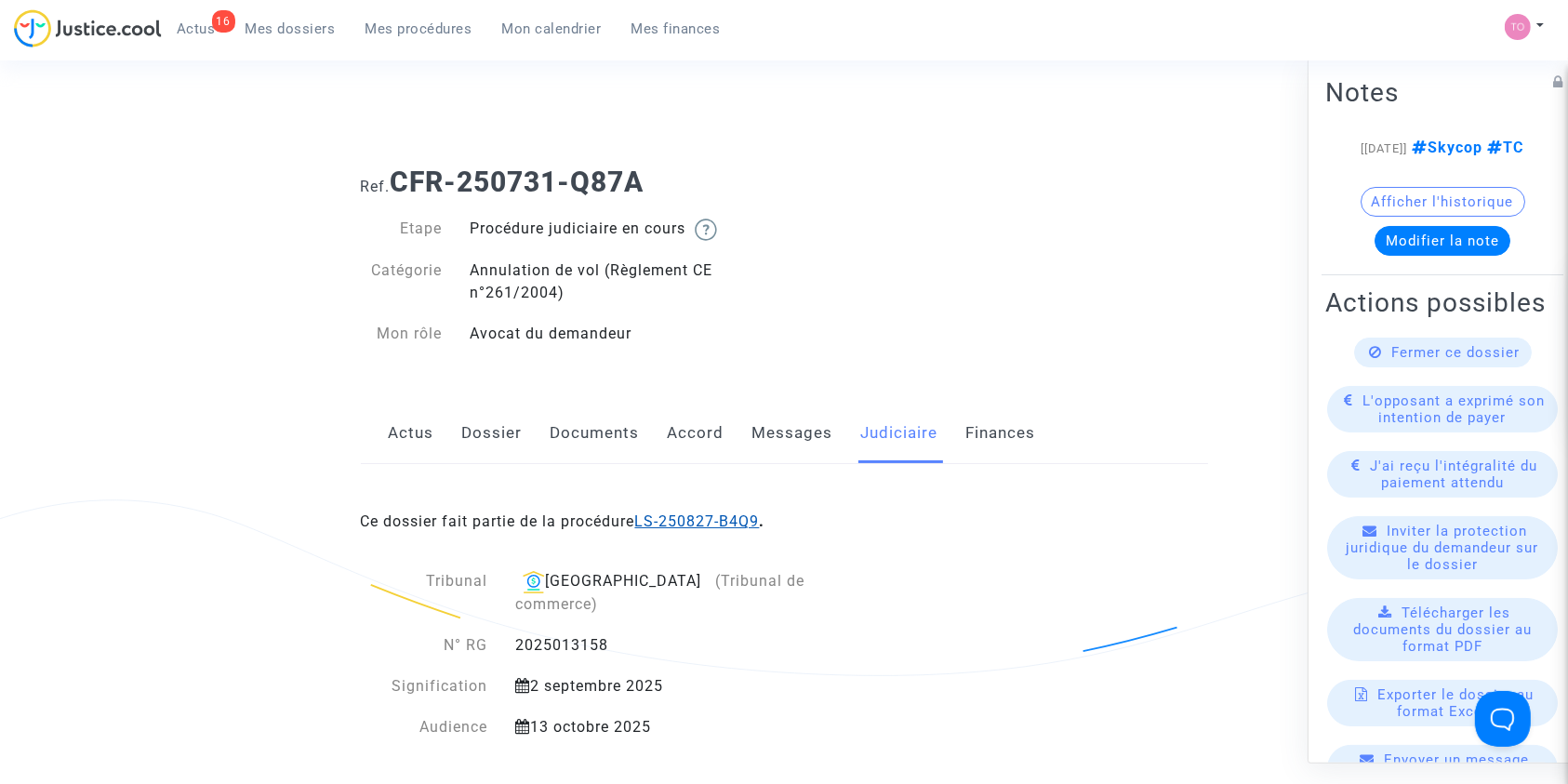
click at [707, 519] on link "LS-250827-B4Q9" at bounding box center [697, 521] width 124 height 17
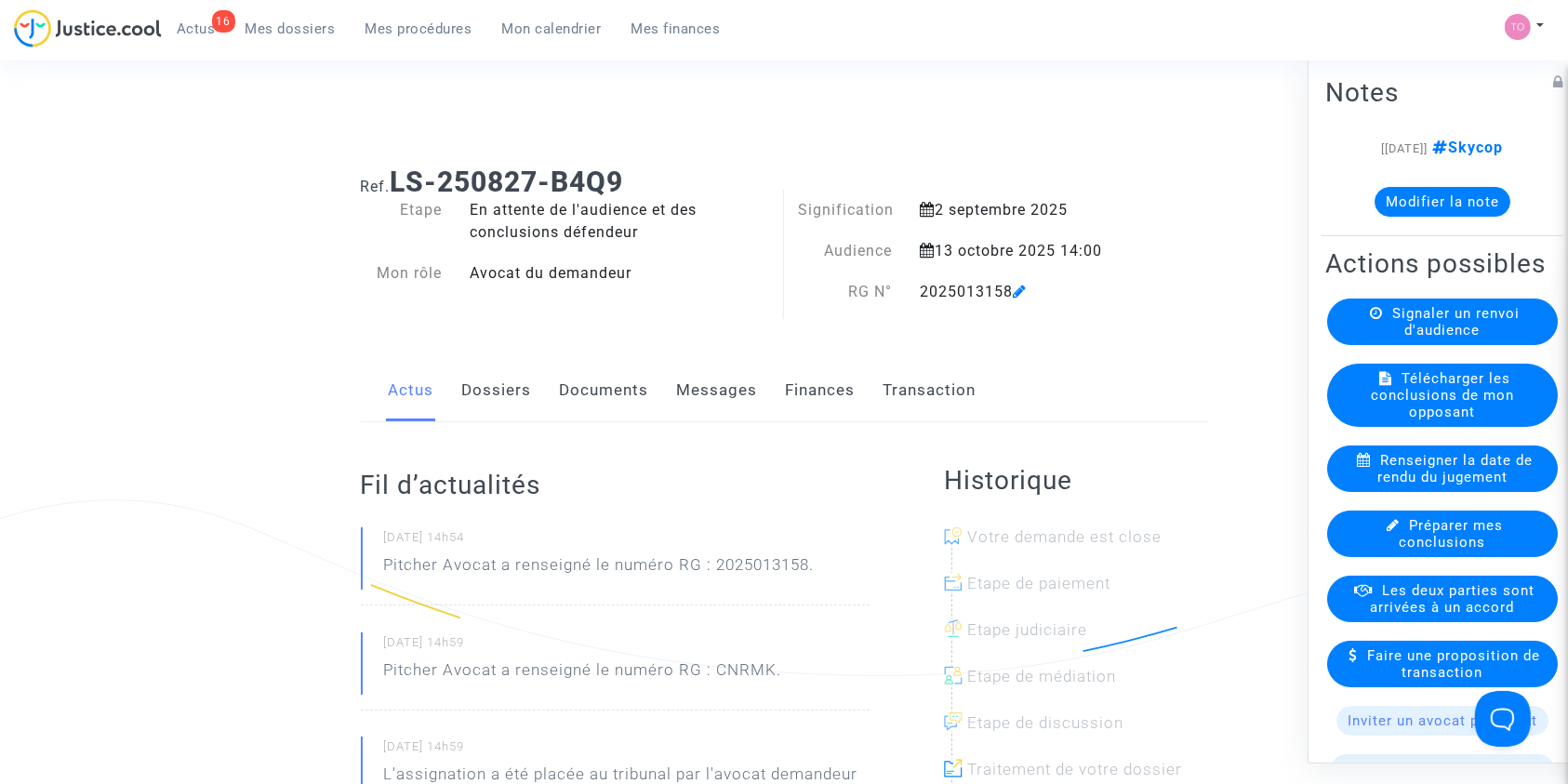
click at [566, 411] on link "Documents" at bounding box center [604, 391] width 89 height 61
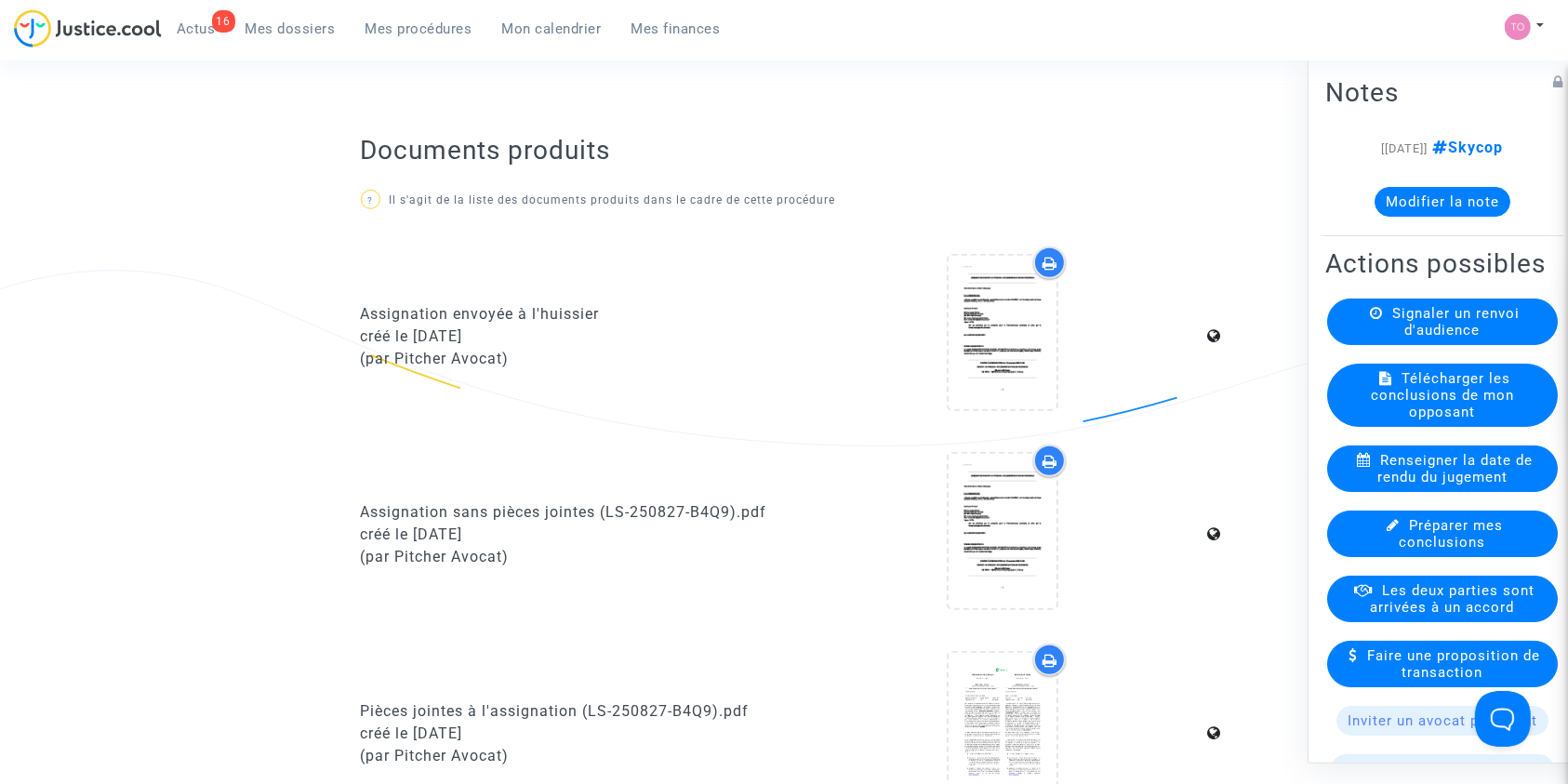
scroll to position [1658, 0]
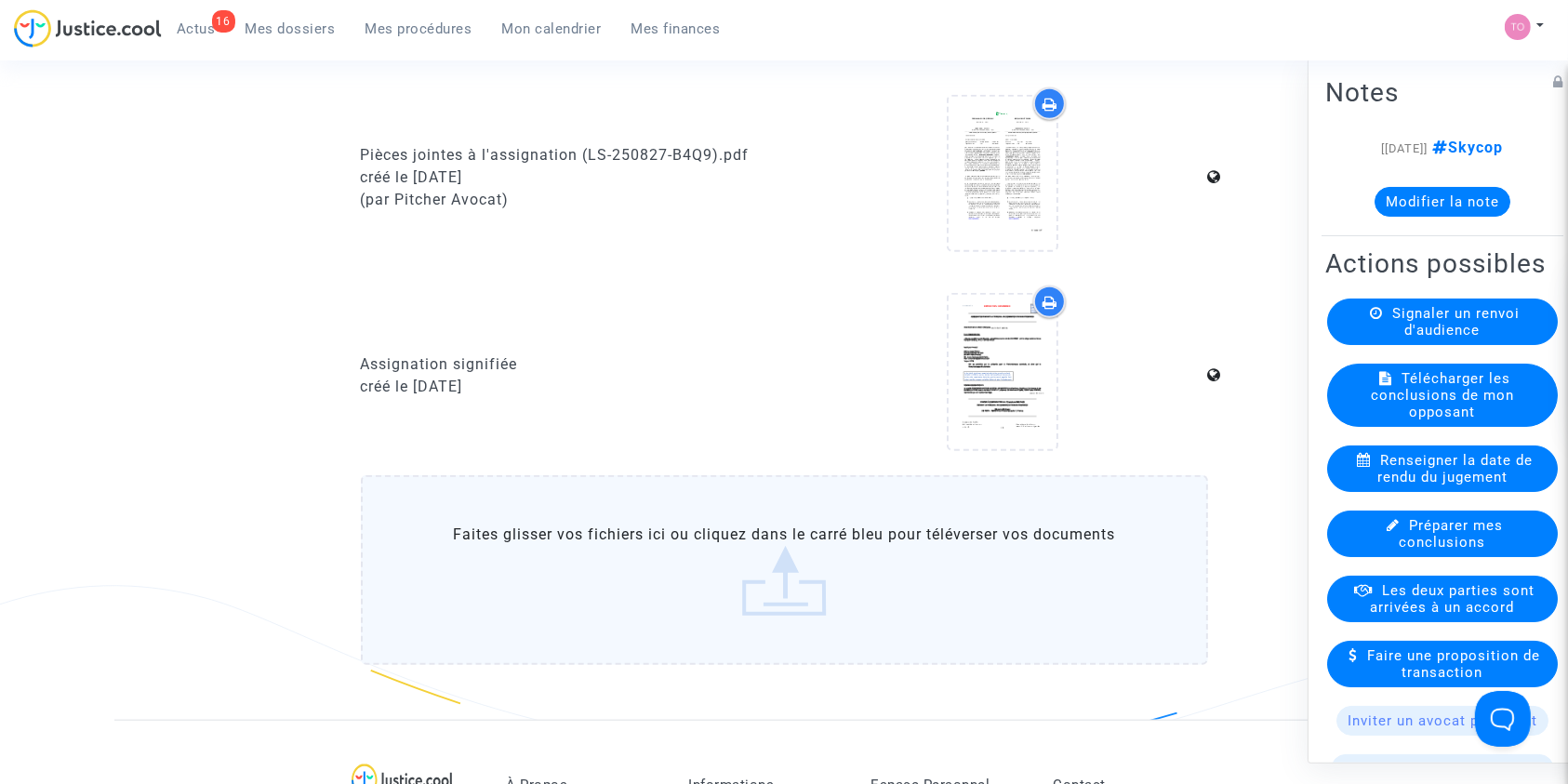
click at [1042, 302] on icon at bounding box center [1050, 302] width 15 height 15
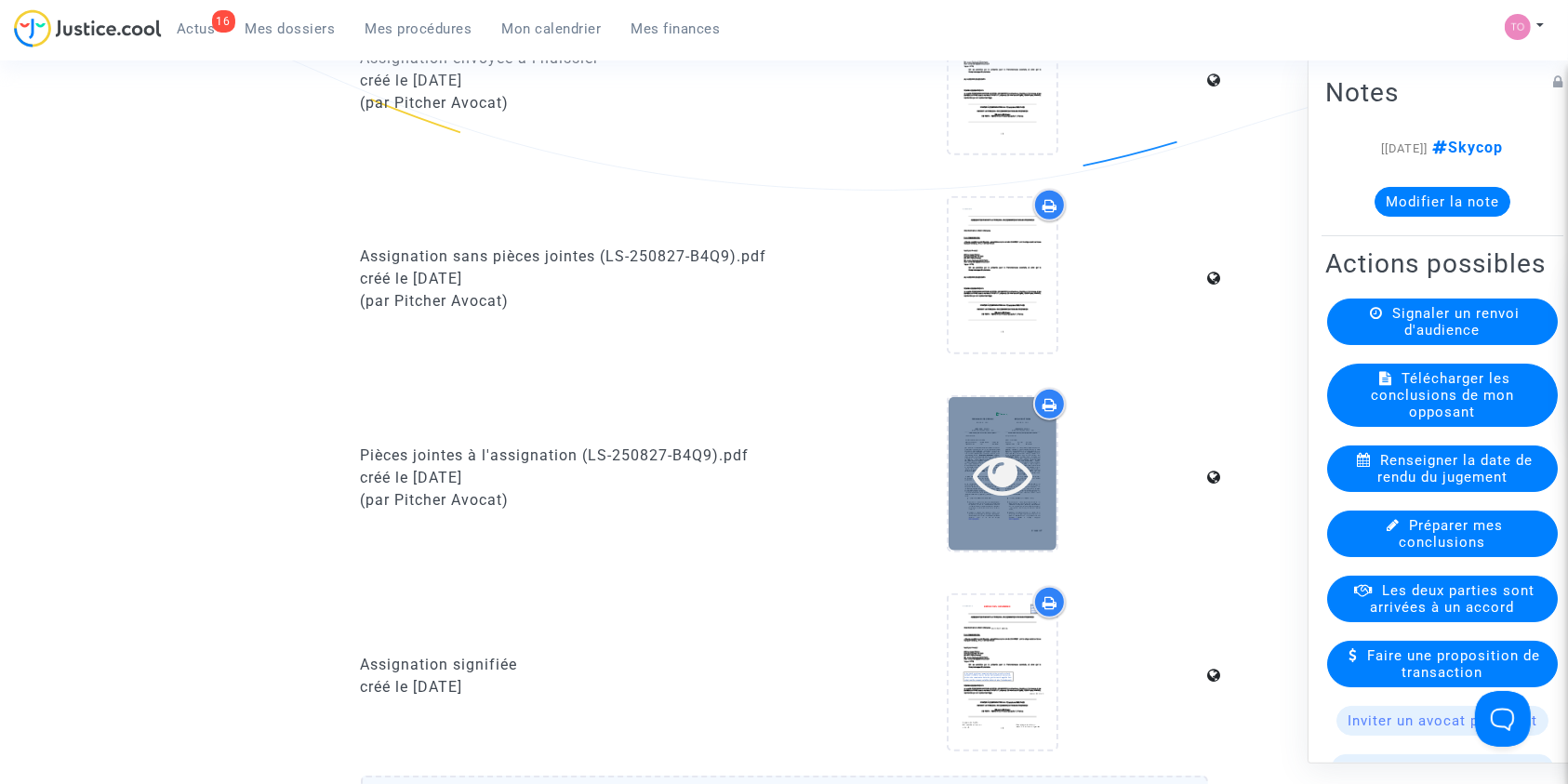
scroll to position [1355, 0]
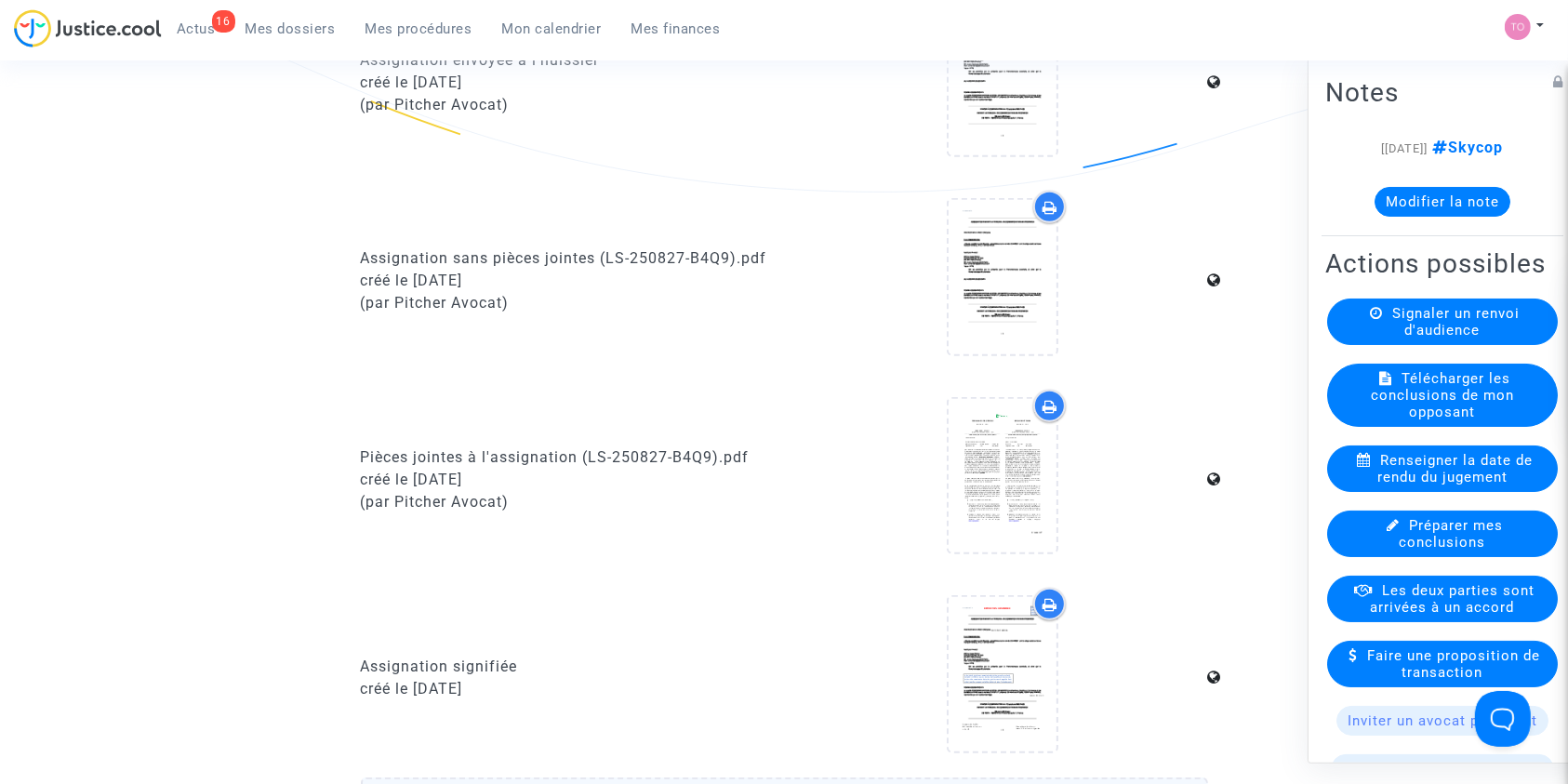
click at [1054, 411] on div at bounding box center [1049, 406] width 33 height 33
click at [281, 20] on span "Mes dossiers" at bounding box center [290, 28] width 90 height 16
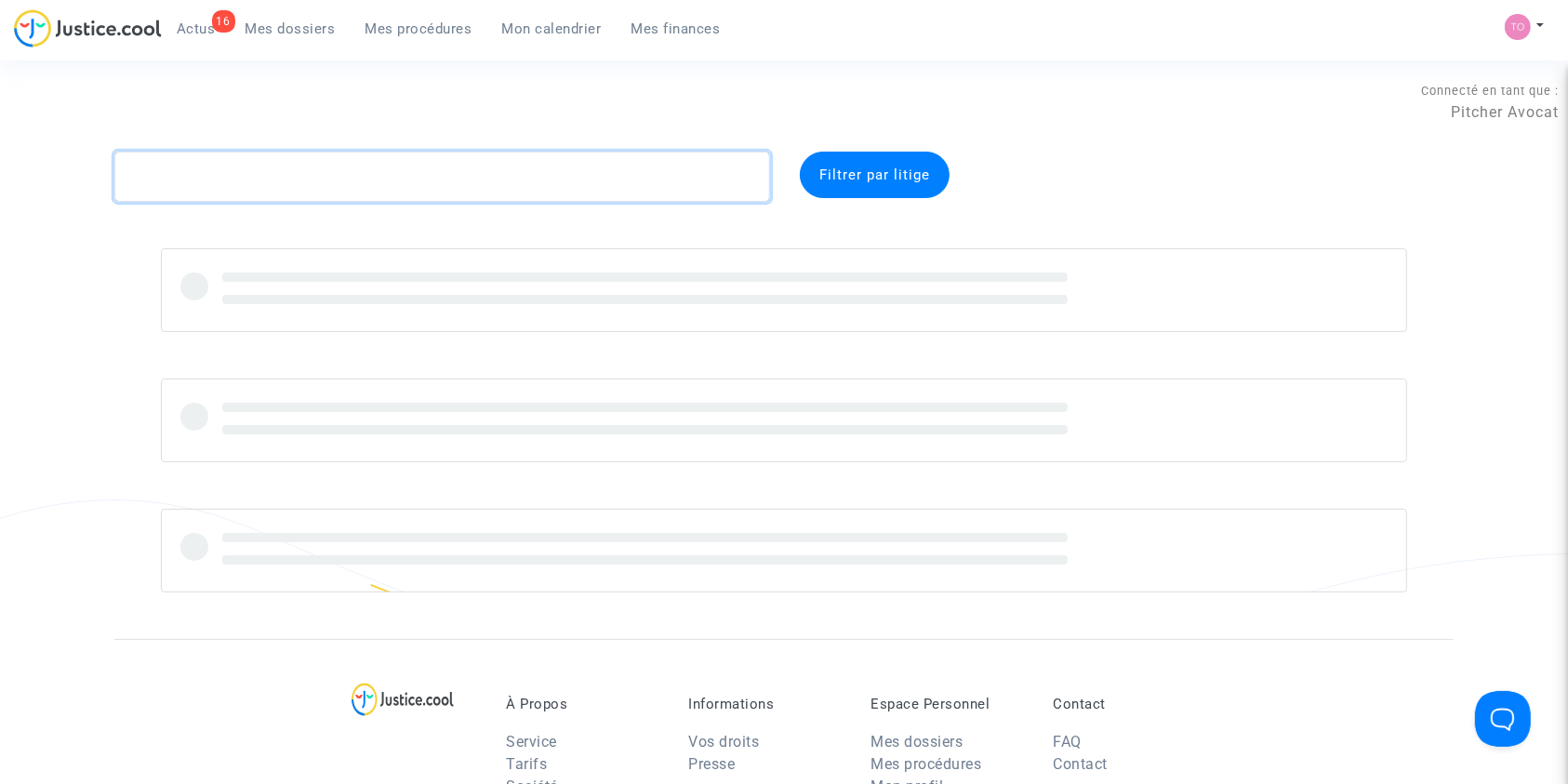
click at [281, 175] on textarea at bounding box center [441, 176] width 656 height 50
paste textarea "hasbany"
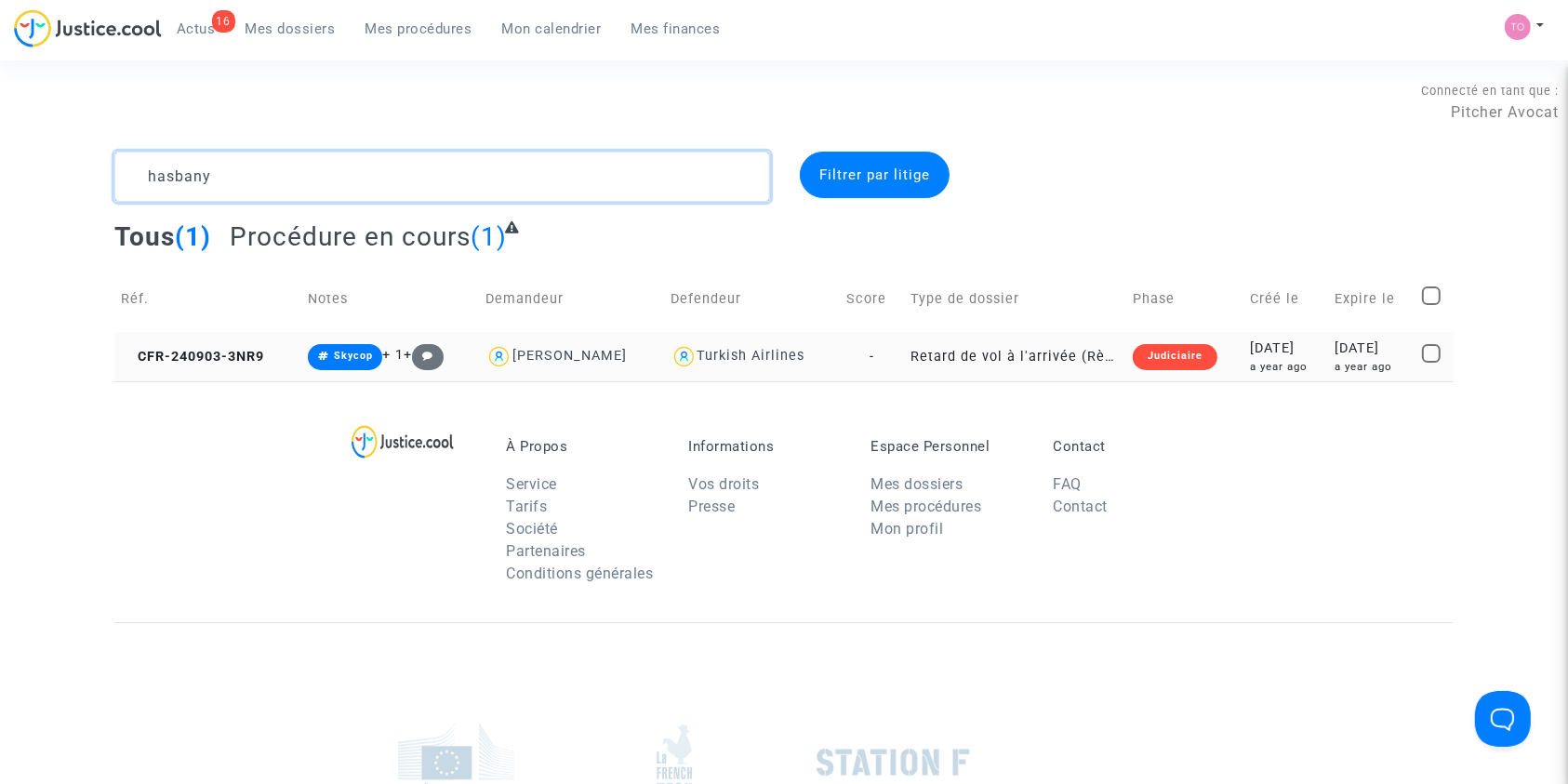
type textarea "hasbany"
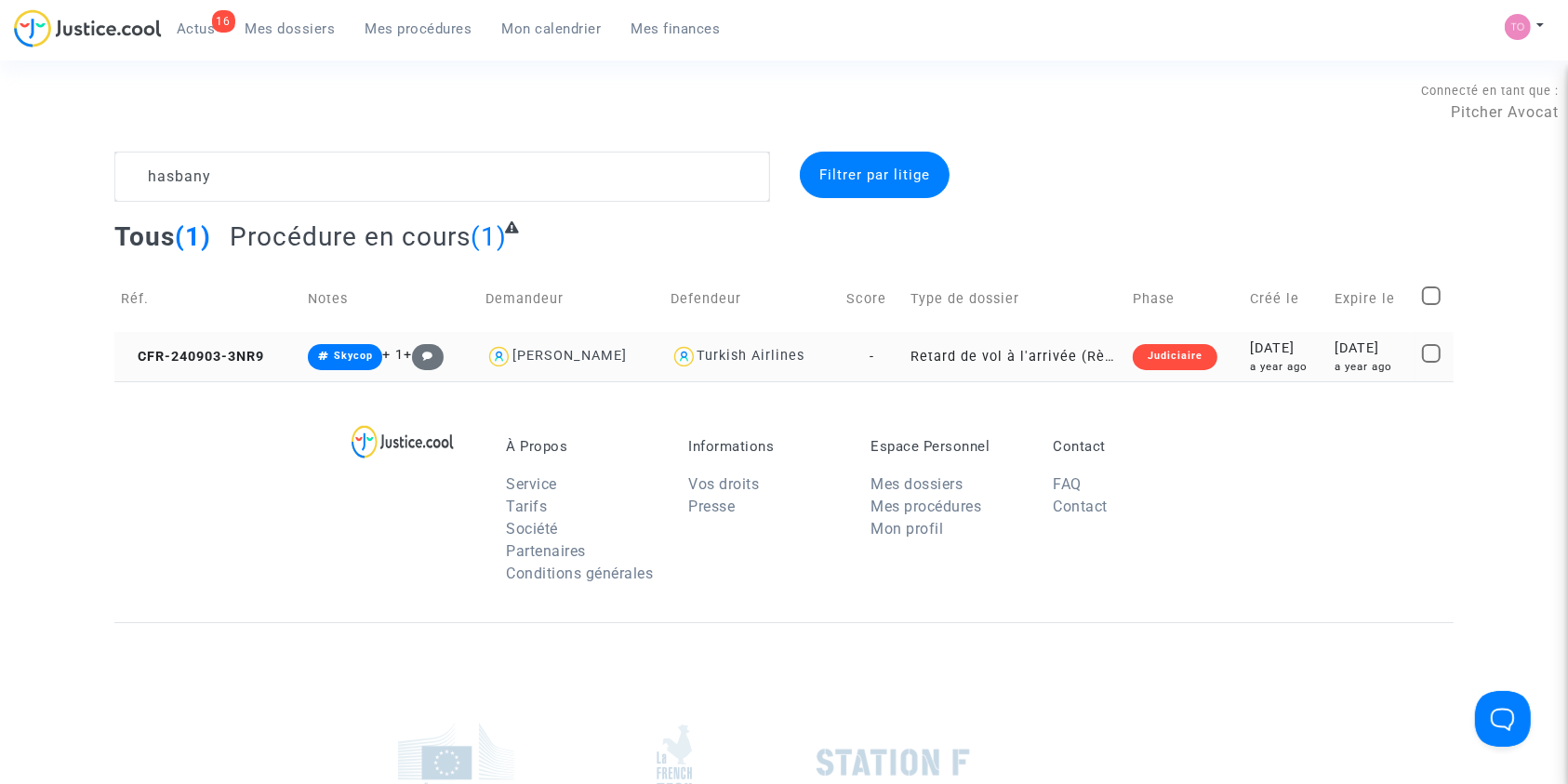
click at [1250, 341] on div "2024-09-03" at bounding box center [1286, 348] width 72 height 20
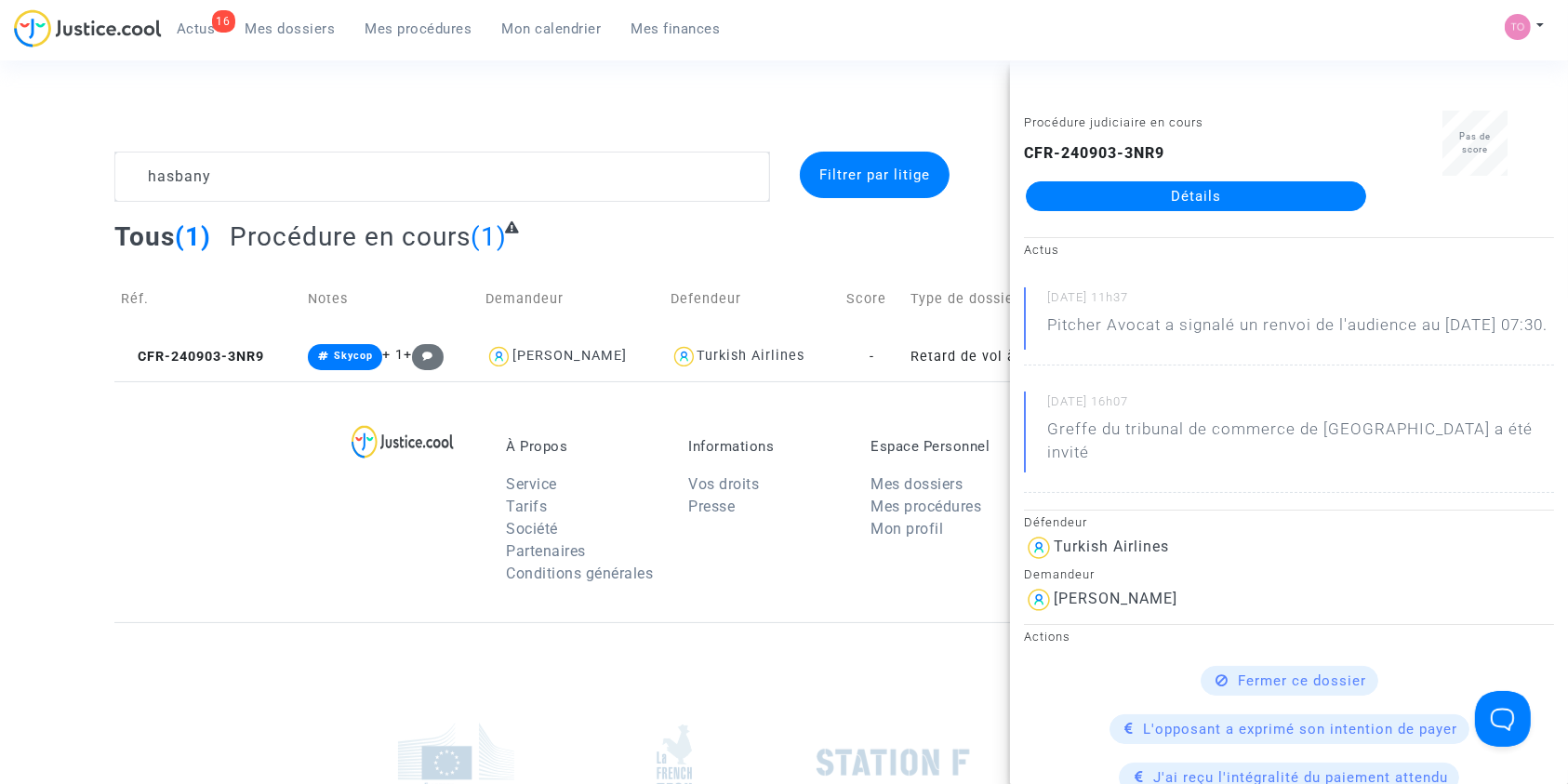
click at [1207, 200] on link "Détails" at bounding box center [1196, 195] width 341 height 30
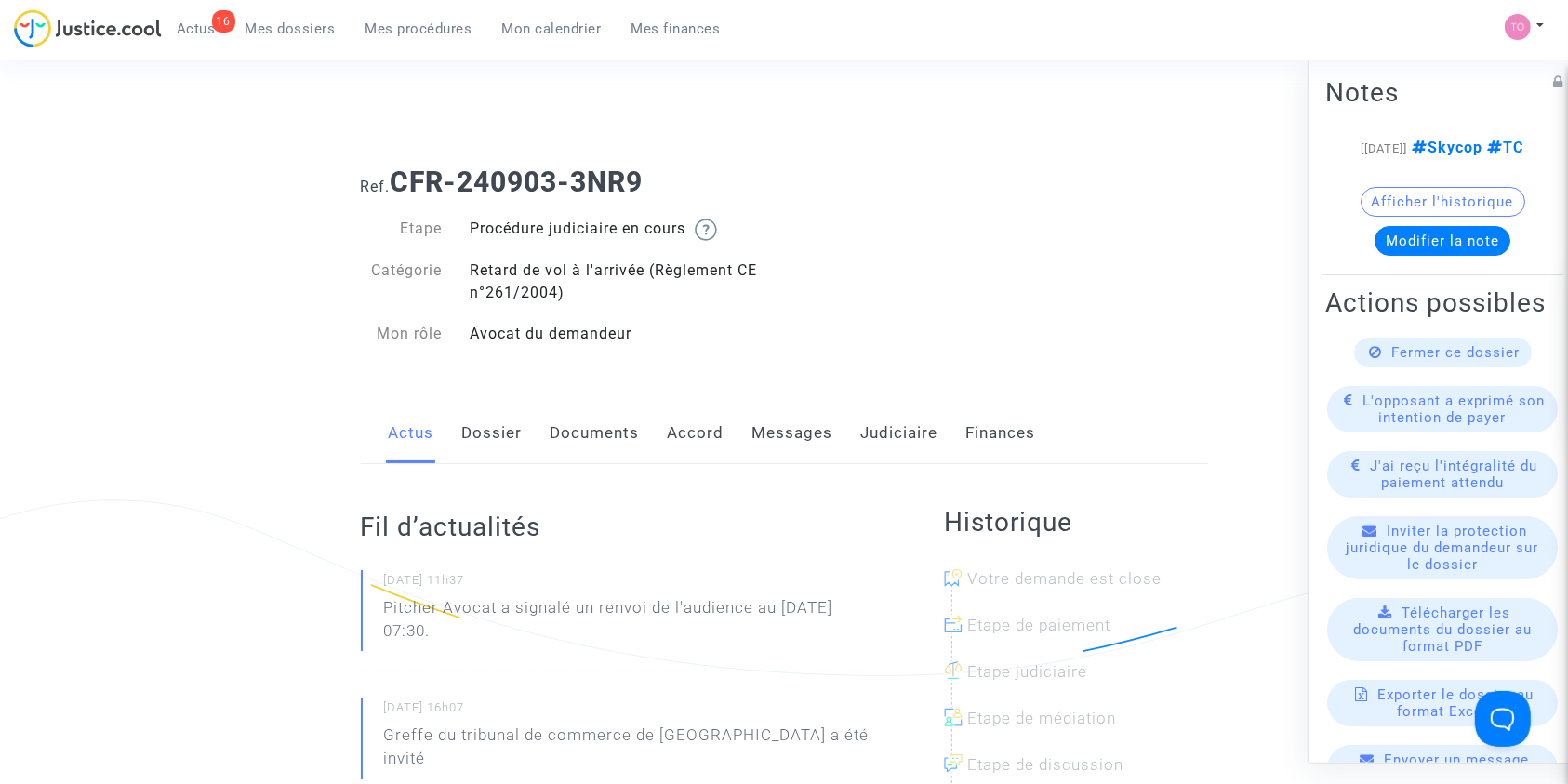
click at [784, 436] on link "Messages" at bounding box center [793, 434] width 81 height 61
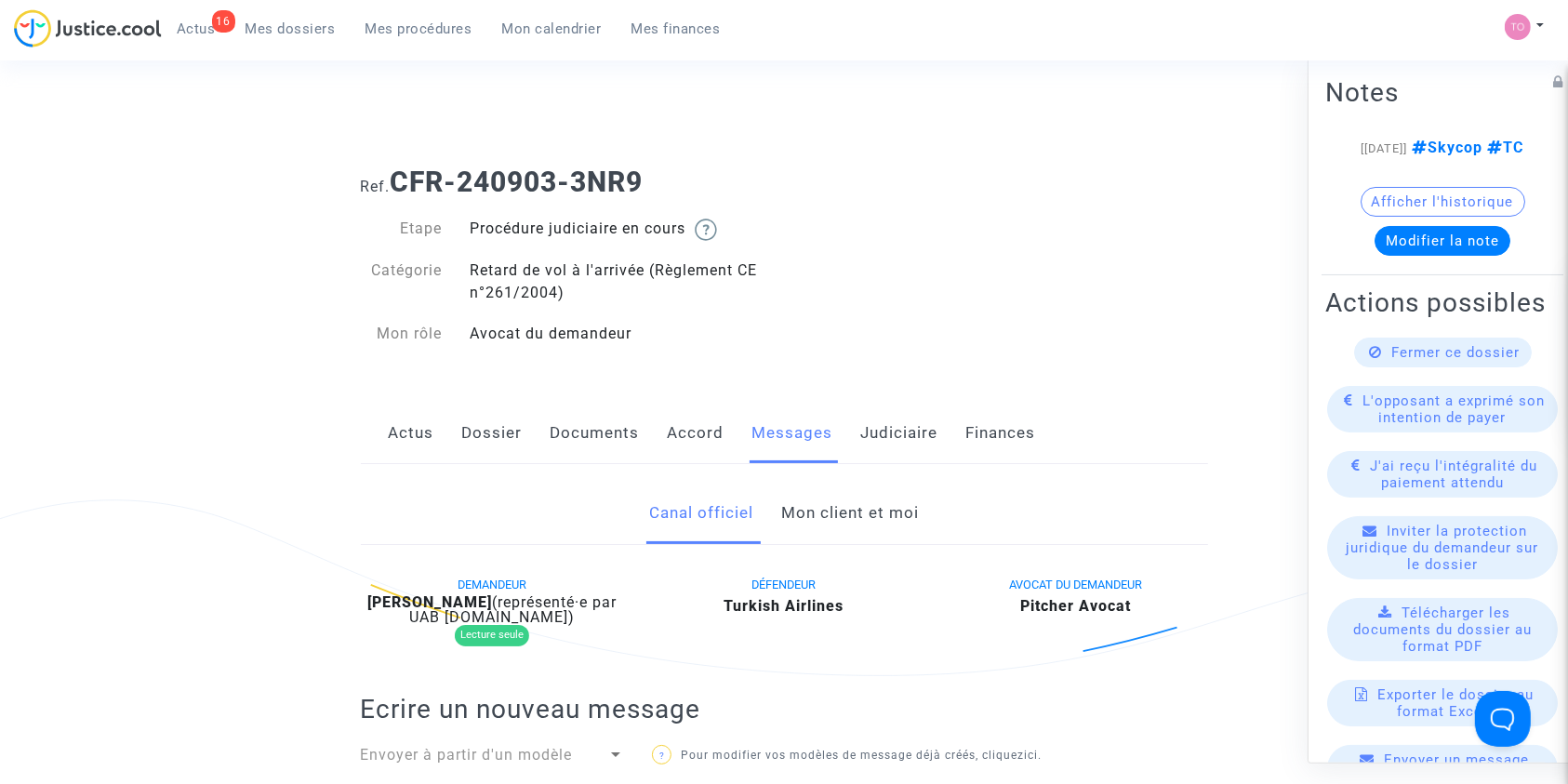
click at [818, 517] on link "Mon client et moi" at bounding box center [850, 513] width 138 height 61
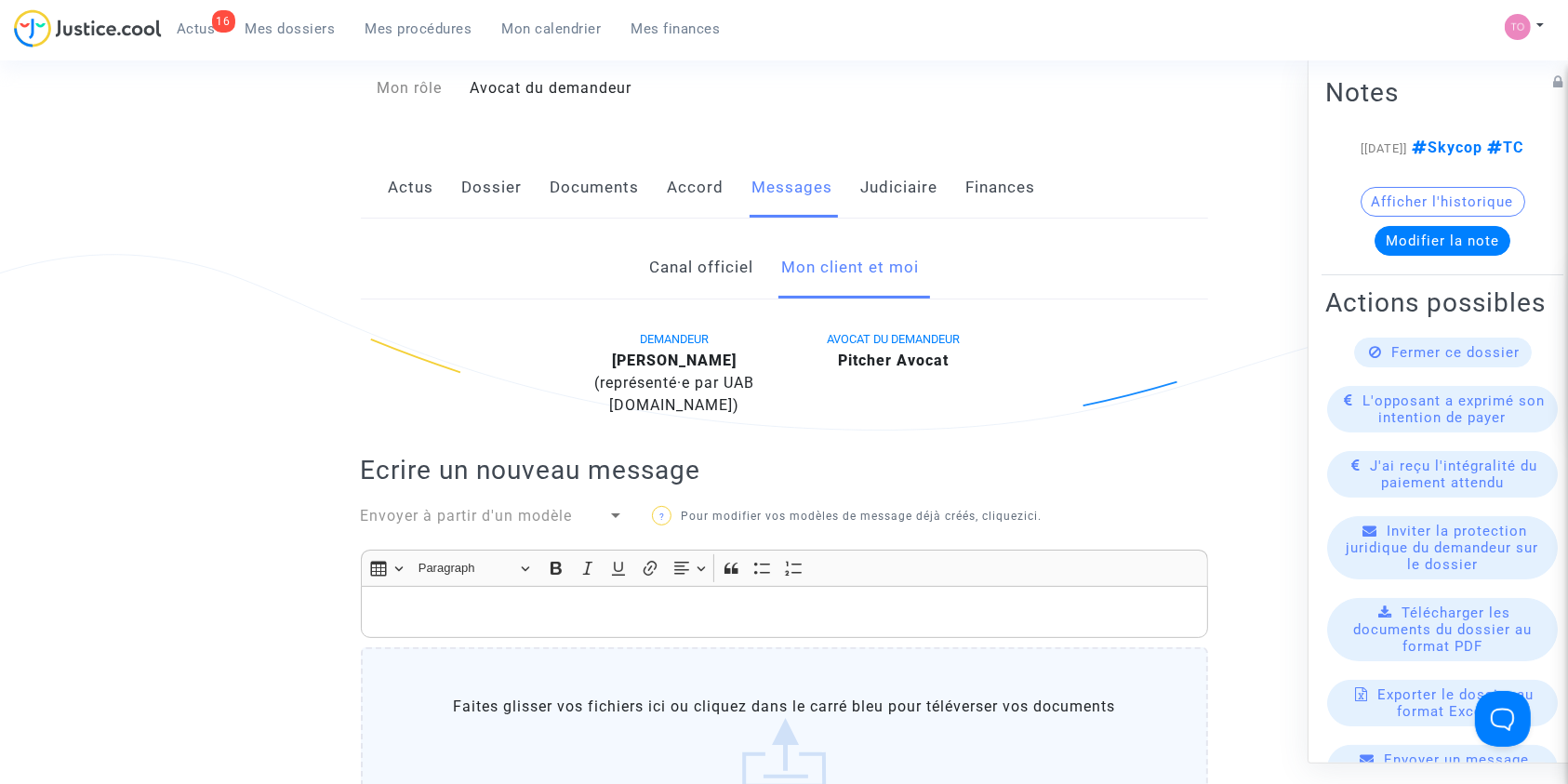
scroll to position [244, 0]
click at [879, 190] on link "Judiciaire" at bounding box center [900, 189] width 78 height 61
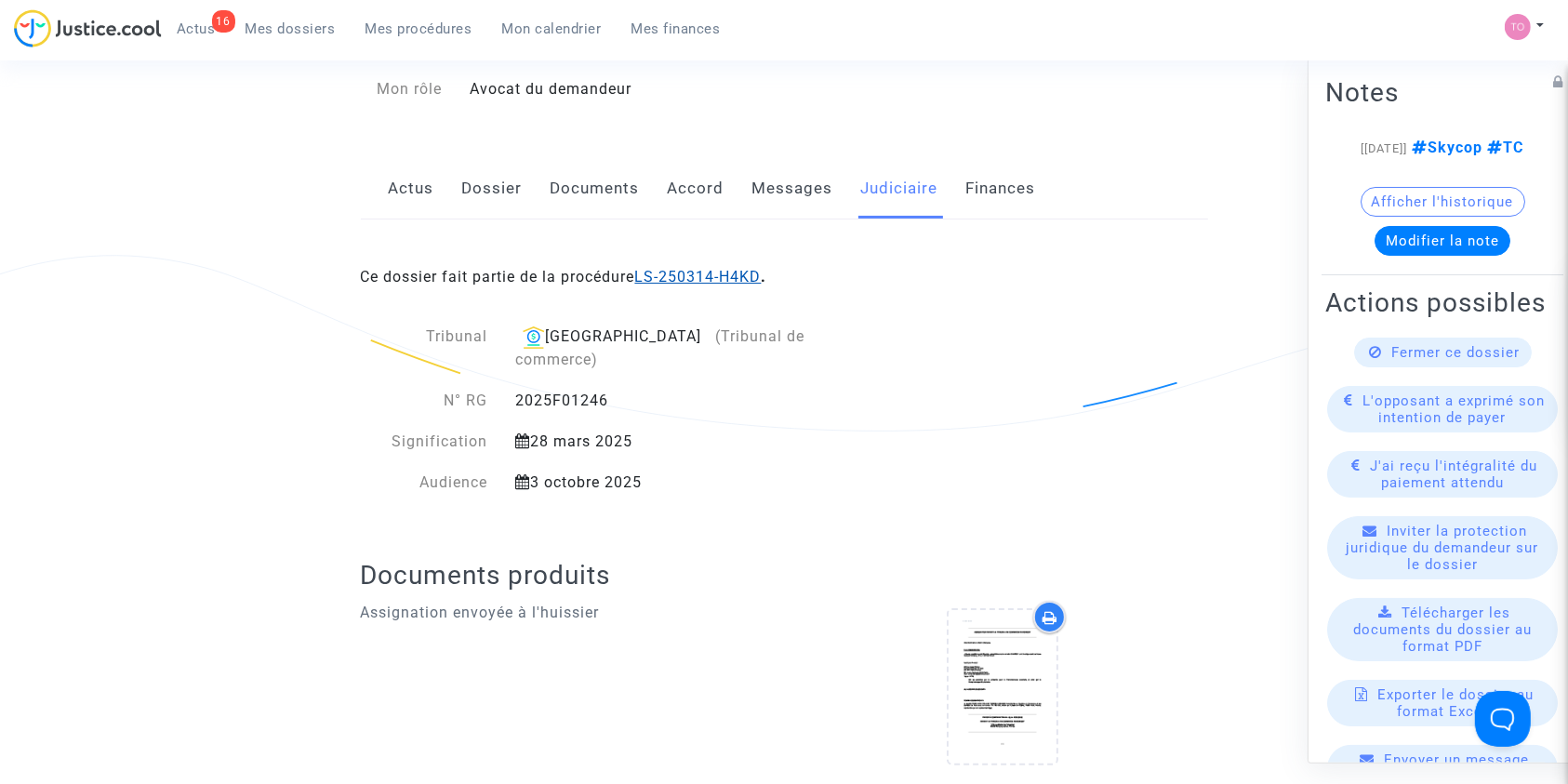
click at [684, 275] on link "LS-250314-H4KD" at bounding box center [698, 277] width 126 height 17
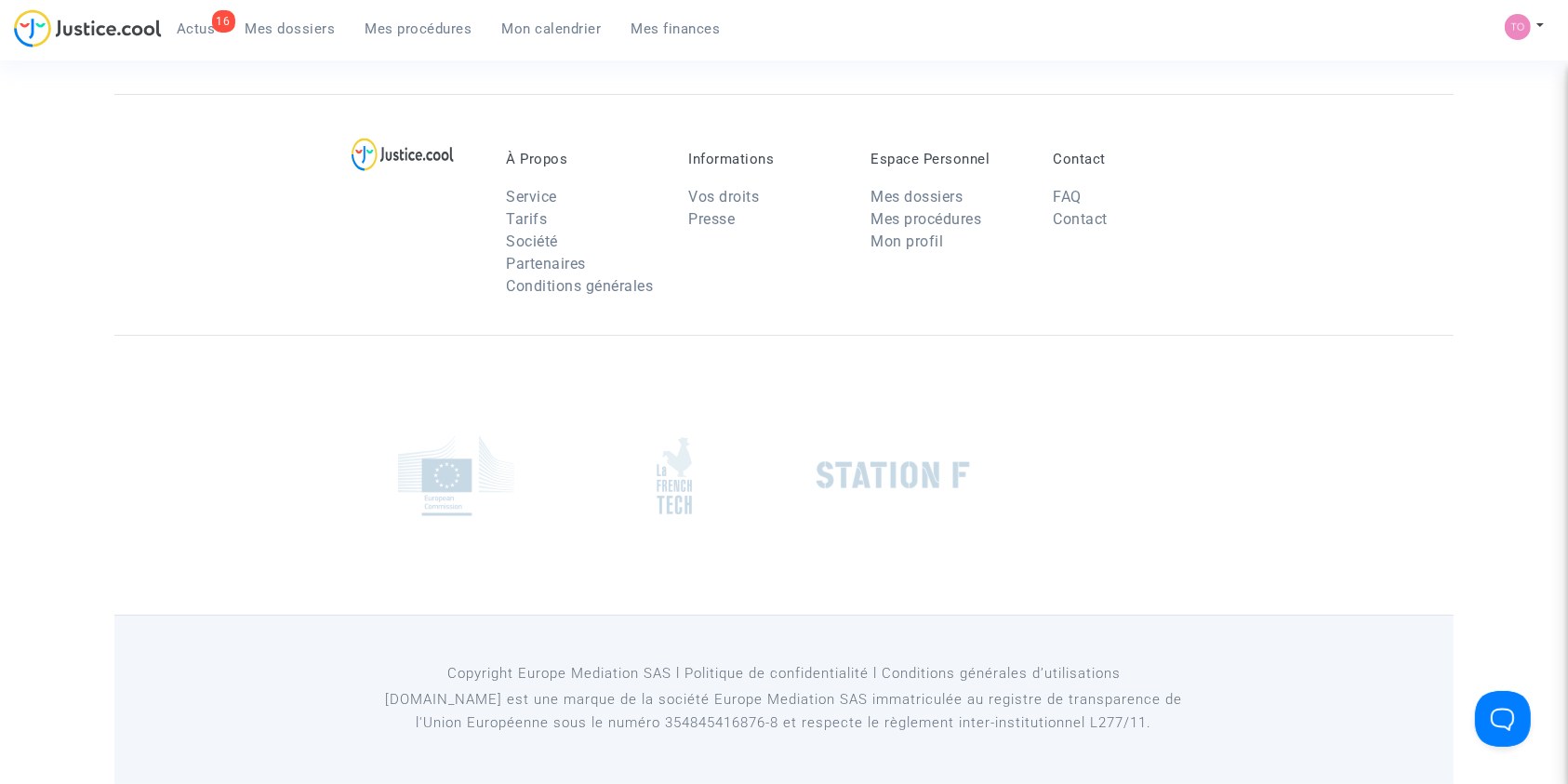
scroll to position [244, 0]
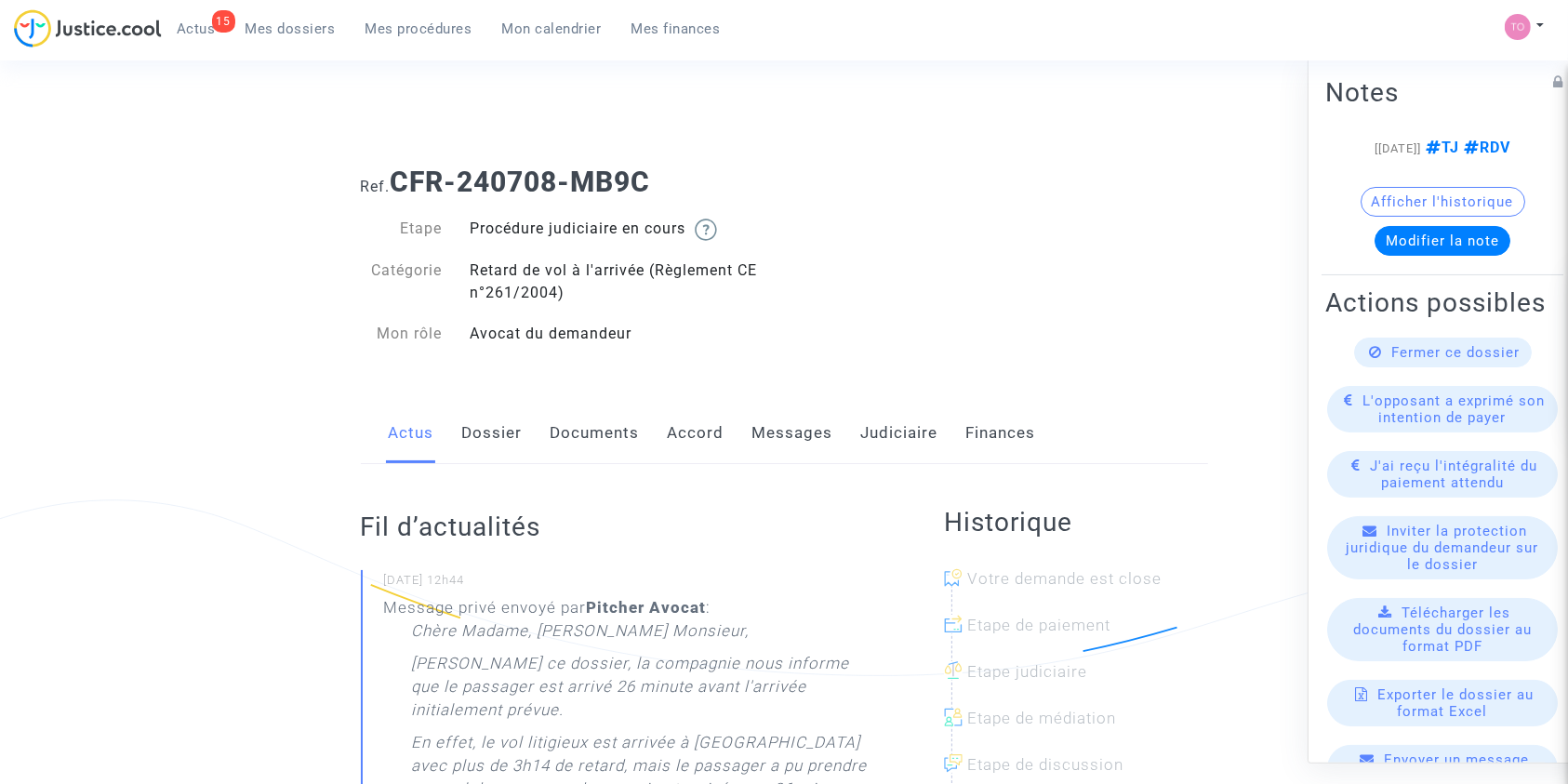
click at [491, 436] on link "Dossier" at bounding box center [492, 434] width 60 height 61
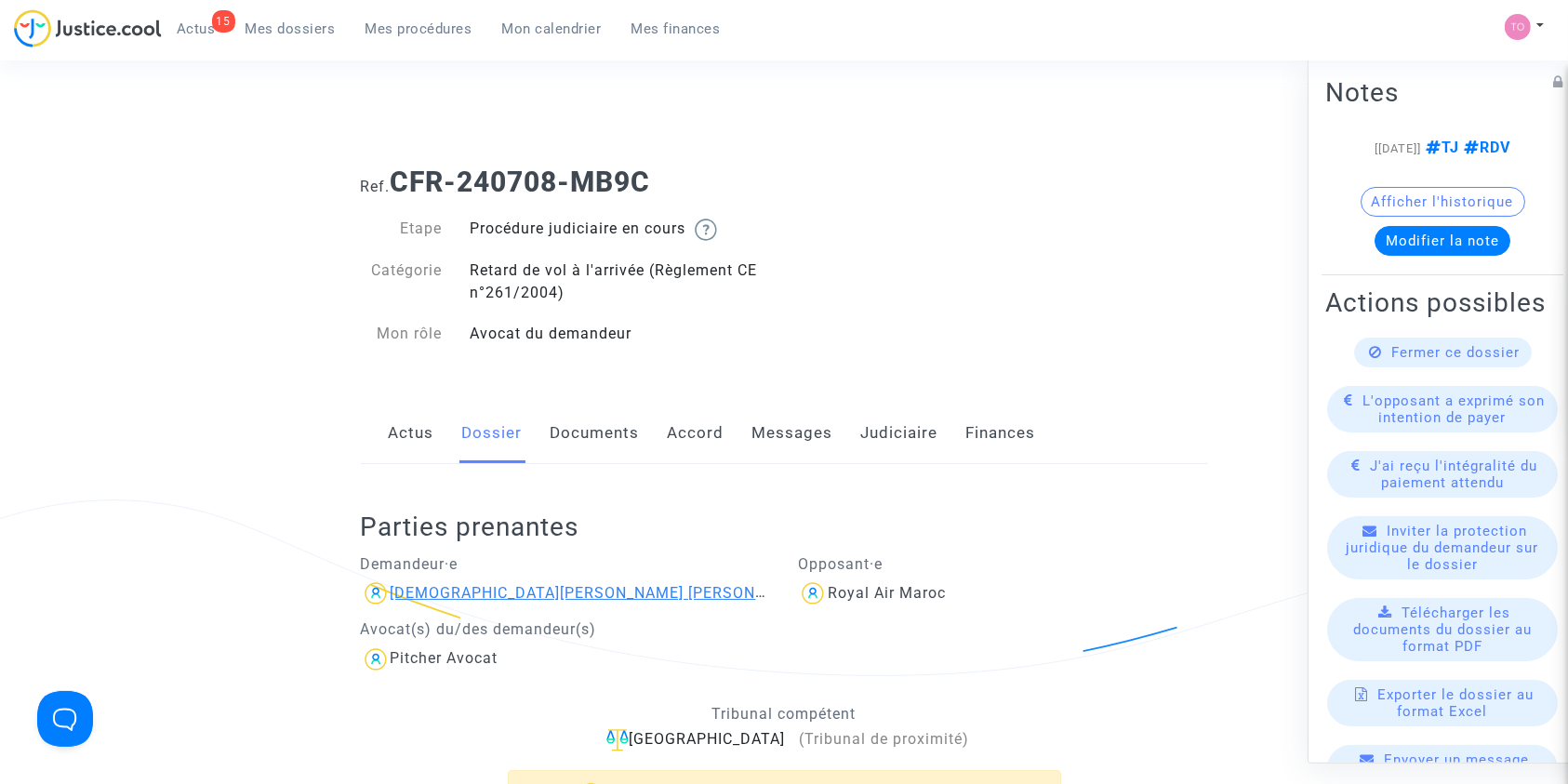
click at [461, 585] on div "[DEMOGRAPHIC_DATA][PERSON_NAME] [PERSON_NAME]" at bounding box center [601, 593] width 422 height 17
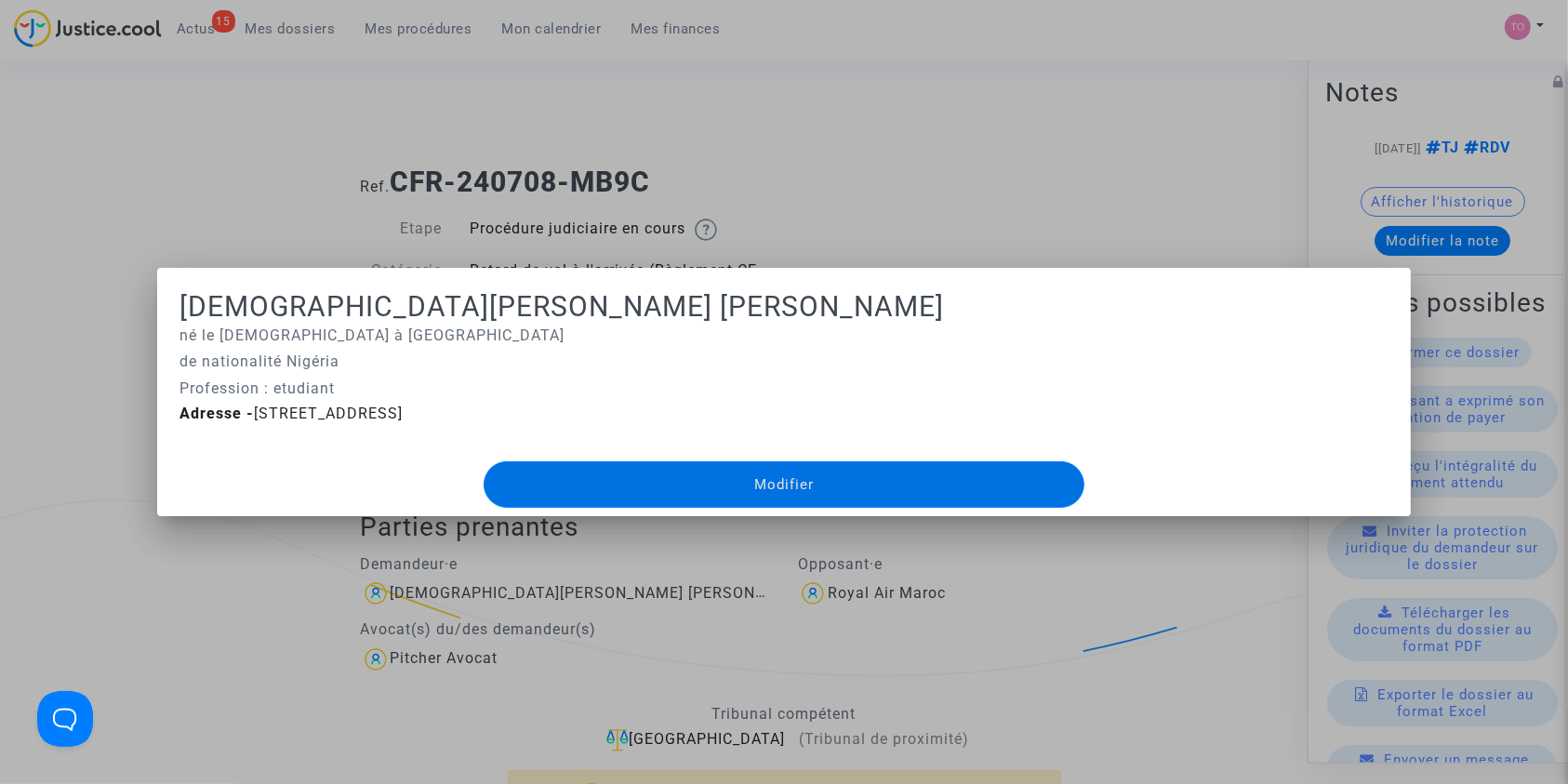
click at [291, 608] on div at bounding box center [784, 392] width 1568 height 784
